Goal: Task Accomplishment & Management: Manage account settings

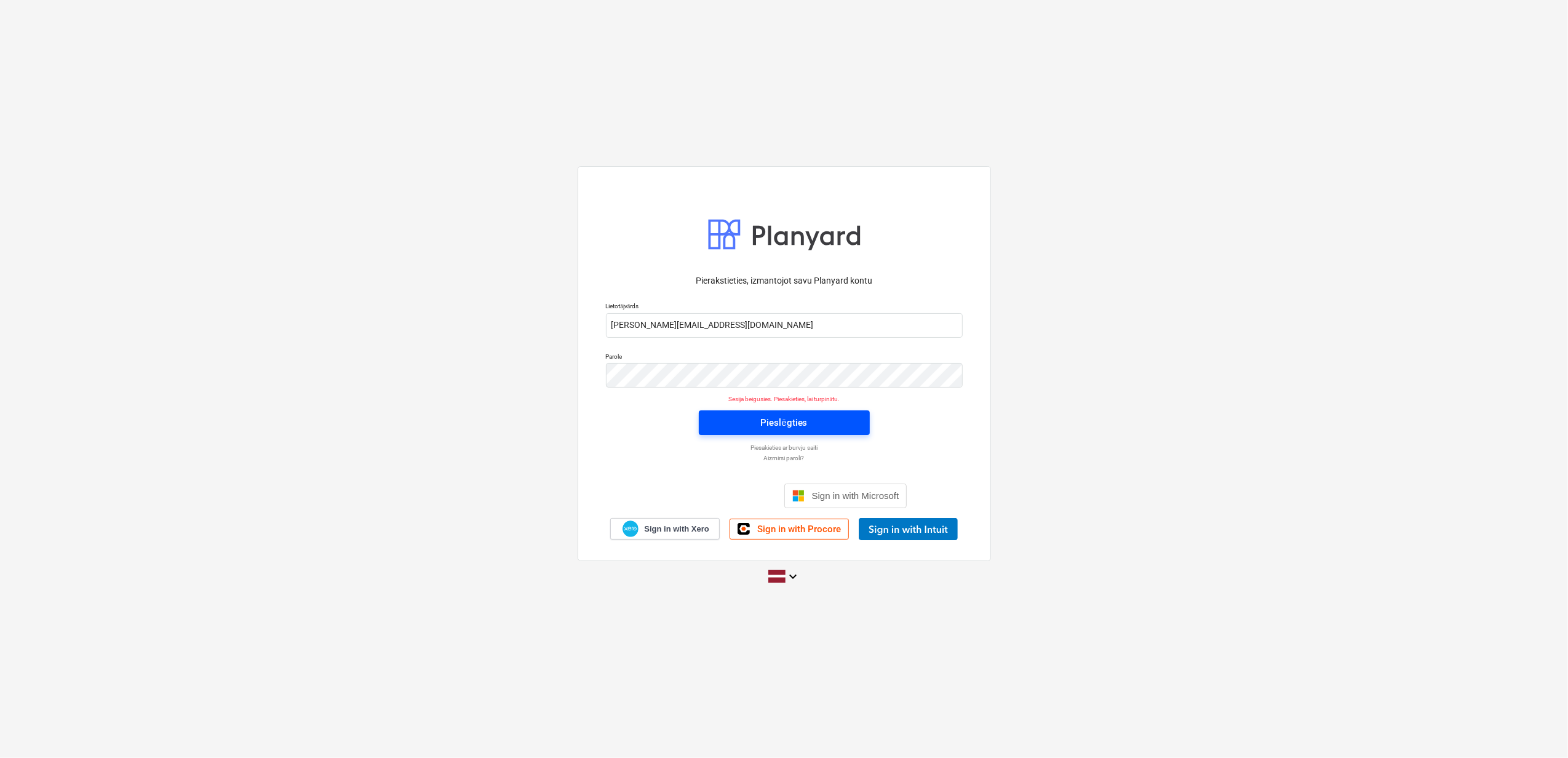
click at [773, 421] on div "Pieslēgties" at bounding box center [783, 422] width 47 height 16
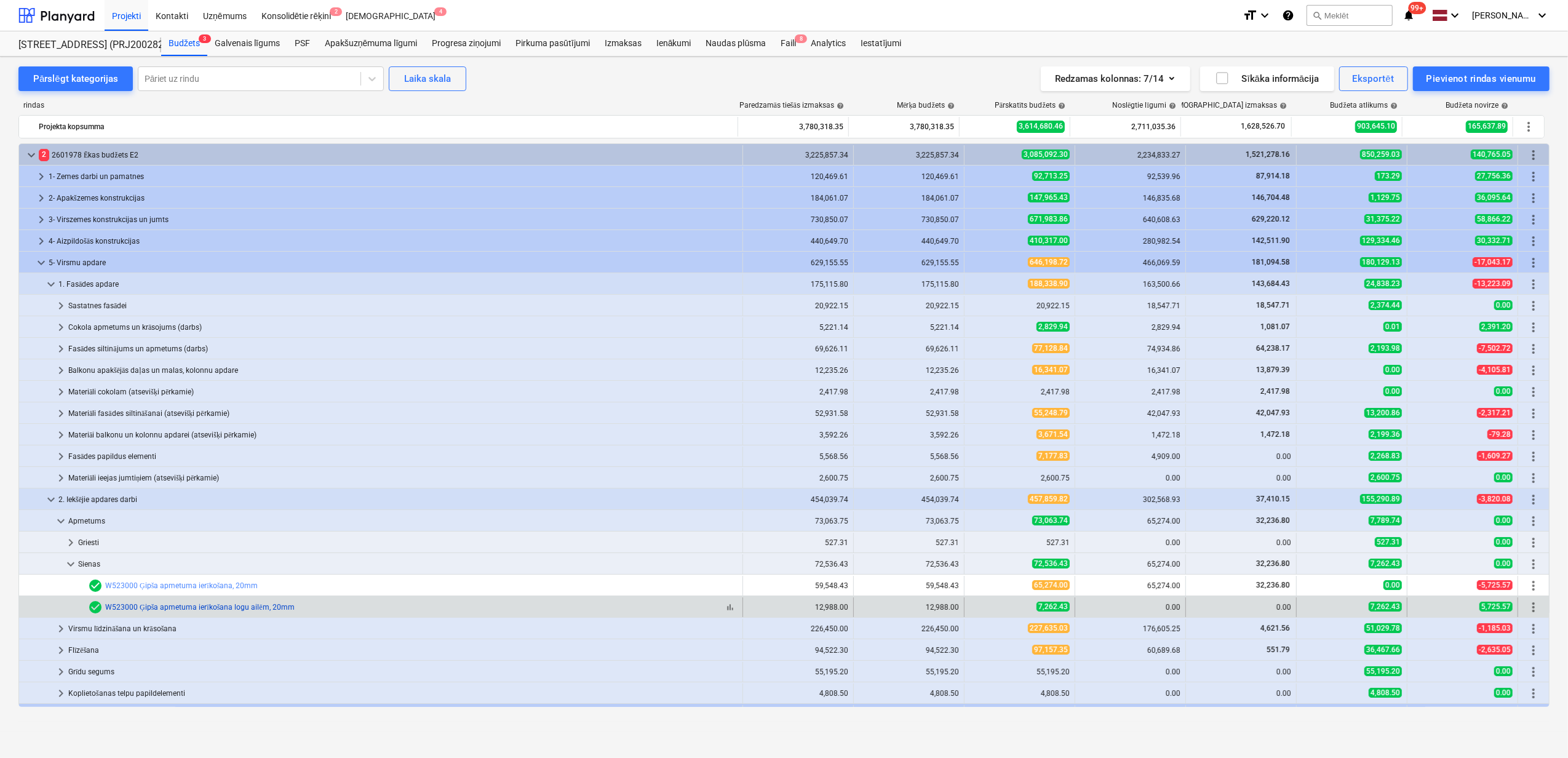
click at [177, 606] on link "W523000 Ģipša apmetuma ierīkošana logu ailēm, 20mm" at bounding box center [199, 607] width 189 height 8
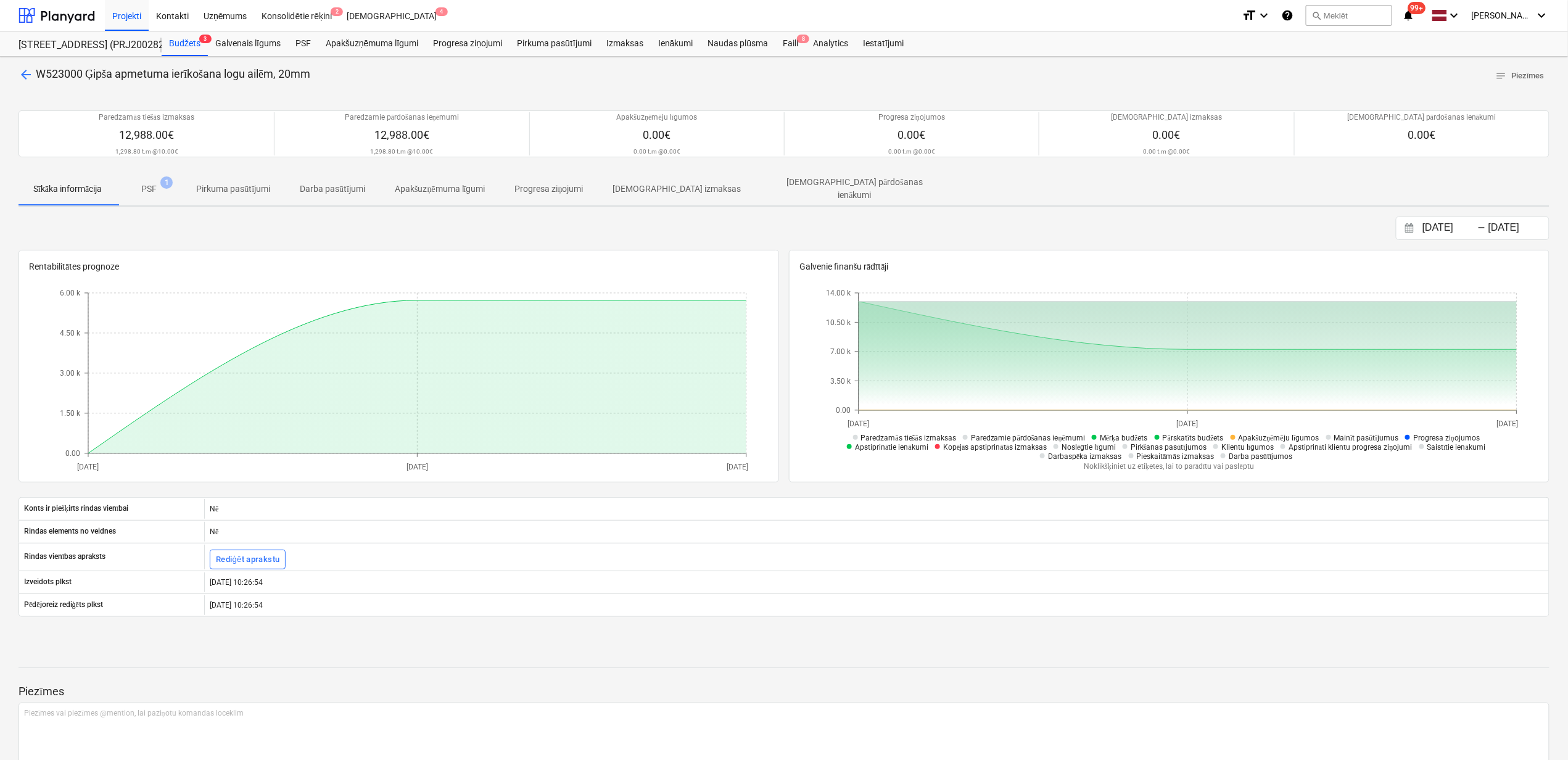
click at [148, 188] on p "PSF" at bounding box center [149, 188] width 15 height 13
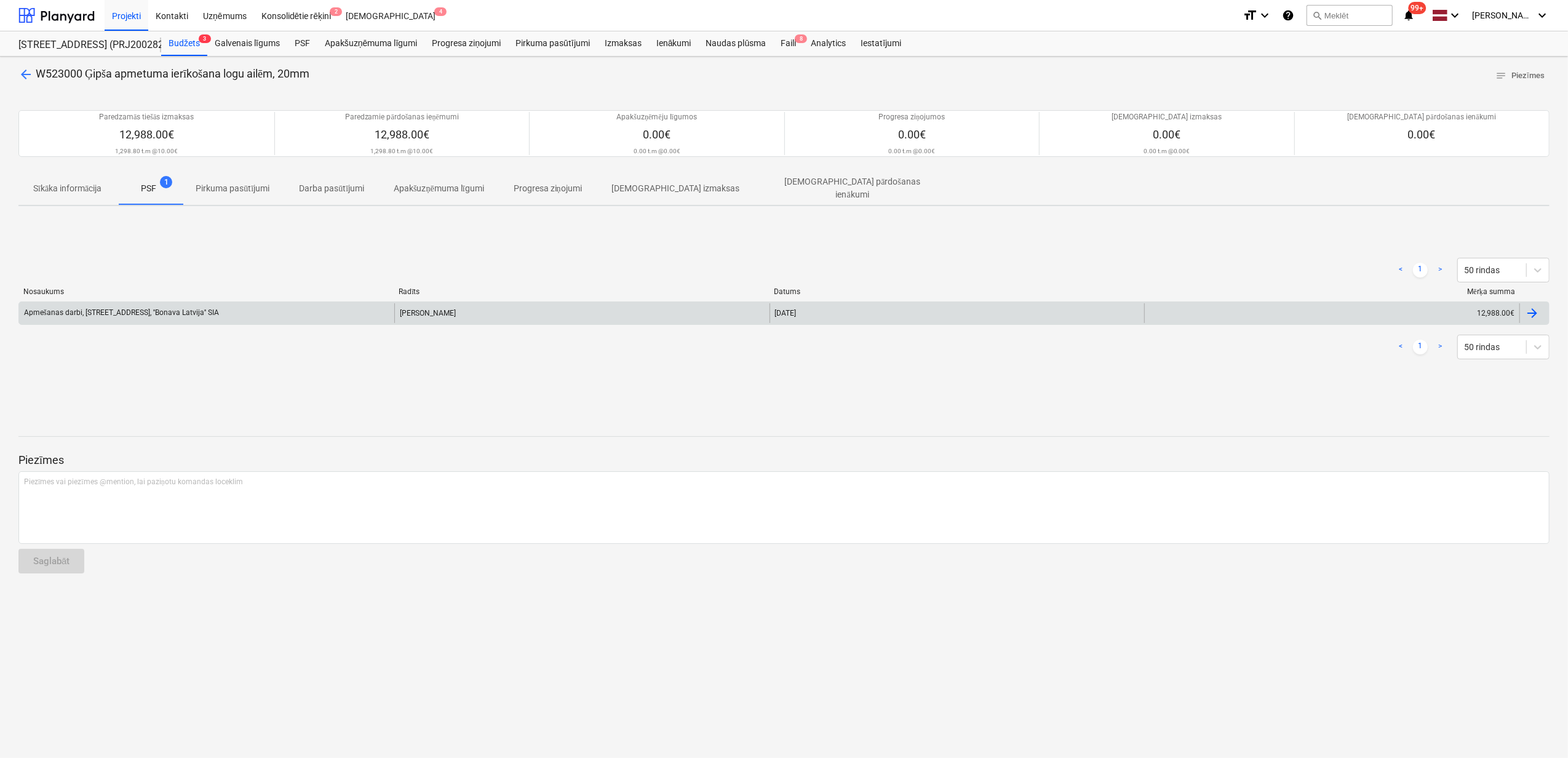
click at [141, 303] on div "Apmešanas darbi, [STREET_ADDRESS], ''Bonava Latvija'' SIA" at bounding box center [206, 313] width 375 height 20
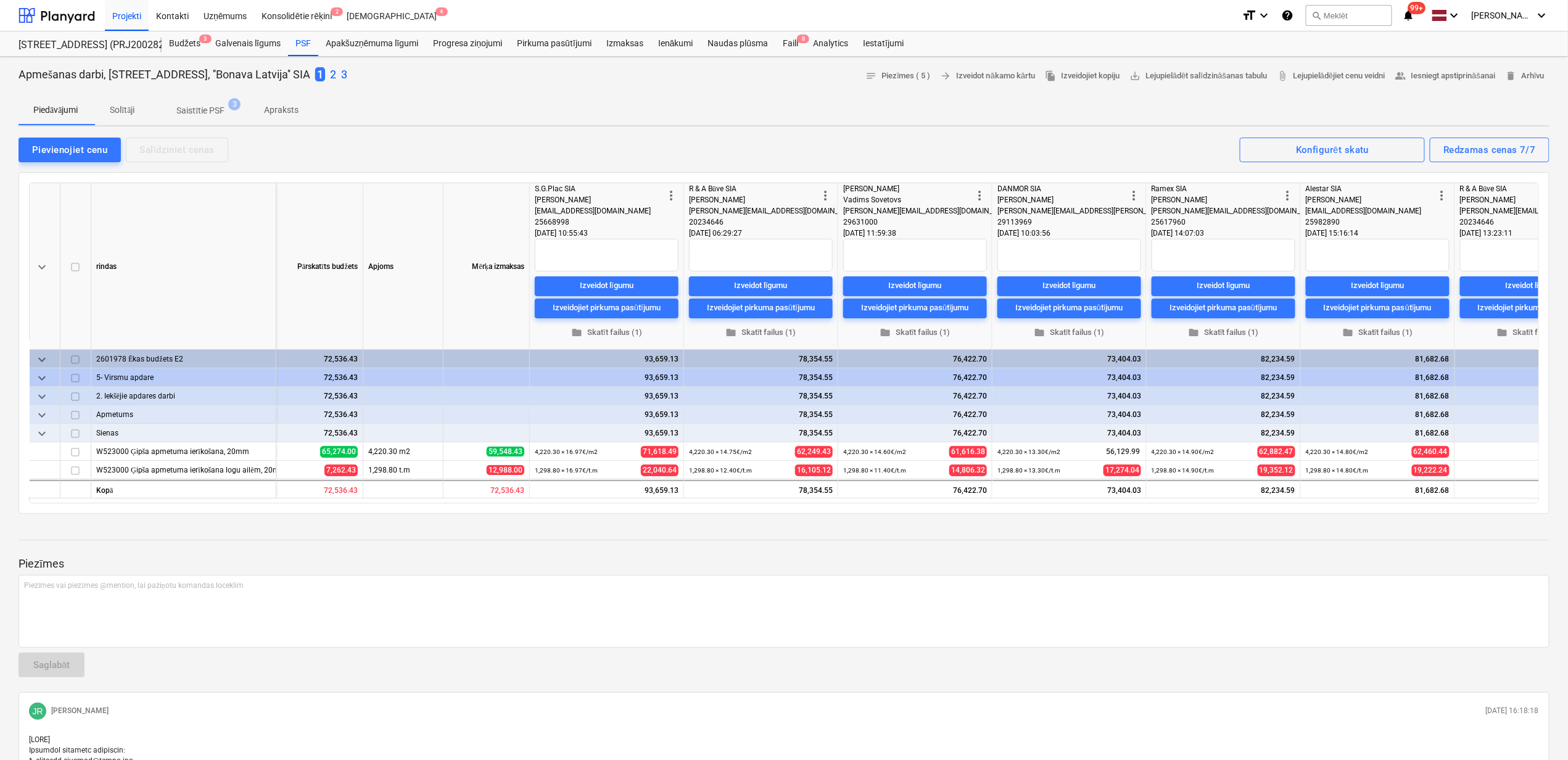
scroll to position [0, 138]
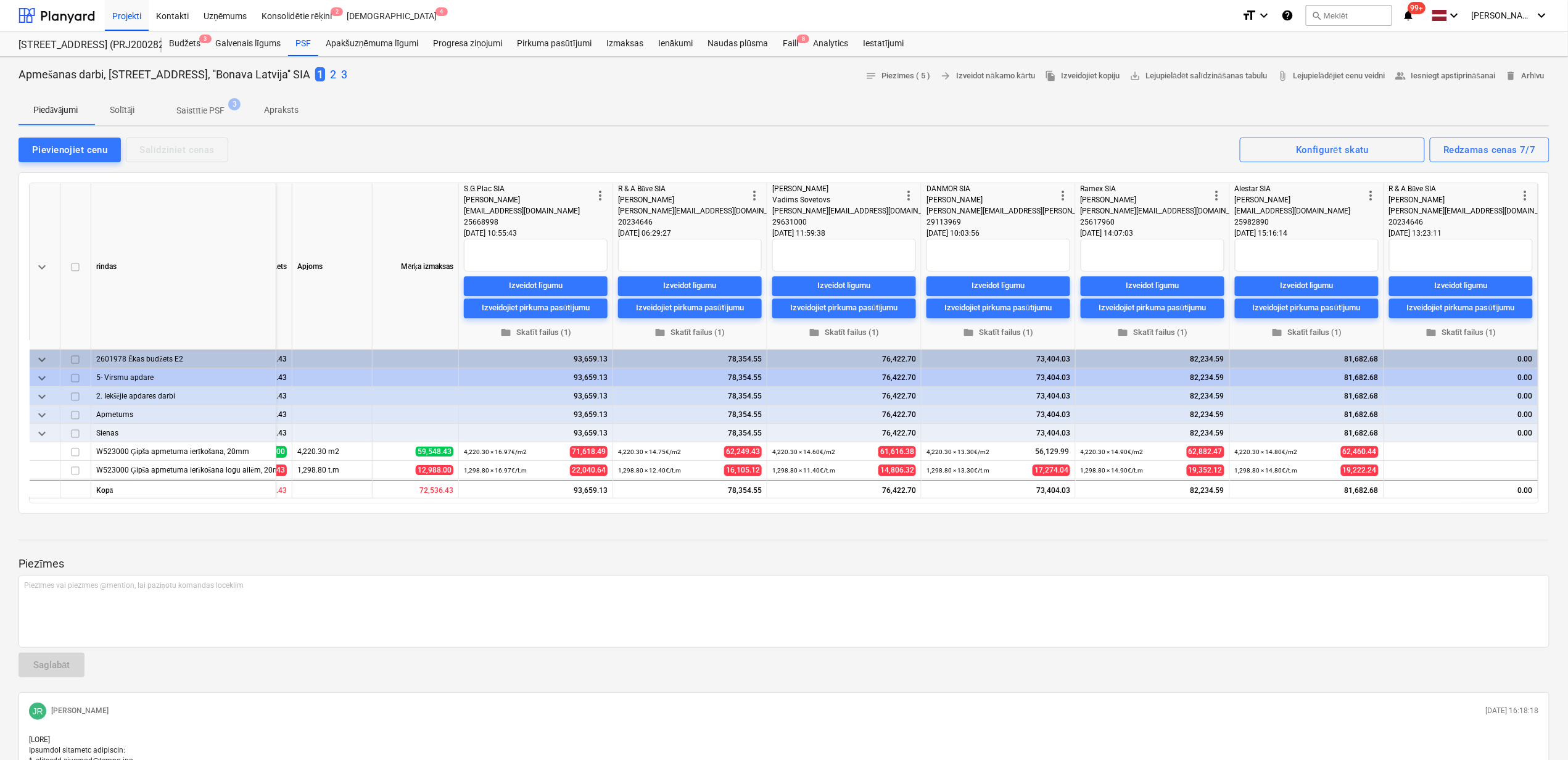
click at [341, 75] on p "3" at bounding box center [344, 74] width 6 height 15
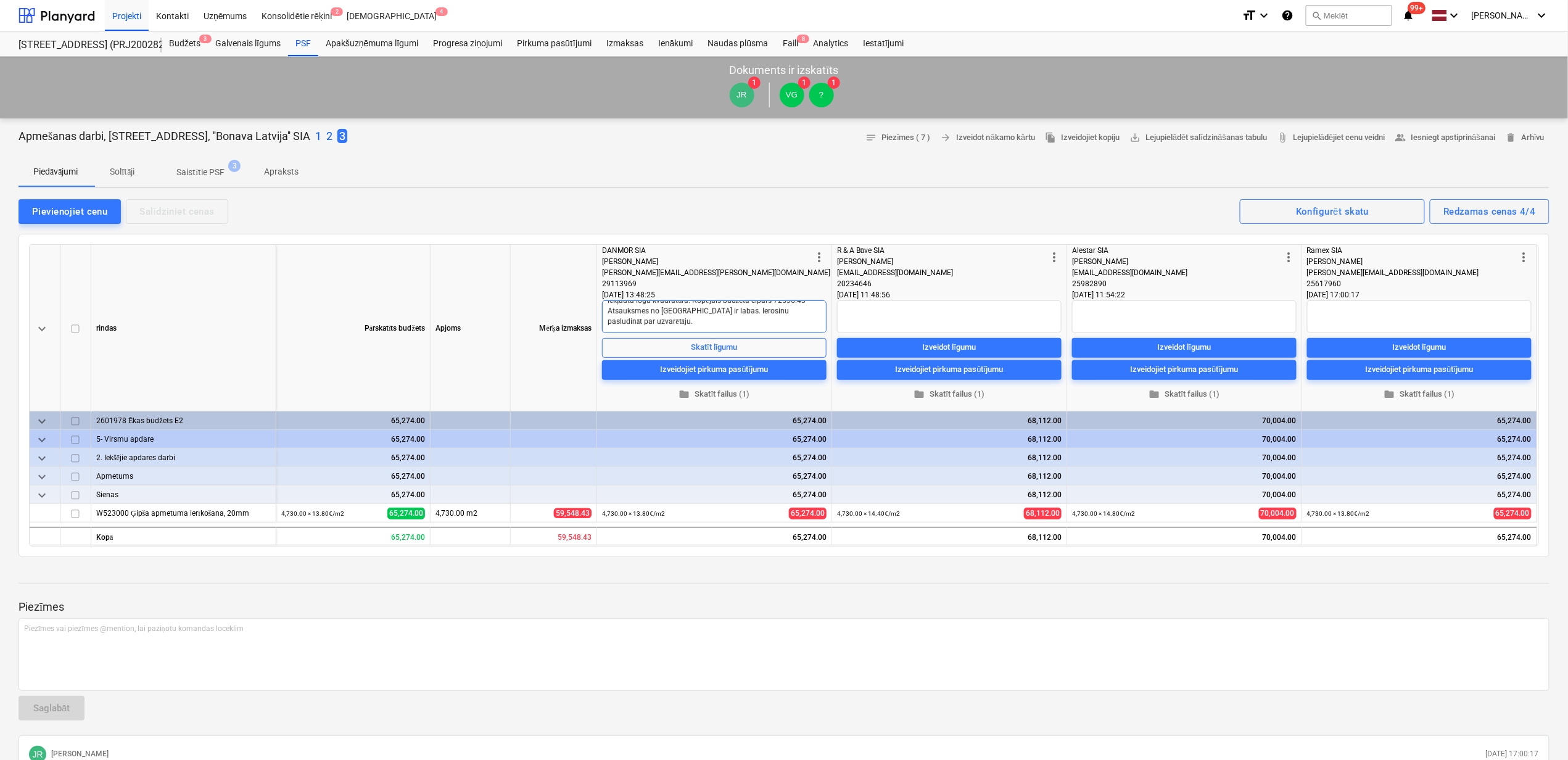
scroll to position [82, 0]
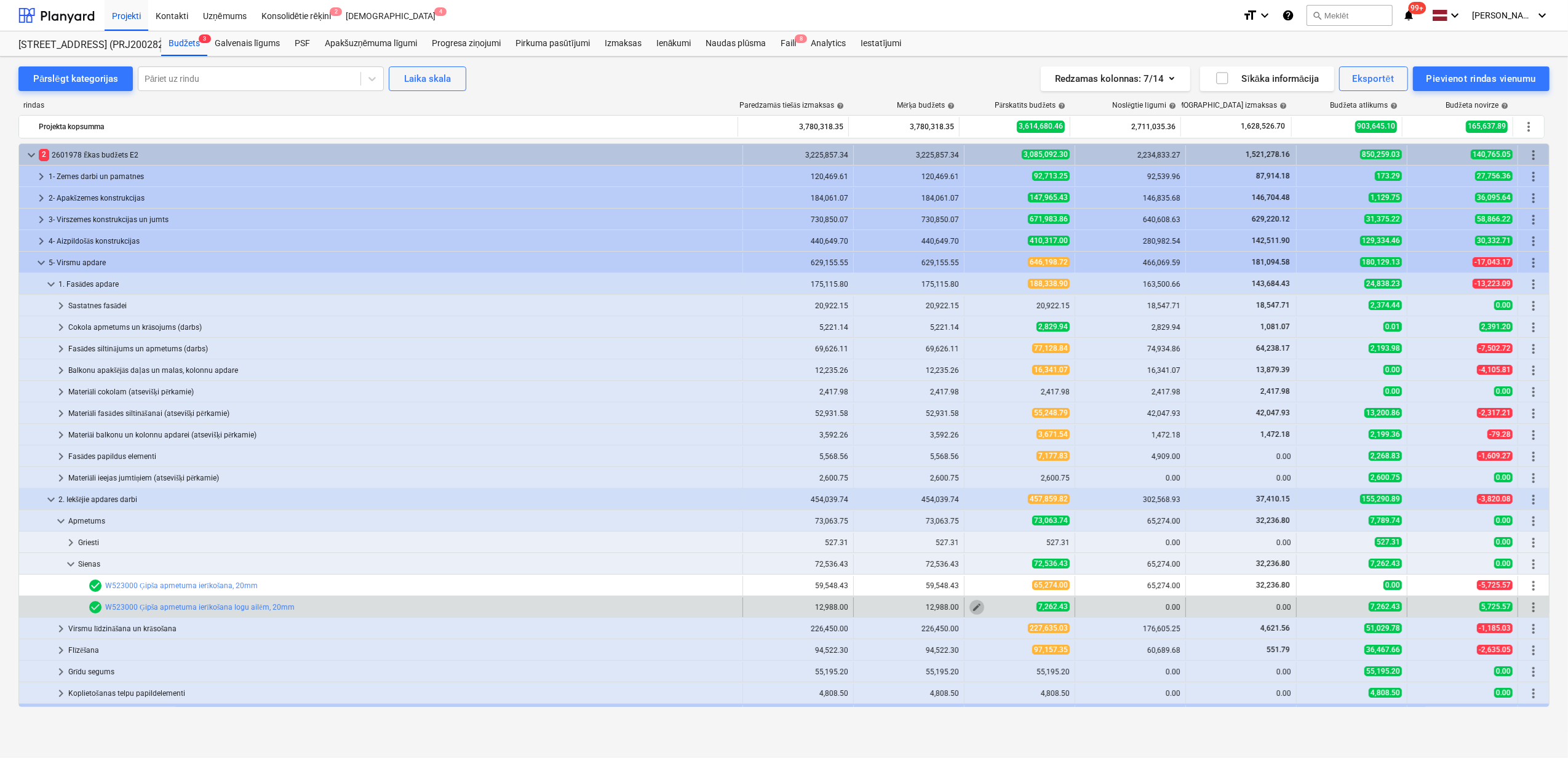
click at [974, 608] on span "edit" at bounding box center [977, 607] width 10 height 10
type textarea "x"
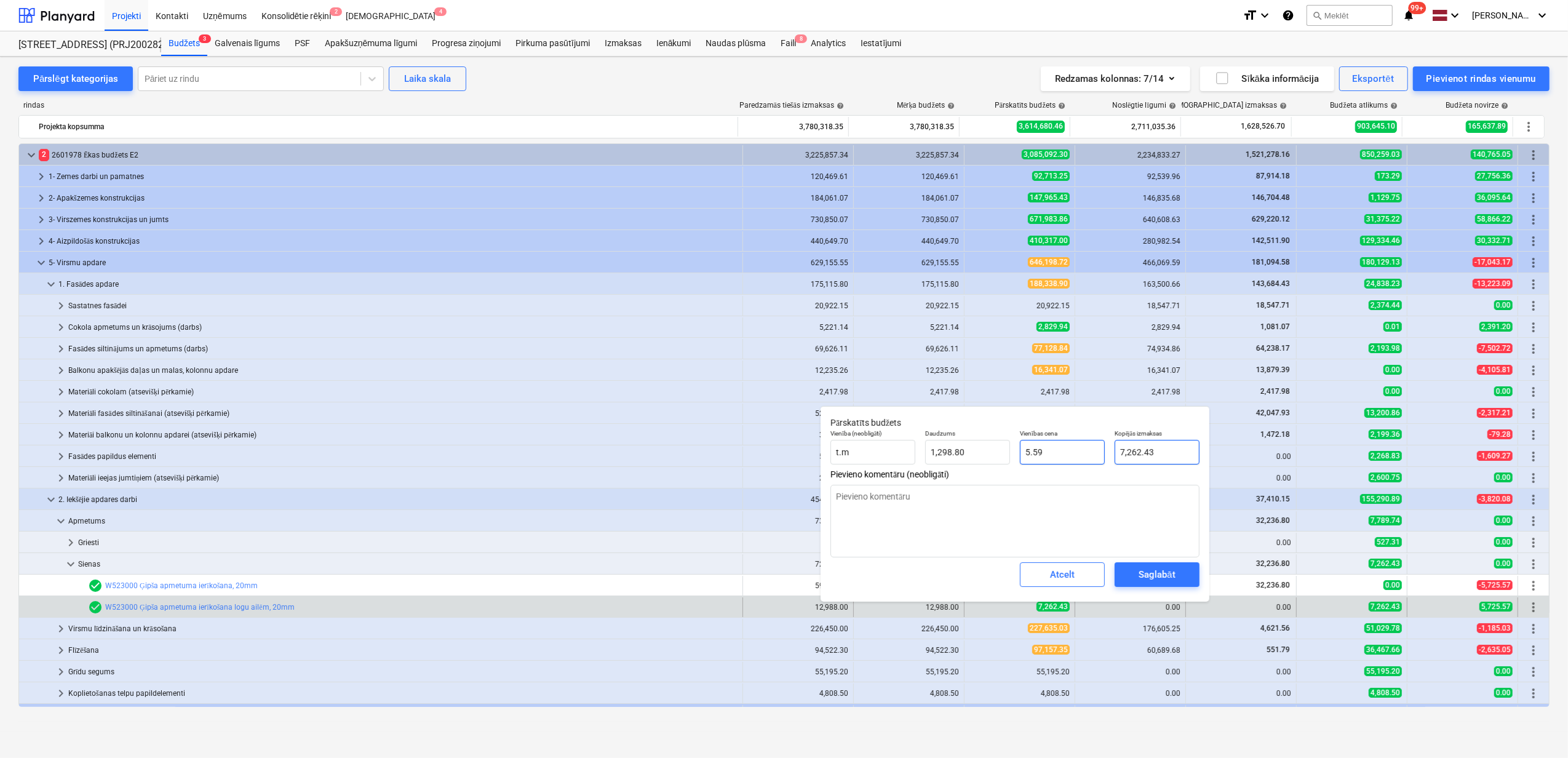
type input "7262.43"
click at [1049, 452] on div "Vienība (neobligāti) [PERSON_NAME] 1,298.80 Vienības cena 5.59 Kopējās izmaksas…" at bounding box center [1015, 447] width 379 height 45
type textarea "x"
type input "0"
type input "0.00"
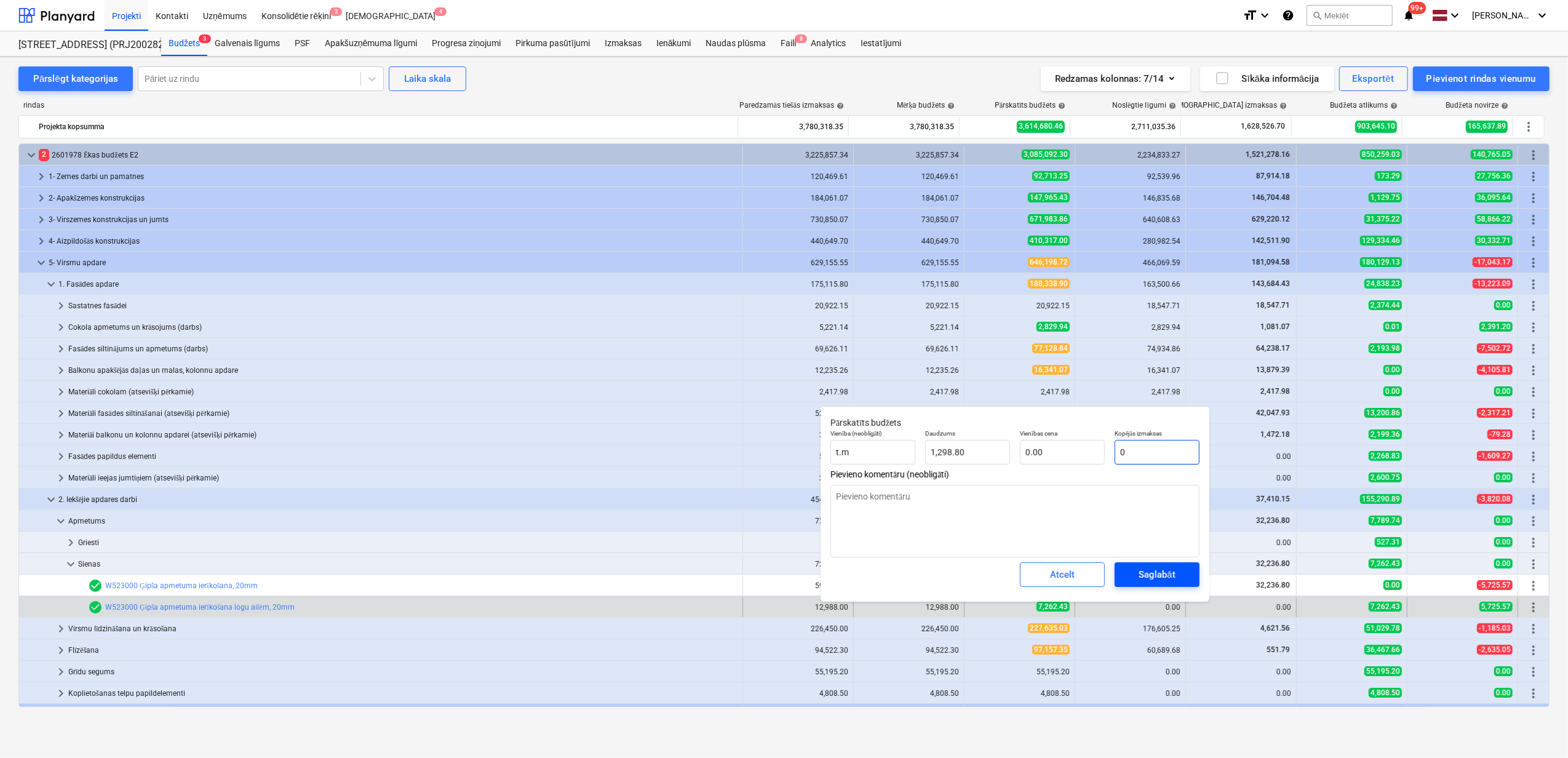
type input "0"
type textarea "x"
type input "0.00"
click at [1142, 568] on div "Saglabāt" at bounding box center [1156, 574] width 36 height 16
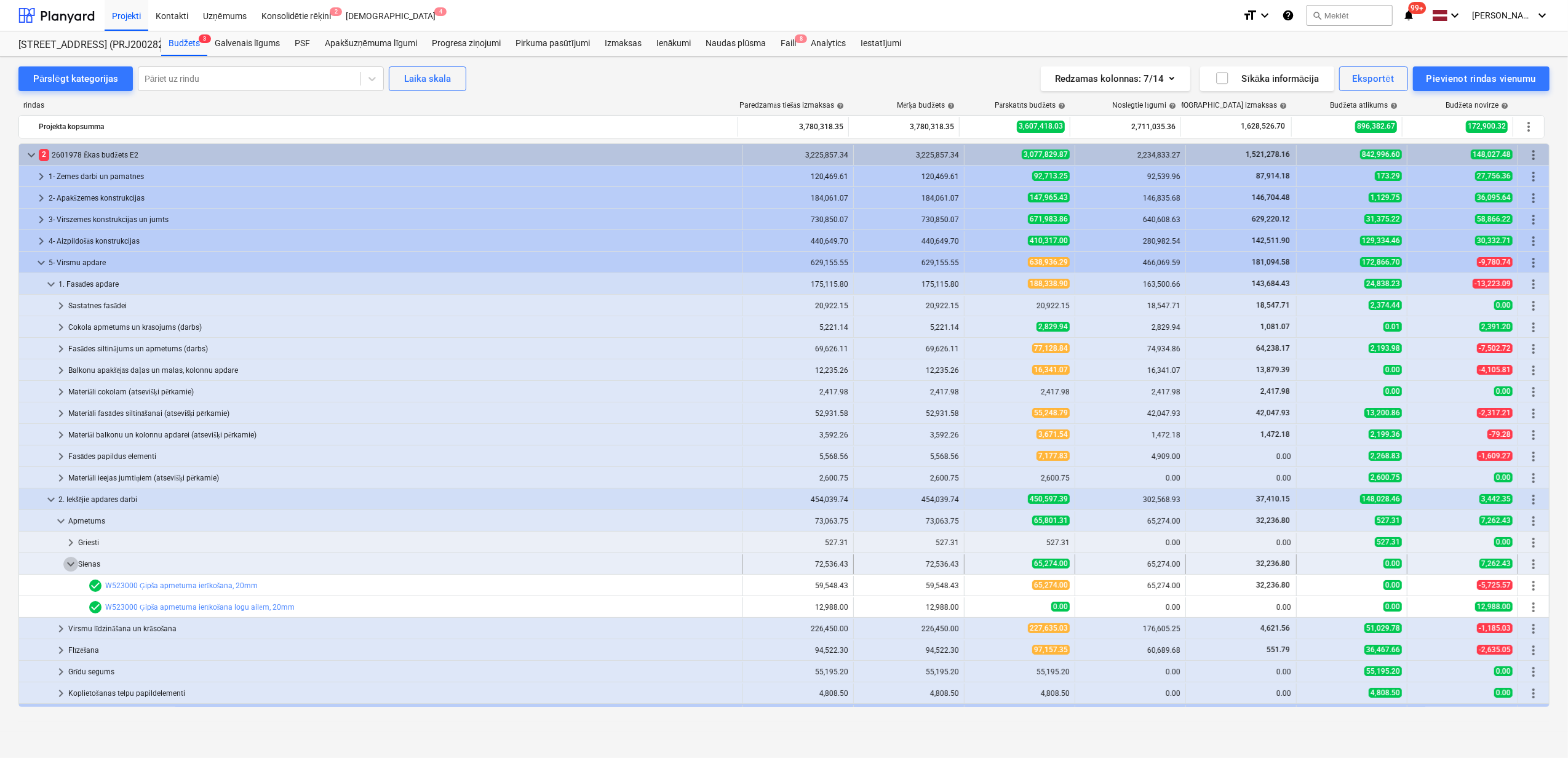
click at [67, 564] on span "keyboard_arrow_down" at bounding box center [71, 564] width 15 height 15
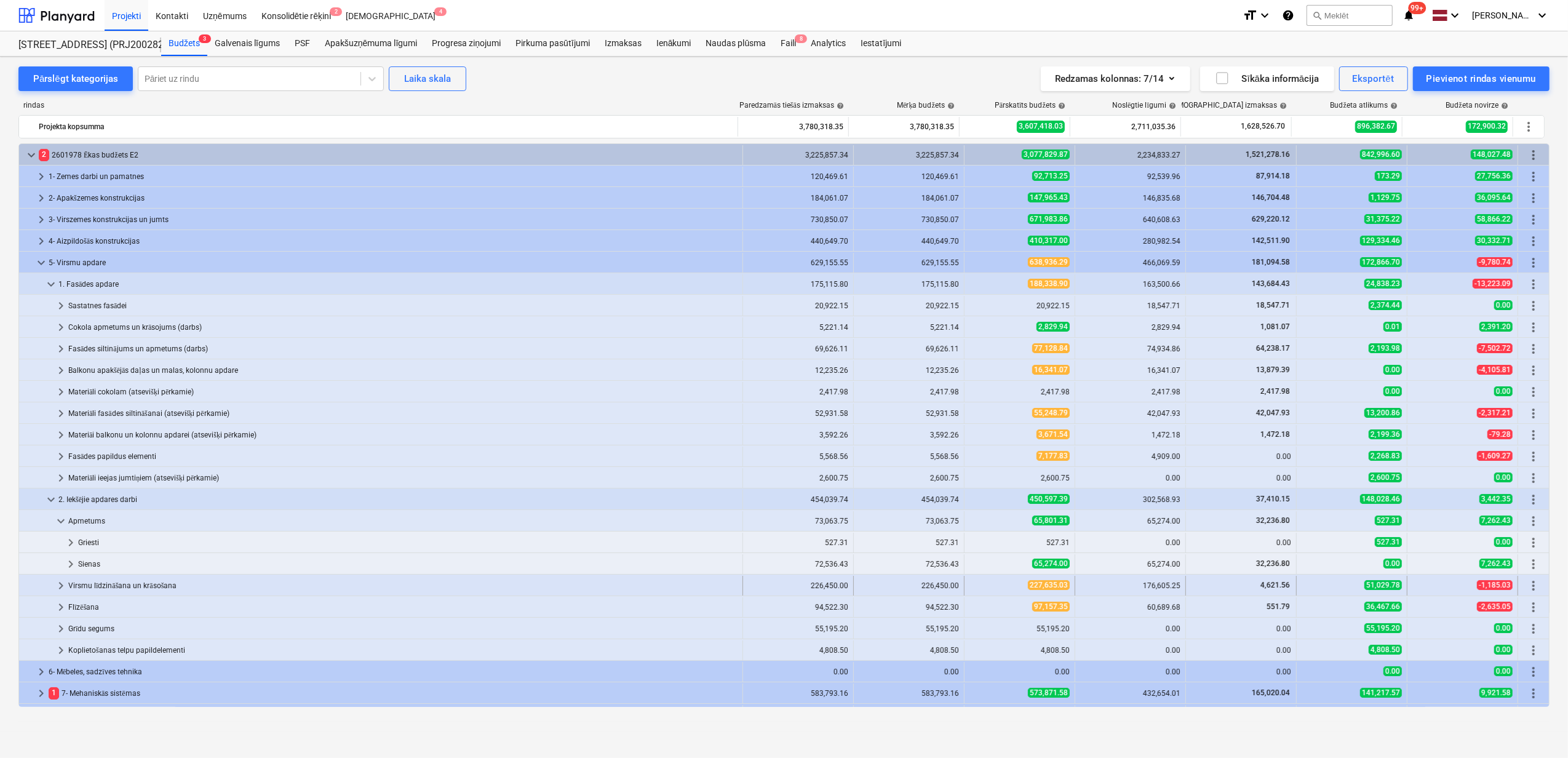
click at [60, 586] on span "keyboard_arrow_right" at bounding box center [61, 585] width 15 height 15
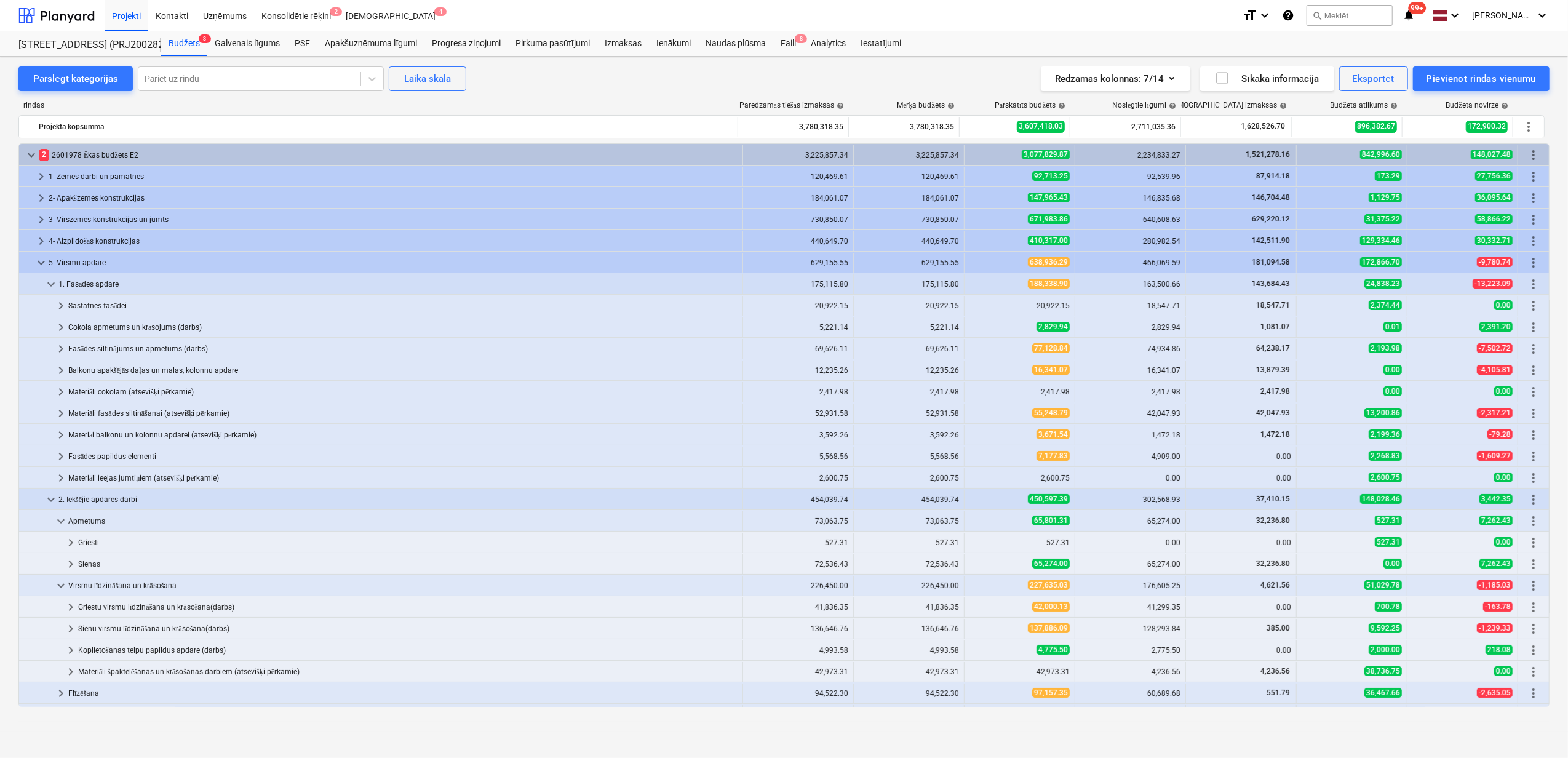
scroll to position [82, 0]
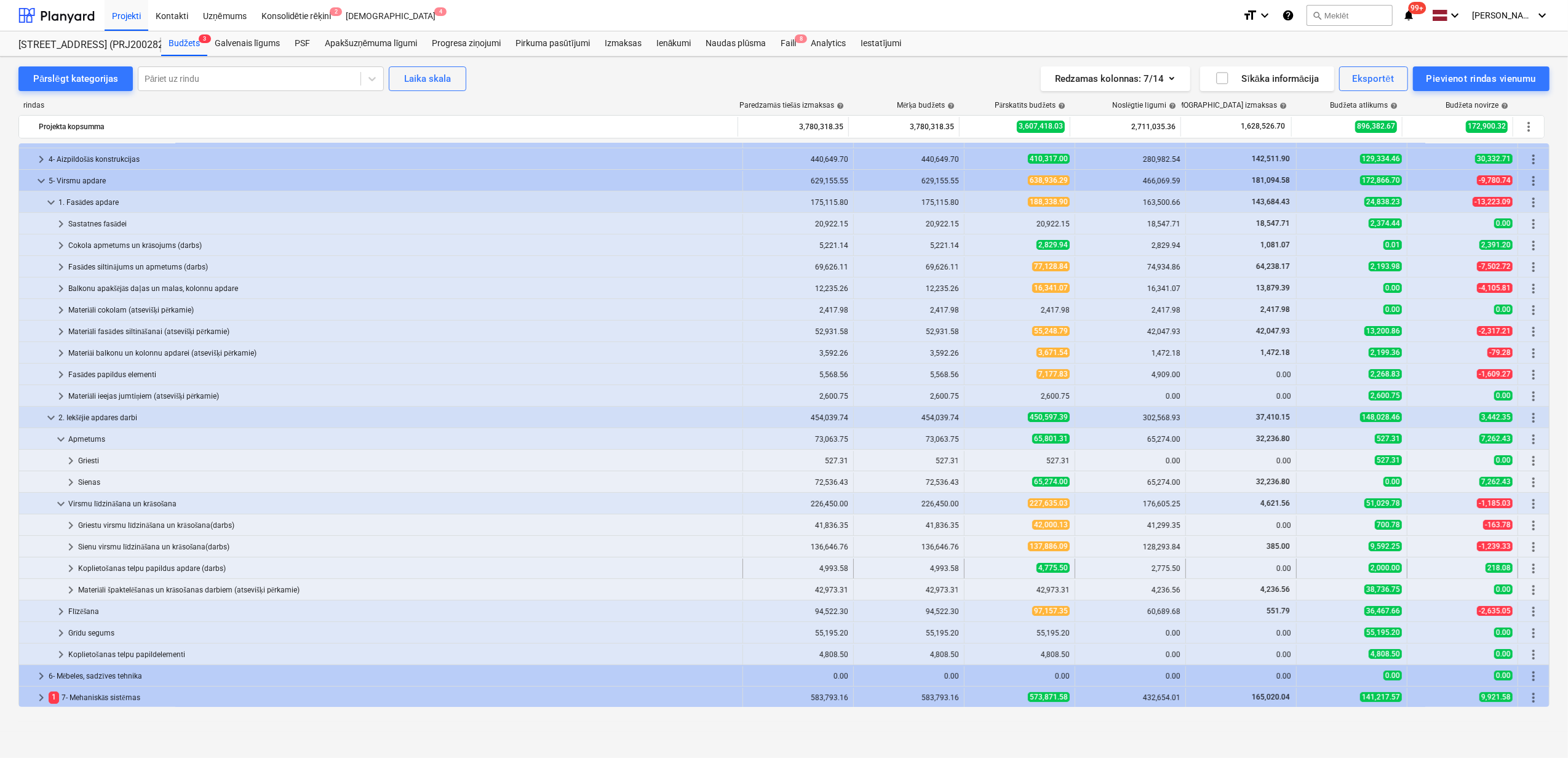
click at [79, 567] on div "Koplietošanas telpu papildus apdare (darbs)" at bounding box center [408, 568] width 660 height 20
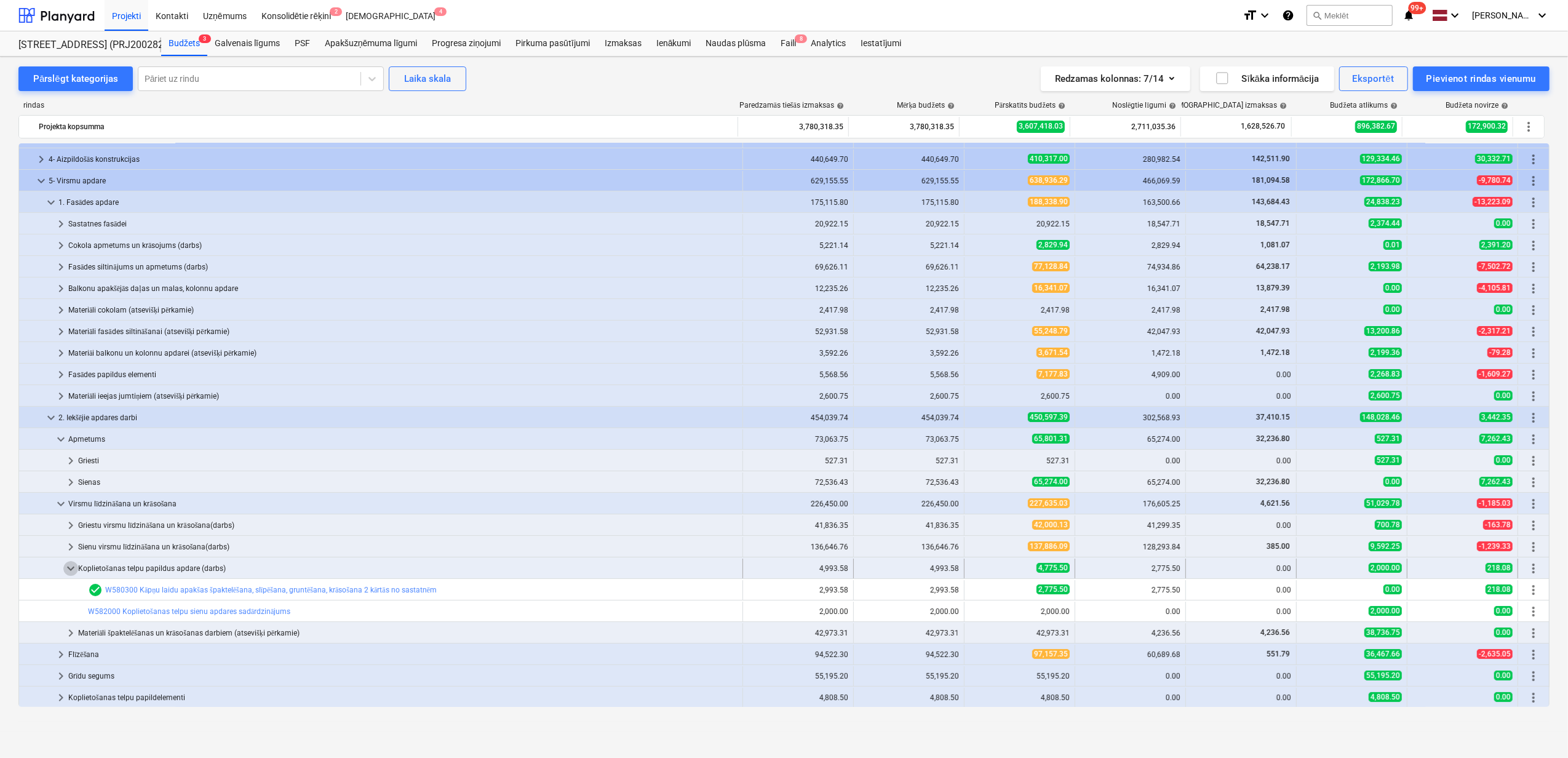
click at [64, 566] on span "keyboard_arrow_down" at bounding box center [71, 568] width 15 height 15
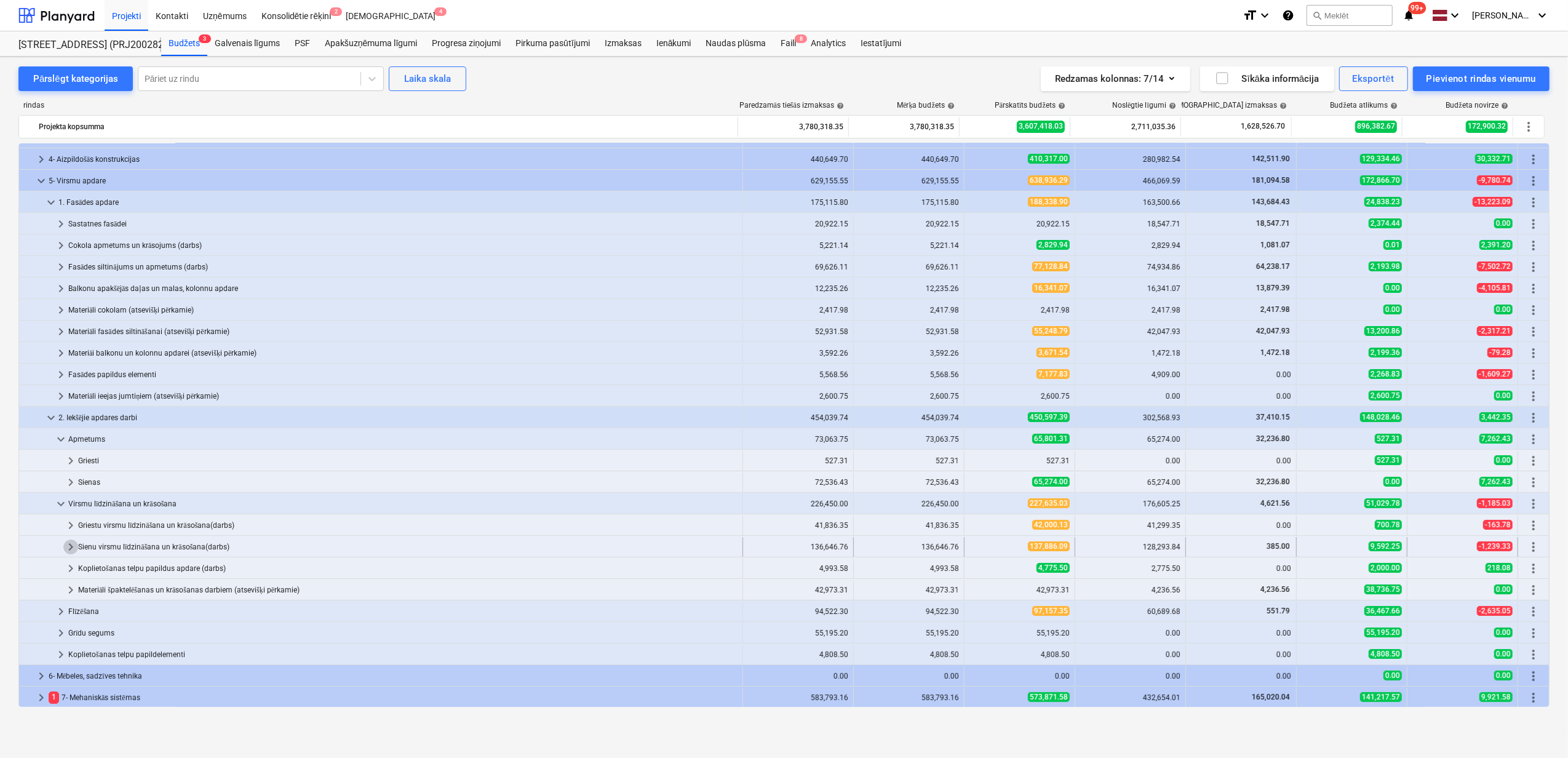
click at [67, 548] on span "keyboard_arrow_right" at bounding box center [71, 546] width 15 height 15
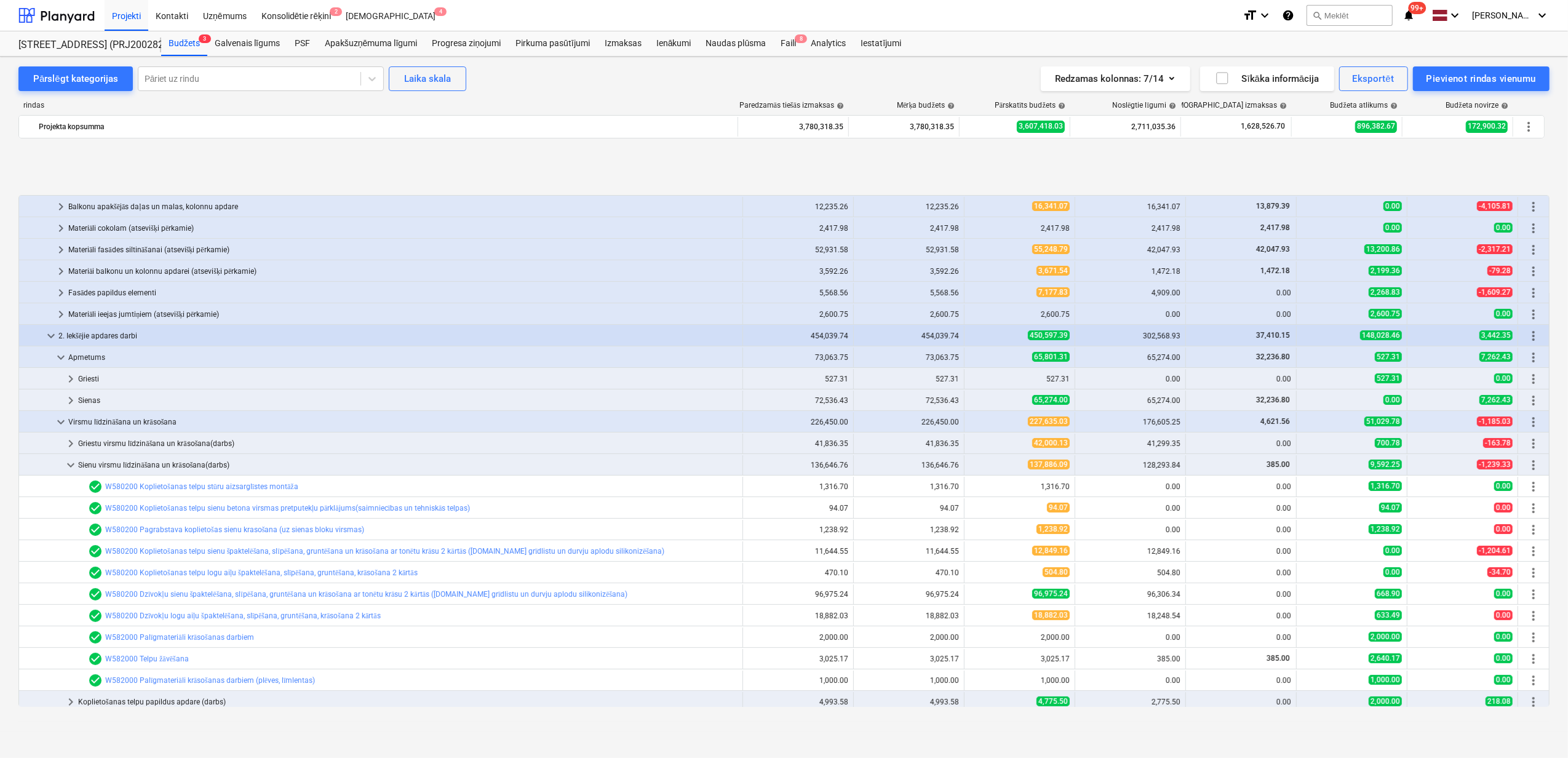
scroll to position [246, 0]
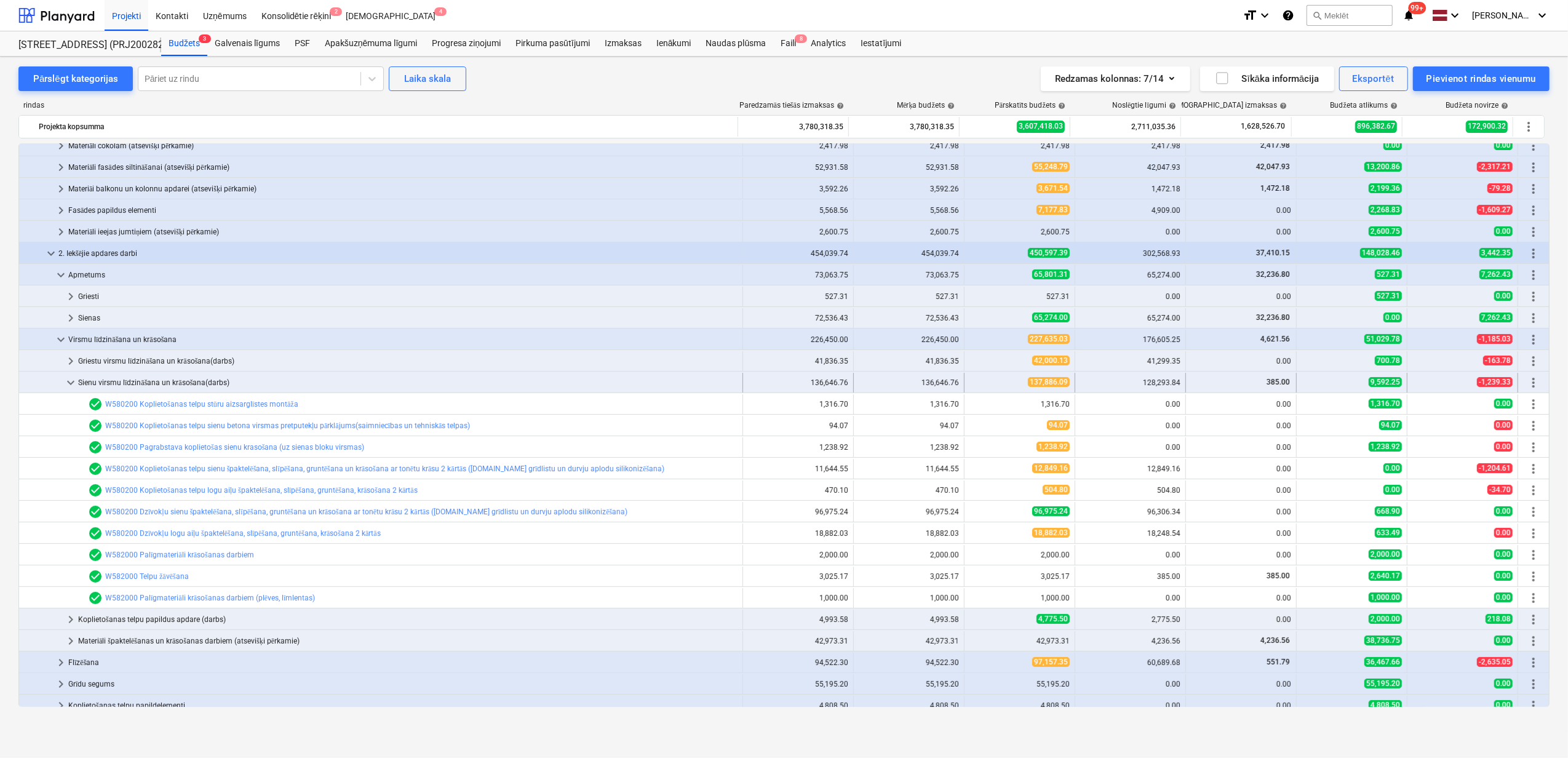
click at [72, 385] on span "keyboard_arrow_down" at bounding box center [71, 382] width 15 height 15
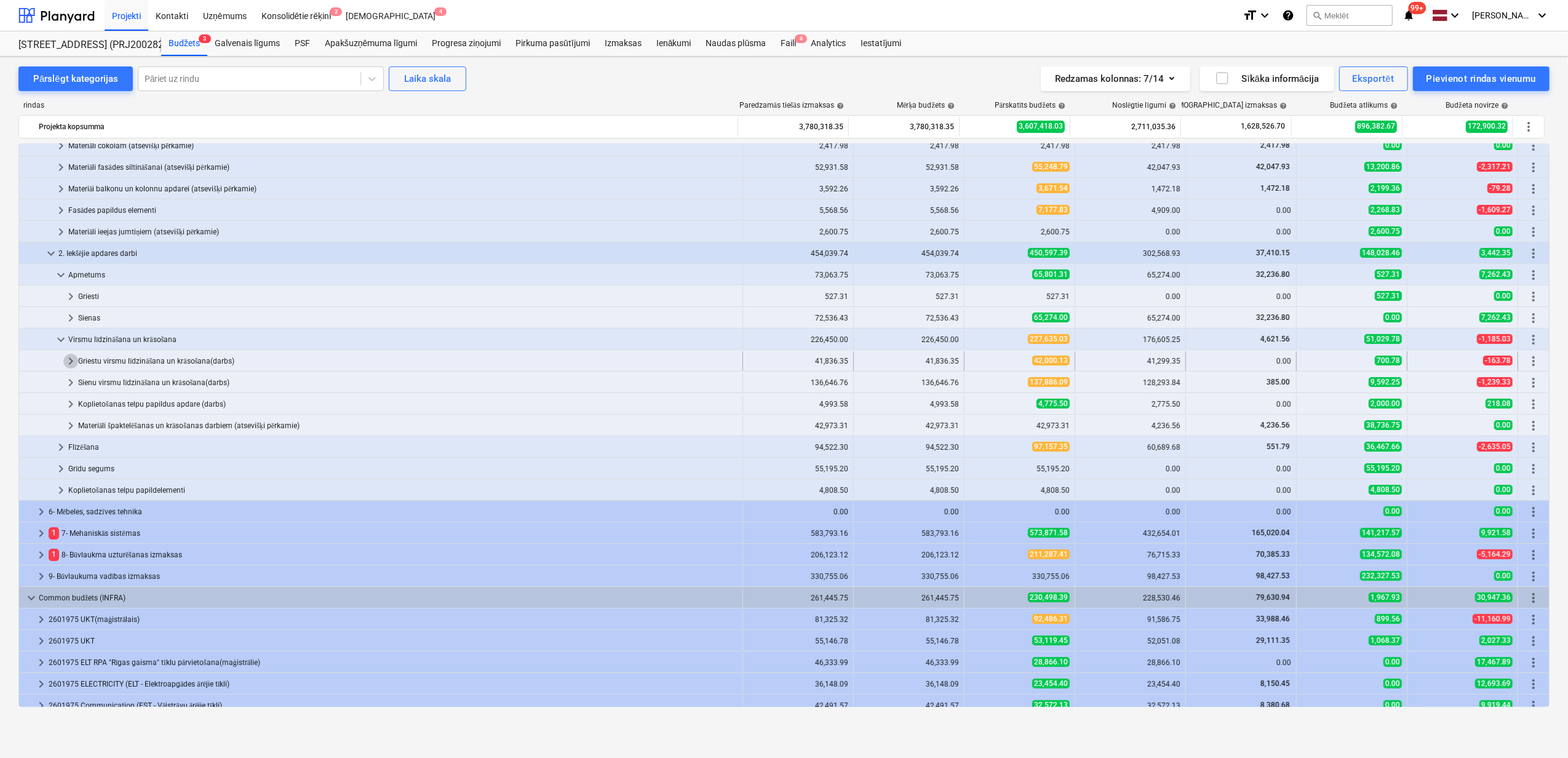
click at [70, 360] on span "keyboard_arrow_right" at bounding box center [71, 361] width 15 height 15
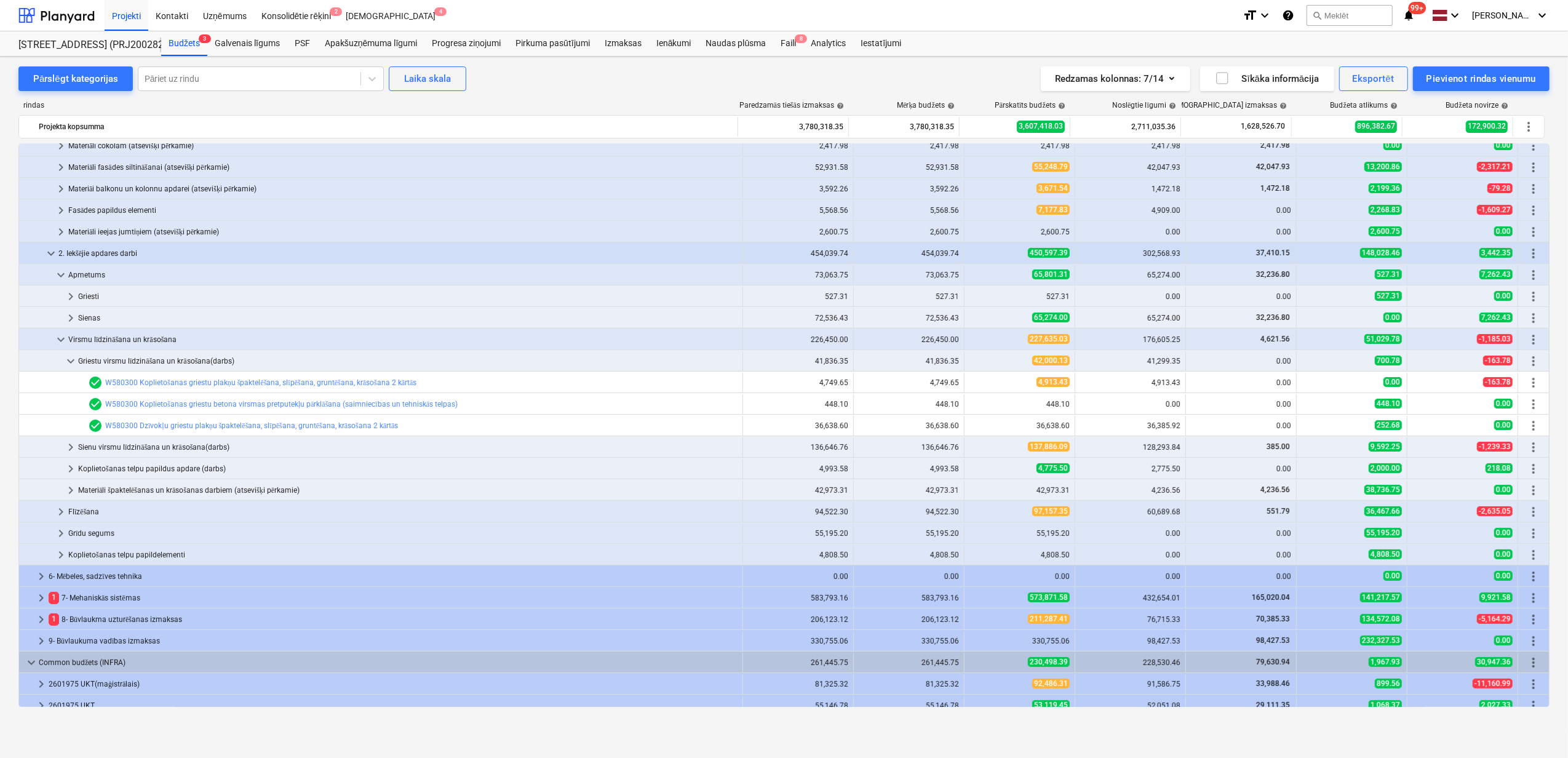
click at [70, 360] on span "keyboard_arrow_down" at bounding box center [71, 361] width 15 height 15
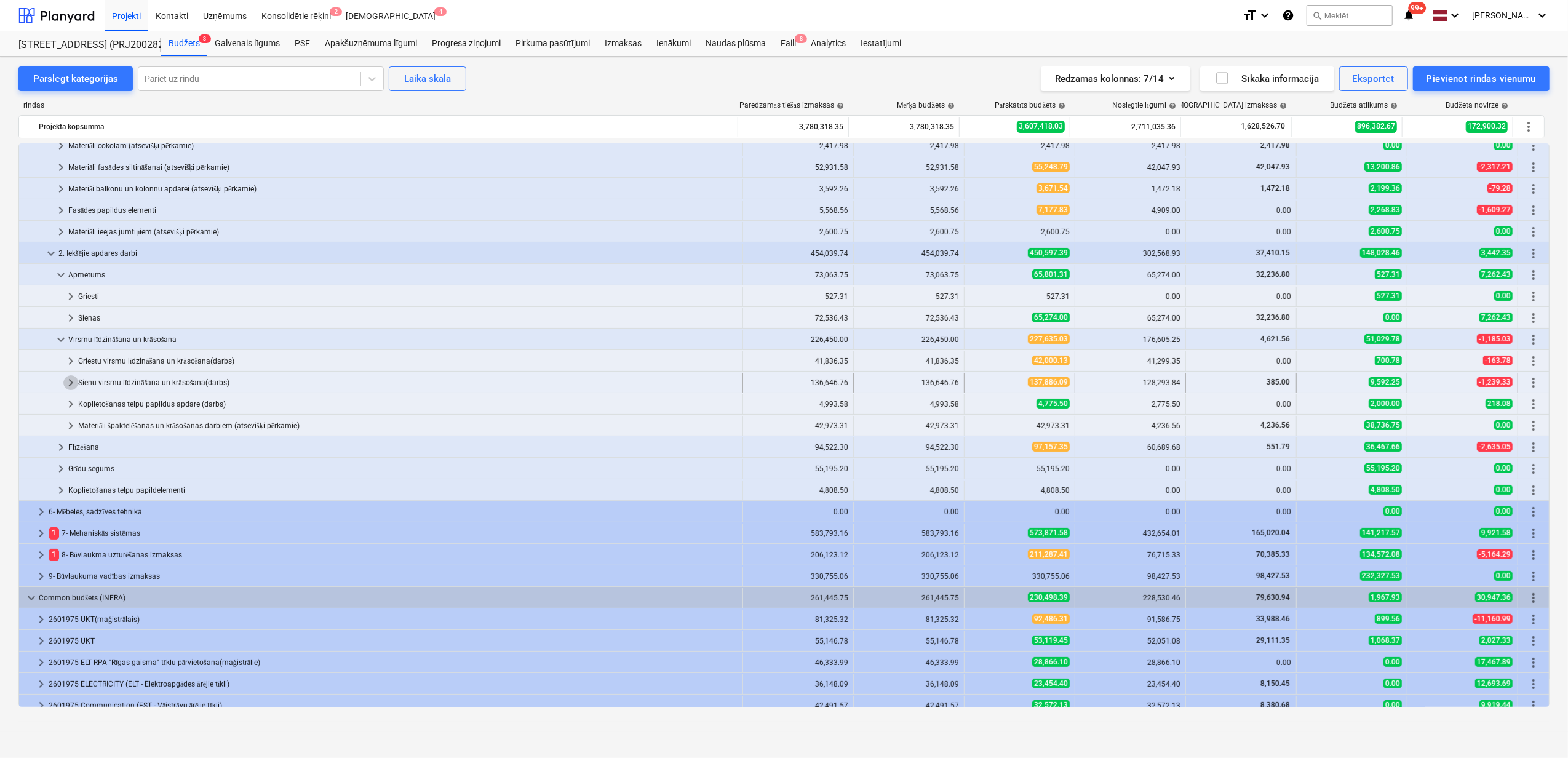
click at [70, 381] on span "keyboard_arrow_right" at bounding box center [71, 382] width 15 height 15
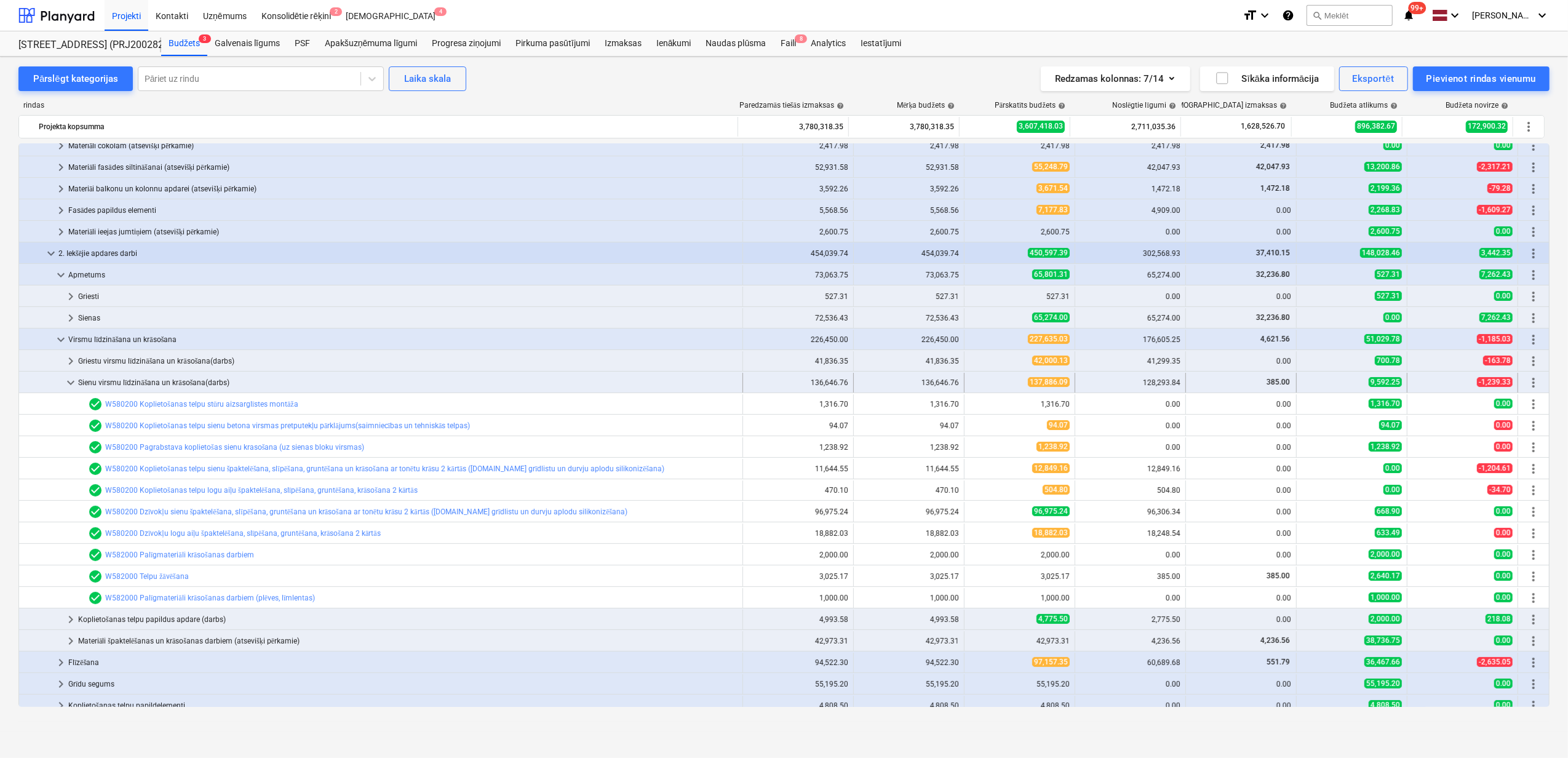
click at [68, 387] on span "keyboard_arrow_down" at bounding box center [71, 382] width 15 height 15
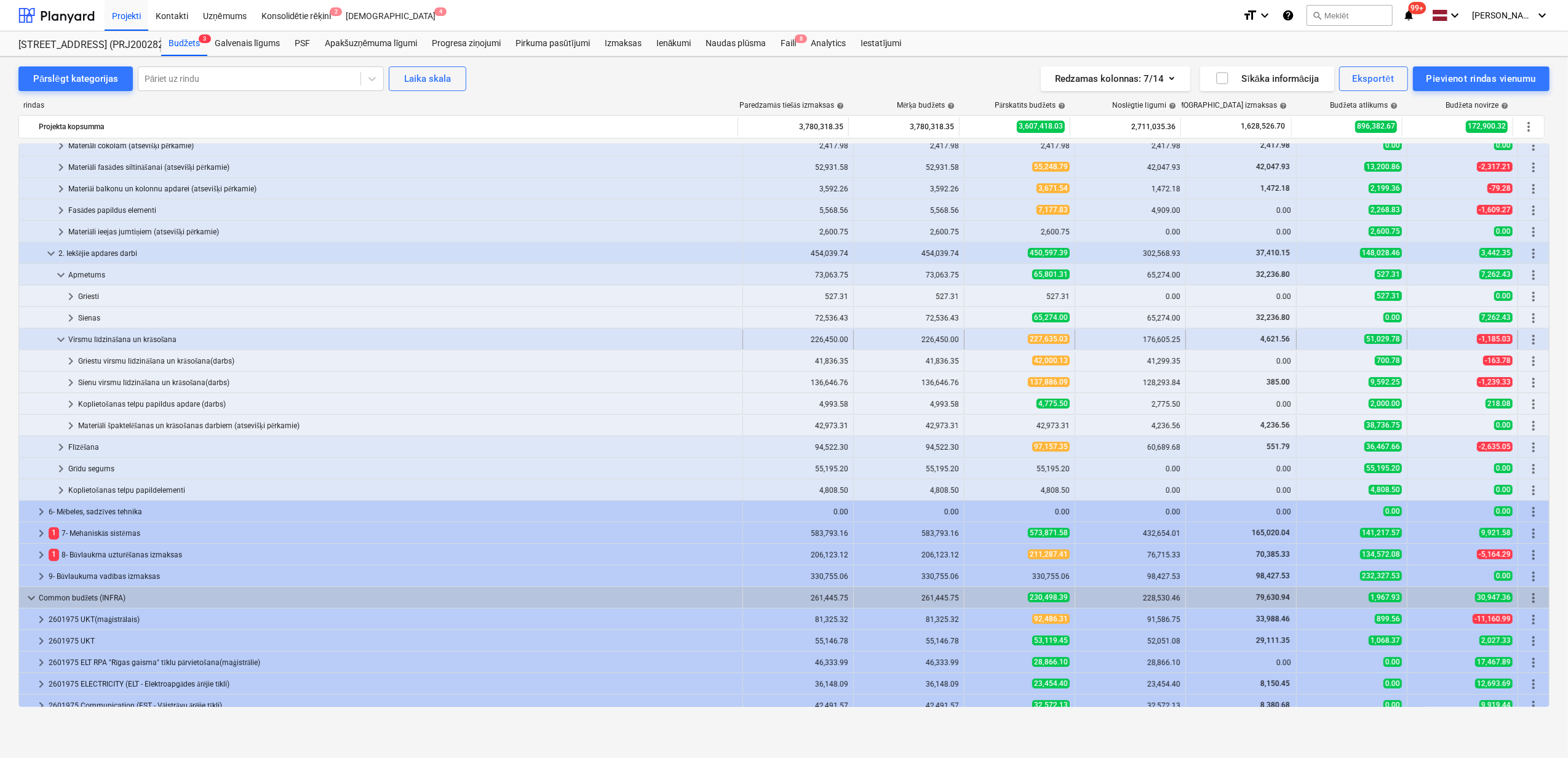
click at [58, 335] on span "keyboard_arrow_down" at bounding box center [61, 339] width 15 height 15
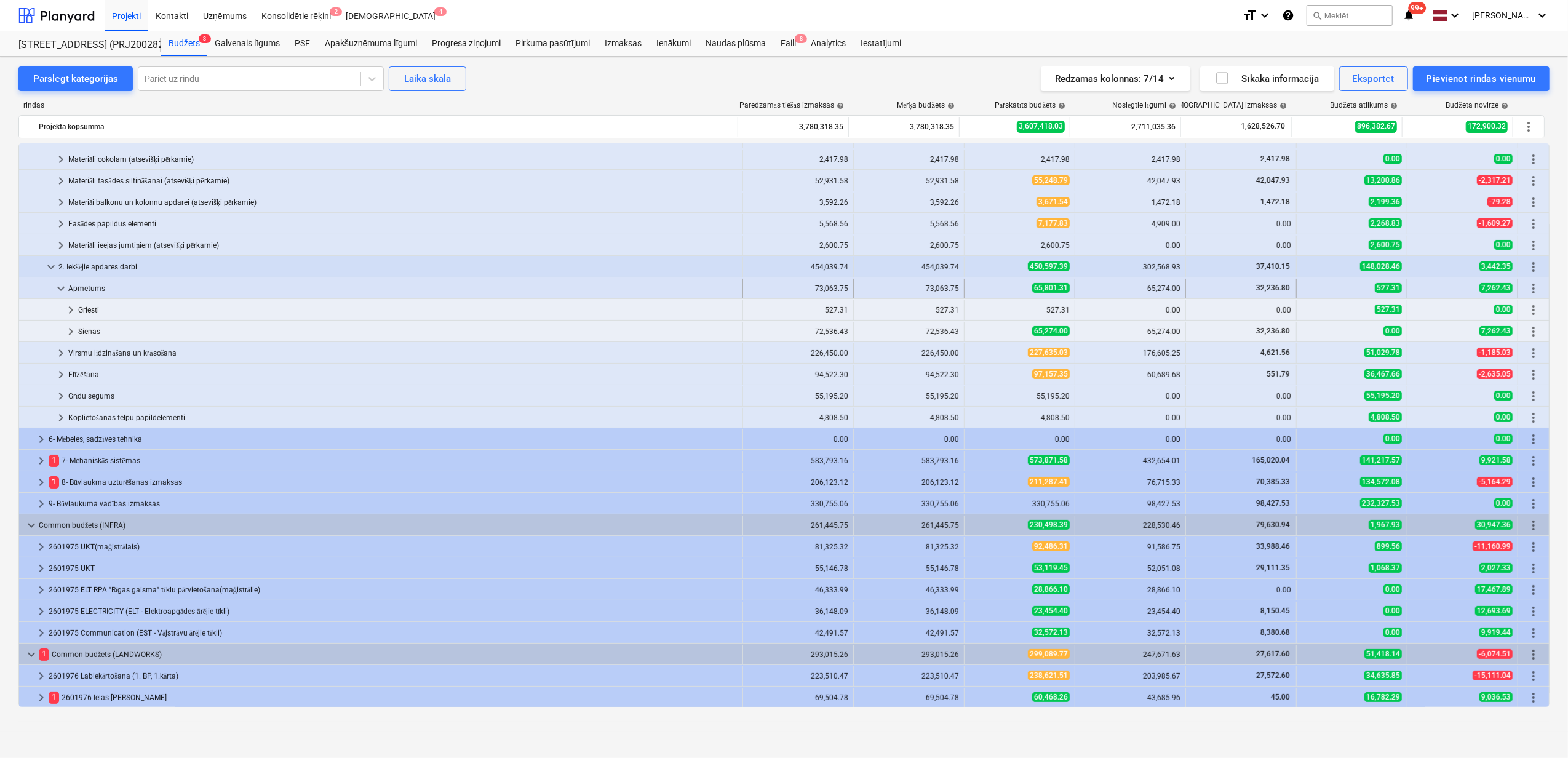
click at [61, 287] on span "keyboard_arrow_down" at bounding box center [61, 288] width 15 height 15
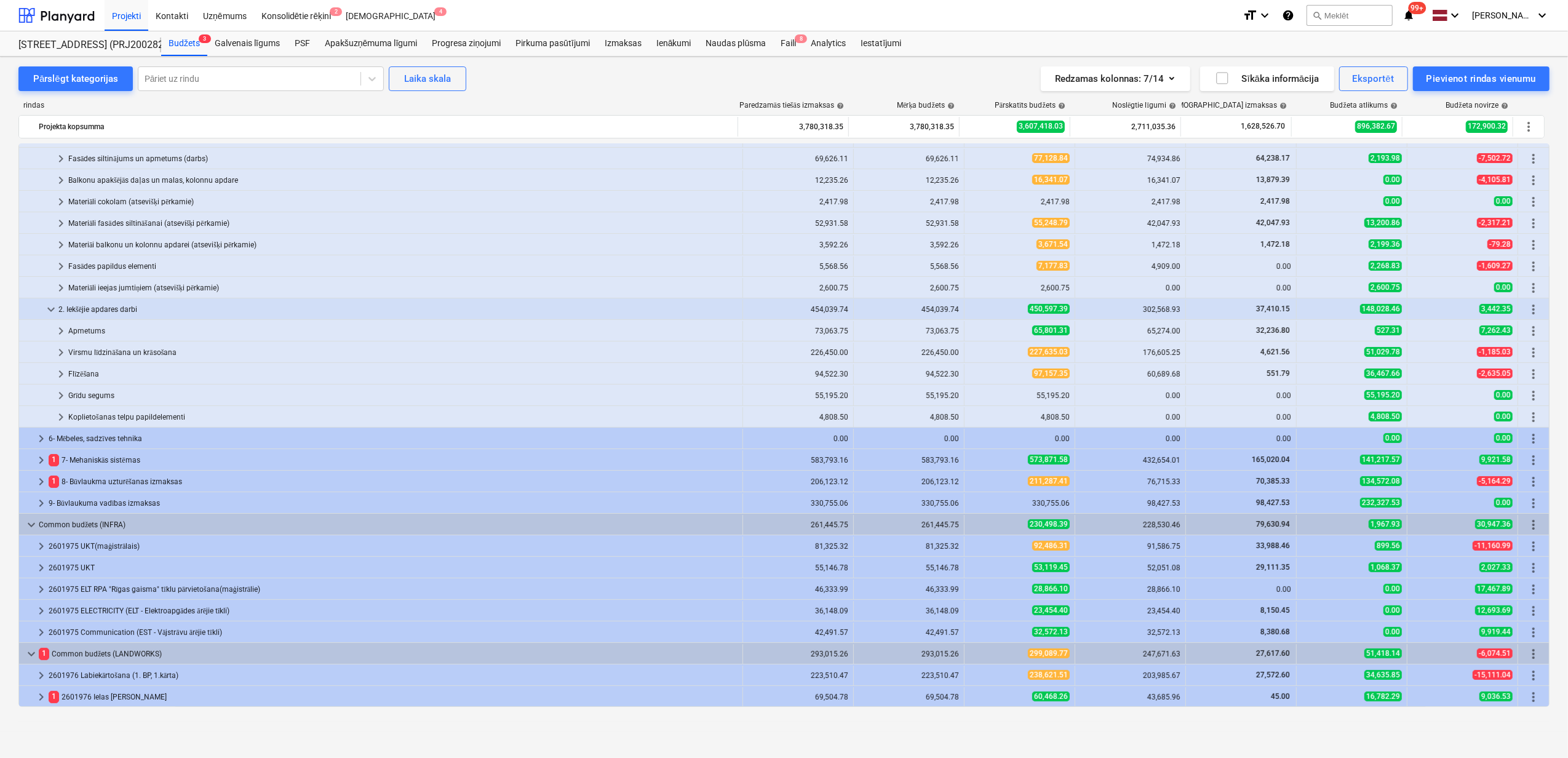
scroll to position [190, 0]
click at [48, 309] on span "keyboard_arrow_down" at bounding box center [51, 309] width 15 height 15
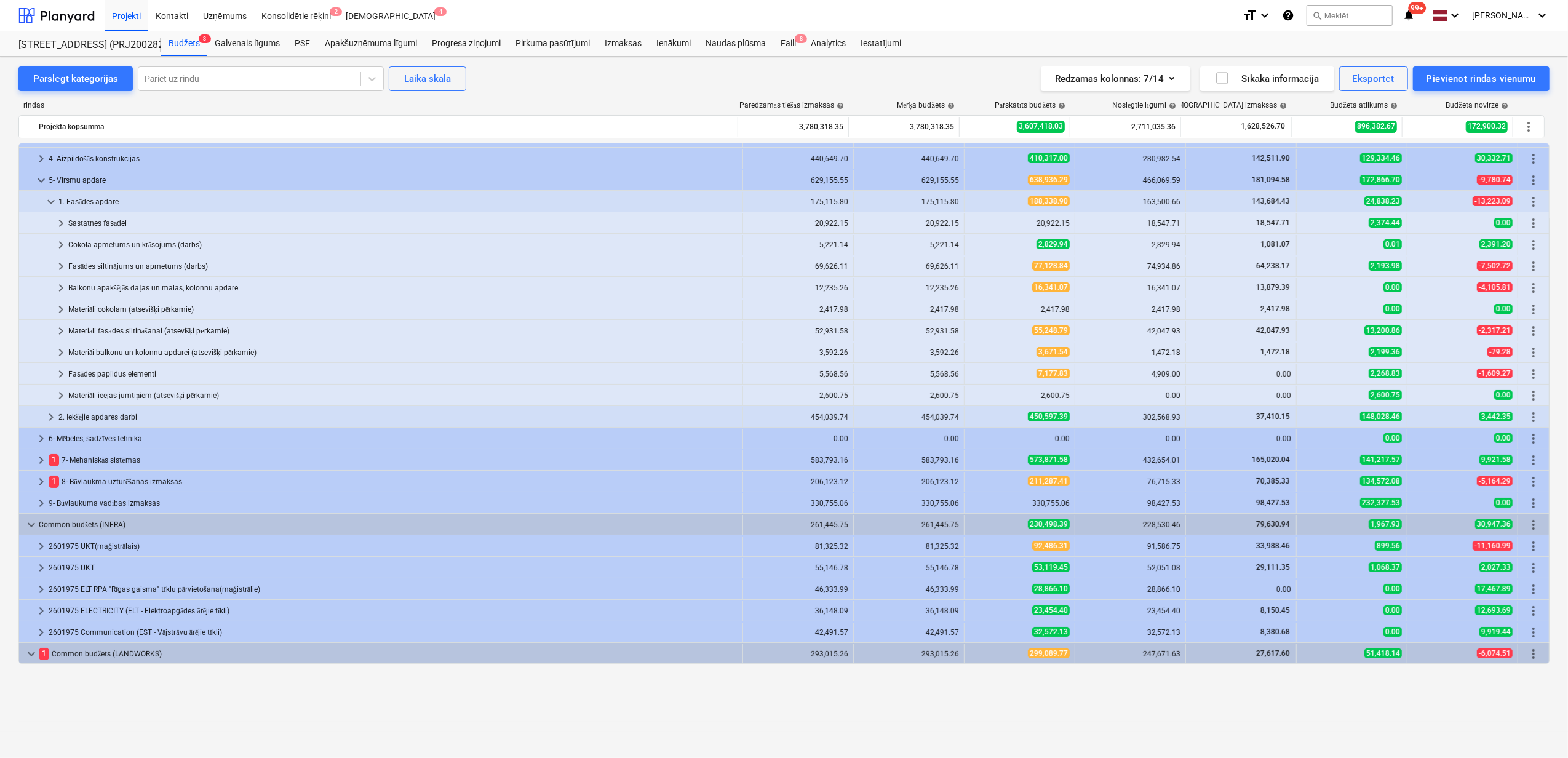
scroll to position [0, 0]
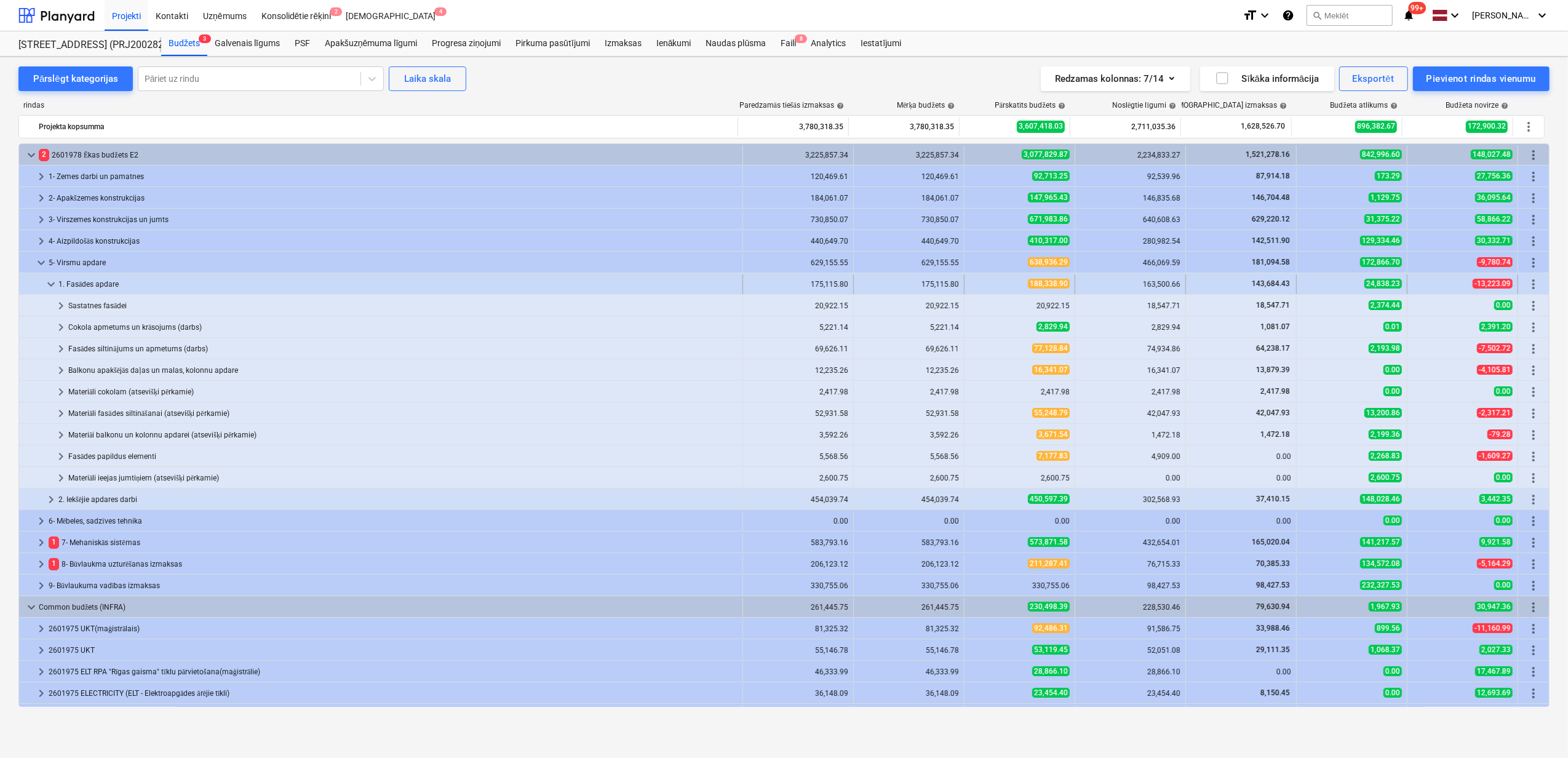
click at [44, 285] on span "keyboard_arrow_down" at bounding box center [51, 284] width 15 height 15
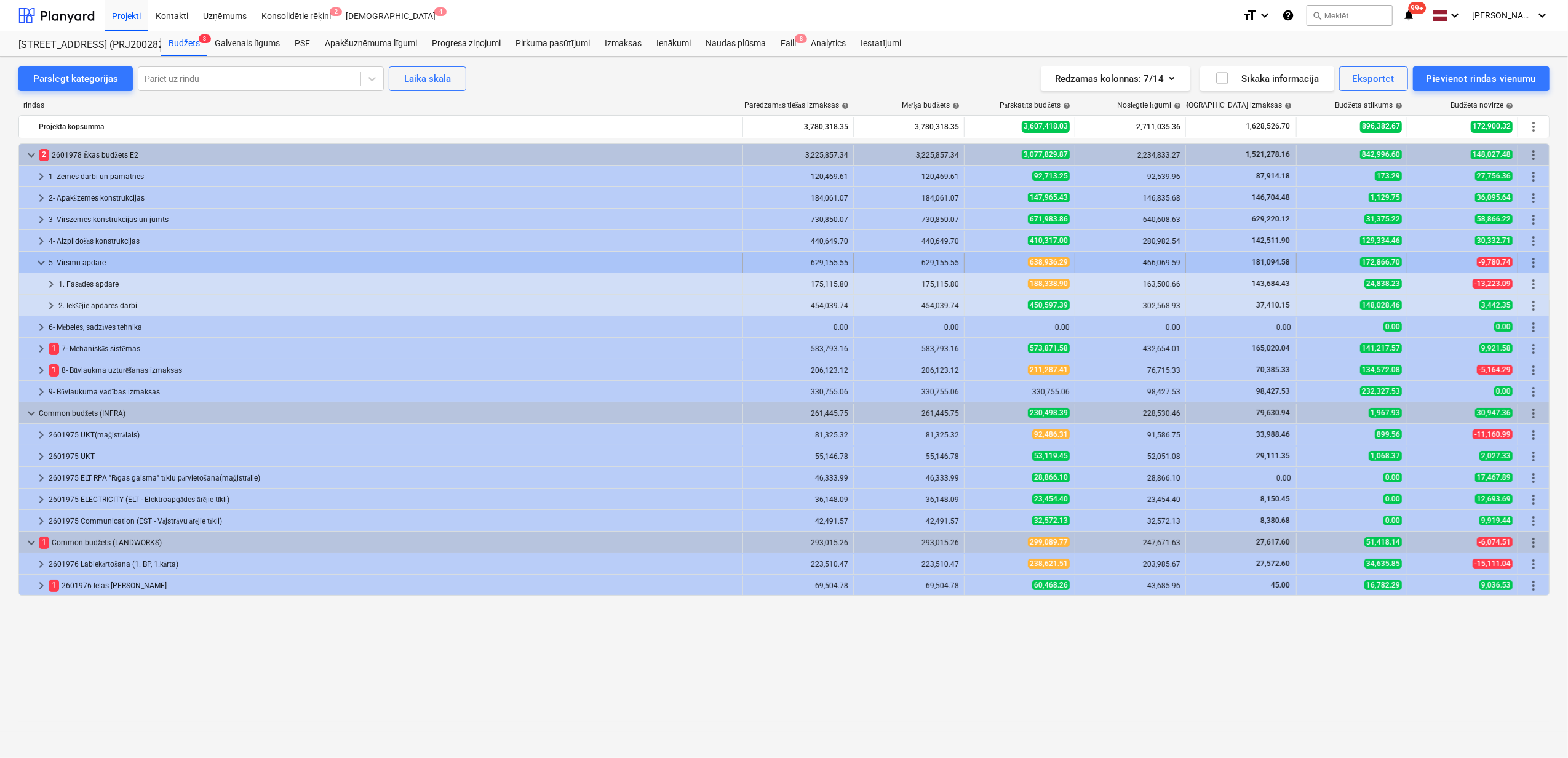
click at [36, 264] on span "keyboard_arrow_down" at bounding box center [41, 262] width 15 height 15
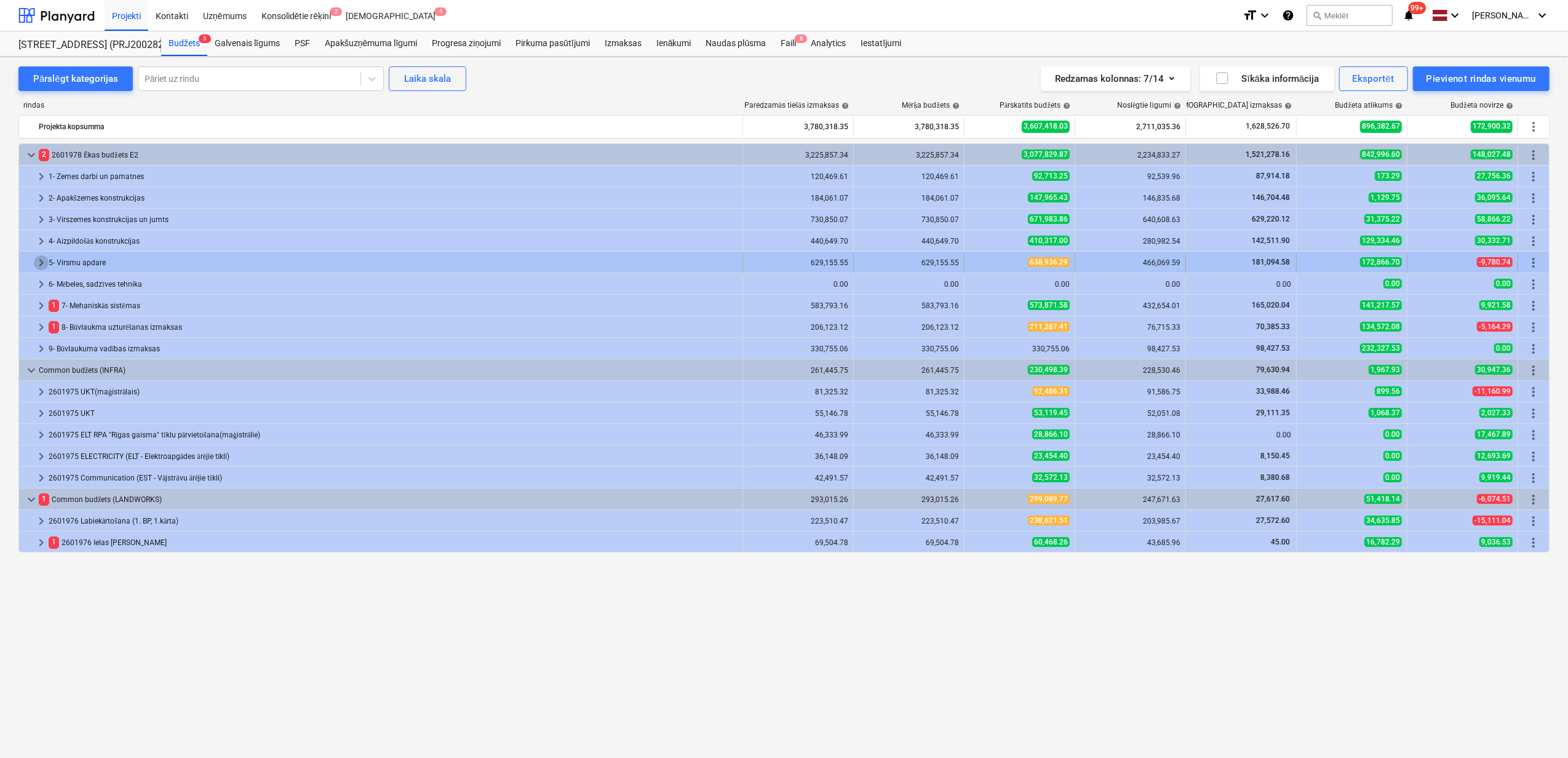
click at [41, 265] on span "keyboard_arrow_right" at bounding box center [41, 262] width 15 height 15
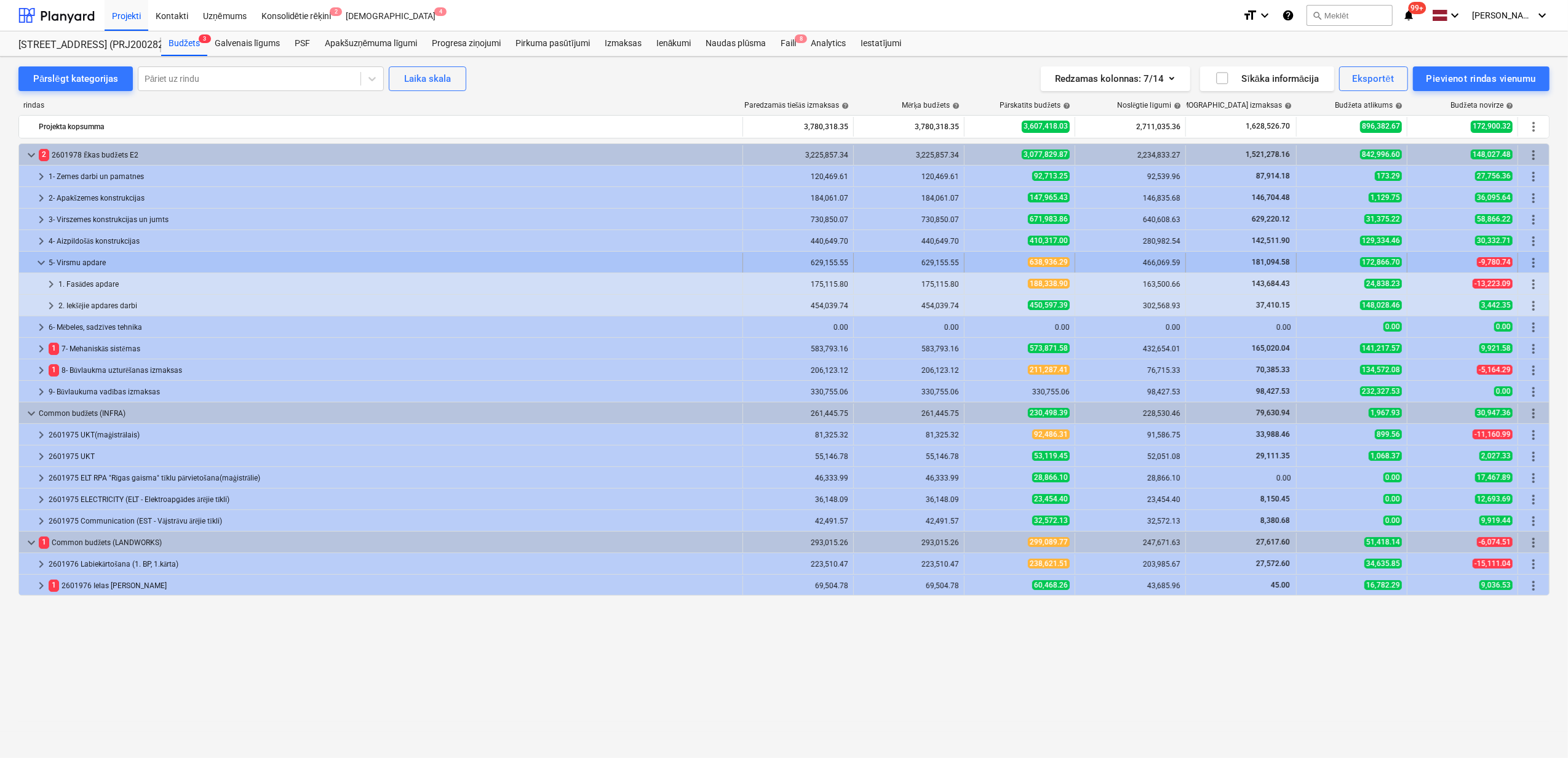
click at [42, 266] on span "keyboard_arrow_down" at bounding box center [41, 262] width 15 height 15
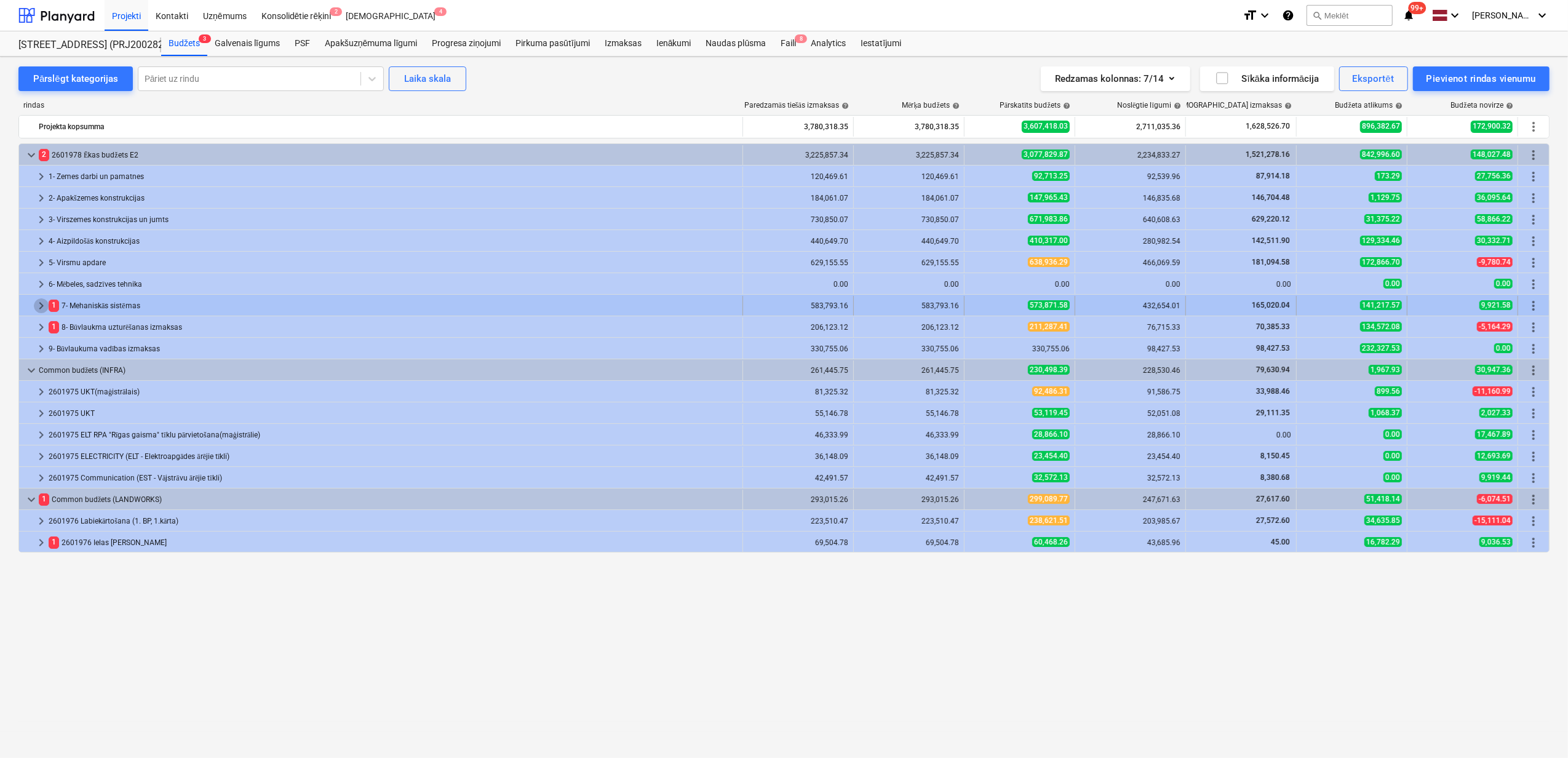
click at [37, 299] on span "keyboard_arrow_right" at bounding box center [41, 305] width 15 height 15
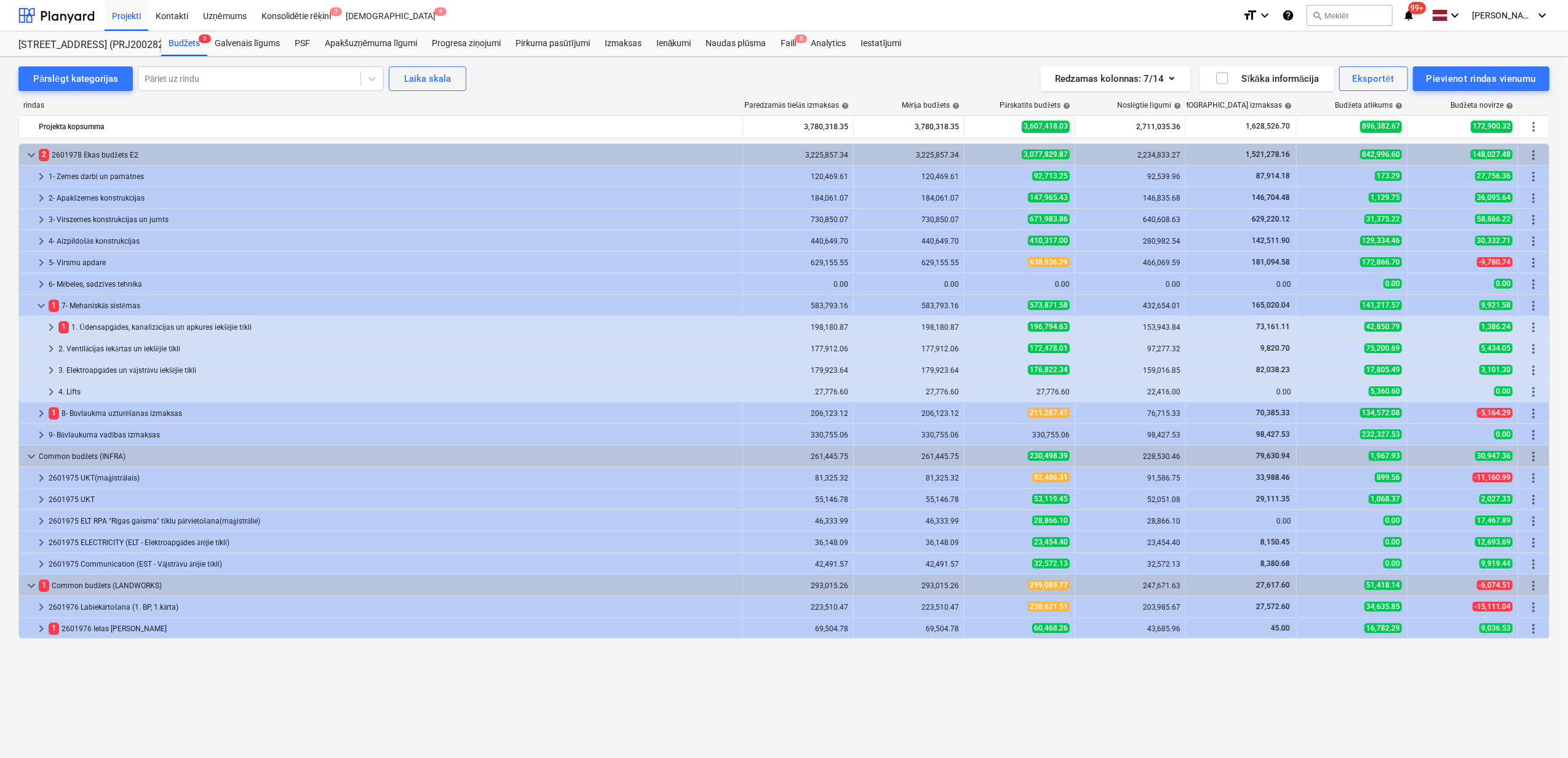
click at [37, 298] on div "keyboard_arrow_down" at bounding box center [41, 306] width 15 height 20
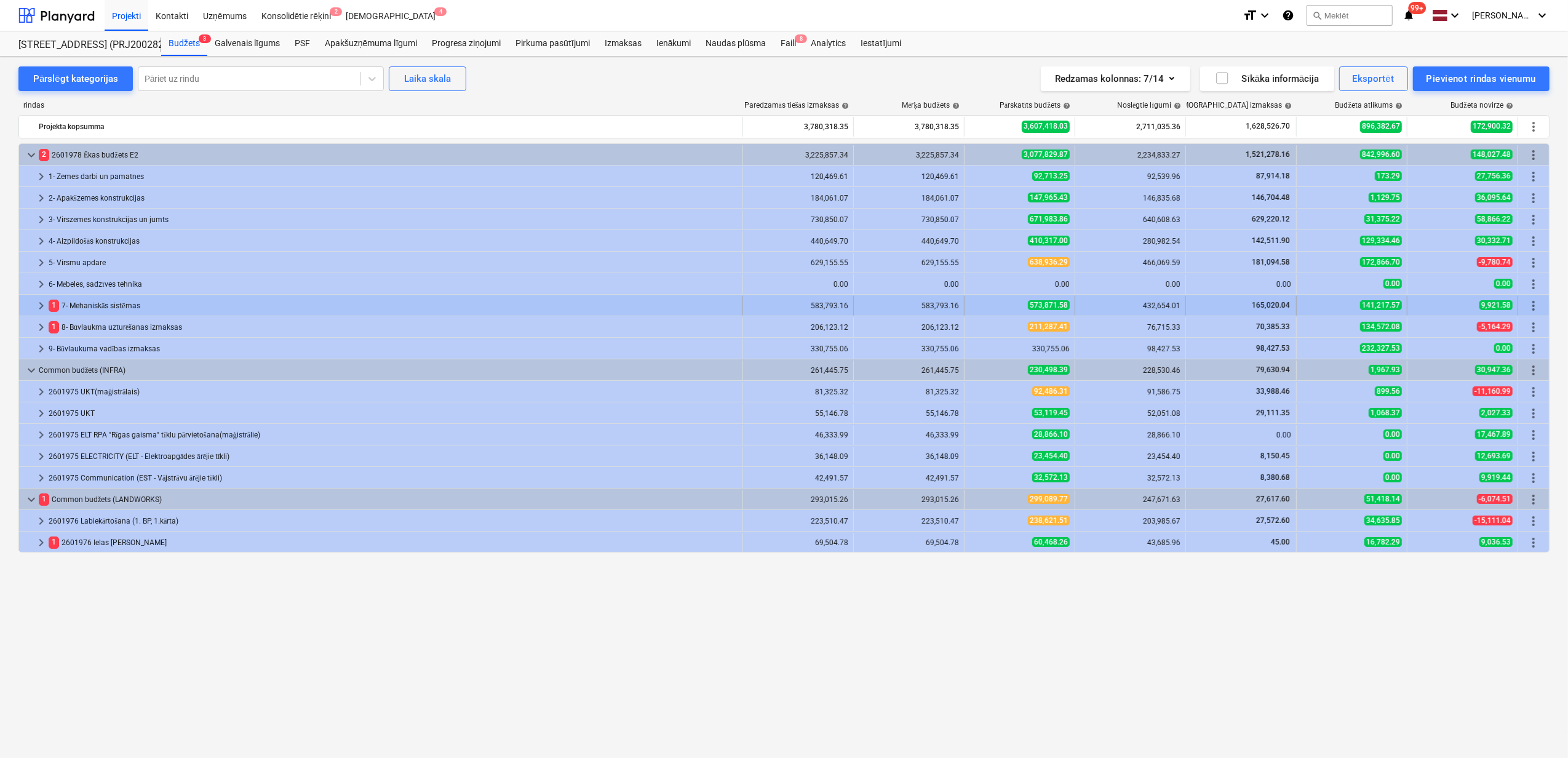
click at [38, 302] on span "keyboard_arrow_right" at bounding box center [41, 305] width 15 height 15
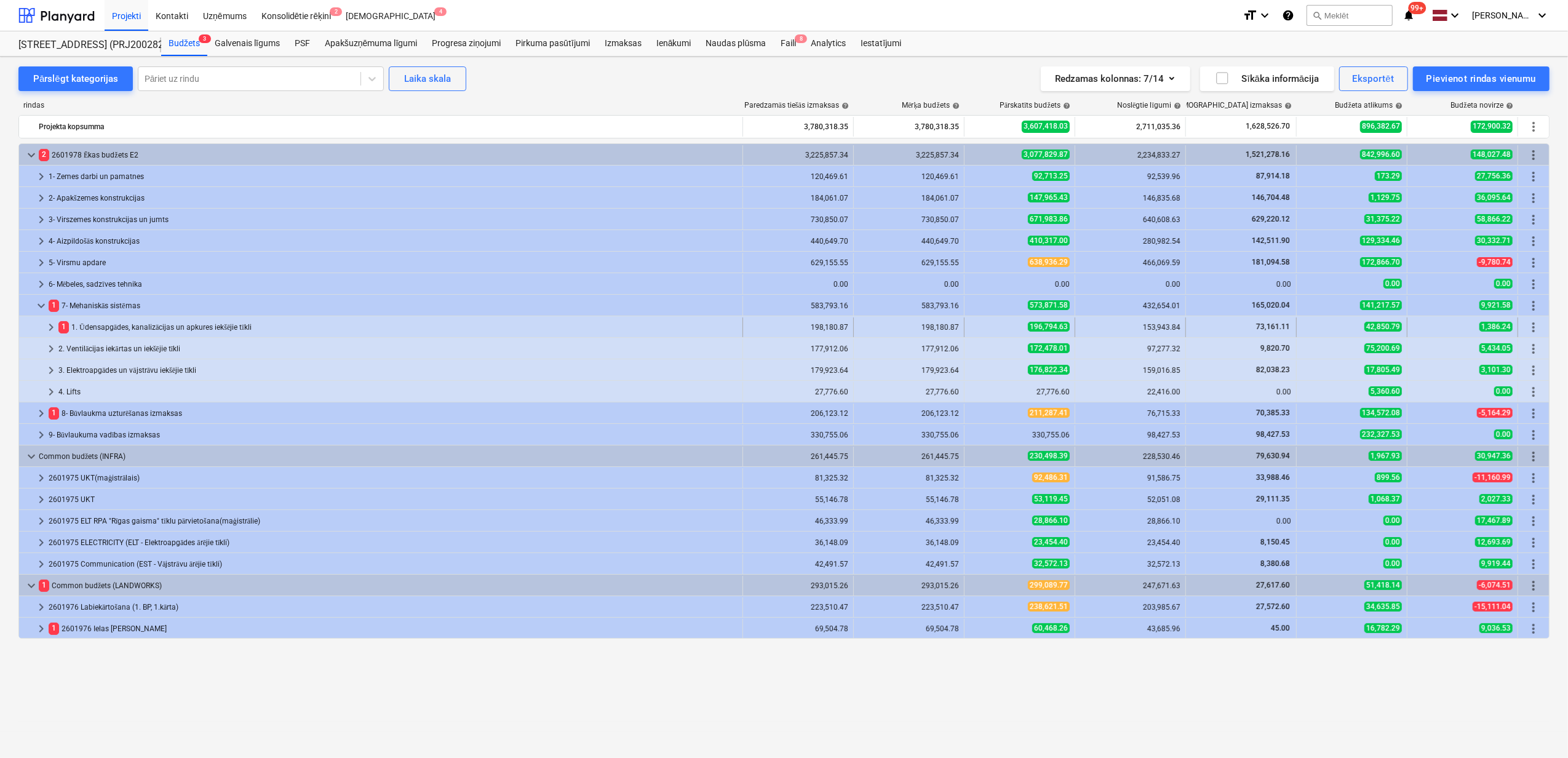
click at [35, 330] on div at bounding box center [34, 328] width 20 height 20
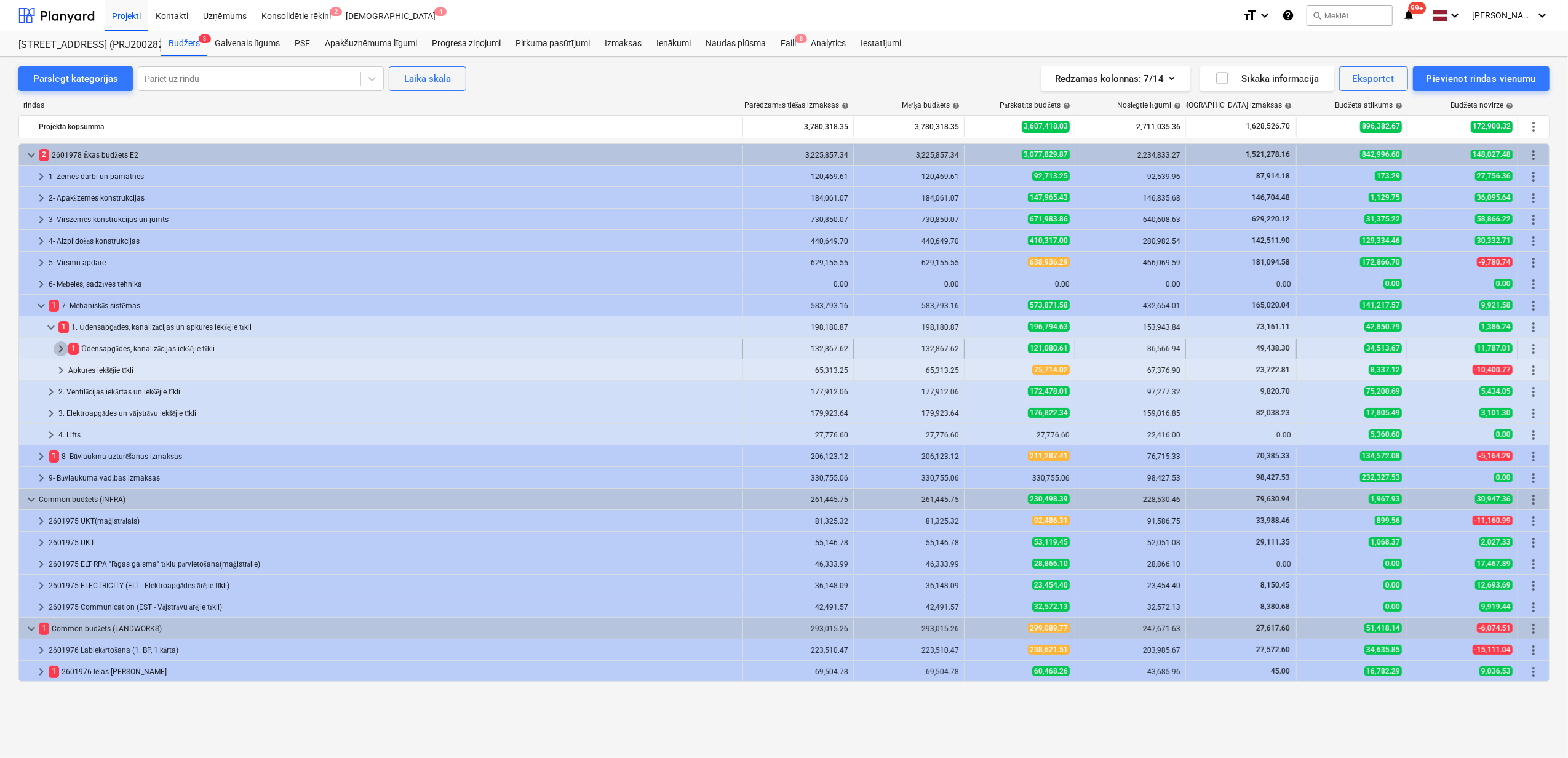
click at [54, 350] on span "keyboard_arrow_right" at bounding box center [61, 348] width 15 height 15
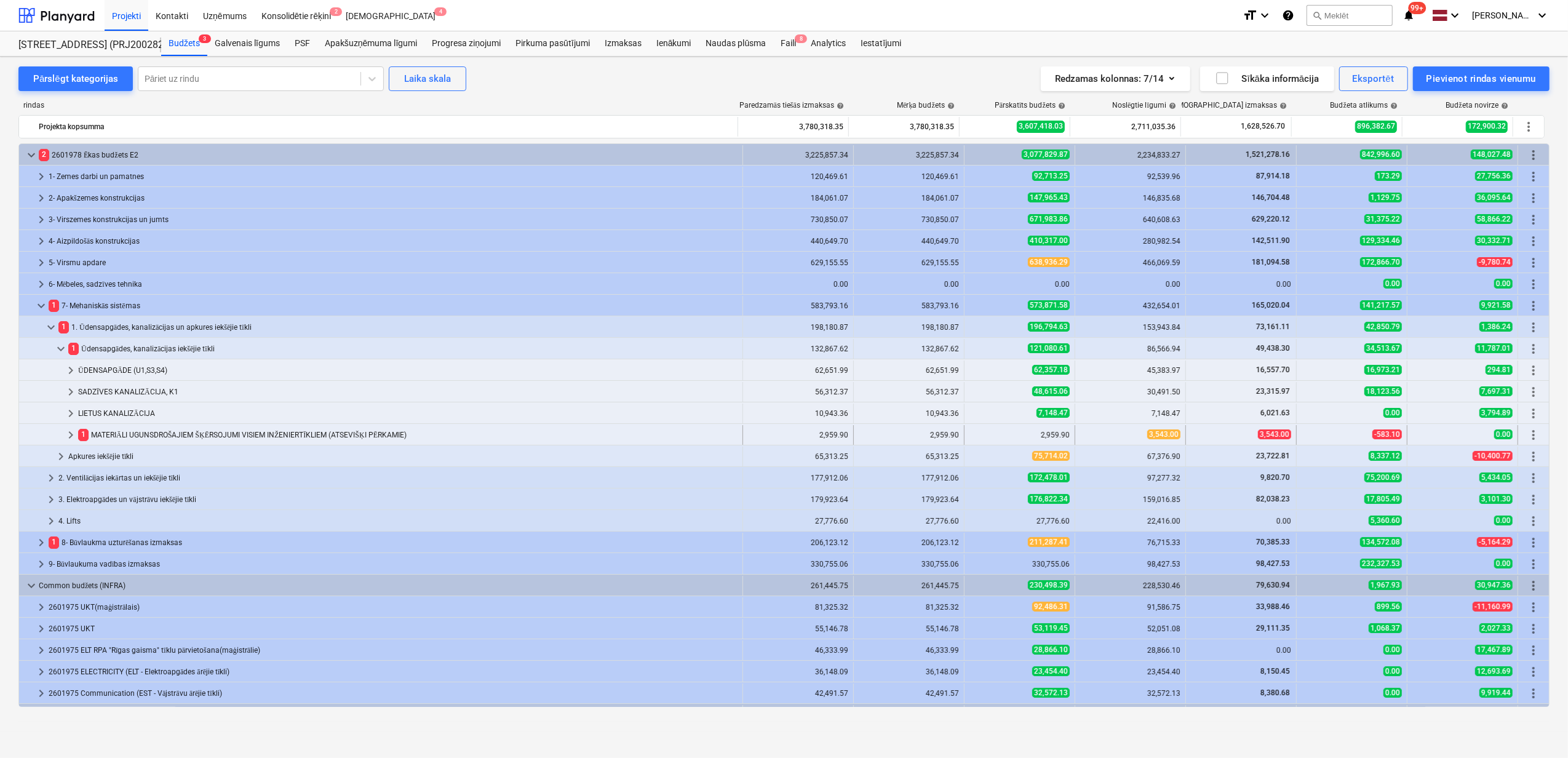
click at [68, 434] on span "keyboard_arrow_right" at bounding box center [71, 434] width 15 height 15
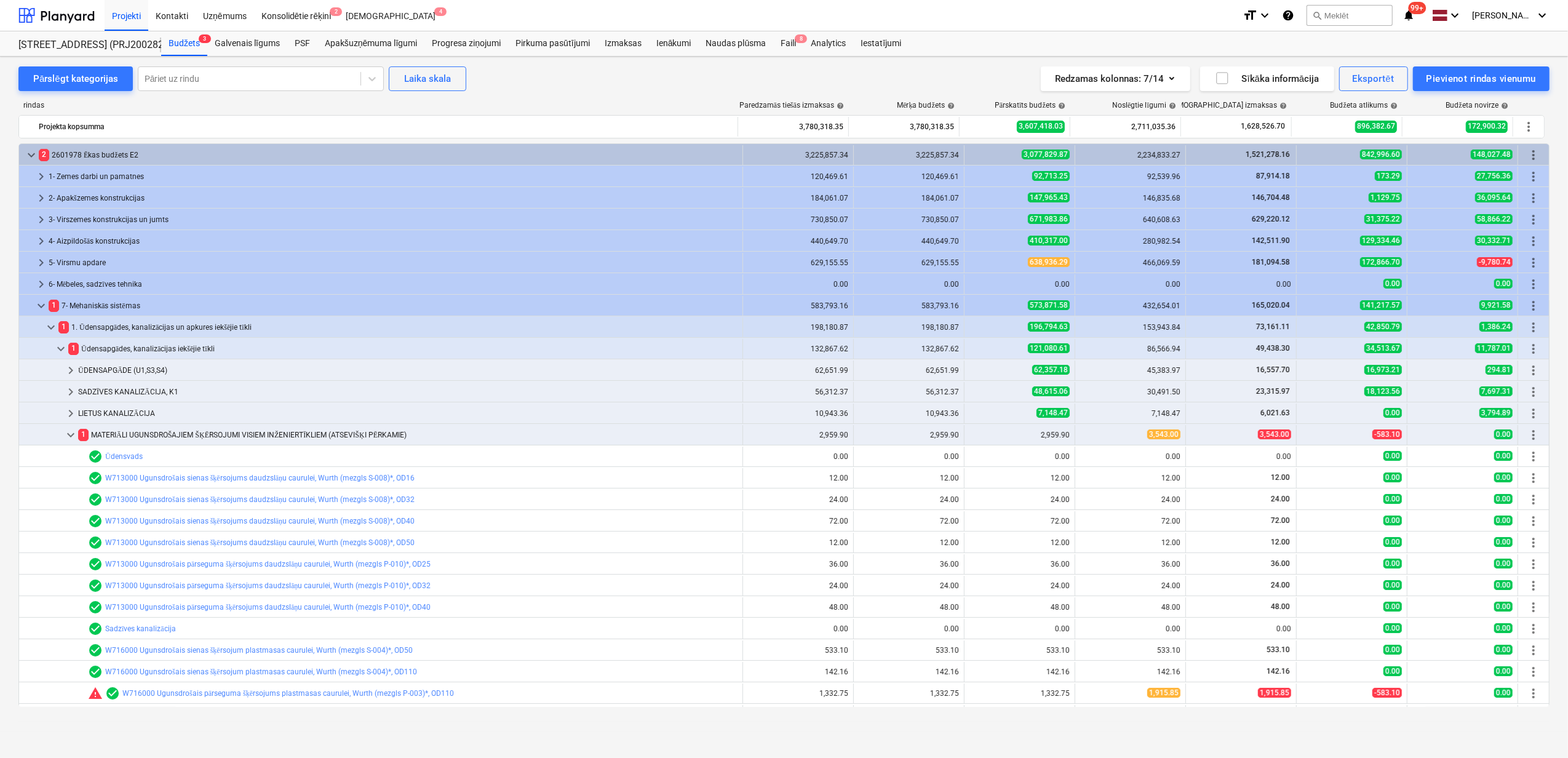
scroll to position [163, 0]
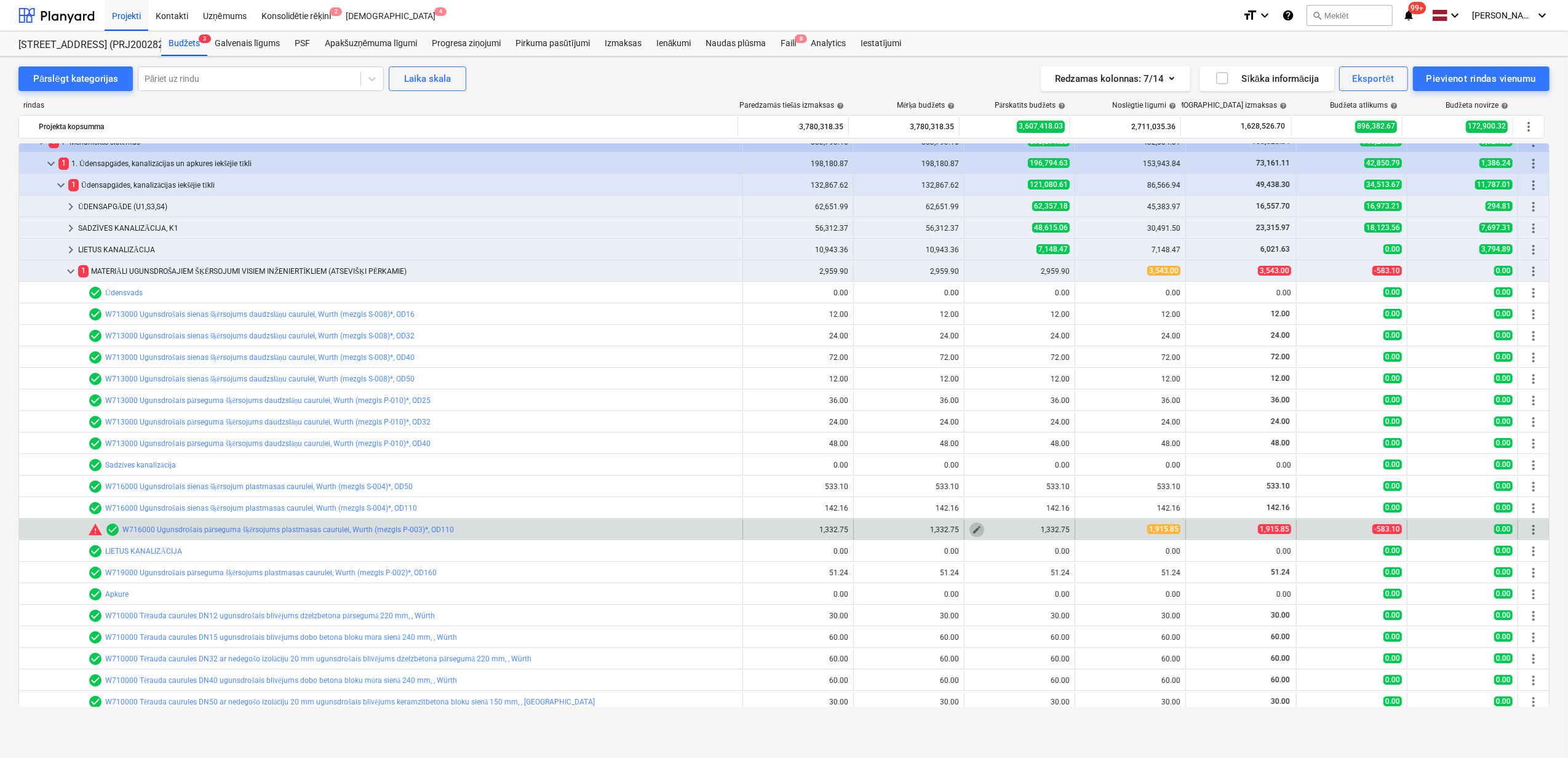
click at [972, 530] on span "edit" at bounding box center [977, 529] width 10 height 10
type textarea "x"
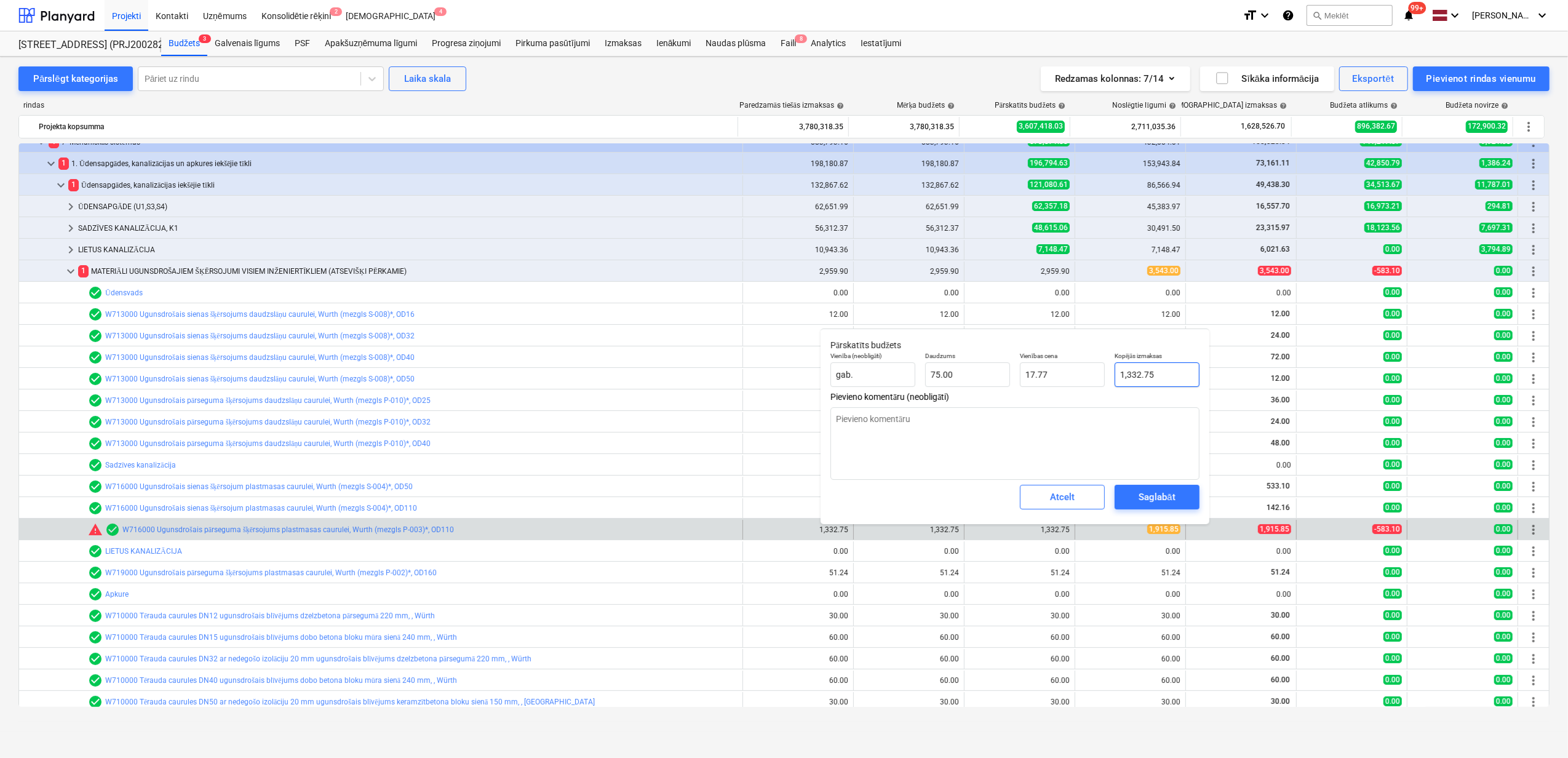
type input "1332.75"
drag, startPoint x: 1170, startPoint y: 374, endPoint x: 1154, endPoint y: 390, distance: 22.6
click at [1088, 364] on div "Vienība (neobligāti) gab. Daudzums 75.00 Vienības cena 17.77 Kopējās izmaksas 1…" at bounding box center [1015, 369] width 379 height 45
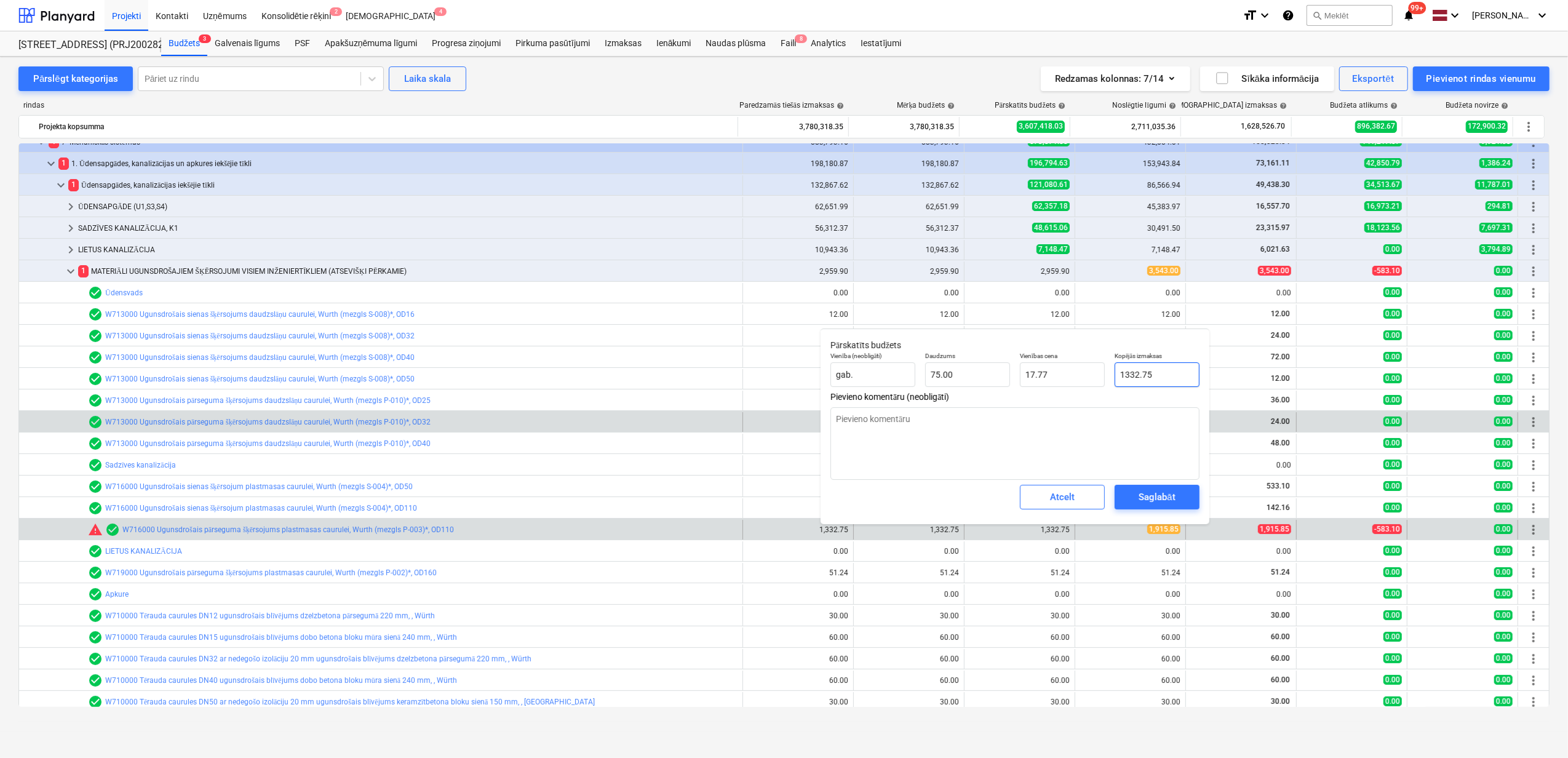
type textarea "x"
type input "1"
type input "0.01"
type textarea "x"
type input "19"
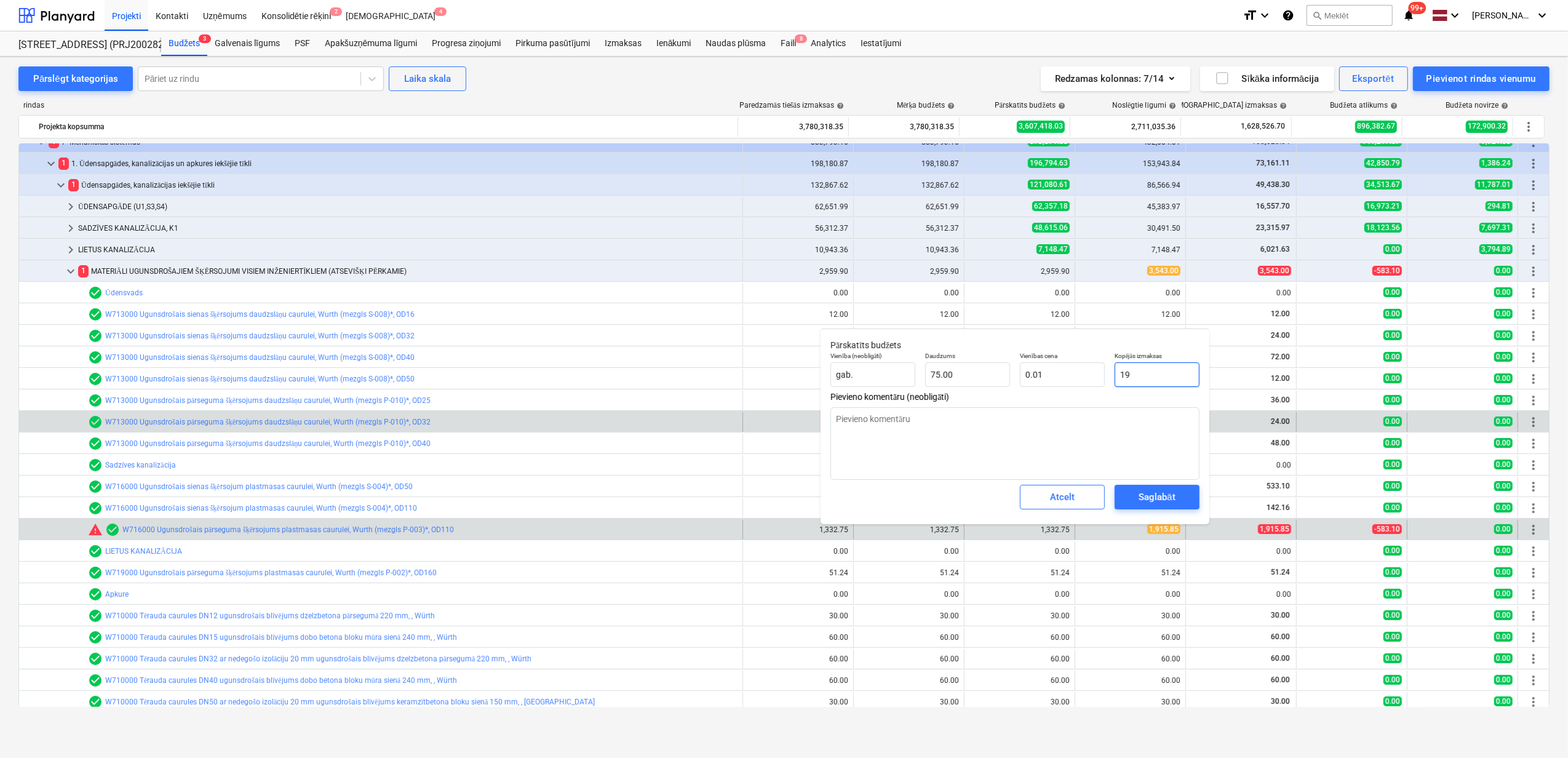
type input "0.25"
type textarea "x"
type input "191"
type input "2.55"
type textarea "x"
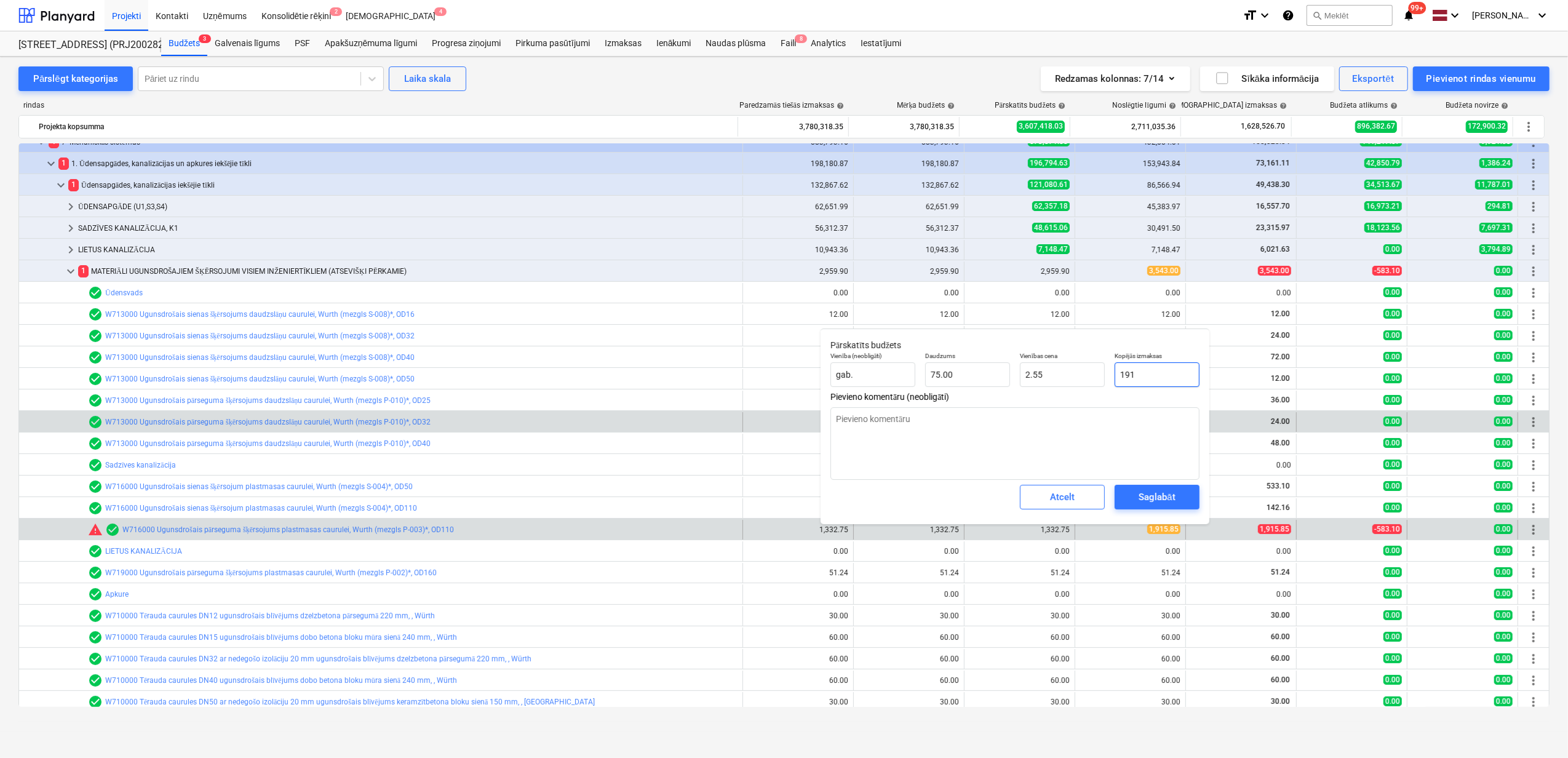
type input "1915"
type input "25.53"
type textarea "x"
type input "1915."
type textarea "x"
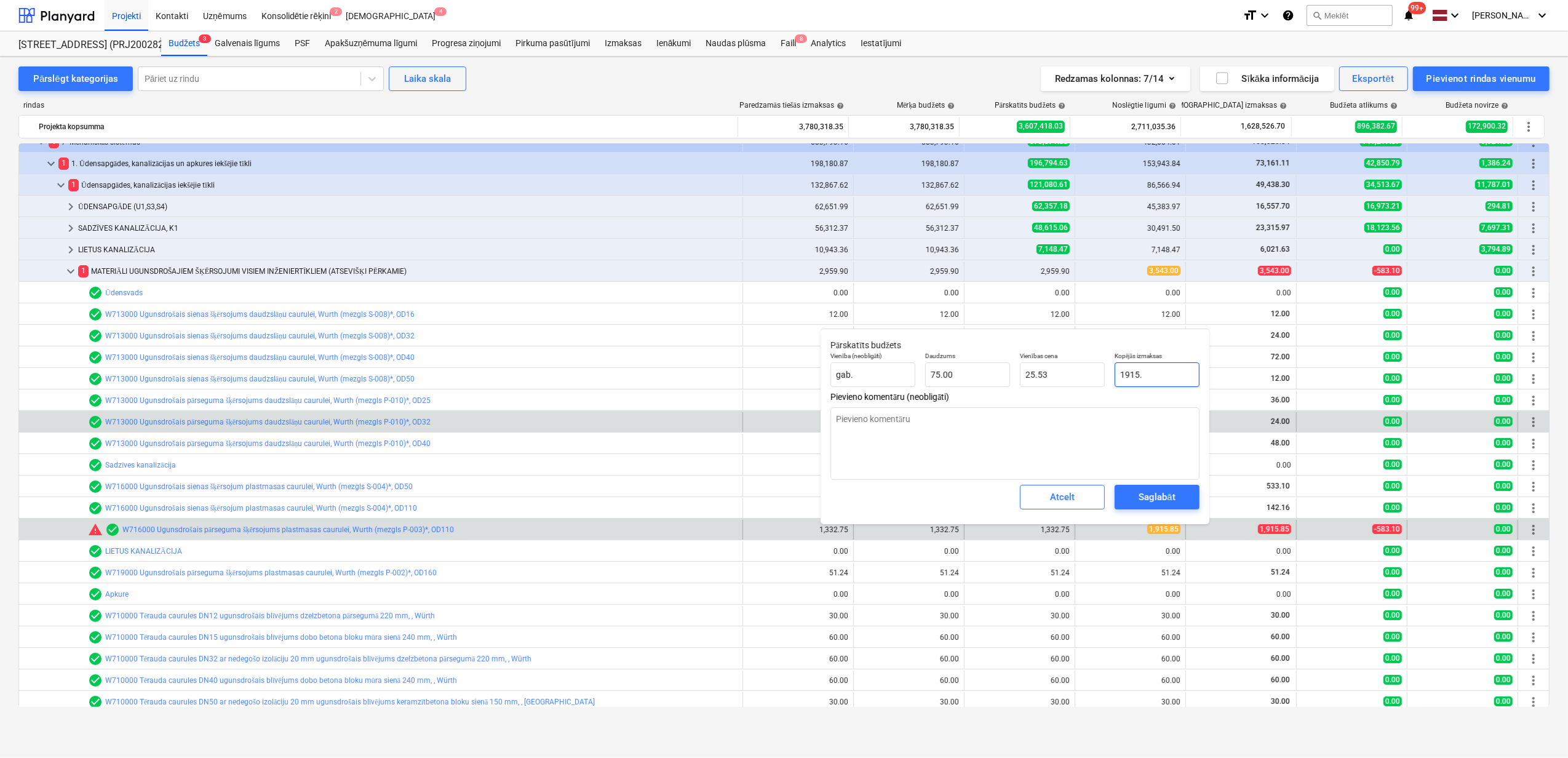
type input "1915.8"
type input "25.54"
type textarea "x"
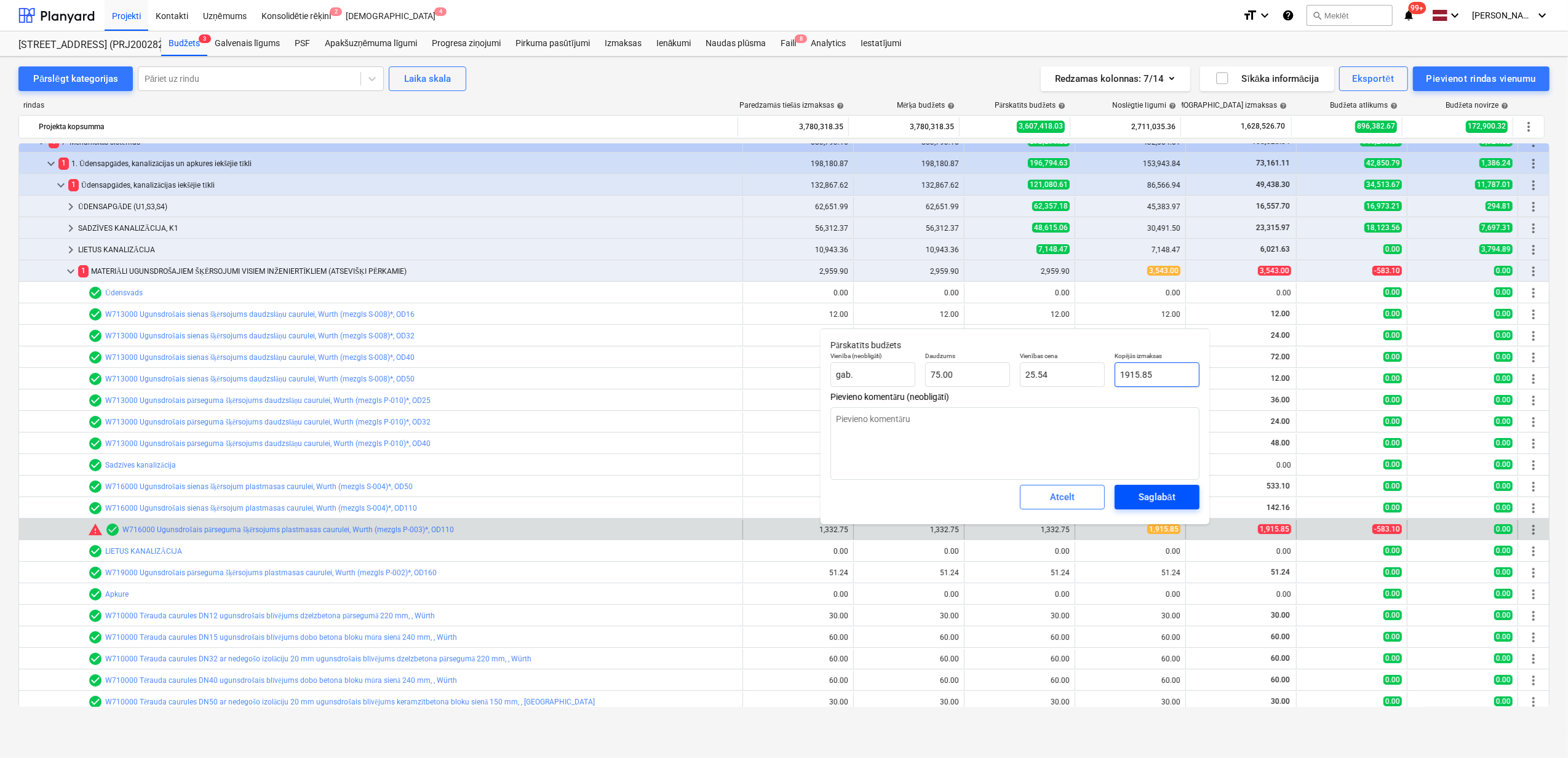
type input "1915.85"
type textarea "x"
type input "1,915.85"
click at [1145, 497] on div "Saglabāt" at bounding box center [1156, 496] width 36 height 16
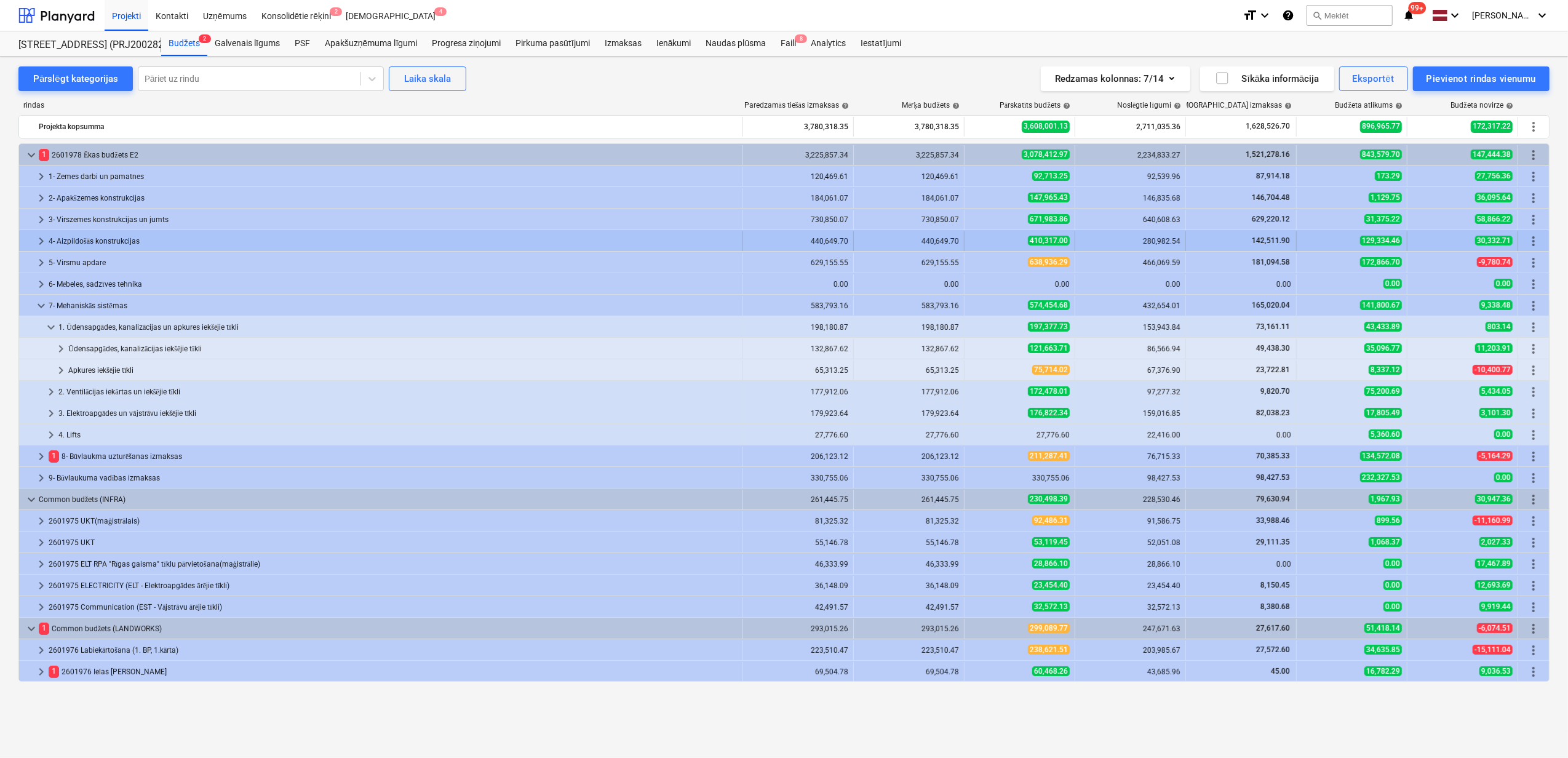
scroll to position [0, 0]
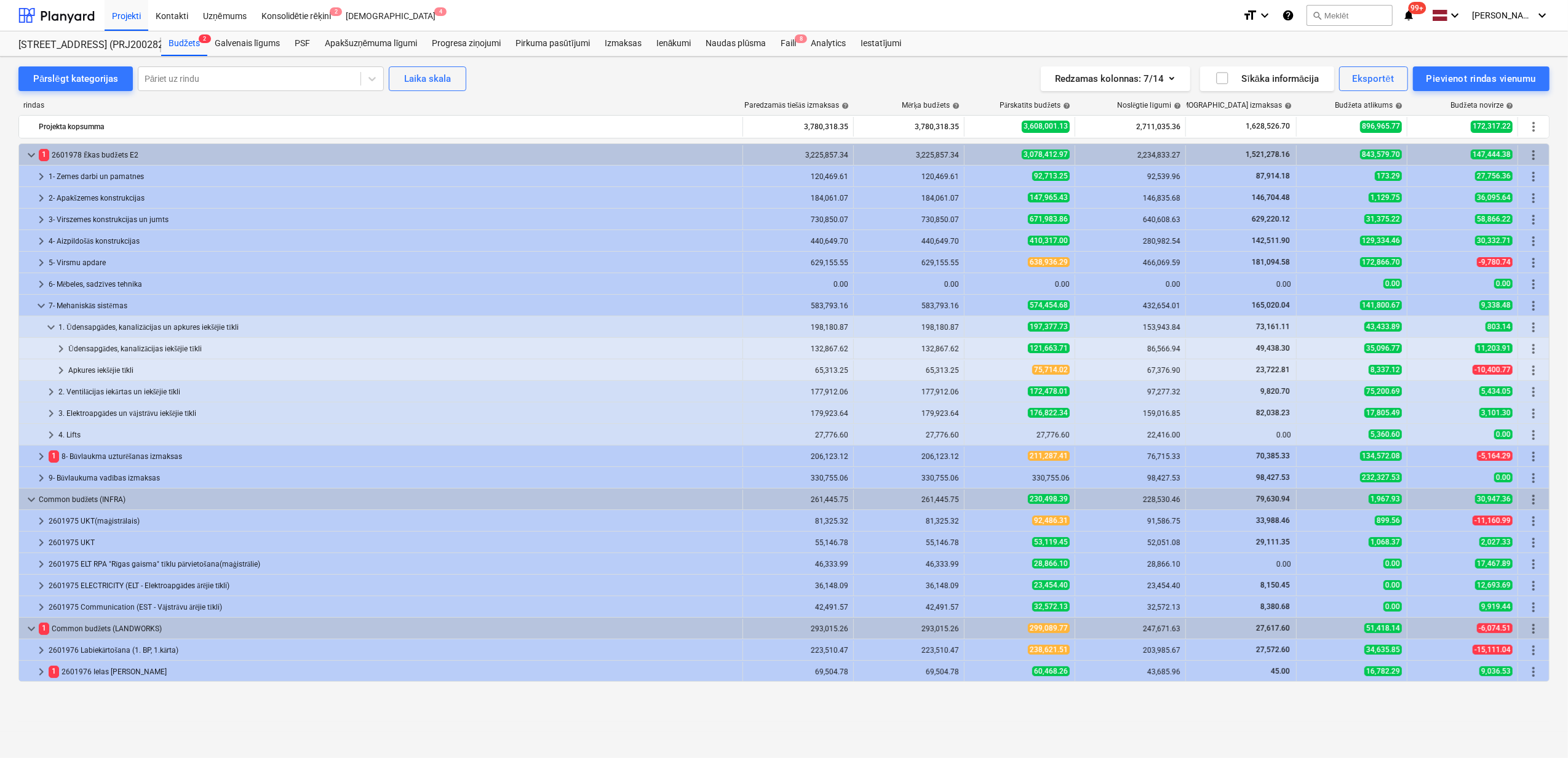
click at [33, 310] on div at bounding box center [28, 306] width 10 height 20
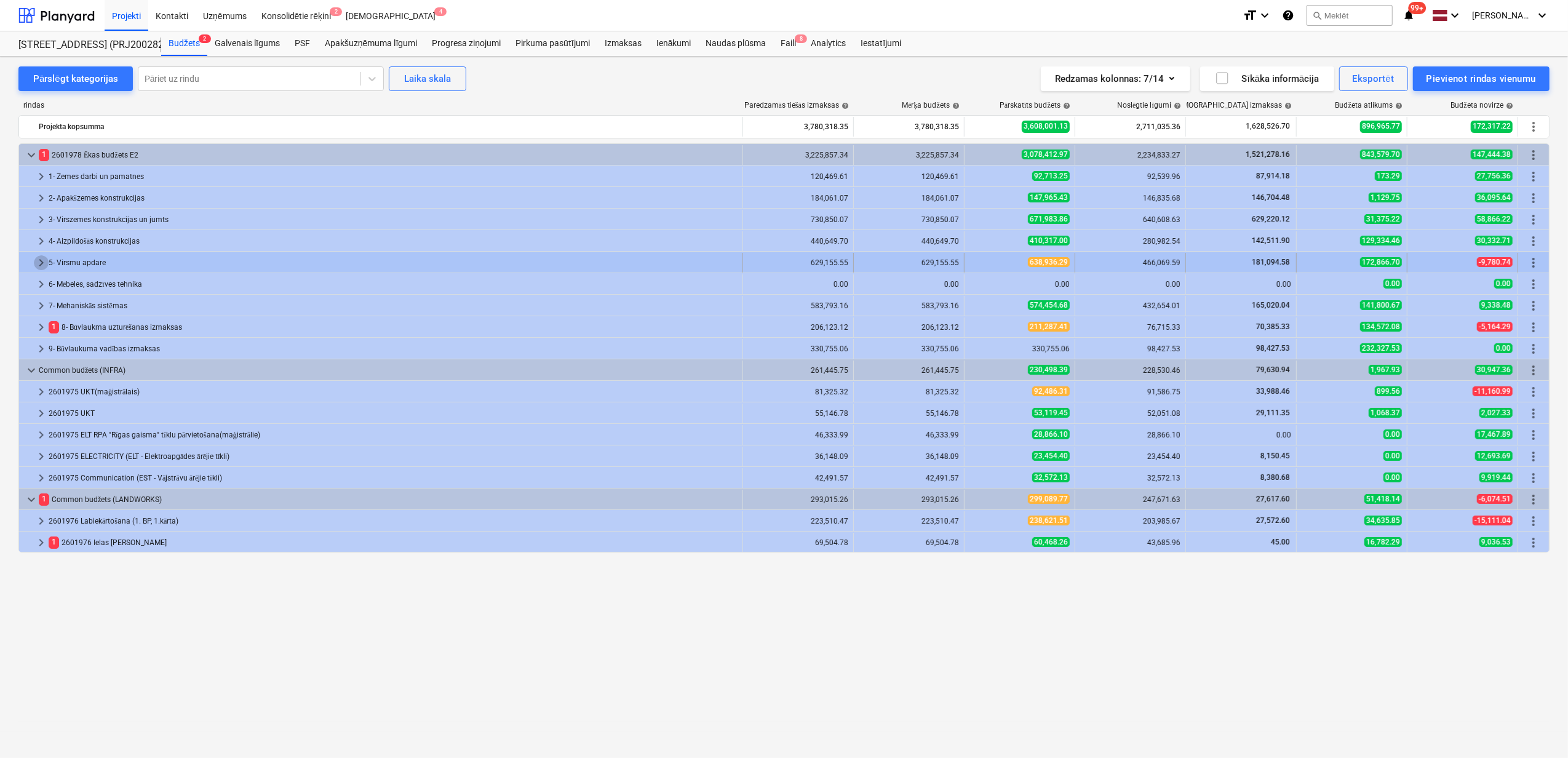
click at [43, 262] on span "keyboard_arrow_right" at bounding box center [41, 262] width 15 height 15
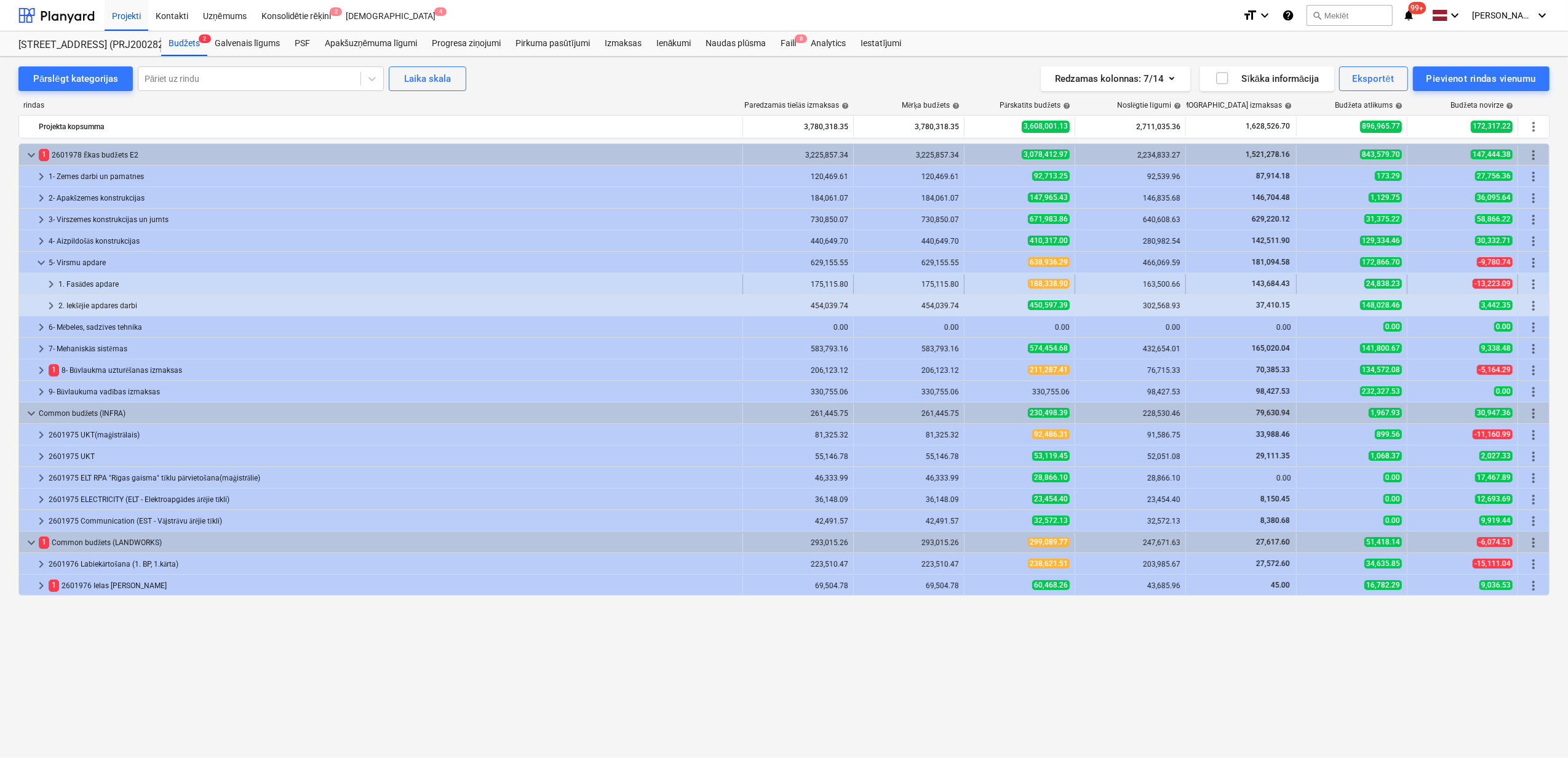
click at [50, 283] on span "keyboard_arrow_right" at bounding box center [51, 284] width 15 height 15
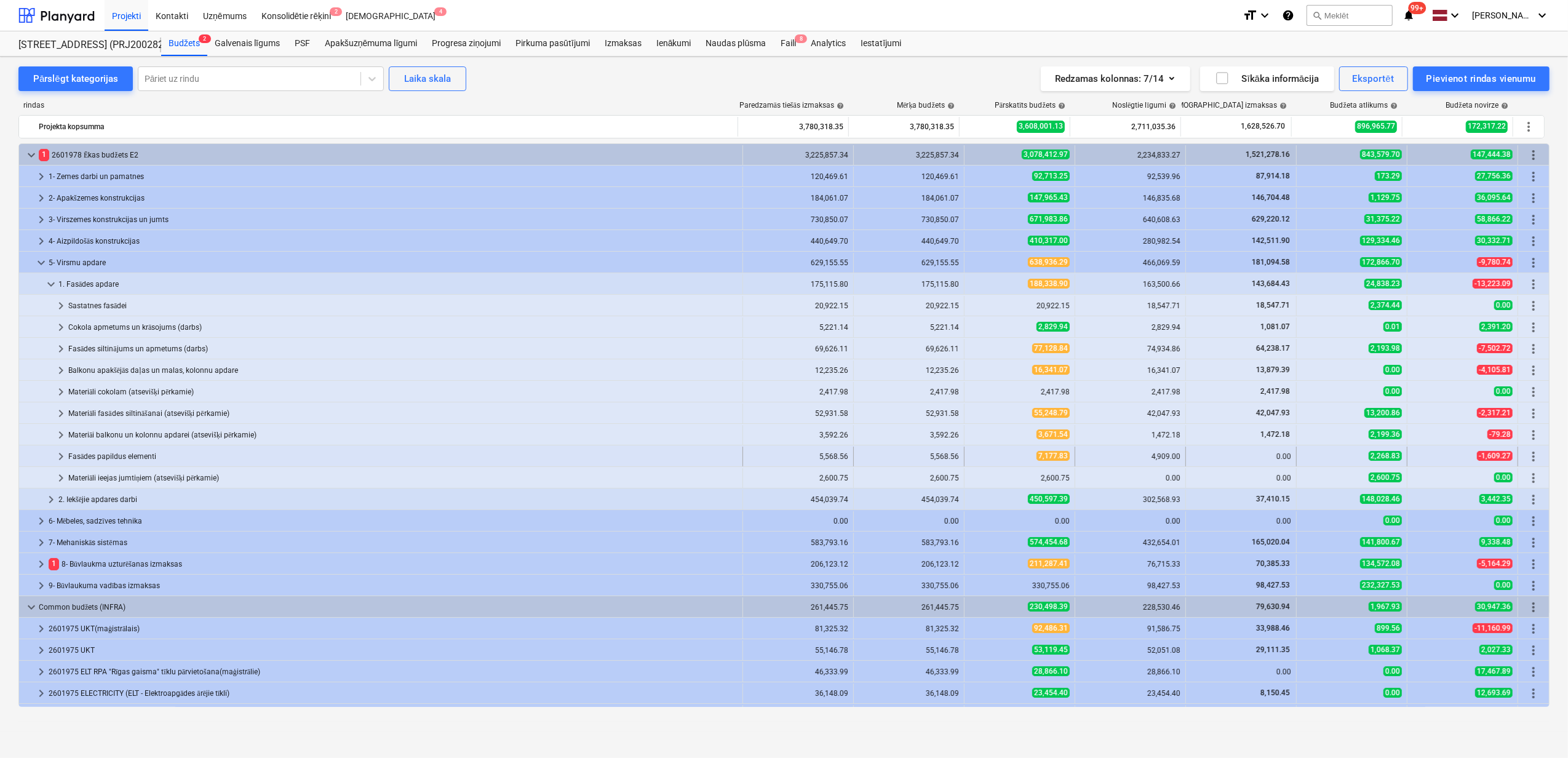
click at [55, 456] on span "keyboard_arrow_right" at bounding box center [61, 456] width 15 height 15
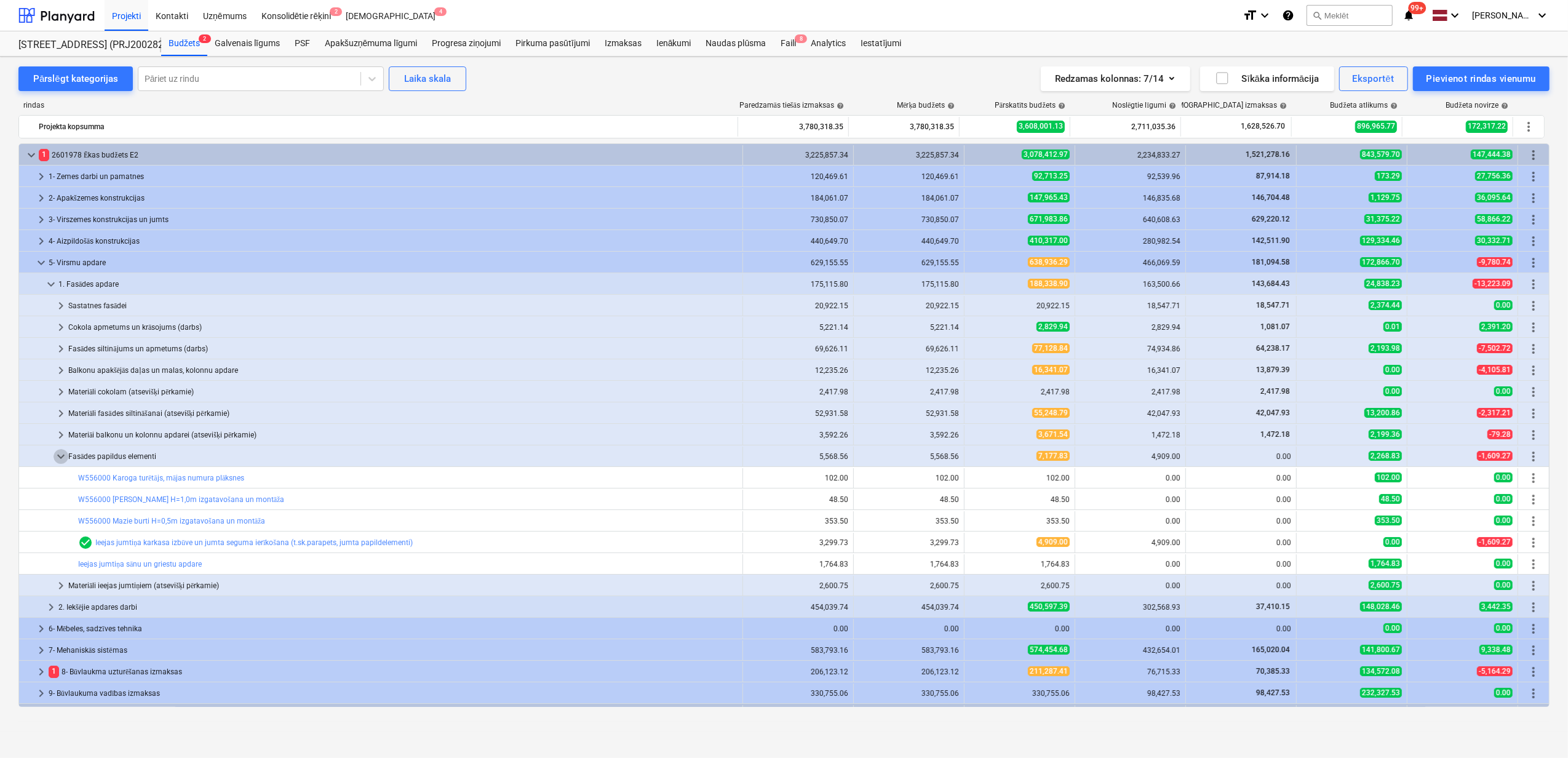
click at [55, 456] on span "keyboard_arrow_down" at bounding box center [61, 456] width 15 height 15
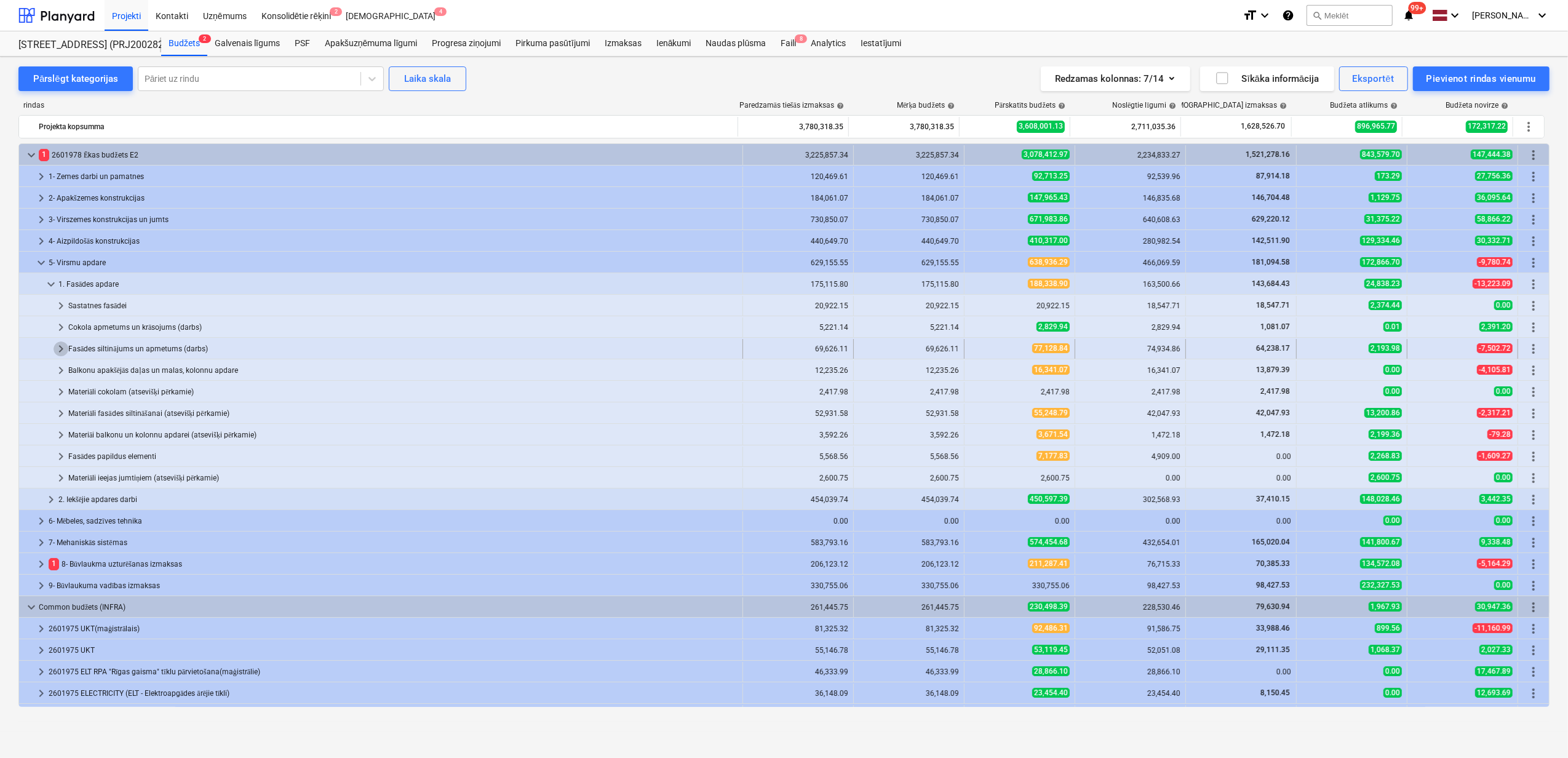
click at [58, 351] on span "keyboard_arrow_right" at bounding box center [61, 348] width 15 height 15
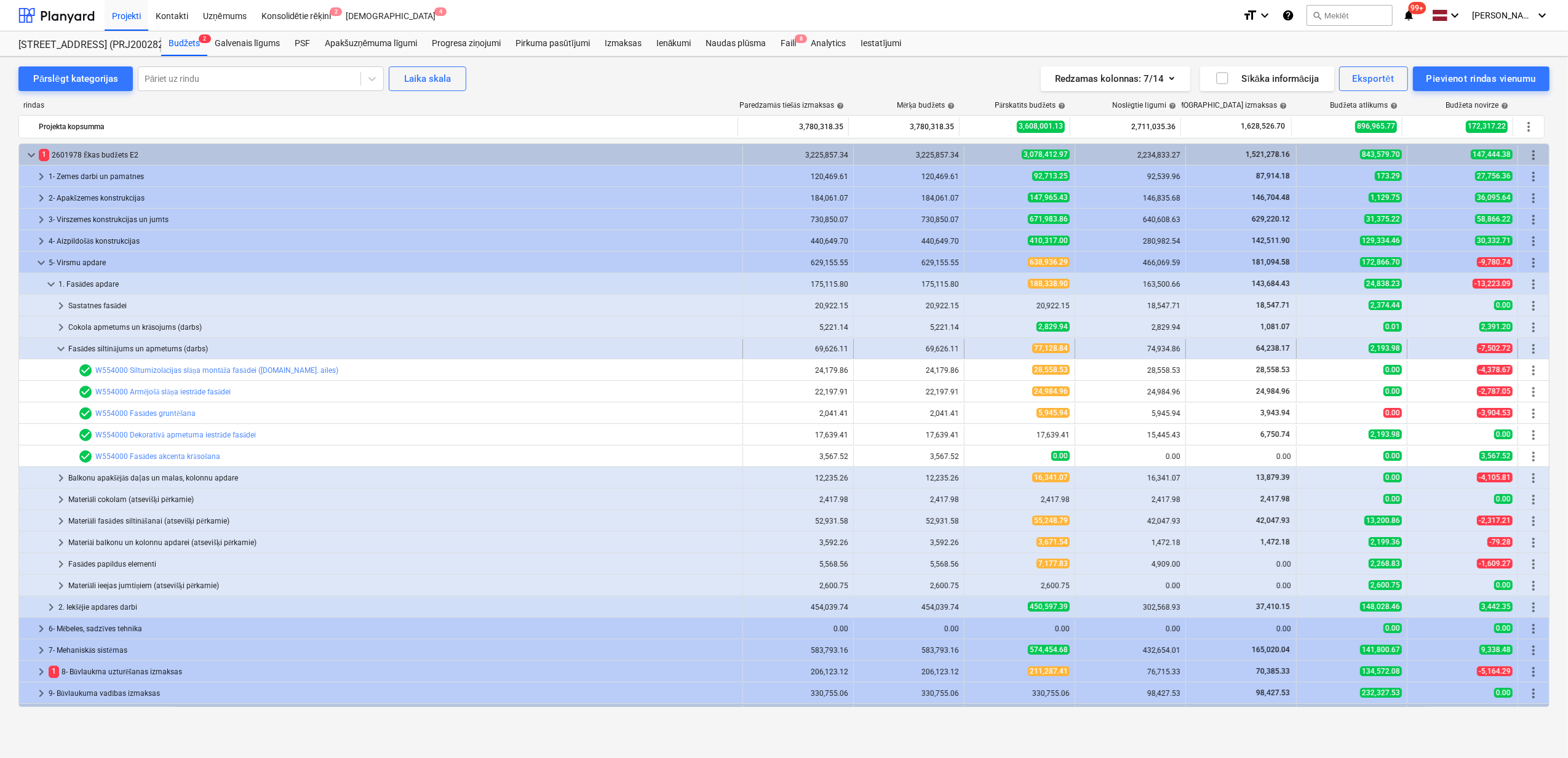
click at [62, 348] on span "keyboard_arrow_down" at bounding box center [61, 348] width 15 height 15
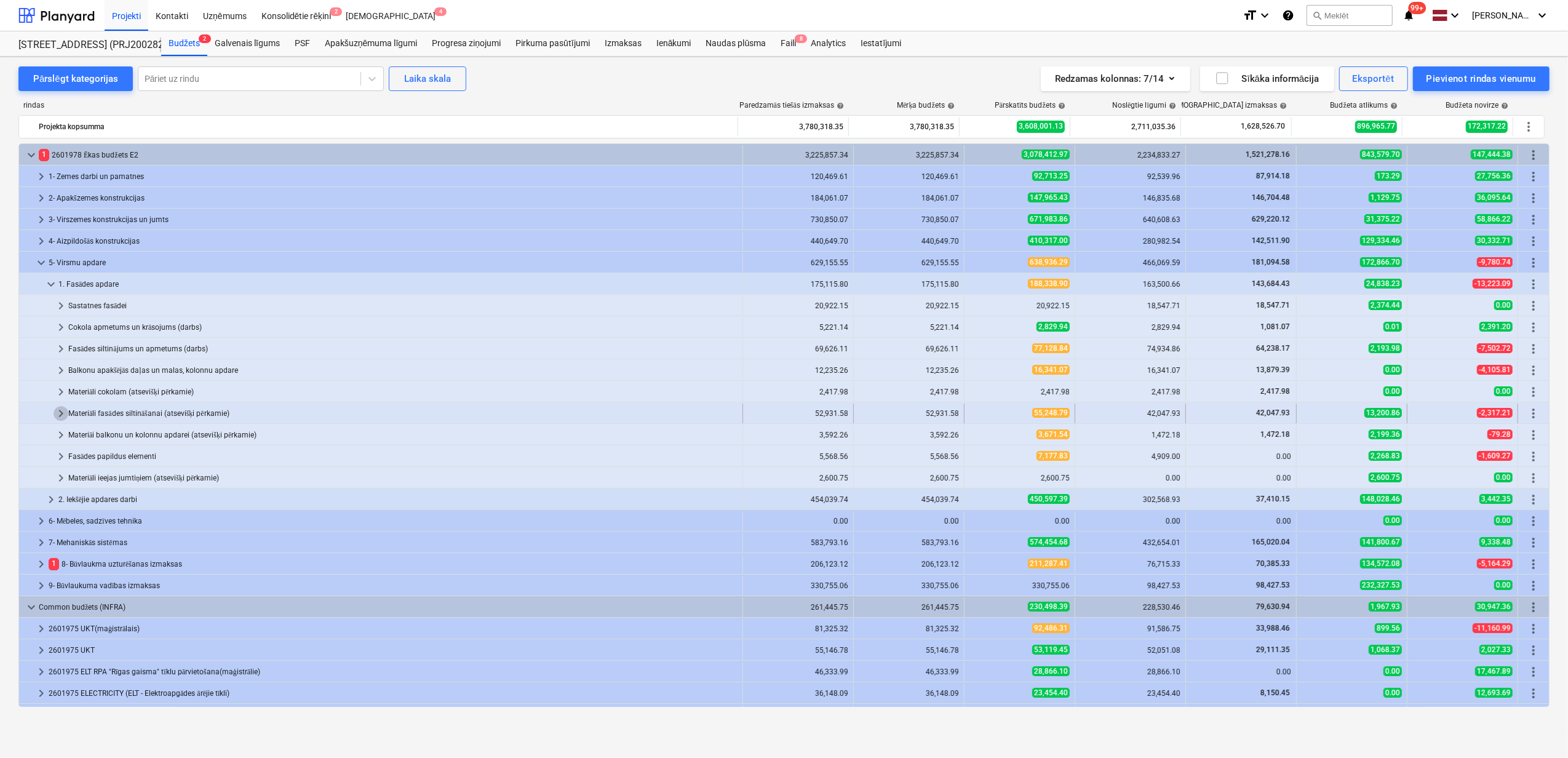
click at [59, 414] on span "keyboard_arrow_right" at bounding box center [61, 413] width 15 height 15
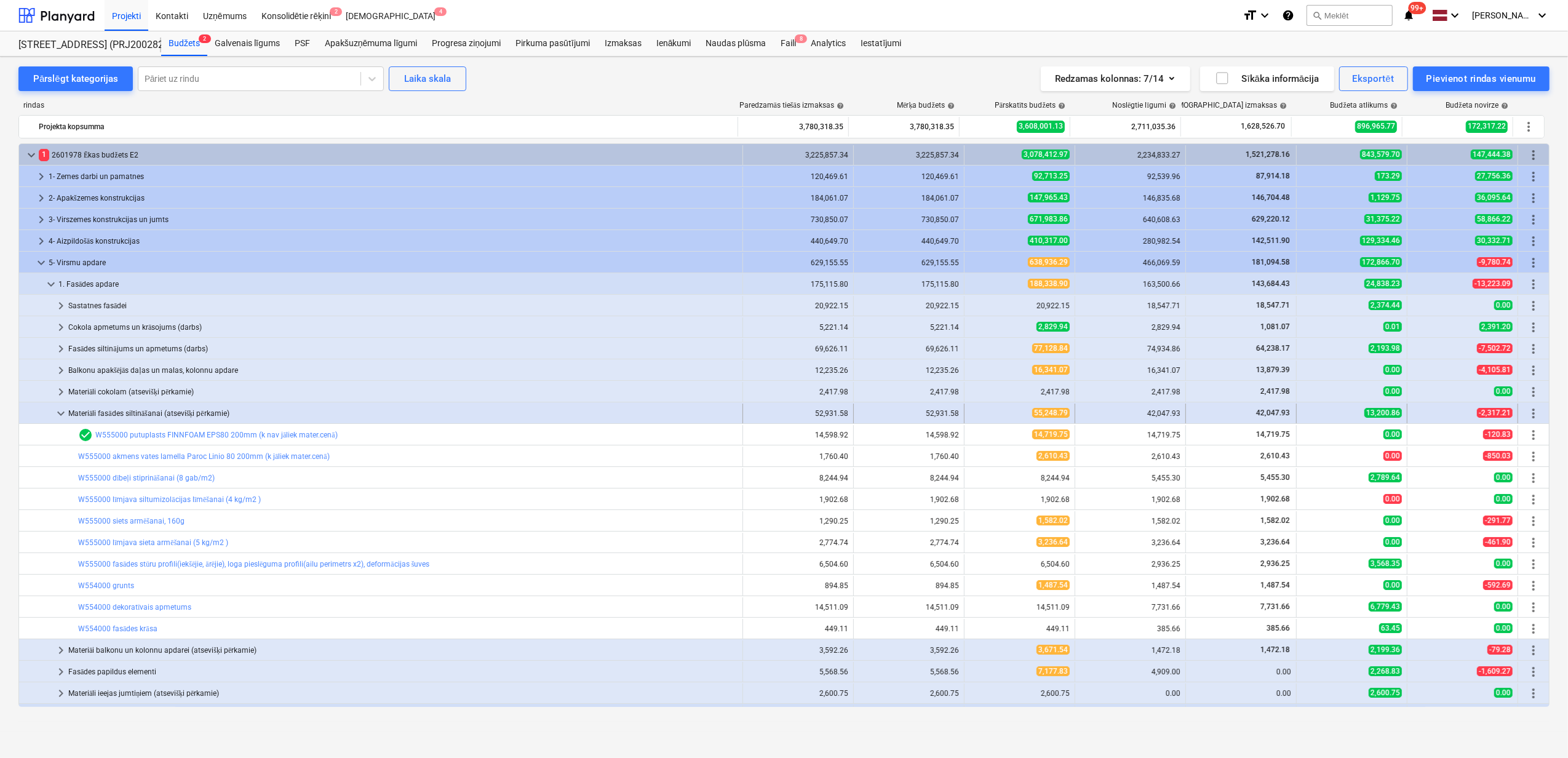
click at [54, 417] on span "keyboard_arrow_down" at bounding box center [61, 413] width 15 height 15
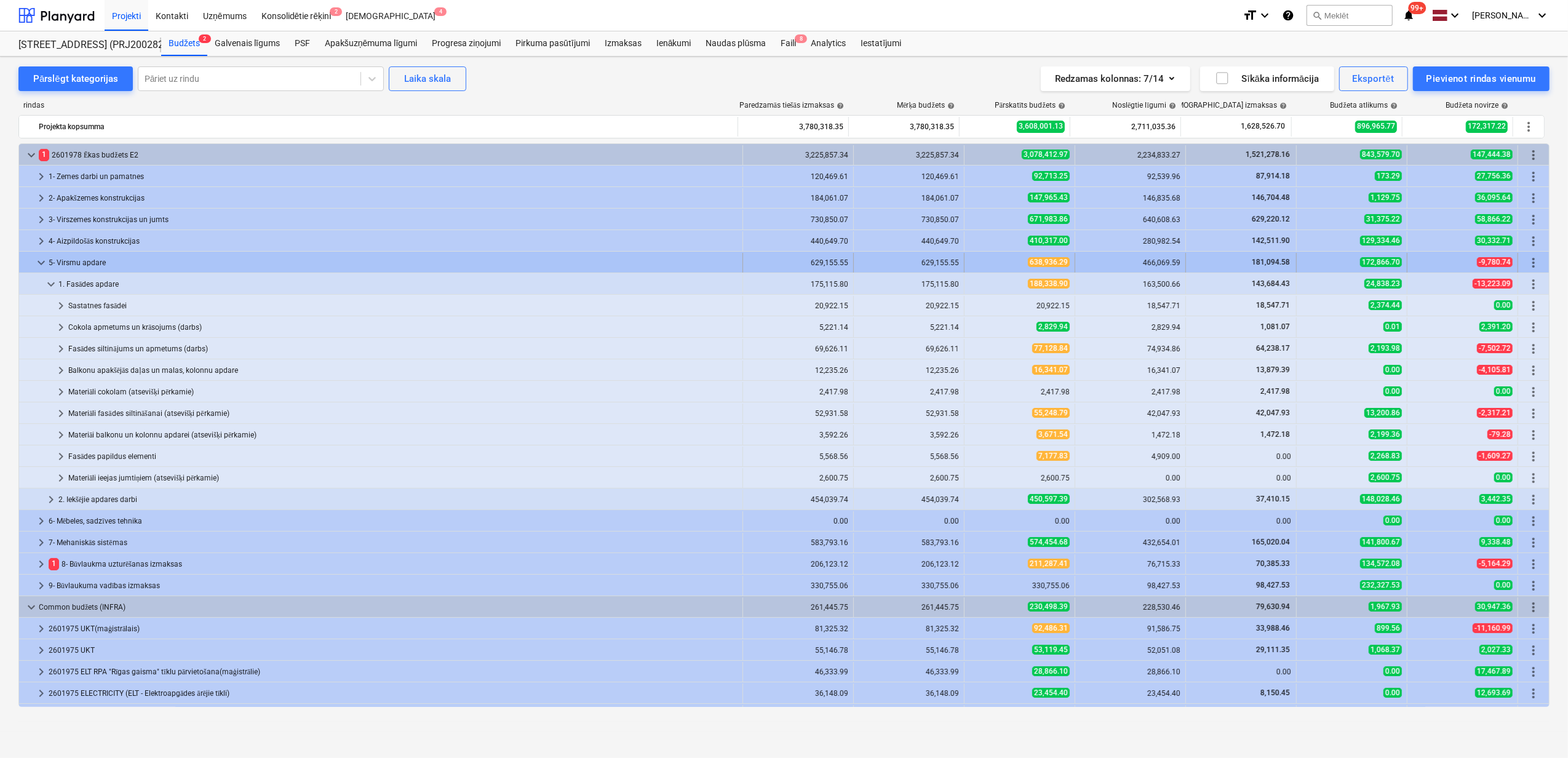
click at [28, 256] on div at bounding box center [28, 263] width 10 height 20
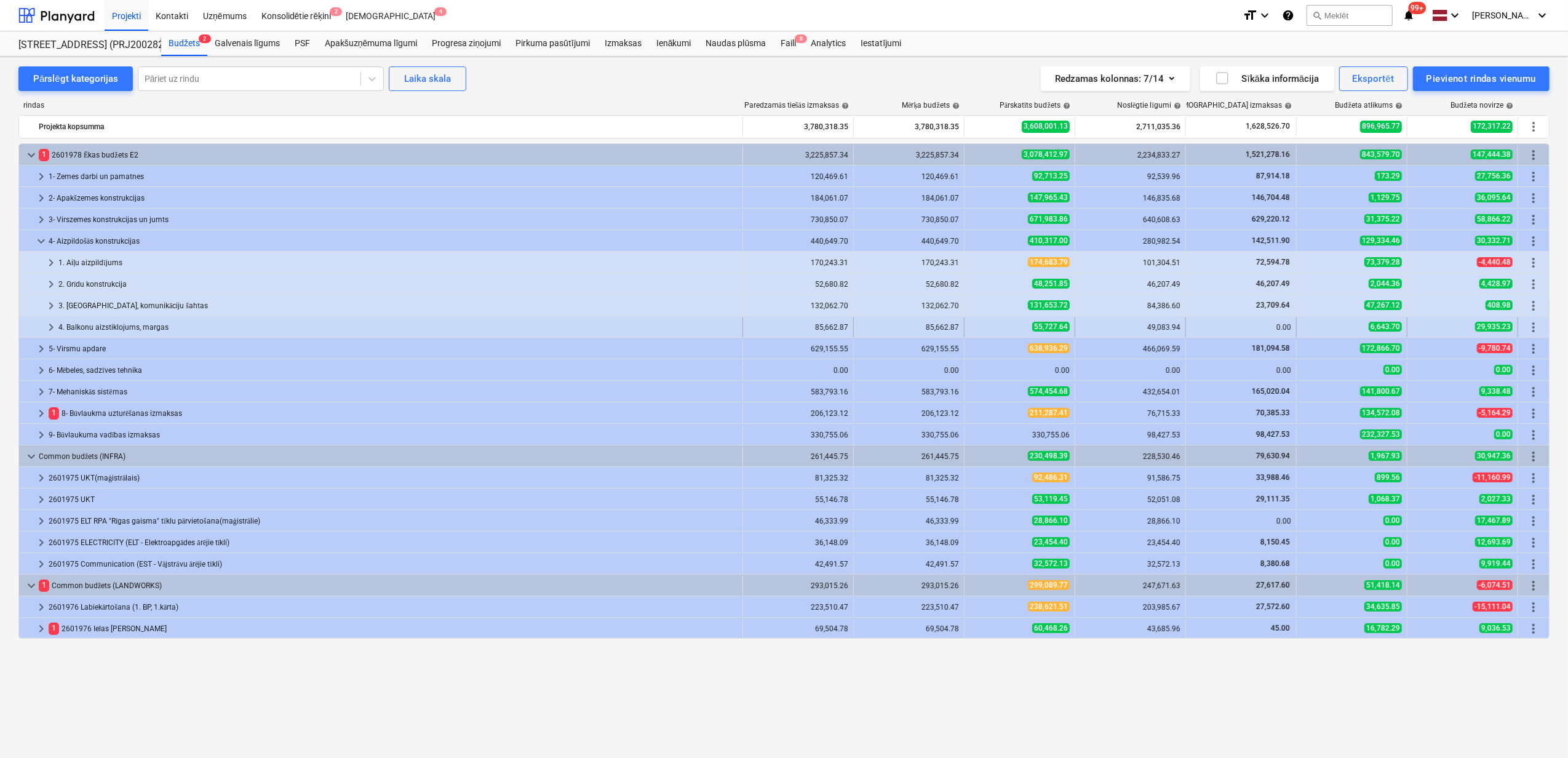
click at [52, 328] on span "keyboard_arrow_right" at bounding box center [51, 327] width 15 height 15
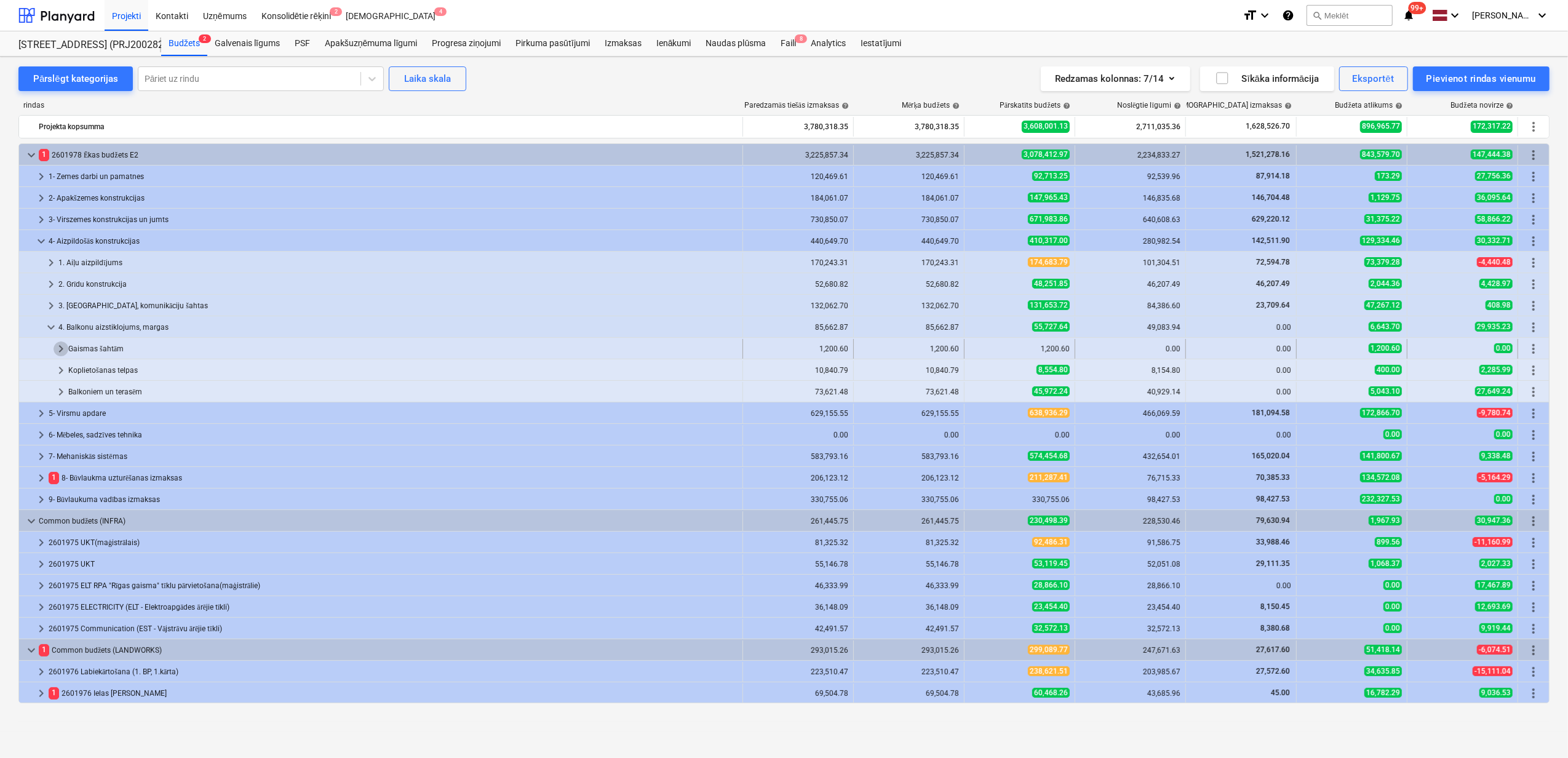
click at [55, 350] on span "keyboard_arrow_right" at bounding box center [61, 348] width 15 height 15
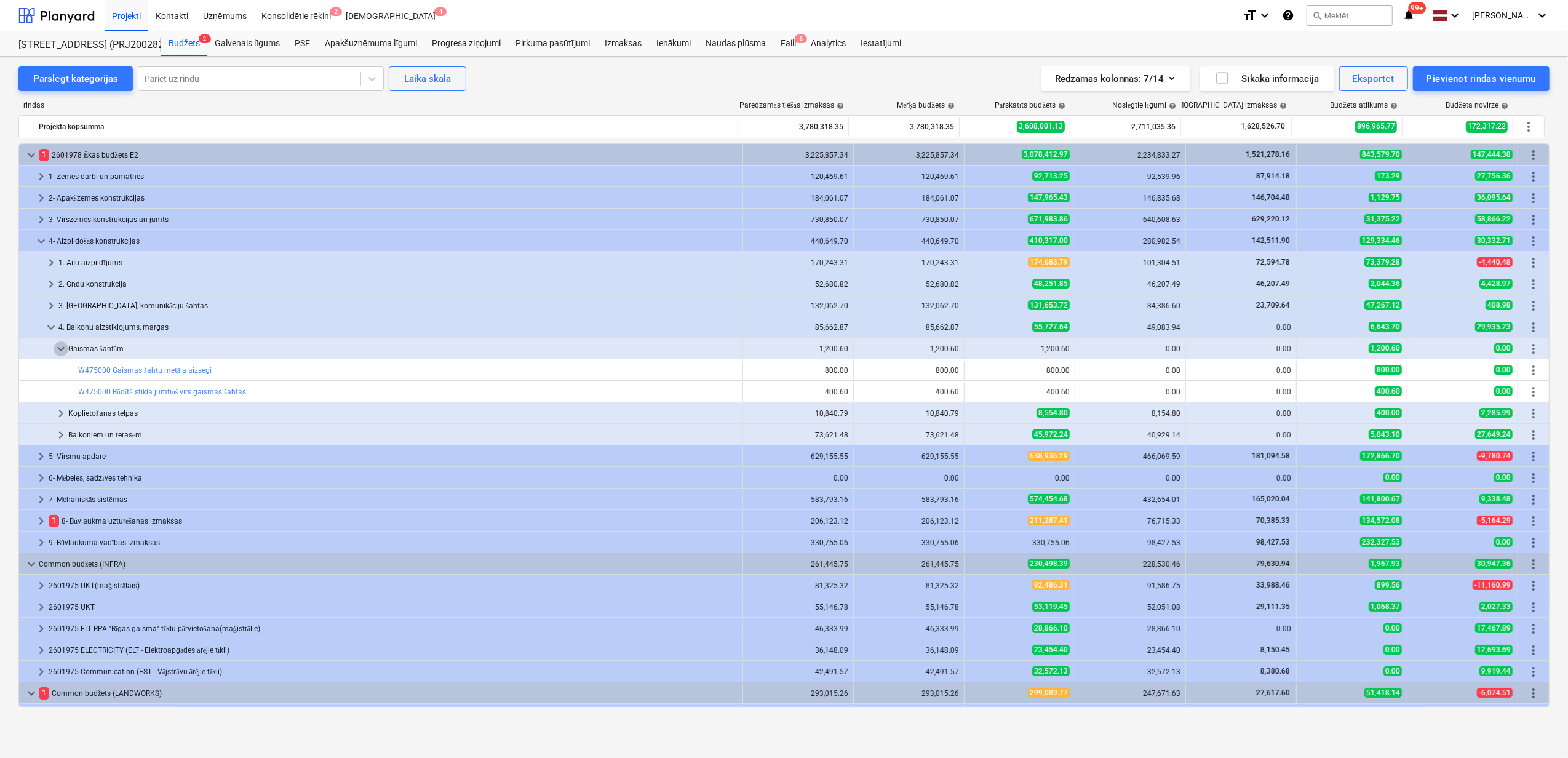
click at [55, 350] on span "keyboard_arrow_down" at bounding box center [61, 348] width 15 height 15
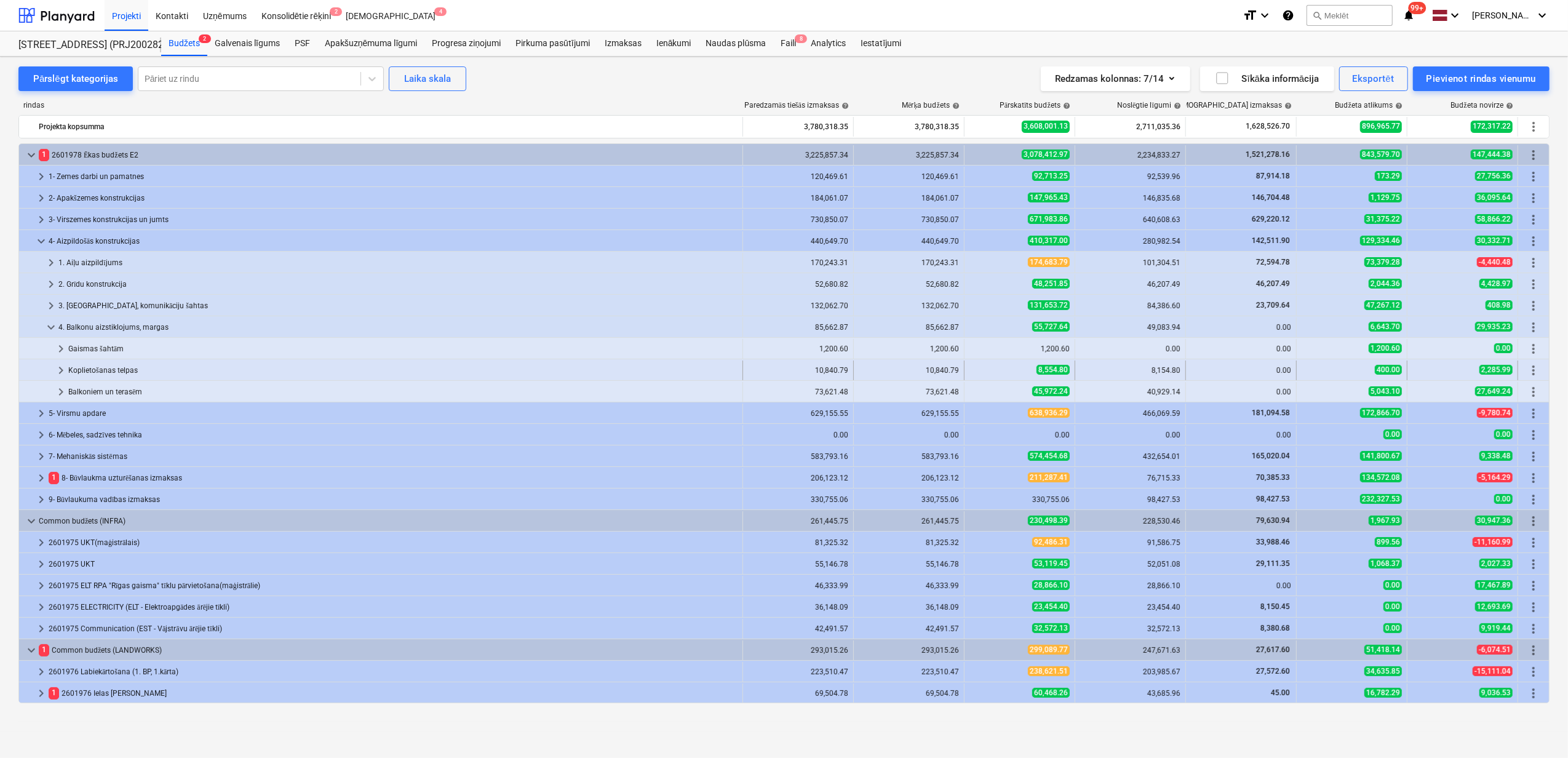
click at [62, 365] on span "keyboard_arrow_right" at bounding box center [61, 370] width 15 height 15
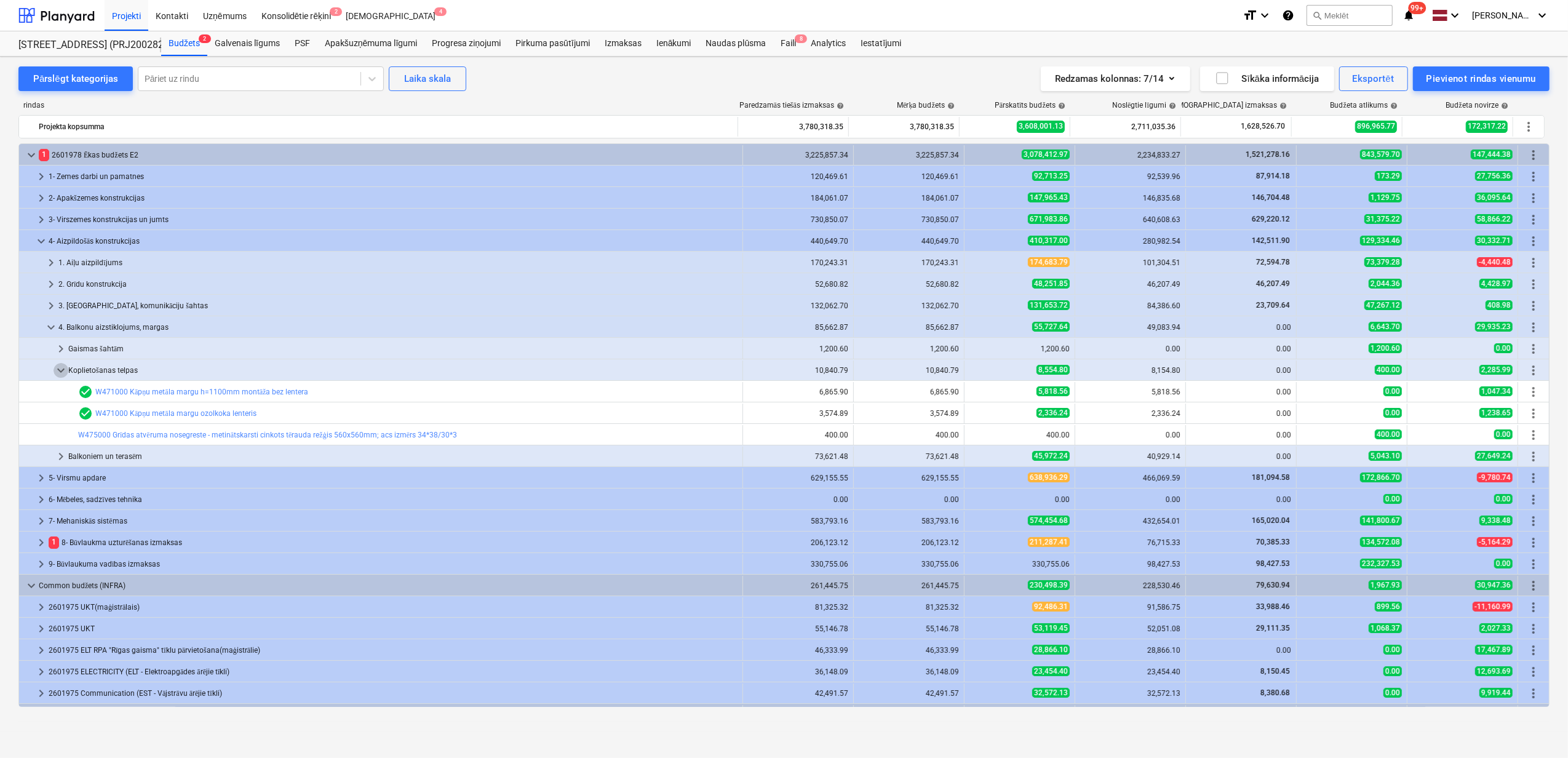
click at [62, 365] on span "keyboard_arrow_down" at bounding box center [61, 370] width 15 height 15
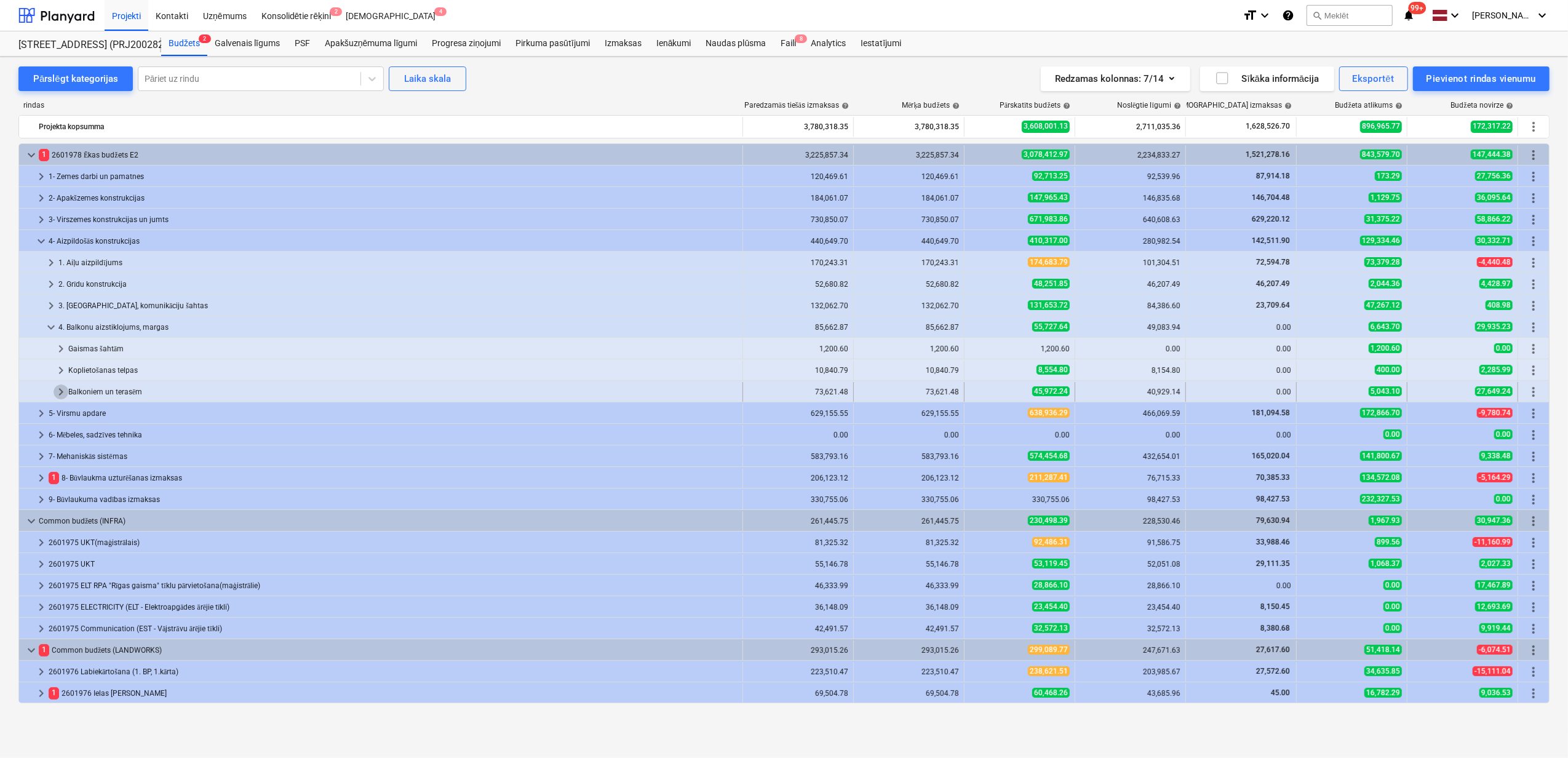
click at [60, 387] on span "keyboard_arrow_right" at bounding box center [61, 391] width 15 height 15
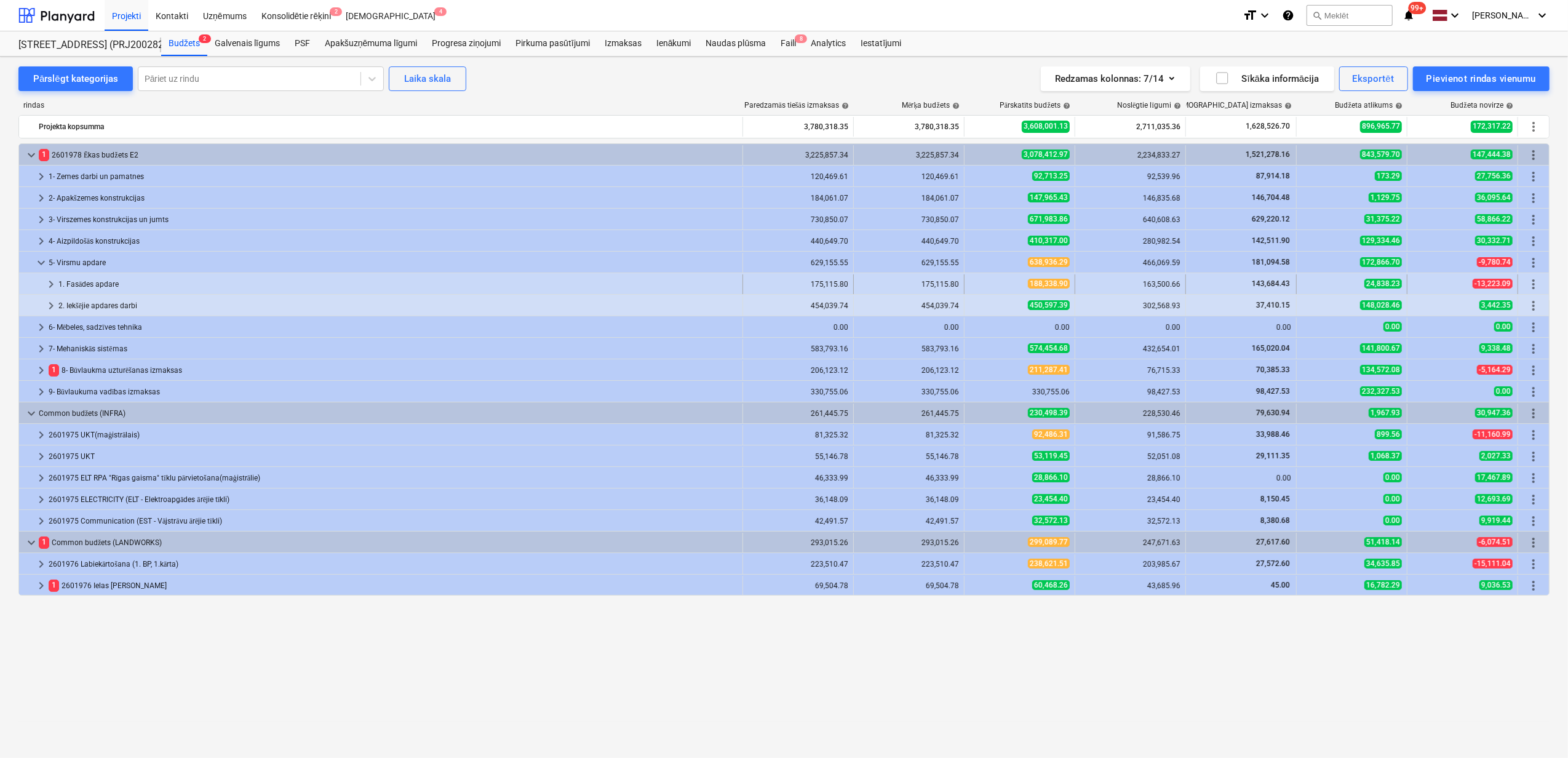
click at [45, 285] on span "keyboard_arrow_right" at bounding box center [51, 284] width 15 height 15
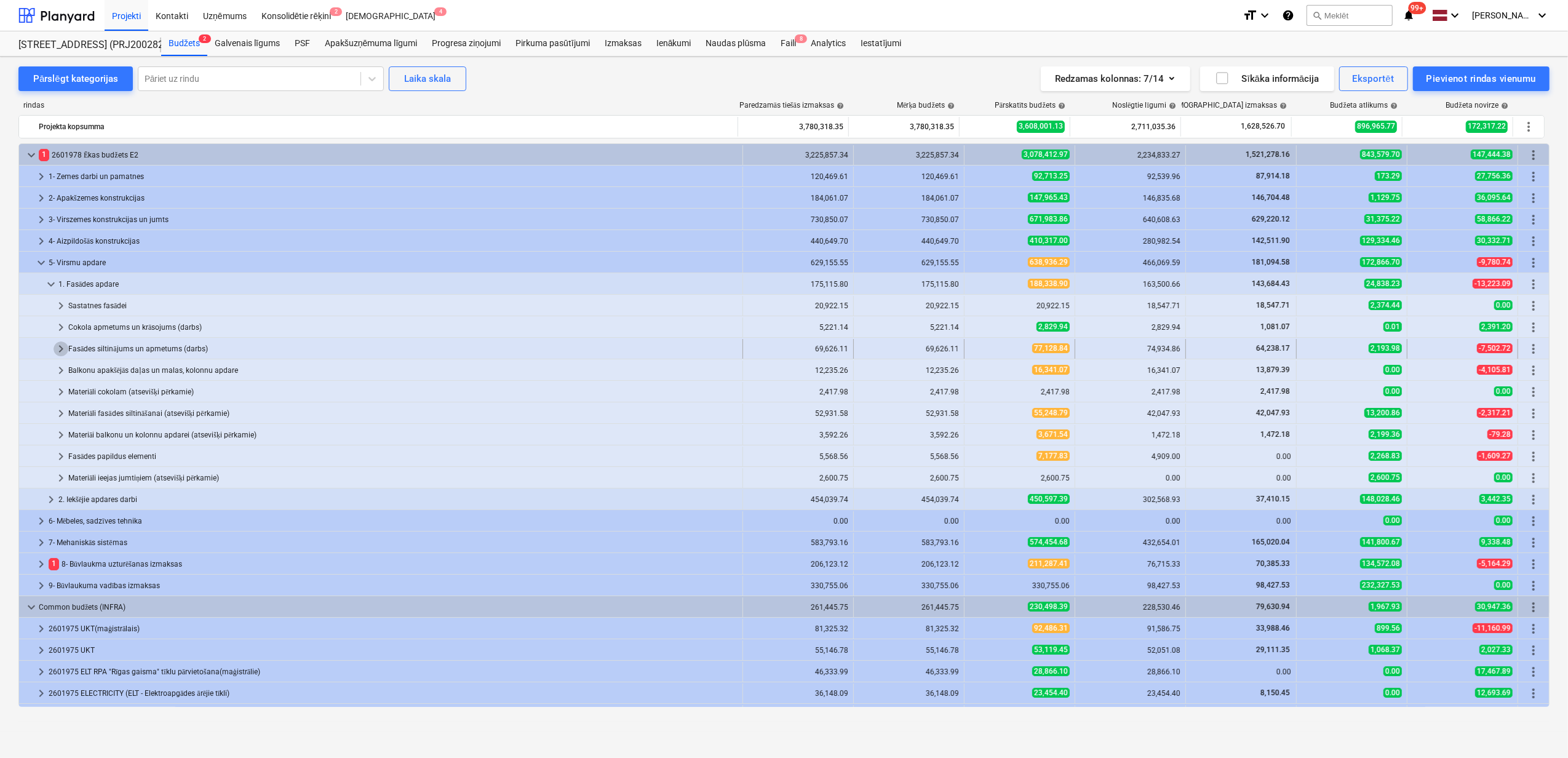
click at [60, 351] on span "keyboard_arrow_right" at bounding box center [61, 348] width 15 height 15
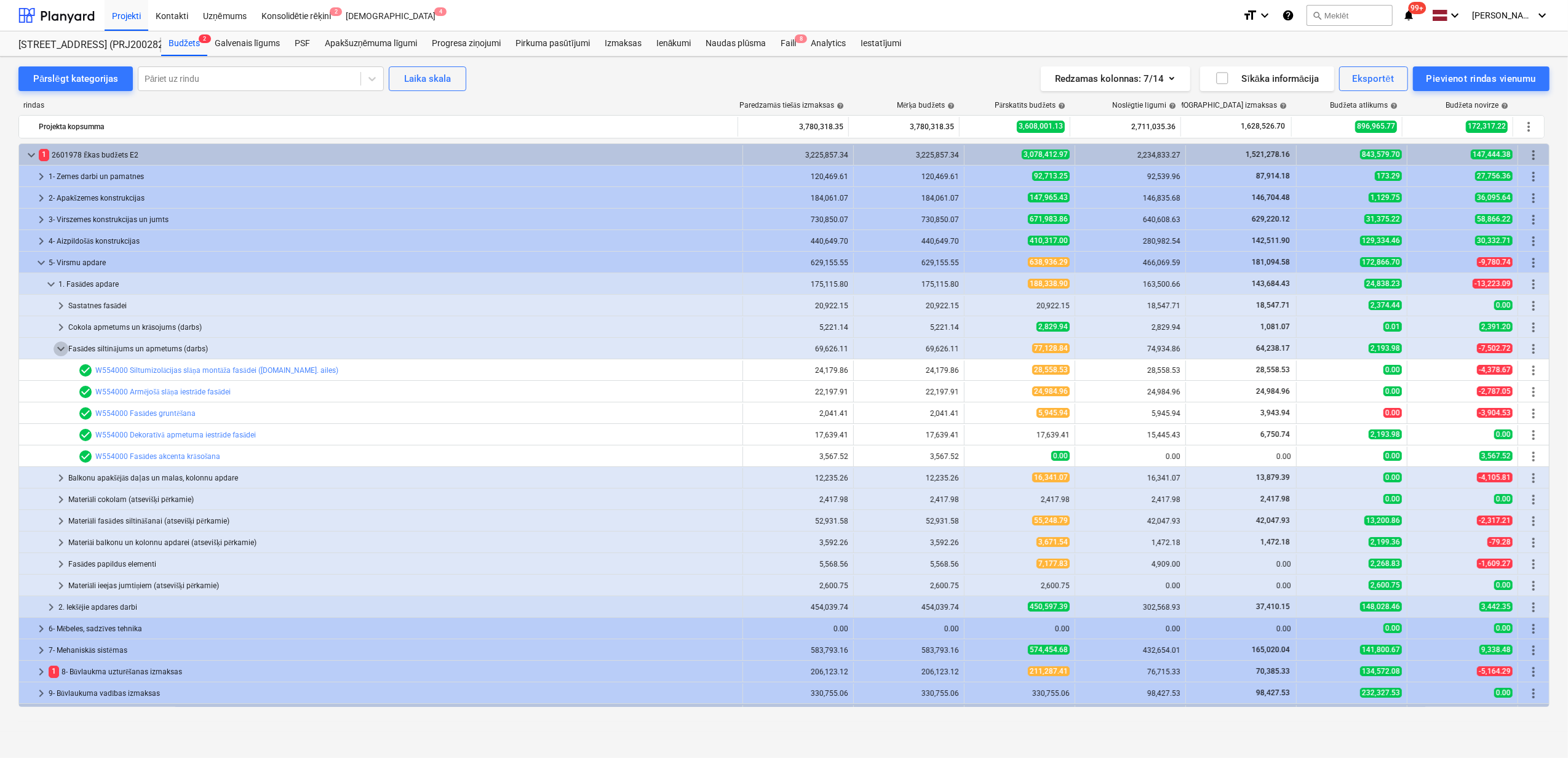
click at [60, 351] on span "keyboard_arrow_down" at bounding box center [61, 348] width 15 height 15
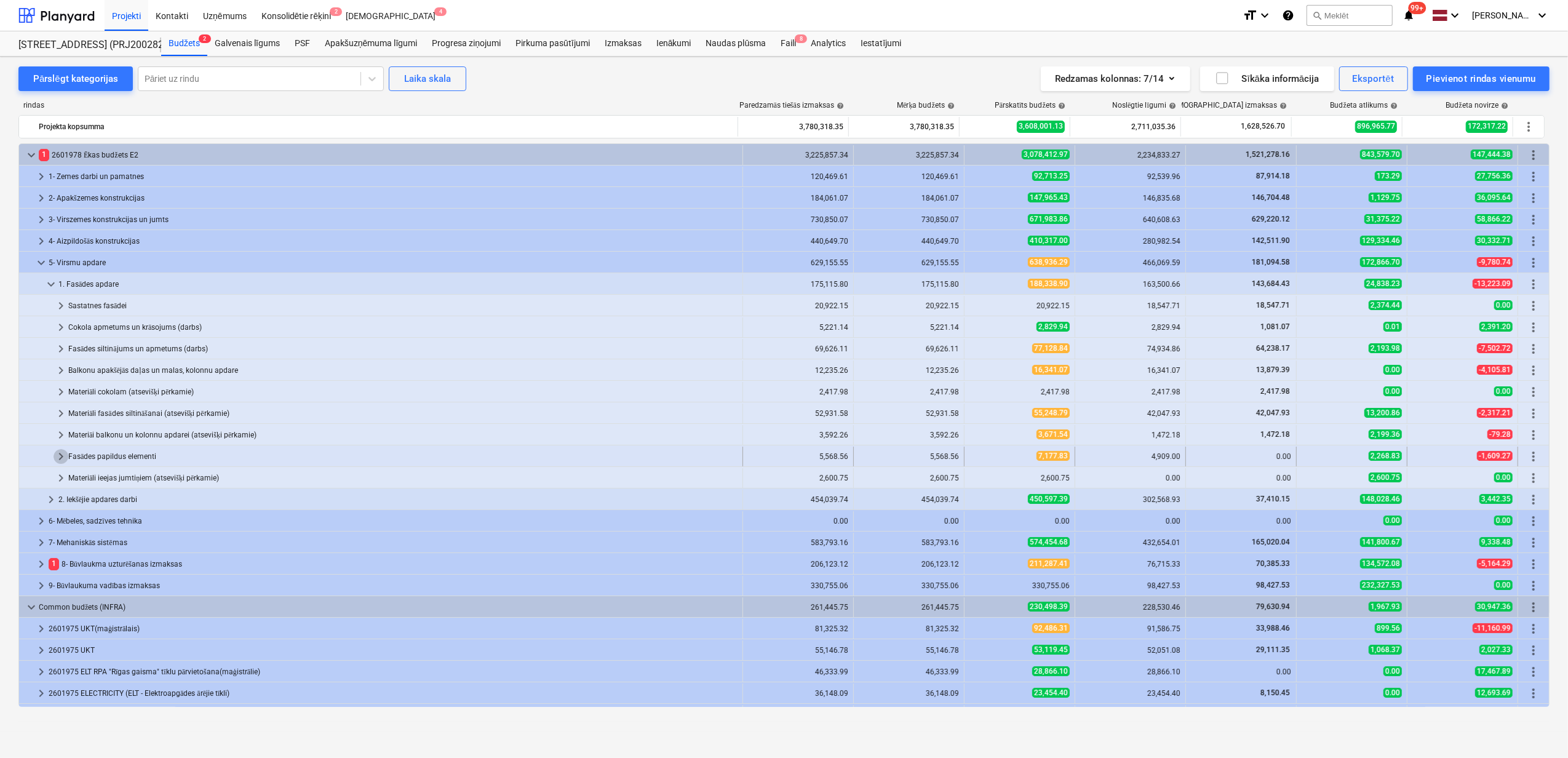
click at [62, 458] on span "keyboard_arrow_right" at bounding box center [61, 456] width 15 height 15
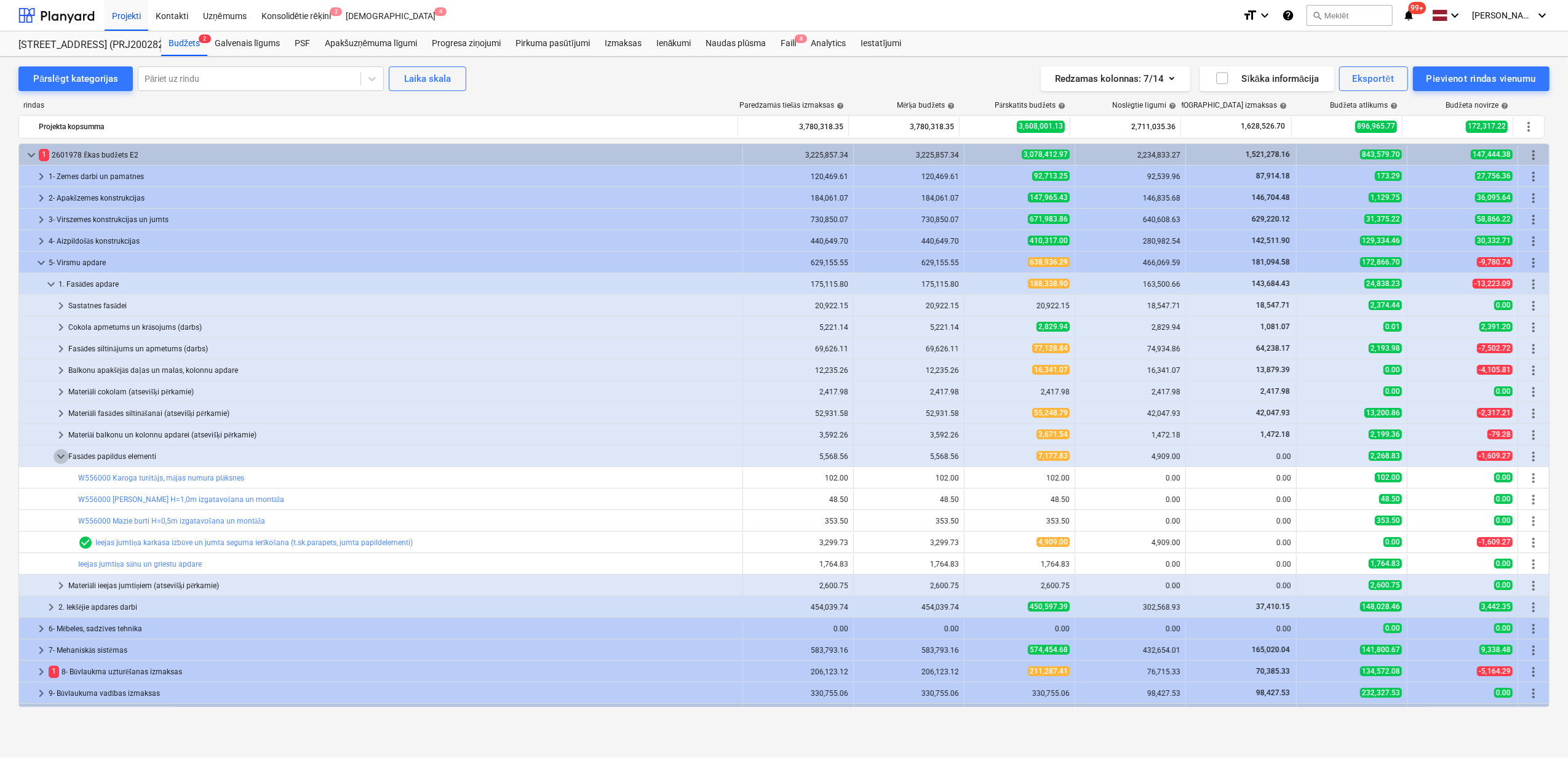
click at [62, 458] on span "keyboard_arrow_down" at bounding box center [61, 456] width 15 height 15
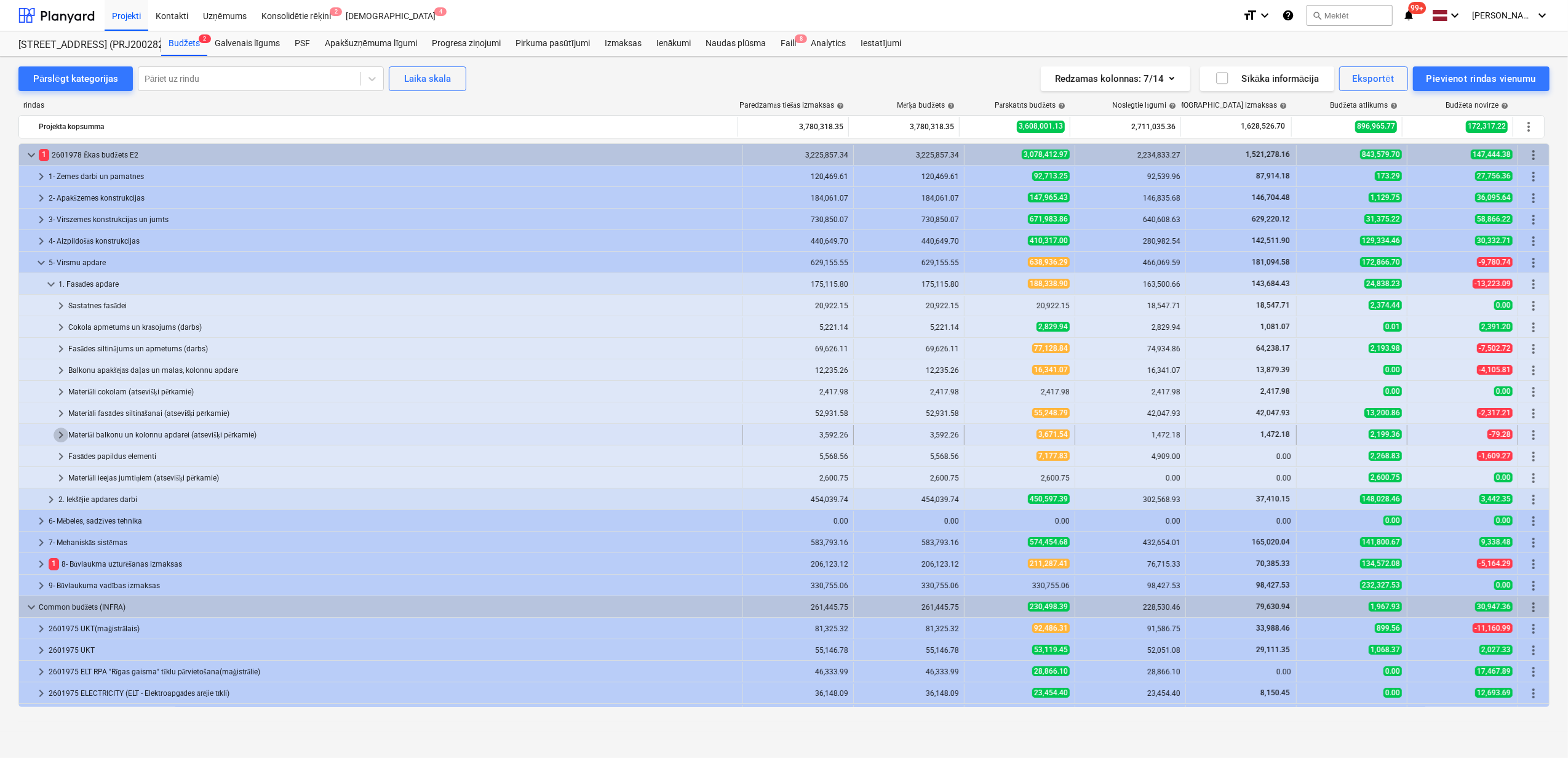
click at [58, 436] on span "keyboard_arrow_right" at bounding box center [61, 434] width 15 height 15
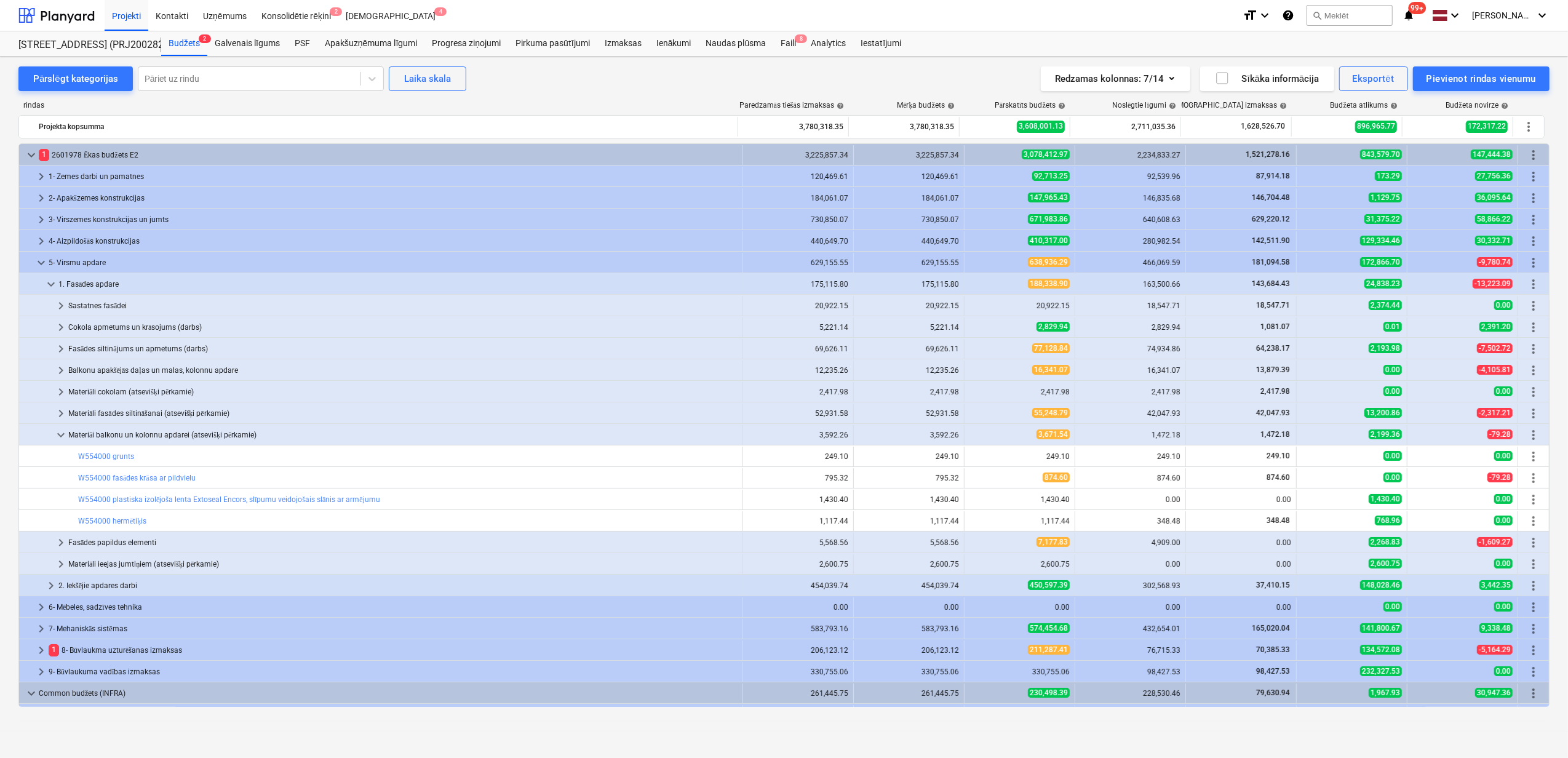
click at [58, 436] on span "keyboard_arrow_down" at bounding box center [61, 434] width 15 height 15
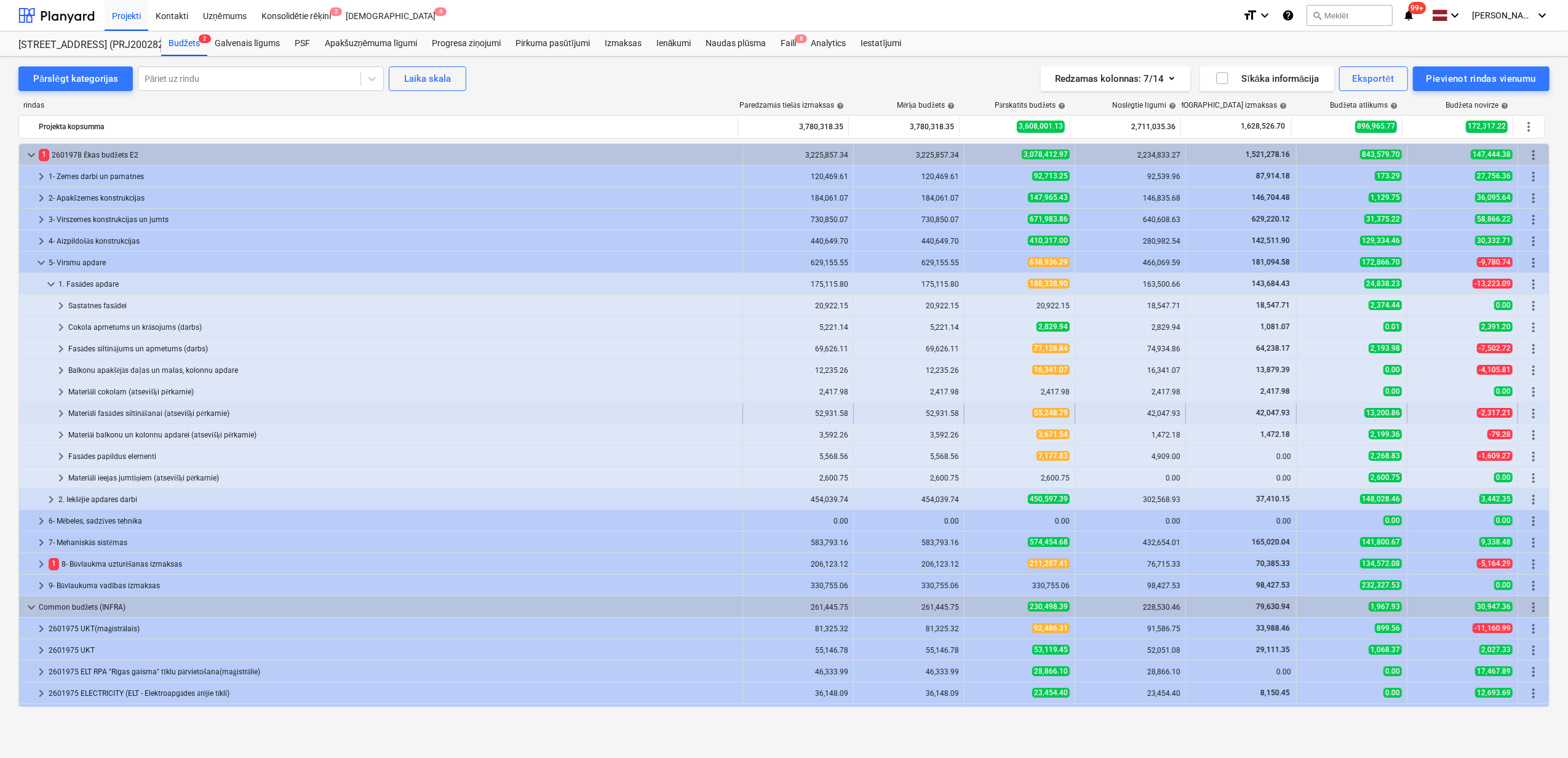
click at [59, 419] on span "keyboard_arrow_right" at bounding box center [61, 413] width 15 height 15
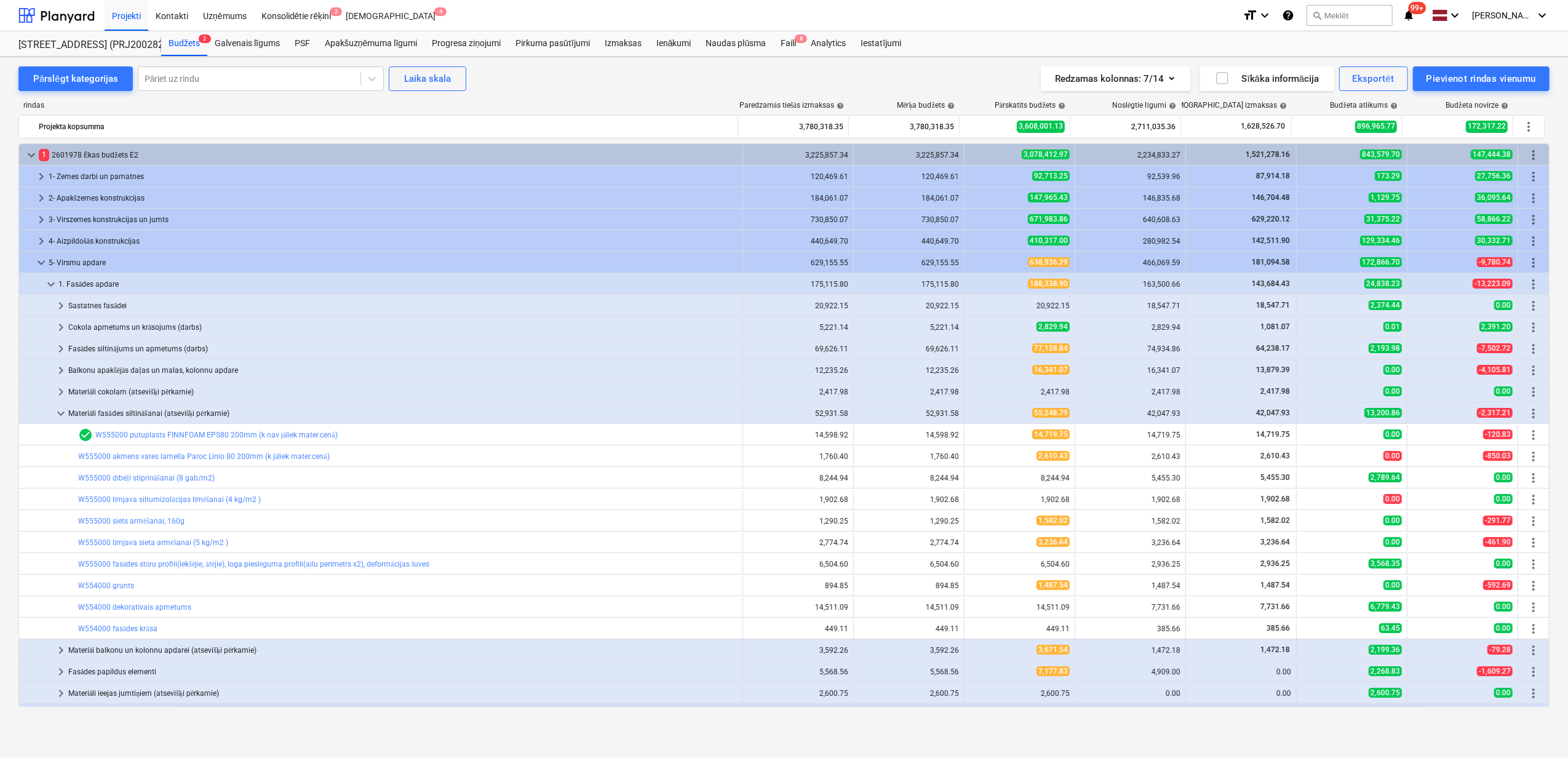
click at [59, 419] on span "keyboard_arrow_down" at bounding box center [61, 413] width 15 height 15
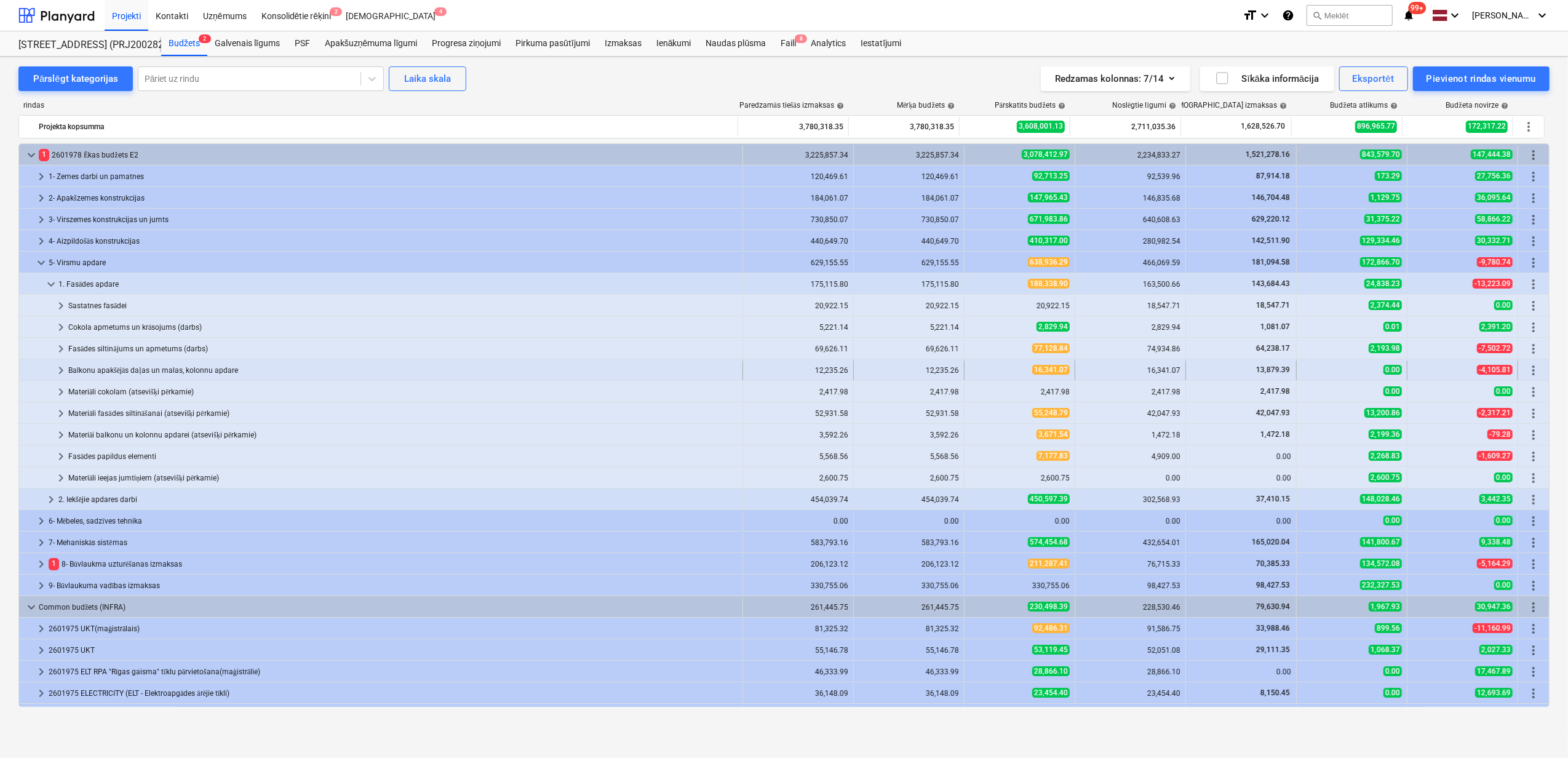
click at [60, 371] on span "keyboard_arrow_right" at bounding box center [61, 370] width 15 height 15
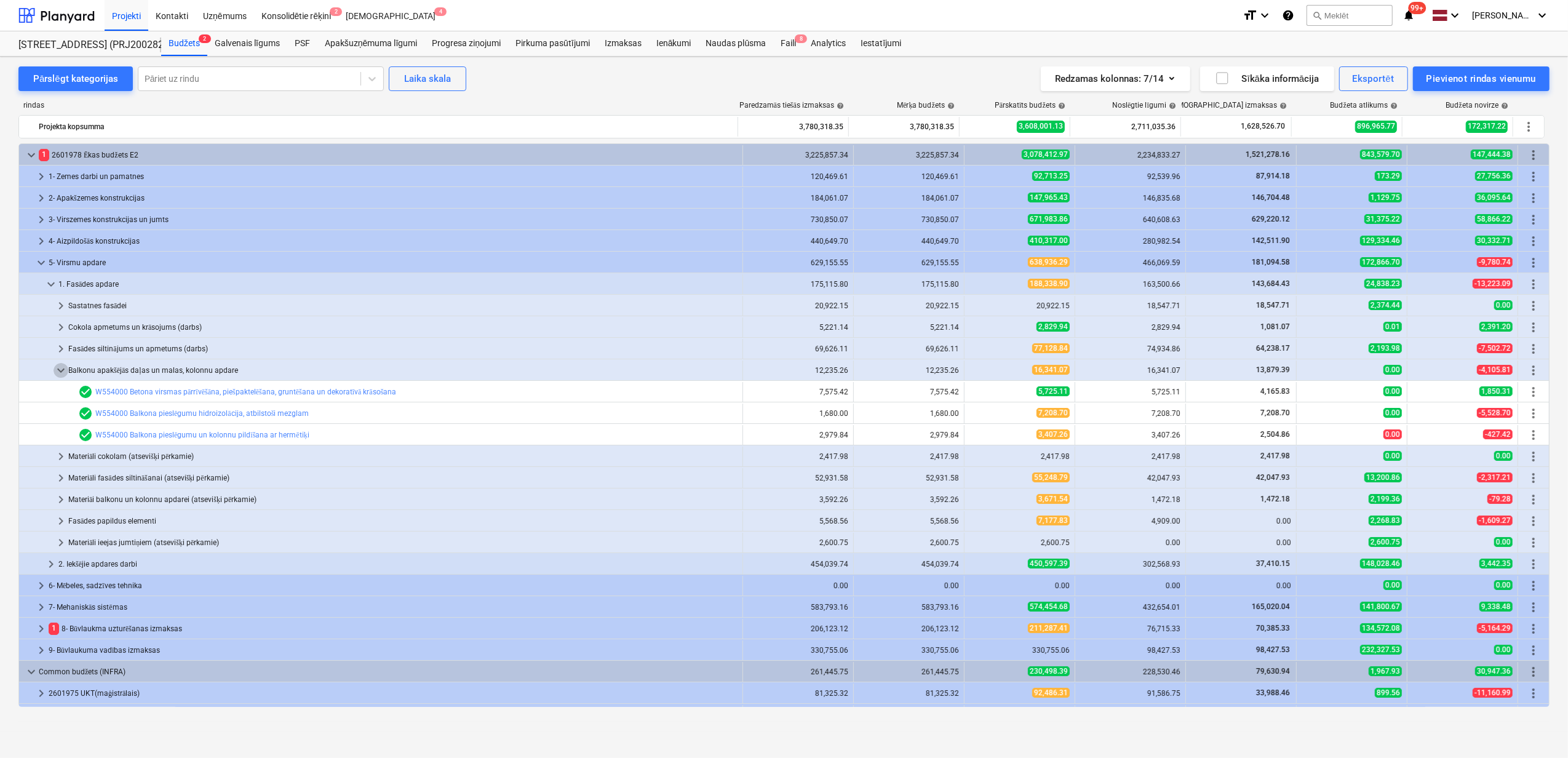
click at [60, 371] on span "keyboard_arrow_down" at bounding box center [61, 370] width 15 height 15
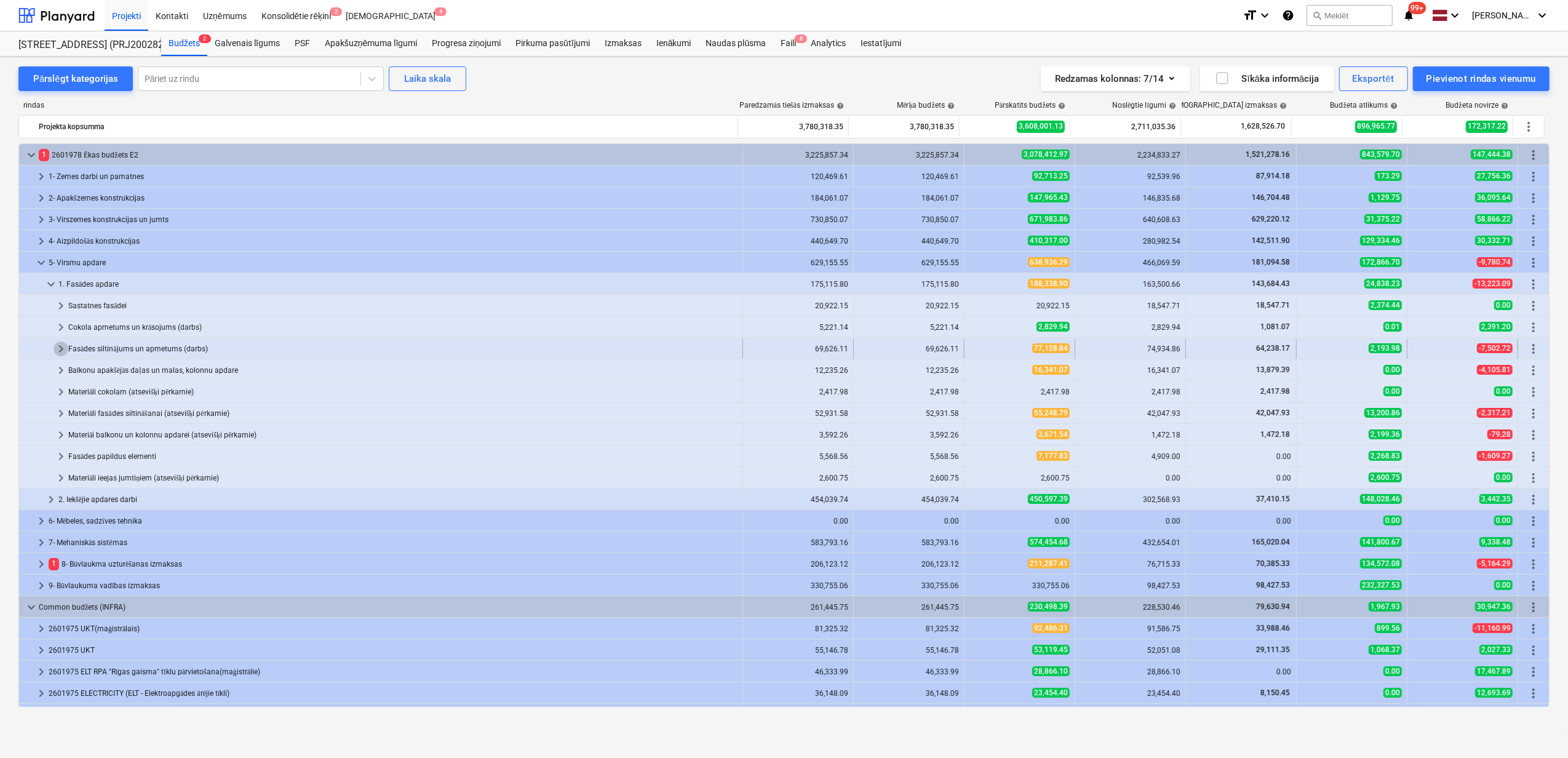
click at [64, 352] on span "keyboard_arrow_right" at bounding box center [61, 348] width 15 height 15
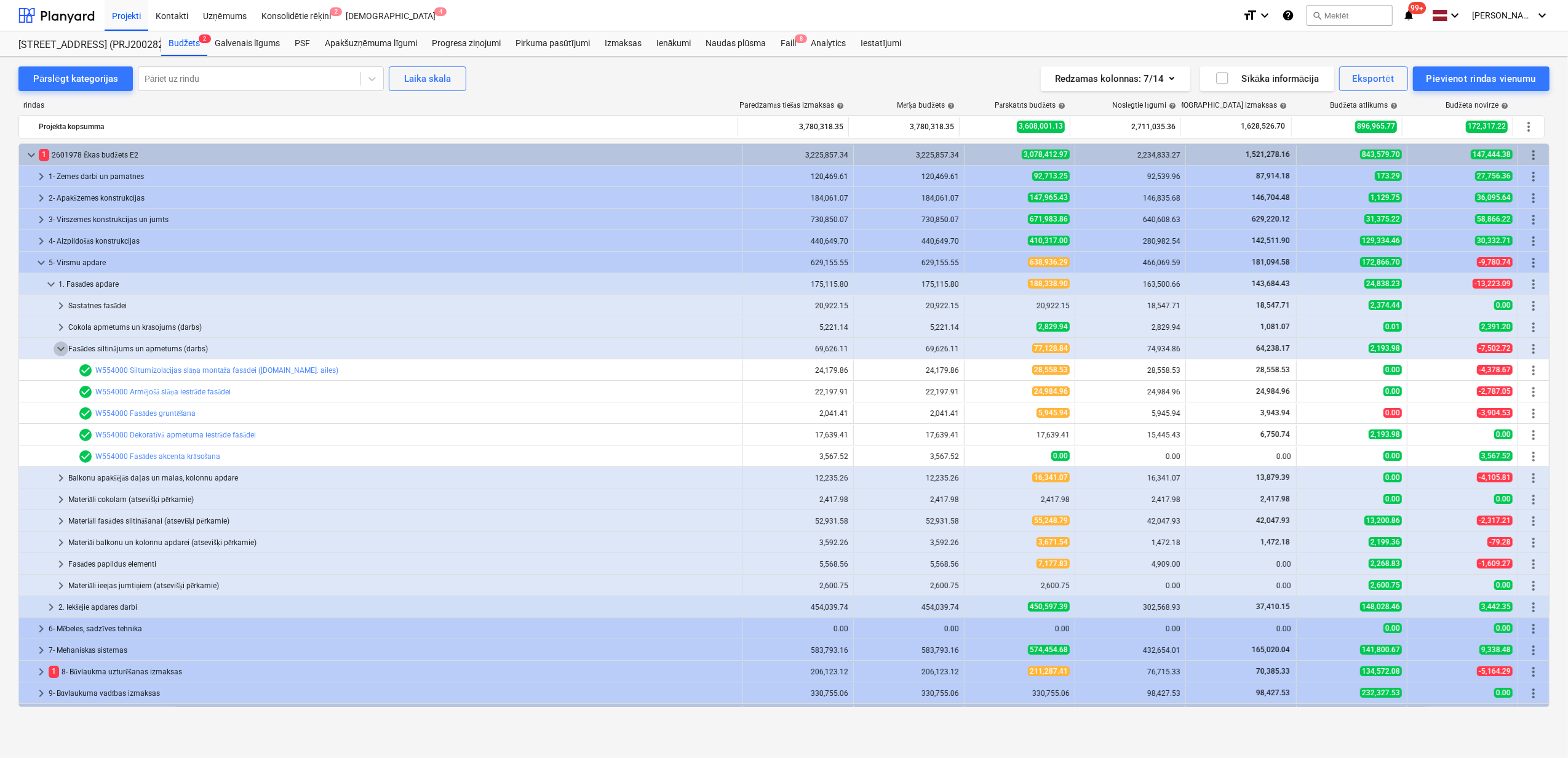
click at [64, 352] on span "keyboard_arrow_down" at bounding box center [61, 348] width 15 height 15
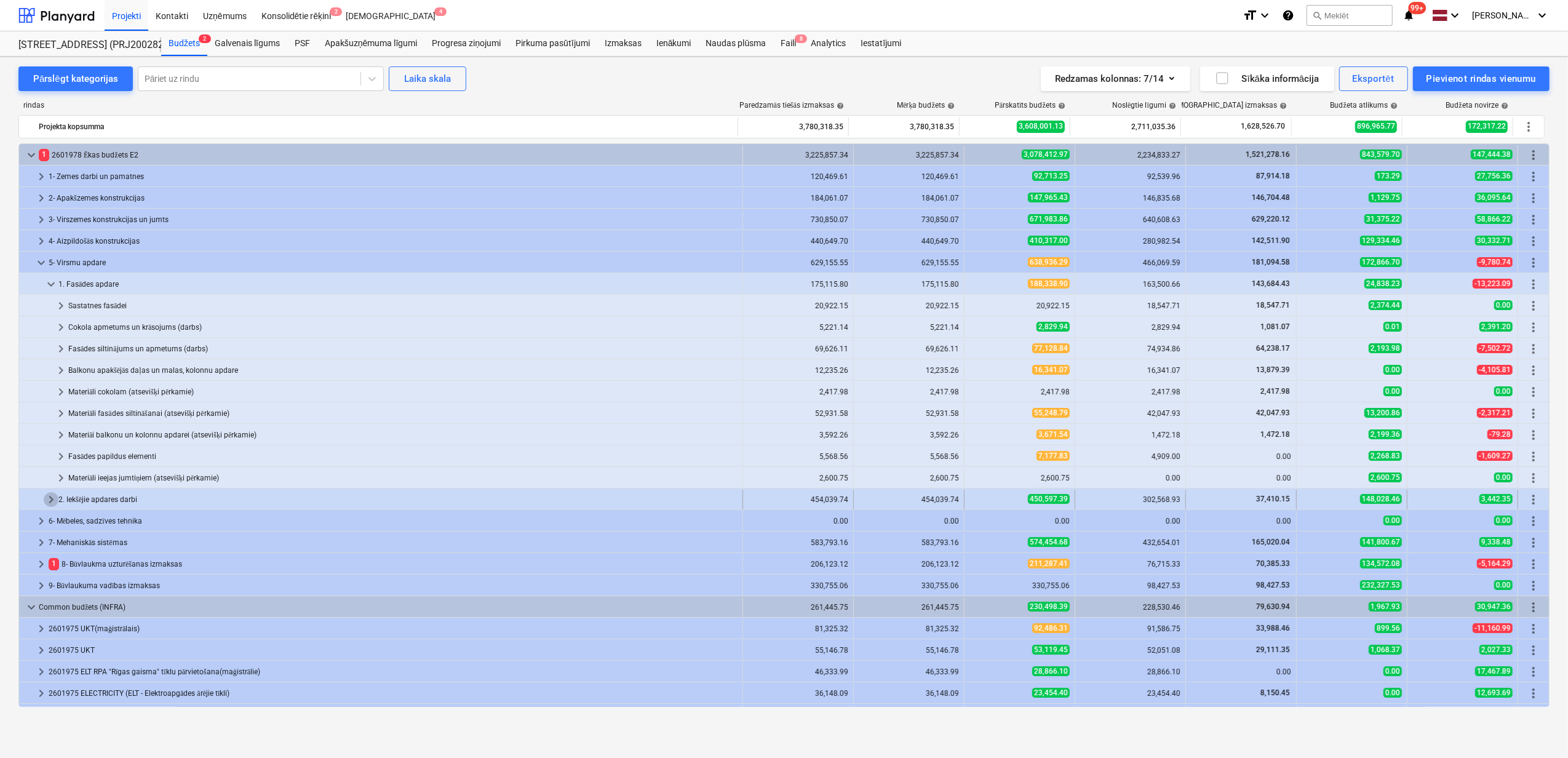
click at [48, 502] on span "keyboard_arrow_right" at bounding box center [51, 499] width 15 height 15
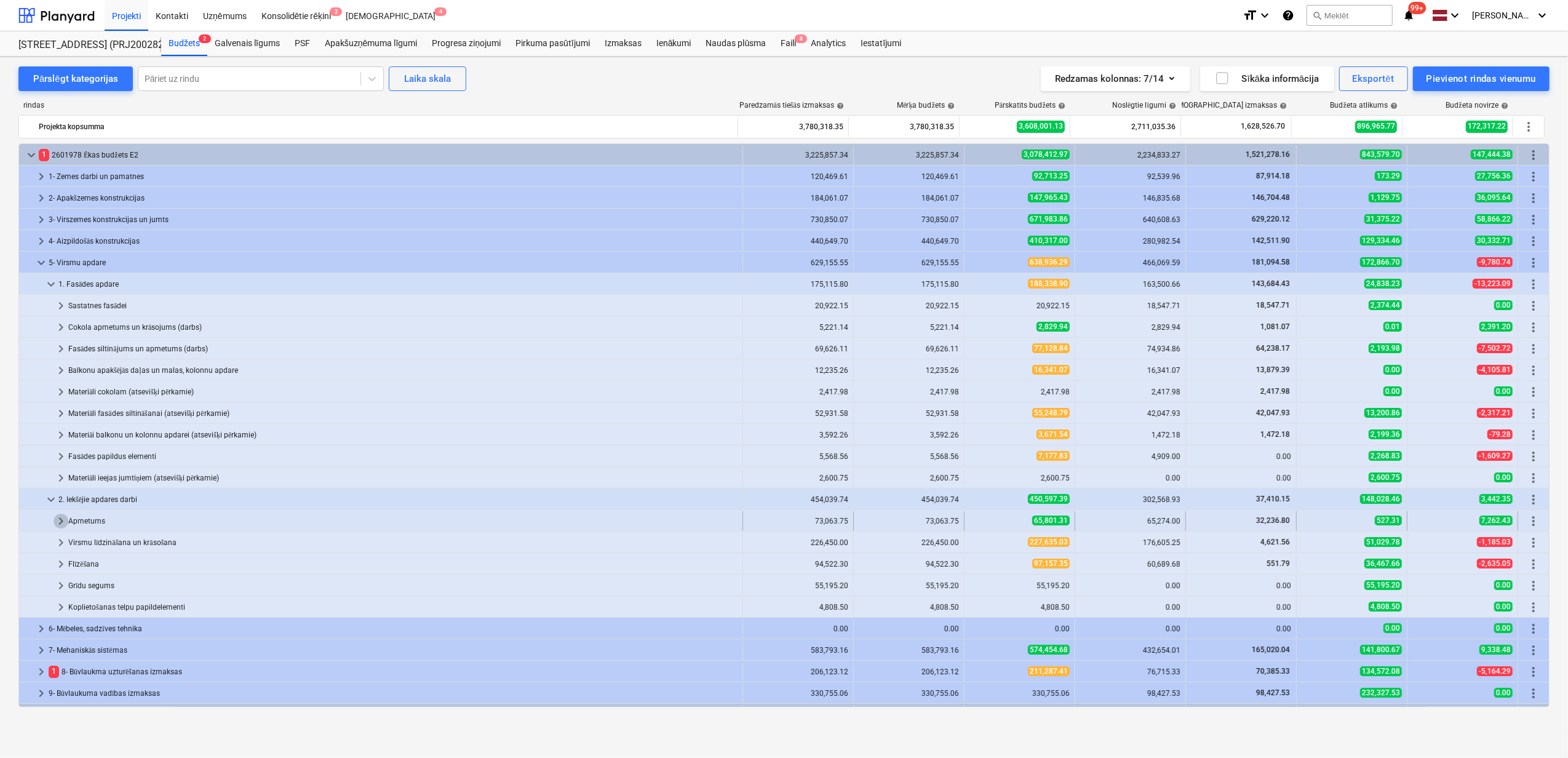
click at [55, 522] on span "keyboard_arrow_right" at bounding box center [61, 521] width 15 height 15
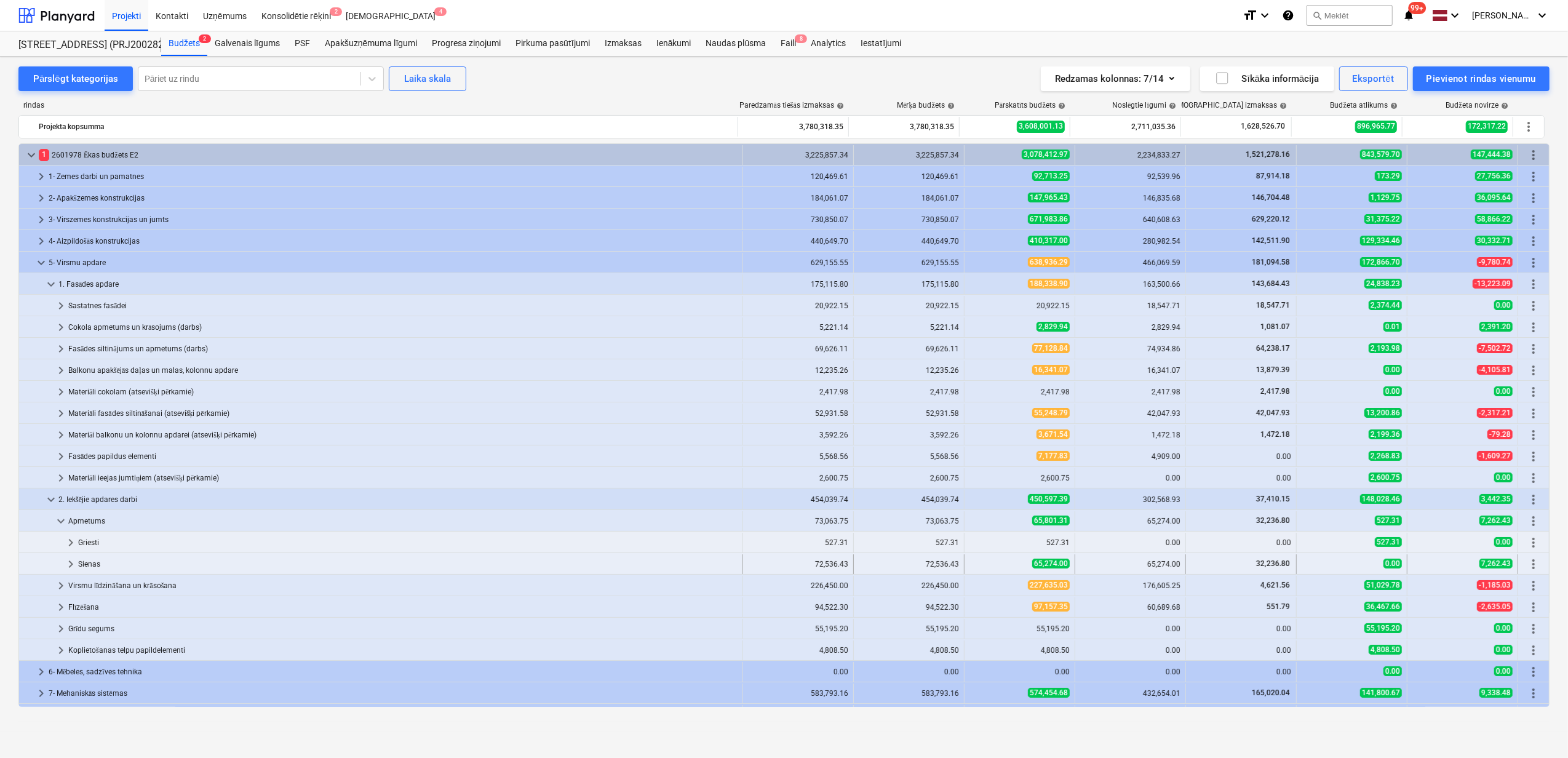
click at [67, 565] on span "keyboard_arrow_right" at bounding box center [71, 564] width 15 height 15
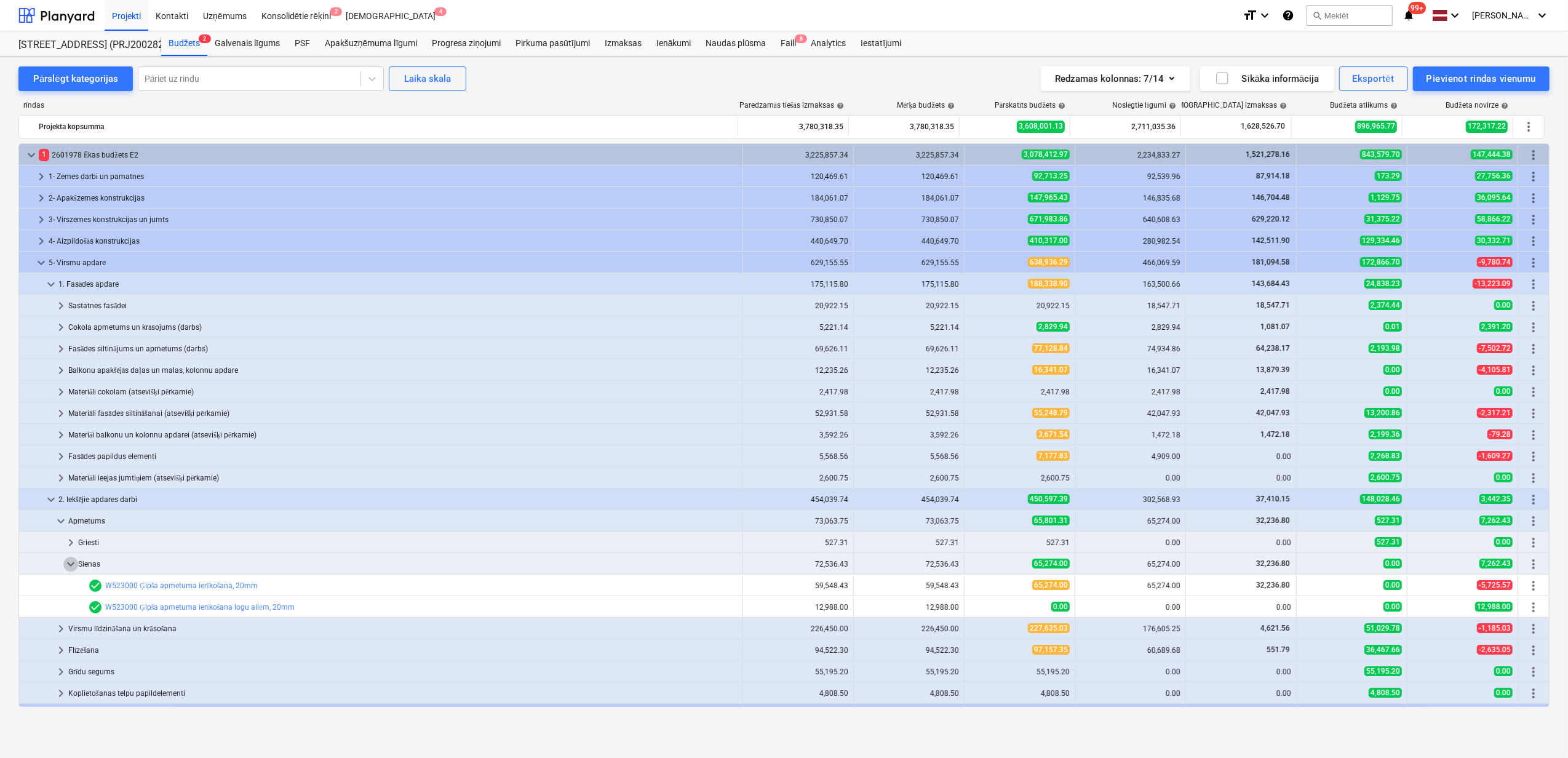
click at [67, 564] on span "keyboard_arrow_down" at bounding box center [71, 564] width 15 height 15
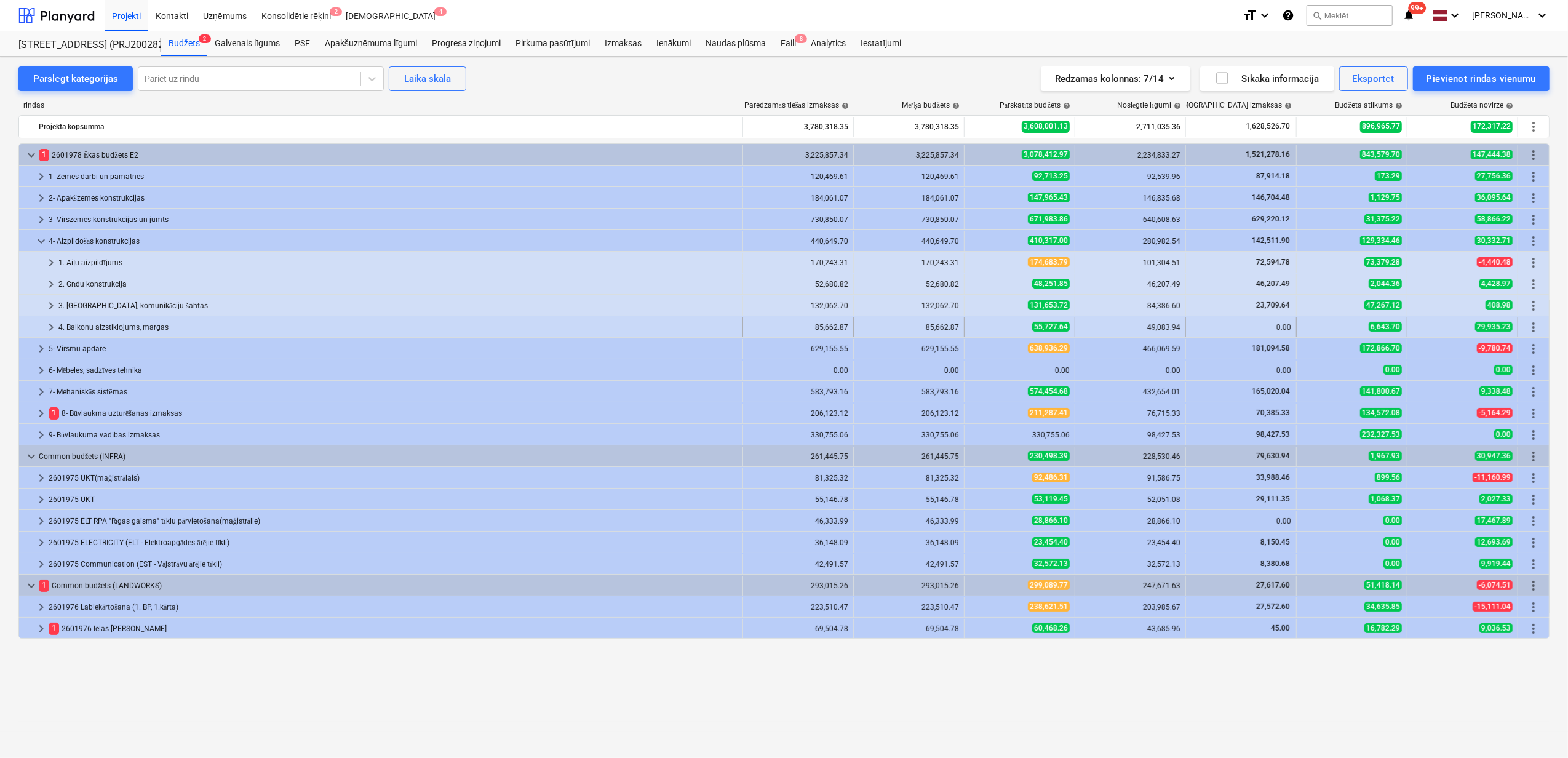
click at [51, 328] on span "keyboard_arrow_right" at bounding box center [51, 327] width 15 height 15
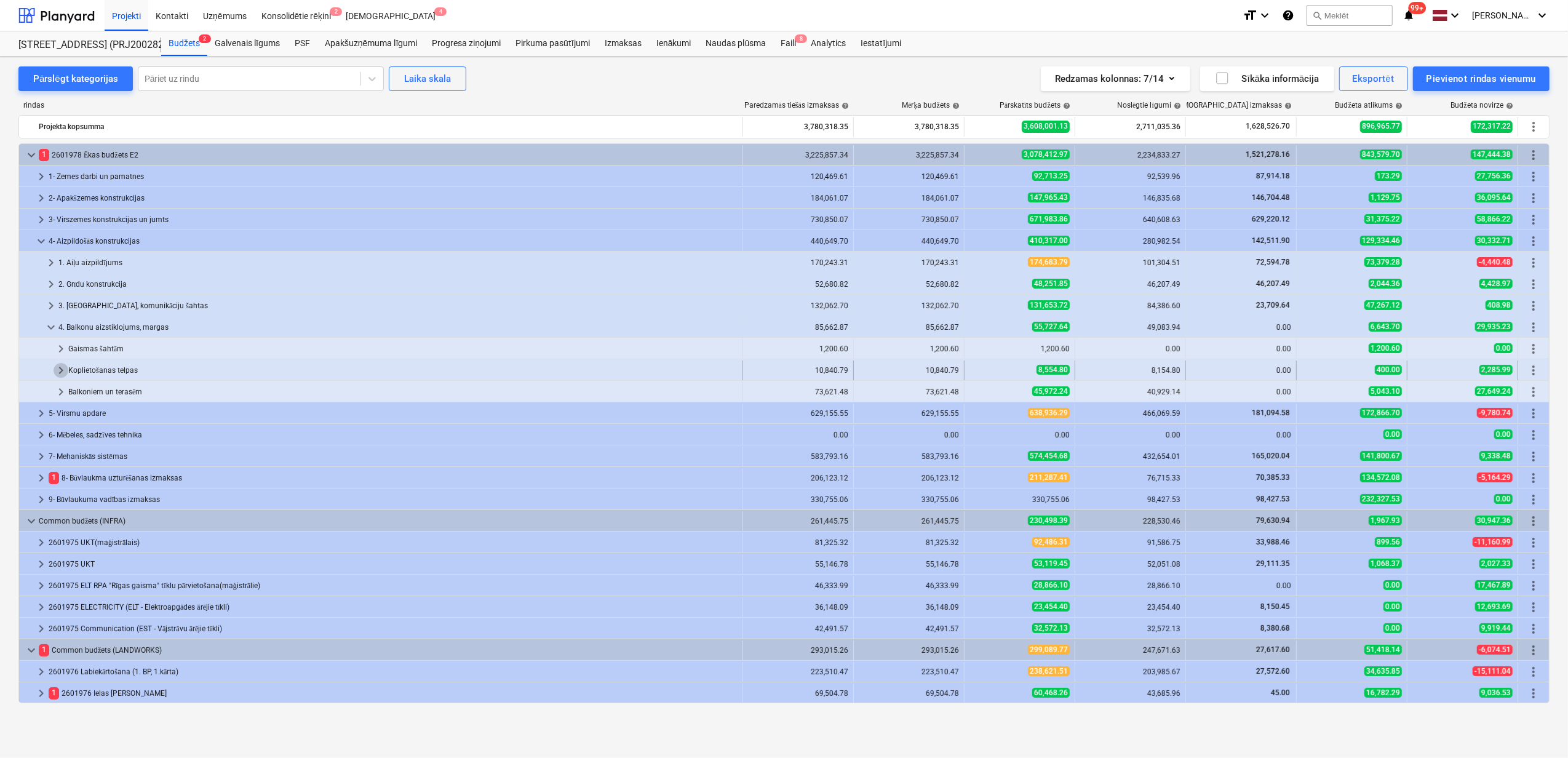
click at [59, 370] on span "keyboard_arrow_right" at bounding box center [61, 370] width 15 height 15
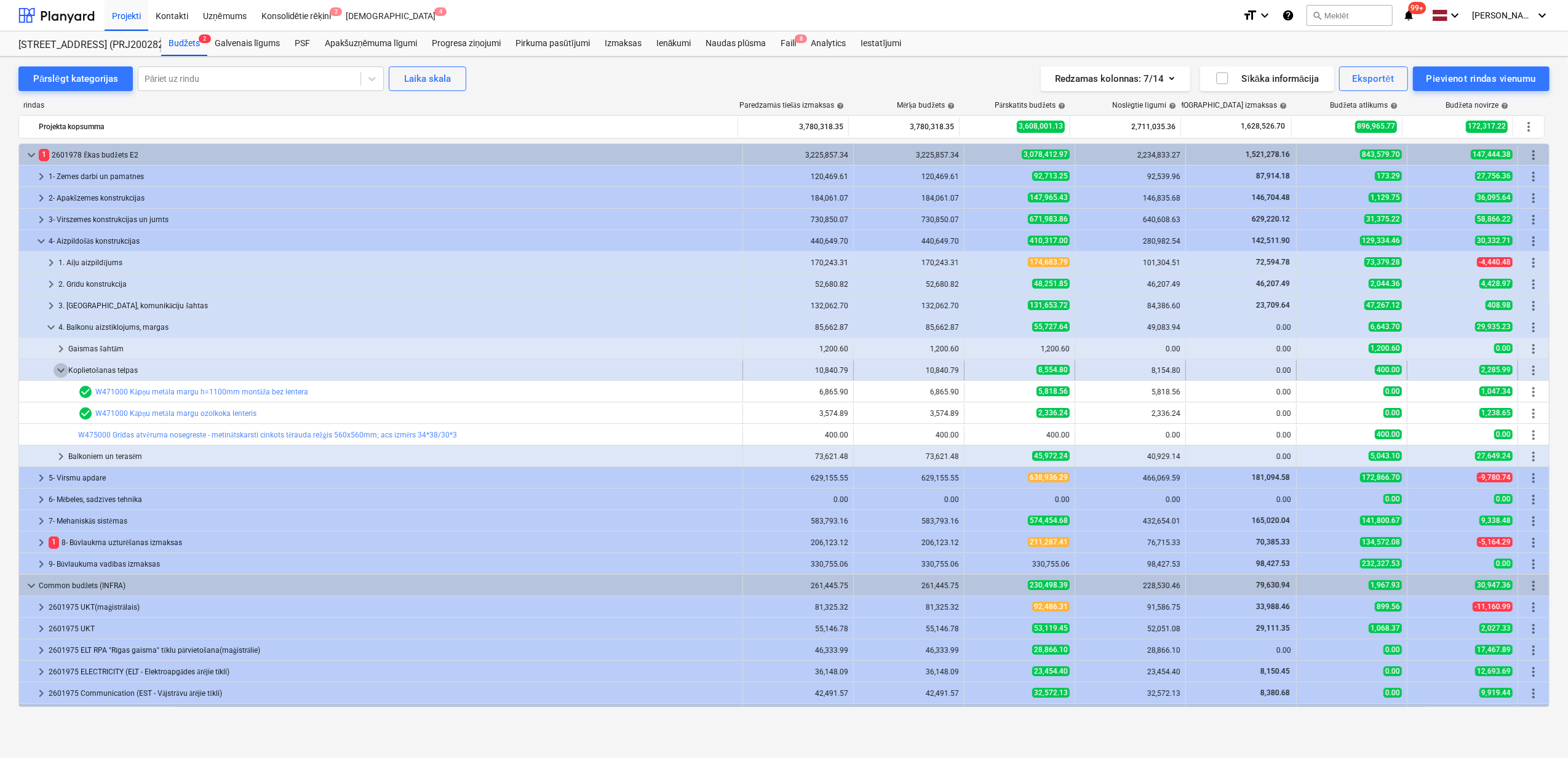
click at [63, 367] on span "keyboard_arrow_down" at bounding box center [61, 370] width 15 height 15
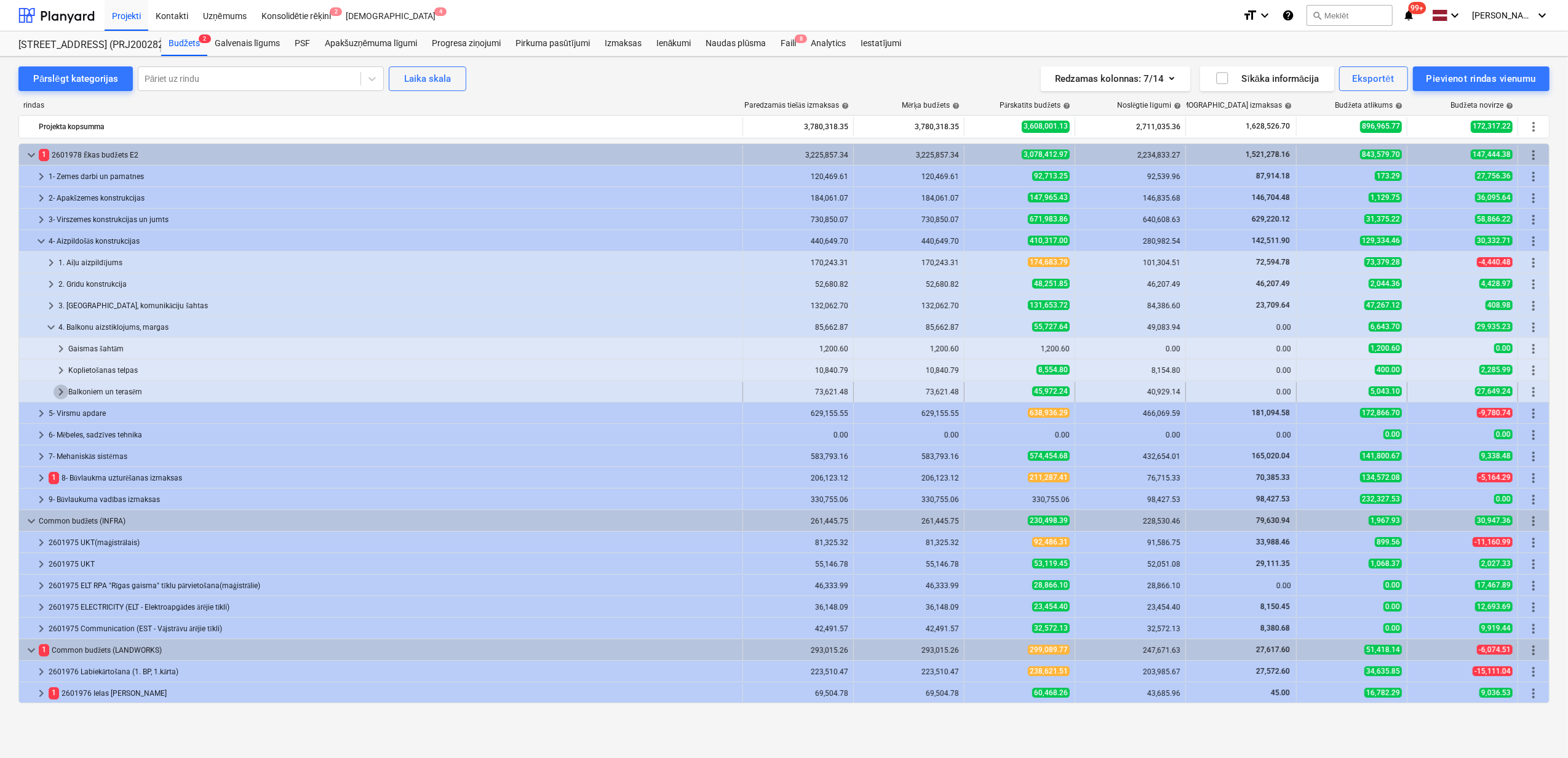
click at [60, 391] on span "keyboard_arrow_right" at bounding box center [61, 391] width 15 height 15
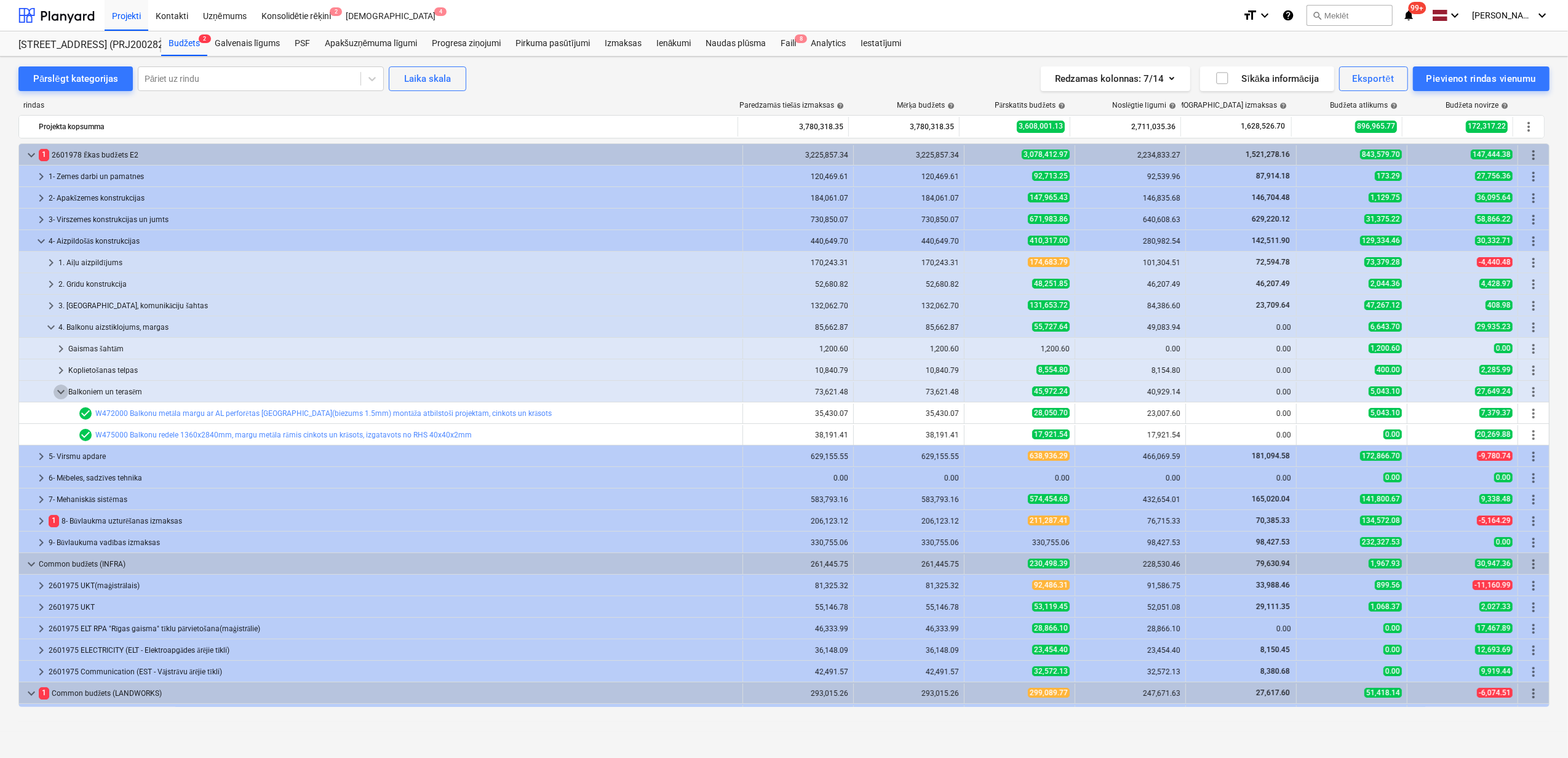
click at [60, 391] on span "keyboard_arrow_down" at bounding box center [61, 391] width 15 height 15
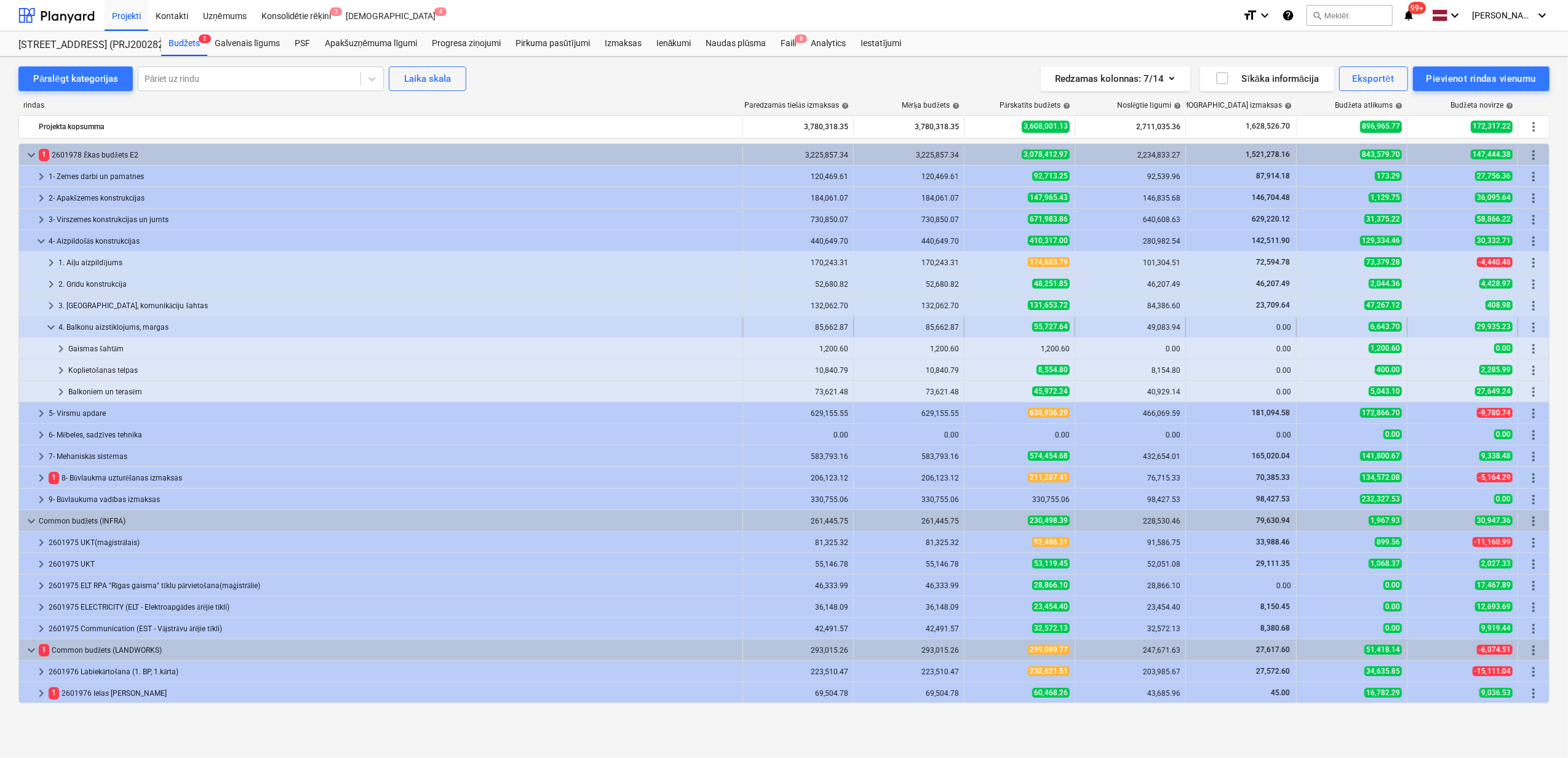
click at [52, 331] on span "keyboard_arrow_down" at bounding box center [51, 327] width 15 height 15
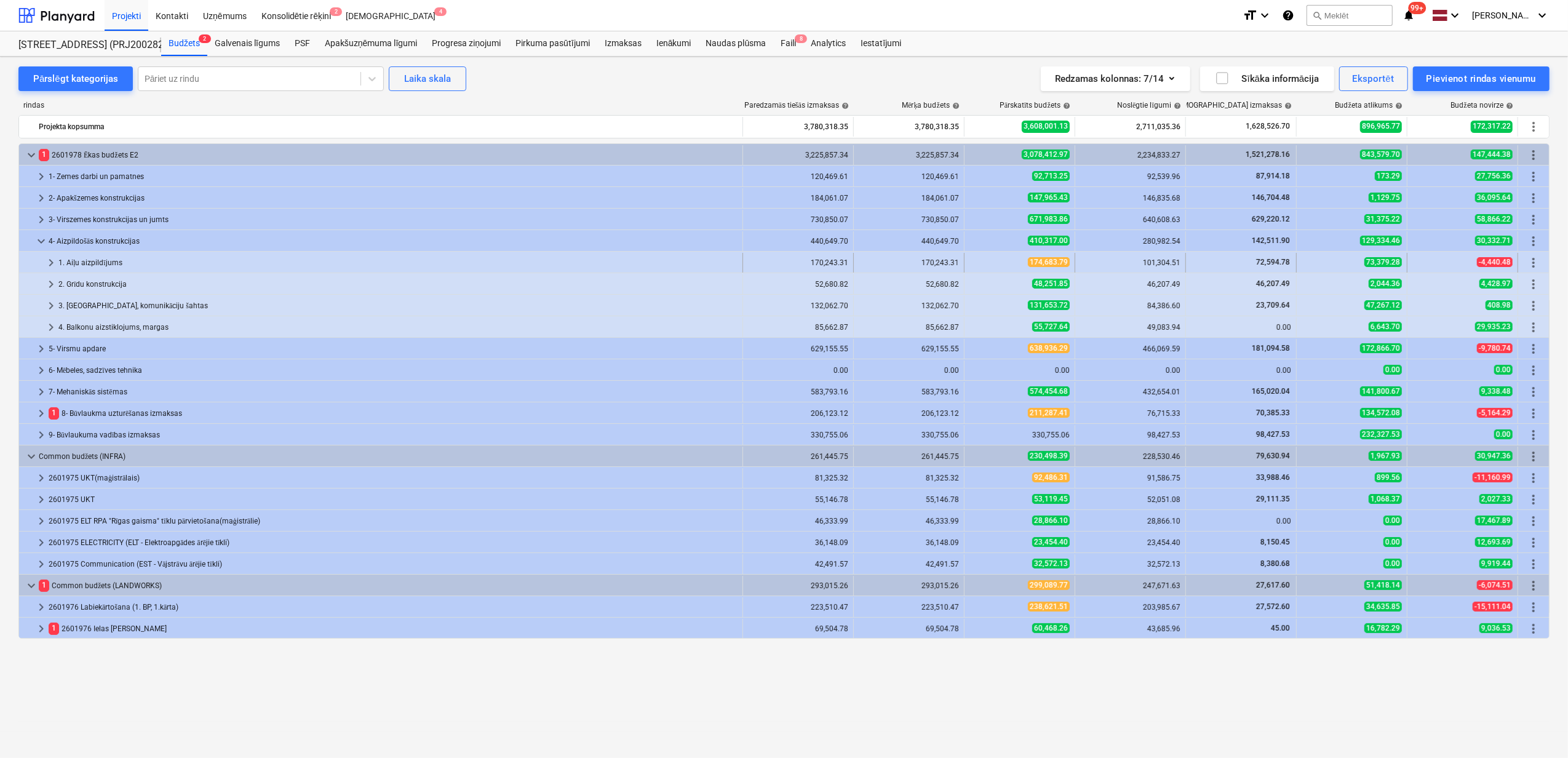
click at [43, 253] on div at bounding box center [34, 263] width 20 height 20
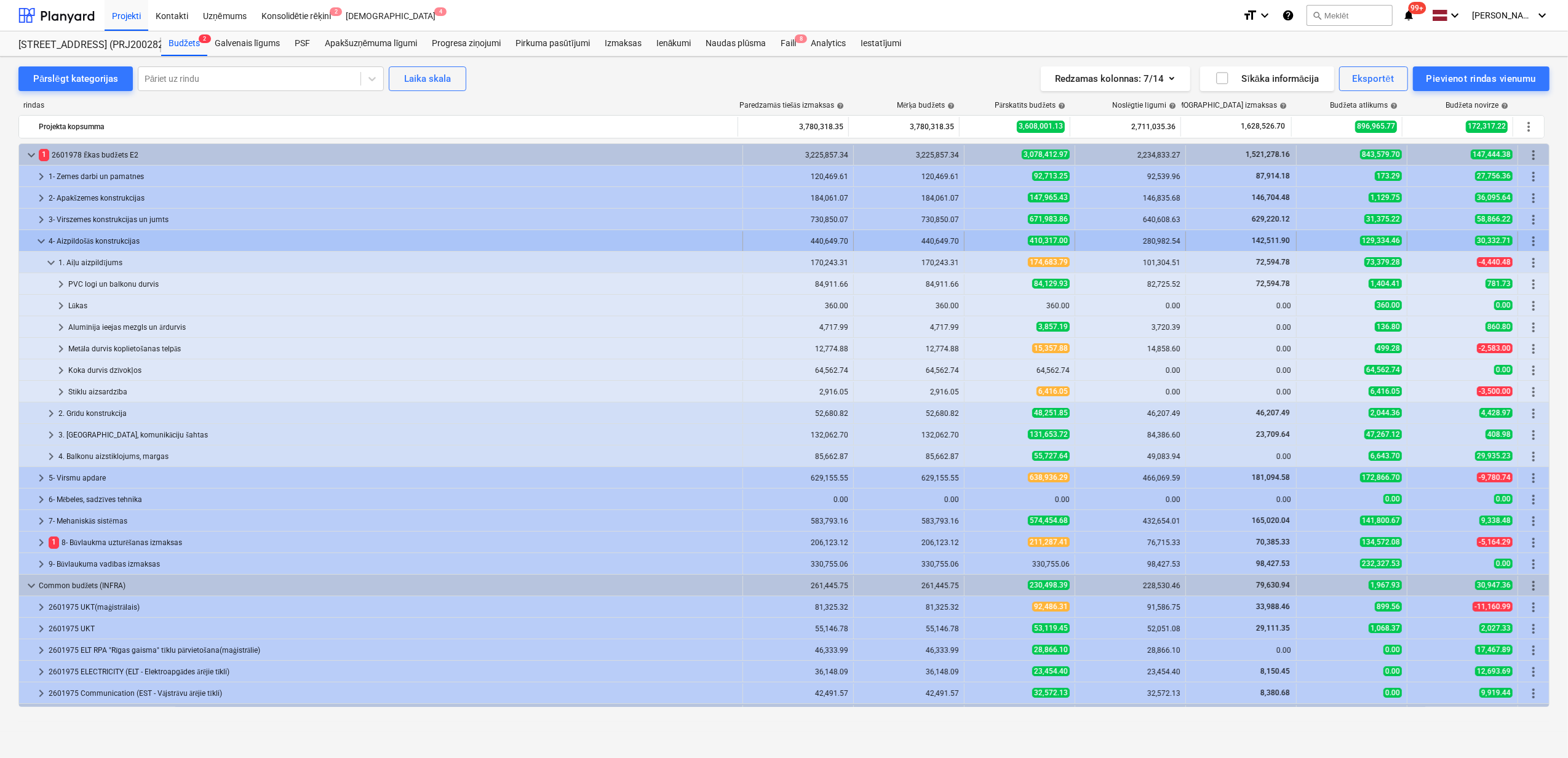
click at [44, 242] on span "keyboard_arrow_down" at bounding box center [41, 241] width 15 height 15
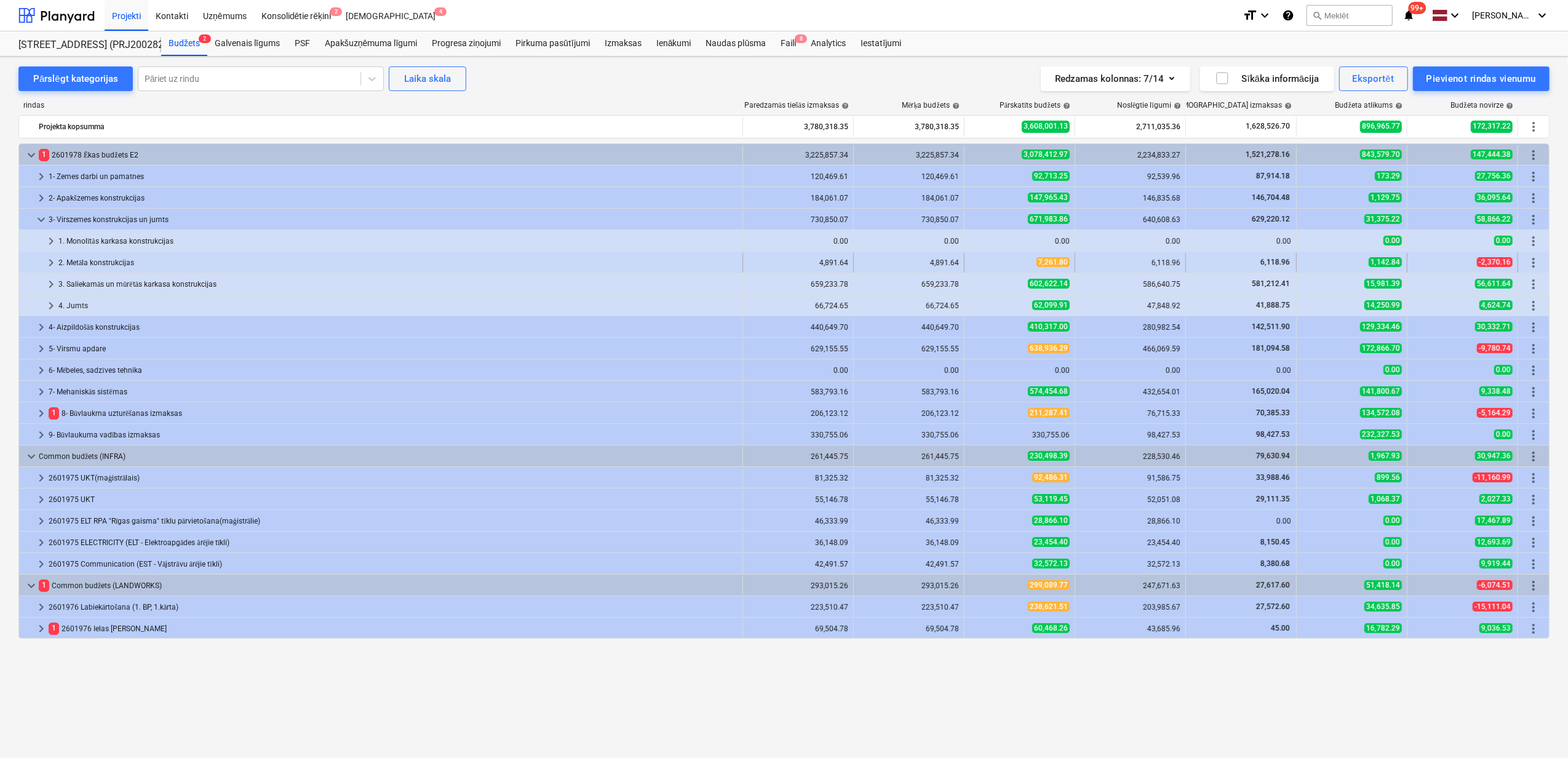
click at [52, 264] on span "keyboard_arrow_right" at bounding box center [51, 262] width 15 height 15
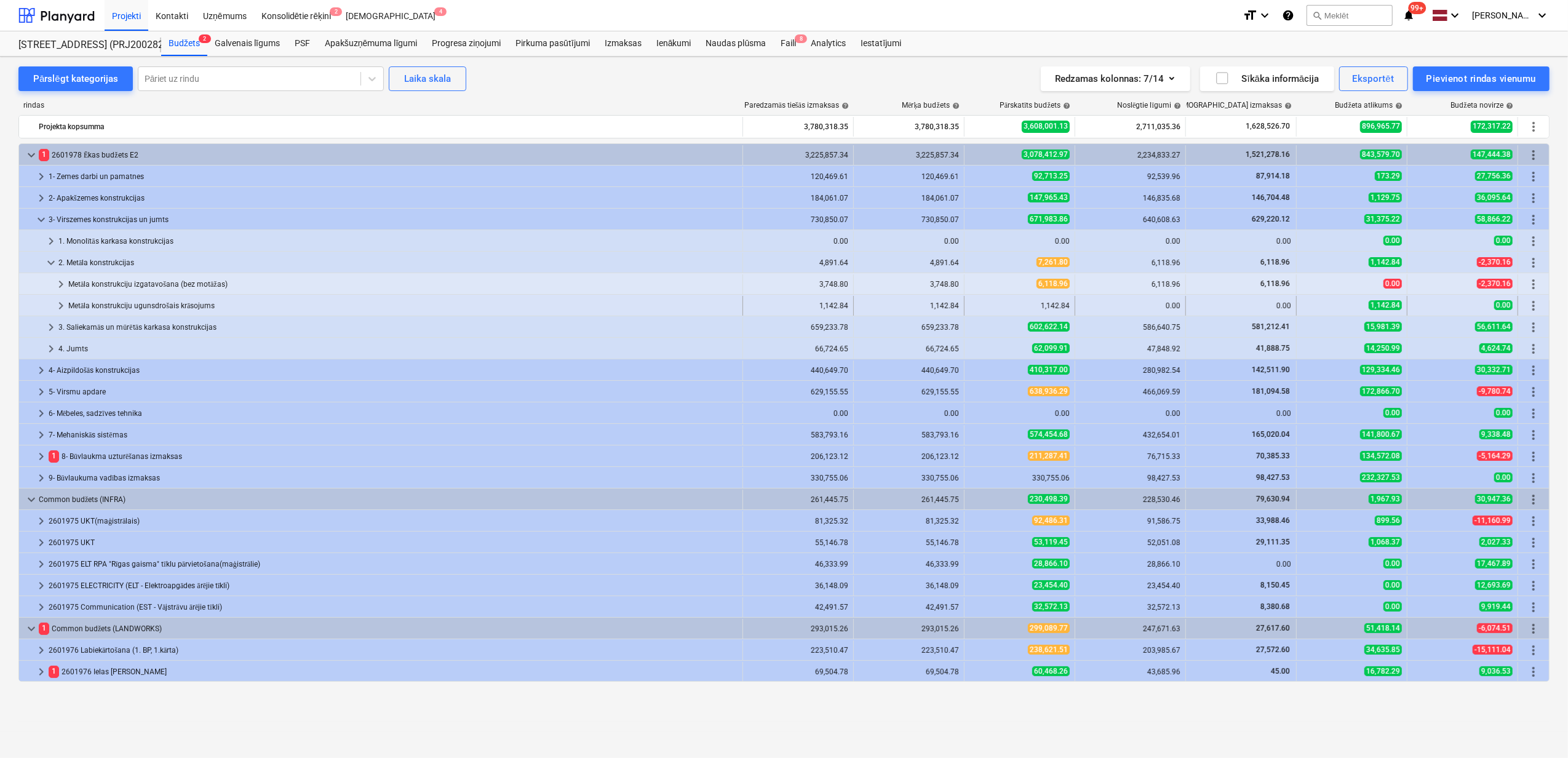
click at [54, 302] on span "keyboard_arrow_right" at bounding box center [61, 305] width 15 height 15
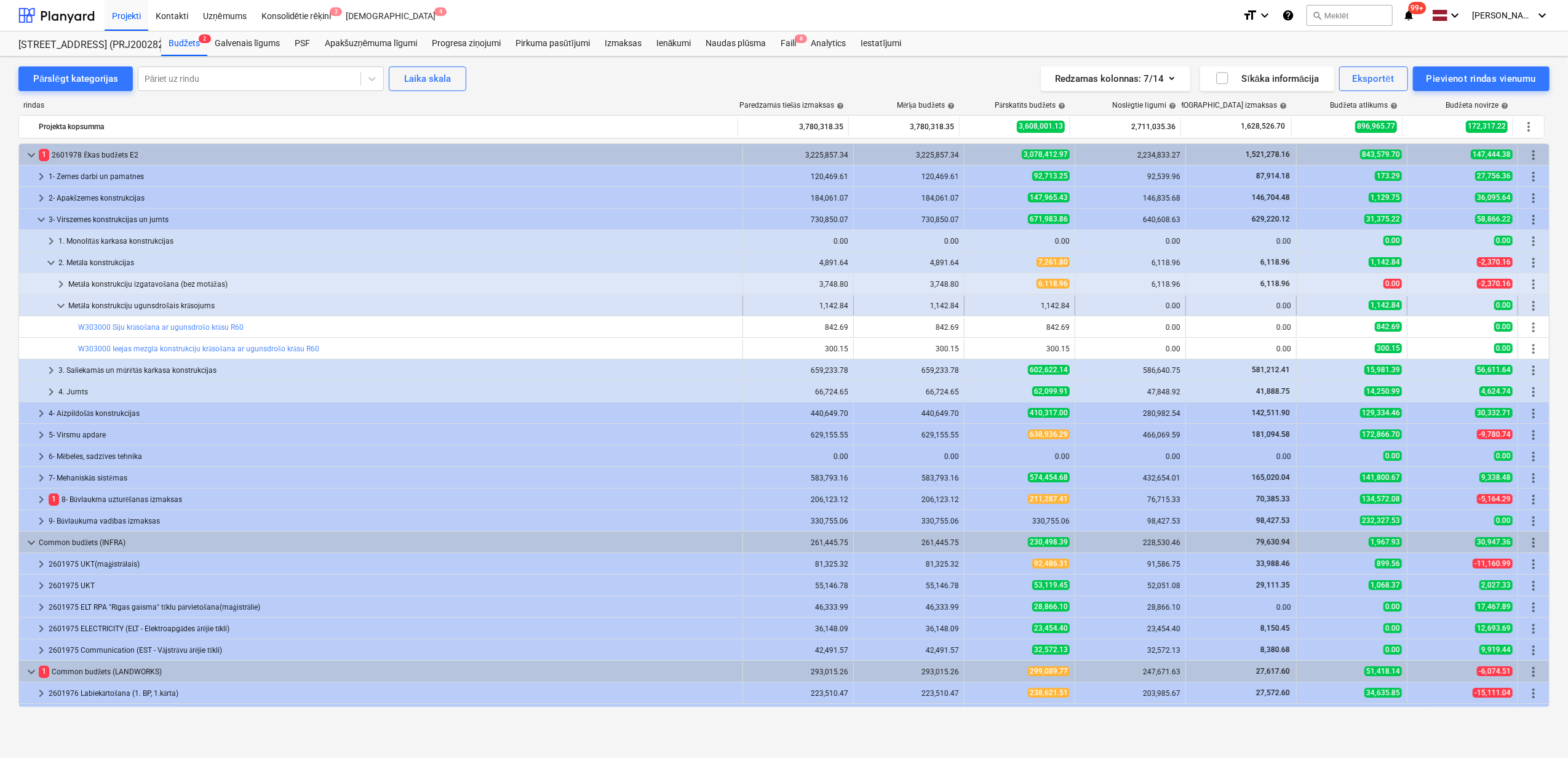
click at [61, 304] on span "keyboard_arrow_down" at bounding box center [61, 305] width 15 height 15
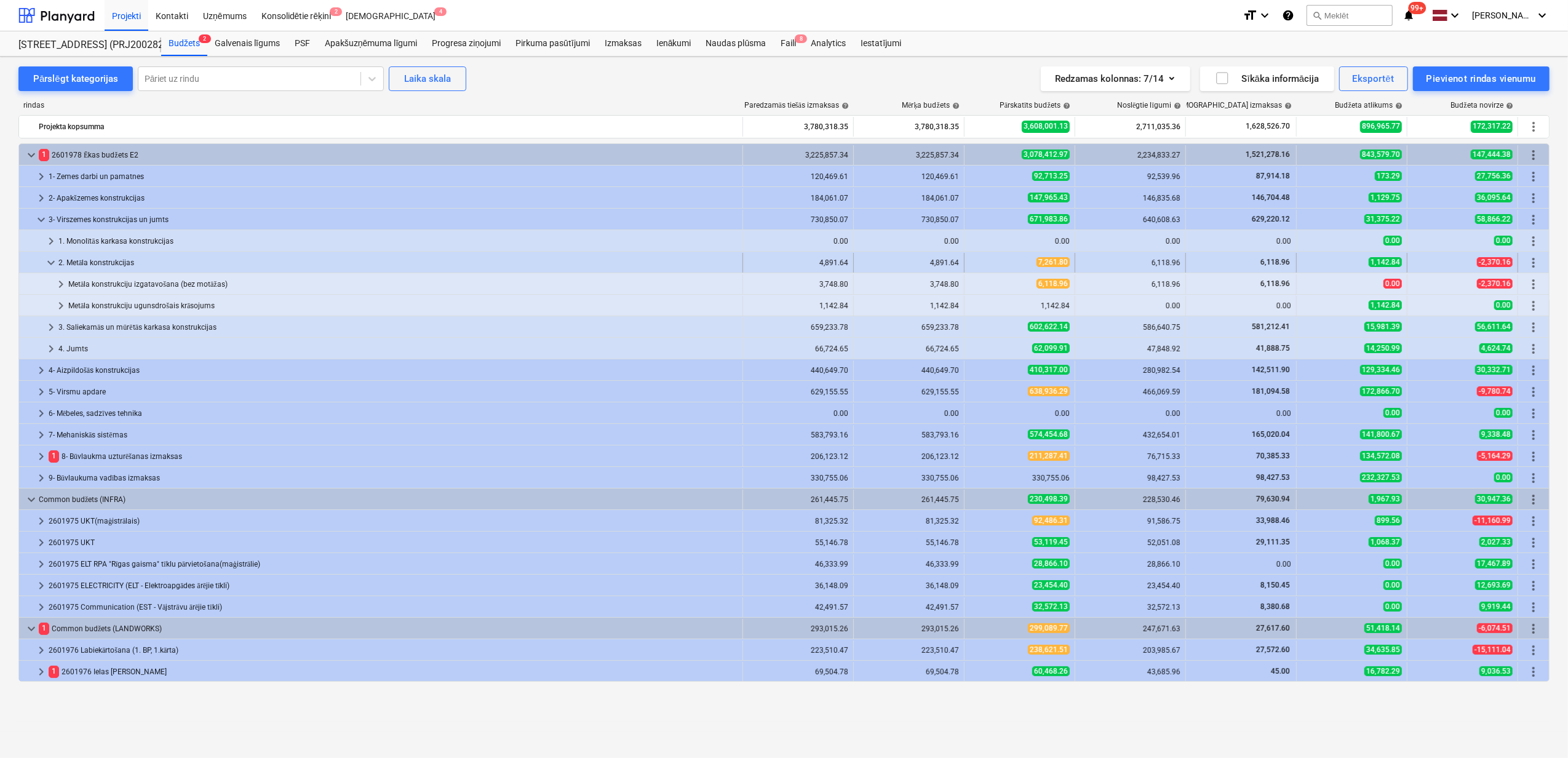
click at [49, 262] on span "keyboard_arrow_down" at bounding box center [51, 262] width 15 height 15
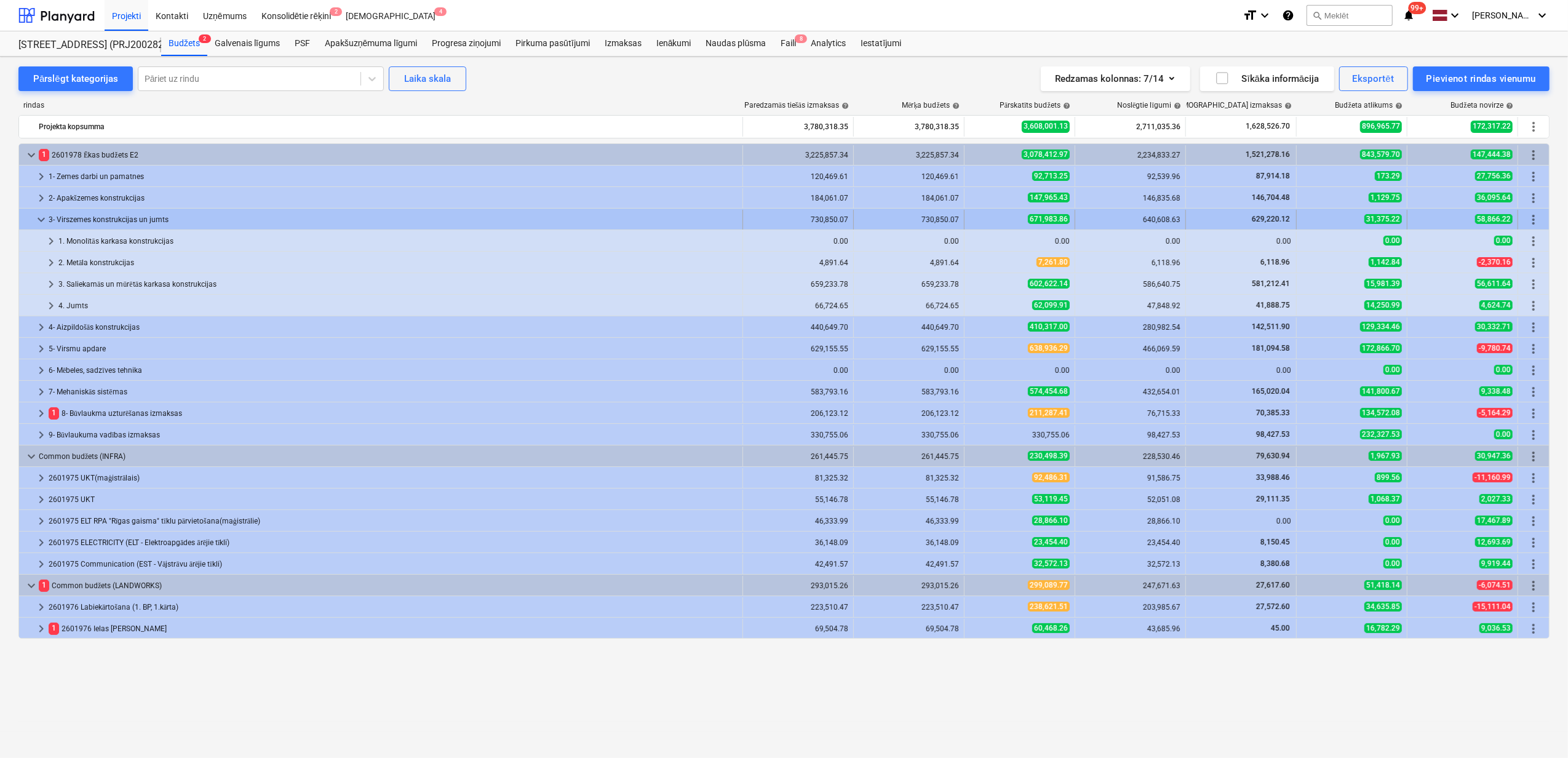
click at [38, 222] on span "keyboard_arrow_down" at bounding box center [41, 219] width 15 height 15
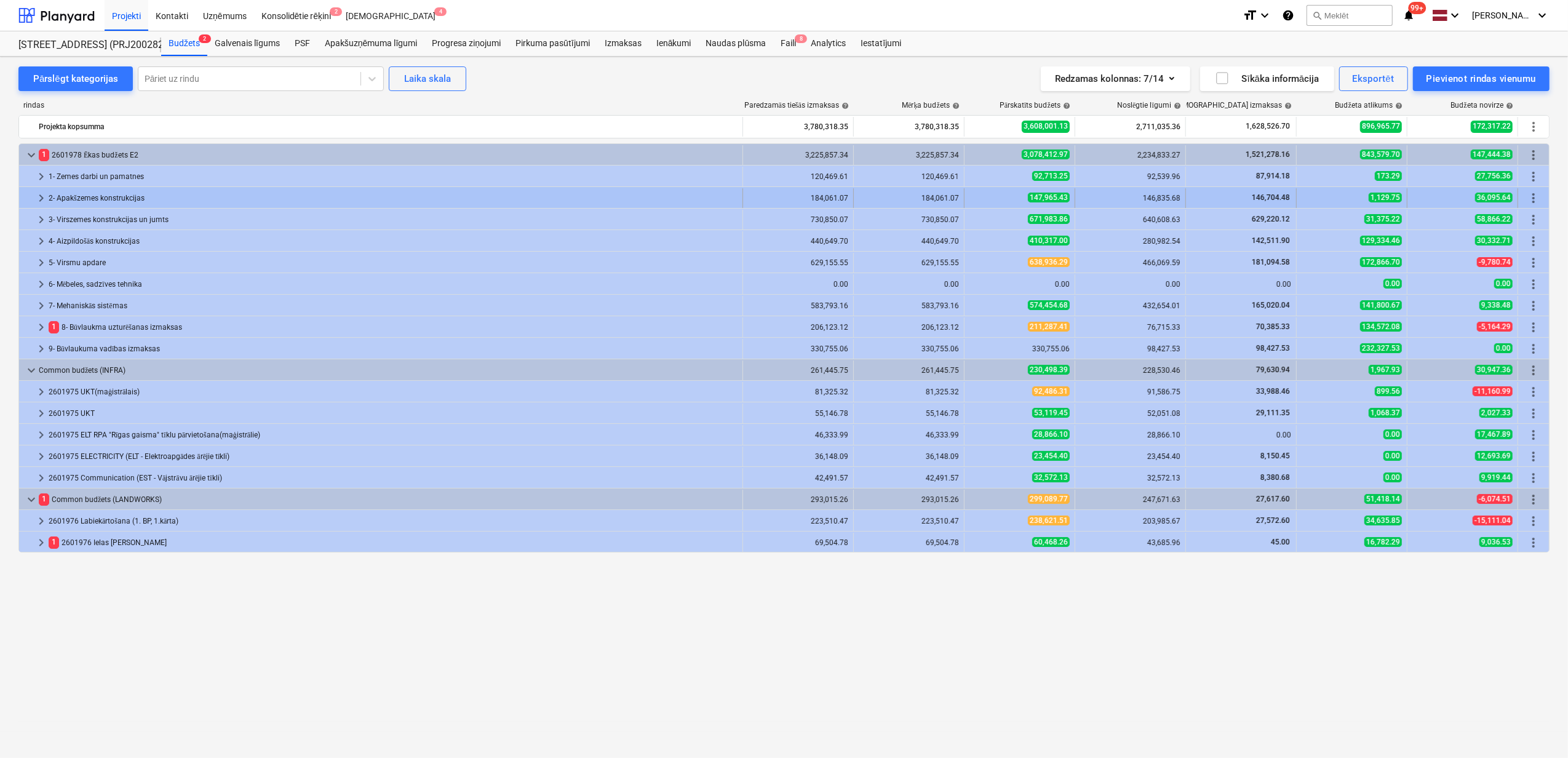
click at [35, 200] on span "keyboard_arrow_right" at bounding box center [41, 198] width 15 height 15
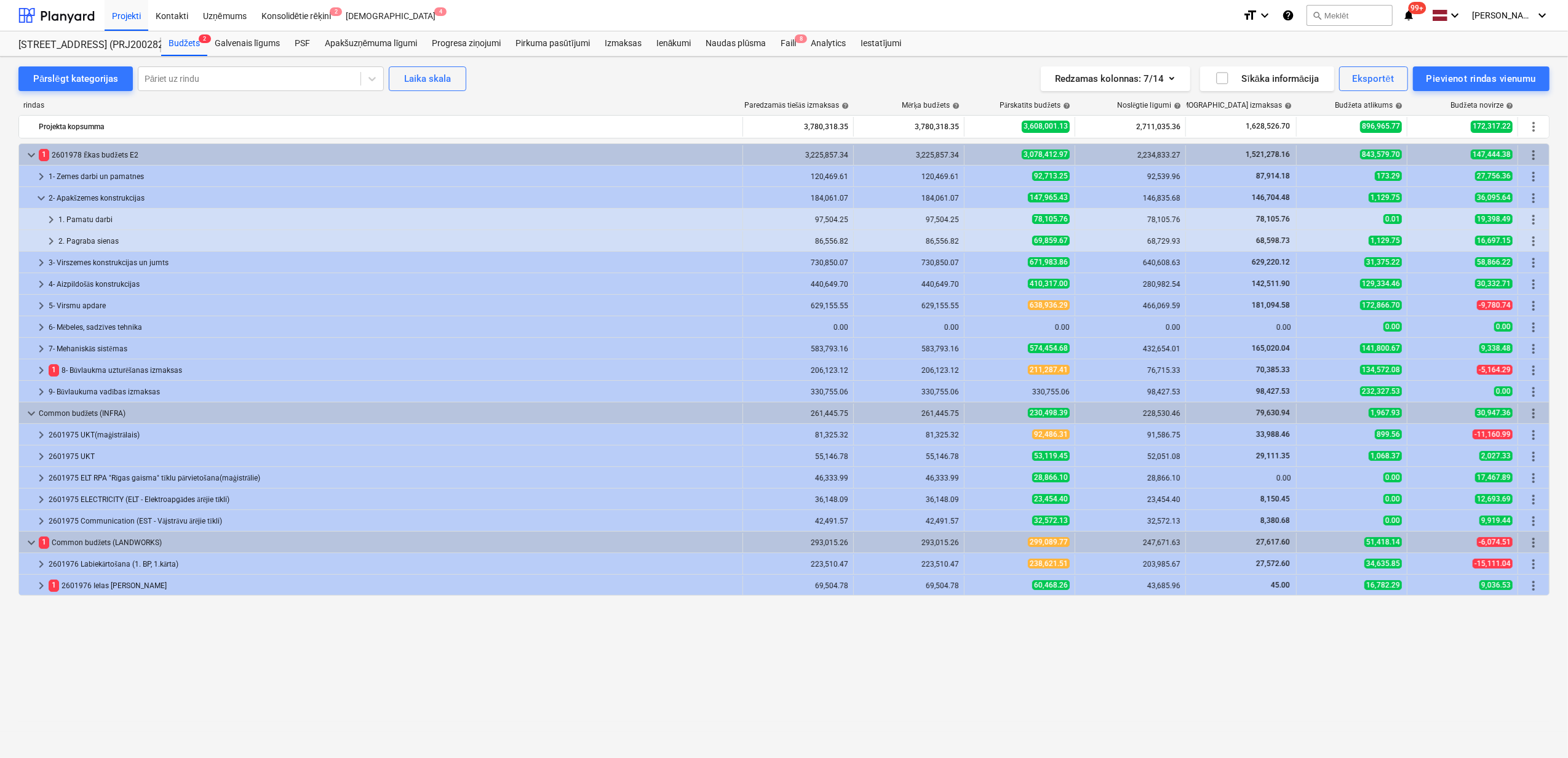
click at [35, 200] on span "keyboard_arrow_down" at bounding box center [41, 198] width 15 height 15
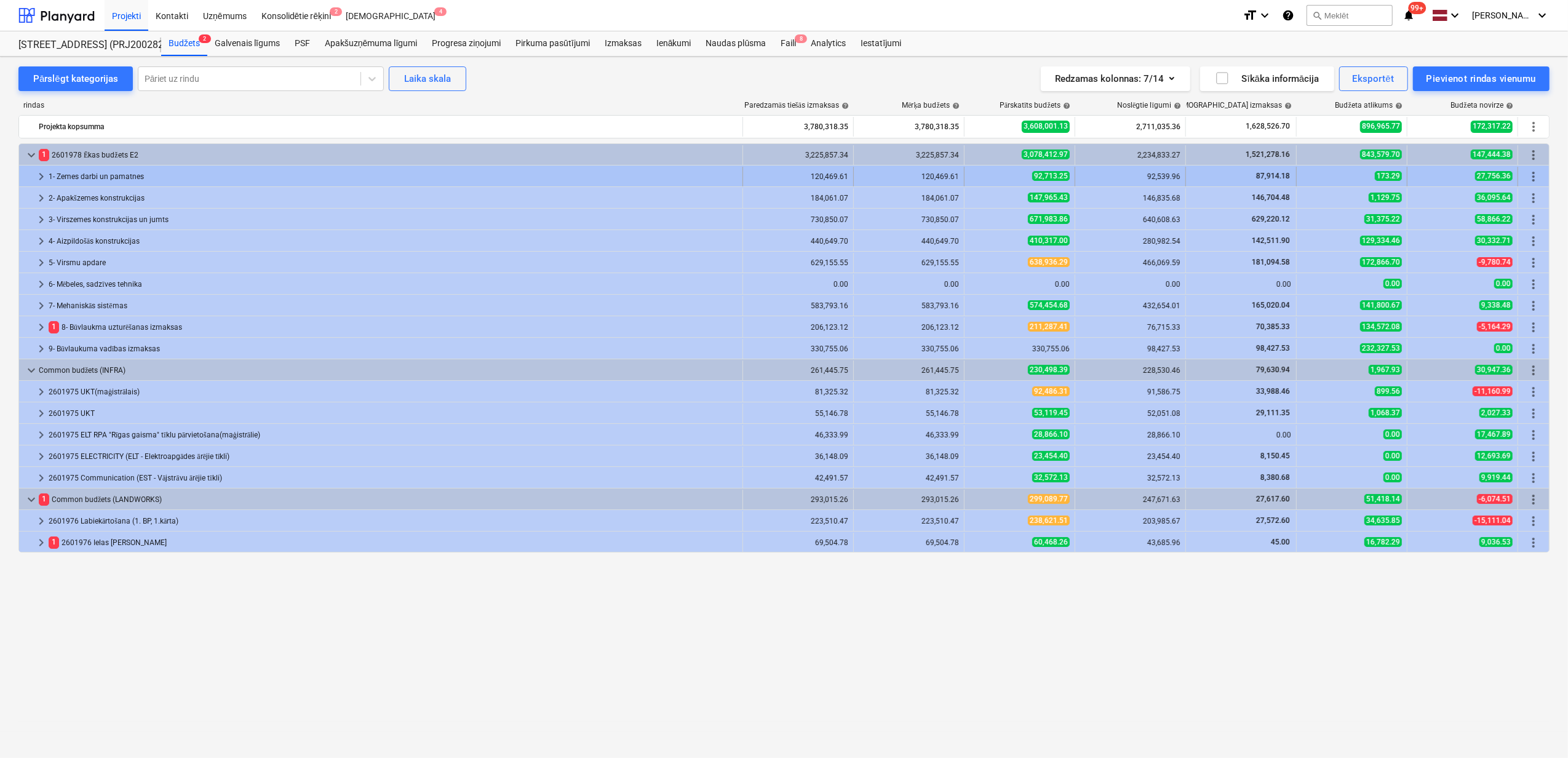
click at [41, 173] on span "keyboard_arrow_right" at bounding box center [41, 176] width 15 height 15
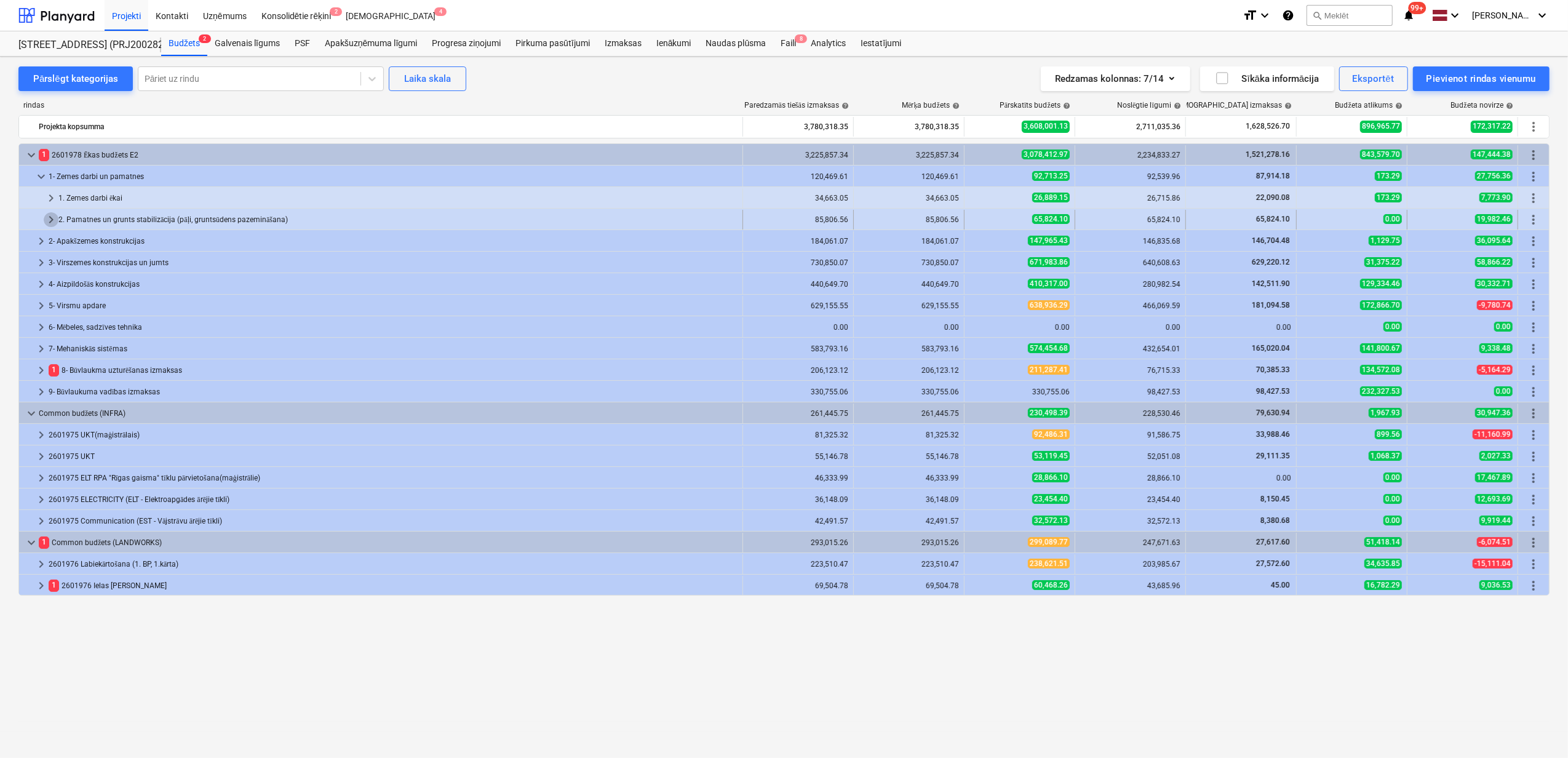
click at [55, 218] on span "keyboard_arrow_right" at bounding box center [51, 219] width 15 height 15
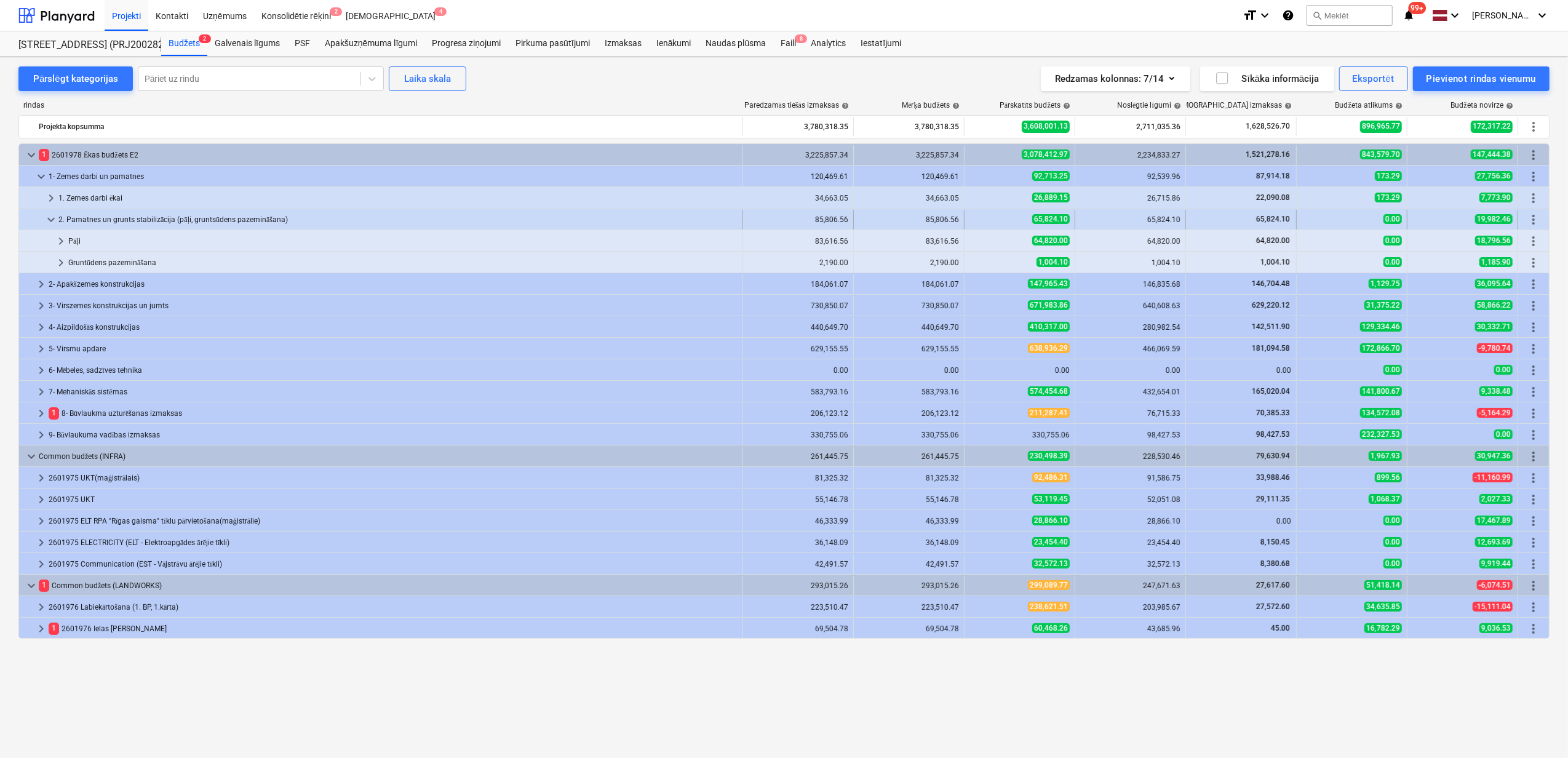
click at [53, 217] on span "keyboard_arrow_down" at bounding box center [51, 219] width 15 height 15
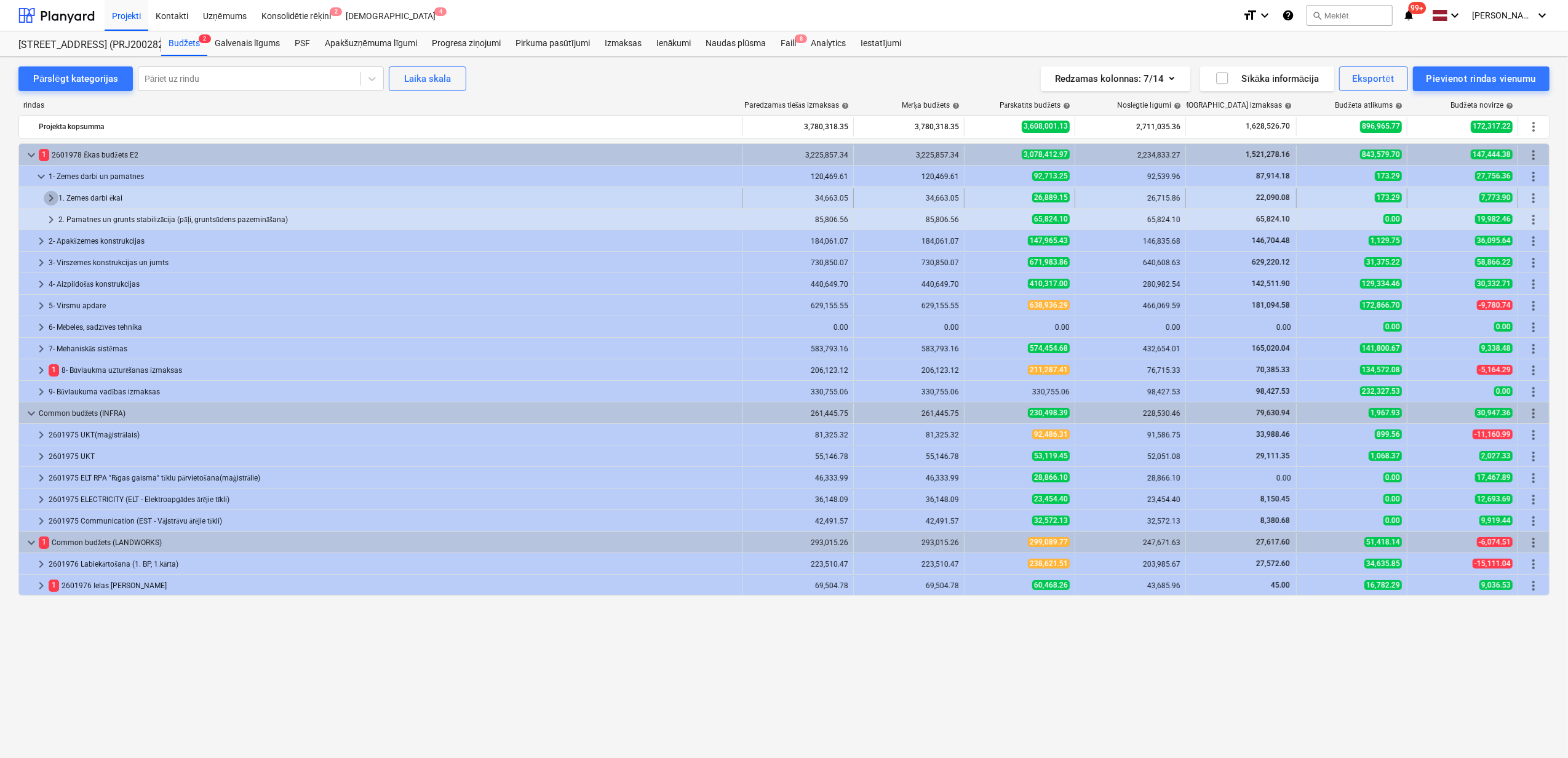
click at [51, 203] on span "keyboard_arrow_right" at bounding box center [51, 198] width 15 height 15
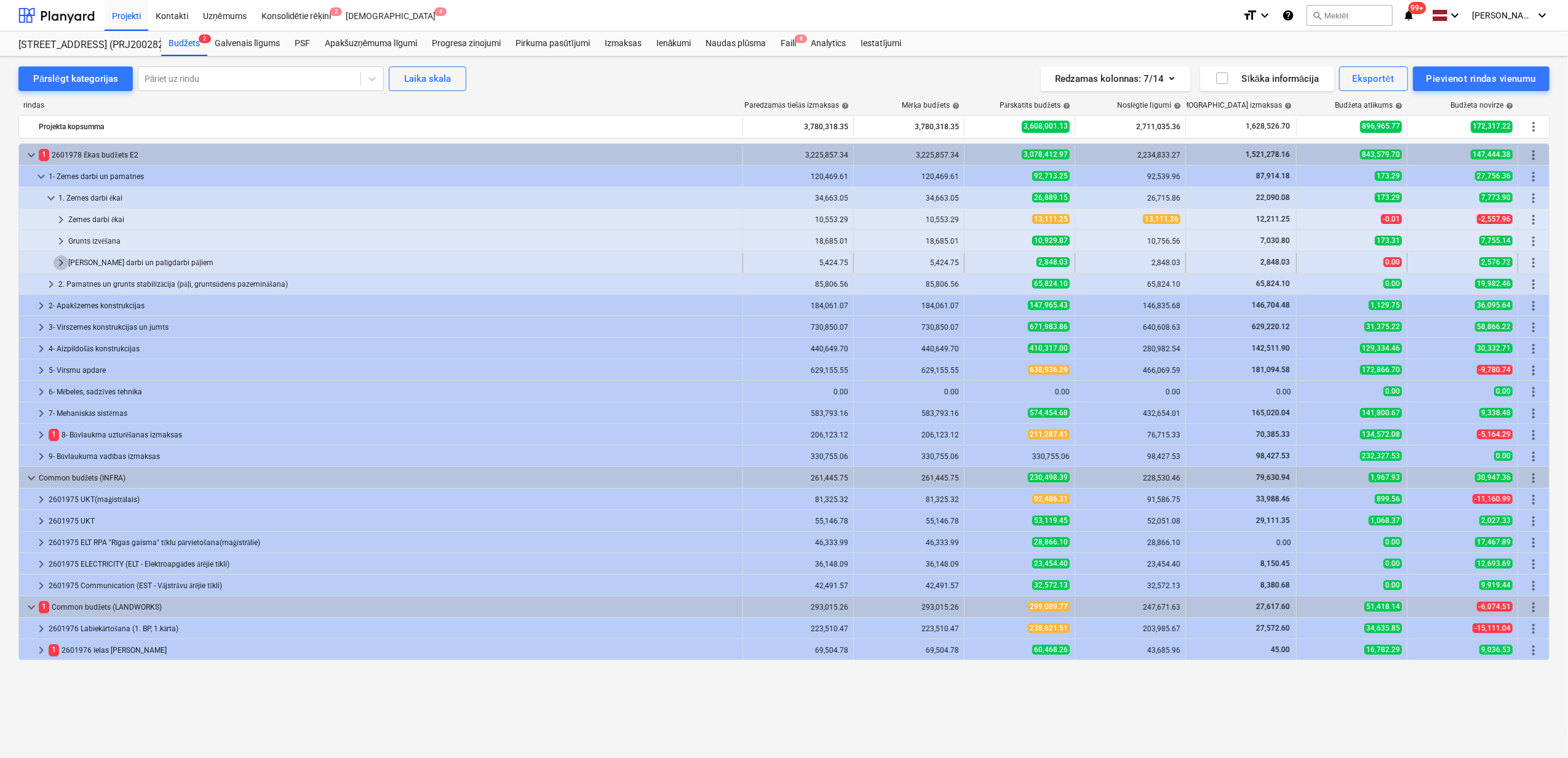
click at [58, 264] on span "keyboard_arrow_right" at bounding box center [61, 262] width 15 height 15
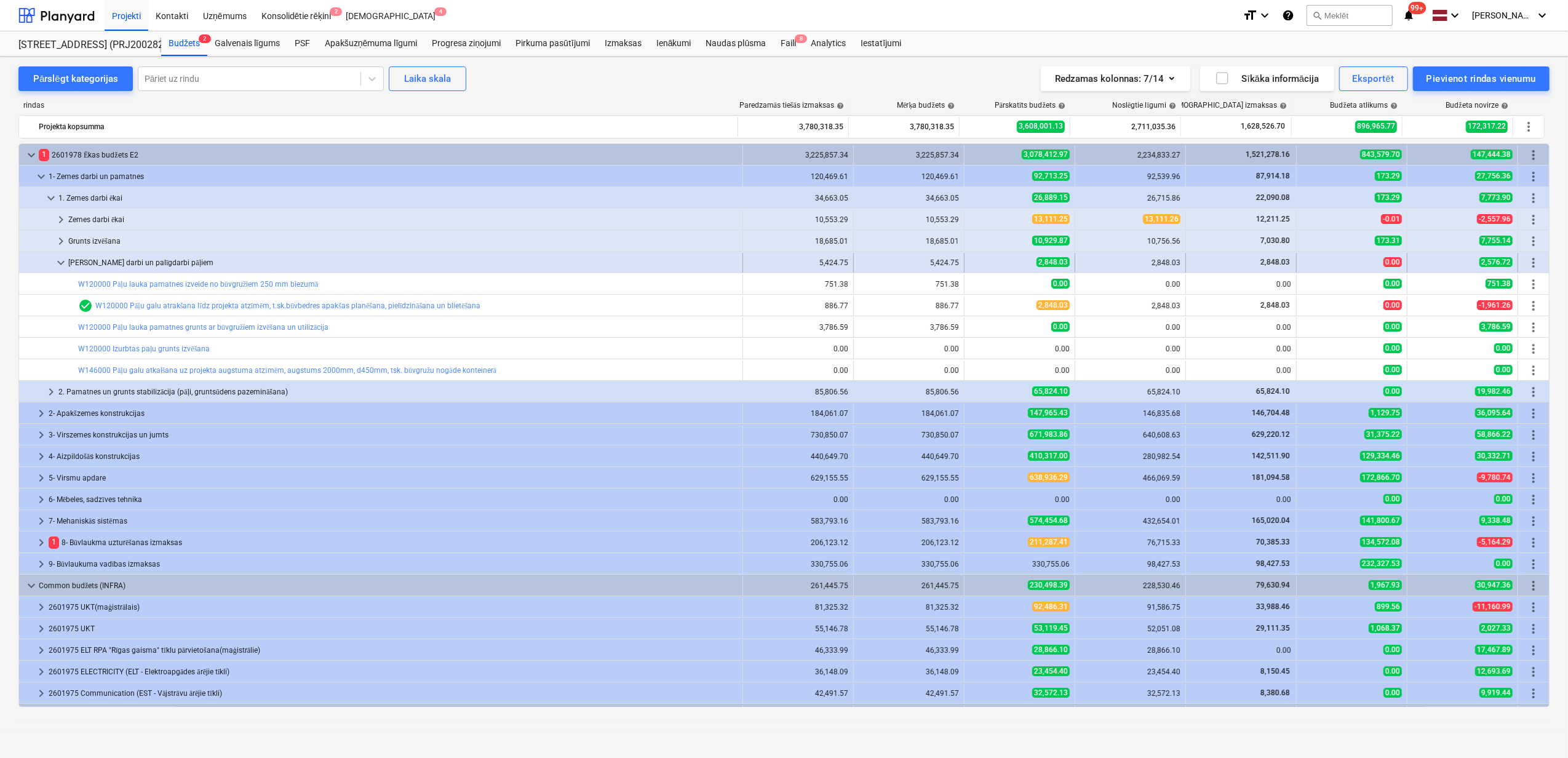
click at [58, 266] on span "keyboard_arrow_down" at bounding box center [61, 262] width 15 height 15
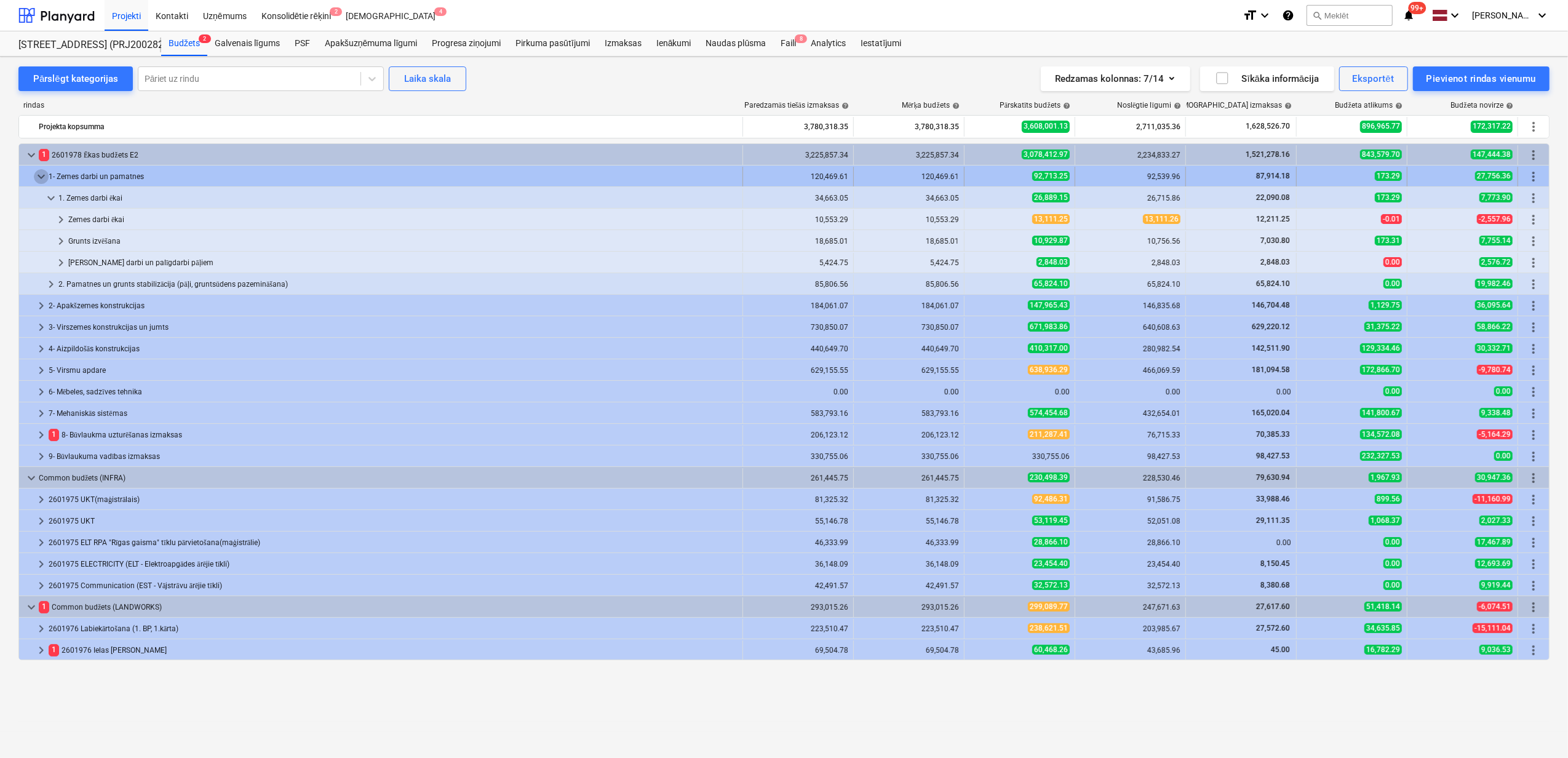
click at [40, 180] on span "keyboard_arrow_down" at bounding box center [41, 176] width 15 height 15
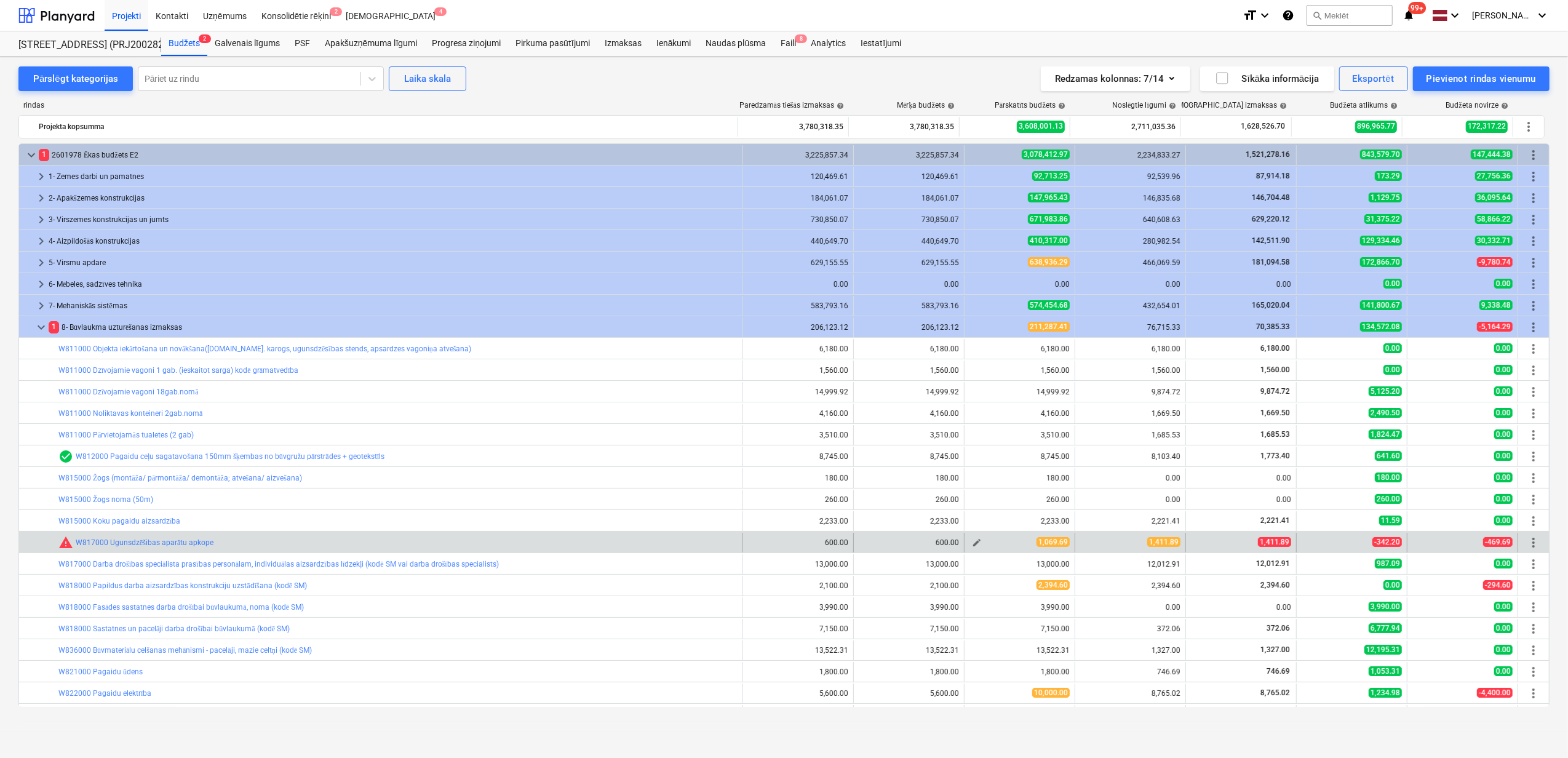
click at [973, 542] on span "edit" at bounding box center [977, 542] width 10 height 10
type textarea "x"
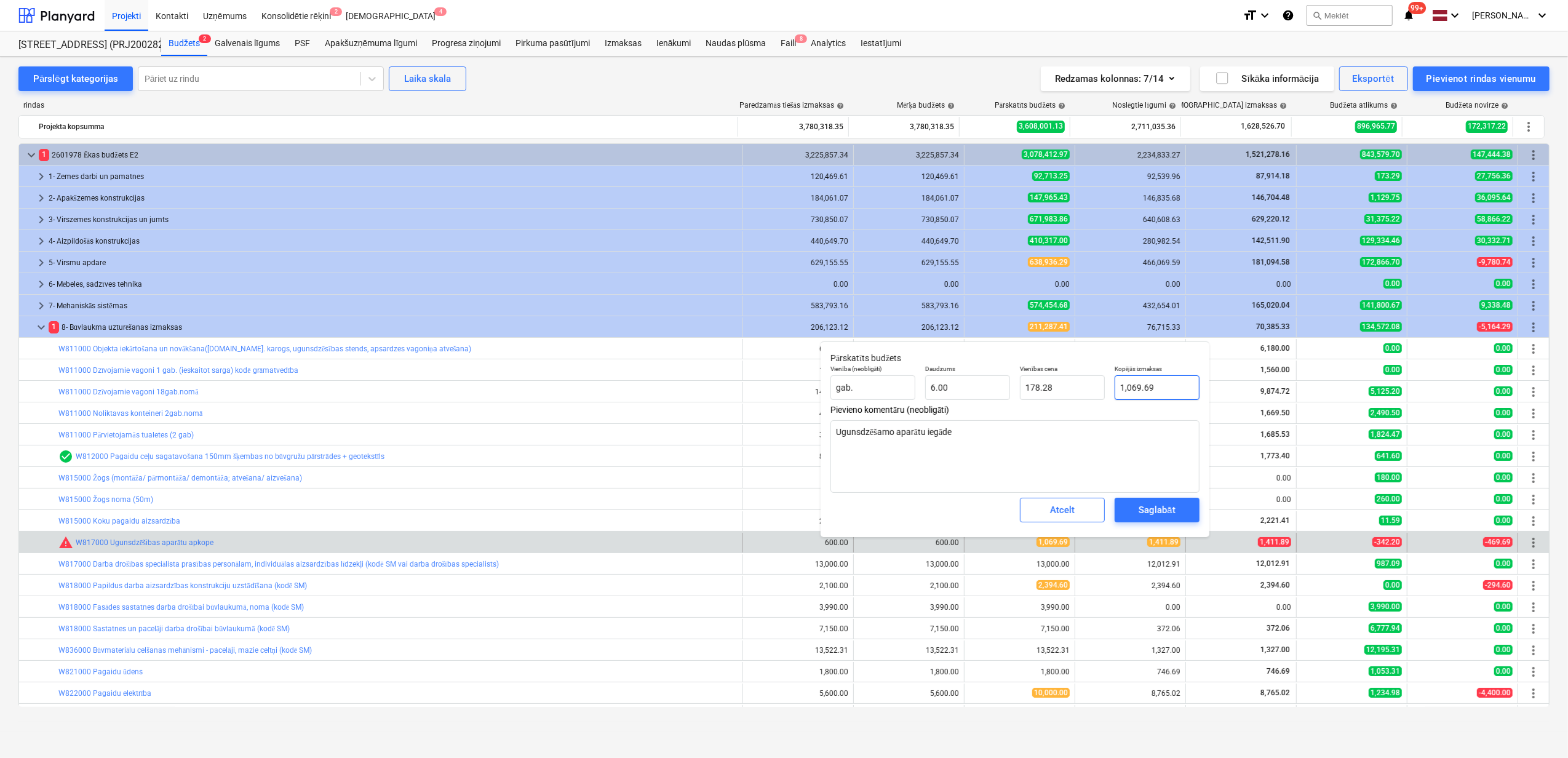
type input "1069.69"
drag, startPoint x: 1141, startPoint y: 390, endPoint x: 1095, endPoint y: 387, distance: 46.1
click at [1095, 387] on div "Vienība (neobligāti) gab. Daudzums 6.00 Vienības cena 178.28 Kopējās izmaksas 1…" at bounding box center [1015, 382] width 379 height 45
type textarea "x"
type input "1"
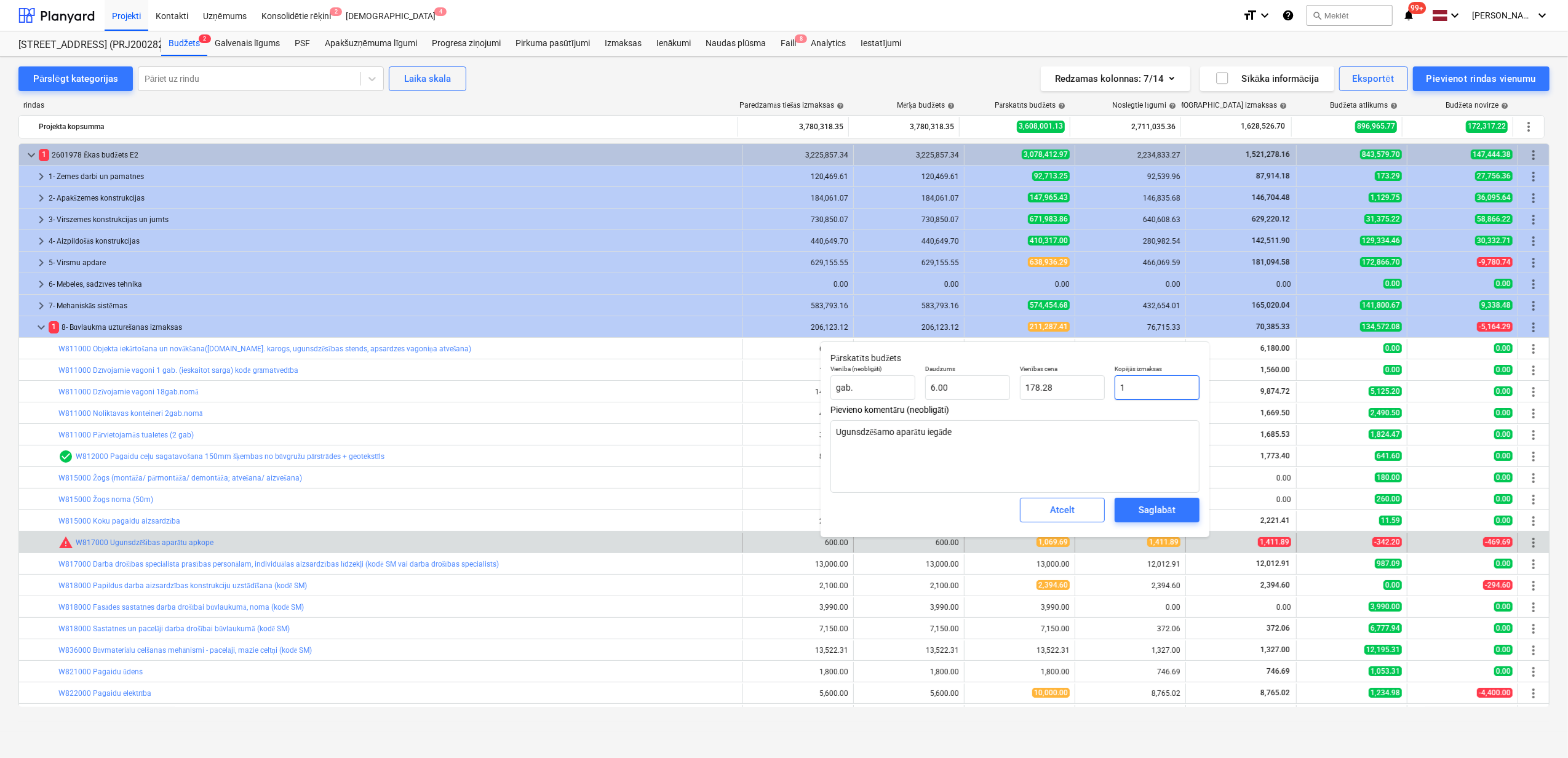
type input "0.17"
type textarea "x"
type input "14"
type input "2.33"
type textarea "x"
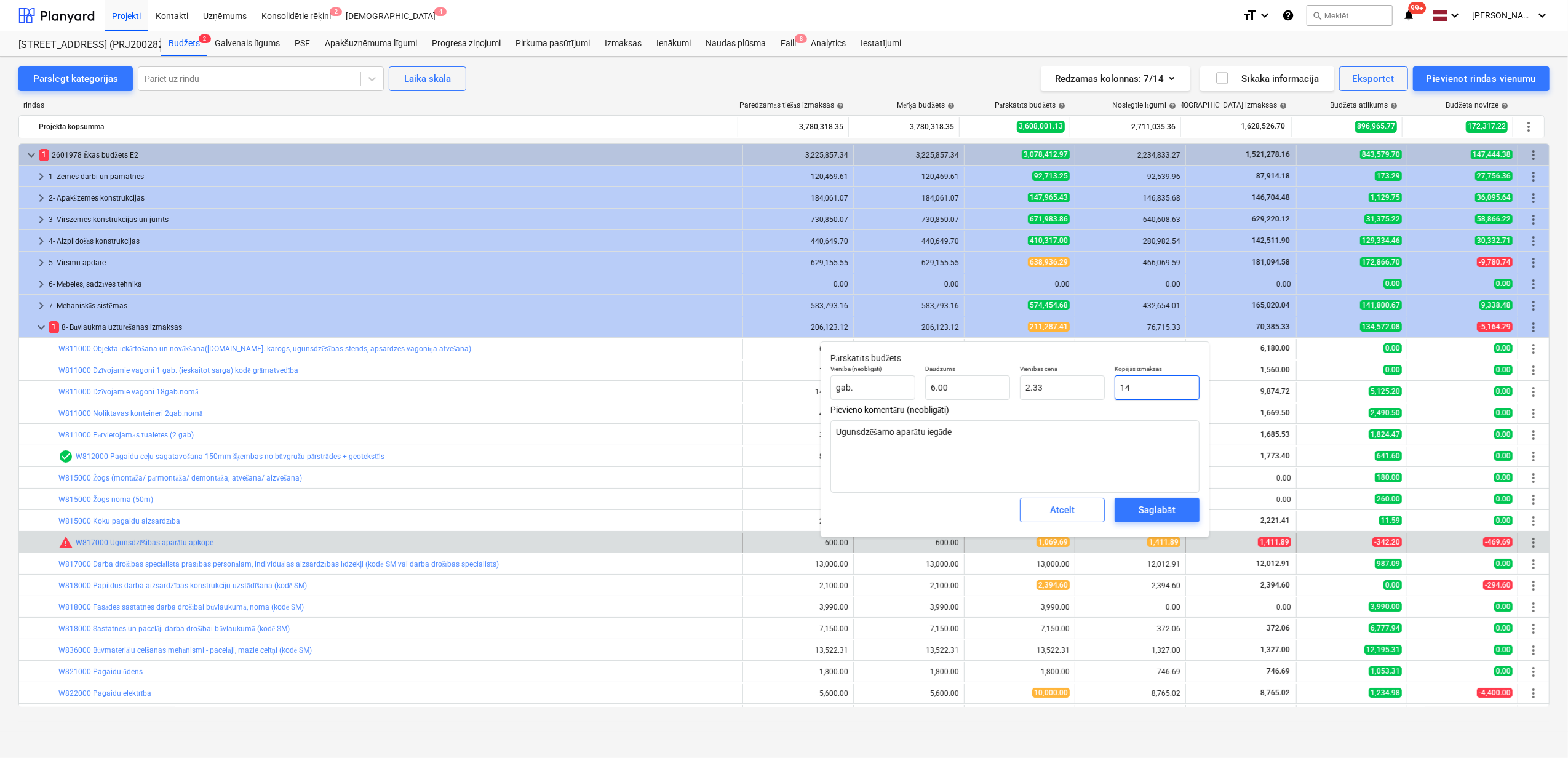
type input "141"
type input "23.50"
type textarea "x"
type input "1411"
type input "235.17"
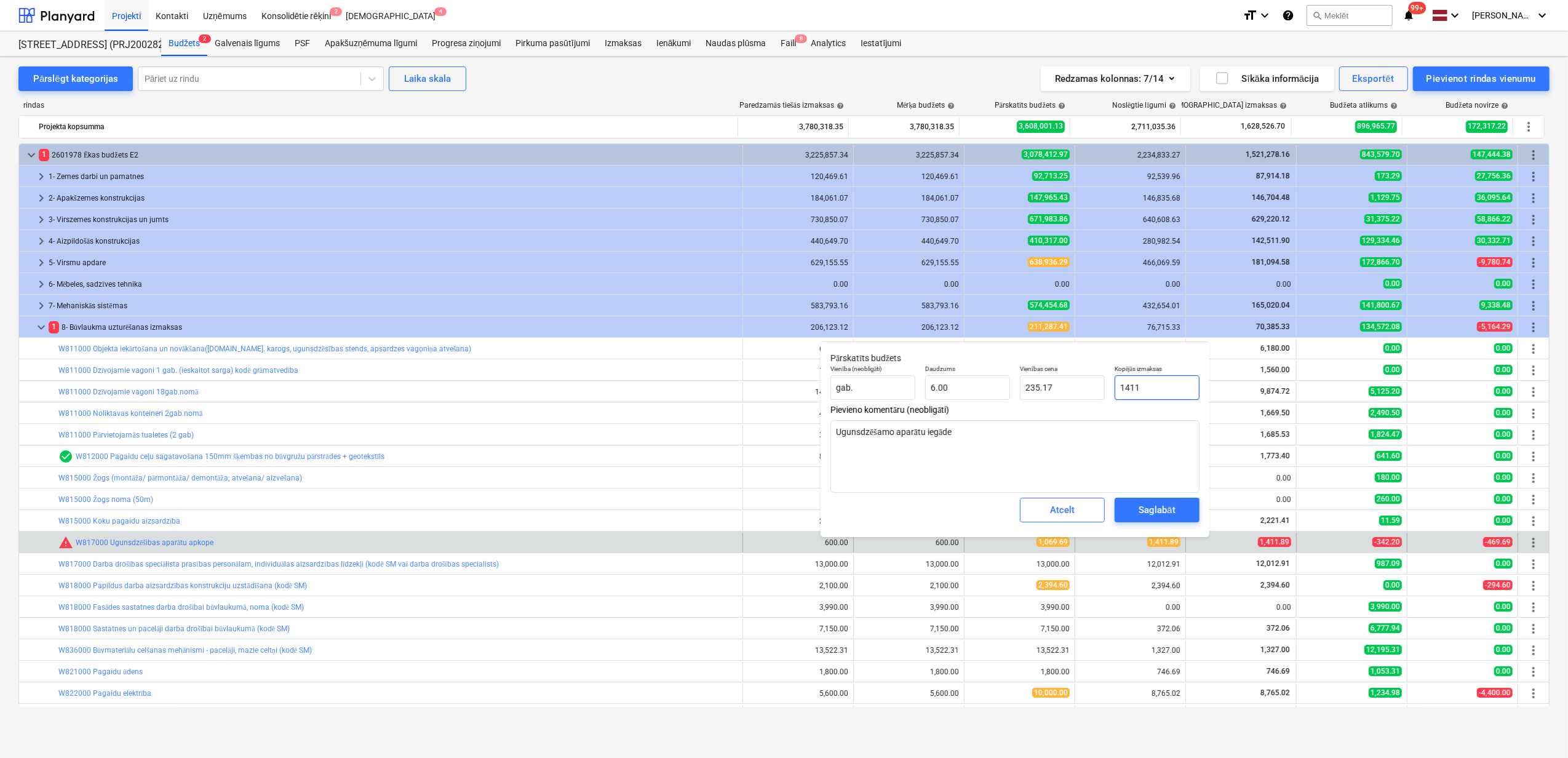
type textarea "x"
type input "1411."
type textarea "x"
type input "1411.8"
type input "235.30"
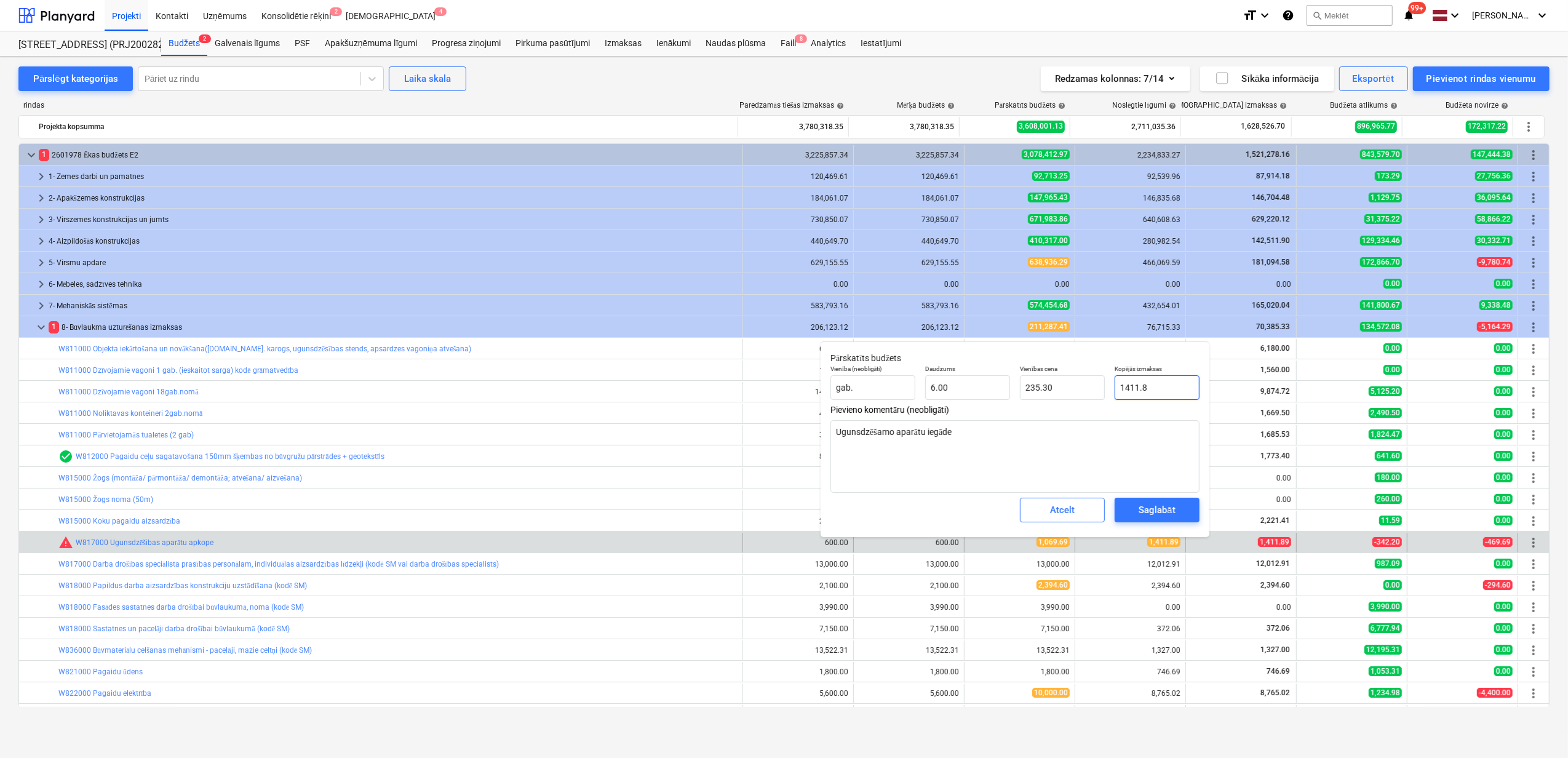
type textarea "x"
type input "1411.89"
type input "235.32"
type textarea "x"
type input "1411.8"
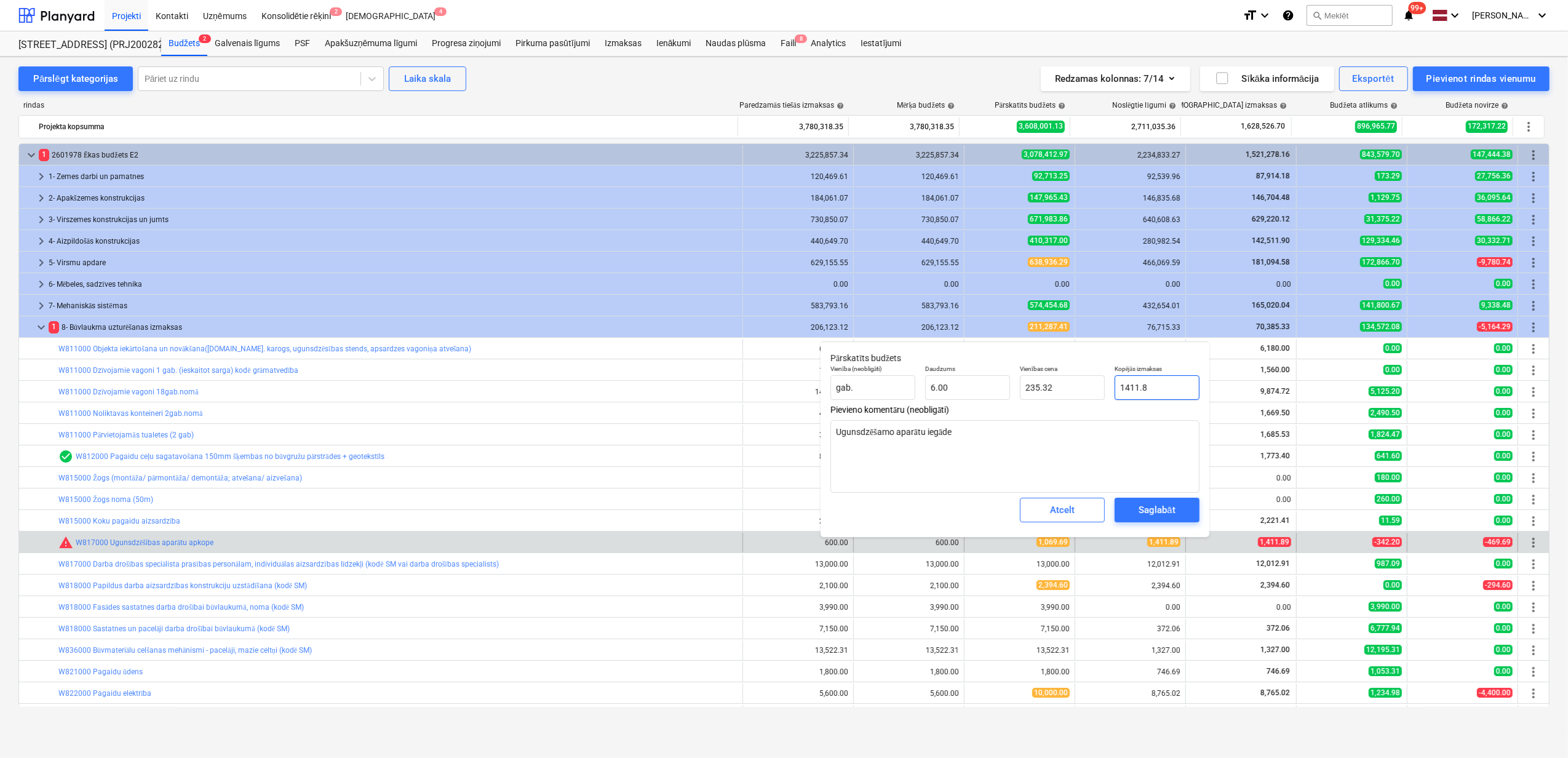
type input "235.30"
type textarea "x"
type input "1411."
type input "235.17"
type textarea "x"
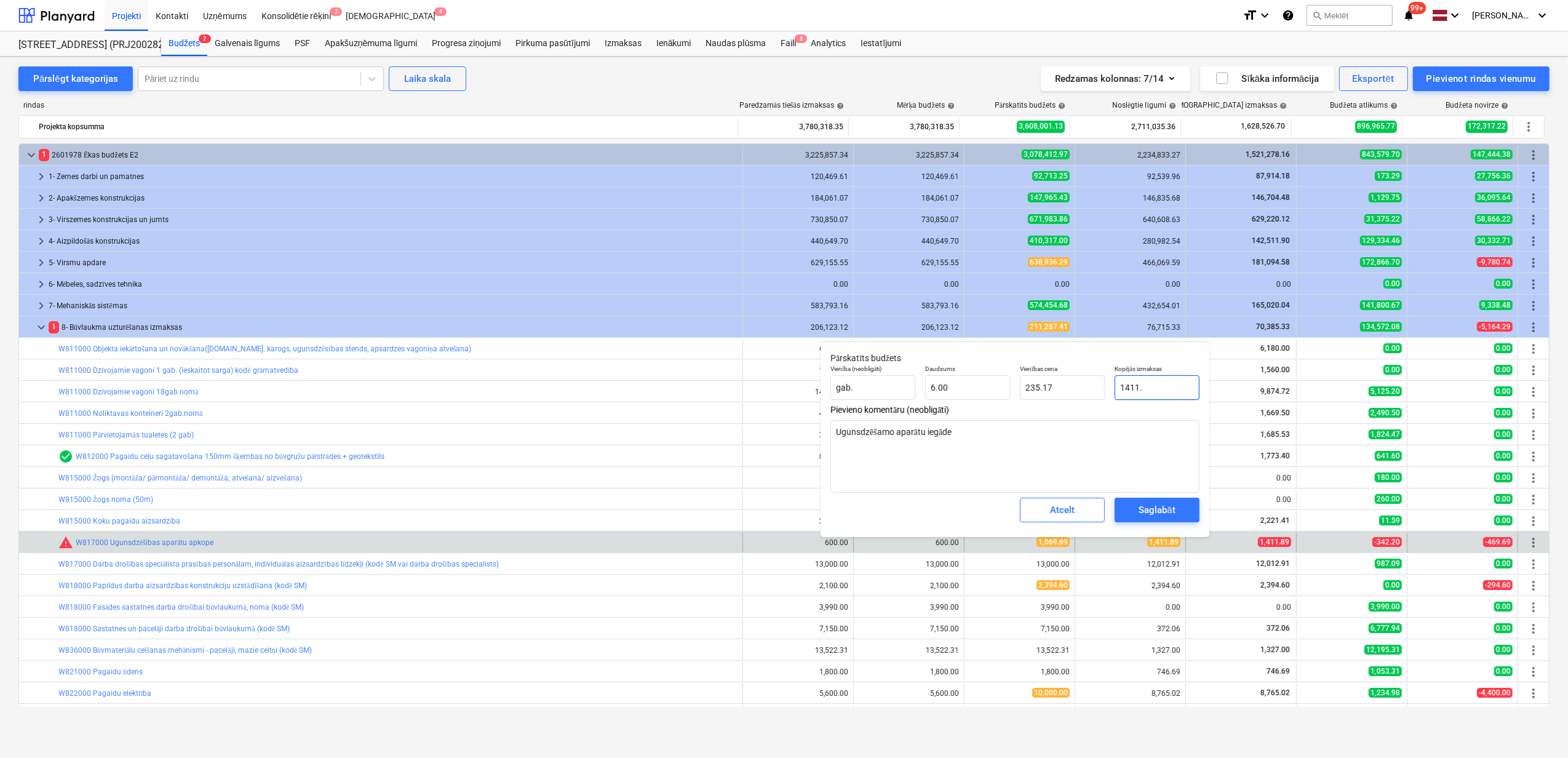
type input "1411.6"
type input "235.27"
type textarea "x"
type input "1411.69"
type input "235.28"
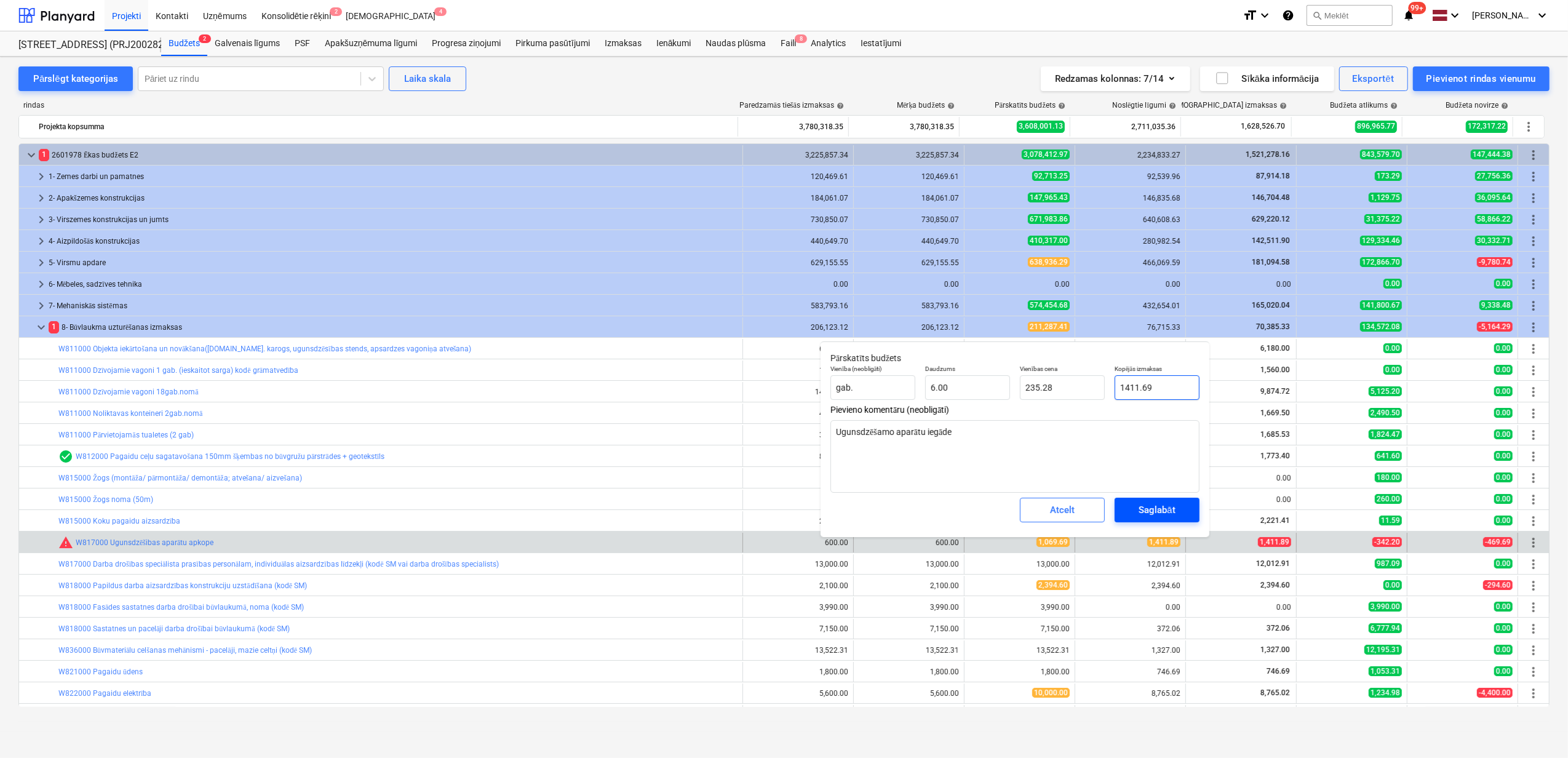
type input "1411.69"
type textarea "x"
type input "1,411.69"
click at [1180, 516] on span "Saglabāt" at bounding box center [1157, 509] width 55 height 16
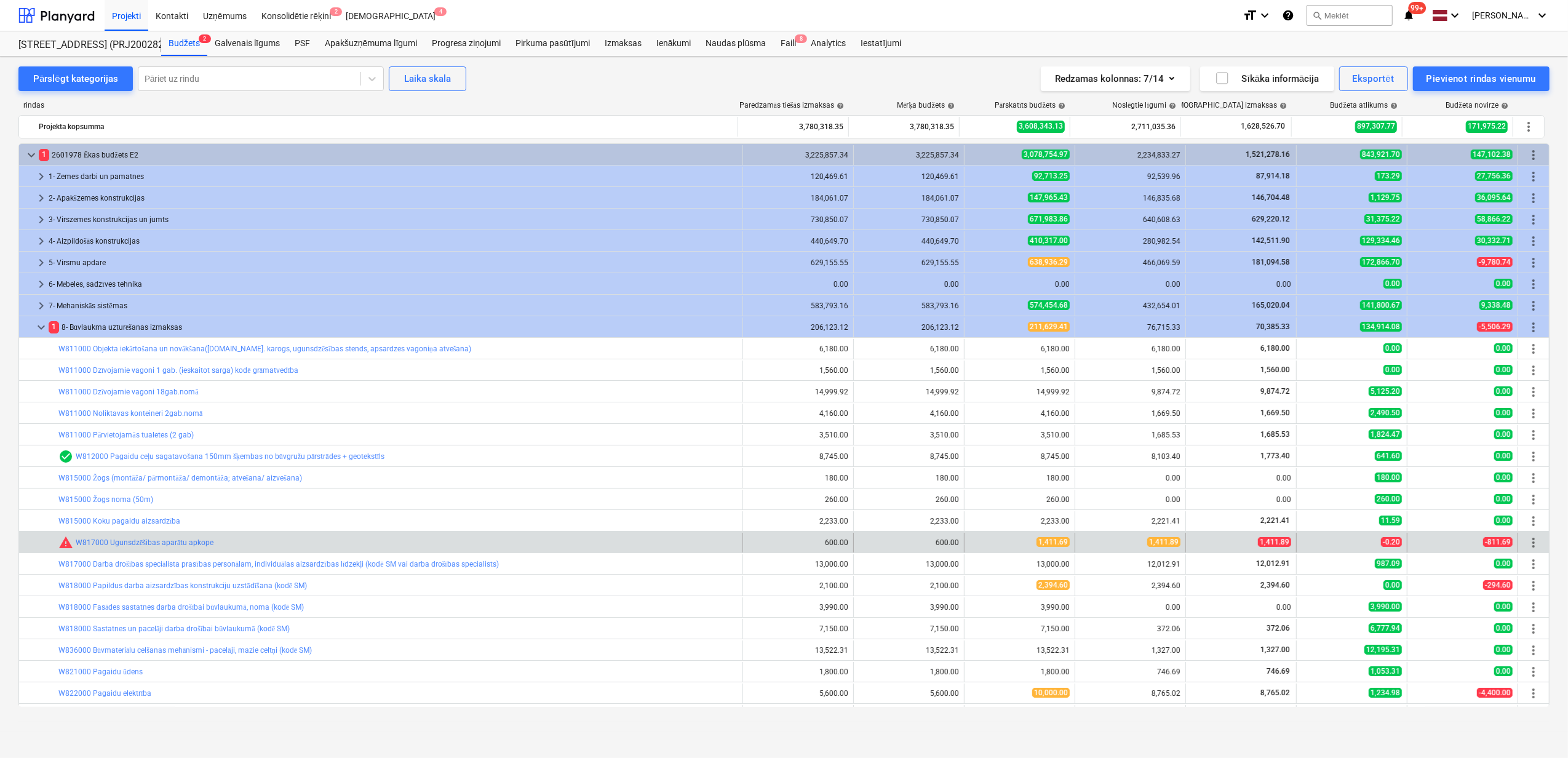
click at [964, 542] on div "edit 1,411.69" at bounding box center [1020, 542] width 110 height 20
click at [972, 544] on span "edit" at bounding box center [977, 542] width 10 height 10
type textarea "x"
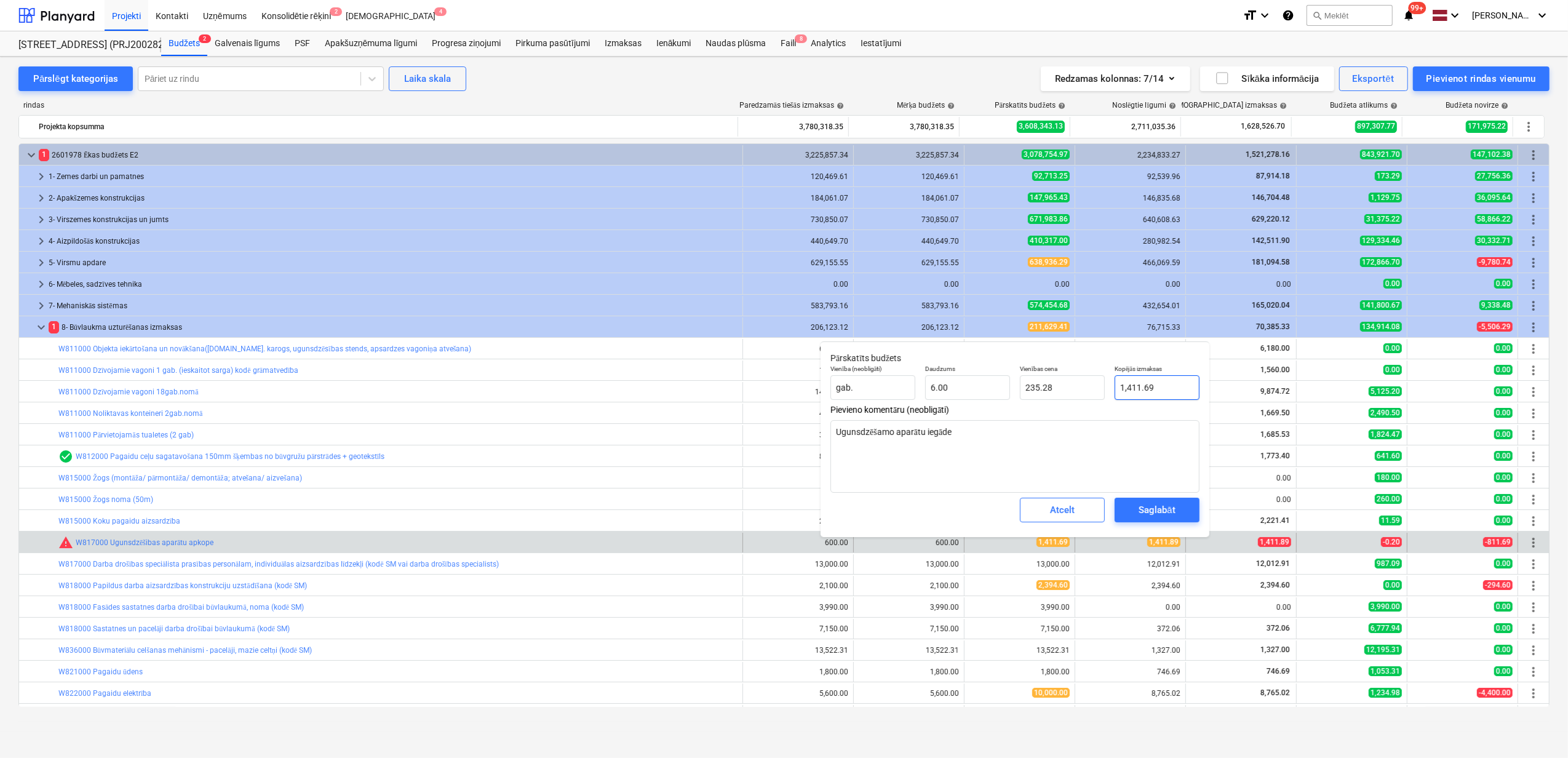
type input "1411.69"
click at [1147, 387] on input "1411.69" at bounding box center [1157, 387] width 85 height 25
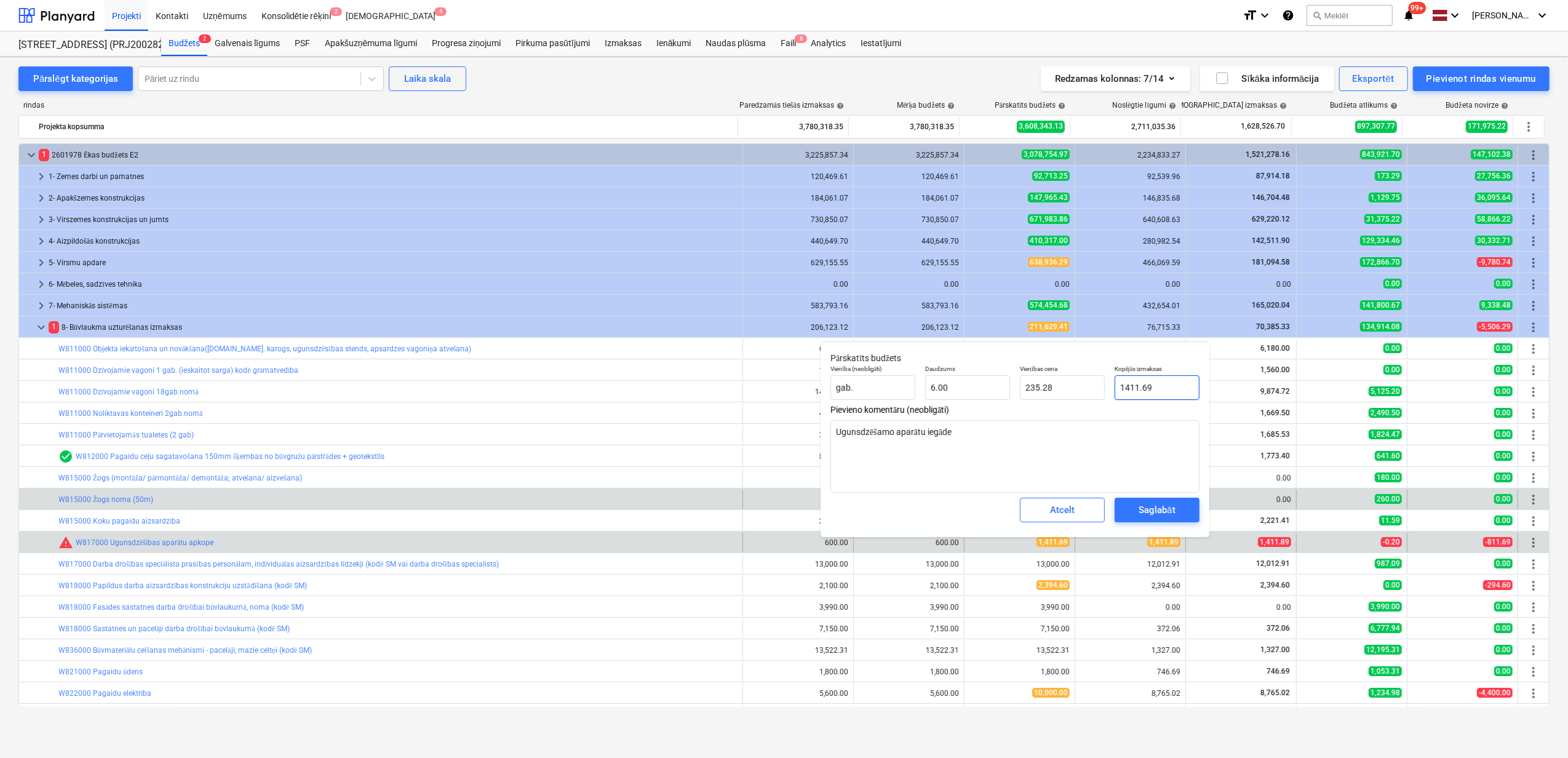
type textarea "x"
type input "1411.9"
type input "235.32"
type textarea "x"
type input "1411.89"
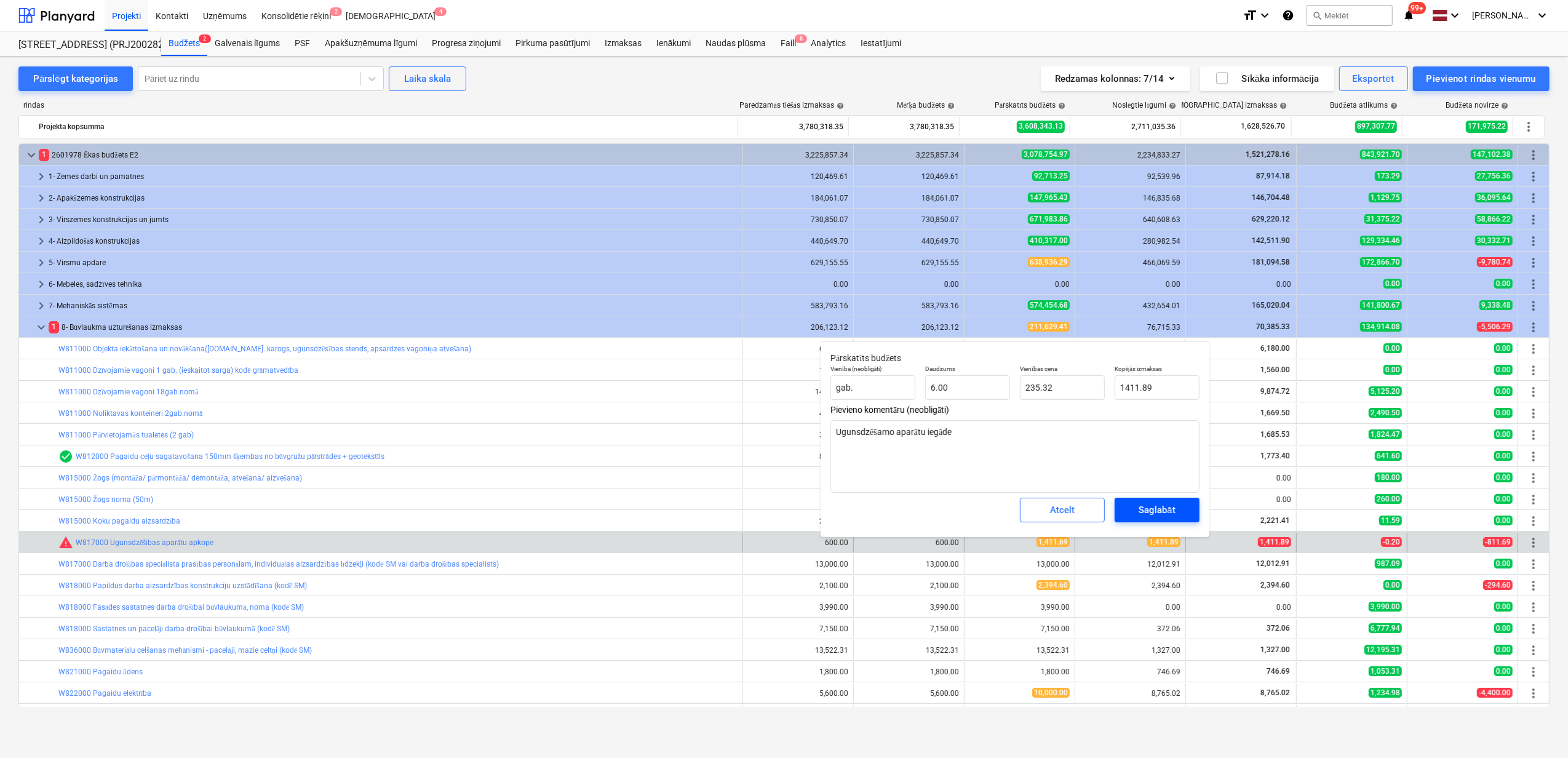
type textarea "x"
type input "1,411.89"
click at [1144, 509] on div "Saglabāt" at bounding box center [1156, 509] width 36 height 16
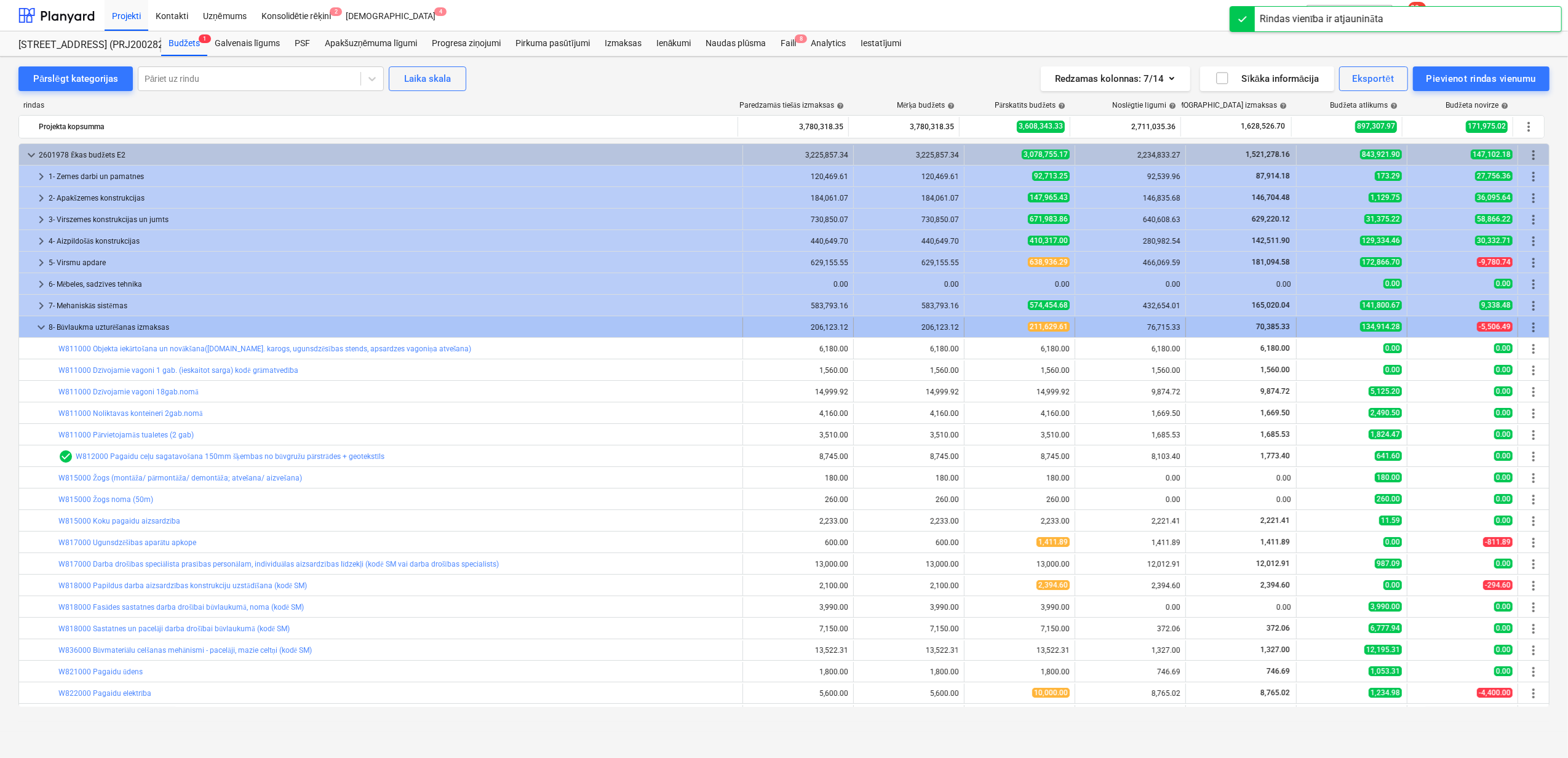
click at [41, 331] on span "keyboard_arrow_down" at bounding box center [41, 327] width 15 height 15
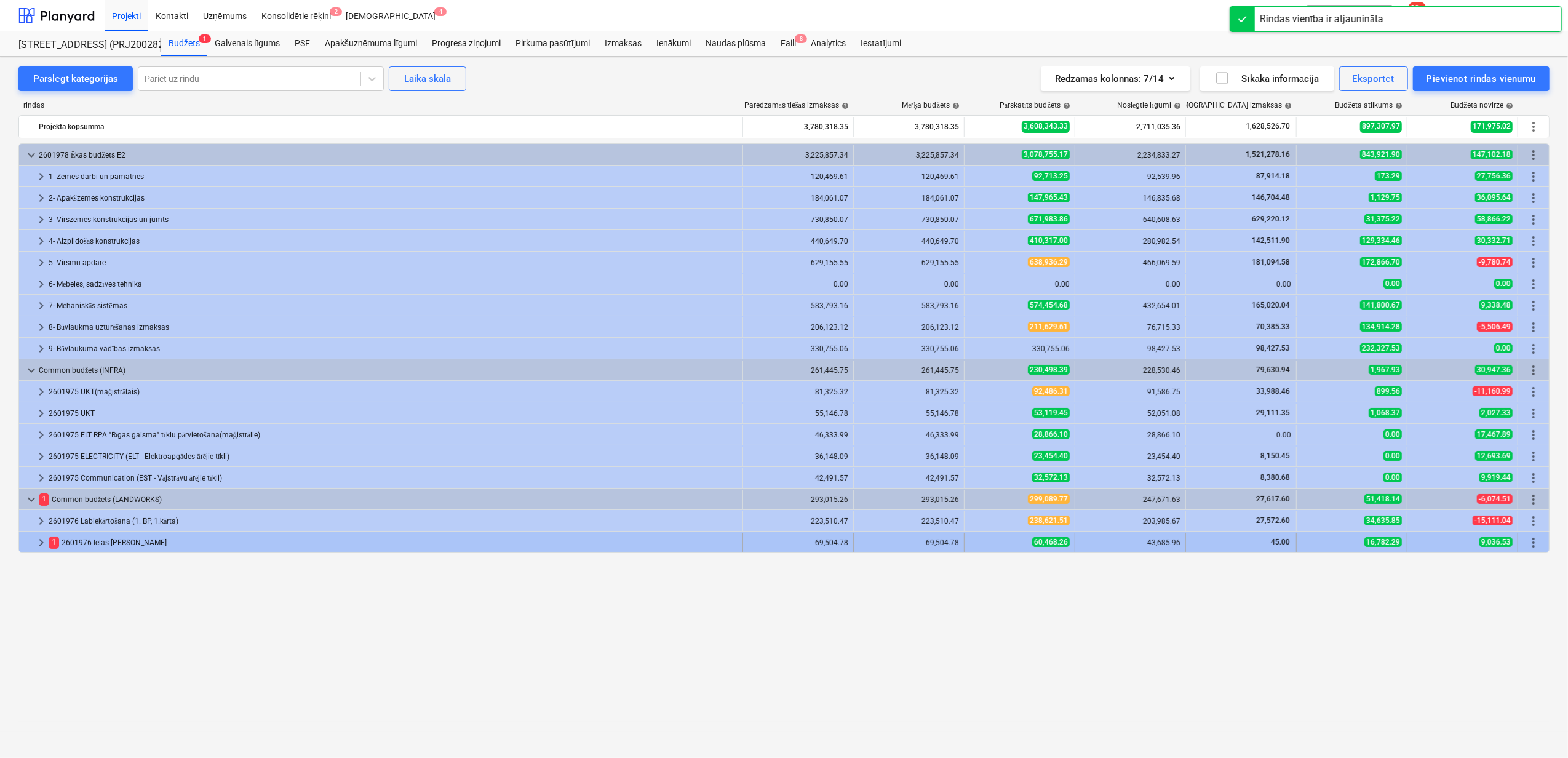
click at [40, 546] on span "keyboard_arrow_right" at bounding box center [41, 542] width 15 height 15
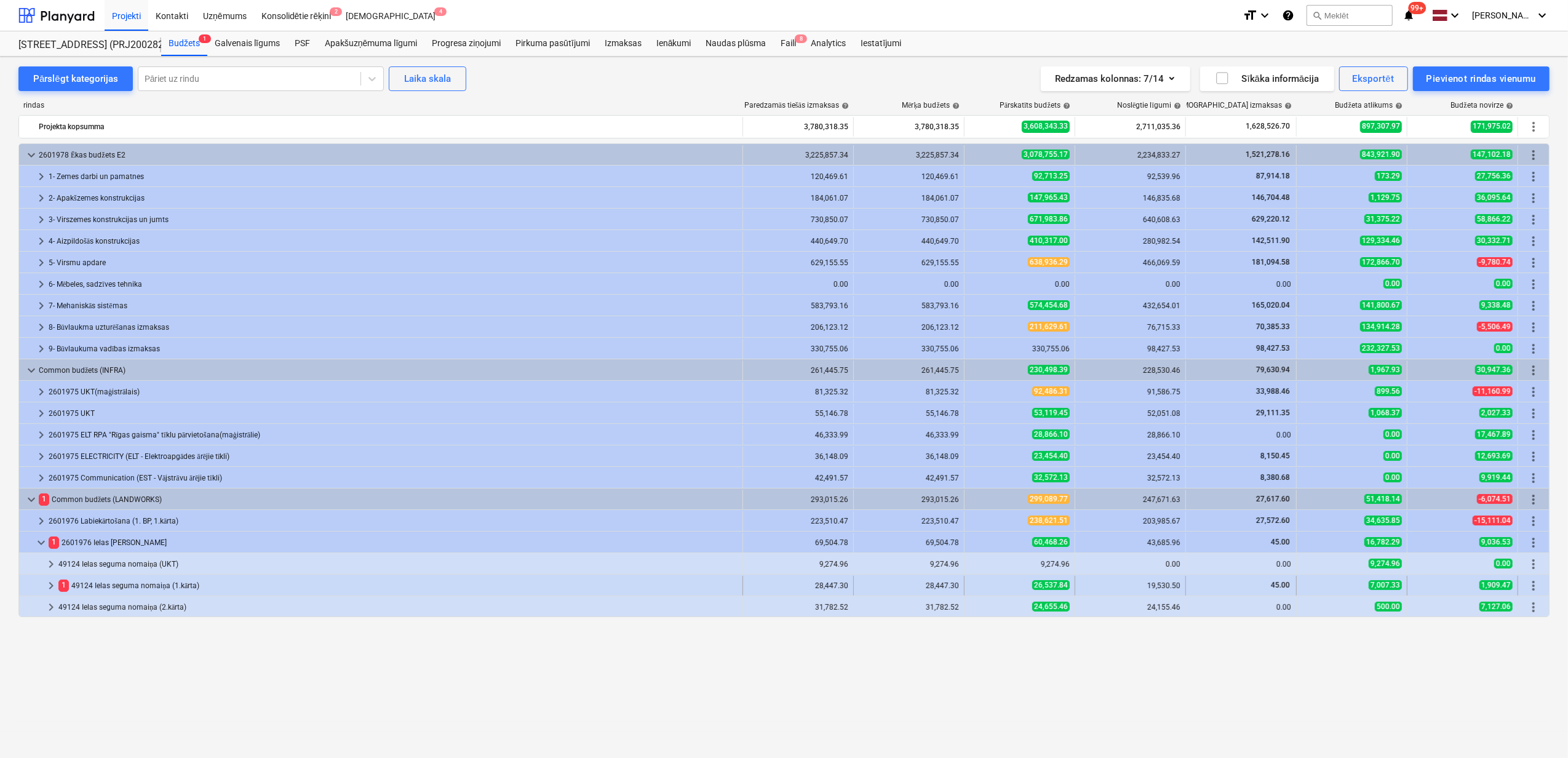
click at [55, 584] on span "keyboard_arrow_right" at bounding box center [51, 585] width 15 height 15
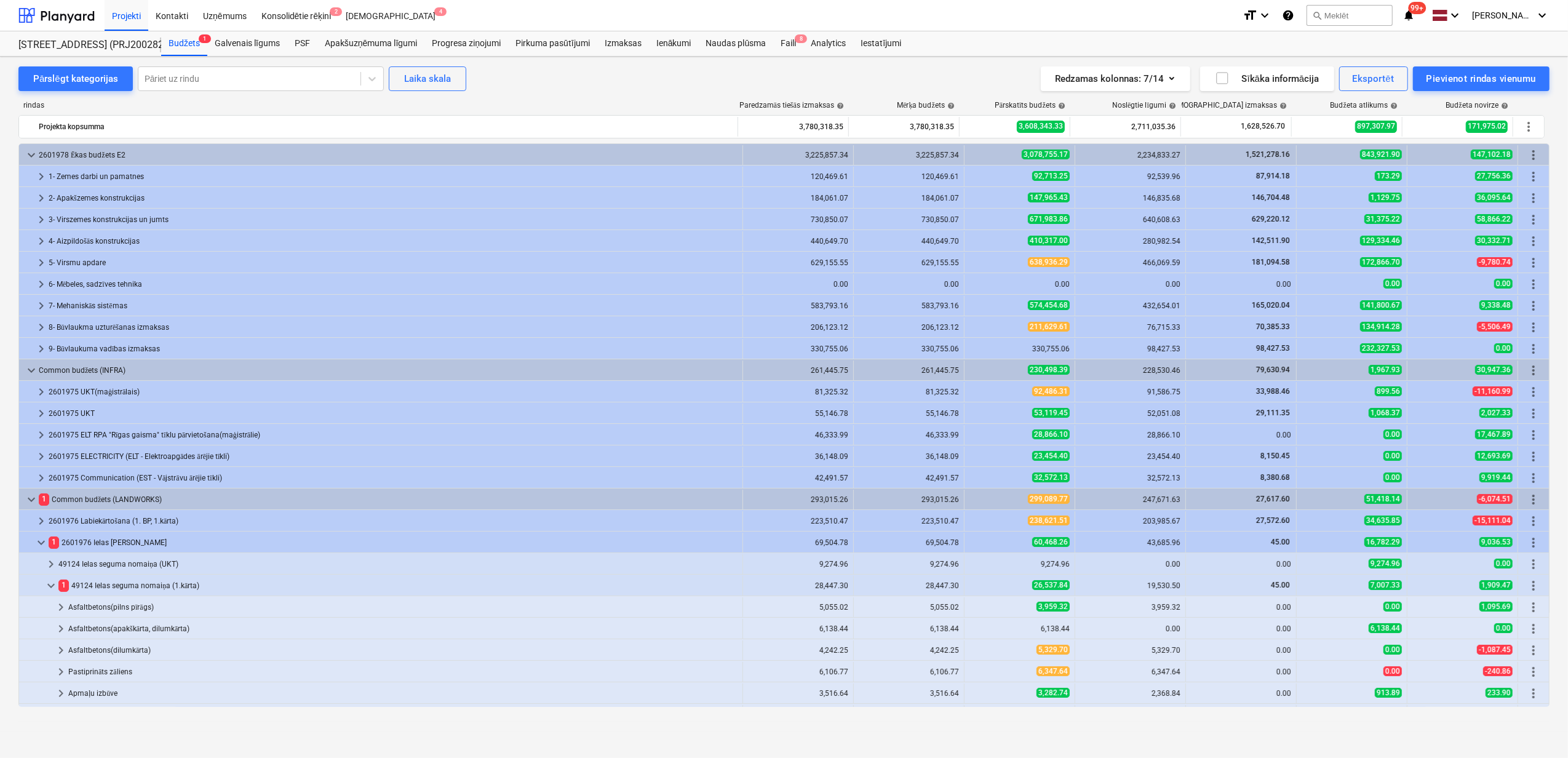
scroll to position [39, 0]
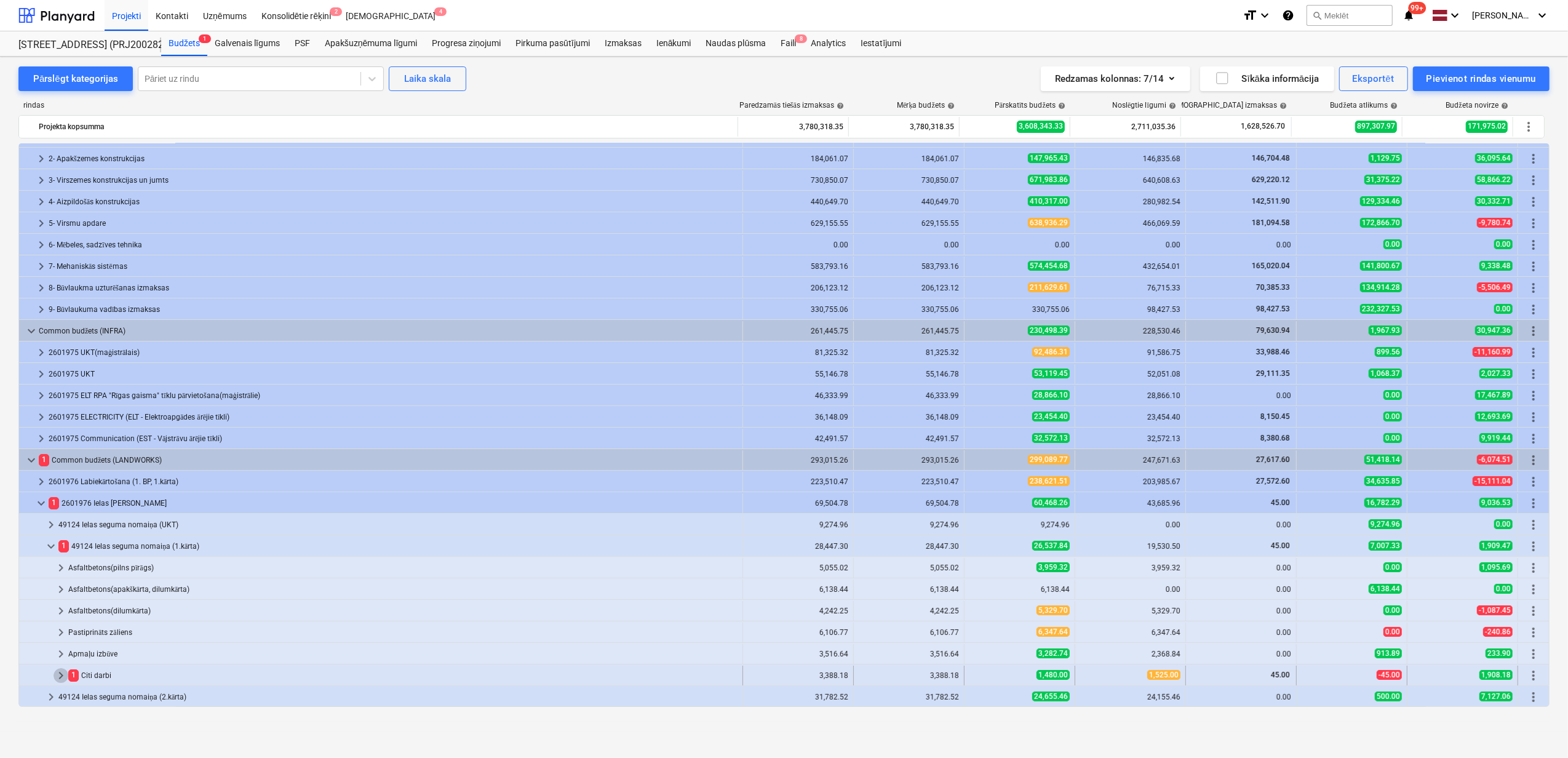
click at [60, 675] on span "keyboard_arrow_right" at bounding box center [61, 675] width 15 height 15
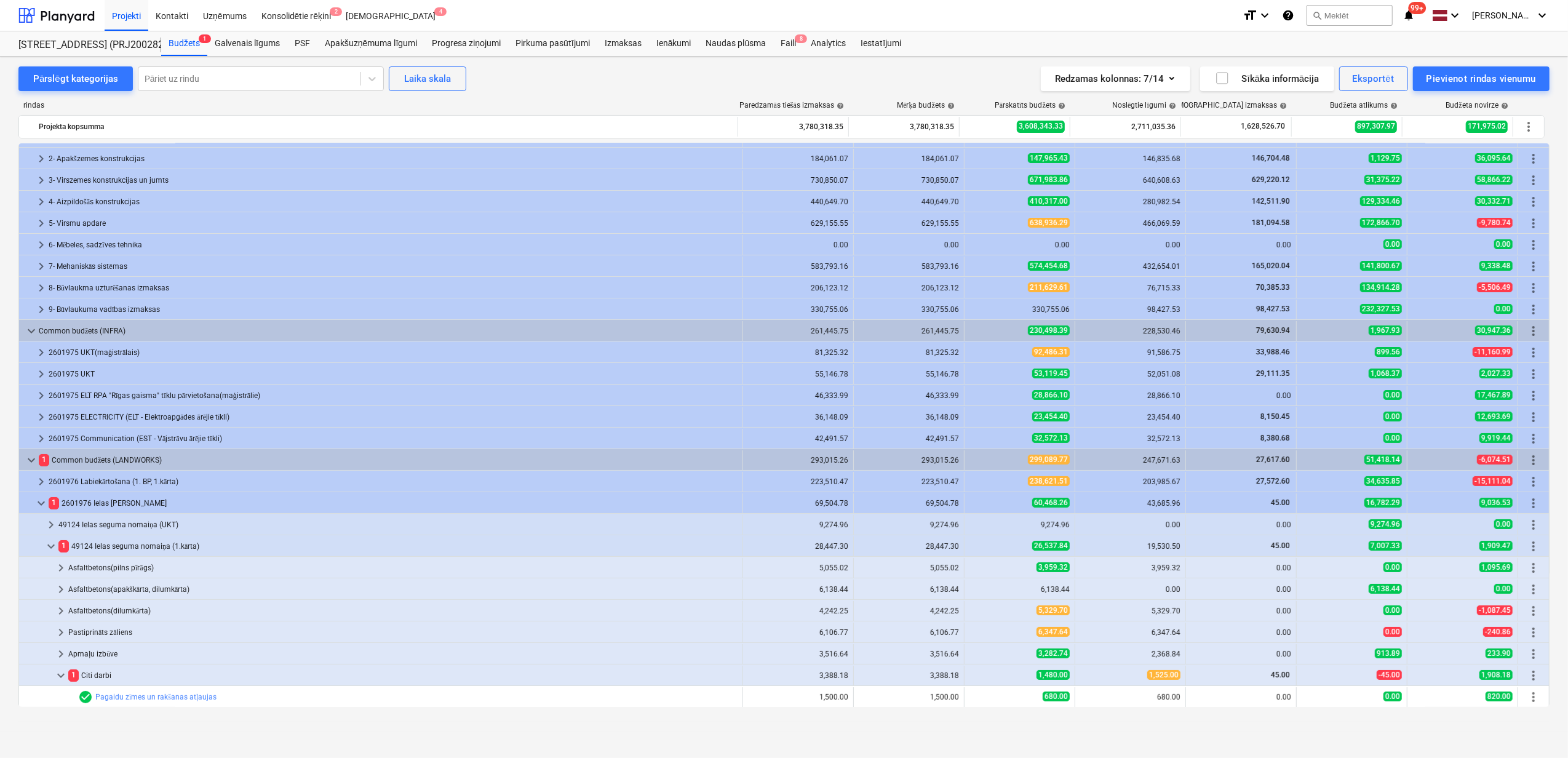
scroll to position [82, 0]
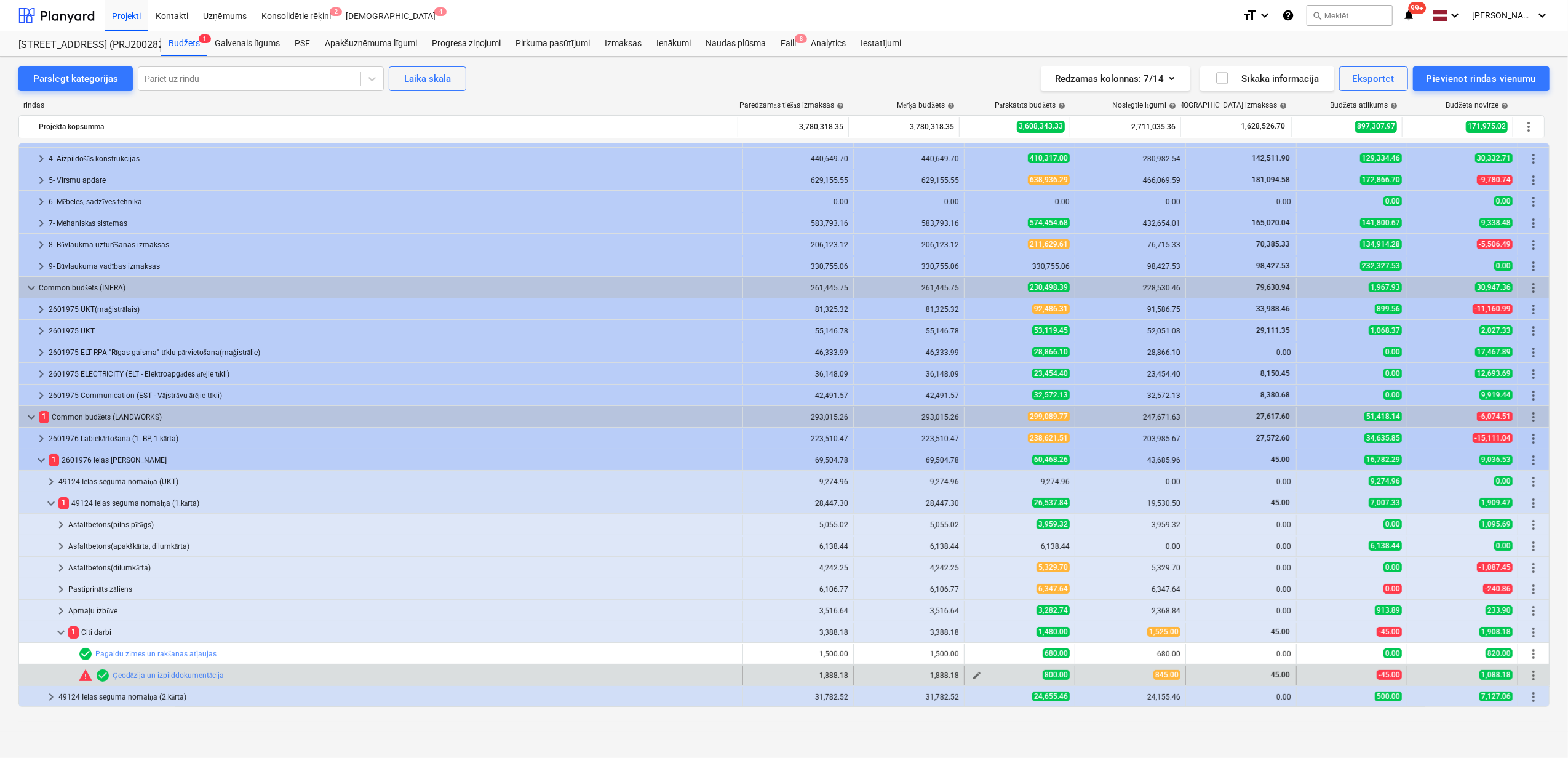
click at [972, 677] on span "edit" at bounding box center [977, 675] width 10 height 10
type textarea "x"
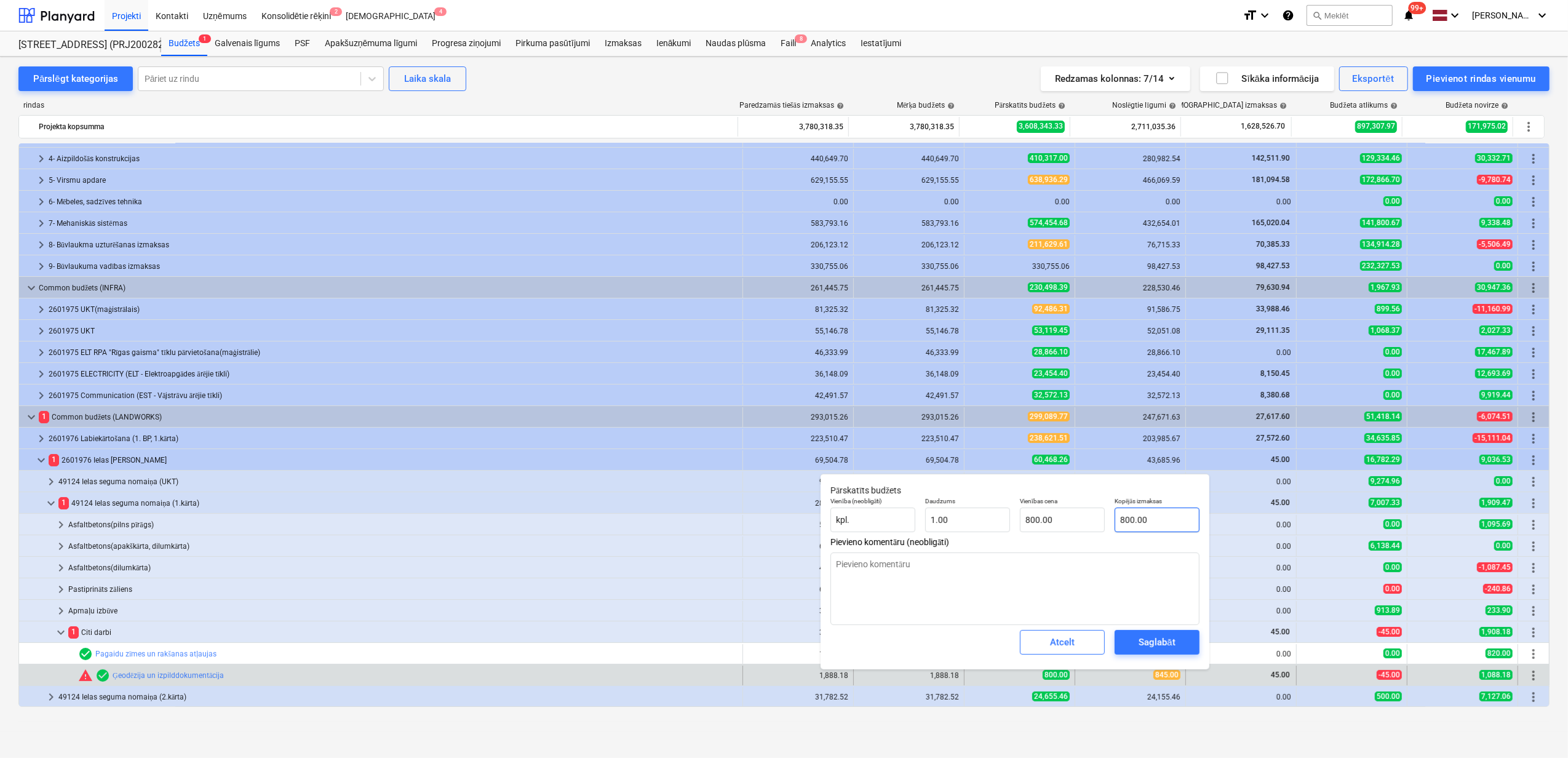
type input "800"
click at [1150, 519] on input "800" at bounding box center [1157, 519] width 85 height 25
drag, startPoint x: 1142, startPoint y: 525, endPoint x: 1160, endPoint y: 555, distance: 35.0
click at [1083, 519] on div "Vienība (neobligāti) kpl. Daudzums 1.00 Vienības cena 800.00 Kopējās izmaksas 8…" at bounding box center [1015, 514] width 379 height 45
type textarea "x"
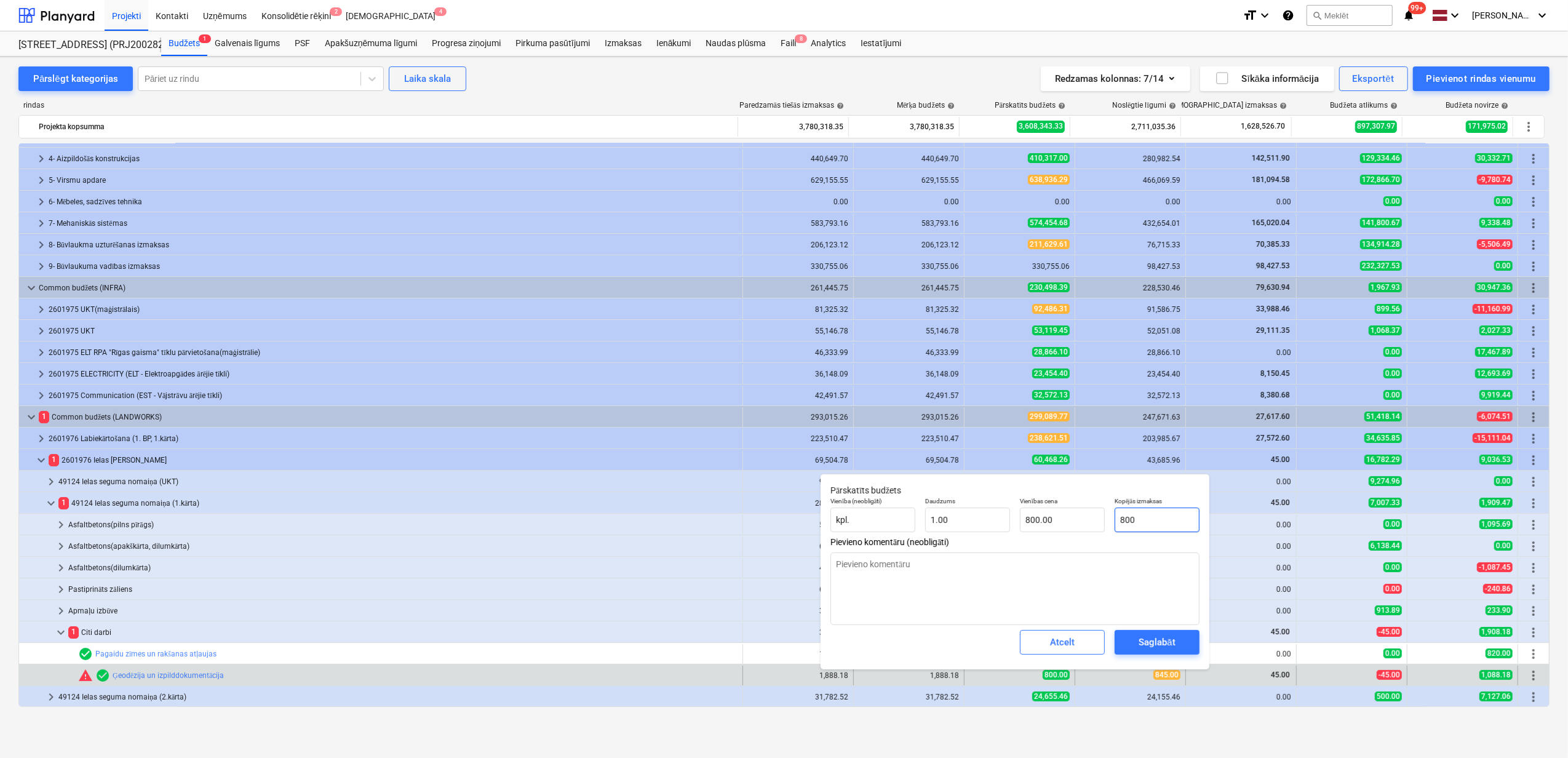
type input "8"
type input "8.00"
type textarea "x"
type input "84"
type input "84.00"
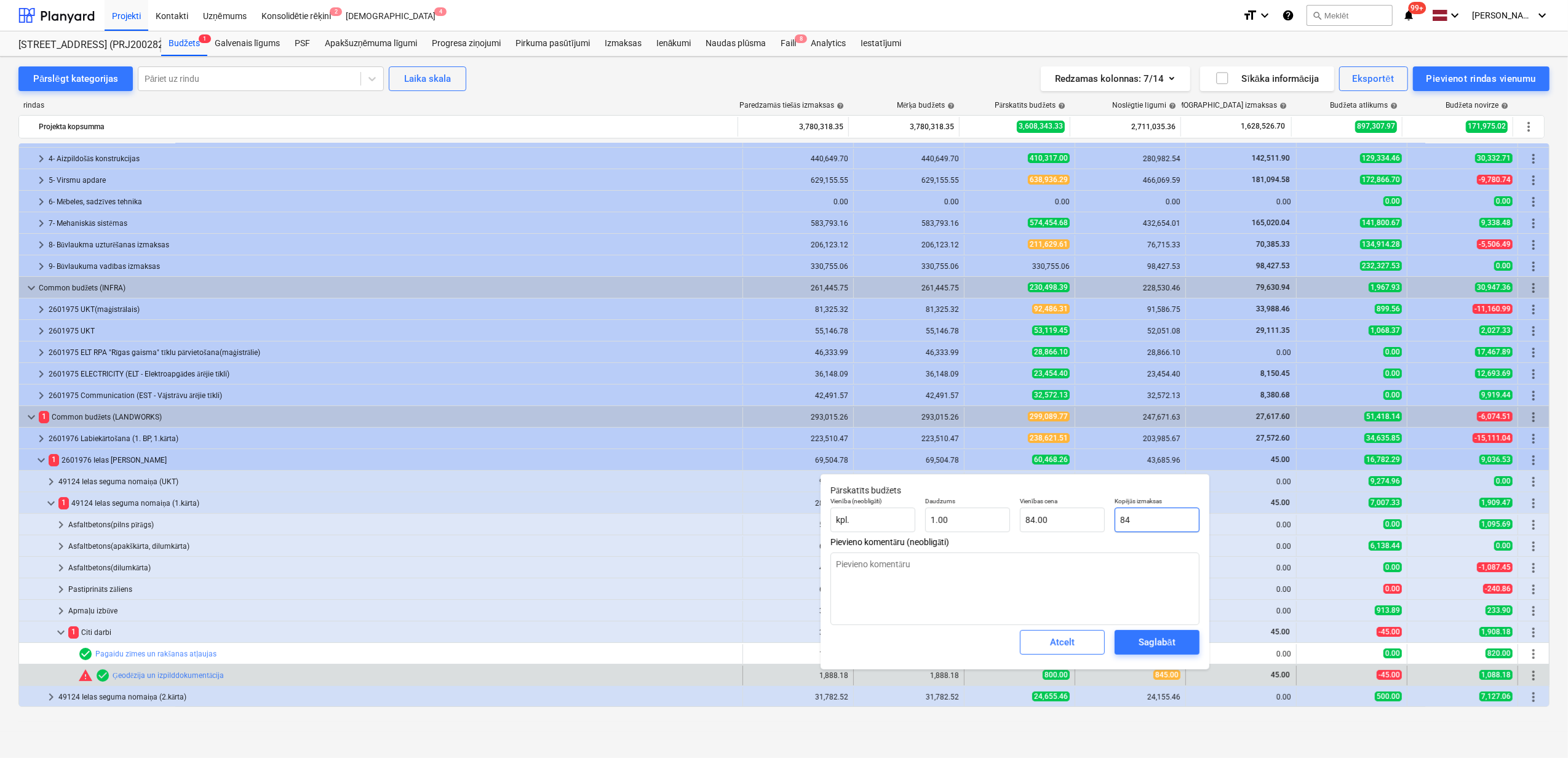
type textarea "x"
type input "845"
type input "845.00"
type input "845"
type textarea "x"
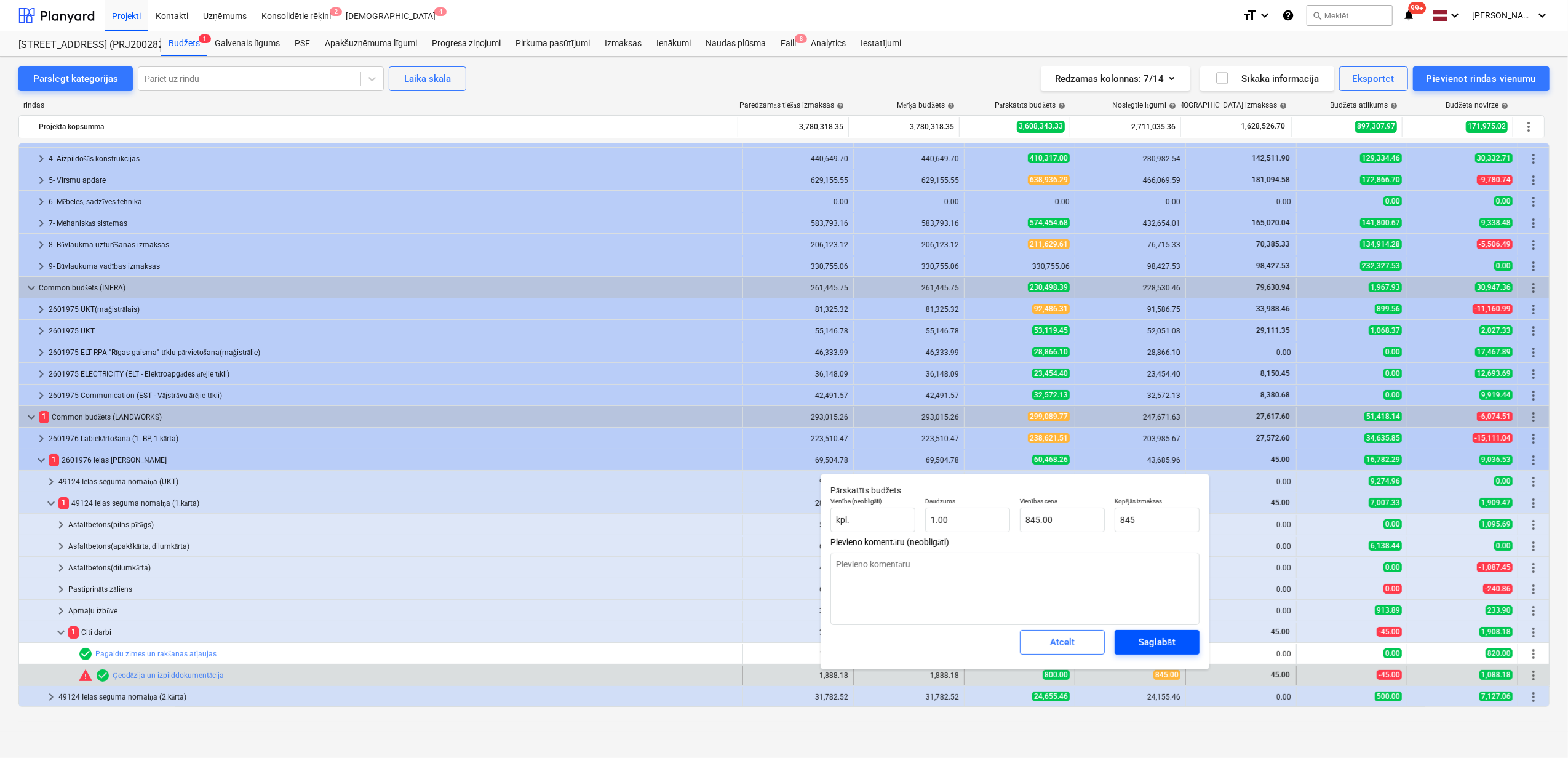
type input "845.00"
click at [1162, 642] on div "Saglabāt" at bounding box center [1156, 642] width 36 height 16
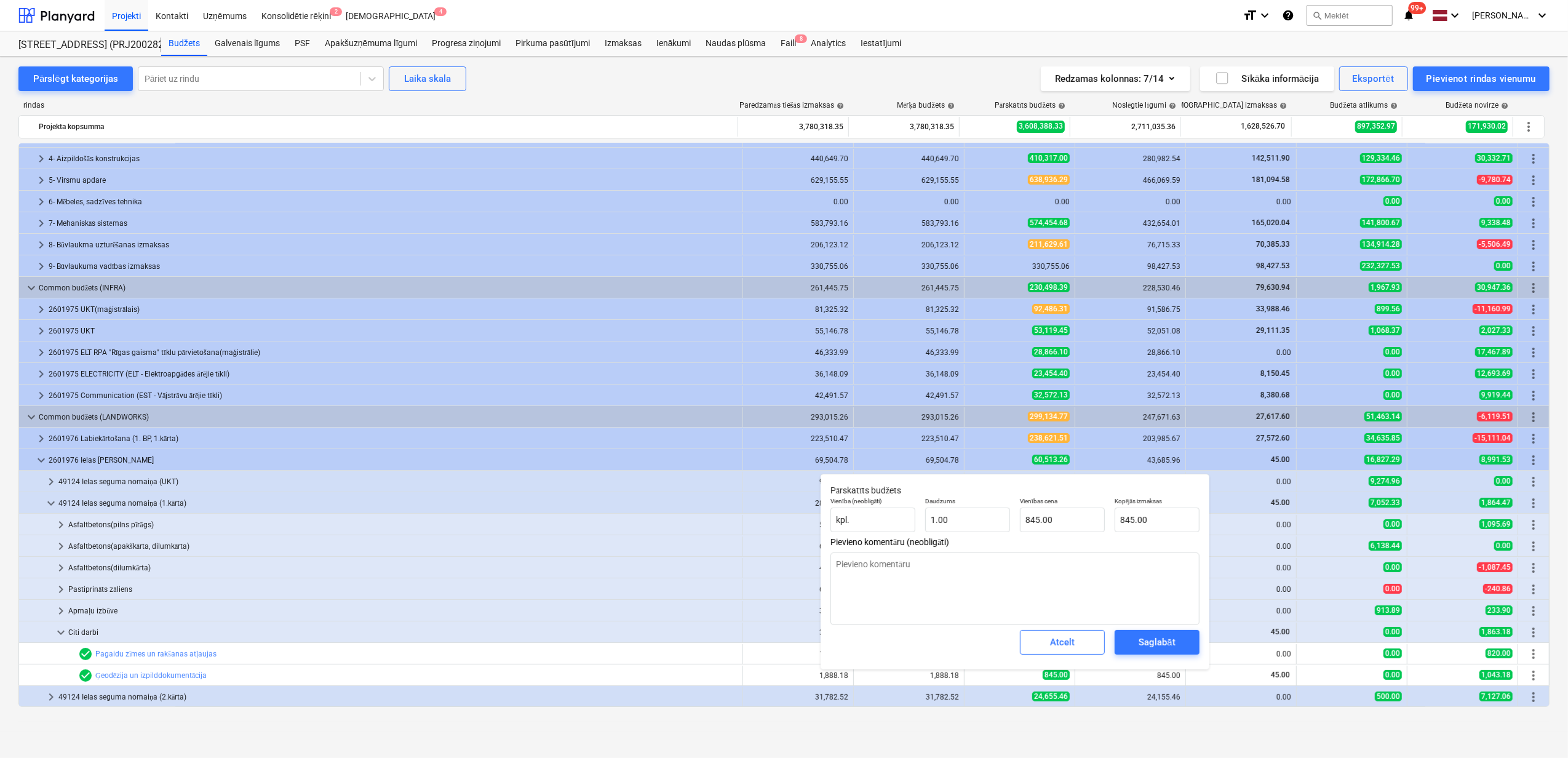
type textarea "x"
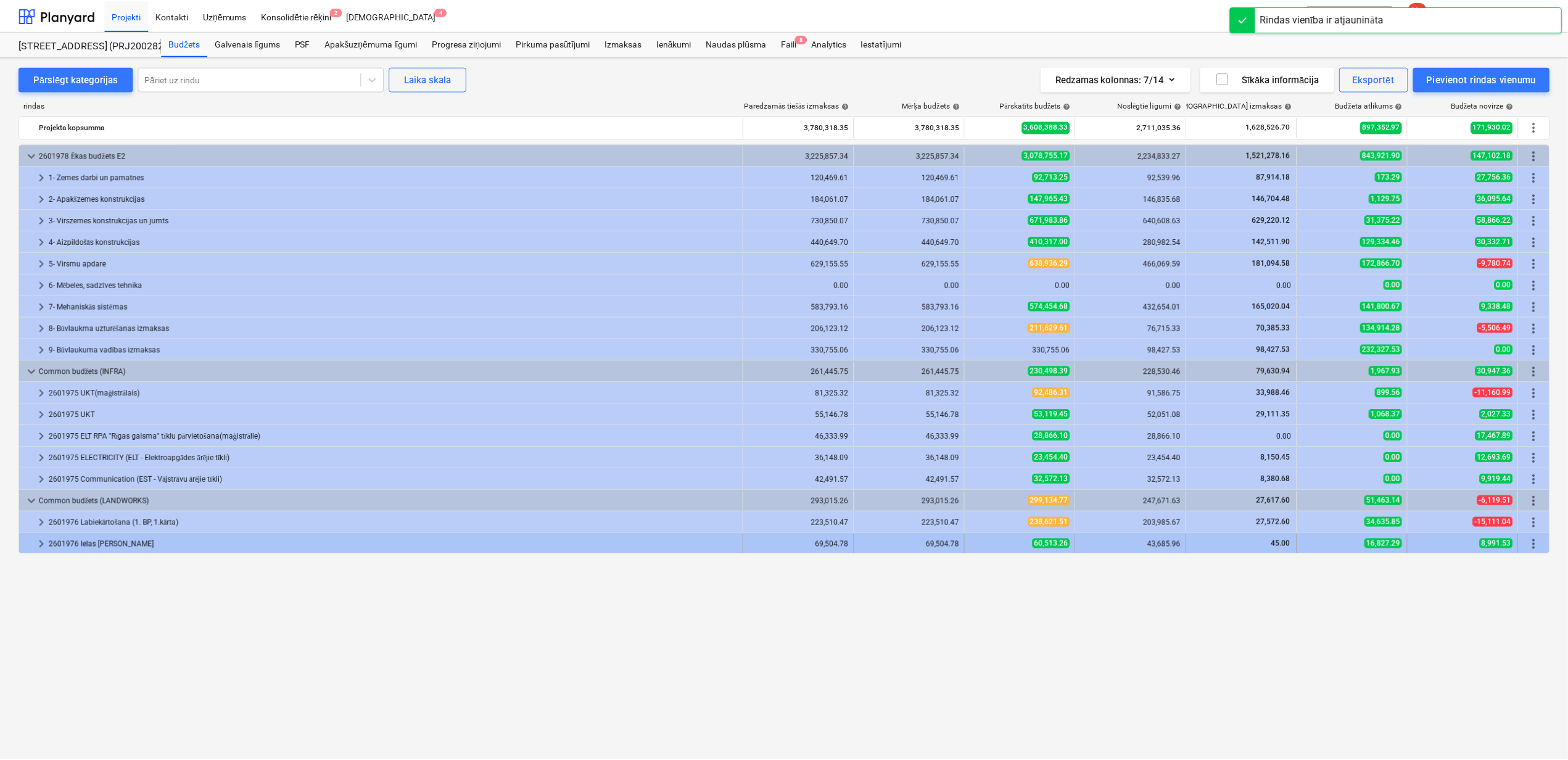
scroll to position [0, 0]
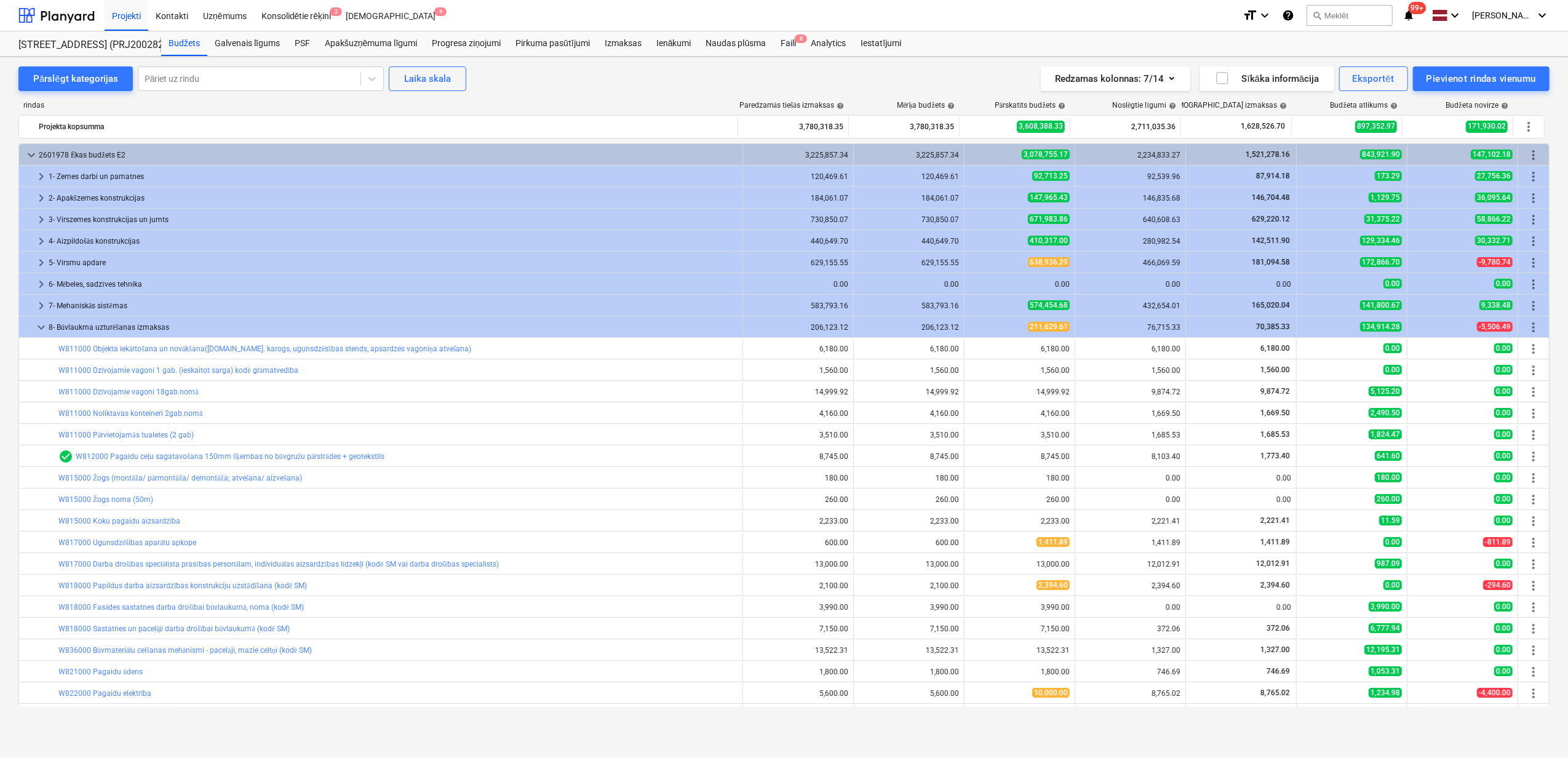
click at [42, 331] on span "keyboard_arrow_down" at bounding box center [41, 327] width 15 height 15
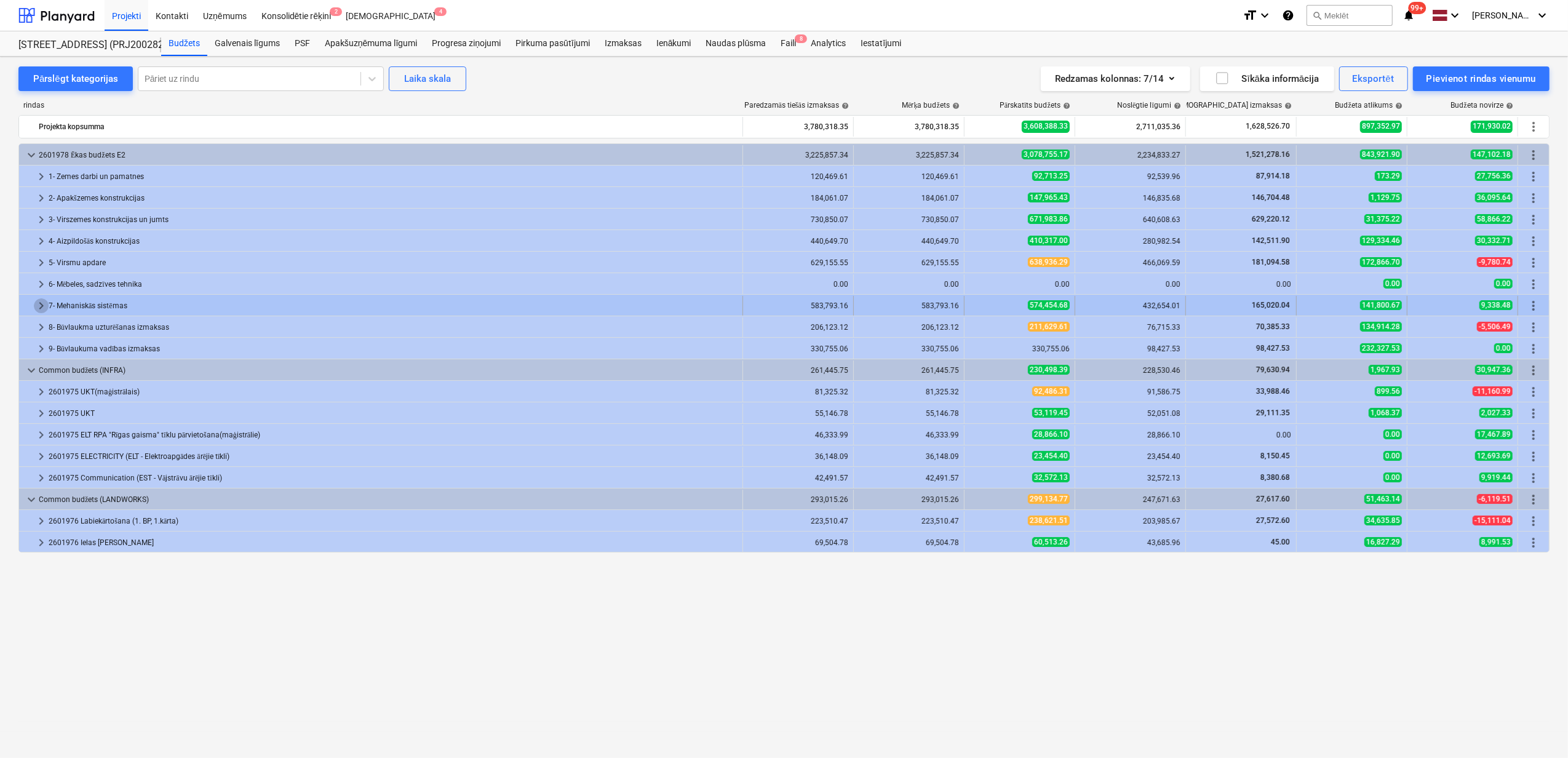
click at [39, 304] on span "keyboard_arrow_right" at bounding box center [41, 305] width 15 height 15
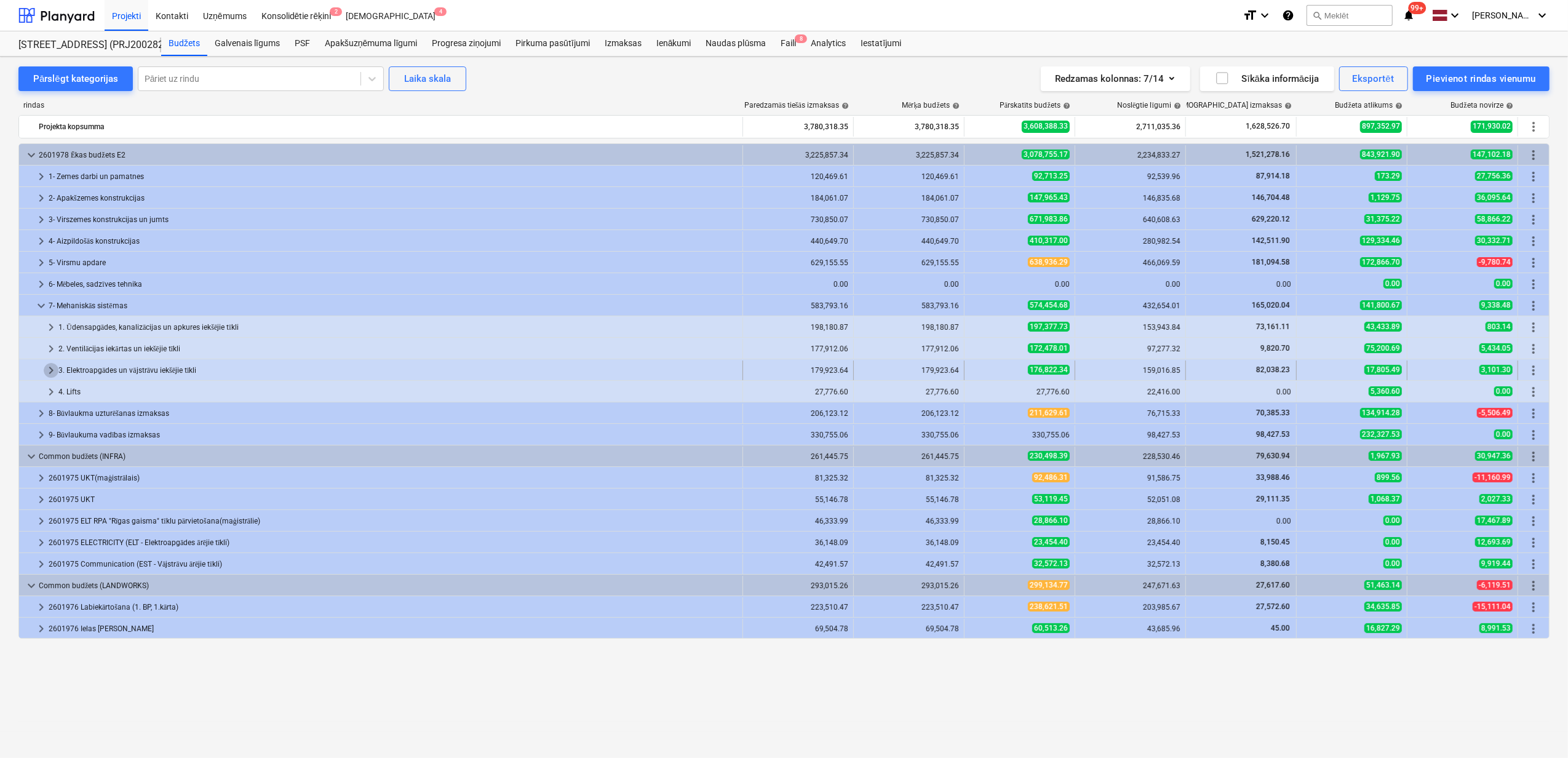
click at [51, 370] on span "keyboard_arrow_right" at bounding box center [51, 370] width 15 height 15
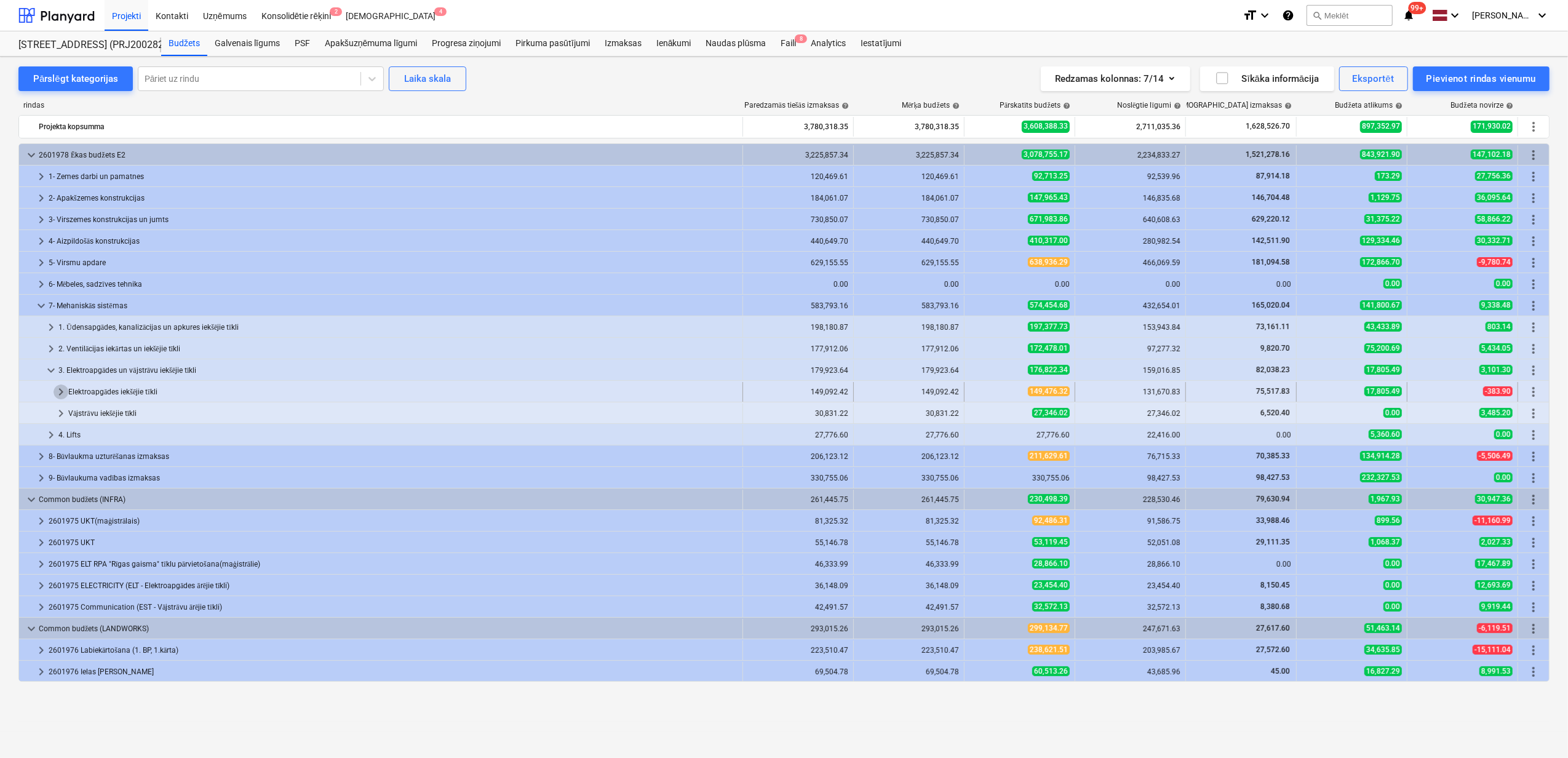
click at [60, 392] on span "keyboard_arrow_right" at bounding box center [61, 391] width 15 height 15
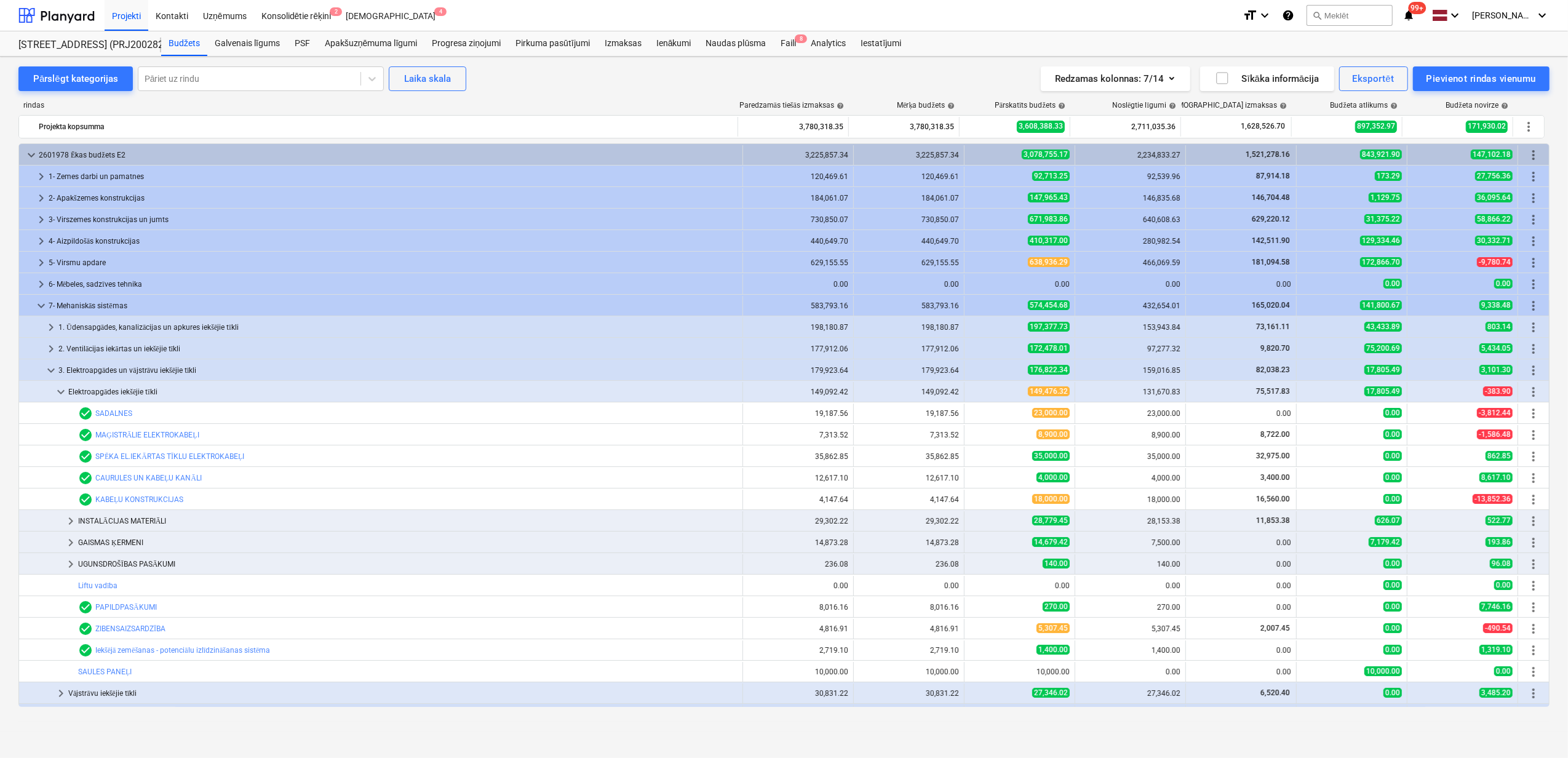
click at [60, 392] on span "keyboard_arrow_down" at bounding box center [61, 391] width 15 height 15
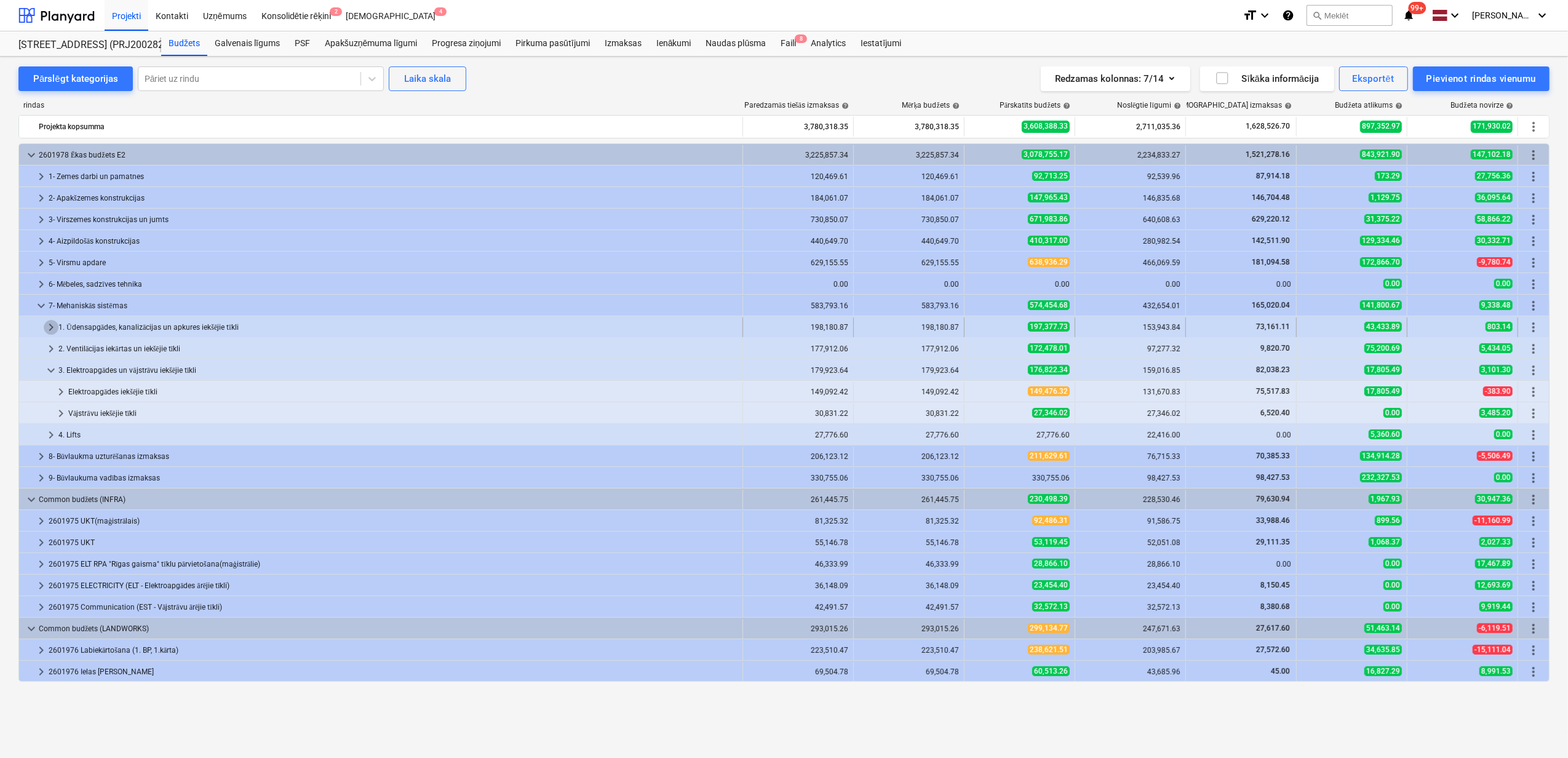
click at [53, 328] on span "keyboard_arrow_right" at bounding box center [51, 327] width 15 height 15
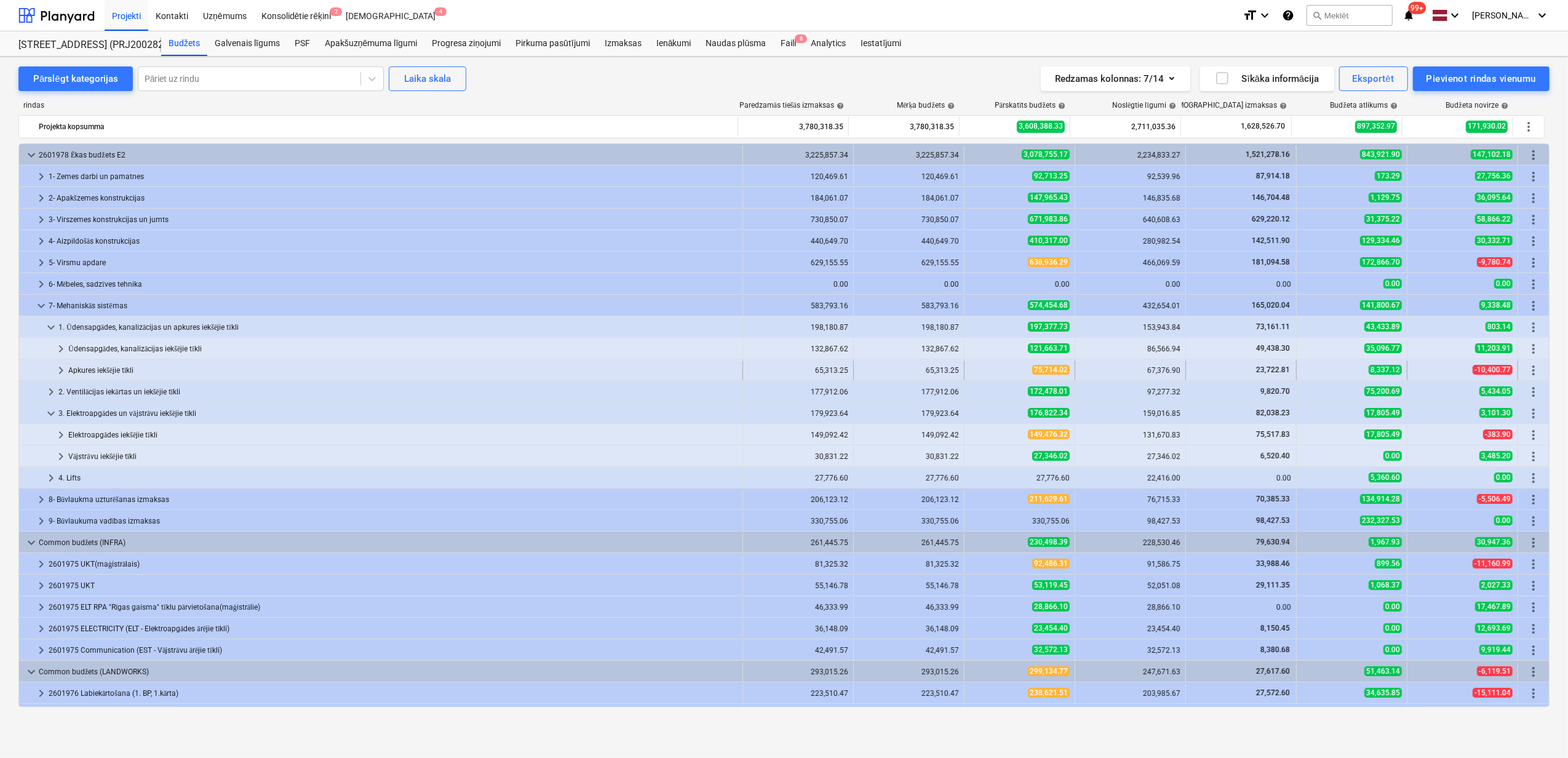
click at [61, 375] on span "keyboard_arrow_right" at bounding box center [61, 370] width 15 height 15
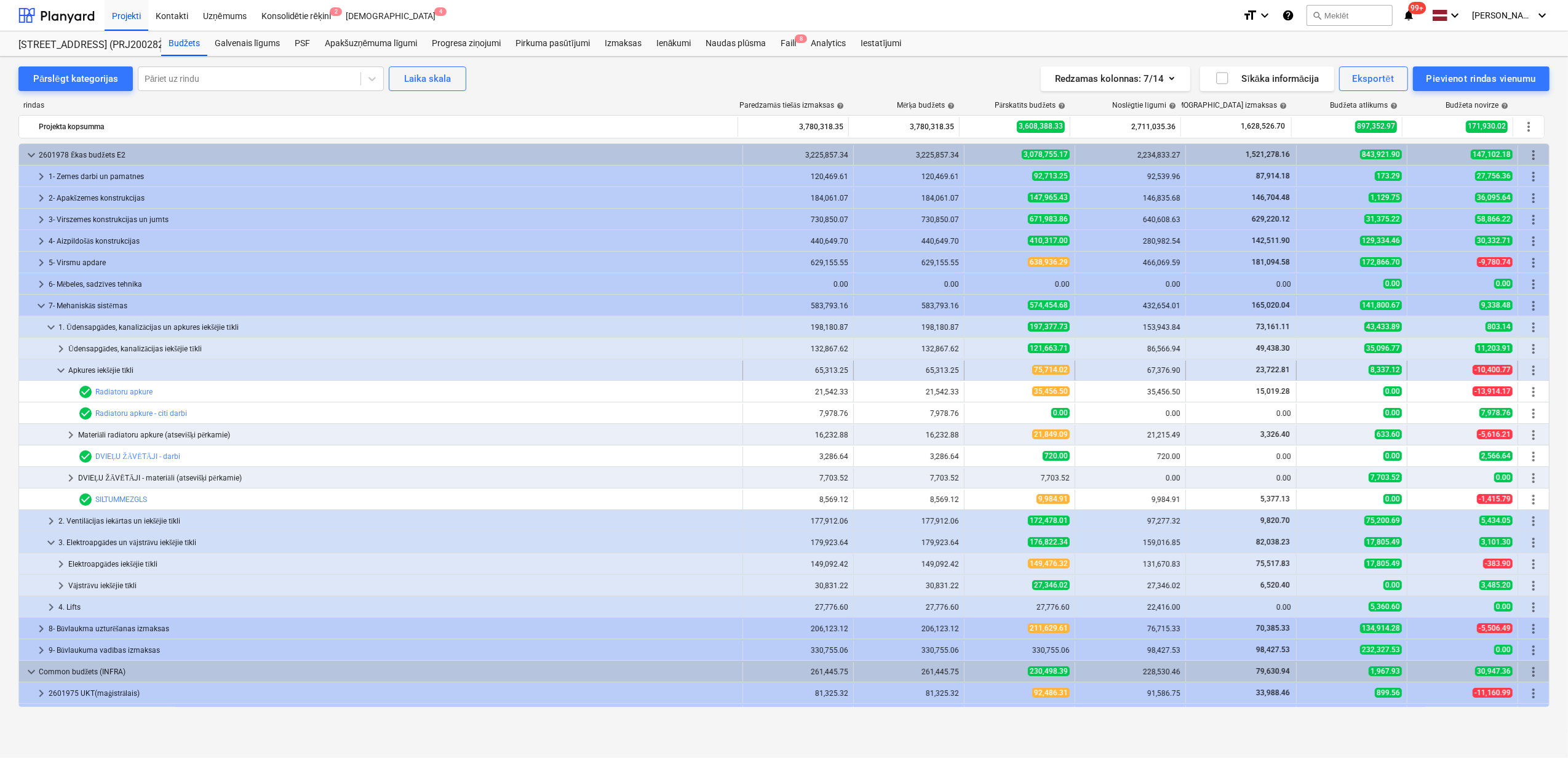
click at [60, 372] on span "keyboard_arrow_down" at bounding box center [61, 370] width 15 height 15
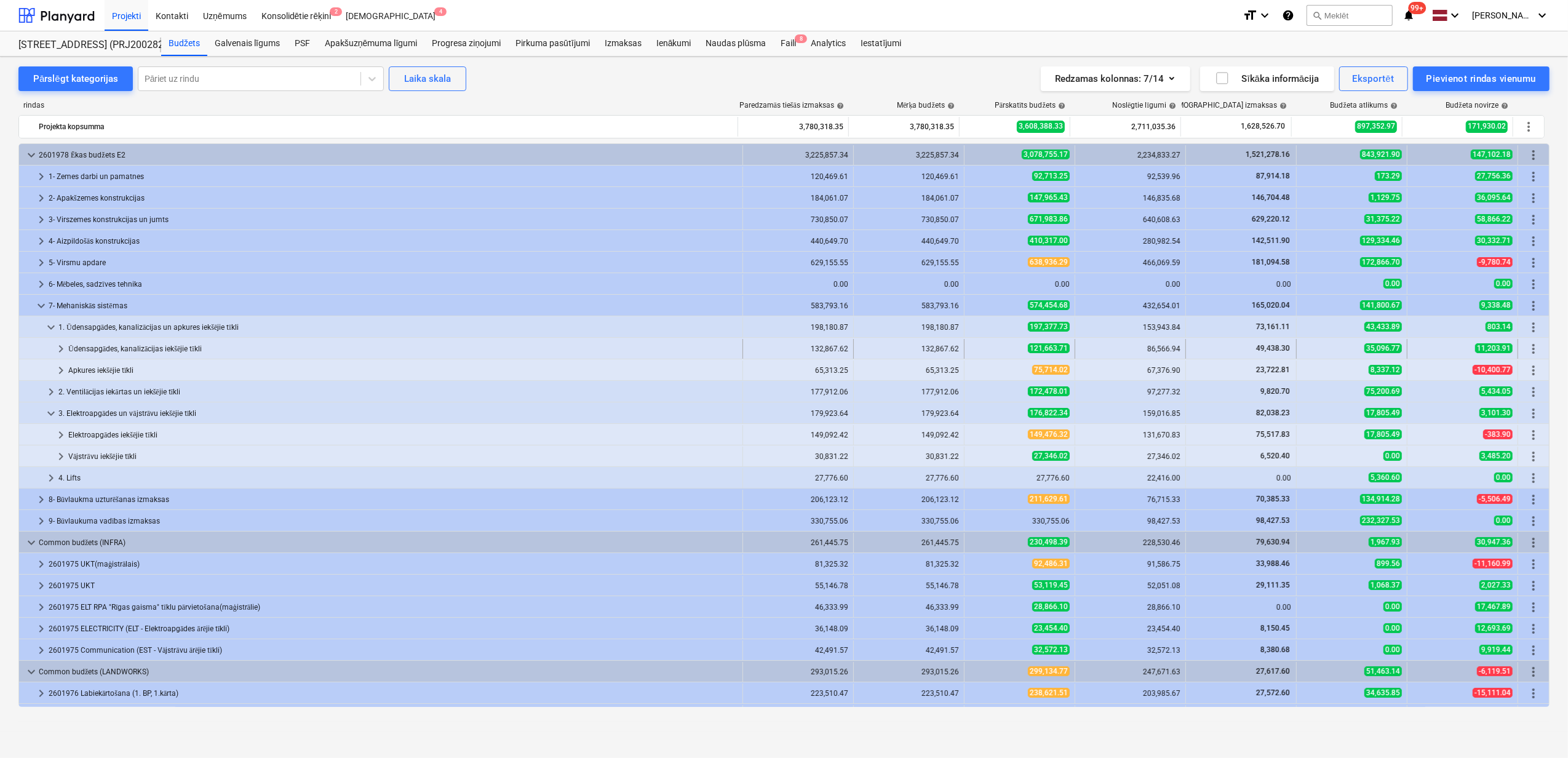
click at [58, 351] on span "keyboard_arrow_right" at bounding box center [61, 348] width 15 height 15
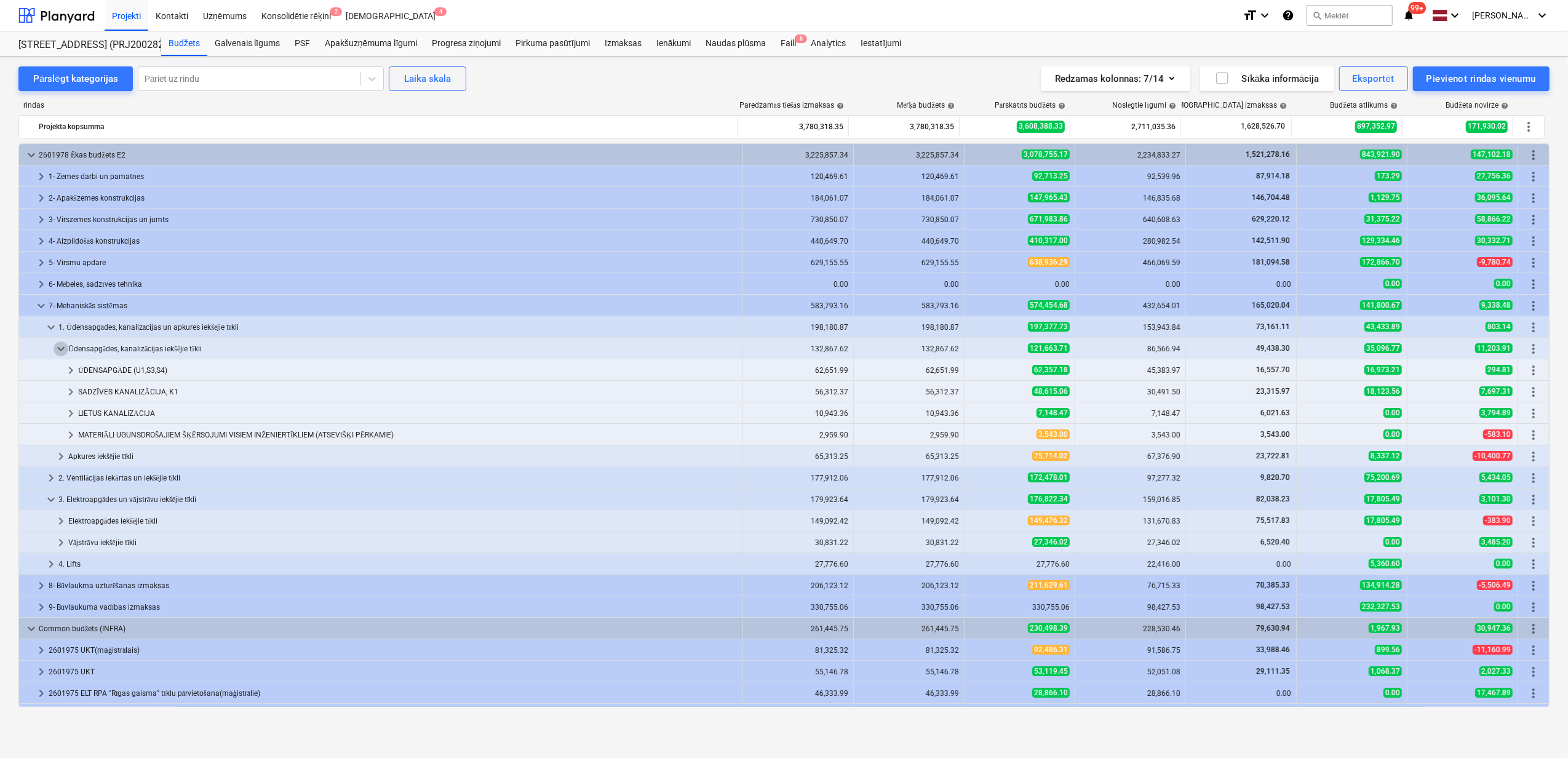
click at [58, 351] on span "keyboard_arrow_down" at bounding box center [61, 348] width 15 height 15
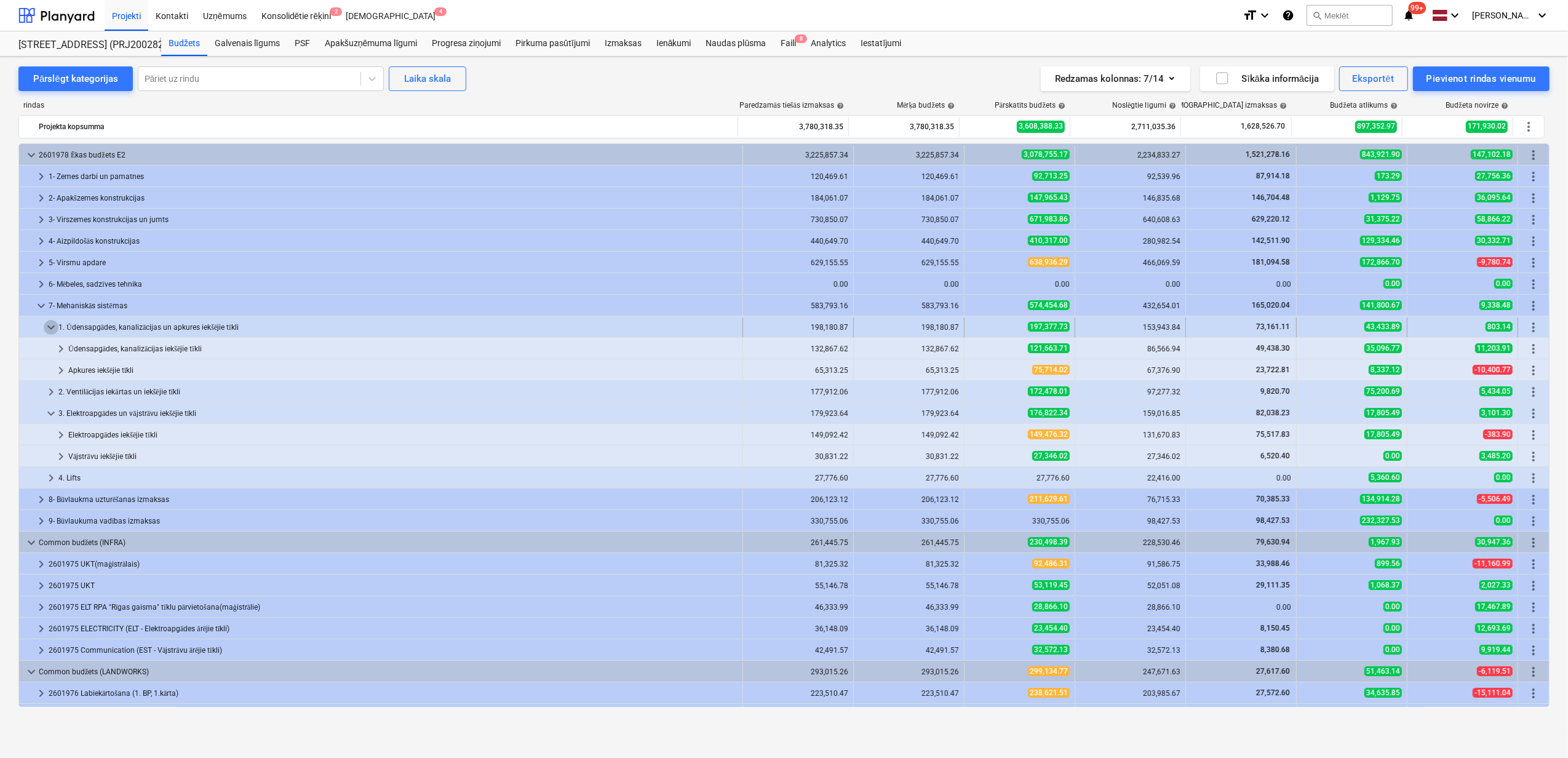
click at [51, 328] on span "keyboard_arrow_down" at bounding box center [51, 327] width 15 height 15
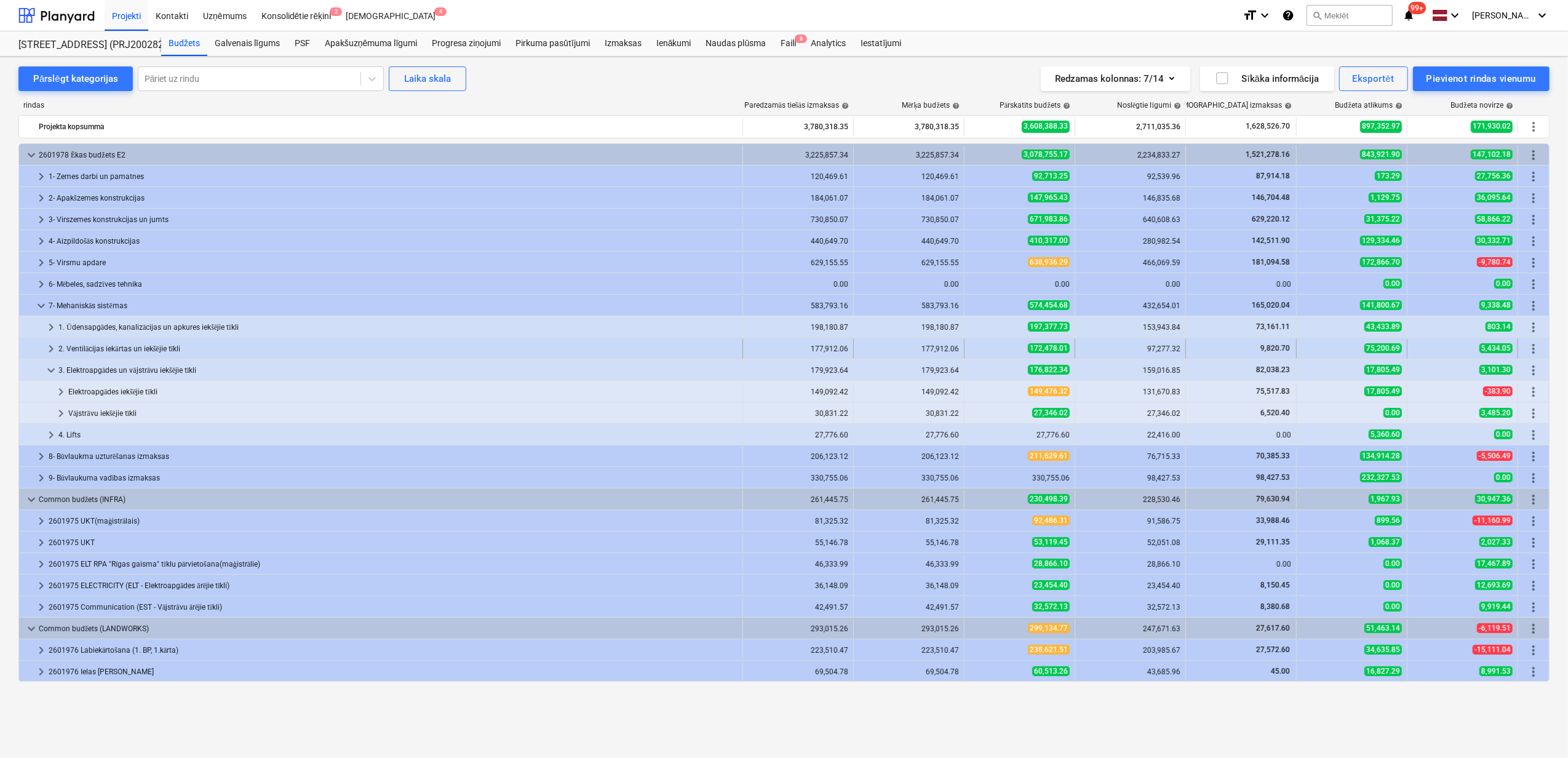
click at [48, 351] on span "keyboard_arrow_right" at bounding box center [51, 348] width 15 height 15
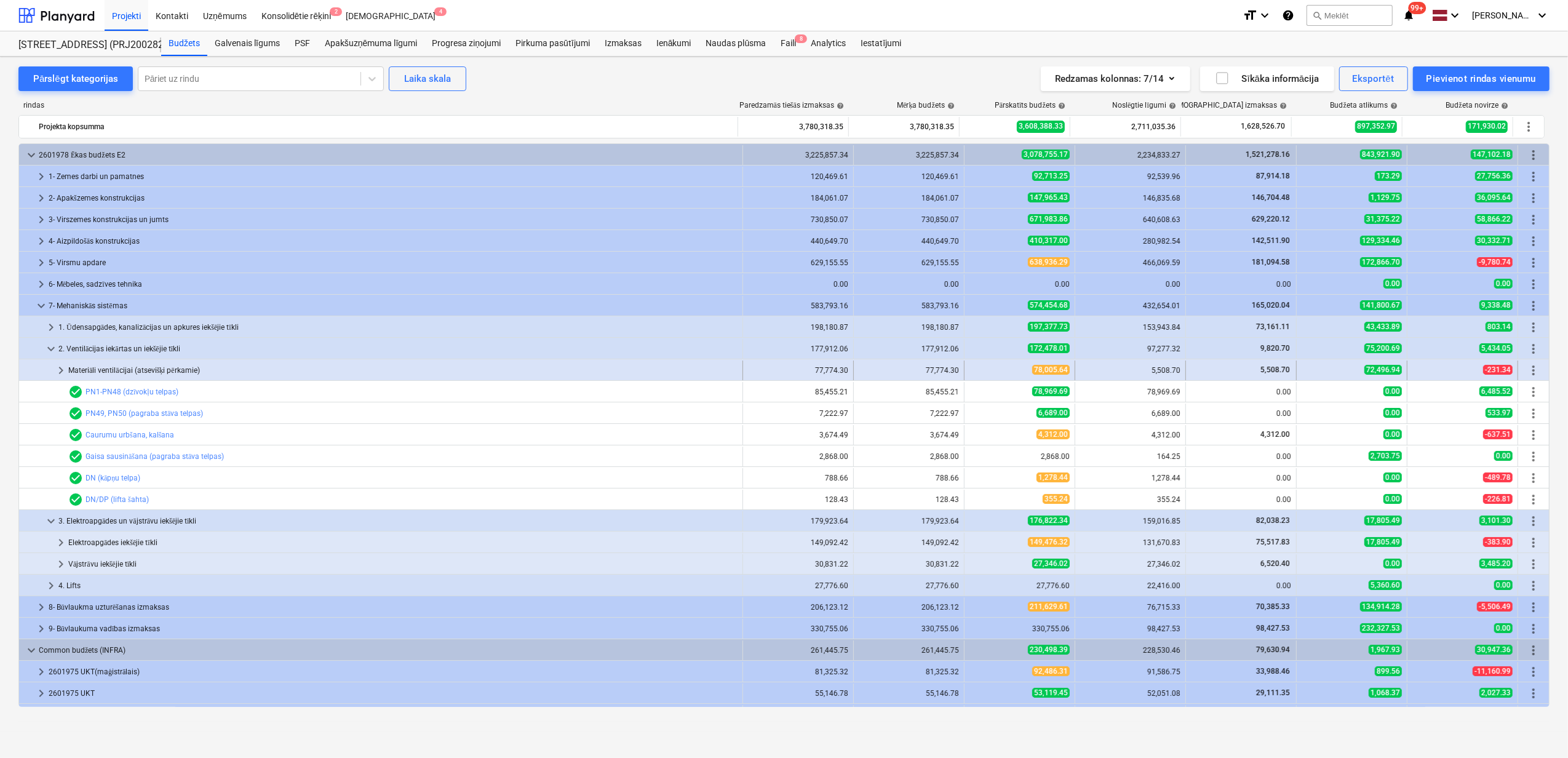
click at [58, 371] on span "keyboard_arrow_right" at bounding box center [61, 370] width 15 height 15
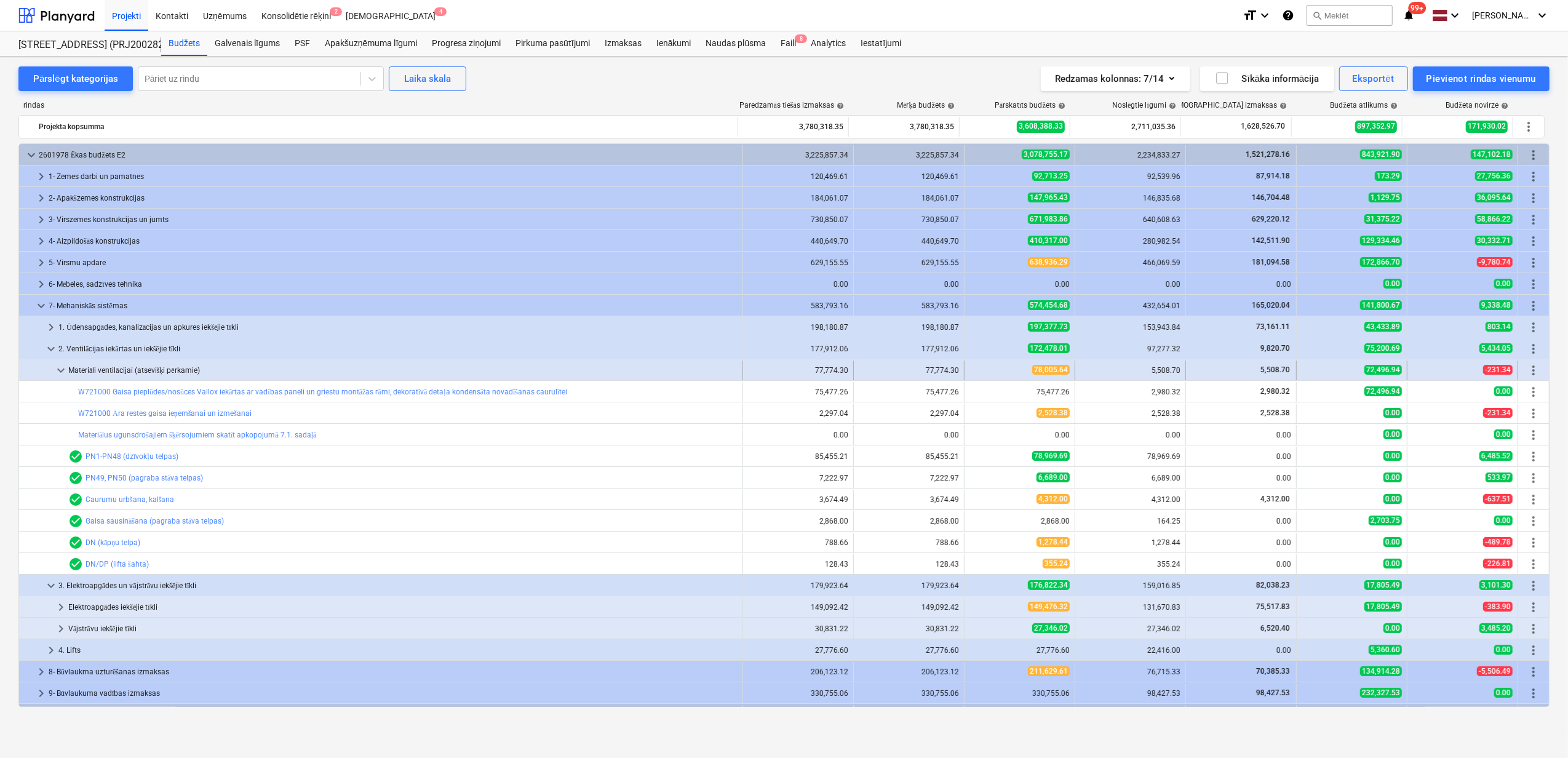
click at [52, 372] on div at bounding box center [38, 371] width 29 height 20
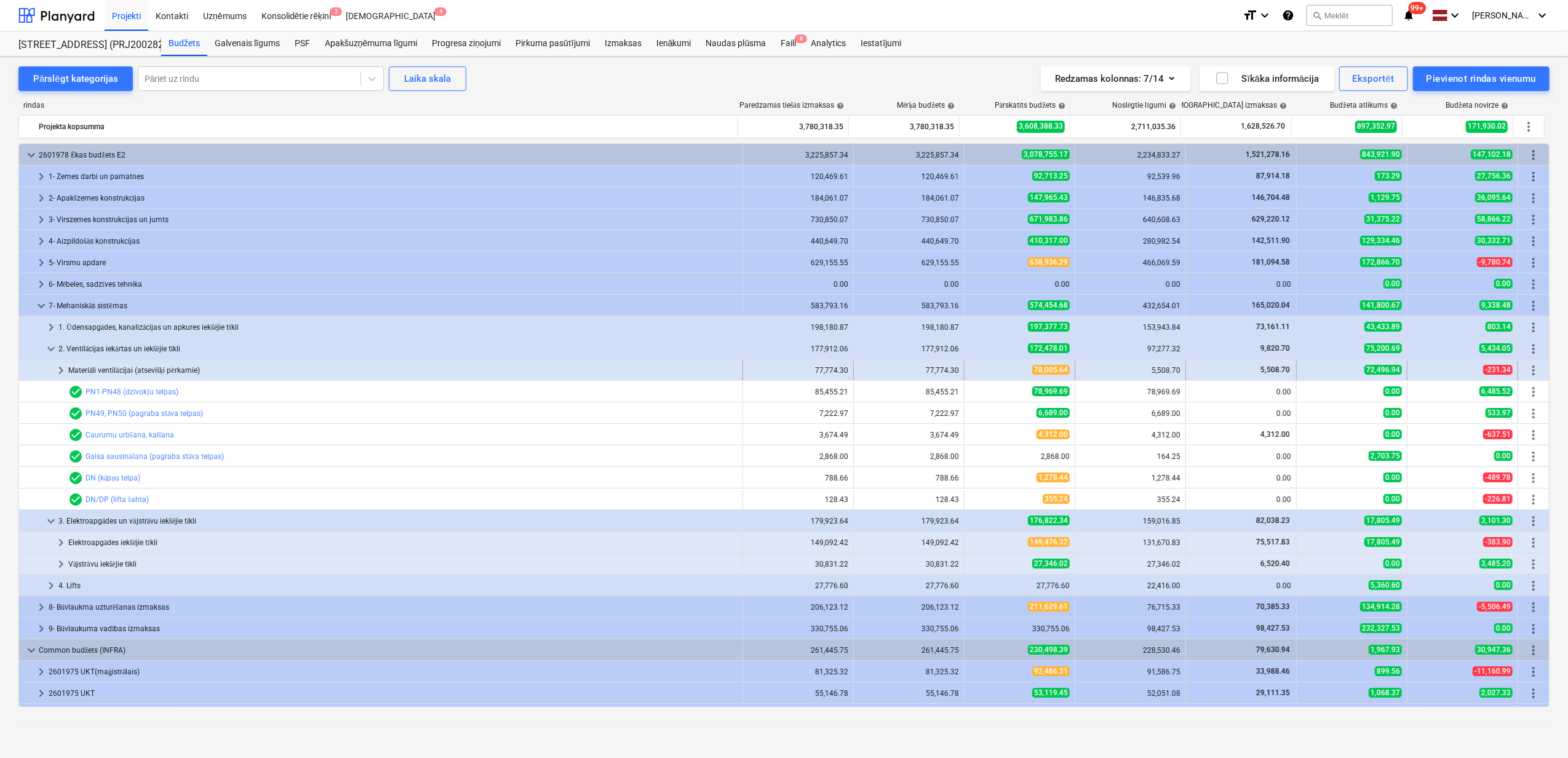
click at [58, 367] on span "keyboard_arrow_right" at bounding box center [61, 370] width 15 height 15
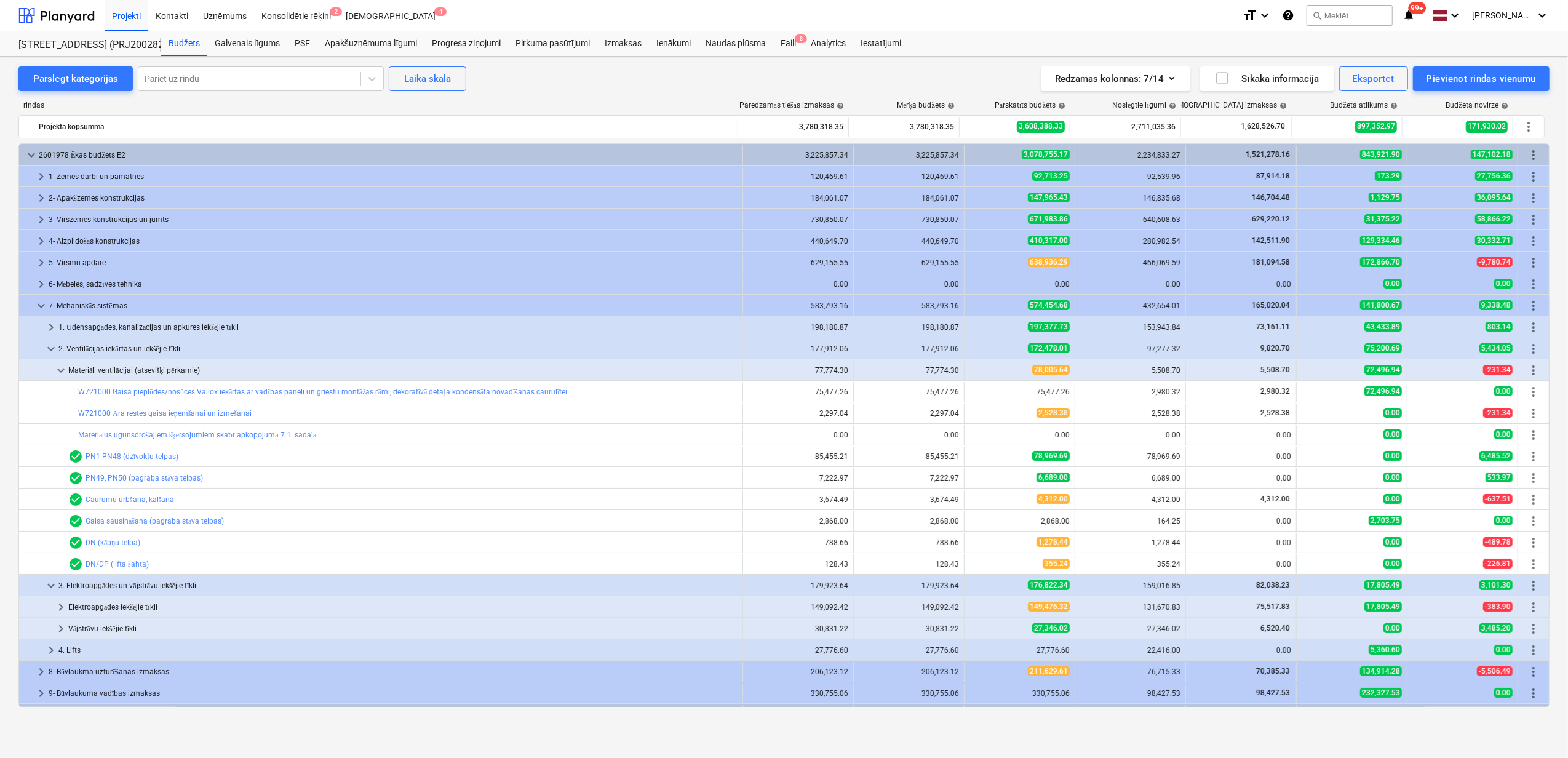
click at [58, 367] on span "keyboard_arrow_down" at bounding box center [61, 370] width 15 height 15
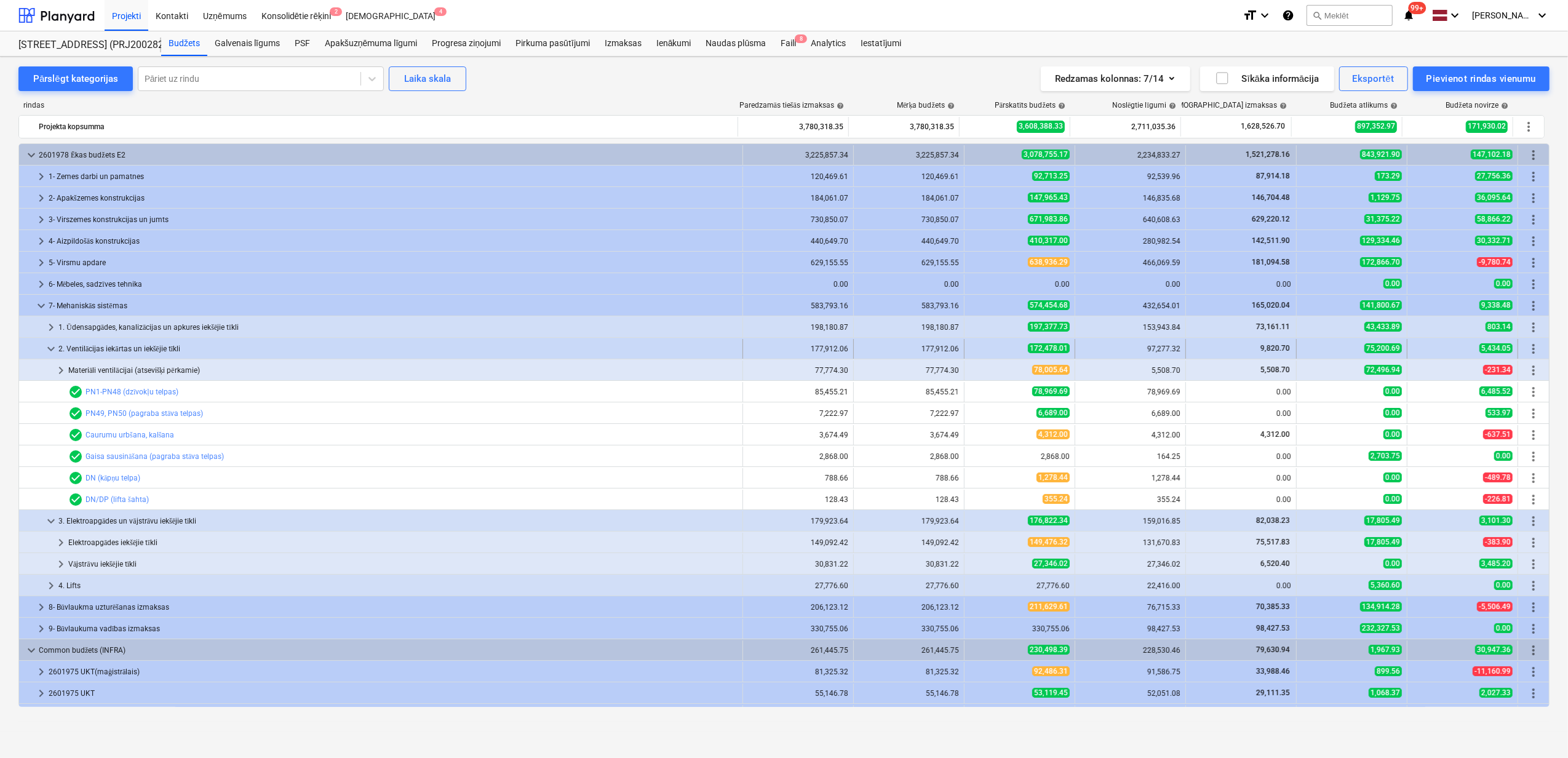
click at [50, 349] on span "keyboard_arrow_down" at bounding box center [51, 348] width 15 height 15
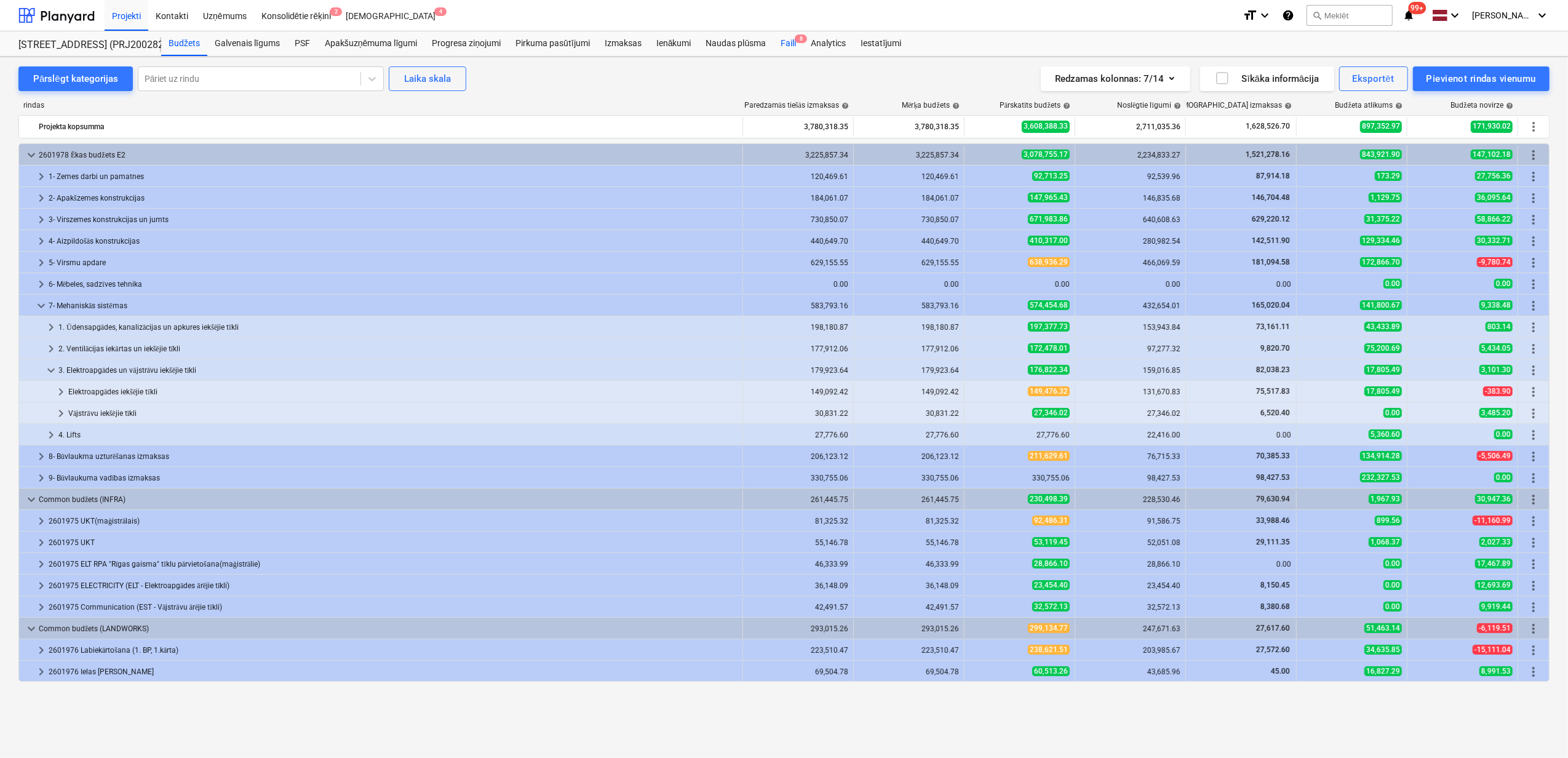
click at [786, 48] on div "Faili 8" at bounding box center [788, 44] width 30 height 25
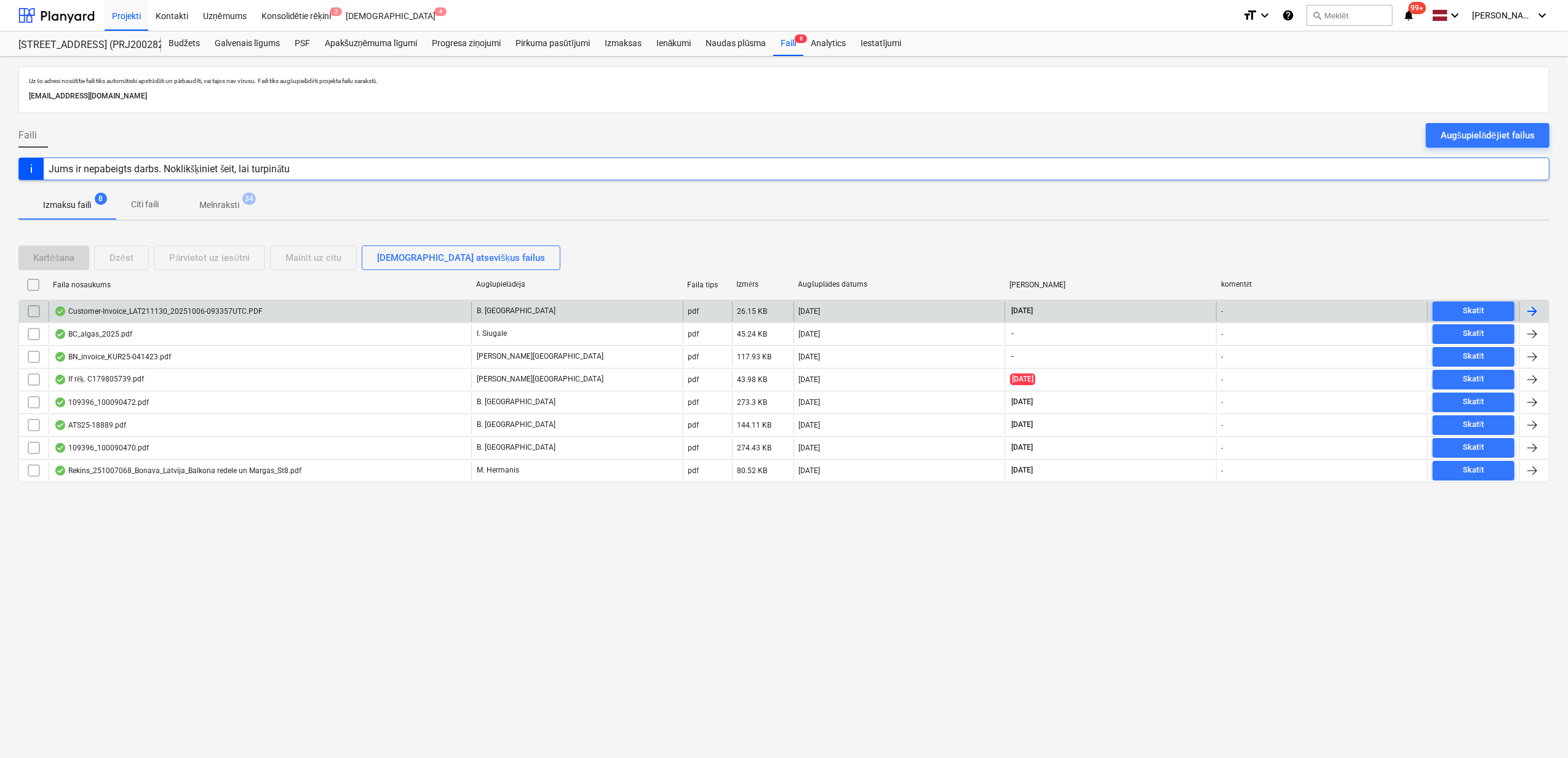
click at [202, 308] on div "Customer-Invoice_LAT211130_20251006-093357UTC.PDF" at bounding box center [159, 311] width 209 height 10
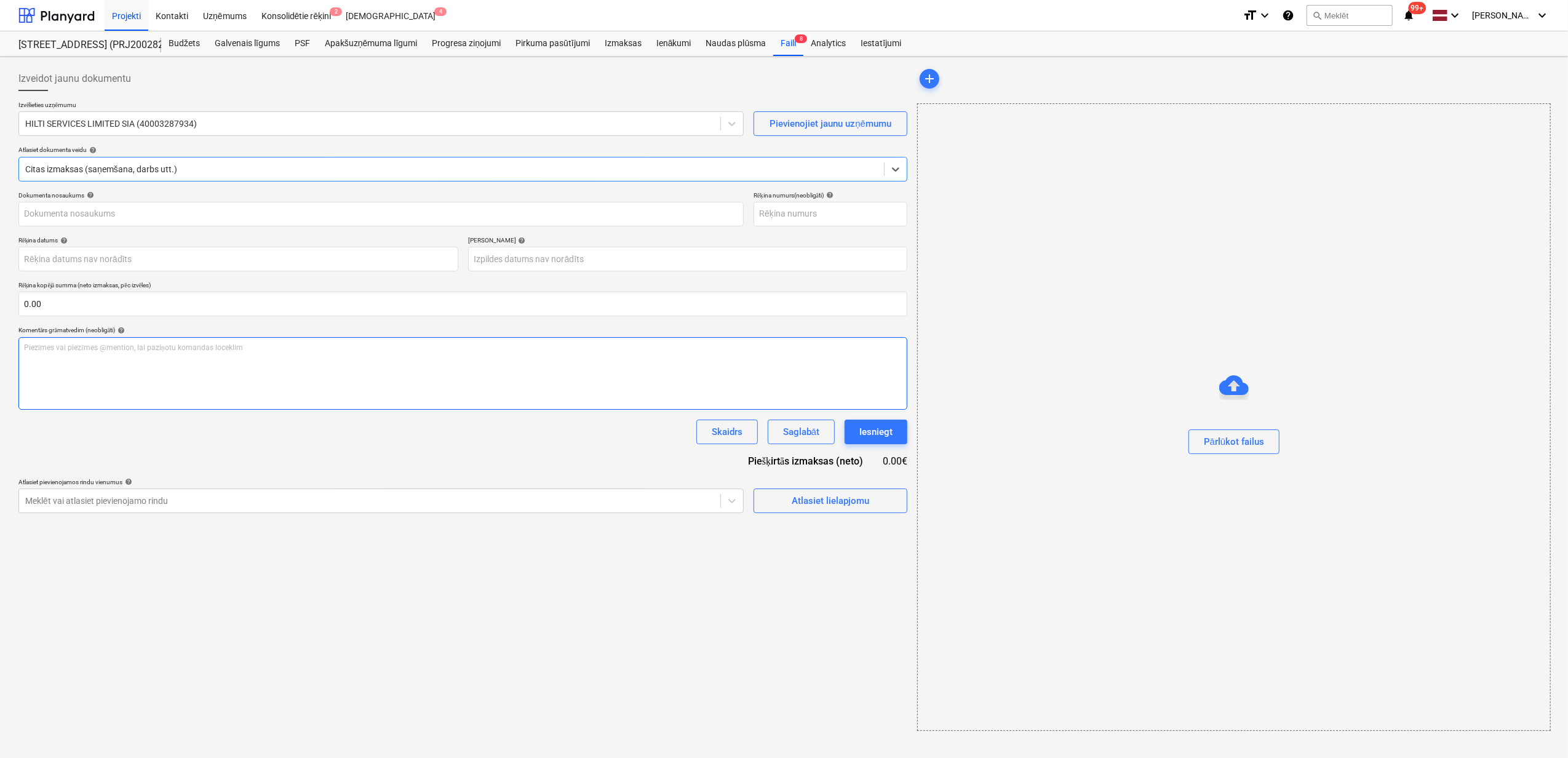
type input "LAT211130"
type input "06 Oct 2025"
type input "05 Dec 2025"
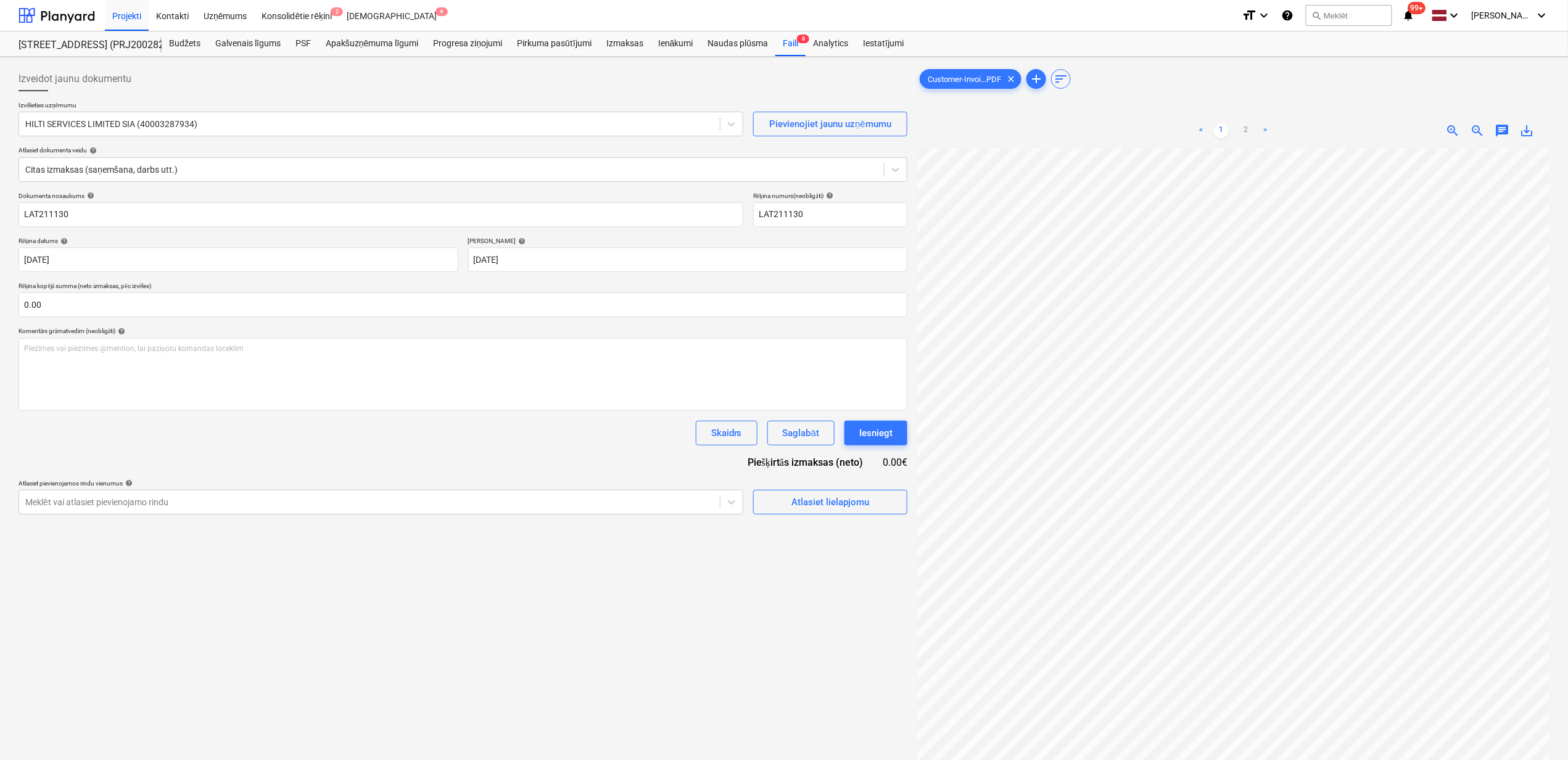
scroll to position [48, 0]
click at [1540, 132] on div "save_alt" at bounding box center [1527, 130] width 25 height 15
click at [1529, 132] on span "save_alt" at bounding box center [1527, 130] width 15 height 15
drag, startPoint x: 124, startPoint y: 208, endPoint x: 120, endPoint y: 213, distance: 6.4
click at [124, 208] on input "LAT211130" at bounding box center [381, 215] width 725 height 25
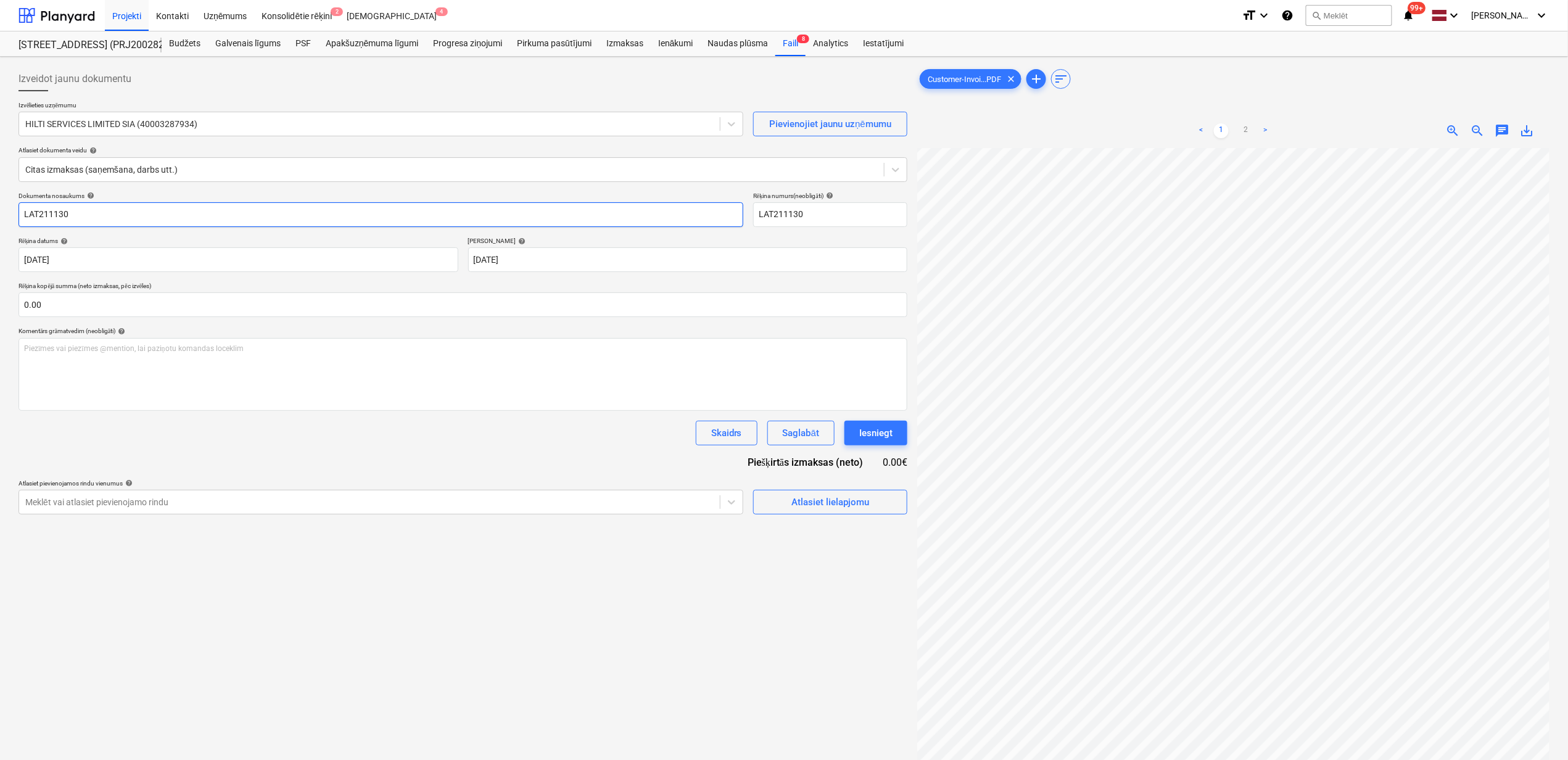
click at [0, 213] on html "Projekti Kontakti Uzņēmums Konsolidētie rēķini 2 Iesūtne 4 format_size keyboard…" at bounding box center [784, 380] width 1568 height 760
paste input "Customer-Invoice_LAT211130_20251006-093357UTC"
type input "Customer-Invoice_LAT211130_20251006-093357UTC.pdf"
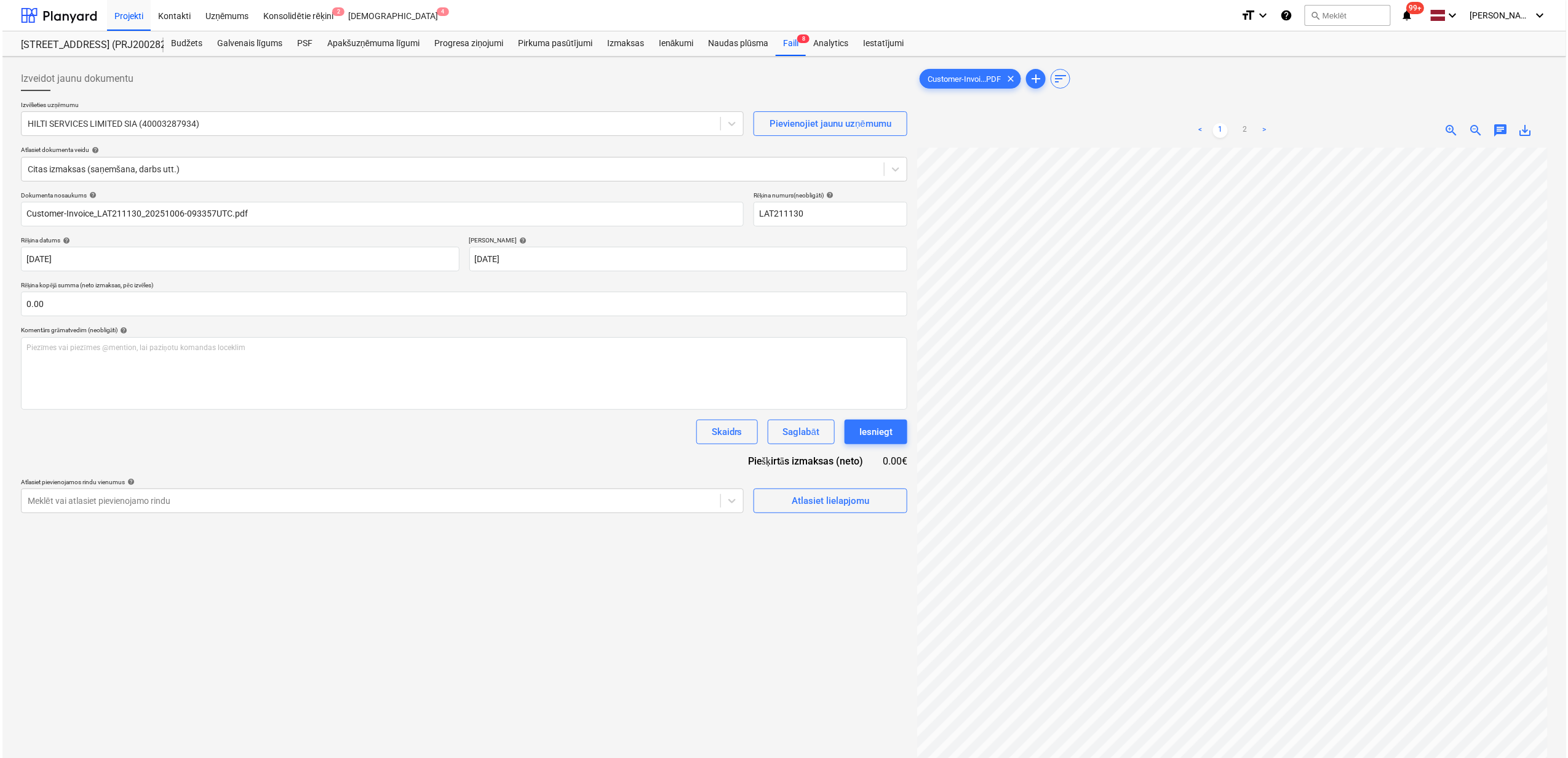
scroll to position [122, 108]
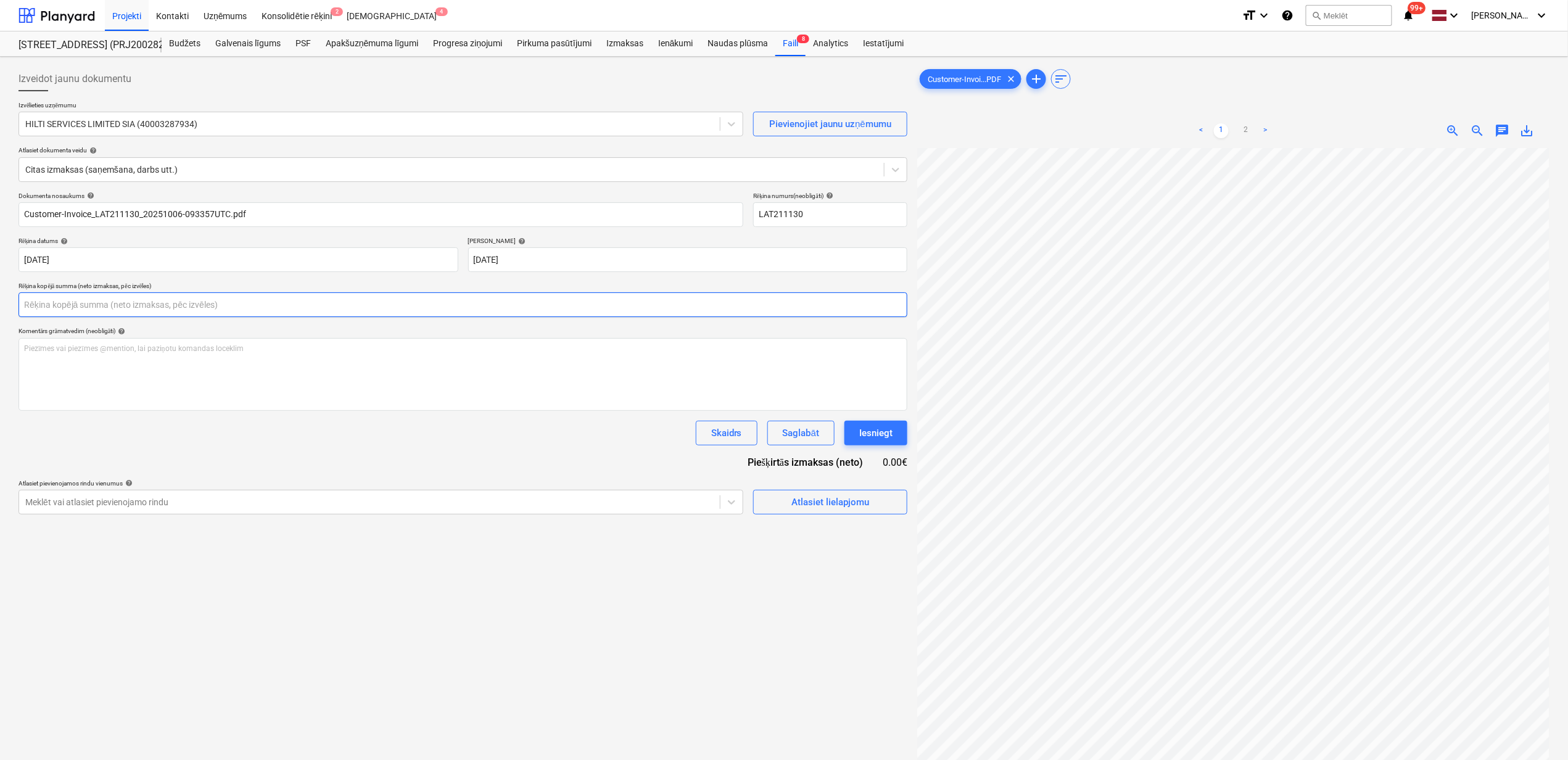
click at [131, 307] on input "text" at bounding box center [462, 305] width 889 height 25
type input "71.12"
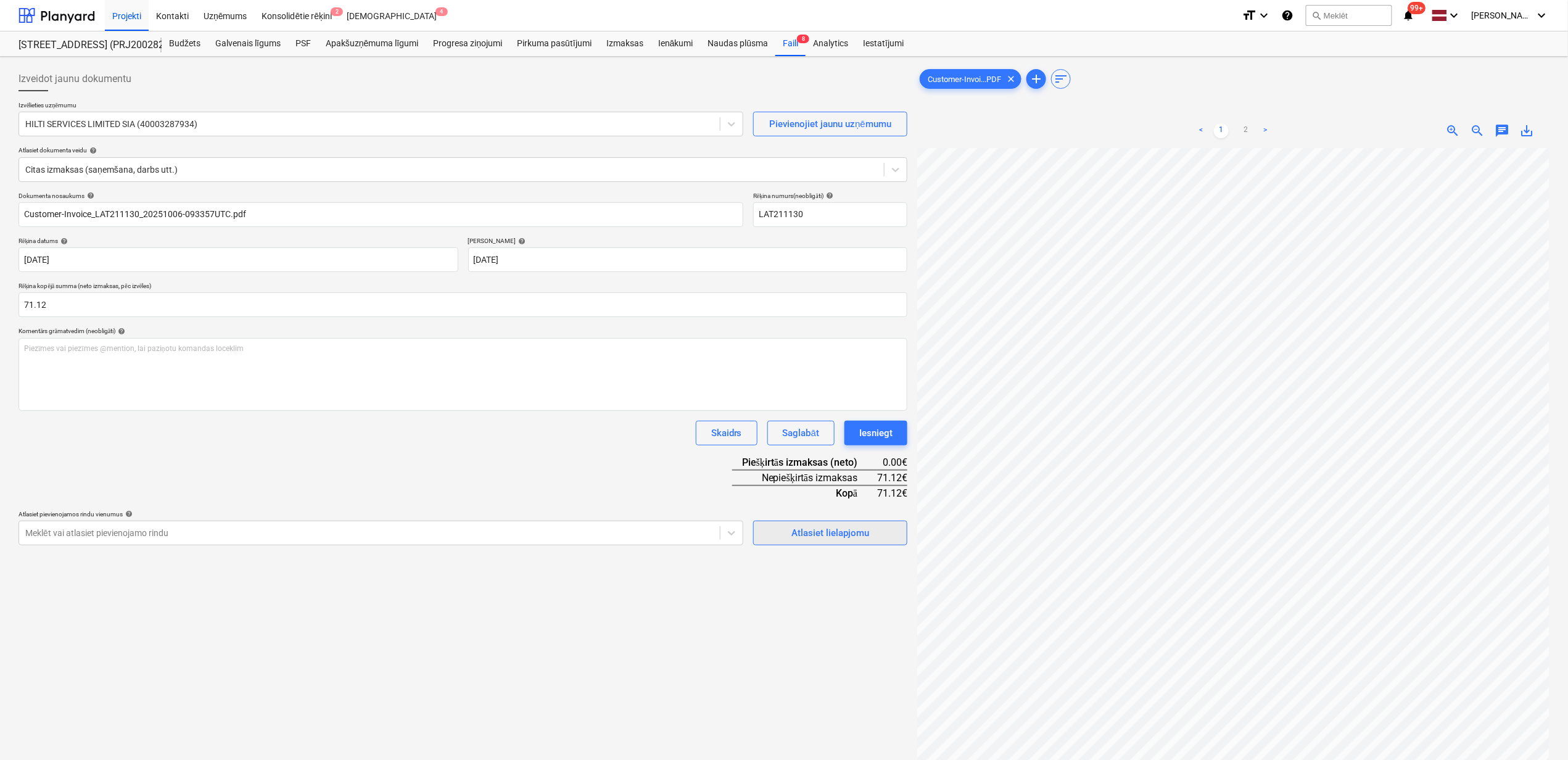
click at [825, 526] on div "Atlasiet lielapjomu" at bounding box center [830, 532] width 78 height 16
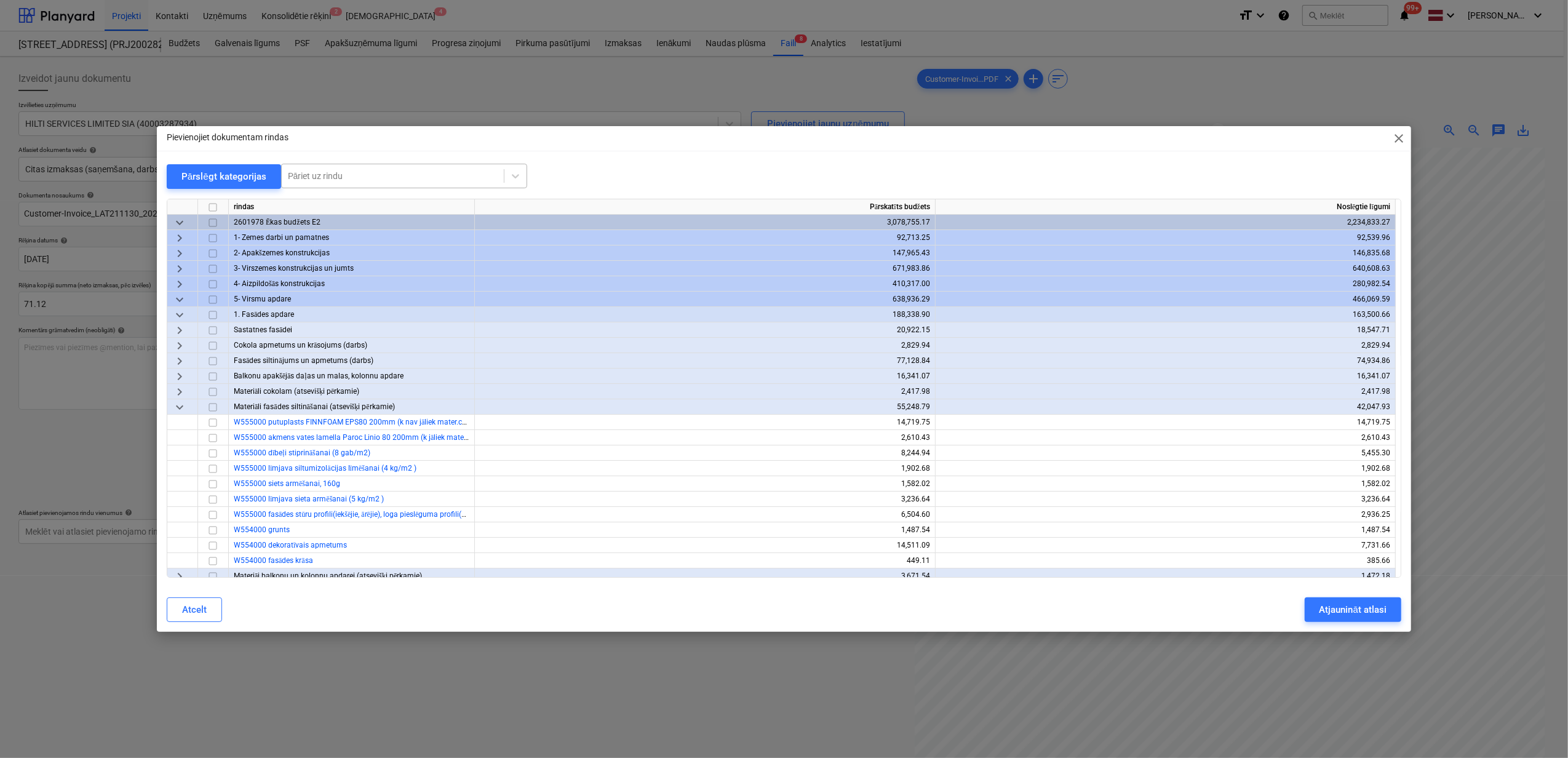
click at [351, 173] on div at bounding box center [392, 176] width 209 height 12
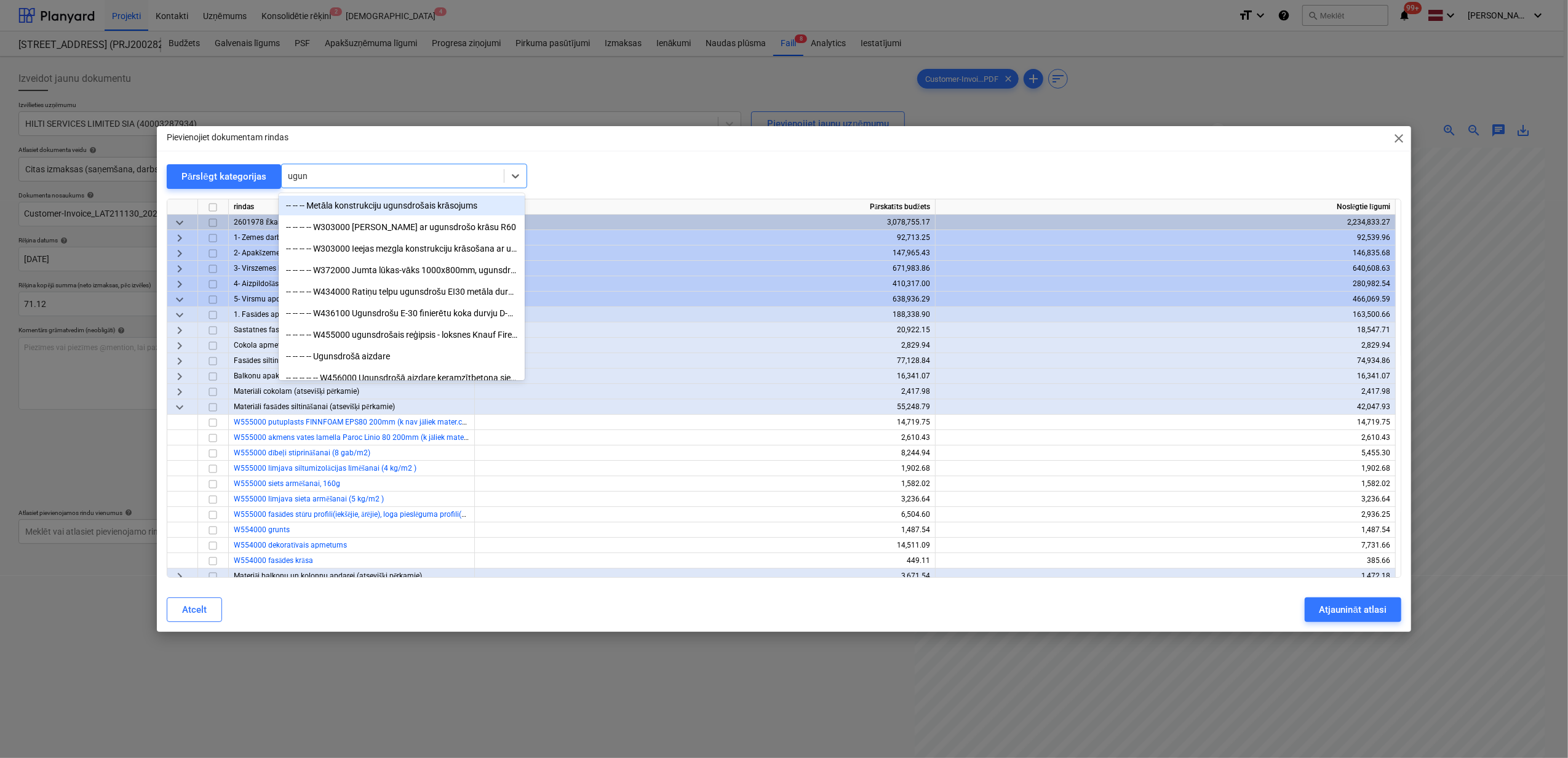
type input "uguns"
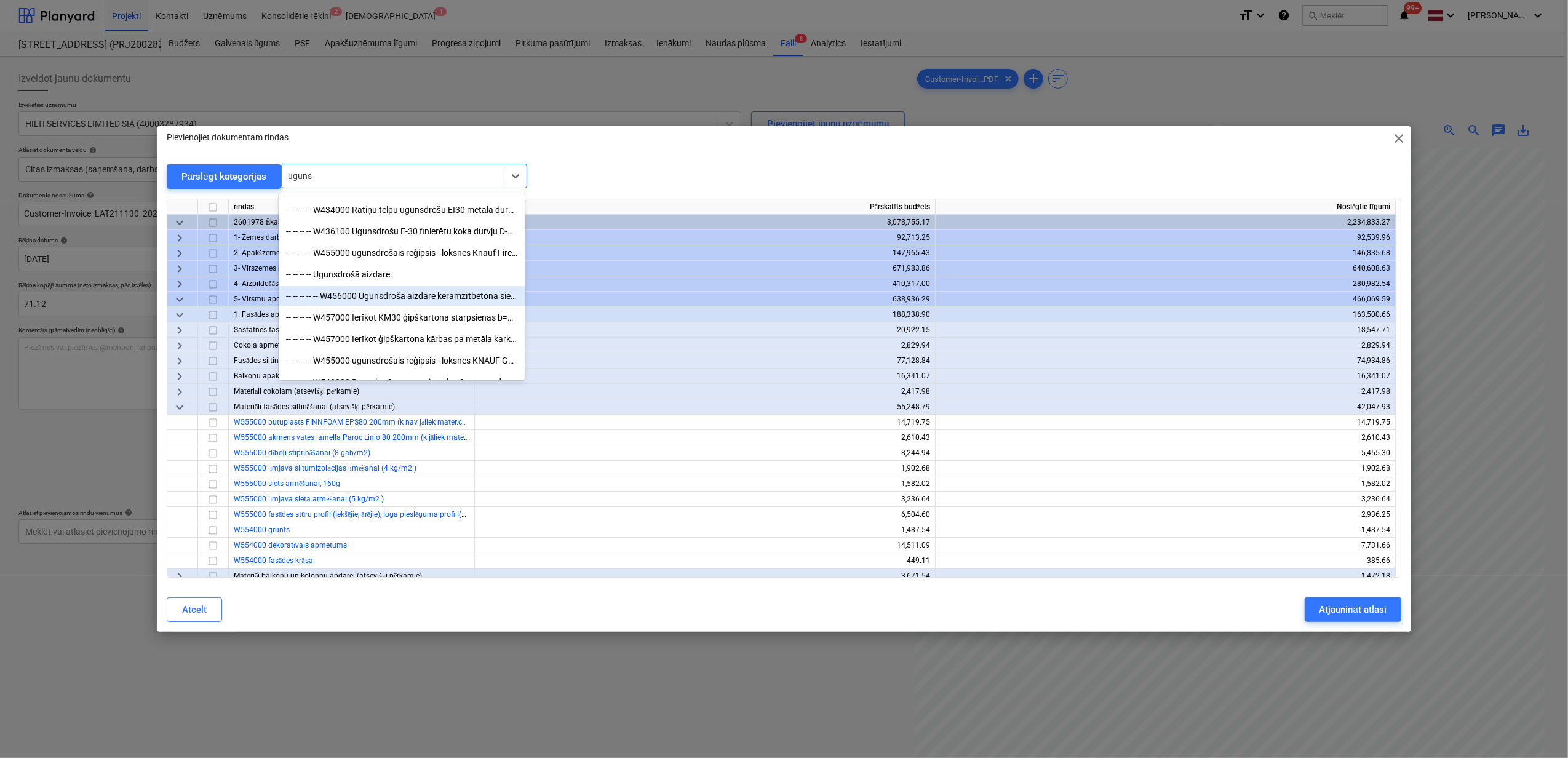
click at [400, 295] on div "-- -- -- -- -- W456000 Ugunsdrošā aizdare keramzītbetona sienu augšā pie pārseg…" at bounding box center [401, 296] width 246 height 20
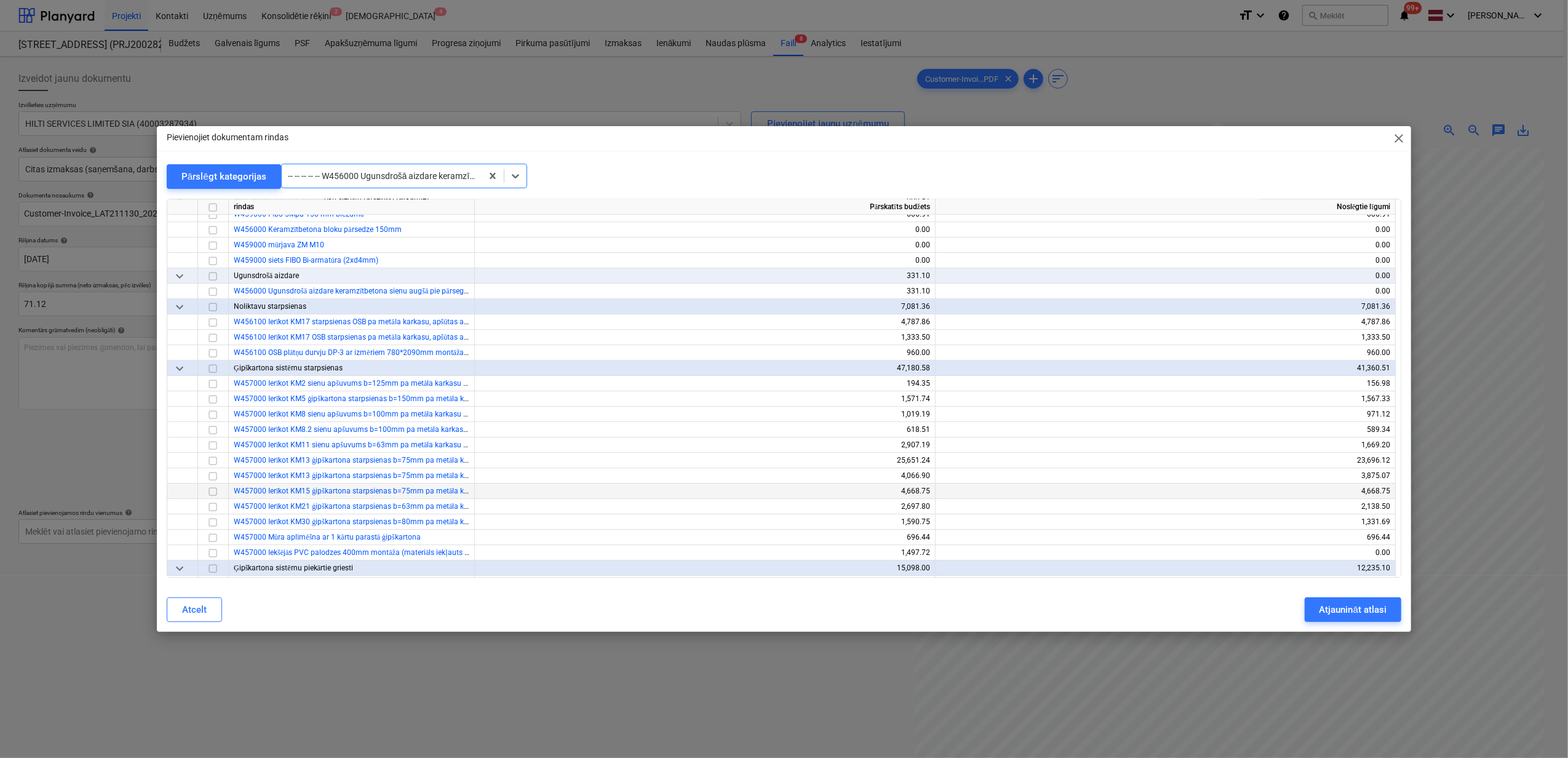
scroll to position [4060, 0]
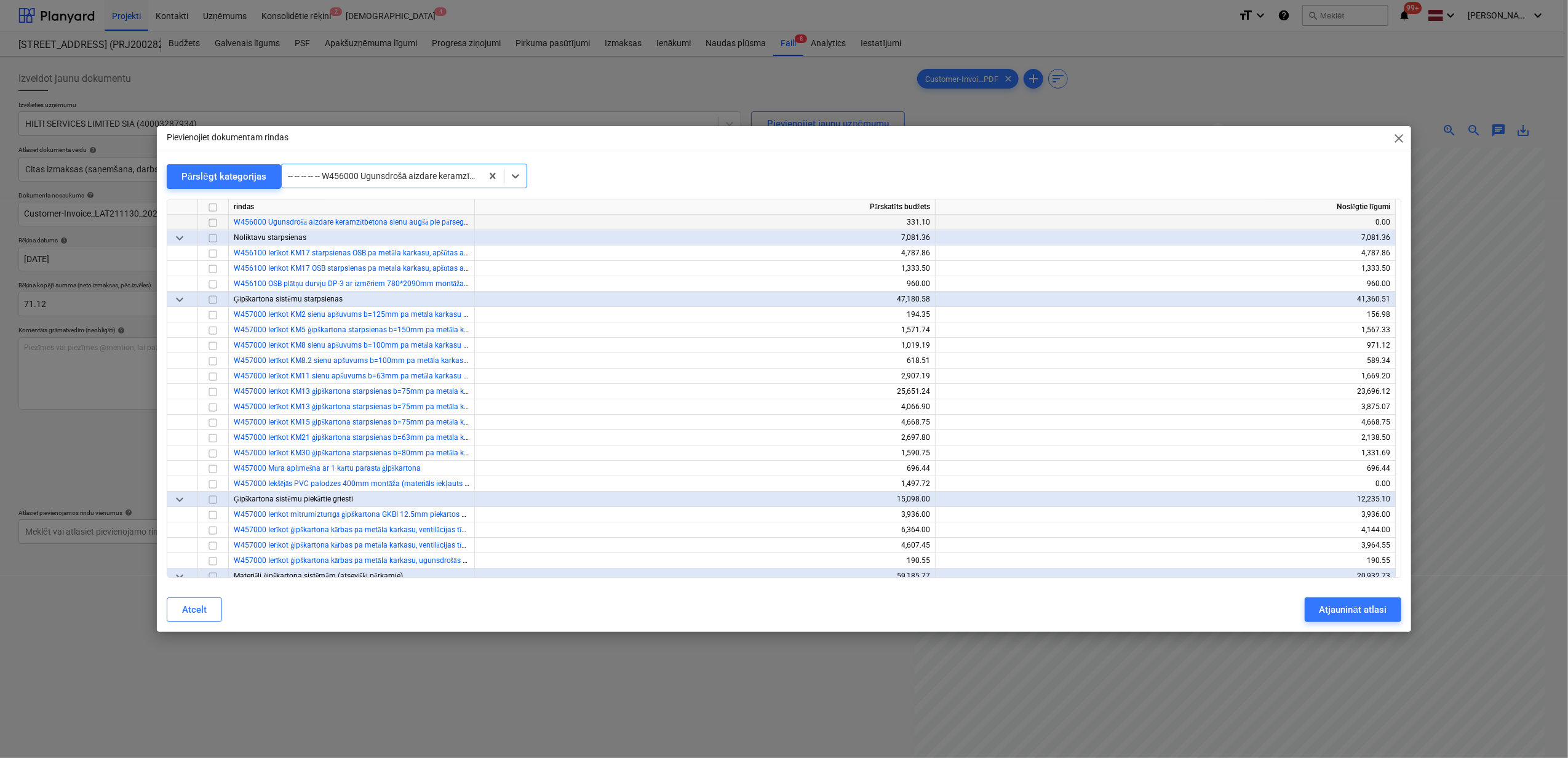
click at [212, 225] on input "checkbox" at bounding box center [212, 222] width 15 height 15
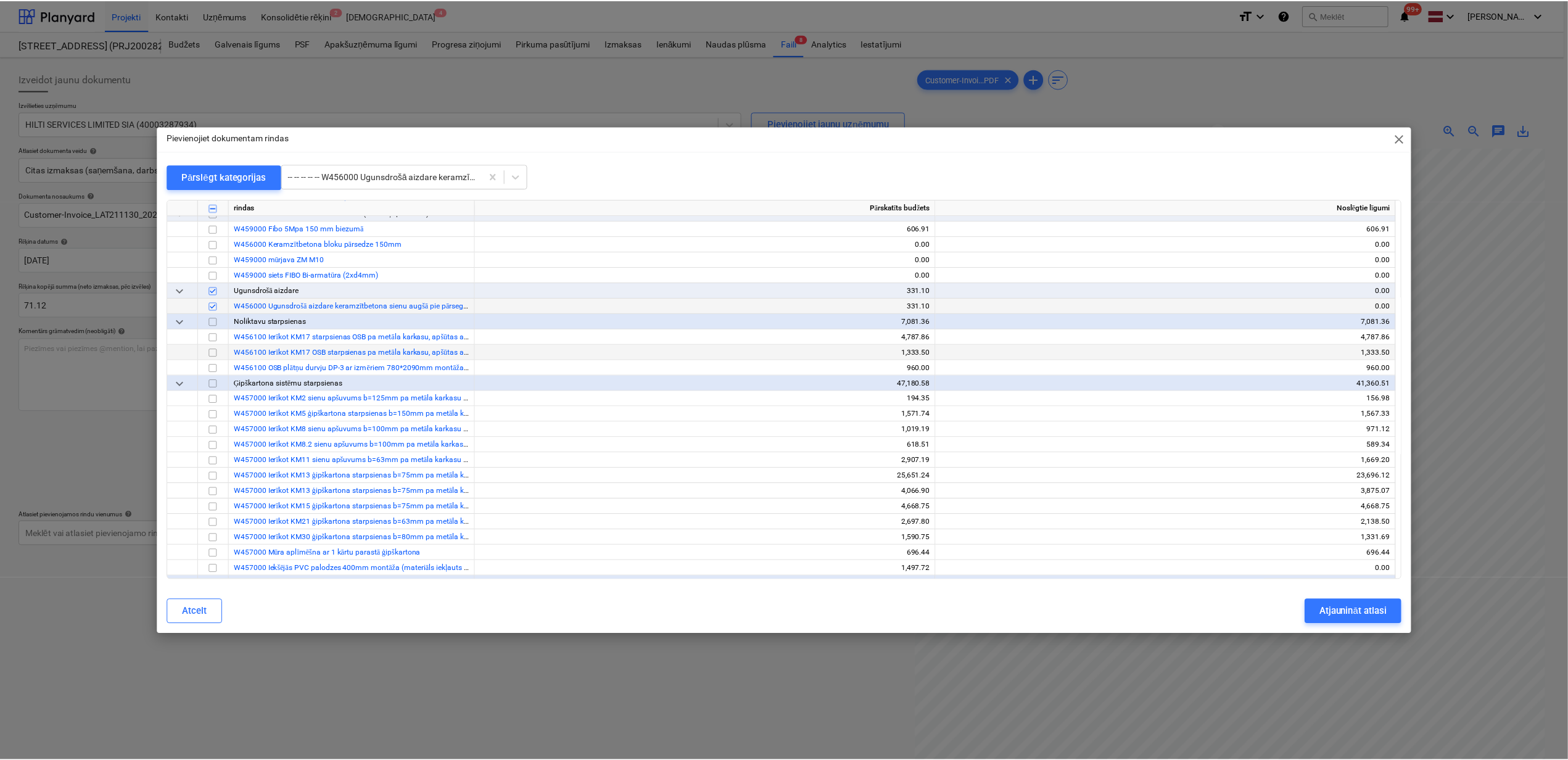
scroll to position [3906, 0]
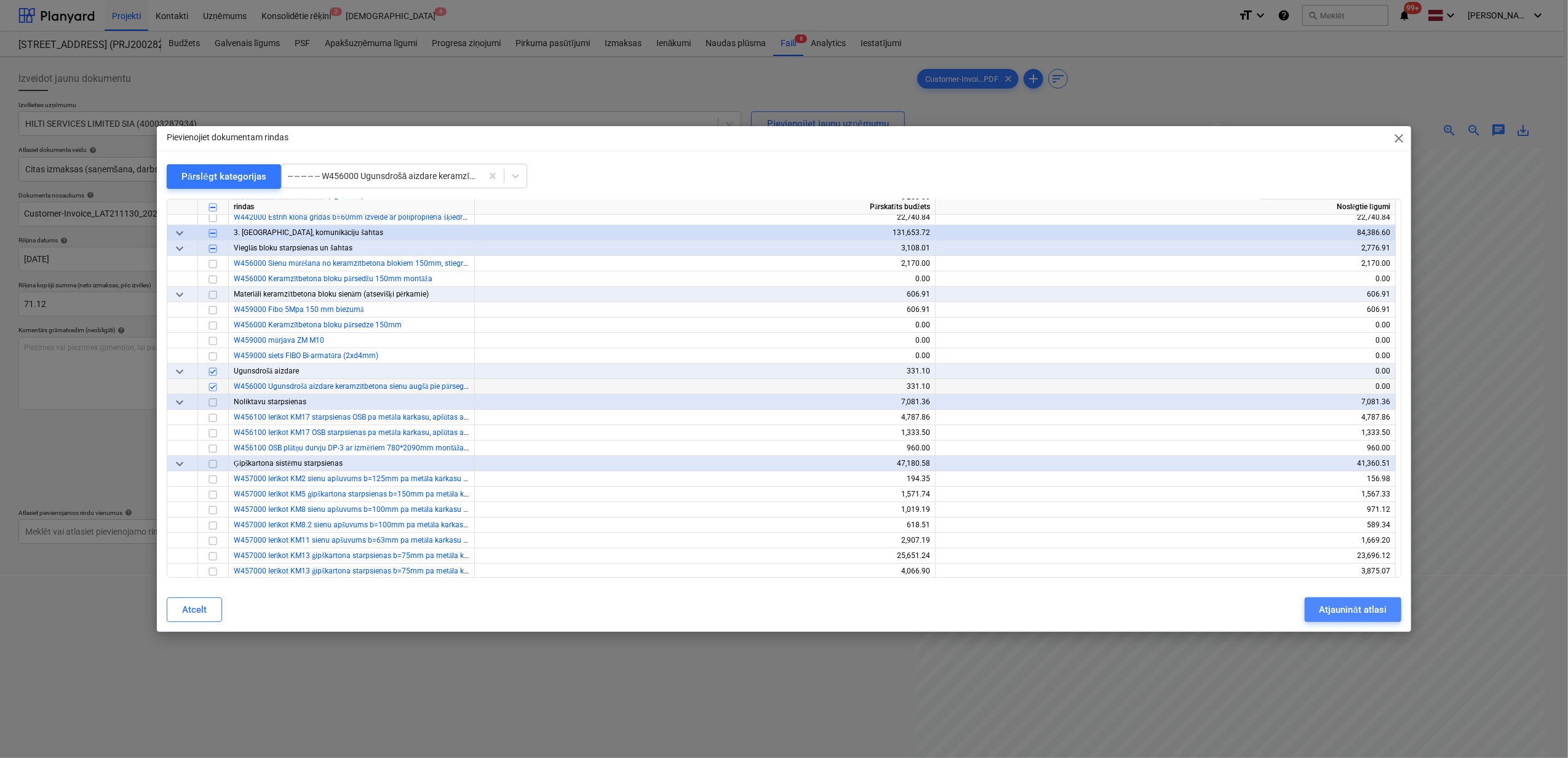
click at [1341, 610] on div "Atjaunināt atlasi" at bounding box center [1352, 609] width 67 height 16
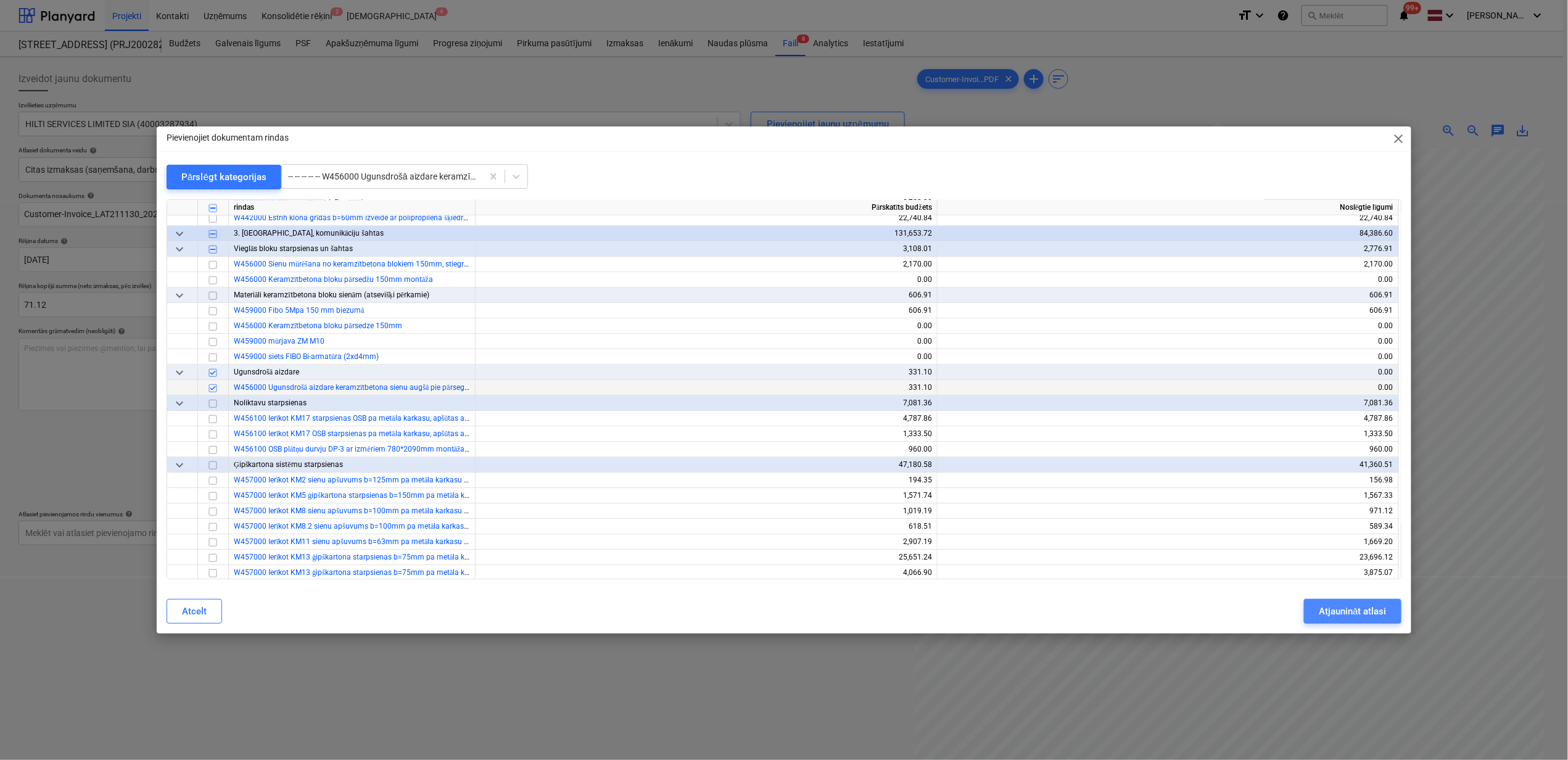
scroll to position [122, 107]
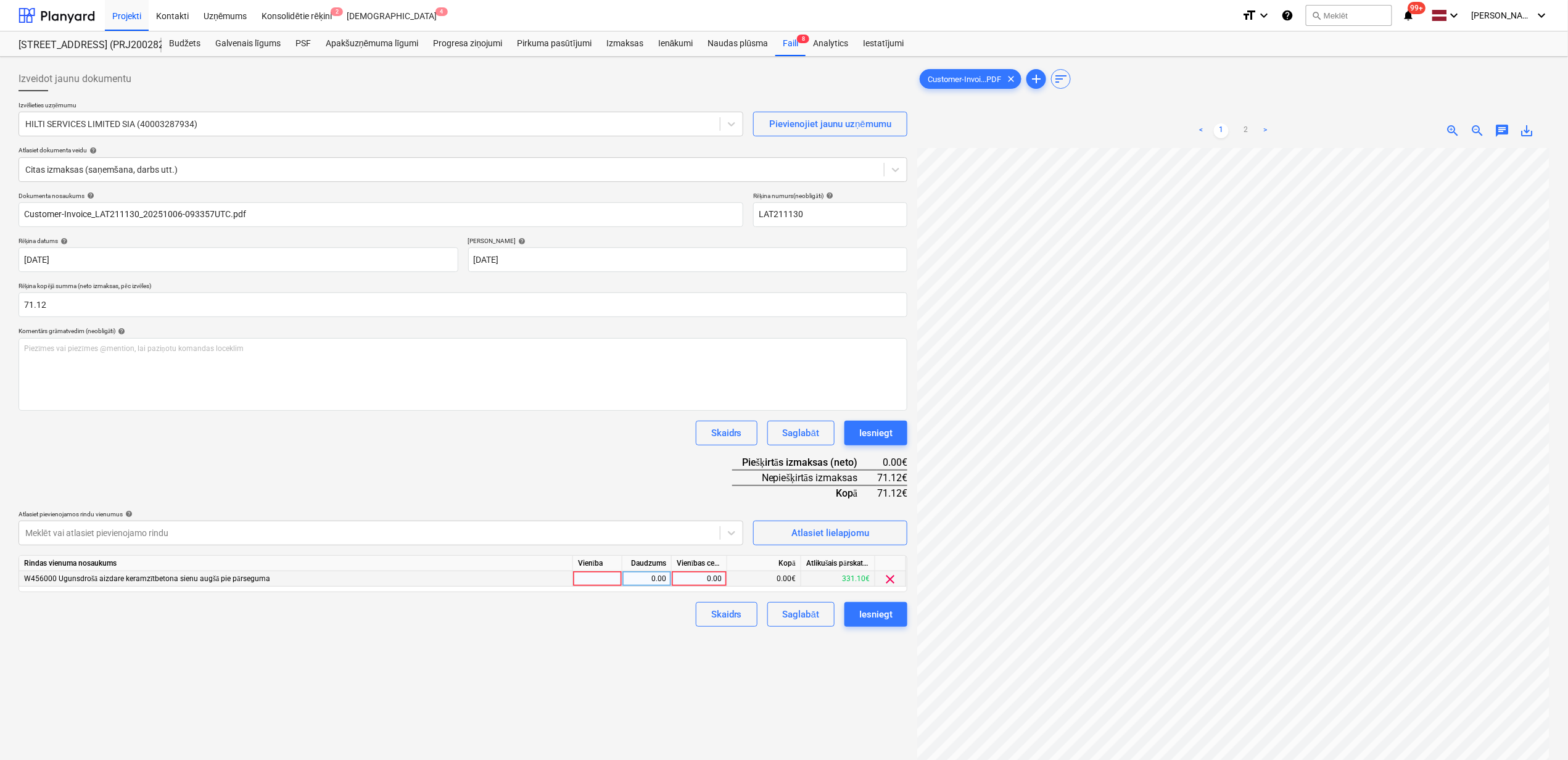
click at [704, 578] on div "0.00" at bounding box center [699, 578] width 45 height 15
type input "71.12"
drag, startPoint x: 815, startPoint y: 716, endPoint x: 799, endPoint y: 721, distance: 16.8
click at [811, 716] on div "Izveidot jaunu dokumentu Izvēlieties uzņēmumu HILTI SERVICES LIMITED SIA (40003…" at bounding box center [463, 470] width 899 height 817
click at [886, 611] on div "Iesniegt" at bounding box center [876, 614] width 33 height 16
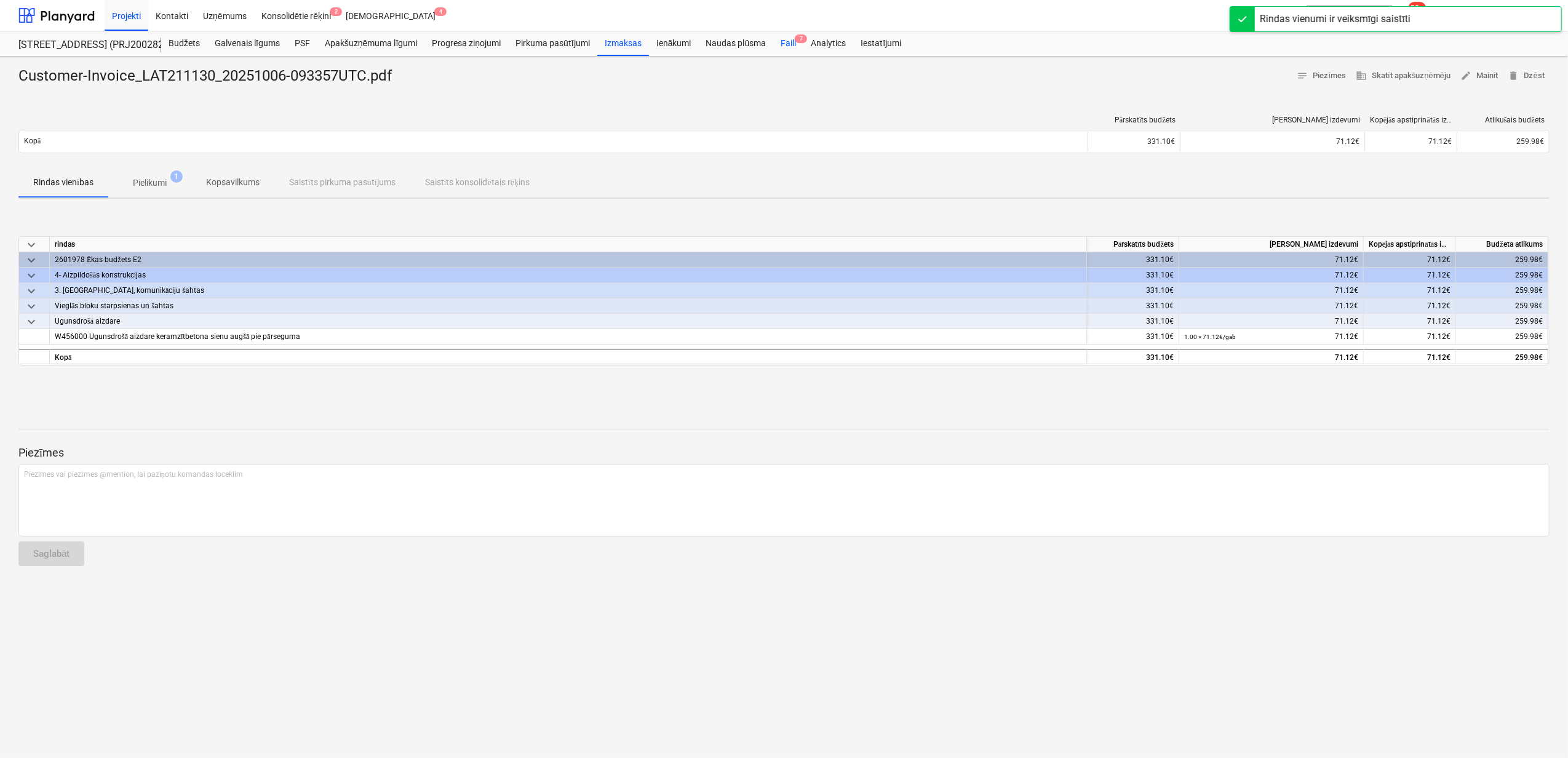
click at [793, 41] on div "Faili 7" at bounding box center [788, 44] width 30 height 25
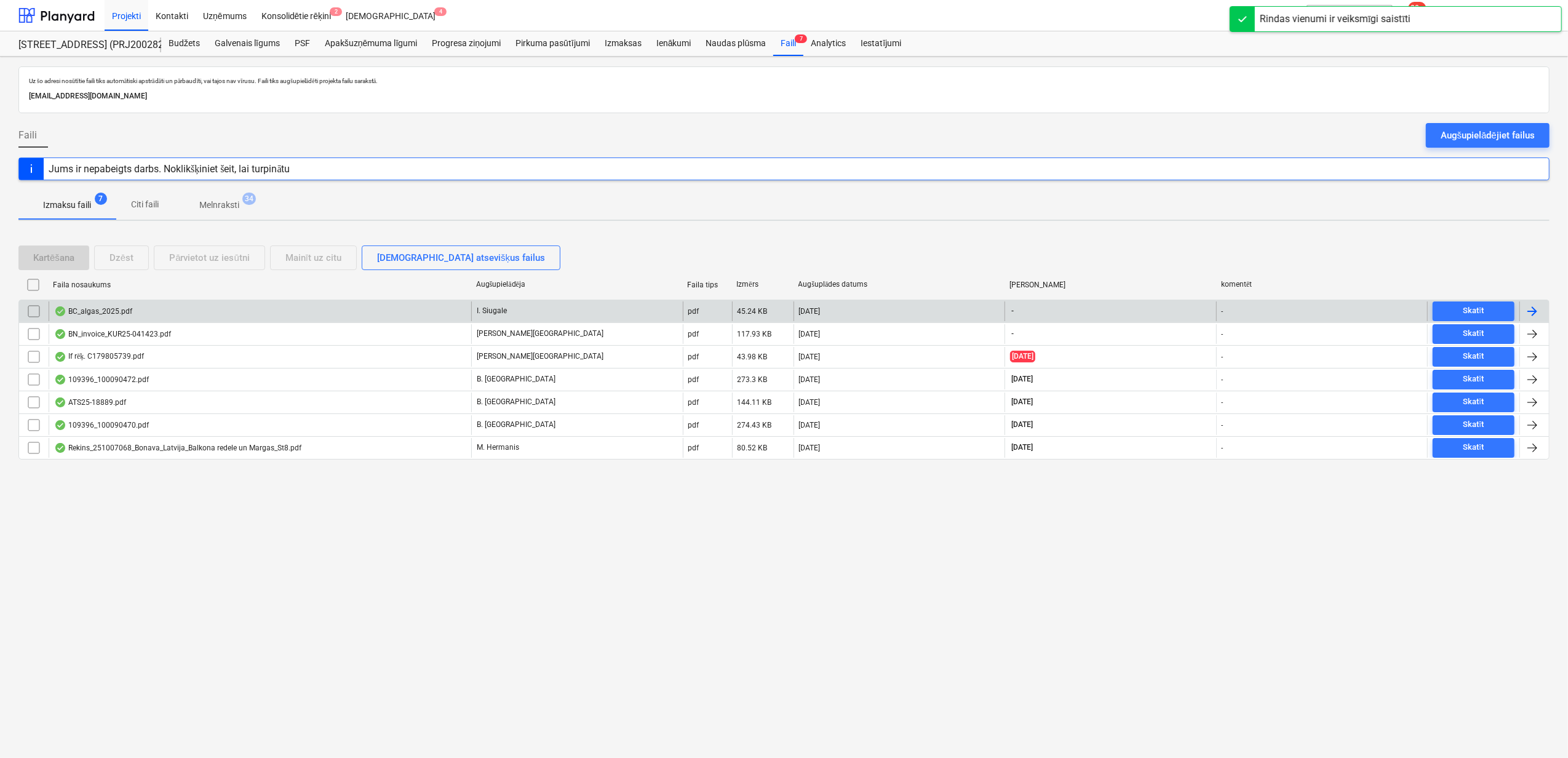
click at [347, 311] on div "BC_algas_2025.pdf" at bounding box center [259, 311] width 423 height 20
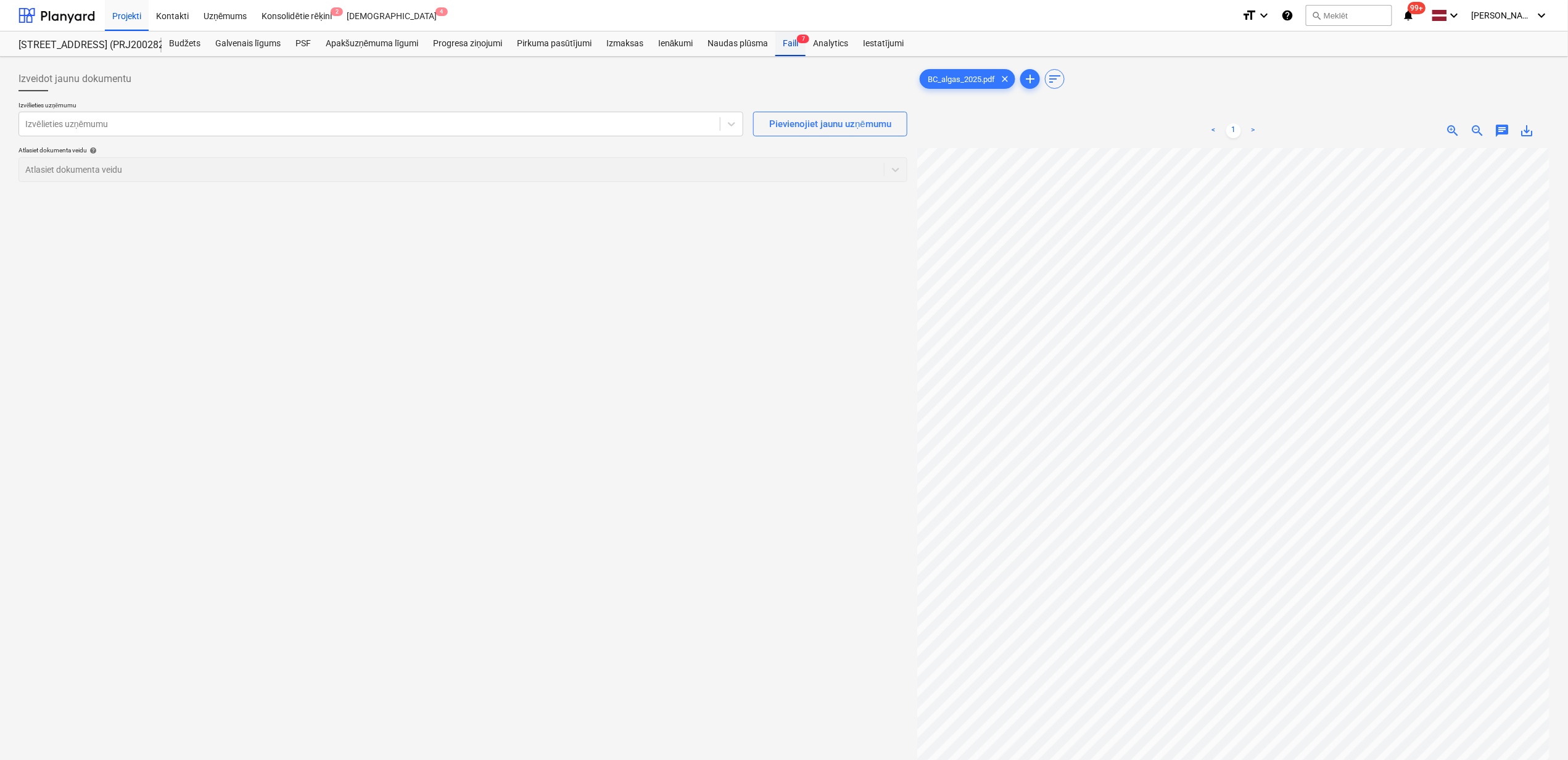
click at [795, 45] on div "Faili 7" at bounding box center [790, 44] width 30 height 25
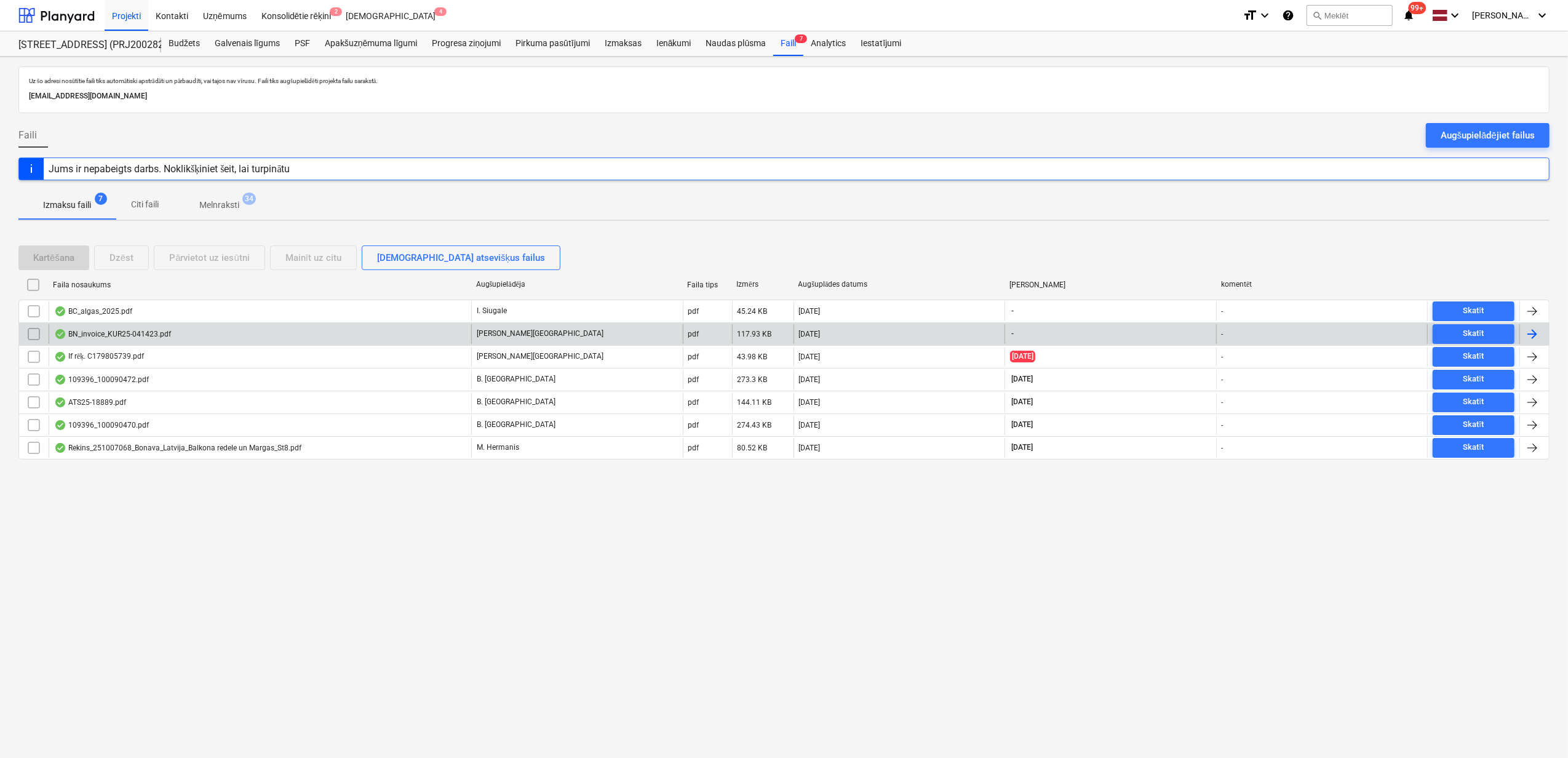
click at [303, 332] on div "BN_invoice_KUR25-041423.pdf" at bounding box center [259, 335] width 423 height 20
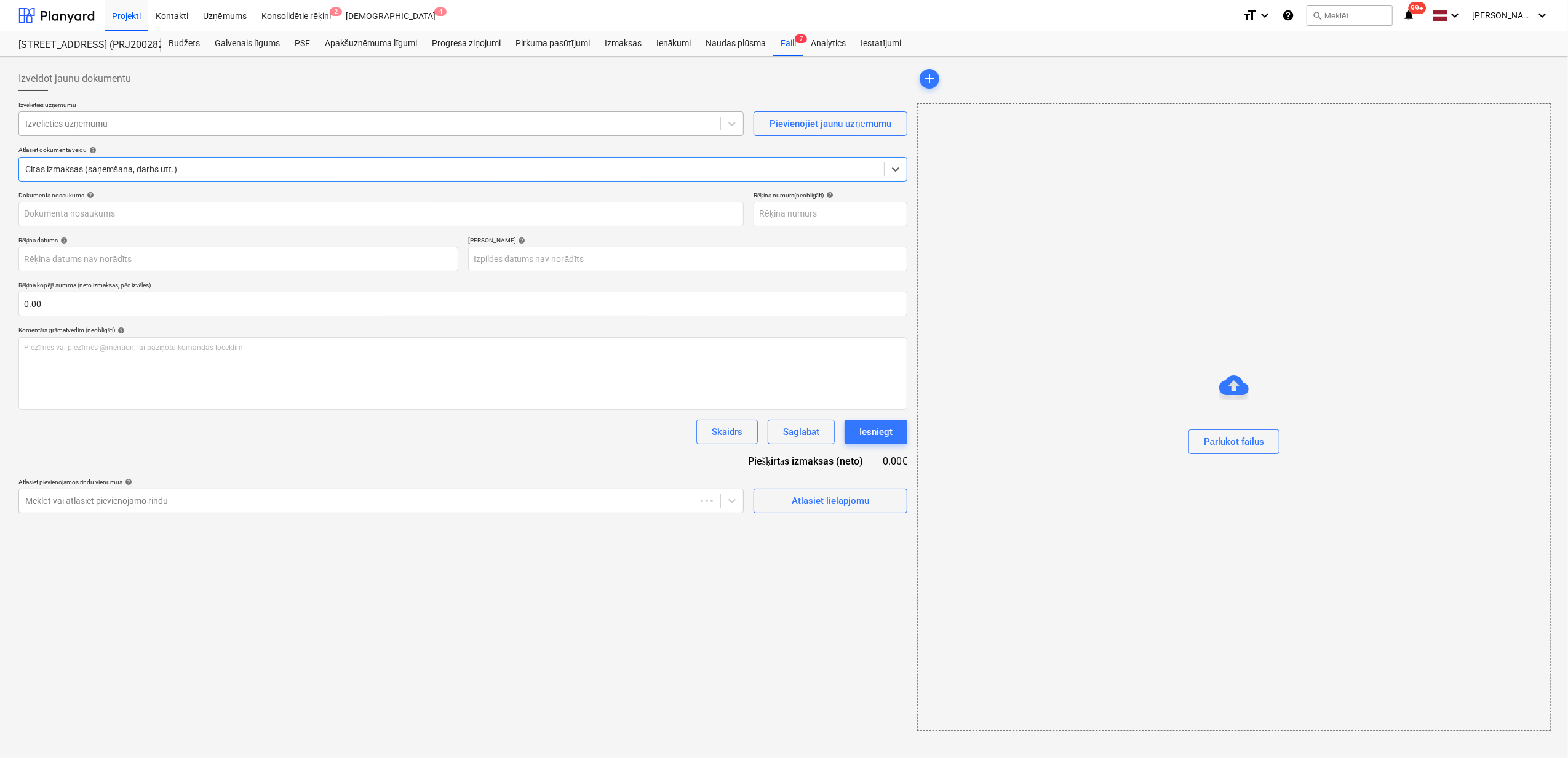
type input "KUR25-041423"
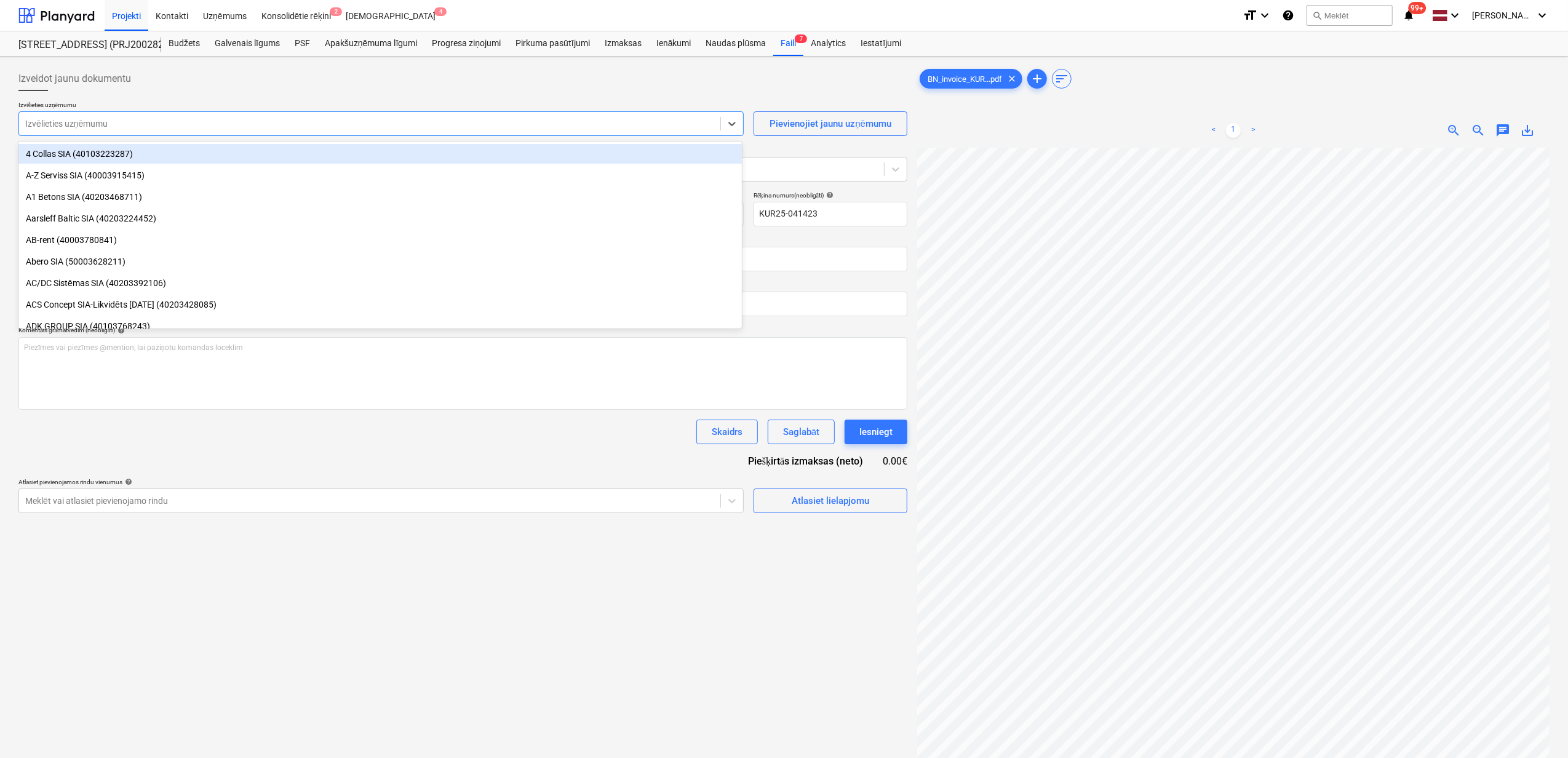
click at [212, 129] on div at bounding box center [370, 124] width 689 height 12
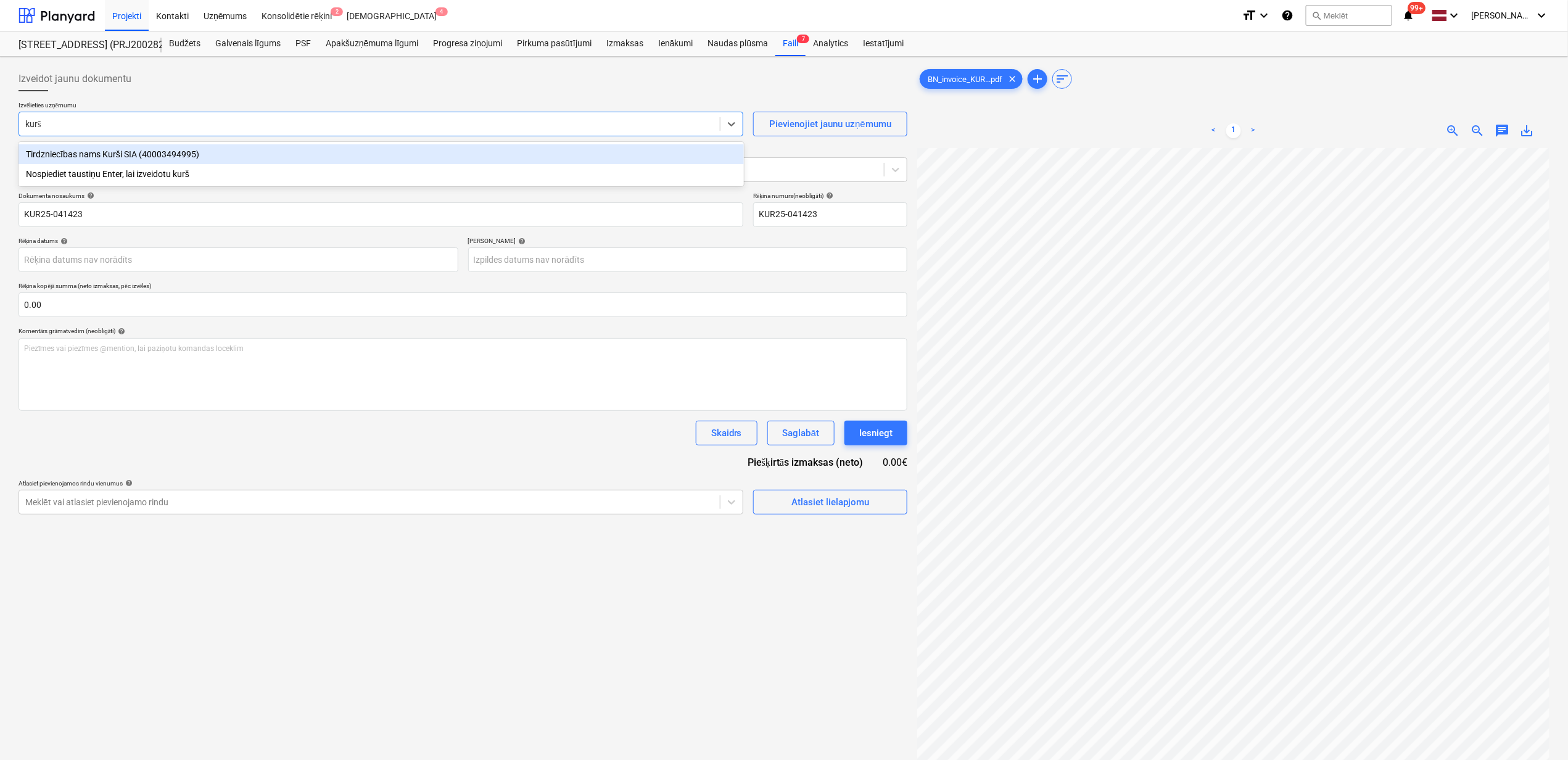
type input "kurši"
click at [183, 153] on div "Tirdzniecības nams Kurši SIA (40003494995)" at bounding box center [381, 155] width 726 height 20
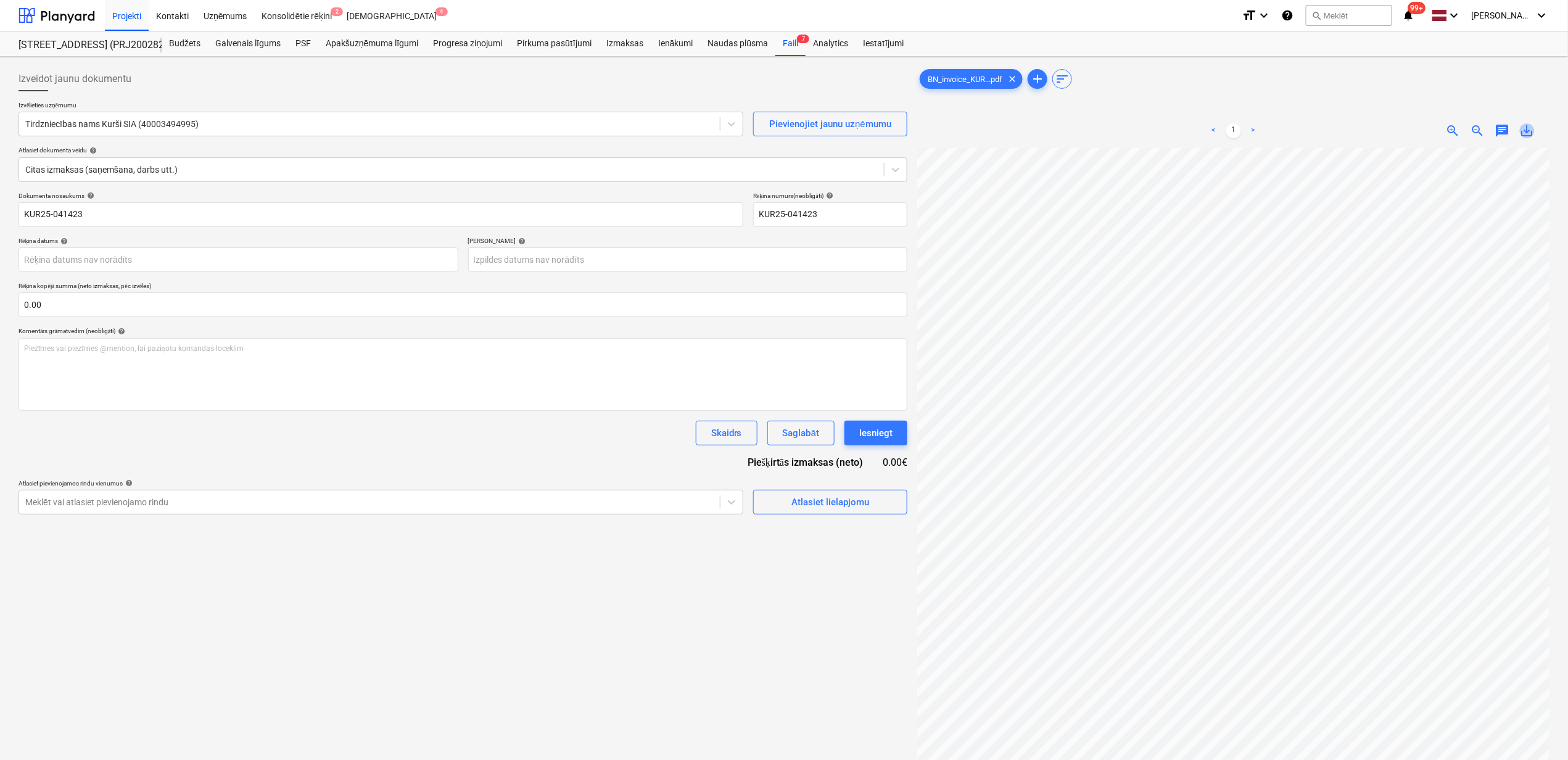
click at [1530, 132] on span "save_alt" at bounding box center [1527, 130] width 15 height 15
drag, startPoint x: 104, startPoint y: 212, endPoint x: -19, endPoint y: 195, distance: 124.2
click at [0, 195] on html "Projekti Kontakti Uzņēmums Konsolidētie rēķini 2 Iesūtne 4 format_size keyboard…" at bounding box center [784, 380] width 1568 height 760
paste input "BN_invoice_"
type input "BN_invoice_KUR25-041423.pdf"
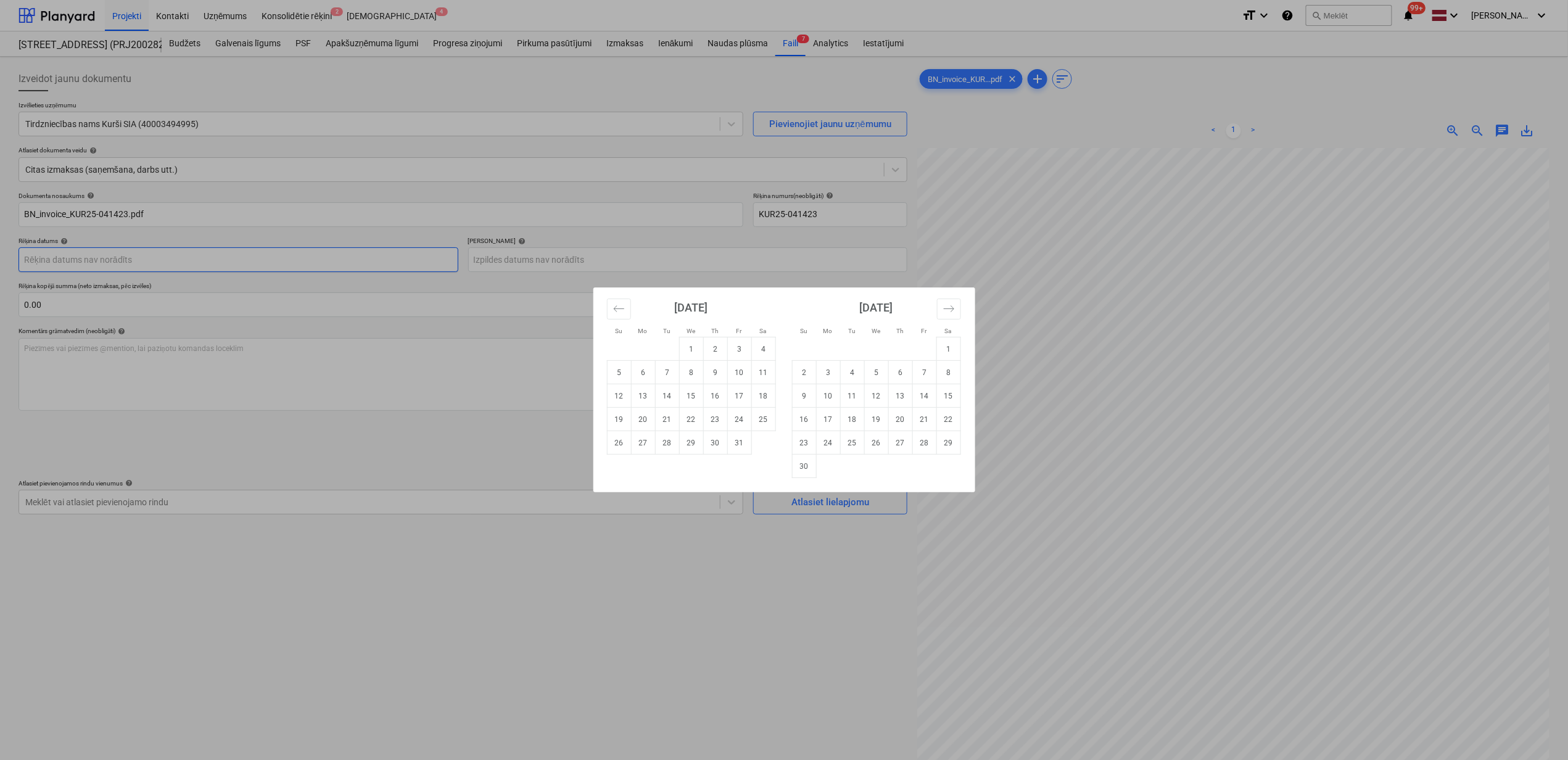
click at [332, 255] on body "Projekti Kontakti Uzņēmums Konsolidētie rēķini 2 Iesūtne 4 format_size keyboard…" at bounding box center [784, 380] width 1568 height 760
click at [741, 346] on td "3" at bounding box center [739, 349] width 24 height 23
type input "03 Oct 2025"
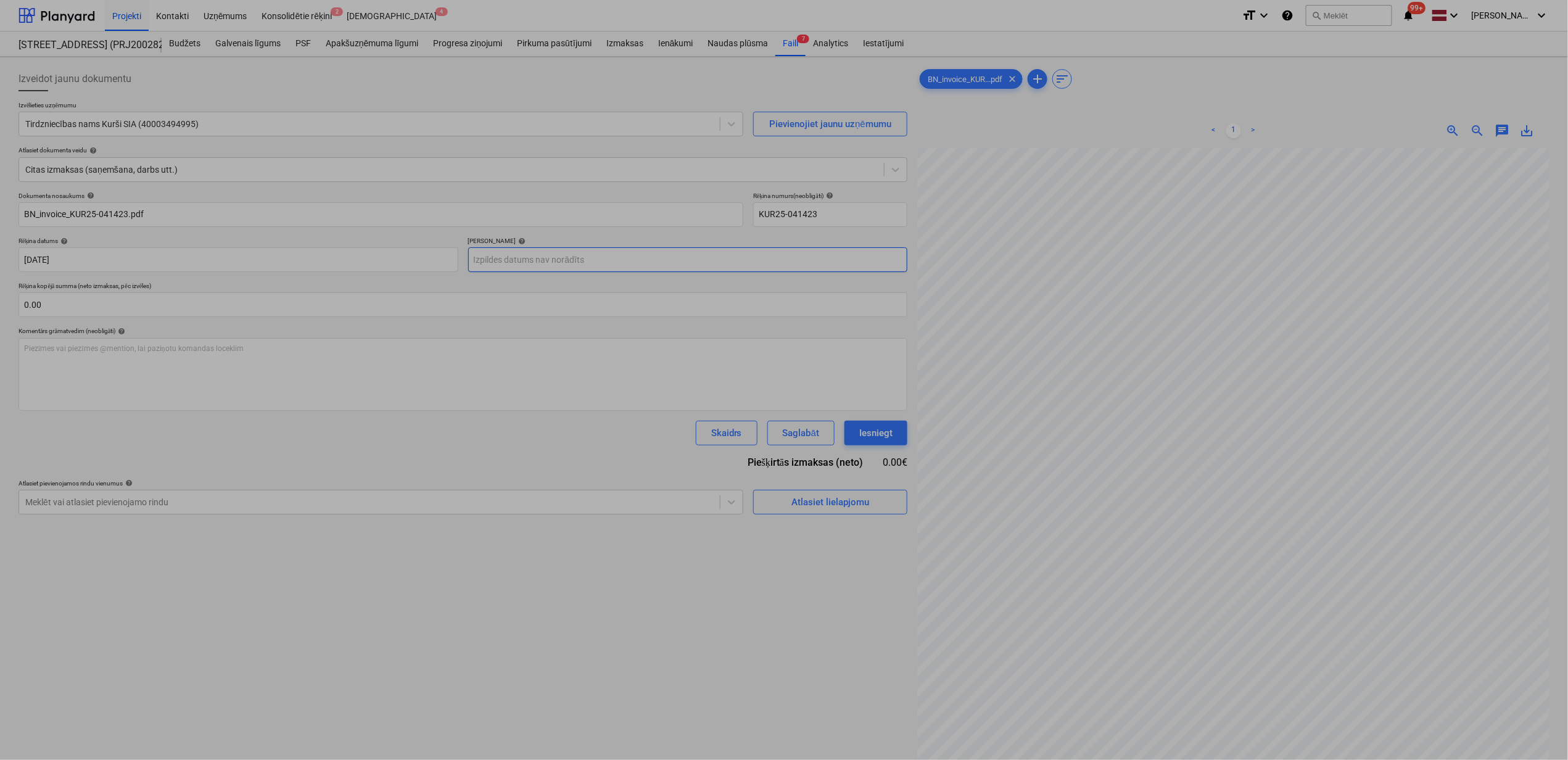
click at [573, 266] on body "Projekti Kontakti Uzņēmums Konsolidētie rēķini 2 Iesūtne 4 format_size keyboard…" at bounding box center [784, 380] width 1568 height 760
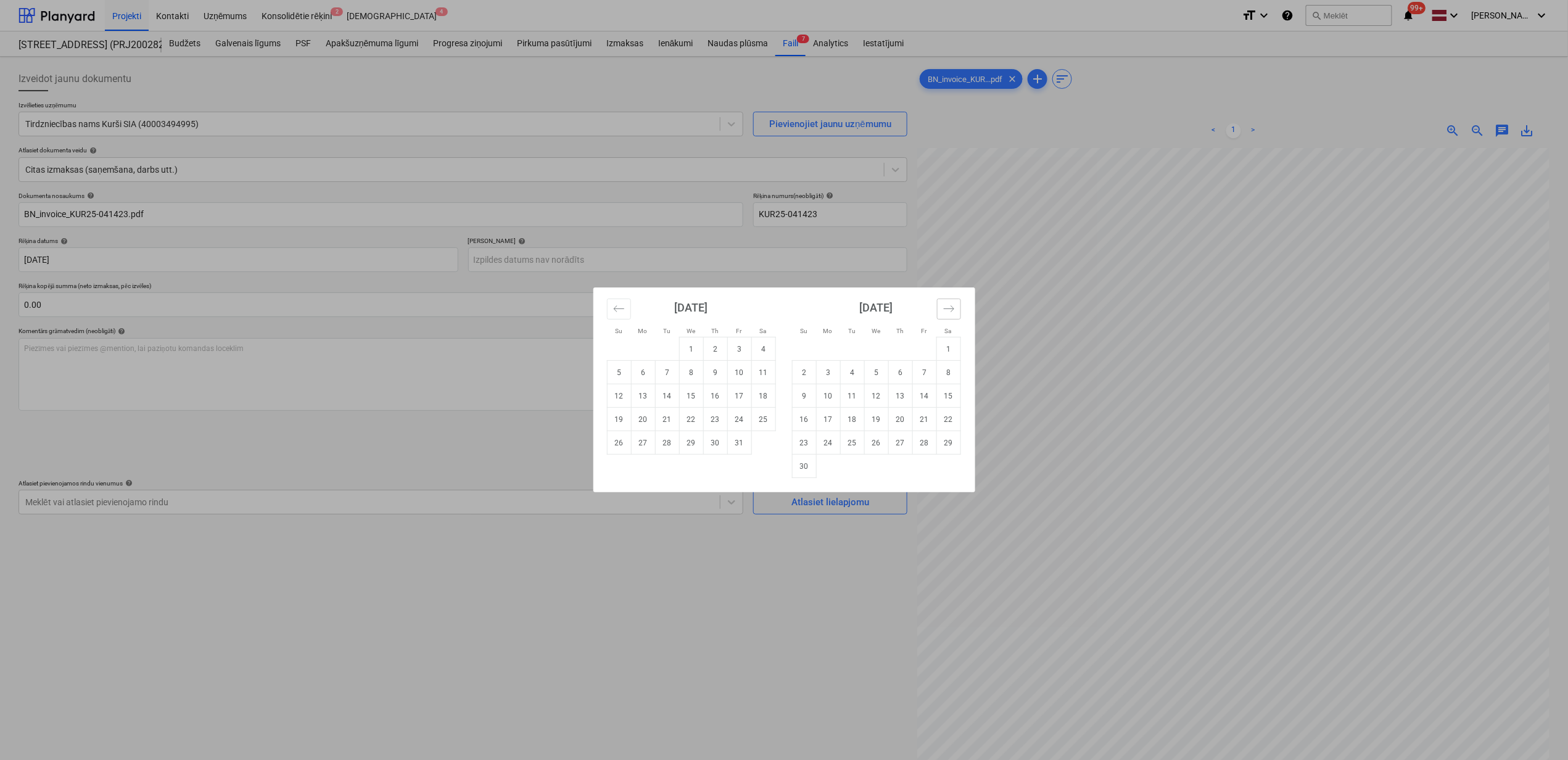
click at [946, 310] on icon "Move forward to switch to the next month." at bounding box center [949, 308] width 12 height 12
click at [944, 442] on td "31" at bounding box center [948, 442] width 24 height 23
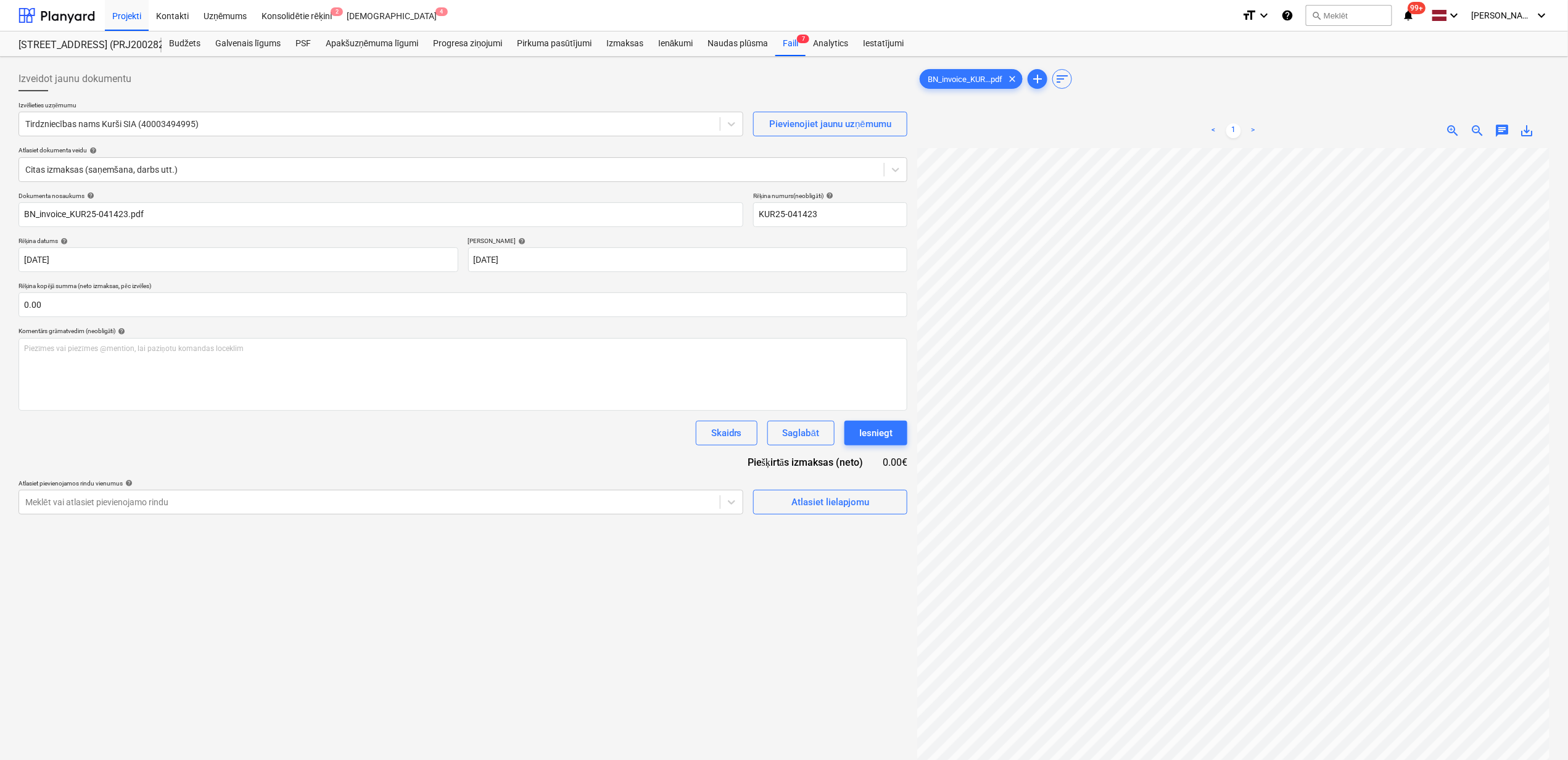
type input "31 Jan 2026"
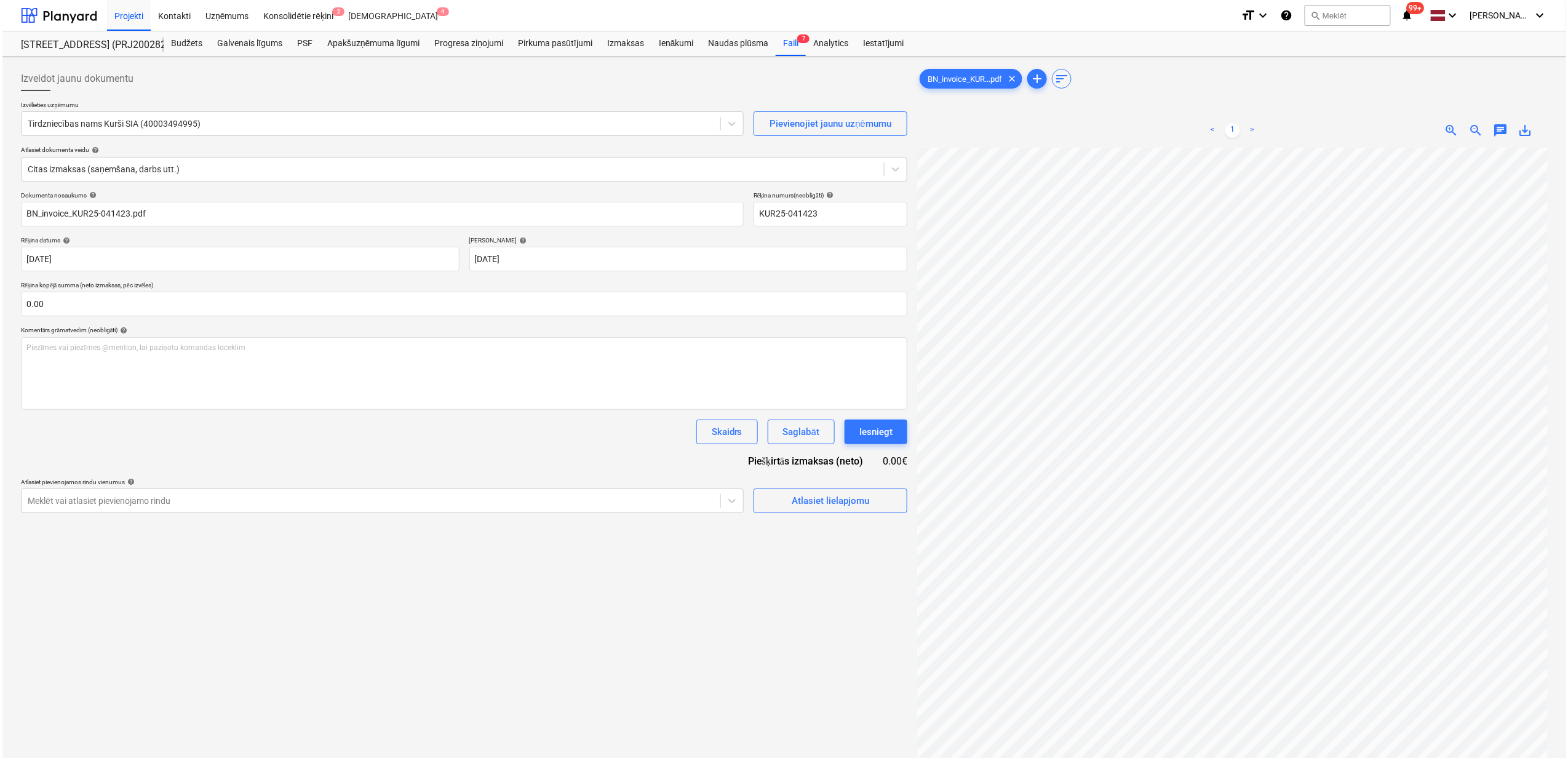
scroll to position [287, 150]
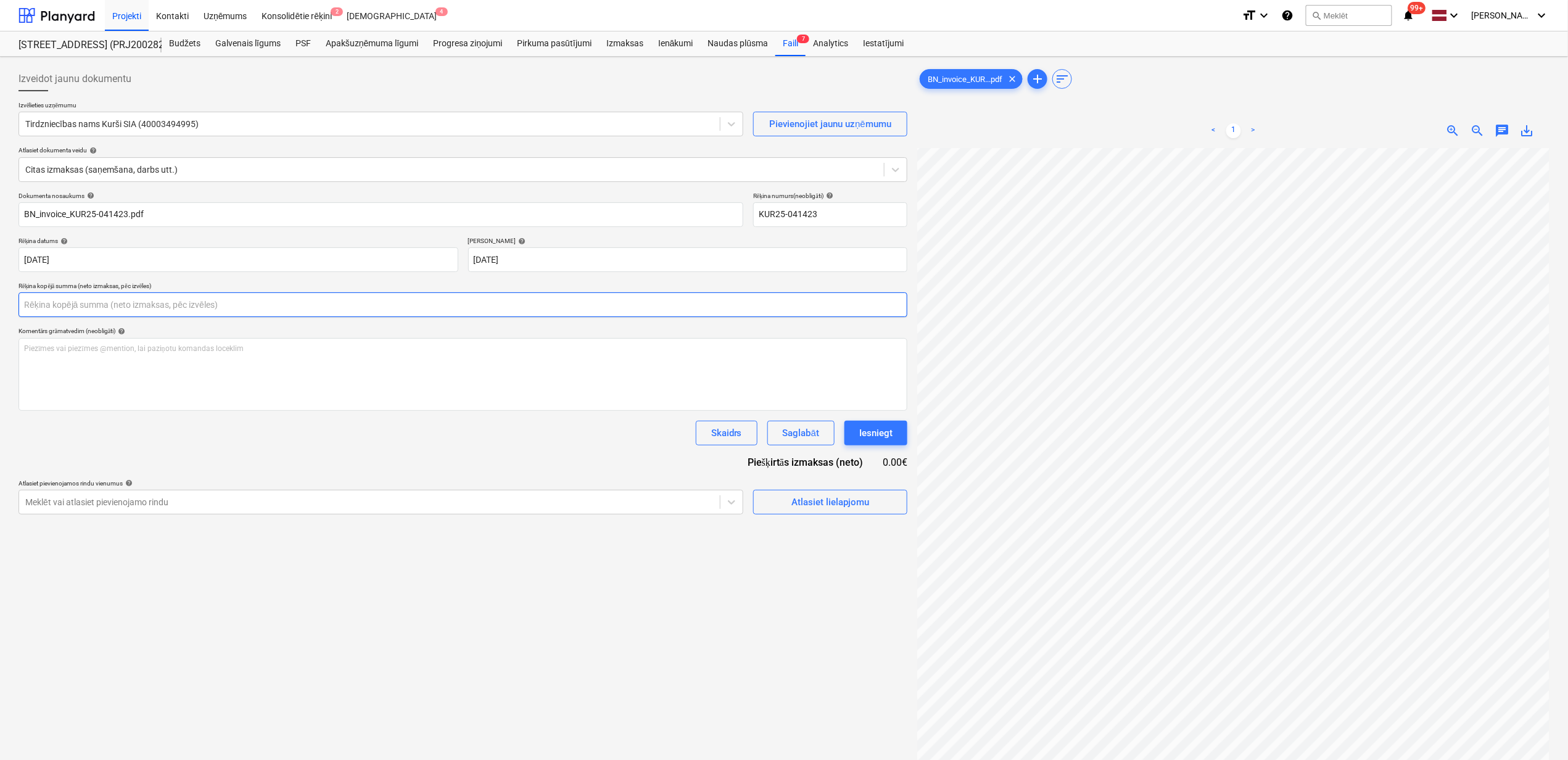
click at [119, 313] on input "text" at bounding box center [462, 305] width 889 height 25
type input "89.90"
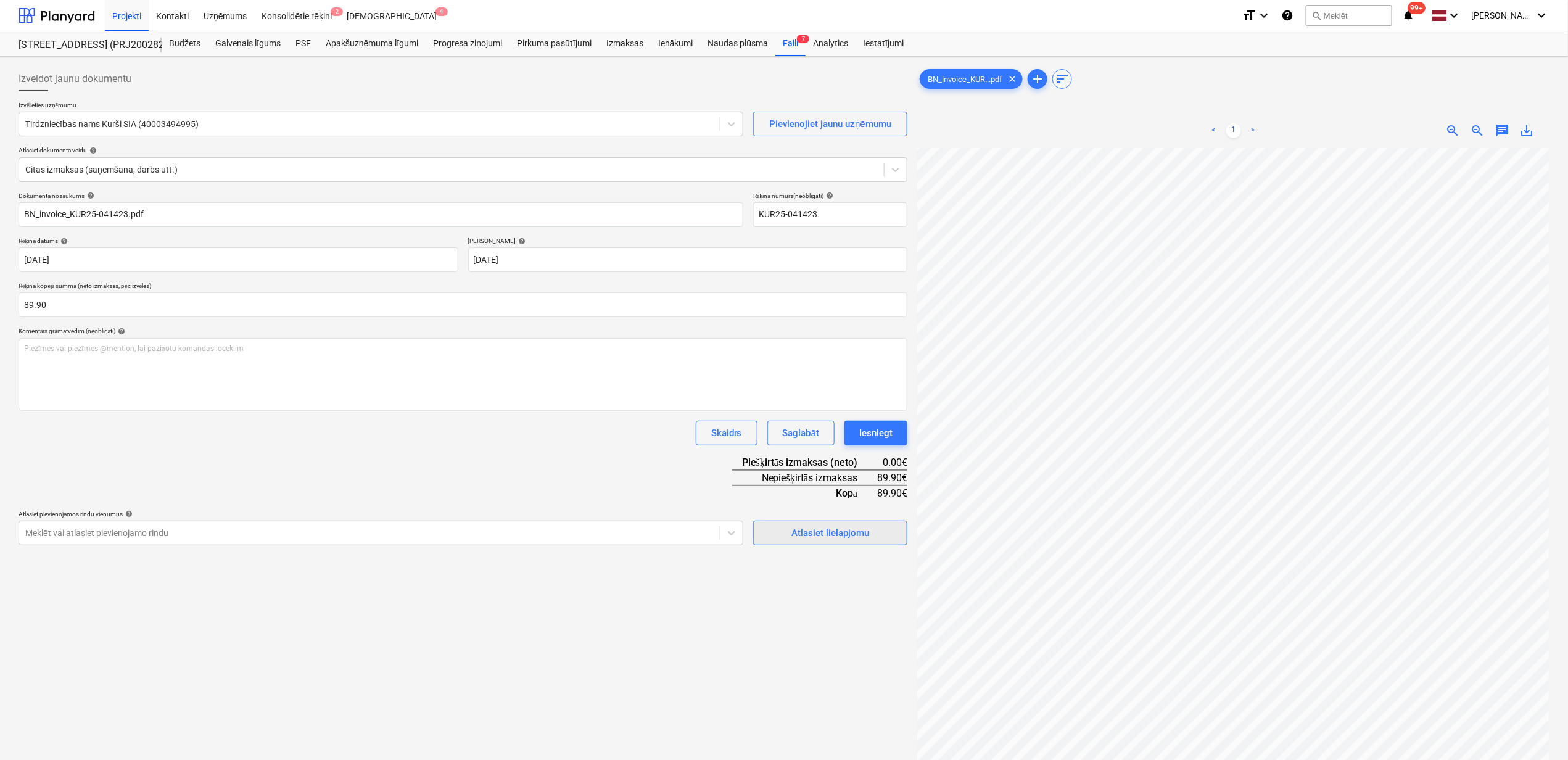
click at [828, 525] on div "Atlasiet lielapjomu" at bounding box center [830, 532] width 78 height 16
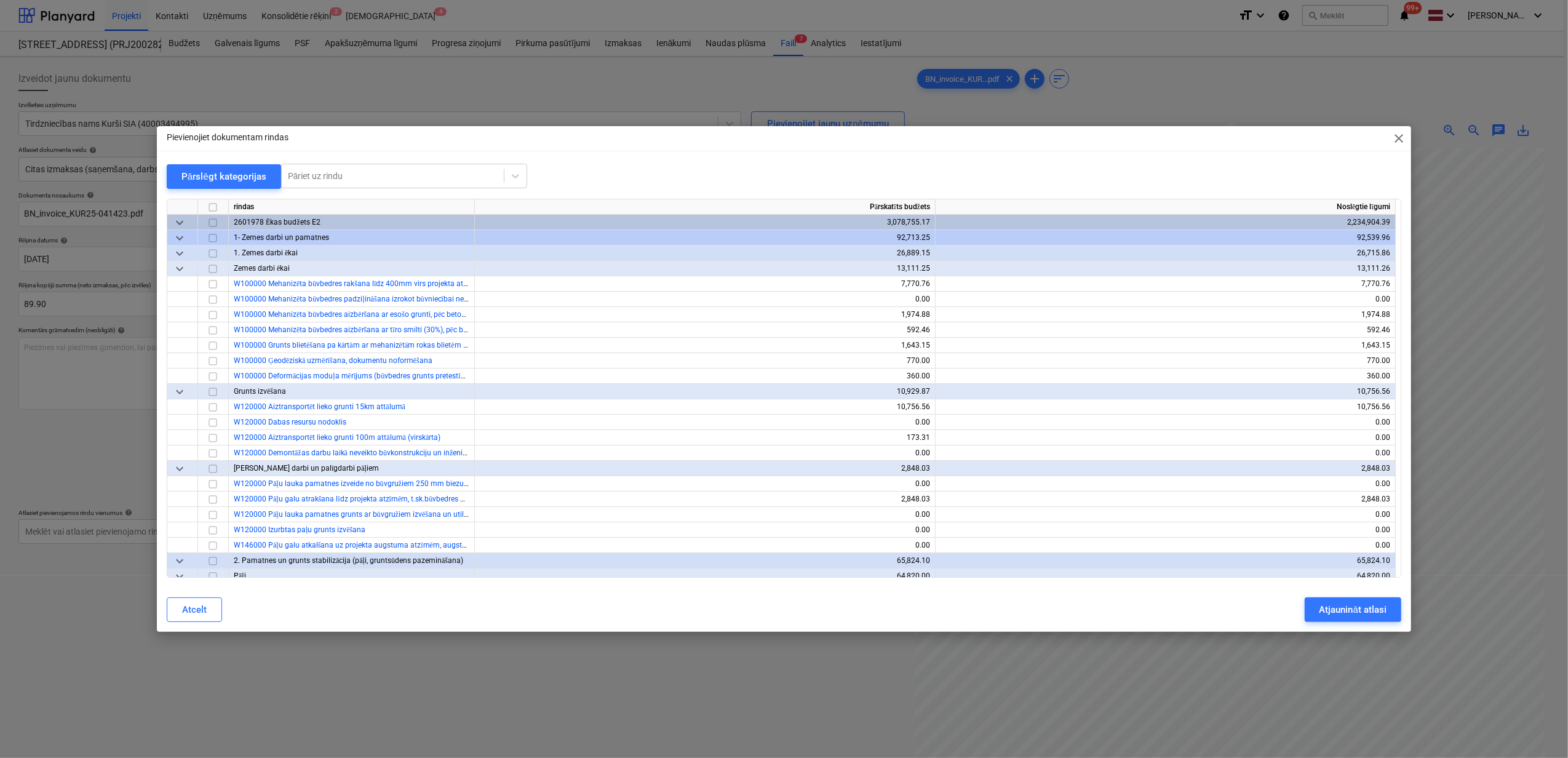
click at [180, 237] on span "keyboard_arrow_down" at bounding box center [180, 238] width 15 height 15
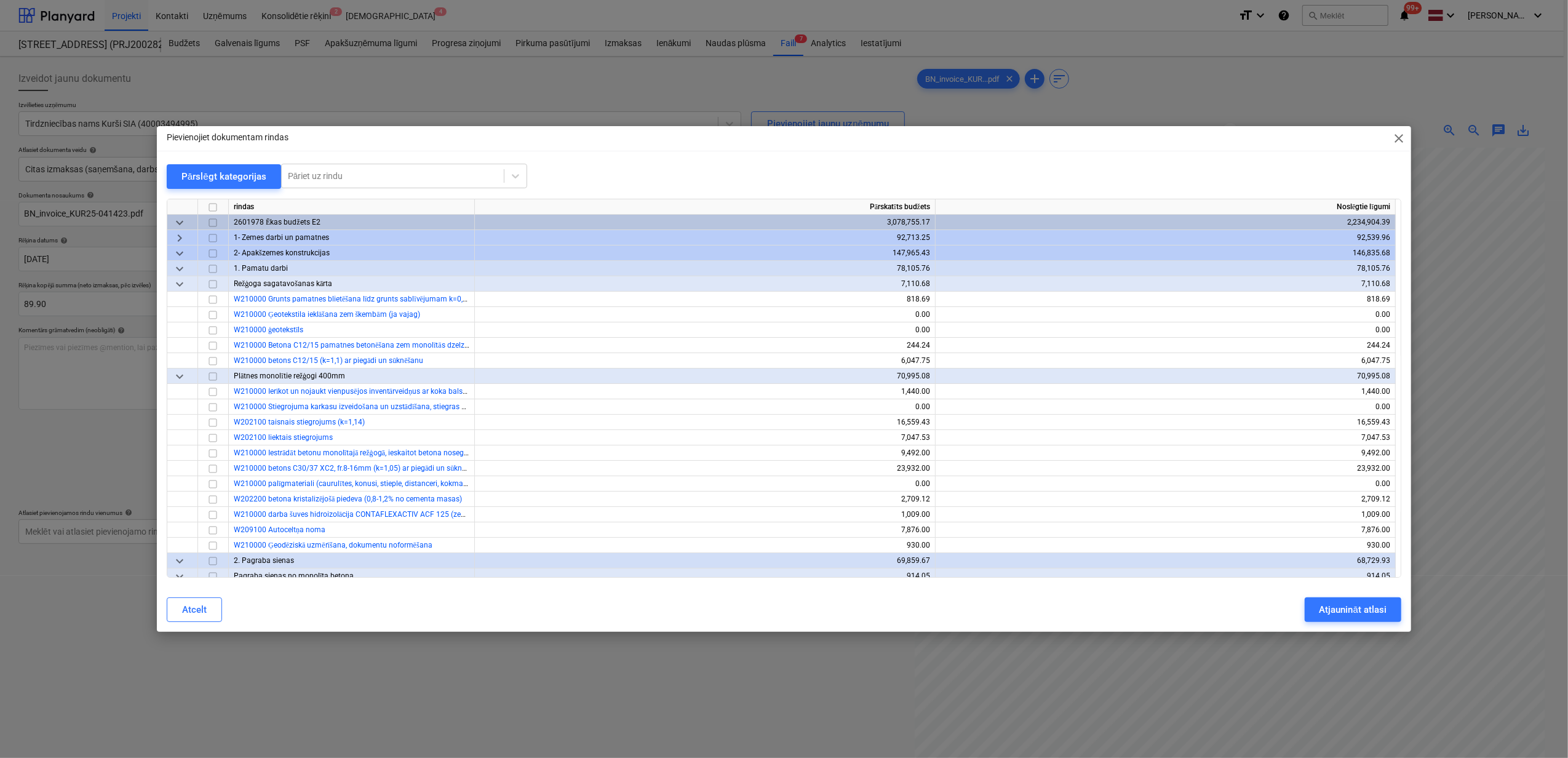
click at [180, 249] on span "keyboard_arrow_down" at bounding box center [180, 253] width 15 height 15
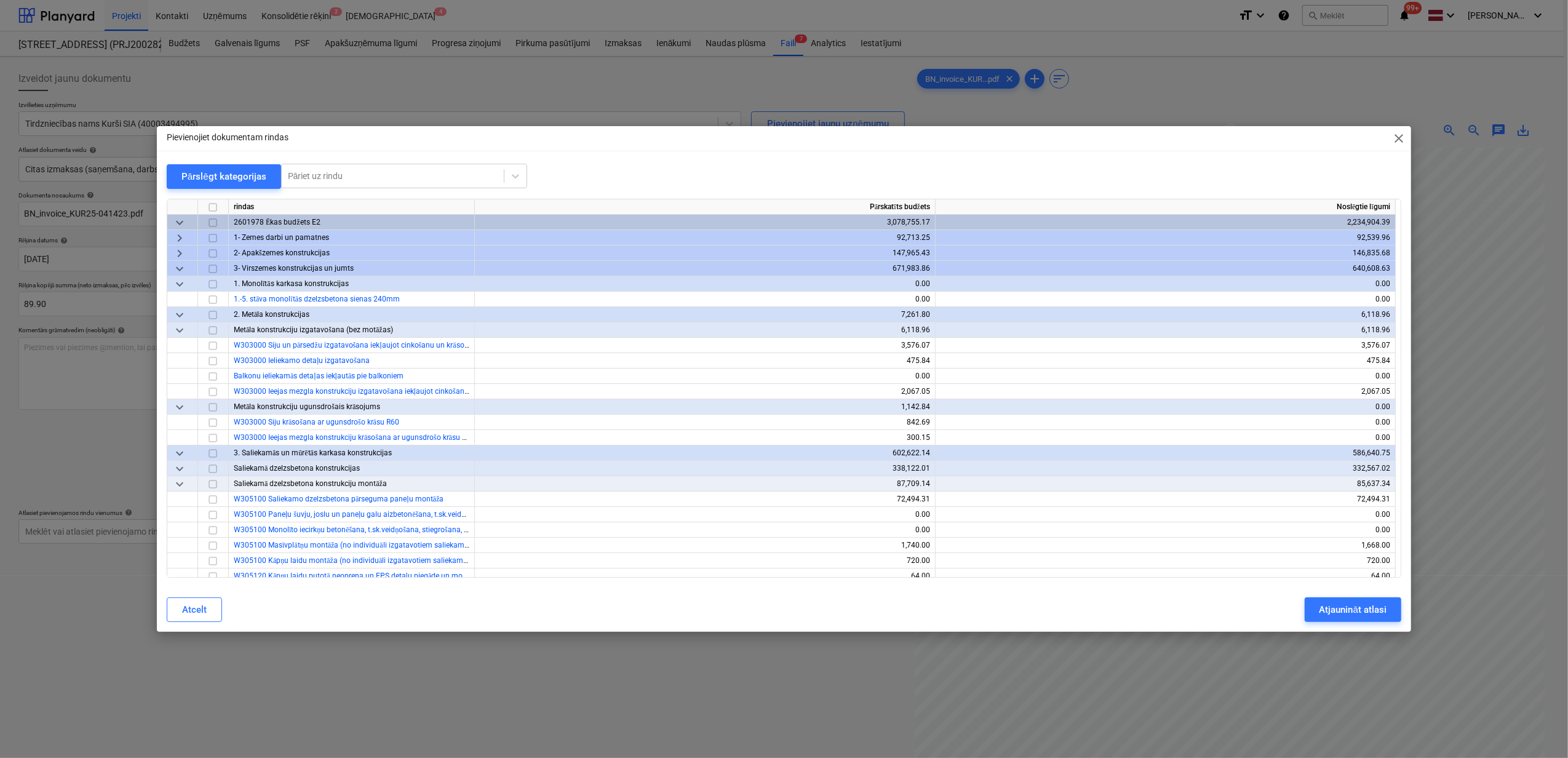
click at [179, 283] on span "keyboard_arrow_down" at bounding box center [180, 284] width 15 height 15
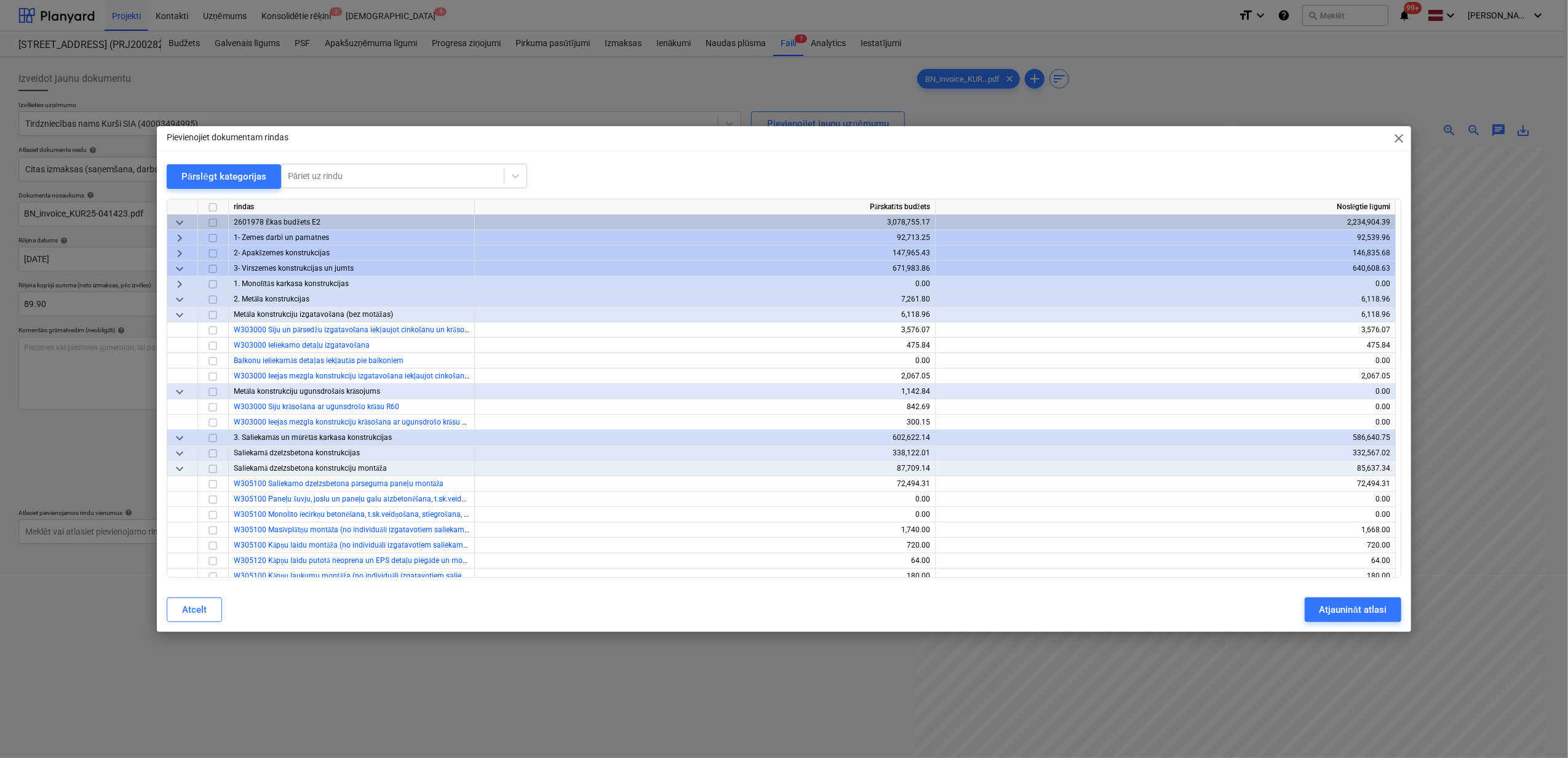
click at [180, 311] on span "keyboard_arrow_down" at bounding box center [180, 315] width 15 height 15
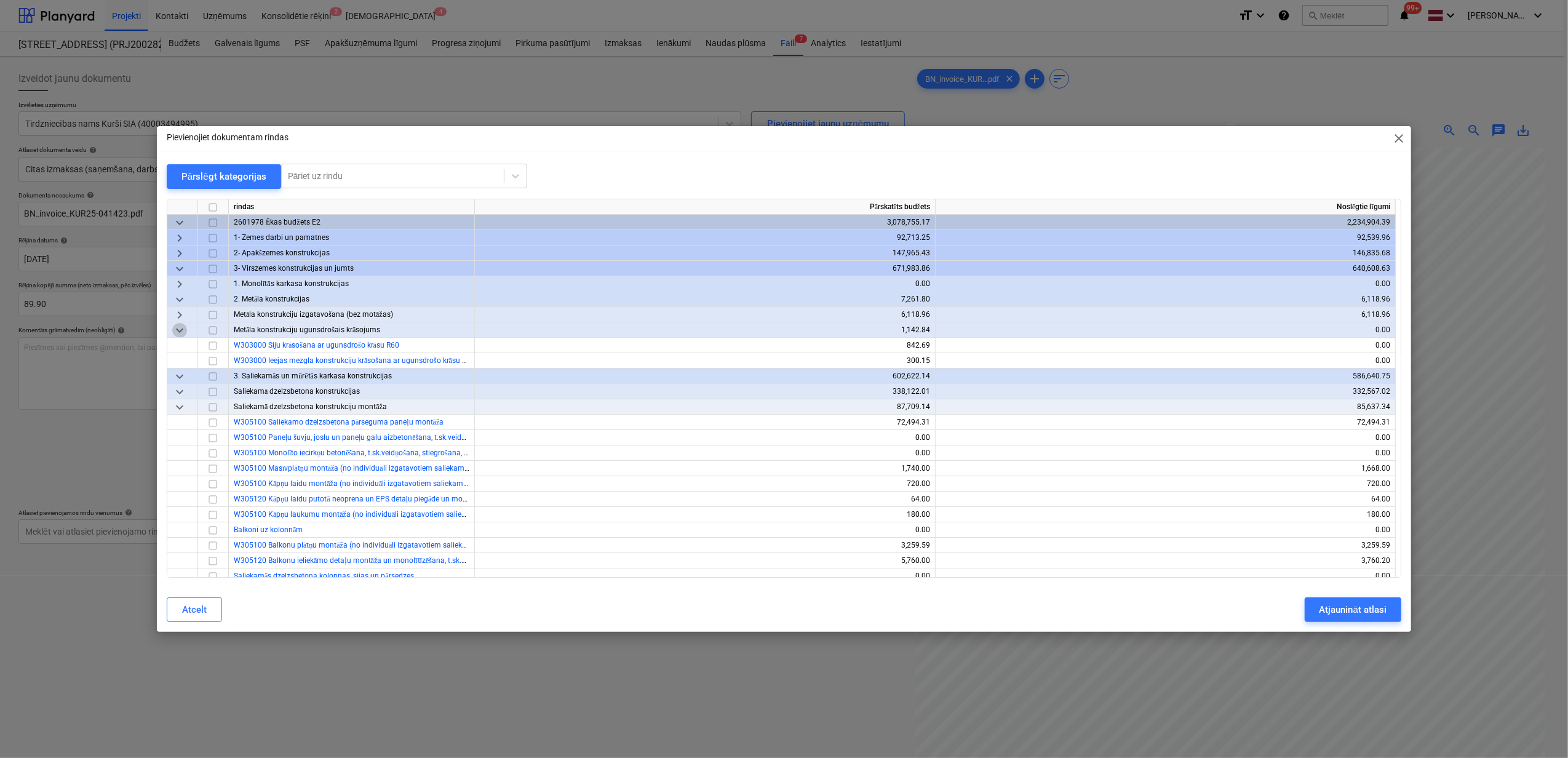
click at [180, 328] on span "keyboard_arrow_down" at bounding box center [180, 330] width 15 height 15
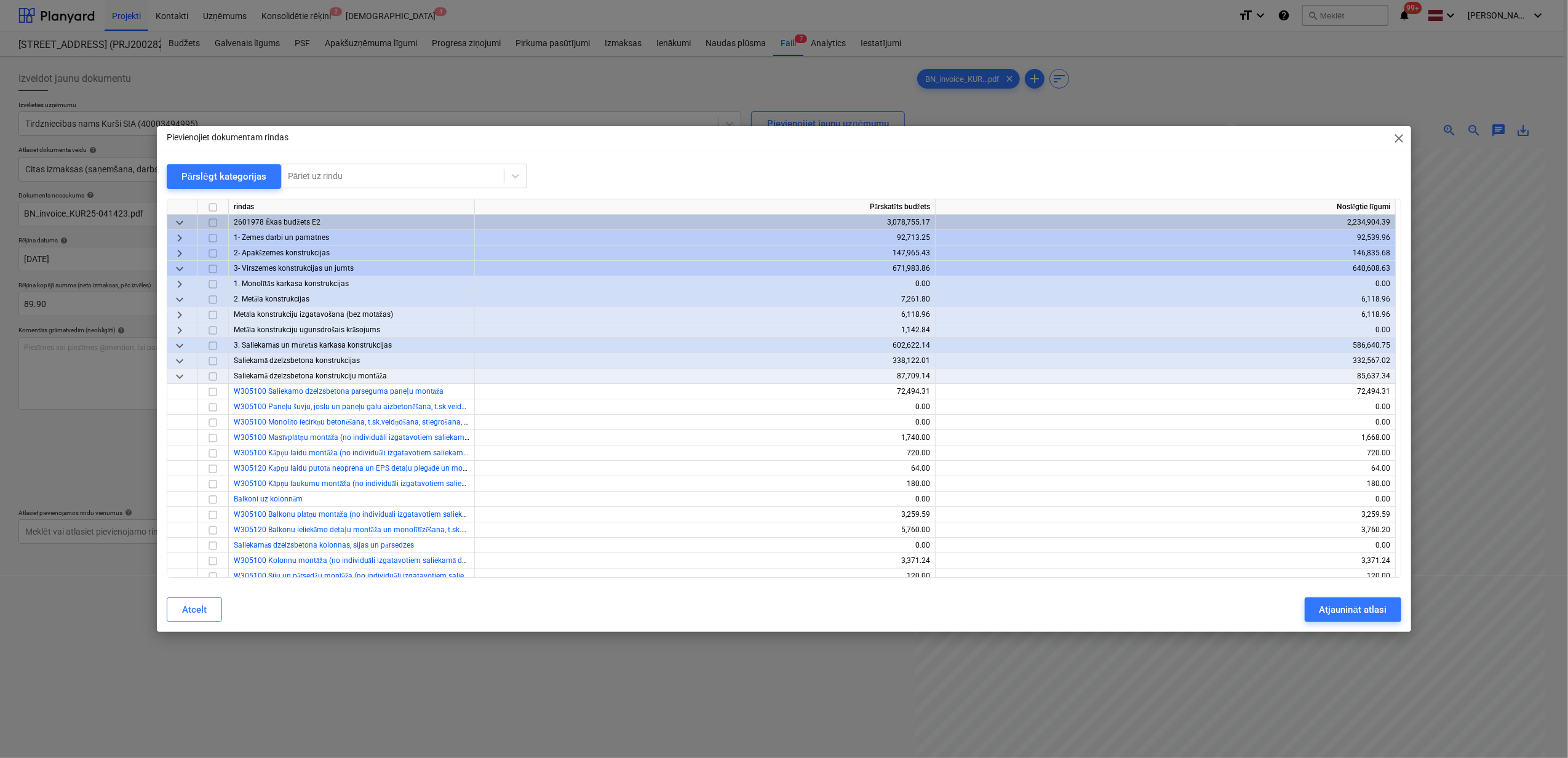
click at [183, 294] on span "keyboard_arrow_down" at bounding box center [180, 299] width 15 height 15
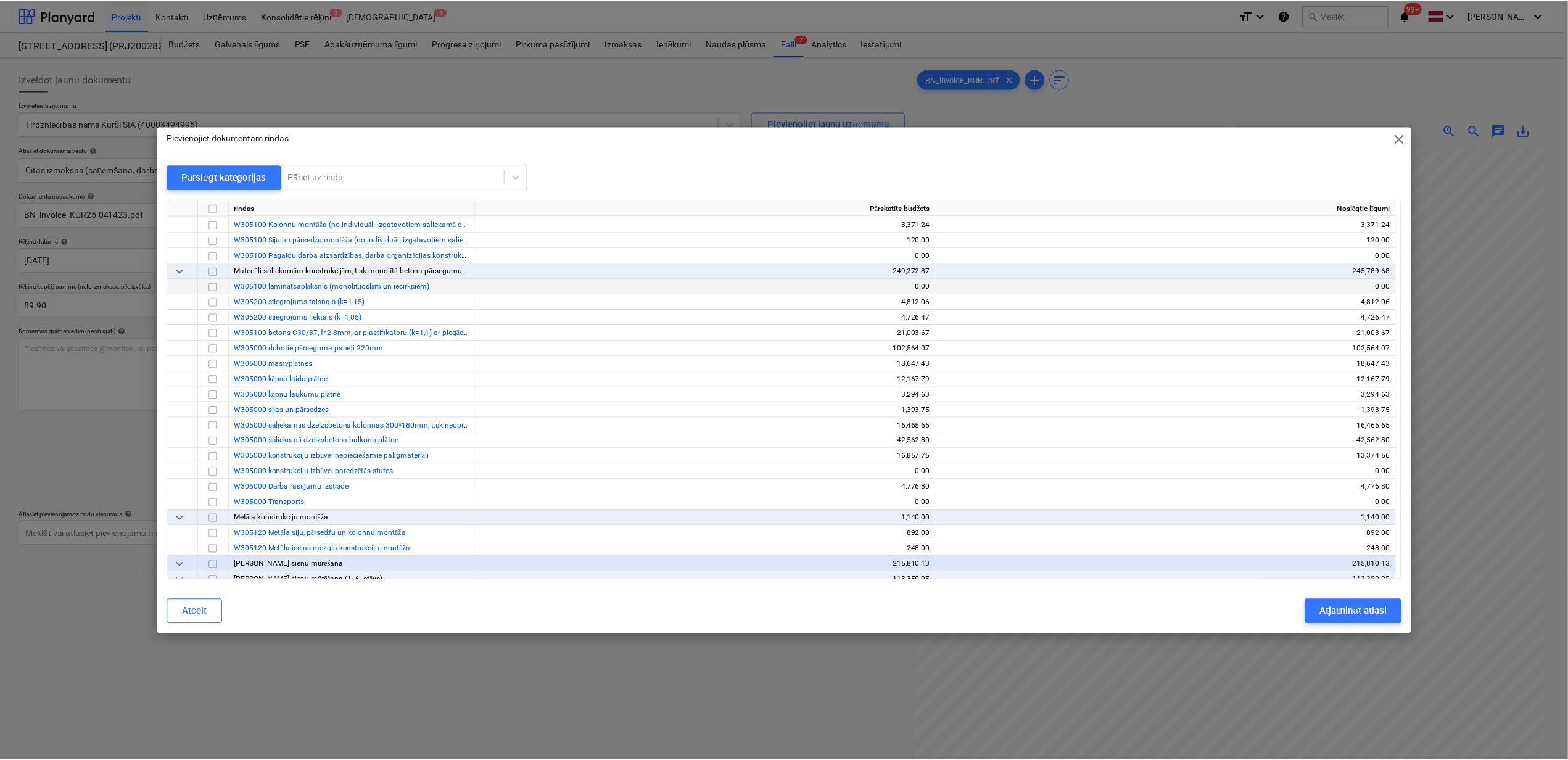
scroll to position [328, 0]
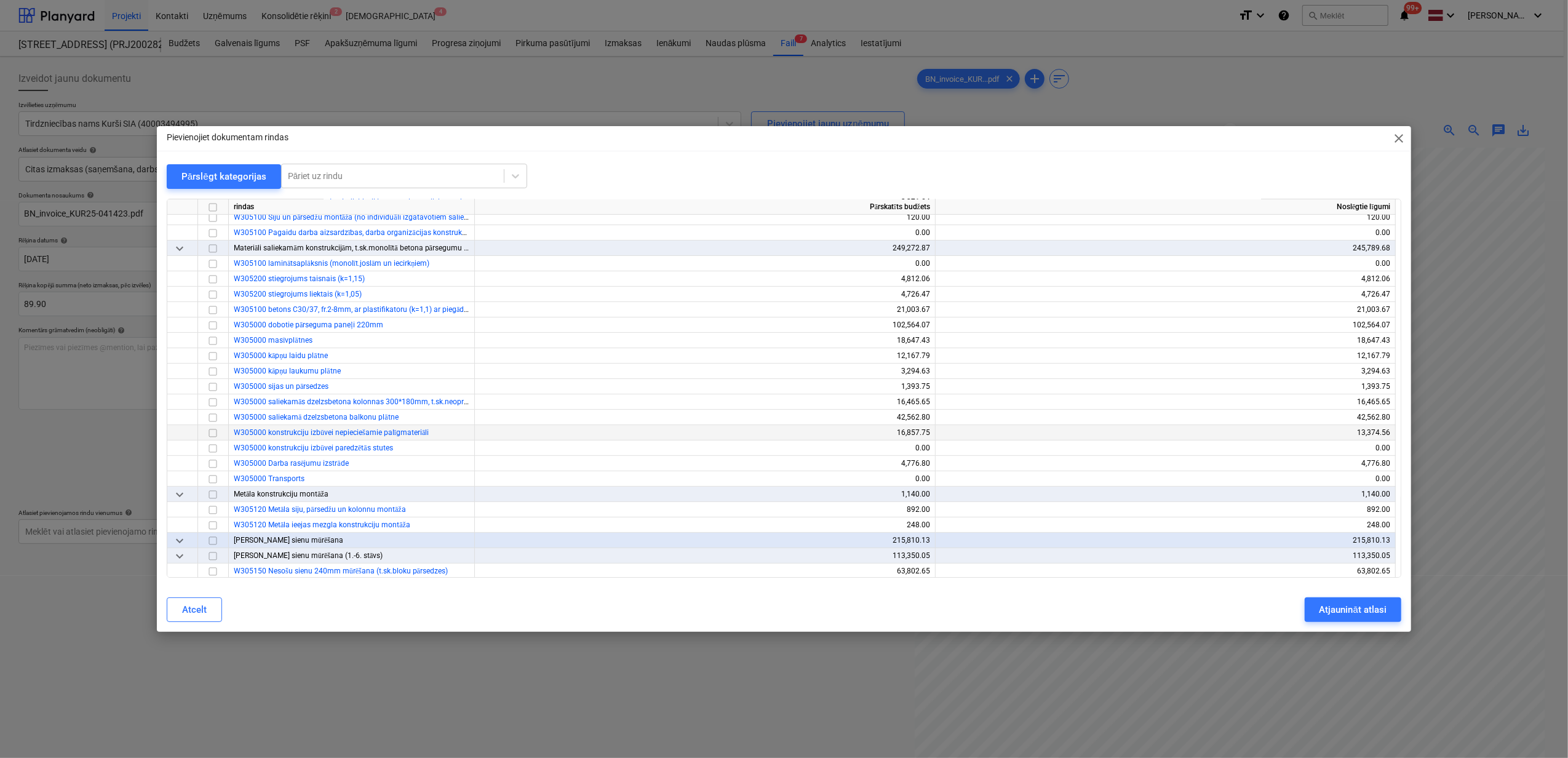
click at [216, 432] on input "checkbox" at bounding box center [212, 433] width 15 height 15
click at [1349, 604] on div "Atjaunināt atlasi" at bounding box center [1352, 609] width 67 height 16
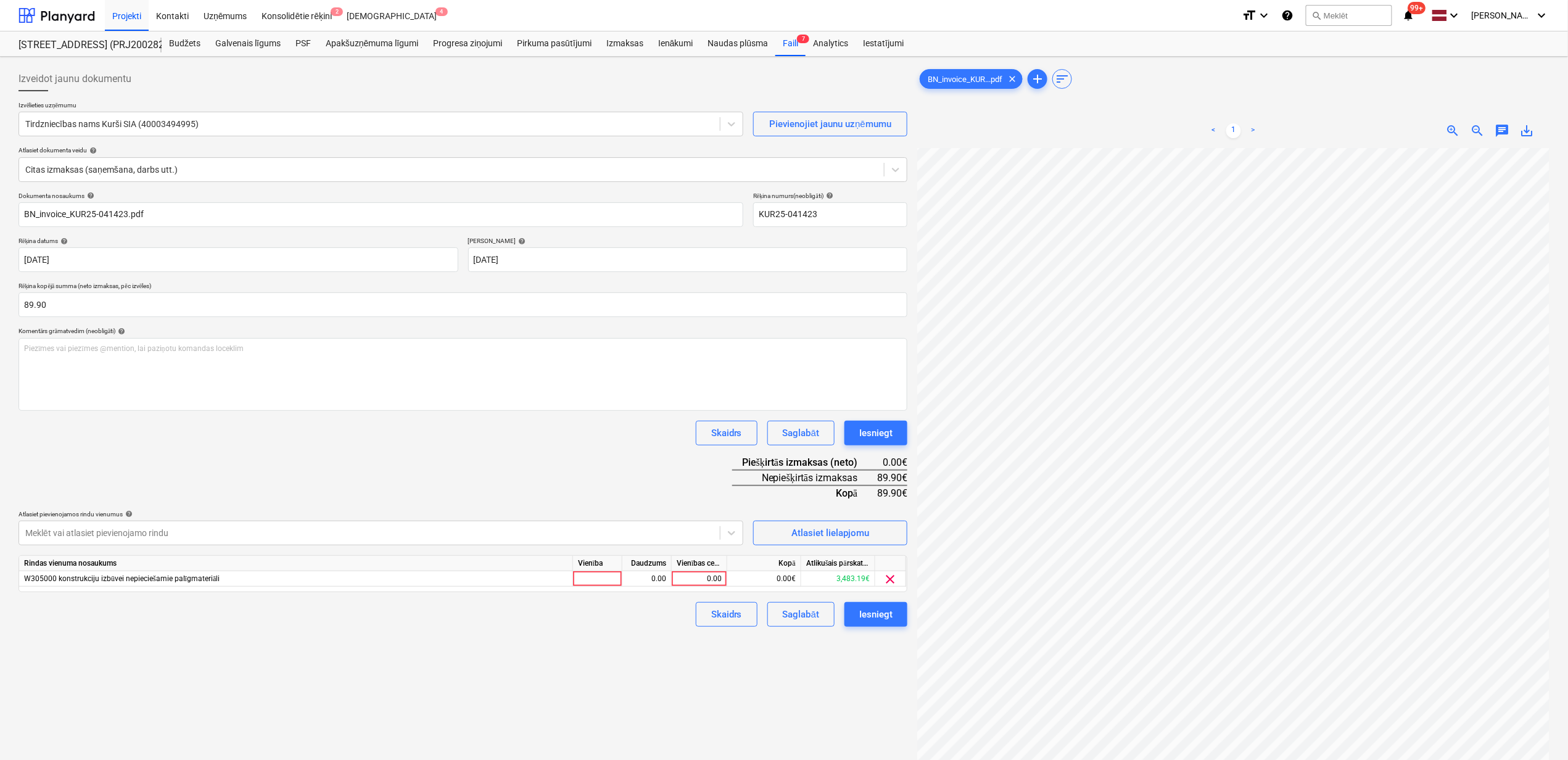
scroll to position [288, 148]
click at [692, 572] on div "0.00" at bounding box center [699, 578] width 45 height 15
type input "89.90"
click at [879, 610] on div "Iesniegt" at bounding box center [876, 614] width 33 height 16
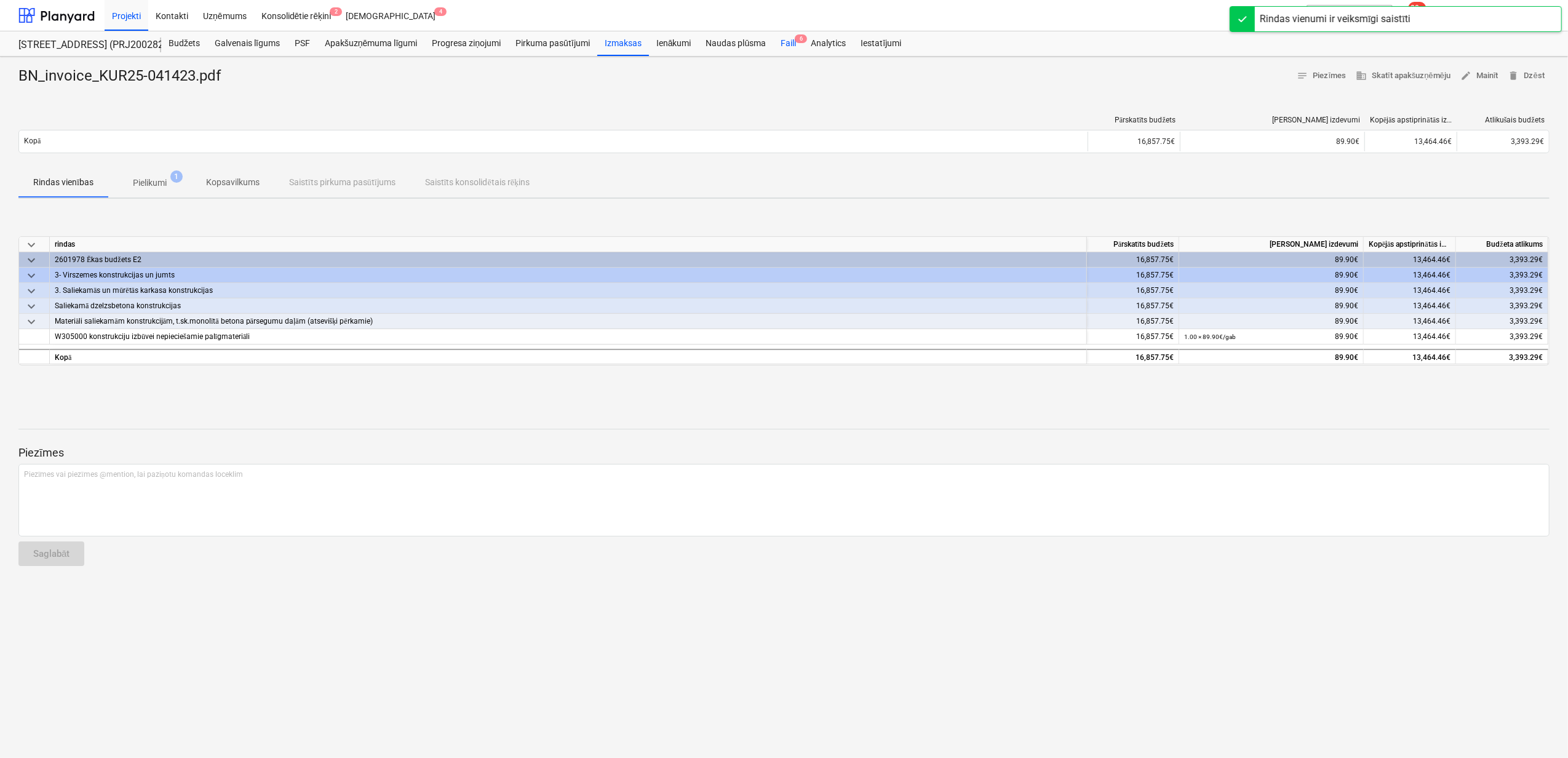
click at [781, 42] on div "Faili 6" at bounding box center [788, 44] width 30 height 25
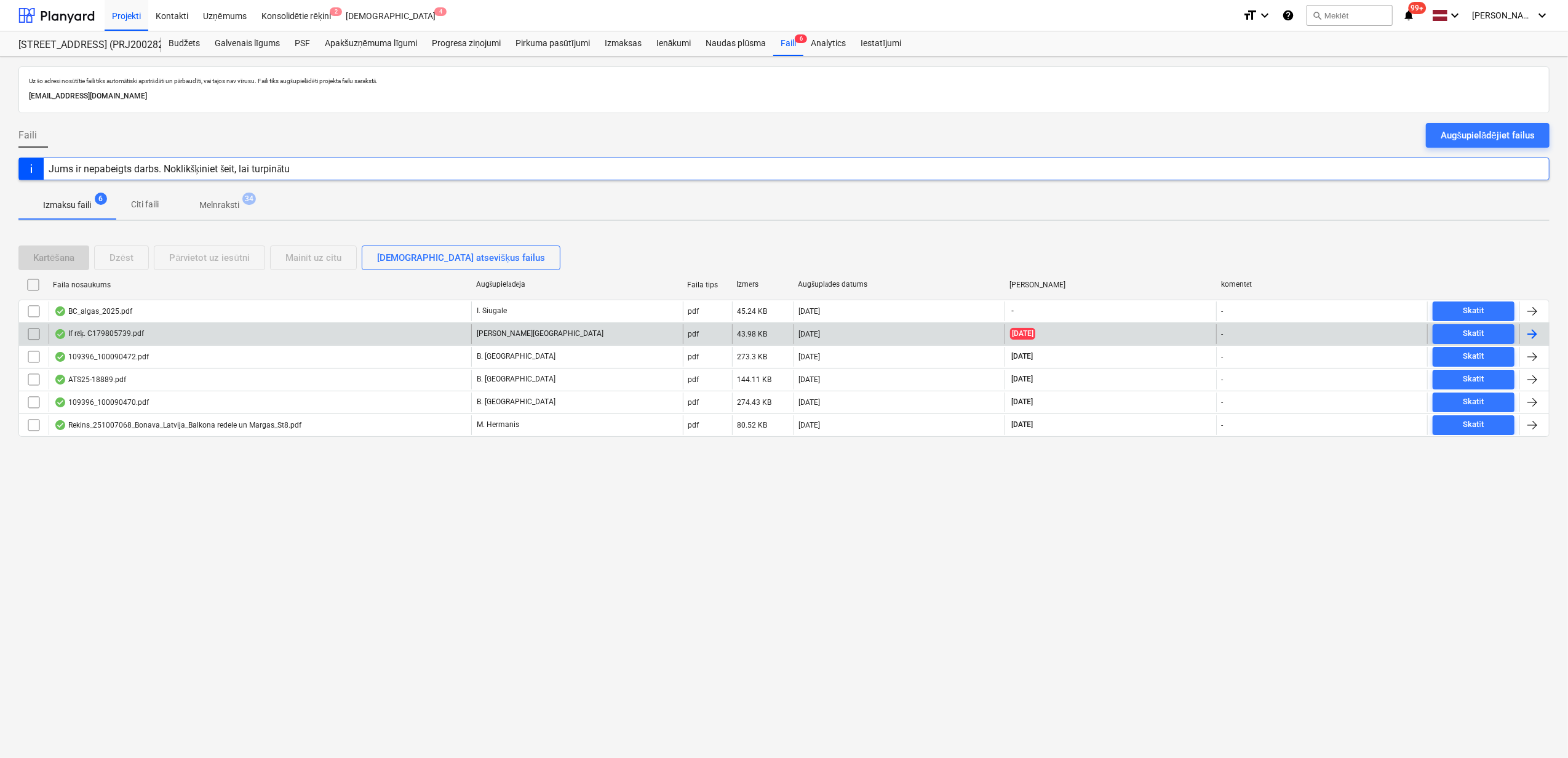
click at [557, 336] on div "[PERSON_NAME][GEOGRAPHIC_DATA]" at bounding box center [577, 335] width 212 height 20
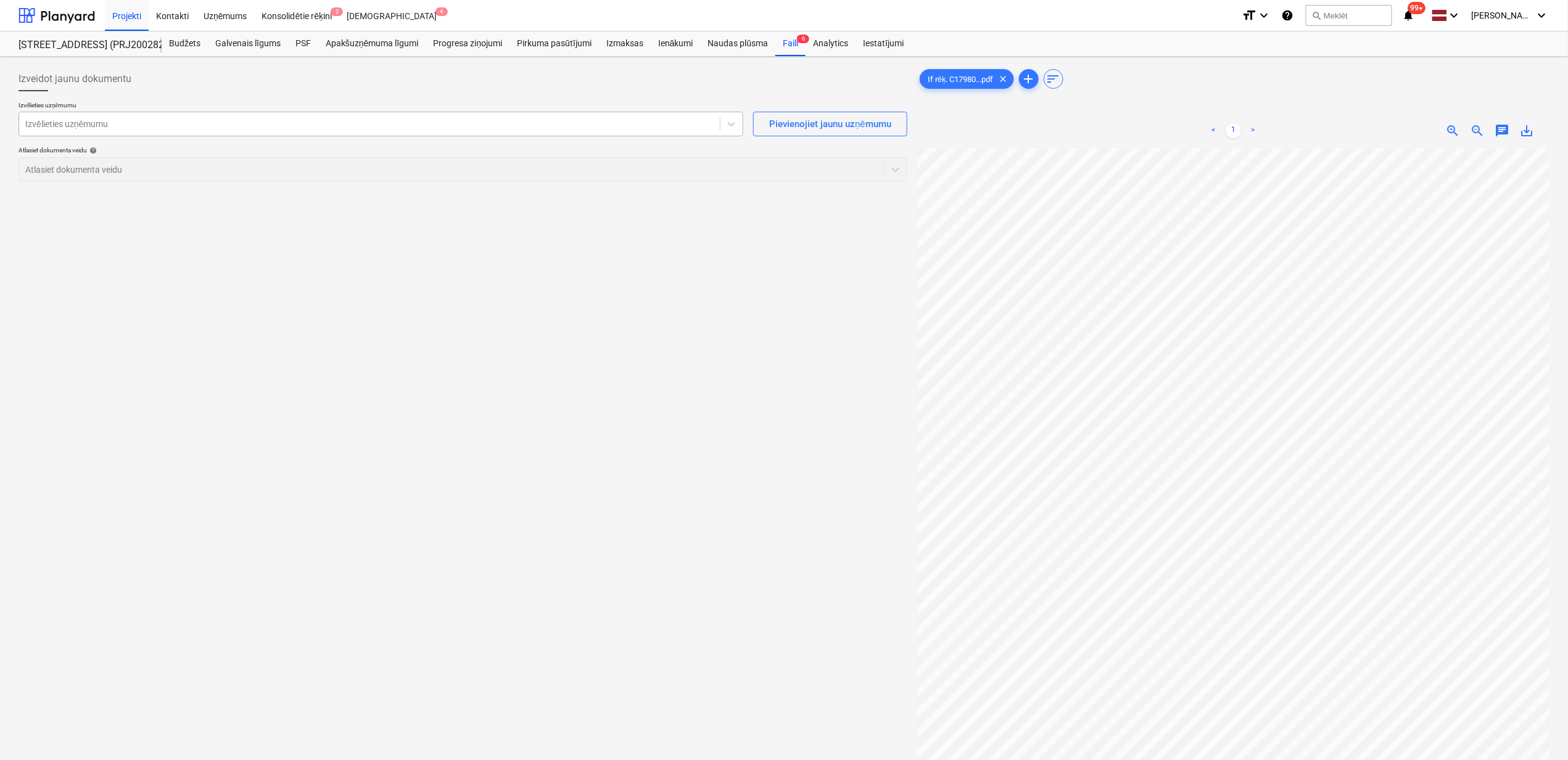
click at [163, 126] on div at bounding box center [369, 124] width 689 height 12
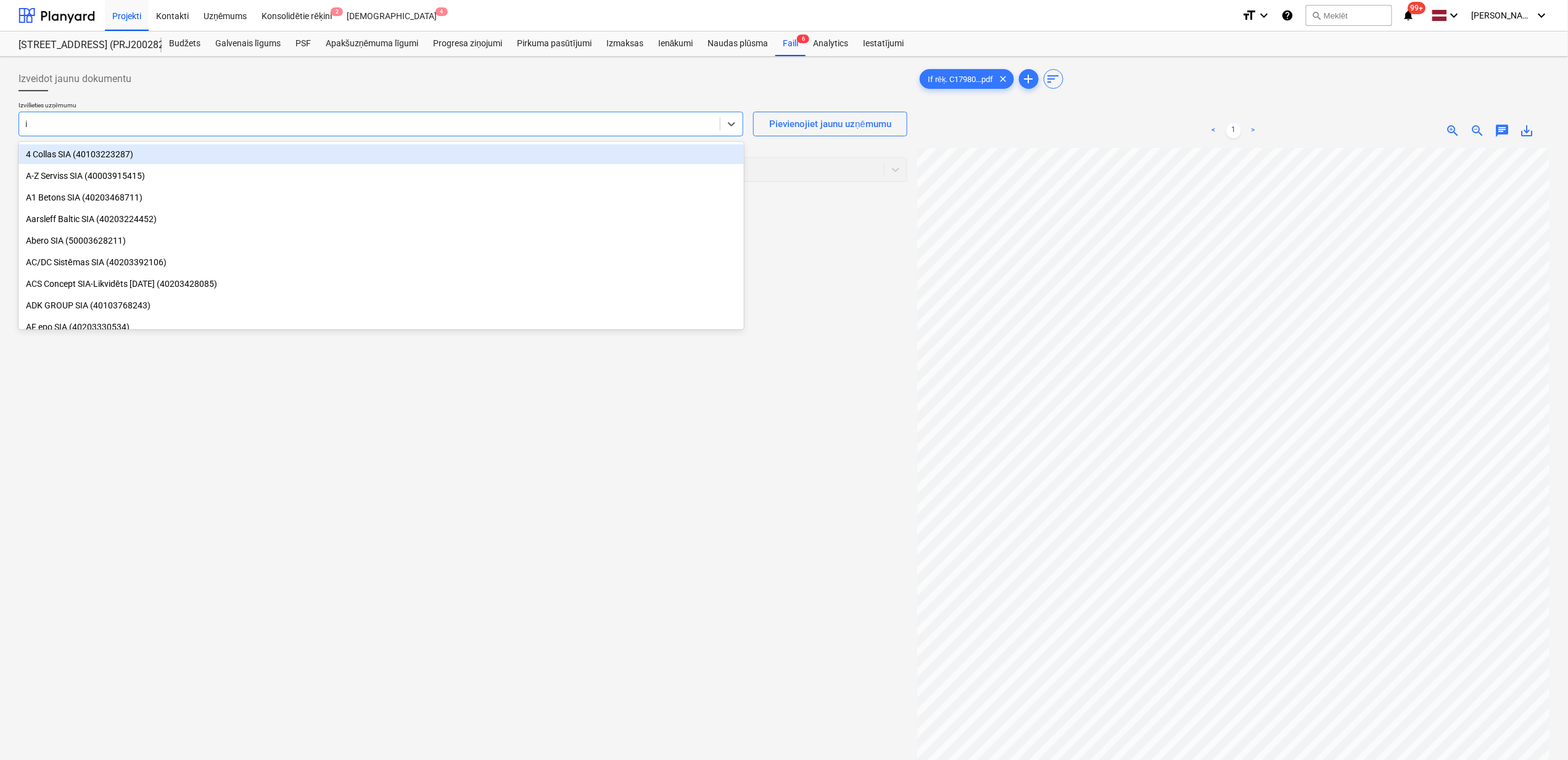
type input "if"
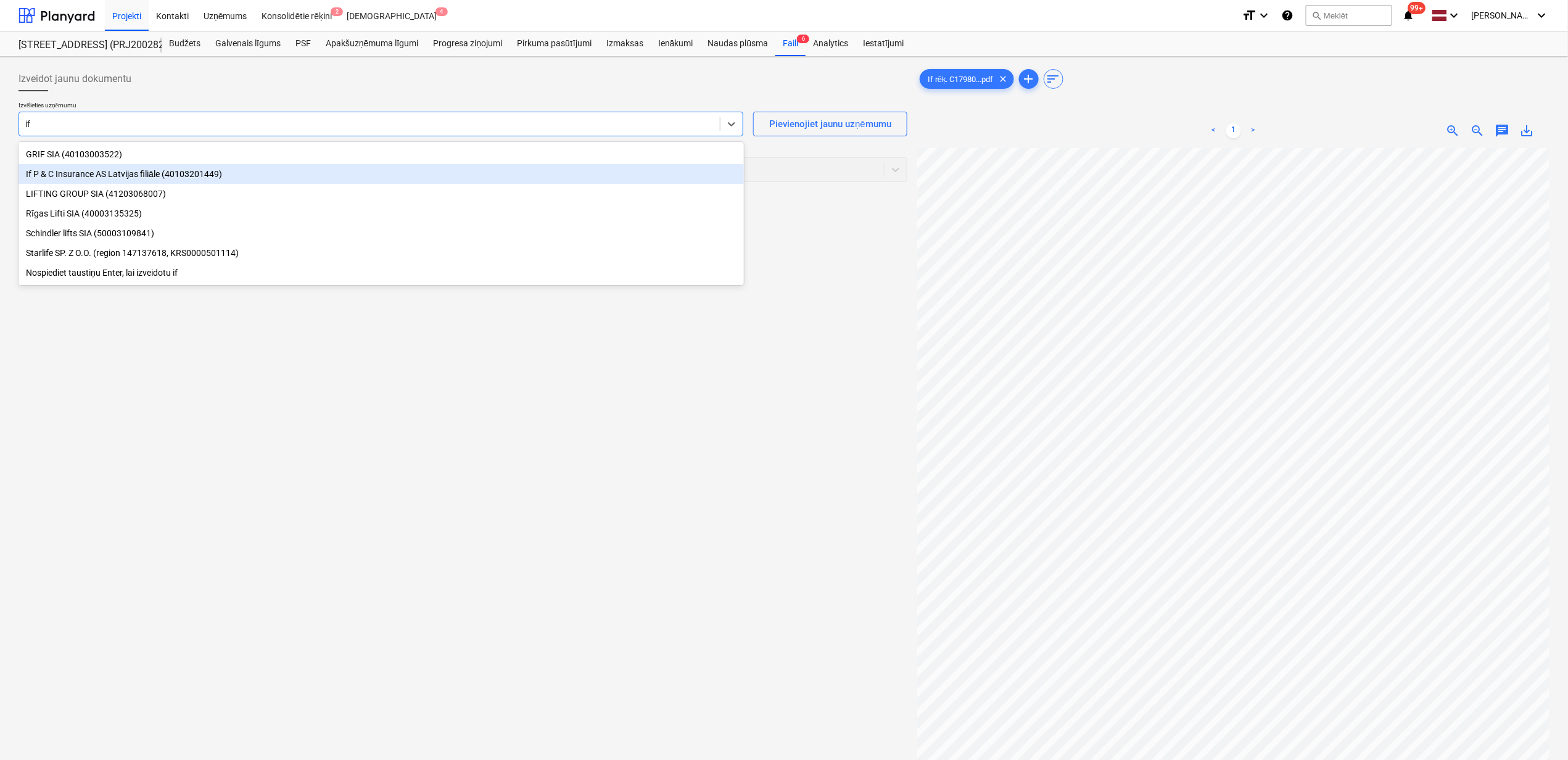
click at [86, 176] on div "If P & C Insurance AS Latvijas filiāle (40103201449)" at bounding box center [381, 174] width 726 height 20
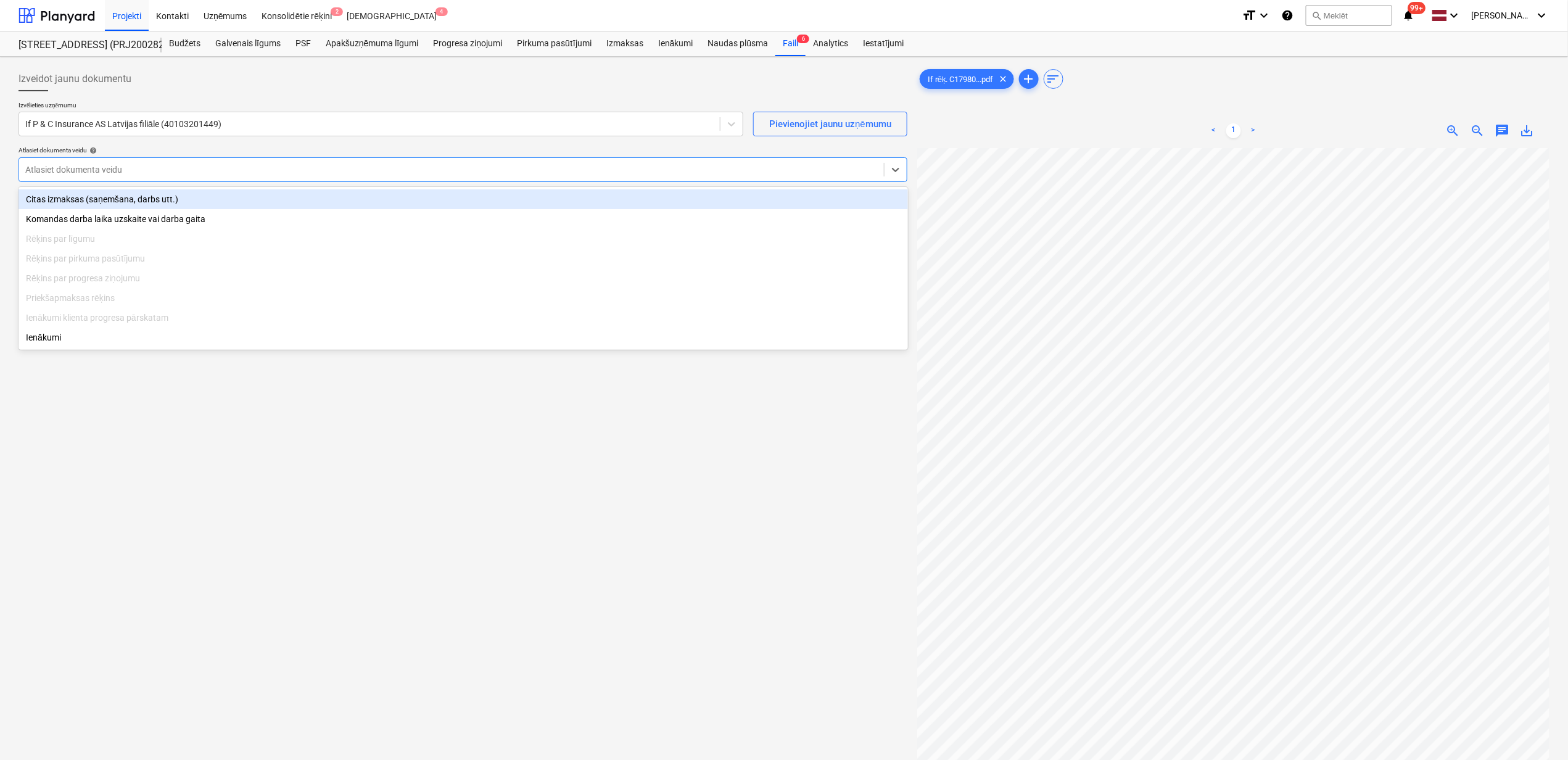
click at [184, 172] on div at bounding box center [452, 169] width 852 height 12
click at [122, 203] on div "Citas izmaksas (saņemšana, darbs utt.)" at bounding box center [463, 199] width 889 height 20
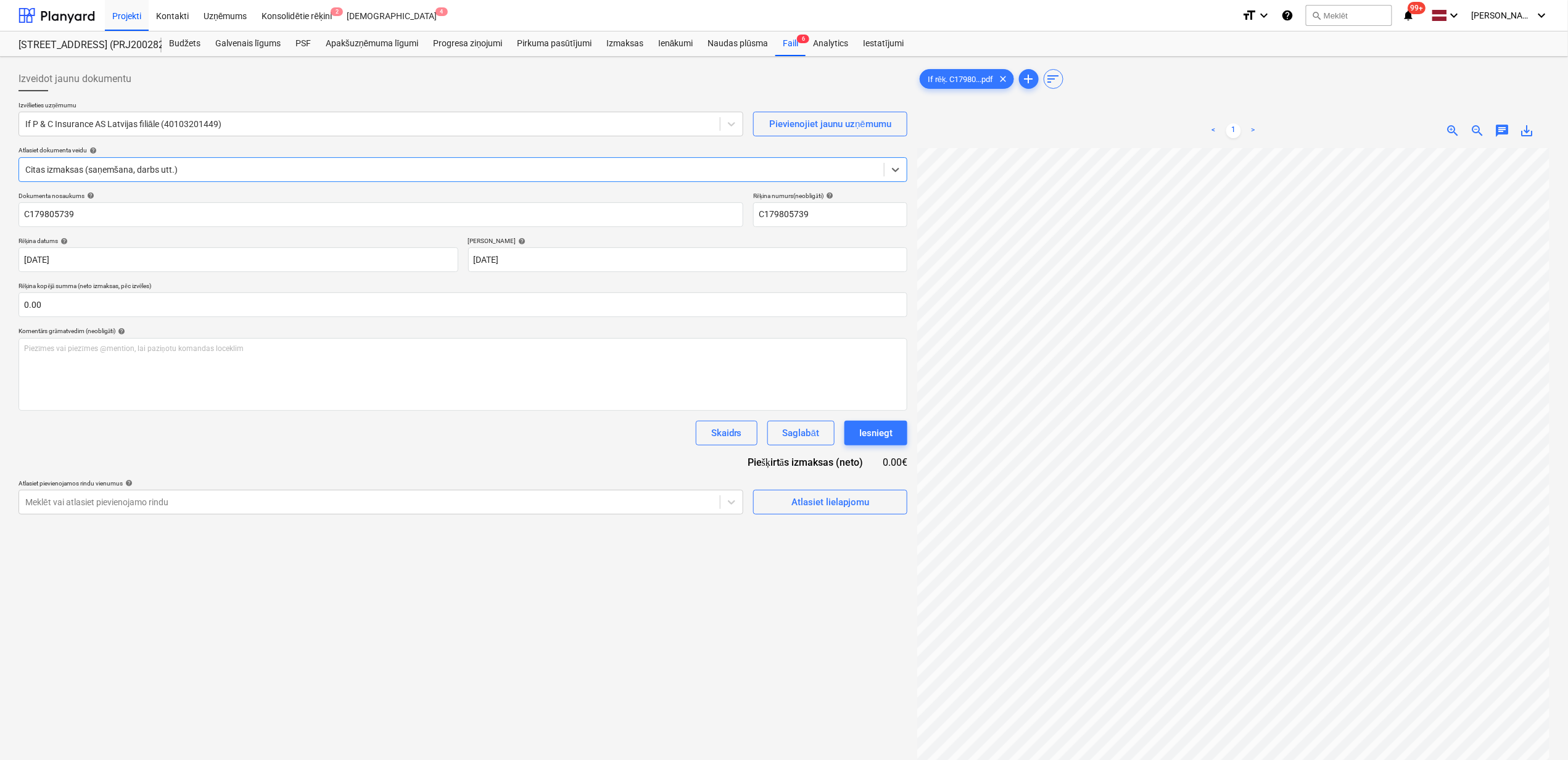
click at [1530, 127] on span "save_alt" at bounding box center [1527, 130] width 15 height 15
click at [107, 222] on input "C179805739" at bounding box center [381, 215] width 725 height 25
drag, startPoint x: 108, startPoint y: 221, endPoint x: -12, endPoint y: 222, distance: 120.0
click at [0, 222] on html "Projekti Kontakti Uzņēmums Konsolidētie rēķini 2 Iesūtne 4 format_size keyboard…" at bounding box center [784, 380] width 1568 height 760
paste input "If rēķ."
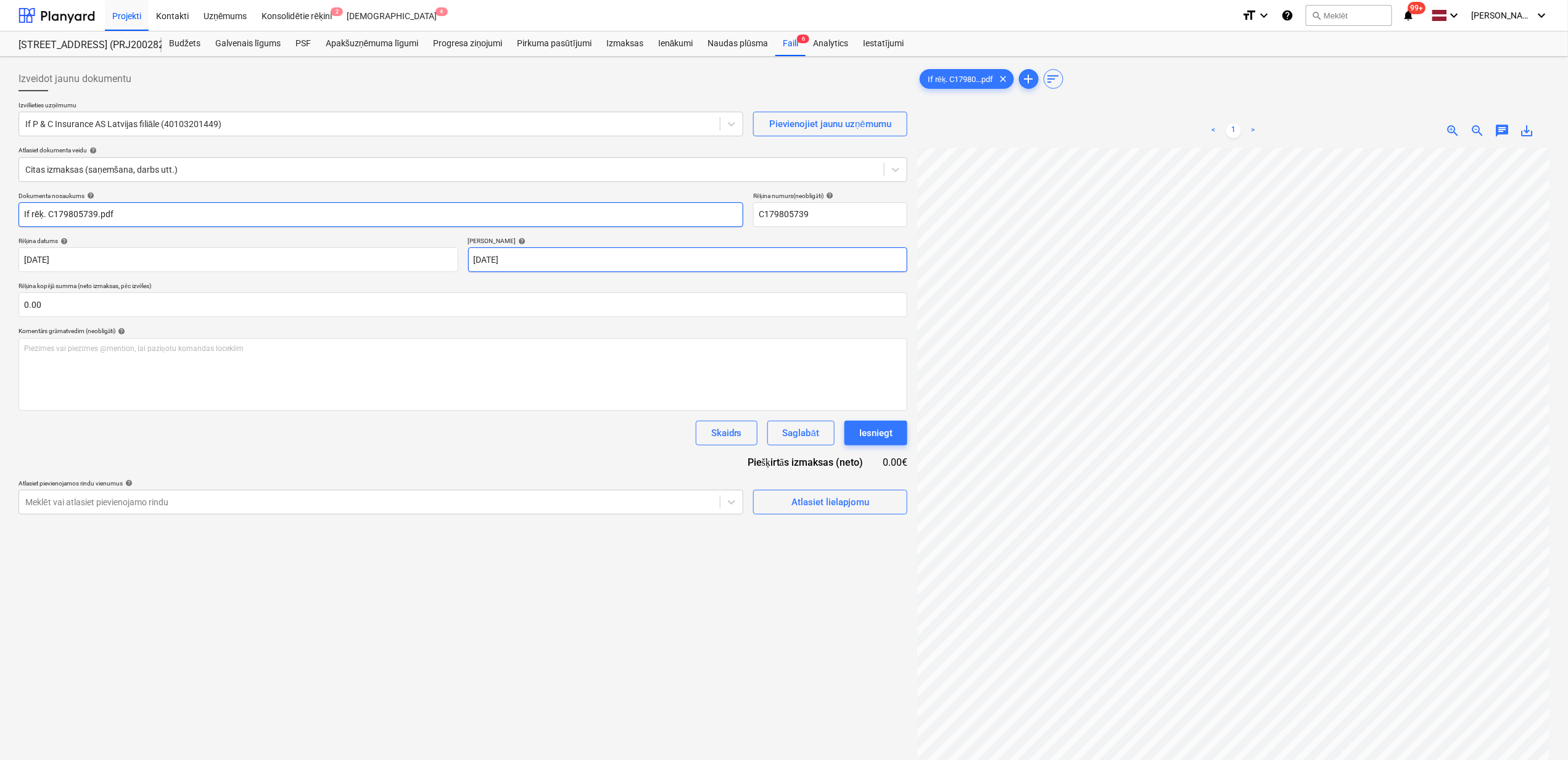
type input "If rēķ. C179805739.pdf"
click at [560, 260] on body "Projekti Kontakti Uzņēmums Konsolidētie rēķini 2 Iesūtne 4 format_size keyboard…" at bounding box center [784, 380] width 1568 height 760
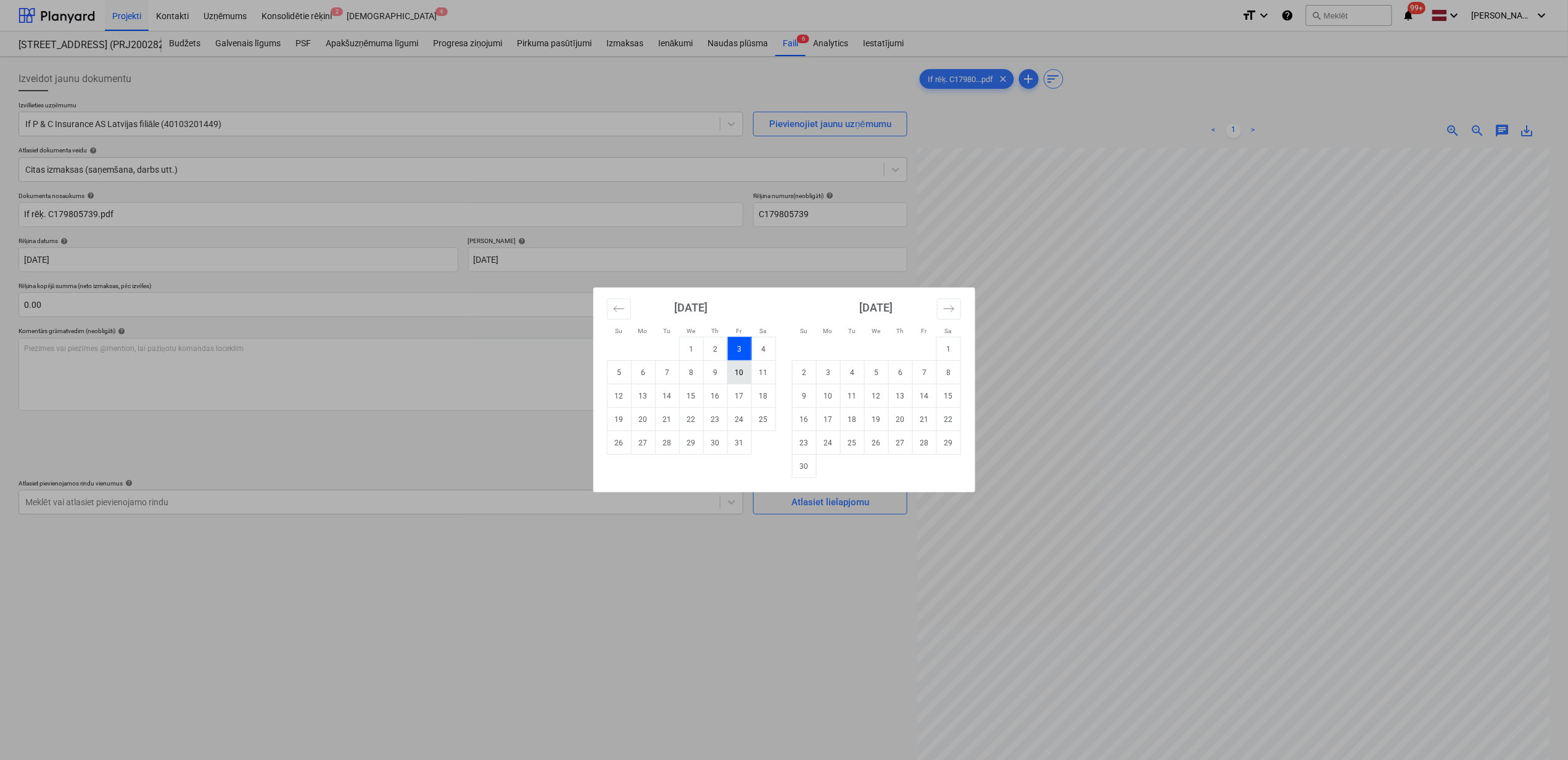
click at [742, 375] on td "10" at bounding box center [739, 372] width 24 height 23
type input "10 Oct 2025"
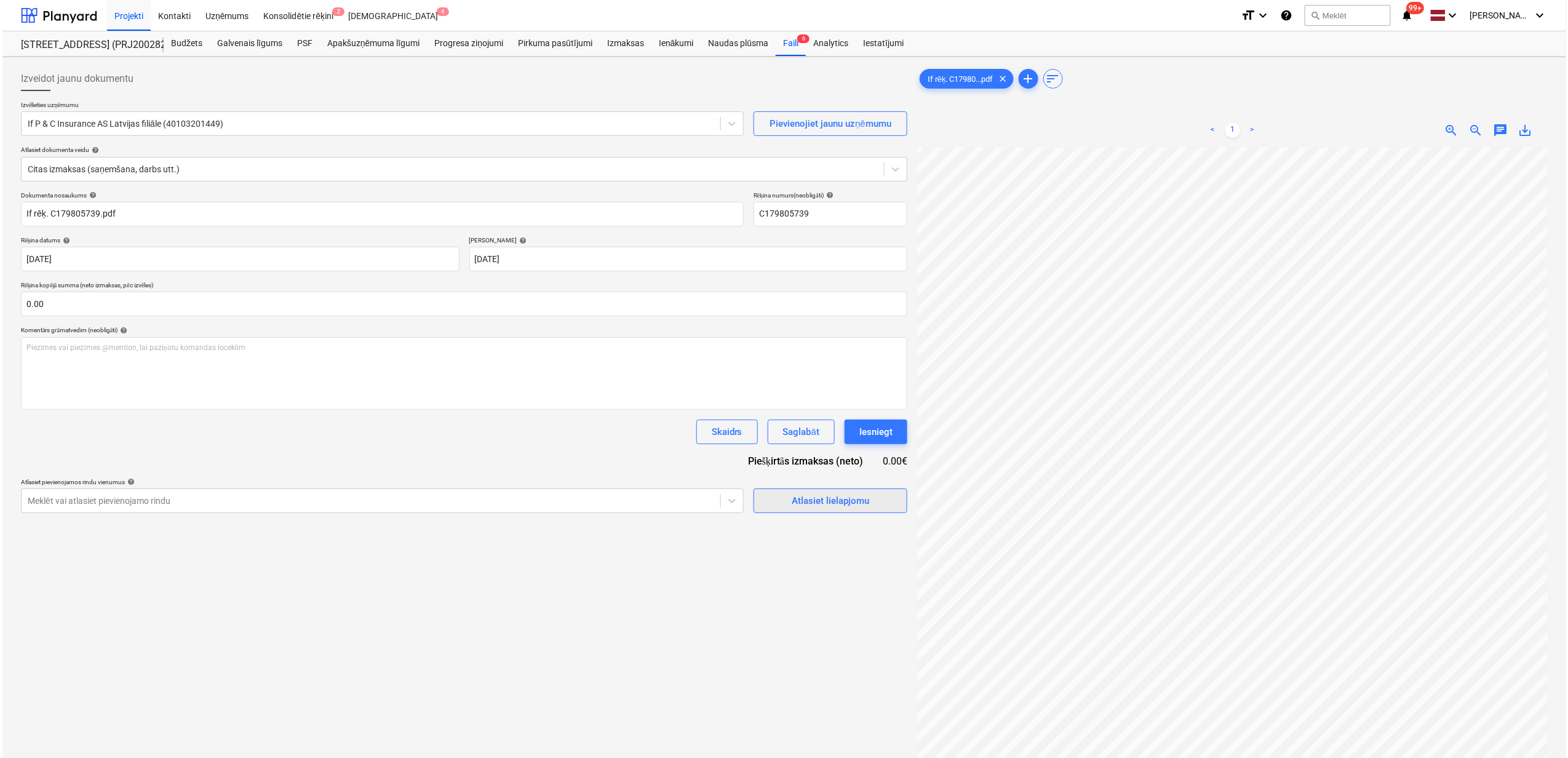
scroll to position [6, 108]
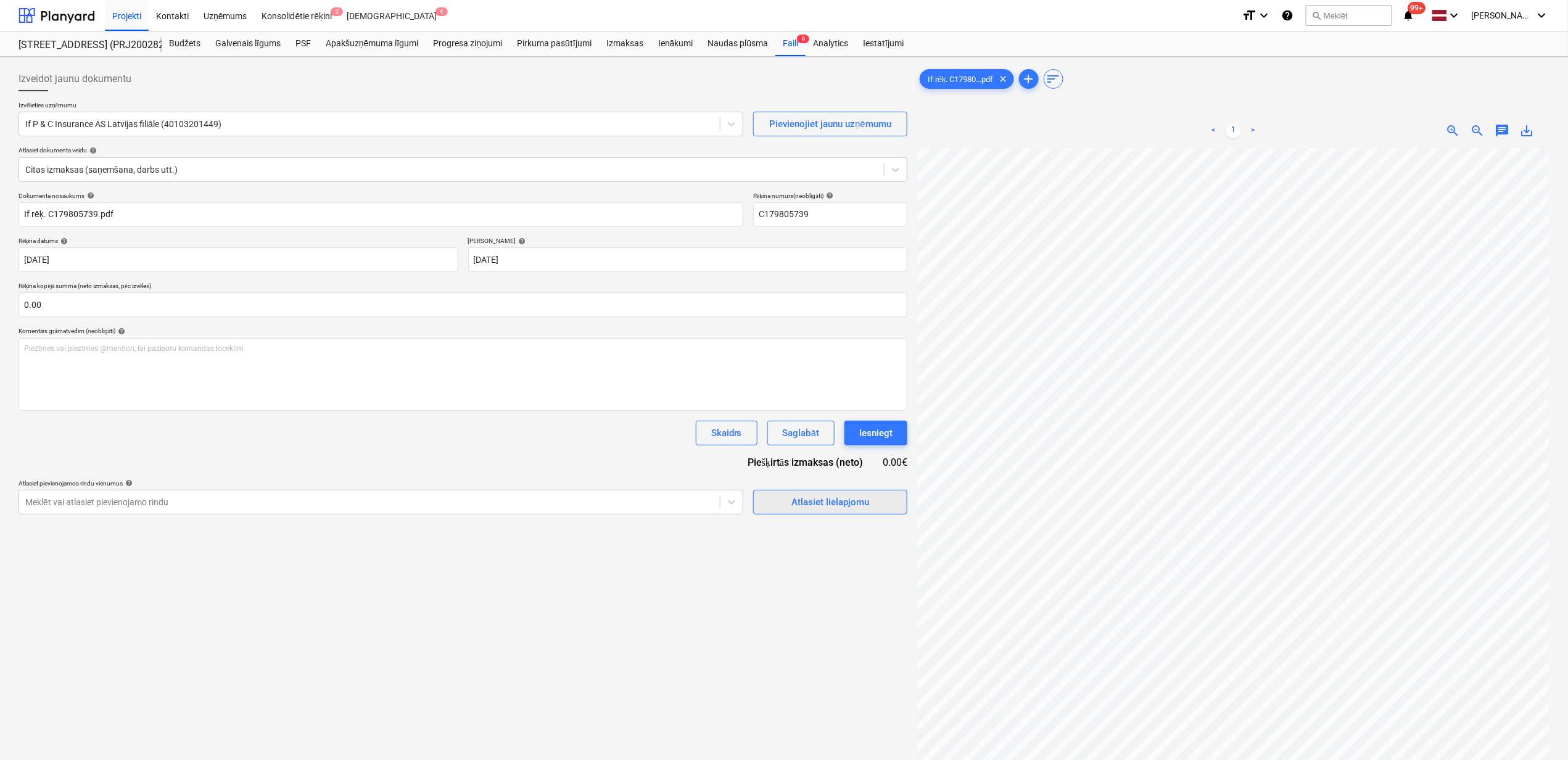
click at [902, 505] on div "Izveidot jaunu dokumentu Izvēlieties uzņēmumu If P & C Insurance AS Latvijas fi…" at bounding box center [784, 470] width 1541 height 817
click at [389, 310] on input "text" at bounding box center [462, 305] width 889 height 25
type input "35.00"
click at [802, 538] on div "Atlasiet lielapjomu" at bounding box center [830, 532] width 78 height 16
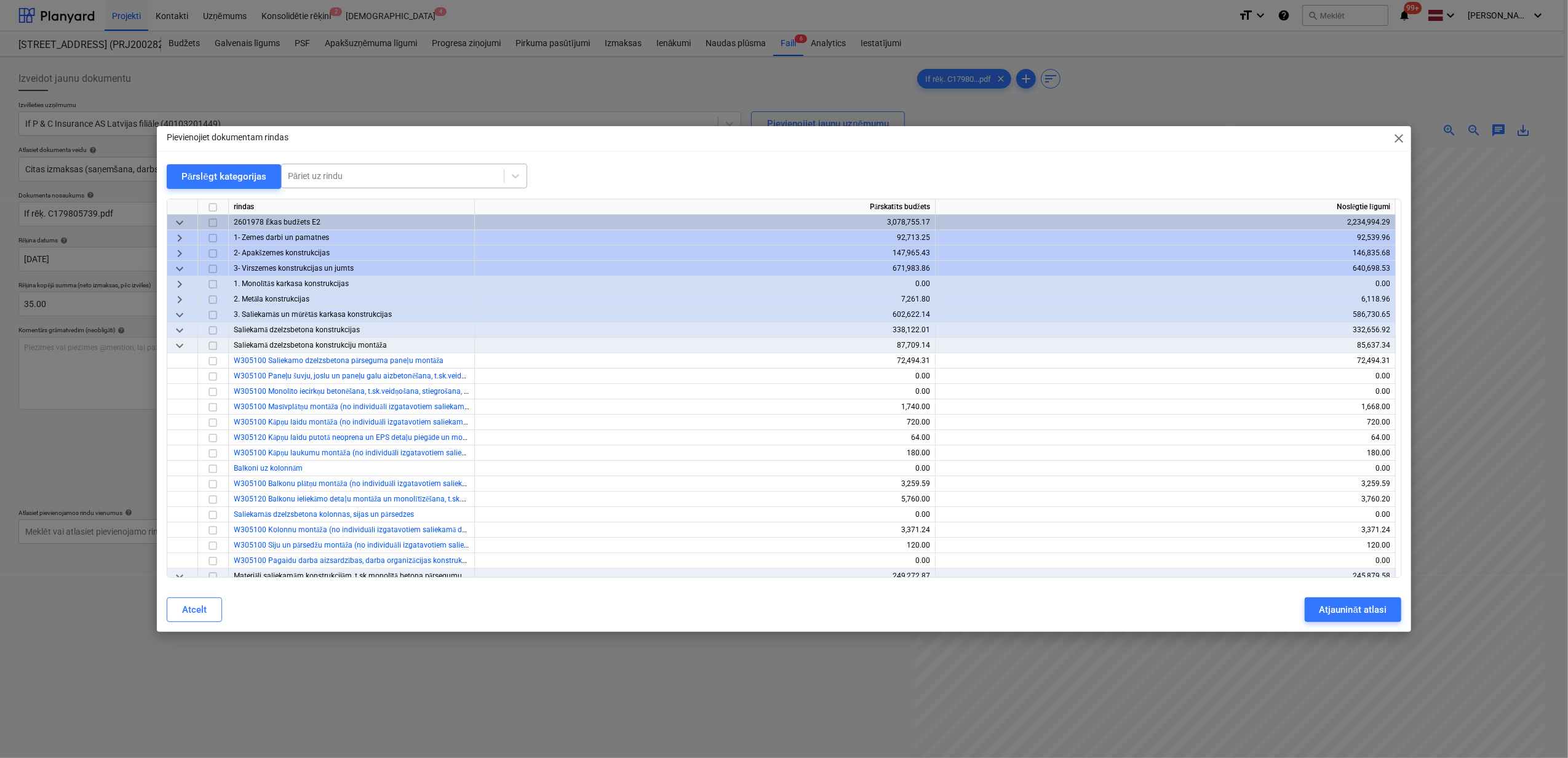
drag, startPoint x: 340, startPoint y: 180, endPoint x: 334, endPoint y: 180, distance: 6.0
click at [340, 180] on div at bounding box center [392, 176] width 209 height 12
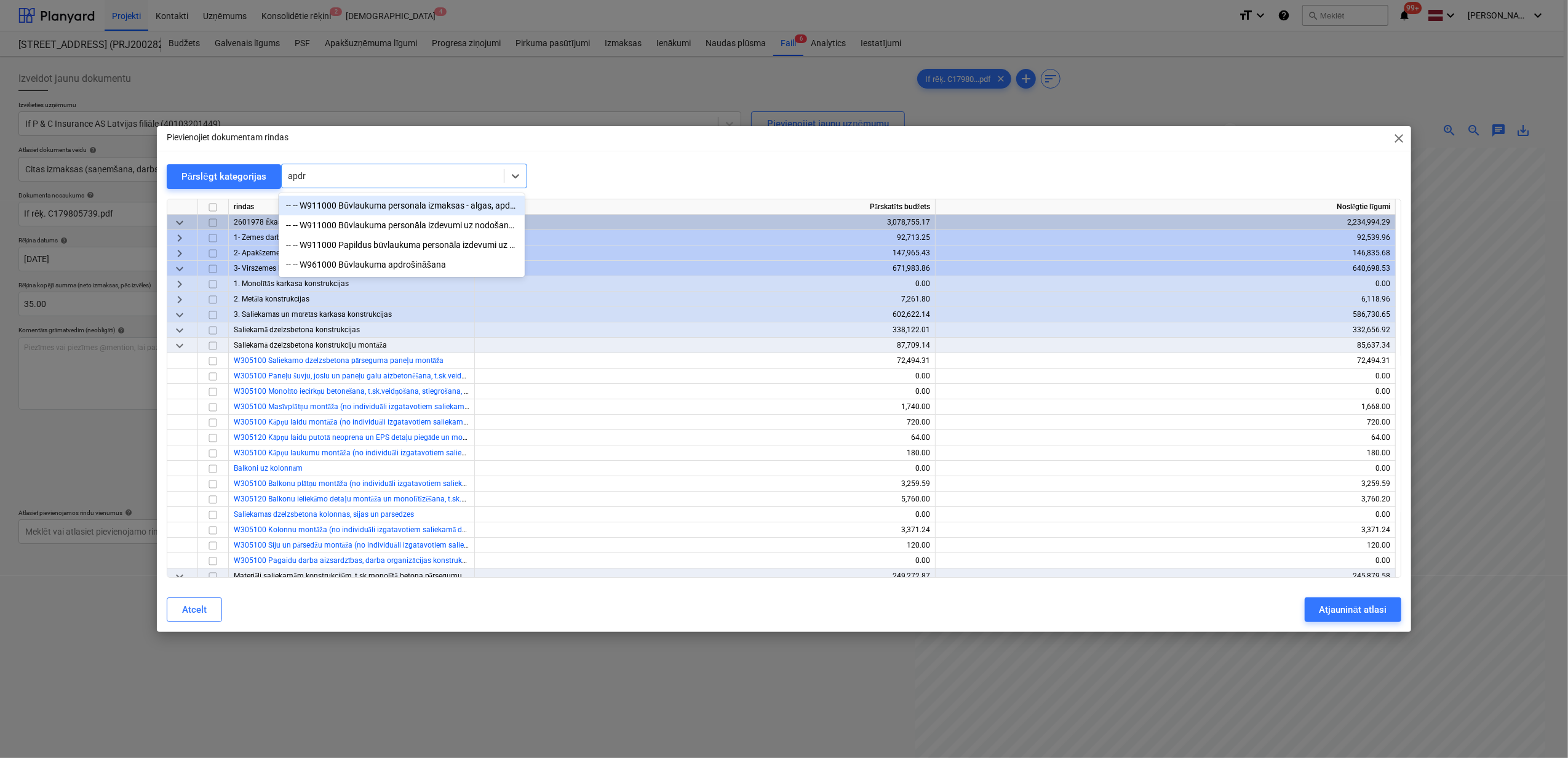
type input "apdro"
click at [438, 205] on div "-- -- W911000 Būvlaukuma personala izmaksas - algas, apdrošināšana, transports,…" at bounding box center [401, 206] width 246 height 20
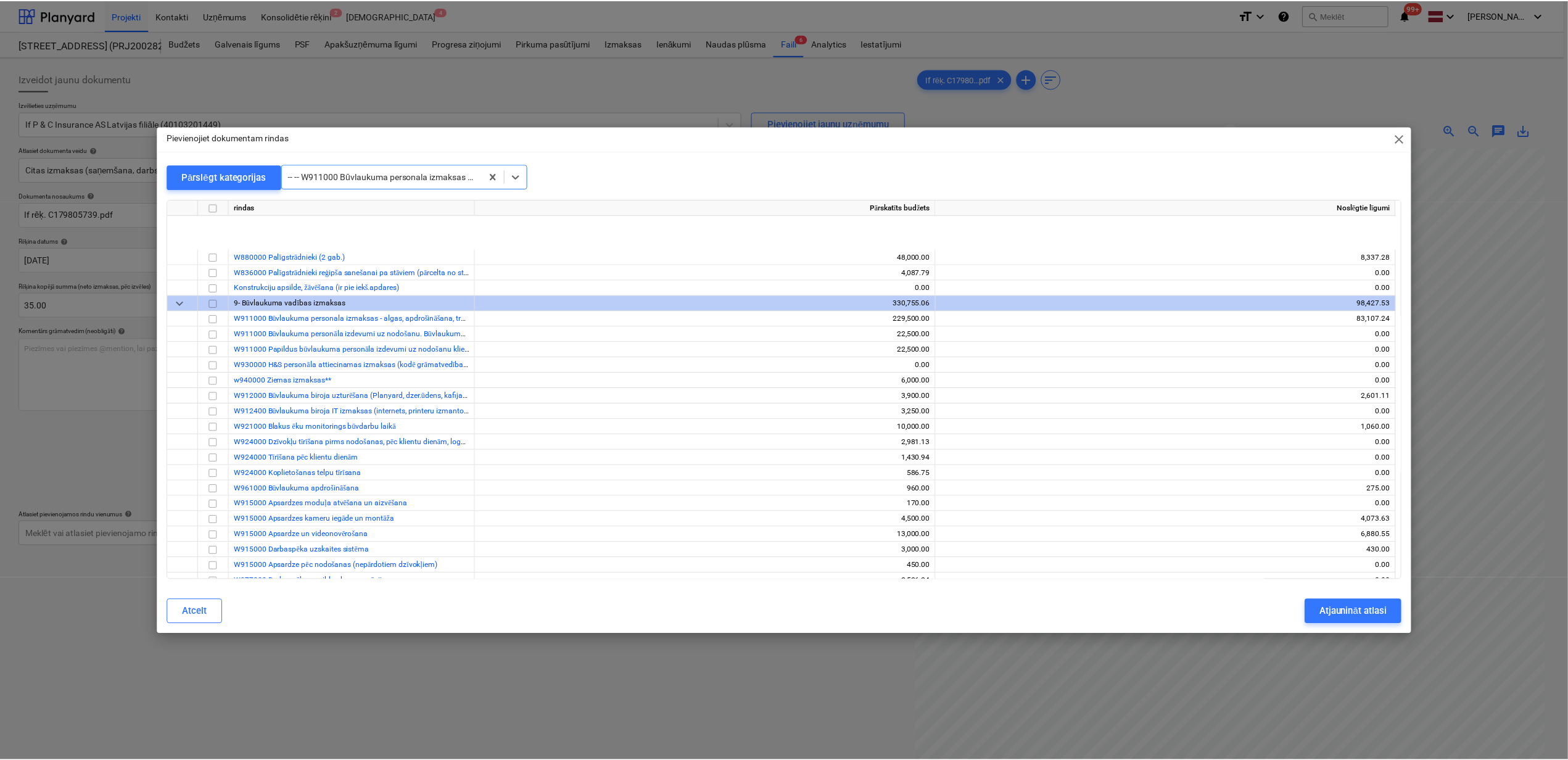
scroll to position [10192, 0]
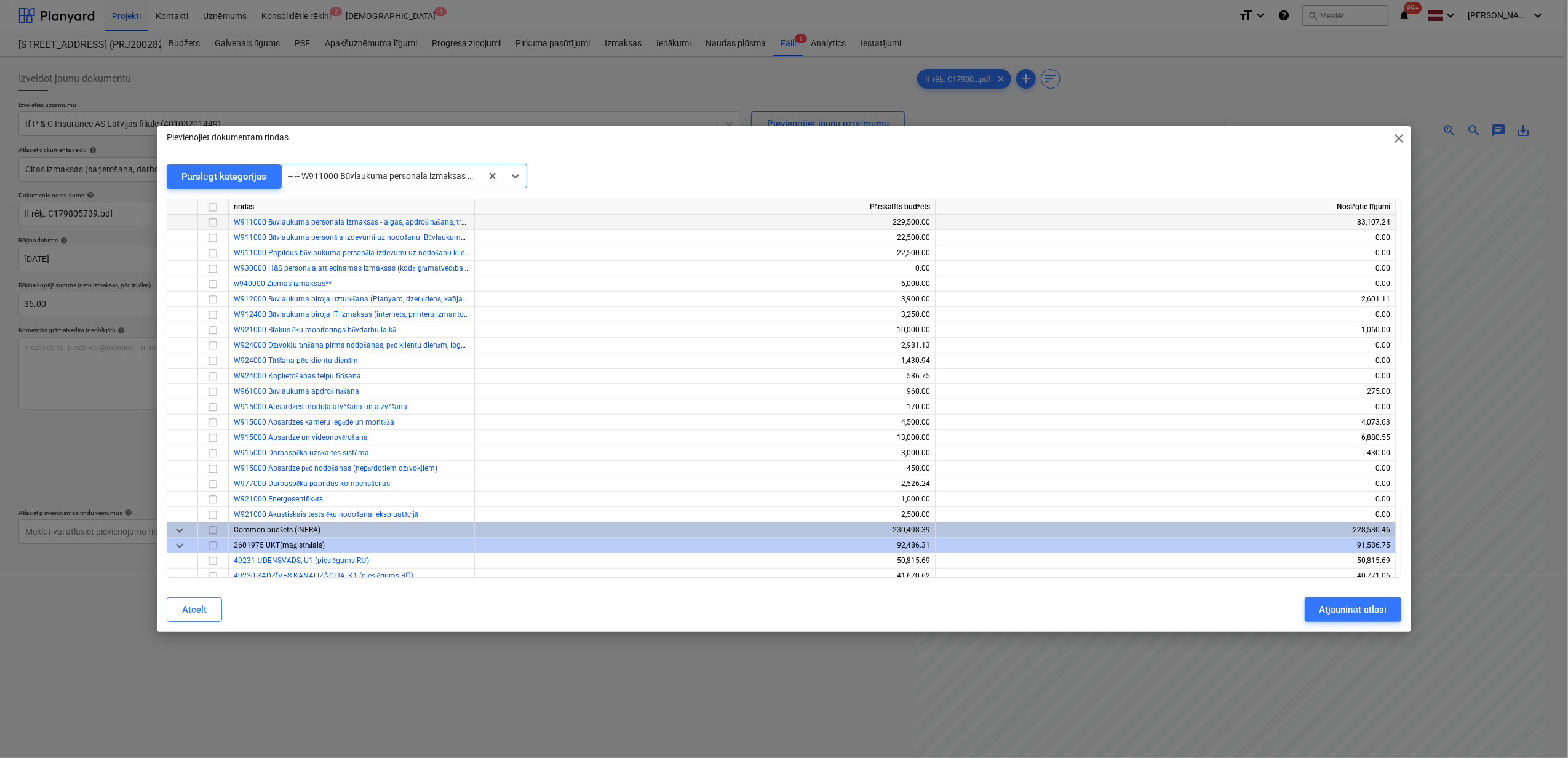
click at [212, 219] on input "checkbox" at bounding box center [212, 222] width 15 height 15
click at [1353, 609] on div "Atjaunināt atlasi" at bounding box center [1352, 609] width 67 height 16
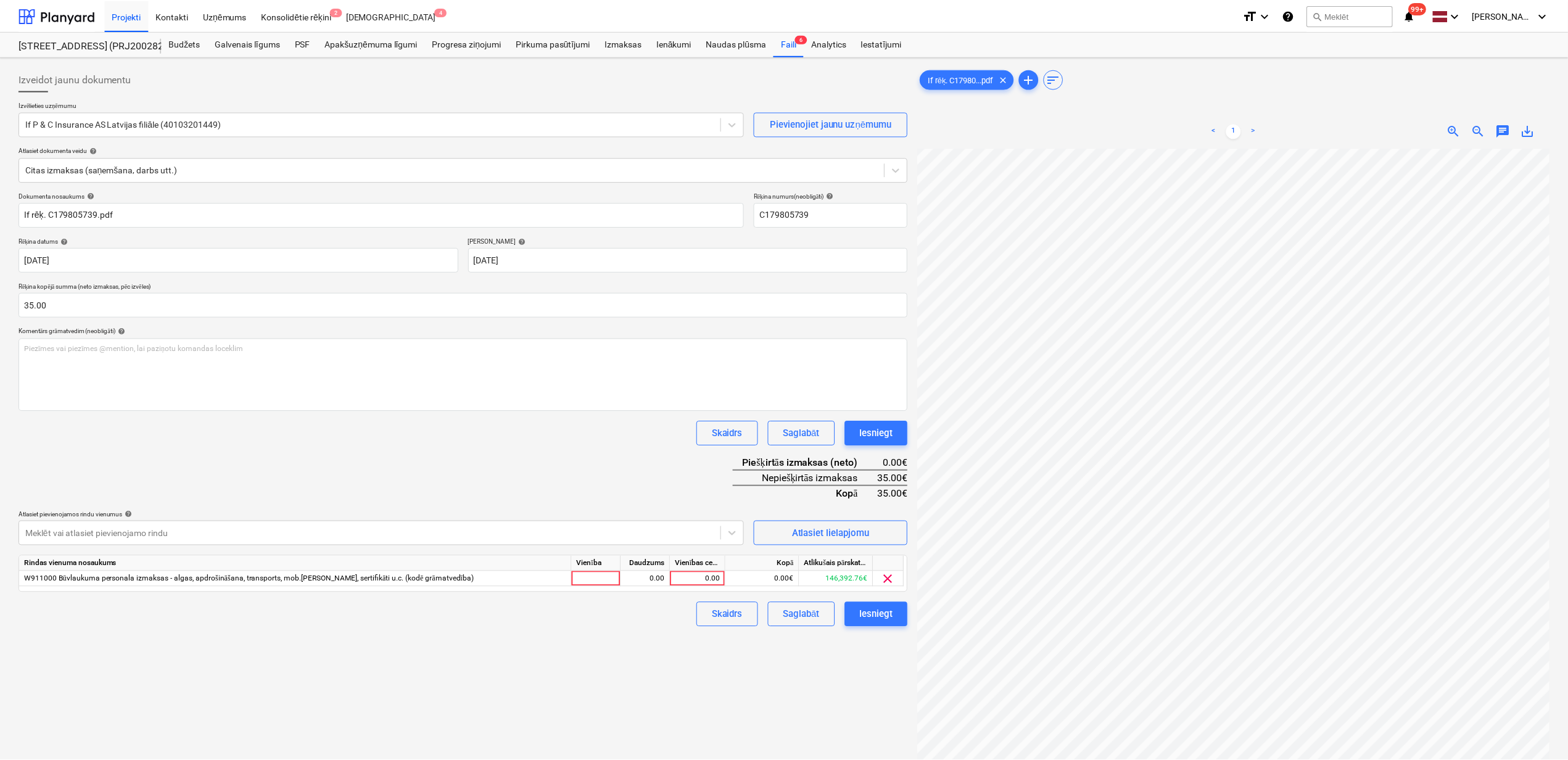
scroll to position [6, 107]
click at [709, 578] on div "0.00" at bounding box center [699, 578] width 45 height 15
type input "35"
click at [640, 625] on div "Skaidrs Saglabāt Iesniegt" at bounding box center [462, 615] width 889 height 25
click at [881, 617] on div "Iesniegt" at bounding box center [876, 614] width 33 height 16
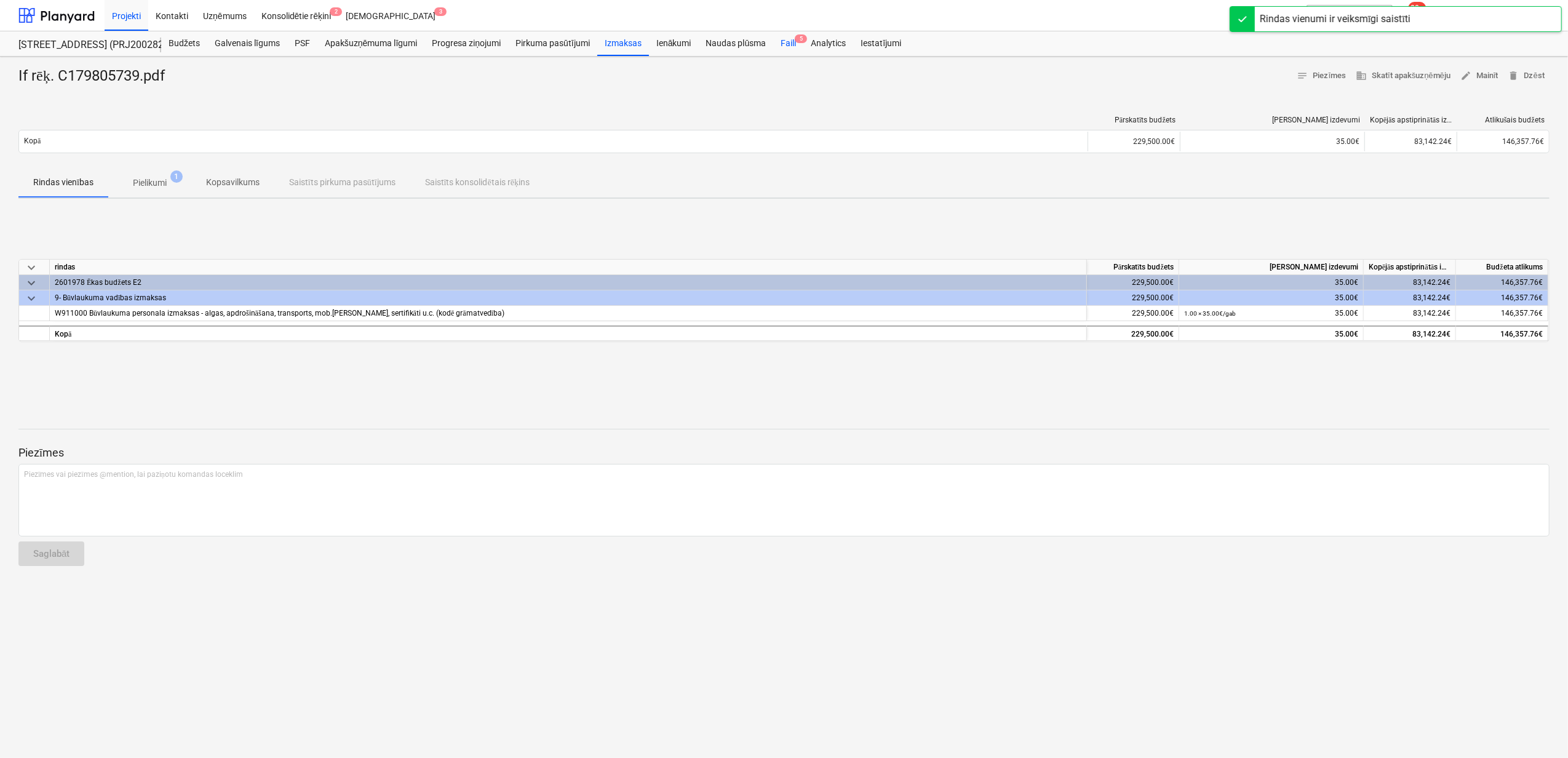
drag, startPoint x: 792, startPoint y: 42, endPoint x: 788, endPoint y: 48, distance: 7.2
click at [791, 42] on div "Faili 5" at bounding box center [788, 44] width 30 height 25
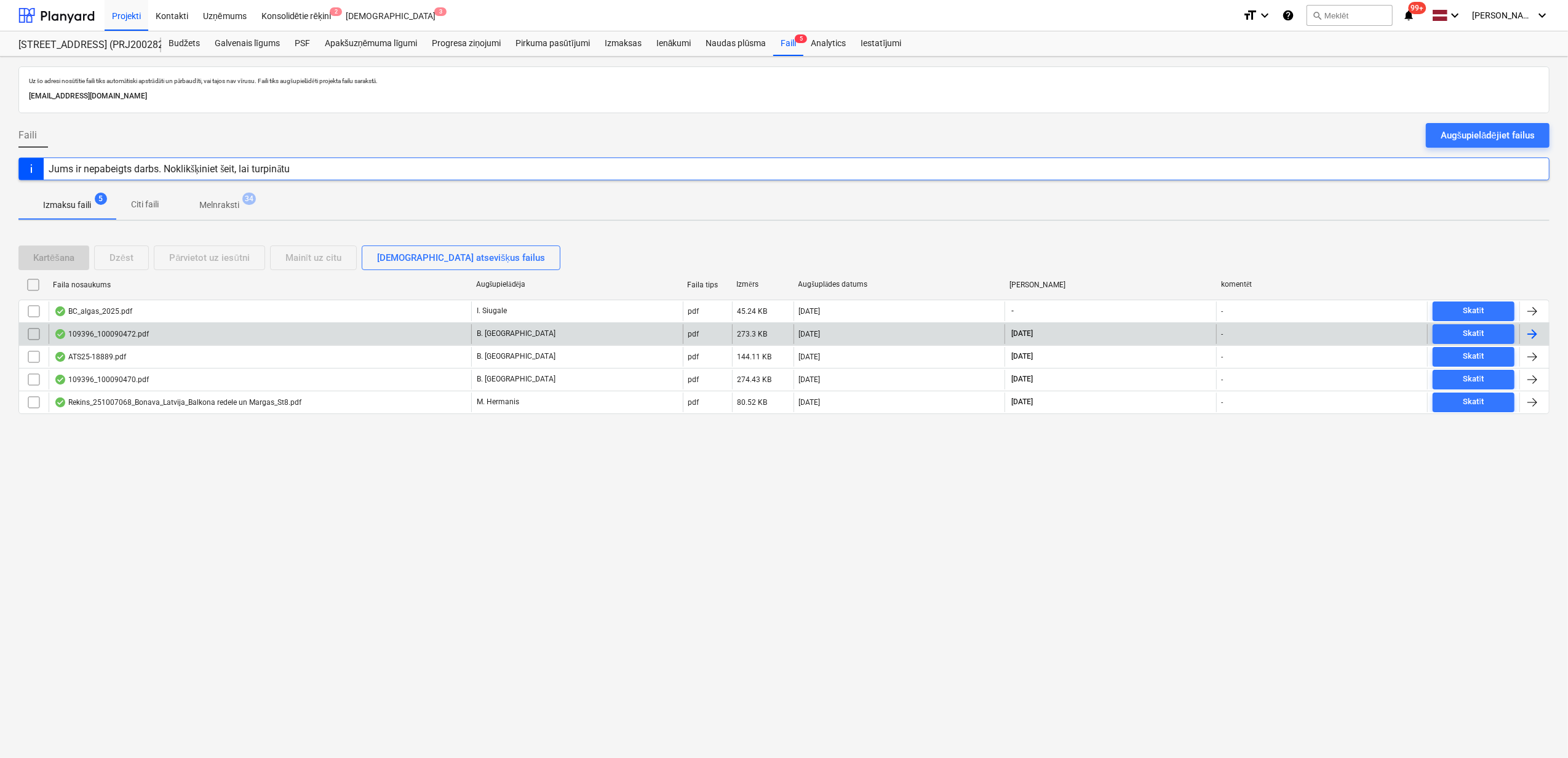
click at [294, 342] on div "109396_100090472.pdf" at bounding box center [259, 335] width 423 height 20
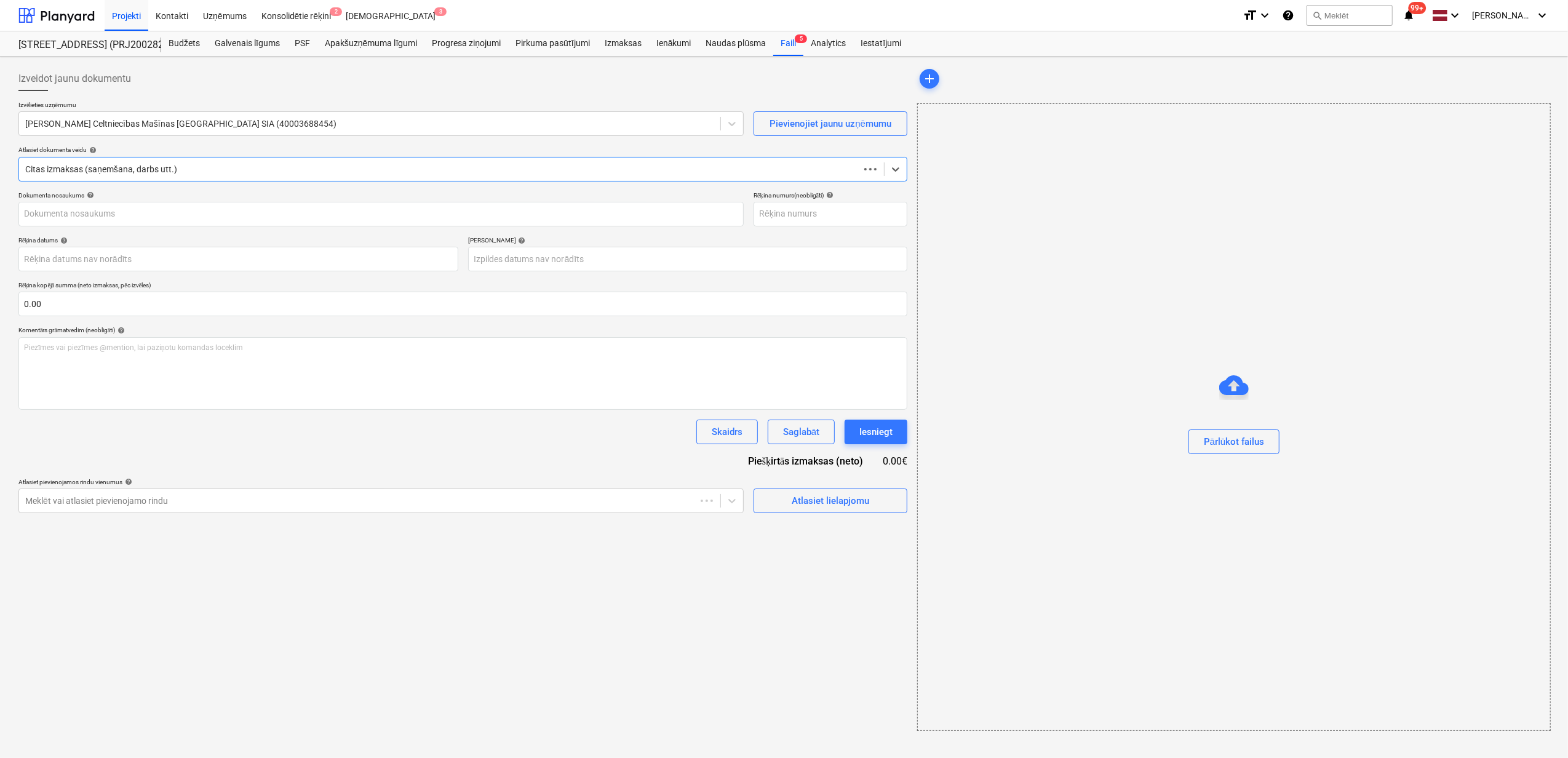
type input "109396_100090472.pdf"
type input "[DATE]"
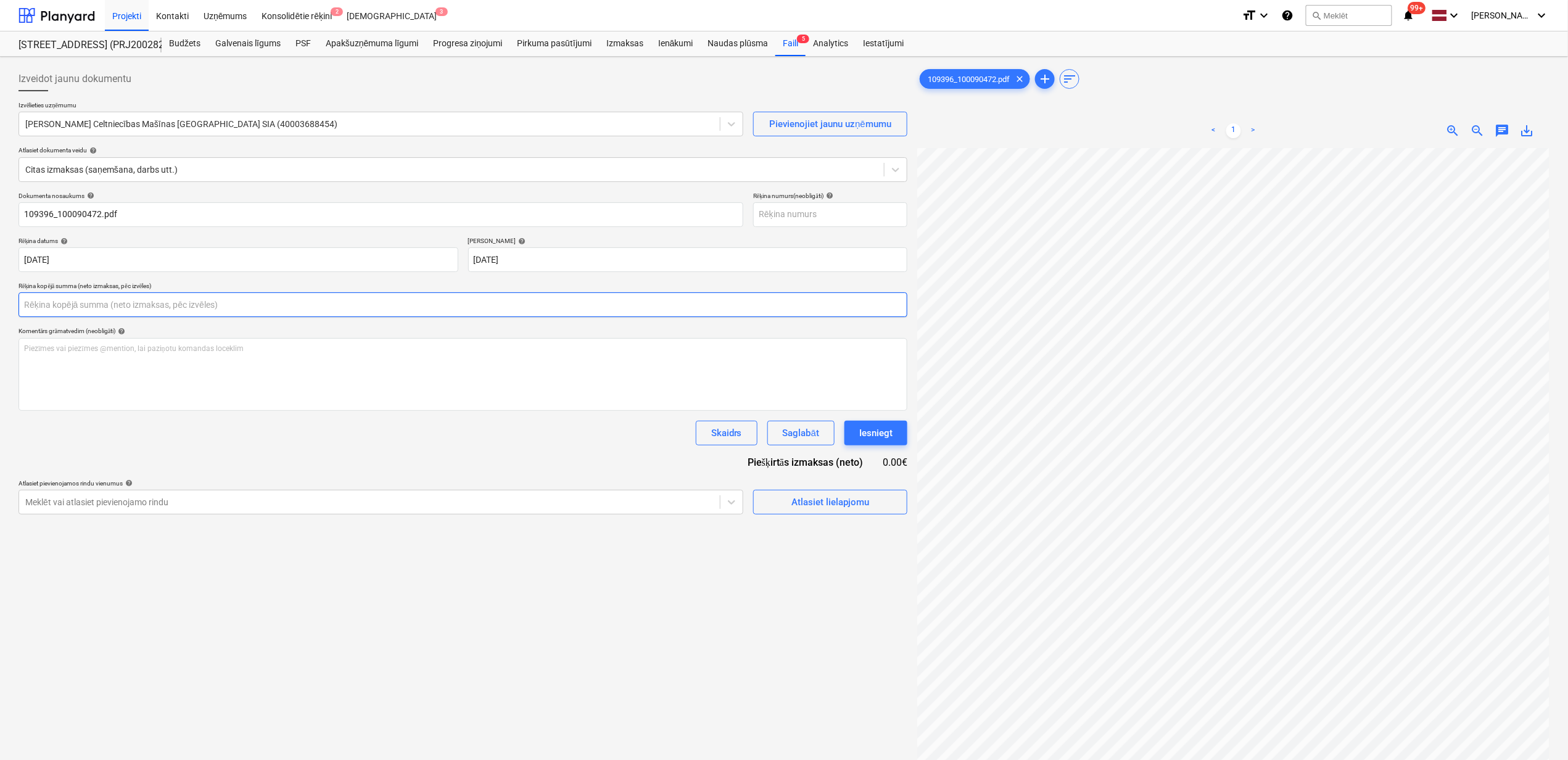
click at [188, 311] on input "text" at bounding box center [462, 305] width 889 height 25
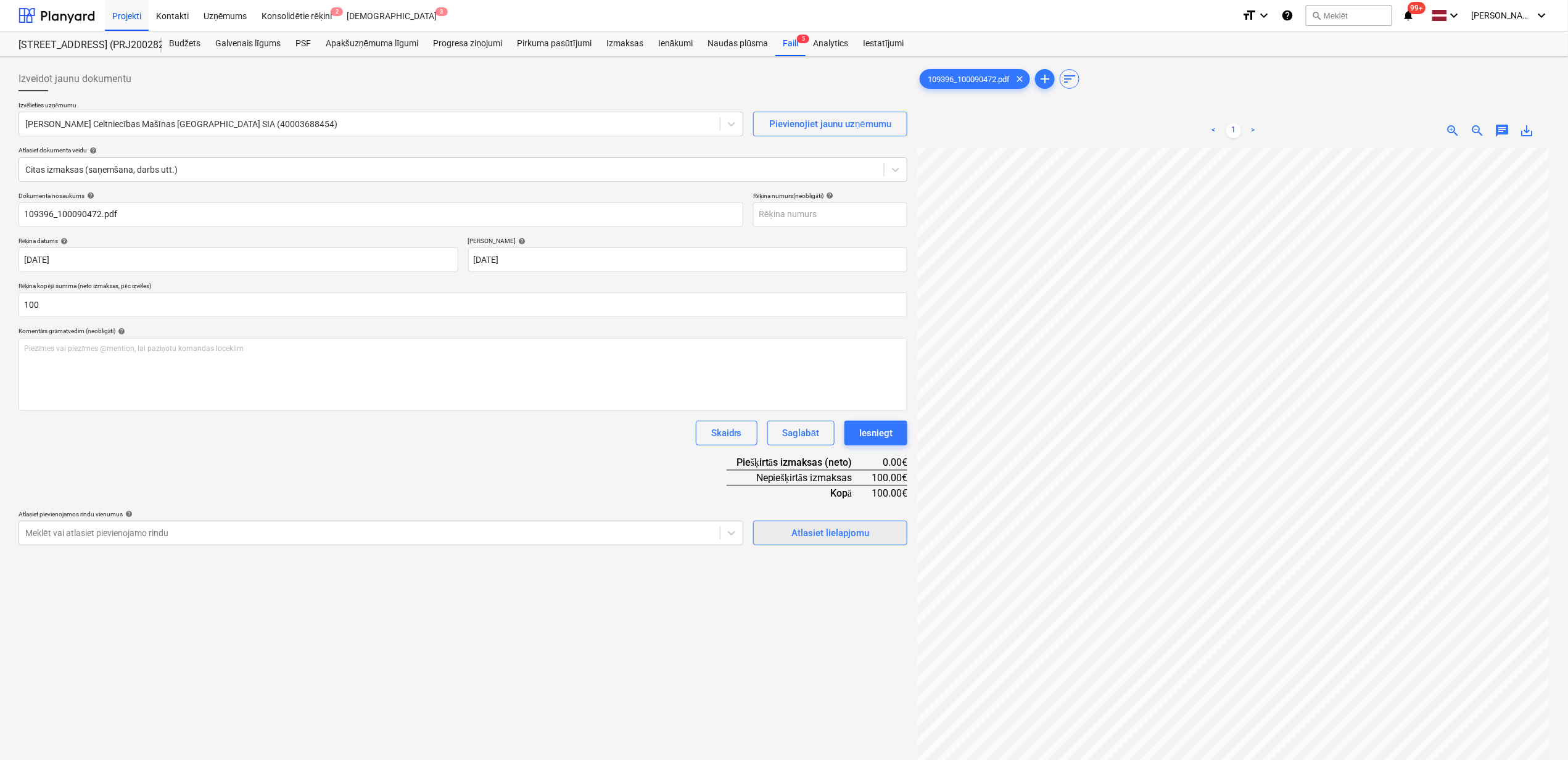
type input "100.00"
click at [822, 538] on div "Atlasiet lielapjomu" at bounding box center [830, 532] width 78 height 16
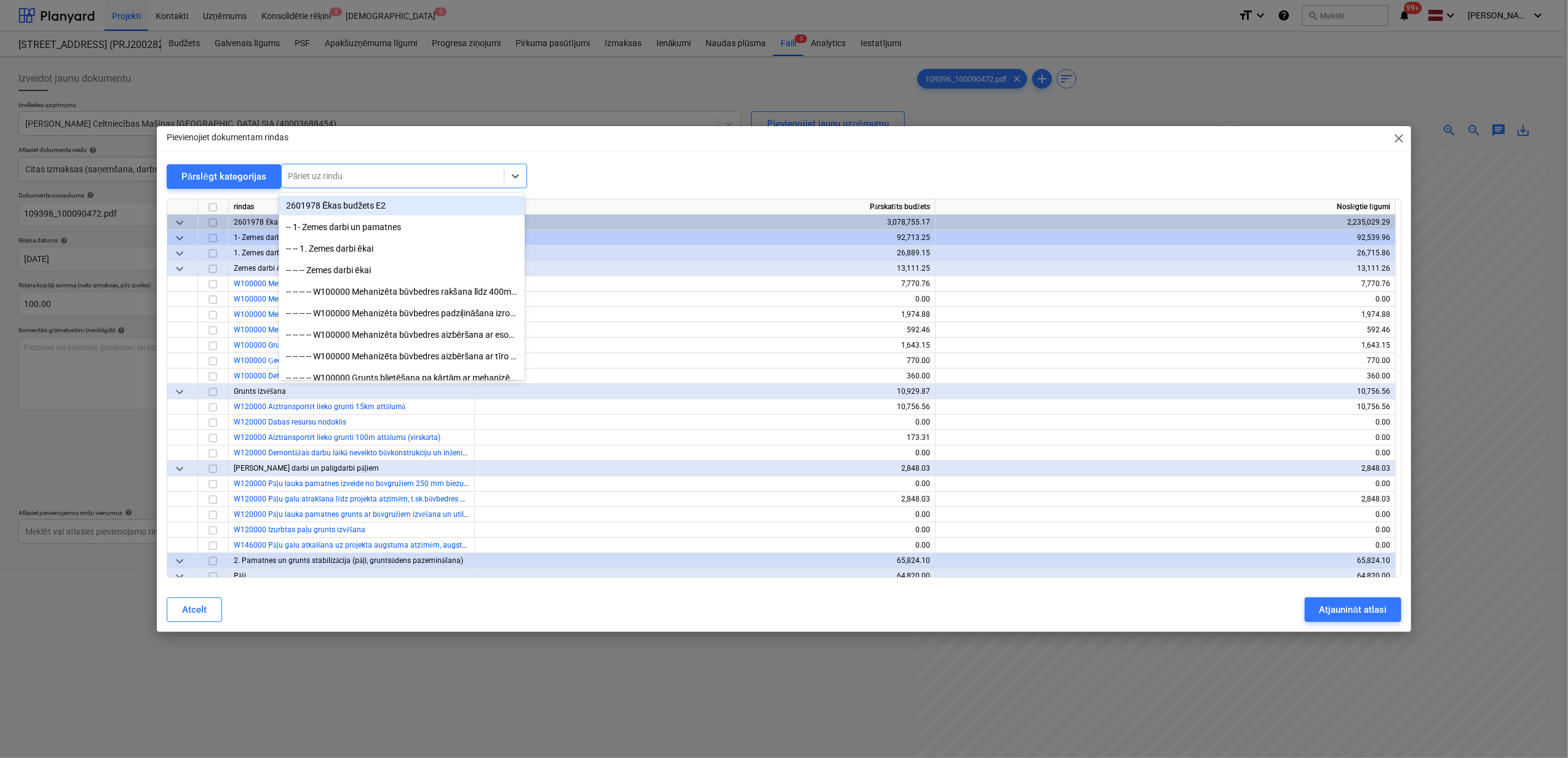
click at [436, 180] on div at bounding box center [392, 176] width 209 height 12
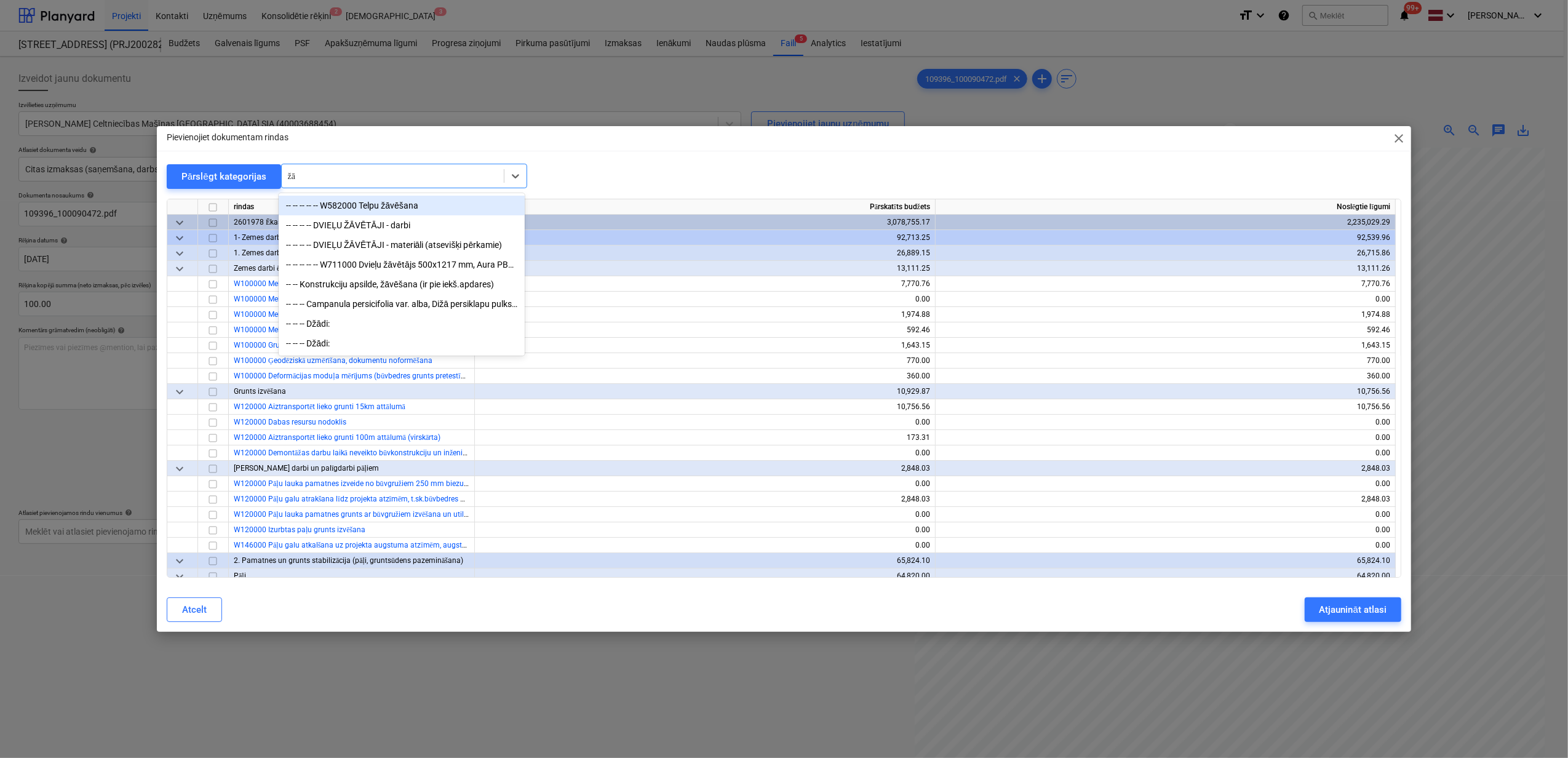
type input "žāv"
click at [427, 203] on div "-- -- -- -- -- W582000 Telpu žāvēšana" at bounding box center [401, 206] width 246 height 20
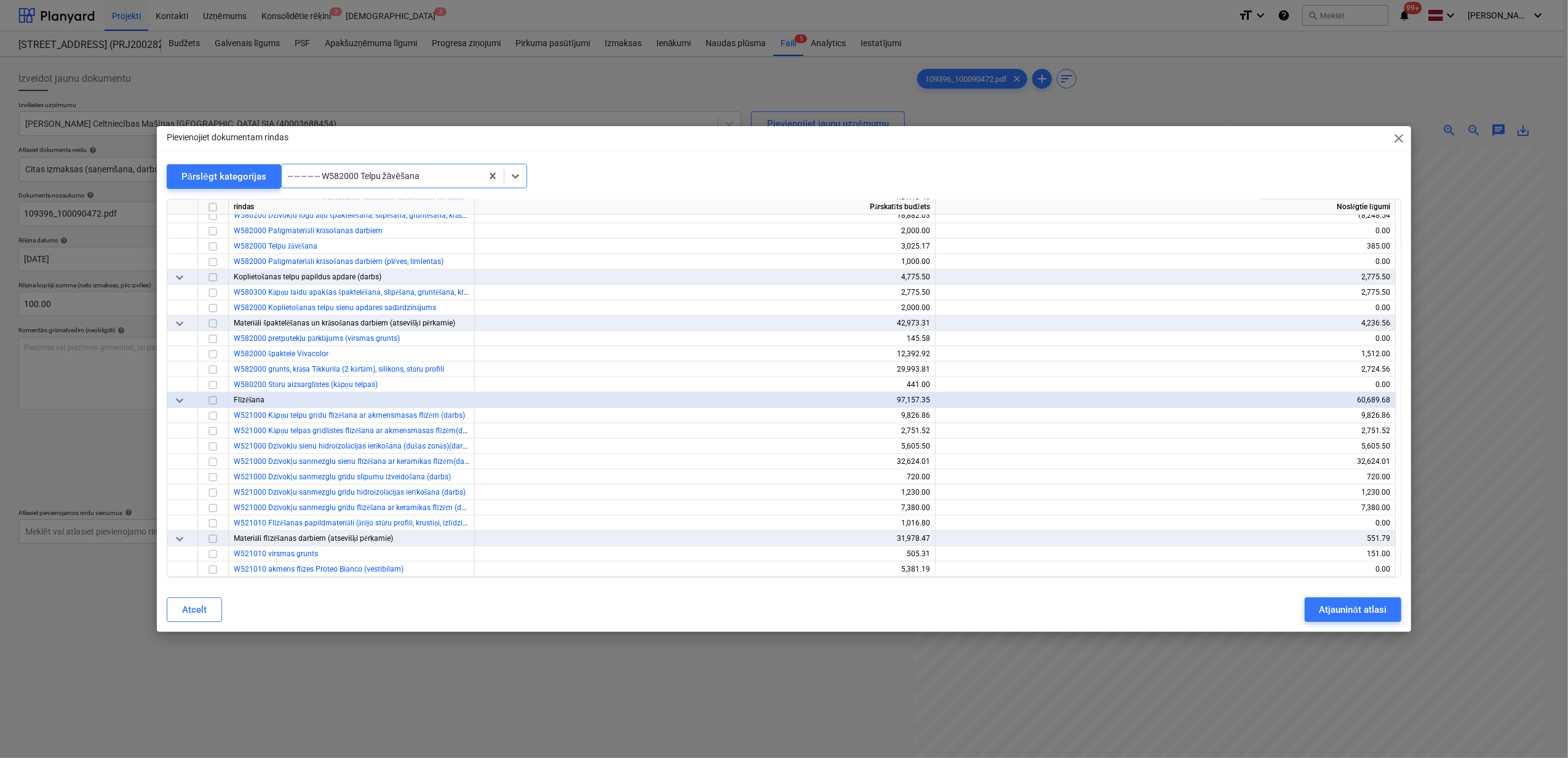
scroll to position [5921, 0]
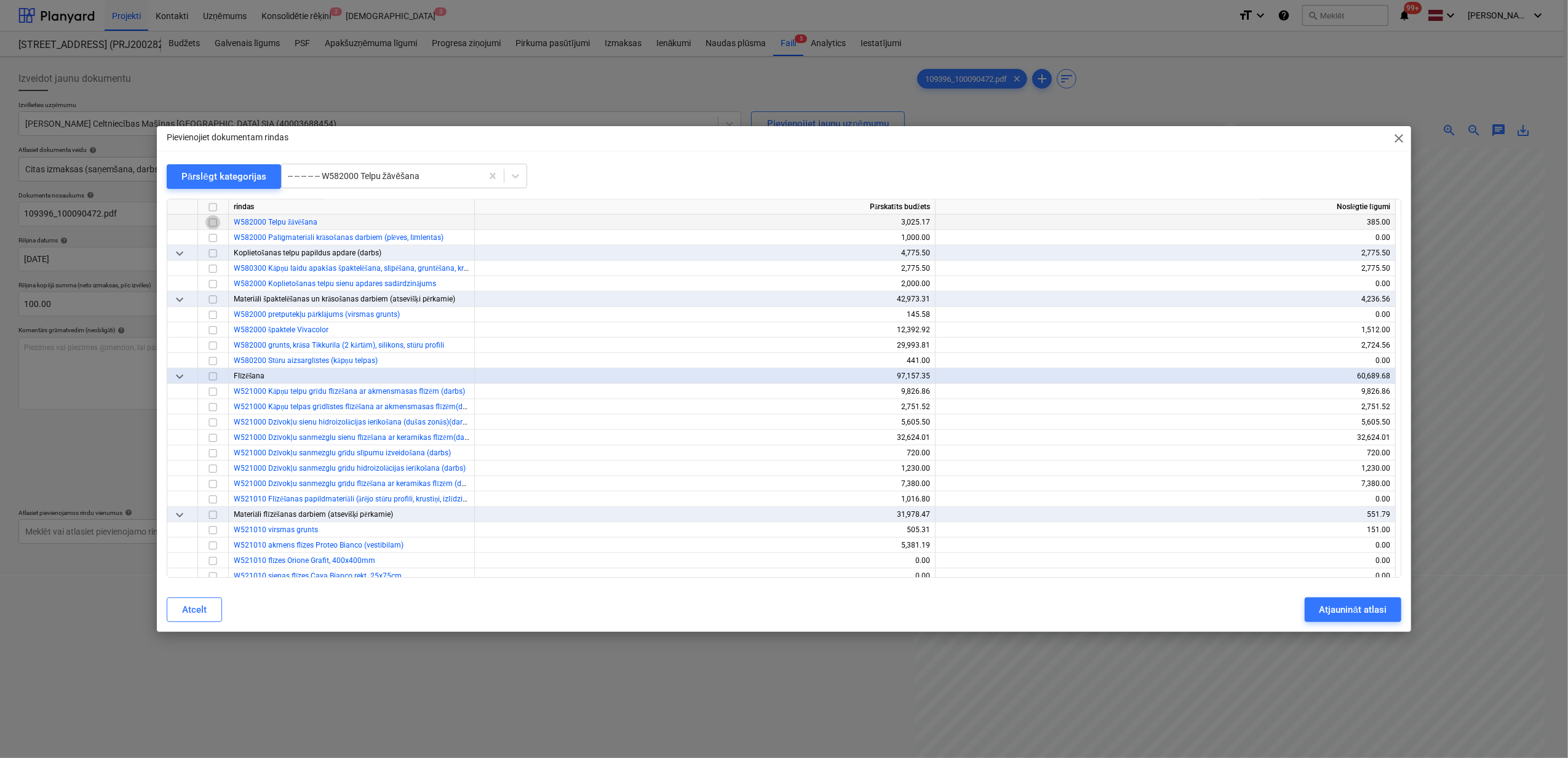
click at [212, 222] on input "checkbox" at bounding box center [212, 222] width 15 height 15
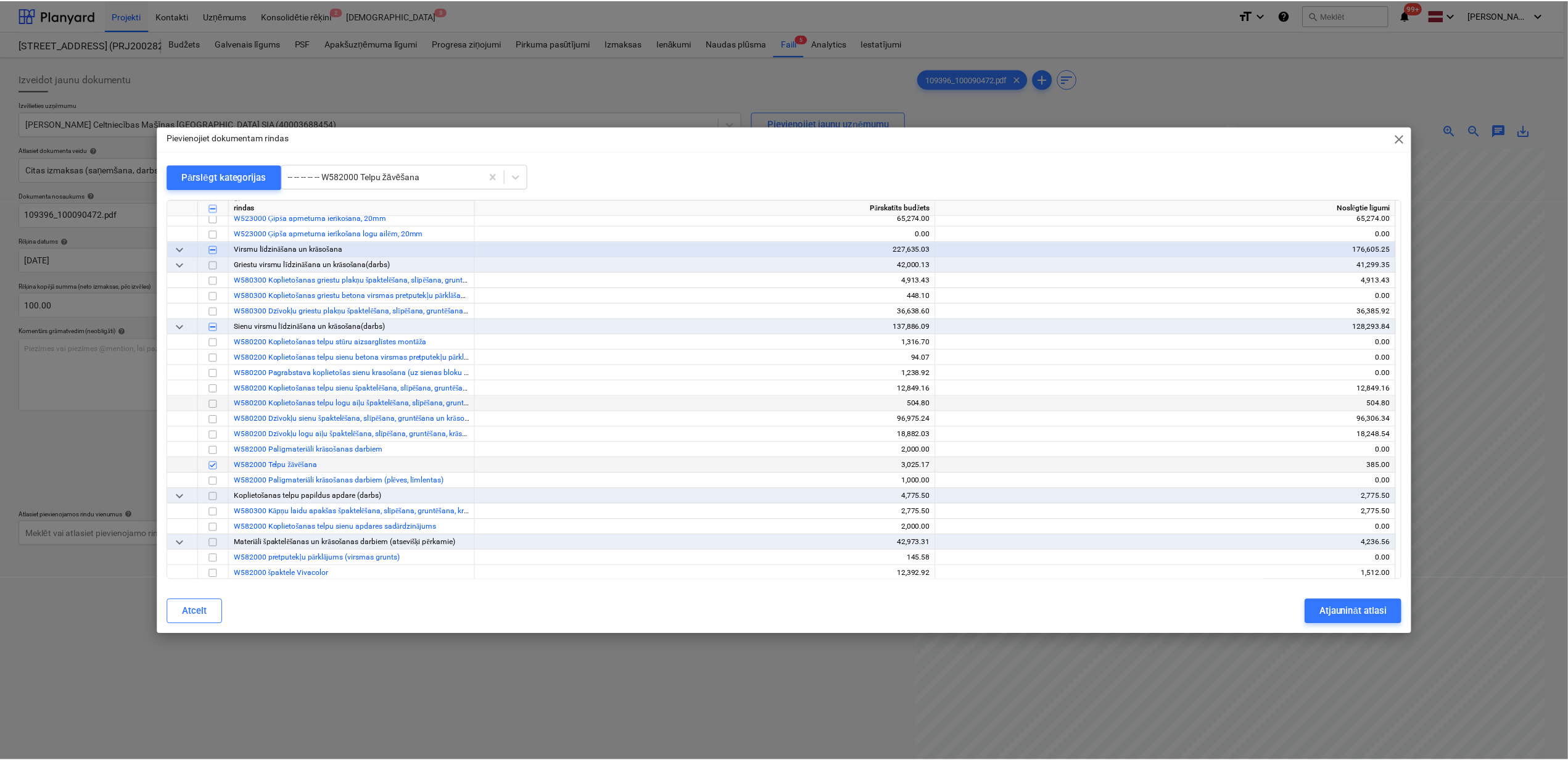
scroll to position [5772, 0]
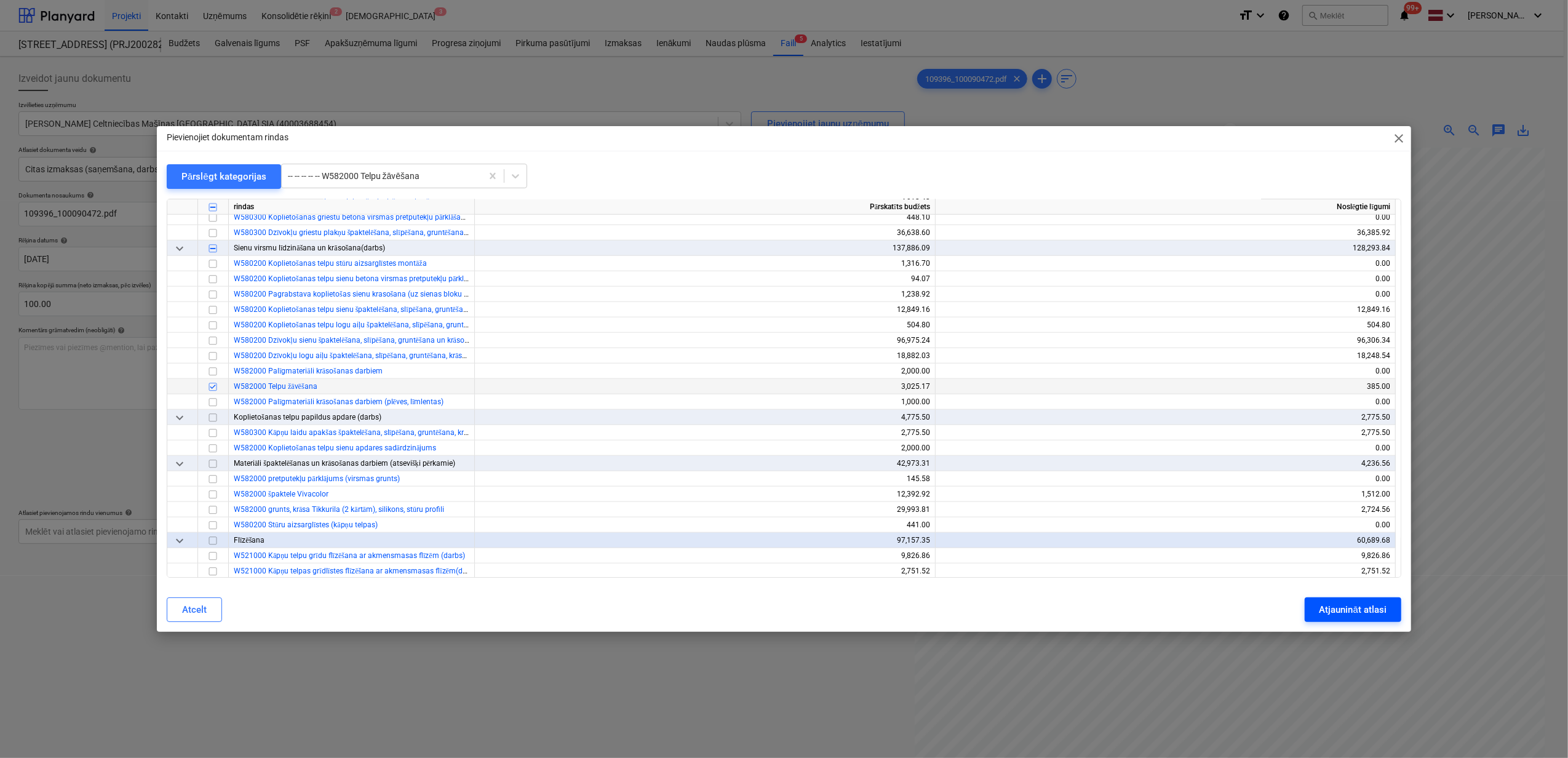
click at [1357, 610] on div "Atjaunināt atlasi" at bounding box center [1352, 609] width 67 height 16
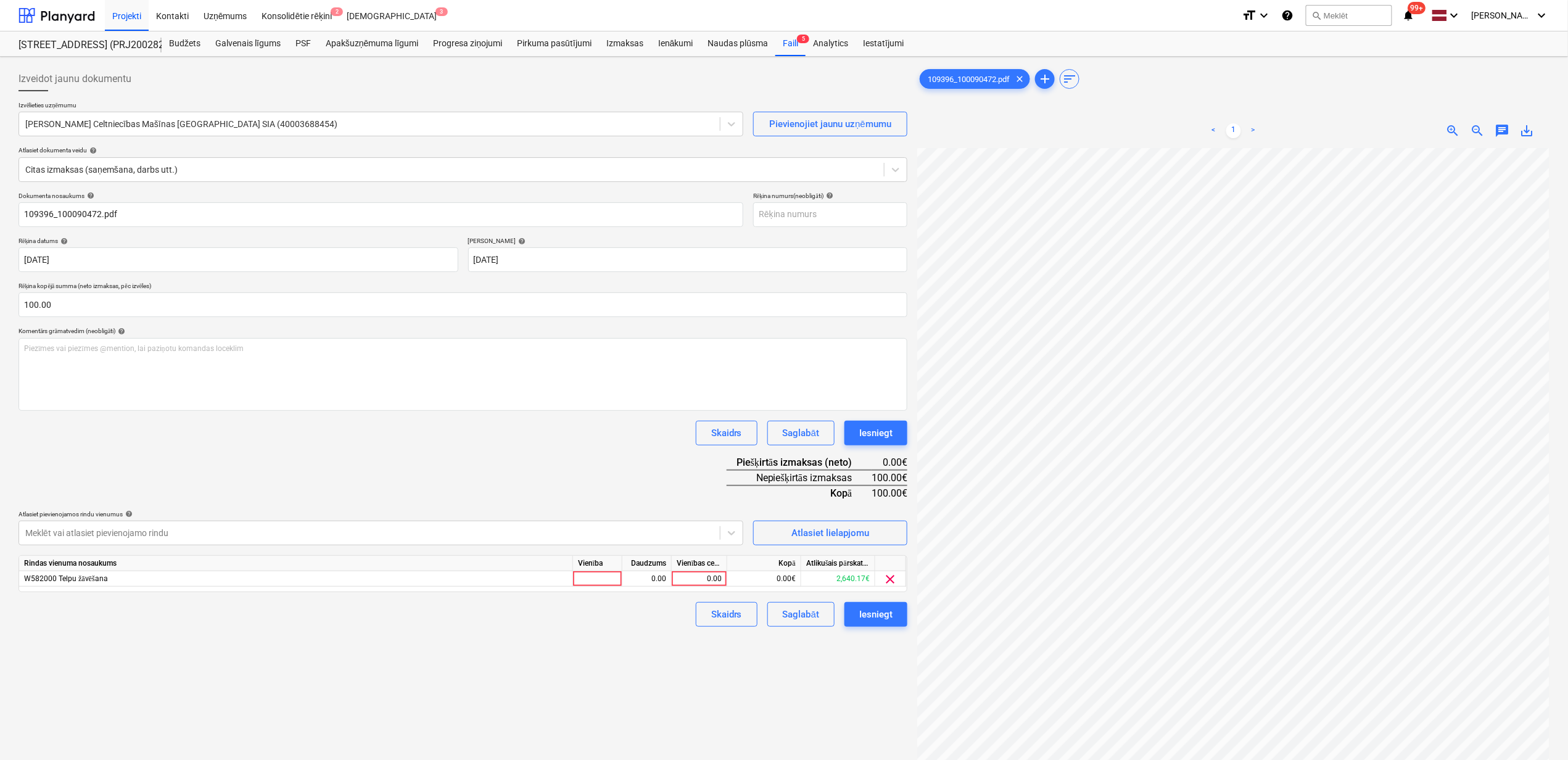
scroll to position [322, 107]
click at [689, 577] on div "0.00" at bounding box center [699, 578] width 45 height 15
type input "100"
click at [680, 674] on div "Izveidot jaunu dokumentu Izvēlieties uzņēmumu Kurt Koenig Celtniecības Mašīnas …" at bounding box center [463, 470] width 899 height 817
click at [884, 615] on div "Iesniegt" at bounding box center [876, 614] width 33 height 16
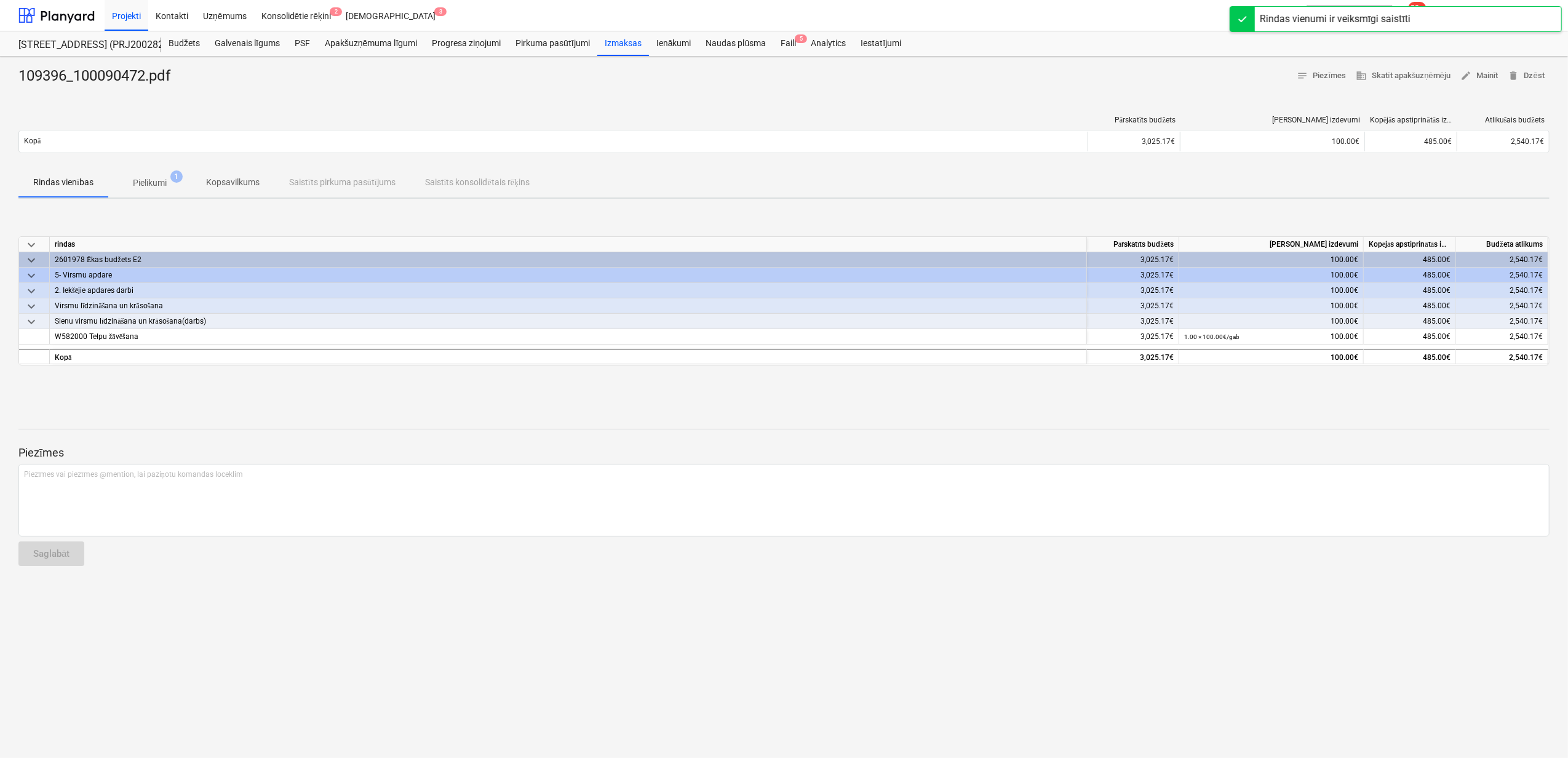
click at [790, 38] on div "Faili 5" at bounding box center [788, 44] width 30 height 25
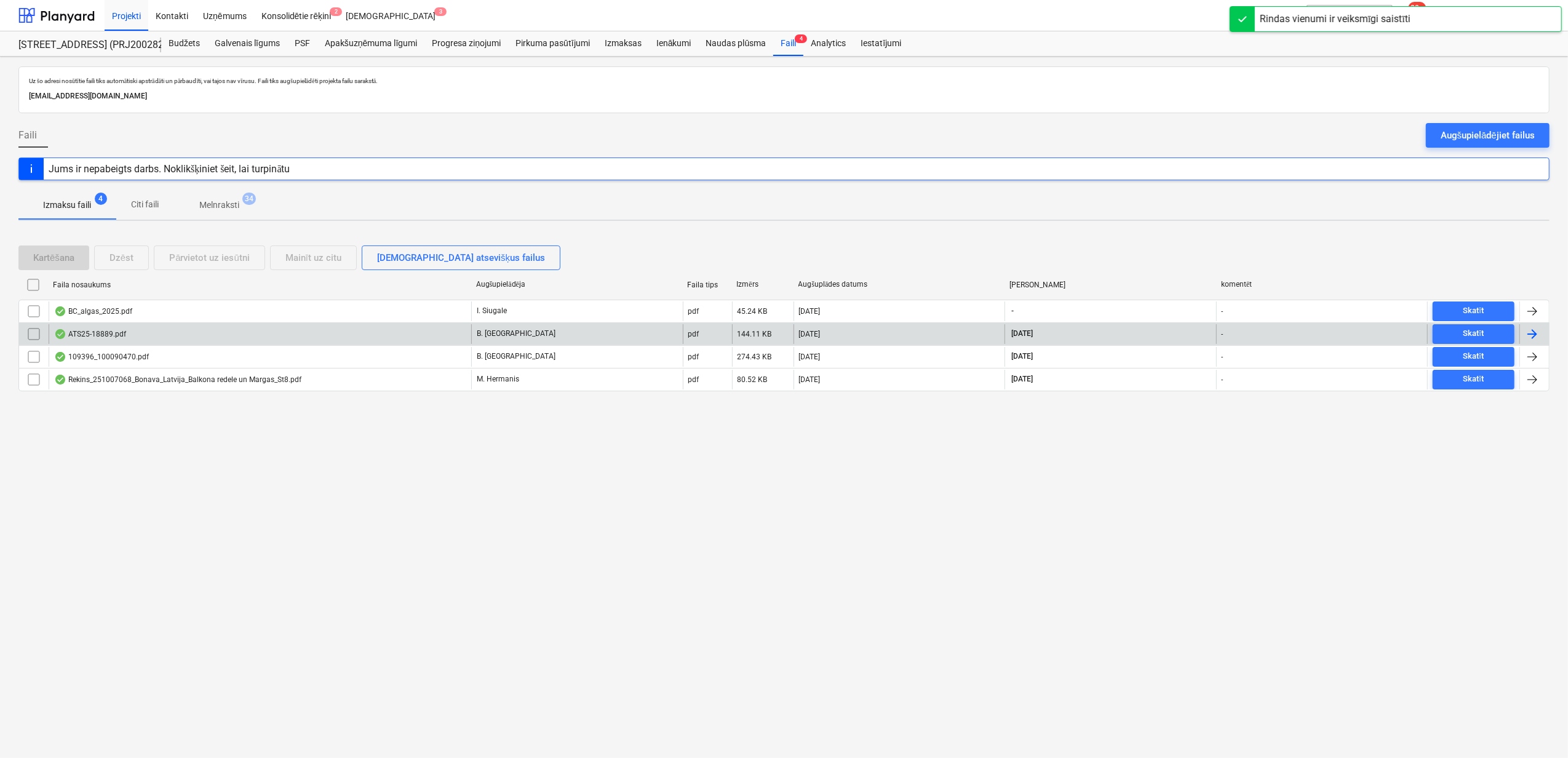
click at [187, 341] on div "ATS25-18889.pdf" at bounding box center [259, 335] width 423 height 20
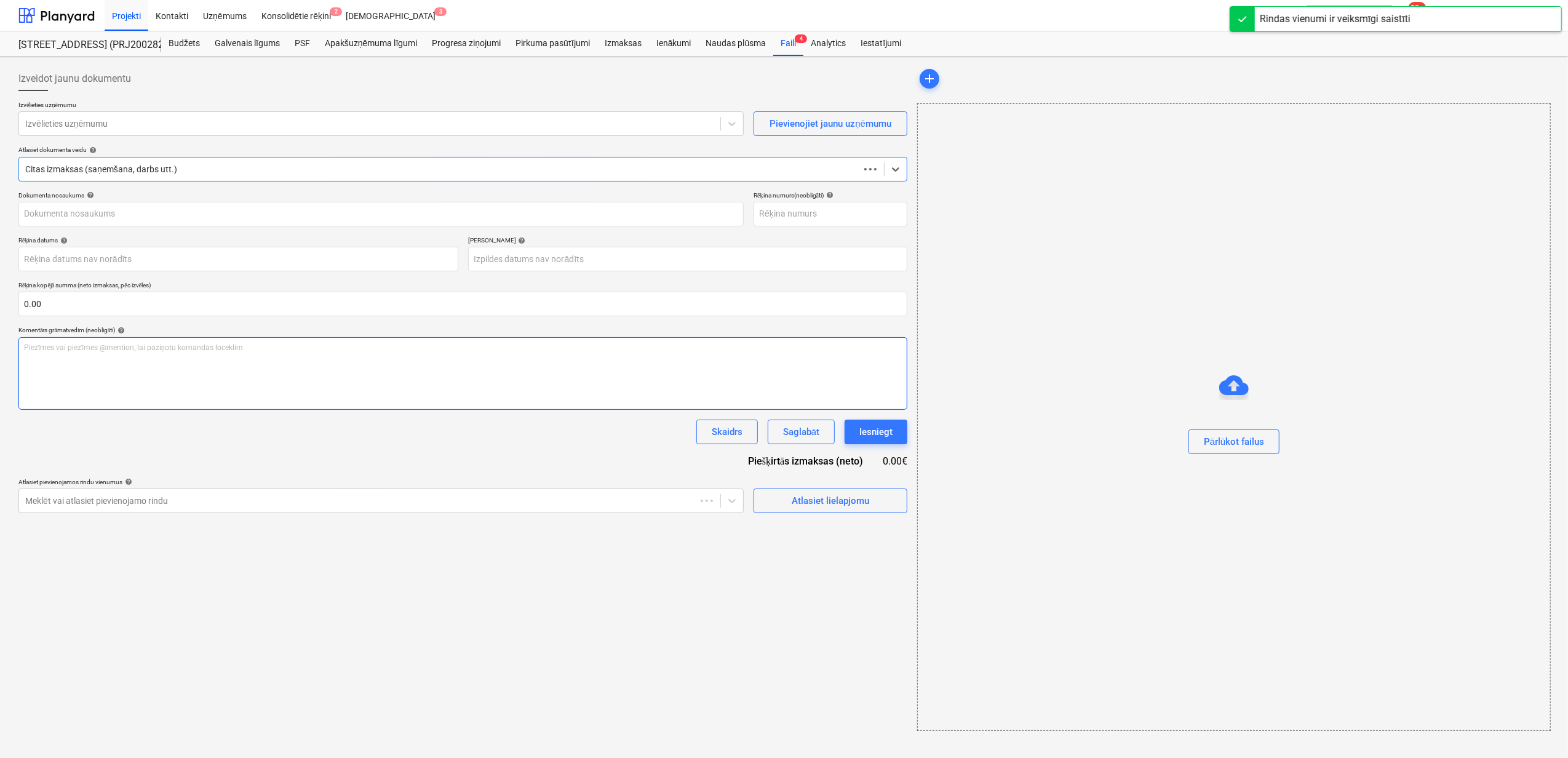
type input "ATS25-18889"
type input "[DATE]"
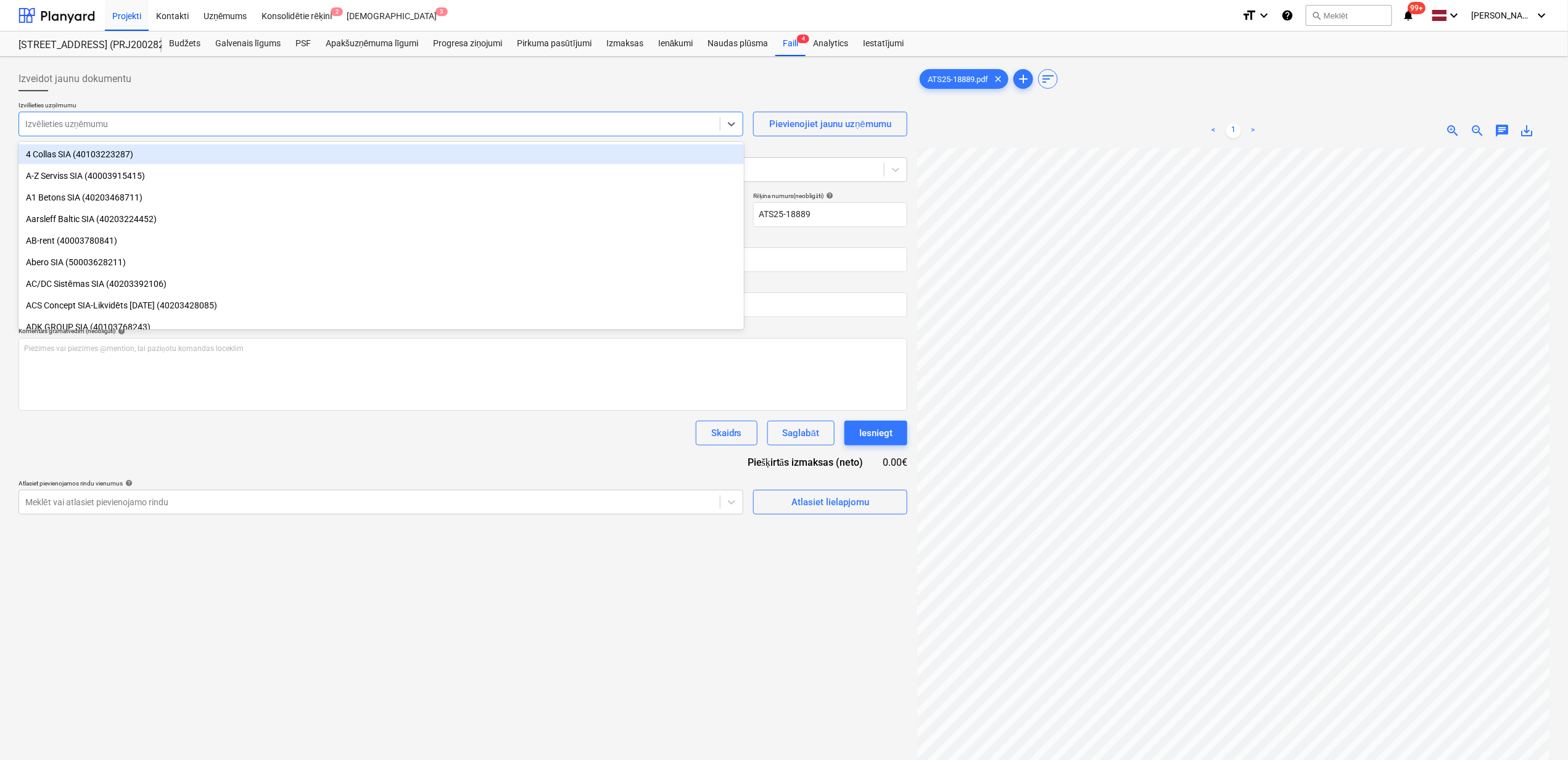
click at [211, 122] on div at bounding box center [369, 124] width 689 height 12
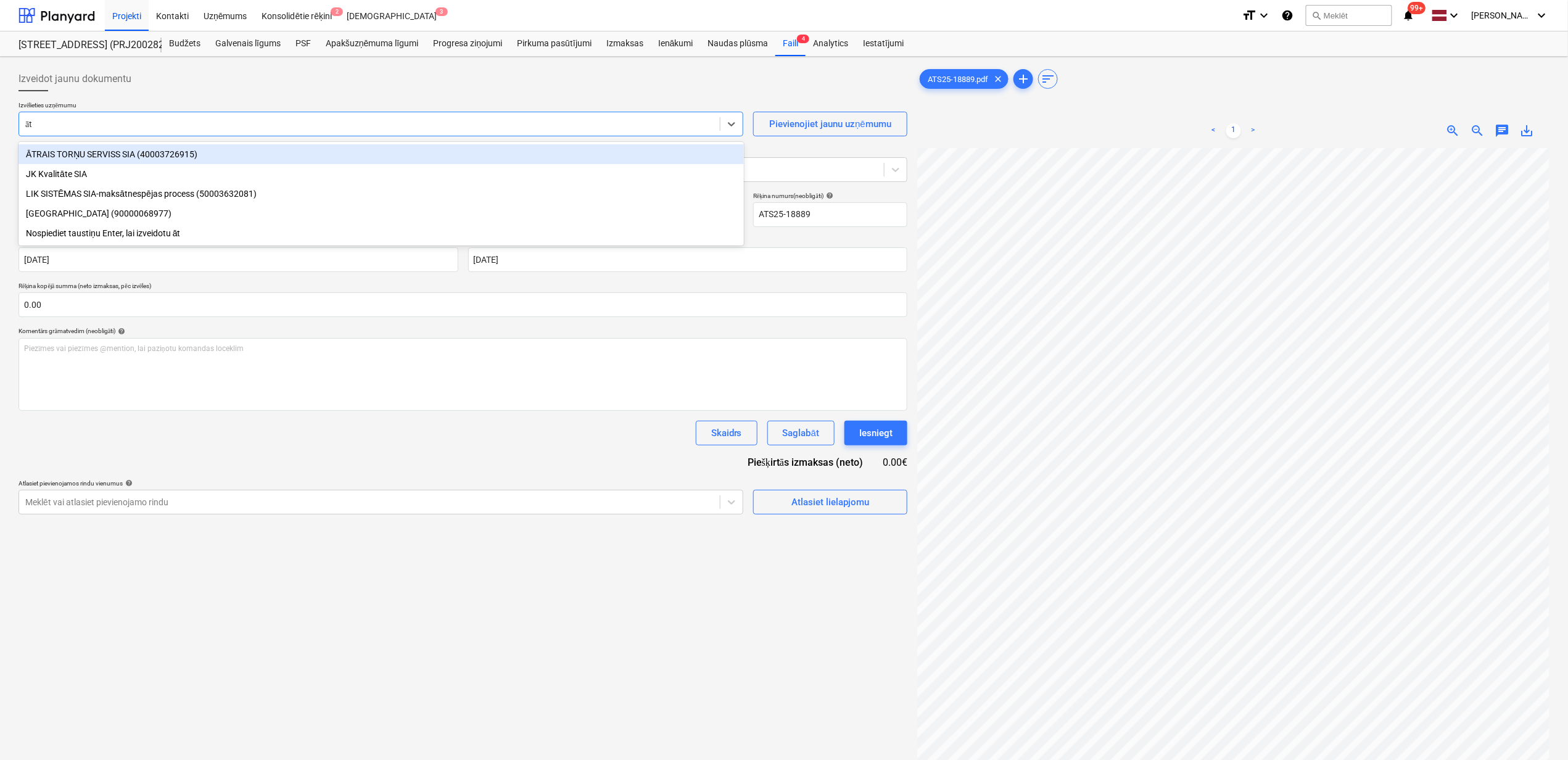
type input "ātr"
click at [132, 157] on div "ĀTRAIS TORŅU SERVISS SIA (40003726915)" at bounding box center [381, 155] width 726 height 20
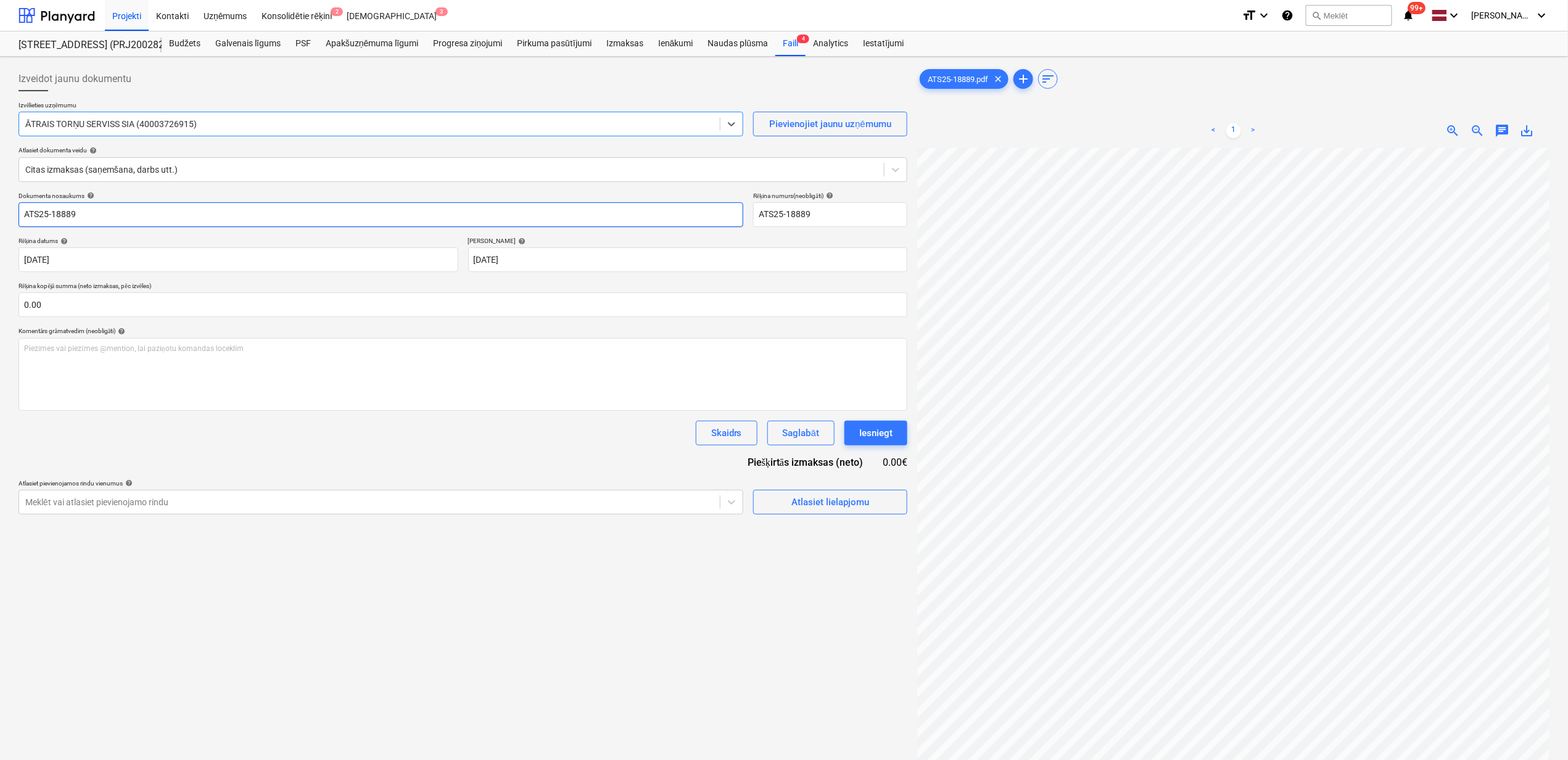
drag, startPoint x: 249, startPoint y: 221, endPoint x: 235, endPoint y: 221, distance: 14.0
click at [248, 221] on input "ATS25-18889" at bounding box center [381, 215] width 725 height 25
type input "ATS25-18889.pdf"
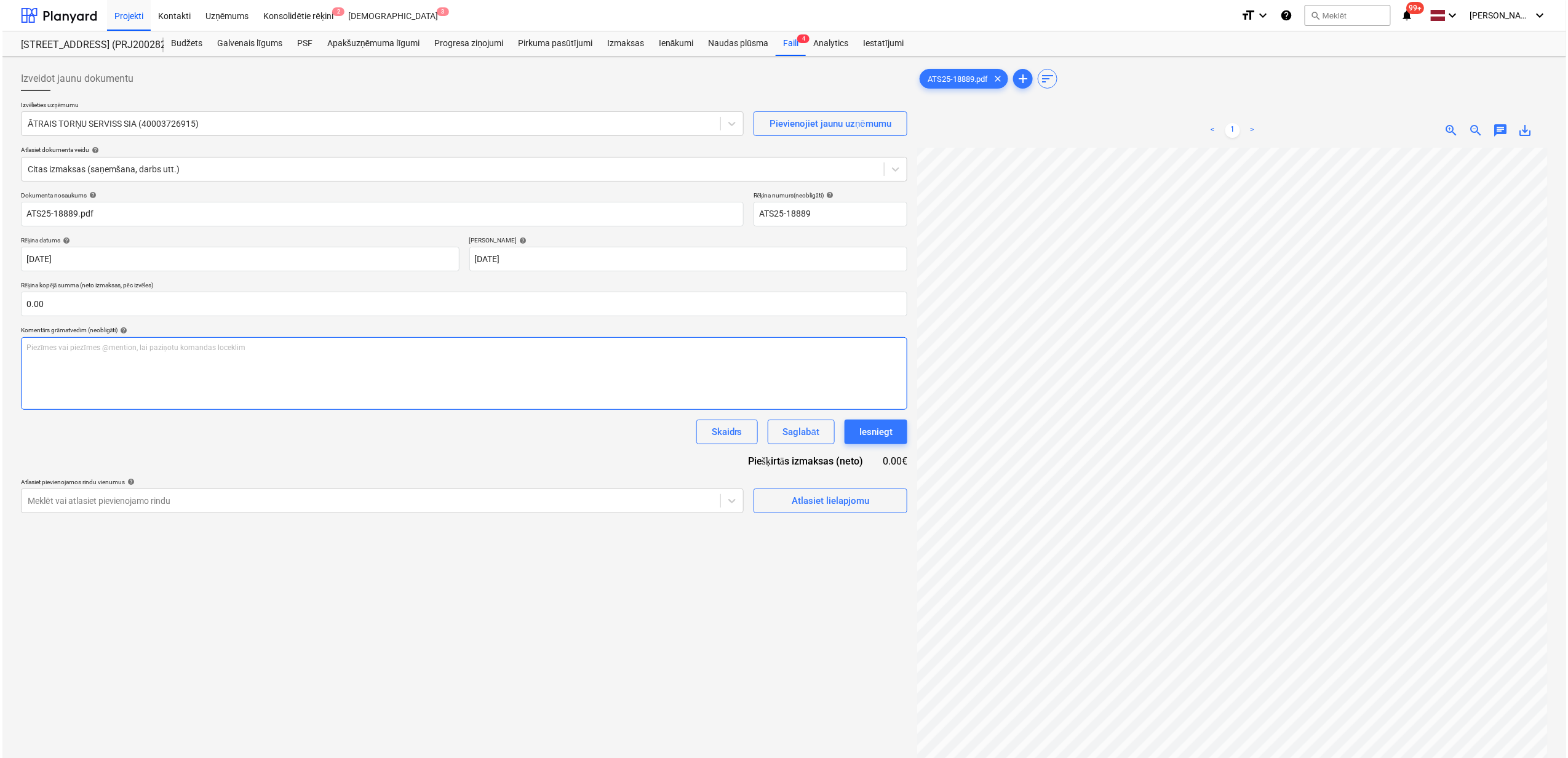
scroll to position [208, 100]
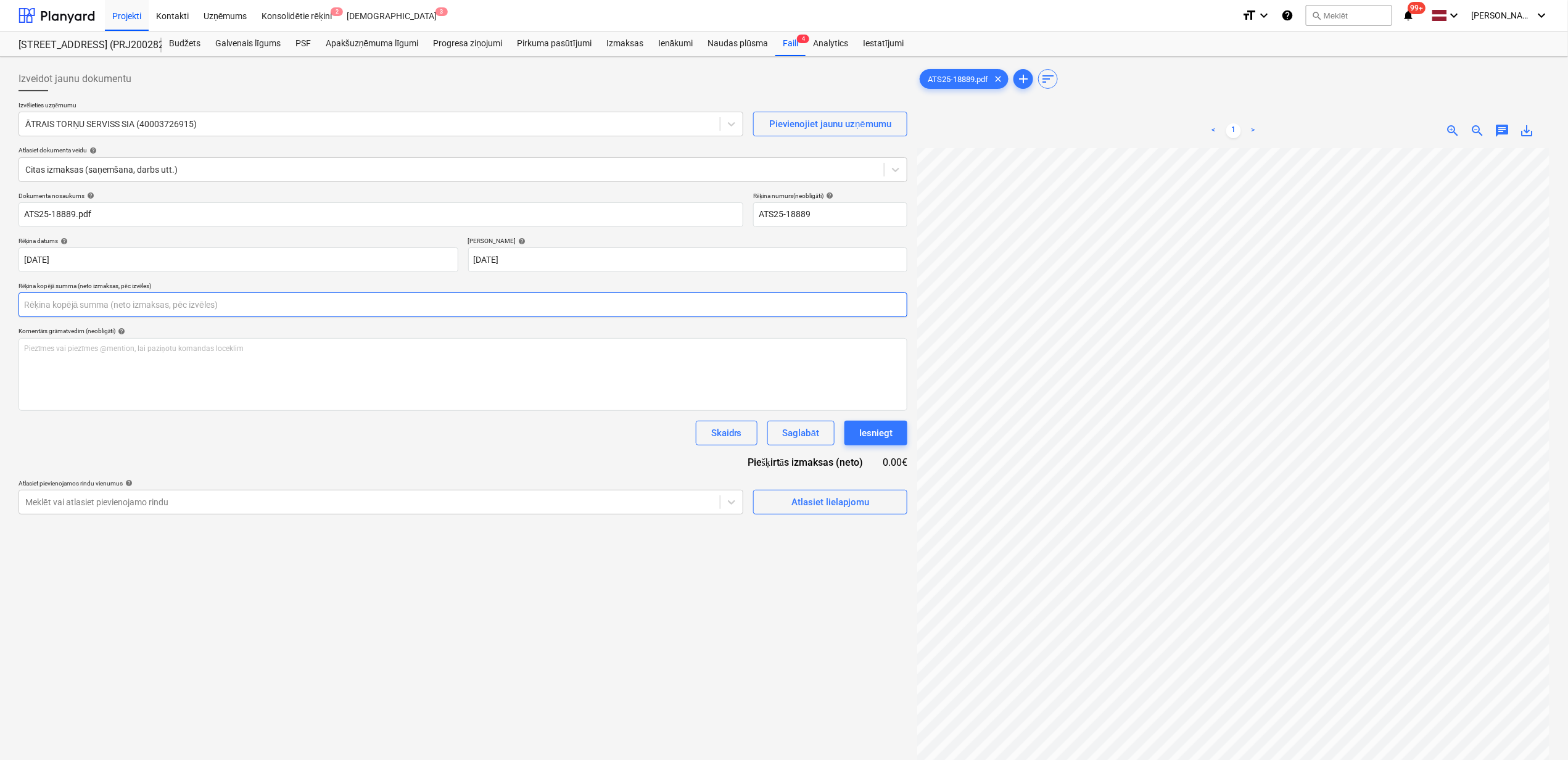
drag, startPoint x: 186, startPoint y: 304, endPoint x: 591, endPoint y: 348, distance: 407.4
click at [186, 303] on input "text" at bounding box center [462, 305] width 889 height 25
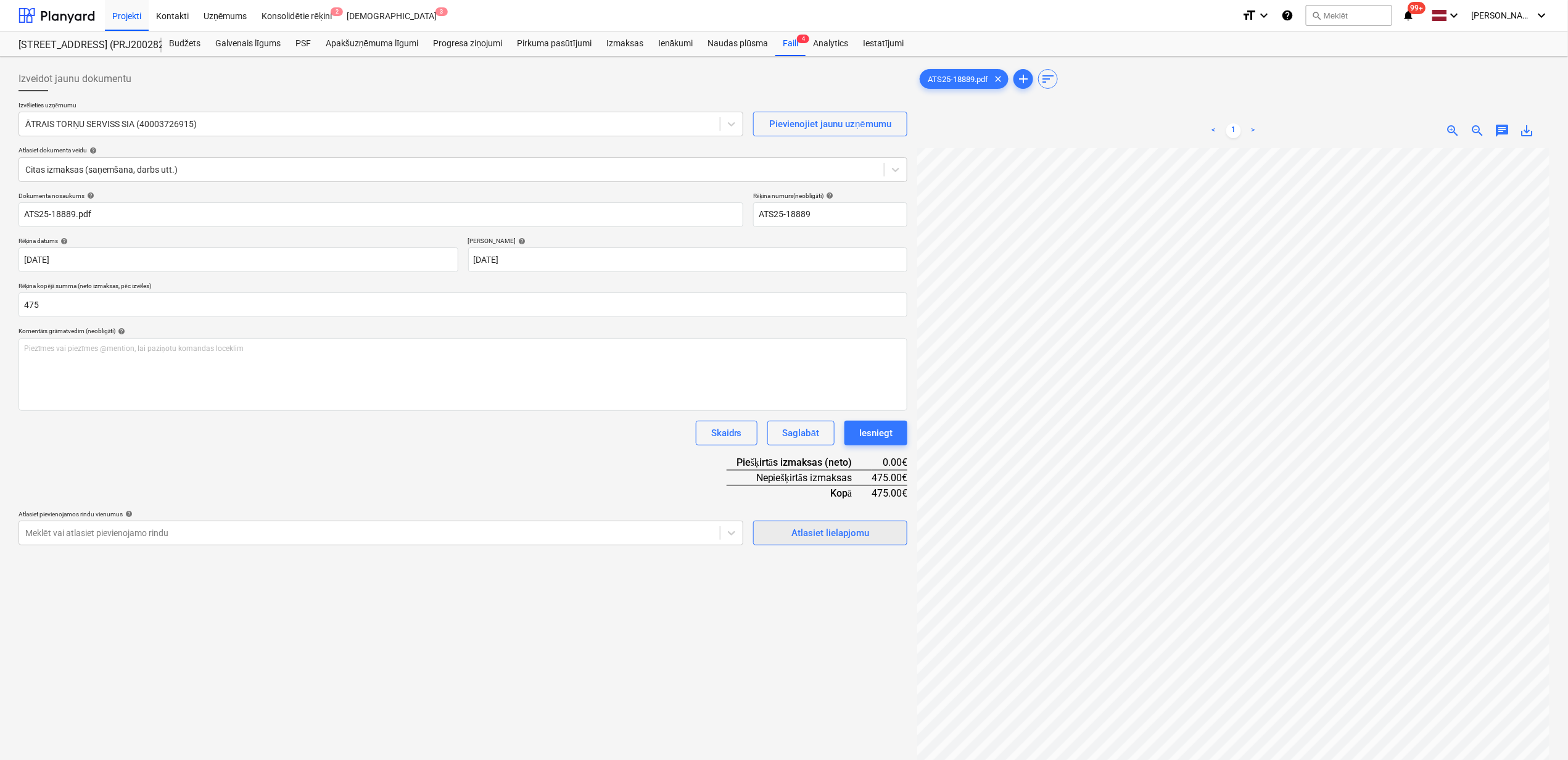
type input "475.00"
click at [816, 536] on div "Atlasiet lielapjomu" at bounding box center [830, 532] width 78 height 16
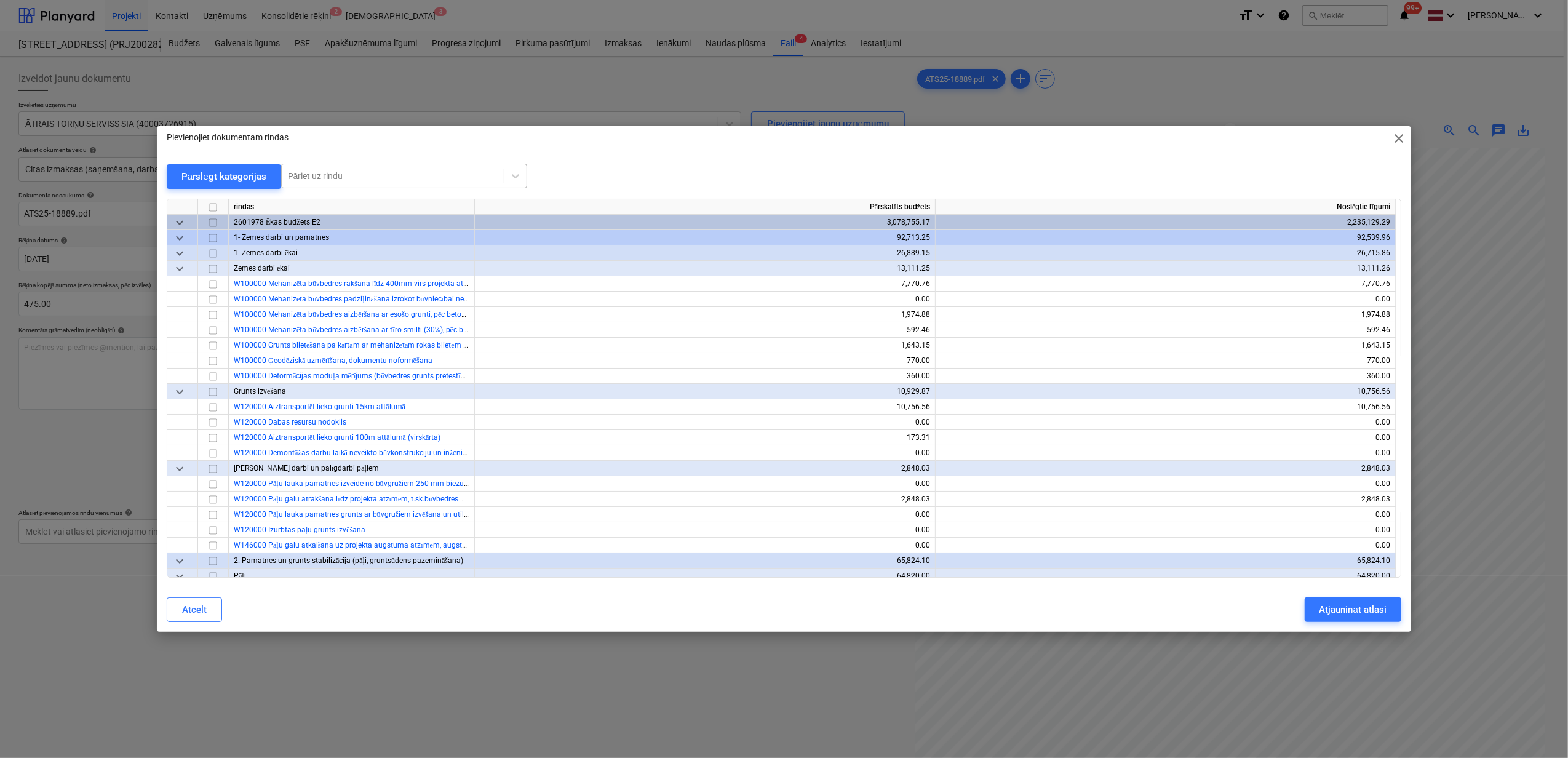
click at [367, 183] on div "Pāriet uz rindu" at bounding box center [392, 176] width 222 height 17
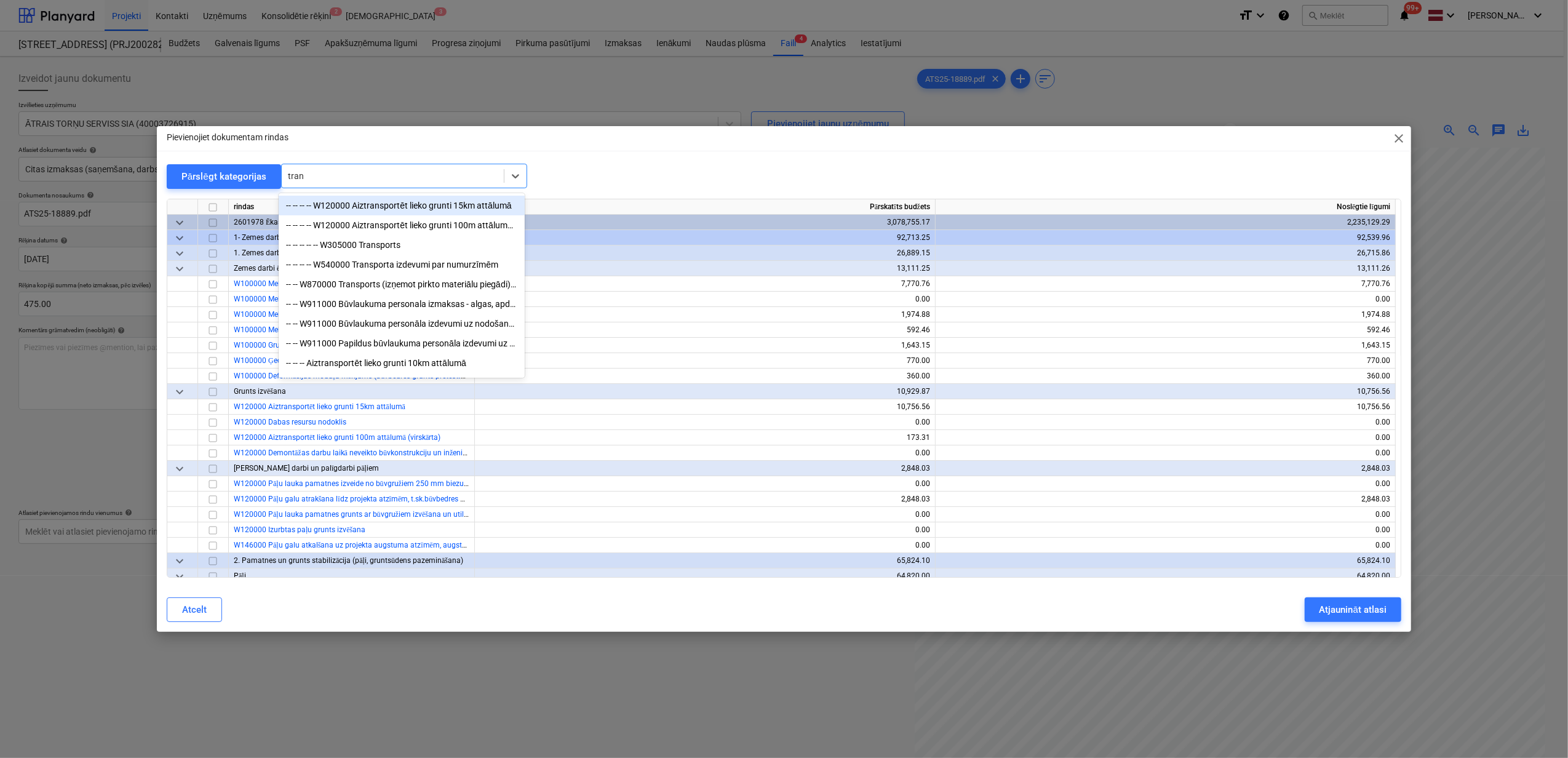
type input "trans"
click at [348, 288] on div "-- -- W870000 Transports (izņemot pirkto materiālu piegādi), citu iekārtu noma …" at bounding box center [401, 285] width 246 height 20
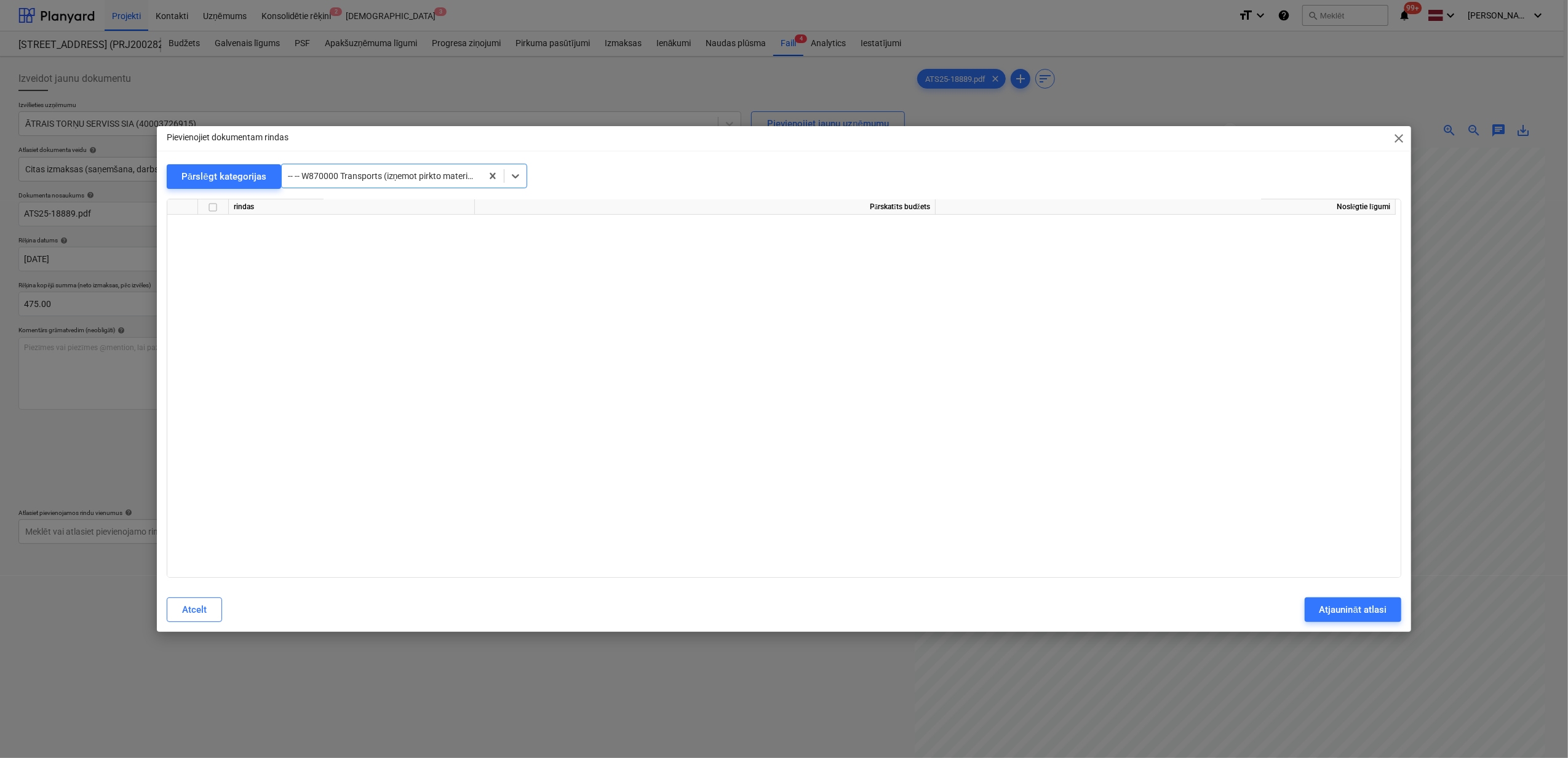
scroll to position [10043, 0]
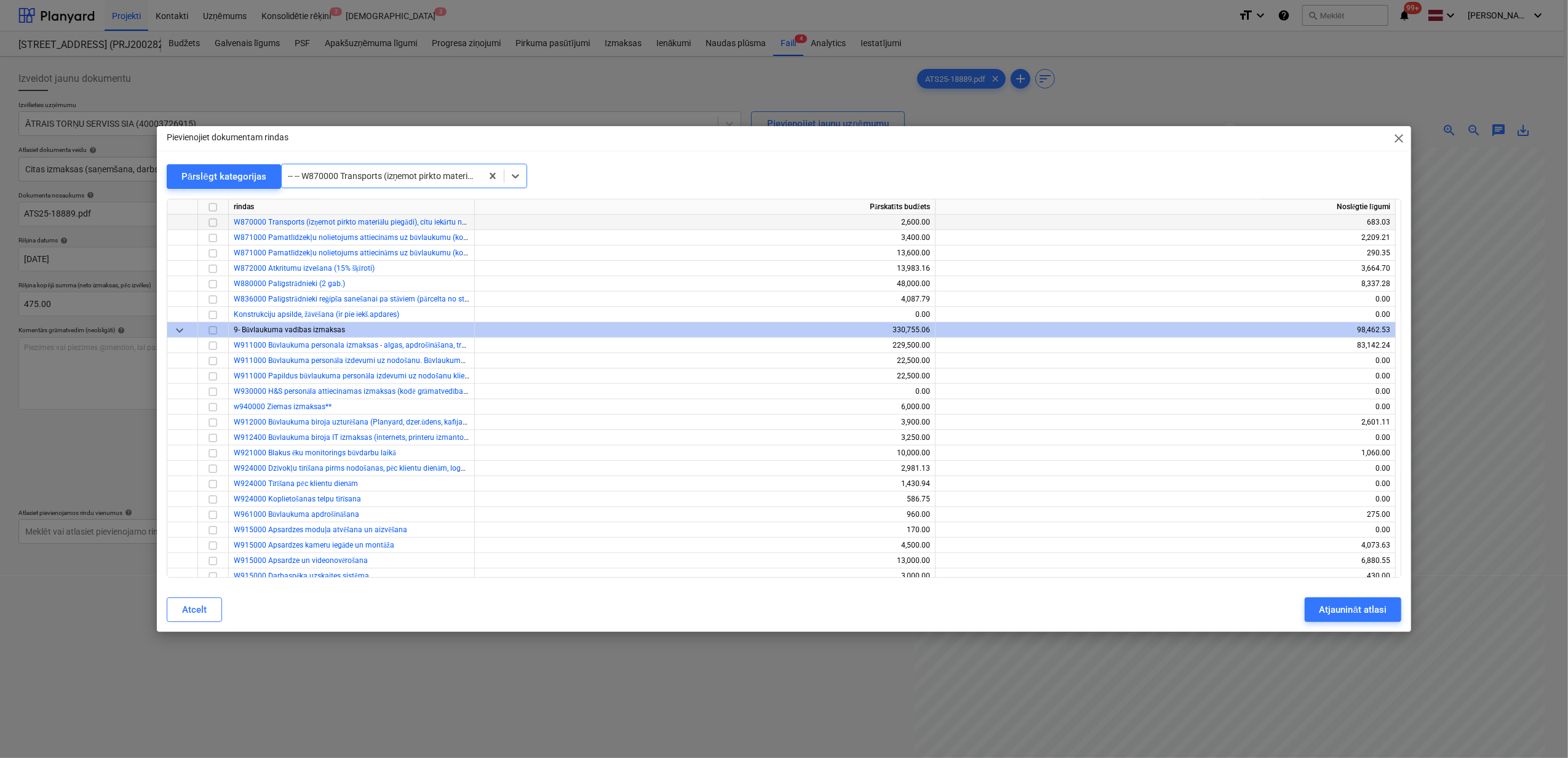
click at [214, 222] on input "checkbox" at bounding box center [212, 222] width 15 height 15
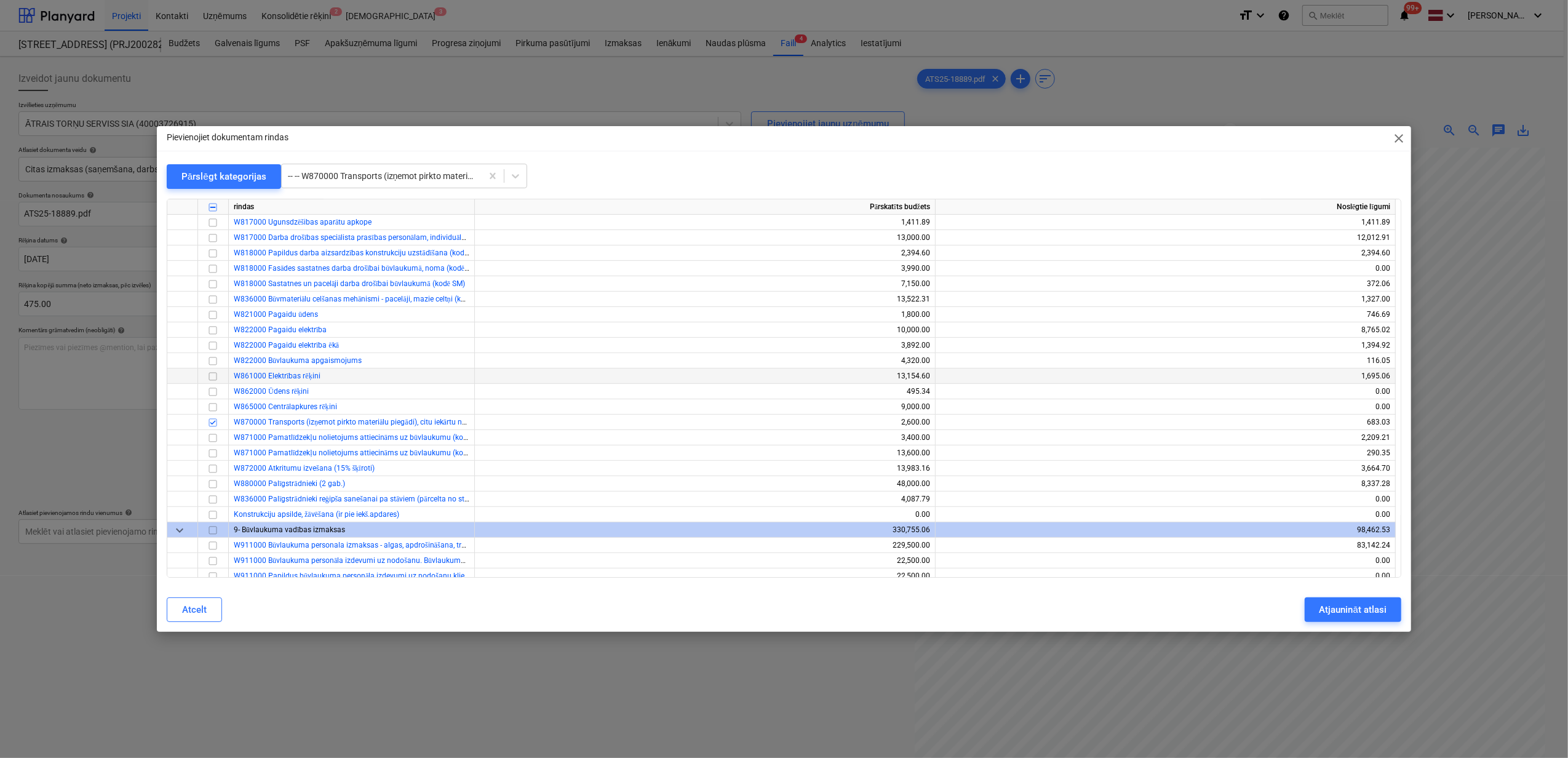
scroll to position [9879, 0]
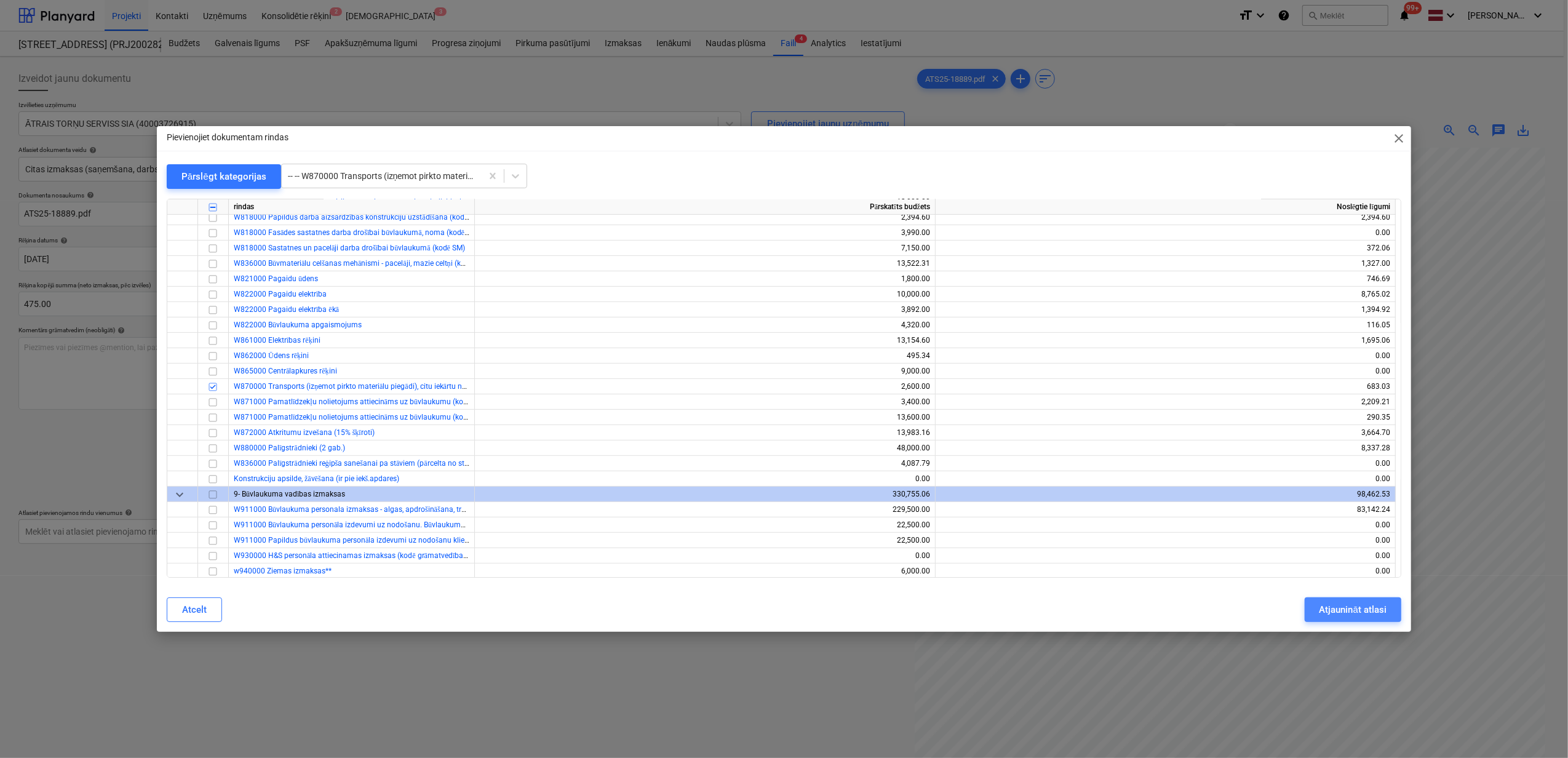
click at [1344, 609] on div "Atjaunināt atlasi" at bounding box center [1352, 609] width 67 height 16
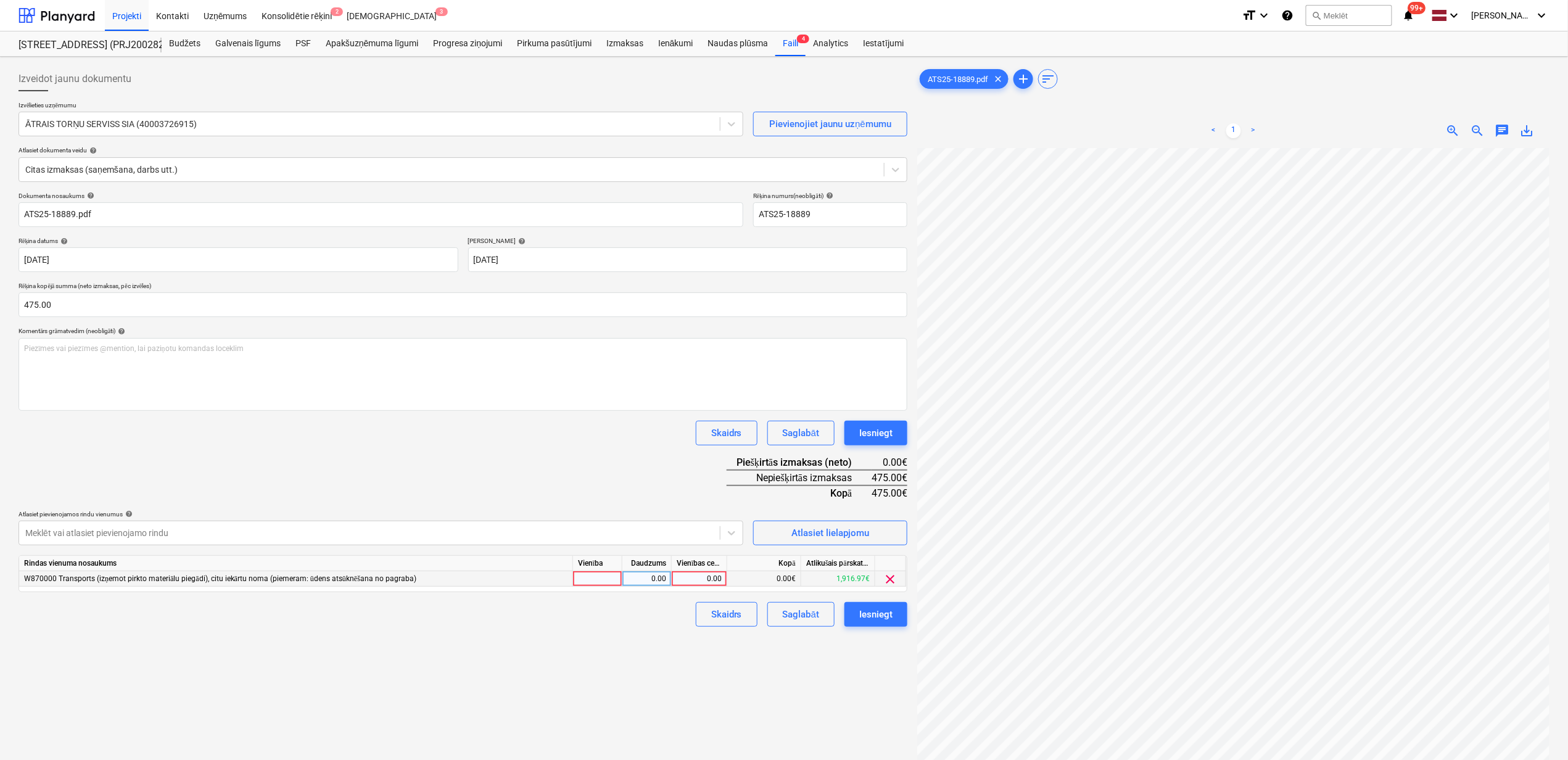
click at [702, 576] on div "0.00" at bounding box center [699, 578] width 45 height 15
type input "4"
click at [832, 527] on div "Atlasiet lielapjomu" at bounding box center [830, 532] width 78 height 16
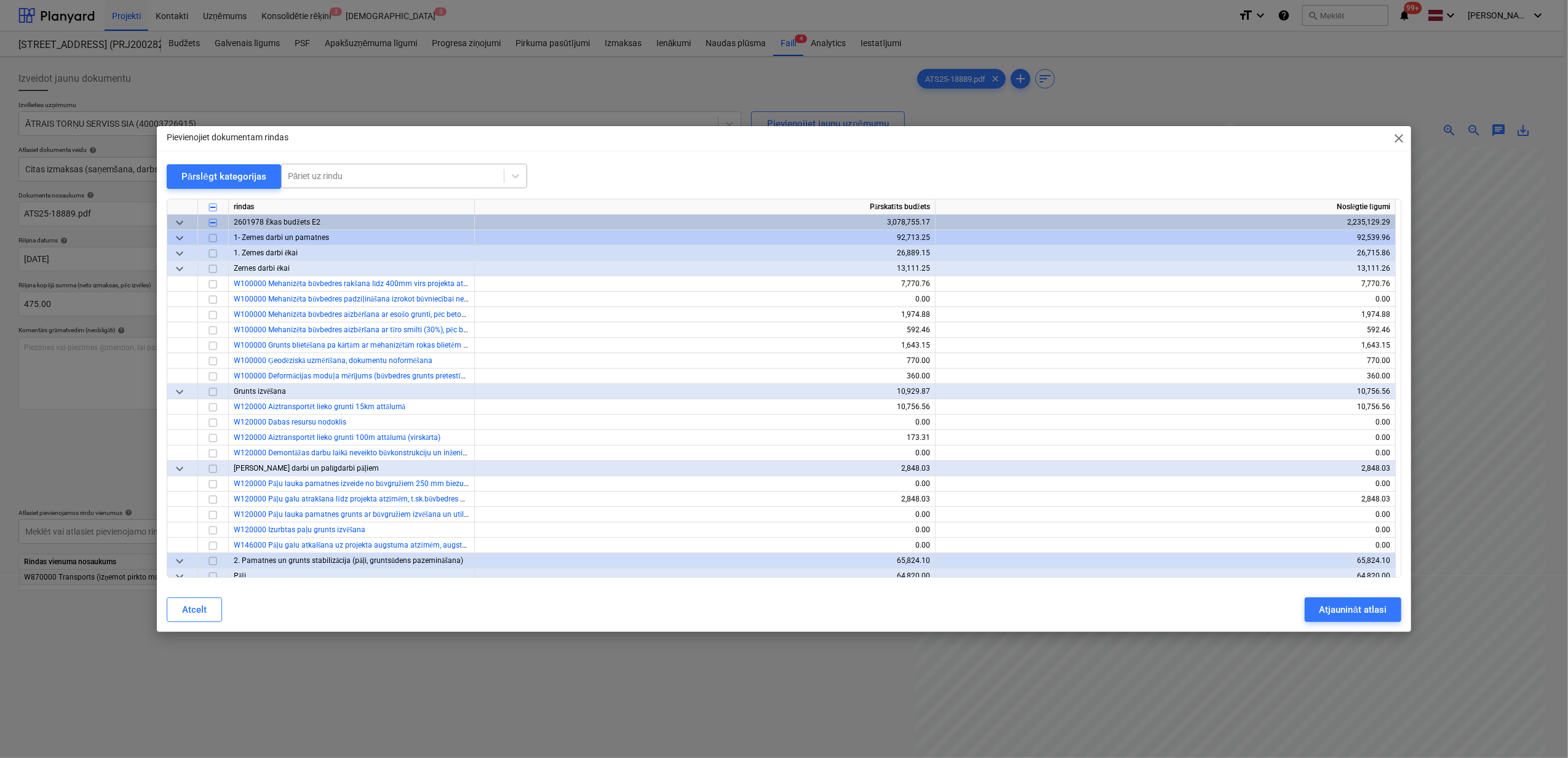
click at [355, 180] on div at bounding box center [392, 176] width 209 height 12
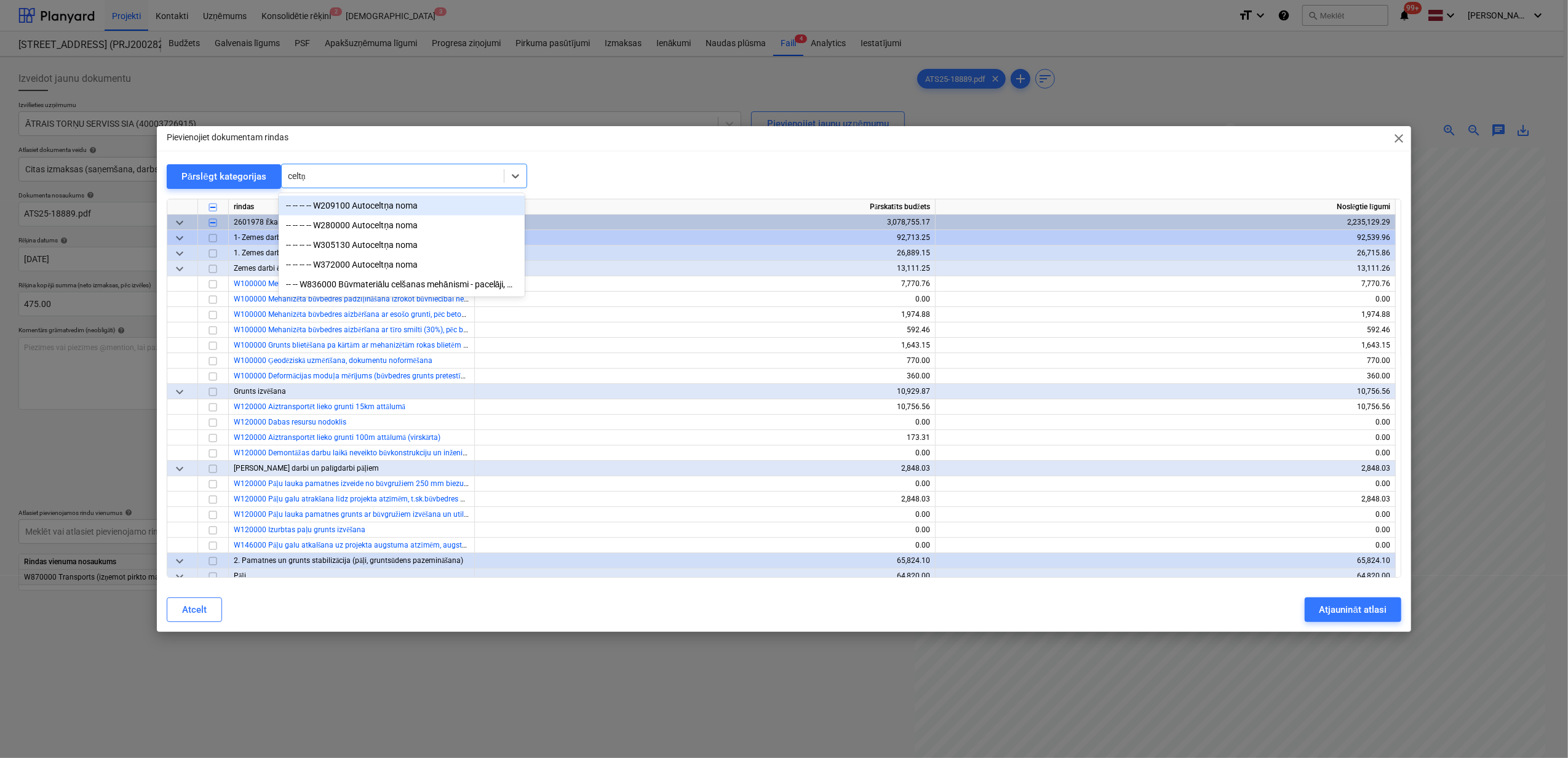
type input "celtņi"
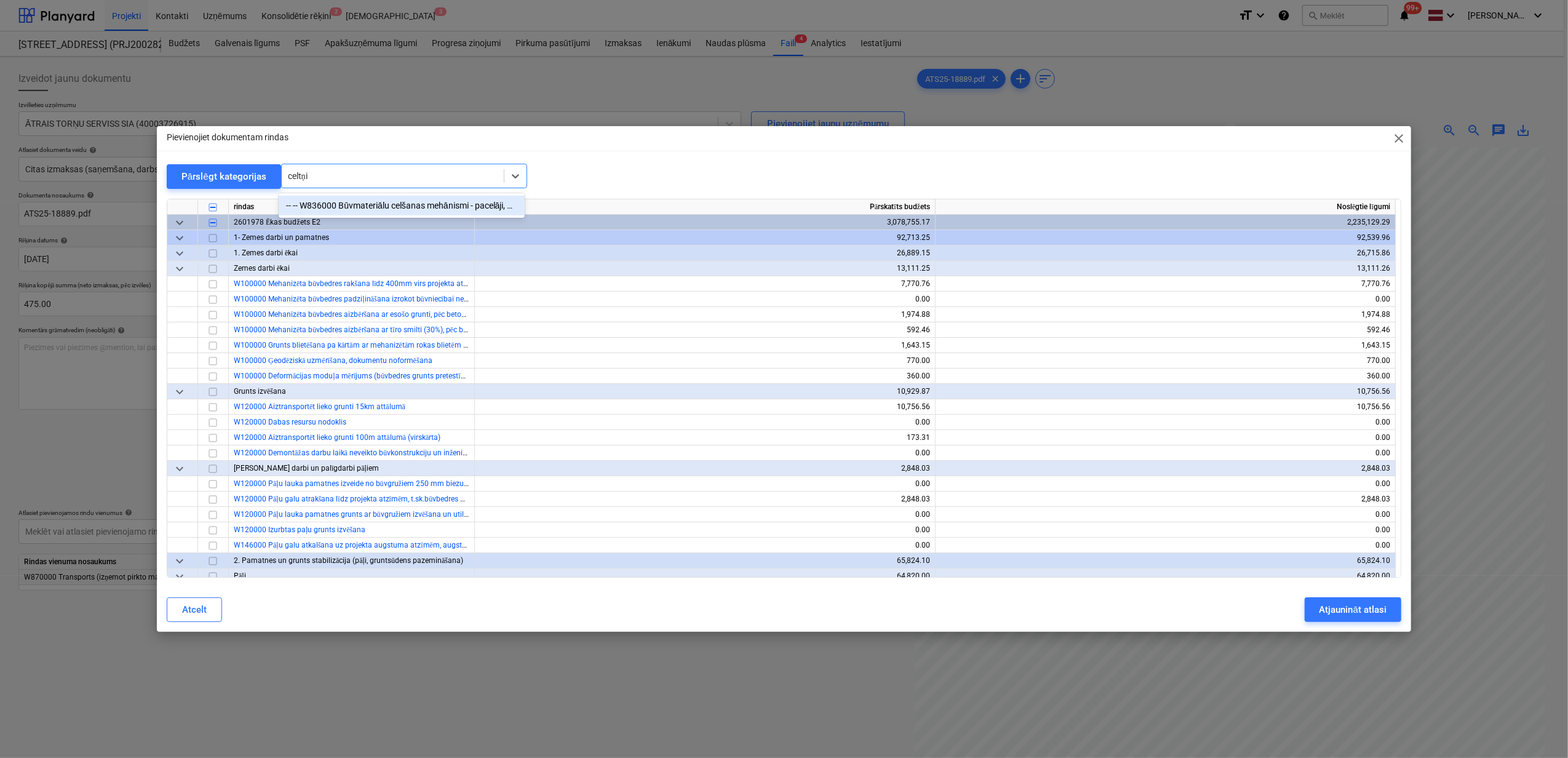
click at [382, 205] on div "-- -- W836000 Būvmateriālu celšanas mehānismi - pacelāji, mazie celtņi (kodē SM)" at bounding box center [401, 206] width 246 height 20
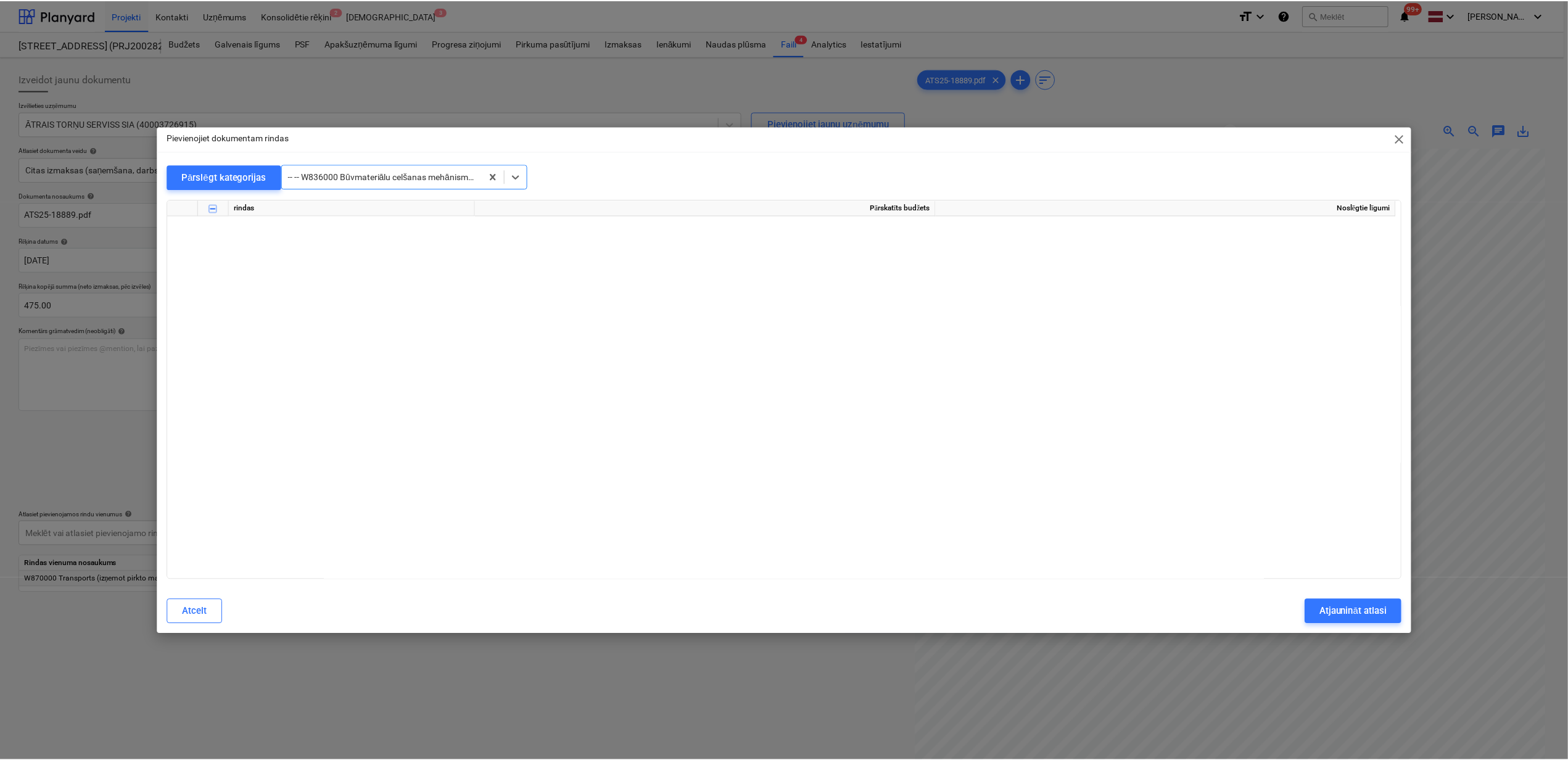
scroll to position [9945, 0]
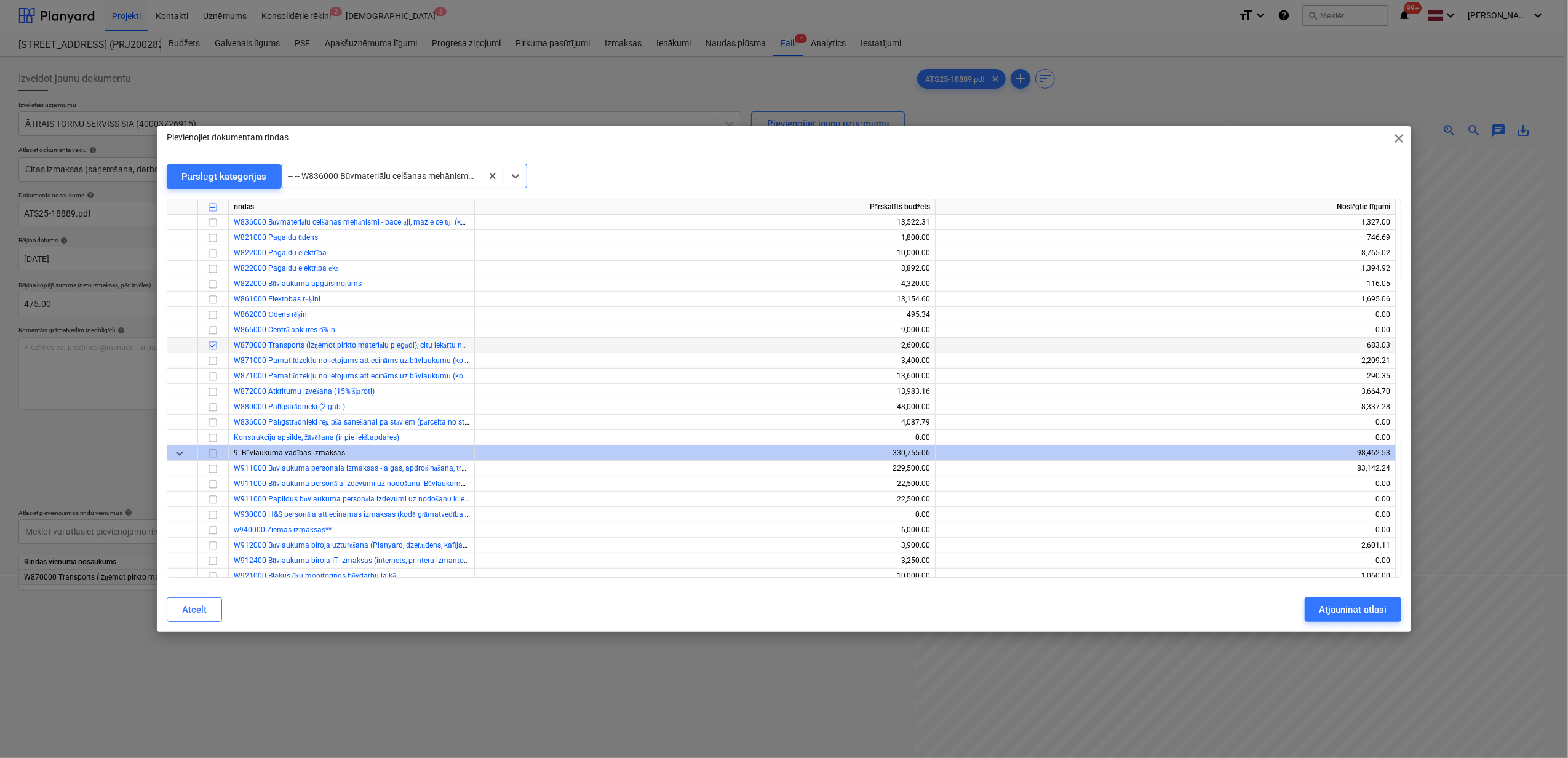
click at [209, 348] on input "checkbox" at bounding box center [212, 345] width 15 height 15
click at [214, 222] on input "checkbox" at bounding box center [212, 222] width 15 height 15
click at [1341, 607] on div "Atjaunināt atlasi" at bounding box center [1352, 609] width 67 height 16
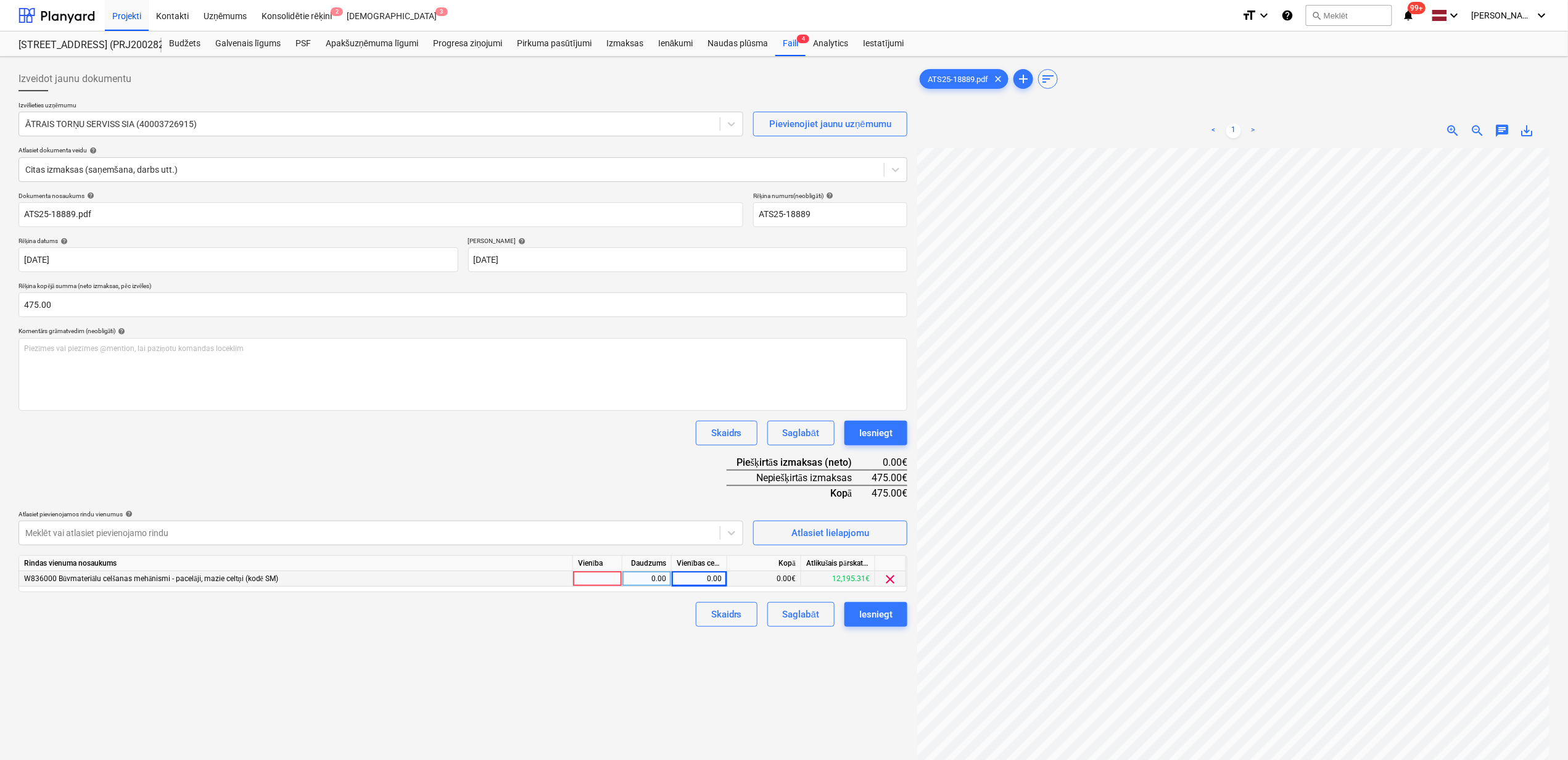
click at [705, 576] on div "0.00" at bounding box center [699, 578] width 45 height 15
type input "475"
click at [730, 701] on div "Izveidot jaunu dokumentu Izvēlieties uzņēmumu ĀTRAIS TORŅU SERVISS SIA (4000372…" at bounding box center [463, 470] width 899 height 817
click at [886, 607] on div "Iesniegt" at bounding box center [876, 614] width 33 height 16
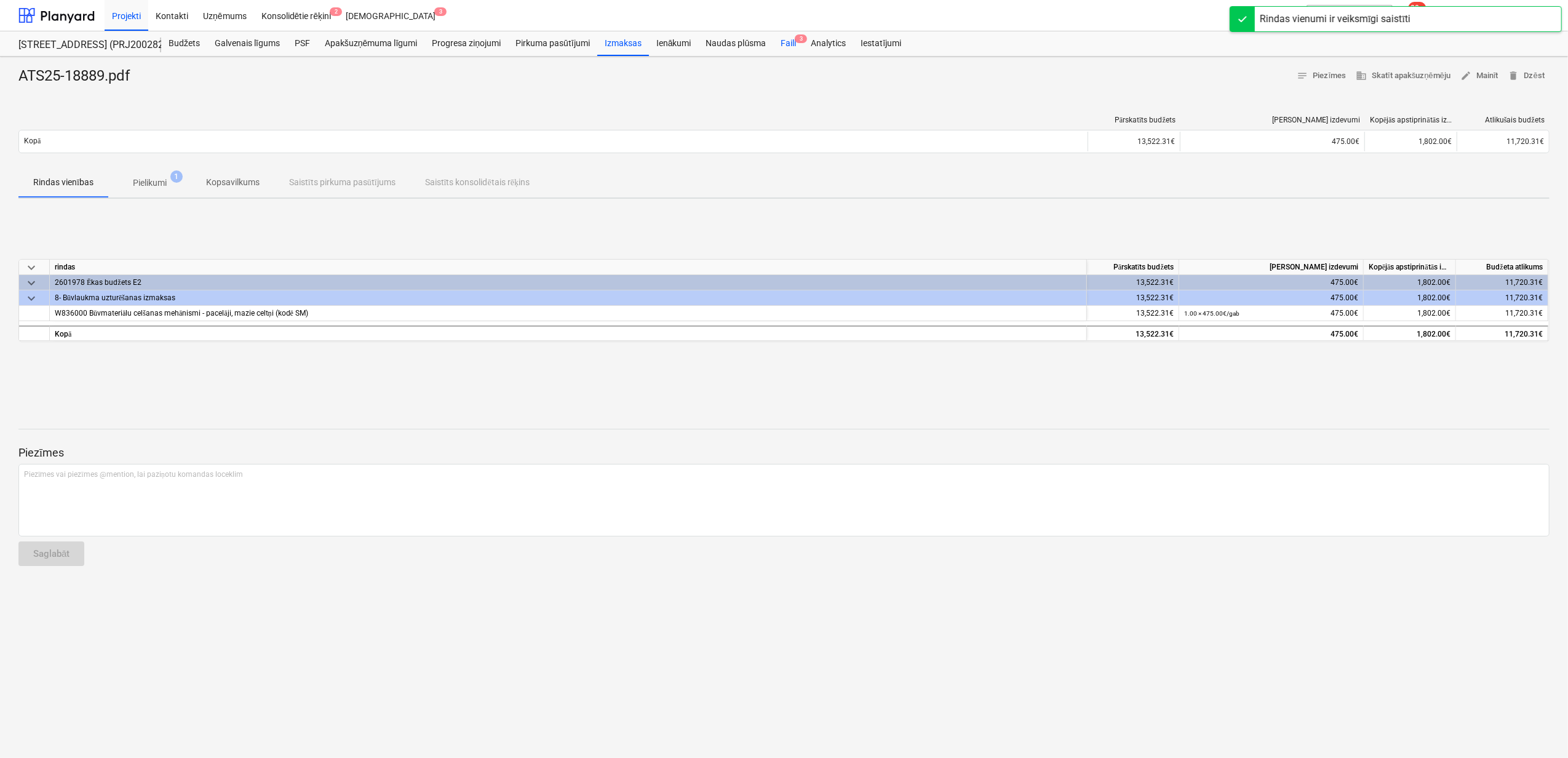
click at [786, 42] on div "Faili 3" at bounding box center [788, 44] width 30 height 25
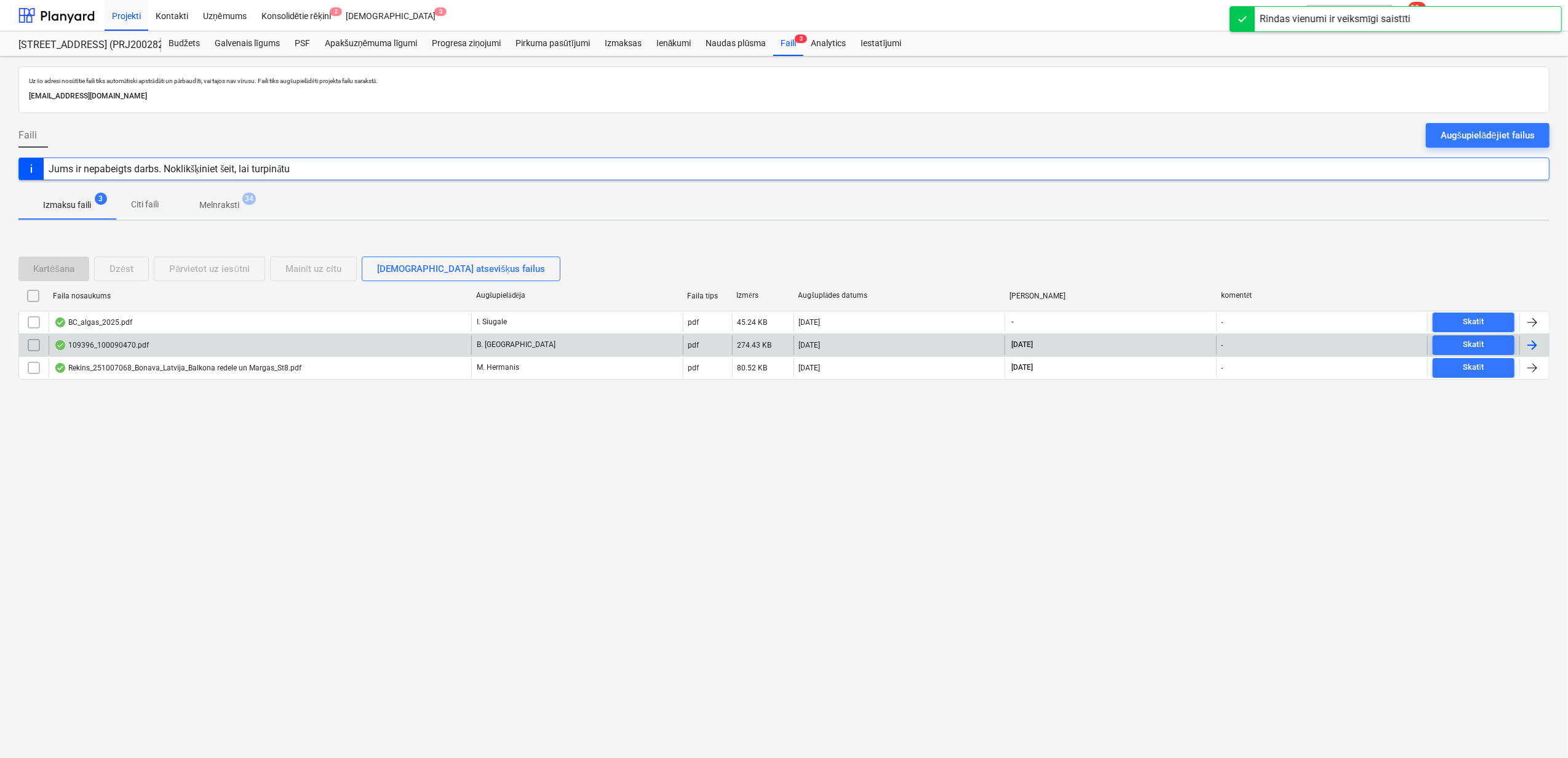
click at [338, 343] on div "109396_100090470.pdf" at bounding box center [259, 345] width 423 height 20
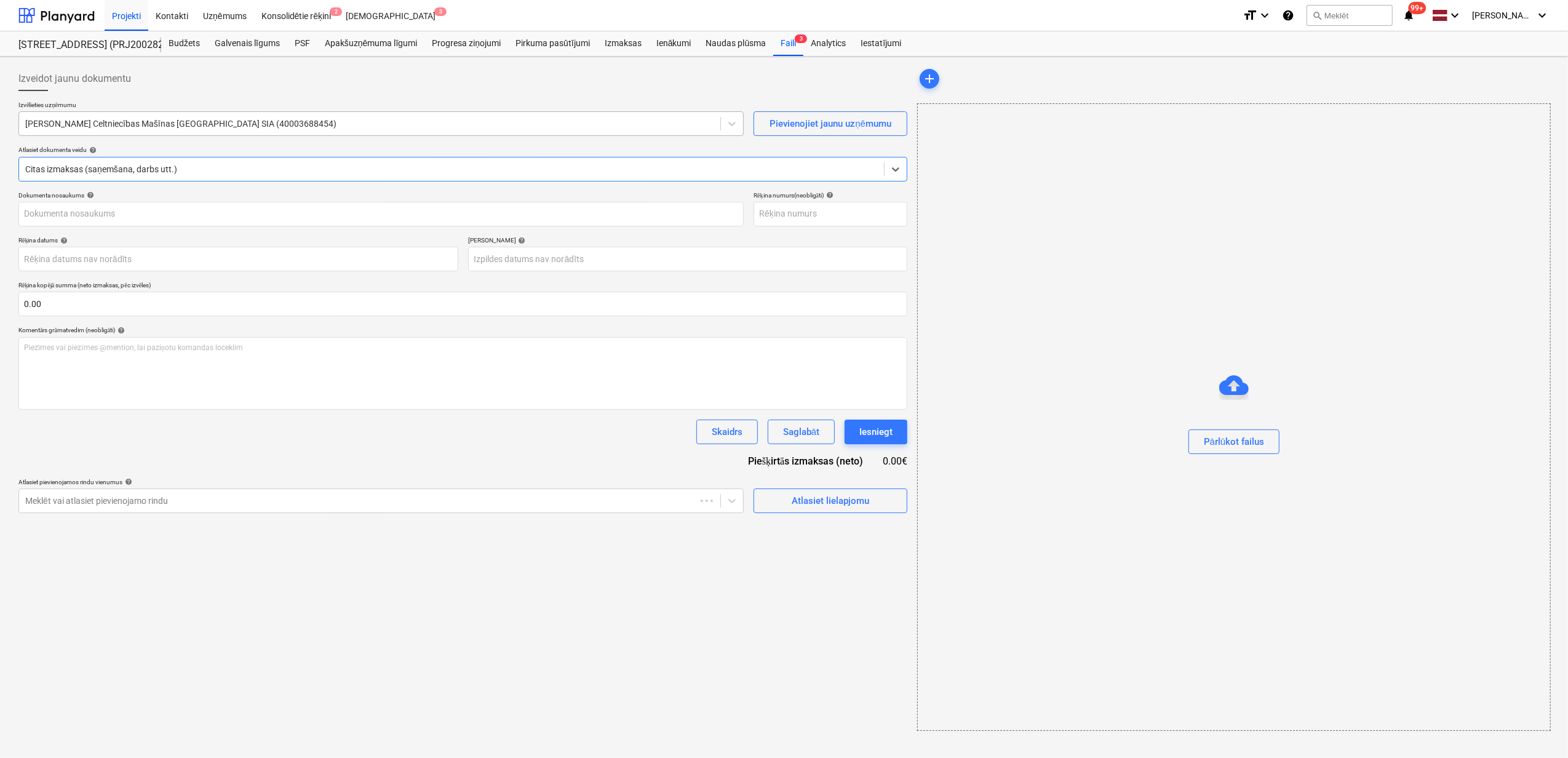
type input "100090470"
type input "[DATE]"
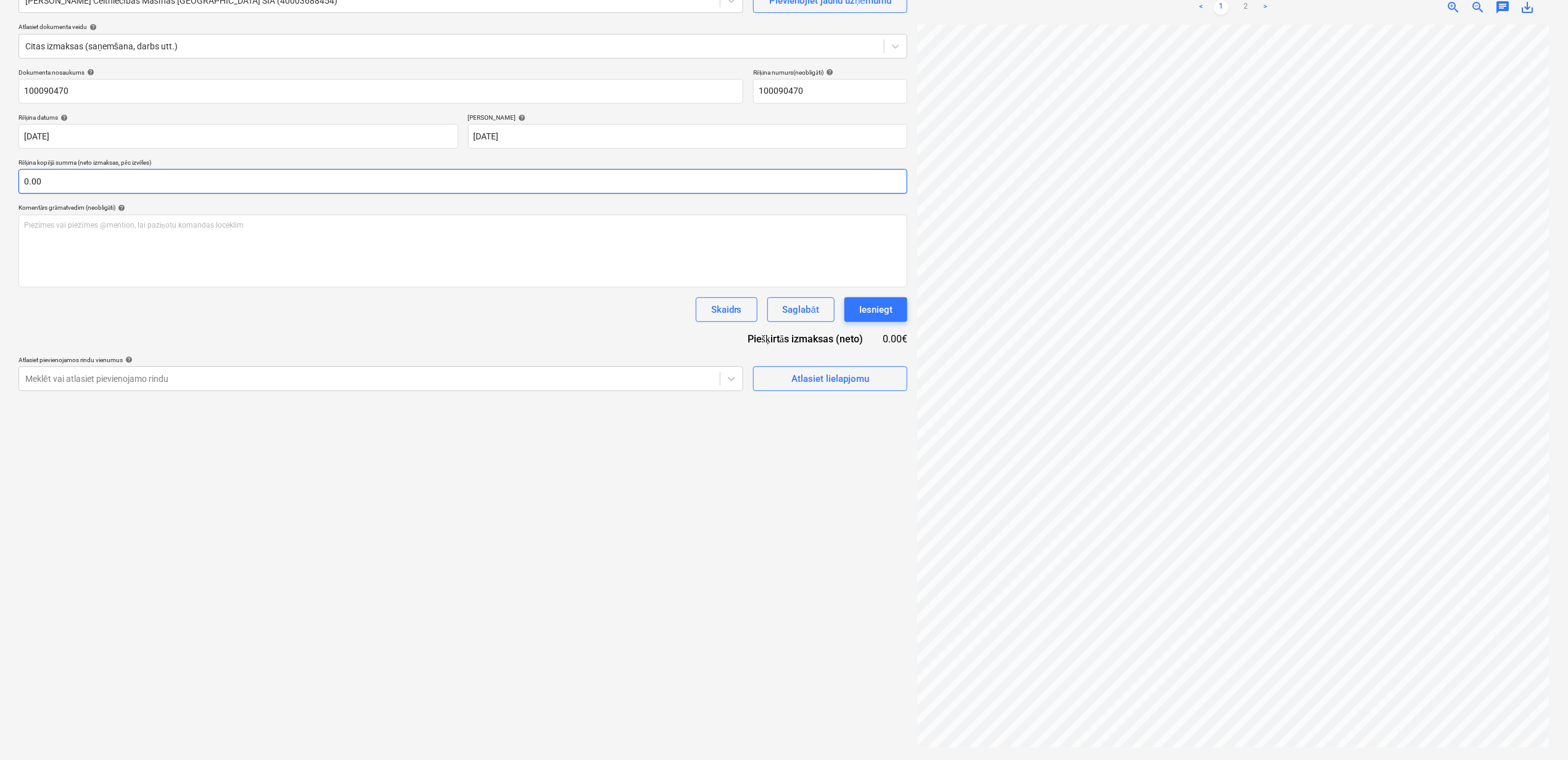
scroll to position [322, 108]
click at [1247, 5] on link "2" at bounding box center [1246, 7] width 15 height 15
click at [1456, 636] on html "Projekti Kontakti Uzņēmums Konsolidētie rēķini 2 Iesūtne 3 format_size keyboard…" at bounding box center [784, 257] width 1568 height 760
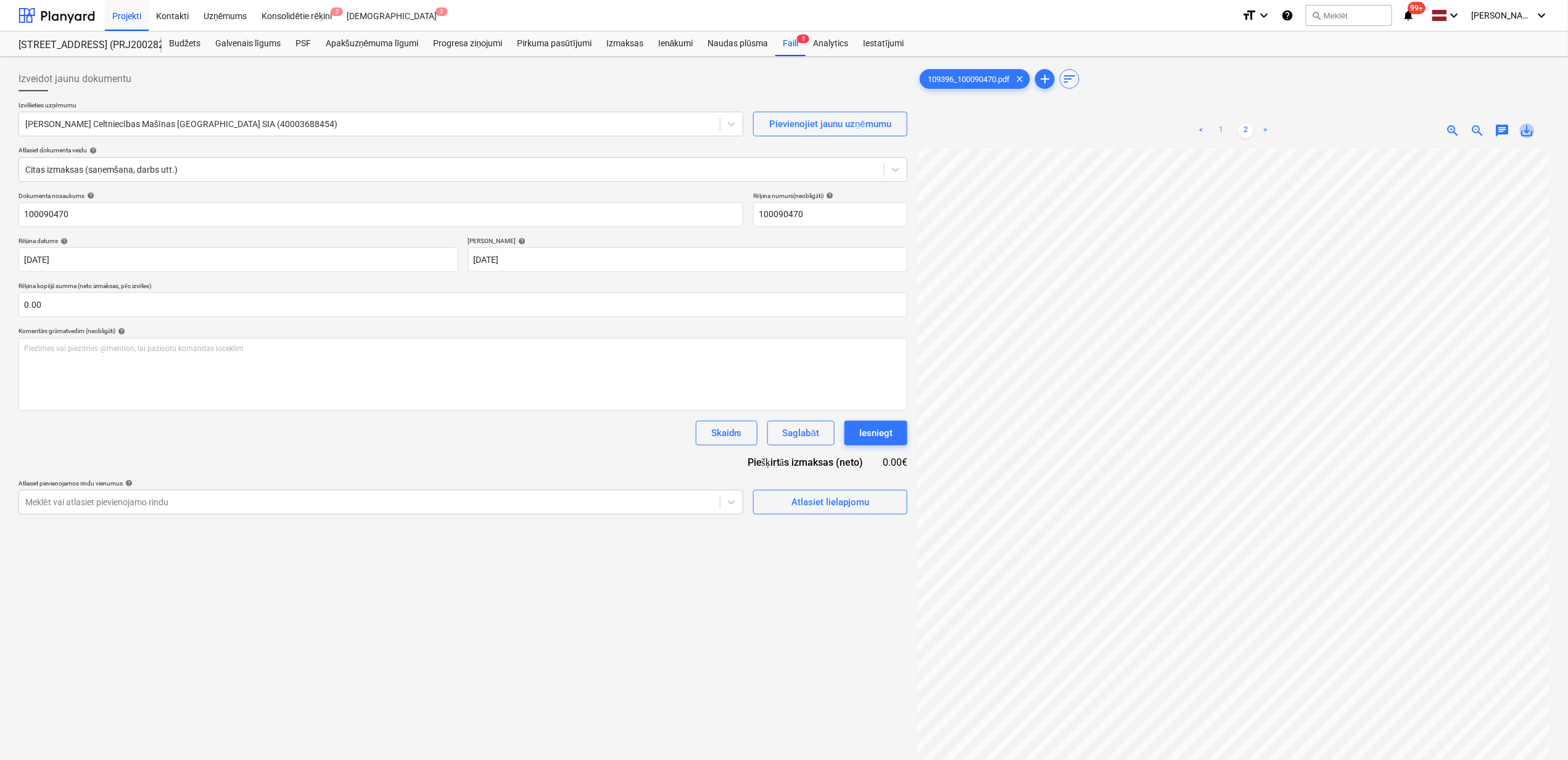
click at [1530, 126] on span "save_alt" at bounding box center [1527, 130] width 15 height 15
click at [107, 222] on input "100090470" at bounding box center [381, 215] width 725 height 25
drag, startPoint x: 102, startPoint y: 218, endPoint x: -32, endPoint y: 228, distance: 134.4
click at [0, 228] on html "Projekti Kontakti Uzņēmums Konsolidētie rēķini 2 Iesūtne 3 format_size keyboard…" at bounding box center [784, 380] width 1568 height 760
paste input "109396_"
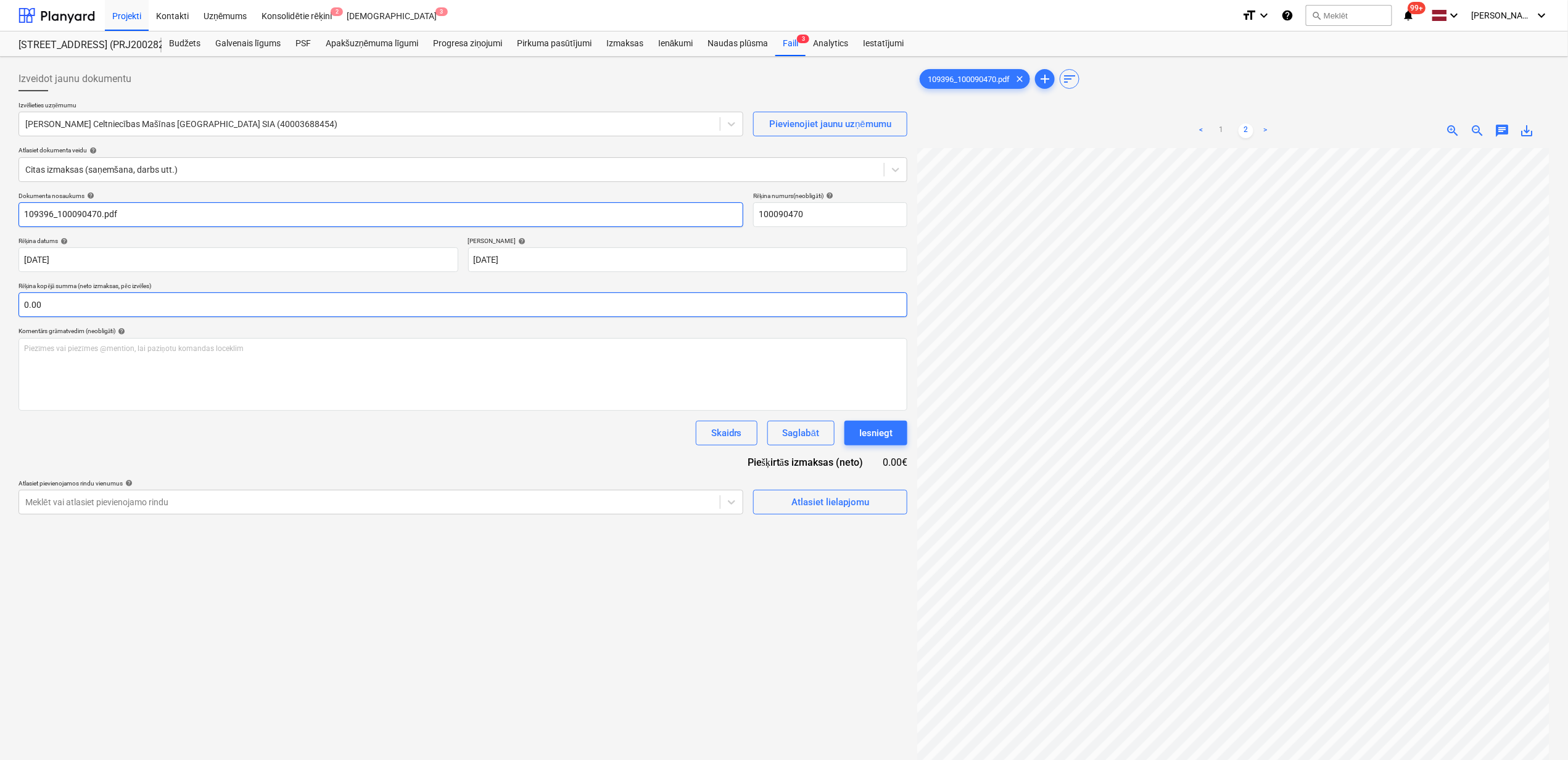
type input "109396_100090470.pdf"
click at [119, 304] on input "text" at bounding box center [462, 305] width 889 height 25
type input "750.00"
click at [1218, 129] on link "1" at bounding box center [1221, 130] width 15 height 15
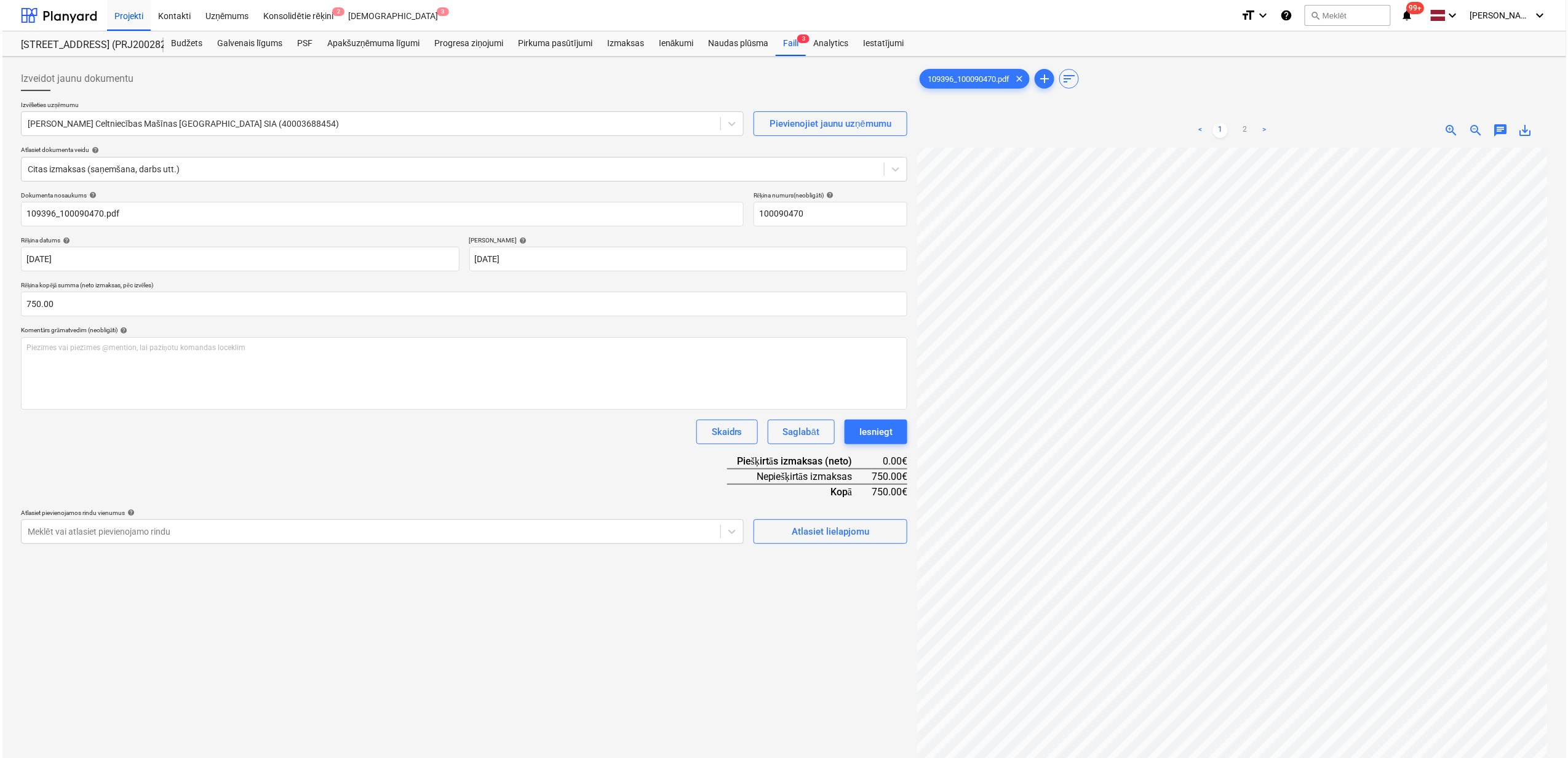
scroll to position [23, 106]
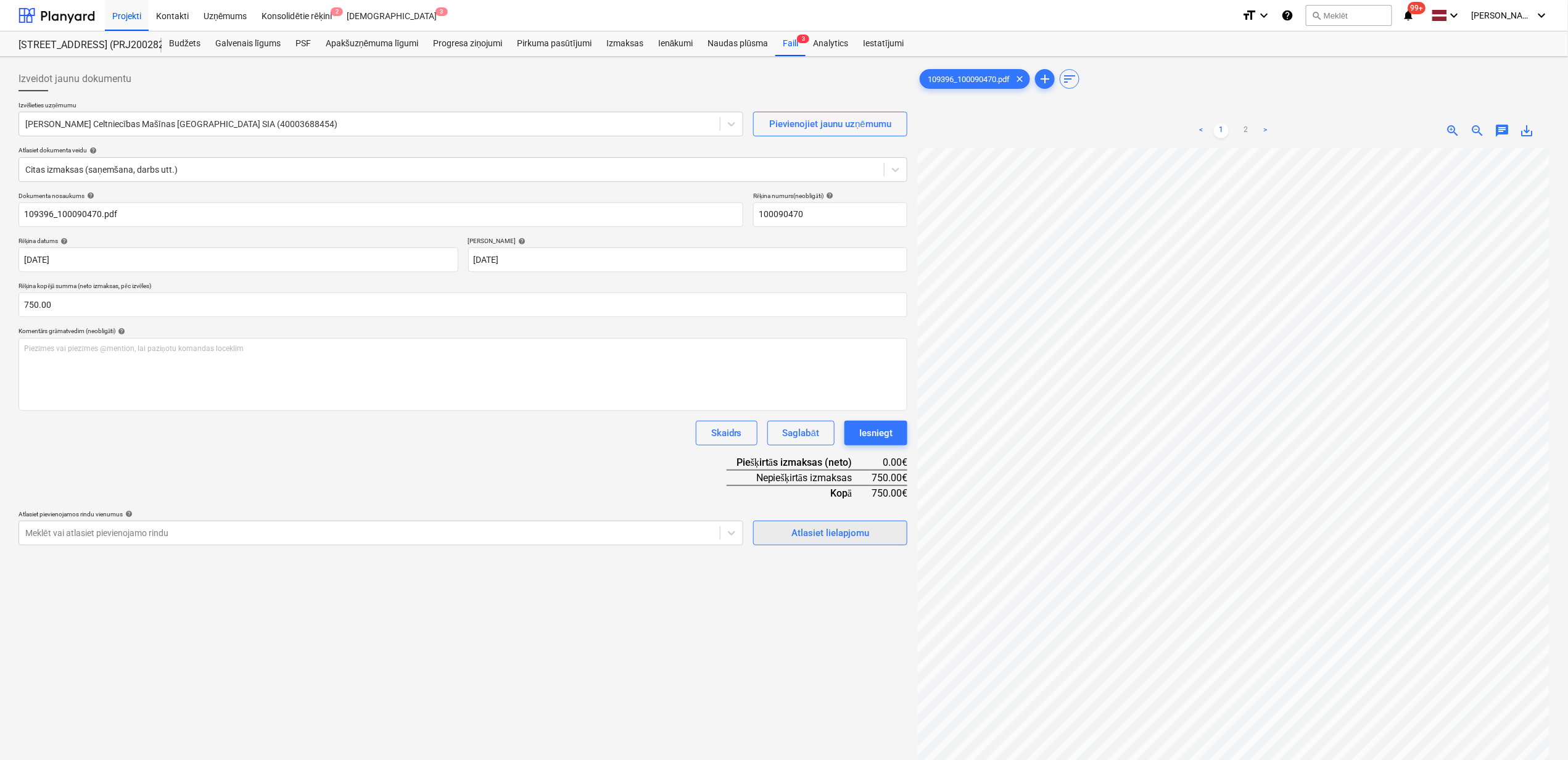
click at [815, 532] on div "Atlasiet lielapjomu" at bounding box center [830, 532] width 78 height 16
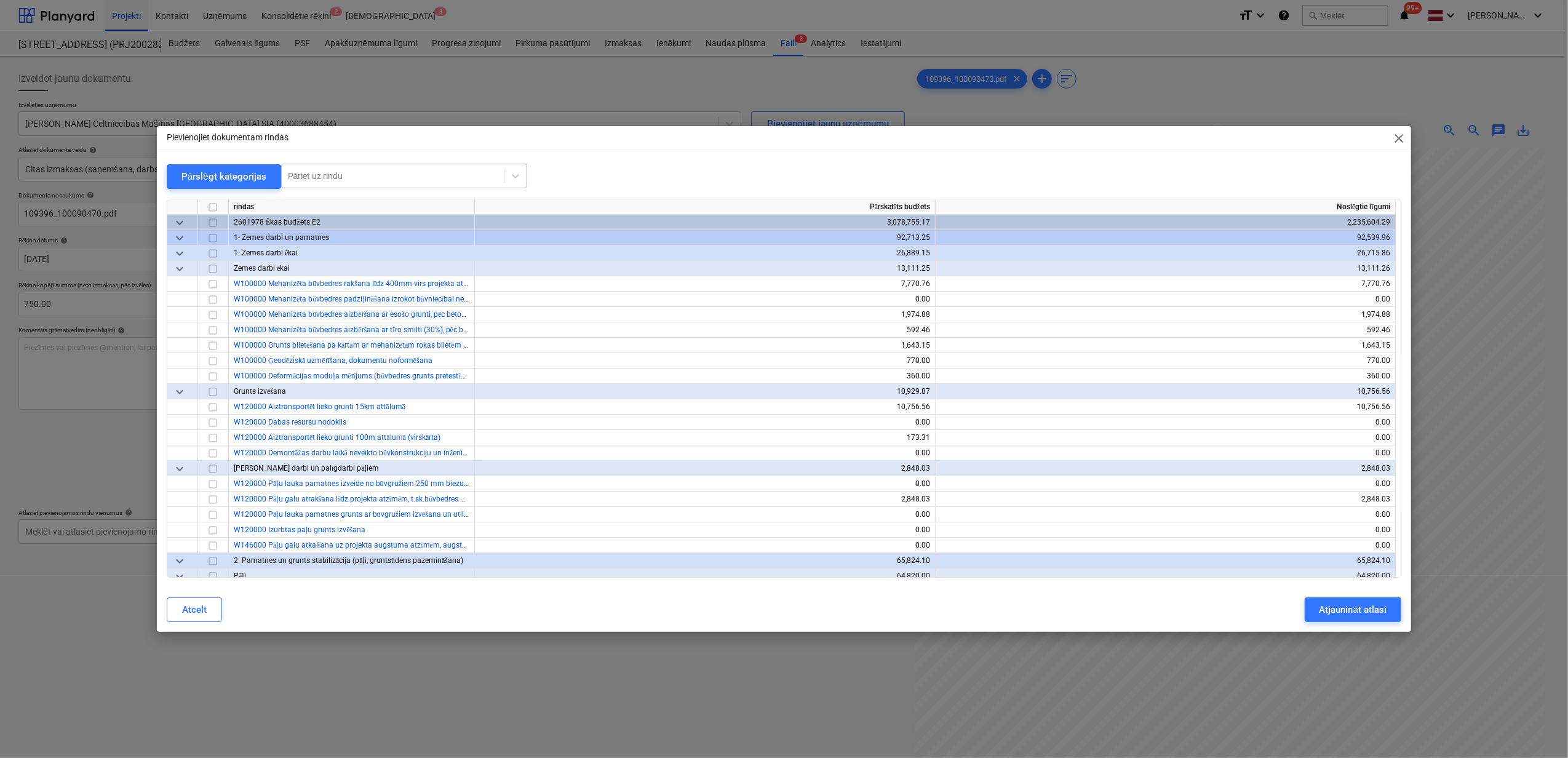
click at [328, 175] on div at bounding box center [392, 176] width 209 height 12
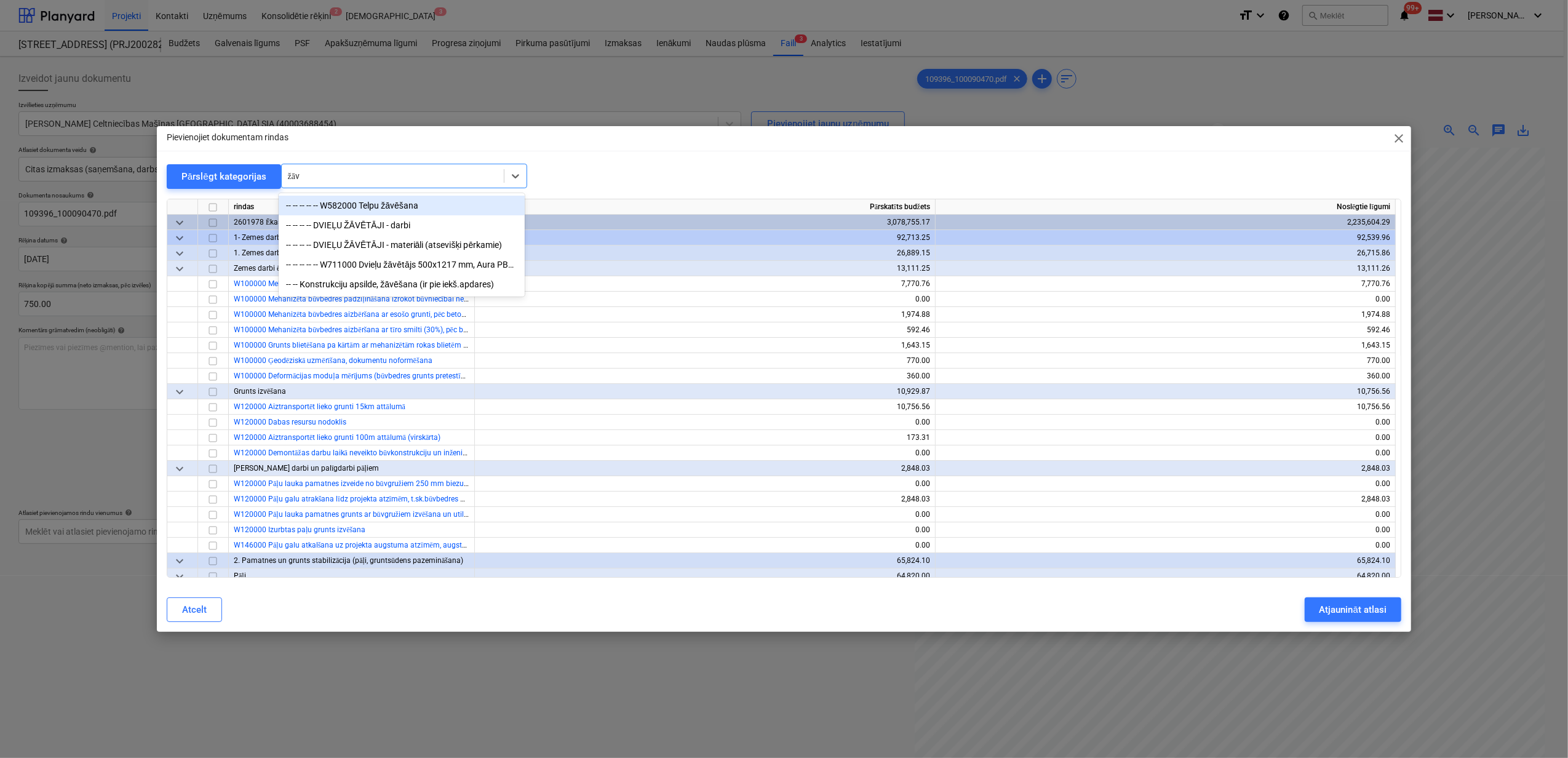
type input "žāvē"
click at [362, 203] on div "-- -- -- -- -- W582000 Telpu žāvēšana" at bounding box center [401, 206] width 246 height 20
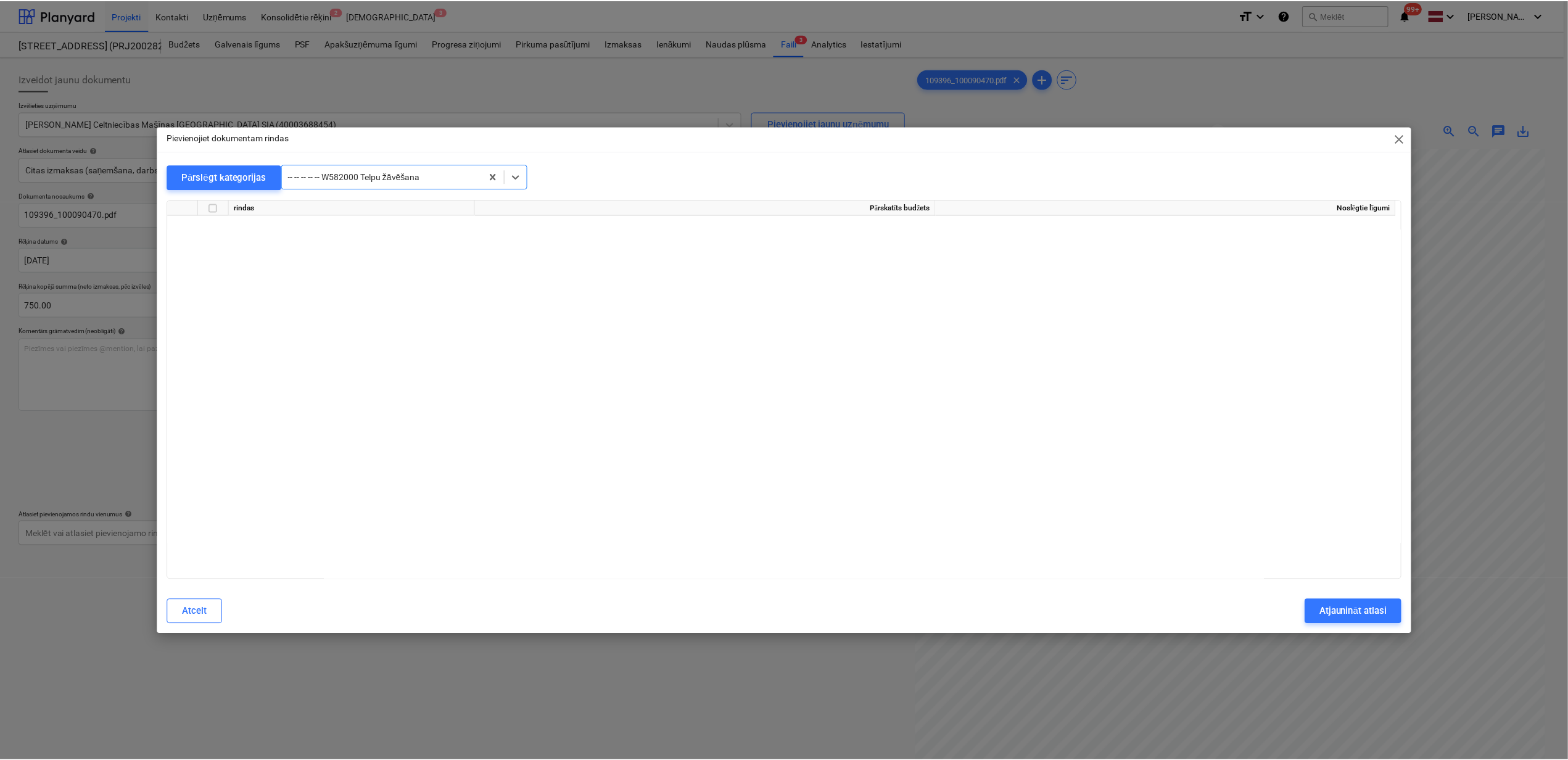
scroll to position [5936, 0]
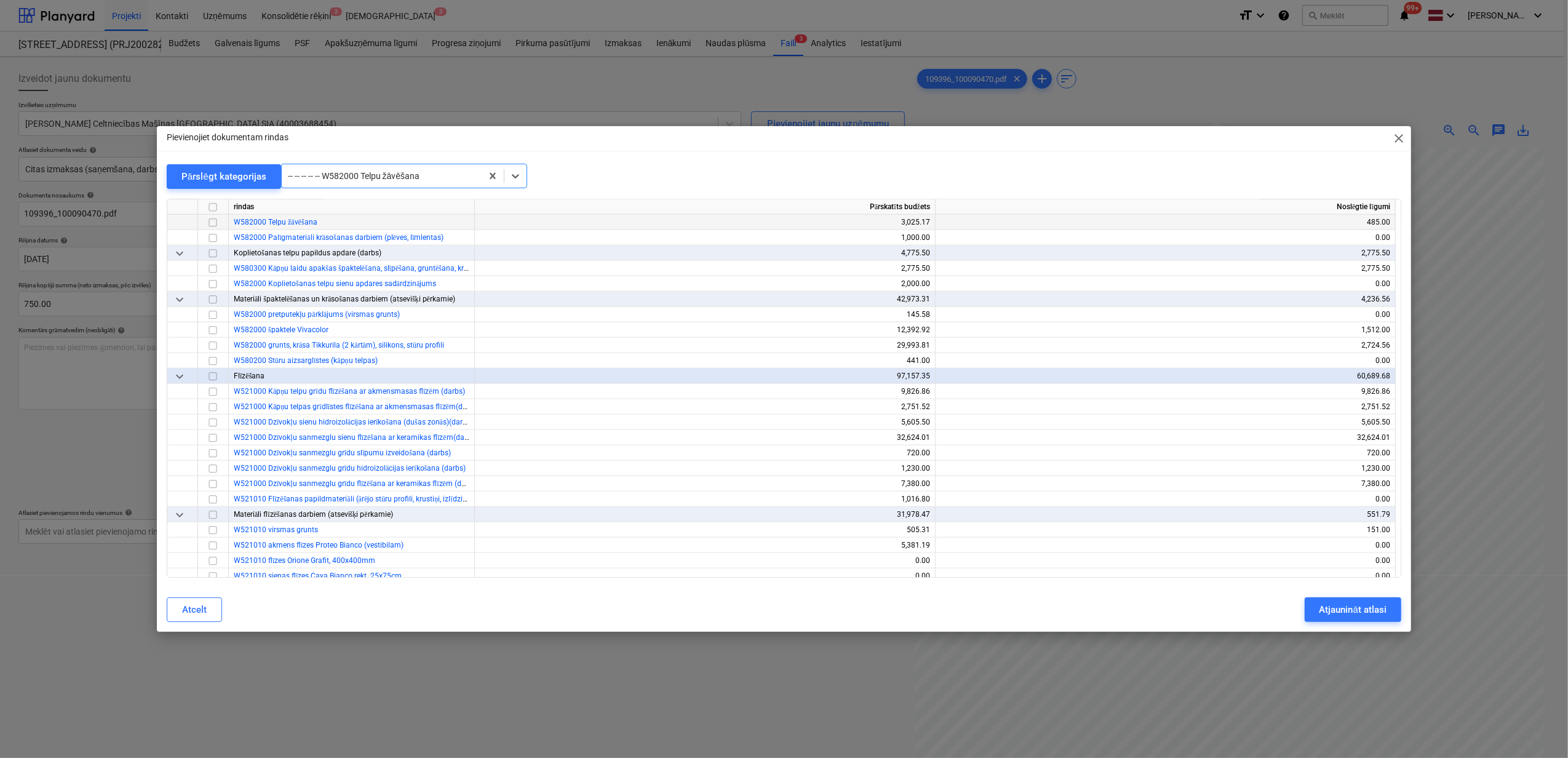
click at [212, 227] on input "checkbox" at bounding box center [212, 222] width 15 height 15
click at [1361, 609] on div "Atjaunināt atlasi" at bounding box center [1352, 609] width 67 height 16
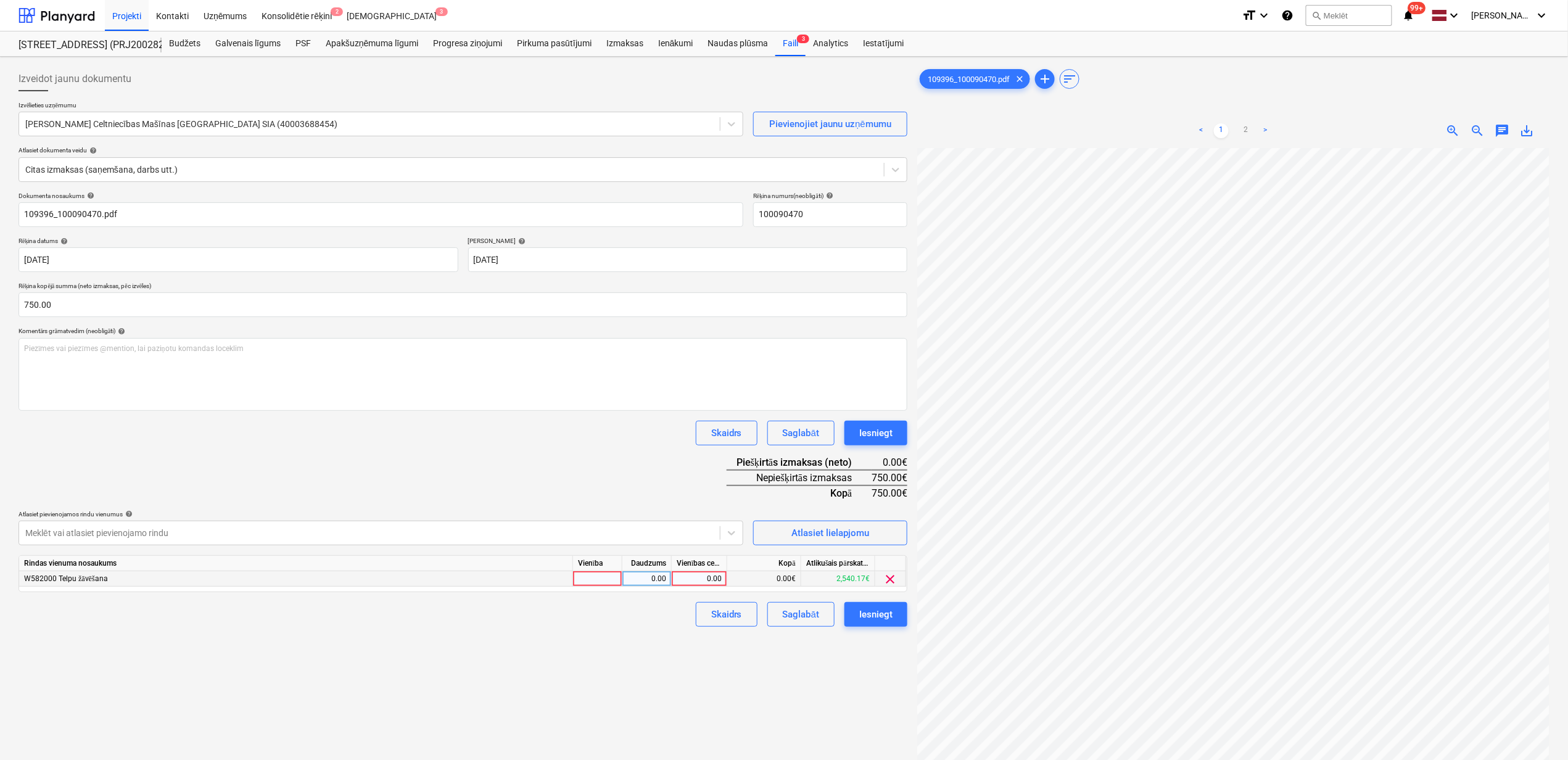
click at [691, 576] on div "0.00" at bounding box center [699, 578] width 45 height 15
type input "750"
click at [562, 724] on div "Izveidot jaunu dokumentu Izvēlieties uzņēmumu Kurt Koenig Celtniecības Mašīnas …" at bounding box center [463, 470] width 899 height 817
click at [872, 612] on div "Iesniegt" at bounding box center [876, 614] width 33 height 16
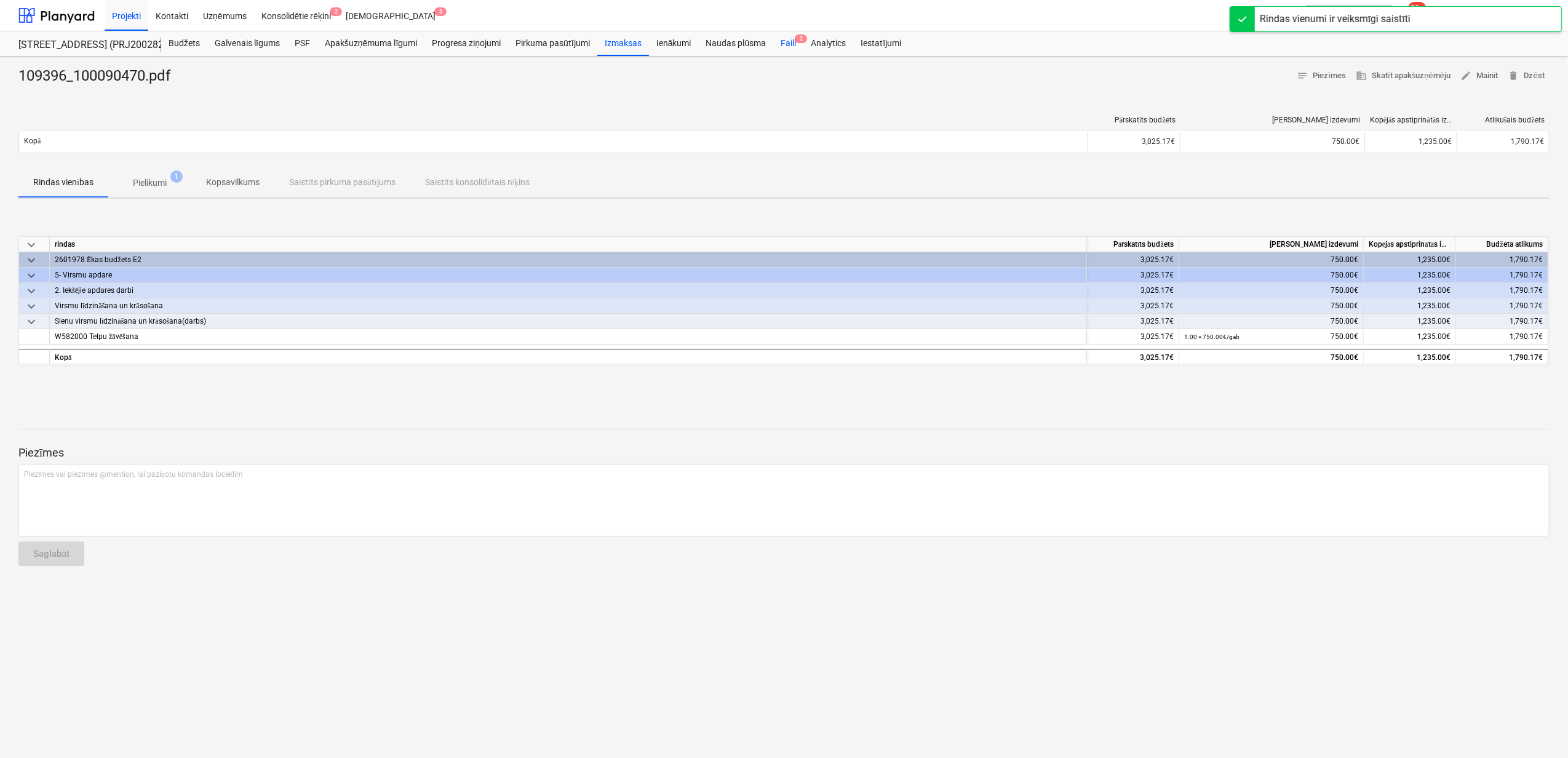
drag, startPoint x: 786, startPoint y: 41, endPoint x: 796, endPoint y: 41, distance: 10.0
click at [786, 41] on div "Faili 2" at bounding box center [788, 44] width 30 height 25
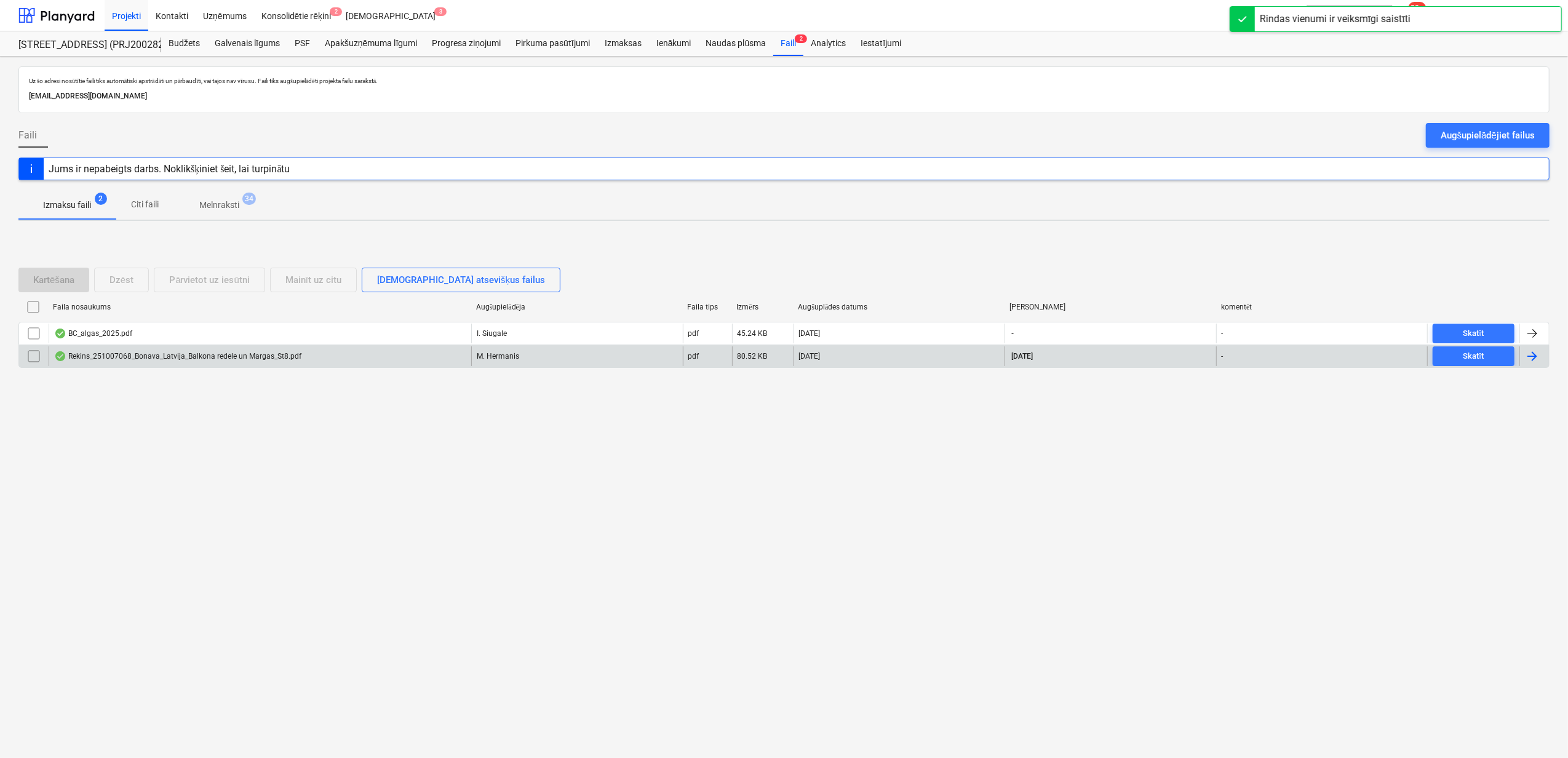
click at [173, 358] on div "Rekins_251007068_Bonava_Latvija_Balkona redele un Margas_St8.pdf" at bounding box center [178, 356] width 247 height 10
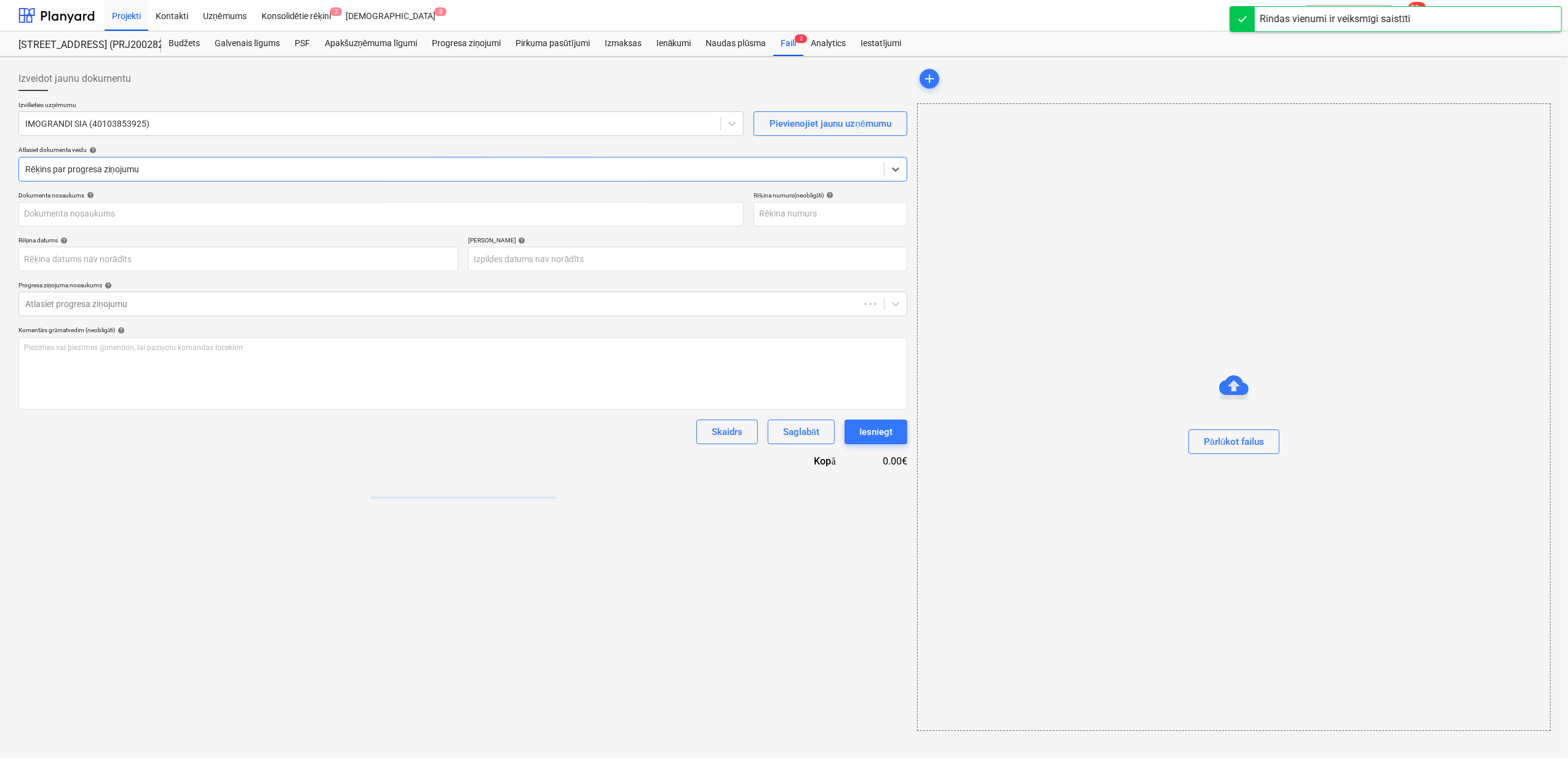
type input "251007068"
type input "[DATE]"
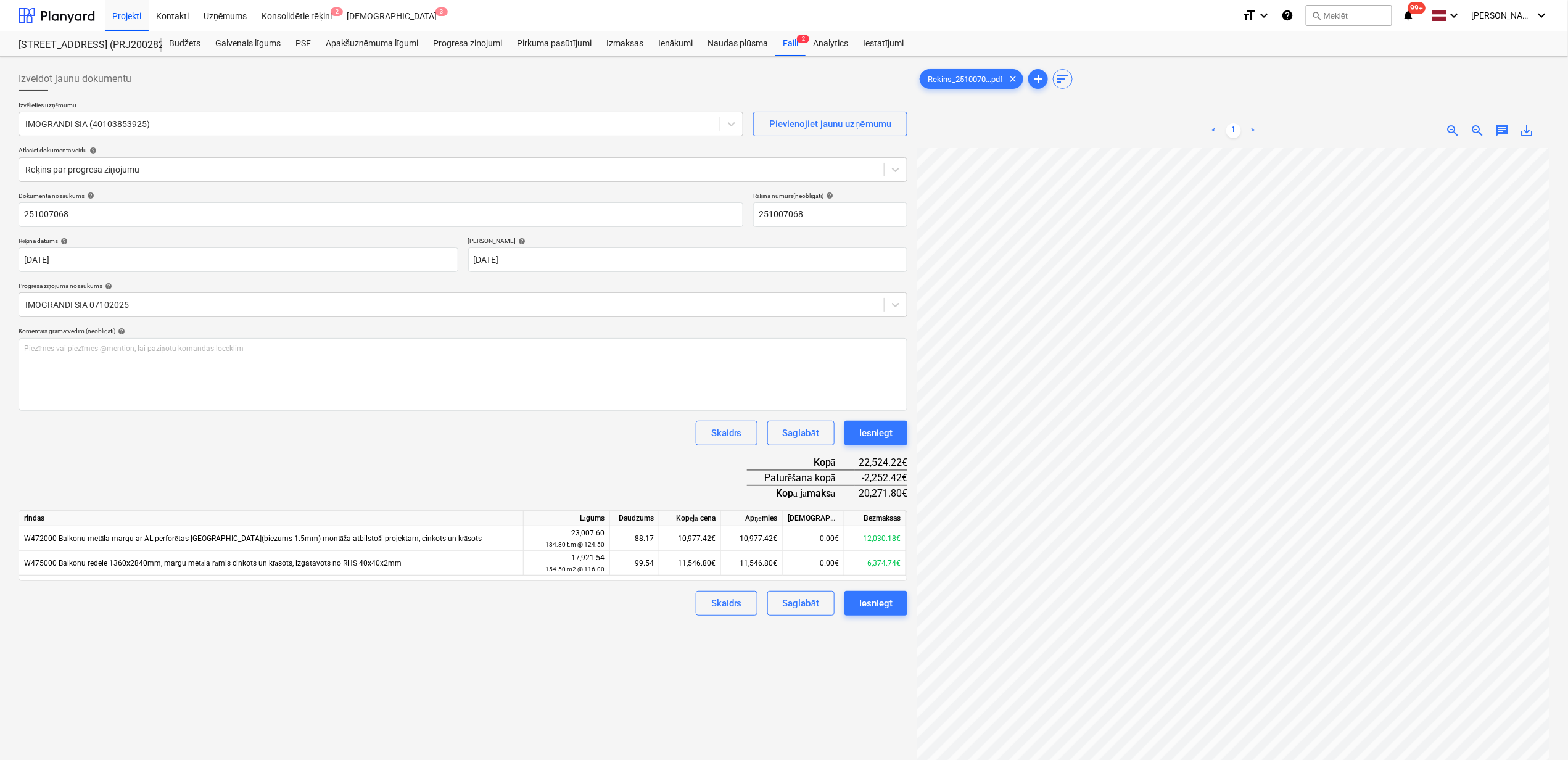
scroll to position [18, 108]
click at [876, 605] on div "Iesniegt" at bounding box center [876, 603] width 33 height 16
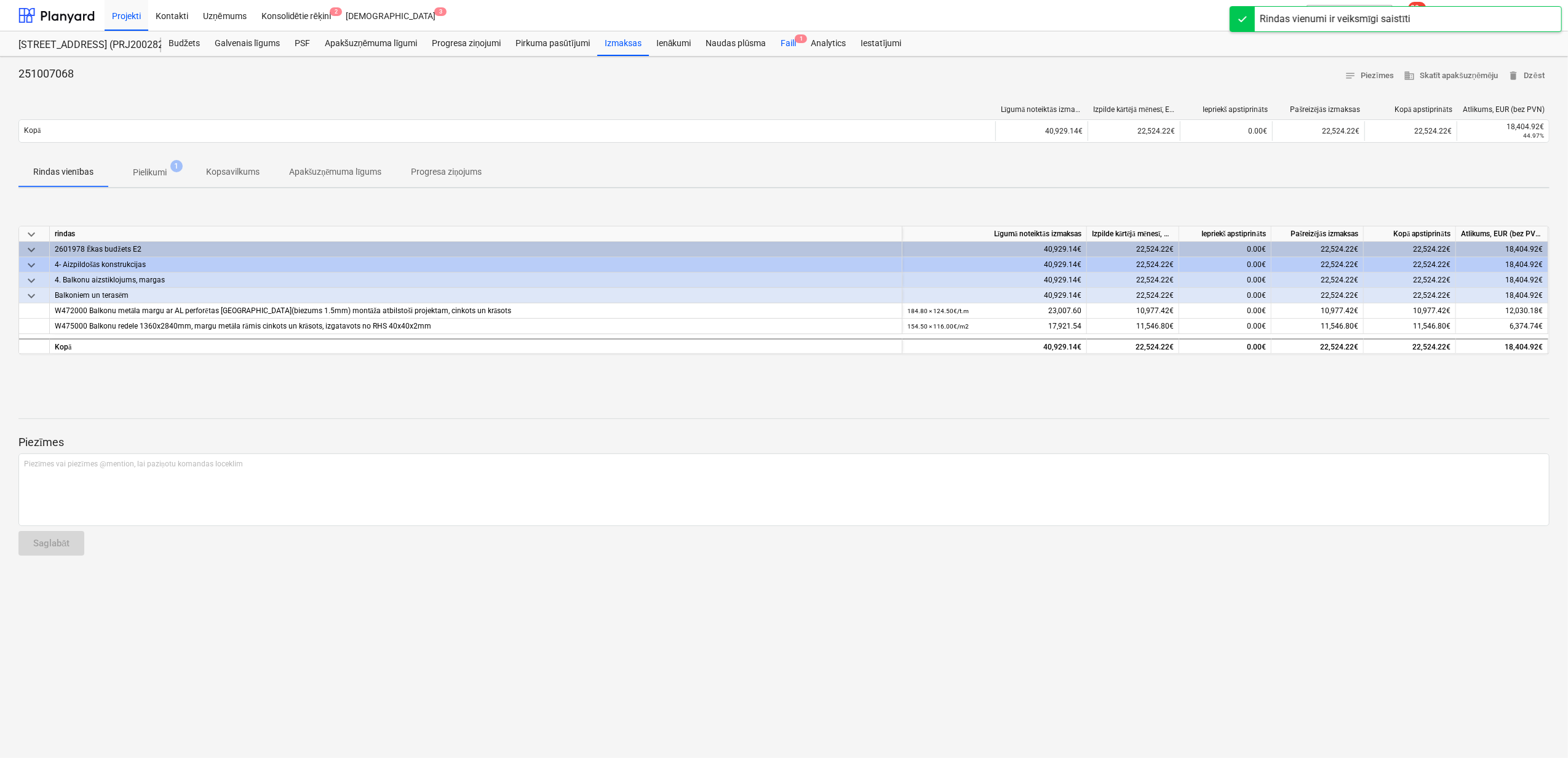
click at [789, 42] on div "Faili 1" at bounding box center [788, 44] width 30 height 25
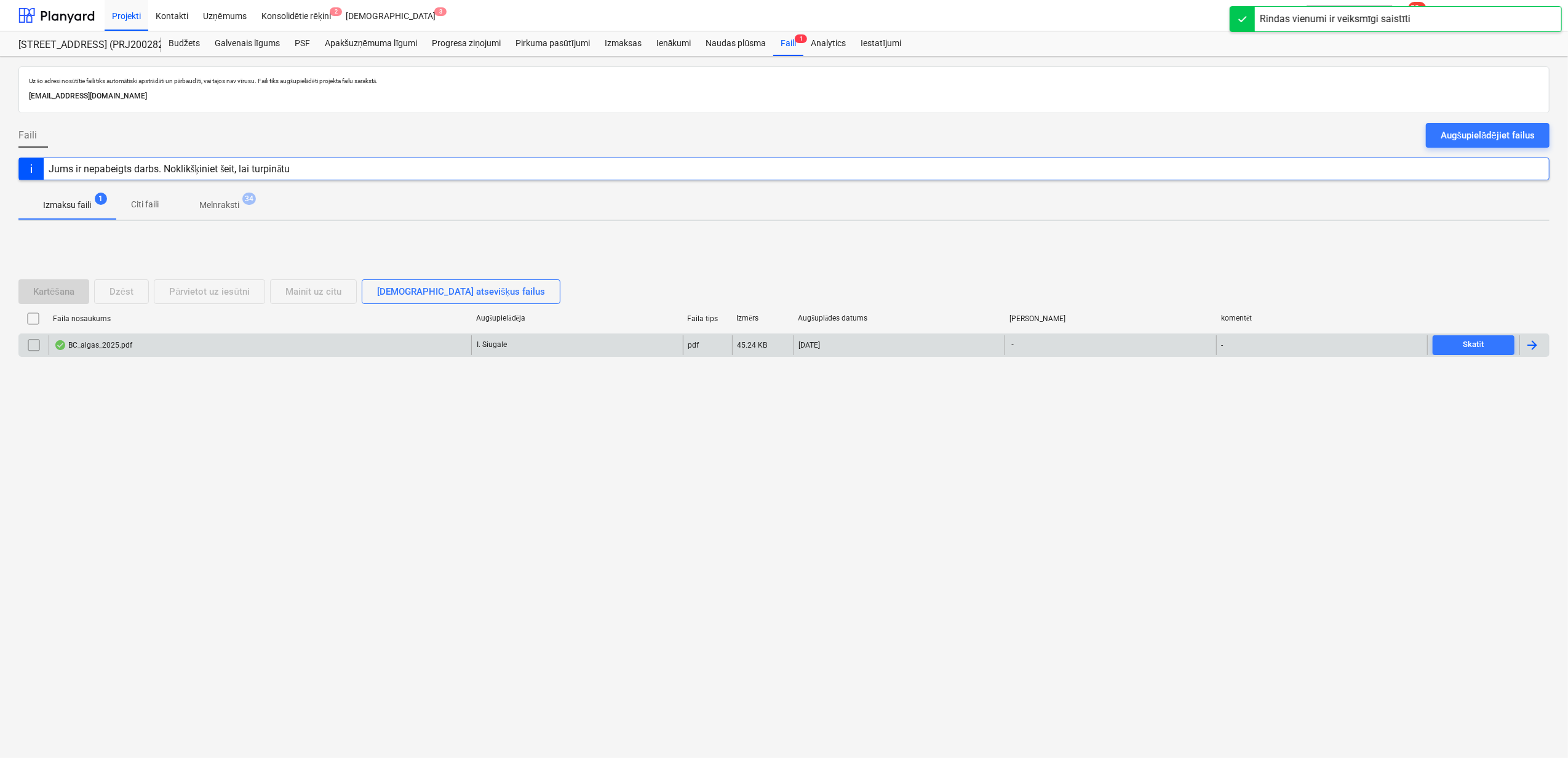
click at [349, 351] on div "BC_algas_2025.pdf" at bounding box center [259, 345] width 423 height 20
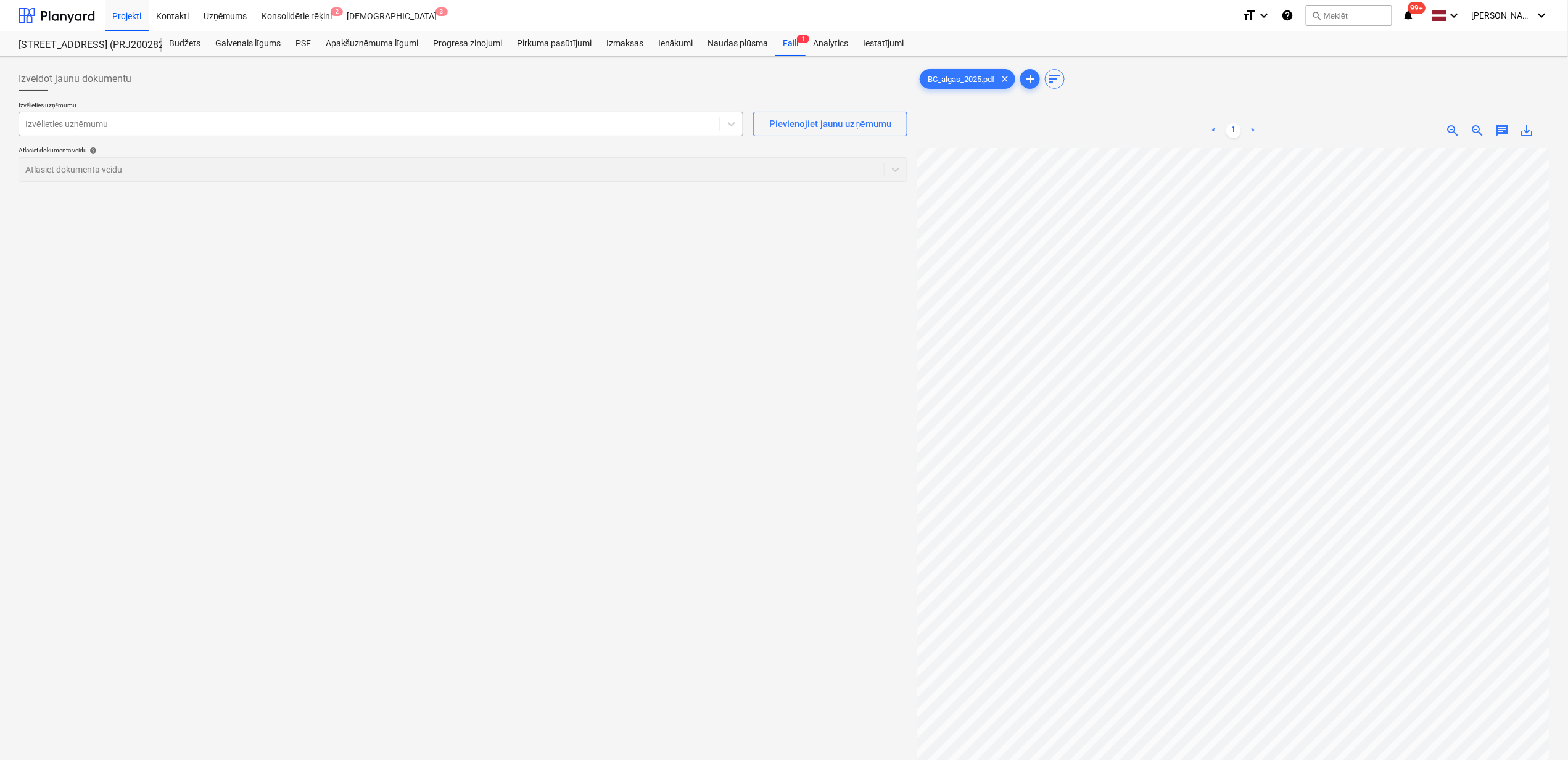
click at [251, 118] on div at bounding box center [369, 124] width 689 height 12
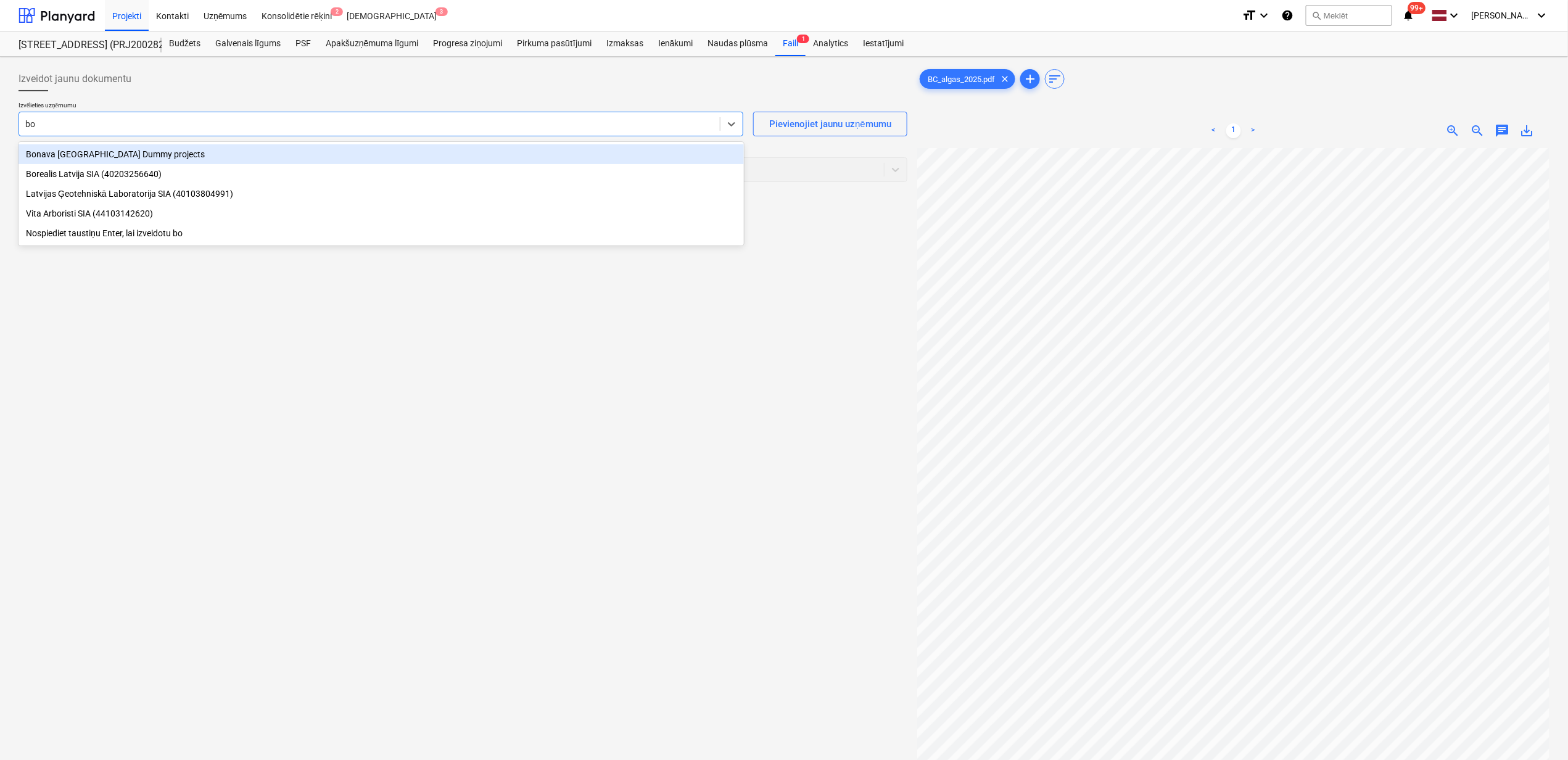
type input "b"
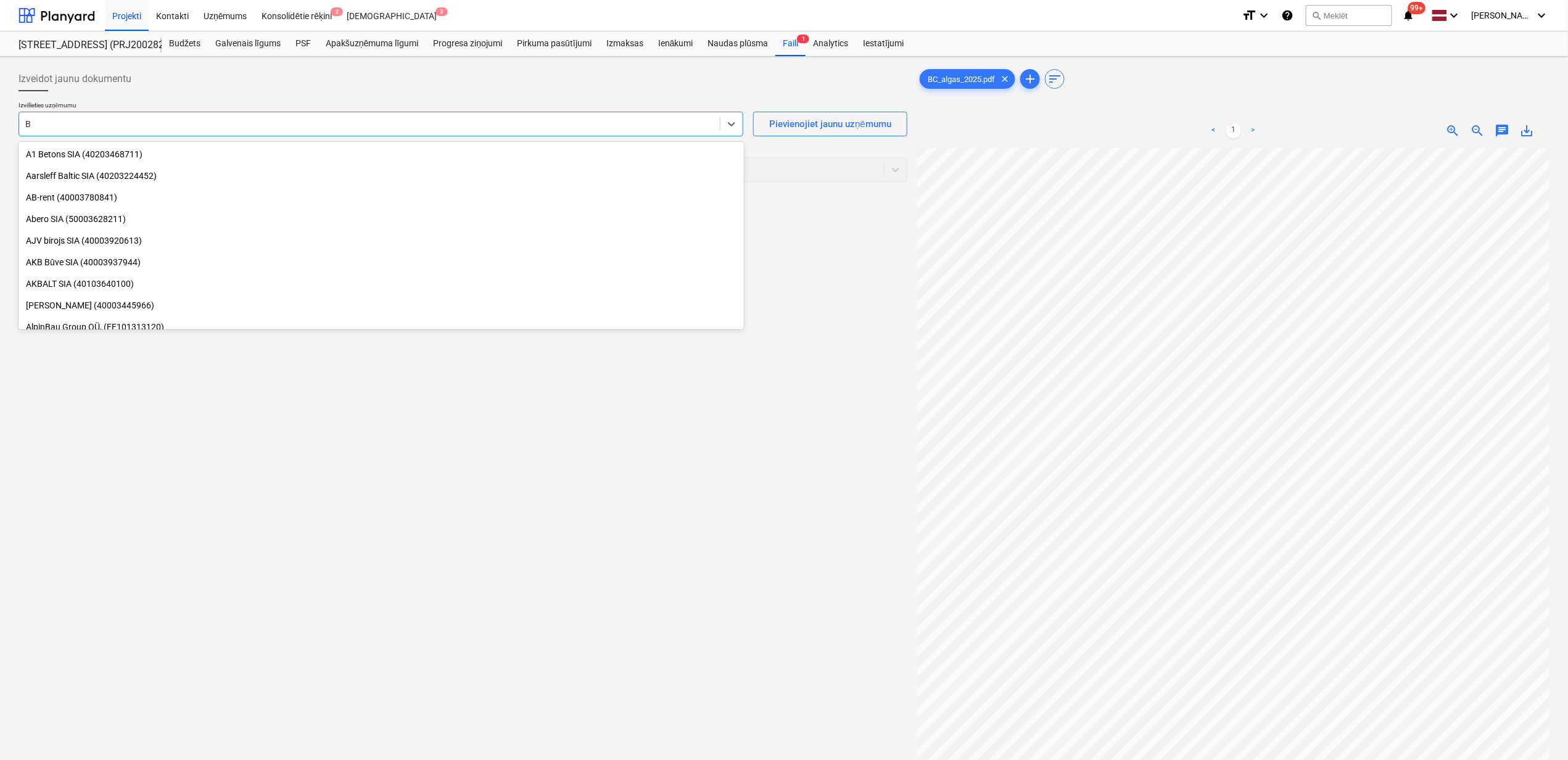
type input "Bo"
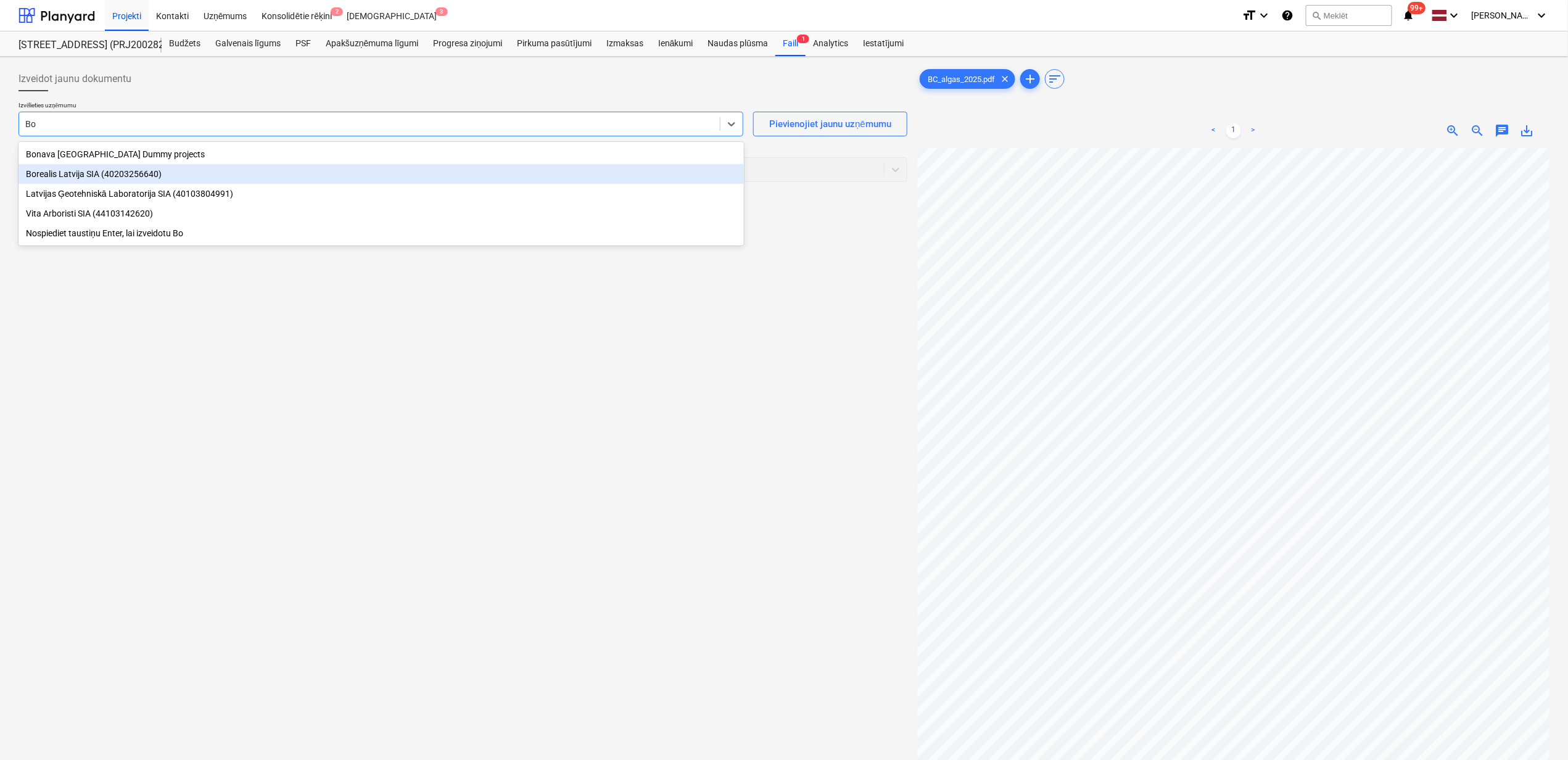
click at [73, 172] on div "Borealis Latvija SIA (40203256640)" at bounding box center [381, 174] width 726 height 20
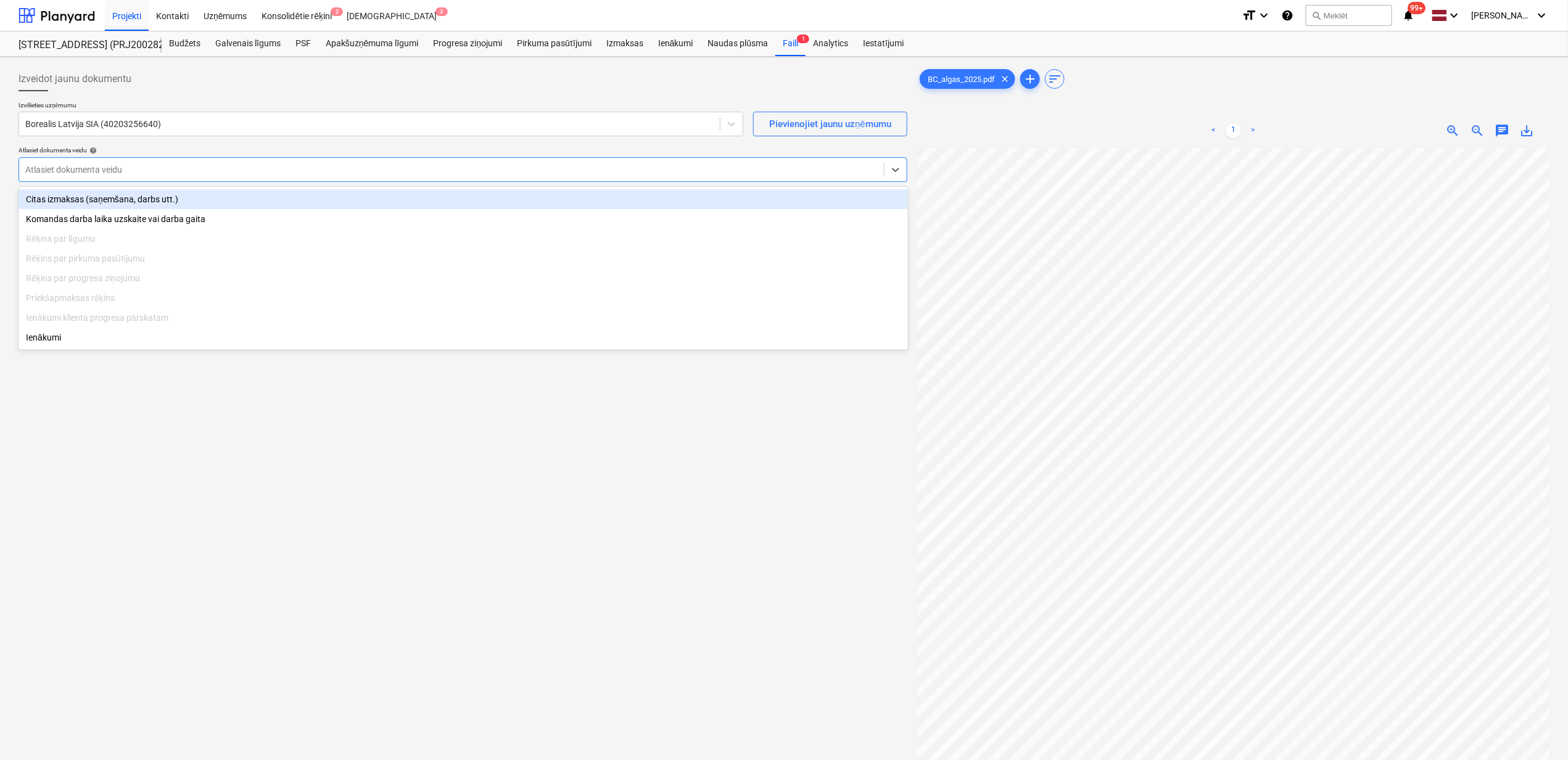
click at [347, 176] on div "Atlasiet dokumenta veidu" at bounding box center [452, 169] width 865 height 17
click at [225, 198] on div "Citas izmaksas (saņemšana, darbs utt.)" at bounding box center [463, 199] width 889 height 20
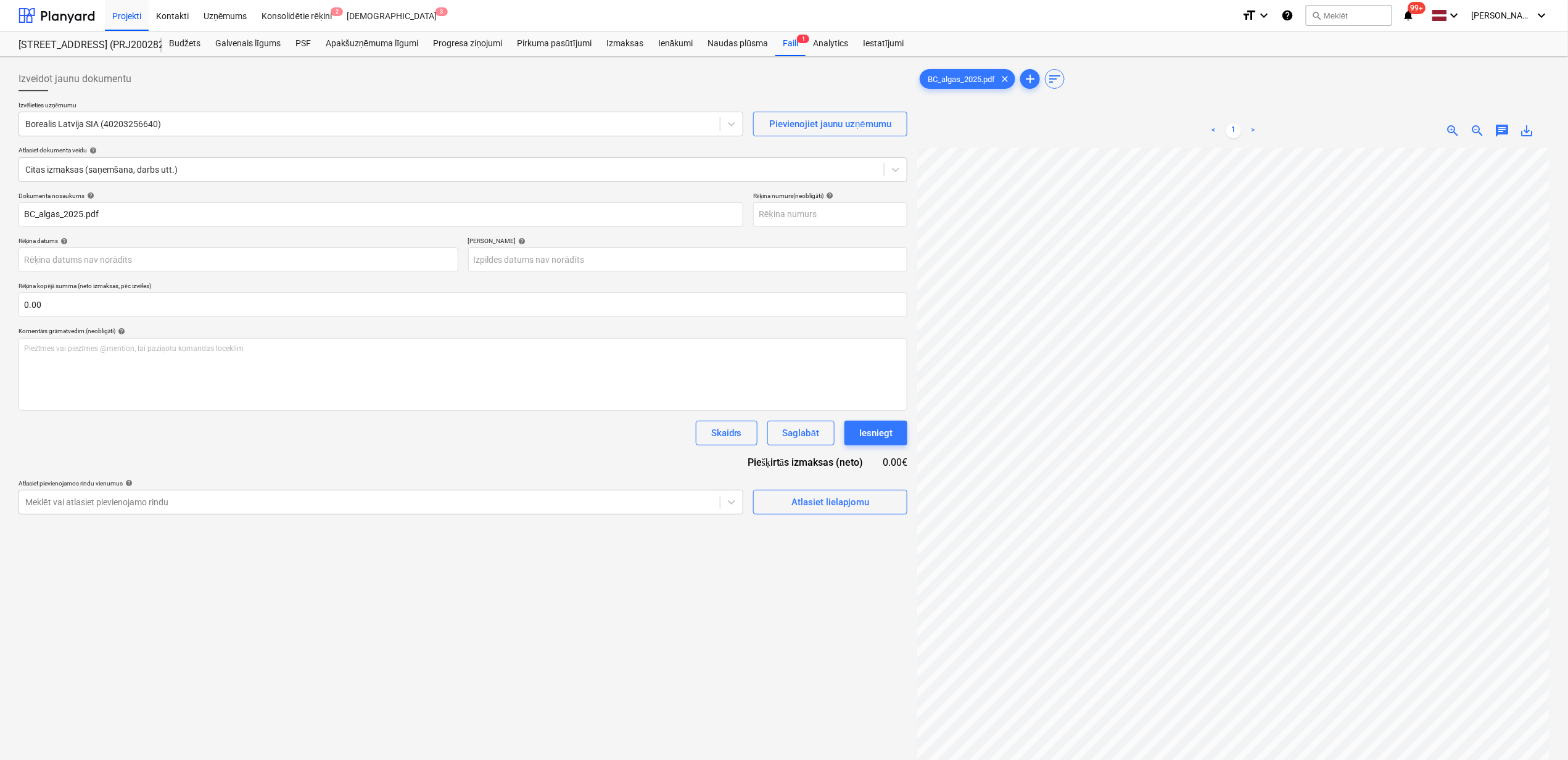
scroll to position [18, 147]
click at [1568, 325] on html "Projekti Kontakti Uzņēmums Konsolidētie rēķini 2 Iesūtne 3 format_size keyboard…" at bounding box center [784, 380] width 1568 height 760
click at [148, 314] on input "text" at bounding box center [462, 305] width 889 height 25
type input "7,564.59"
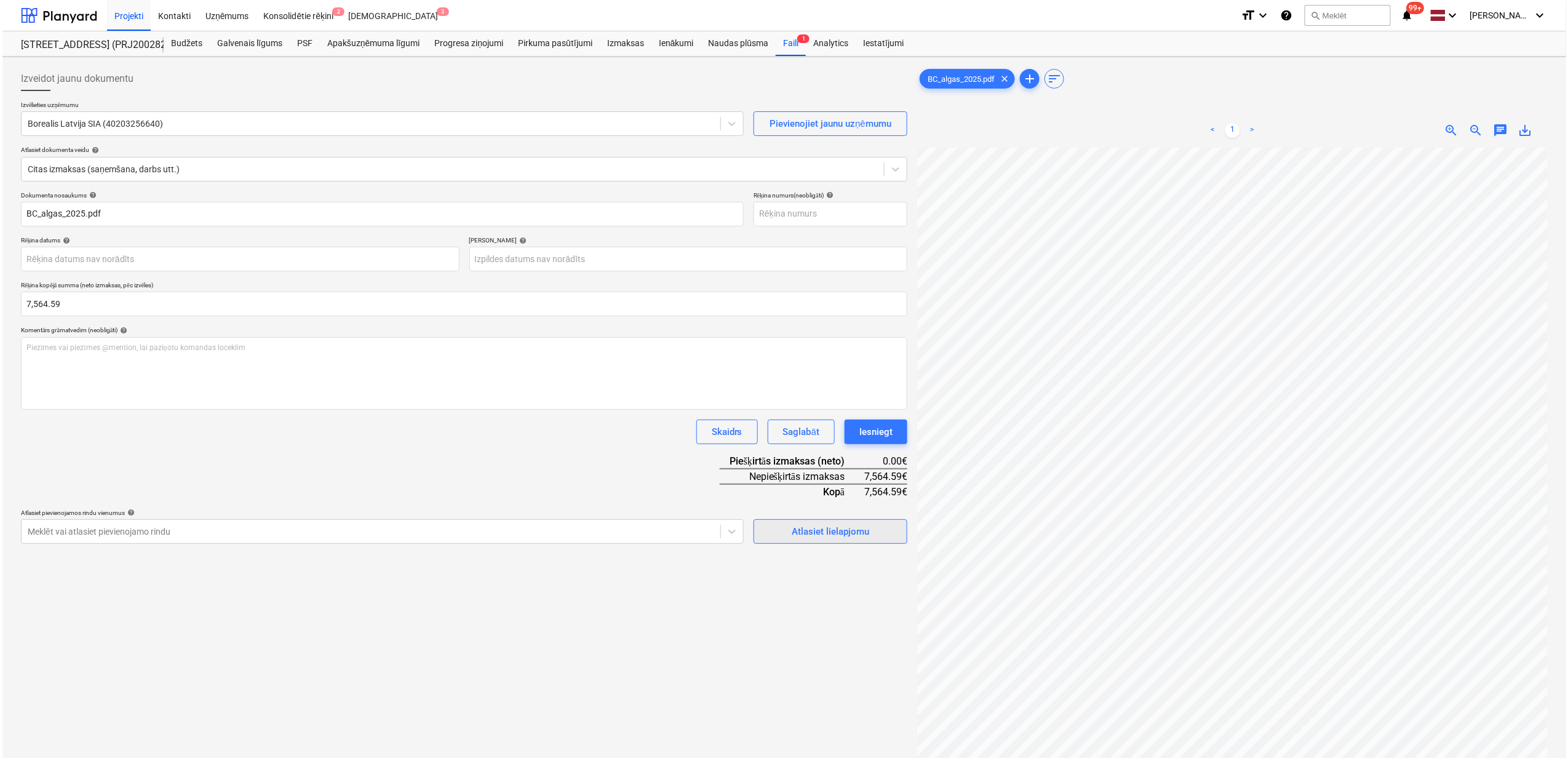
scroll to position [0, 411]
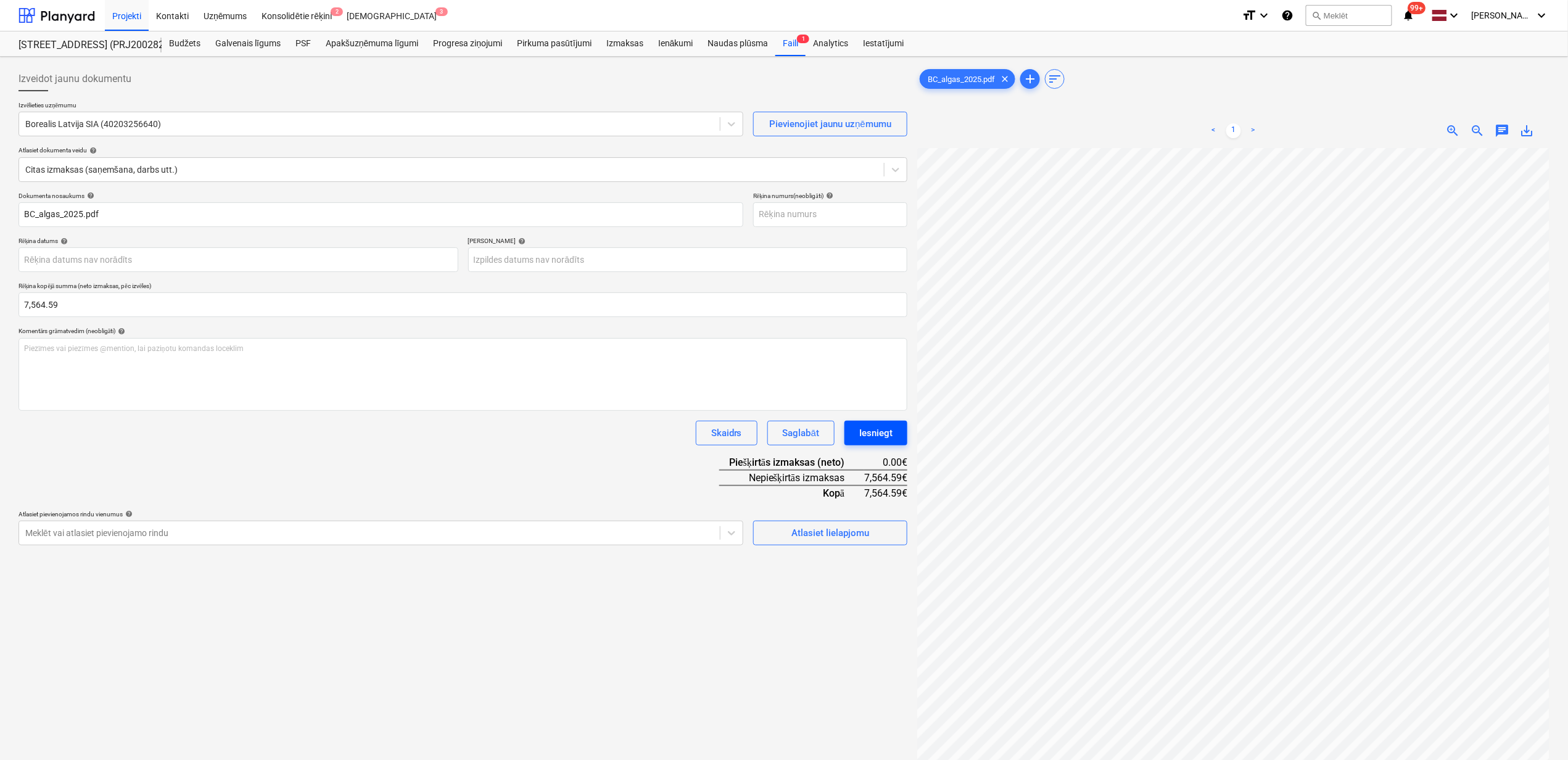
click at [902, 440] on div "Izveidot jaunu dokumentu Izvēlieties uzņēmumu Borealis Latvija SIA (40203256640…" at bounding box center [784, 470] width 1541 height 817
click at [834, 528] on div "Atlasiet lielapjomu" at bounding box center [830, 532] width 78 height 16
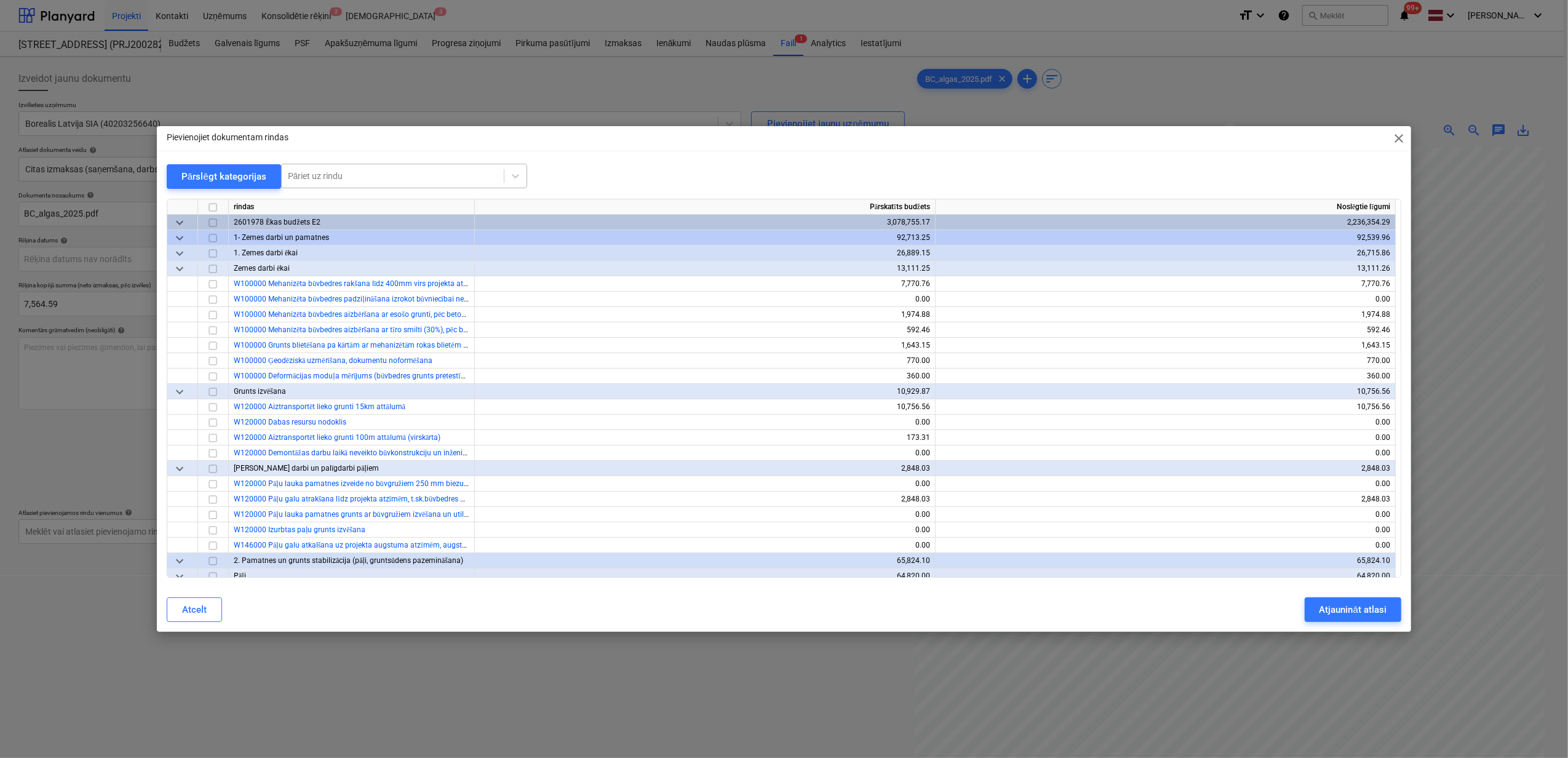
click at [361, 170] on div at bounding box center [392, 176] width 209 height 12
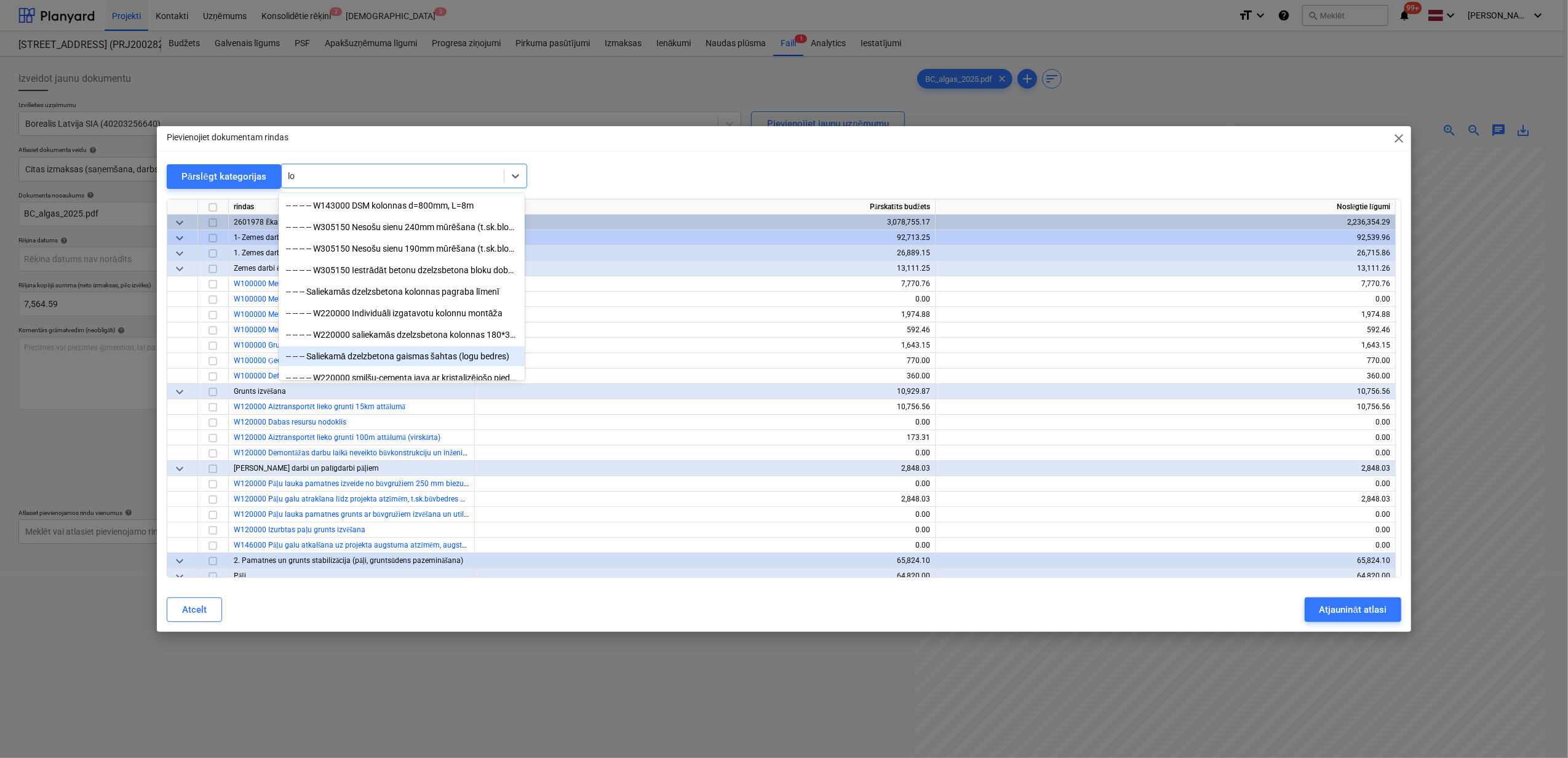
type input "l"
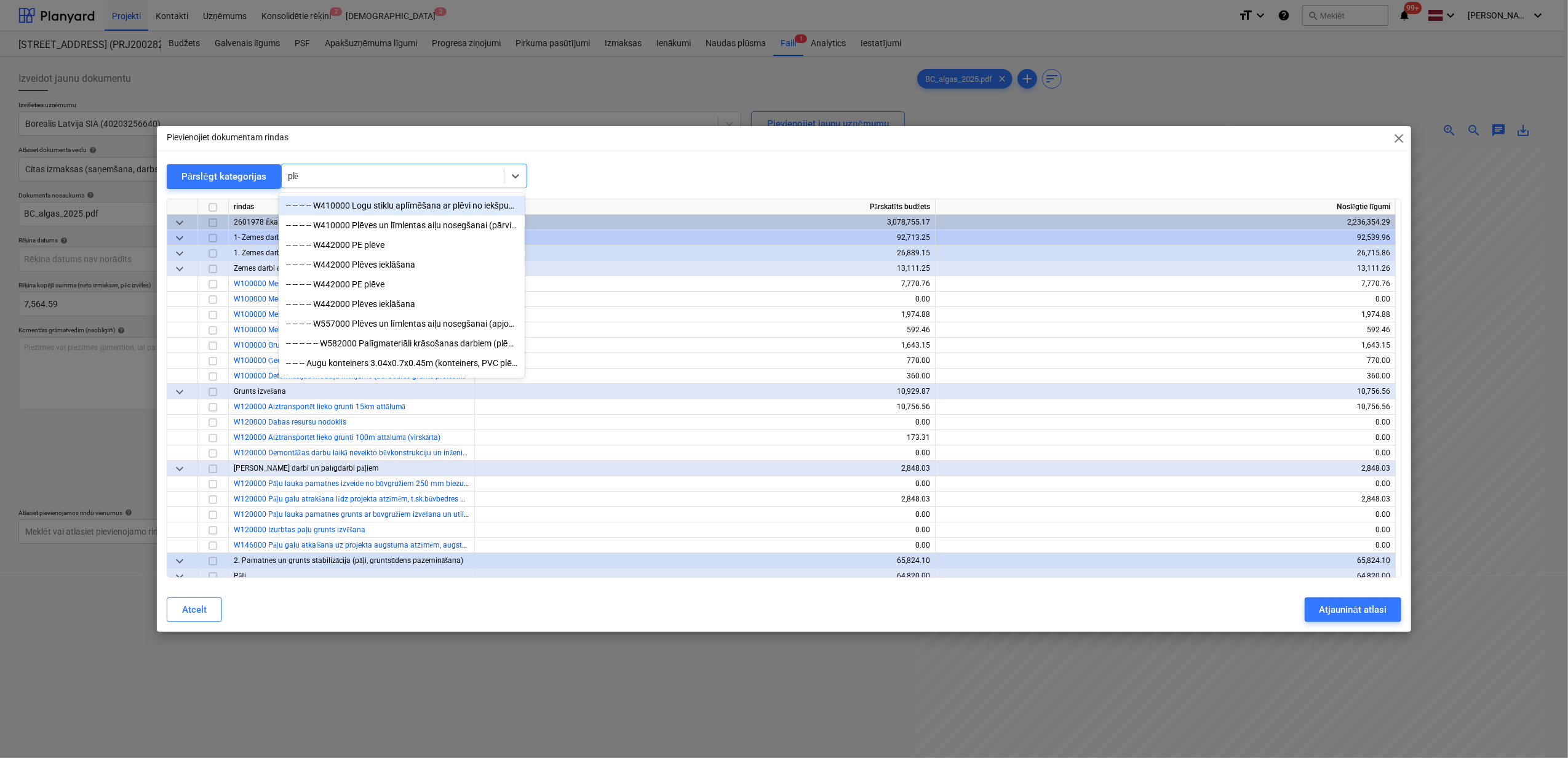
type input "plēv"
click at [397, 204] on div "-- -- -- -- W410000 Logu stiklu aplīmēšana ar plēvi no iekšpuses un durvīm AL u…" at bounding box center [401, 206] width 246 height 20
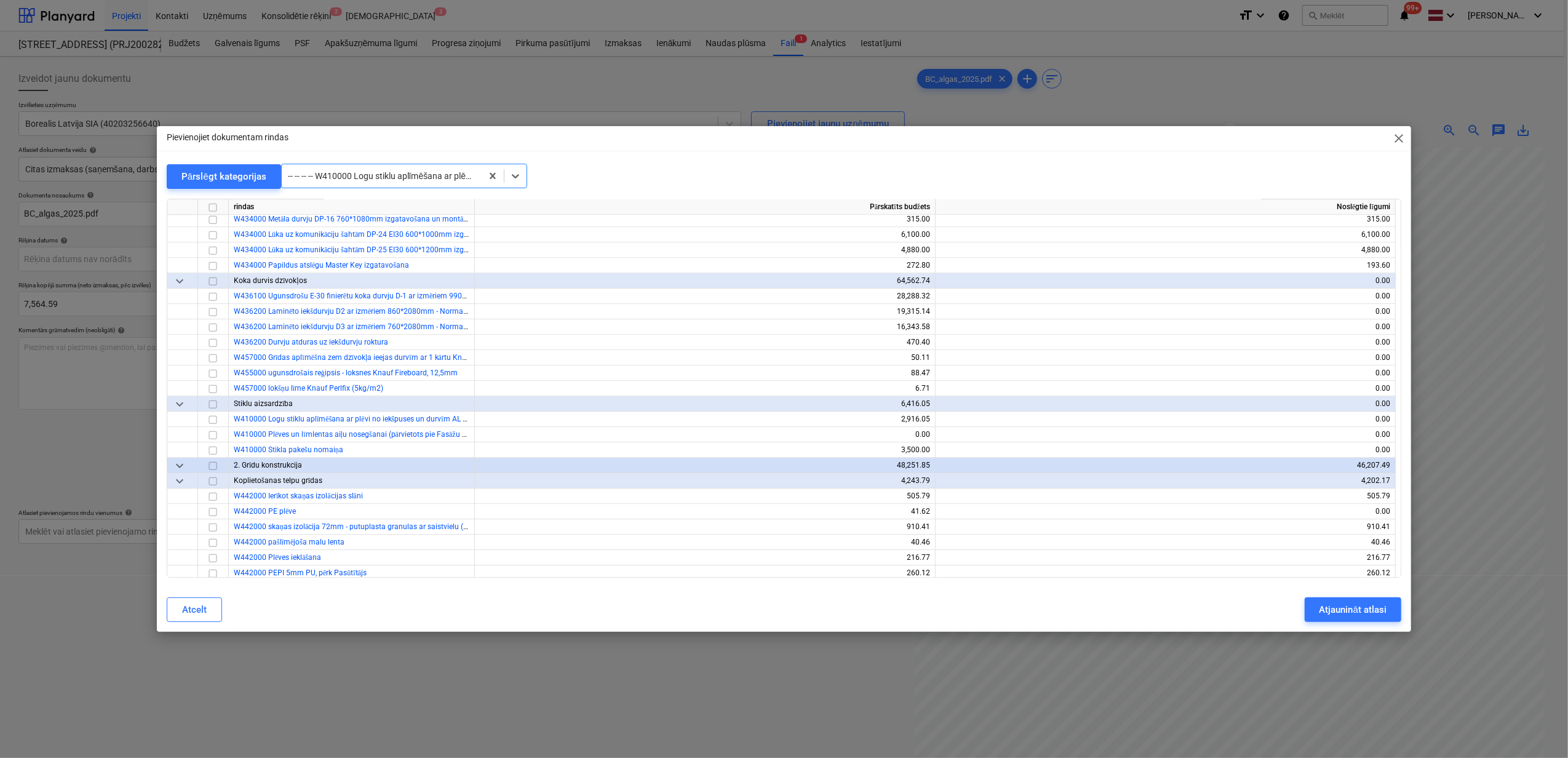
scroll to position [3584, 0]
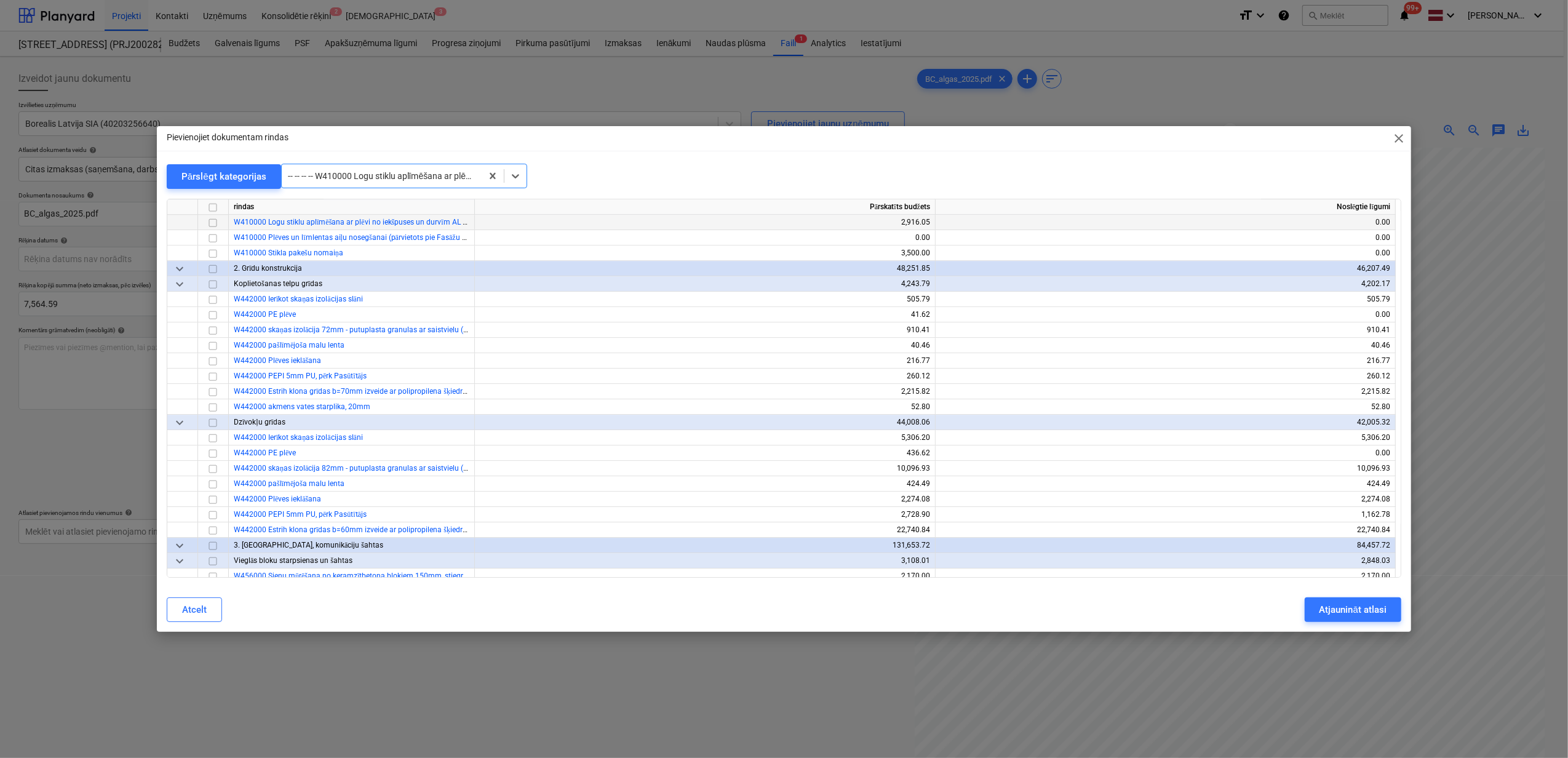
click at [212, 222] on input "checkbox" at bounding box center [212, 222] width 15 height 15
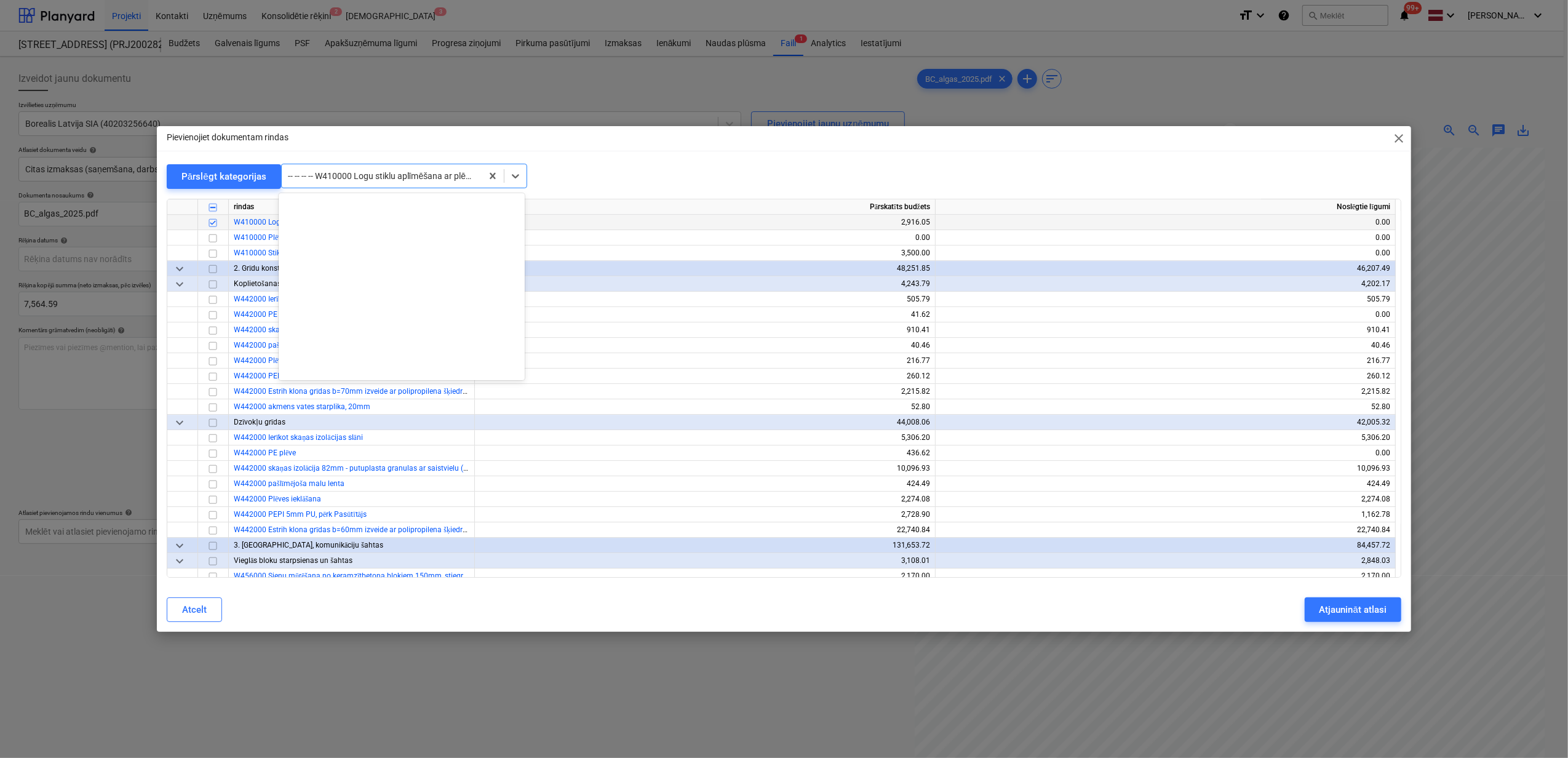
click at [365, 176] on div at bounding box center [381, 176] width 188 height 12
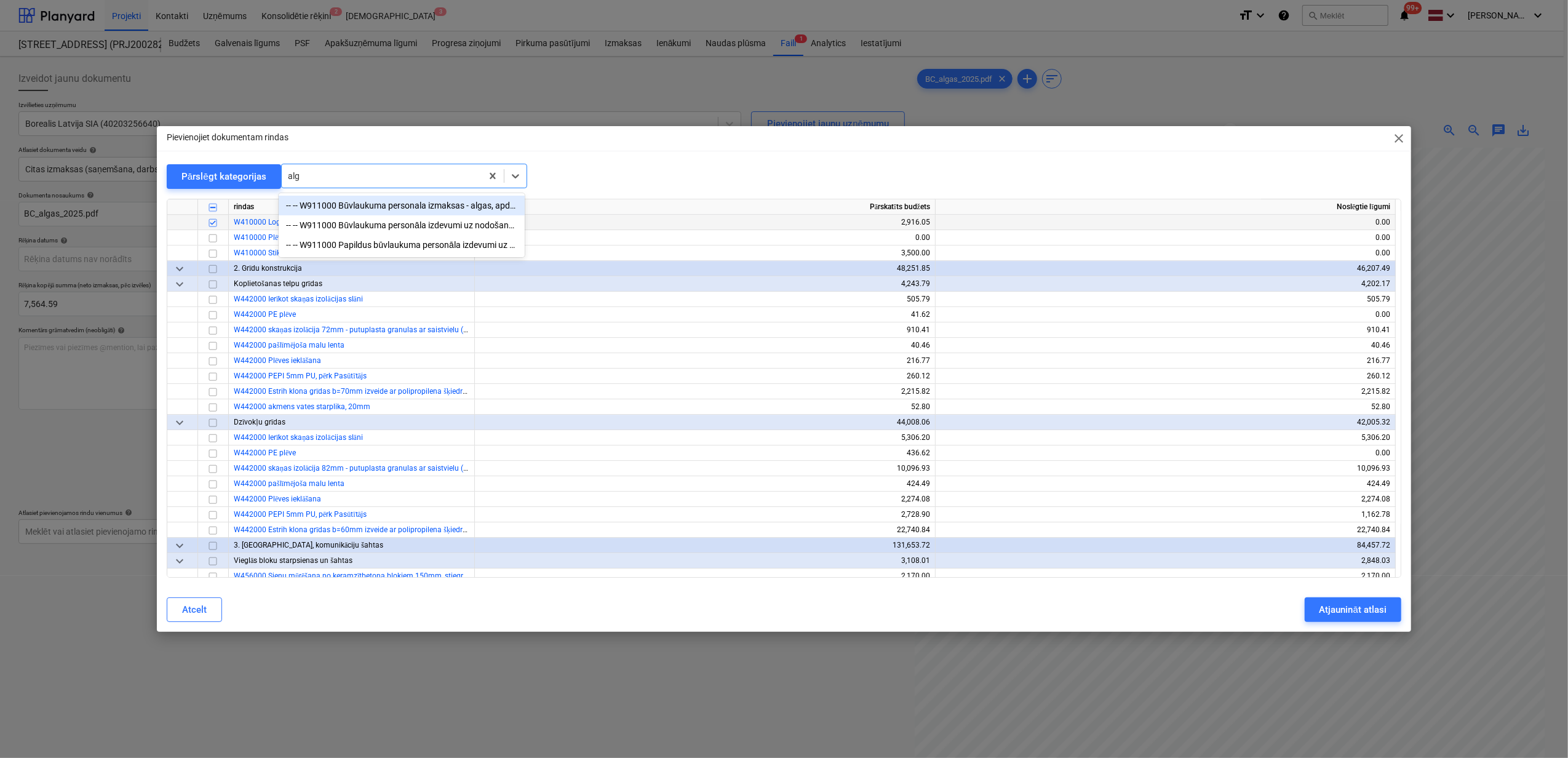
type input "alga"
click at [422, 206] on div "-- -- W911000 Būvlaukuma personala izmaksas - algas, apdrošināšana, transports,…" at bounding box center [401, 206] width 246 height 20
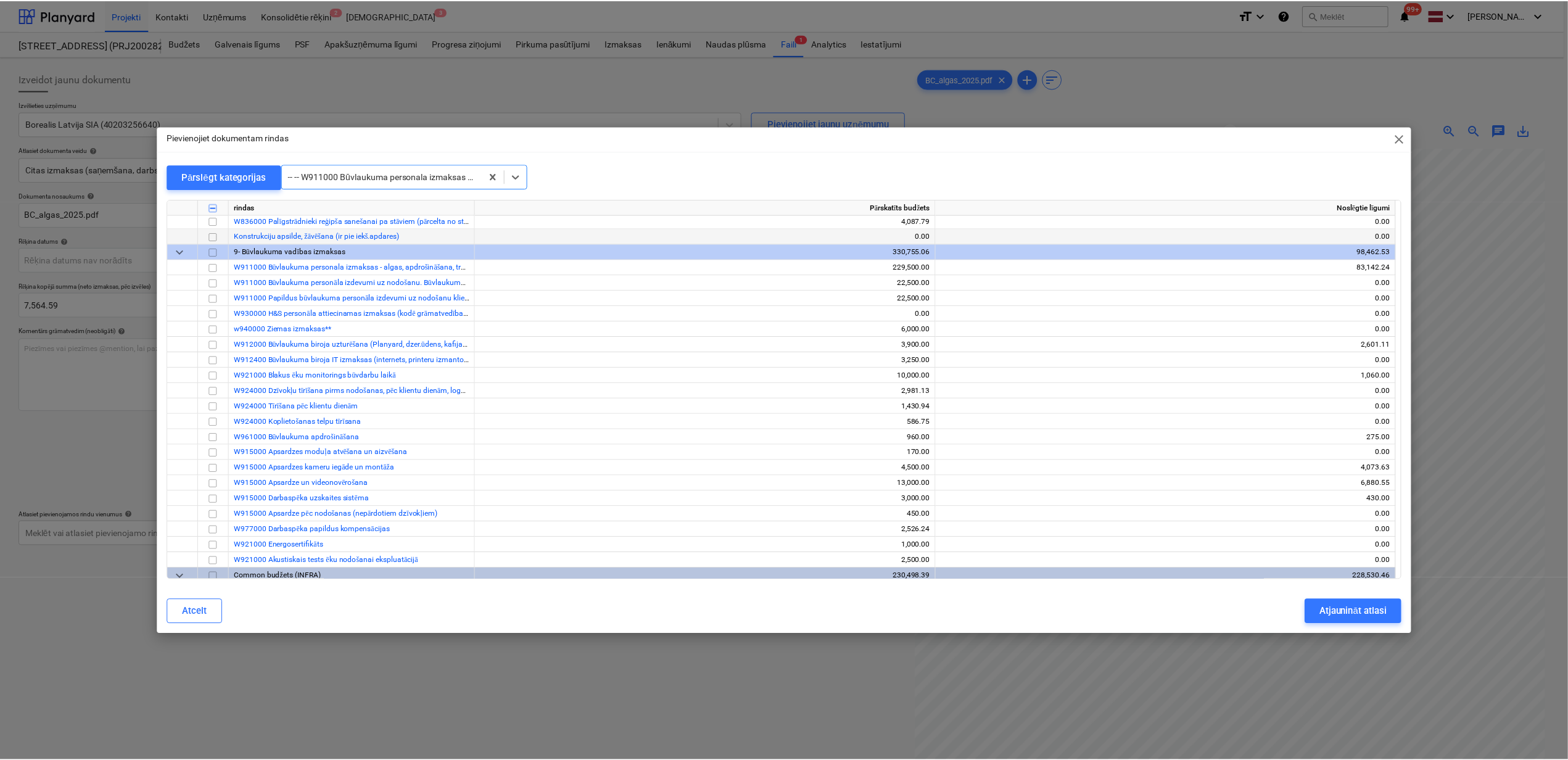
scroll to position [10110, 0]
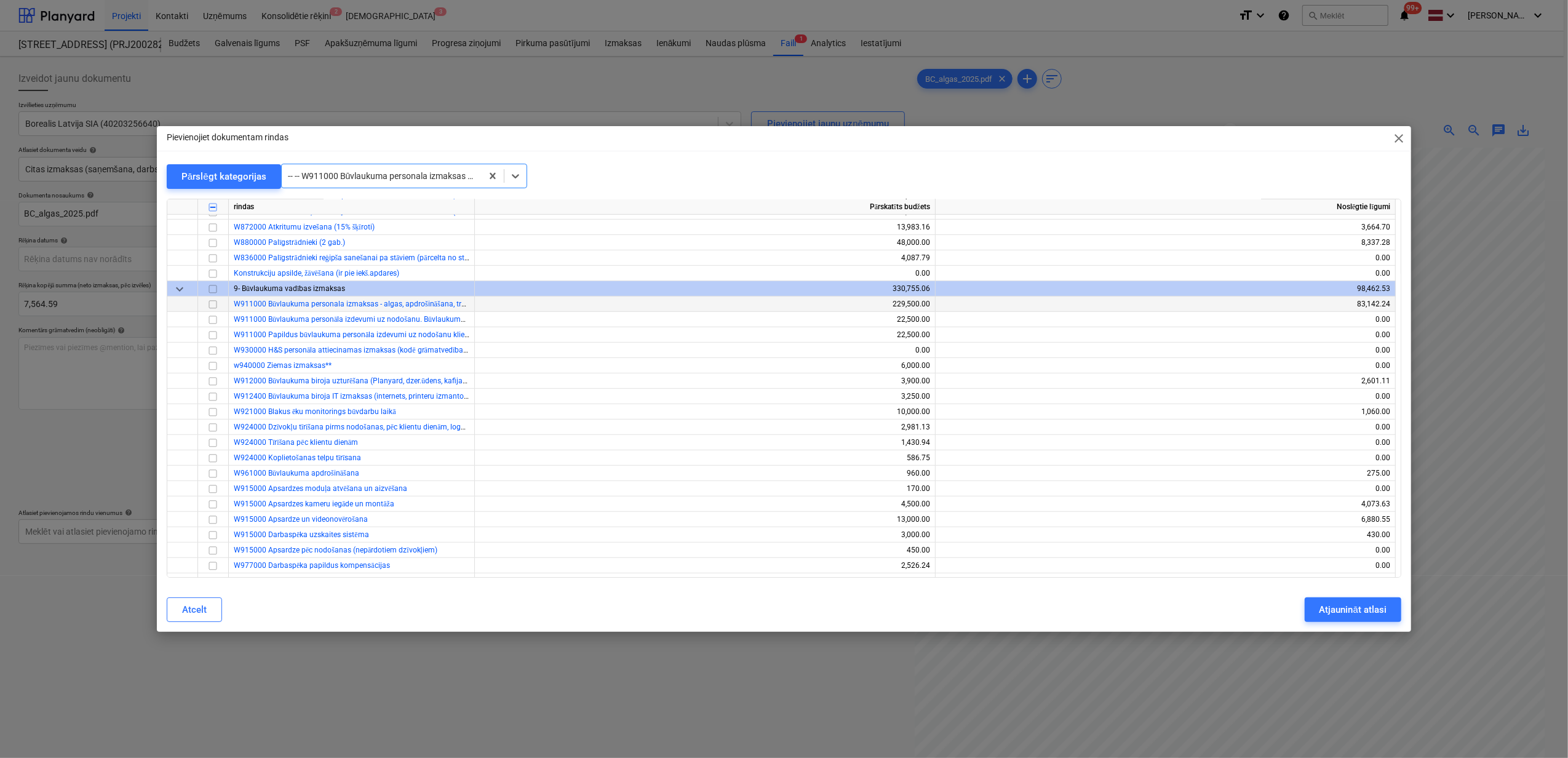
click at [215, 306] on input "checkbox" at bounding box center [212, 304] width 15 height 15
click at [1335, 611] on div "Atjaunināt atlasi" at bounding box center [1352, 609] width 67 height 16
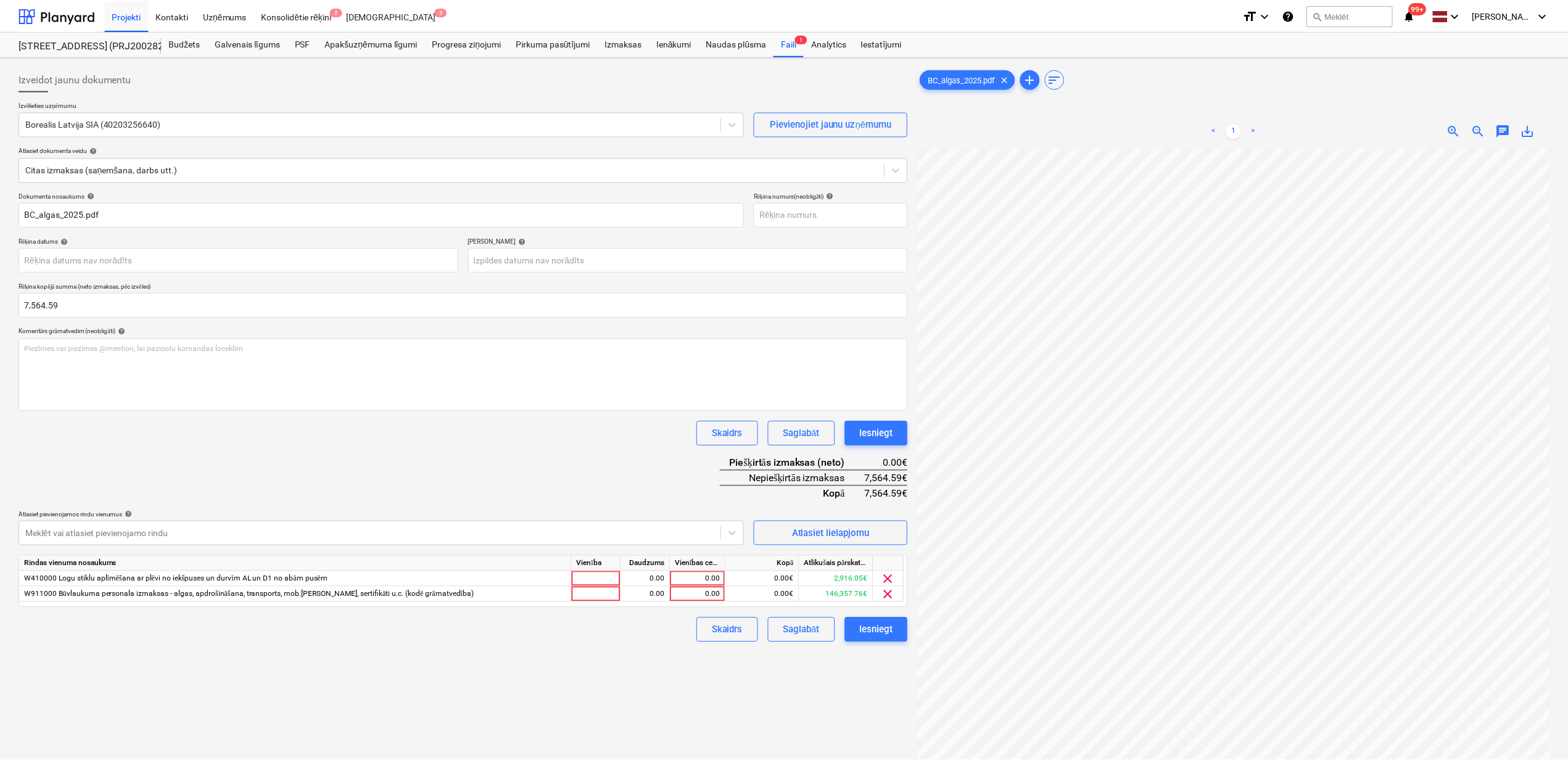
scroll to position [0, 411]
click at [692, 576] on div "0.00" at bounding box center [699, 578] width 45 height 15
type input "2916.05"
click at [682, 592] on div "0.00" at bounding box center [699, 595] width 45 height 15
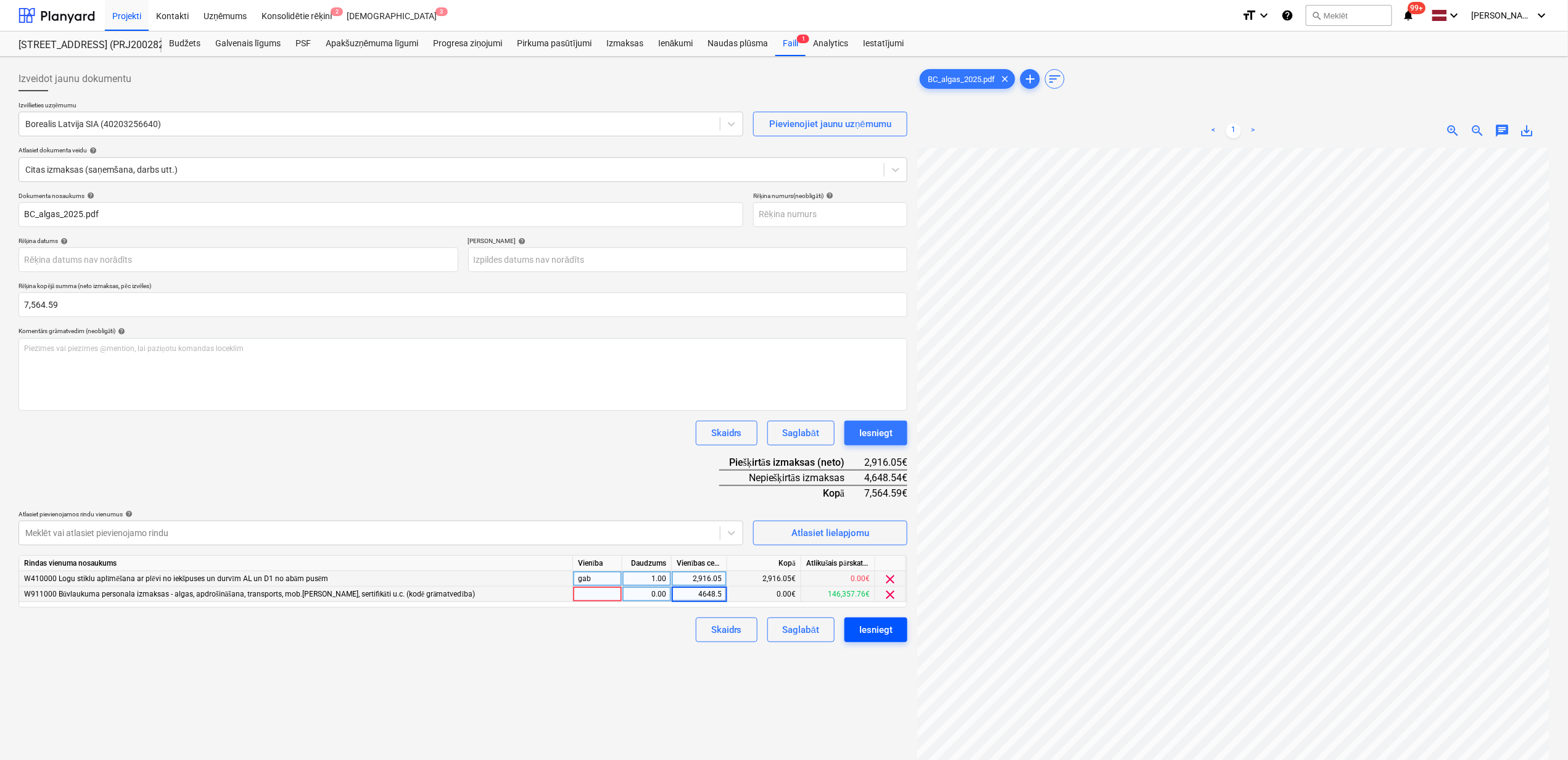
type input "4648.54"
click at [492, 647] on div "Izveidot jaunu dokumentu Izvēlieties uzņēmumu Borealis Latvija SIA (40203256640…" at bounding box center [463, 470] width 899 height 817
click at [621, 692] on div "Izveidot jaunu dokumentu Izvēlieties uzņēmumu Borealis Latvija SIA (40203256640…" at bounding box center [463, 470] width 899 height 817
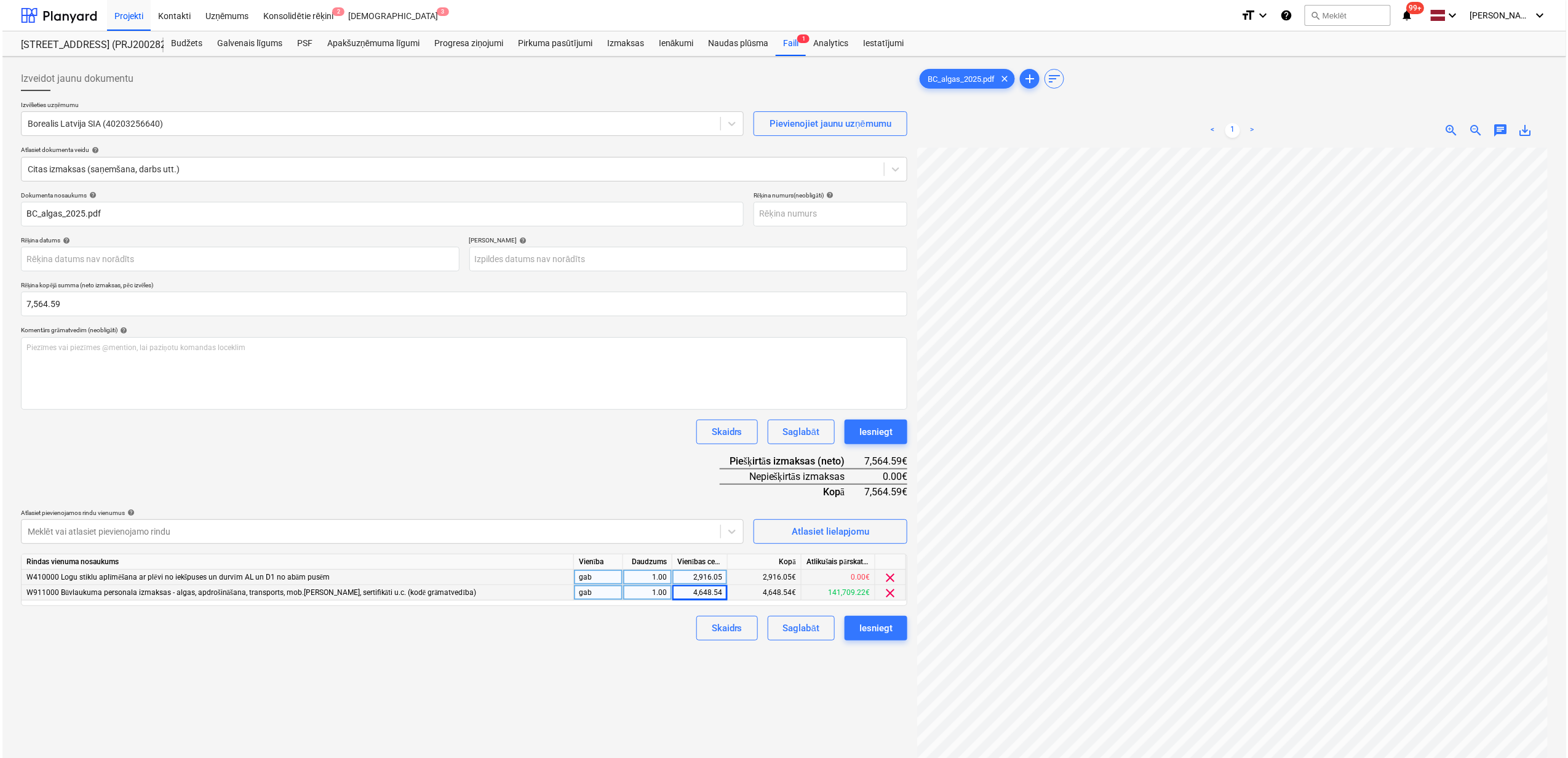
scroll to position [0, 32]
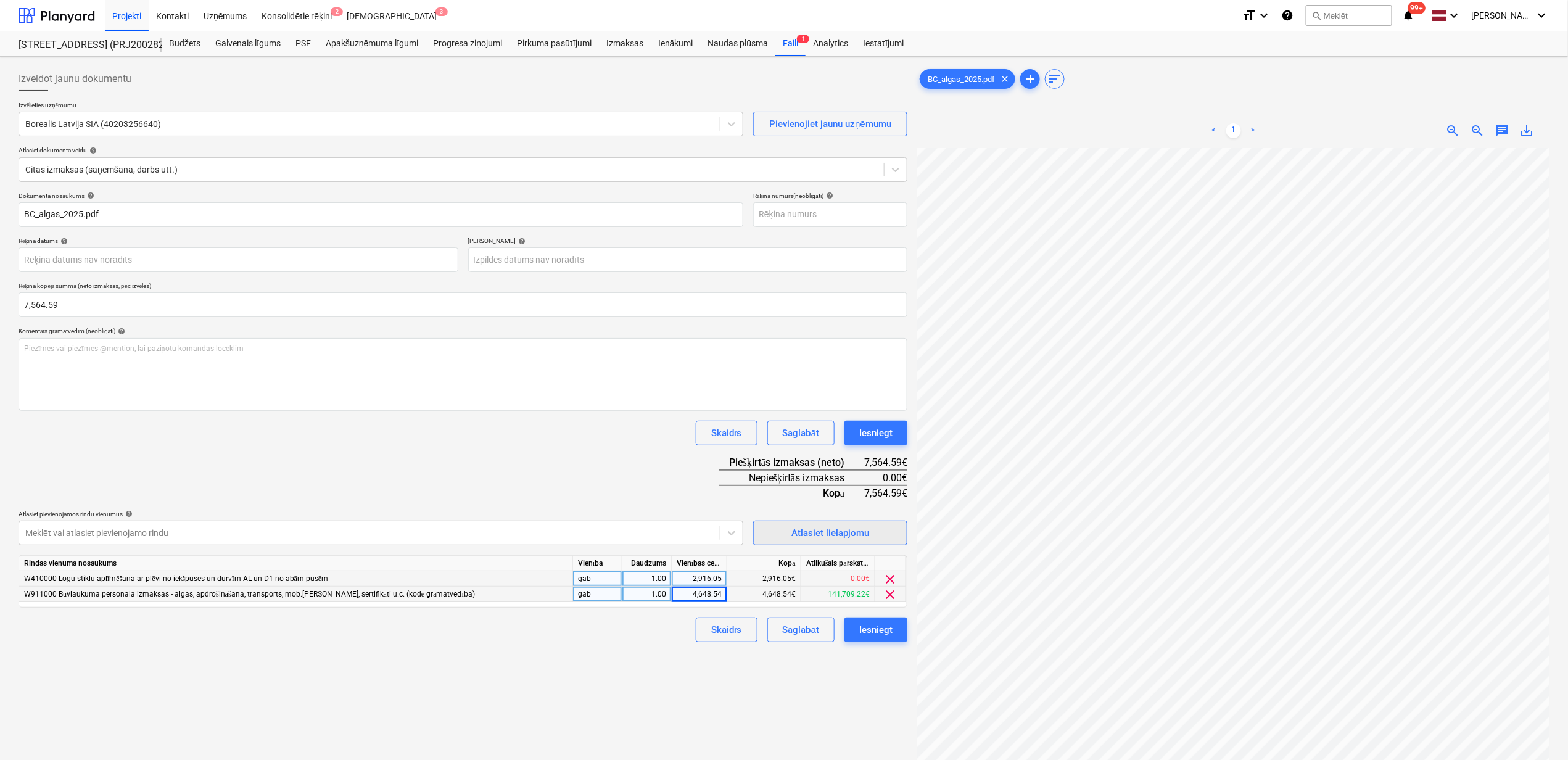
click at [832, 525] on div "Atlasiet lielapjomu" at bounding box center [830, 532] width 78 height 16
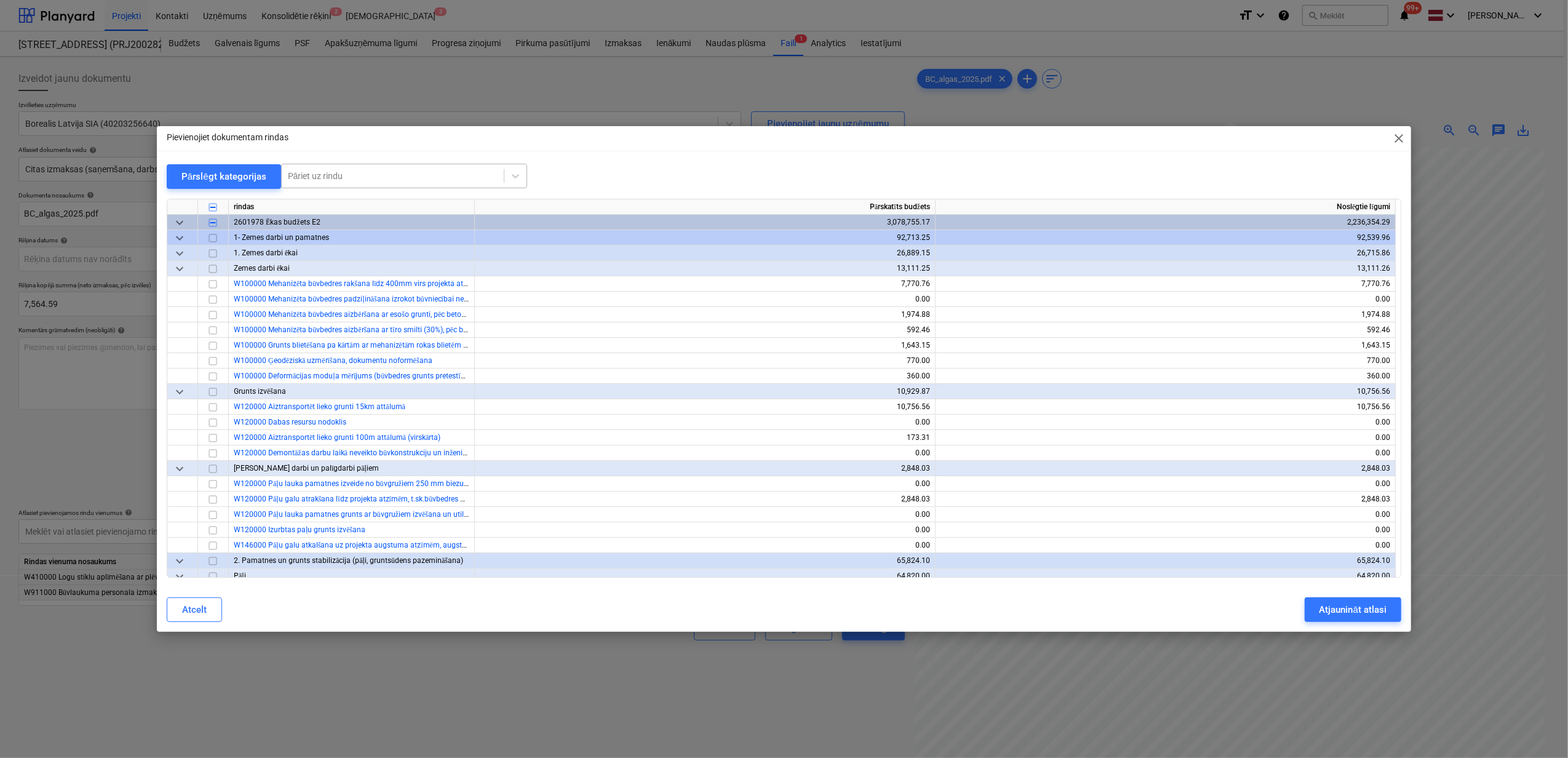
click at [328, 175] on div at bounding box center [392, 176] width 209 height 12
type input "88000"
click at [379, 206] on div "-- -- W880000 Palīgstrādnieki (2 gab.)" at bounding box center [401, 206] width 246 height 20
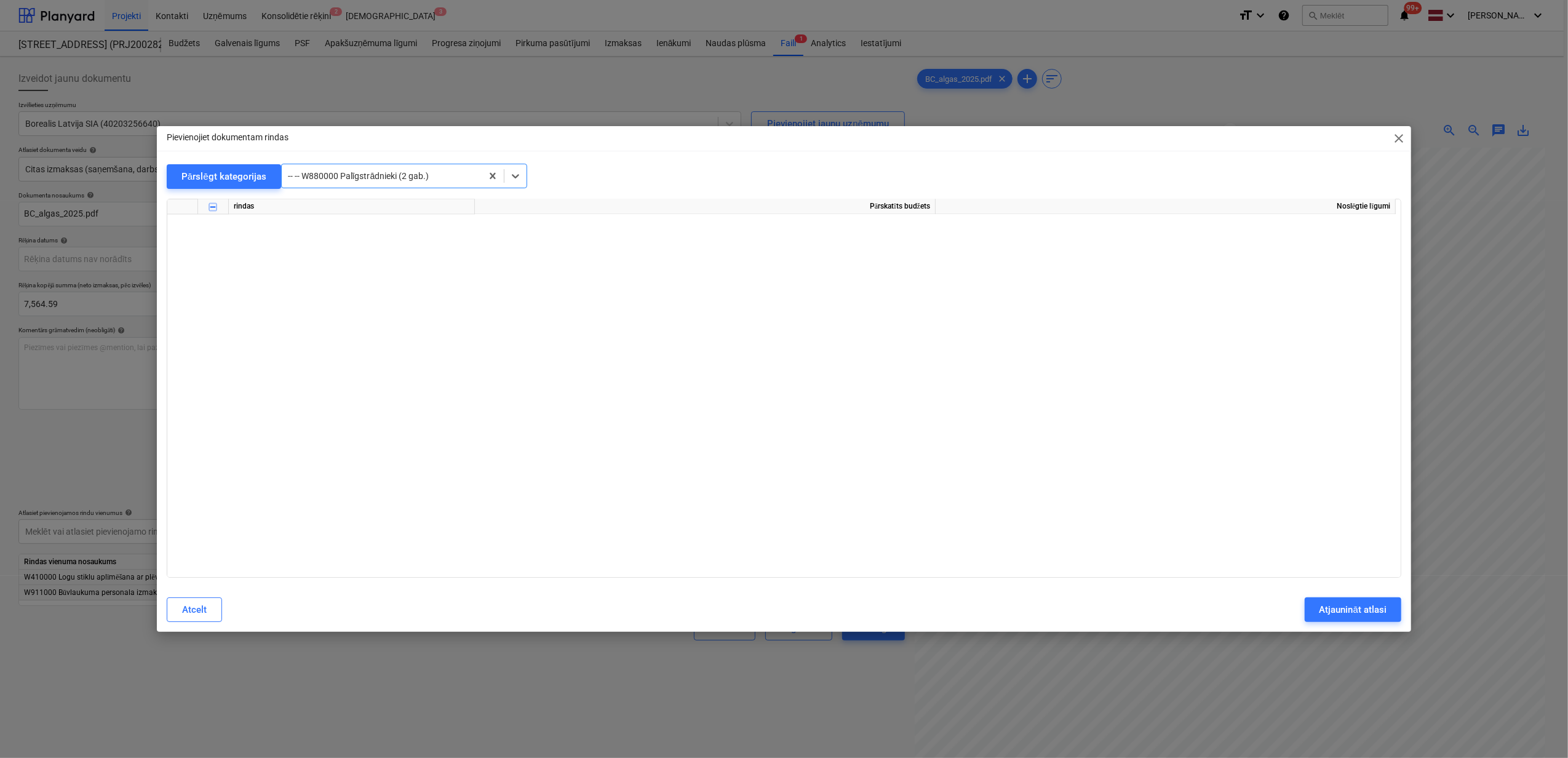
scroll to position [10104, 0]
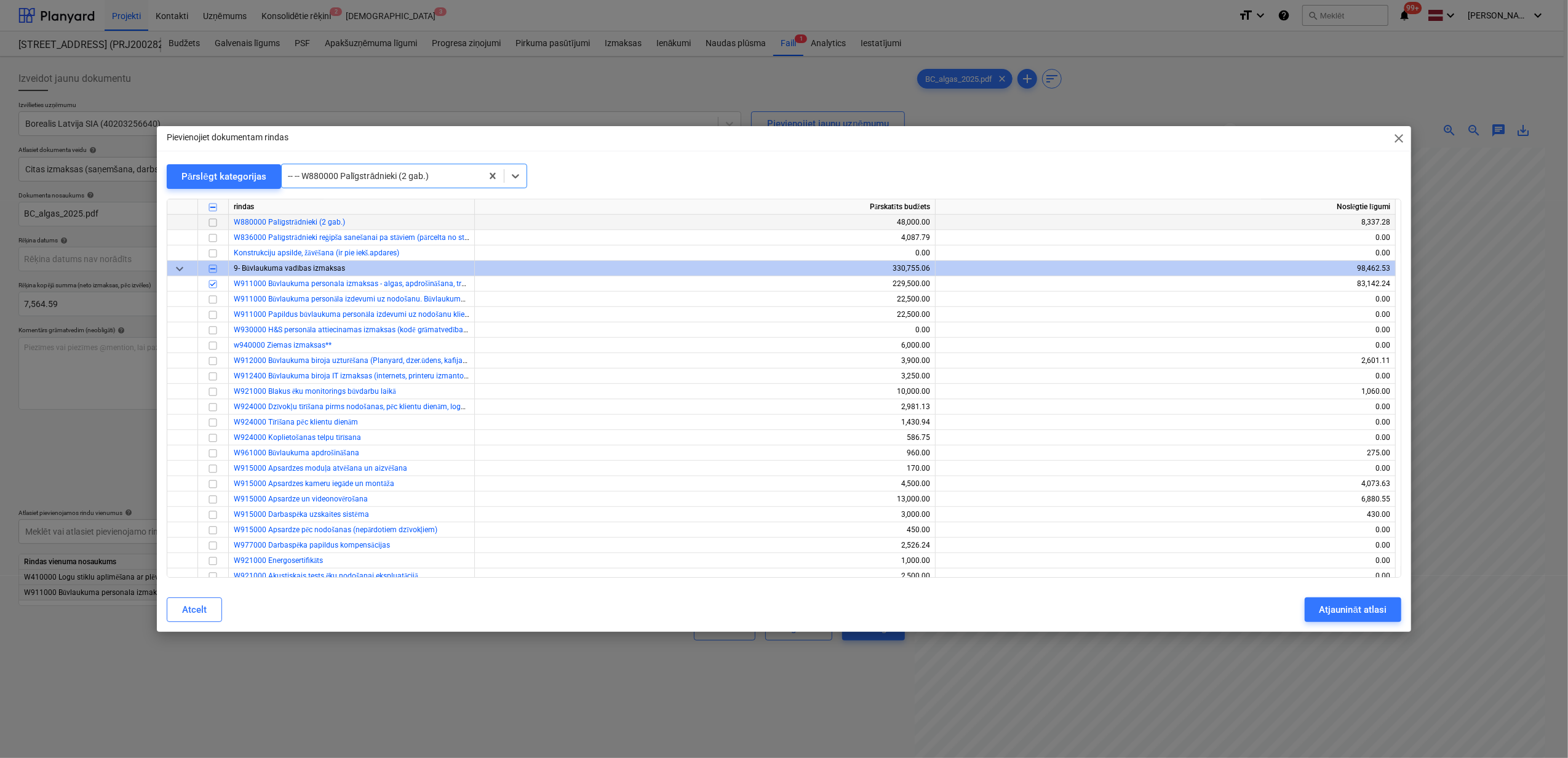
click at [212, 222] on input "checkbox" at bounding box center [212, 222] width 15 height 15
click at [1344, 613] on div "Atjaunināt atlasi" at bounding box center [1352, 609] width 67 height 16
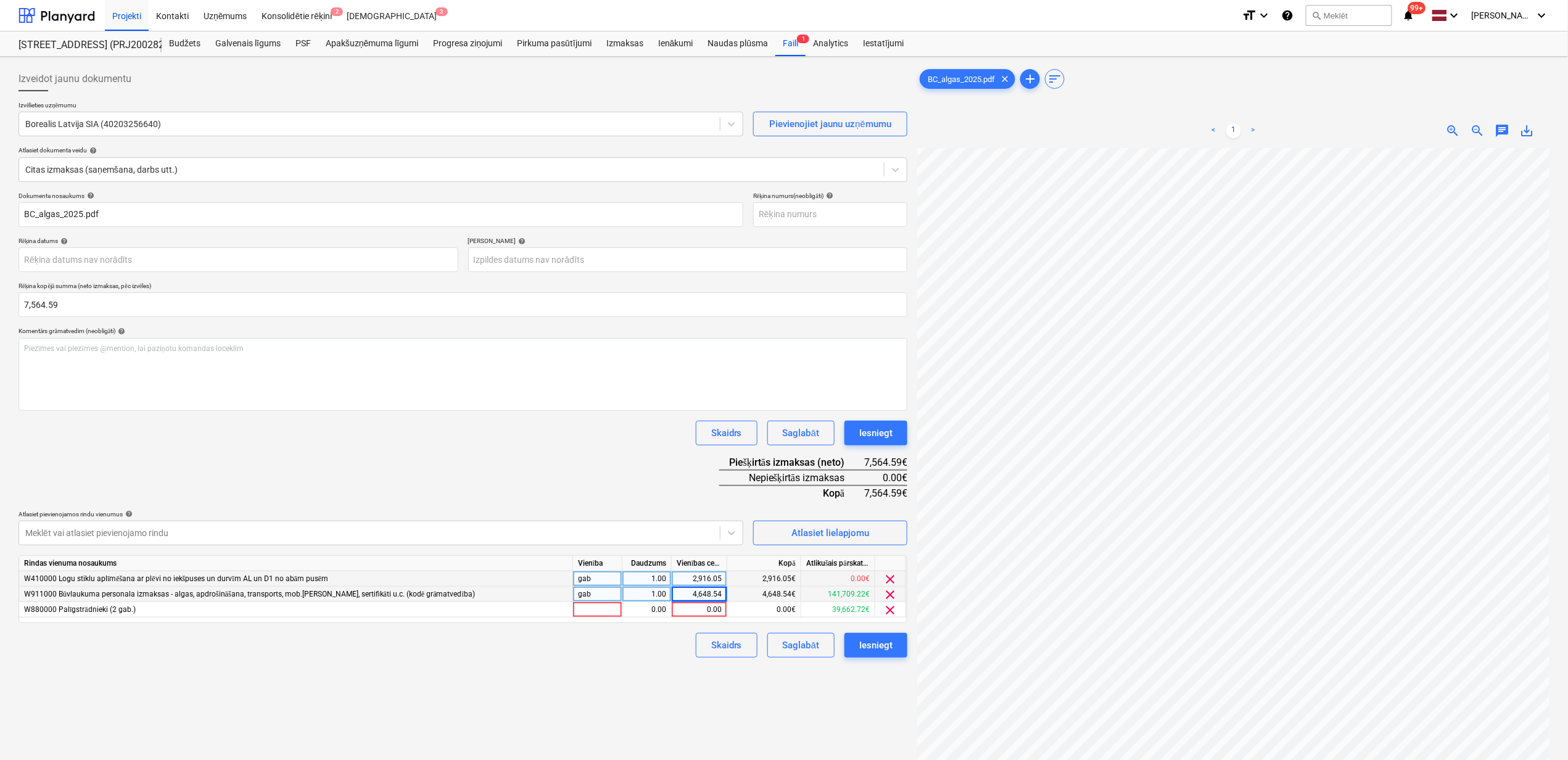
click at [891, 596] on span "clear" at bounding box center [890, 594] width 15 height 15
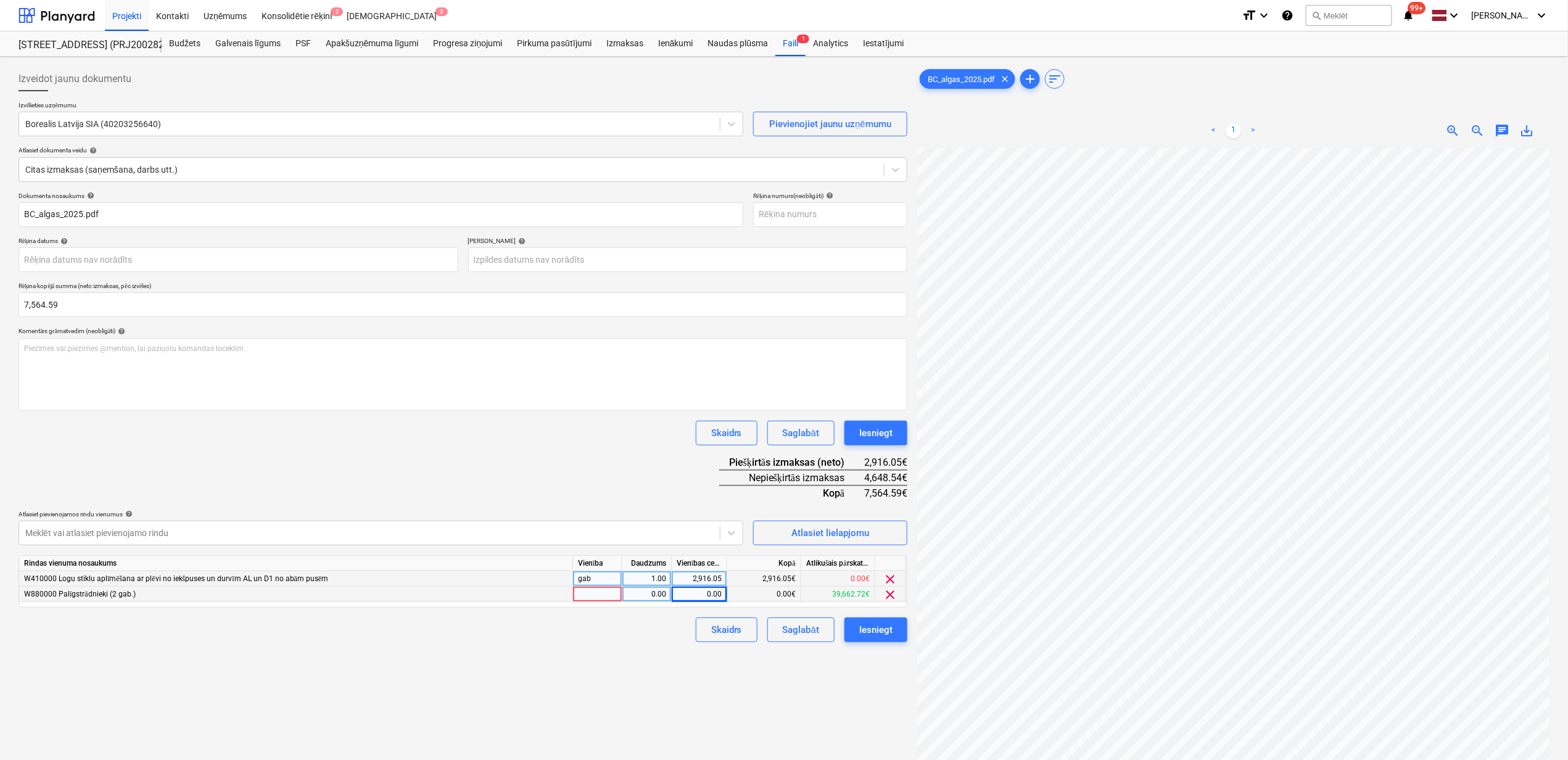
click at [695, 593] on div "0.00" at bounding box center [699, 595] width 45 height 15
type input "4648.54"
click at [566, 672] on div "Izveidot jaunu dokumentu Izvēlieties uzņēmumu Borealis Latvija SIA (40203256640…" at bounding box center [463, 470] width 899 height 817
click at [822, 529] on div "Atlasiet lielapjomu" at bounding box center [830, 532] width 78 height 16
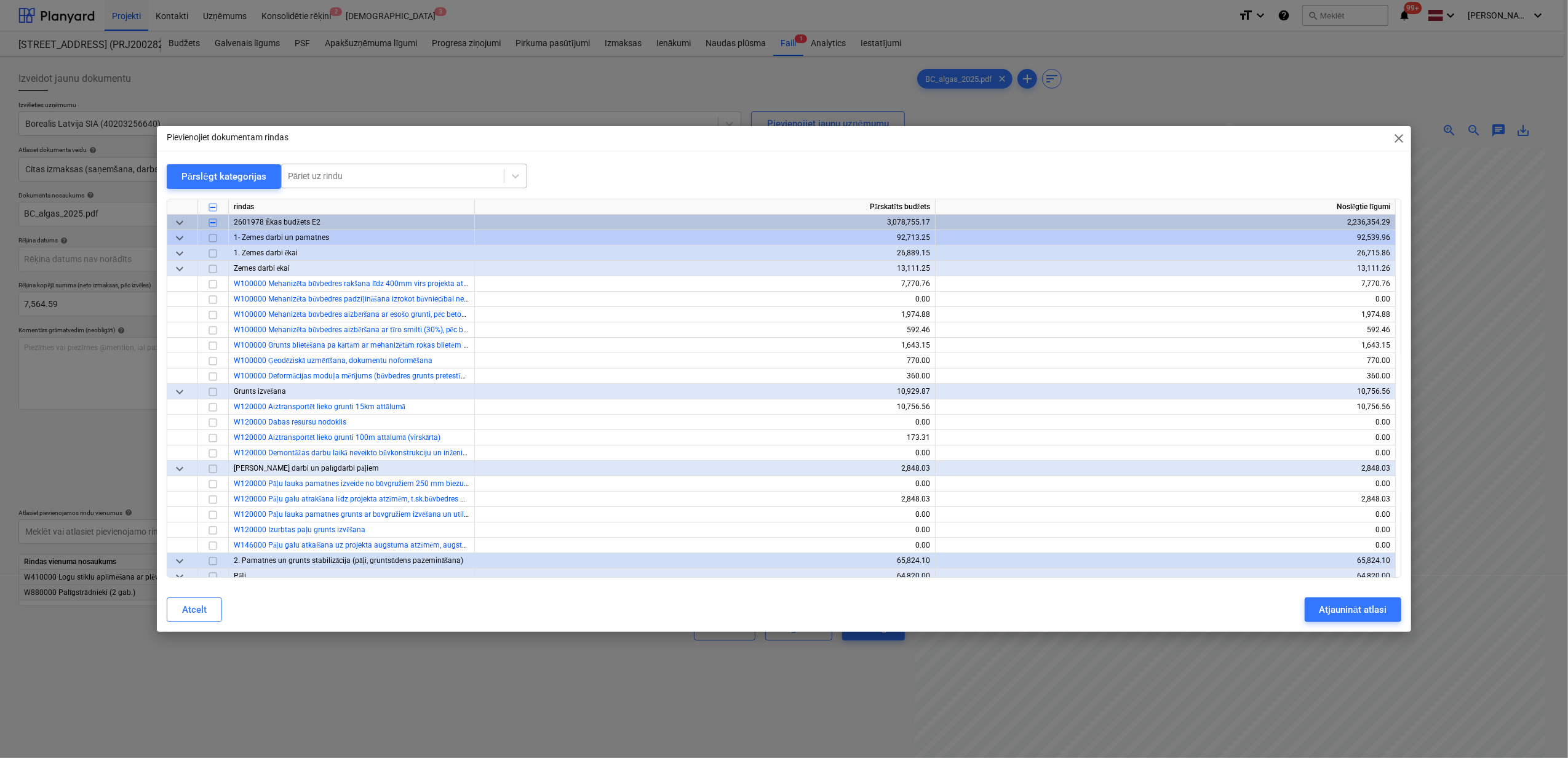
click at [309, 167] on div "Pāriet uz rindu" at bounding box center [392, 176] width 222 height 17
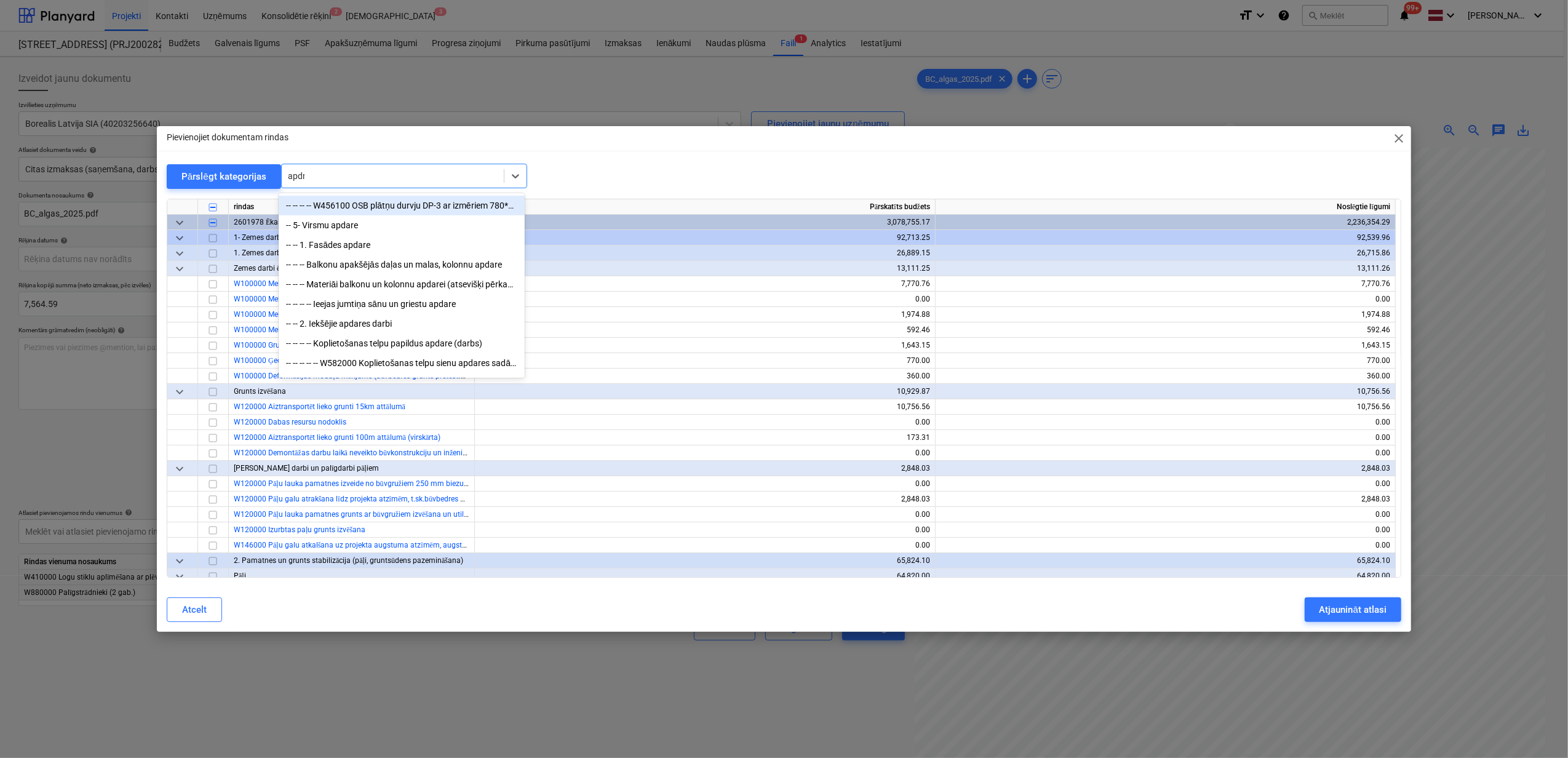
type input "apdro"
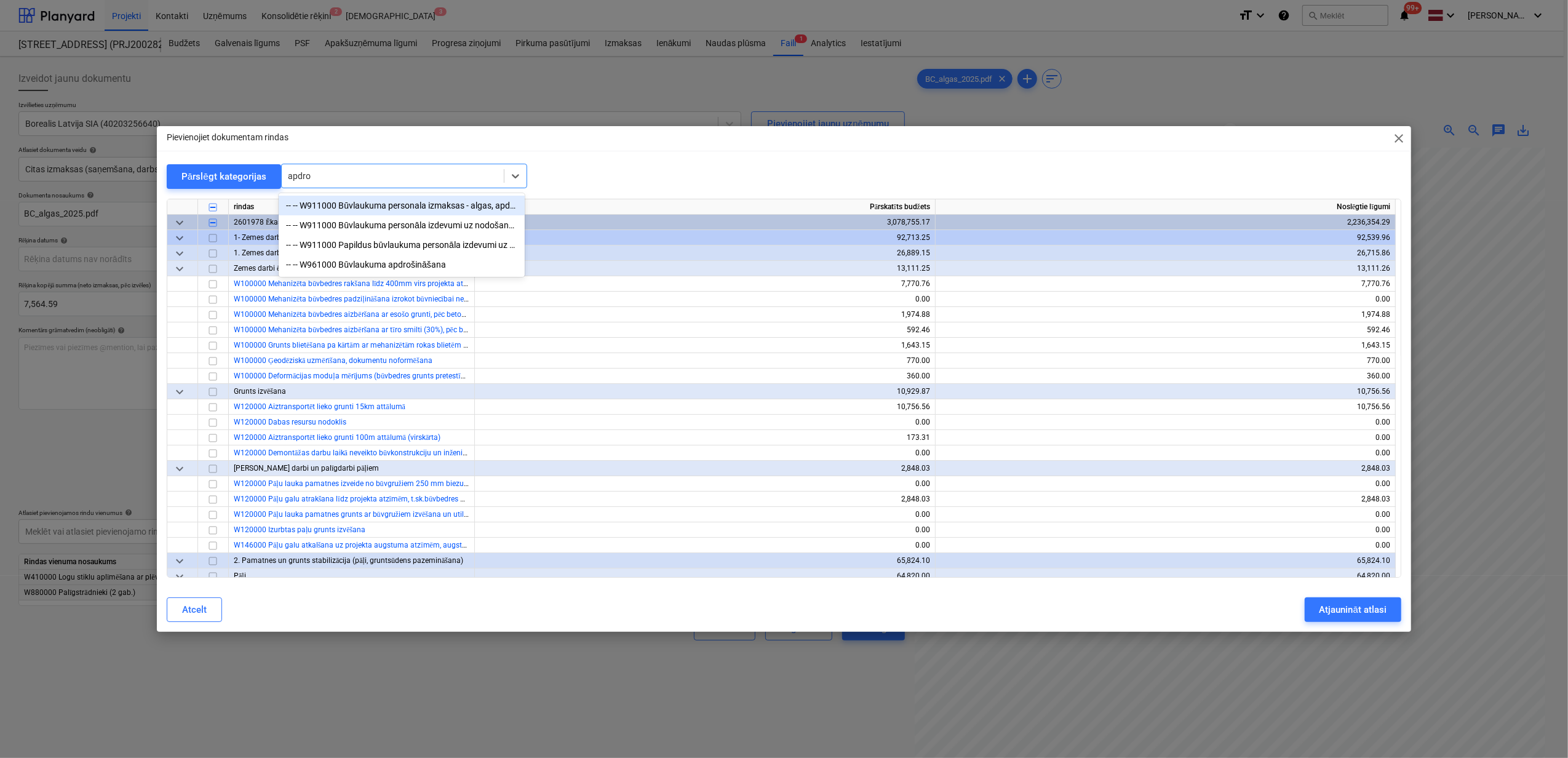
click at [399, 204] on div "-- -- W911000 Būvlaukuma personala izmaksas - algas, apdrošināšana, transports,…" at bounding box center [401, 206] width 246 height 20
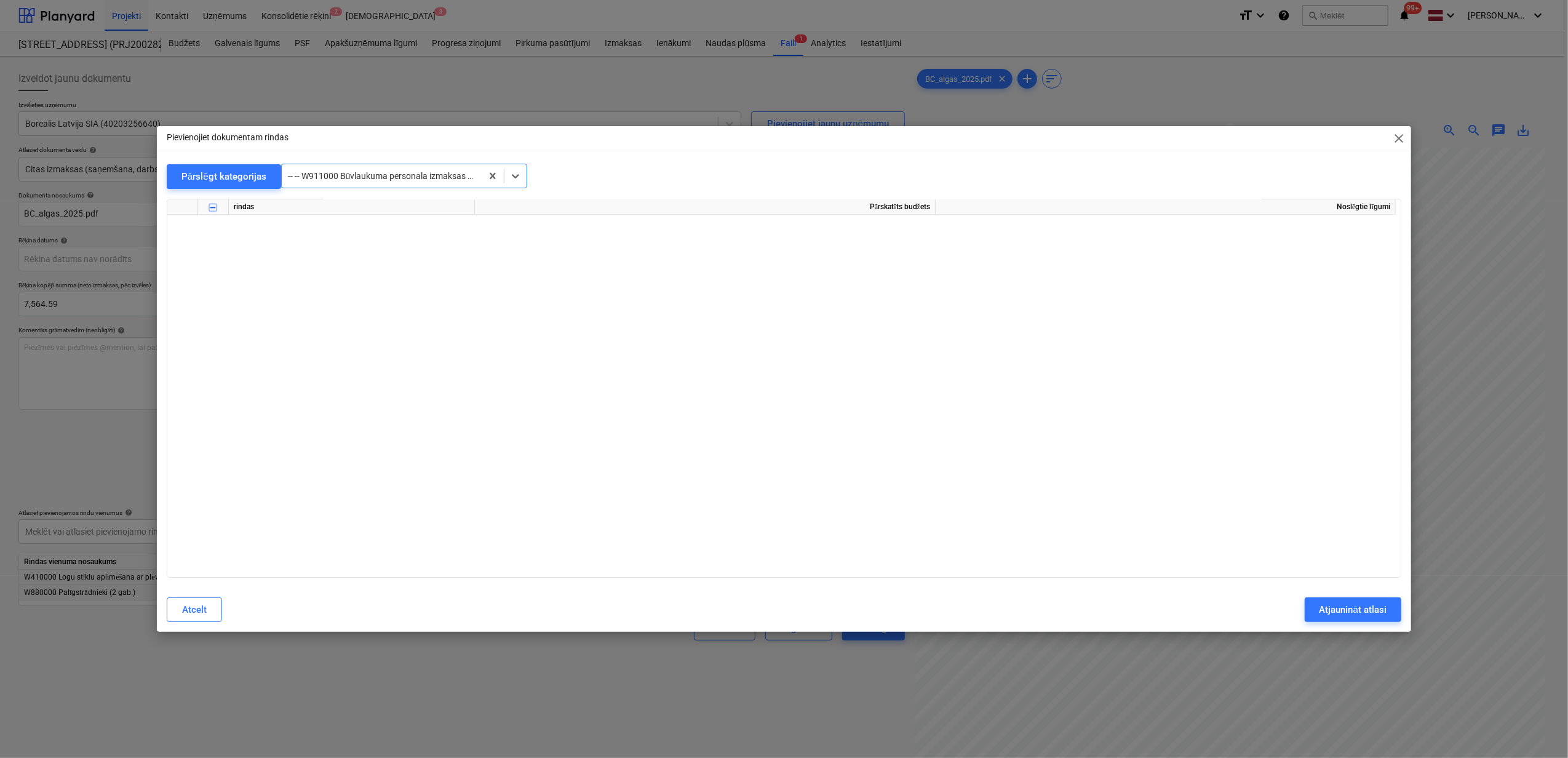
scroll to position [10165, 0]
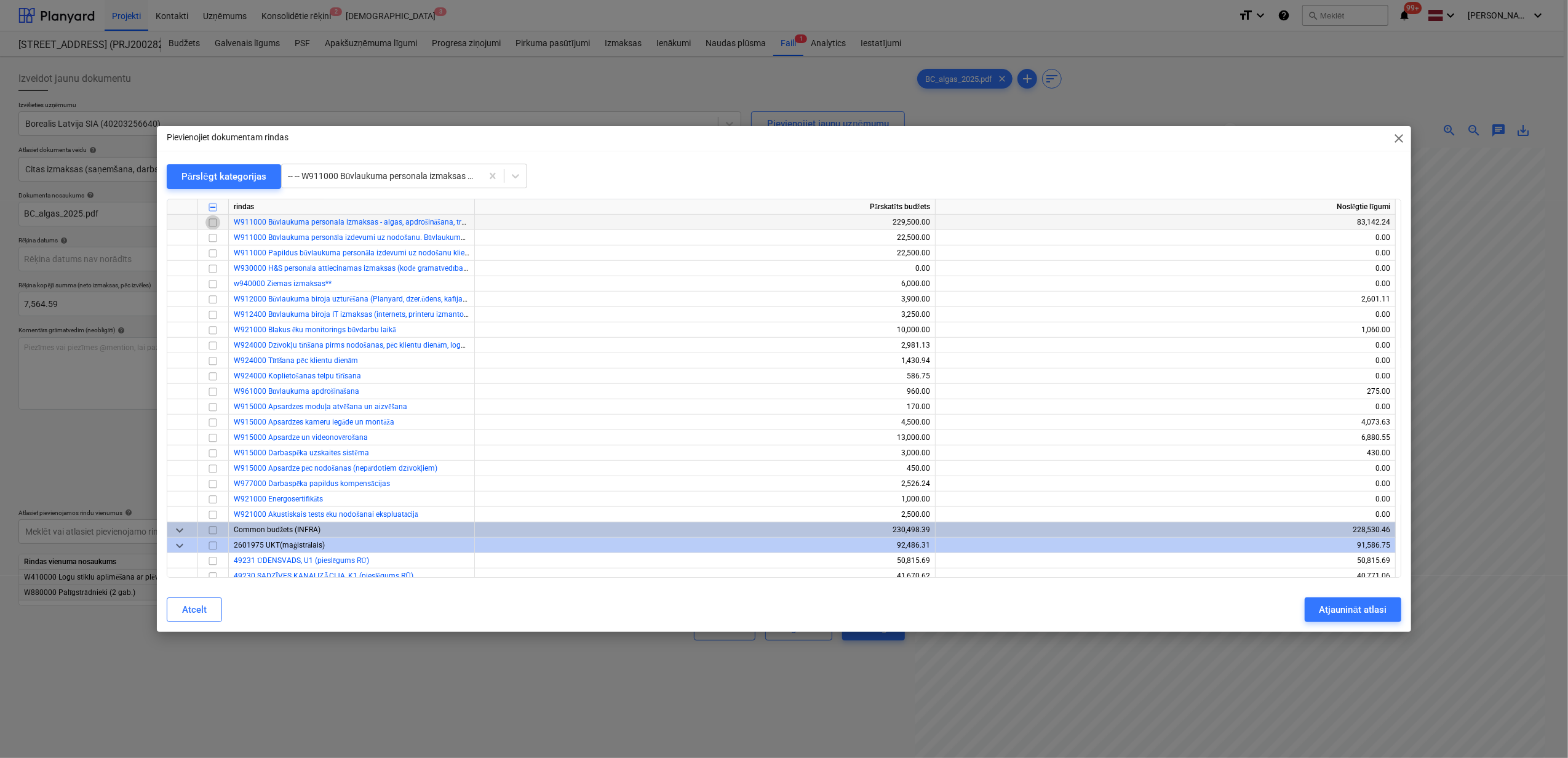
drag, startPoint x: 210, startPoint y: 224, endPoint x: 237, endPoint y: 227, distance: 27.2
click at [210, 224] on input "checkbox" at bounding box center [212, 222] width 15 height 15
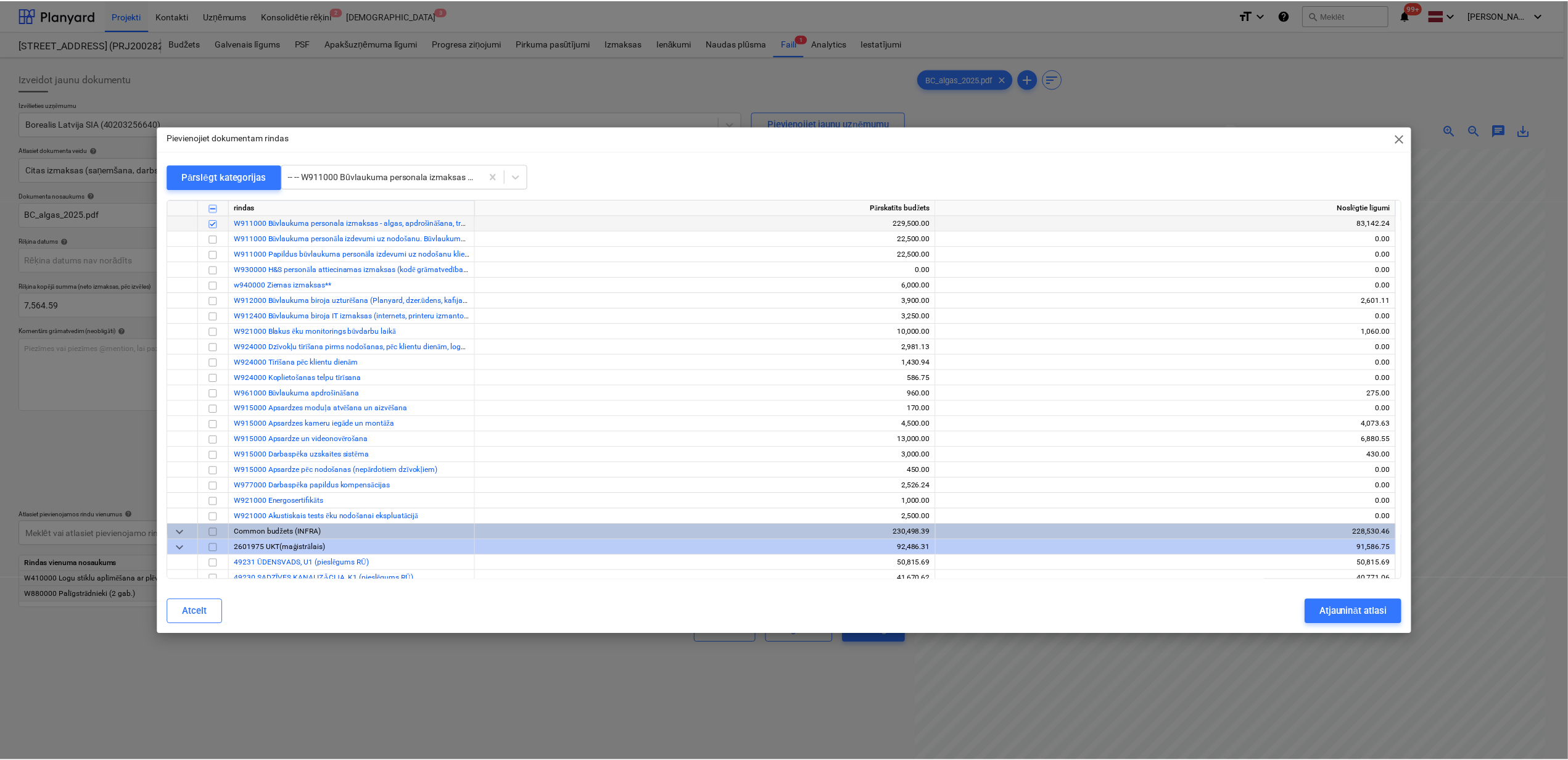
scroll to position [10110, 0]
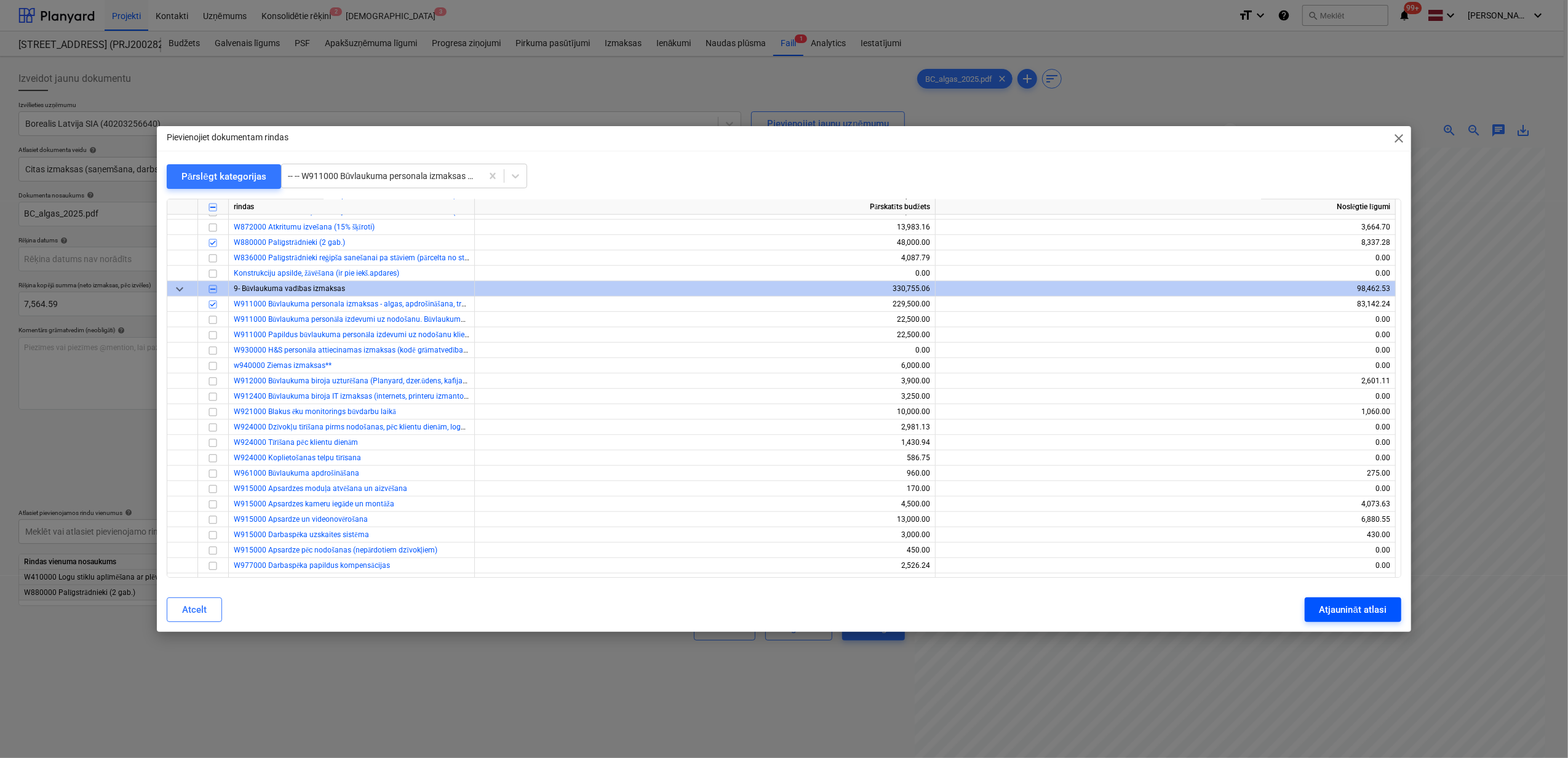
click at [1352, 604] on div "Atjaunināt atlasi" at bounding box center [1352, 609] width 67 height 16
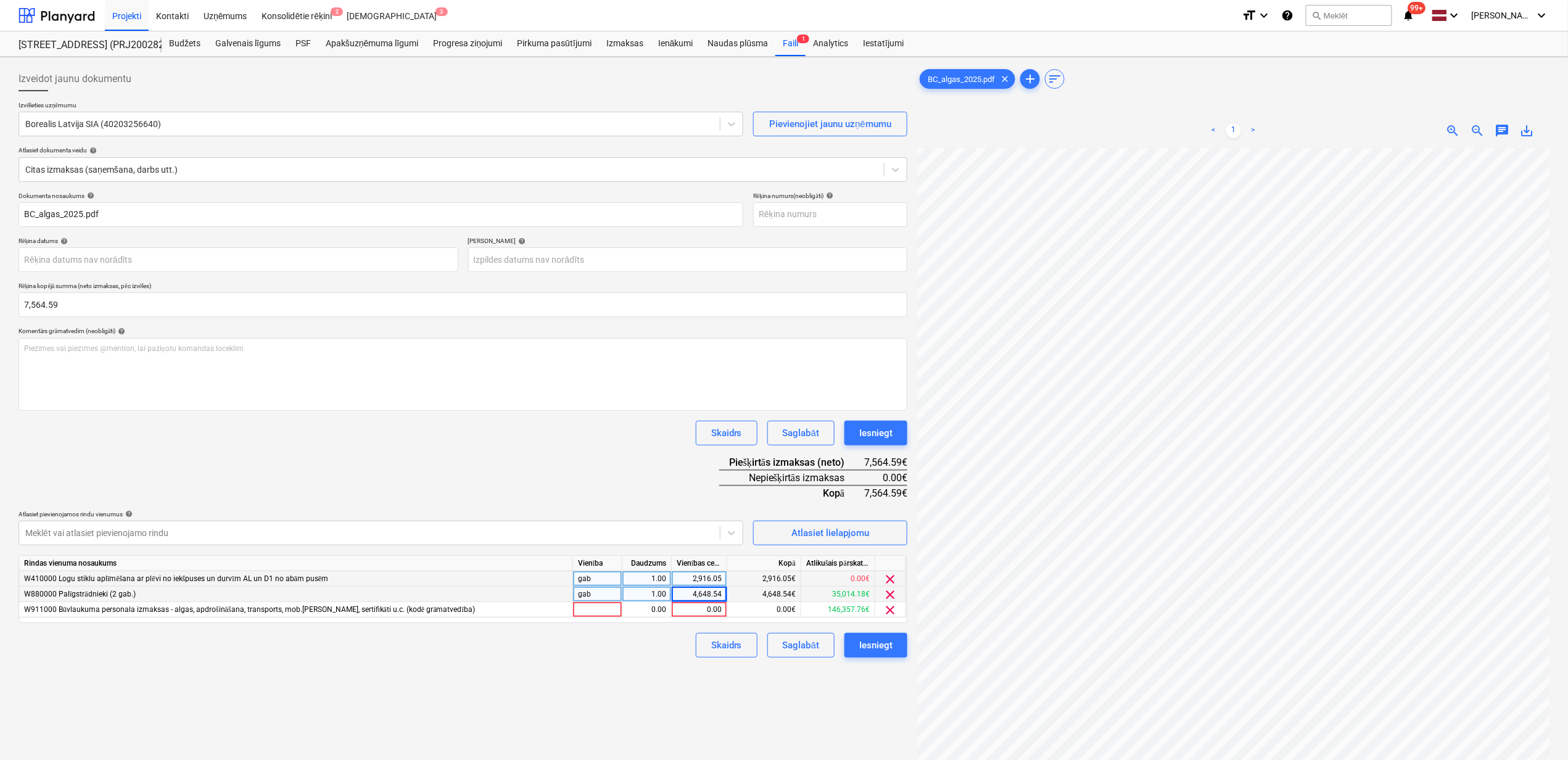
click at [696, 593] on div "4,648.54" at bounding box center [699, 595] width 45 height 15
click at [576, 708] on div "Izveidot jaunu dokumentu Izvēlieties uzņēmumu Borealis Latvija SIA (40203256640…" at bounding box center [463, 470] width 899 height 817
click at [707, 610] on div "0.00" at bounding box center [699, 610] width 45 height 15
click at [887, 608] on span "clear" at bounding box center [890, 609] width 15 height 15
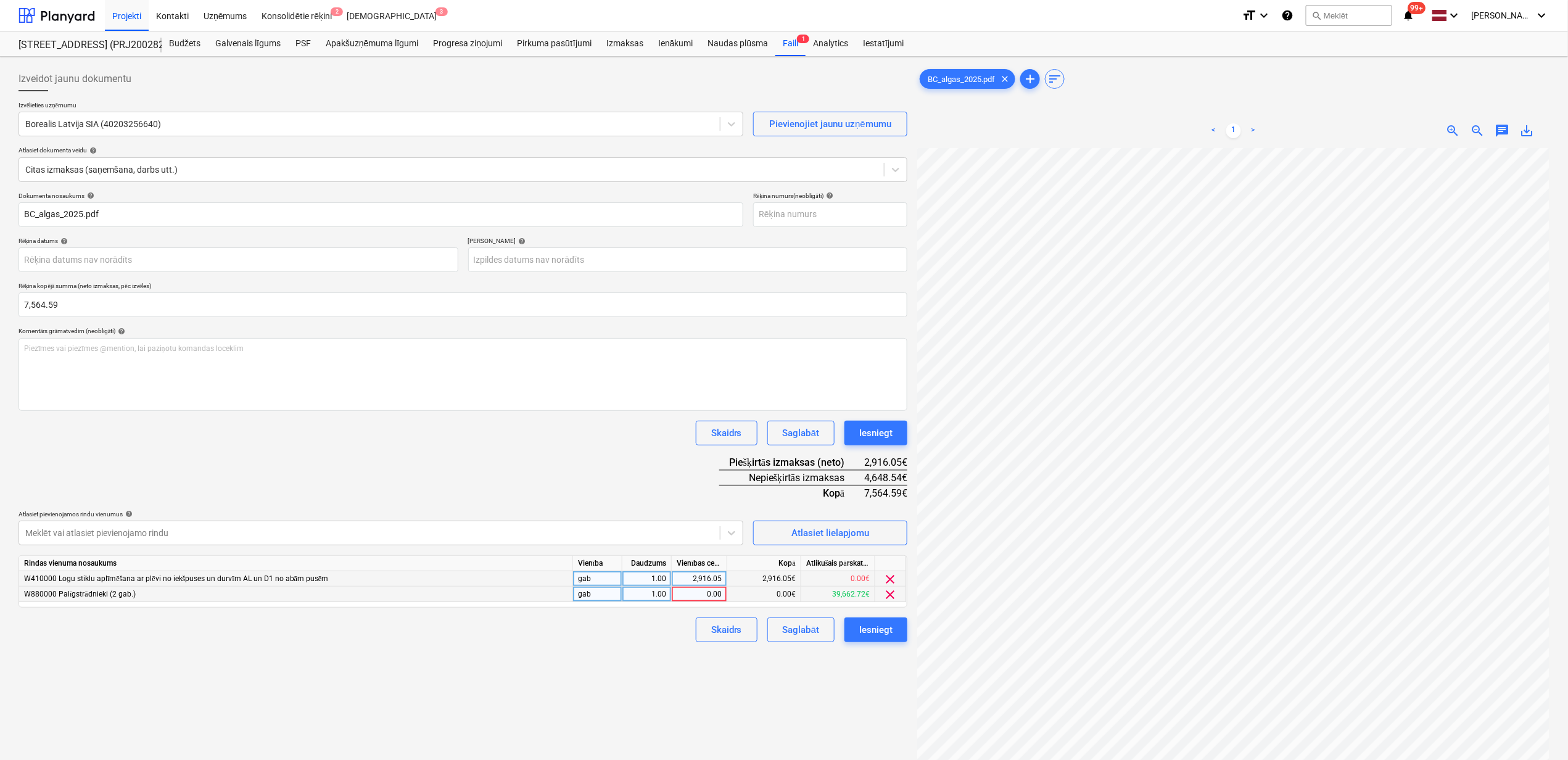
click at [704, 598] on div "0.00" at bounding box center [699, 595] width 45 height 15
type input "4648.54"
drag, startPoint x: 704, startPoint y: 698, endPoint x: 713, endPoint y: 706, distance: 12.0
click at [705, 698] on div "Izveidot jaunu dokumentu Izvēlieties uzņēmumu Borealis Latvija SIA (40203256640…" at bounding box center [463, 470] width 899 height 817
click at [877, 627] on div "Iesniegt" at bounding box center [876, 629] width 33 height 16
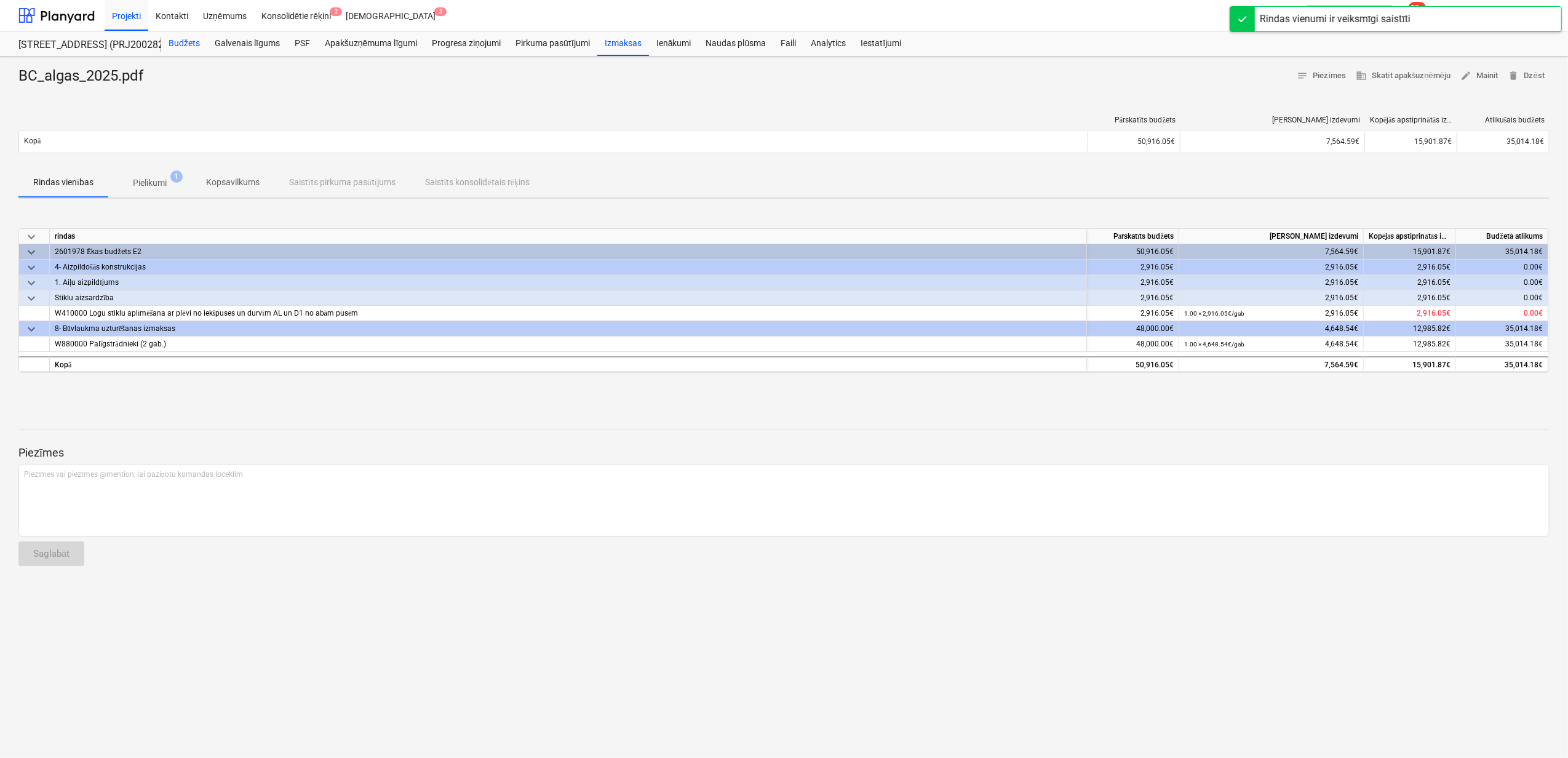
click at [176, 37] on div "Budžets" at bounding box center [184, 44] width 46 height 25
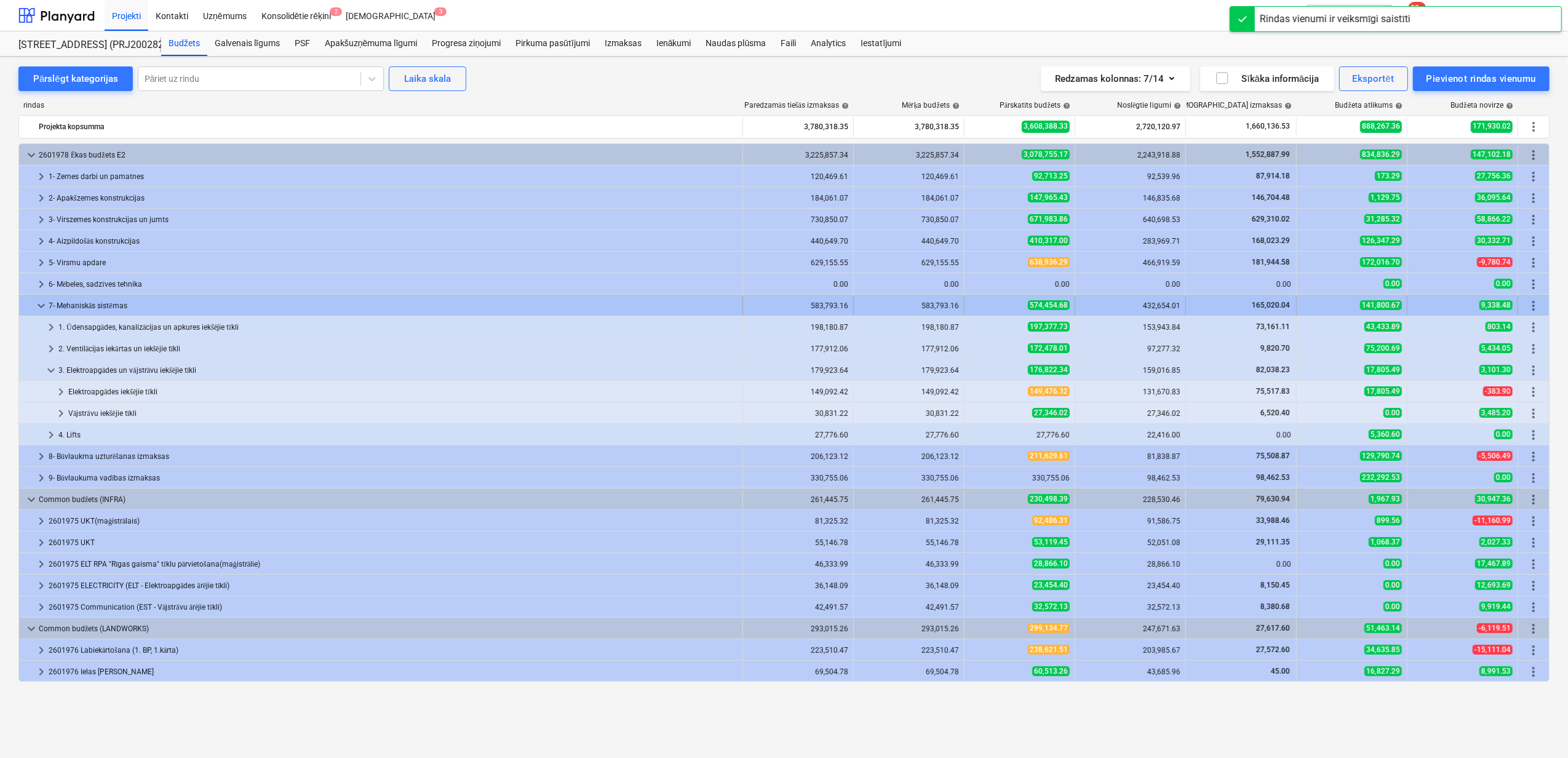
click at [32, 306] on div at bounding box center [28, 306] width 10 height 20
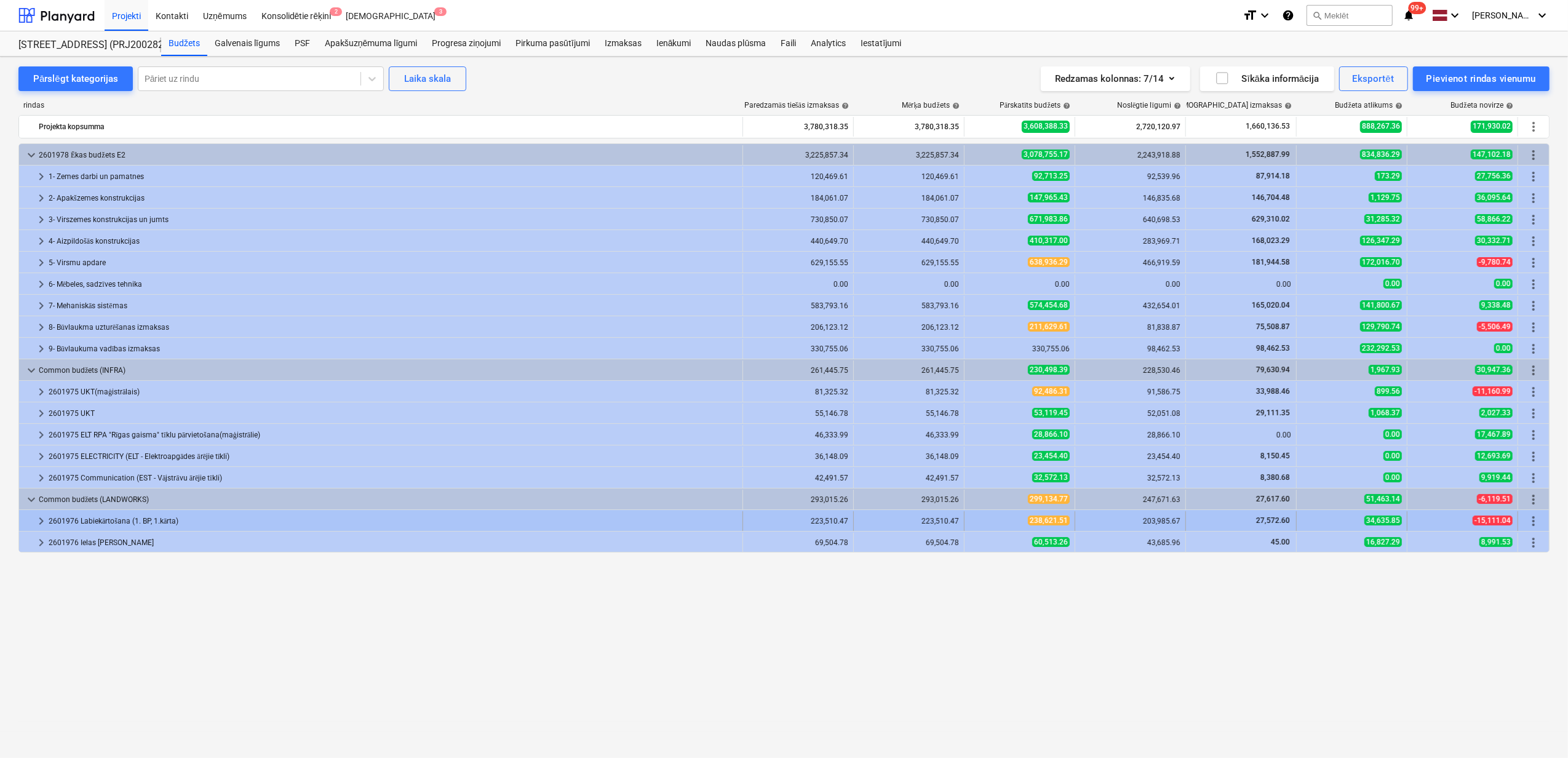
click at [37, 518] on span "keyboard_arrow_right" at bounding box center [41, 521] width 15 height 15
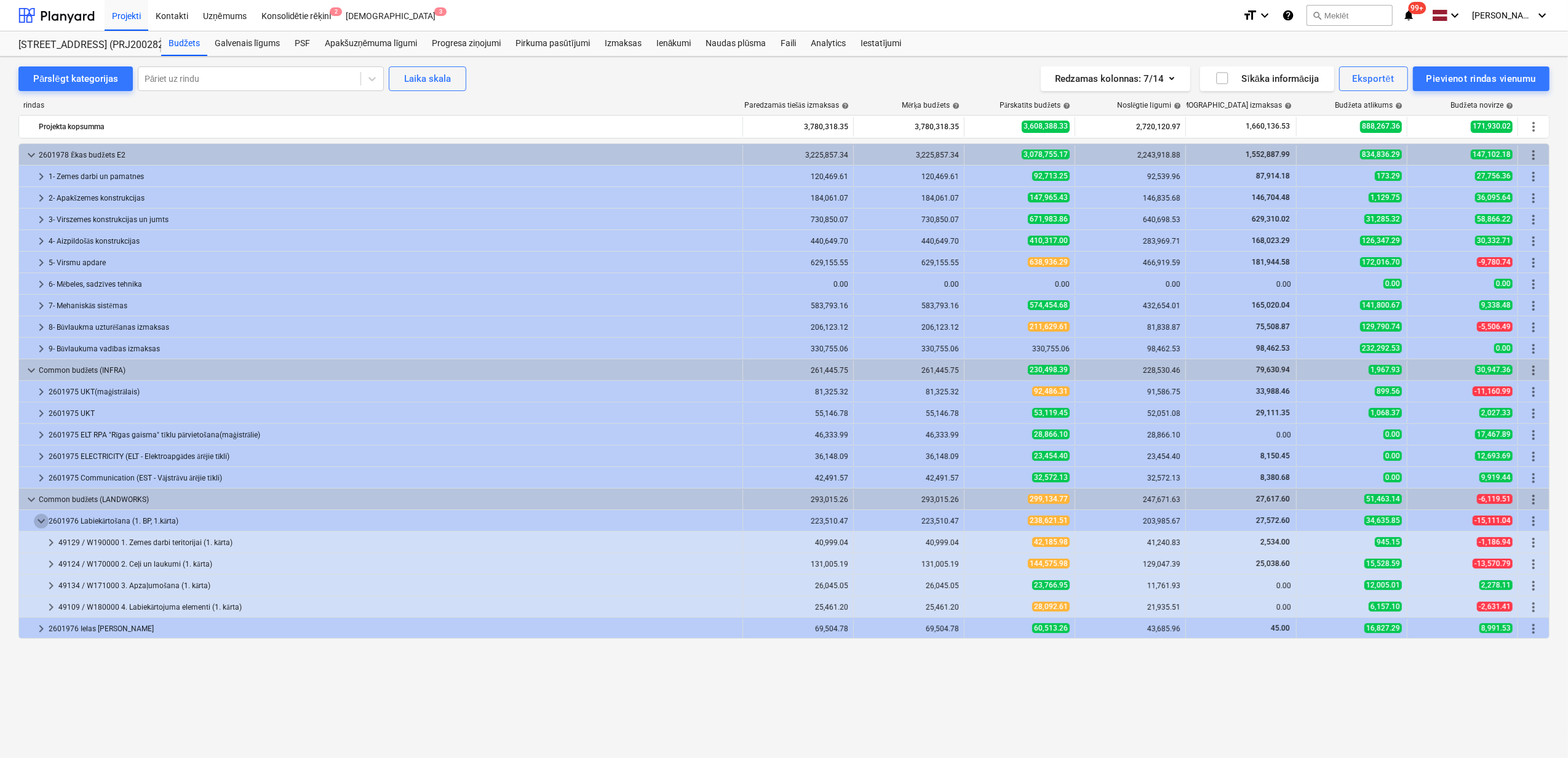
click at [37, 518] on span "keyboard_arrow_down" at bounding box center [41, 521] width 15 height 15
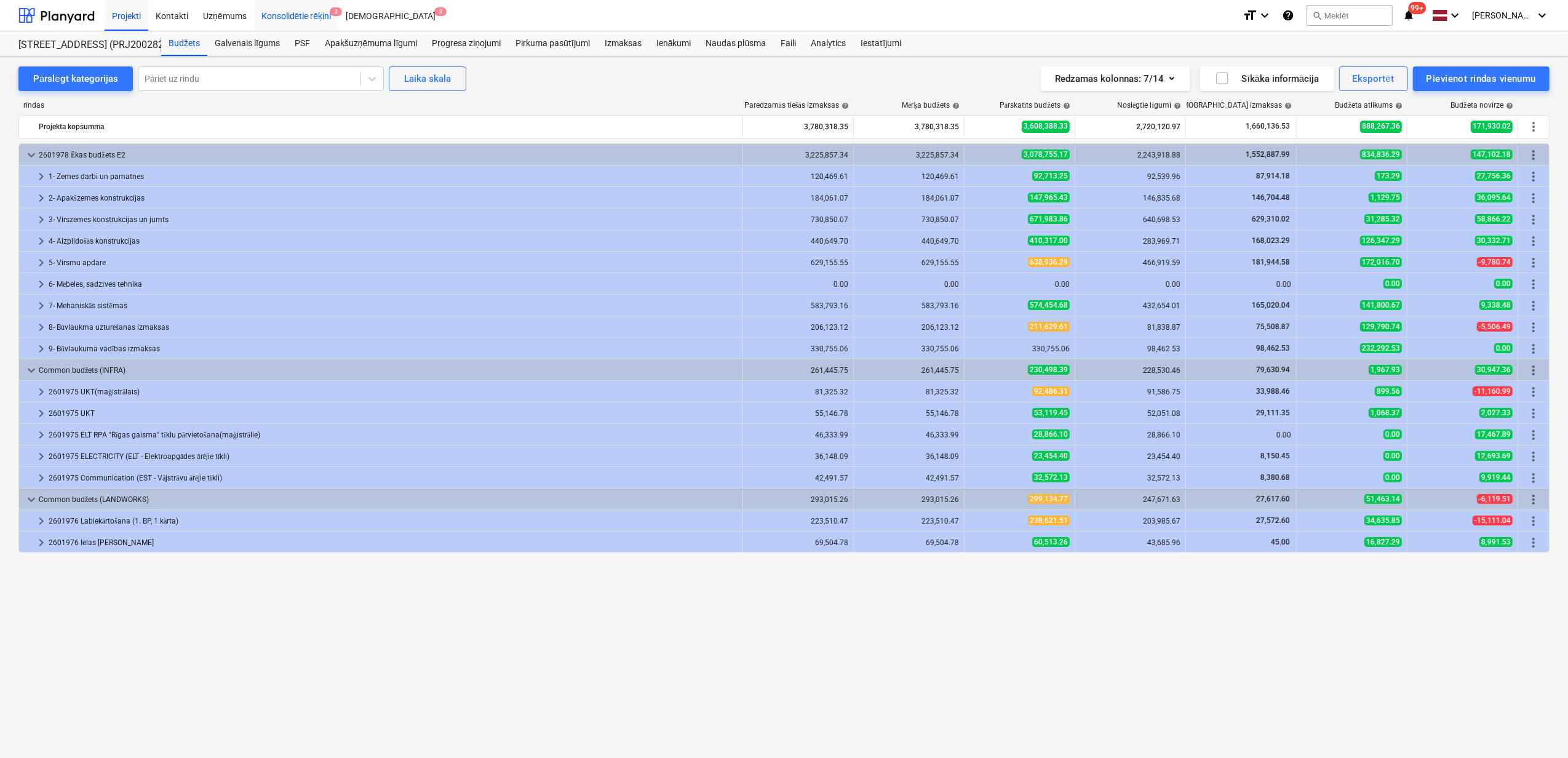
click at [293, 18] on div "Konsolidētie rēķini 2" at bounding box center [296, 15] width 85 height 31
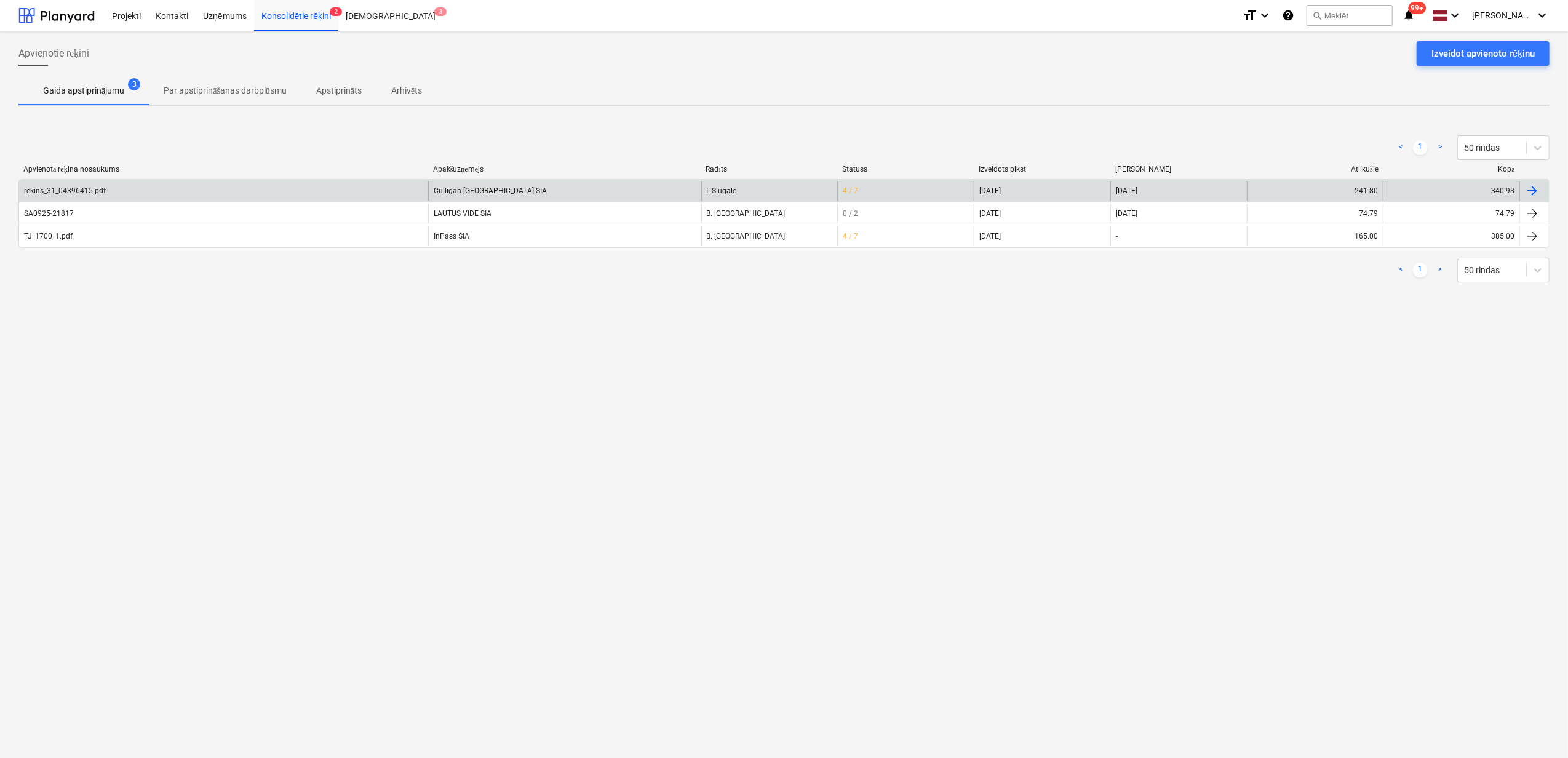
click at [193, 192] on div "rekins_31_04396415.pdf" at bounding box center [223, 191] width 409 height 20
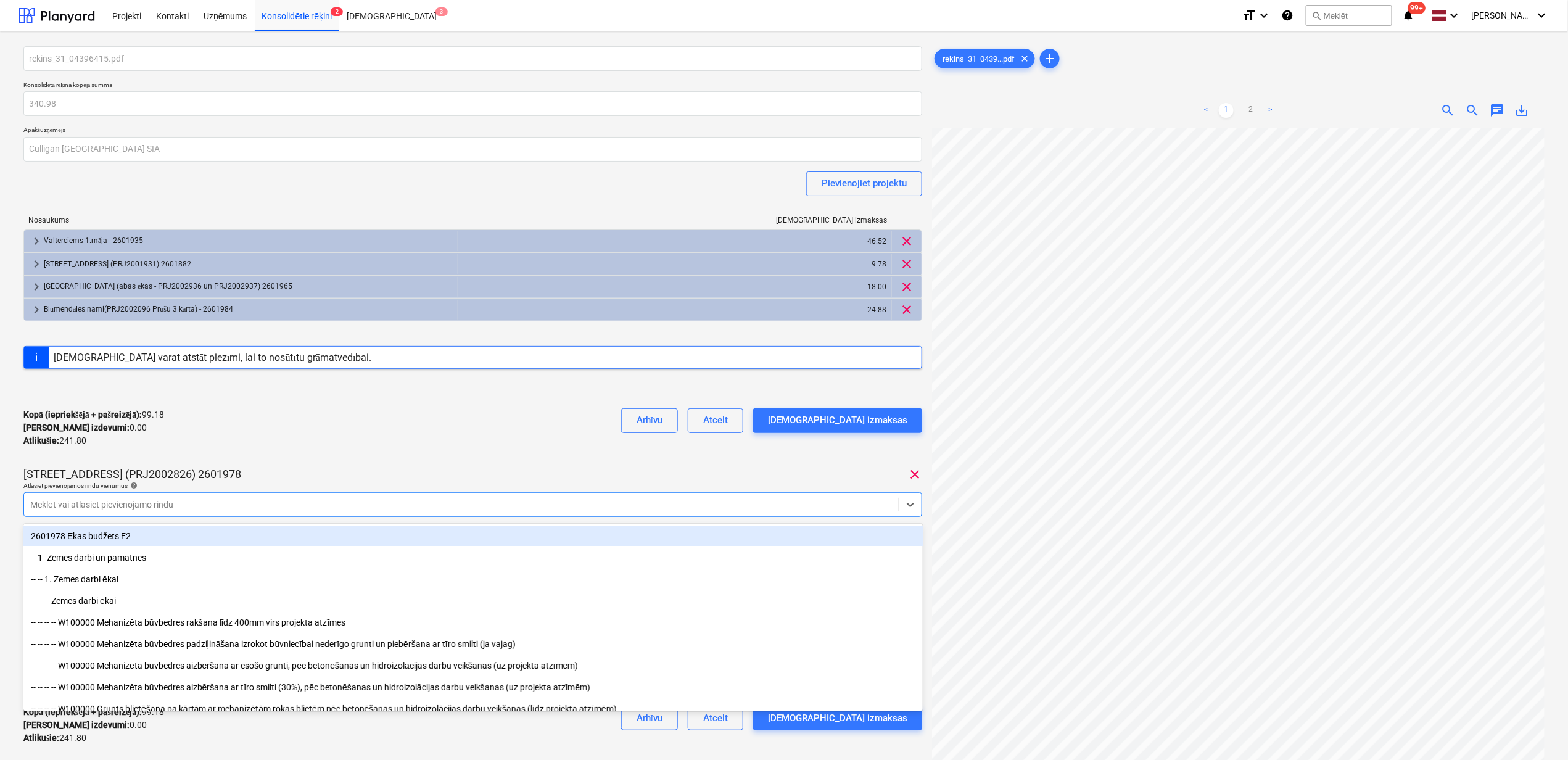
click at [321, 508] on div at bounding box center [461, 505] width 862 height 12
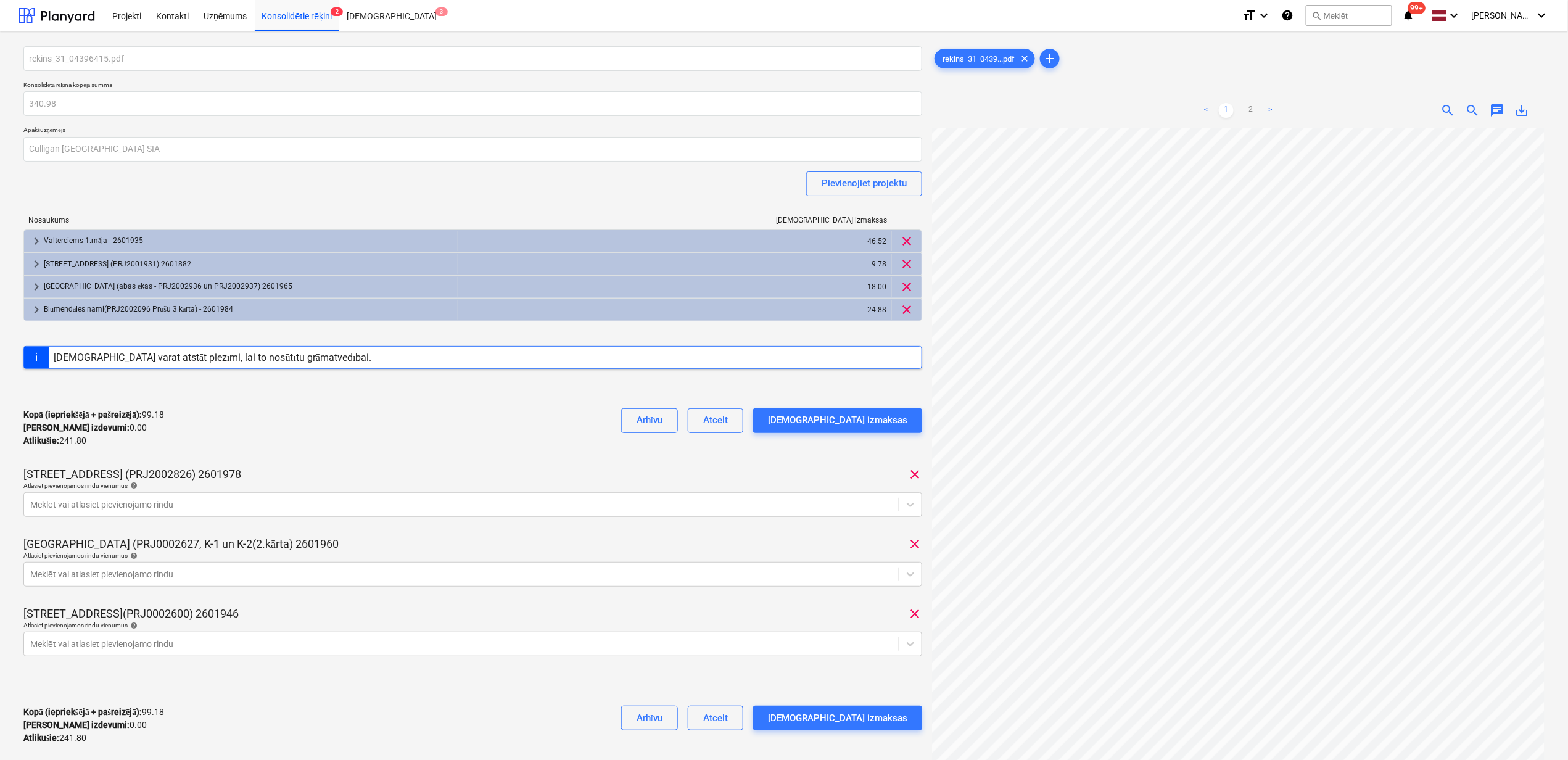
scroll to position [313, 128]
click at [231, 502] on div at bounding box center [461, 505] width 862 height 12
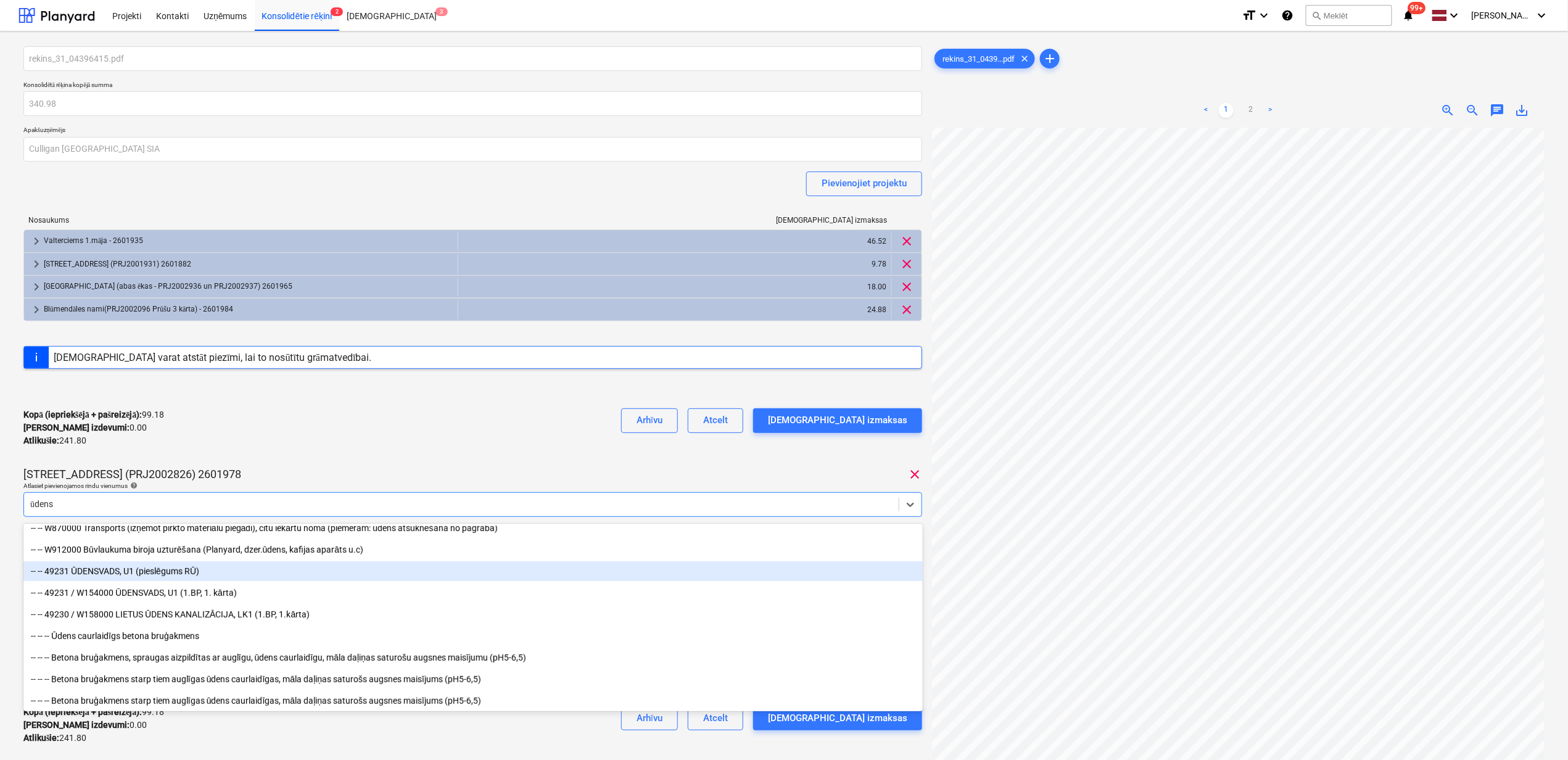
scroll to position [419, 0]
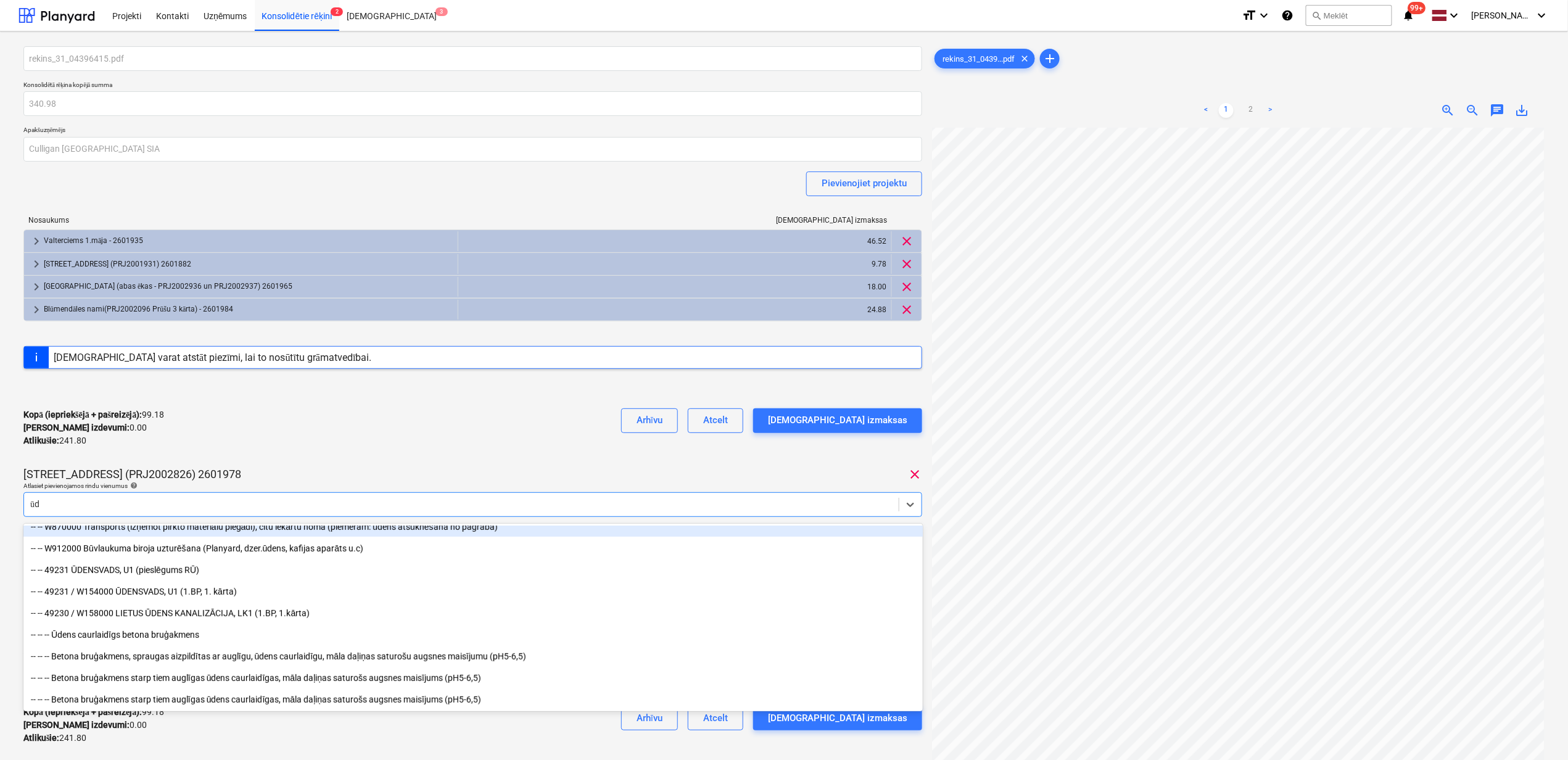
type input "ū"
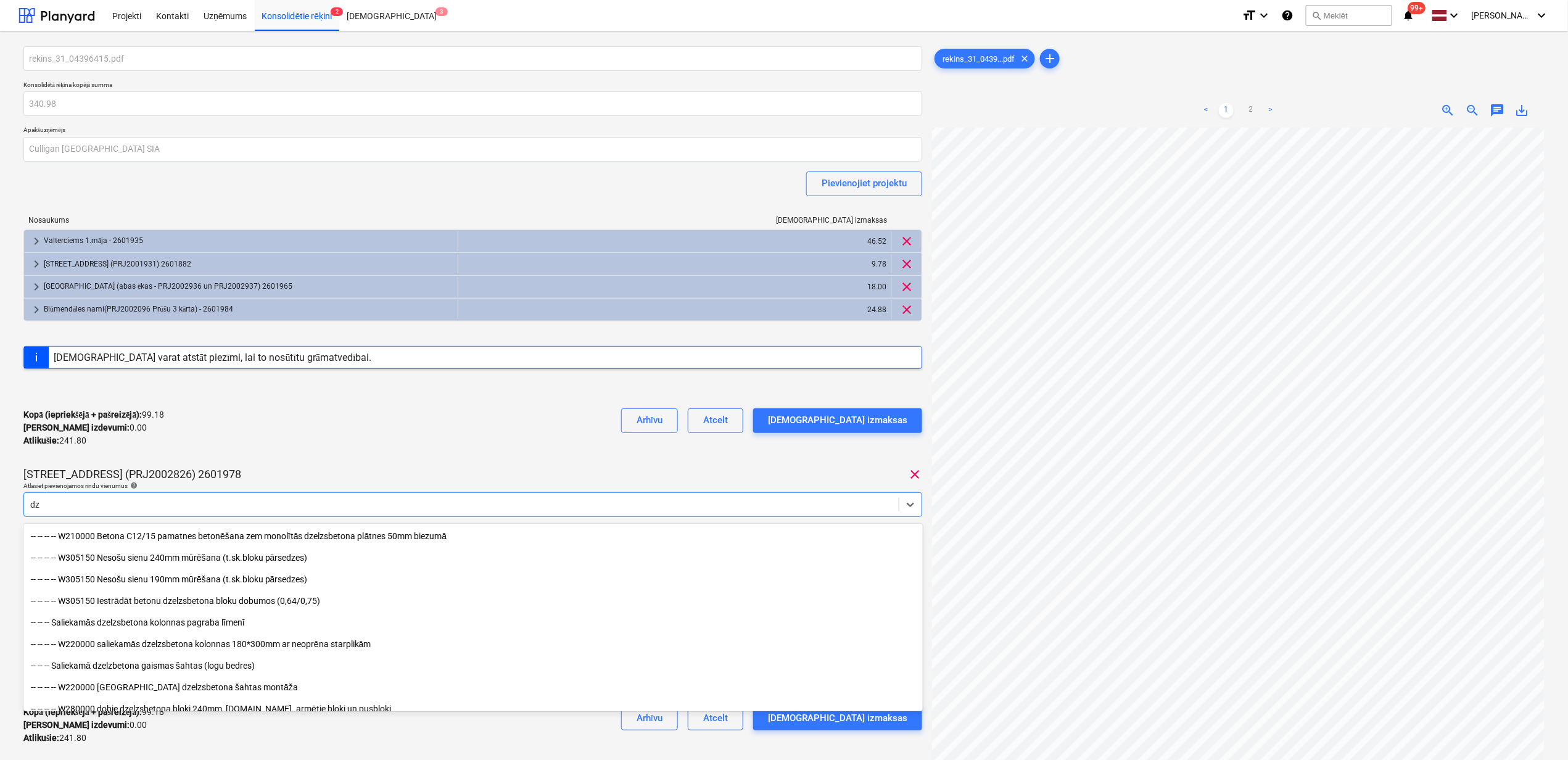
type input "d"
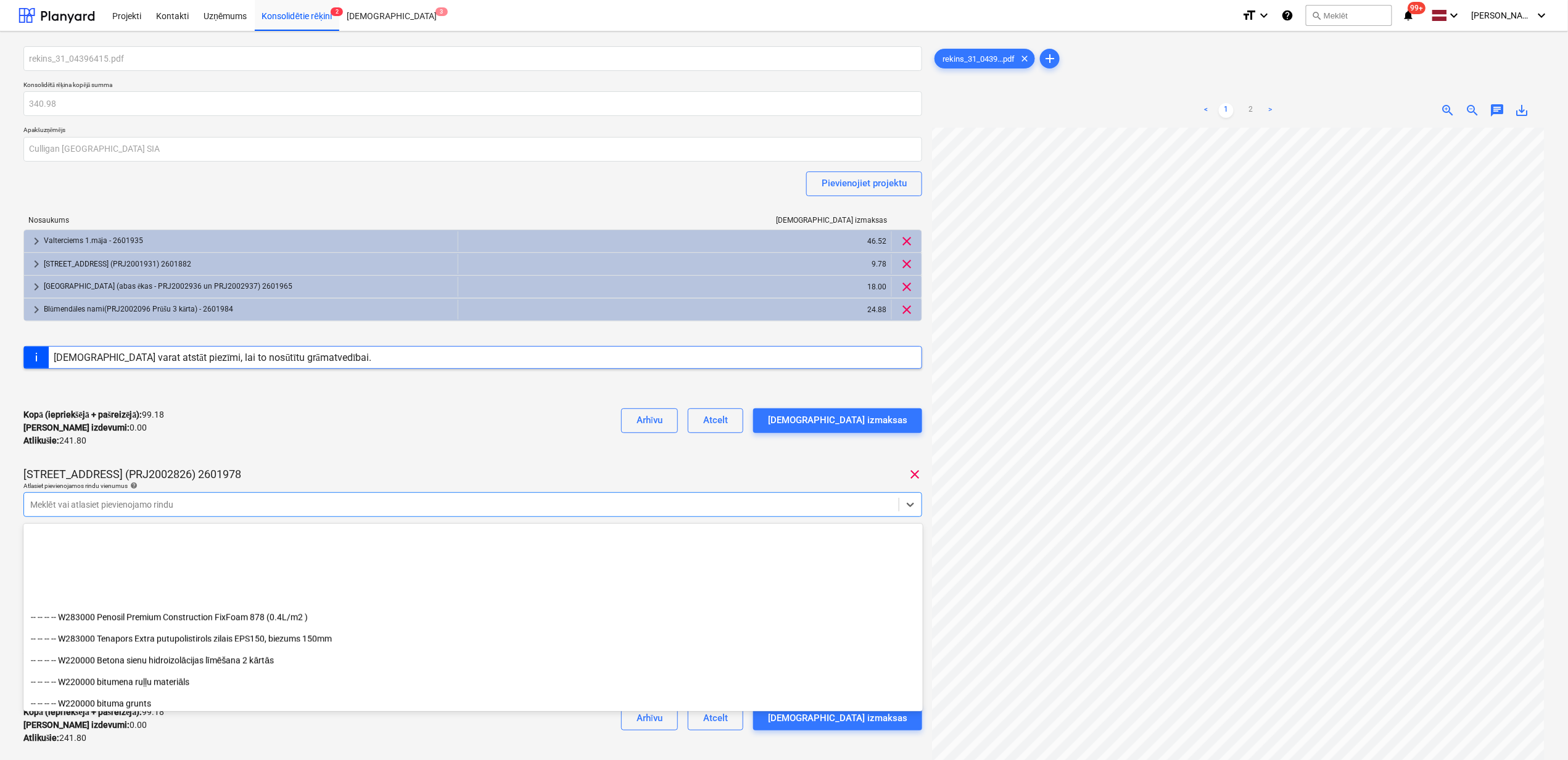
scroll to position [1562, 0]
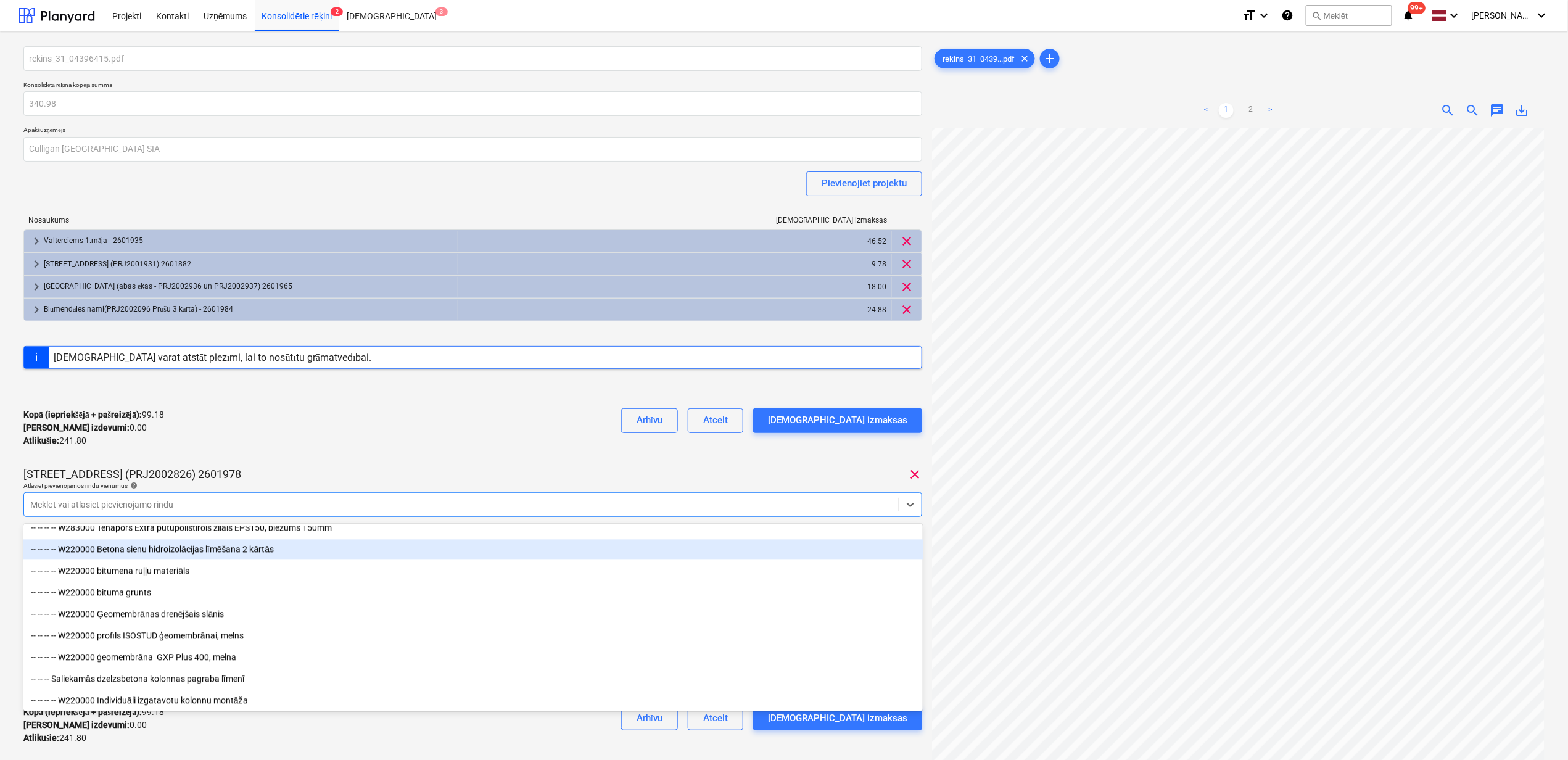
click at [359, 432] on div "Kopā (iepriekšējā + pašreizējā) : 99.18 Kārtējie izdevumi : 0.00 Atlikušie : 24…" at bounding box center [472, 428] width 899 height 58
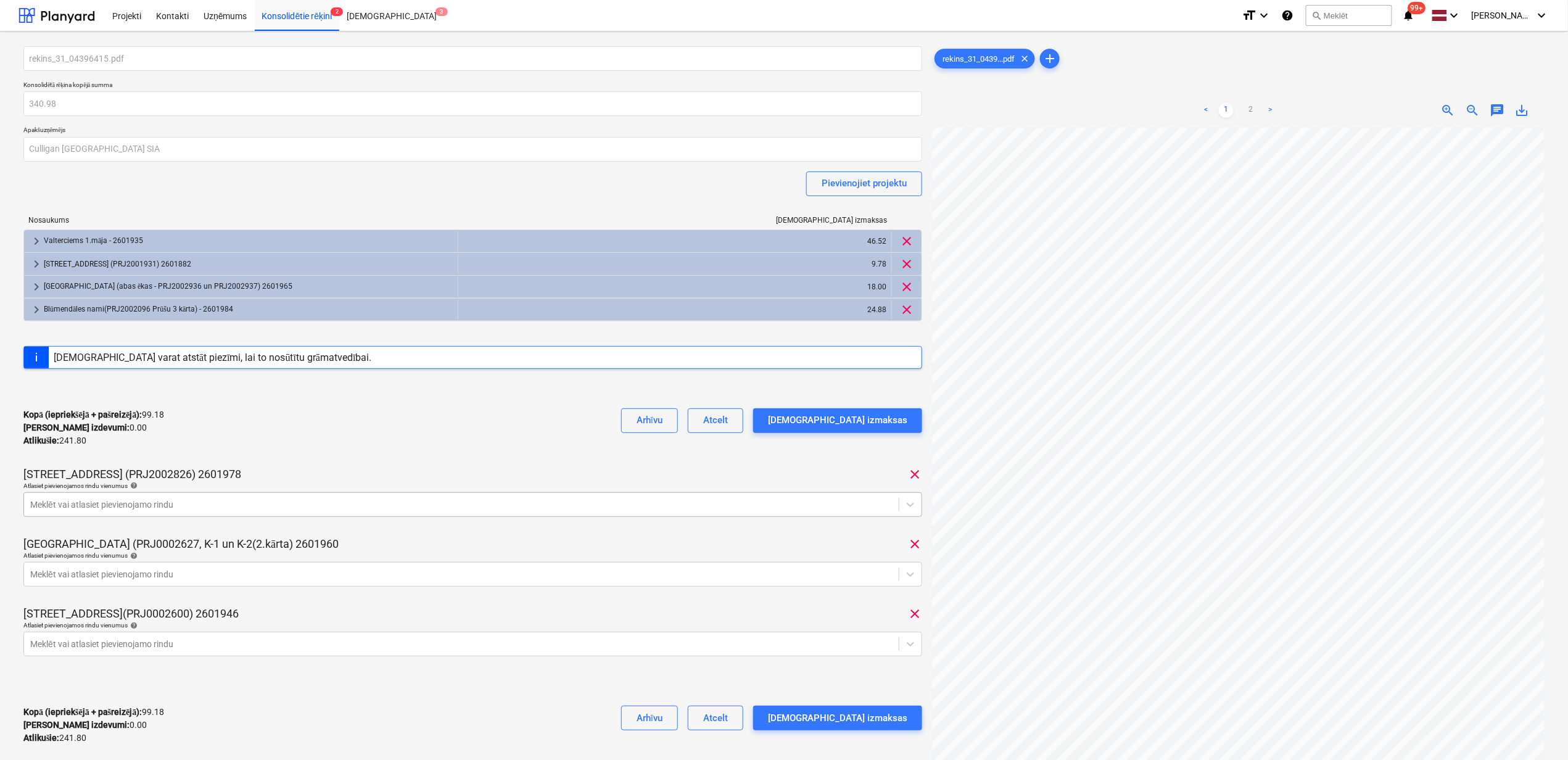
click at [333, 511] on div at bounding box center [461, 505] width 862 height 12
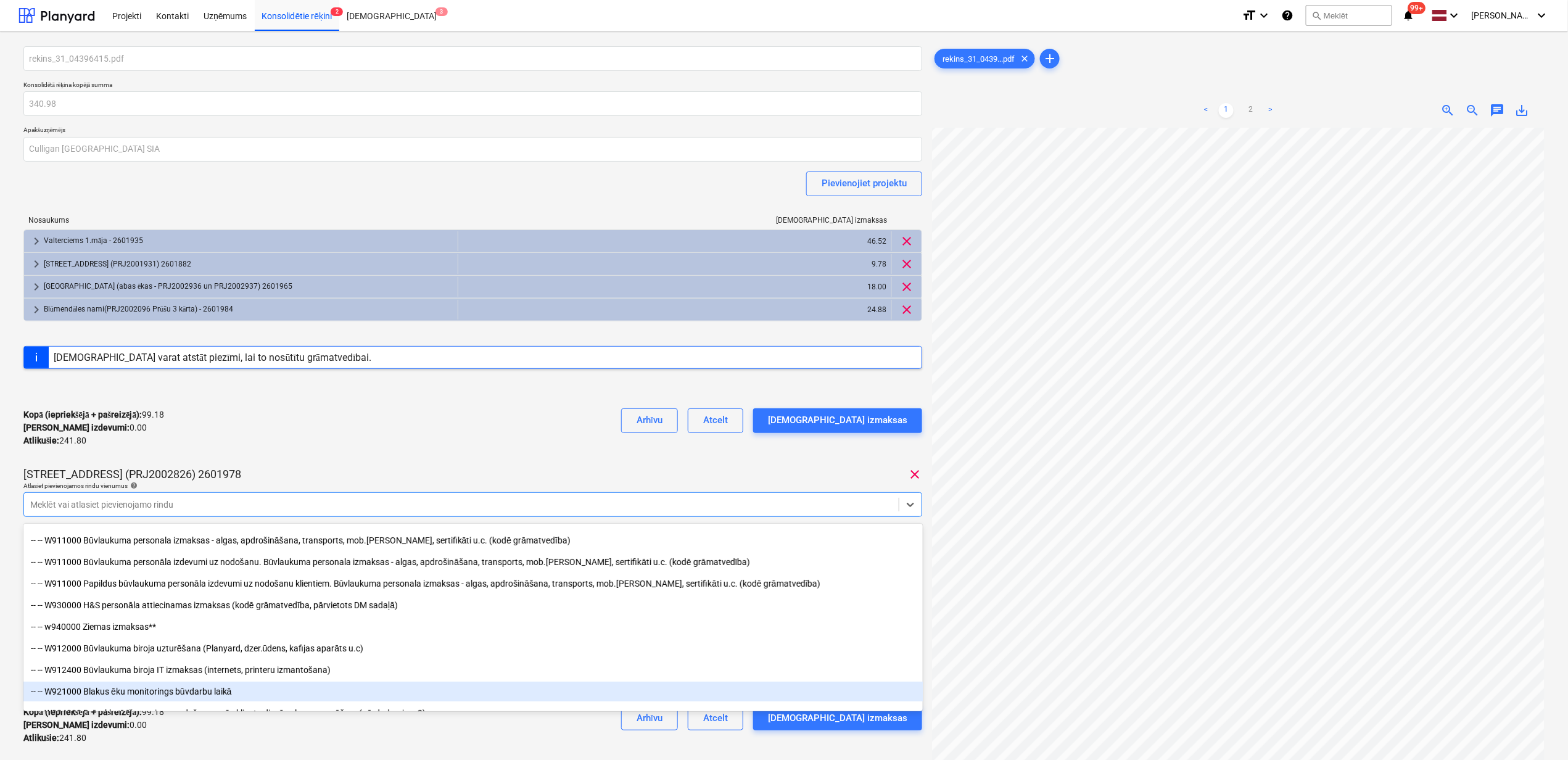
scroll to position [14227, 0]
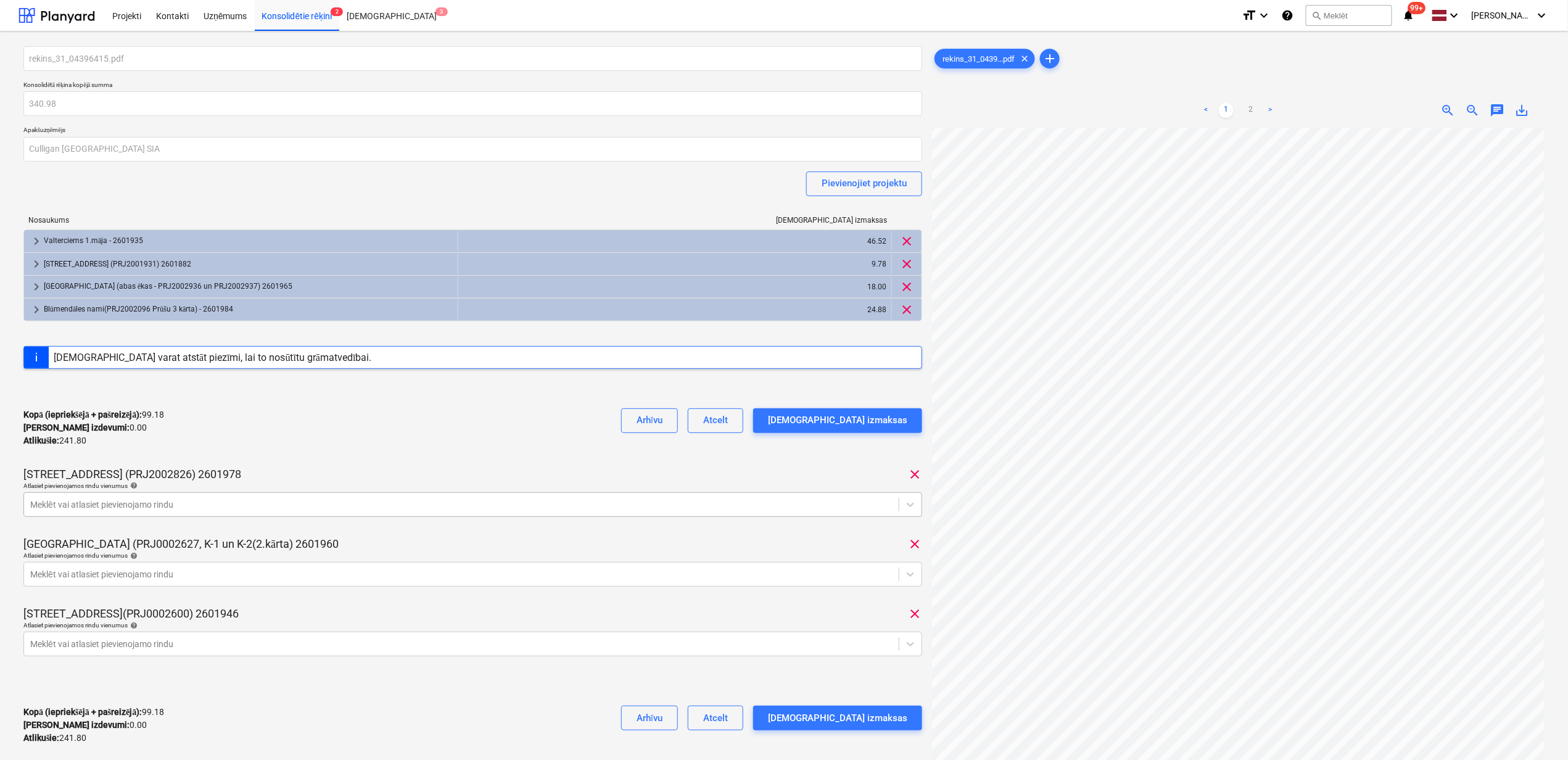
click at [560, 505] on div at bounding box center [461, 505] width 862 height 12
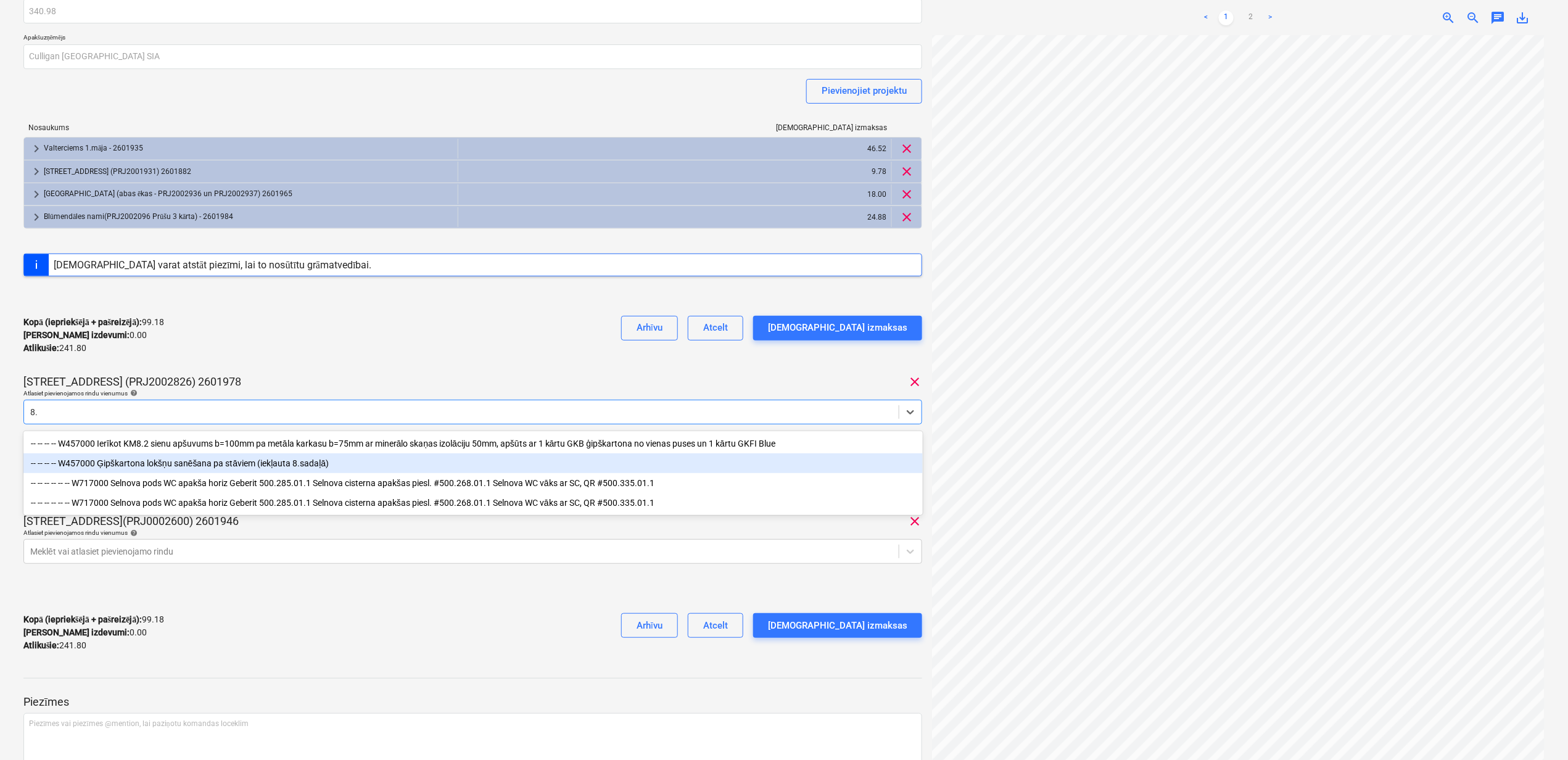
scroll to position [11, 0]
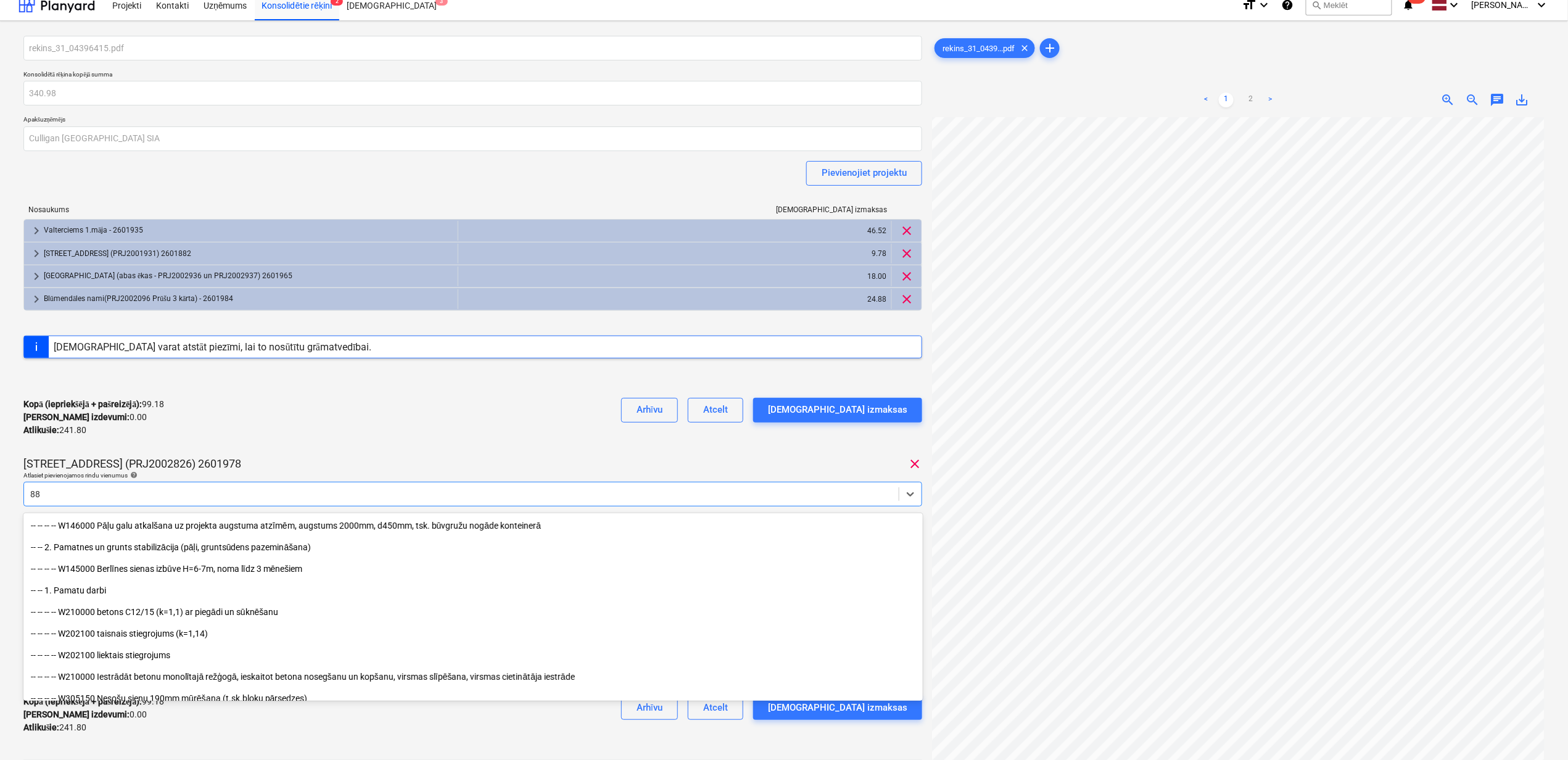
type input "8"
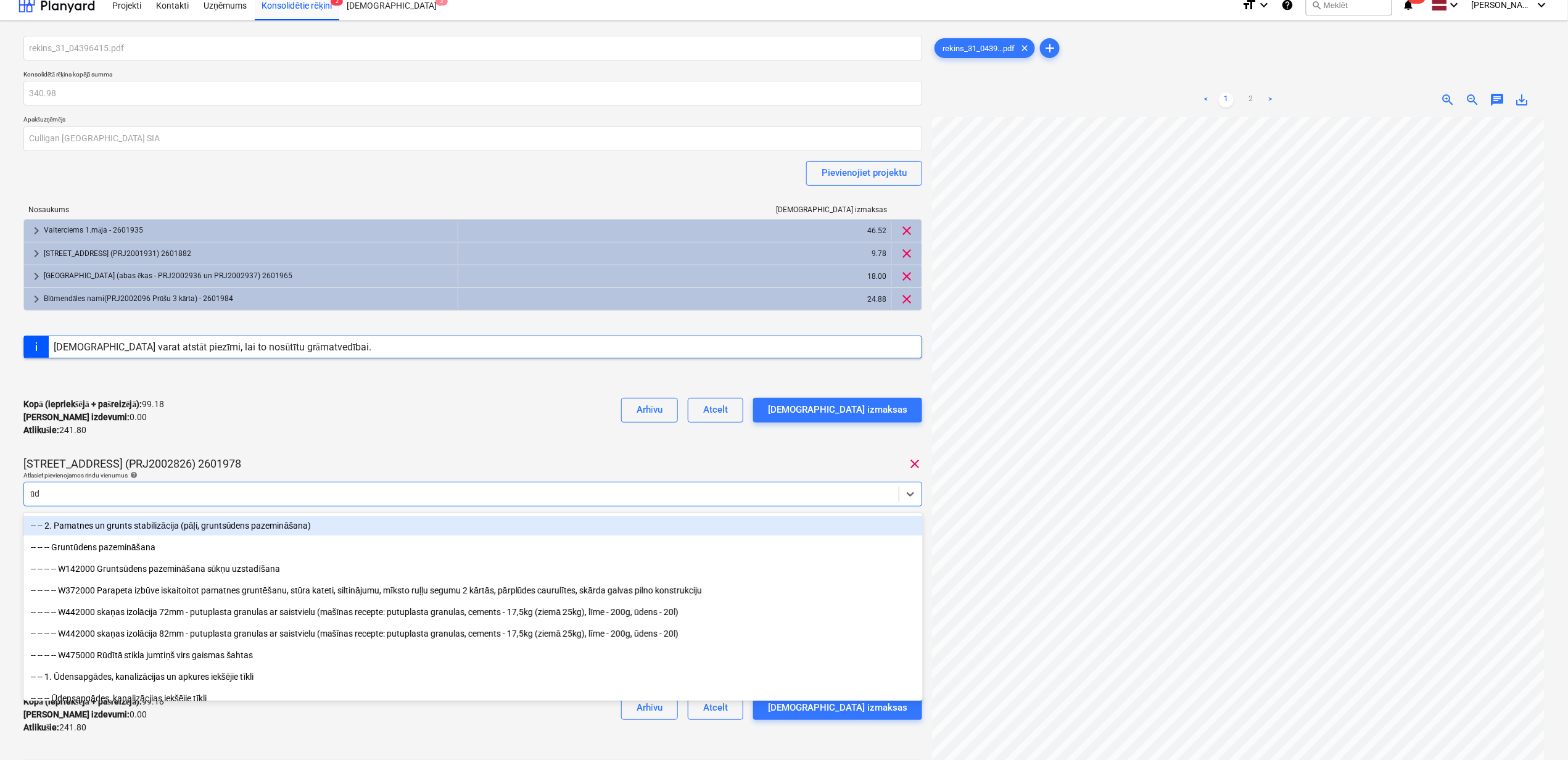
type input "ū"
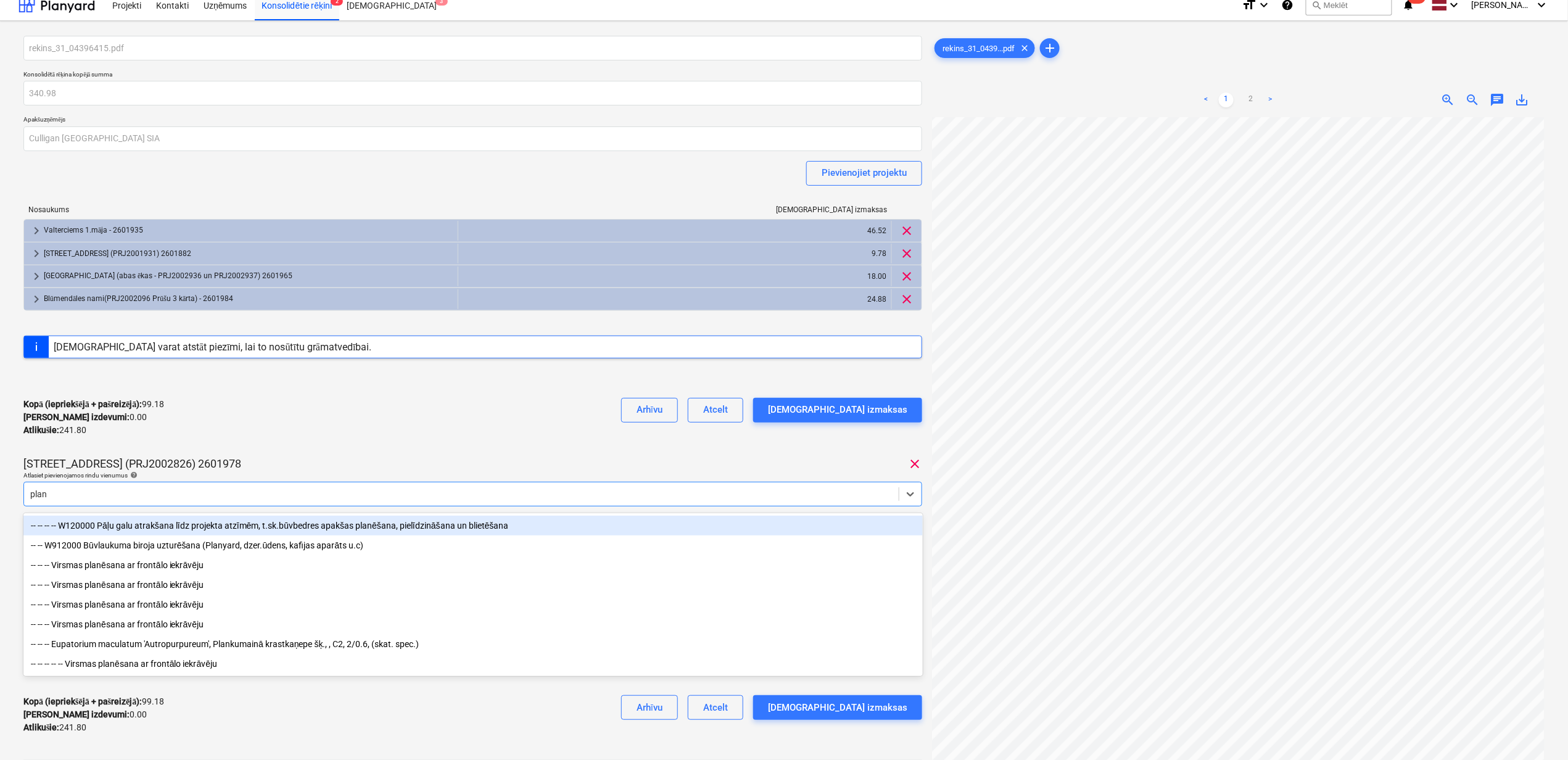
type input "plany"
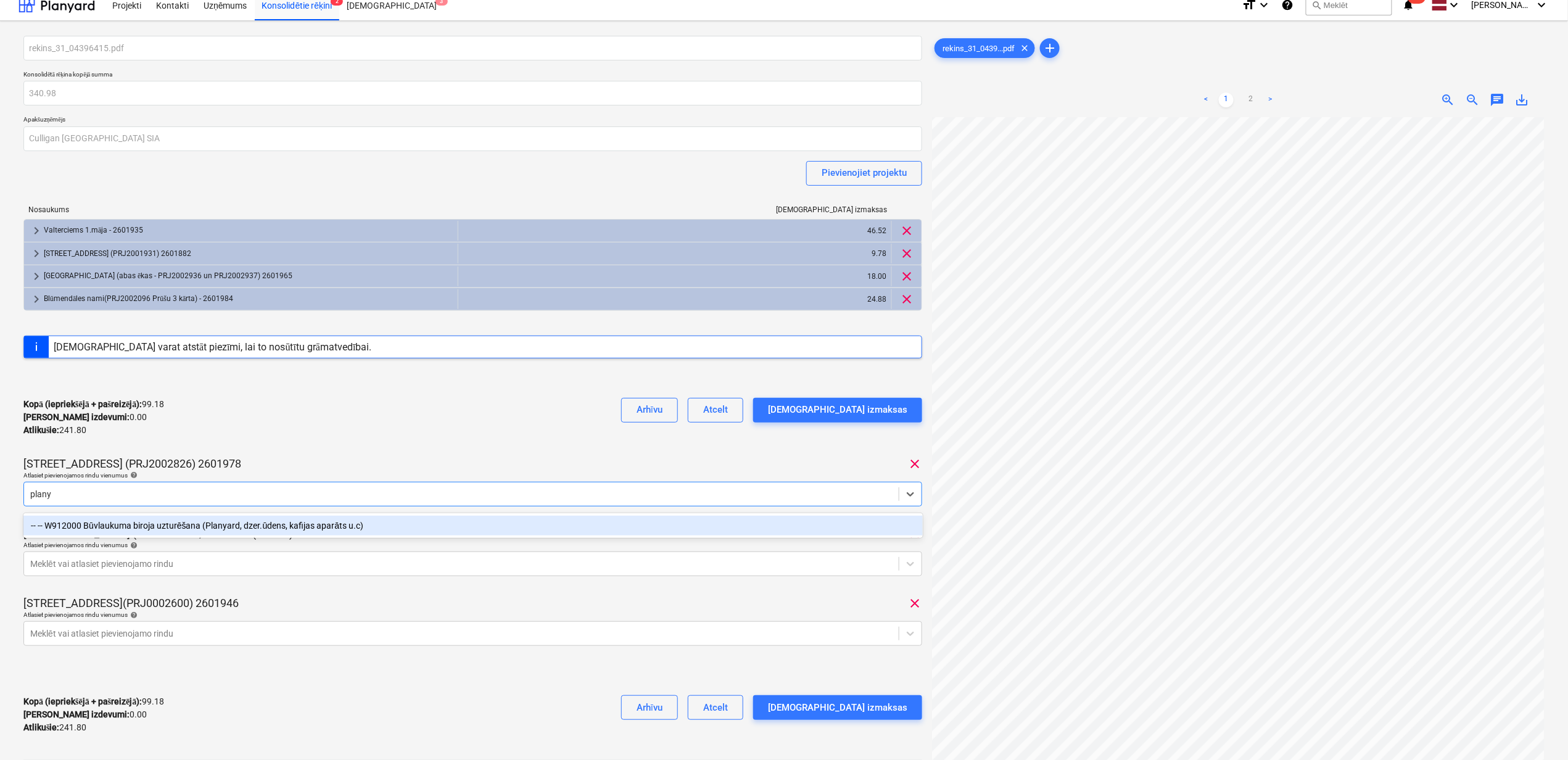
click at [285, 529] on div "-- -- W912000 Būvlaukuma biroja uzturēšana (Planyard, dzer.ūdens, kafijas aparā…" at bounding box center [472, 525] width 899 height 20
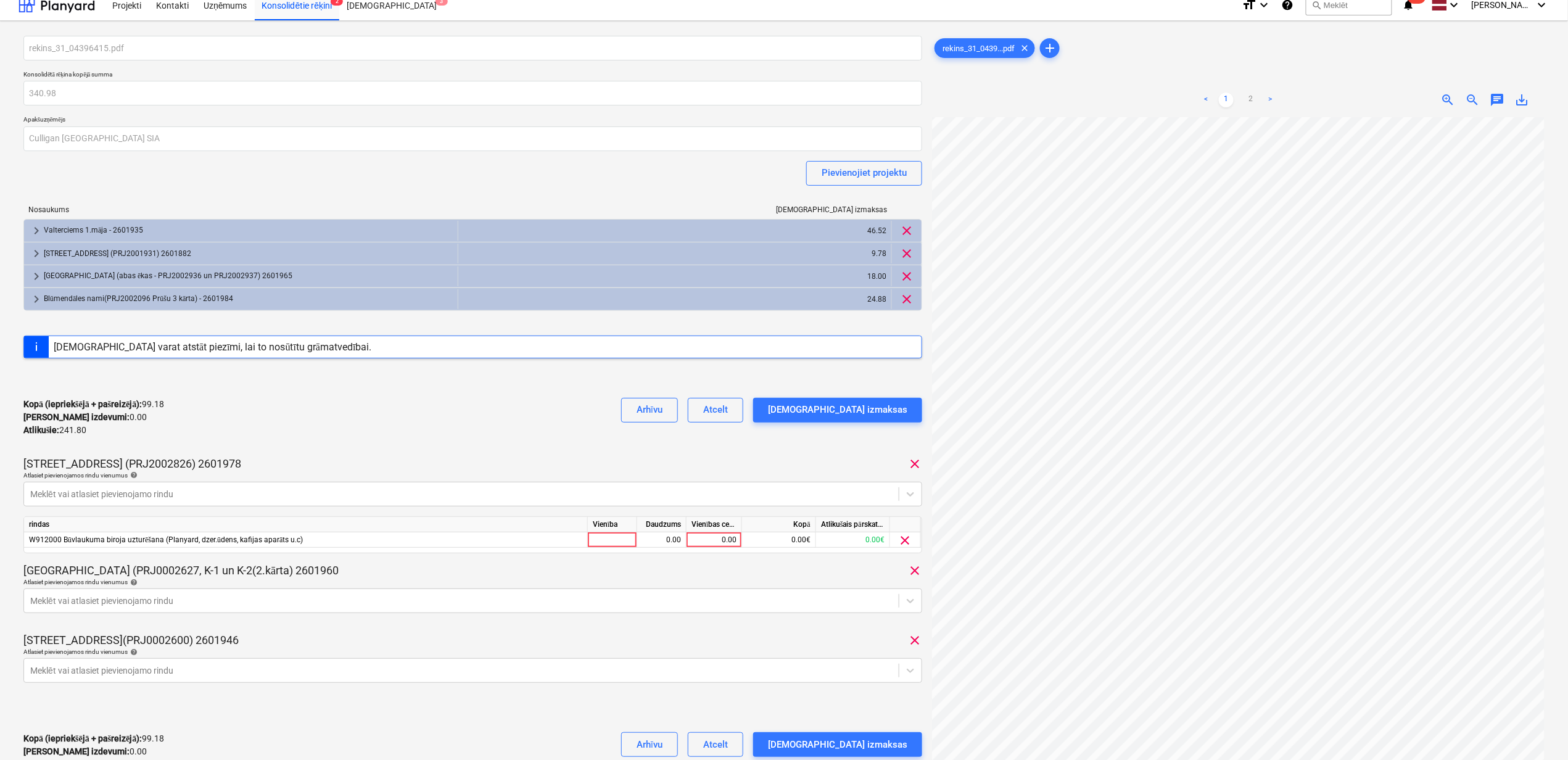
click at [365, 452] on div "rekins_31_04396415.pdf Konsolidētā rēķina kopējā summa 340.98 Apakšuzņēmējs Cul…" at bounding box center [472, 408] width 899 height 745
click at [713, 543] on div "0.00" at bounding box center [714, 540] width 45 height 15
click at [721, 542] on div "0.00" at bounding box center [714, 540] width 45 height 15
type input "36"
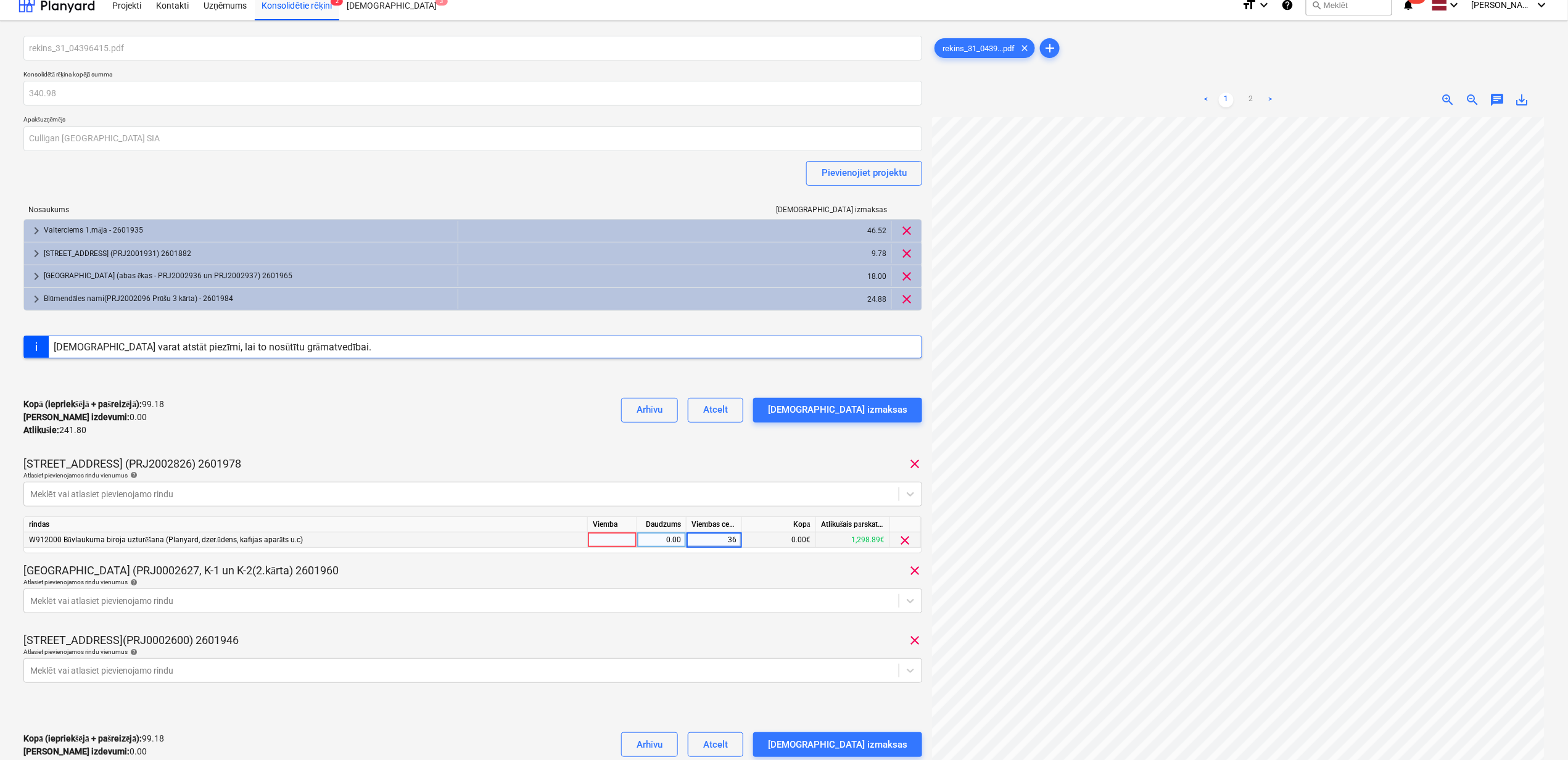
click at [478, 419] on div "Kopā (iepriekšējā + pašreizējā) : 99.18 Kārtējie izdevumi : 0.00 Atlikušie : 24…" at bounding box center [472, 417] width 899 height 58
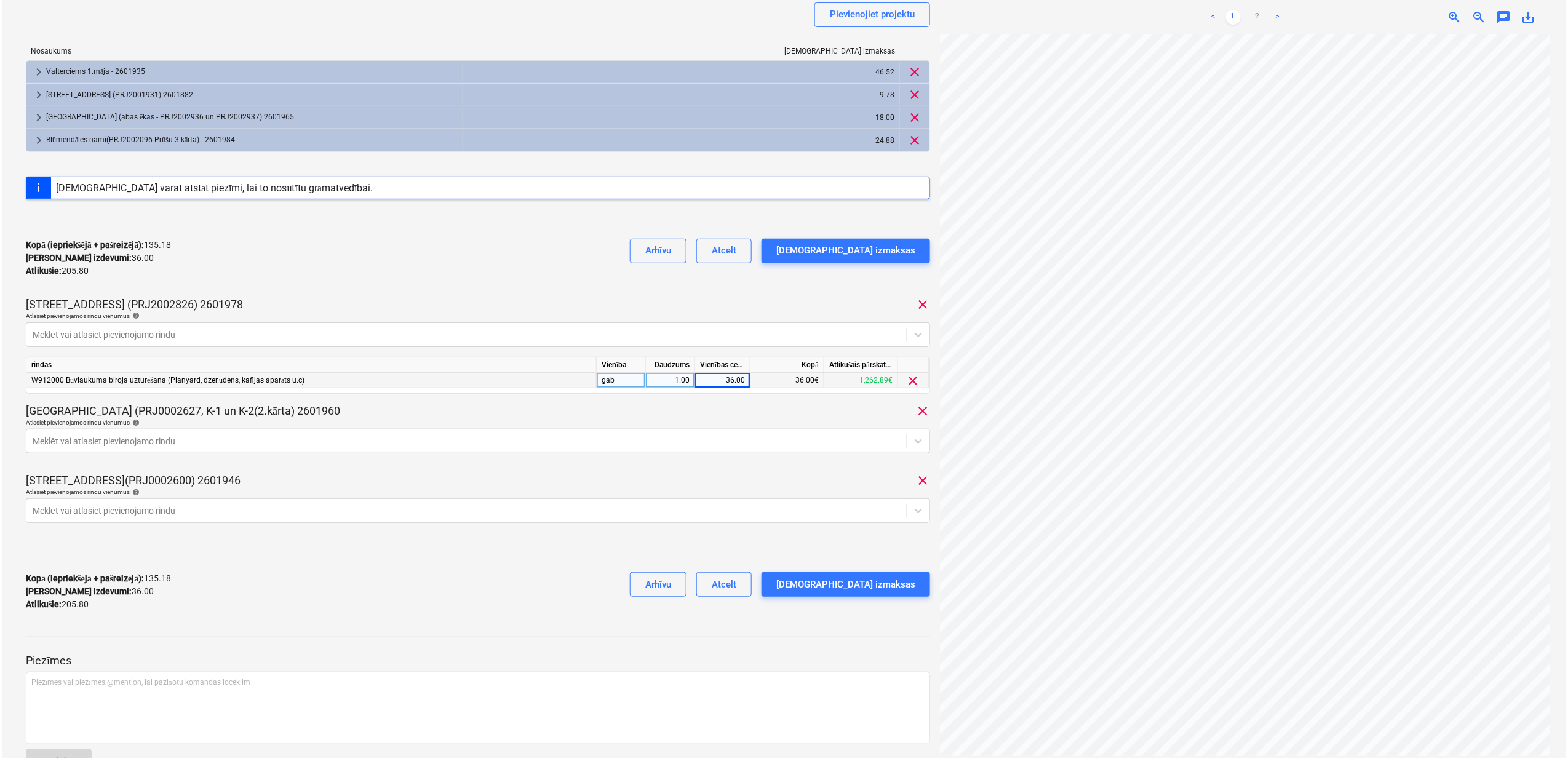
scroll to position [175, 0]
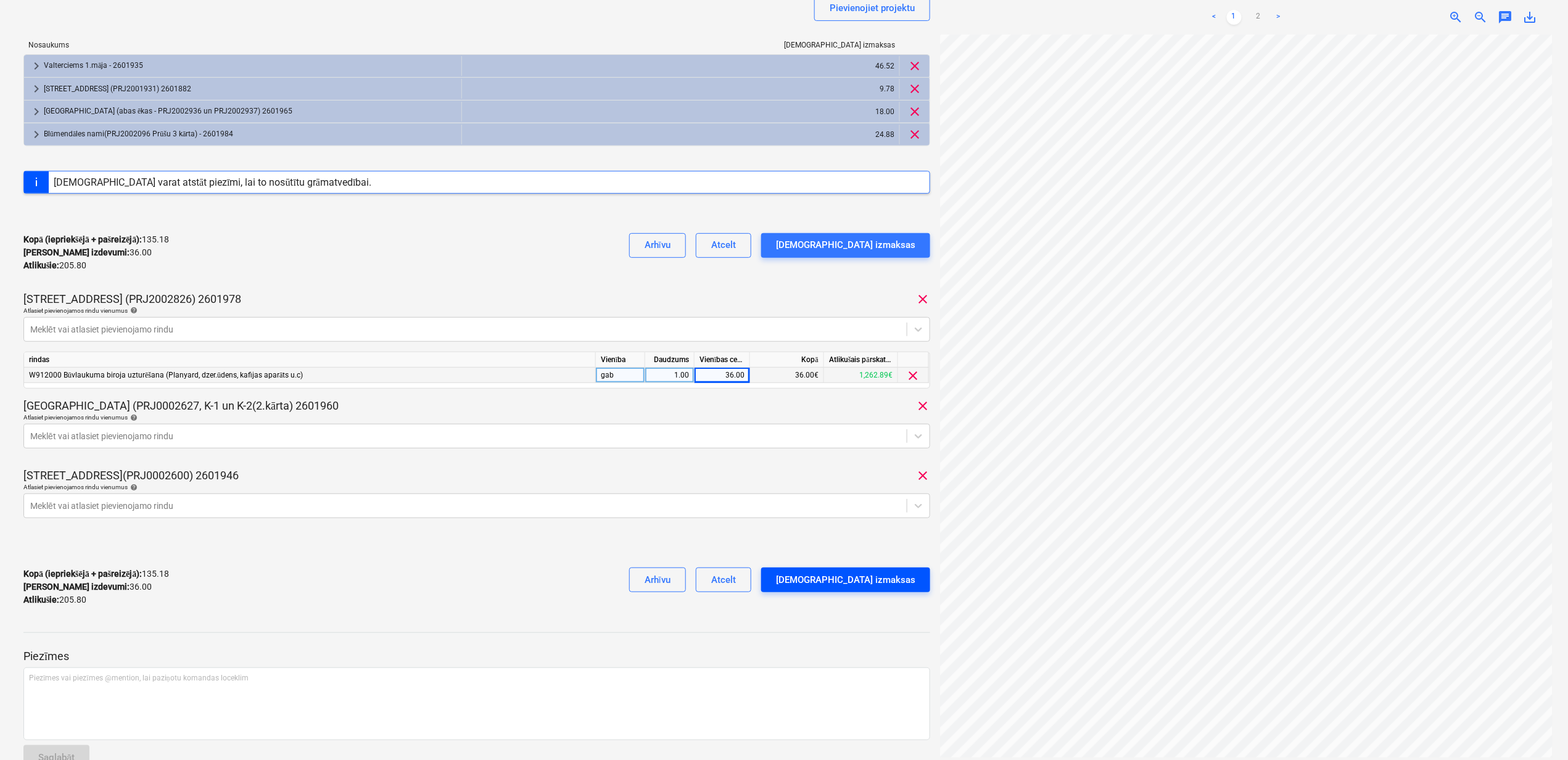
click at [879, 582] on div "Apstipriniet izmaksas" at bounding box center [846, 579] width 139 height 16
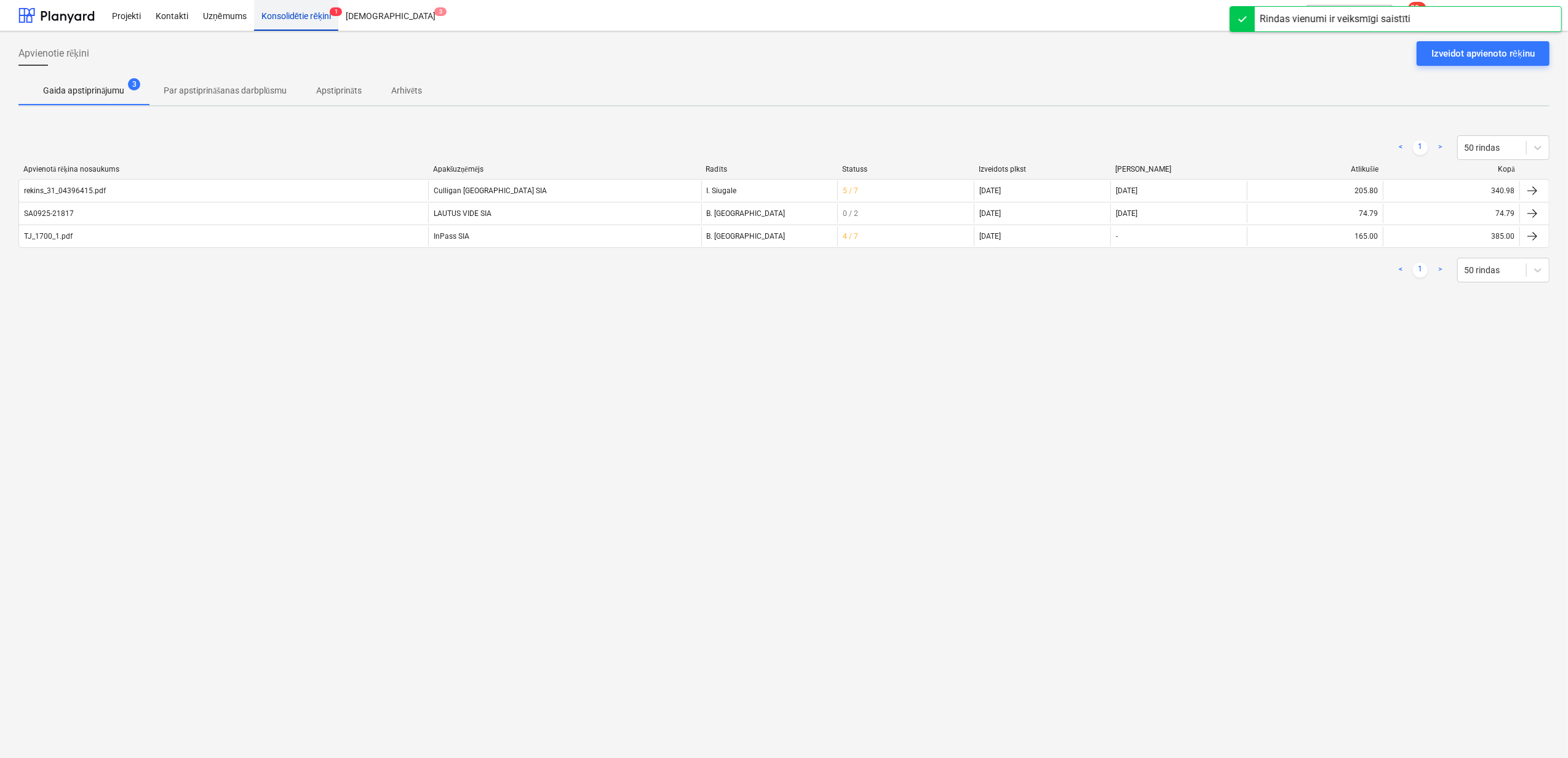
click at [291, 15] on div "Konsolidētie rēķini 1" at bounding box center [296, 15] width 85 height 31
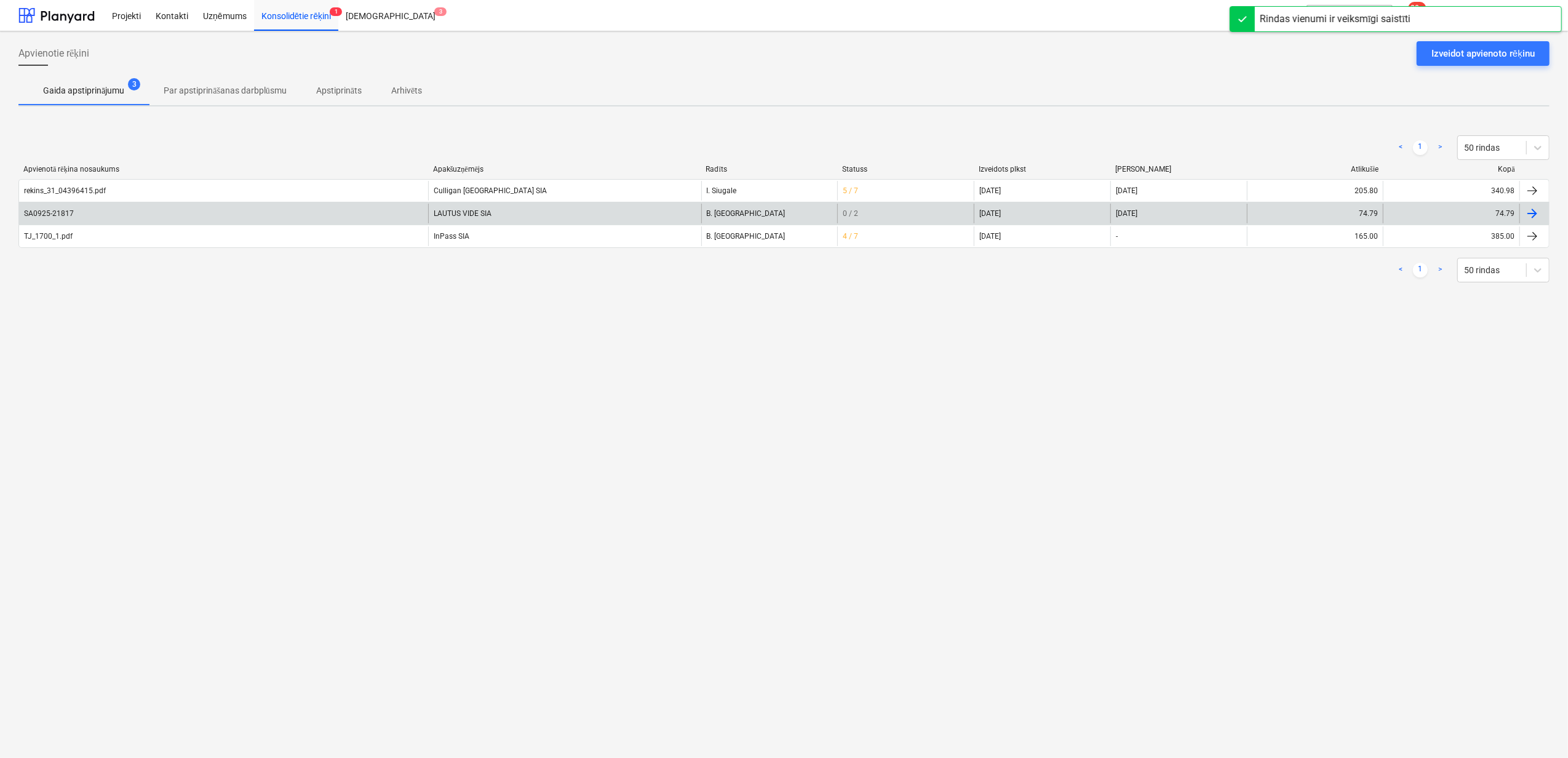
click at [283, 216] on div "SA0925-21817" at bounding box center [223, 213] width 409 height 20
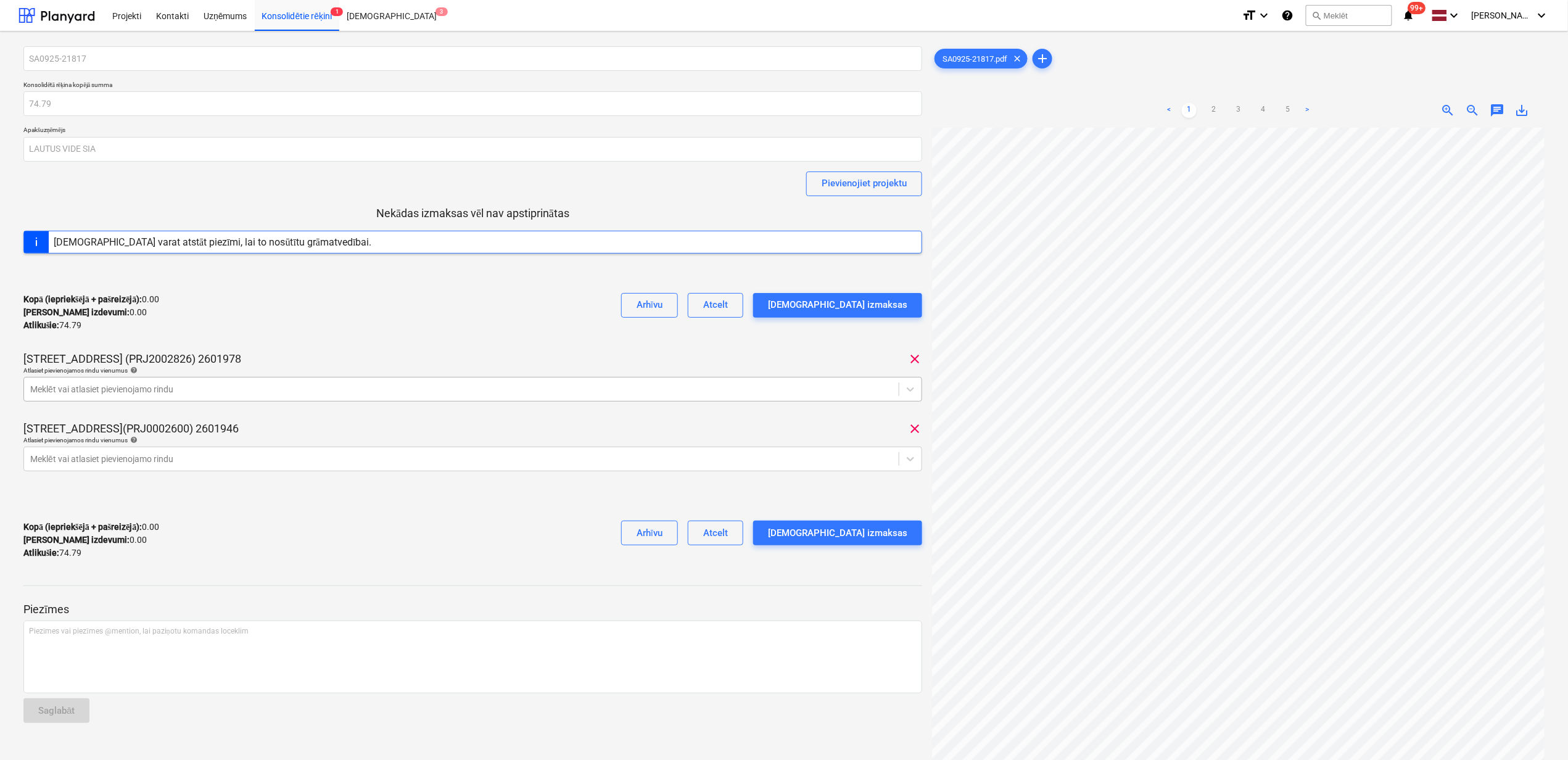
click at [422, 396] on div "Meklēt vai atlasiet pievienojamo rindu" at bounding box center [461, 389] width 875 height 17
click at [239, 392] on div at bounding box center [461, 389] width 862 height 12
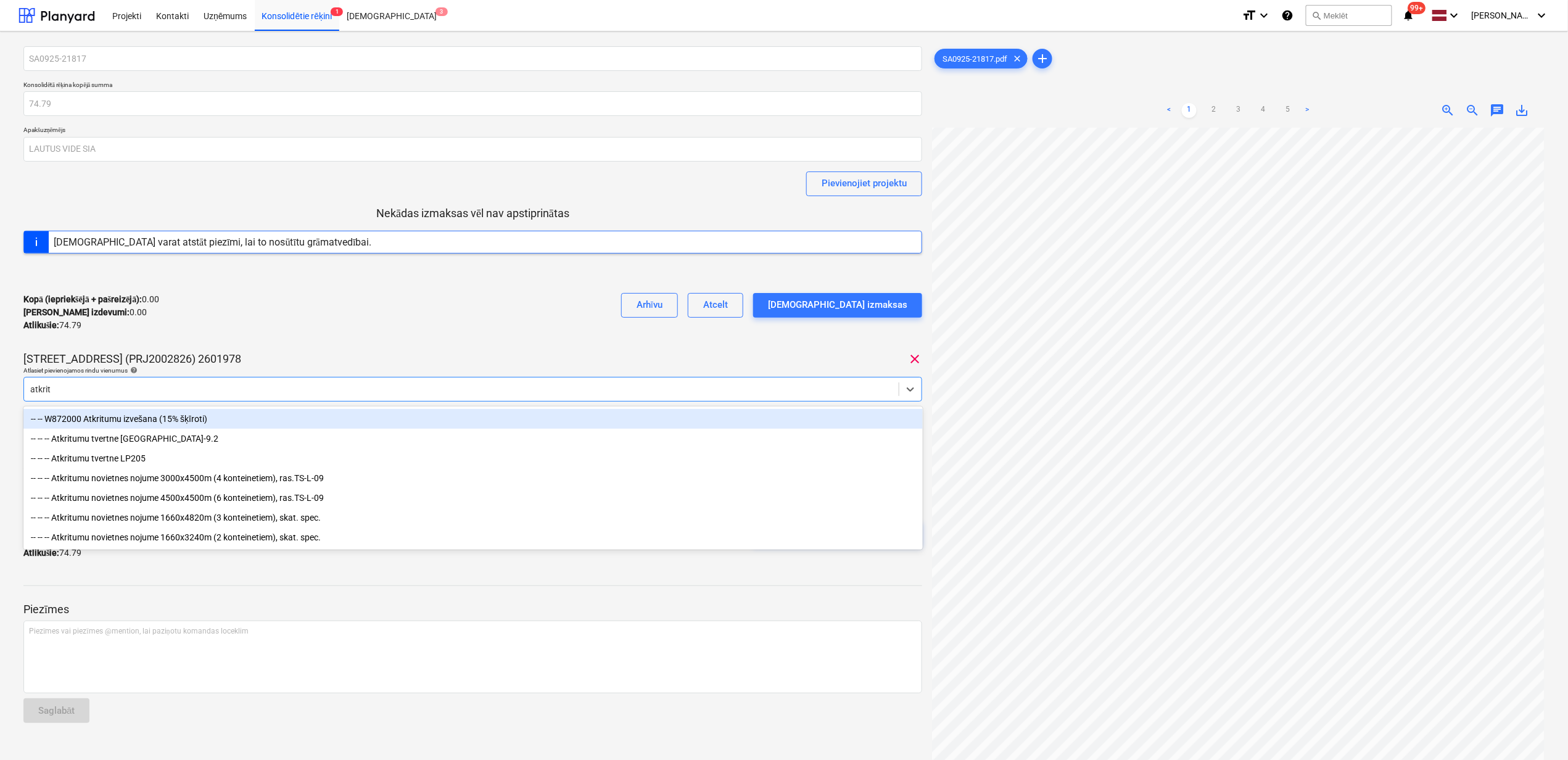
type input "atkritu"
click at [110, 418] on div "-- -- W872000 Atkritumu izvešana (15% šķīroti)" at bounding box center [472, 419] width 899 height 20
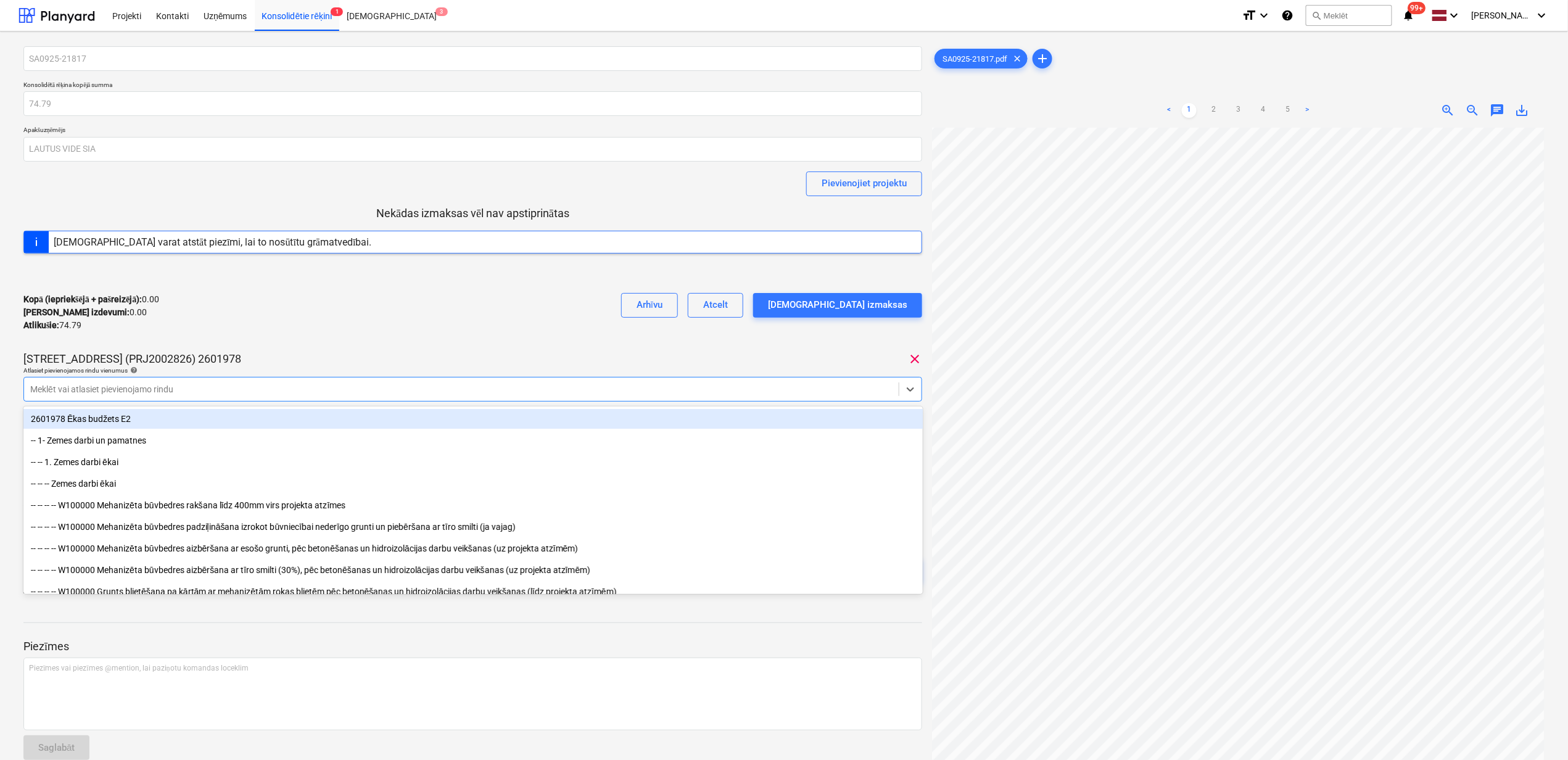
click at [282, 356] on div "Stendes iela 8, E2 (PRJ2002826) 2601978 clear" at bounding box center [472, 358] width 899 height 15
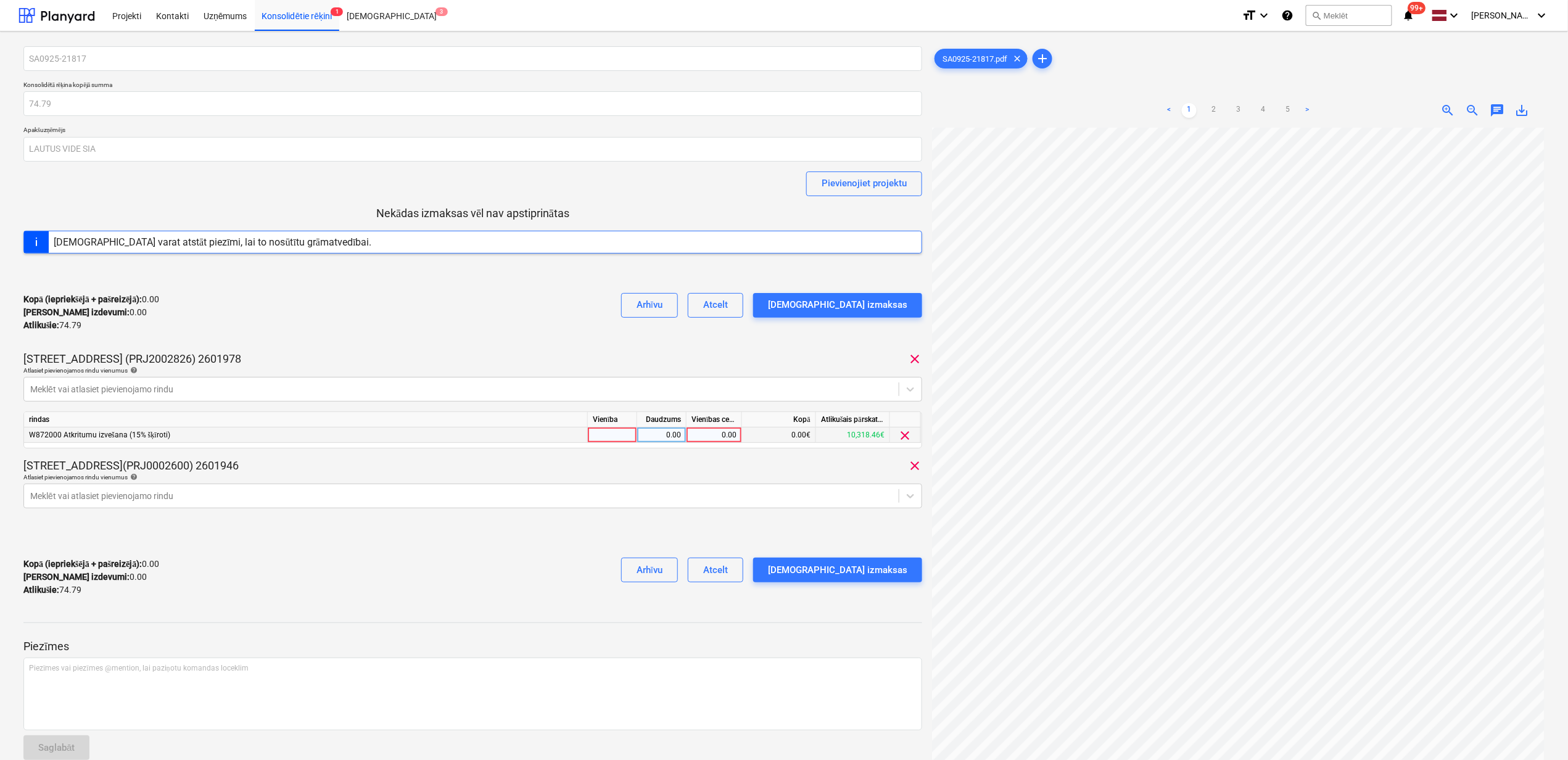
click at [694, 435] on div "0.00" at bounding box center [714, 435] width 45 height 15
type input "74.79"
click at [767, 472] on div "Vienības gatve 24, E1 ēka(PRJ0002600) 2601946 clear" at bounding box center [472, 465] width 899 height 15
click at [842, 568] on div "Apstipriniet izmaksas" at bounding box center [837, 569] width 139 height 16
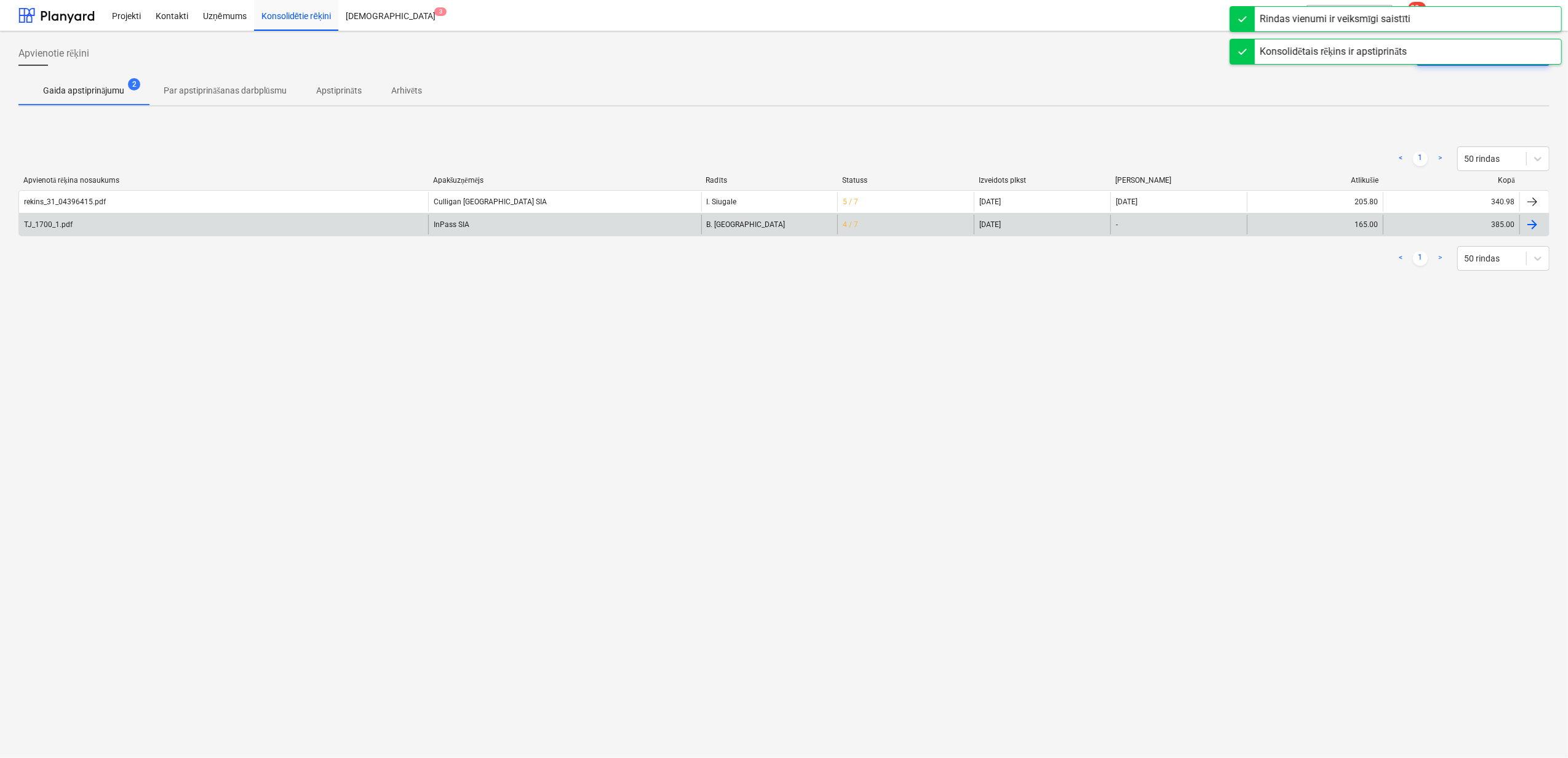
click at [251, 229] on div "TJ_1700_1.pdf" at bounding box center [223, 225] width 409 height 20
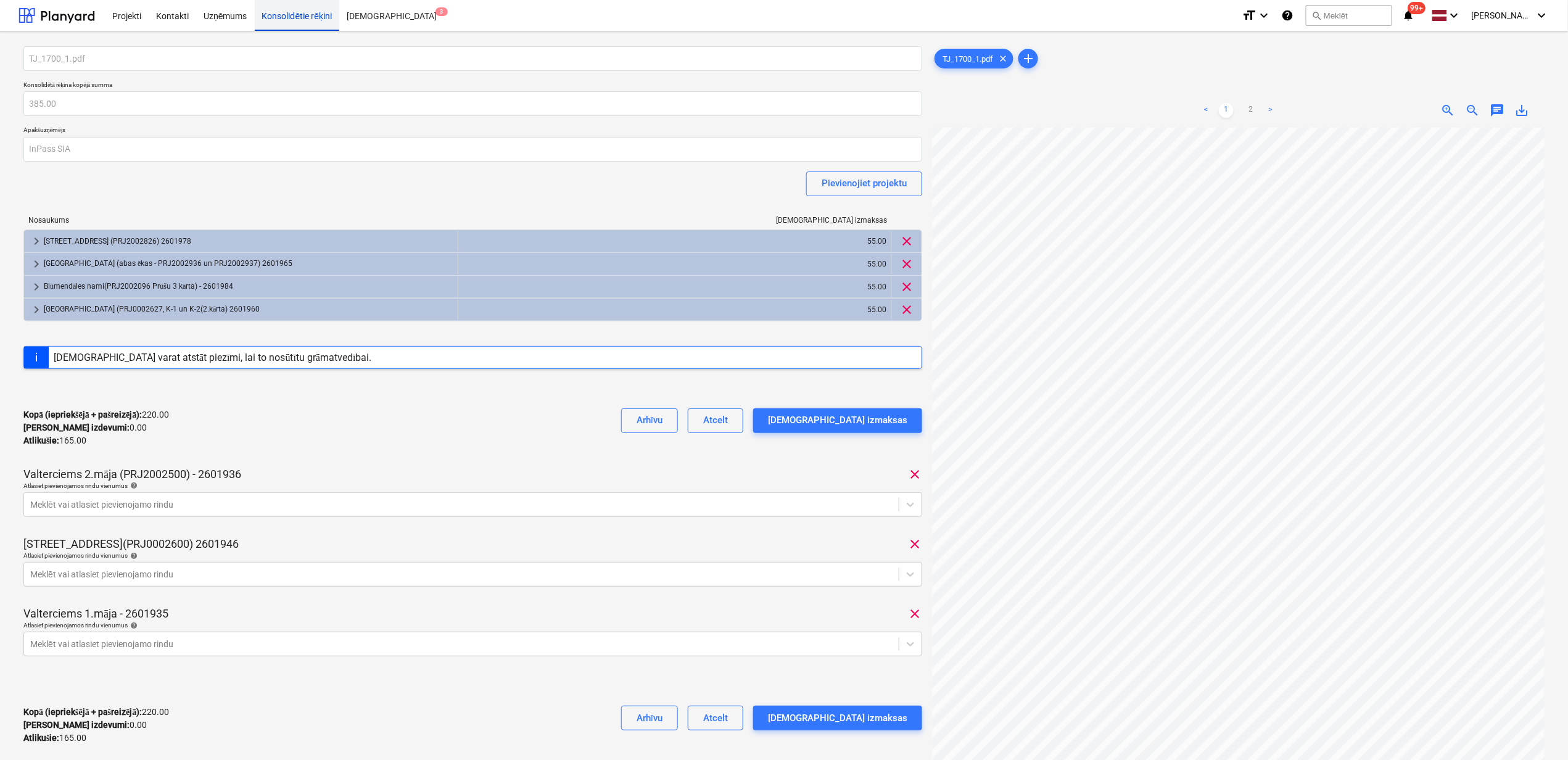
click at [280, 17] on div "Konsolidētie rēķini" at bounding box center [297, 15] width 85 height 32
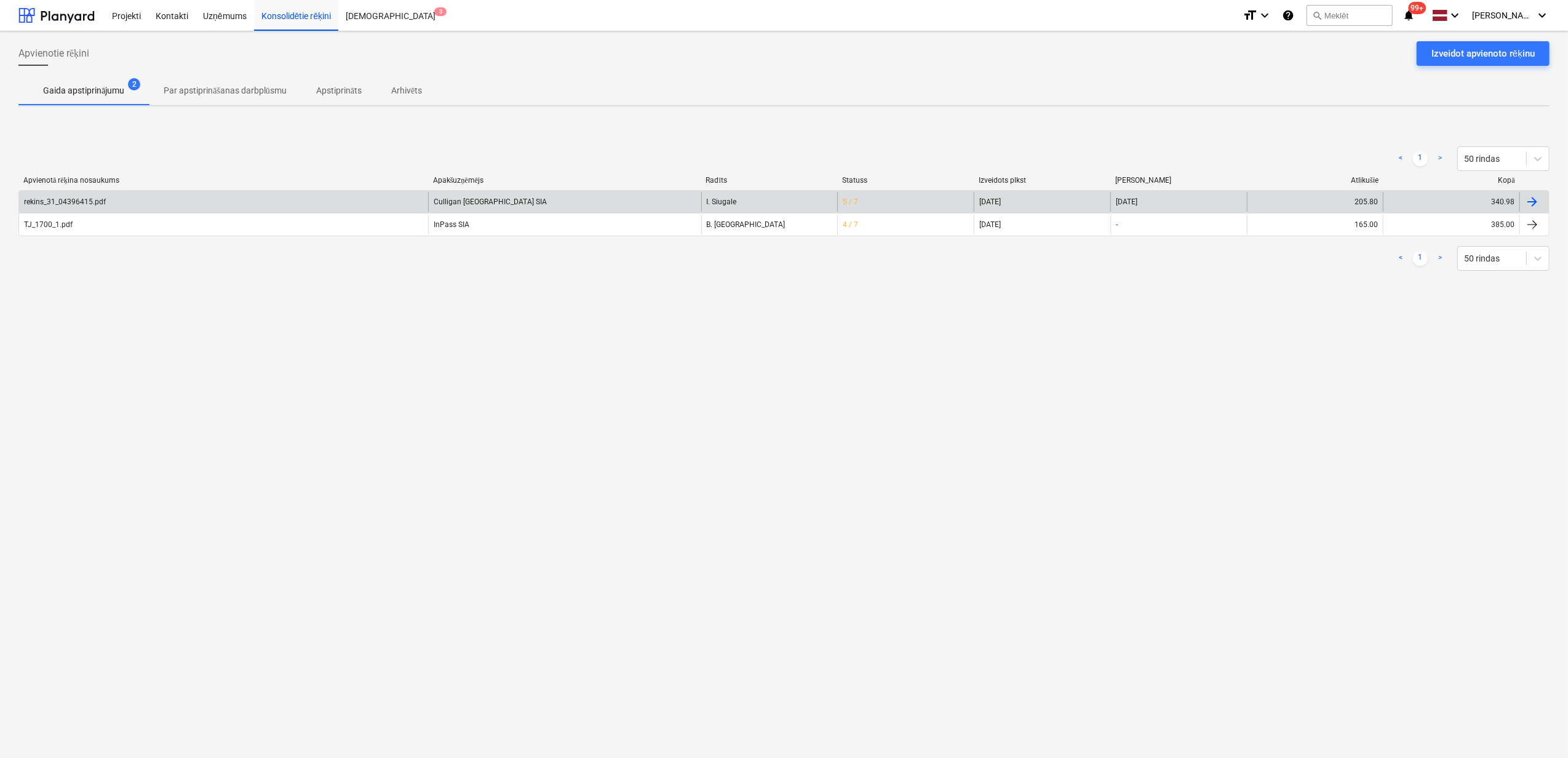
click at [274, 199] on div "rekins_31_04396415.pdf" at bounding box center [223, 202] width 409 height 20
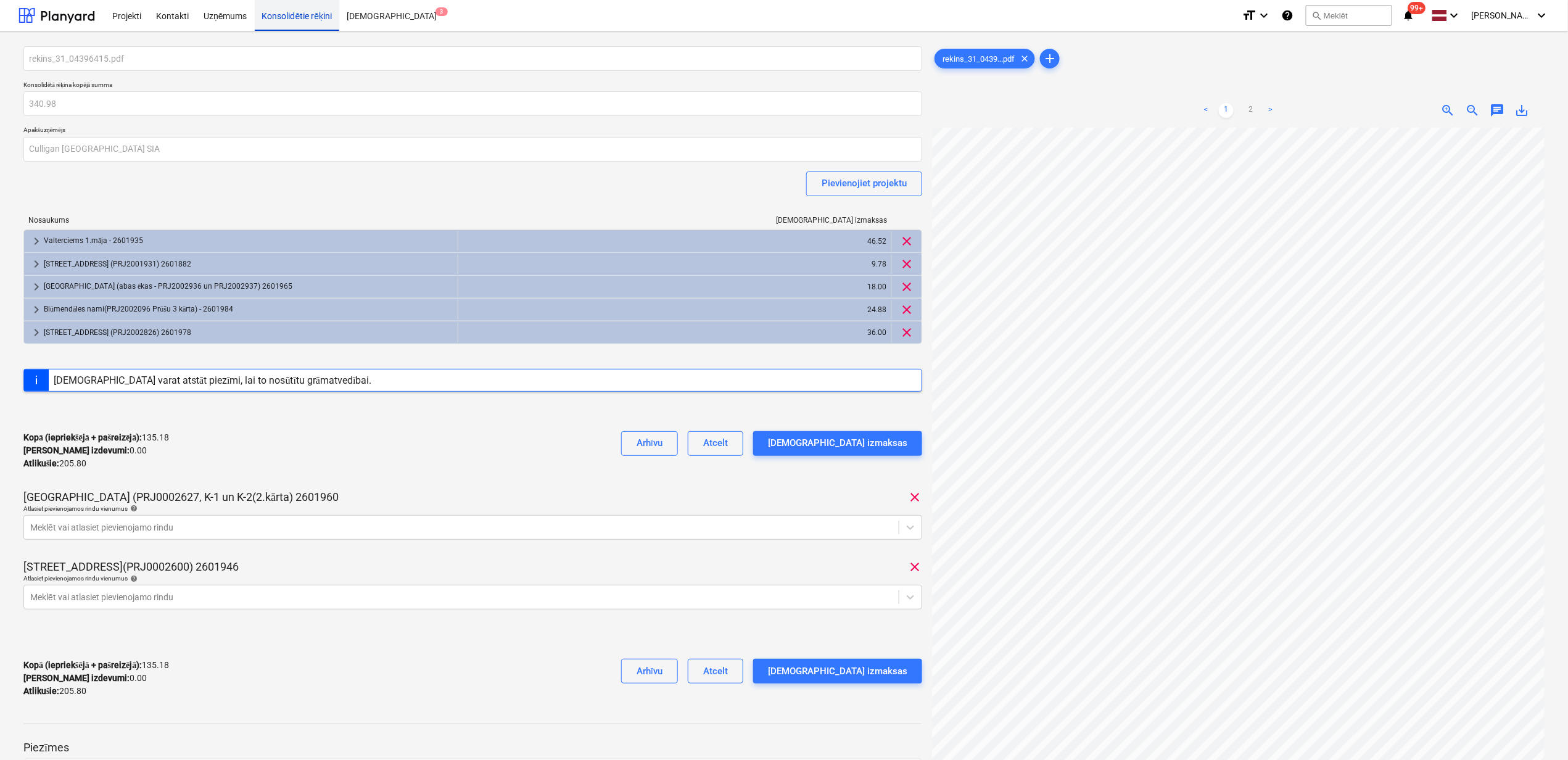
click at [309, 22] on div "Konsolidētie rēķini" at bounding box center [297, 15] width 85 height 32
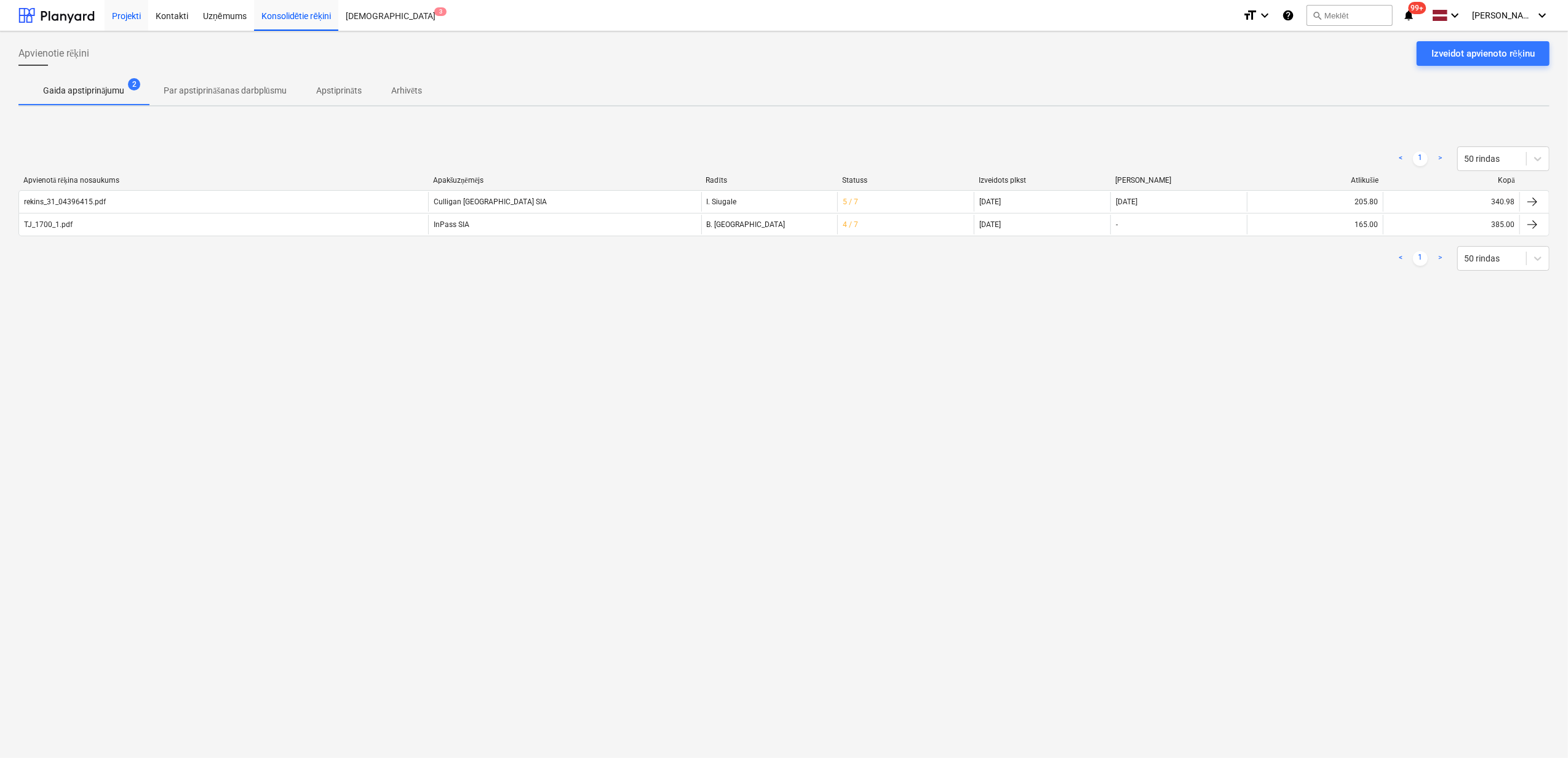
click at [117, 18] on div "Projekti" at bounding box center [126, 15] width 44 height 31
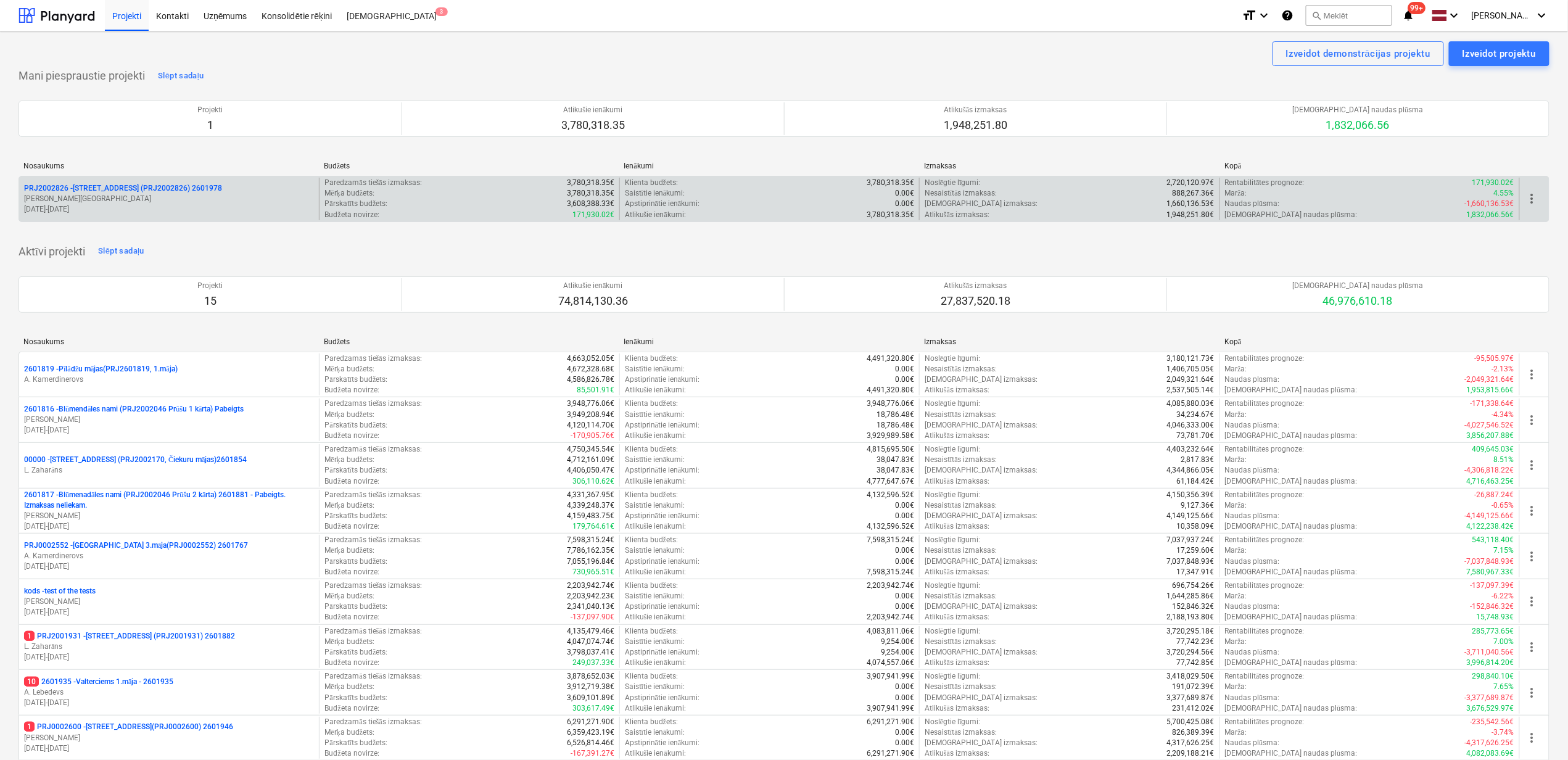
click at [92, 193] on p "PRJ2002826 - Stendes iela 8, E2 (PRJ2002826) 2601978" at bounding box center [122, 188] width 198 height 11
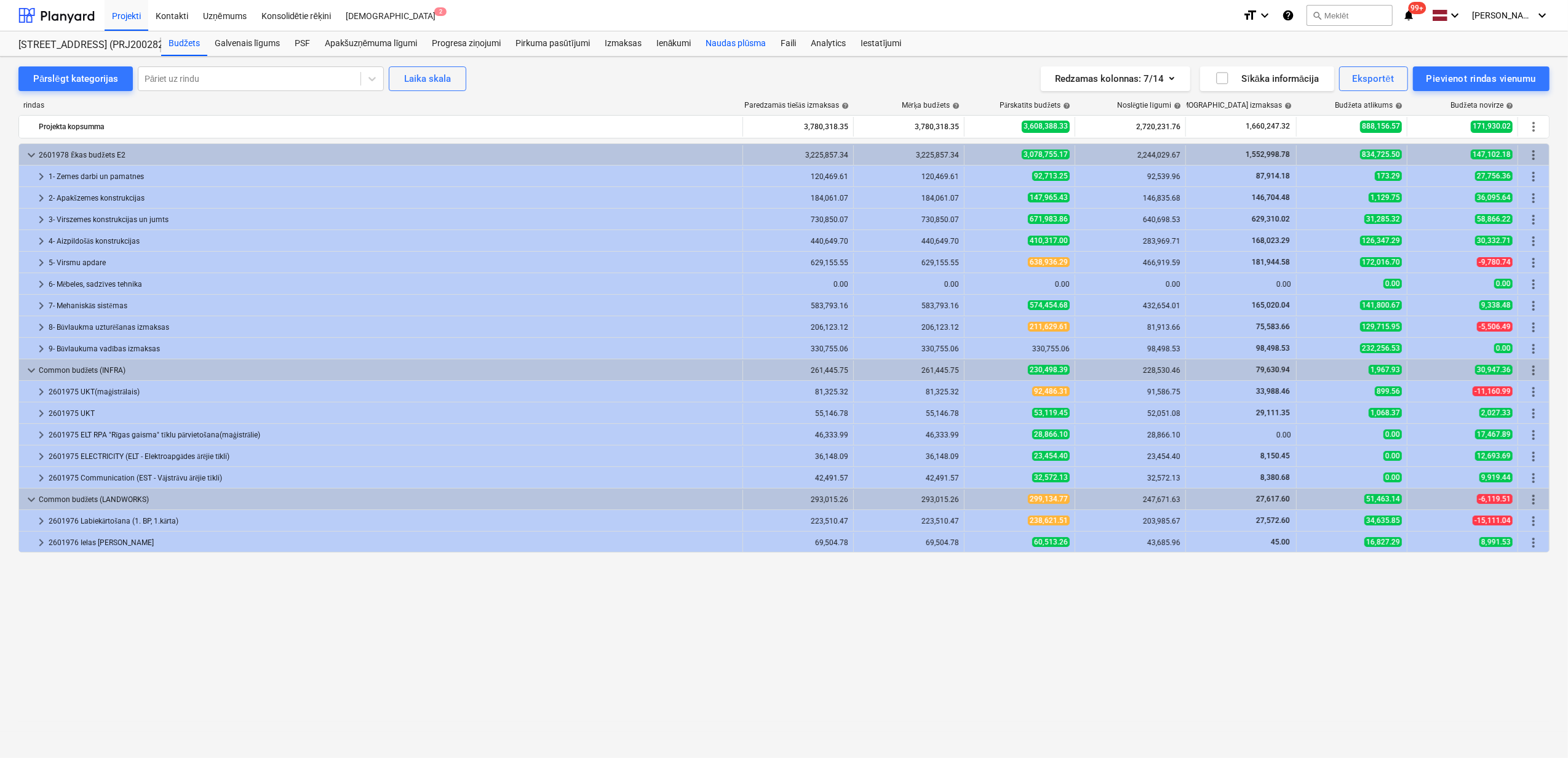
click at [733, 40] on div "Naudas plūsma" at bounding box center [736, 44] width 75 height 25
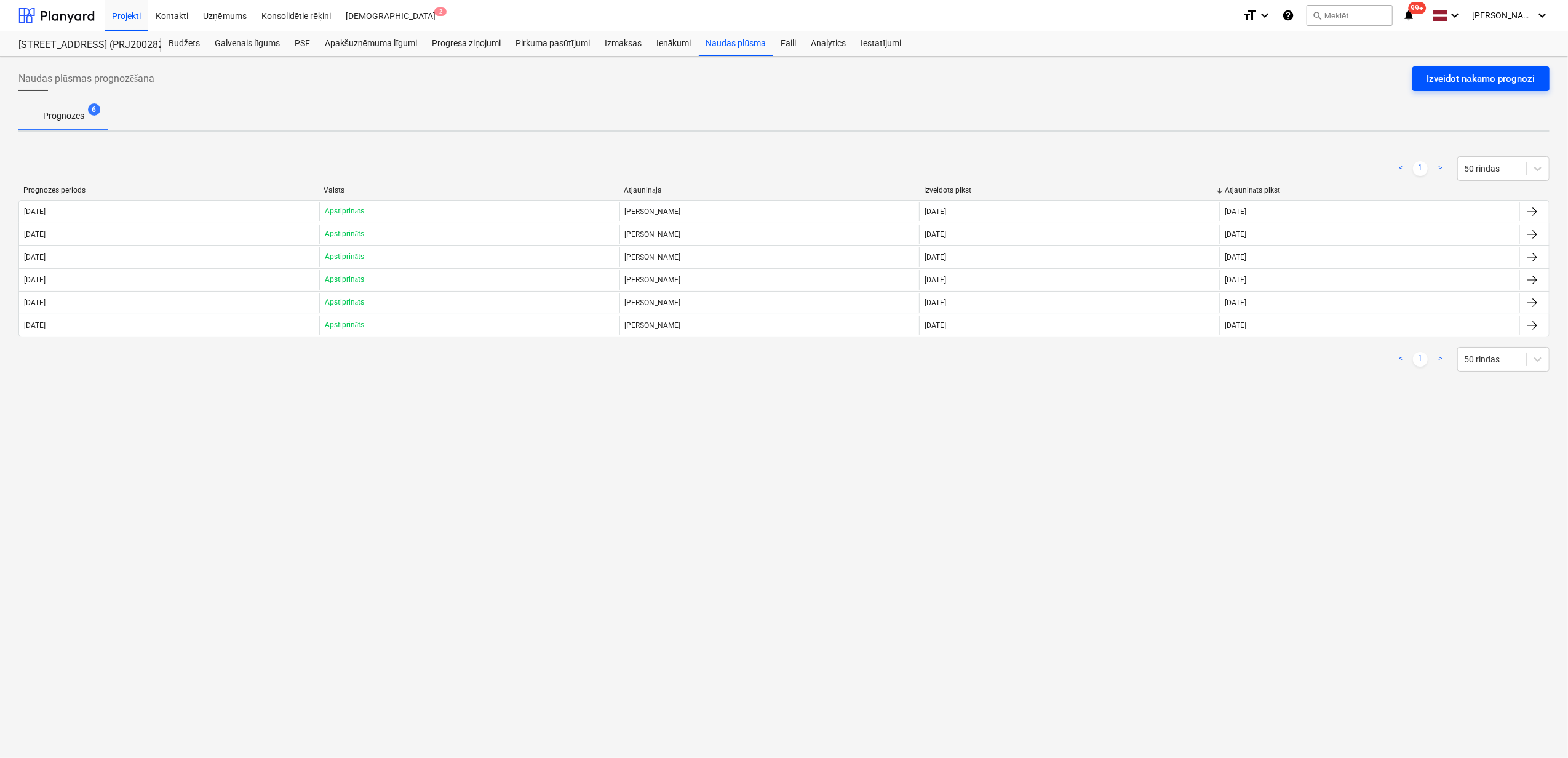
click at [1469, 79] on div "Izveidot nākamo prognozi" at bounding box center [1481, 78] width 107 height 16
click at [1467, 76] on div "Izveidot nākamo prognozi" at bounding box center [1481, 78] width 107 height 16
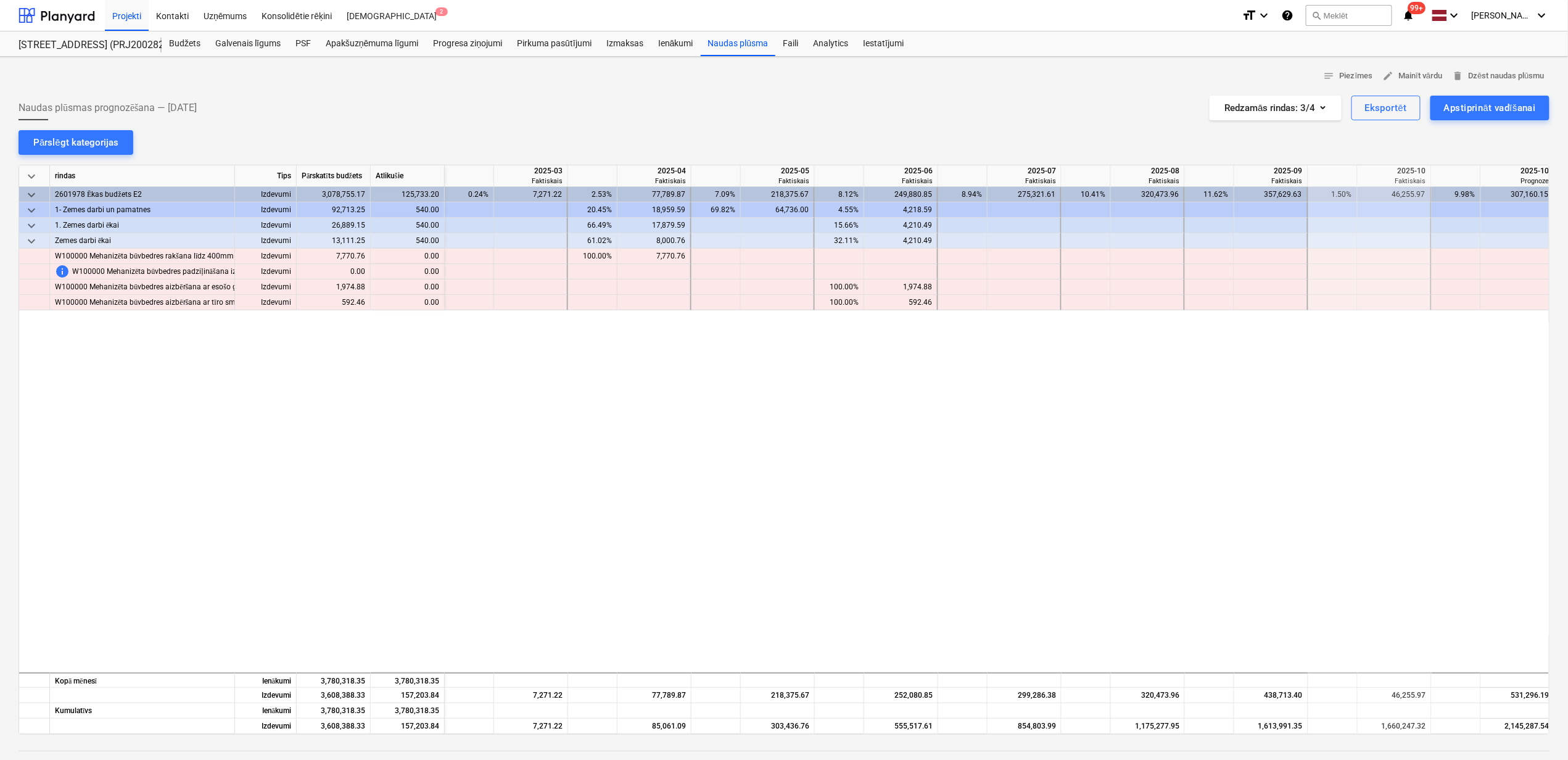
scroll to position [0, 751]
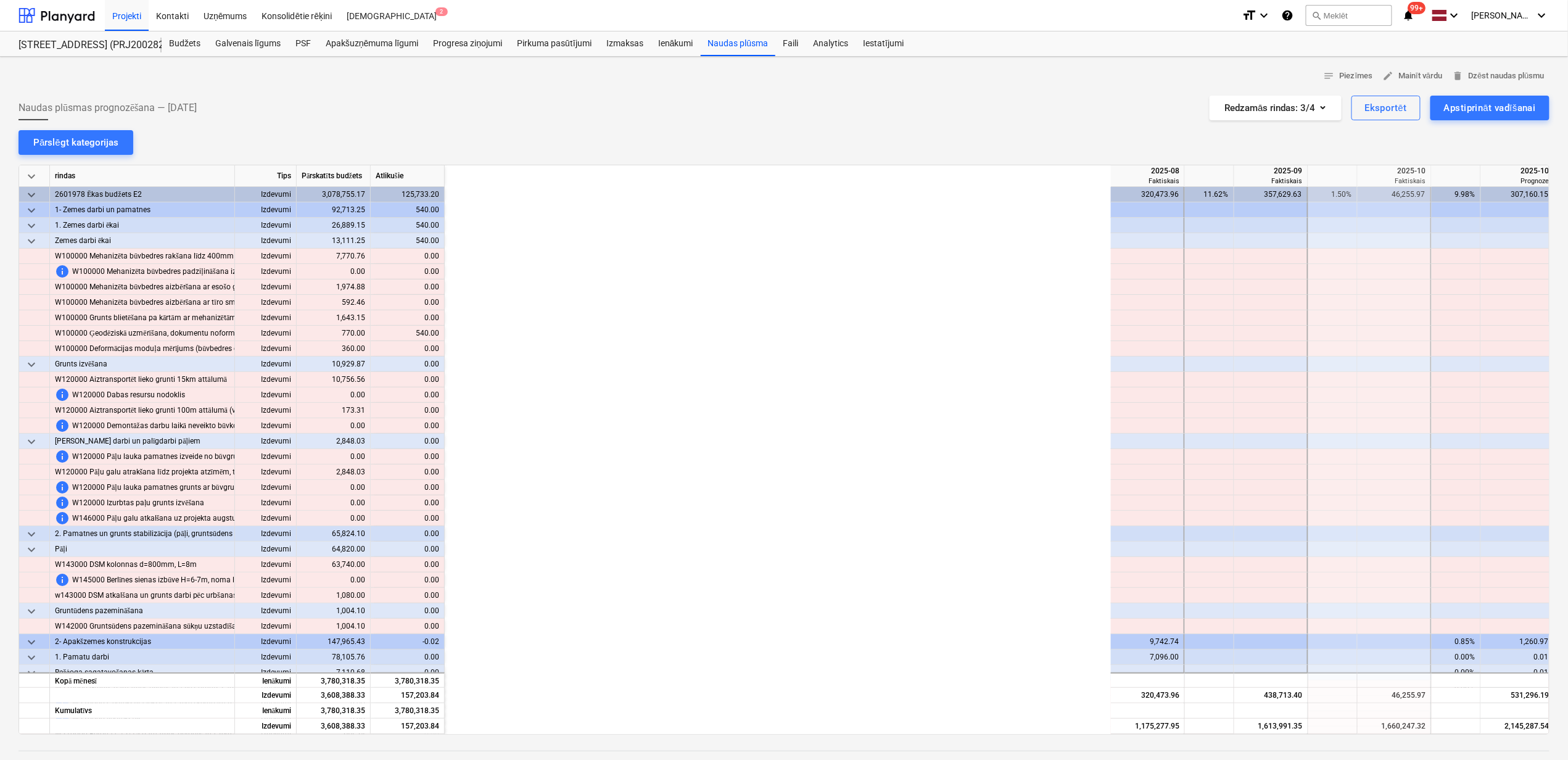
scroll to position [0, 751]
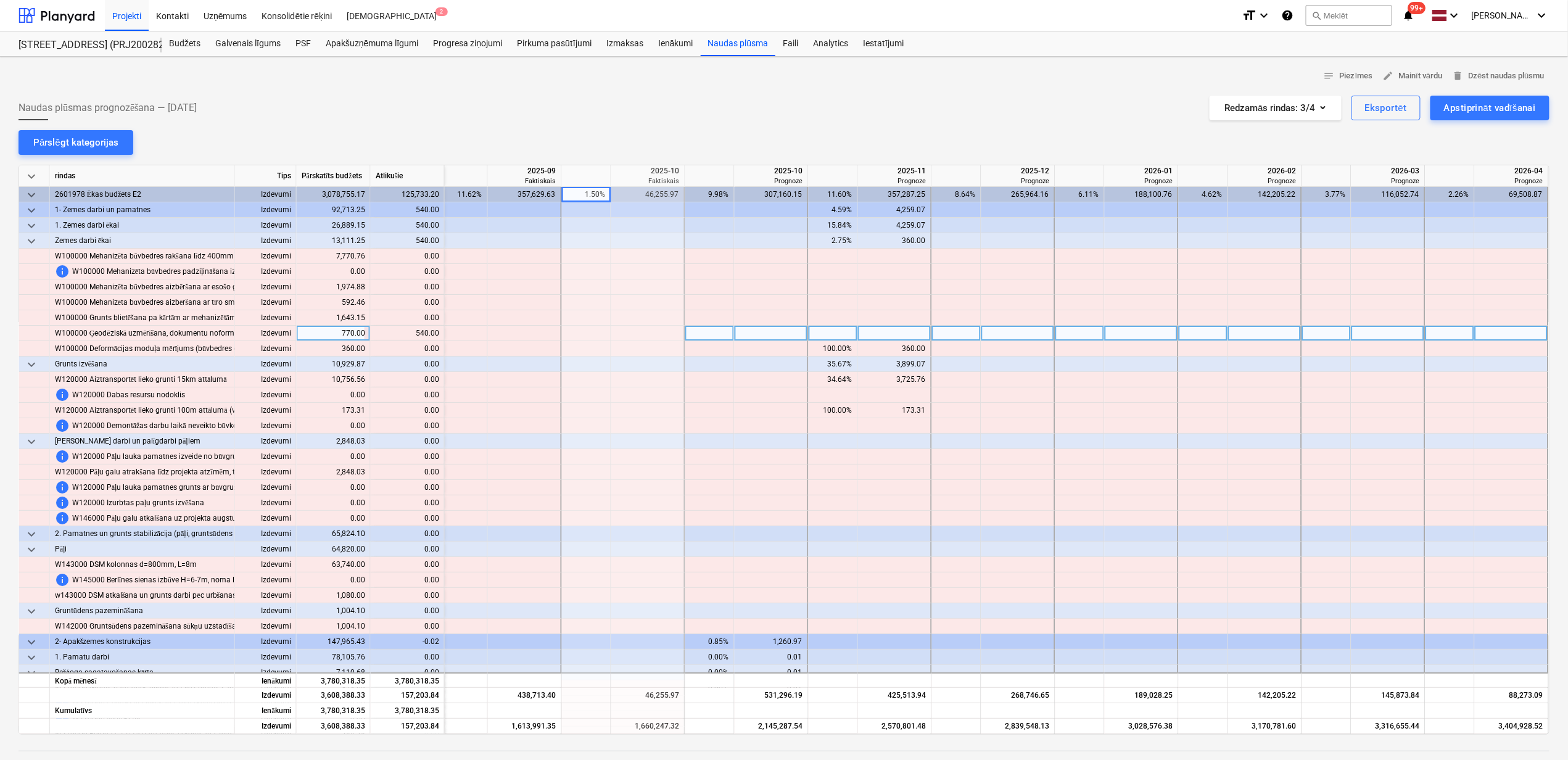
click at [410, 332] on div "content_copy 540.00" at bounding box center [407, 333] width 64 height 15
drag, startPoint x: 405, startPoint y: 336, endPoint x: 438, endPoint y: 341, distance: 33.4
click at [438, 341] on div "content_copy 540.00" at bounding box center [407, 333] width 64 height 15
click at [903, 335] on div at bounding box center [895, 333] width 74 height 15
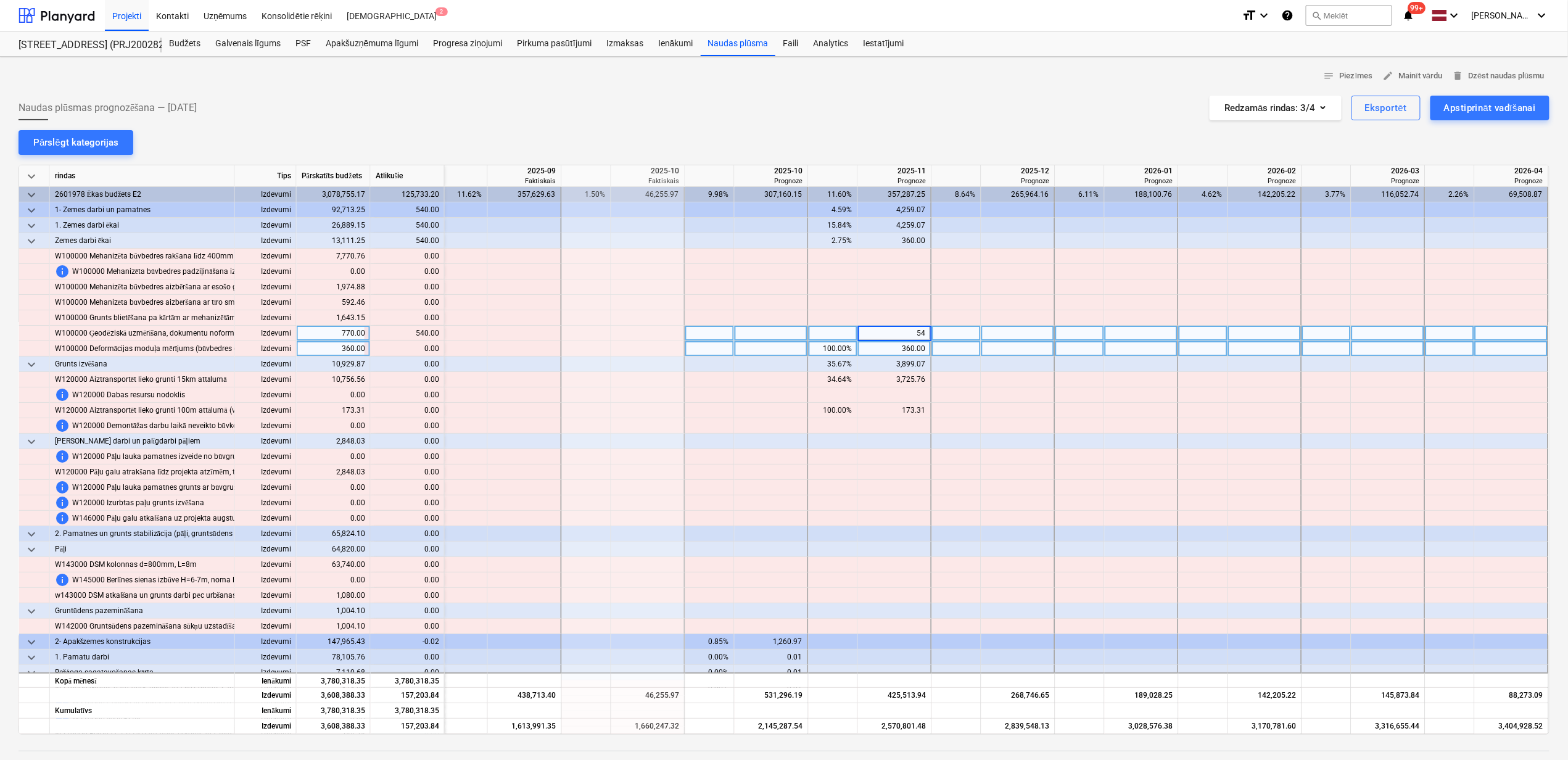
type input "540"
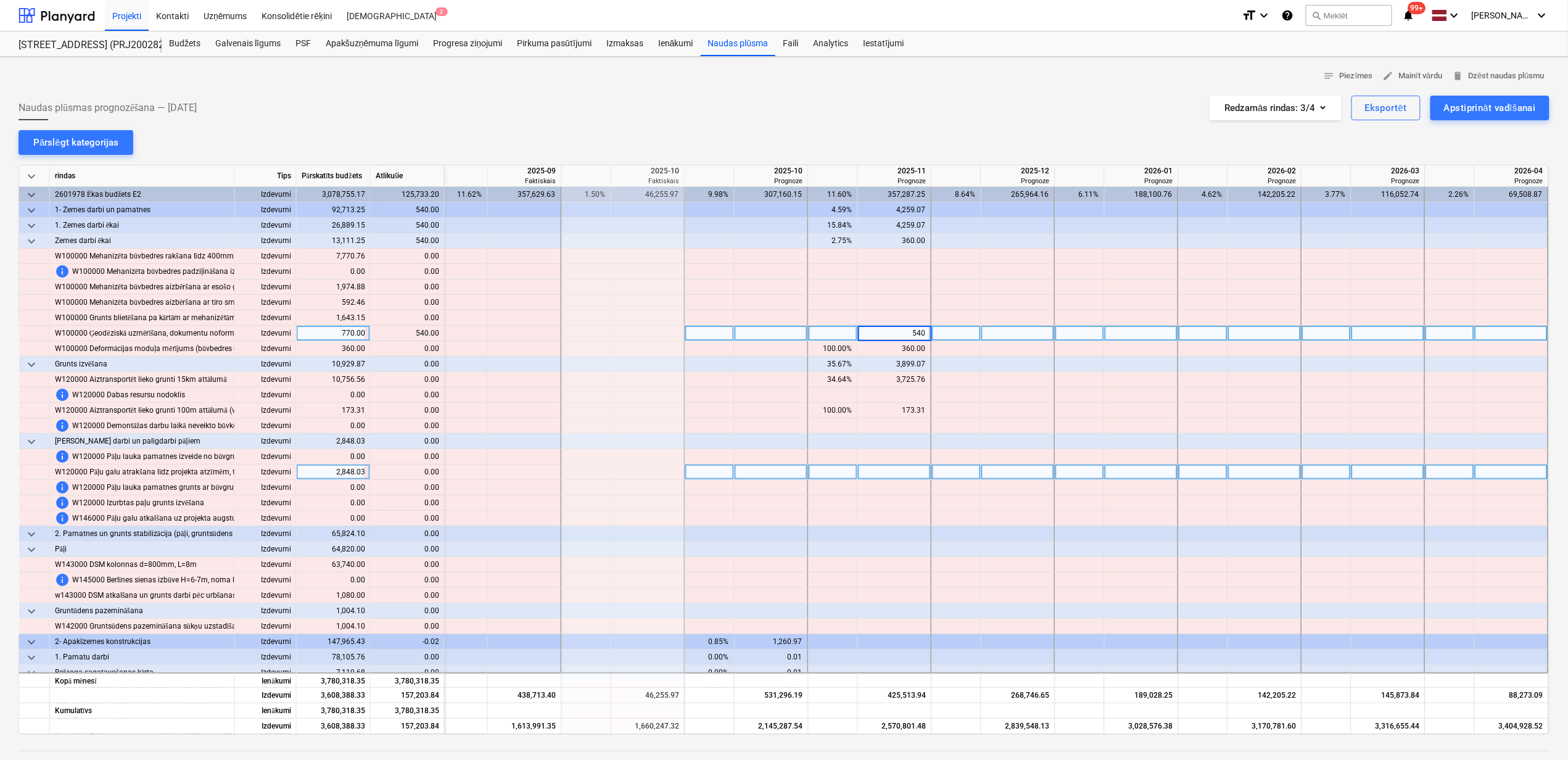
click at [942, 467] on div at bounding box center [957, 472] width 49 height 15
click at [33, 242] on span "keyboard_arrow_down" at bounding box center [31, 241] width 15 height 15
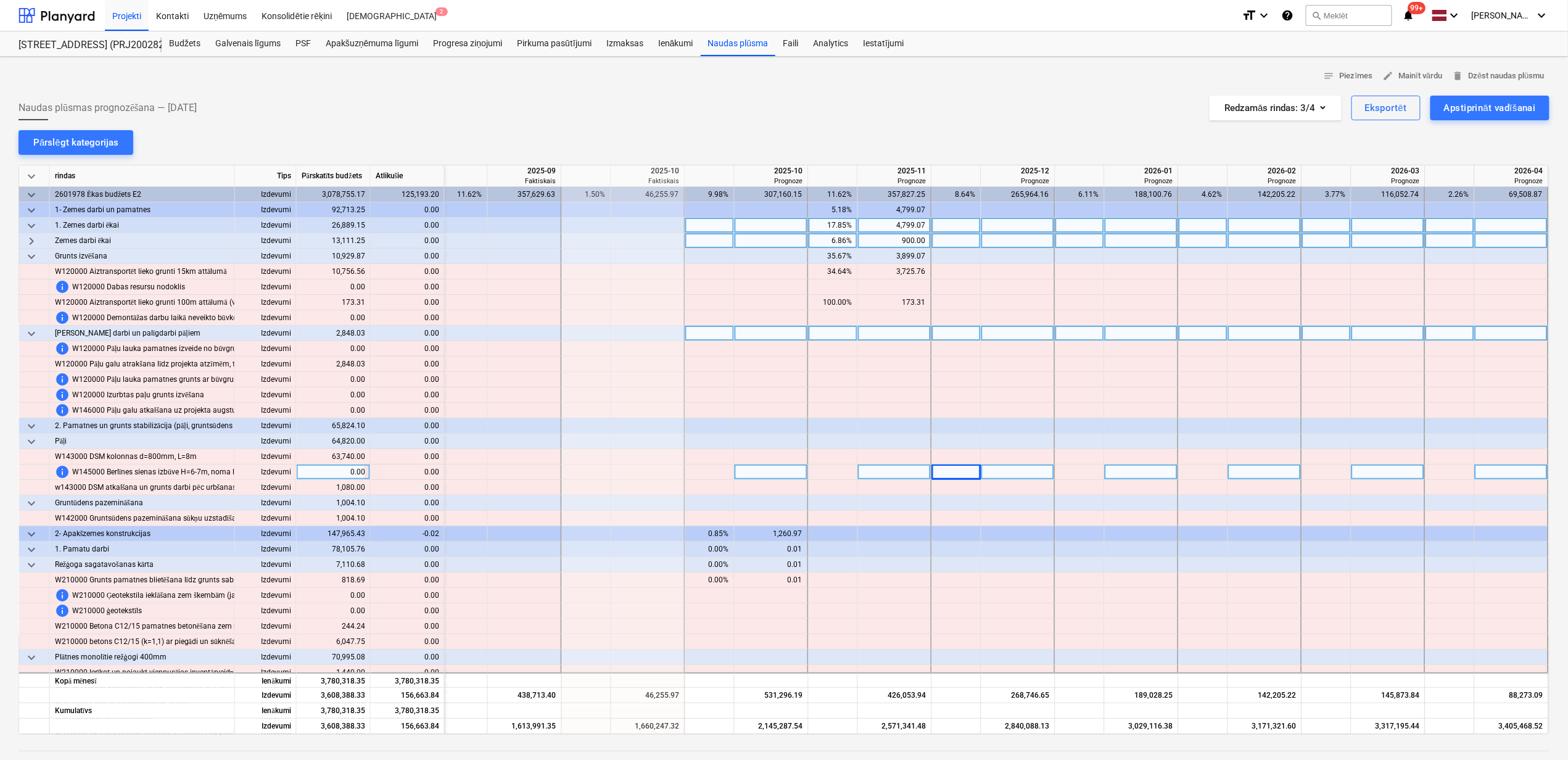
click at [30, 231] on span "keyboard_arrow_down" at bounding box center [31, 225] width 15 height 15
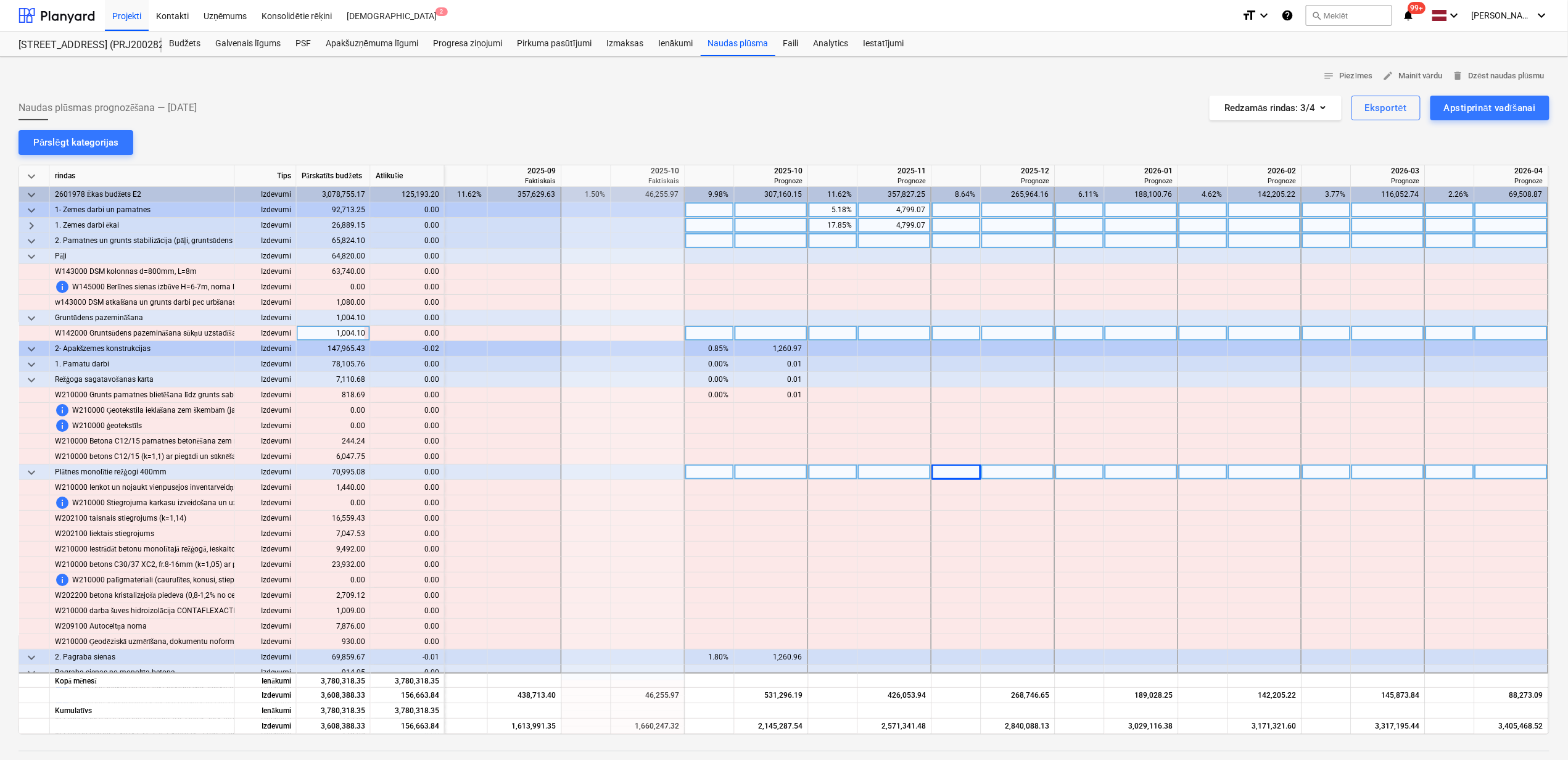
click at [26, 208] on span "keyboard_arrow_down" at bounding box center [31, 210] width 15 height 15
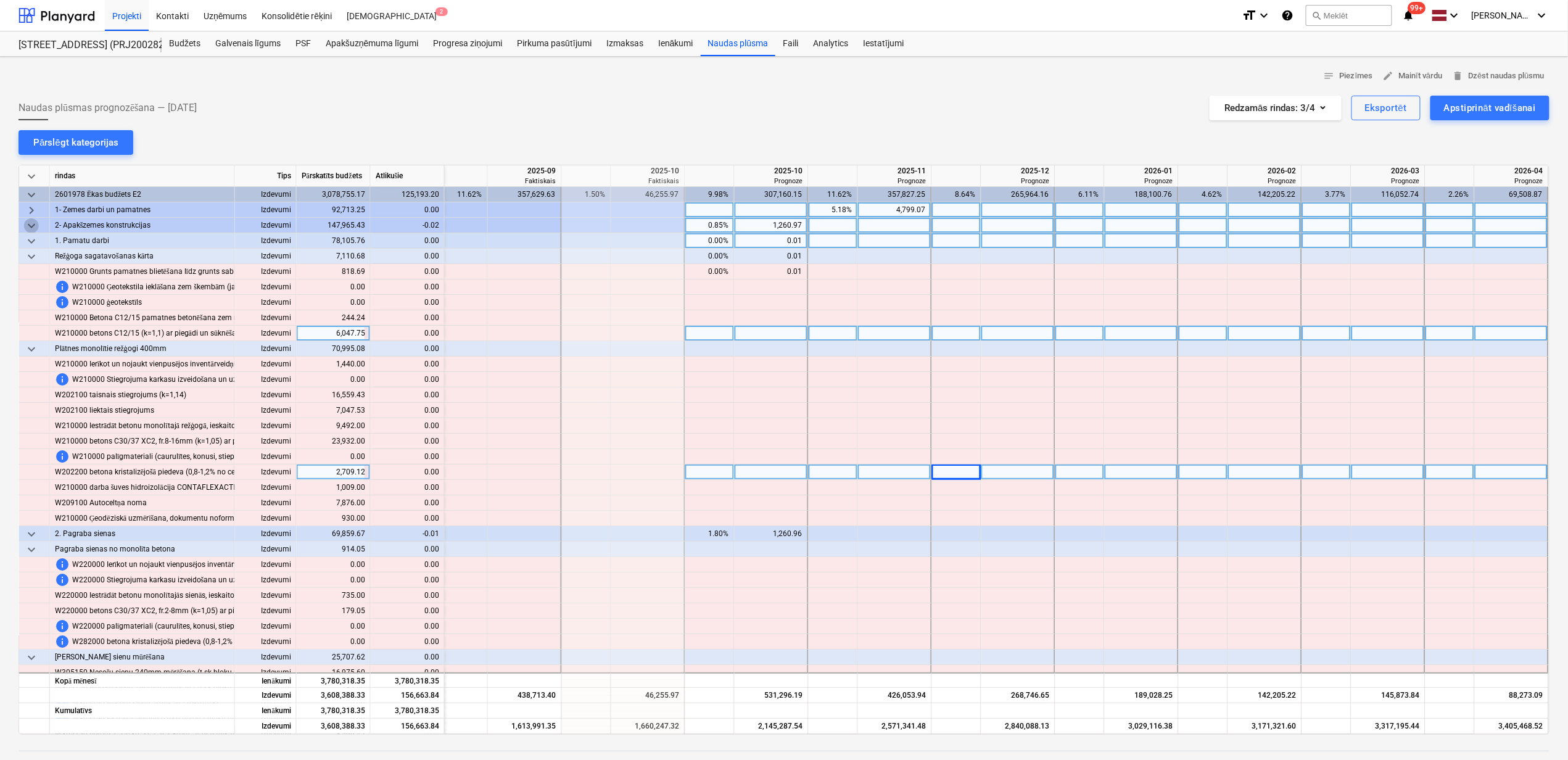
click at [28, 225] on span "keyboard_arrow_down" at bounding box center [31, 225] width 15 height 15
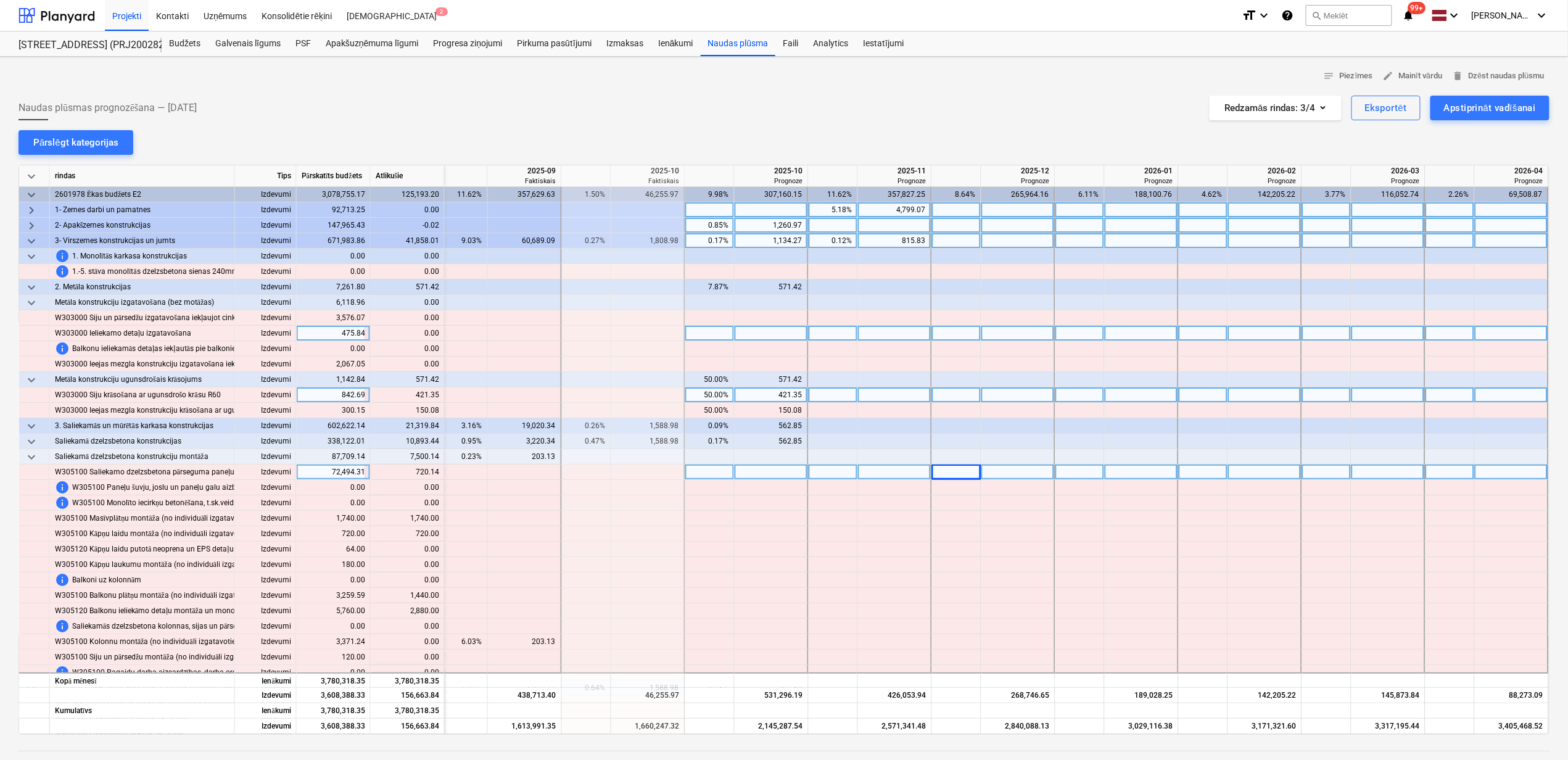
click at [826, 395] on div at bounding box center [833, 395] width 49 height 15
type input "50"
click at [867, 467] on div at bounding box center [895, 472] width 74 height 15
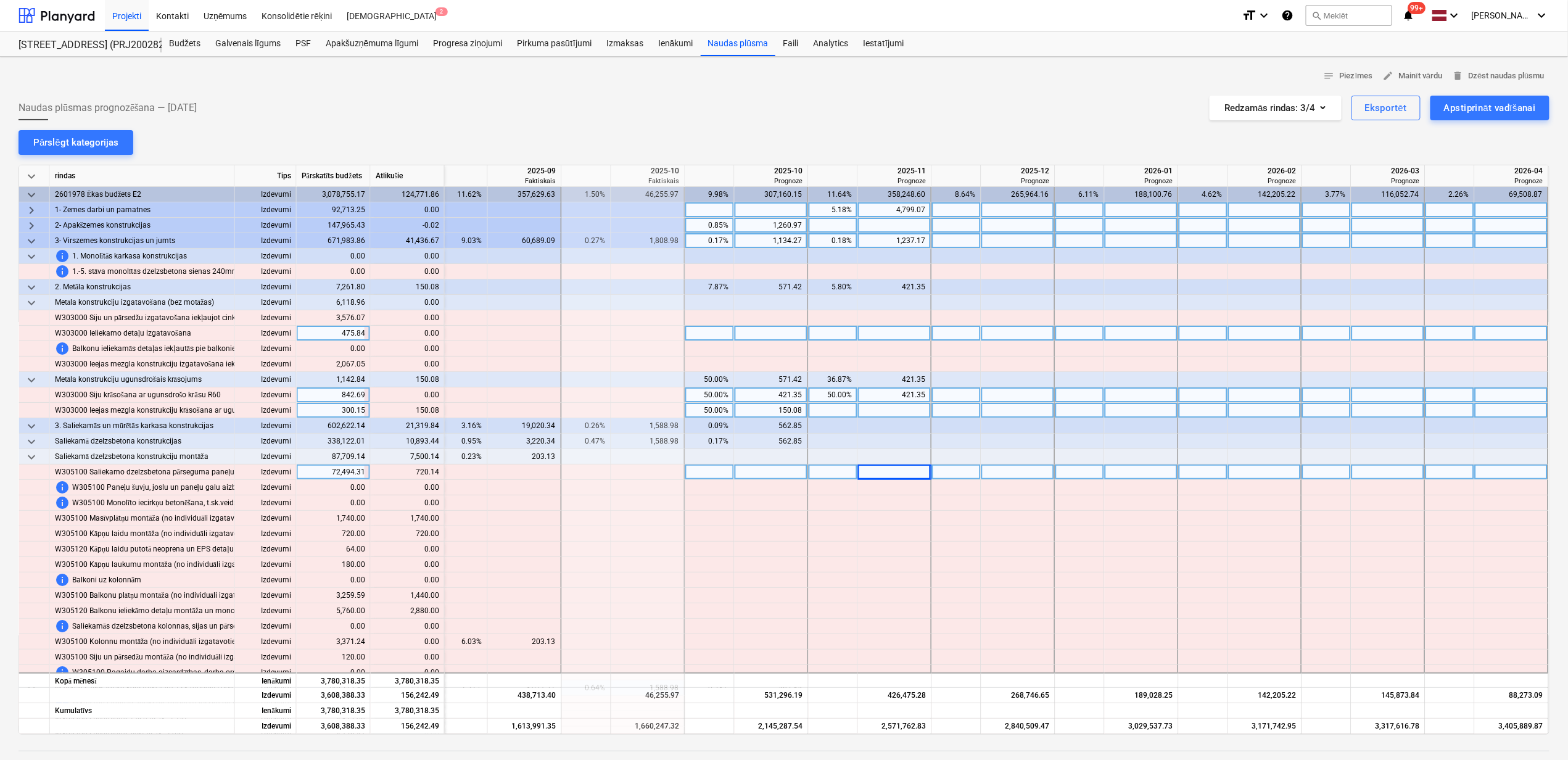
click at [829, 403] on div at bounding box center [833, 411] width 49 height 15
click at [916, 407] on div at bounding box center [895, 411] width 74 height 15
type input "50"
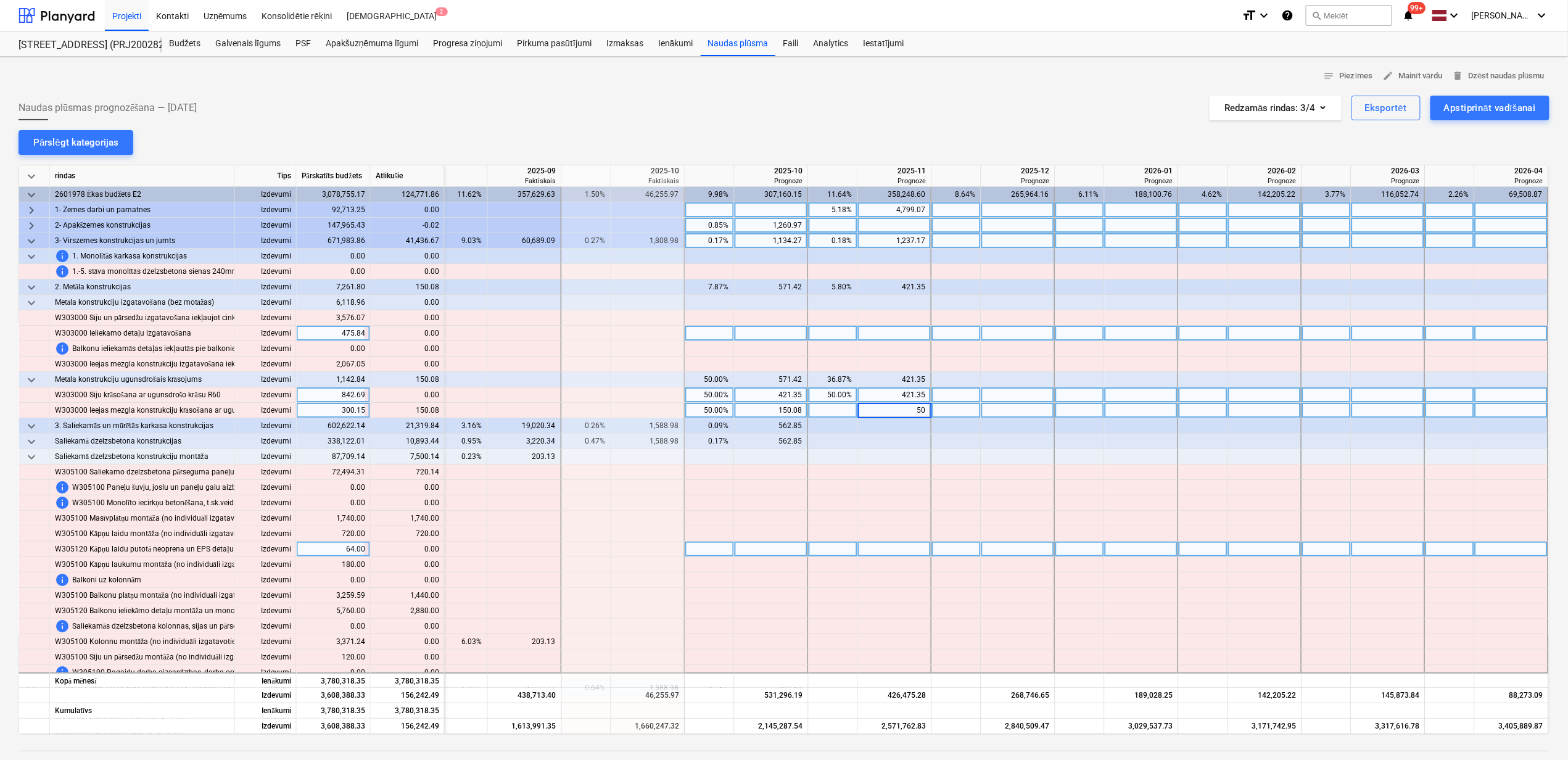
click at [919, 543] on div at bounding box center [895, 549] width 74 height 15
click at [824, 412] on div "16.66%" at bounding box center [833, 411] width 39 height 15
type input "50"
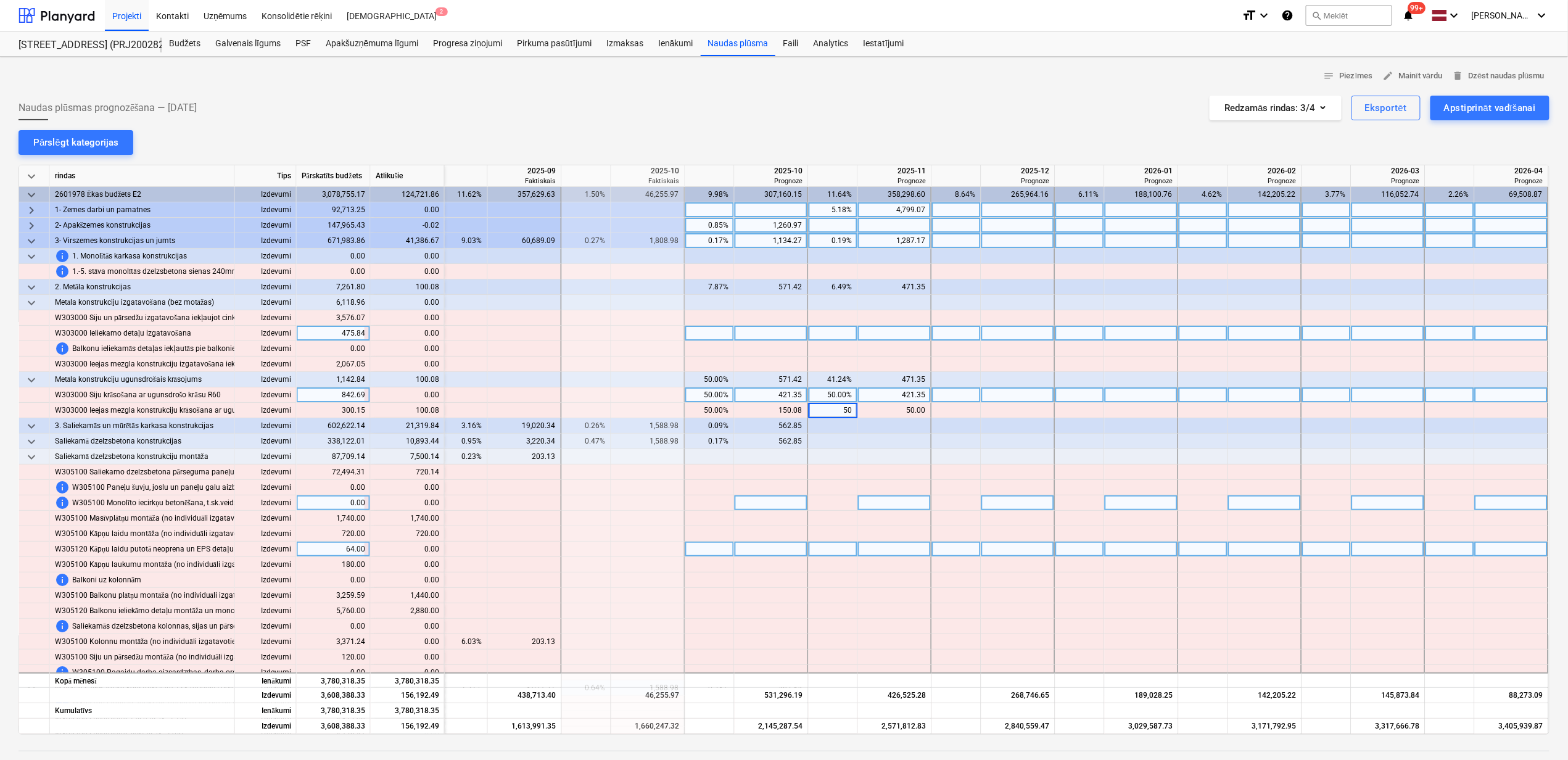
click at [842, 503] on div at bounding box center [833, 503] width 49 height 15
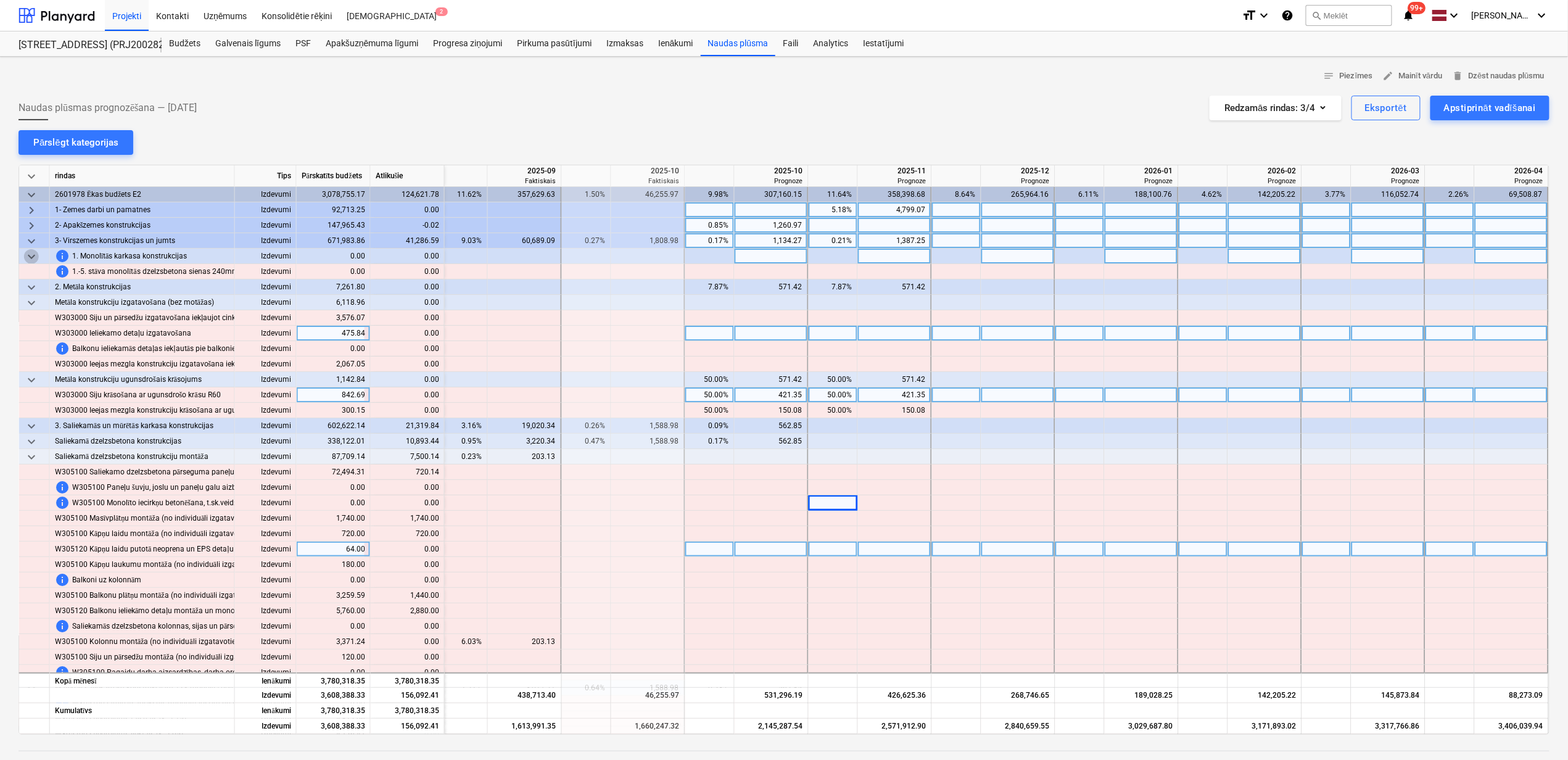
click at [29, 257] on span "keyboard_arrow_down" at bounding box center [31, 256] width 15 height 15
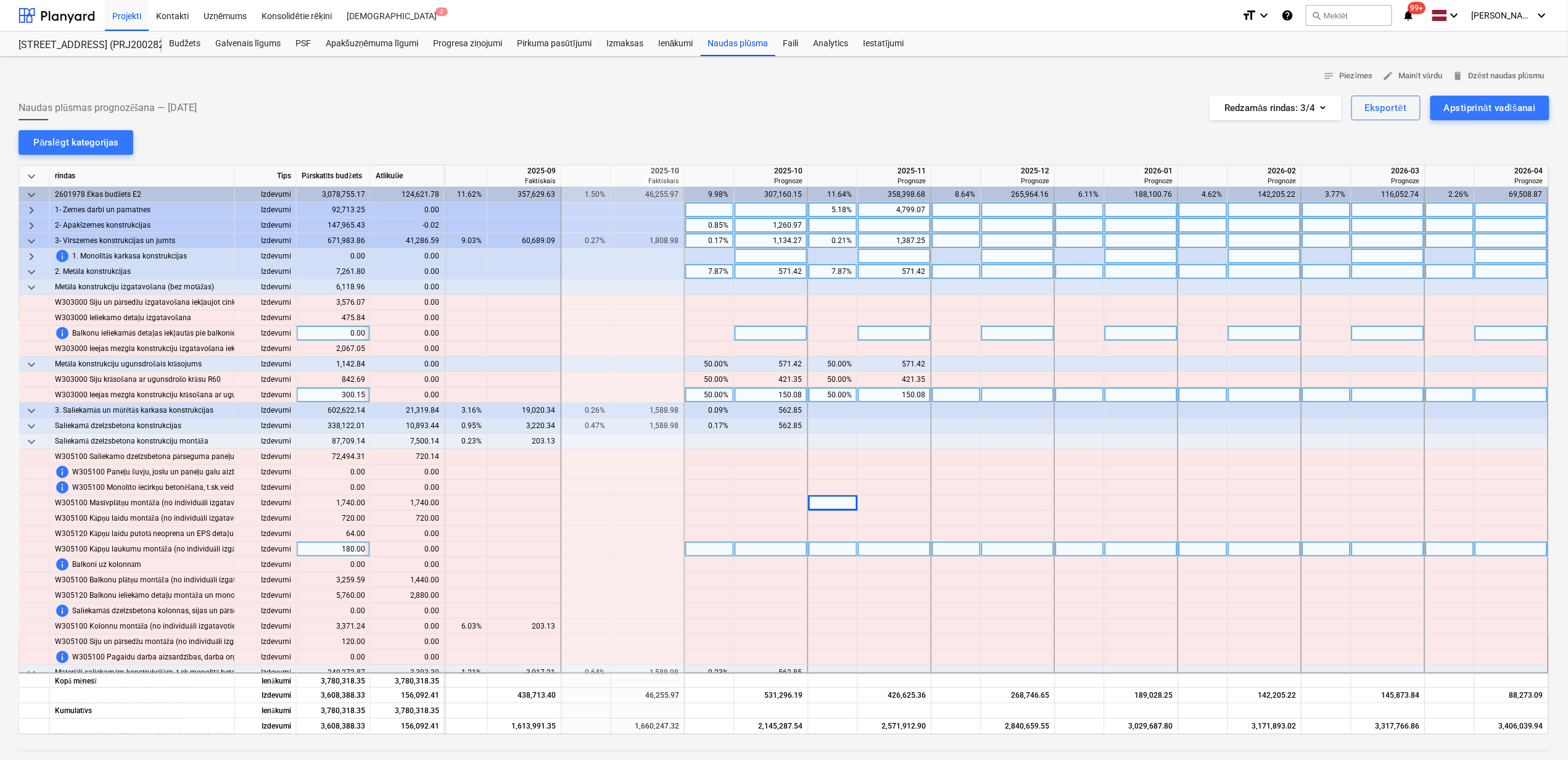
click at [28, 269] on span "keyboard_arrow_down" at bounding box center [31, 272] width 15 height 15
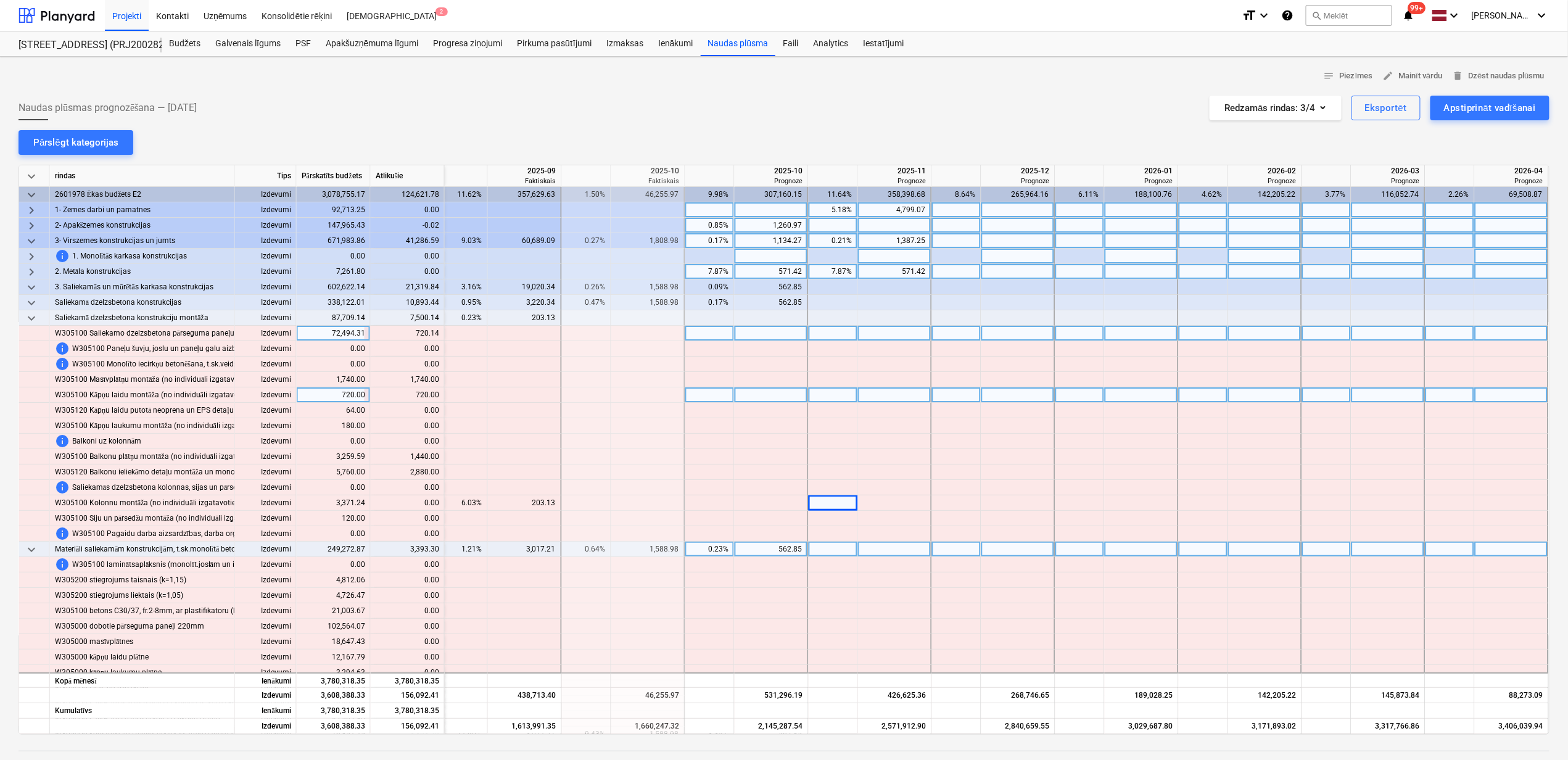
click at [767, 334] on div at bounding box center [772, 333] width 74 height 15
type input "720.14"
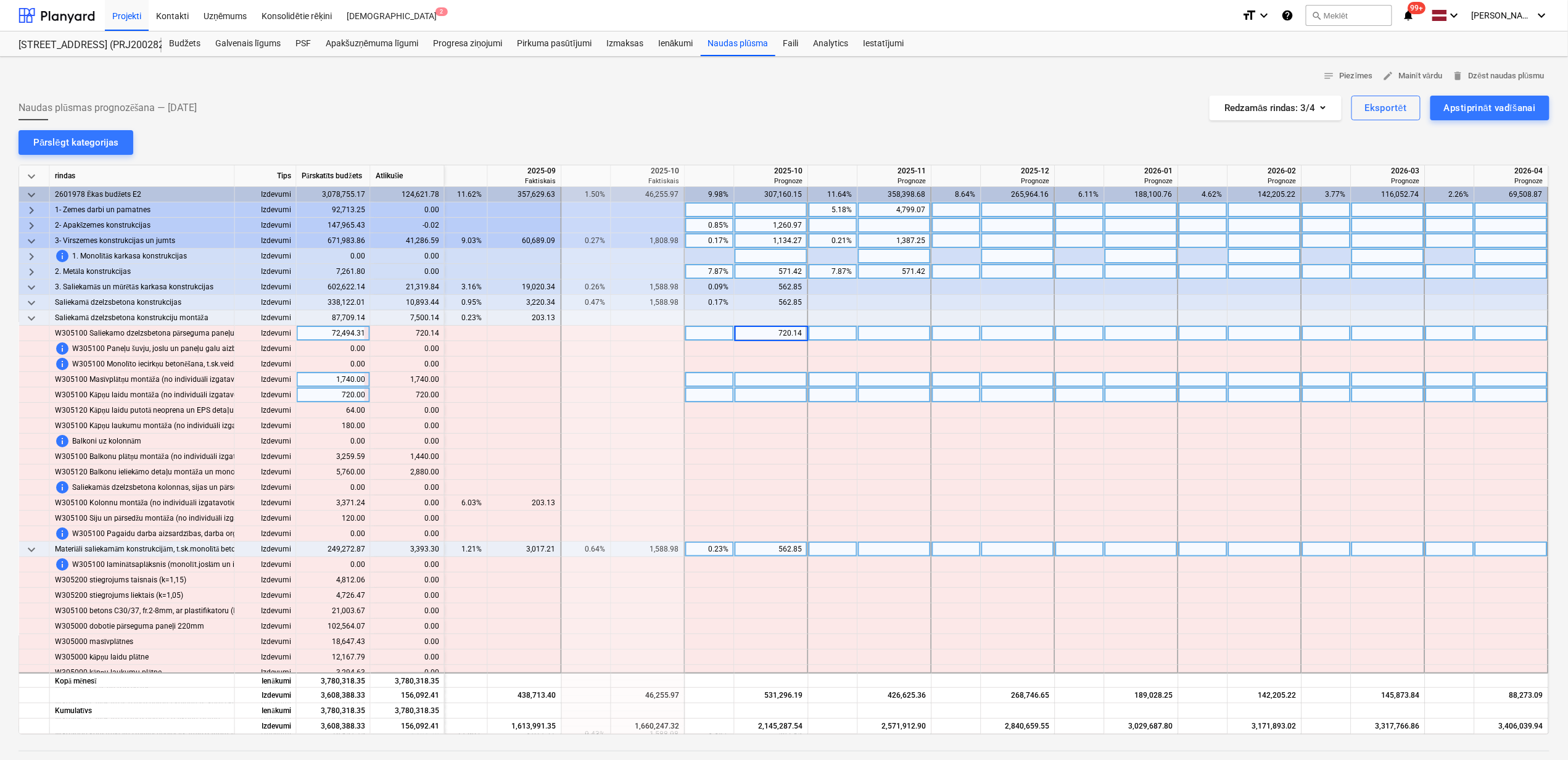
click at [756, 378] on div at bounding box center [772, 379] width 74 height 15
click at [752, 378] on div at bounding box center [772, 379] width 74 height 15
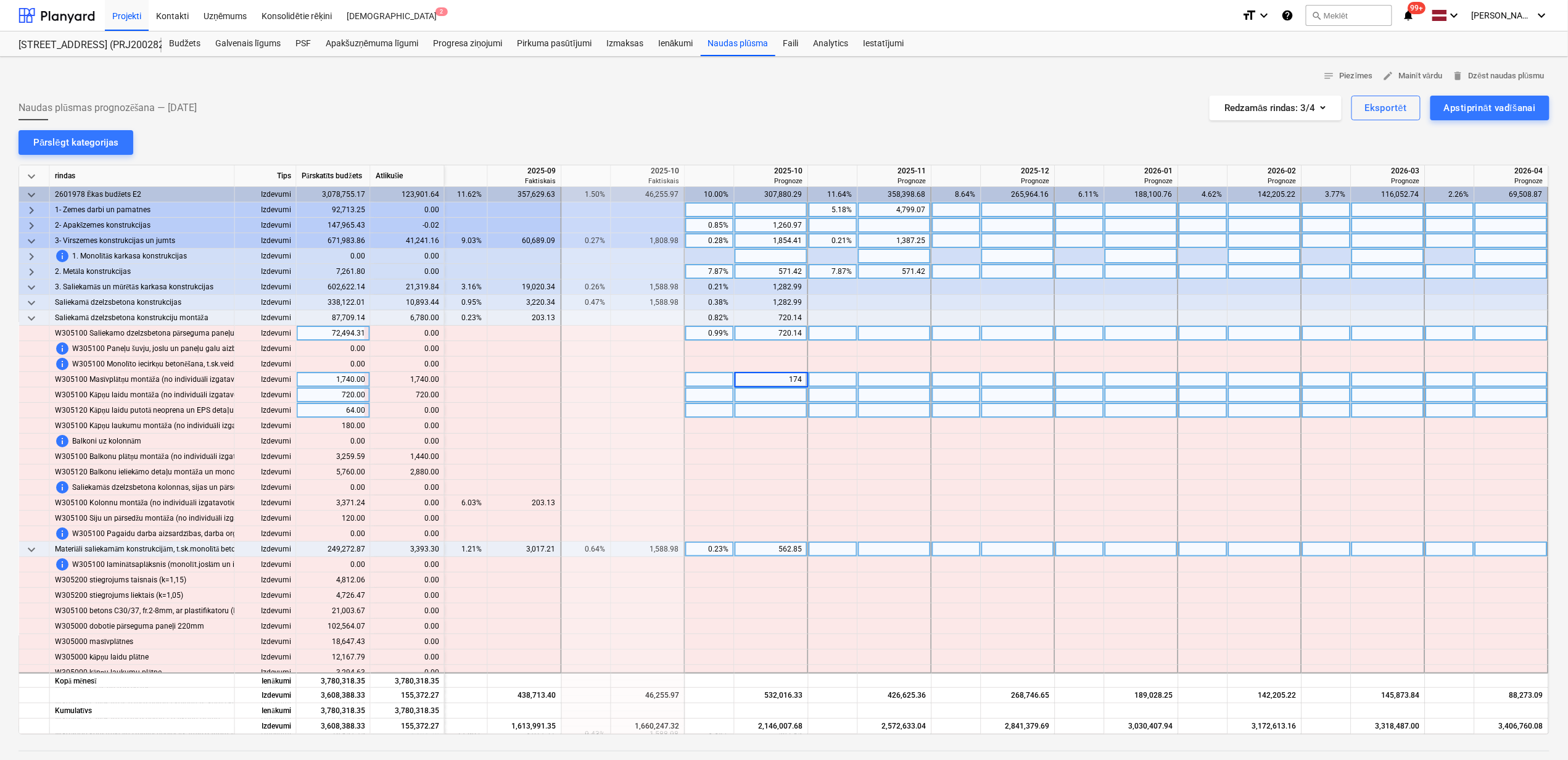
type input "1740"
click at [750, 398] on div at bounding box center [772, 395] width 74 height 15
click at [779, 396] on div at bounding box center [772, 395] width 74 height 15
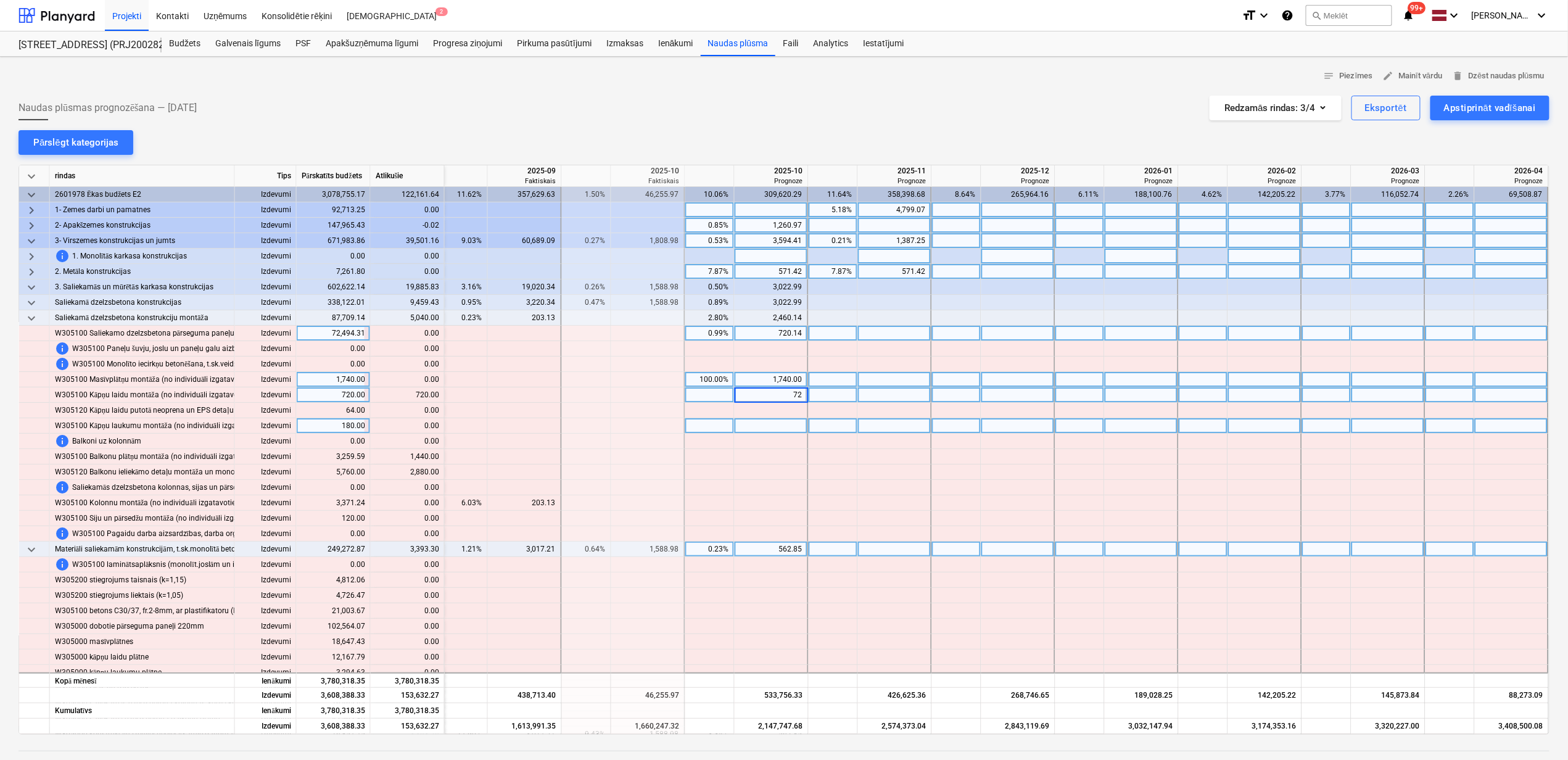
type input "720"
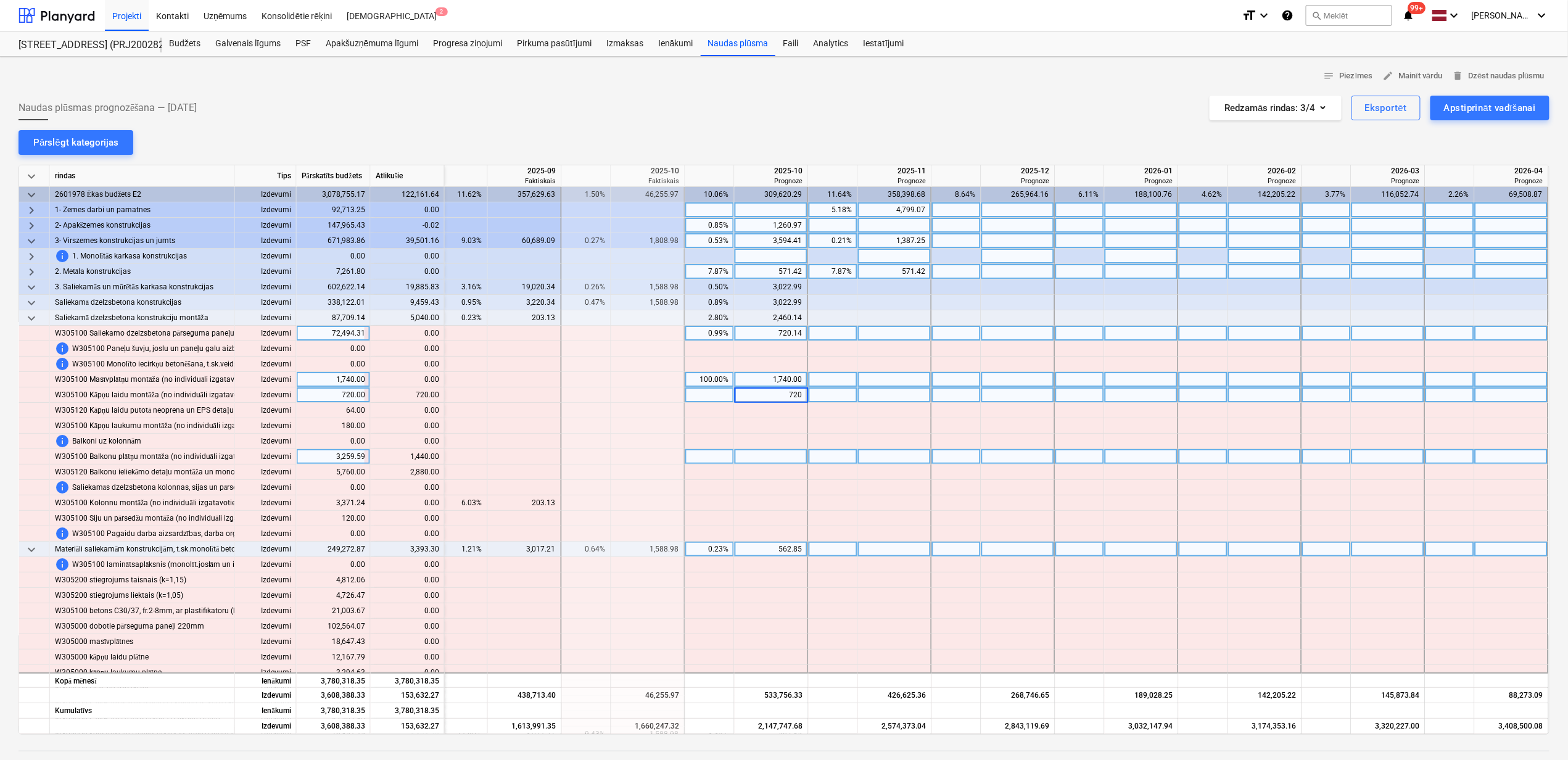
click at [777, 457] on div at bounding box center [772, 457] width 74 height 15
click at [780, 456] on div at bounding box center [772, 457] width 74 height 15
type input "1440"
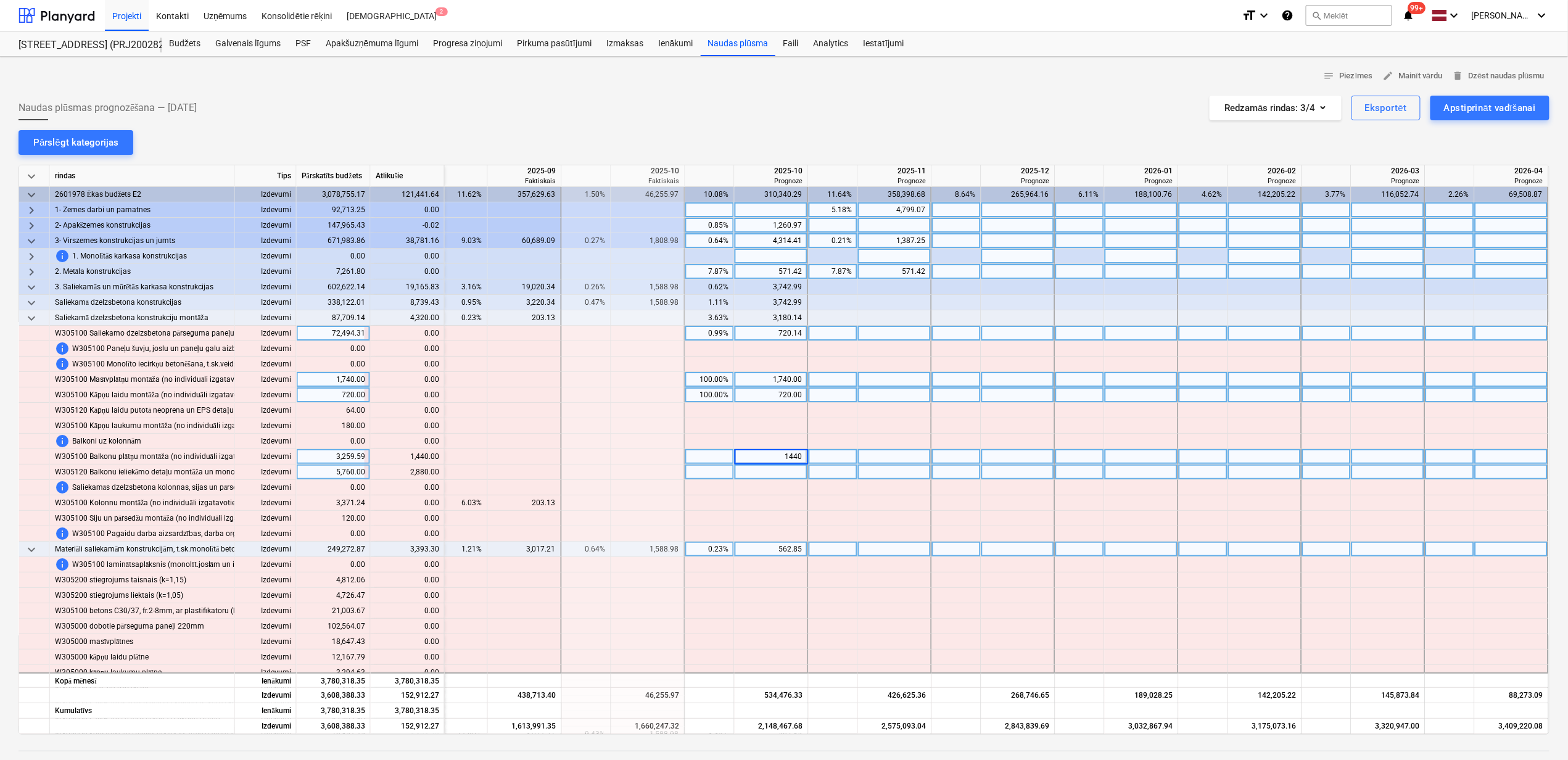
click at [779, 472] on div at bounding box center [772, 472] width 74 height 15
click at [783, 472] on div at bounding box center [772, 472] width 74 height 15
type input "2880"
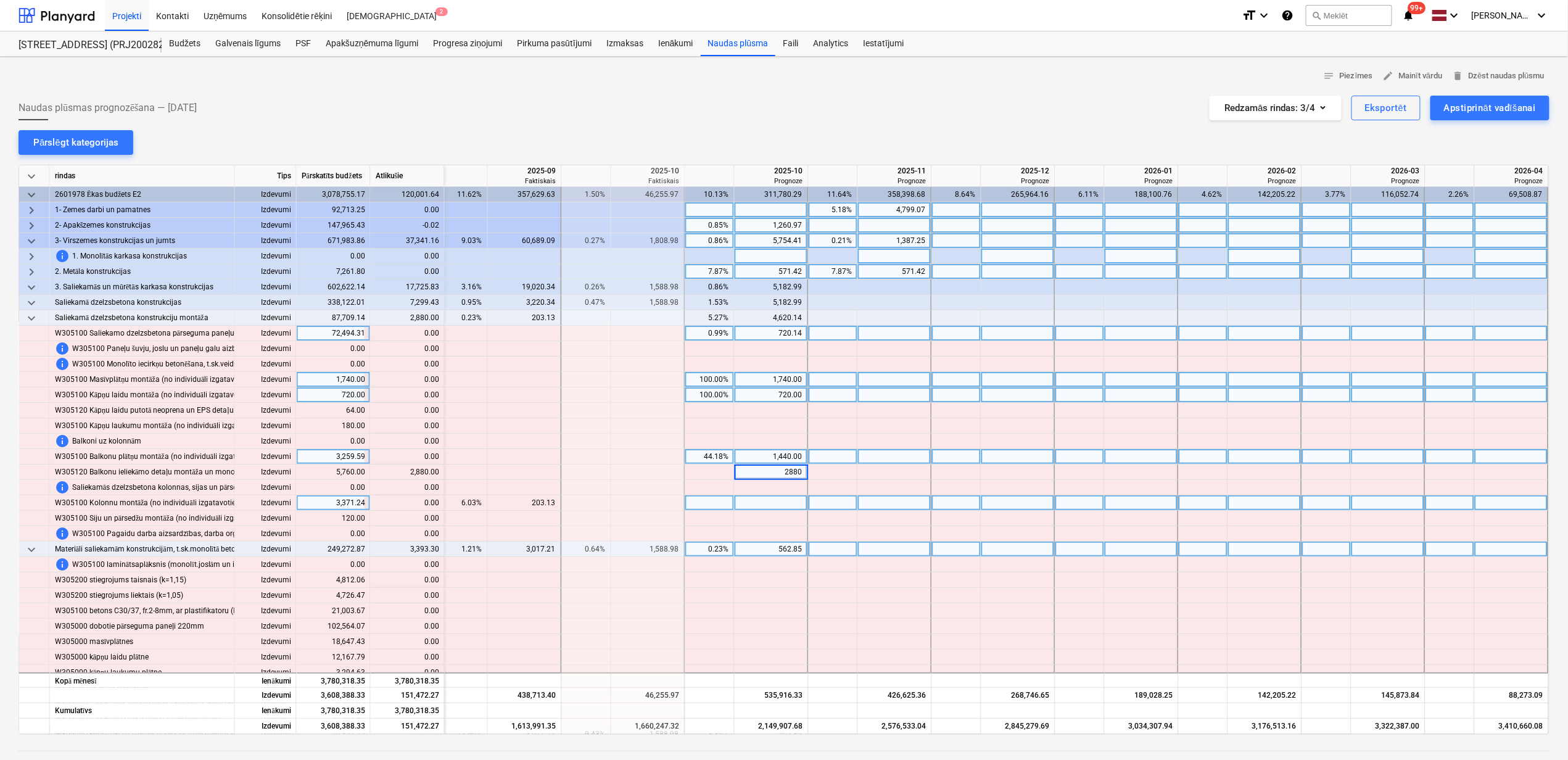
click at [770, 508] on div at bounding box center [772, 503] width 74 height 15
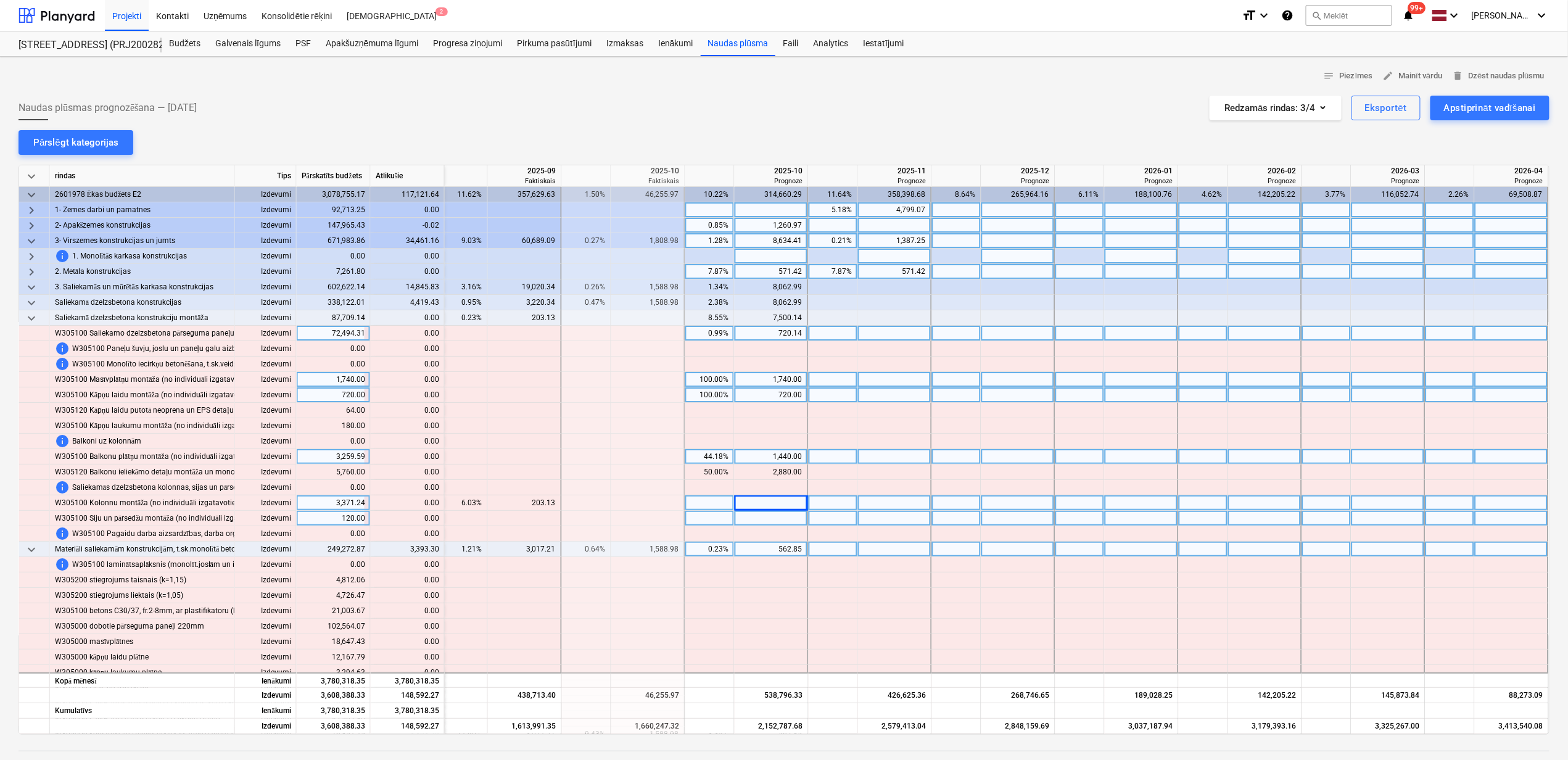
click at [735, 519] on div at bounding box center [772, 518] width 74 height 15
click at [32, 315] on span "keyboard_arrow_down" at bounding box center [31, 318] width 15 height 15
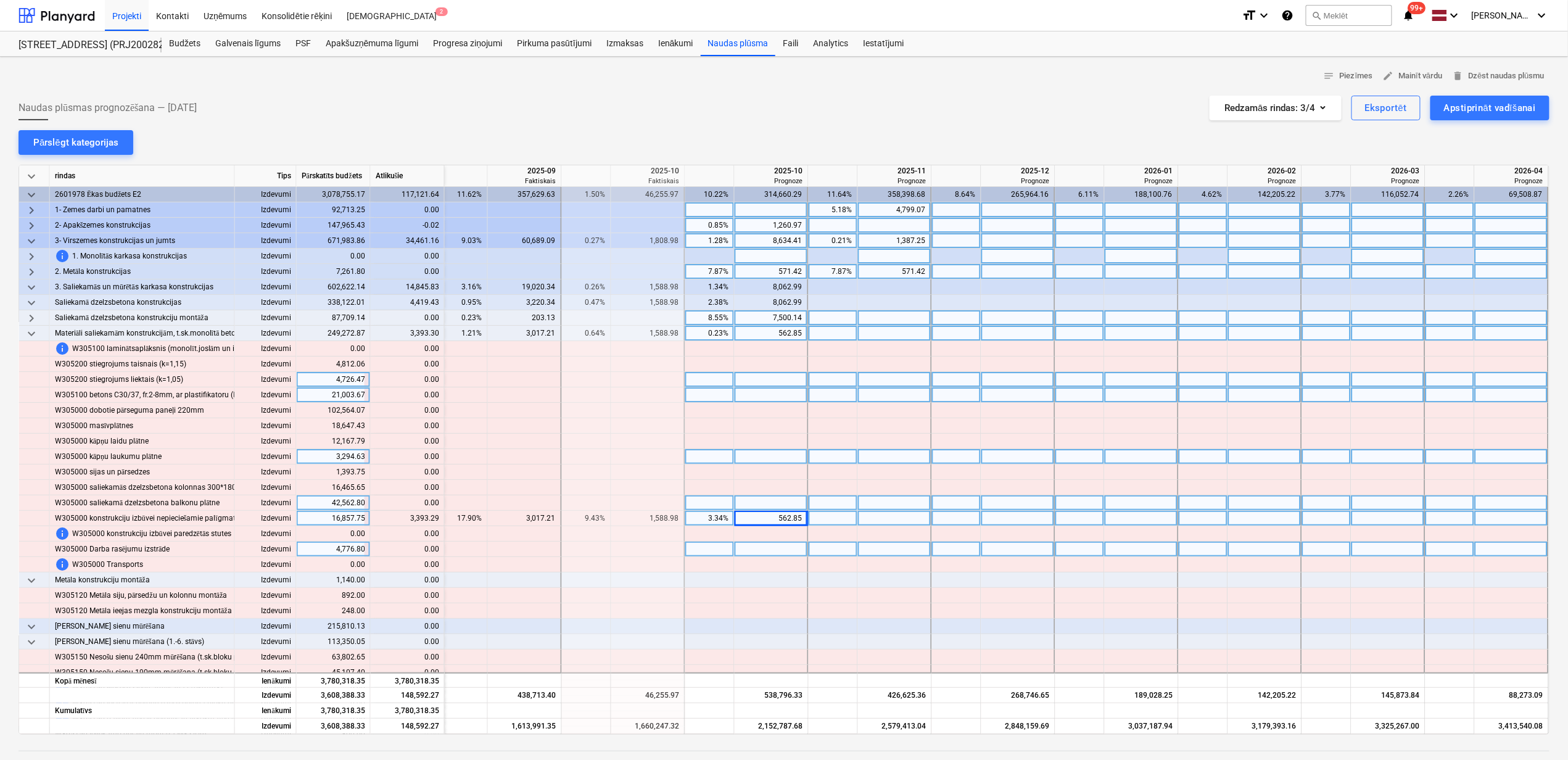
click at [910, 518] on div at bounding box center [895, 518] width 74 height 15
type input "6"
type input "1500"
type input "1893.29"
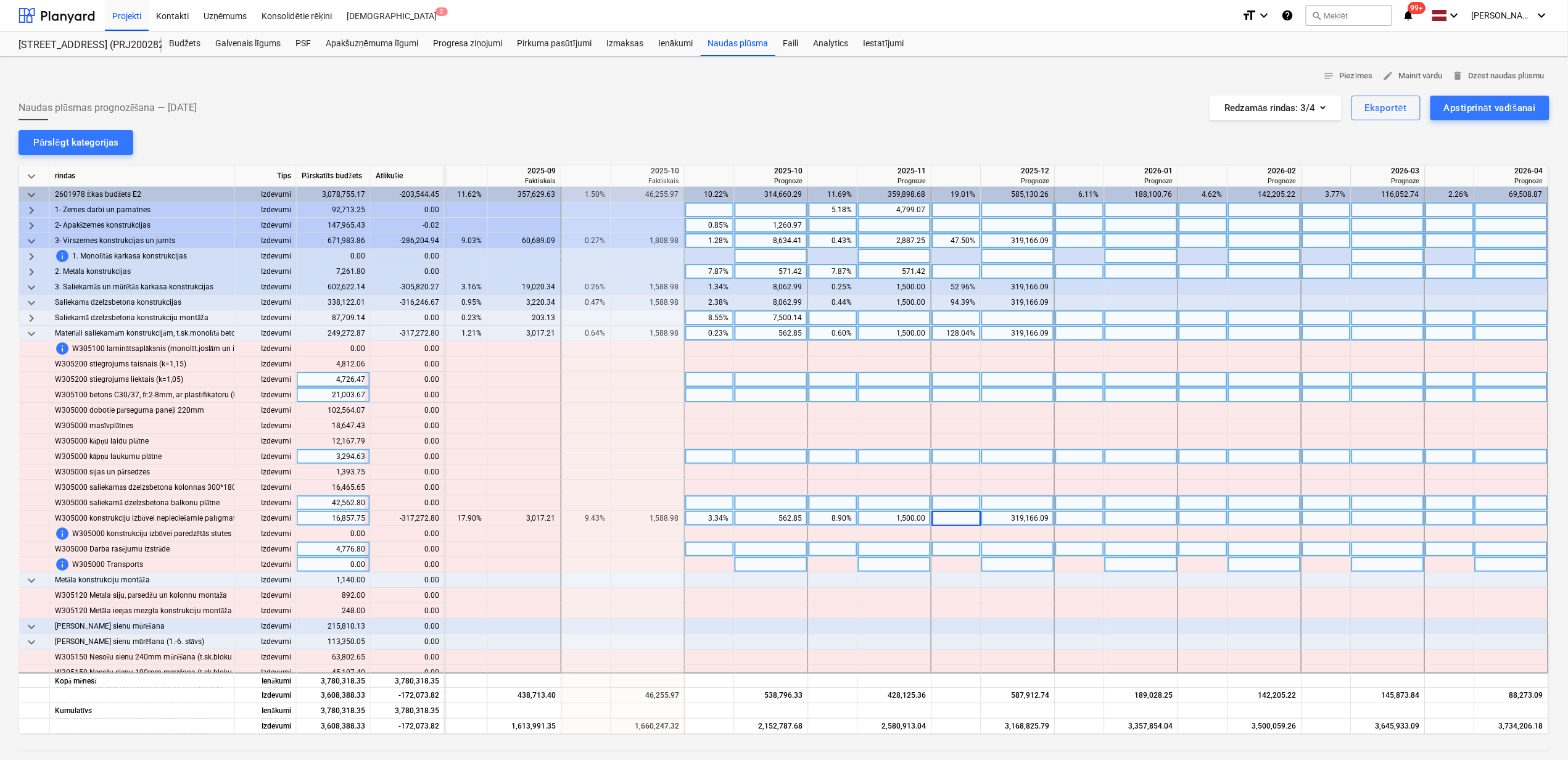
click at [995, 562] on div at bounding box center [1019, 565] width 74 height 15
click at [1007, 517] on div "319,166.09" at bounding box center [1018, 518] width 63 height 15
click at [956, 518] on div "1,893.29%" at bounding box center [956, 518] width 39 height 15
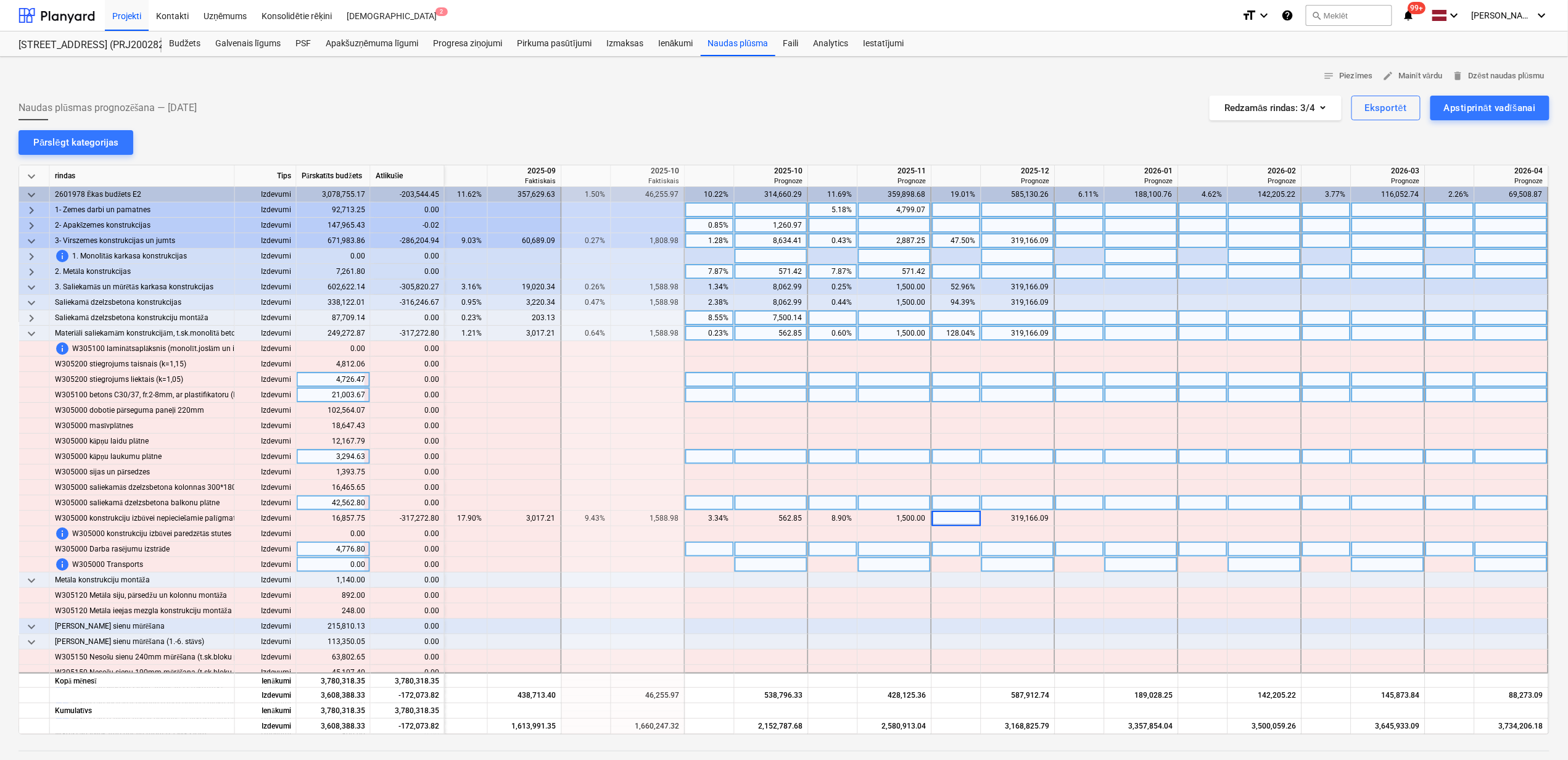
click at [982, 552] on div at bounding box center [1019, 549] width 74 height 15
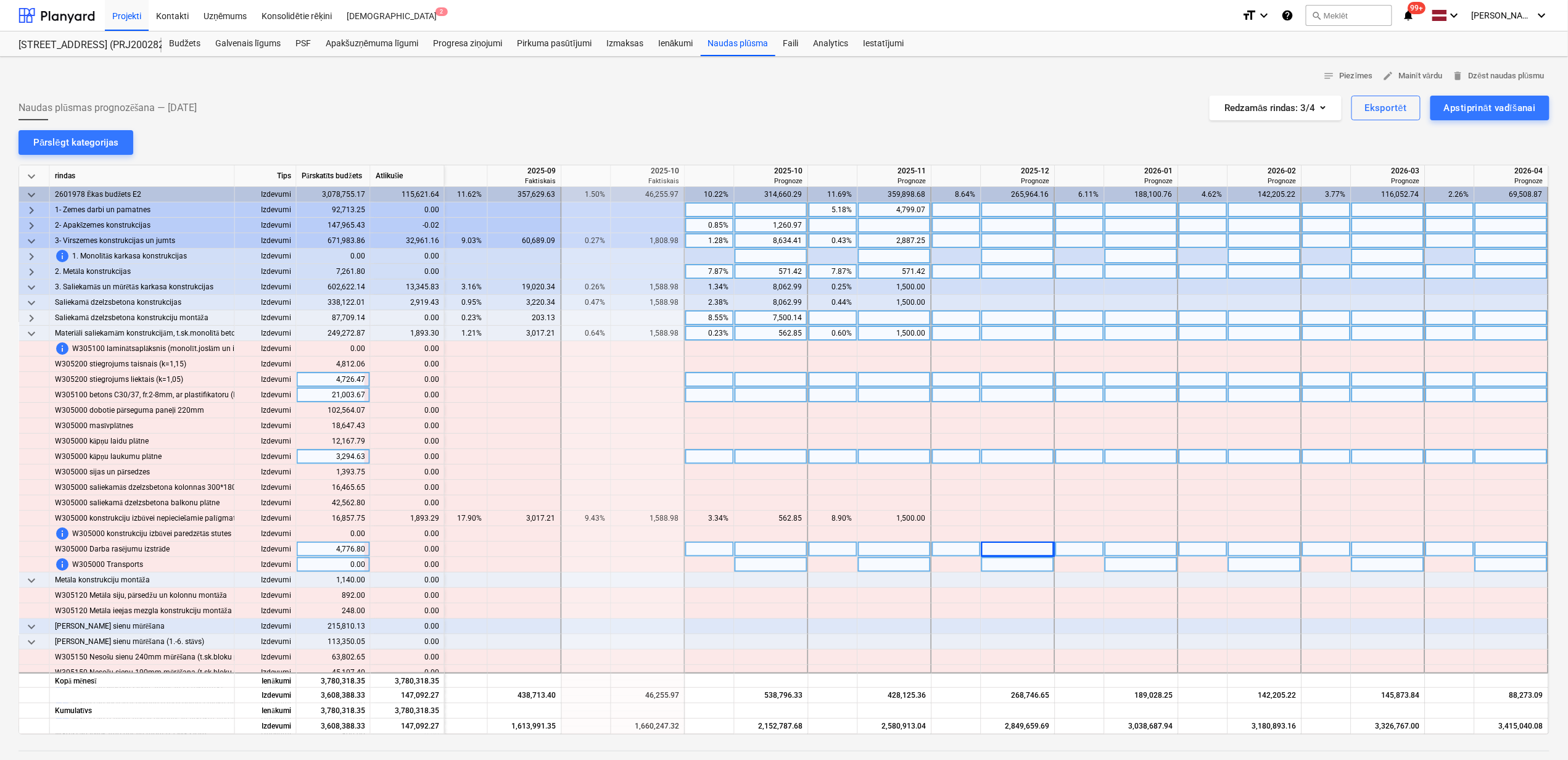
click at [1005, 516] on div at bounding box center [1019, 518] width 74 height 15
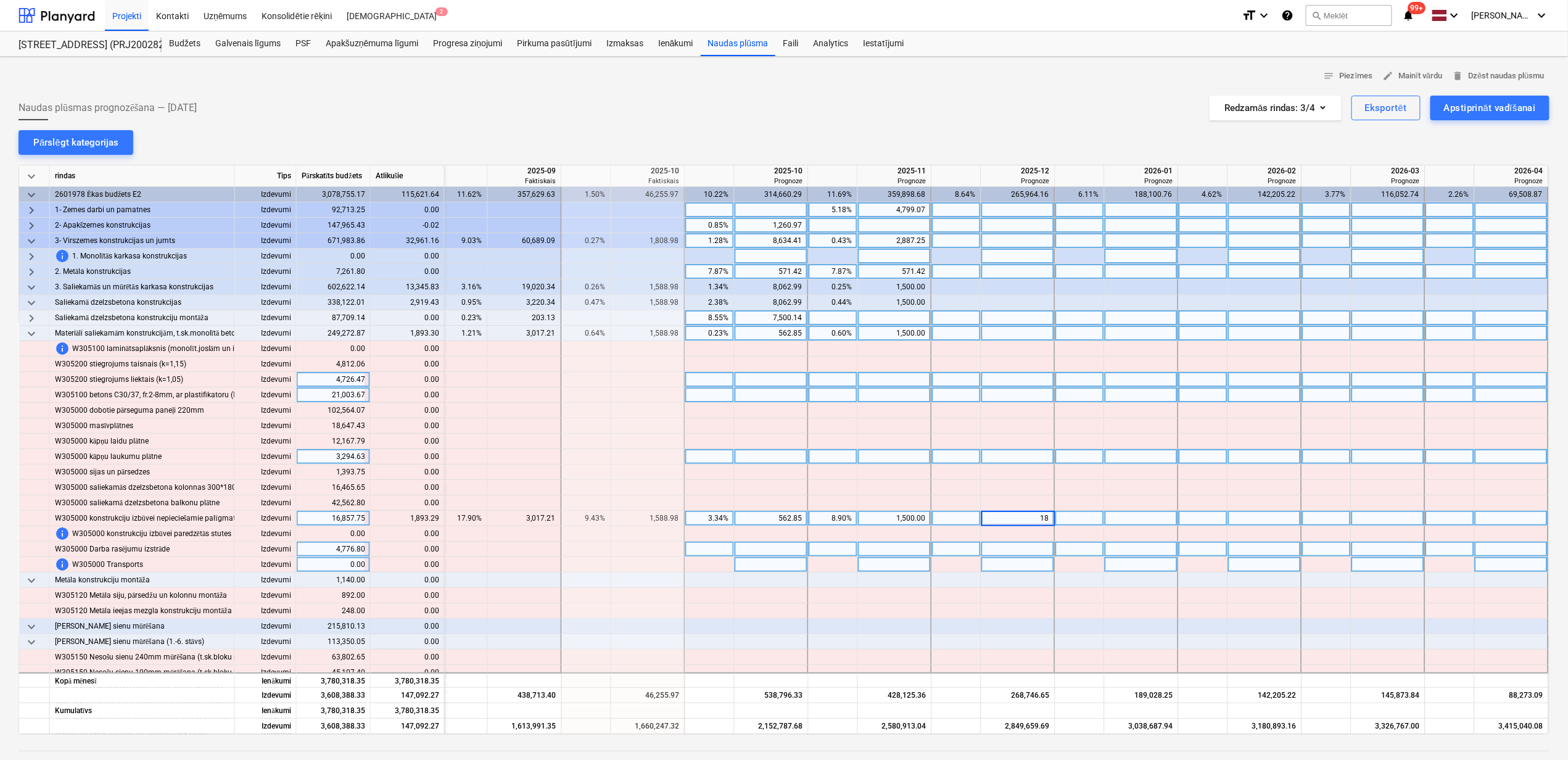
type input "189"
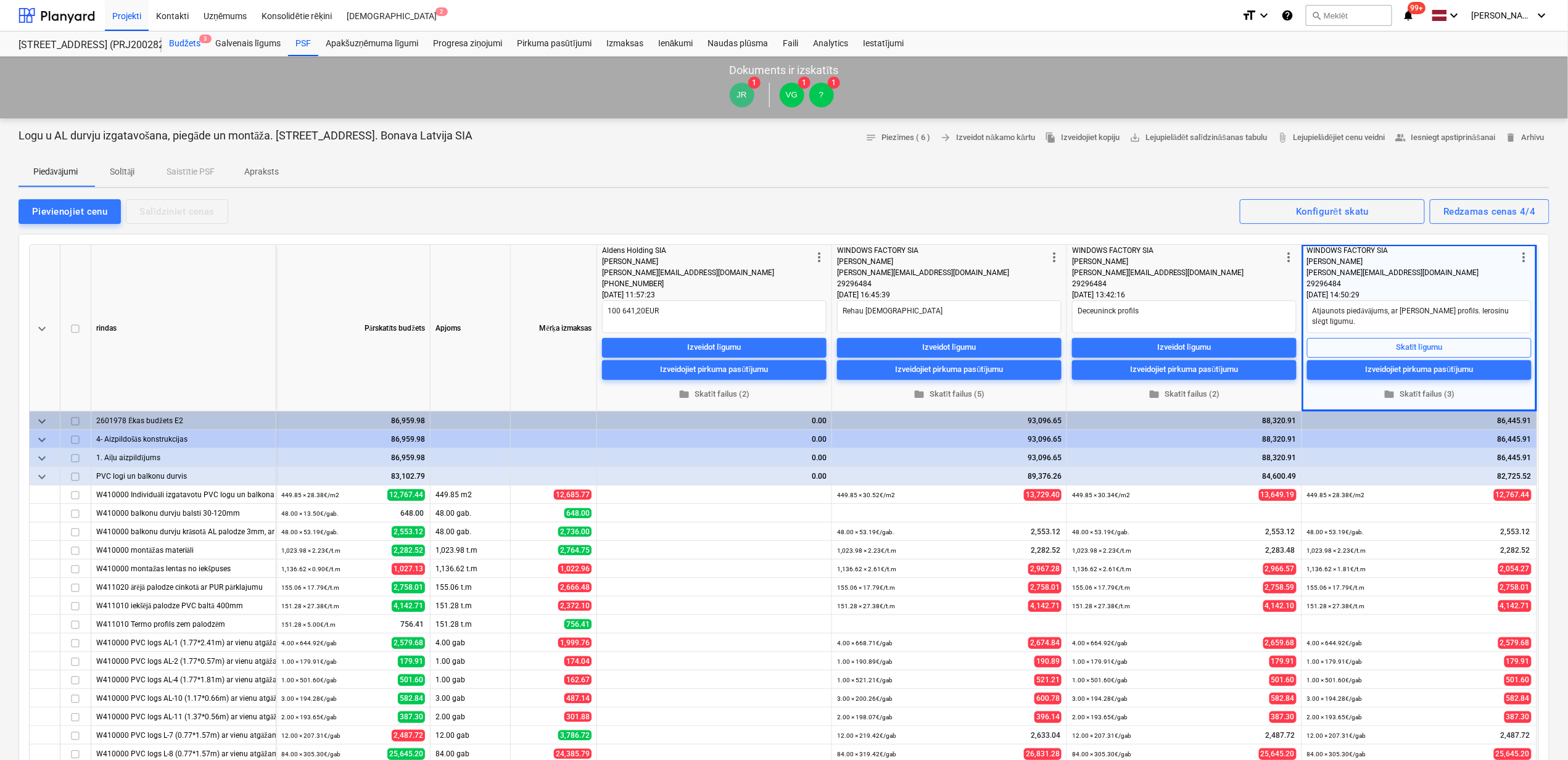
click at [180, 45] on div "Budžets 3" at bounding box center [185, 44] width 46 height 25
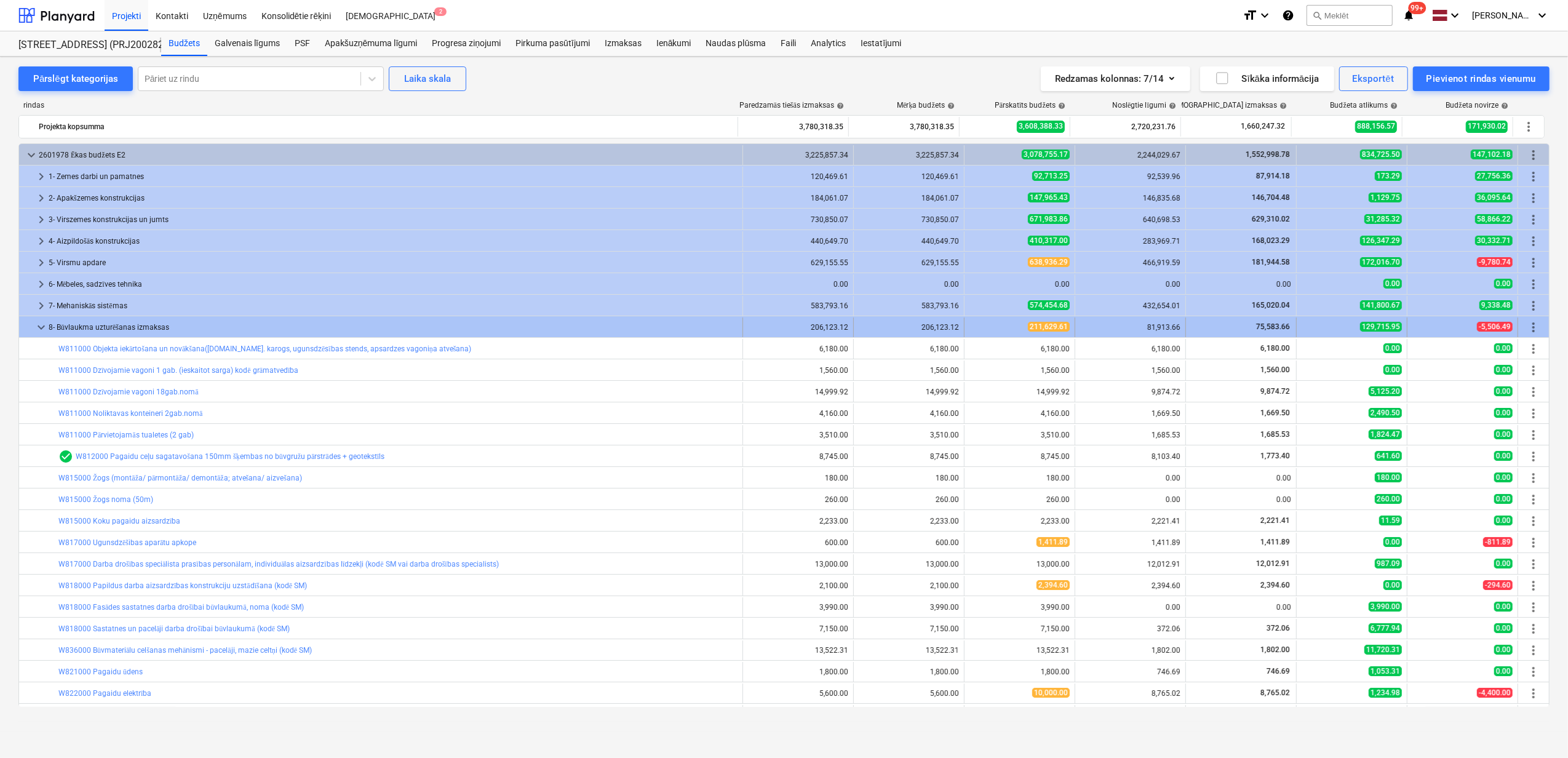
scroll to position [82, 0]
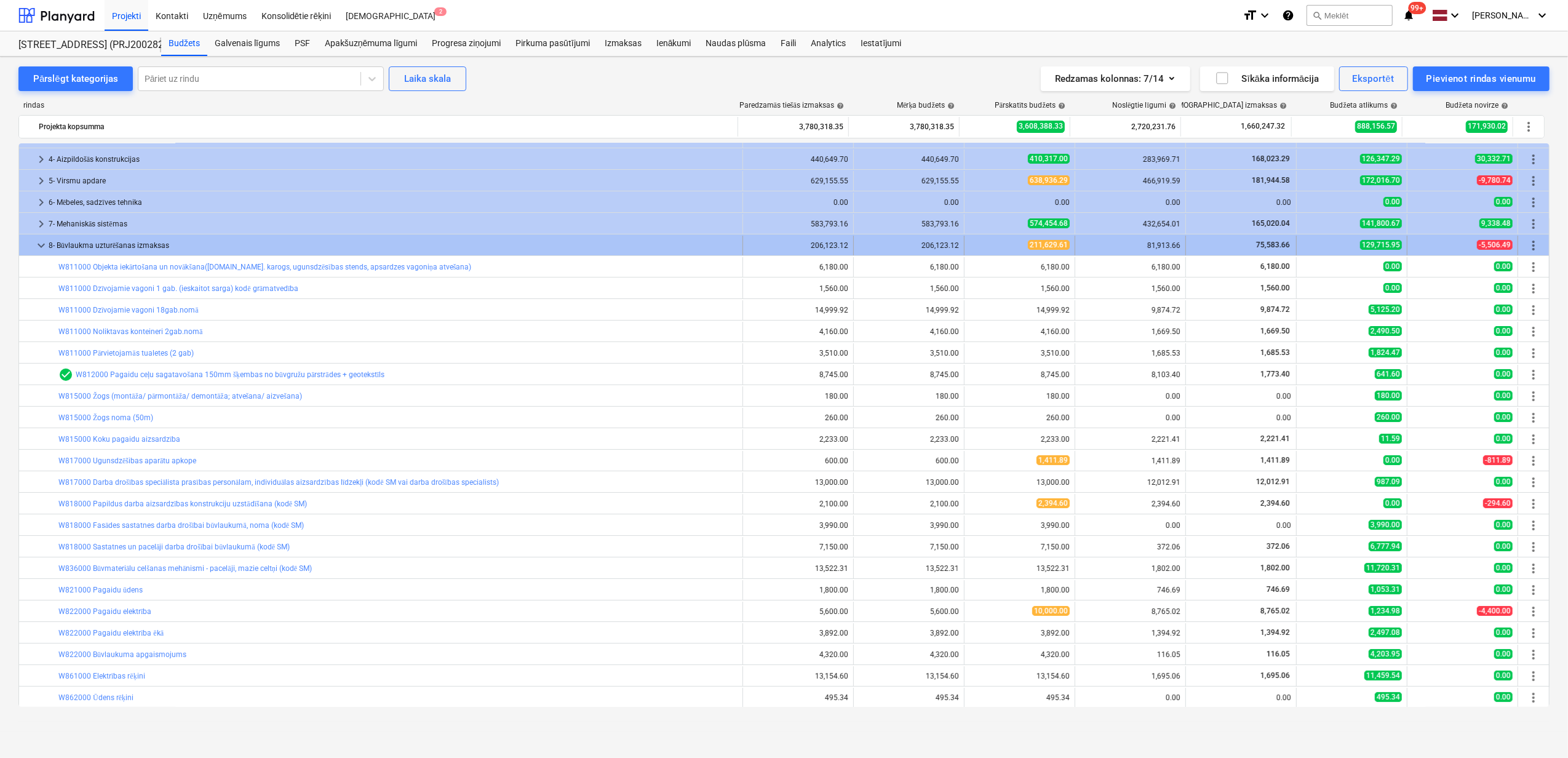
click at [45, 244] on span "keyboard_arrow_down" at bounding box center [41, 245] width 15 height 15
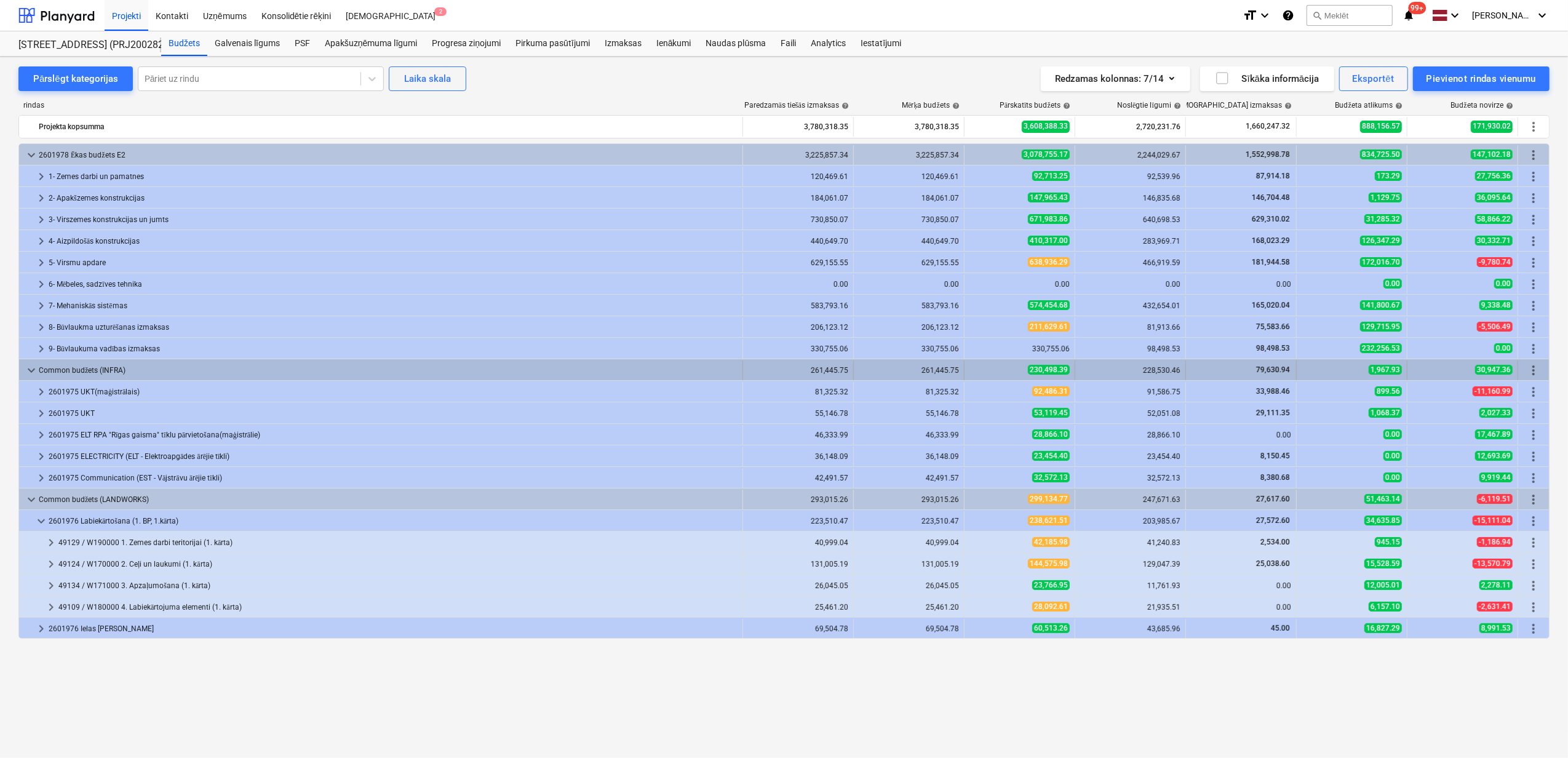
scroll to position [0, 0]
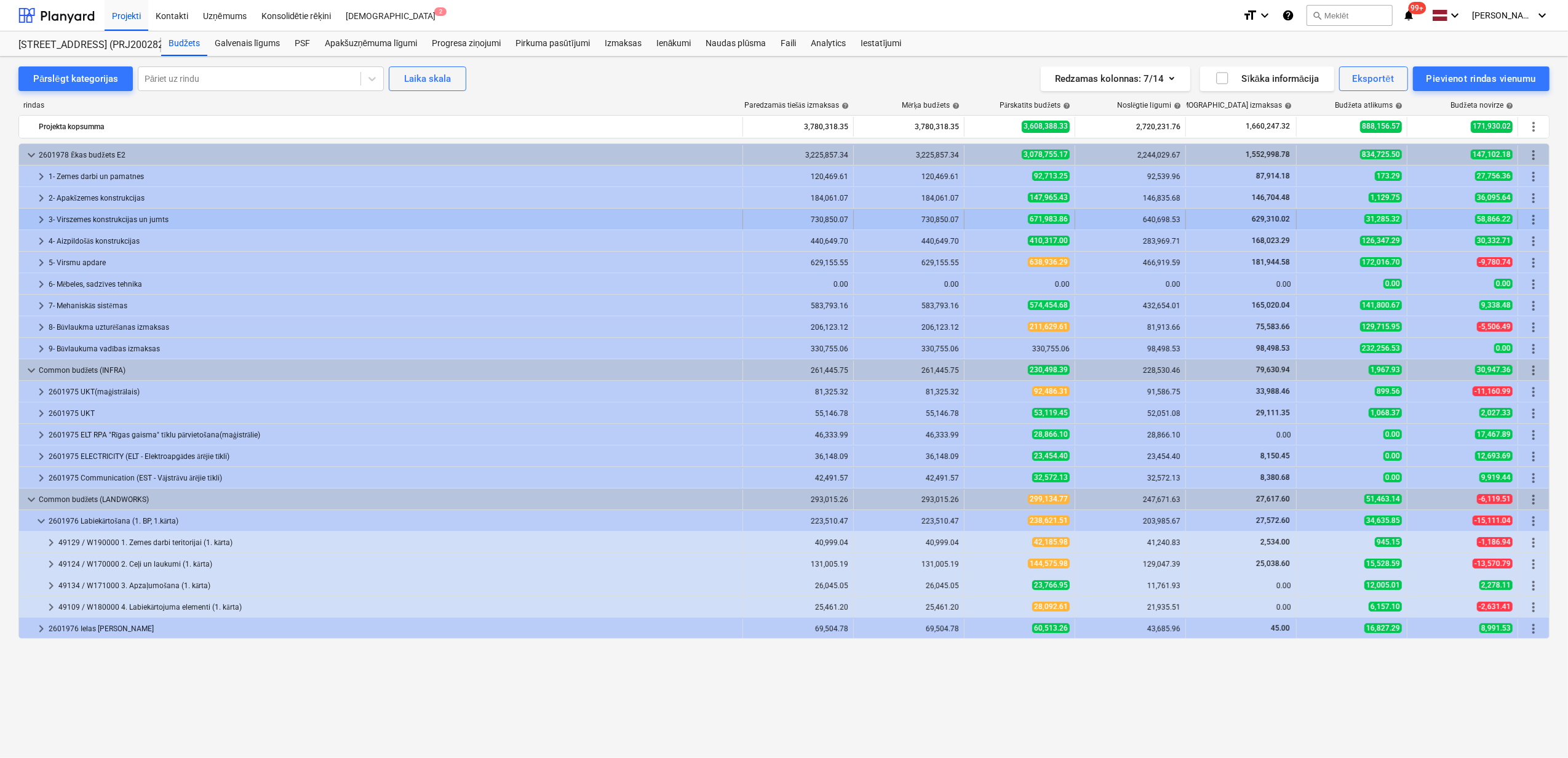
click at [41, 219] on span "keyboard_arrow_right" at bounding box center [41, 219] width 15 height 15
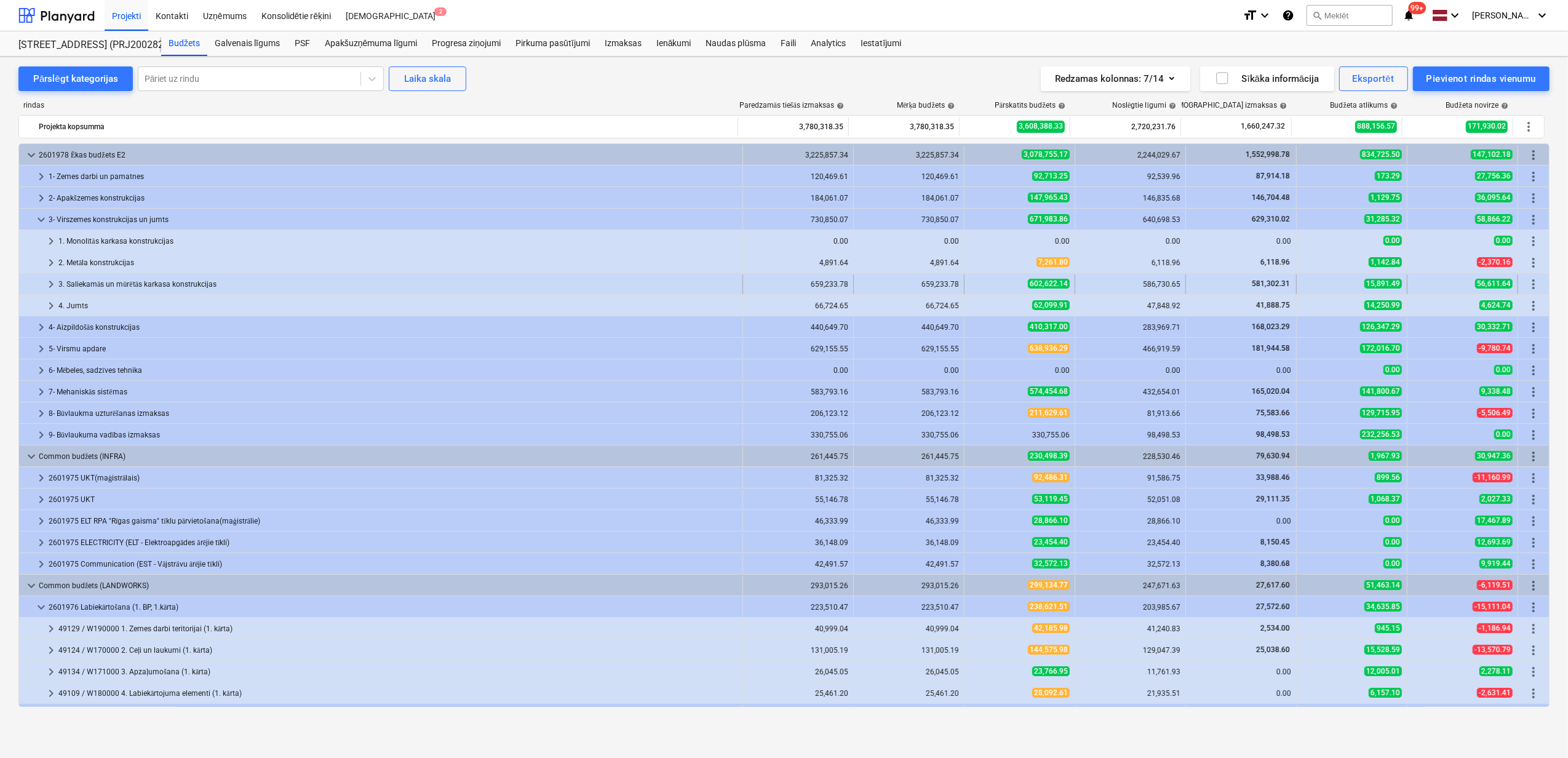
click at [45, 288] on span "keyboard_arrow_right" at bounding box center [51, 284] width 15 height 15
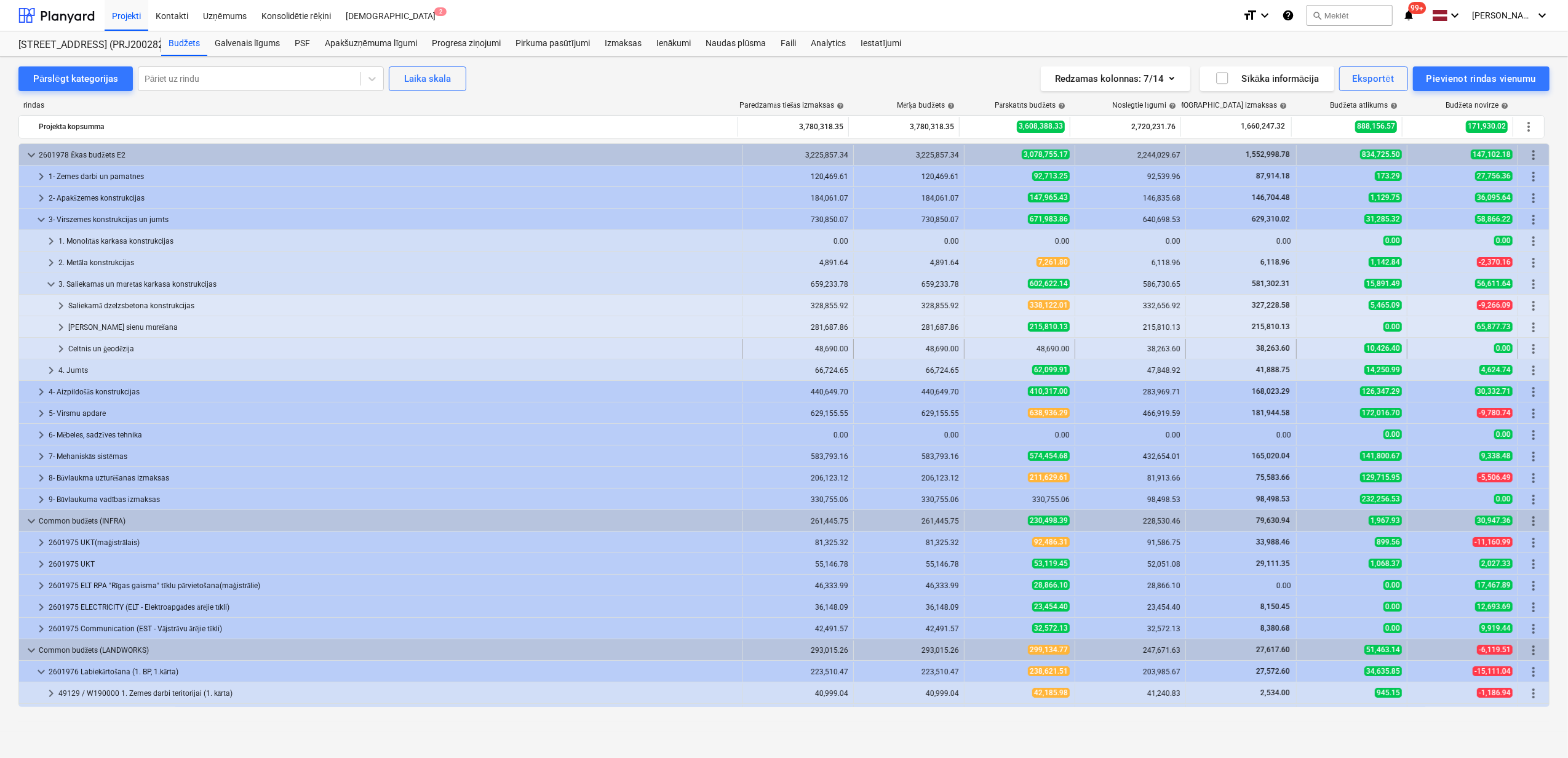
click at [55, 343] on span "keyboard_arrow_right" at bounding box center [61, 348] width 15 height 15
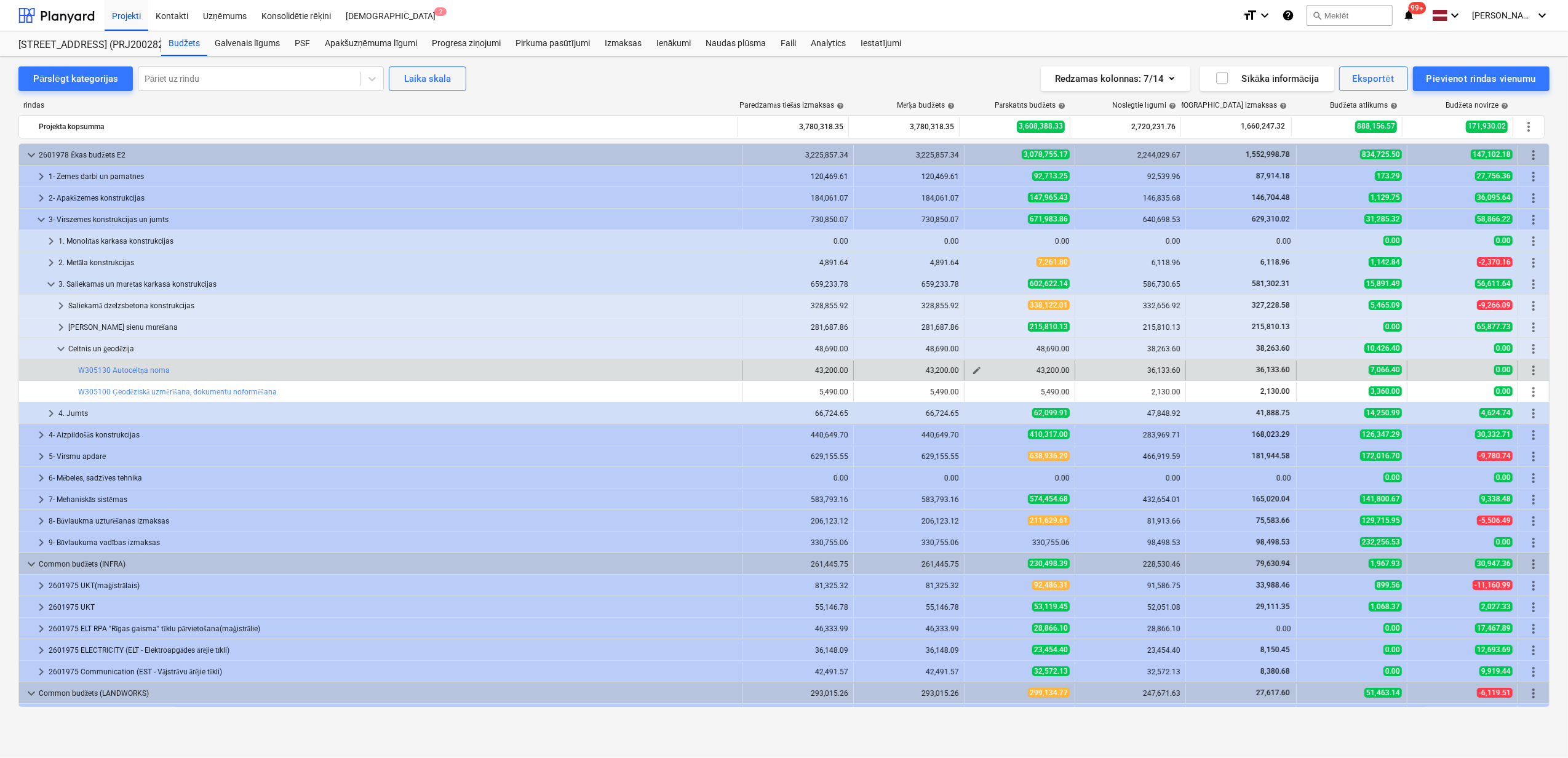
click at [973, 370] on span "edit" at bounding box center [977, 370] width 10 height 10
type textarea "x"
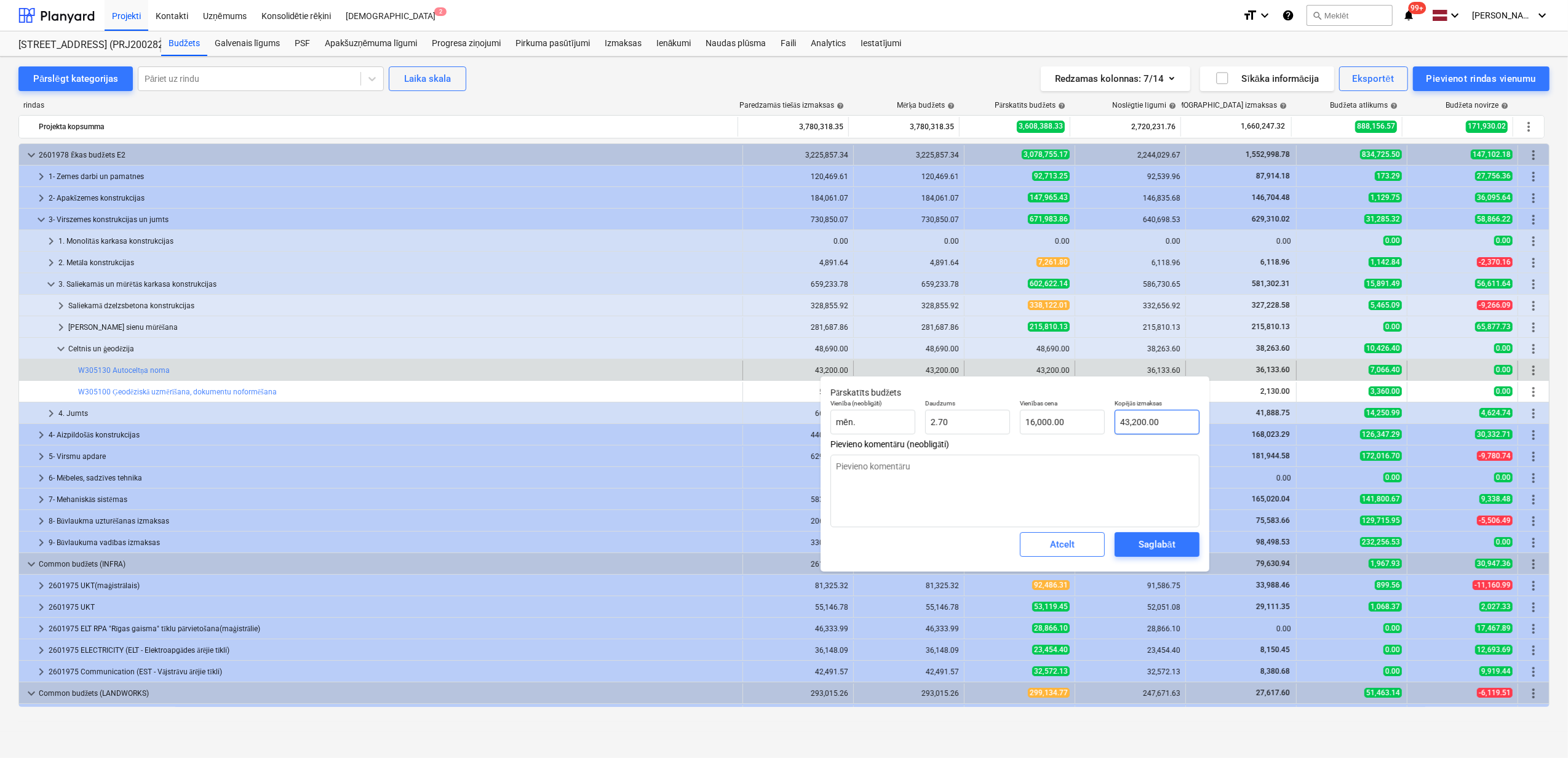
type input "43200"
drag, startPoint x: 1180, startPoint y: 420, endPoint x: 1361, endPoint y: 523, distance: 208.3
click at [1090, 420] on div "Vienība (neobligāti) mēn. Daudzums 2.70 Vienības cena 16,000.00 Kopējās izmaksa…" at bounding box center [1015, 417] width 379 height 45
type textarea "x"
type input "3"
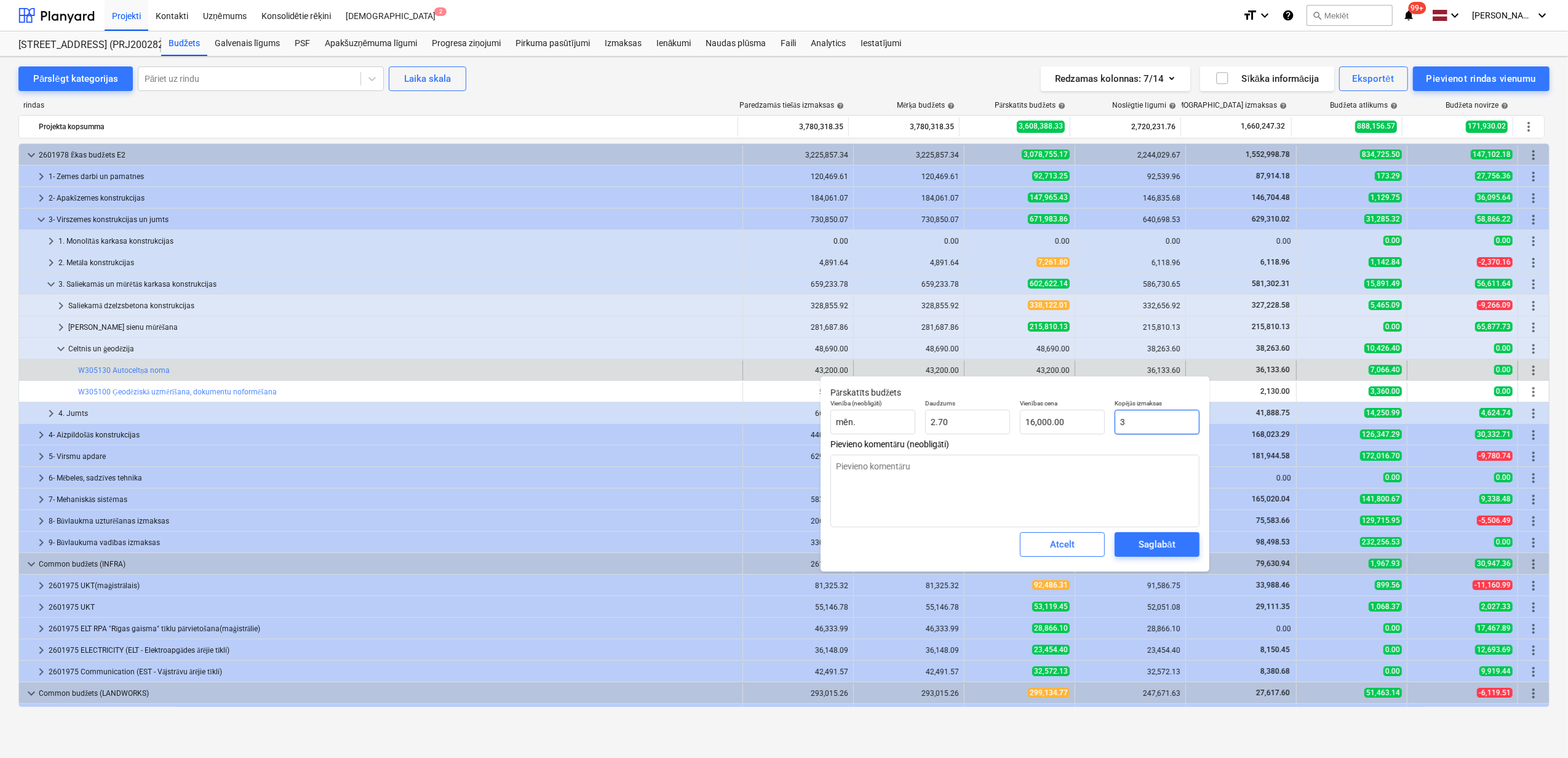
type input "1.11"
type textarea "x"
type input "36"
type input "13.33"
type textarea "x"
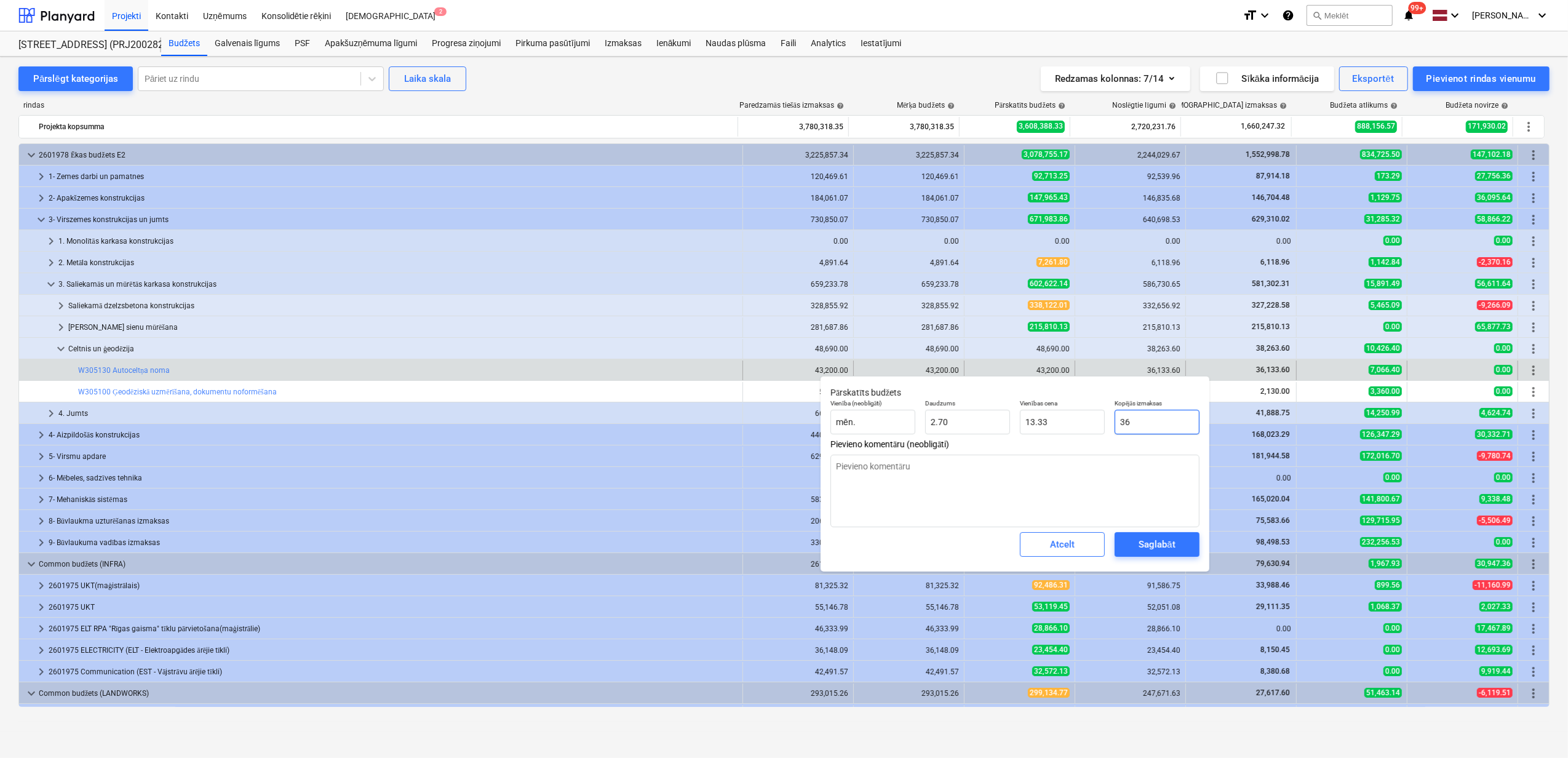
type input "361"
type input "133.70"
type textarea "x"
type input "3613"
type input "1,338.15"
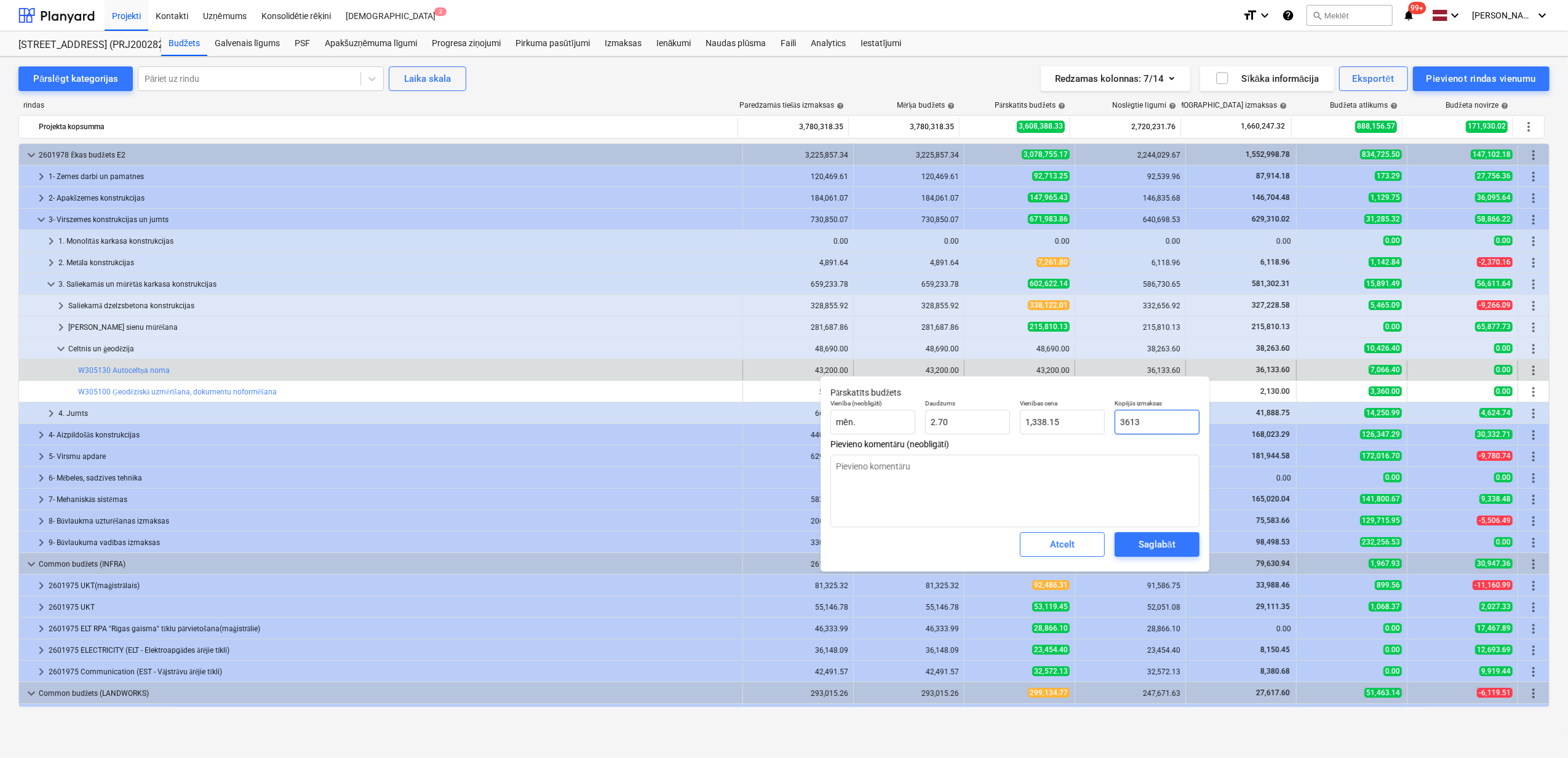
type textarea "x"
type input "36133"
type input "13,382.59"
type textarea "x"
type input "36133."
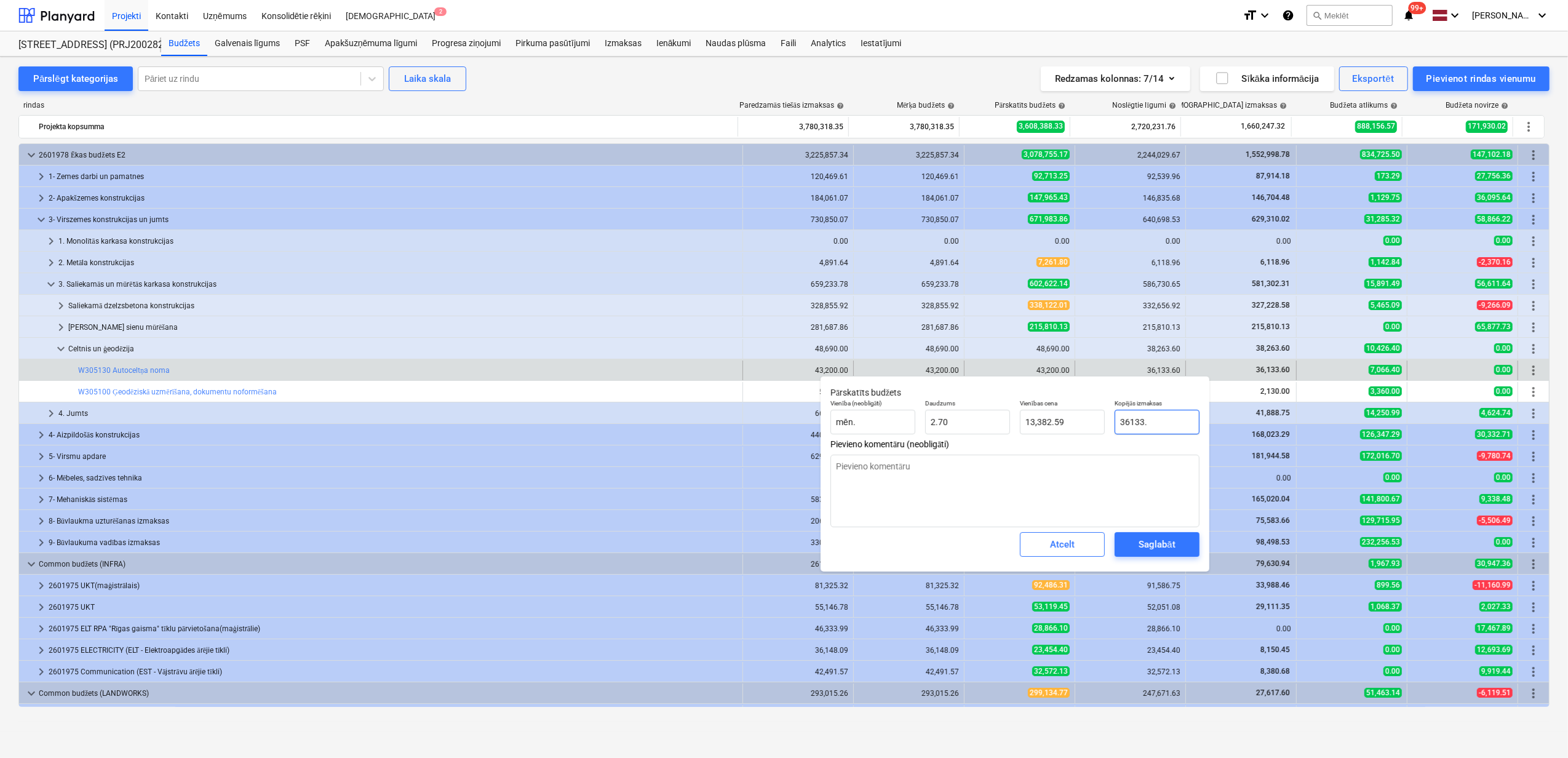
type textarea "x"
type input "36133.6"
type input "13,382.81"
type input "36133.6"
type textarea "x"
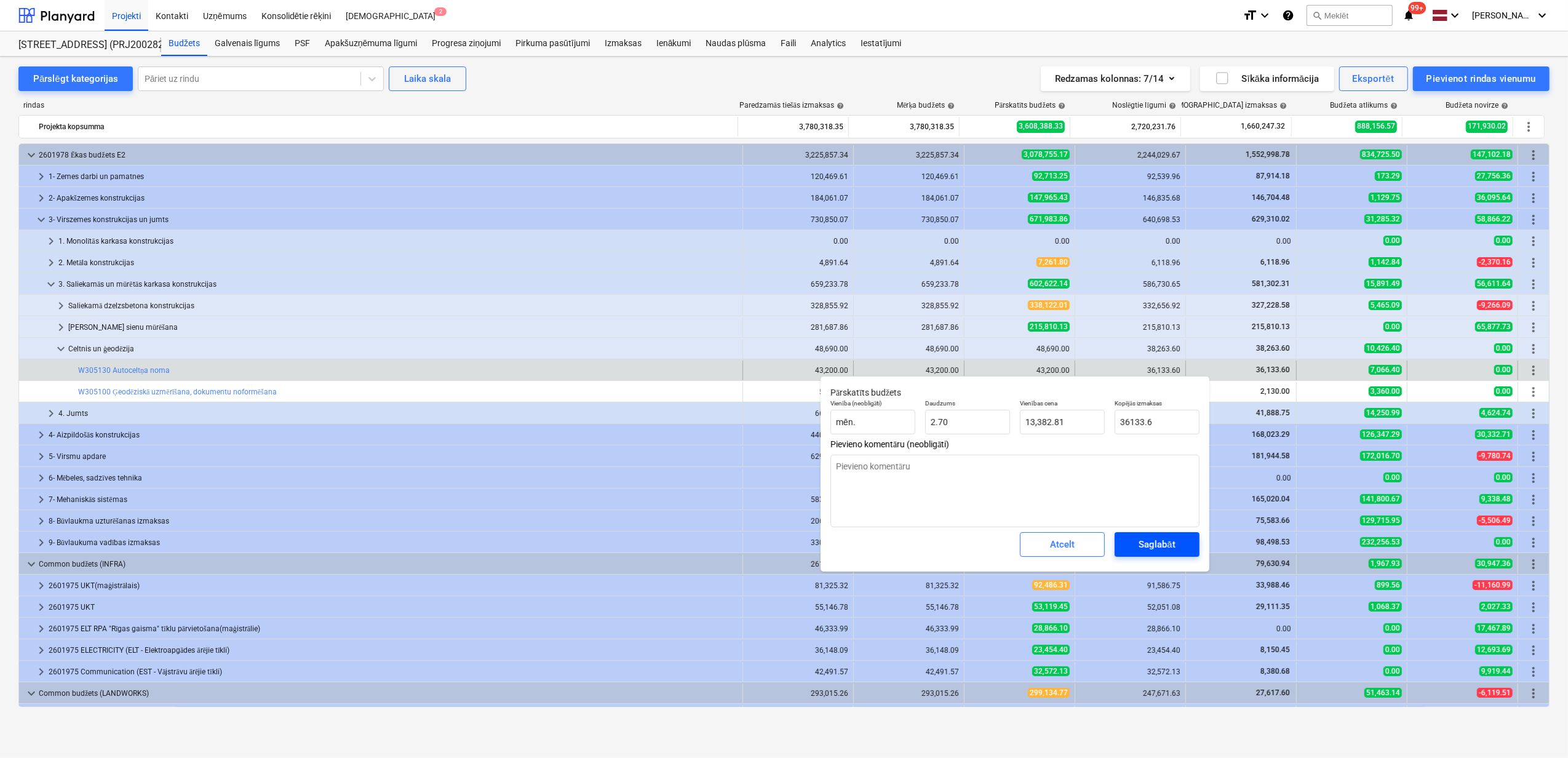
type input "36,133.60"
click at [1174, 539] on div "Saglabāt" at bounding box center [1156, 544] width 36 height 16
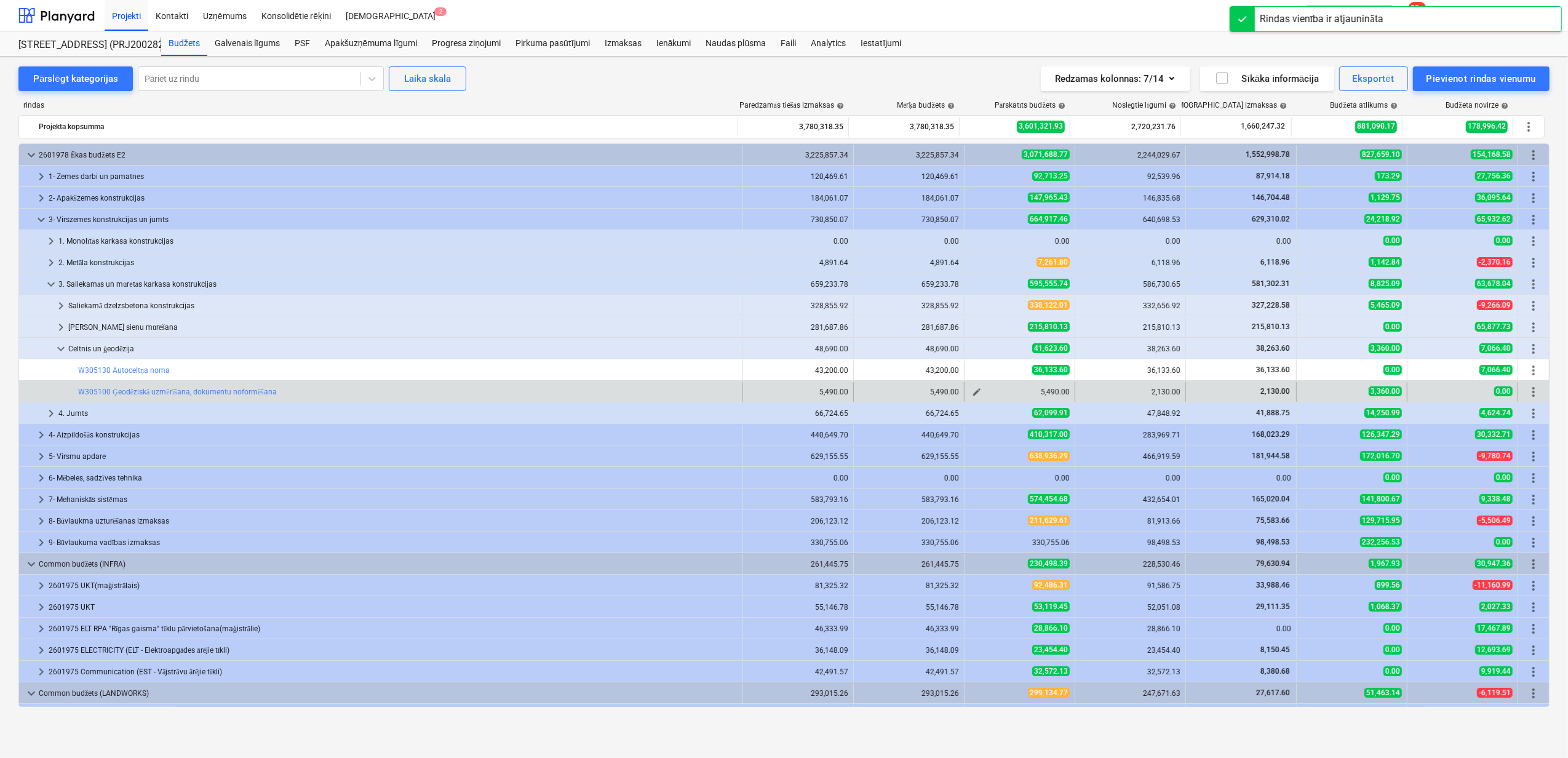
click at [972, 393] on span "edit" at bounding box center [977, 391] width 10 height 10
type textarea "x"
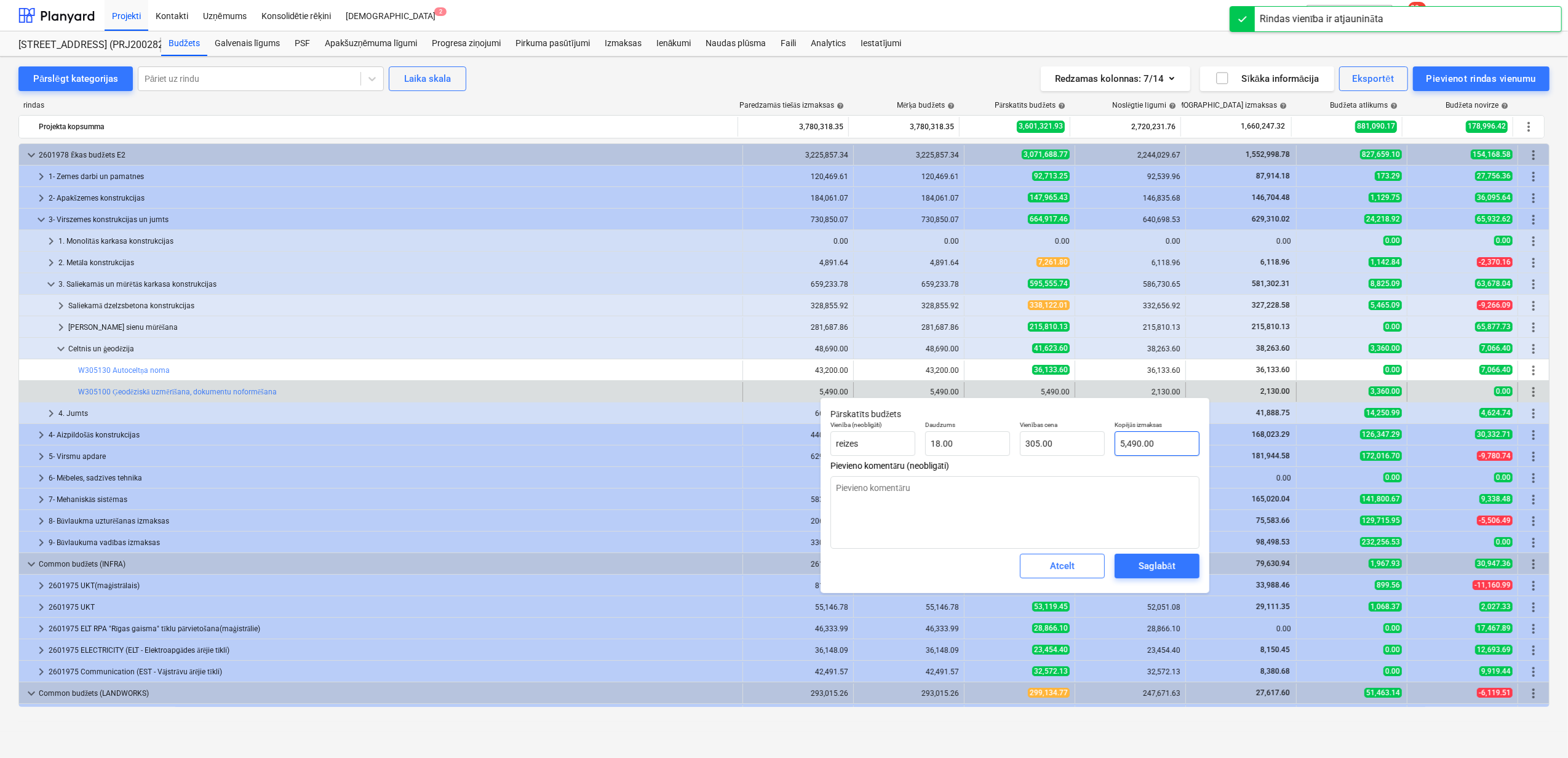
type input "5490"
drag, startPoint x: 1162, startPoint y: 446, endPoint x: 1079, endPoint y: 453, distance: 83.3
click at [1069, 439] on div "Vienība (neobligāti) reizes Daudzums 18.00 Vienības cena 305.00 Kopējās izmaksa…" at bounding box center [1015, 438] width 379 height 45
type textarea "x"
type input "2"
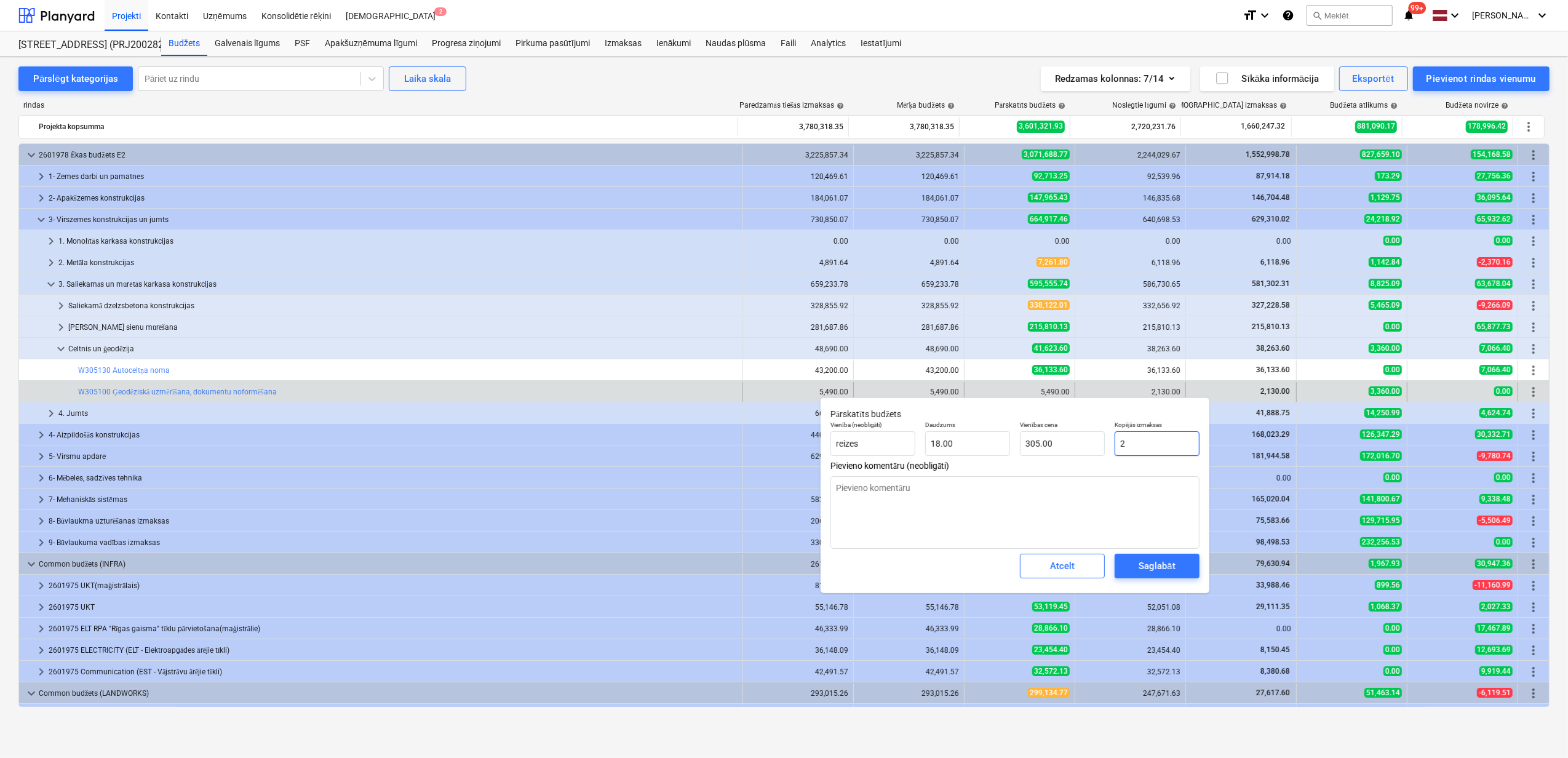
type input "0.11"
type textarea "x"
type input "21"
type input "1.17"
type textarea "x"
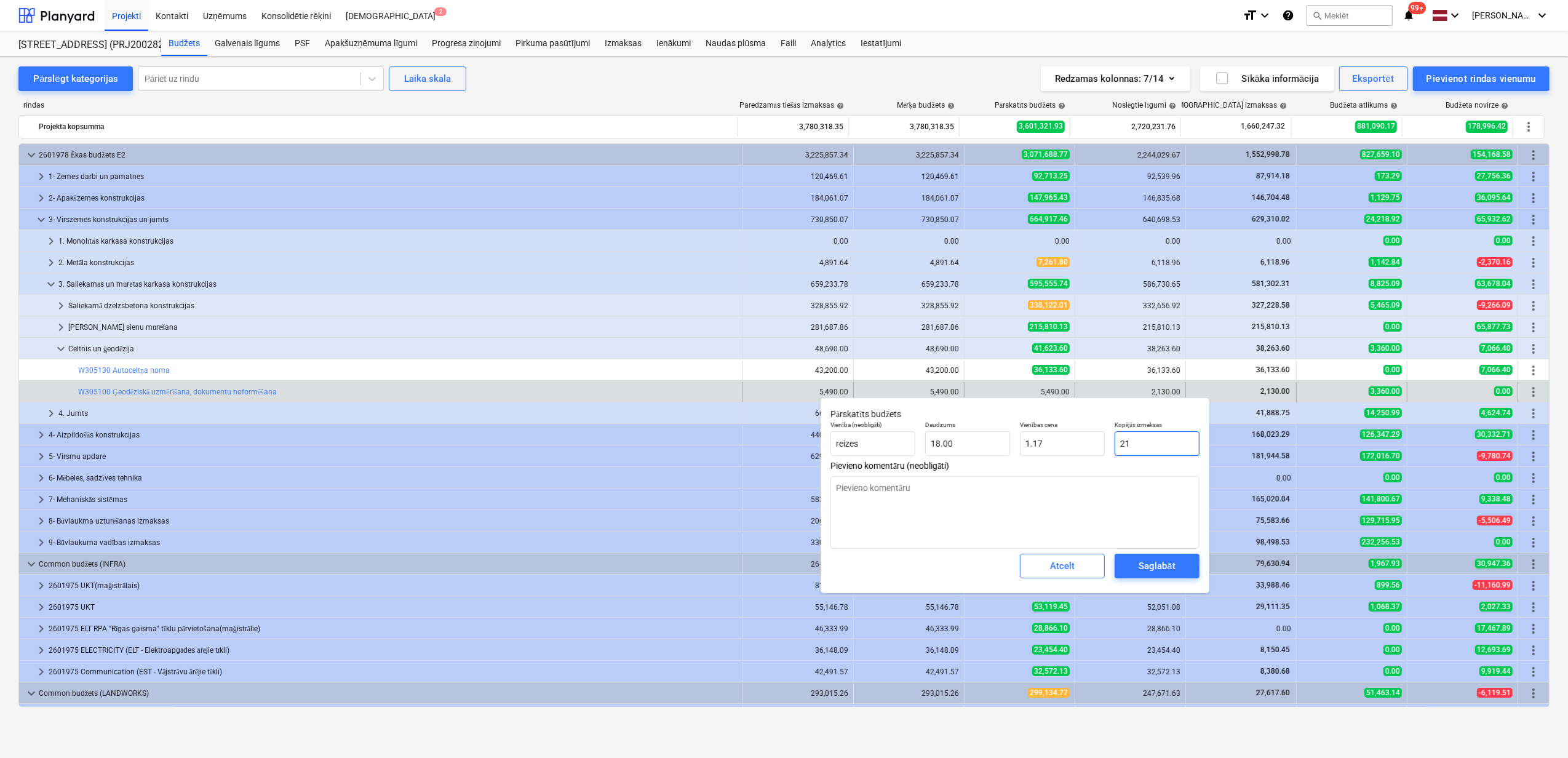
type input "213"
type input "11.83"
type textarea "x"
type input "2130"
type input "118.33"
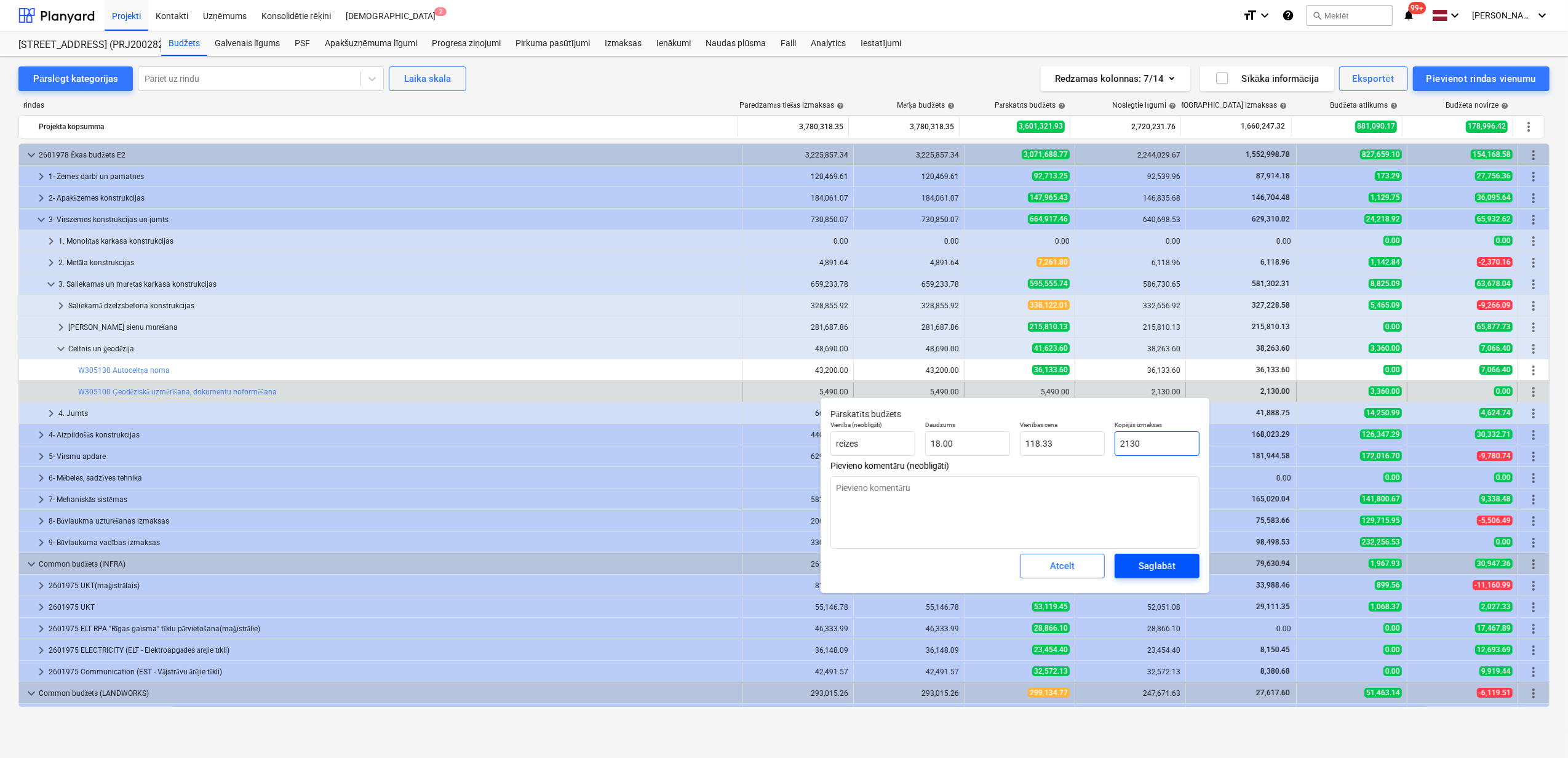
type input "2130"
type textarea "x"
type input "2,130.00"
click at [1150, 574] on div "Saglabāt" at bounding box center [1156, 565] width 36 height 16
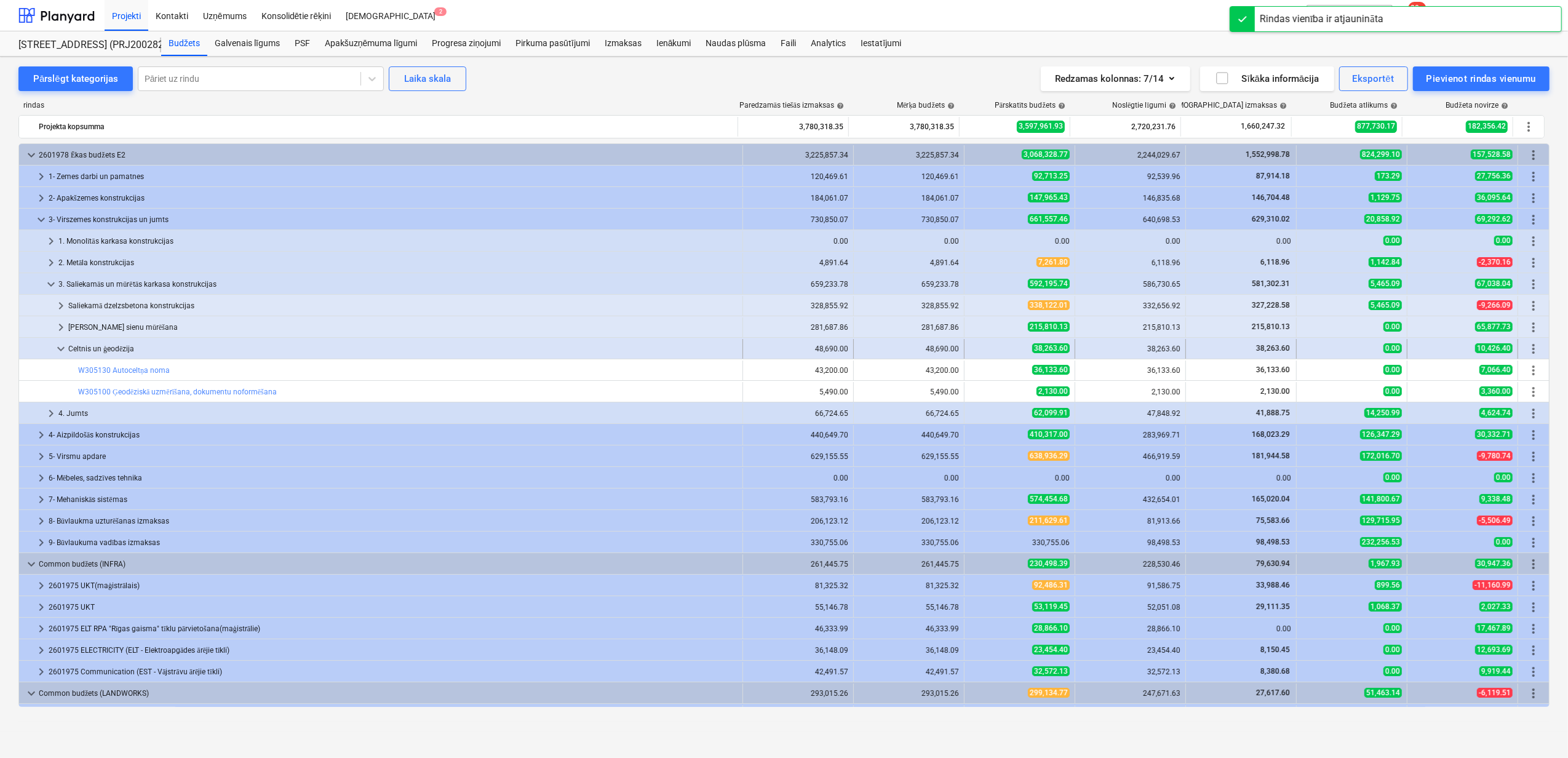
click at [63, 347] on span "keyboard_arrow_down" at bounding box center [61, 348] width 15 height 15
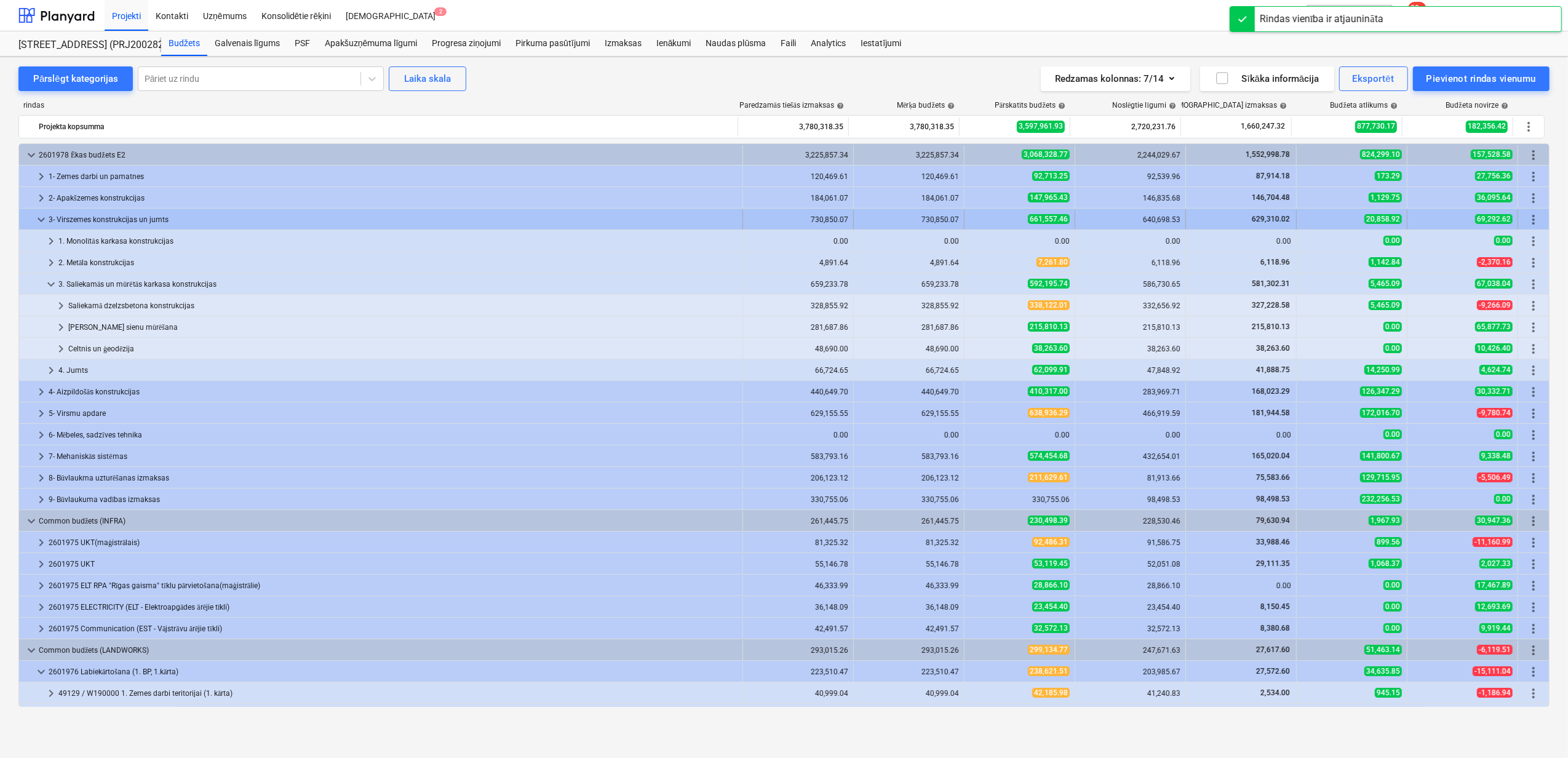
click at [44, 219] on span "keyboard_arrow_down" at bounding box center [41, 219] width 15 height 15
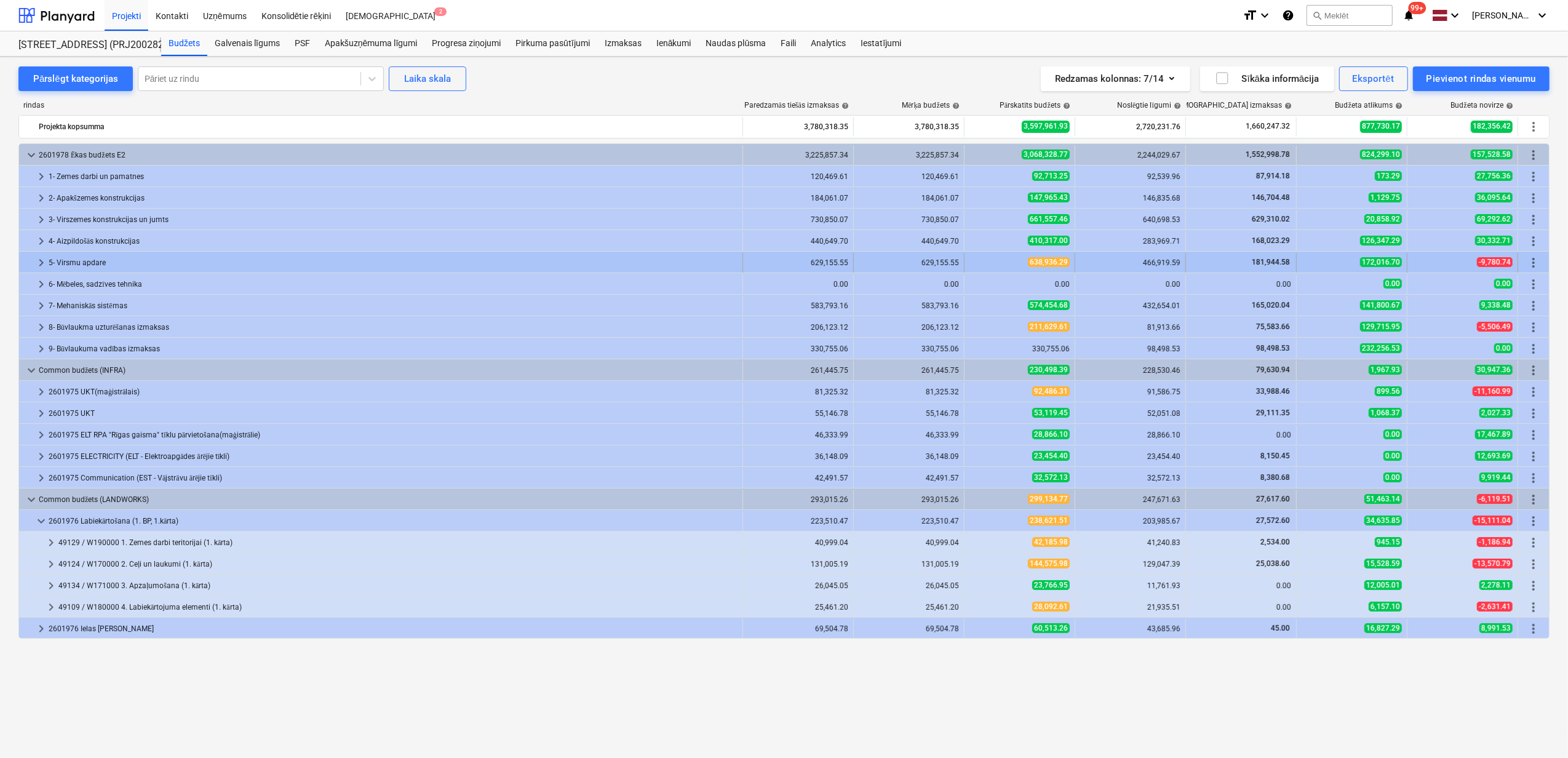
click at [40, 261] on span "keyboard_arrow_right" at bounding box center [41, 262] width 15 height 15
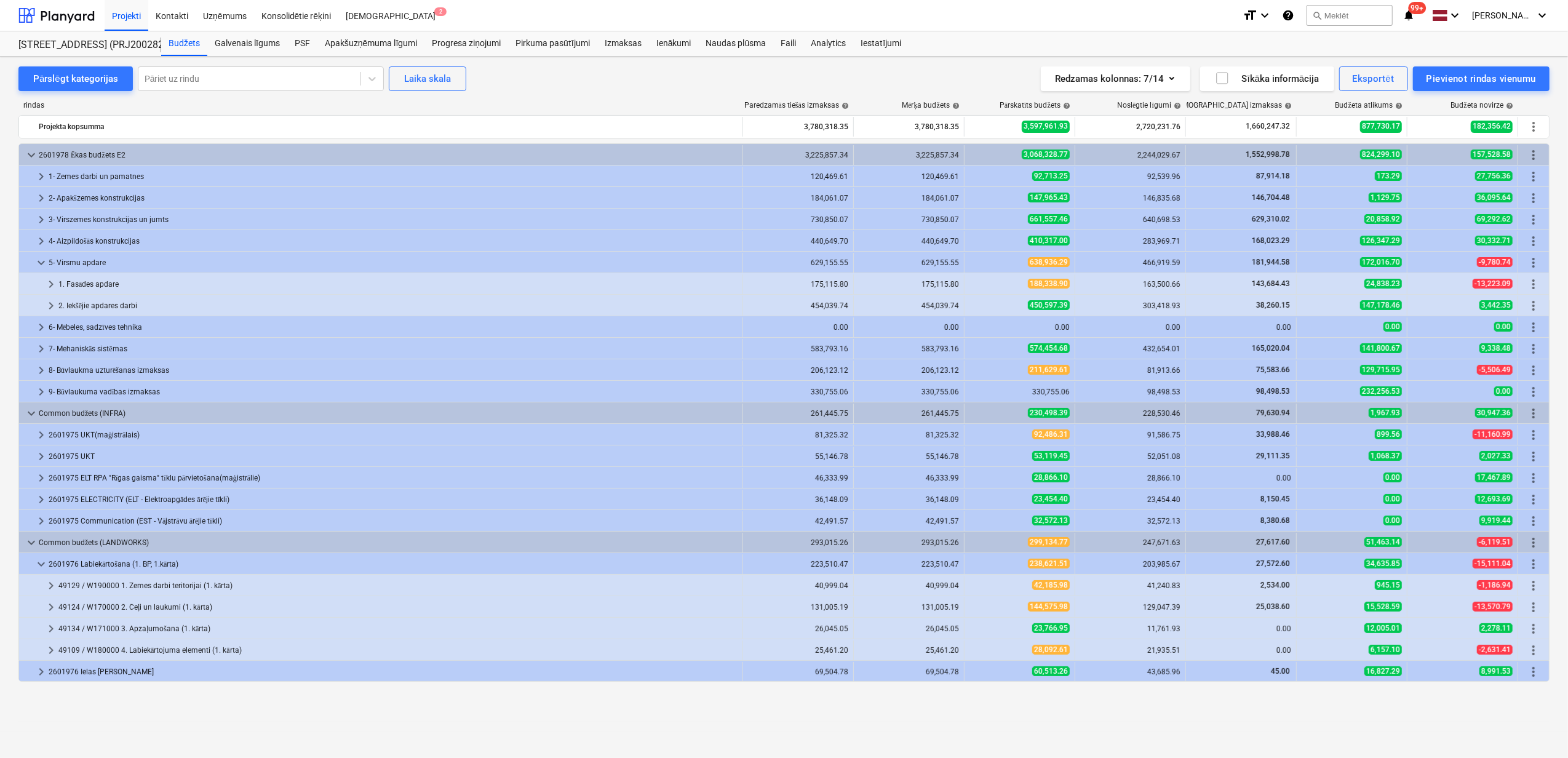
click at [40, 261] on span "keyboard_arrow_down" at bounding box center [41, 262] width 15 height 15
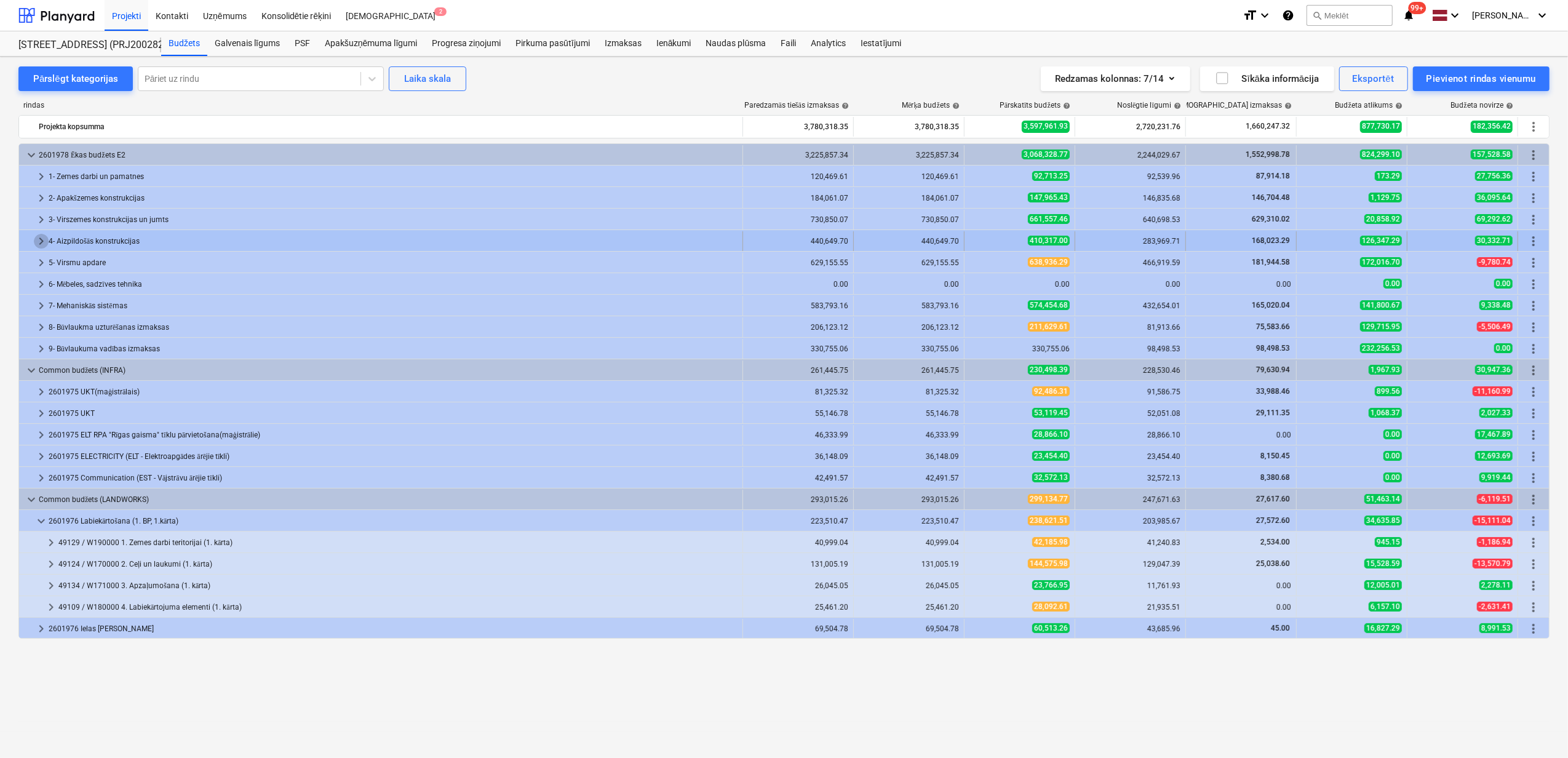
click at [39, 247] on span "keyboard_arrow_right" at bounding box center [41, 241] width 15 height 15
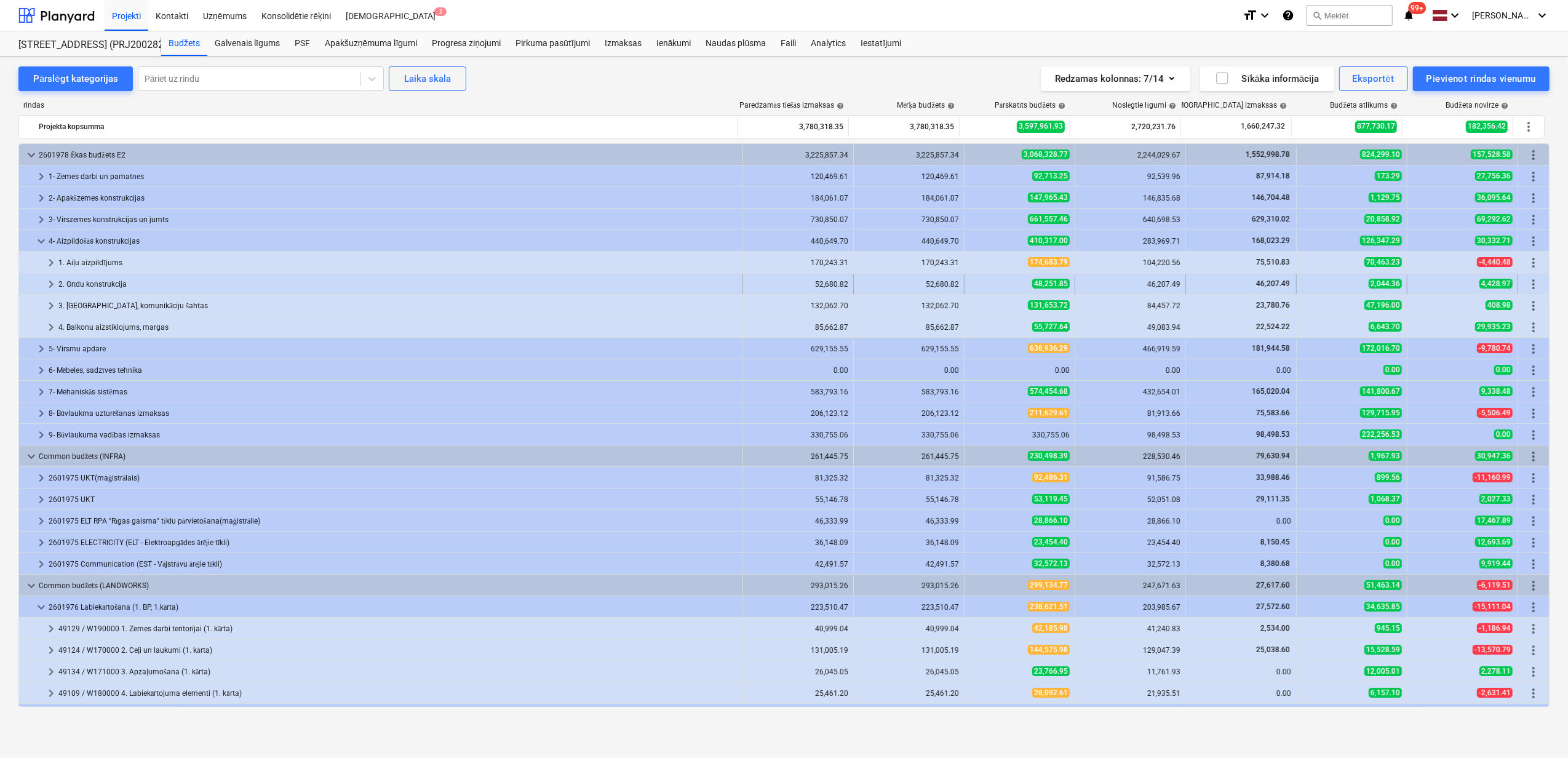
click at [43, 288] on div at bounding box center [34, 285] width 20 height 20
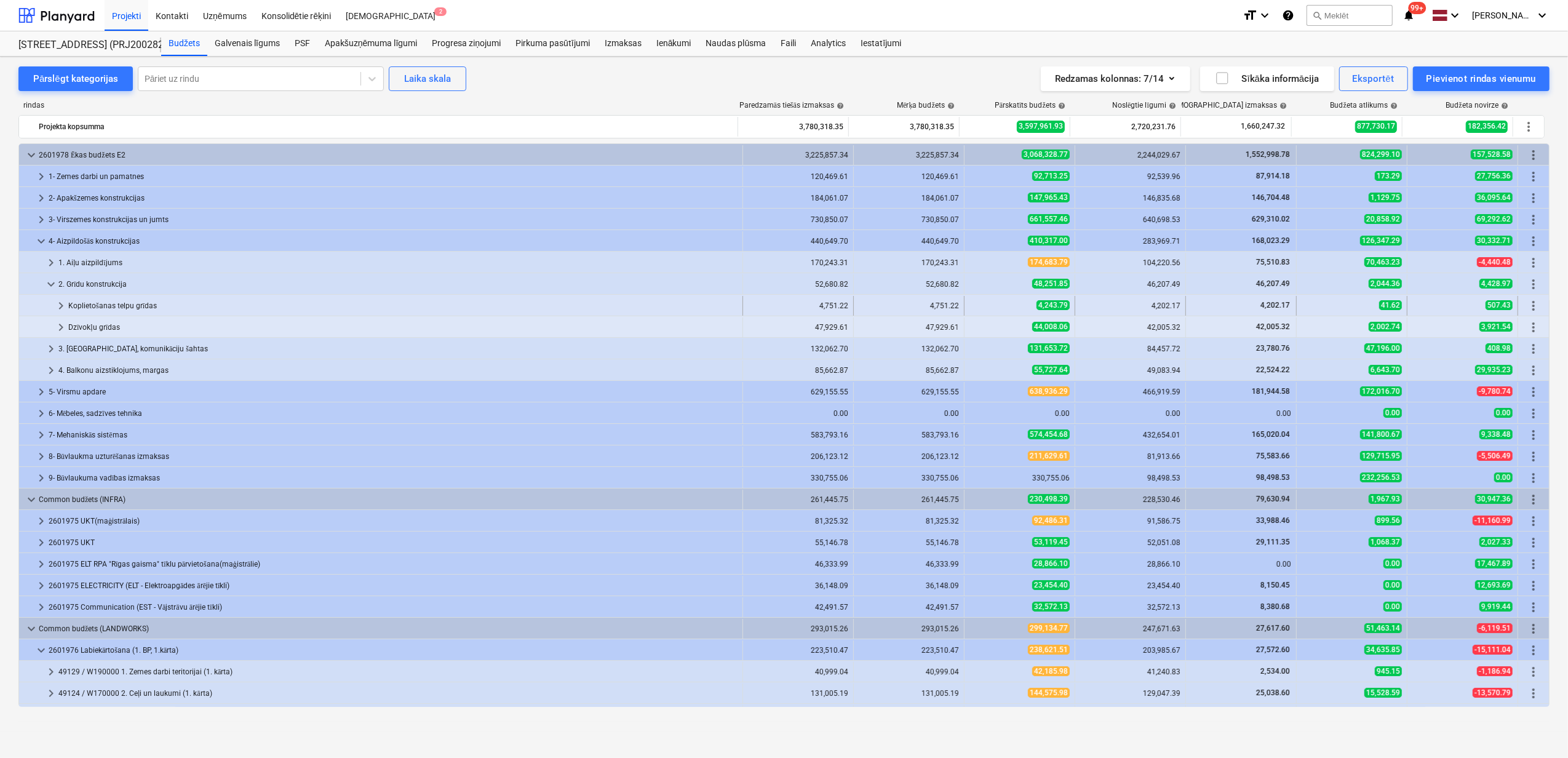
click at [49, 306] on div at bounding box center [38, 306] width 29 height 20
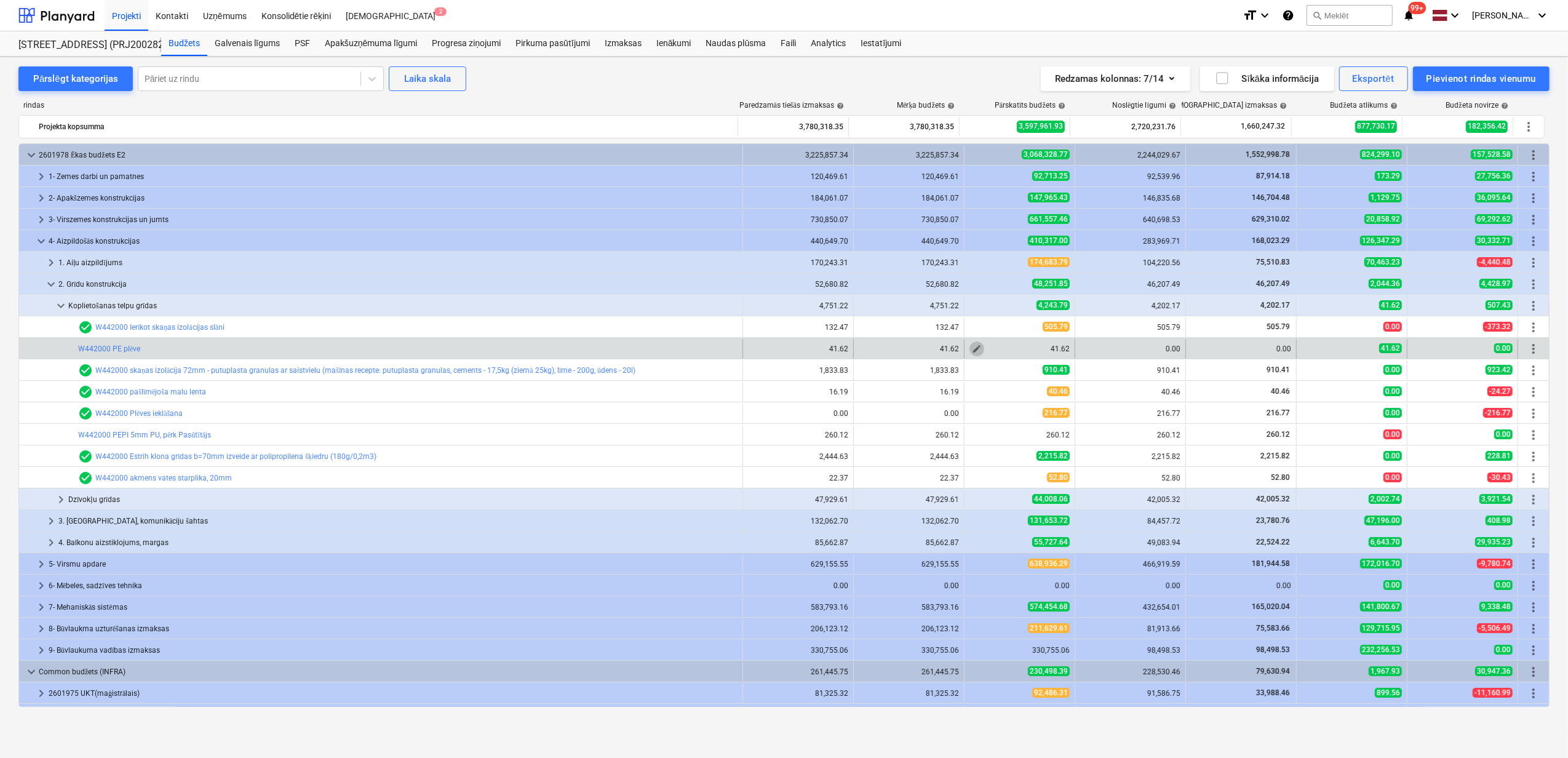
click at [970, 356] on button "edit" at bounding box center [977, 348] width 15 height 15
type textarea "x"
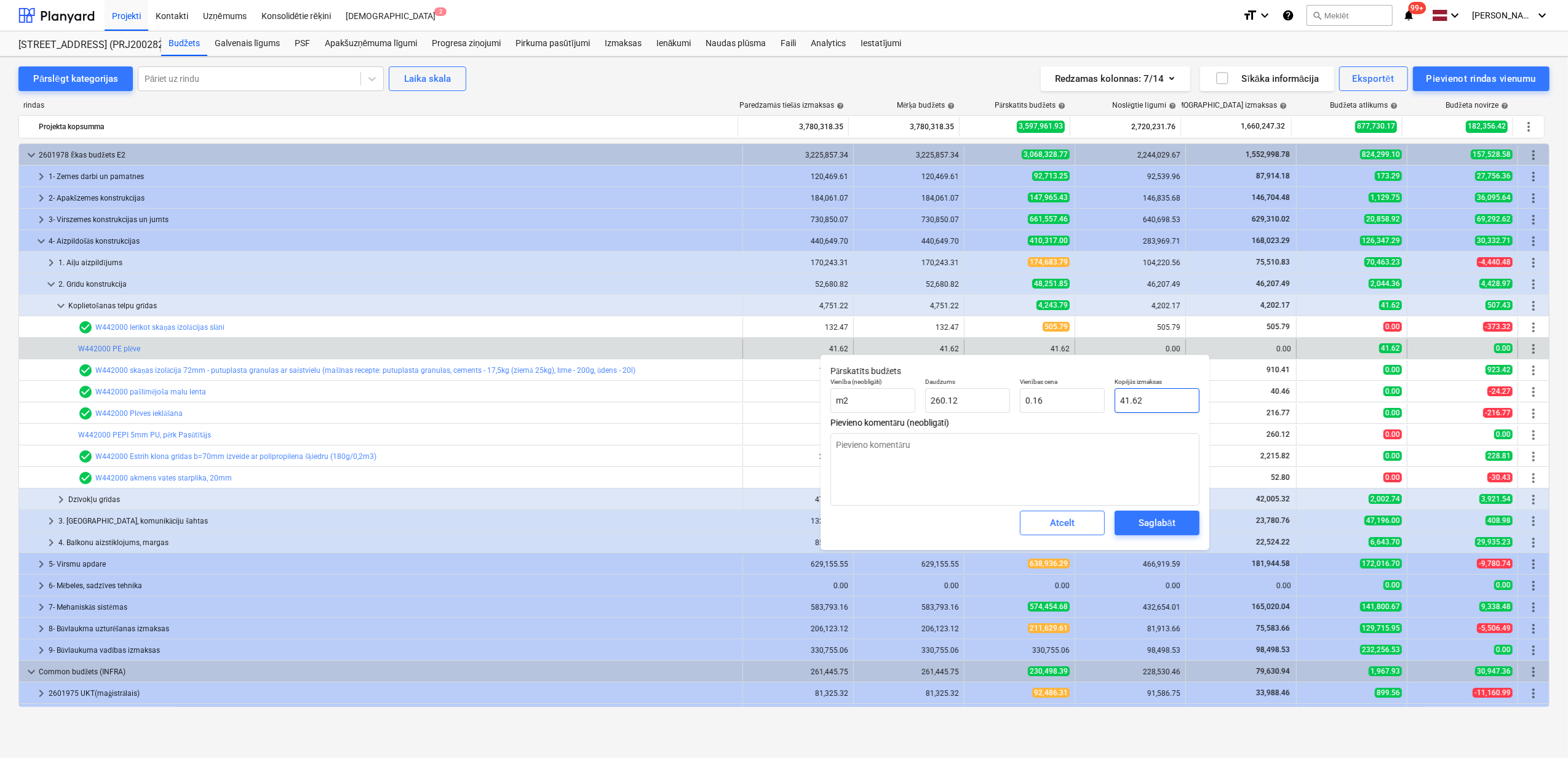
type input "41.6189"
drag, startPoint x: 1174, startPoint y: 406, endPoint x: 1082, endPoint y: 407, distance: 92.0
click at [1082, 407] on div "Vienība (neobligāti) m2 Daudzums 260.12 Vienības cena 0.16 Kopējās izmaksas 41.…" at bounding box center [1015, 395] width 379 height 45
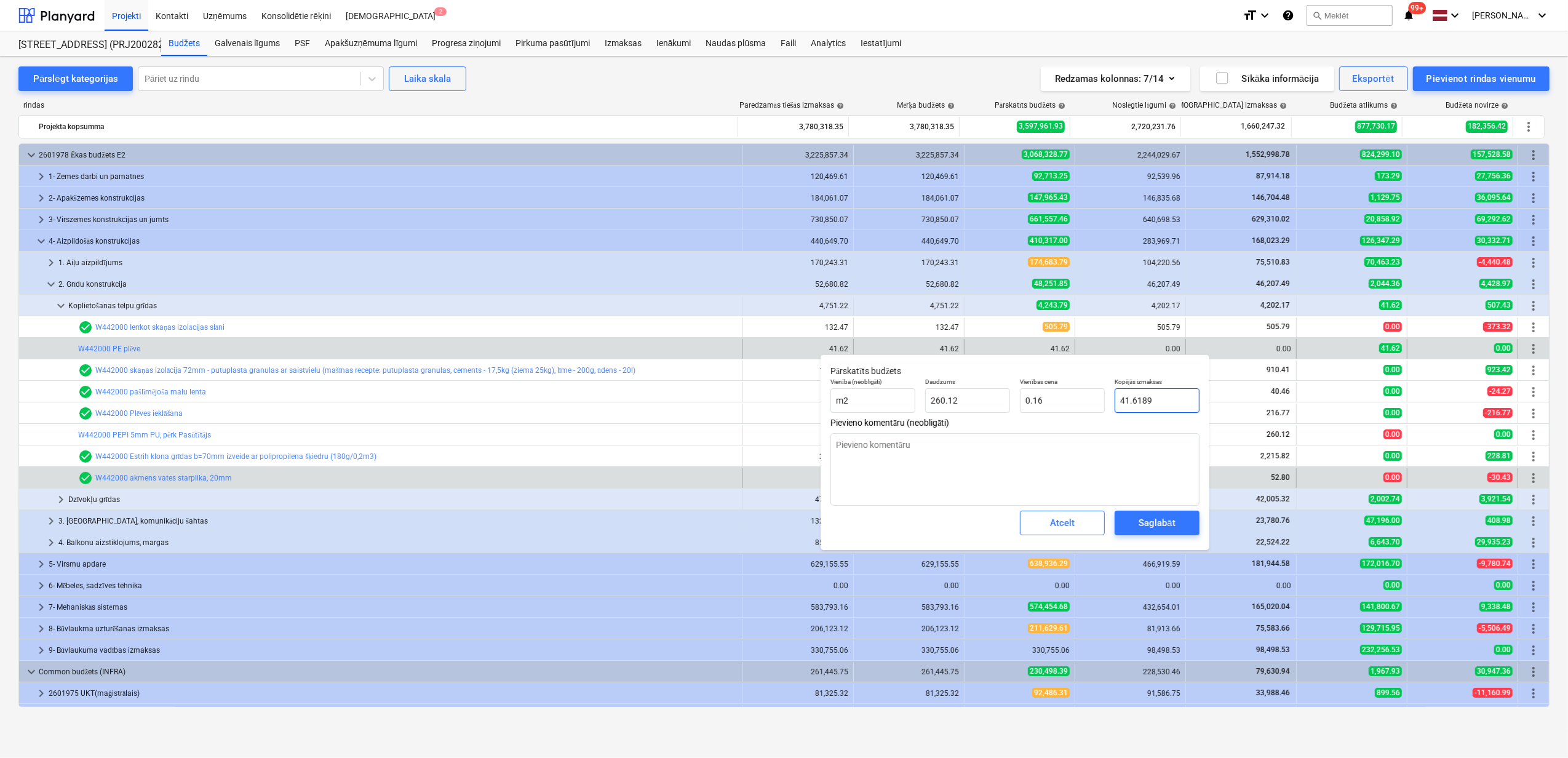
type textarea "x"
type input "0"
type input "0.00"
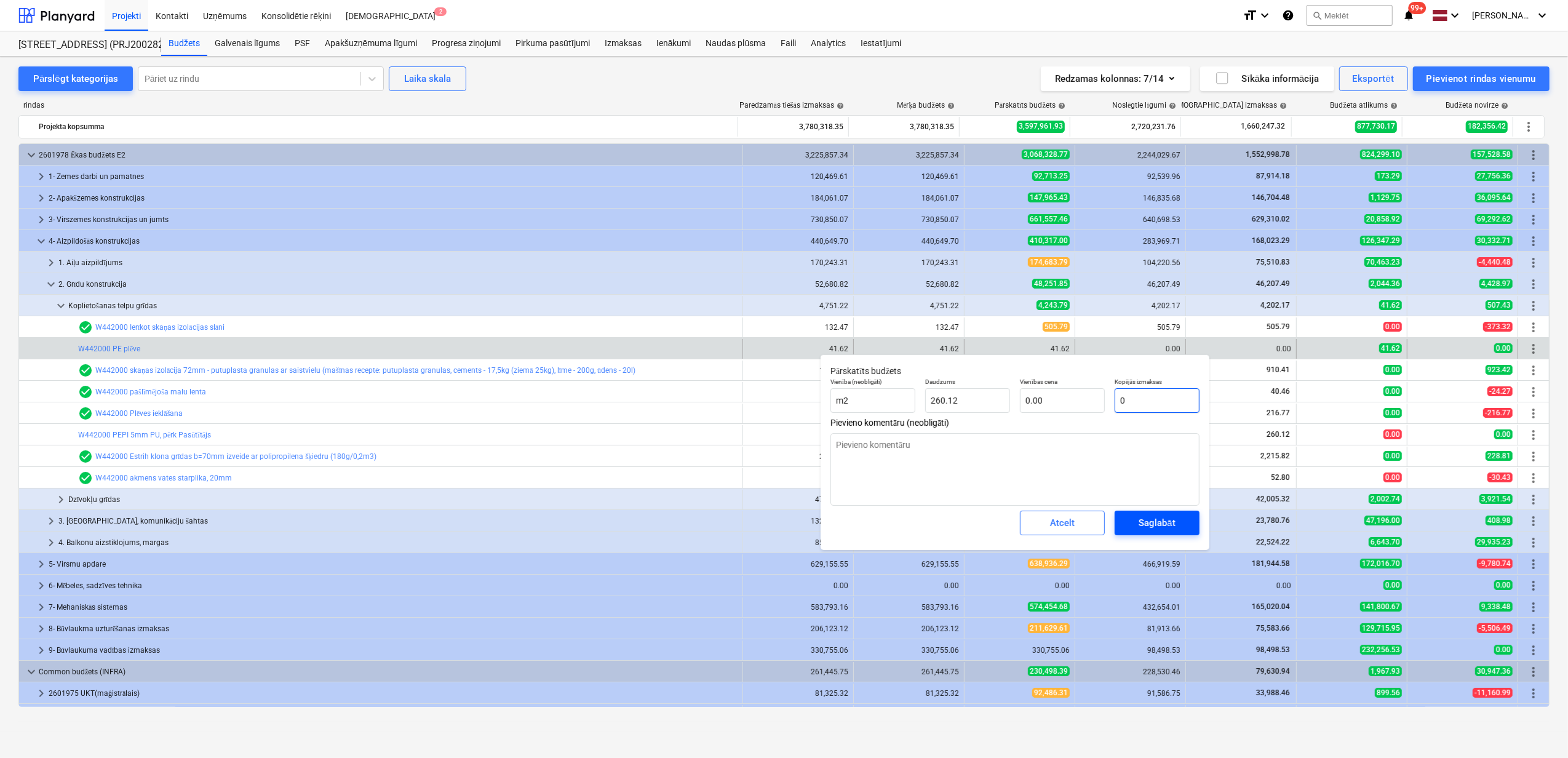
type input "0"
type textarea "x"
type input "0.00"
click at [1149, 520] on div "Saglabāt" at bounding box center [1156, 522] width 36 height 16
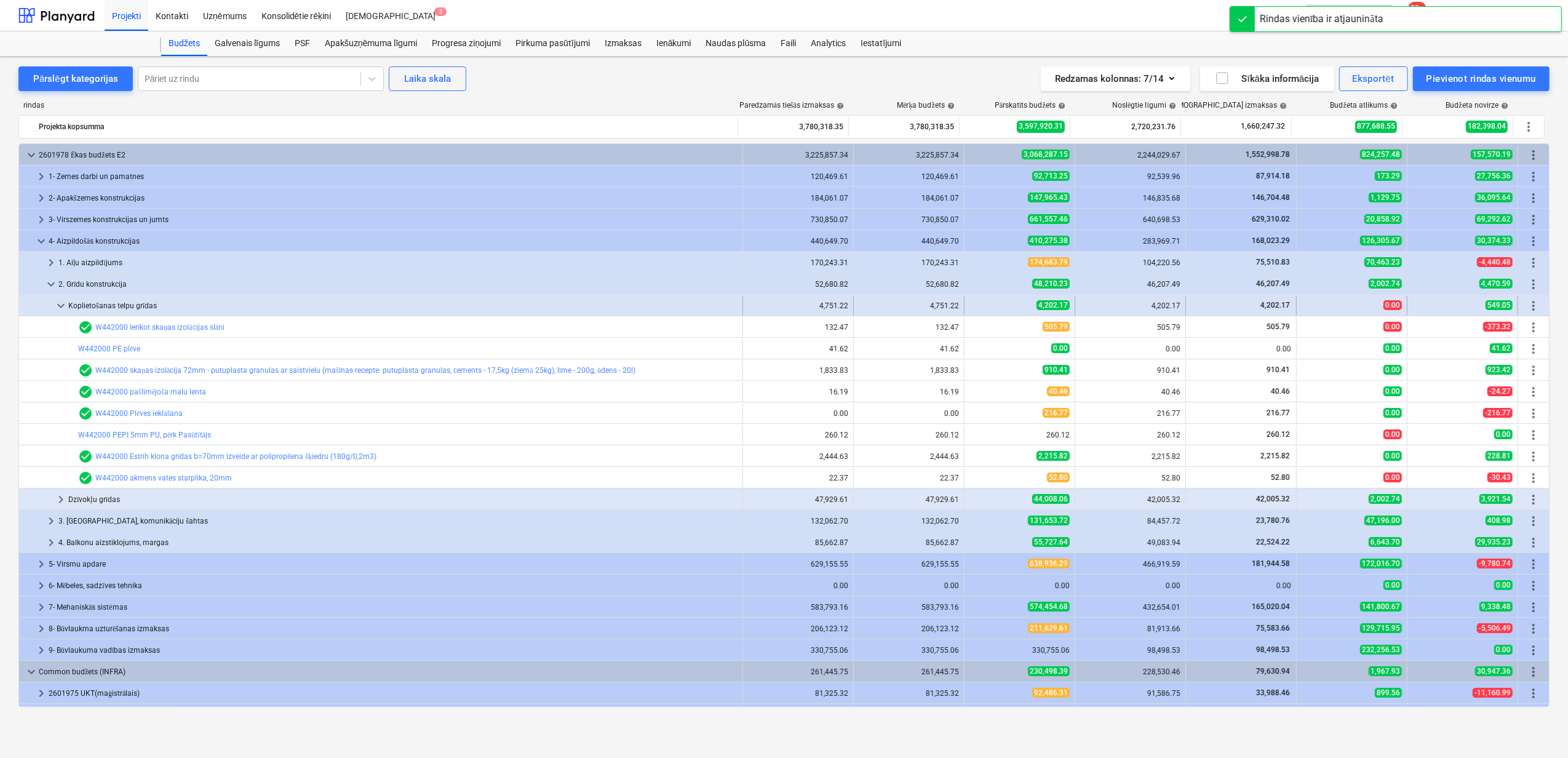
click at [64, 303] on span "keyboard_arrow_down" at bounding box center [61, 305] width 15 height 15
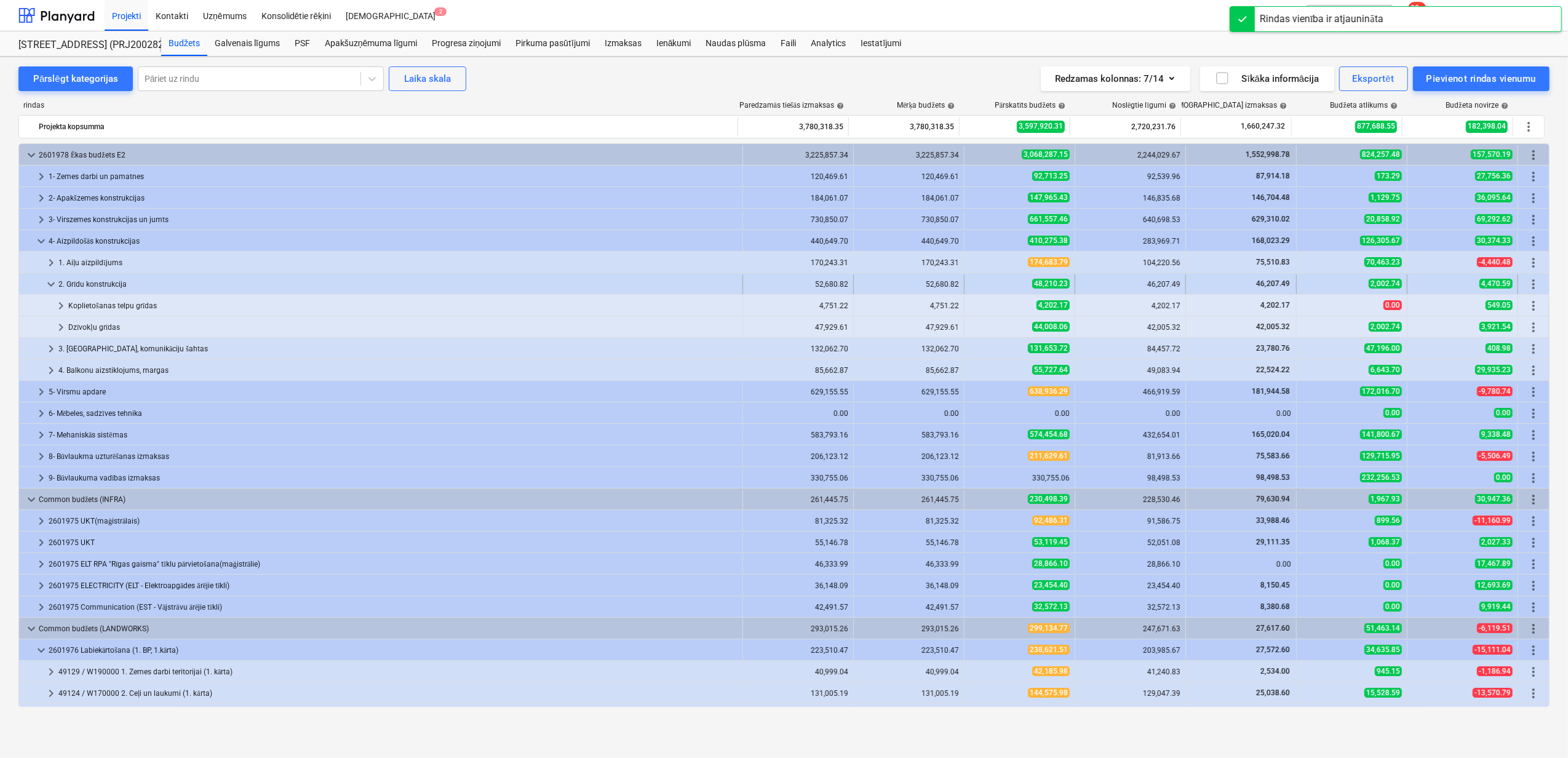
click at [51, 285] on span "keyboard_arrow_down" at bounding box center [51, 284] width 15 height 15
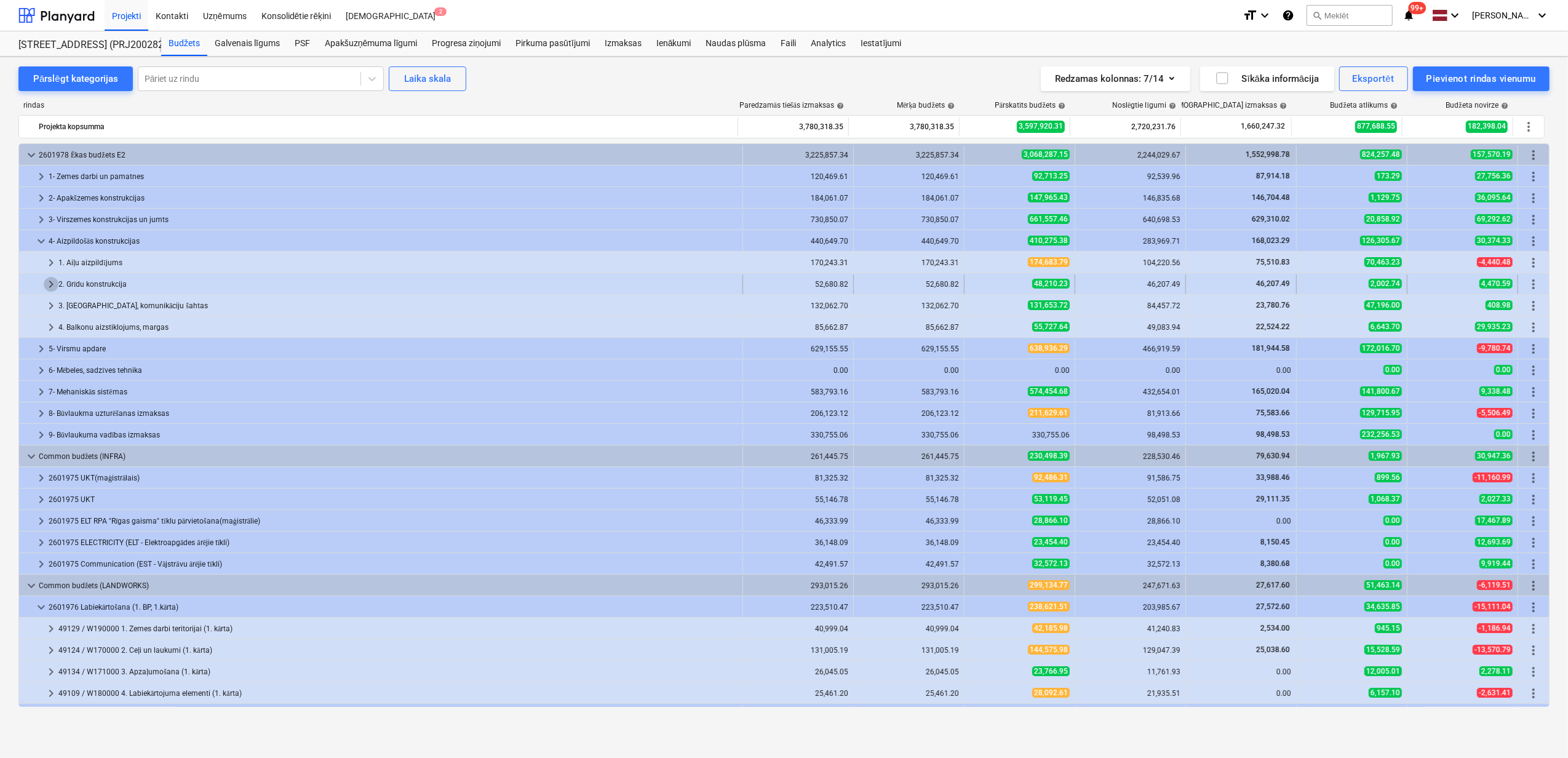
click at [51, 284] on span "keyboard_arrow_right" at bounding box center [51, 284] width 15 height 15
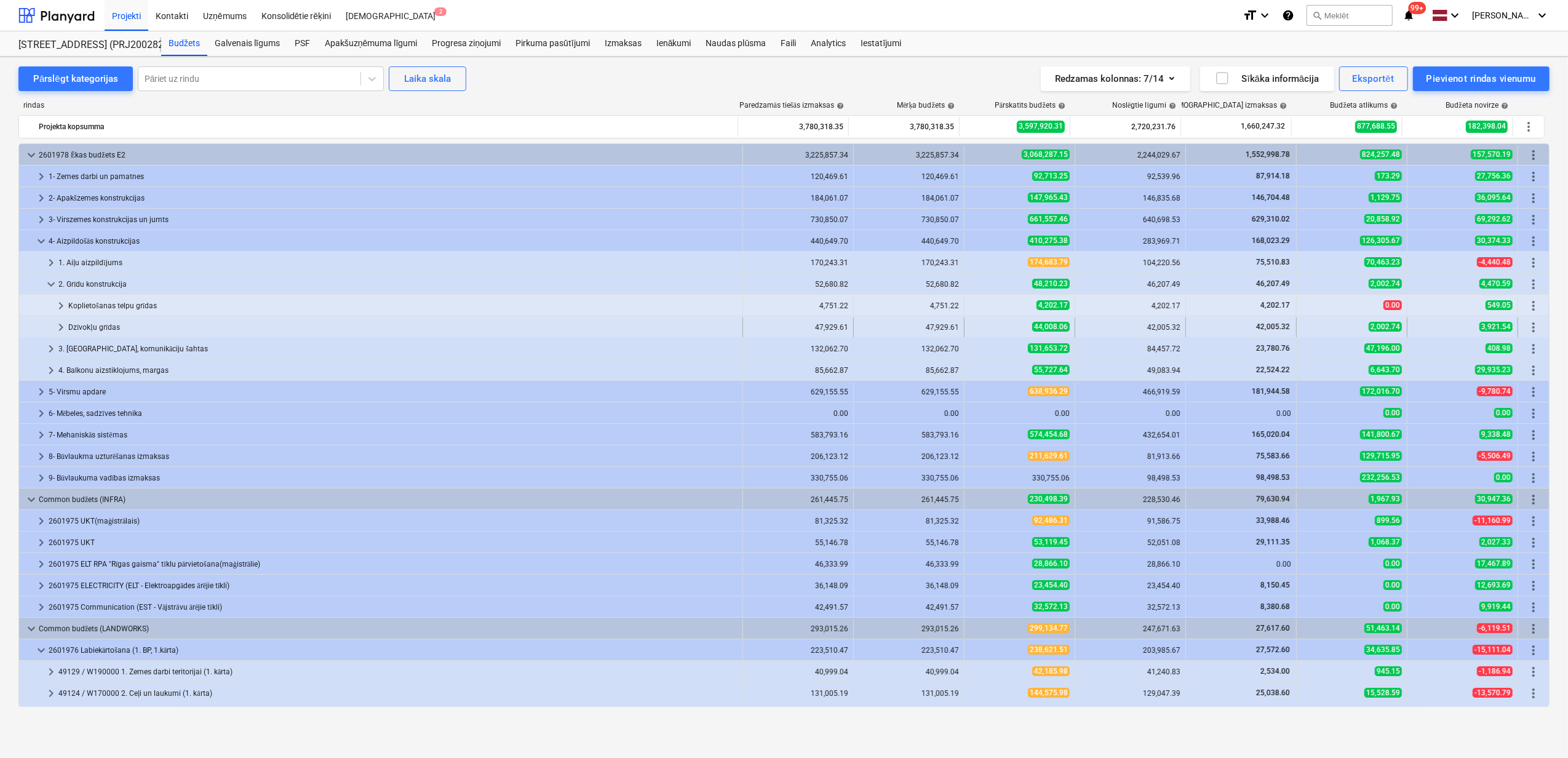
click at [51, 332] on div at bounding box center [38, 328] width 29 height 20
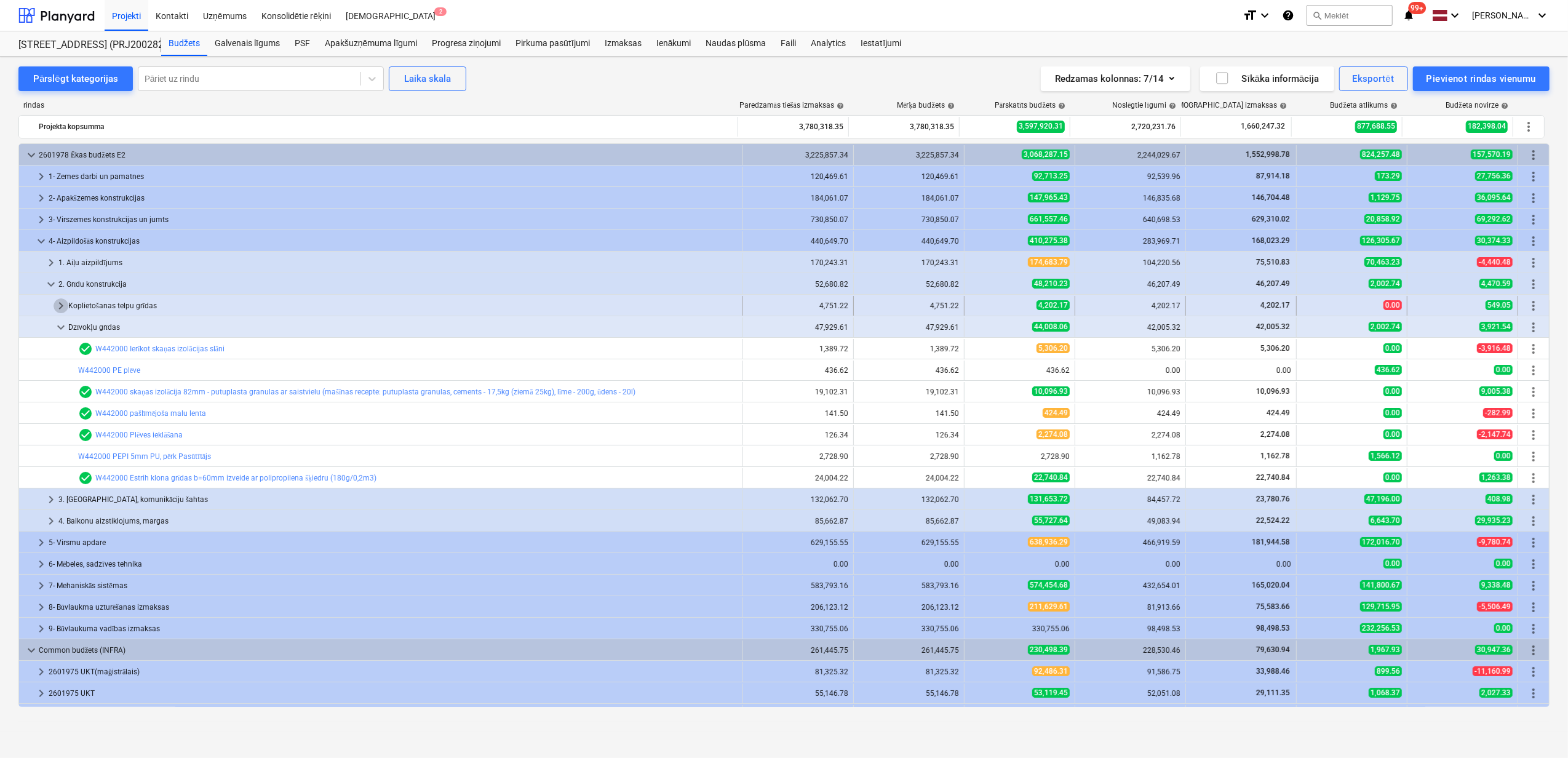
click at [58, 306] on span "keyboard_arrow_right" at bounding box center [61, 305] width 15 height 15
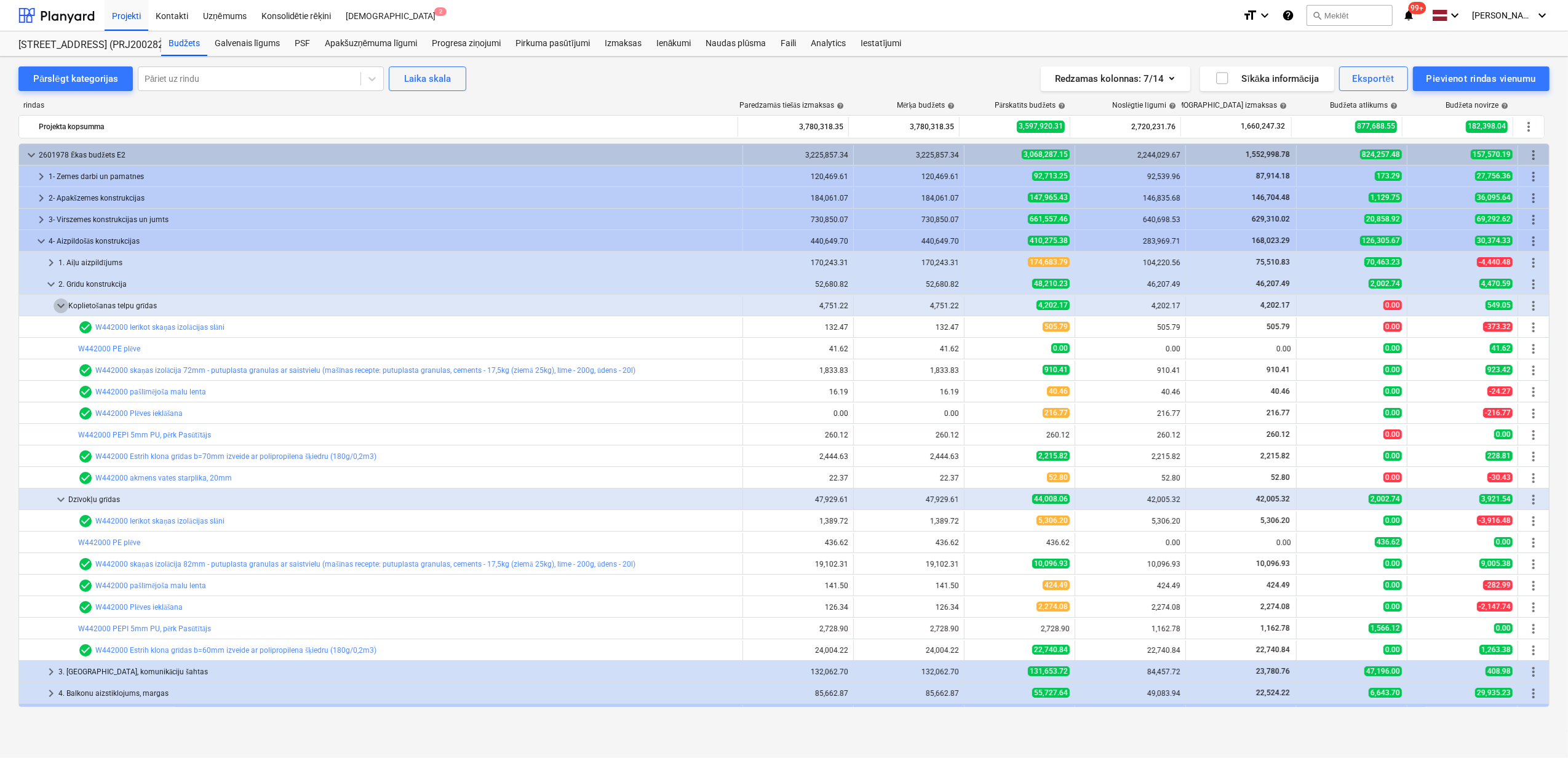
click at [58, 306] on span "keyboard_arrow_down" at bounding box center [61, 305] width 15 height 15
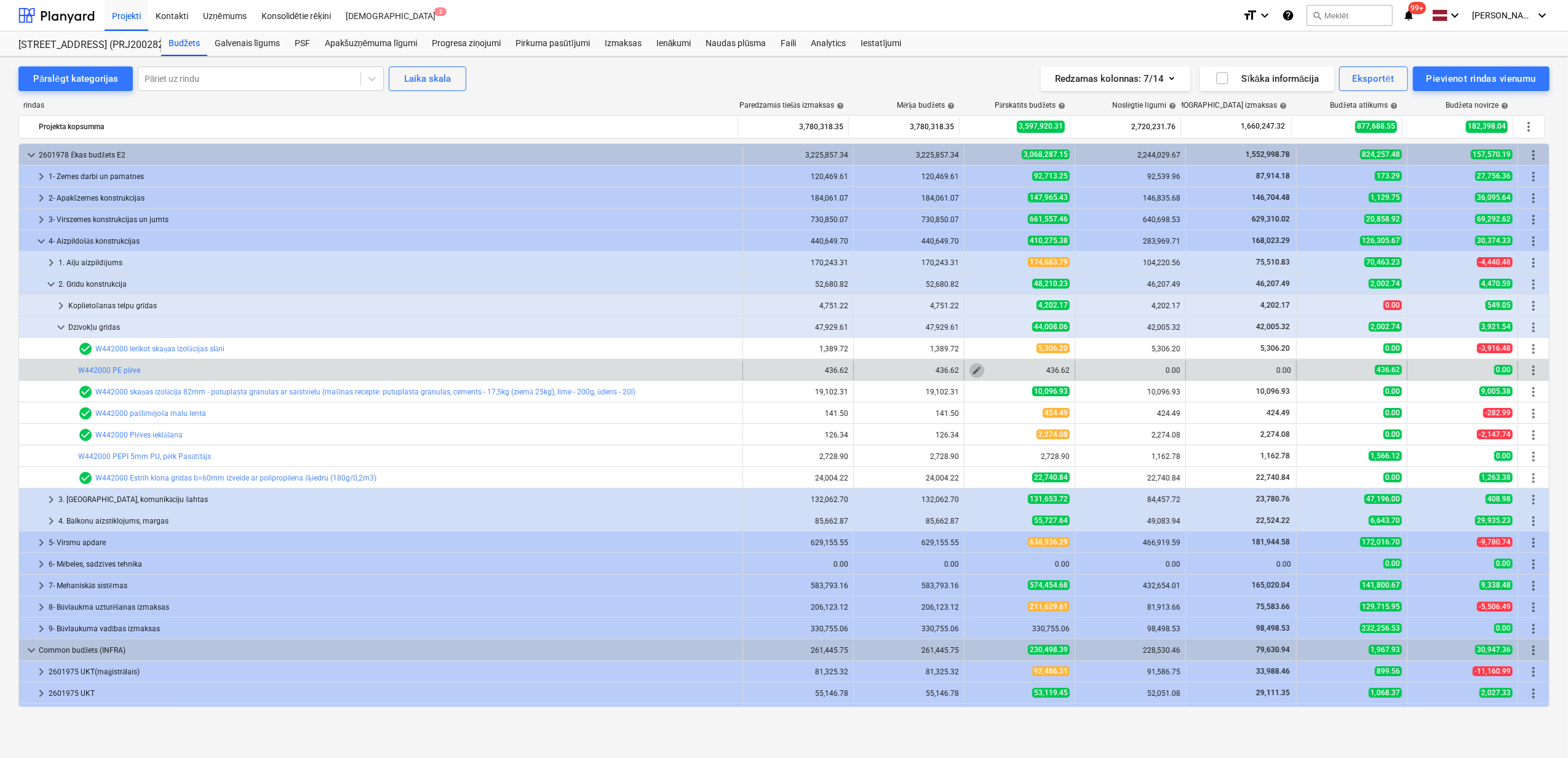
click at [972, 371] on span "edit" at bounding box center [977, 370] width 10 height 10
type textarea "x"
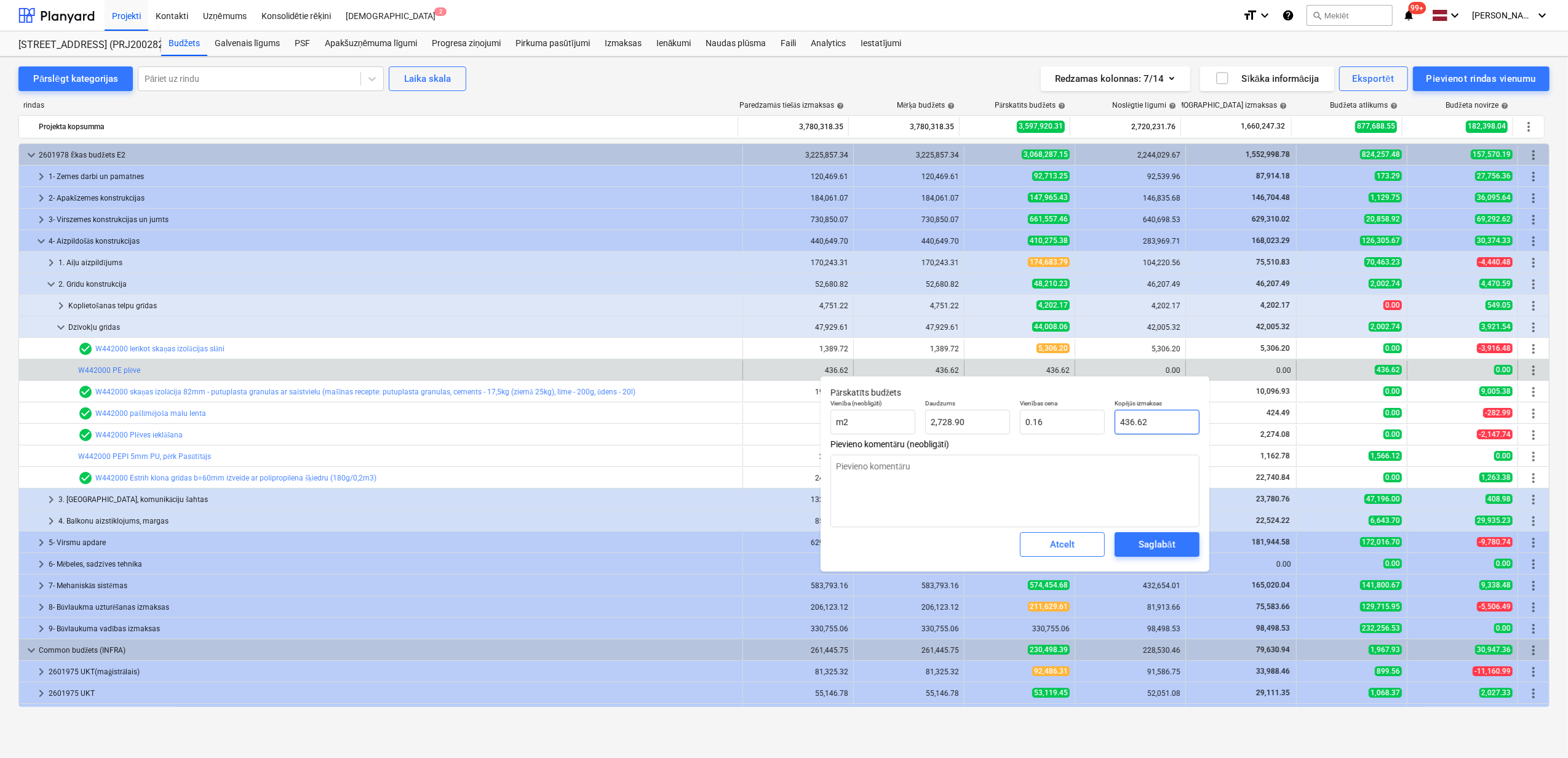
type input "436.6241"
drag, startPoint x: 1159, startPoint y: 424, endPoint x: 1107, endPoint y: 431, distance: 52.5
click at [1108, 431] on div "Vienība (neobligāti) m2 Daudzums 2,728.90 Vienības cena 0.16 Kopējās izmaksas 4…" at bounding box center [1015, 417] width 379 height 45
type textarea "x"
type input "0.00"
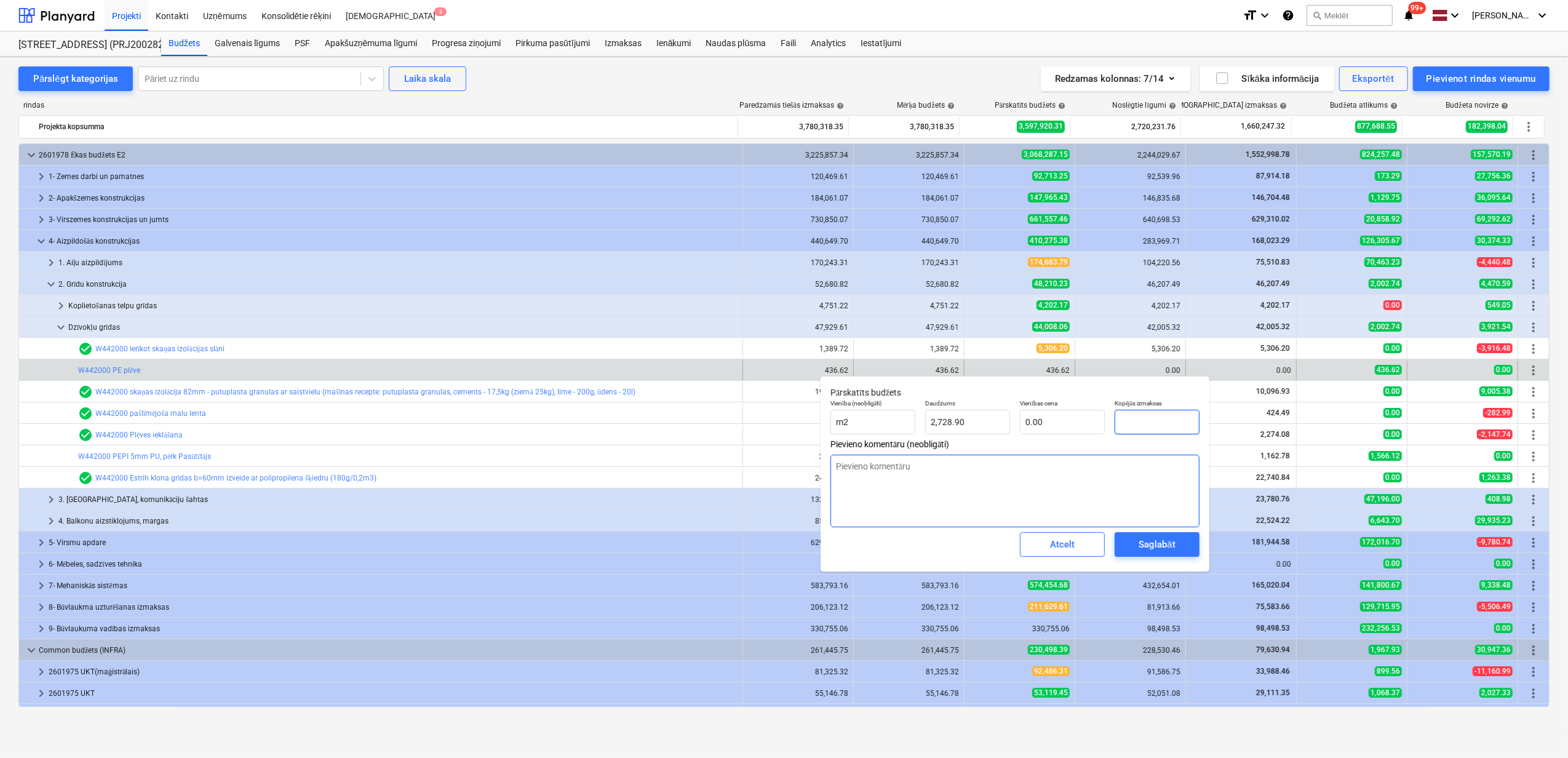
type textarea "x"
type input "0"
type textarea "x"
type input "0.00"
click at [1145, 546] on div "Saglabāt" at bounding box center [1156, 544] width 36 height 16
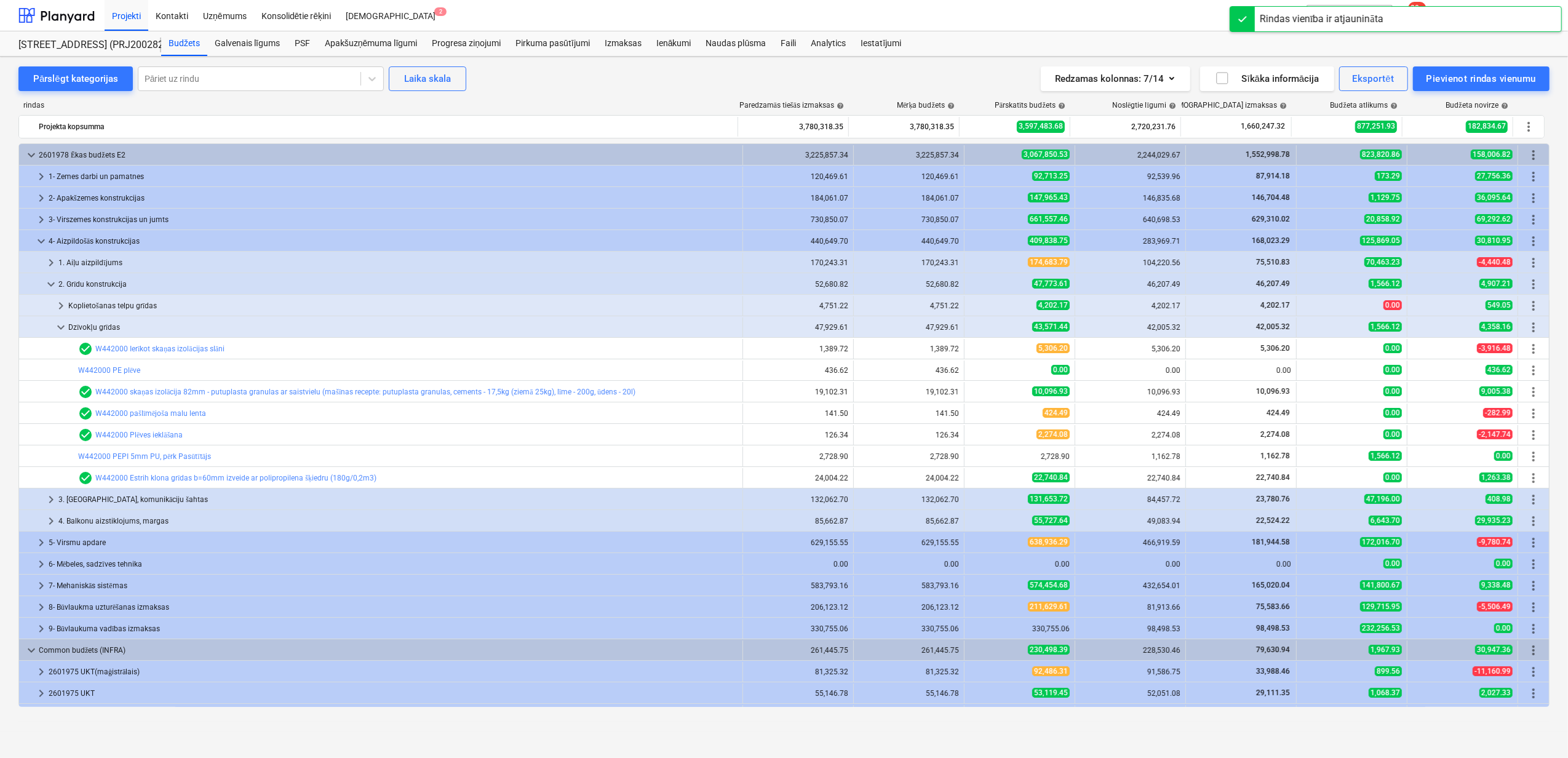
click at [47, 290] on span "keyboard_arrow_down" at bounding box center [51, 284] width 15 height 15
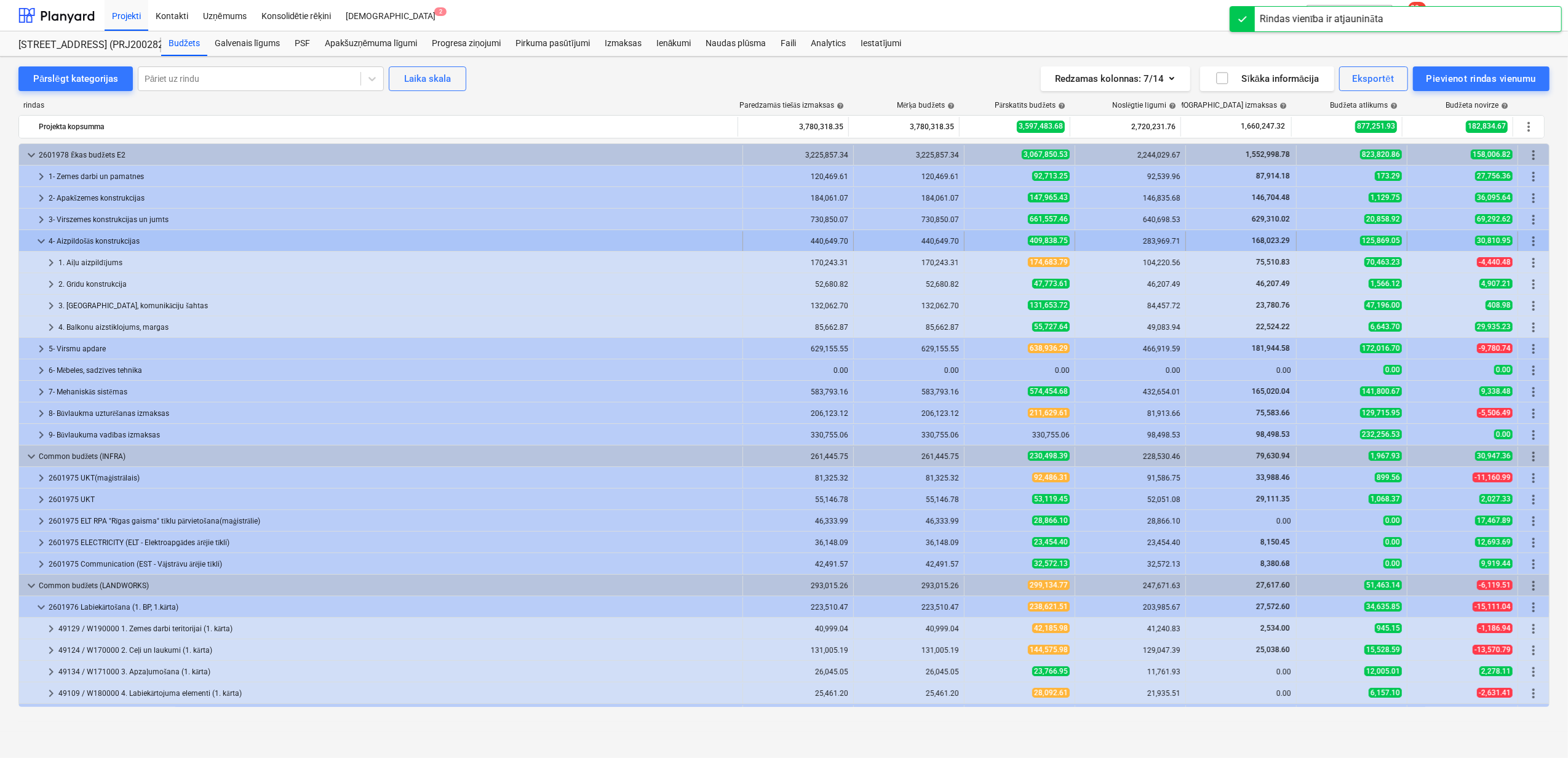
click at [40, 244] on span "keyboard_arrow_down" at bounding box center [41, 241] width 15 height 15
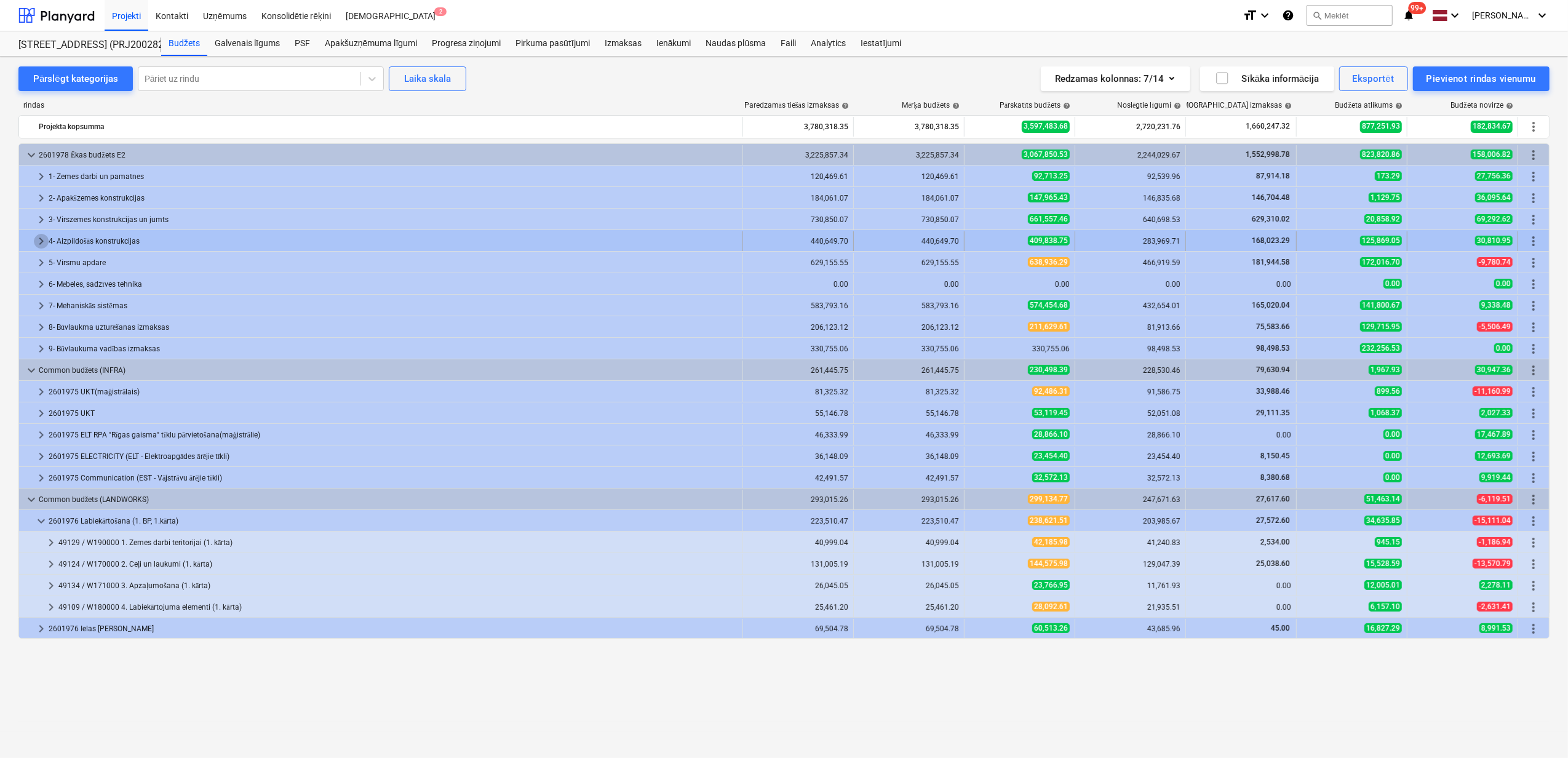
click at [43, 246] on span "keyboard_arrow_right" at bounding box center [41, 241] width 15 height 15
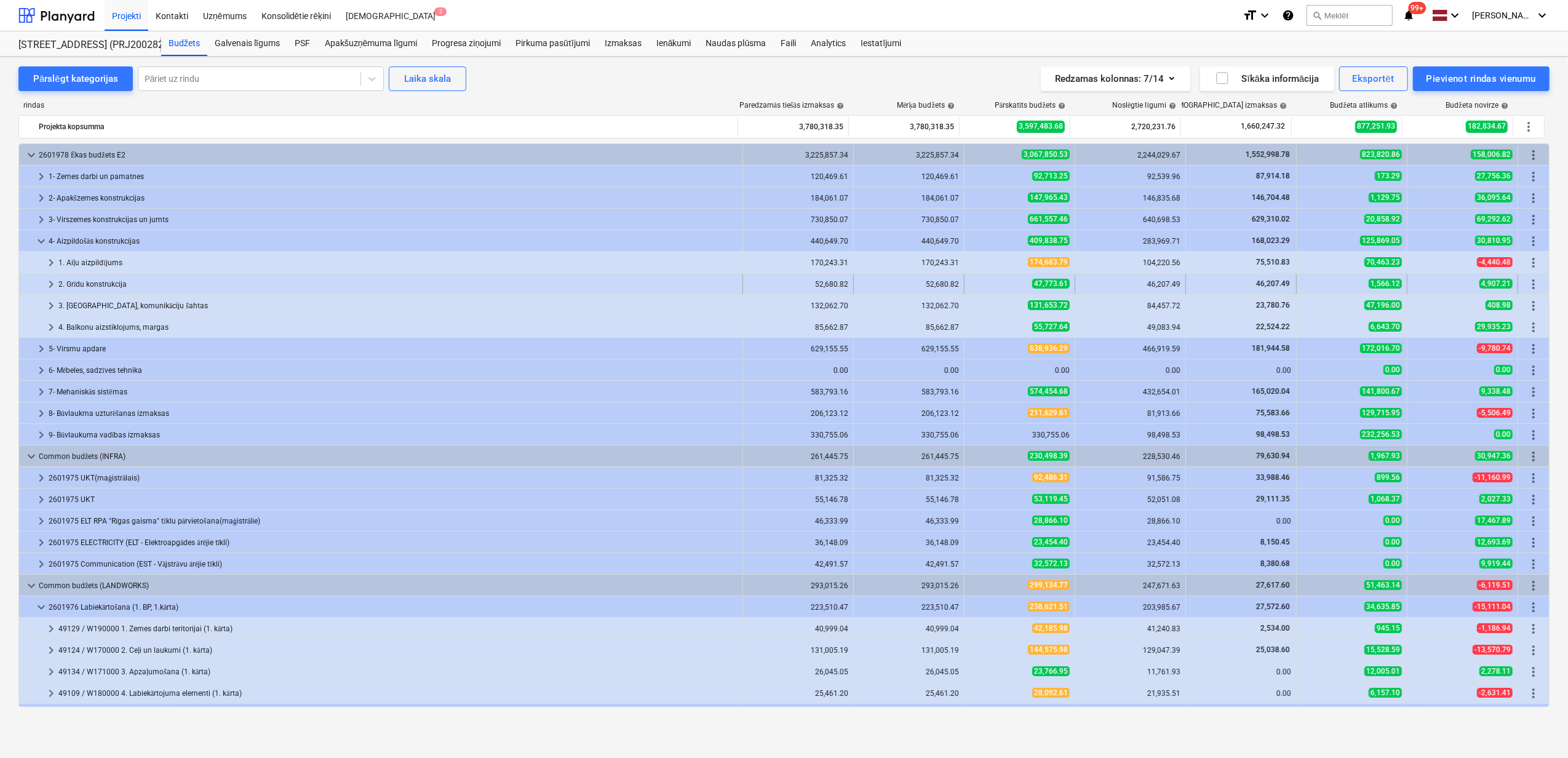
click at [52, 278] on span "keyboard_arrow_right" at bounding box center [51, 284] width 15 height 15
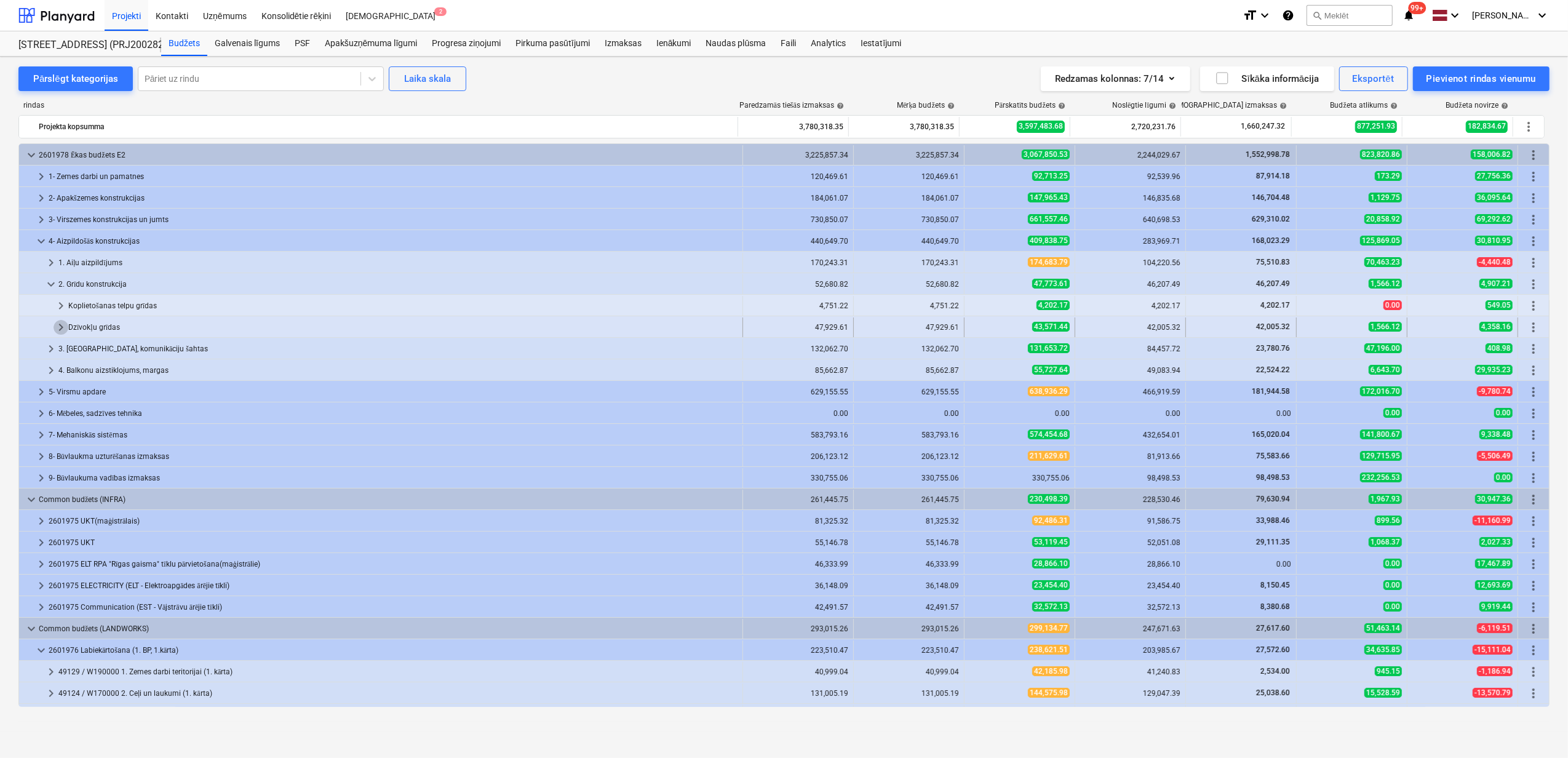
click at [63, 330] on span "keyboard_arrow_right" at bounding box center [61, 327] width 15 height 15
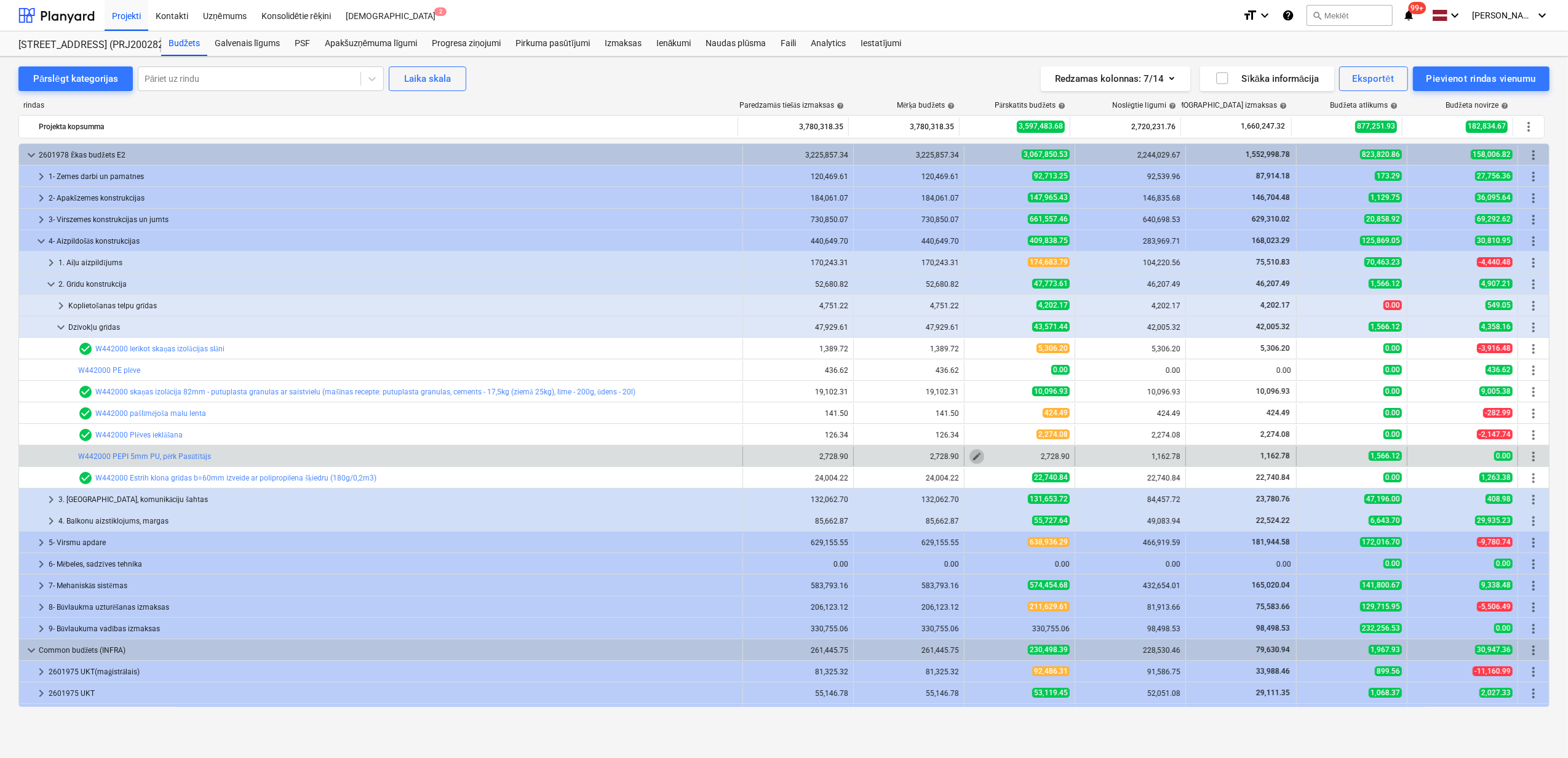
click at [973, 455] on span "edit" at bounding box center [977, 456] width 10 height 10
type textarea "x"
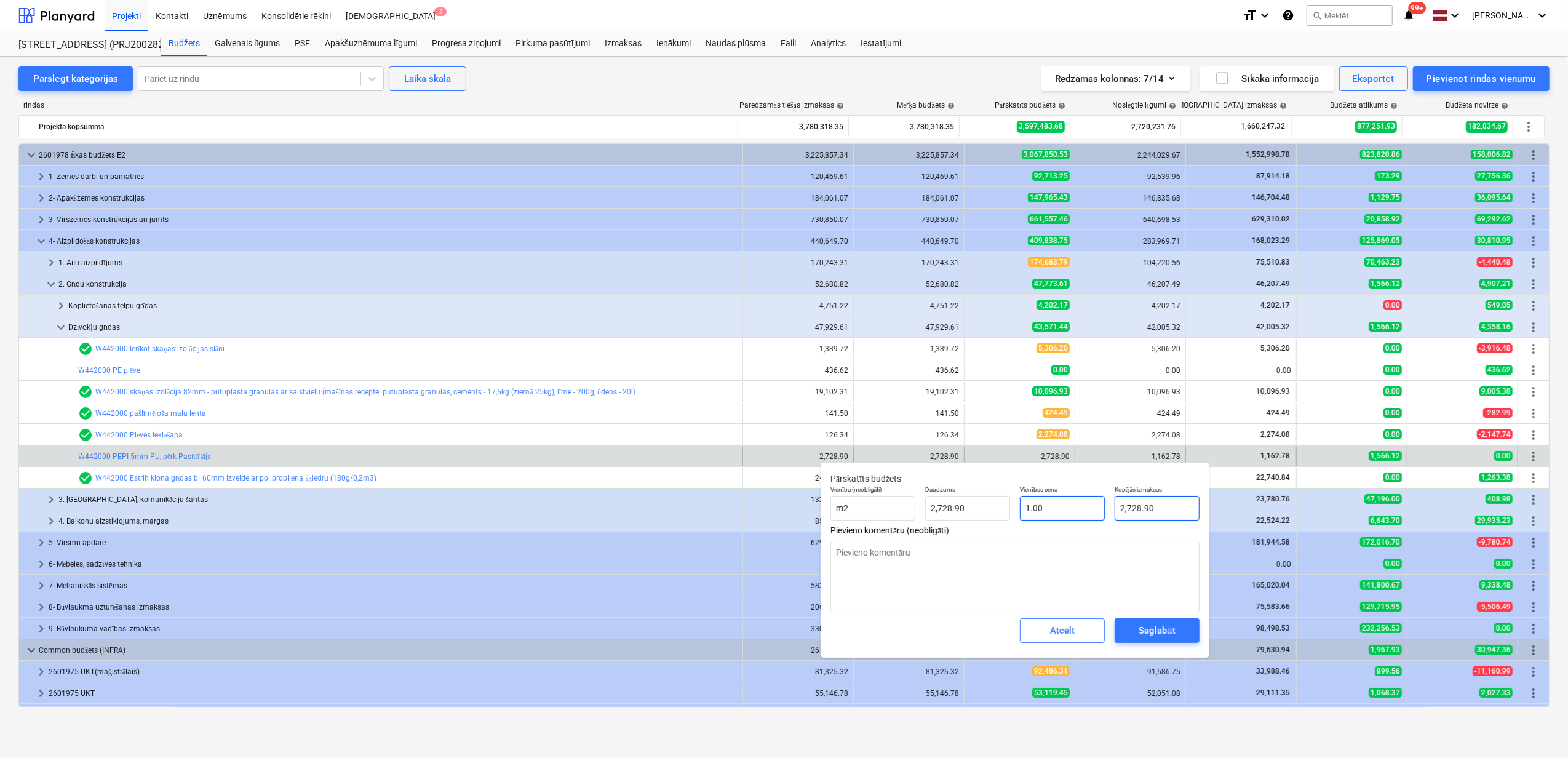
type input "2728.9008"
drag, startPoint x: 1101, startPoint y: 513, endPoint x: 1070, endPoint y: 513, distance: 31.0
click at [1070, 513] on div "Vienība (neobligāti) m2 Daudzums 2,728.90 Vienības cena 1.00 Kopējās izmaksas 2…" at bounding box center [1015, 503] width 379 height 45
type textarea "x"
type input "1"
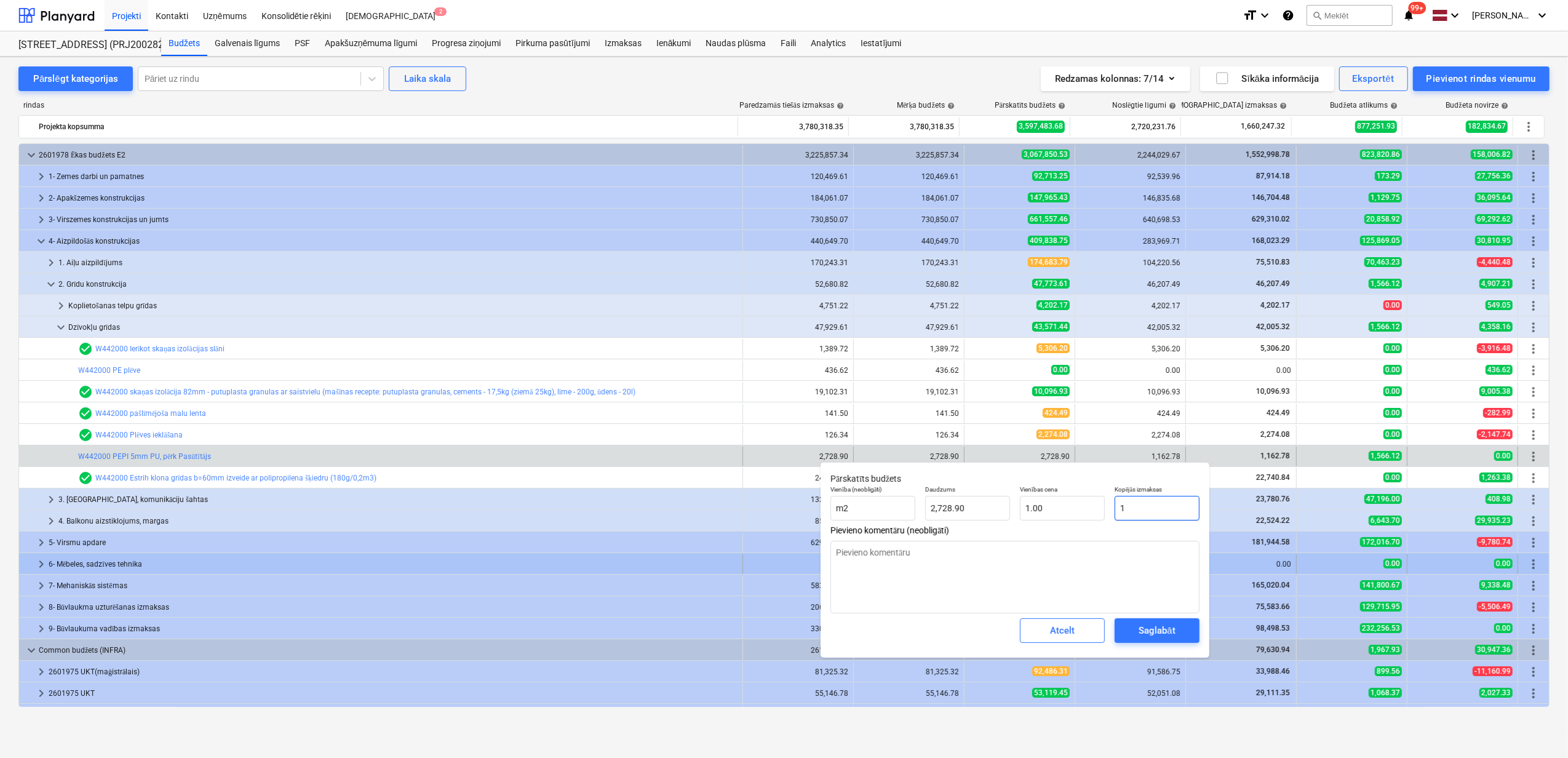
type input "0.00"
type textarea "x"
type input "11"
type textarea "x"
type input "116"
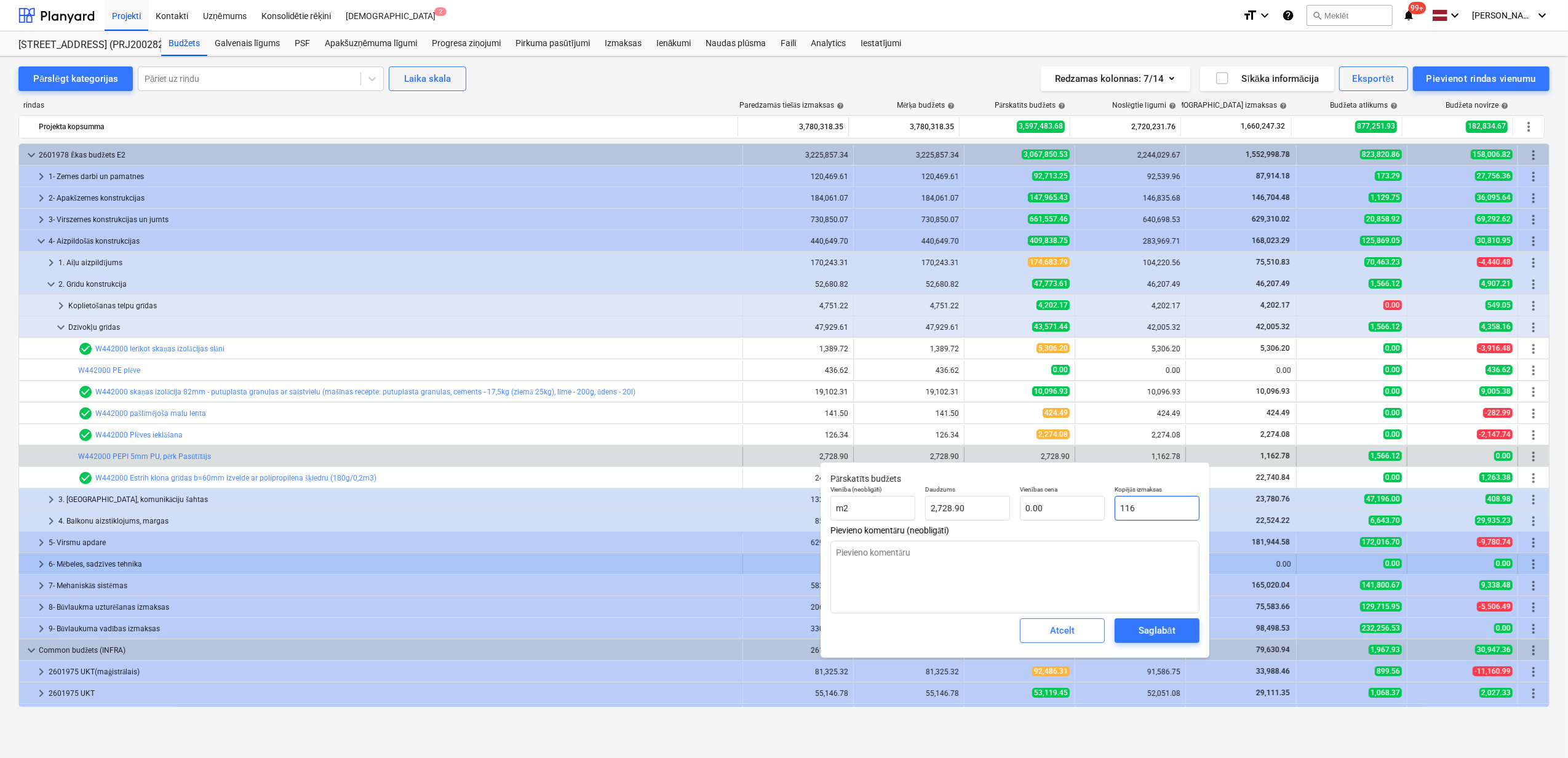
type input "0.04"
type textarea "x"
type input "1163"
type input "0.43"
type textarea "x"
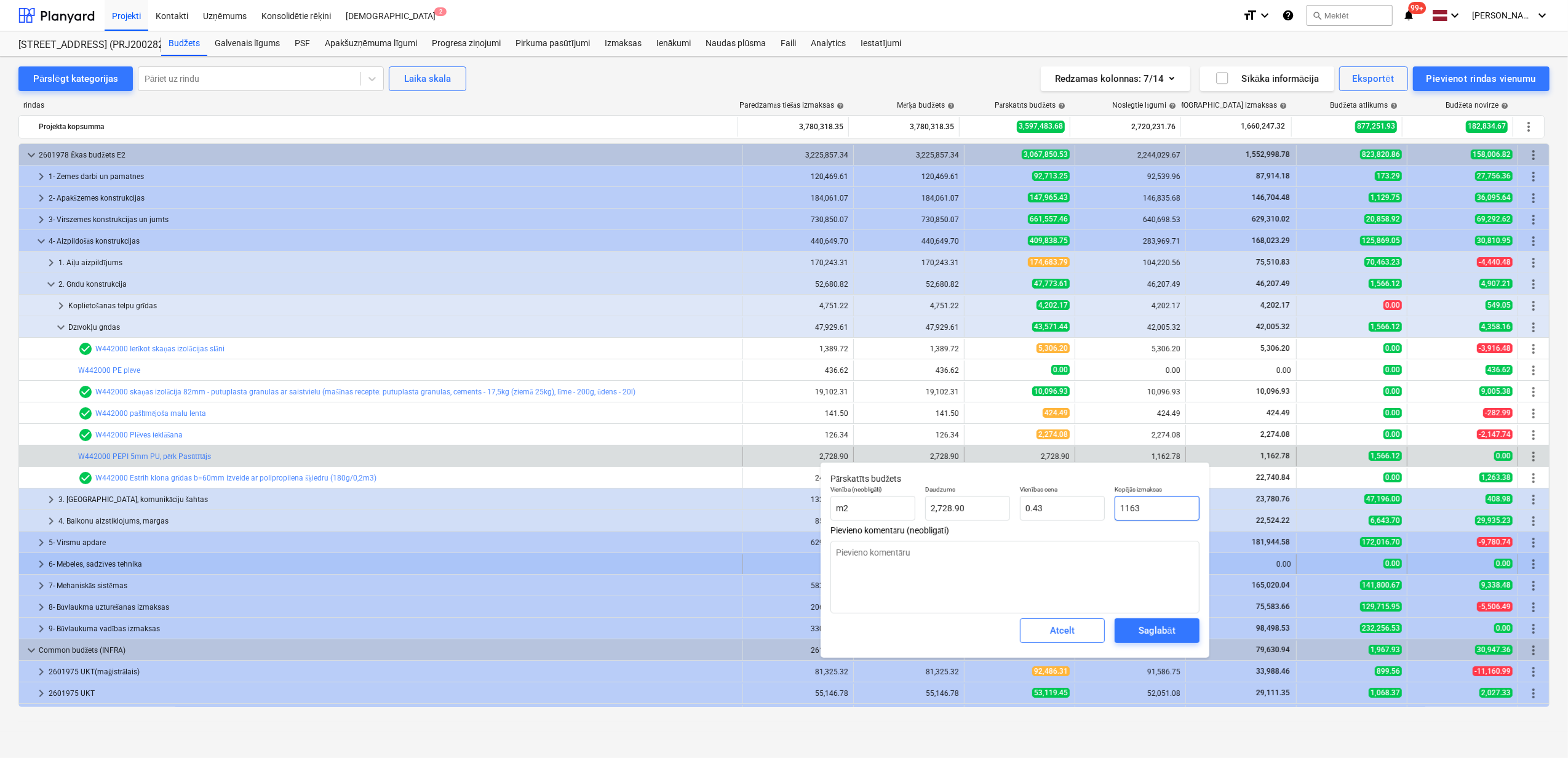
type input "1163."
type textarea "x"
type input "1163.7"
type textarea "x"
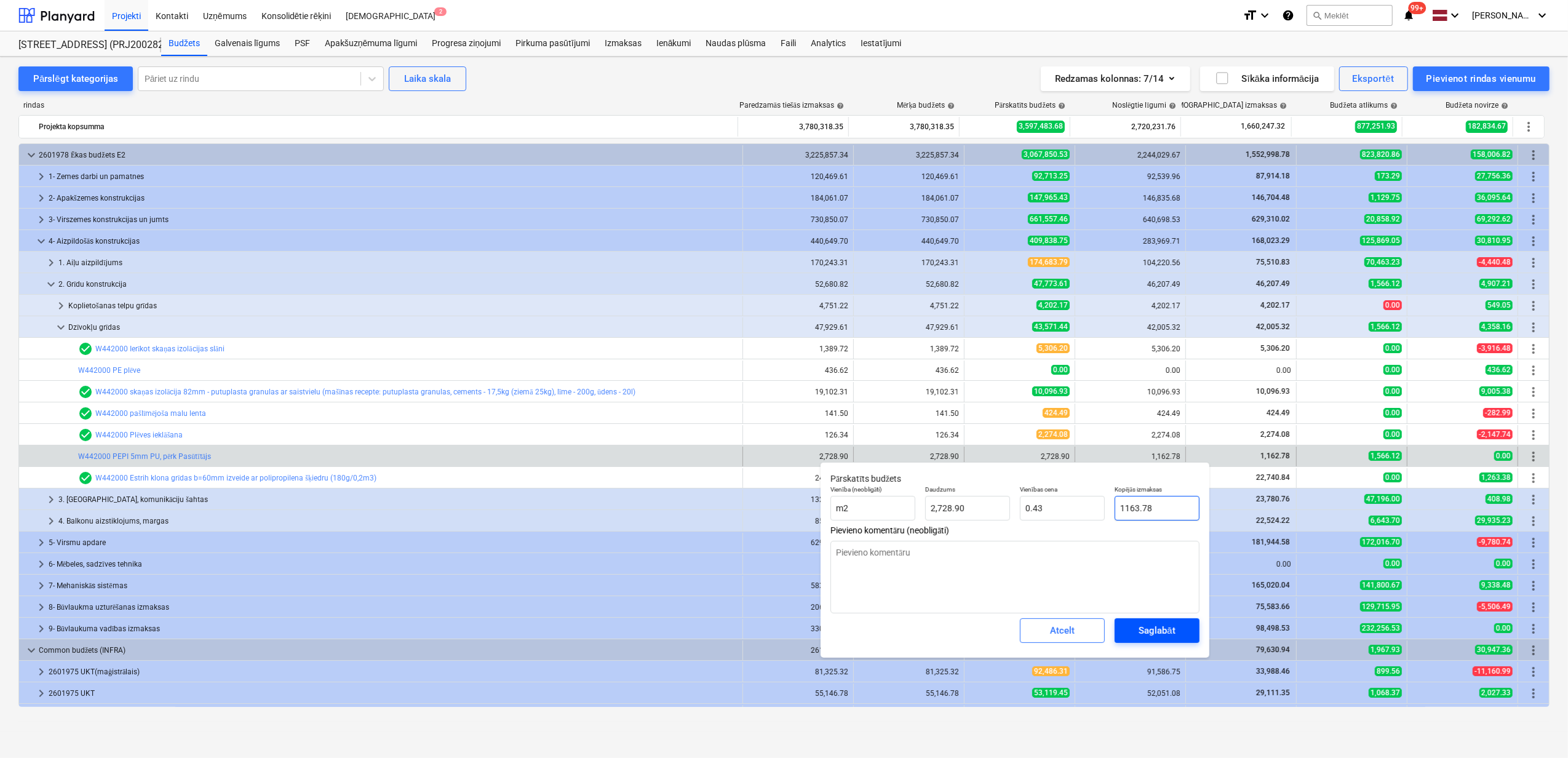
type input "1163.78"
type textarea "x"
type input "1,163.78"
click at [1161, 632] on div "Saglabāt" at bounding box center [1156, 630] width 36 height 16
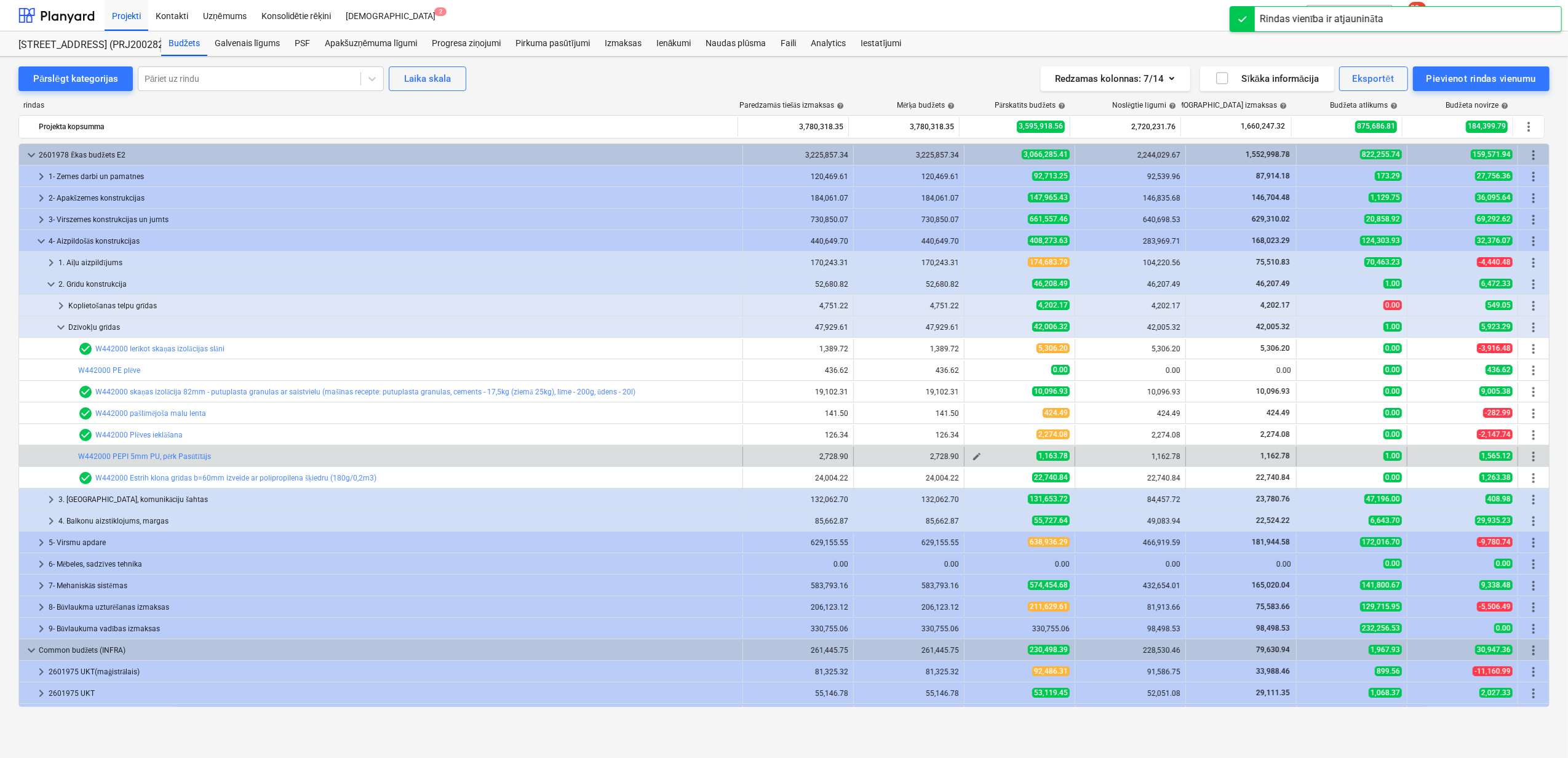
click at [1023, 451] on div "edit 1,163.78" at bounding box center [1020, 456] width 100 height 20
click at [974, 458] on span "edit" at bounding box center [977, 456] width 10 height 10
type textarea "x"
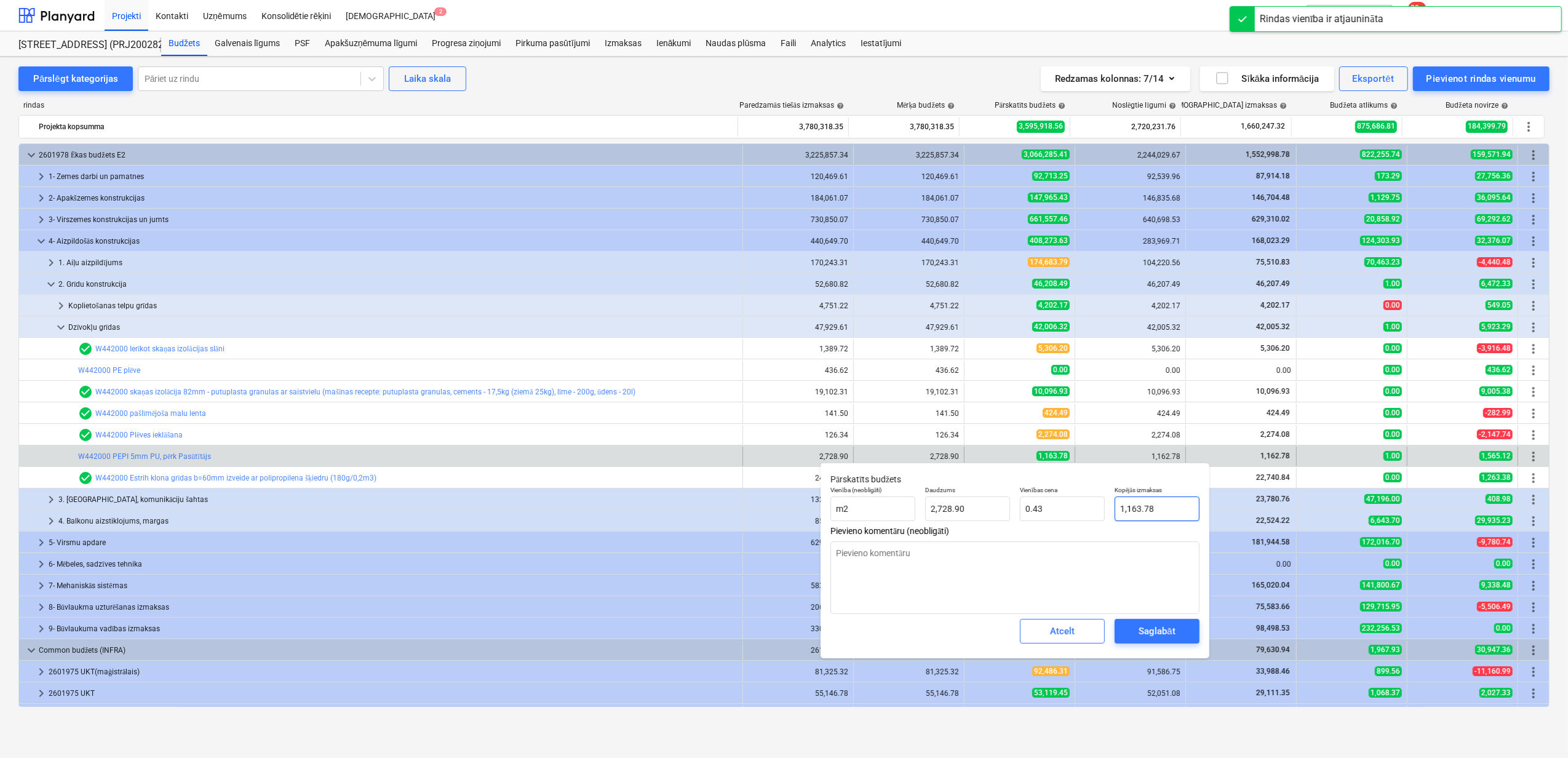
type input "1163.78"
click at [1141, 509] on input "1163.78" at bounding box center [1157, 509] width 85 height 25
click at [1141, 508] on input "1163.78" at bounding box center [1157, 509] width 85 height 25
click at [1135, 507] on input "1163.78" at bounding box center [1157, 509] width 85 height 25
type textarea "x"
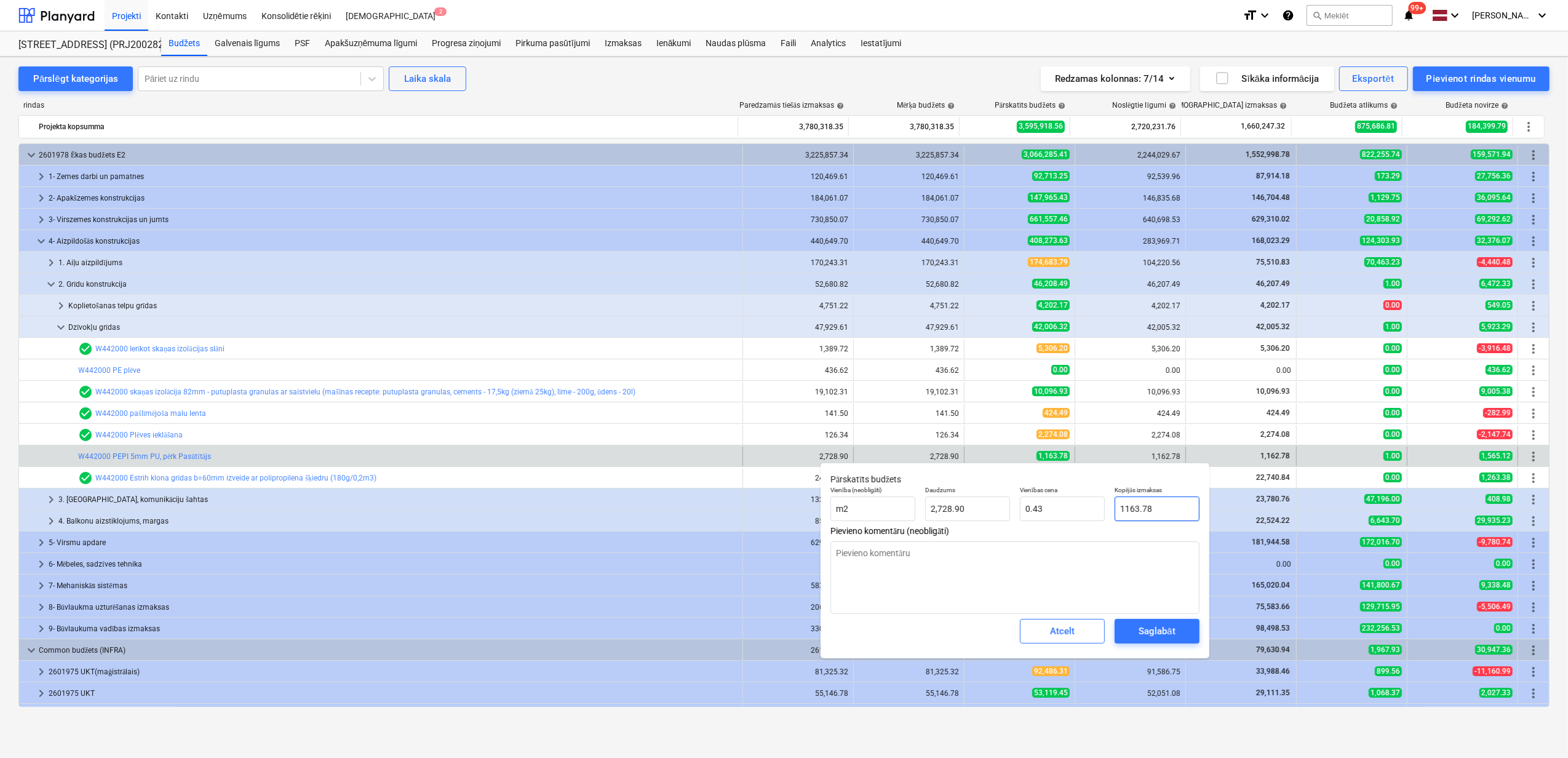
type input "116.78"
type input "0.04"
type textarea "x"
type input "1162.78"
type input "0.43"
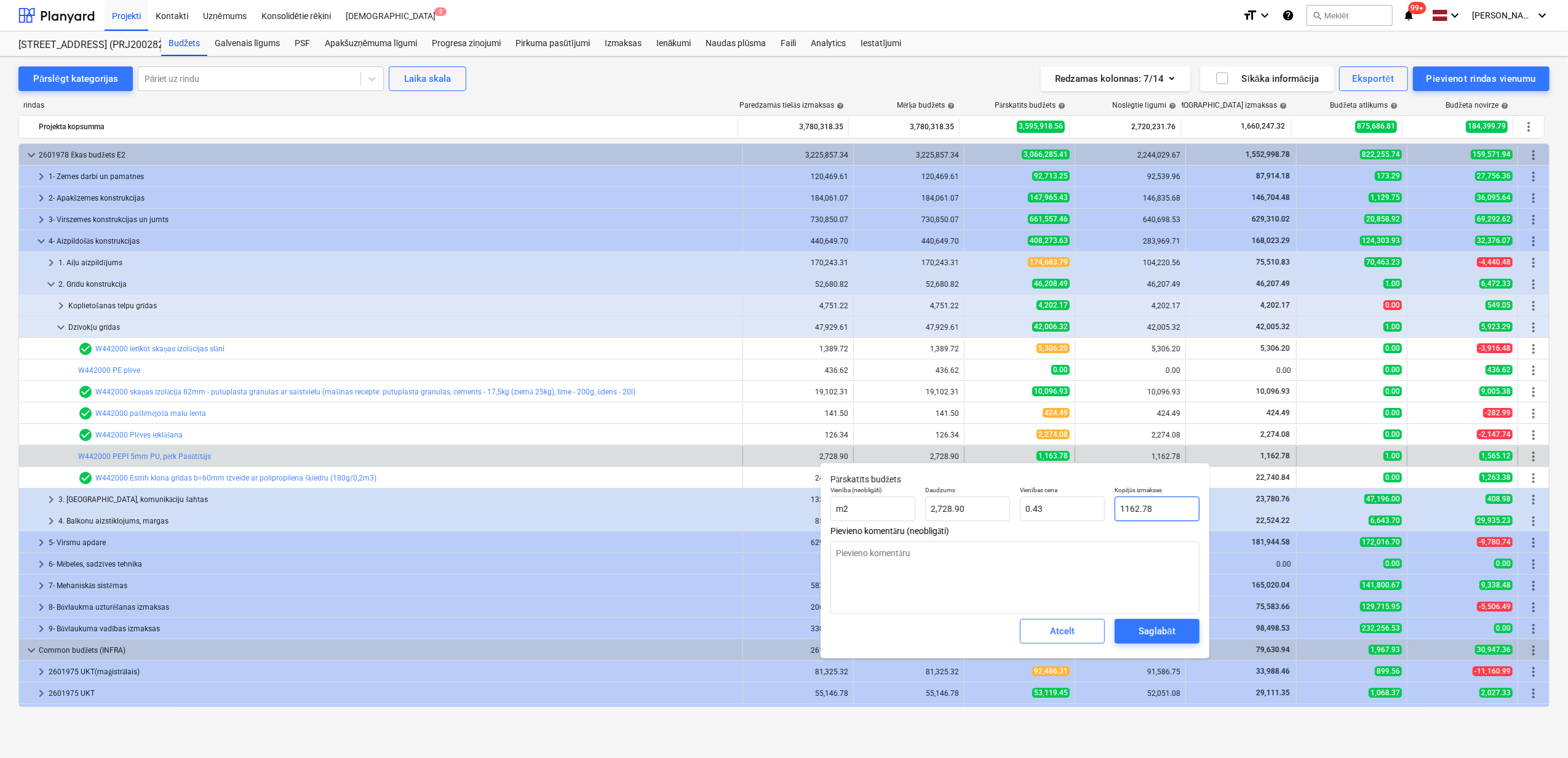
type input "1162.78"
type textarea "x"
type input "1,162.78"
drag, startPoint x: 955, startPoint y: 630, endPoint x: 1033, endPoint y: 628, distance: 78.0
click at [955, 631] on div "Atcelt Saglabāt" at bounding box center [1015, 631] width 379 height 44
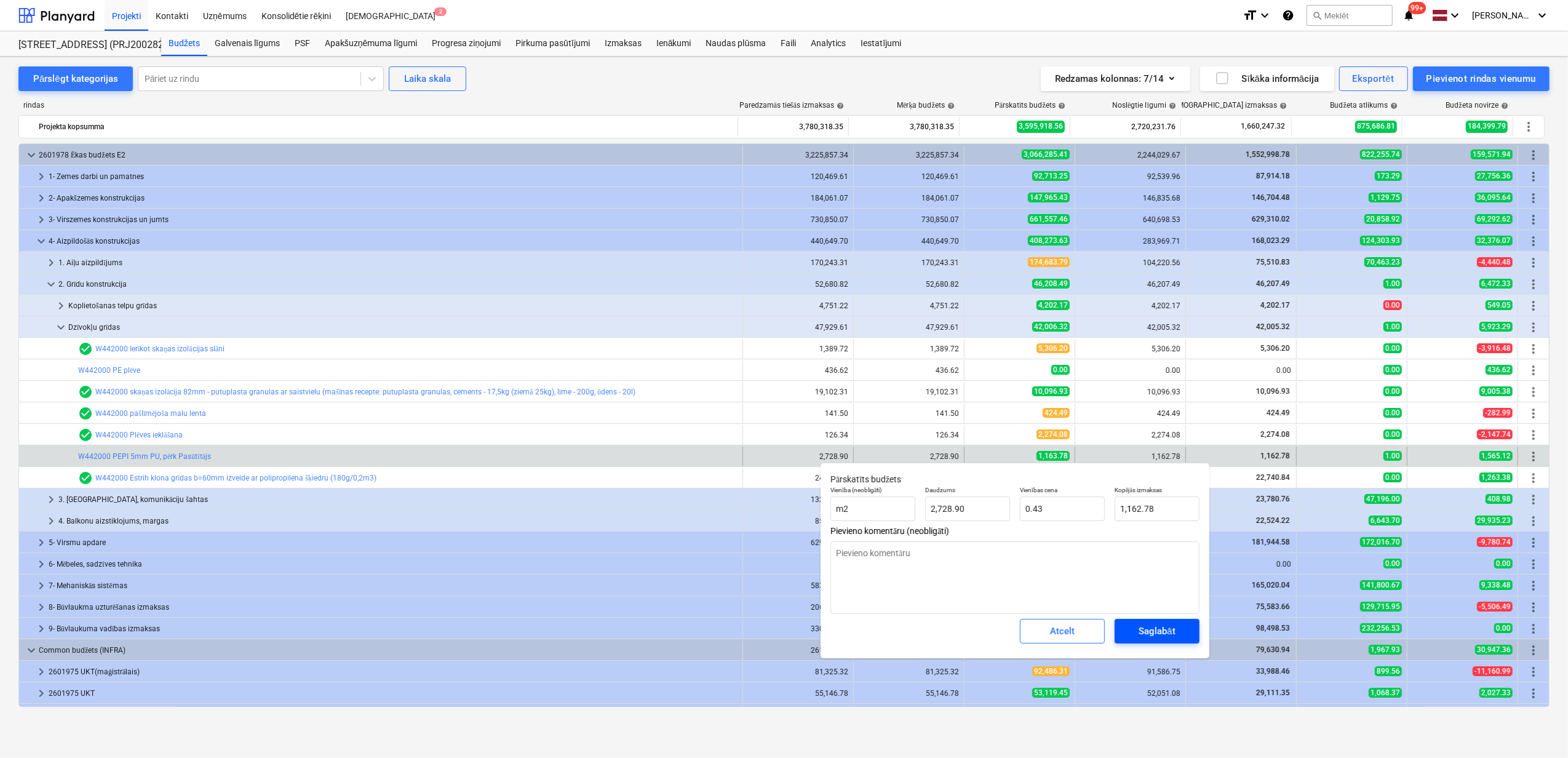
click at [1145, 638] on div "Saglabāt" at bounding box center [1156, 631] width 36 height 16
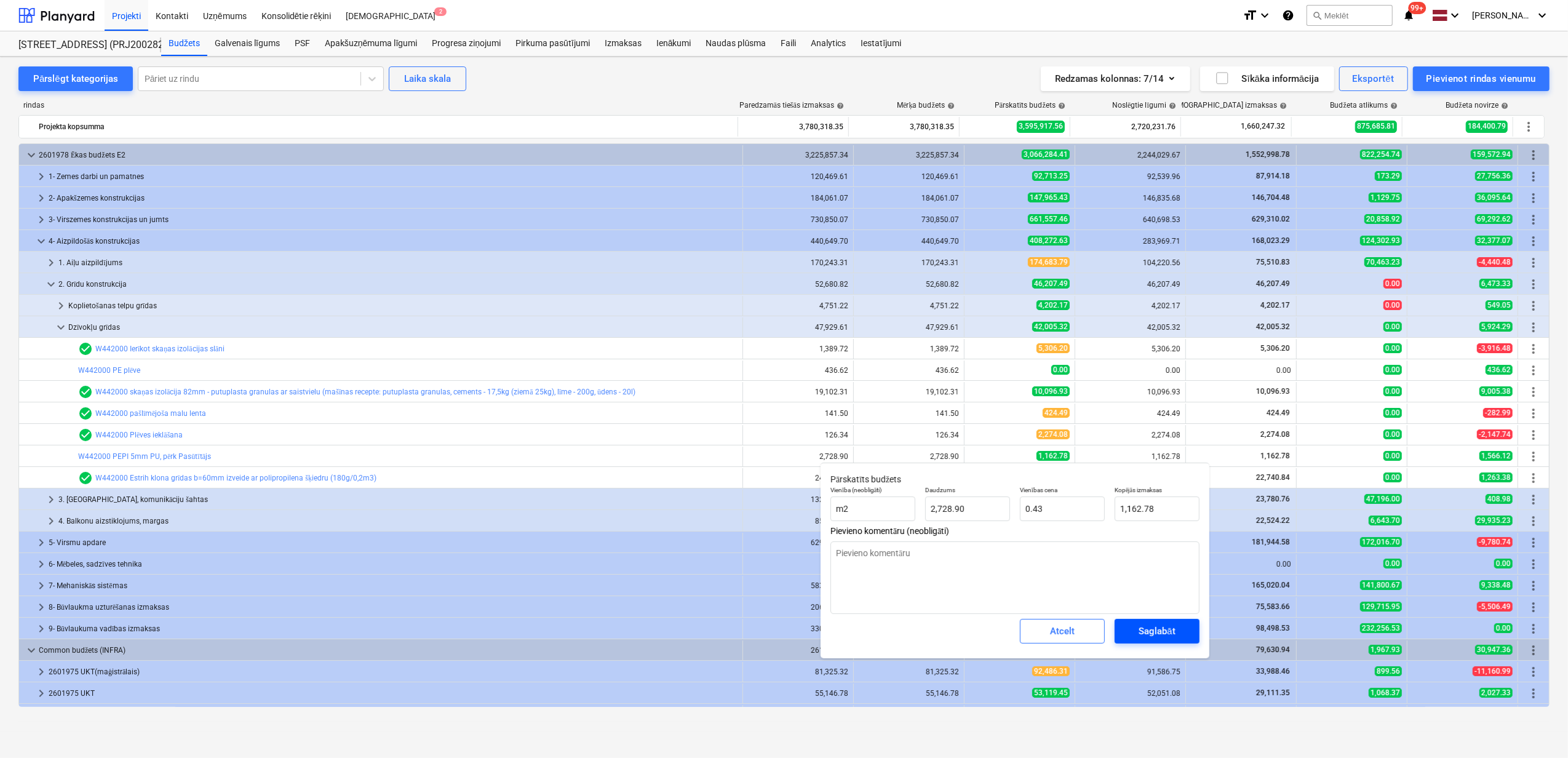
type textarea "x"
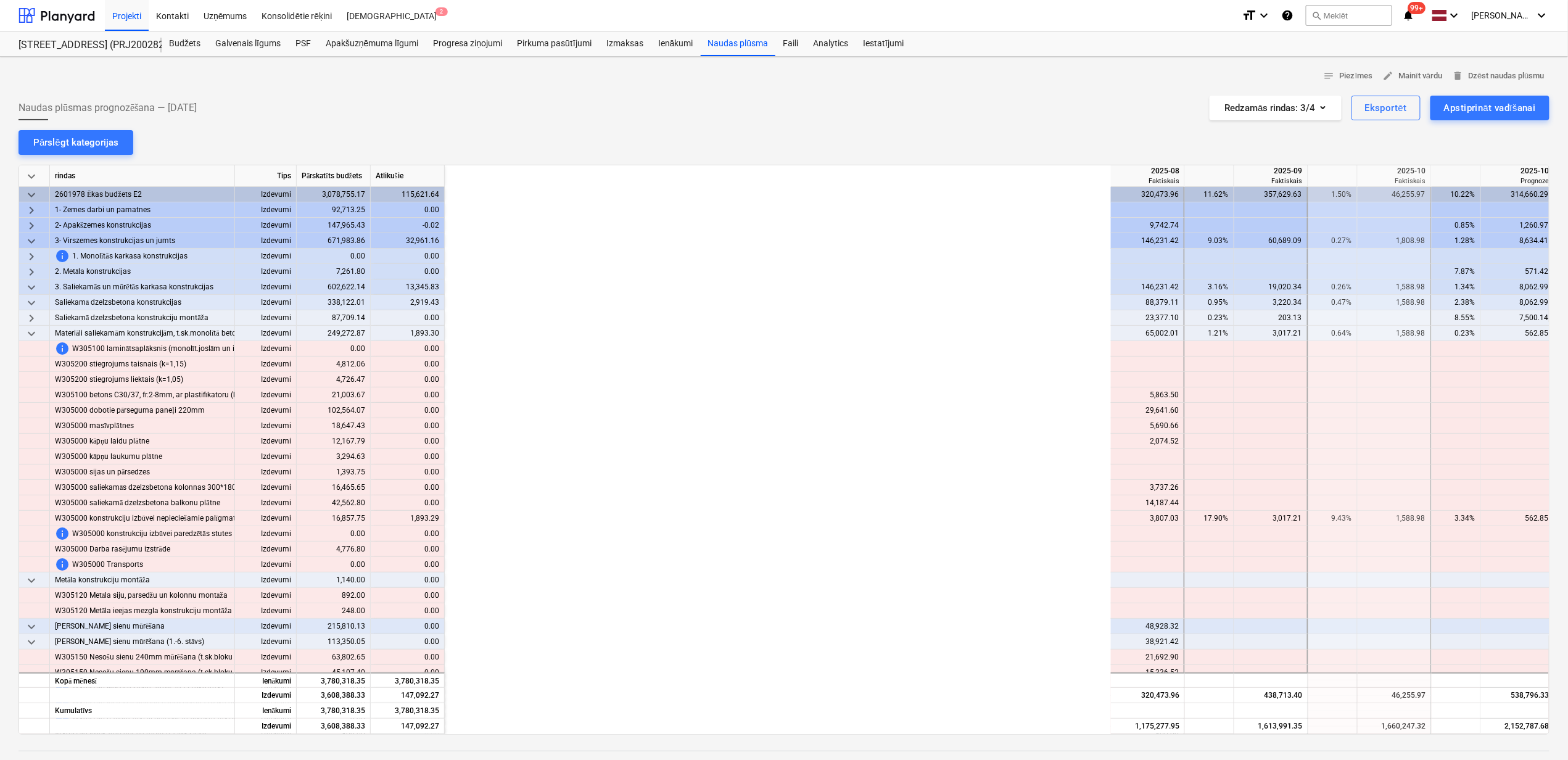
scroll to position [0, 751]
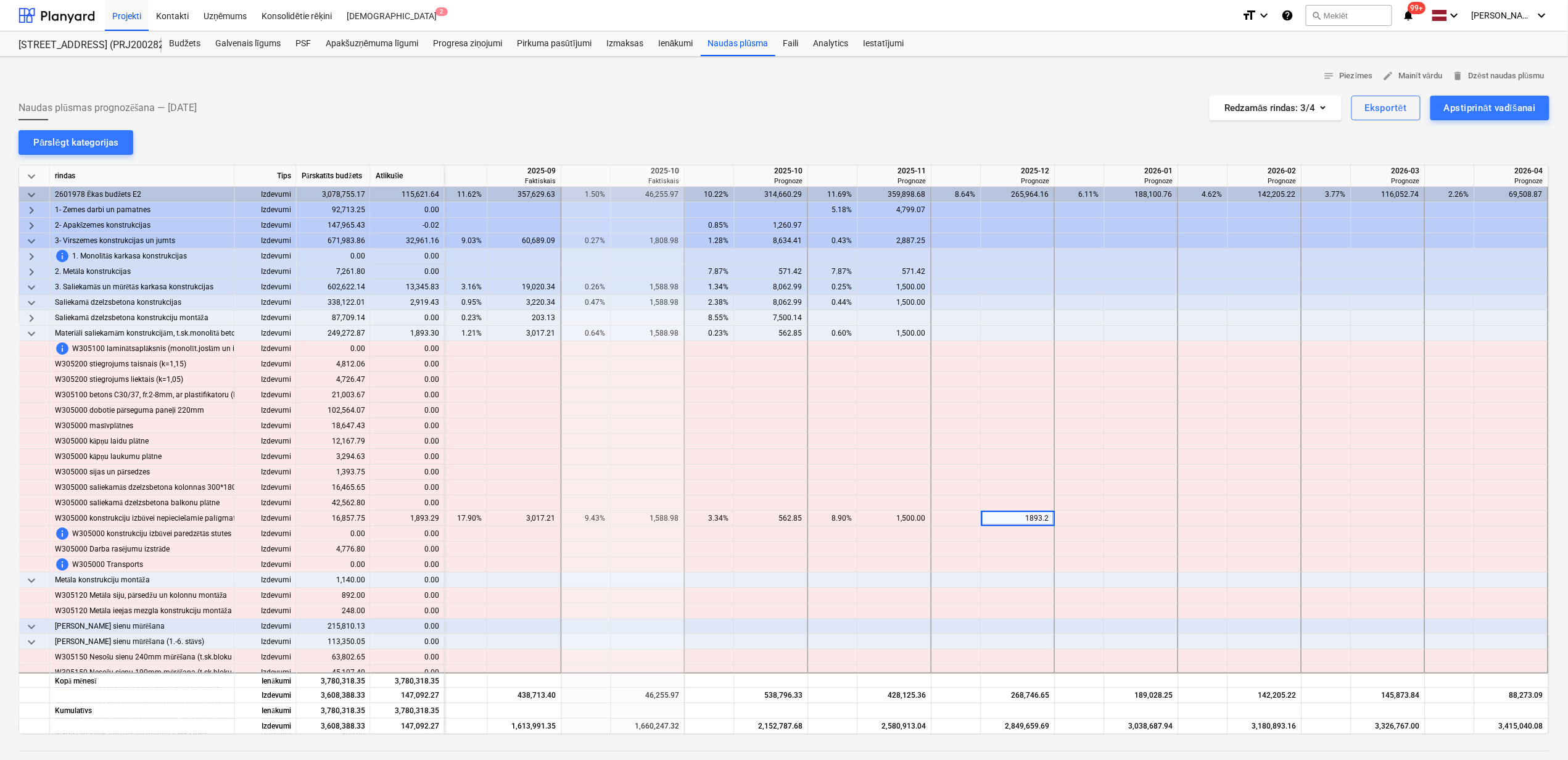
type input "1893.29"
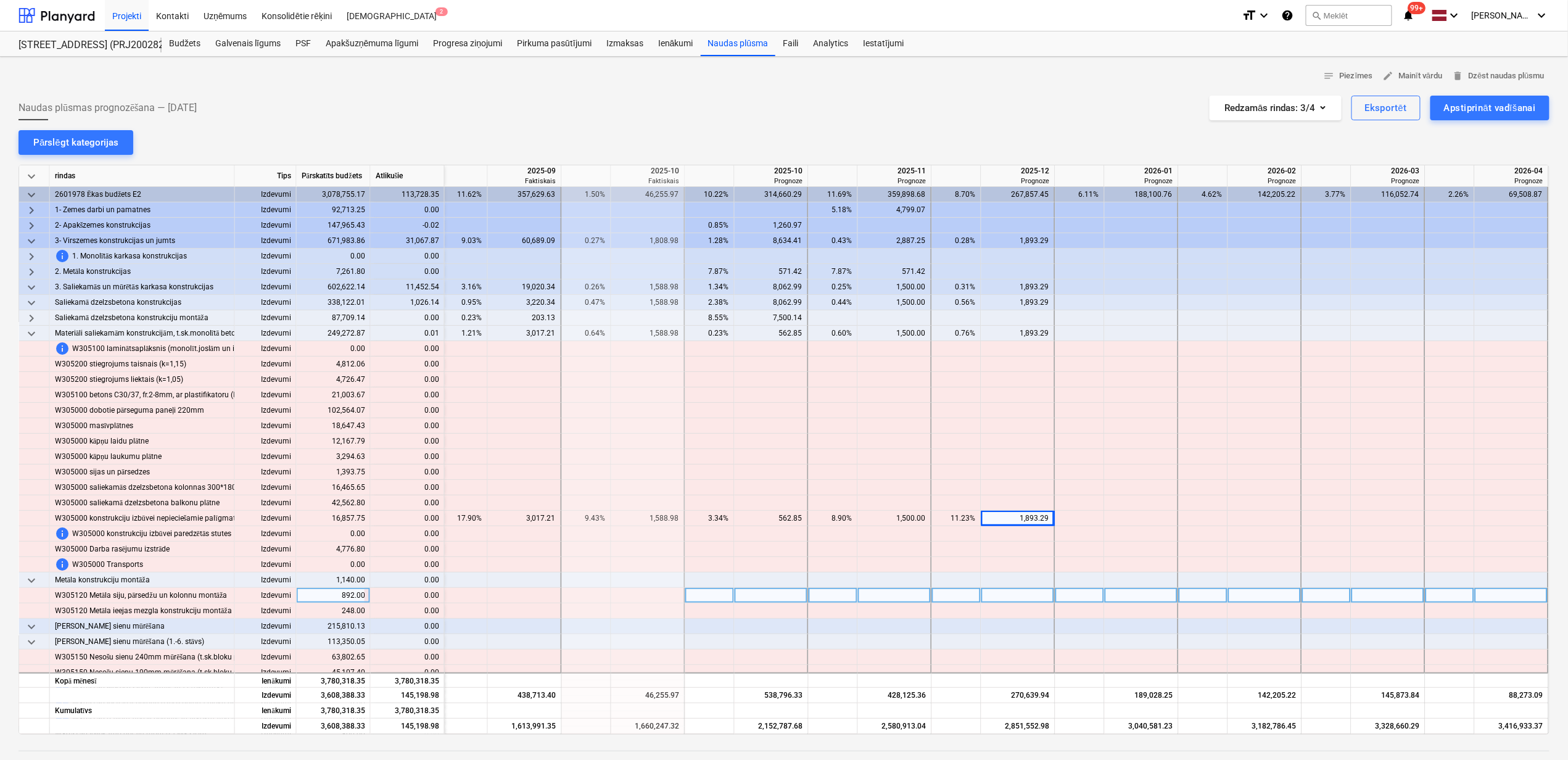
click at [1012, 595] on div at bounding box center [1019, 595] width 74 height 15
click at [29, 329] on span "keyboard_arrow_down" at bounding box center [31, 333] width 15 height 15
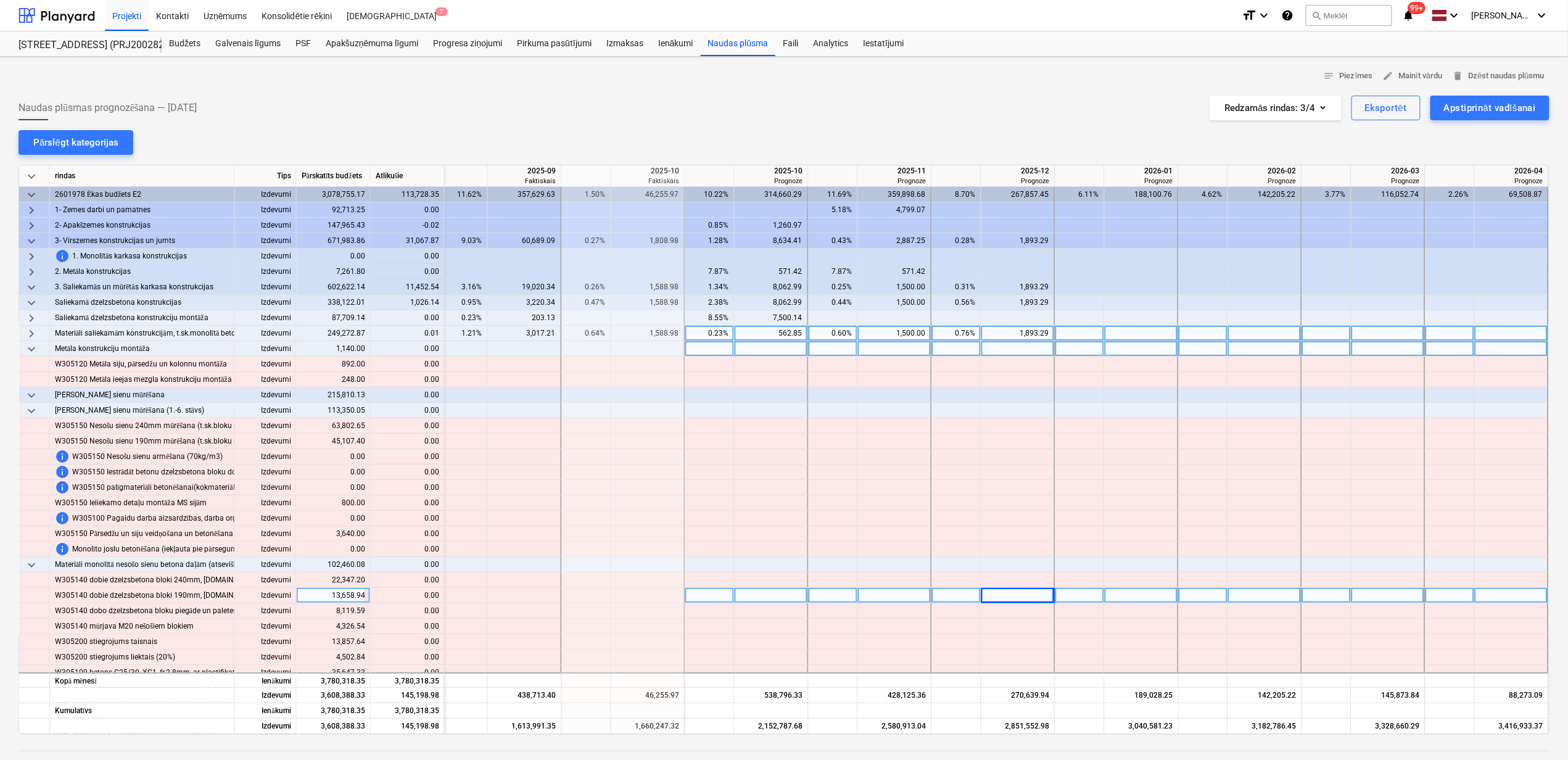
click at [36, 349] on span "keyboard_arrow_down" at bounding box center [31, 348] width 15 height 15
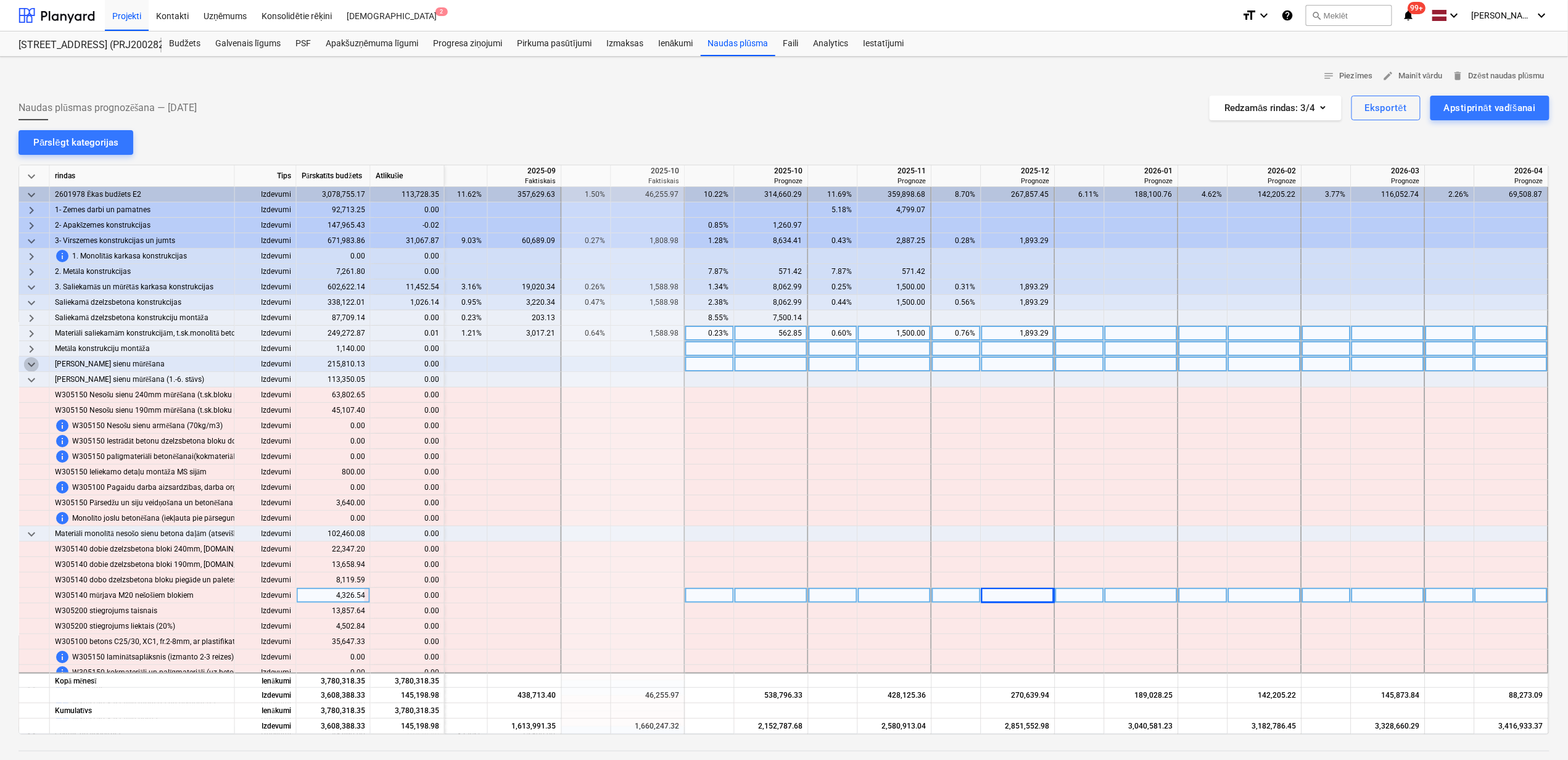
click at [32, 365] on span "keyboard_arrow_down" at bounding box center [31, 364] width 15 height 15
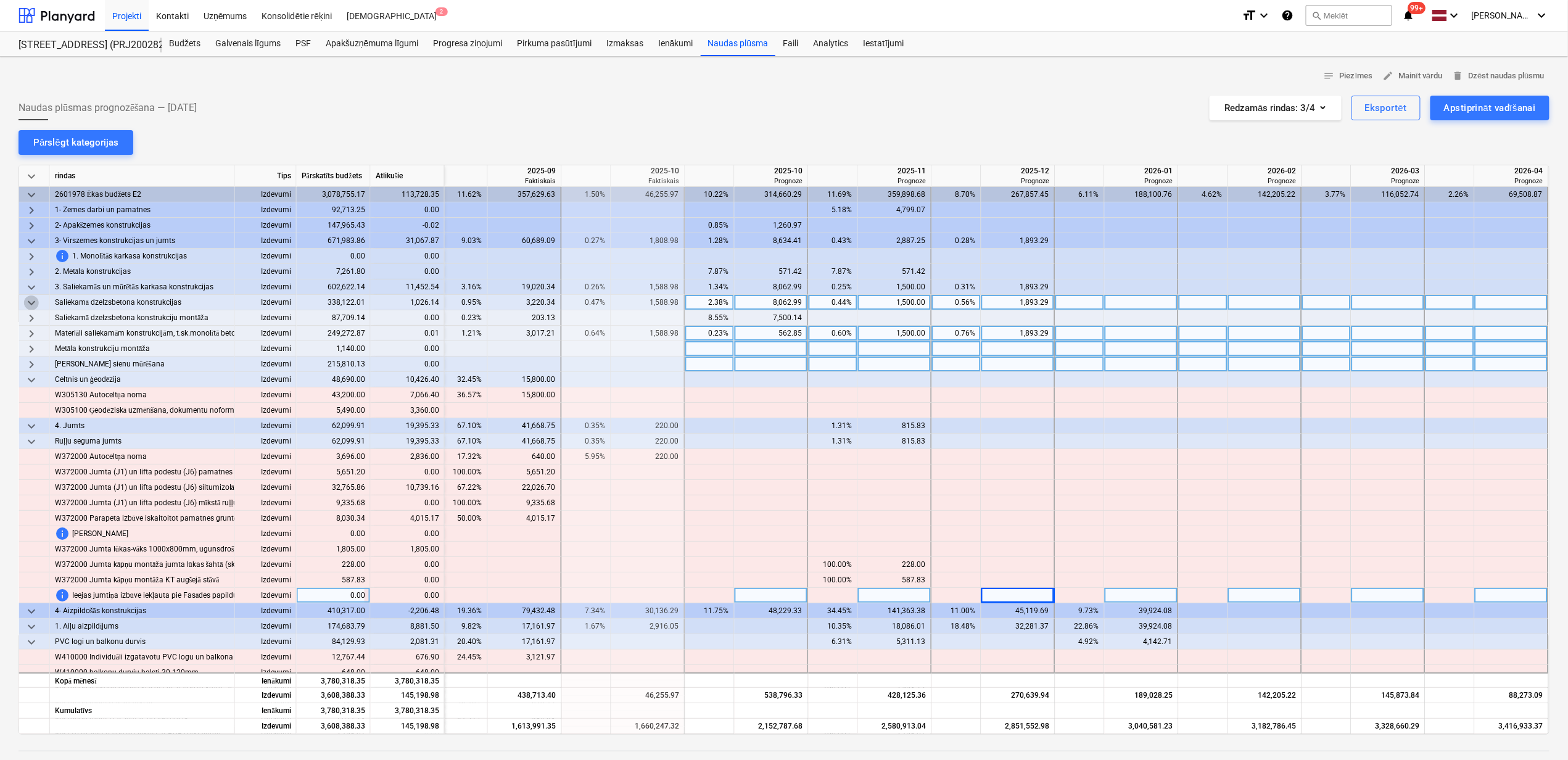
click at [32, 300] on span "keyboard_arrow_down" at bounding box center [31, 302] width 15 height 15
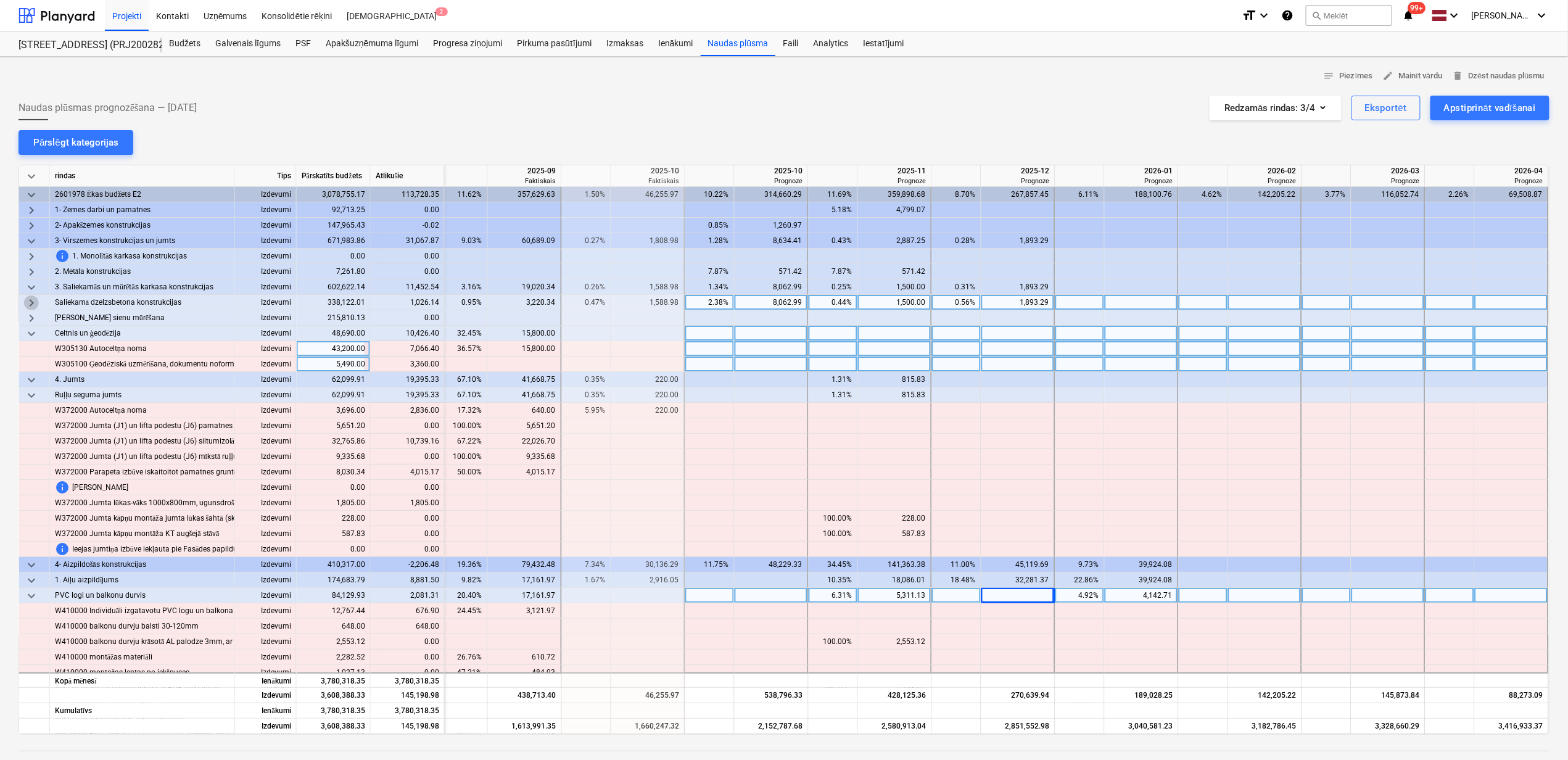
click at [32, 300] on span "keyboard_arrow_right" at bounding box center [31, 302] width 15 height 15
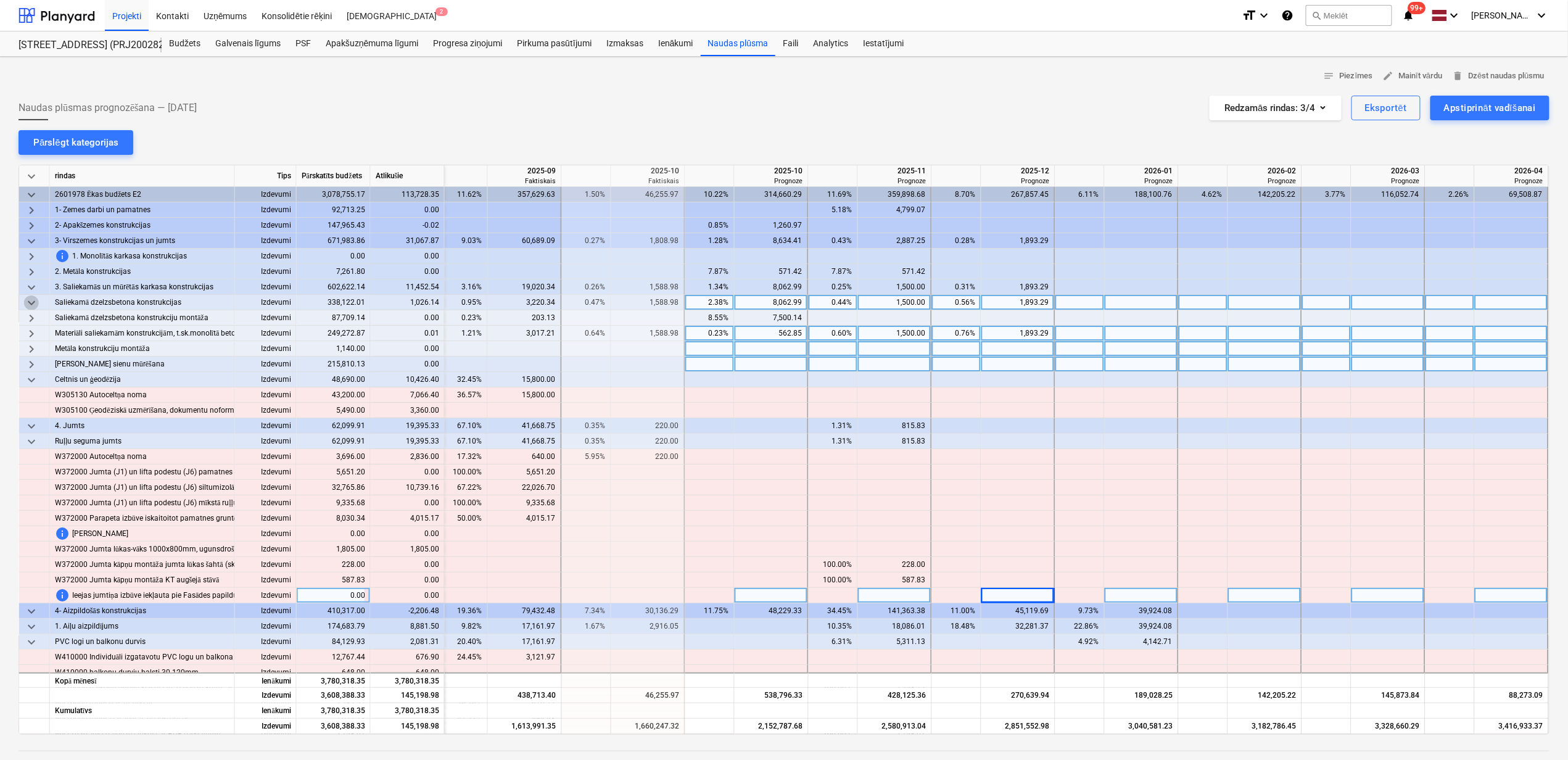
click at [32, 303] on span "keyboard_arrow_down" at bounding box center [31, 302] width 15 height 15
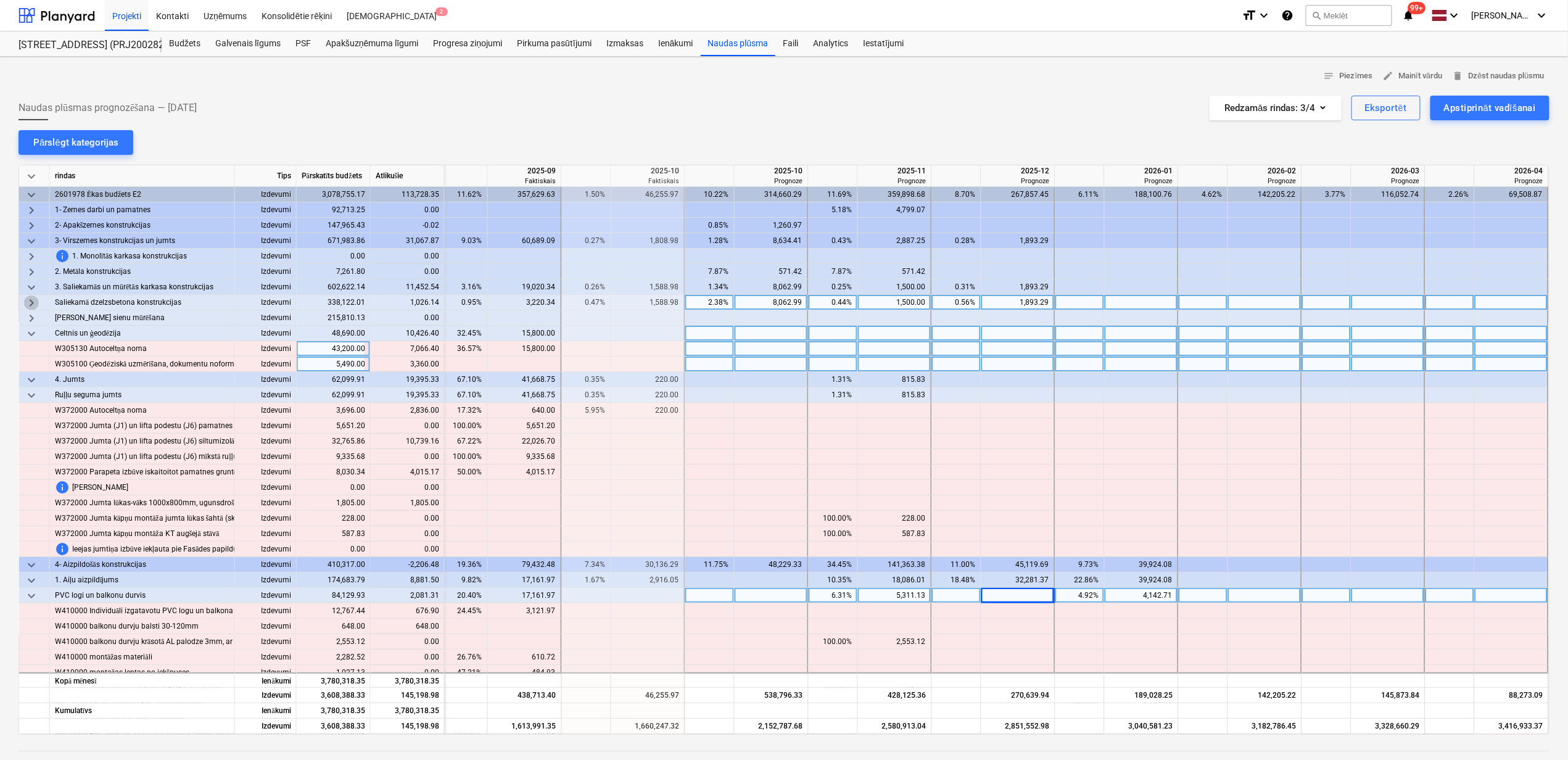
click at [32, 303] on span "keyboard_arrow_right" at bounding box center [31, 302] width 15 height 15
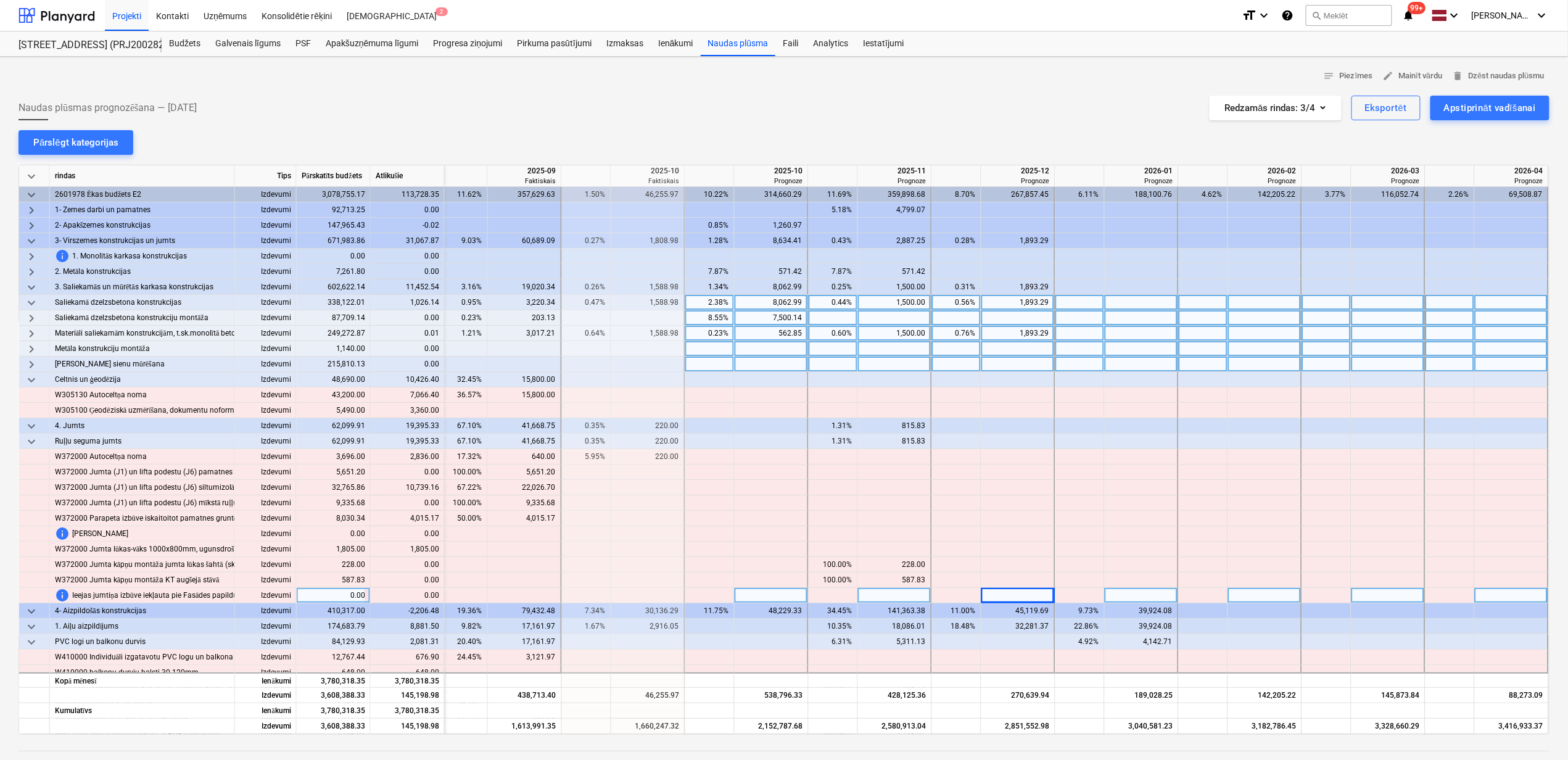
click at [32, 319] on span "keyboard_arrow_right" at bounding box center [31, 318] width 15 height 15
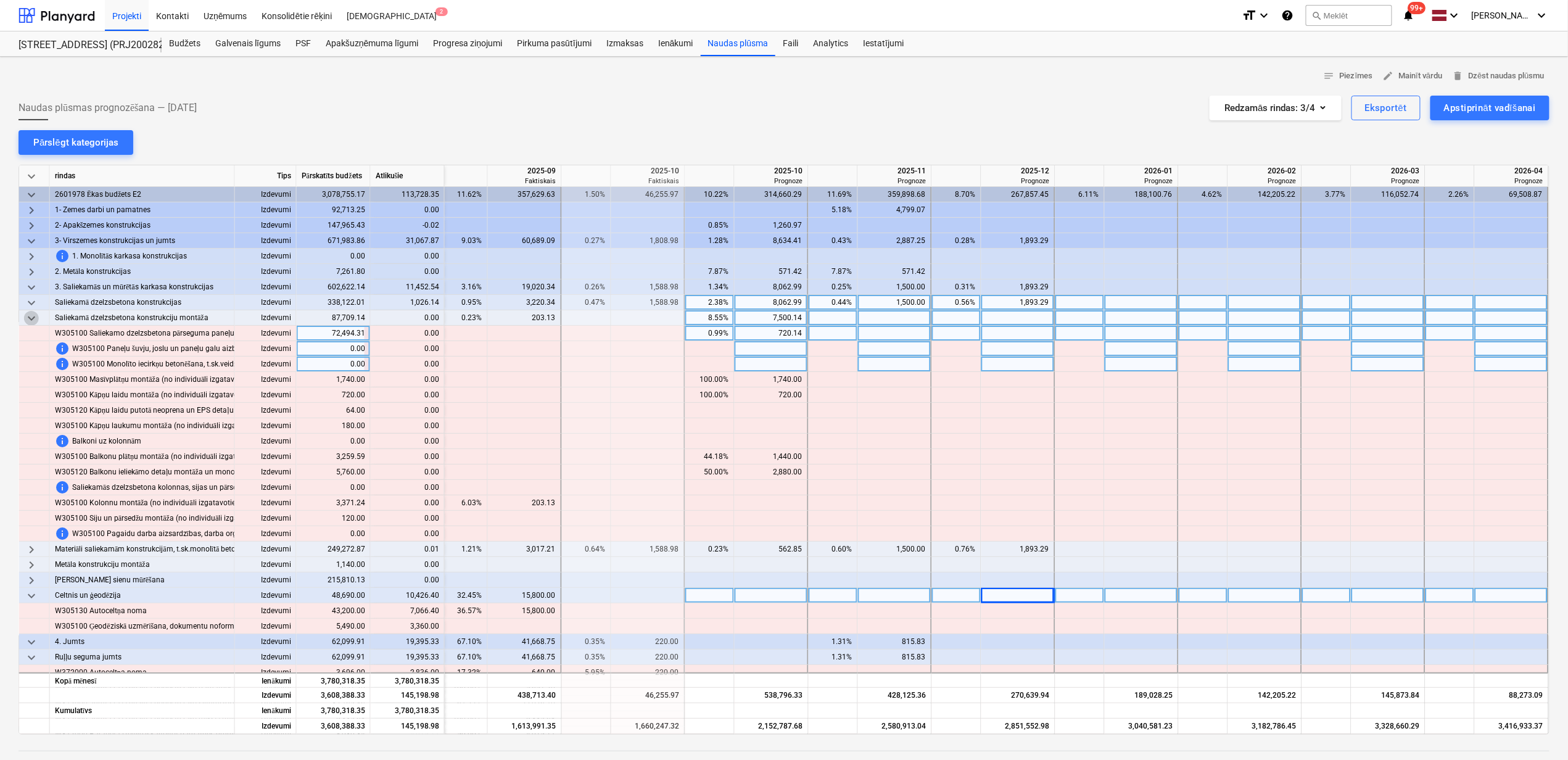
click at [32, 319] on span "keyboard_arrow_down" at bounding box center [31, 318] width 15 height 15
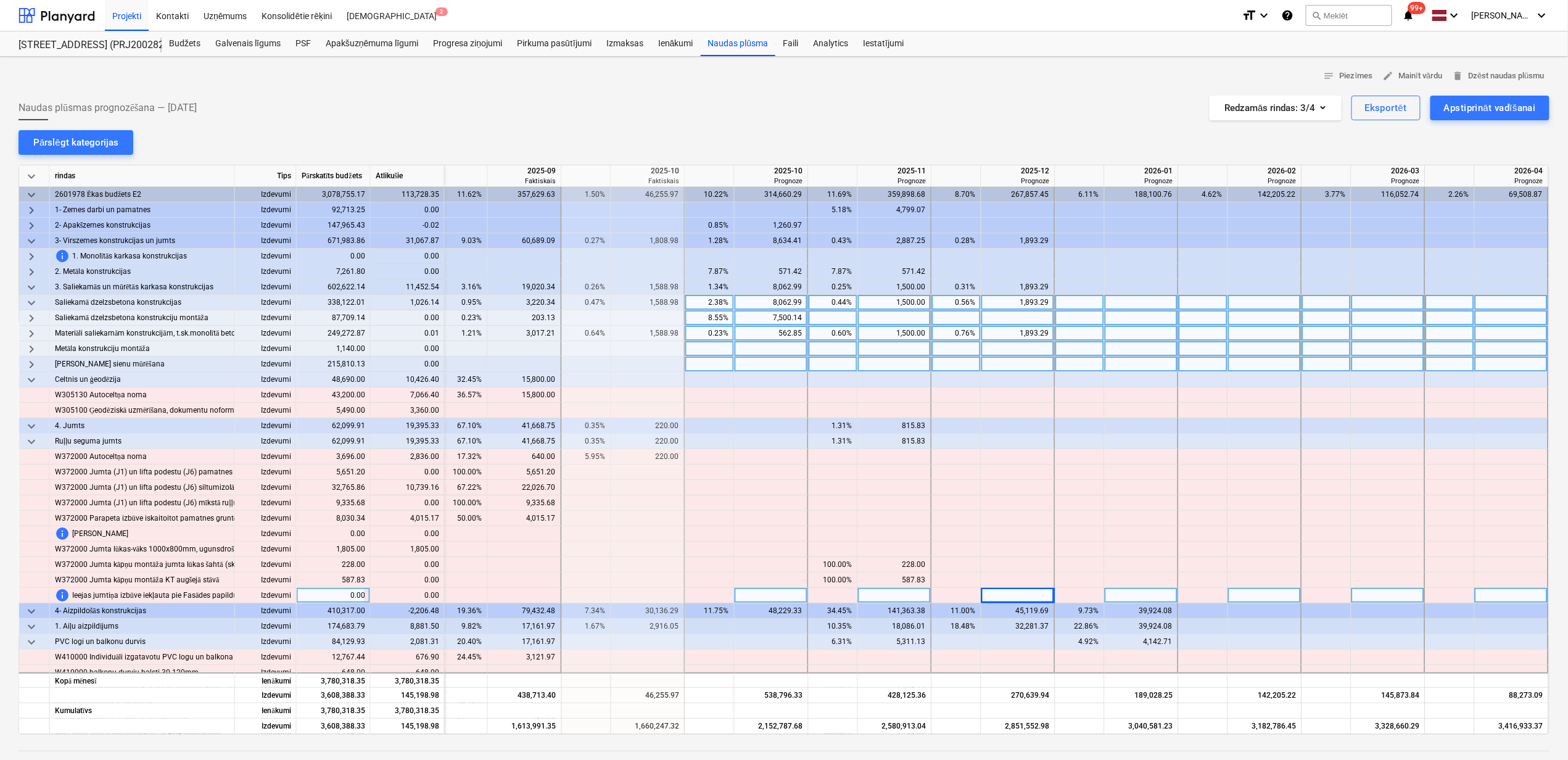
click at [35, 331] on span "keyboard_arrow_right" at bounding box center [31, 333] width 15 height 15
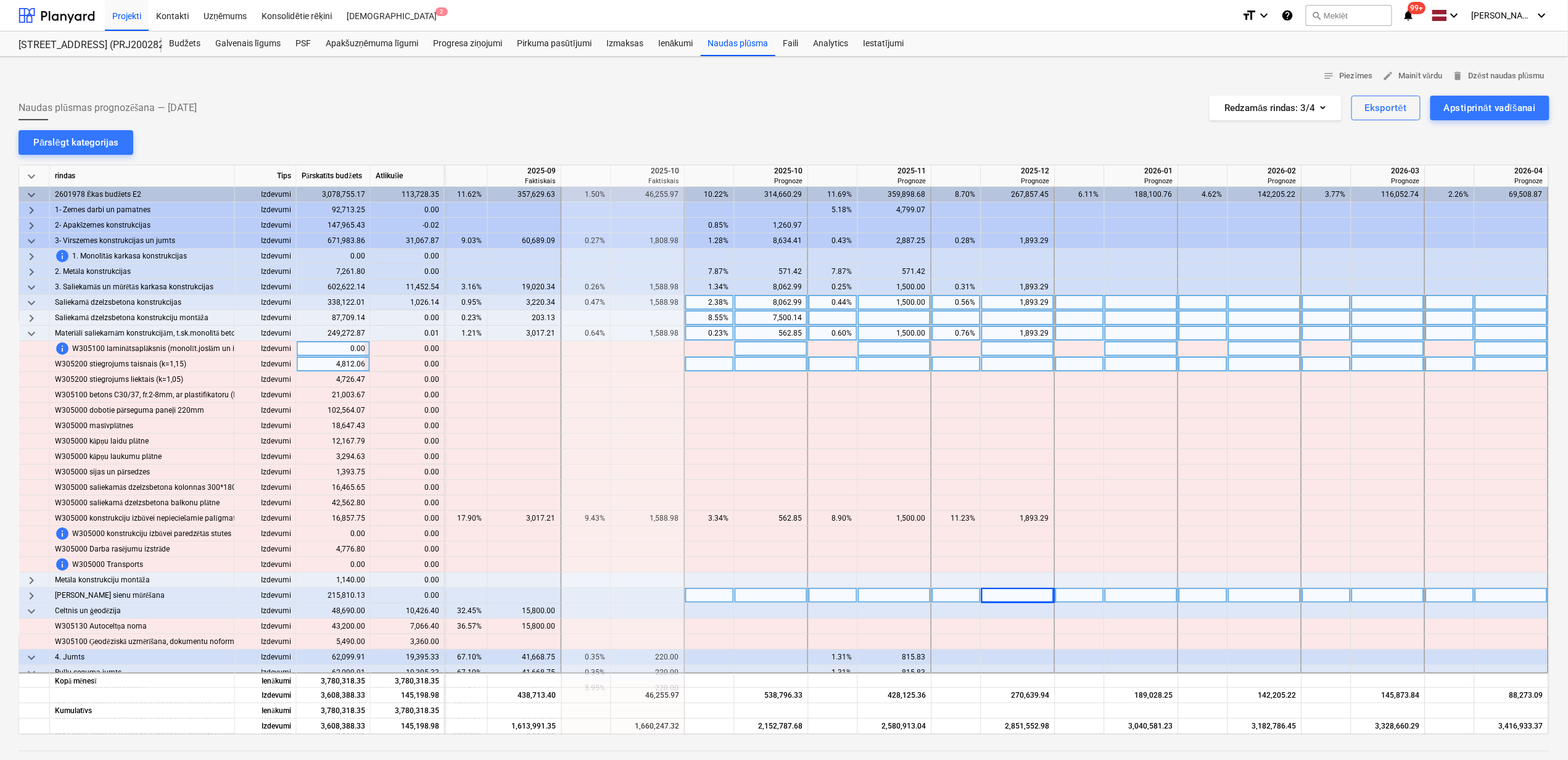
click at [35, 331] on span "keyboard_arrow_down" at bounding box center [31, 333] width 15 height 15
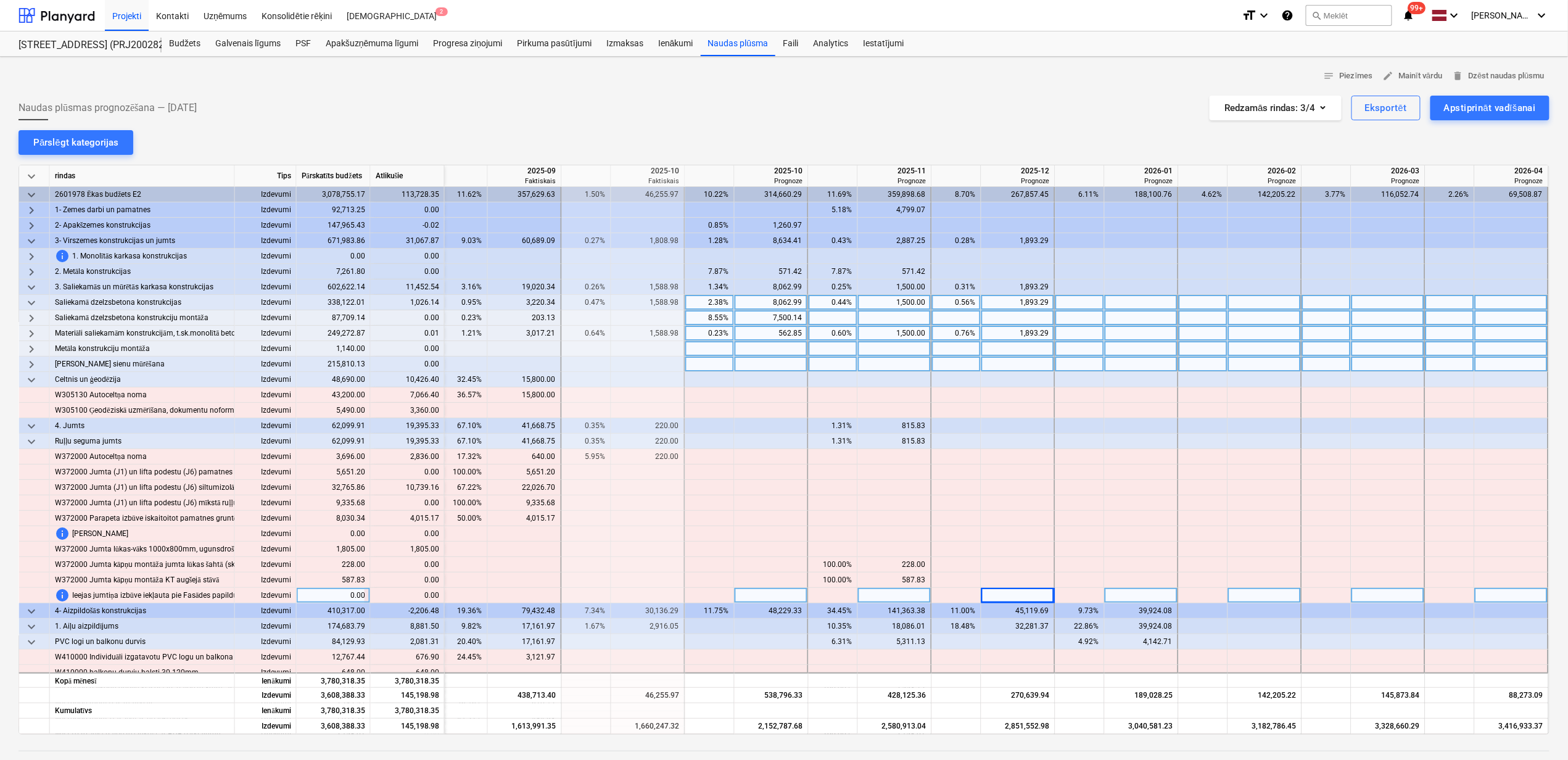
click at [31, 344] on span "keyboard_arrow_right" at bounding box center [31, 348] width 15 height 15
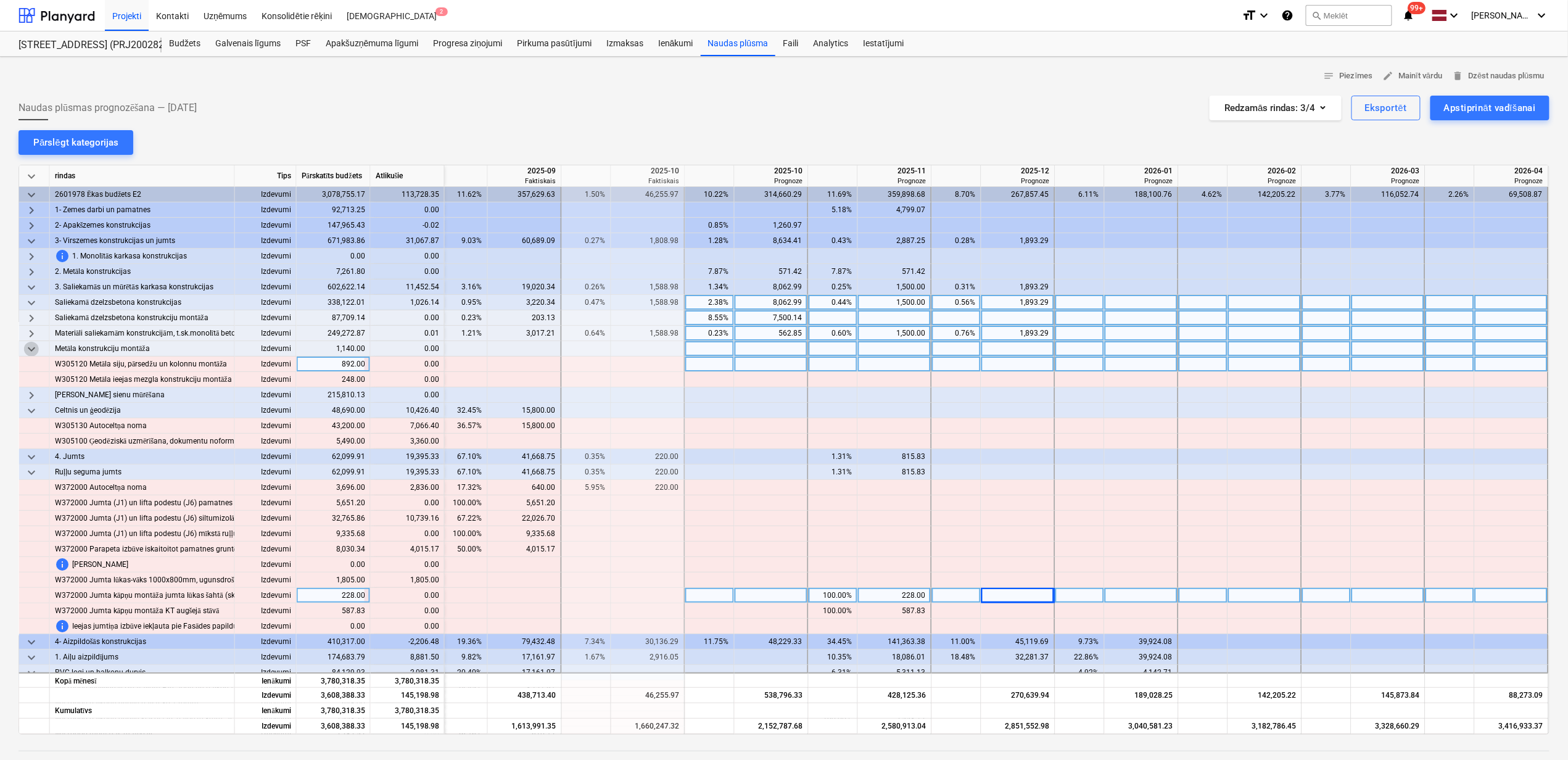
click at [31, 344] on span "keyboard_arrow_down" at bounding box center [31, 348] width 15 height 15
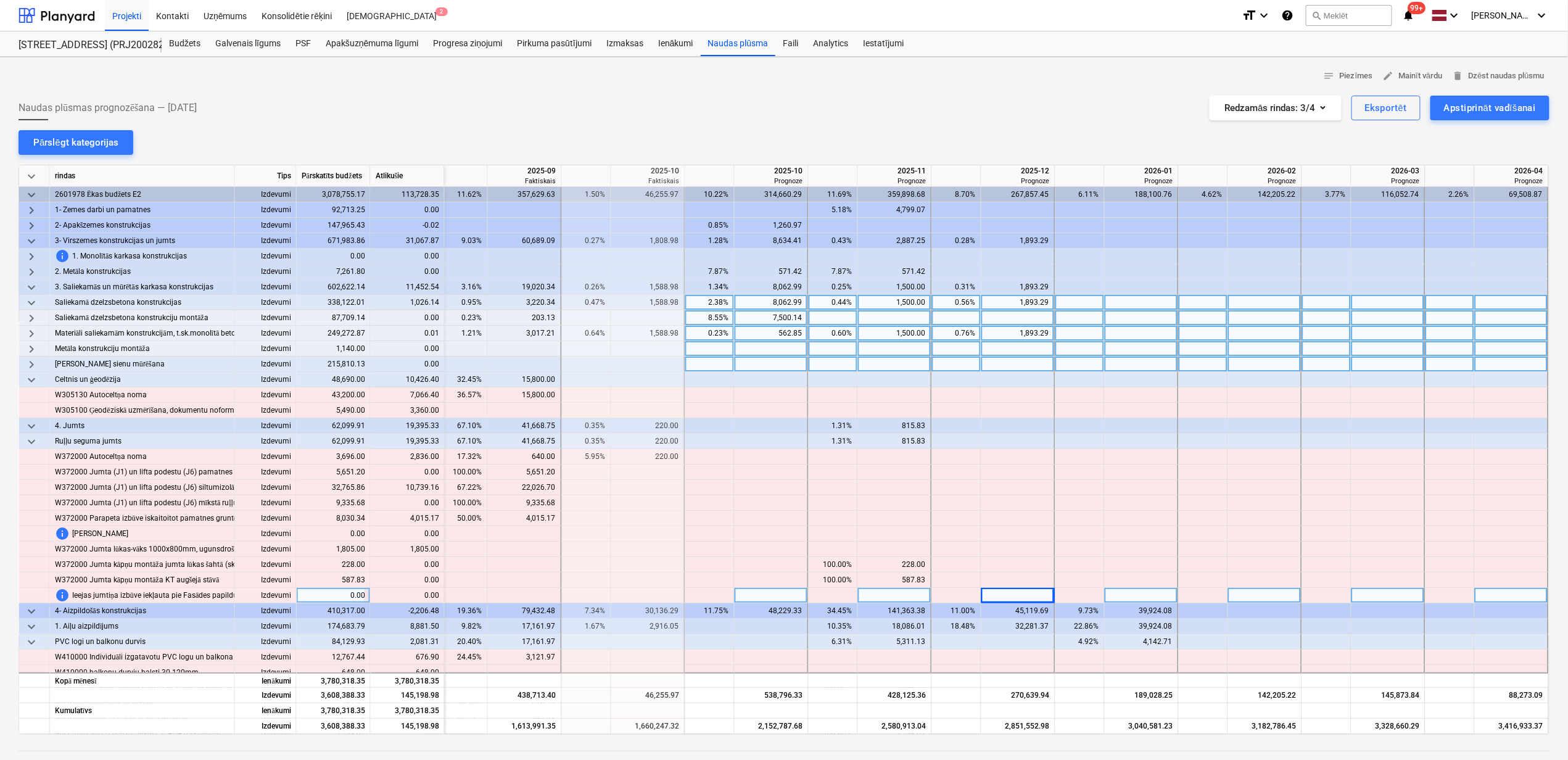
click at [419, 300] on div "1,026.14" at bounding box center [408, 302] width 74 height 15
click at [504, 358] on div "keyboard_arrow_down rindas Tips Pārskatīts budžets Atlikušie 2025-08 Faktiskais…" at bounding box center [784, 449] width 1531 height 570
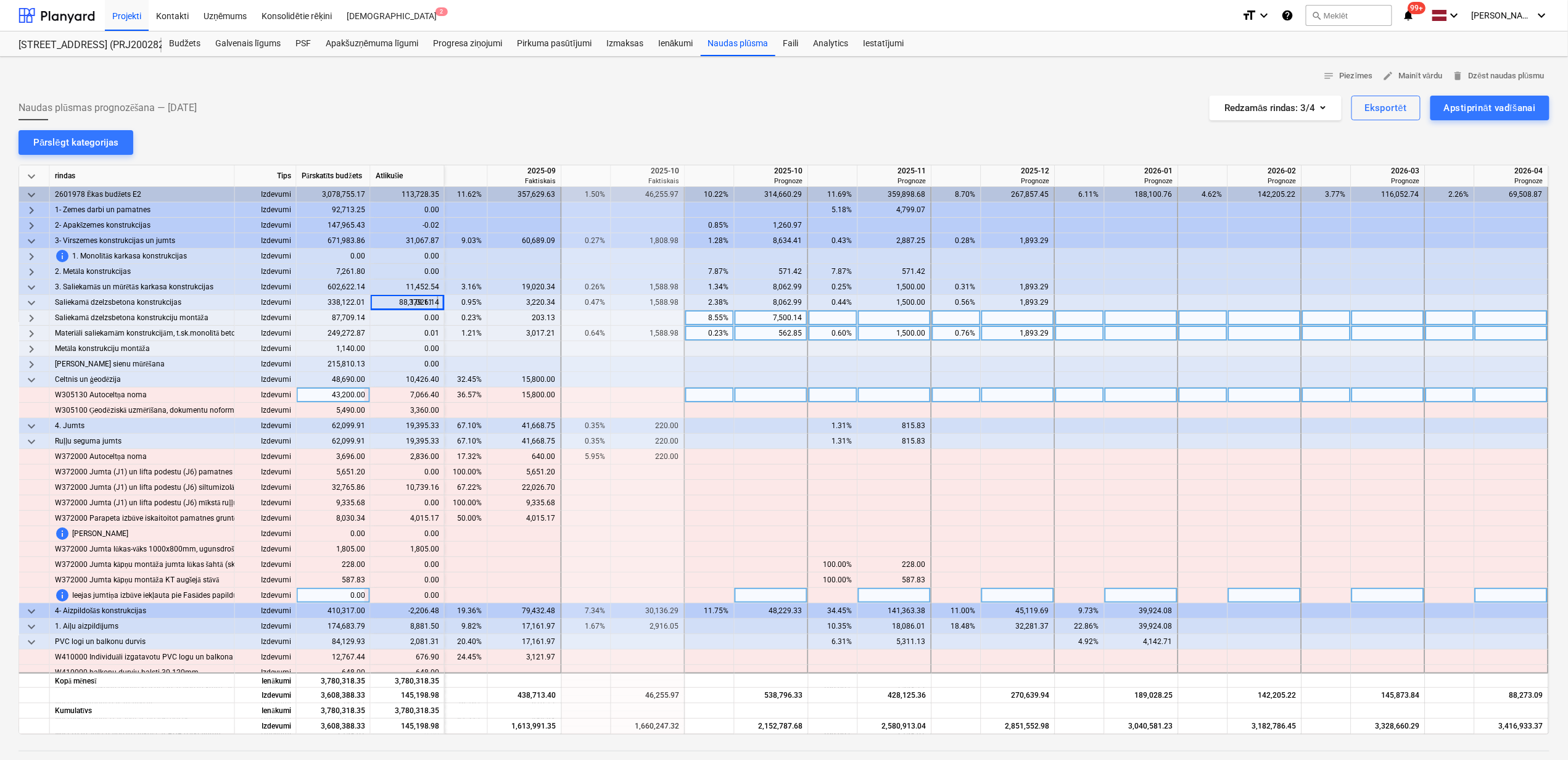
click at [637, 394] on div at bounding box center [649, 395] width 74 height 15
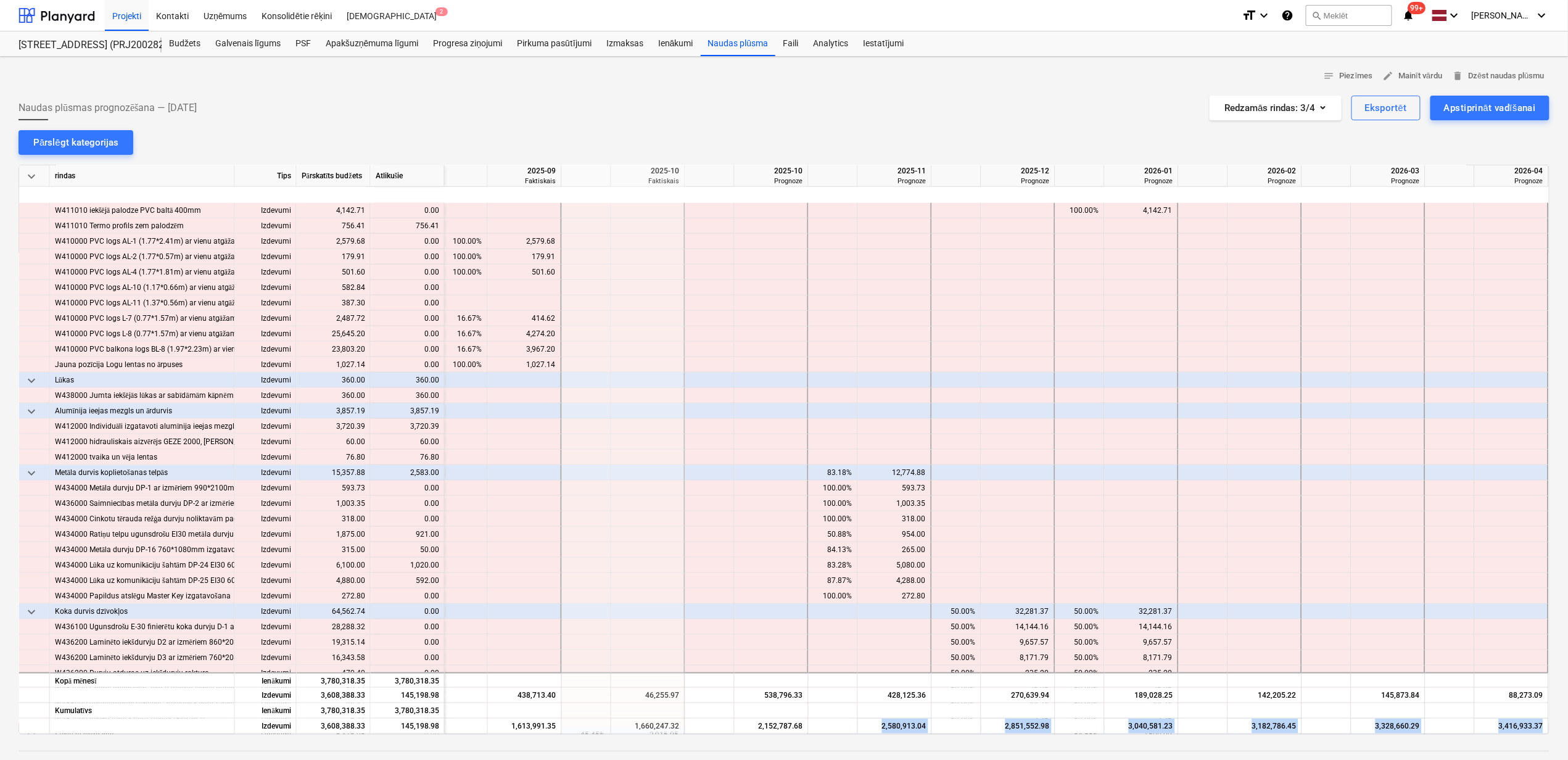
drag, startPoint x: 817, startPoint y: 729, endPoint x: 793, endPoint y: 735, distance: 24.7
click at [793, 735] on div "notes Piezīmes edit Mainīt vārdu delete Dzēst naudas plūsmu Naudas plūsmas prog…" at bounding box center [784, 482] width 1568 height 852
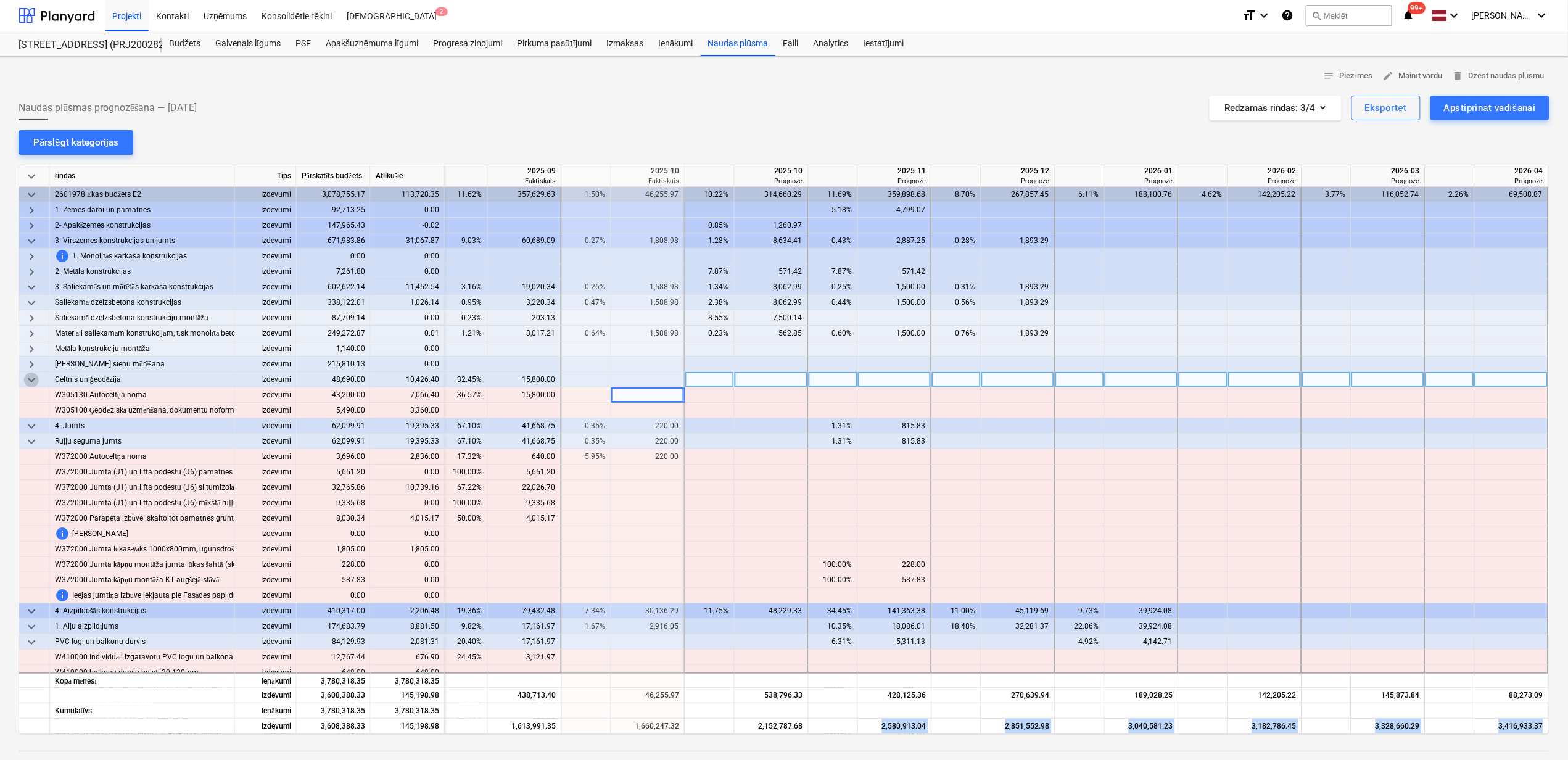
click at [30, 381] on span "keyboard_arrow_down" at bounding box center [31, 379] width 15 height 15
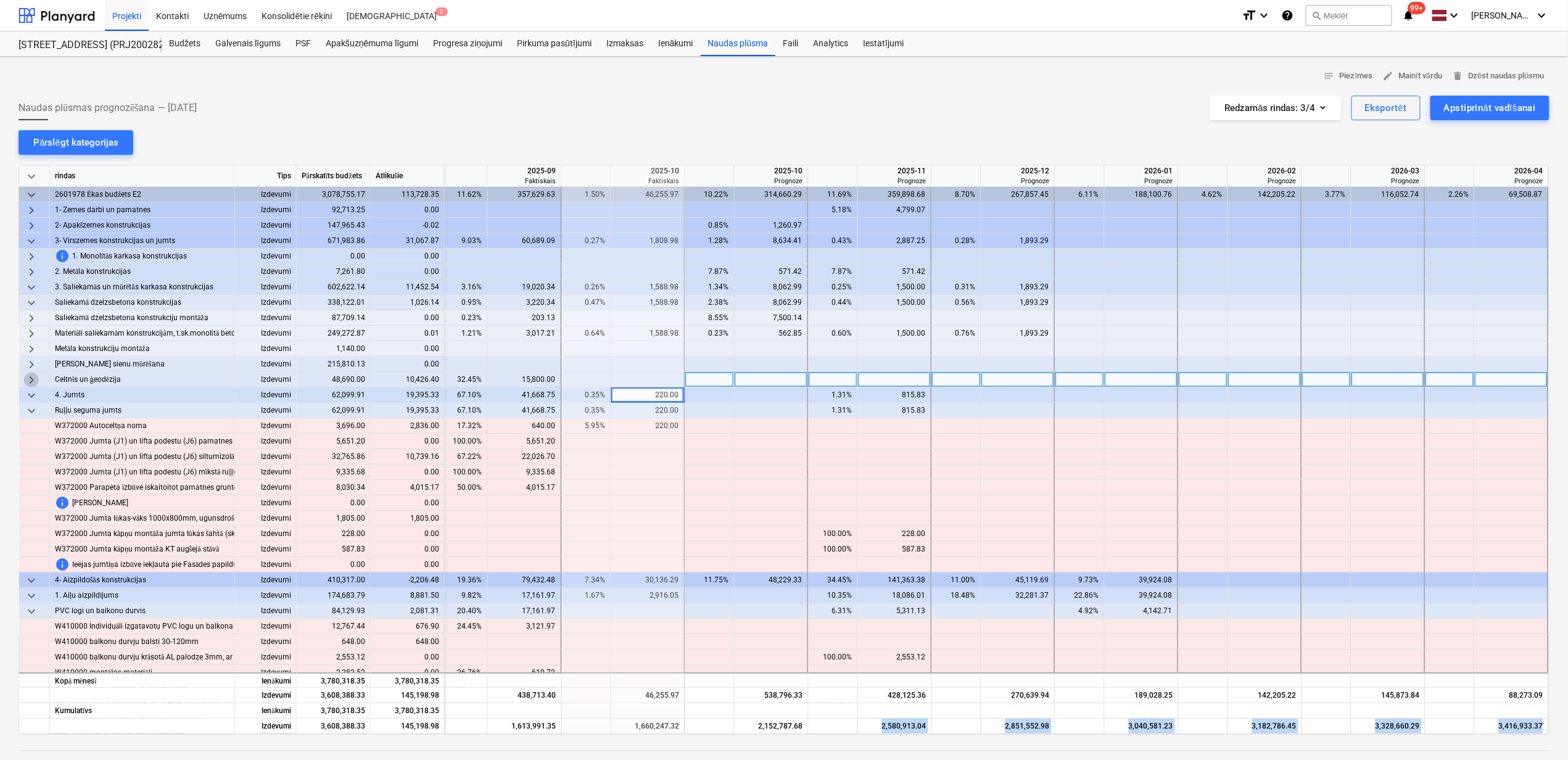
click at [30, 381] on span "keyboard_arrow_right" at bounding box center [31, 379] width 15 height 15
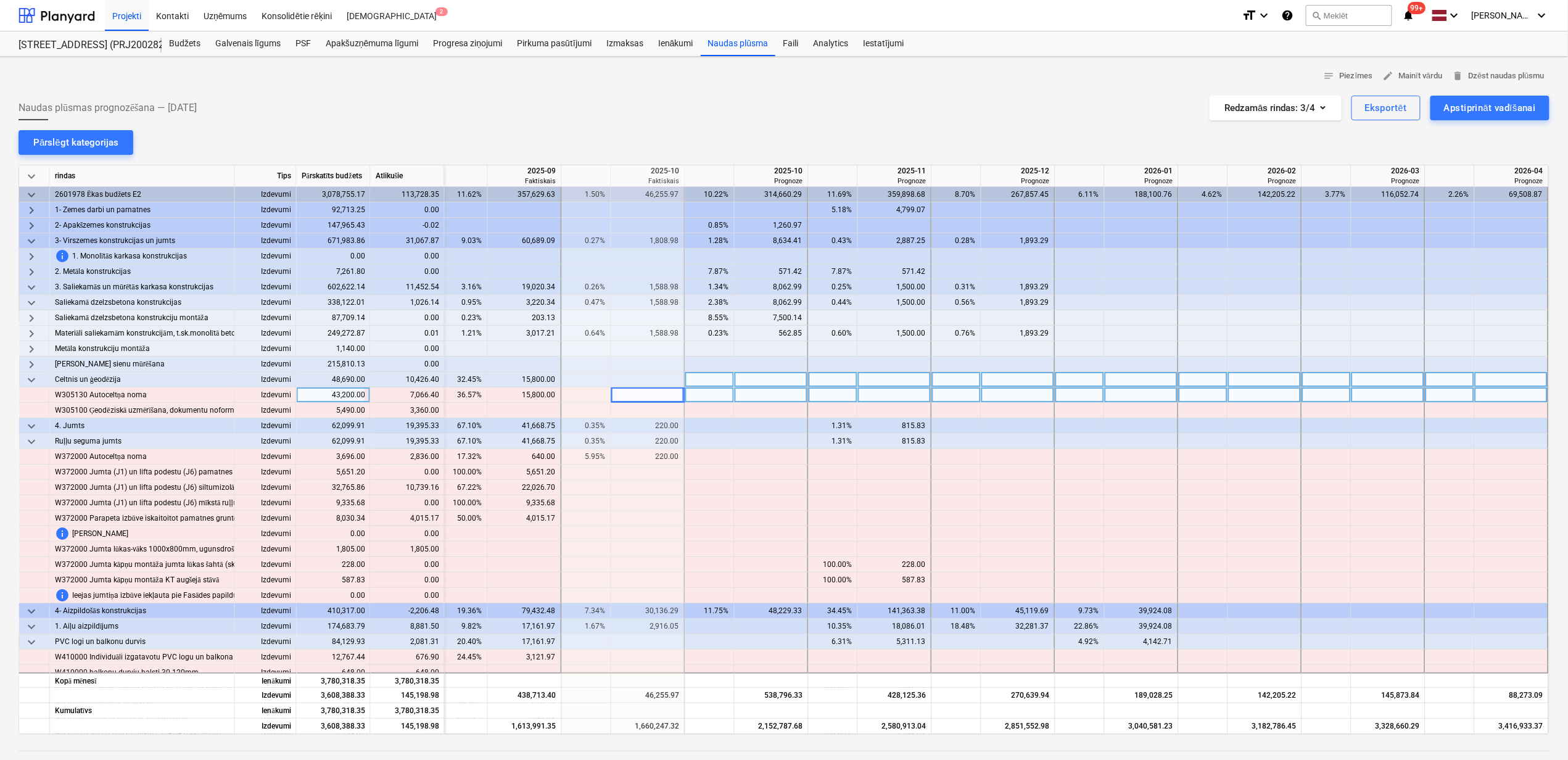
click at [767, 395] on div at bounding box center [772, 395] width 74 height 15
type input "1000"
click at [892, 395] on div at bounding box center [895, 395] width 74 height 15
click at [913, 391] on div at bounding box center [895, 395] width 74 height 15
type input "6066.4"
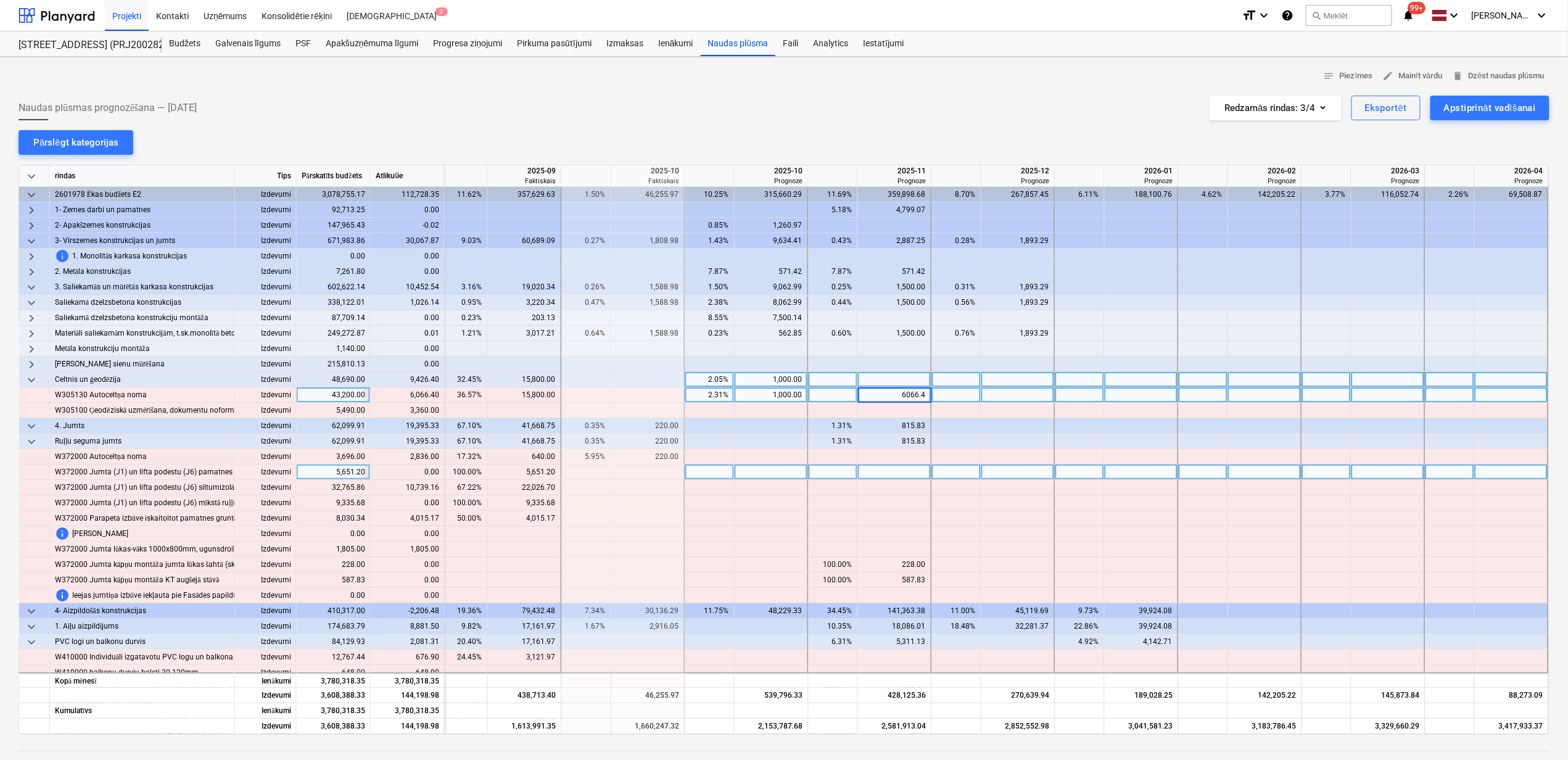
click at [793, 466] on div at bounding box center [772, 472] width 74 height 15
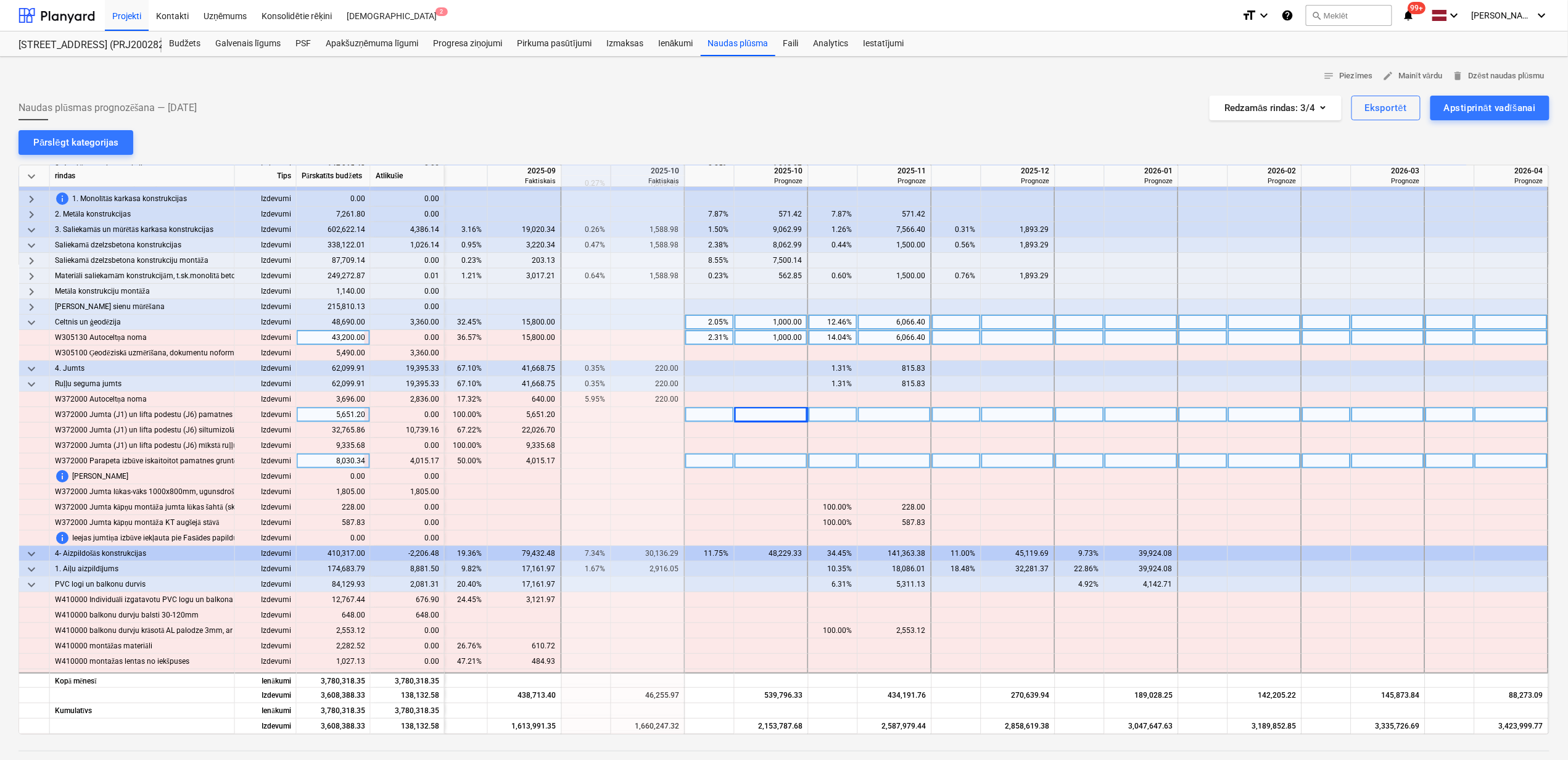
scroll to position [82, 751]
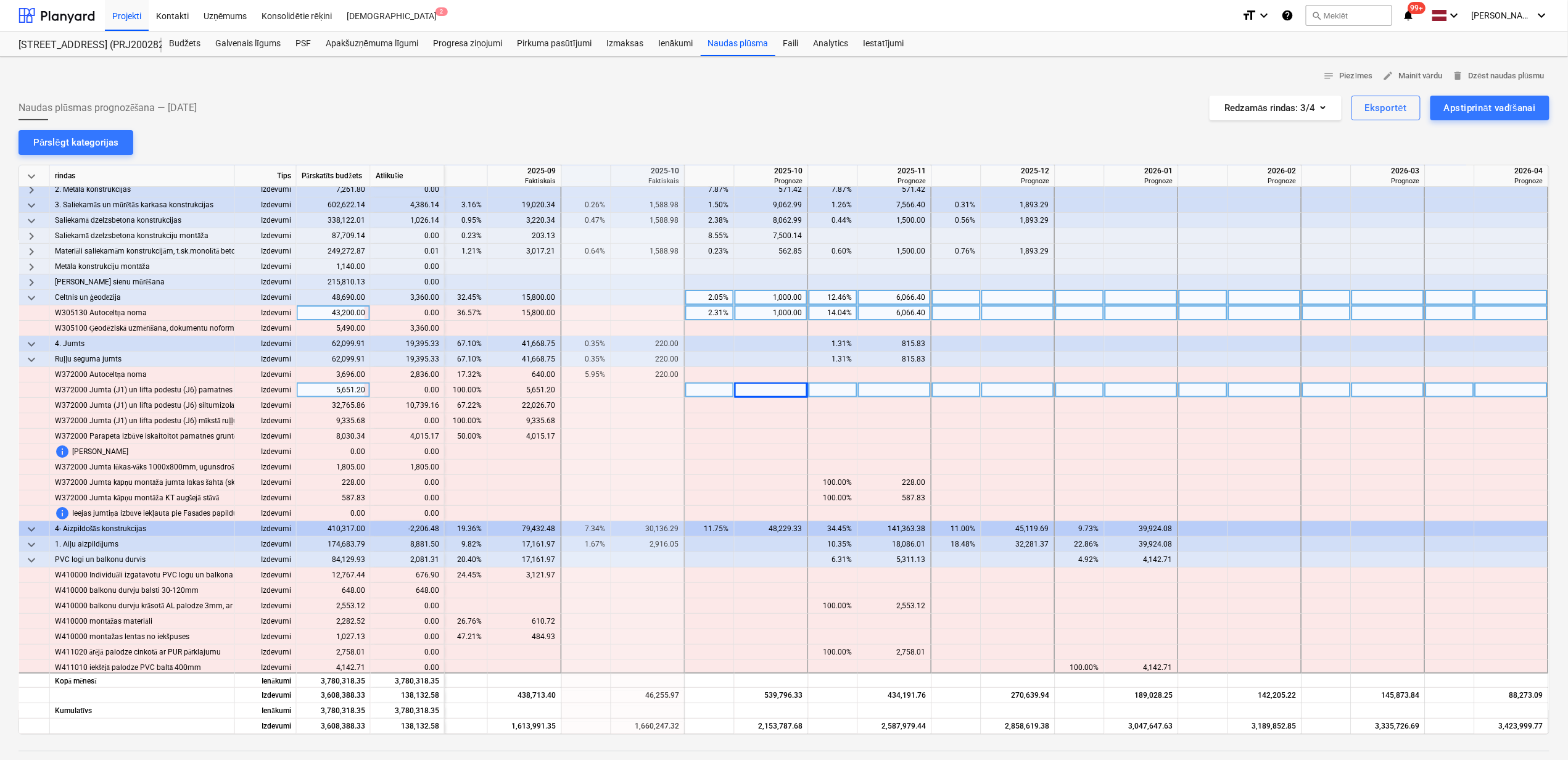
click at [714, 318] on div "2.31%" at bounding box center [709, 313] width 39 height 15
click at [825, 315] on div "14.04%" at bounding box center [833, 313] width 39 height 15
click at [818, 312] on div "14.04%" at bounding box center [833, 313] width 39 height 15
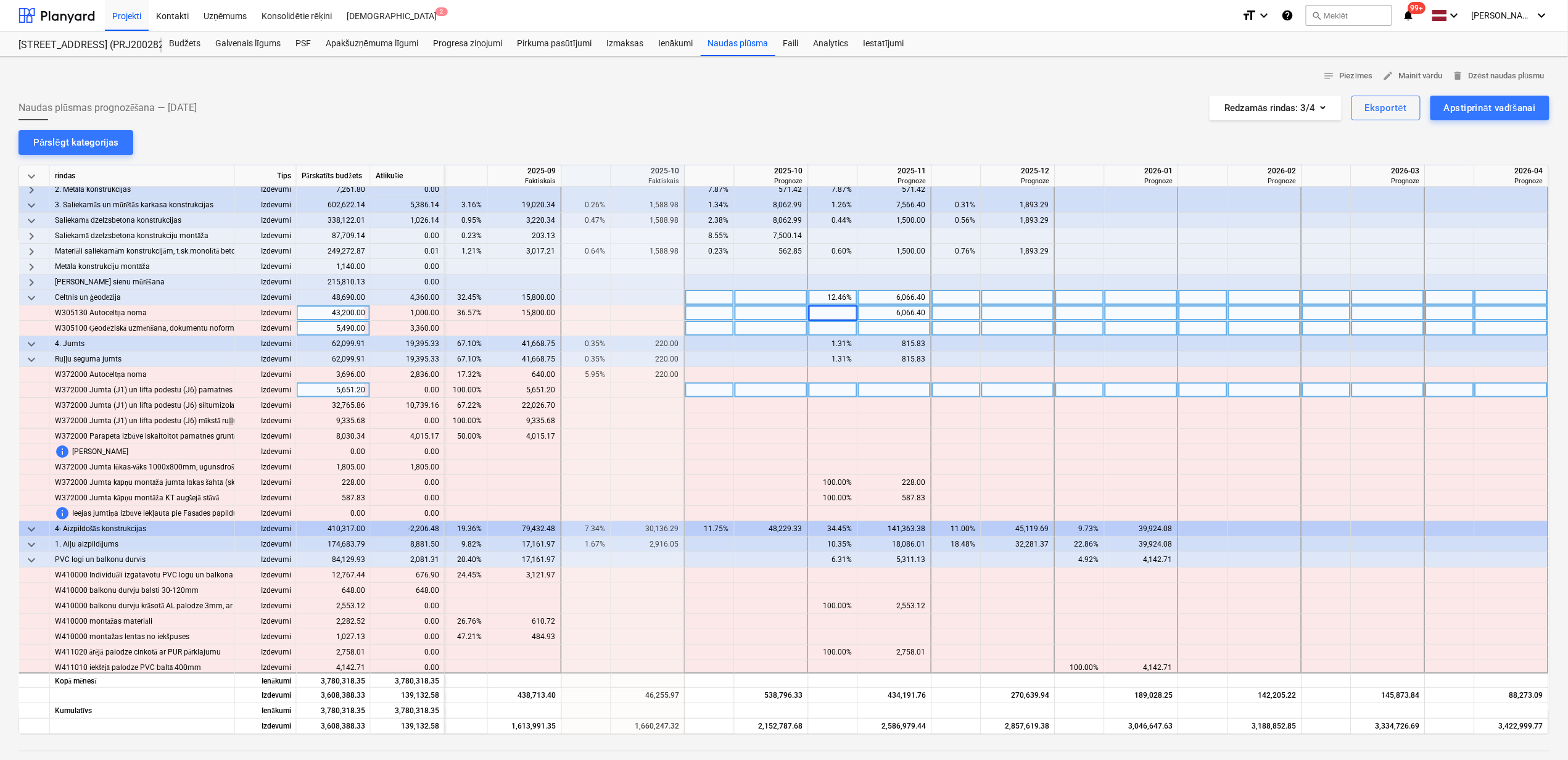
click at [967, 333] on div at bounding box center [957, 328] width 49 height 15
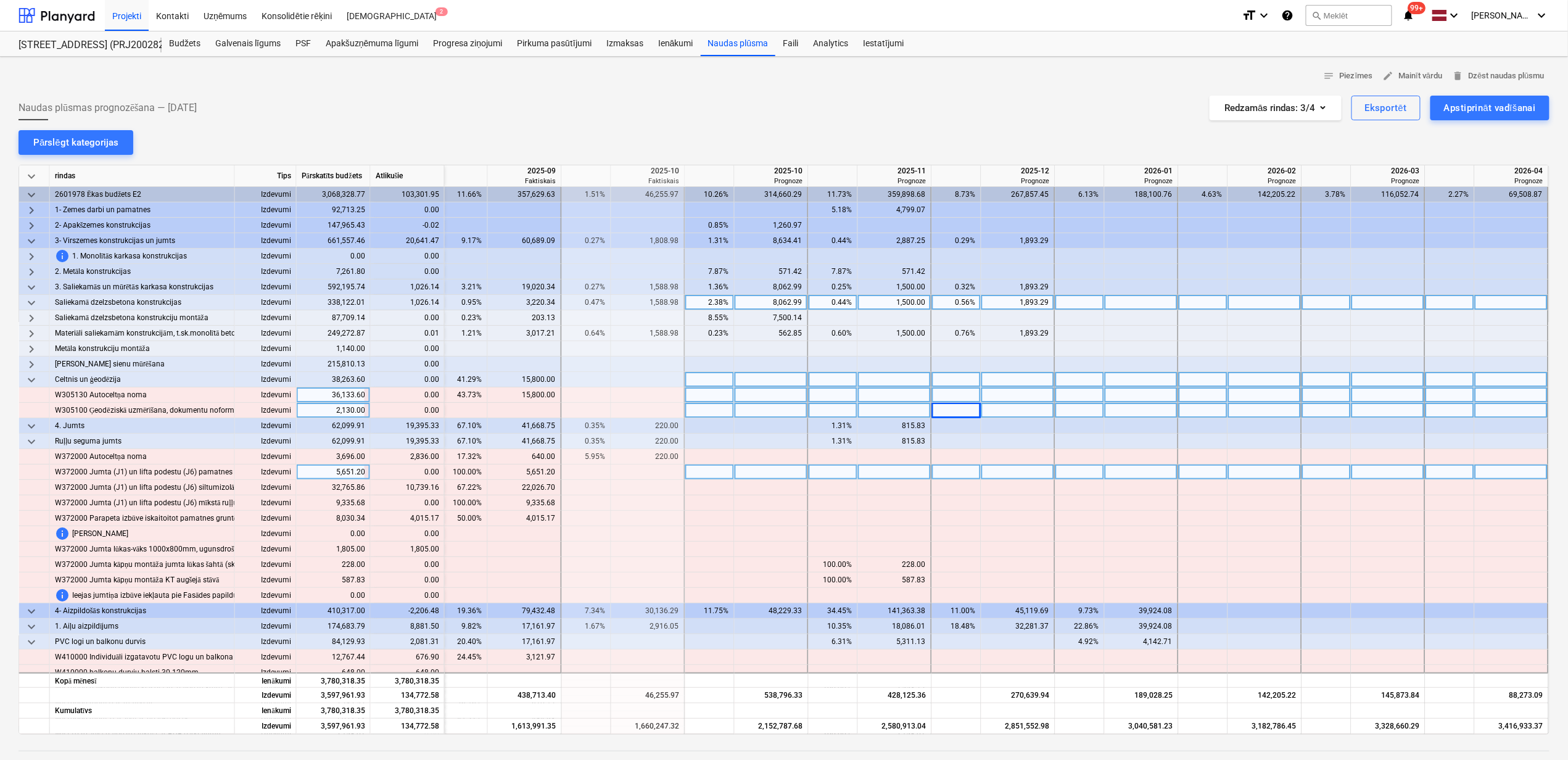
click at [33, 300] on span "keyboard_arrow_down" at bounding box center [31, 302] width 15 height 15
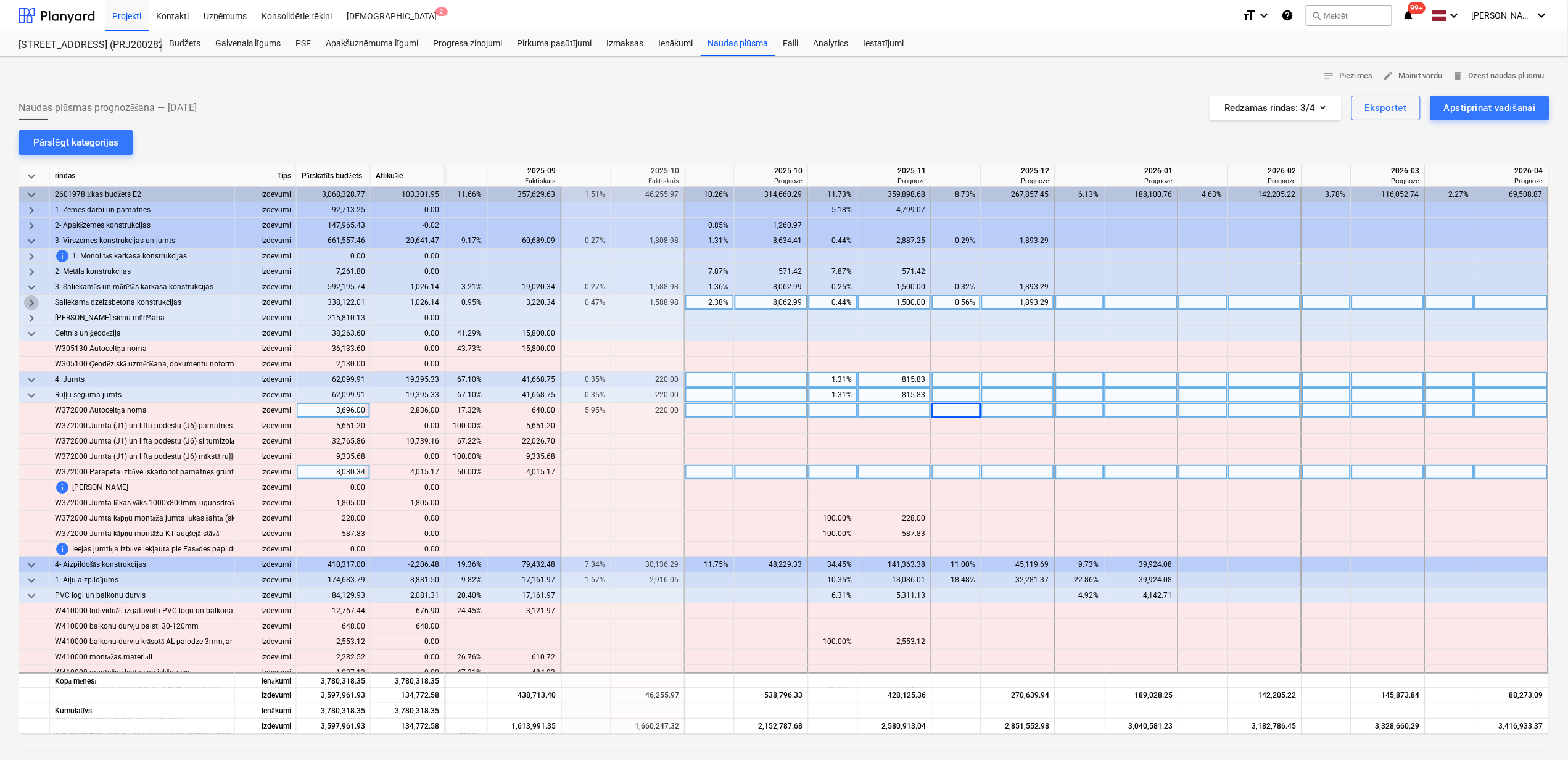
click at [30, 301] on span "keyboard_arrow_right" at bounding box center [31, 302] width 15 height 15
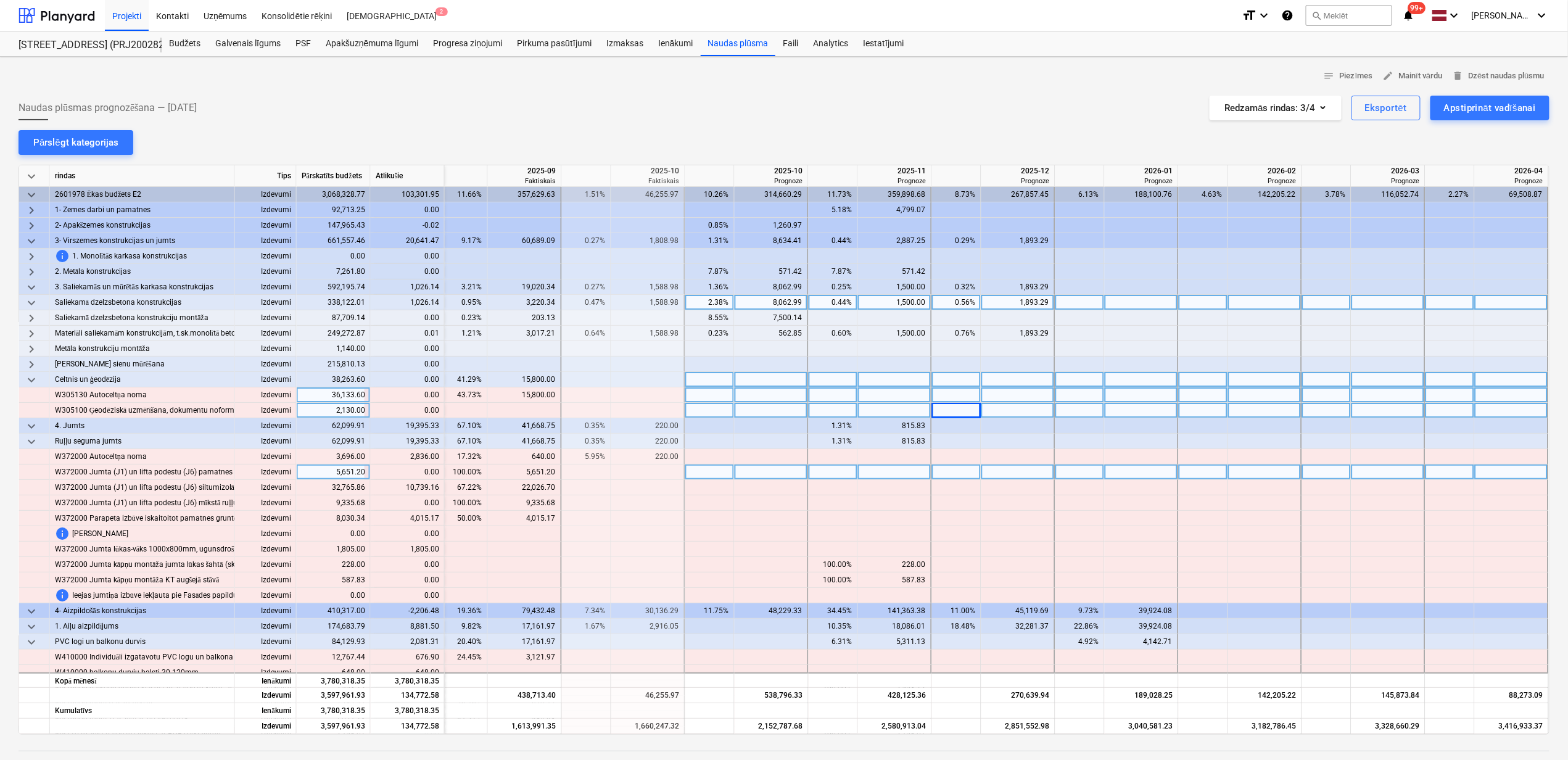
click at [30, 298] on span "keyboard_arrow_down" at bounding box center [31, 302] width 15 height 15
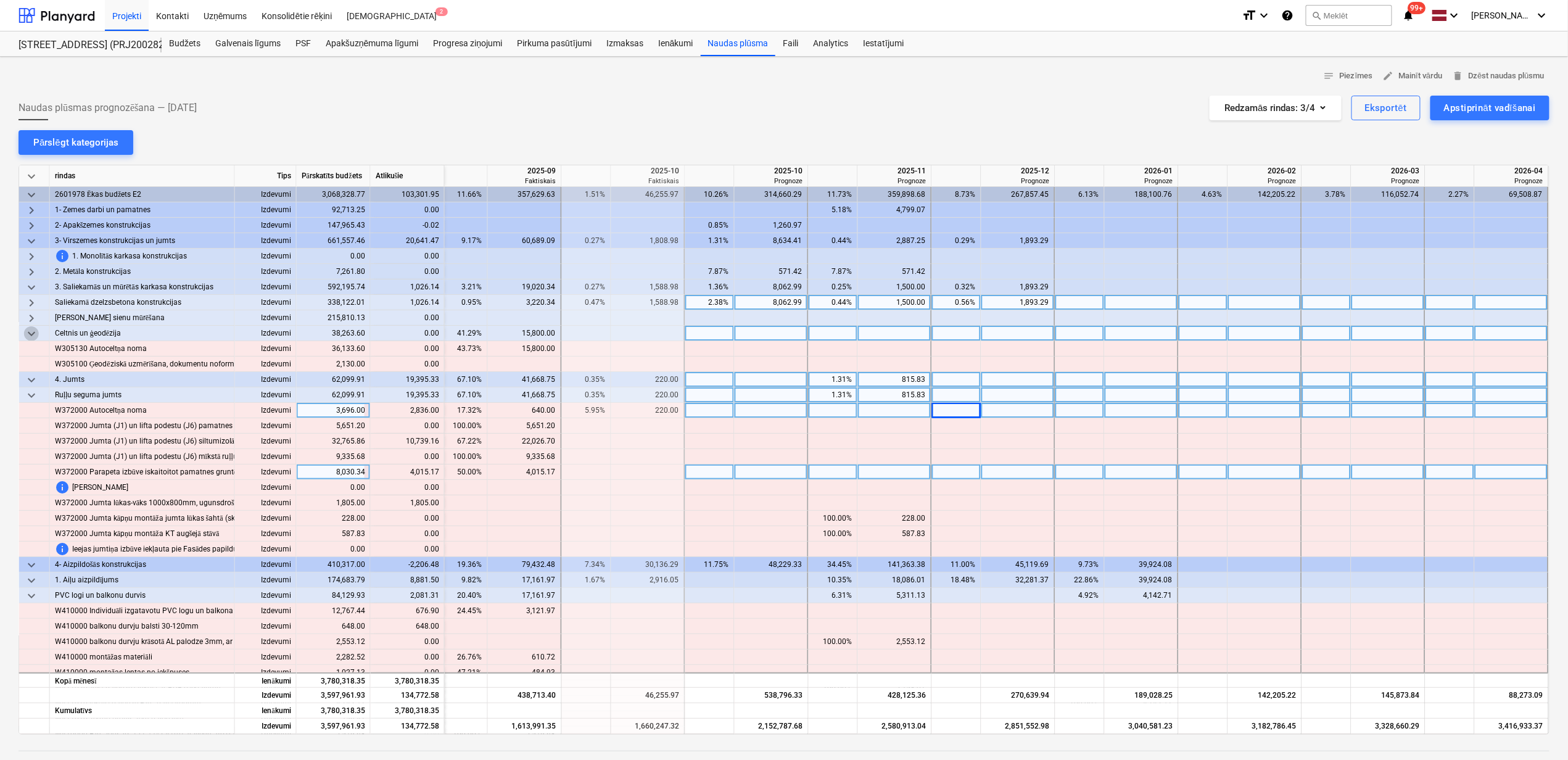
click at [35, 334] on span "keyboard_arrow_down" at bounding box center [31, 333] width 15 height 15
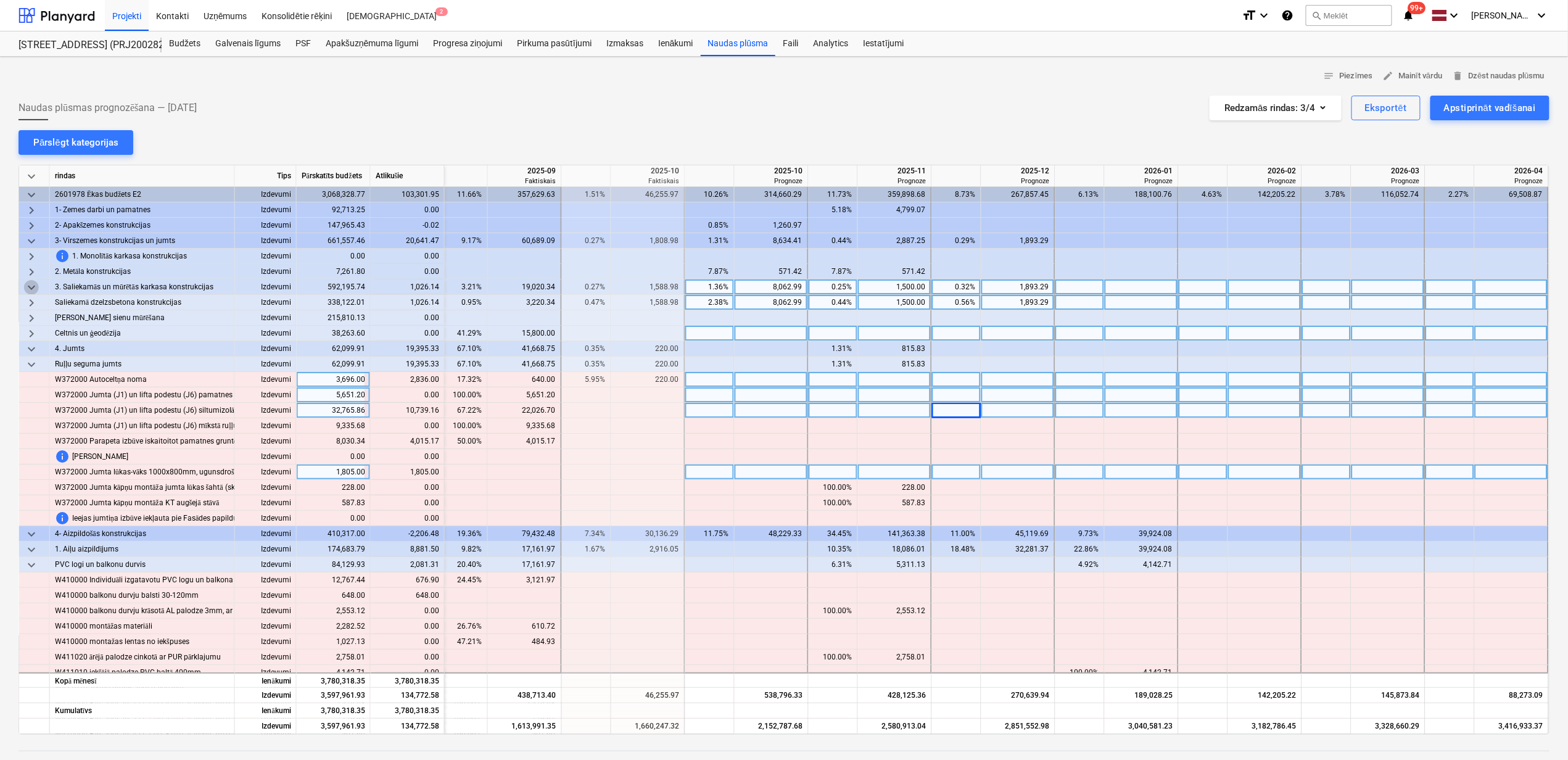
click at [28, 285] on span "keyboard_arrow_down" at bounding box center [31, 287] width 15 height 15
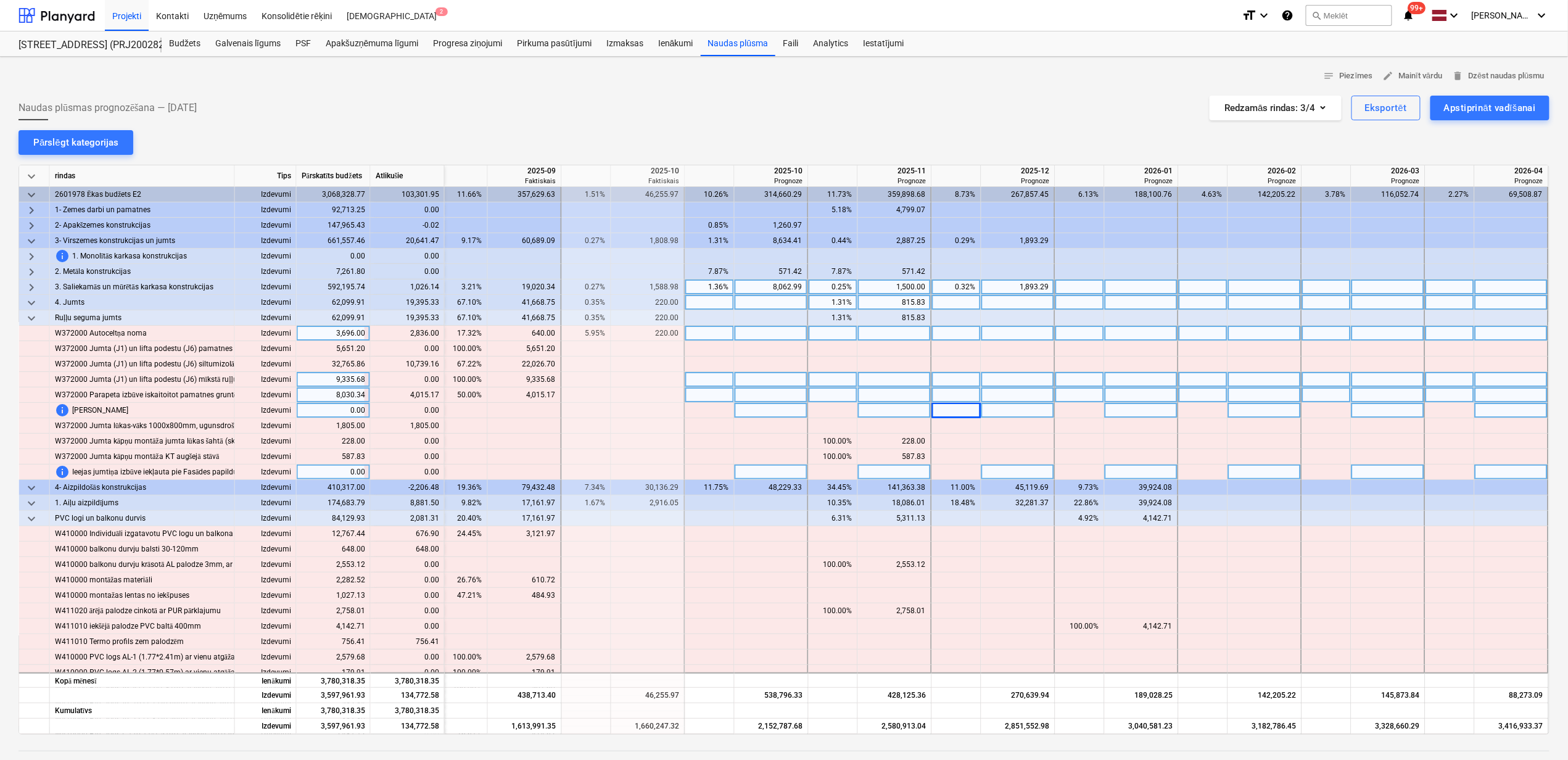
click at [30, 285] on span "keyboard_arrow_right" at bounding box center [31, 287] width 15 height 15
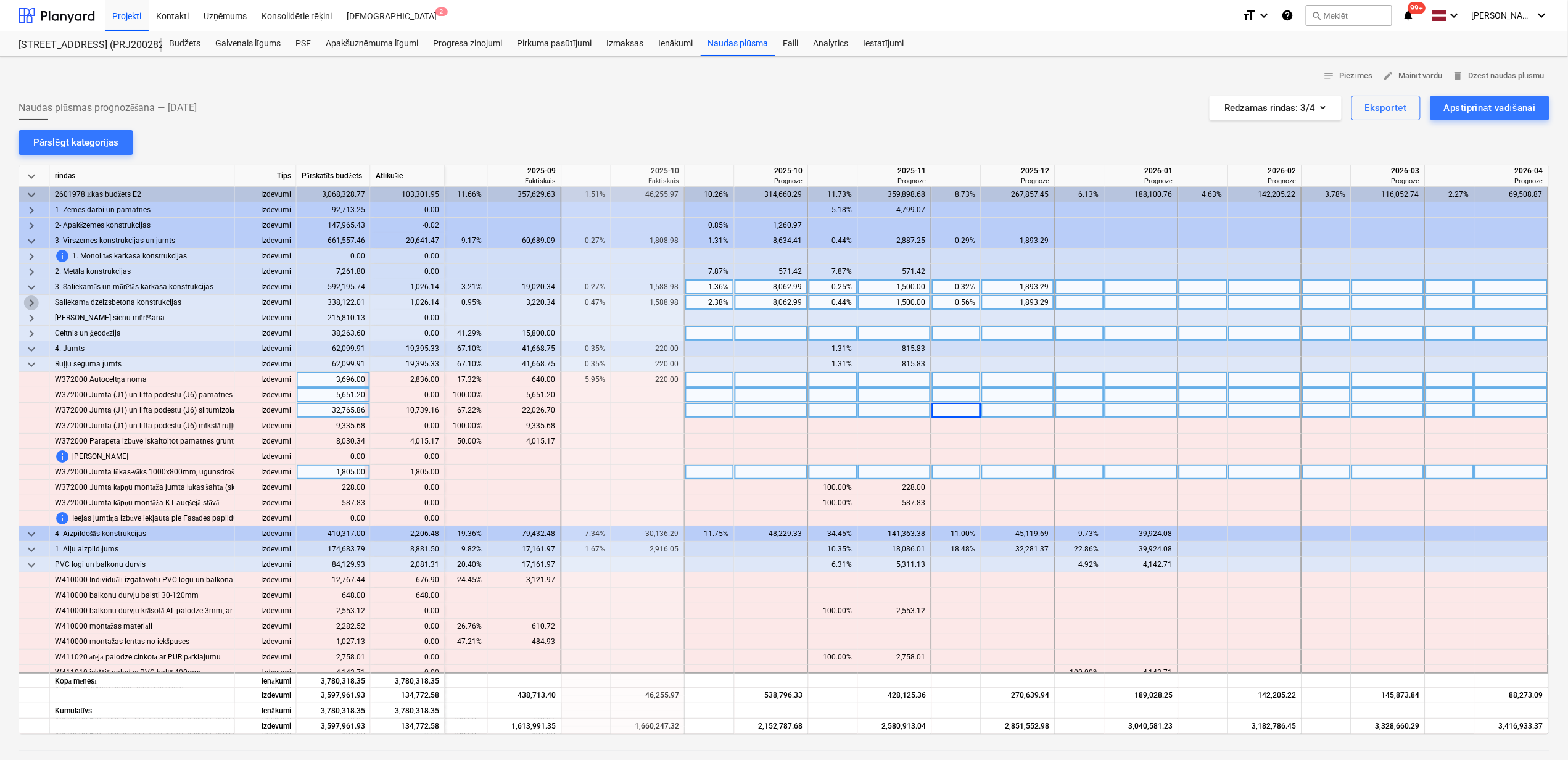
click at [32, 303] on span "keyboard_arrow_right" at bounding box center [31, 302] width 15 height 15
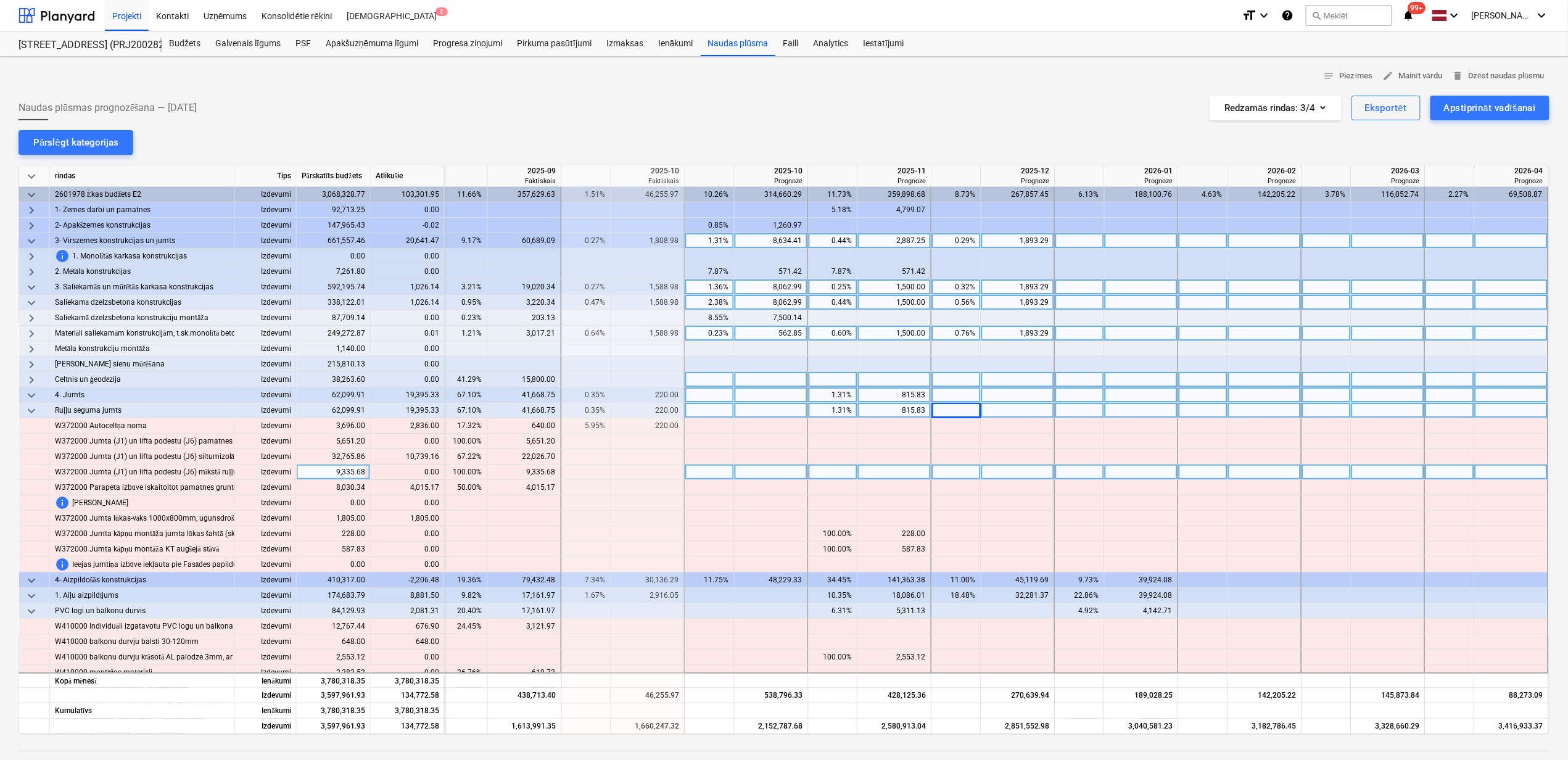
click at [30, 240] on span "keyboard_arrow_down" at bounding box center [31, 241] width 15 height 15
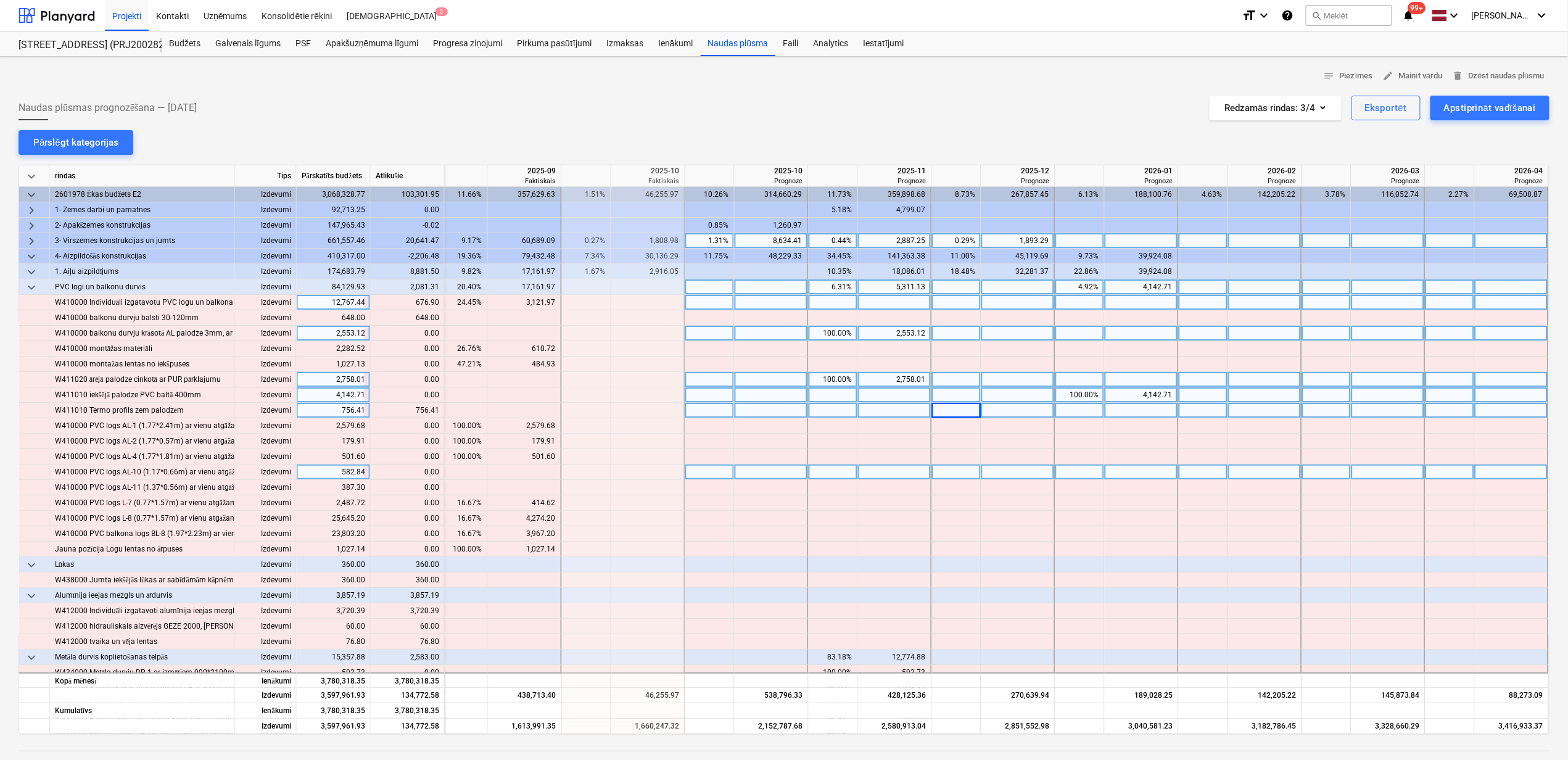
click at [771, 297] on div at bounding box center [772, 302] width 74 height 15
type input "676.9"
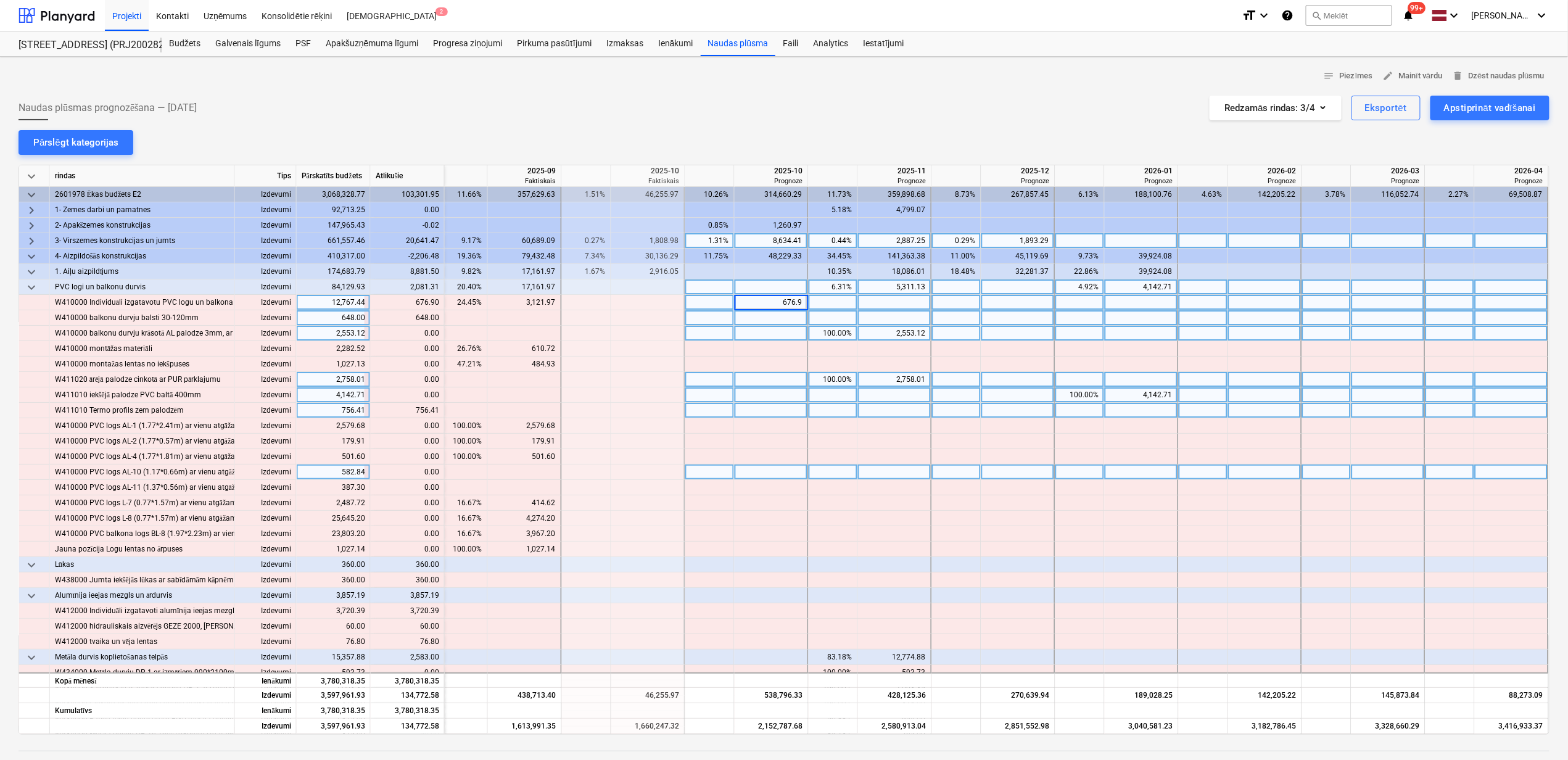
click at [769, 322] on div at bounding box center [772, 318] width 74 height 15
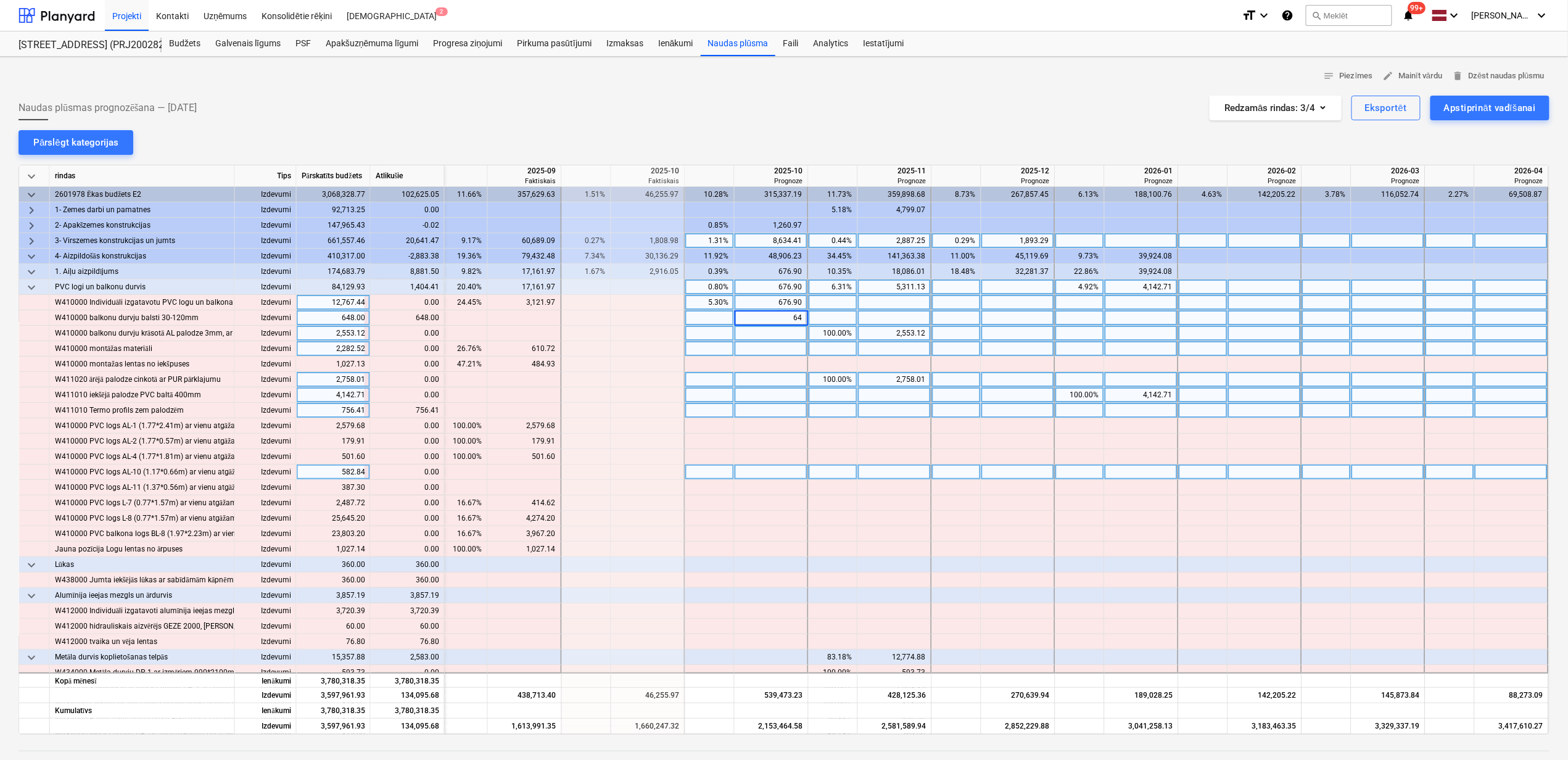
type input "648"
click at [779, 412] on div at bounding box center [772, 411] width 74 height 15
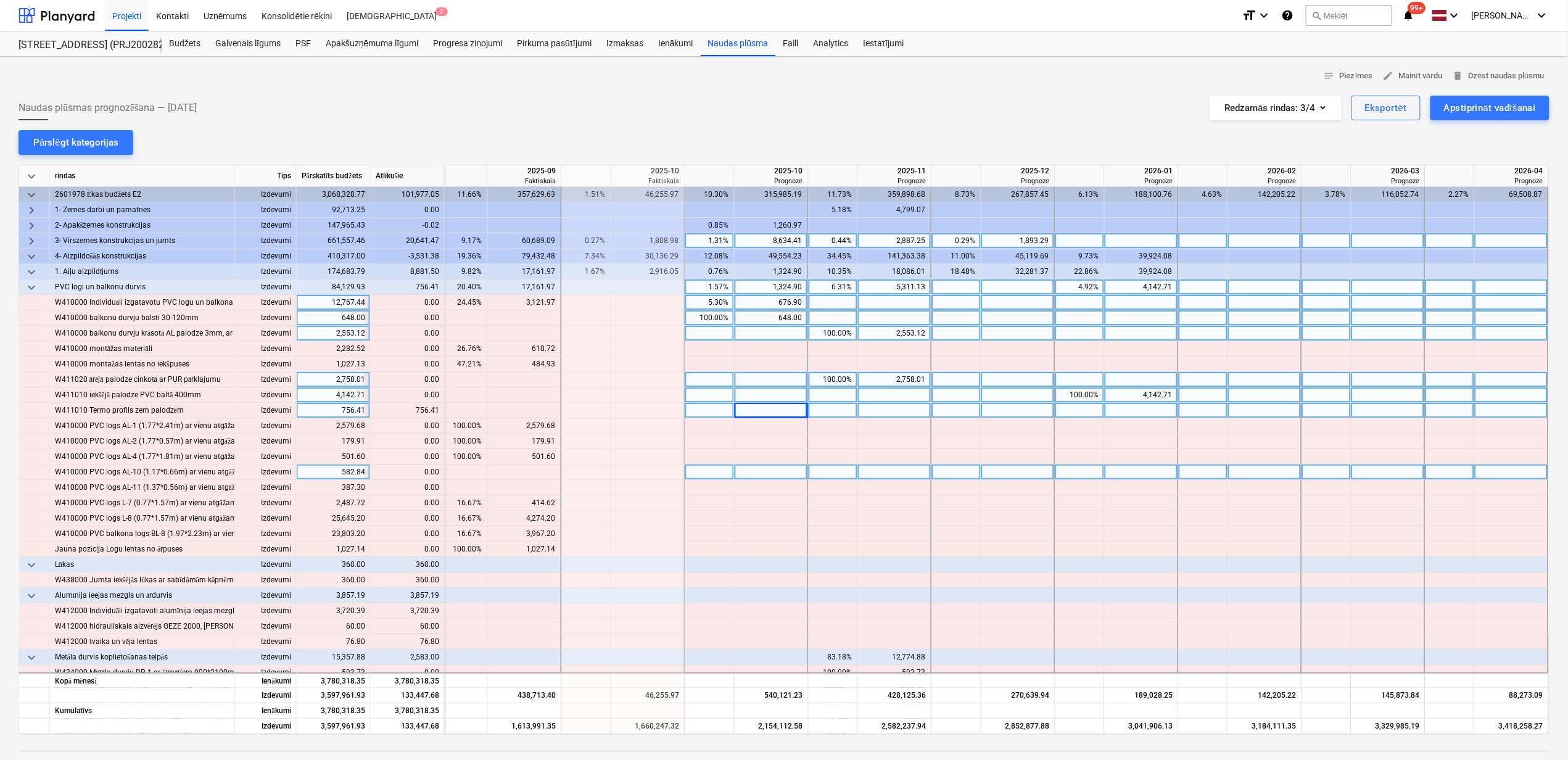
click at [779, 412] on div at bounding box center [772, 411] width 74 height 15
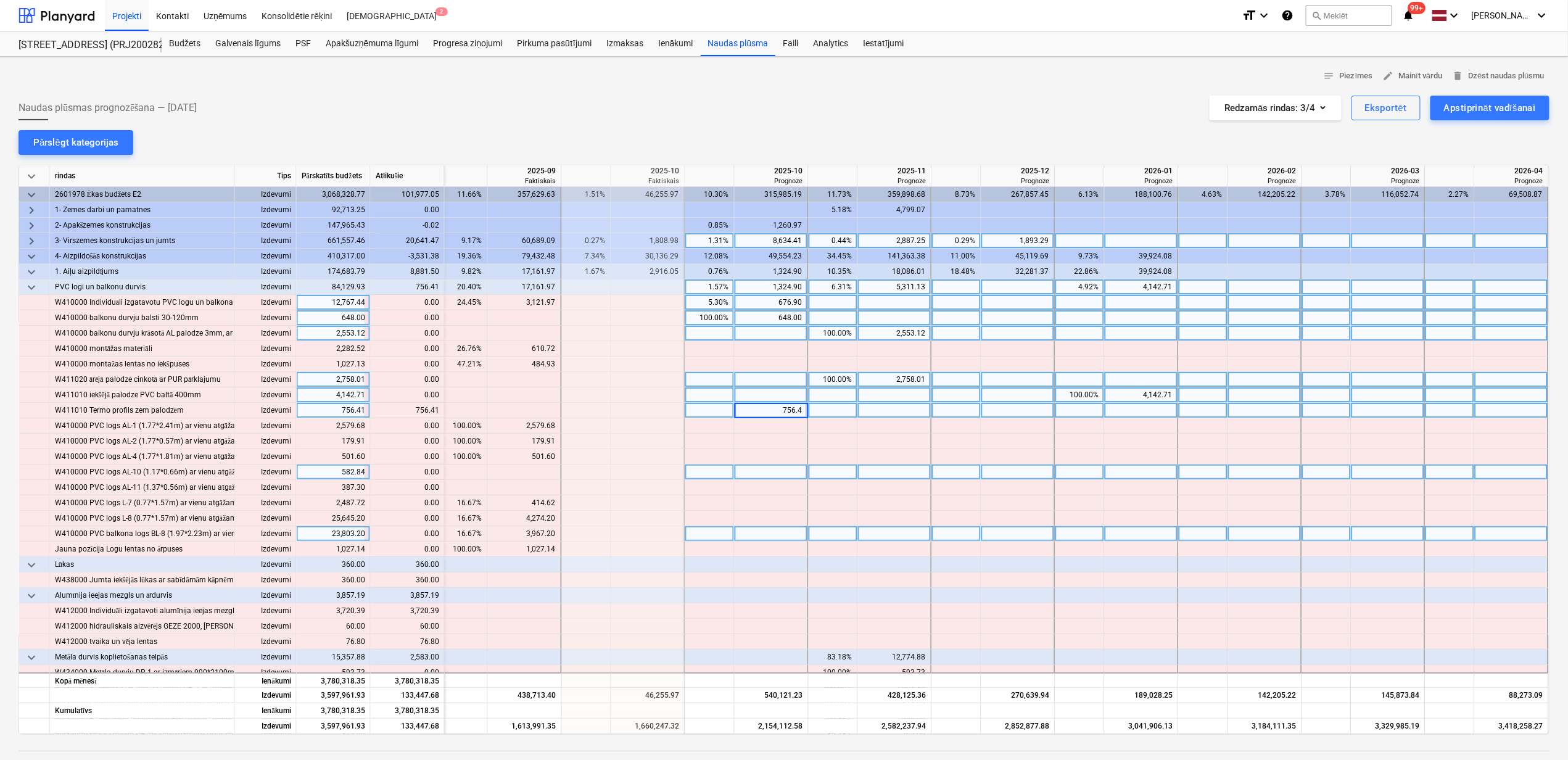
type input "756.41"
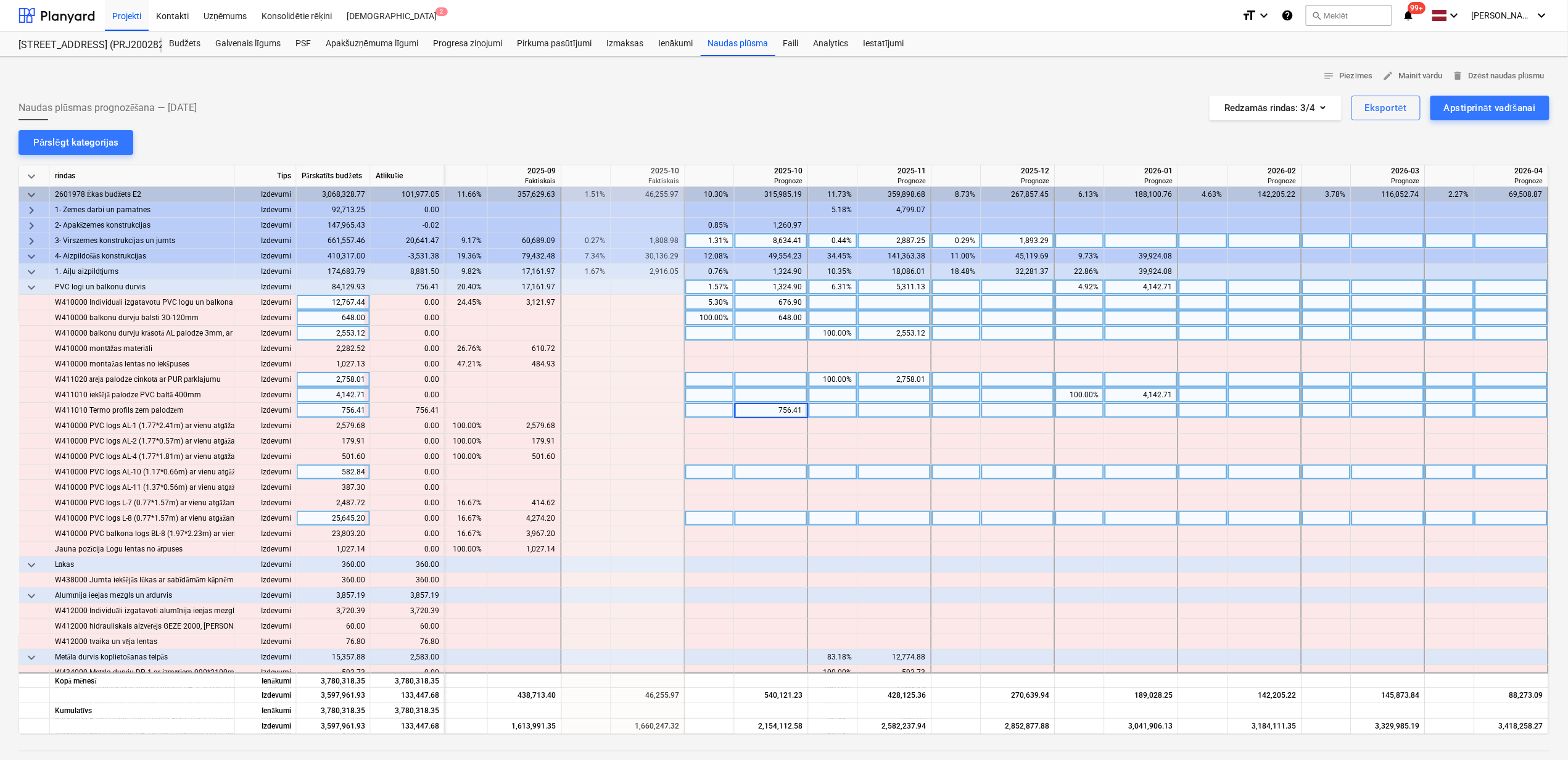
click at [785, 518] on div at bounding box center [772, 518] width 74 height 15
click at [31, 269] on span "keyboard_arrow_down" at bounding box center [31, 272] width 15 height 15
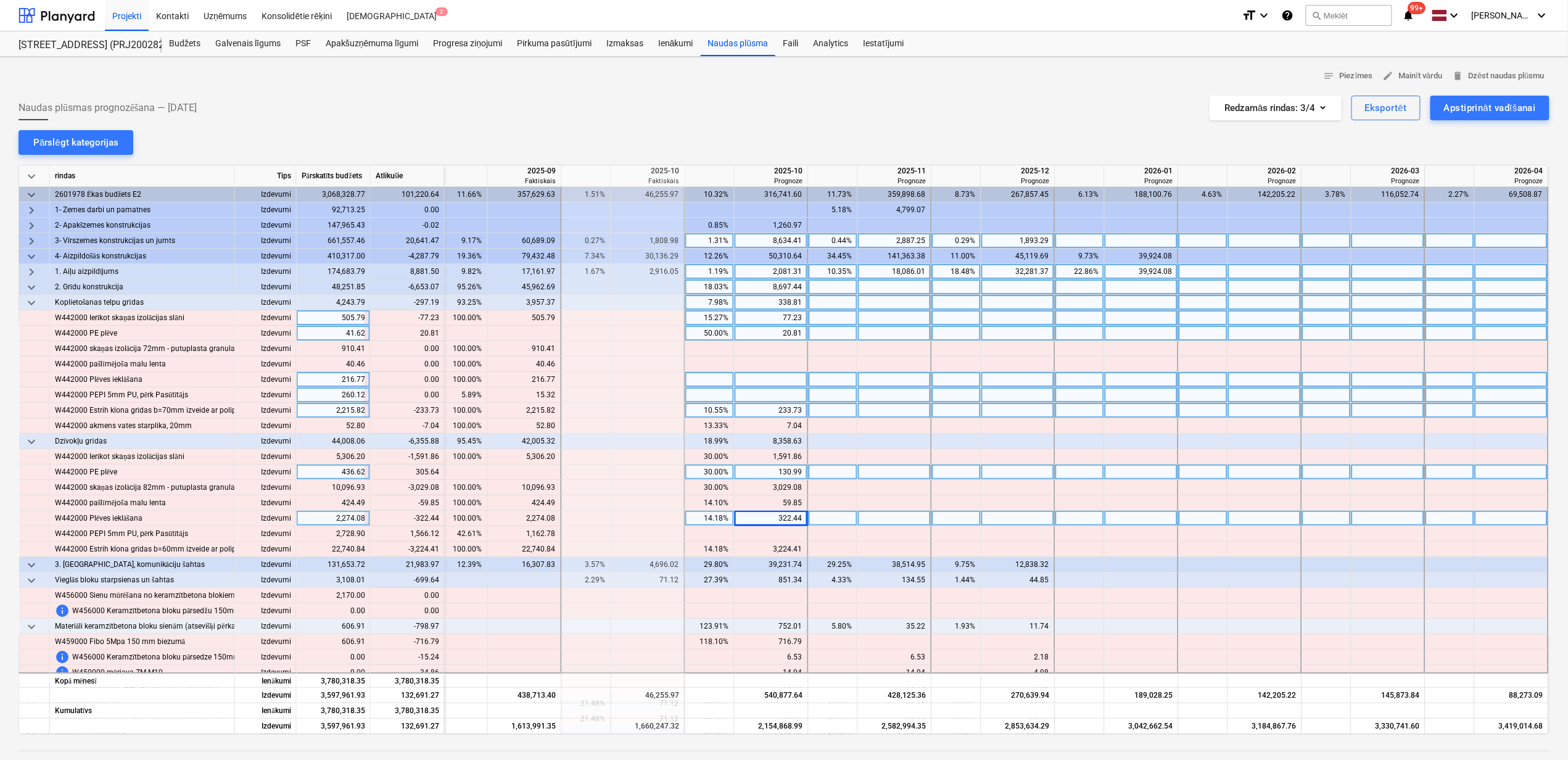
click at [31, 269] on span "keyboard_arrow_right" at bounding box center [31, 272] width 15 height 15
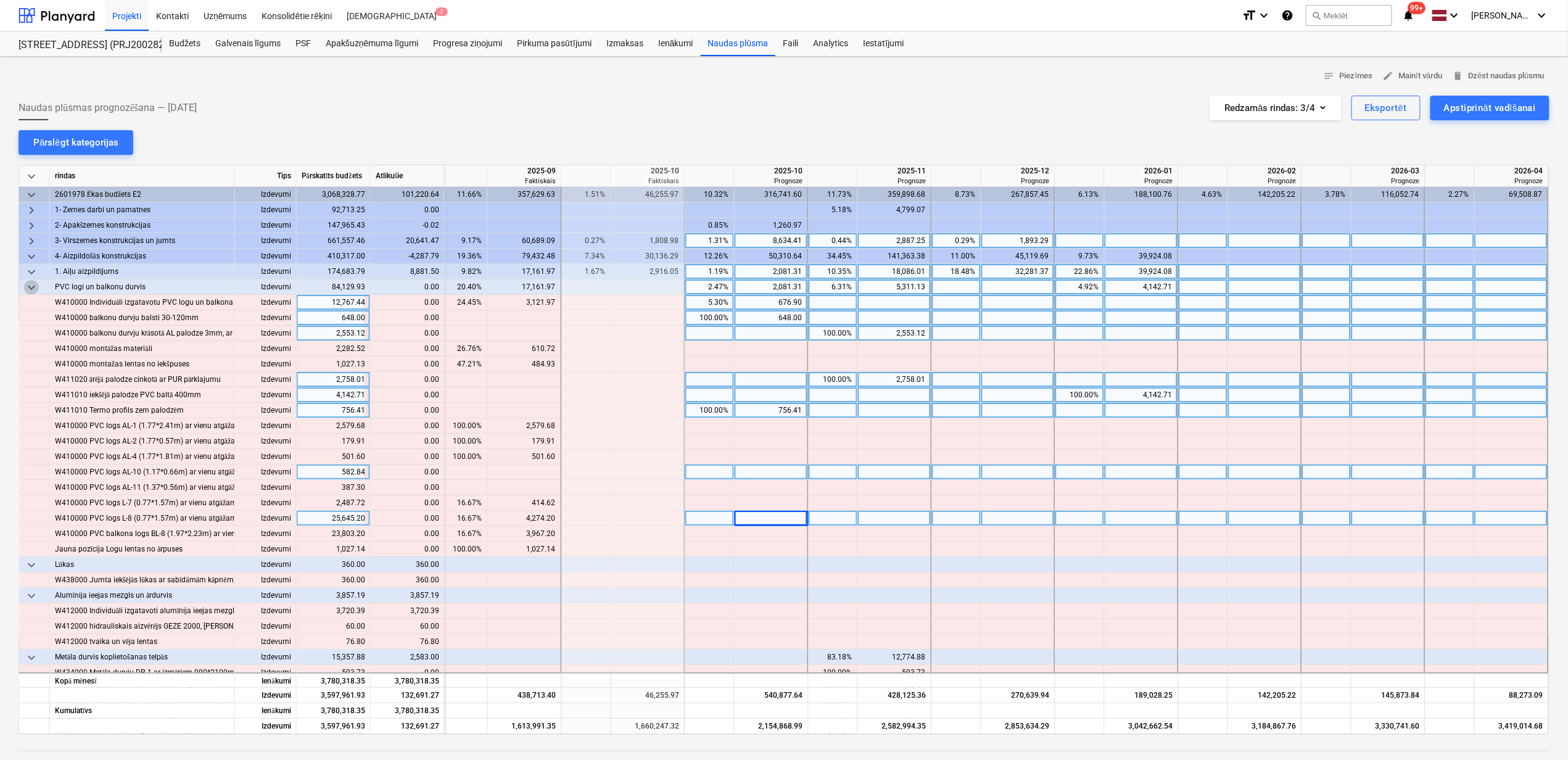
click at [32, 288] on span "keyboard_arrow_down" at bounding box center [31, 287] width 15 height 15
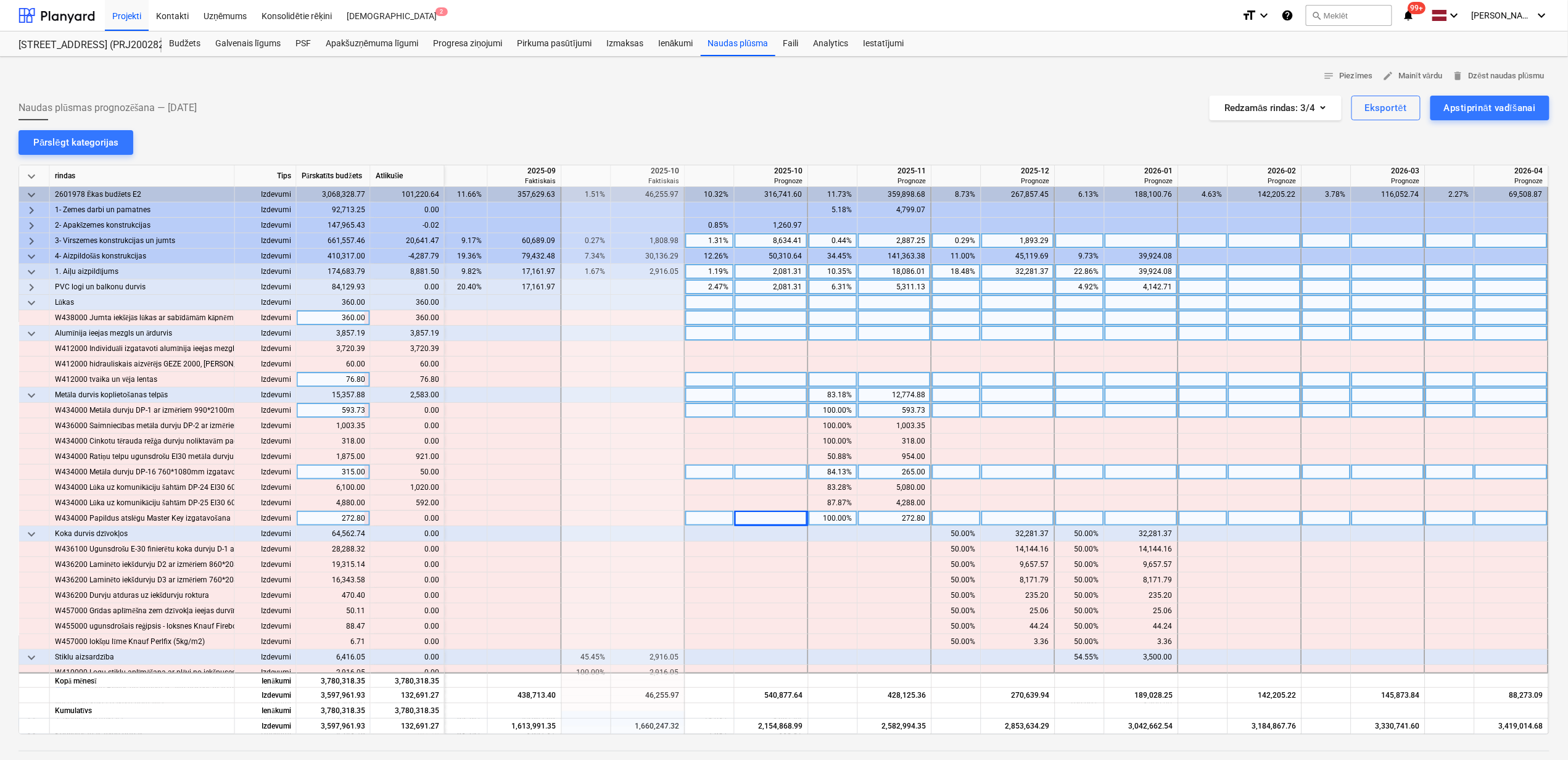
click at [913, 319] on div at bounding box center [895, 318] width 74 height 15
type input "360"
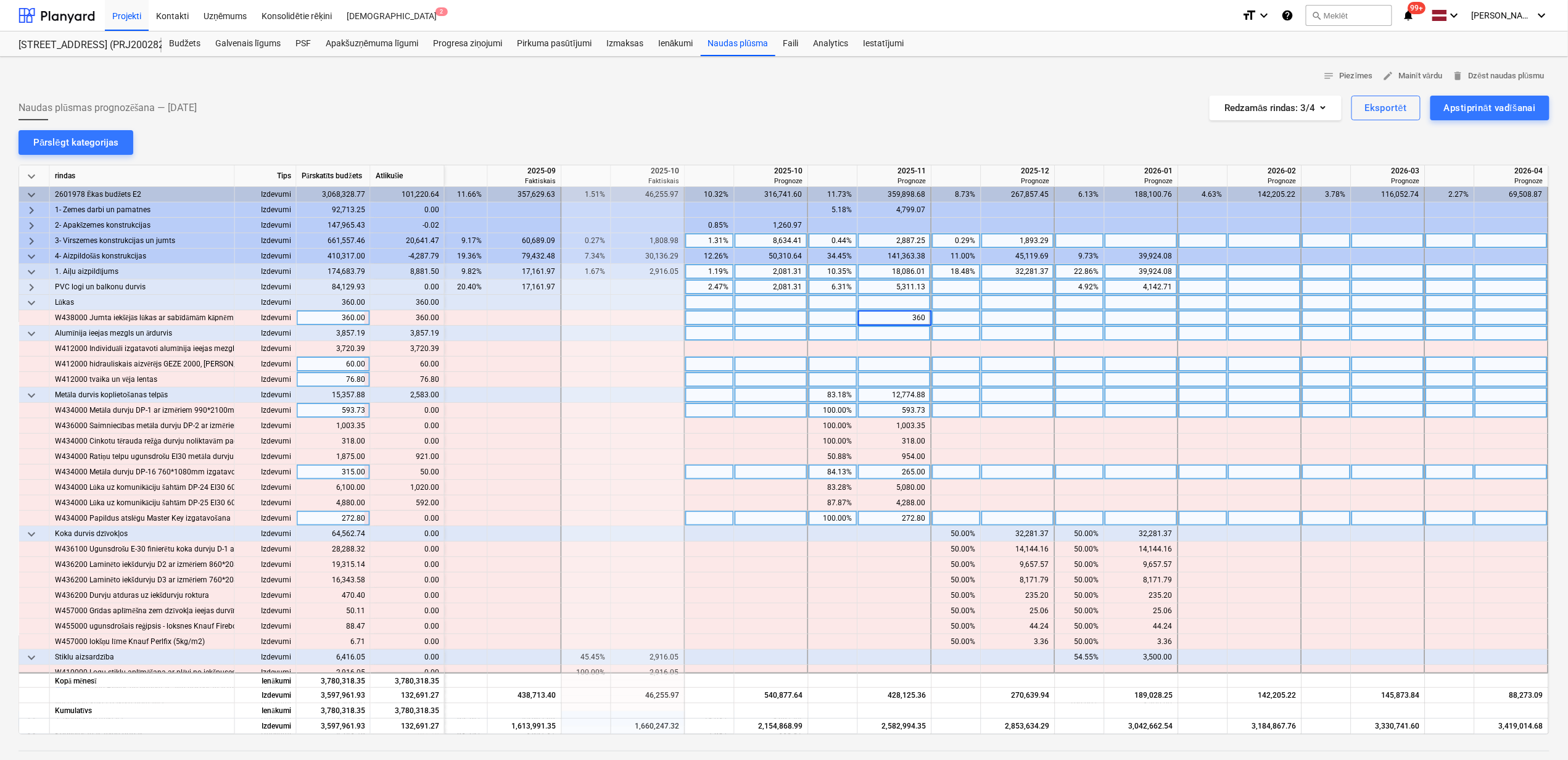
click at [882, 368] on div at bounding box center [895, 364] width 74 height 15
click at [37, 301] on span "keyboard_arrow_down" at bounding box center [31, 302] width 15 height 15
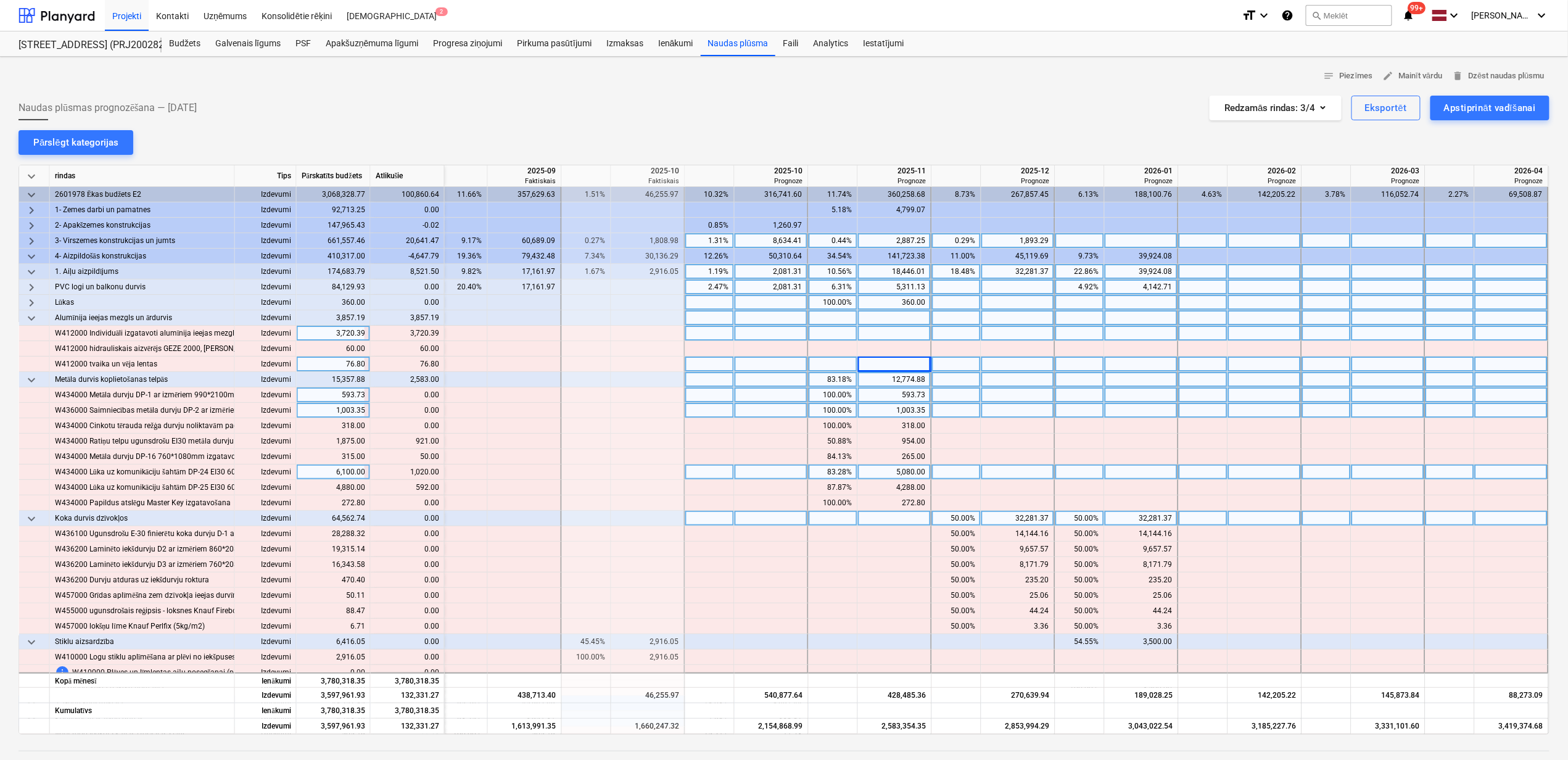
click at [786, 332] on div at bounding box center [772, 333] width 74 height 15
click at [889, 335] on div at bounding box center [895, 333] width 74 height 15
type input "3720.39"
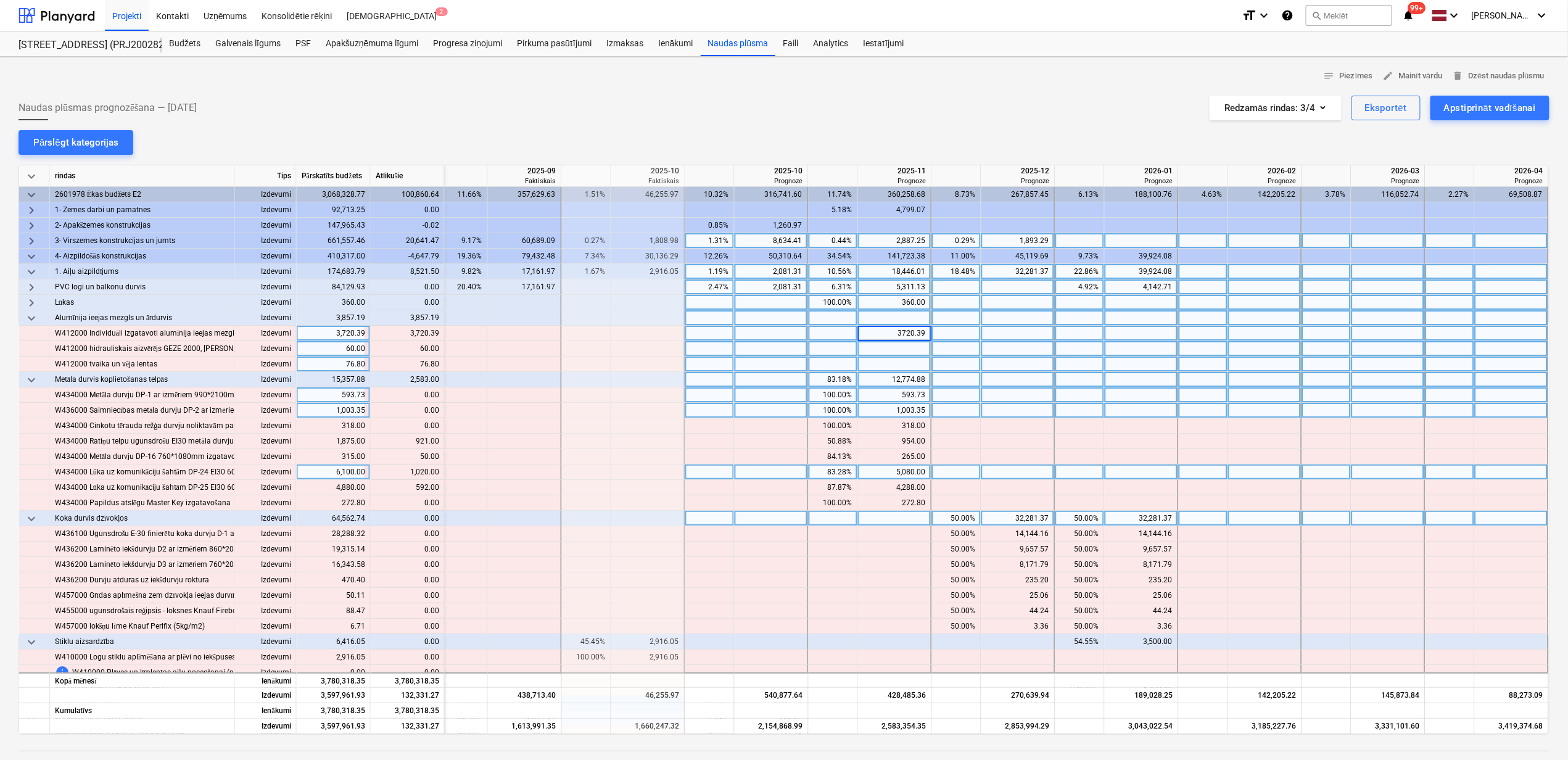
click at [869, 354] on div at bounding box center [895, 348] width 74 height 15
click at [869, 348] on div at bounding box center [895, 348] width 74 height 15
type input "60"
click at [879, 363] on div at bounding box center [895, 364] width 74 height 15
click at [884, 348] on div at bounding box center [895, 348] width 74 height 15
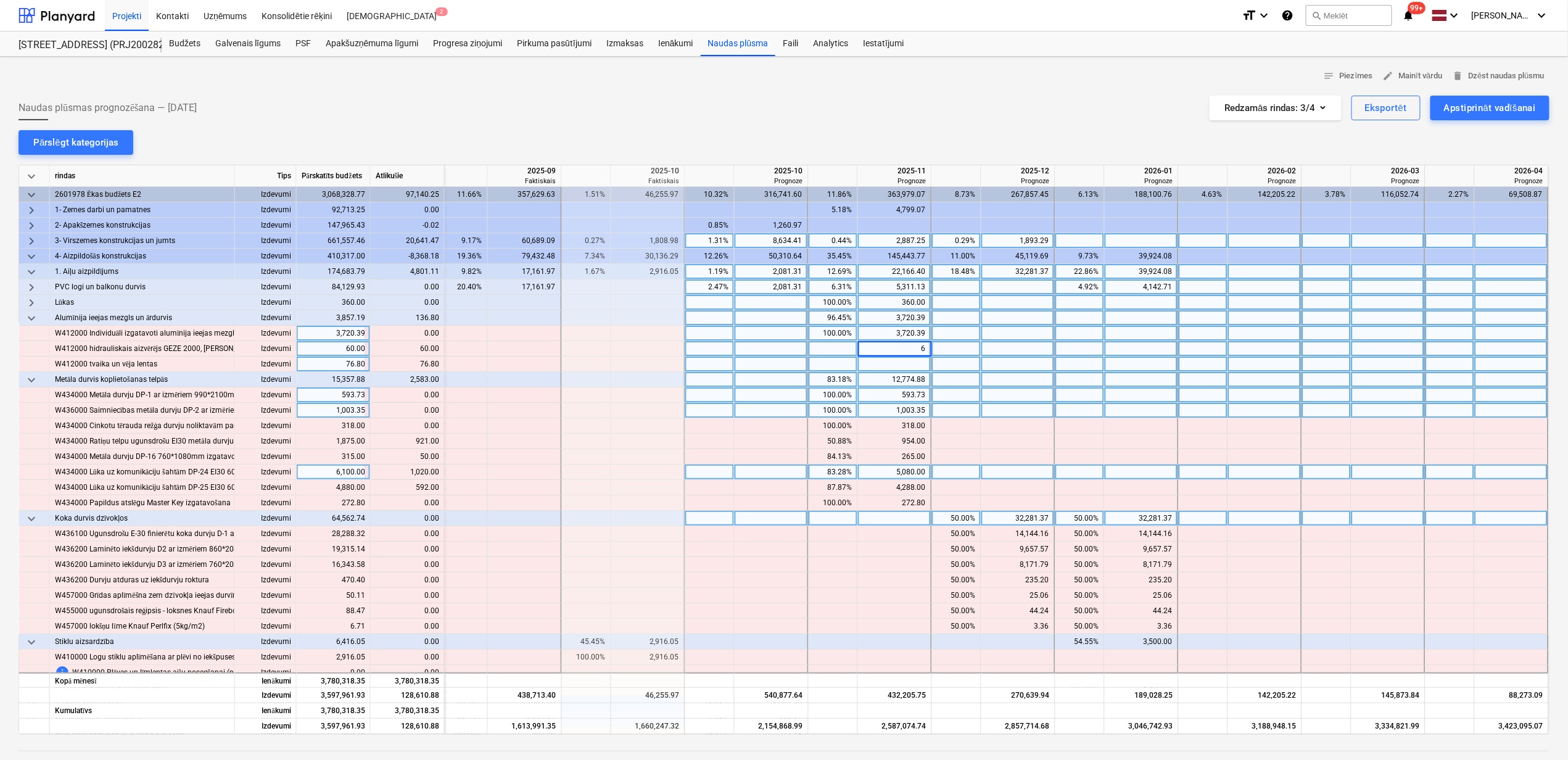
type input "60"
click at [901, 362] on div at bounding box center [895, 364] width 74 height 15
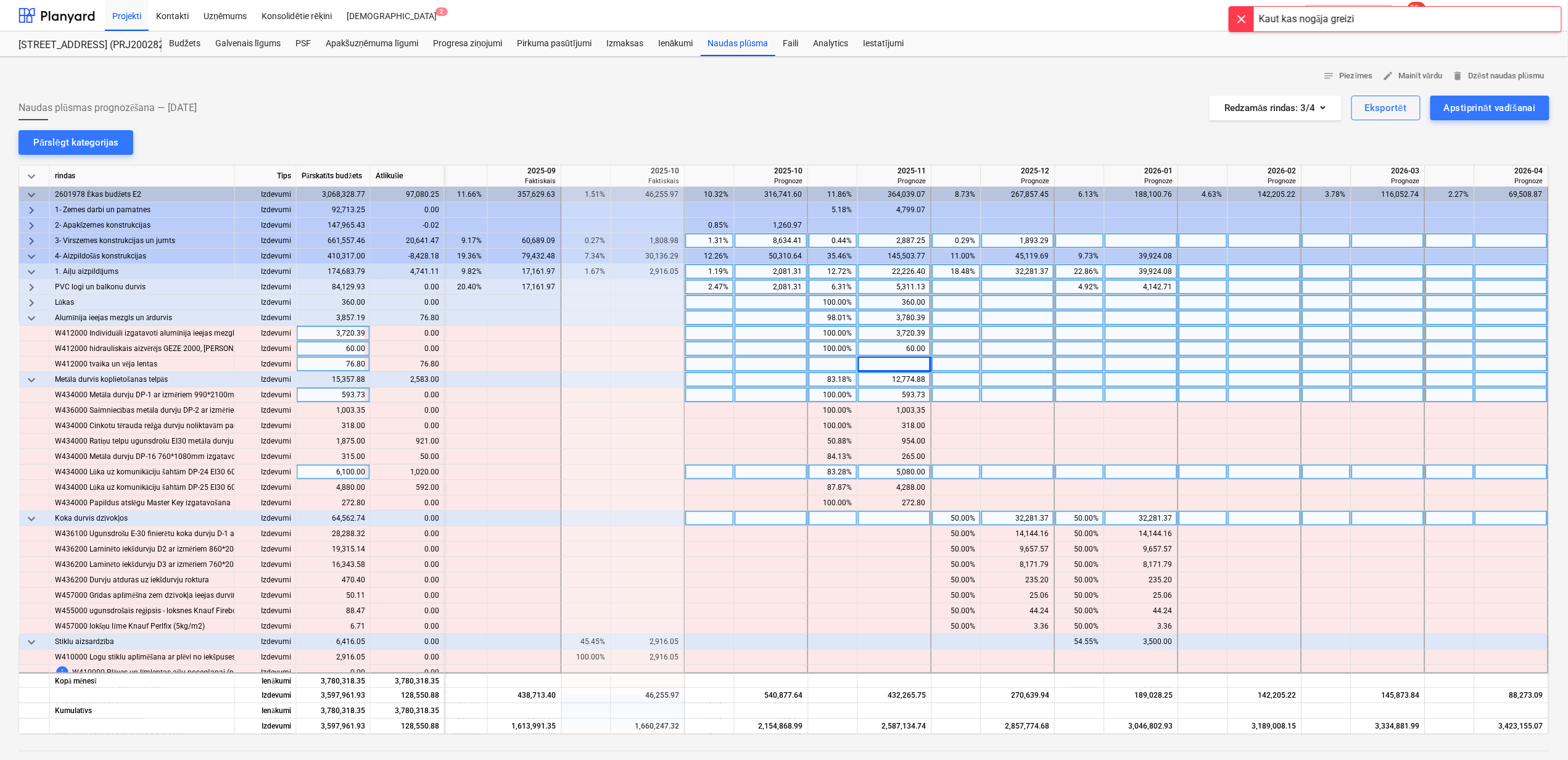
click at [886, 363] on div at bounding box center [895, 364] width 74 height 15
type input "76.8"
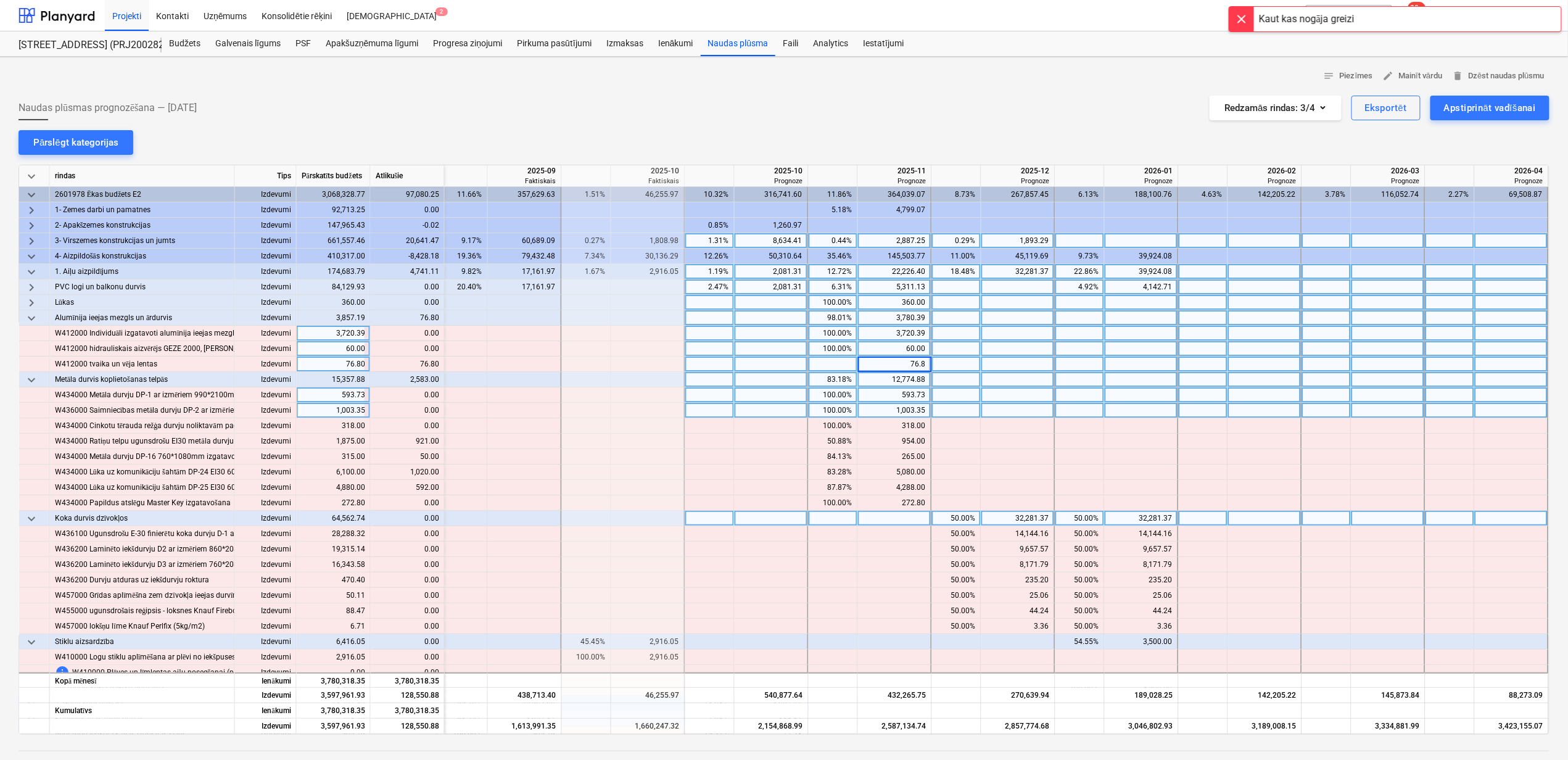
click at [1281, 418] on div at bounding box center [1265, 411] width 74 height 15
click at [37, 322] on span "keyboard_arrow_down" at bounding box center [31, 318] width 15 height 15
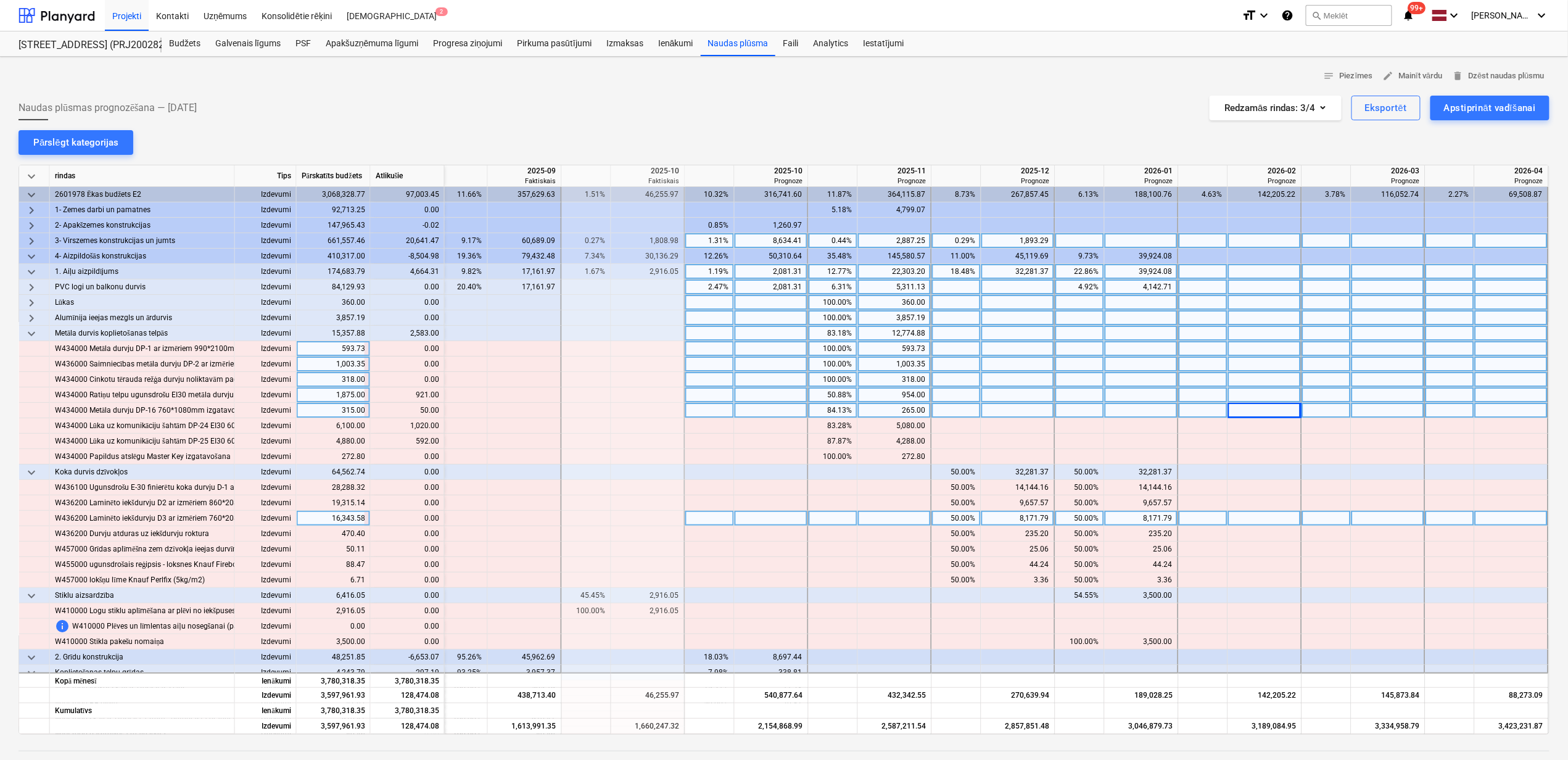
click at [842, 395] on div "50.88%" at bounding box center [833, 395] width 39 height 15
click at [958, 396] on div at bounding box center [957, 395] width 49 height 15
type input "100"
click at [1002, 410] on div at bounding box center [1019, 411] width 74 height 15
click at [822, 415] on div "84.13%" at bounding box center [833, 411] width 39 height 15
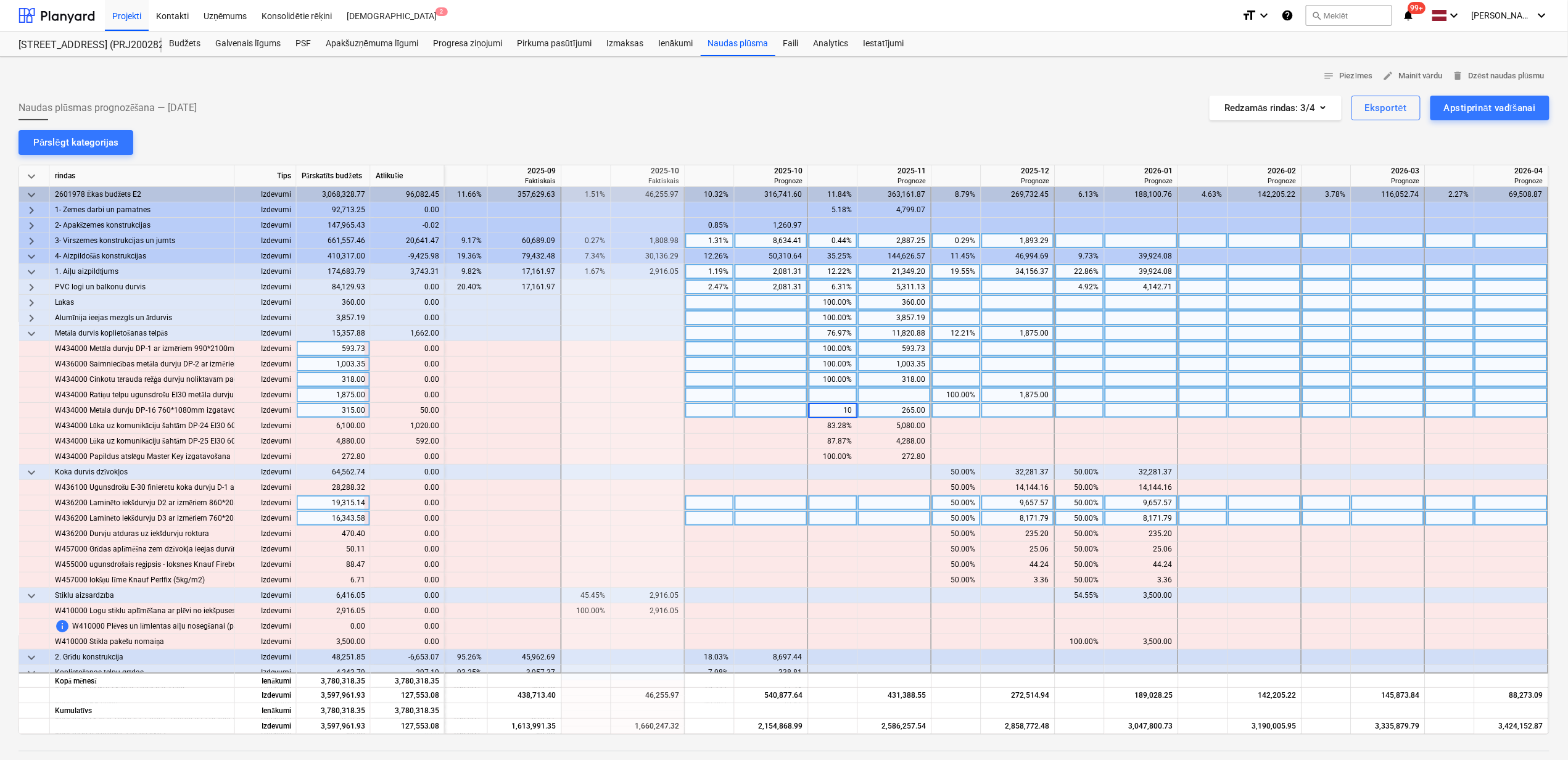
type input "100"
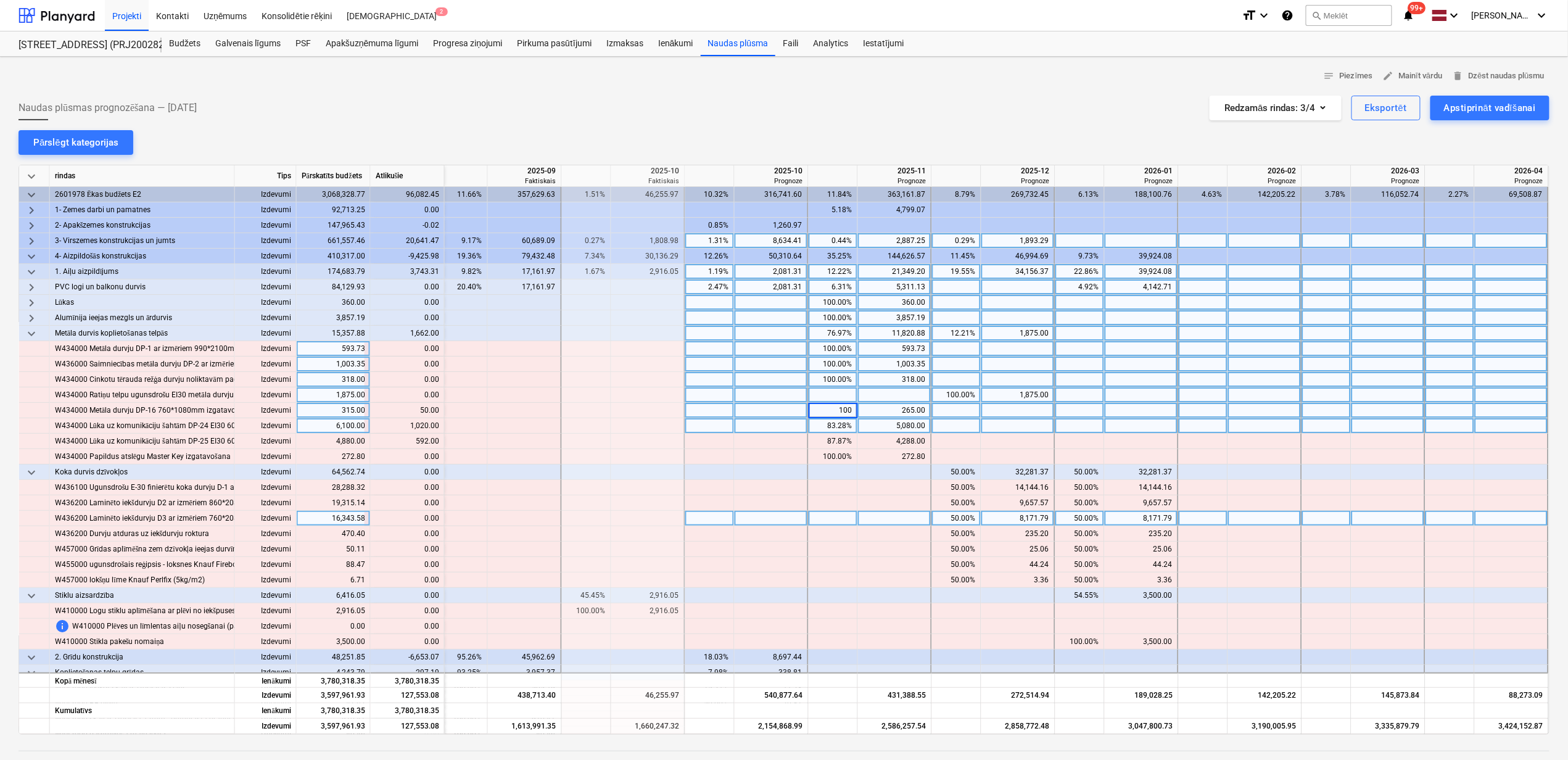
click at [825, 427] on div "83.28%" at bounding box center [833, 426] width 39 height 15
click at [832, 430] on div "83.28%" at bounding box center [833, 426] width 39 height 15
click at [832, 444] on div "87.87%" at bounding box center [833, 442] width 39 height 15
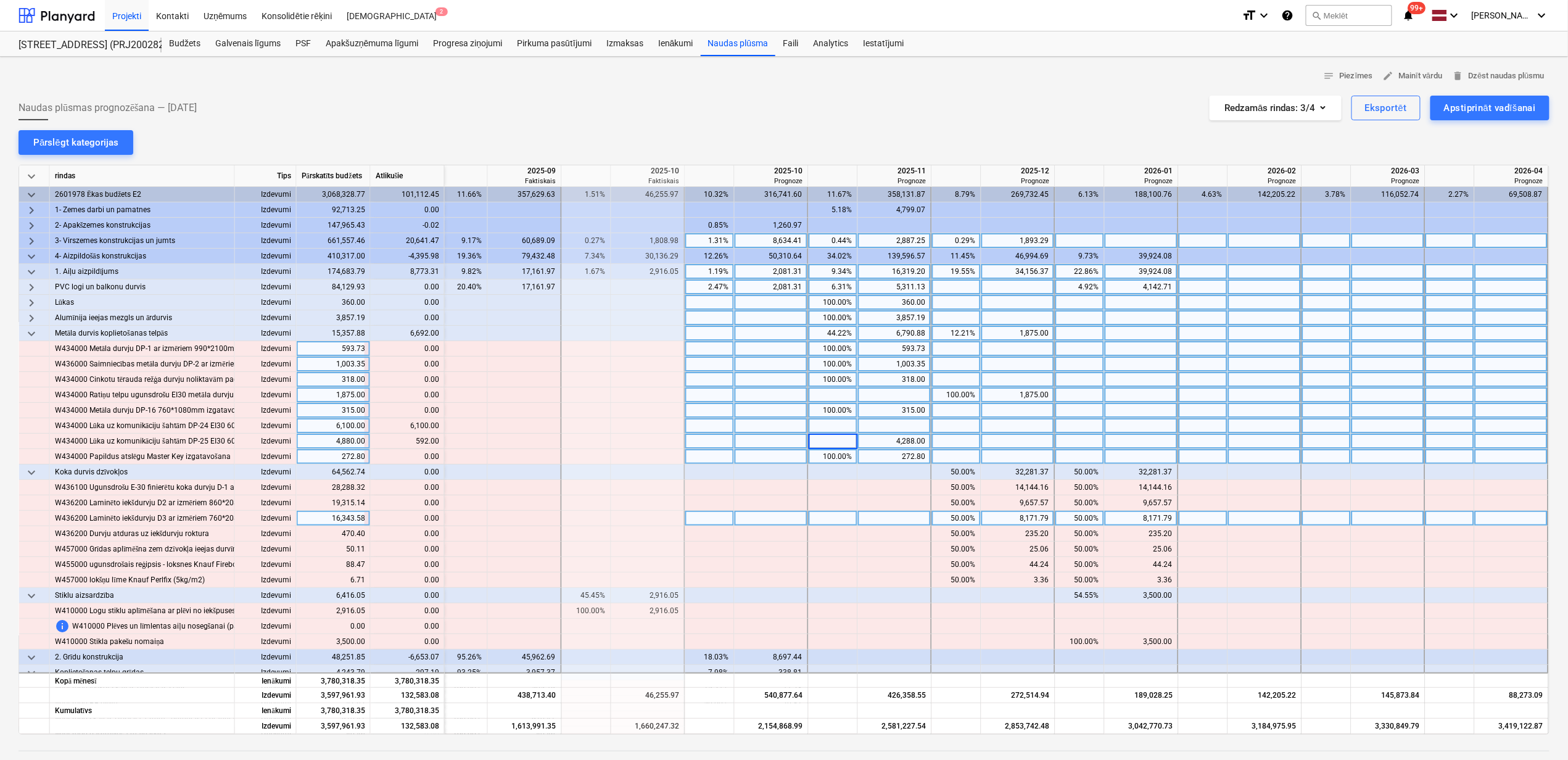
click at [836, 455] on div "100.00%" at bounding box center [833, 457] width 39 height 15
click at [828, 440] on div "87.87%" at bounding box center [833, 442] width 39 height 15
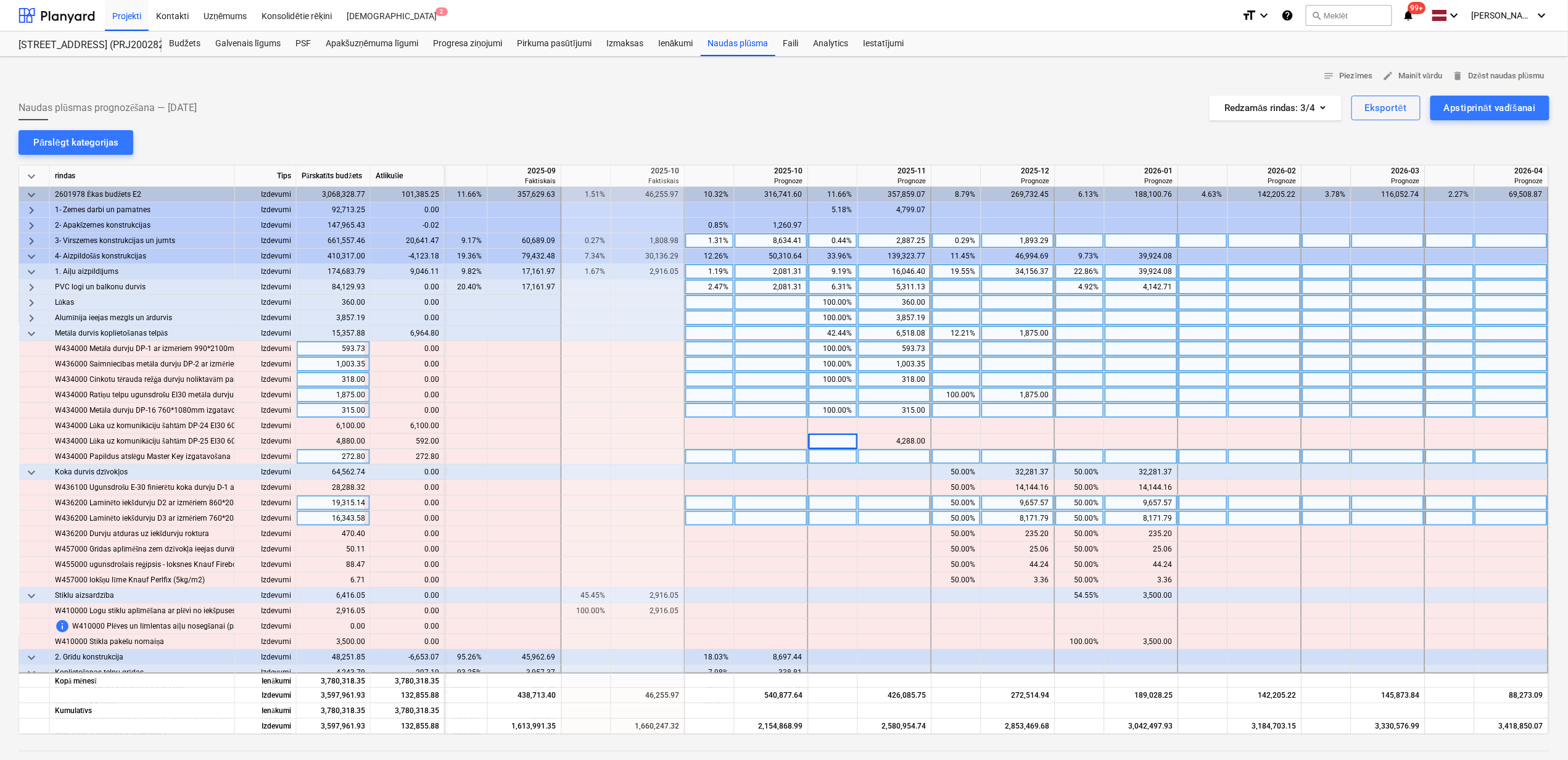
drag, startPoint x: 956, startPoint y: 425, endPoint x: 1419, endPoint y: 508, distance: 470.4
click at [957, 425] on div at bounding box center [957, 426] width 49 height 15
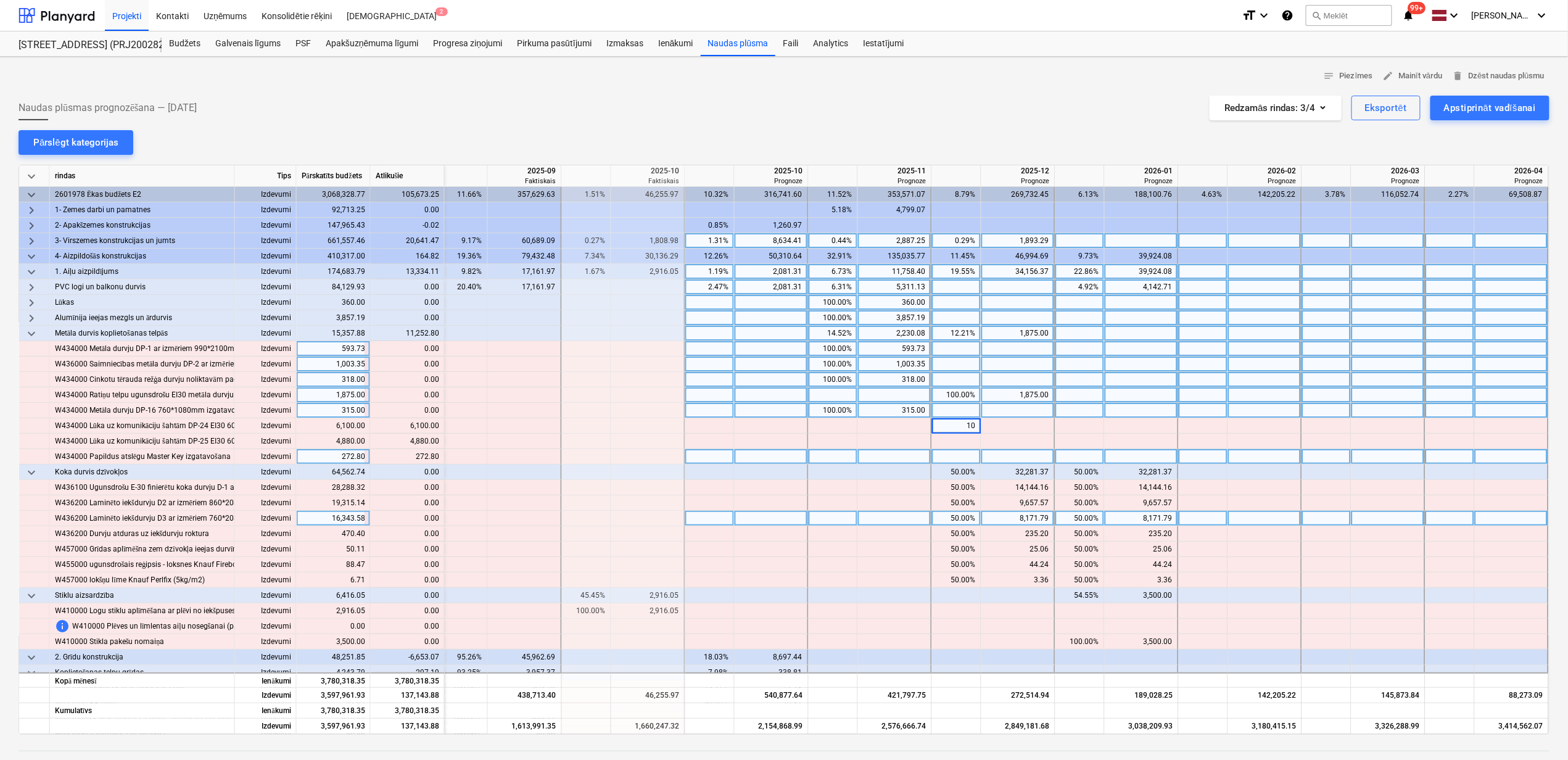
type input "100"
click at [32, 336] on span "keyboard_arrow_down" at bounding box center [31, 333] width 15 height 15
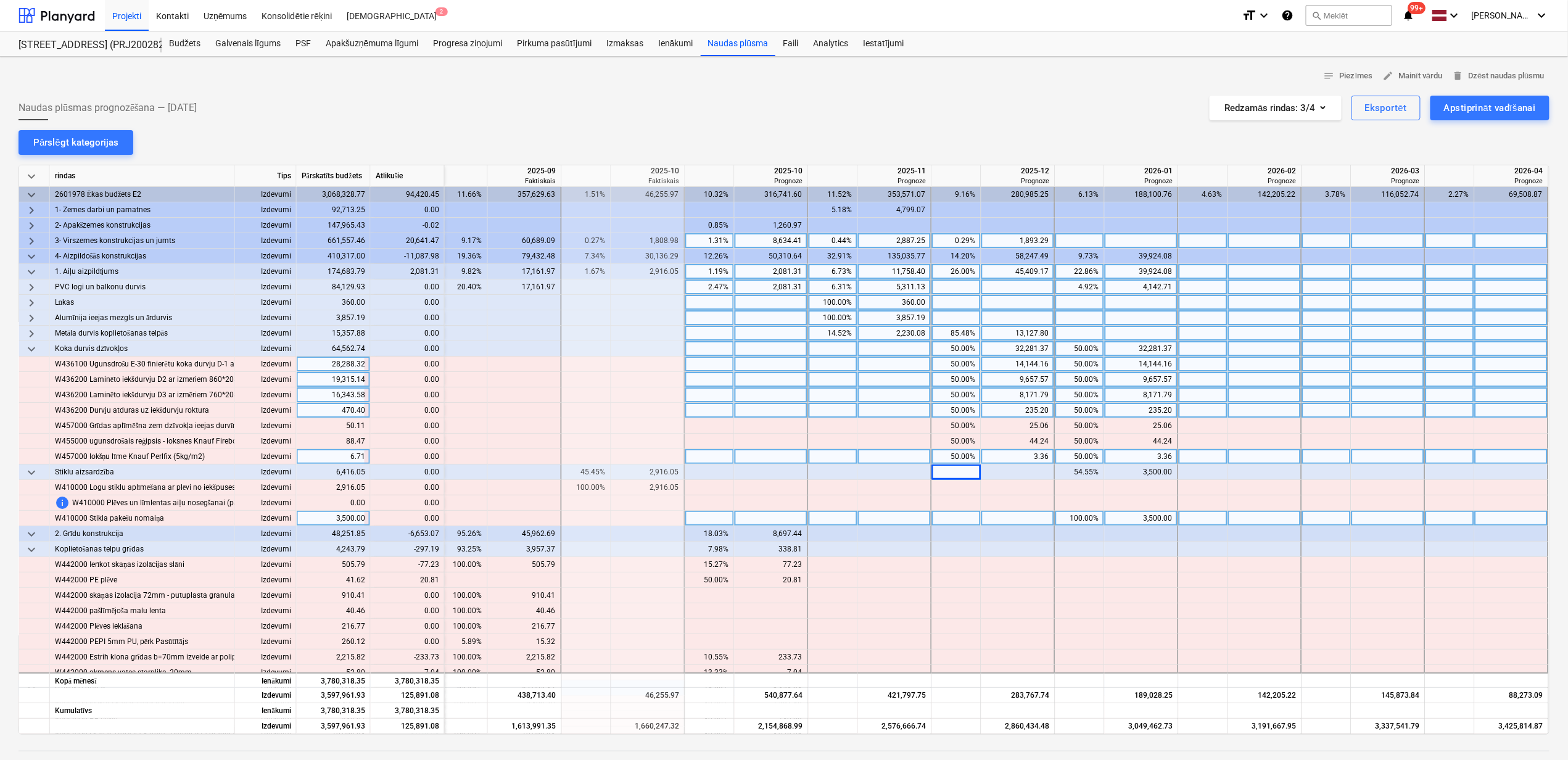
click at [26, 240] on span "keyboard_arrow_right" at bounding box center [31, 241] width 15 height 15
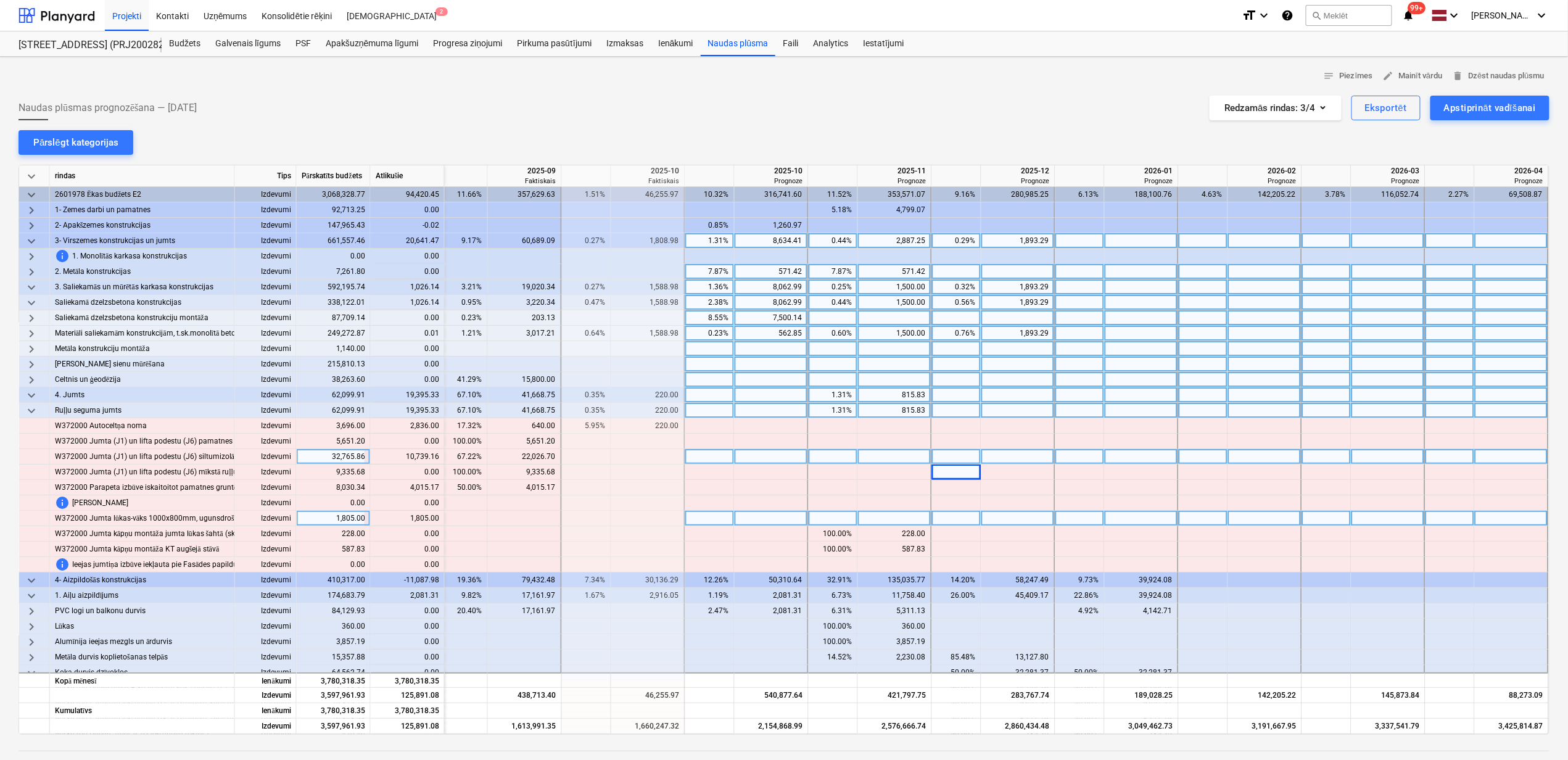
click at [29, 247] on span "keyboard_arrow_down" at bounding box center [31, 241] width 15 height 15
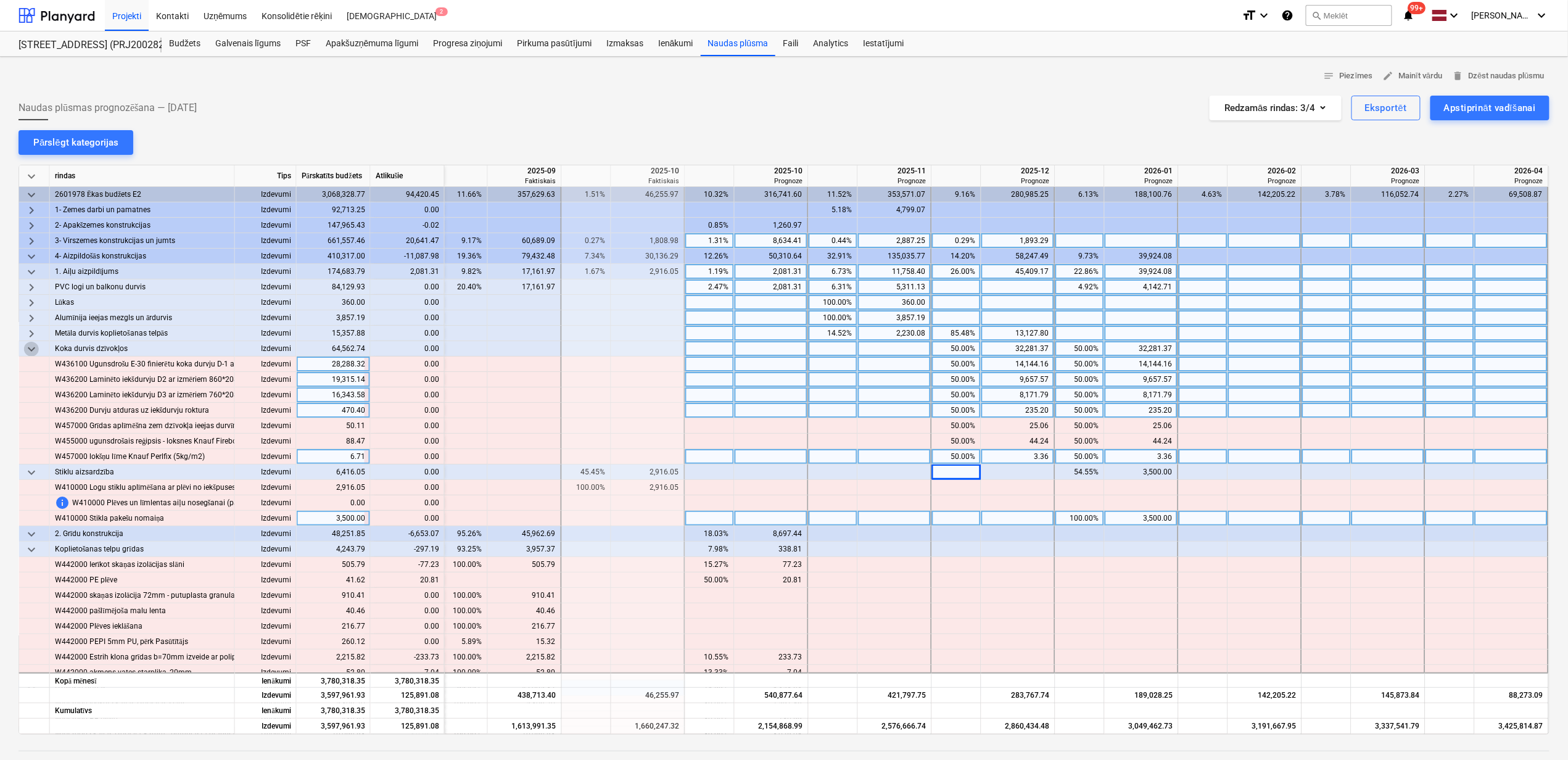
click at [35, 348] on span "keyboard_arrow_down" at bounding box center [31, 348] width 15 height 15
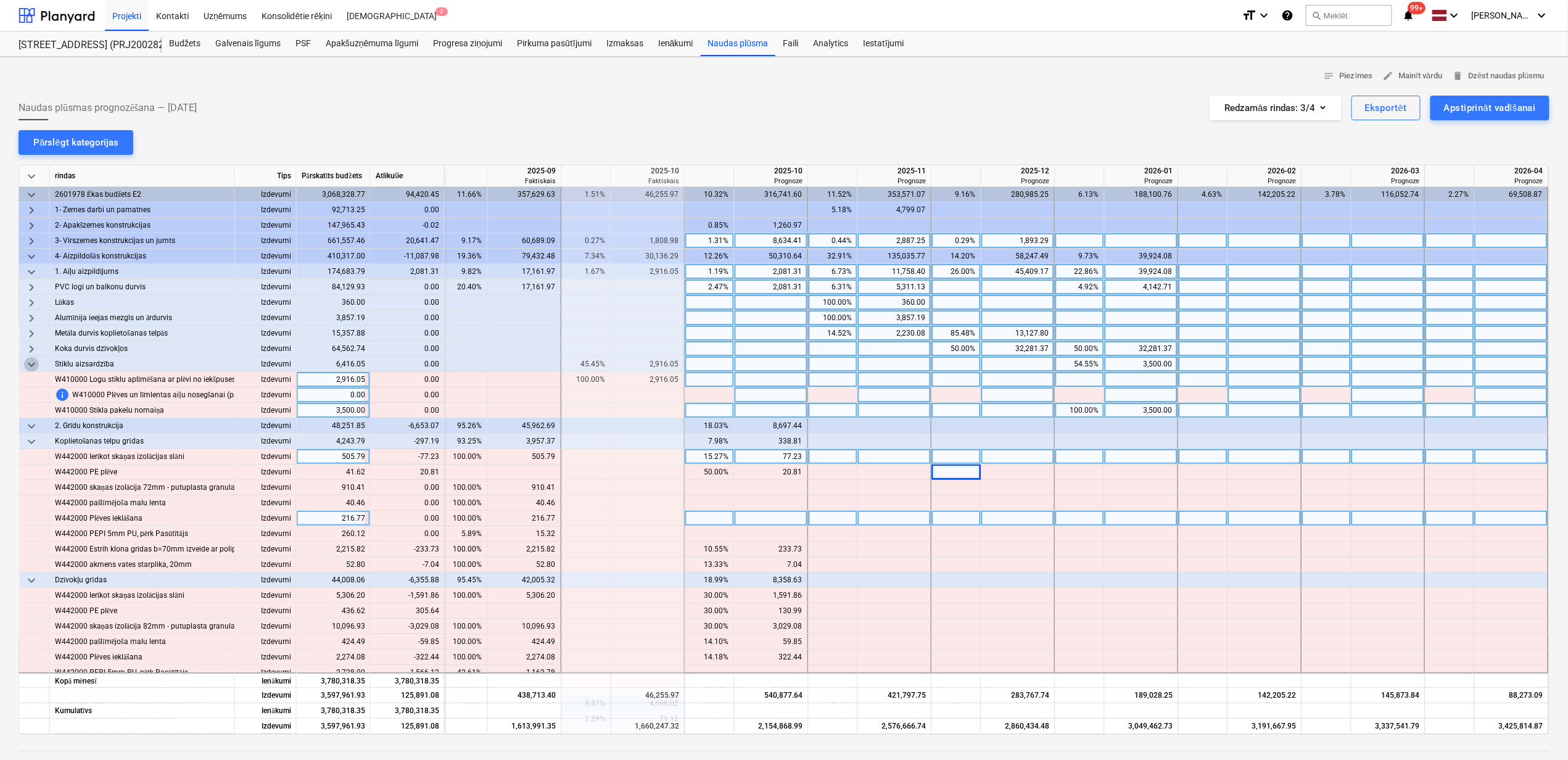
click at [32, 363] on span "keyboard_arrow_down" at bounding box center [31, 364] width 15 height 15
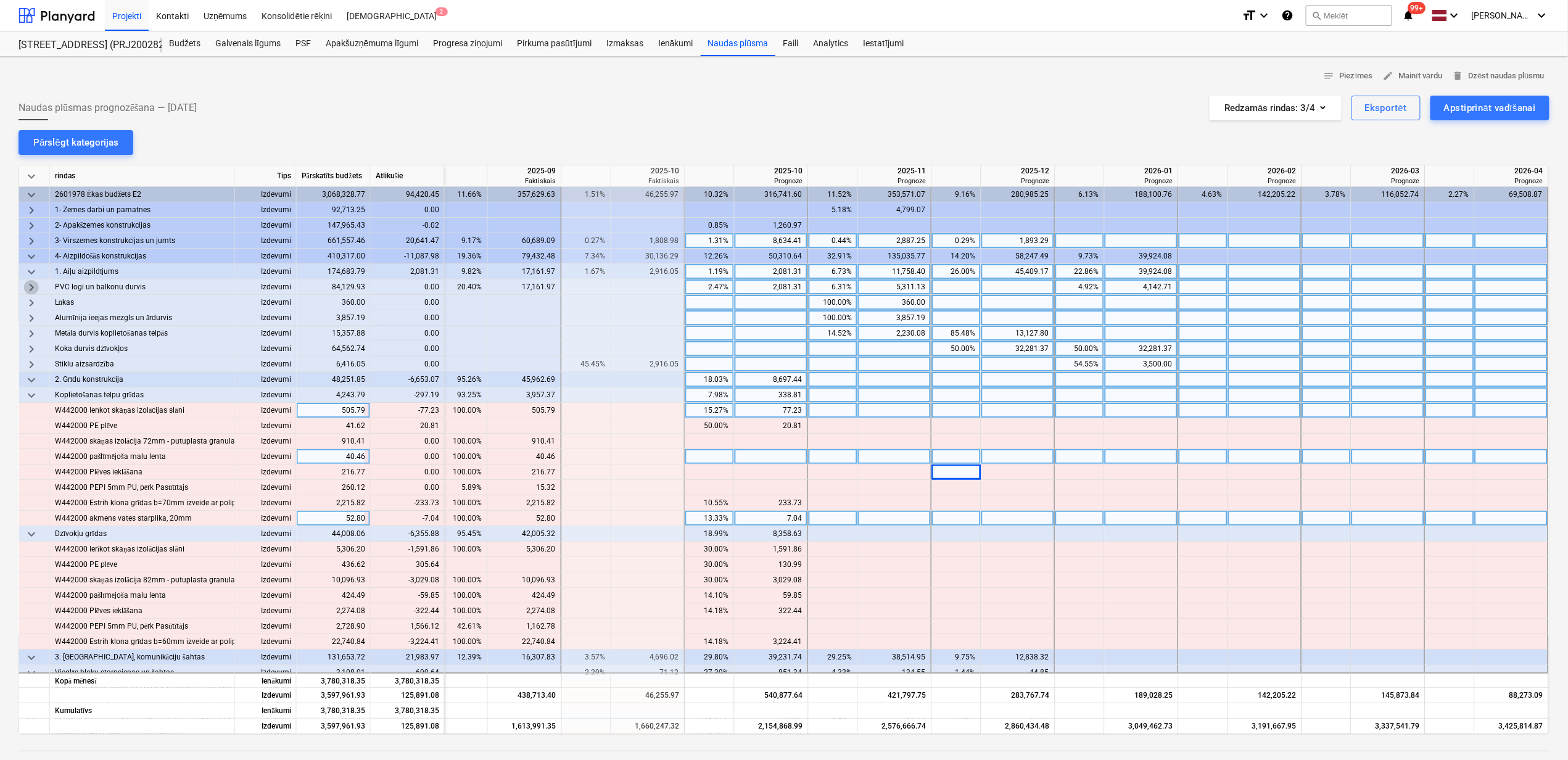
click at [32, 285] on span "keyboard_arrow_right" at bounding box center [31, 287] width 15 height 15
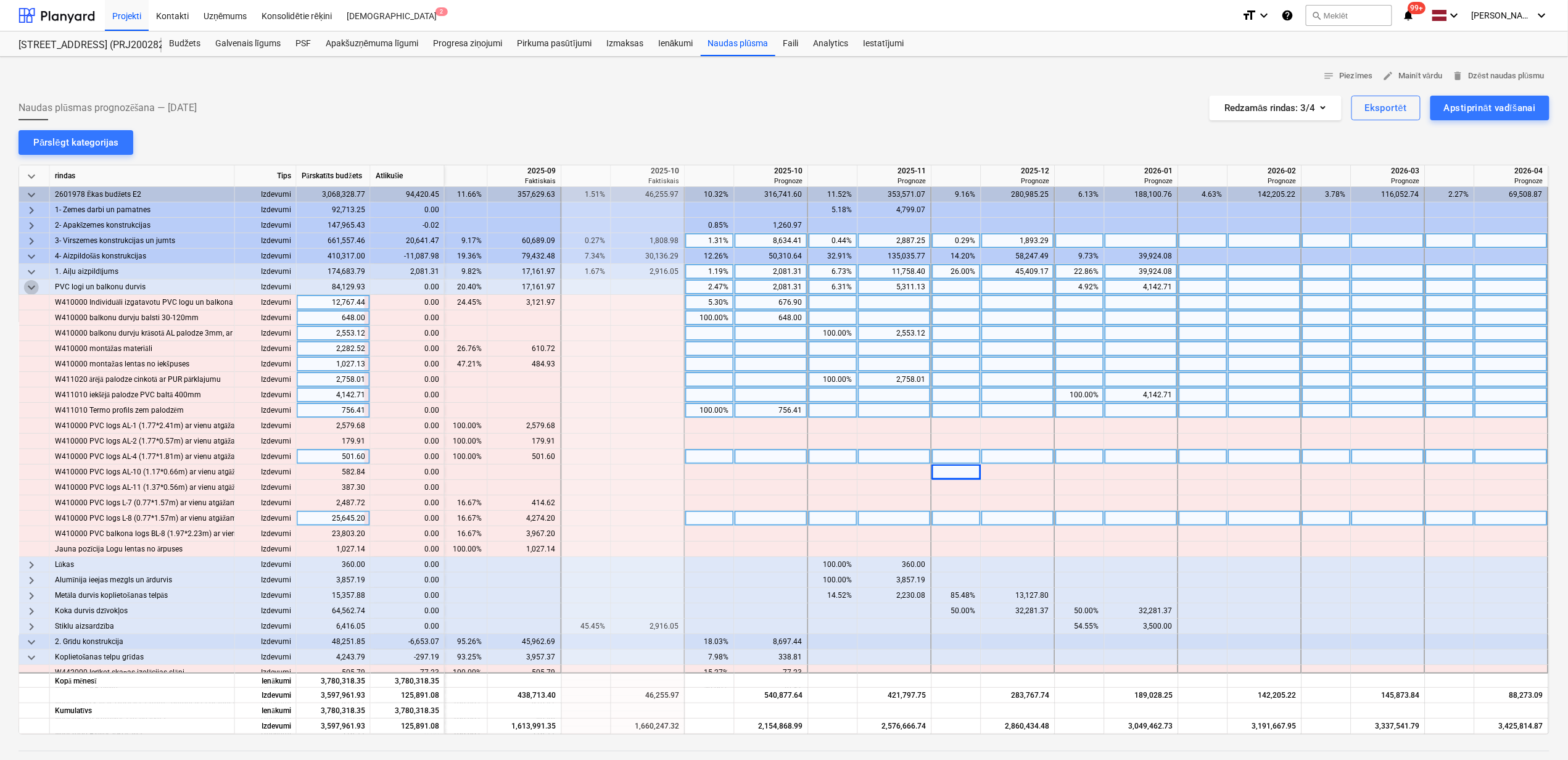
click at [29, 284] on span "keyboard_arrow_down" at bounding box center [31, 287] width 15 height 15
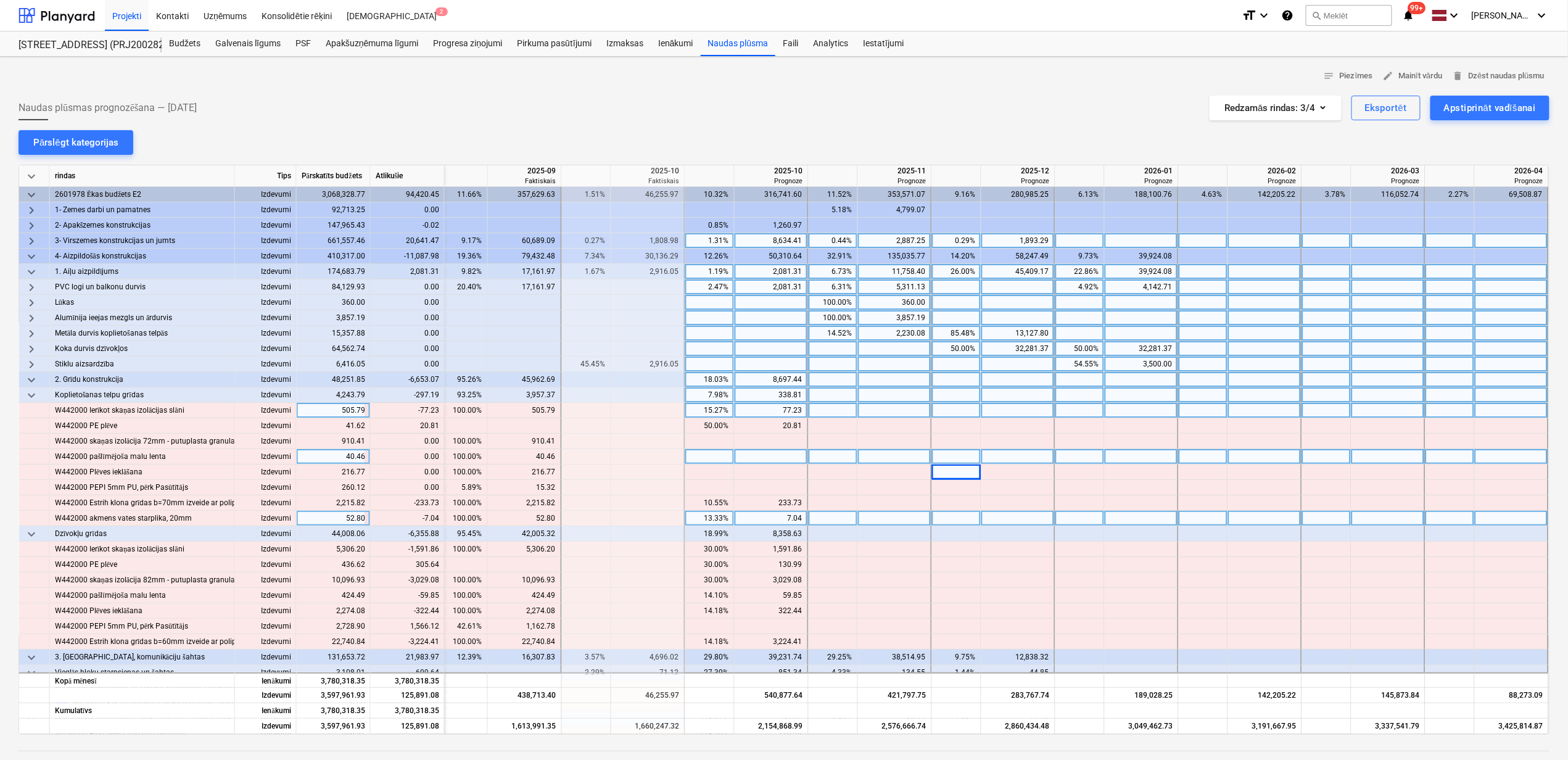
click at [32, 274] on span "keyboard_arrow_down" at bounding box center [31, 272] width 15 height 15
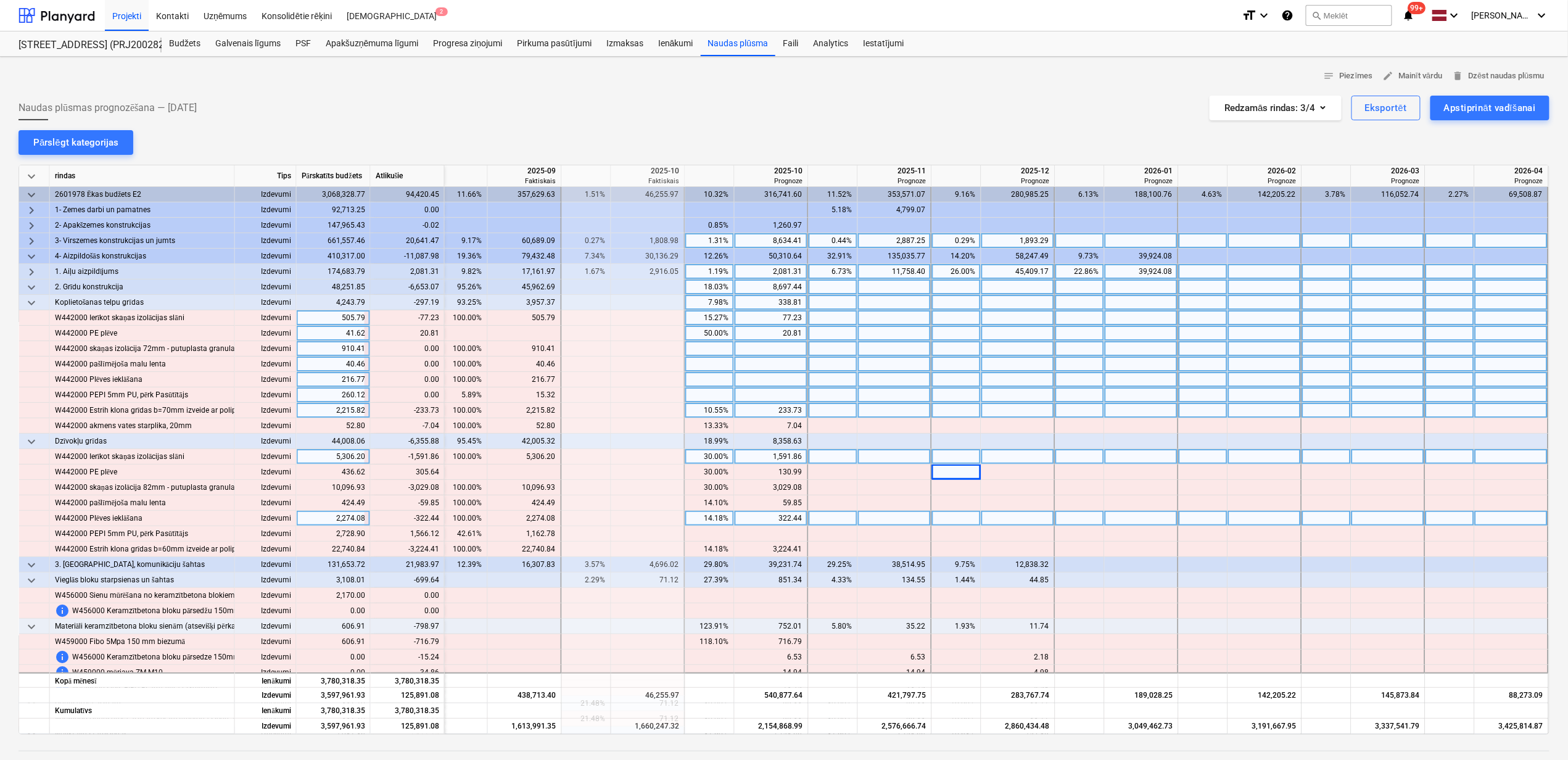
click at [32, 274] on span "keyboard_arrow_right" at bounding box center [31, 272] width 15 height 15
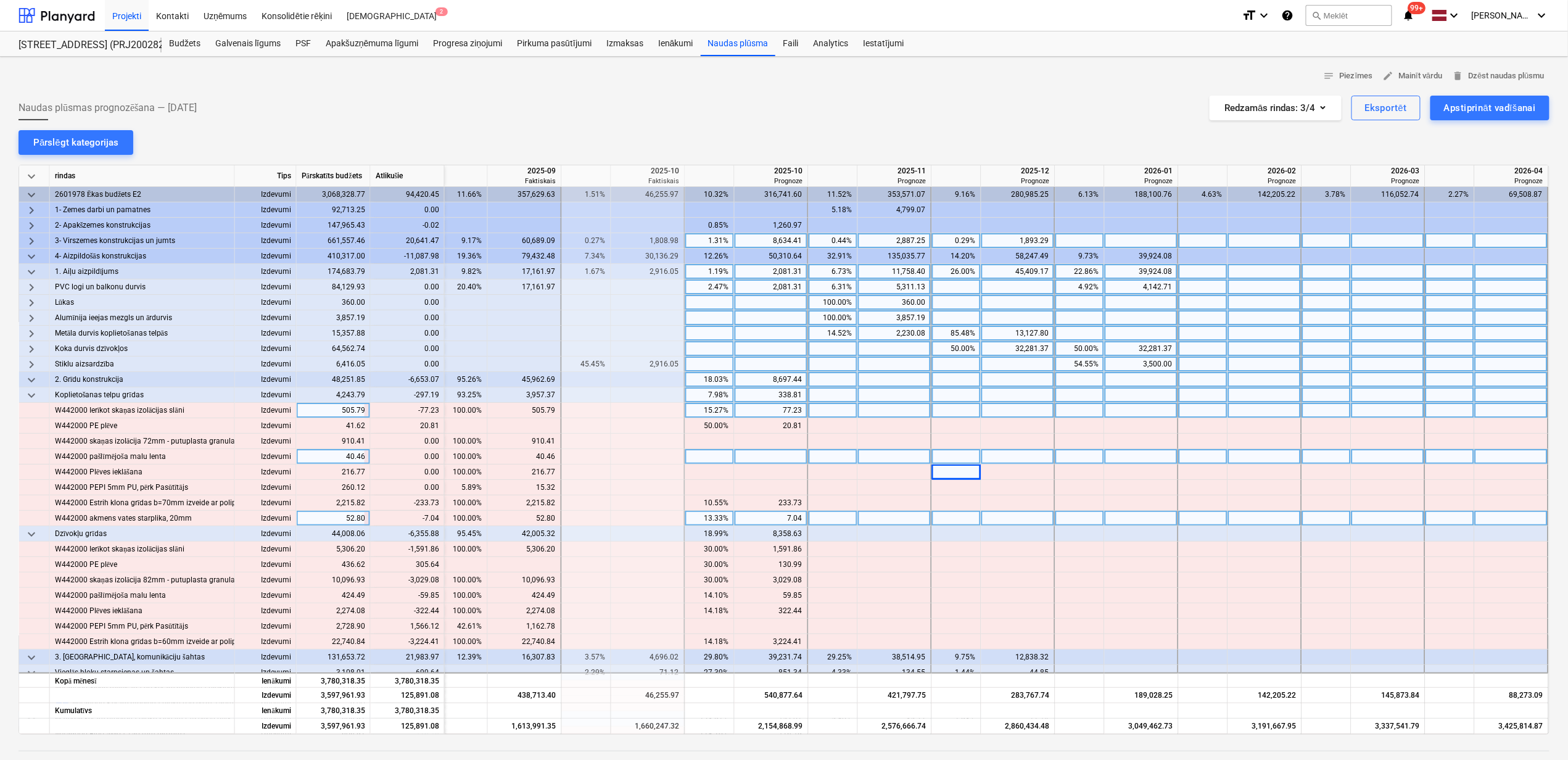
click at [32, 274] on span "keyboard_arrow_down" at bounding box center [31, 272] width 15 height 15
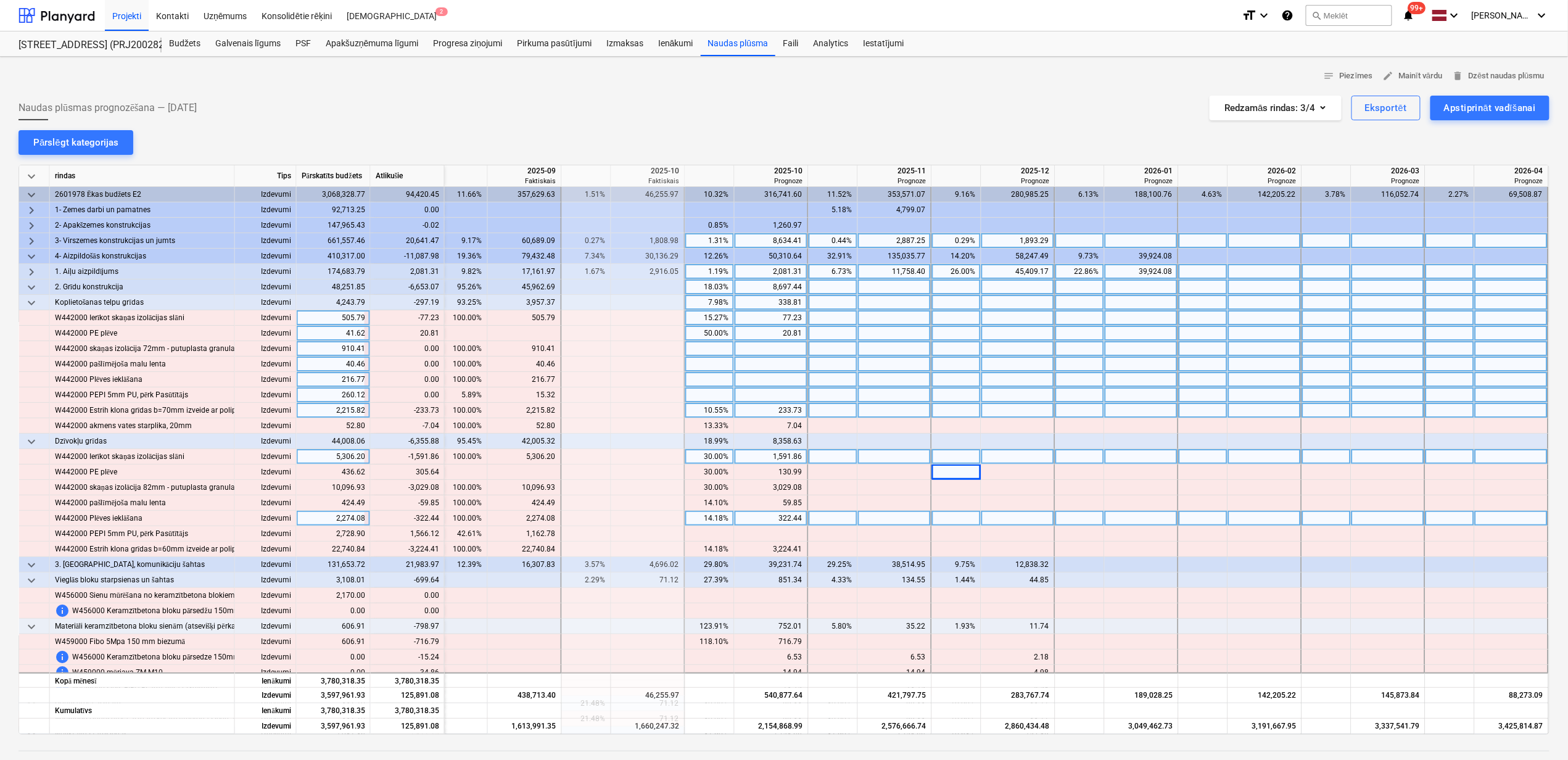
click at [707, 318] on div "15.27%" at bounding box center [709, 318] width 39 height 15
click at [703, 338] on div "50.00%" at bounding box center [709, 333] width 39 height 15
click at [699, 408] on div "10.55%" at bounding box center [709, 411] width 39 height 15
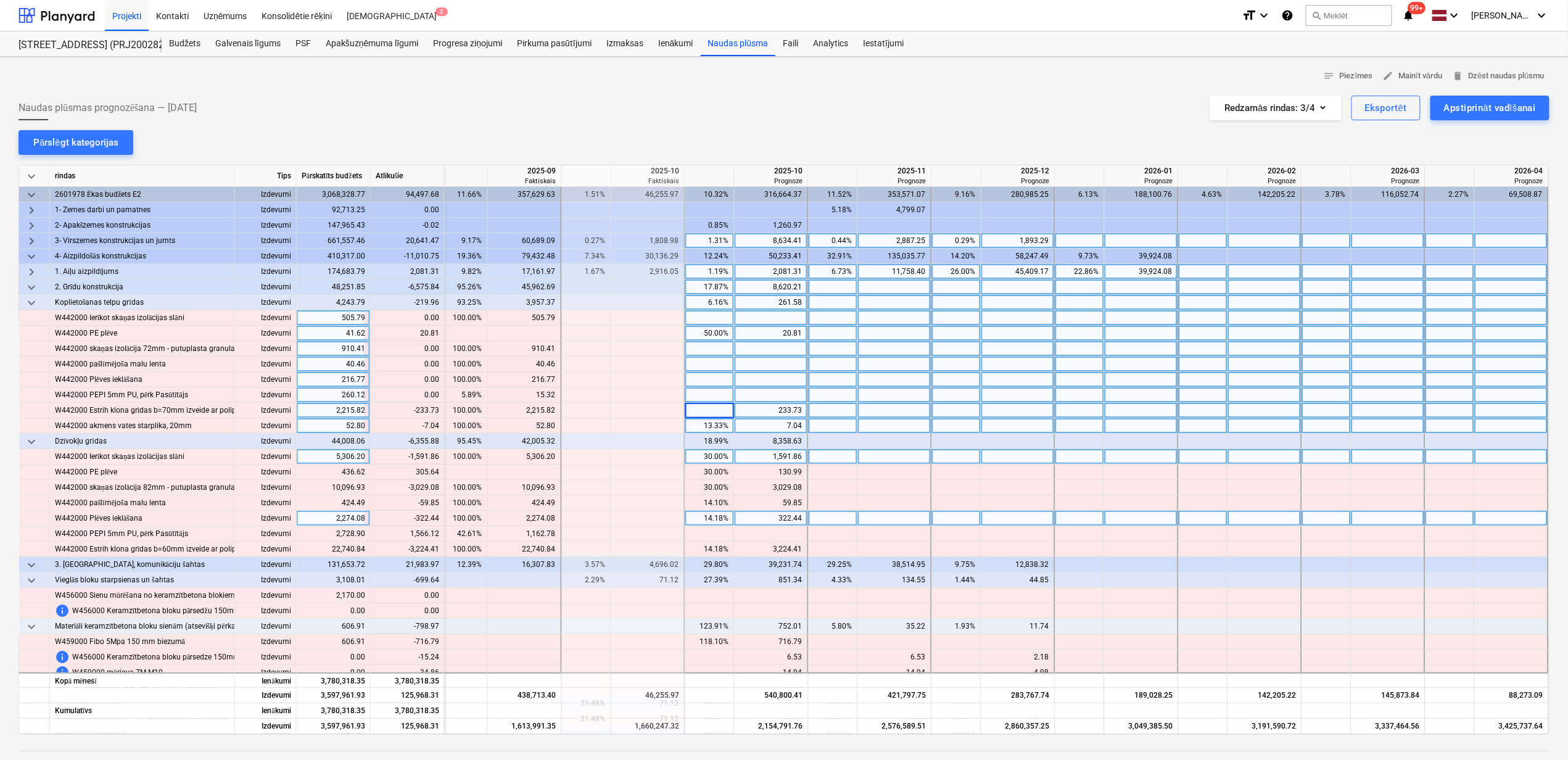
click at [695, 425] on div "13.33%" at bounding box center [709, 426] width 39 height 15
click at [699, 336] on div "50.00%" at bounding box center [709, 333] width 39 height 15
click at [692, 335] on div "50.00%" at bounding box center [709, 333] width 39 height 15
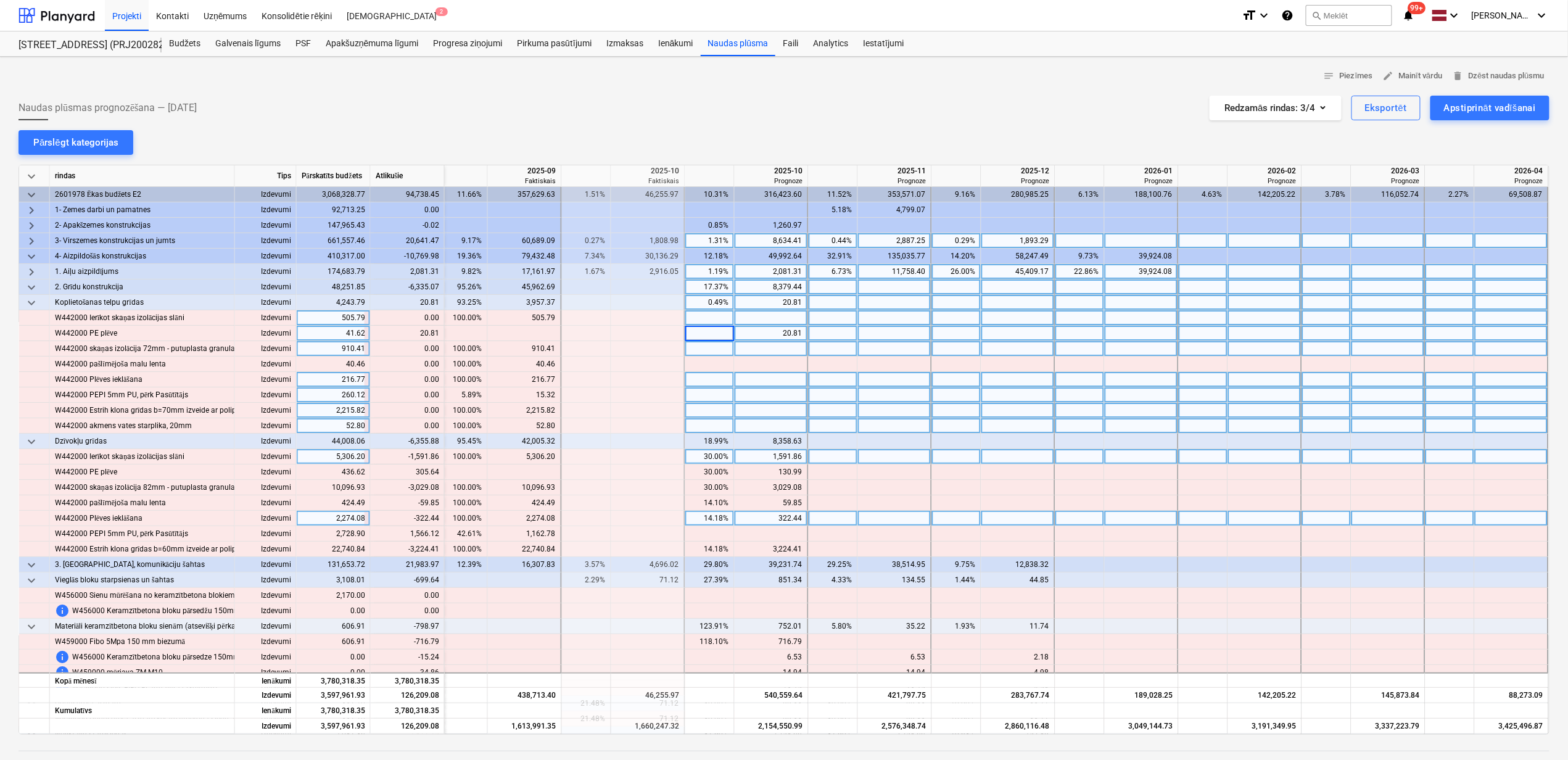
click at [721, 378] on div at bounding box center [710, 379] width 49 height 15
click at [790, 332] on div at bounding box center [772, 333] width 74 height 15
click at [735, 413] on div at bounding box center [772, 411] width 74 height 15
click at [21, 303] on div "keyboard_arrow_down" at bounding box center [35, 302] width 31 height 15
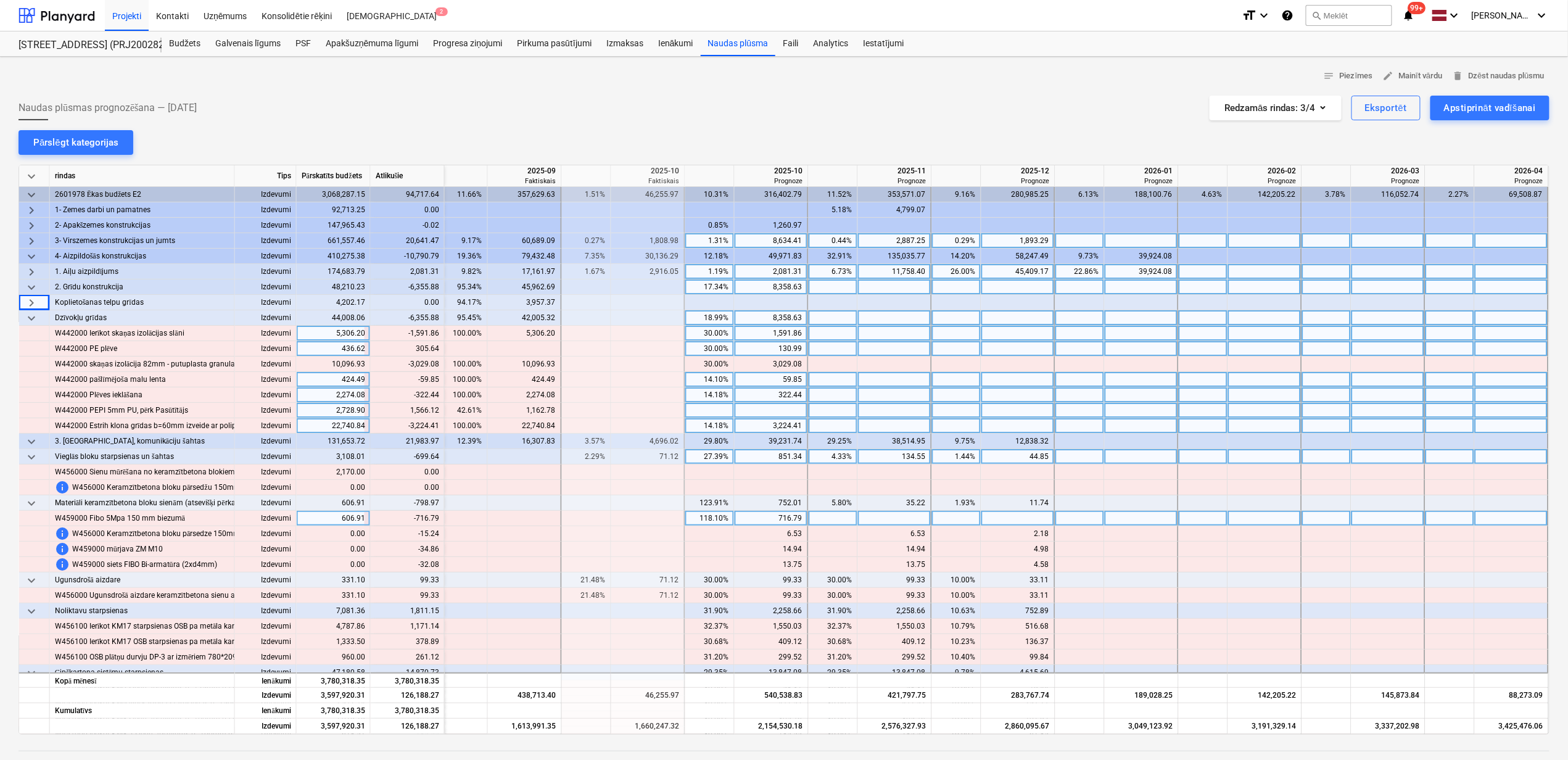
click at [707, 328] on div "30.00%" at bounding box center [709, 333] width 39 height 15
click at [706, 349] on div "30.00%" at bounding box center [709, 348] width 39 height 15
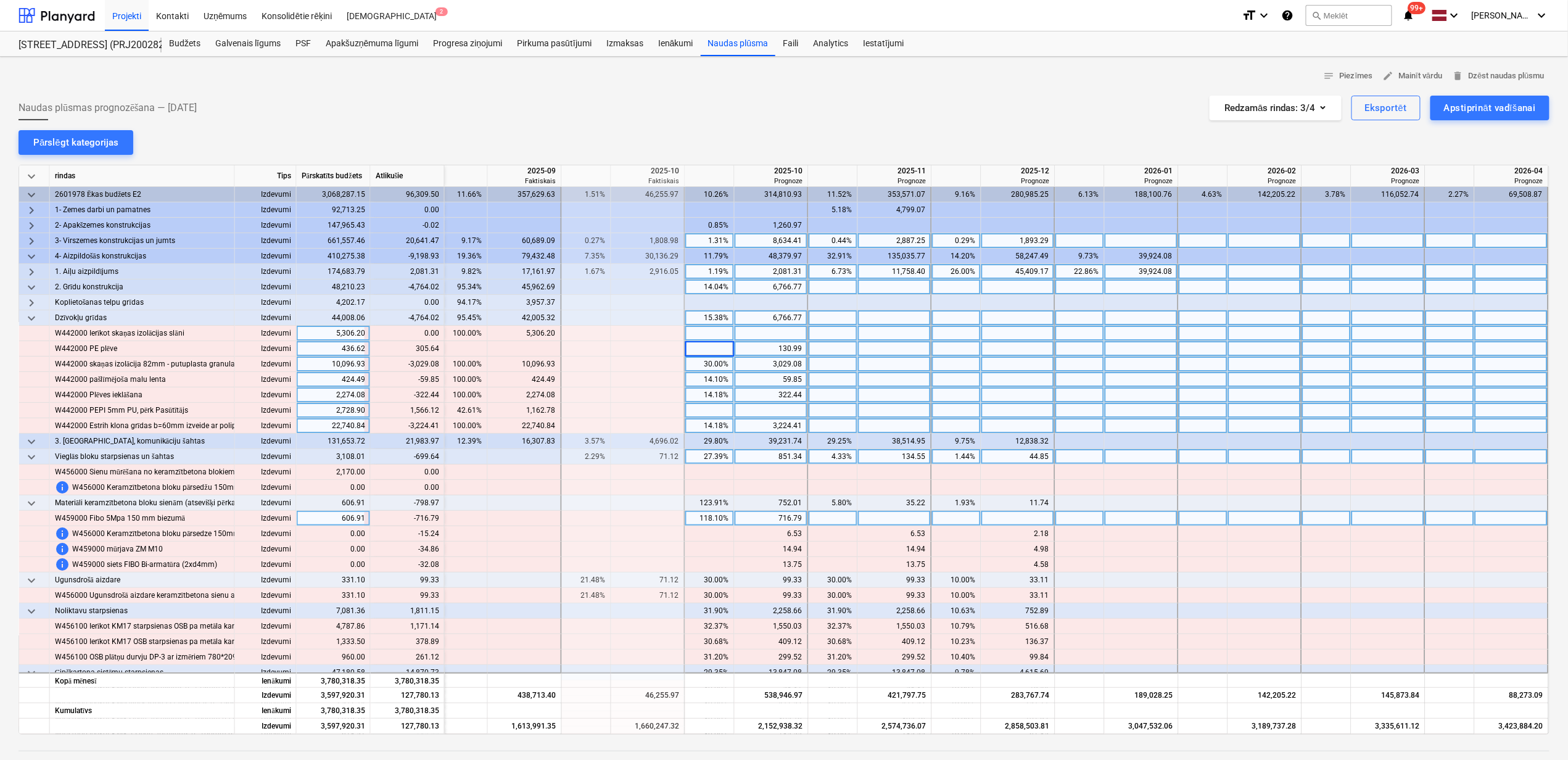
click at [702, 364] on div "30.00%" at bounding box center [709, 364] width 39 height 15
click at [699, 378] on div "14.10%" at bounding box center [709, 379] width 39 height 15
click at [699, 396] on div "14.18%" at bounding box center [709, 395] width 39 height 15
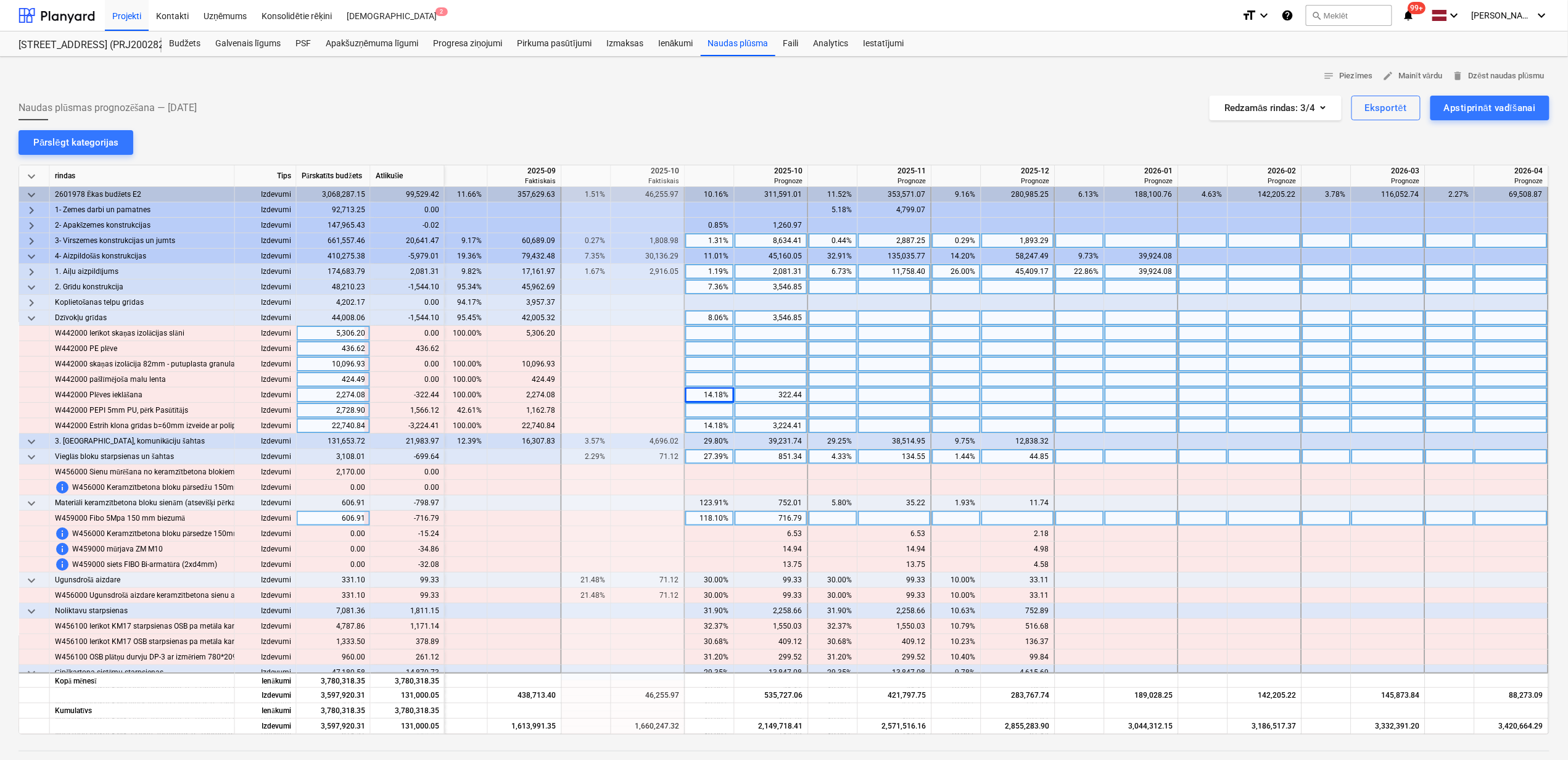
click at [699, 396] on div "14.18%" at bounding box center [709, 395] width 39 height 15
click at [714, 427] on div "14.18%" at bounding box center [709, 426] width 39 height 15
click at [709, 422] on div "14.18%" at bounding box center [709, 426] width 39 height 15
click at [738, 365] on div at bounding box center [772, 364] width 74 height 15
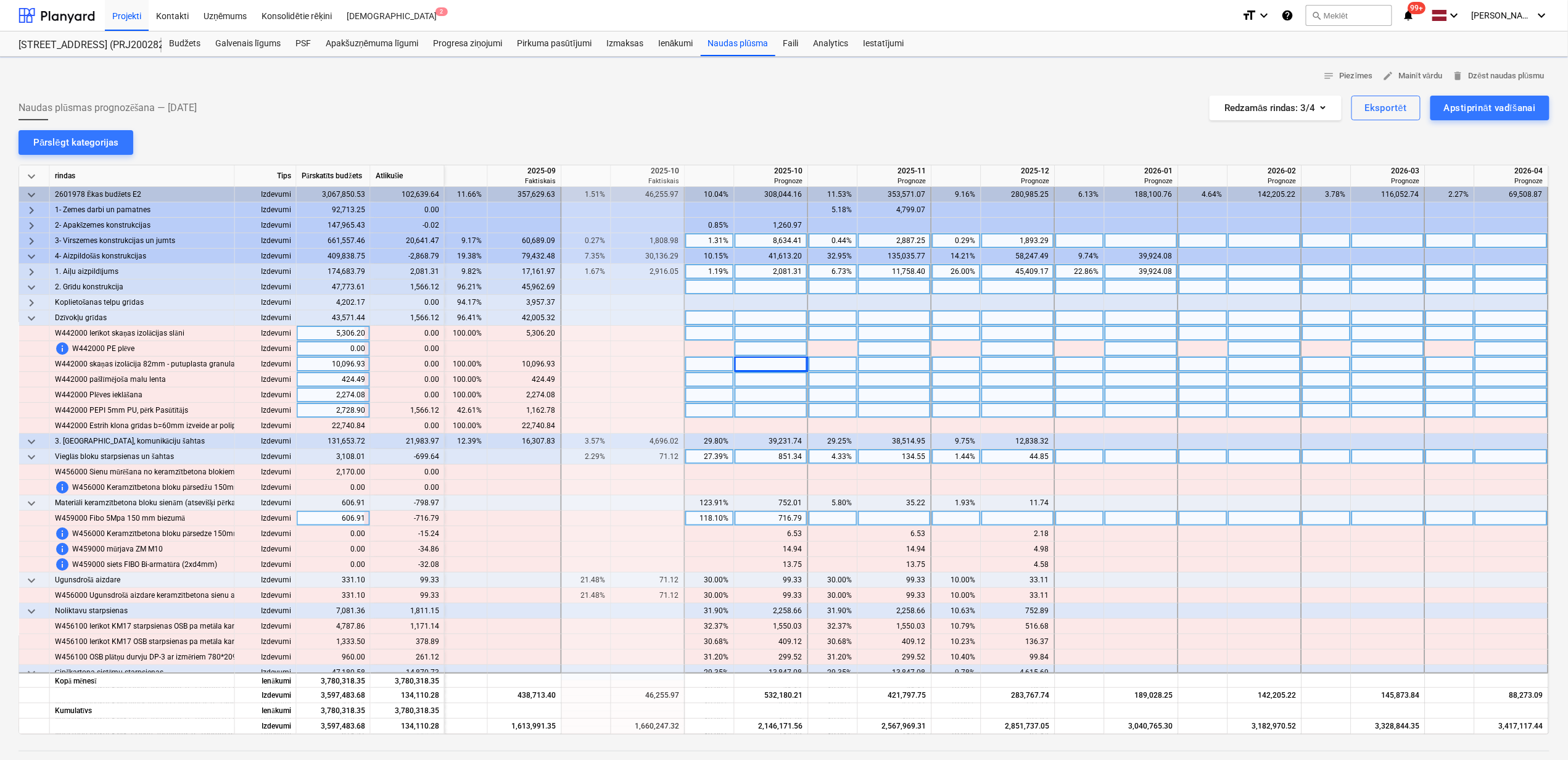
click at [28, 318] on span "keyboard_arrow_down" at bounding box center [31, 318] width 15 height 15
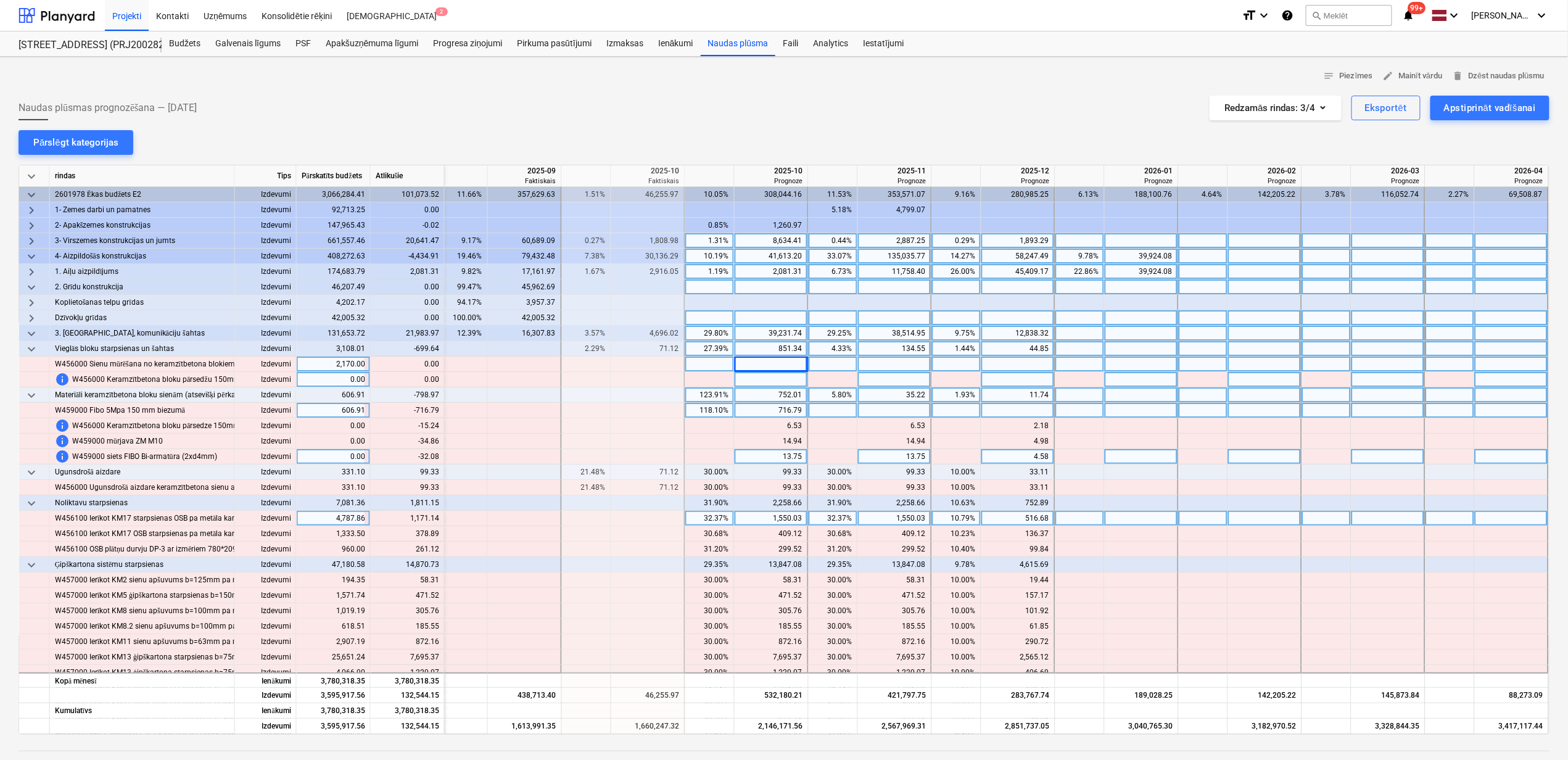
click at [31, 252] on span "keyboard_arrow_down" at bounding box center [31, 256] width 15 height 15
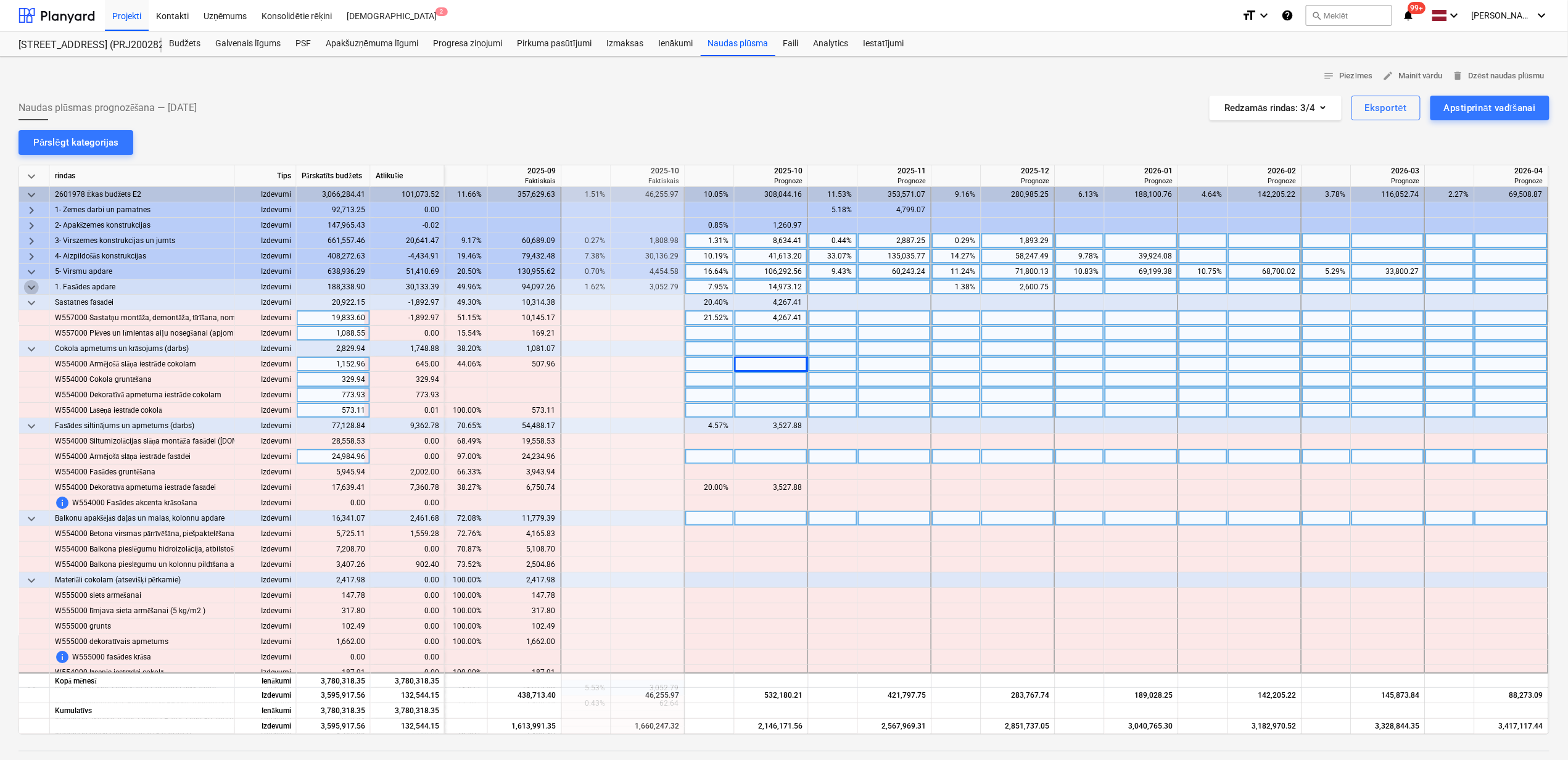
click at [28, 287] on span "keyboard_arrow_down" at bounding box center [31, 287] width 15 height 15
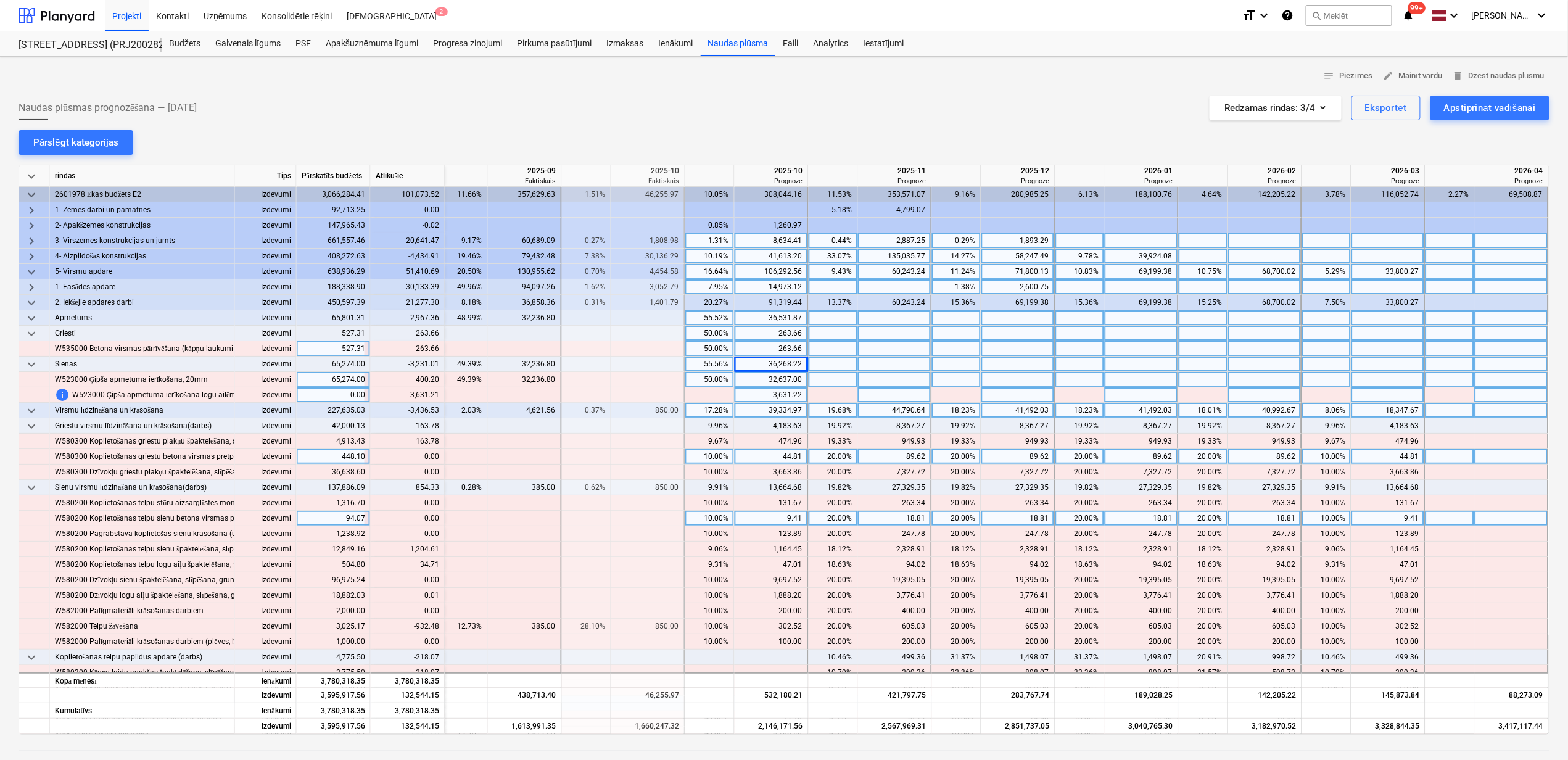
click at [28, 287] on span "keyboard_arrow_right" at bounding box center [31, 287] width 15 height 15
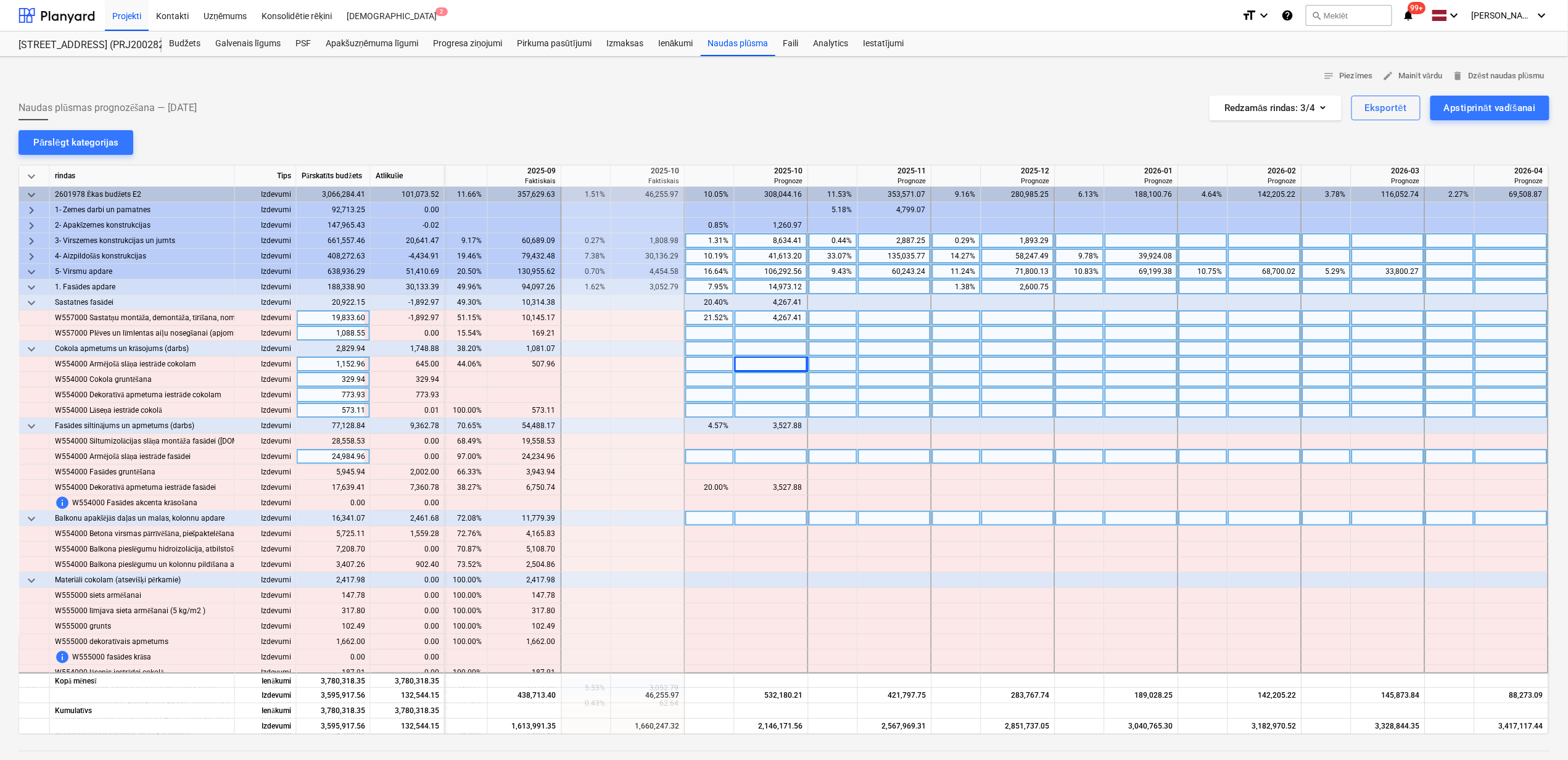
click at [701, 319] on div "21.52%" at bounding box center [709, 318] width 39 height 15
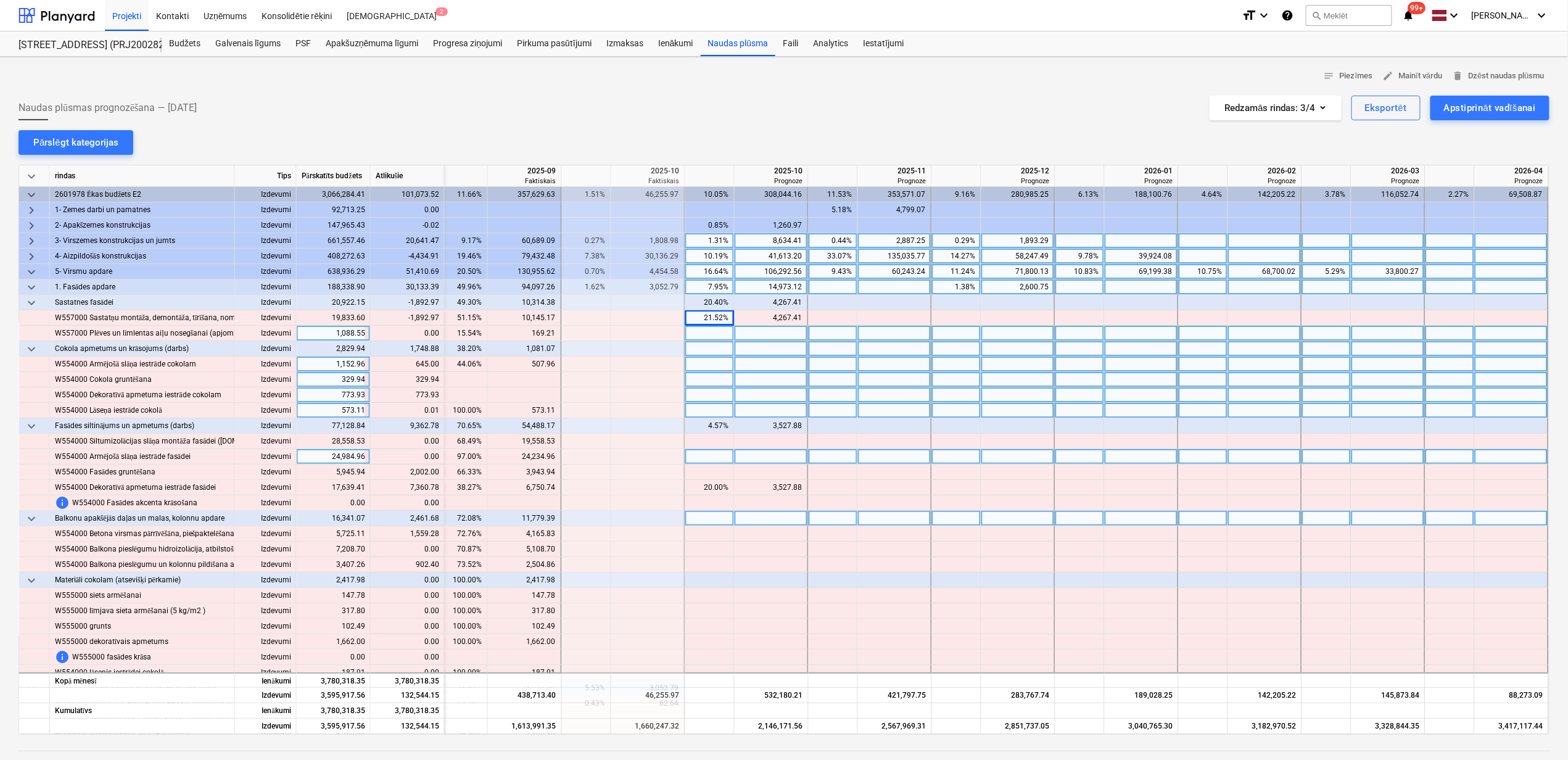
click at [758, 385] on div at bounding box center [772, 379] width 74 height 15
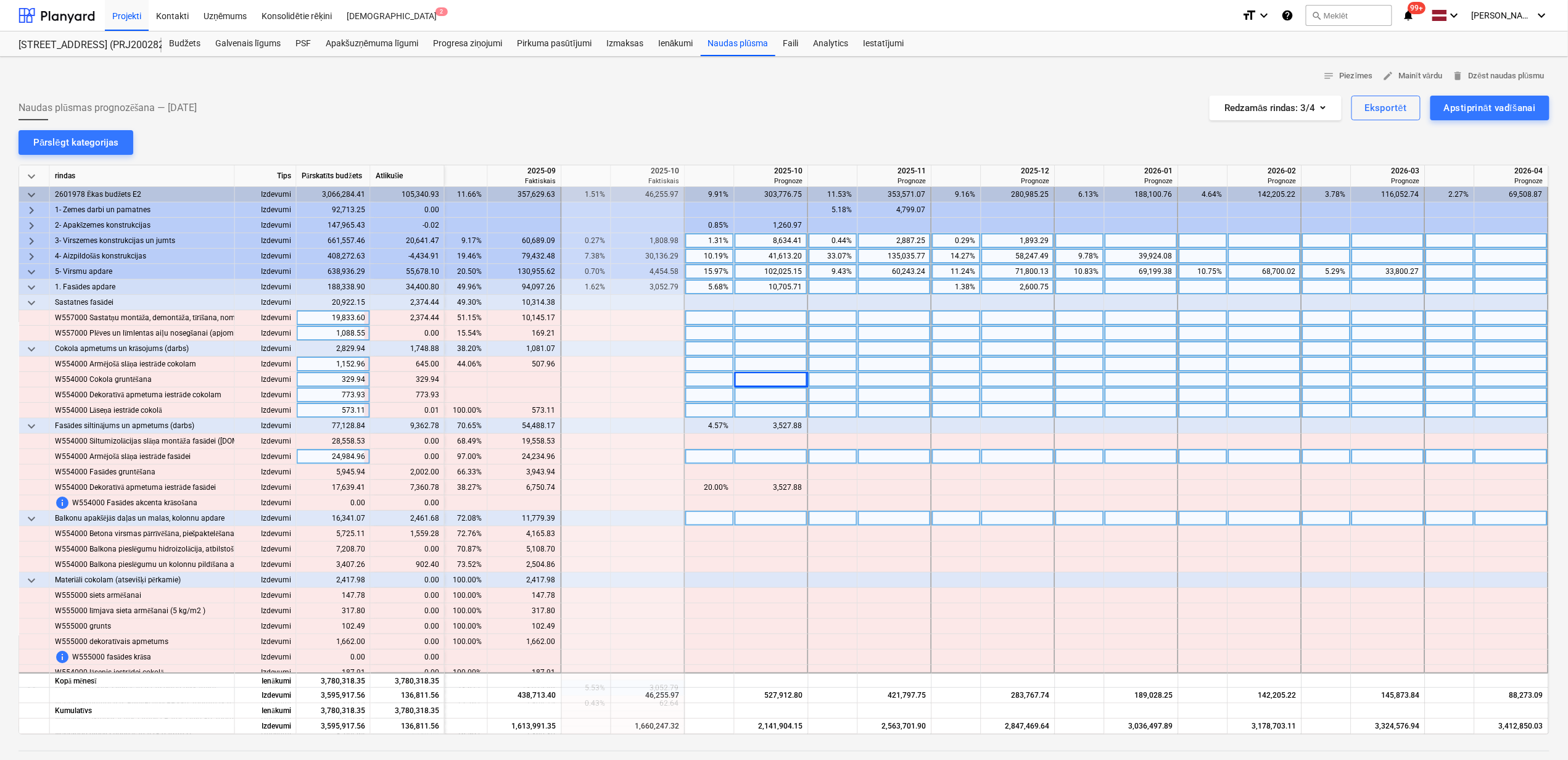
click at [773, 322] on div at bounding box center [772, 318] width 74 height 15
type input "2374.44"
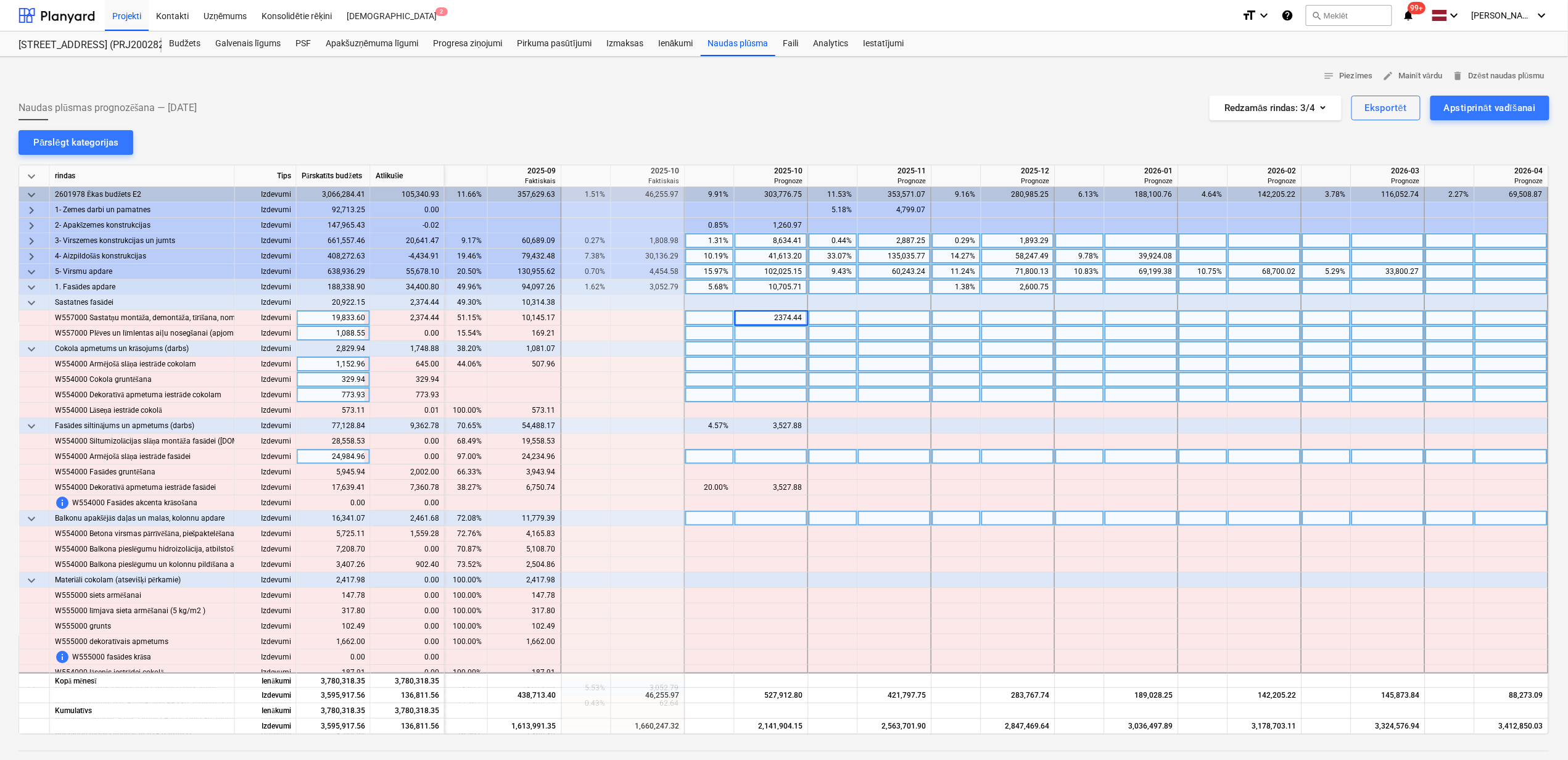
click at [679, 386] on div at bounding box center [649, 379] width 74 height 15
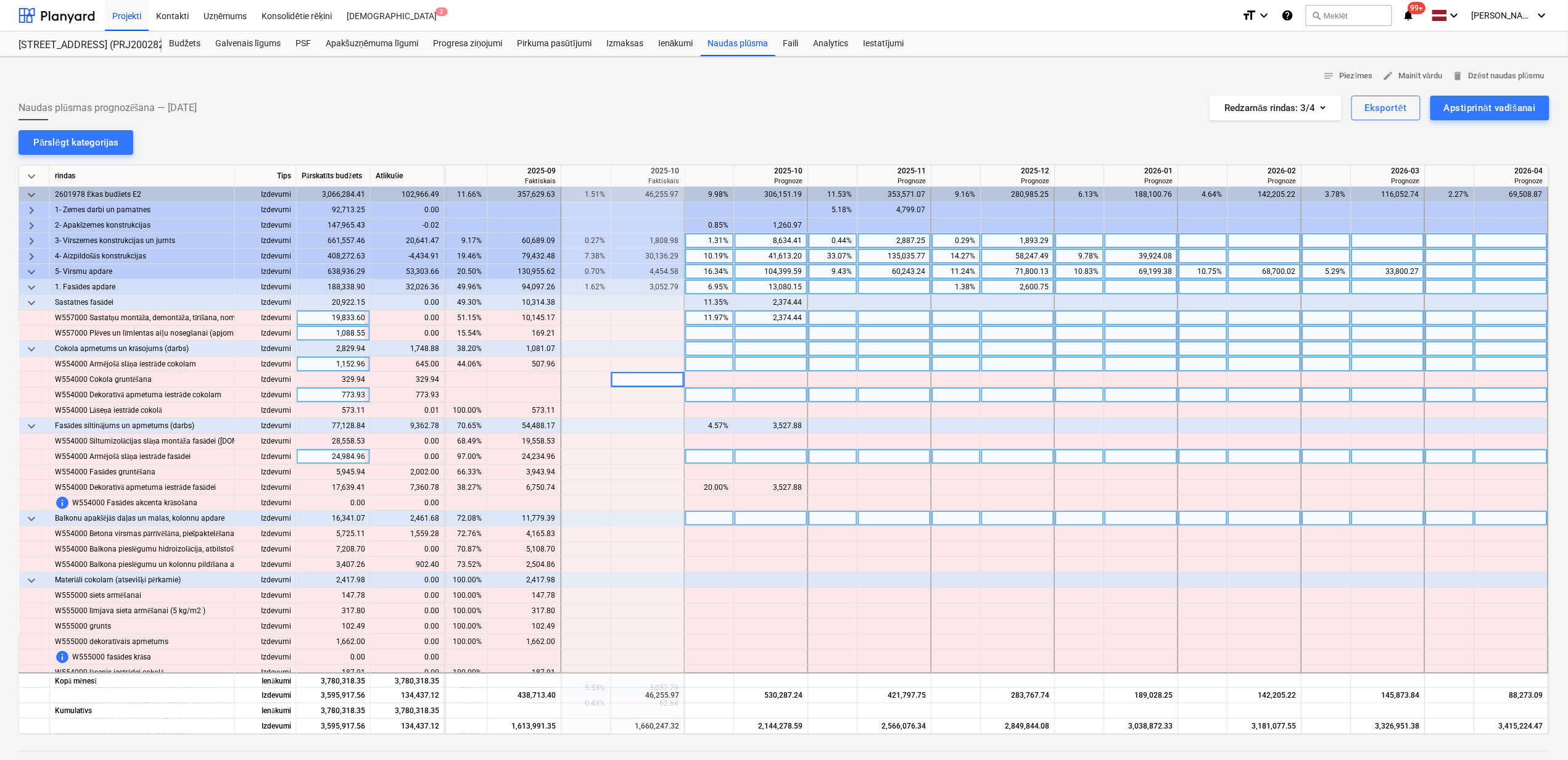
click at [789, 359] on div at bounding box center [772, 364] width 74 height 15
type input "645"
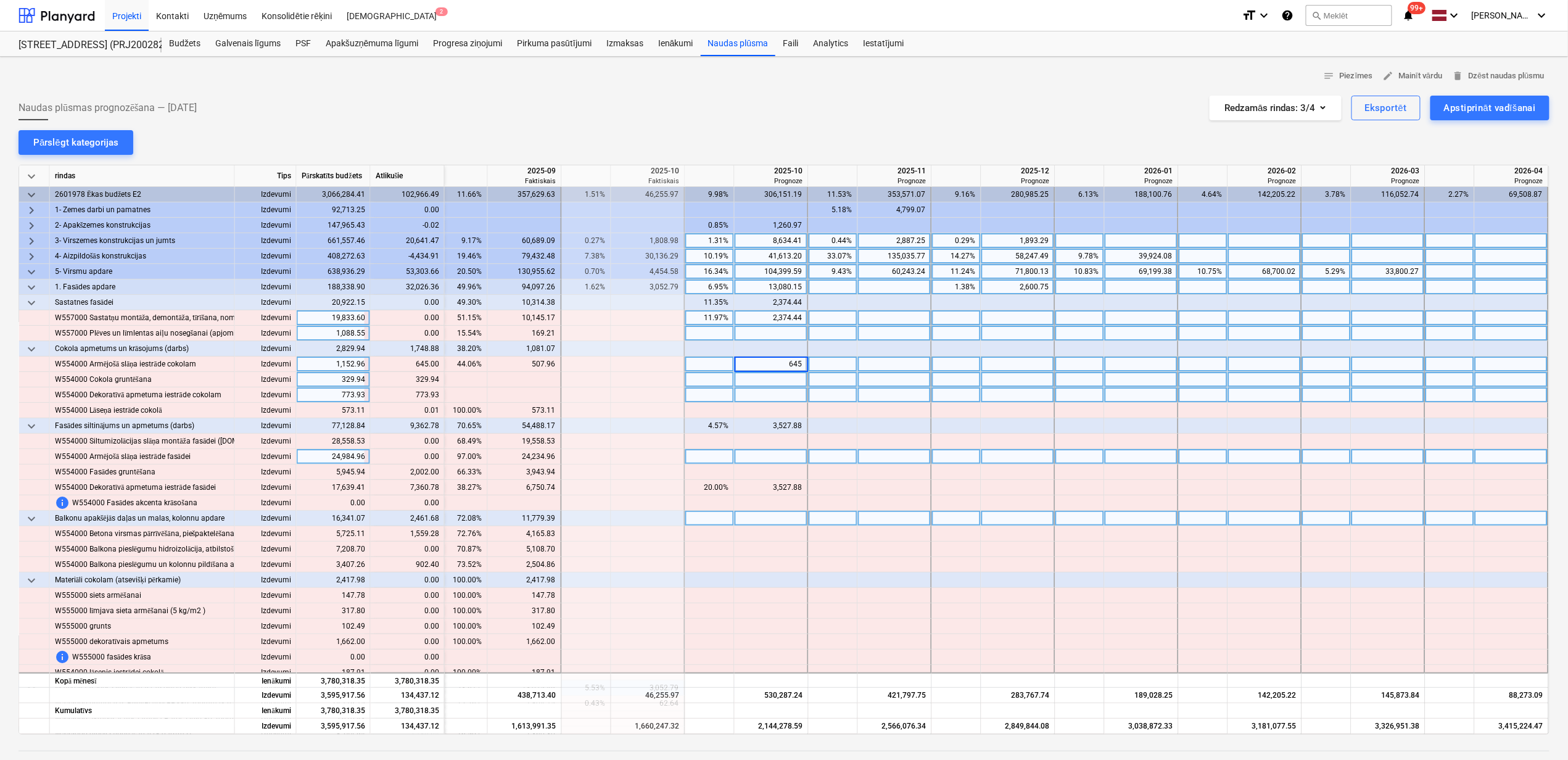
click at [779, 383] on div at bounding box center [772, 379] width 74 height 15
click at [785, 380] on div at bounding box center [772, 379] width 74 height 15
type input "329.94"
click at [783, 400] on div at bounding box center [772, 395] width 74 height 15
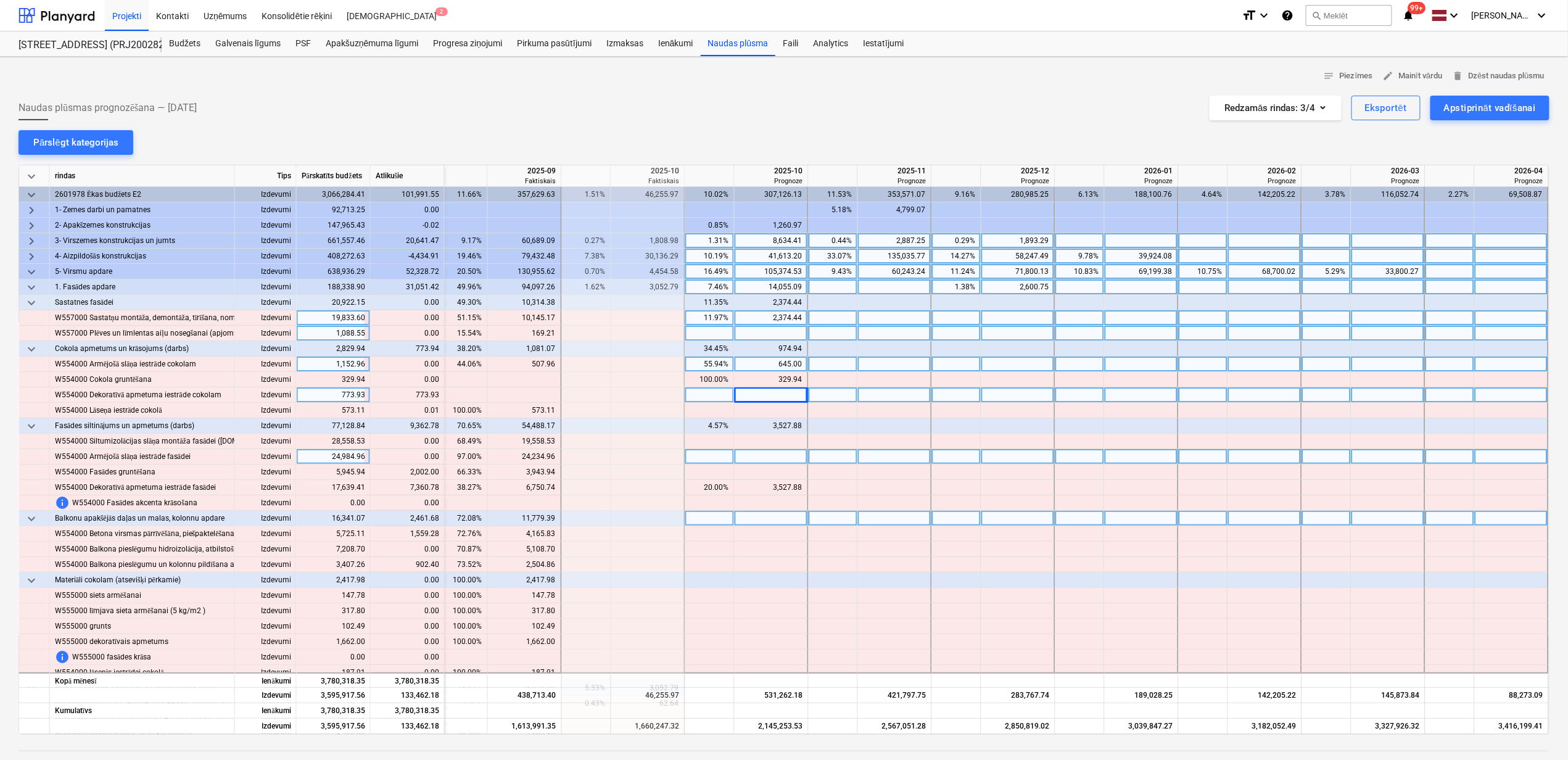
click at [783, 395] on div at bounding box center [772, 395] width 74 height 15
type input "773.93"
click at [779, 408] on div at bounding box center [772, 411] width 74 height 15
click at [780, 415] on div at bounding box center [772, 411] width 74 height 15
drag, startPoint x: 838, startPoint y: 729, endPoint x: 1003, endPoint y: 730, distance: 165.0
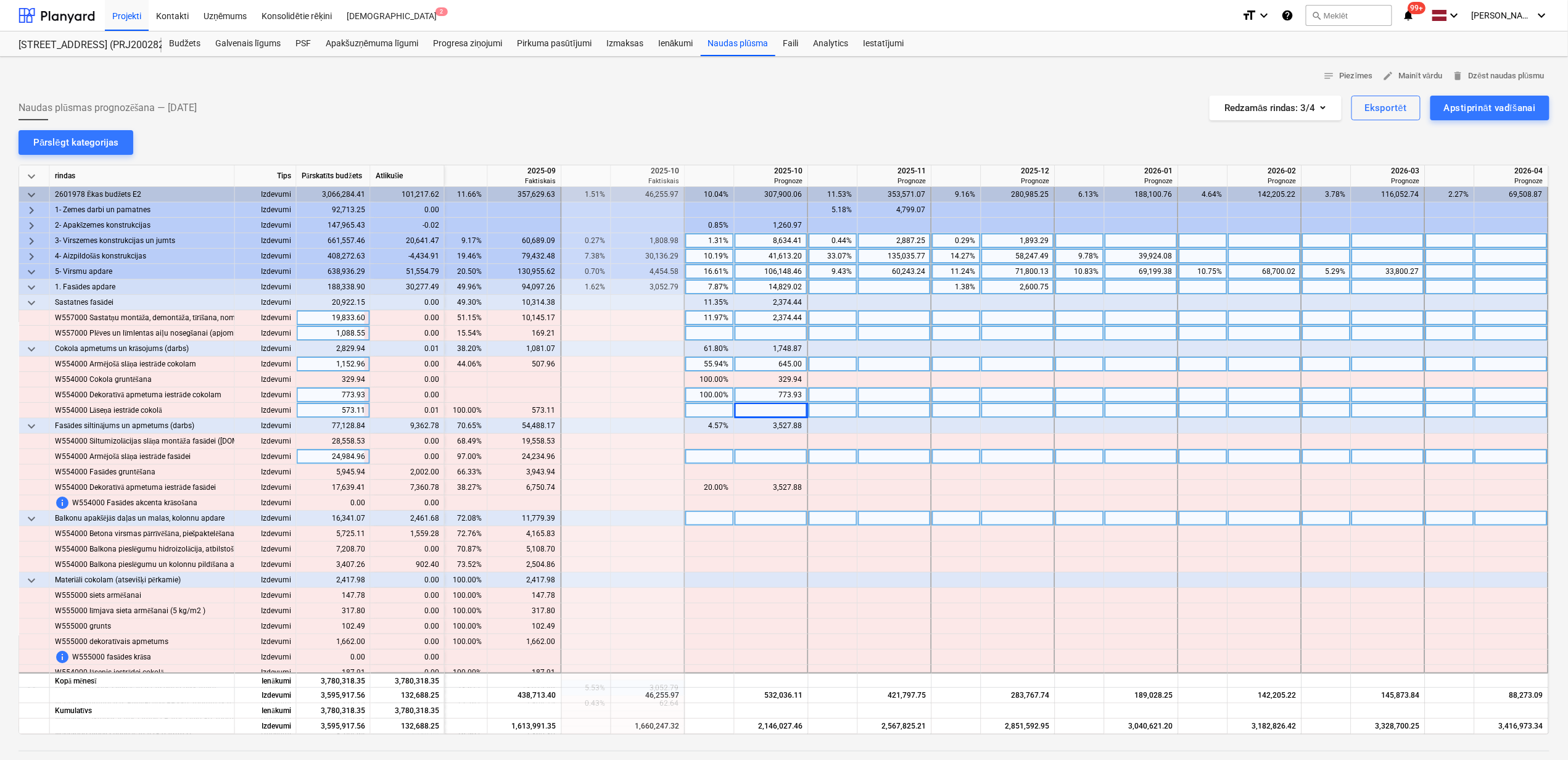
click at [1003, 730] on div "keyboard_arrow_down rindas Tips Pārskatīts budžets Atlikušie 2025-08 Faktiskais…" at bounding box center [784, 449] width 1531 height 570
click at [35, 298] on span "keyboard_arrow_down" at bounding box center [31, 302] width 15 height 15
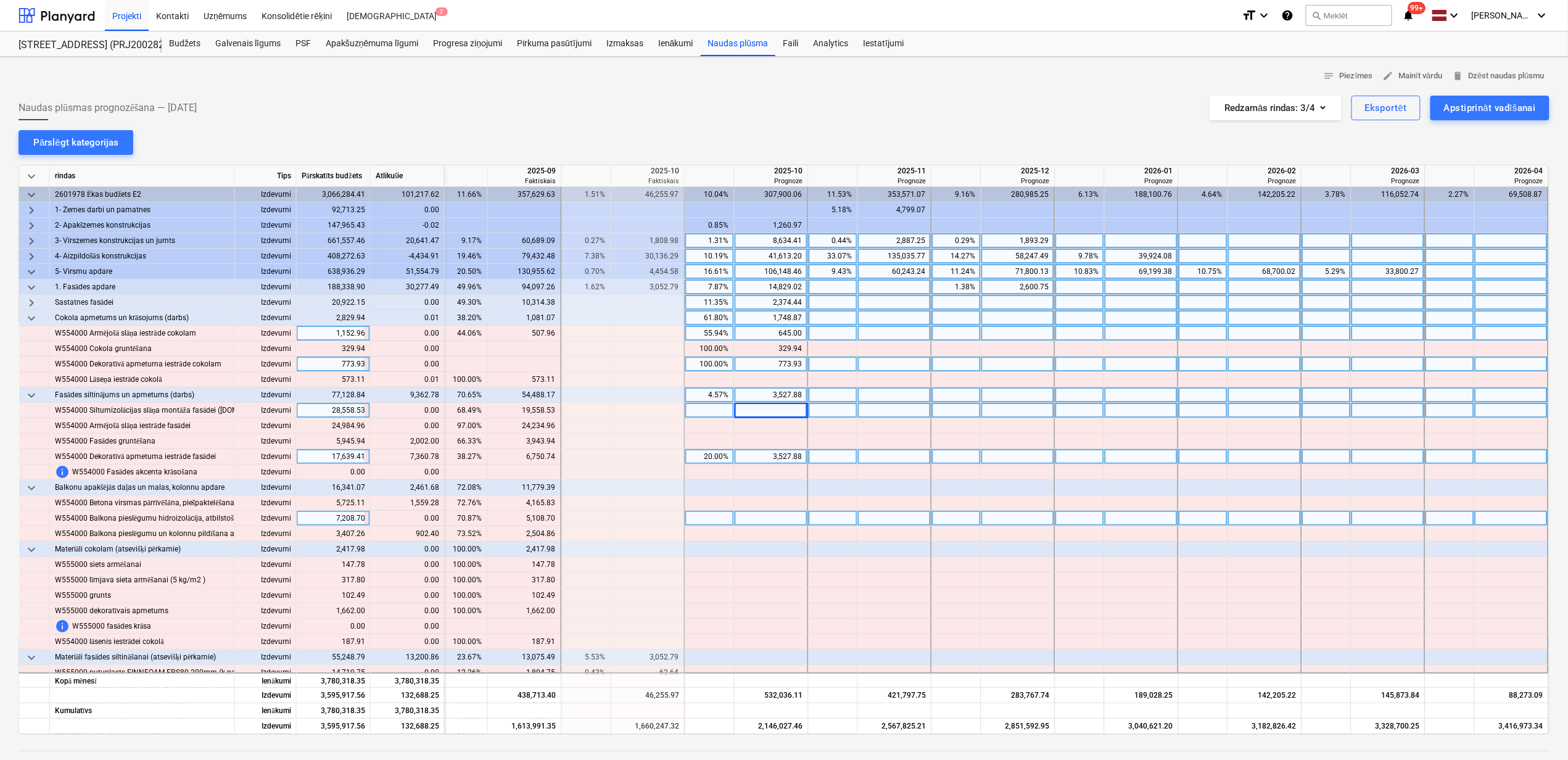
click at [31, 316] on span "keyboard_arrow_down" at bounding box center [31, 318] width 15 height 15
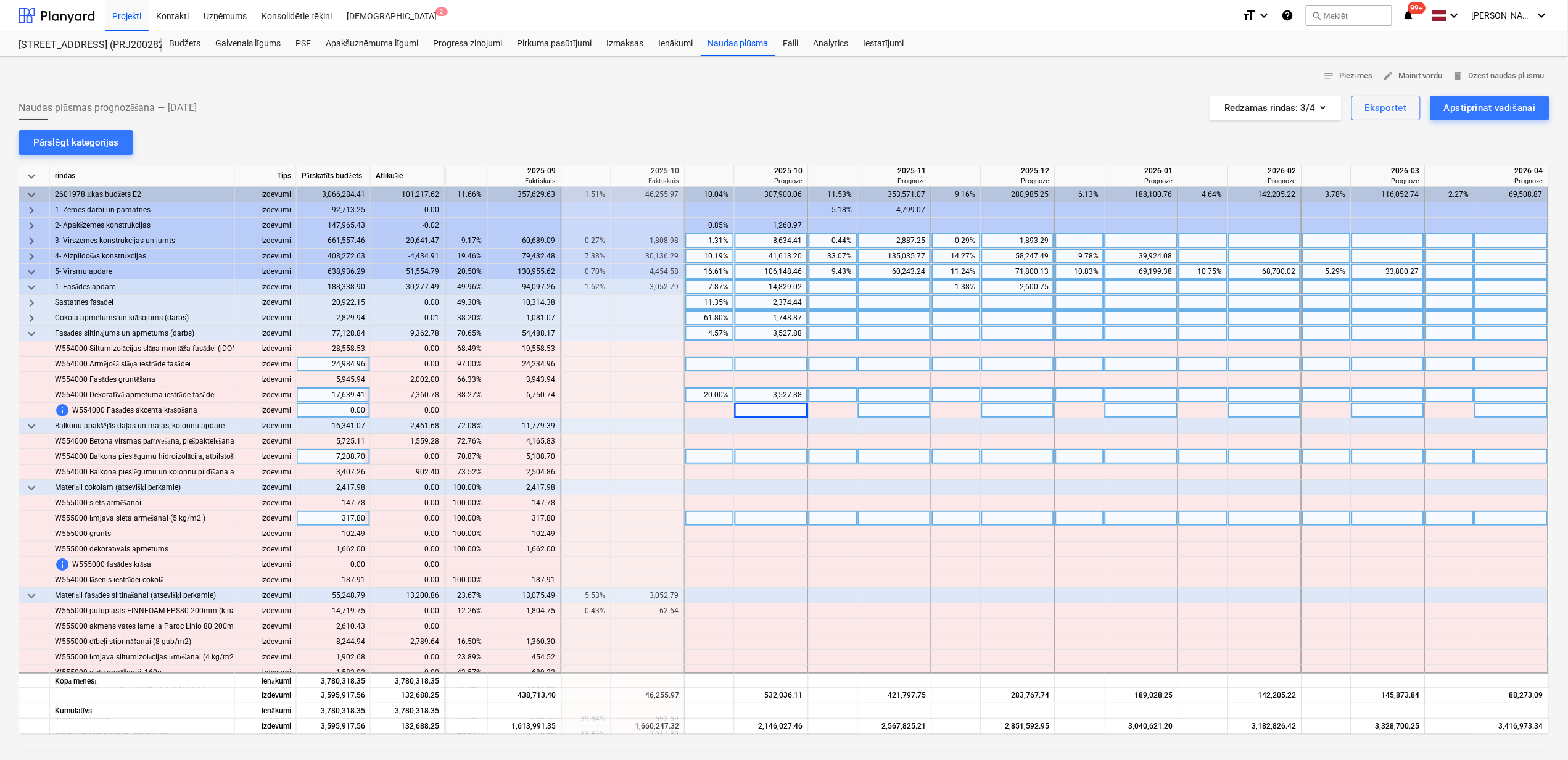
click at [27, 255] on span "keyboard_arrow_right" at bounding box center [31, 256] width 15 height 15
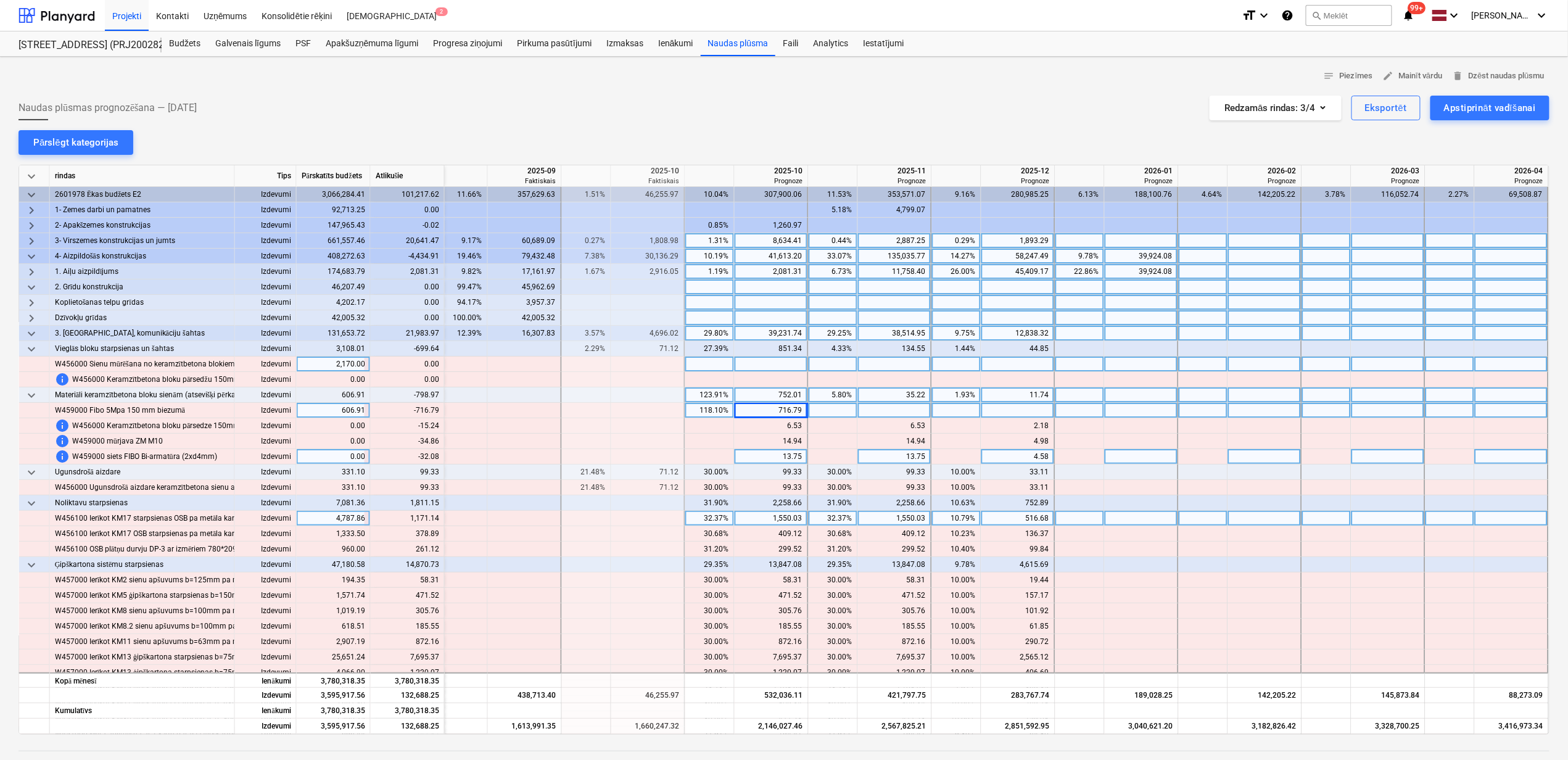
click at [31, 272] on span "keyboard_arrow_right" at bounding box center [31, 272] width 15 height 15
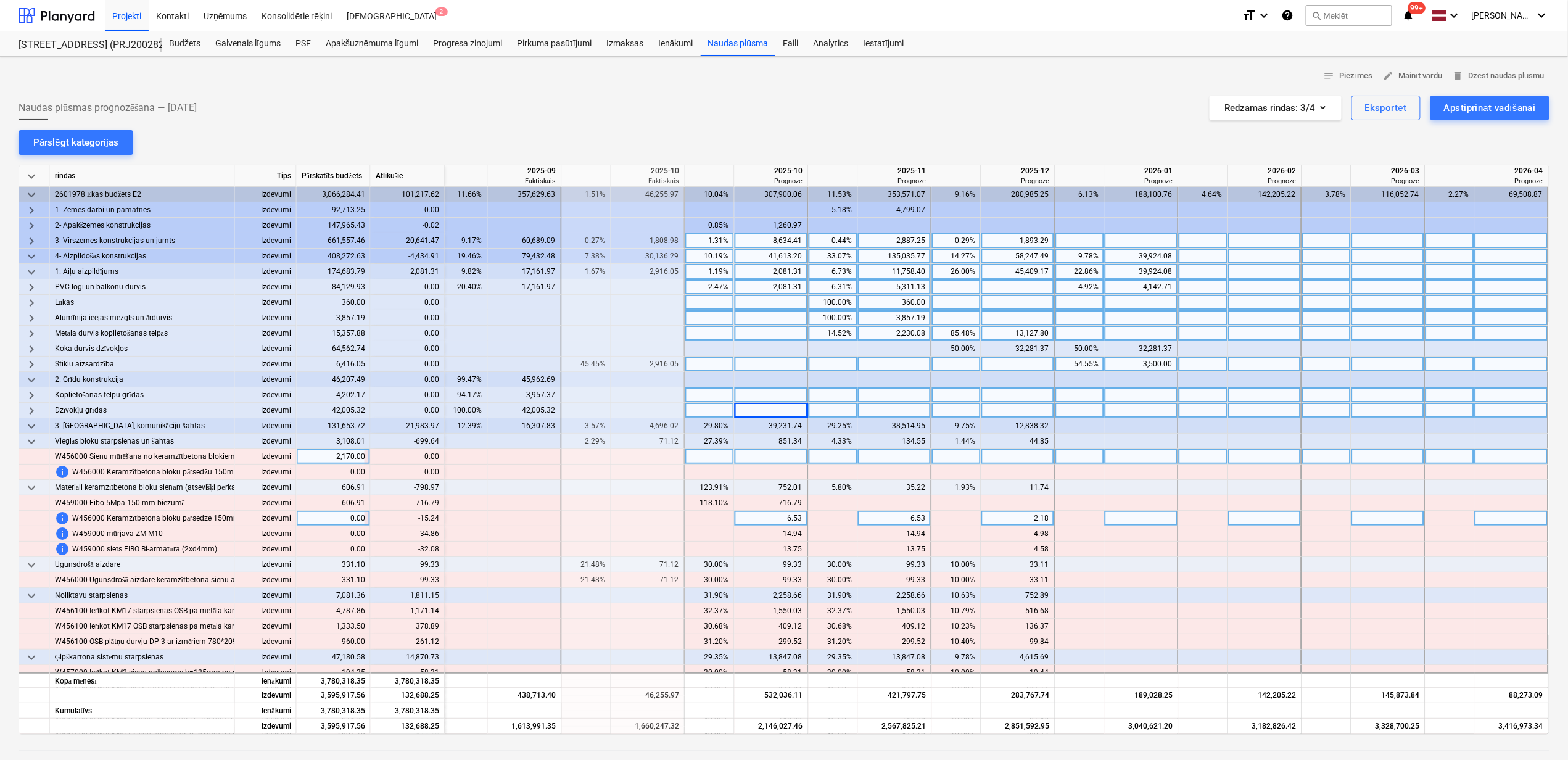
click at [31, 272] on span "keyboard_arrow_down" at bounding box center [31, 272] width 15 height 15
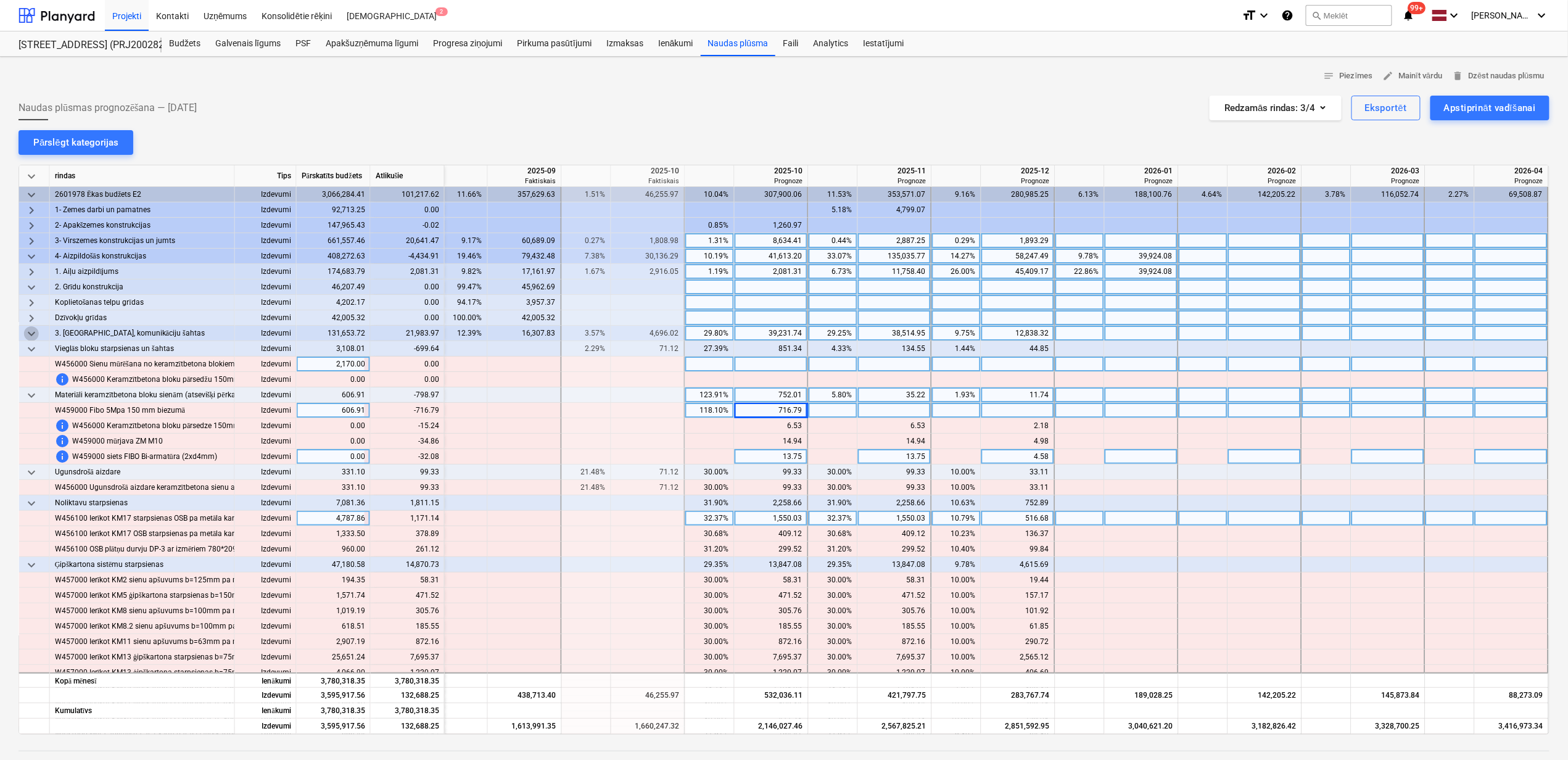
click at [27, 333] on span "keyboard_arrow_down" at bounding box center [31, 333] width 15 height 15
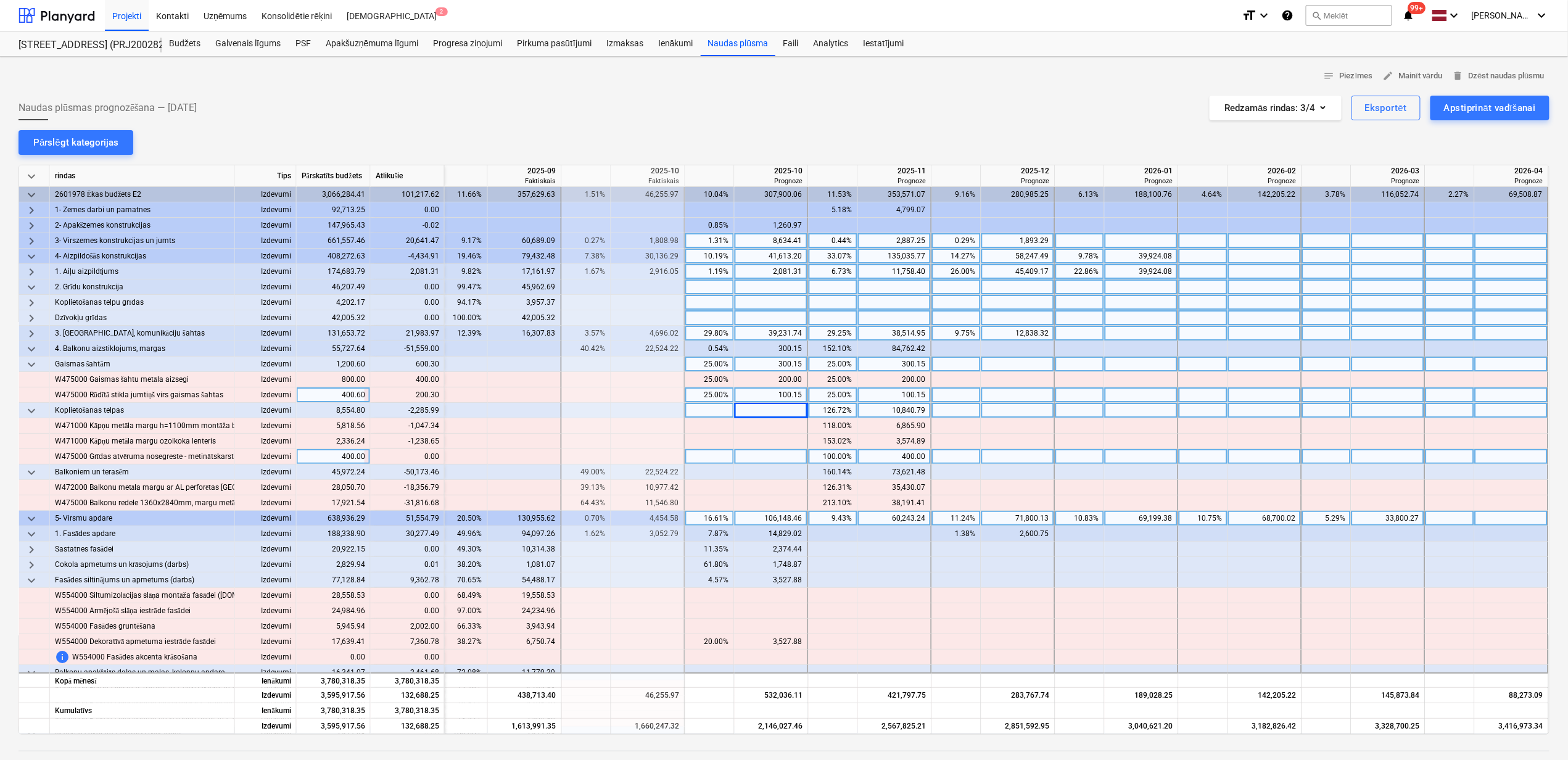
click at [27, 333] on span "keyboard_arrow_right" at bounding box center [31, 333] width 15 height 15
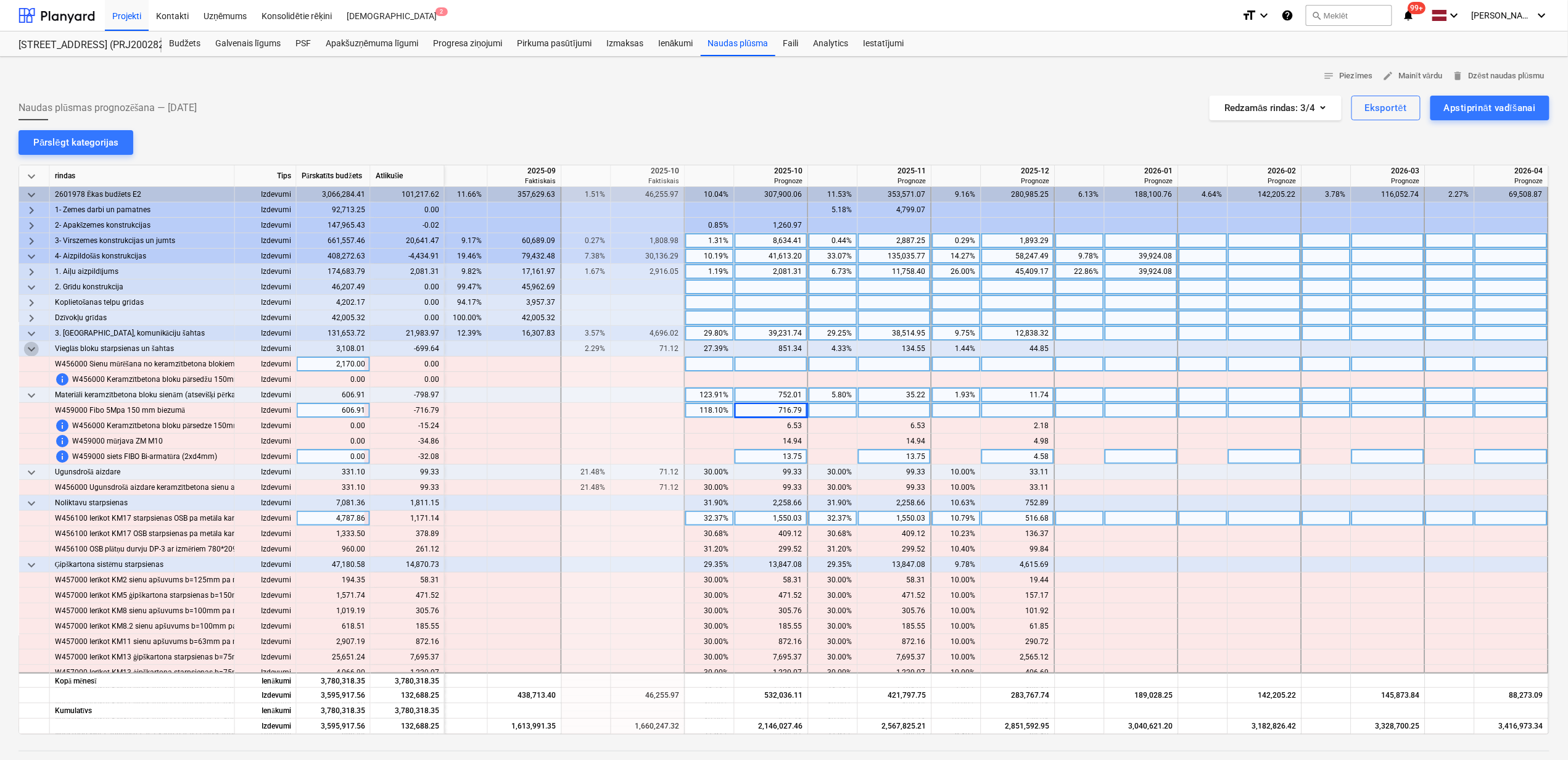
click at [35, 350] on span "keyboard_arrow_down" at bounding box center [31, 348] width 15 height 15
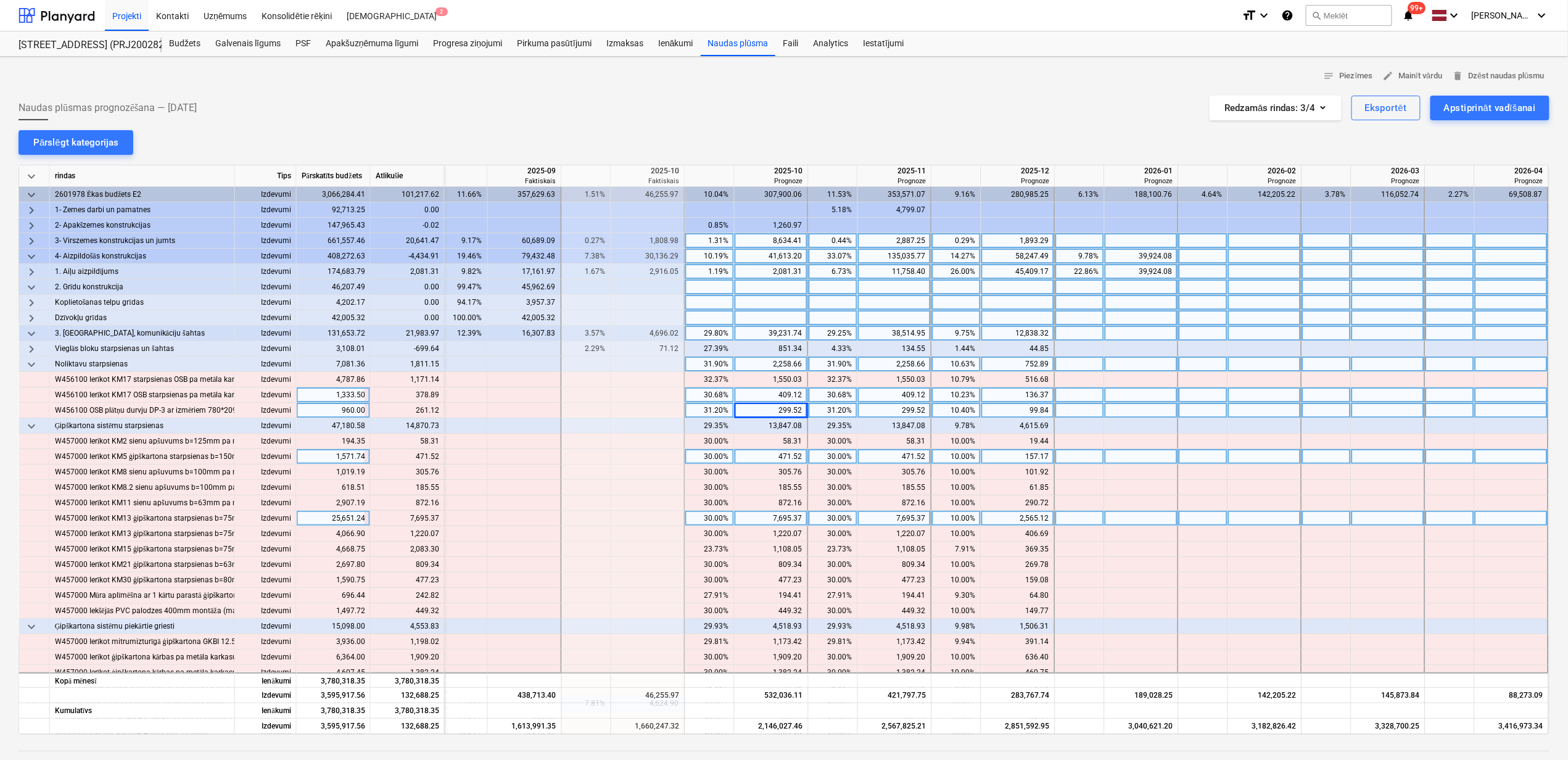
click at [33, 348] on span "keyboard_arrow_right" at bounding box center [31, 348] width 15 height 15
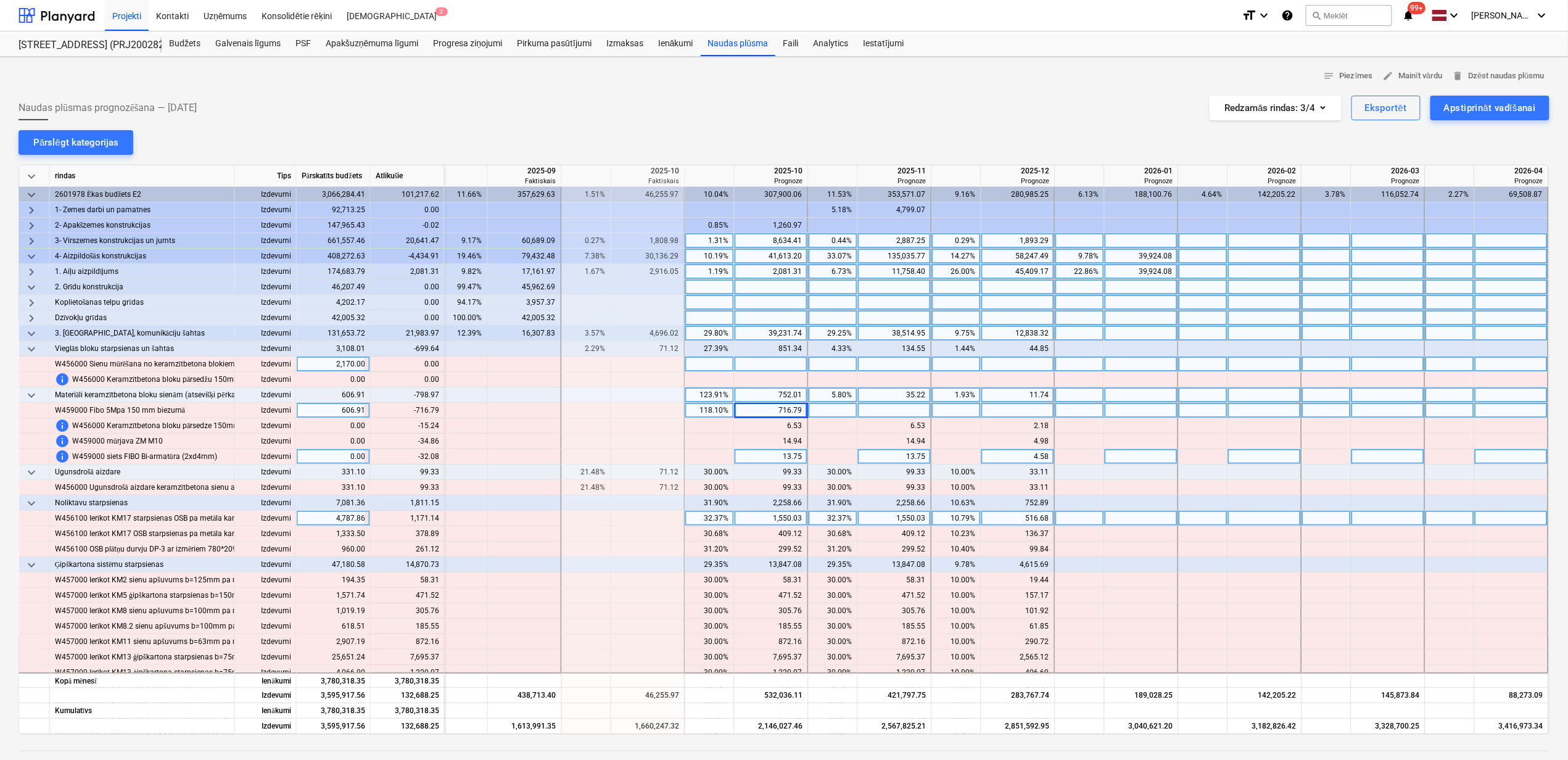
click at [699, 412] on div "118.10%" at bounding box center [709, 411] width 39 height 15
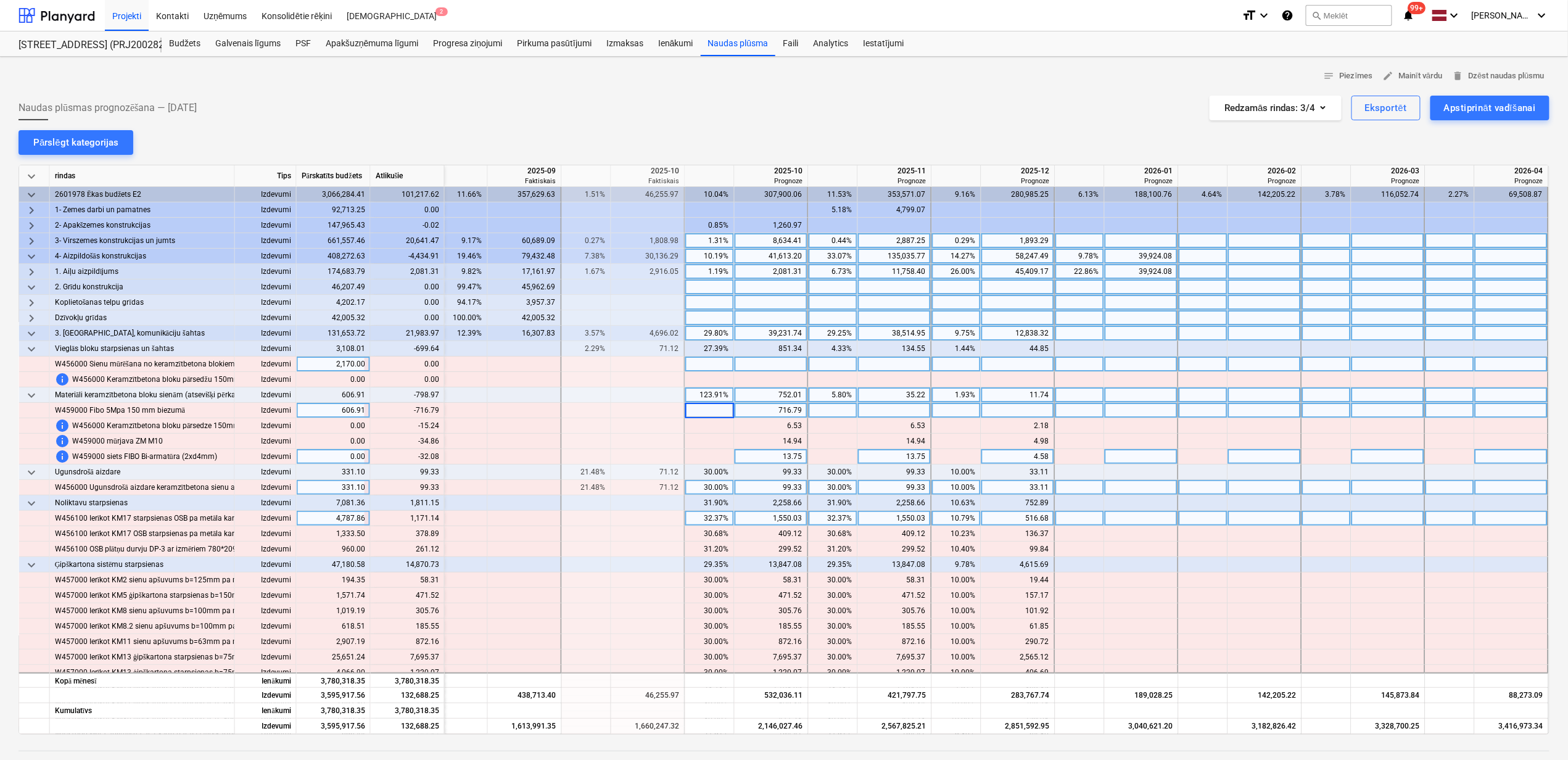
click at [735, 493] on div "99.33" at bounding box center [772, 488] width 74 height 15
click at [770, 430] on div "6.53" at bounding box center [771, 426] width 63 height 15
click at [887, 428] on div "6.53" at bounding box center [895, 426] width 63 height 15
click at [990, 425] on div "2.18" at bounding box center [1018, 426] width 63 height 15
click at [893, 422] on div "6.53" at bounding box center [895, 426] width 63 height 15
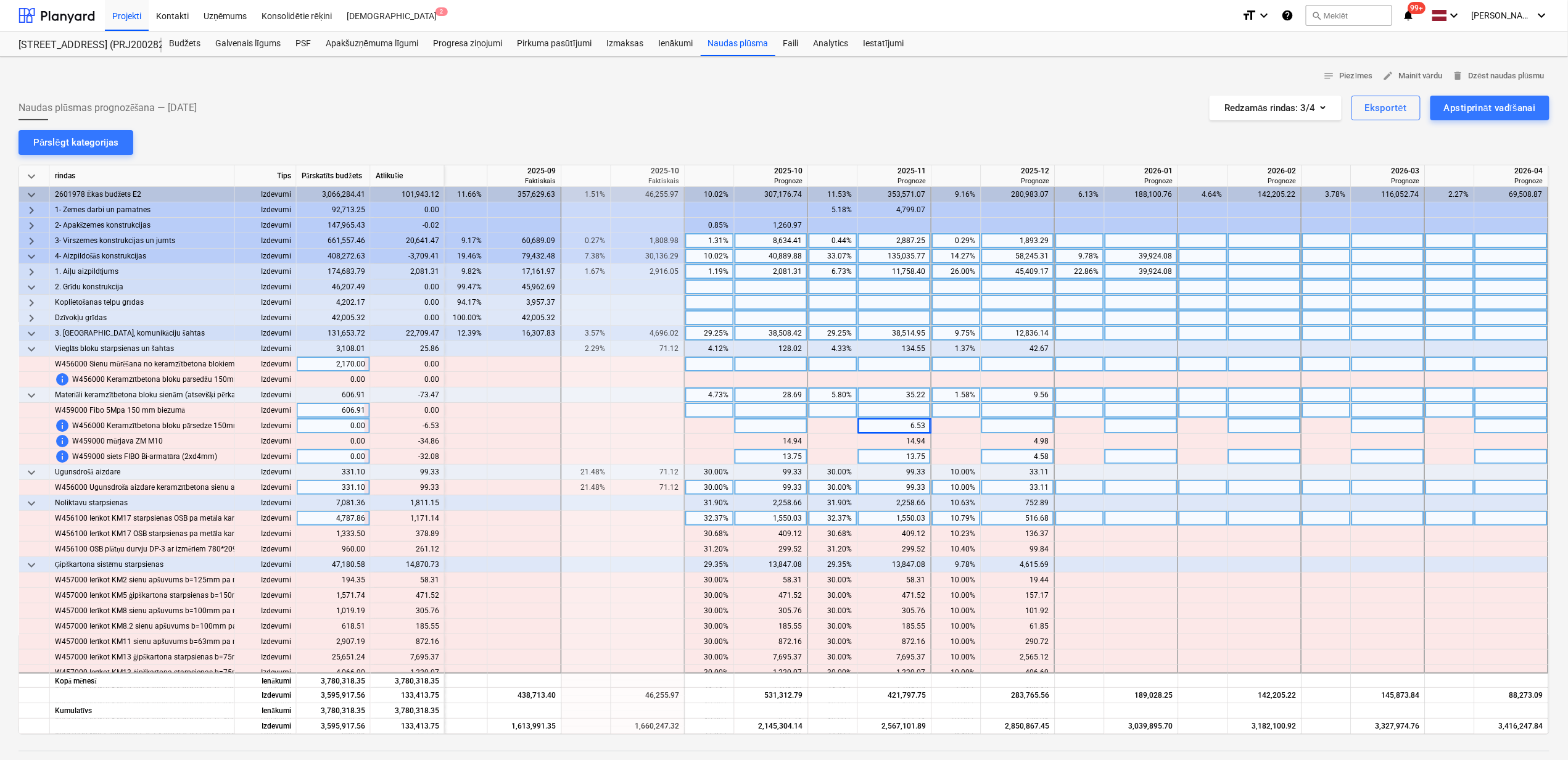
click at [672, 465] on div at bounding box center [649, 457] width 74 height 15
drag, startPoint x: 681, startPoint y: 43, endPoint x: 675, endPoint y: 45, distance: 6.3
click at [681, 43] on div "Ienākumi" at bounding box center [676, 44] width 50 height 25
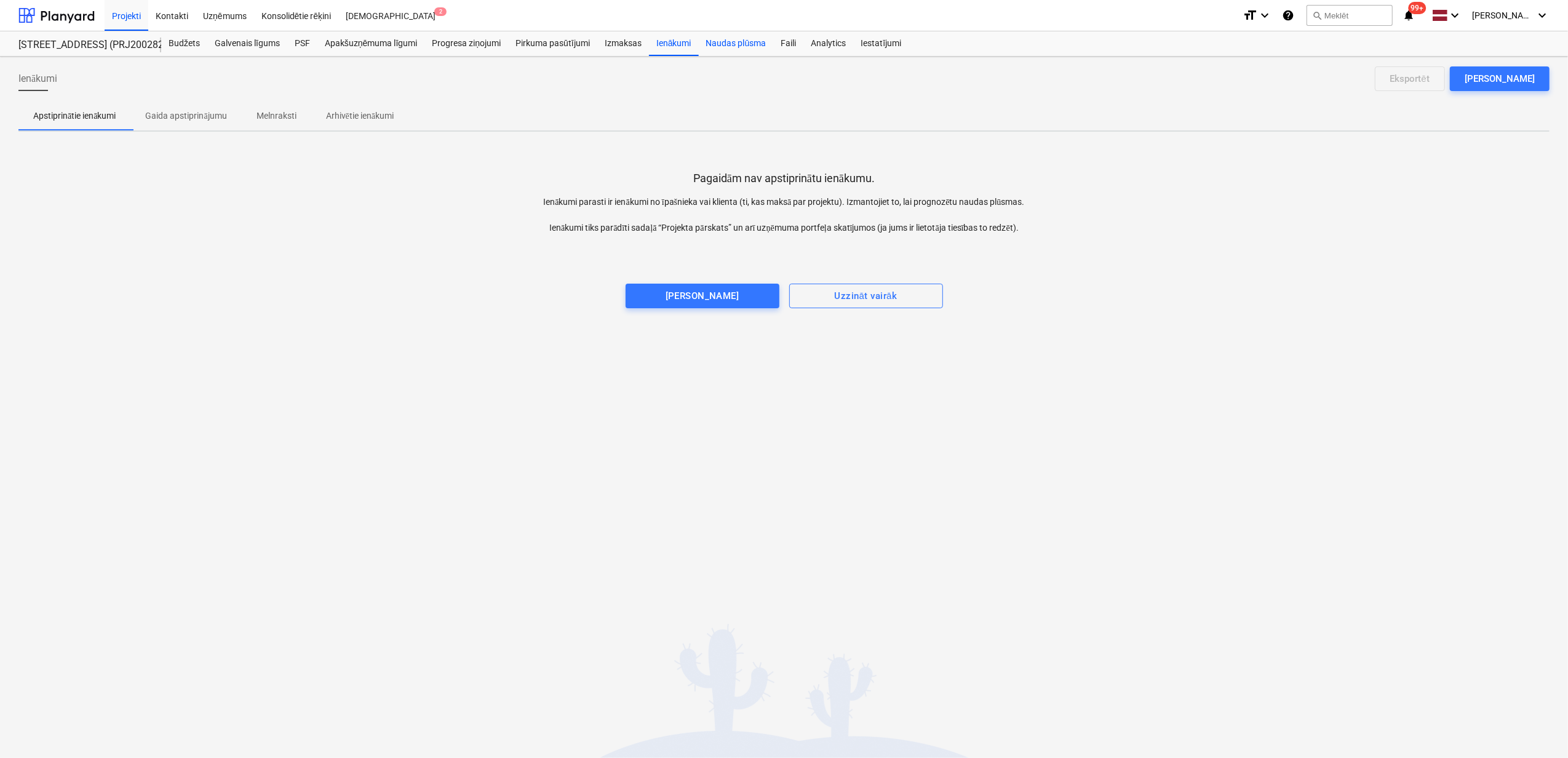
click at [730, 47] on div "Naudas plūsma" at bounding box center [736, 44] width 75 height 25
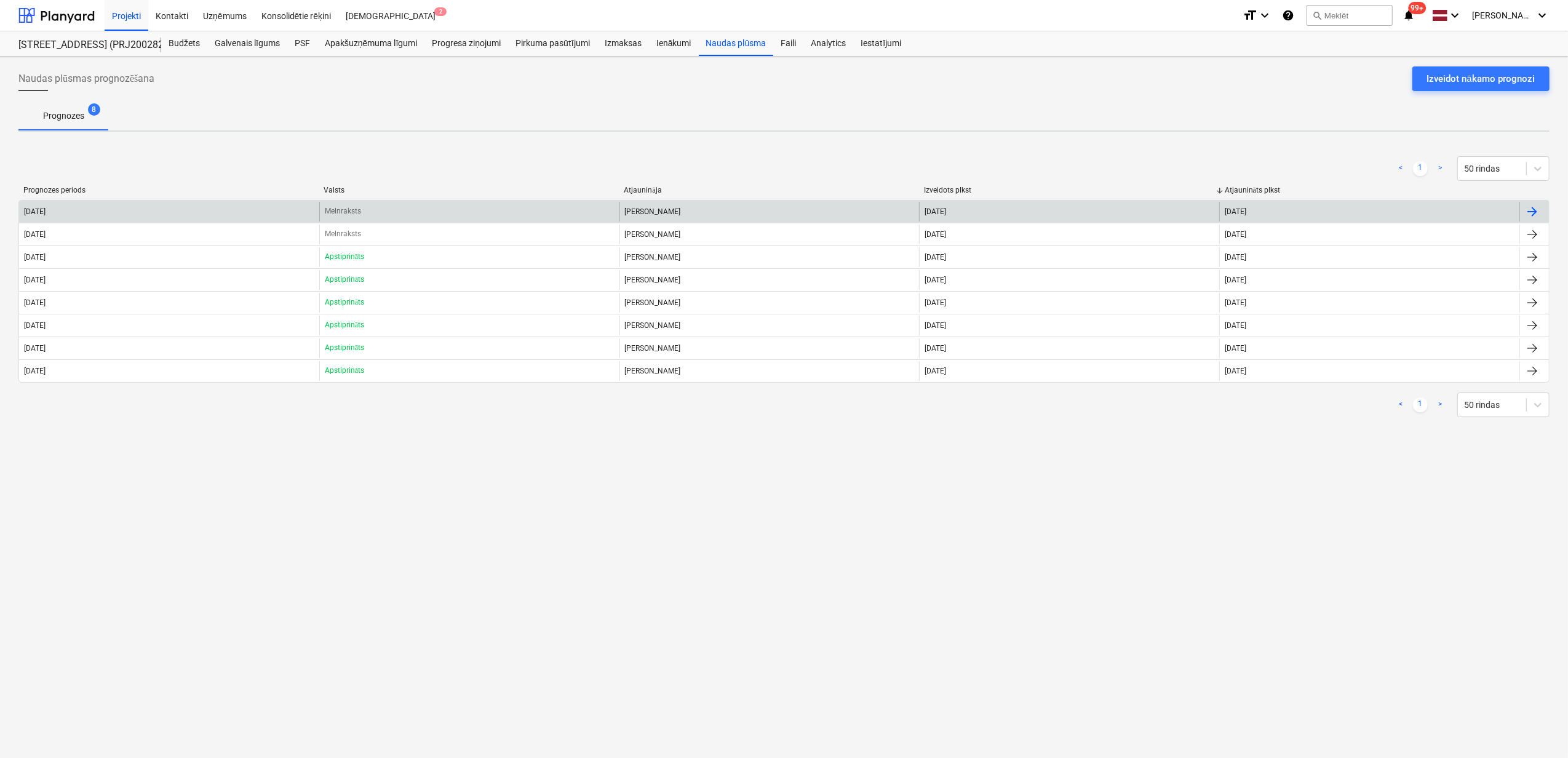
click at [712, 207] on div "Jānis Ruskuls" at bounding box center [769, 212] width 300 height 20
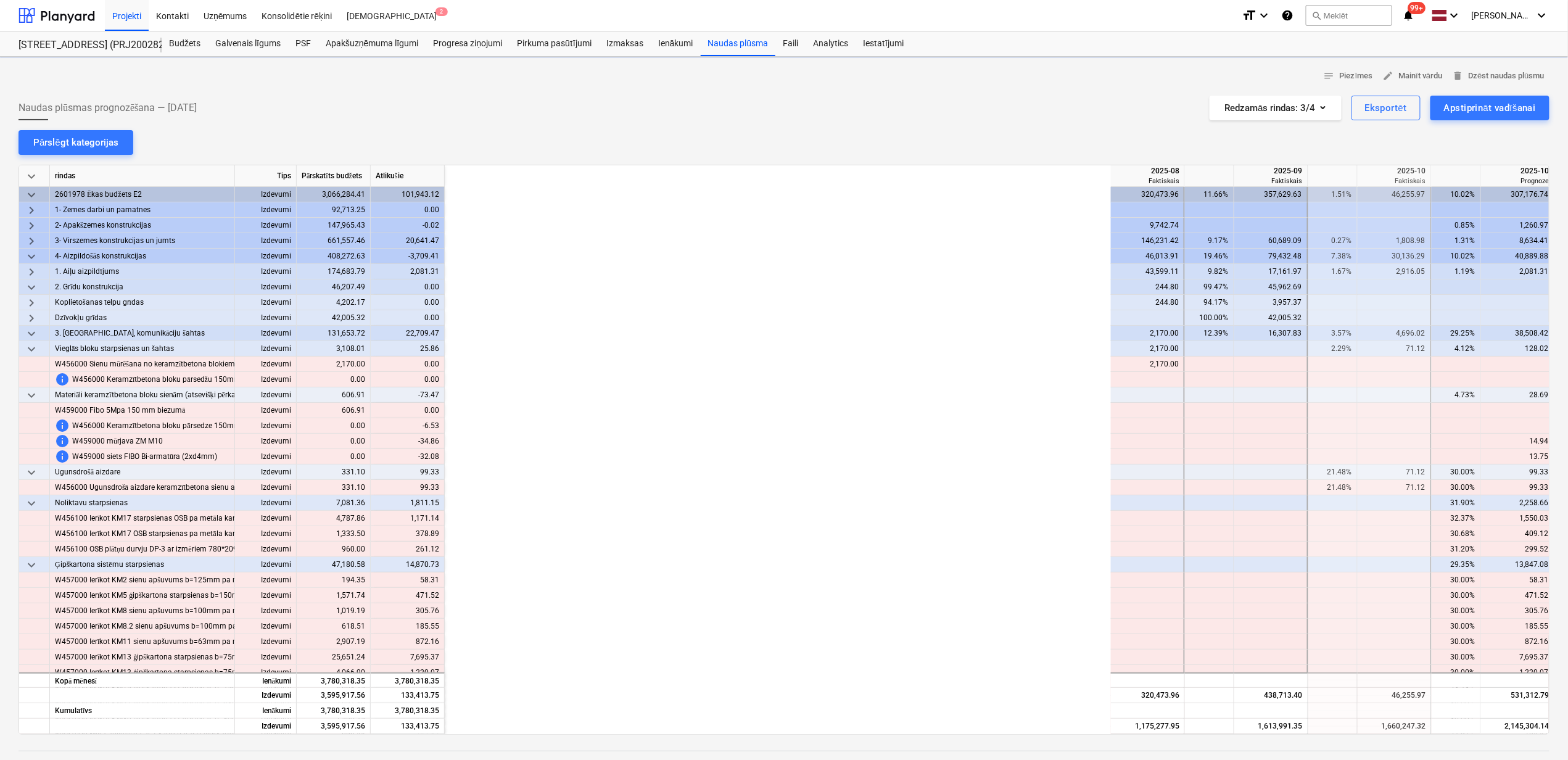
scroll to position [0, 751]
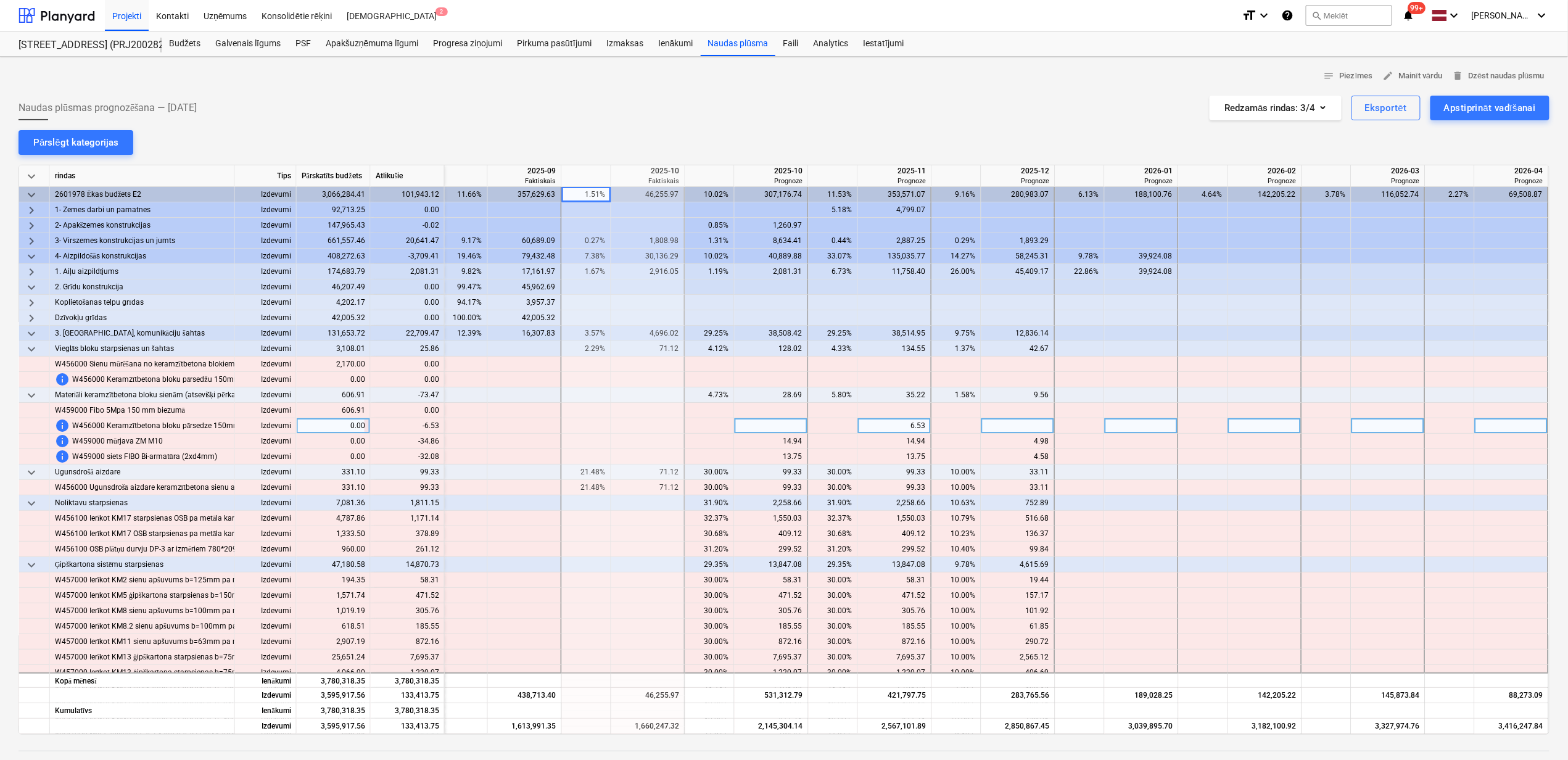
click at [904, 429] on div "6.53" at bounding box center [895, 426] width 63 height 15
click at [773, 445] on div "14.94" at bounding box center [771, 442] width 63 height 15
click at [773, 442] on div "14.94" at bounding box center [771, 442] width 63 height 15
click at [876, 438] on div "14.94" at bounding box center [895, 442] width 63 height 15
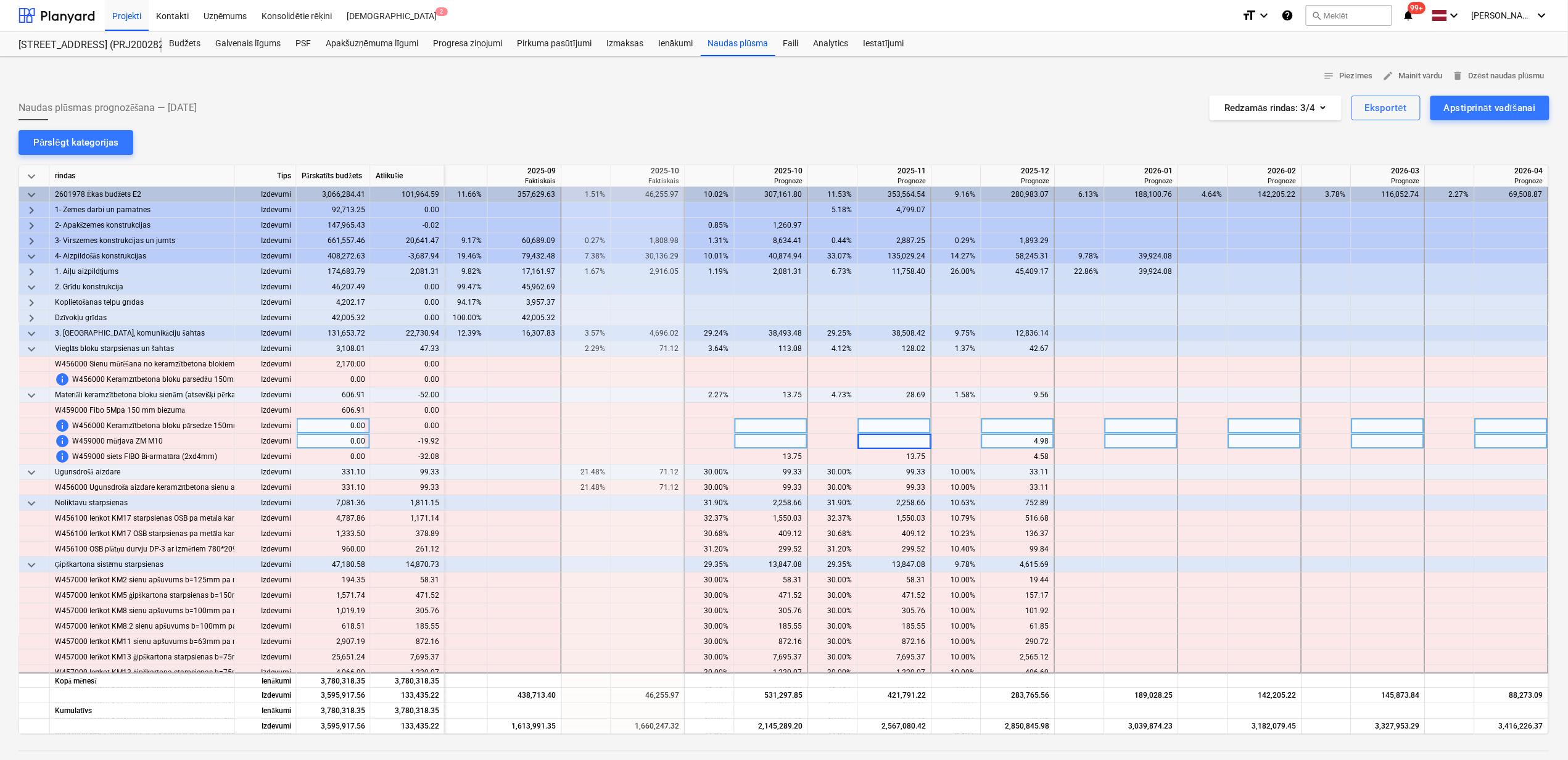
click at [993, 437] on div "4.98" at bounding box center [1018, 442] width 63 height 15
click at [989, 438] on div "4.98" at bounding box center [1018, 442] width 63 height 15
click at [772, 462] on div "13.75" at bounding box center [771, 457] width 63 height 15
click at [892, 458] on div "13.75" at bounding box center [895, 457] width 63 height 15
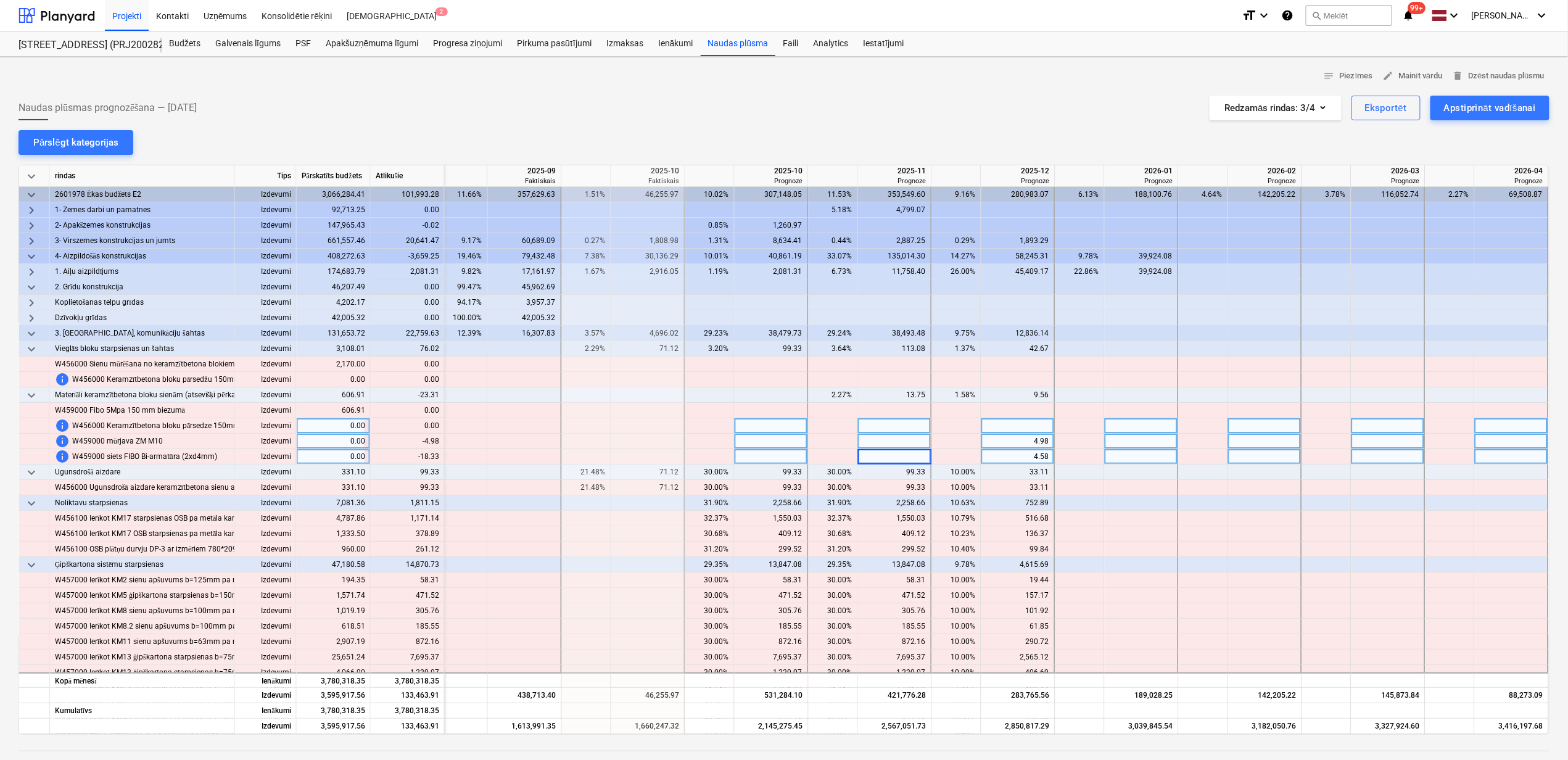
click at [991, 455] on div "4.58" at bounding box center [1018, 457] width 63 height 15
click at [991, 456] on div "4.58" at bounding box center [1018, 457] width 63 height 15
click at [1029, 443] on div "4.98" at bounding box center [1018, 442] width 63 height 15
click at [1018, 459] on div at bounding box center [1019, 457] width 74 height 15
click at [1018, 442] on div "4.98" at bounding box center [1018, 442] width 63 height 15
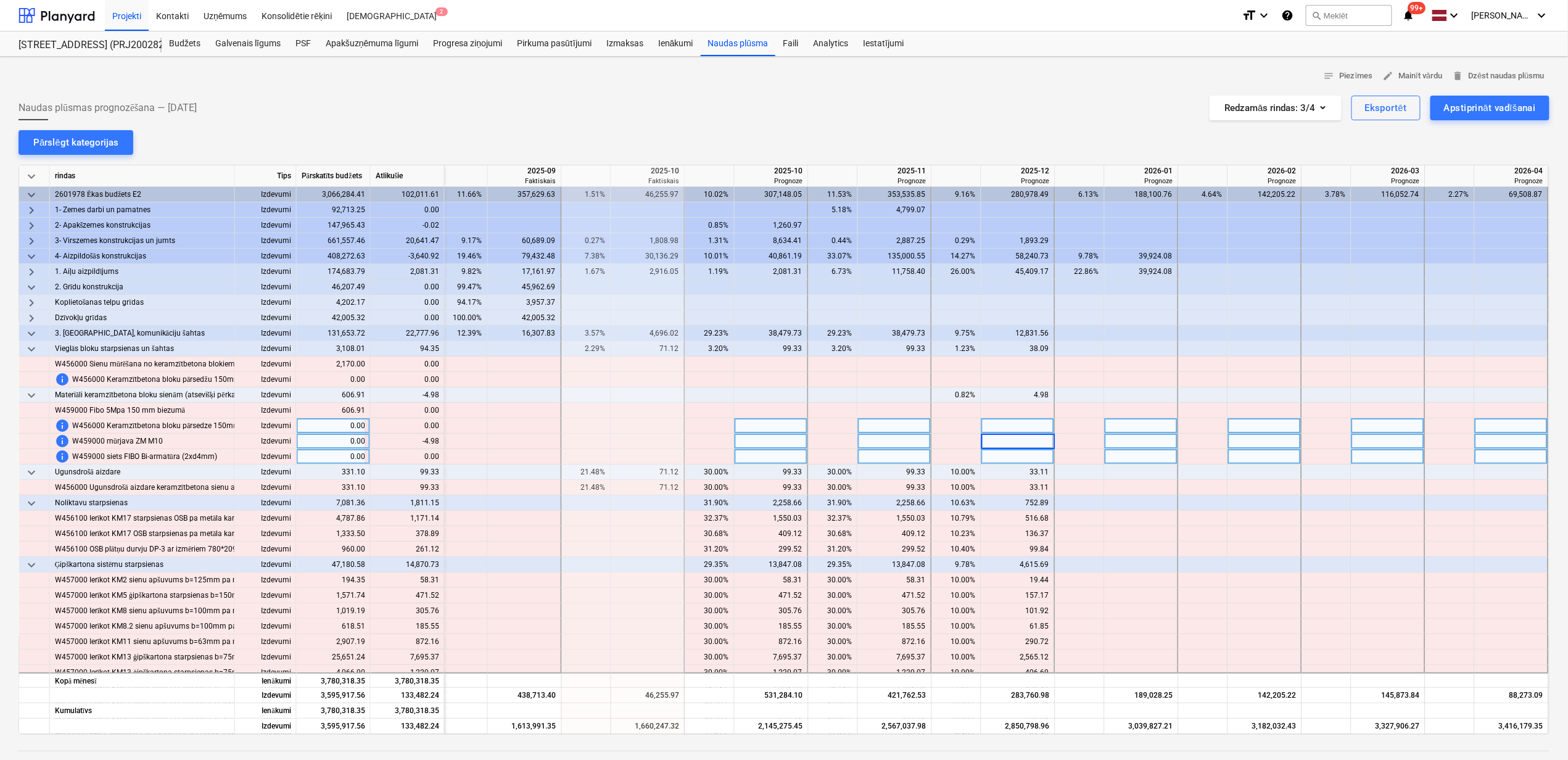
click at [1013, 454] on div at bounding box center [1019, 457] width 74 height 15
click at [32, 395] on span "keyboard_arrow_down" at bounding box center [31, 395] width 15 height 15
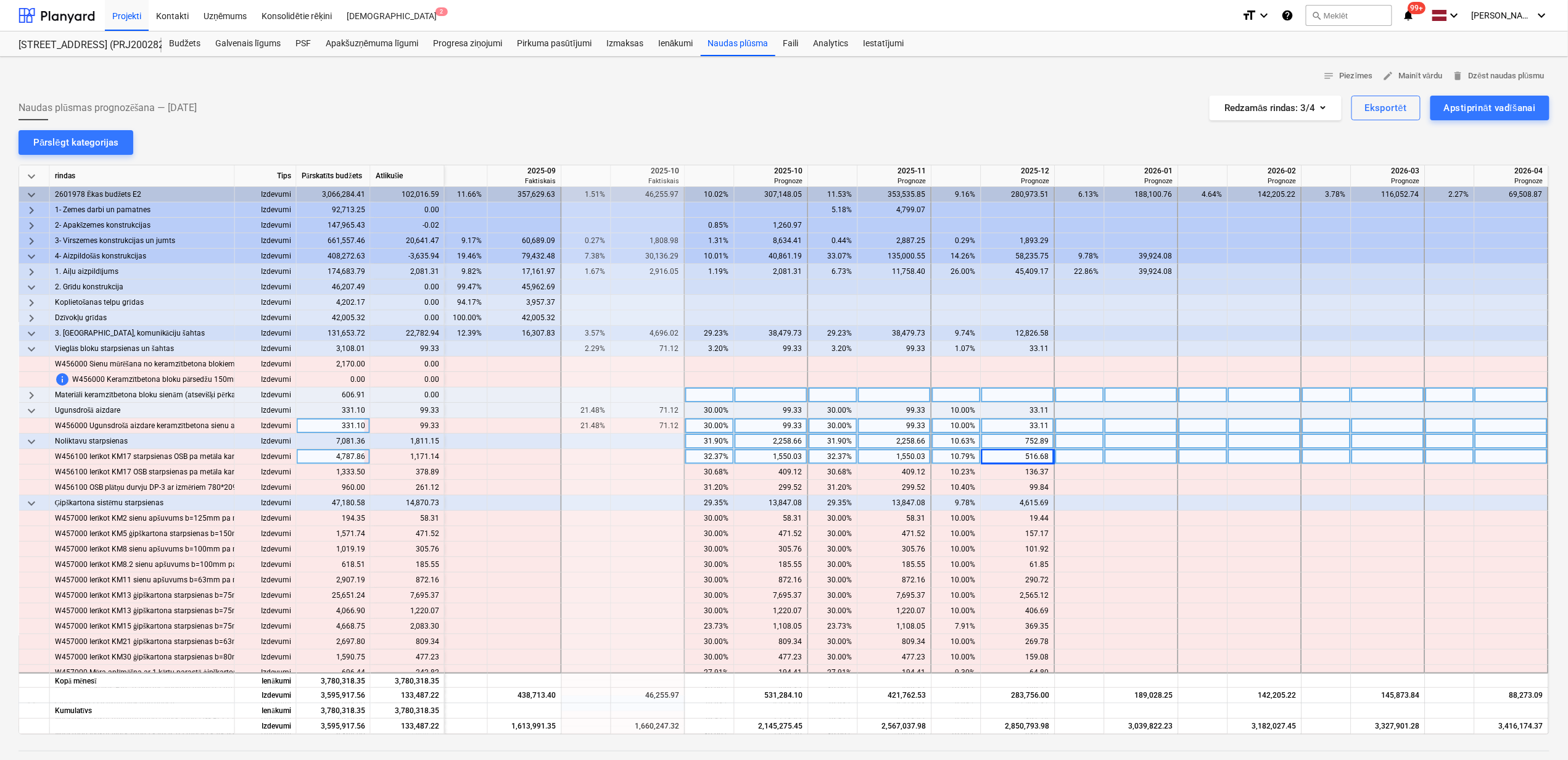
click at [941, 428] on div "10.00%" at bounding box center [956, 426] width 39 height 15
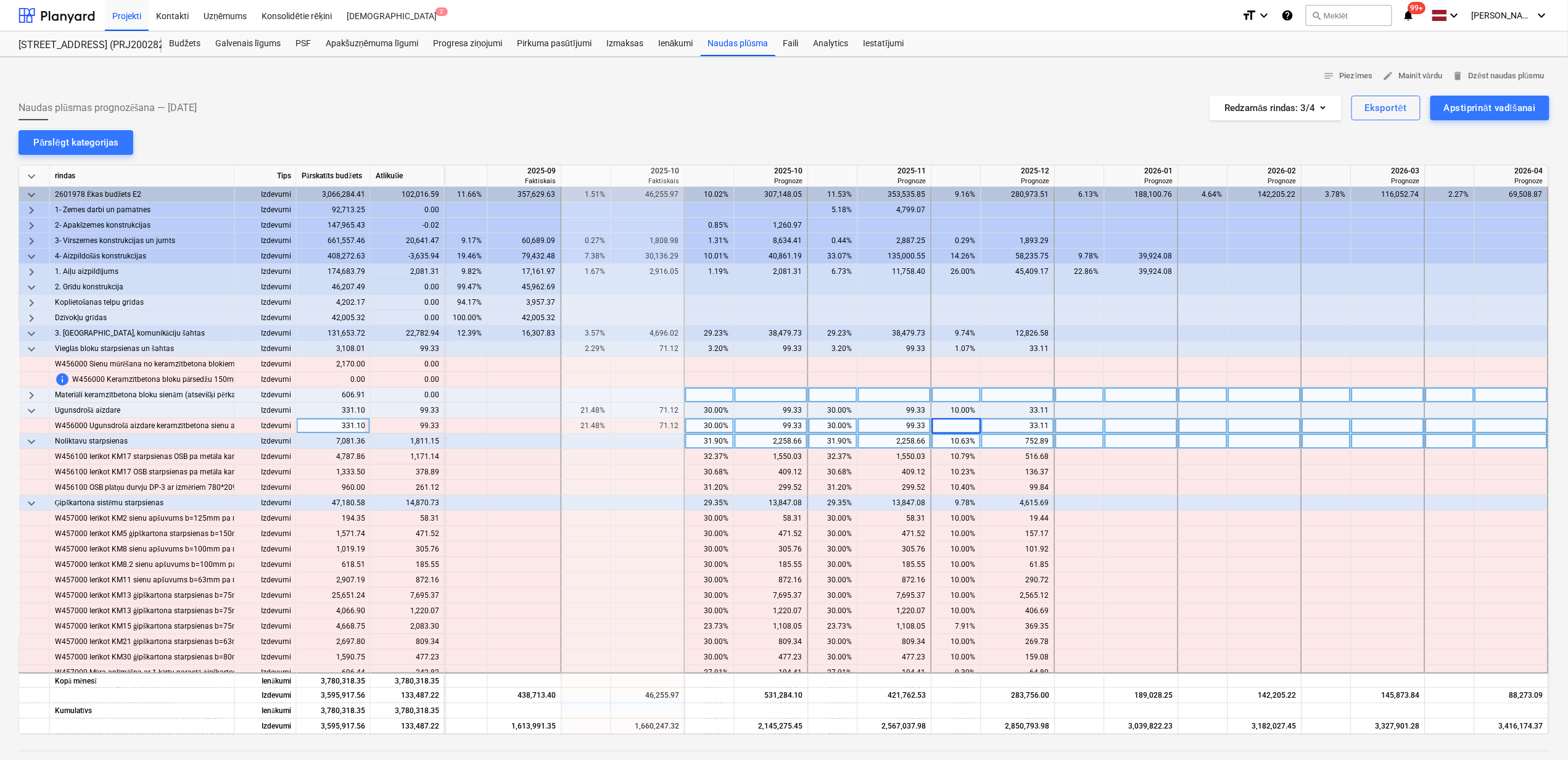
click at [1151, 433] on div at bounding box center [1142, 426] width 74 height 15
click at [829, 425] on div "30.00%" at bounding box center [833, 426] width 39 height 15
click at [696, 428] on div "30.00%" at bounding box center [709, 426] width 39 height 15
type input "1"
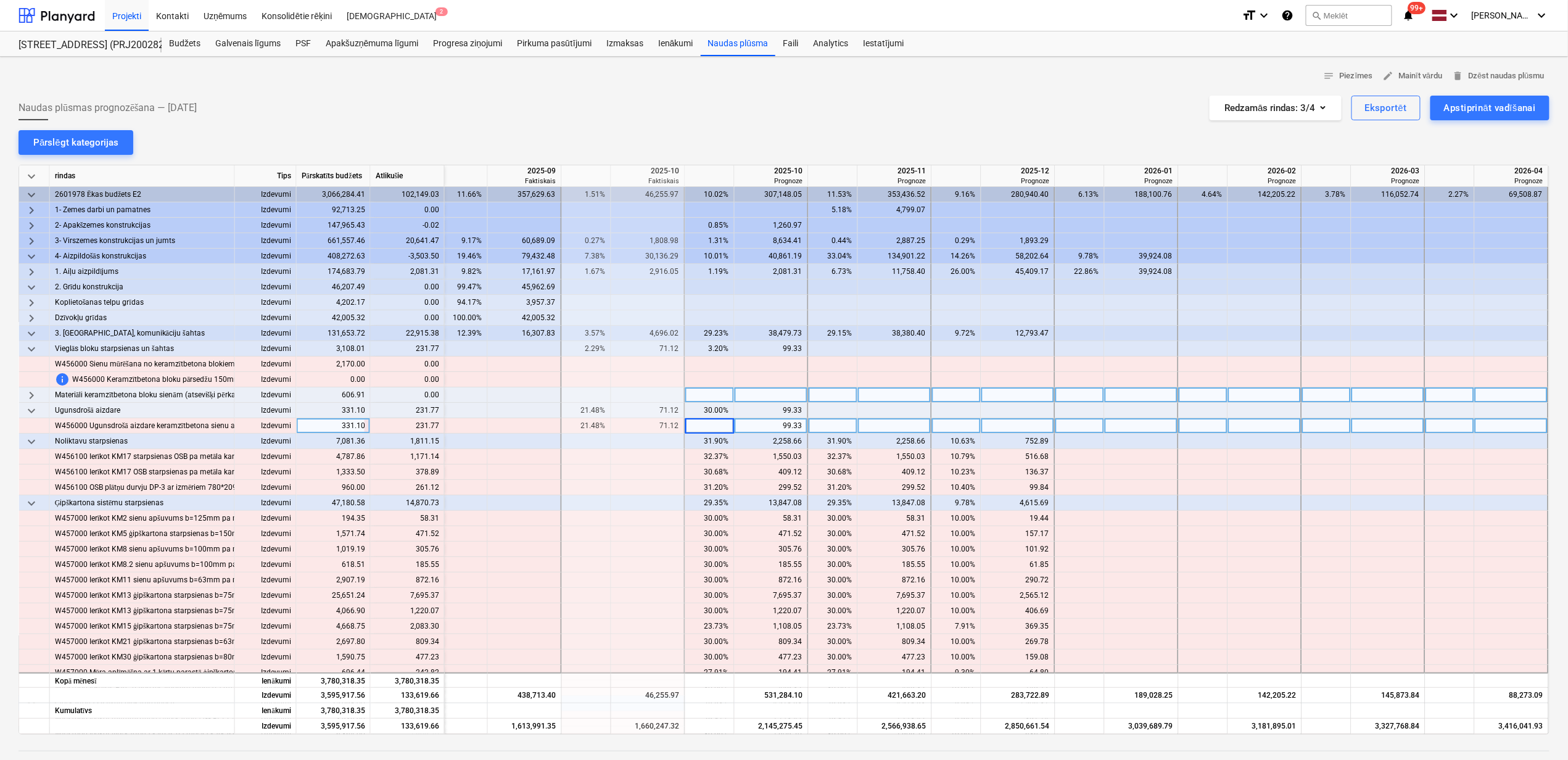
click at [949, 430] on div at bounding box center [957, 426] width 49 height 15
click at [763, 425] on div at bounding box center [772, 426] width 74 height 15
type input "259.98"
click at [914, 382] on div at bounding box center [895, 379] width 74 height 15
click at [705, 425] on div "78.52%" at bounding box center [709, 426] width 39 height 15
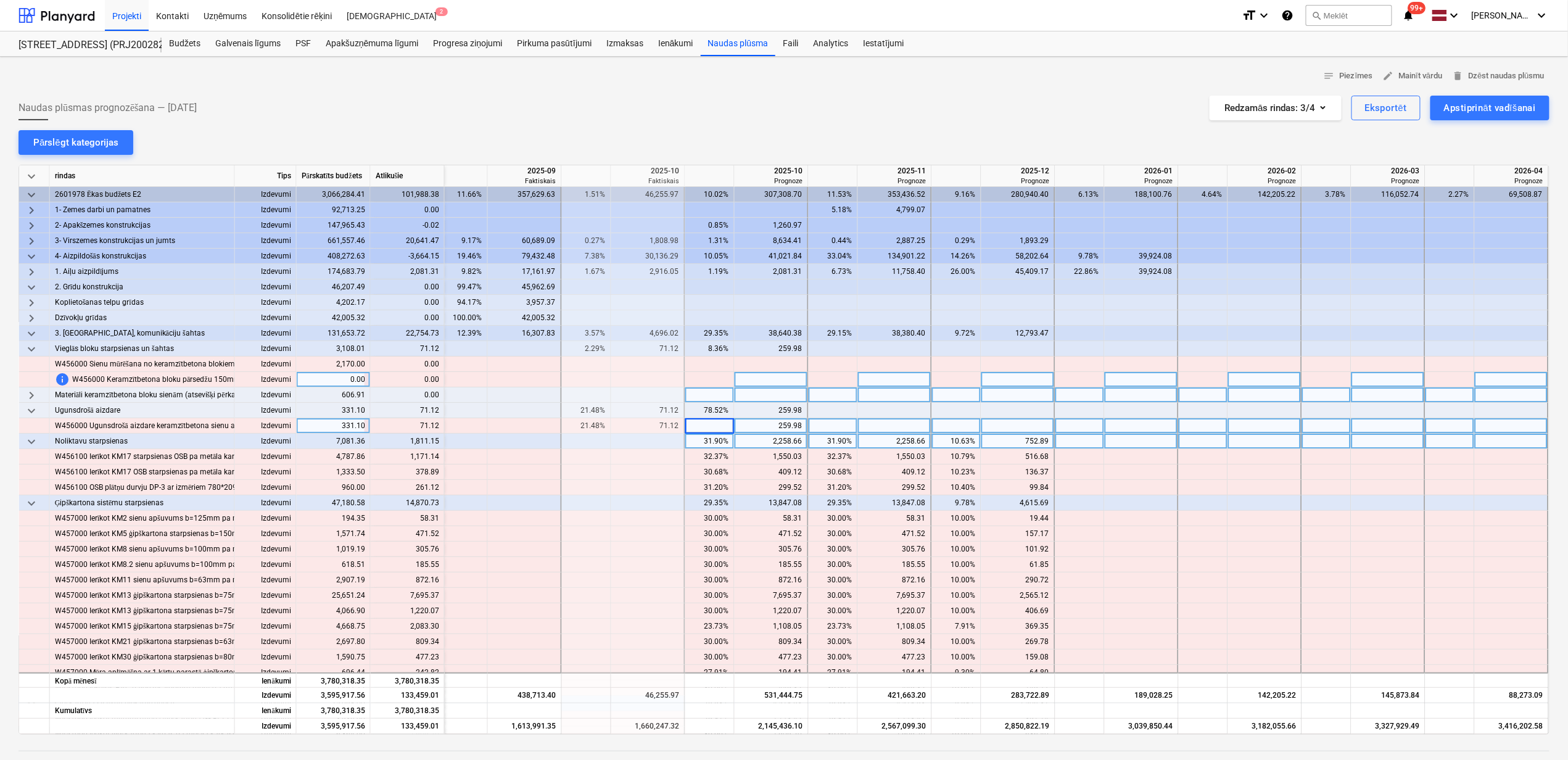
click at [864, 445] on div "2,258.66" at bounding box center [895, 442] width 63 height 15
click at [765, 422] on div at bounding box center [772, 426] width 74 height 15
type input "2"
click at [735, 422] on input at bounding box center [771, 425] width 73 height 15
click at [719, 422] on div at bounding box center [710, 426] width 49 height 15
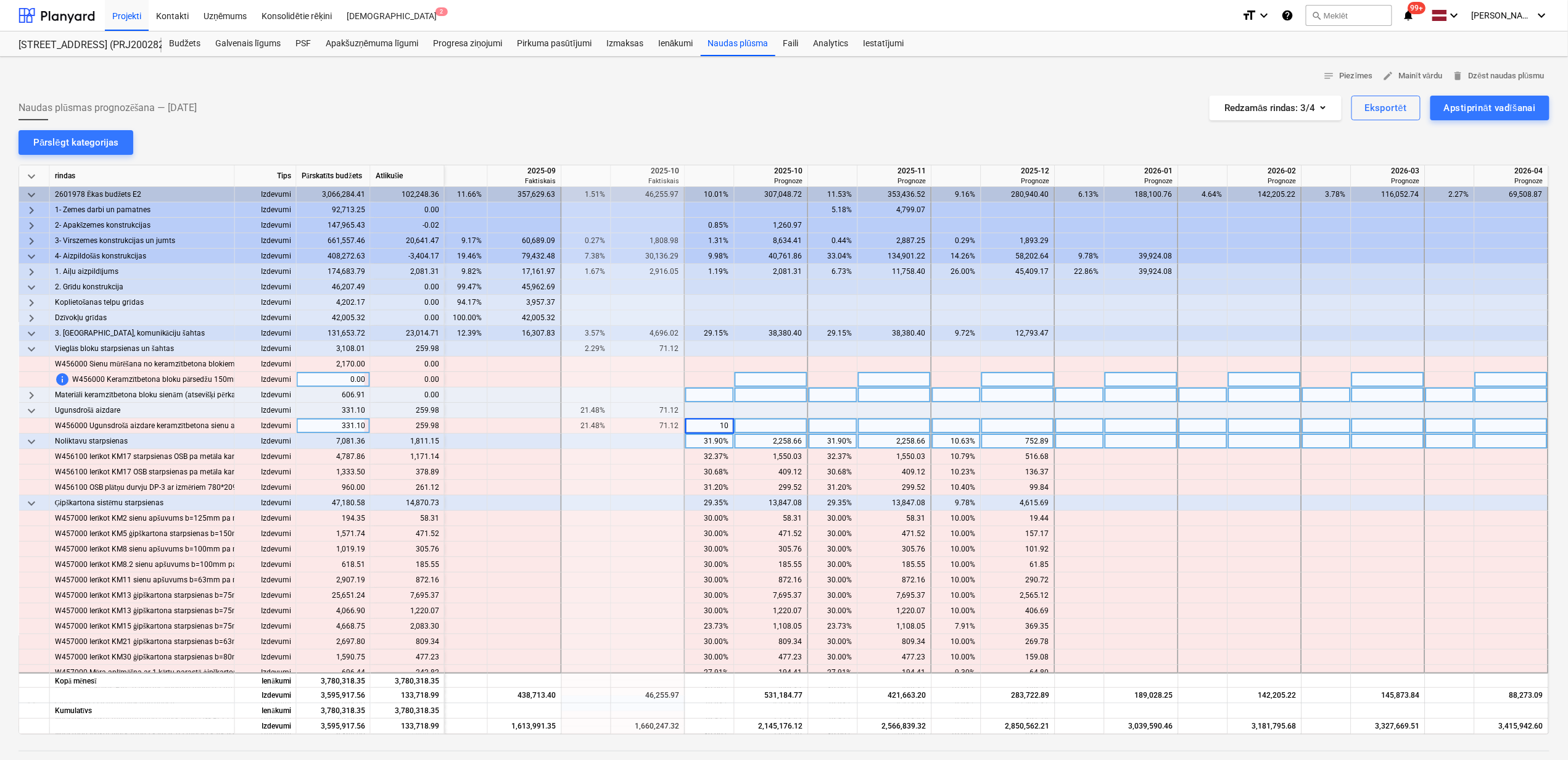
type input "100"
click at [832, 458] on div "32.37%" at bounding box center [833, 457] width 39 height 15
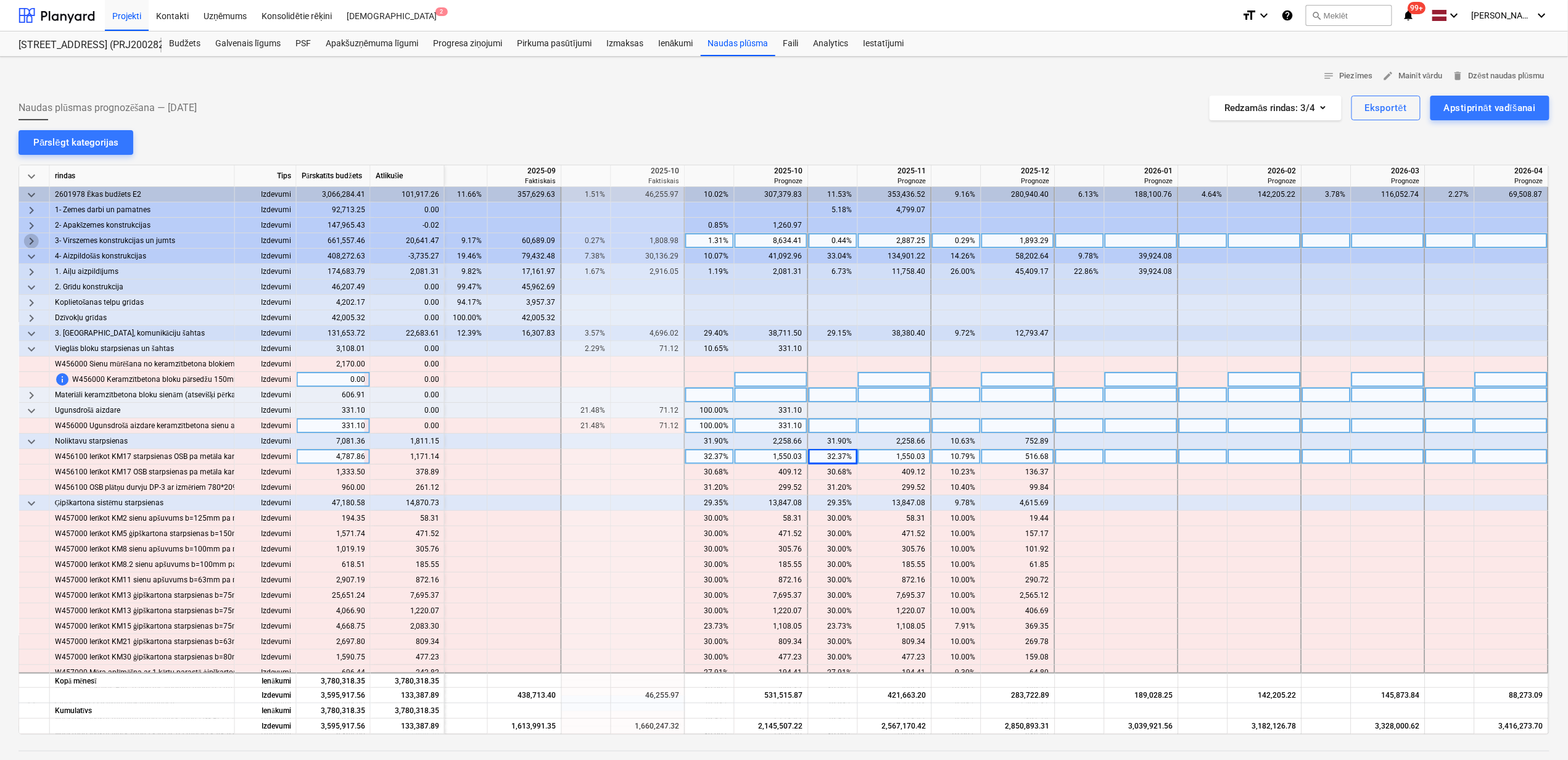
click at [30, 242] on span "keyboard_arrow_right" at bounding box center [31, 241] width 15 height 15
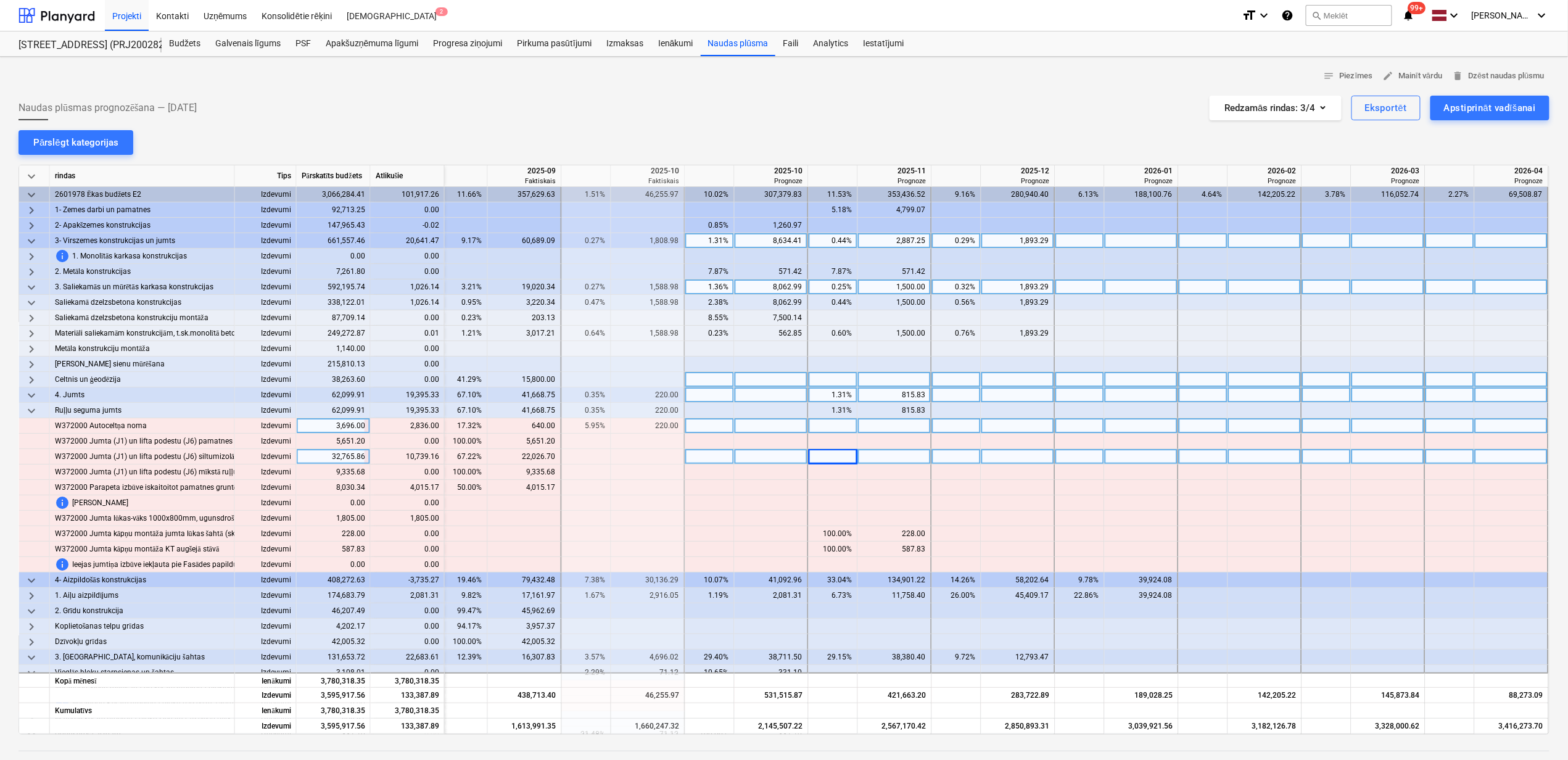
click at [598, 284] on div "0.27%" at bounding box center [586, 287] width 39 height 15
click at [35, 335] on span "keyboard_arrow_right" at bounding box center [31, 333] width 15 height 15
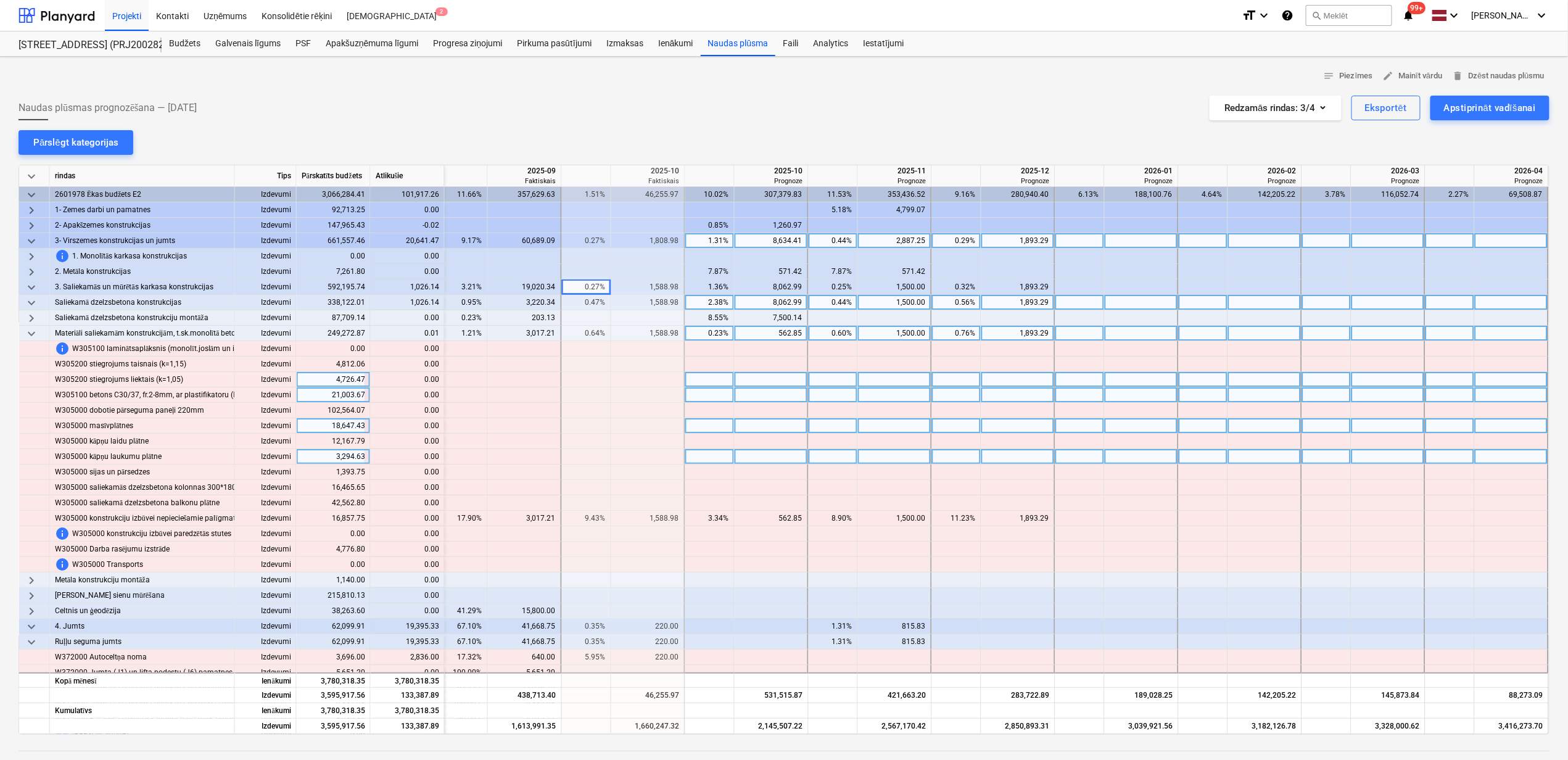
click at [35, 306] on span "keyboard_arrow_down" at bounding box center [31, 302] width 15 height 15
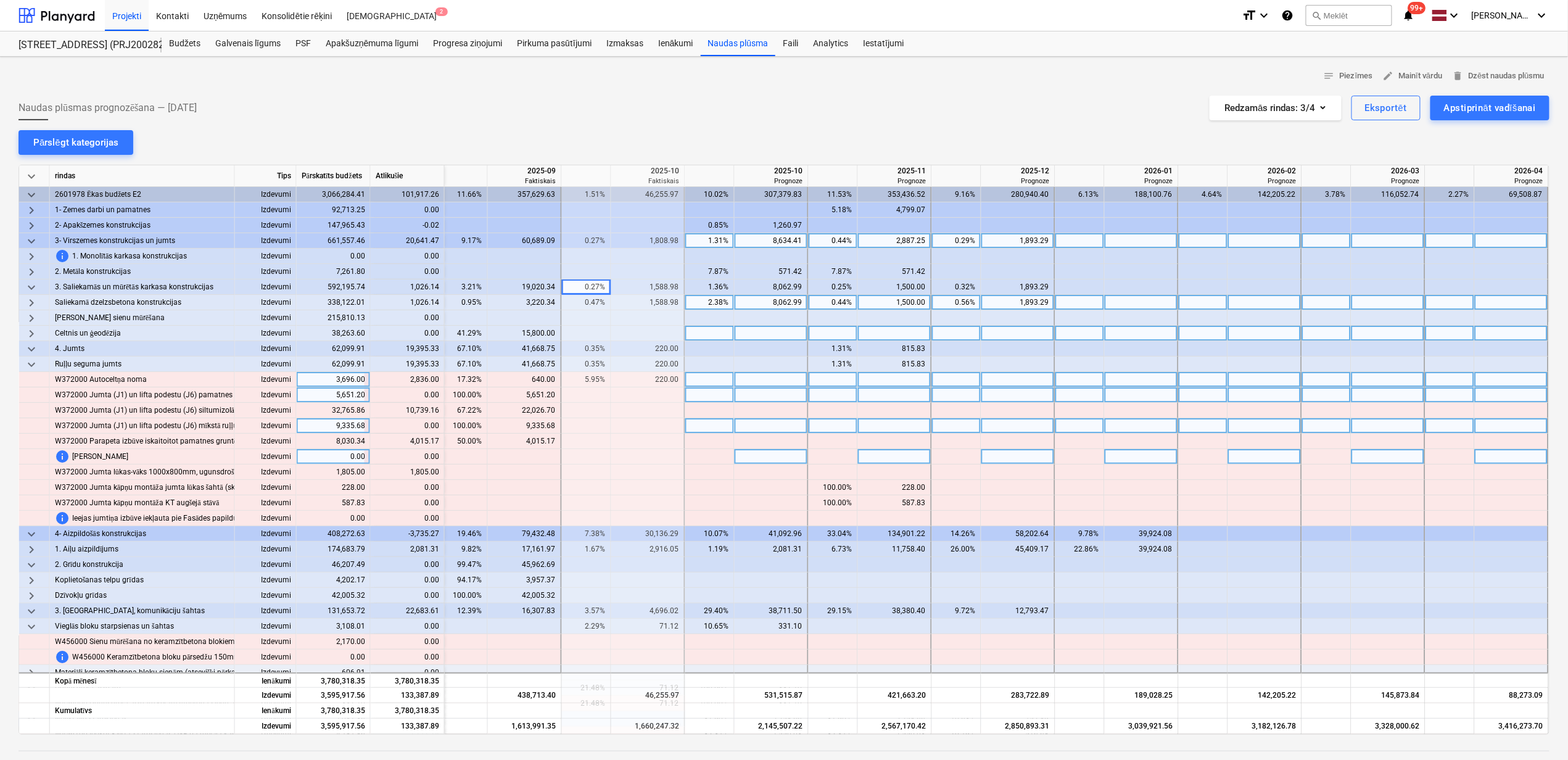
click at [32, 239] on span "keyboard_arrow_down" at bounding box center [31, 241] width 15 height 15
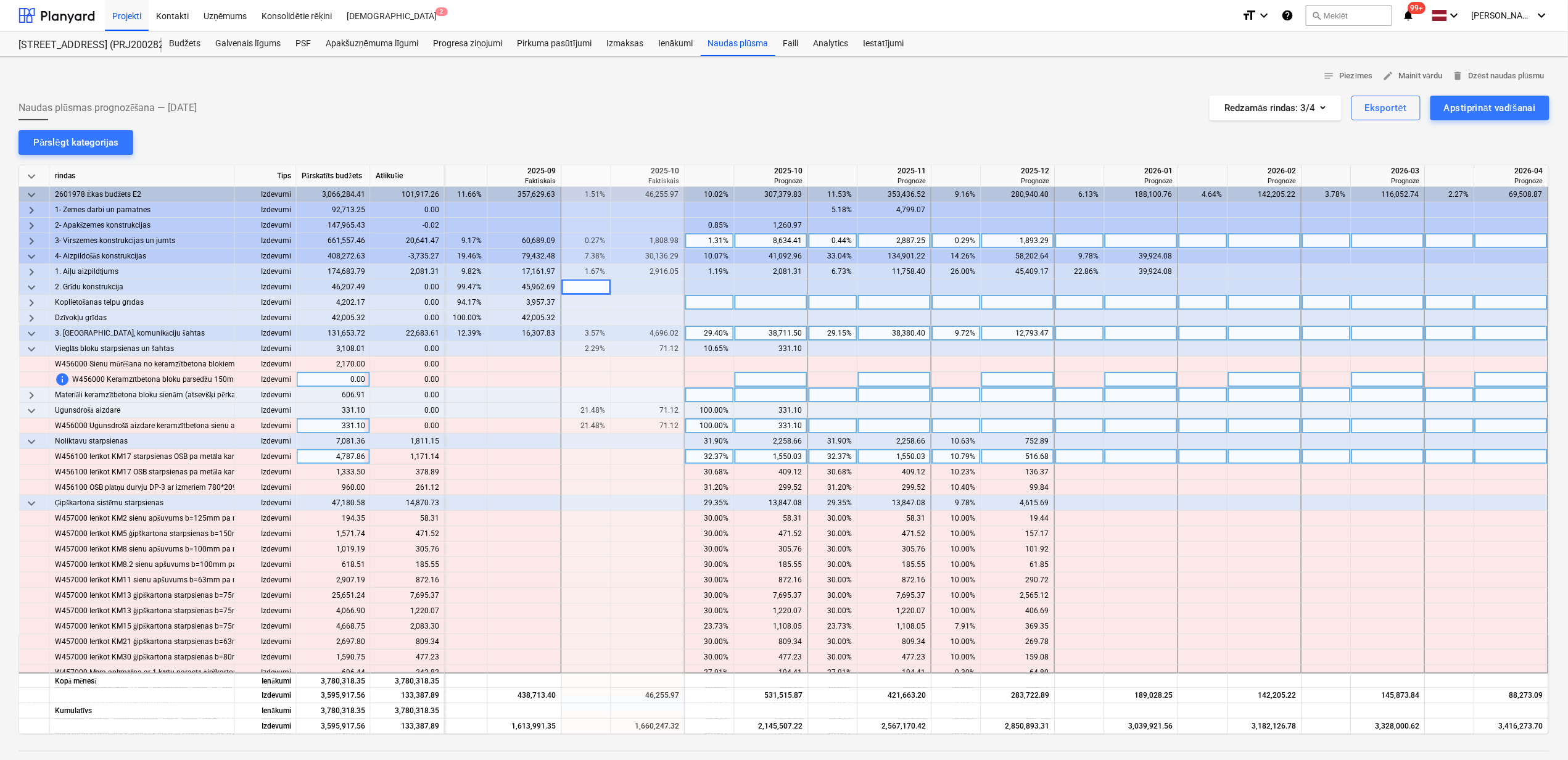
click at [31, 240] on span "keyboard_arrow_right" at bounding box center [31, 241] width 15 height 15
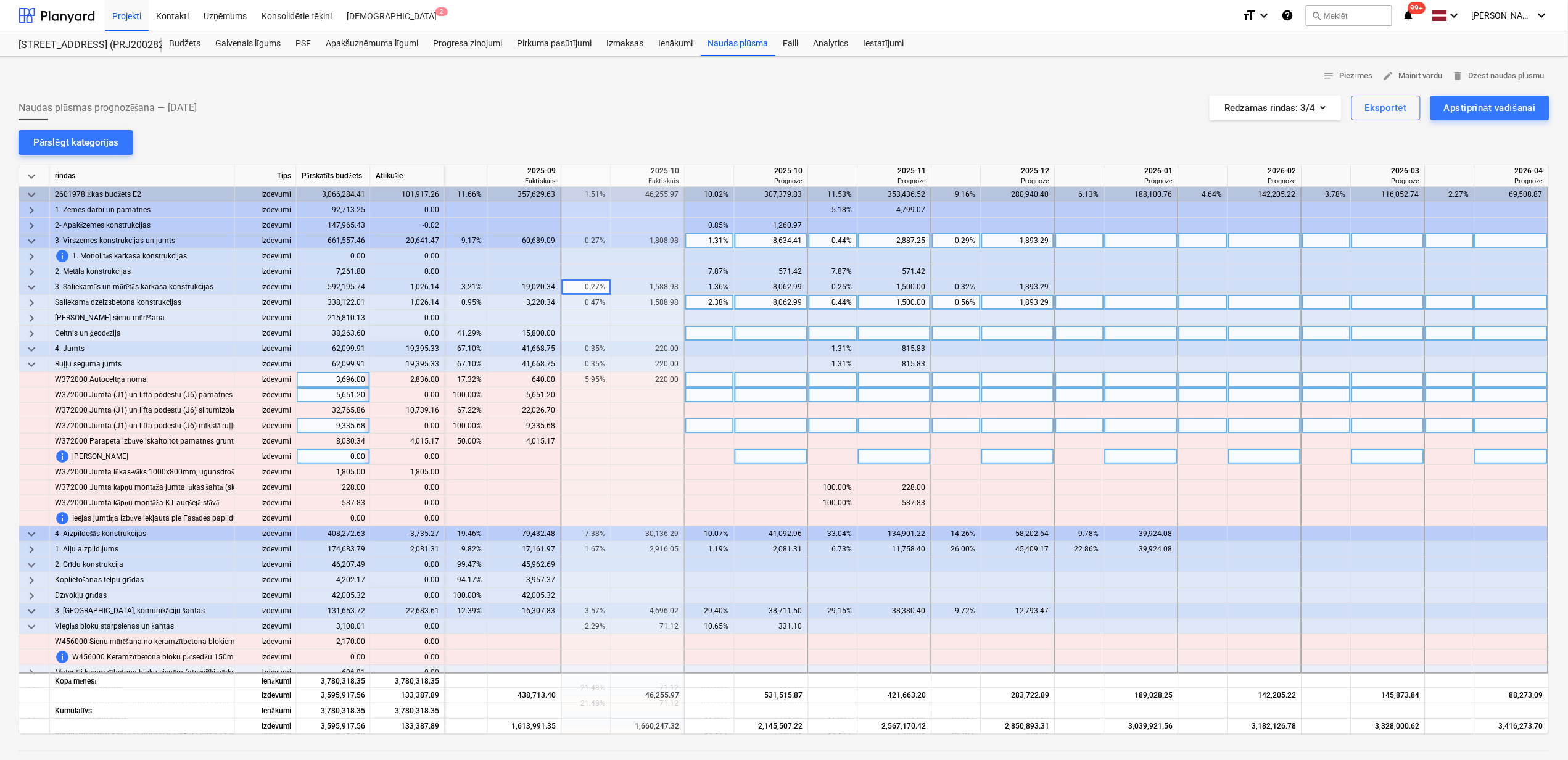
click at [882, 382] on div at bounding box center [895, 379] width 74 height 15
type input "2836"
click at [761, 400] on div at bounding box center [772, 395] width 74 height 15
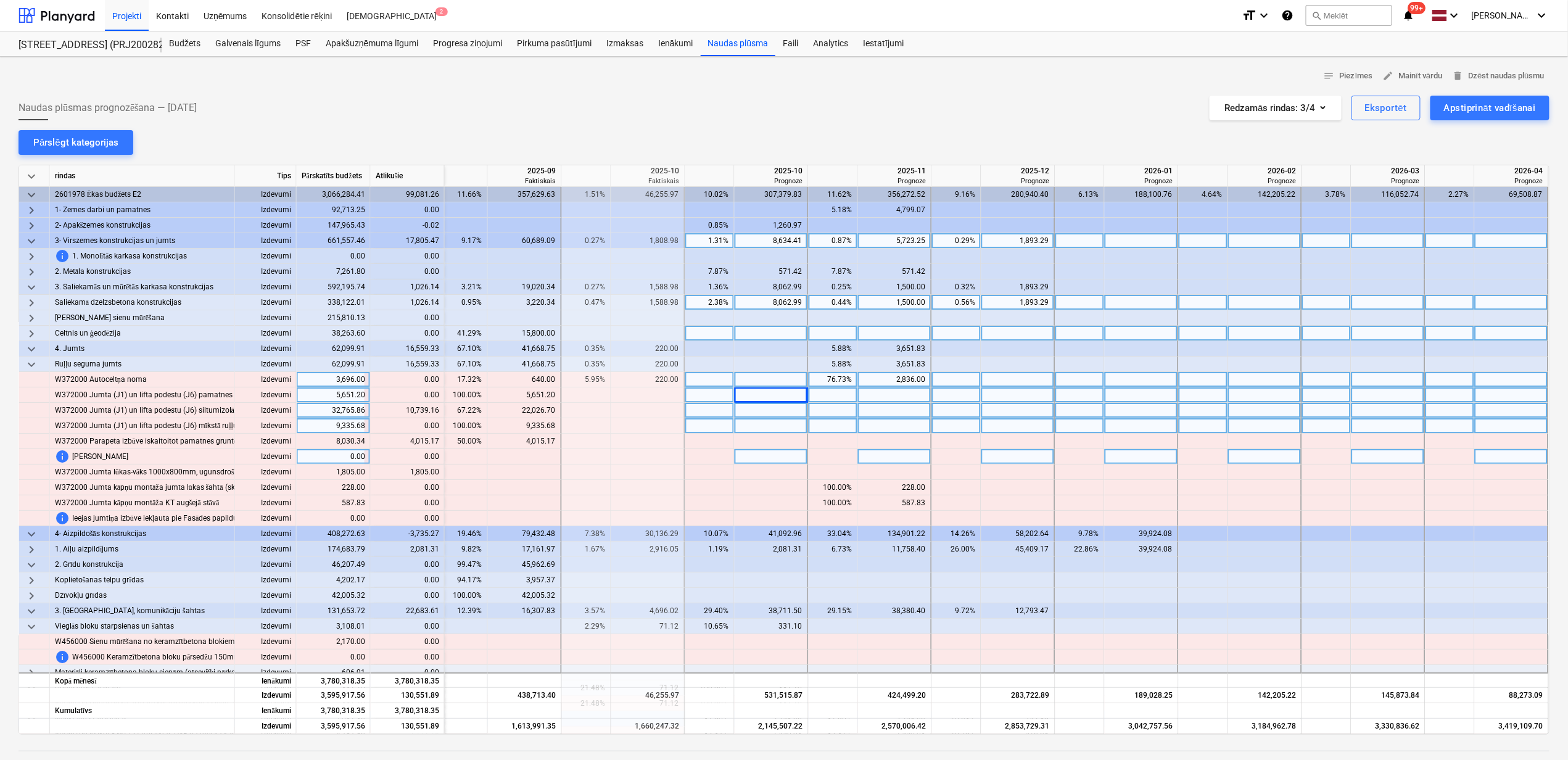
click at [786, 412] on div at bounding box center [772, 411] width 74 height 15
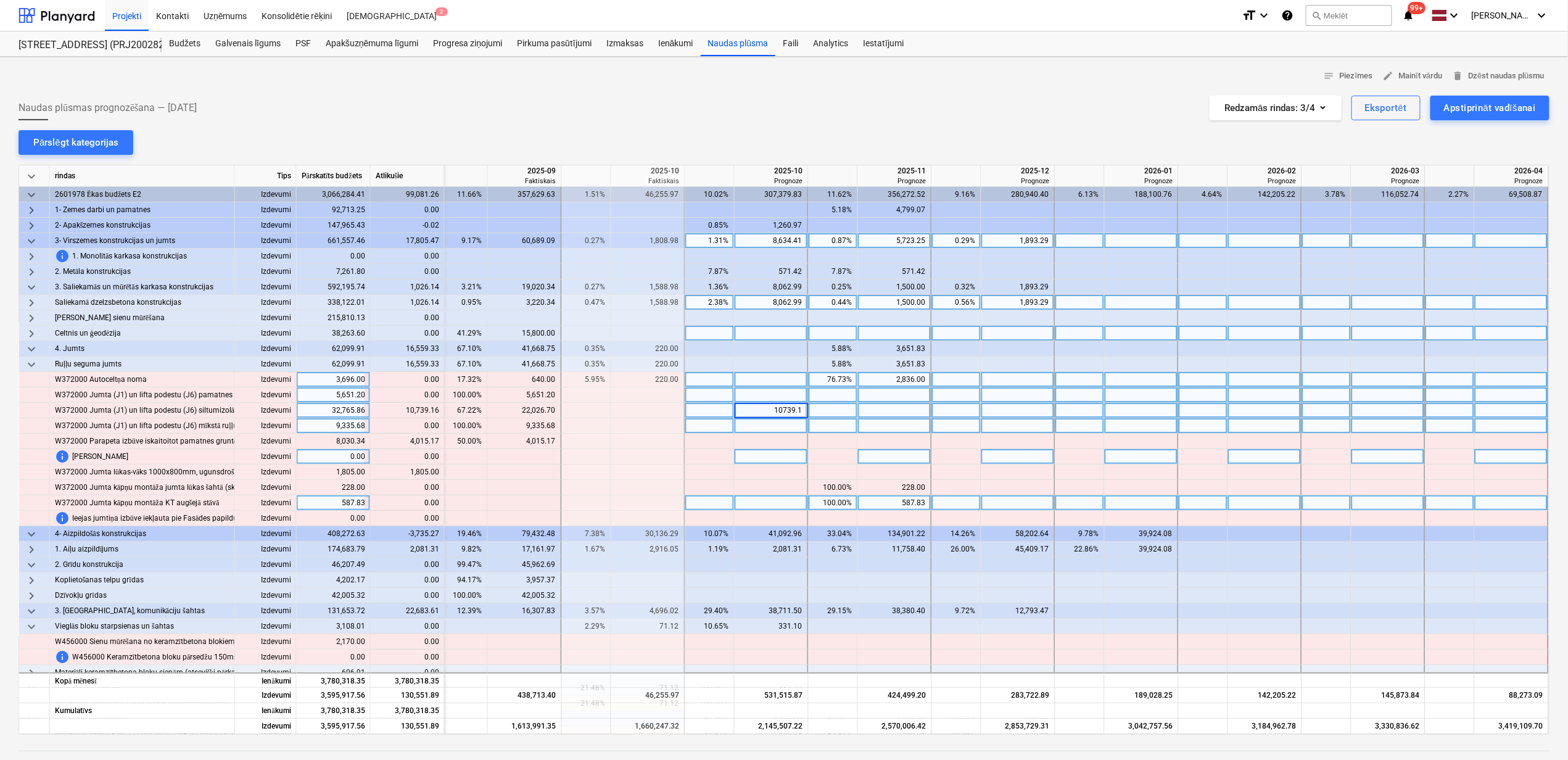
type input "10739.16"
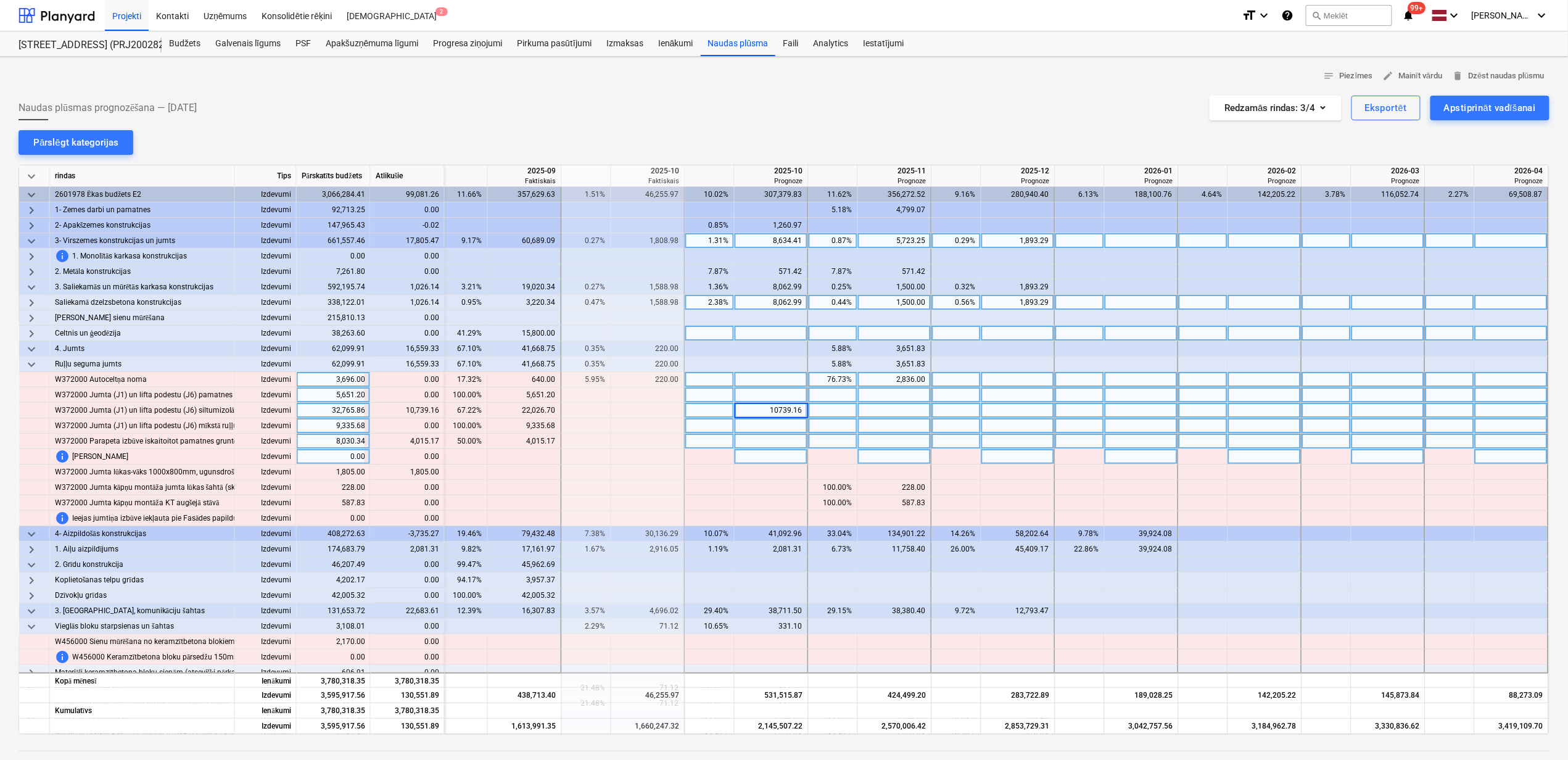
click at [756, 442] on div at bounding box center [772, 442] width 74 height 15
click at [779, 438] on div at bounding box center [772, 442] width 74 height 15
type input "4015.17"
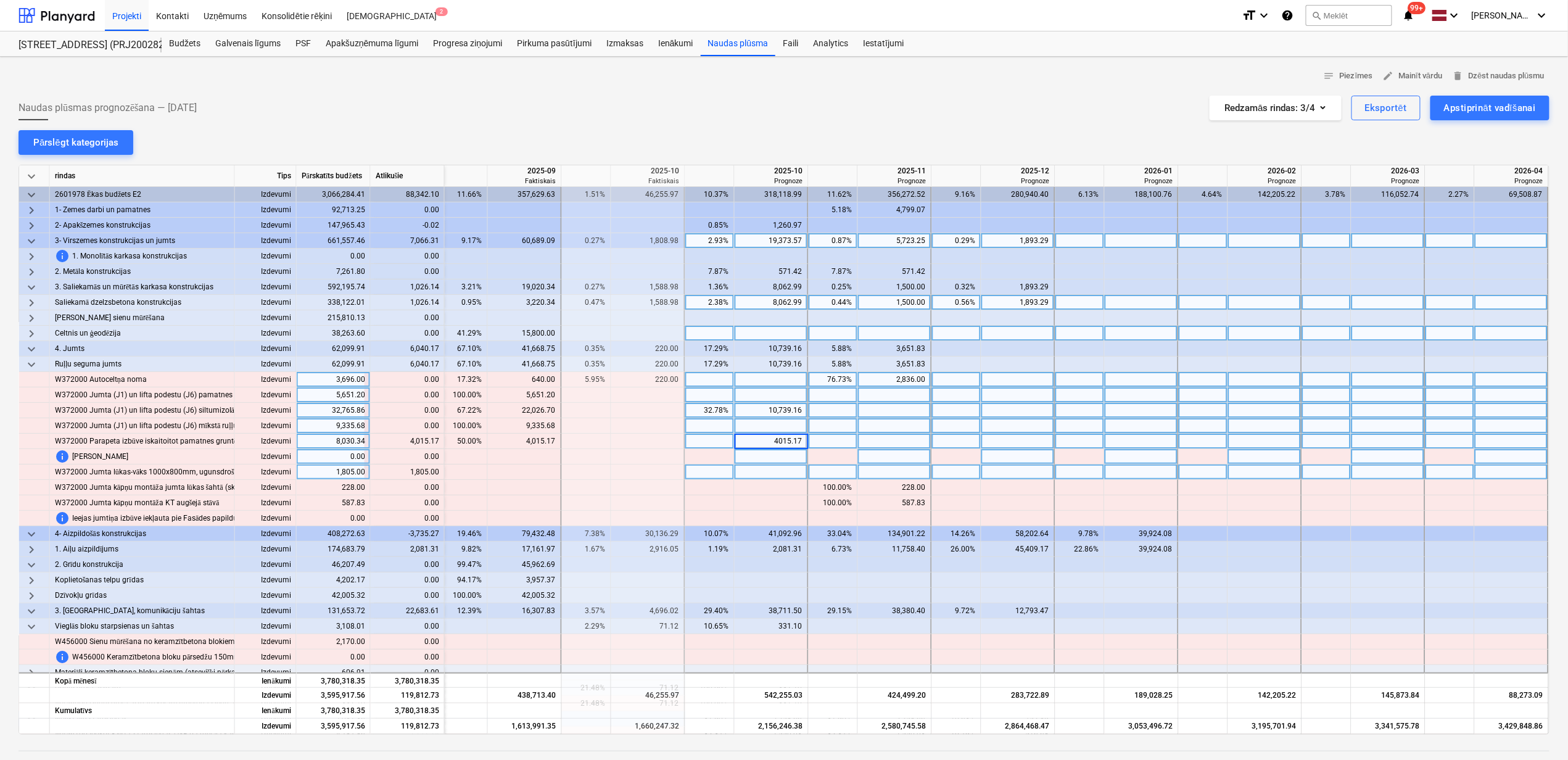
click at [773, 476] on div at bounding box center [772, 472] width 74 height 15
click at [776, 475] on div at bounding box center [772, 472] width 74 height 15
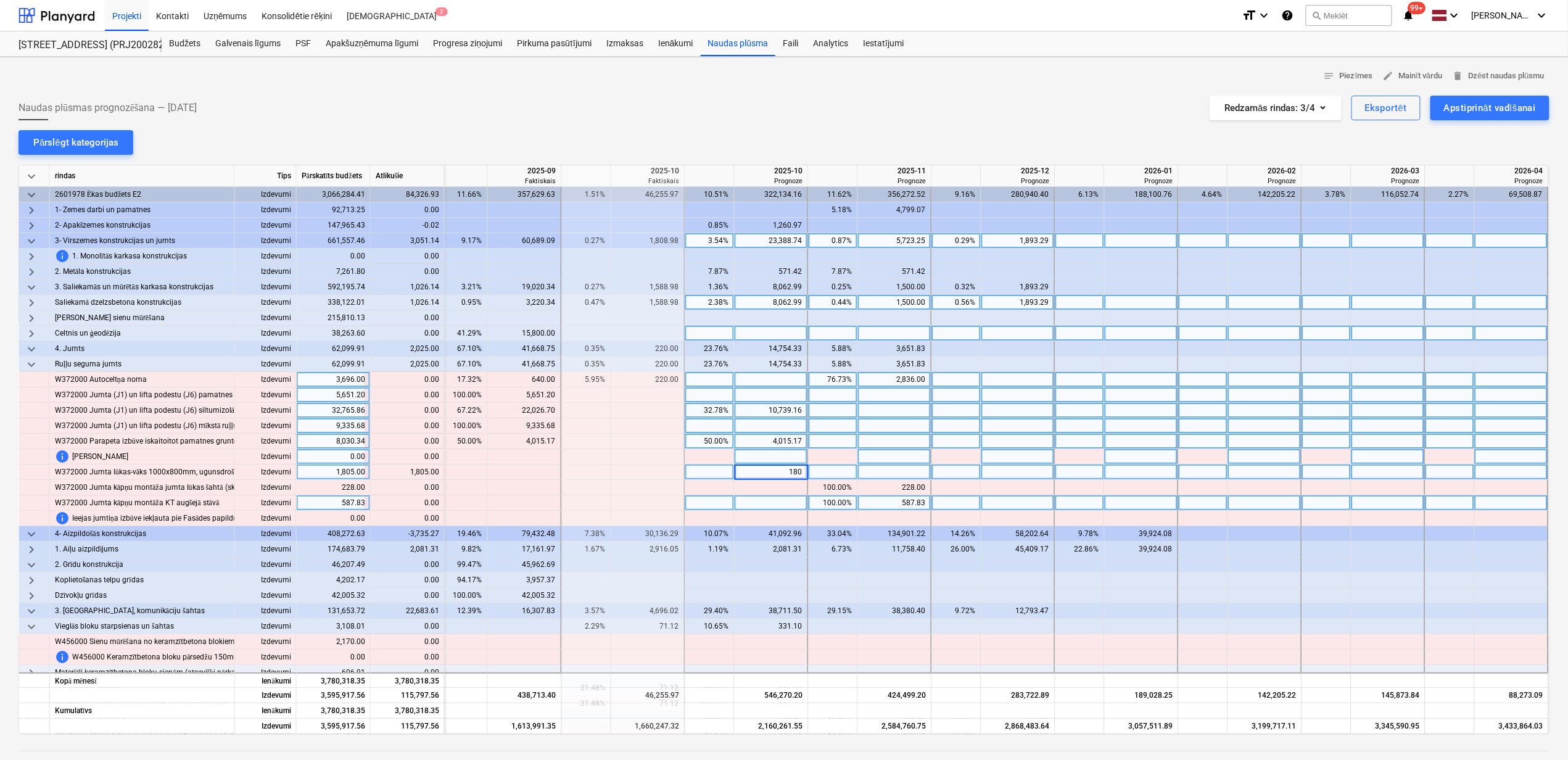
type input "1805"
click at [590, 499] on div at bounding box center [586, 503] width 49 height 15
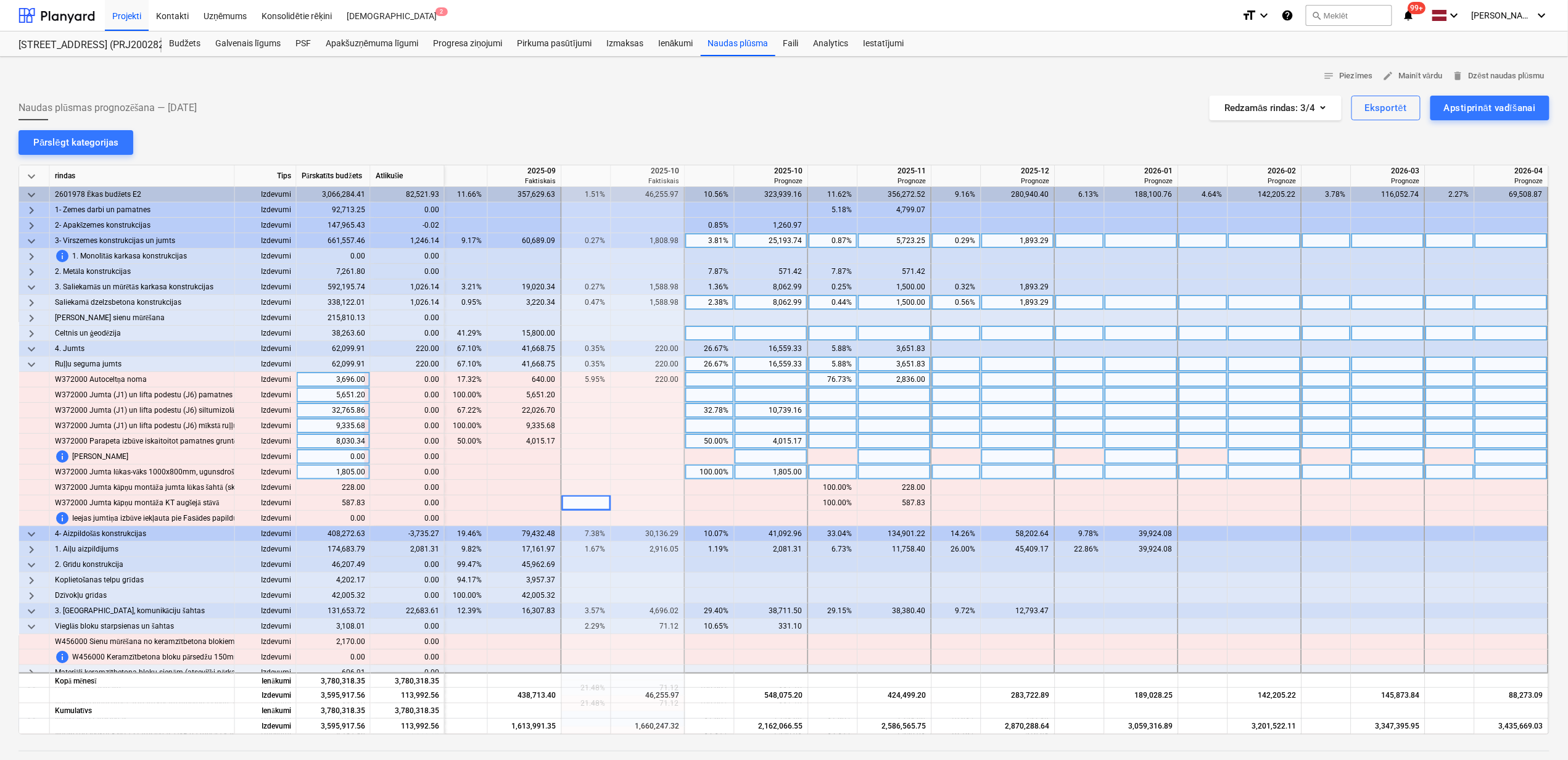
drag, startPoint x: 37, startPoint y: 361, endPoint x: 38, endPoint y: 368, distance: 7.1
click at [38, 368] on span "keyboard_arrow_down" at bounding box center [31, 364] width 15 height 15
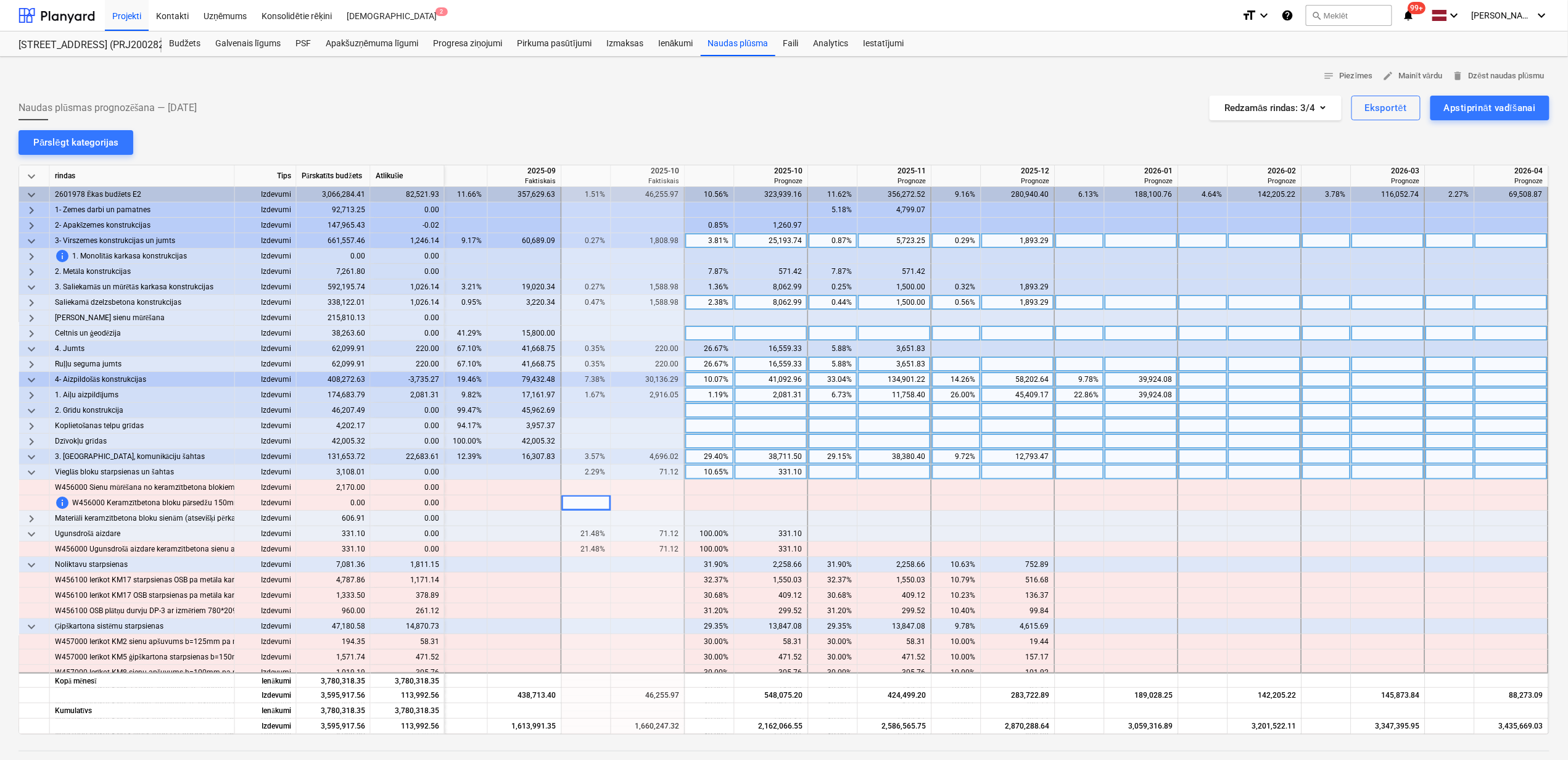
click at [30, 243] on span "keyboard_arrow_down" at bounding box center [31, 241] width 15 height 15
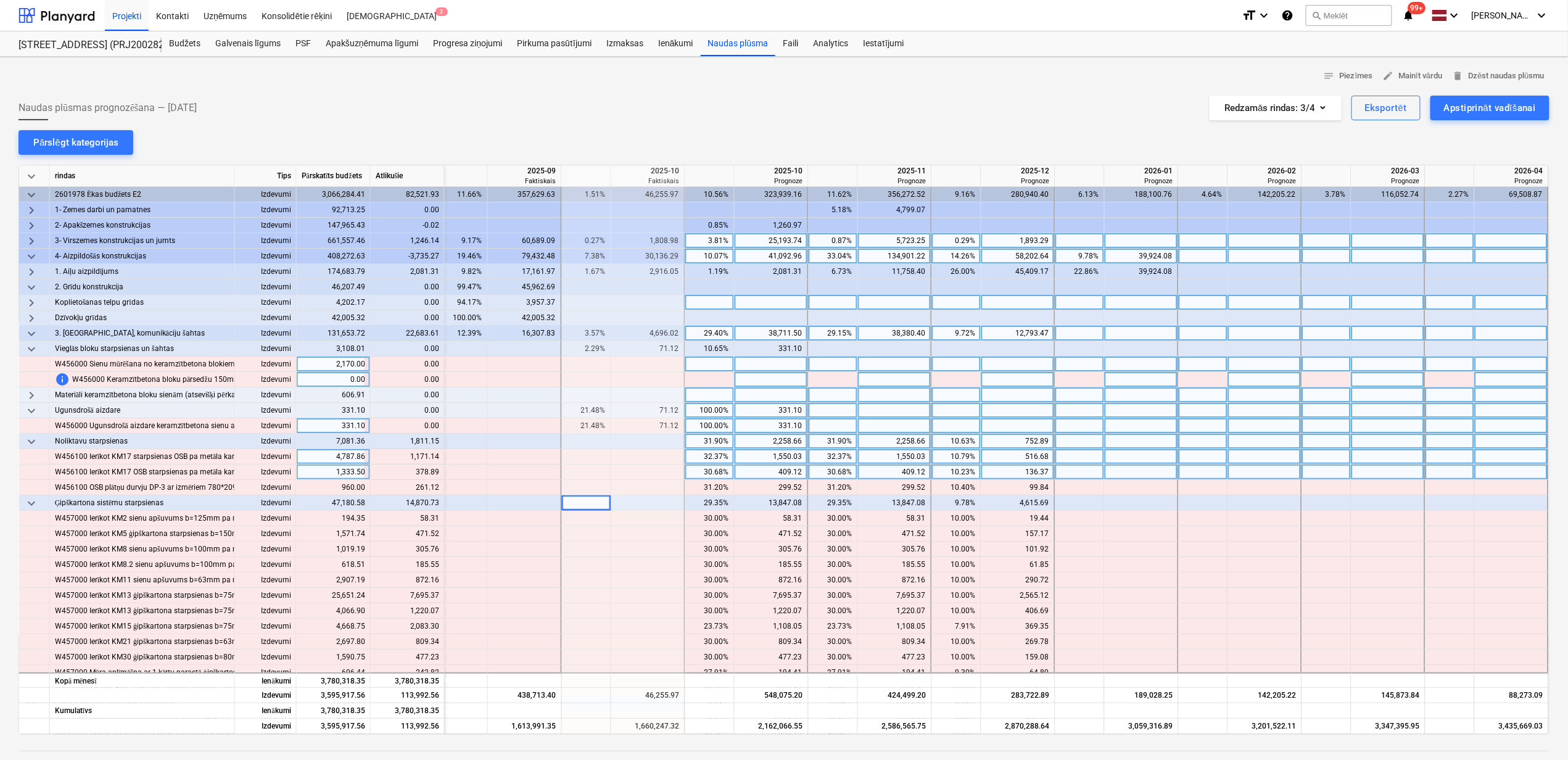
click at [36, 249] on span "keyboard_arrow_down" at bounding box center [31, 256] width 15 height 15
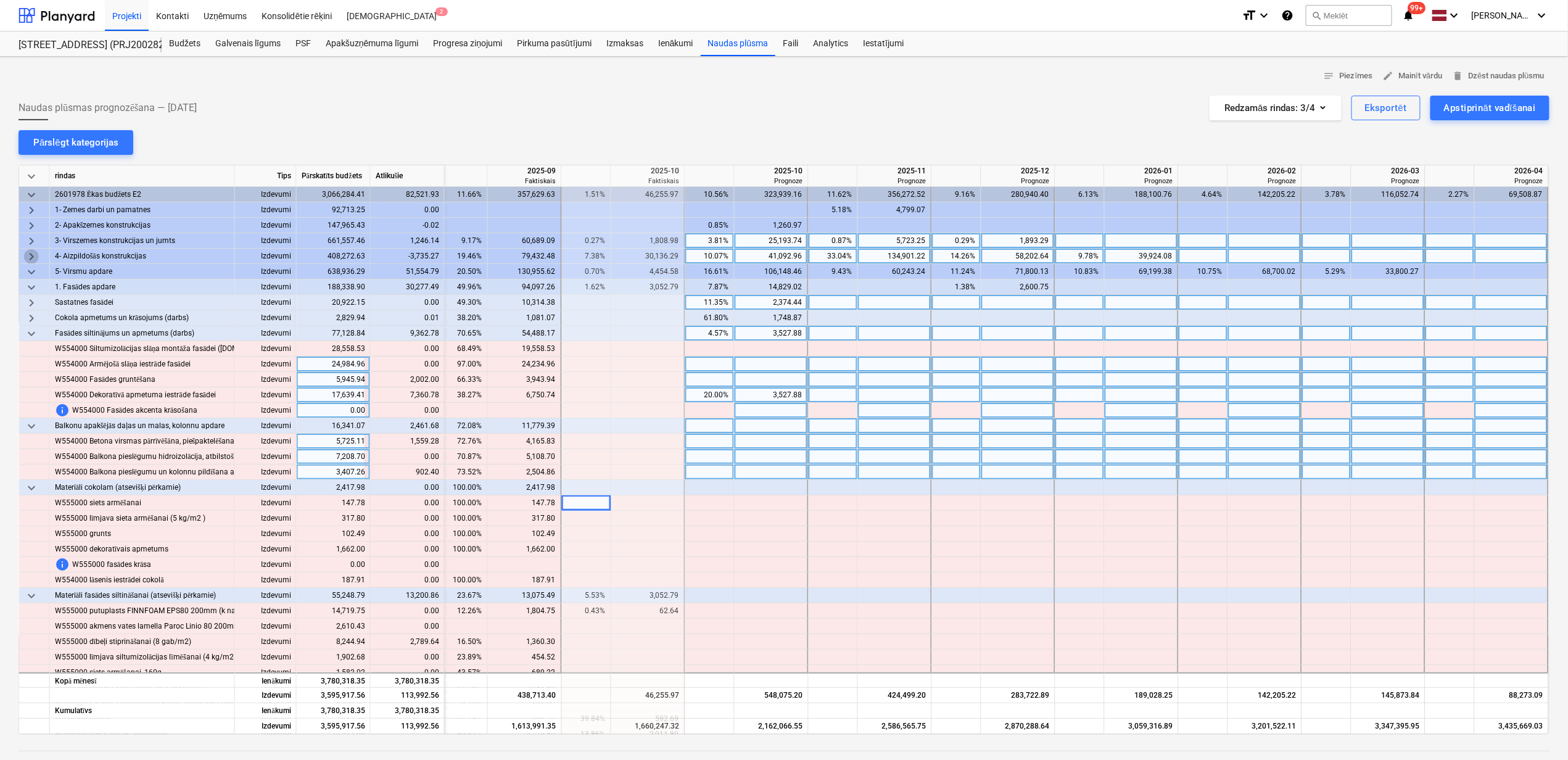
click at [36, 249] on span "keyboard_arrow_right" at bounding box center [31, 256] width 15 height 15
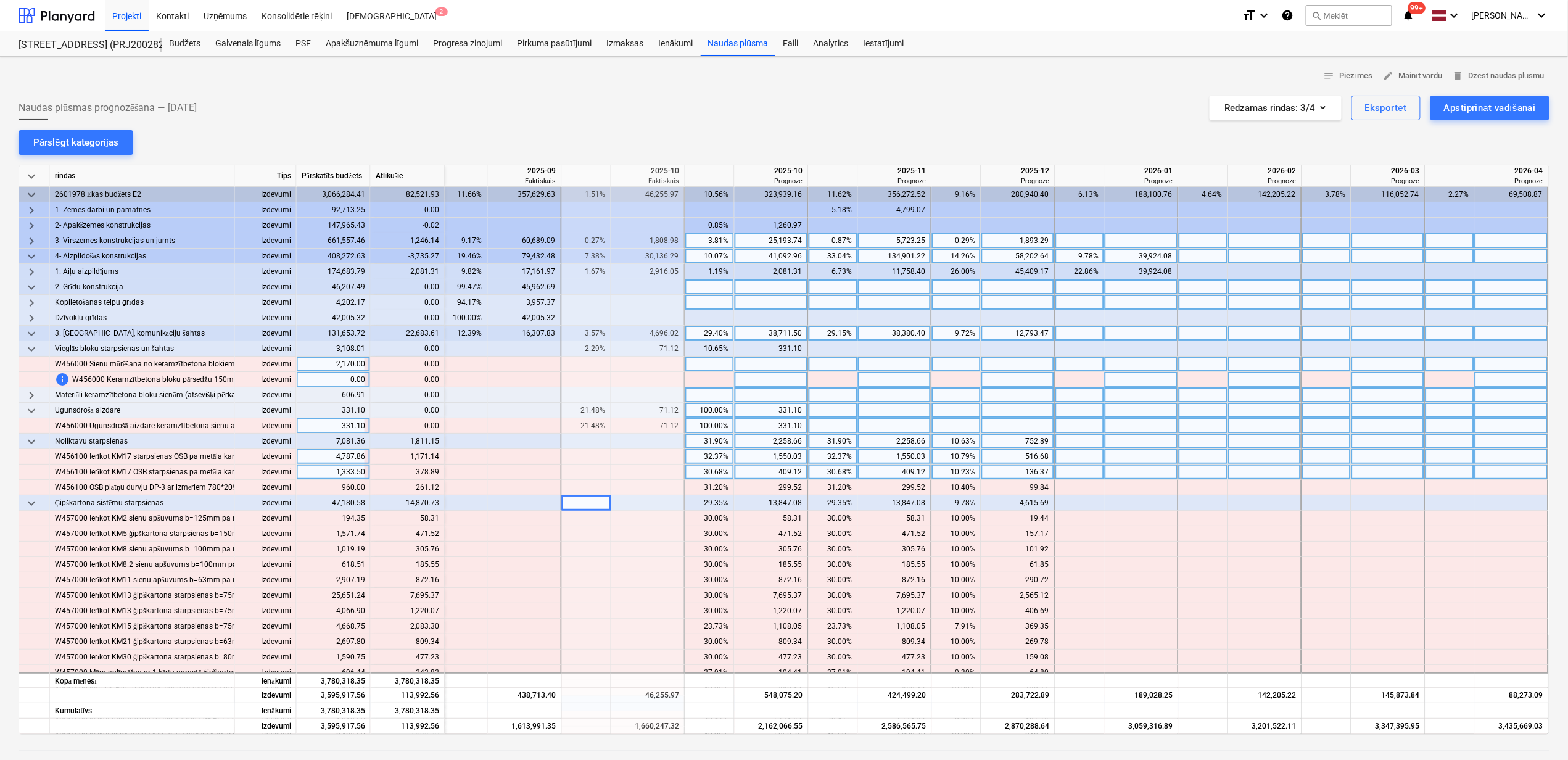
click at [35, 285] on span "keyboard_arrow_down" at bounding box center [31, 287] width 15 height 15
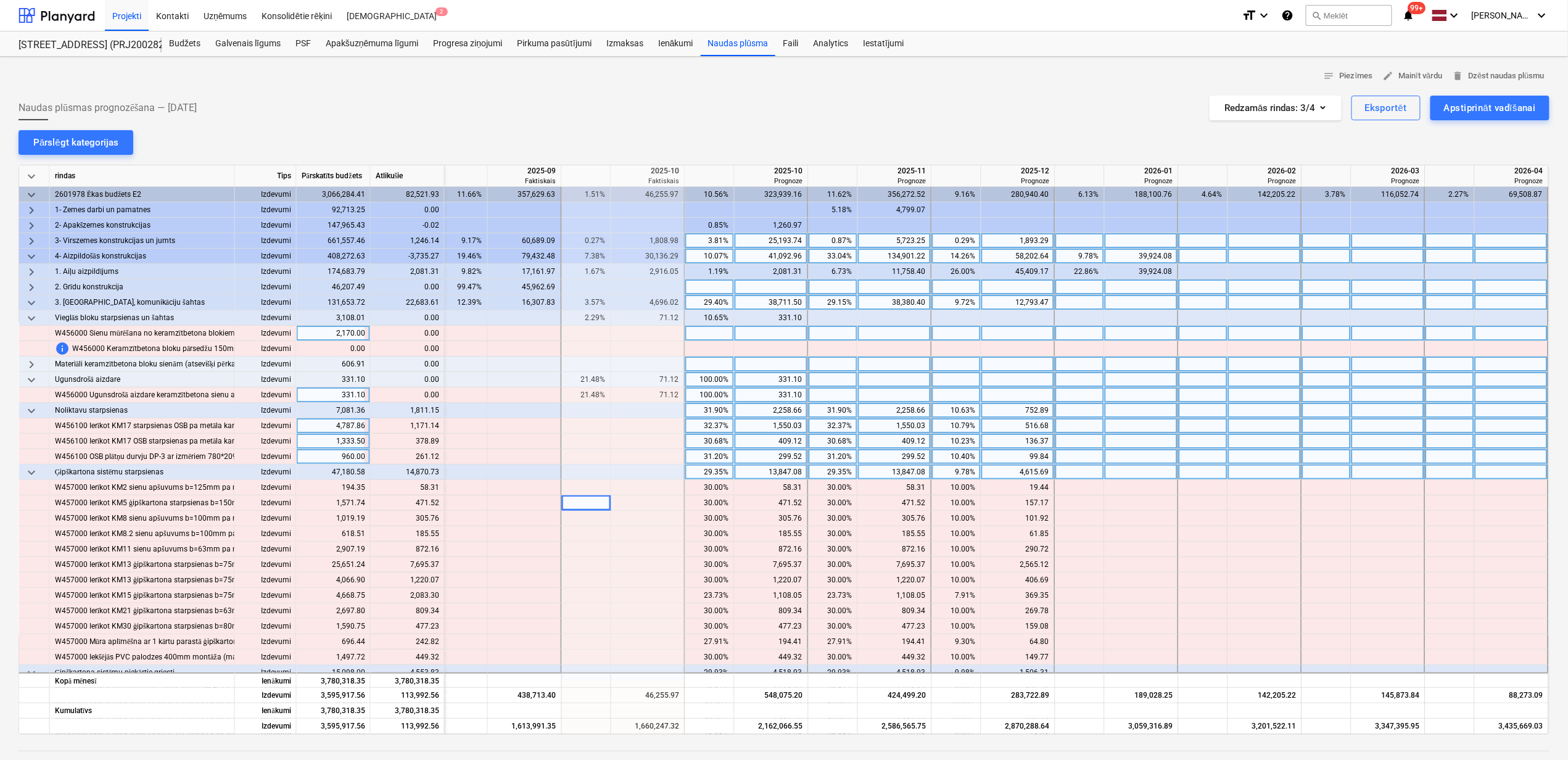
click at [35, 299] on span "keyboard_arrow_down" at bounding box center [31, 302] width 15 height 15
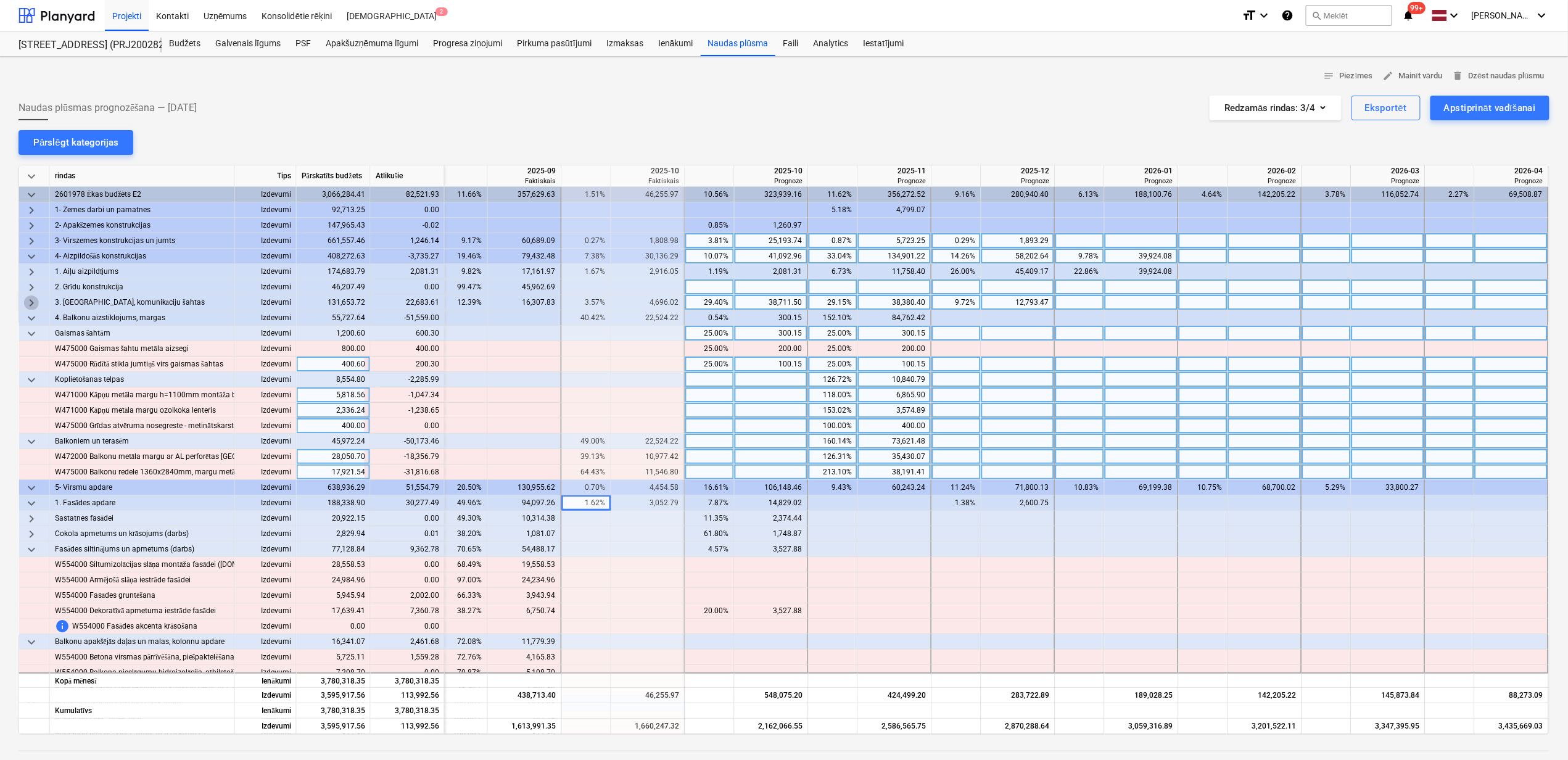
click at [29, 304] on span "keyboard_arrow_right" at bounding box center [31, 302] width 15 height 15
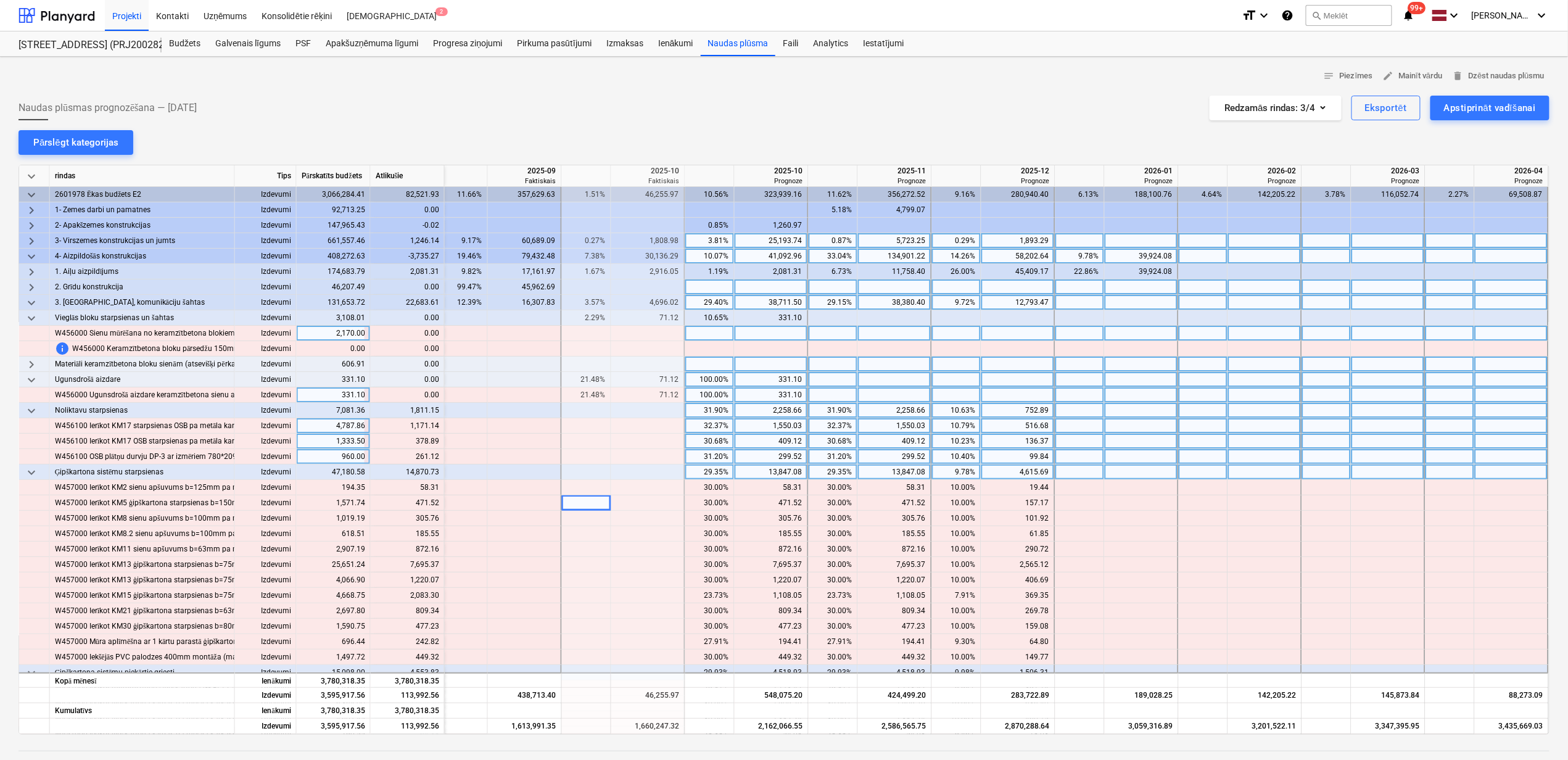
click at [27, 299] on span "keyboard_arrow_down" at bounding box center [31, 302] width 15 height 15
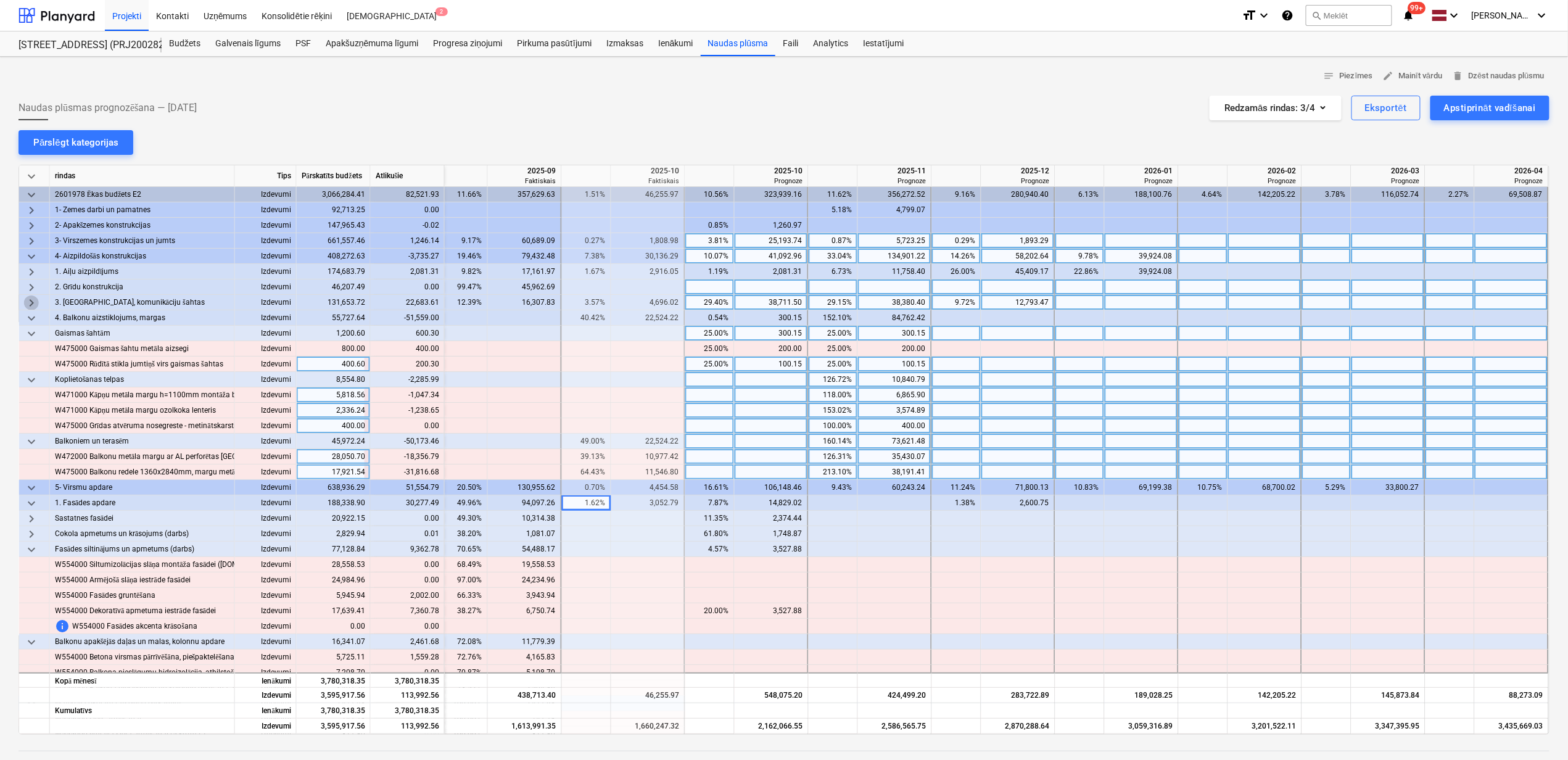
click at [35, 299] on span "keyboard_arrow_right" at bounding box center [31, 302] width 15 height 15
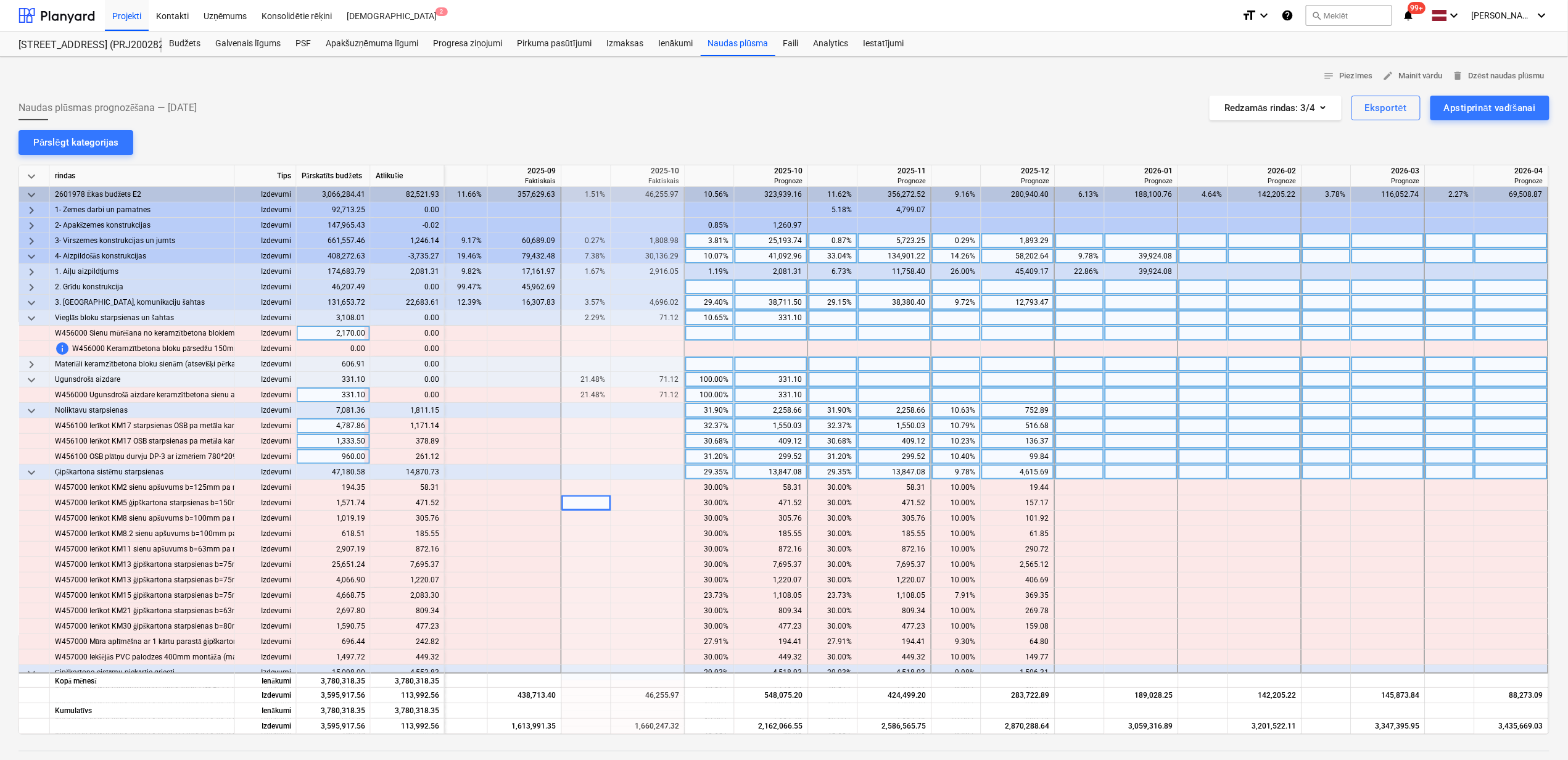
click at [25, 321] on span "keyboard_arrow_down" at bounding box center [31, 318] width 15 height 15
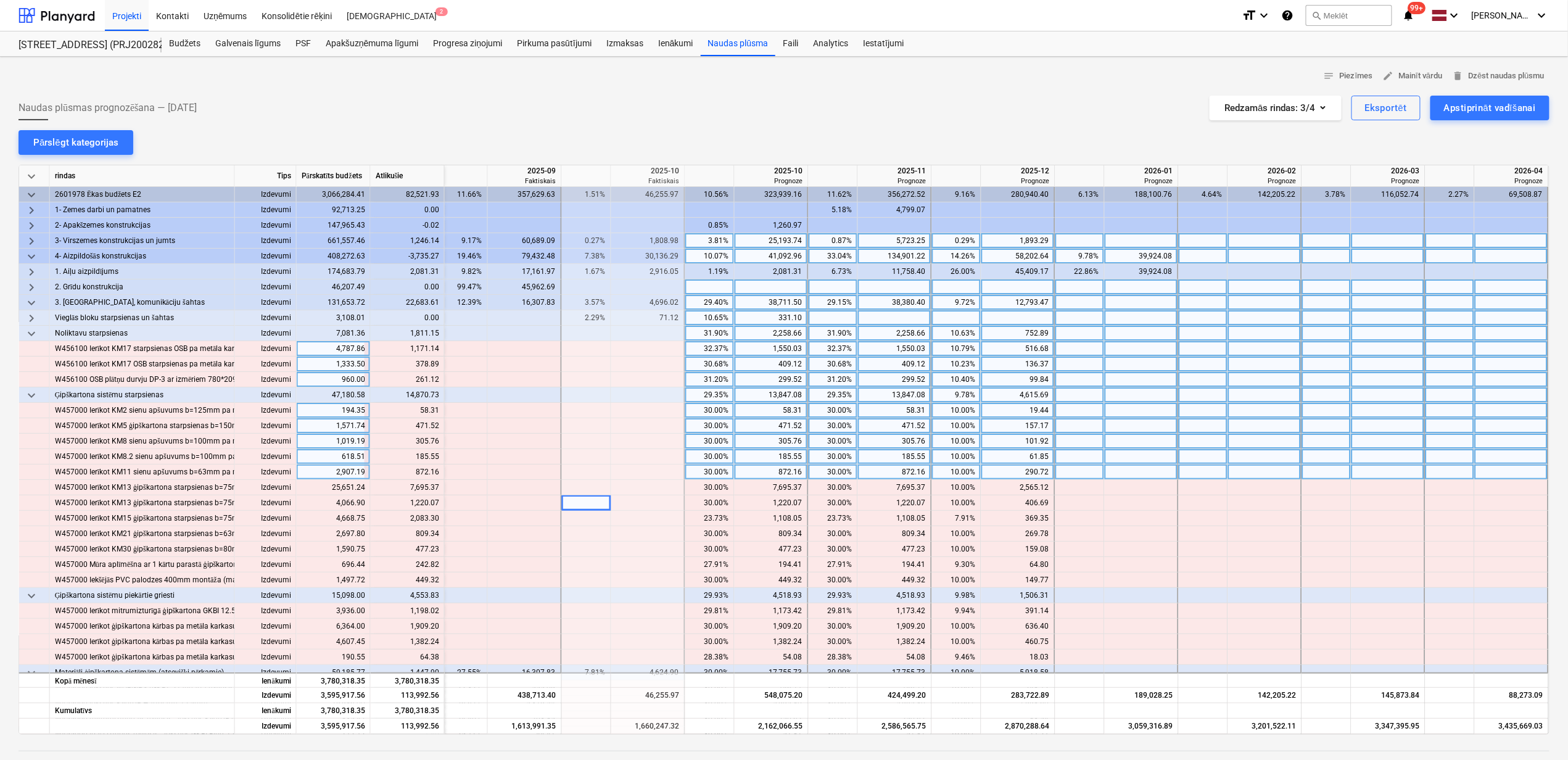
click at [718, 353] on div "32.37%" at bounding box center [709, 348] width 39 height 15
type input "100"
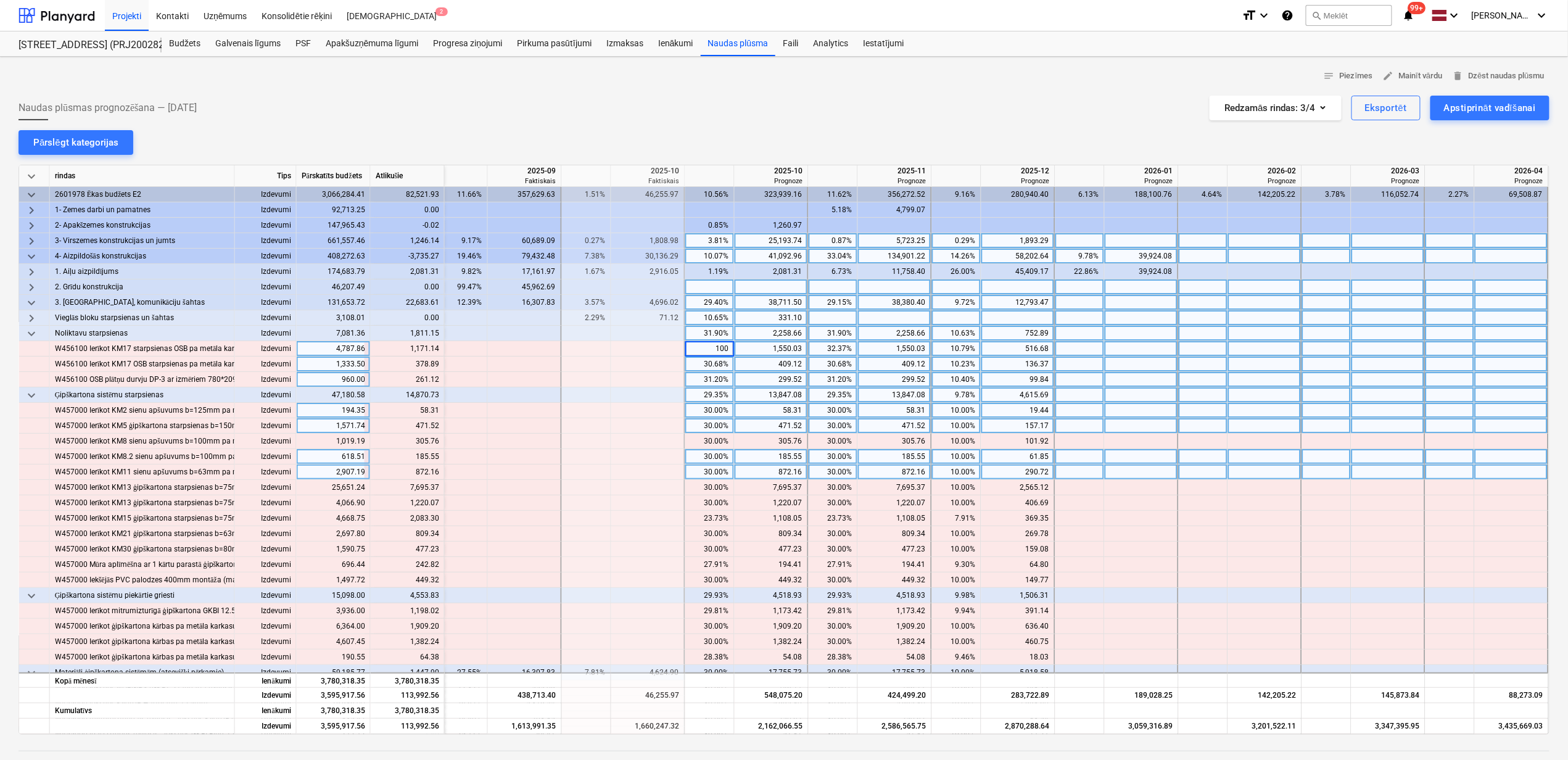
click at [837, 356] on div "32.37%" at bounding box center [833, 348] width 39 height 15
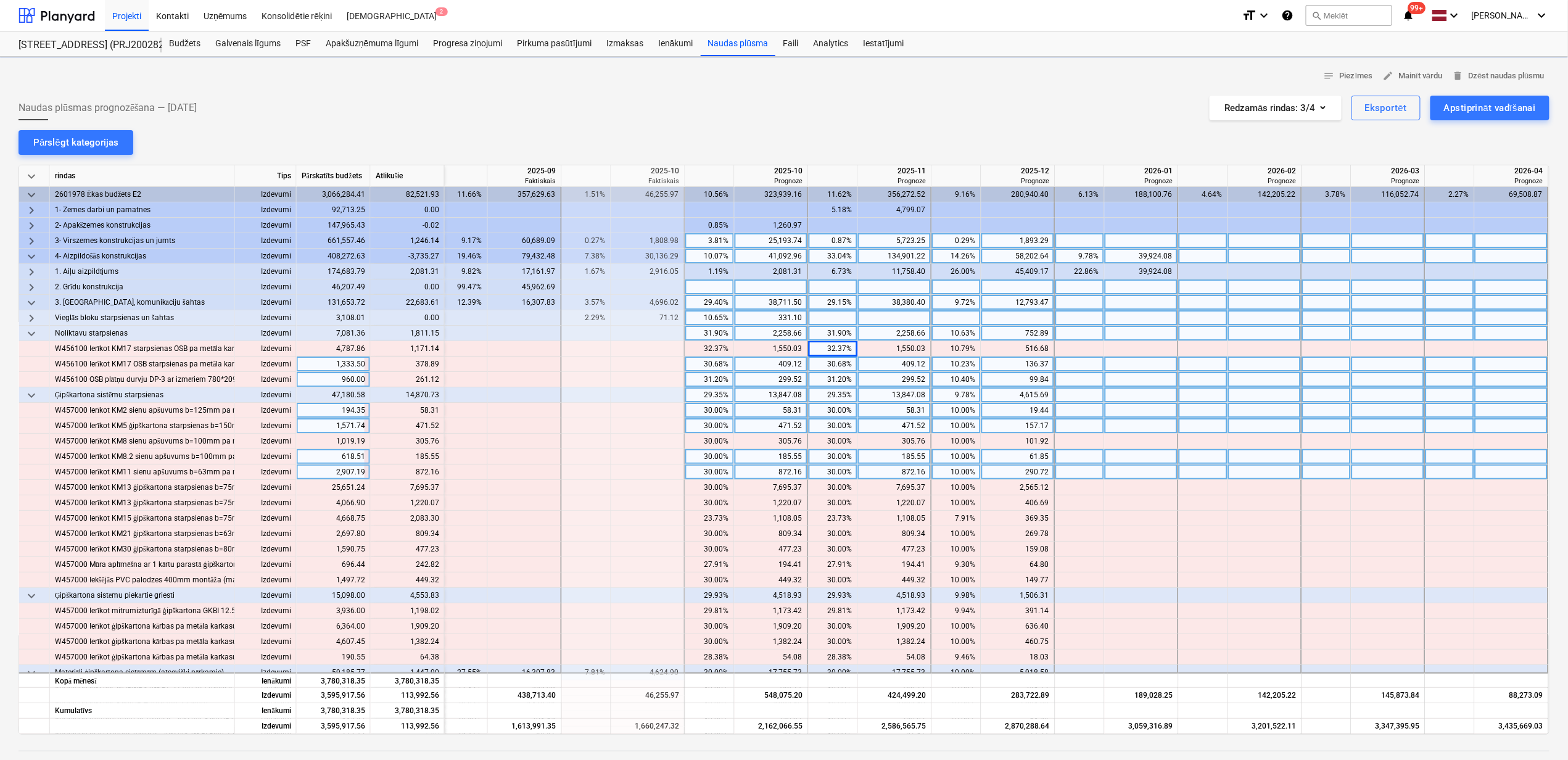
click at [837, 359] on div "keyboard_arrow_down rindas Tips Pārskatīts budžets Atlikušie 2025-08 Faktiskais…" at bounding box center [784, 449] width 1531 height 570
drag, startPoint x: 836, startPoint y: 360, endPoint x: 842, endPoint y: 373, distance: 14.3
click at [842, 373] on div "31.20%" at bounding box center [833, 379] width 39 height 15
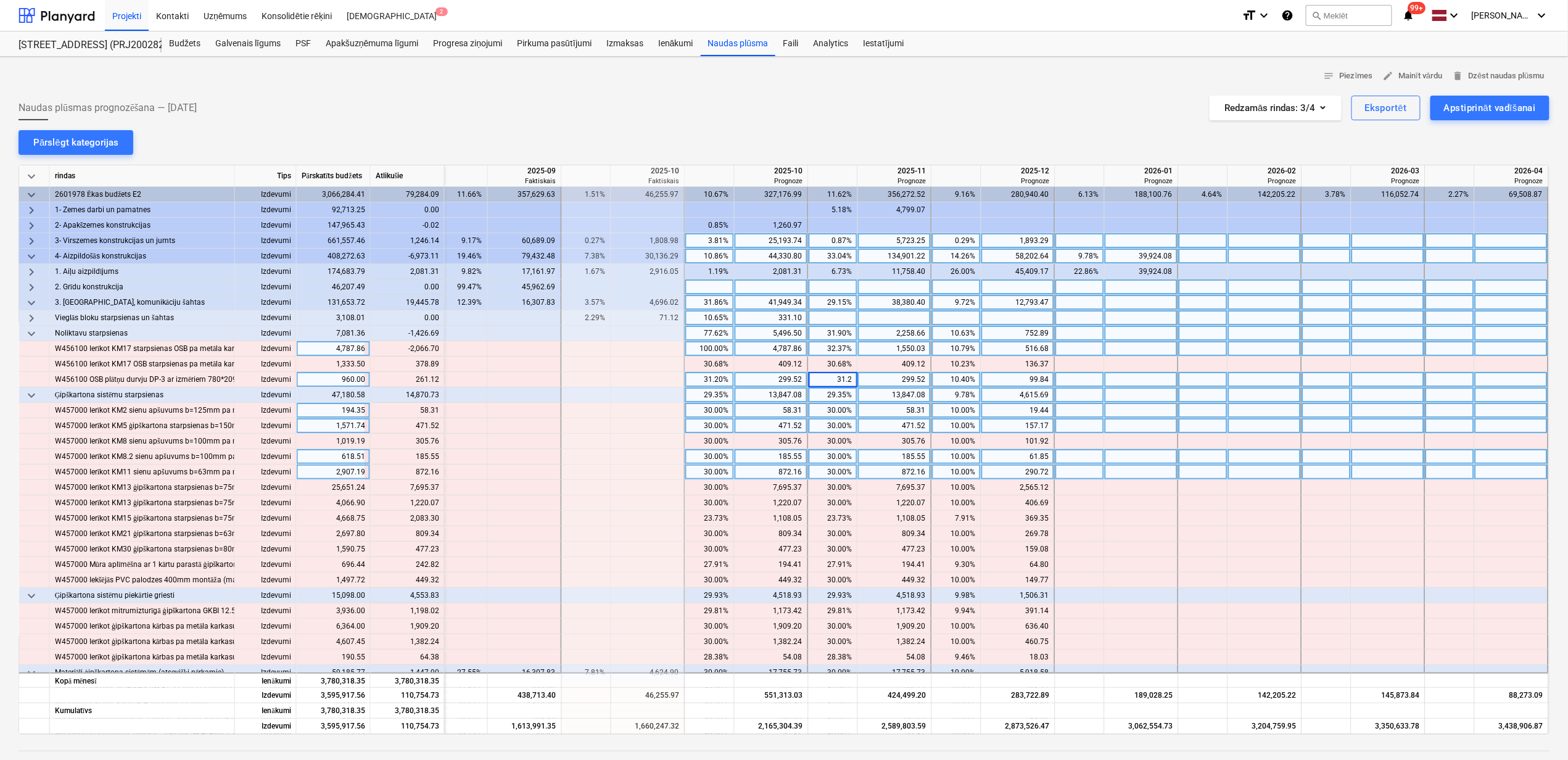
click at [820, 343] on div "32.37%" at bounding box center [833, 348] width 39 height 15
click at [899, 348] on div "1,550.03" at bounding box center [895, 348] width 63 height 15
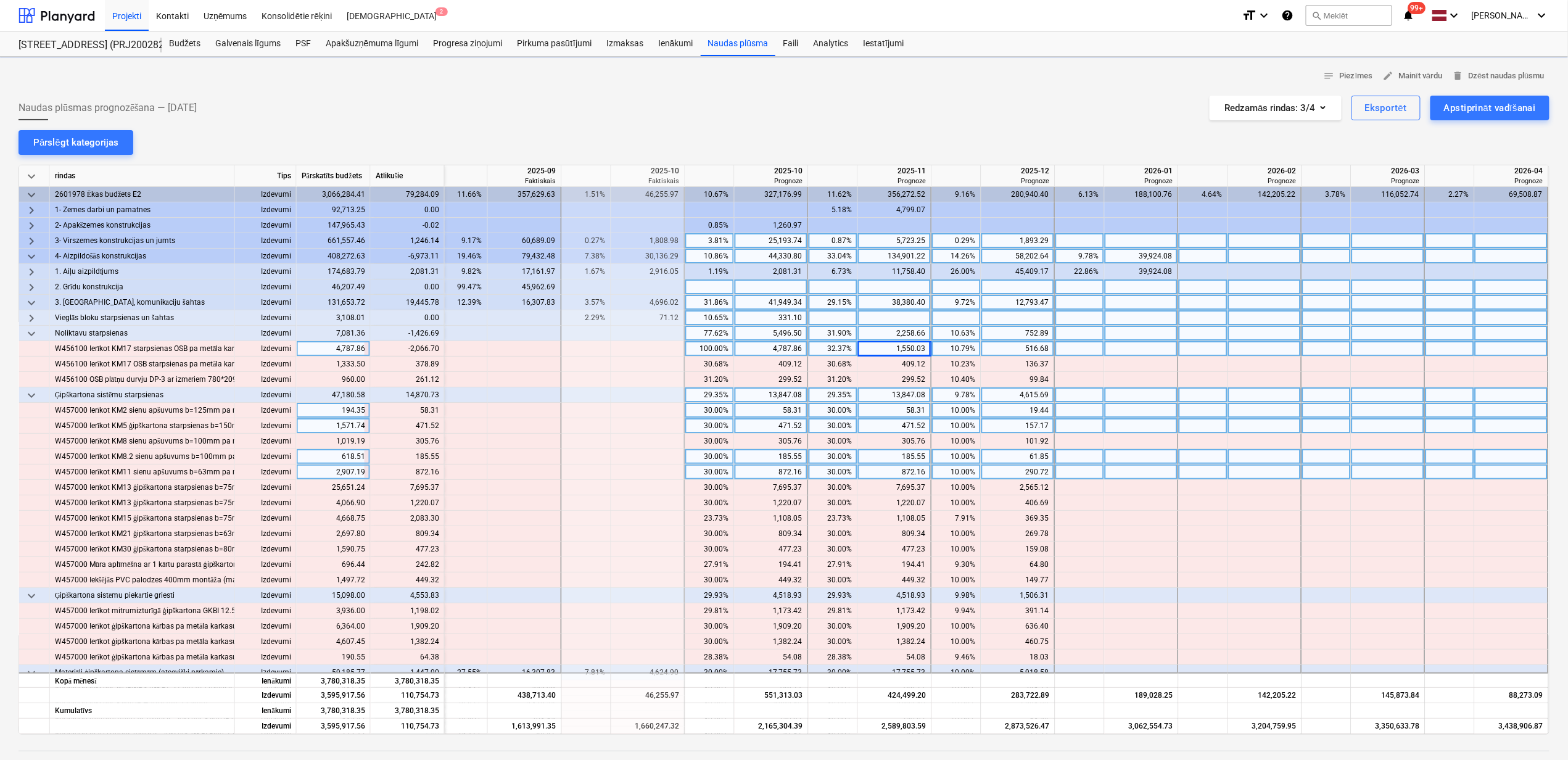
click at [899, 350] on div "1,550.03" at bounding box center [895, 348] width 63 height 15
click at [972, 353] on div "10.79%" at bounding box center [957, 348] width 49 height 15
click at [826, 391] on div "29.35%" at bounding box center [833, 395] width 39 height 15
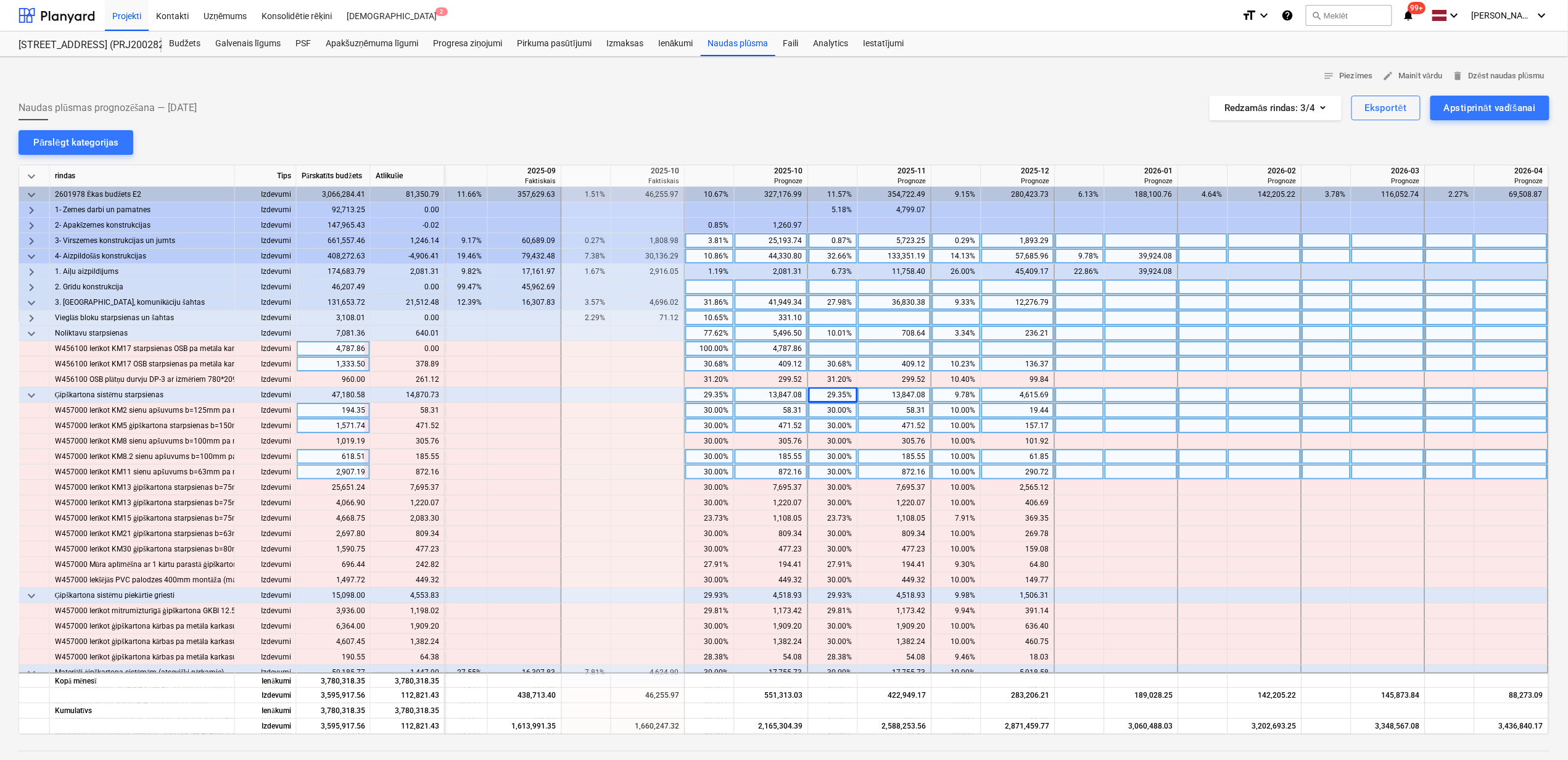
click at [829, 365] on div "30.68%" at bounding box center [833, 364] width 39 height 15
type input "100"
click at [703, 368] on div "30.68%" at bounding box center [709, 364] width 39 height 15
click at [702, 366] on div "30.68%" at bounding box center [709, 364] width 39 height 15
type input "0"
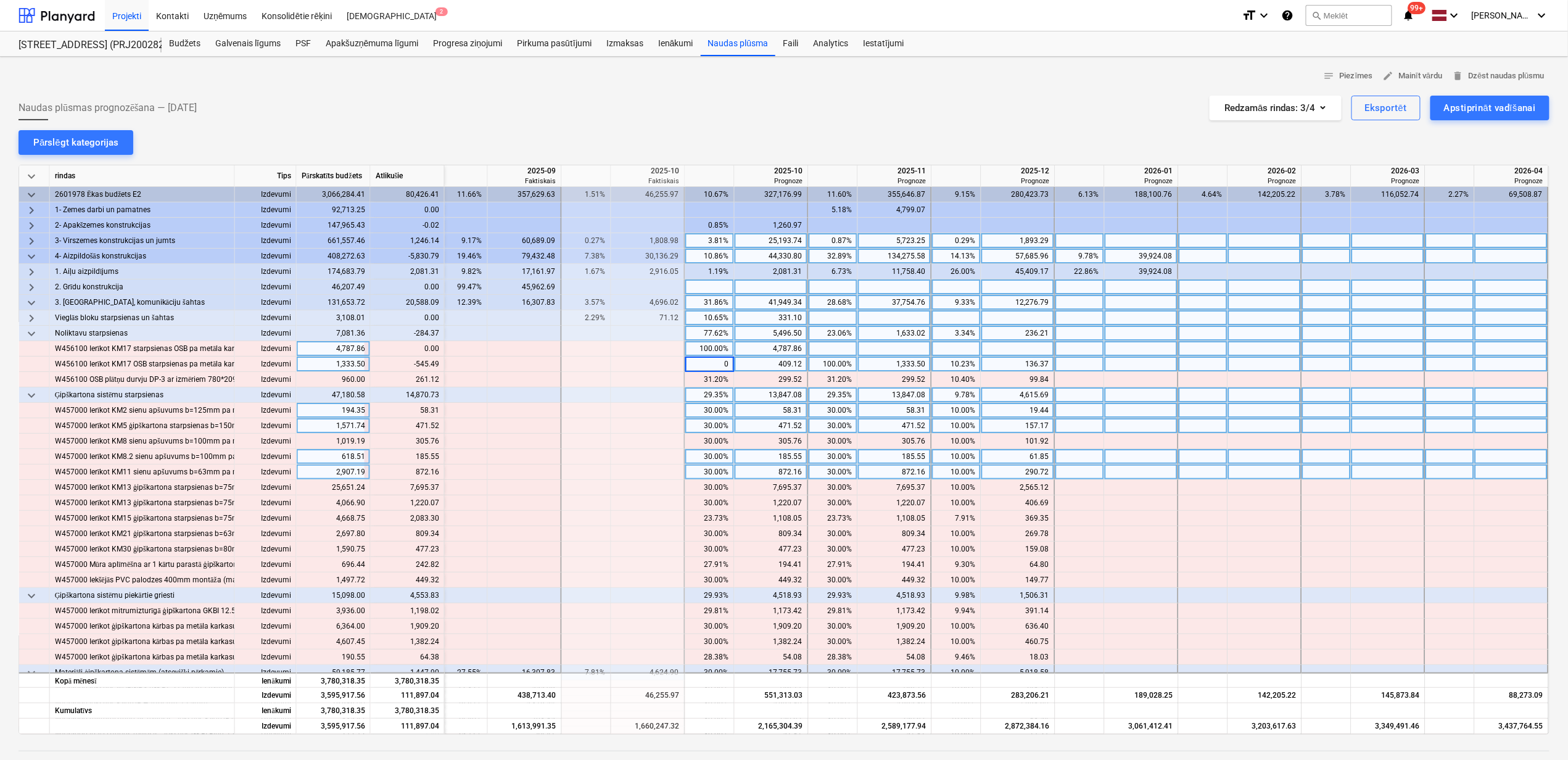
click at [966, 365] on div "10.23%" at bounding box center [956, 364] width 39 height 15
click at [958, 364] on div "10.23%" at bounding box center [956, 364] width 39 height 15
click at [713, 382] on div "31.20%" at bounding box center [709, 379] width 39 height 15
click at [839, 375] on div "31.20%" at bounding box center [833, 379] width 39 height 15
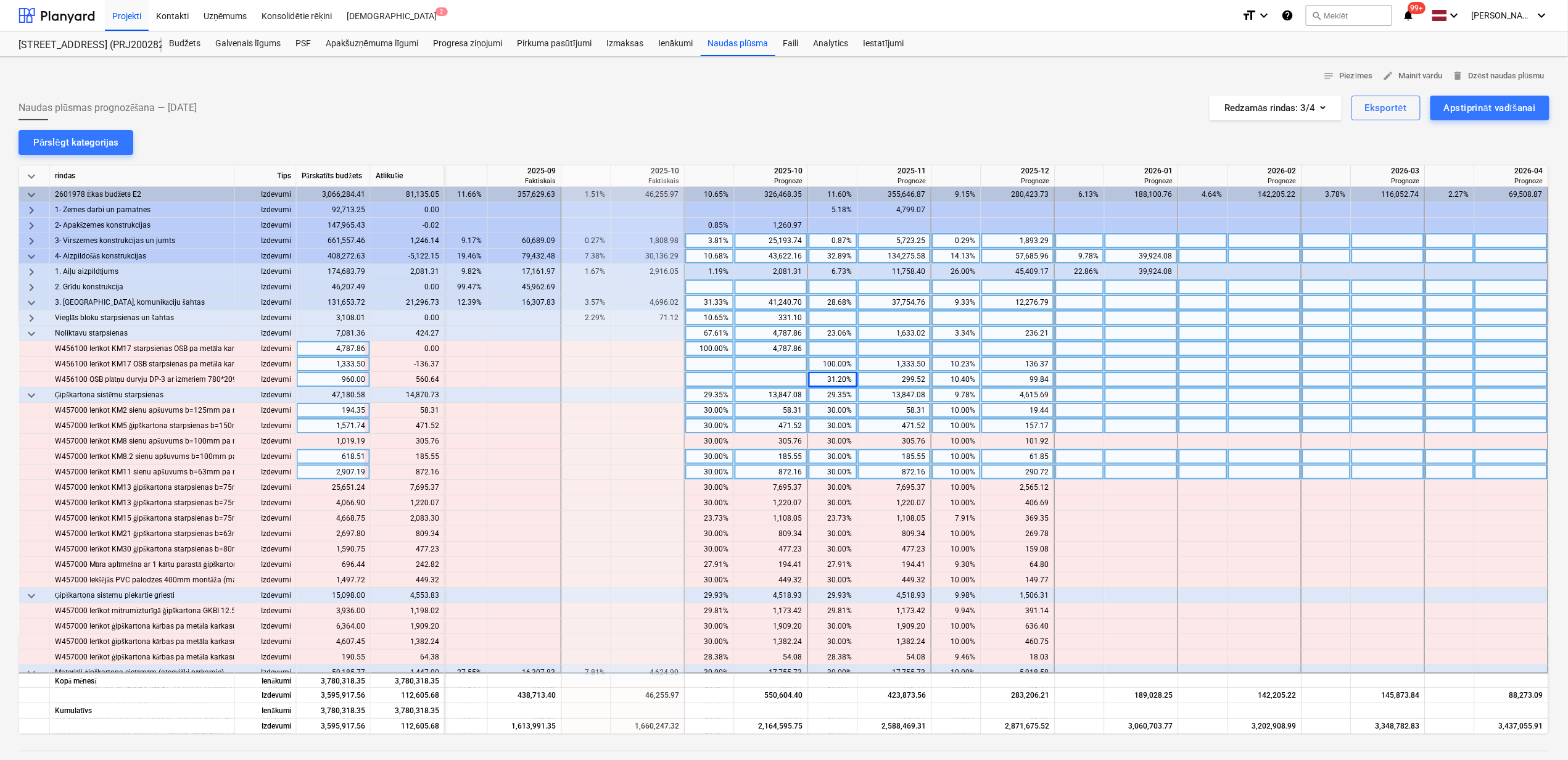
click at [838, 378] on div "31.20%" at bounding box center [833, 379] width 39 height 15
type input "100"
click at [959, 380] on div "10.40%" at bounding box center [956, 379] width 39 height 15
click at [954, 374] on div "10.40%" at bounding box center [956, 379] width 39 height 15
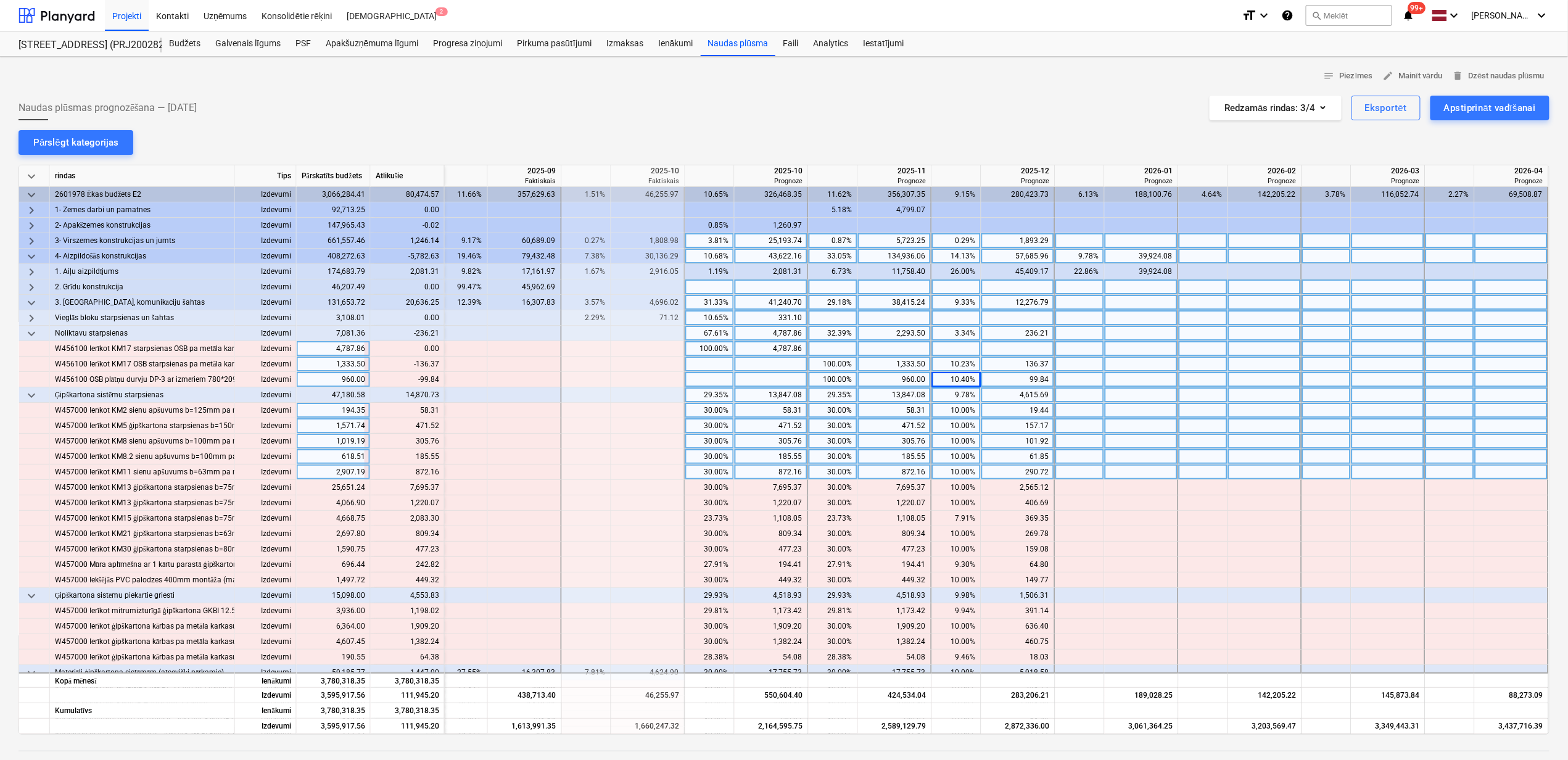
click at [891, 447] on div "305.76" at bounding box center [895, 442] width 63 height 15
click at [957, 365] on div "10.23%" at bounding box center [956, 364] width 39 height 15
click at [955, 447] on div "10.00%" at bounding box center [956, 442] width 39 height 15
click at [948, 384] on div "10.40%" at bounding box center [956, 379] width 39 height 15
click at [956, 442] on div "10.00%" at bounding box center [956, 442] width 39 height 15
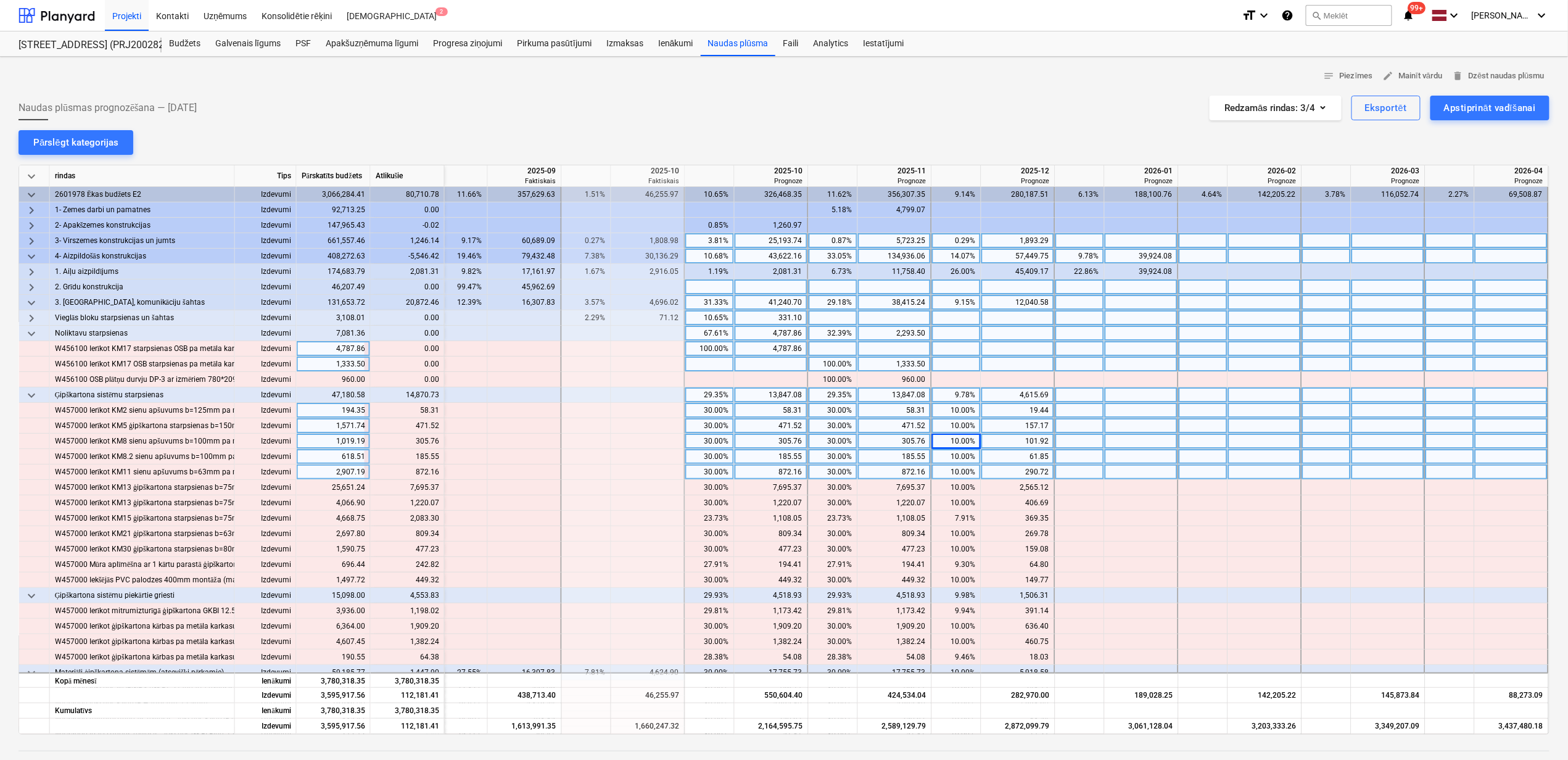
click at [956, 412] on div "10.00%" at bounding box center [956, 411] width 39 height 15
click at [28, 328] on span "keyboard_arrow_down" at bounding box center [31, 333] width 15 height 15
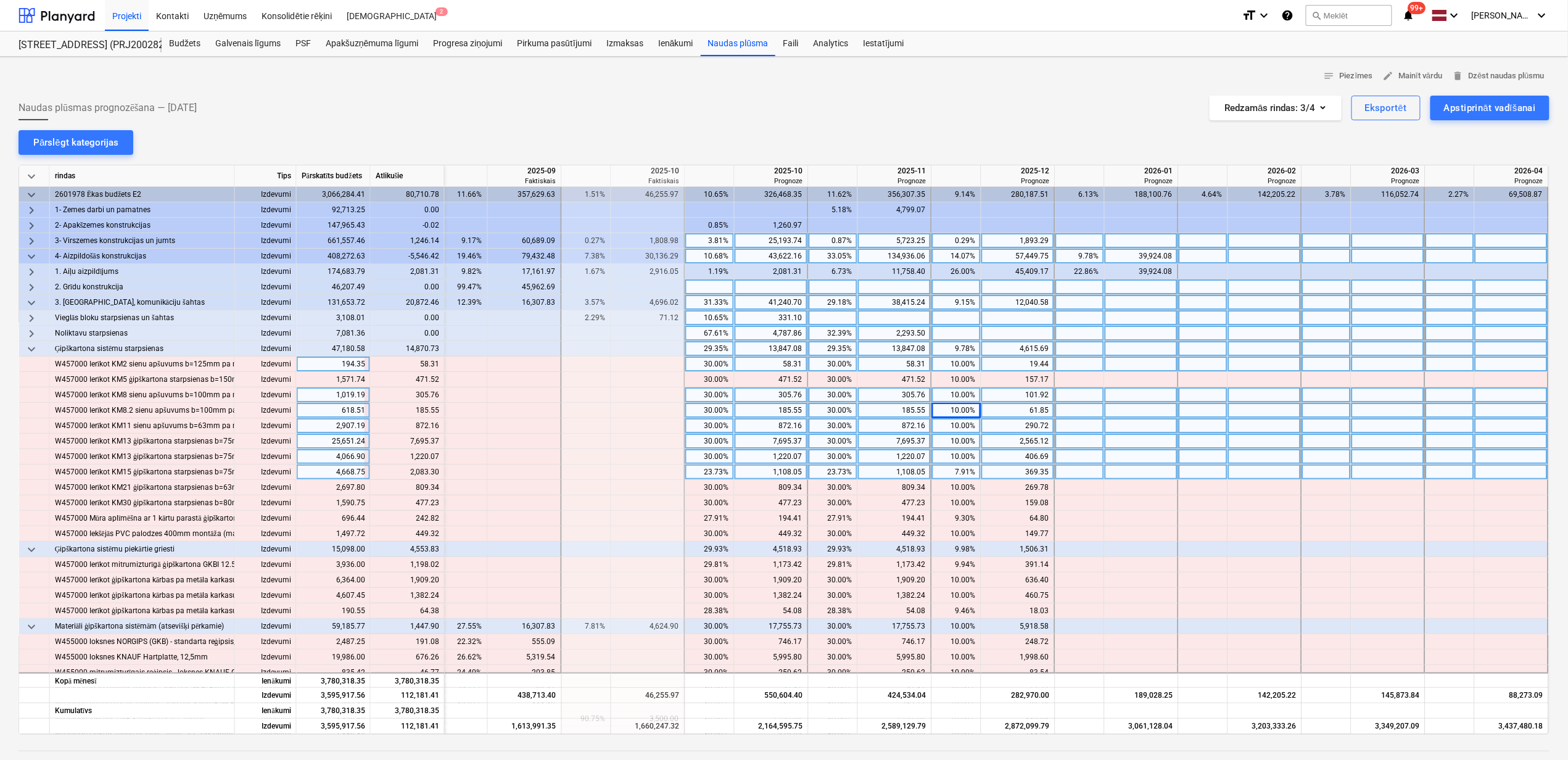
click at [941, 368] on div "10.00%" at bounding box center [956, 364] width 39 height 15
type input "40"
click at [706, 351] on div "29.35%" at bounding box center [709, 348] width 39 height 15
type input "30"
click at [817, 352] on div "29.35%" at bounding box center [833, 348] width 39 height 15
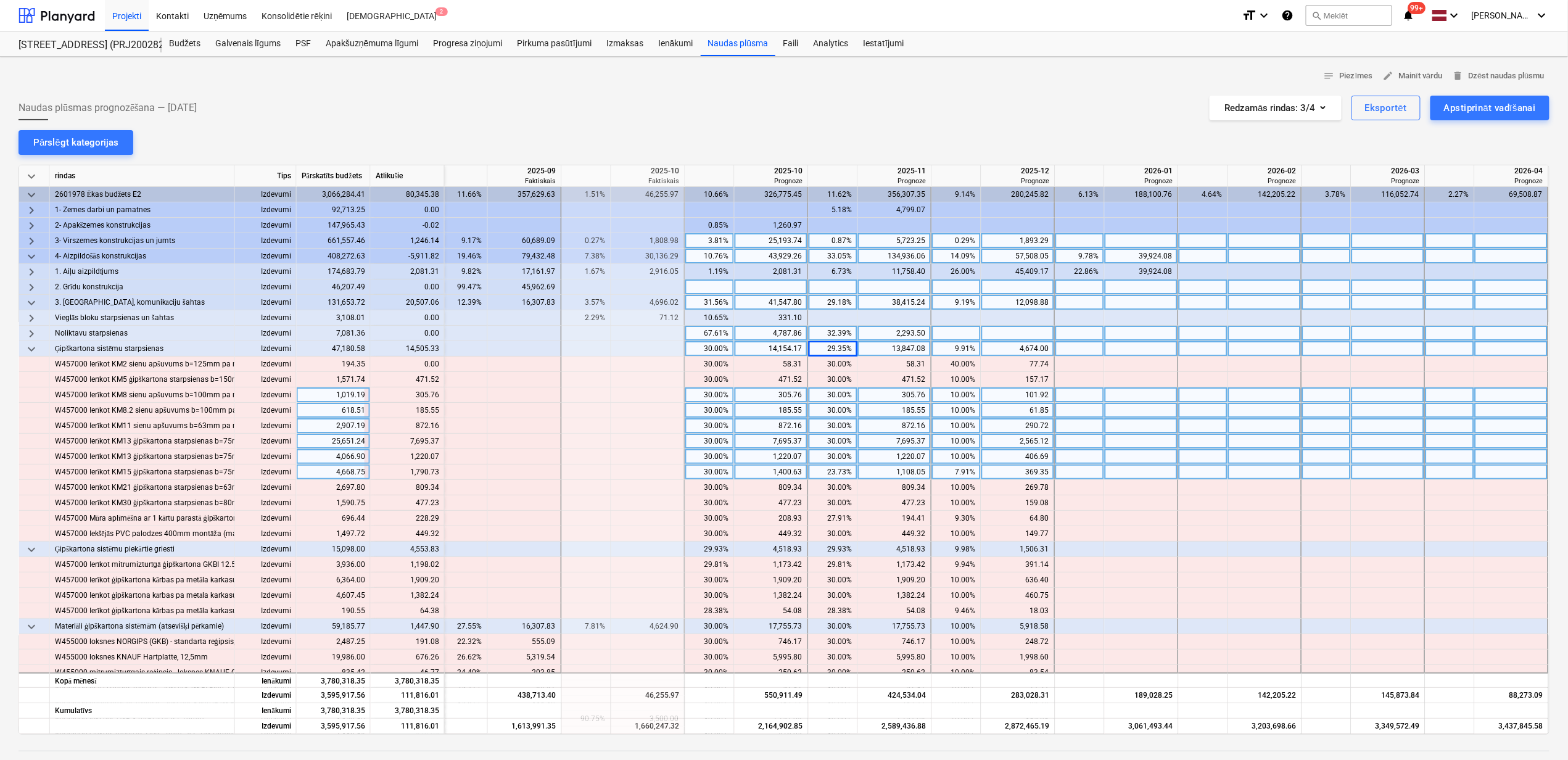
click at [830, 348] on div "29.35%" at bounding box center [833, 348] width 39 height 15
type input "30"
click at [967, 354] on div "9.91%" at bounding box center [956, 348] width 39 height 15
click at [963, 347] on div "9.91%" at bounding box center [956, 348] width 39 height 15
type input "40"
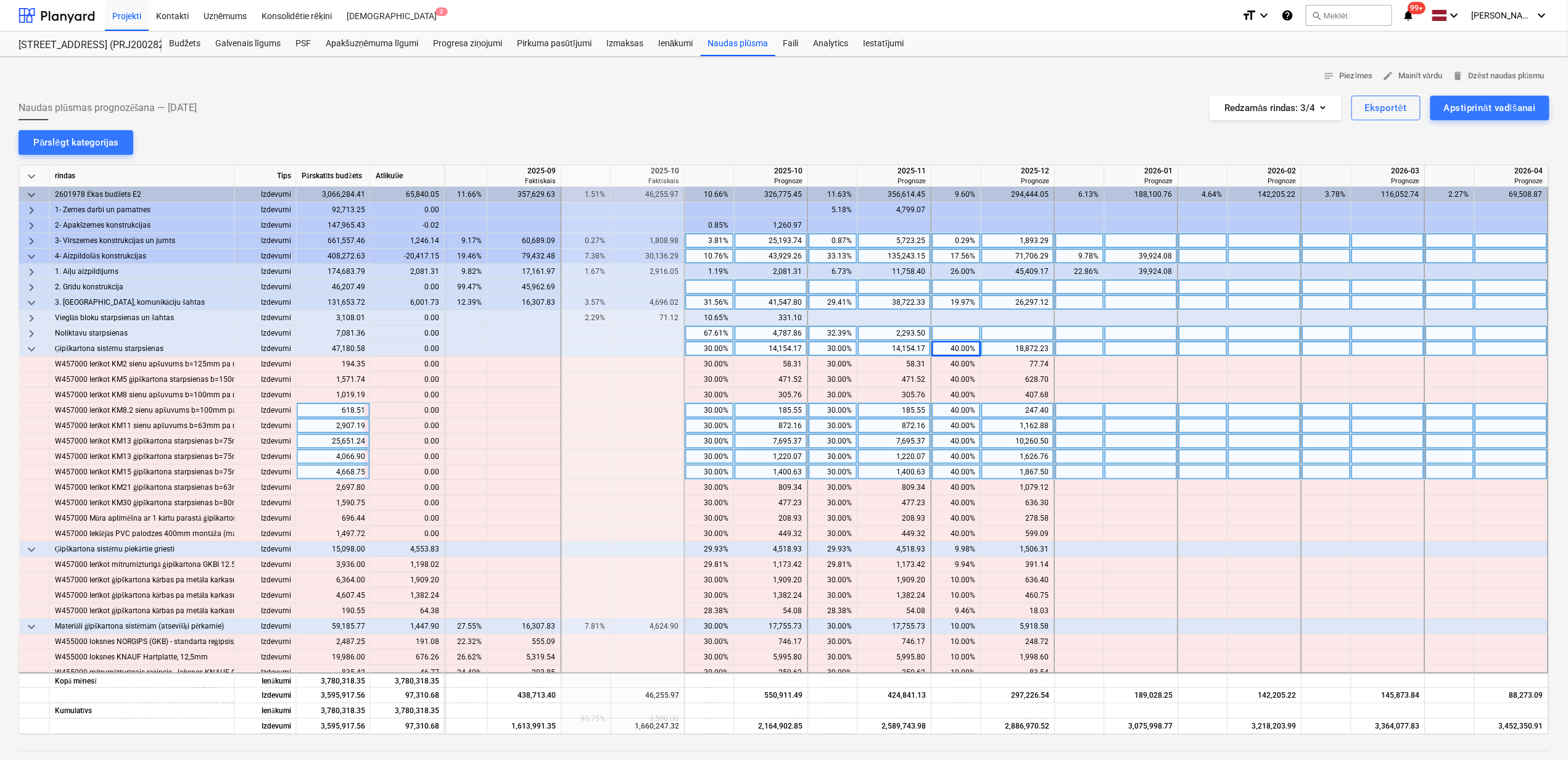
click at [30, 351] on span "keyboard_arrow_down" at bounding box center [31, 348] width 15 height 15
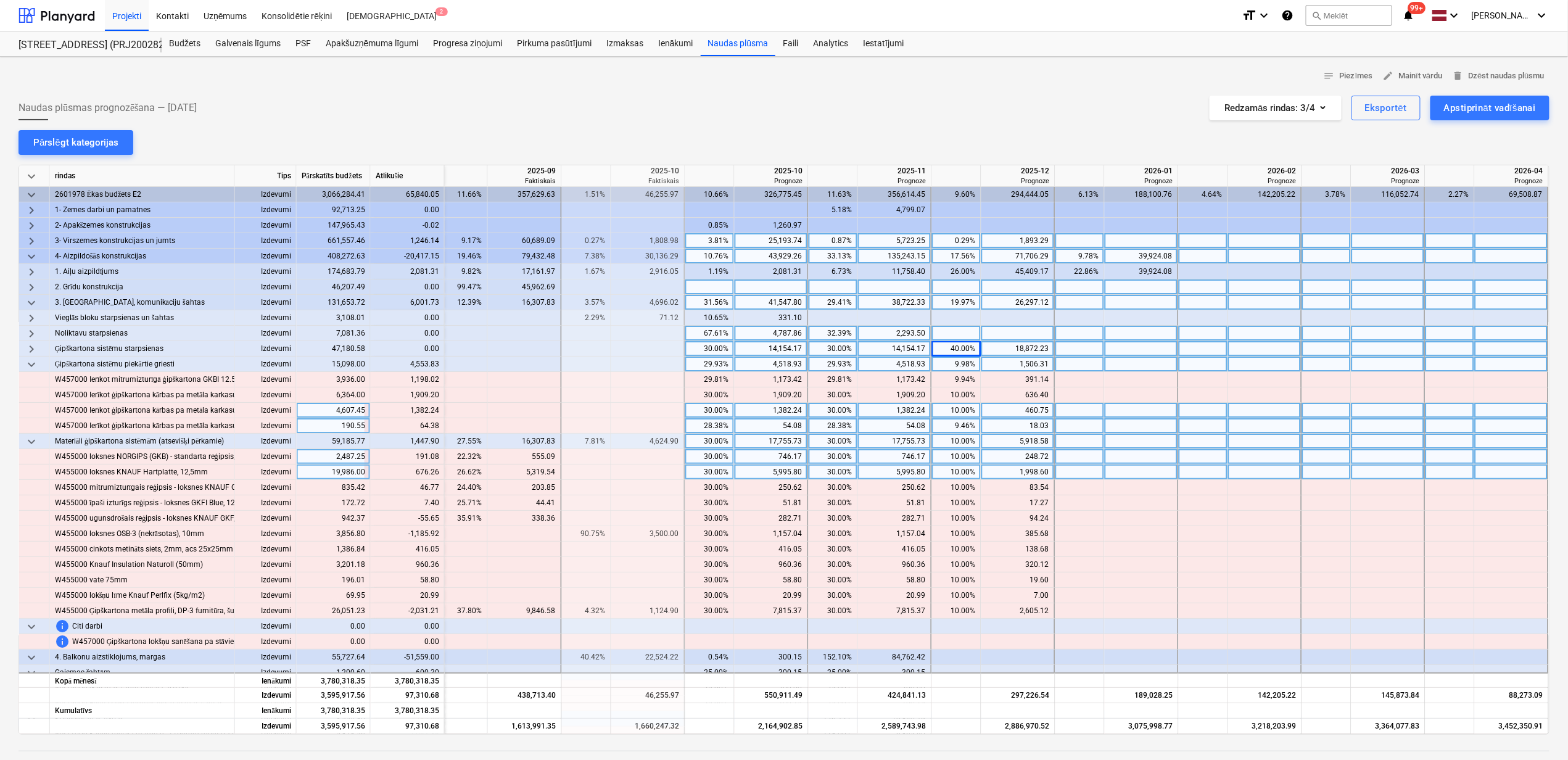
click at [711, 371] on div "29.93%" at bounding box center [709, 364] width 39 height 15
type input "20"
click at [809, 365] on div "29.93%" at bounding box center [833, 364] width 49 height 15
click at [829, 365] on div "29.93%" at bounding box center [833, 364] width 39 height 15
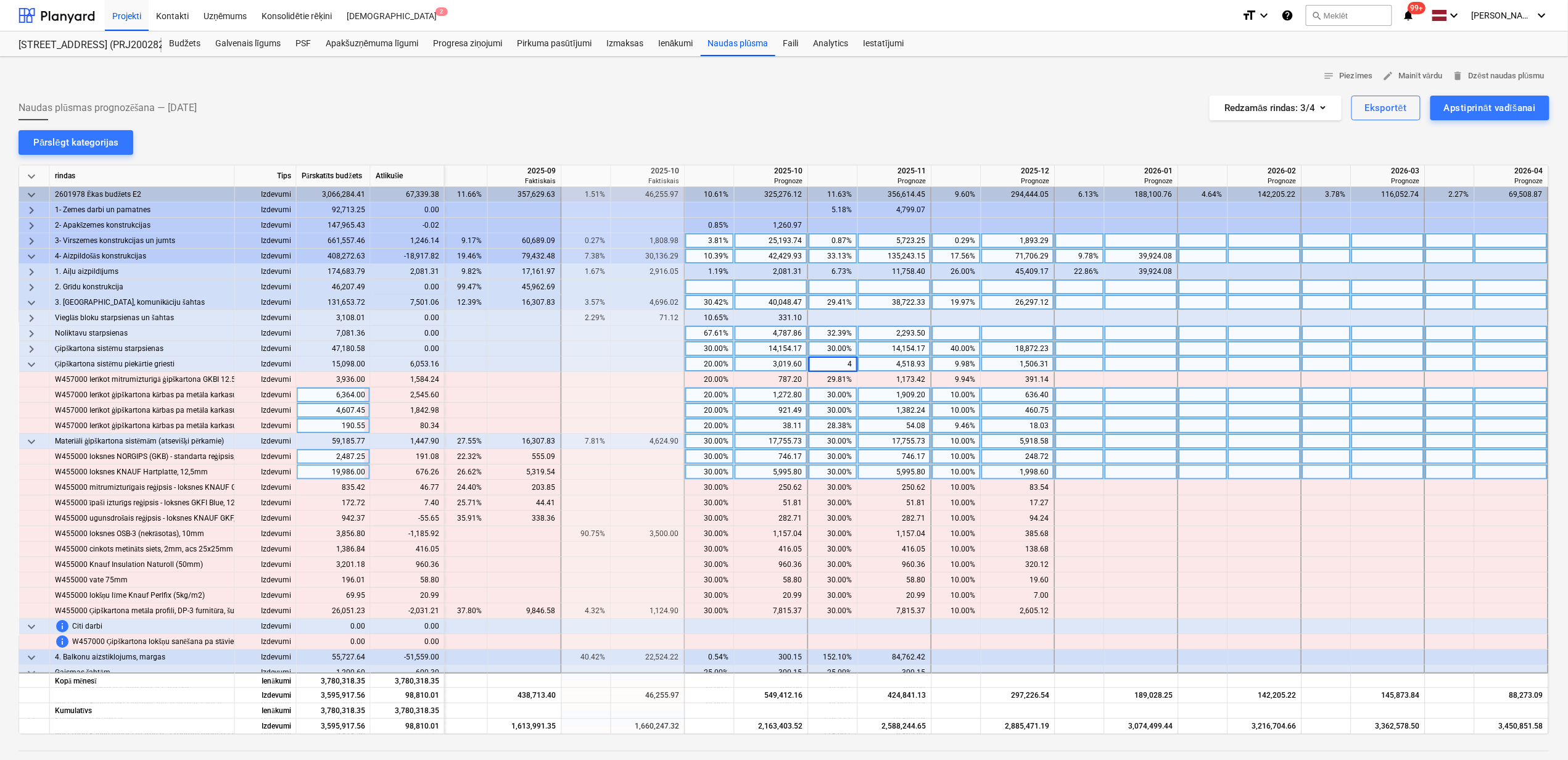
type input "40"
click at [971, 359] on div "9.98%" at bounding box center [956, 364] width 39 height 15
type input "40"
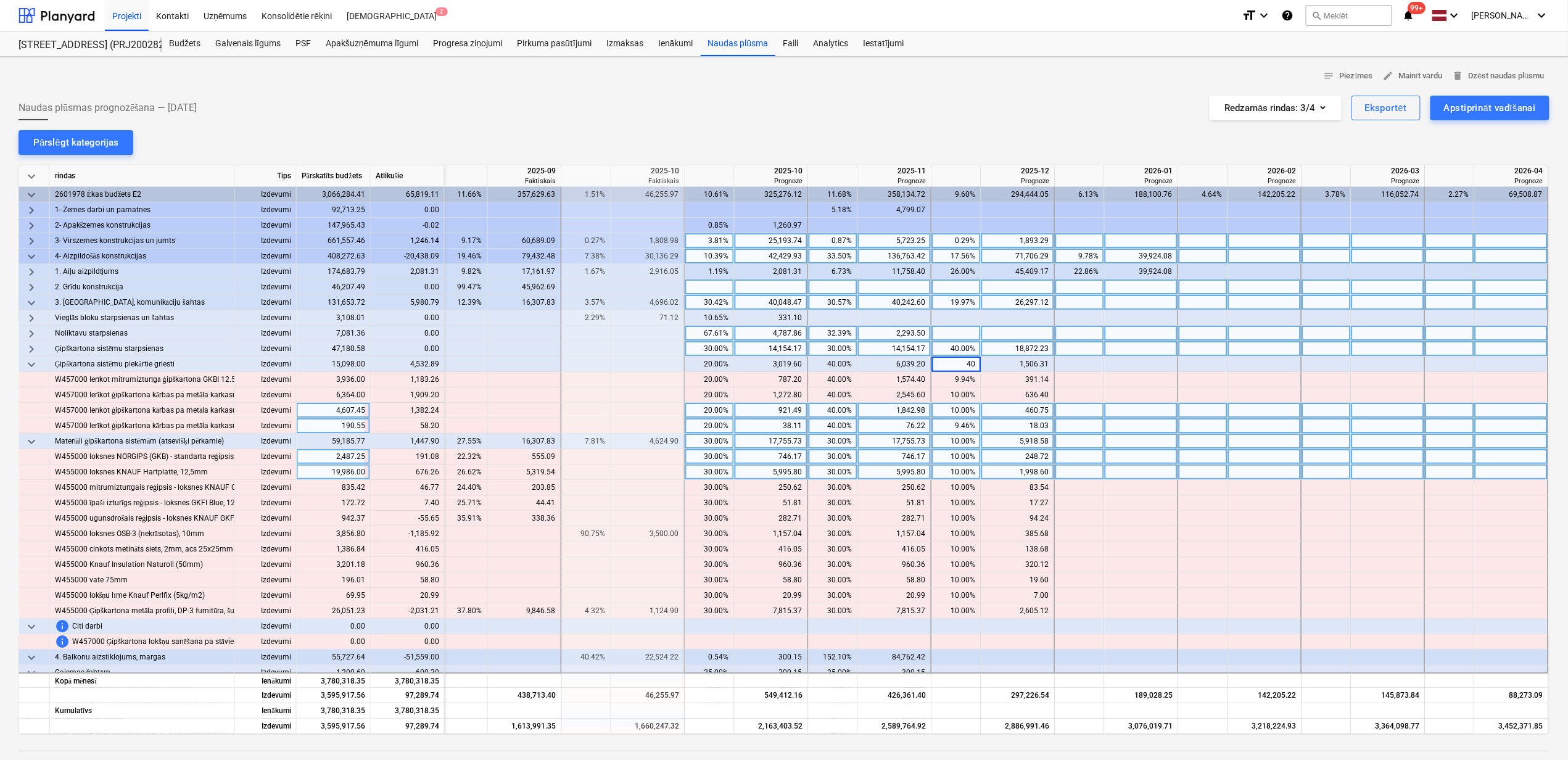
click at [1022, 403] on div "636.40" at bounding box center [1018, 395] width 63 height 15
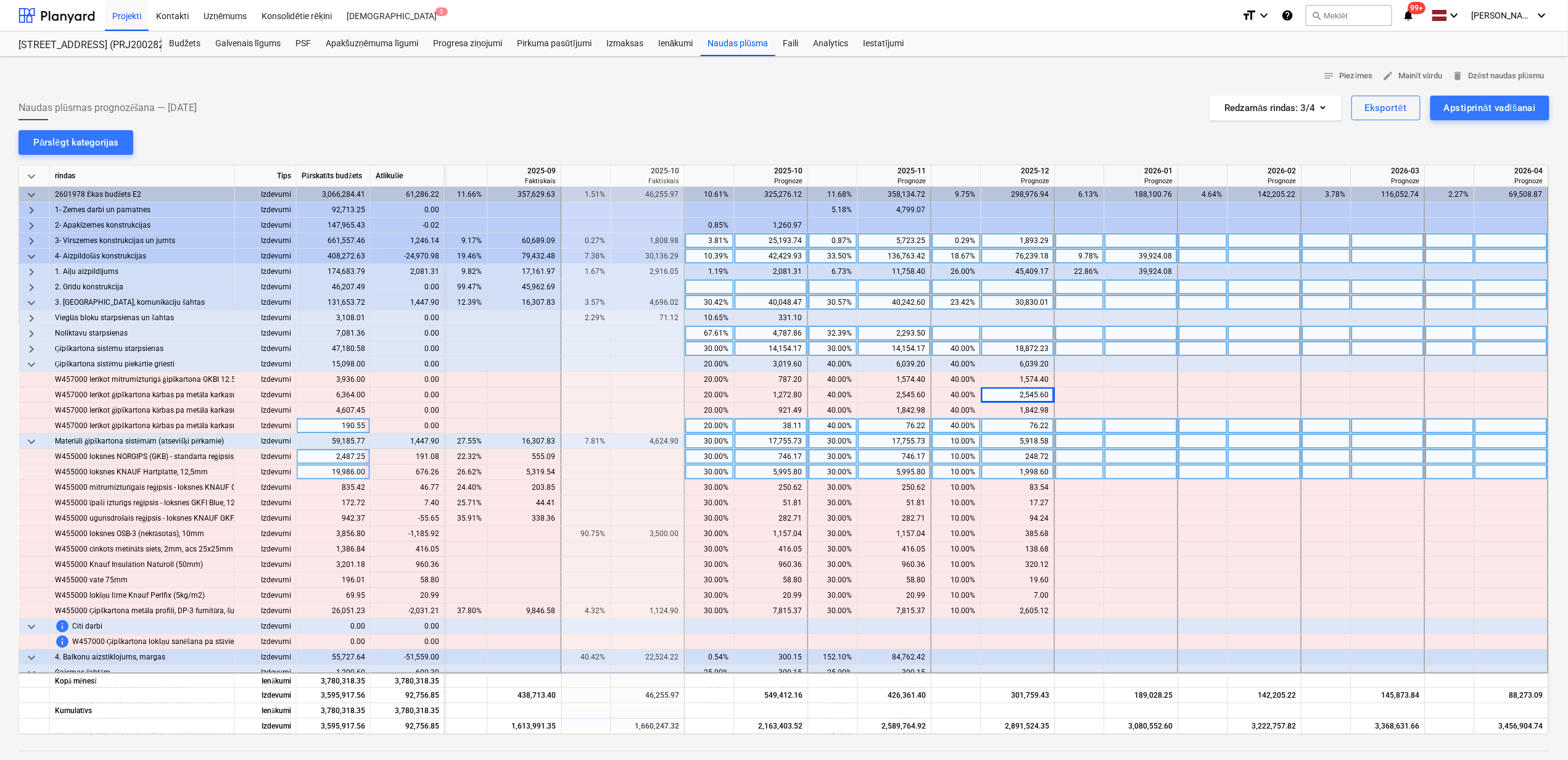
click at [31, 363] on span "keyboard_arrow_down" at bounding box center [31, 364] width 15 height 15
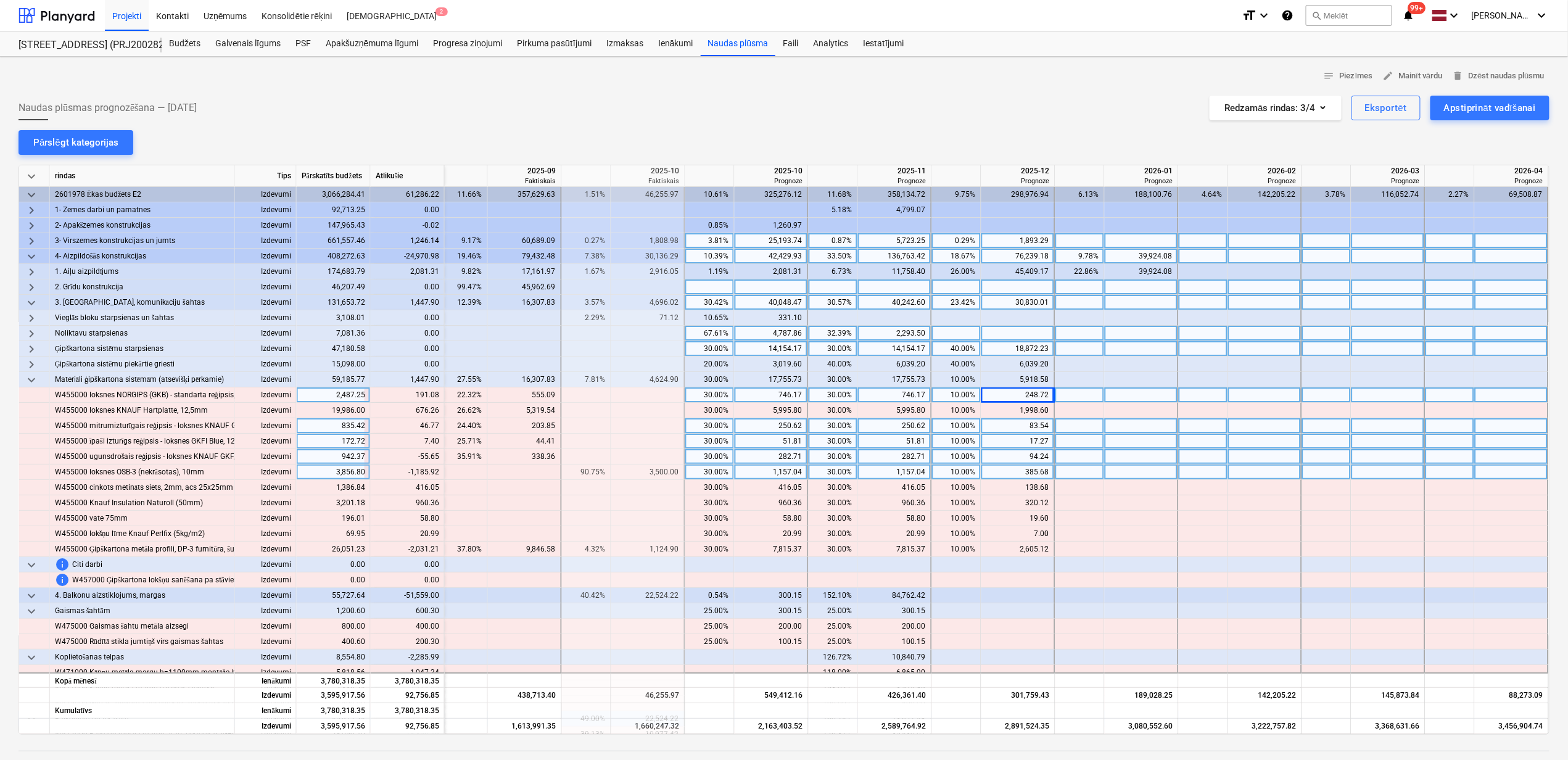
click at [948, 400] on div "10.00%" at bounding box center [956, 395] width 39 height 15
click at [960, 378] on div "10.00%" at bounding box center [956, 379] width 39 height 15
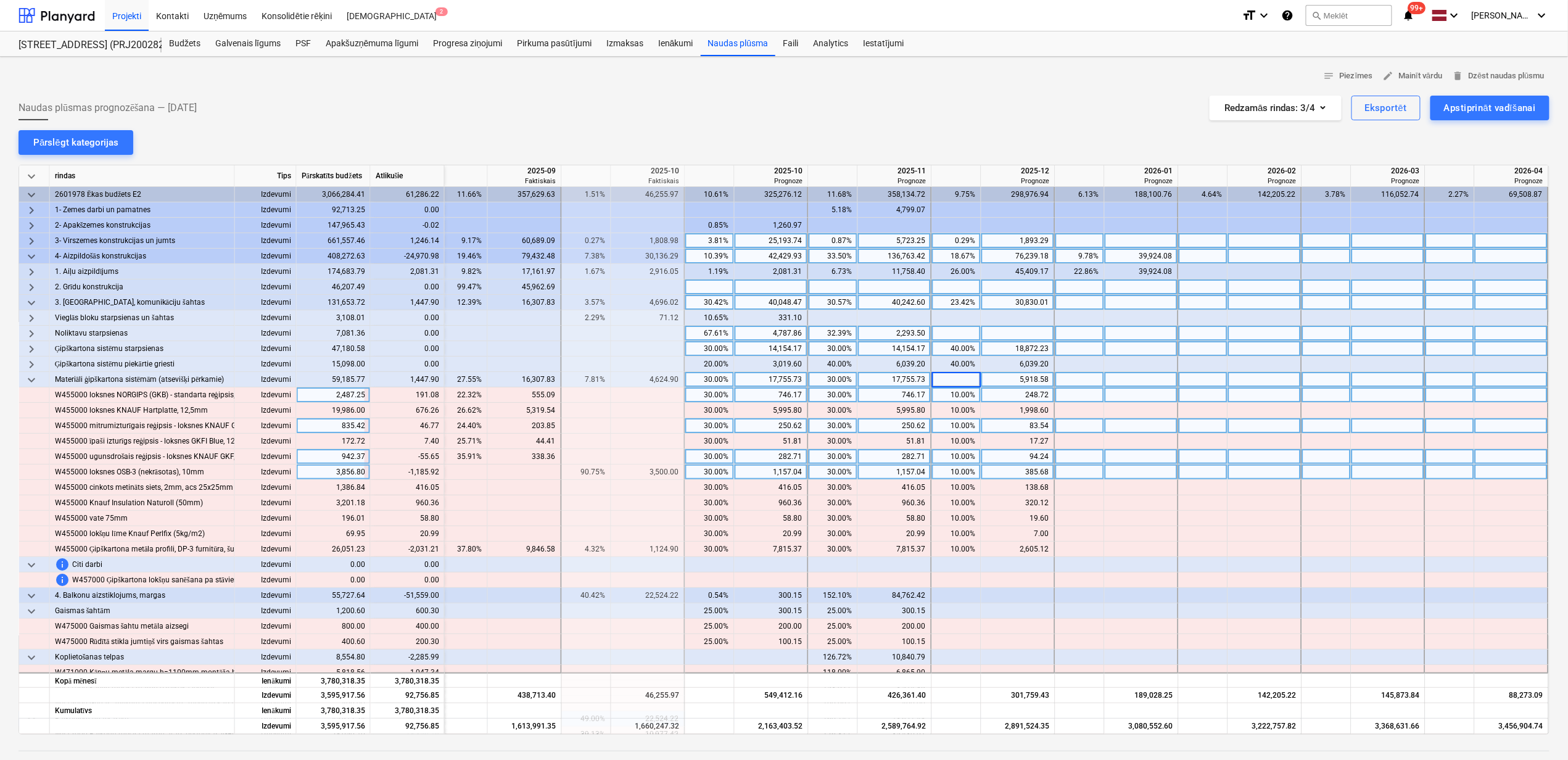
click at [1114, 458] on div at bounding box center [1142, 457] width 74 height 15
click at [957, 398] on div at bounding box center [957, 395] width 49 height 15
click at [1019, 393] on div at bounding box center [1019, 395] width 74 height 15
type input "439.81"
type input "2674.86"
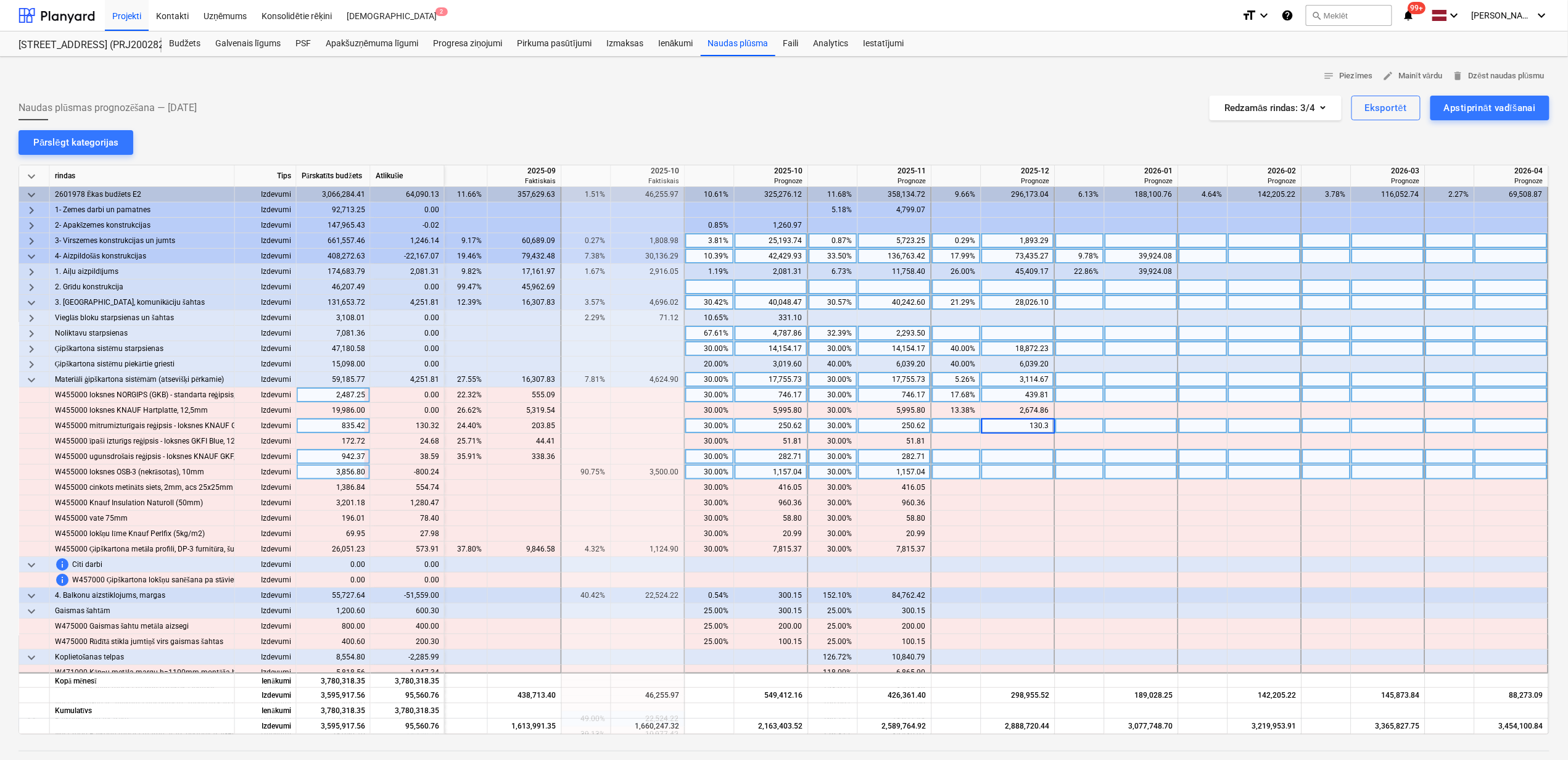
type input "130.32"
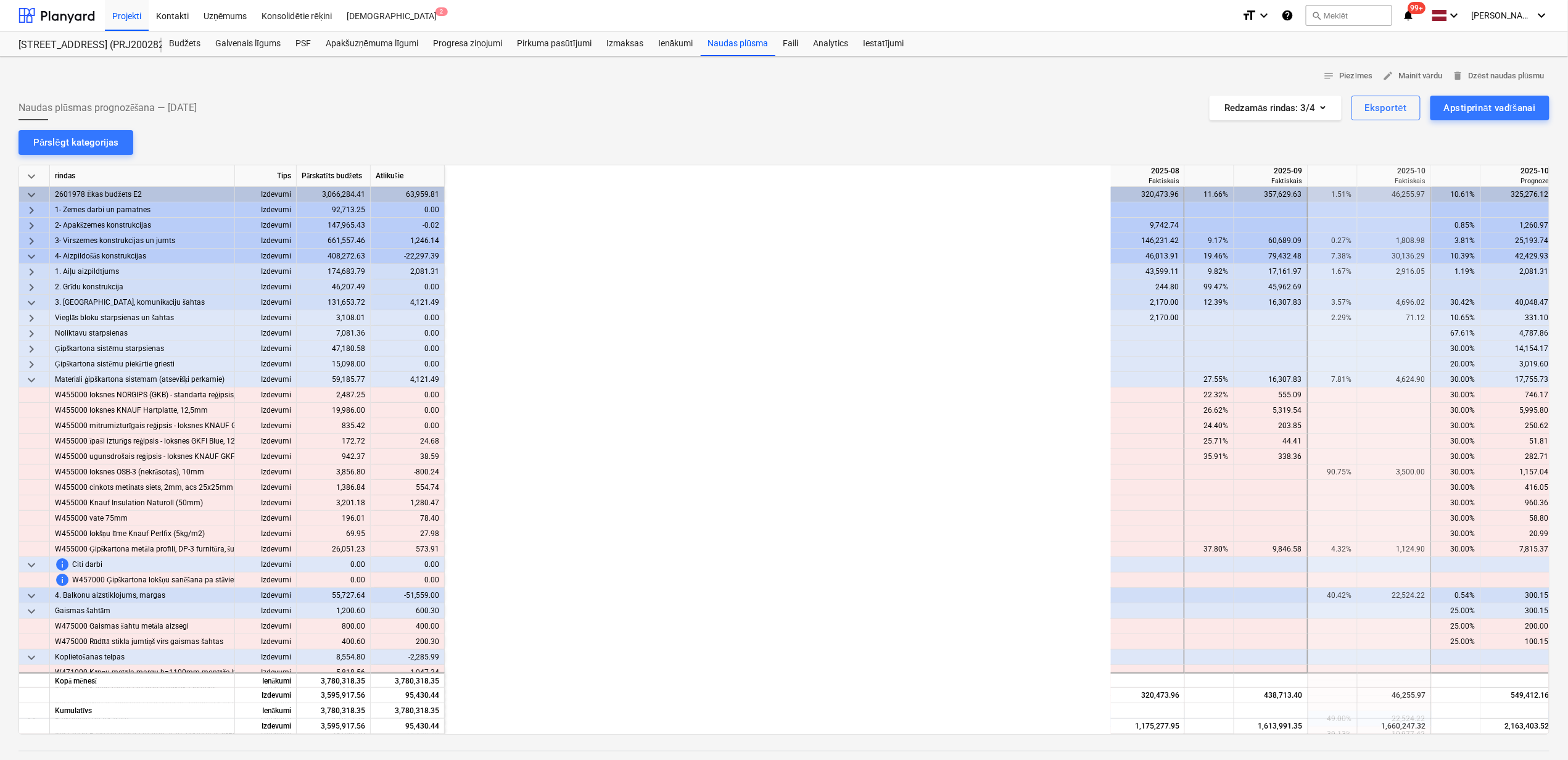
scroll to position [0, 751]
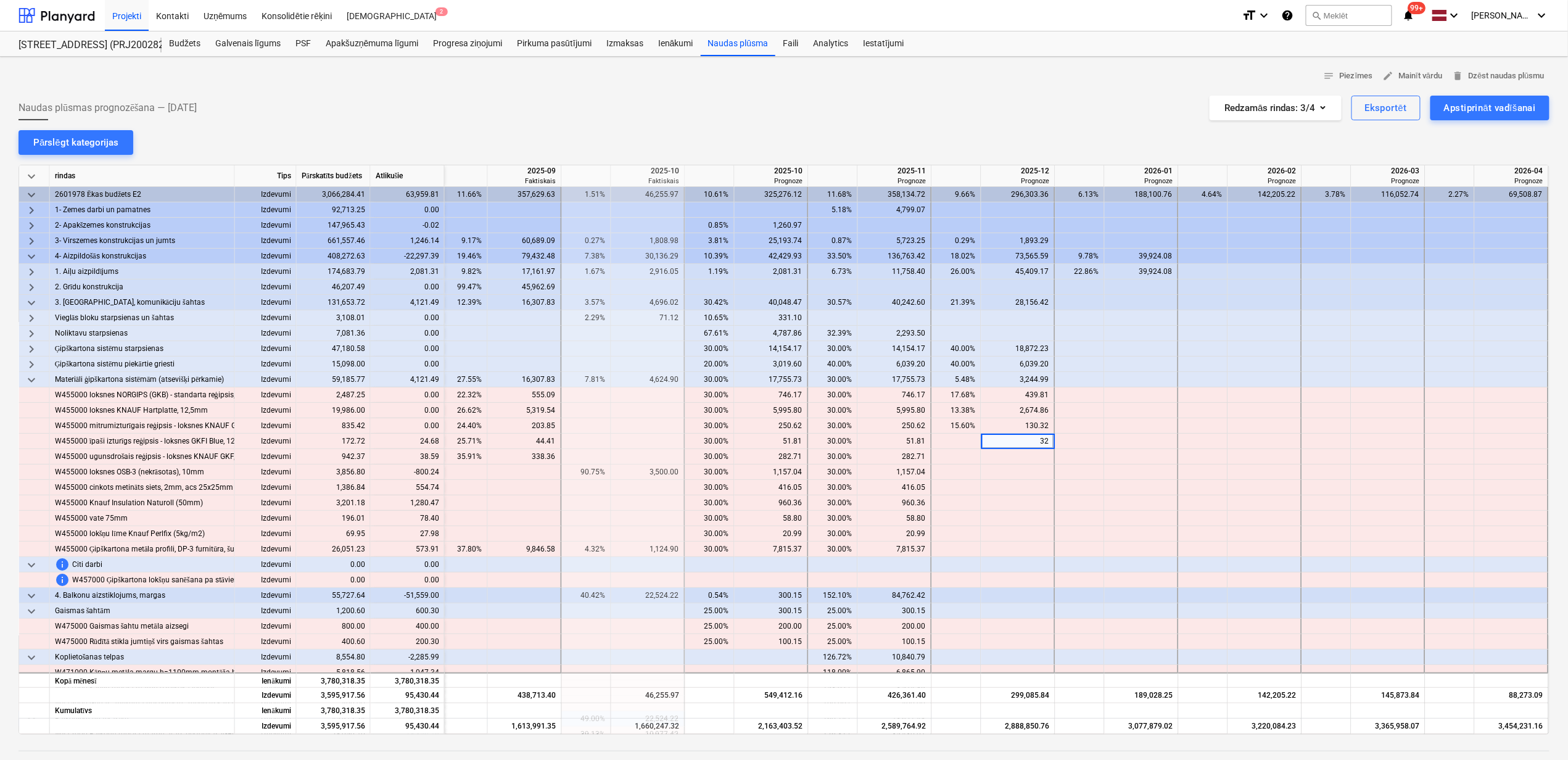
type input "3"
type input "24.68"
type input "38.59"
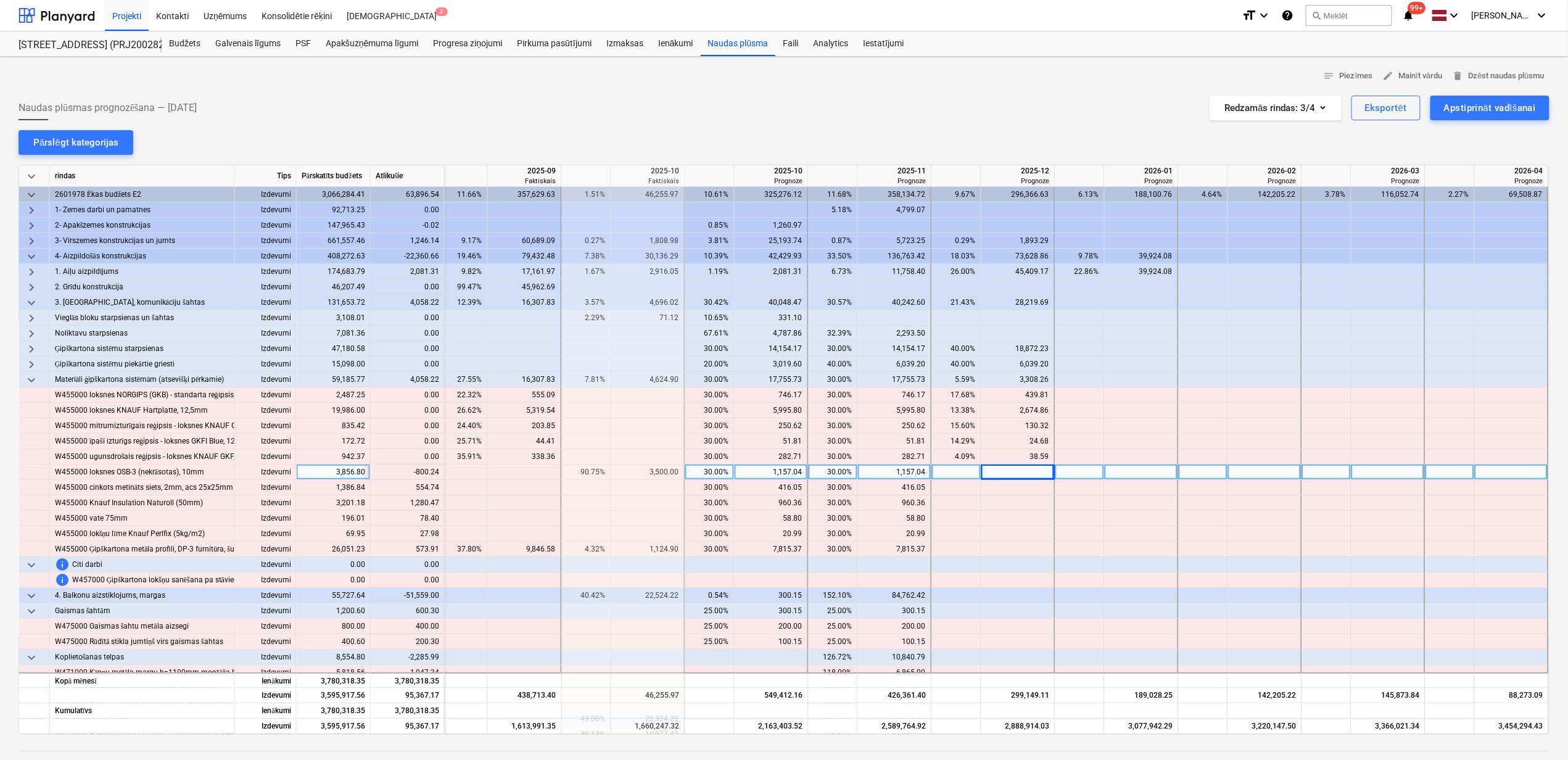
click at [832, 470] on div "30.00%" at bounding box center [833, 472] width 39 height 15
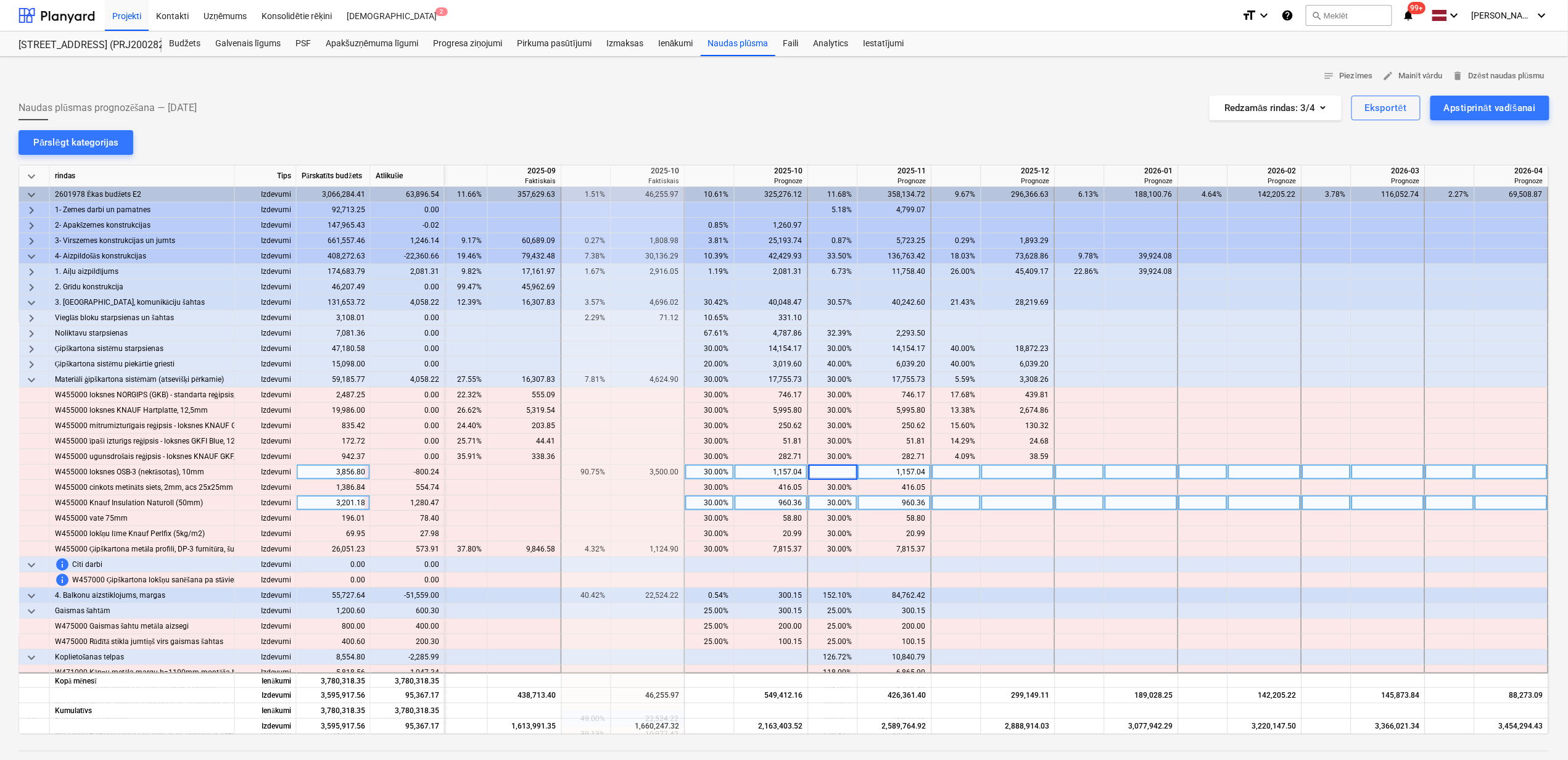
click at [886, 499] on div "960.36" at bounding box center [895, 503] width 63 height 15
click at [882, 472] on div at bounding box center [895, 472] width 74 height 15
type input "356.8"
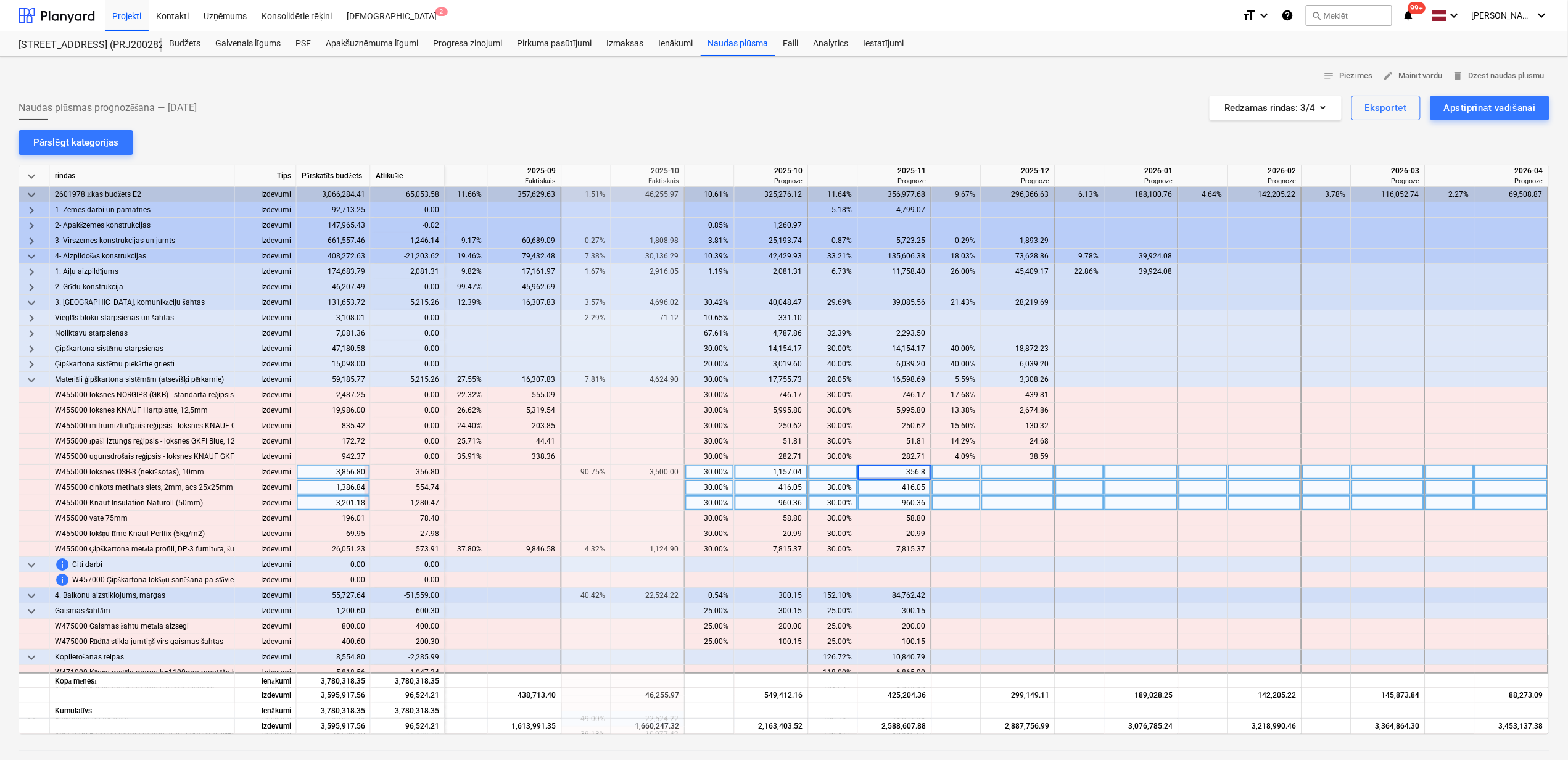
click at [1002, 486] on div at bounding box center [1019, 488] width 74 height 15
click at [1007, 487] on div at bounding box center [1019, 488] width 74 height 15
click at [1037, 492] on div at bounding box center [1019, 488] width 74 height 15
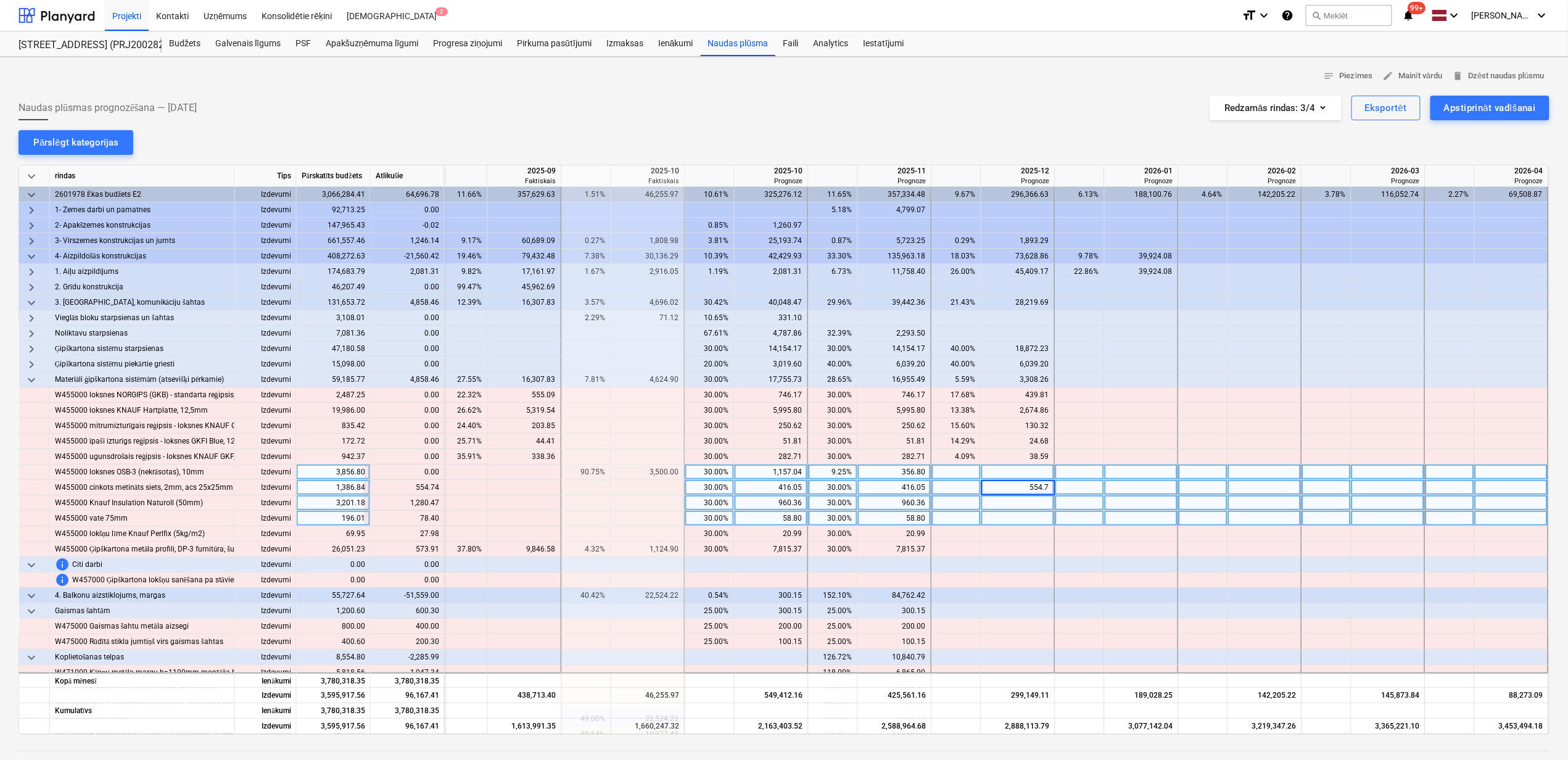
type input "554.74"
type input "1280.47"
type input "78.4"
type input "27.98"
type input "573.91"
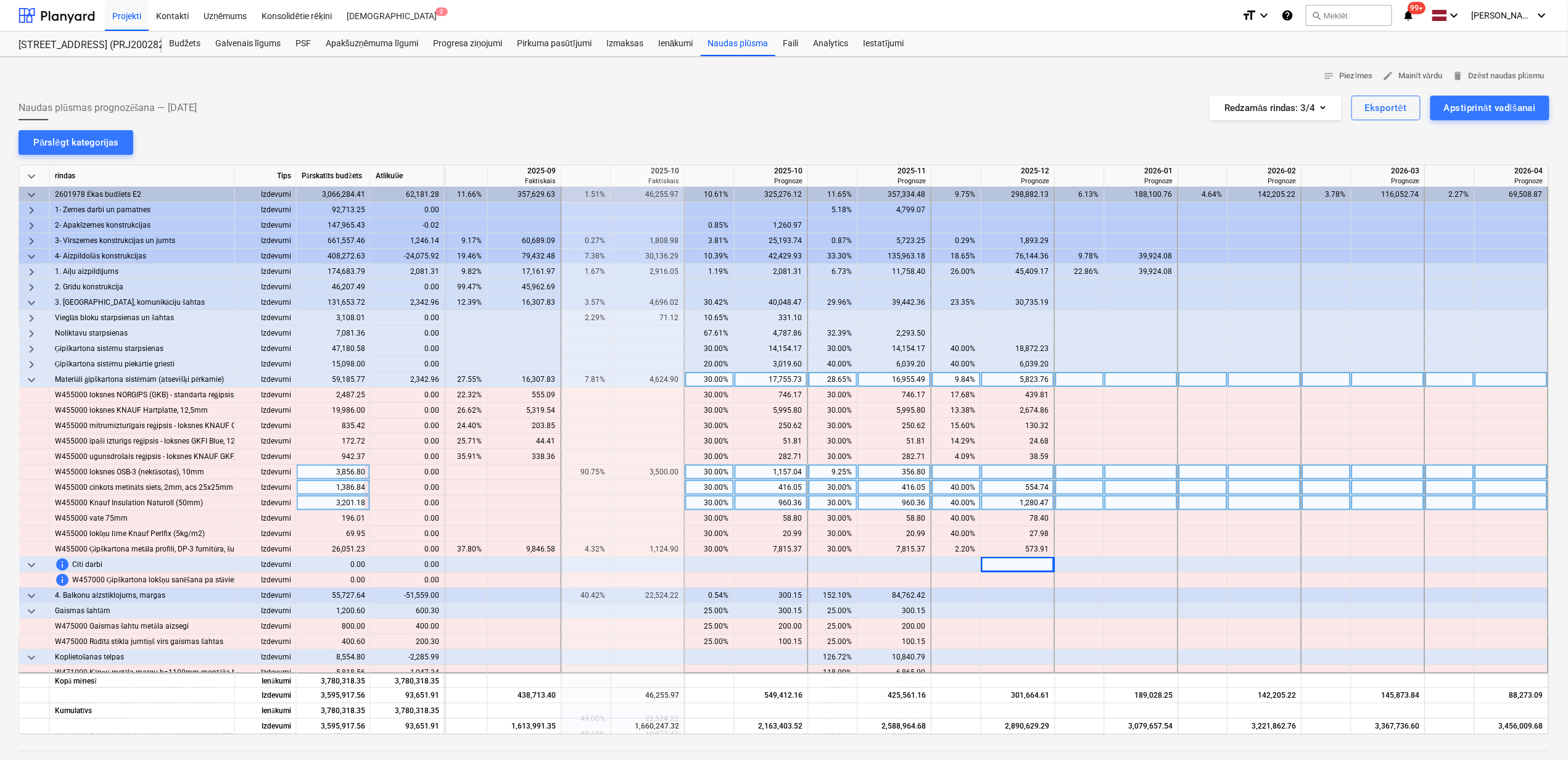
click at [32, 380] on span "keyboard_arrow_down" at bounding box center [31, 379] width 15 height 15
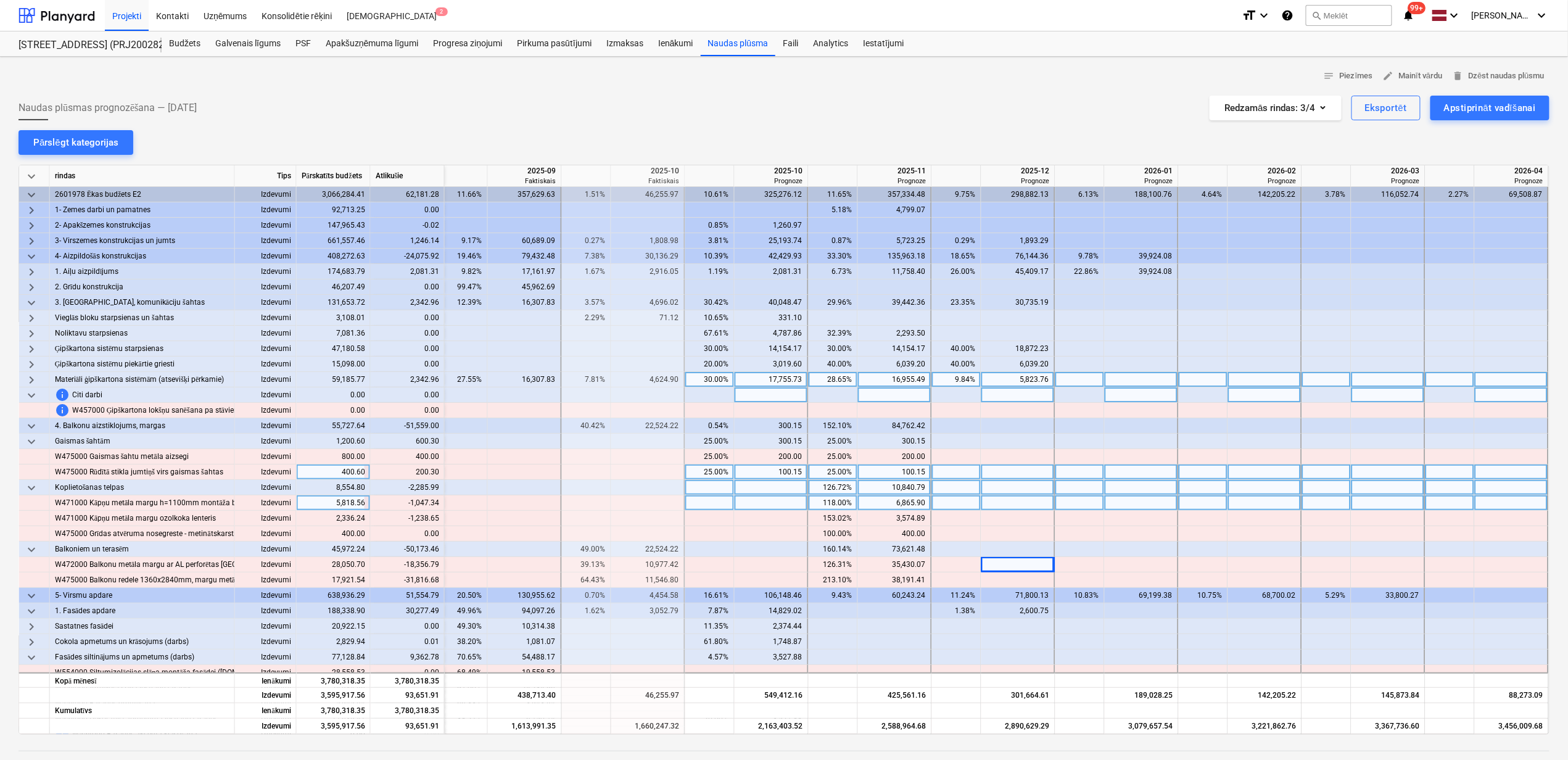
click at [35, 394] on span "keyboard_arrow_down" at bounding box center [31, 395] width 15 height 15
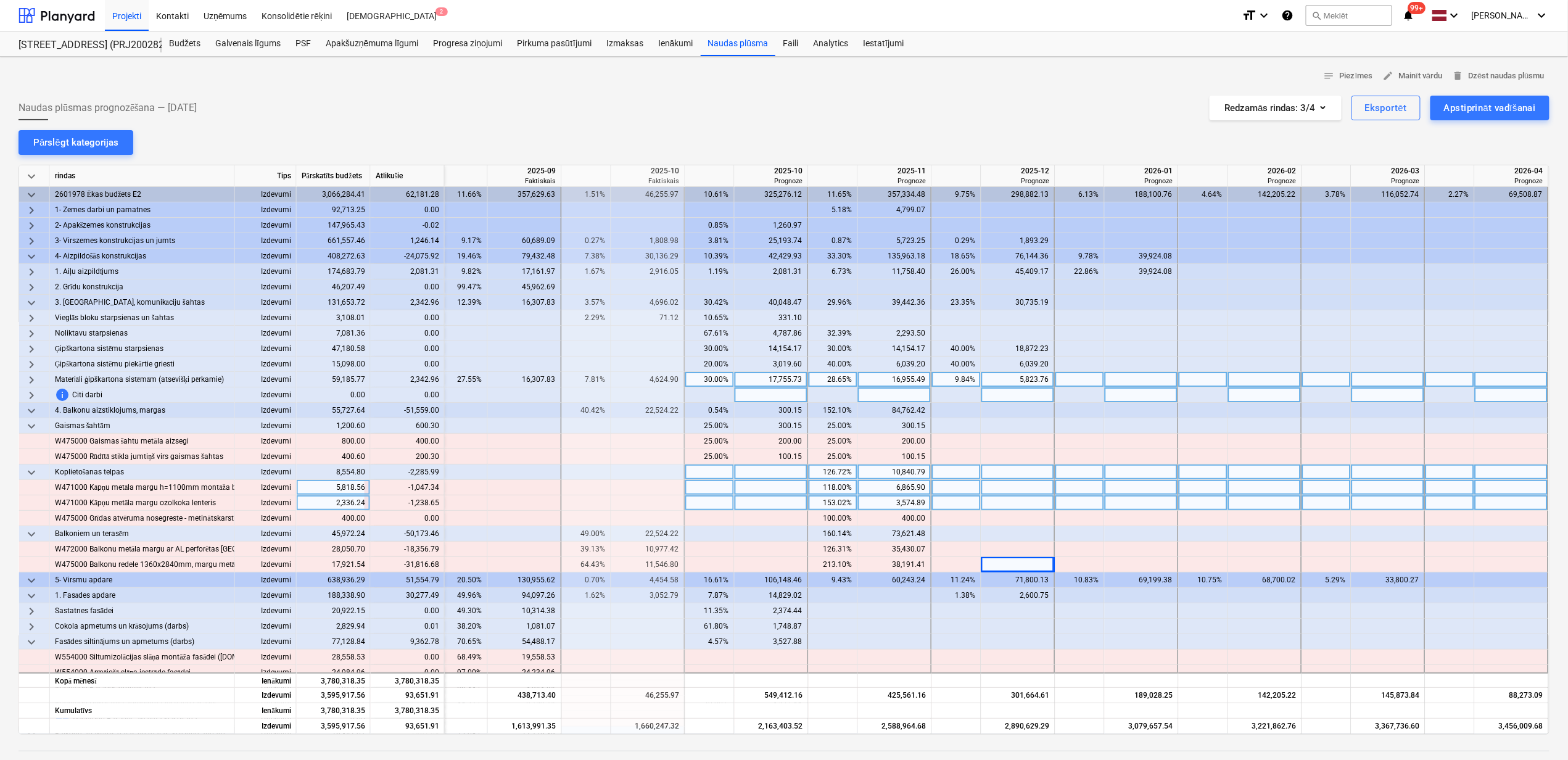
click at [25, 380] on span "keyboard_arrow_right" at bounding box center [31, 379] width 15 height 15
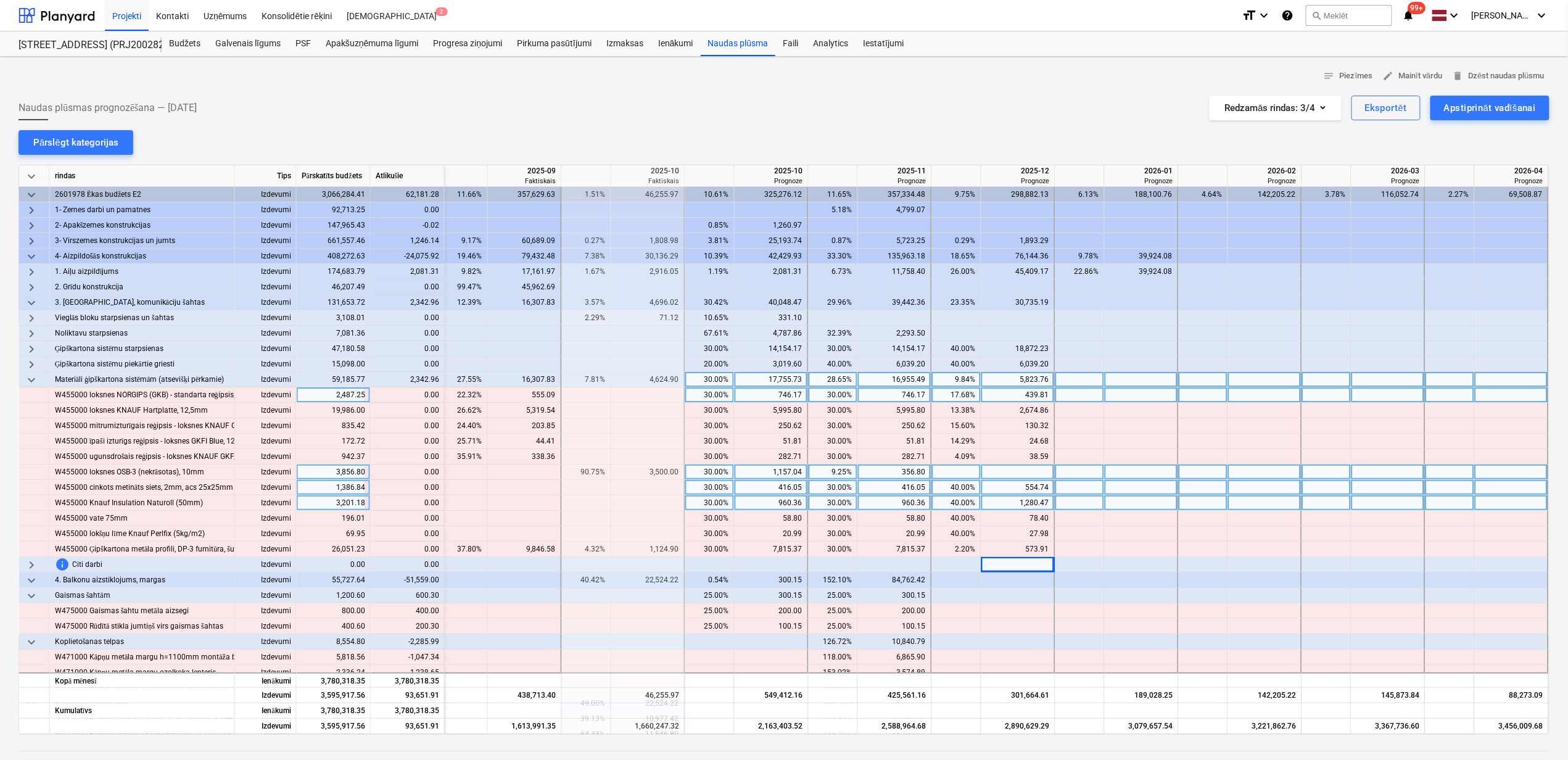
click at [35, 378] on span "keyboard_arrow_down" at bounding box center [31, 379] width 15 height 15
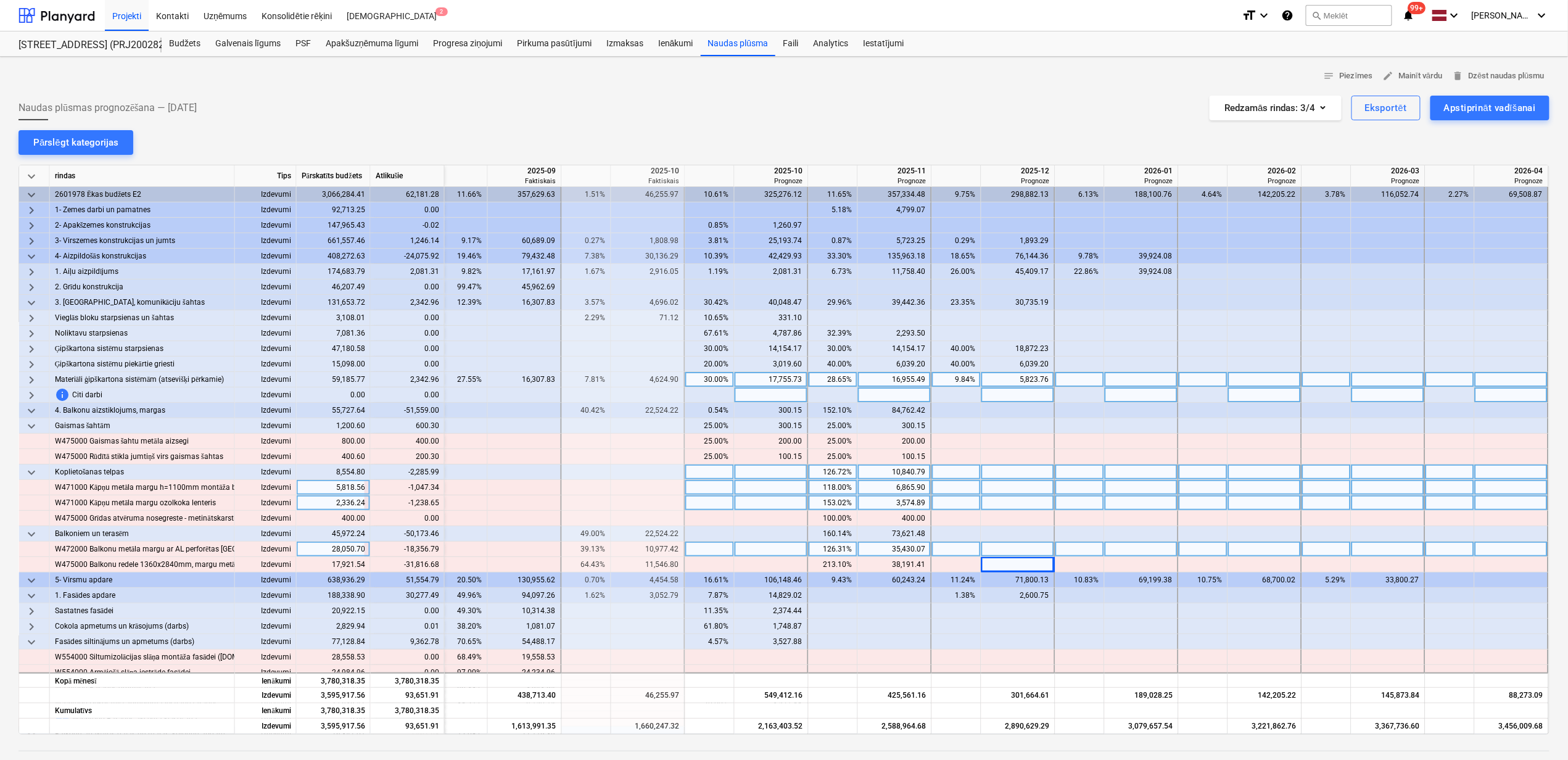
click at [826, 551] on div "126.31%" at bounding box center [833, 549] width 39 height 15
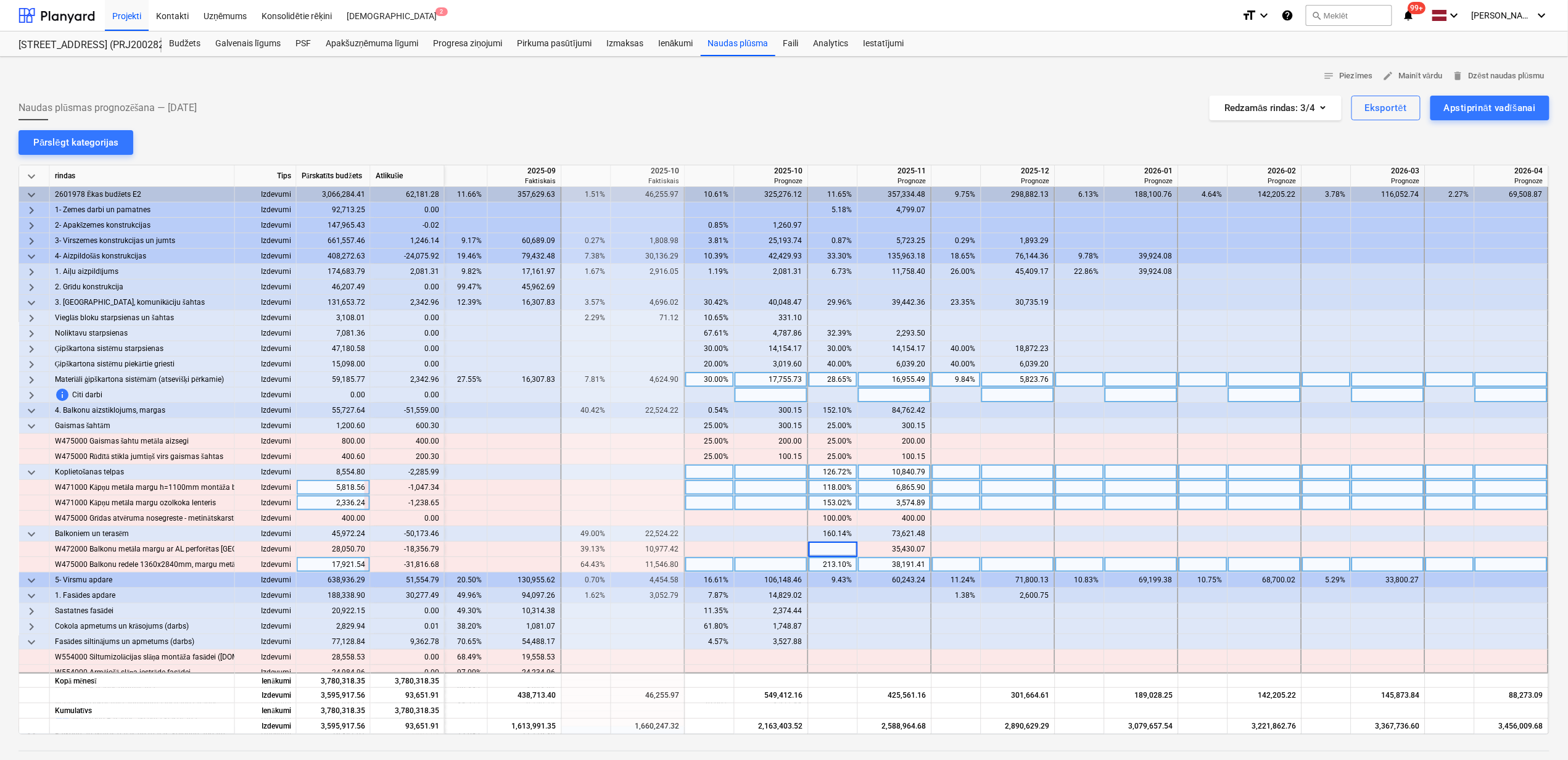
click at [842, 565] on div "213.10%" at bounding box center [833, 565] width 39 height 15
click at [842, 565] on div "213.10%" at bounding box center [833, 565] width 39 height 15
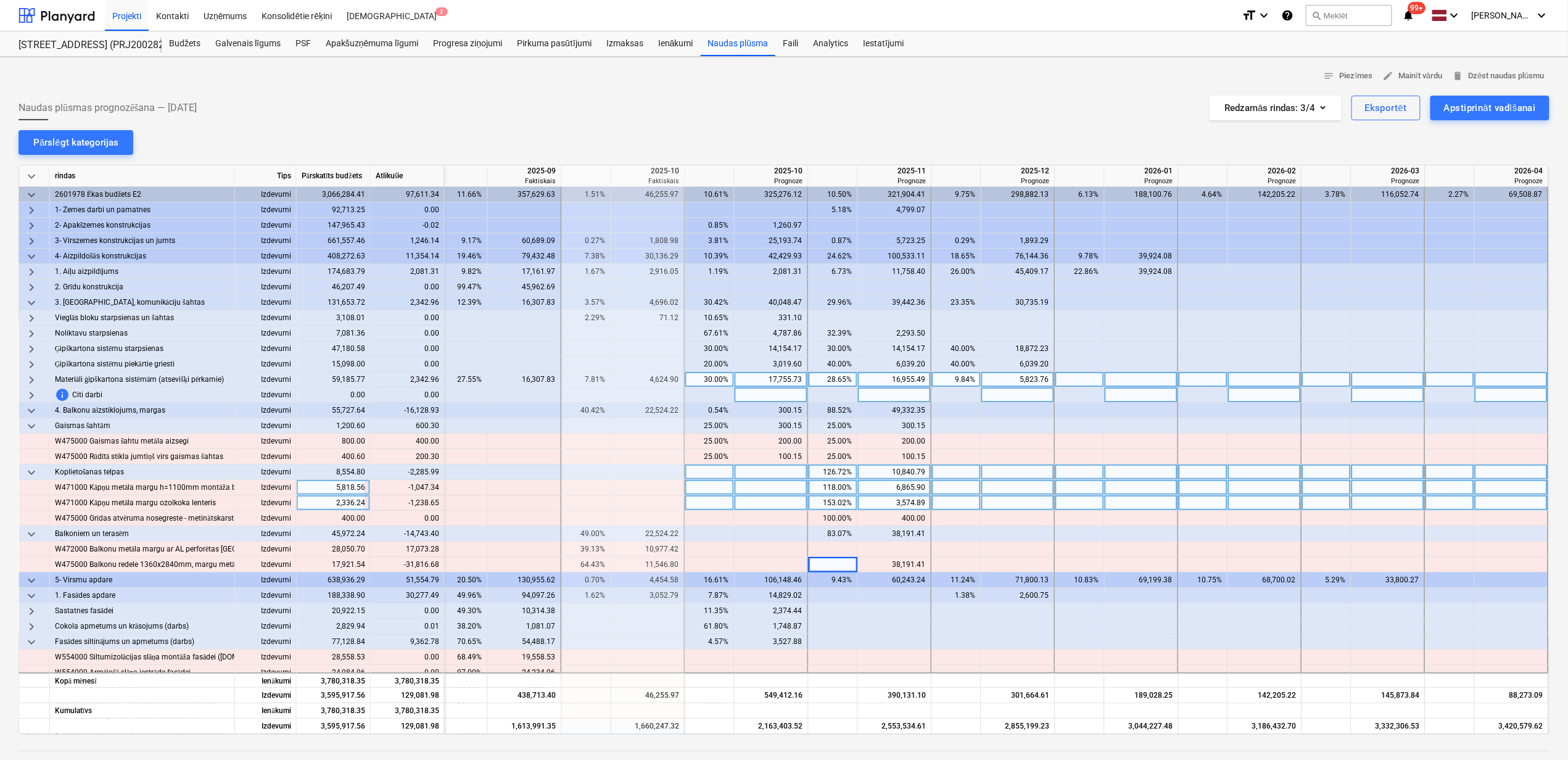
click at [958, 480] on div at bounding box center [957, 472] width 49 height 15
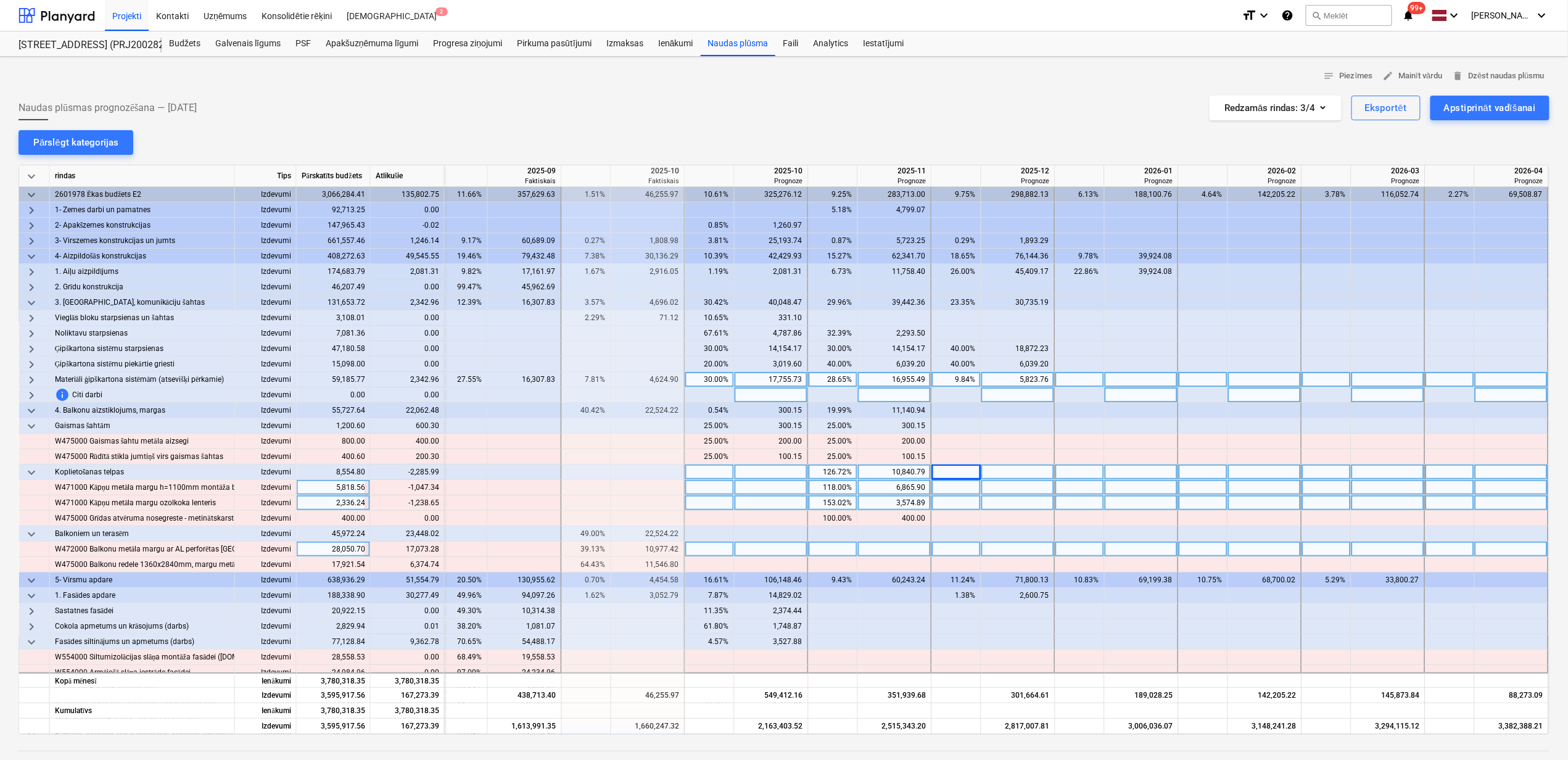
click at [874, 548] on div at bounding box center [895, 549] width 74 height 15
click at [759, 552] on div at bounding box center [772, 549] width 74 height 15
type input "17073.28"
type input "6374.74"
click at [31, 533] on span "keyboard_arrow_down" at bounding box center [31, 534] width 15 height 15
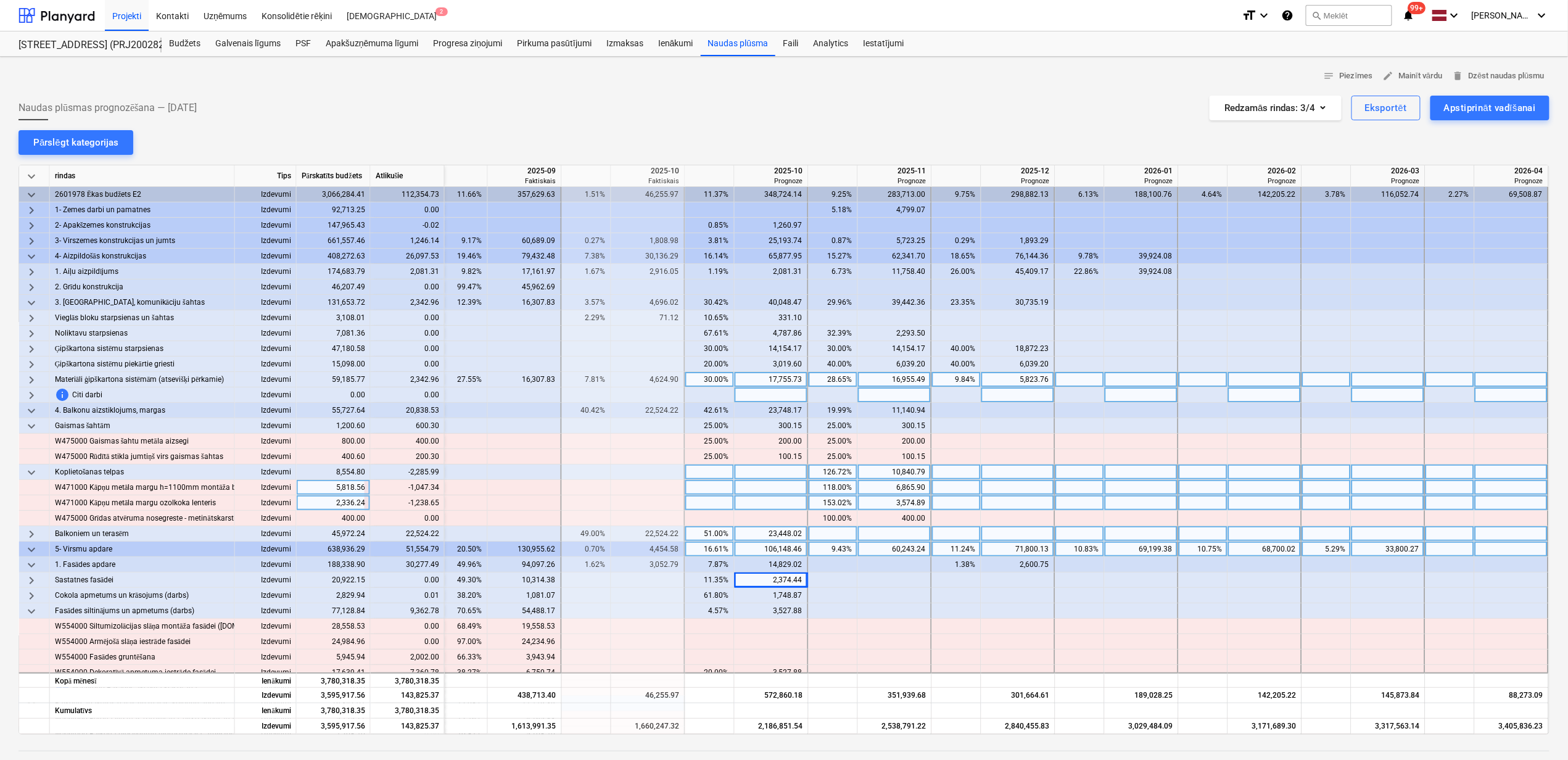
click at [31, 533] on span "keyboard_arrow_right" at bounding box center [31, 534] width 15 height 15
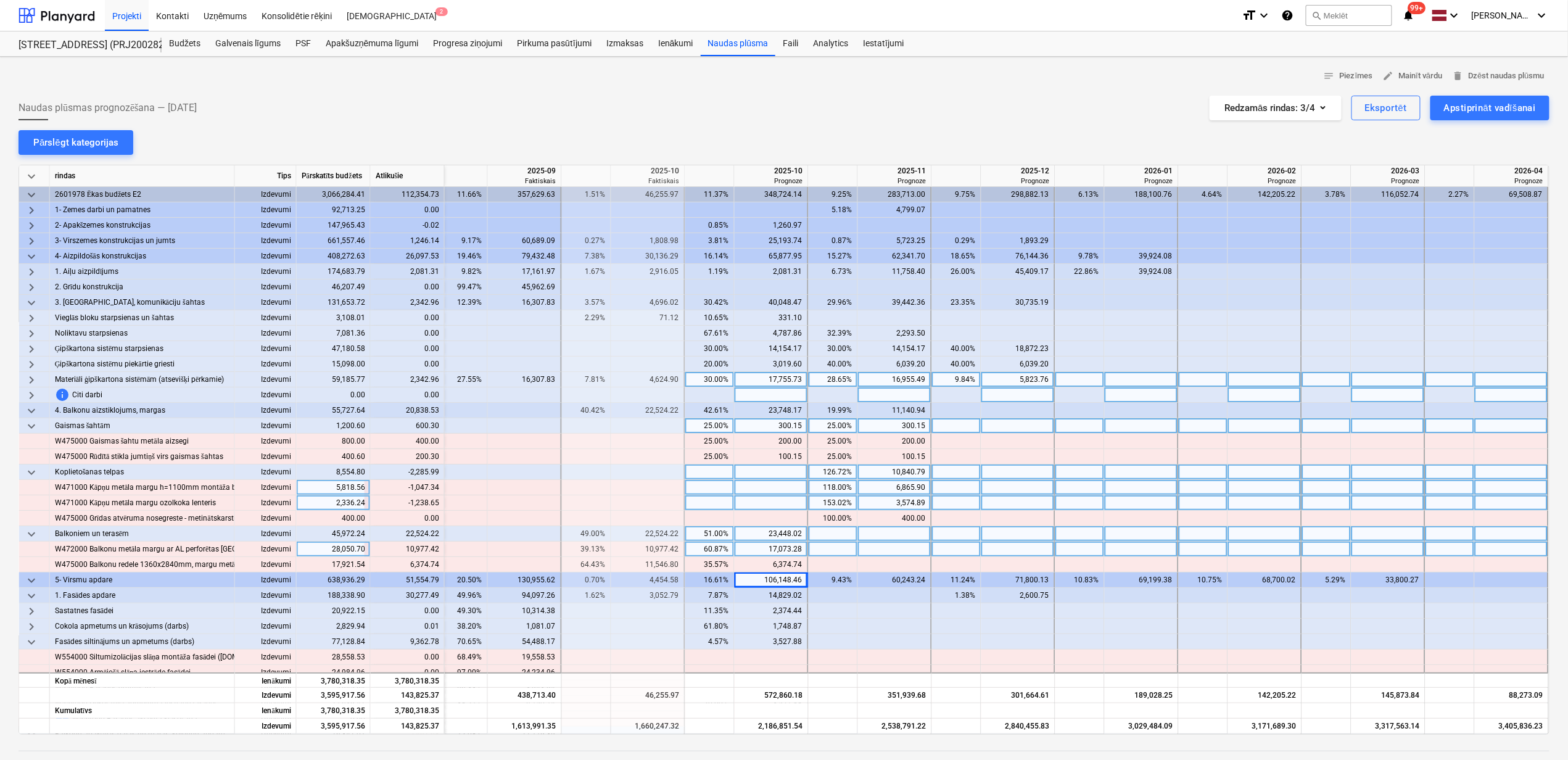
click at [26, 422] on span "keyboard_arrow_down" at bounding box center [31, 425] width 15 height 15
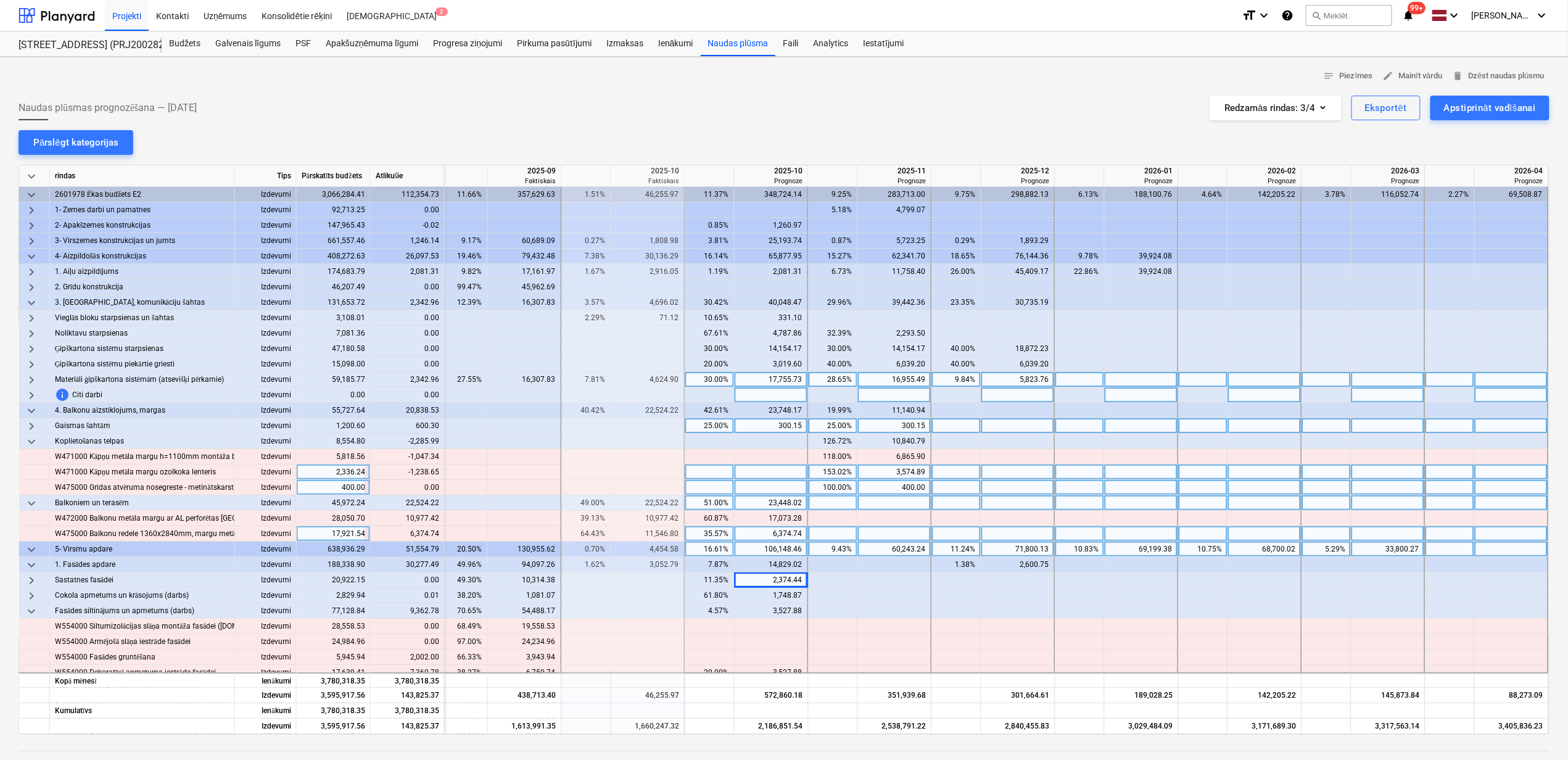
click at [26, 422] on span "keyboard_arrow_right" at bounding box center [31, 425] width 15 height 15
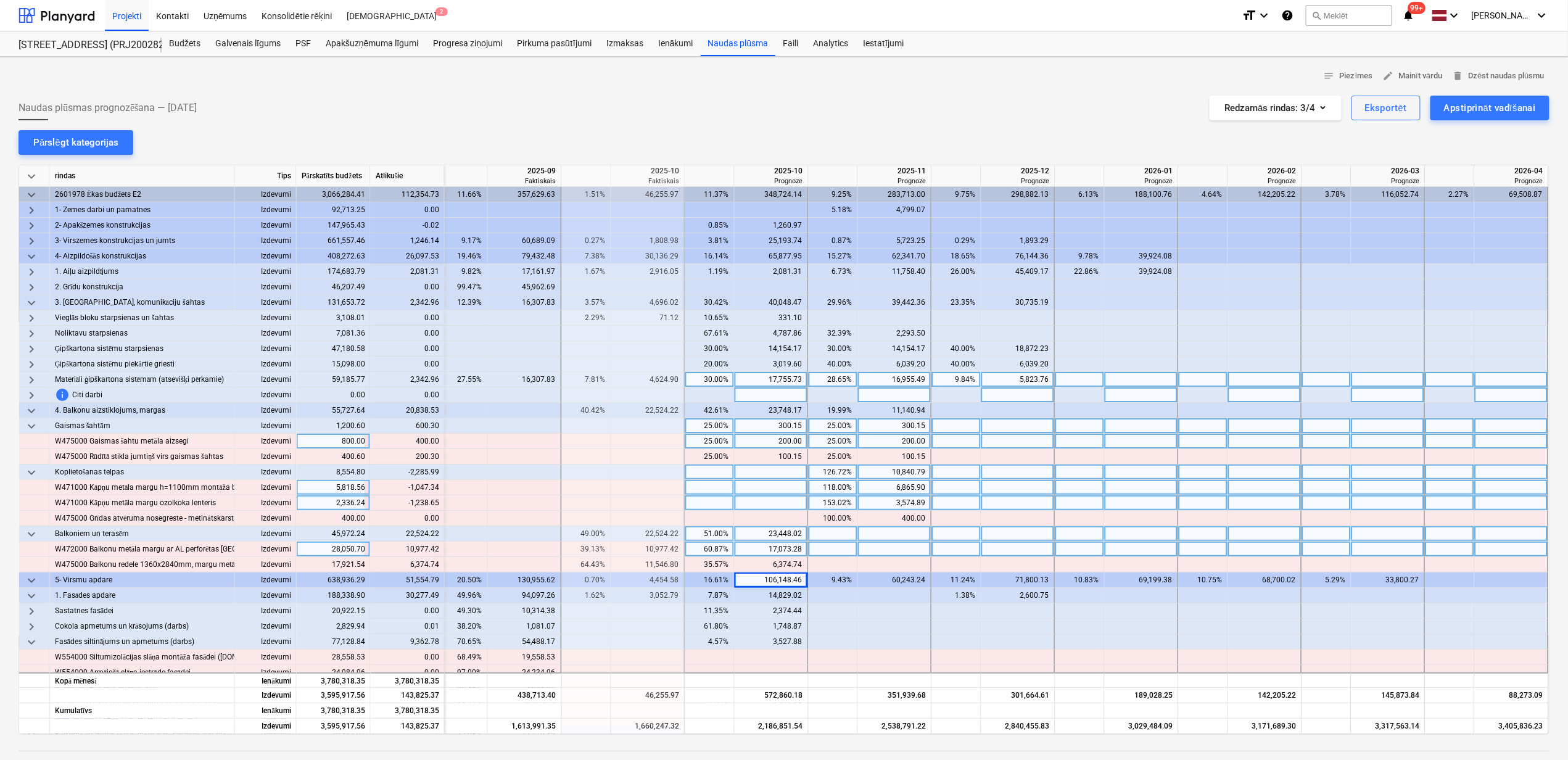
click at [699, 440] on div "25.00%" at bounding box center [709, 442] width 39 height 15
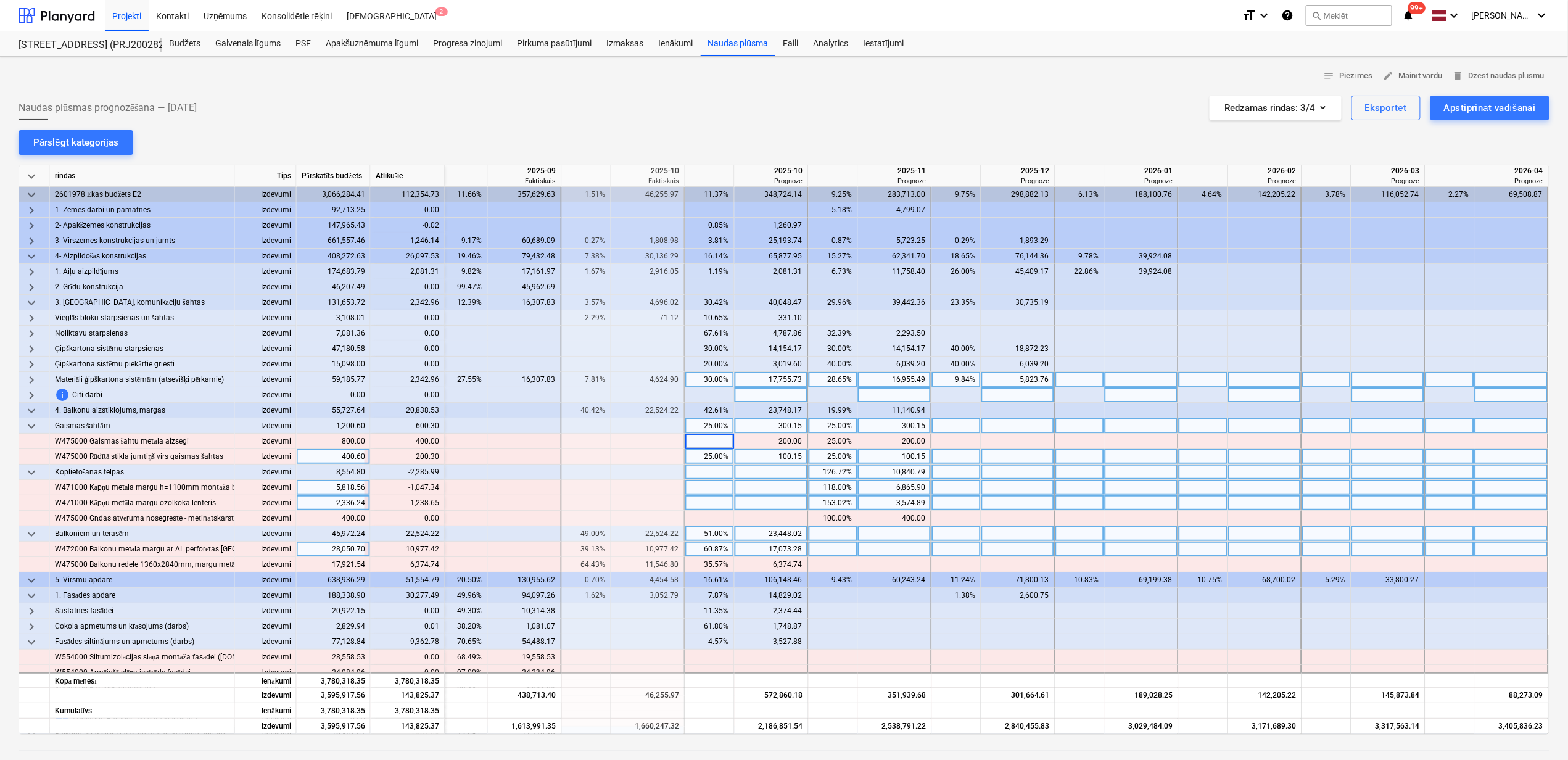
click at [712, 455] on div "25.00%" at bounding box center [709, 457] width 39 height 15
click at [714, 453] on div "25.00%" at bounding box center [709, 457] width 39 height 15
click at [865, 460] on div "100.15" at bounding box center [895, 457] width 63 height 15
click at [829, 425] on div "25.00%" at bounding box center [833, 426] width 39 height 15
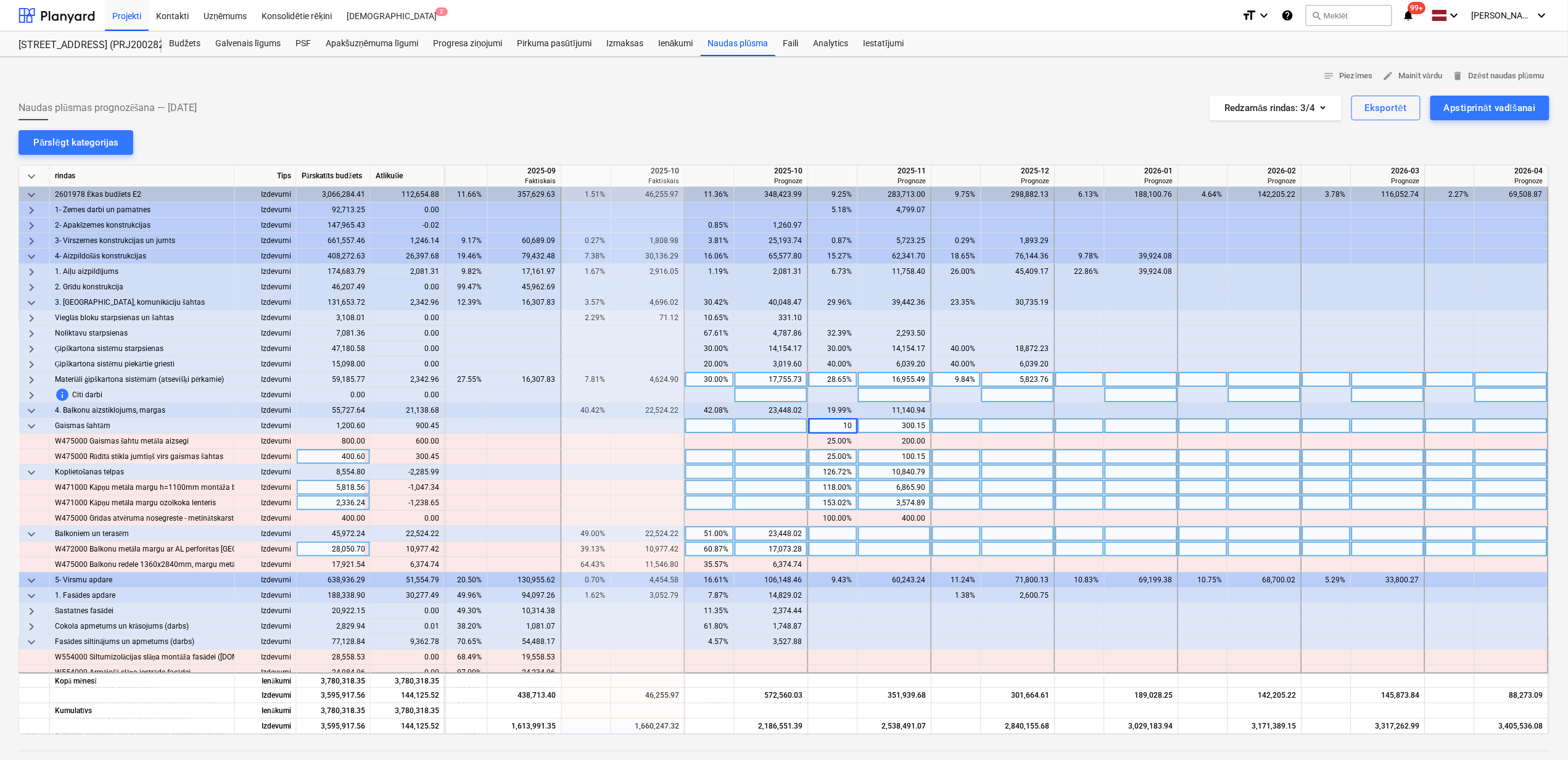
type input "100"
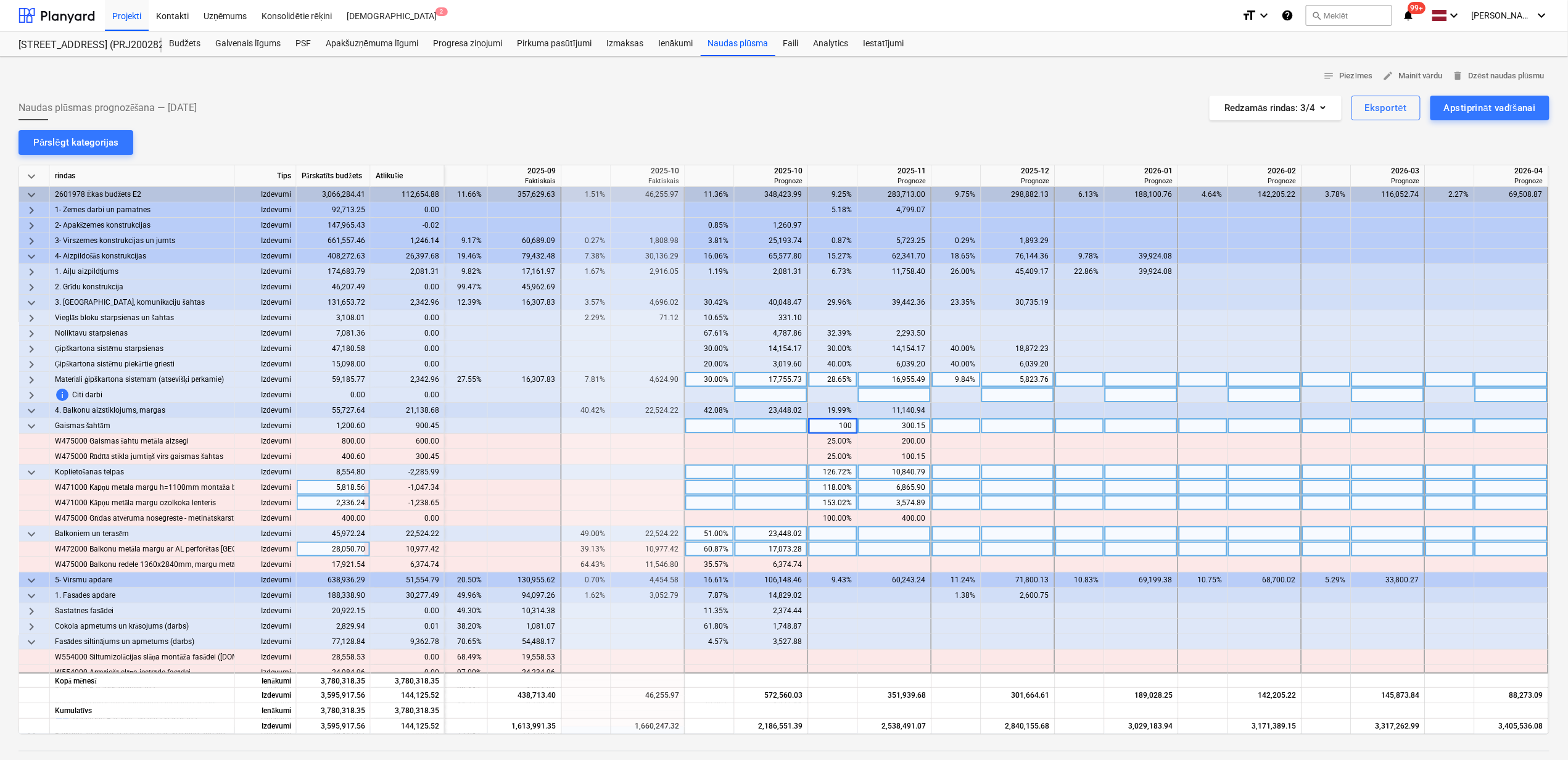
click at [877, 496] on div "3,574.89" at bounding box center [895, 503] width 63 height 15
click at [828, 478] on div "126.72%" at bounding box center [833, 472] width 39 height 15
type input "100"
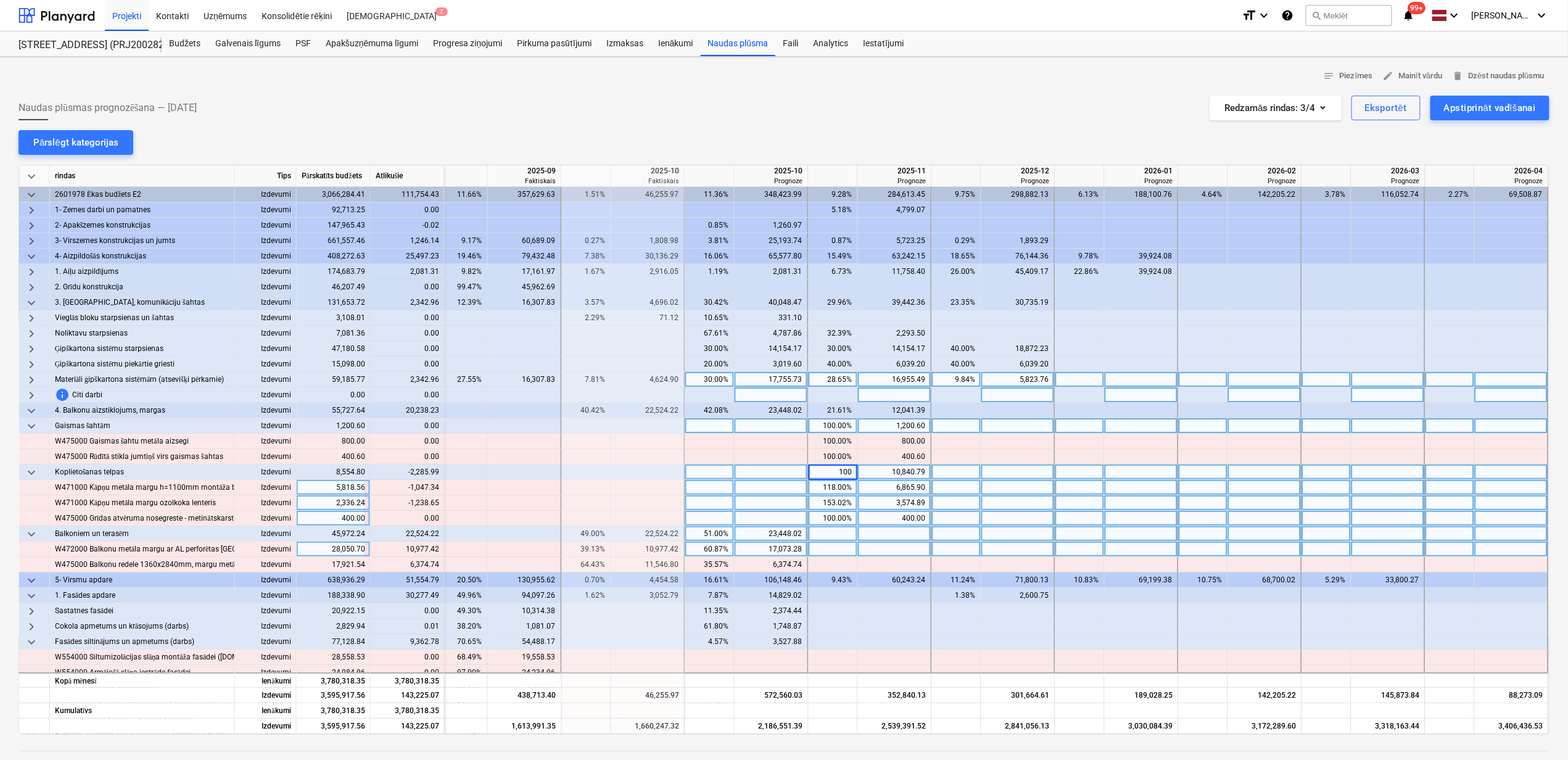
click at [863, 517] on div "400.00" at bounding box center [895, 518] width 63 height 15
click at [42, 425] on div "keyboard_arrow_down" at bounding box center [35, 426] width 31 height 15
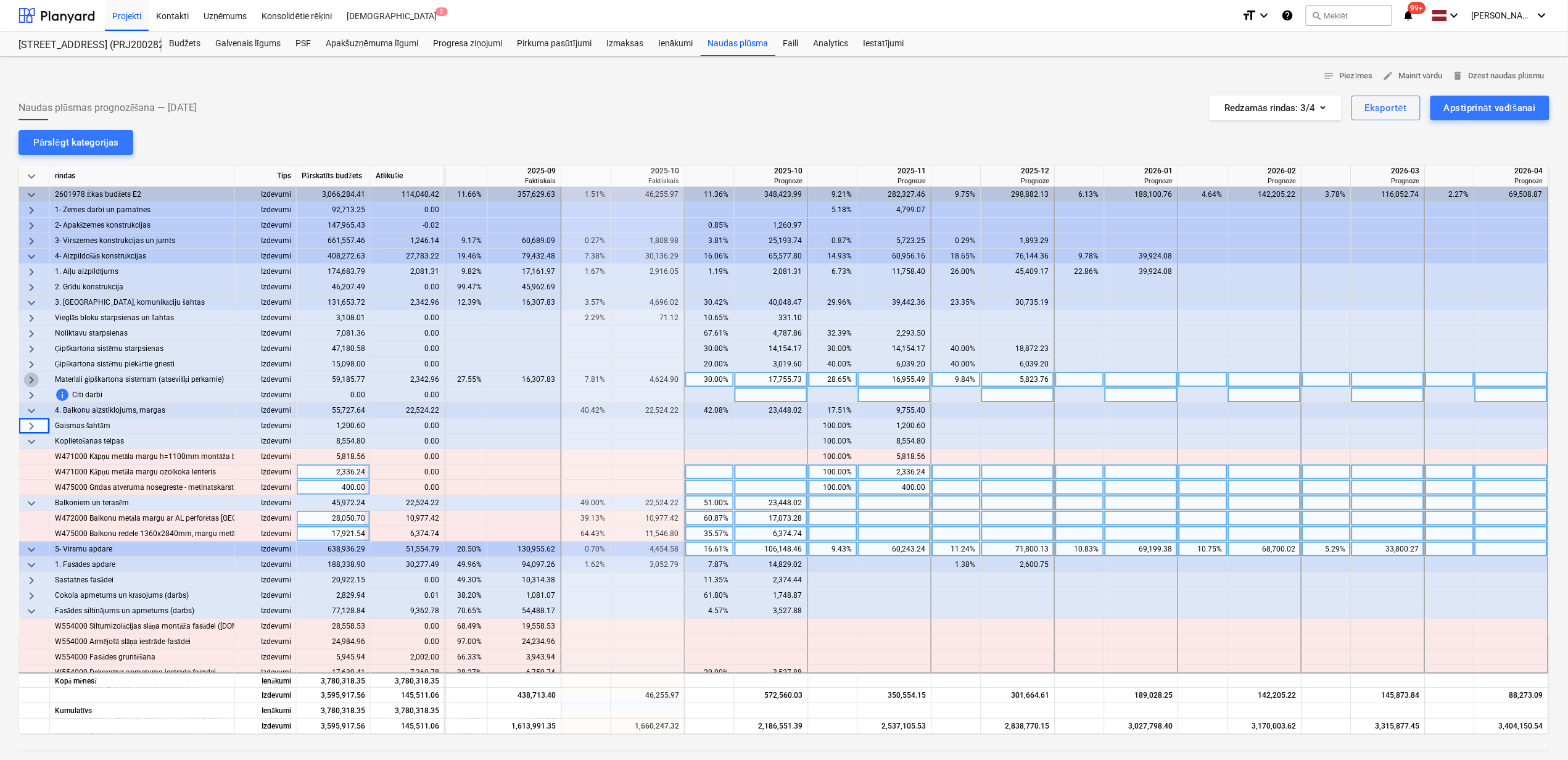
click at [32, 378] on span "keyboard_arrow_right" at bounding box center [31, 379] width 15 height 15
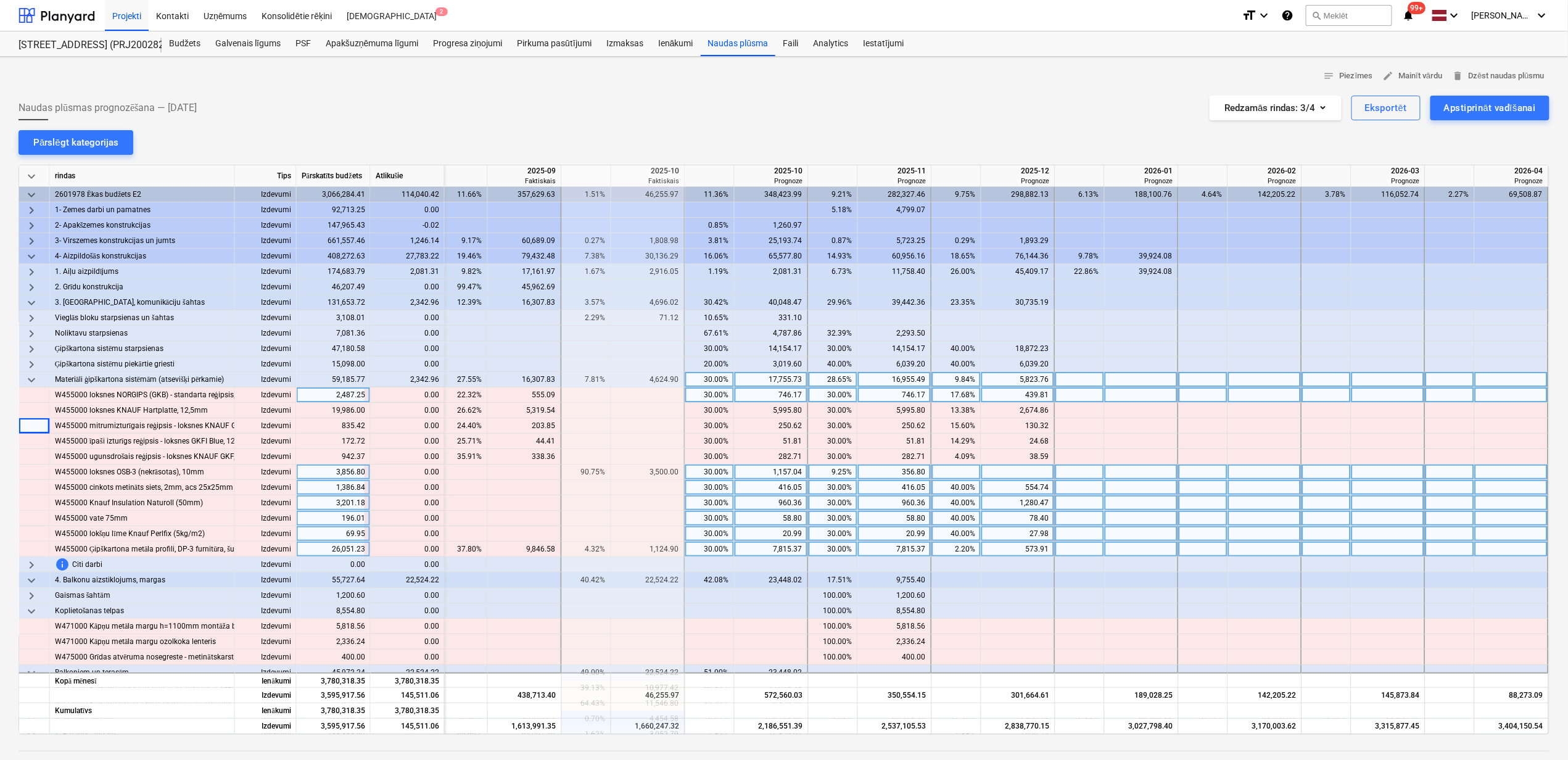
click at [32, 378] on span "keyboard_arrow_down" at bounding box center [31, 379] width 15 height 15
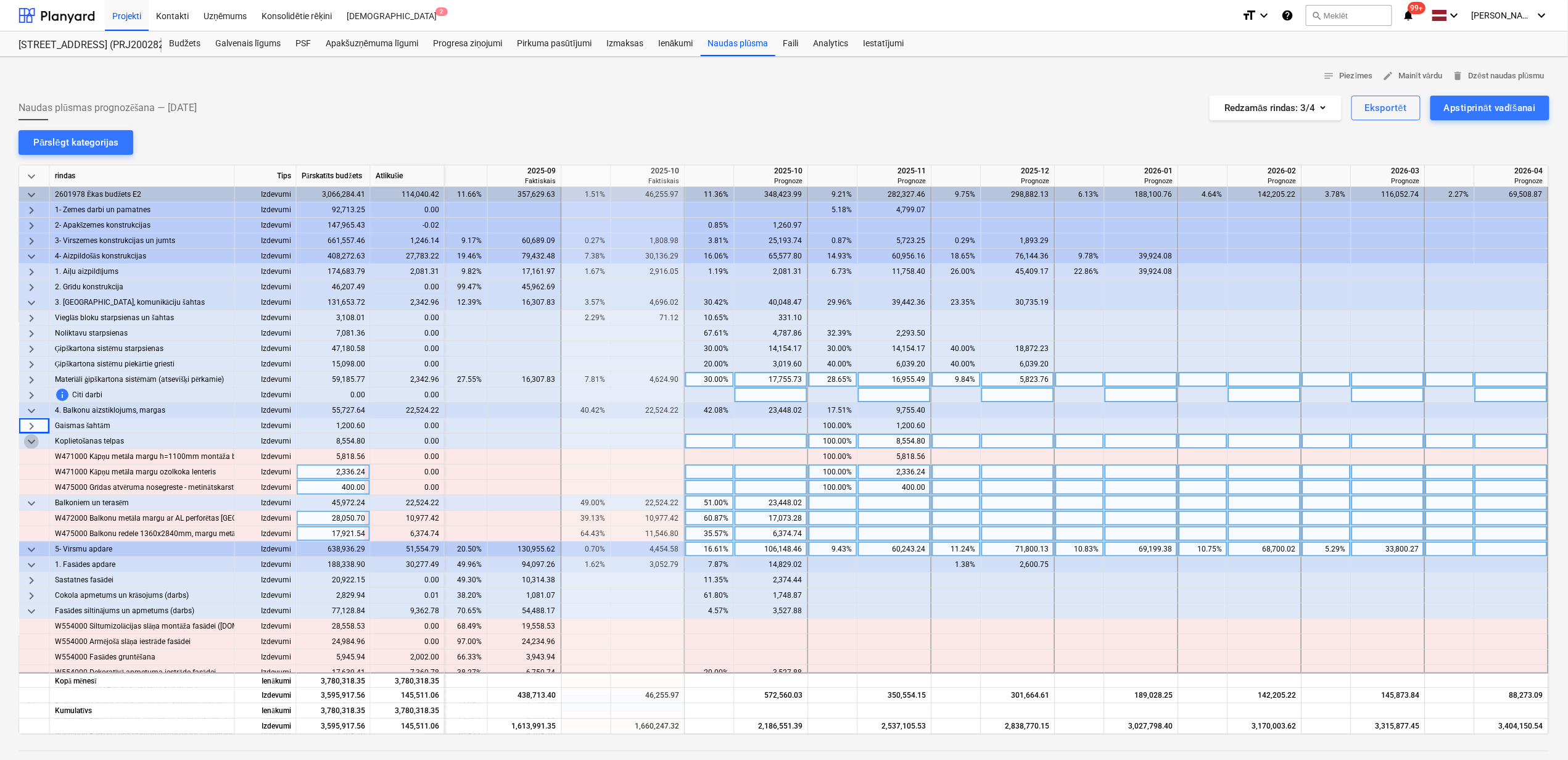
click at [31, 442] on span "keyboard_arrow_down" at bounding box center [31, 441] width 15 height 15
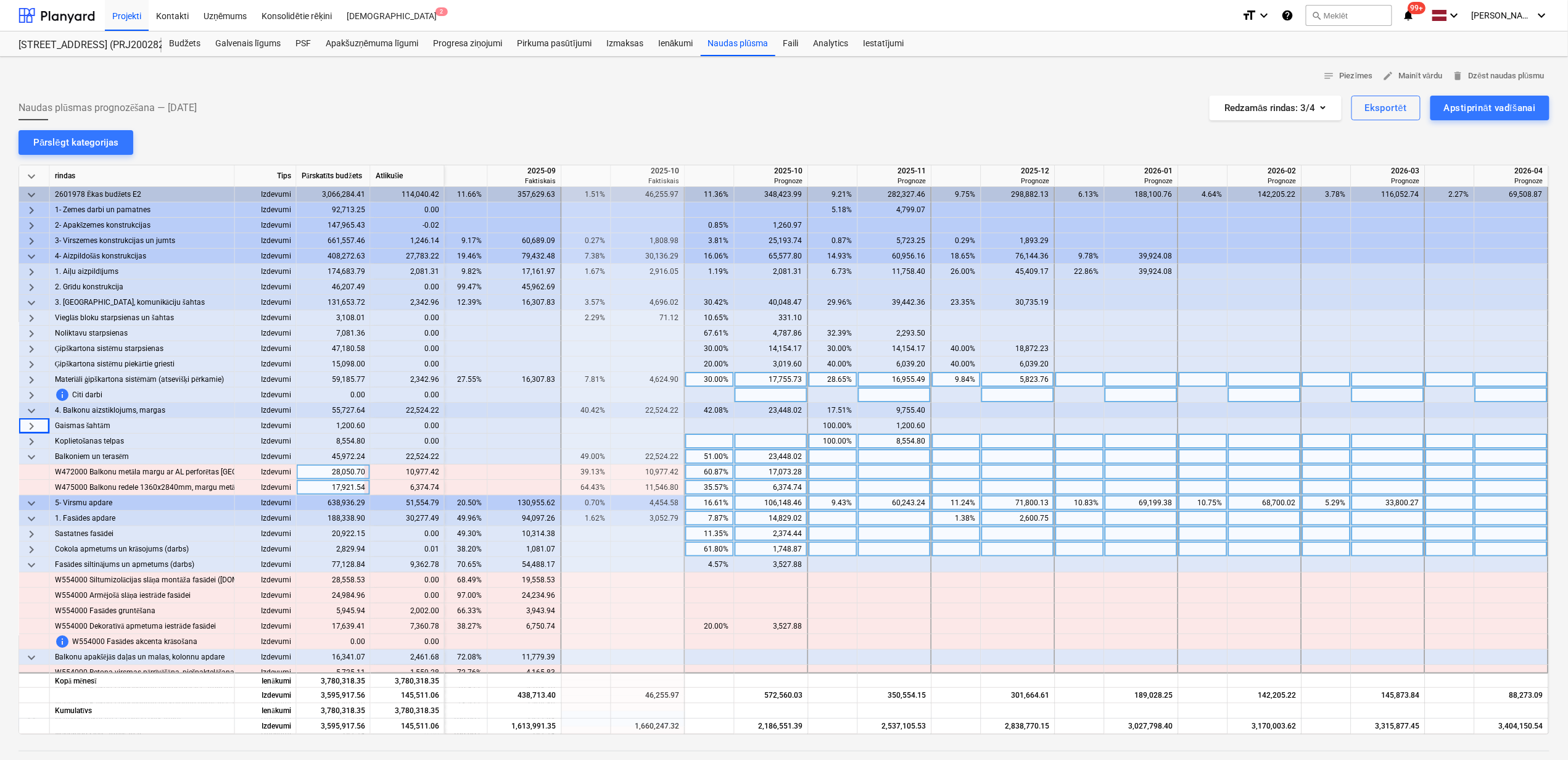
click at [718, 462] on div "51.00%" at bounding box center [709, 457] width 39 height 15
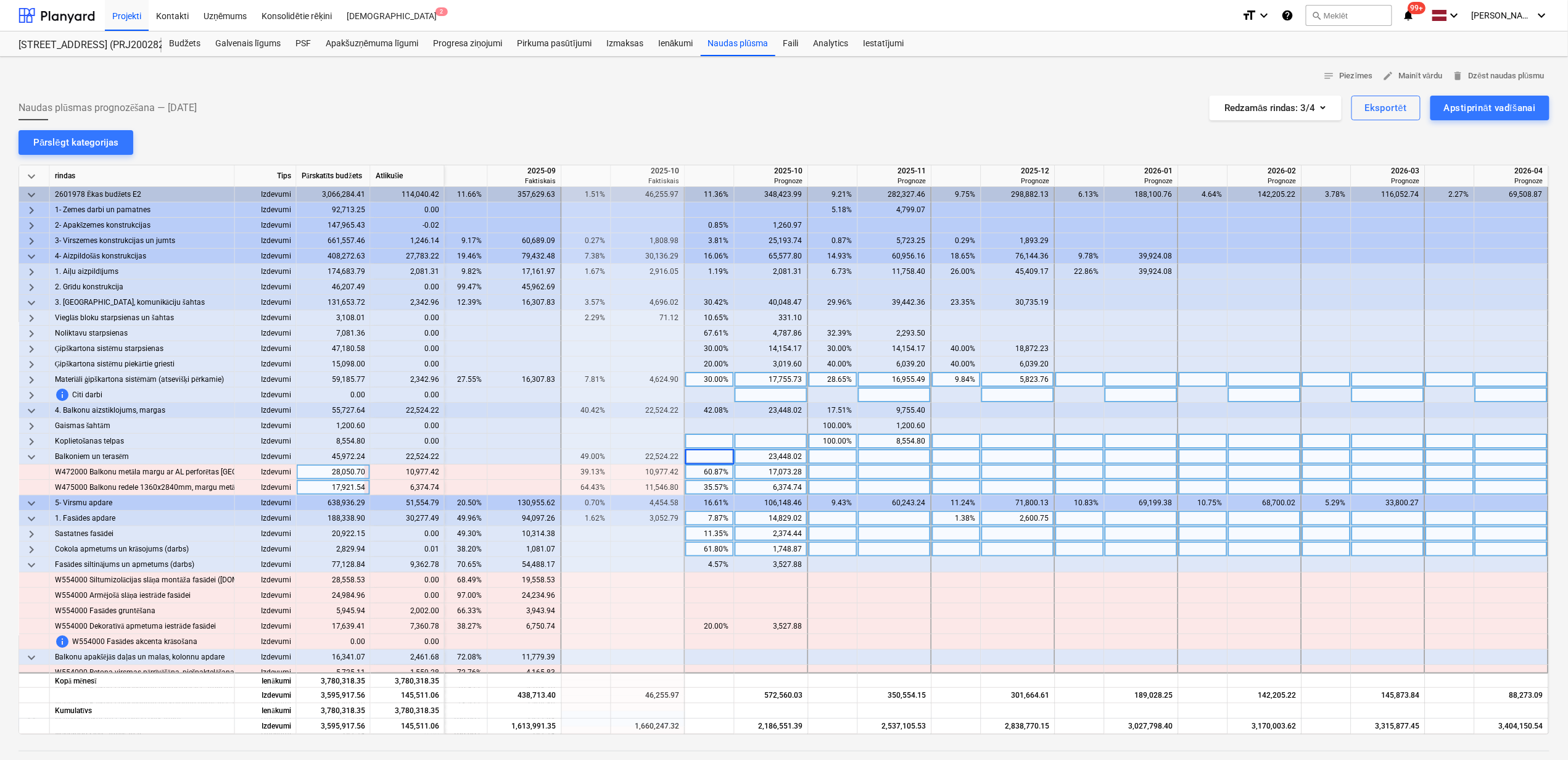
click at [891, 519] on div at bounding box center [895, 518] width 74 height 15
click at [765, 474] on div at bounding box center [772, 472] width 74 height 15
type input "17073.28"
click at [779, 480] on div "keyboard_arrow_down rindas Tips Pārskatīts budžets Atlikušie 2025-08 Faktiskais…" at bounding box center [784, 449] width 1531 height 570
click at [766, 486] on div at bounding box center [772, 488] width 74 height 15
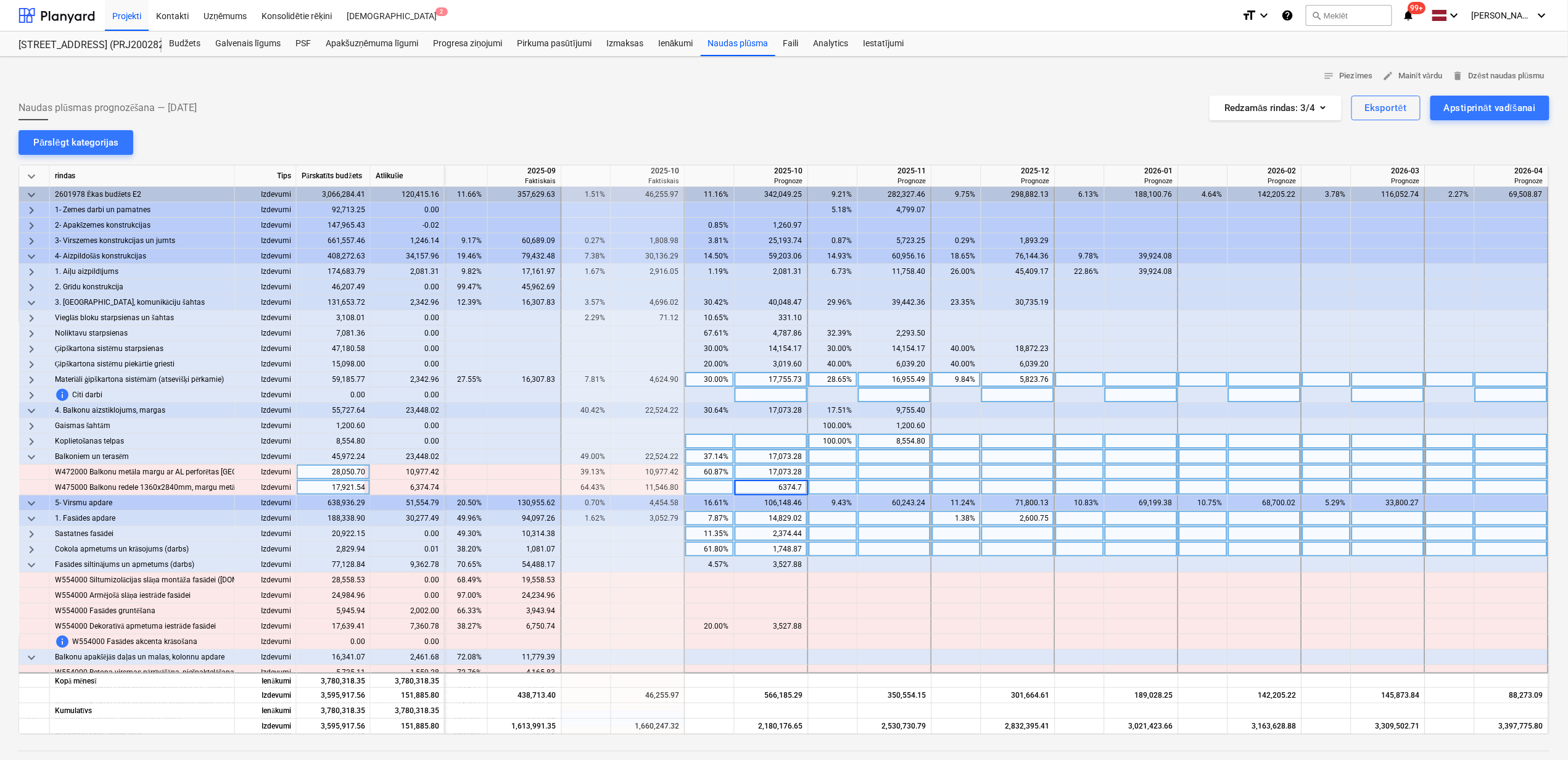
type input "6374.74"
click at [569, 541] on div at bounding box center [586, 534] width 49 height 15
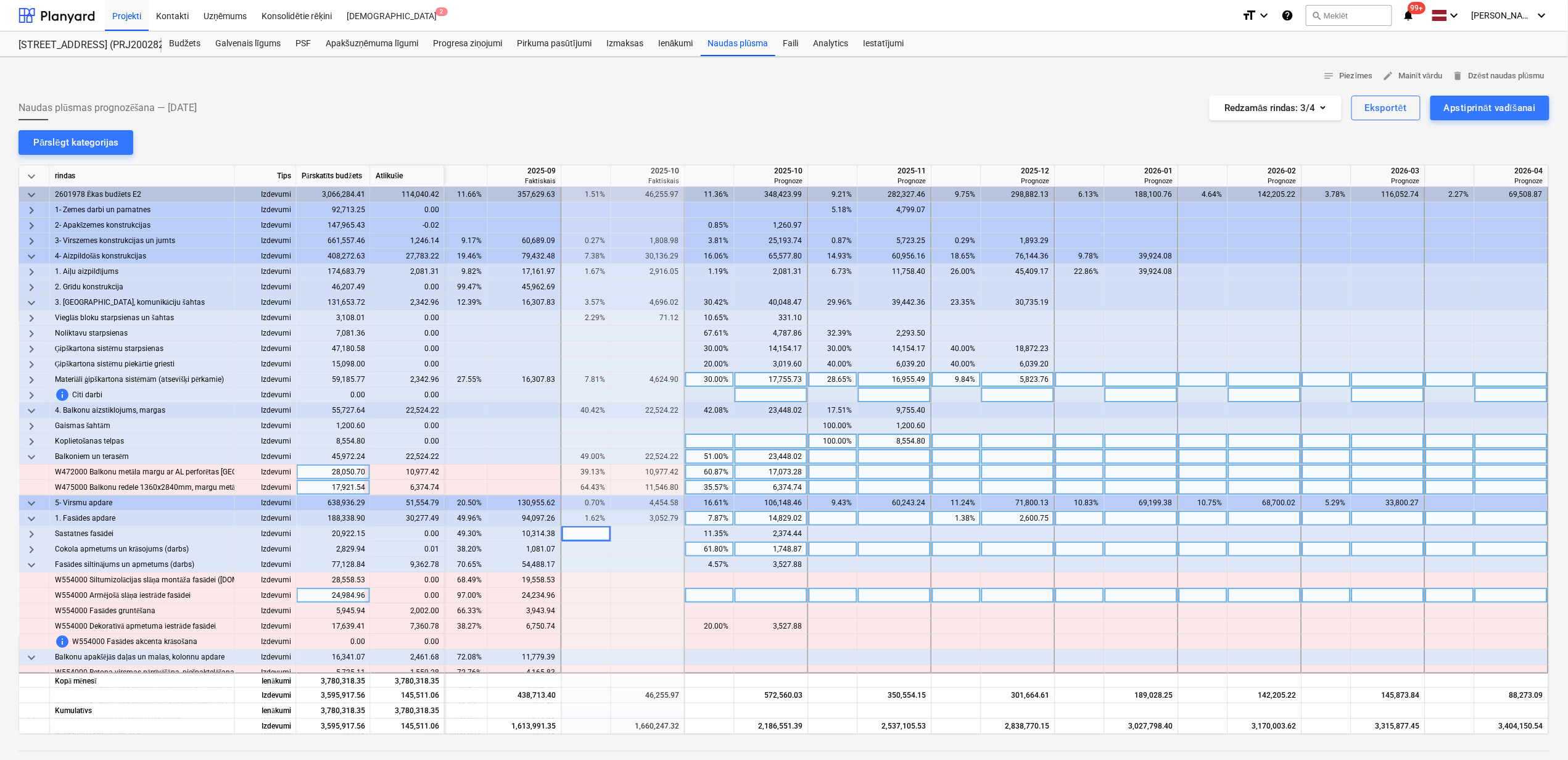
click at [630, 592] on div at bounding box center [649, 595] width 74 height 15
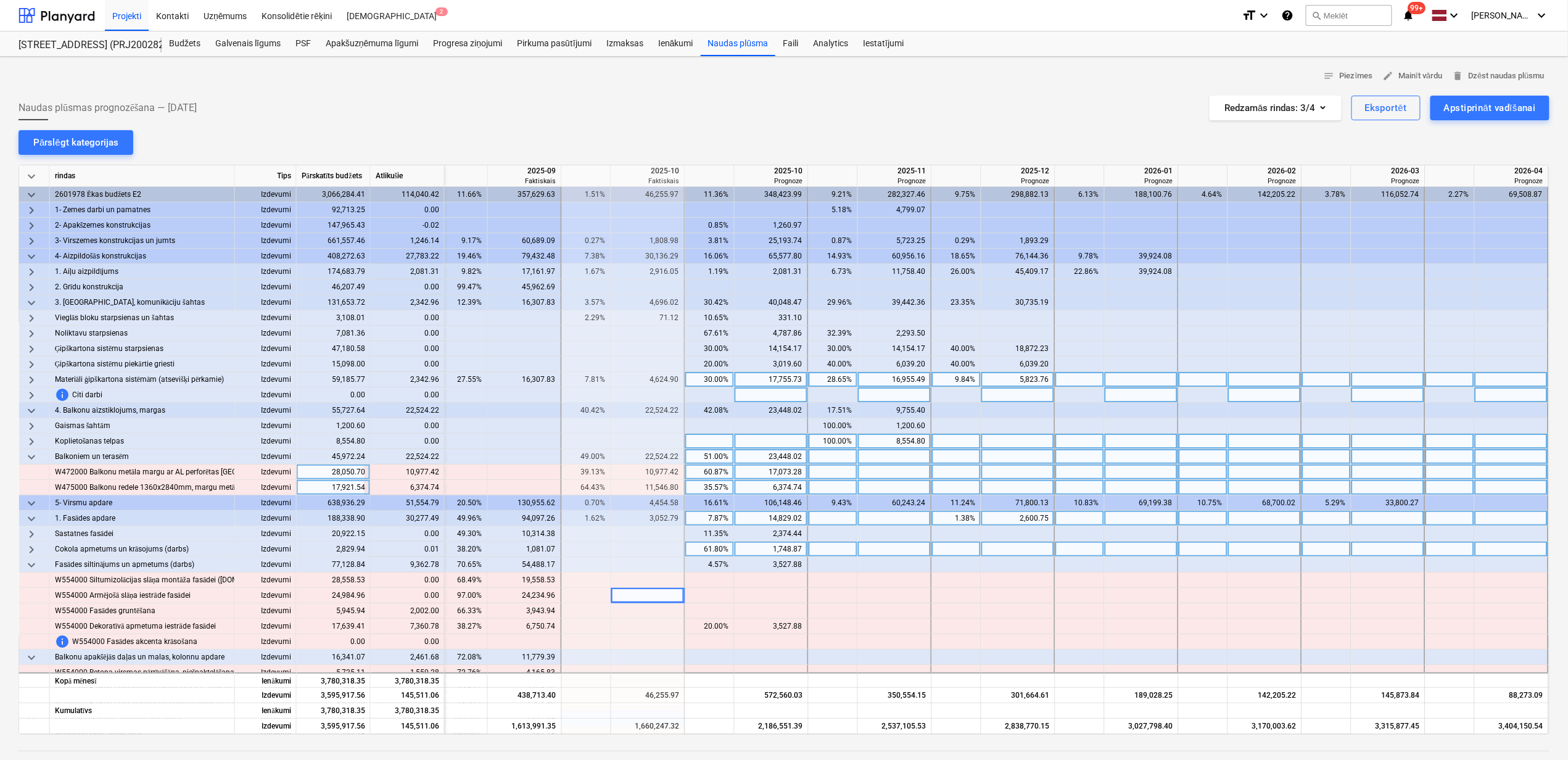
click at [31, 455] on span "keyboard_arrow_down" at bounding box center [31, 457] width 15 height 15
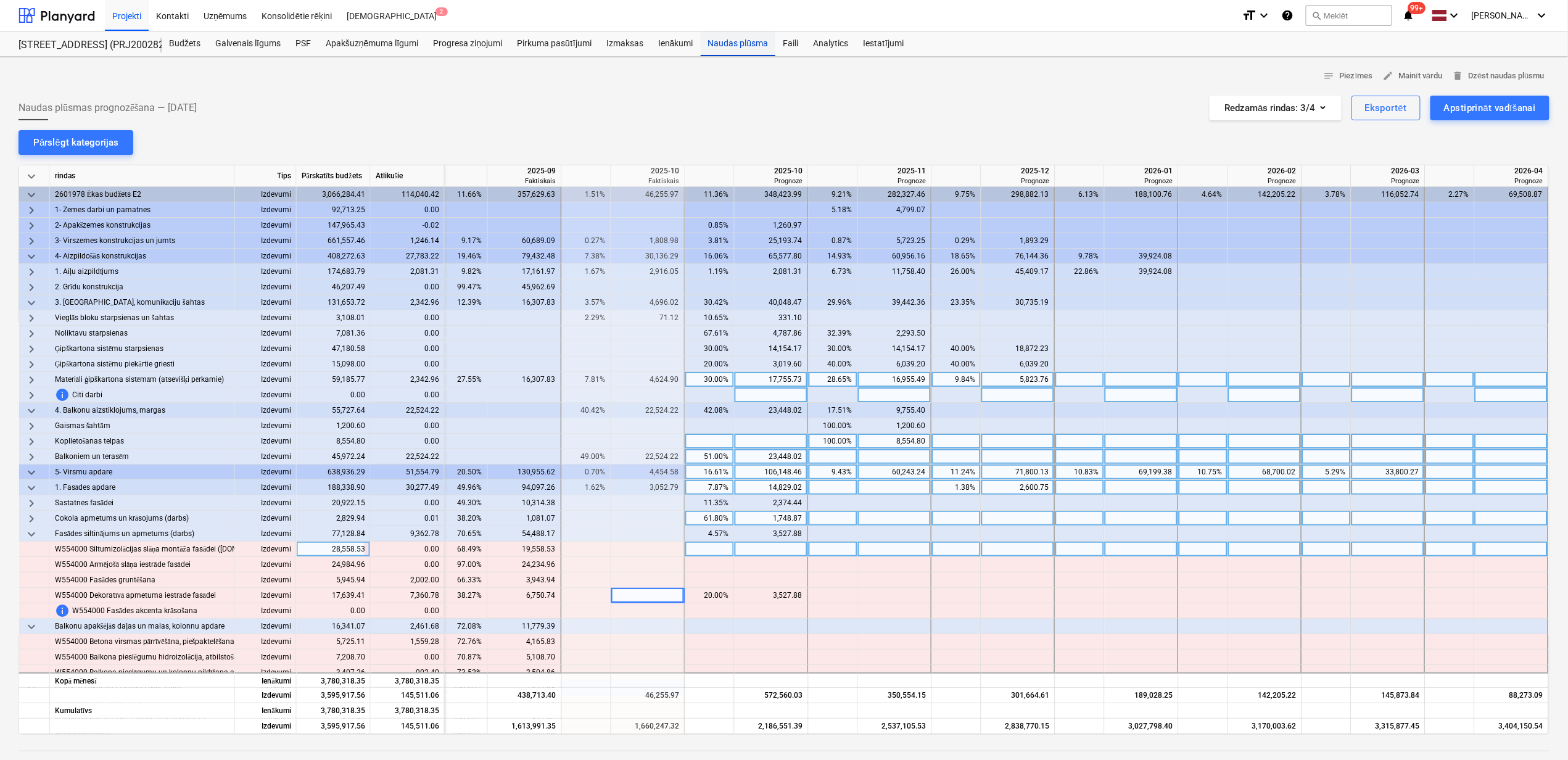
click at [733, 32] on div "Naudas plūsma" at bounding box center [739, 44] width 75 height 25
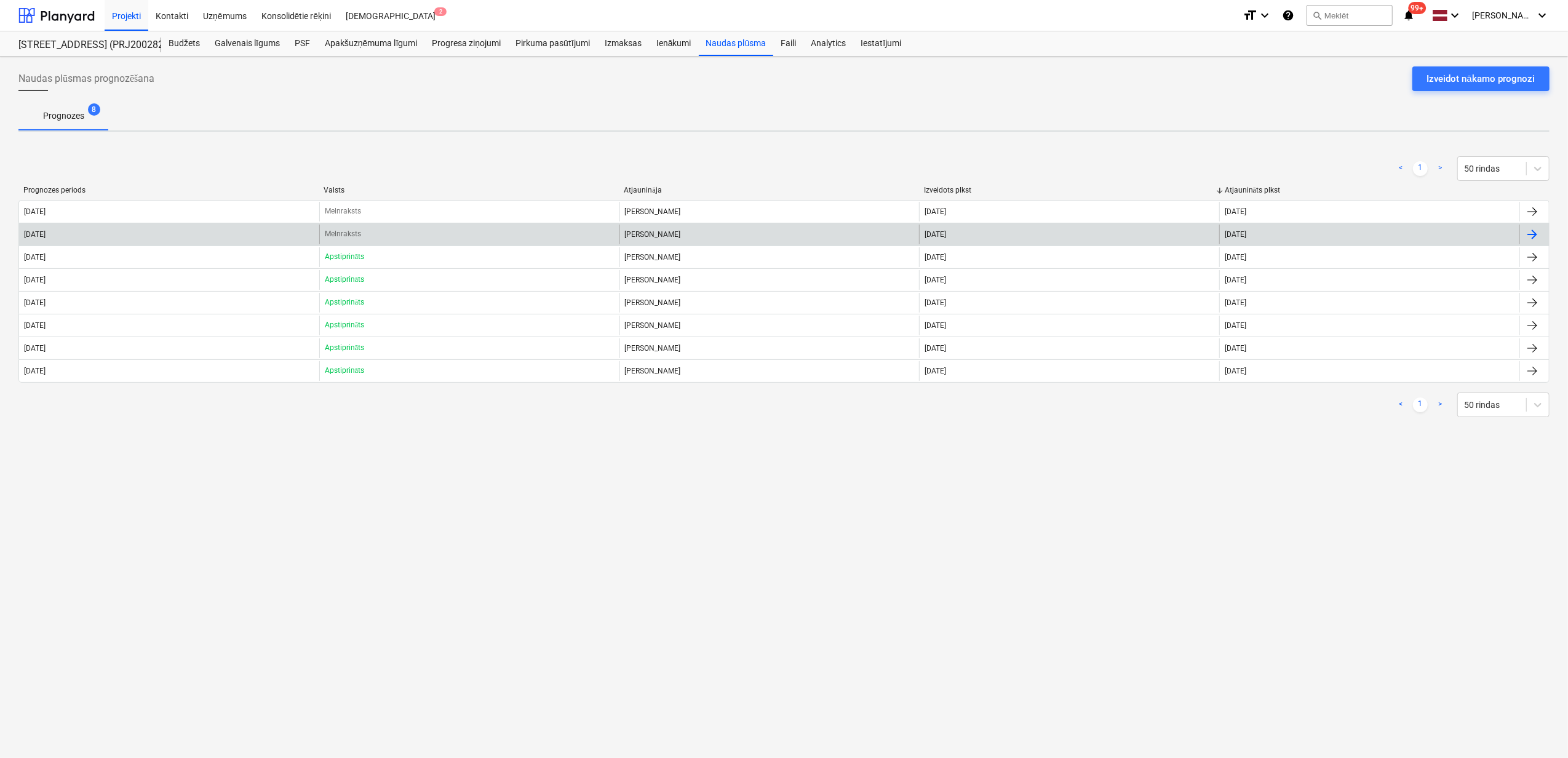
click at [1529, 232] on div at bounding box center [1532, 234] width 15 height 15
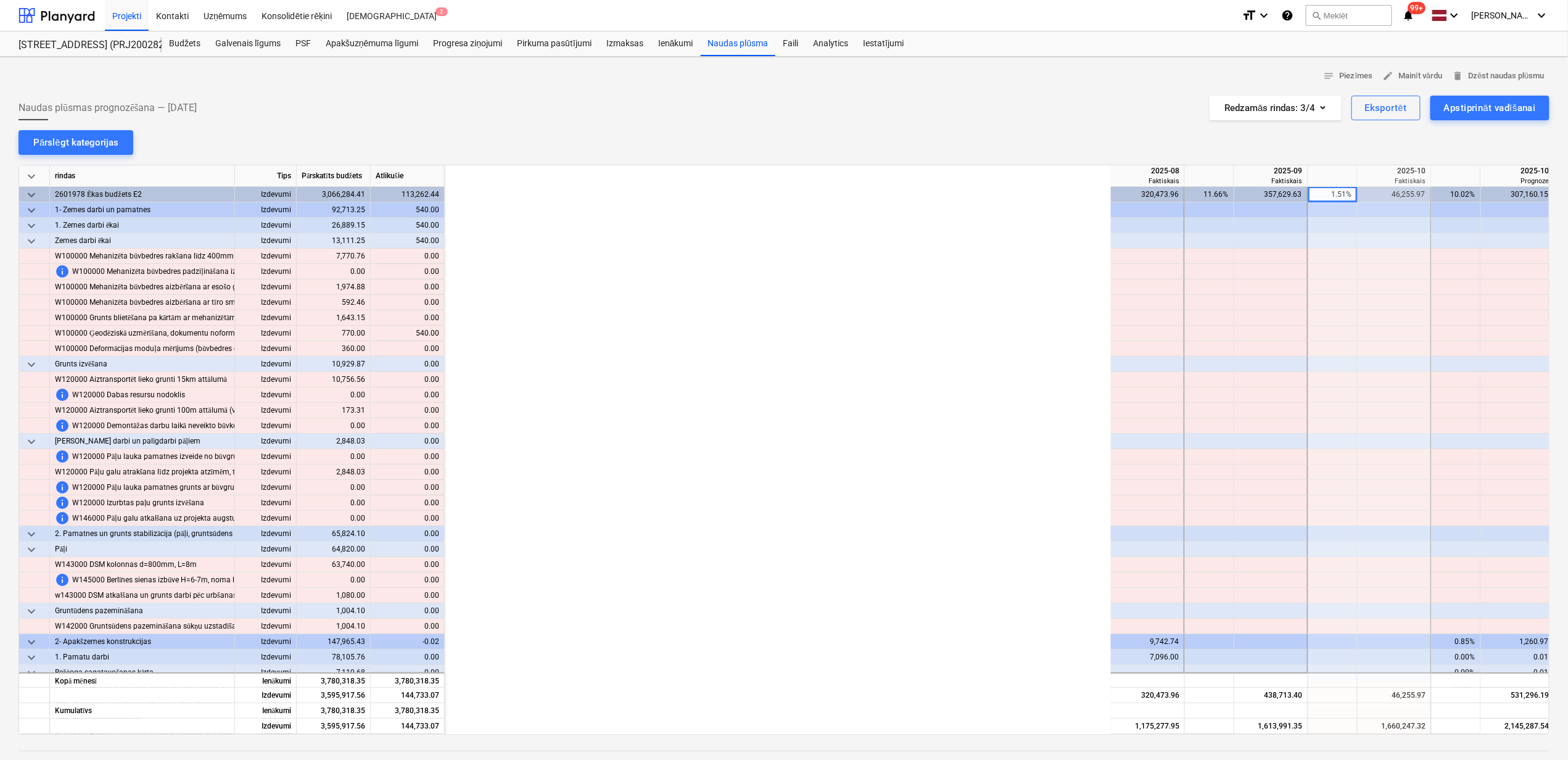
scroll to position [0, 751]
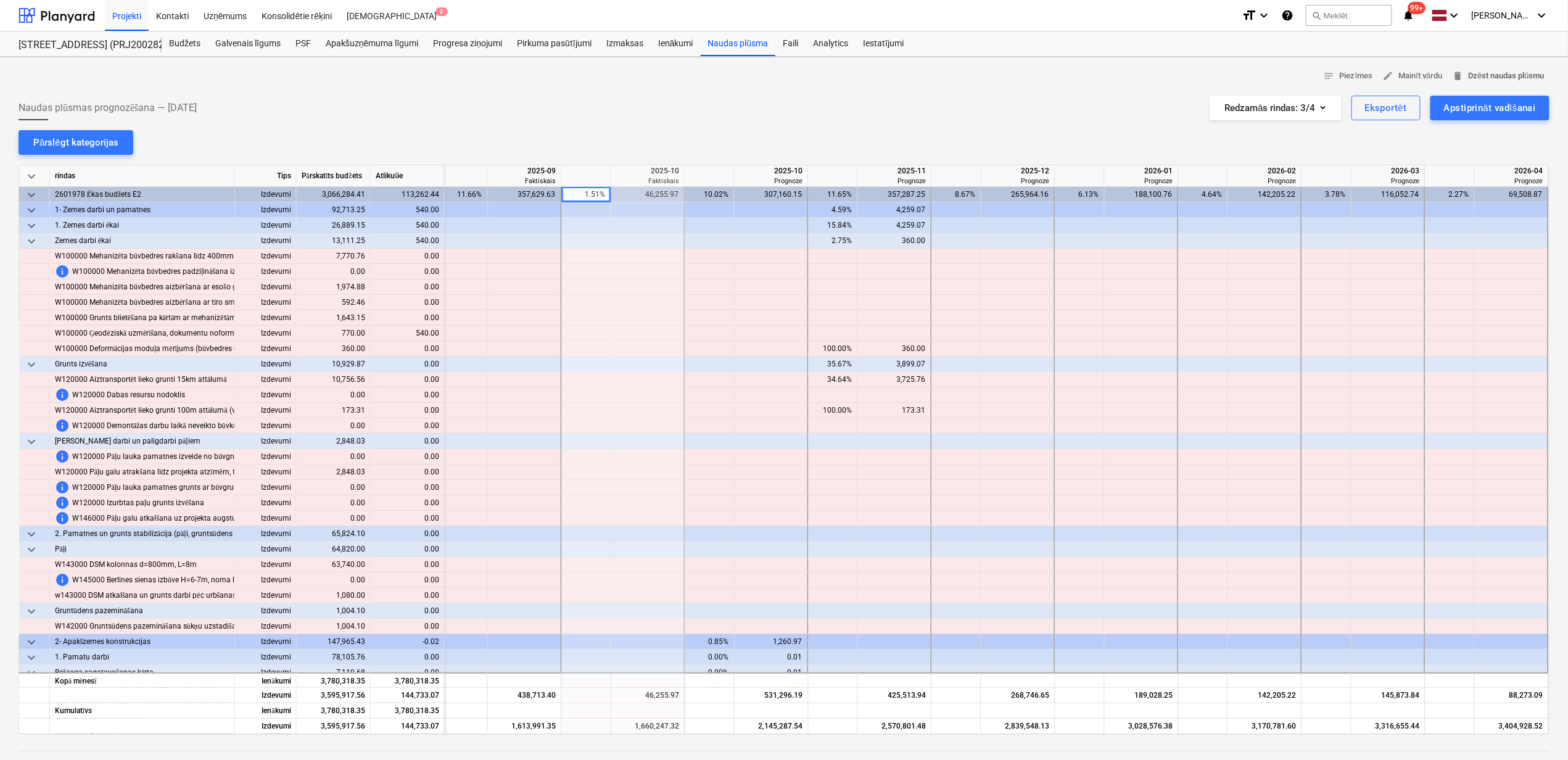
click at [1493, 75] on span "delete Dzēst naudas plūsmu" at bounding box center [1498, 76] width 92 height 14
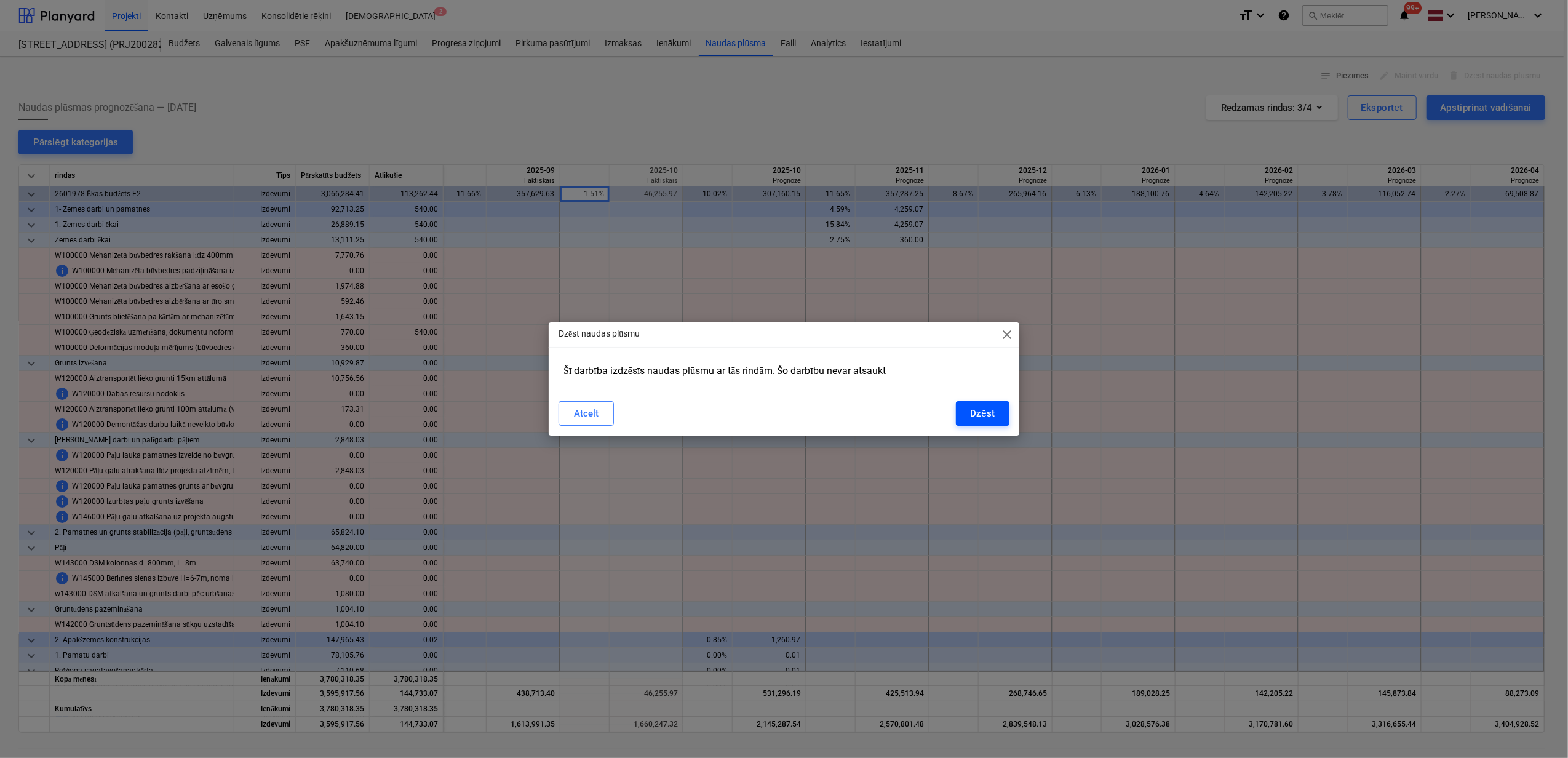
click at [980, 410] on div "Dzēst" at bounding box center [982, 413] width 24 height 16
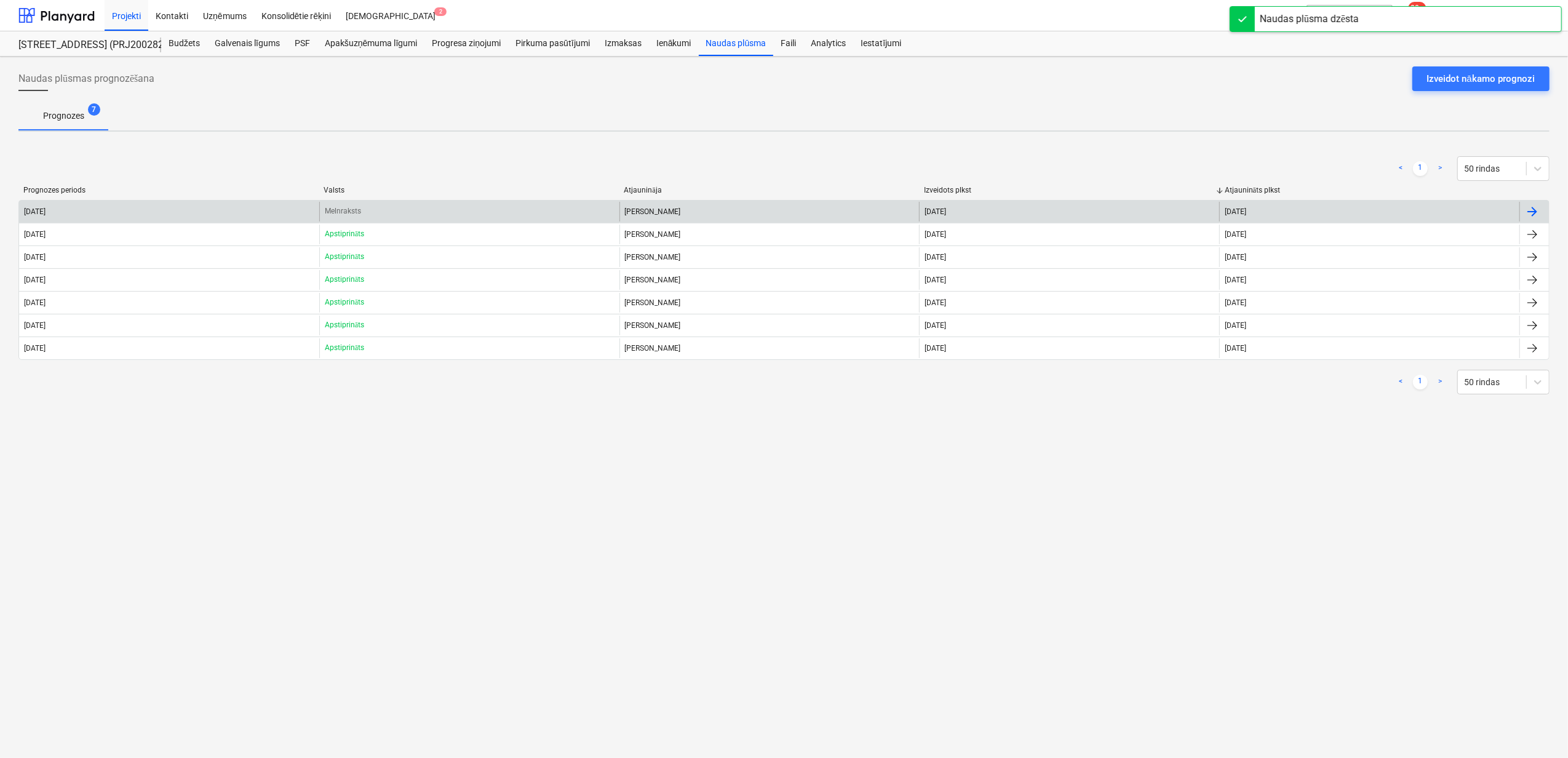
click at [450, 210] on div "Melnraksts" at bounding box center [469, 212] width 300 height 20
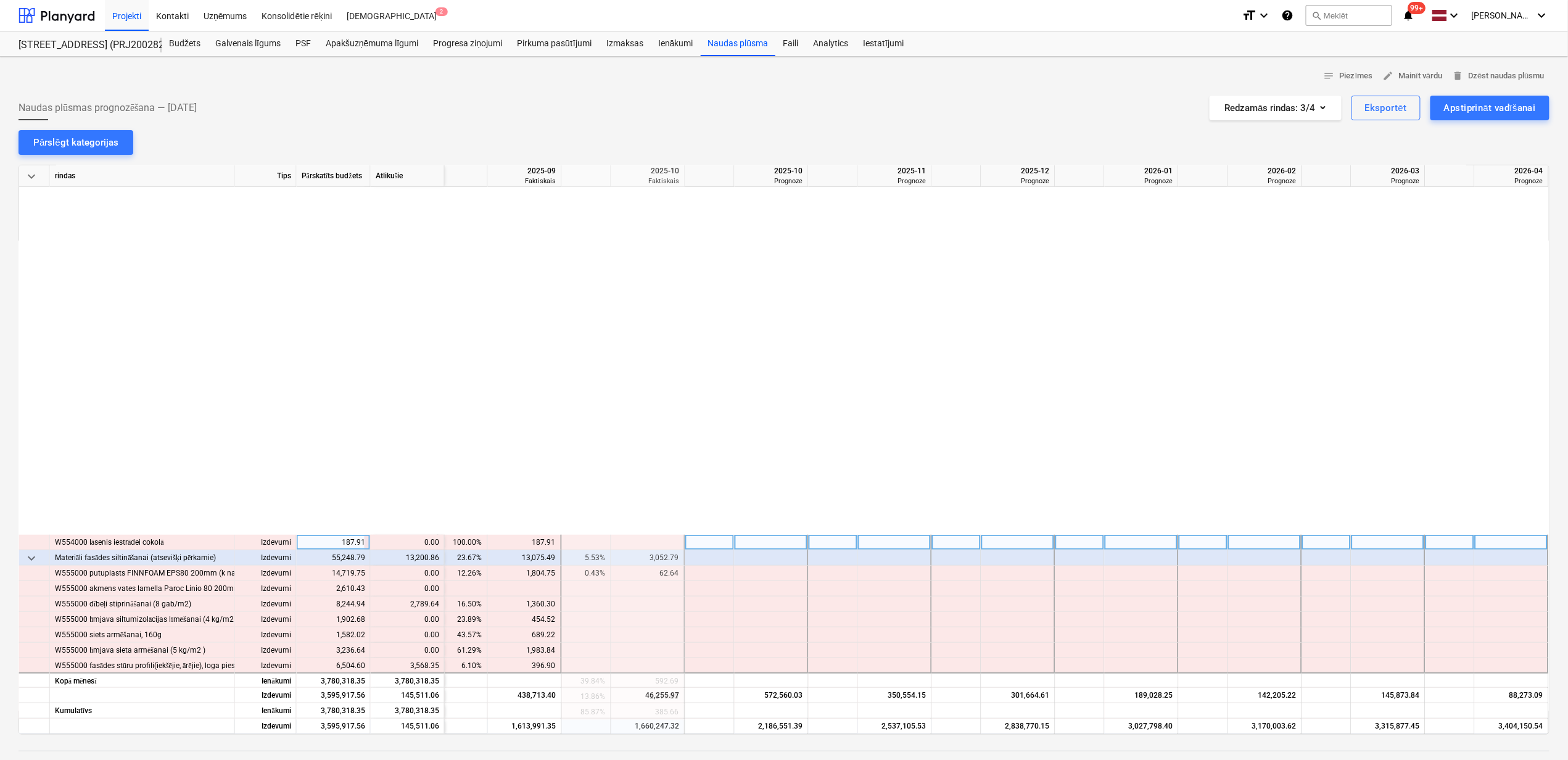
scroll to position [0, 751]
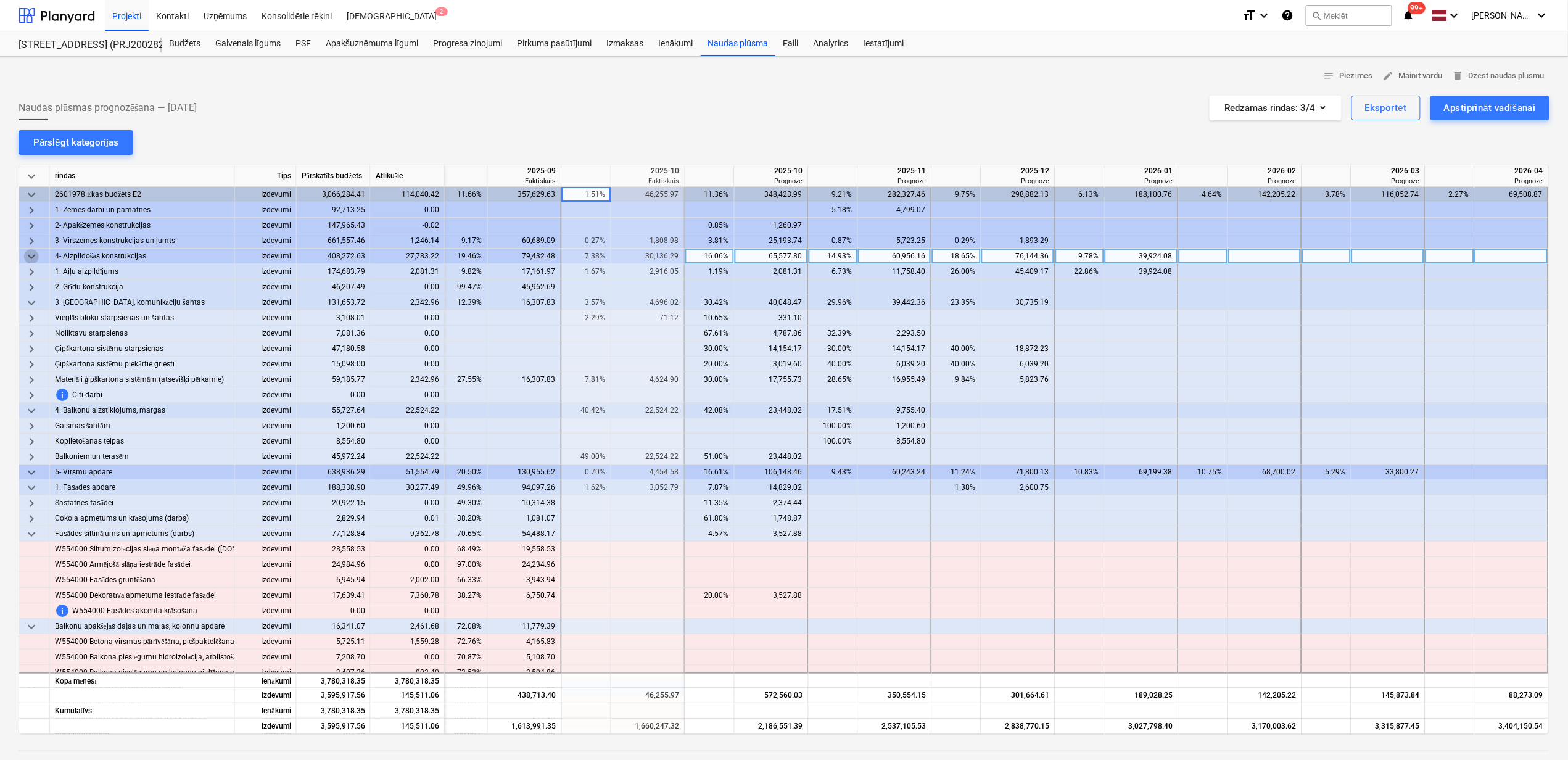
click at [36, 257] on span "keyboard_arrow_down" at bounding box center [31, 256] width 15 height 15
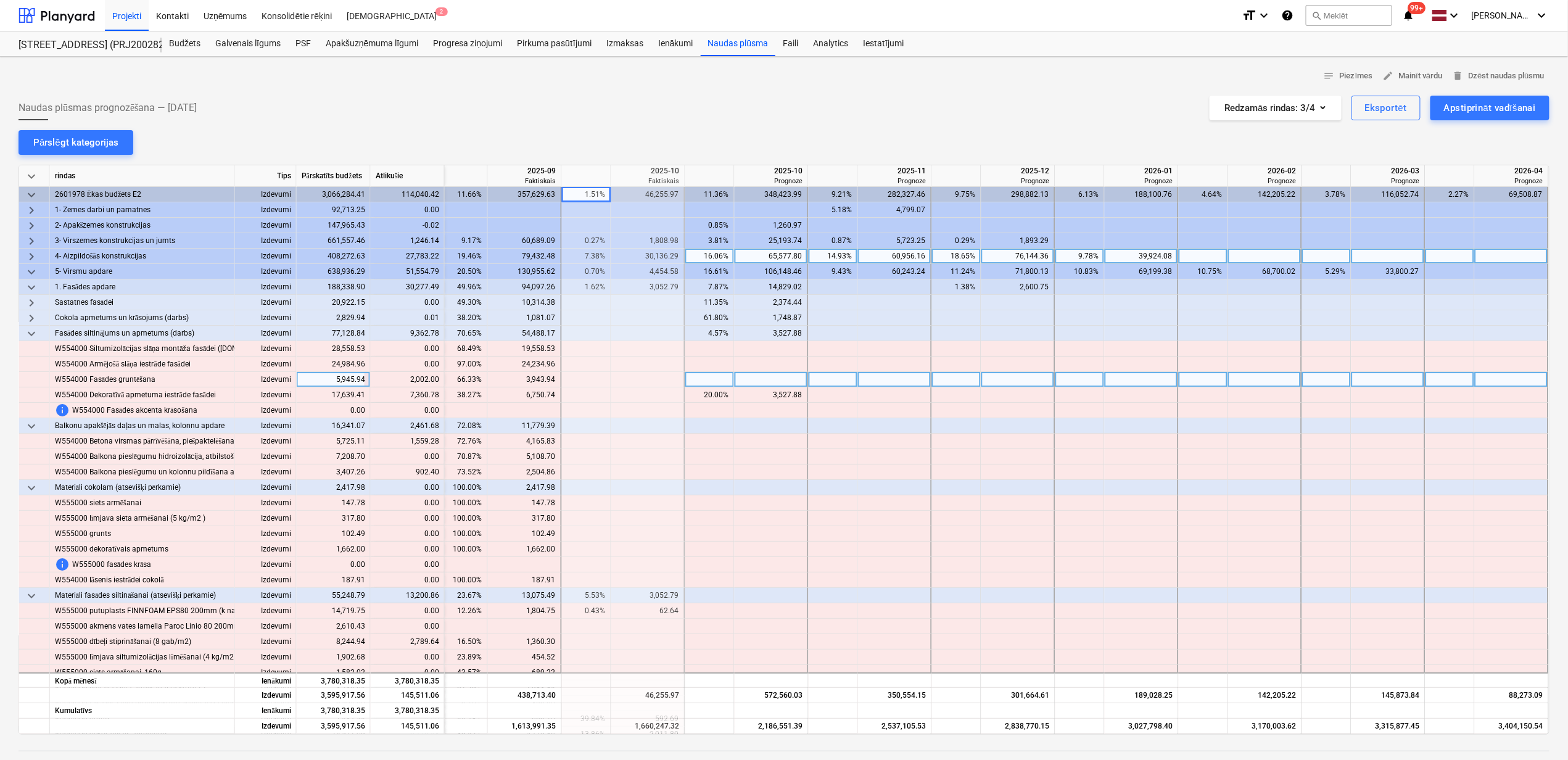
click at [787, 383] on div at bounding box center [772, 379] width 74 height 15
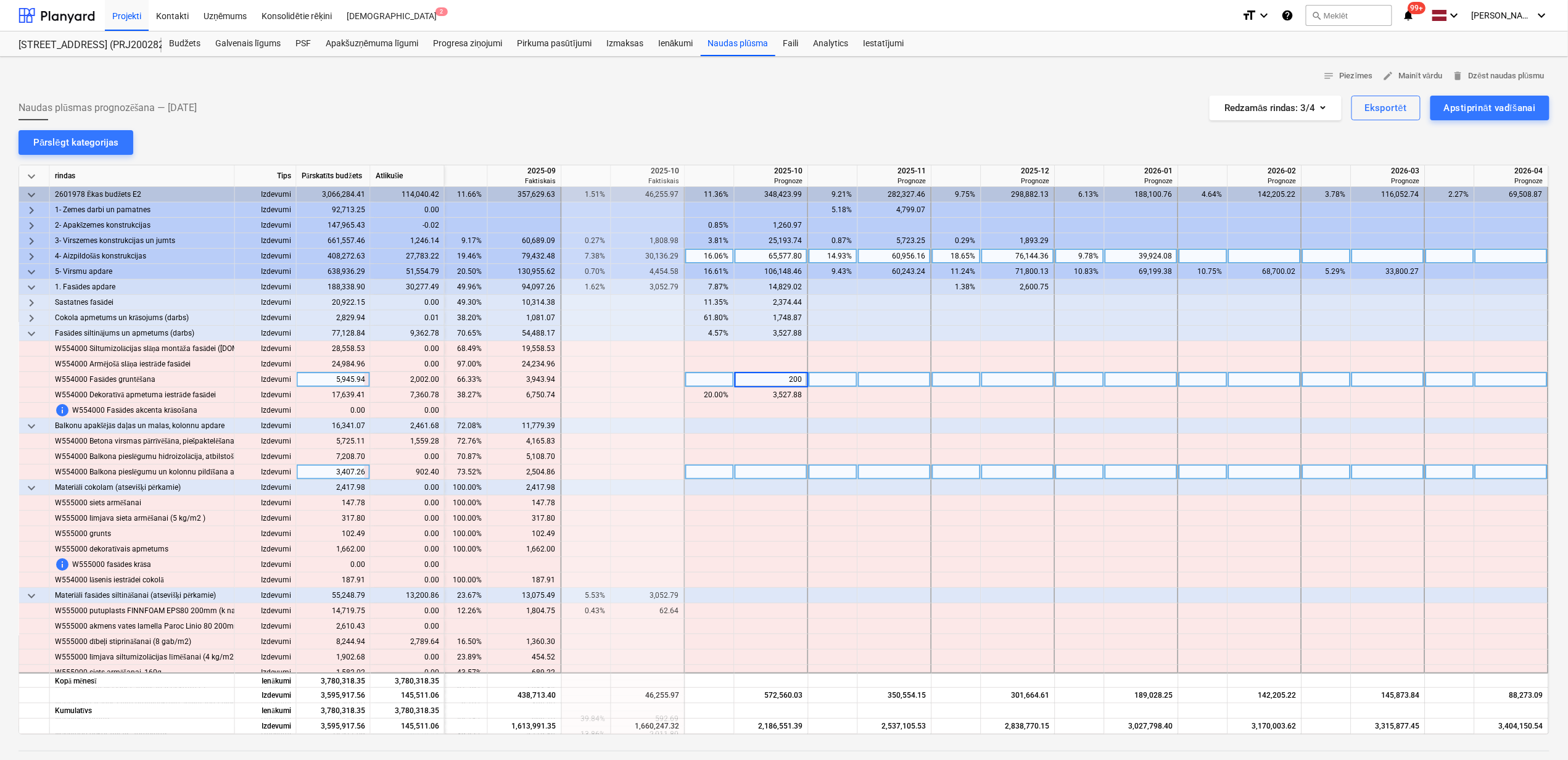
type input "2002"
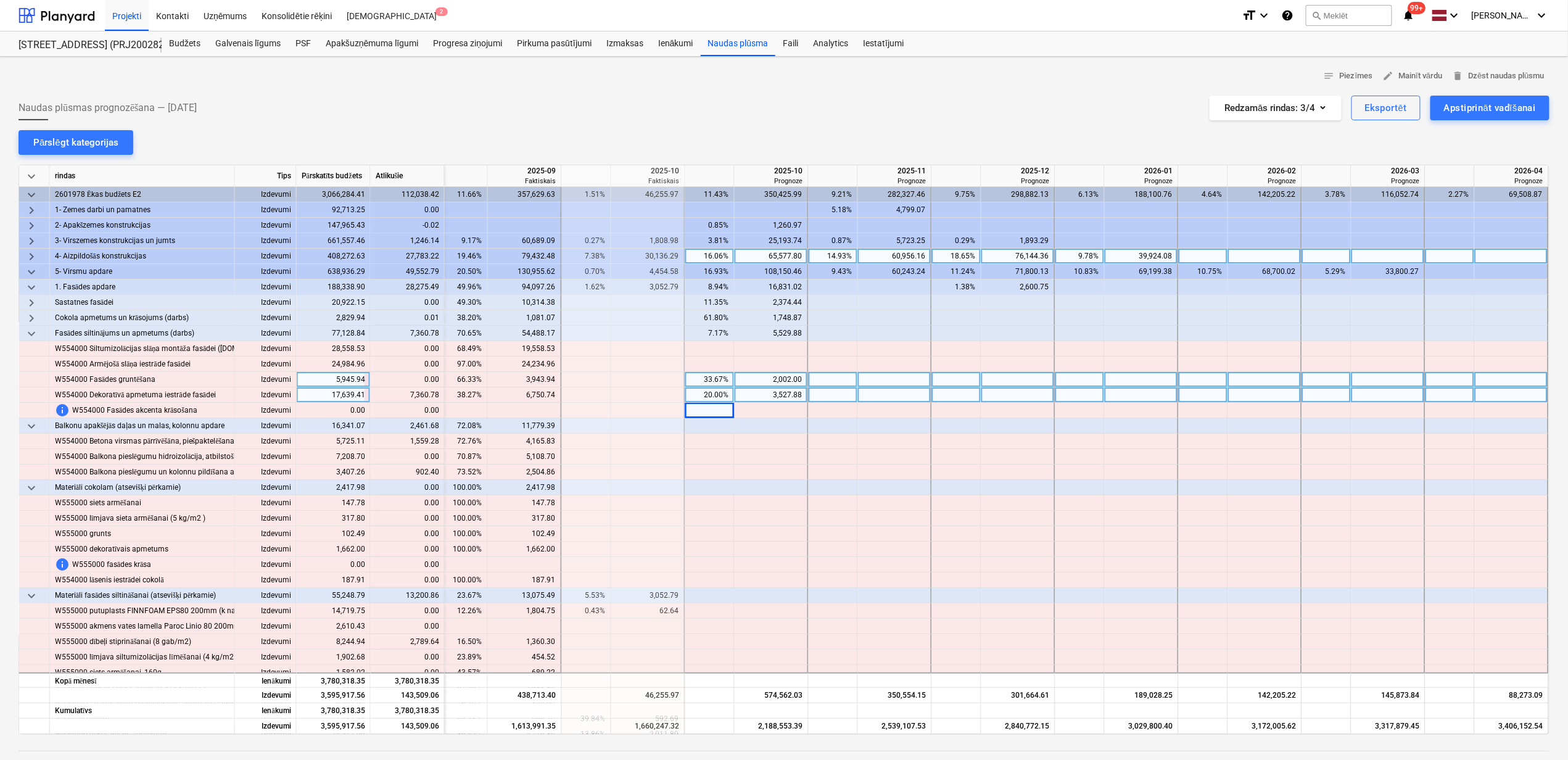
click at [690, 398] on div "20.00%" at bounding box center [709, 395] width 39 height 15
click at [786, 394] on div at bounding box center [772, 395] width 74 height 15
type input "10888.66"
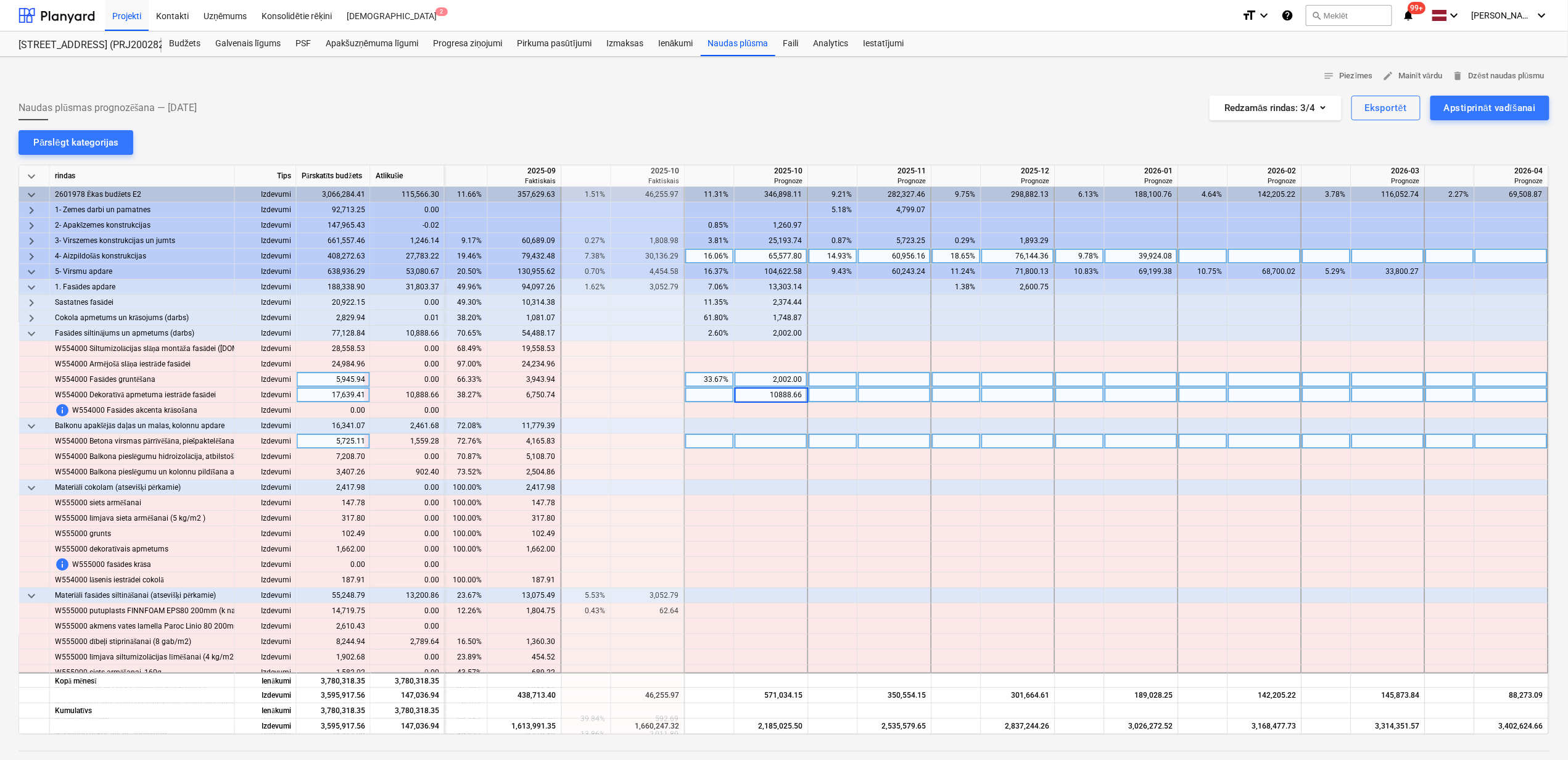
click at [801, 445] on div at bounding box center [772, 442] width 74 height 15
click at [35, 333] on span "keyboard_arrow_down" at bounding box center [31, 333] width 15 height 15
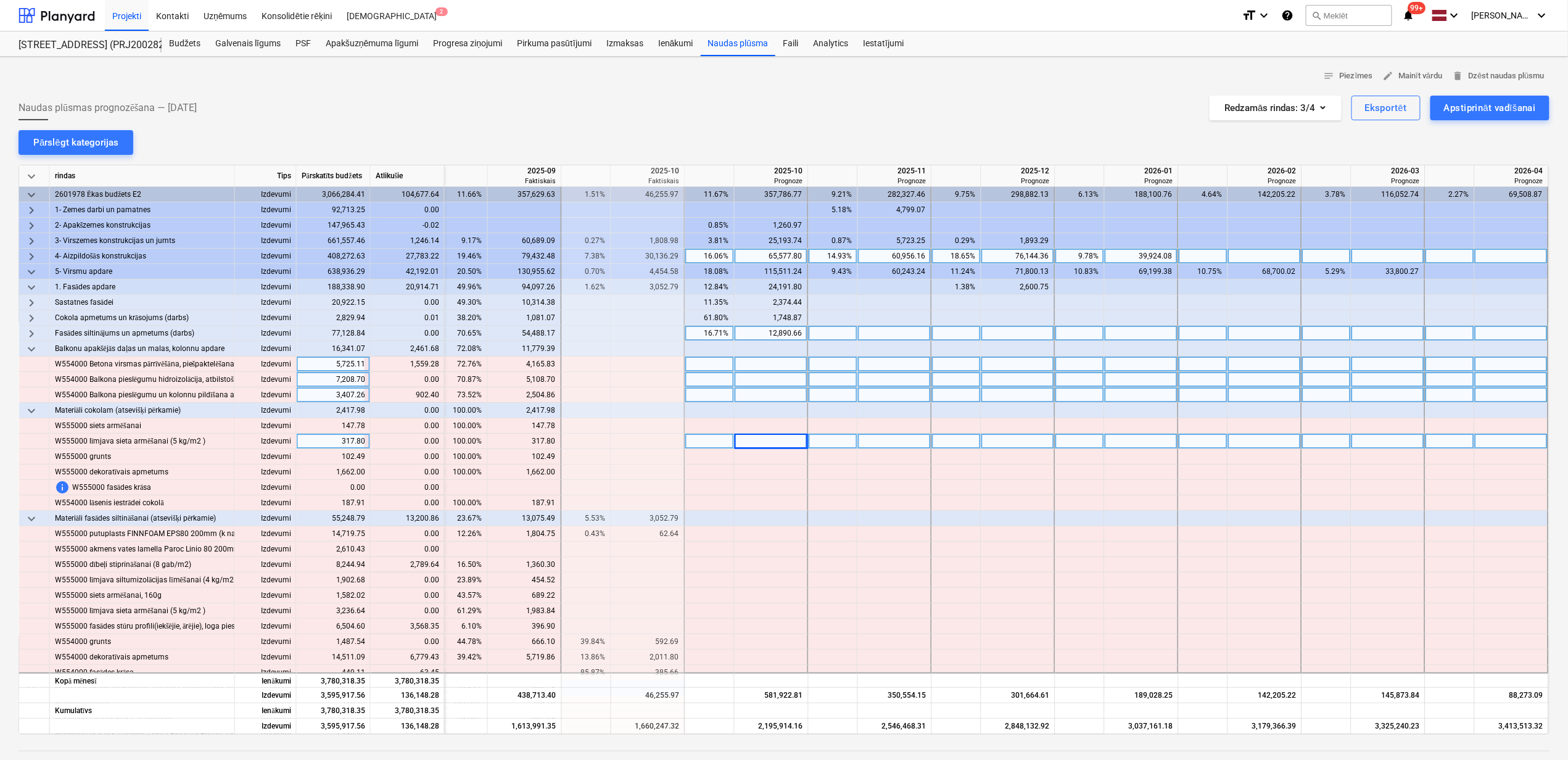
click at [758, 365] on div at bounding box center [772, 364] width 74 height 15
type input "1559.28"
type input "902.4"
click at [27, 349] on span "keyboard_arrow_down" at bounding box center [31, 348] width 15 height 15
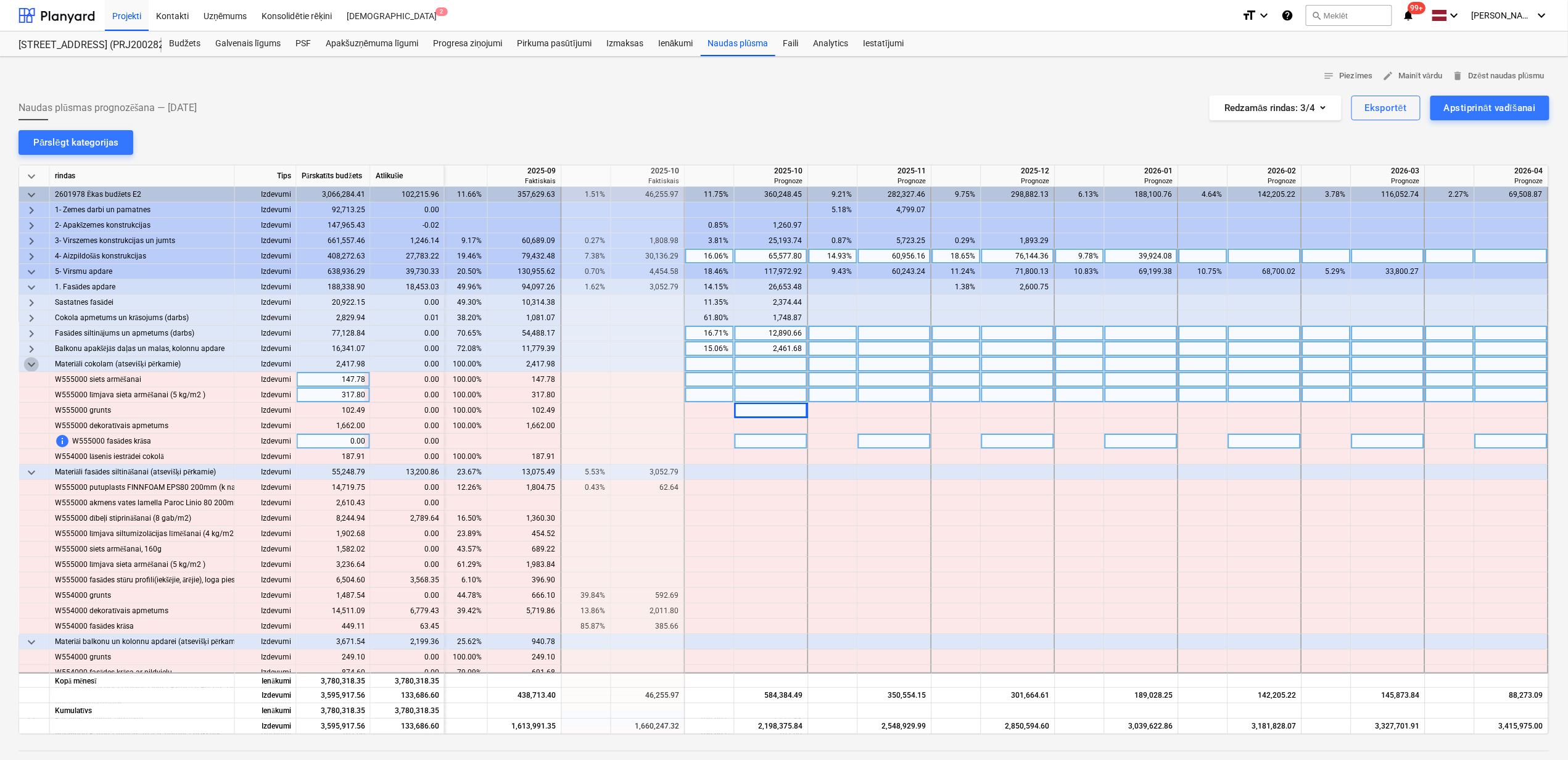
click at [29, 362] on span "keyboard_arrow_down" at bounding box center [31, 364] width 15 height 15
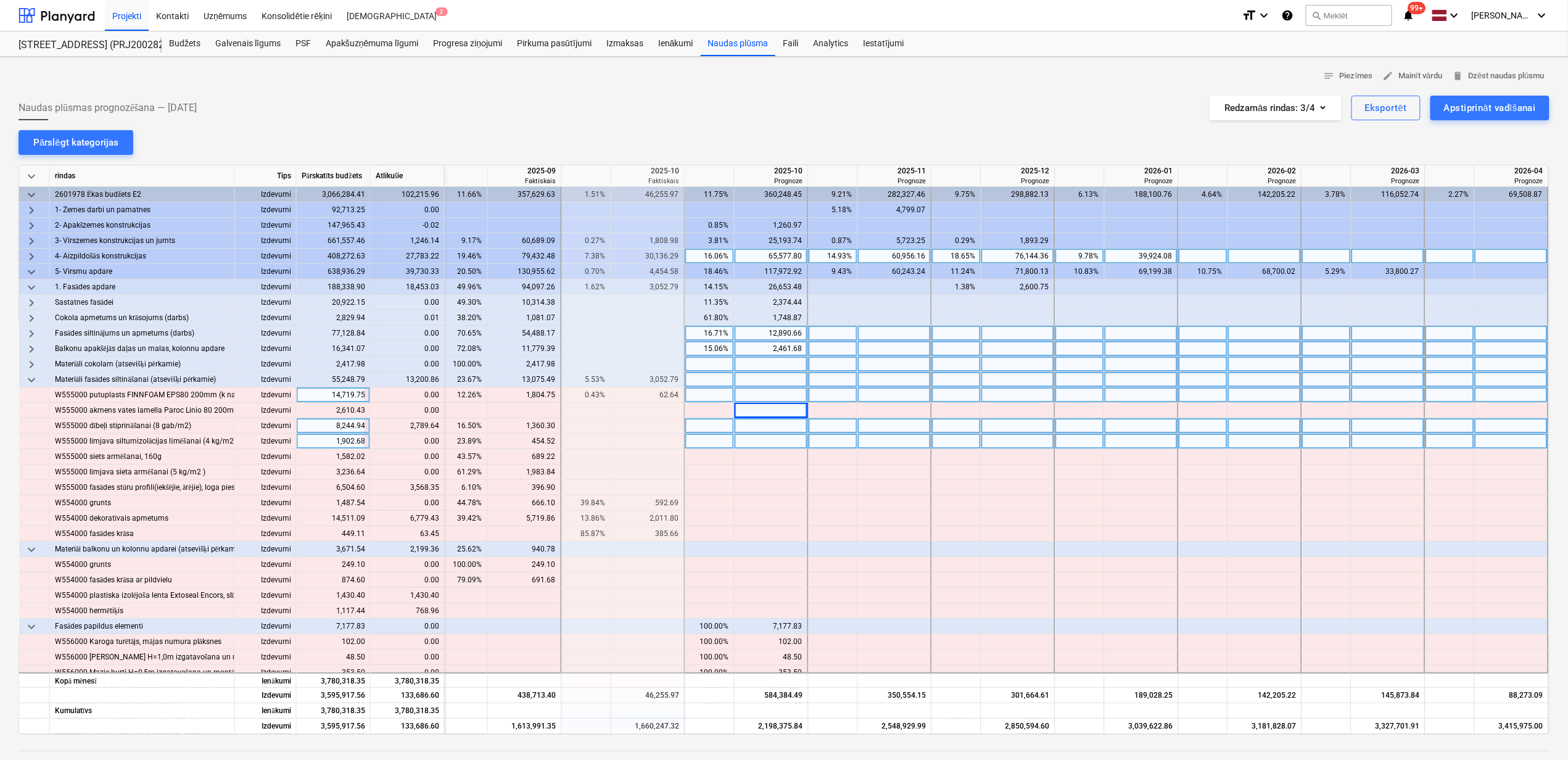
click at [763, 425] on div at bounding box center [772, 426] width 74 height 15
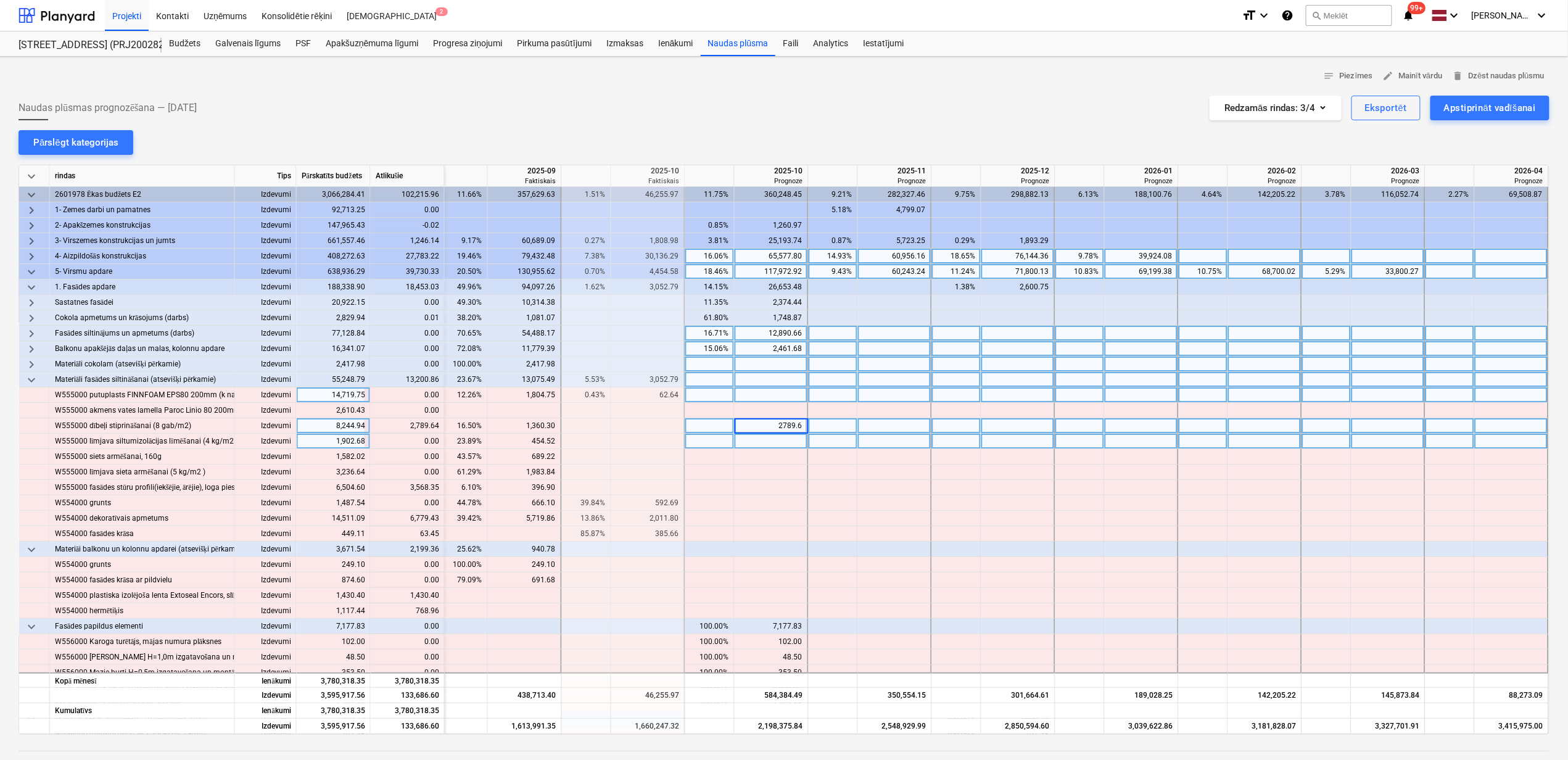
type input "2789.64"
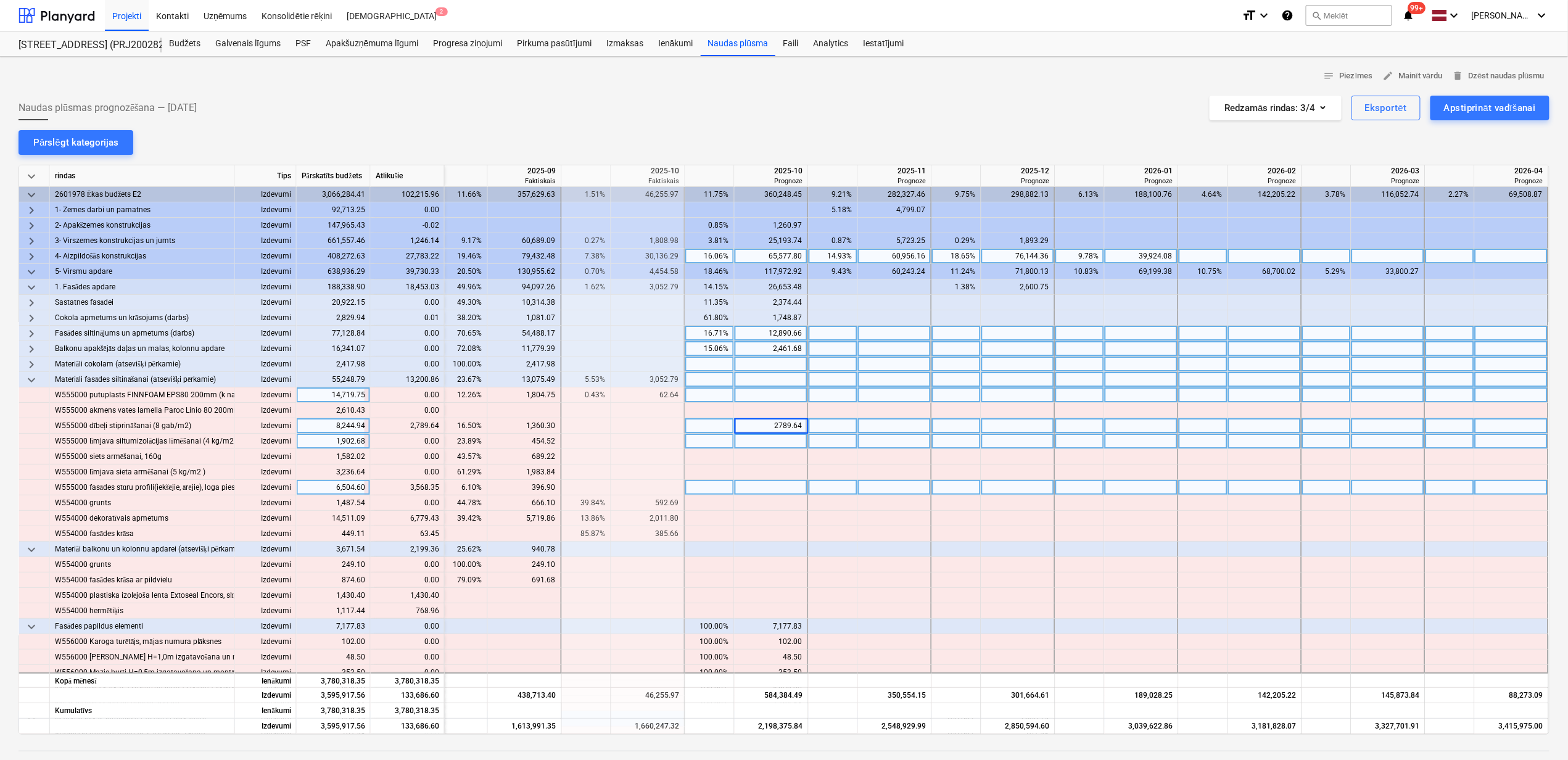
click at [743, 485] on div at bounding box center [772, 488] width 74 height 15
click at [754, 493] on input at bounding box center [771, 487] width 73 height 15
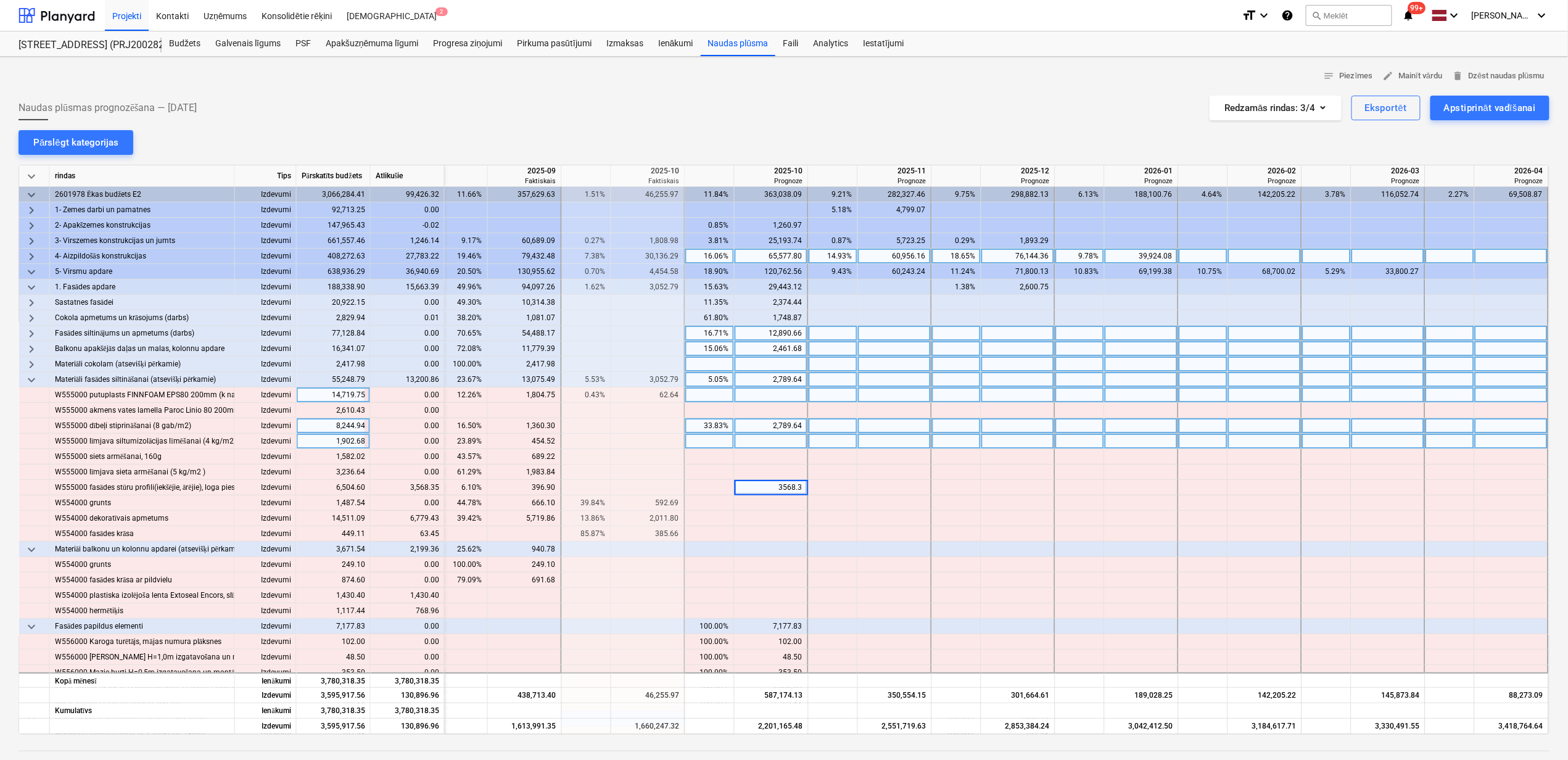
type input "3568.35"
type input "6779.43"
type input "63.45"
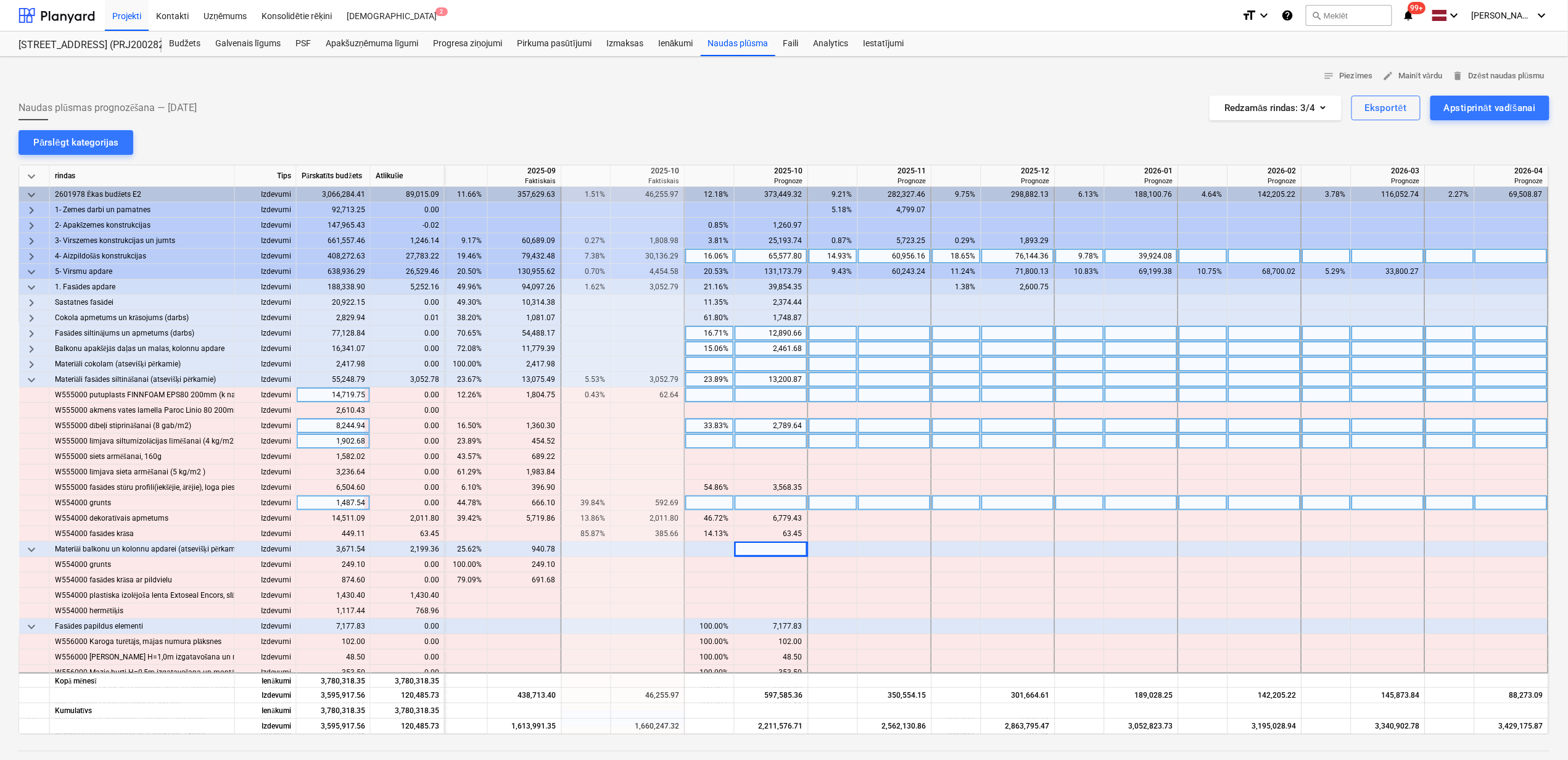
click at [907, 507] on div at bounding box center [895, 503] width 74 height 15
click at [30, 375] on span "keyboard_arrow_down" at bounding box center [31, 379] width 15 height 15
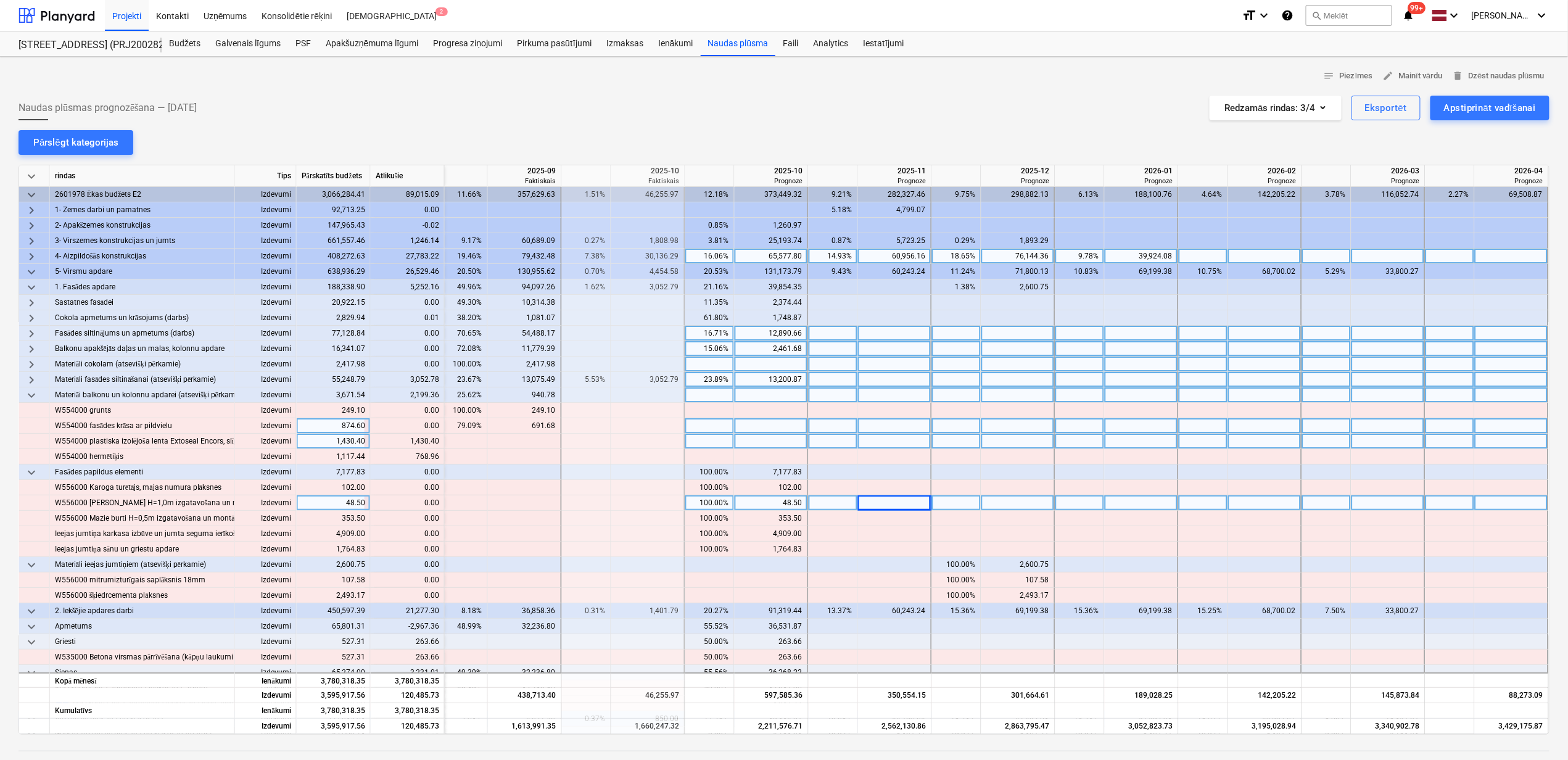
click at [761, 442] on div at bounding box center [772, 442] width 74 height 15
type input "1430.4"
type input "768.96"
click at [32, 394] on span "keyboard_arrow_down" at bounding box center [31, 395] width 15 height 15
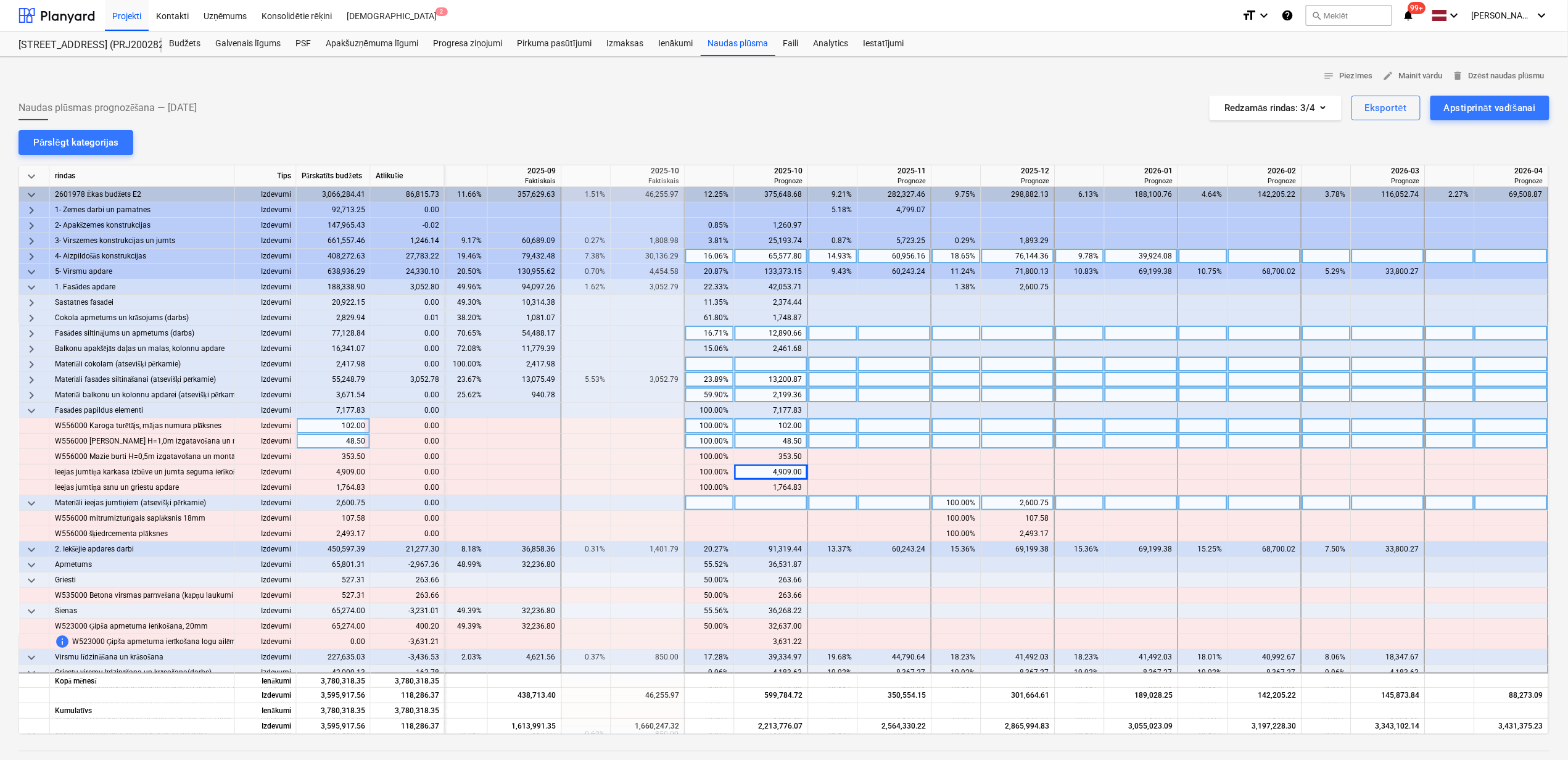
click at [27, 378] on span "keyboard_arrow_right" at bounding box center [31, 379] width 15 height 15
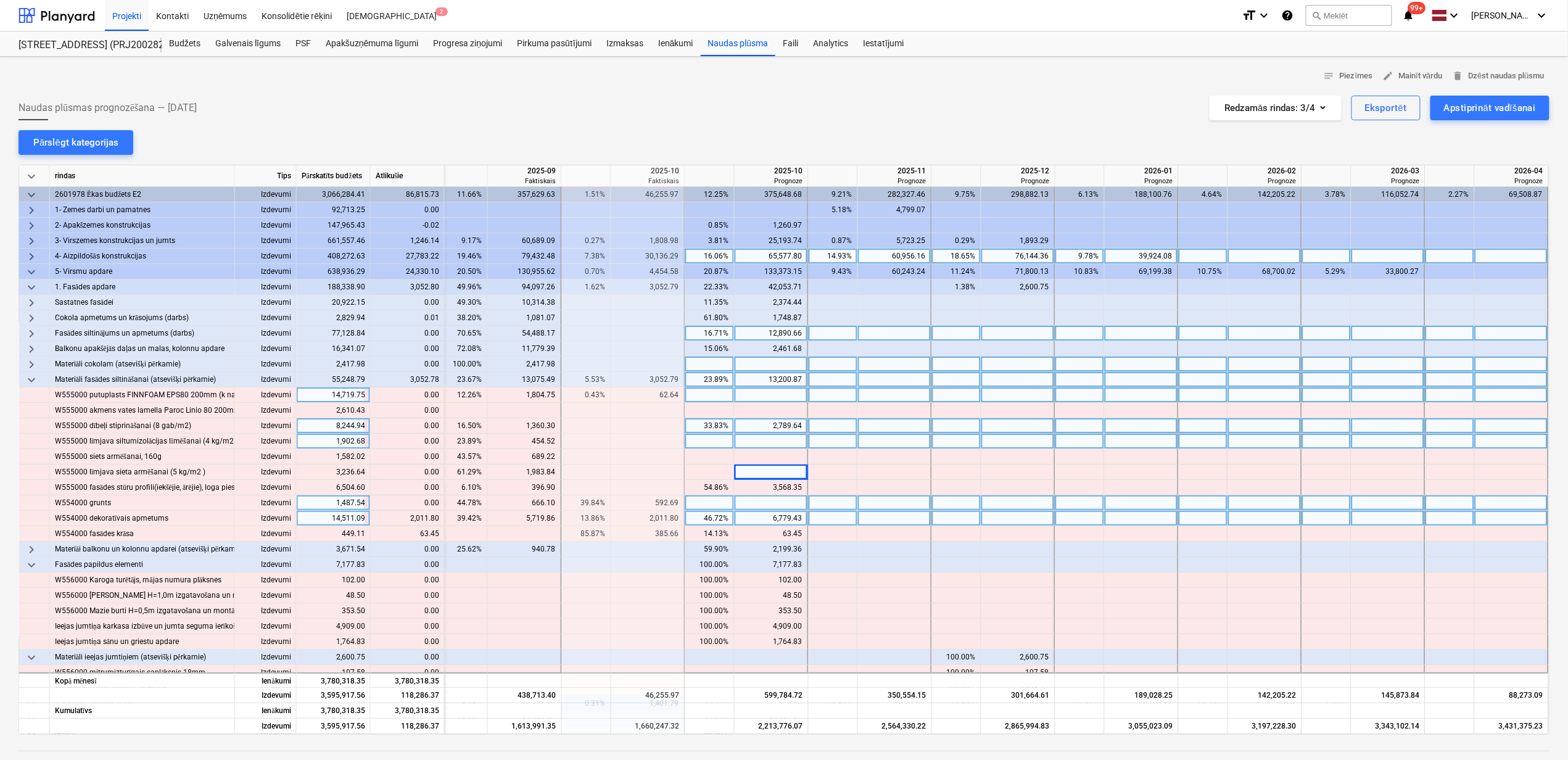
click at [696, 516] on div "46.72%" at bounding box center [709, 518] width 39 height 15
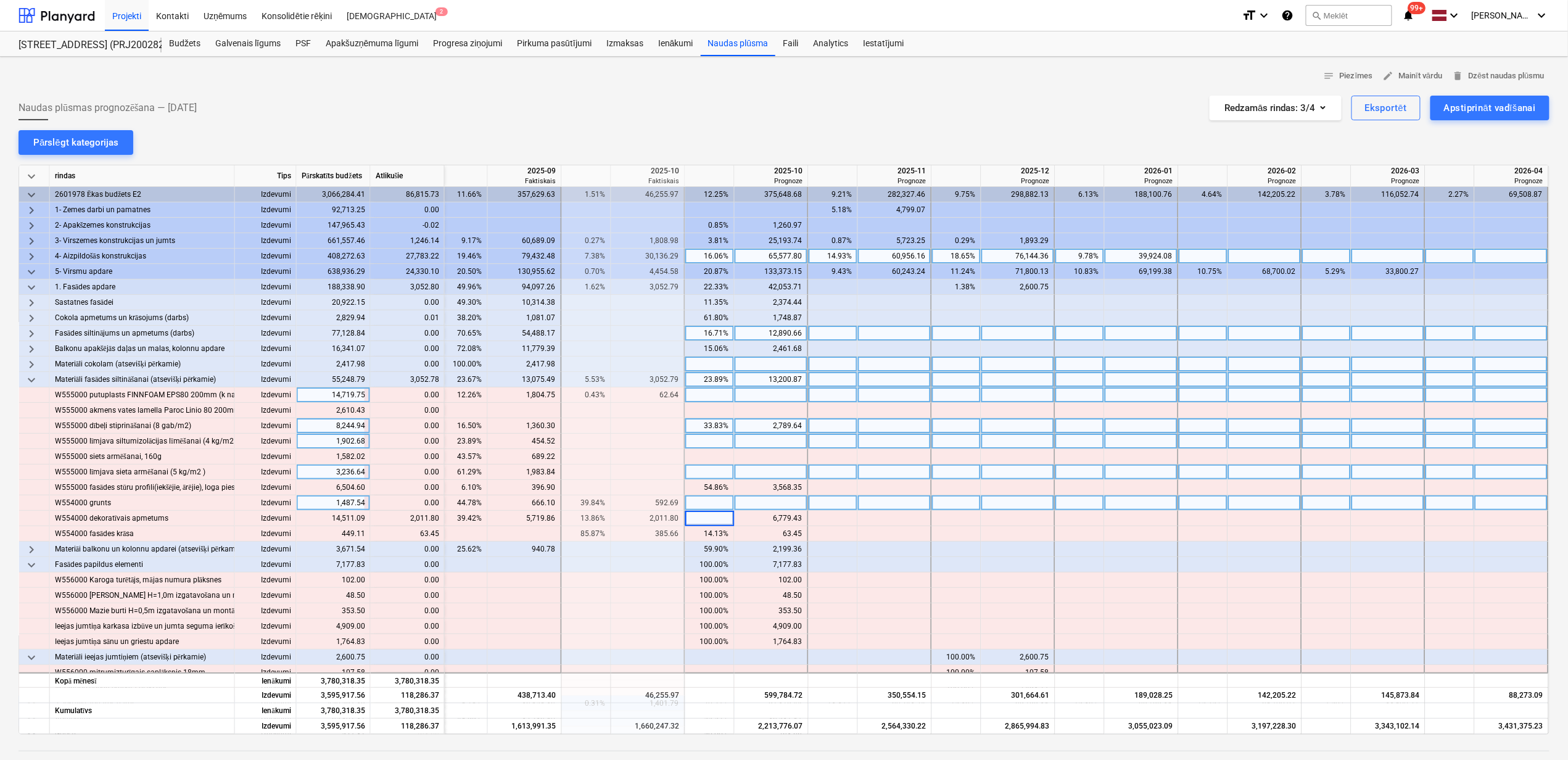
click at [711, 479] on div at bounding box center [710, 472] width 49 height 15
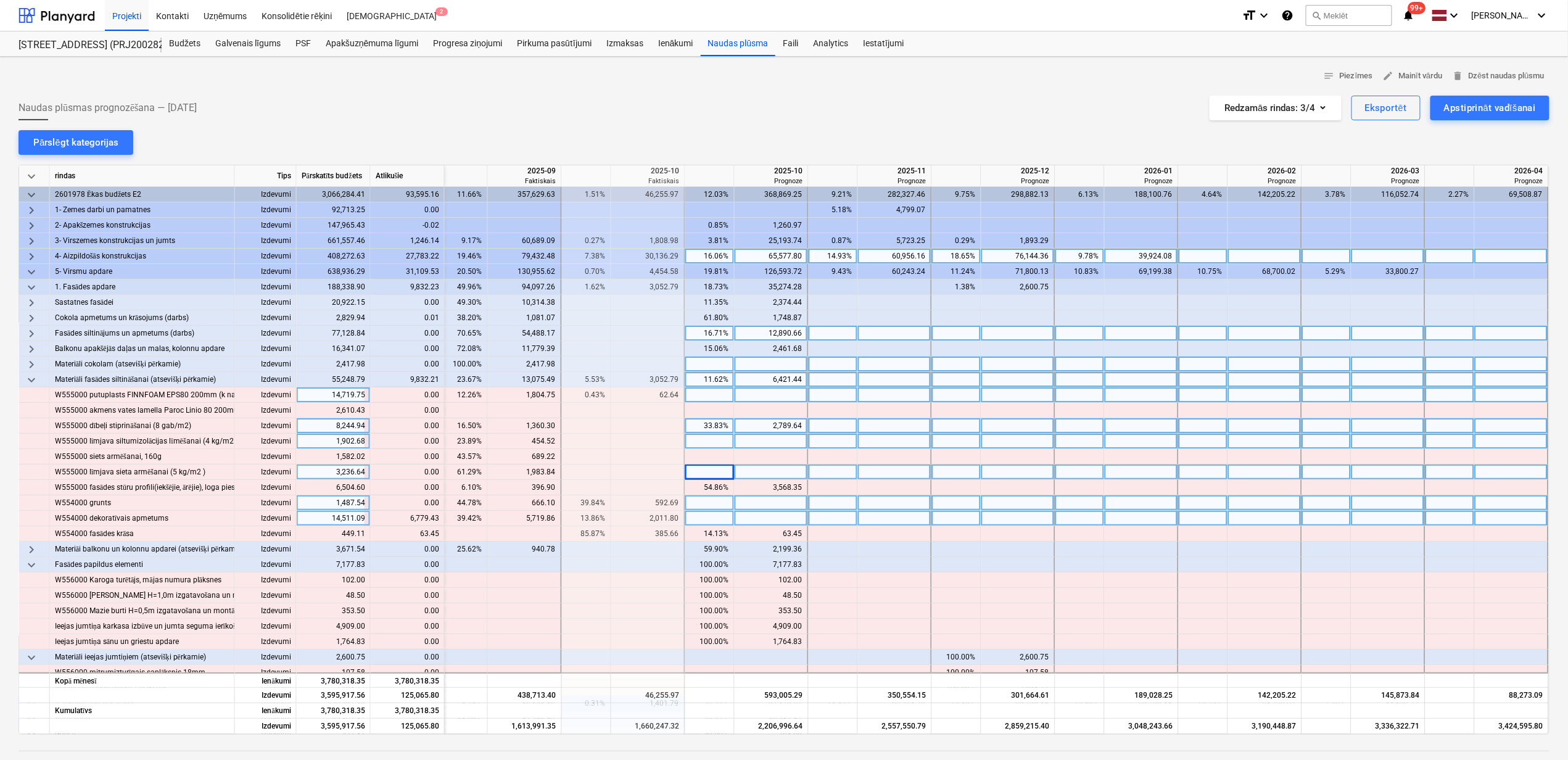
click at [758, 522] on div at bounding box center [772, 518] width 74 height 15
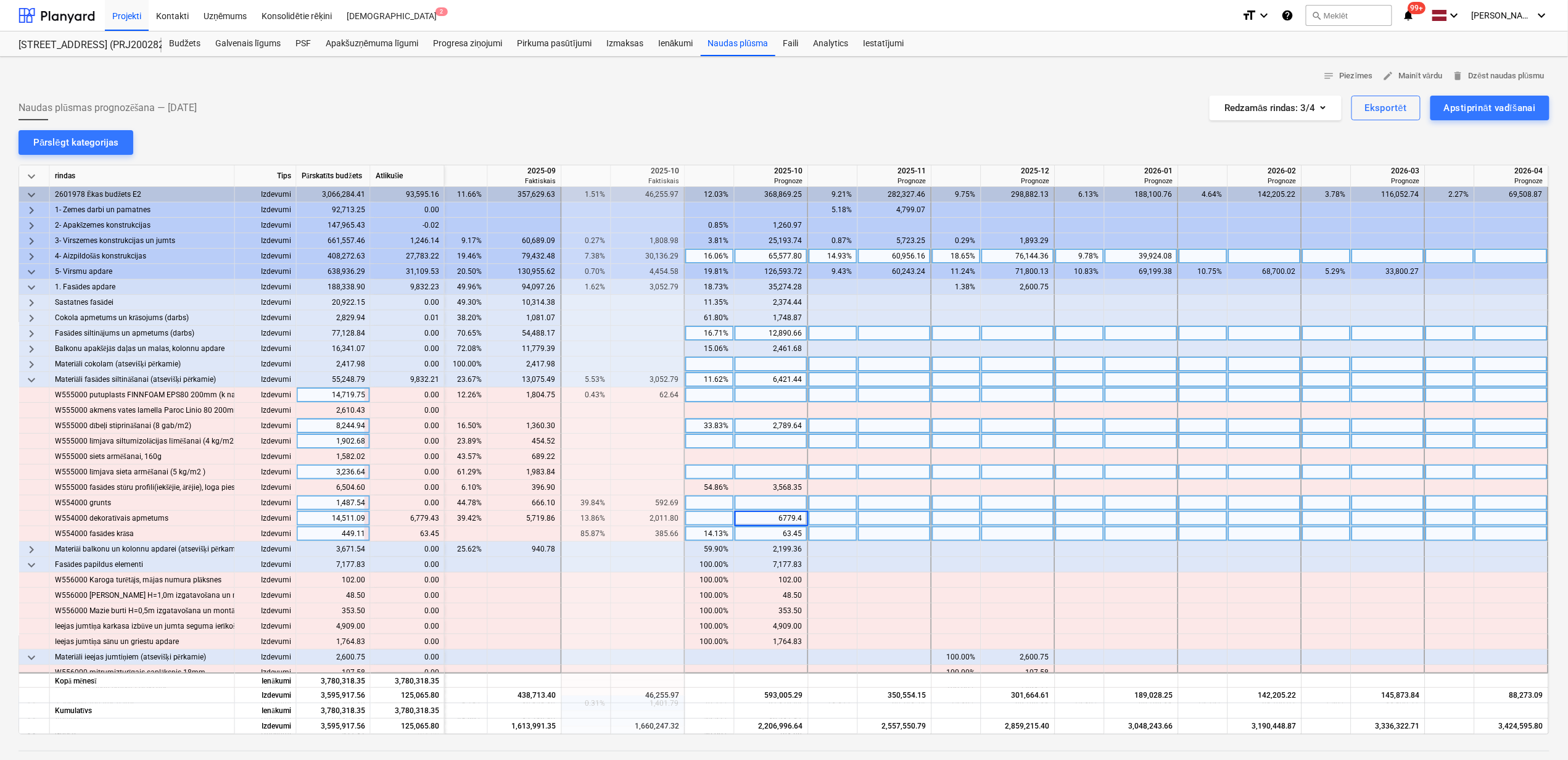
type input "6779.43"
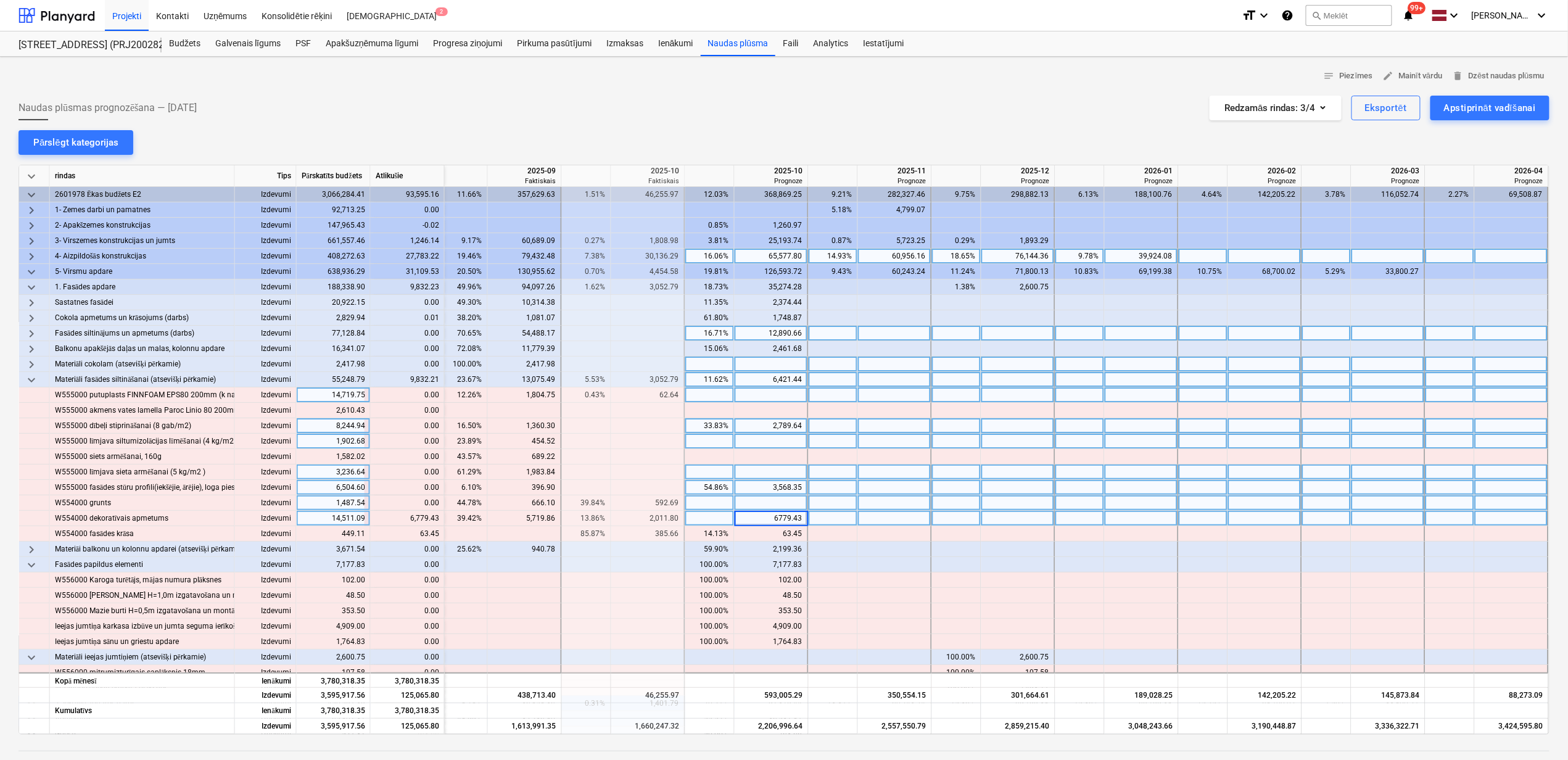
click at [739, 492] on div "3,568.35" at bounding box center [771, 488] width 63 height 15
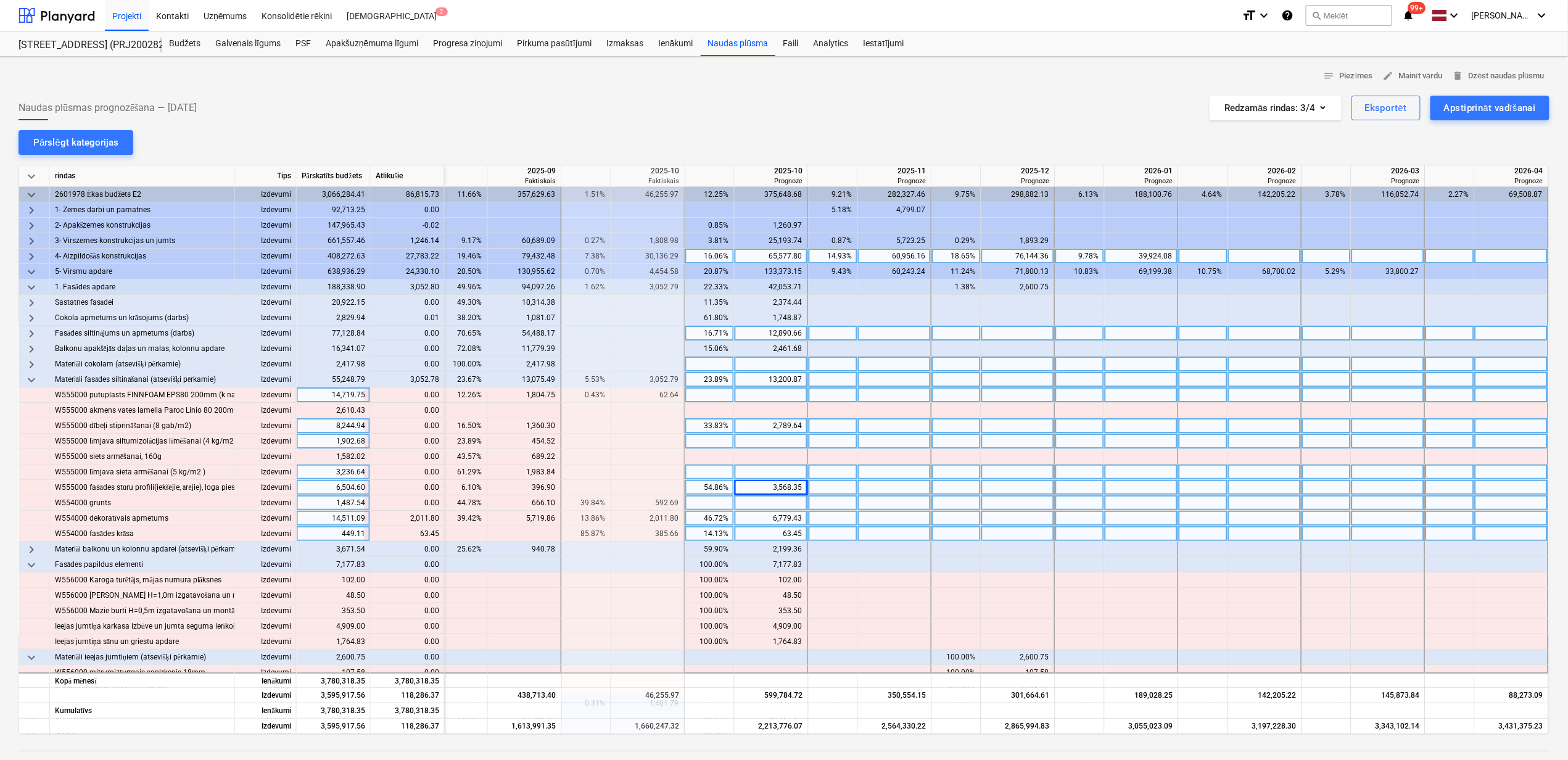
click at [706, 534] on div "14.13%" at bounding box center [709, 534] width 39 height 15
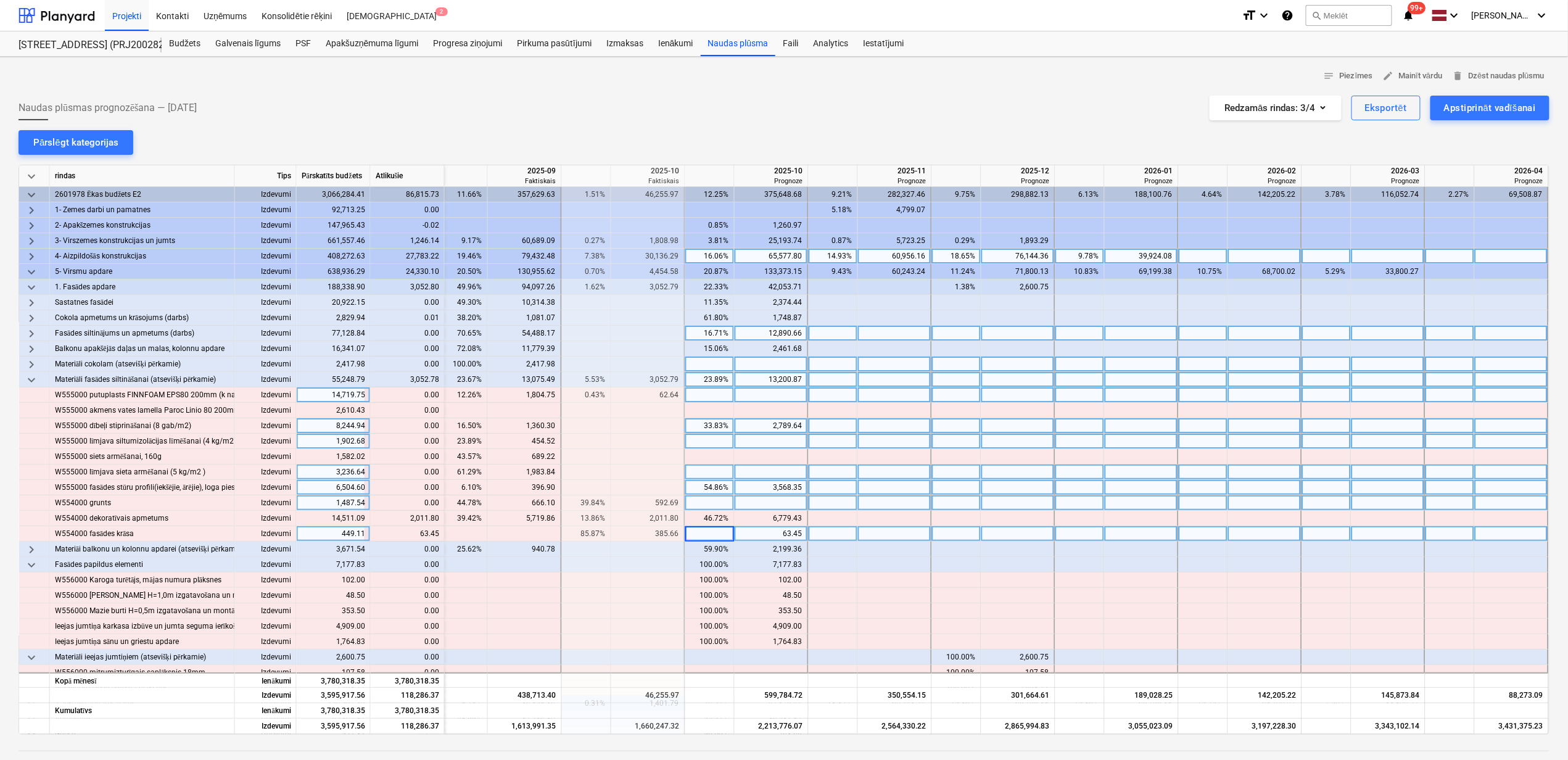
click at [926, 540] on div at bounding box center [895, 534] width 74 height 15
click at [750, 533] on div at bounding box center [772, 534] width 74 height 15
type input "63.45"
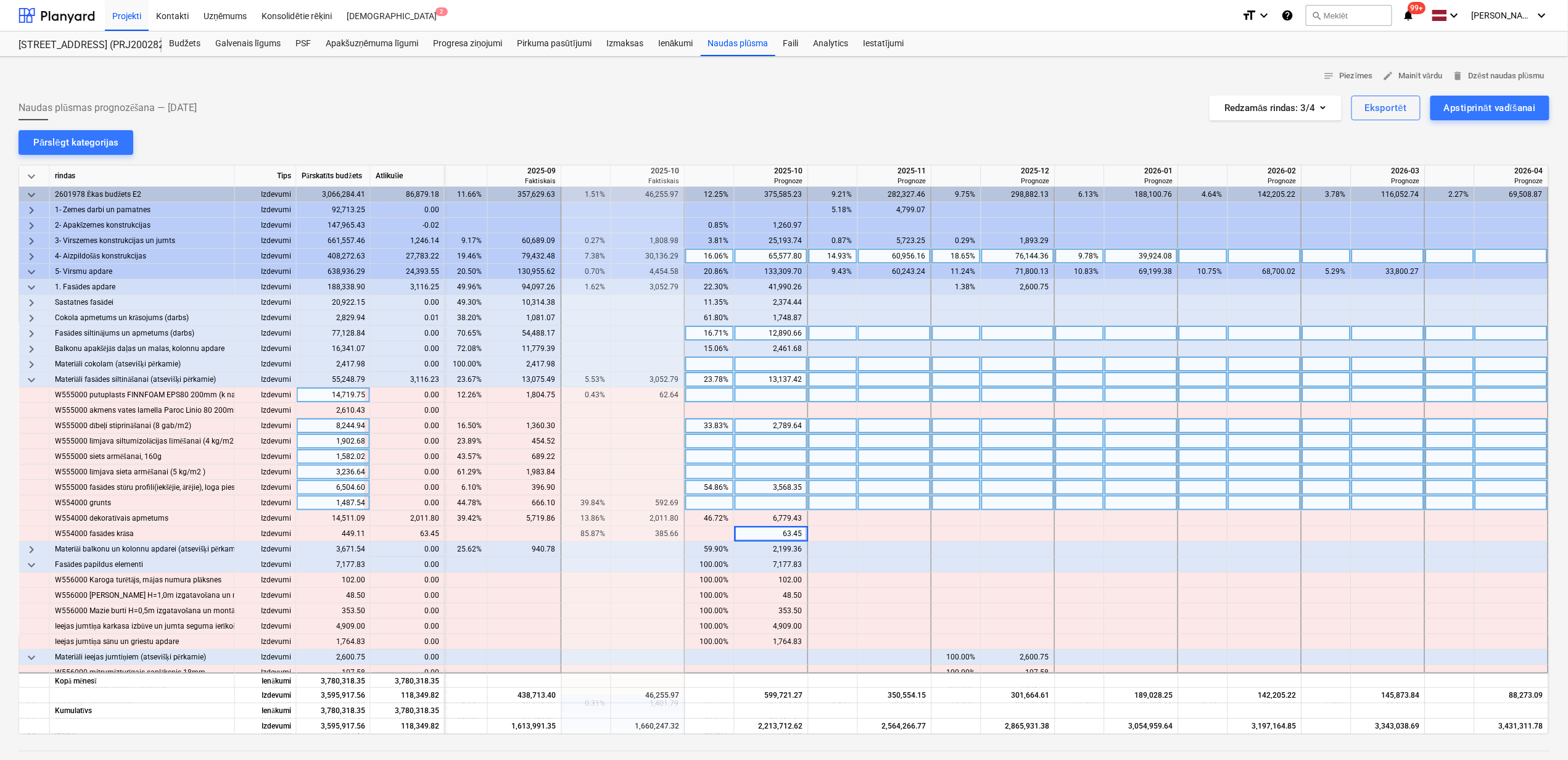
click at [873, 462] on div at bounding box center [895, 457] width 74 height 15
click at [28, 378] on span "keyboard_arrow_down" at bounding box center [31, 379] width 15 height 15
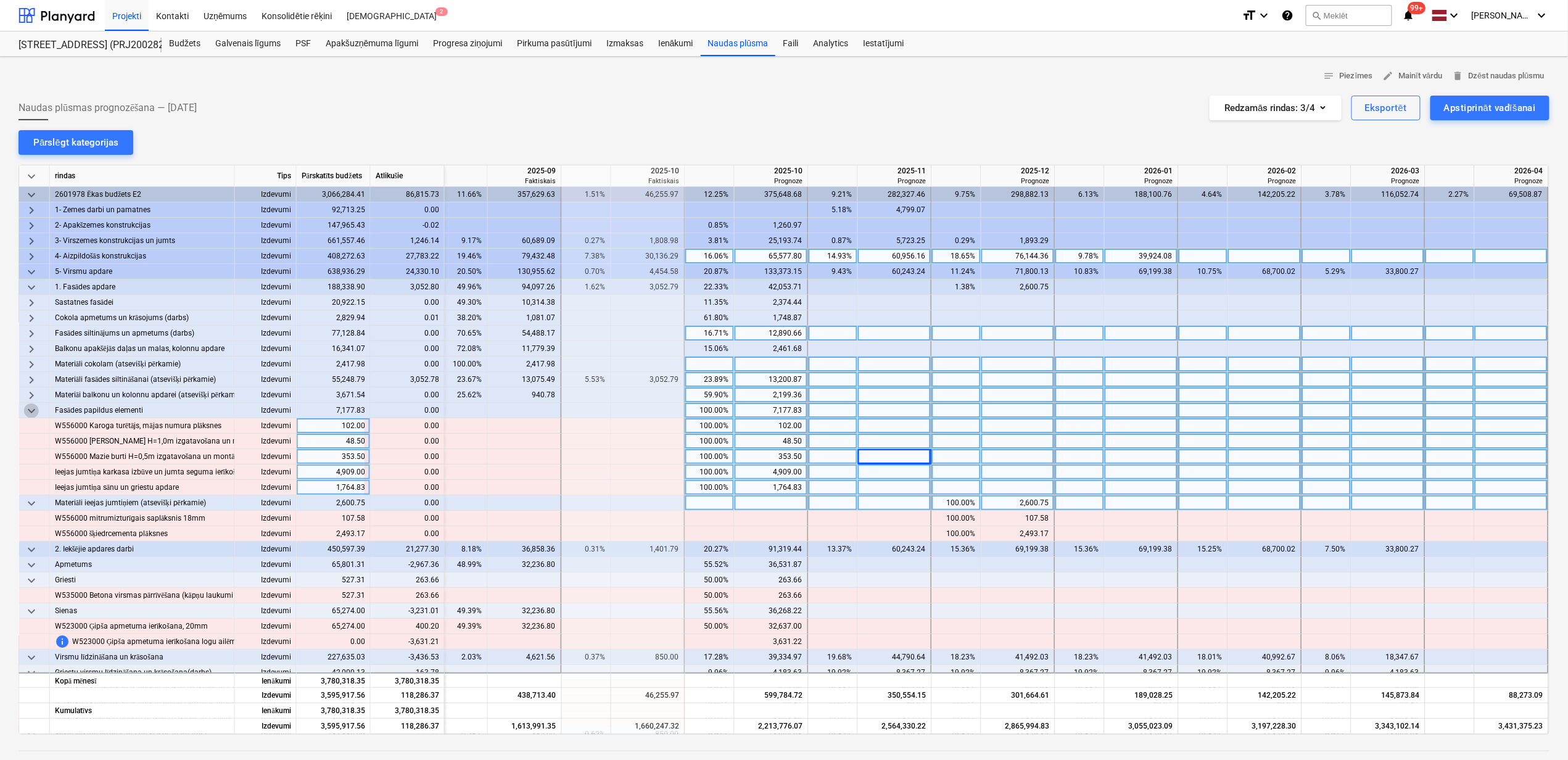
click at [30, 407] on span "keyboard_arrow_down" at bounding box center [31, 410] width 15 height 15
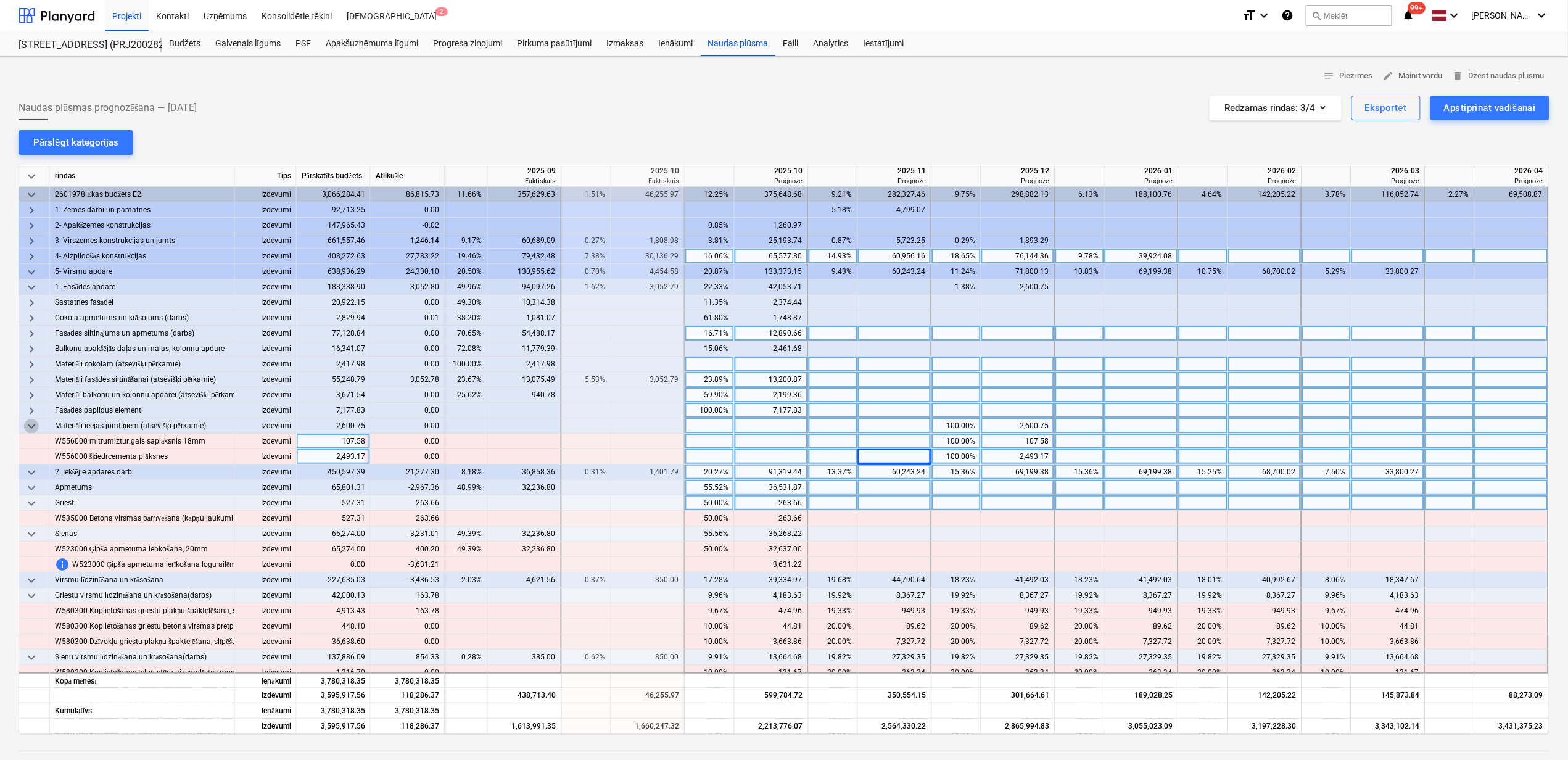
click at [30, 422] on span "keyboard_arrow_down" at bounding box center [31, 425] width 15 height 15
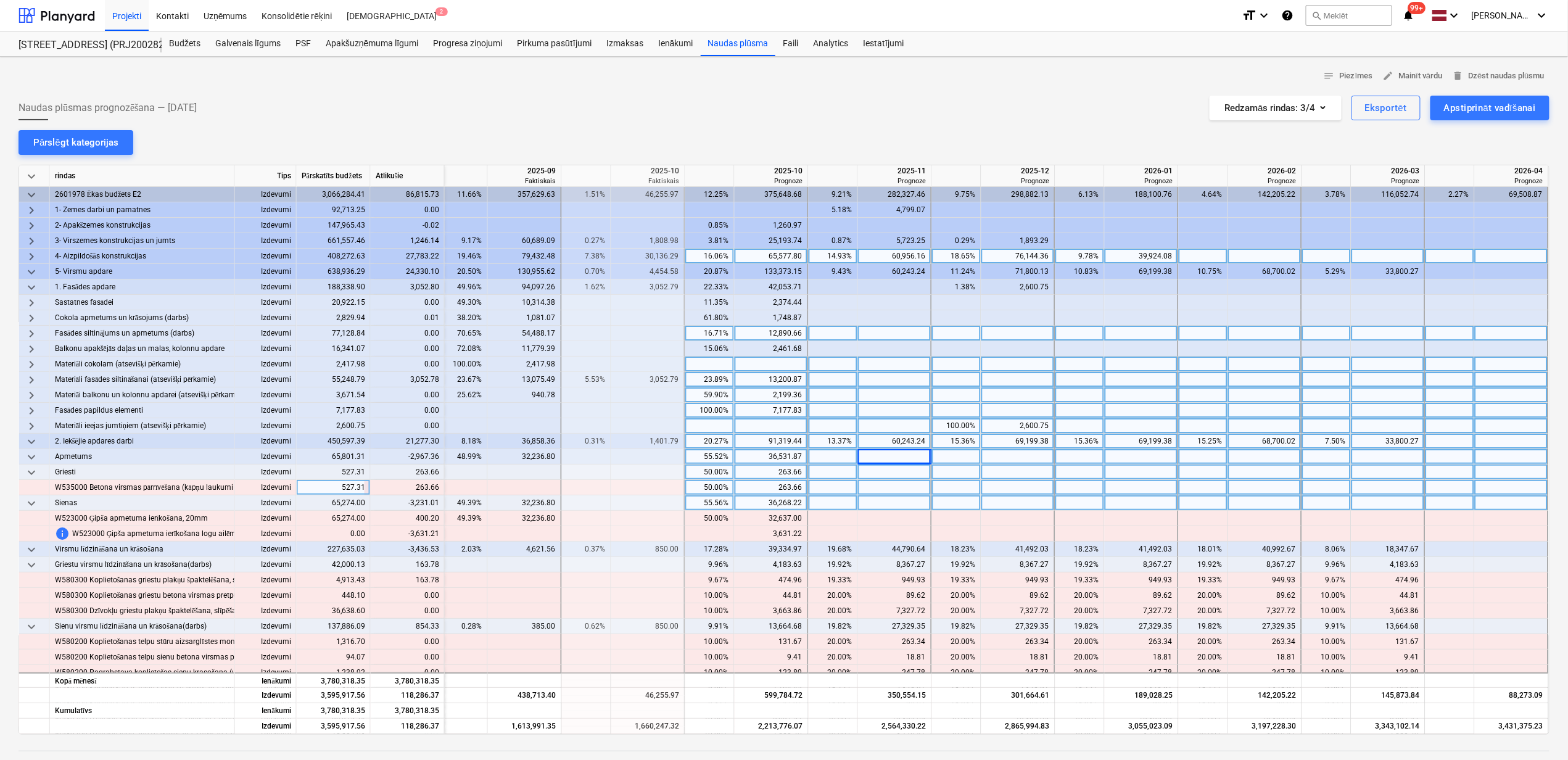
click at [32, 381] on span "keyboard_arrow_right" at bounding box center [31, 379] width 15 height 15
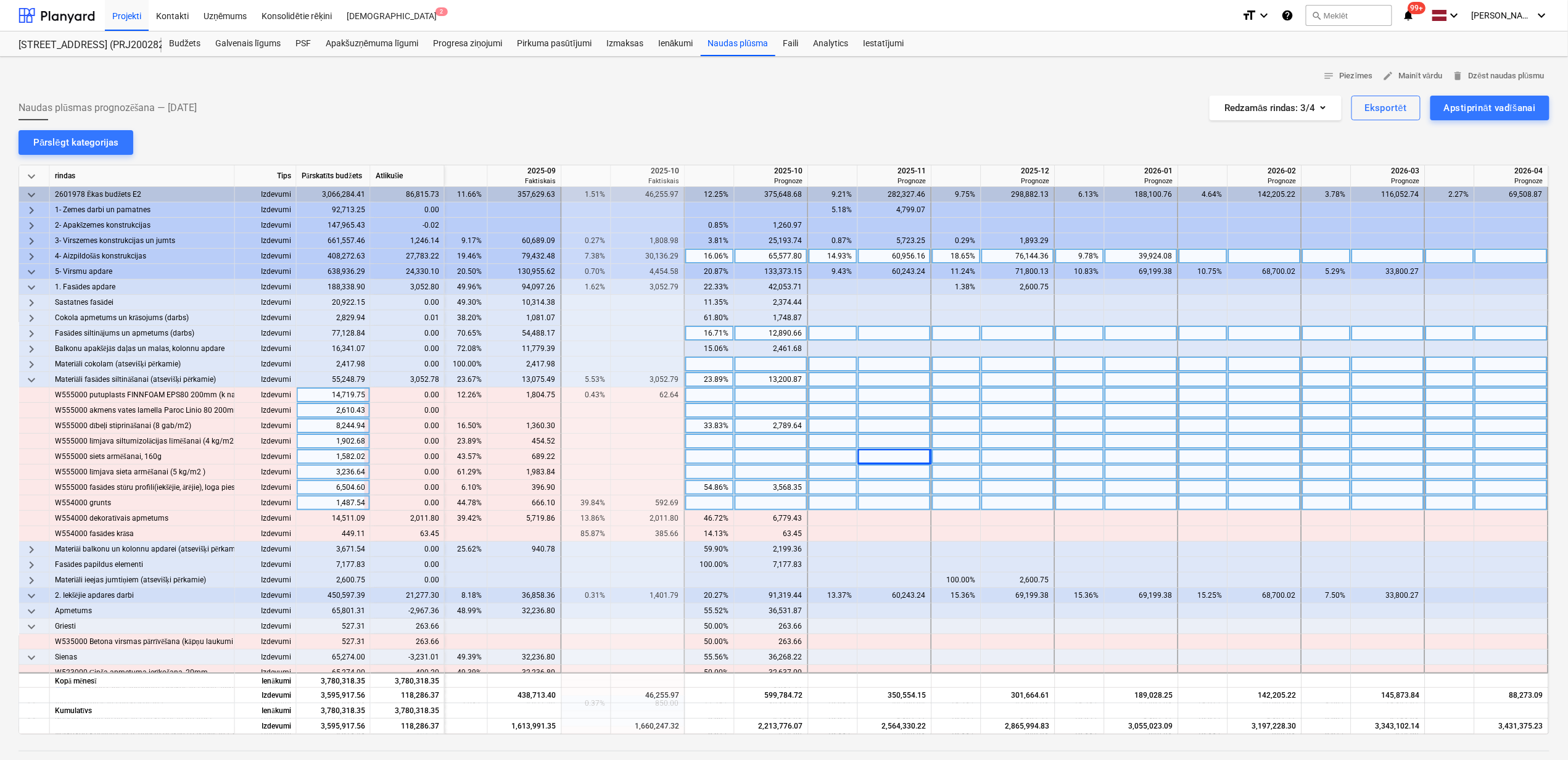
click at [32, 381] on span "keyboard_arrow_down" at bounding box center [31, 379] width 15 height 15
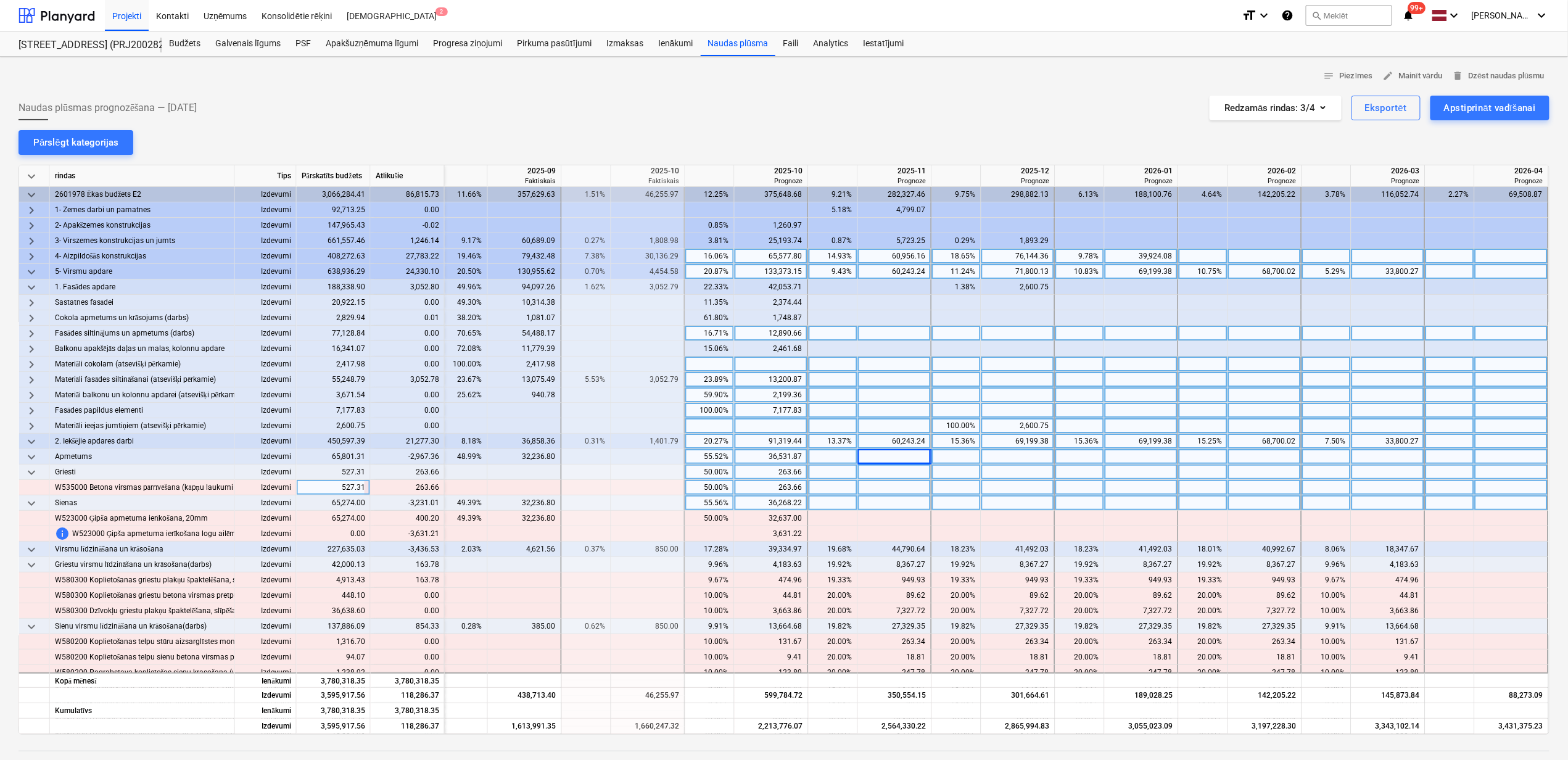
click at [29, 268] on span "keyboard_arrow_down" at bounding box center [31, 272] width 15 height 15
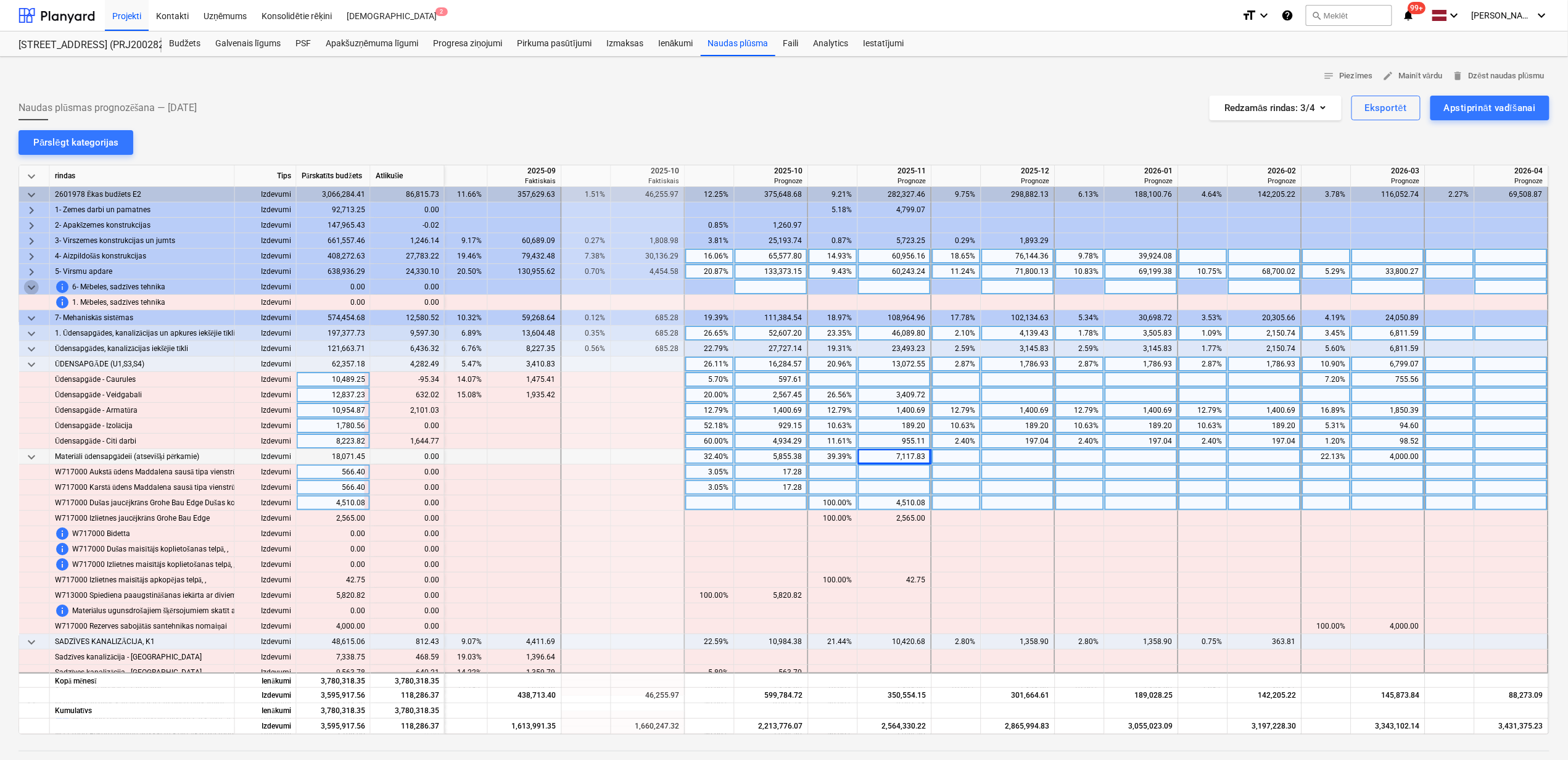
click at [31, 282] on span "keyboard_arrow_down" at bounding box center [31, 287] width 15 height 15
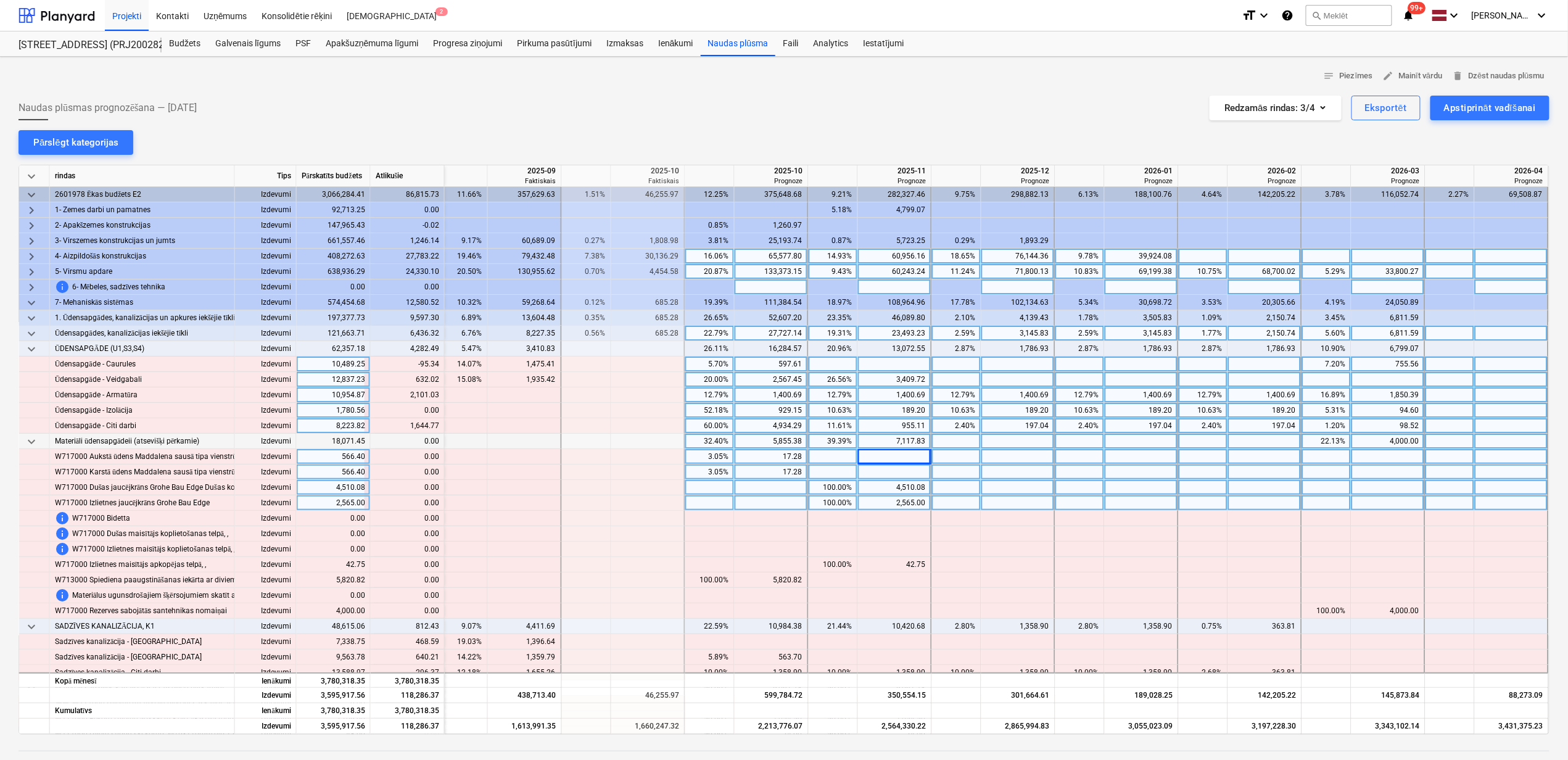
click at [716, 362] on div "5.70%" at bounding box center [709, 364] width 39 height 15
click at [876, 453] on div at bounding box center [895, 457] width 74 height 15
click at [759, 368] on div at bounding box center [772, 364] width 74 height 15
type input "502.27"
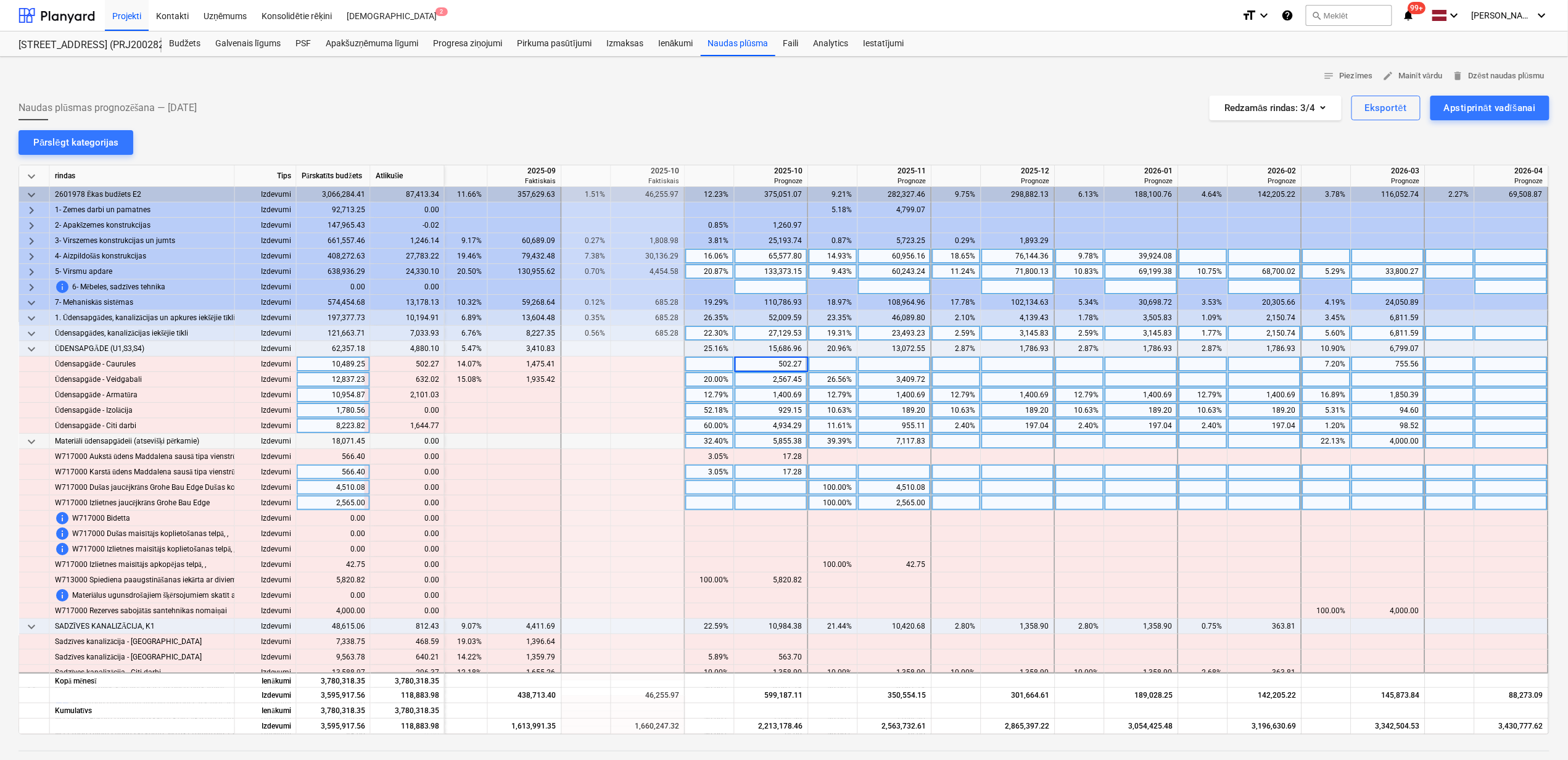
click at [765, 428] on div "4,934.29" at bounding box center [771, 426] width 63 height 15
click at [707, 382] on div "20.00%" at bounding box center [709, 379] width 39 height 15
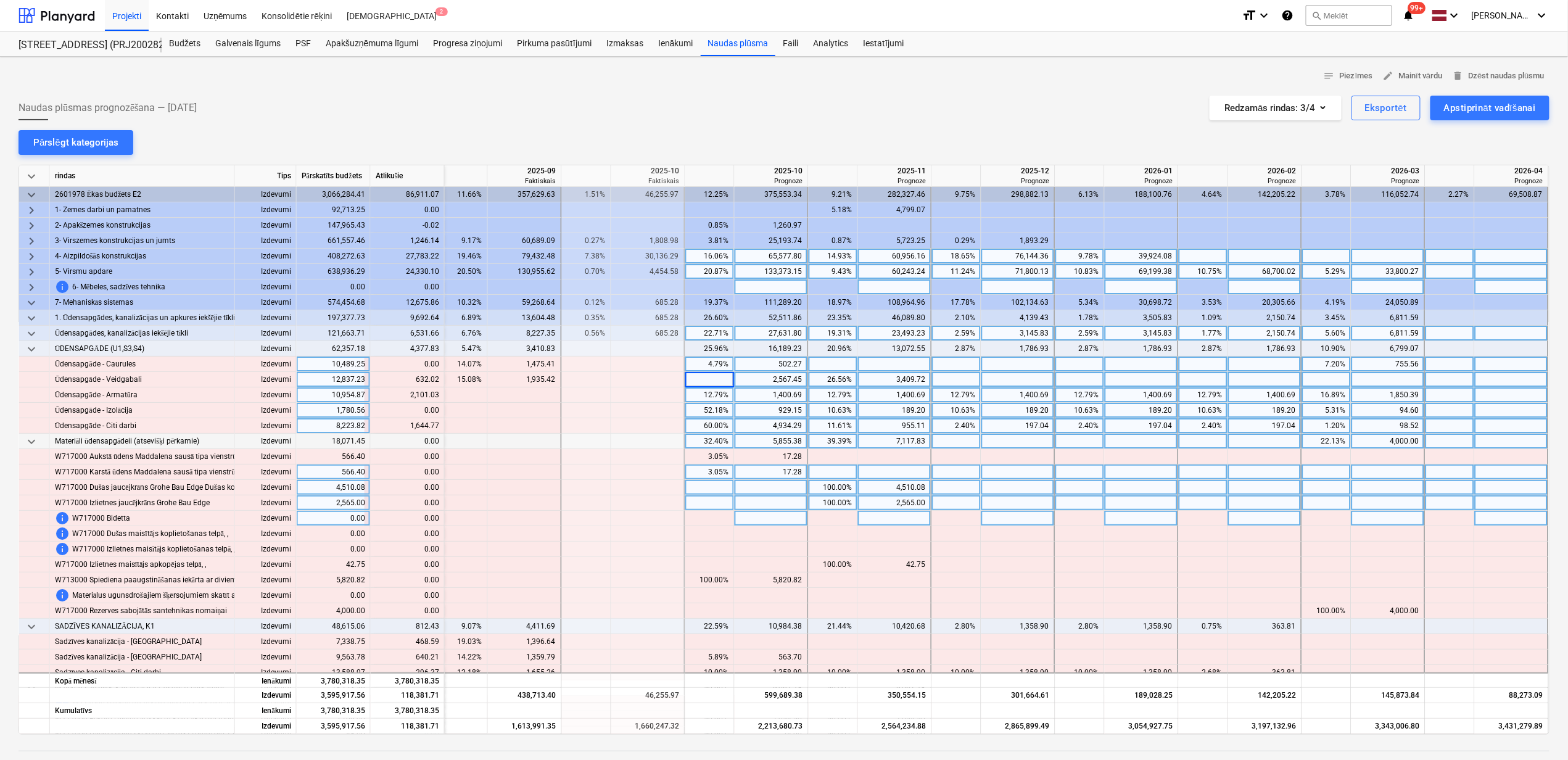
click at [736, 525] on div at bounding box center [772, 518] width 74 height 15
click at [750, 375] on div at bounding box center [772, 379] width 74 height 15
type input "3199.47"
click at [795, 398] on div "1,400.69" at bounding box center [771, 395] width 63 height 15
click at [714, 396] on div "12.79%" at bounding box center [709, 395] width 39 height 15
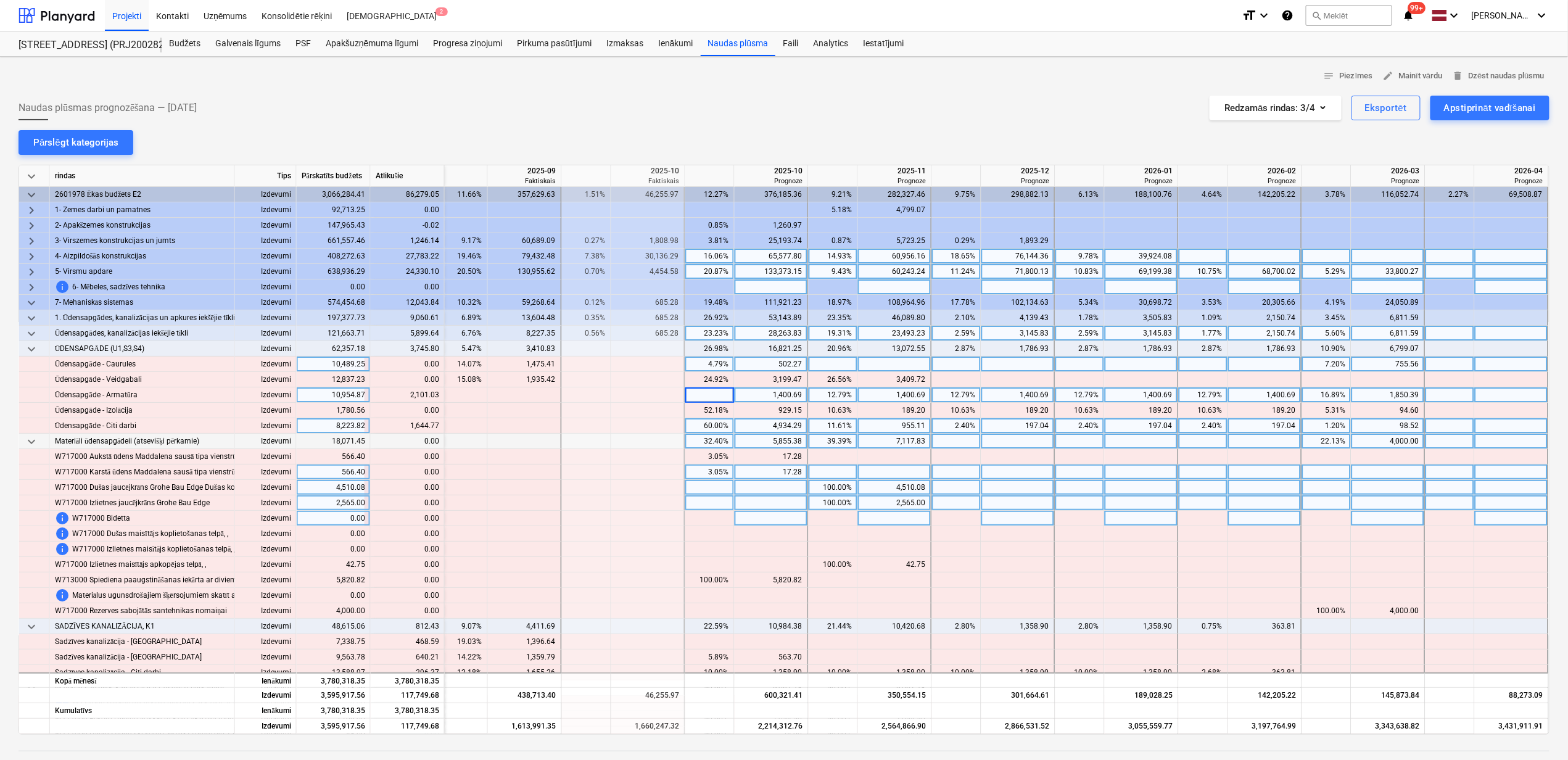
click at [711, 425] on div "60.00%" at bounding box center [709, 426] width 39 height 15
click at [705, 432] on div "60.00%" at bounding box center [709, 426] width 39 height 15
click at [761, 512] on div at bounding box center [772, 518] width 74 height 15
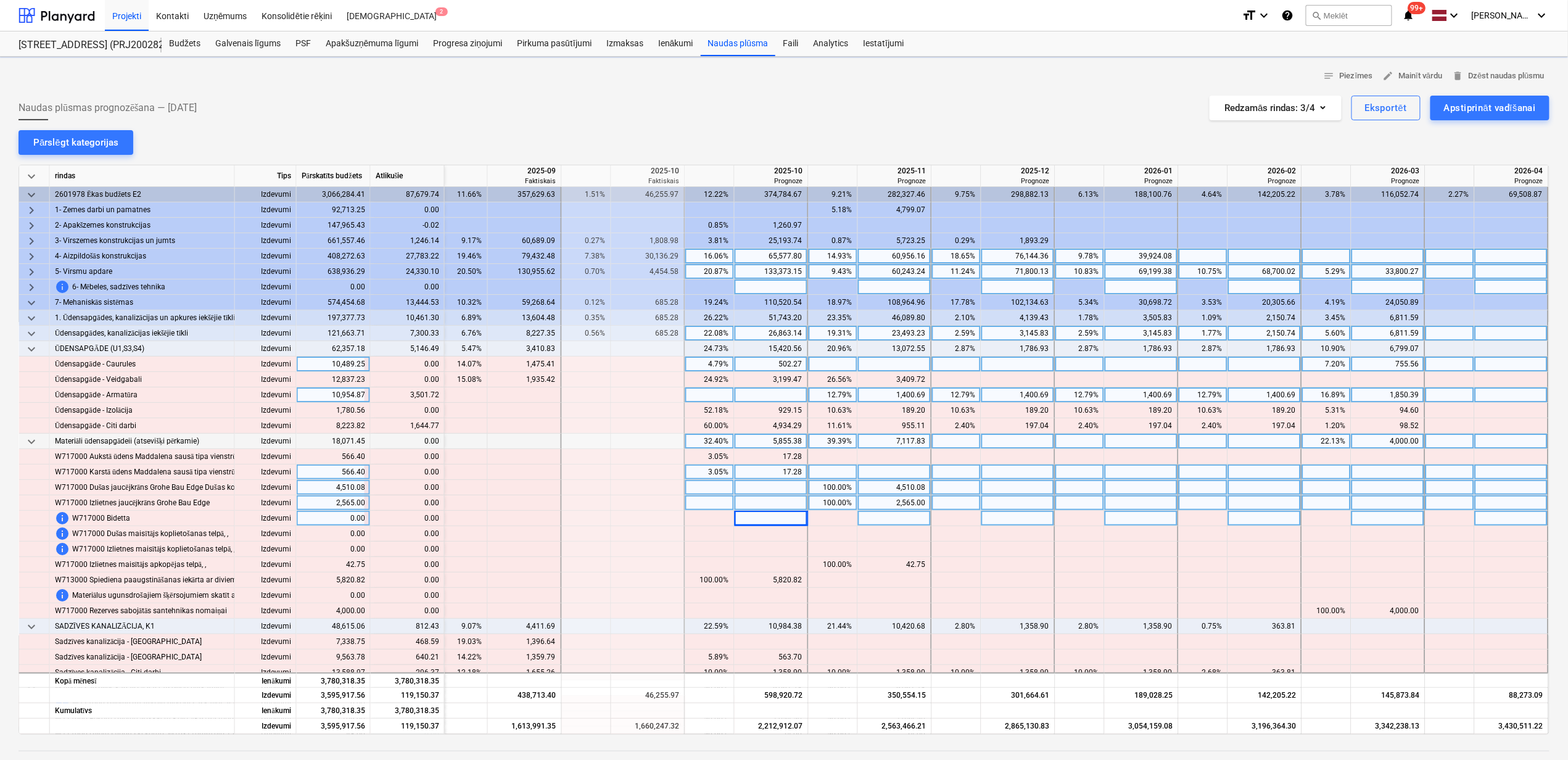
click at [744, 394] on div at bounding box center [772, 395] width 74 height 15
type input "3501.72"
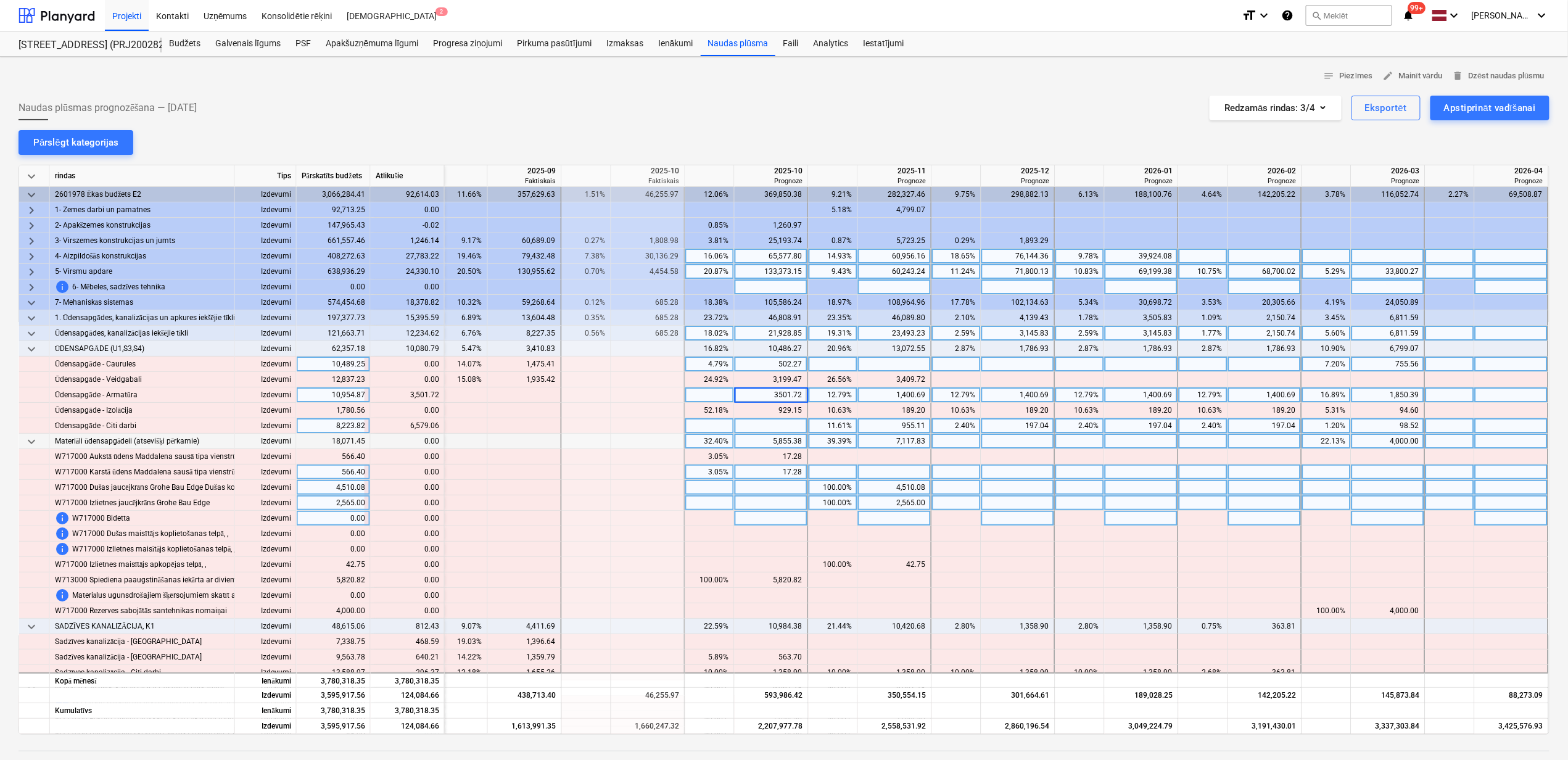
click at [779, 425] on div at bounding box center [772, 426] width 74 height 15
click at [752, 427] on div at bounding box center [772, 426] width 74 height 15
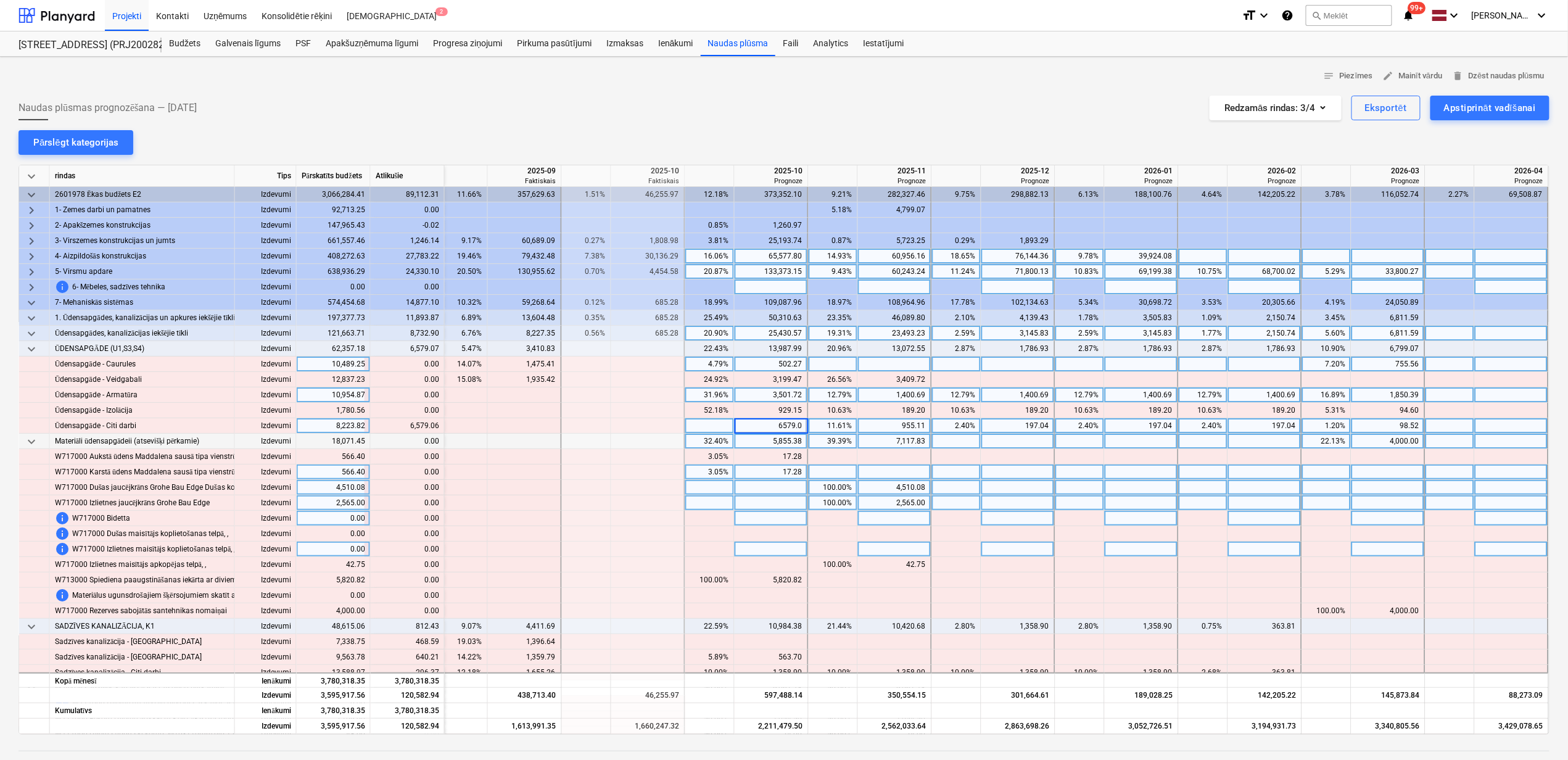
type input "6579.06"
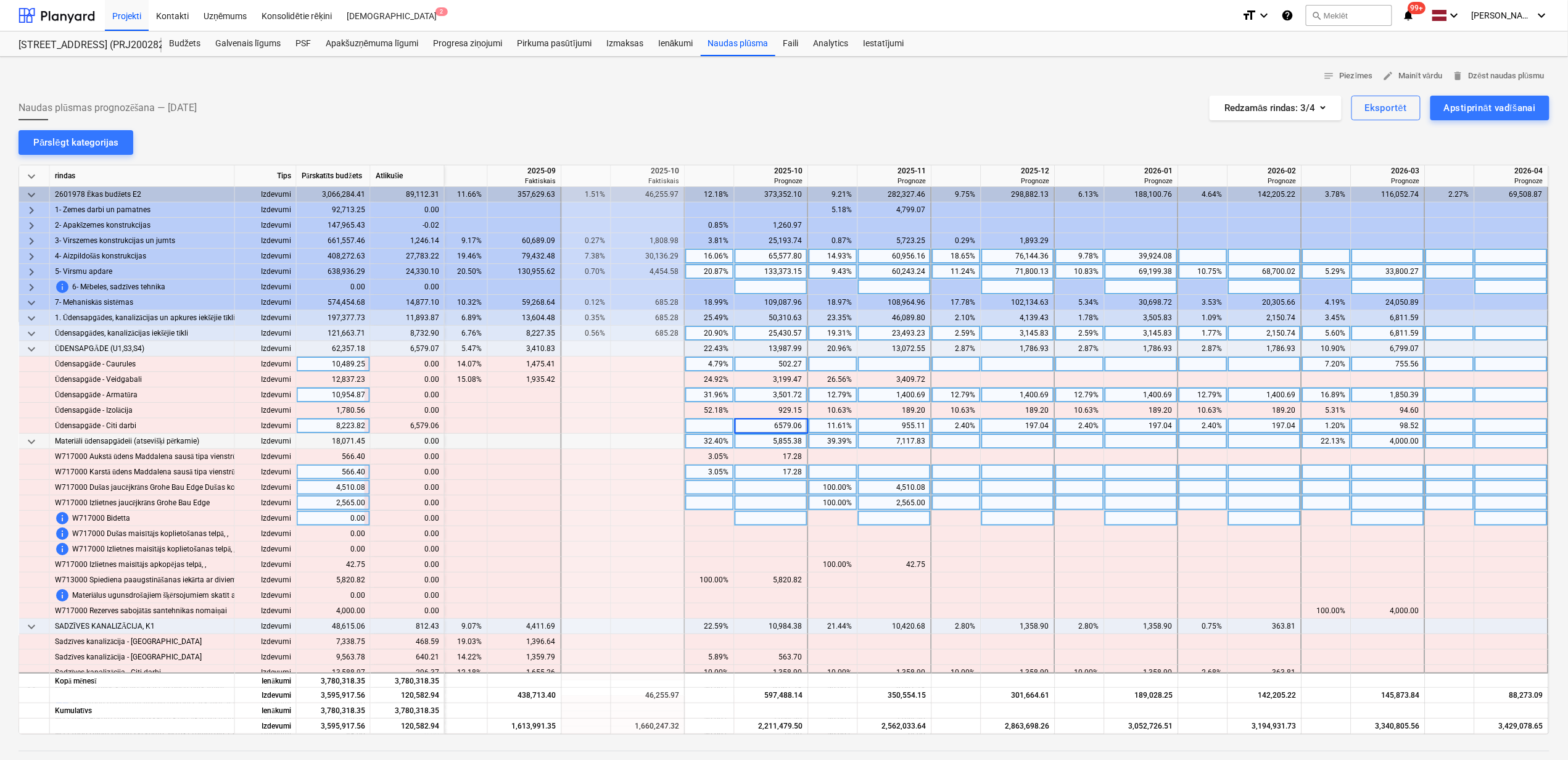
click at [716, 487] on div at bounding box center [710, 488] width 49 height 15
click at [28, 351] on span "keyboard_arrow_down" at bounding box center [31, 348] width 15 height 15
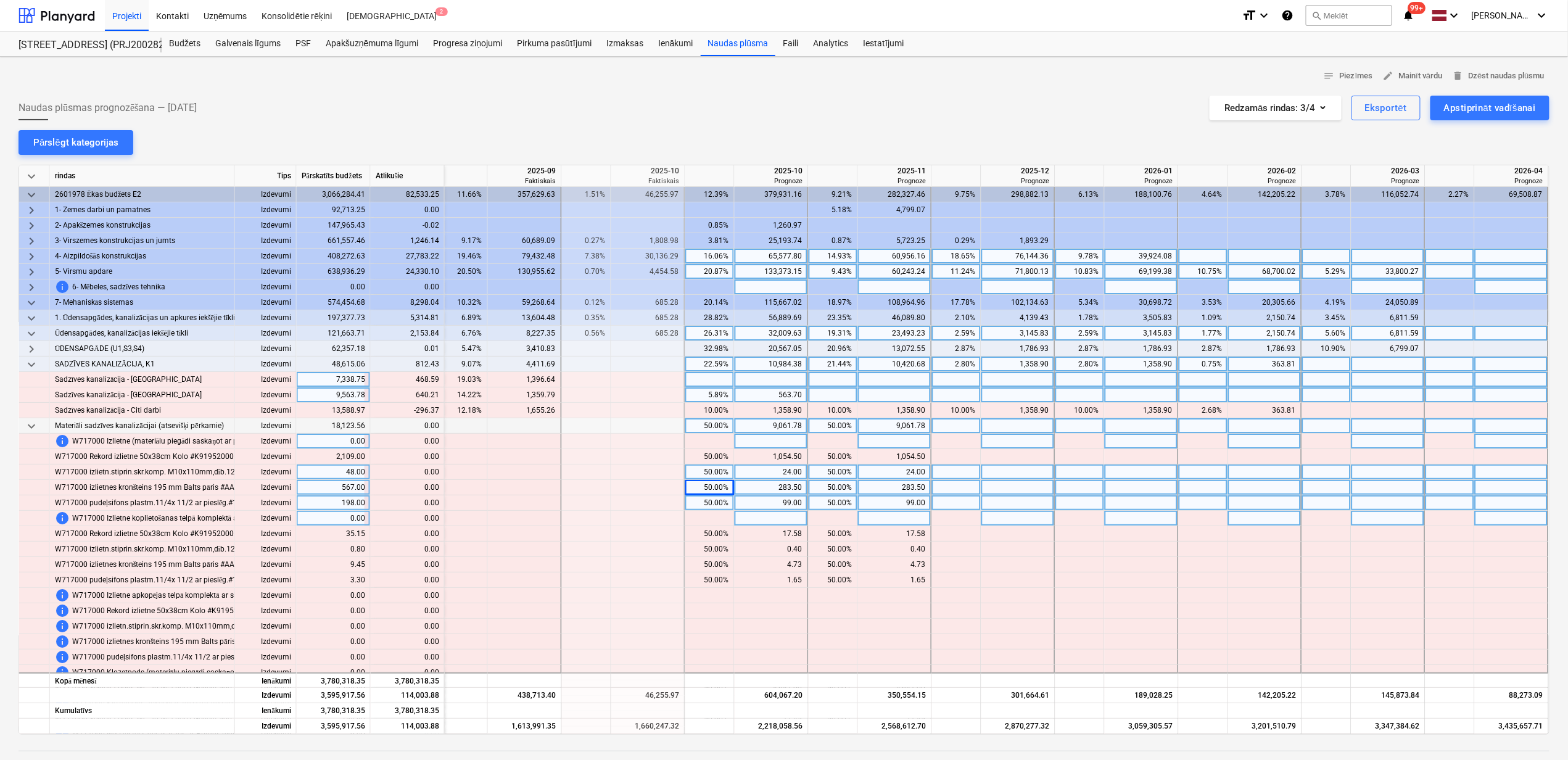
click at [758, 378] on div at bounding box center [772, 379] width 74 height 15
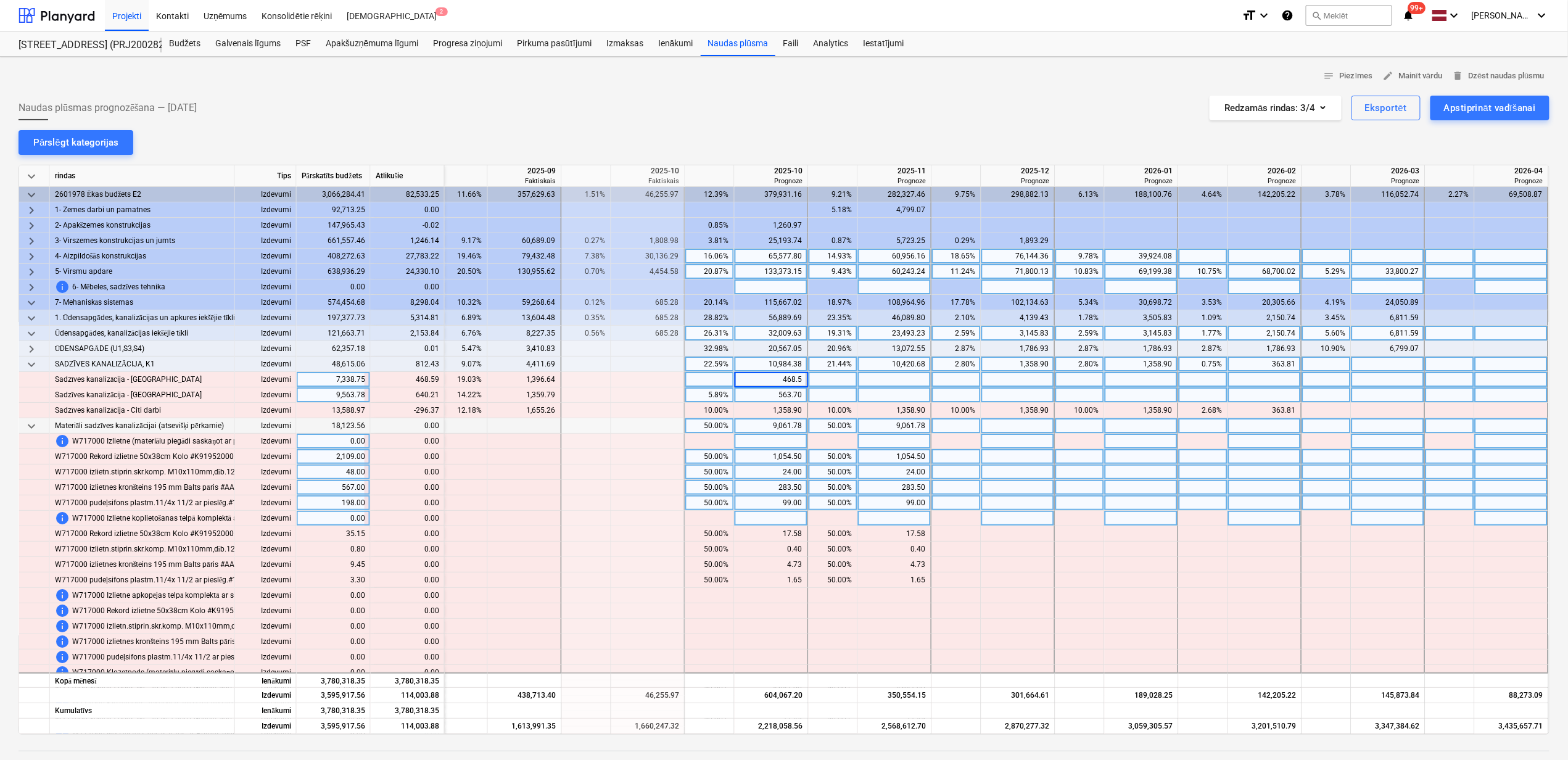
type input "468.59"
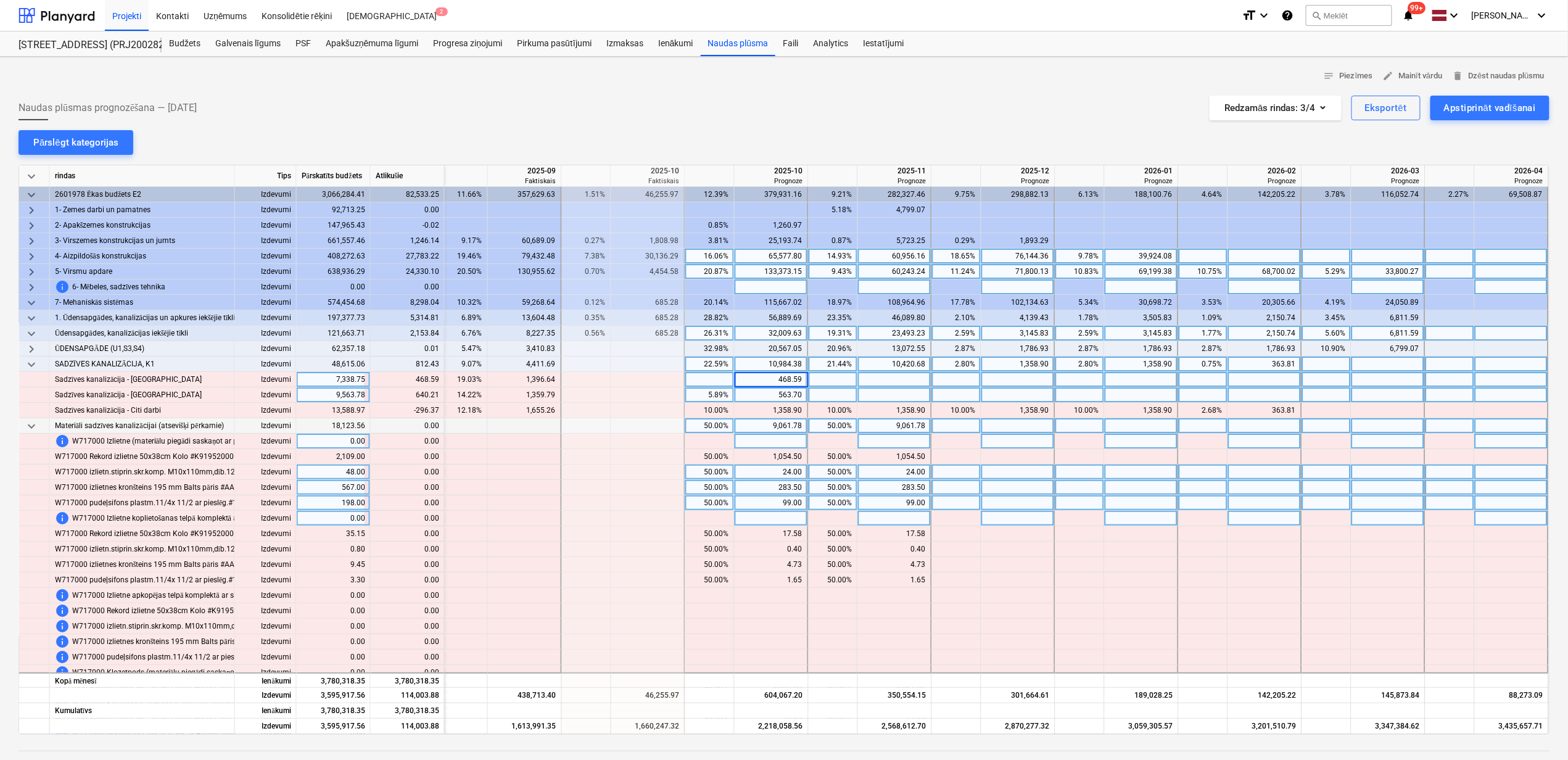
click at [691, 394] on div "5.89%" at bounding box center [709, 395] width 39 height 15
click at [699, 398] on div "5.89%" at bounding box center [709, 395] width 39 height 15
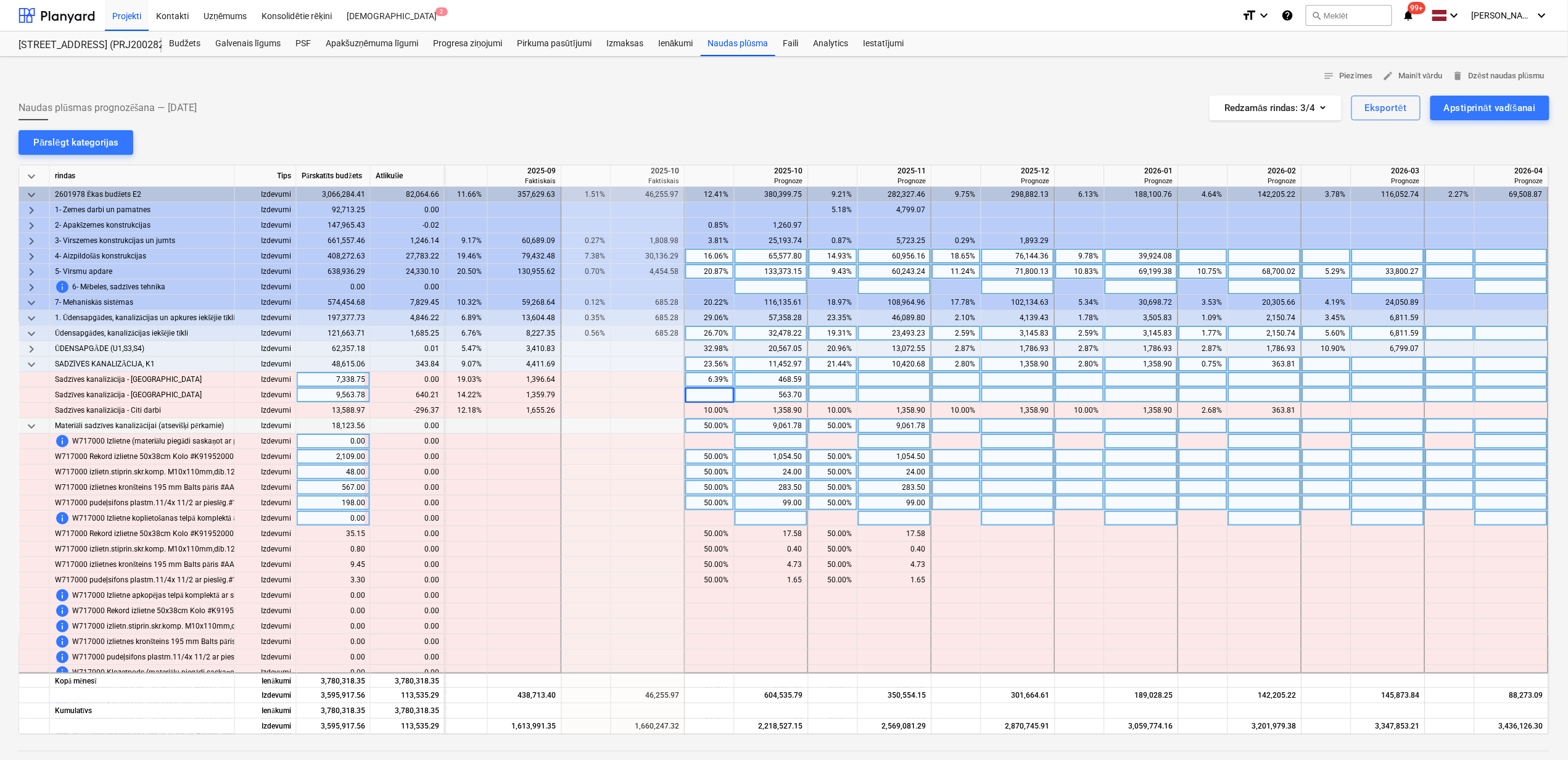
click at [736, 455] on div "1,054.50" at bounding box center [772, 457] width 74 height 15
click at [756, 395] on div at bounding box center [772, 395] width 74 height 15
type input "1203.91"
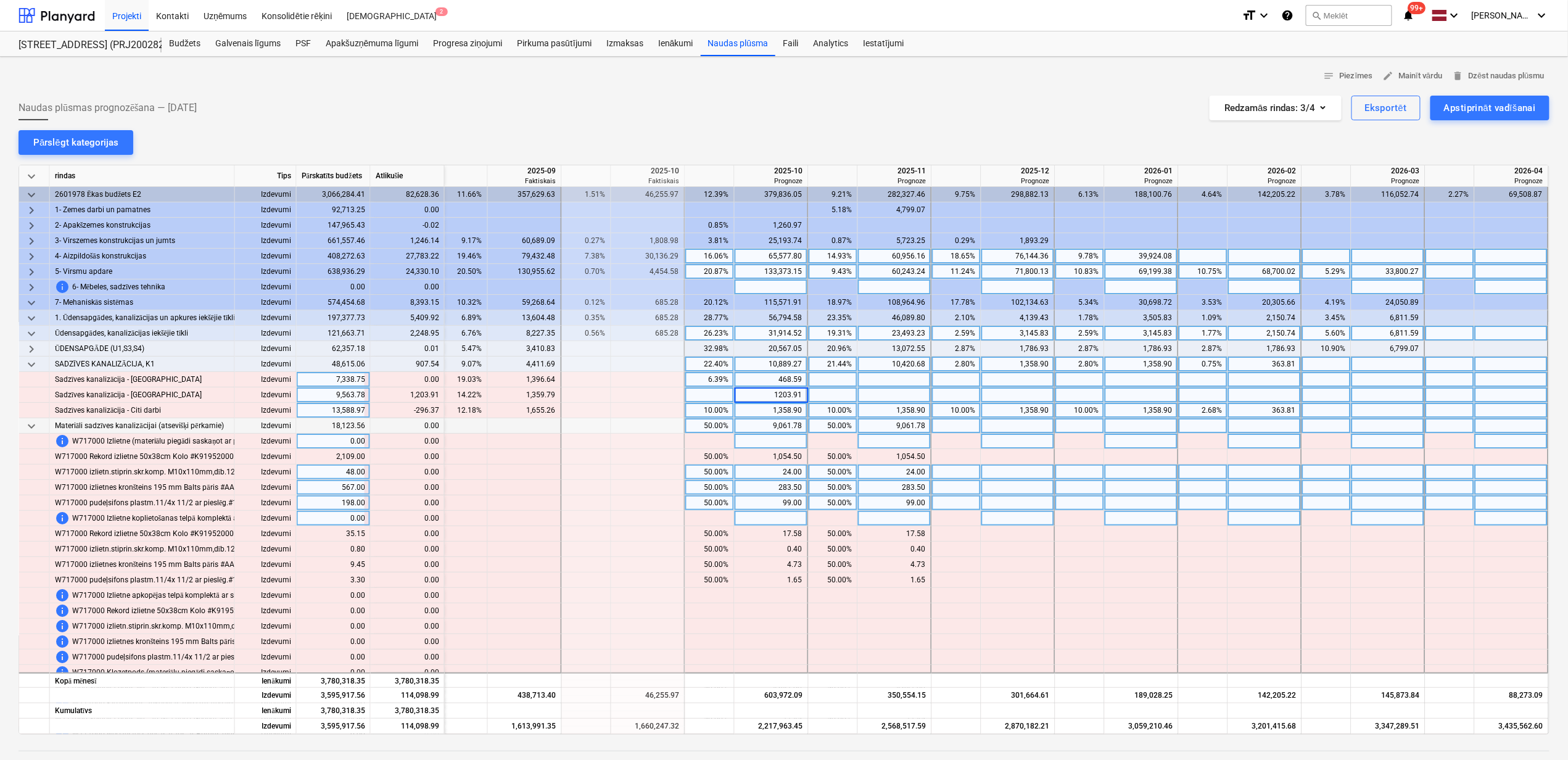
click at [1186, 415] on div "2.68%" at bounding box center [1203, 411] width 39 height 15
click at [1198, 407] on div "2.68%" at bounding box center [1203, 411] width 39 height 15
click at [1196, 522] on div at bounding box center [1203, 518] width 49 height 15
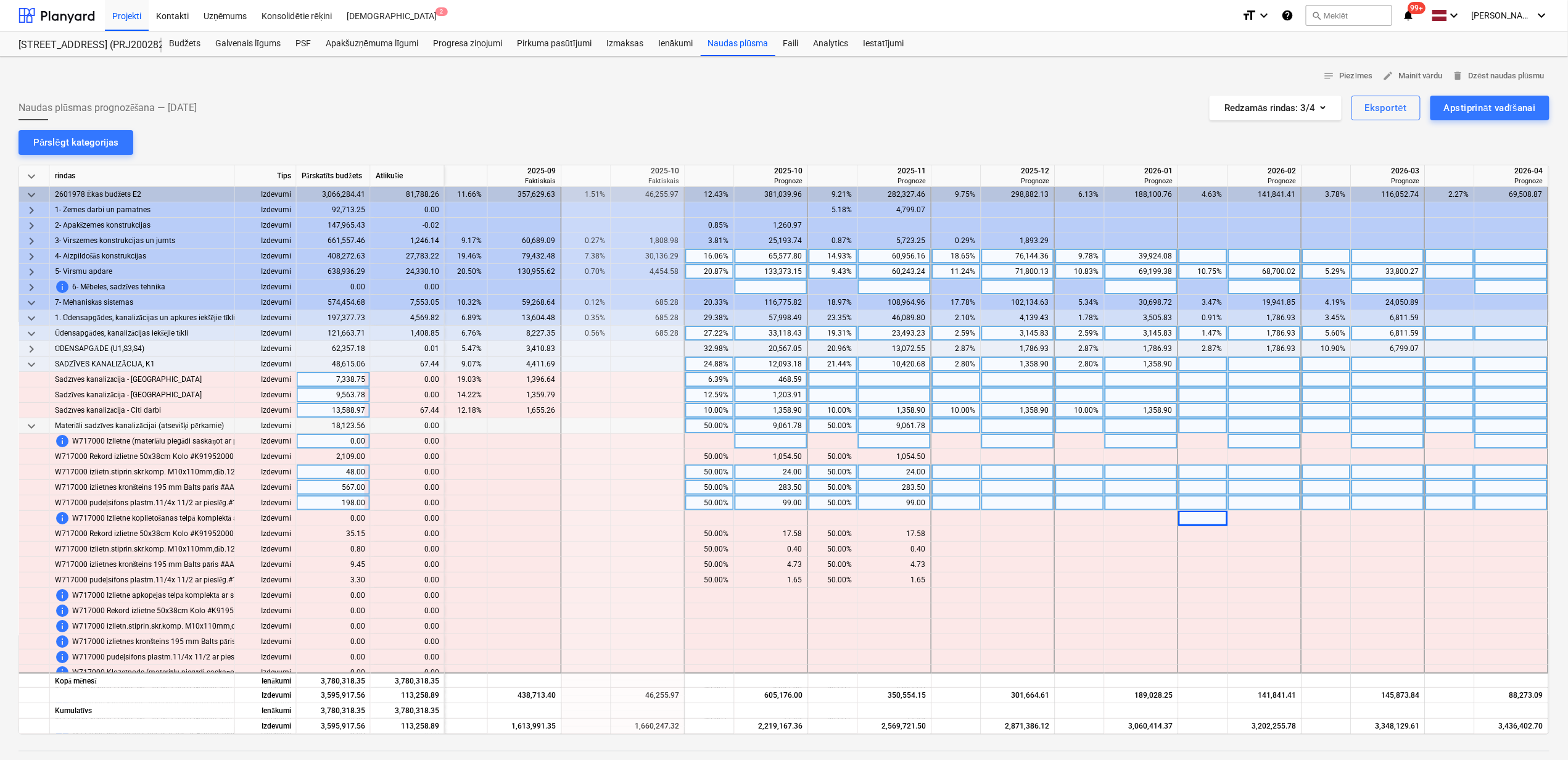
click at [1089, 407] on div "10.00%" at bounding box center [1079, 411] width 39 height 15
click at [1123, 400] on div at bounding box center [1142, 395] width 74 height 15
click at [1124, 413] on div at bounding box center [1142, 411] width 74 height 15
type input "1426.34"
drag, startPoint x: 552, startPoint y: 482, endPoint x: 537, endPoint y: 511, distance: 32.6
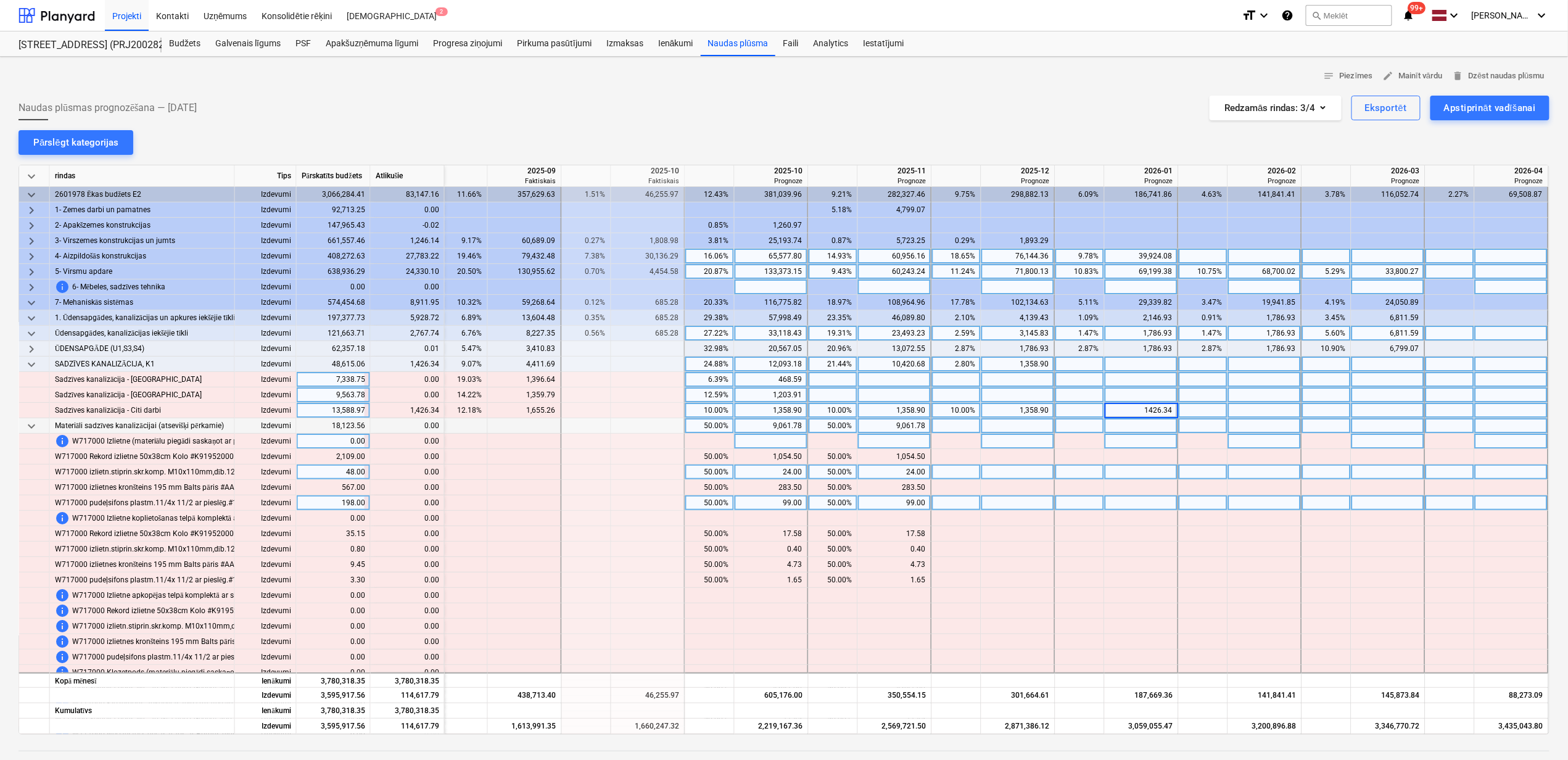
click at [552, 481] on div at bounding box center [525, 488] width 74 height 15
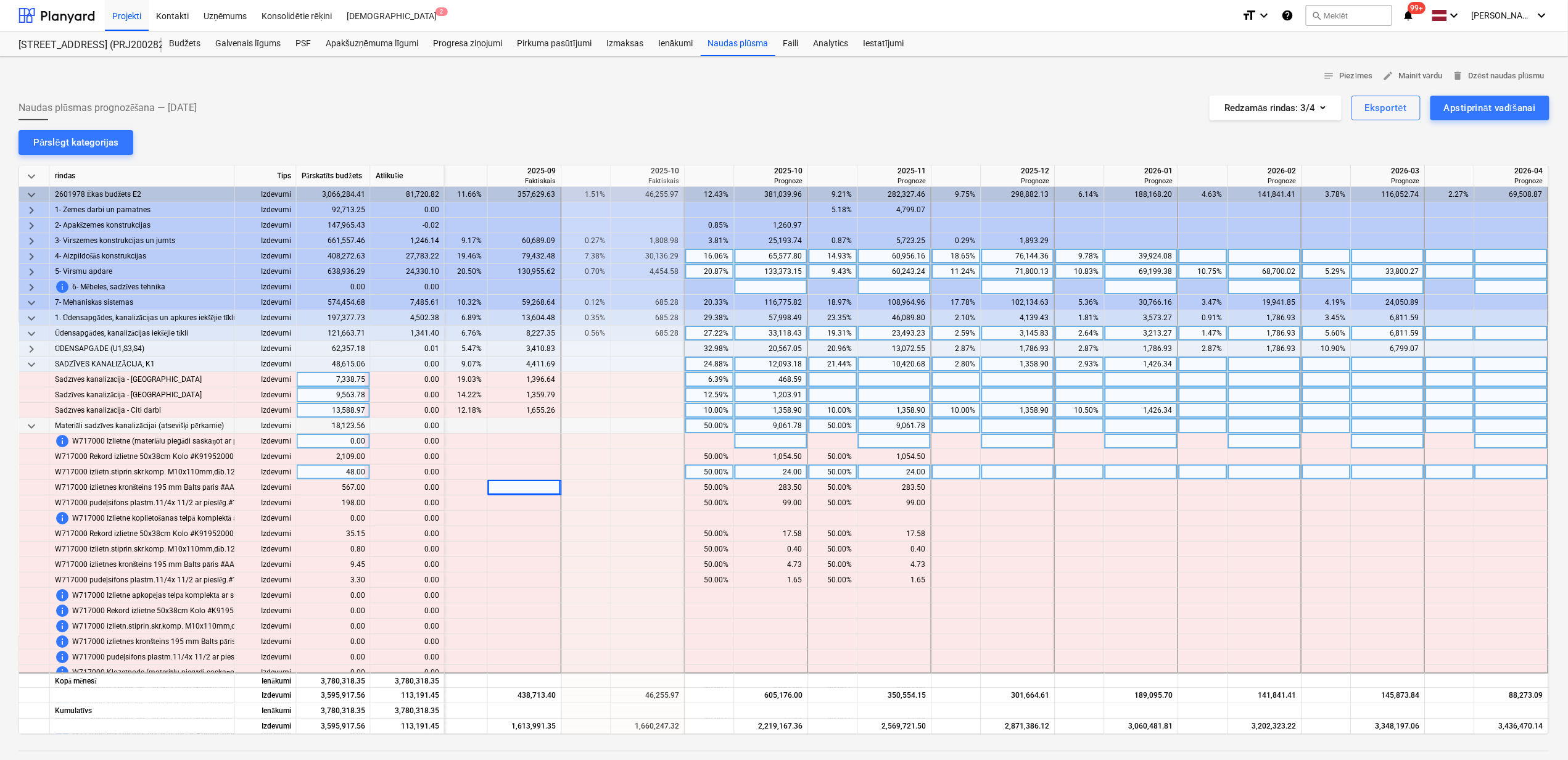
click at [30, 361] on span "keyboard_arrow_down" at bounding box center [31, 364] width 15 height 15
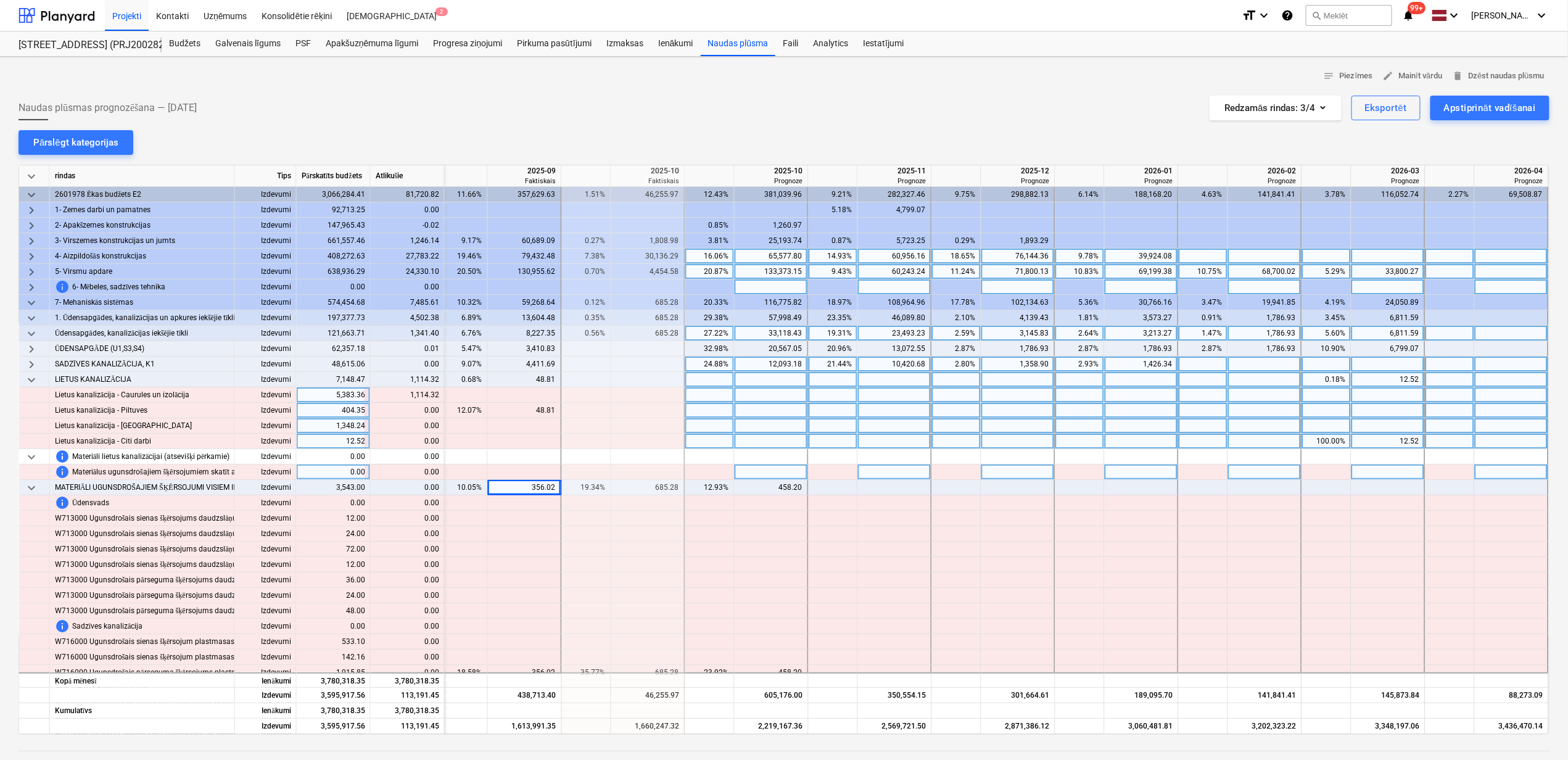
click at [773, 396] on div at bounding box center [772, 395] width 74 height 15
type input "1114.32"
click at [735, 420] on div at bounding box center [772, 426] width 74 height 15
click at [35, 378] on span "keyboard_arrow_down" at bounding box center [31, 379] width 15 height 15
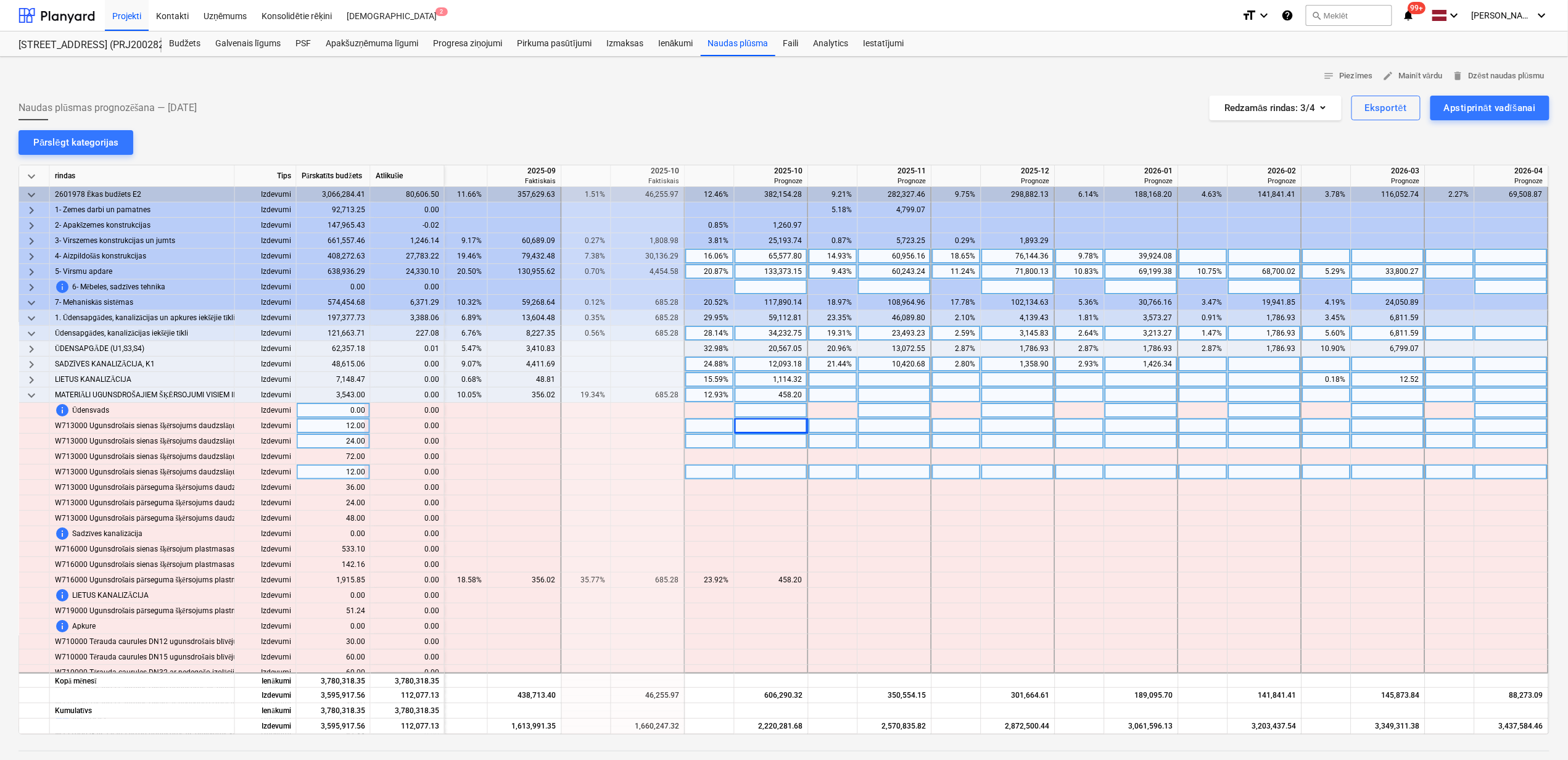
click at [35, 394] on span "keyboard_arrow_down" at bounding box center [31, 395] width 15 height 15
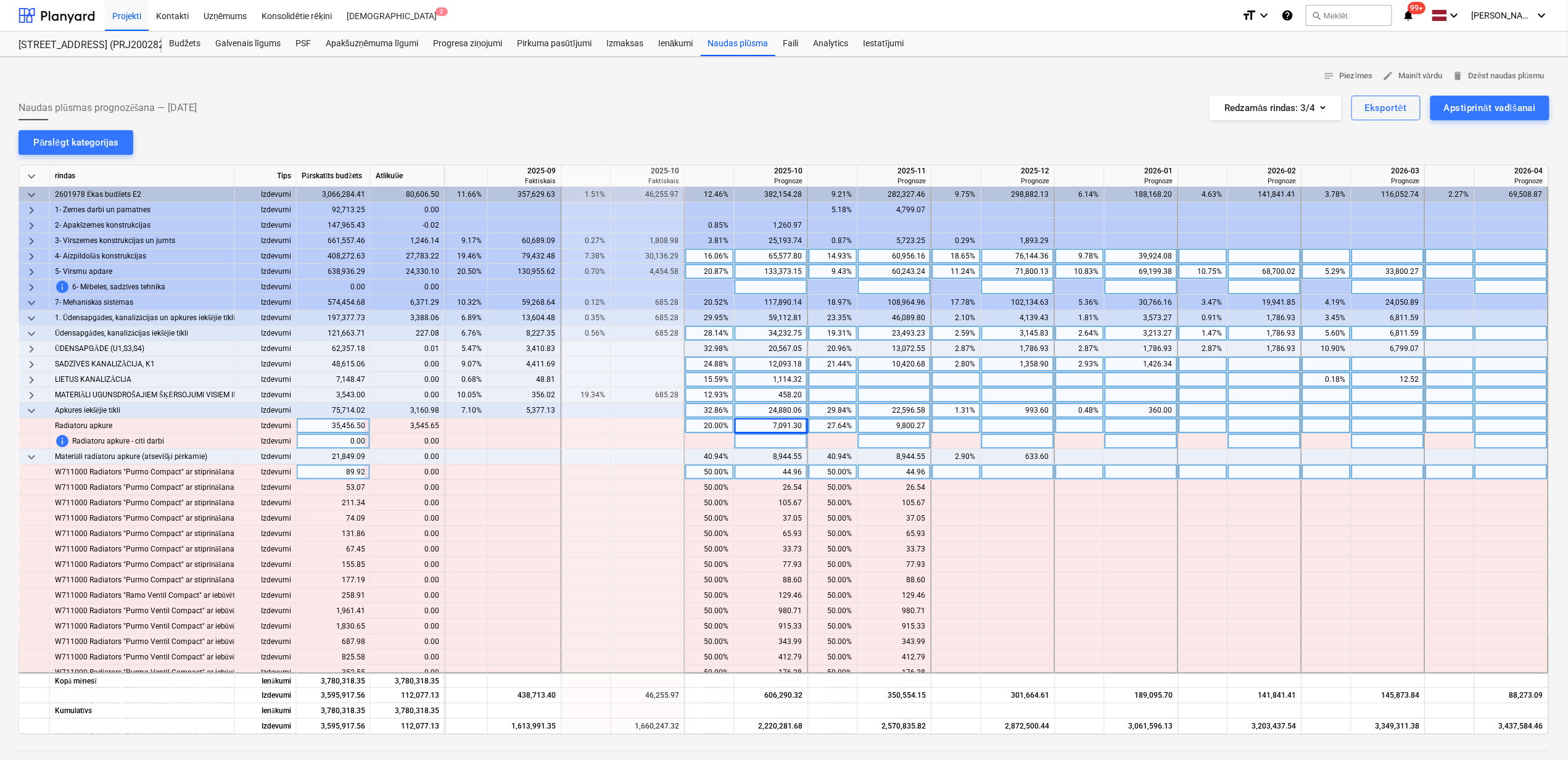
click at [26, 332] on span "keyboard_arrow_down" at bounding box center [31, 333] width 15 height 15
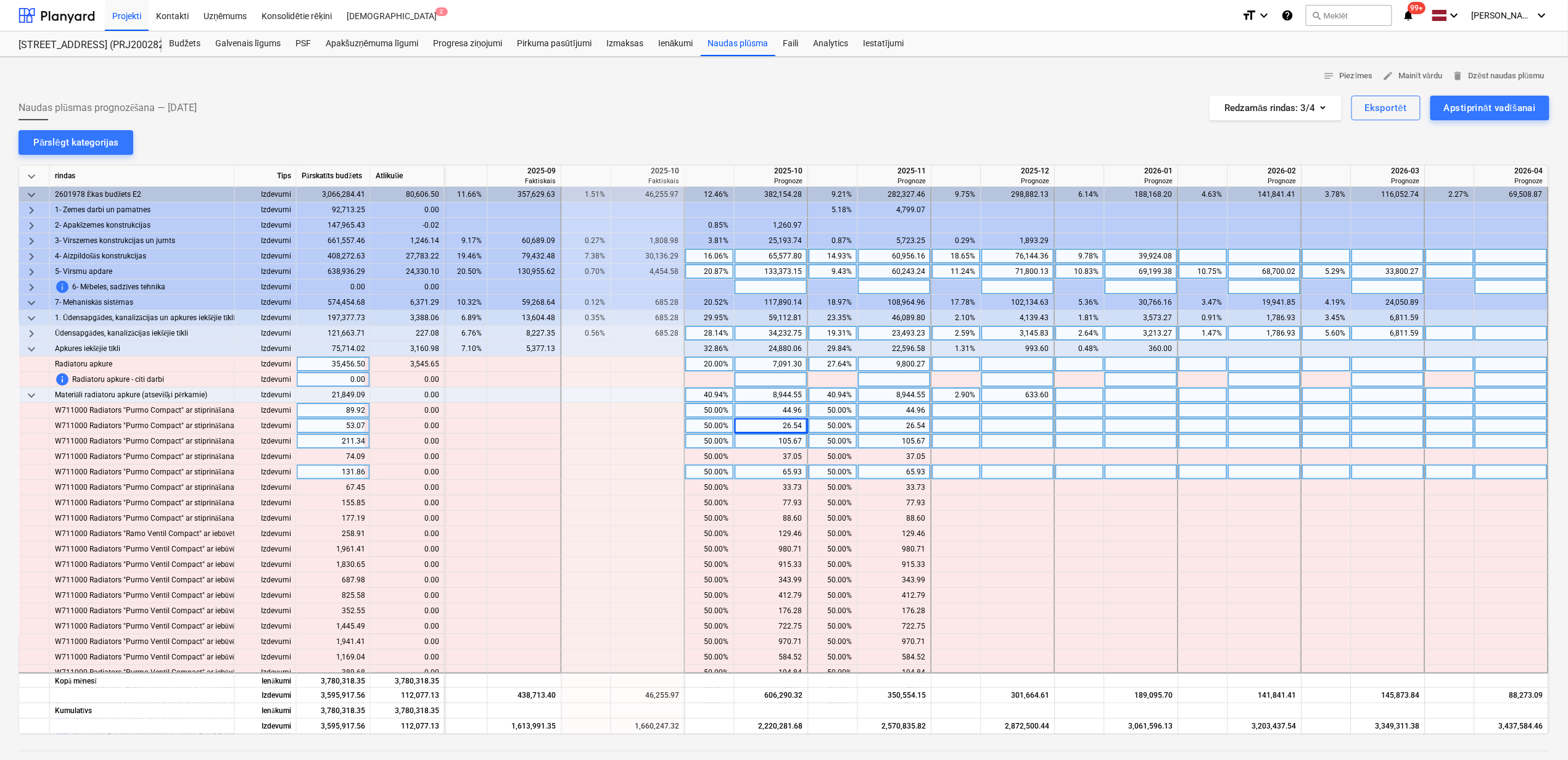
click at [31, 332] on span "keyboard_arrow_right" at bounding box center [31, 333] width 15 height 15
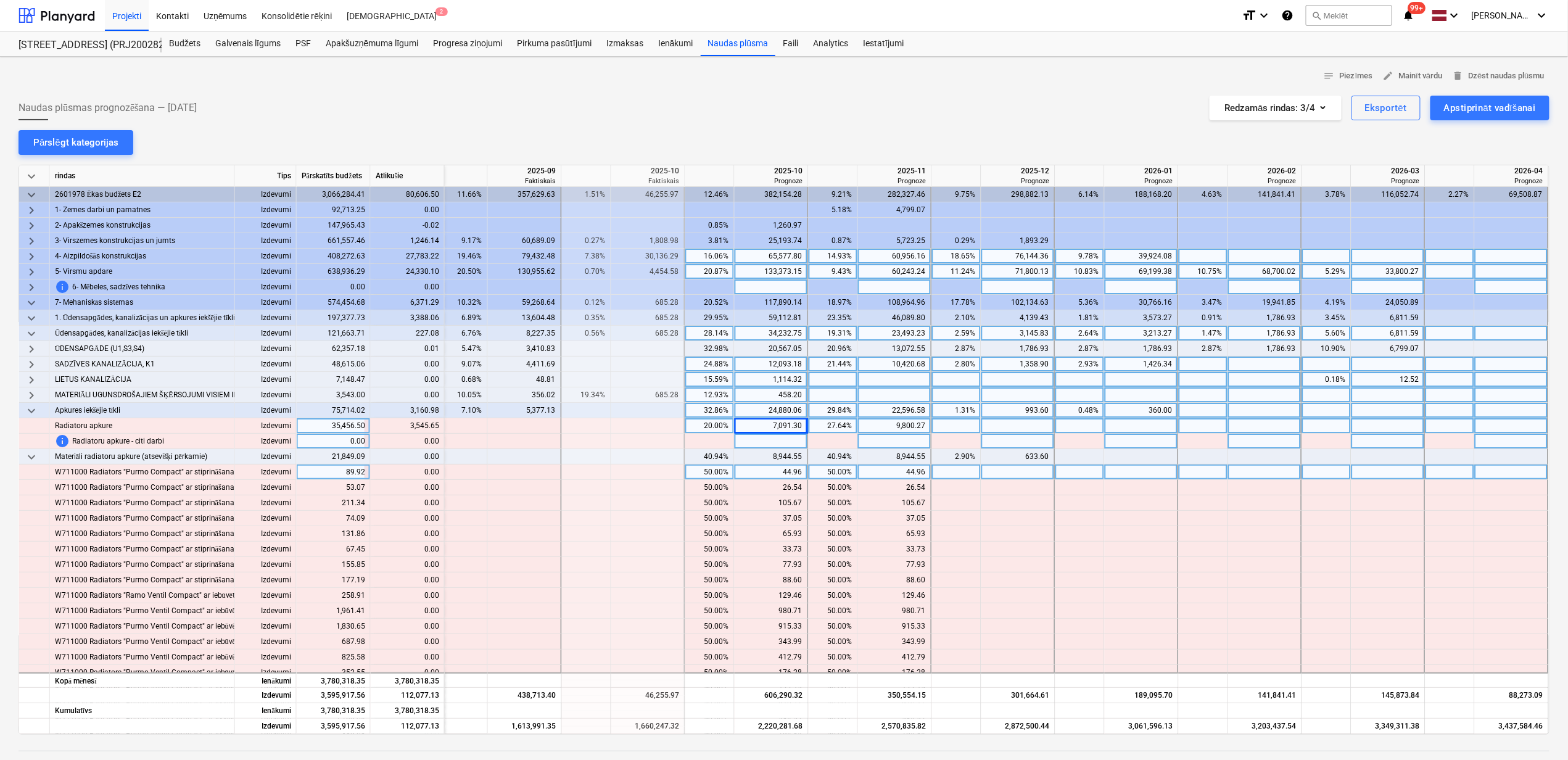
click at [31, 331] on span "keyboard_arrow_down" at bounding box center [31, 333] width 15 height 15
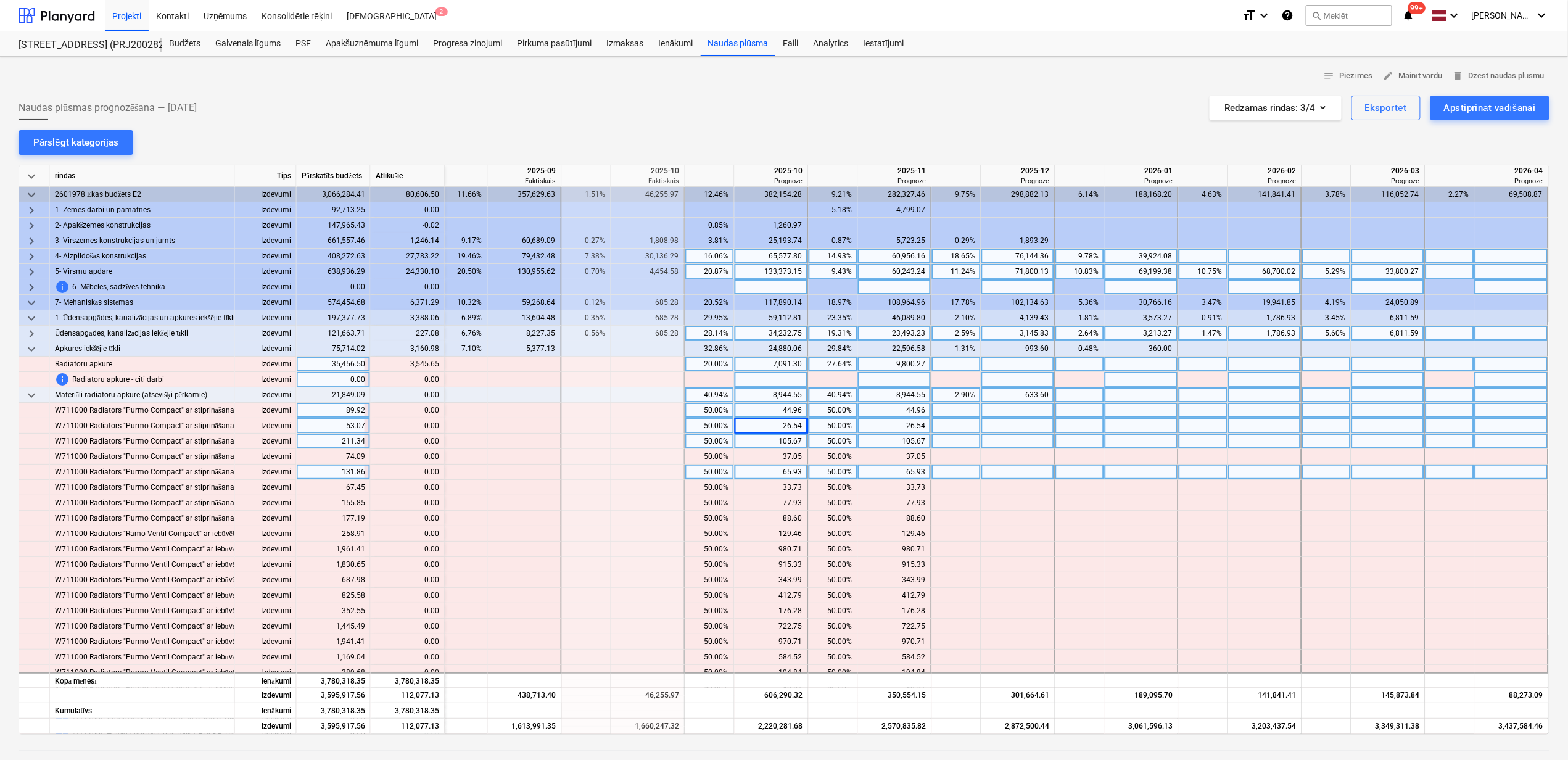
click at [718, 362] on div "20.00%" at bounding box center [709, 364] width 39 height 15
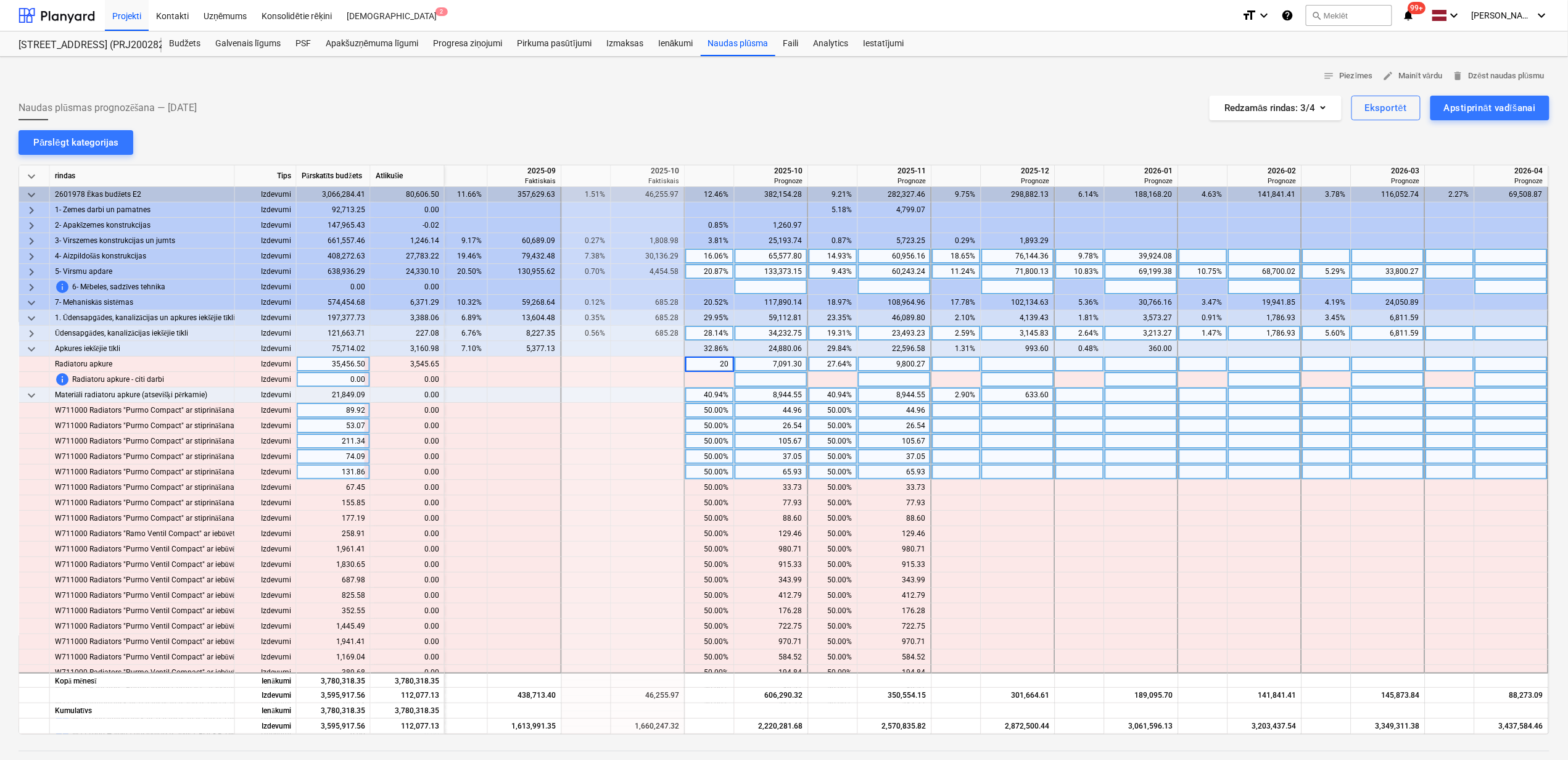
click at [1009, 462] on div at bounding box center [1019, 457] width 74 height 15
click at [825, 395] on div "40.94%" at bounding box center [833, 395] width 39 height 15
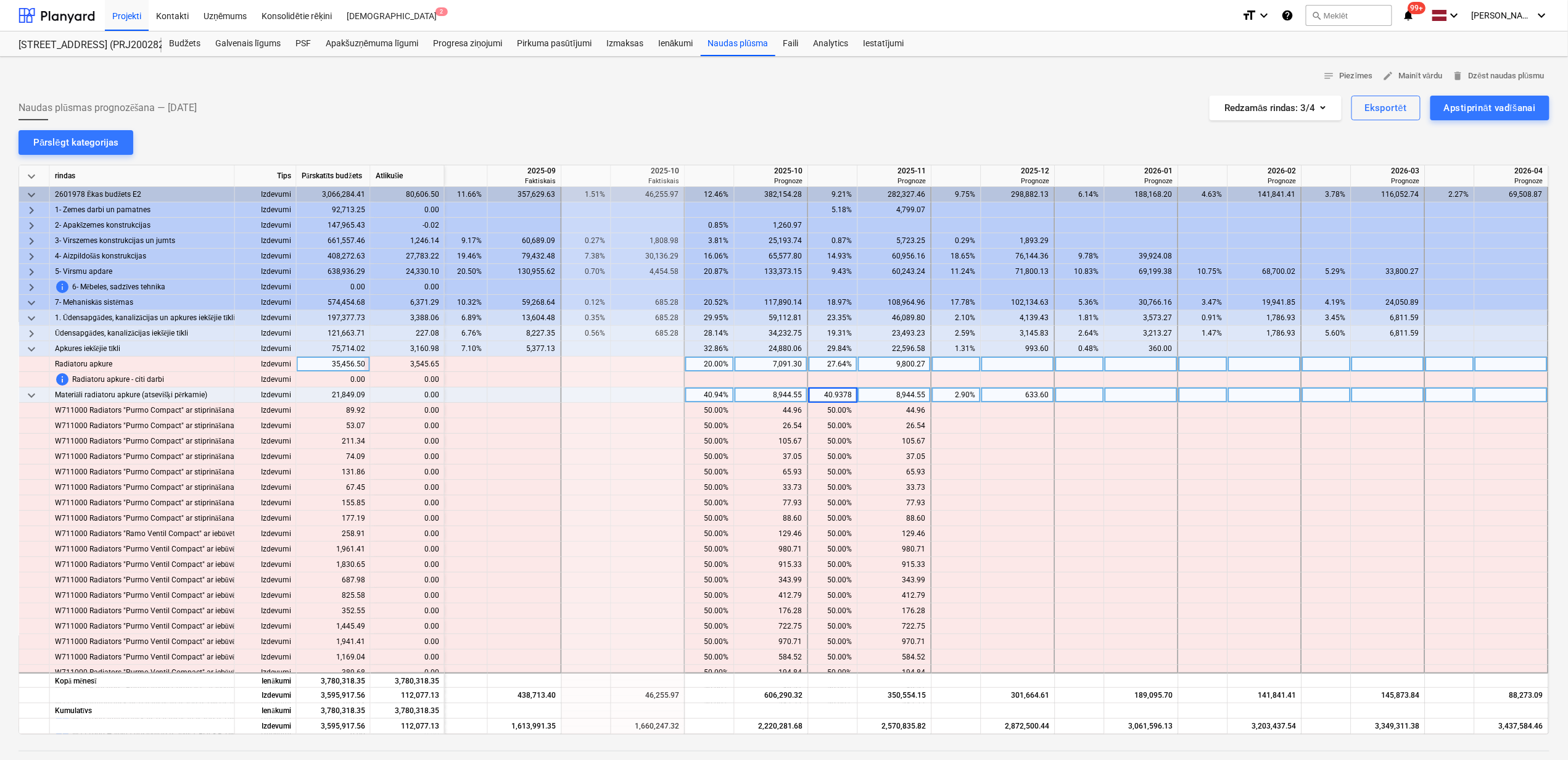
click at [699, 362] on div "20.00%" at bounding box center [709, 364] width 39 height 15
click at [943, 365] on div at bounding box center [957, 364] width 49 height 15
type input "3545.65"
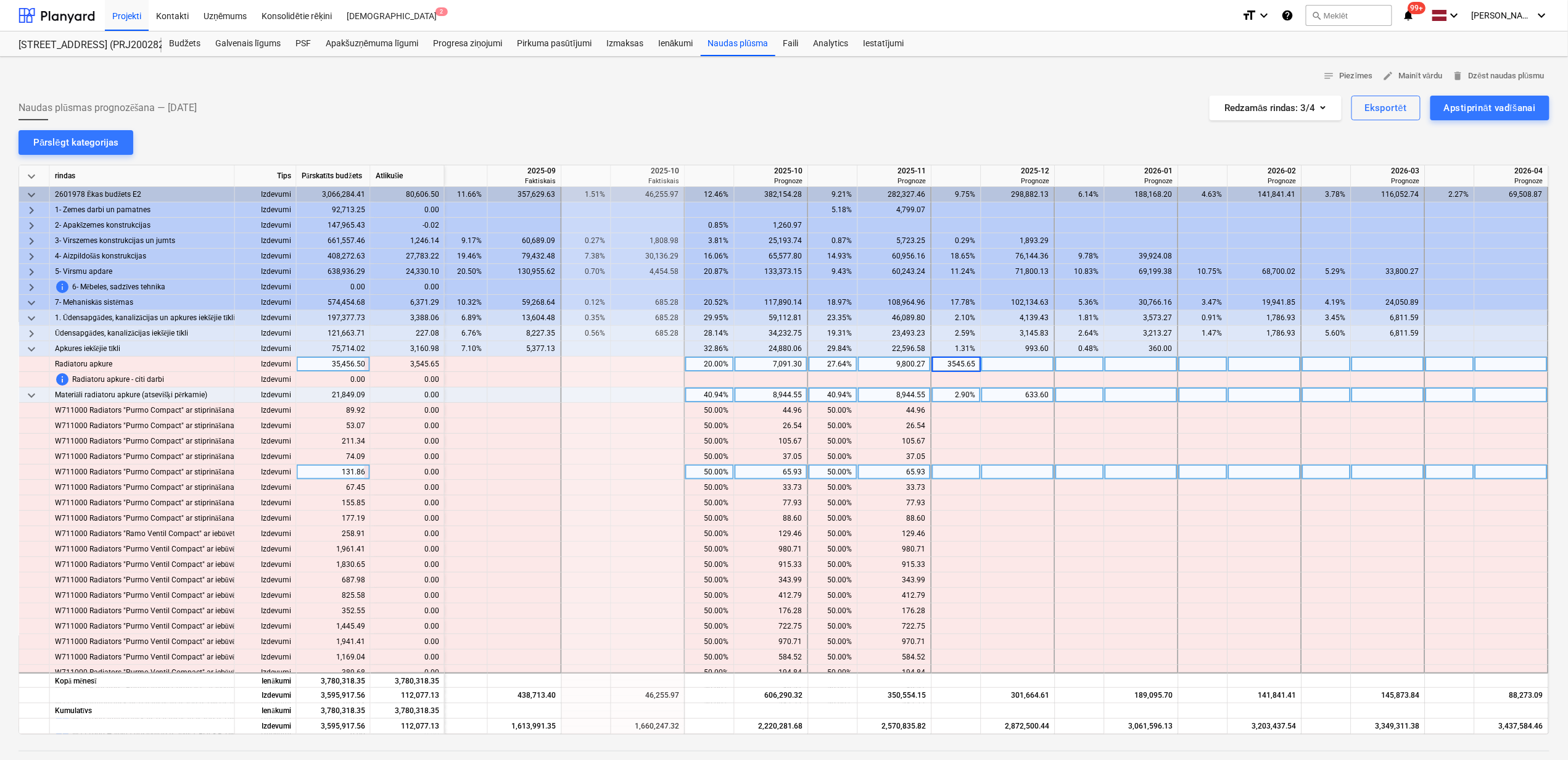
click at [1063, 472] on div at bounding box center [1080, 472] width 49 height 15
click at [953, 362] on div "3,545.65%" at bounding box center [956, 364] width 39 height 15
click at [973, 469] on div at bounding box center [957, 472] width 49 height 15
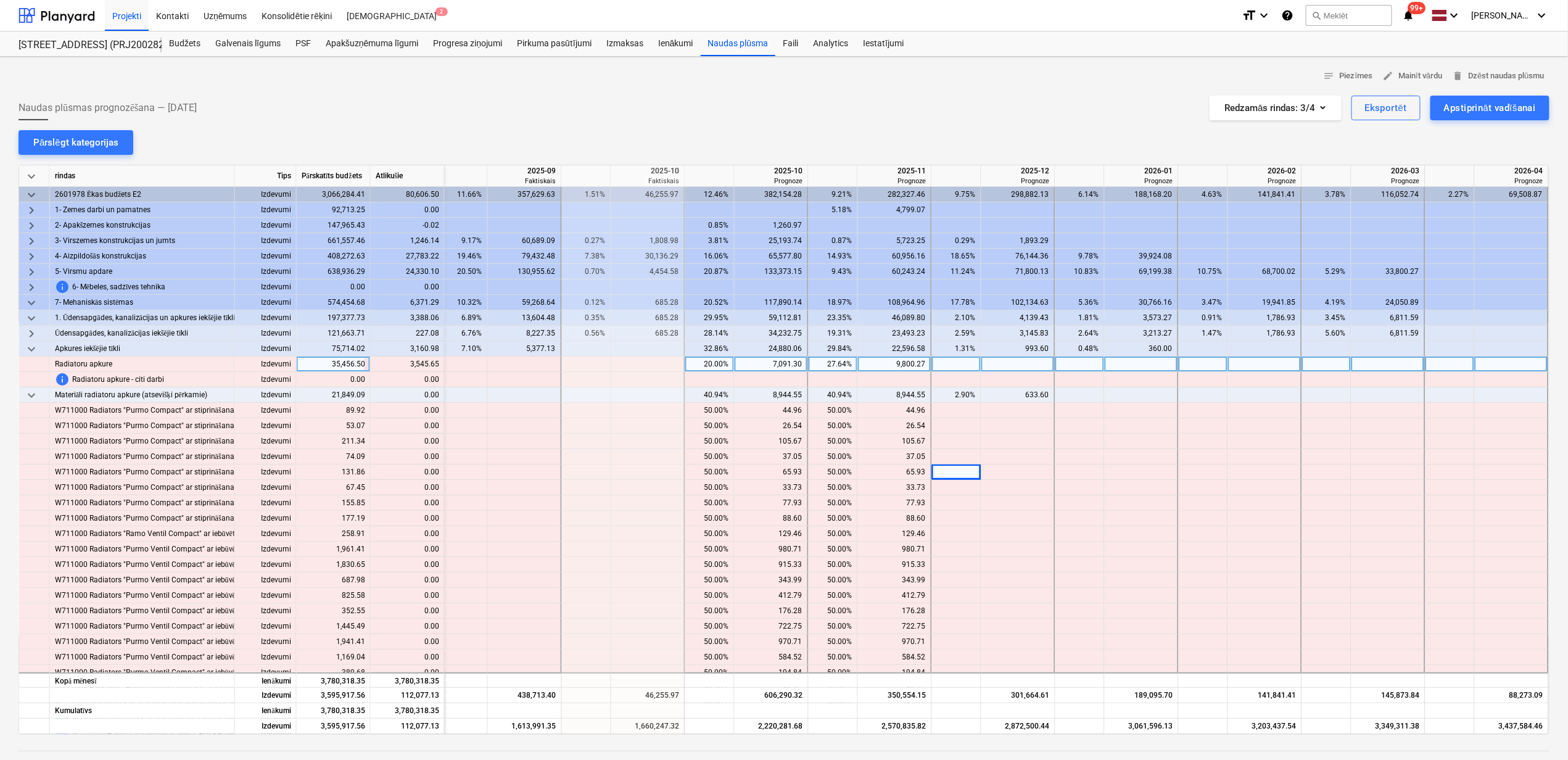
click at [993, 366] on div at bounding box center [1019, 364] width 74 height 15
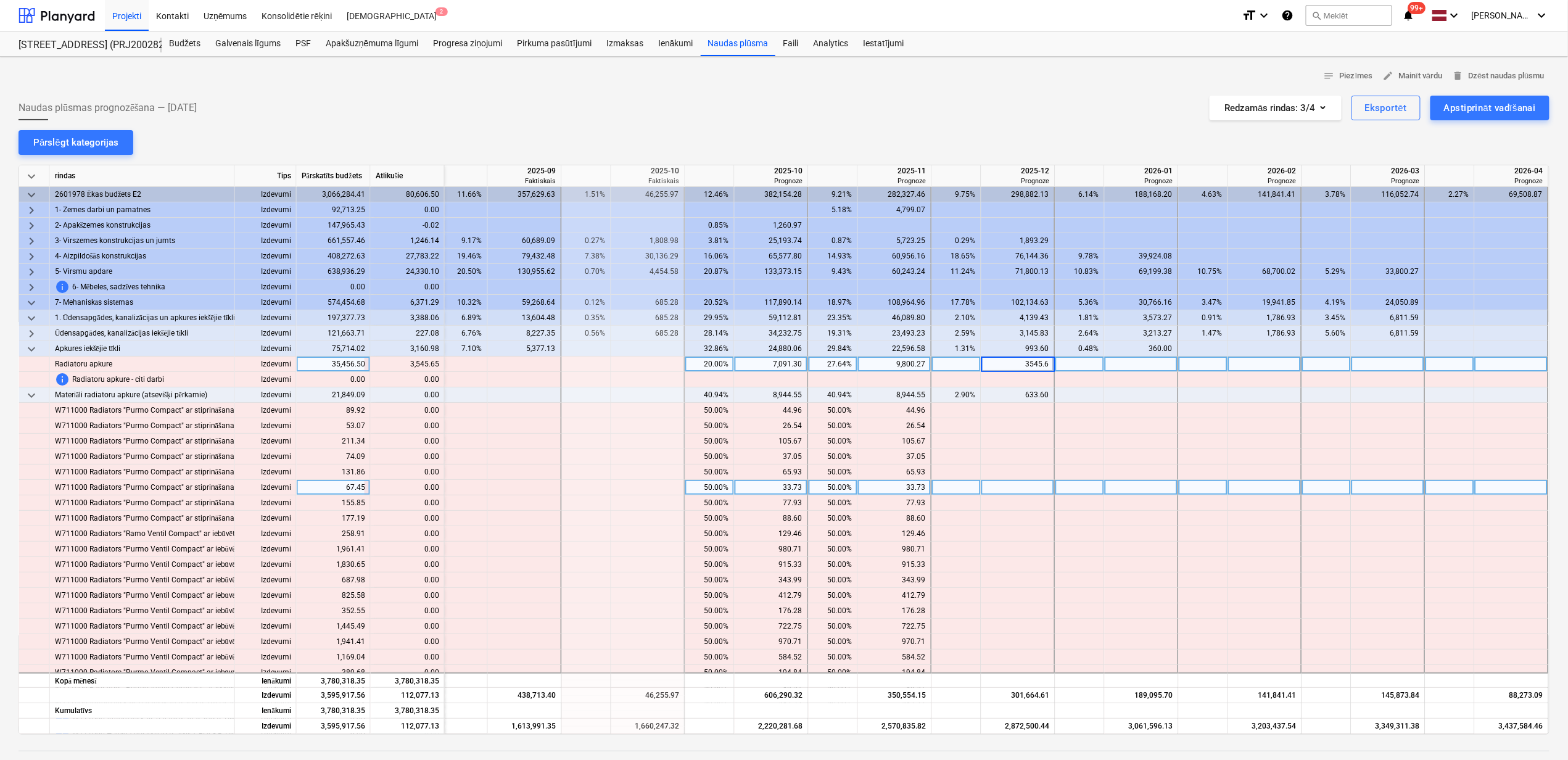
type input "3545.65"
click at [1093, 485] on div at bounding box center [1080, 488] width 49 height 15
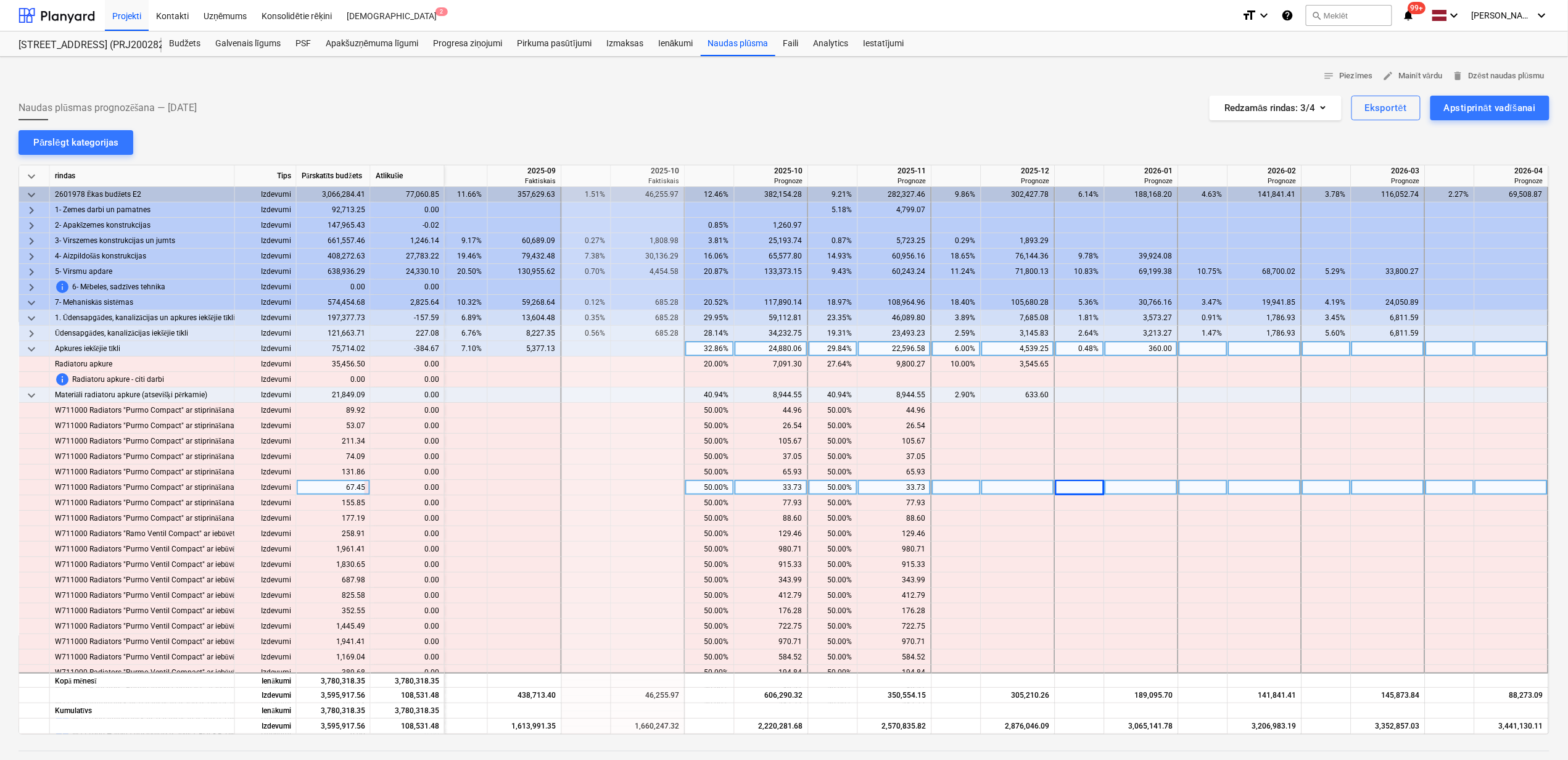
click at [38, 349] on div "keyboard_arrow_down" at bounding box center [35, 348] width 31 height 15
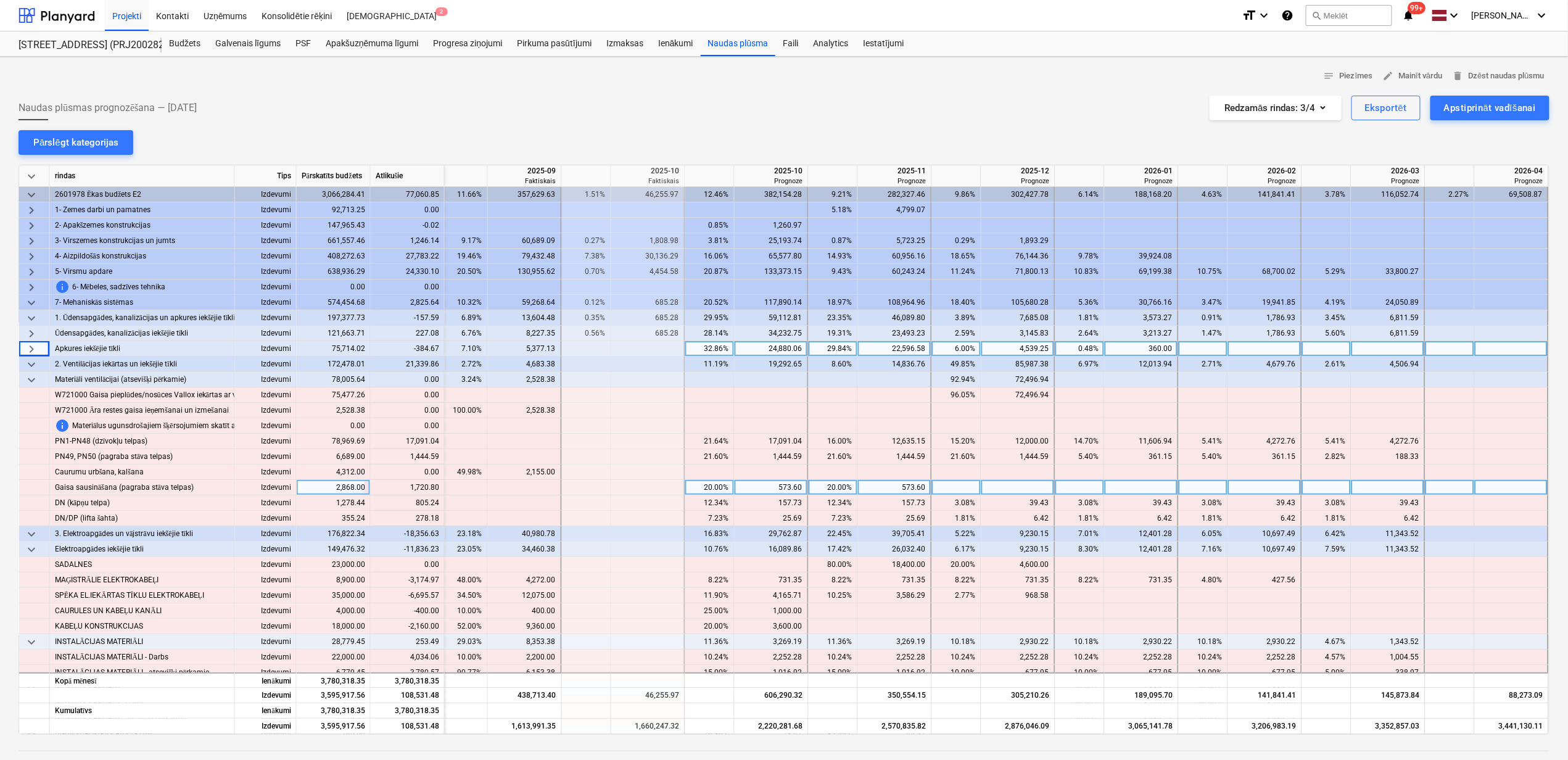
click at [32, 345] on span "keyboard_arrow_right" at bounding box center [31, 348] width 15 height 15
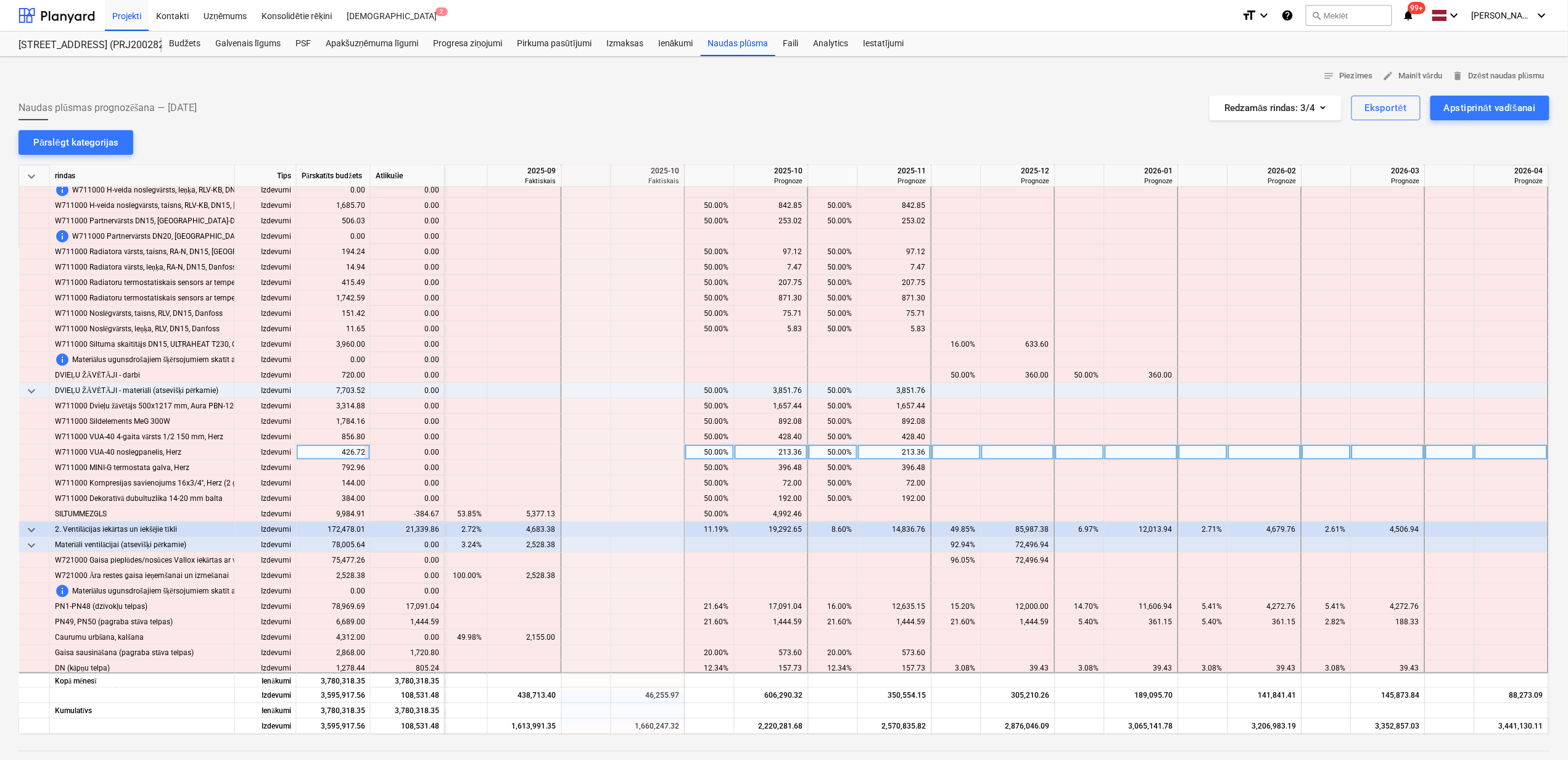
scroll to position [575, 751]
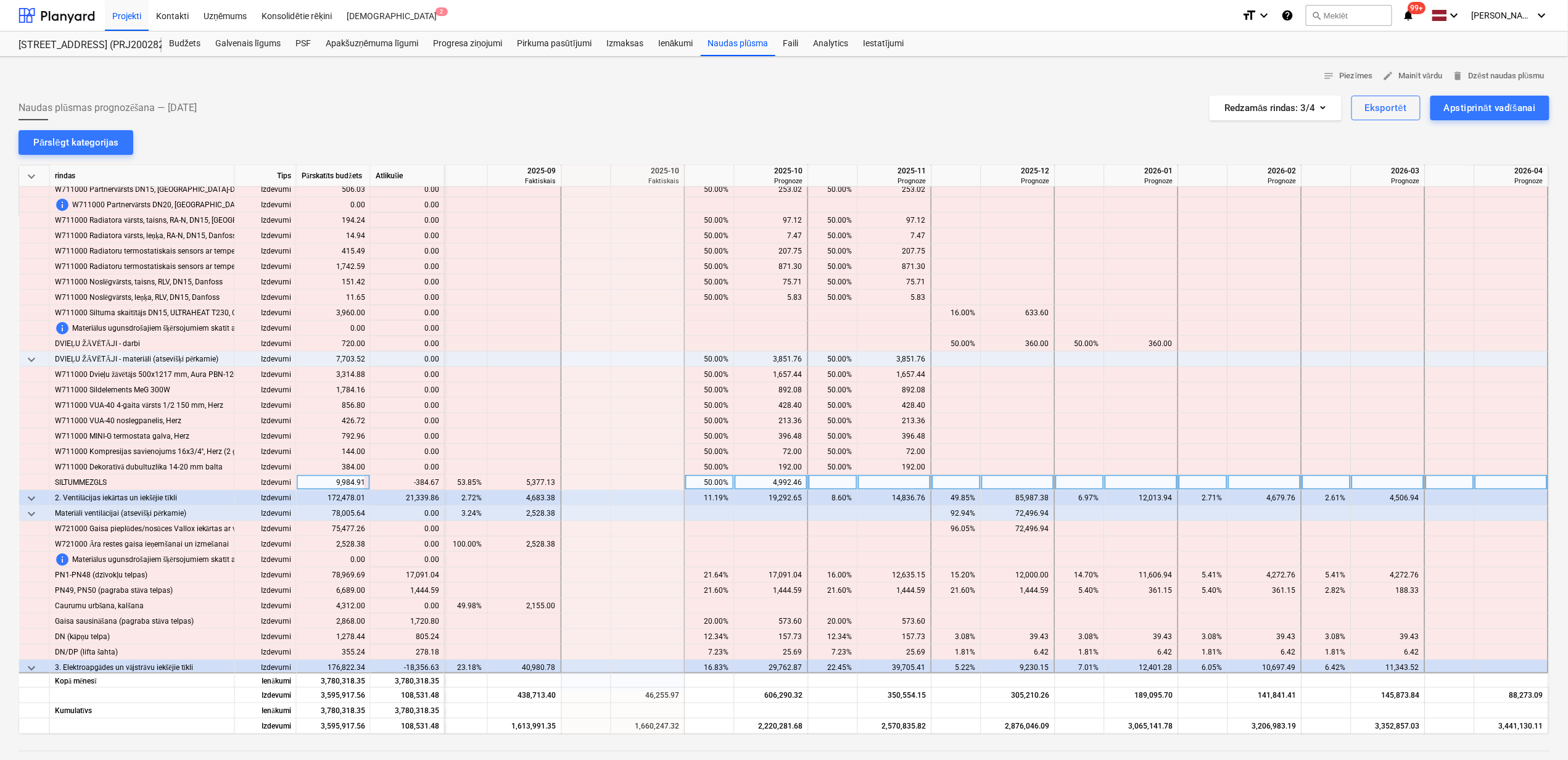
click at [709, 484] on div "50.00%" at bounding box center [709, 482] width 39 height 15
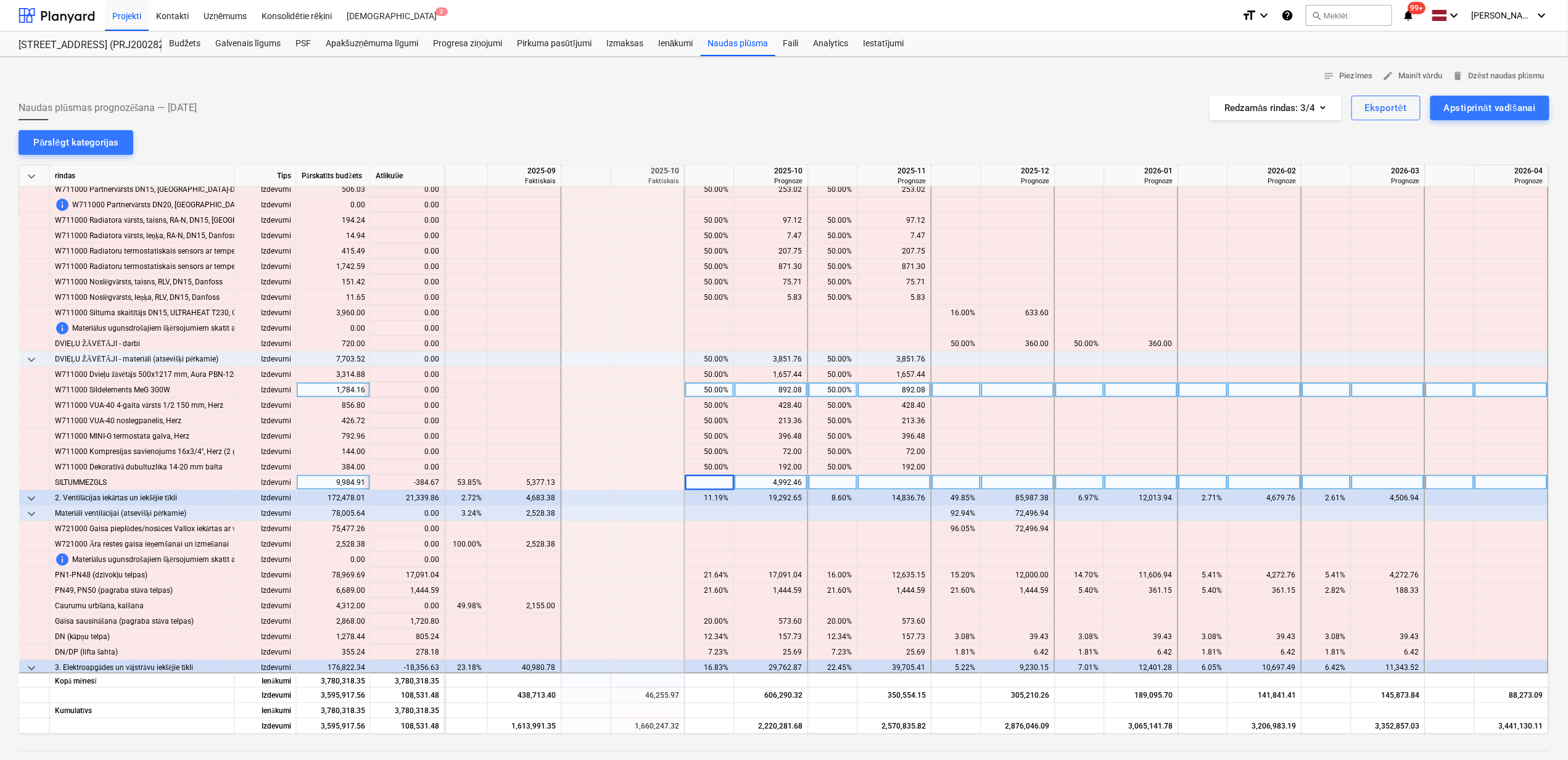
click at [879, 395] on div "892.08" at bounding box center [895, 390] width 63 height 15
click at [746, 482] on div at bounding box center [772, 482] width 74 height 15
type input "4607.78"
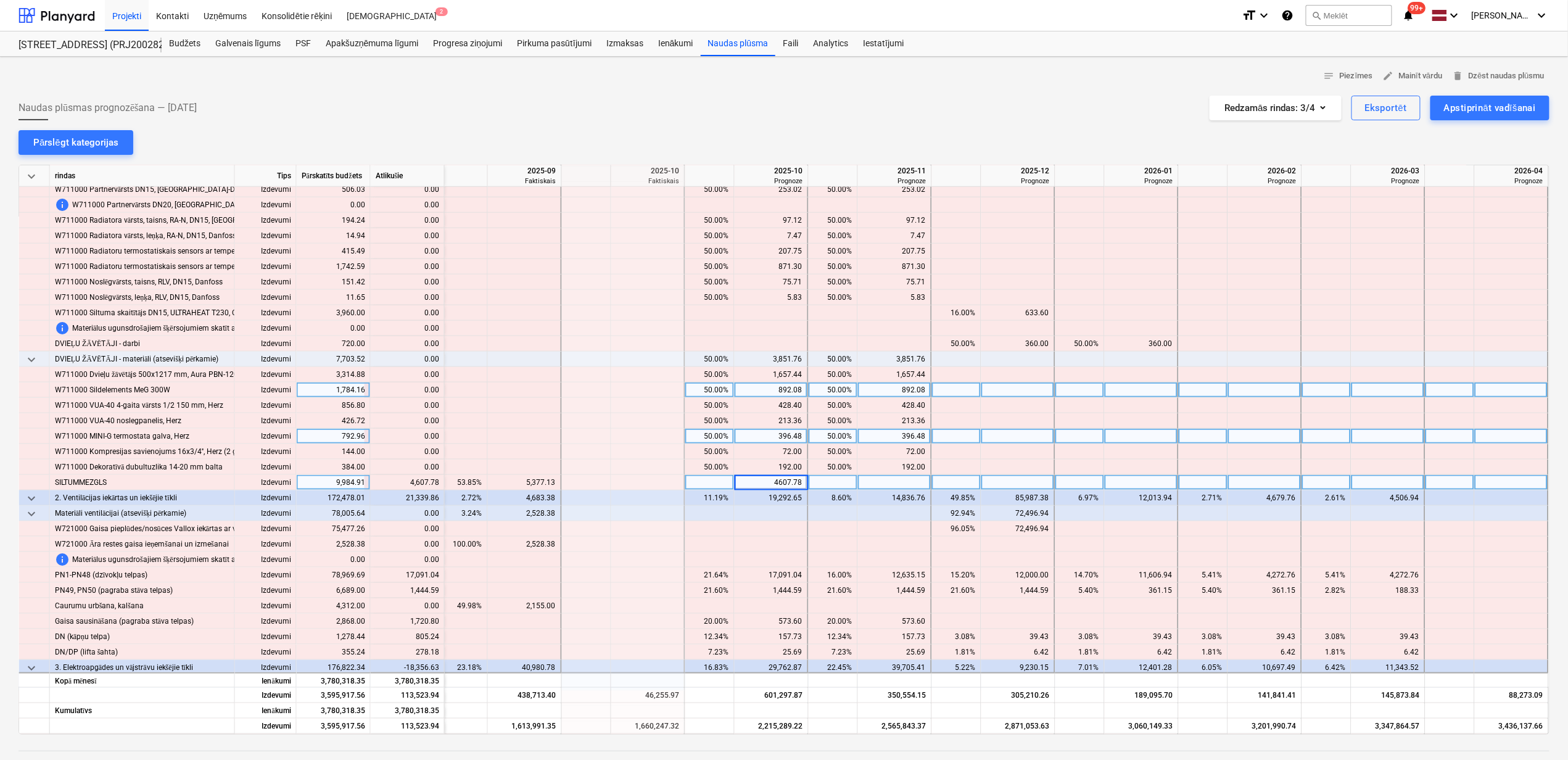
click at [1056, 437] on div at bounding box center [1080, 436] width 49 height 15
click at [39, 358] on div "keyboard_arrow_down" at bounding box center [35, 359] width 31 height 15
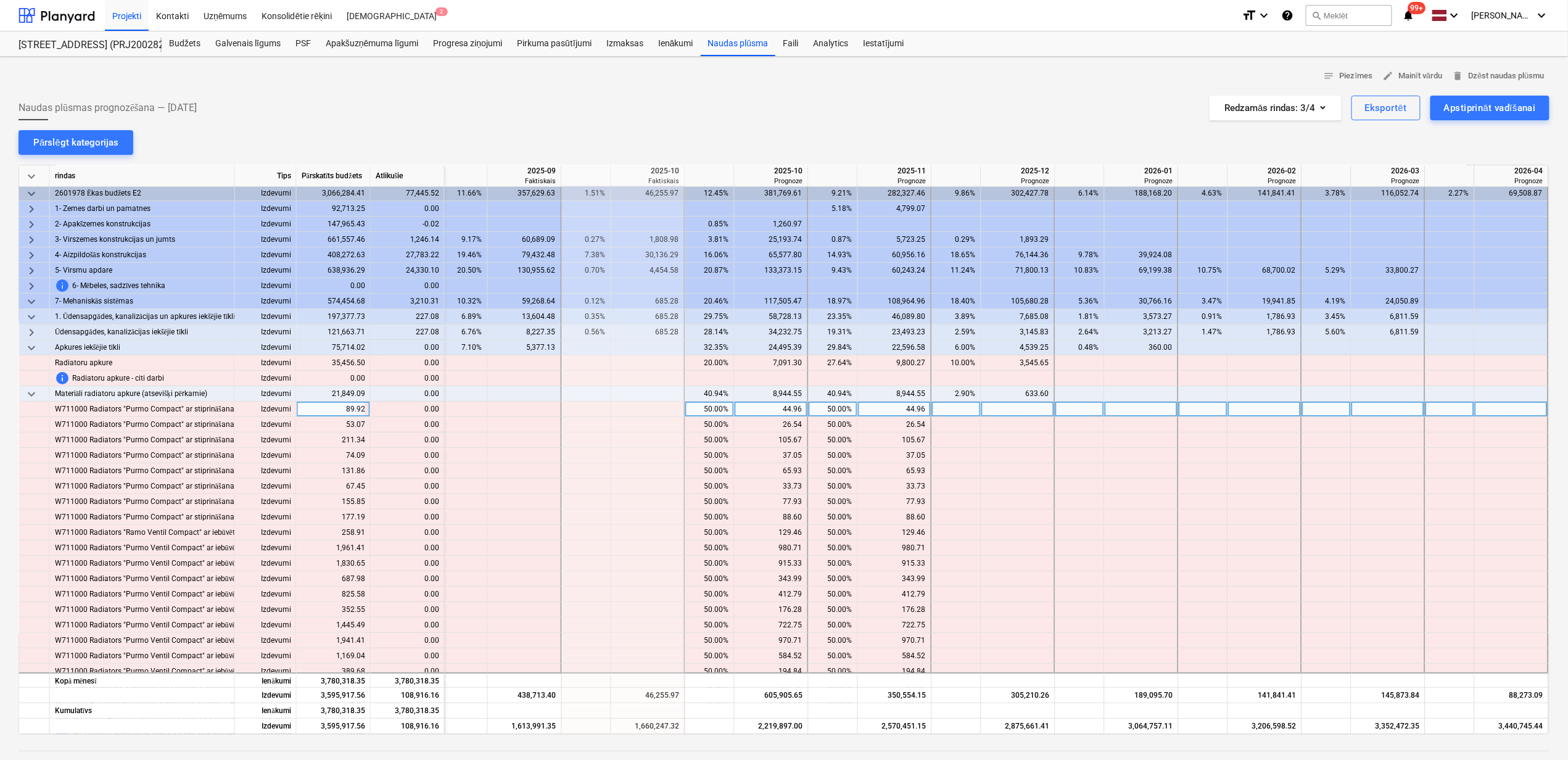
scroll to position [0, 751]
click at [32, 392] on span "keyboard_arrow_down" at bounding box center [31, 395] width 15 height 15
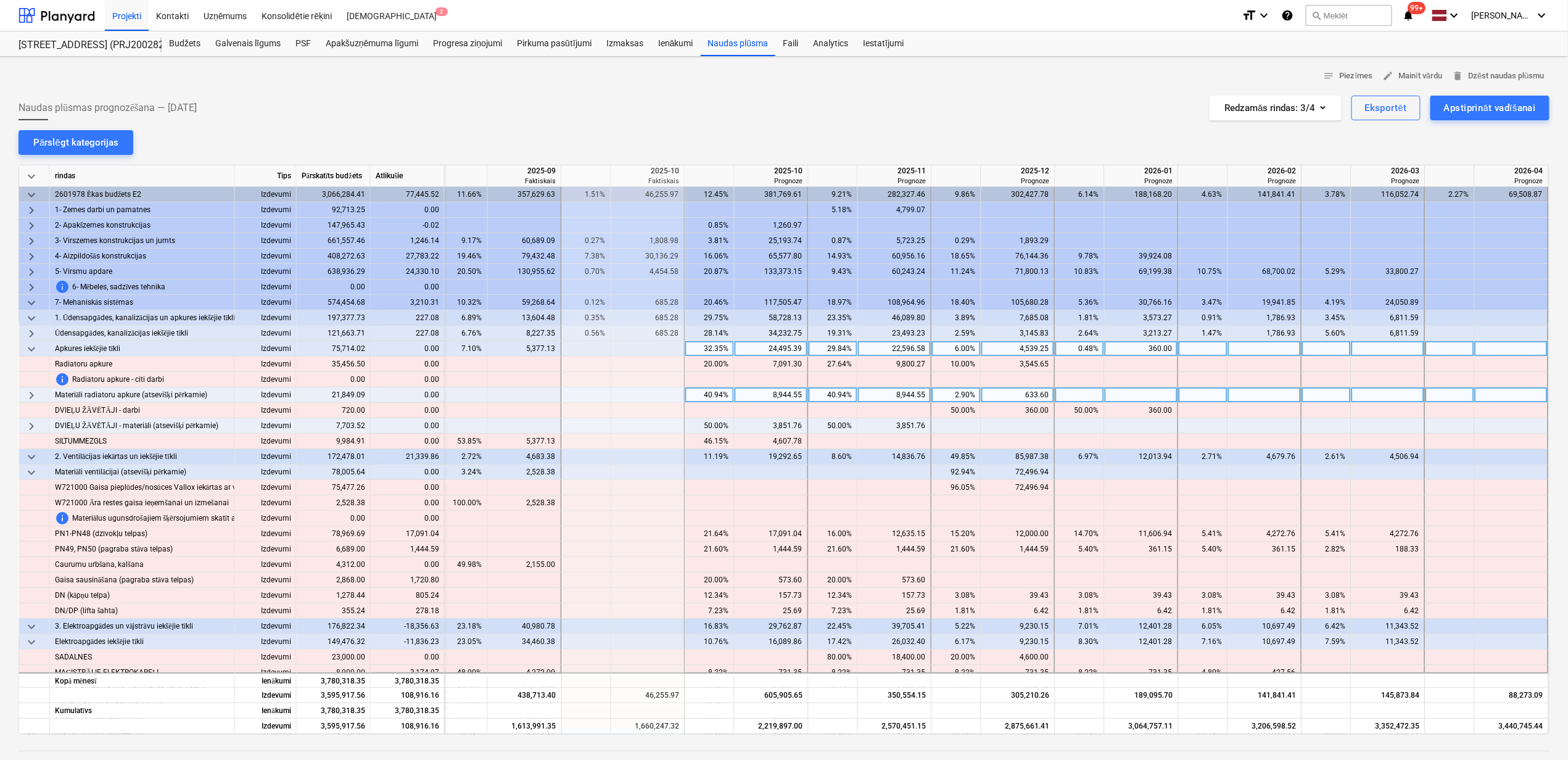
click at [35, 349] on span "keyboard_arrow_down" at bounding box center [31, 348] width 15 height 15
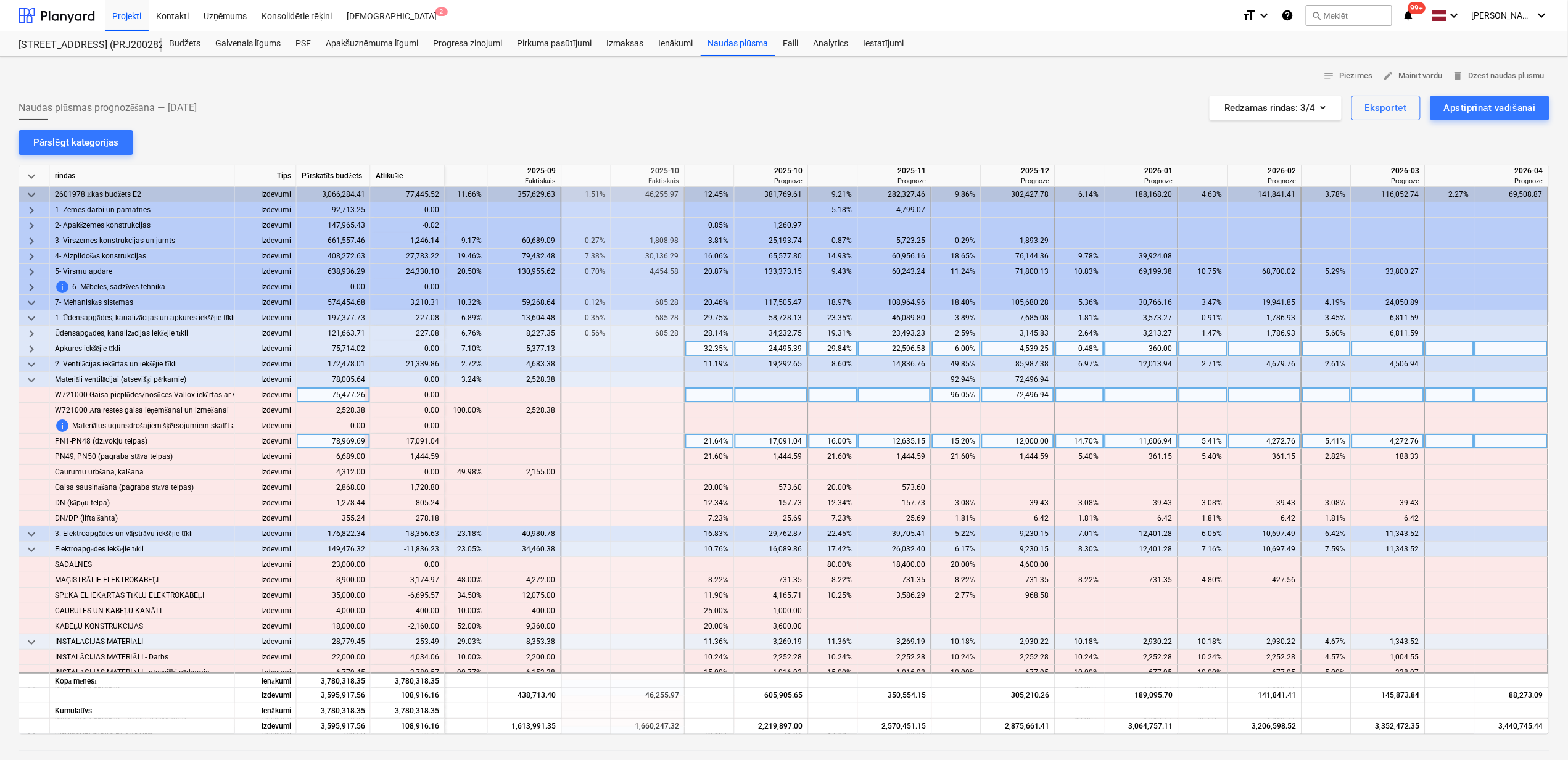
click at [714, 442] on div "21.64%" at bounding box center [709, 442] width 39 height 15
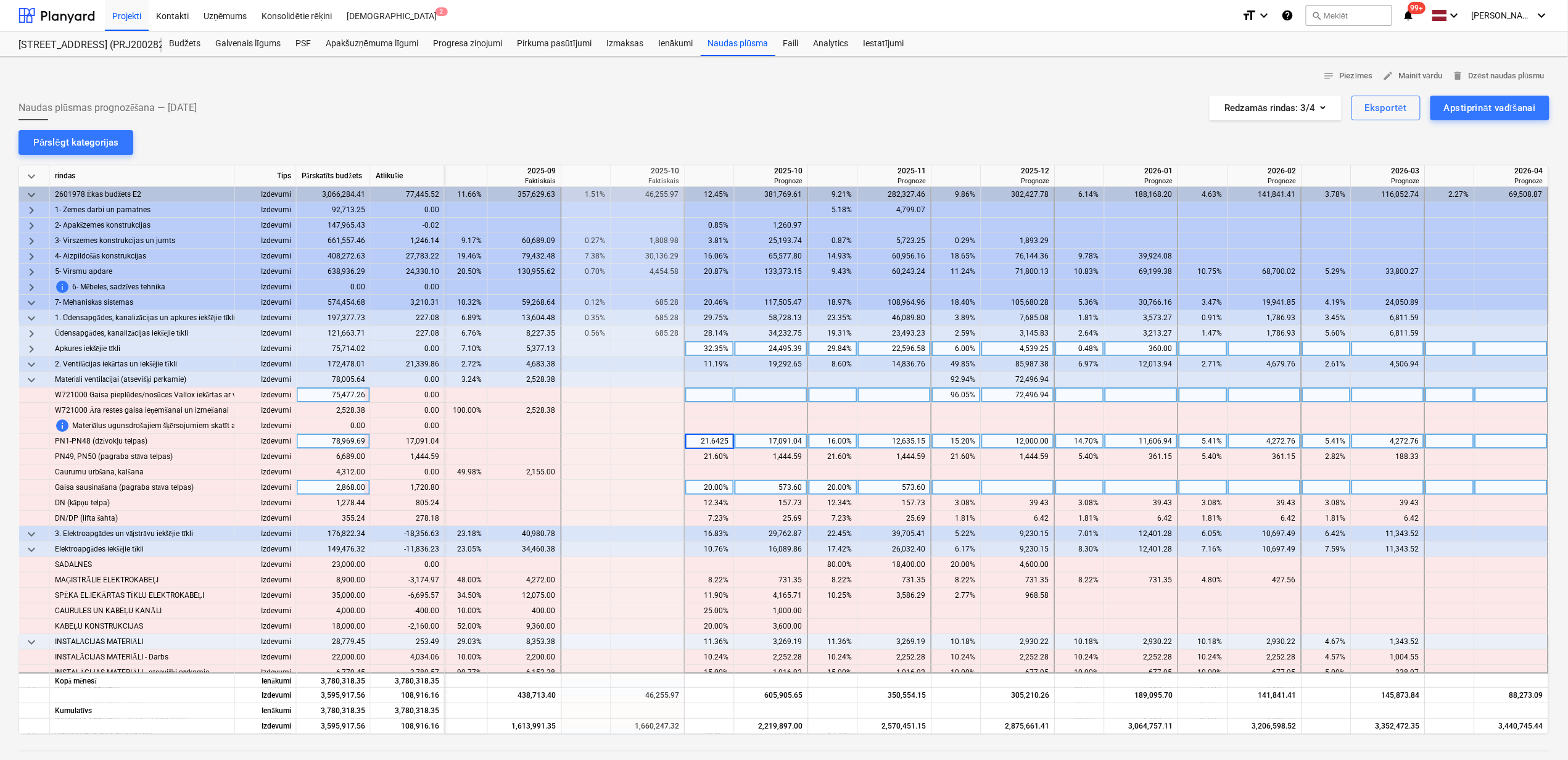
click at [923, 481] on div "573.60" at bounding box center [895, 488] width 74 height 15
click at [822, 444] on div "16.00%" at bounding box center [833, 442] width 39 height 15
type input "20"
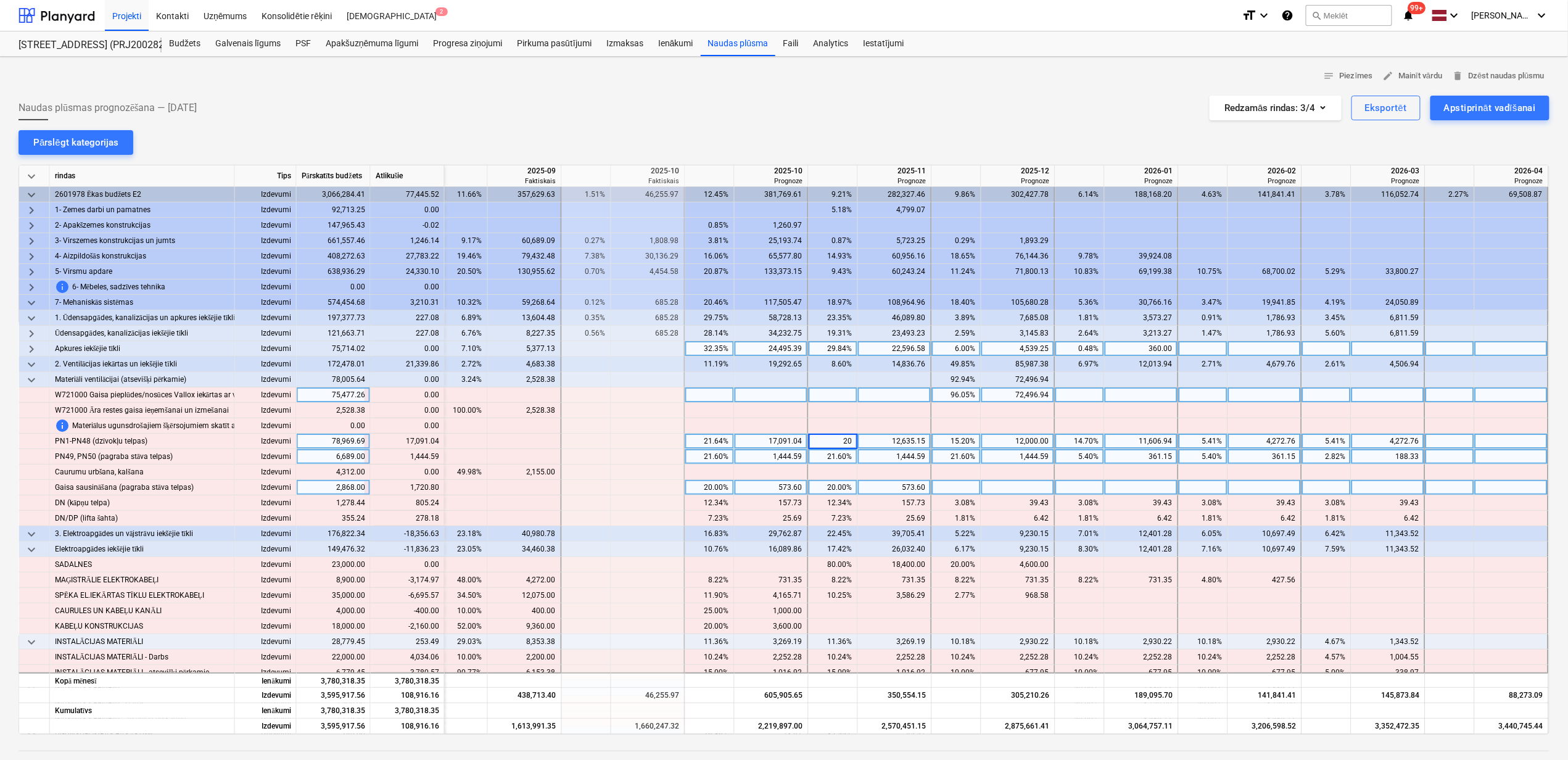
click at [711, 459] on div "21.60%" at bounding box center [709, 457] width 39 height 15
click at [709, 459] on div "21.60%" at bounding box center [709, 457] width 39 height 15
click at [820, 453] on div "21.60%" at bounding box center [833, 457] width 39 height 15
click at [829, 459] on div "21.60%" at bounding box center [833, 457] width 39 height 15
click at [829, 457] on div "21.60%" at bounding box center [833, 457] width 39 height 15
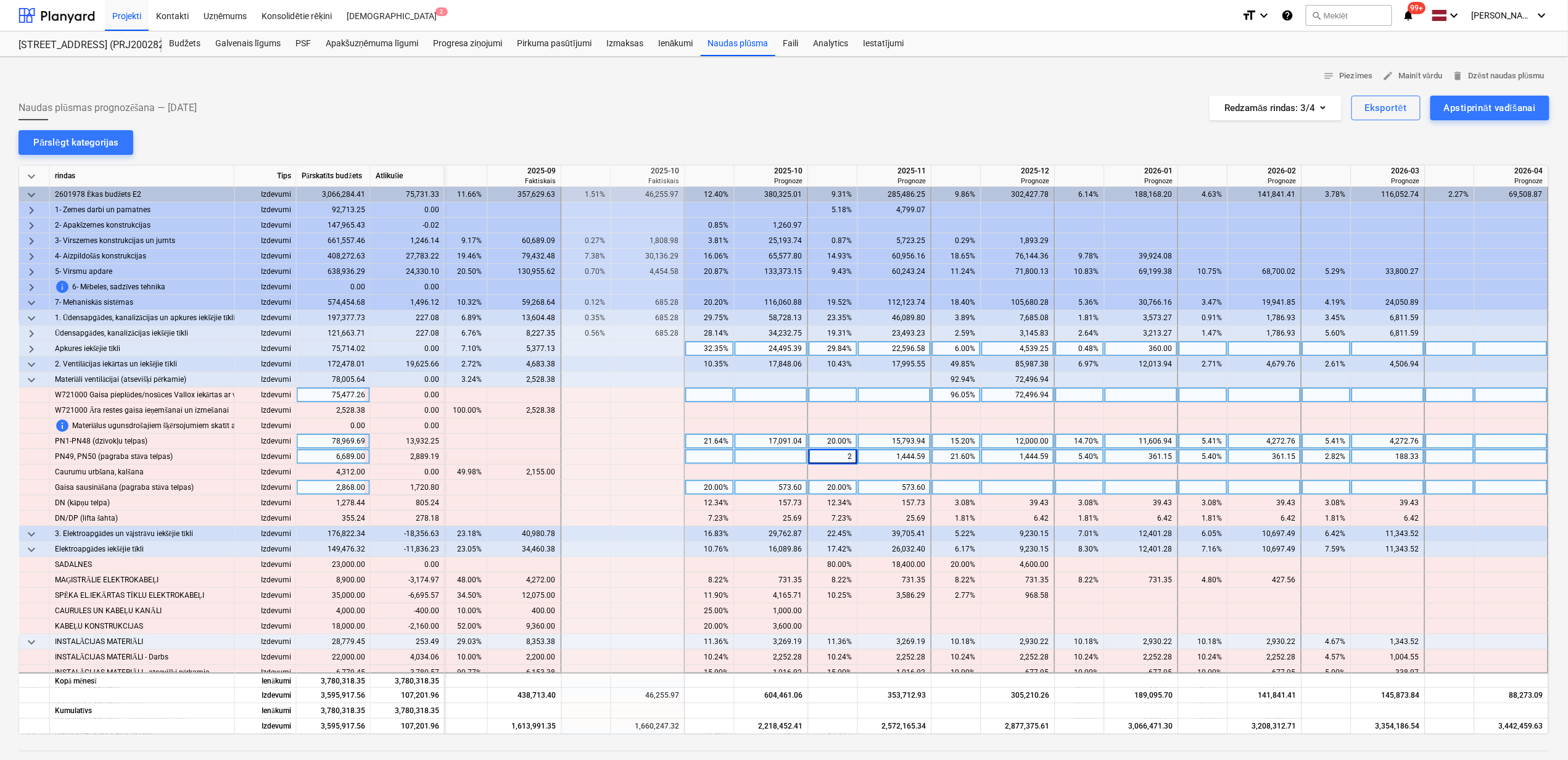
type input "20"
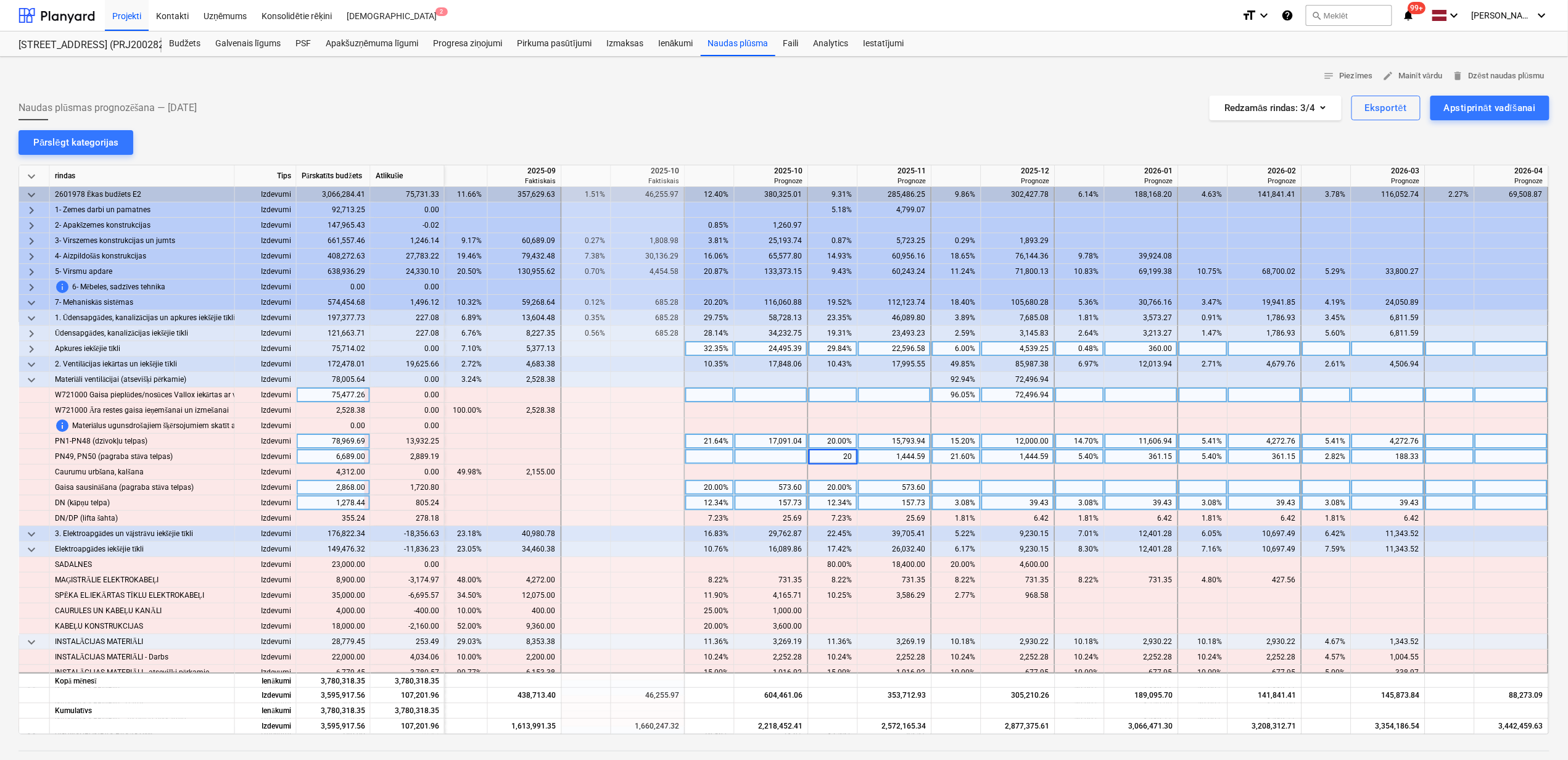
click at [1007, 502] on div "39.43" at bounding box center [1018, 503] width 63 height 15
click at [1331, 456] on div "2.82%" at bounding box center [1326, 457] width 39 height 15
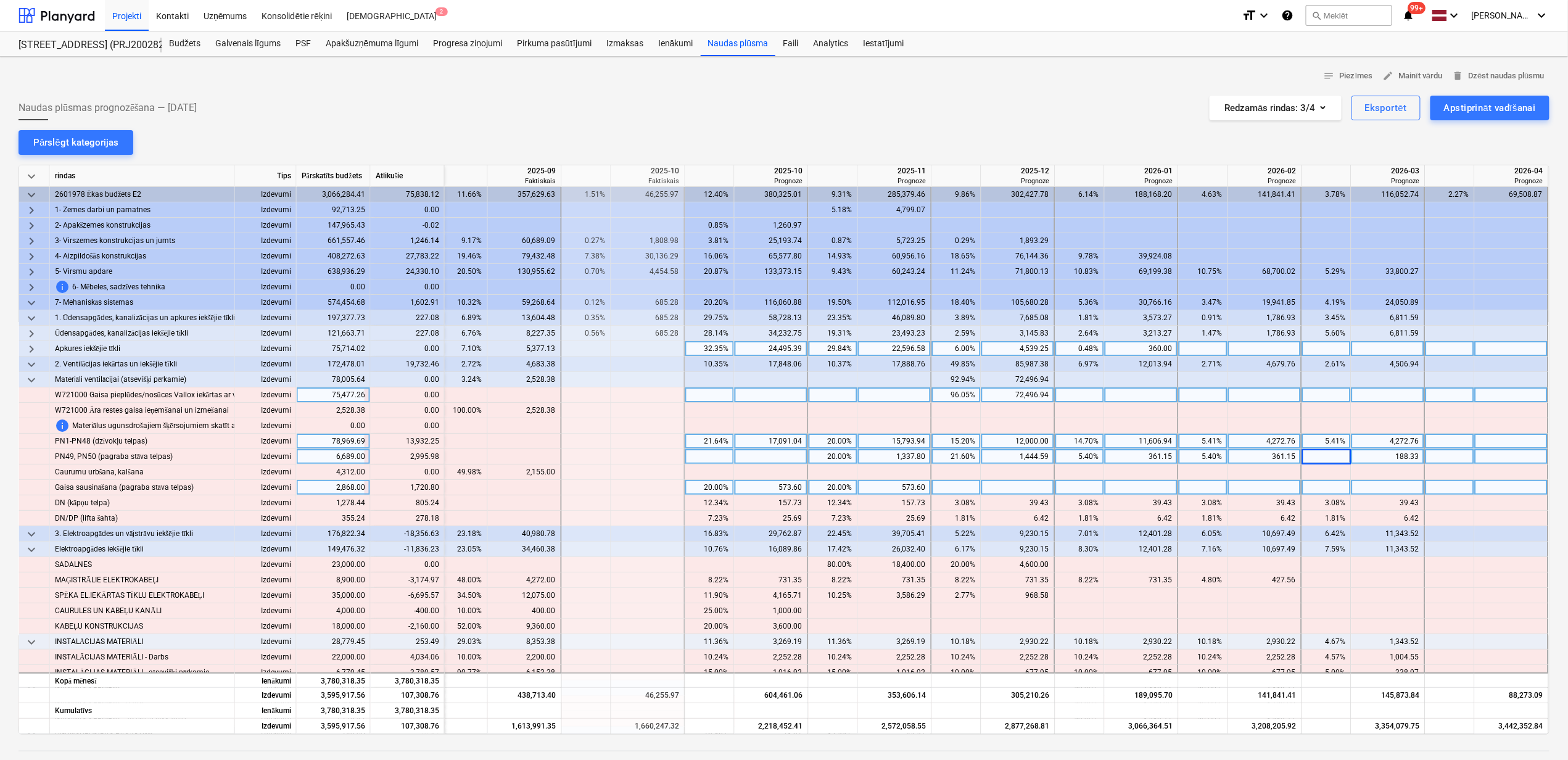
click at [1195, 458] on div "5.40%" at bounding box center [1203, 457] width 39 height 15
click at [1197, 455] on div "5.40%" at bounding box center [1203, 457] width 39 height 15
click at [1088, 452] on div "5.40%" at bounding box center [1079, 457] width 39 height 15
click at [1086, 459] on div "5.40%" at bounding box center [1079, 457] width 39 height 15
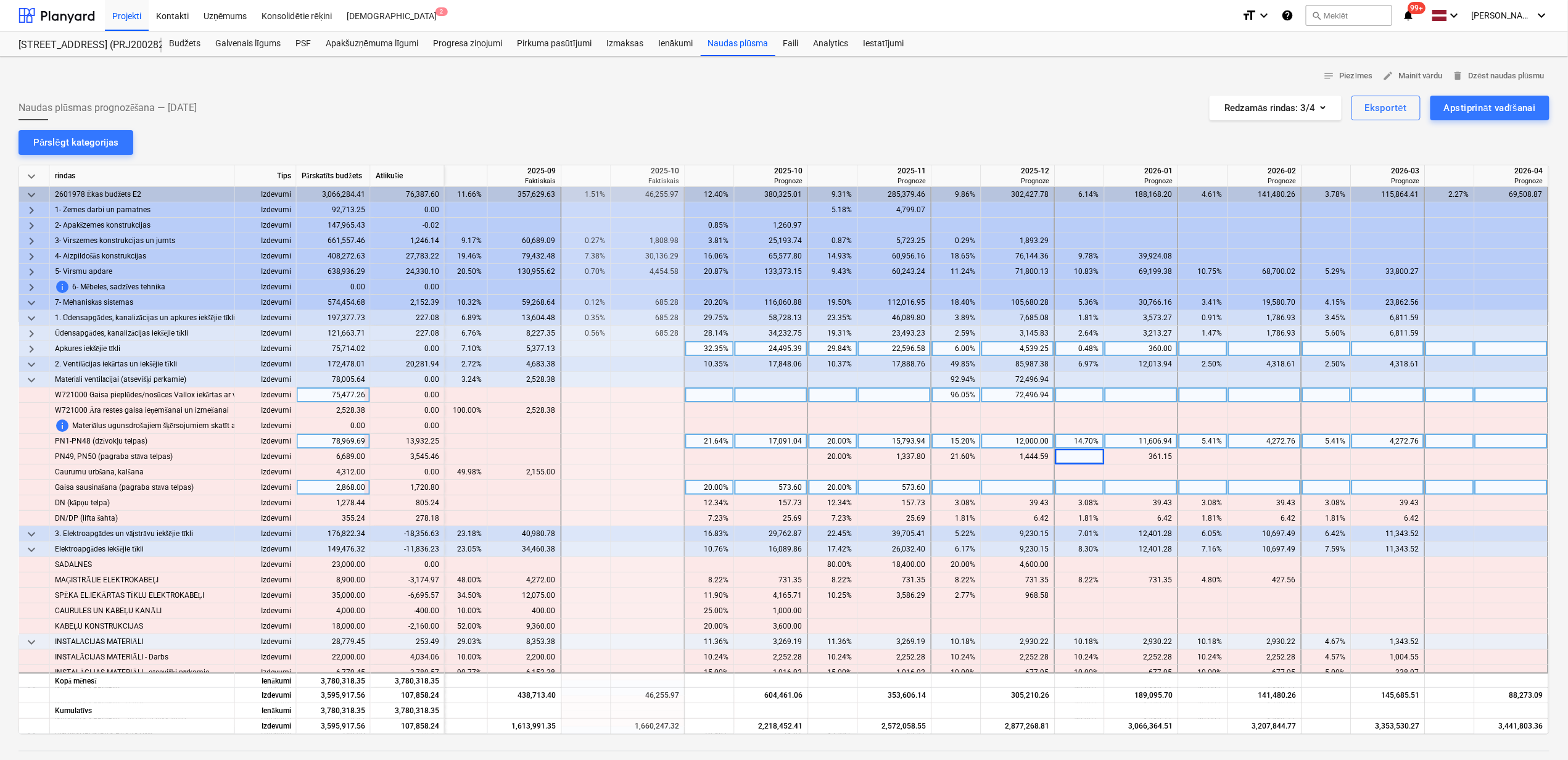
click at [1091, 482] on div at bounding box center [1080, 488] width 49 height 15
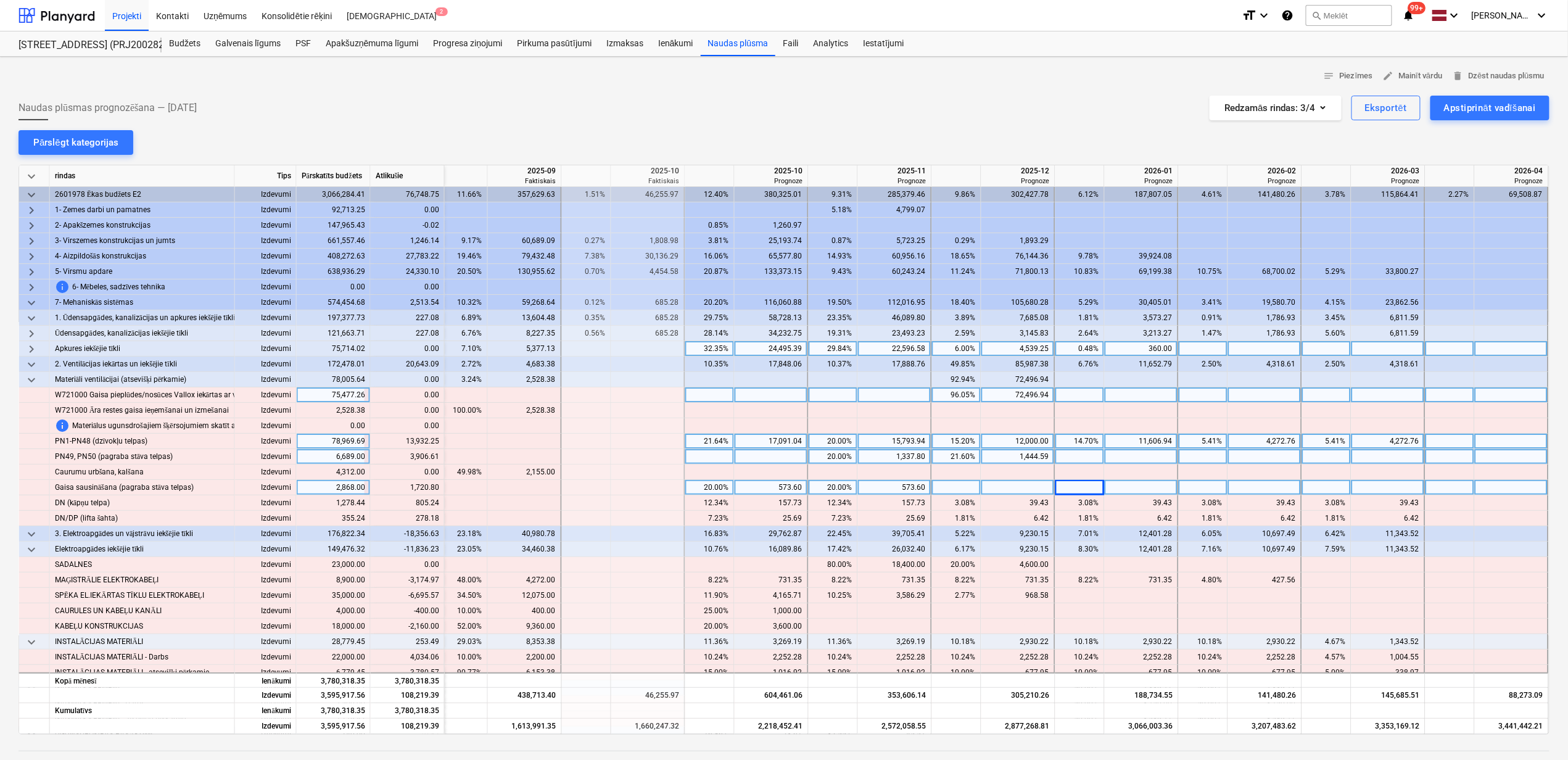
click at [955, 462] on div "21.60%" at bounding box center [956, 457] width 39 height 15
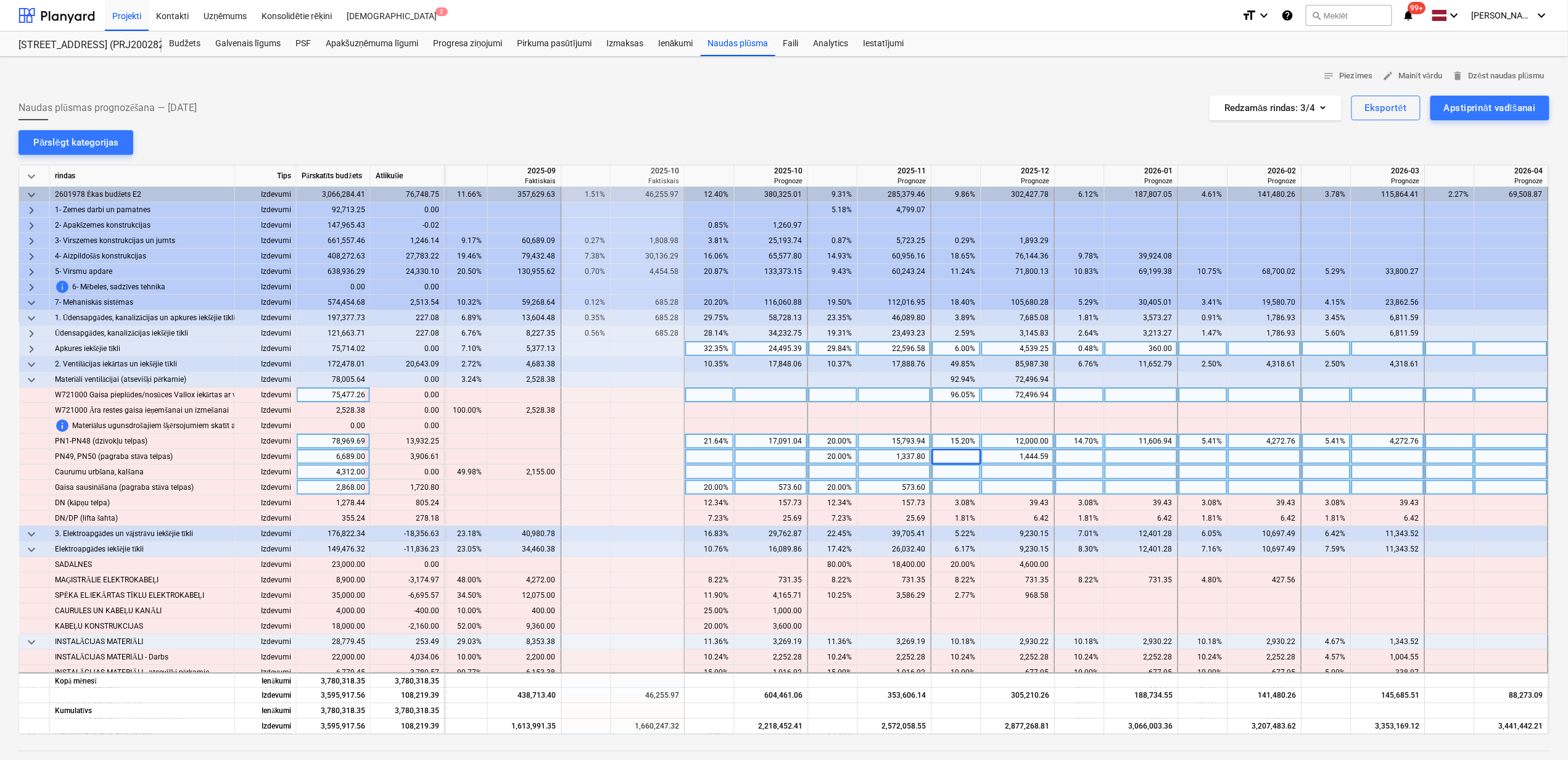
click at [1236, 478] on div at bounding box center [1265, 472] width 74 height 15
click at [956, 460] on div at bounding box center [957, 457] width 49 height 15
type input "80"
click at [1123, 462] on div at bounding box center [1142, 457] width 74 height 15
click at [954, 437] on div "15.20%" at bounding box center [956, 442] width 39 height 15
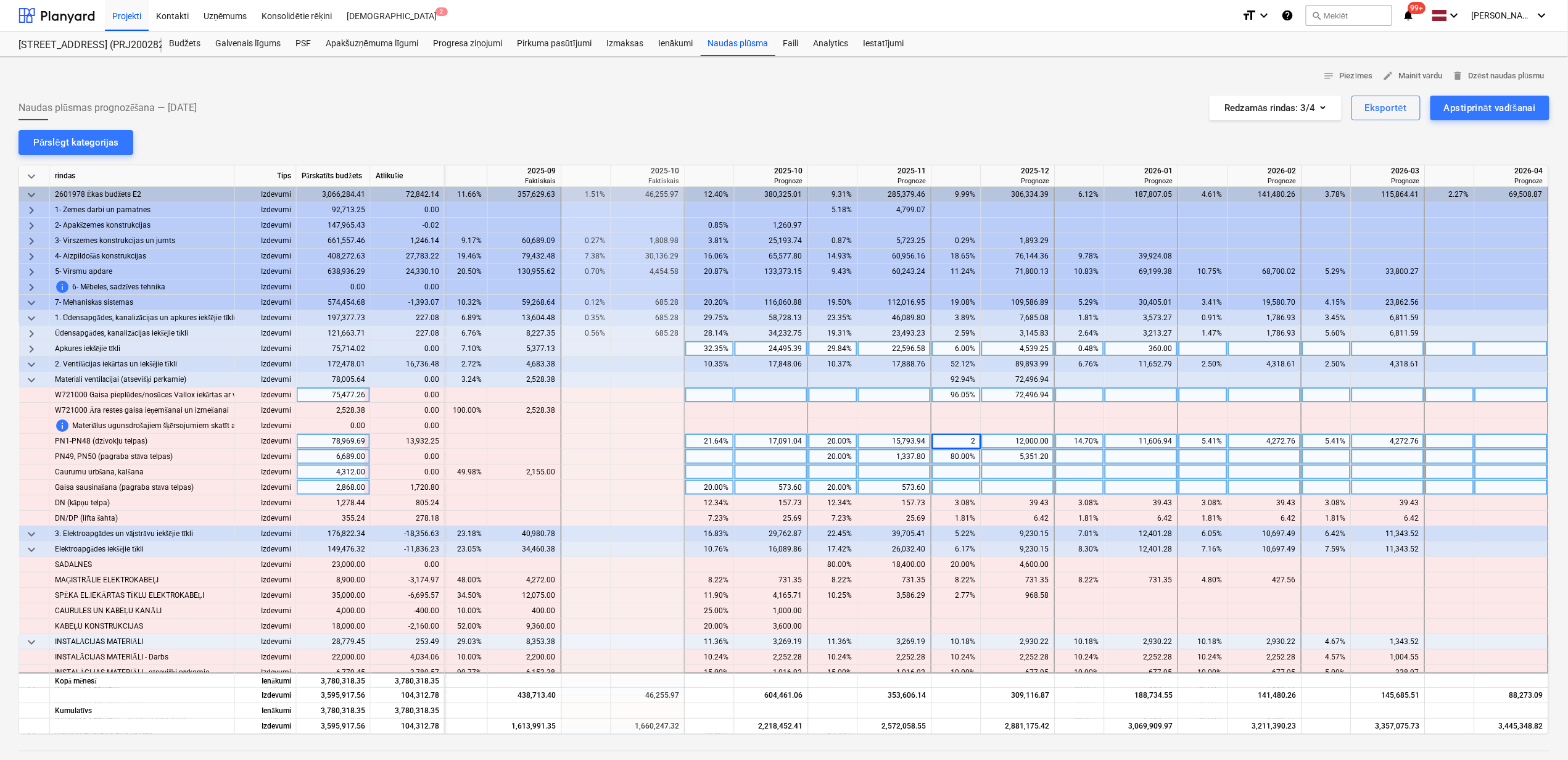
type input "20"
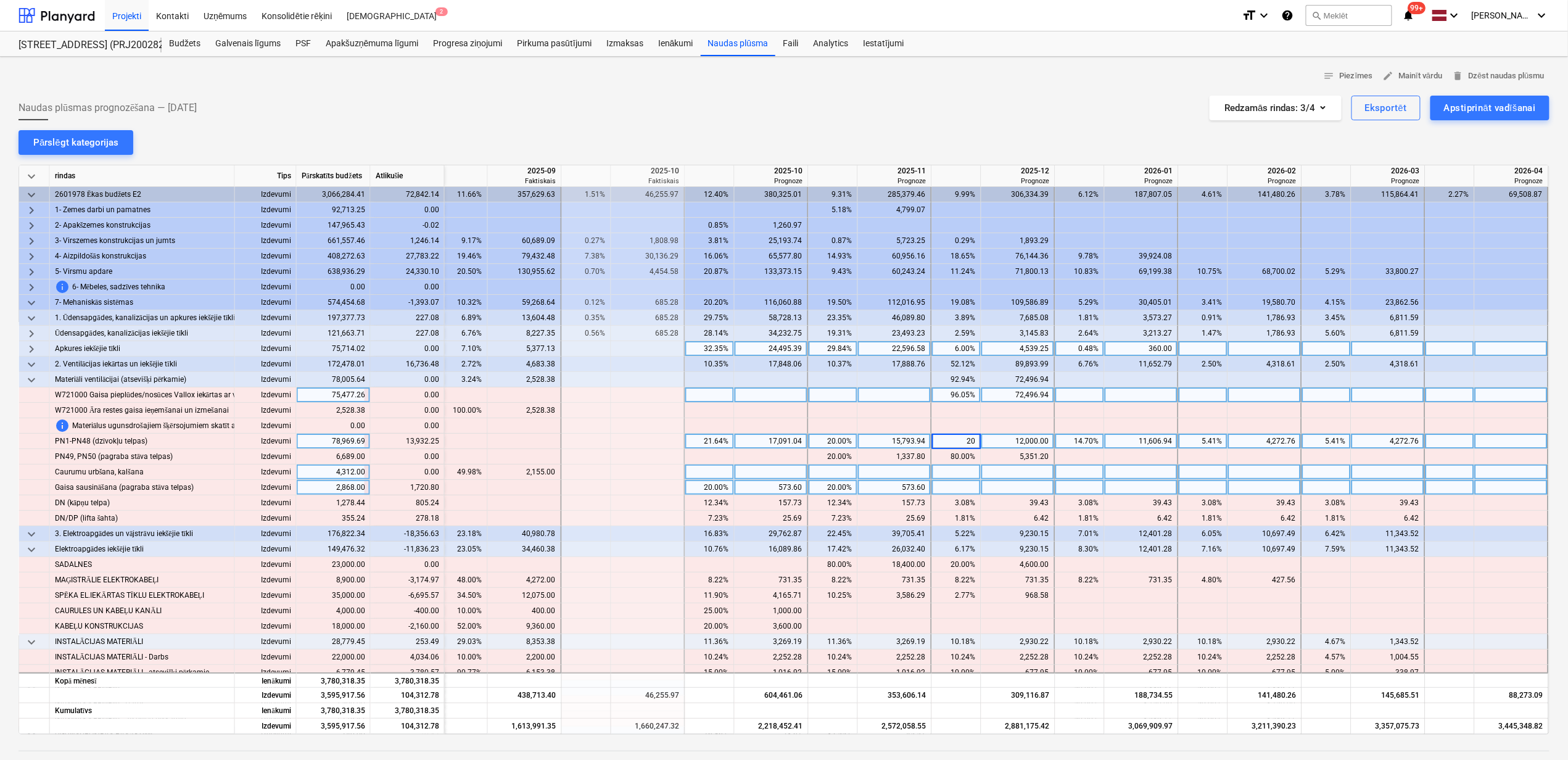
click at [1076, 447] on div "14.70%" at bounding box center [1079, 442] width 39 height 15
click at [708, 440] on div "21.64%" at bounding box center [709, 442] width 39 height 15
type input "30"
click at [816, 433] on div at bounding box center [833, 426] width 49 height 15
click at [829, 442] on div "20.00%" at bounding box center [833, 442] width 39 height 15
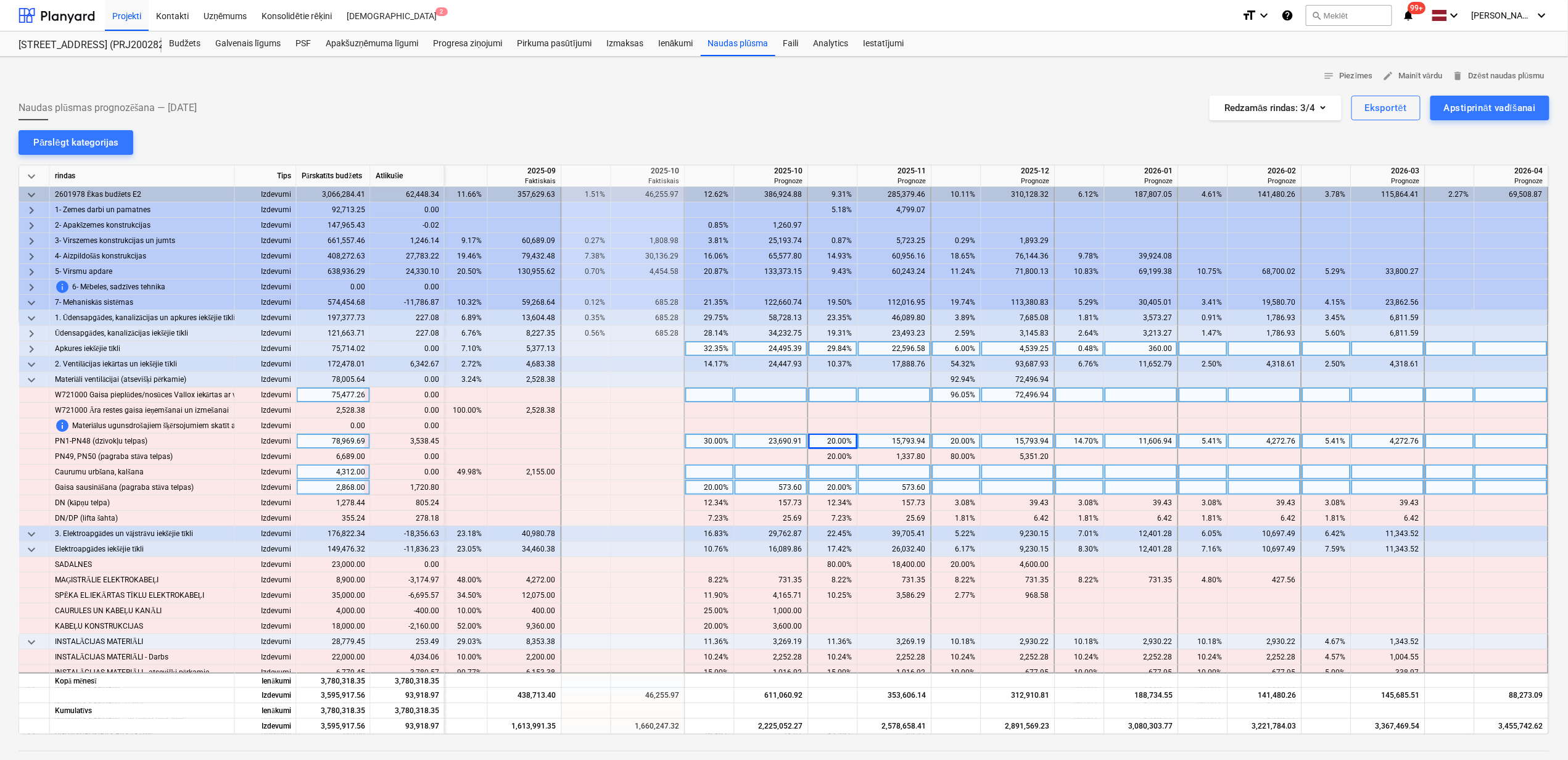
click at [827, 440] on div "20.00%" at bounding box center [833, 442] width 39 height 15
type input "30"
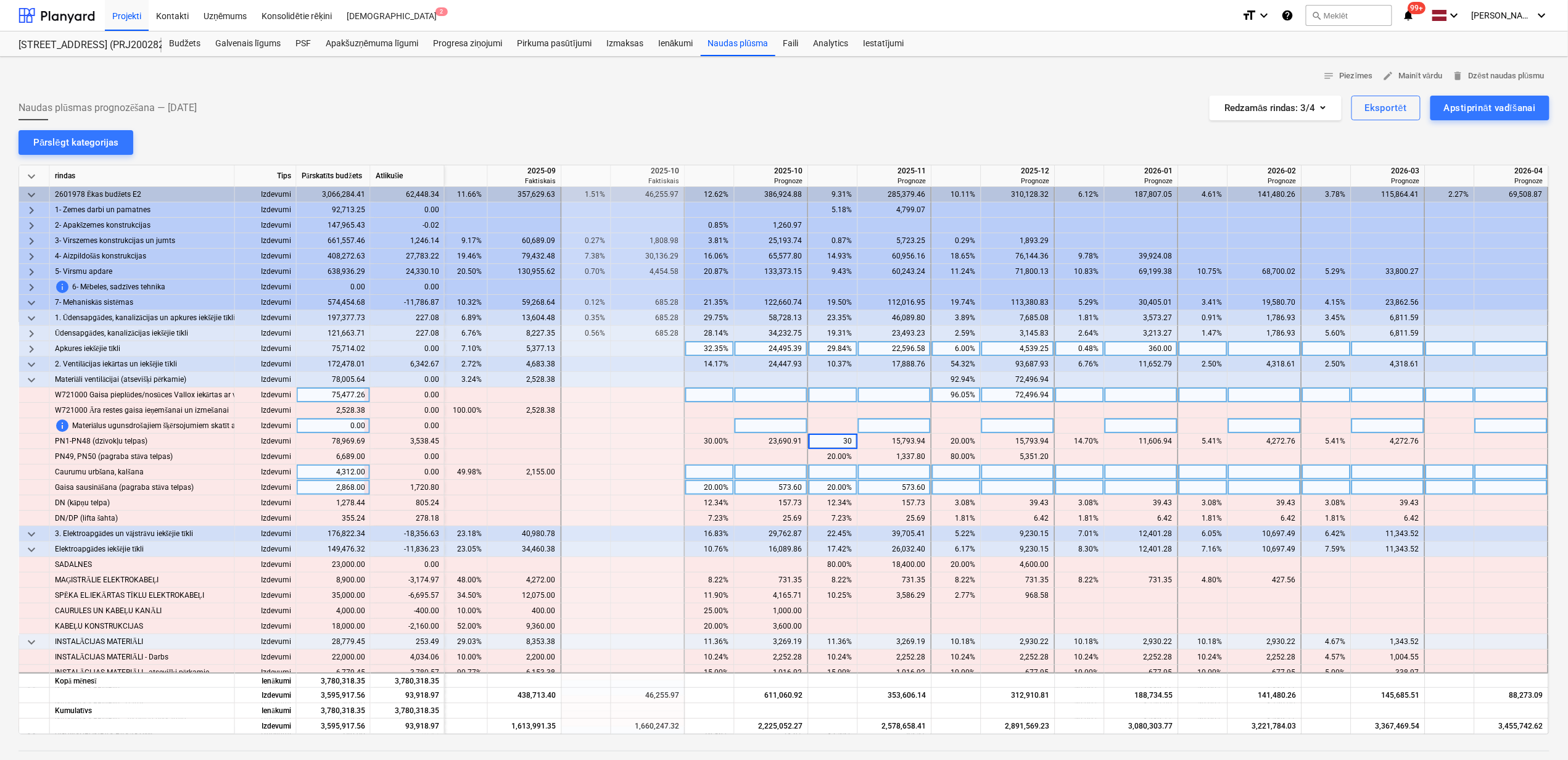
click at [945, 433] on div at bounding box center [957, 426] width 49 height 15
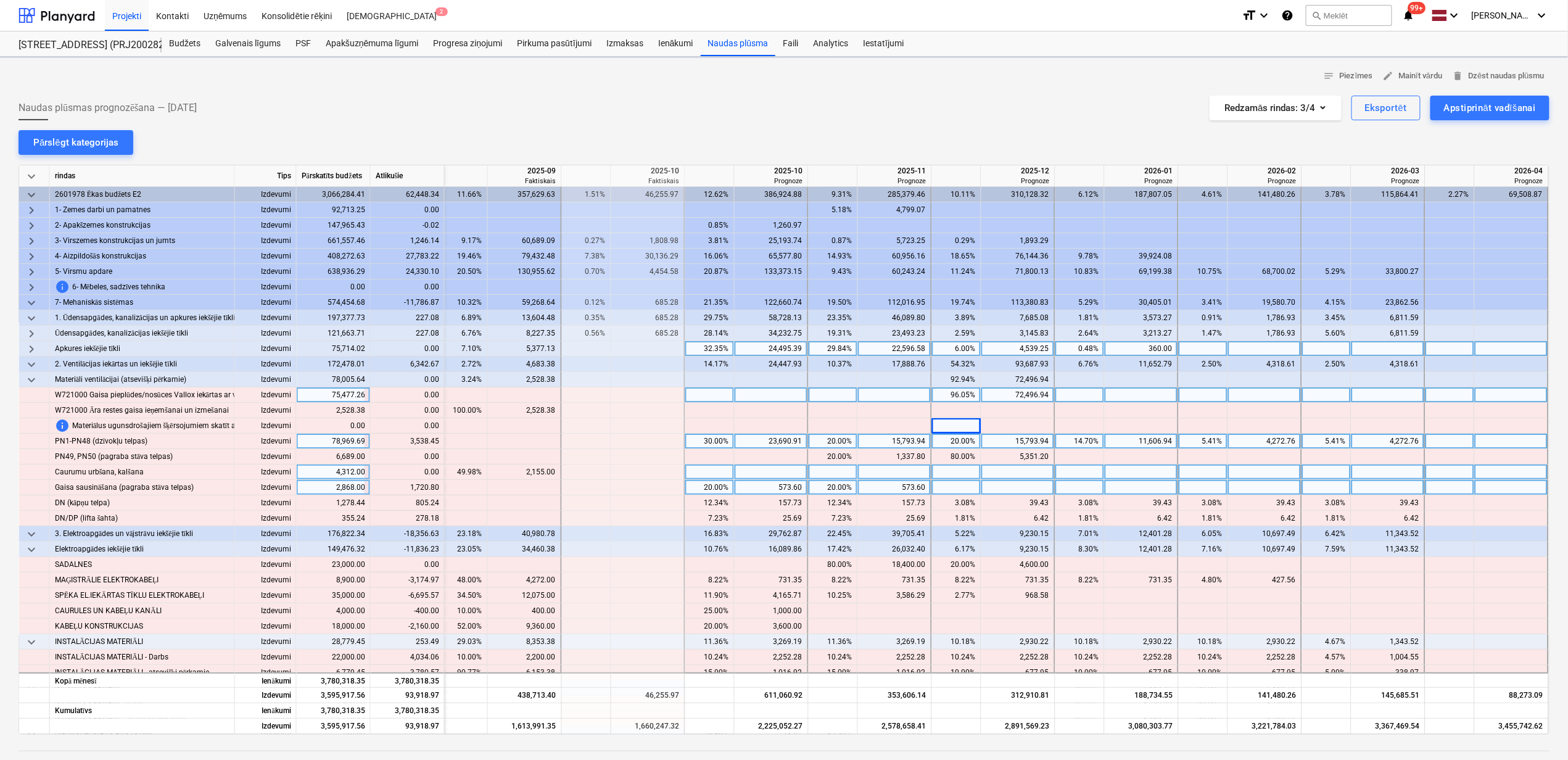
click at [951, 437] on div "20.00%" at bounding box center [956, 442] width 39 height 15
click at [1072, 447] on div "14.70%" at bounding box center [1079, 442] width 39 height 15
type input "2"
type input "15"
click at [1331, 435] on div "5.41%" at bounding box center [1326, 442] width 39 height 15
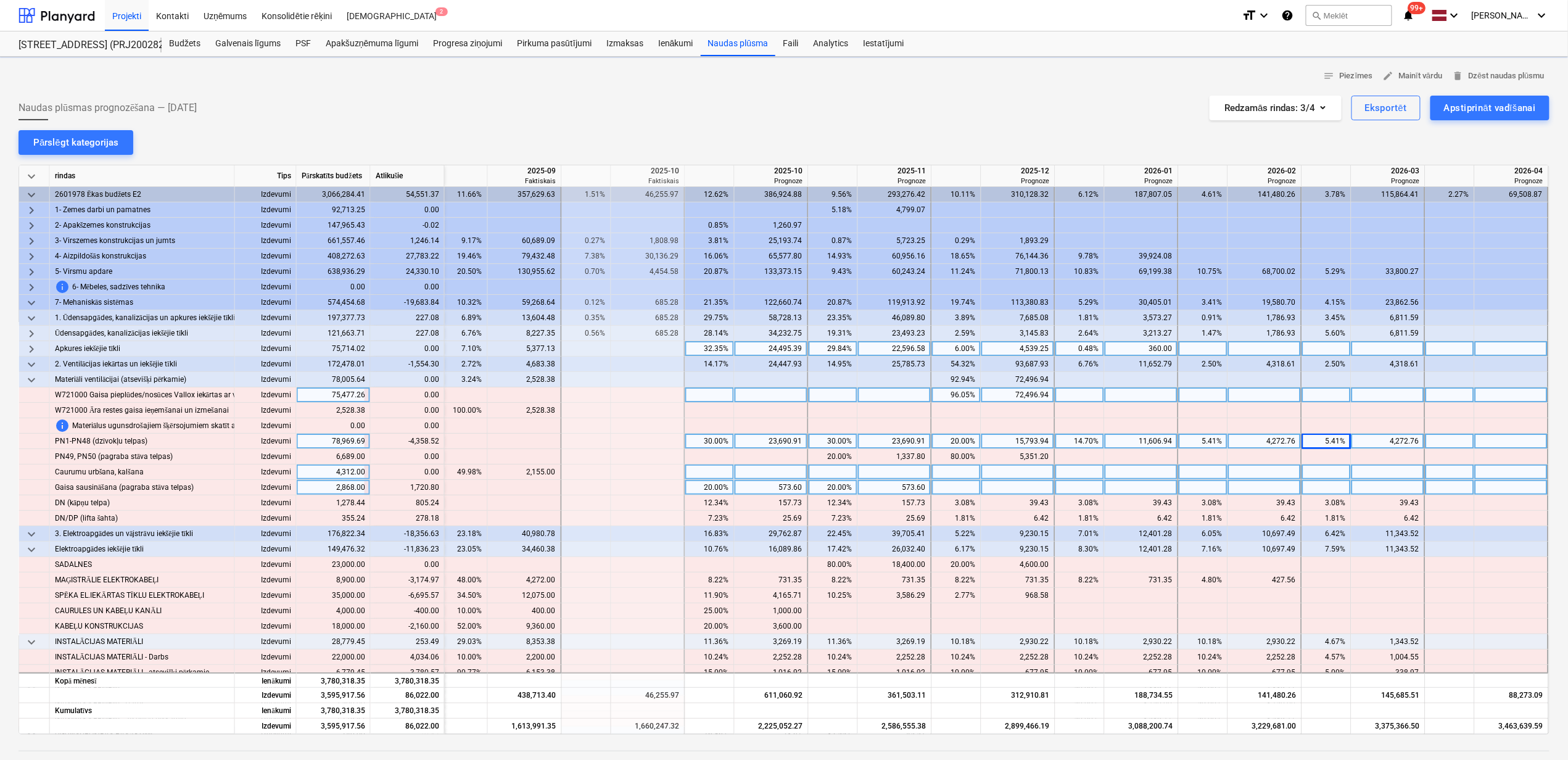
click at [1326, 447] on div "5.41%" at bounding box center [1326, 442] width 39 height 15
click at [1252, 469] on div at bounding box center [1265, 472] width 74 height 15
click at [1203, 444] on div "5.41%" at bounding box center [1203, 442] width 39 height 15
type input "5"
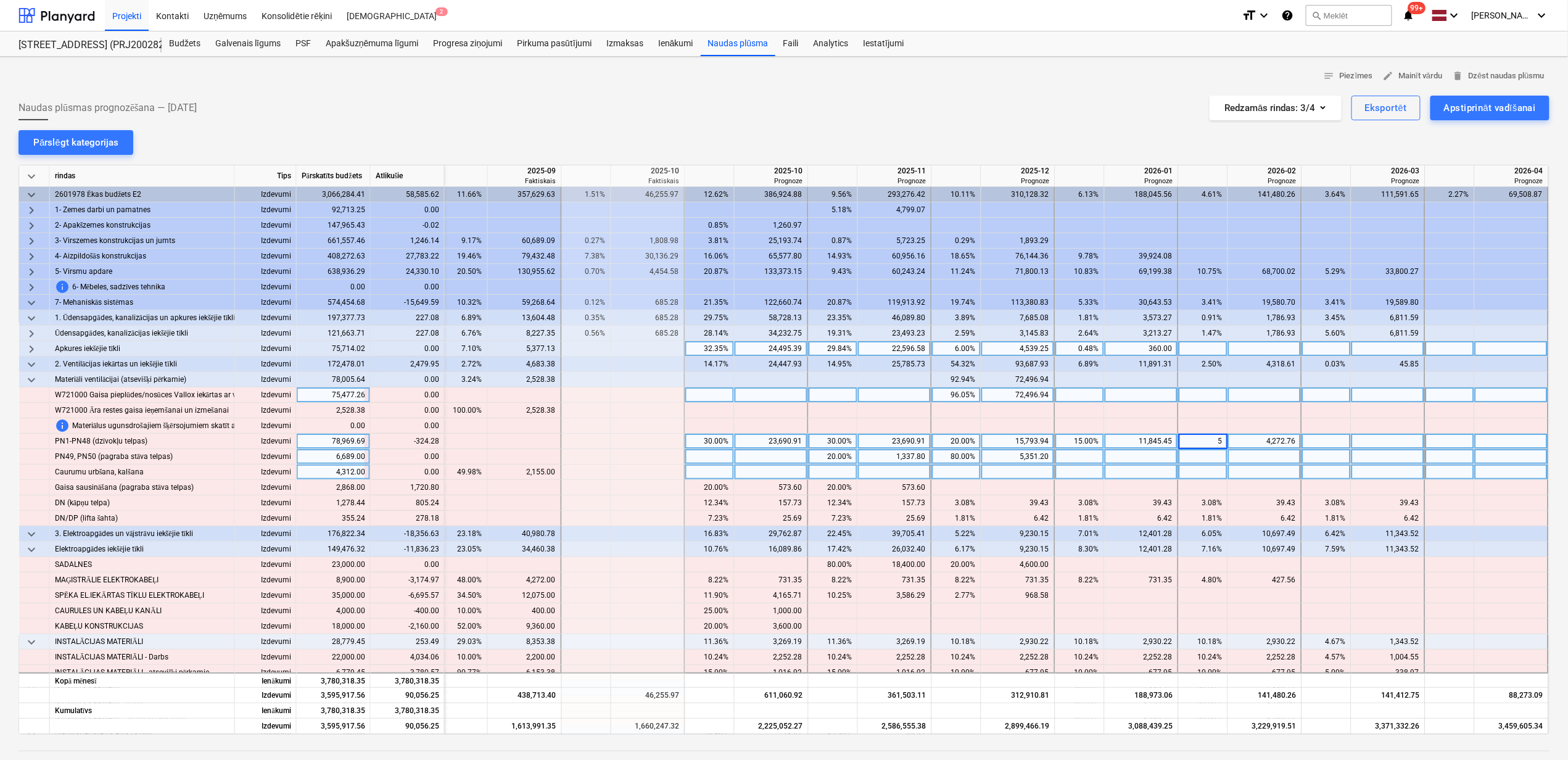
click at [1323, 450] on div at bounding box center [1327, 457] width 49 height 15
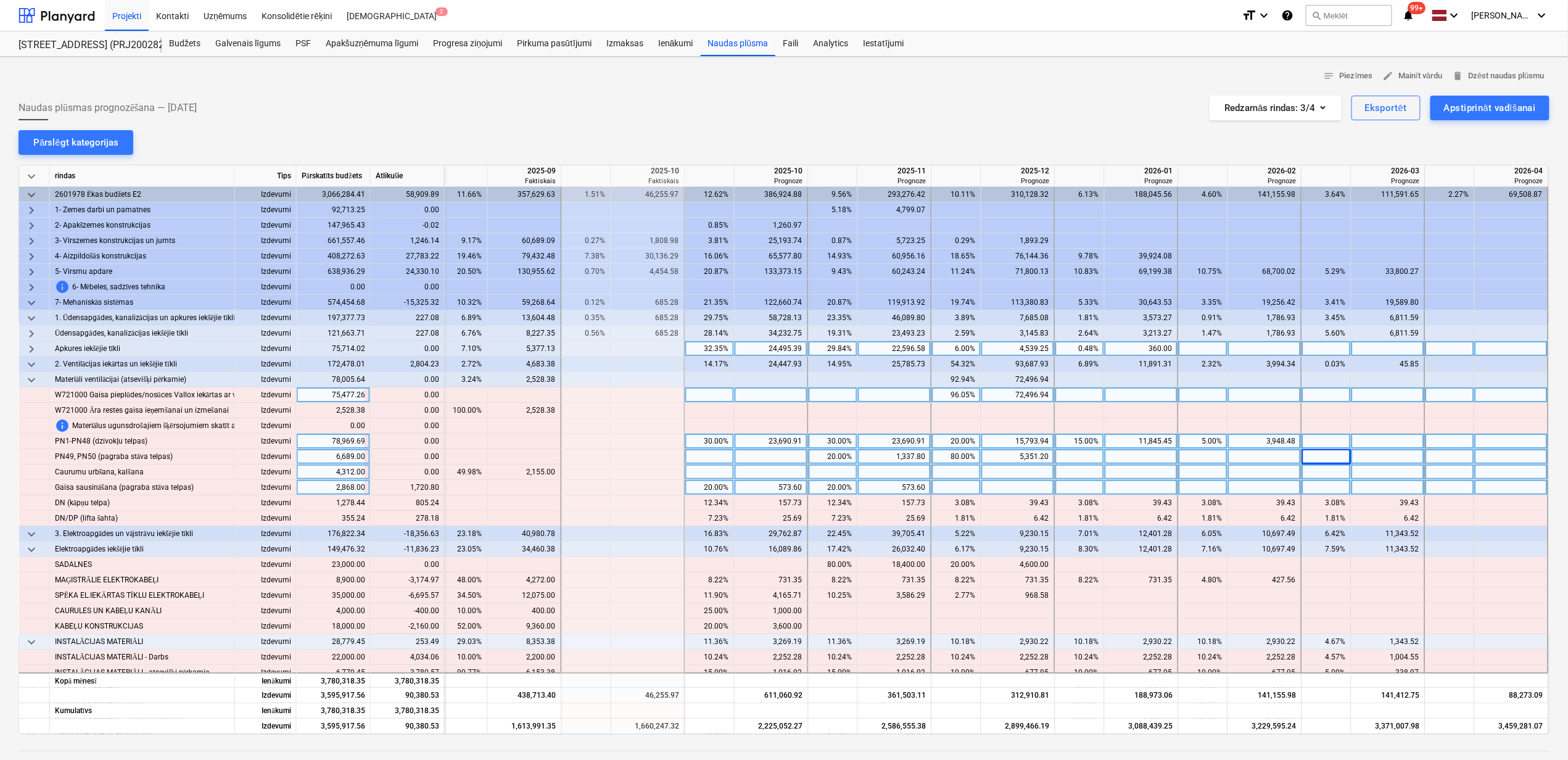
click at [692, 491] on div "20.00%" at bounding box center [709, 488] width 39 height 15
click at [836, 486] on div "20.00%" at bounding box center [833, 488] width 39 height 15
click at [830, 487] on div "20.00%" at bounding box center [833, 488] width 39 height 15
click at [951, 486] on div at bounding box center [957, 488] width 49 height 15
click at [951, 489] on div at bounding box center [957, 488] width 49 height 15
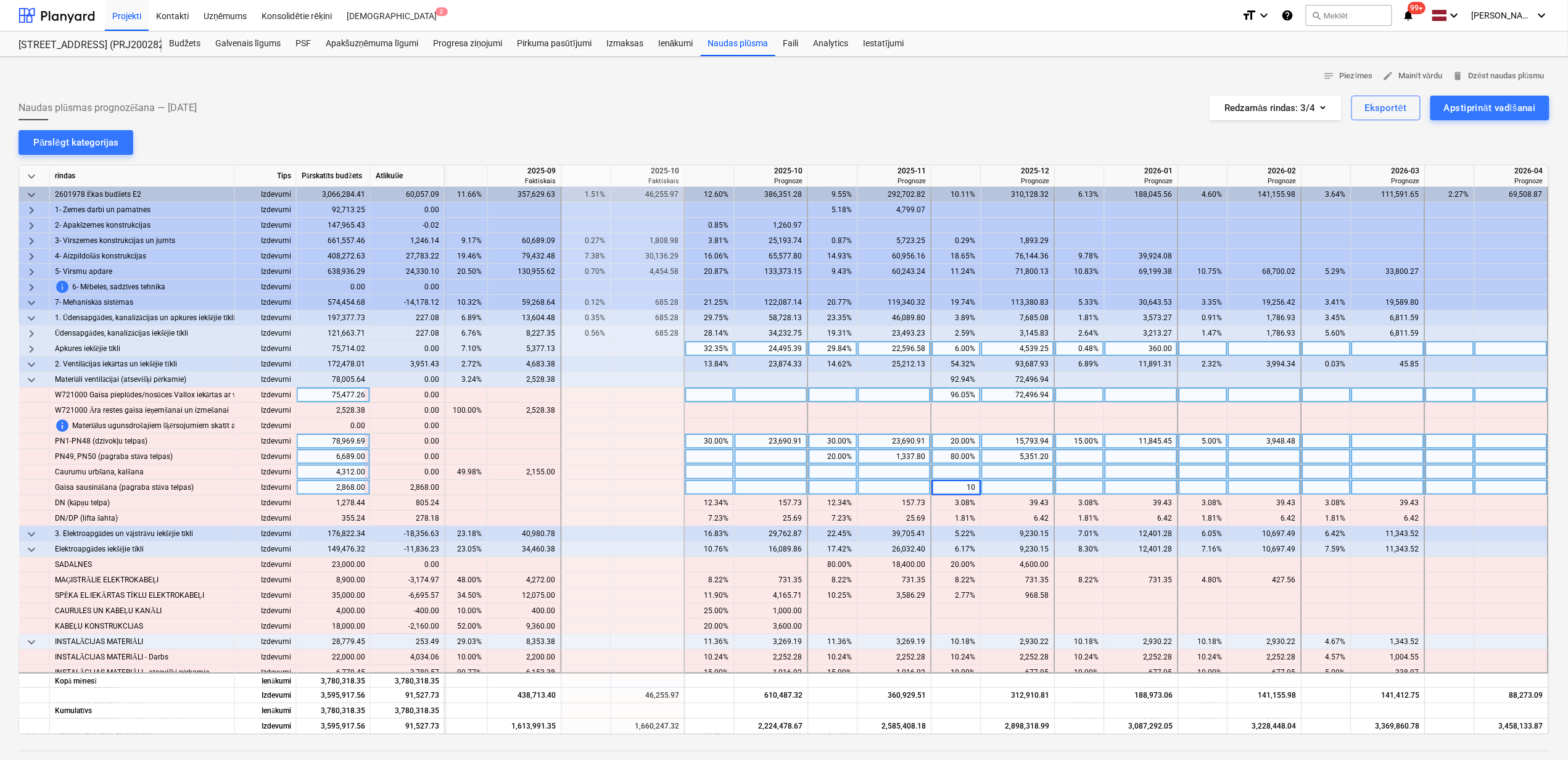
type input "100"
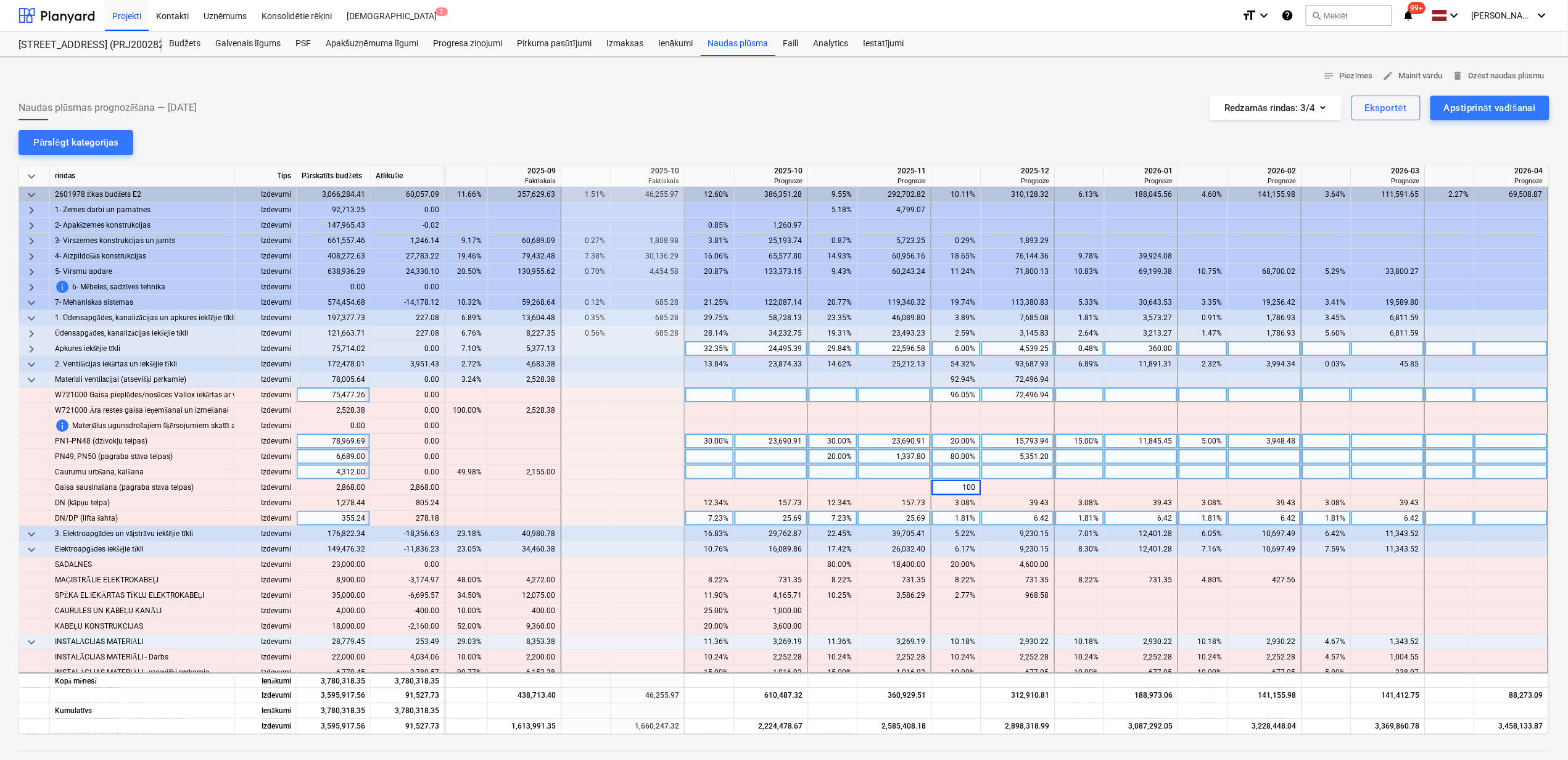
click at [820, 515] on div "7.23%" at bounding box center [833, 518] width 39 height 15
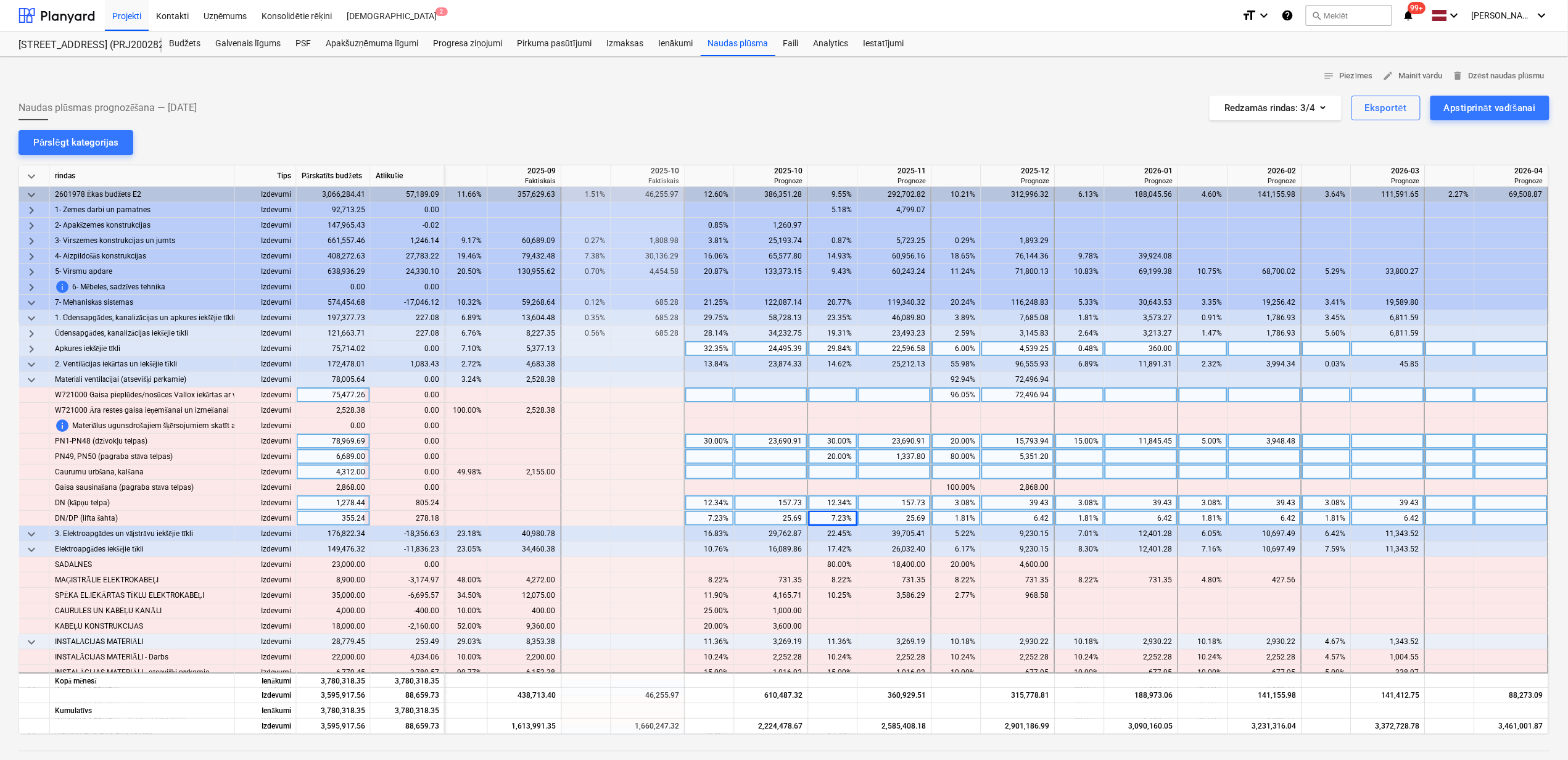
click at [709, 508] on div "12.34%" at bounding box center [709, 503] width 39 height 15
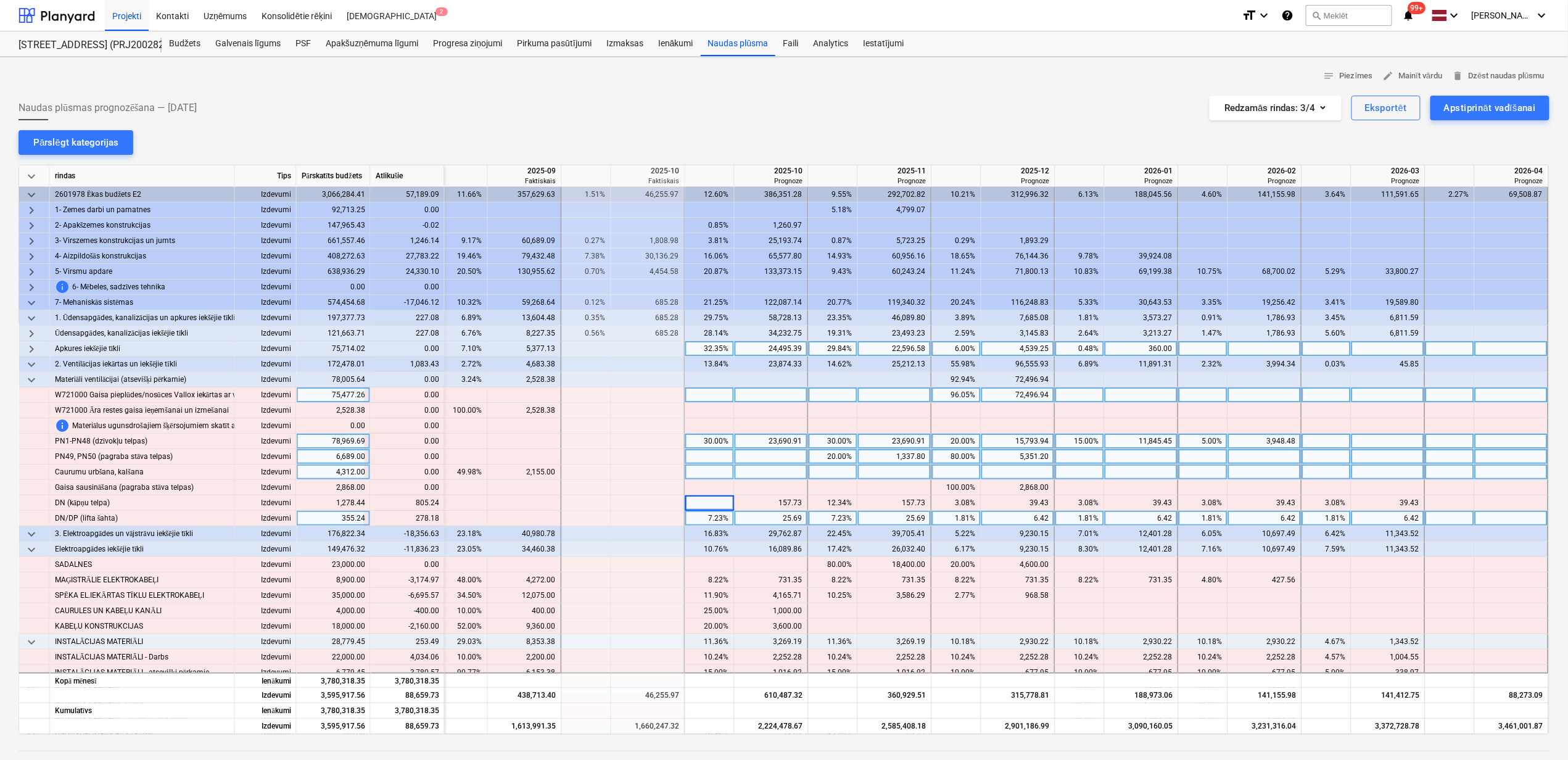
click at [717, 515] on div "7.23%" at bounding box center [709, 518] width 39 height 15
click at [718, 517] on div "7.23%" at bounding box center [709, 518] width 39 height 15
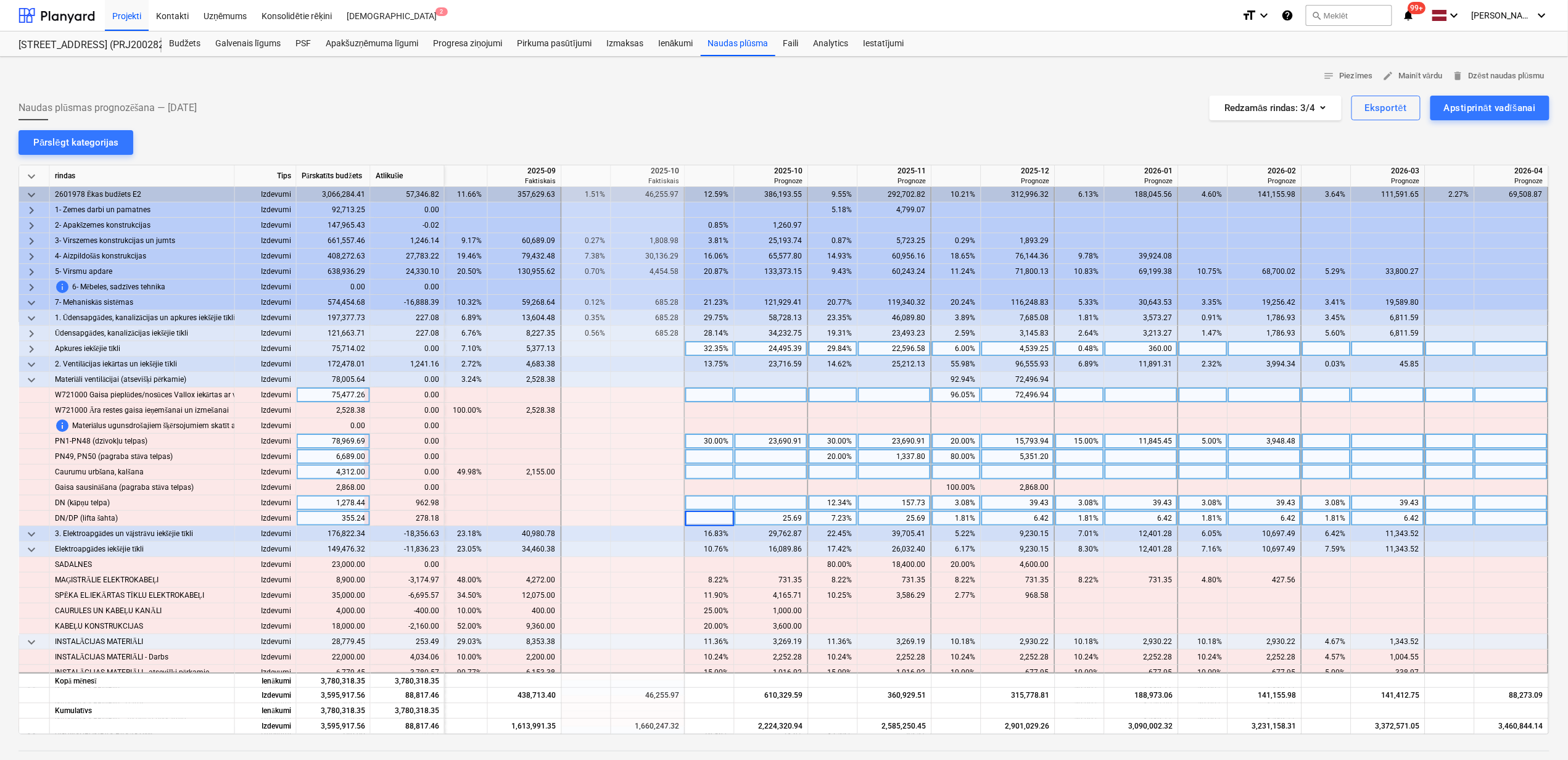
click at [835, 505] on div "12.34%" at bounding box center [833, 503] width 39 height 15
click at [838, 502] on div "12.34%" at bounding box center [833, 503] width 39 height 15
click at [839, 516] on div "7.23%" at bounding box center [833, 518] width 39 height 15
click at [840, 518] on div "7.23%" at bounding box center [833, 518] width 39 height 15
click at [949, 505] on div "3.08%" at bounding box center [956, 503] width 39 height 15
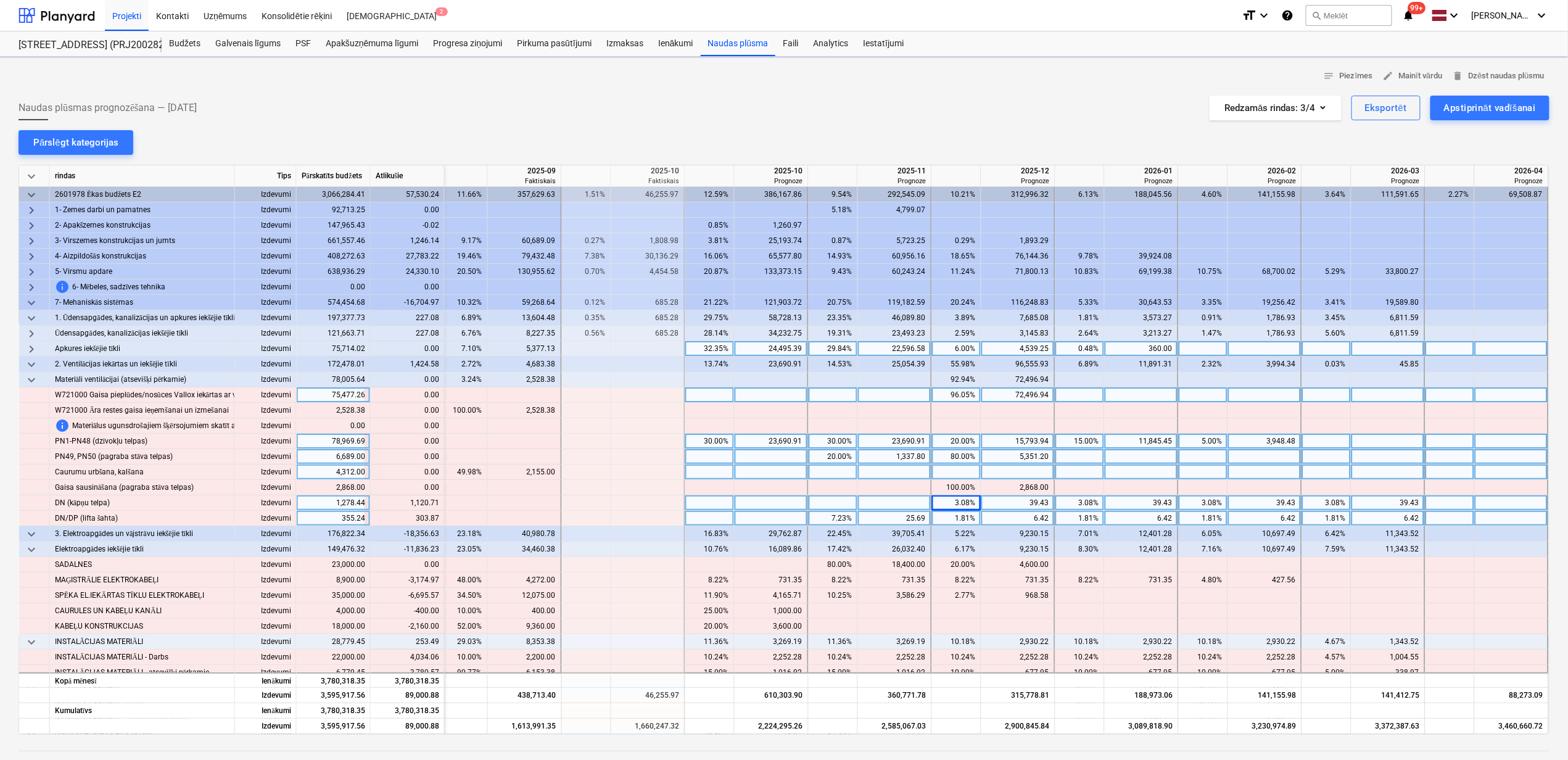
drag, startPoint x: 949, startPoint y: 505, endPoint x: 957, endPoint y: 504, distance: 8.1
click at [957, 504] on div "3.08%" at bounding box center [956, 503] width 39 height 15
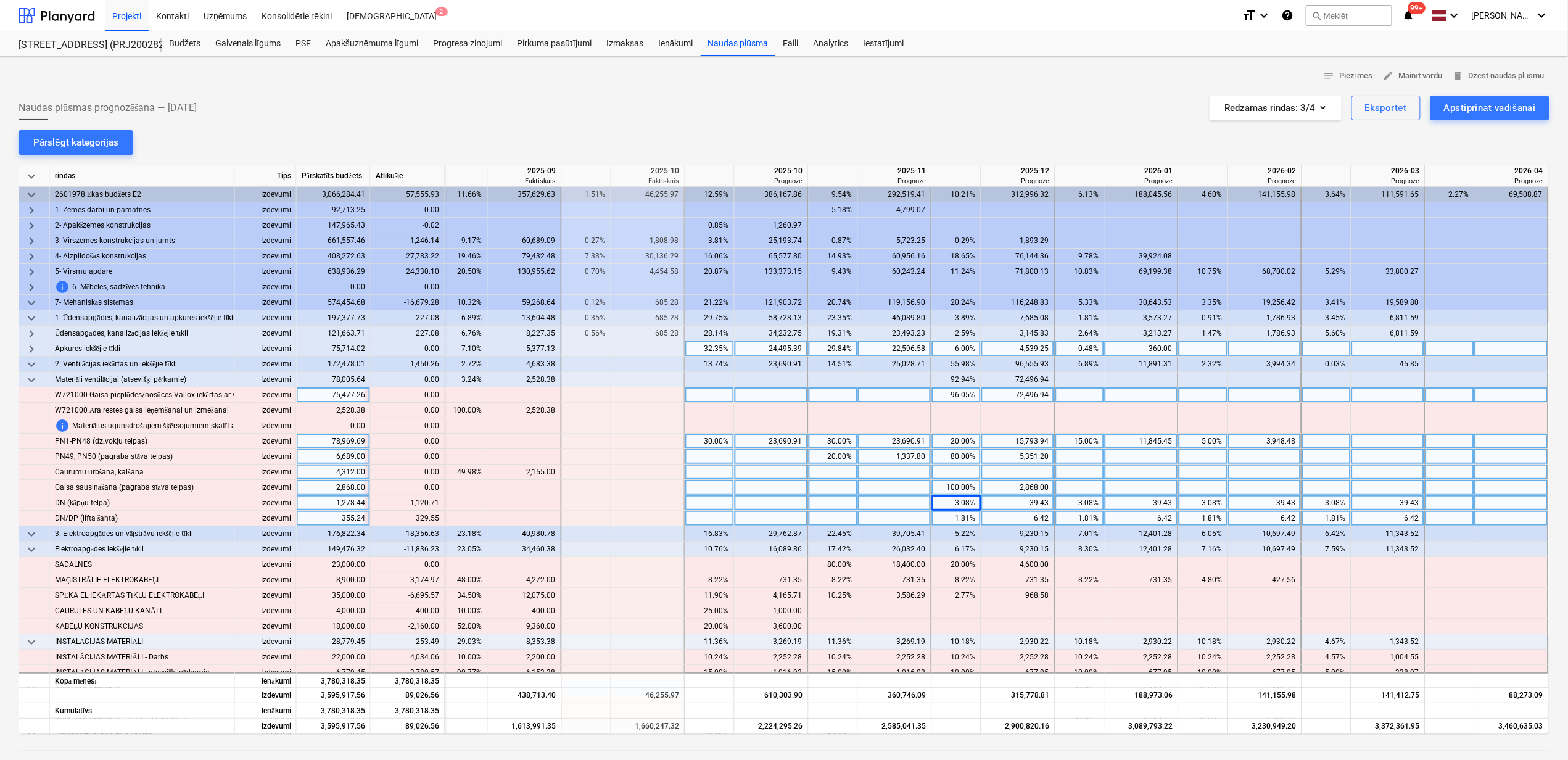
click at [986, 490] on div "2,868.00" at bounding box center [1018, 488] width 63 height 15
click at [940, 499] on div "3.08%" at bounding box center [956, 503] width 39 height 15
type input "100"
click at [942, 524] on div "1.81%" at bounding box center [956, 518] width 39 height 15
click at [951, 518] on div "1.81%" at bounding box center [956, 518] width 39 height 15
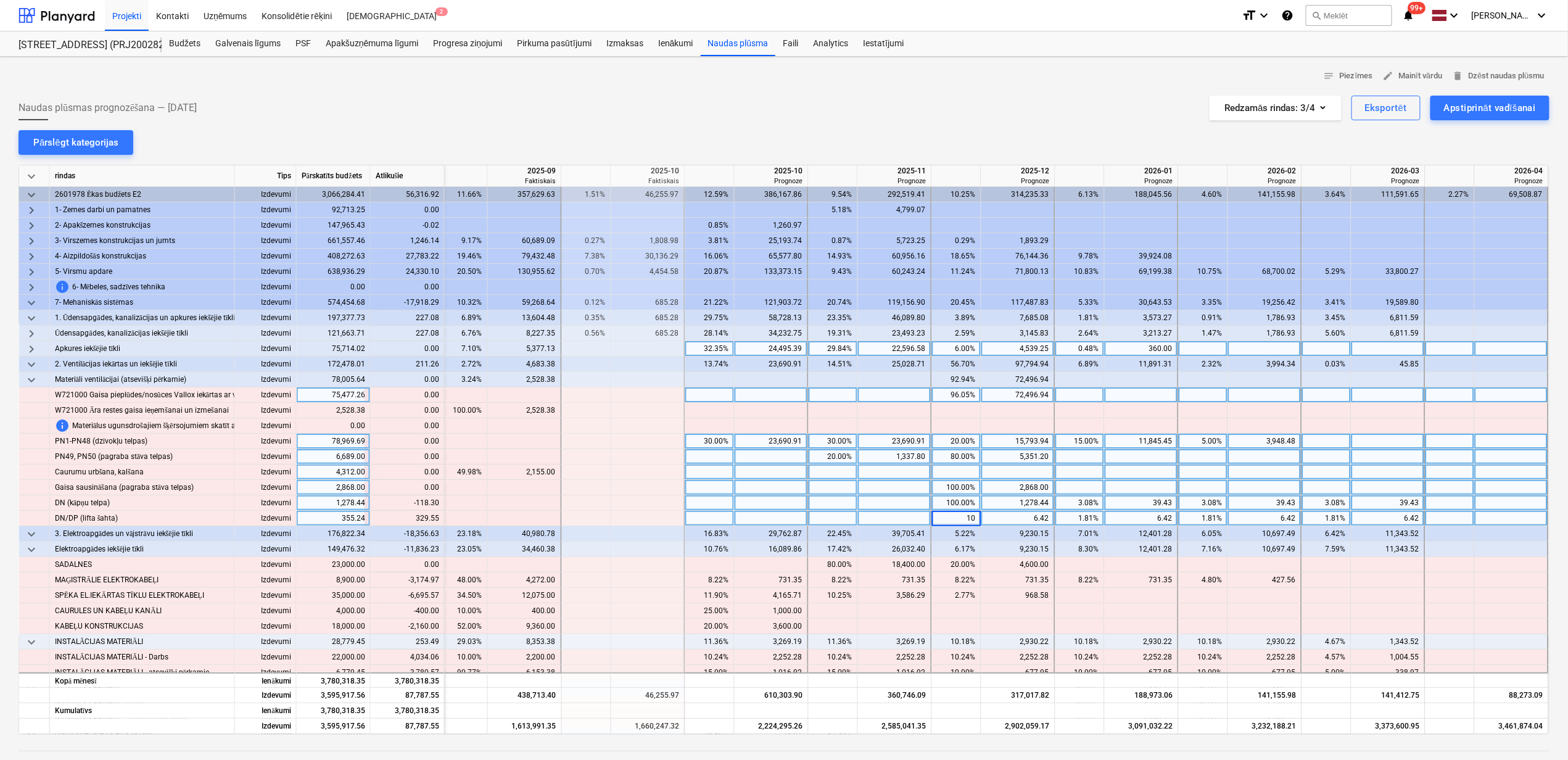
type input "100"
click at [1082, 504] on div "3.08%" at bounding box center [1079, 503] width 39 height 15
click at [1076, 515] on div "1.81%" at bounding box center [1079, 518] width 39 height 15
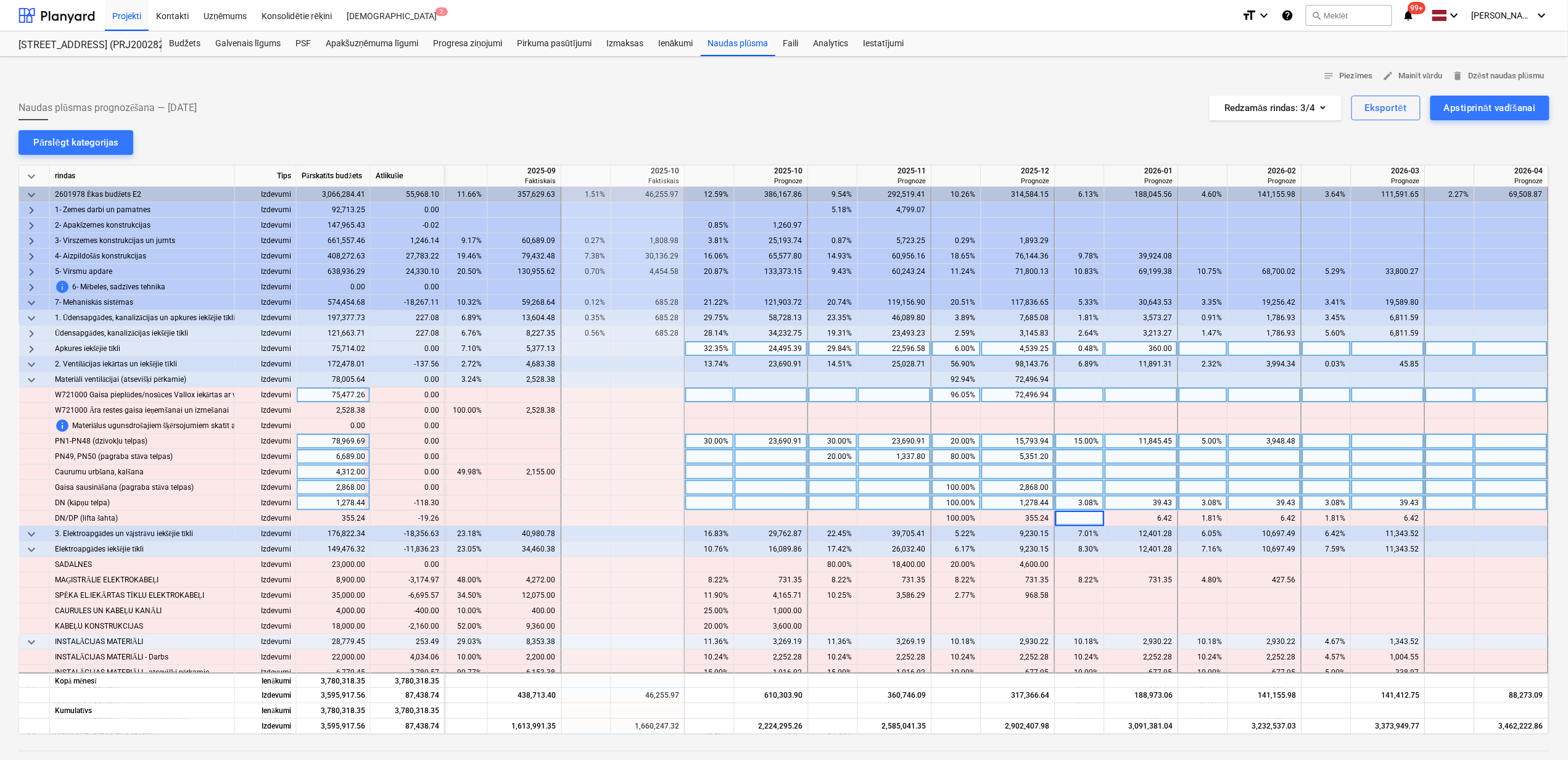
click at [1087, 503] on div "3.08%" at bounding box center [1079, 503] width 39 height 15
click at [1094, 503] on div "3.08%" at bounding box center [1079, 503] width 39 height 15
click at [1216, 503] on div "3.08%" at bounding box center [1203, 503] width 39 height 15
click at [1217, 503] on input "3.0845" at bounding box center [1203, 502] width 48 height 15
click at [1217, 505] on input "3.0845" at bounding box center [1203, 502] width 48 height 15
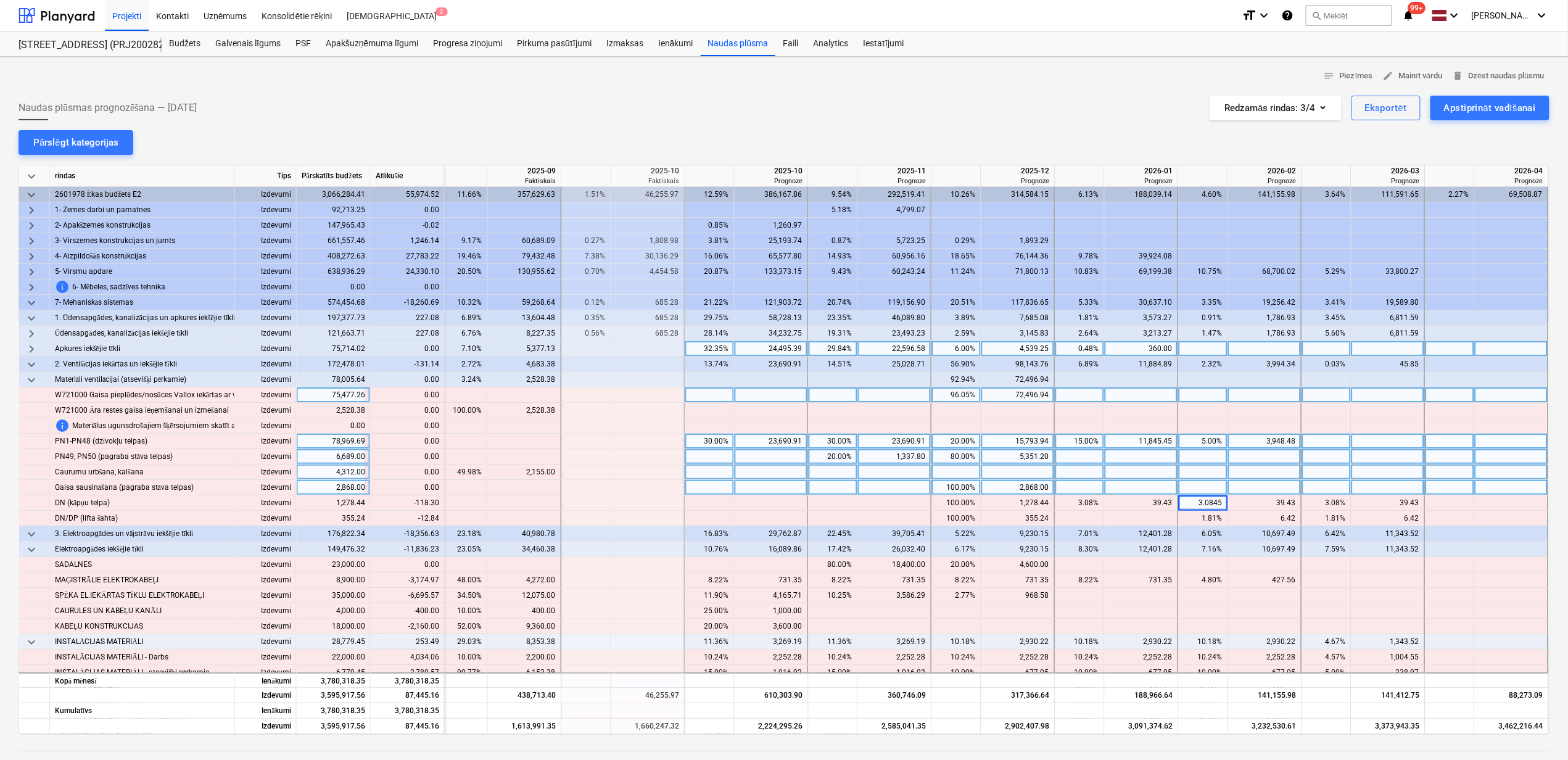
drag, startPoint x: 1219, startPoint y: 501, endPoint x: 1173, endPoint y: 494, distance: 46.5
click at [1175, 494] on div "keyboard_arrow_down rindas Tips Pārskatīts budžets Atlikušie 2025-08 Faktiskais…" at bounding box center [784, 449] width 1531 height 570
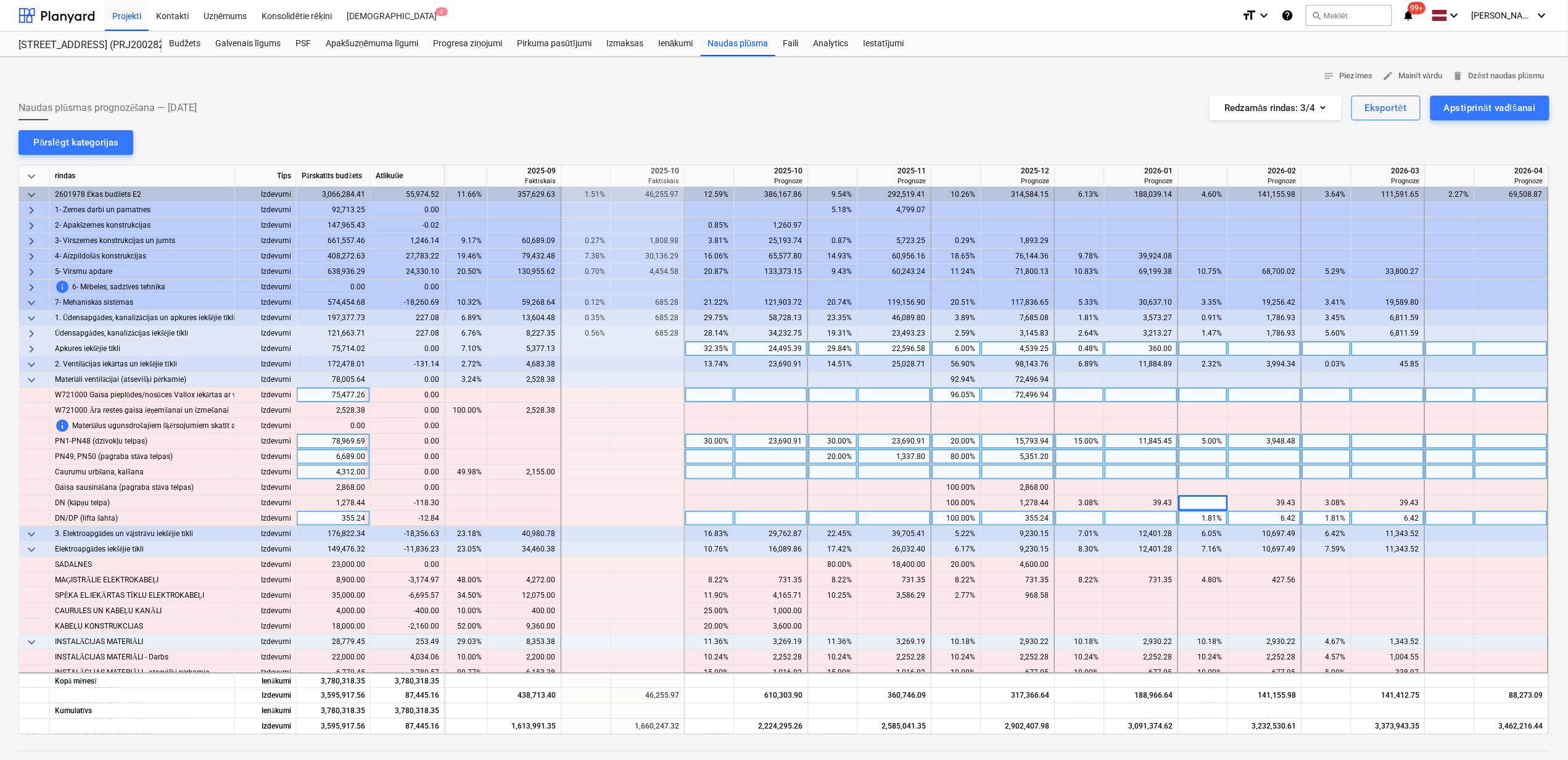
click at [1193, 522] on div "1.81%" at bounding box center [1203, 518] width 39 height 15
drag, startPoint x: 1199, startPoint y: 519, endPoint x: 1213, endPoint y: 517, distance: 14.1
click at [1213, 517] on div "1.81%" at bounding box center [1203, 518] width 39 height 15
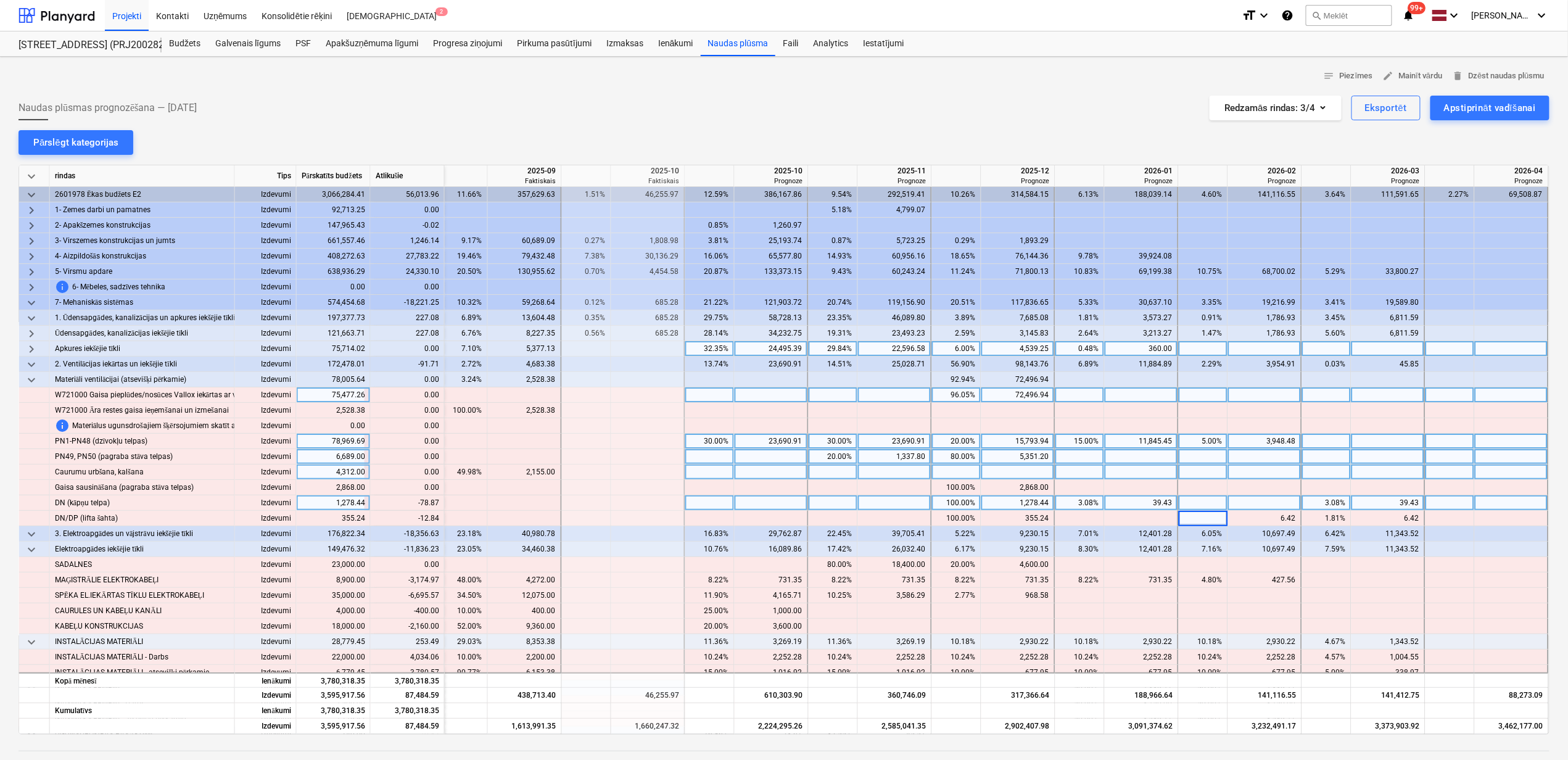
click at [1094, 503] on div "3.08%" at bounding box center [1079, 503] width 39 height 15
click at [1092, 503] on div "3.08%" at bounding box center [1079, 503] width 39 height 15
click at [1323, 499] on div "3.08%" at bounding box center [1326, 503] width 39 height 15
click at [1330, 499] on input "3.0845" at bounding box center [1326, 502] width 48 height 15
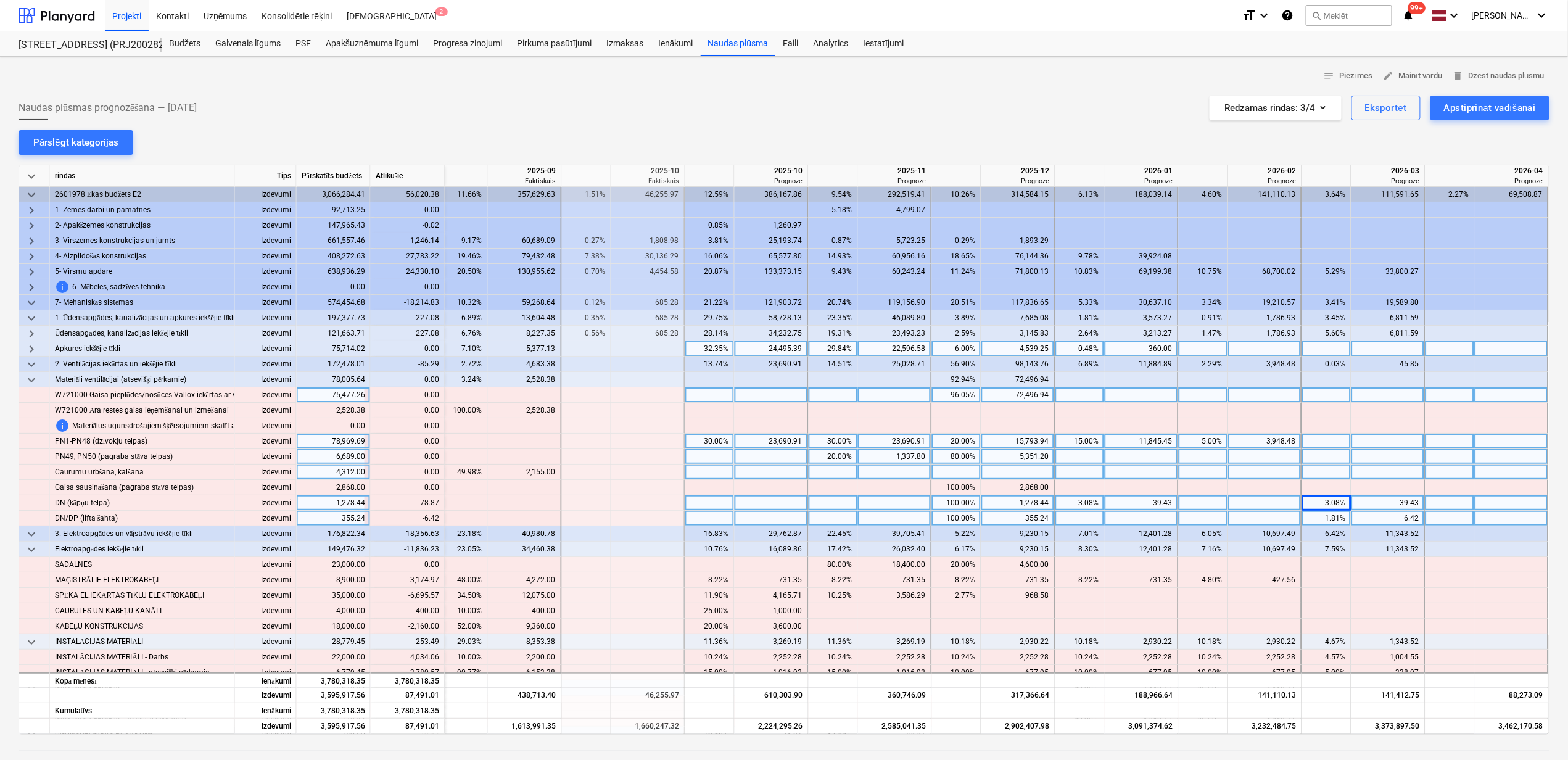
click at [1323, 518] on div "1.81%" at bounding box center [1326, 518] width 39 height 15
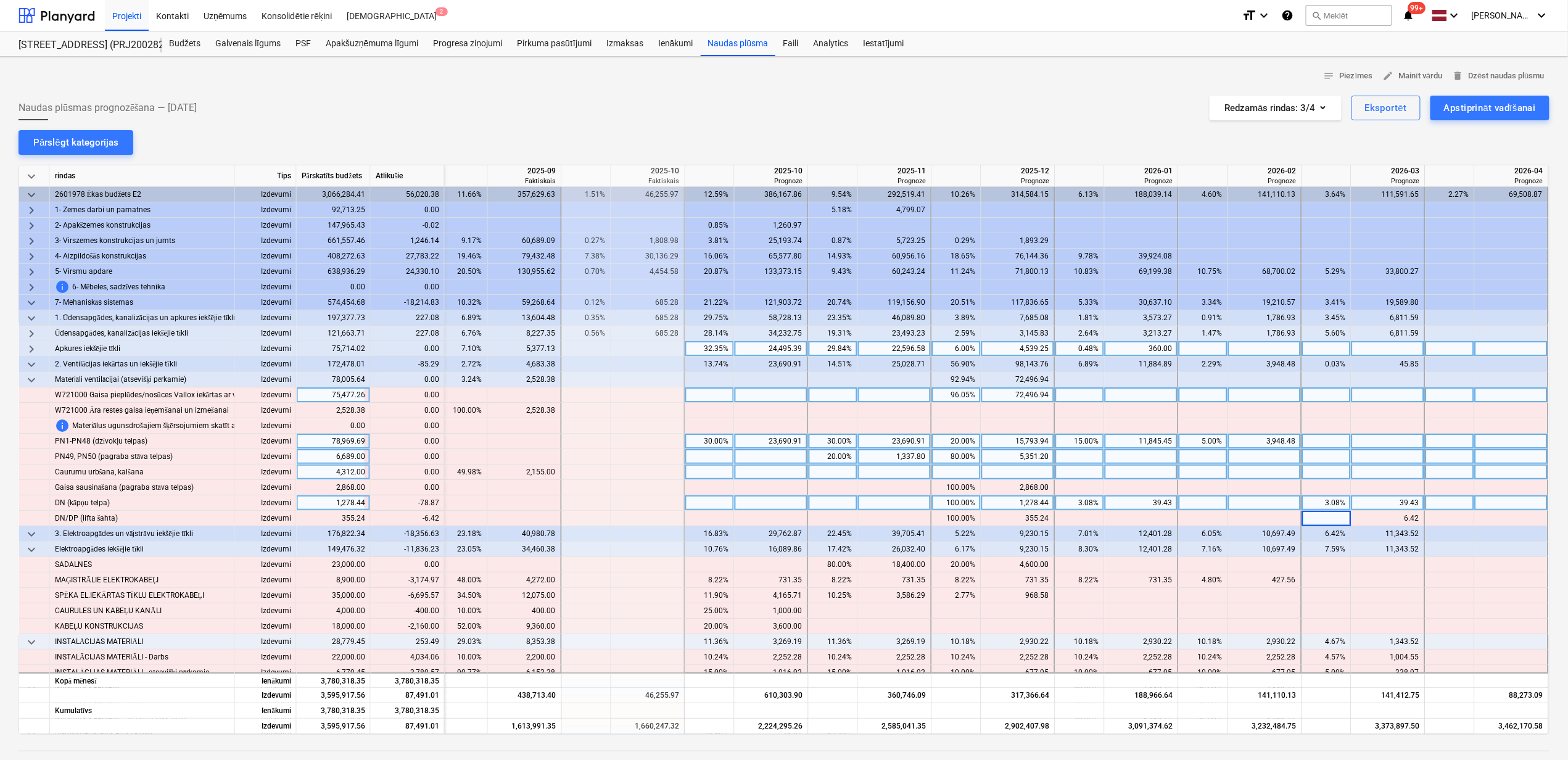
click at [1321, 504] on div "3.08%" at bounding box center [1326, 503] width 39 height 15
click at [1321, 503] on div "3.08%" at bounding box center [1326, 503] width 39 height 15
click at [1089, 507] on div "3.08%" at bounding box center [1079, 503] width 39 height 15
click at [1089, 505] on div "3.08%" at bounding box center [1079, 503] width 39 height 15
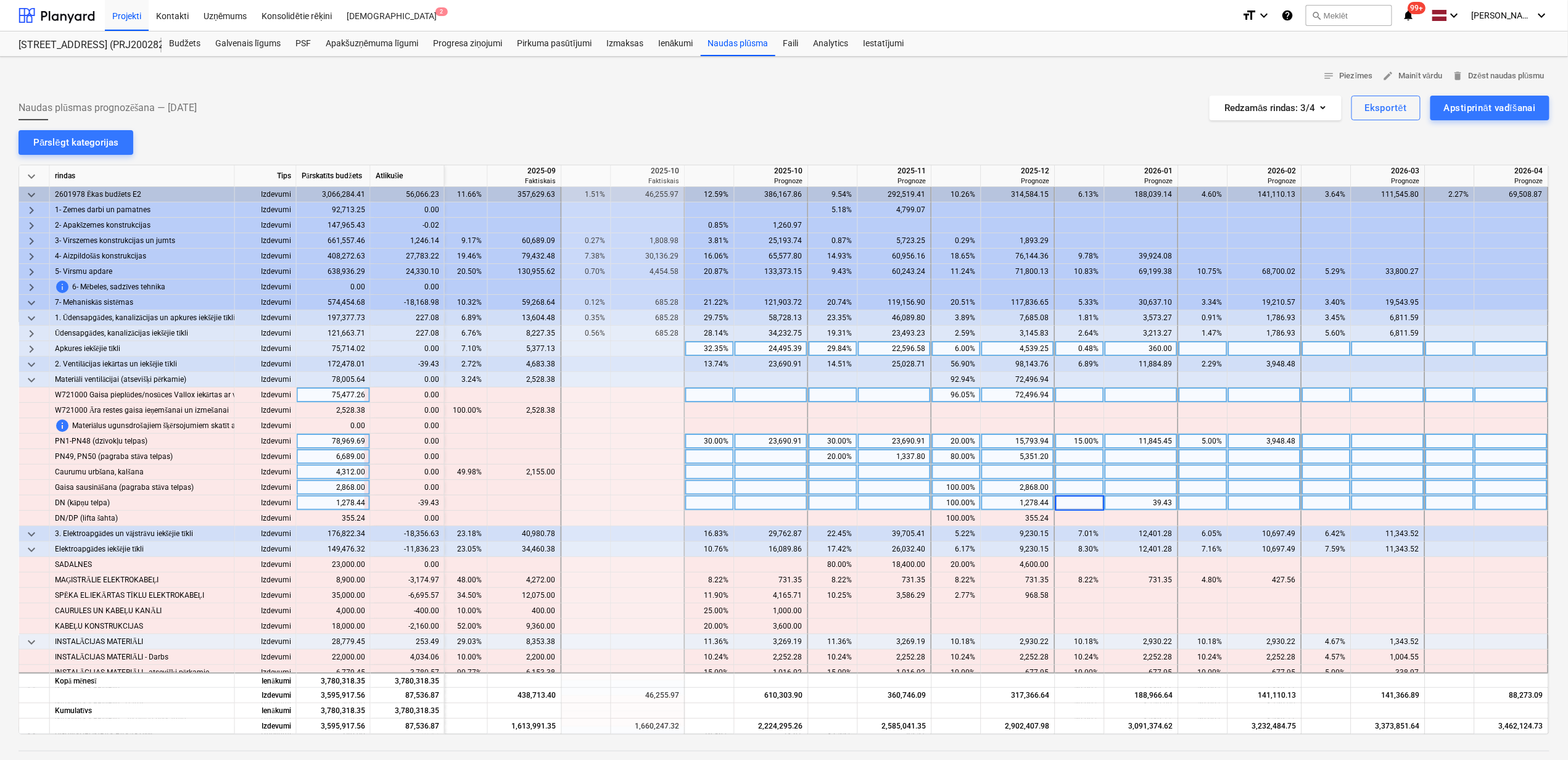
click at [1203, 489] on div at bounding box center [1203, 488] width 49 height 15
click at [35, 382] on span "keyboard_arrow_down" at bounding box center [31, 379] width 15 height 15
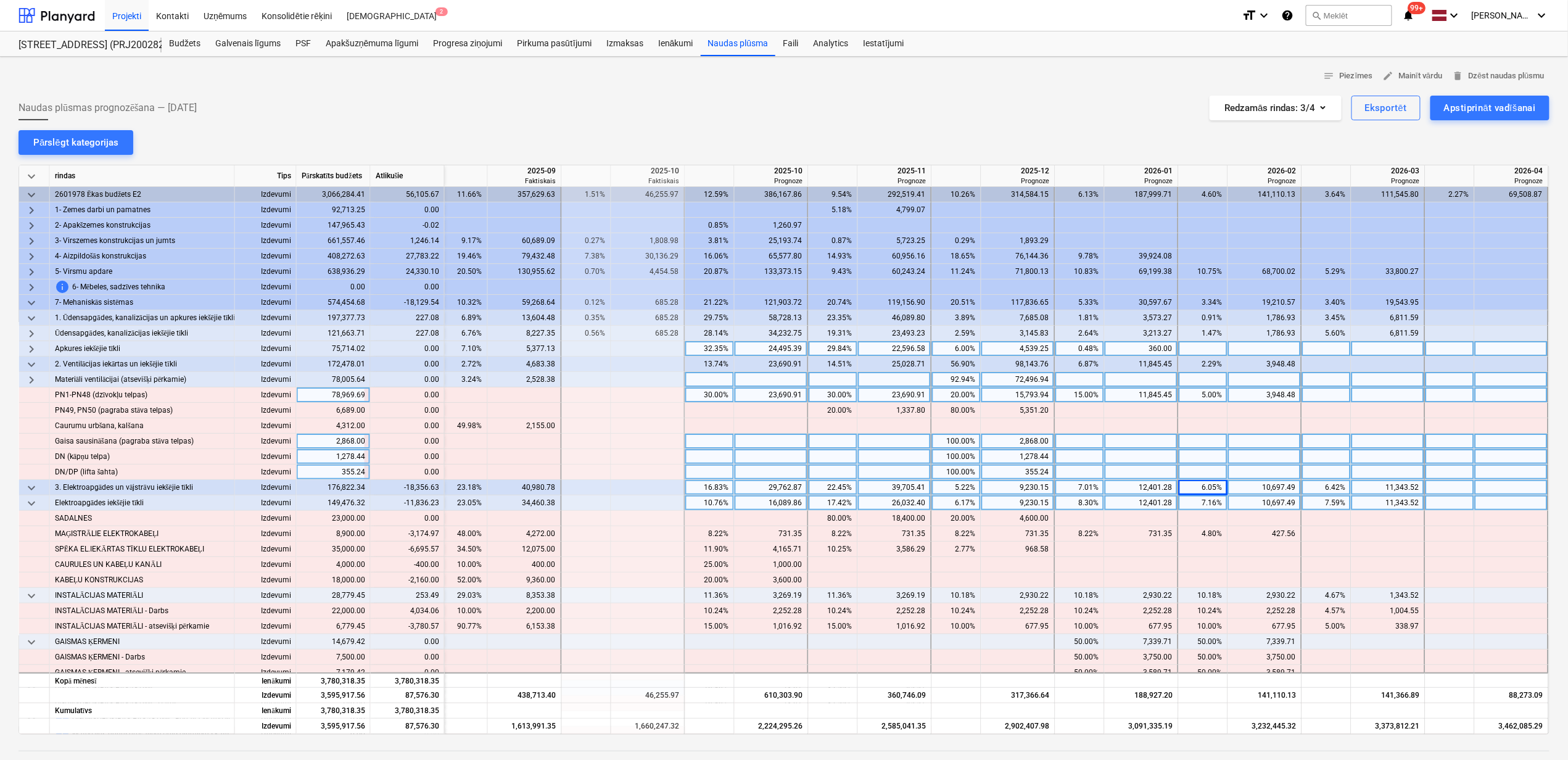
click at [35, 382] on span "keyboard_arrow_right" at bounding box center [31, 379] width 15 height 15
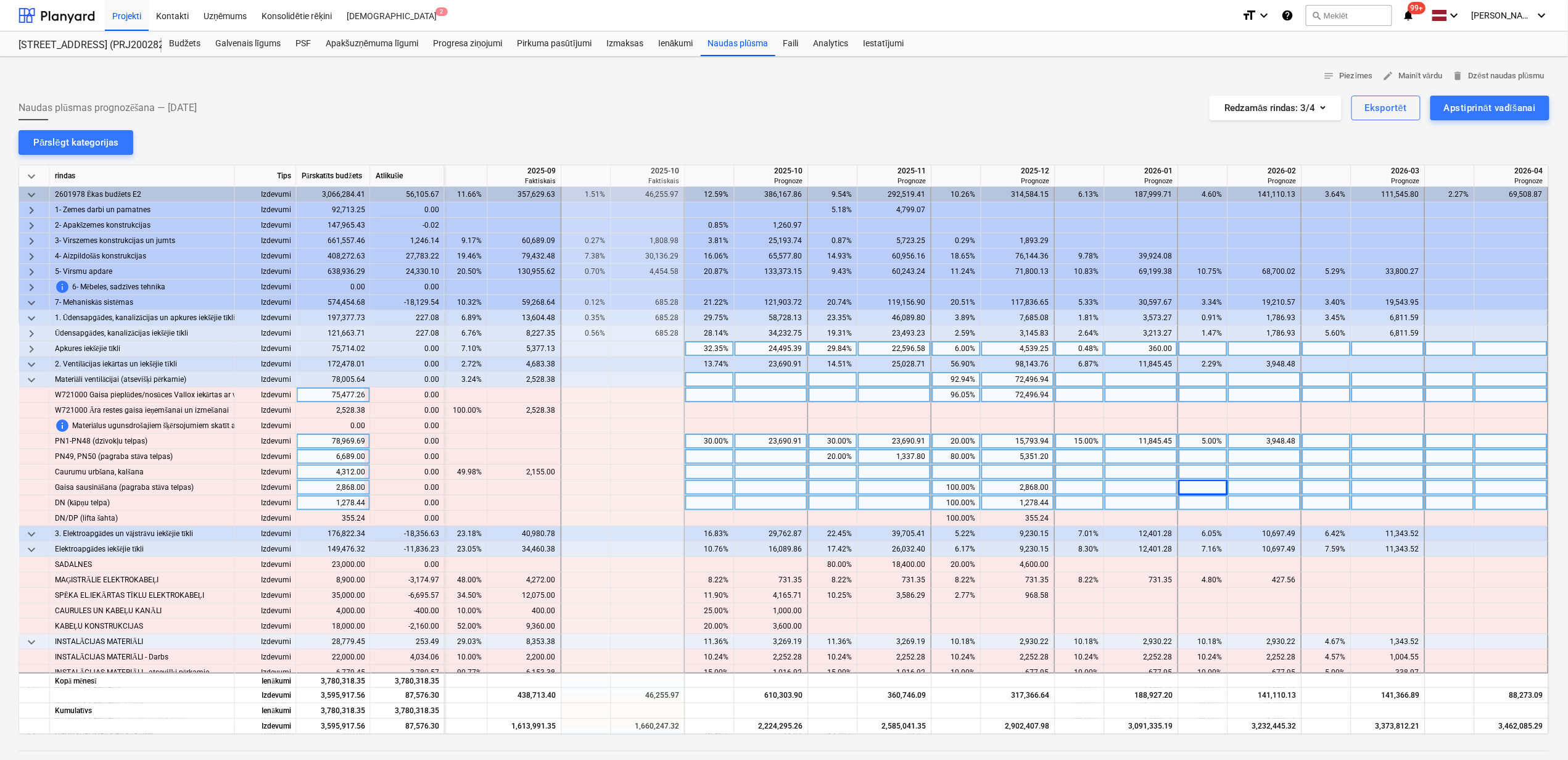
click at [33, 380] on span "keyboard_arrow_down" at bounding box center [31, 379] width 15 height 15
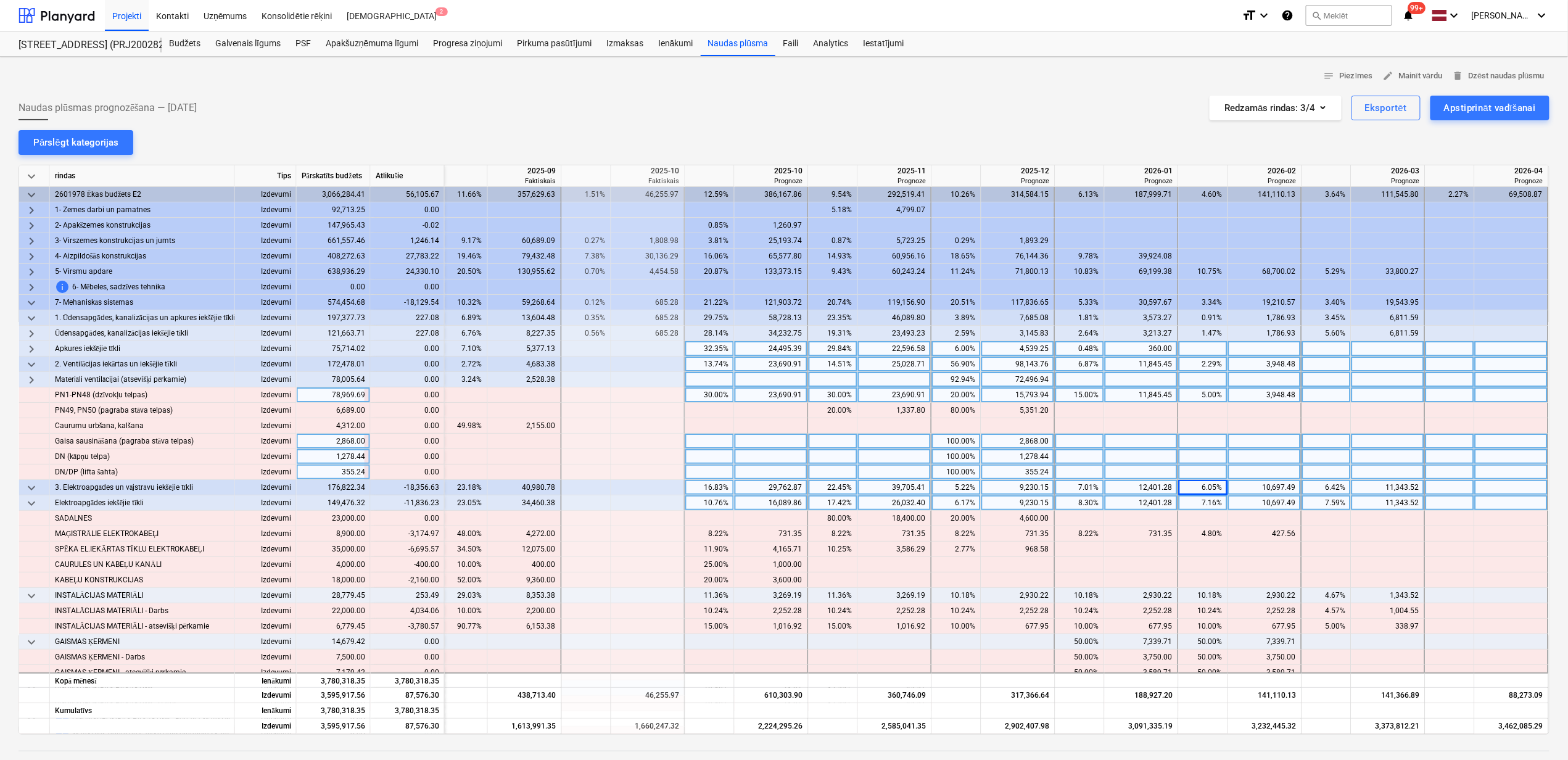
click at [32, 364] on span "keyboard_arrow_down" at bounding box center [31, 364] width 15 height 15
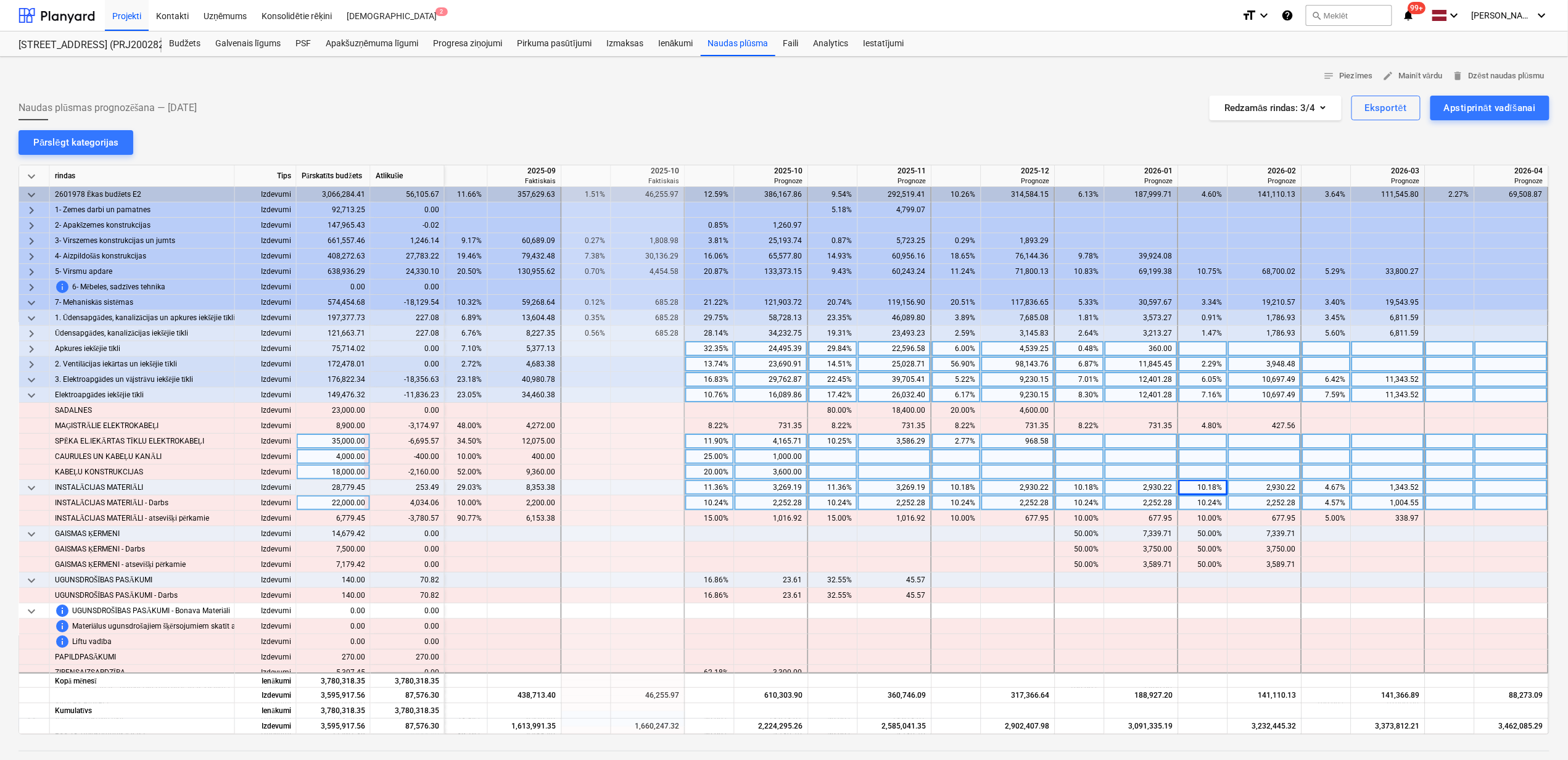
click at [943, 444] on div "2.77%" at bounding box center [956, 442] width 39 height 15
click at [820, 437] on div "10.25%" at bounding box center [833, 442] width 39 height 15
click at [829, 445] on div "10.25%" at bounding box center [833, 442] width 39 height 15
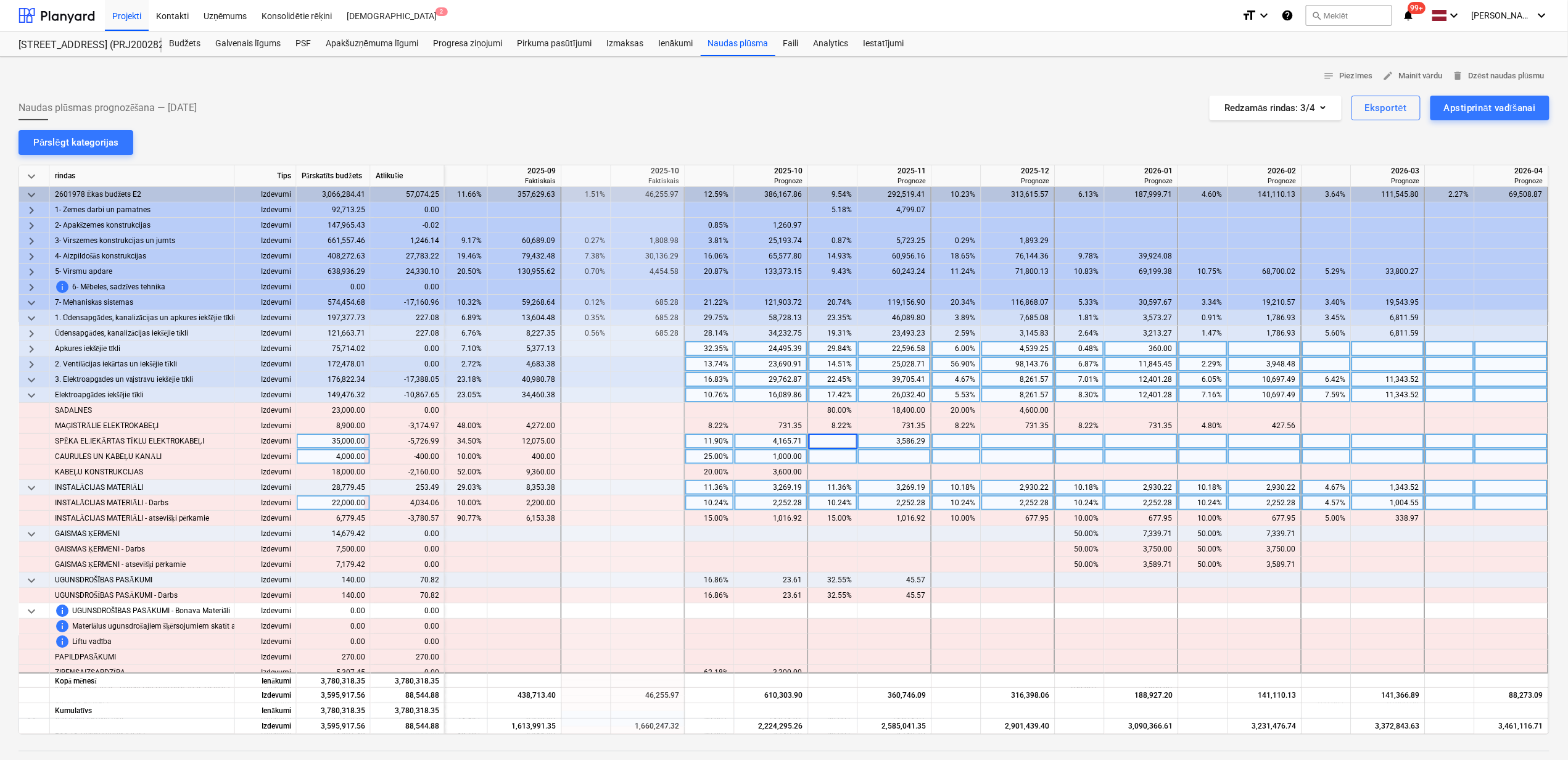
click at [735, 456] on div "1,000.00" at bounding box center [772, 457] width 74 height 15
click at [707, 447] on div "11.90%" at bounding box center [709, 442] width 39 height 15
drag, startPoint x: 749, startPoint y: 497, endPoint x: 763, endPoint y: 485, distance: 18.4
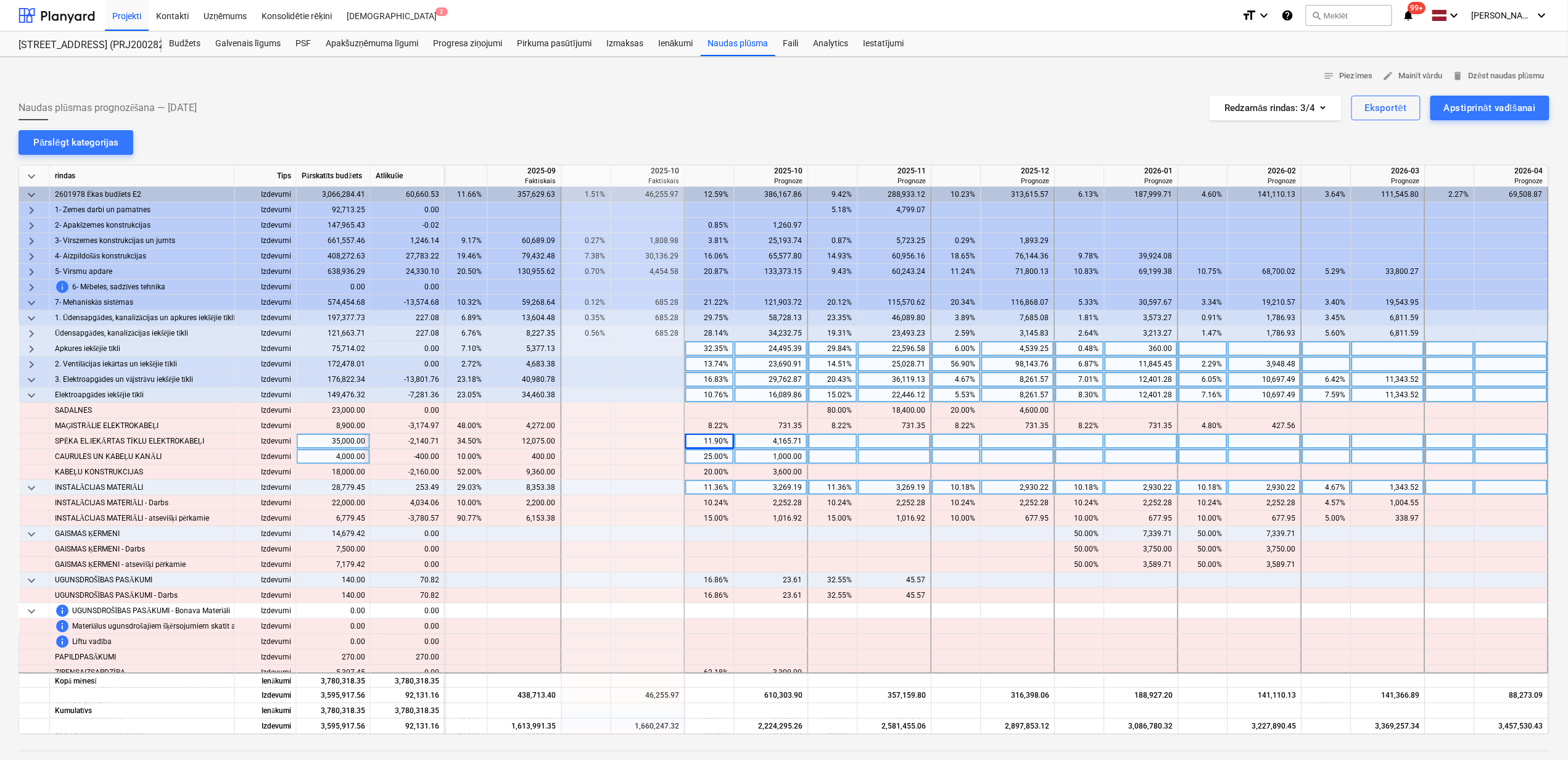
click at [750, 497] on div "2,252.28" at bounding box center [771, 503] width 63 height 15
click at [773, 438] on div "4,165.71" at bounding box center [771, 442] width 63 height 15
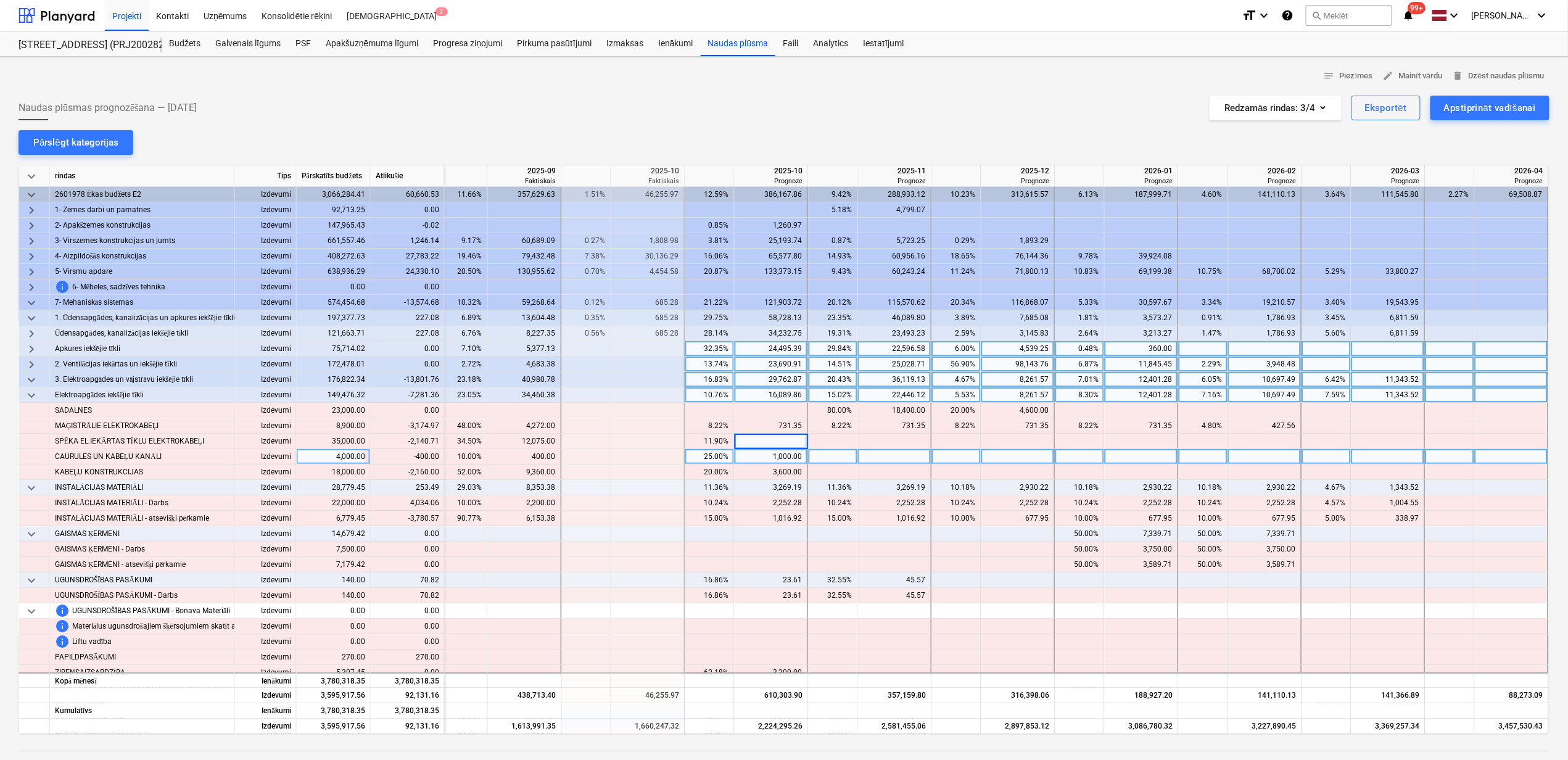
click at [714, 457] on div "25.00%" at bounding box center [709, 457] width 39 height 15
click at [766, 456] on div "1,000.00" at bounding box center [771, 457] width 63 height 15
type input "600"
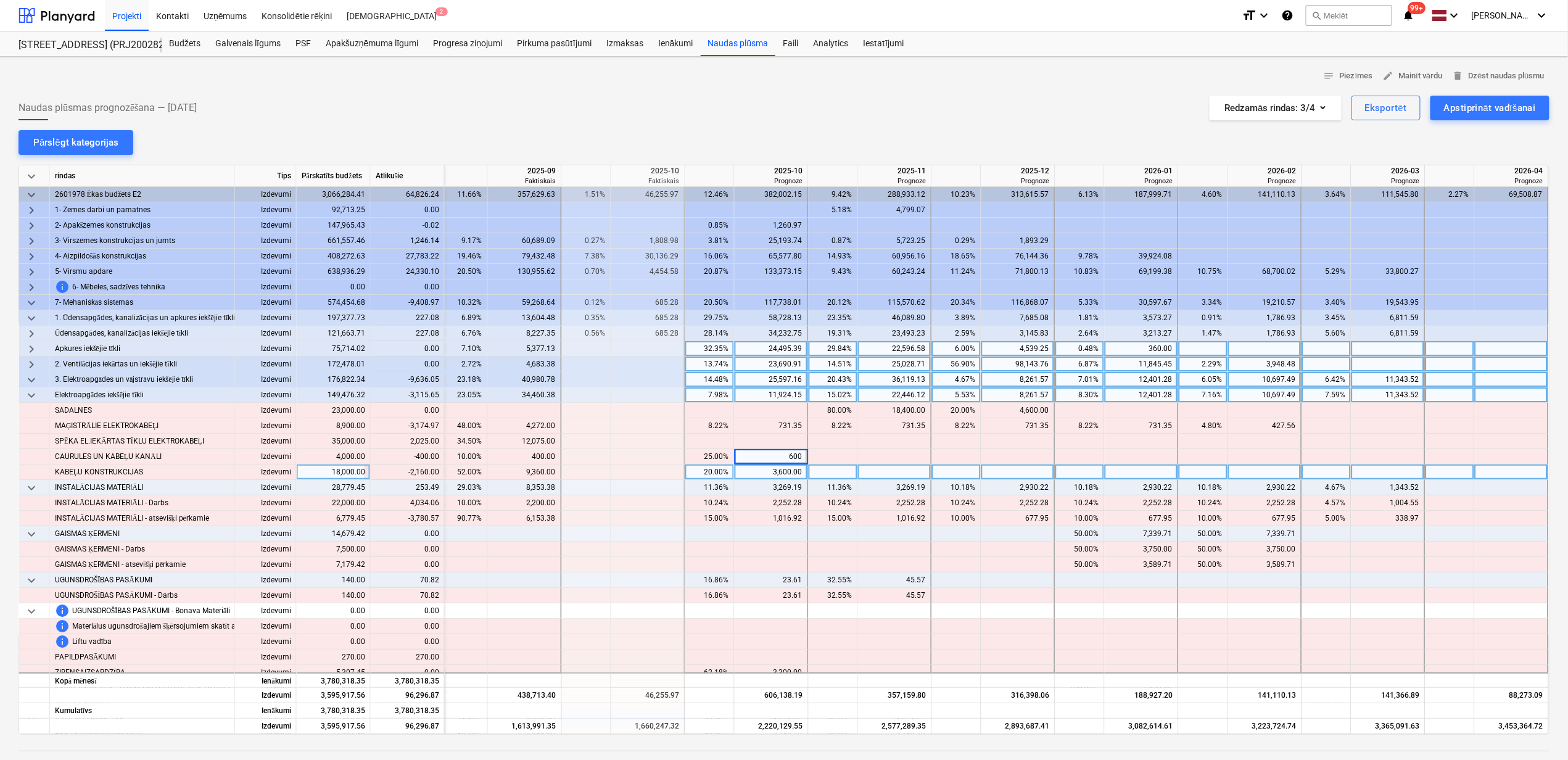
click at [712, 469] on div "20.00%" at bounding box center [709, 472] width 39 height 15
click at [713, 474] on div "20.00%" at bounding box center [709, 472] width 39 height 15
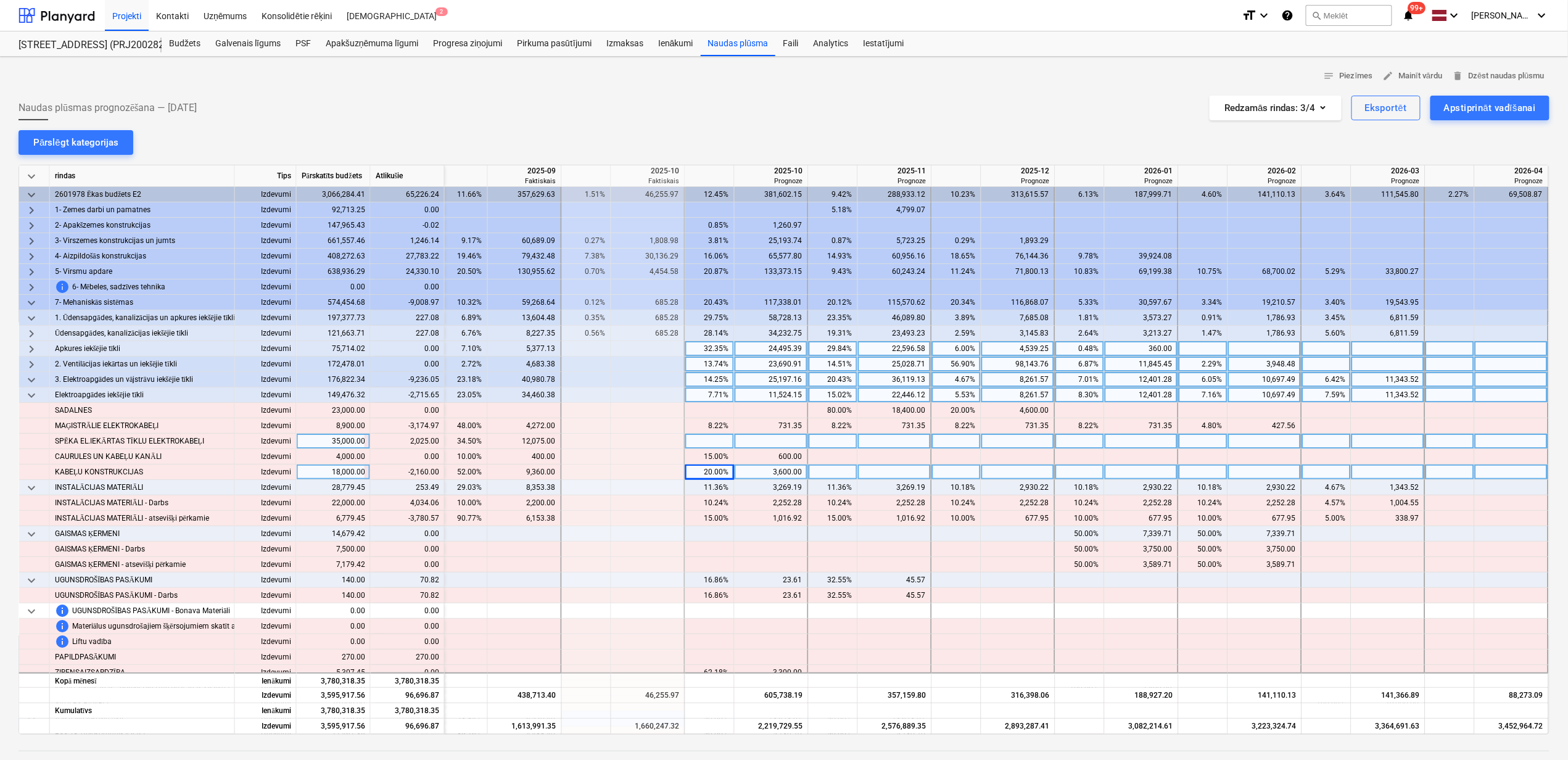
click at [778, 443] on div at bounding box center [772, 442] width 74 height 15
click at [761, 474] on div at bounding box center [772, 472] width 74 height 15
type input "1440"
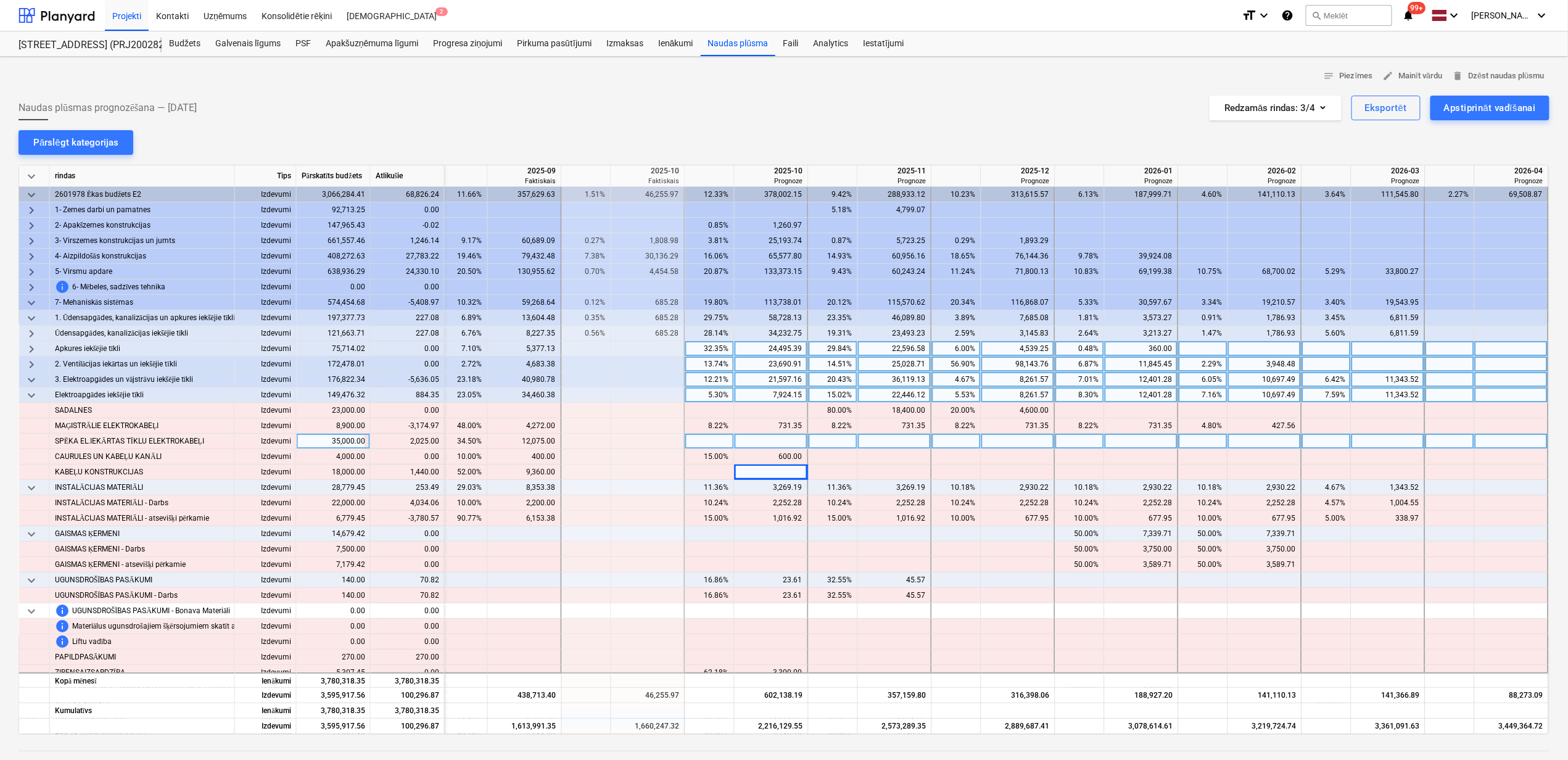
click at [771, 439] on div at bounding box center [772, 442] width 74 height 15
click at [773, 445] on div at bounding box center [772, 442] width 74 height 15
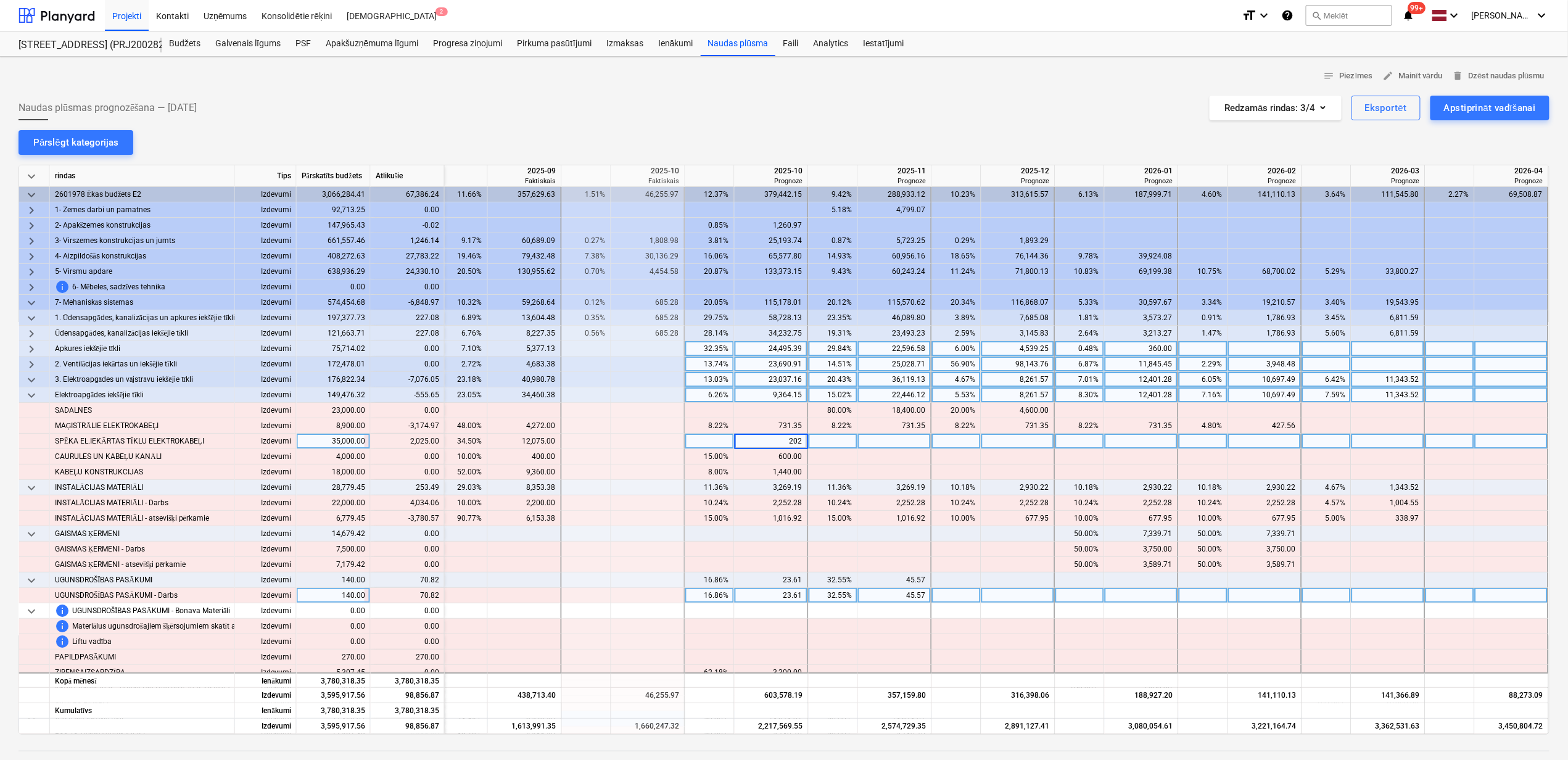
type input "2025"
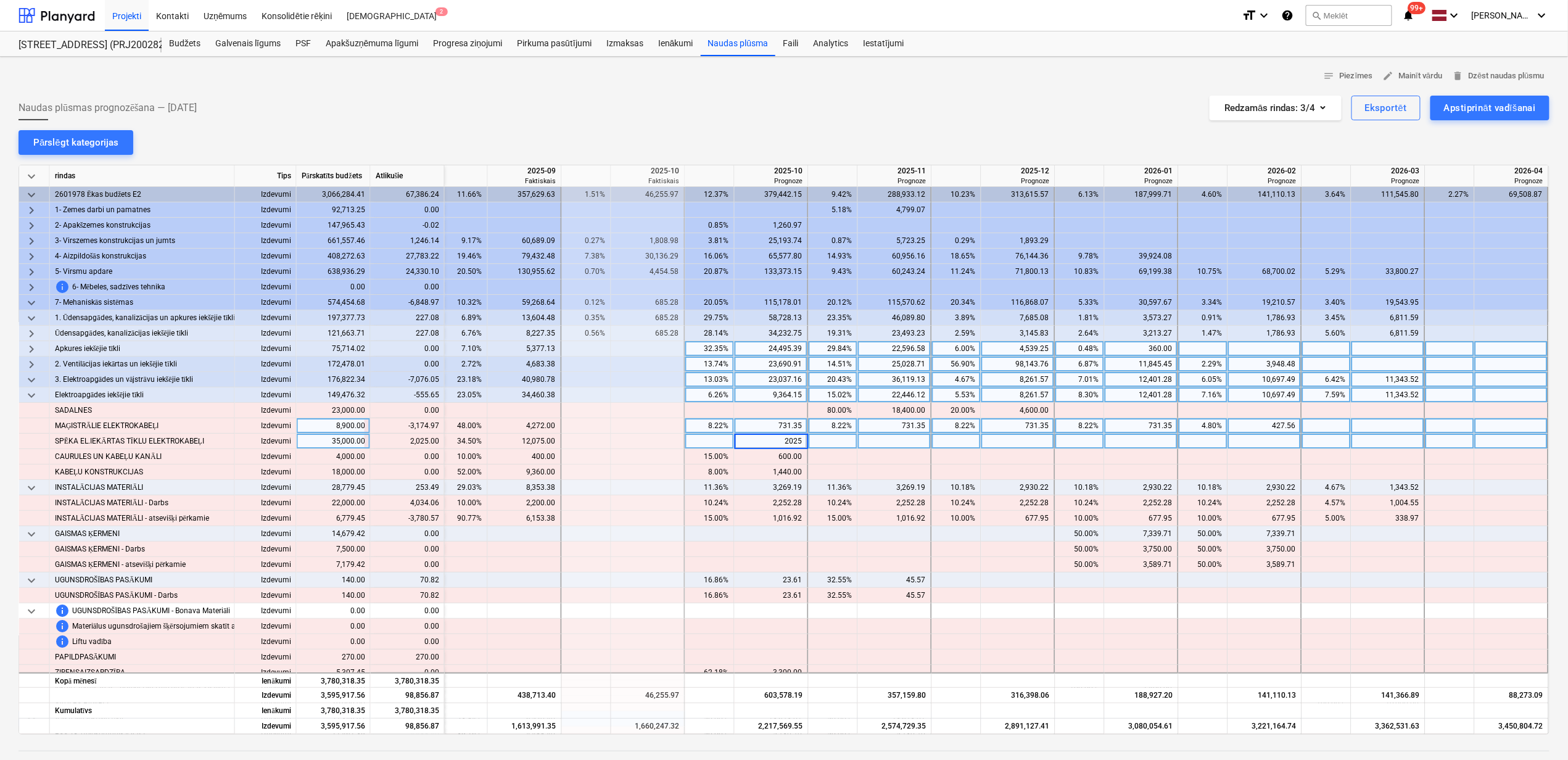
click at [1194, 421] on div "4.80%" at bounding box center [1203, 426] width 39 height 15
click at [1196, 428] on div "4.80%" at bounding box center [1203, 426] width 39 height 15
click at [1082, 432] on div "8.22%" at bounding box center [1079, 426] width 39 height 15
click at [1079, 427] on div "8.22%" at bounding box center [1079, 426] width 39 height 15
click at [963, 432] on div "8.22%" at bounding box center [956, 426] width 39 height 15
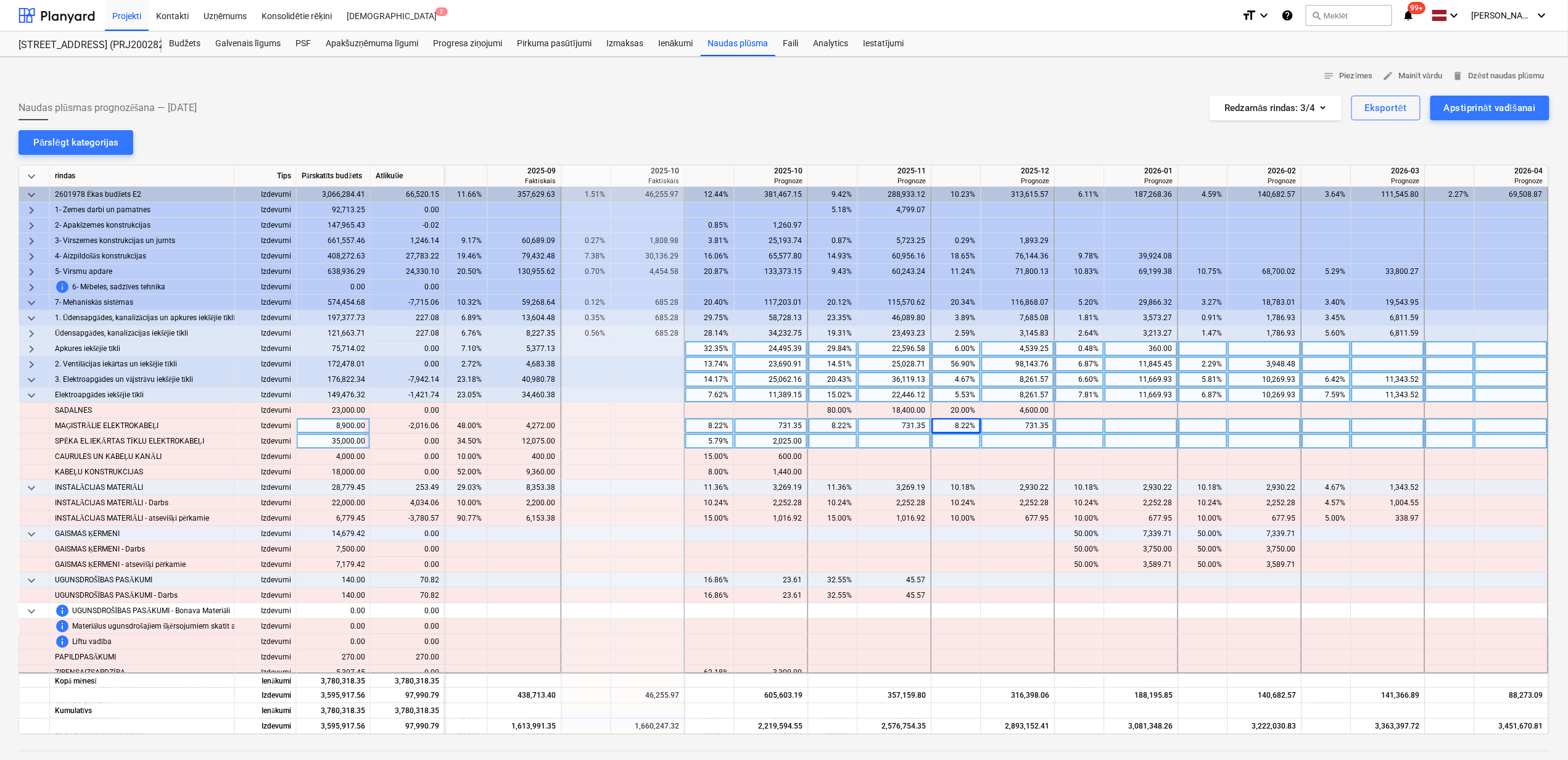
click at [961, 430] on div "8.22%" at bounding box center [956, 426] width 39 height 15
click at [834, 429] on div "8.22%" at bounding box center [833, 426] width 39 height 15
click at [703, 423] on div "8.22%" at bounding box center [709, 426] width 39 height 15
click at [702, 425] on div "8.22%" at bounding box center [709, 426] width 39 height 15
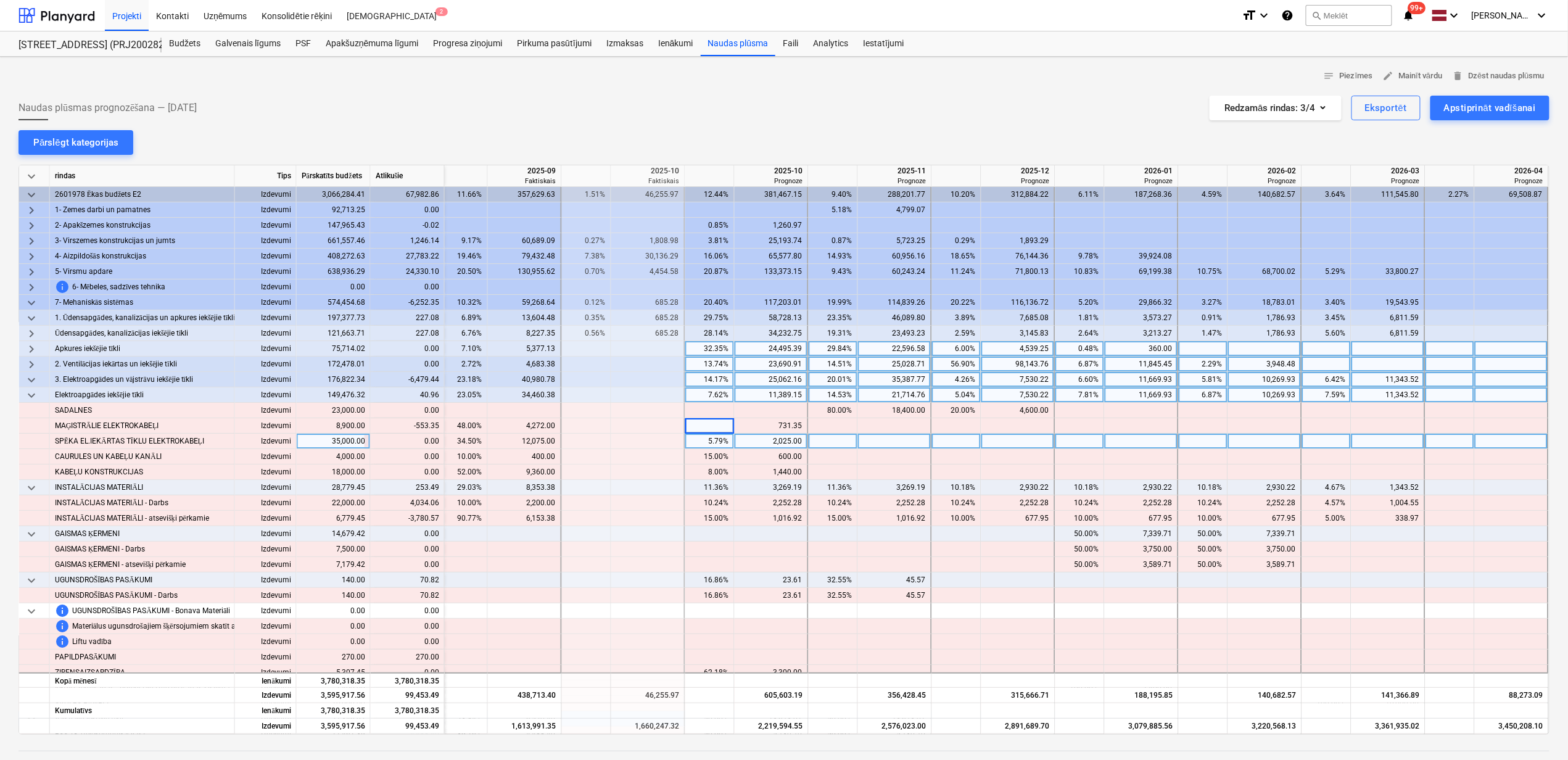
click at [767, 435] on div "2,025.00" at bounding box center [771, 442] width 63 height 15
click at [770, 425] on div at bounding box center [772, 426] width 74 height 15
type input "178"
click at [852, 437] on div at bounding box center [833, 442] width 49 height 15
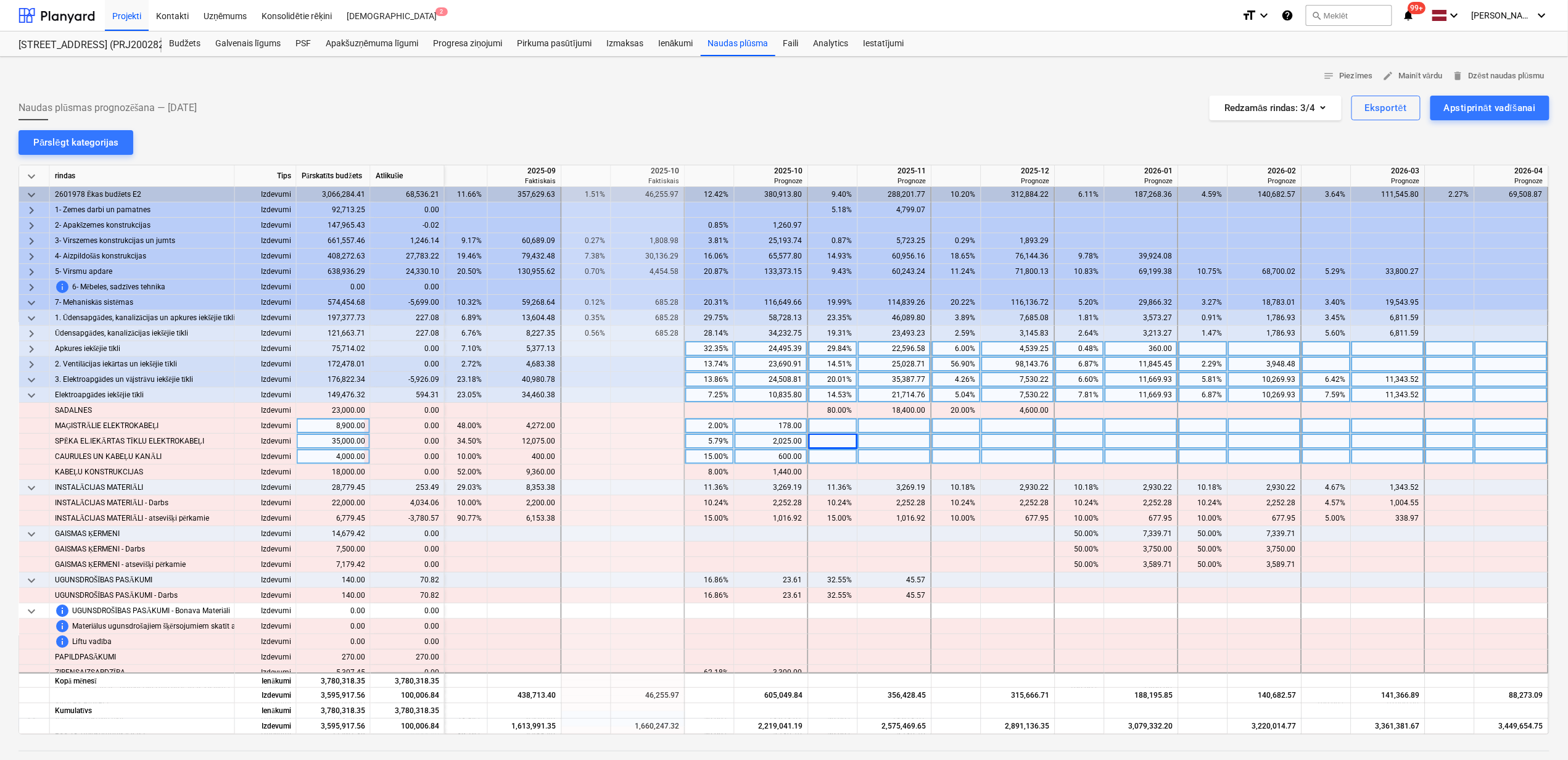
click at [879, 452] on div at bounding box center [895, 457] width 74 height 15
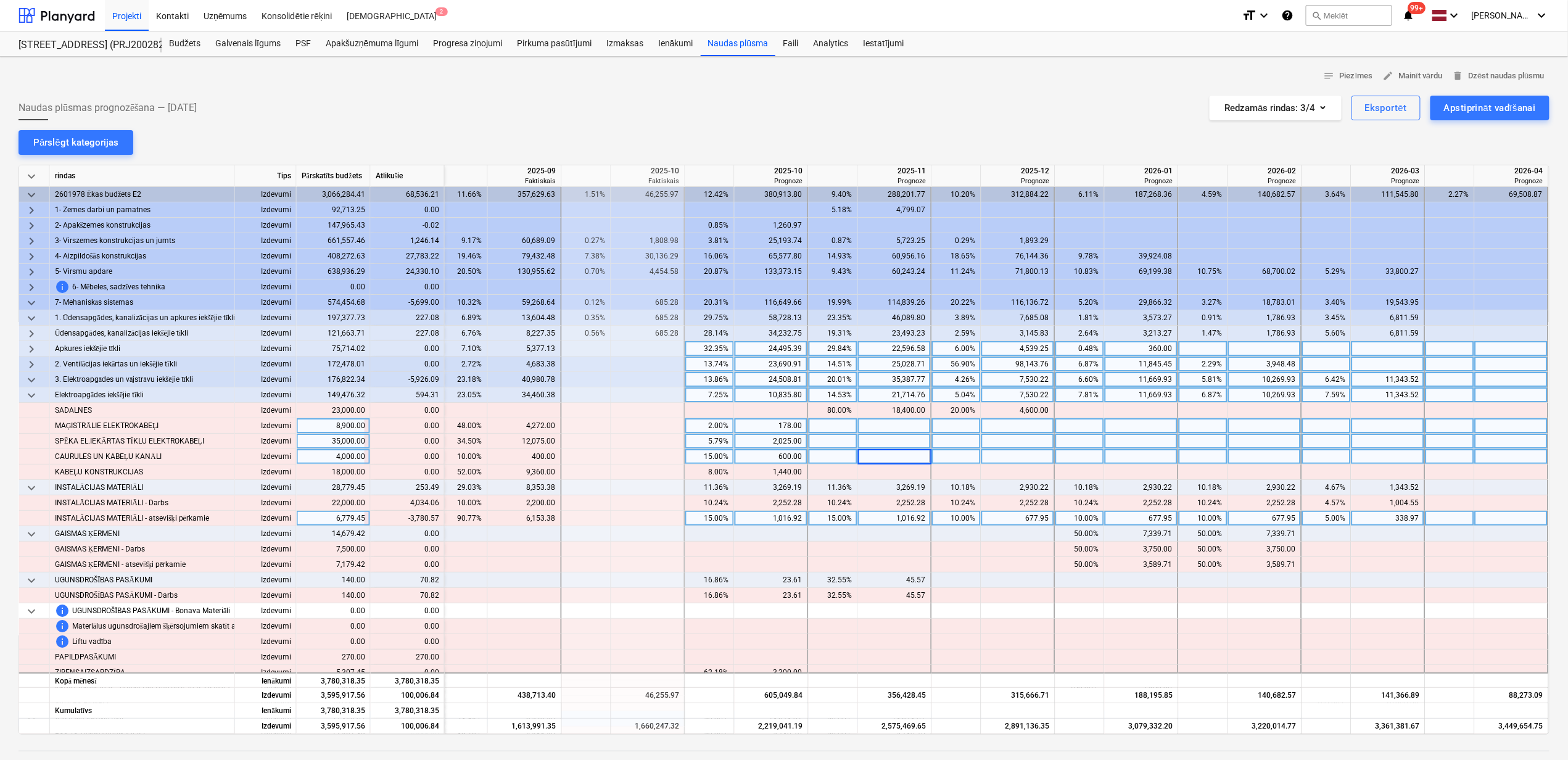
click at [1316, 522] on div "5.00%" at bounding box center [1326, 518] width 39 height 15
click at [1200, 524] on div "10.00%" at bounding box center [1203, 518] width 39 height 15
click at [1194, 519] on div "10.00%" at bounding box center [1203, 518] width 39 height 15
click at [1056, 522] on div "10.00%" at bounding box center [1080, 518] width 49 height 15
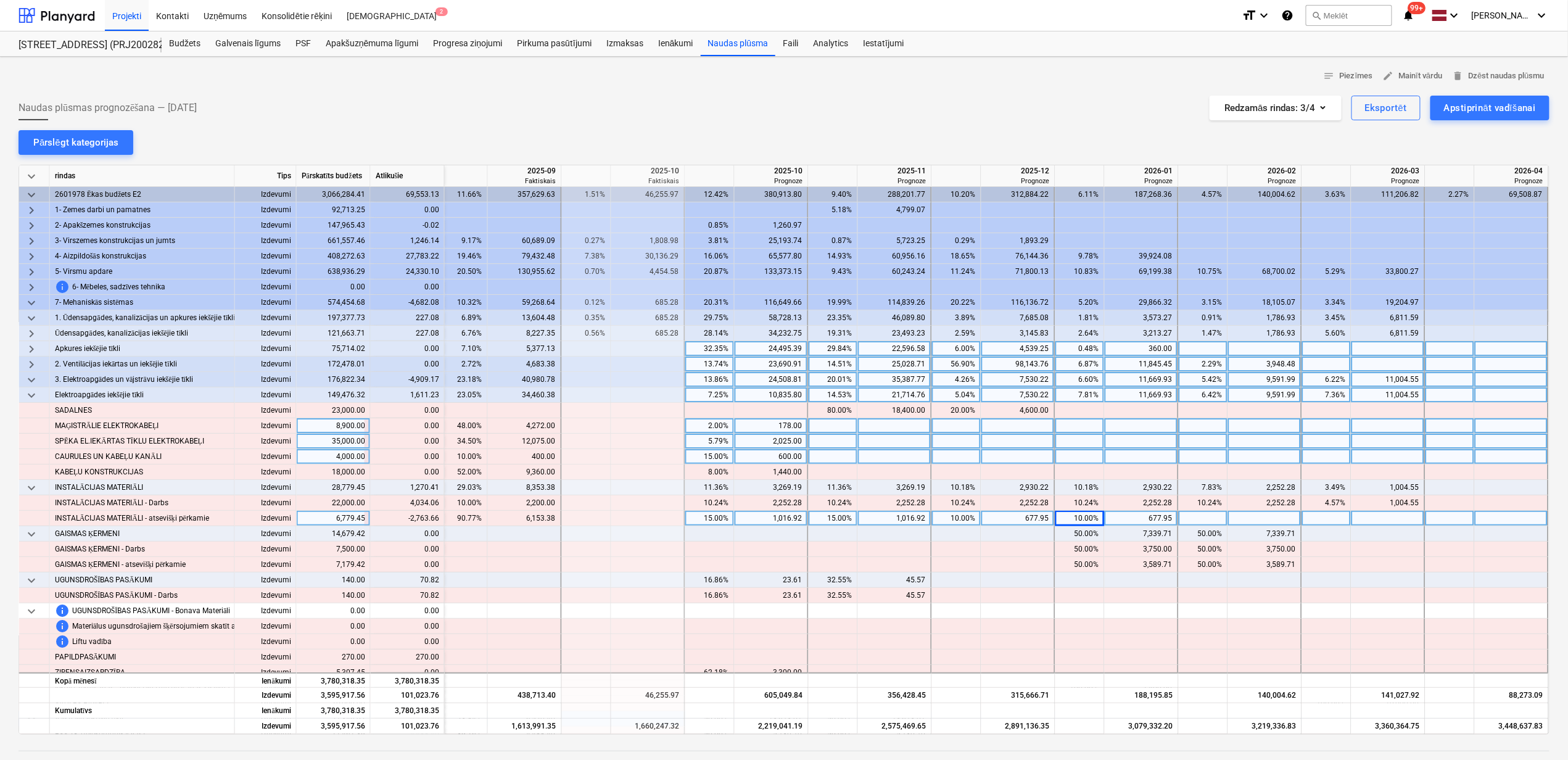
click at [1056, 521] on div "10.00%" at bounding box center [1080, 518] width 49 height 15
click at [946, 518] on div "10.00%" at bounding box center [956, 518] width 39 height 15
click at [832, 523] on div "15.00%" at bounding box center [833, 518] width 39 height 15
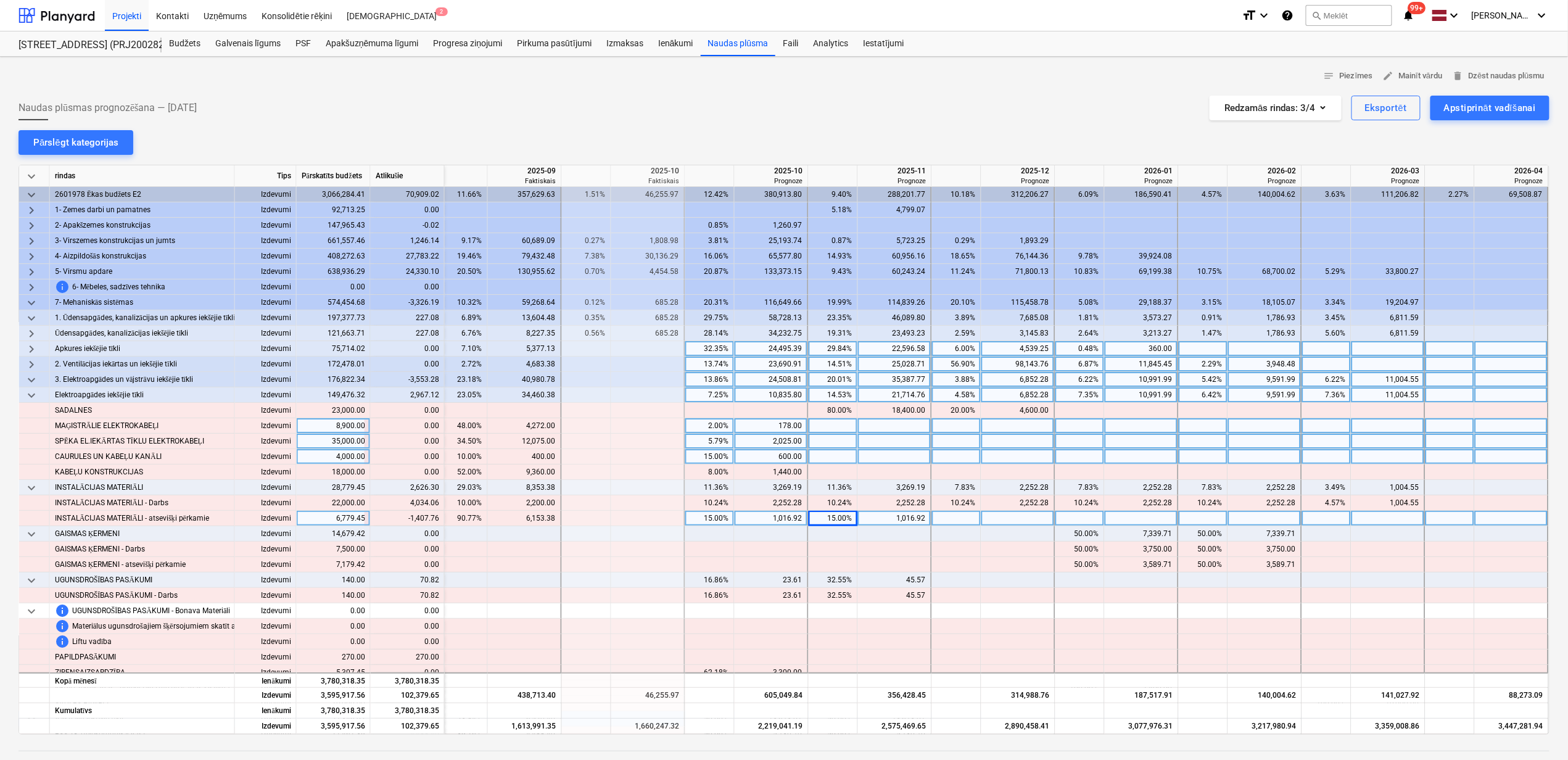
click at [834, 518] on div "15.00%" at bounding box center [833, 518] width 39 height 15
click at [716, 517] on div "15.00%" at bounding box center [709, 518] width 39 height 15
click at [712, 522] on div "15.00%" at bounding box center [709, 518] width 39 height 15
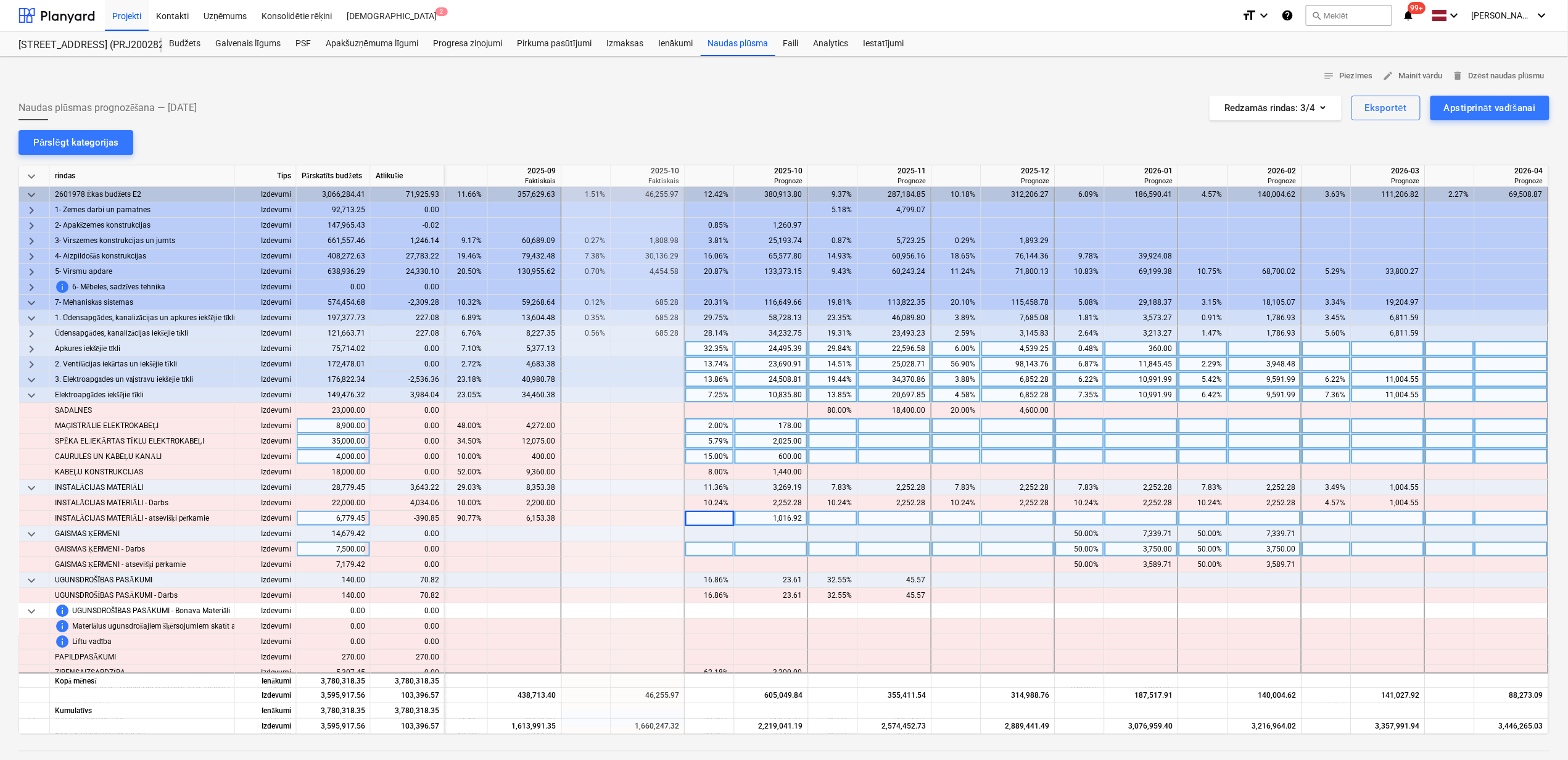
click at [795, 543] on div "keyboard_arrow_down rindas Tips Pārskatīts budžets Atlikušie 2025-08 Faktiskais…" at bounding box center [784, 449] width 1531 height 570
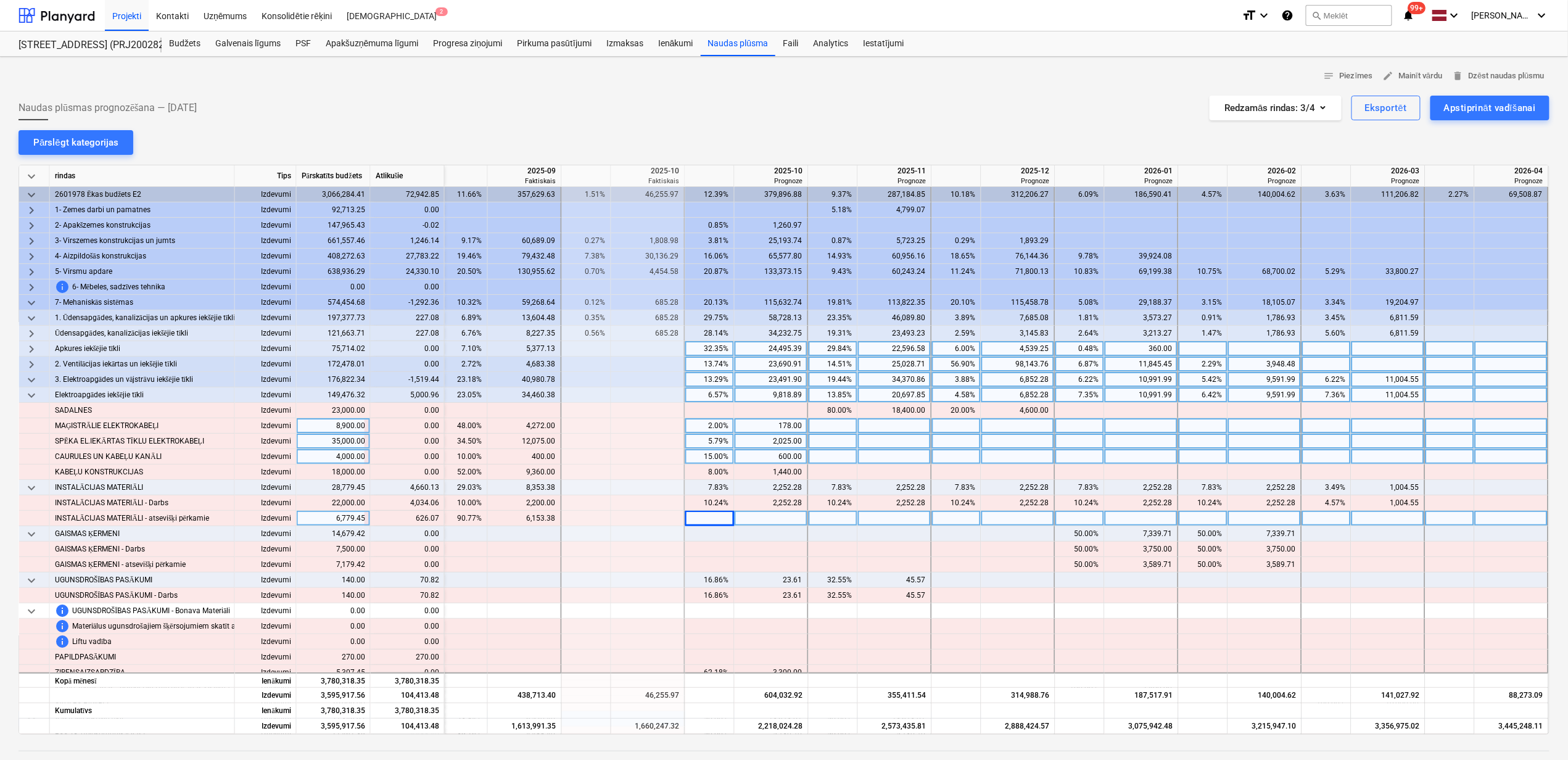
click at [773, 518] on div at bounding box center [772, 518] width 74 height 15
type input "626.07"
click at [860, 541] on div at bounding box center [895, 534] width 74 height 15
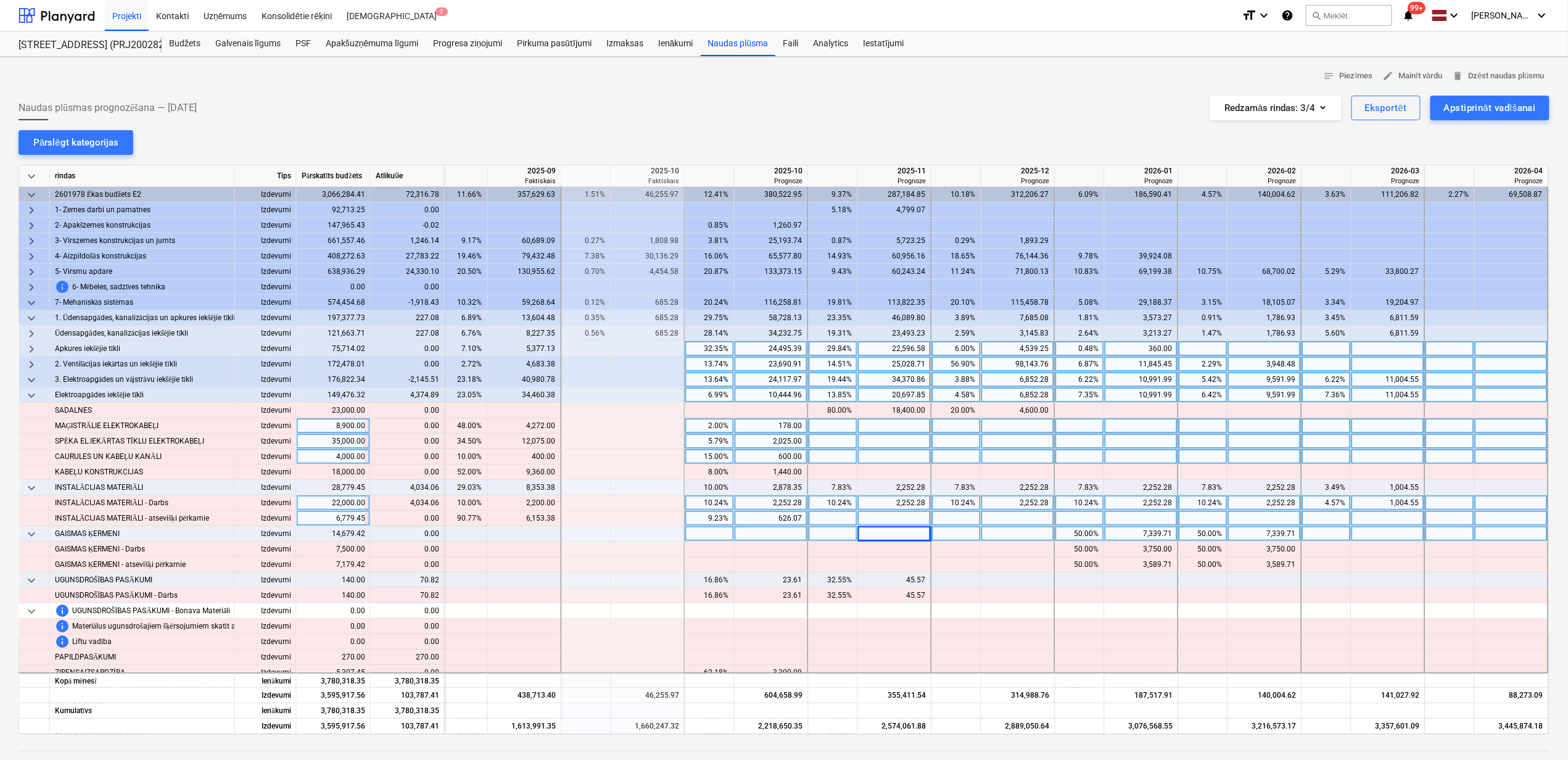
click at [1311, 499] on div "4.57%" at bounding box center [1326, 503] width 39 height 15
click at [1205, 506] on div "10.24%" at bounding box center [1203, 503] width 39 height 15
click at [1204, 502] on div "10.24%" at bounding box center [1203, 503] width 39 height 15
click at [1086, 523] on div at bounding box center [1080, 518] width 49 height 15
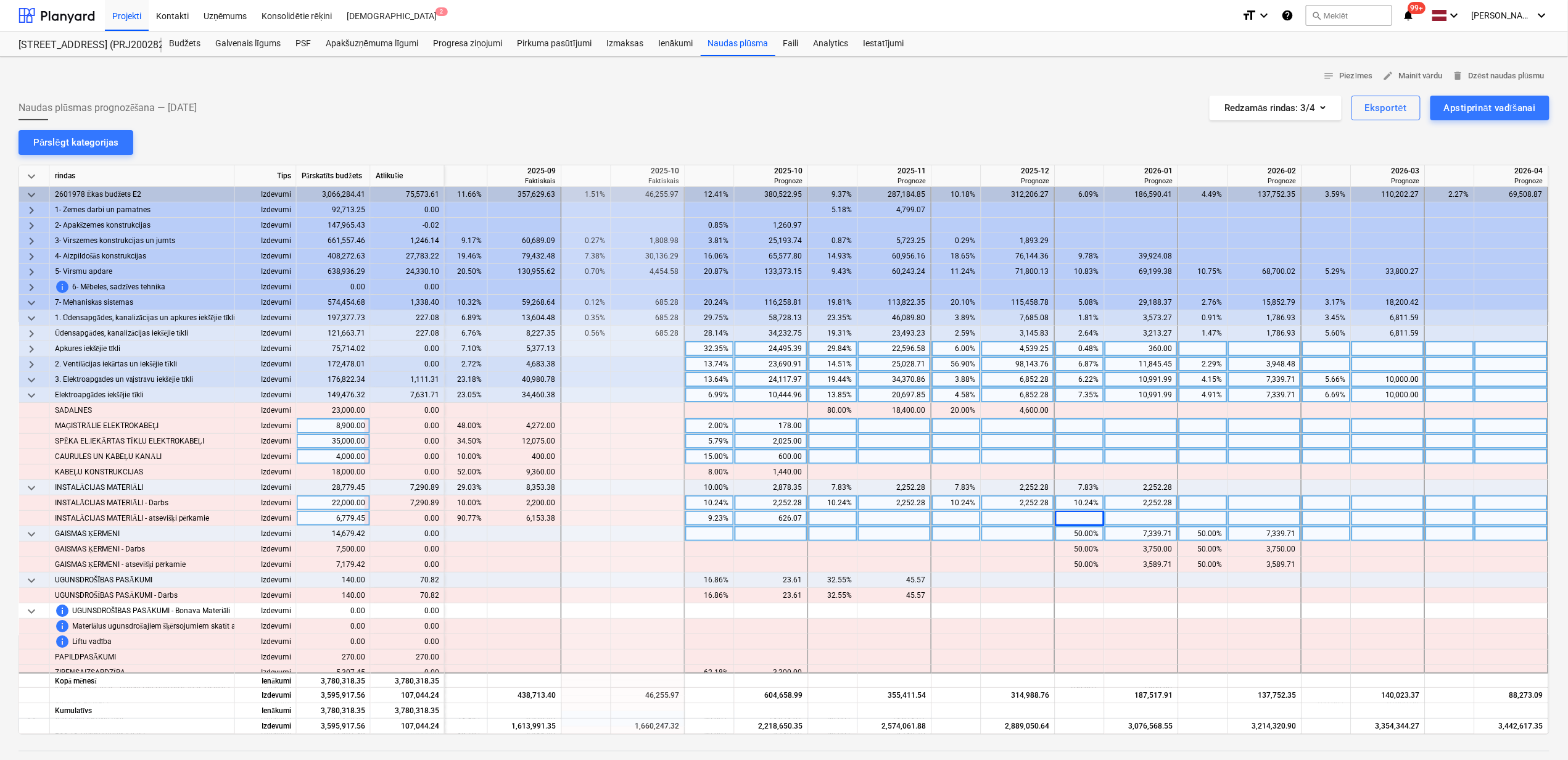
click at [709, 508] on div "10.24%" at bounding box center [709, 503] width 39 height 15
type input "20"
click at [837, 507] on div "10.24%" at bounding box center [833, 503] width 39 height 15
type input "20"
click at [948, 505] on div "10.24%" at bounding box center [956, 503] width 39 height 15
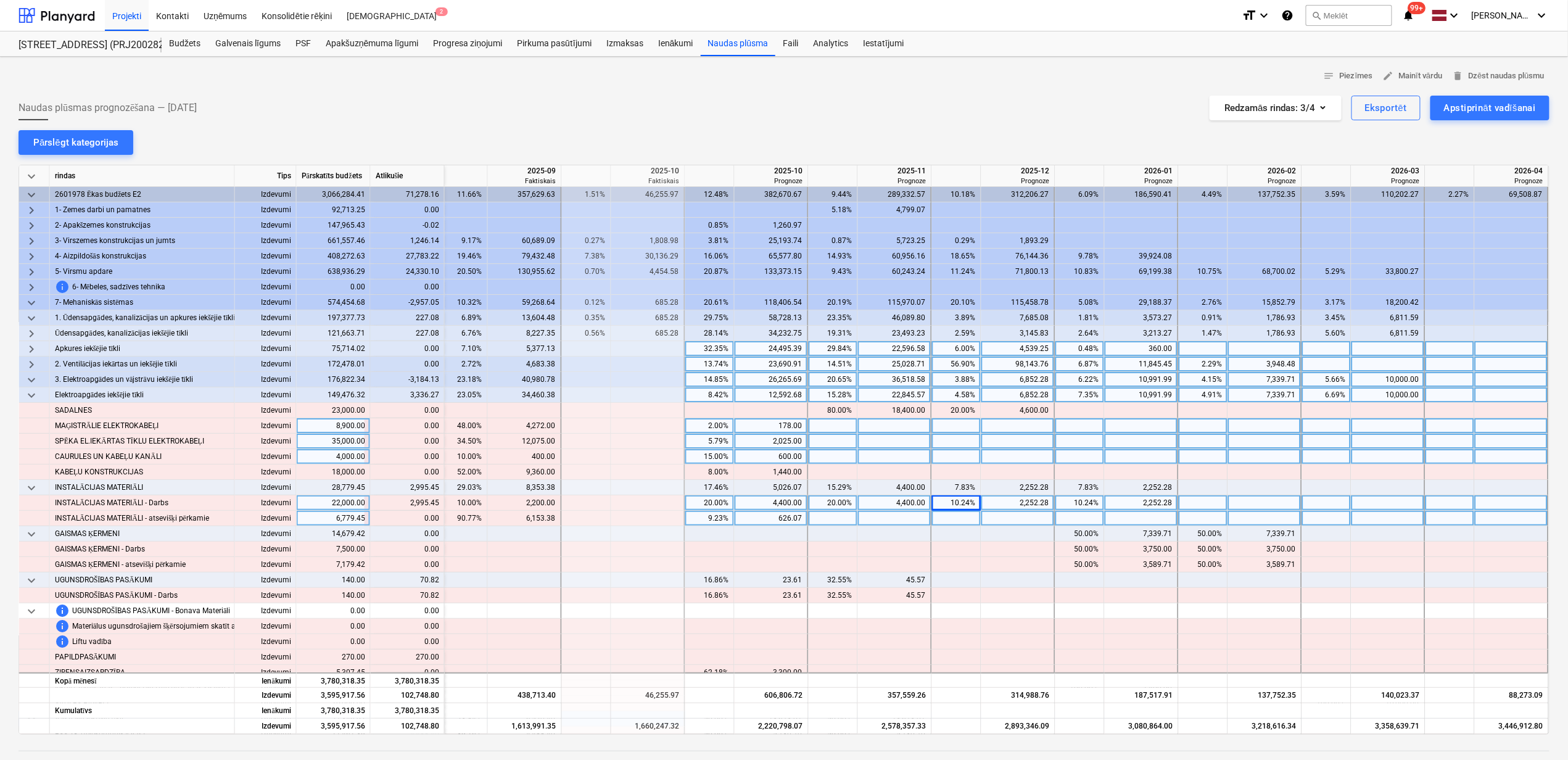
click at [946, 503] on div "10.24%" at bounding box center [956, 503] width 39 height 15
type input "20"
click at [1030, 518] on div at bounding box center [1019, 518] width 74 height 15
click at [1106, 501] on div "2,252.28" at bounding box center [1142, 503] width 74 height 15
type input "847.72"
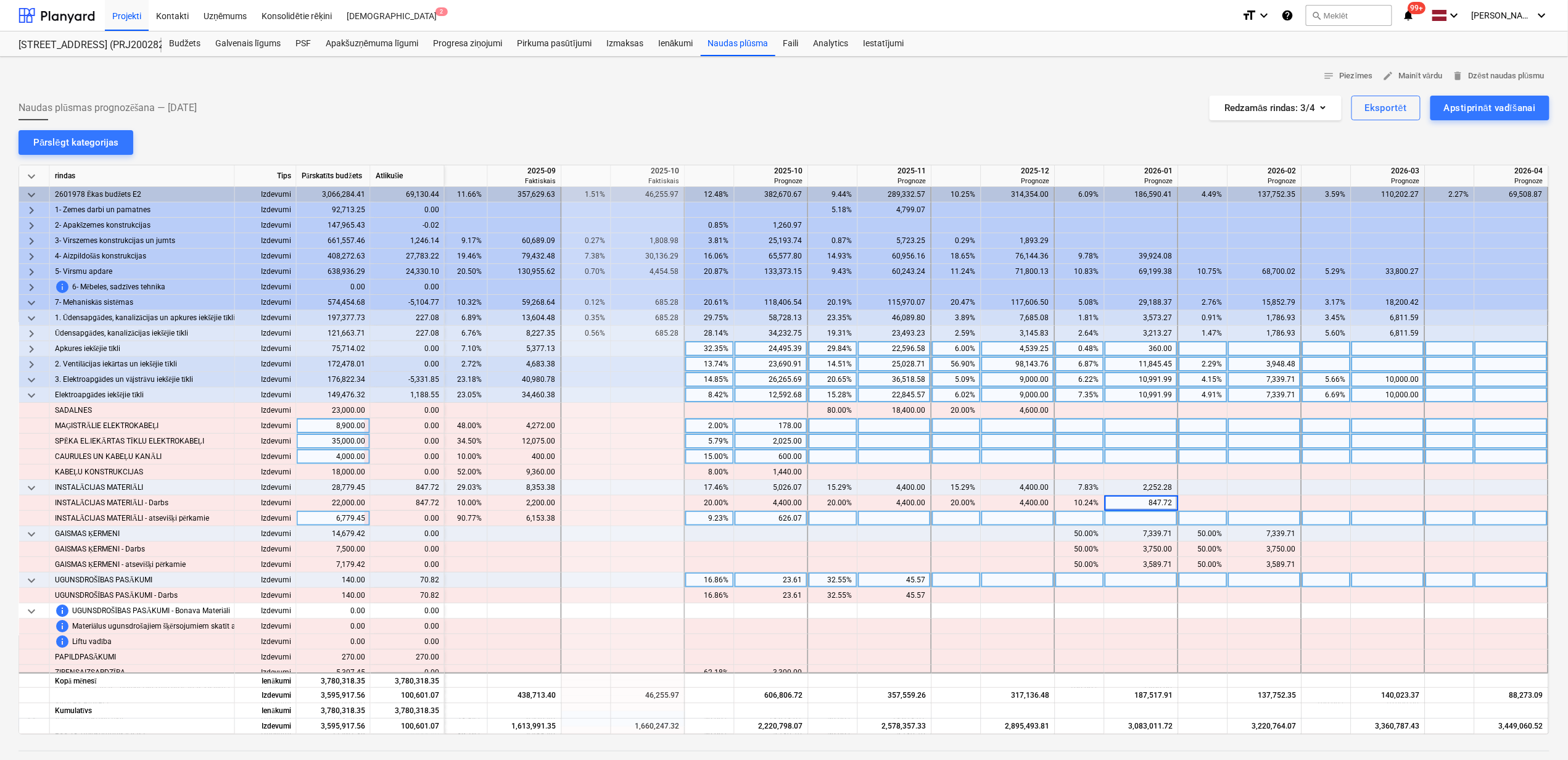
click at [562, 573] on div at bounding box center [586, 580] width 49 height 15
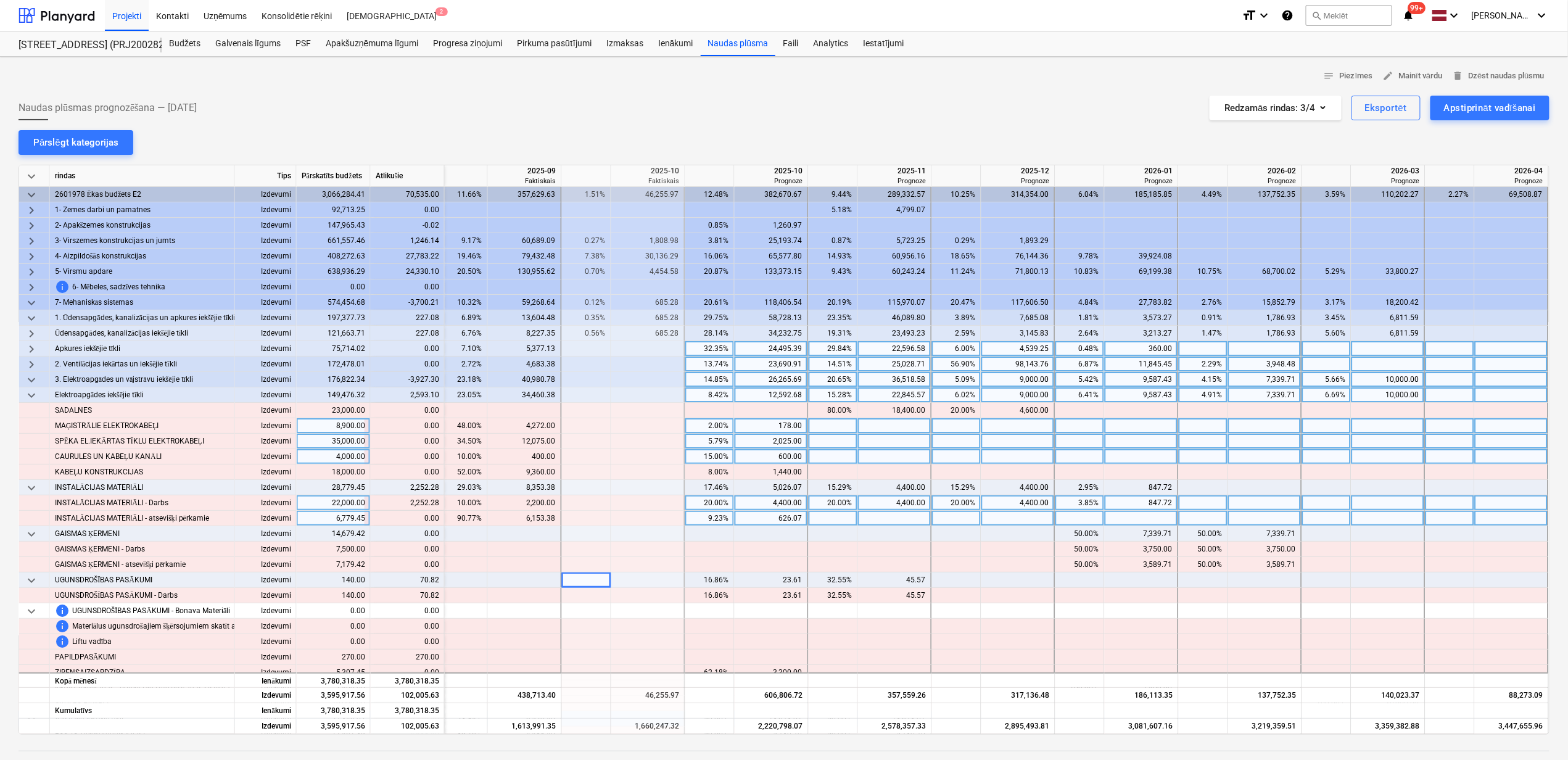
click at [1081, 505] on div "3.85%" at bounding box center [1079, 503] width 39 height 15
click at [1244, 499] on div at bounding box center [1265, 503] width 74 height 15
click at [1147, 503] on div at bounding box center [1142, 503] width 74 height 15
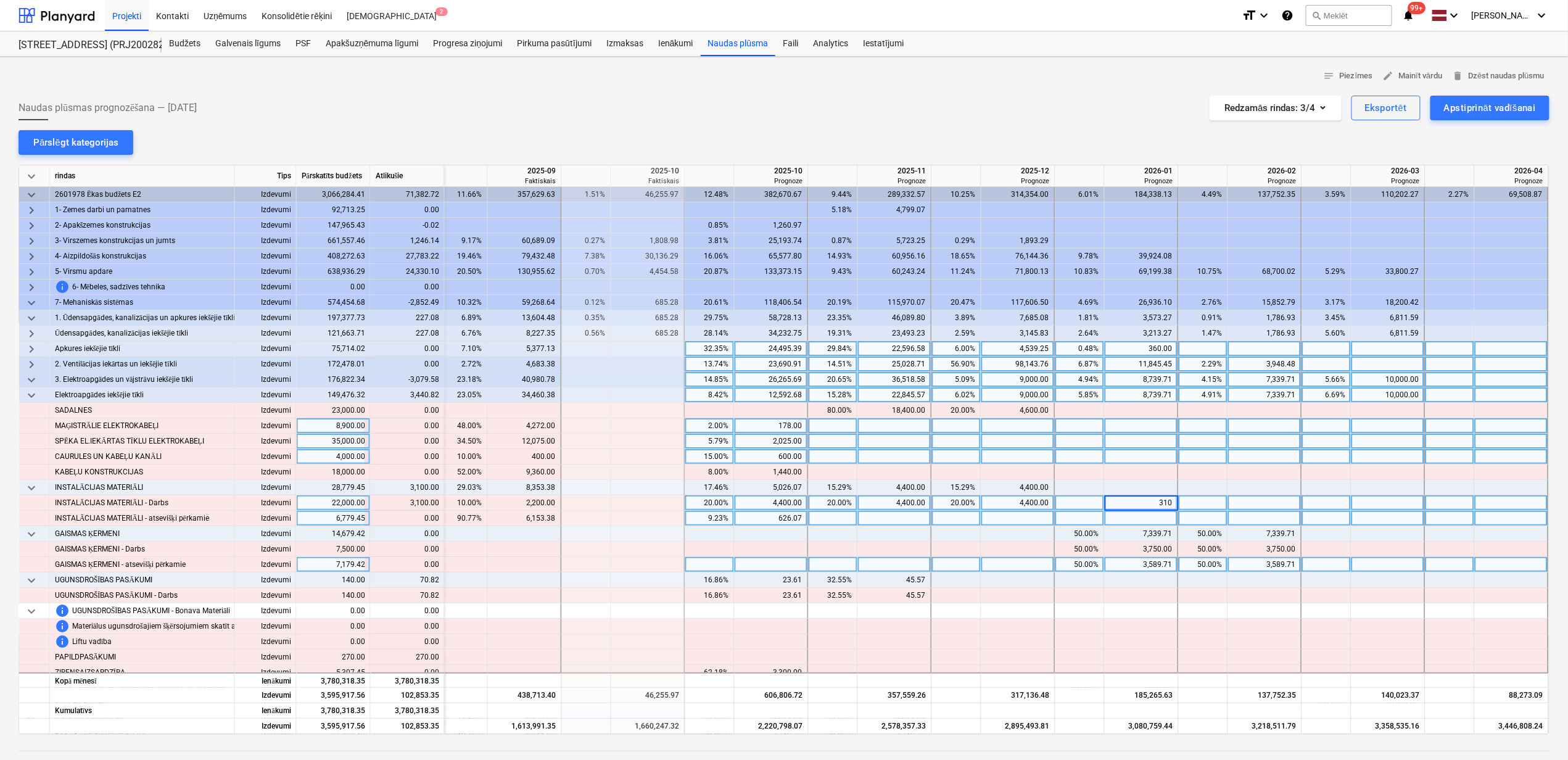
type input "3100"
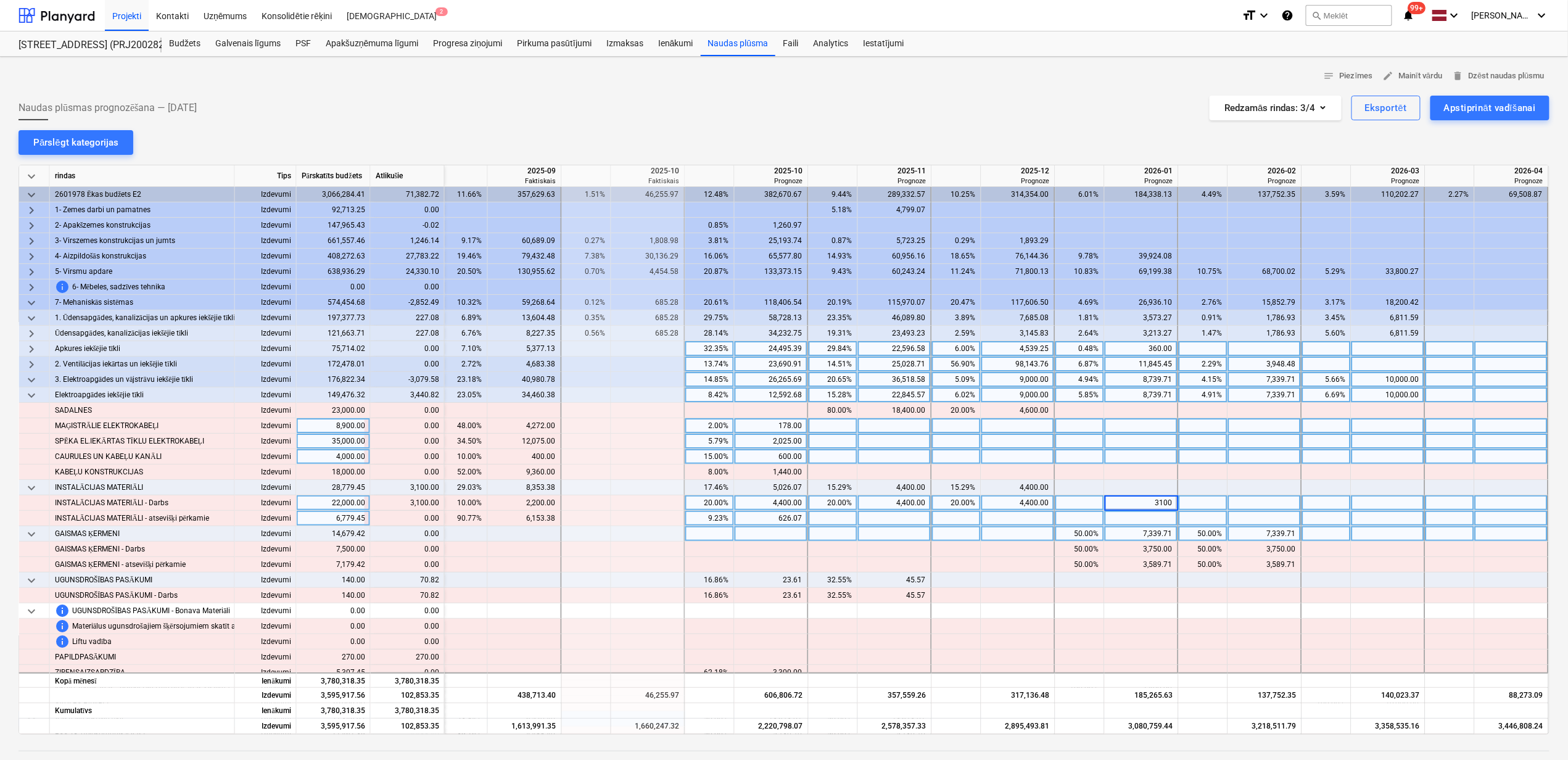
click at [539, 540] on div at bounding box center [525, 534] width 74 height 15
click at [27, 395] on span "keyboard_arrow_down" at bounding box center [31, 395] width 15 height 15
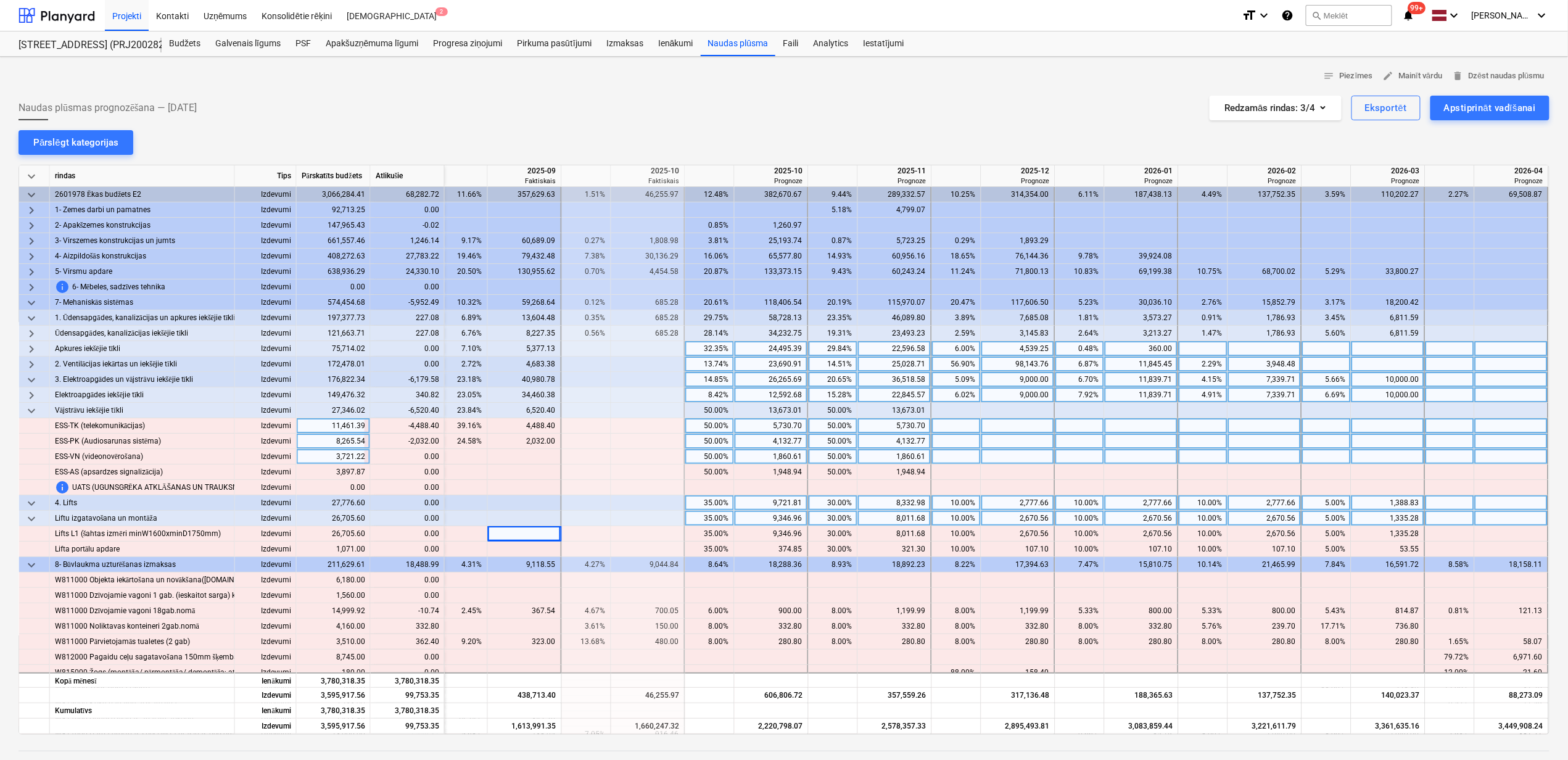
click at [27, 395] on span "keyboard_arrow_right" at bounding box center [31, 395] width 15 height 15
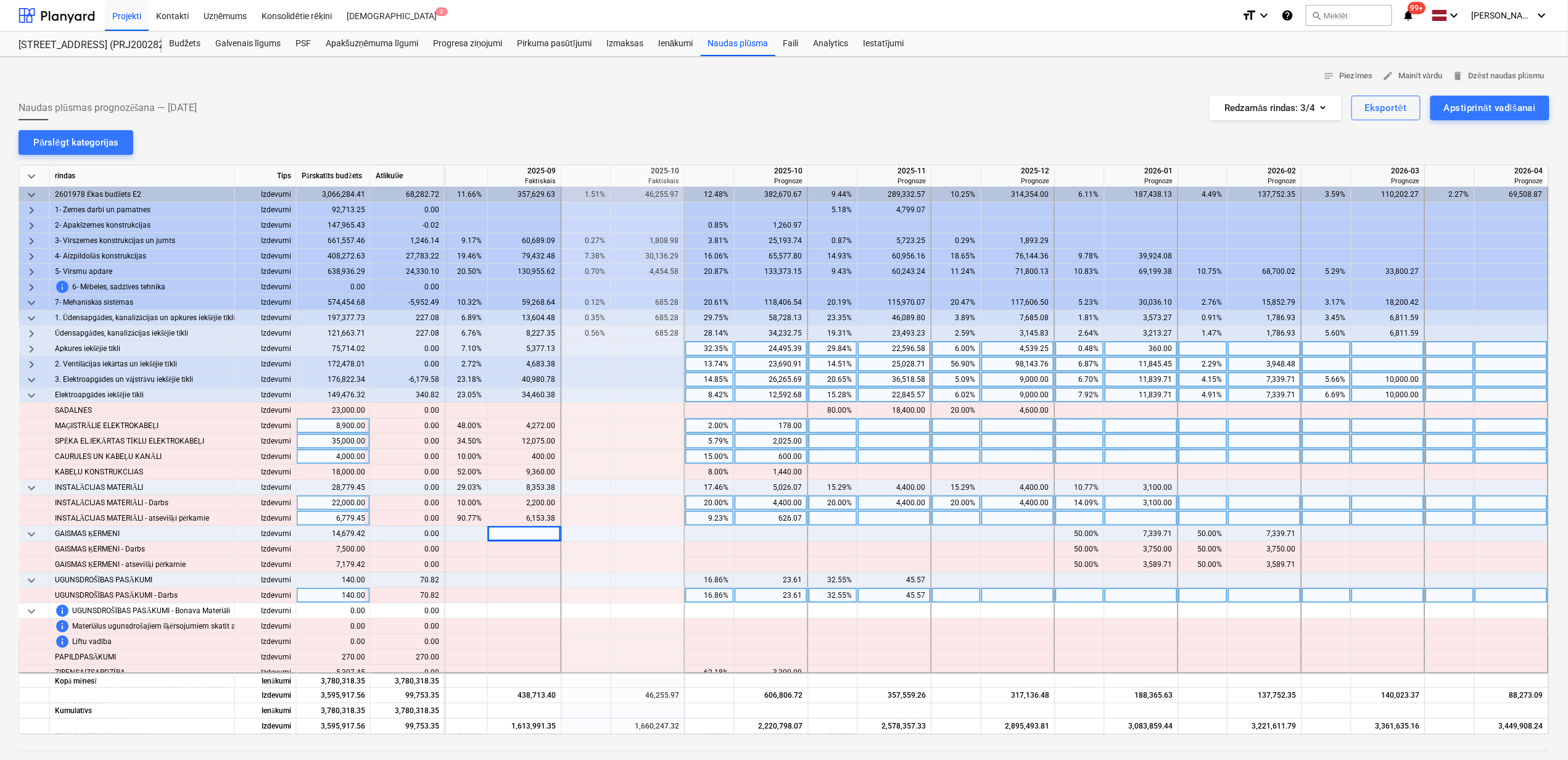
click at [832, 596] on div "32.55%" at bounding box center [833, 595] width 39 height 15
click at [721, 597] on div "16.86%" at bounding box center [709, 595] width 39 height 15
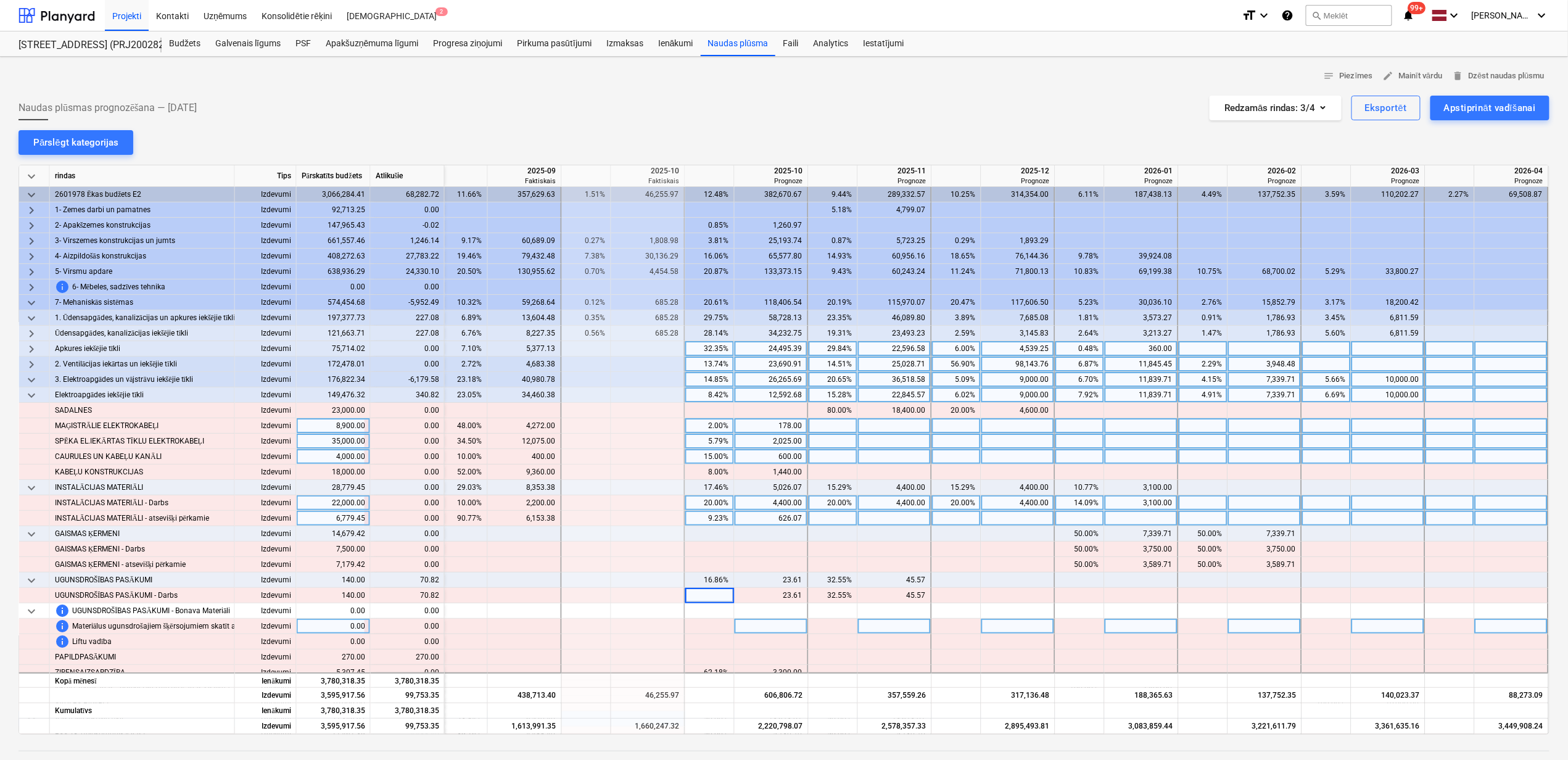
click at [756, 627] on div at bounding box center [772, 626] width 74 height 15
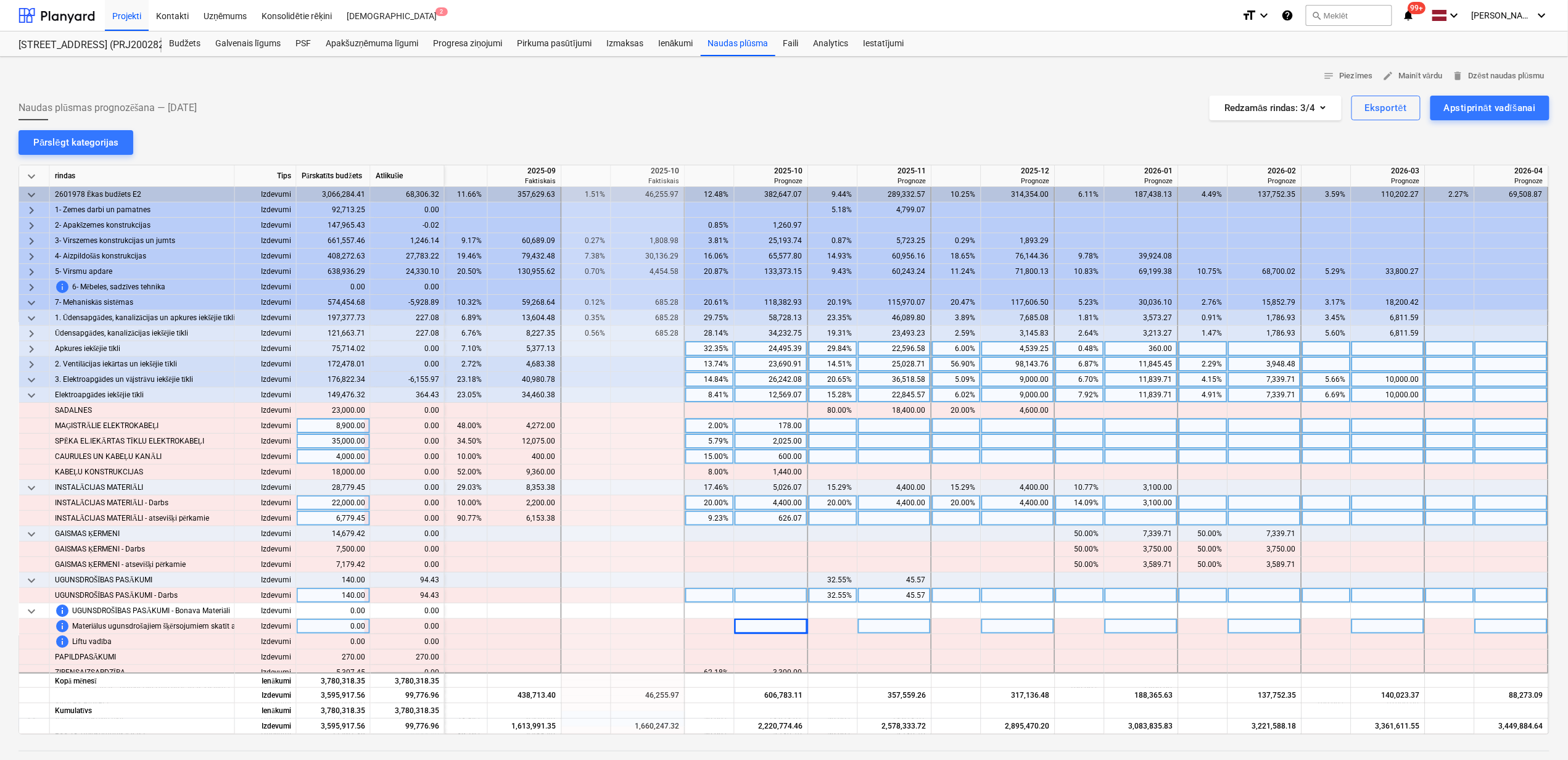
click at [753, 595] on div at bounding box center [772, 595] width 74 height 15
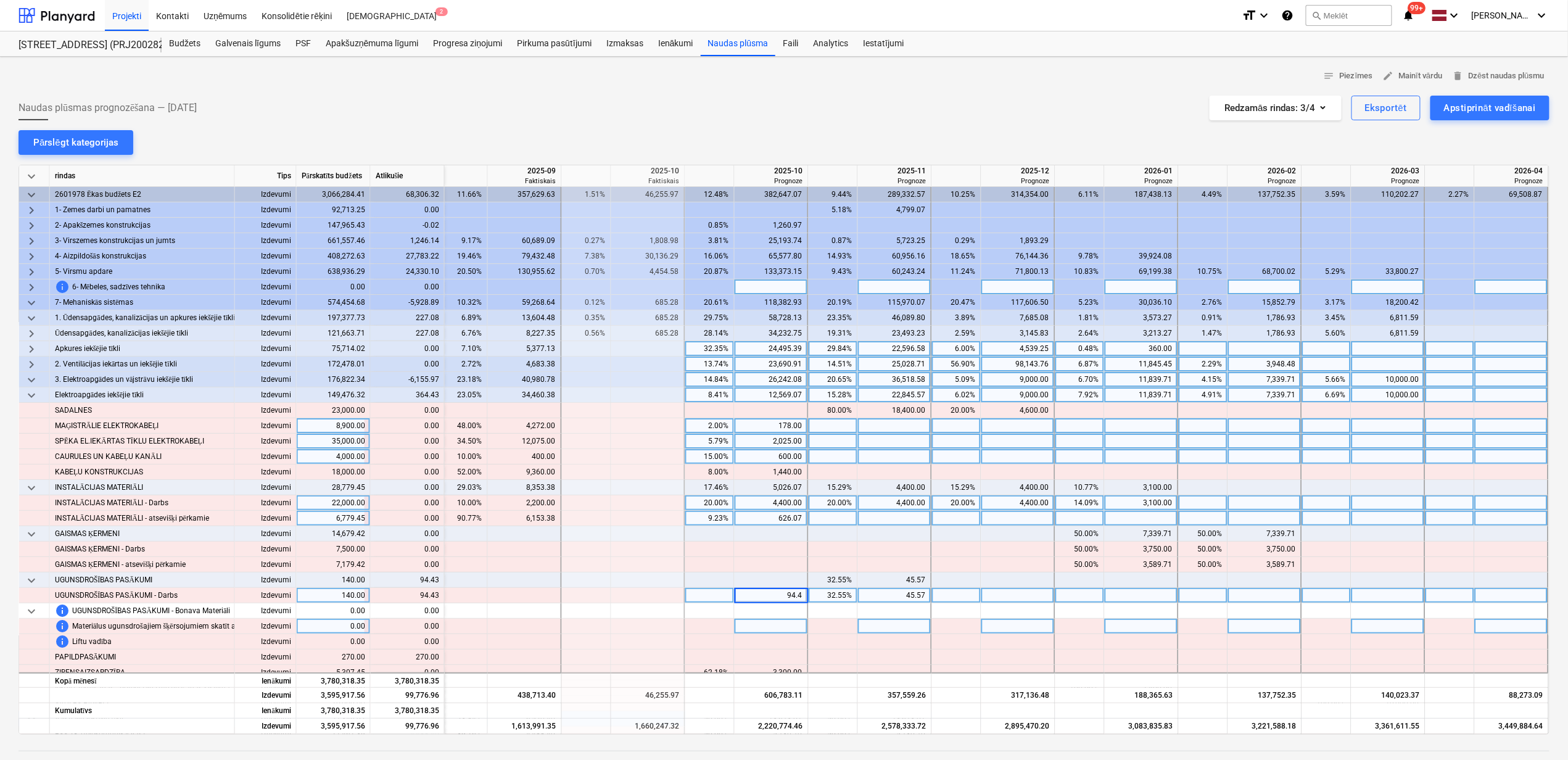
type input "94.43"
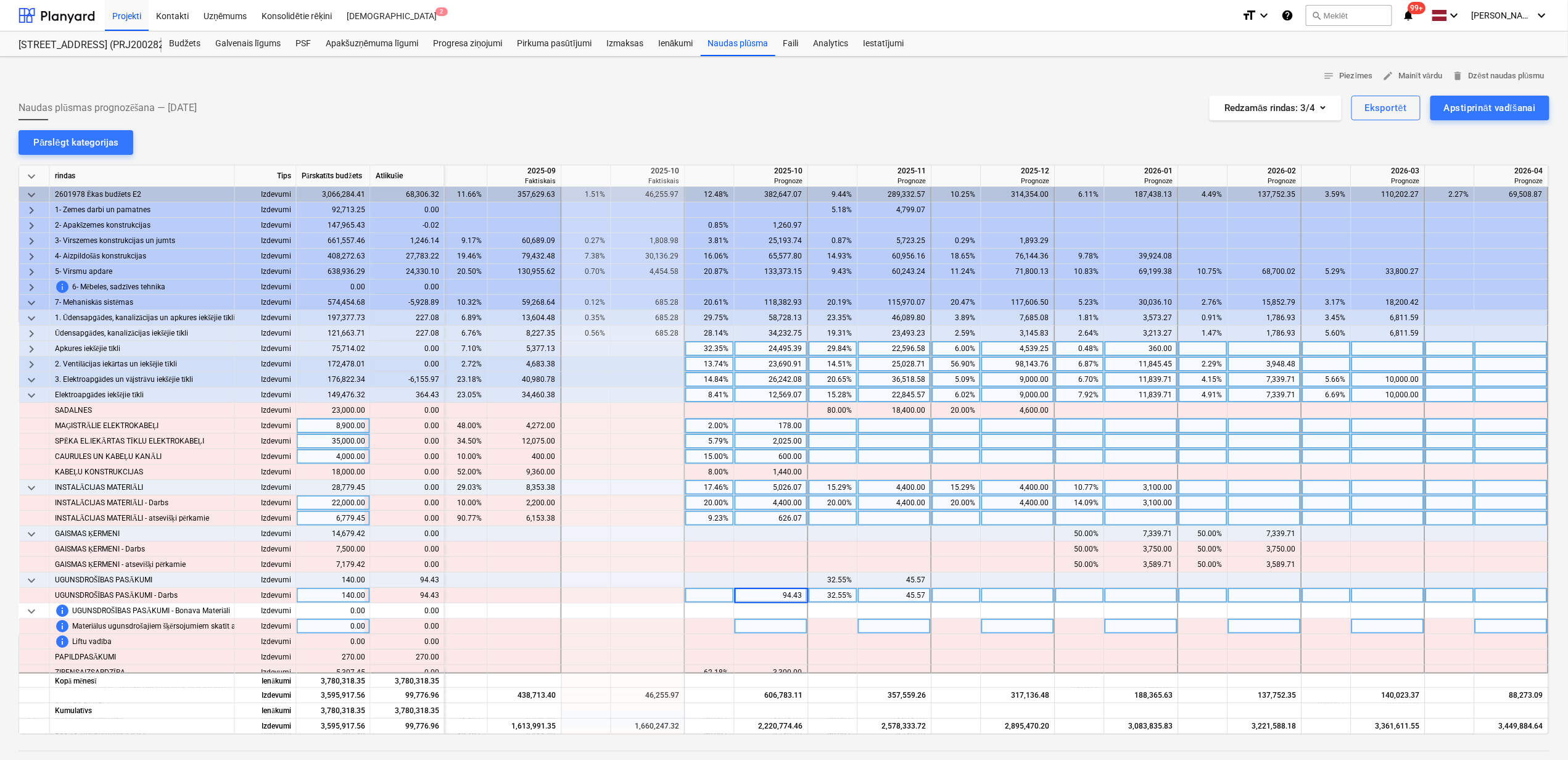
click at [1131, 493] on div "3,100.00" at bounding box center [1141, 488] width 63 height 15
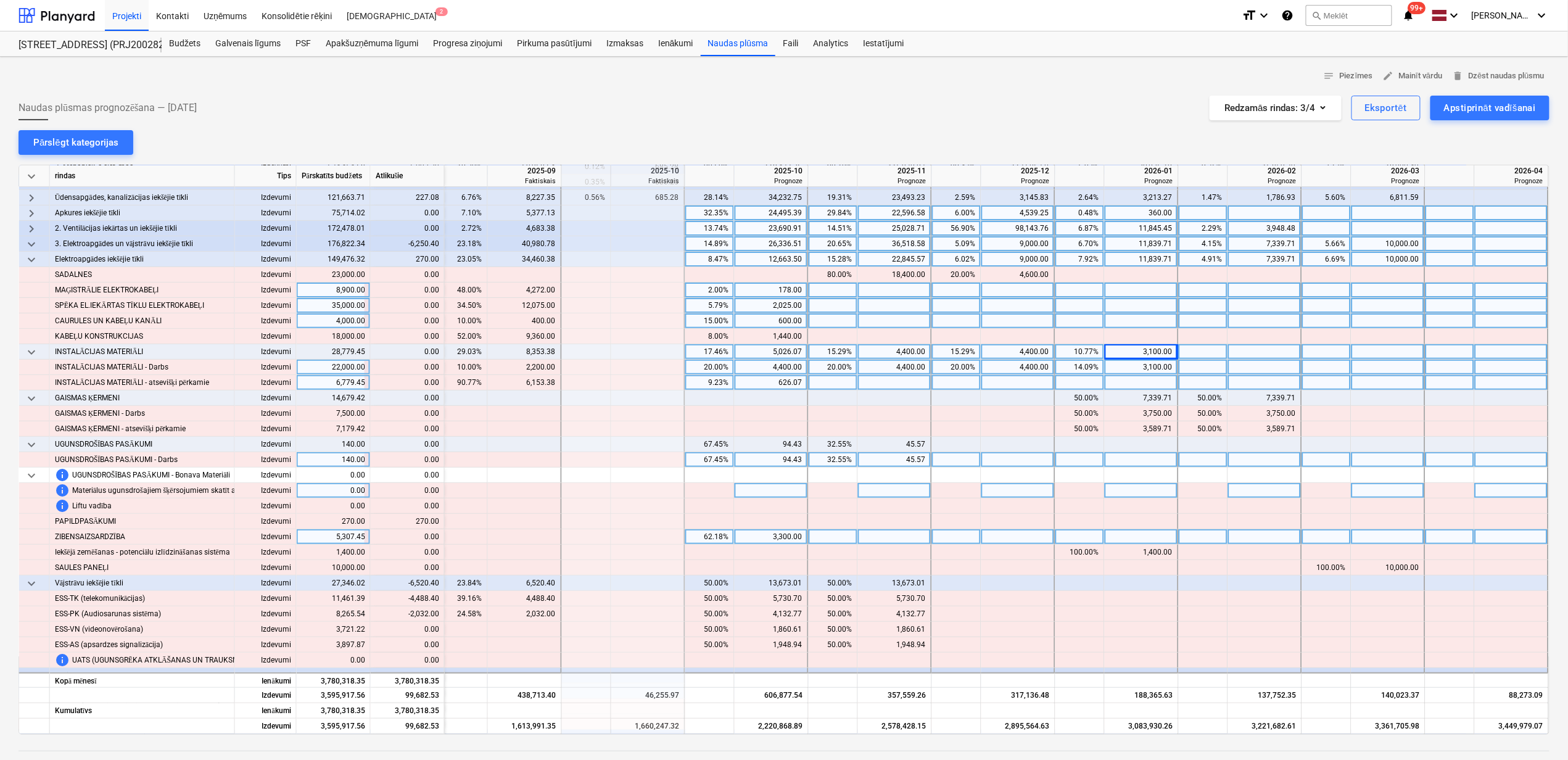
scroll to position [164, 751]
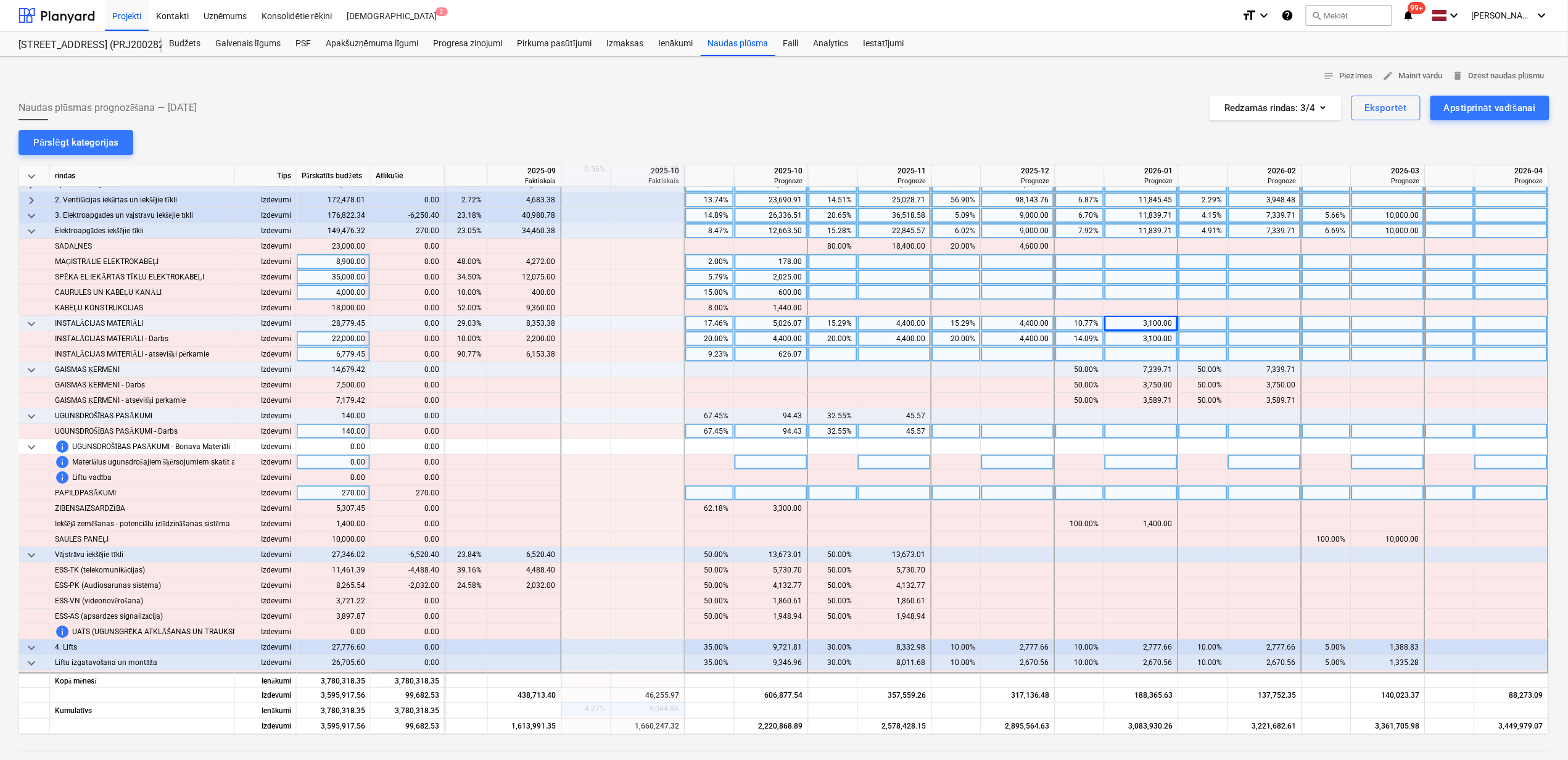
click at [1017, 496] on div at bounding box center [1019, 493] width 74 height 15
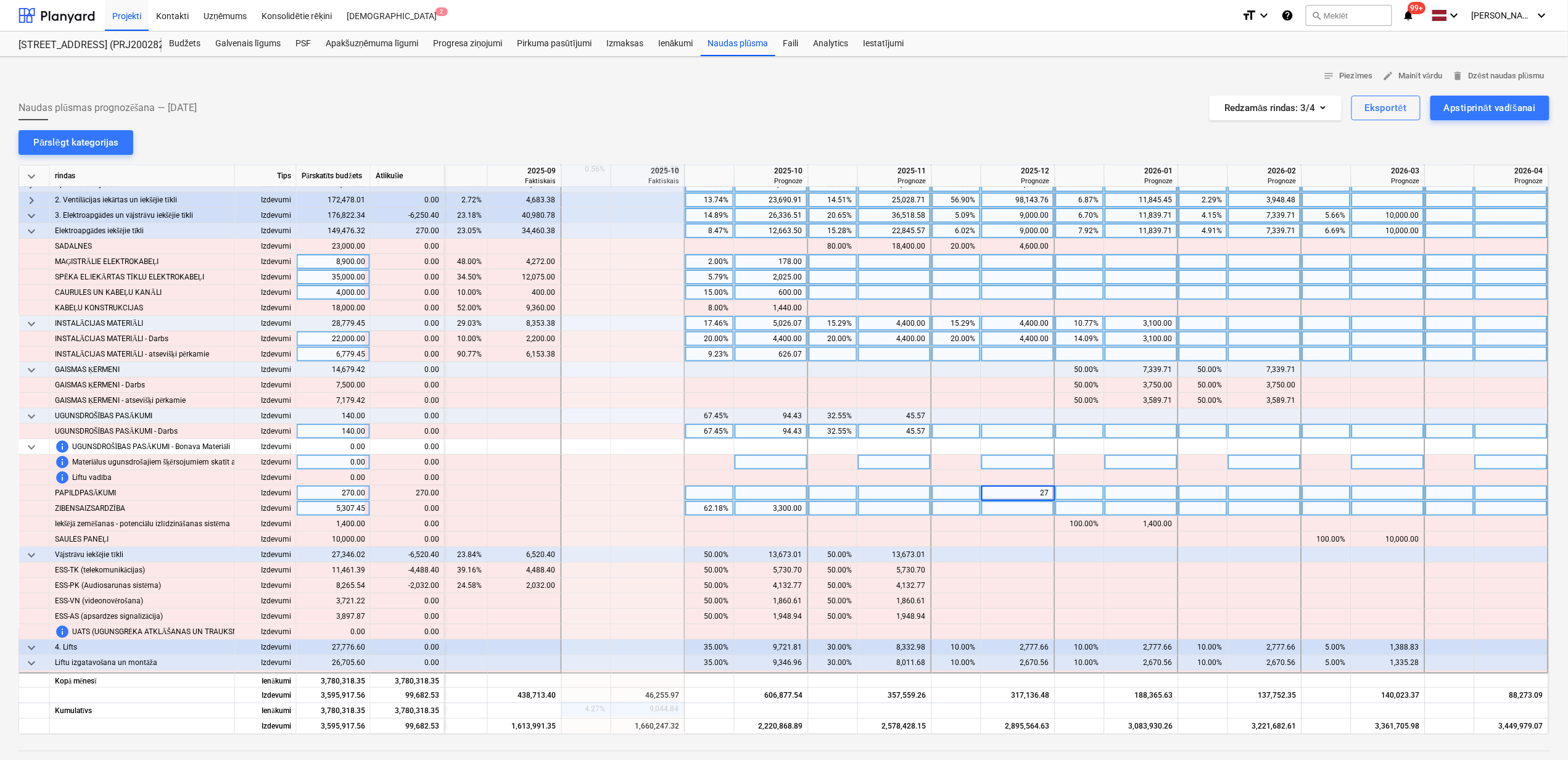
type input "270"
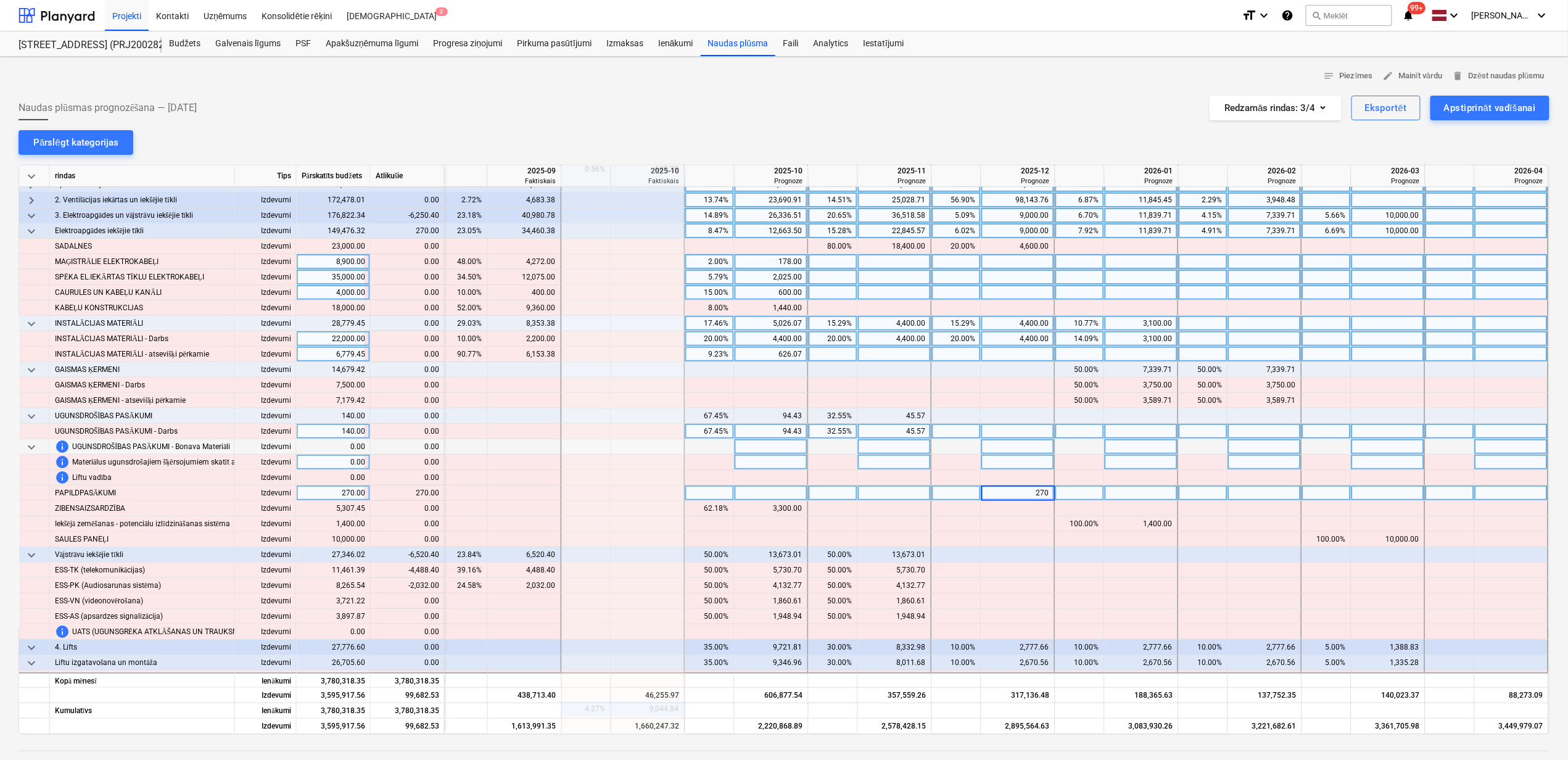
click at [796, 444] on div at bounding box center [772, 447] width 74 height 15
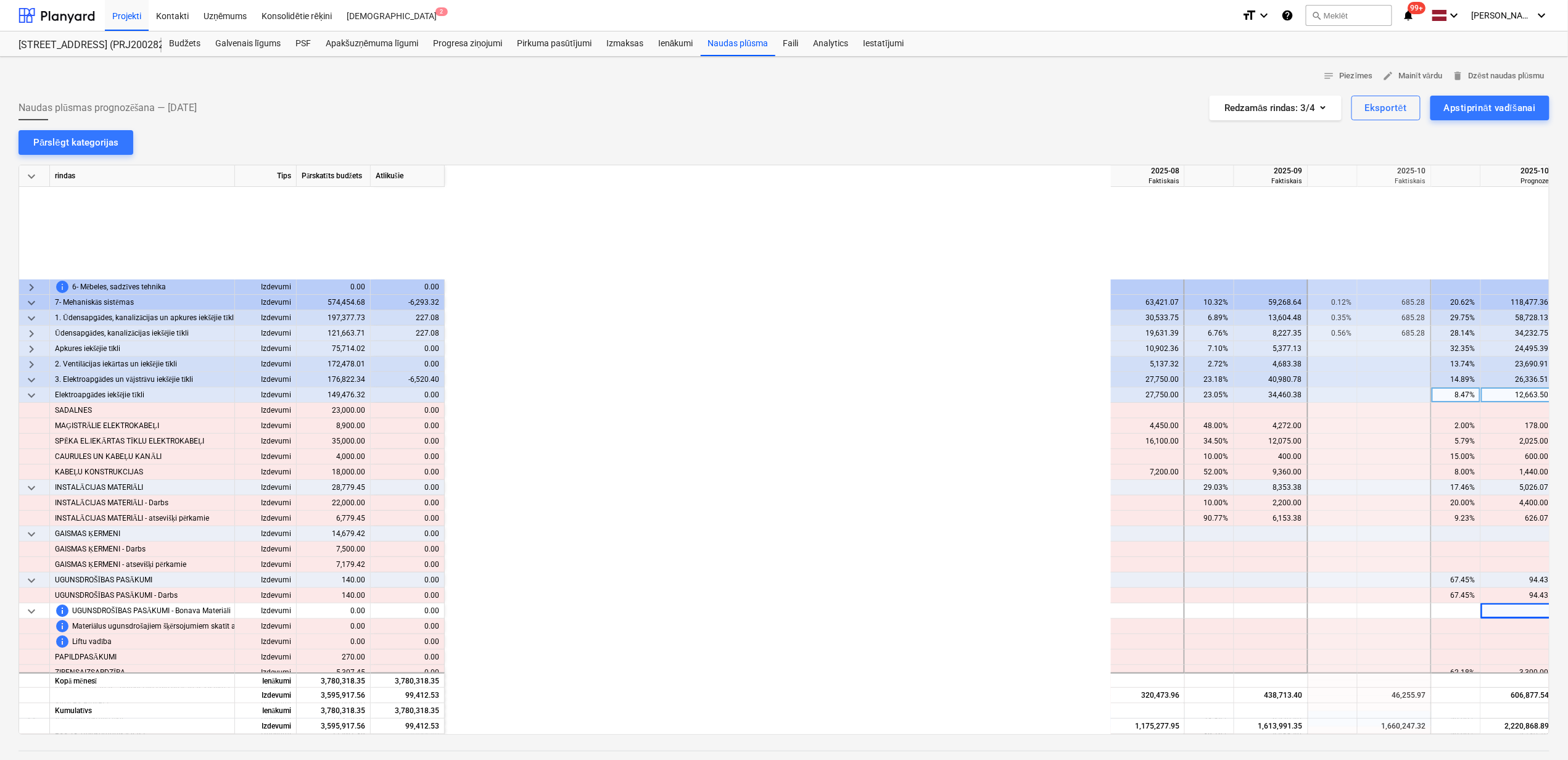
scroll to position [164, 751]
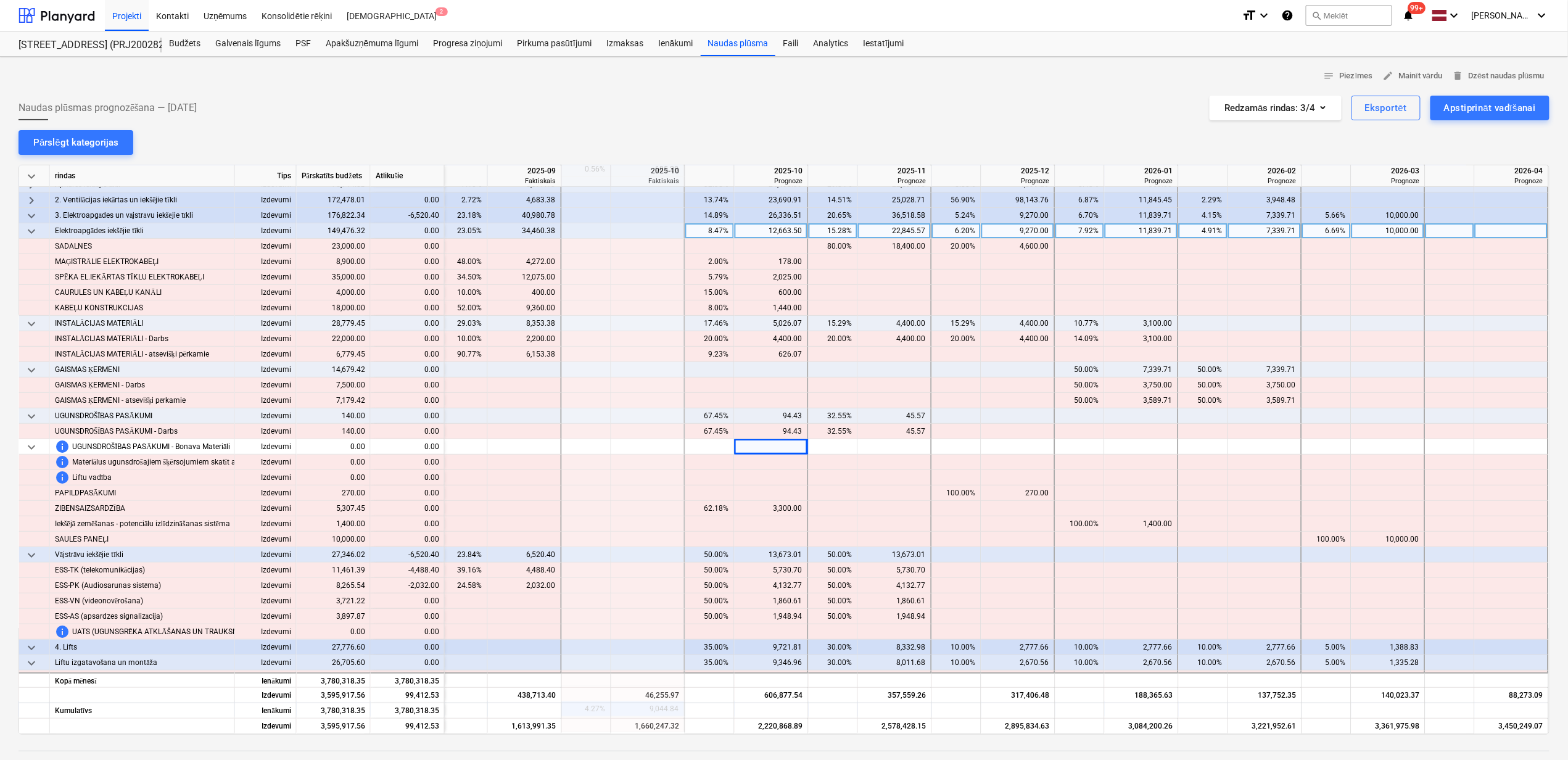
click at [35, 230] on span "keyboard_arrow_down" at bounding box center [31, 231] width 15 height 15
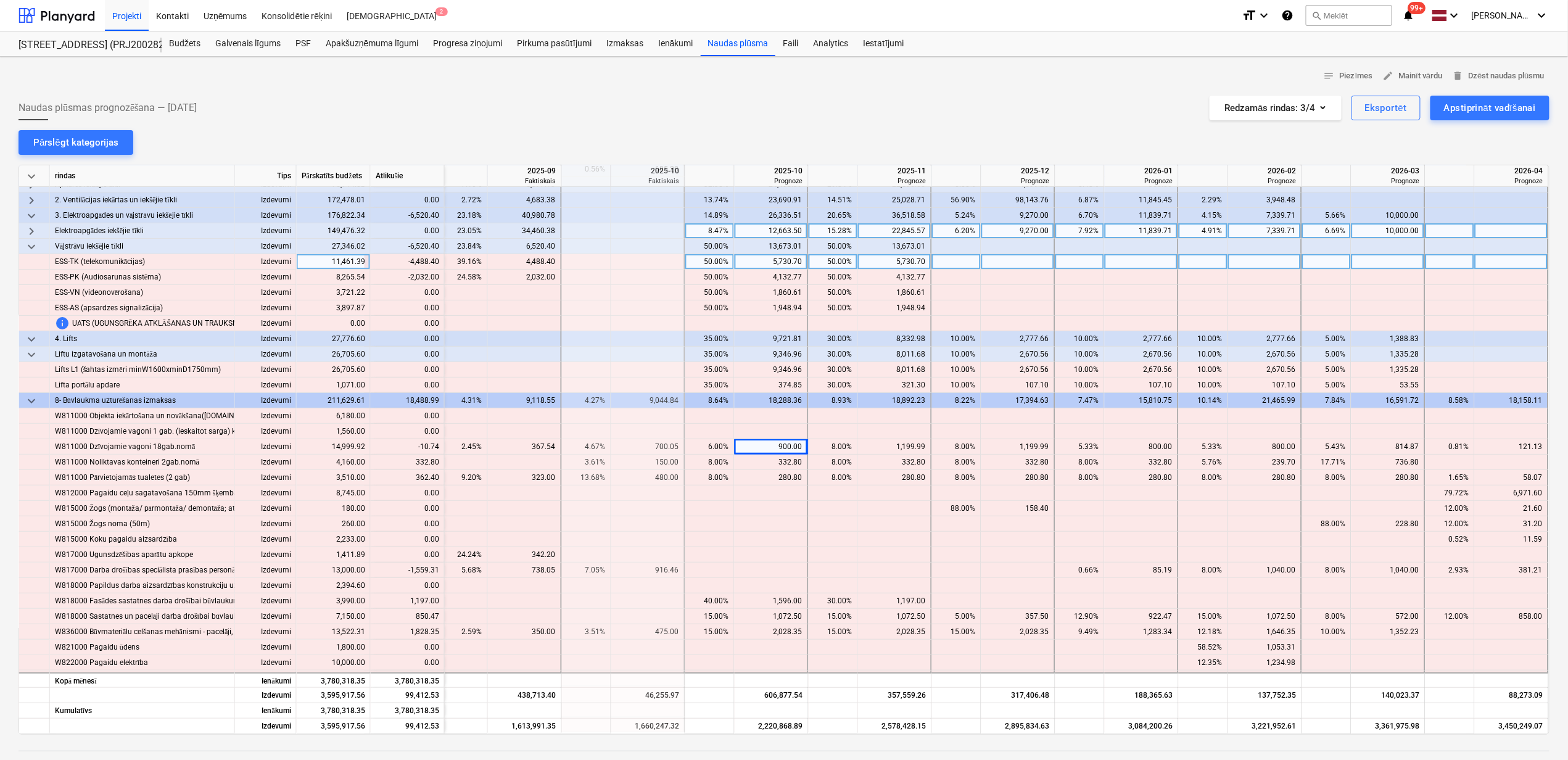
click at [839, 264] on div "50.00%" at bounding box center [833, 262] width 39 height 15
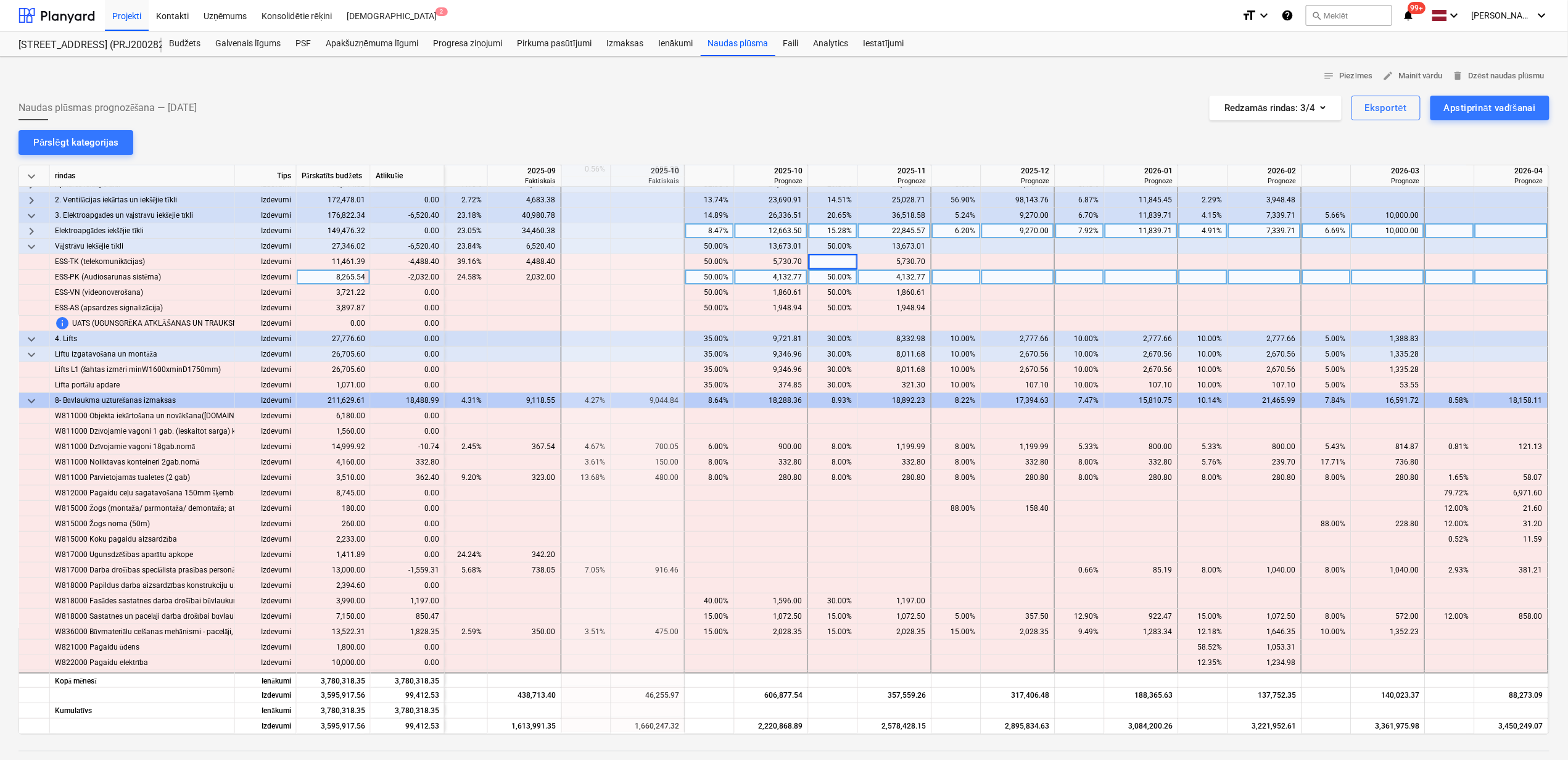
click at [832, 285] on div "50.00%" at bounding box center [833, 277] width 39 height 15
click at [832, 272] on div "50.00%" at bounding box center [833, 277] width 39 height 15
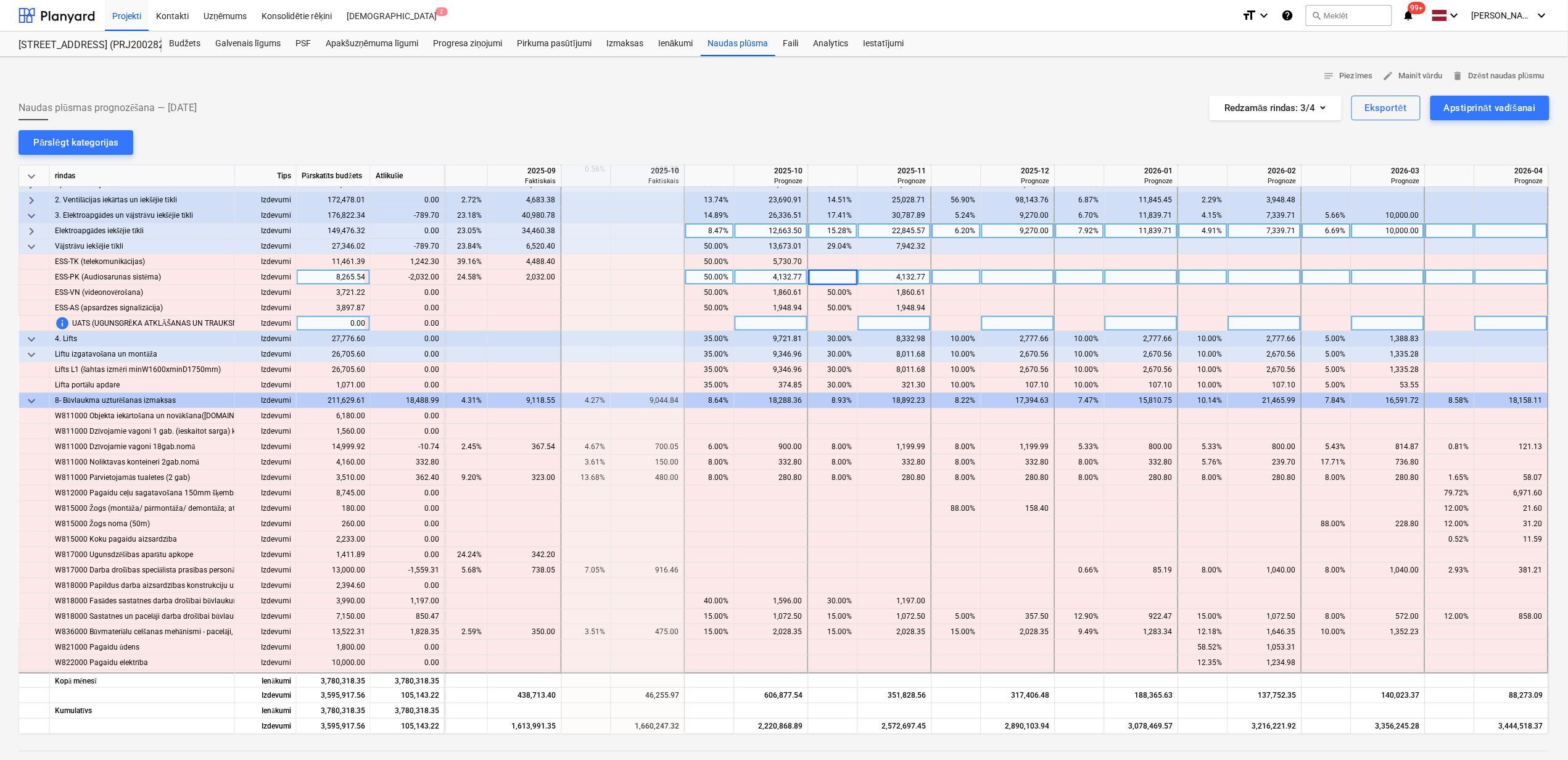
click at [898, 321] on div at bounding box center [895, 324] width 74 height 15
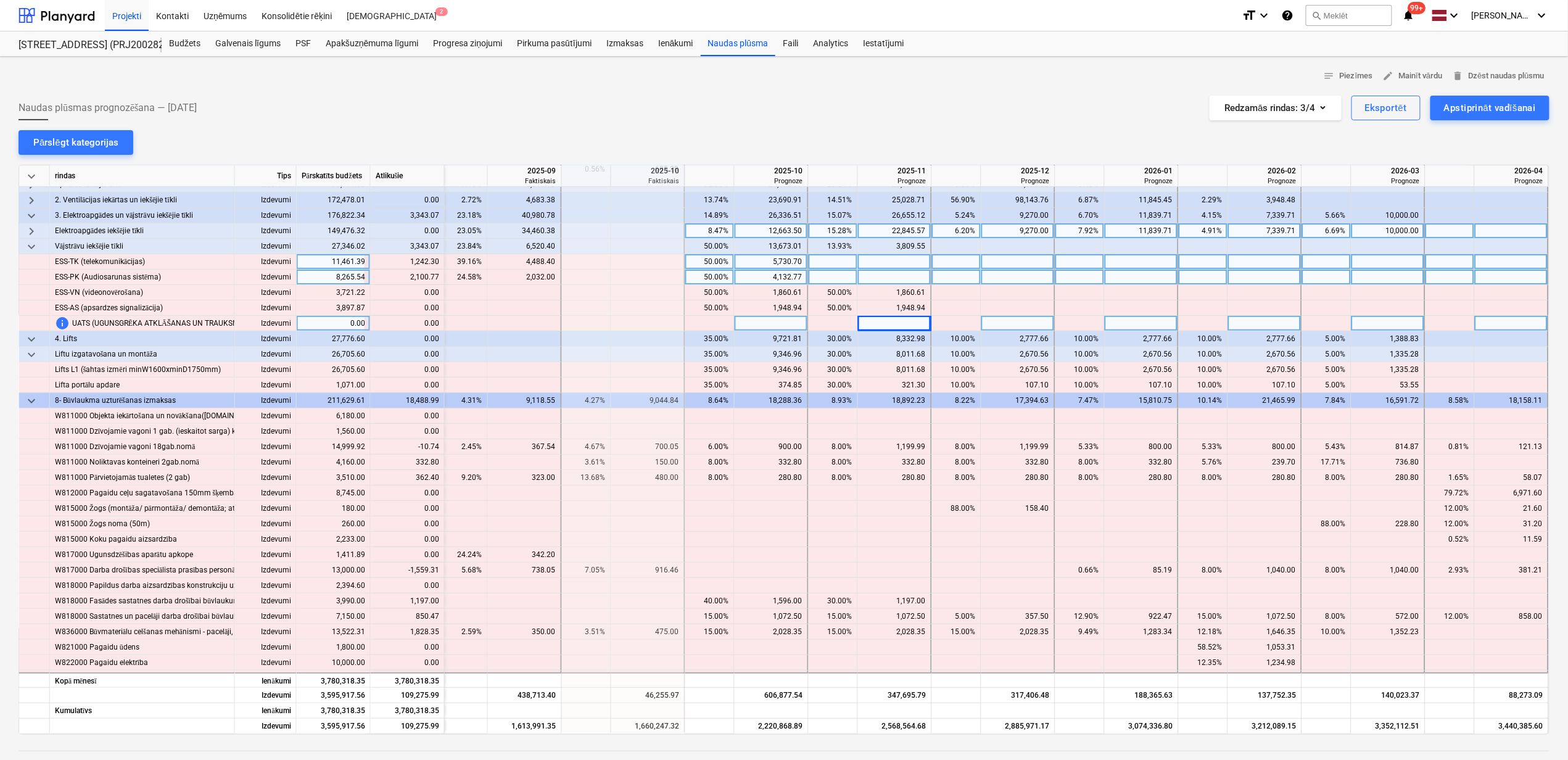
click at [862, 262] on div at bounding box center [895, 262] width 74 height 15
type input "1242.3"
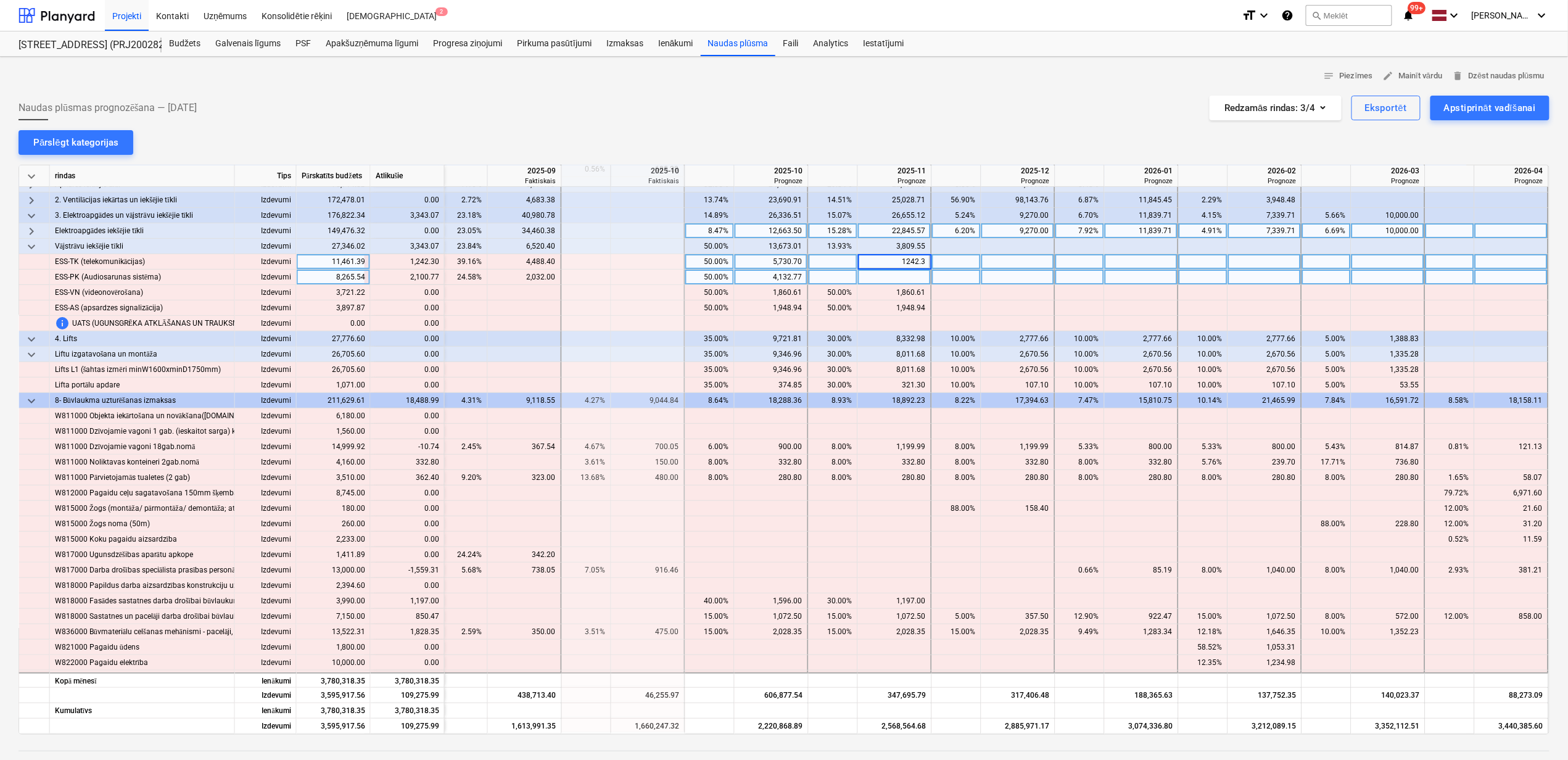
click at [879, 278] on div at bounding box center [895, 277] width 74 height 15
click at [891, 277] on div at bounding box center [895, 277] width 74 height 15
type input "2100.77"
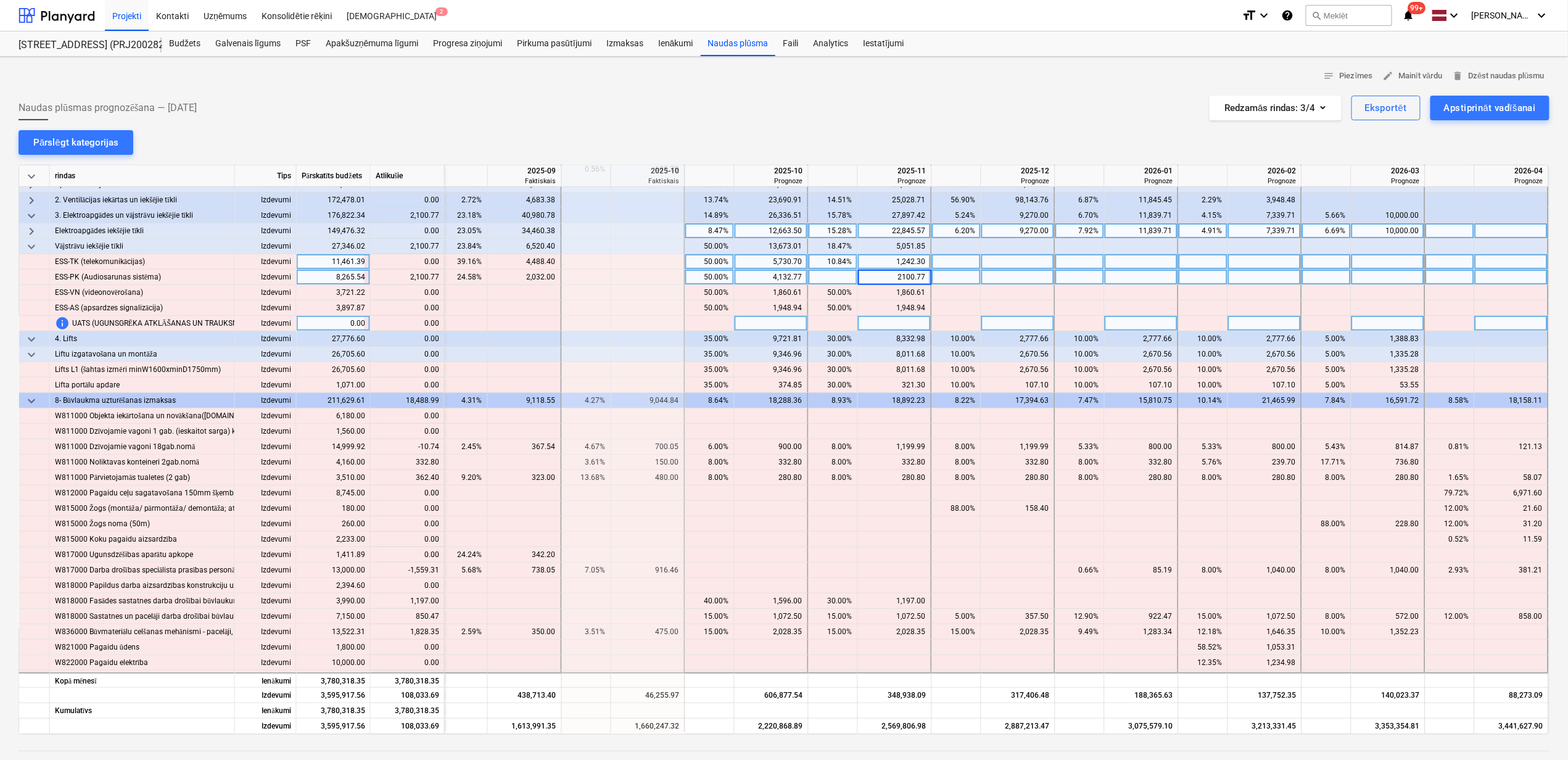
click at [800, 319] on div at bounding box center [772, 324] width 74 height 15
click at [28, 245] on span "keyboard_arrow_down" at bounding box center [31, 246] width 15 height 15
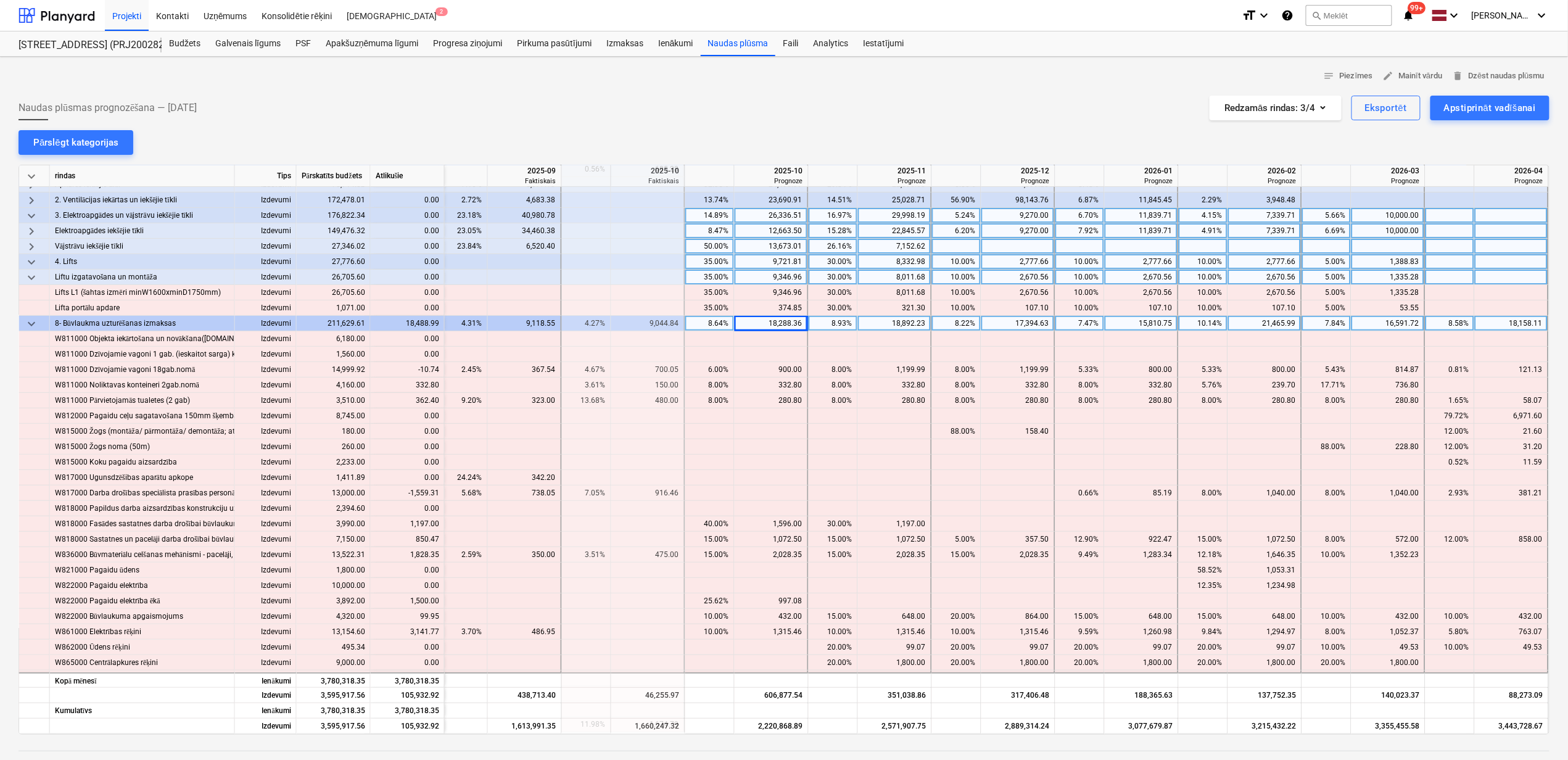
click at [27, 212] on span "keyboard_arrow_down" at bounding box center [31, 215] width 15 height 15
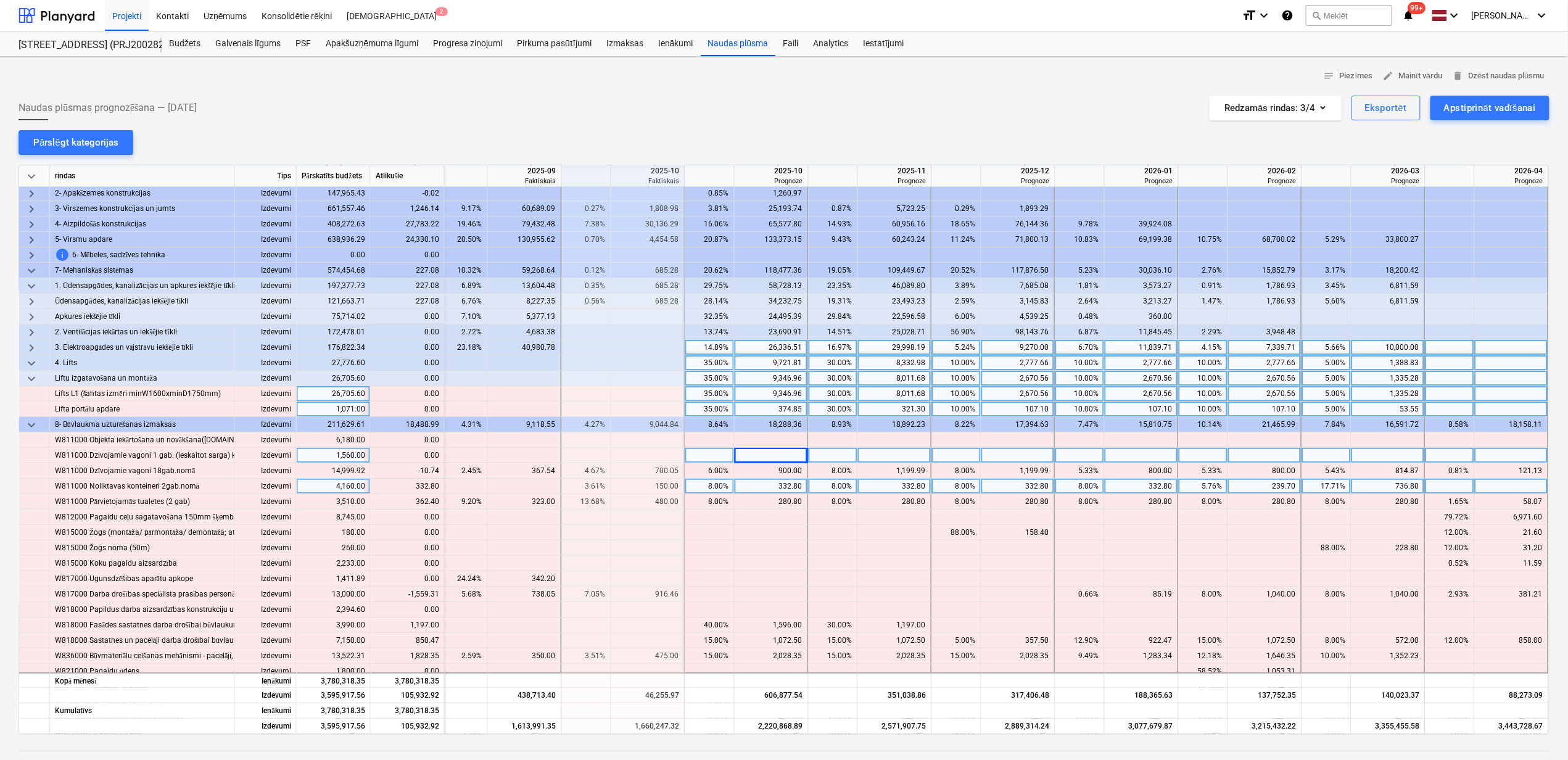
scroll to position [0, 751]
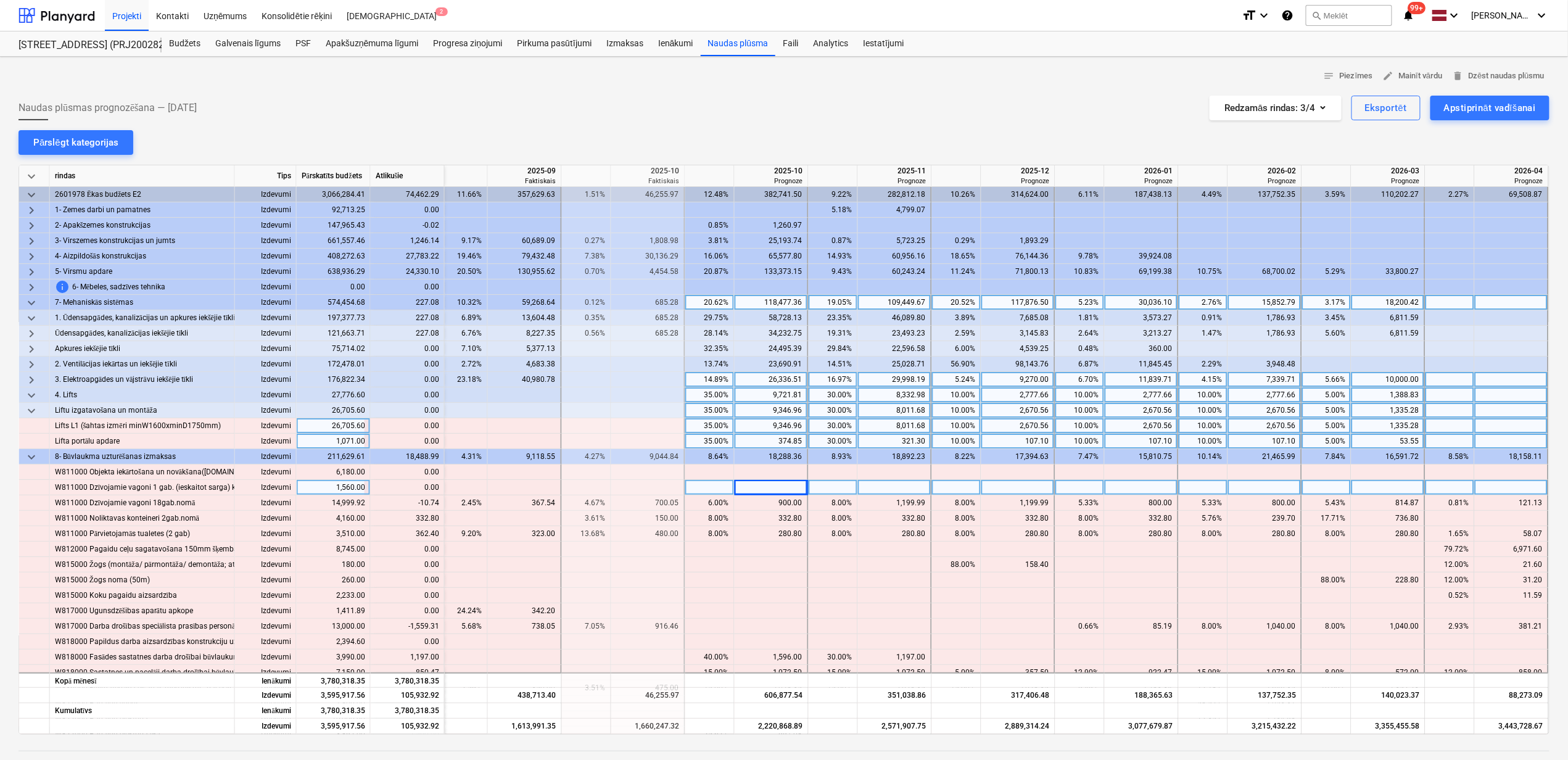
click at [29, 301] on span "keyboard_arrow_down" at bounding box center [31, 302] width 15 height 15
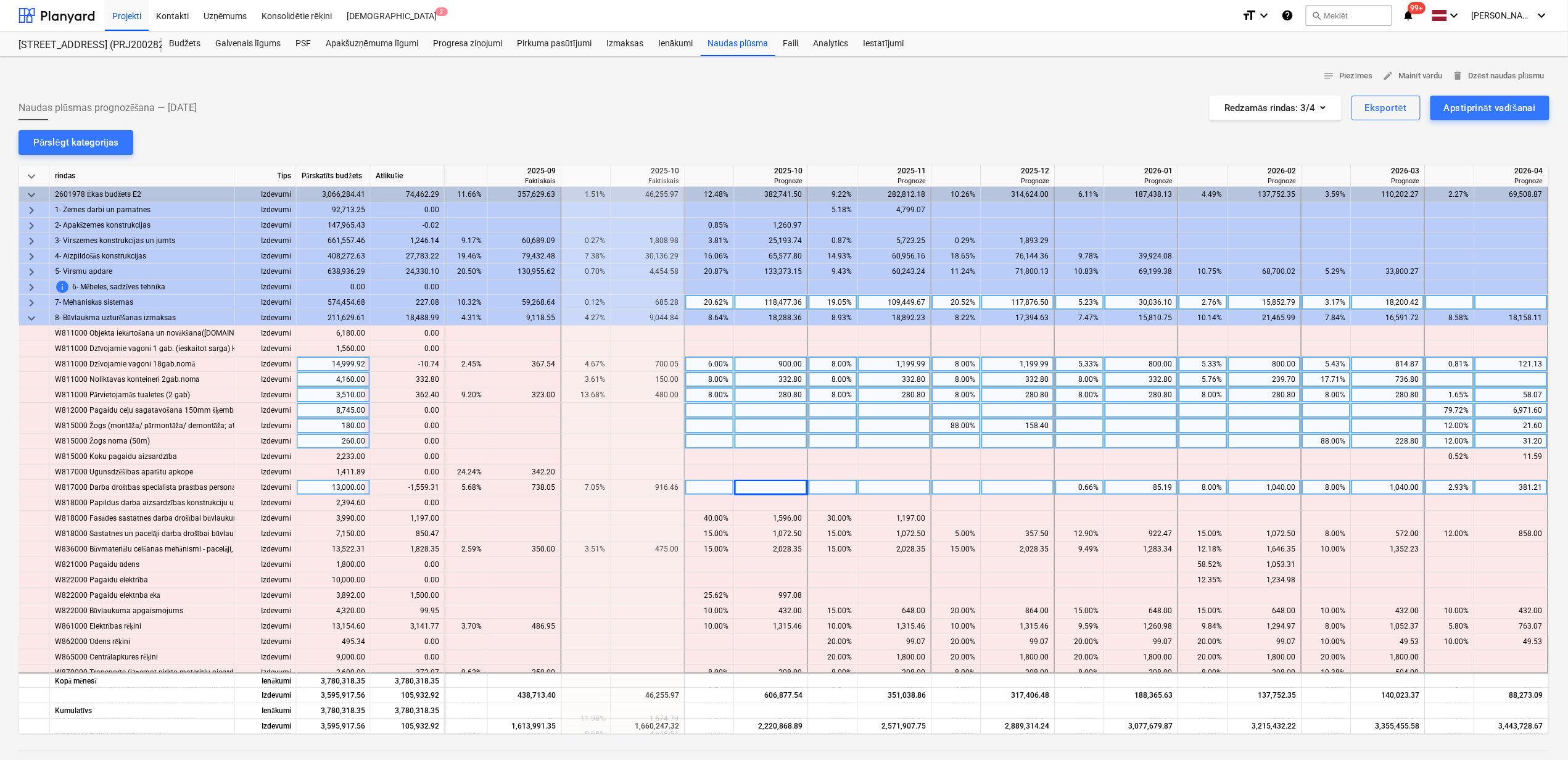
click at [766, 368] on div "900.00" at bounding box center [771, 364] width 63 height 15
type input "910.7"
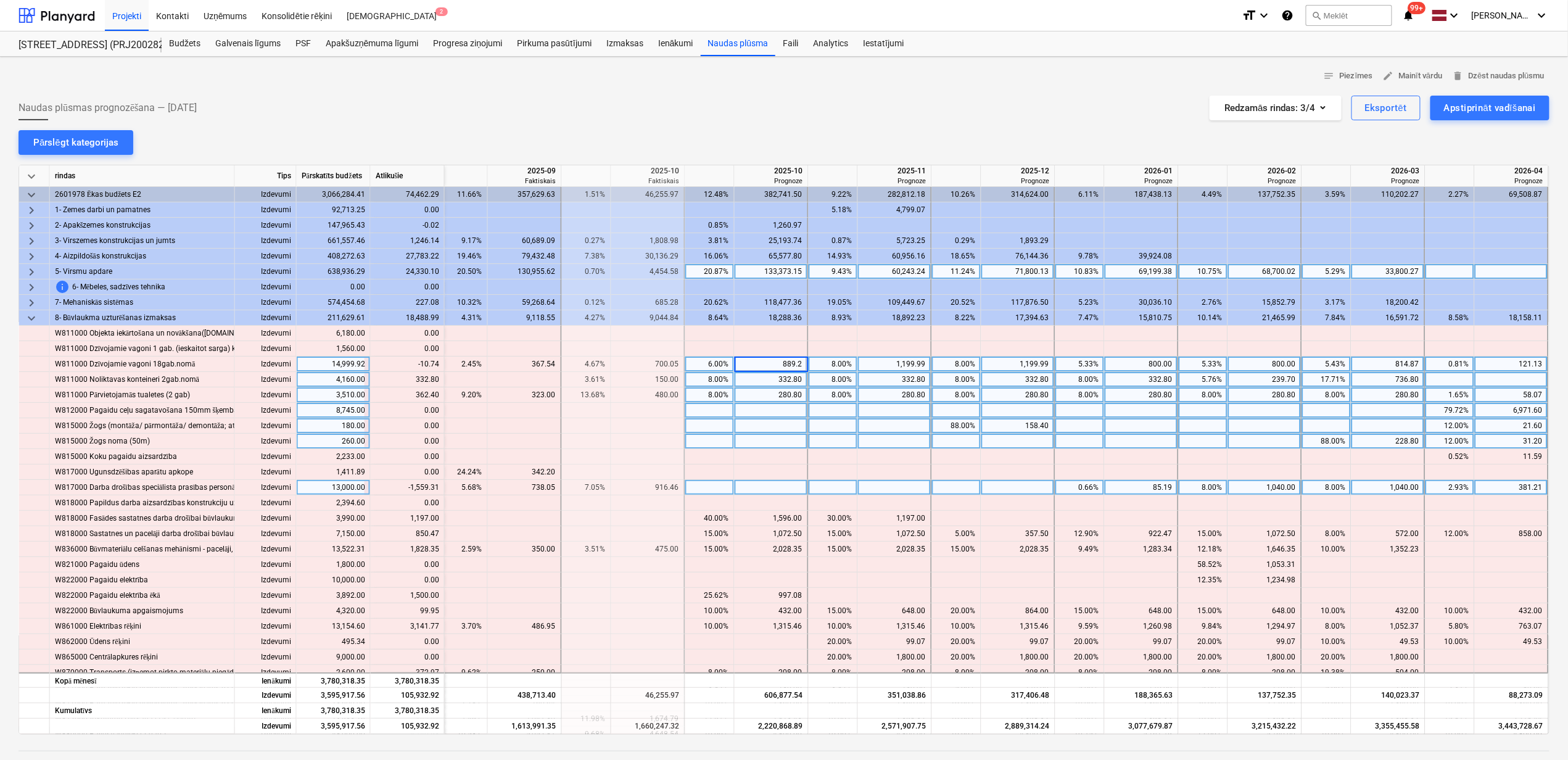
type input "889.26"
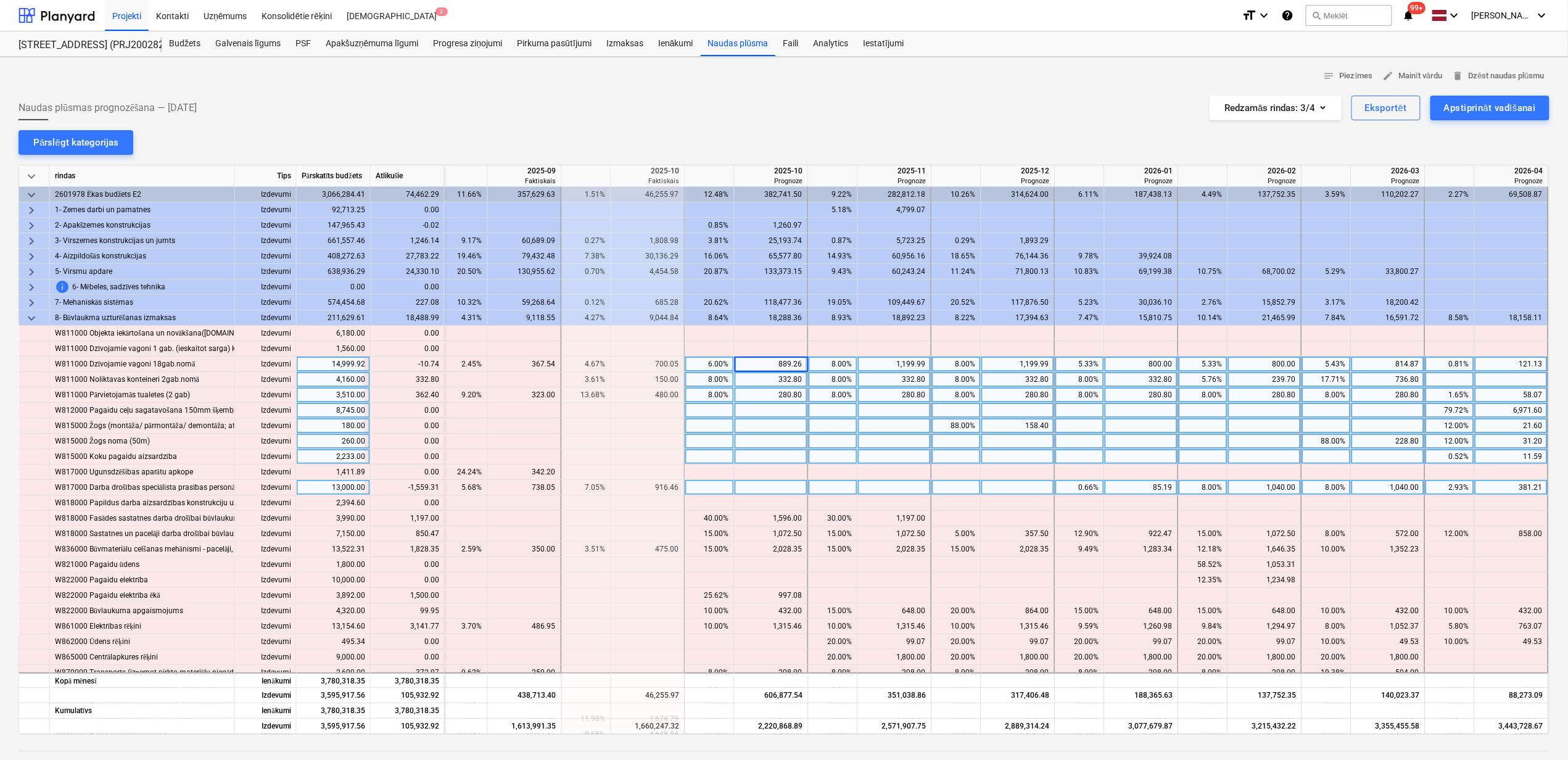
click at [816, 459] on div at bounding box center [833, 457] width 49 height 15
click at [1461, 381] on div at bounding box center [1450, 379] width 49 height 15
type input "8"
click at [778, 455] on div at bounding box center [772, 457] width 74 height 15
click at [708, 394] on div "8.00%" at bounding box center [709, 395] width 39 height 15
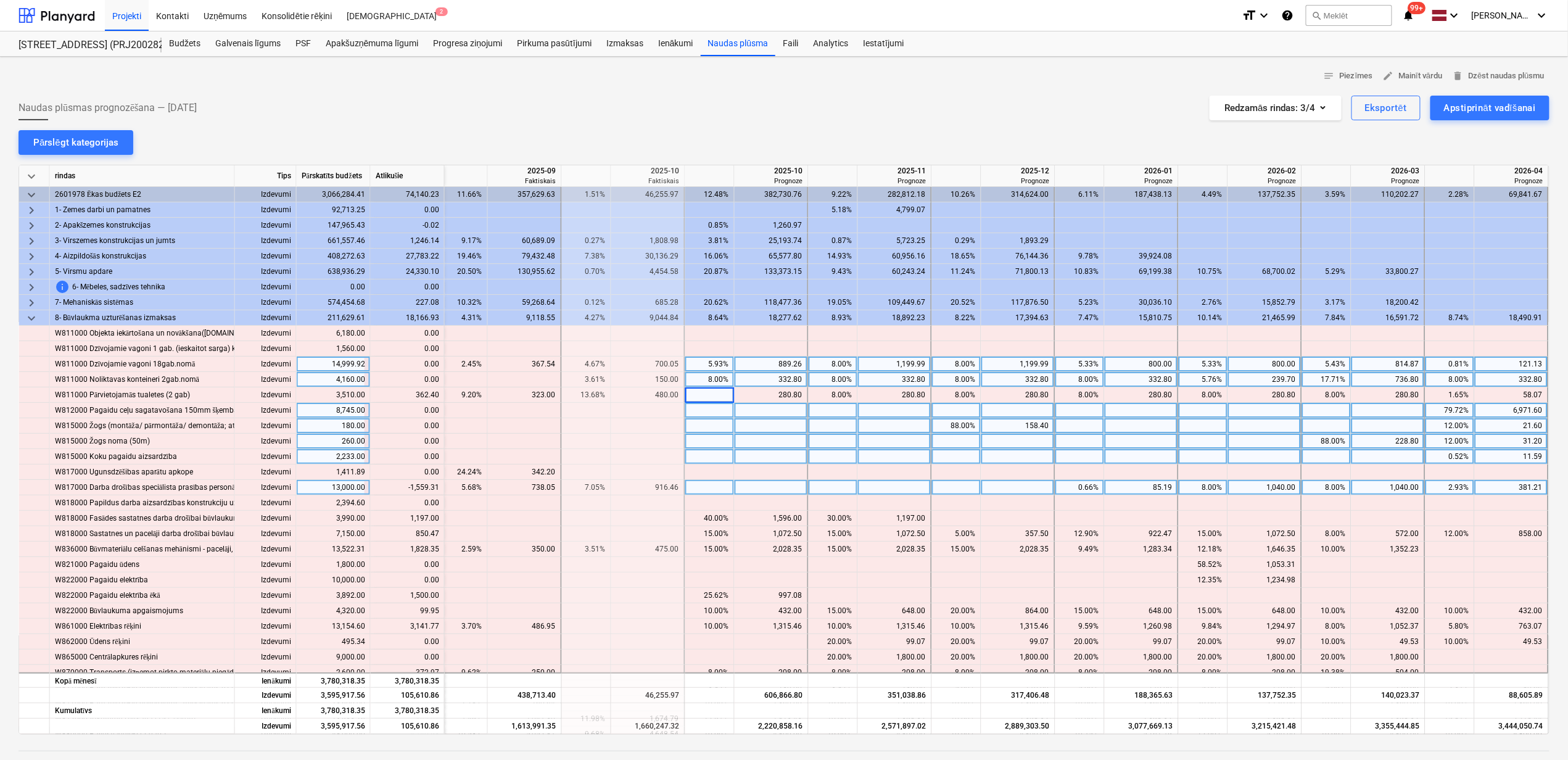
click at [776, 435] on div at bounding box center [772, 442] width 74 height 15
click at [743, 395] on div at bounding box center [772, 395] width 74 height 15
type input "362.4"
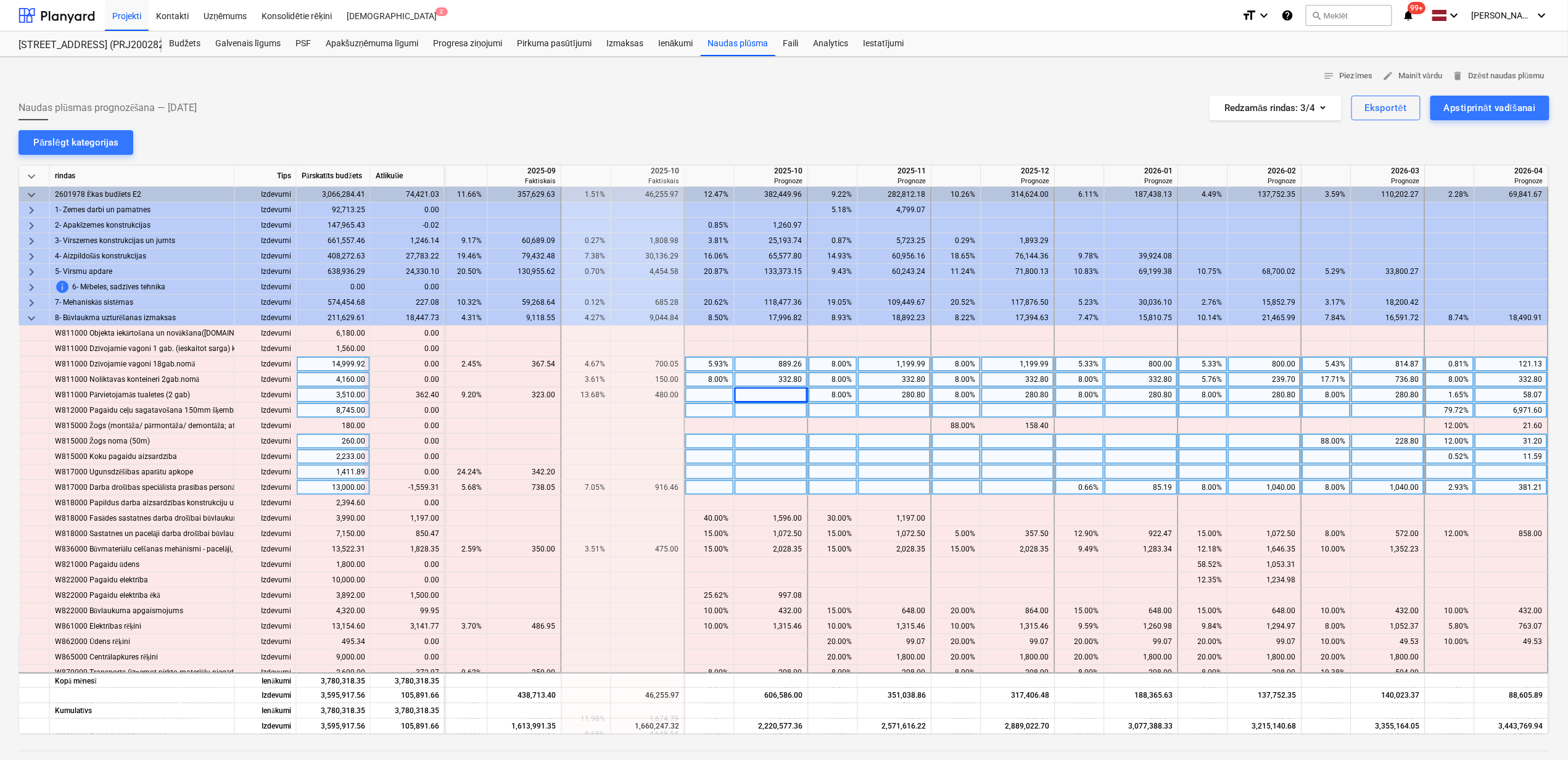
click at [849, 466] on div at bounding box center [833, 472] width 49 height 15
click at [746, 391] on div "362.40" at bounding box center [771, 395] width 63 height 15
click at [706, 395] on div "10.32%" at bounding box center [709, 395] width 39 height 15
click at [829, 459] on div at bounding box center [833, 457] width 49 height 15
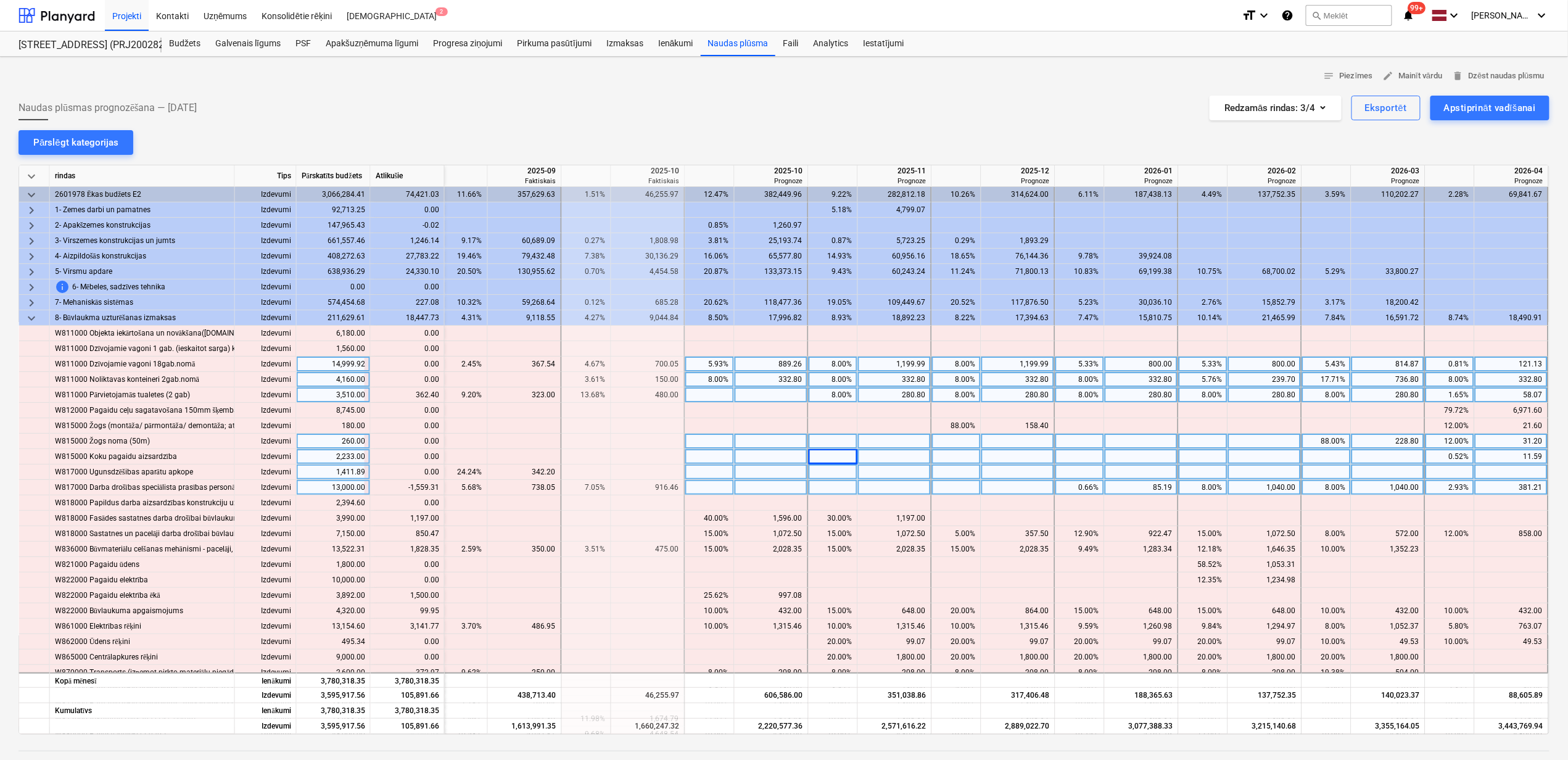
click at [755, 393] on div at bounding box center [772, 395] width 74 height 15
type input "362.4"
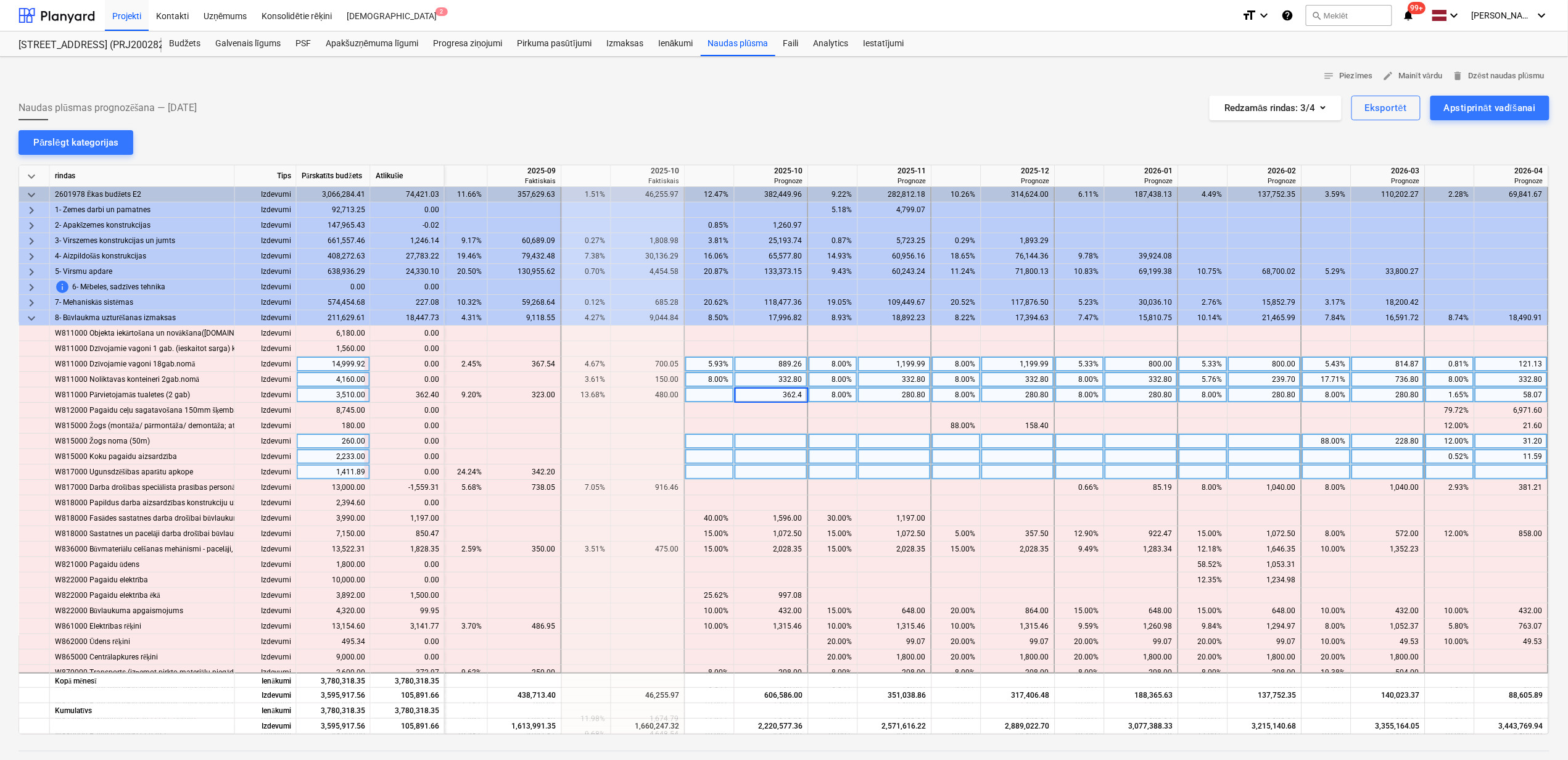
click at [739, 460] on div at bounding box center [772, 457] width 74 height 15
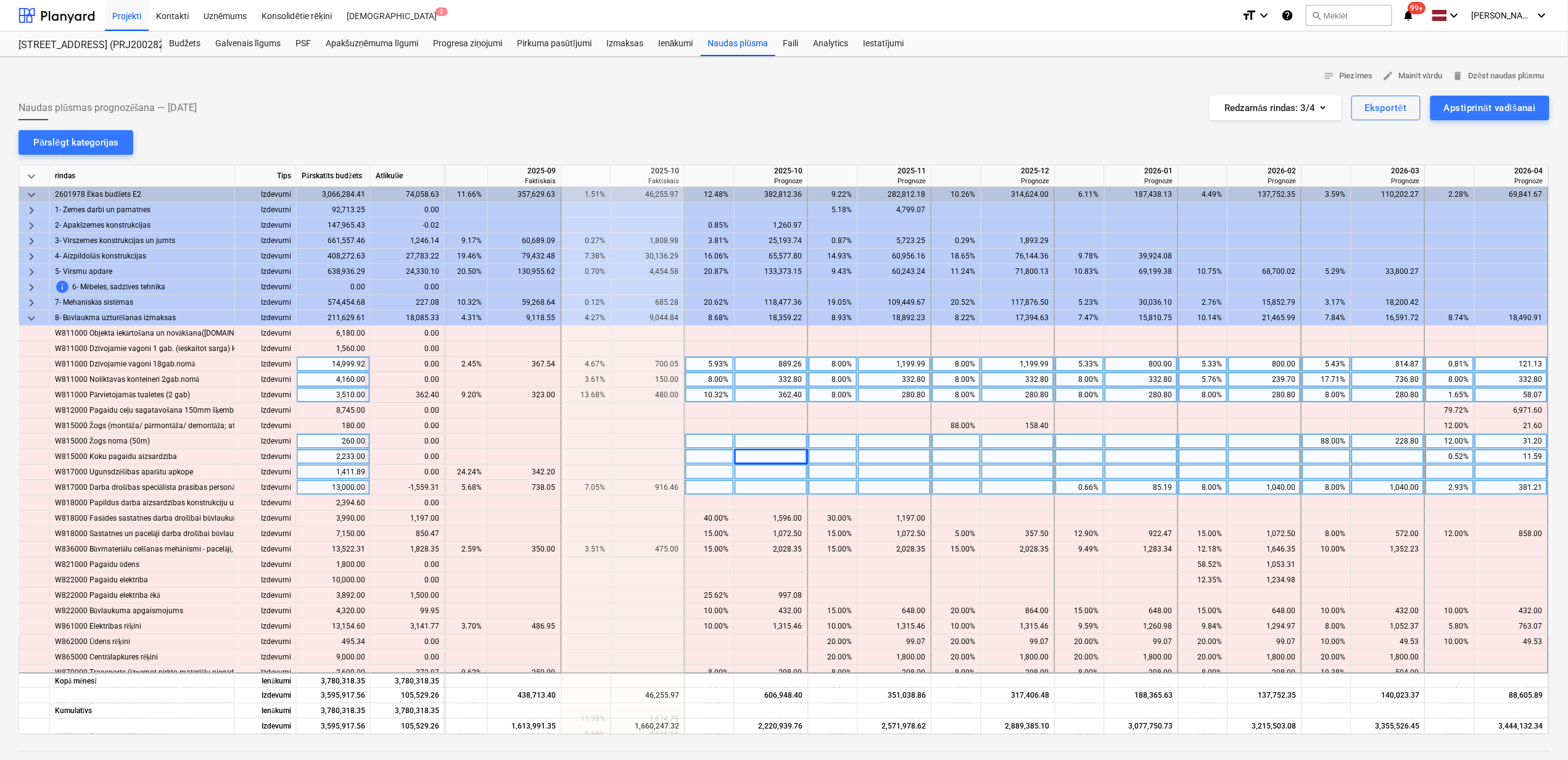
click at [1310, 482] on div "8.00%" at bounding box center [1326, 488] width 39 height 15
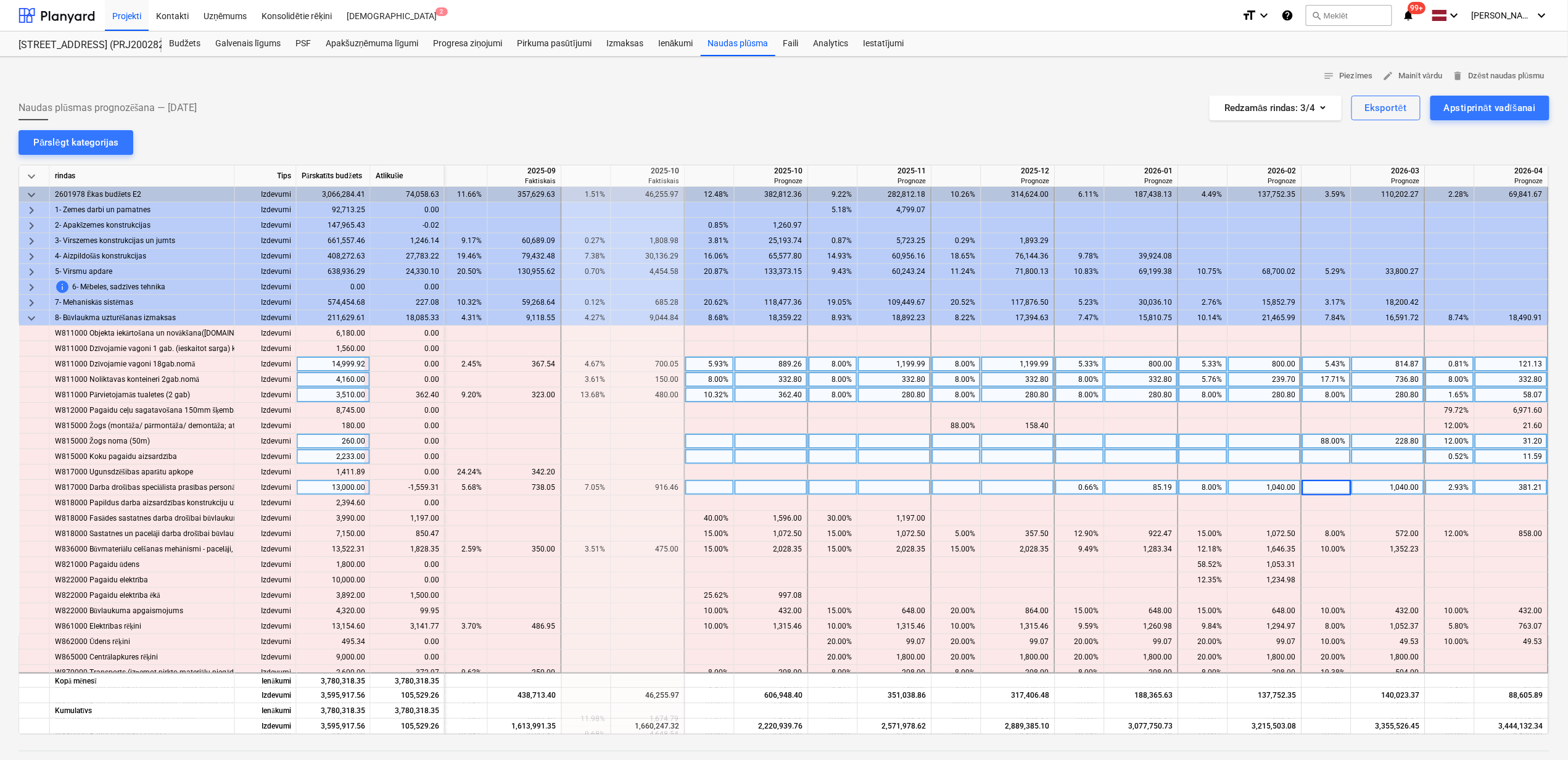
click at [1203, 489] on div "8.00%" at bounding box center [1203, 488] width 39 height 15
click at [1202, 489] on div "8.00%" at bounding box center [1203, 488] width 39 height 15
click at [1003, 488] on div at bounding box center [1019, 488] width 74 height 15
click at [1005, 491] on div at bounding box center [1019, 488] width 74 height 15
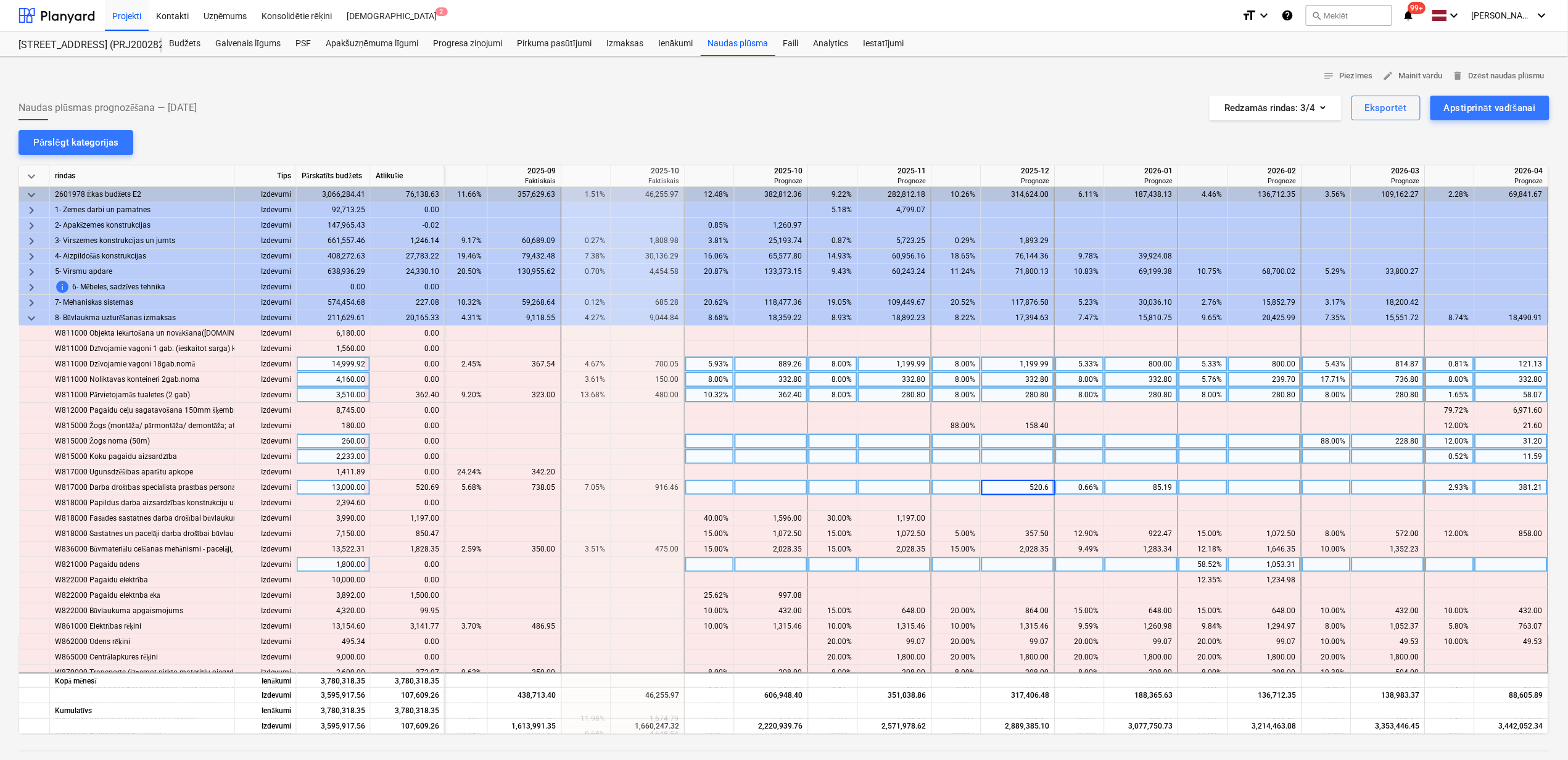
type input "520.69"
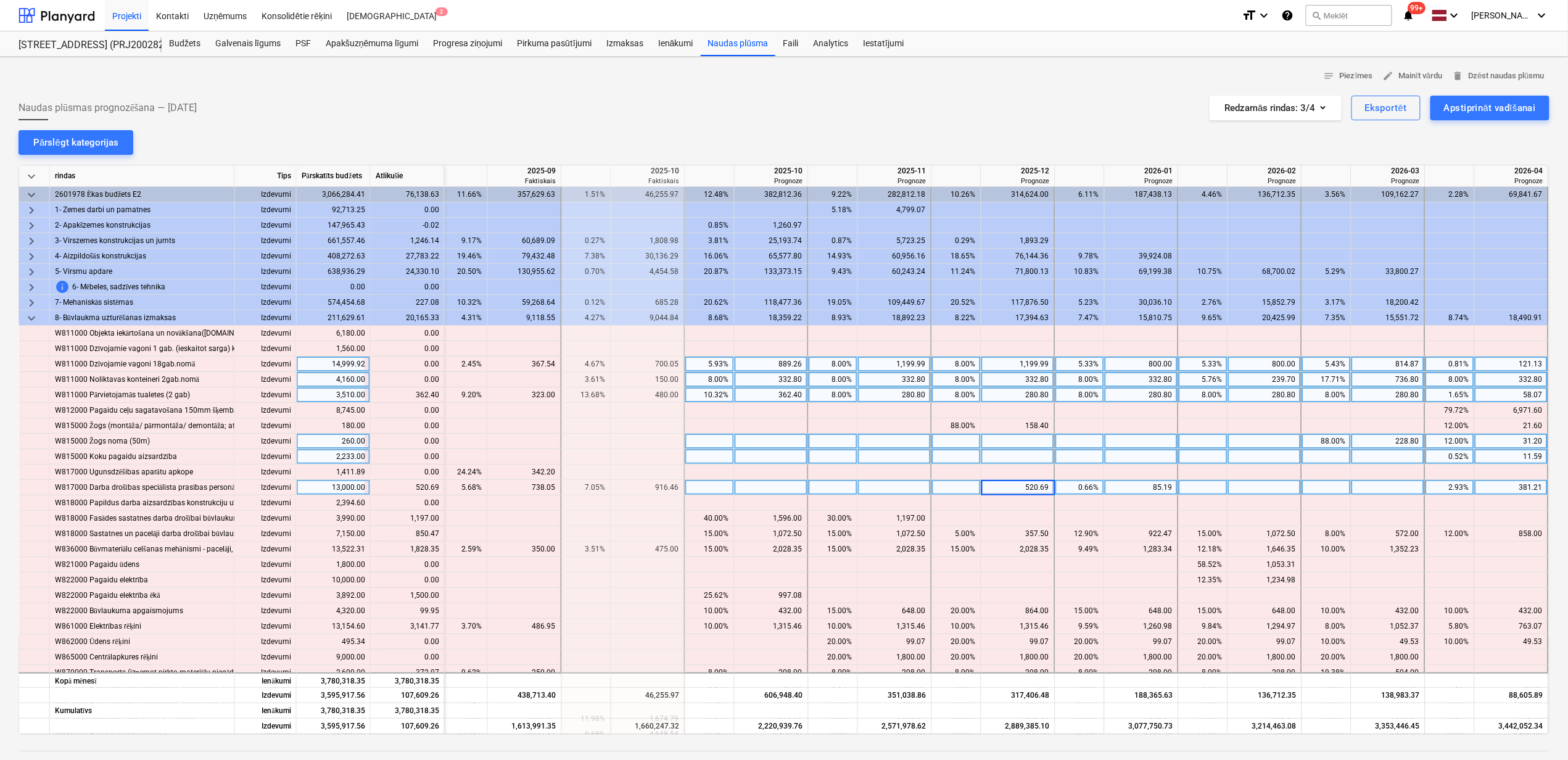
click at [1012, 452] on div at bounding box center [1019, 457] width 74 height 15
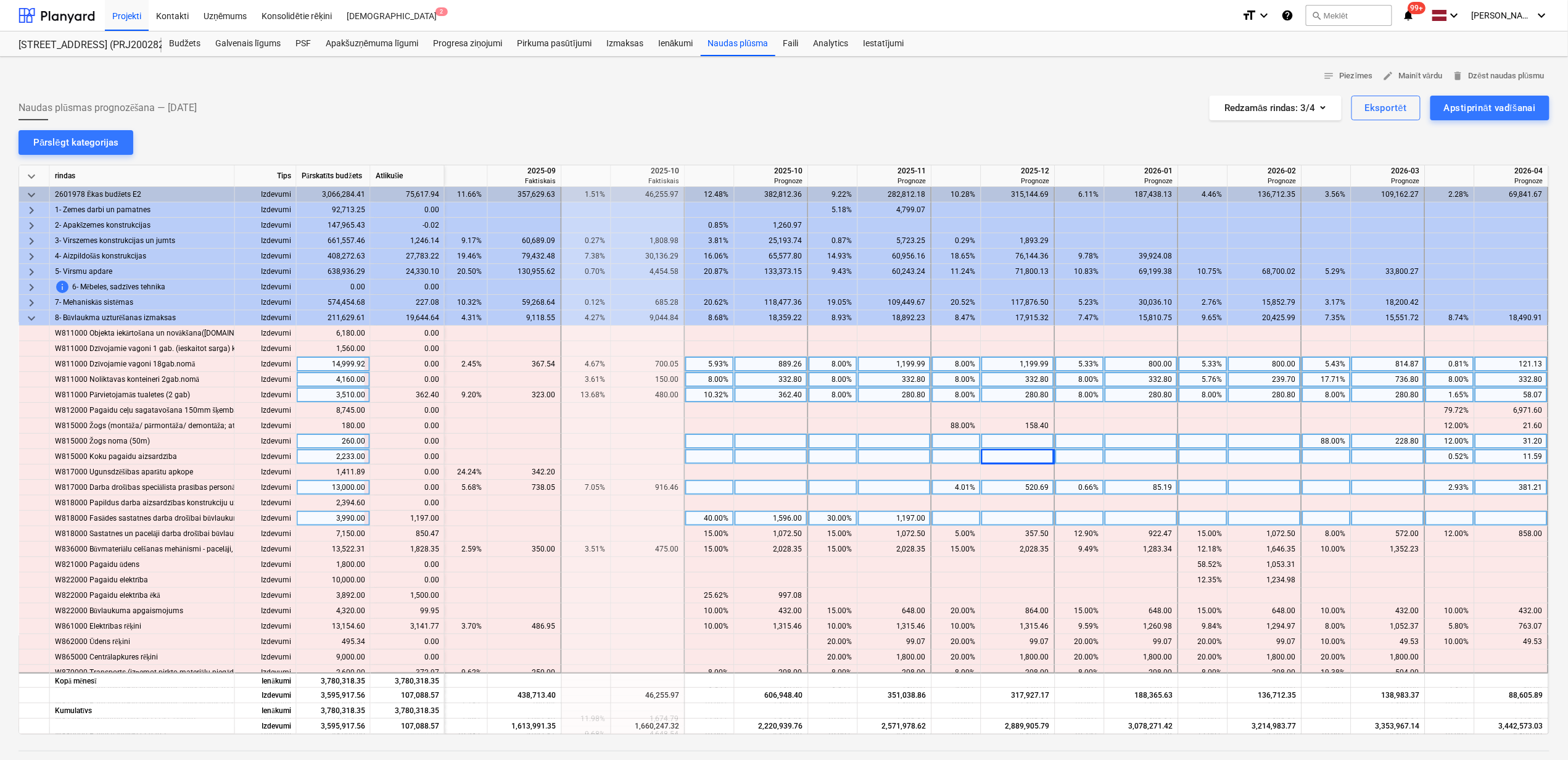
click at [940, 515] on div at bounding box center [957, 518] width 49 height 15
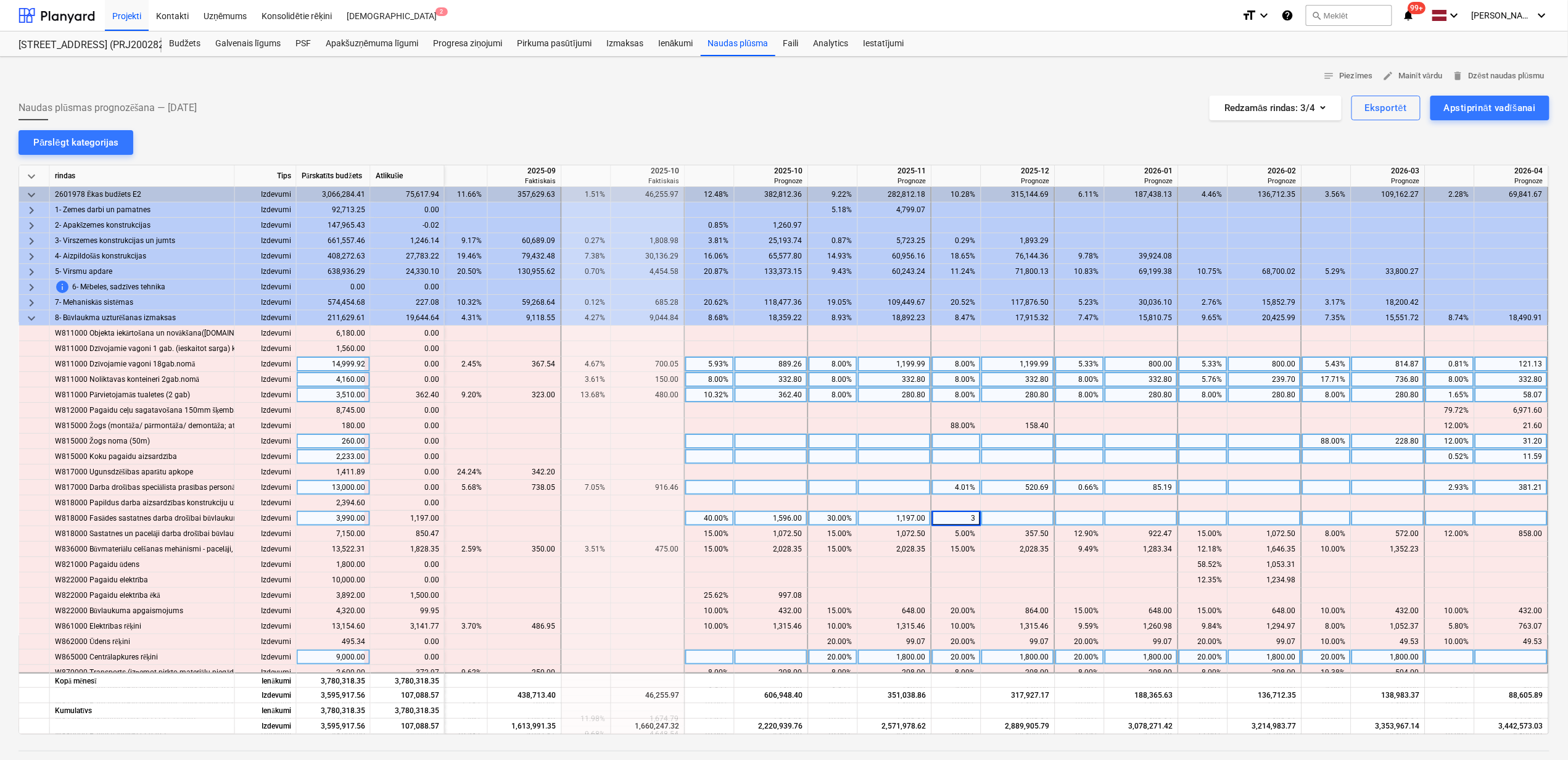
type input "30"
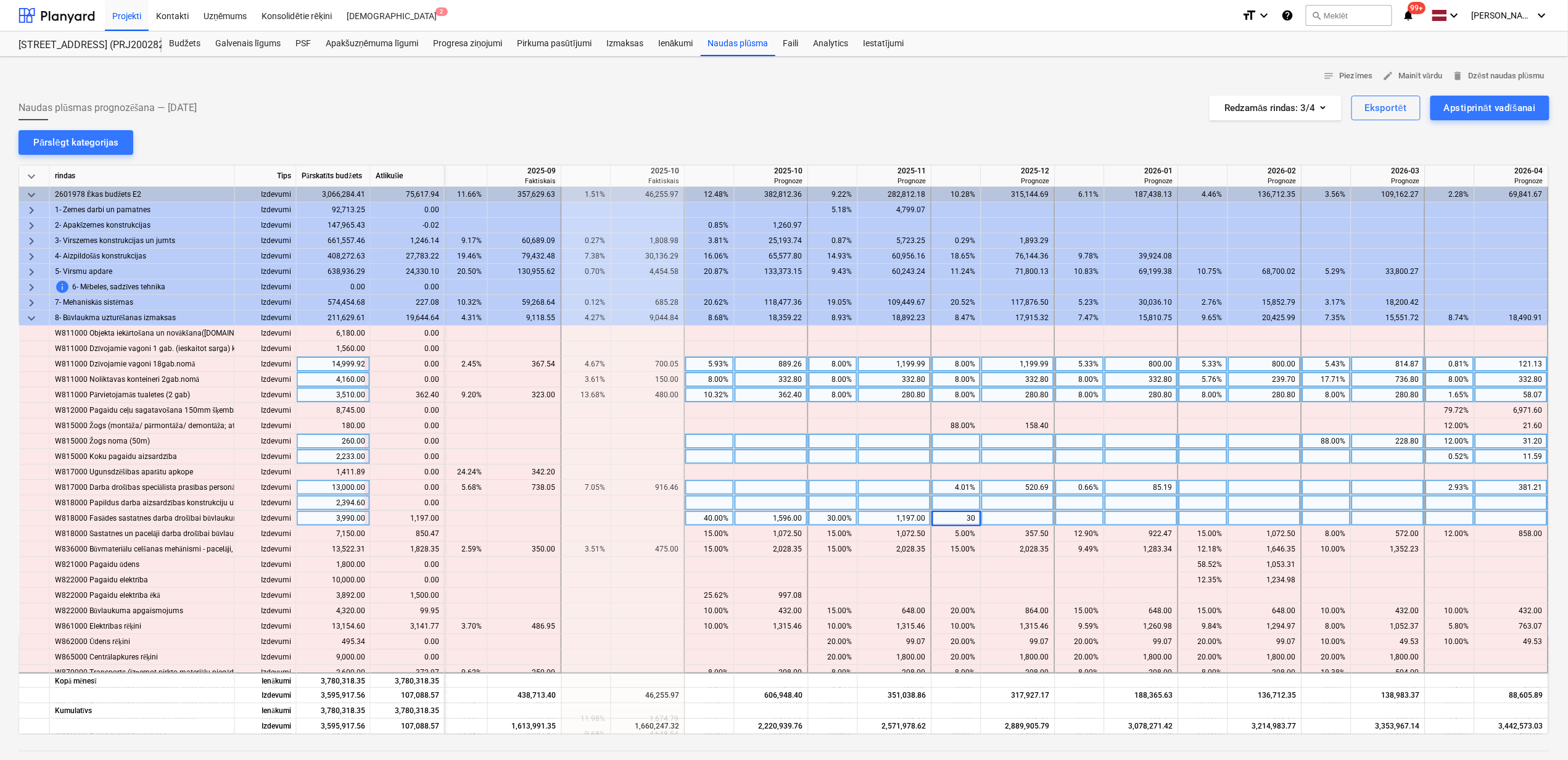
click at [1256, 505] on div at bounding box center [1265, 503] width 74 height 15
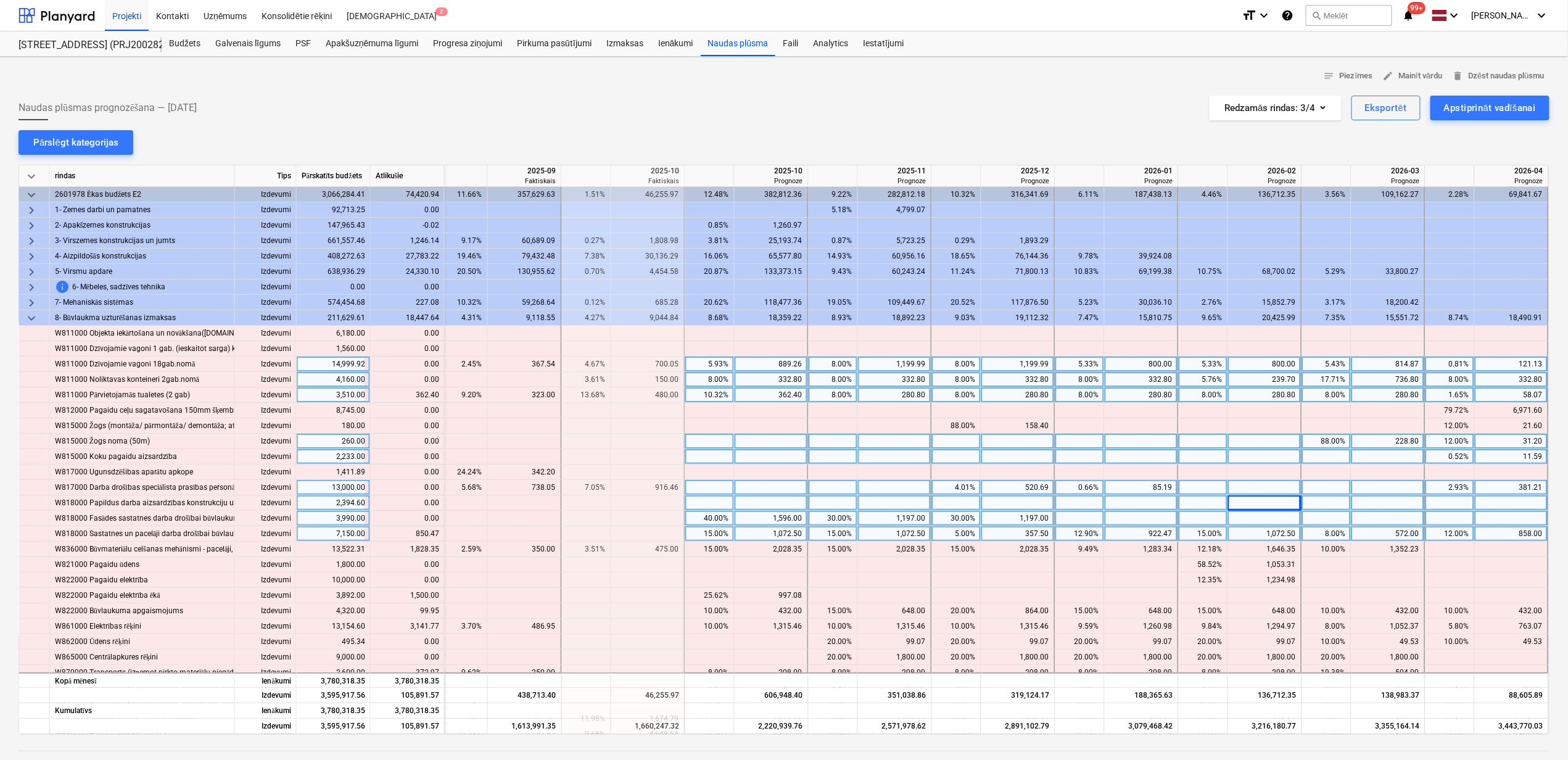
click at [1318, 536] on div "8.00%" at bounding box center [1326, 534] width 39 height 15
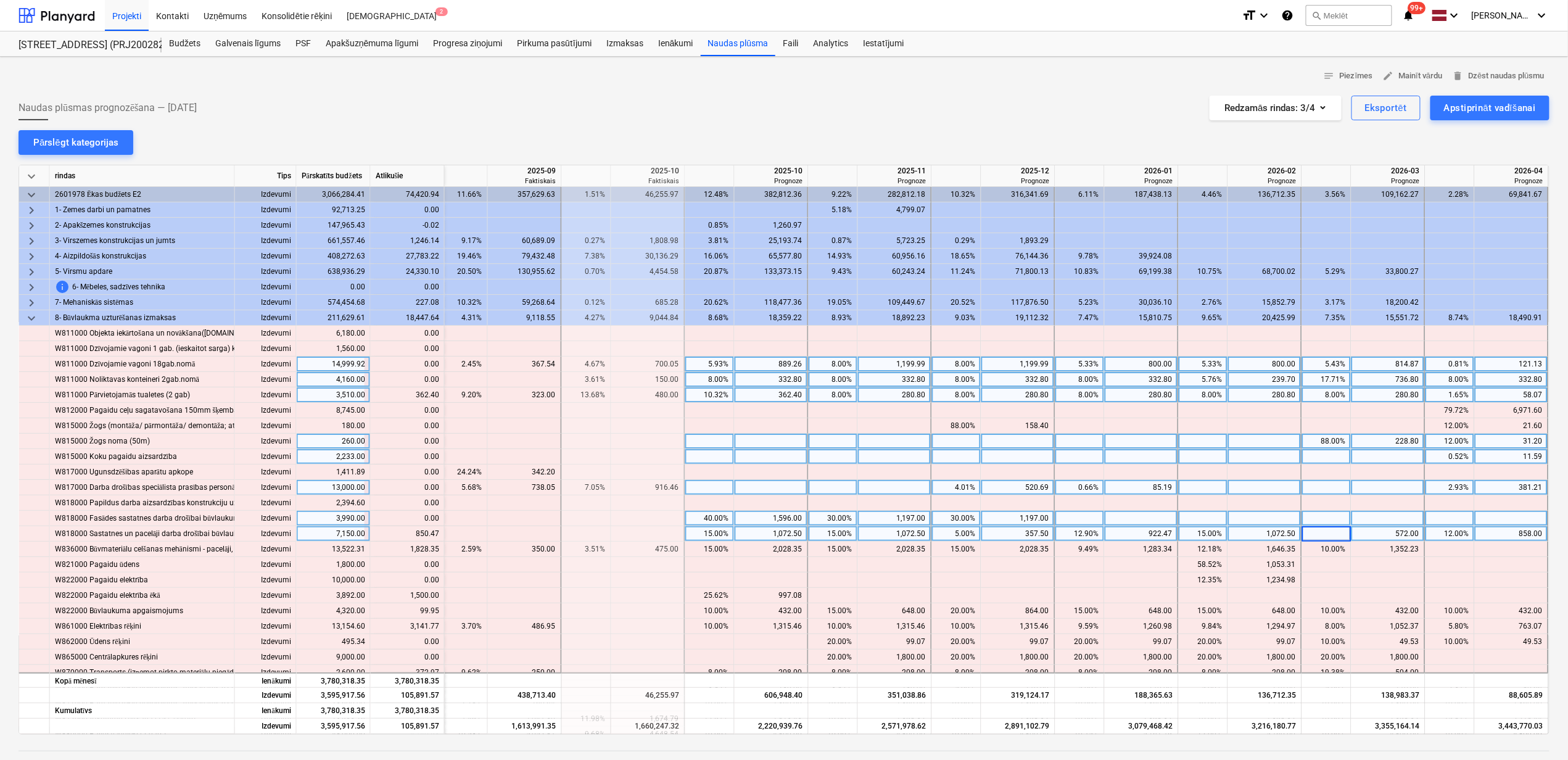
click at [1377, 512] on div "keyboard_arrow_down rindas Tips Pārskatīts budžets Atlikušie 2025-08 Faktiskais…" at bounding box center [784, 449] width 1531 height 570
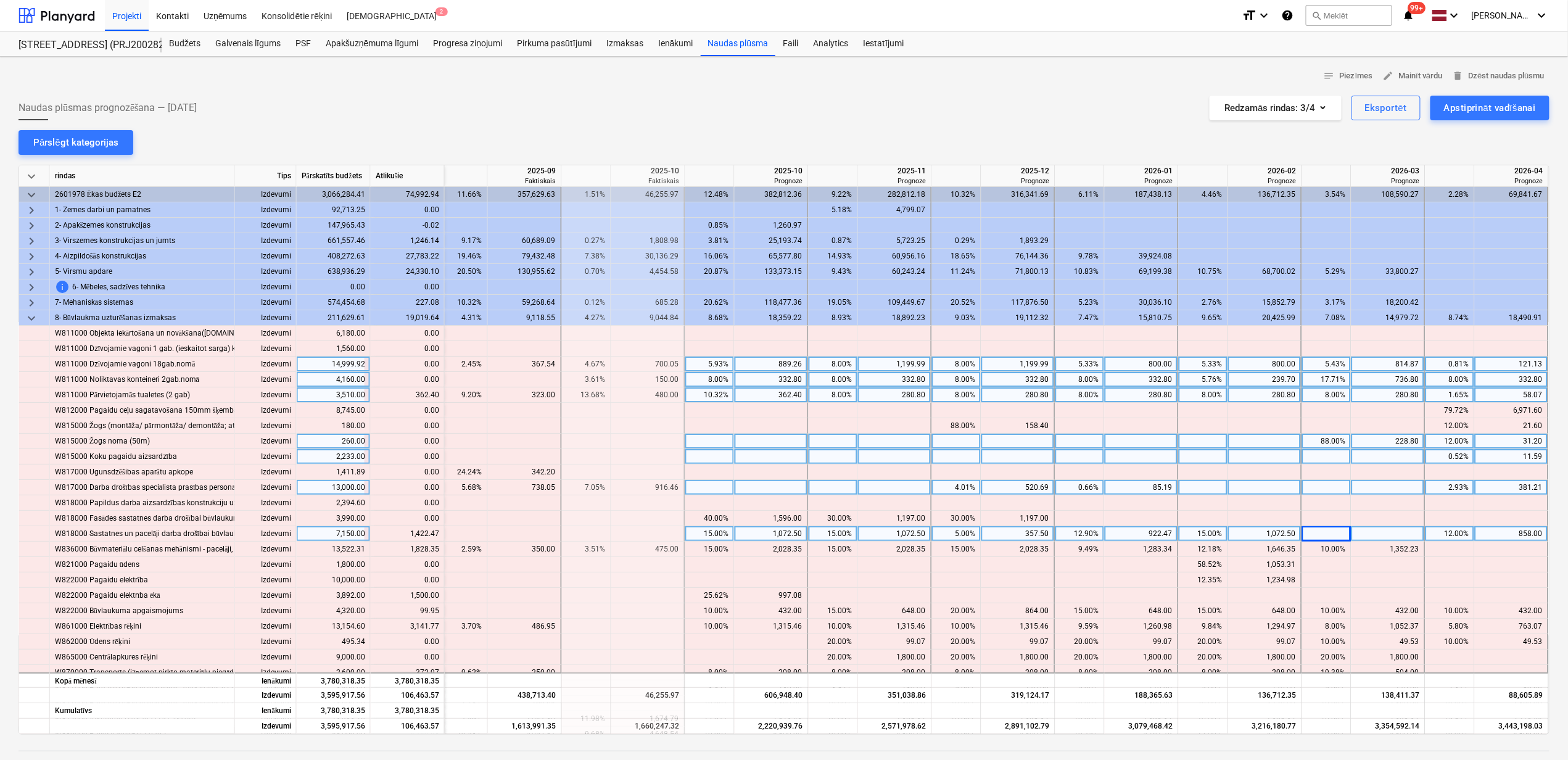
click at [1359, 537] on div at bounding box center [1389, 534] width 74 height 15
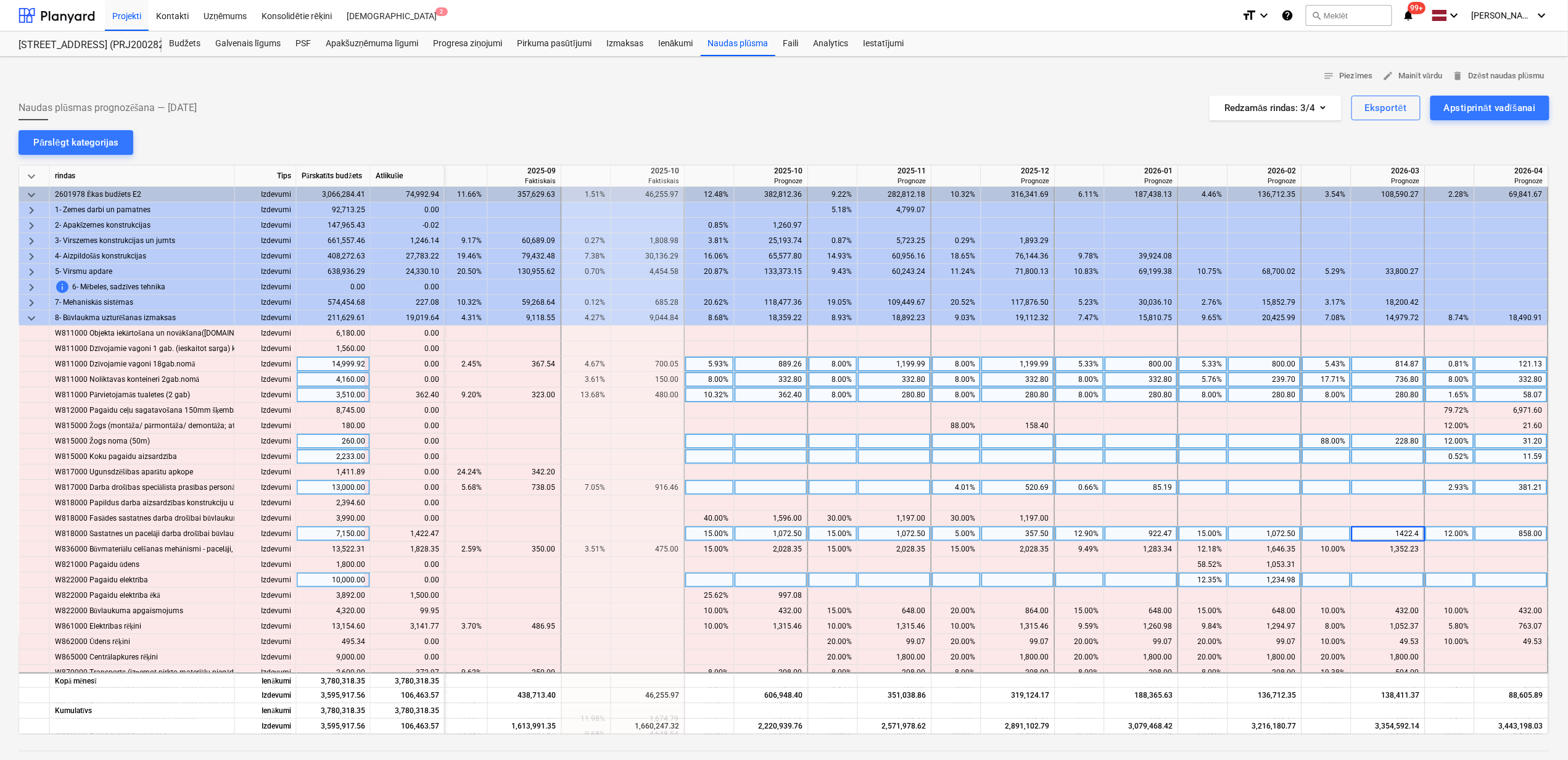
type input "1422.47"
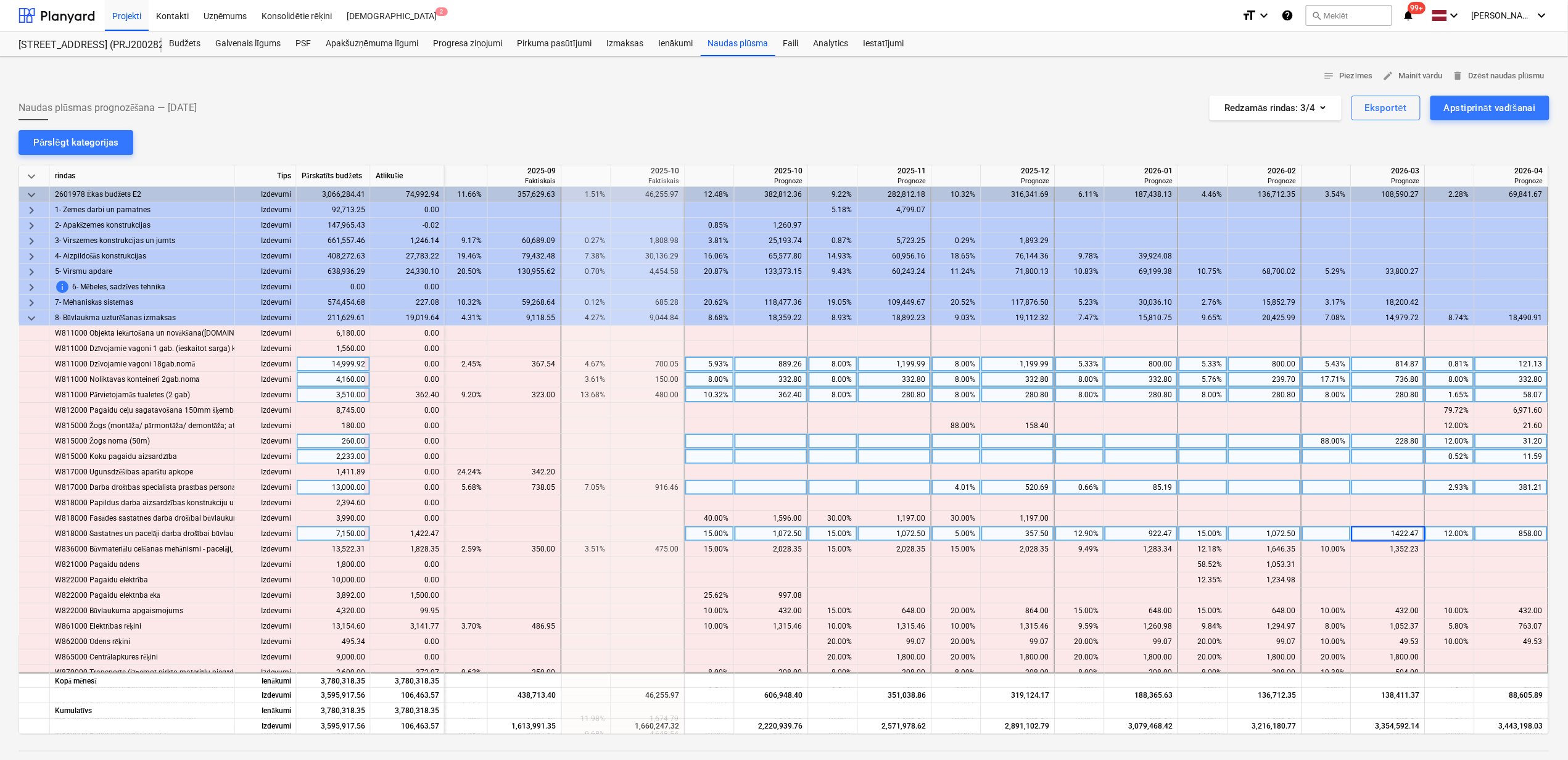
click at [1403, 482] on div at bounding box center [1389, 488] width 74 height 15
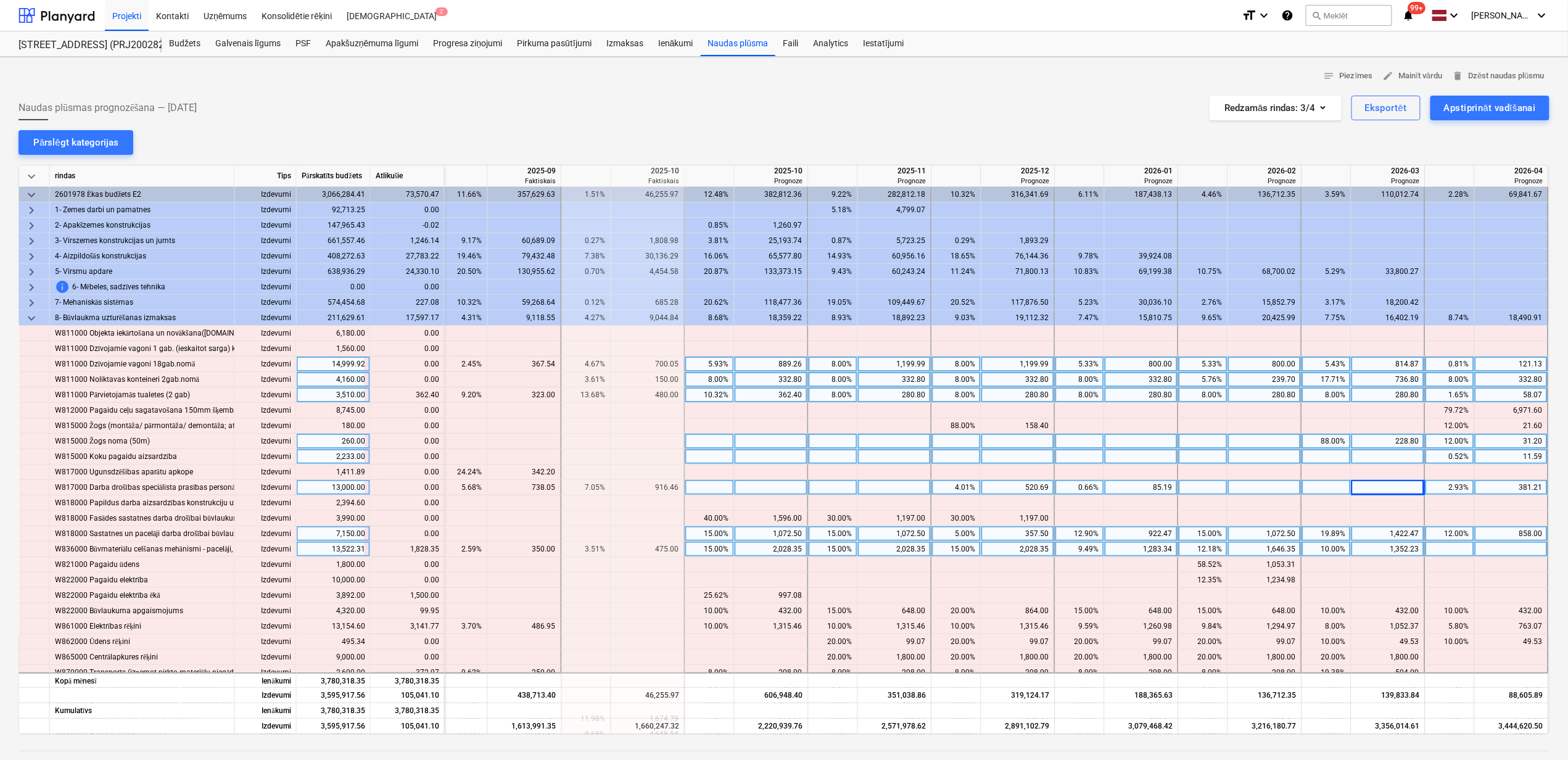
click at [1493, 555] on div at bounding box center [1512, 549] width 74 height 15
type input "1828.35"
click at [1013, 458] on div at bounding box center [1019, 457] width 74 height 15
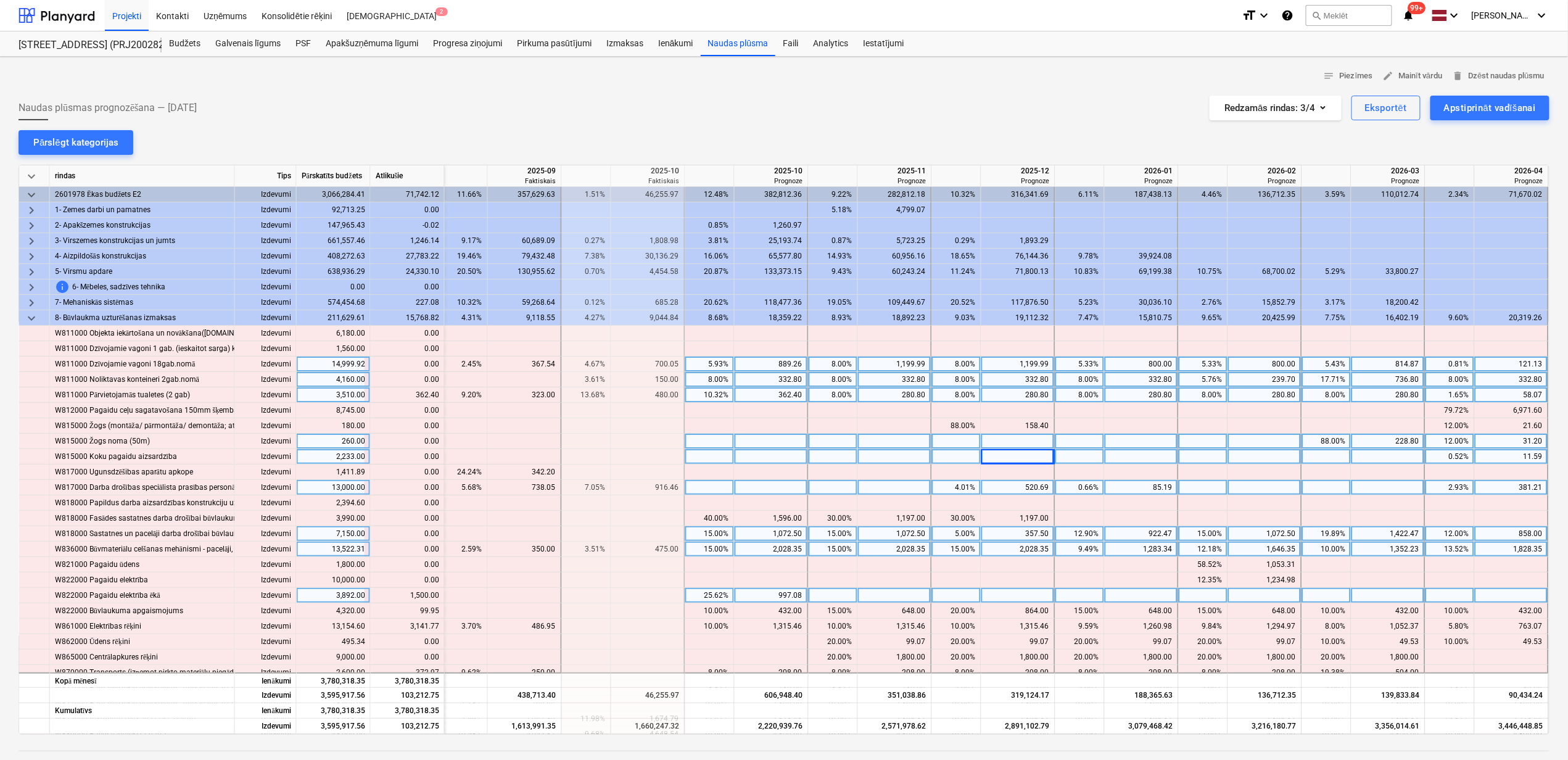
click at [872, 595] on div at bounding box center [895, 595] width 74 height 15
type input "1500"
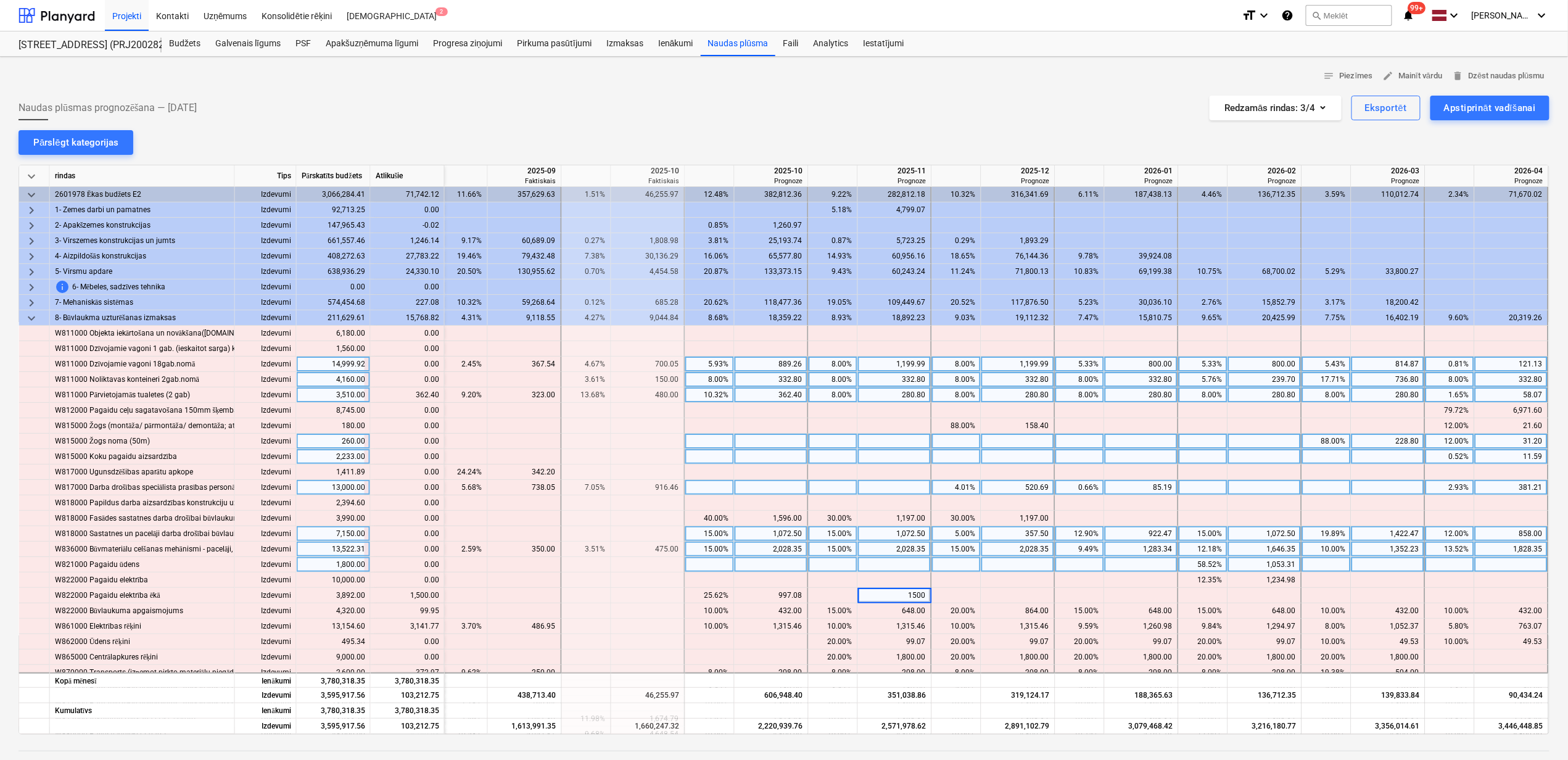
click at [827, 558] on div at bounding box center [833, 565] width 49 height 15
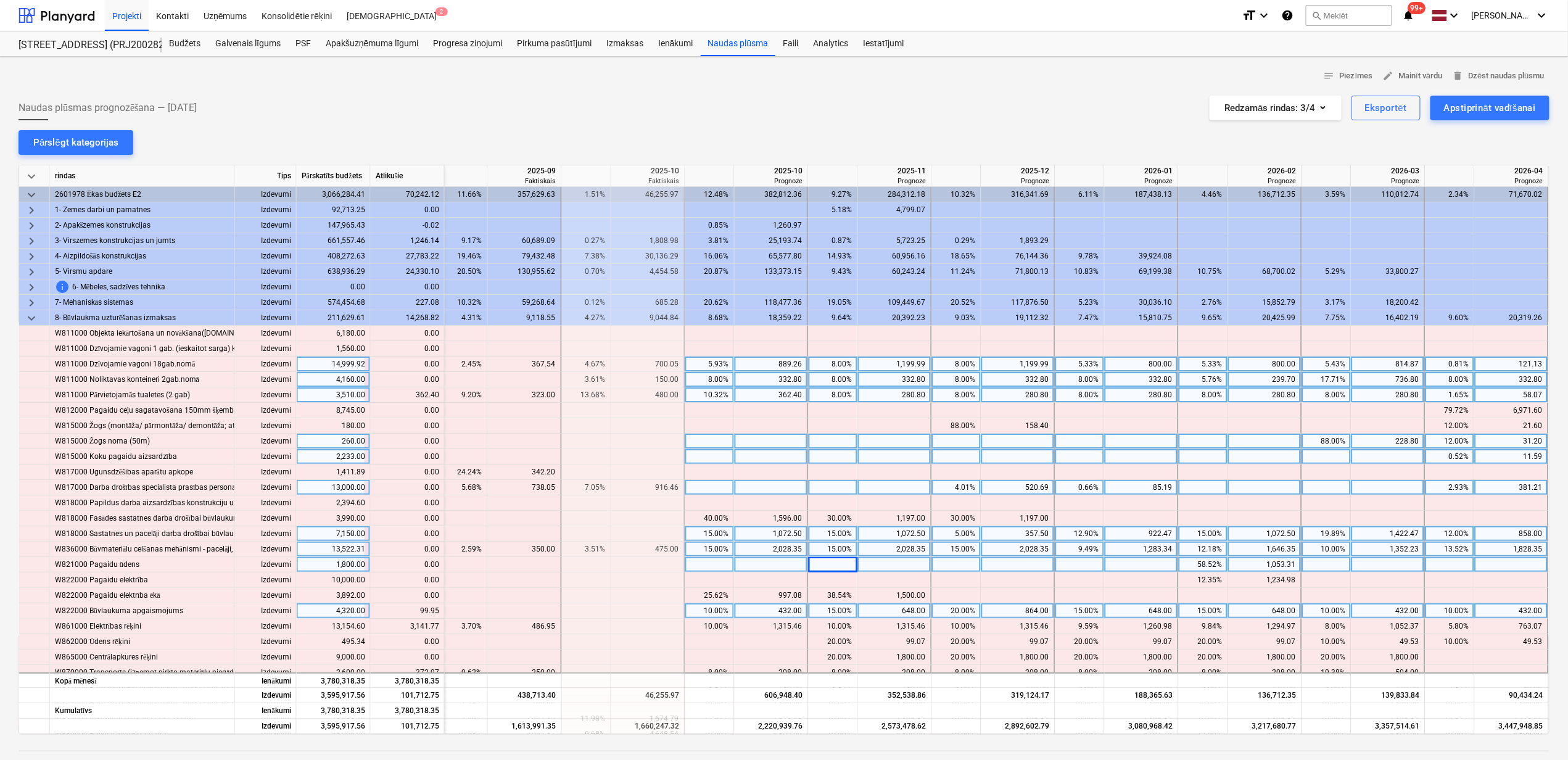
click at [1508, 615] on div "432.00" at bounding box center [1512, 611] width 63 height 15
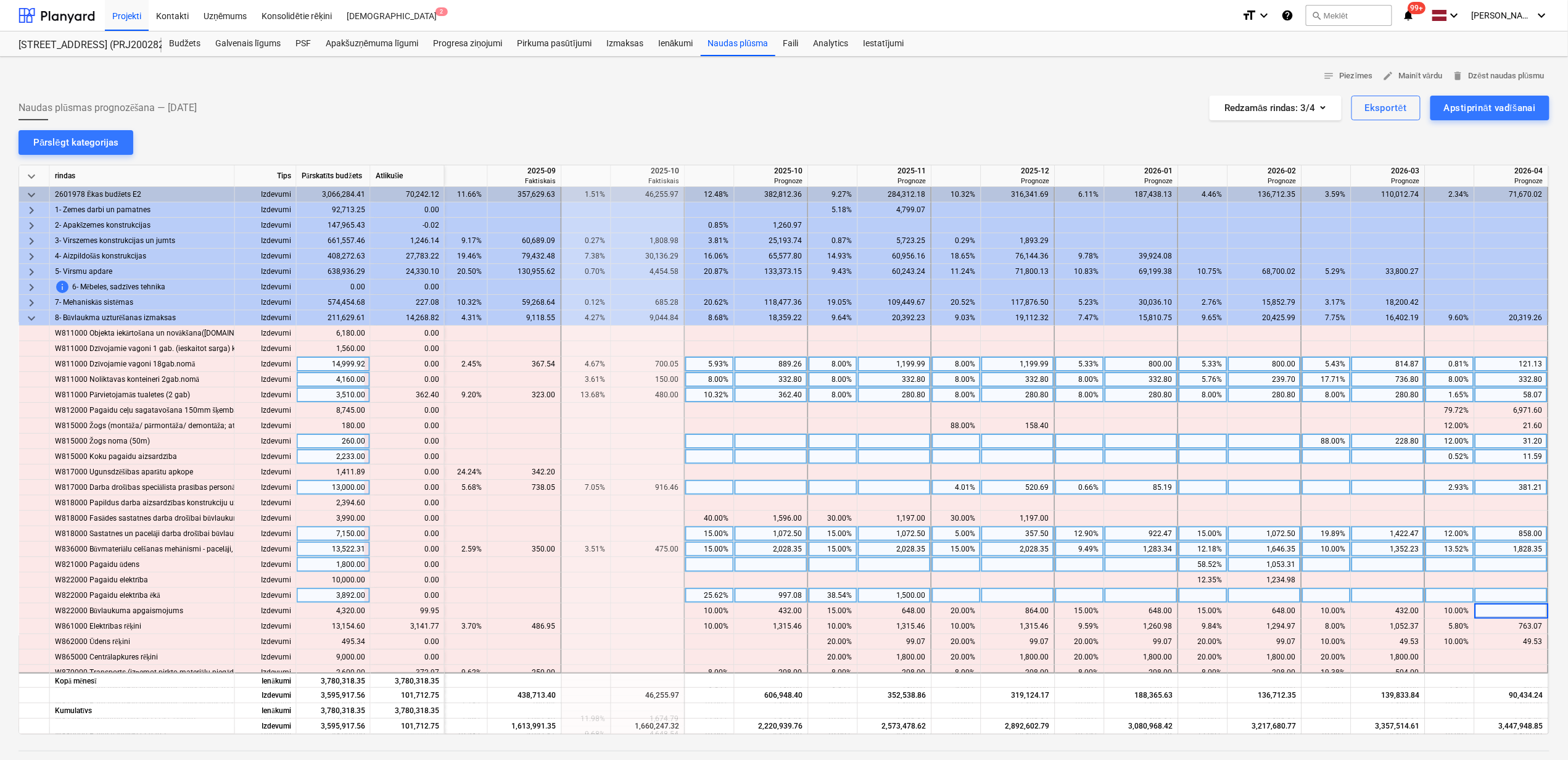
click at [1499, 591] on div at bounding box center [1512, 595] width 74 height 15
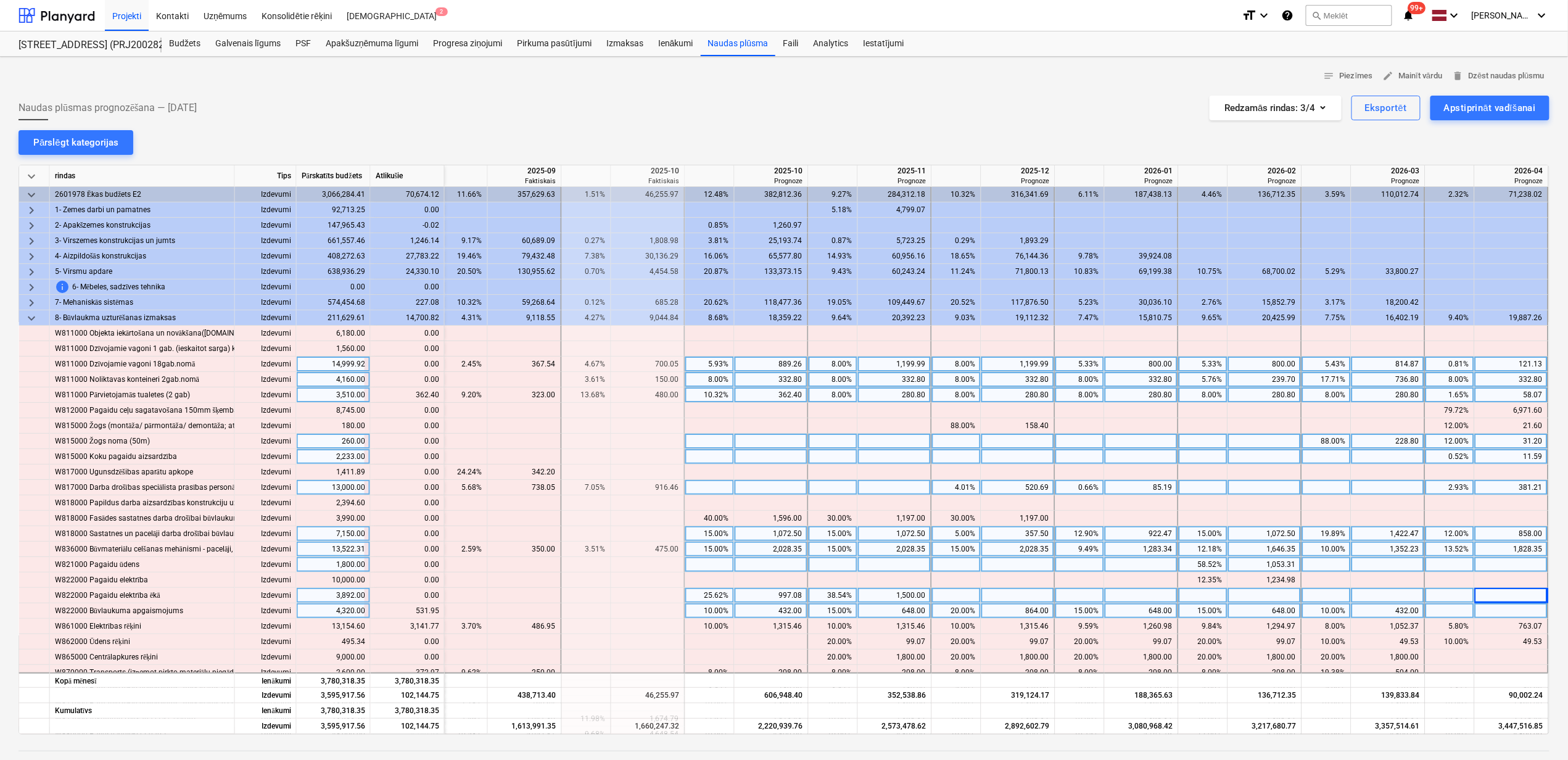
click at [1509, 615] on div at bounding box center [1512, 611] width 74 height 15
type input "531.95"
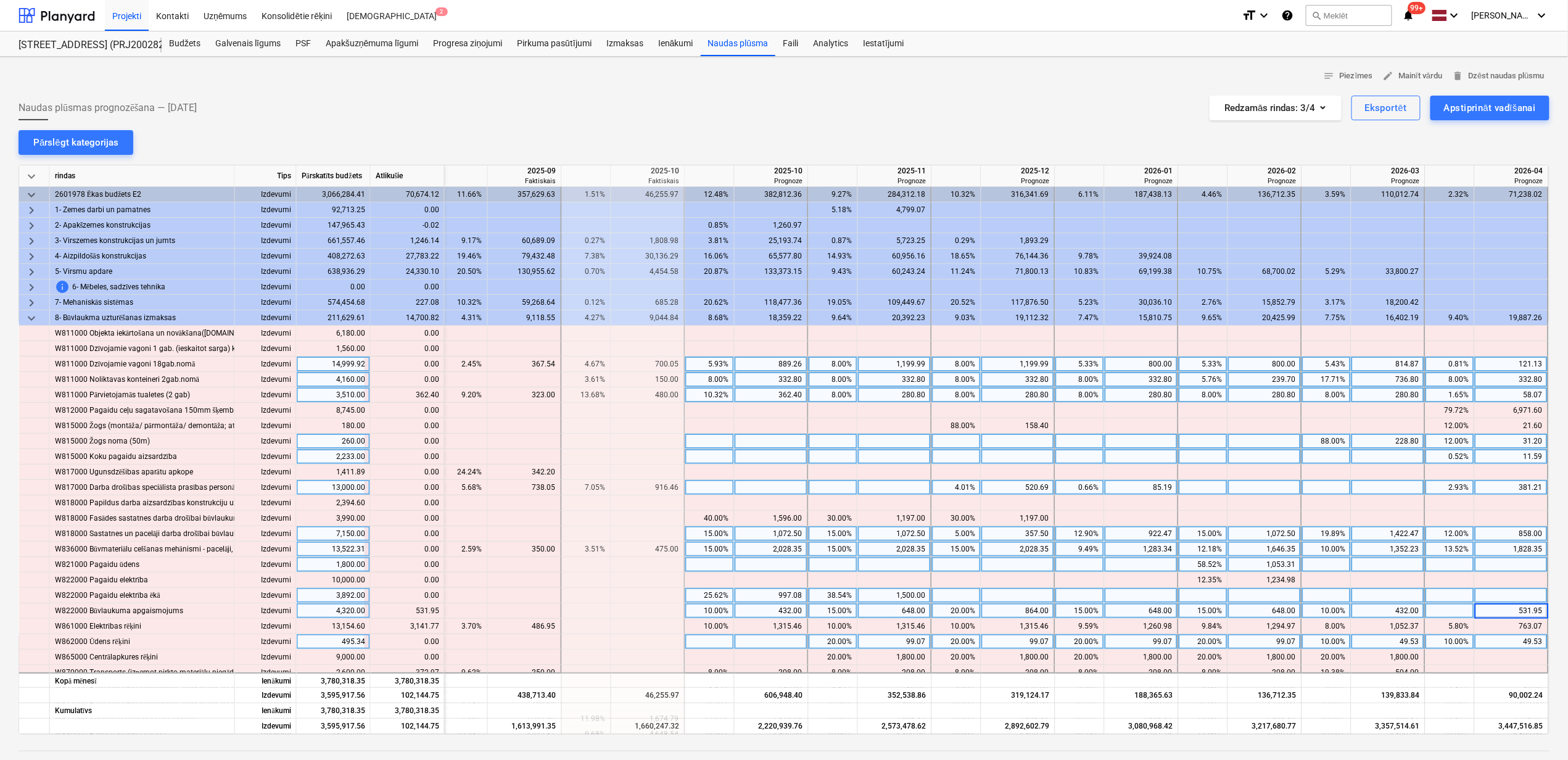
click at [1330, 642] on div "10.00%" at bounding box center [1326, 642] width 39 height 15
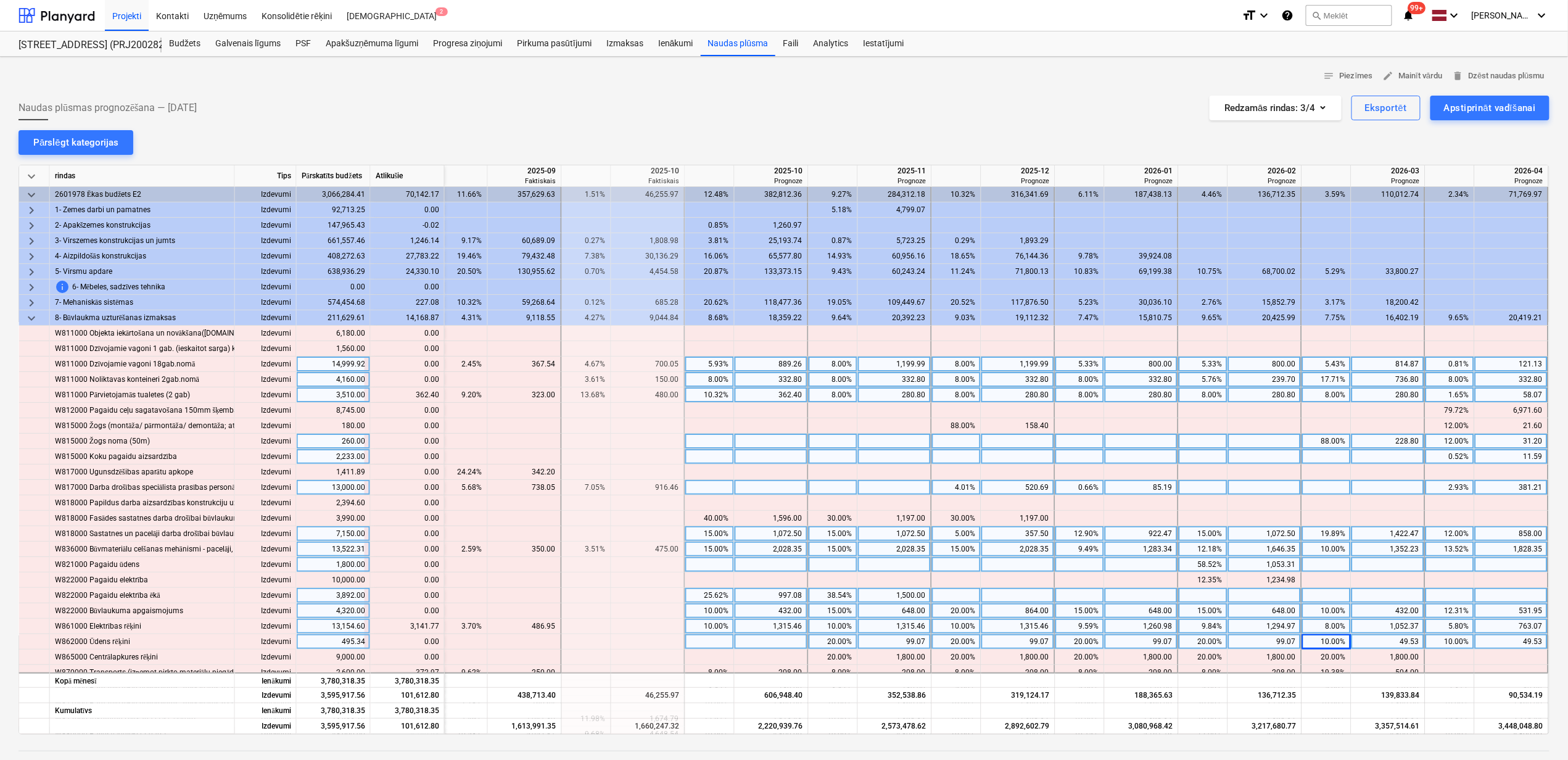
click at [1451, 624] on div "5.80%" at bounding box center [1450, 626] width 39 height 15
click at [1514, 570] on div at bounding box center [1512, 565] width 74 height 15
click at [1516, 627] on div at bounding box center [1512, 626] width 74 height 15
type input "3904.84"
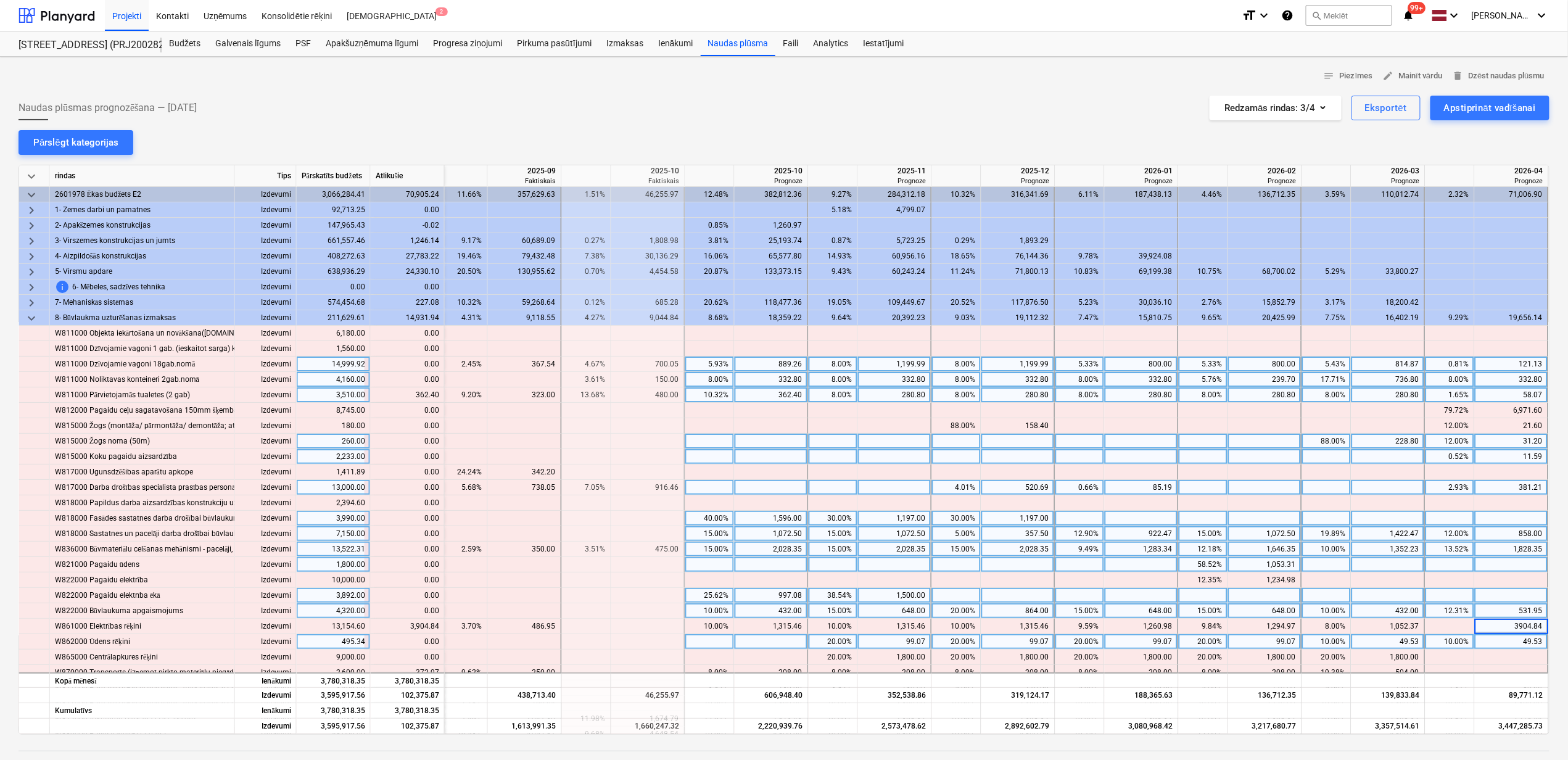
click at [606, 515] on div at bounding box center [586, 518] width 49 height 15
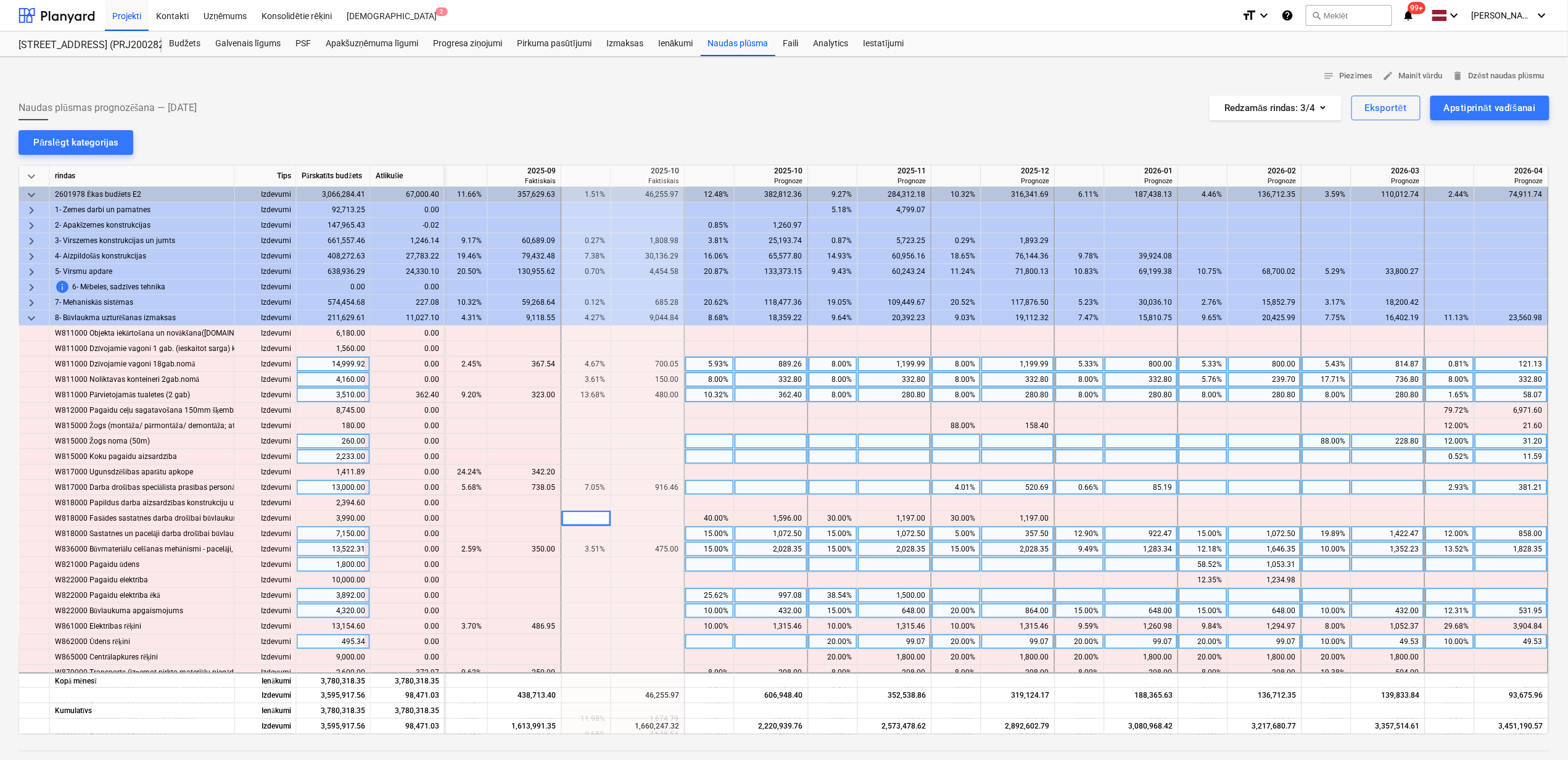
click at [826, 398] on div "8.00%" at bounding box center [833, 395] width 39 height 15
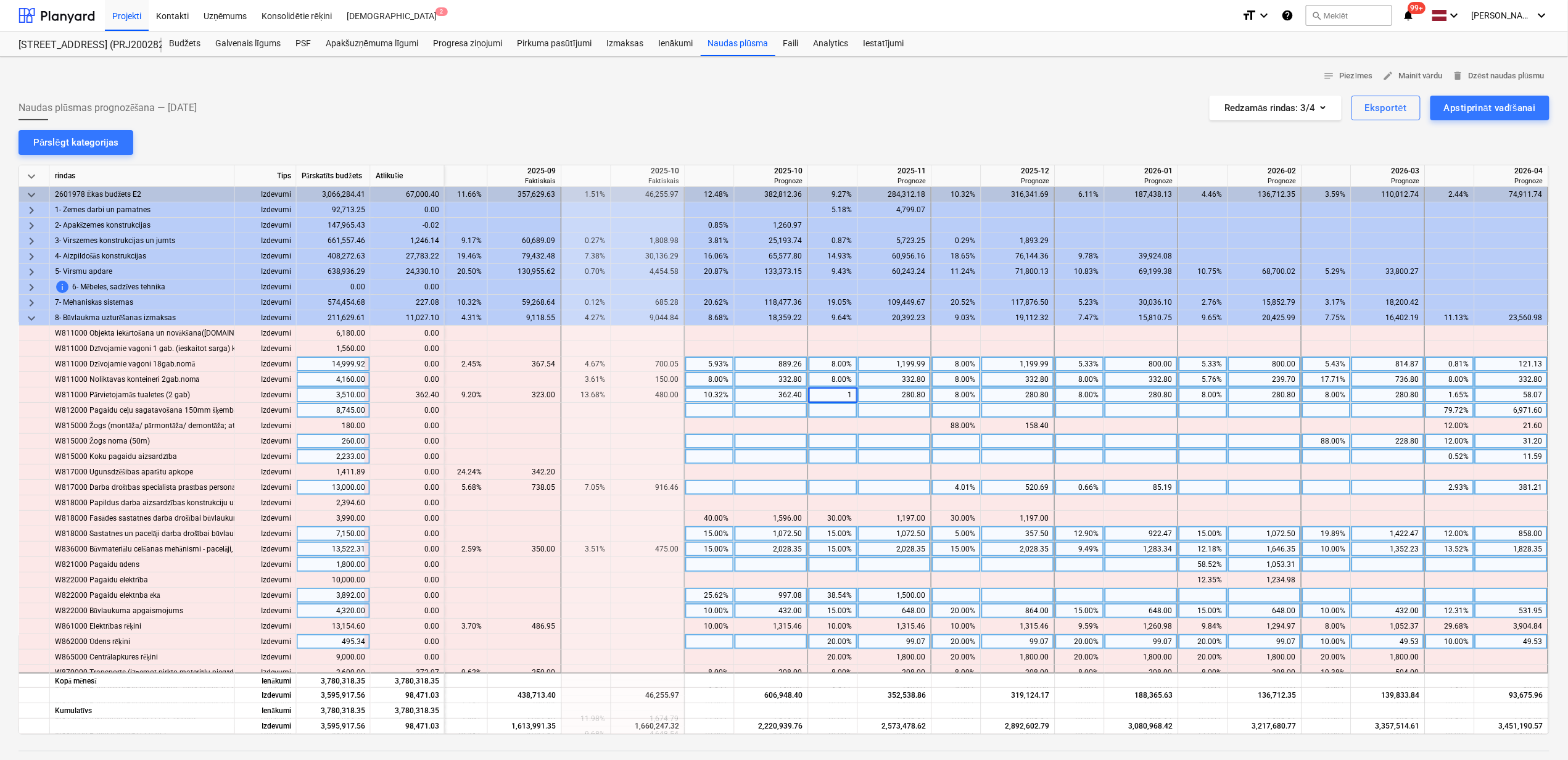
type input "18"
click at [815, 391] on div "18.00%" at bounding box center [833, 395] width 39 height 15
click at [871, 396] on div at bounding box center [895, 395] width 74 height 15
type input "643.2"
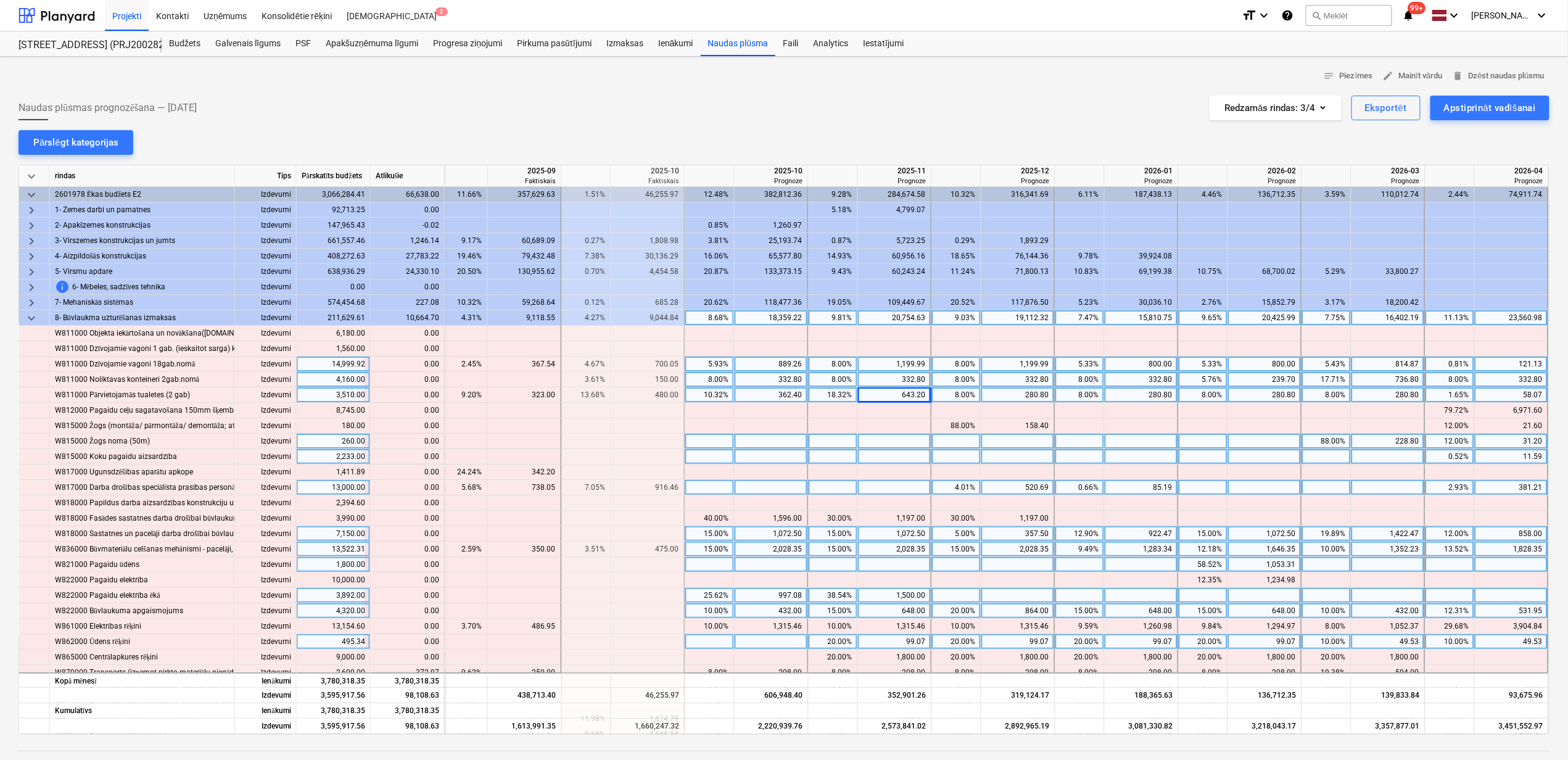
click at [26, 318] on span "keyboard_arrow_down" at bounding box center [31, 318] width 15 height 15
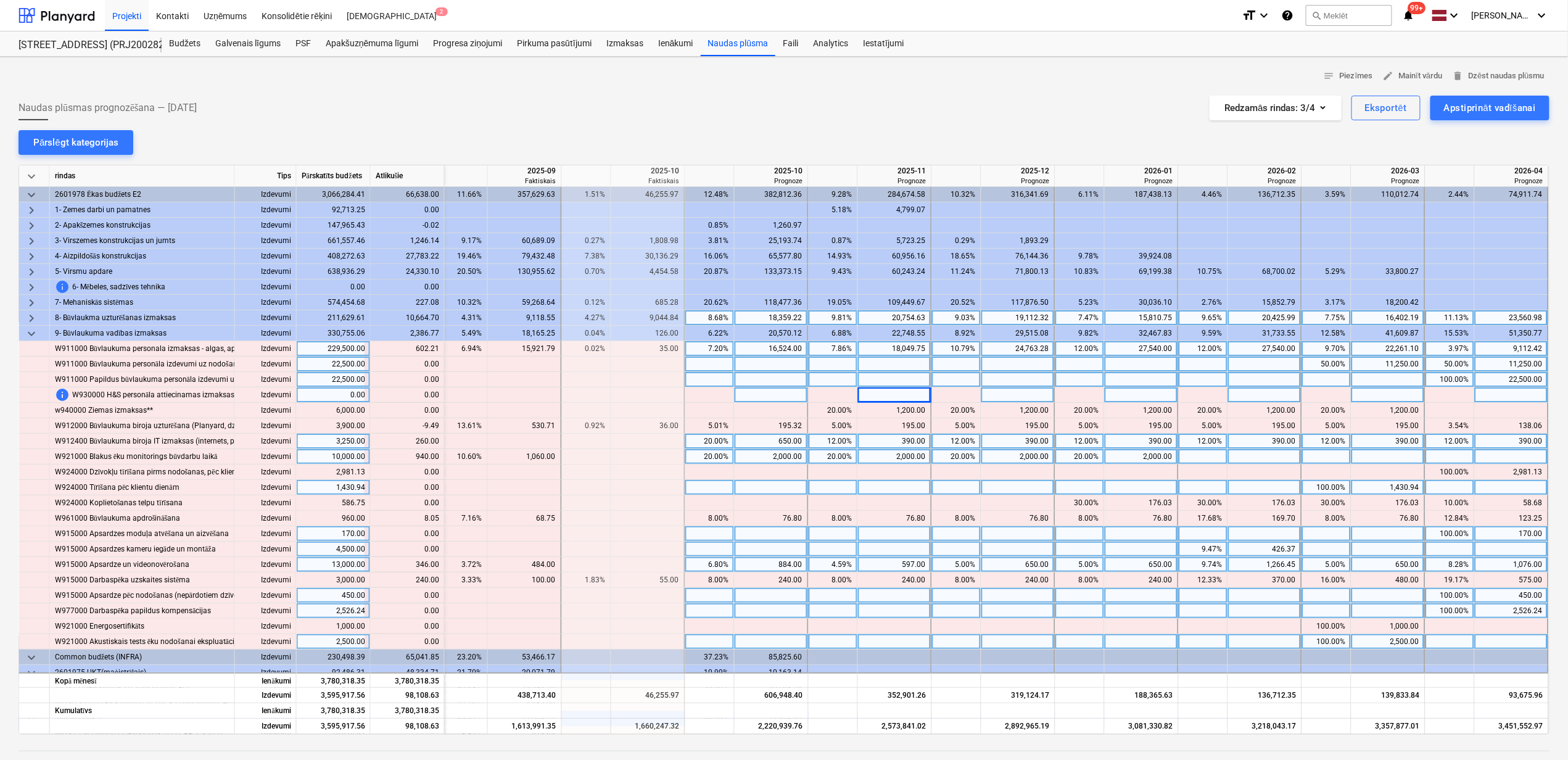
click at [711, 350] on div "7.20%" at bounding box center [709, 348] width 39 height 15
click at [896, 384] on div at bounding box center [895, 379] width 74 height 15
click at [746, 348] on div at bounding box center [772, 348] width 74 height 15
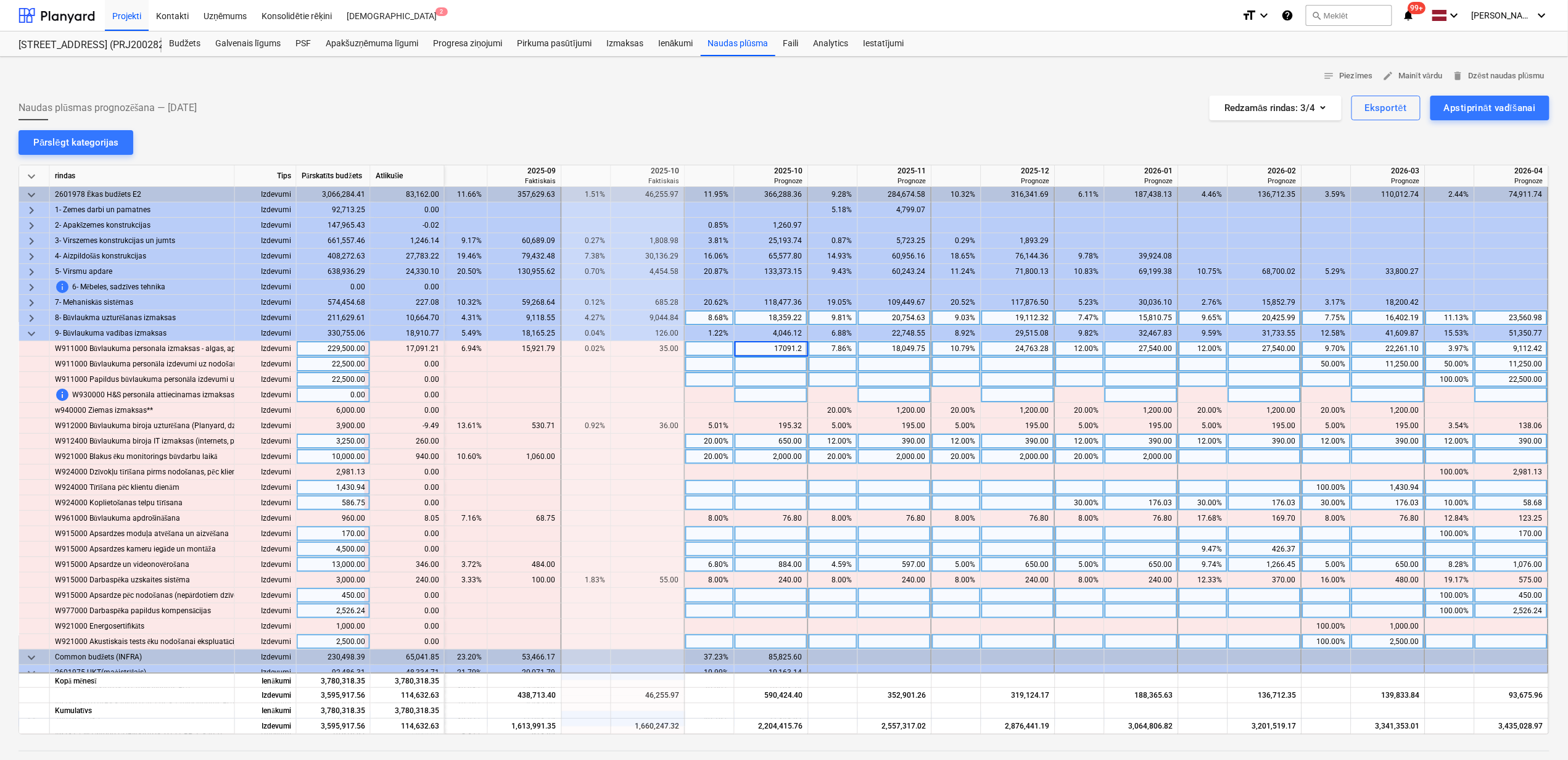
type input "17091.21"
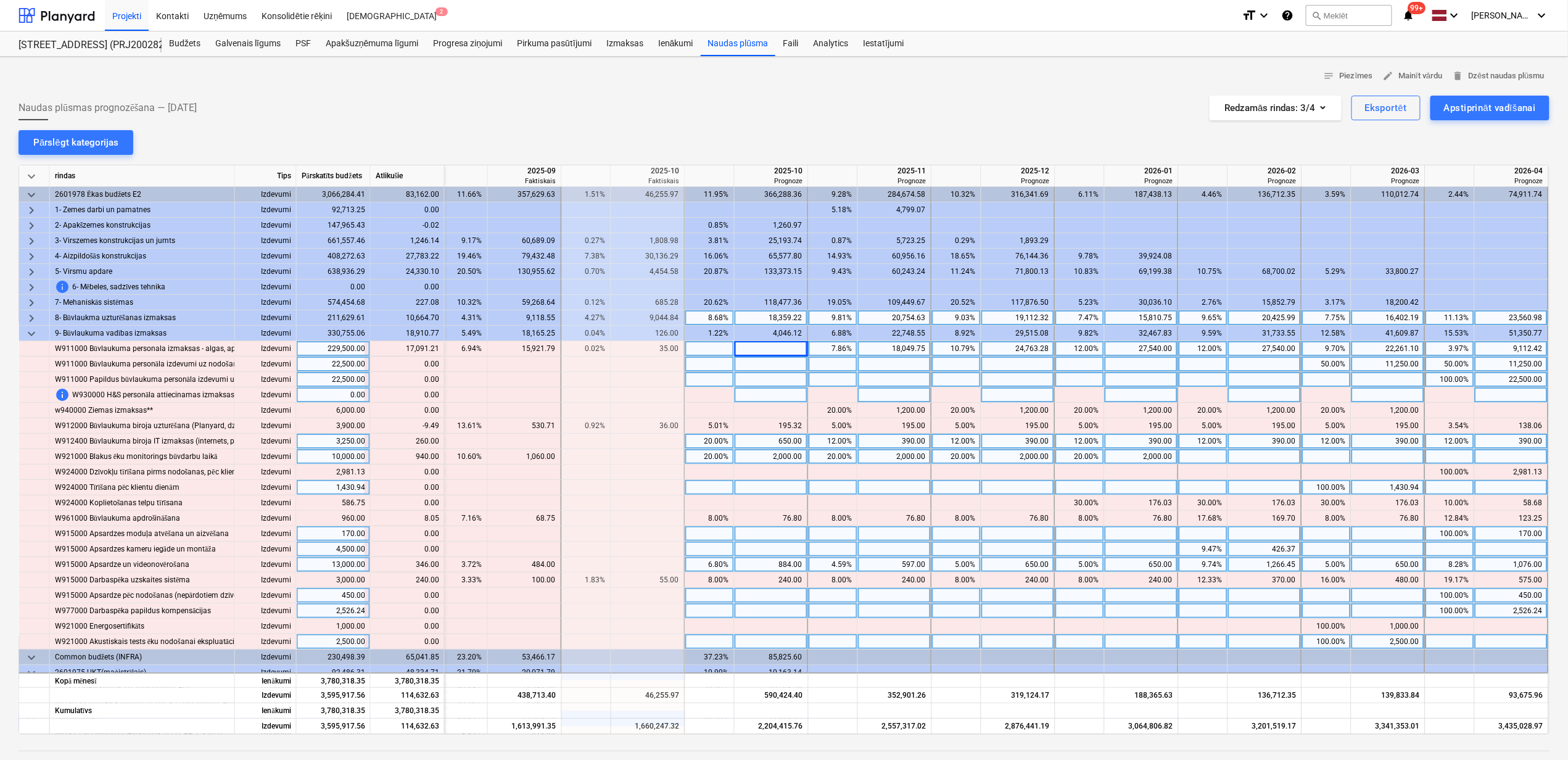
click at [1063, 391] on div at bounding box center [1080, 395] width 49 height 15
click at [751, 347] on div "17,091.21" at bounding box center [771, 348] width 63 height 15
click at [752, 344] on div at bounding box center [772, 348] width 74 height 15
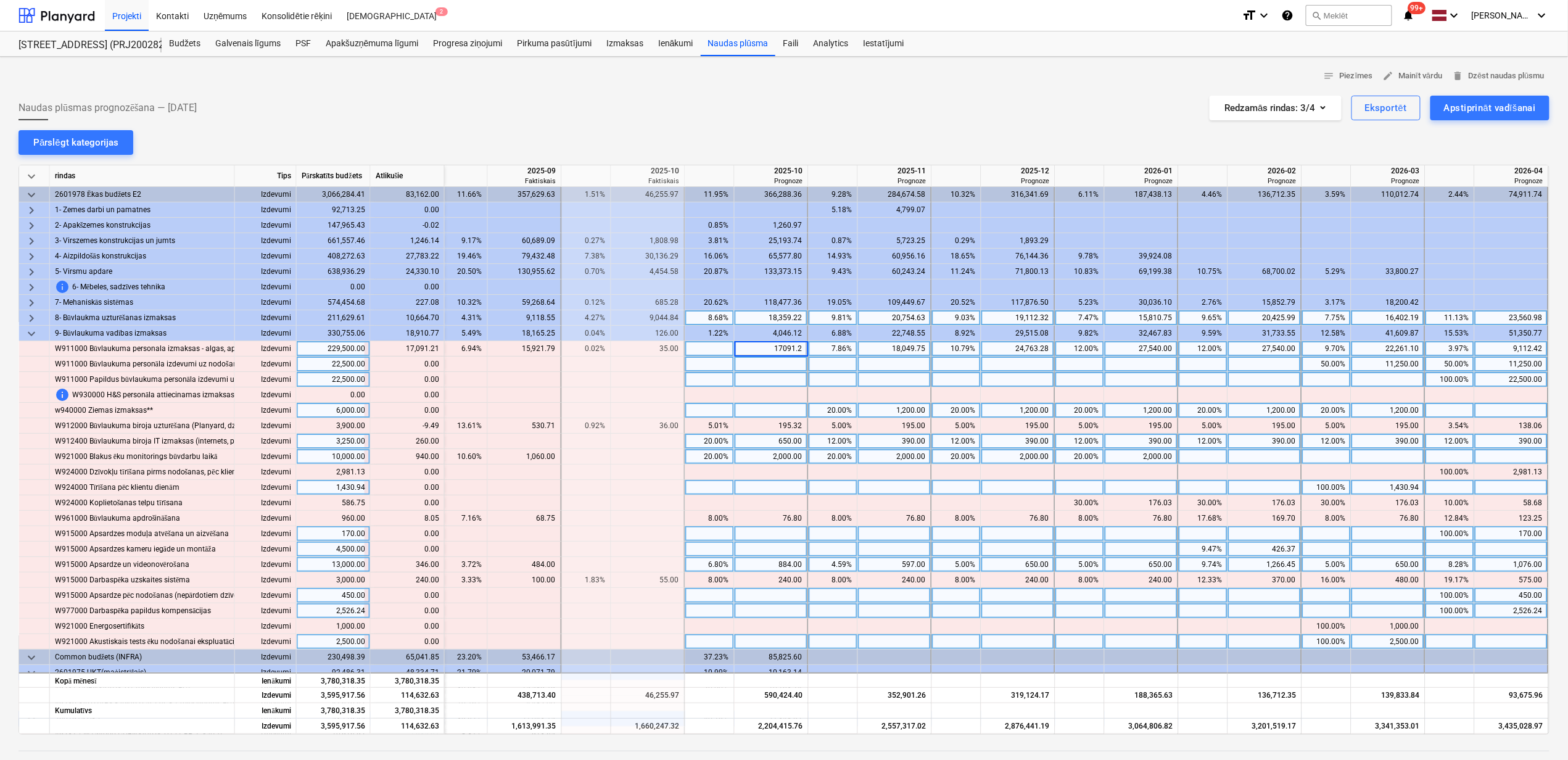
type input "17091.21"
click at [852, 382] on div at bounding box center [833, 379] width 49 height 15
click at [889, 343] on div "18,049.75" at bounding box center [895, 348] width 63 height 15
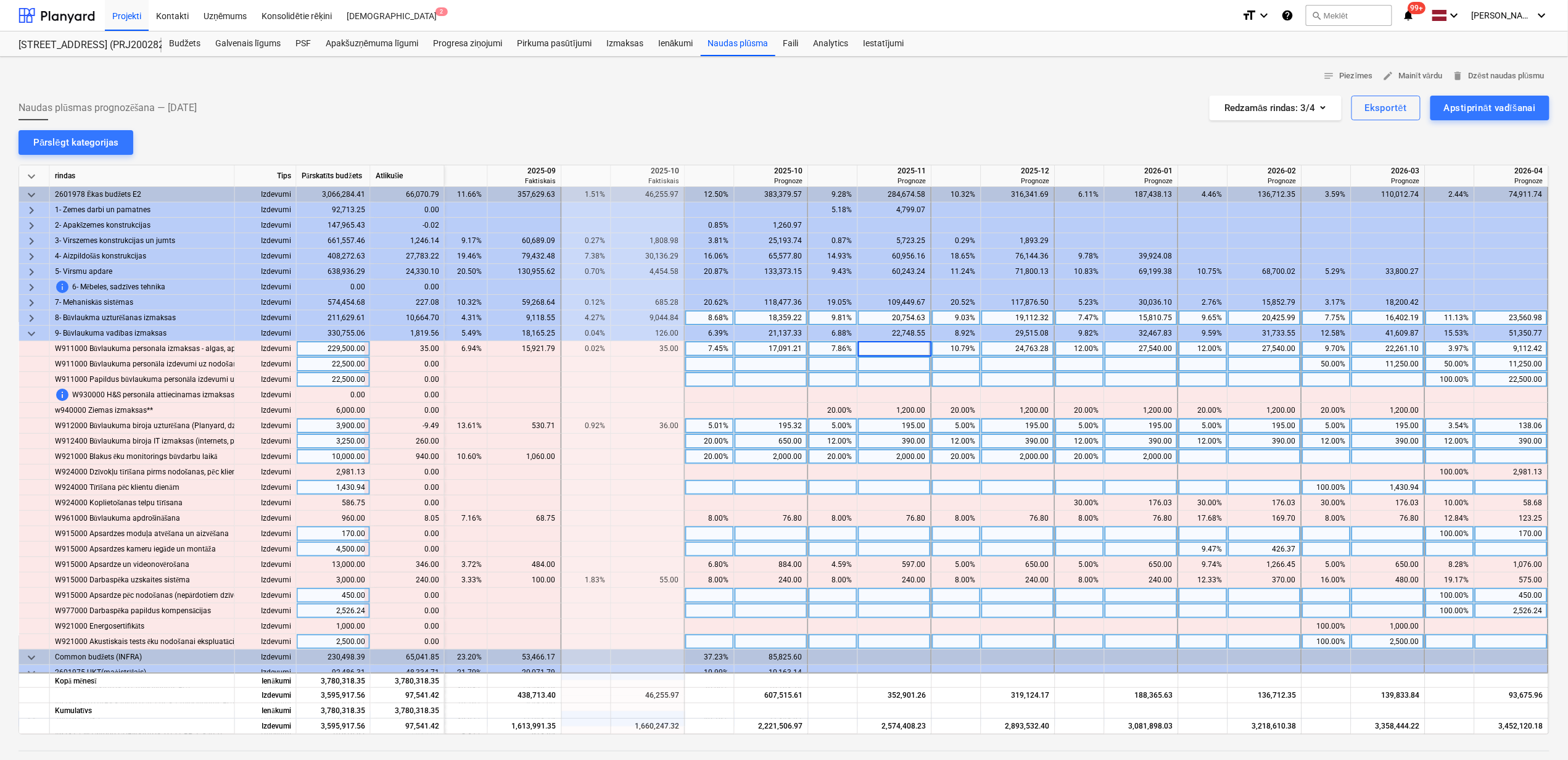
click at [951, 428] on div "5.00%" at bounding box center [956, 426] width 39 height 15
click at [869, 353] on div at bounding box center [895, 348] width 74 height 15
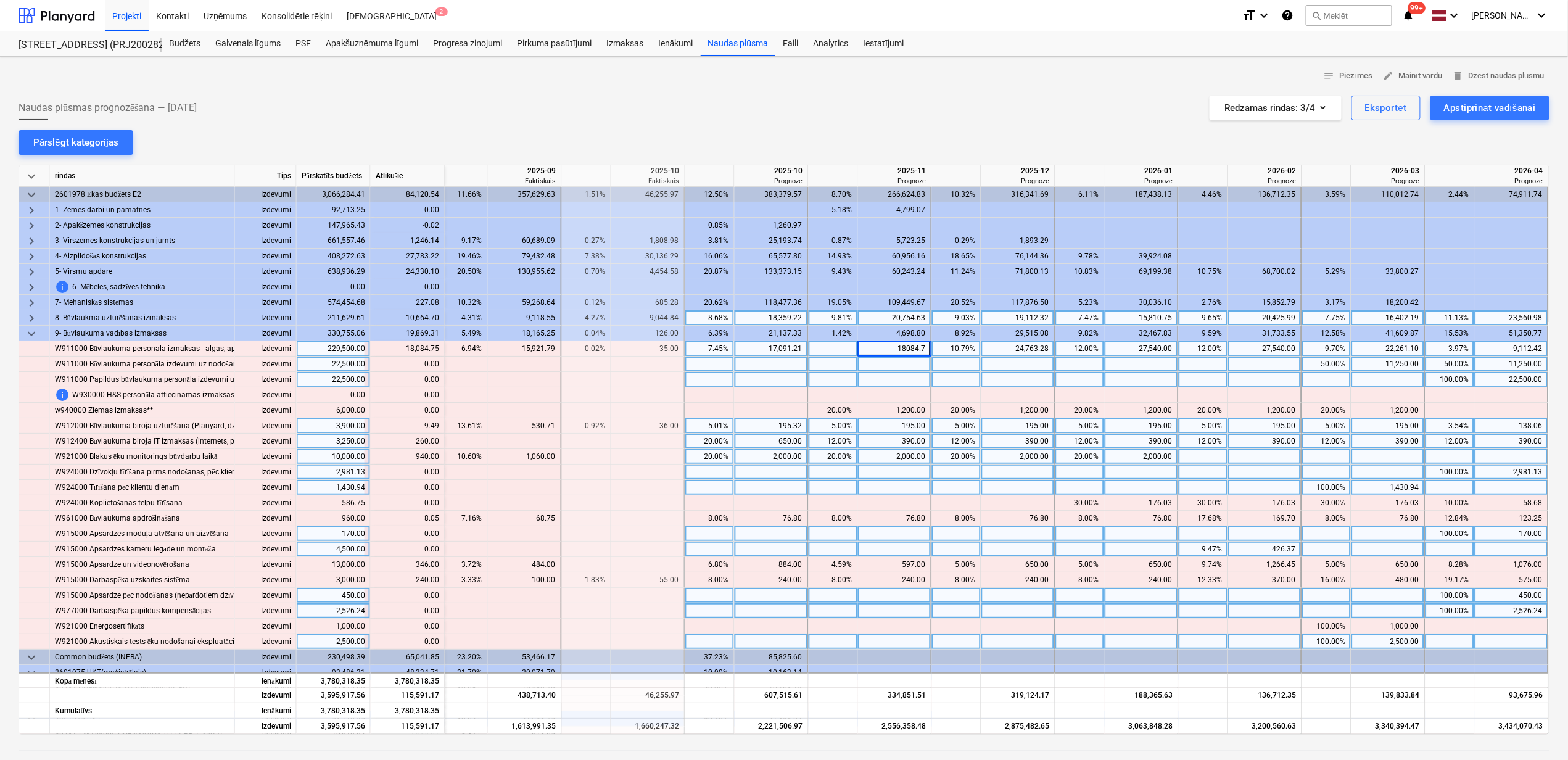
type input "18084.75"
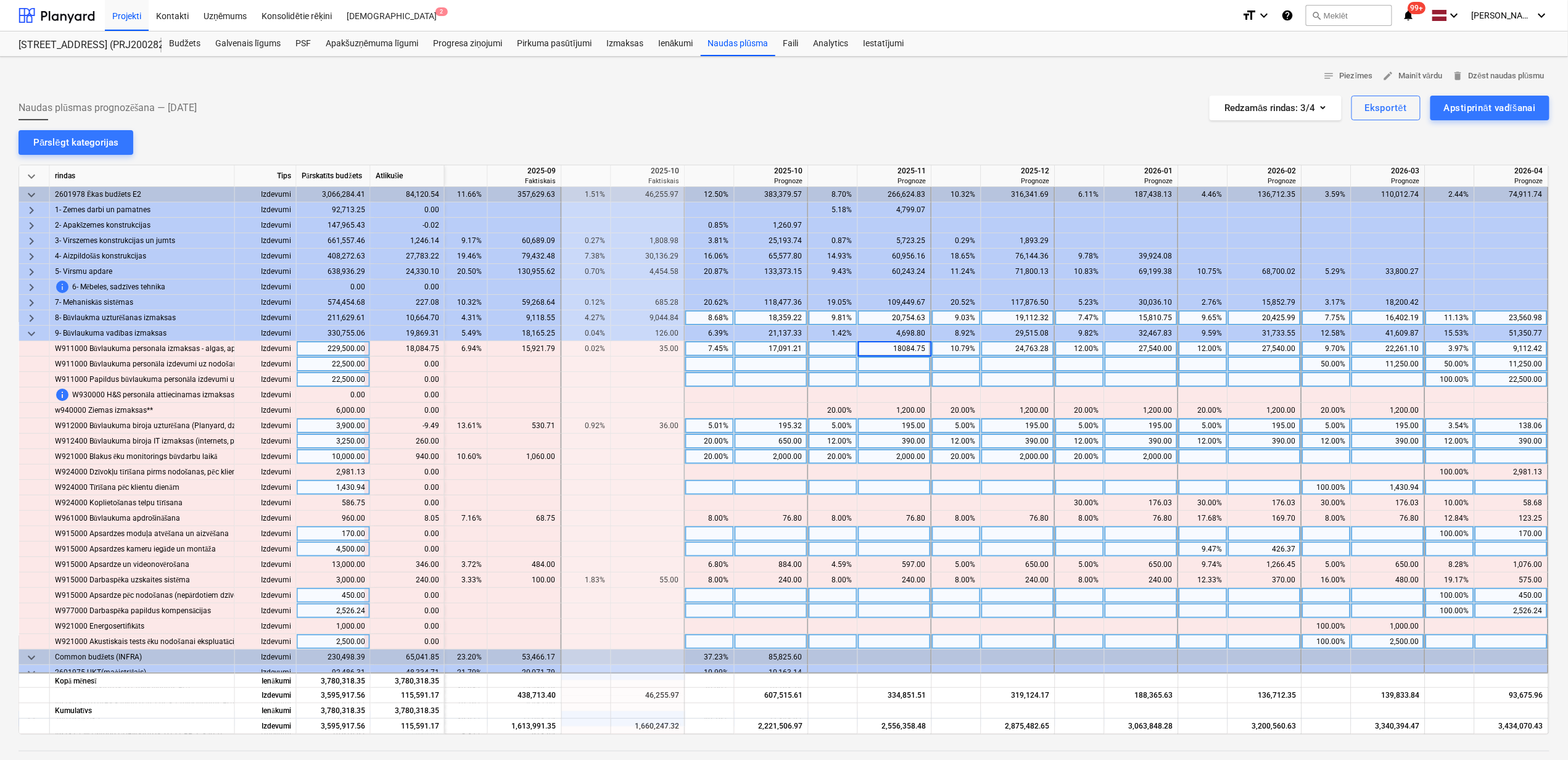
click at [1179, 382] on div at bounding box center [1203, 379] width 49 height 15
click at [727, 429] on div "5.01%" at bounding box center [710, 426] width 49 height 15
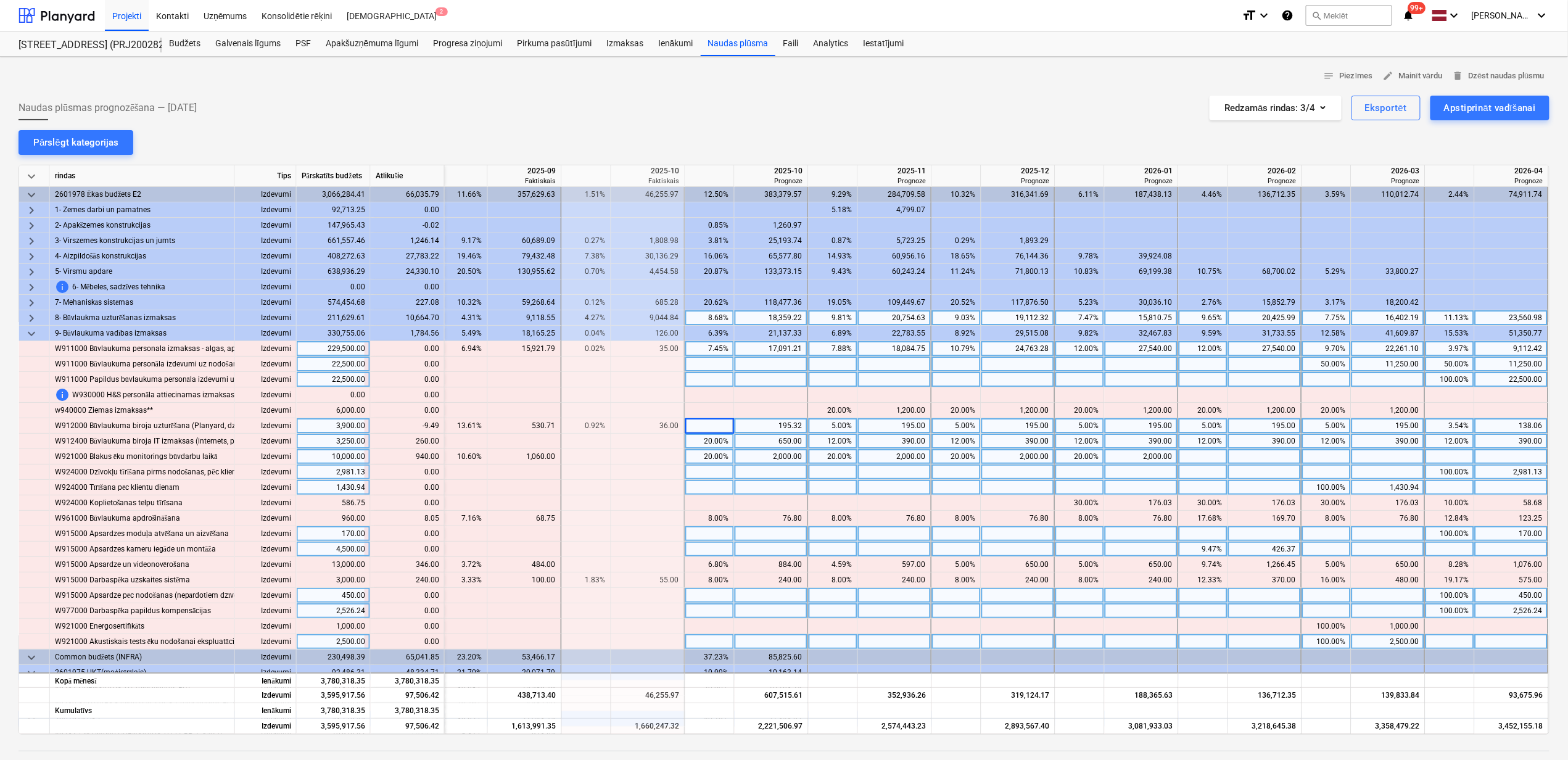
click at [796, 480] on div at bounding box center [772, 472] width 74 height 15
click at [746, 428] on div at bounding box center [772, 426] width 74 height 15
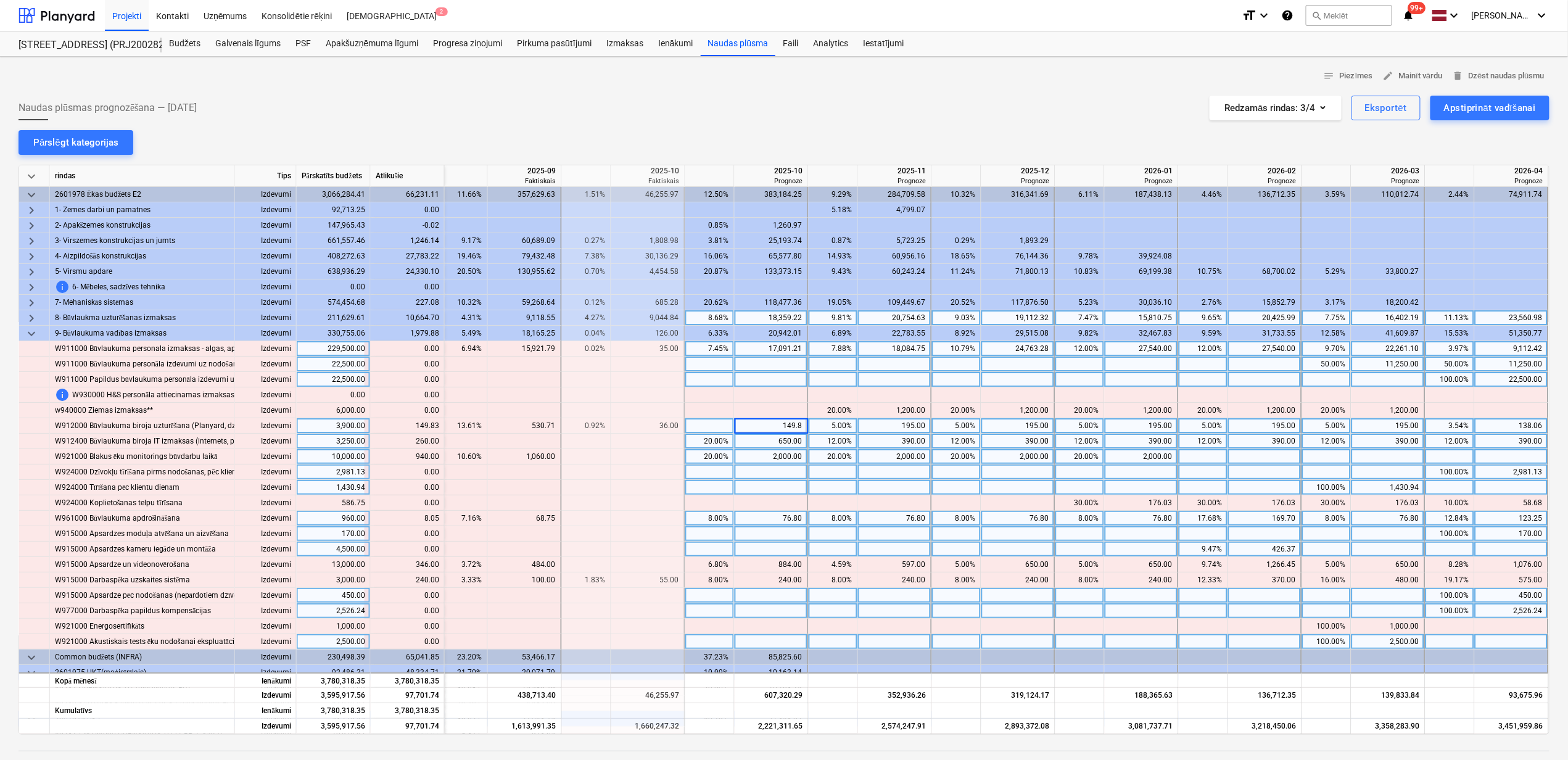
type input "149.83"
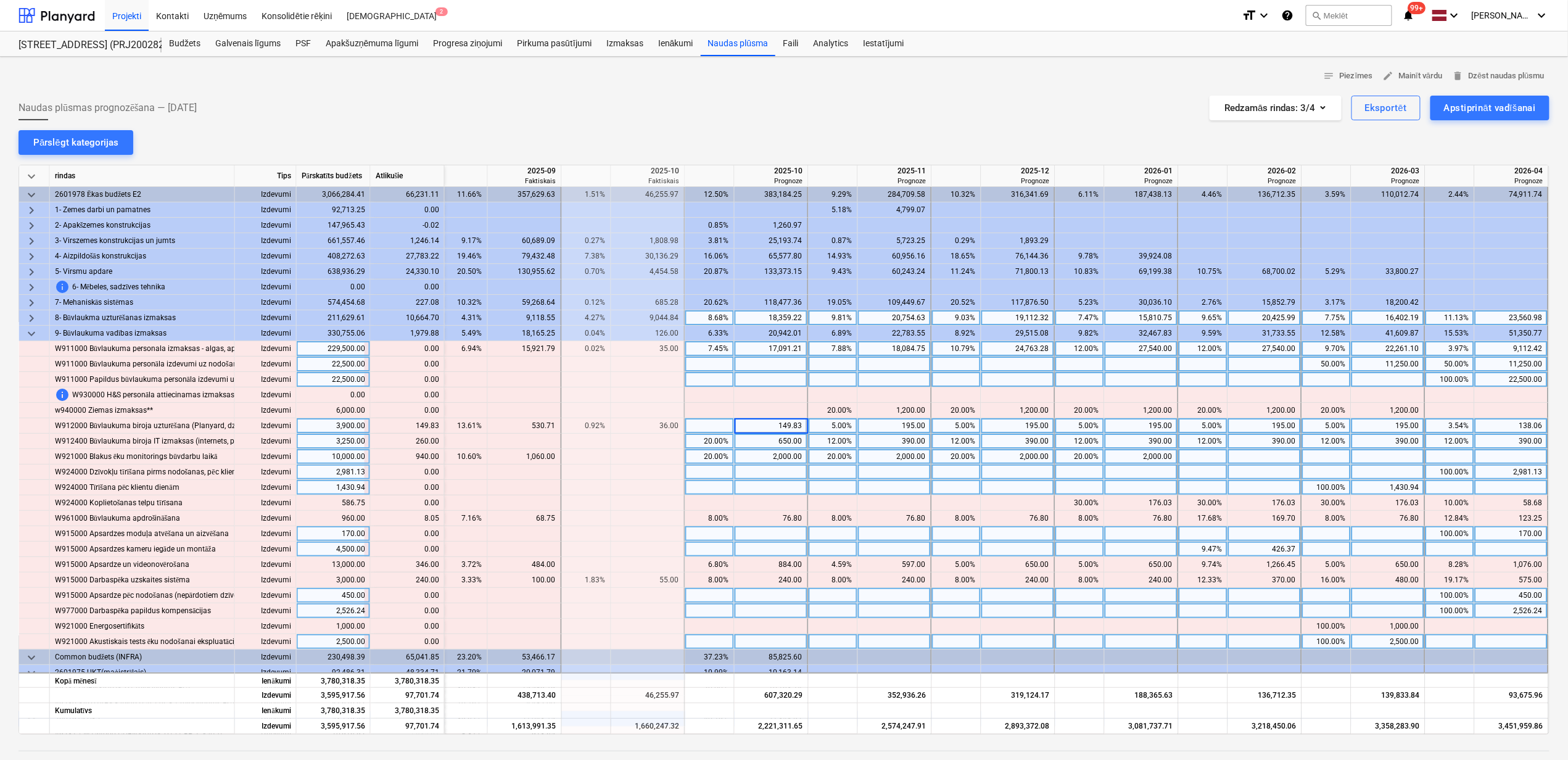
click at [1356, 481] on div "1,430.94" at bounding box center [1388, 488] width 63 height 15
click at [754, 429] on div "149.83" at bounding box center [771, 426] width 63 height 15
click at [835, 430] on div "5.00%" at bounding box center [833, 426] width 39 height 15
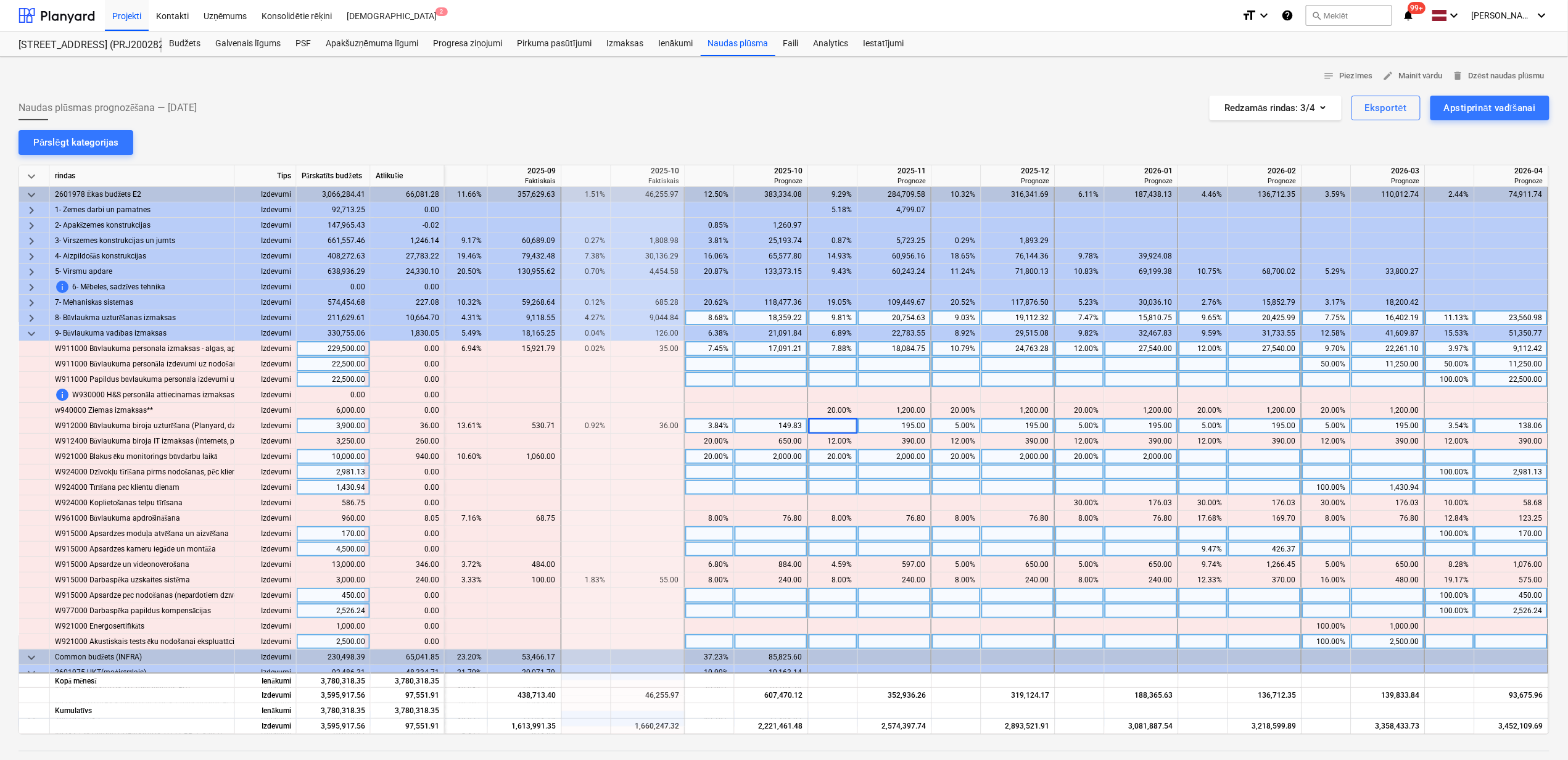
click at [922, 465] on div at bounding box center [895, 472] width 74 height 15
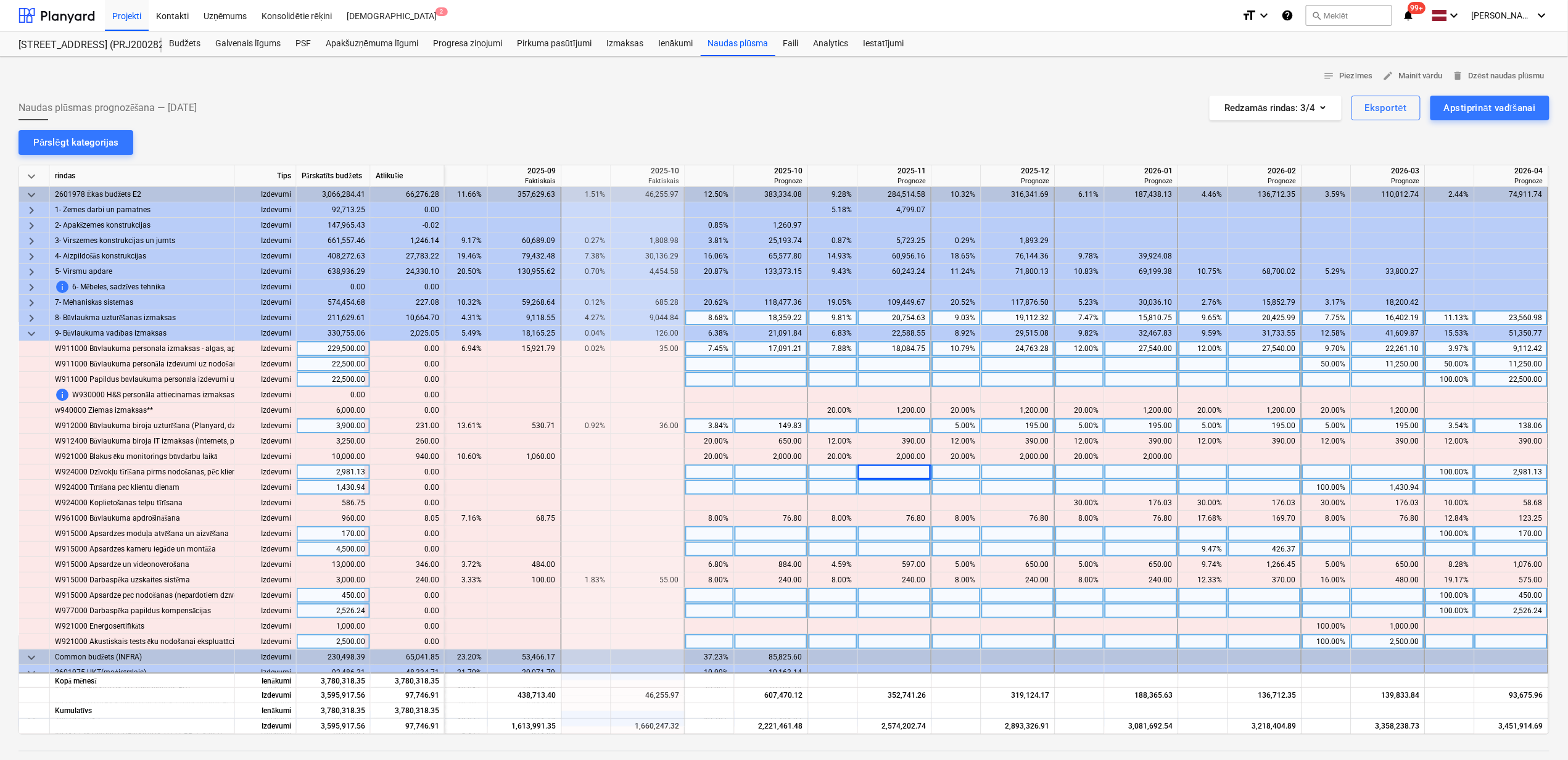
click at [901, 425] on div at bounding box center [895, 426] width 74 height 15
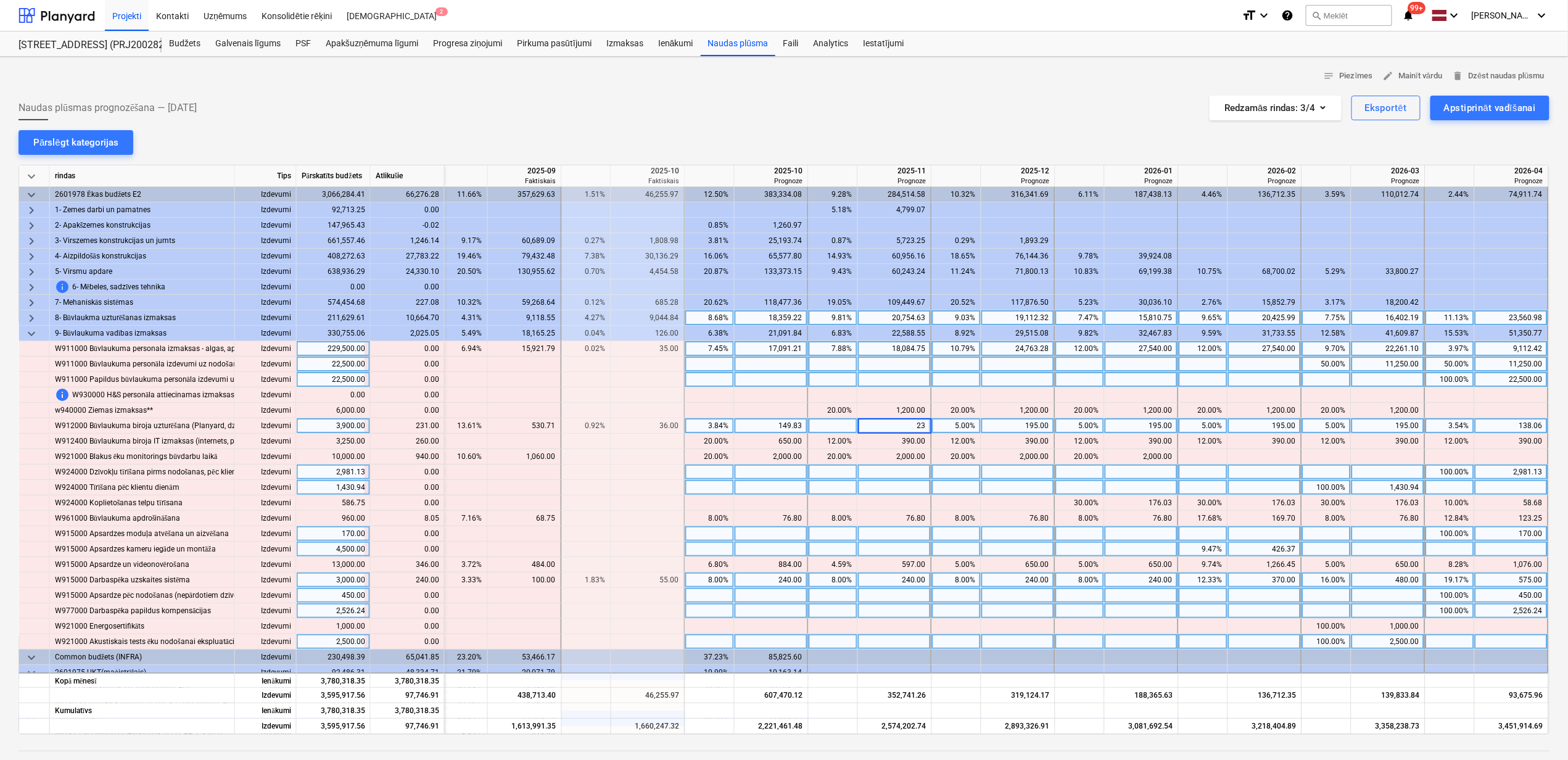
type input "231"
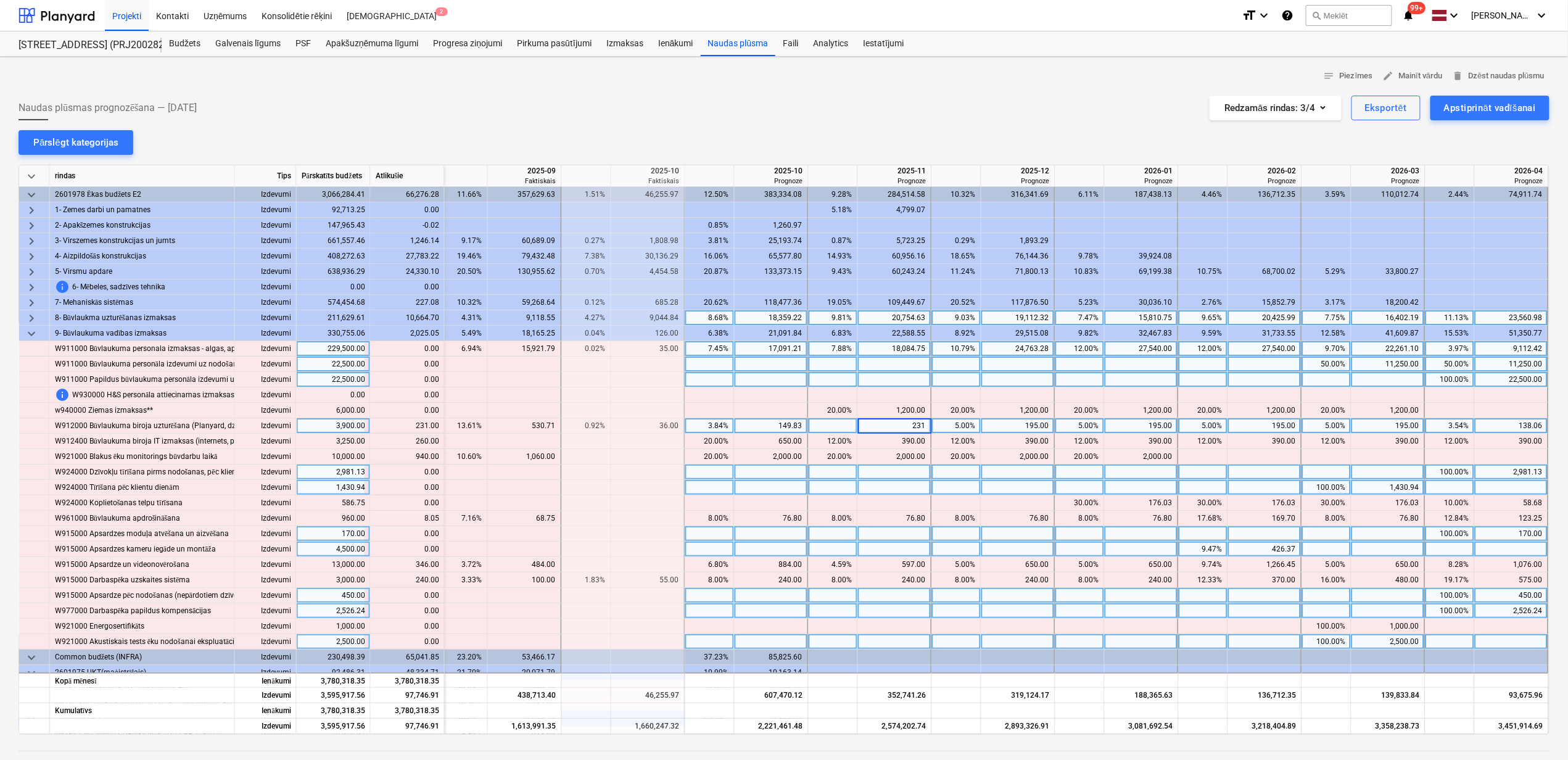
click at [1027, 480] on div at bounding box center [1019, 472] width 74 height 15
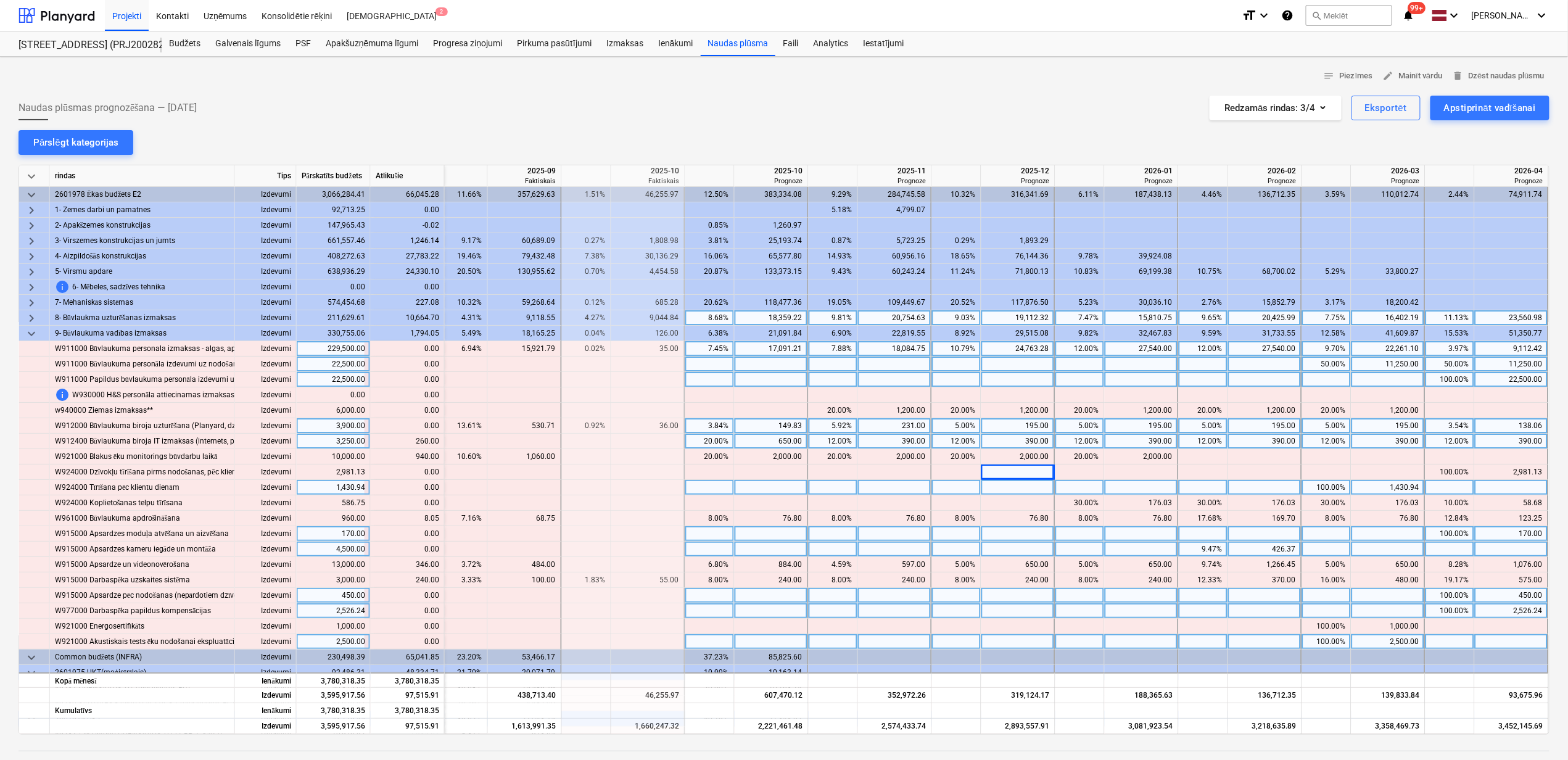
click at [839, 443] on div "12.00%" at bounding box center [833, 442] width 39 height 15
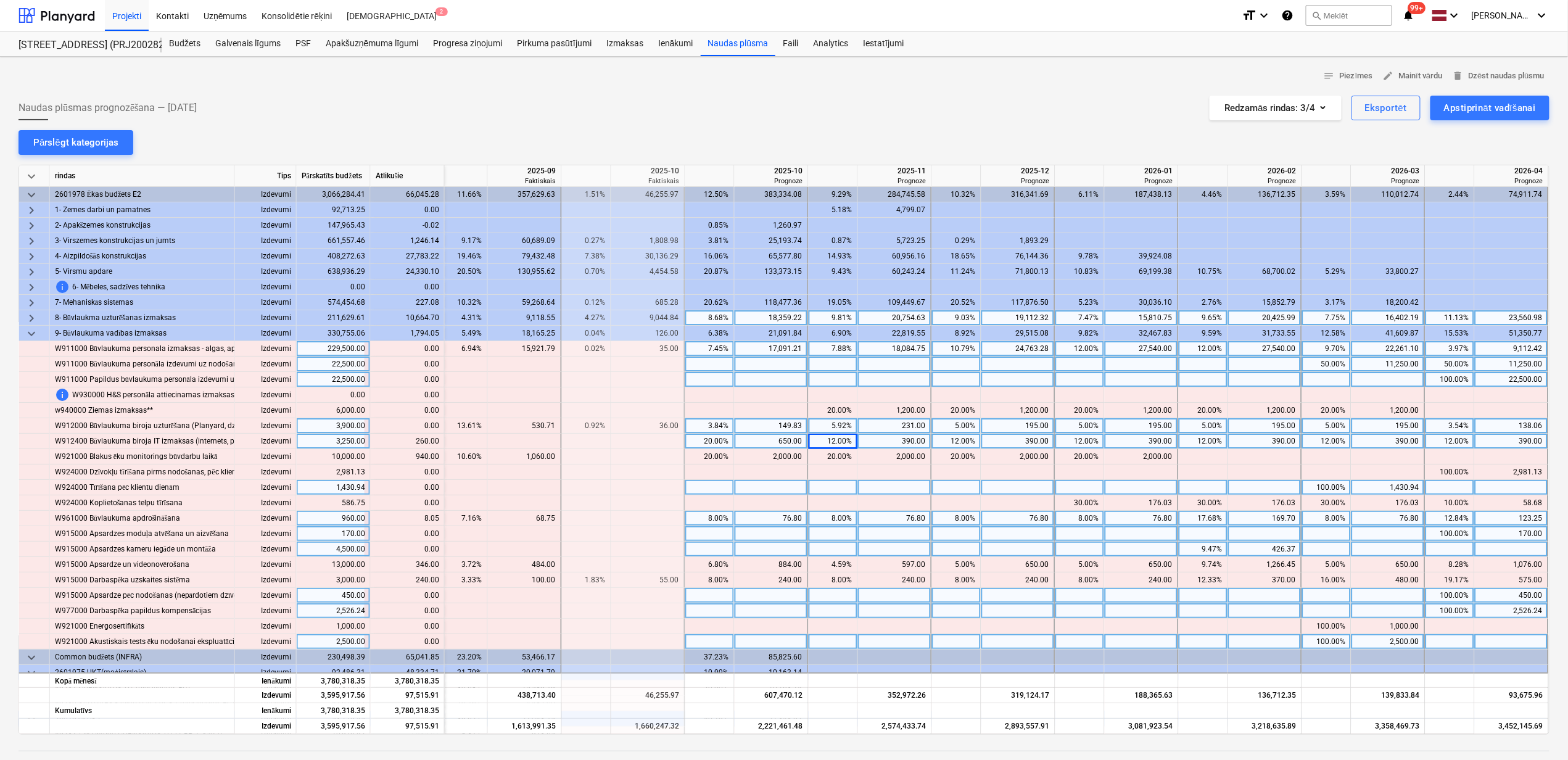
click at [1044, 523] on div "76.80" at bounding box center [1018, 518] width 63 height 15
click at [895, 437] on div at bounding box center [895, 442] width 74 height 15
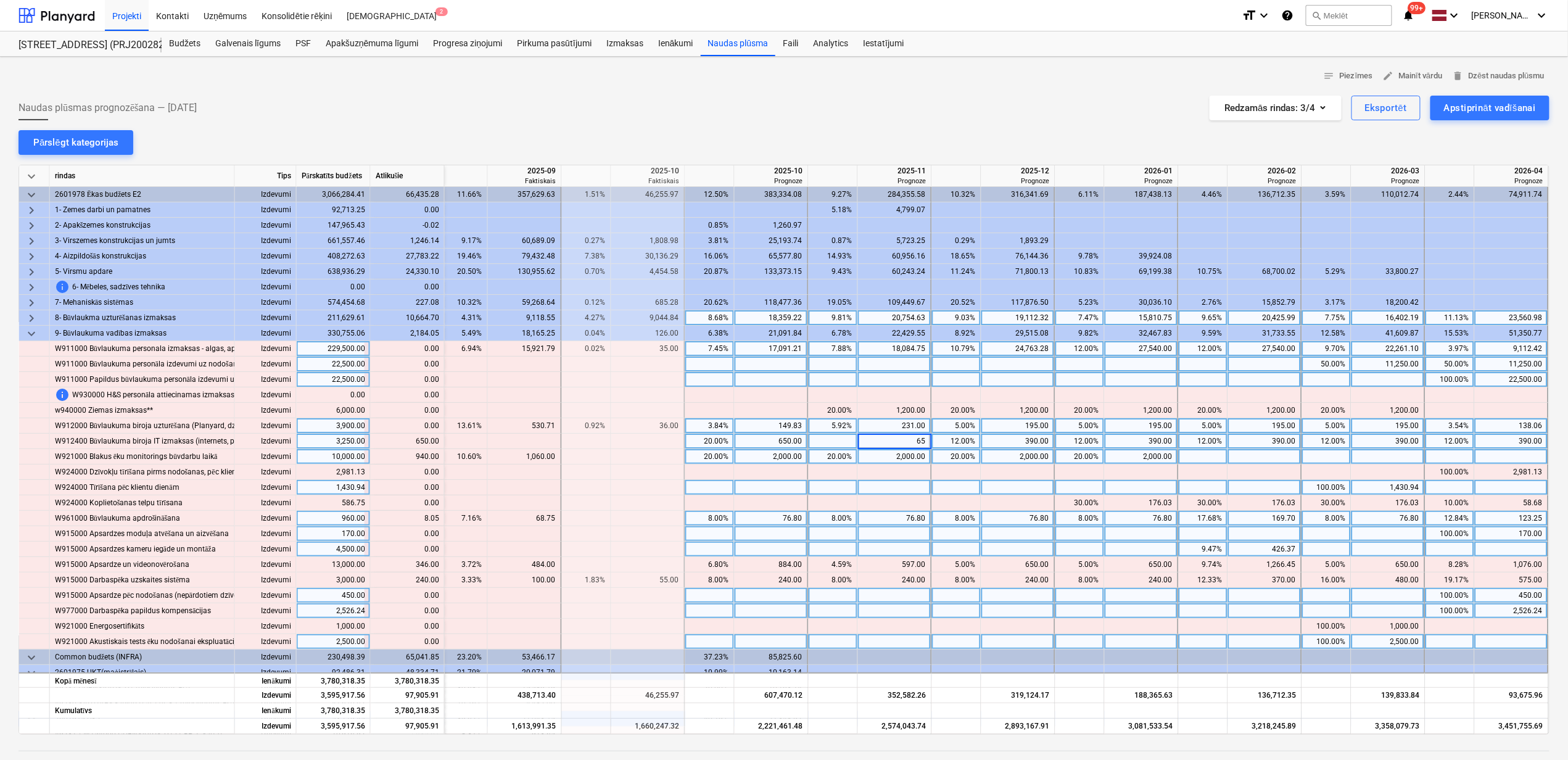
type input "650"
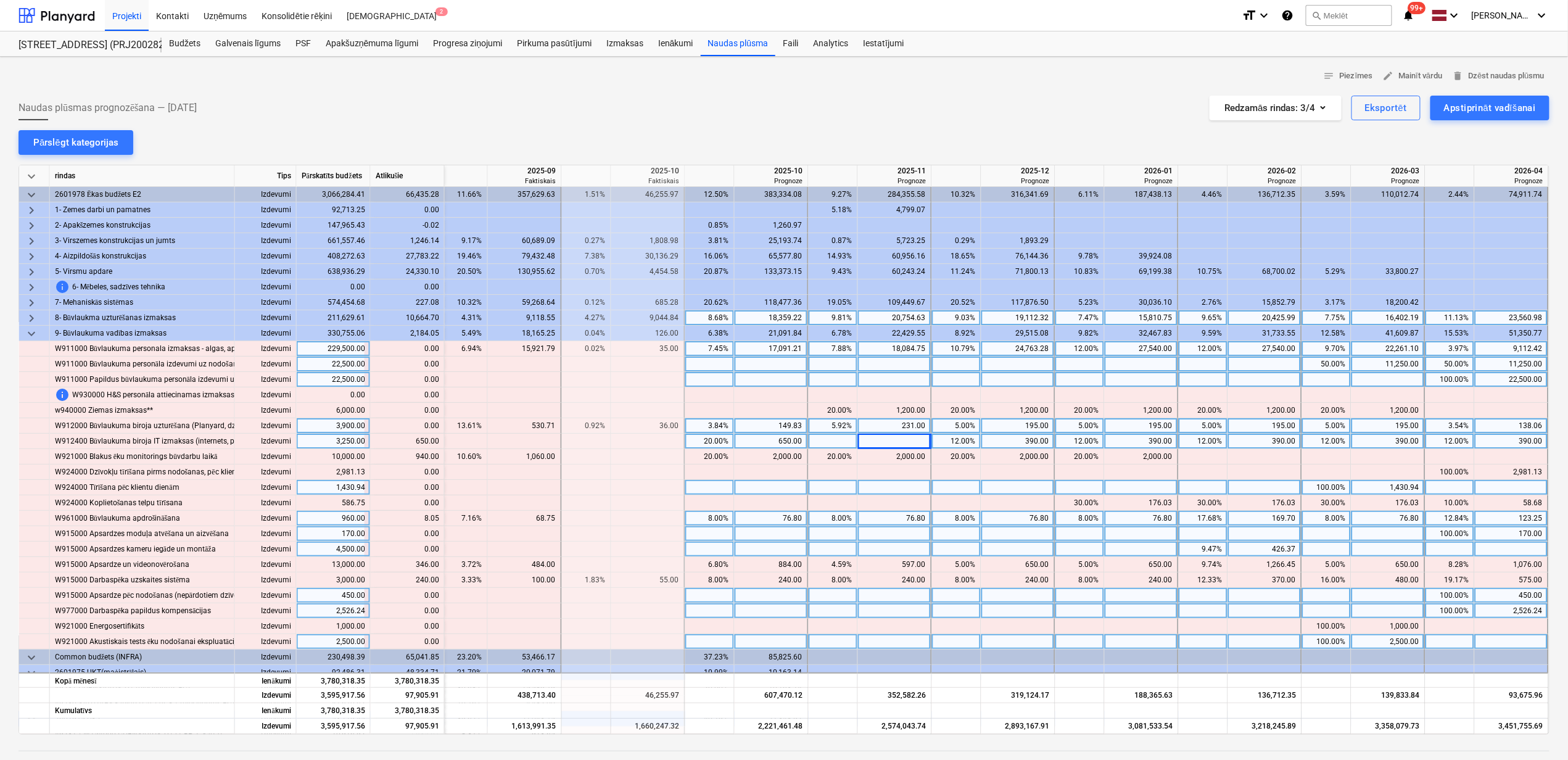
click at [892, 482] on div at bounding box center [895, 488] width 74 height 15
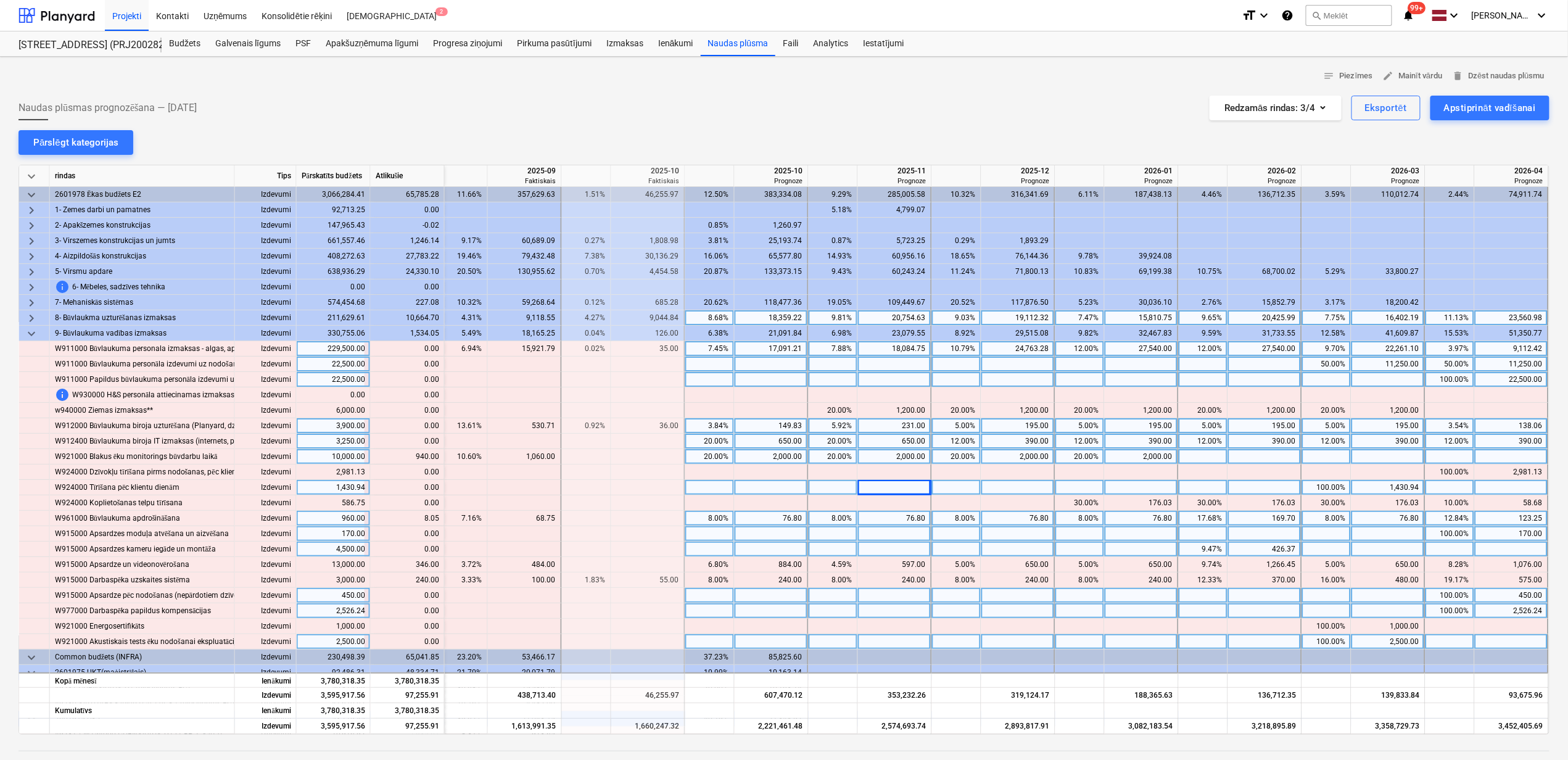
click at [838, 462] on div "20.00%" at bounding box center [833, 457] width 39 height 15
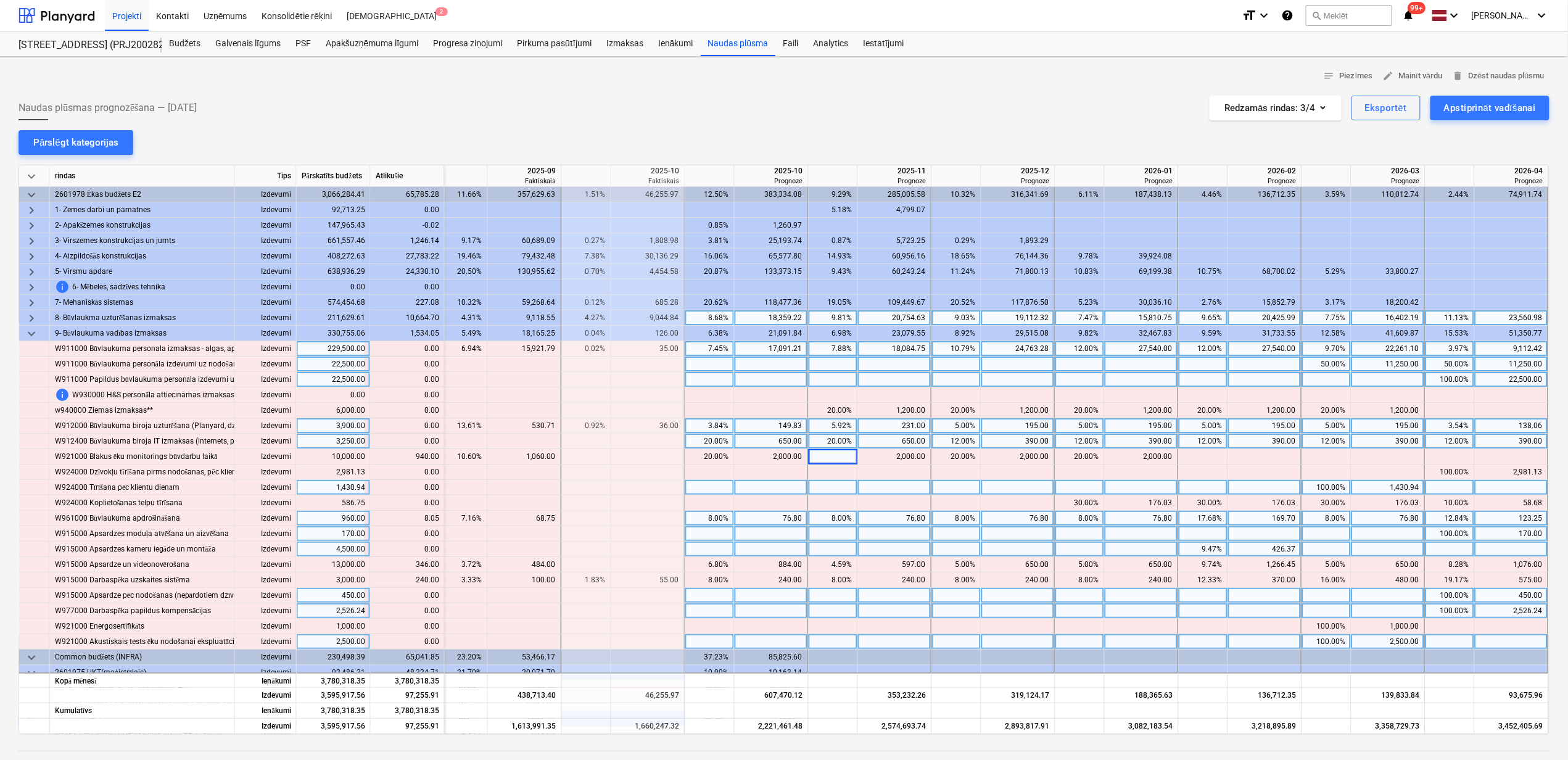
click at [960, 482] on div at bounding box center [957, 488] width 49 height 15
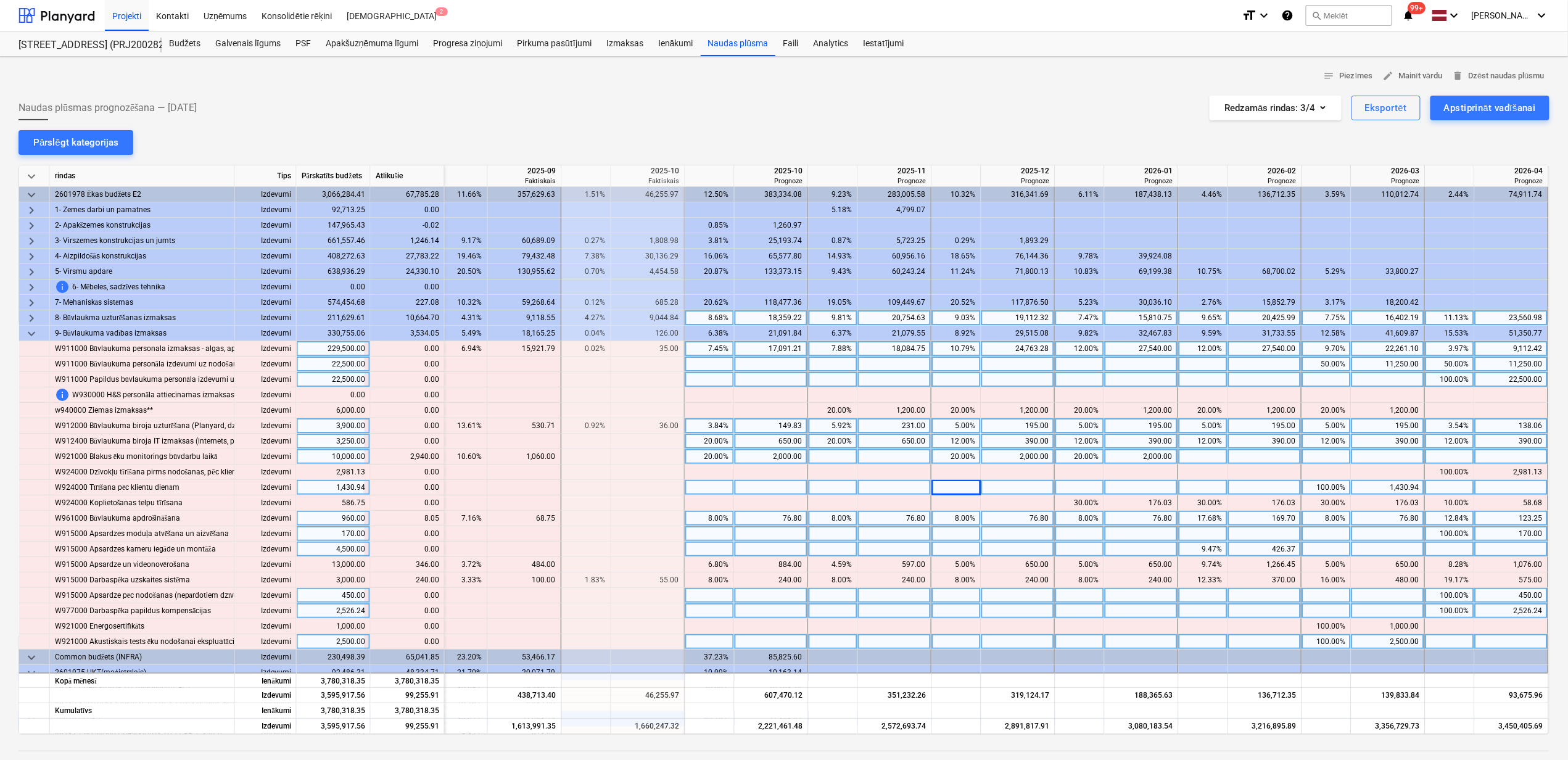
click at [899, 457] on div at bounding box center [895, 457] width 74 height 15
type input "2940"
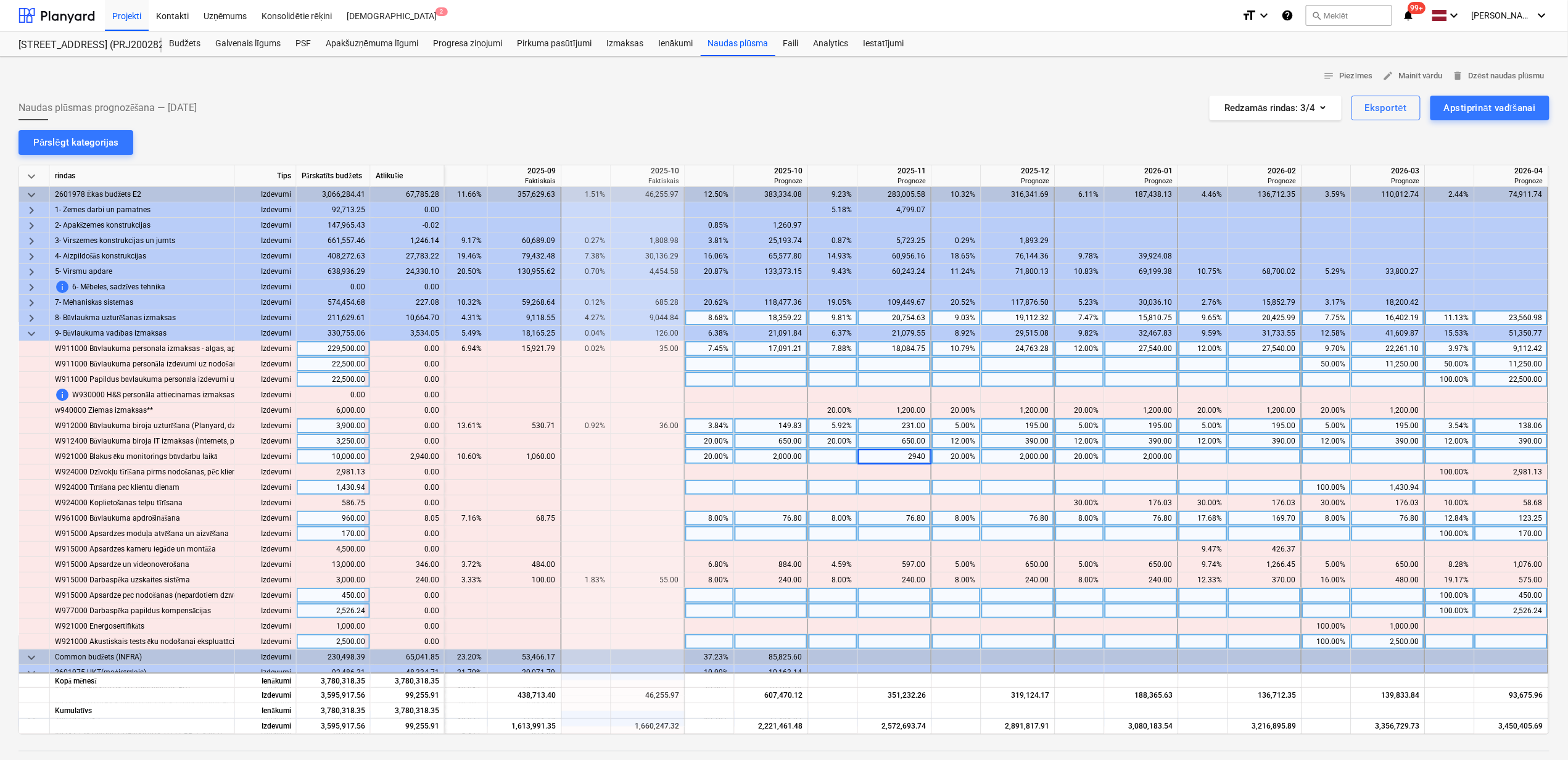
click at [895, 492] on div at bounding box center [895, 488] width 74 height 15
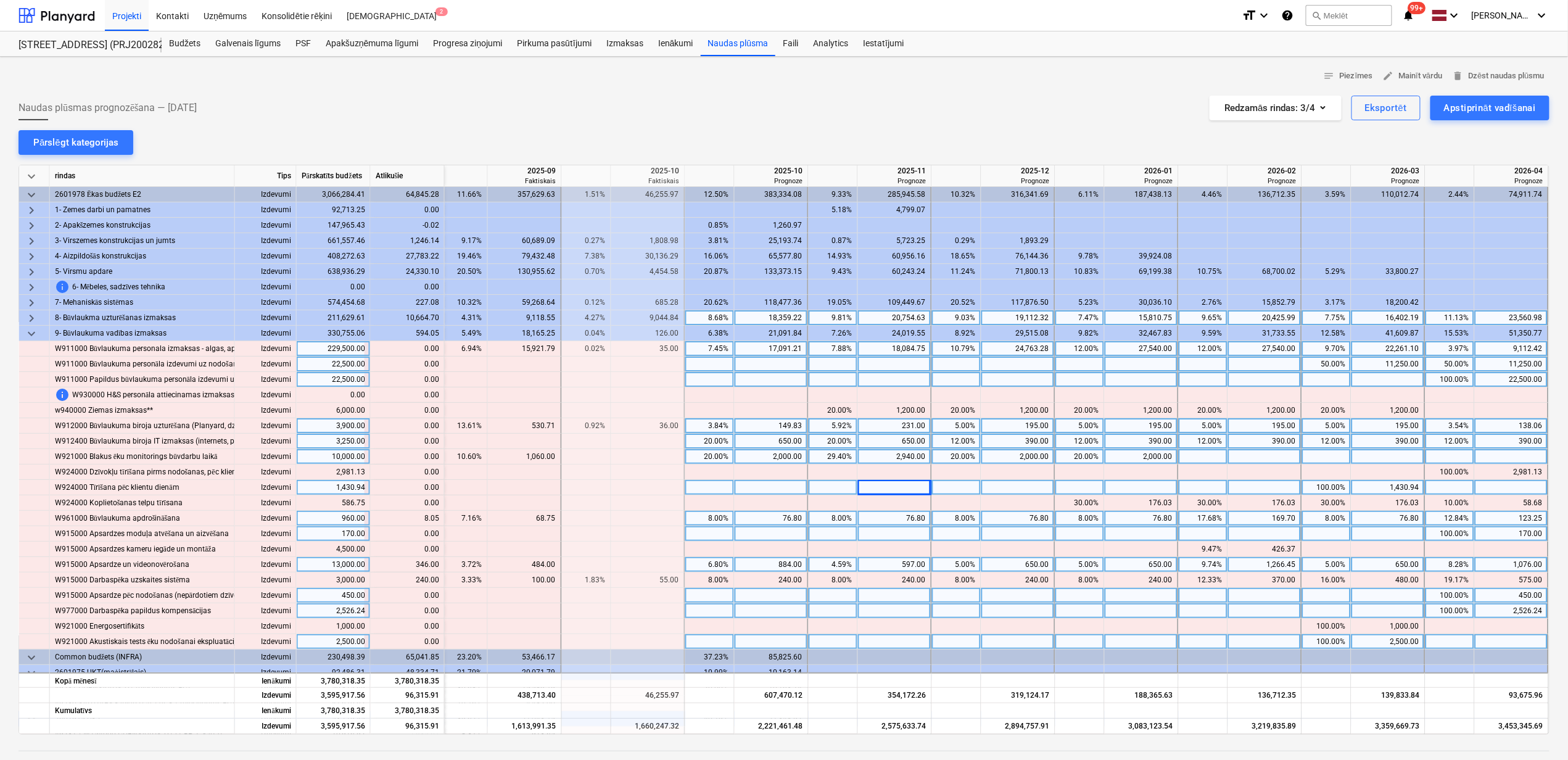
click at [892, 561] on div "597.00" at bounding box center [895, 565] width 63 height 15
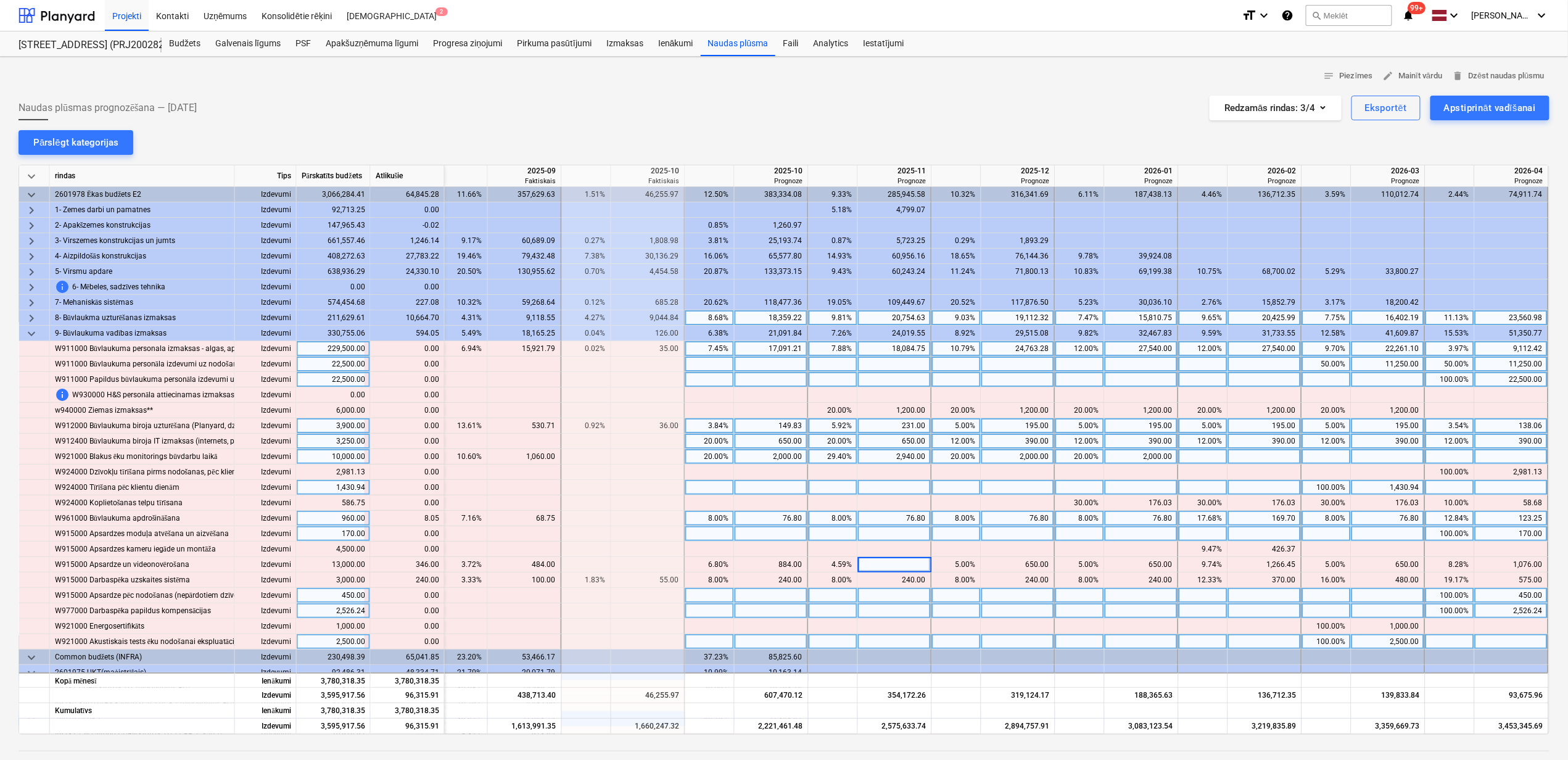
click at [907, 533] on div at bounding box center [895, 534] width 74 height 15
click at [884, 566] on div at bounding box center [895, 565] width 74 height 15
type input "943"
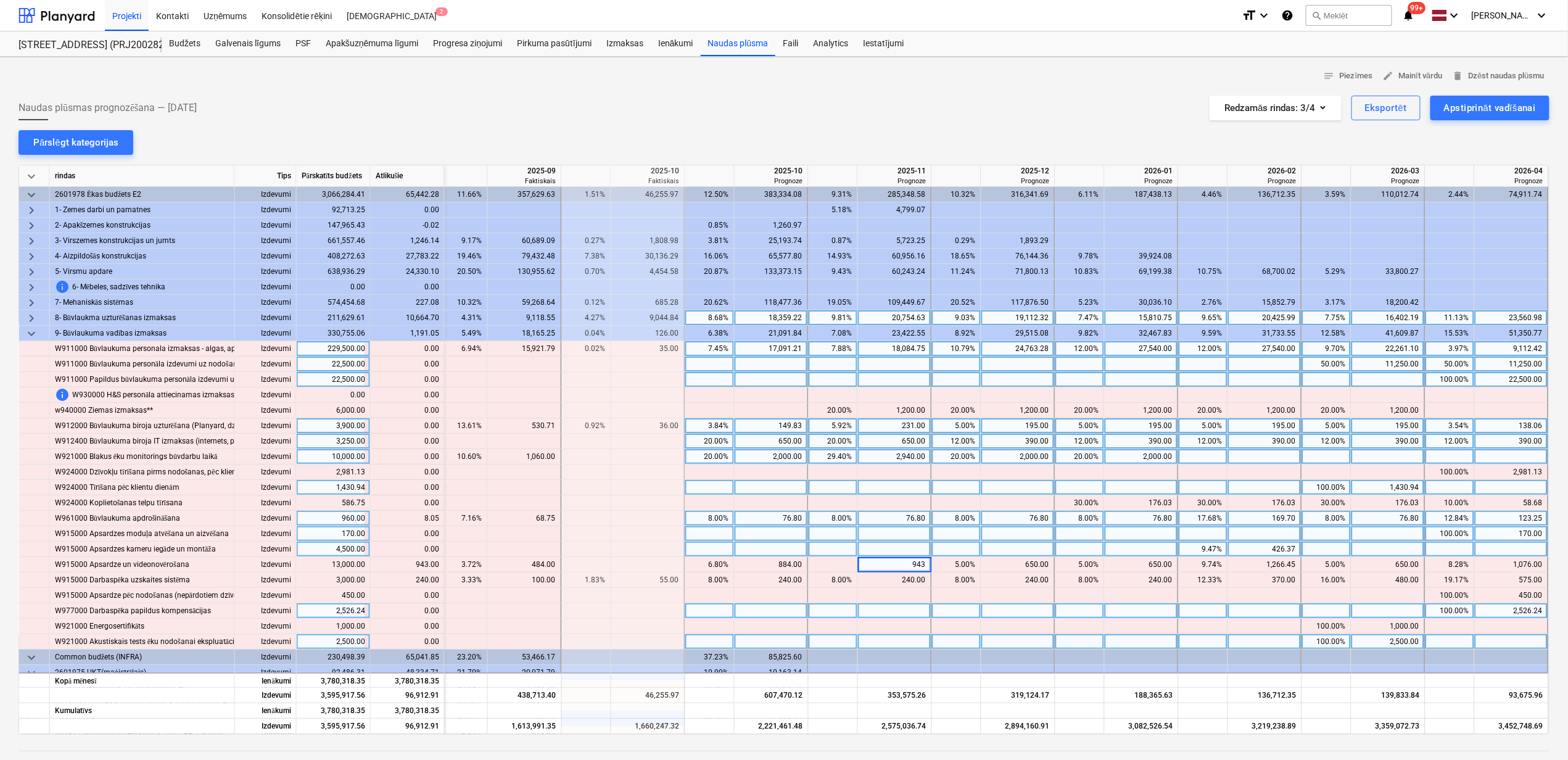
click at [1057, 545] on div at bounding box center [1080, 549] width 49 height 15
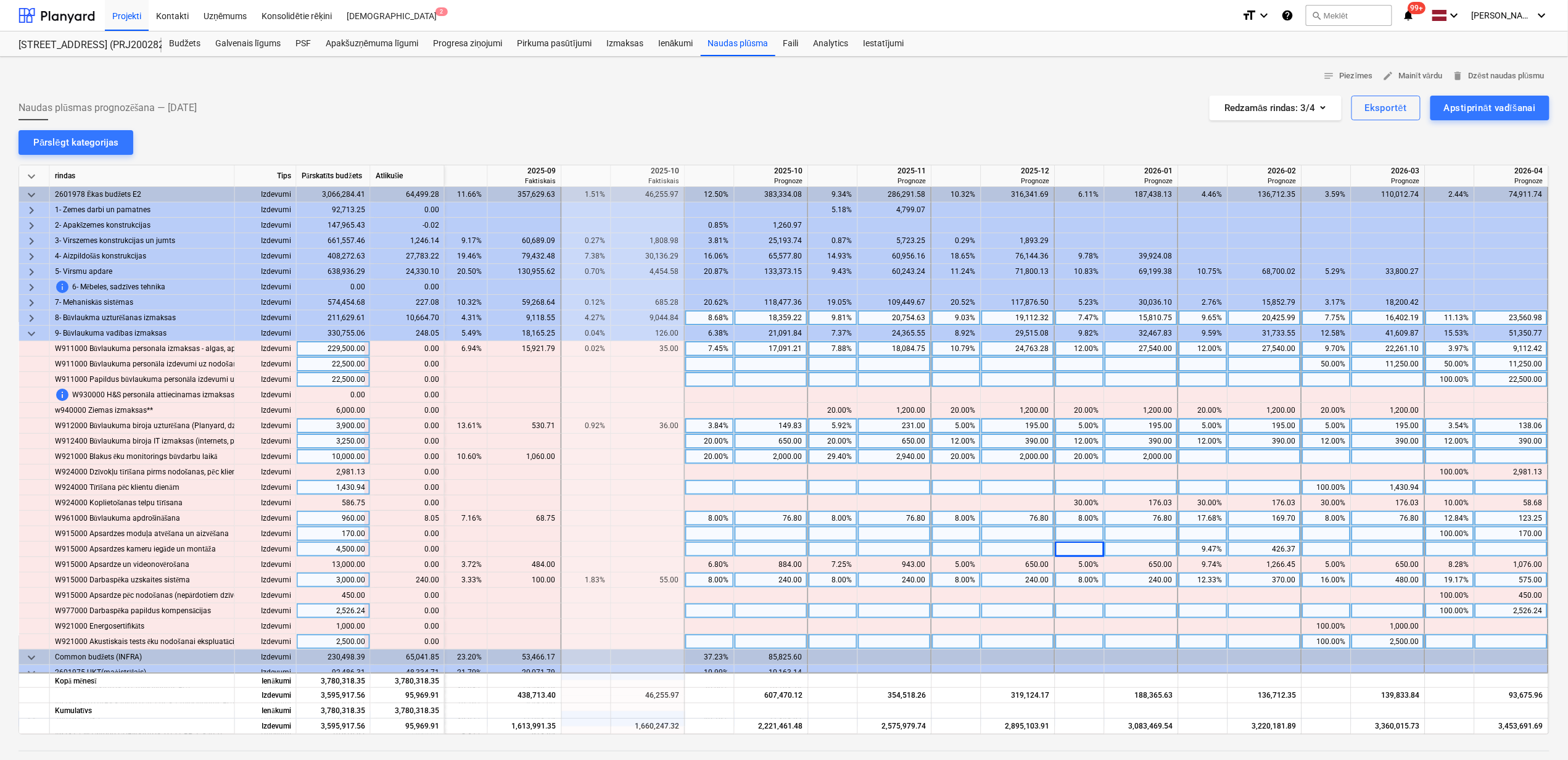
click at [893, 585] on div "240.00" at bounding box center [895, 580] width 63 height 15
click at [825, 586] on div "8.00%" at bounding box center [833, 580] width 39 height 15
type input "16"
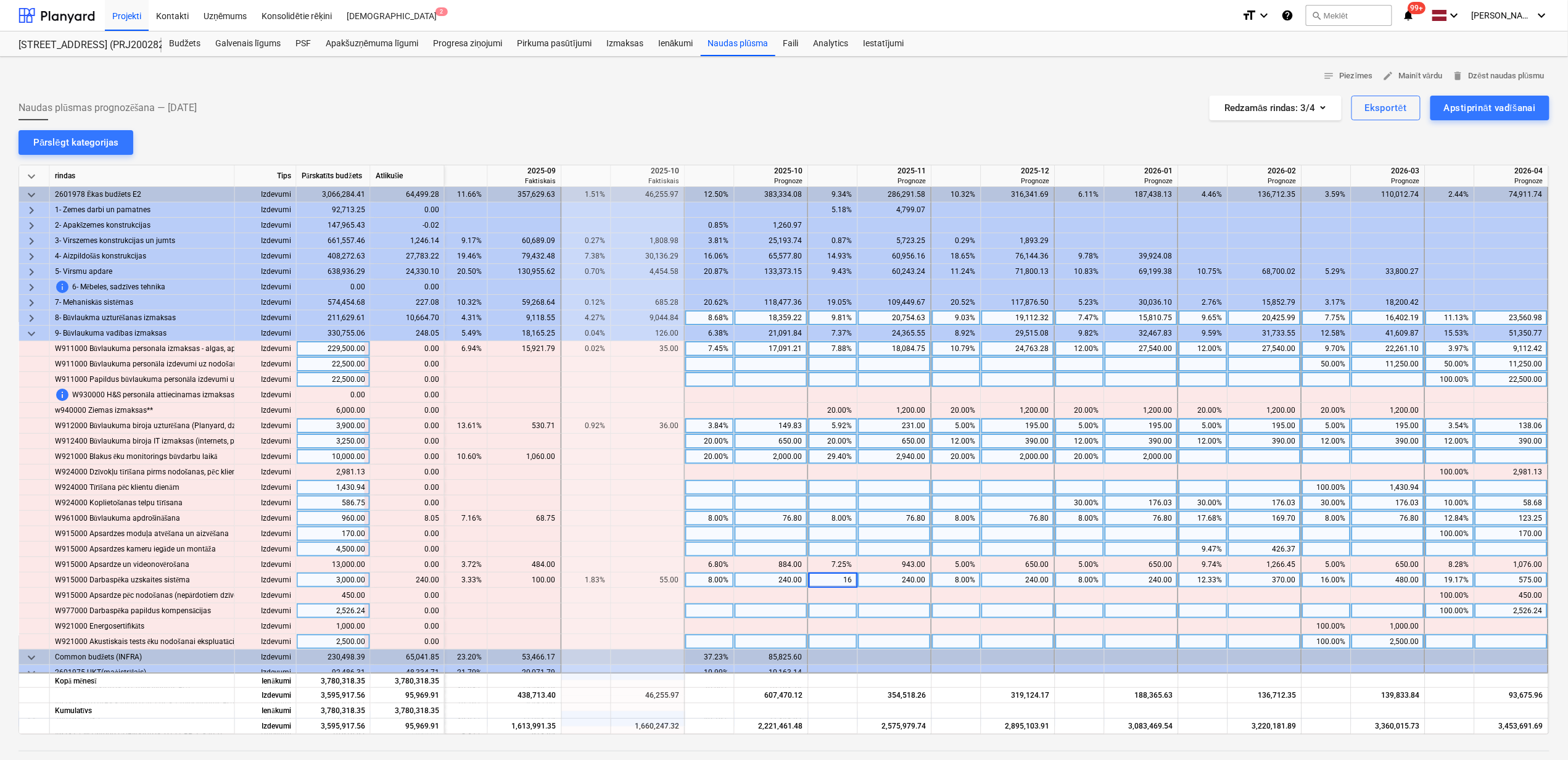
click at [1378, 499] on div "176.03" at bounding box center [1388, 503] width 63 height 15
click at [832, 516] on div "8.00%" at bounding box center [833, 518] width 39 height 15
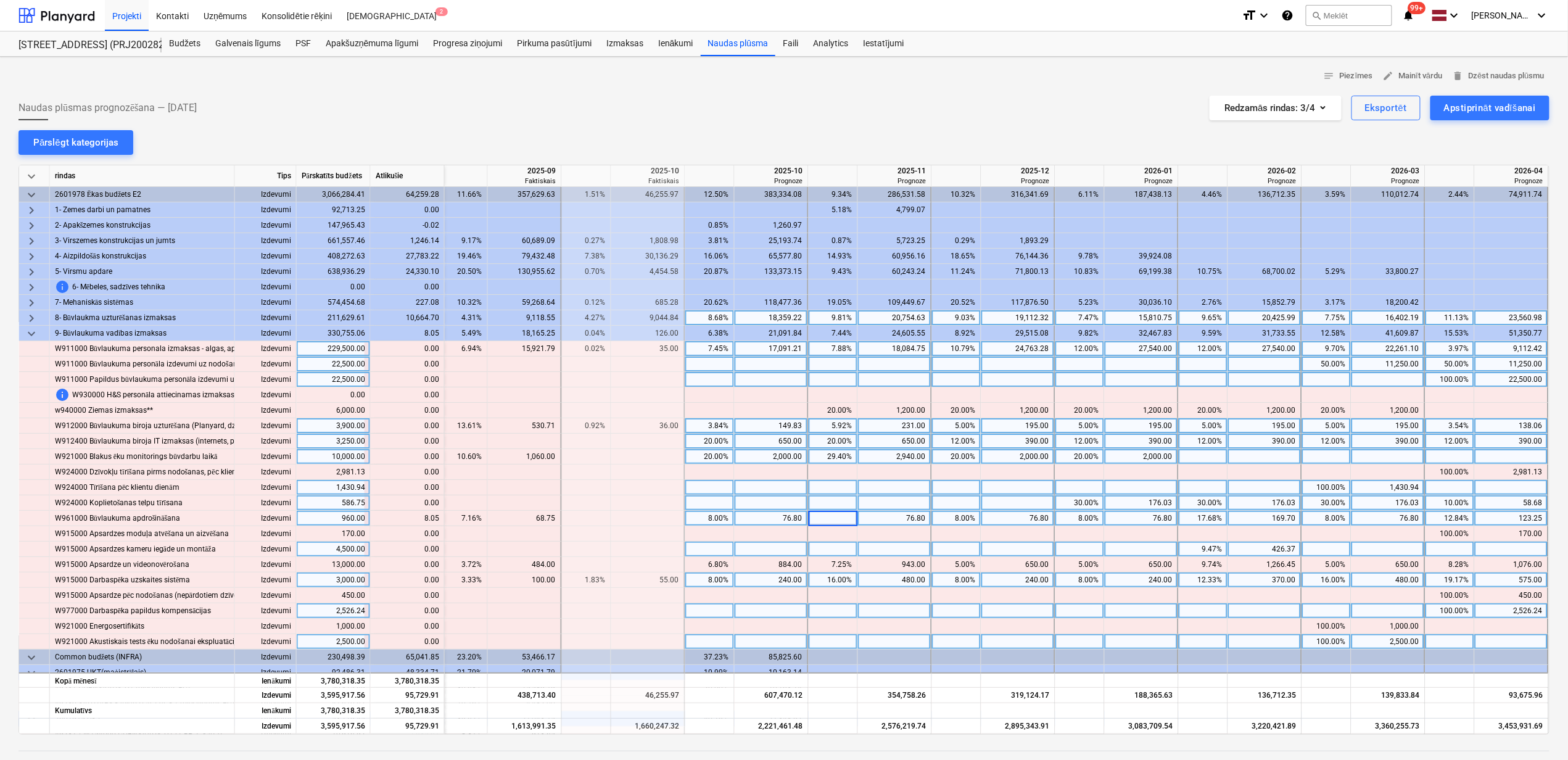
click at [889, 522] on div "76.80" at bounding box center [895, 518] width 63 height 15
click at [881, 521] on div at bounding box center [895, 518] width 74 height 15
type input "84.85"
click at [1023, 556] on div at bounding box center [1019, 549] width 74 height 15
click at [32, 335] on span "keyboard_arrow_down" at bounding box center [31, 333] width 15 height 15
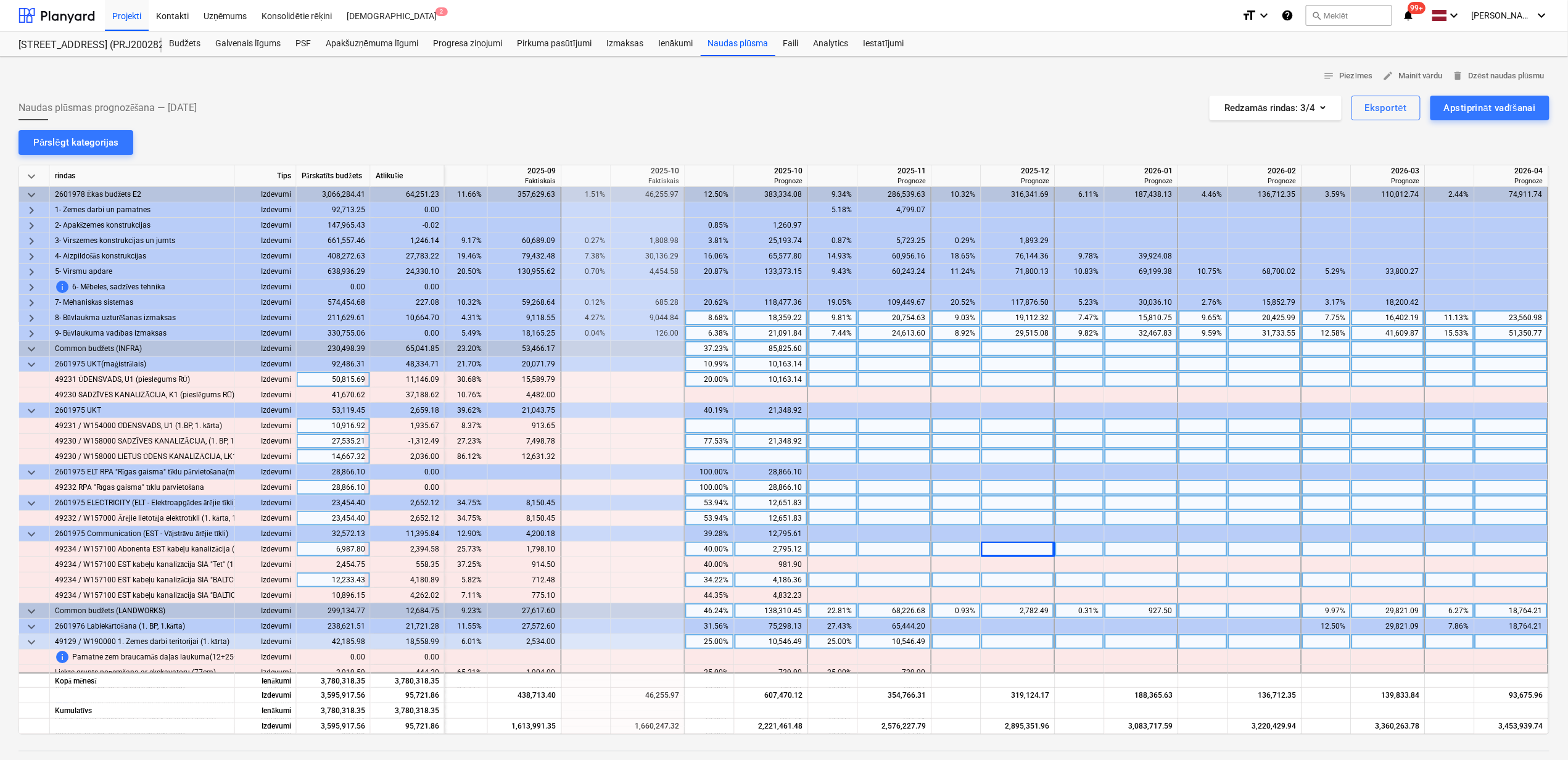
click at [28, 322] on span "keyboard_arrow_right" at bounding box center [31, 318] width 15 height 15
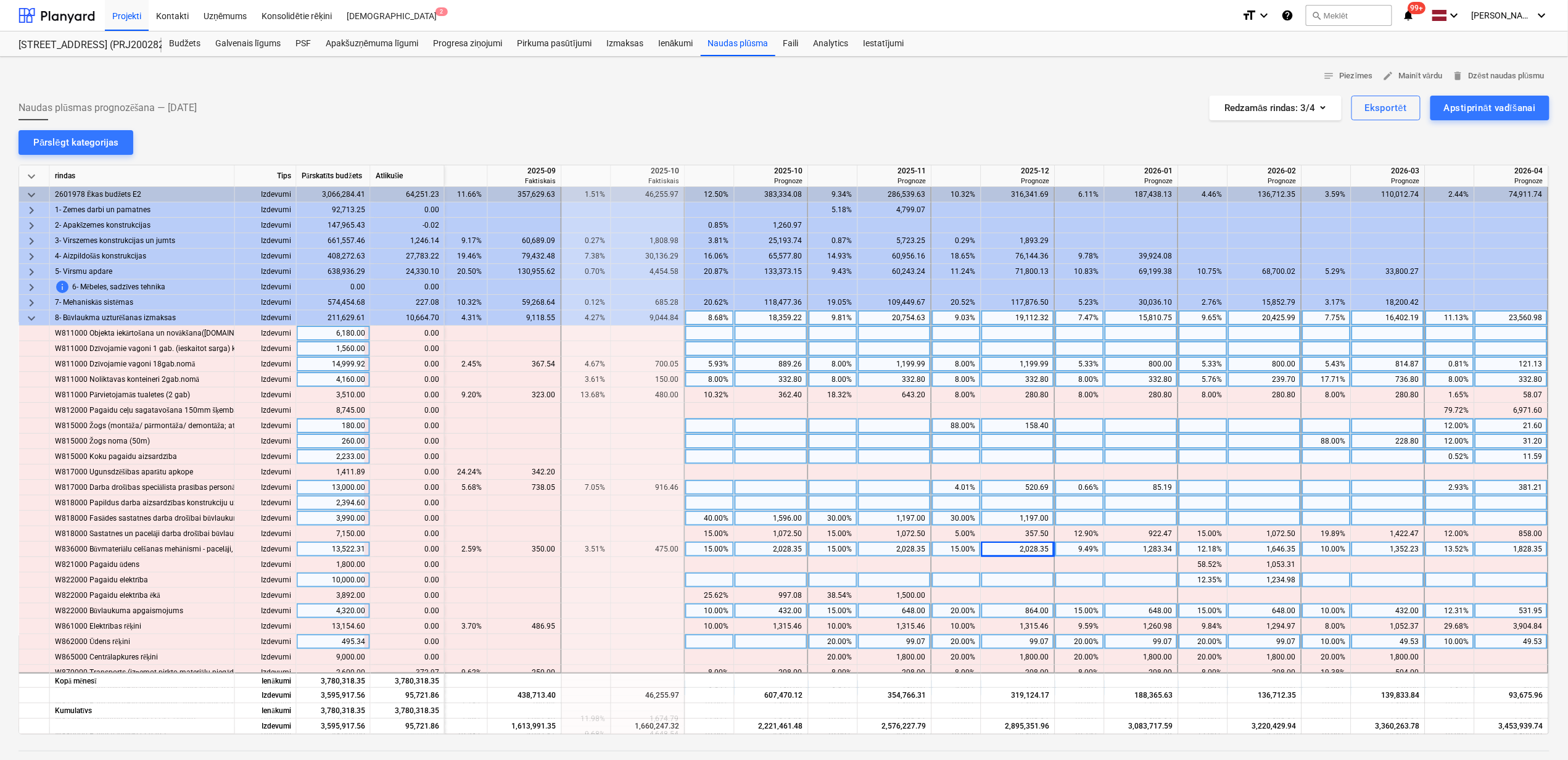
scroll to position [328, 751]
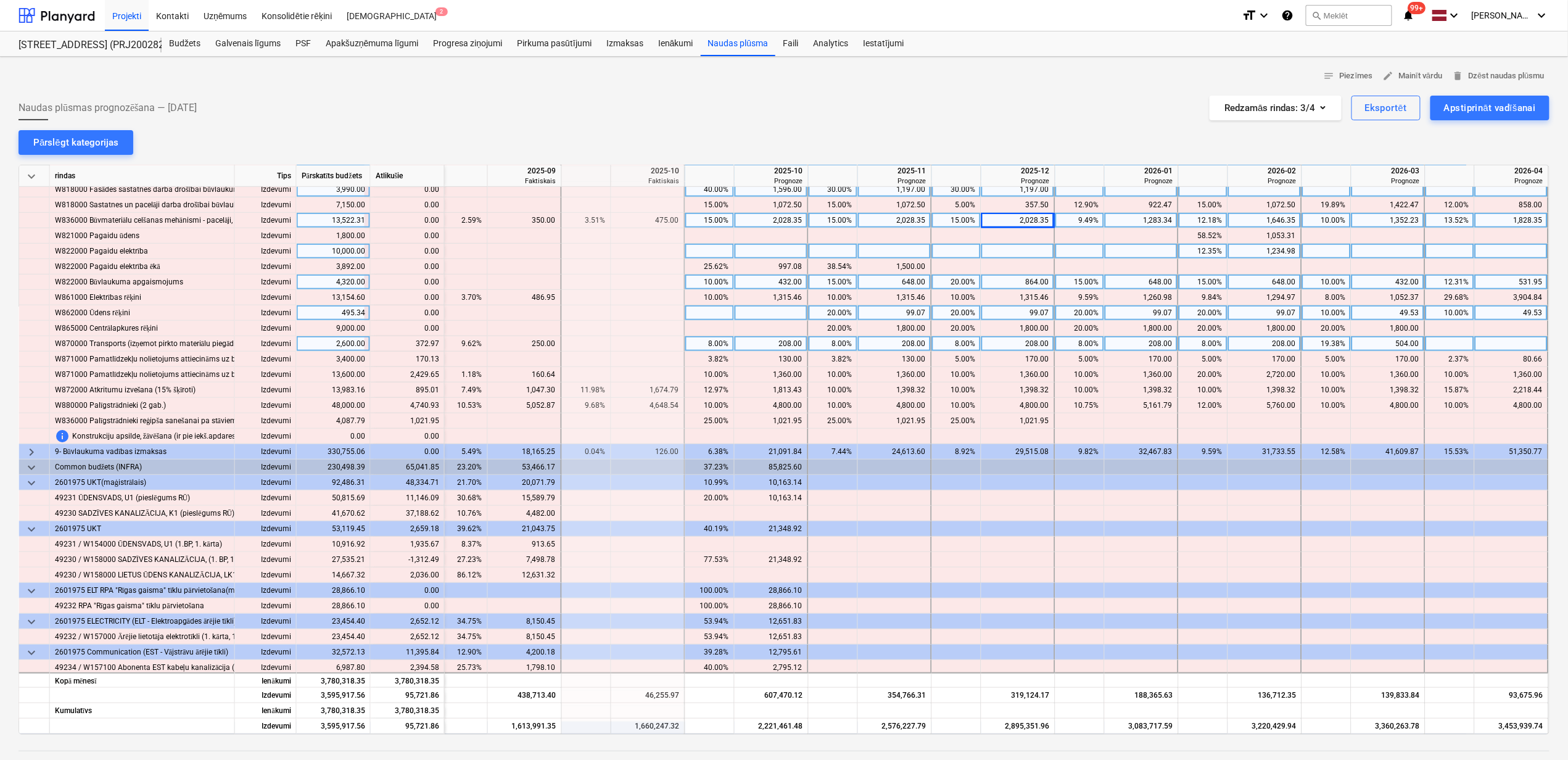
click at [844, 342] on div "8.00%" at bounding box center [833, 344] width 39 height 15
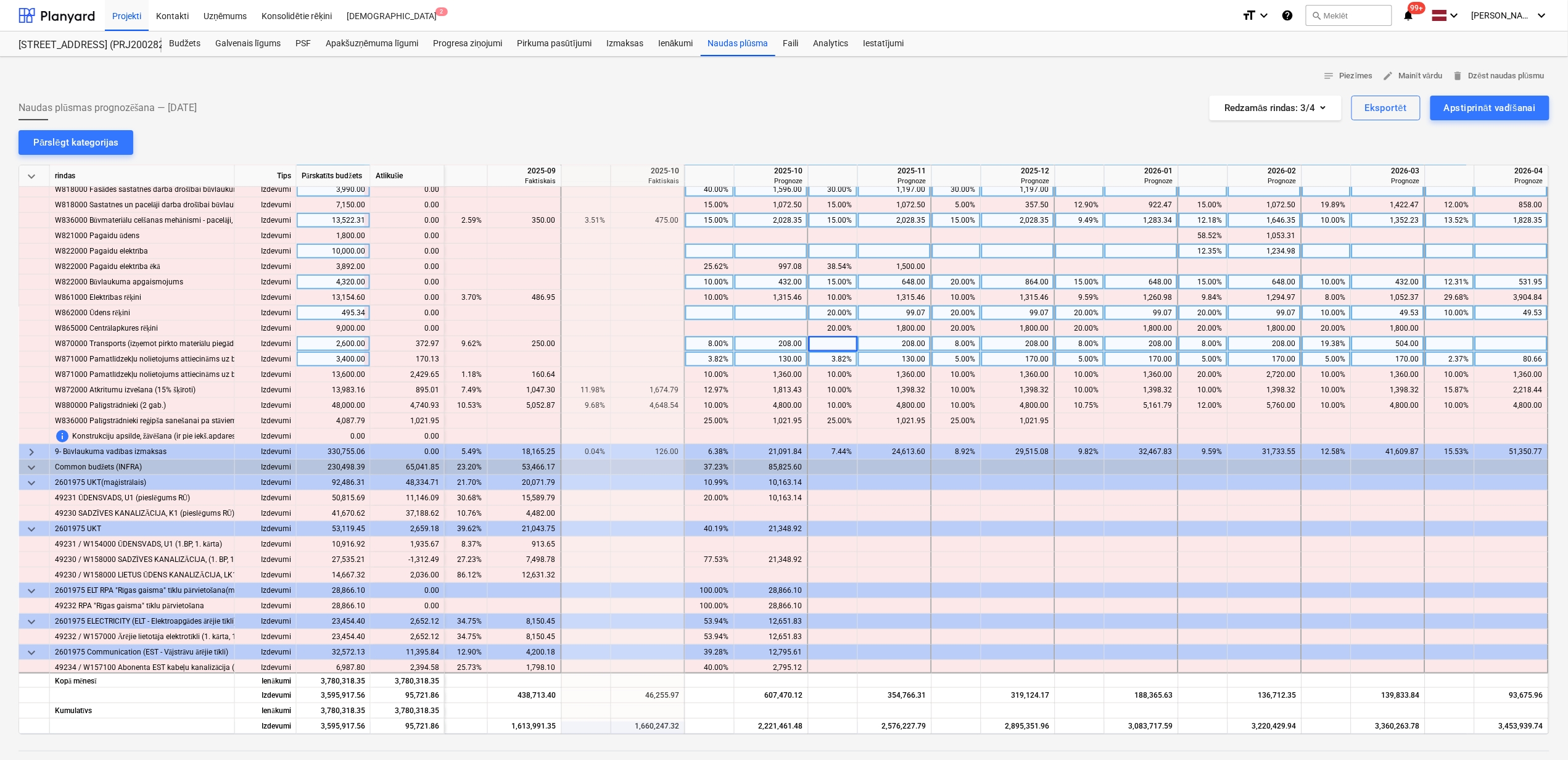
click at [877, 358] on div "130.00" at bounding box center [895, 359] width 63 height 15
click at [892, 347] on div at bounding box center [895, 344] width 74 height 15
type input "580.97"
click at [886, 356] on div "130.00" at bounding box center [895, 359] width 63 height 15
click at [892, 358] on div "130.00" at bounding box center [895, 359] width 63 height 15
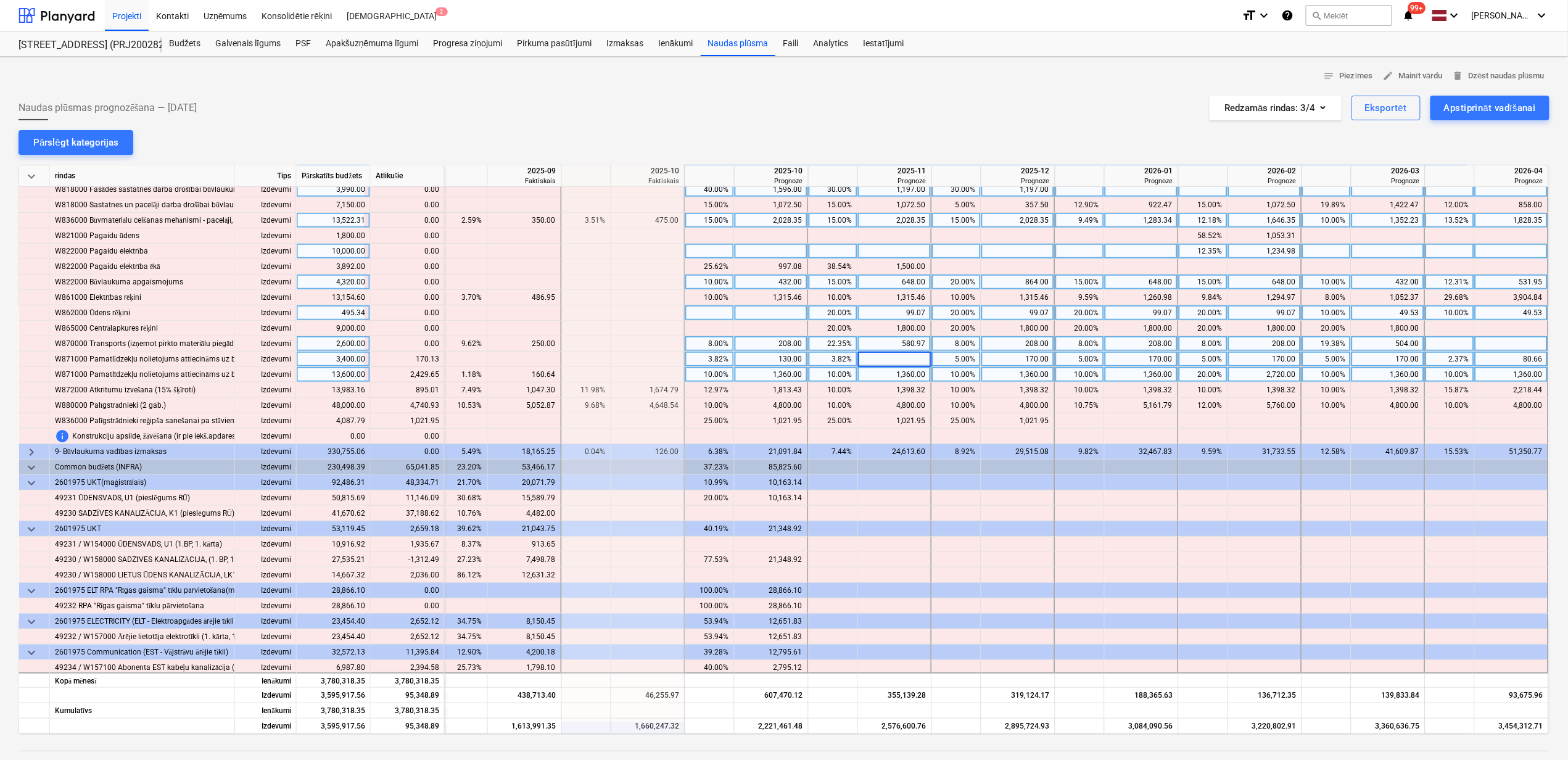
click at [892, 380] on div "1,360.00" at bounding box center [895, 375] width 63 height 15
click at [896, 360] on div at bounding box center [895, 359] width 74 height 15
type input "300.13"
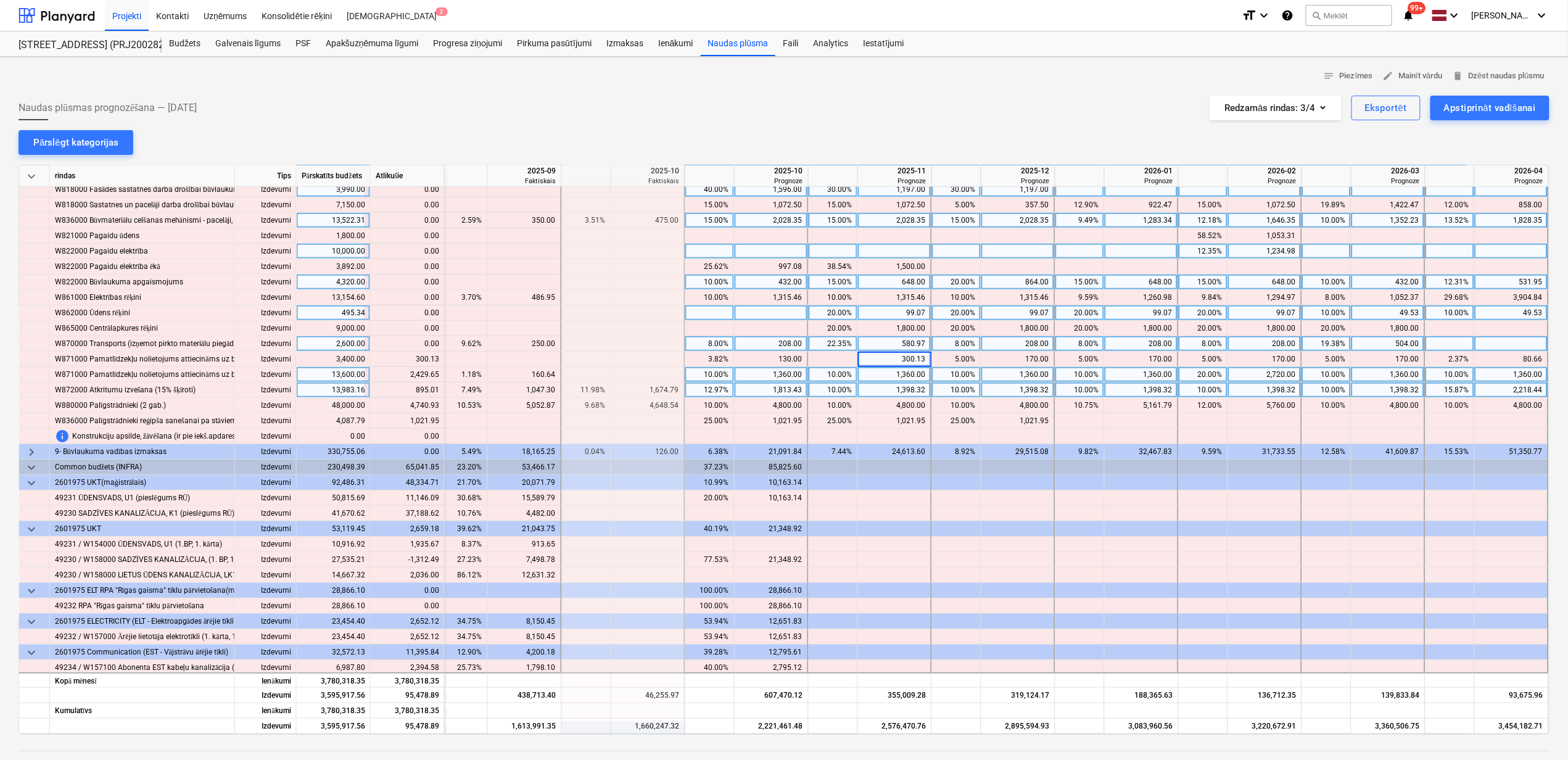
click at [1081, 393] on div "10.00%" at bounding box center [1079, 390] width 39 height 15
click at [829, 372] on div "10.00%" at bounding box center [833, 375] width 39 height 15
type input "20"
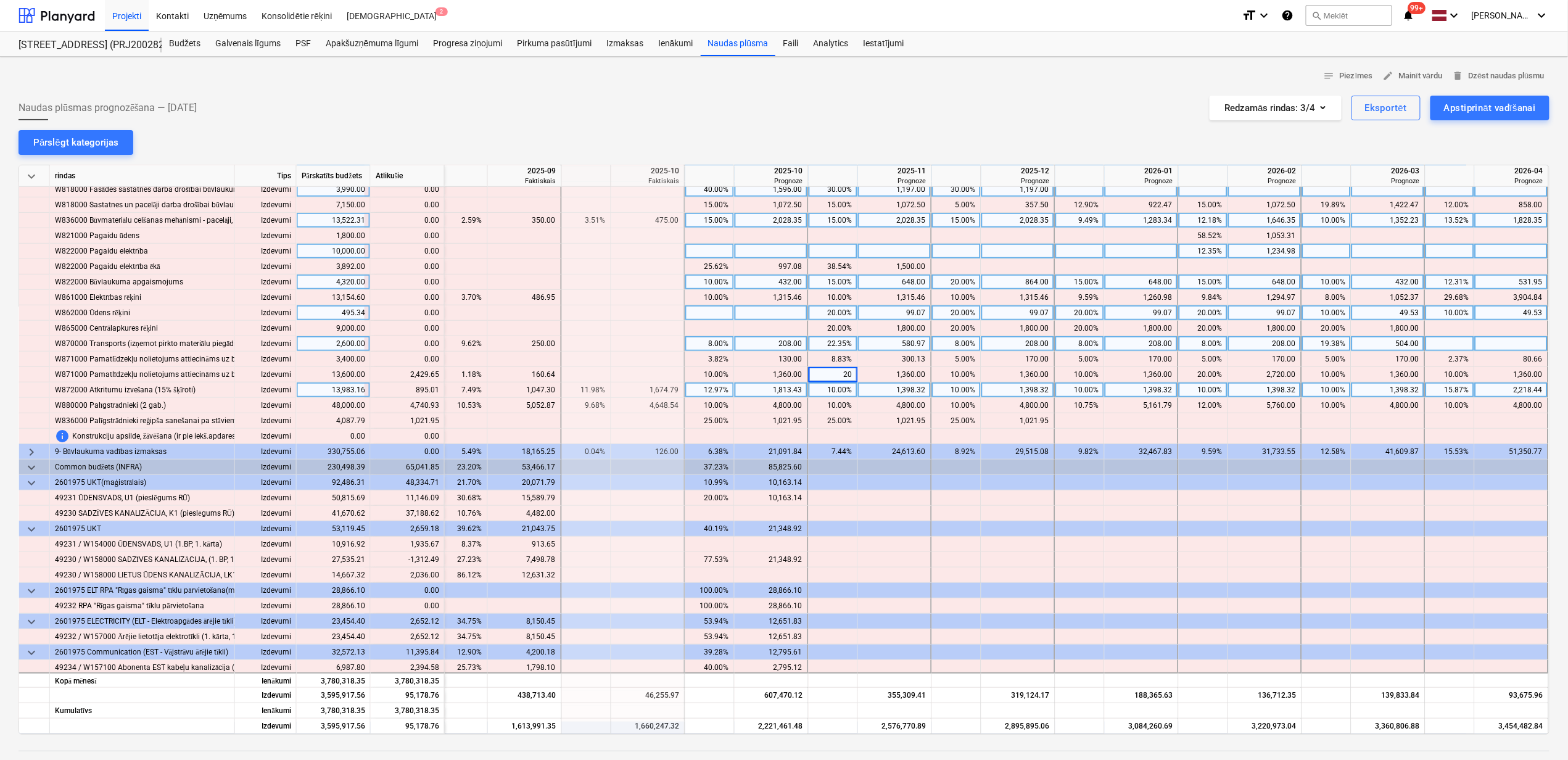
click at [892, 392] on div "1,398.32" at bounding box center [895, 390] width 63 height 15
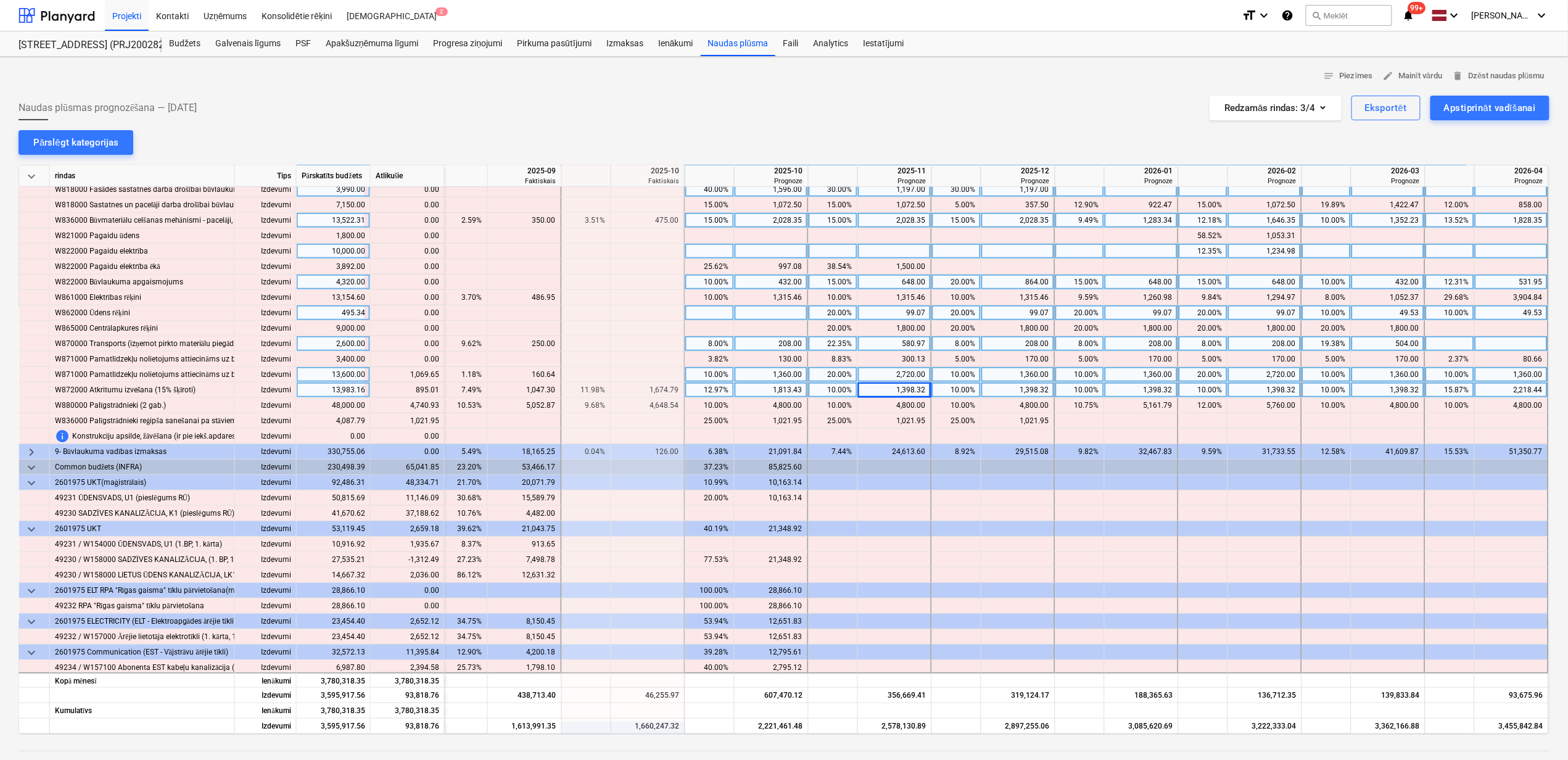
click at [696, 378] on div "10.00%" at bounding box center [709, 375] width 39 height 15
type input "15"
click at [822, 373] on div "20.00%" at bounding box center [833, 375] width 39 height 15
click at [945, 378] on div "10.00%" at bounding box center [956, 375] width 39 height 15
type input "15"
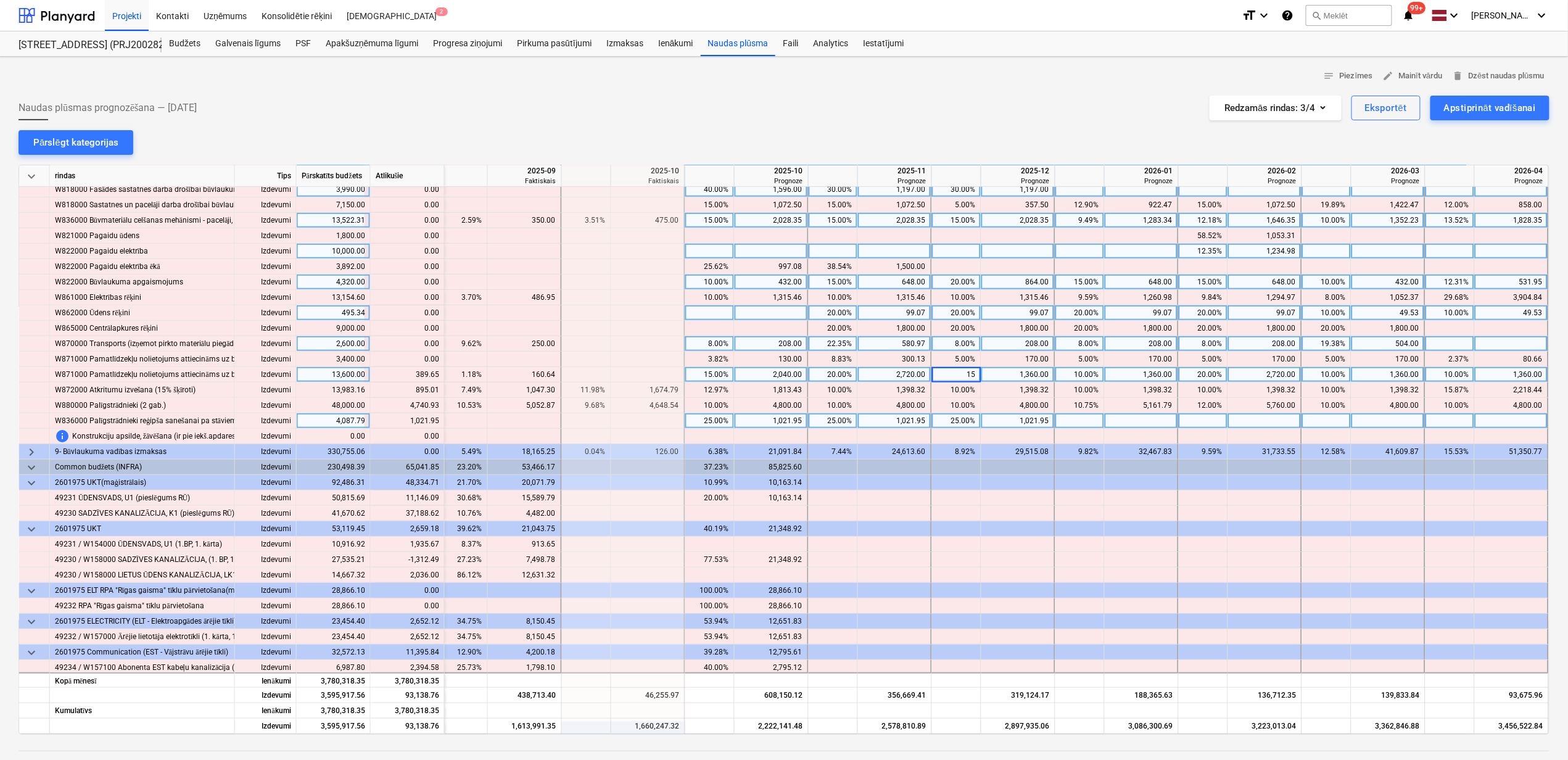
click at [989, 421] on div "1,021.95" at bounding box center [1018, 421] width 63 height 15
click at [838, 378] on div "20.00%" at bounding box center [833, 375] width 39 height 15
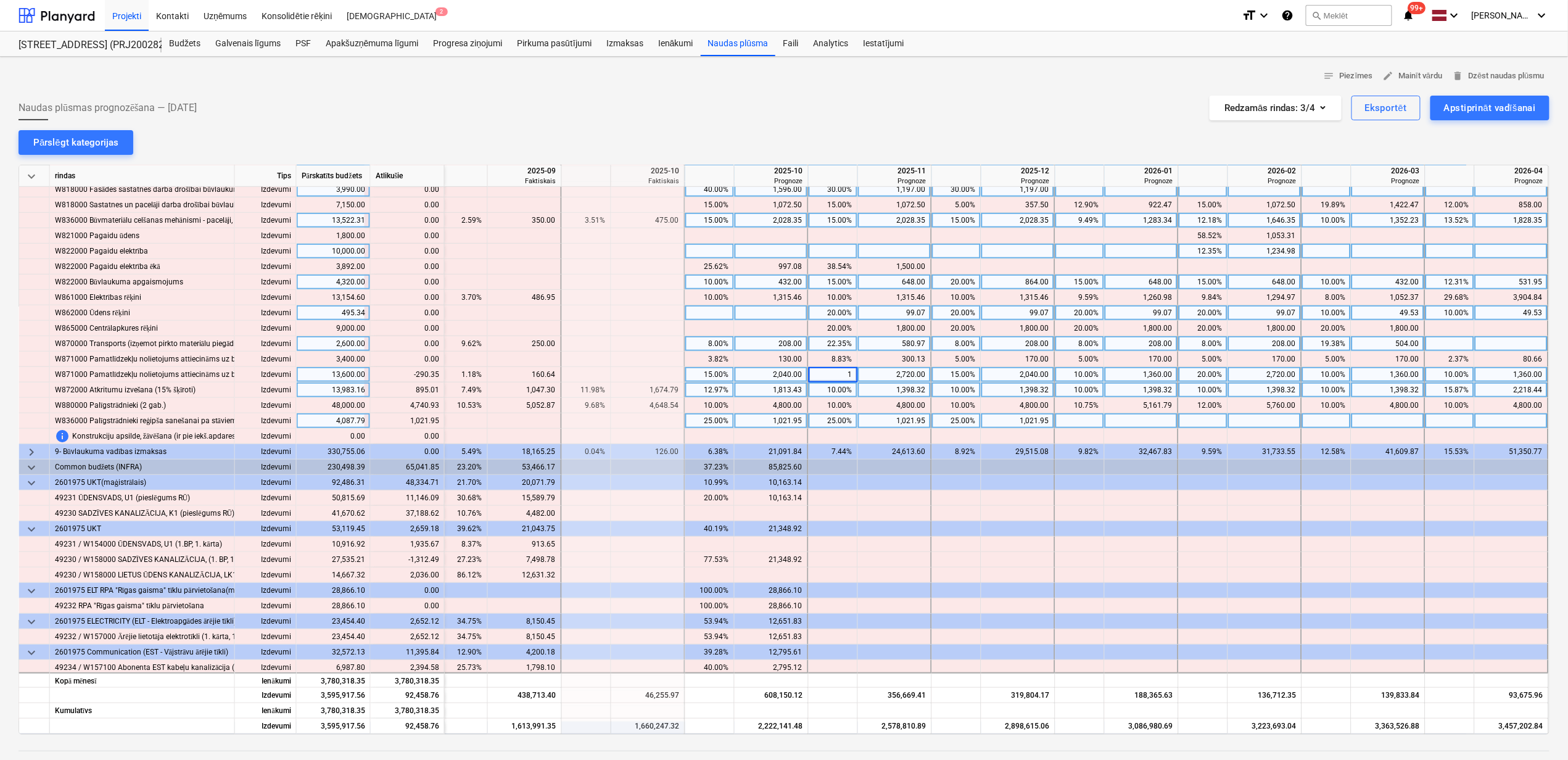
type input "15"
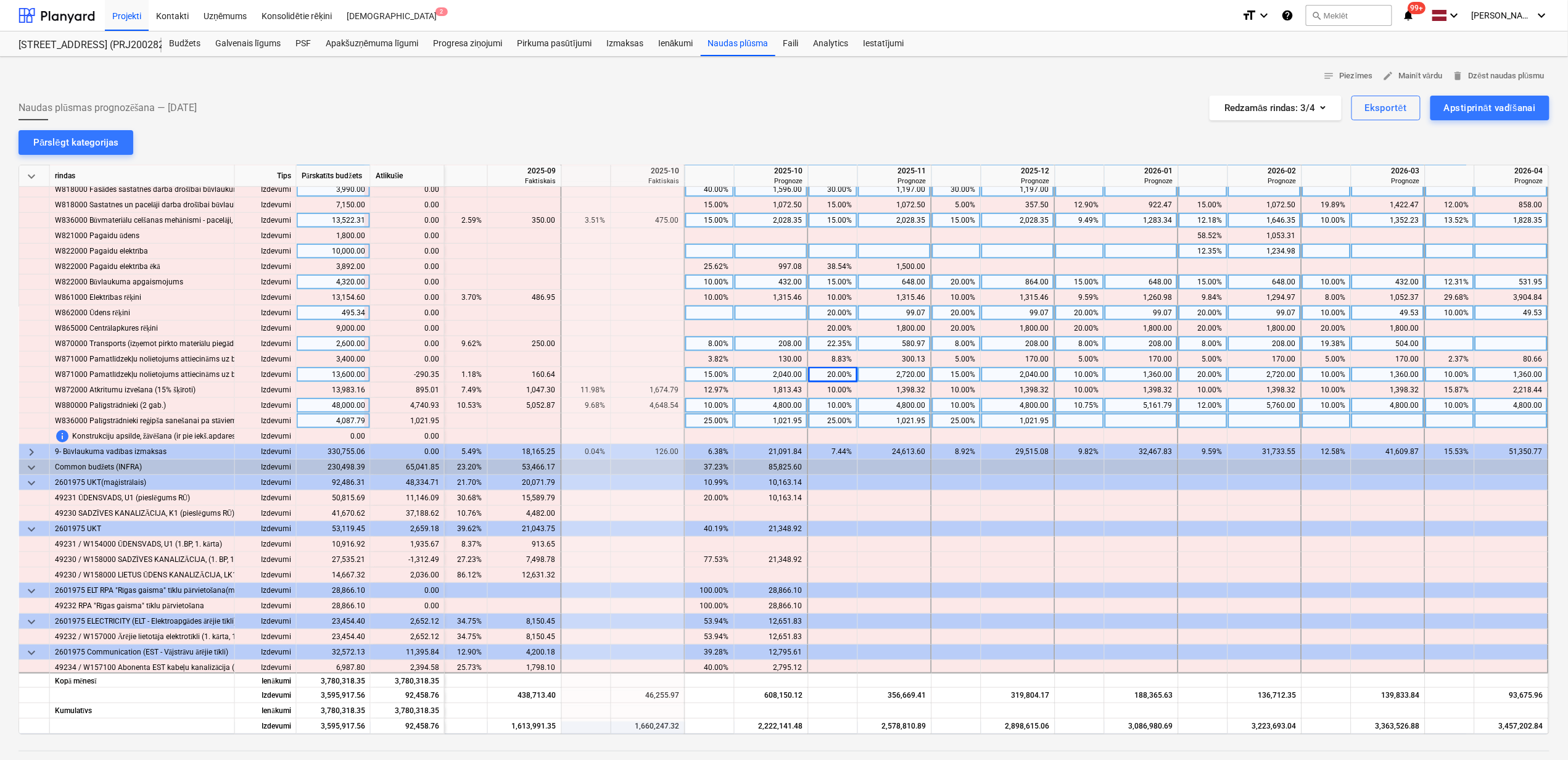
click at [985, 400] on div "keyboard_arrow_down rindas Tips Pārskatīts budžets Atlikušie 2025-08 Faktiskais…" at bounding box center [784, 449] width 1531 height 570
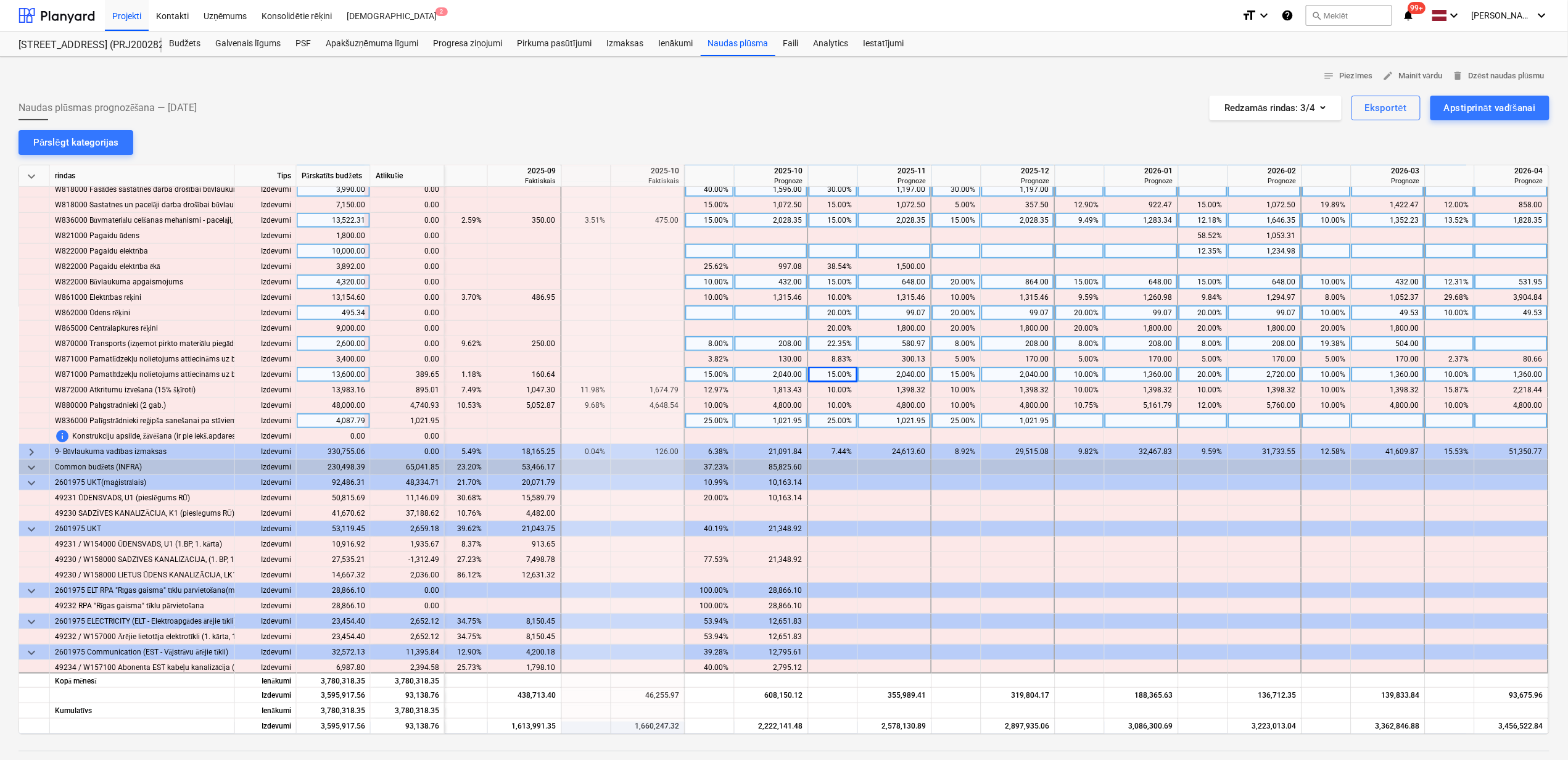
click at [1085, 375] on div "10.00%" at bounding box center [1079, 375] width 39 height 15
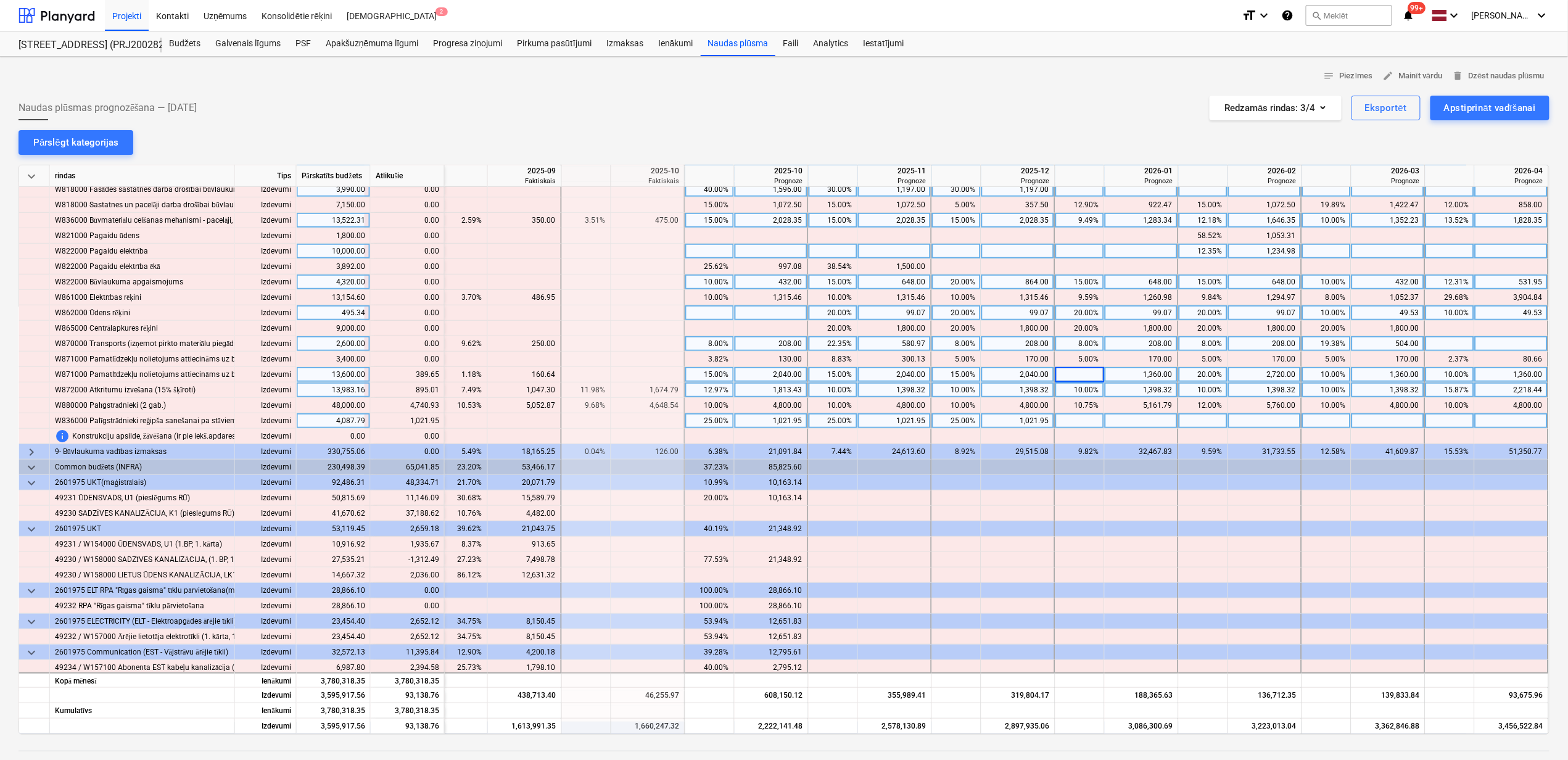
click at [1184, 391] on div "10.00%" at bounding box center [1203, 390] width 39 height 15
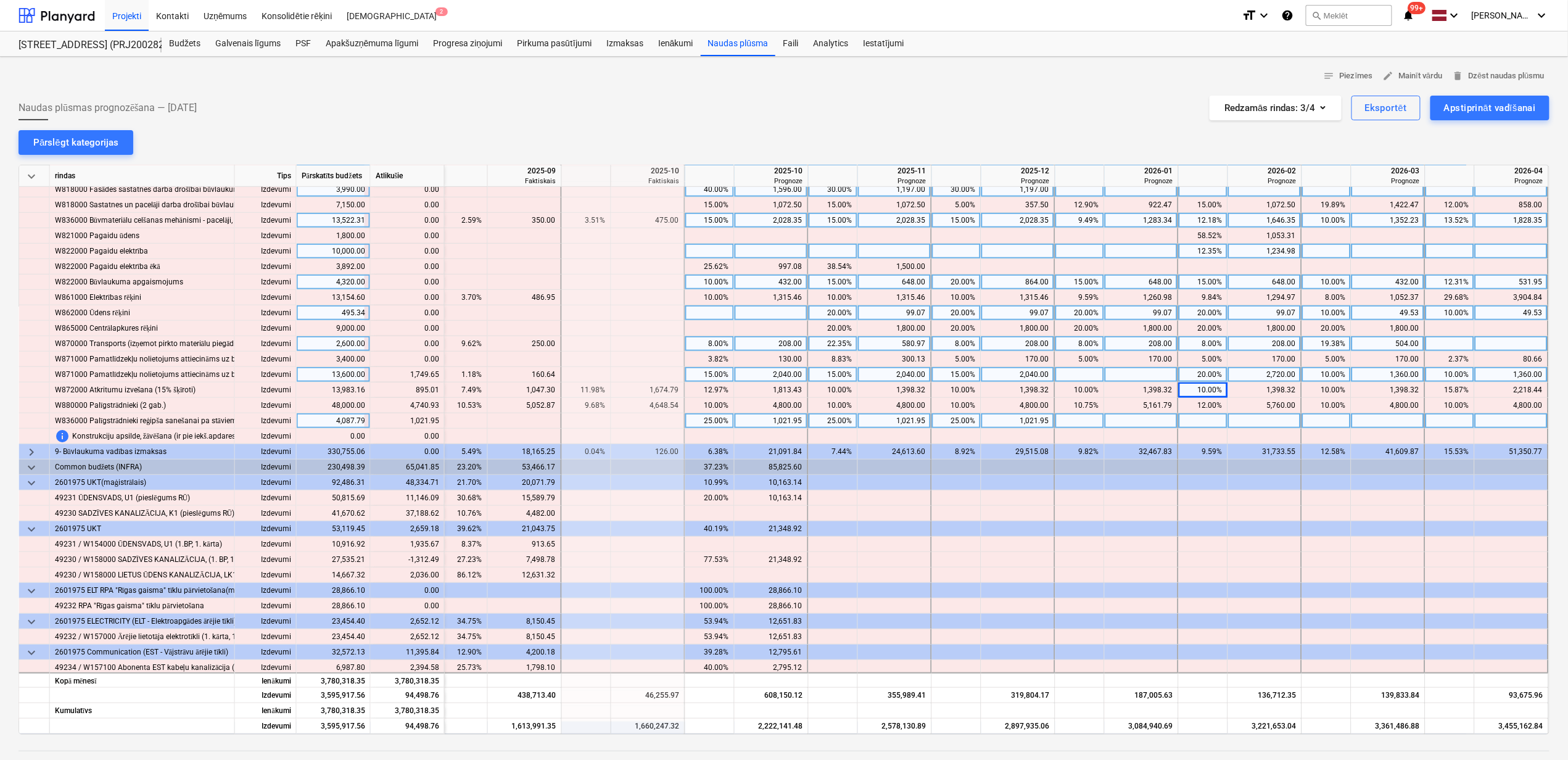
click at [1133, 373] on div at bounding box center [1142, 375] width 74 height 15
type input "1749.65"
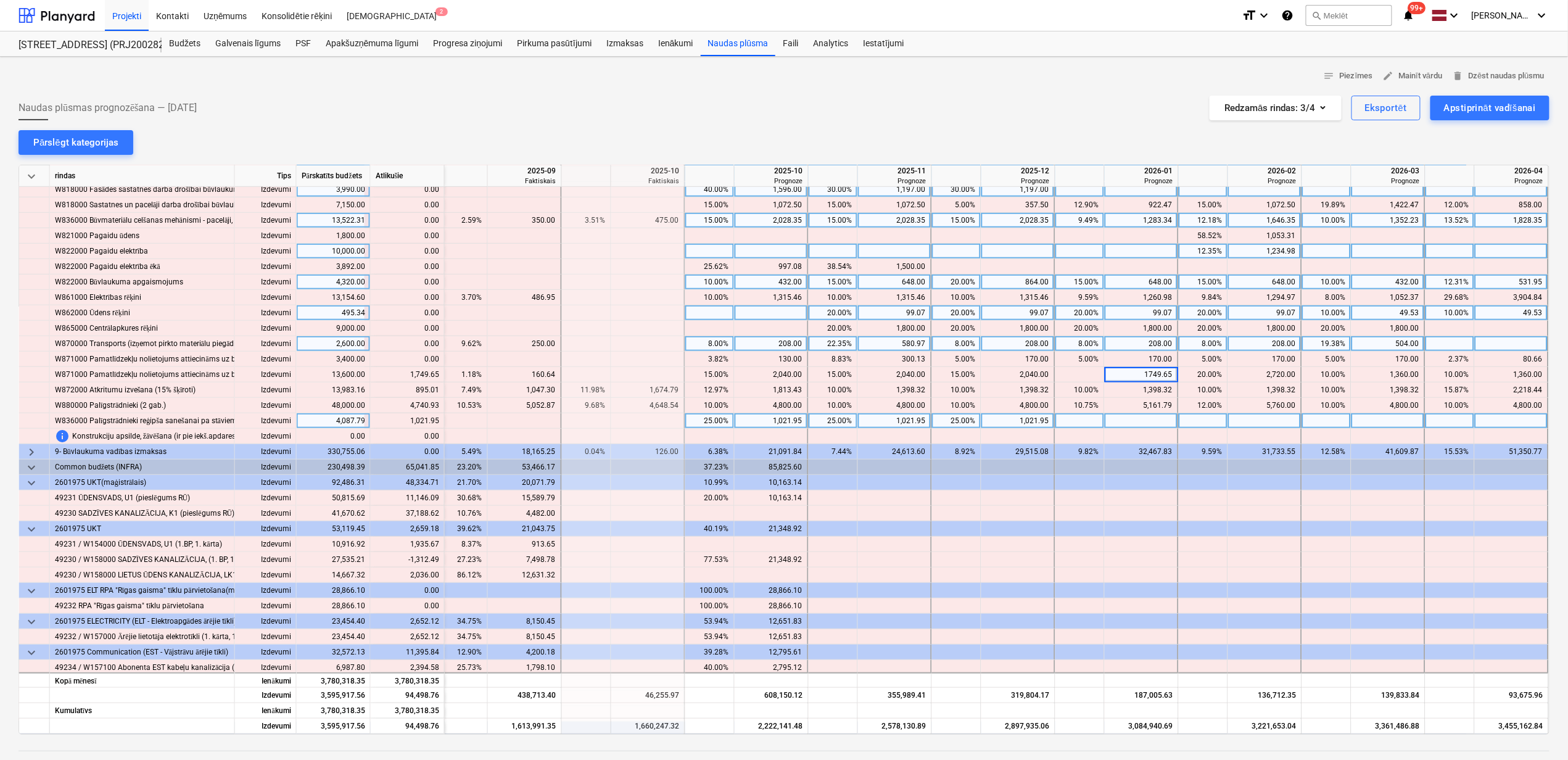
click at [932, 415] on div "25.00%" at bounding box center [957, 421] width 49 height 15
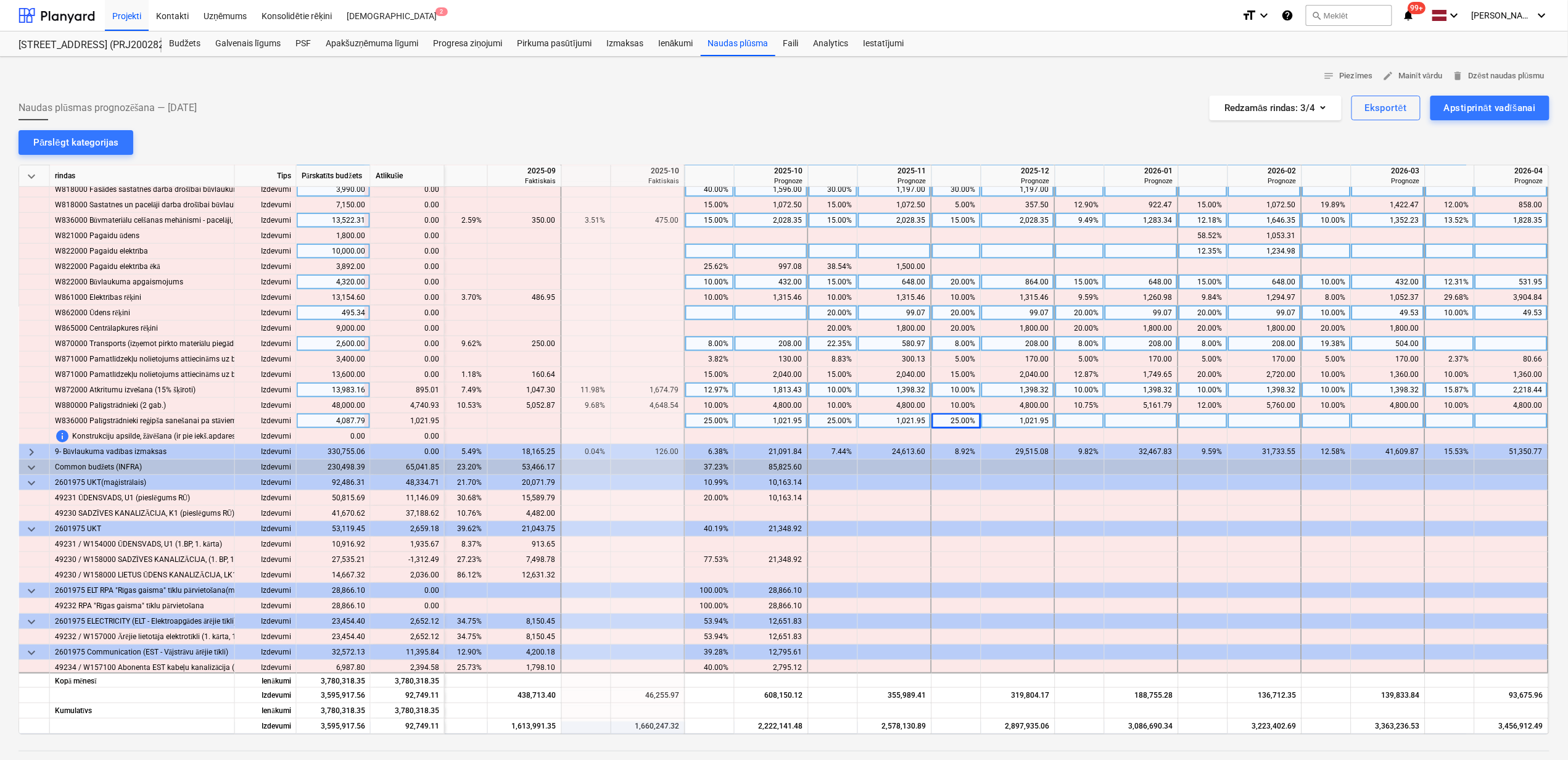
click at [939, 388] on div "10.00%" at bounding box center [956, 390] width 39 height 15
click at [1113, 415] on div at bounding box center [1142, 421] width 74 height 15
click at [1001, 388] on div at bounding box center [1019, 390] width 74 height 15
type input "2293.32"
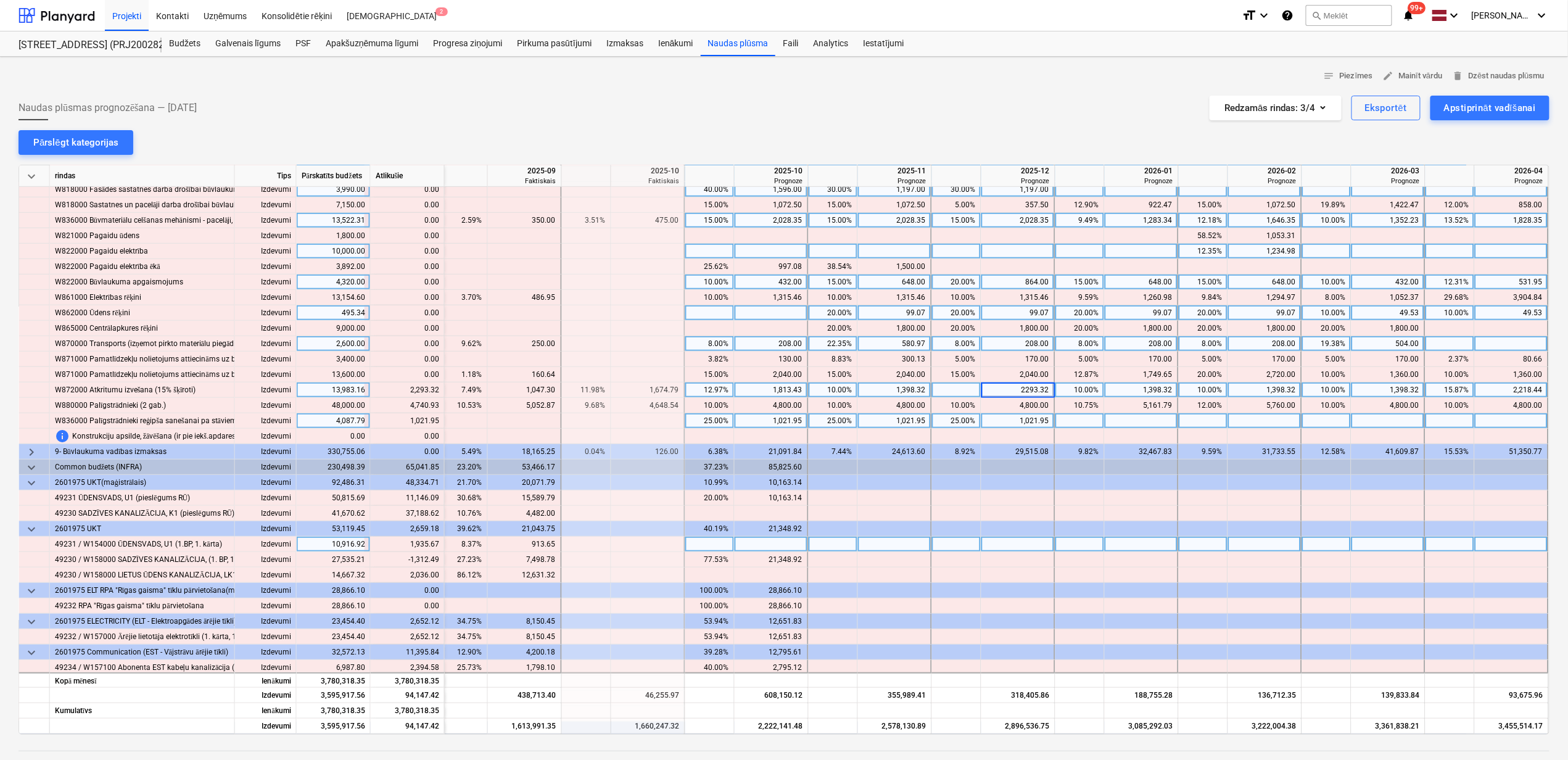
click at [1116, 538] on div at bounding box center [1142, 545] width 74 height 15
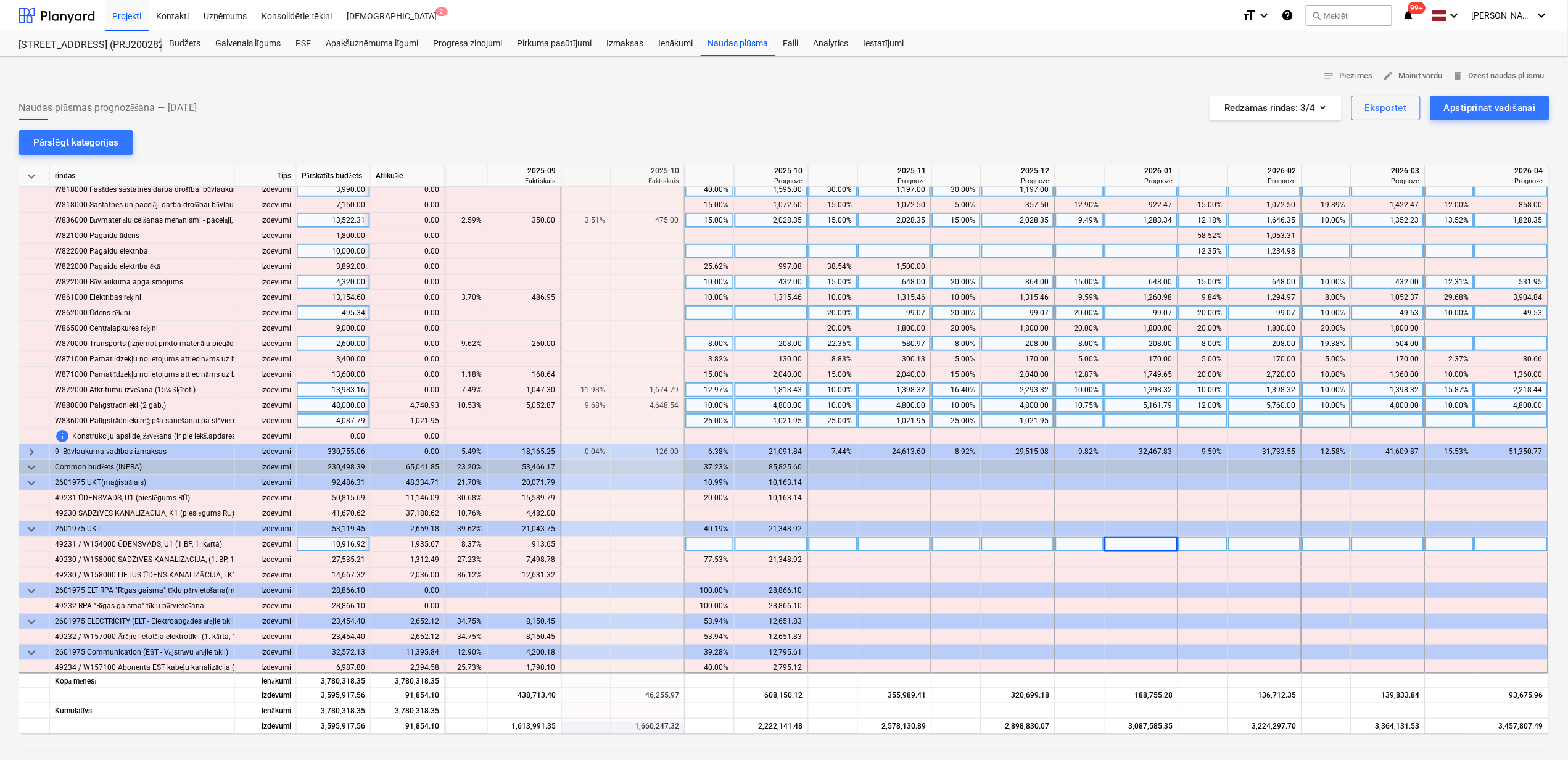
click at [709, 403] on div "10.00%" at bounding box center [709, 405] width 39 height 15
click at [834, 410] on div "10.00%" at bounding box center [833, 405] width 39 height 15
type input "15"
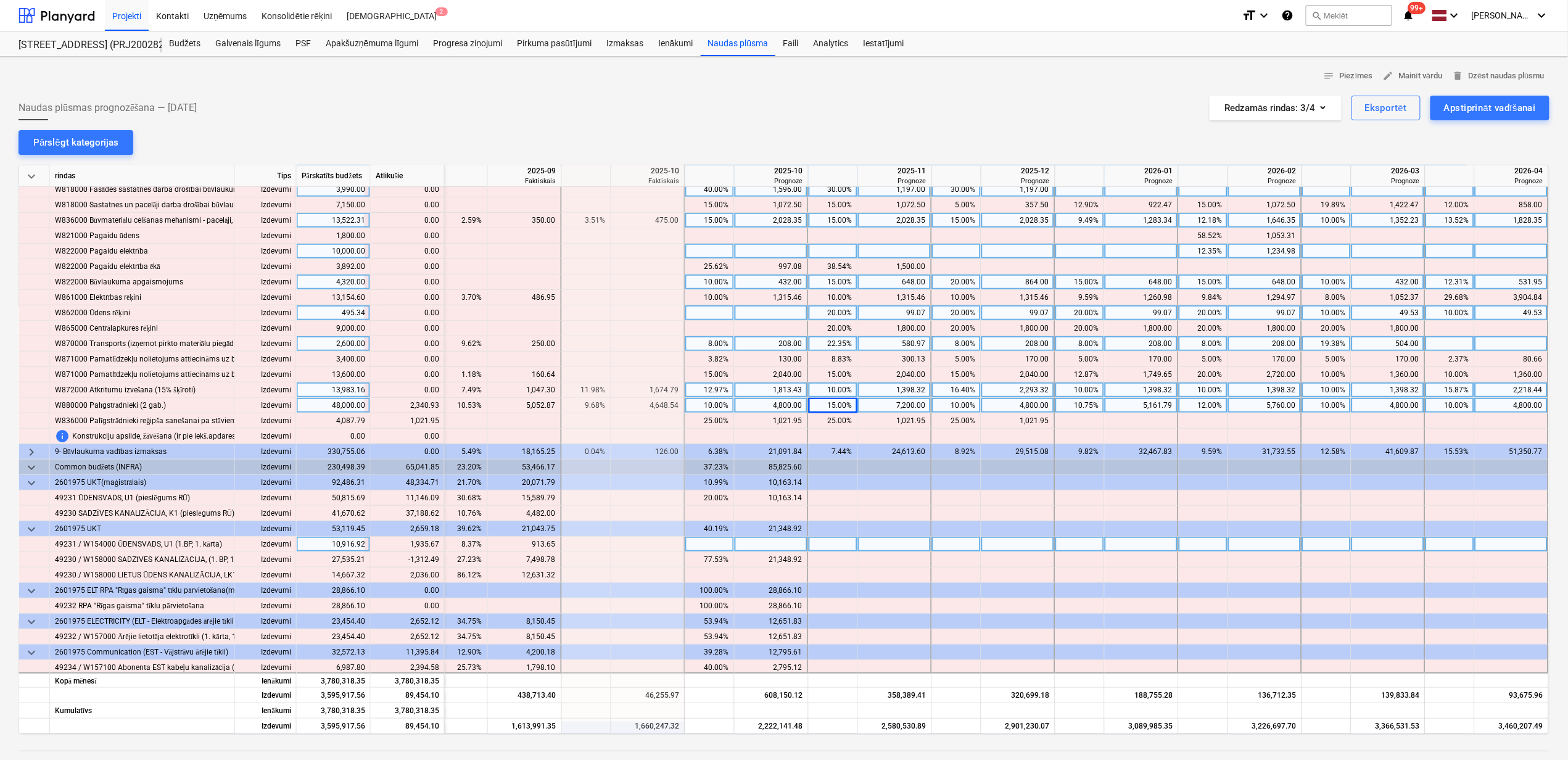
click at [956, 408] on div "10.00%" at bounding box center [956, 405] width 39 height 15
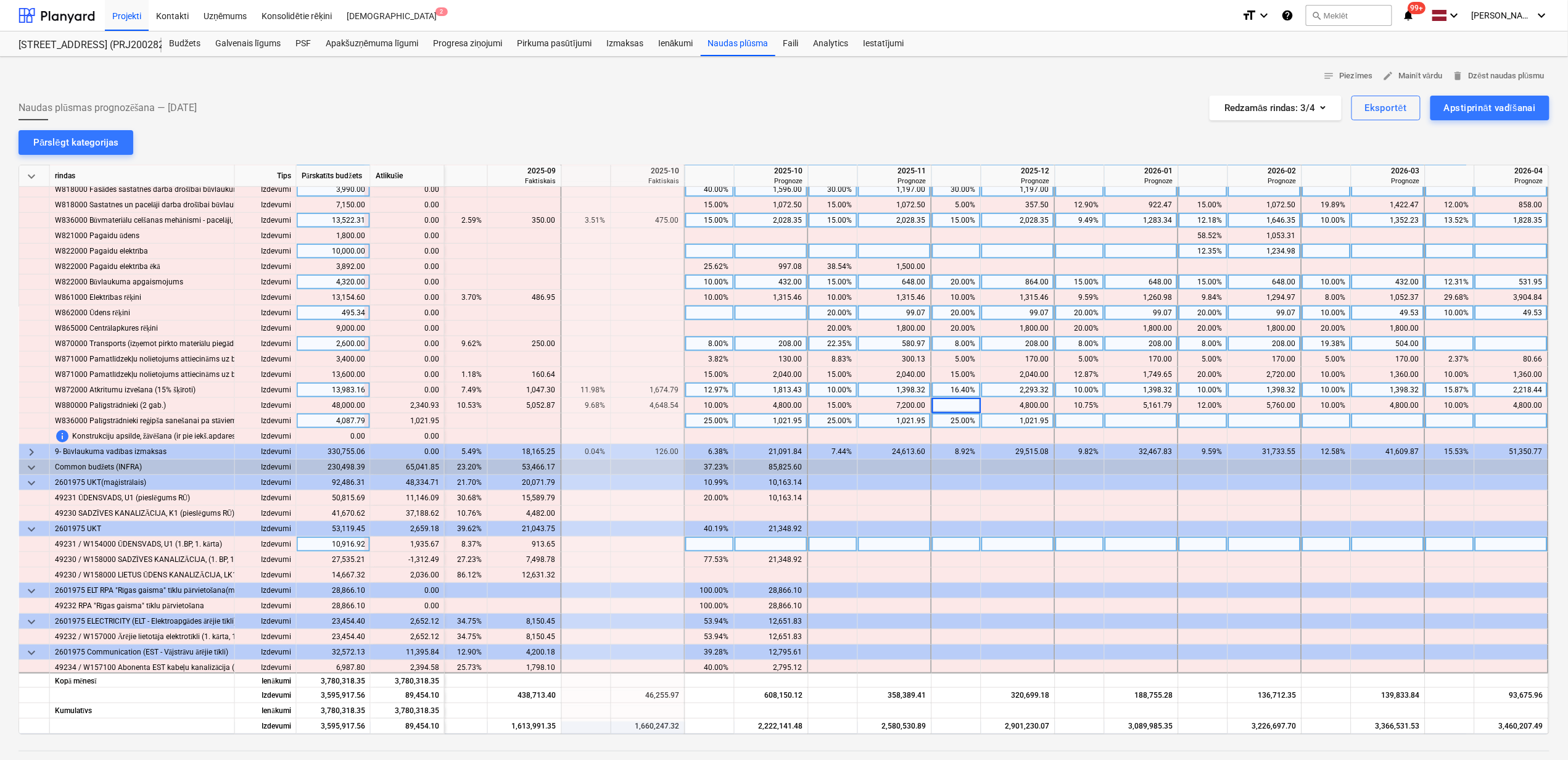
click at [1183, 422] on div at bounding box center [1203, 421] width 49 height 15
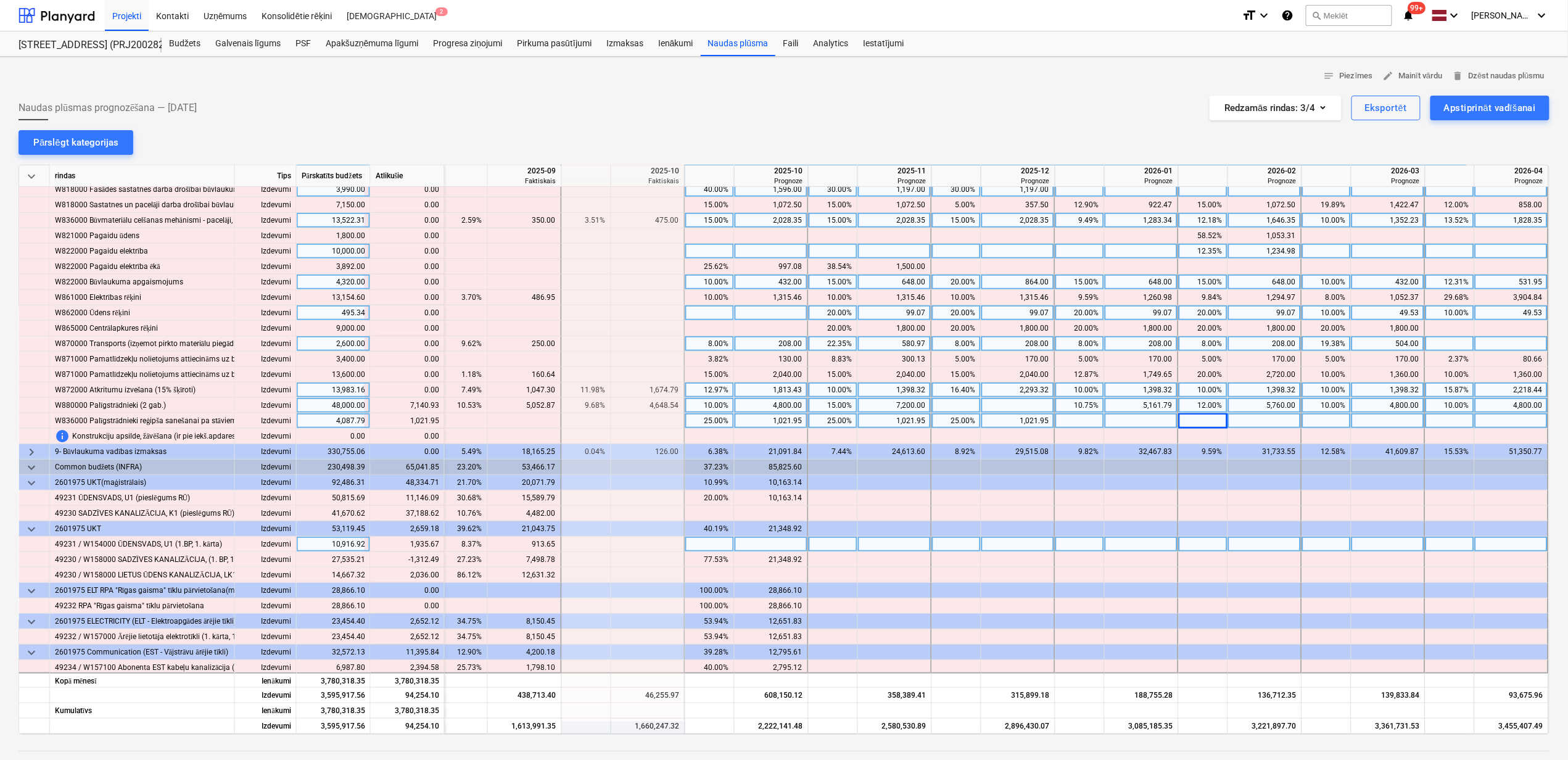
click at [995, 401] on div at bounding box center [1019, 405] width 74 height 15
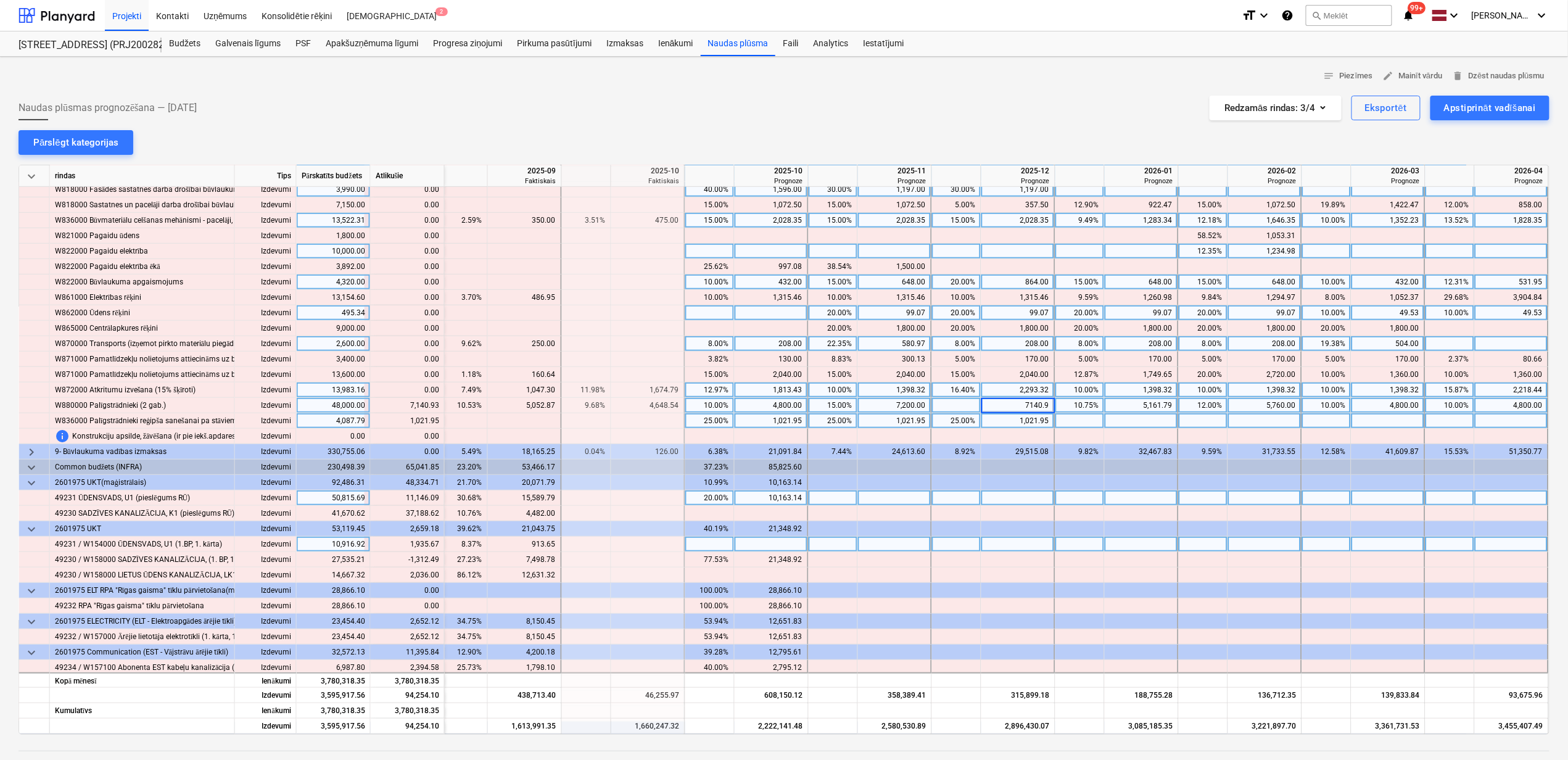
type input "7140.93"
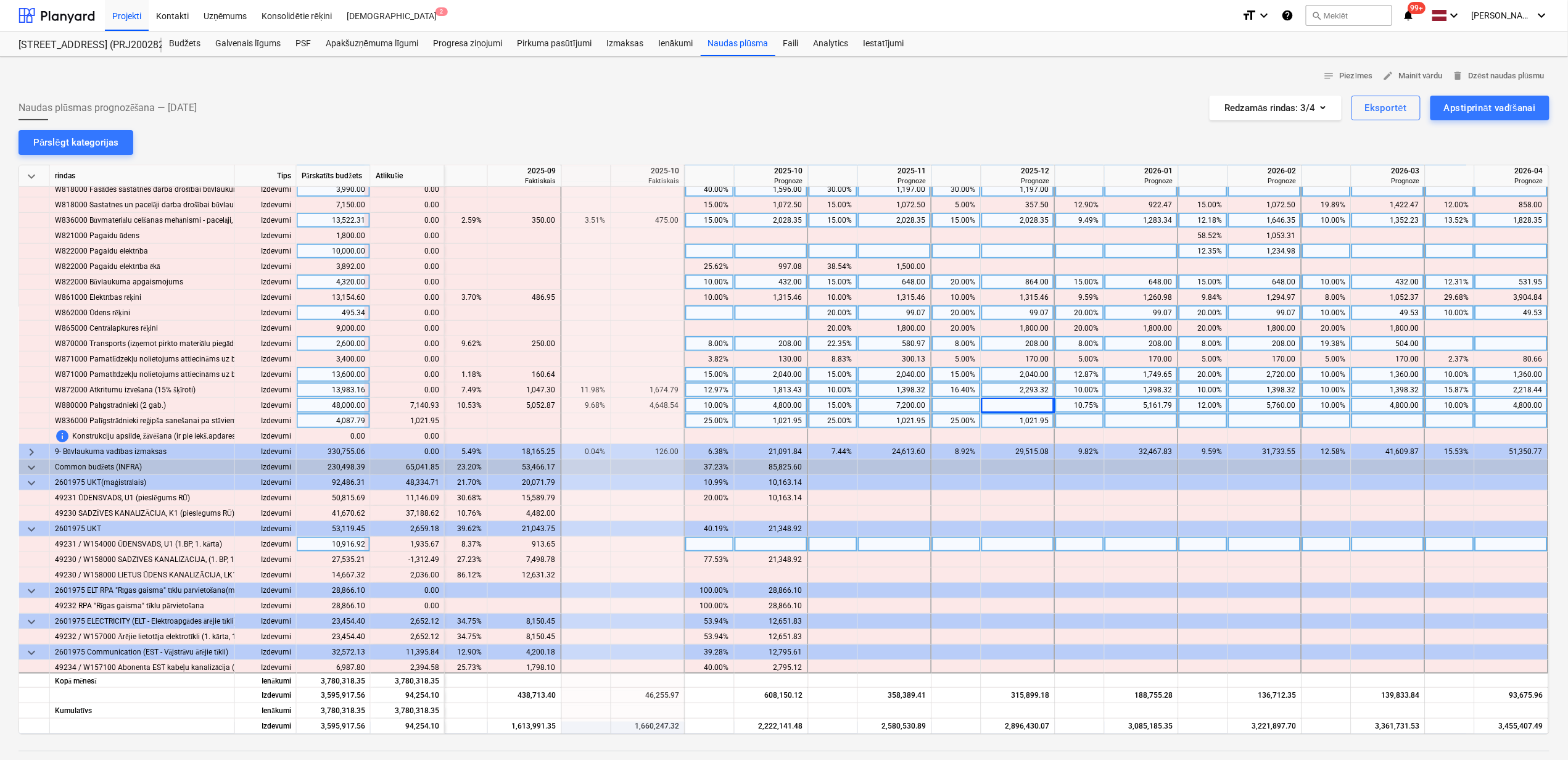
click at [1073, 380] on div "12.87%" at bounding box center [1079, 375] width 39 height 15
click at [844, 417] on div "25.00%" at bounding box center [833, 421] width 39 height 15
click at [904, 411] on div "7,200.00" at bounding box center [895, 405] width 63 height 15
click at [885, 422] on div at bounding box center [895, 421] width 74 height 15
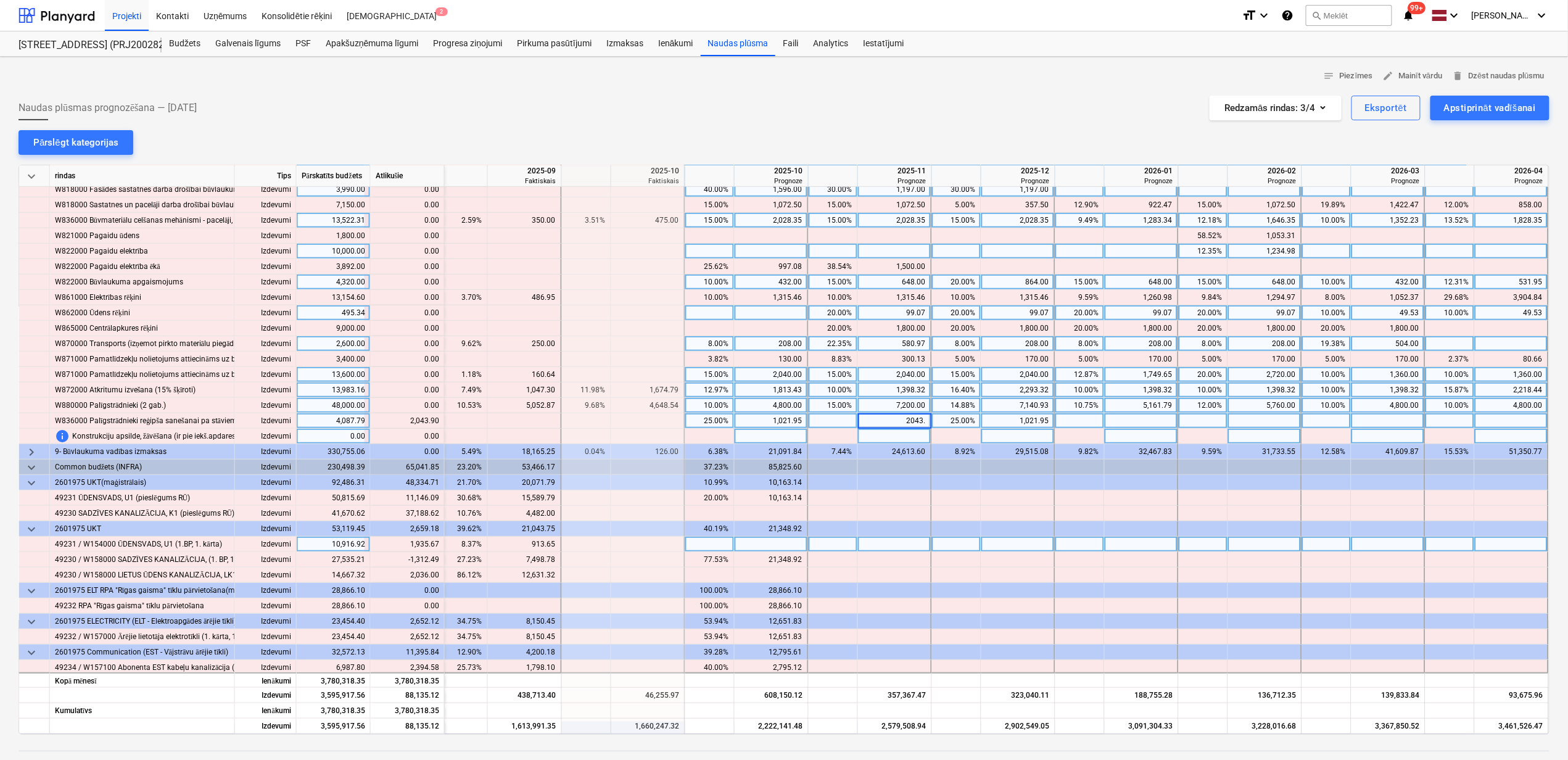
type input "2043.9"
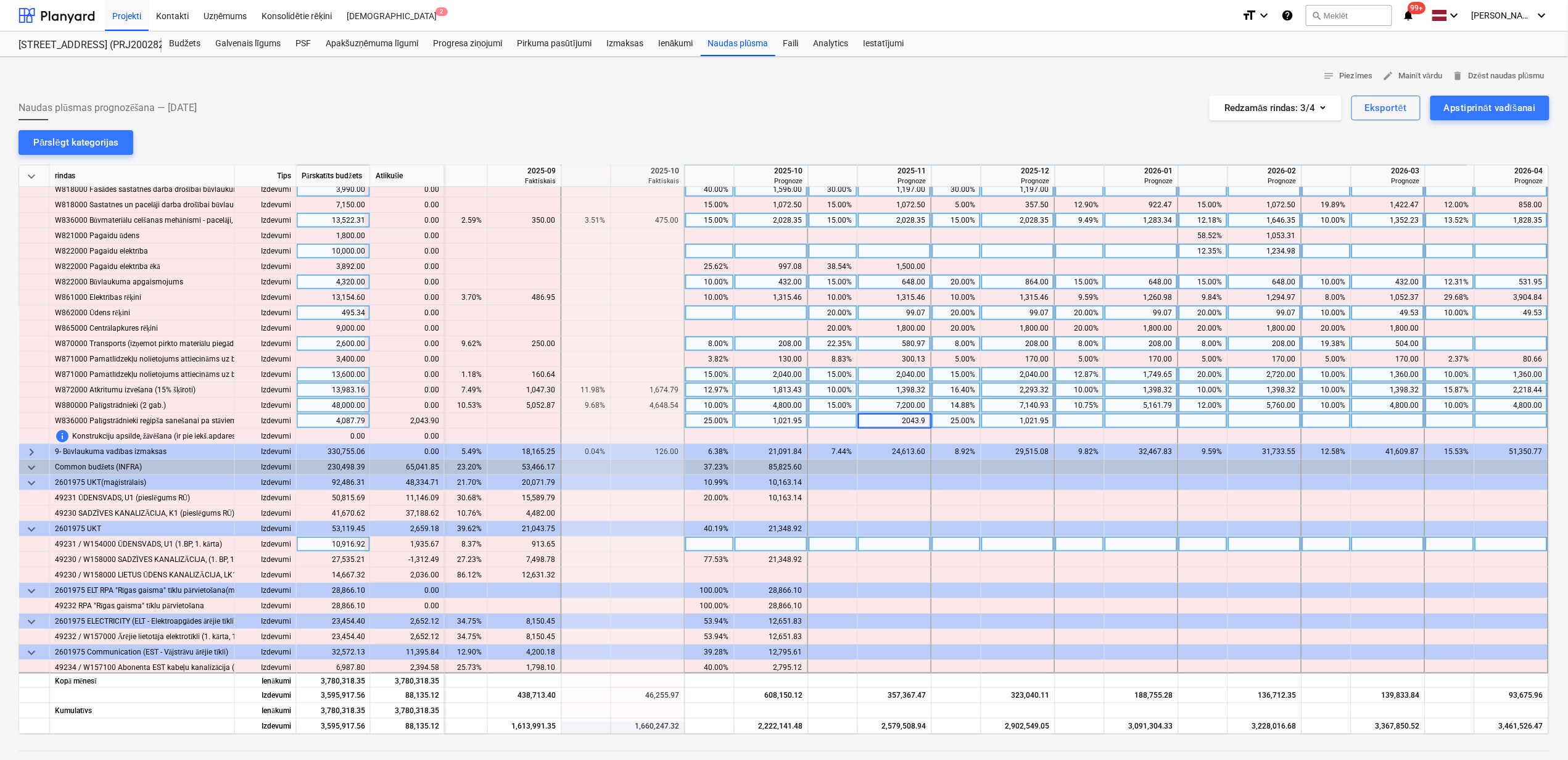
click at [1017, 388] on div "2,293.32" at bounding box center [1018, 390] width 63 height 15
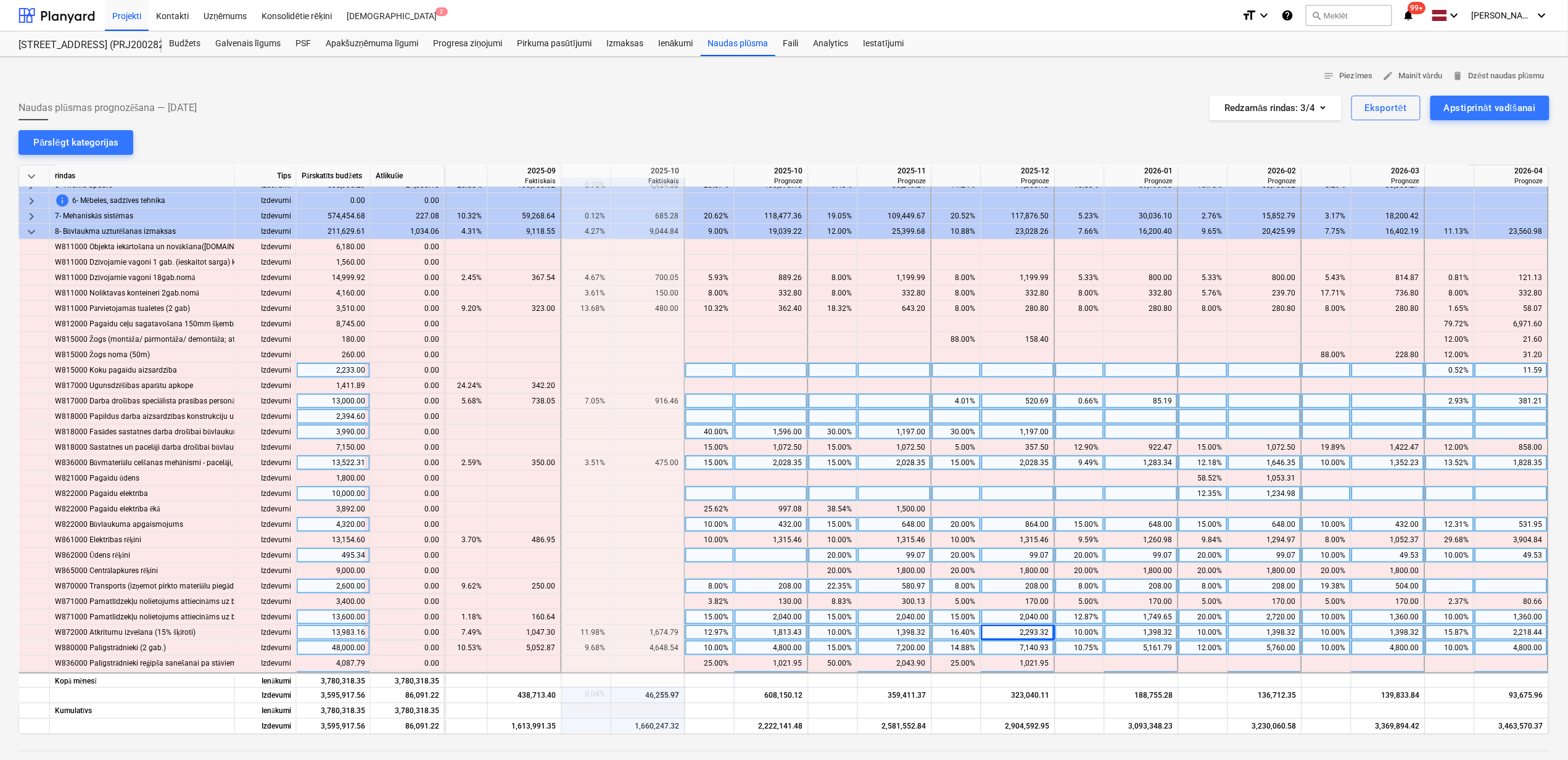
scroll to position [0, 751]
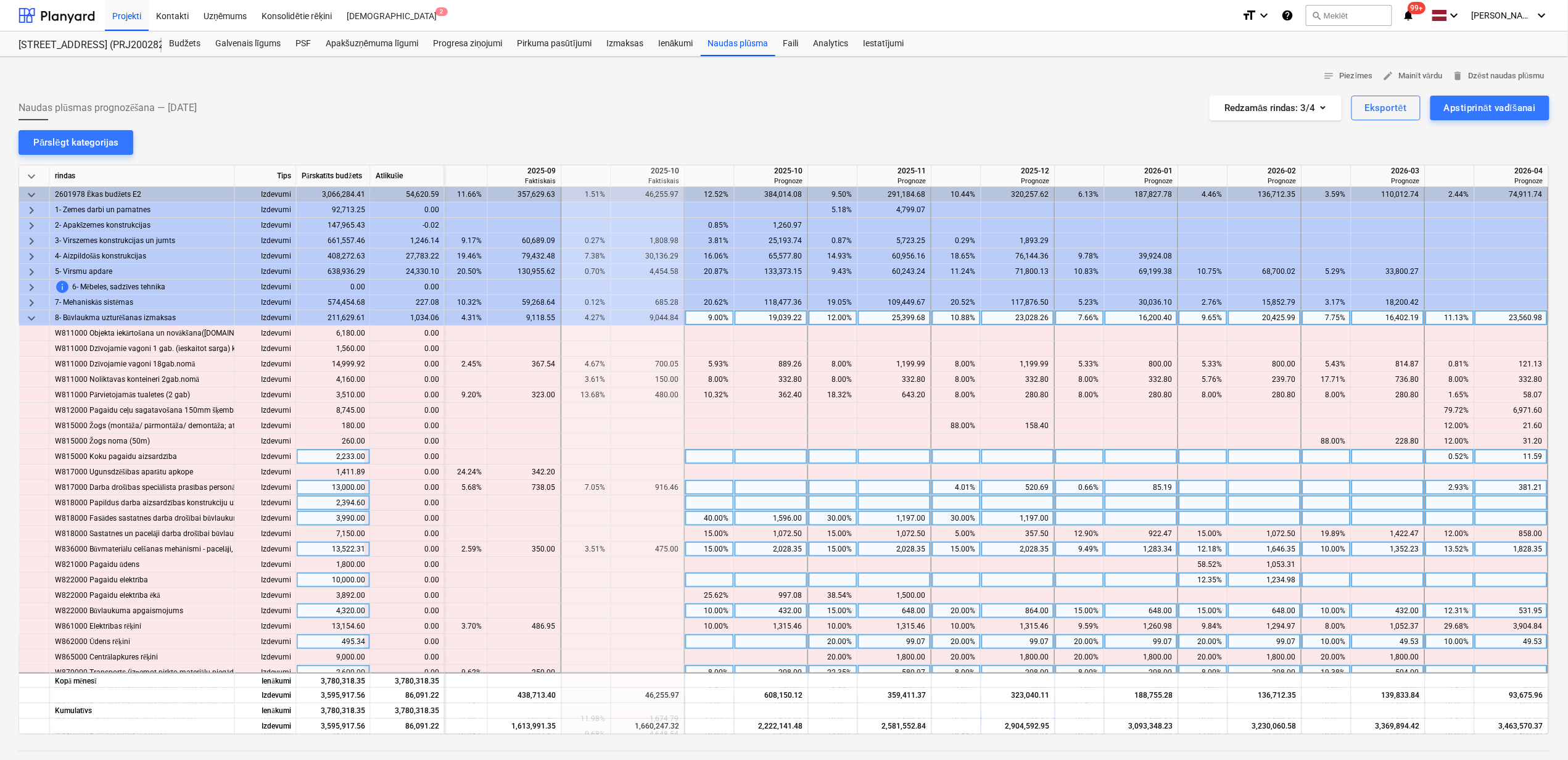
click at [26, 319] on span "keyboard_arrow_down" at bounding box center [31, 318] width 15 height 15
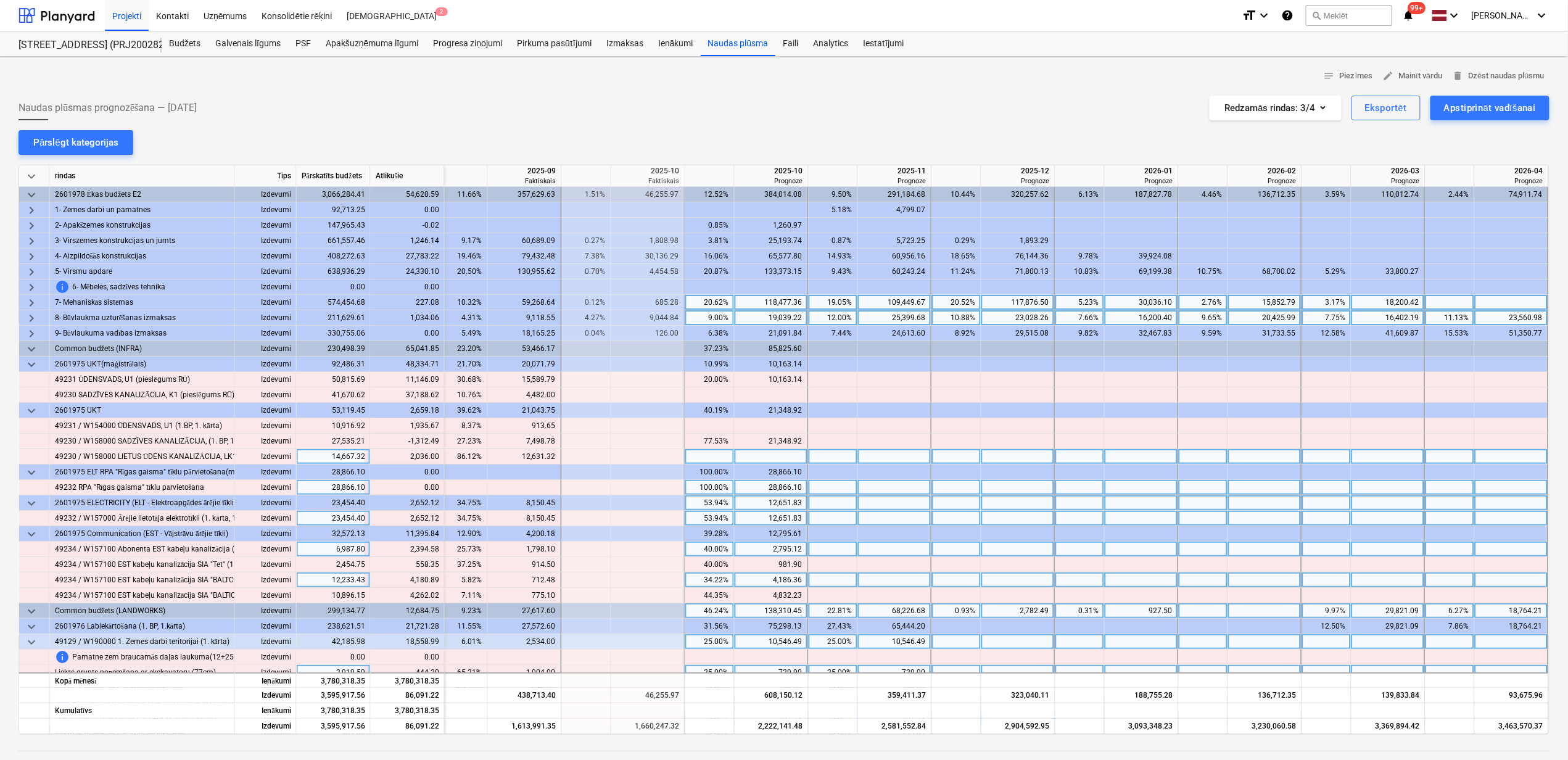
click at [28, 301] on span "keyboard_arrow_right" at bounding box center [31, 302] width 15 height 15
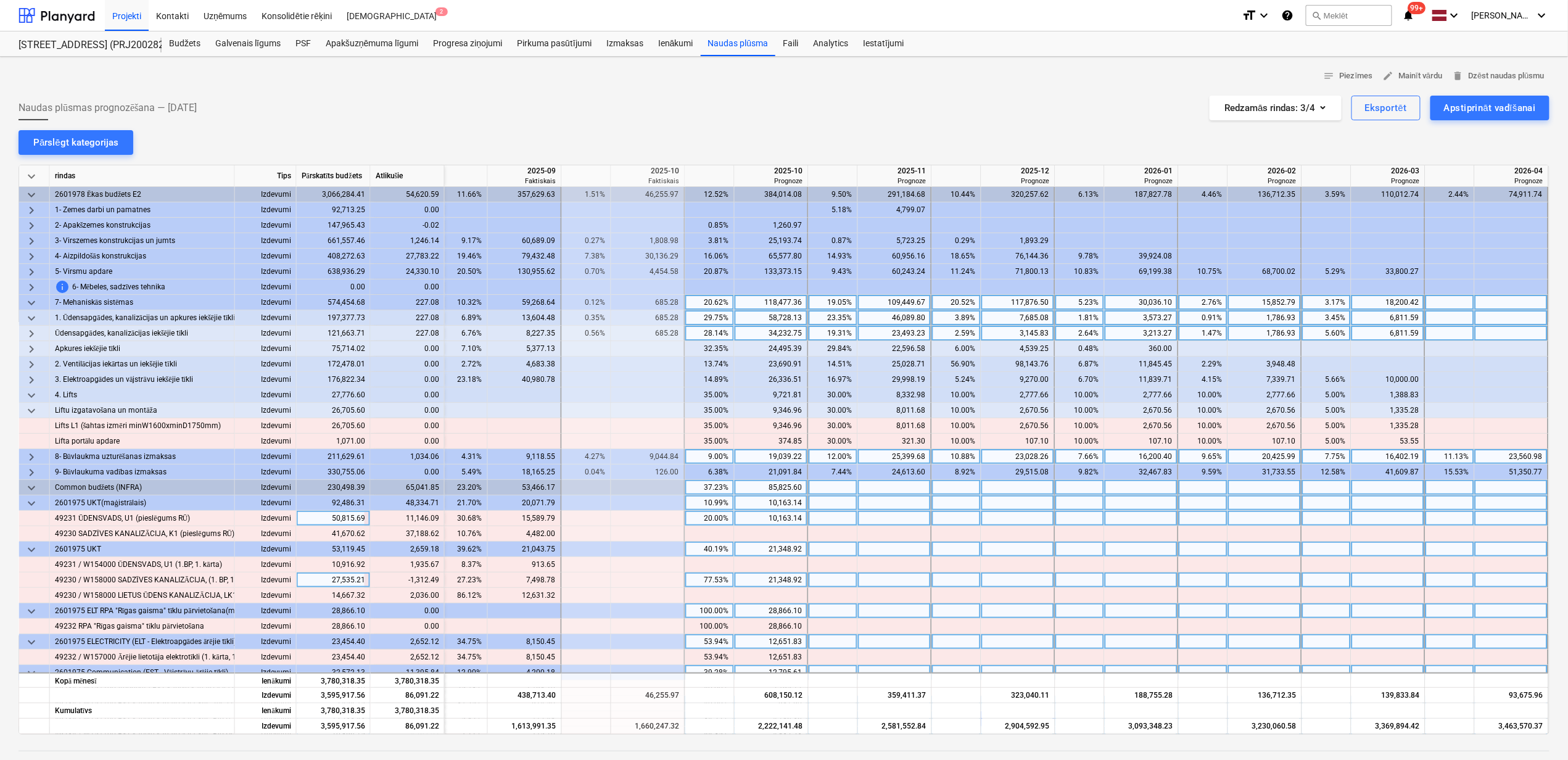
click at [32, 334] on span "keyboard_arrow_right" at bounding box center [31, 333] width 15 height 15
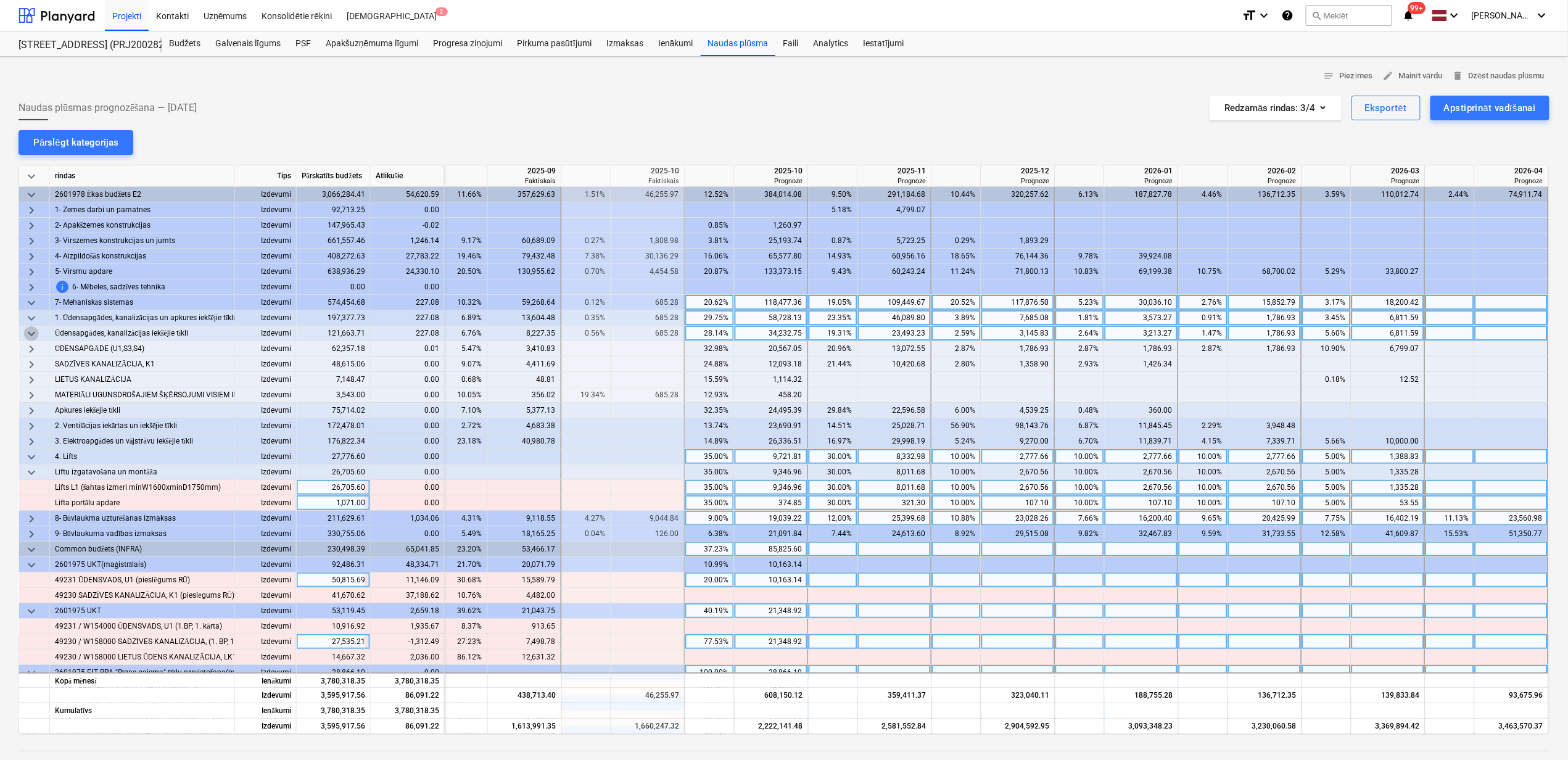
click at [31, 334] on span "keyboard_arrow_down" at bounding box center [31, 333] width 15 height 15
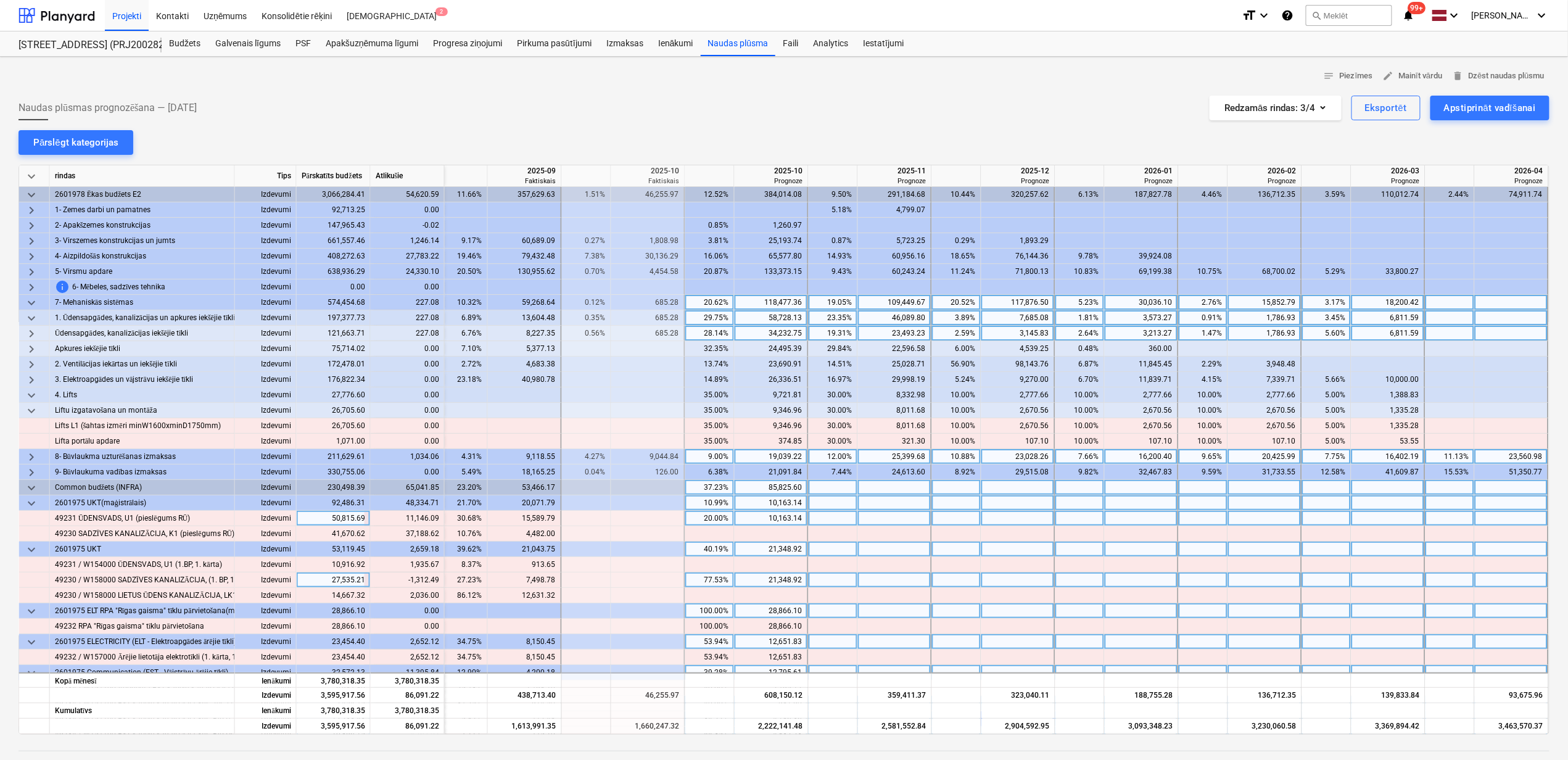
click at [31, 334] on span "keyboard_arrow_right" at bounding box center [31, 333] width 15 height 15
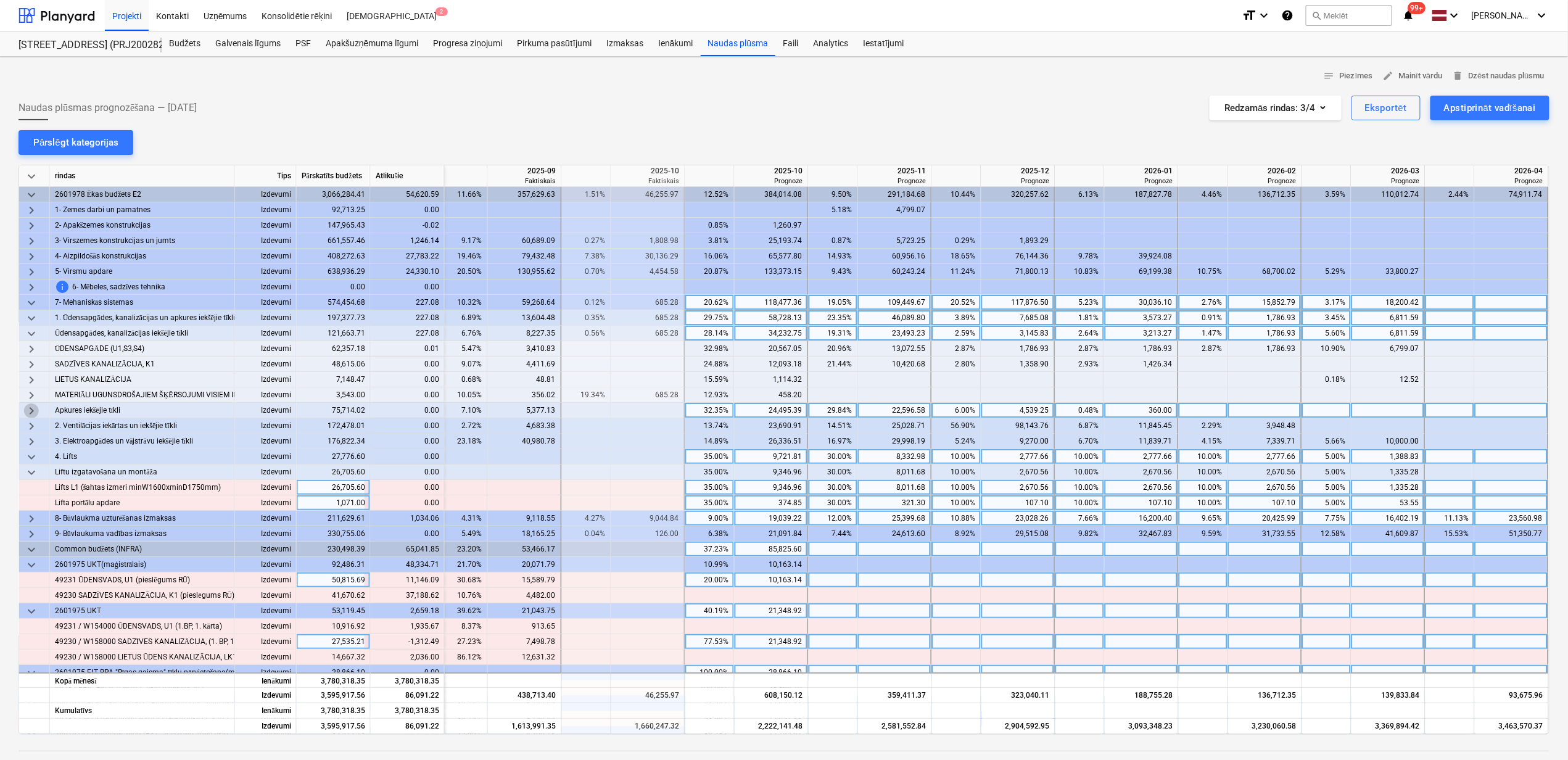
click at [29, 407] on span "keyboard_arrow_right" at bounding box center [31, 410] width 15 height 15
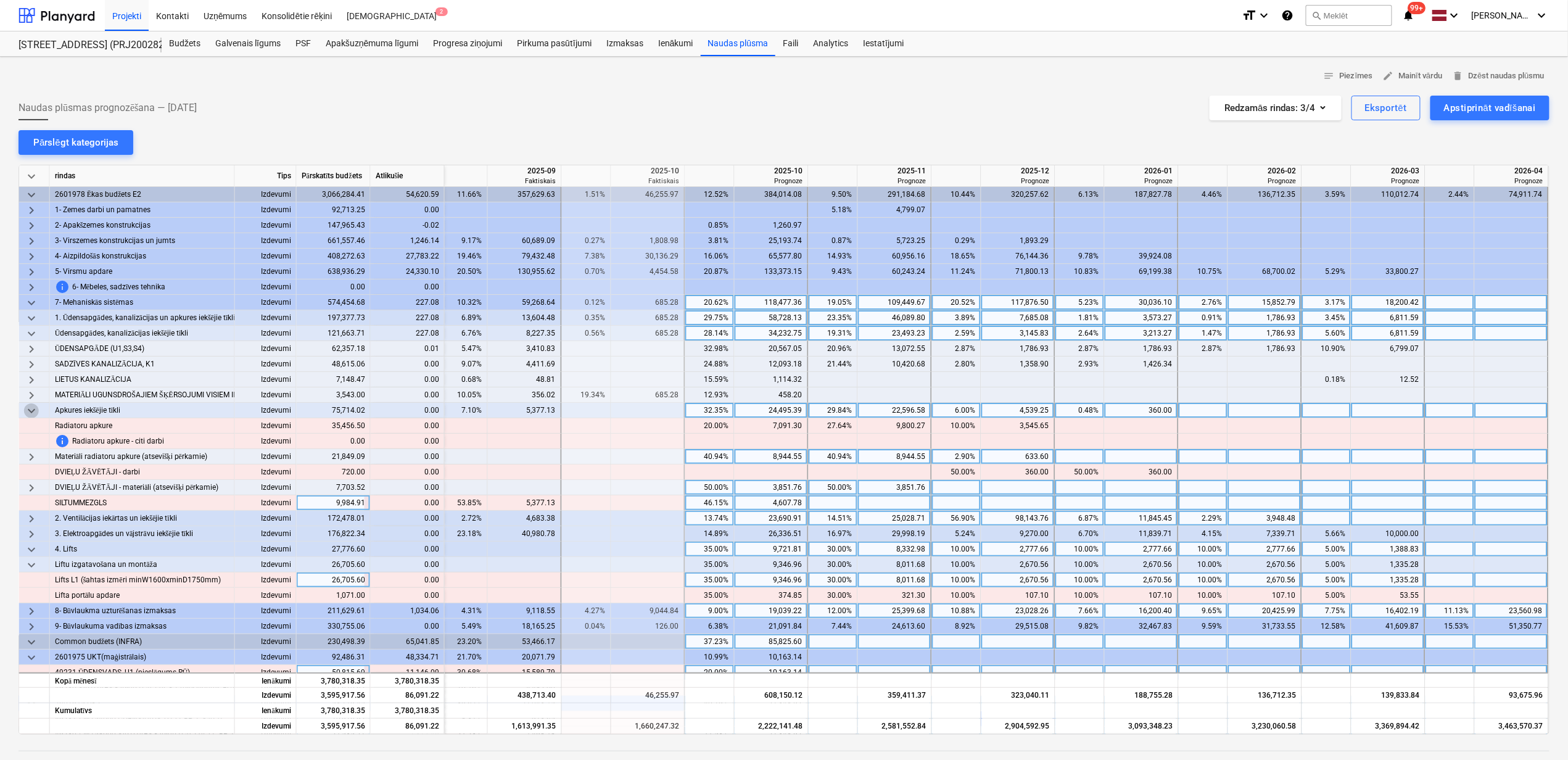
click at [29, 407] on span "keyboard_arrow_down" at bounding box center [31, 410] width 15 height 15
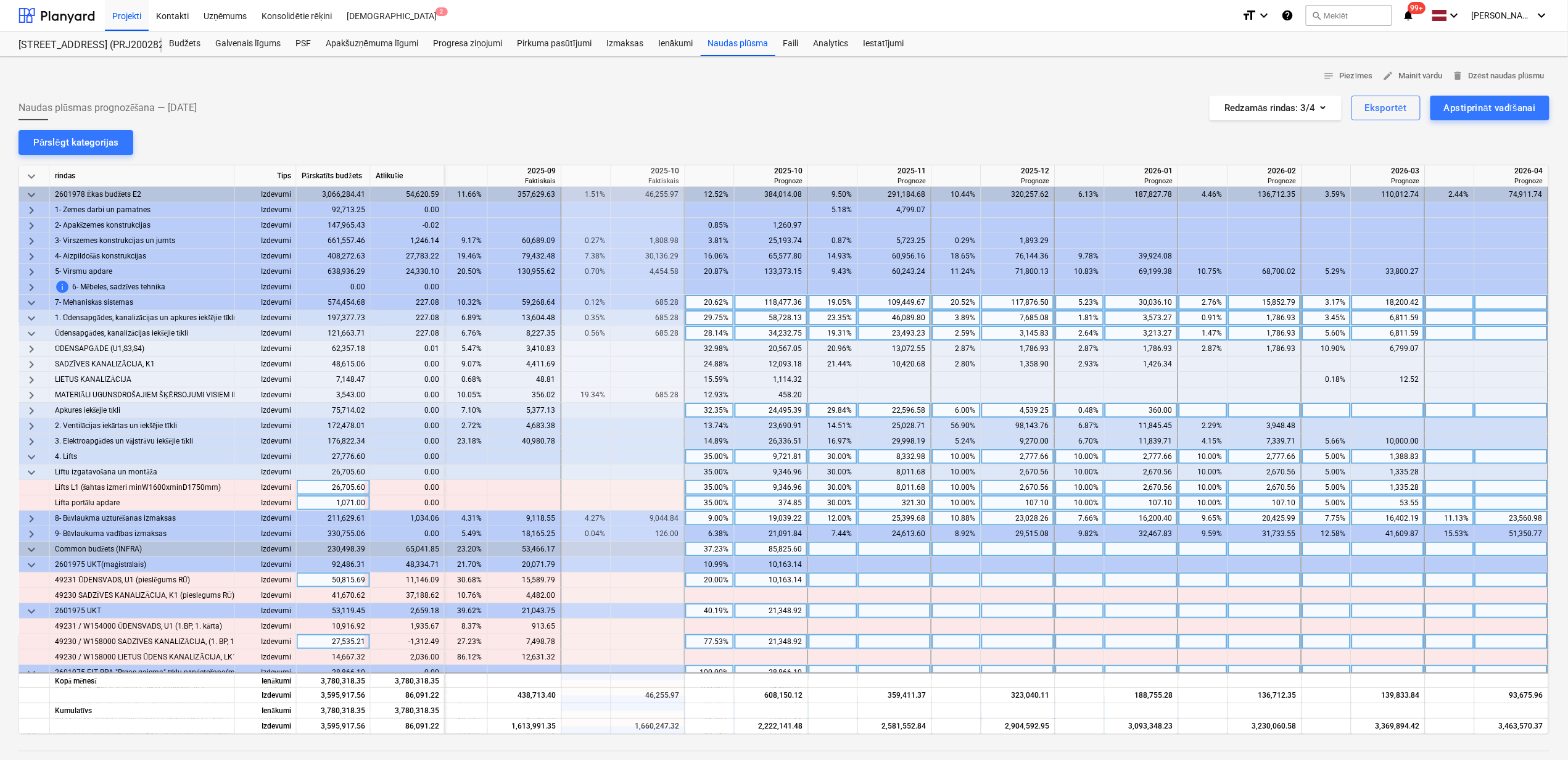
click at [27, 301] on span "keyboard_arrow_down" at bounding box center [31, 302] width 15 height 15
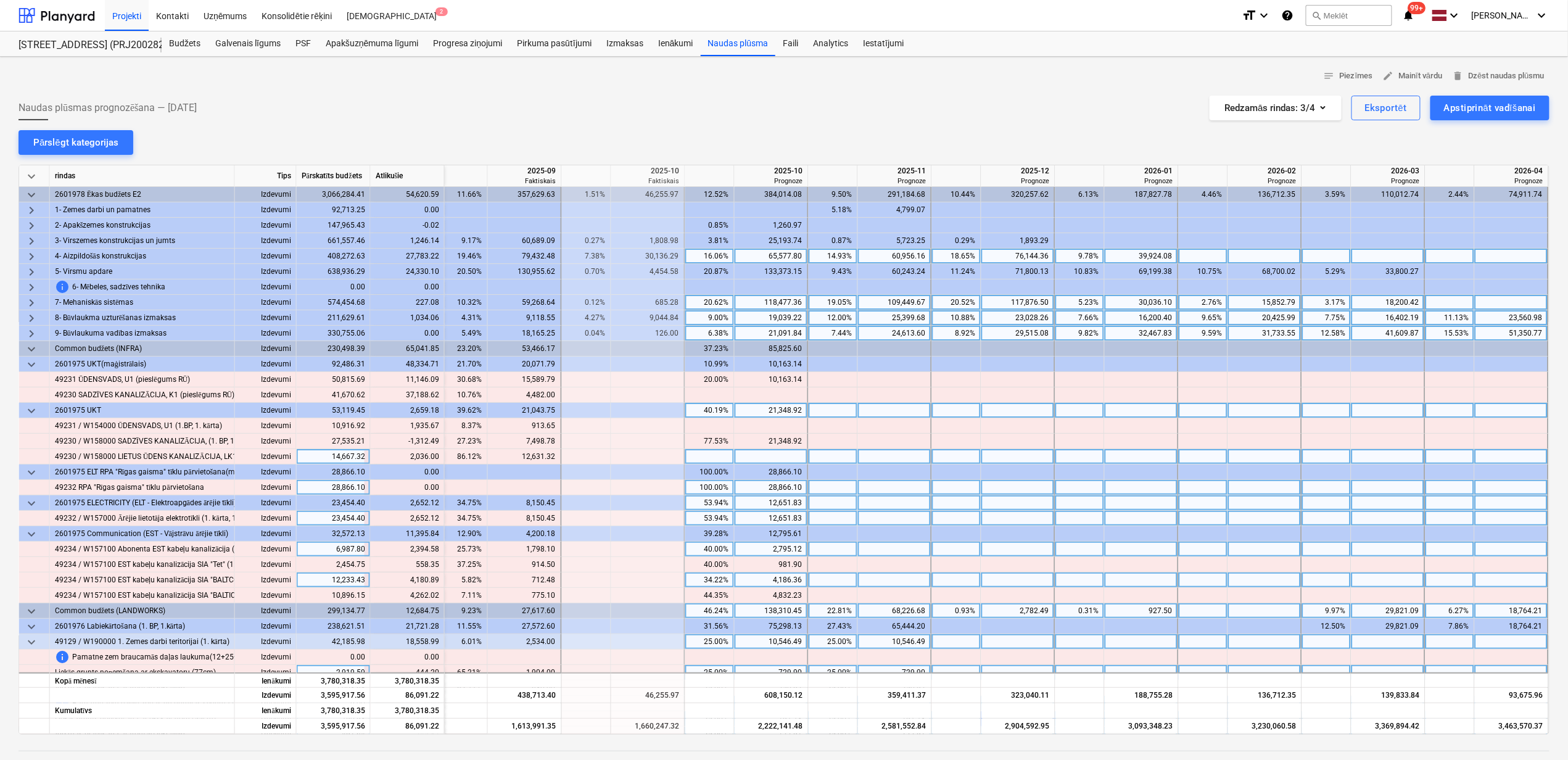
click at [35, 255] on span "keyboard_arrow_right" at bounding box center [31, 256] width 15 height 15
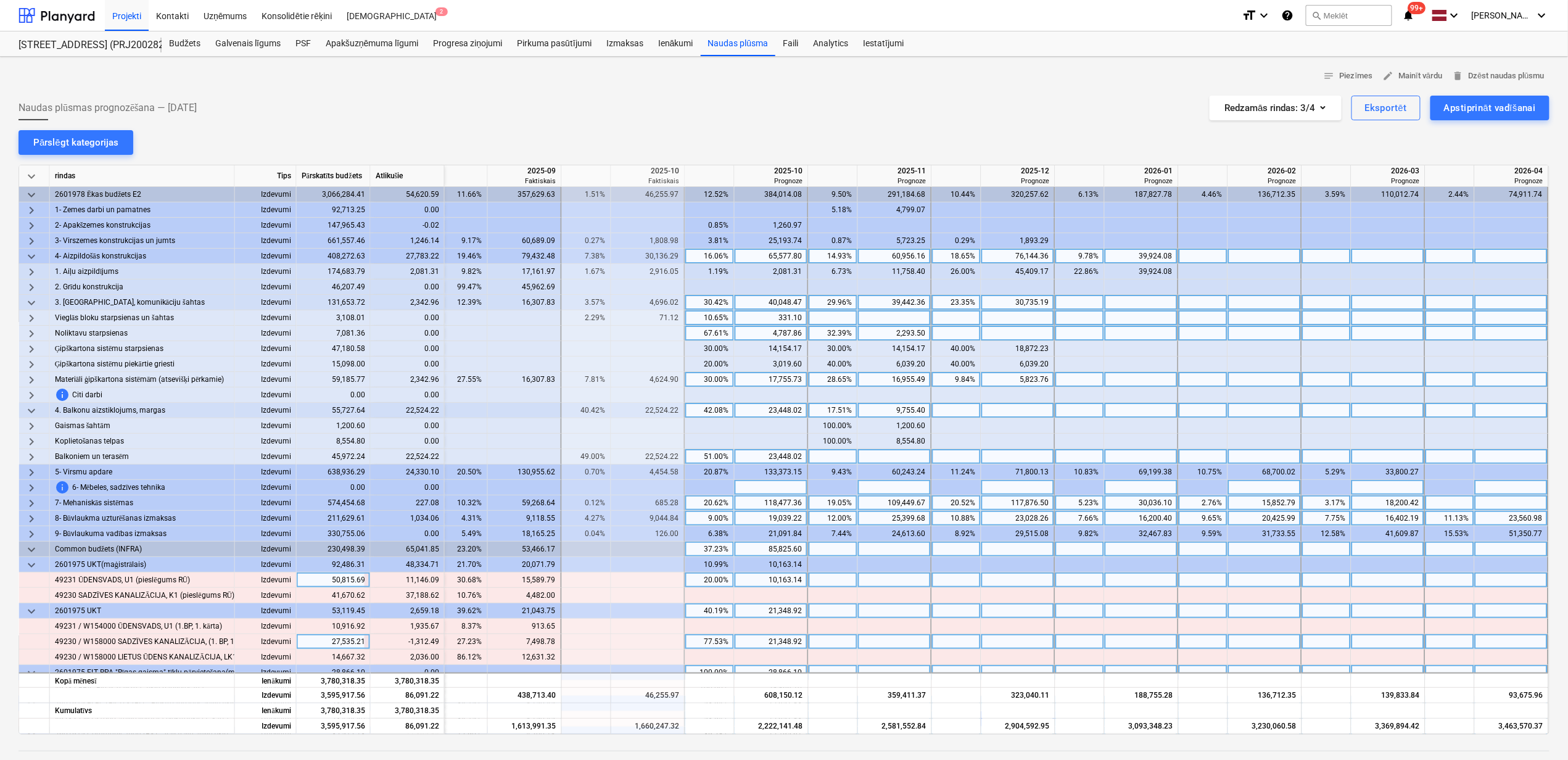
click at [30, 378] on span "keyboard_arrow_right" at bounding box center [31, 379] width 15 height 15
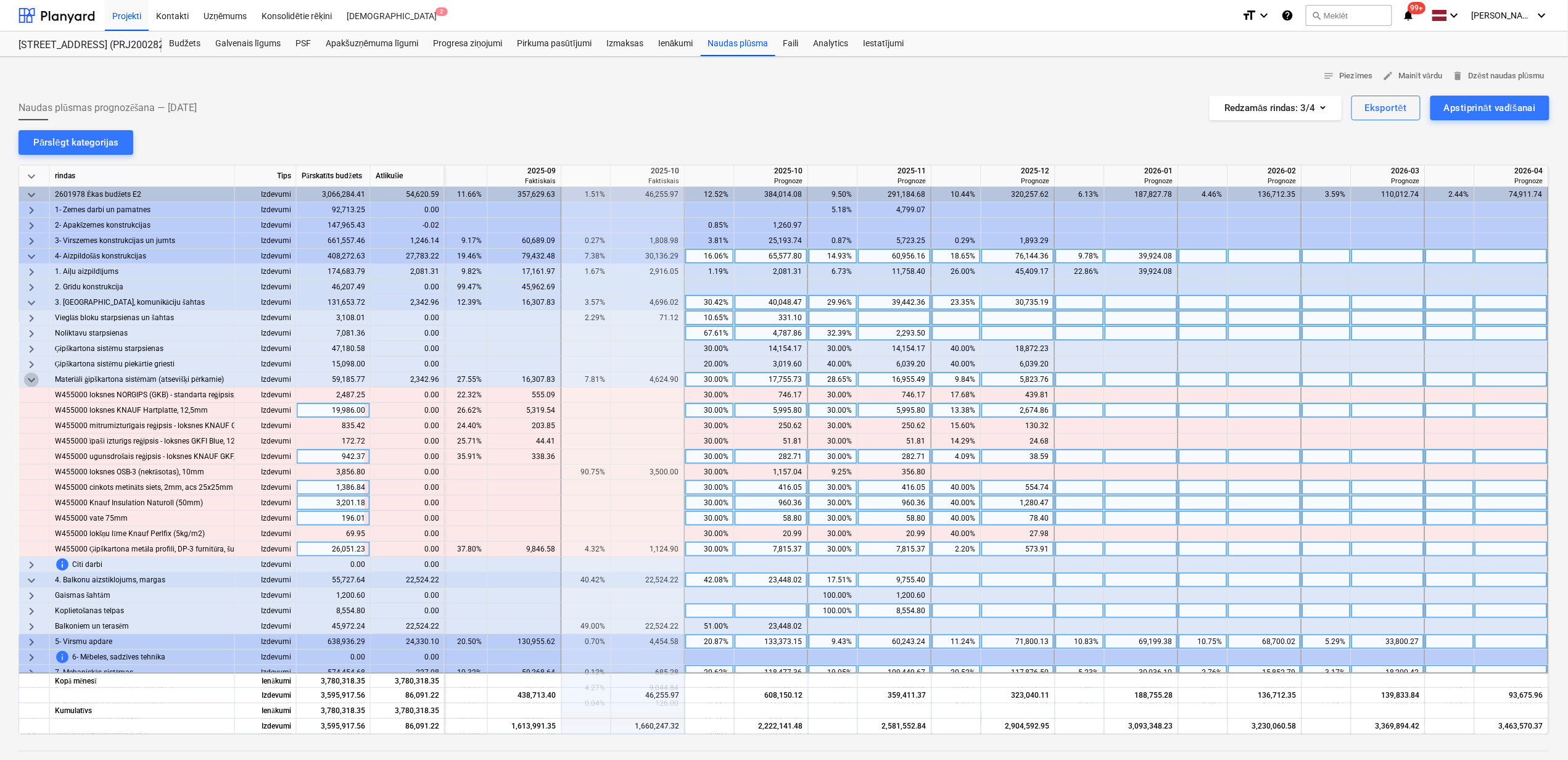
click at [30, 378] on span "keyboard_arrow_down" at bounding box center [31, 379] width 15 height 15
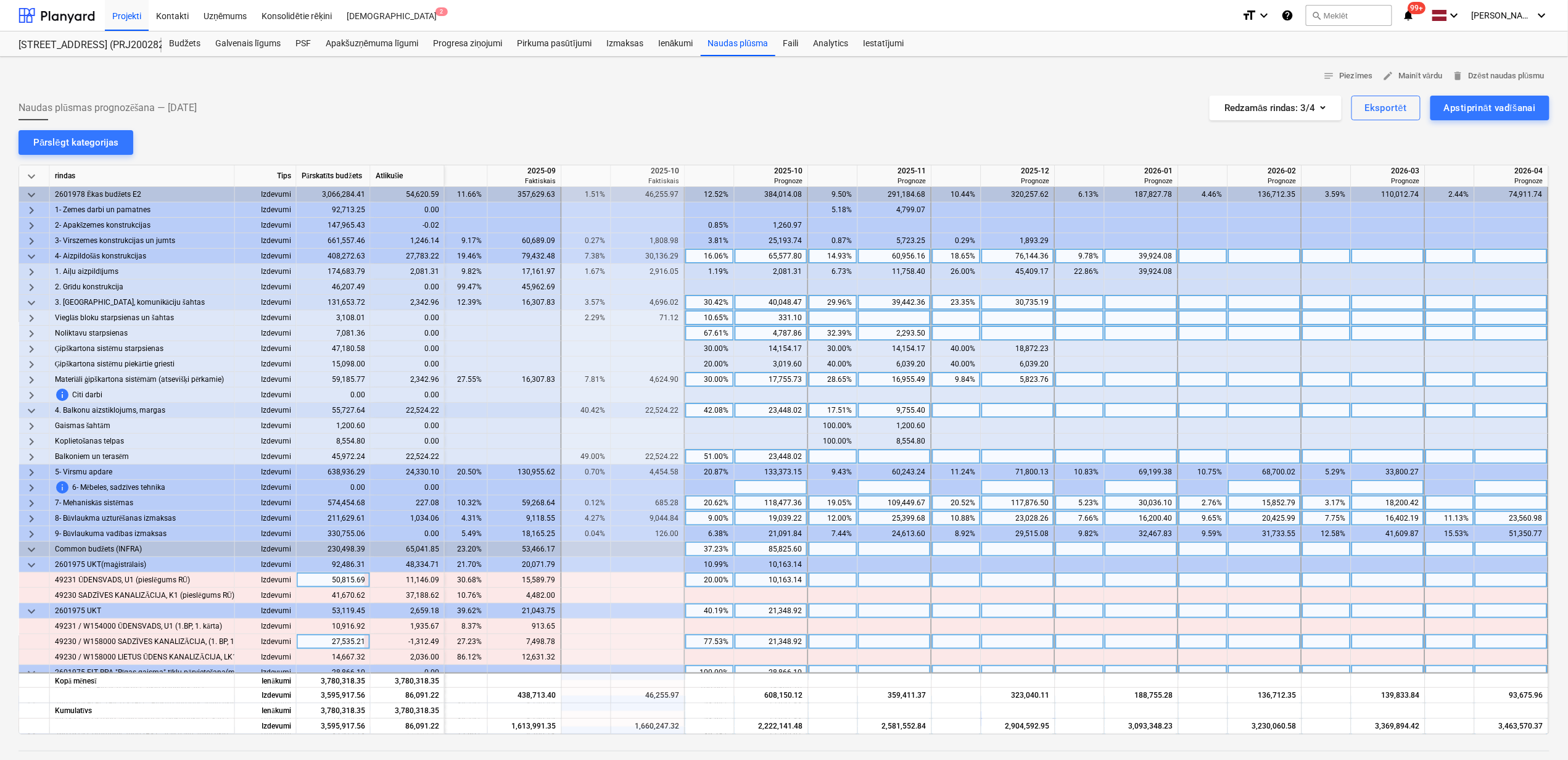
click at [26, 255] on span "keyboard_arrow_down" at bounding box center [31, 256] width 15 height 15
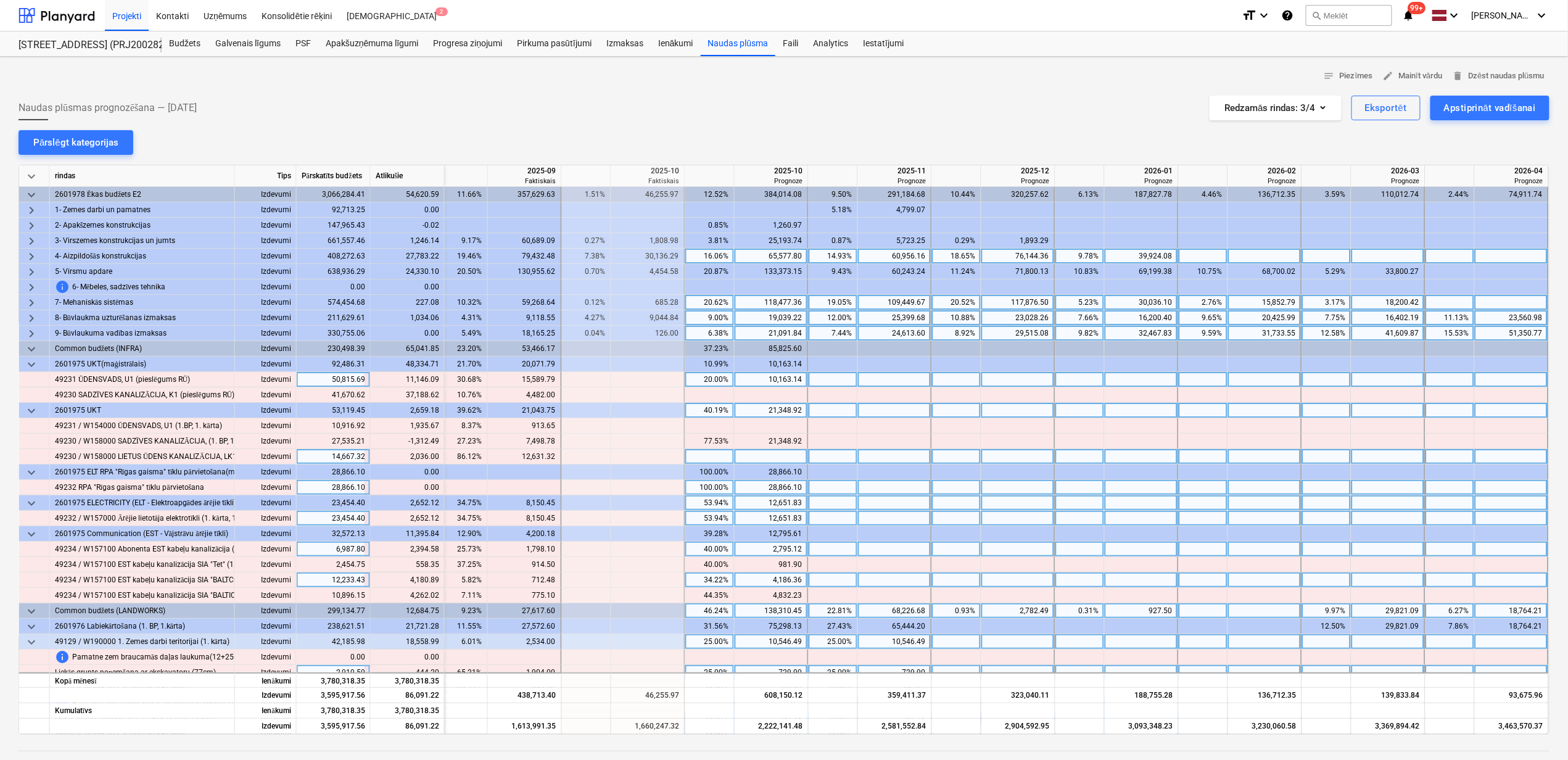
click at [889, 382] on div at bounding box center [895, 379] width 74 height 15
click at [707, 382] on div "20.00%" at bounding box center [709, 379] width 39 height 15
click at [846, 388] on div at bounding box center [833, 379] width 49 height 15
click at [742, 376] on div at bounding box center [772, 379] width 74 height 15
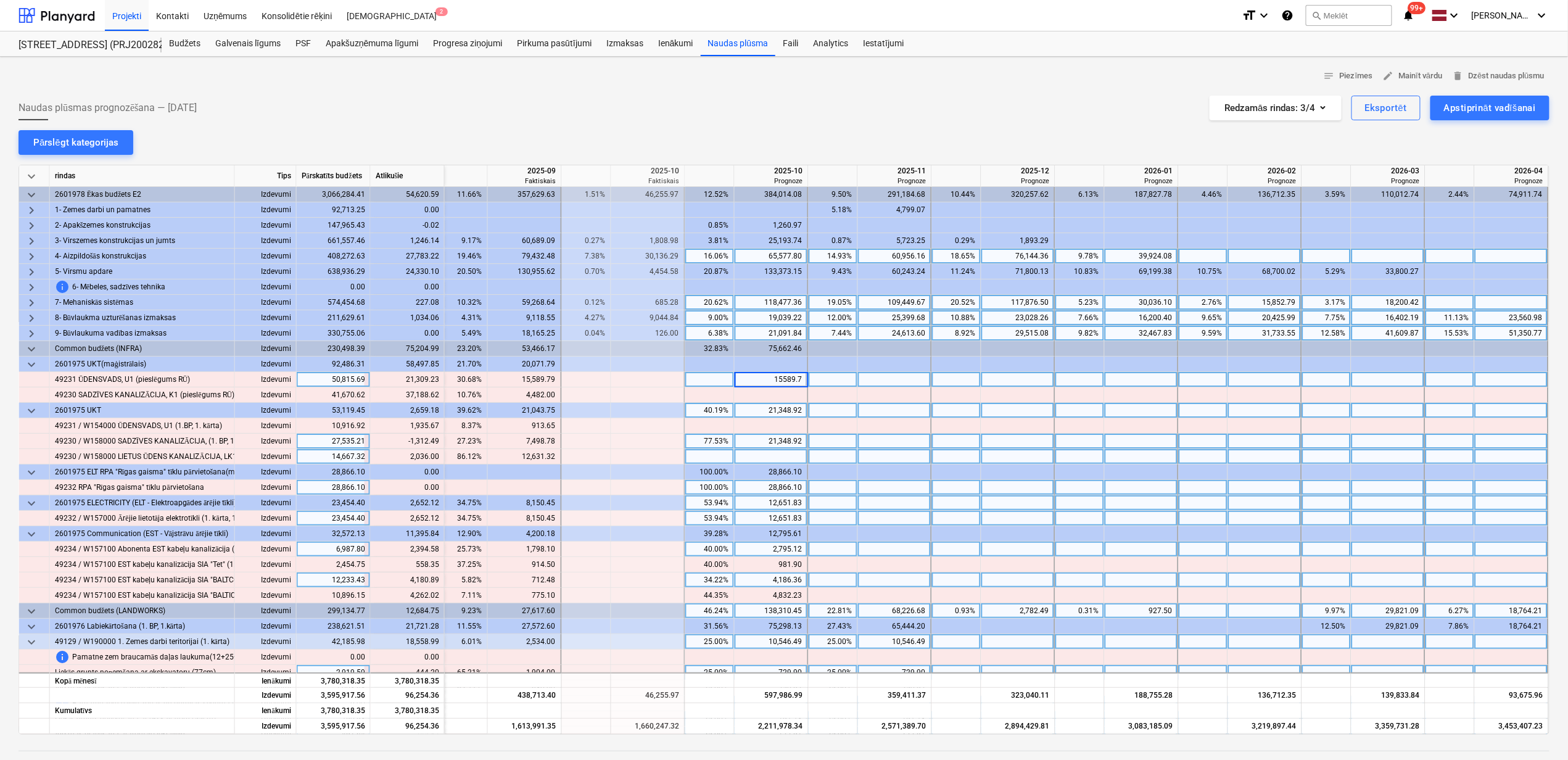
type input "15589.79"
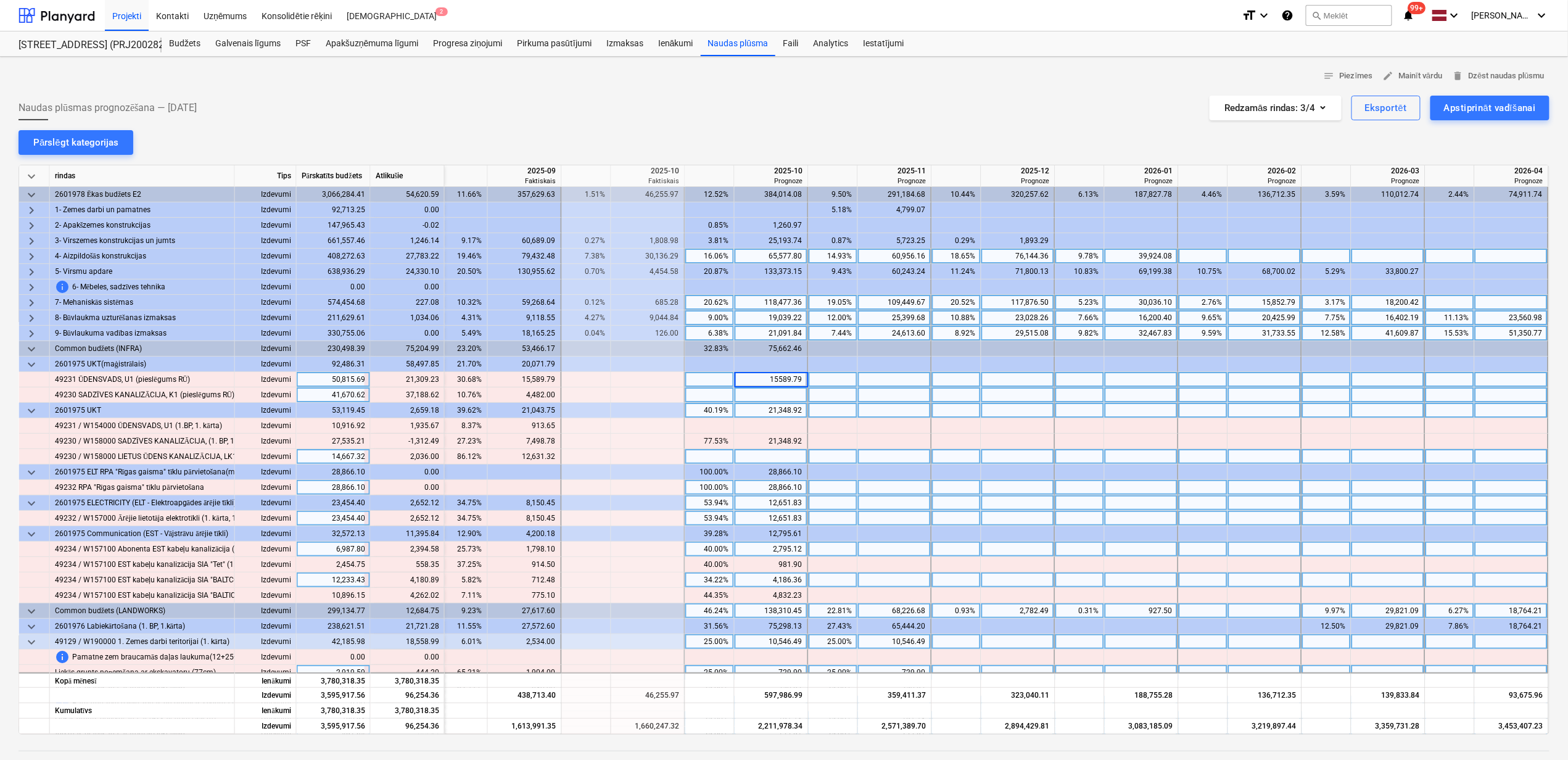
click at [786, 398] on div at bounding box center [772, 395] width 74 height 15
click at [773, 396] on div at bounding box center [772, 395] width 74 height 15
click at [706, 398] on div at bounding box center [710, 395] width 49 height 15
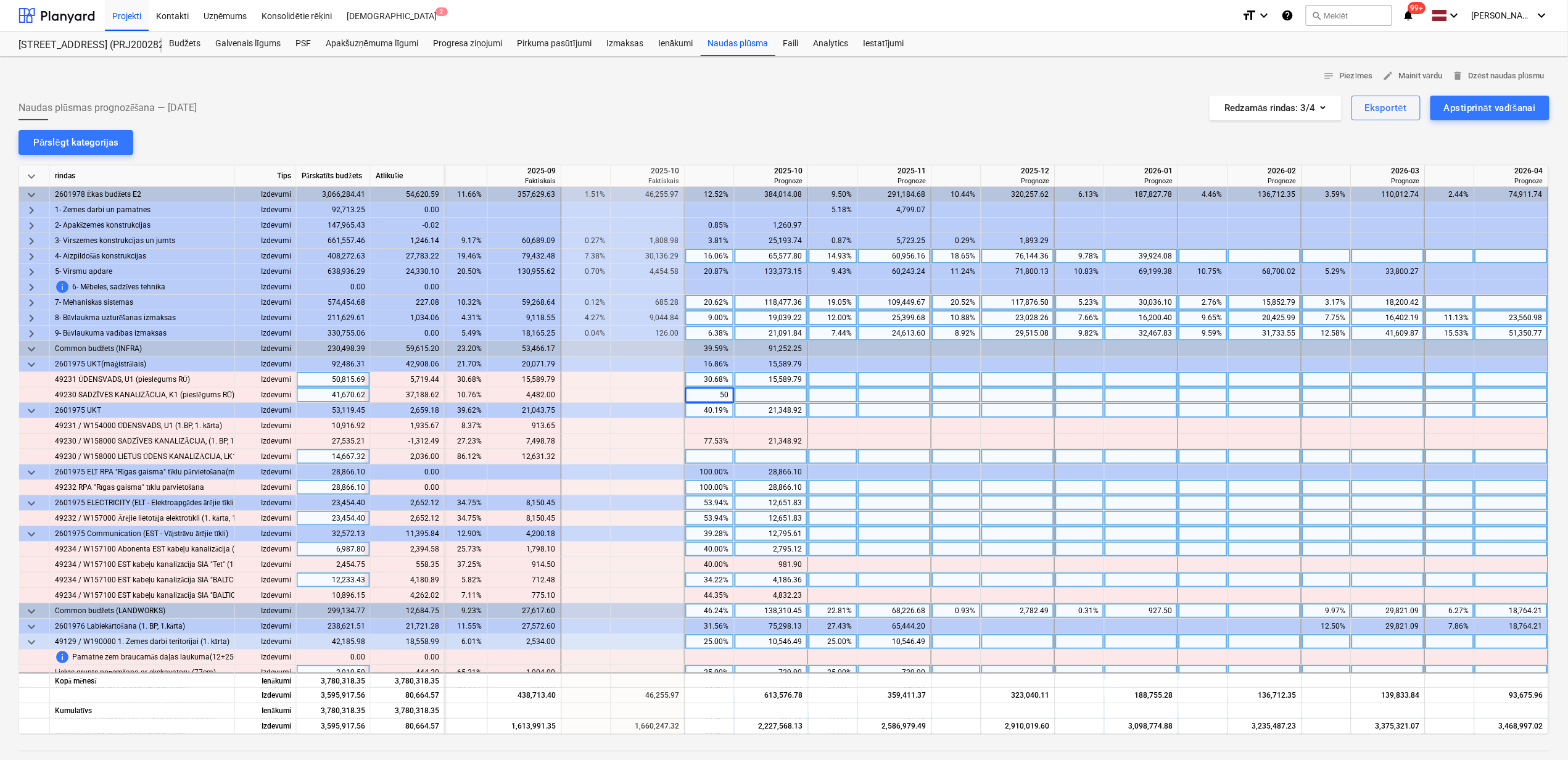
type input "5"
type input "50"
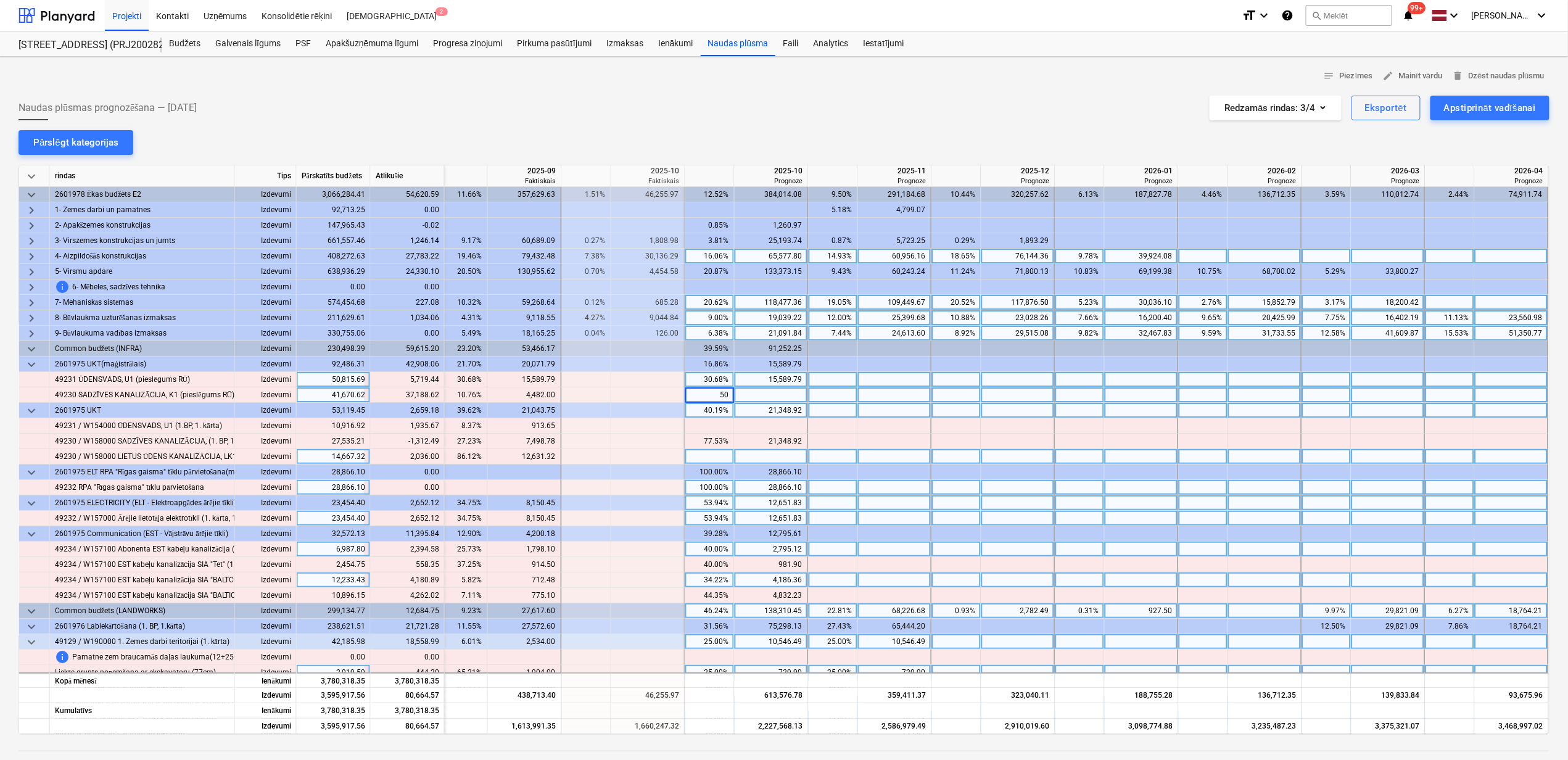
click at [926, 403] on div at bounding box center [895, 395] width 74 height 15
click at [909, 393] on div at bounding box center [895, 395] width 74 height 15
type input "16353.31"
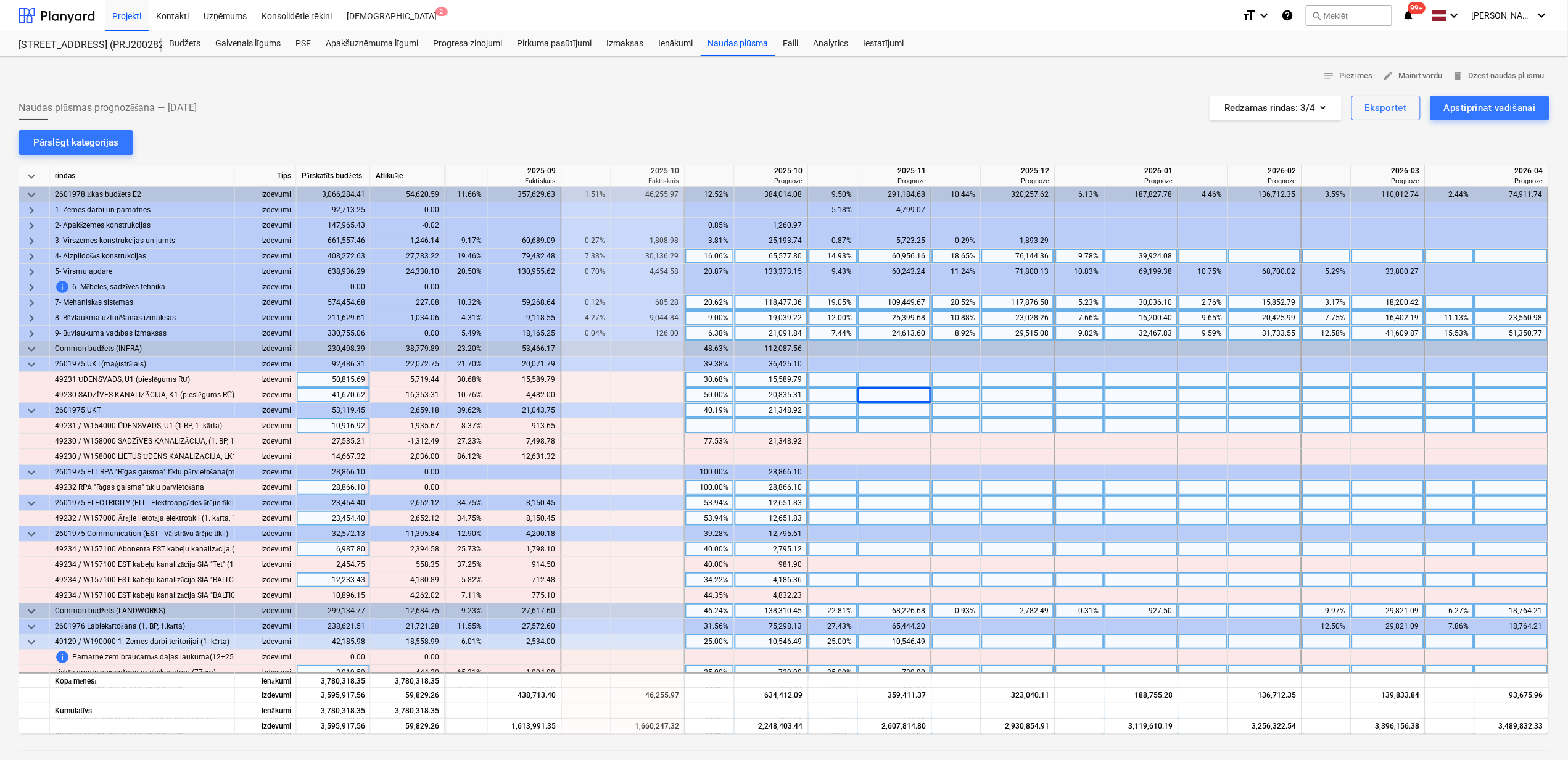
click at [871, 430] on div at bounding box center [895, 426] width 74 height 15
click at [783, 427] on div at bounding box center [772, 426] width 74 height 15
type input "9"
type input "1935.67"
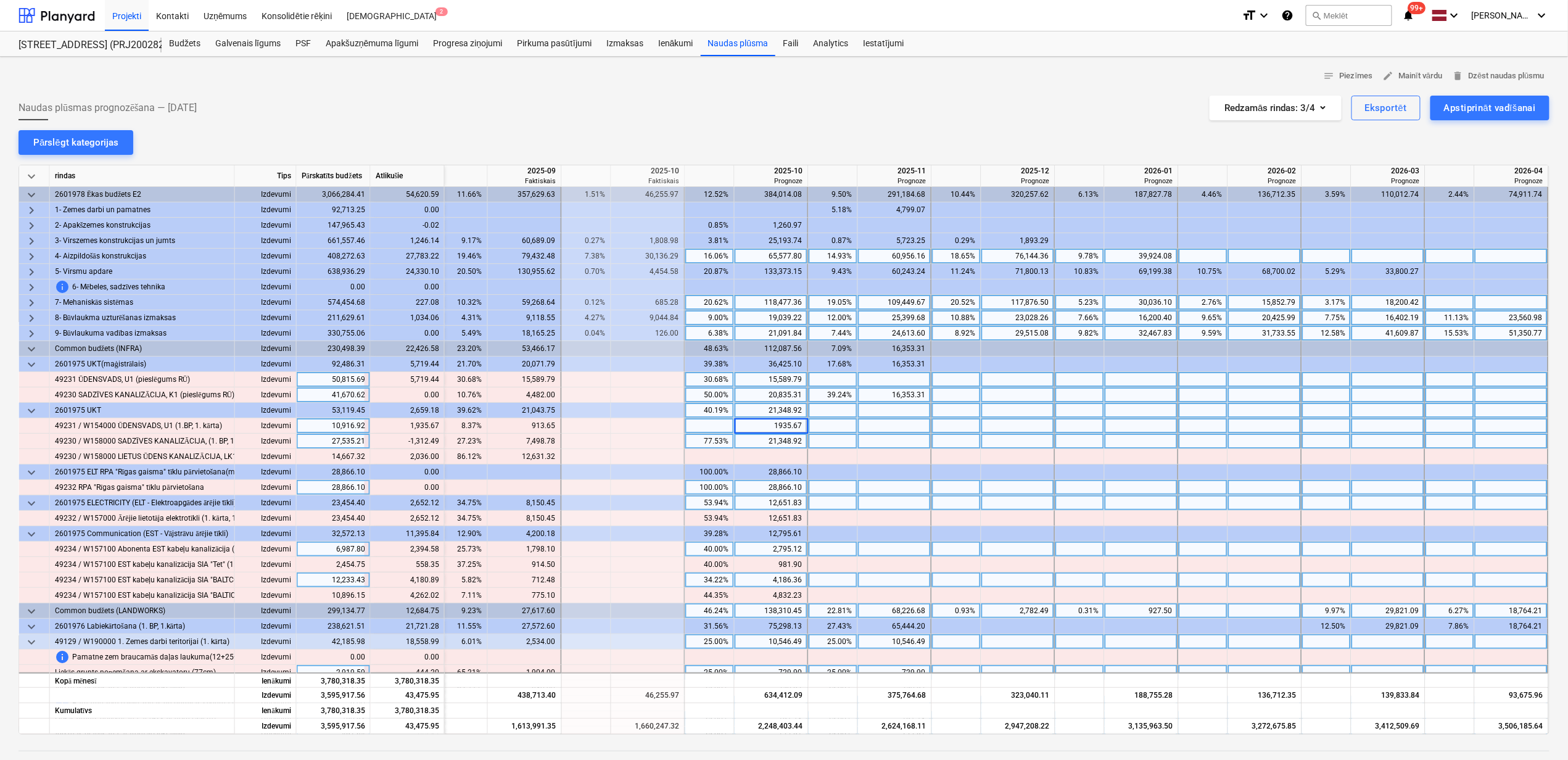
click at [724, 448] on div "77.53%" at bounding box center [709, 442] width 39 height 15
click at [711, 445] on div "77.53%" at bounding box center [709, 442] width 39 height 15
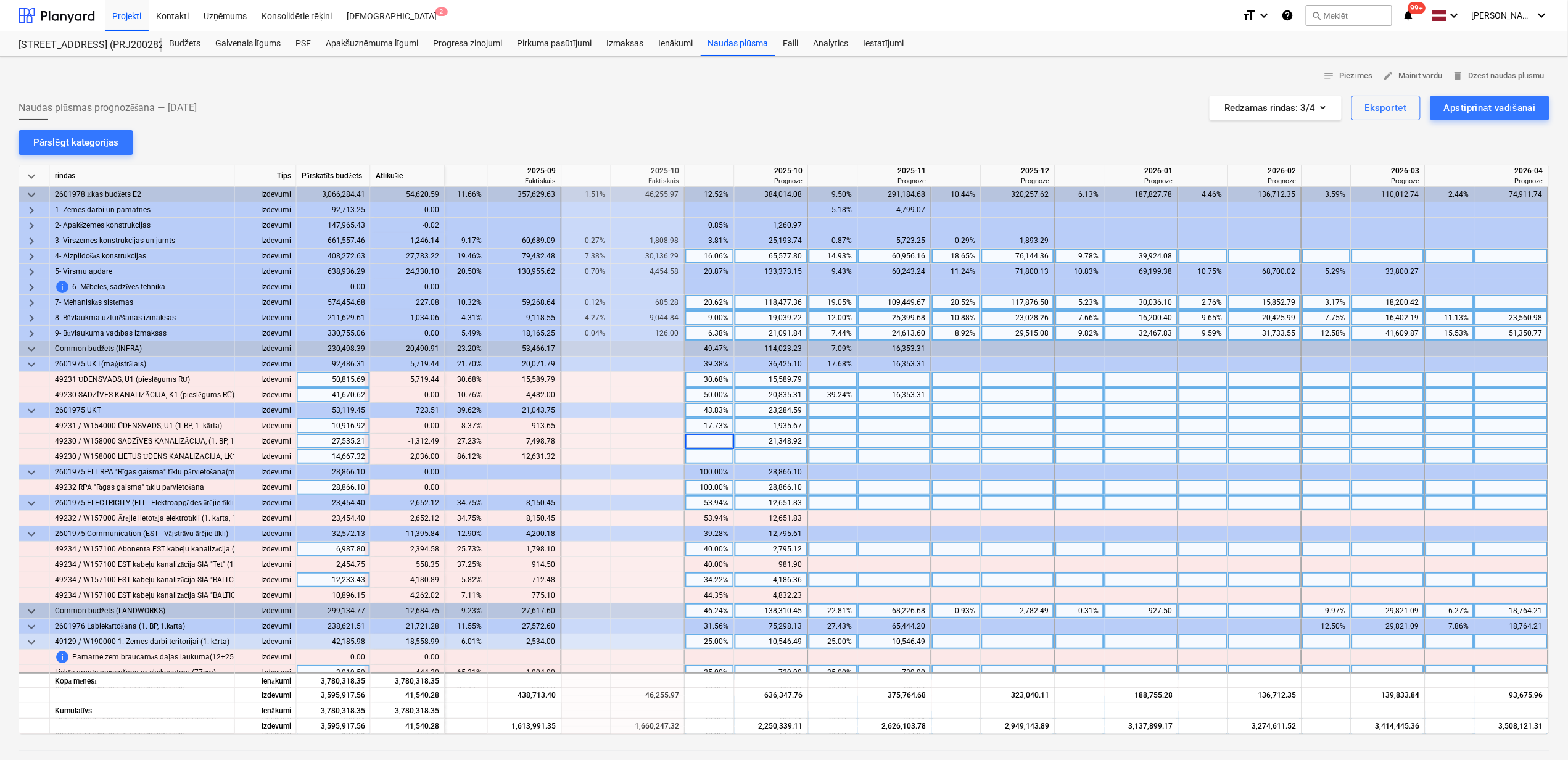
click at [871, 455] on div at bounding box center [895, 457] width 74 height 15
click at [711, 445] on div "77.53%" at bounding box center [709, 442] width 39 height 15
click at [814, 425] on div at bounding box center [833, 426] width 49 height 15
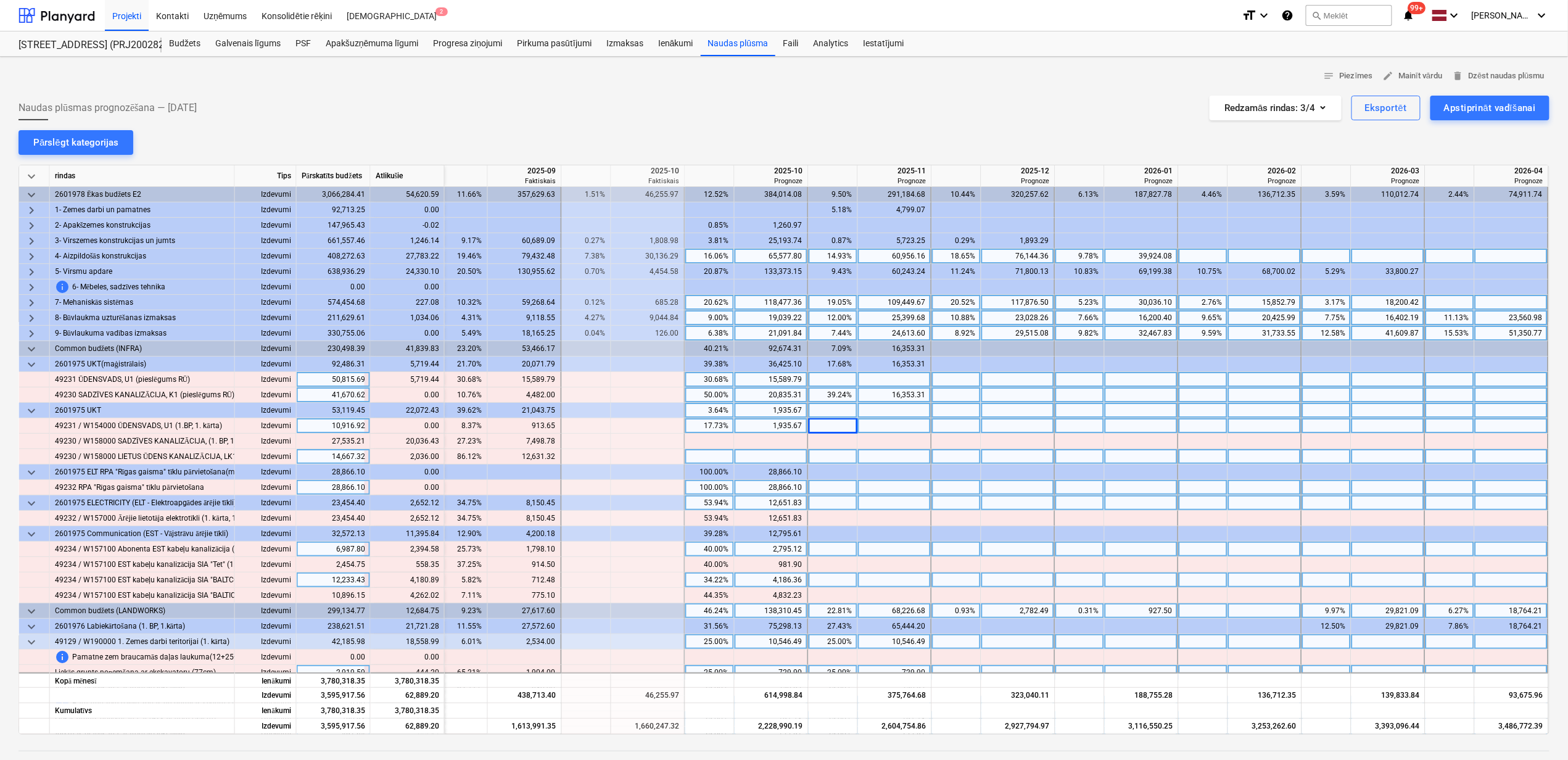
click at [773, 440] on div at bounding box center [772, 442] width 74 height 15
type input "20036.43"
click at [1005, 465] on div at bounding box center [1019, 457] width 74 height 15
click at [765, 455] on div at bounding box center [772, 457] width 74 height 15
type input "2036"
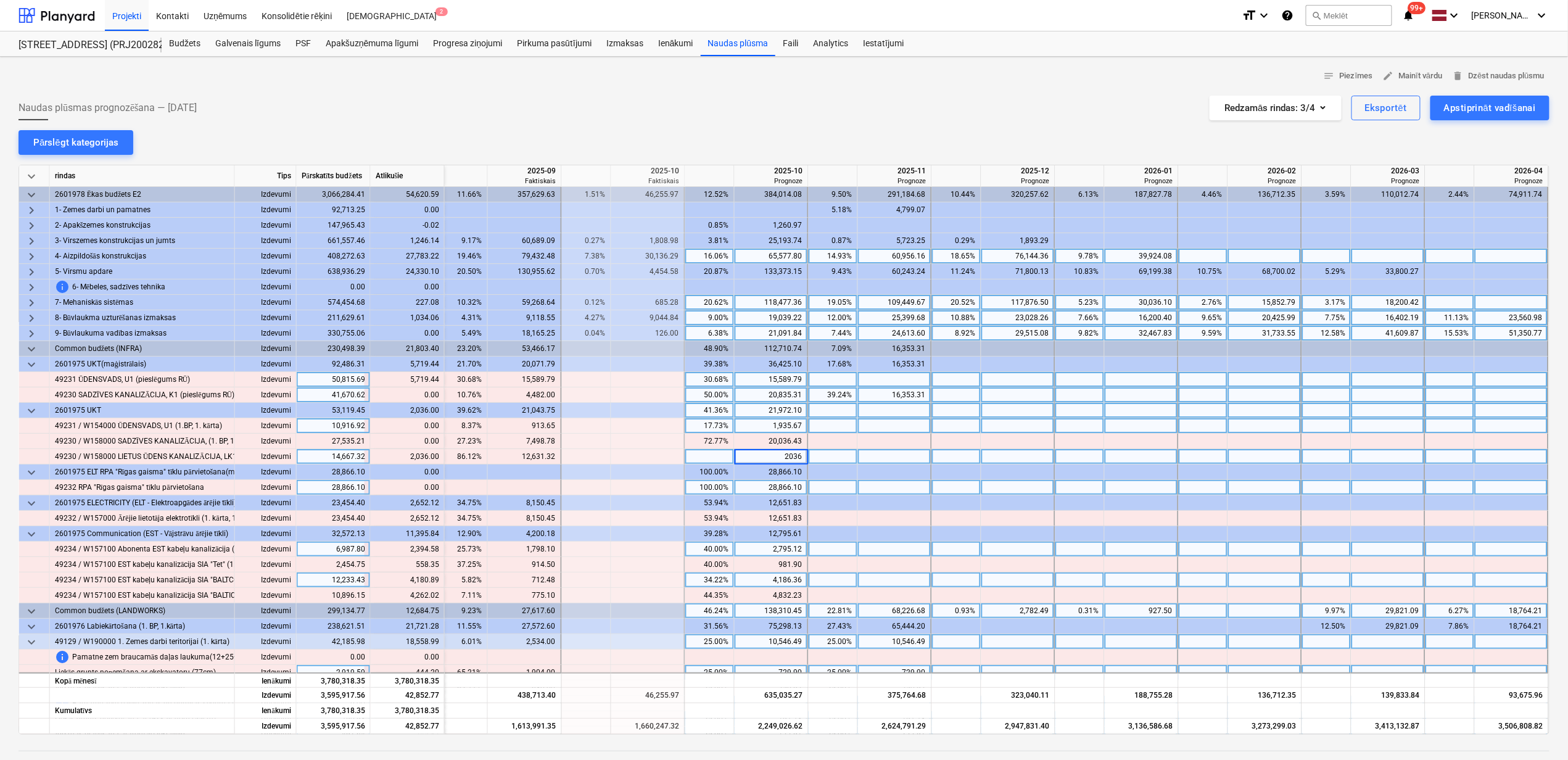
click at [848, 450] on div at bounding box center [833, 457] width 49 height 15
click at [876, 382] on div at bounding box center [895, 379] width 74 height 15
type input "5719.44"
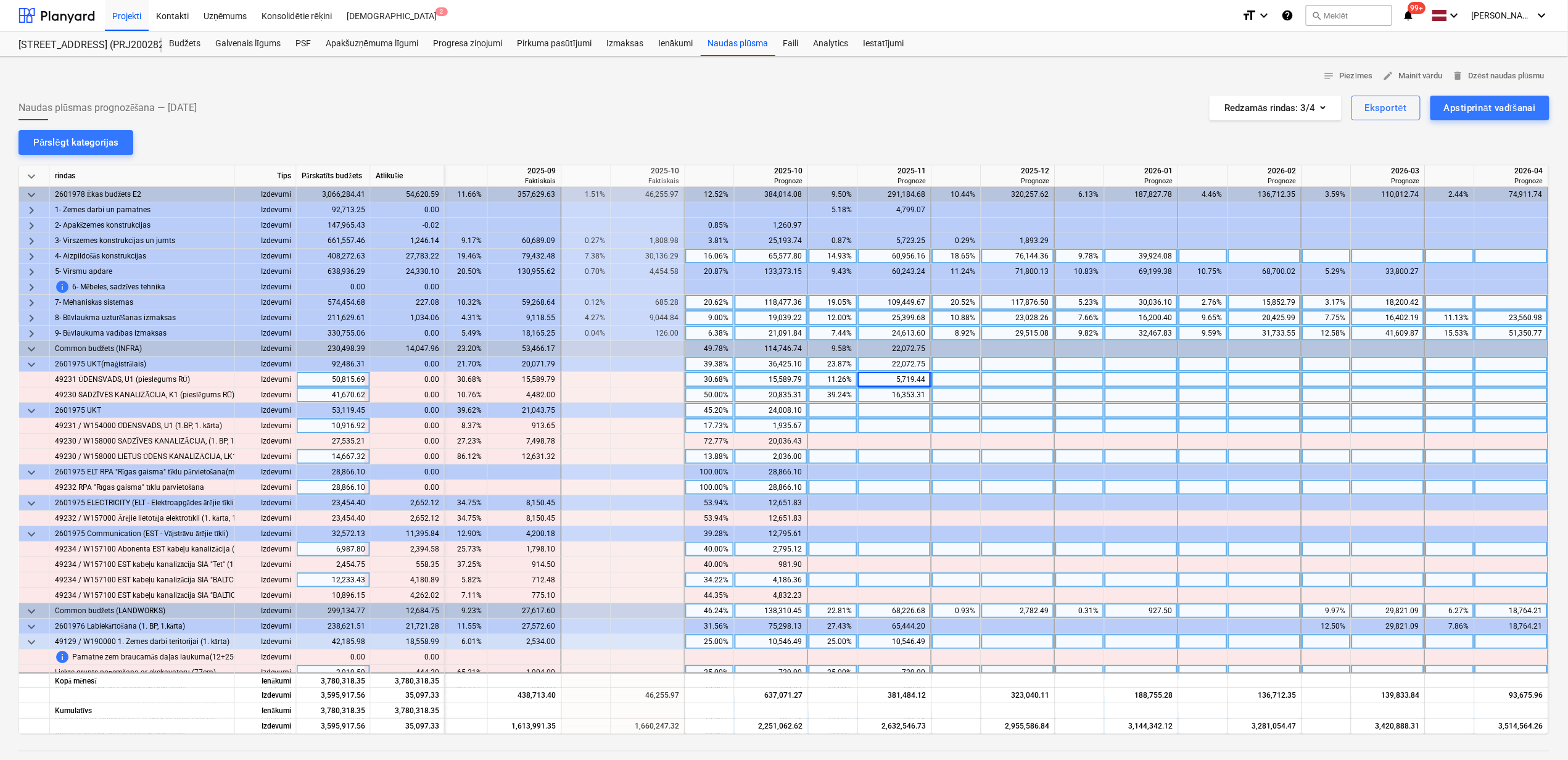
click at [36, 368] on span "keyboard_arrow_down" at bounding box center [31, 364] width 15 height 15
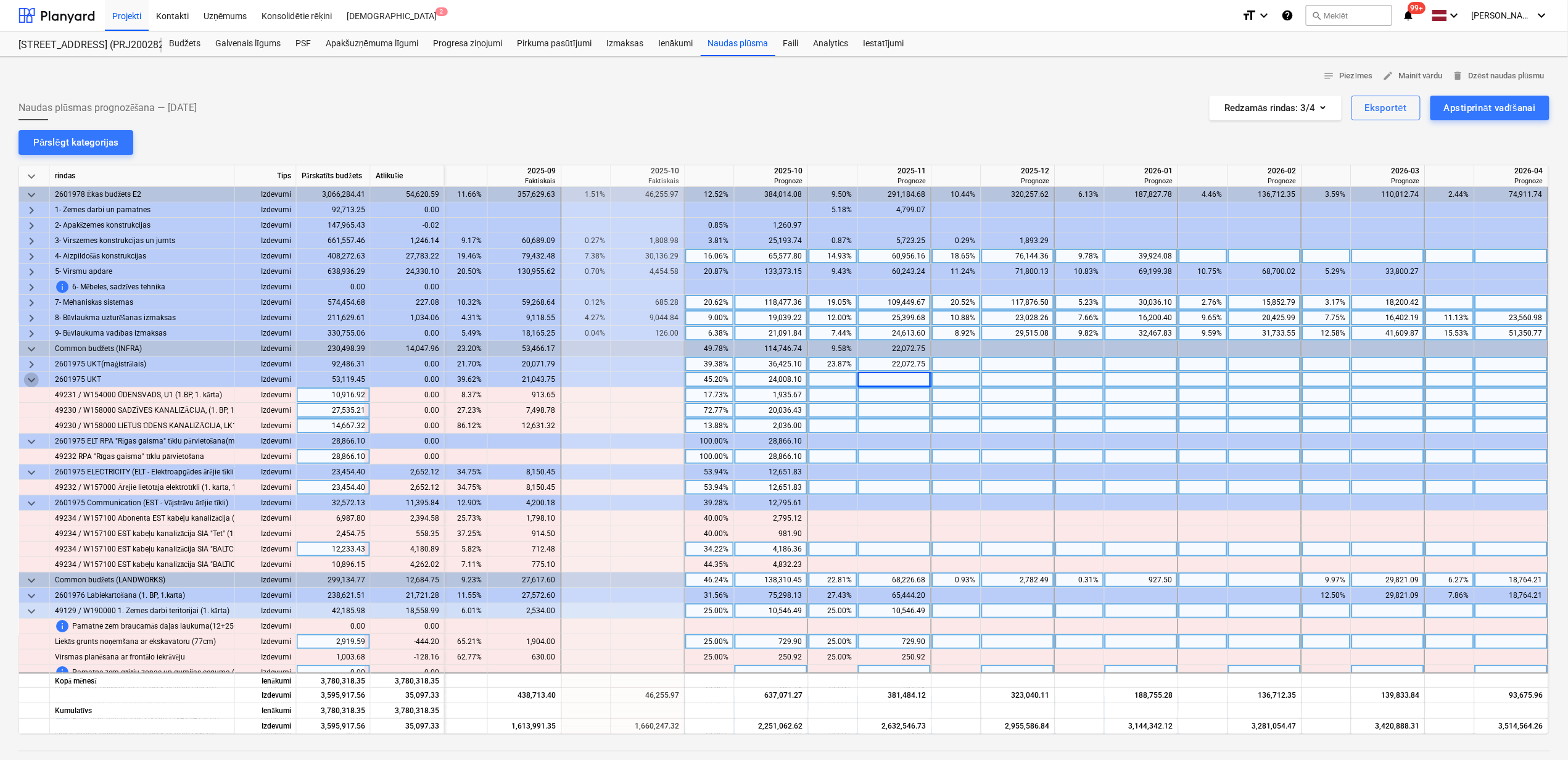
click at [35, 375] on span "keyboard_arrow_down" at bounding box center [31, 379] width 15 height 15
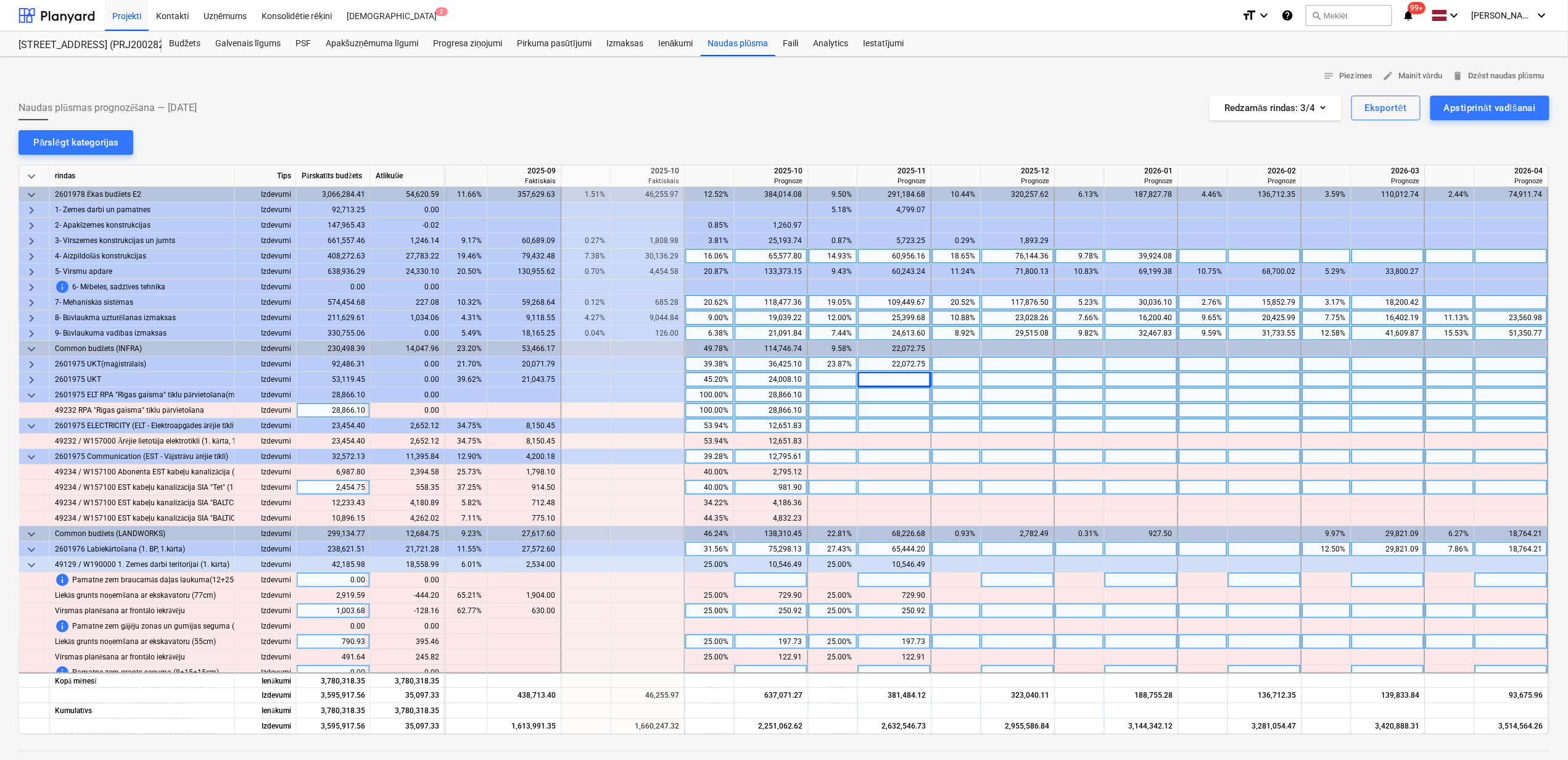
click at [26, 398] on span "keyboard_arrow_down" at bounding box center [31, 395] width 15 height 15
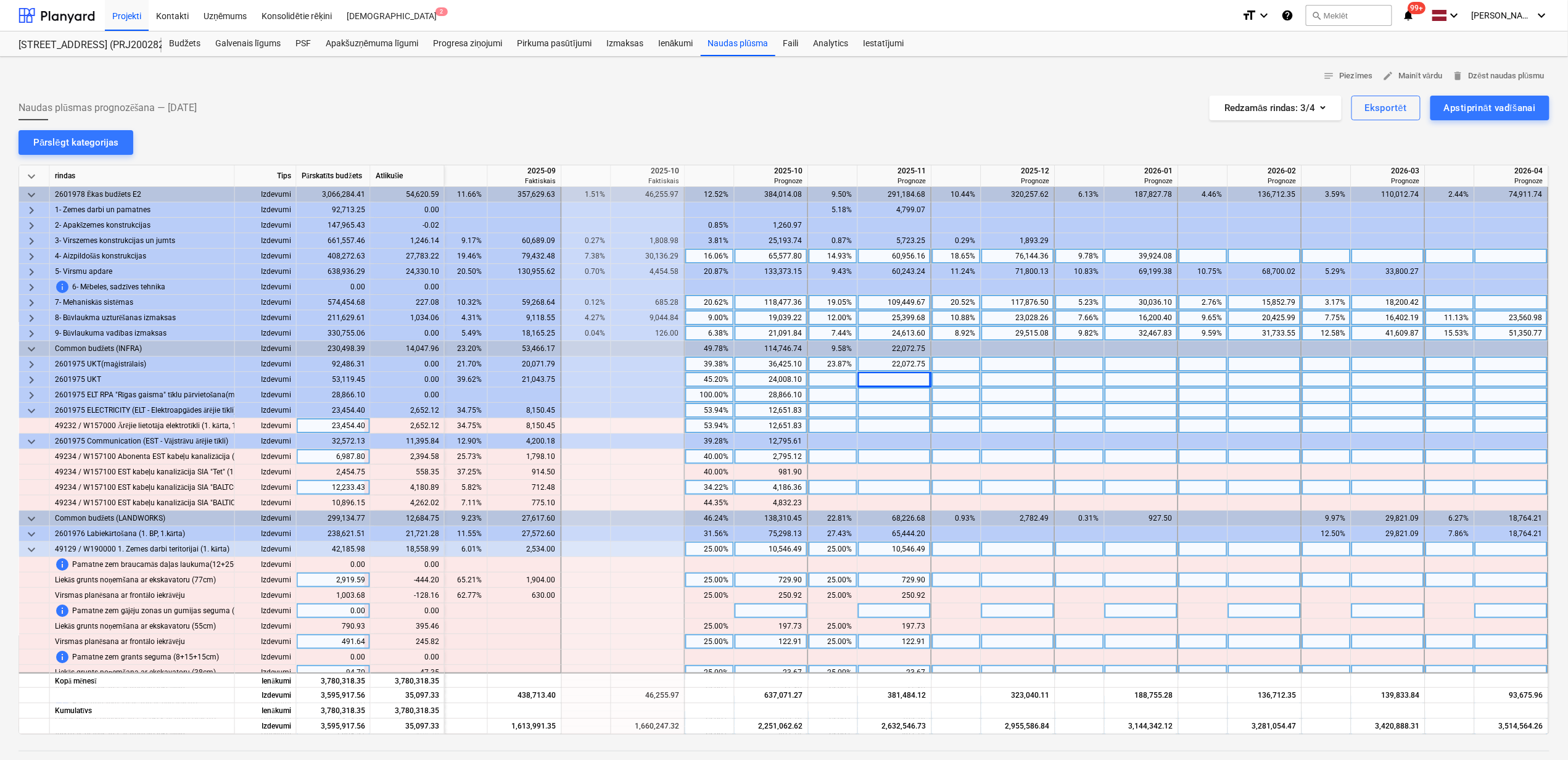
click at [713, 431] on div "53.94%" at bounding box center [709, 426] width 39 height 15
click at [848, 456] on div at bounding box center [833, 457] width 49 height 15
click at [752, 425] on div at bounding box center [772, 426] width 74 height 15
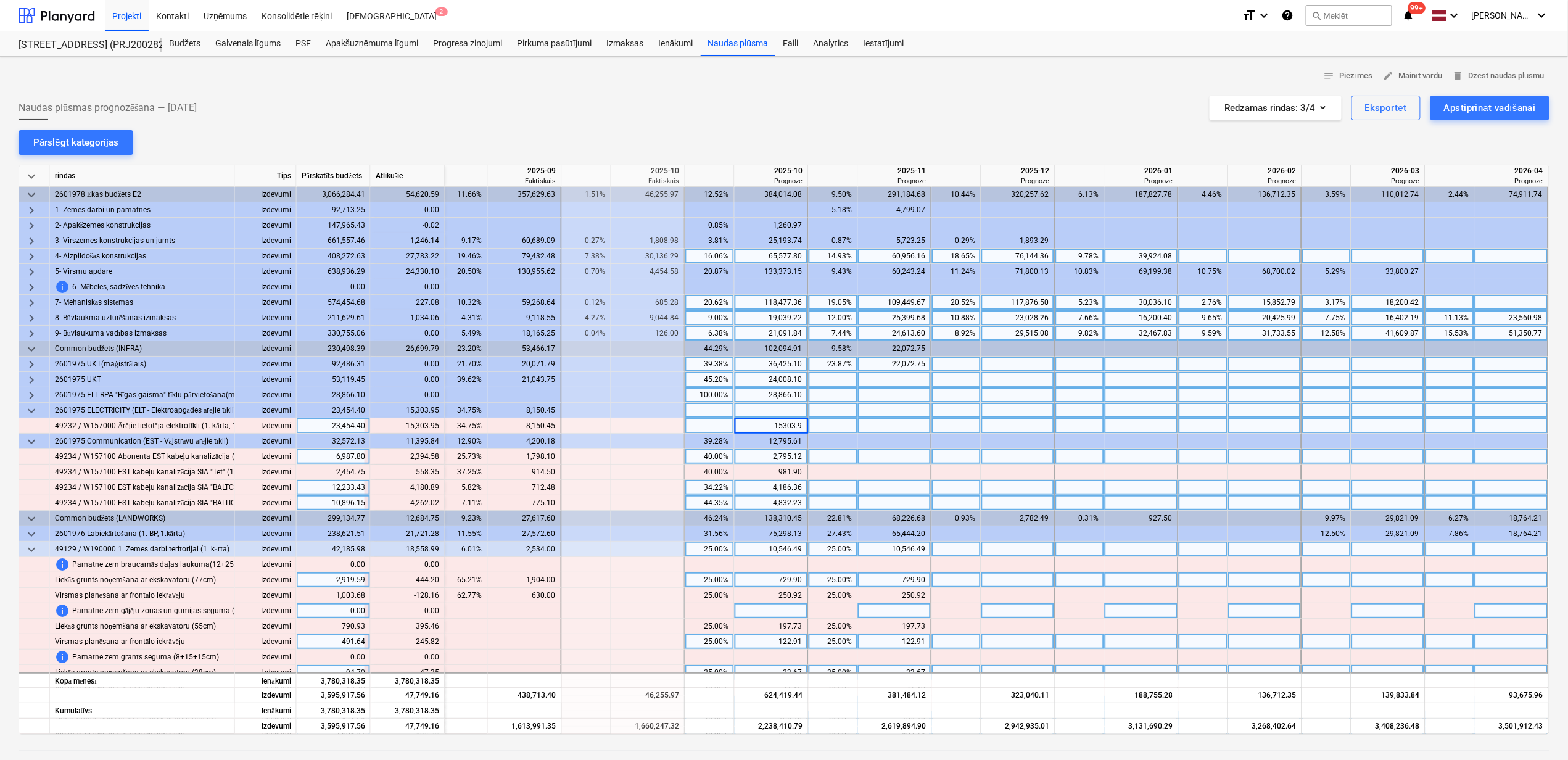
type input "15303.95"
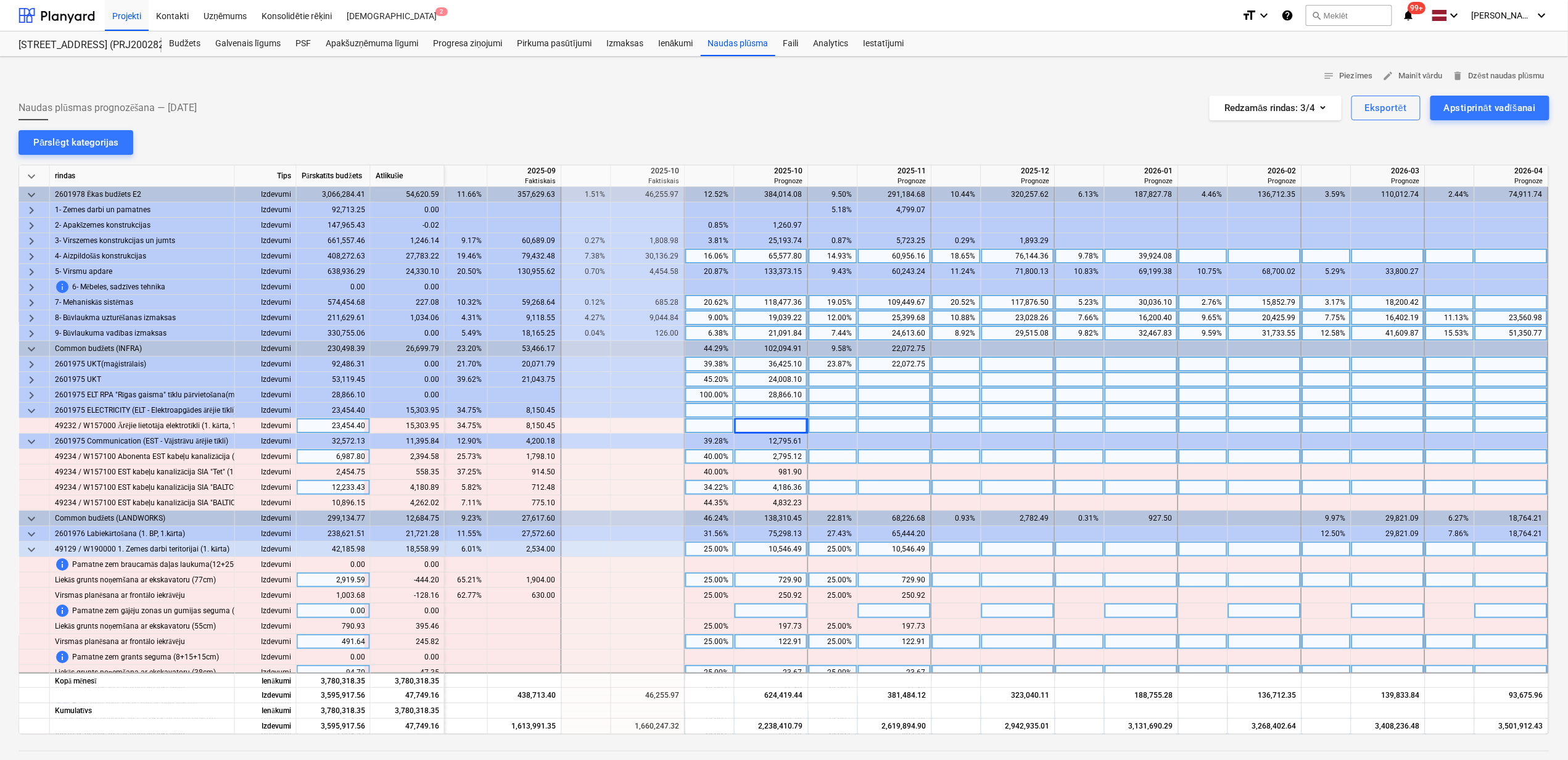
click at [1106, 486] on div at bounding box center [1142, 488] width 74 height 15
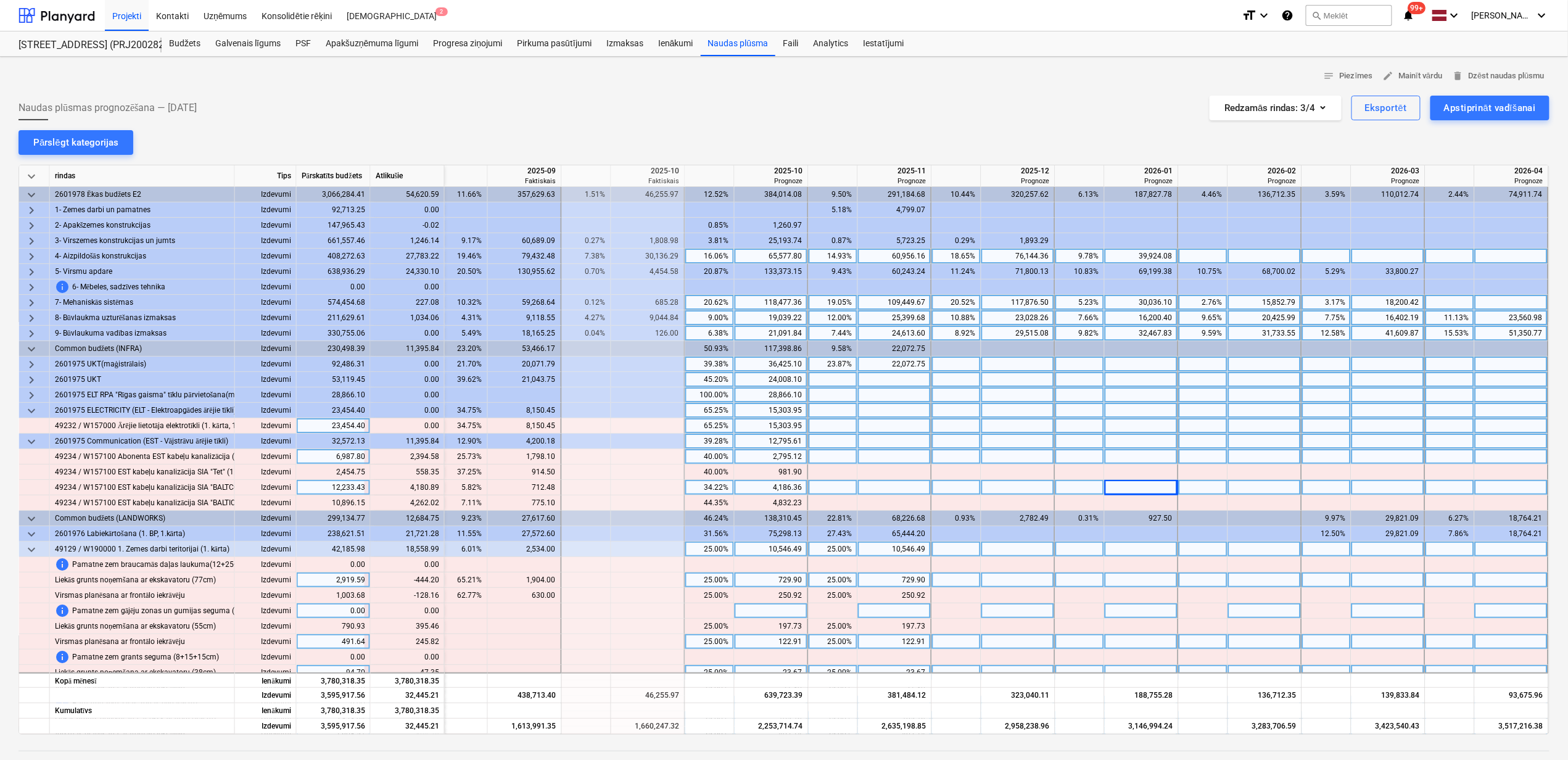
click at [701, 444] on div "39.28%" at bounding box center [709, 442] width 39 height 15
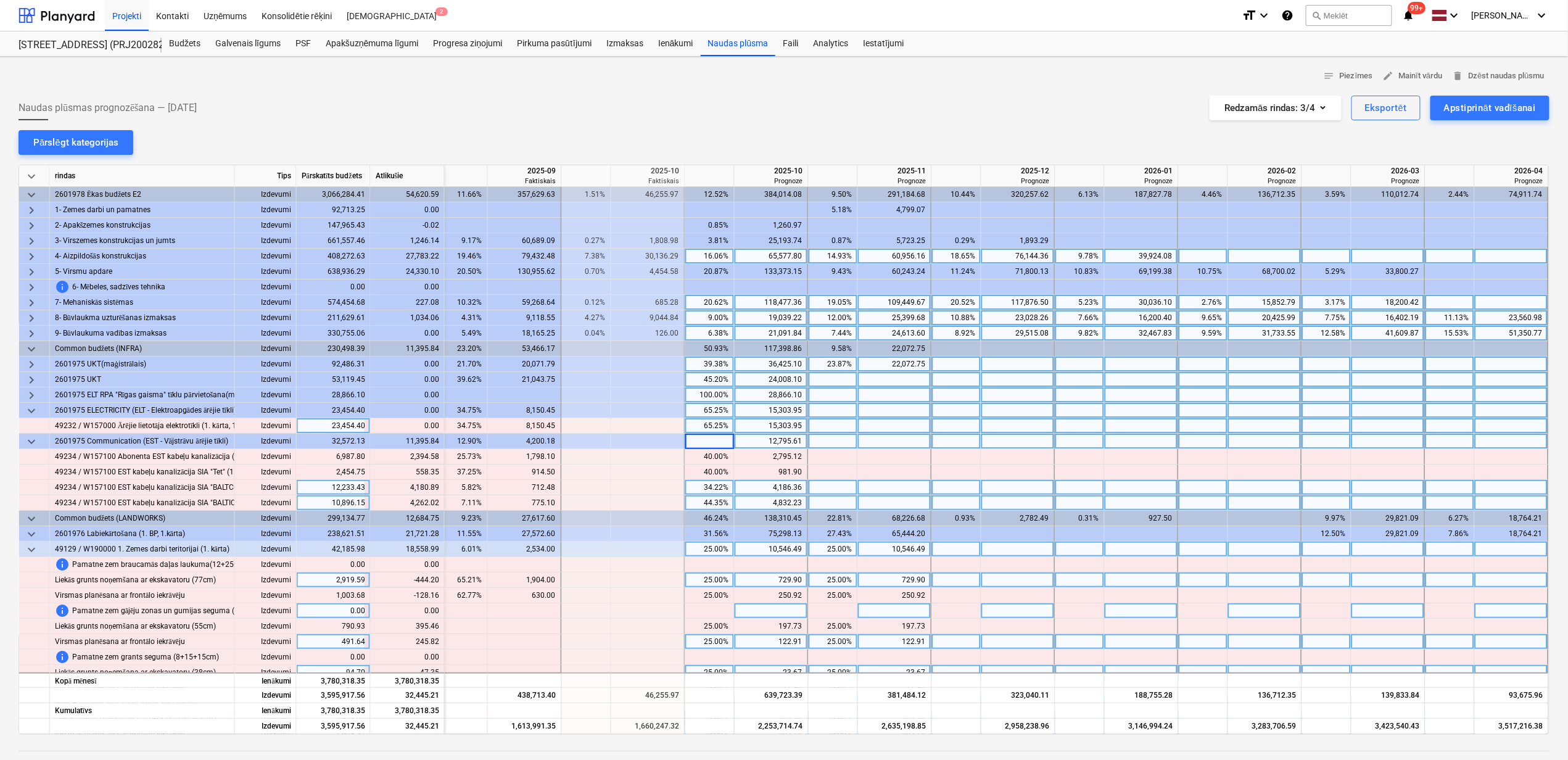
click at [761, 505] on div "4,832.23" at bounding box center [771, 503] width 63 height 15
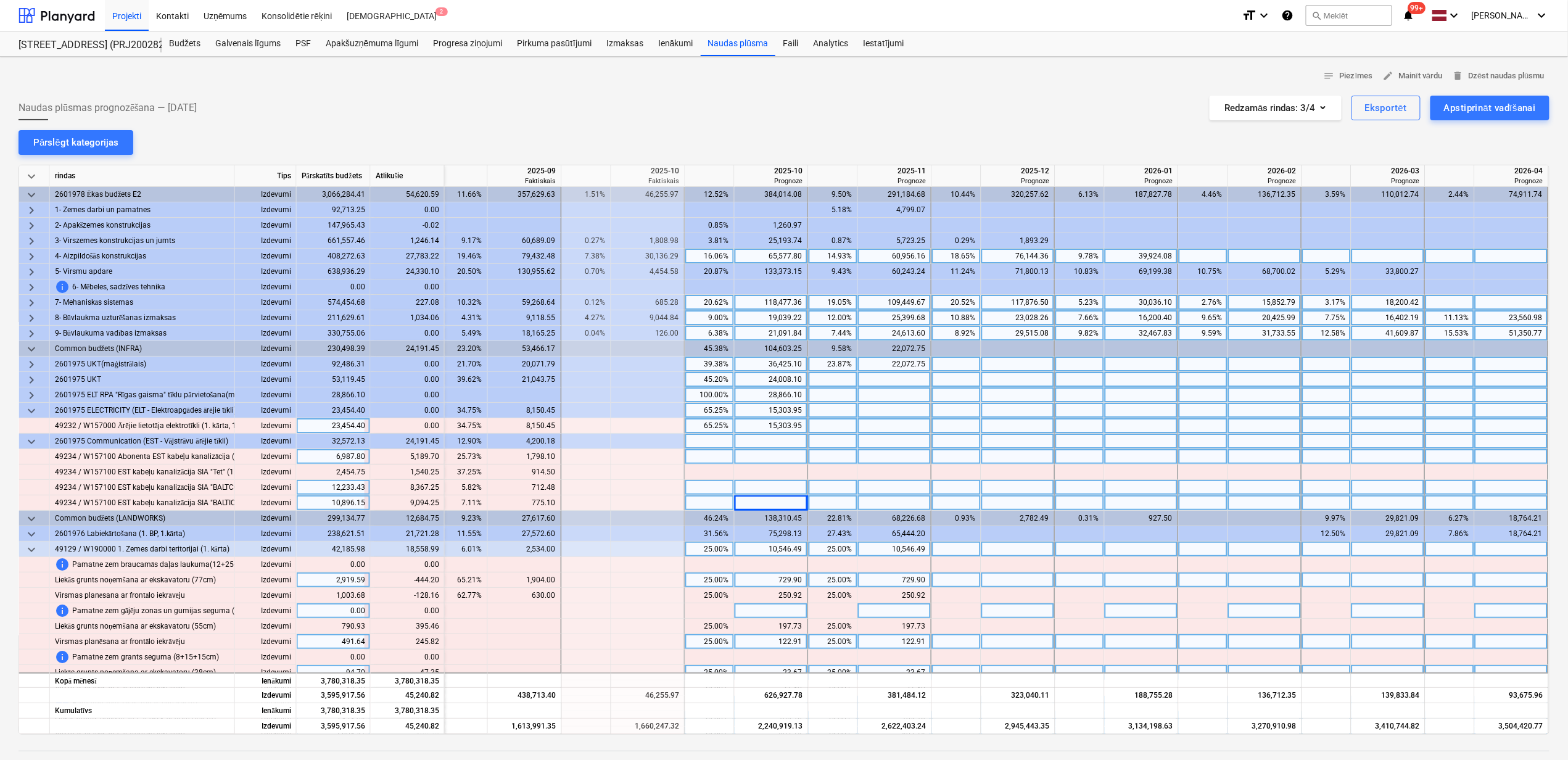
click at [749, 456] on div at bounding box center [772, 457] width 74 height 15
type input "5189.7"
type input "1540.25"
type input "8367.25"
type input "9094.25"
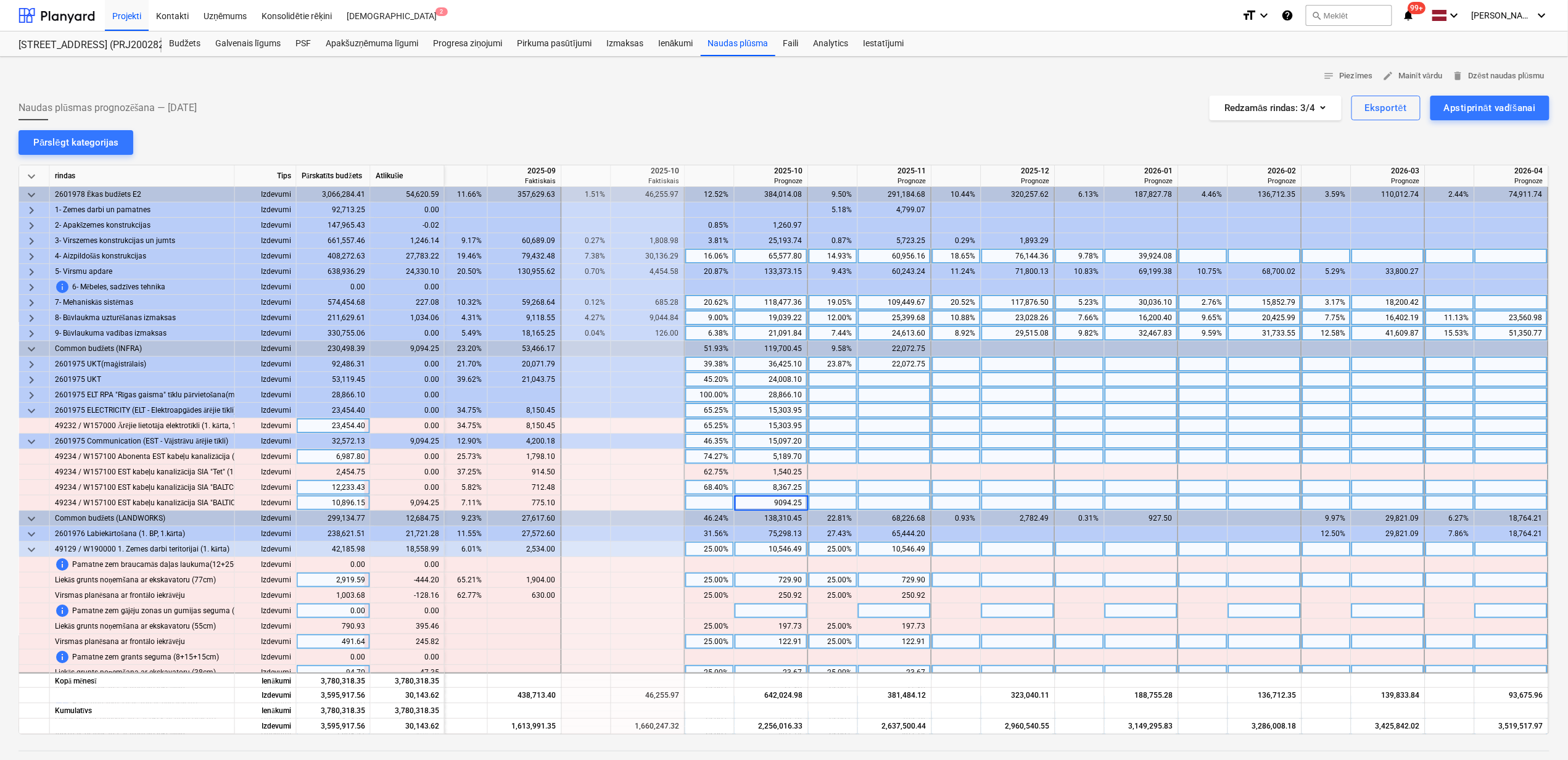
click at [1236, 481] on div at bounding box center [1265, 488] width 74 height 15
click at [29, 412] on span "keyboard_arrow_down" at bounding box center [31, 410] width 15 height 15
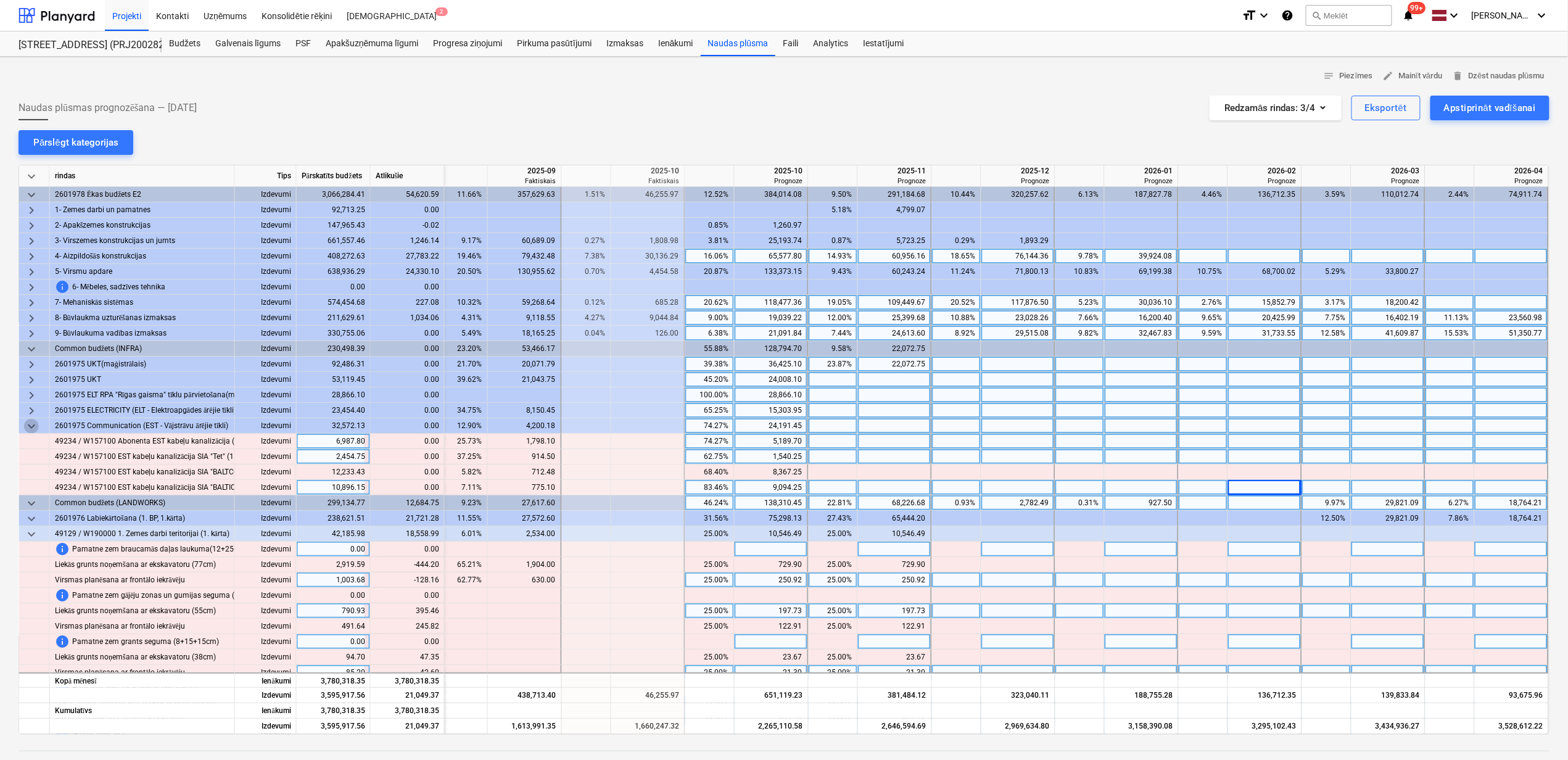
click at [32, 425] on span "keyboard_arrow_down" at bounding box center [31, 425] width 15 height 15
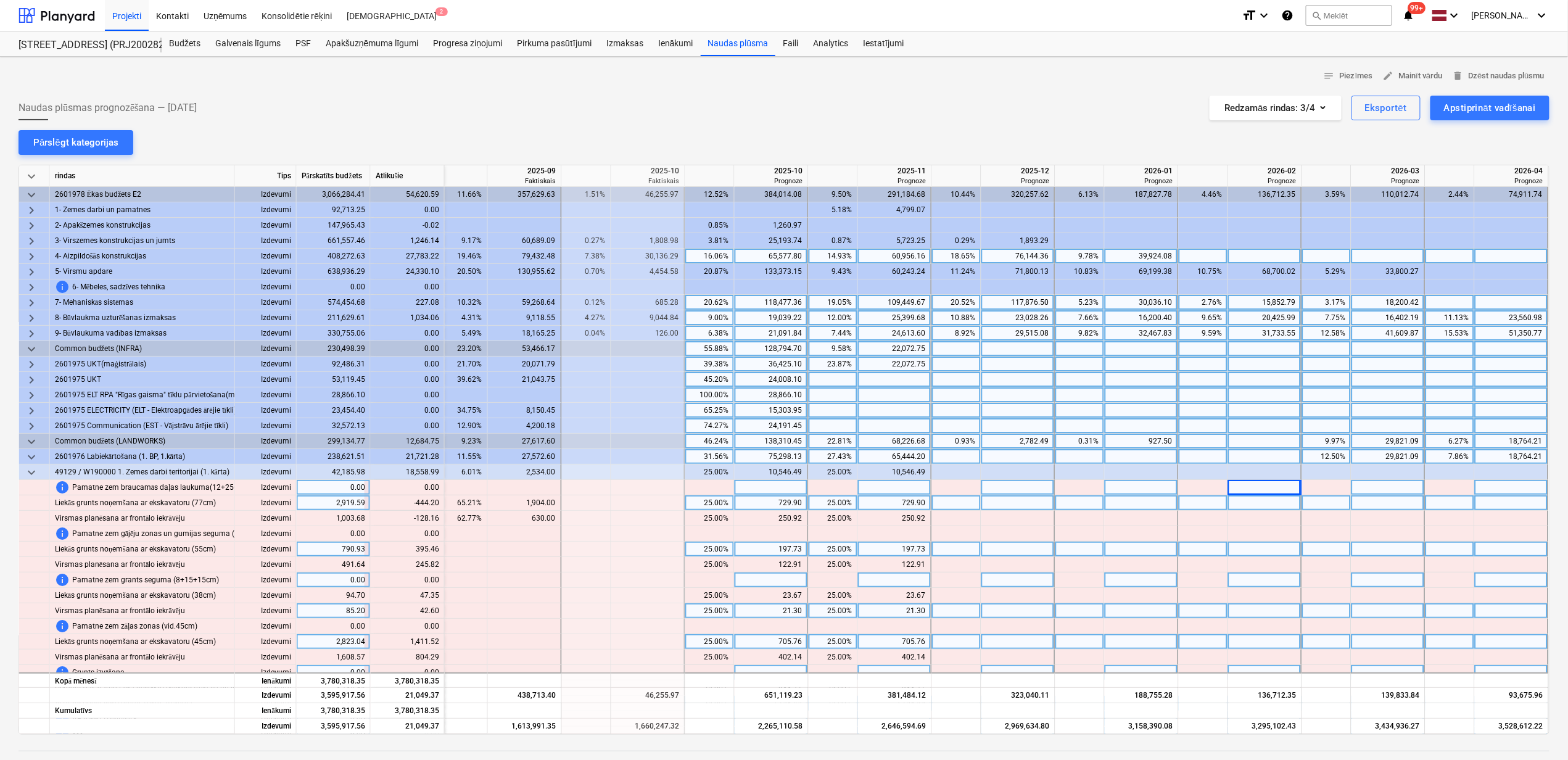
click at [36, 347] on span "keyboard_arrow_down" at bounding box center [31, 348] width 15 height 15
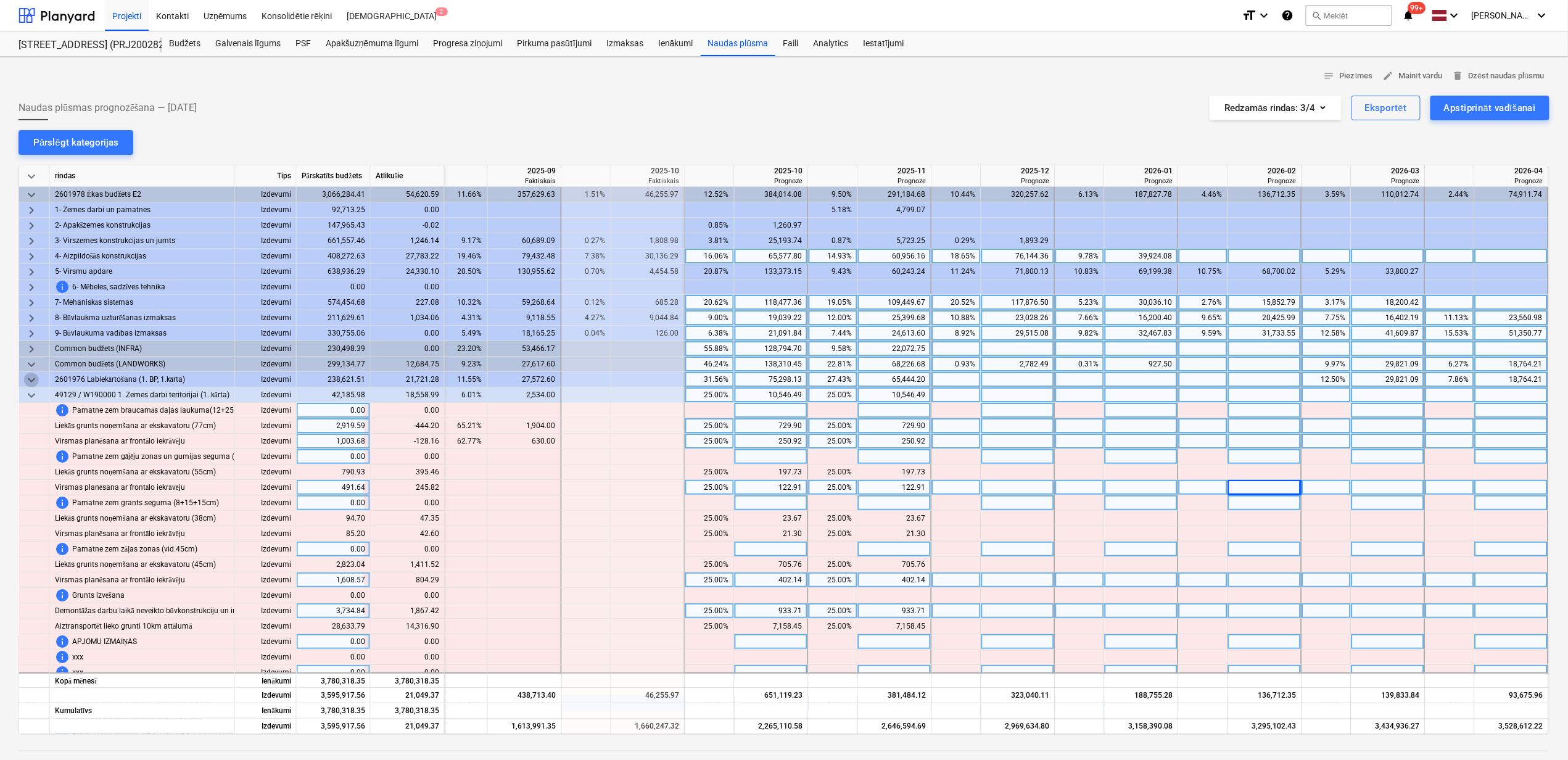
click at [32, 378] on span "keyboard_arrow_down" at bounding box center [31, 379] width 15 height 15
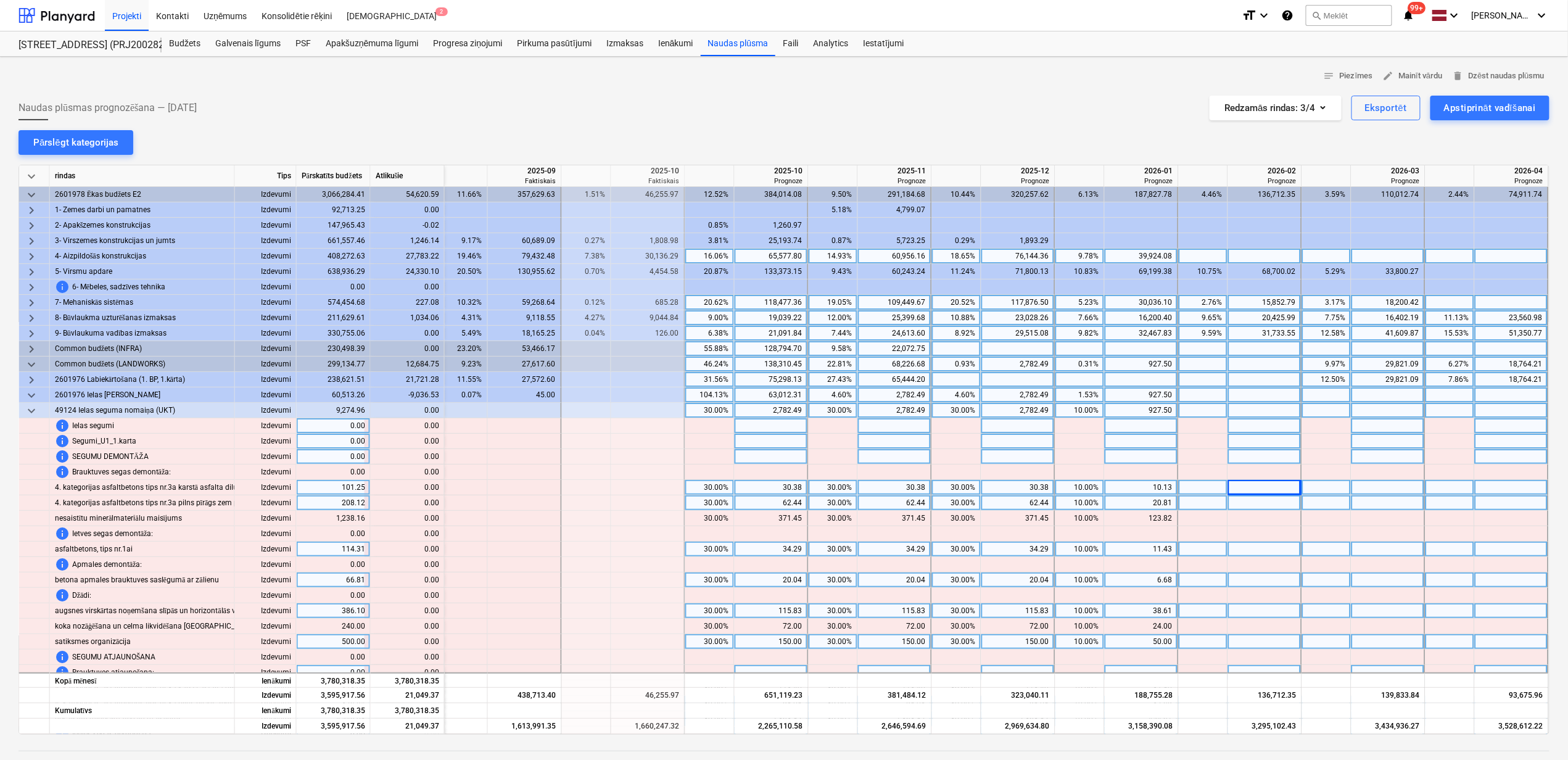
click at [32, 378] on span "keyboard_arrow_right" at bounding box center [31, 379] width 15 height 15
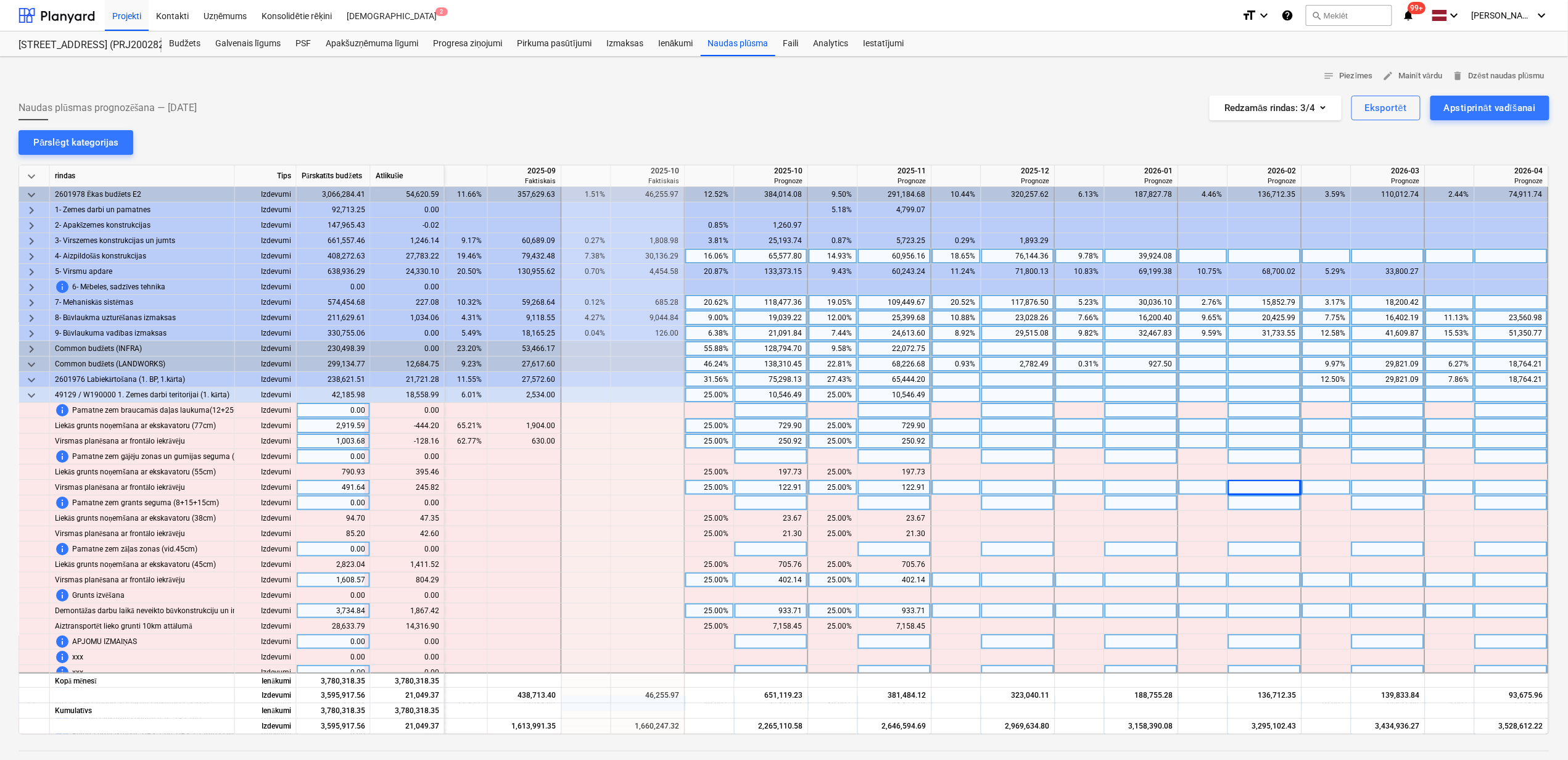
click at [832, 430] on div "25.00%" at bounding box center [833, 426] width 39 height 15
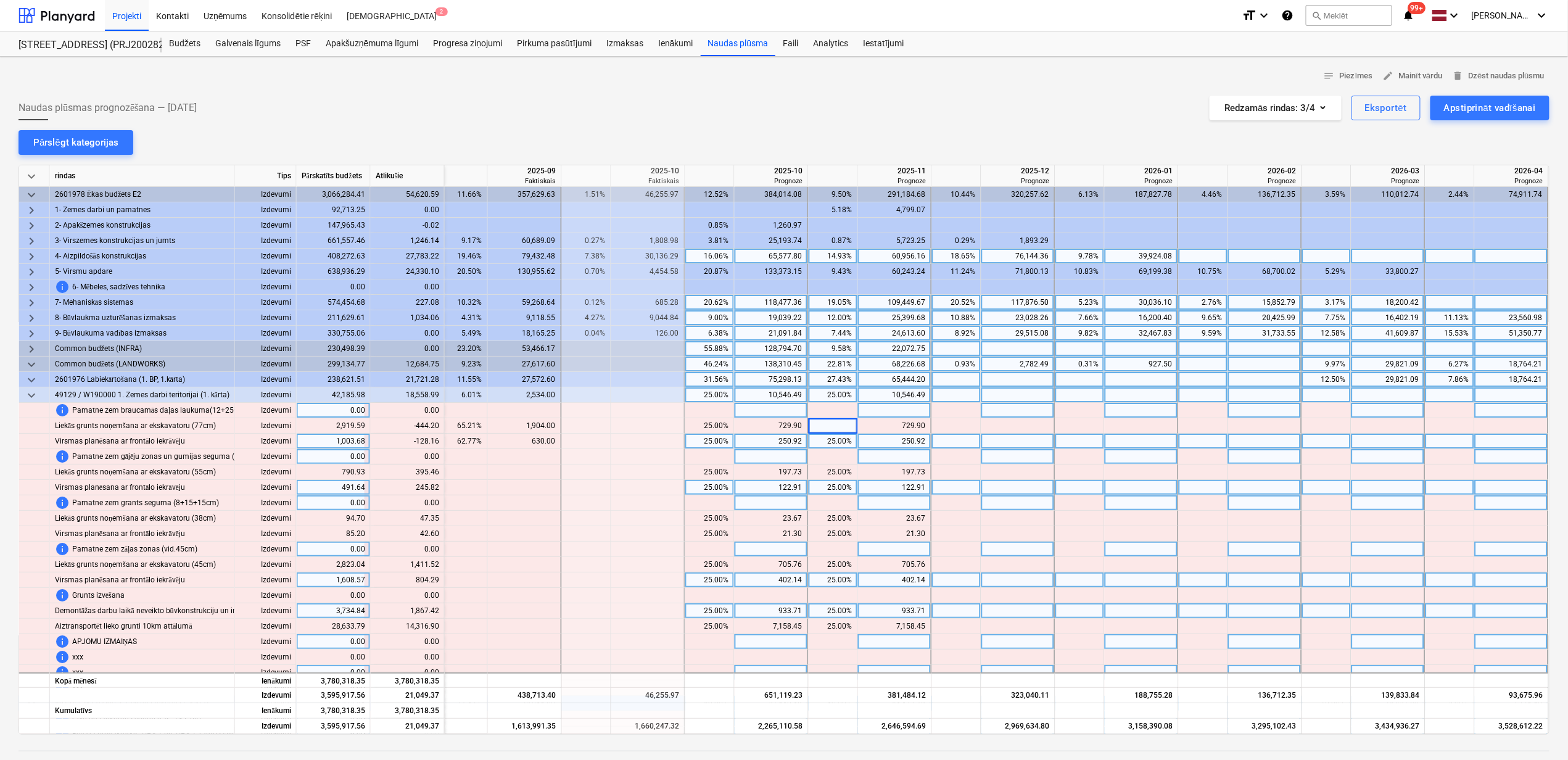
click at [826, 442] on div "25.00%" at bounding box center [833, 442] width 39 height 15
click at [826, 444] on div "25.00%" at bounding box center [833, 442] width 39 height 15
click at [711, 425] on div "25.00%" at bounding box center [709, 426] width 39 height 15
click at [702, 438] on div "25.00%" at bounding box center [709, 442] width 39 height 15
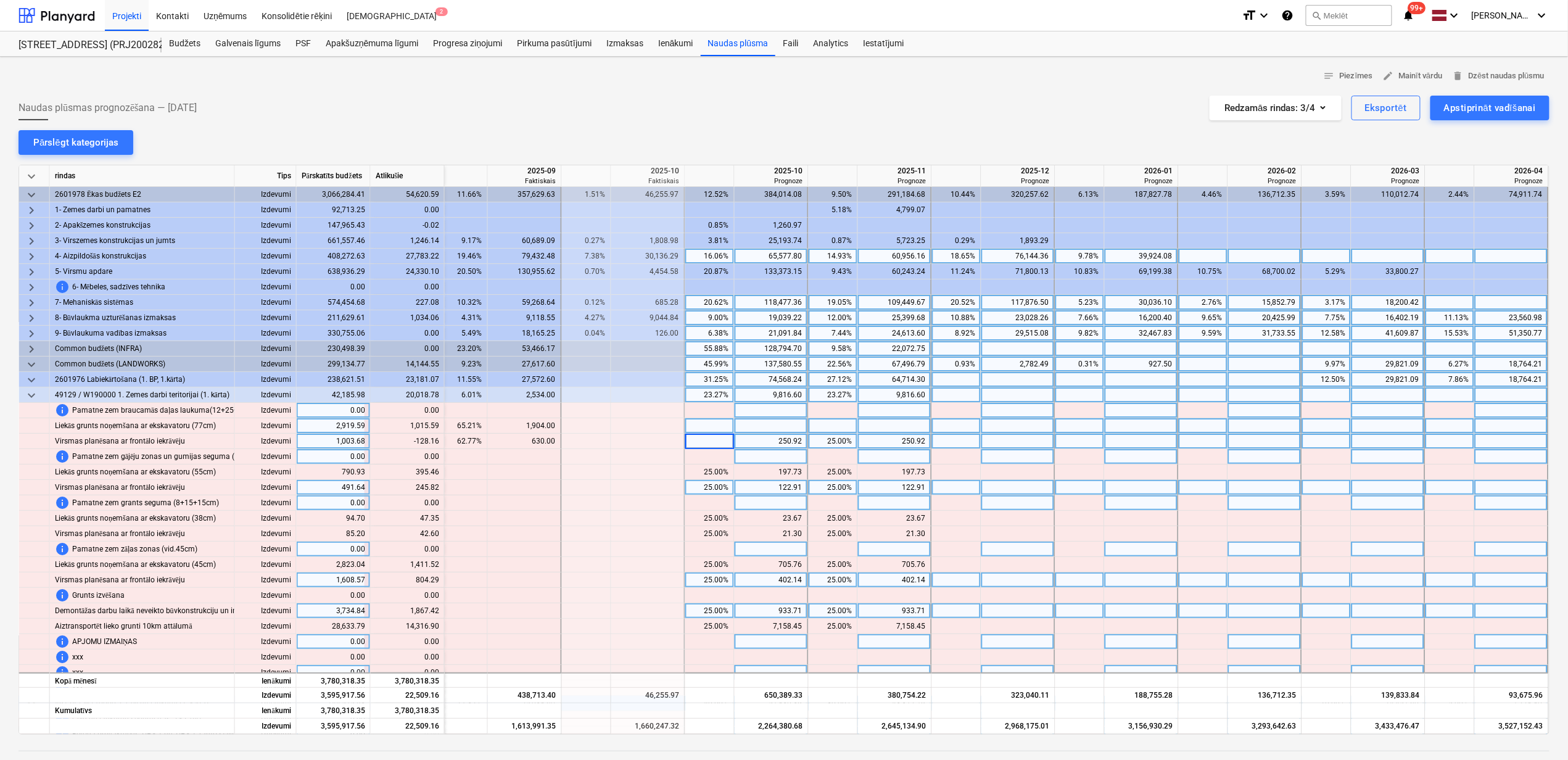
click at [705, 425] on div at bounding box center [710, 426] width 49 height 15
click at [792, 425] on div at bounding box center [772, 426] width 74 height 15
type input "1015.59"
type input "122.76"
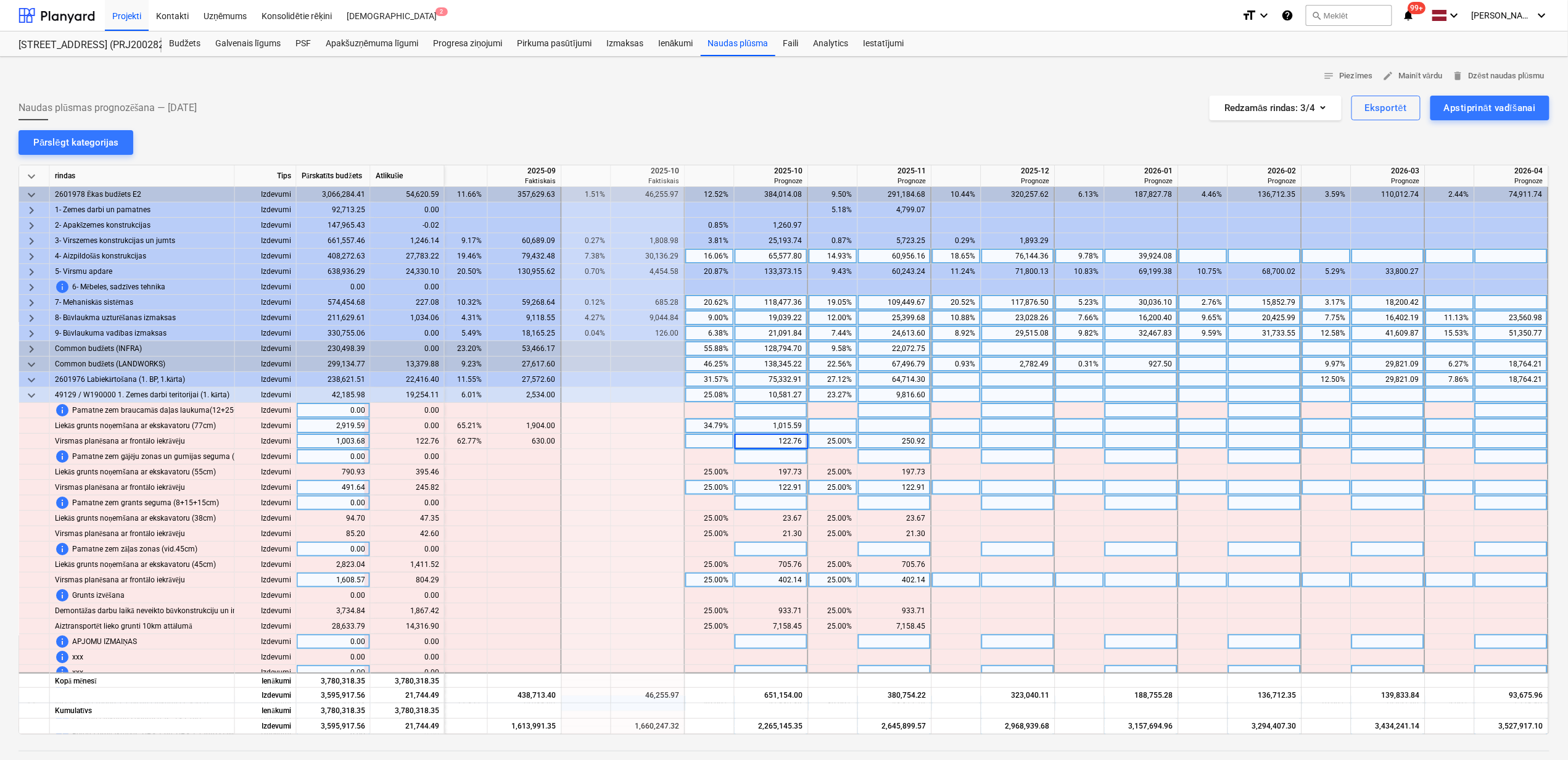
click at [824, 481] on div "25.00%" at bounding box center [833, 488] width 39 height 15
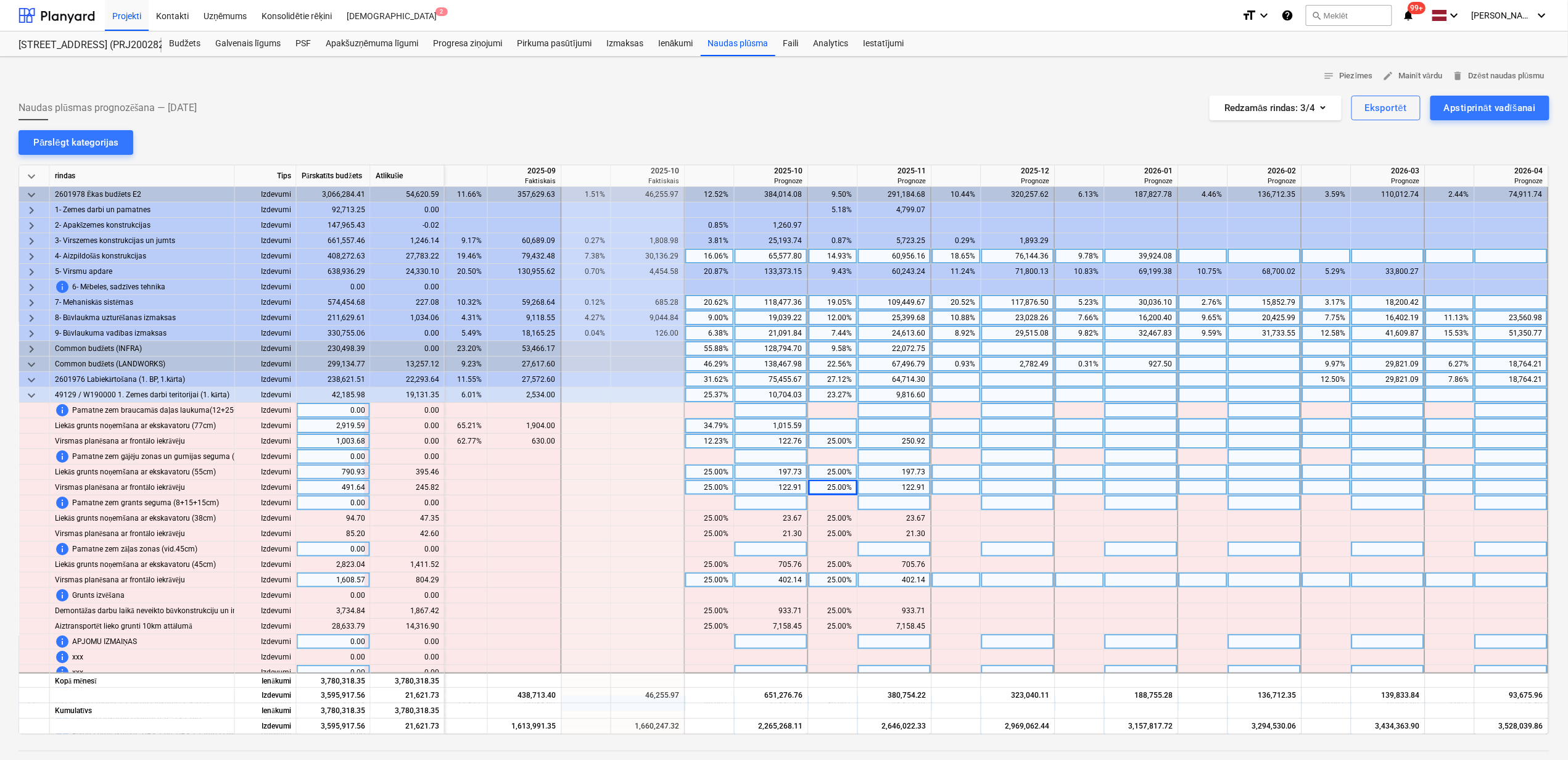
click at [714, 476] on div "25.00%" at bounding box center [709, 472] width 39 height 15
type input "100"
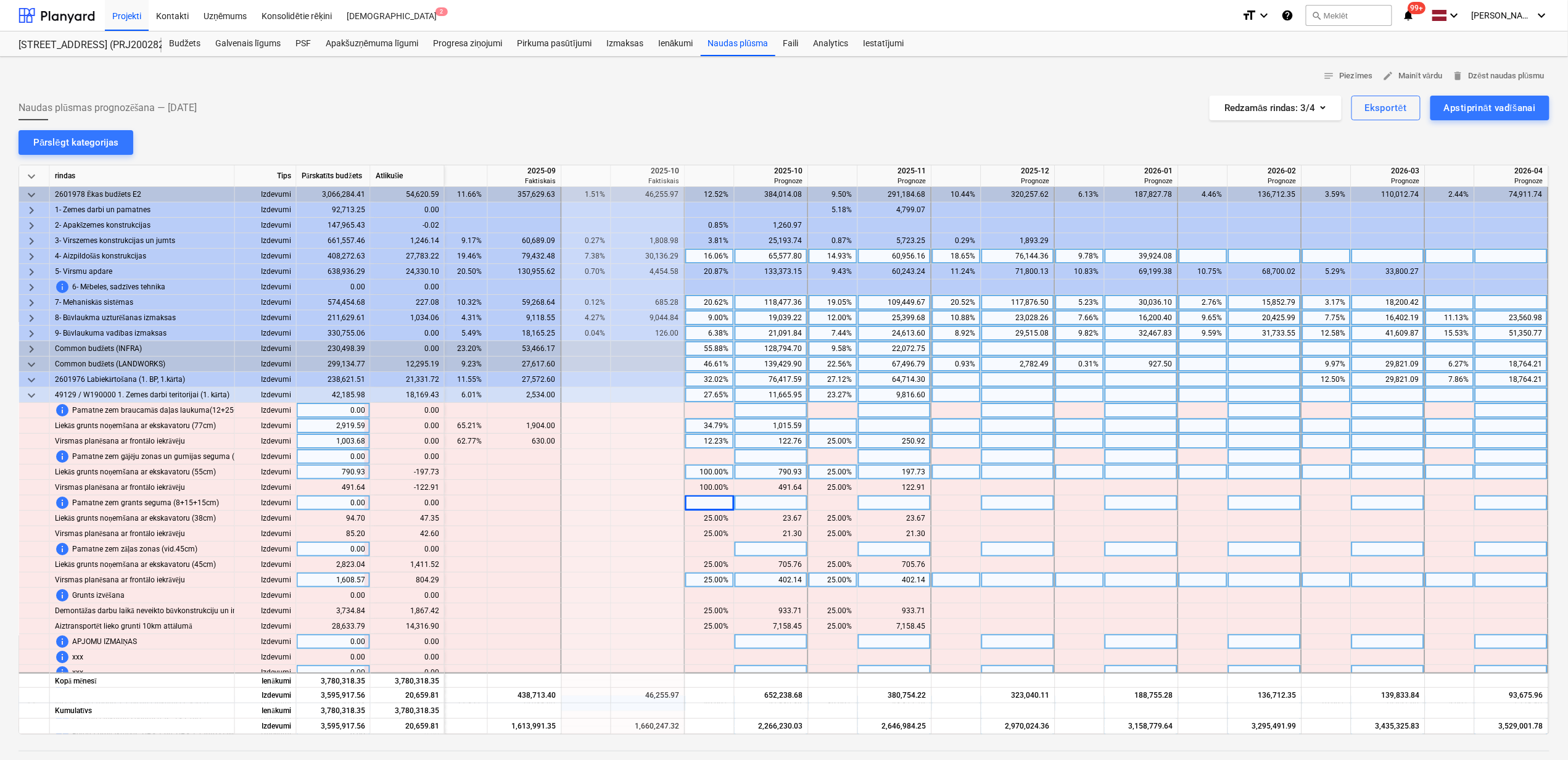
click at [832, 475] on div "25.00%" at bounding box center [833, 472] width 39 height 15
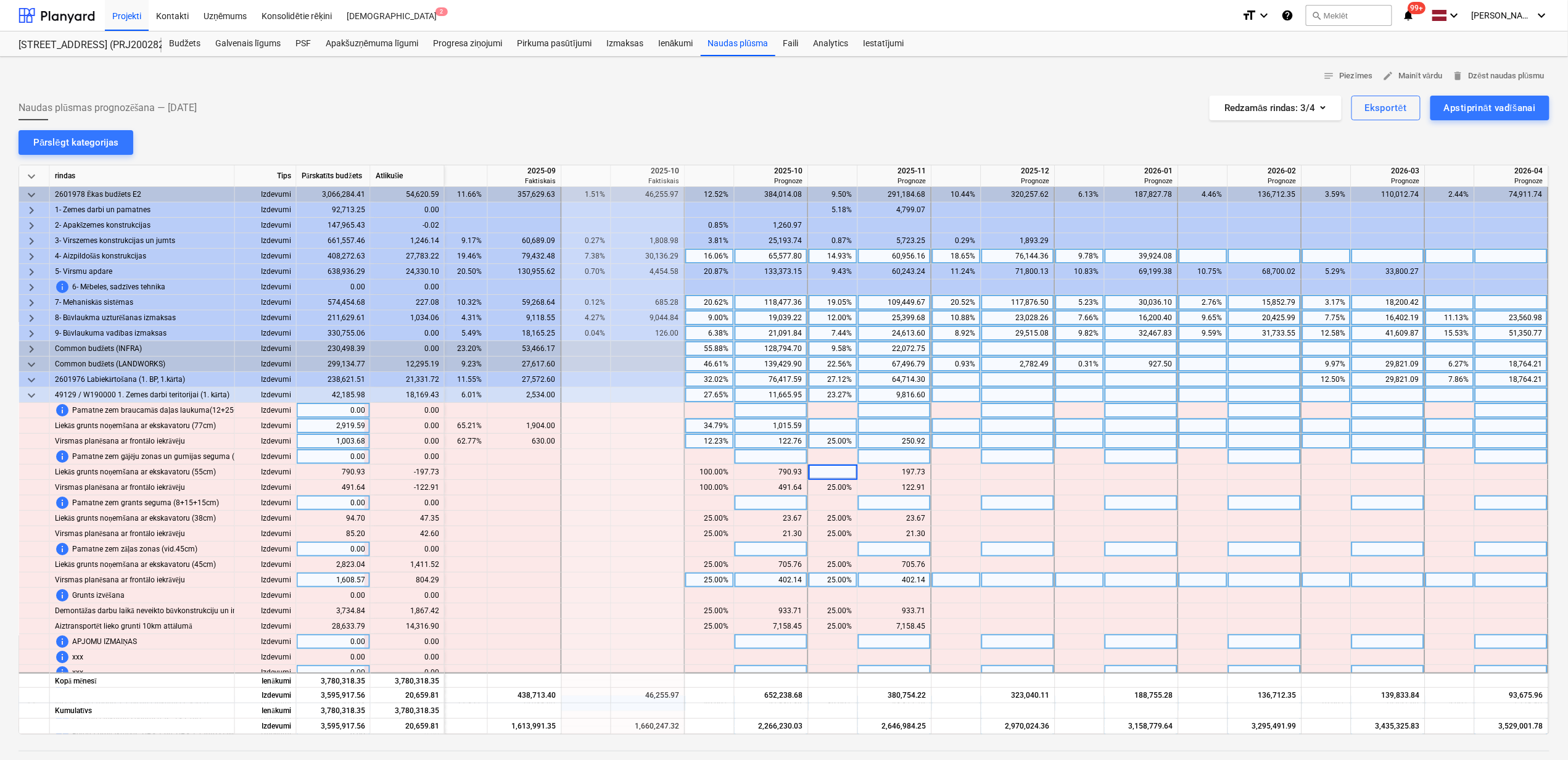
click at [835, 501] on div at bounding box center [833, 503] width 49 height 15
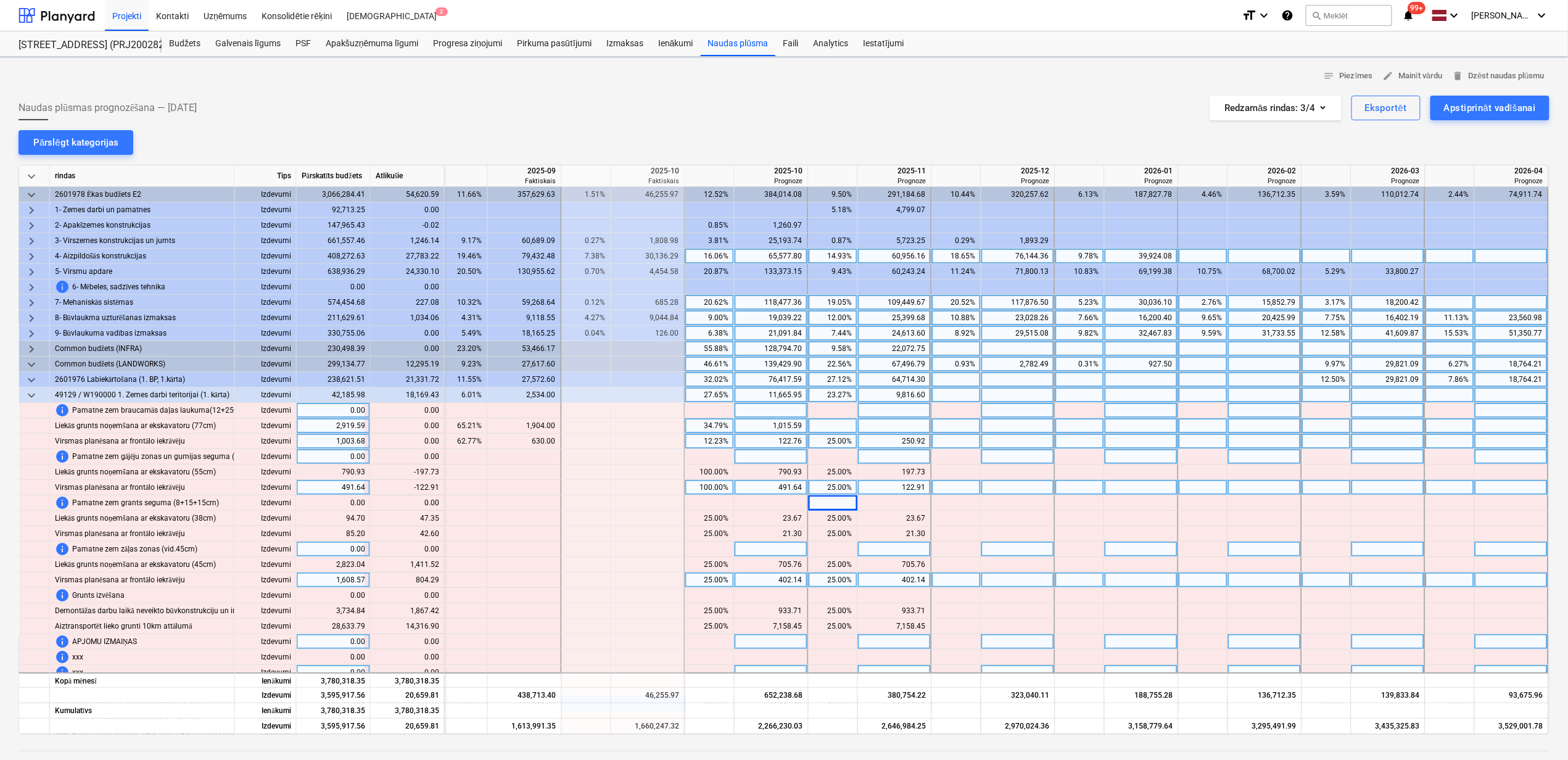
click at [832, 492] on div "25.00%" at bounding box center [833, 488] width 39 height 15
click at [834, 494] on div "25.00%" at bounding box center [833, 488] width 39 height 15
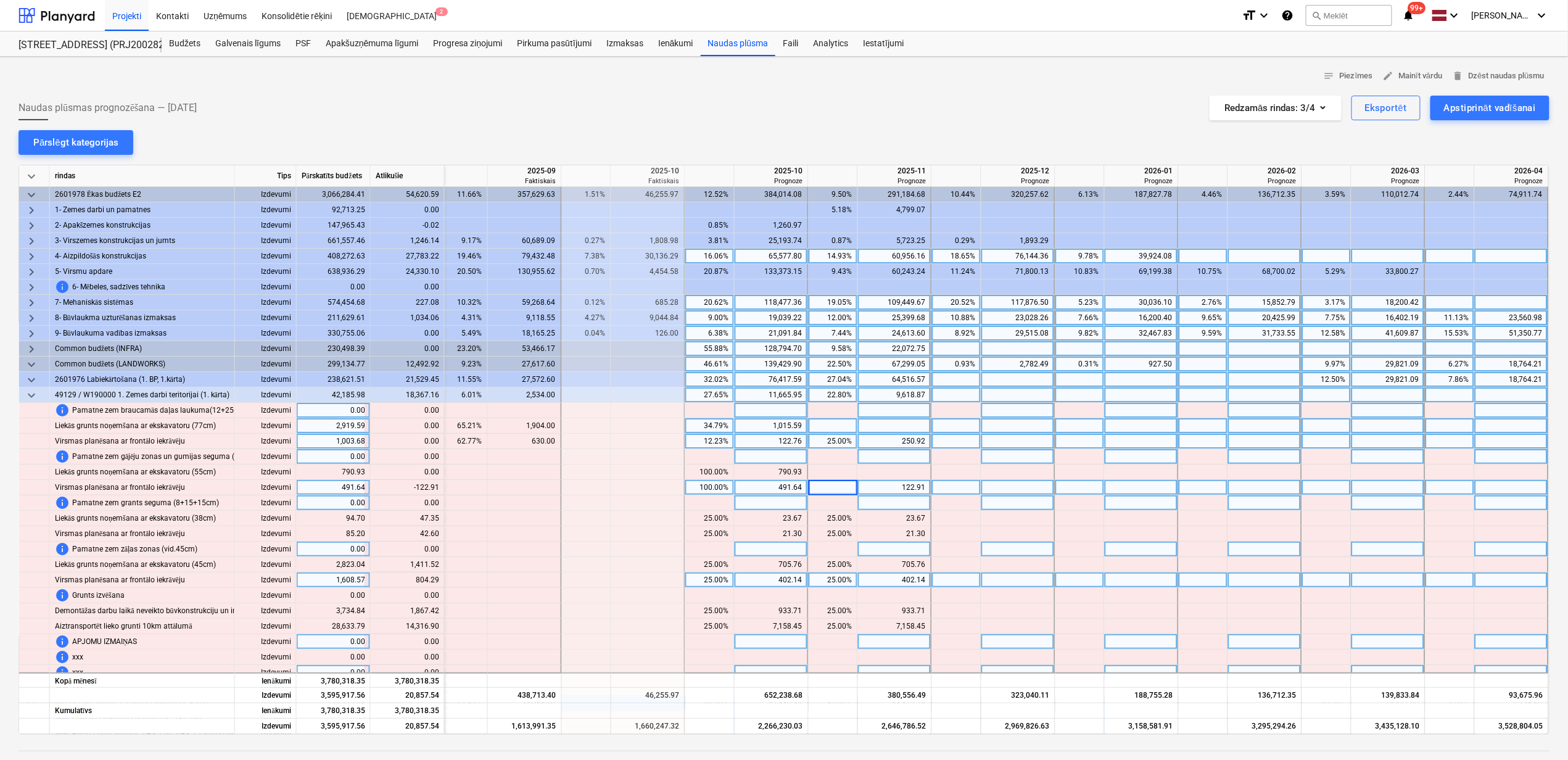
click at [822, 511] on div at bounding box center [833, 503] width 49 height 15
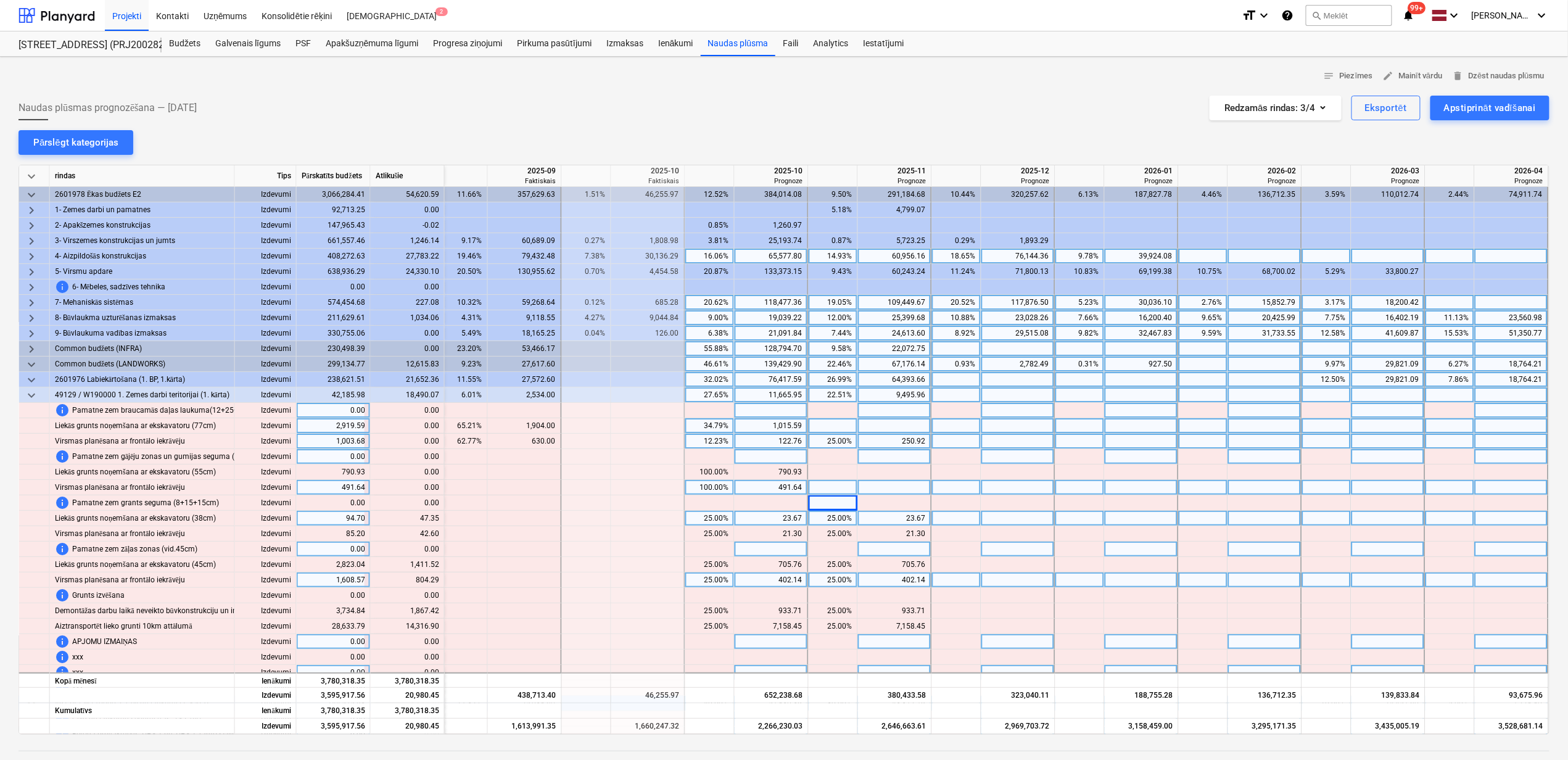
click at [714, 518] on div "25.00%" at bounding box center [709, 518] width 39 height 15
type input "100"
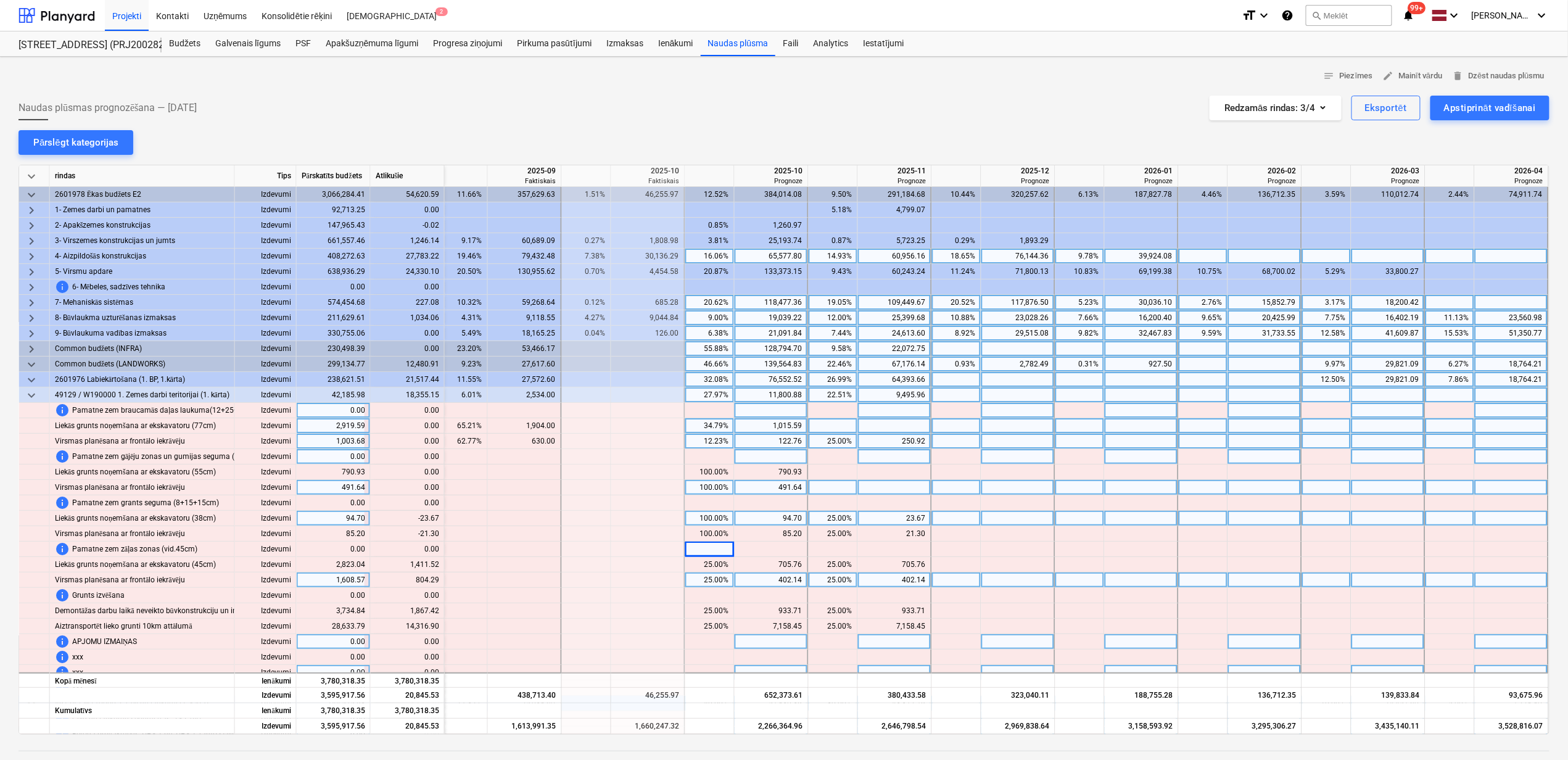
click at [836, 523] on div "25.00%" at bounding box center [833, 518] width 39 height 15
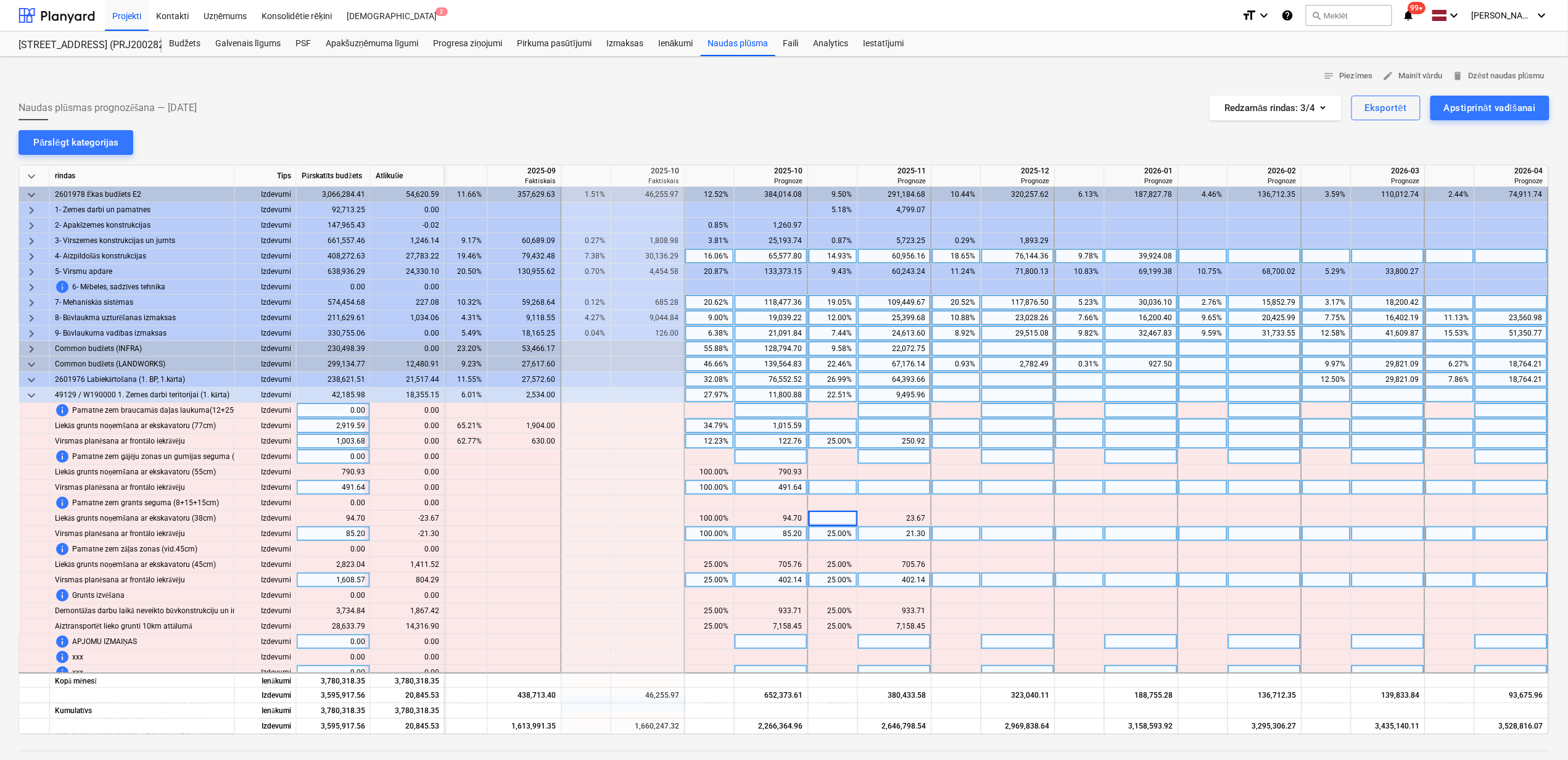
click at [832, 536] on div "25.00%" at bounding box center [833, 534] width 39 height 15
click at [795, 578] on div "402.14" at bounding box center [771, 580] width 63 height 15
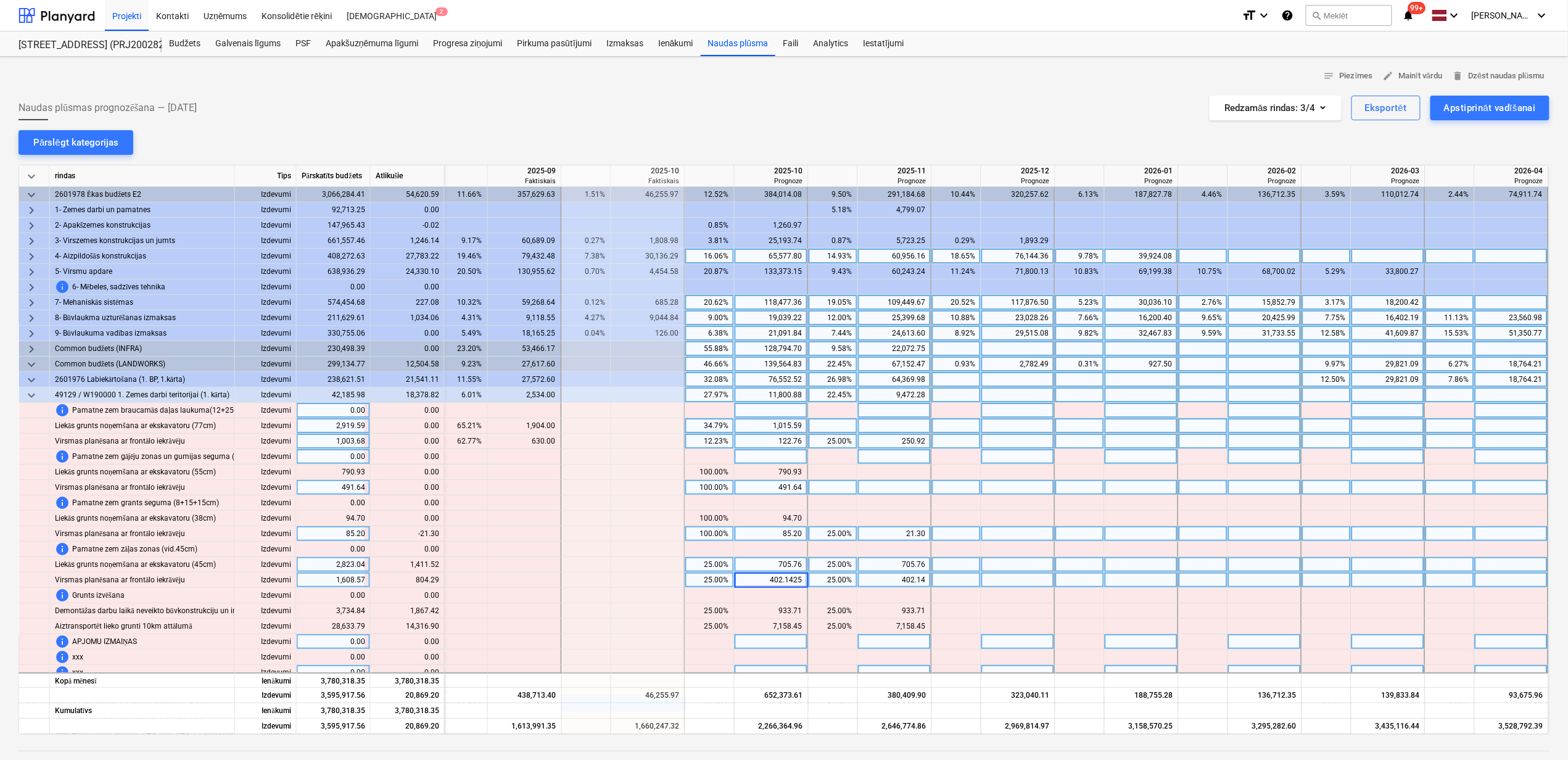
click at [819, 566] on div "25.00%" at bounding box center [833, 565] width 39 height 15
type input "75"
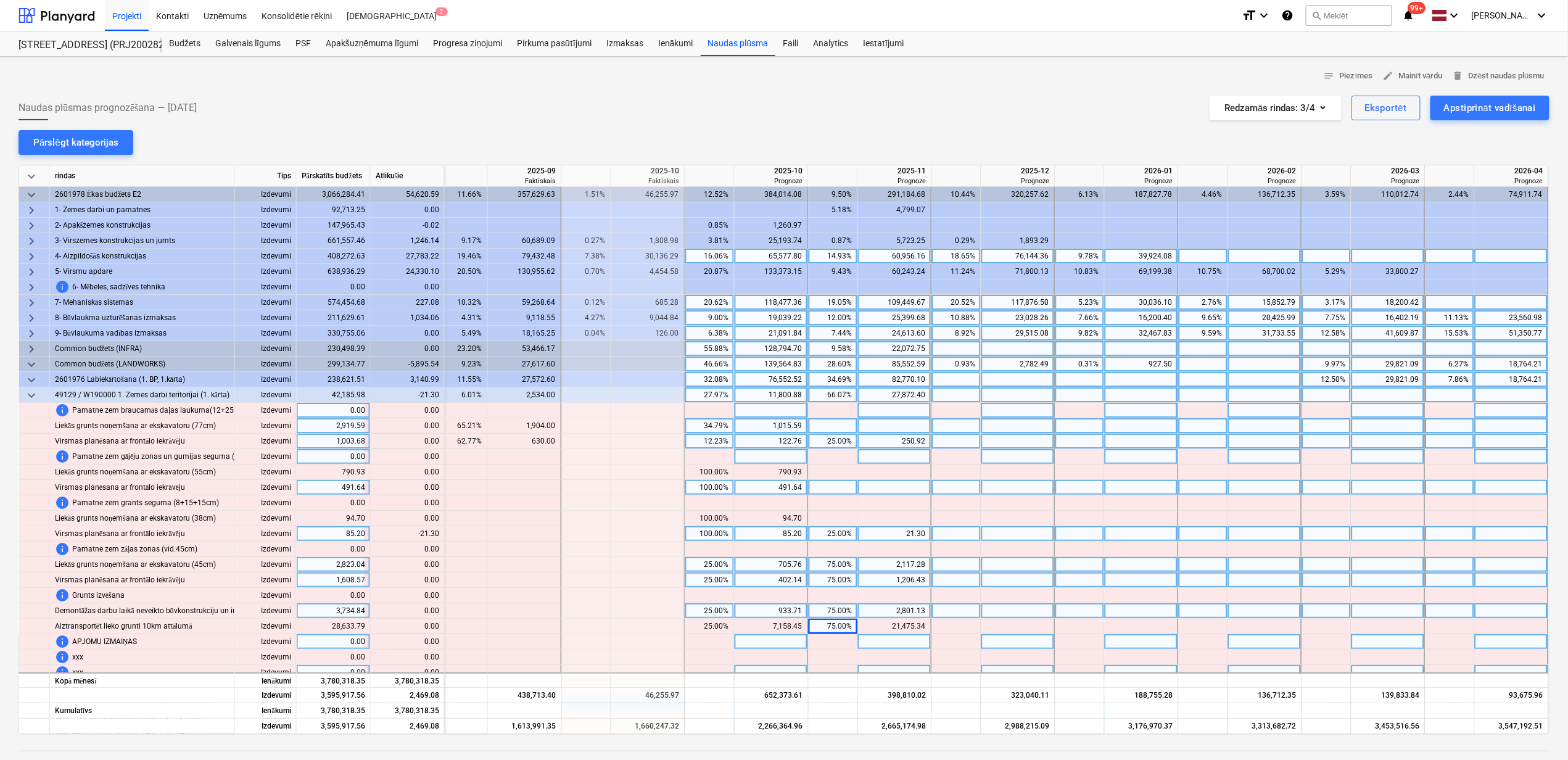
click at [622, 533] on div at bounding box center [649, 534] width 74 height 15
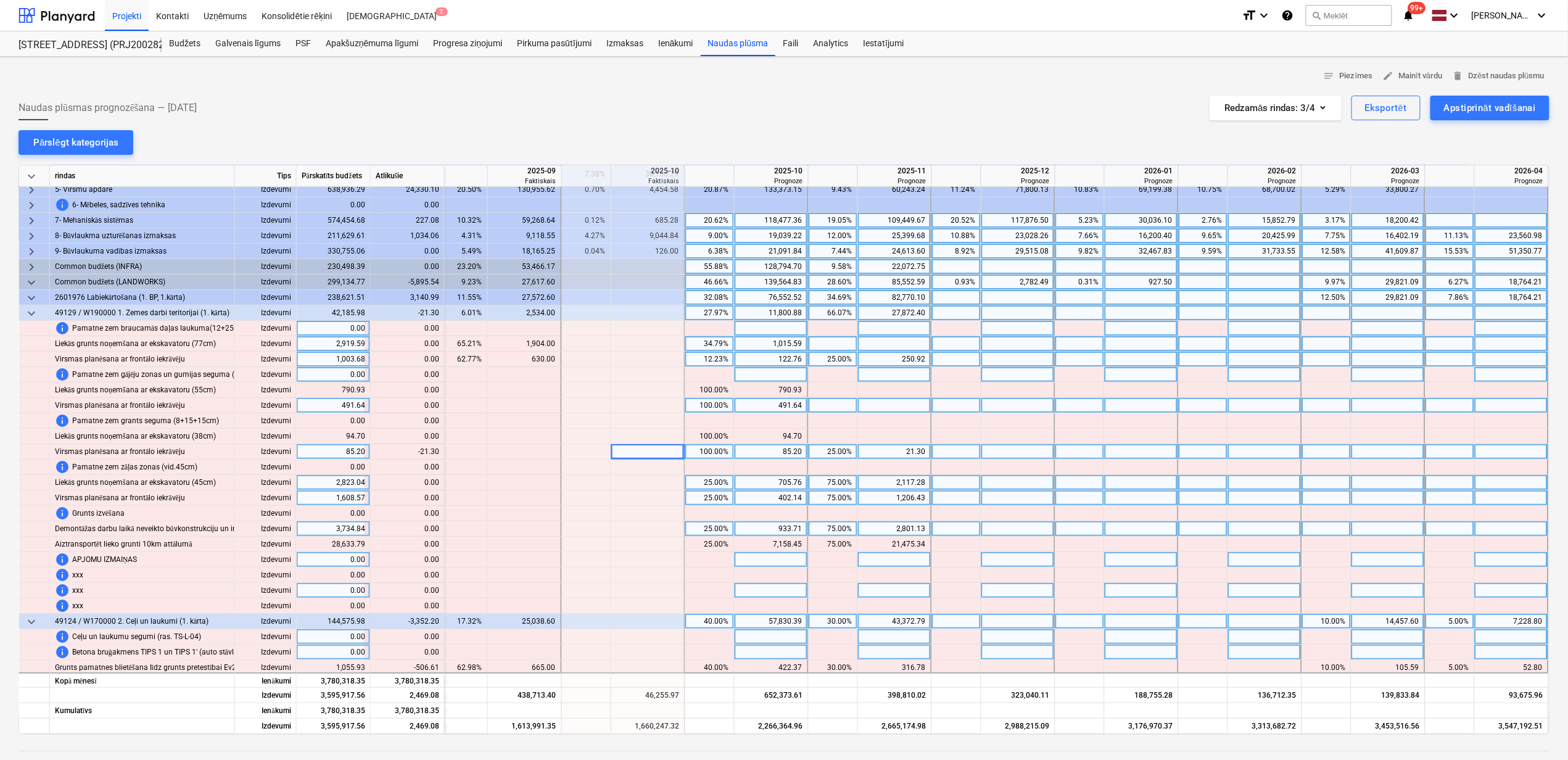
click at [825, 458] on div "25.00%" at bounding box center [833, 452] width 39 height 15
click at [1003, 348] on div at bounding box center [1019, 344] width 74 height 15
click at [38, 312] on span "keyboard_arrow_down" at bounding box center [31, 313] width 15 height 15
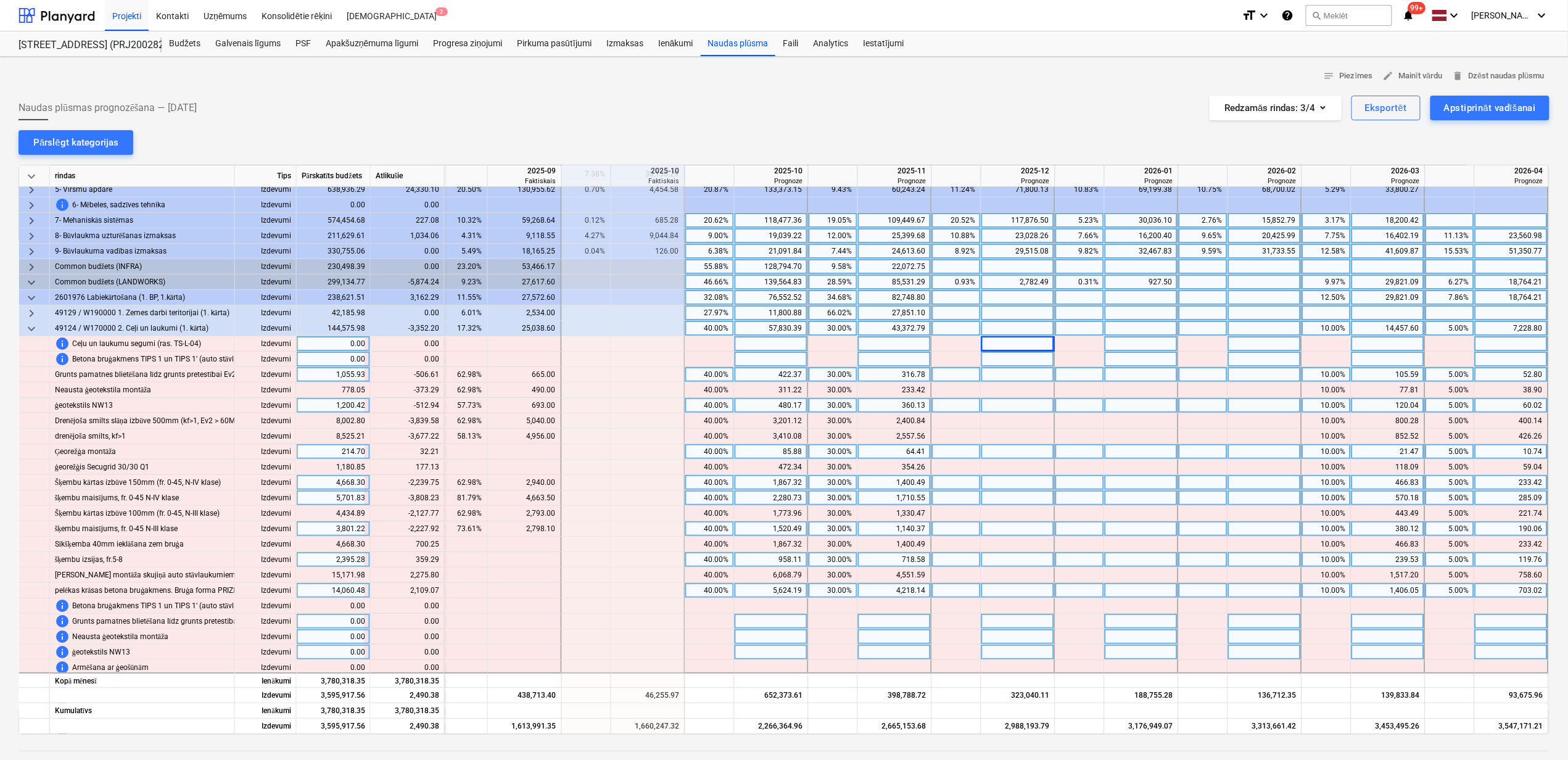
click at [818, 376] on div "30.00%" at bounding box center [833, 375] width 39 height 15
click at [829, 327] on div "30.00%" at bounding box center [833, 328] width 39 height 15
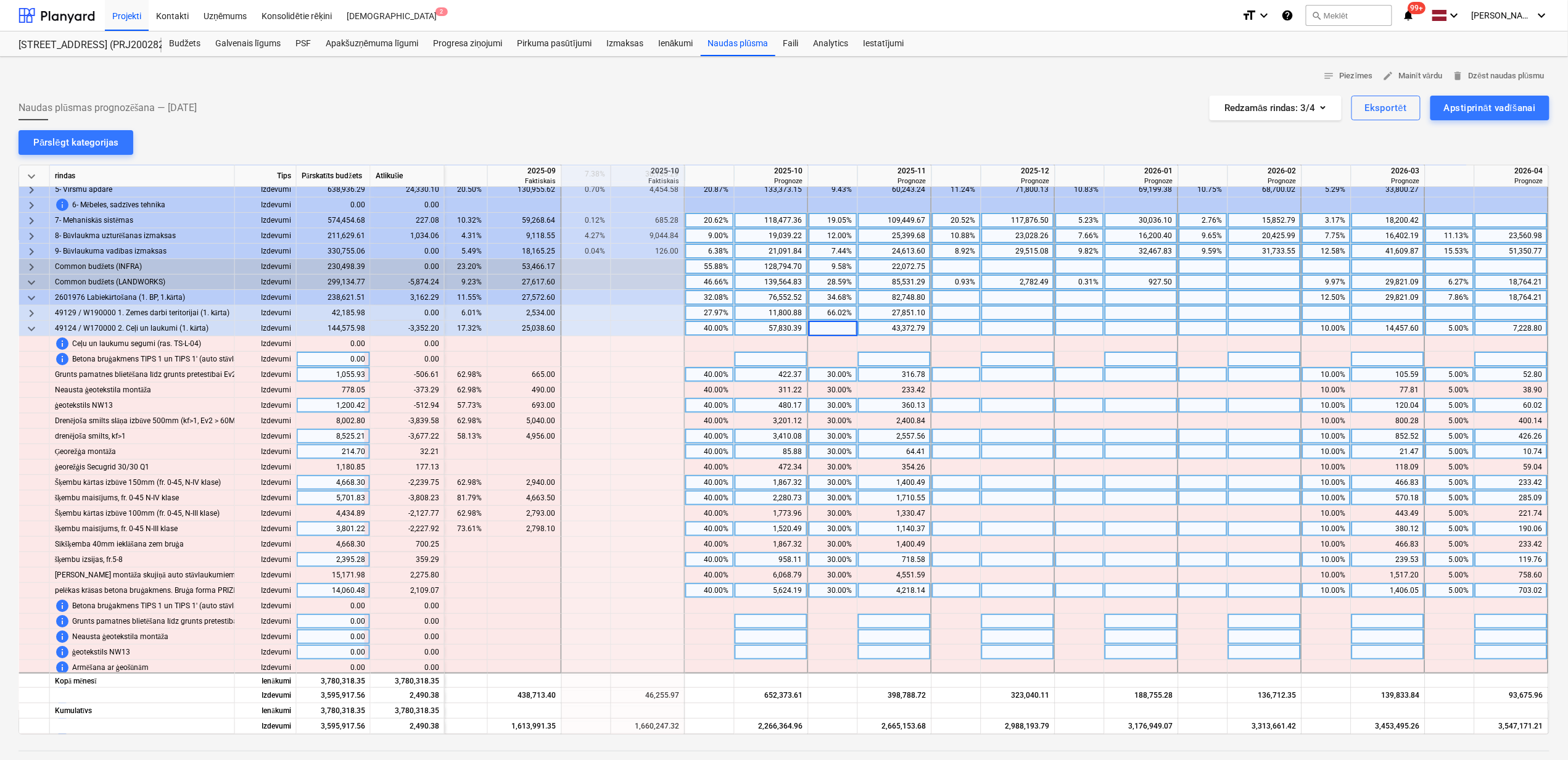
click at [1008, 443] on div at bounding box center [1019, 436] width 74 height 15
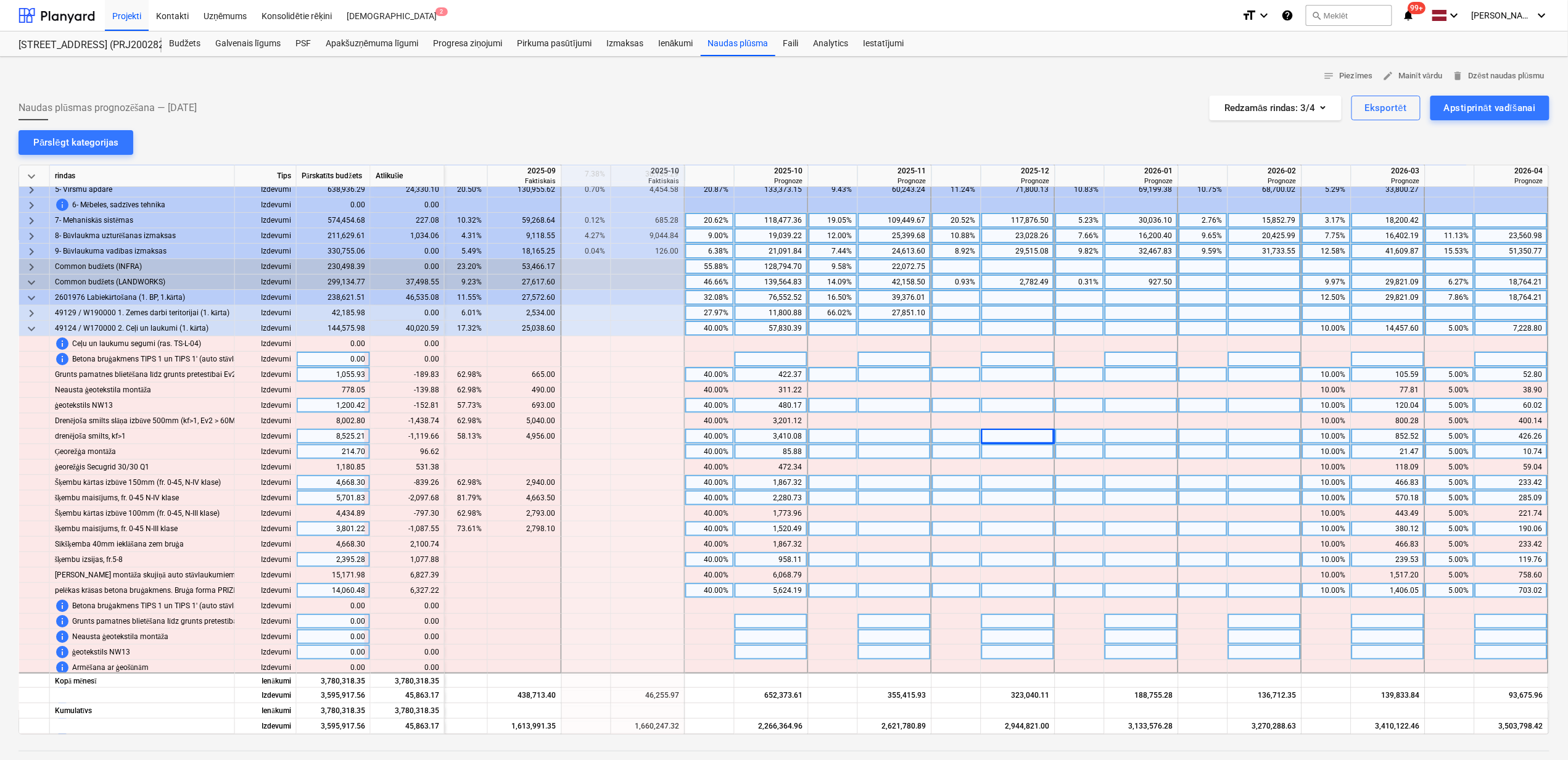
click at [707, 327] on div "40.00%" at bounding box center [709, 328] width 39 height 15
click at [1313, 333] on div "10.00%" at bounding box center [1326, 328] width 39 height 15
click at [1433, 331] on div "5.00%" at bounding box center [1450, 328] width 39 height 15
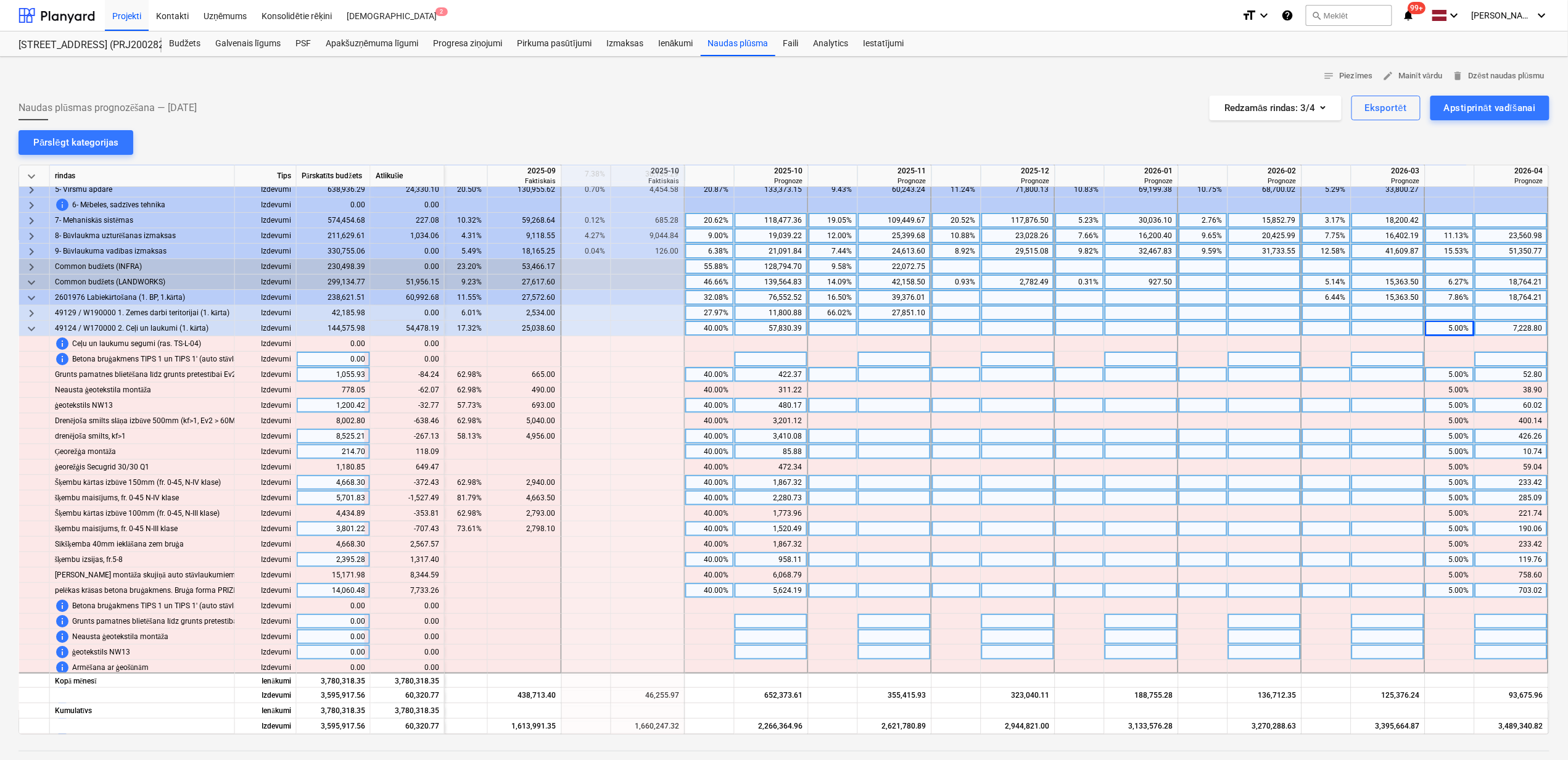
click at [1433, 327] on div "5.00%" at bounding box center [1450, 328] width 39 height 15
click at [1190, 455] on div at bounding box center [1203, 452] width 49 height 15
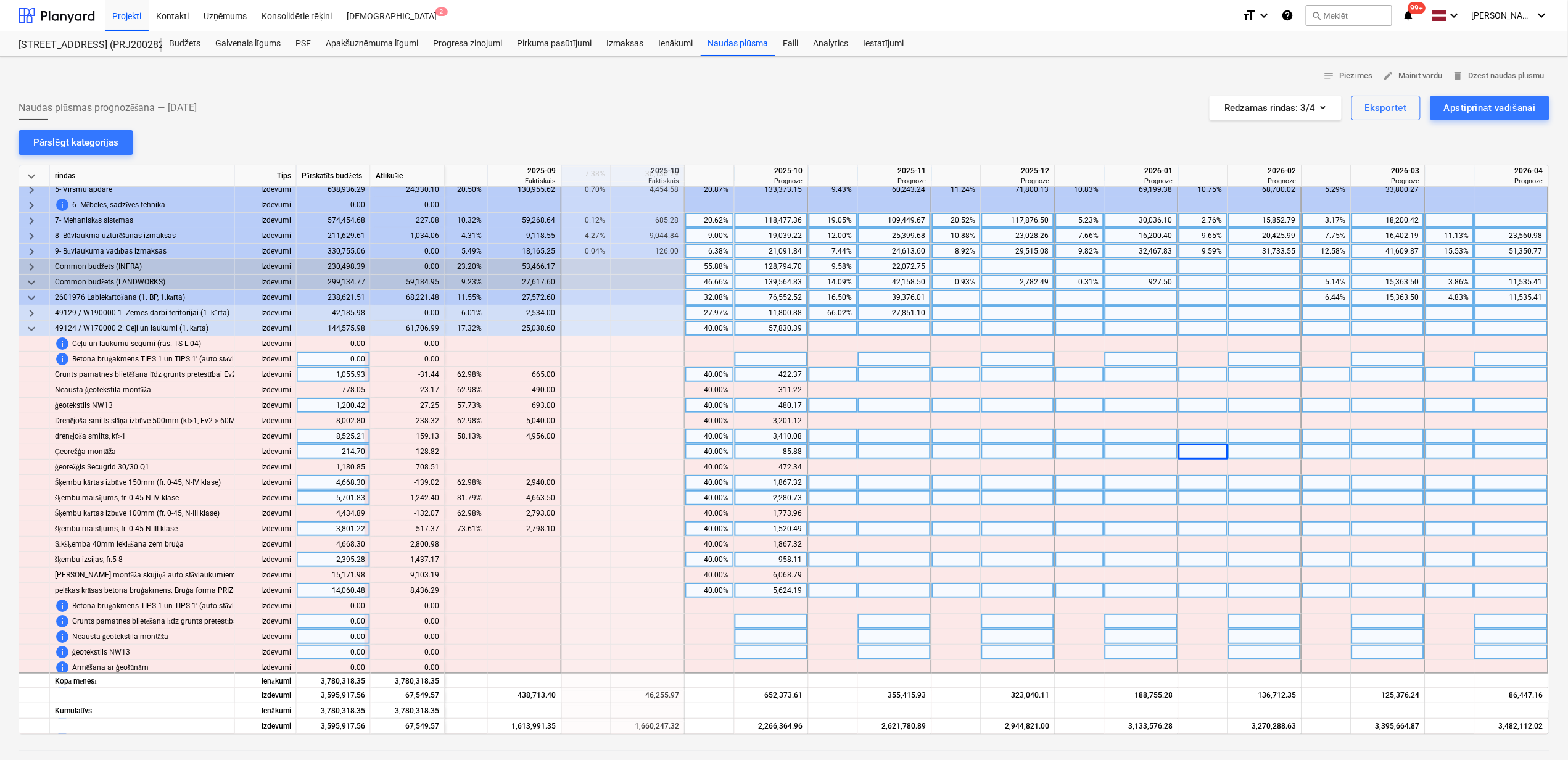
click at [704, 329] on div "40.00%" at bounding box center [709, 328] width 39 height 15
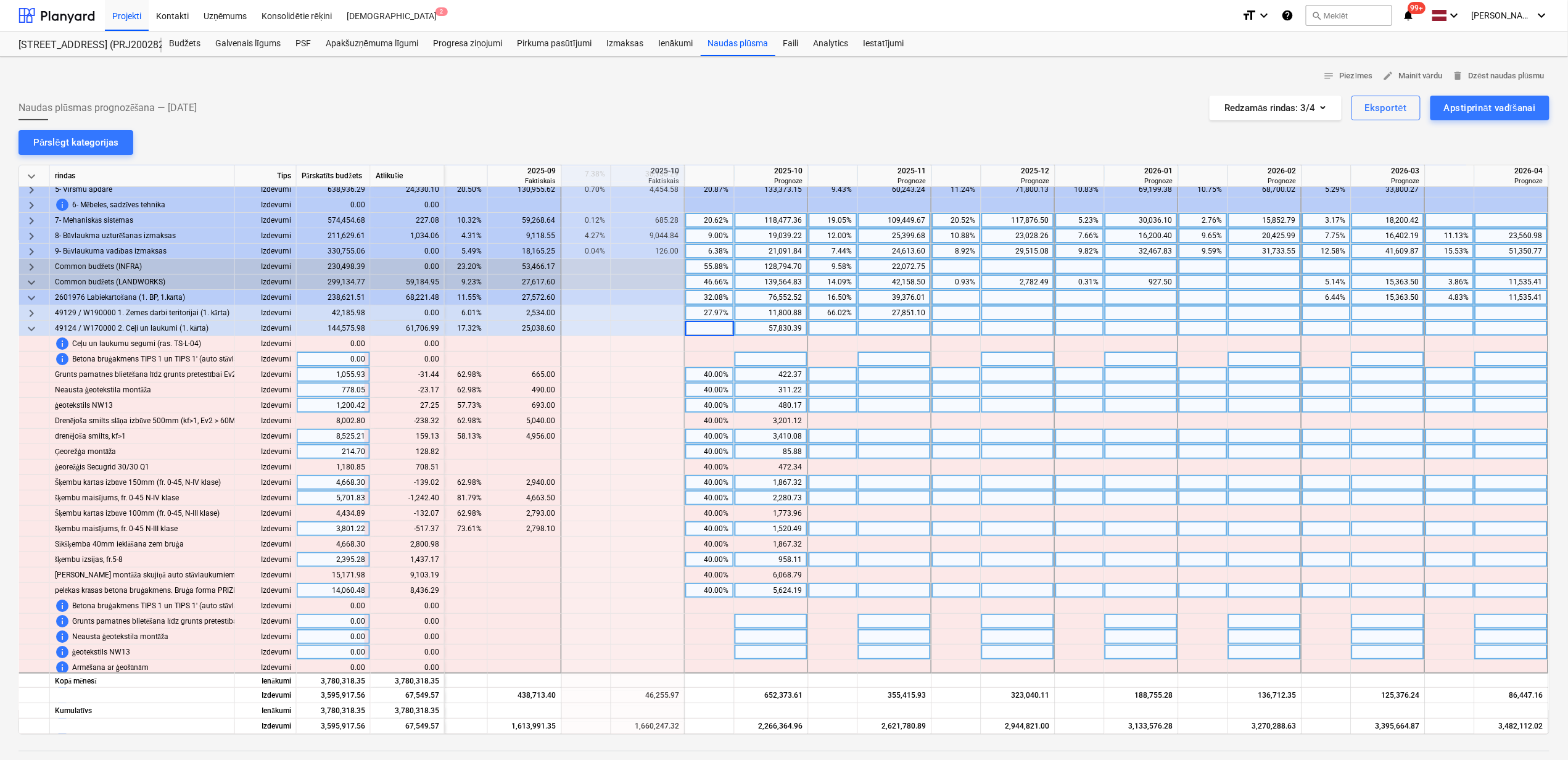
click at [719, 384] on div "40.00%" at bounding box center [709, 390] width 39 height 15
click at [769, 374] on div at bounding box center [772, 375] width 74 height 15
type input "390.93"
type input "288.05"
type input "507.42"
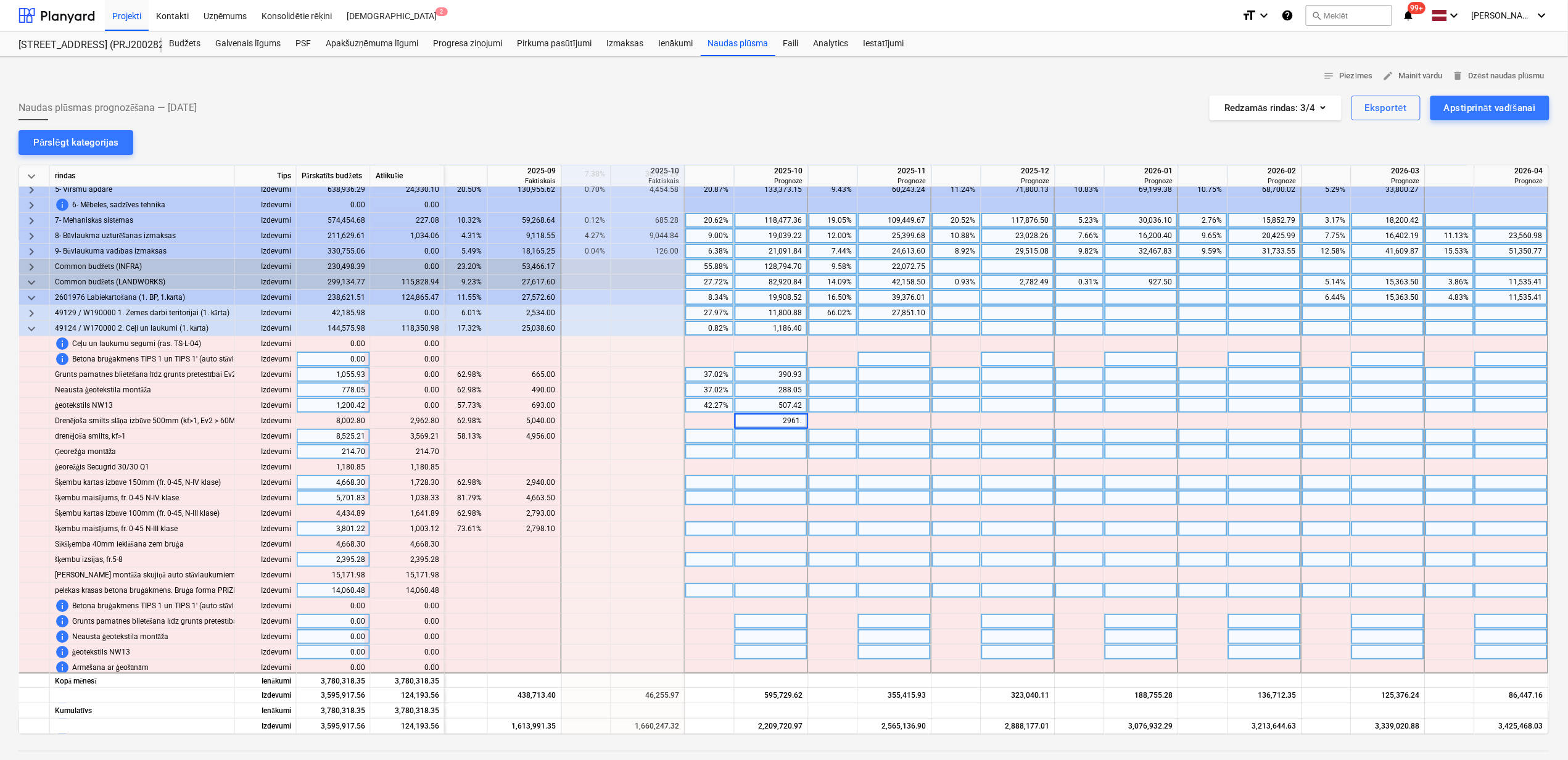
type input "2961.8"
type input "2962.8"
type input "3569.21"
type input "214.7"
type input "1180.85"
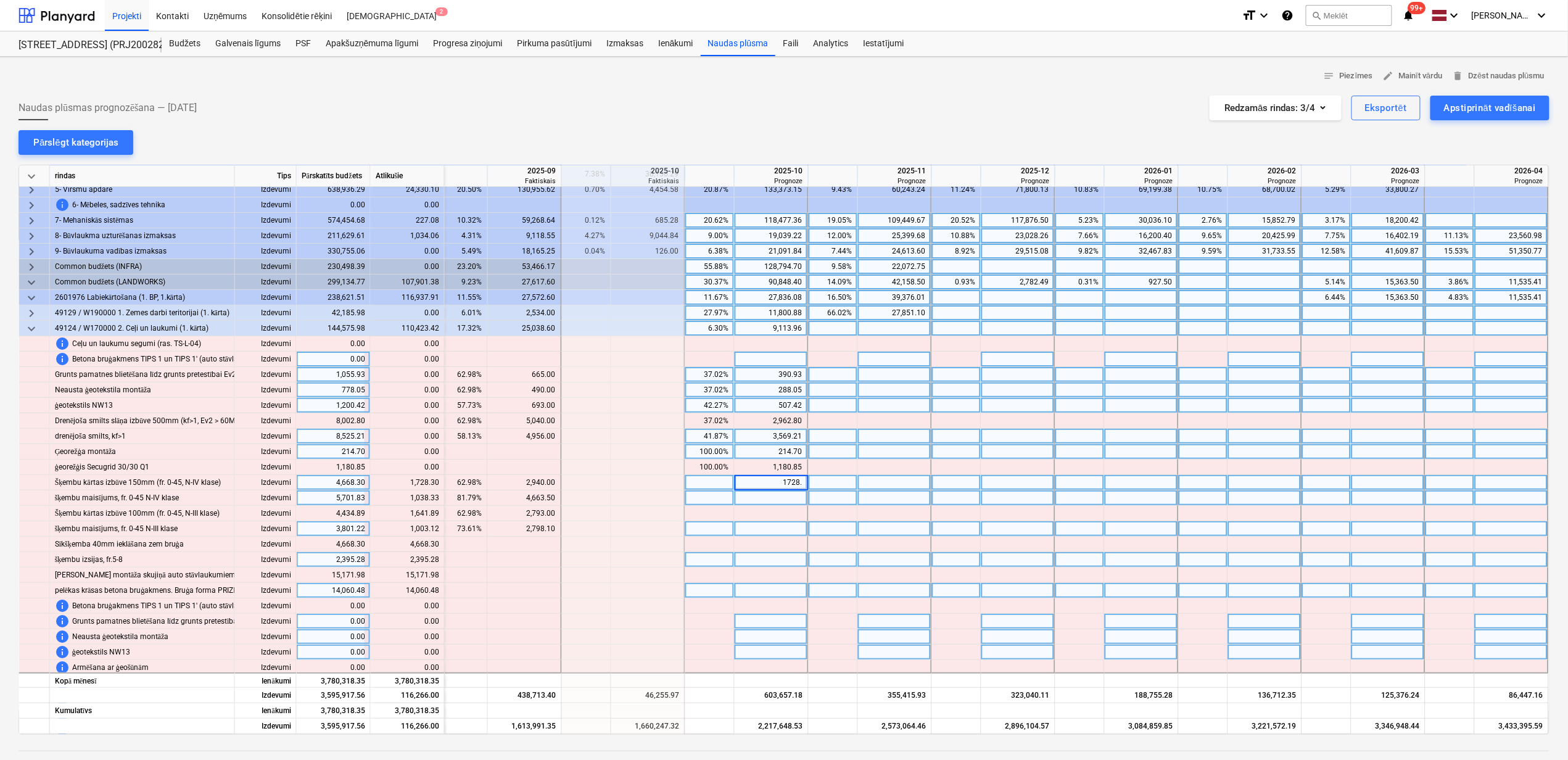
type input "1728.3"
type input "1038.33"
type input "1641.89"
type input "1003.12"
type input "4"
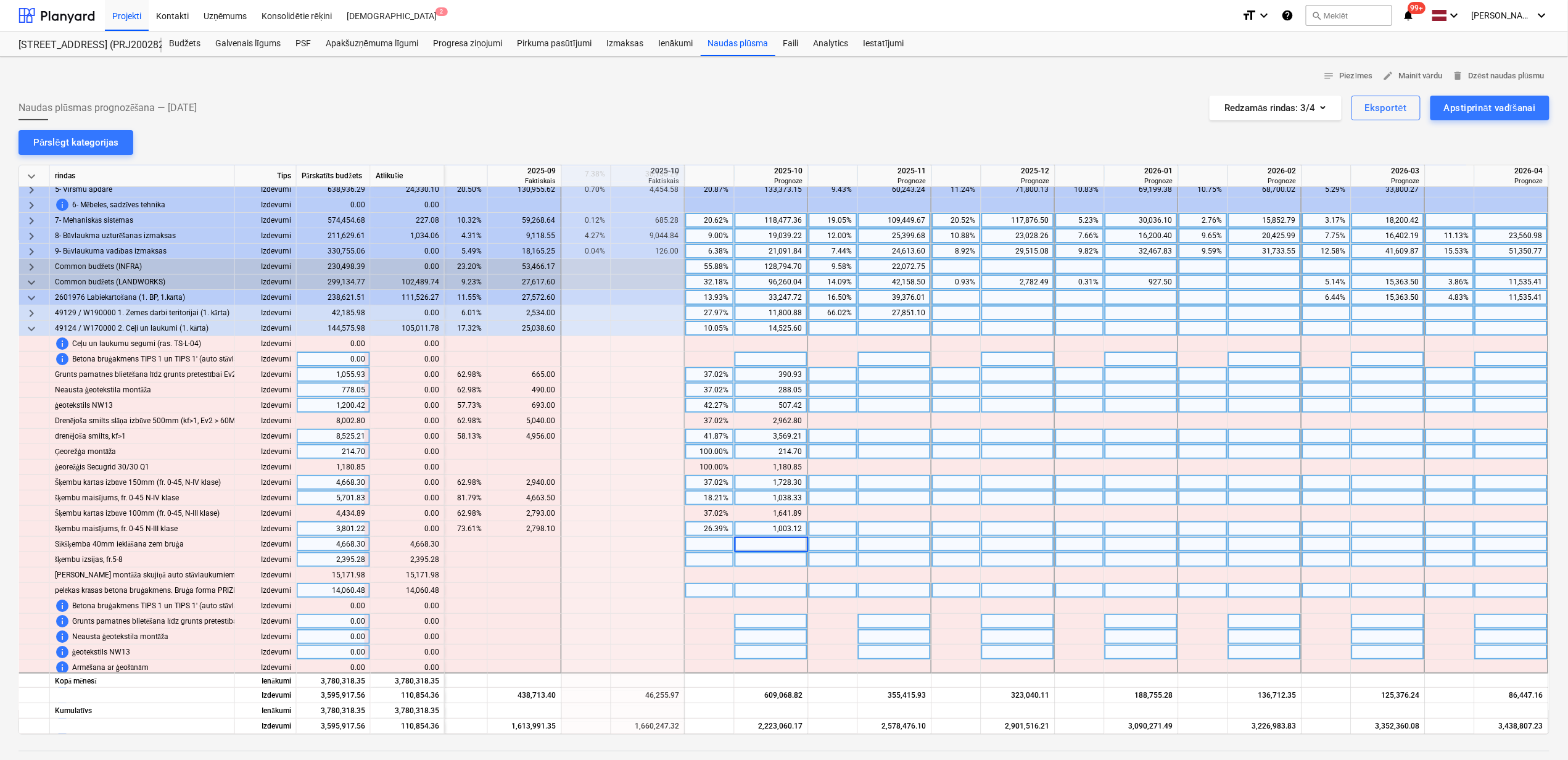
click at [875, 546] on div at bounding box center [895, 545] width 74 height 15
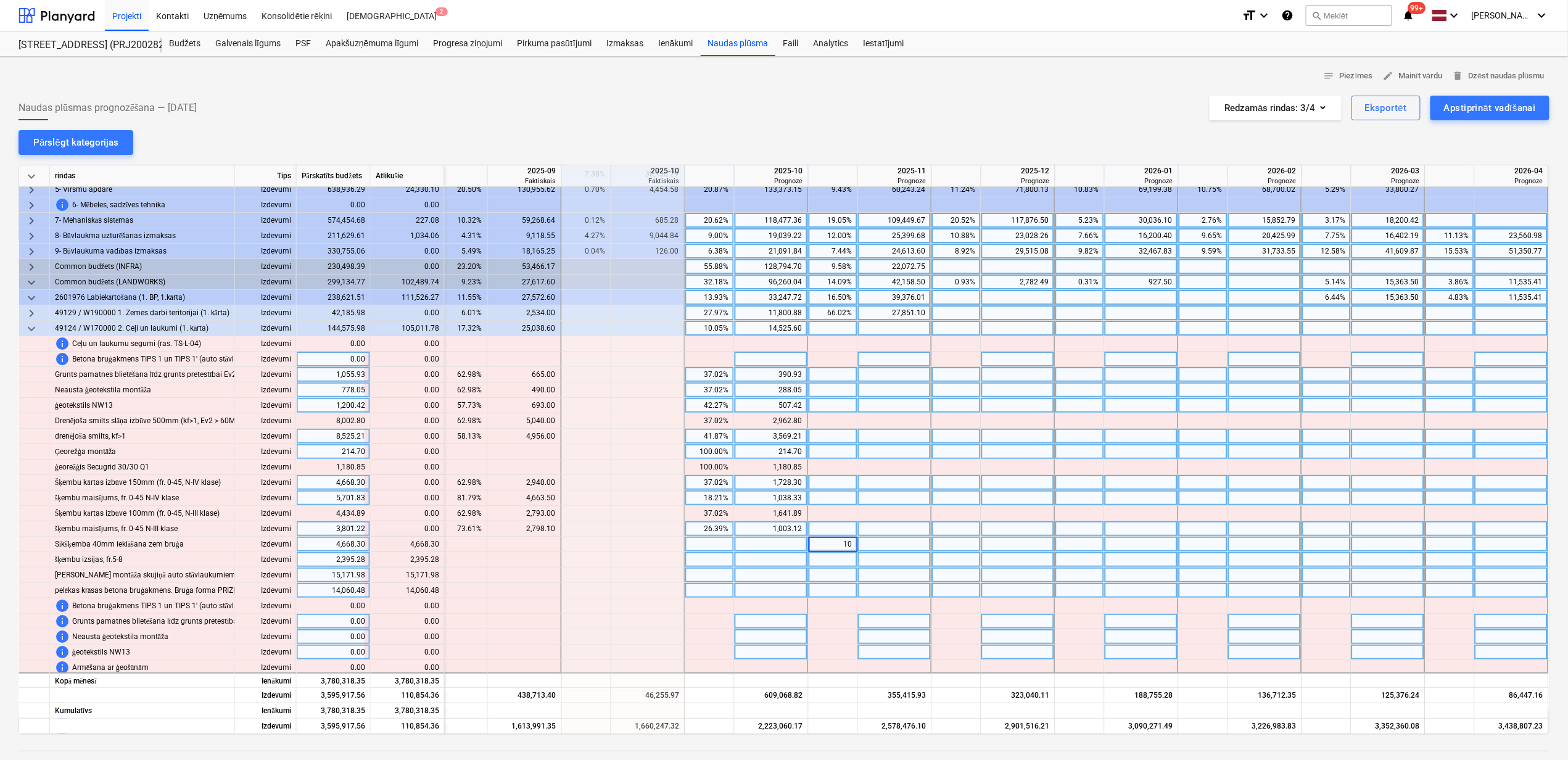
type input "100"
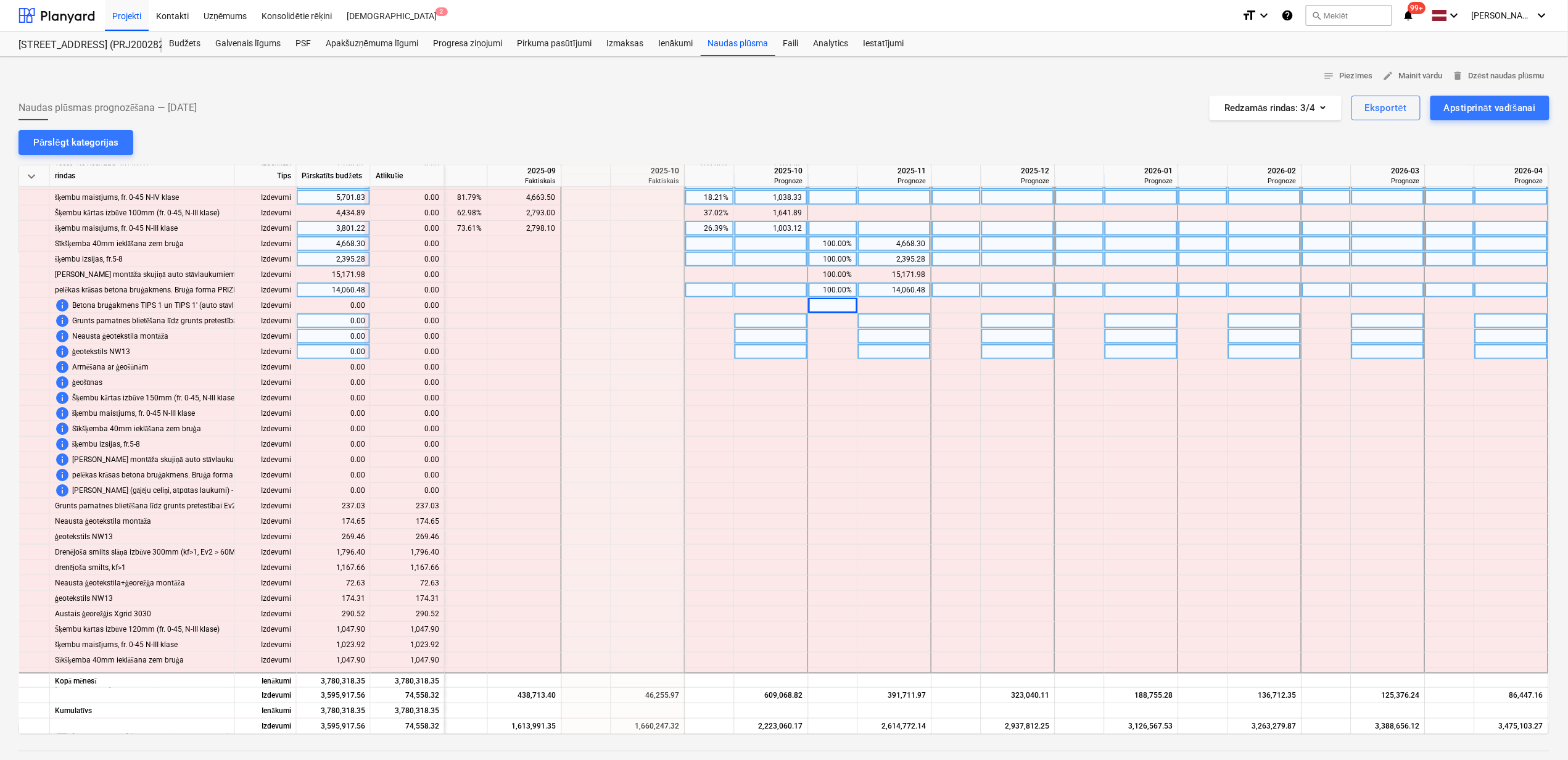
scroll to position [411, 751]
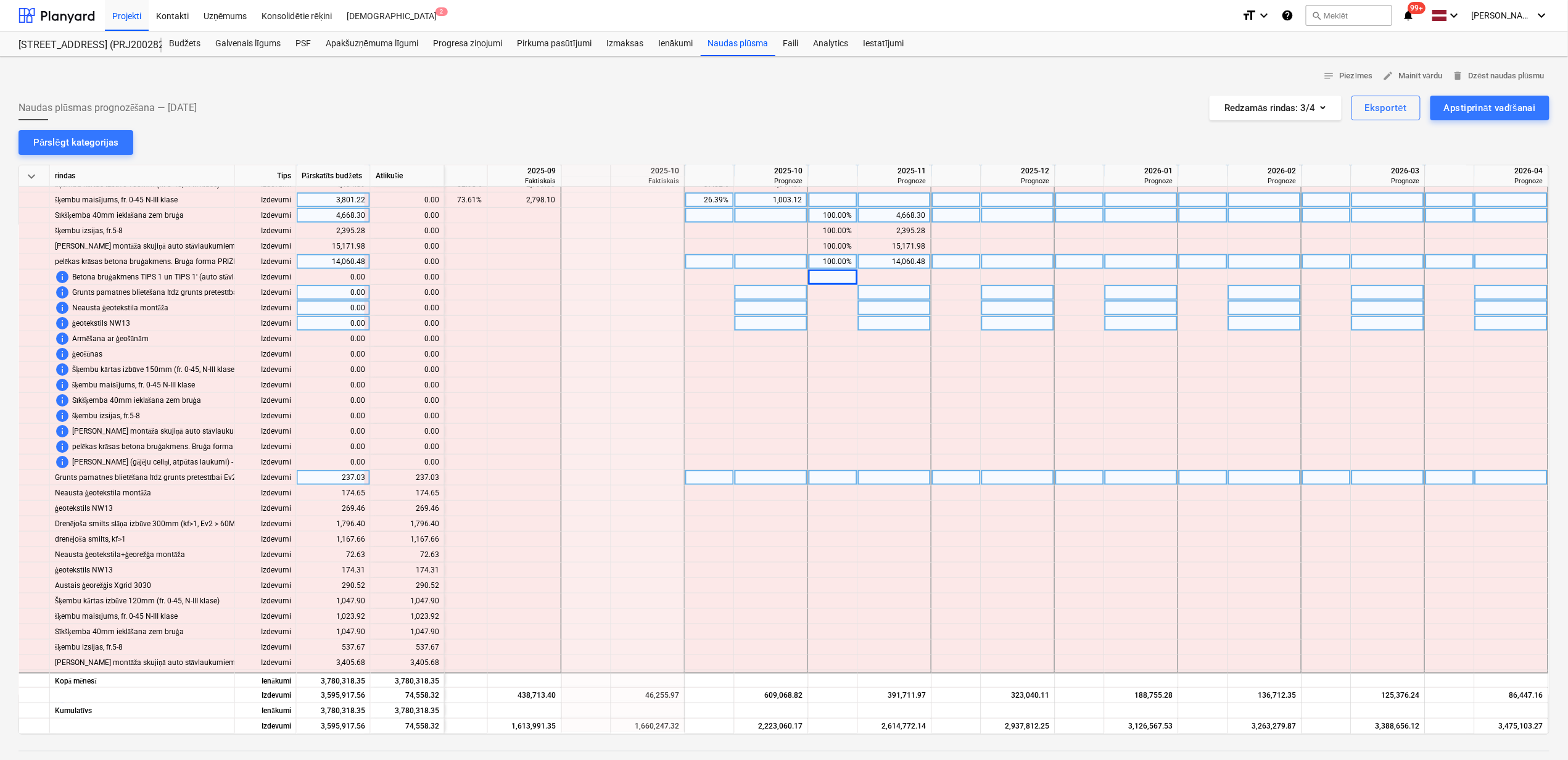
click at [832, 478] on div at bounding box center [833, 478] width 49 height 15
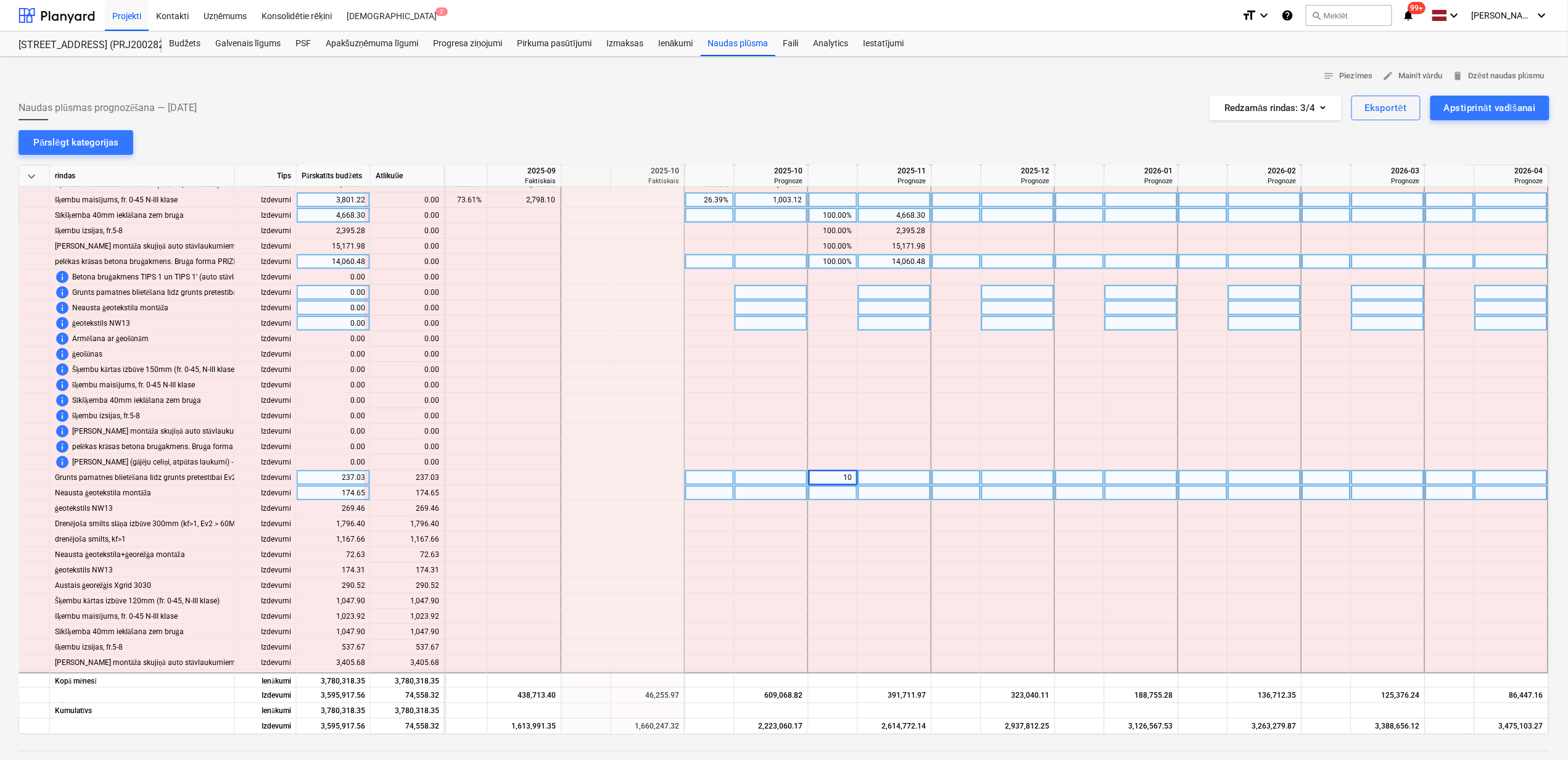
type input "100"
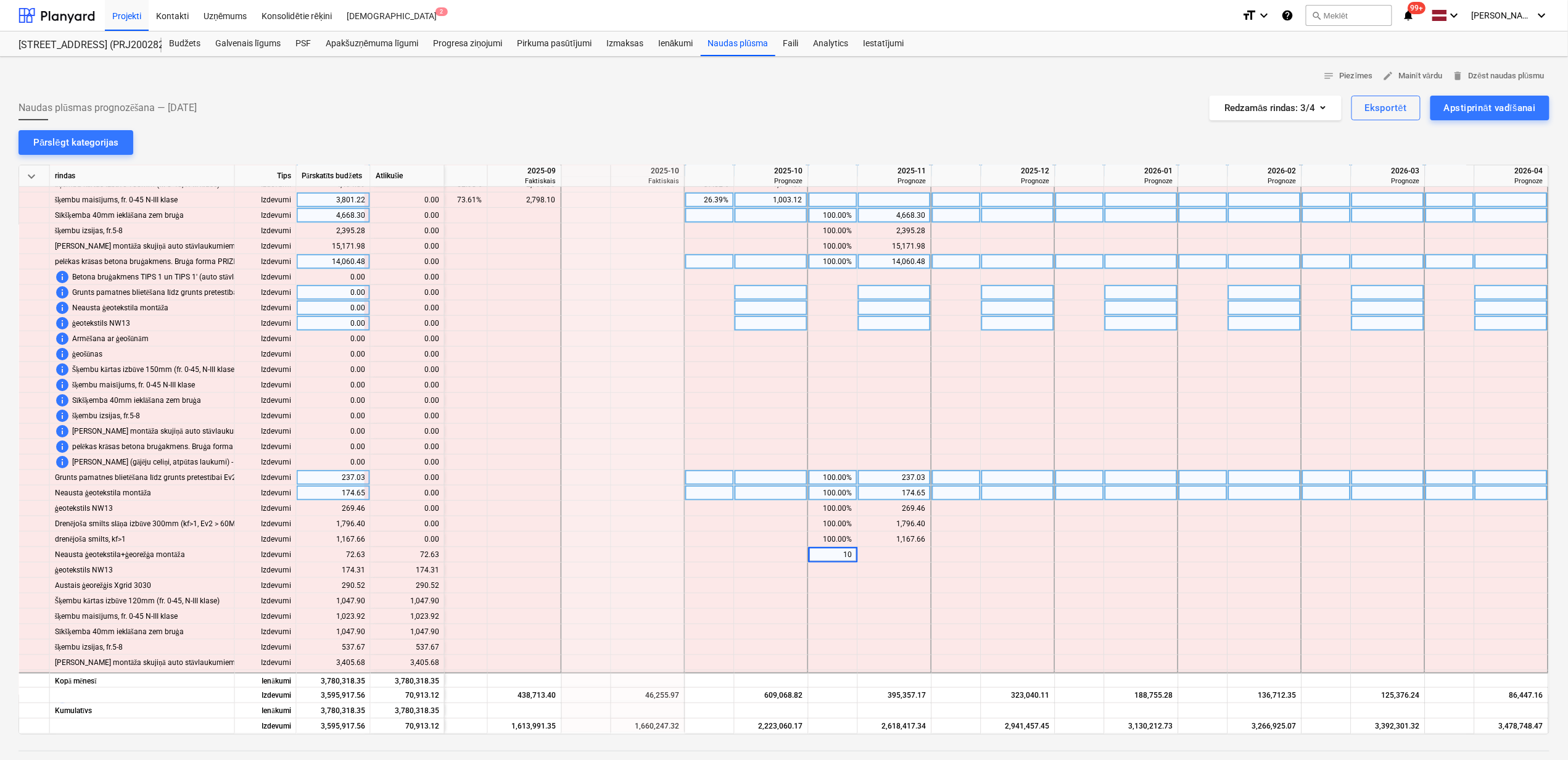
type input "100"
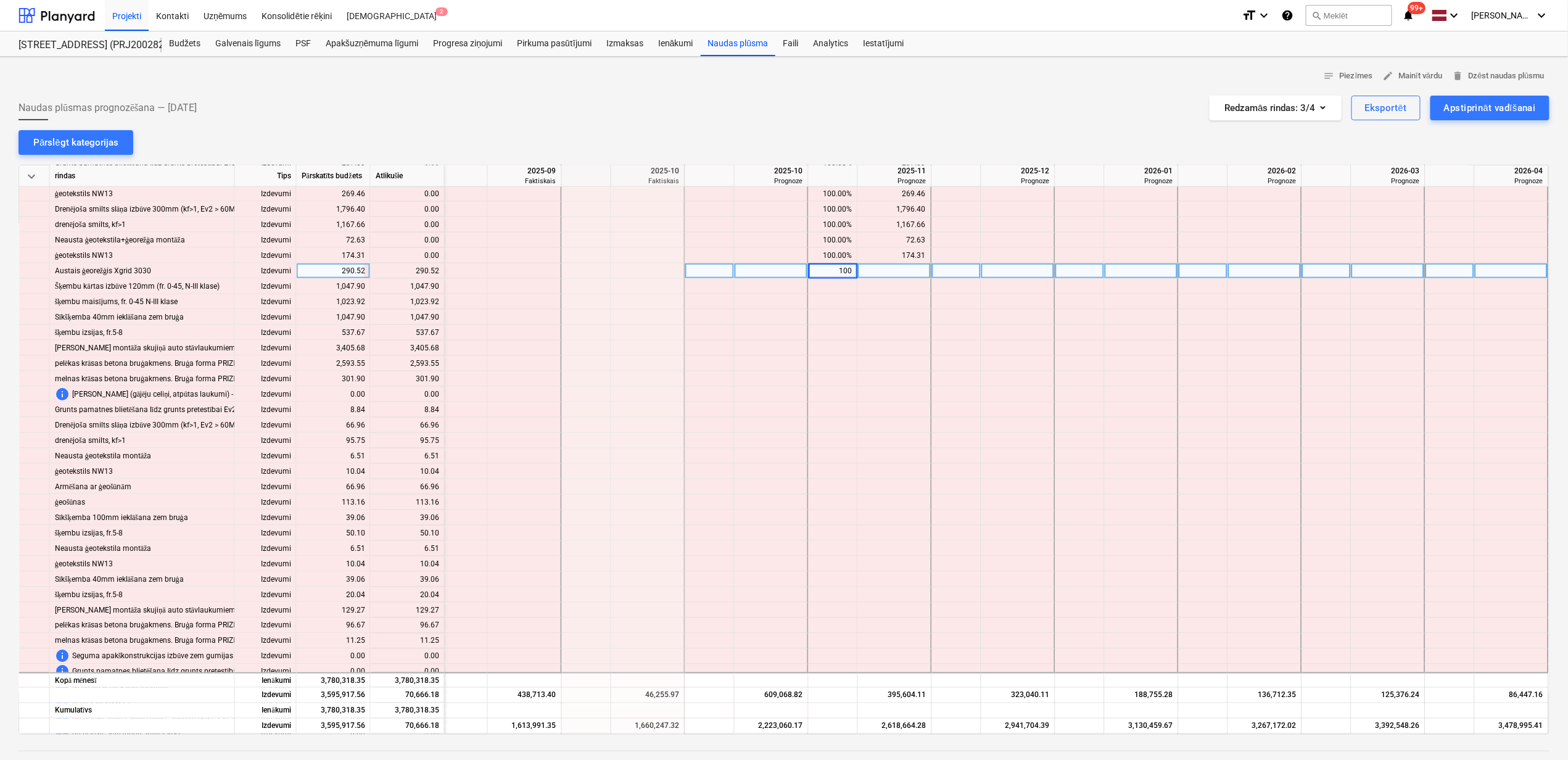
scroll to position [740, 751]
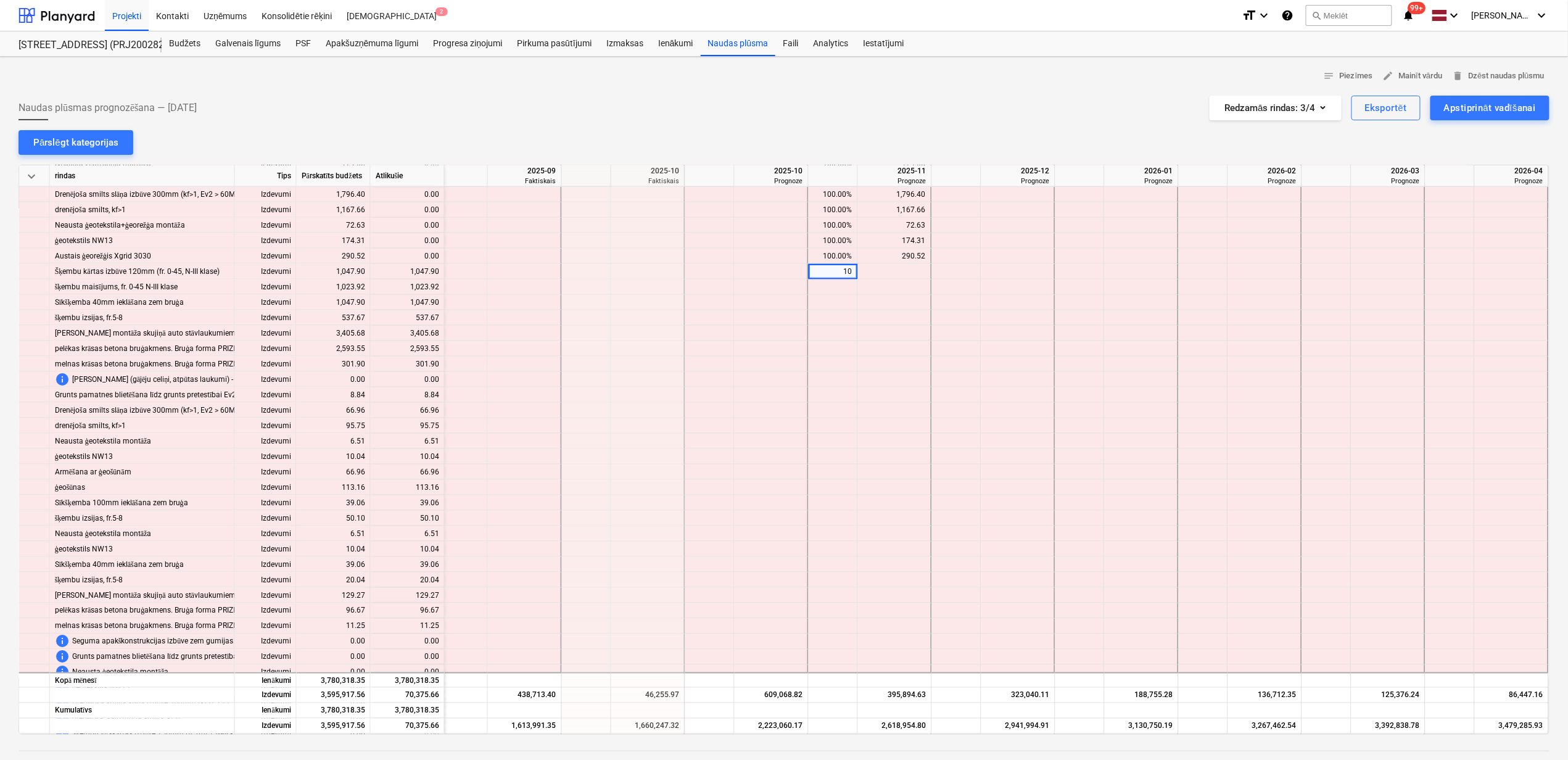
type input "100"
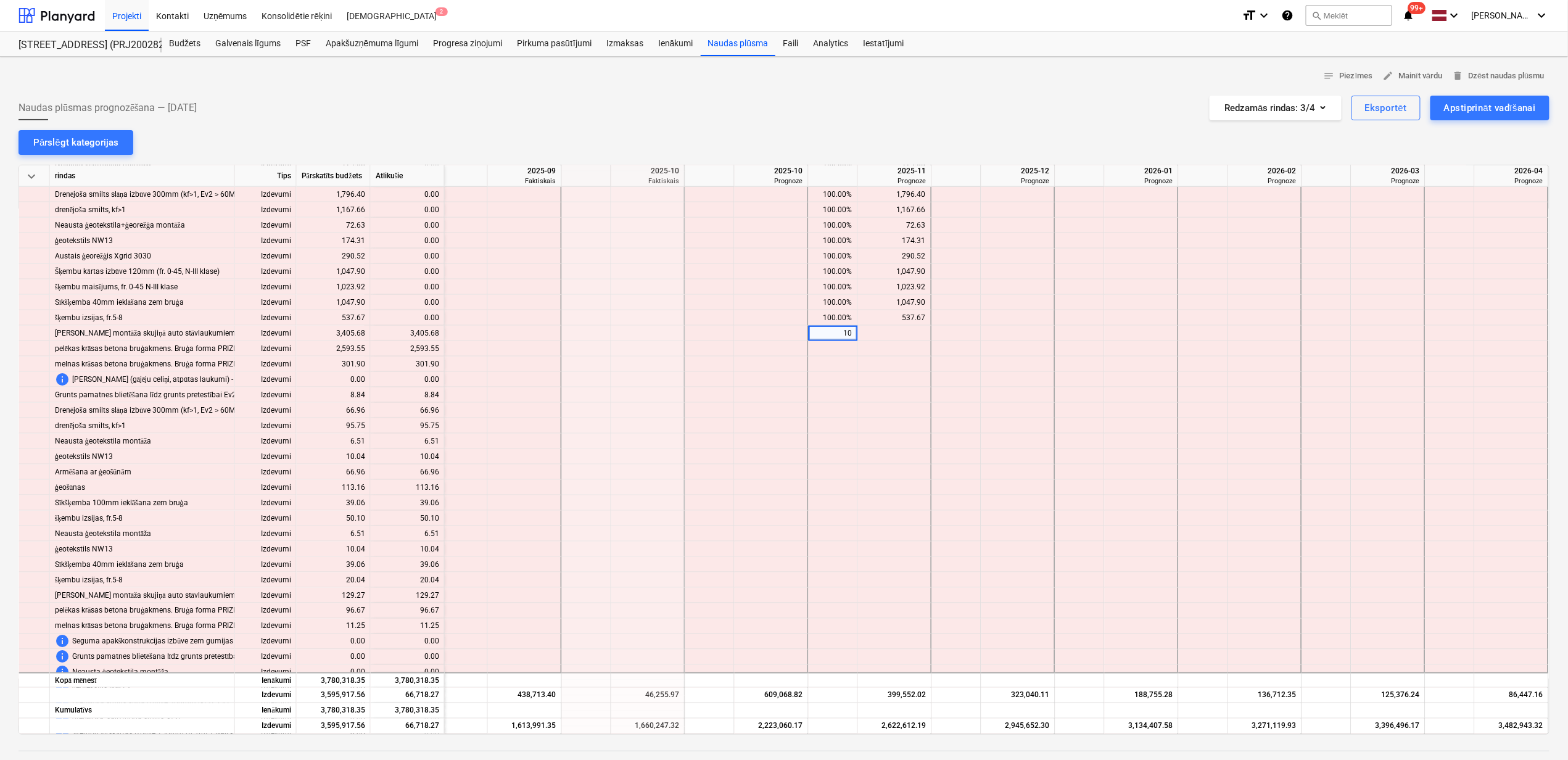
type input "100"
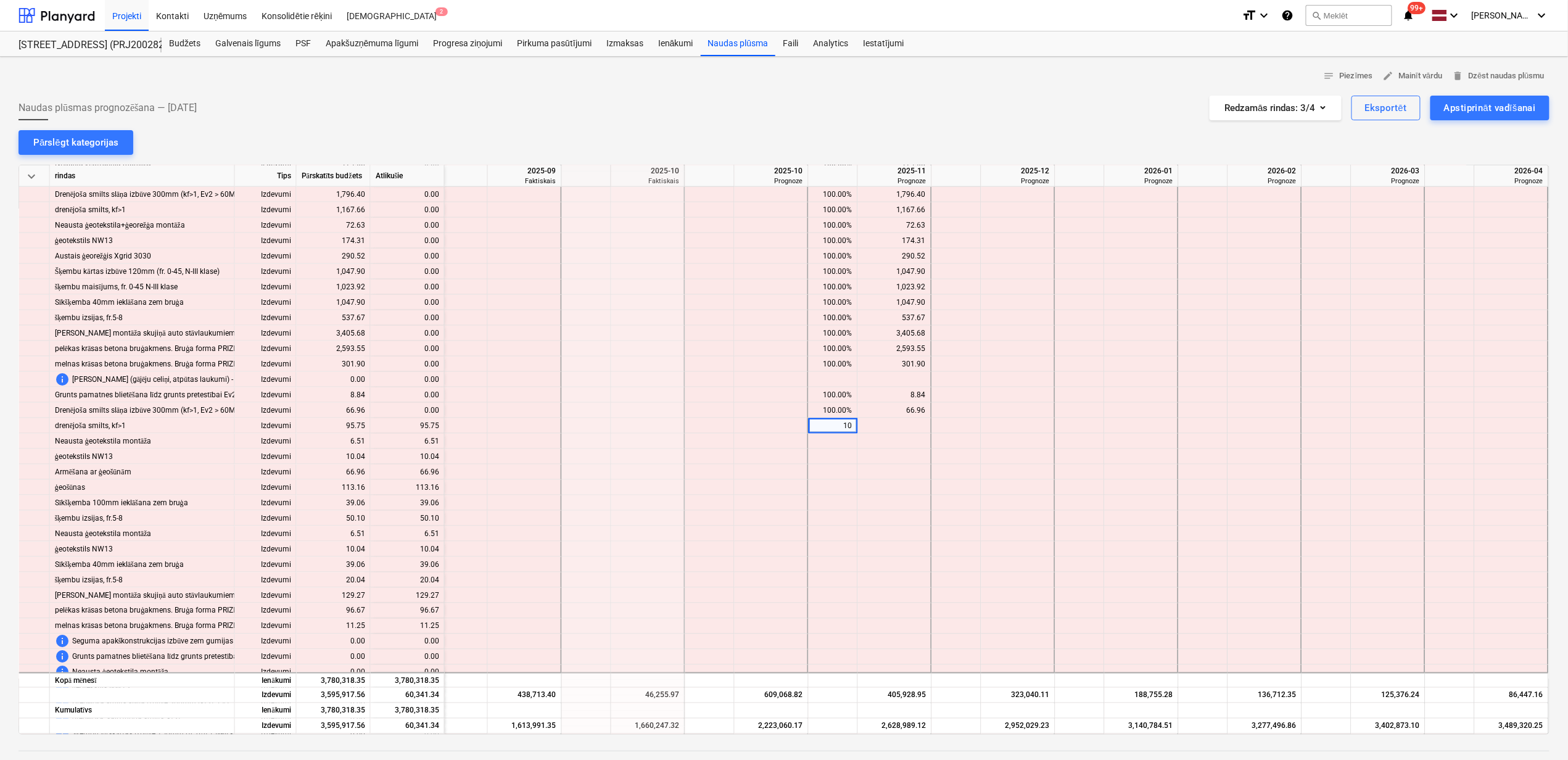
type input "100"
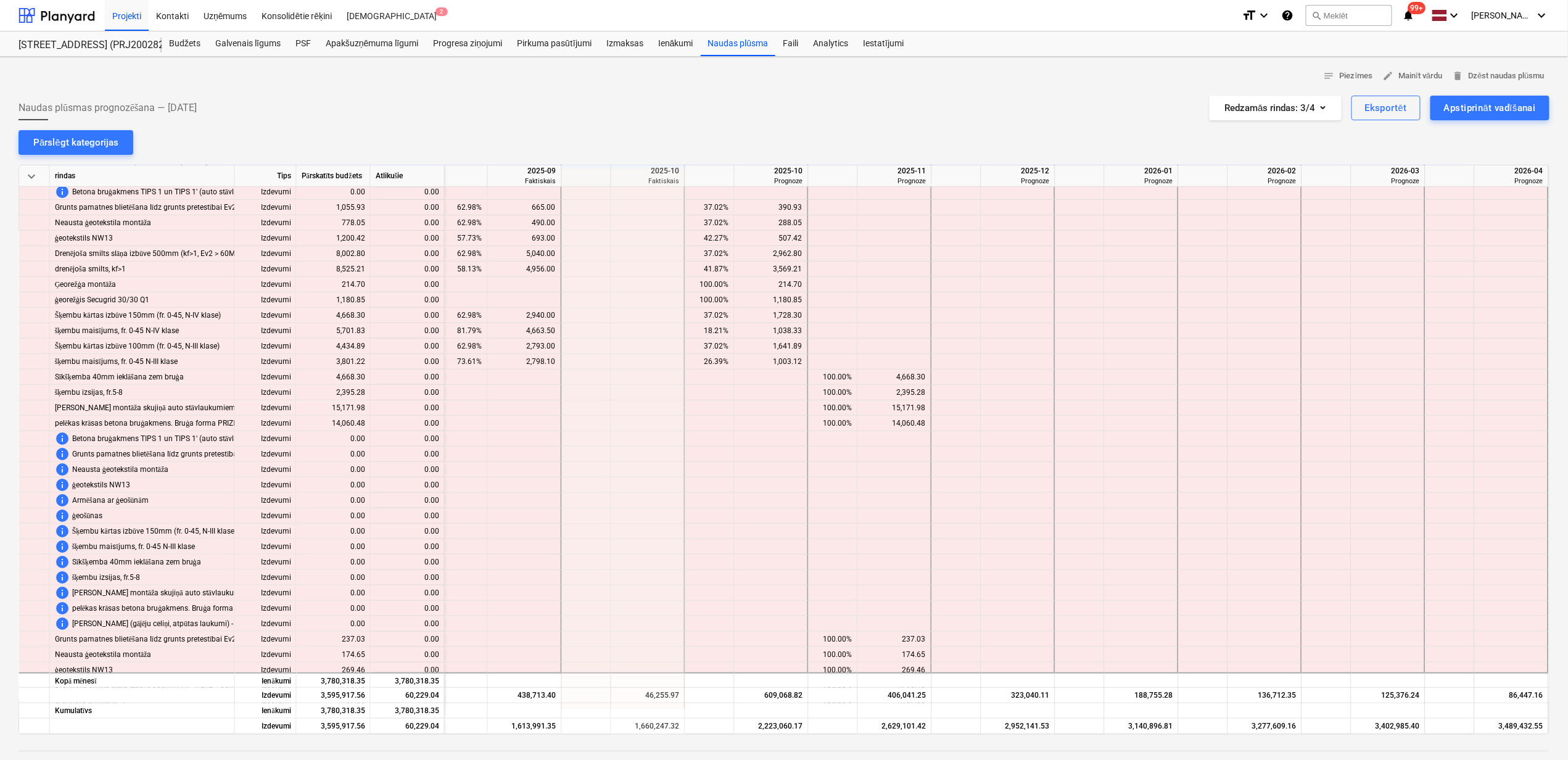
scroll to position [164, 751]
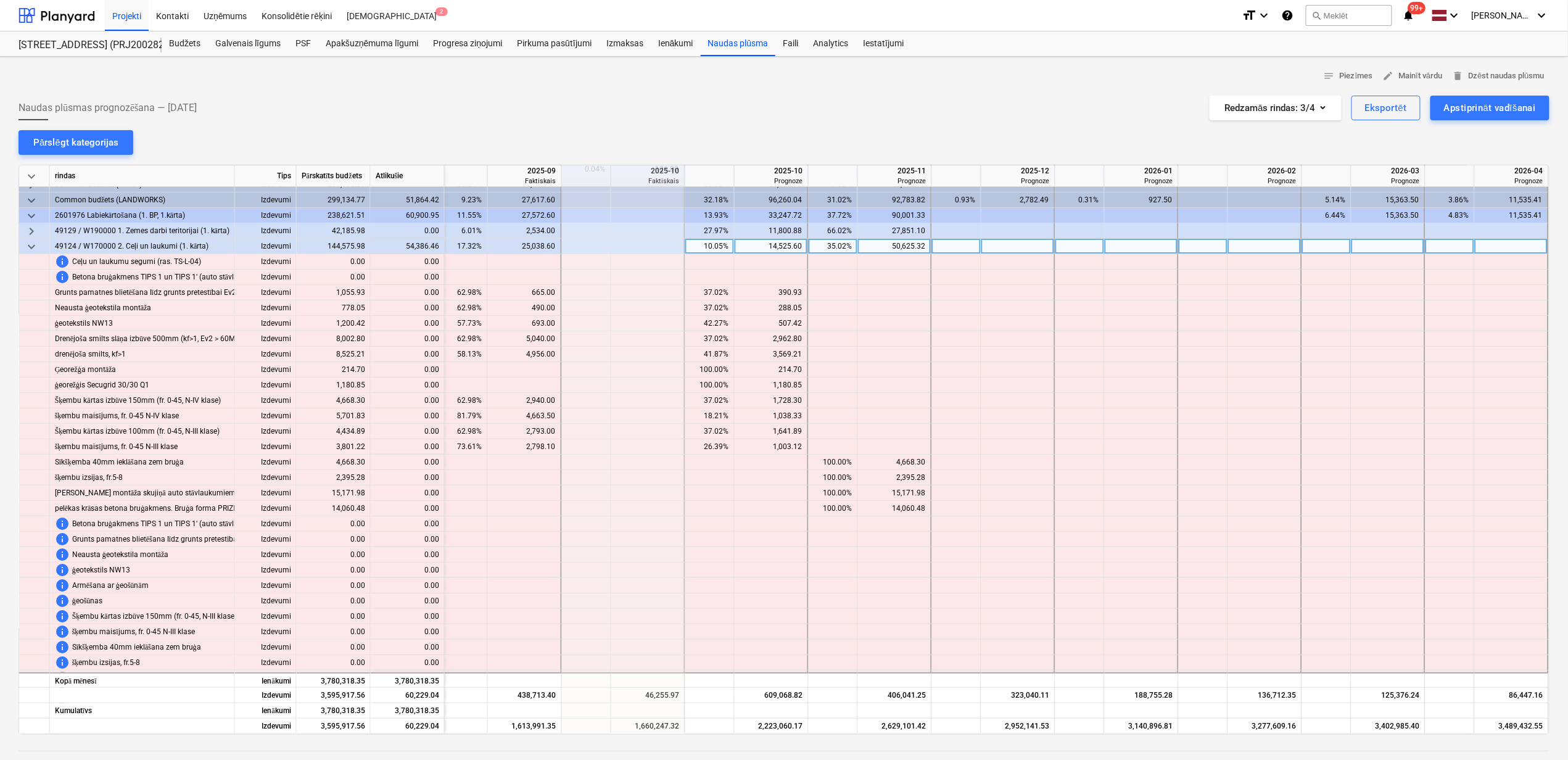
click at [838, 248] on div "35.02%" at bounding box center [833, 246] width 39 height 15
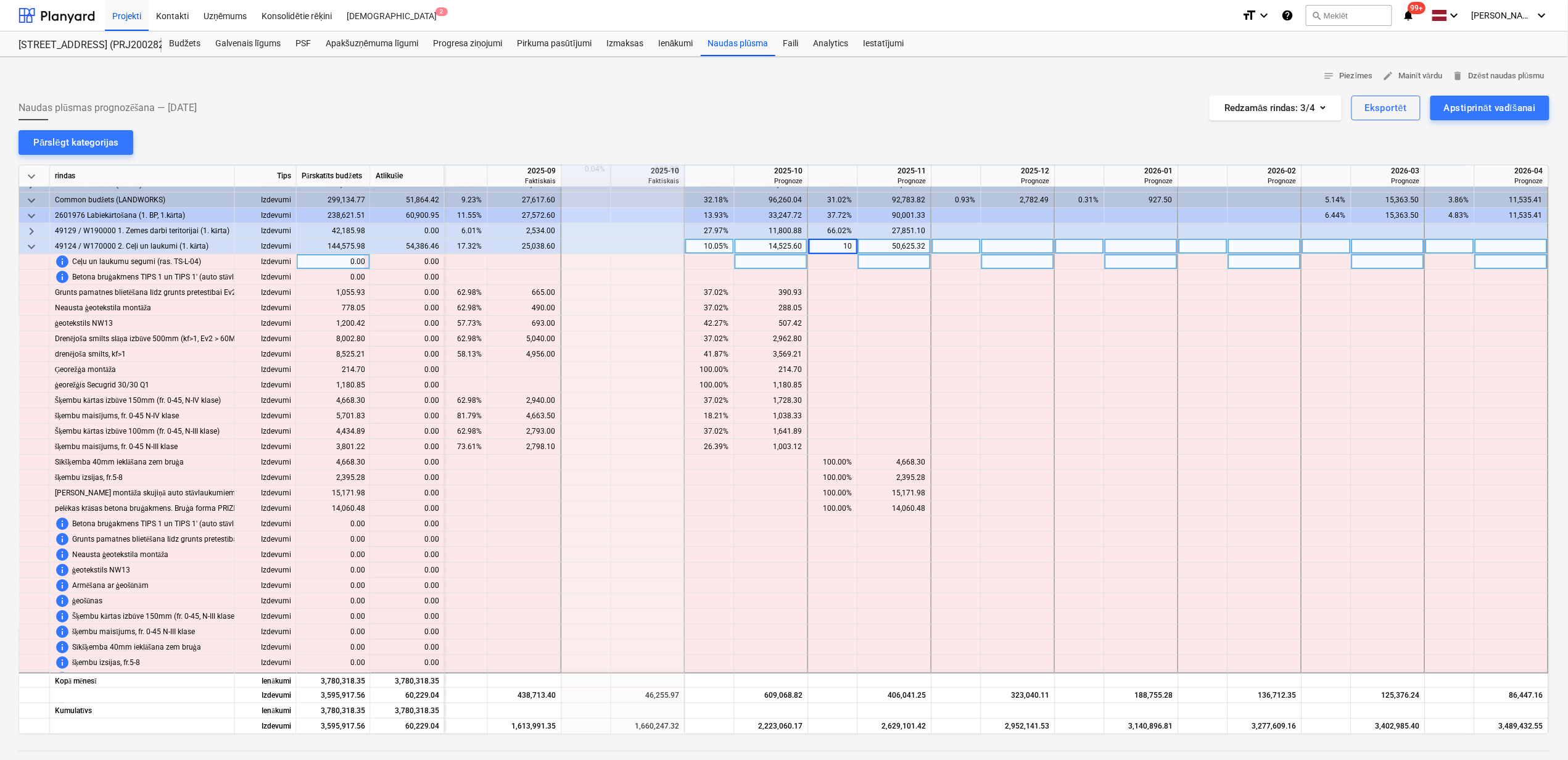
type input "100"
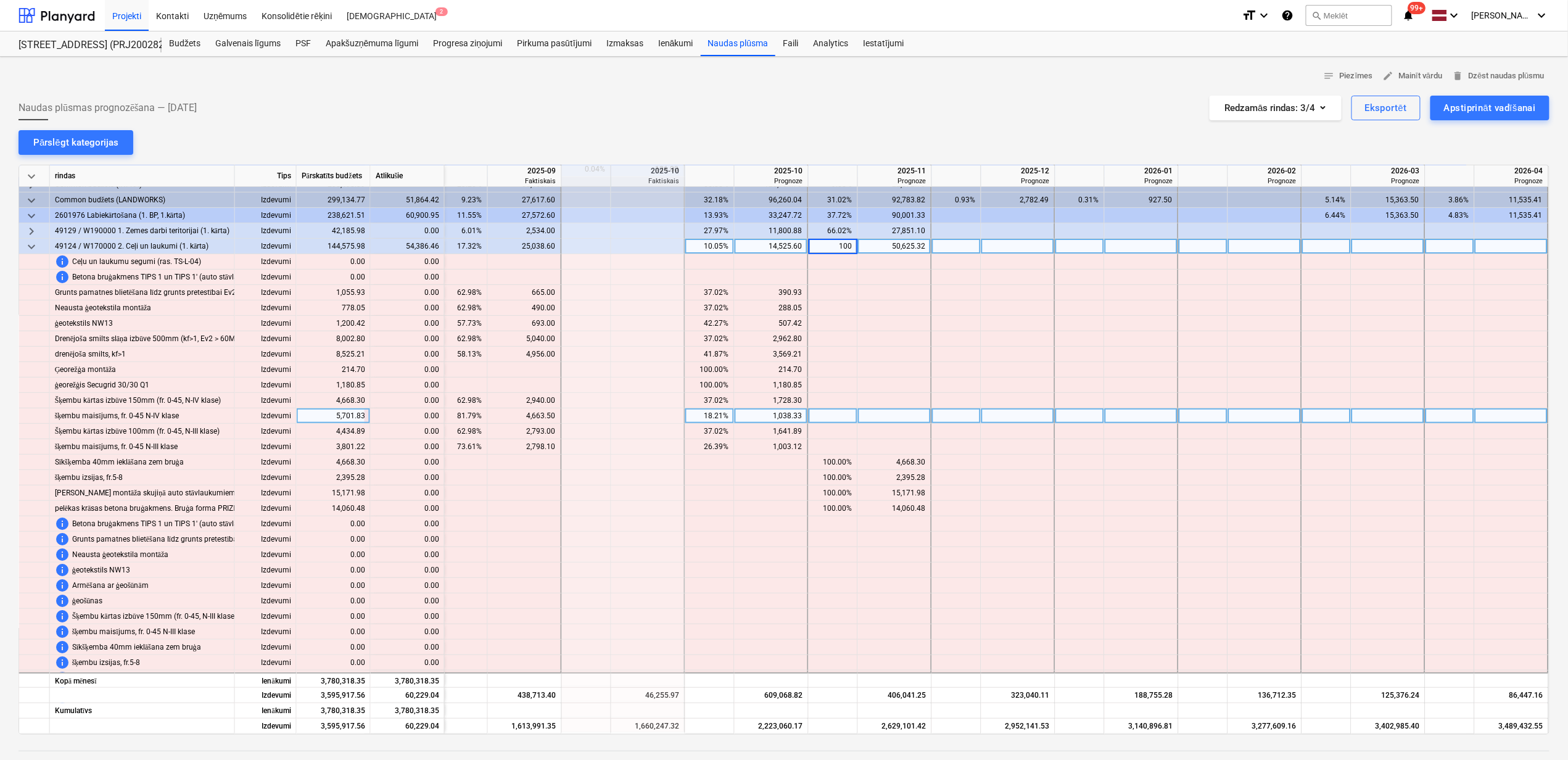
click at [909, 412] on div at bounding box center [895, 416] width 74 height 15
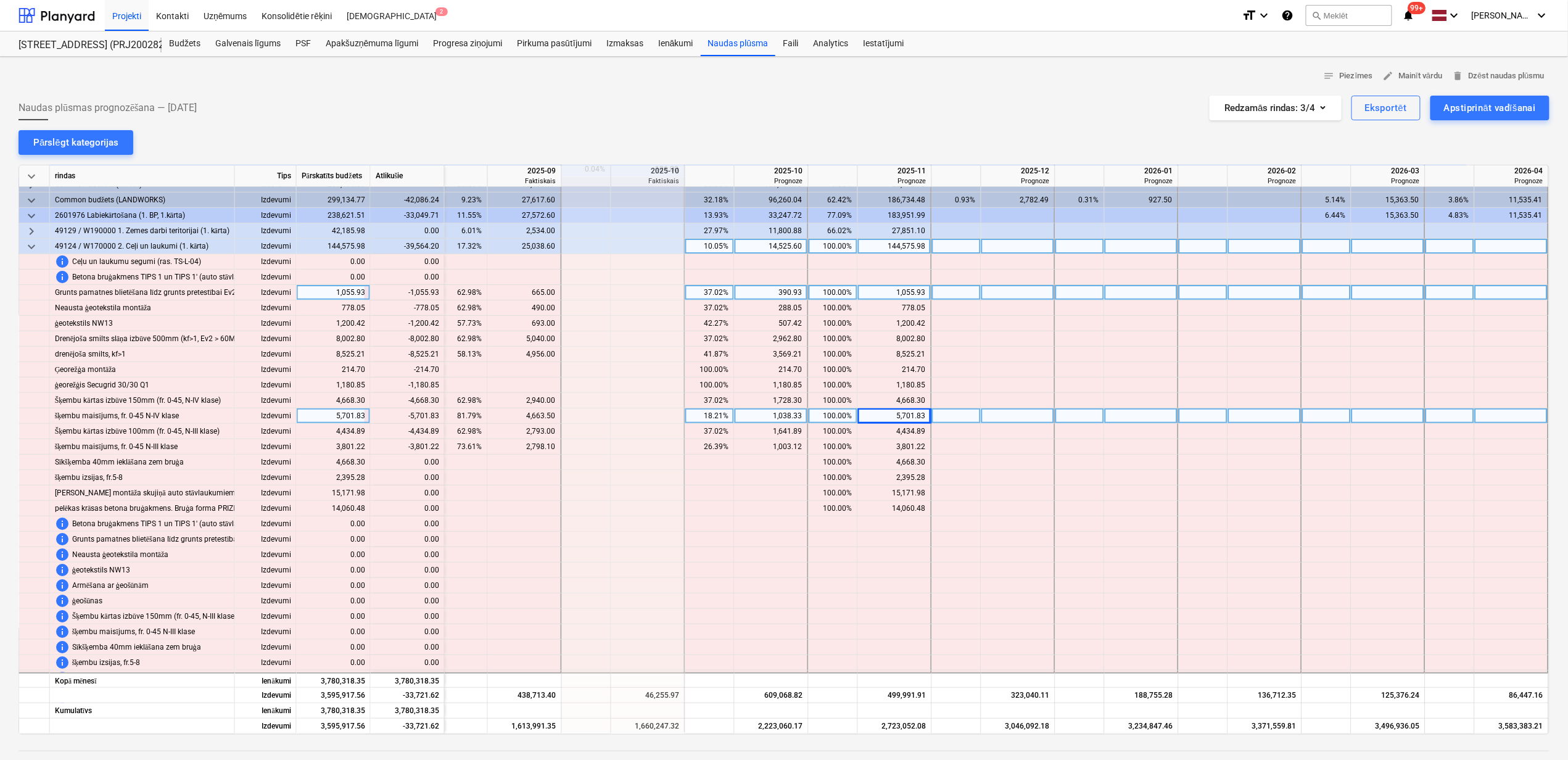
click at [832, 298] on div "100.00%" at bounding box center [833, 292] width 39 height 15
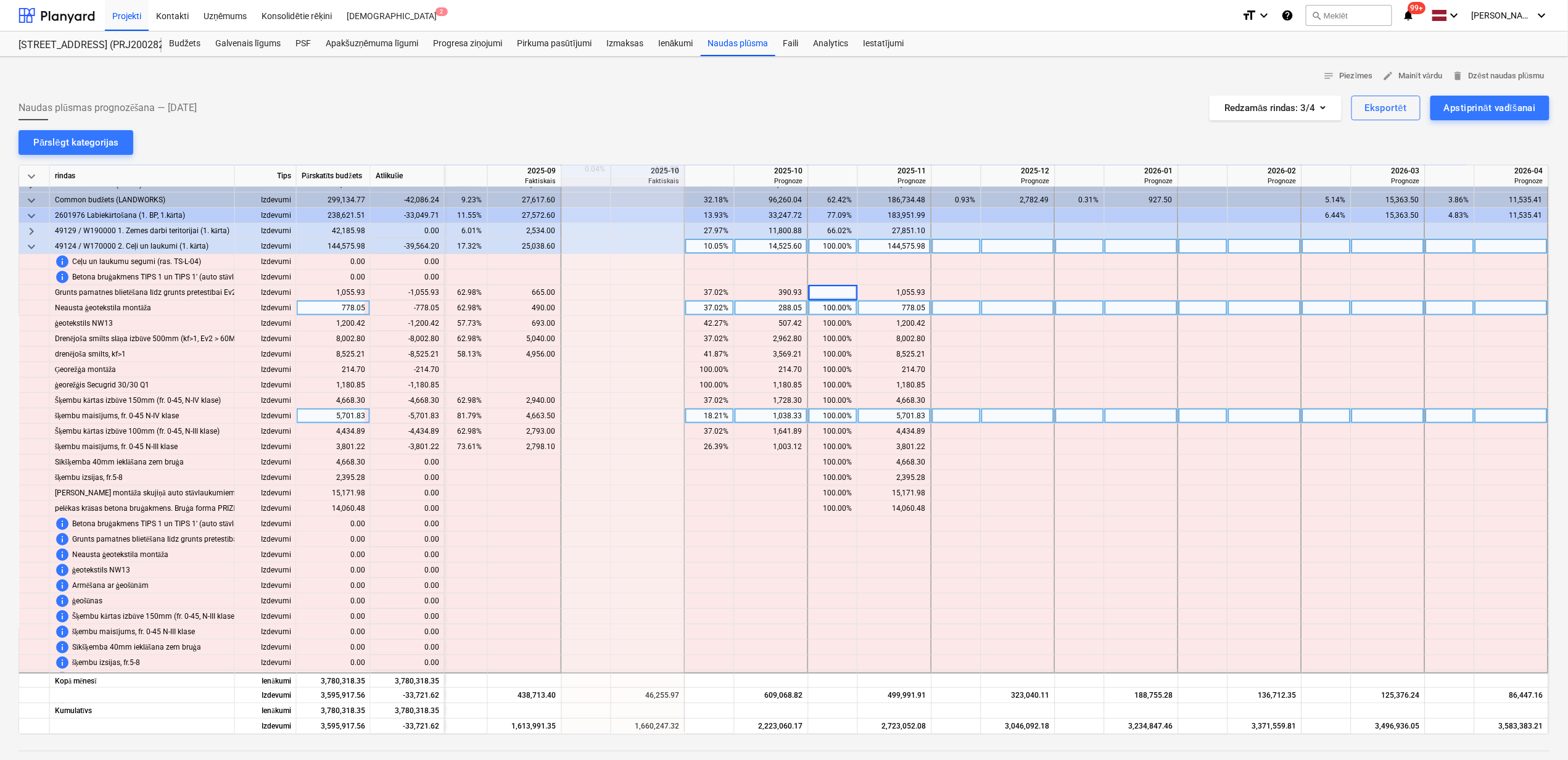
click at [832, 304] on div "100.00%" at bounding box center [833, 308] width 39 height 15
click at [832, 306] on div "100.00%" at bounding box center [833, 308] width 39 height 15
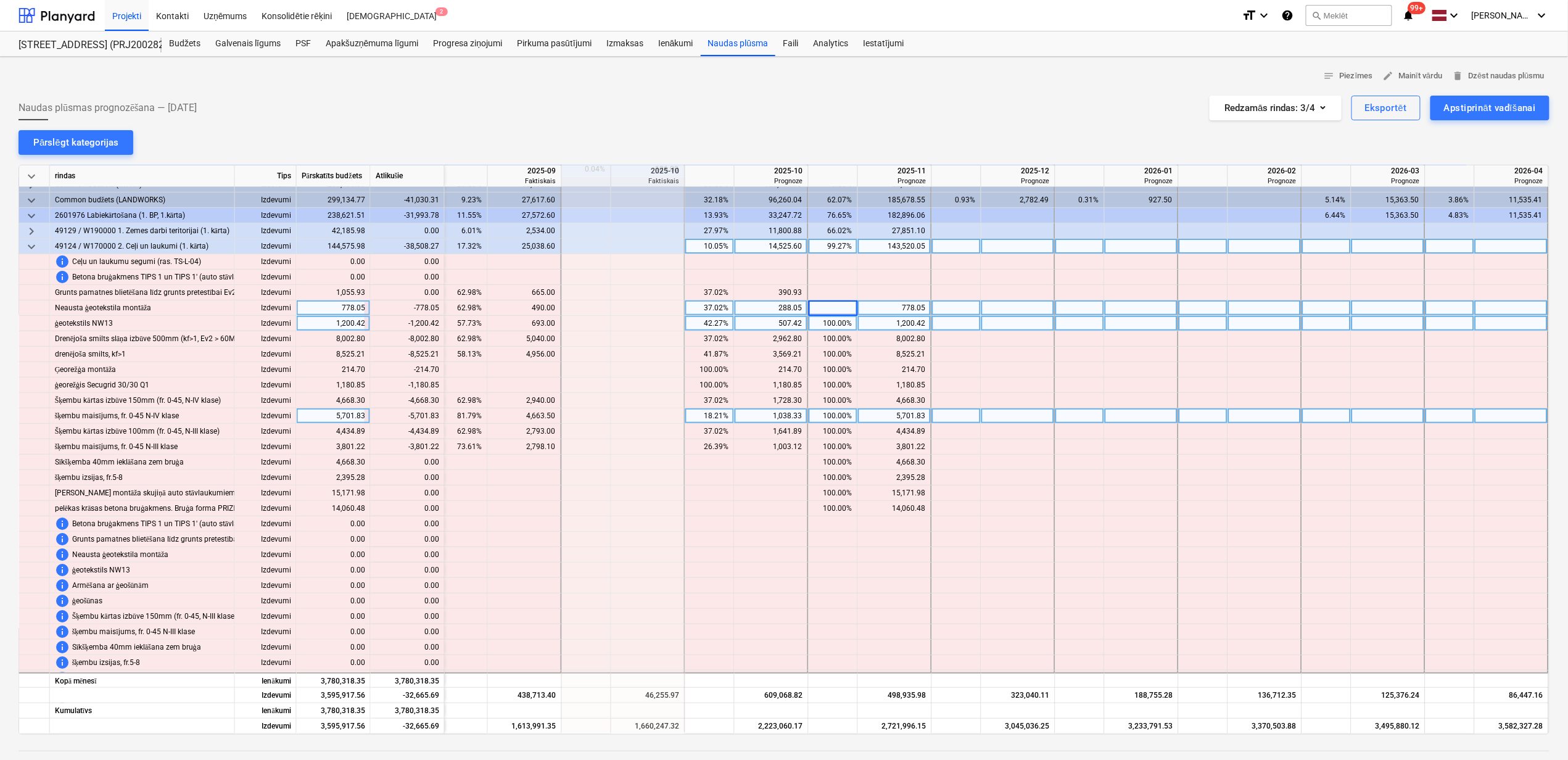
click at [836, 325] on div "100.00%" at bounding box center [833, 324] width 39 height 15
click at [836, 324] on div "100.00%" at bounding box center [833, 324] width 39 height 15
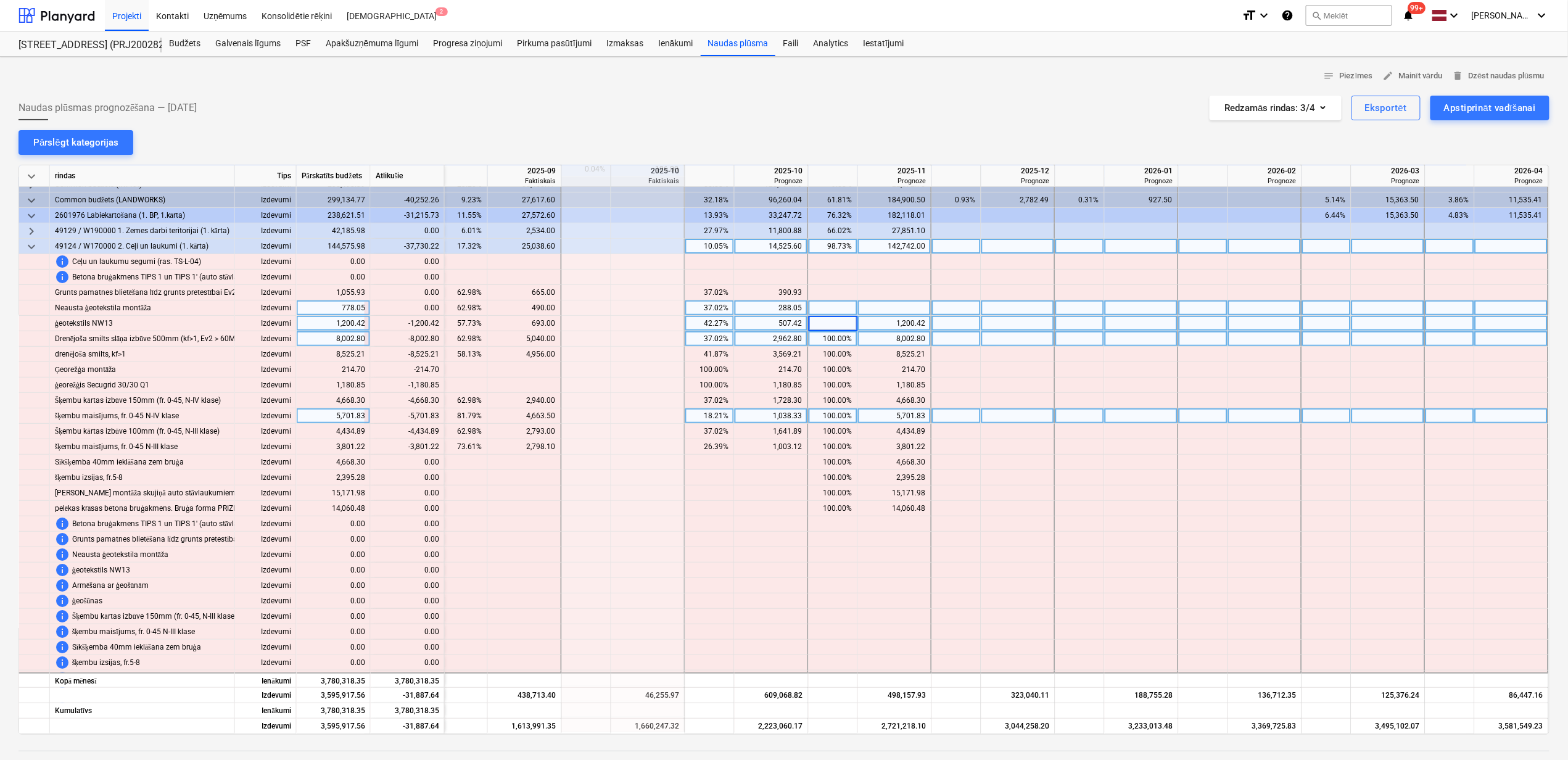
click at [835, 341] on div "100.00%" at bounding box center [833, 339] width 39 height 15
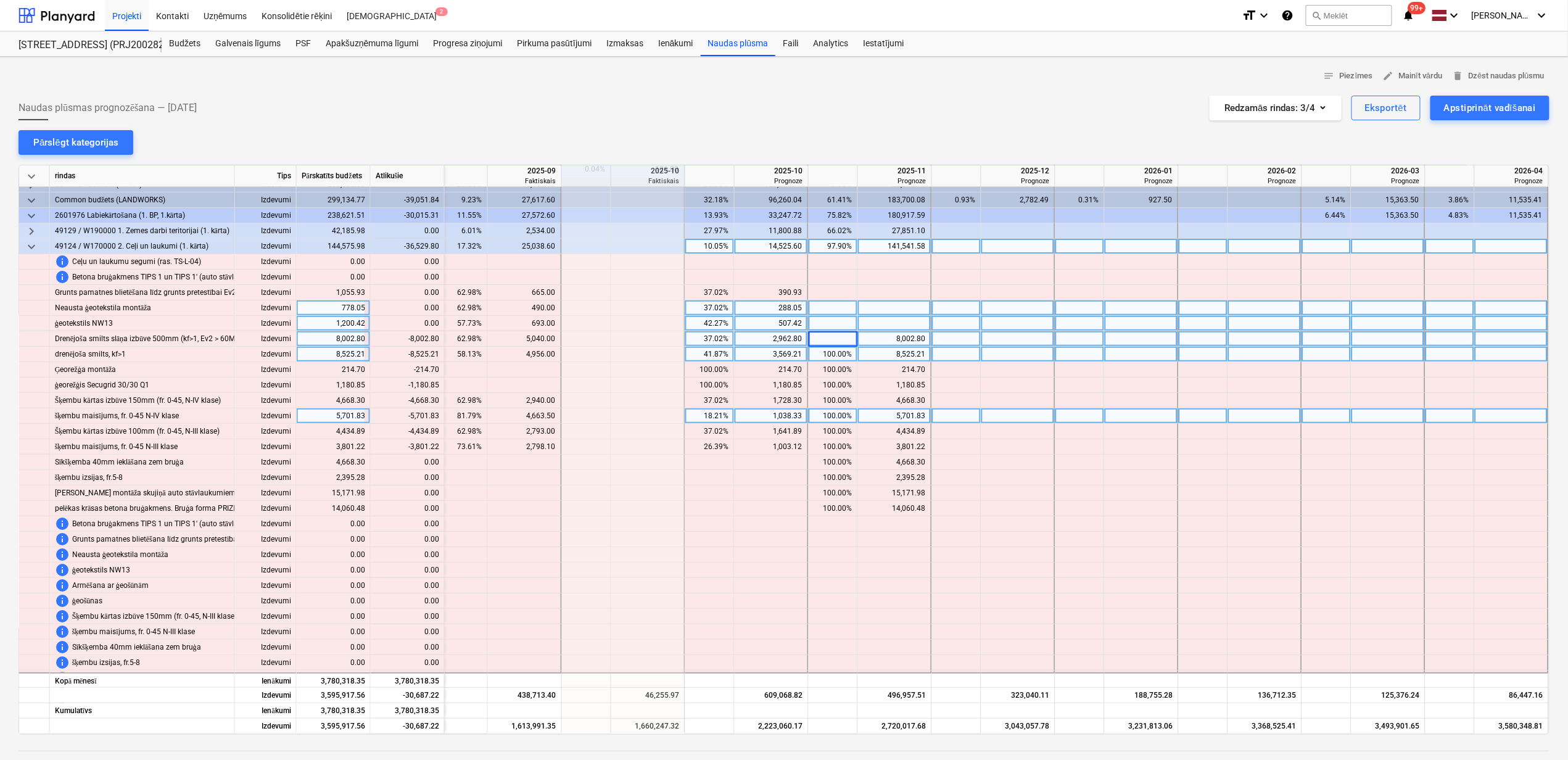
click at [832, 356] on div "100.00%" at bounding box center [833, 355] width 39 height 15
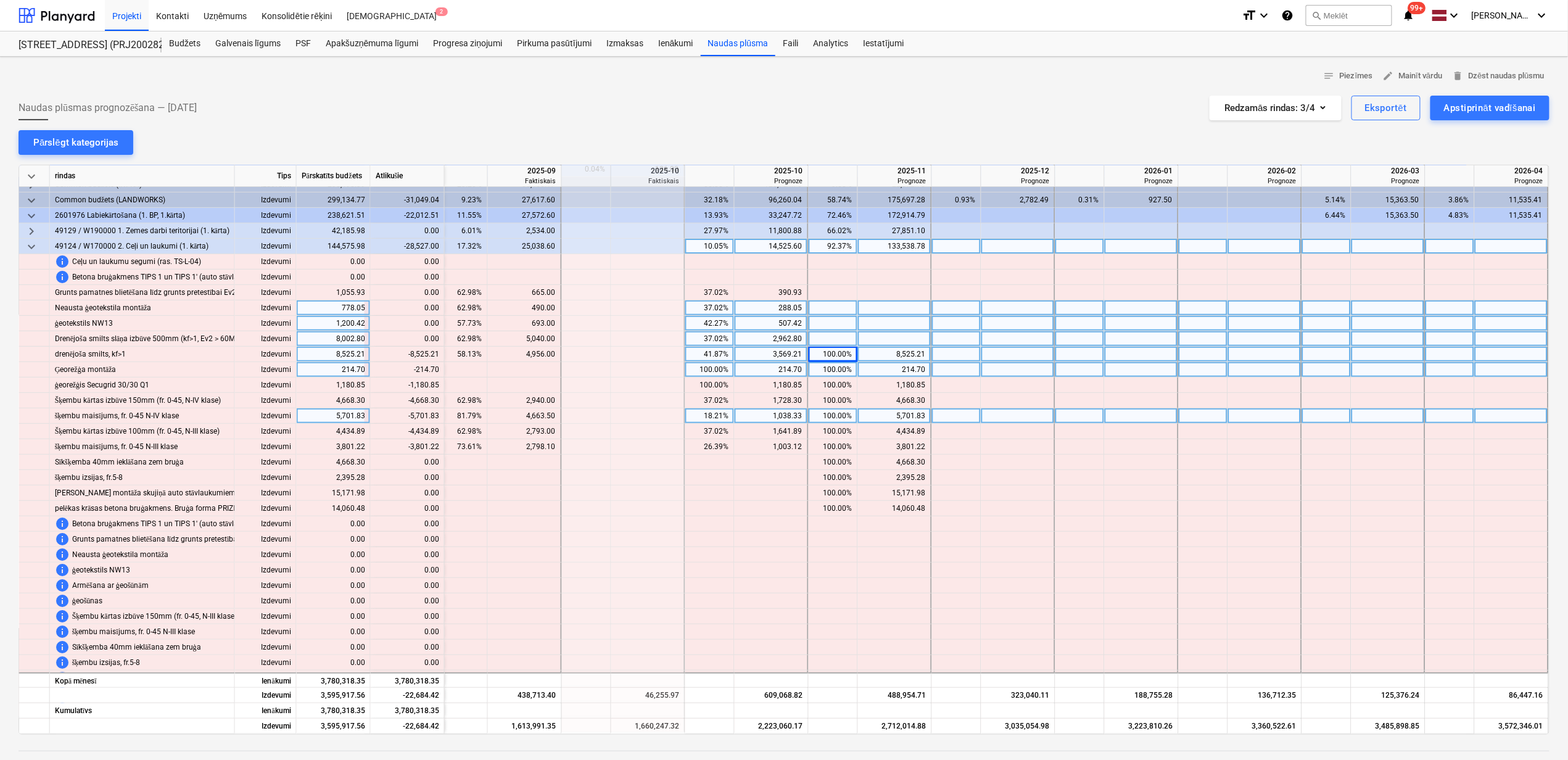
click at [830, 373] on div "100.00%" at bounding box center [833, 370] width 39 height 15
click at [830, 373] on input "100" at bounding box center [832, 369] width 48 height 15
click at [832, 360] on div "100.00%" at bounding box center [833, 355] width 39 height 15
click at [834, 366] on div "100.00%" at bounding box center [833, 370] width 39 height 15
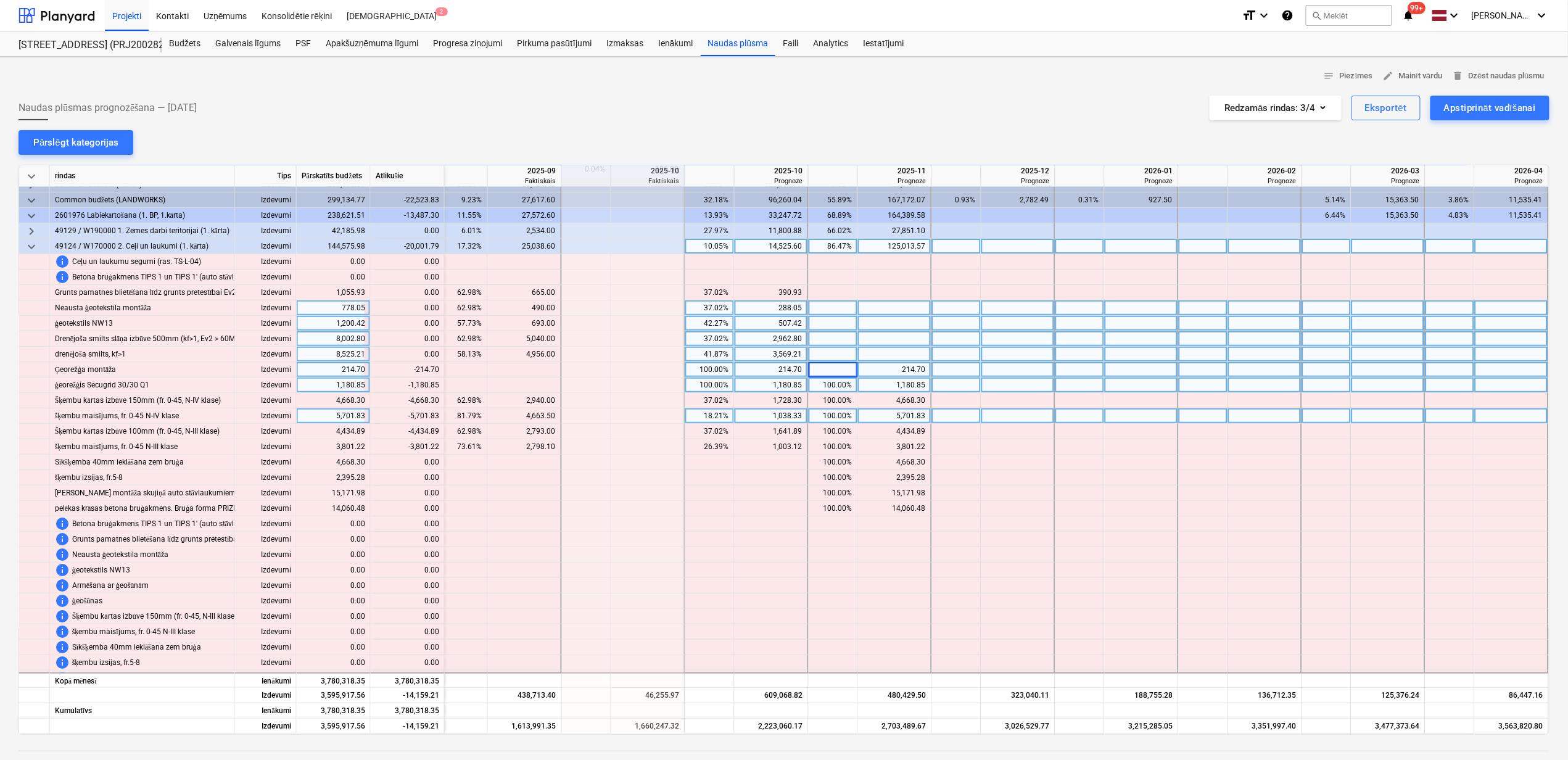
click at [835, 382] on div "100.00%" at bounding box center [833, 385] width 39 height 15
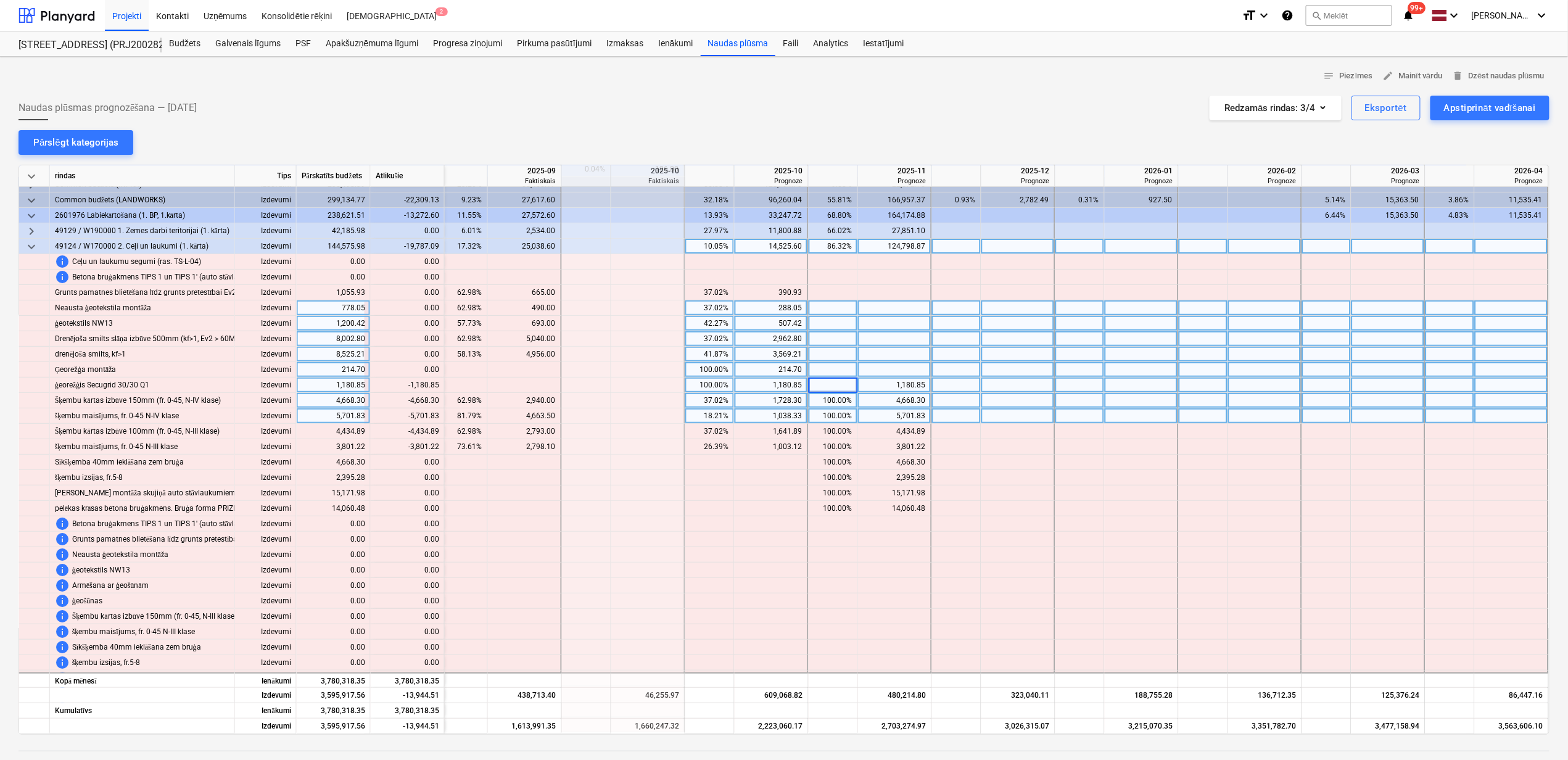
click at [829, 398] on div "100.00%" at bounding box center [833, 401] width 39 height 15
click at [830, 422] on div "100.00%" at bounding box center [833, 416] width 39 height 15
click at [830, 413] on input "100" at bounding box center [832, 415] width 48 height 15
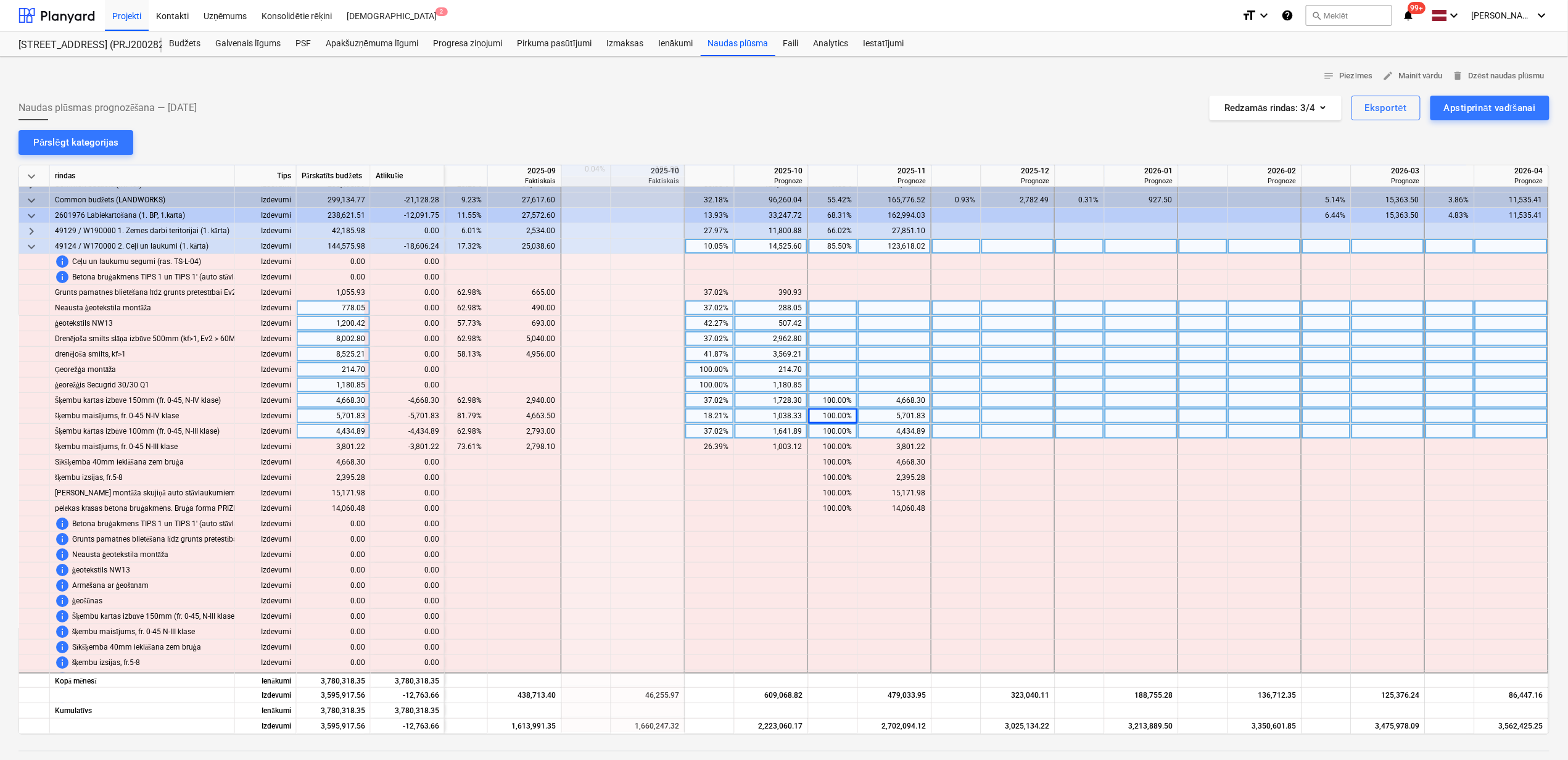
click at [829, 428] on div "100.00%" at bounding box center [833, 432] width 39 height 15
click at [836, 401] on div "100.00%" at bounding box center [833, 401] width 39 height 15
click at [836, 400] on div "100.00%" at bounding box center [833, 401] width 39 height 15
click at [836, 412] on div "100.00%" at bounding box center [833, 416] width 39 height 15
click at [836, 415] on div "100.00%" at bounding box center [833, 416] width 39 height 15
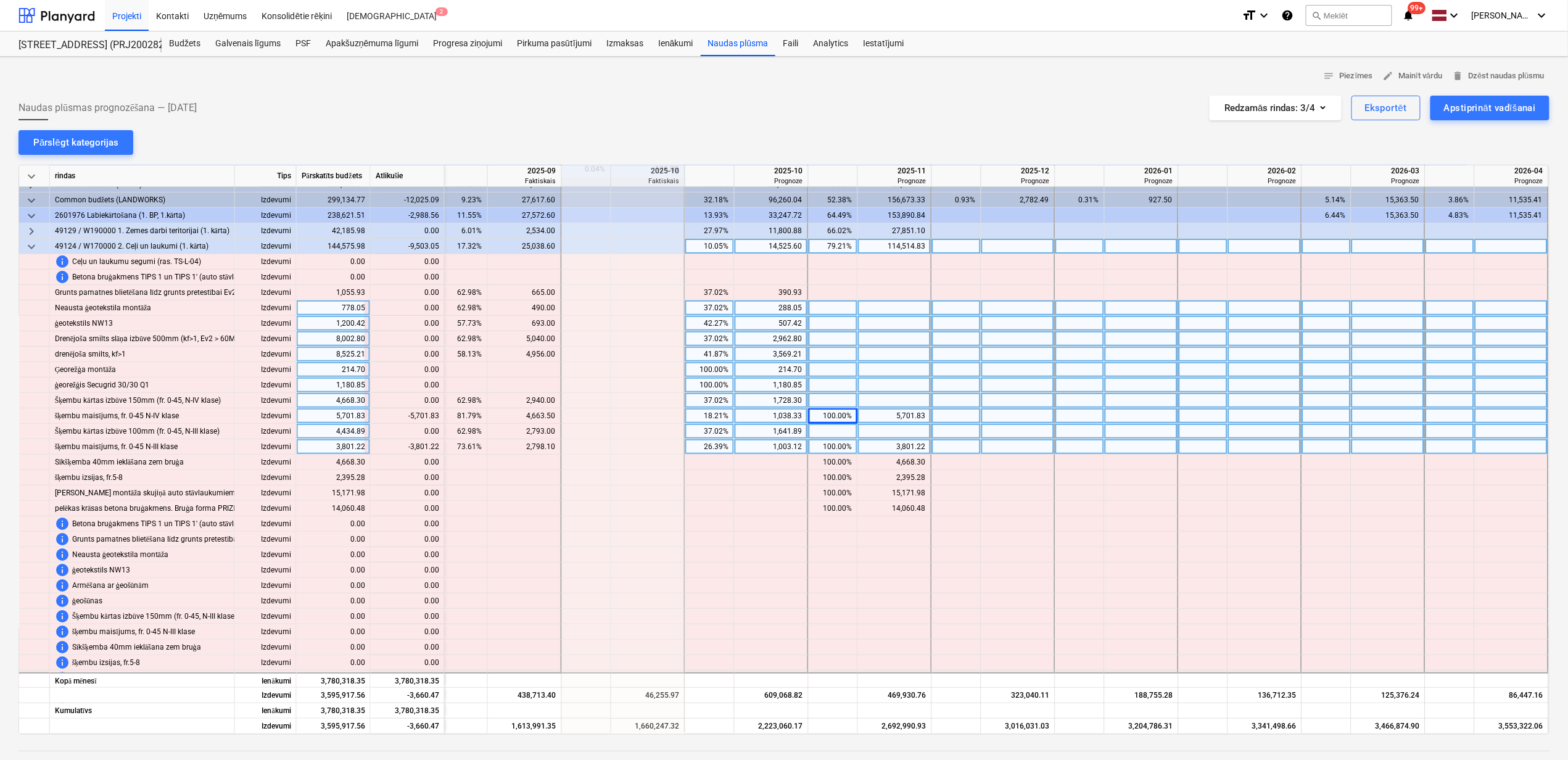
click at [840, 447] on div "100.00%" at bounding box center [833, 447] width 39 height 15
click at [858, 405] on div at bounding box center [895, 401] width 74 height 15
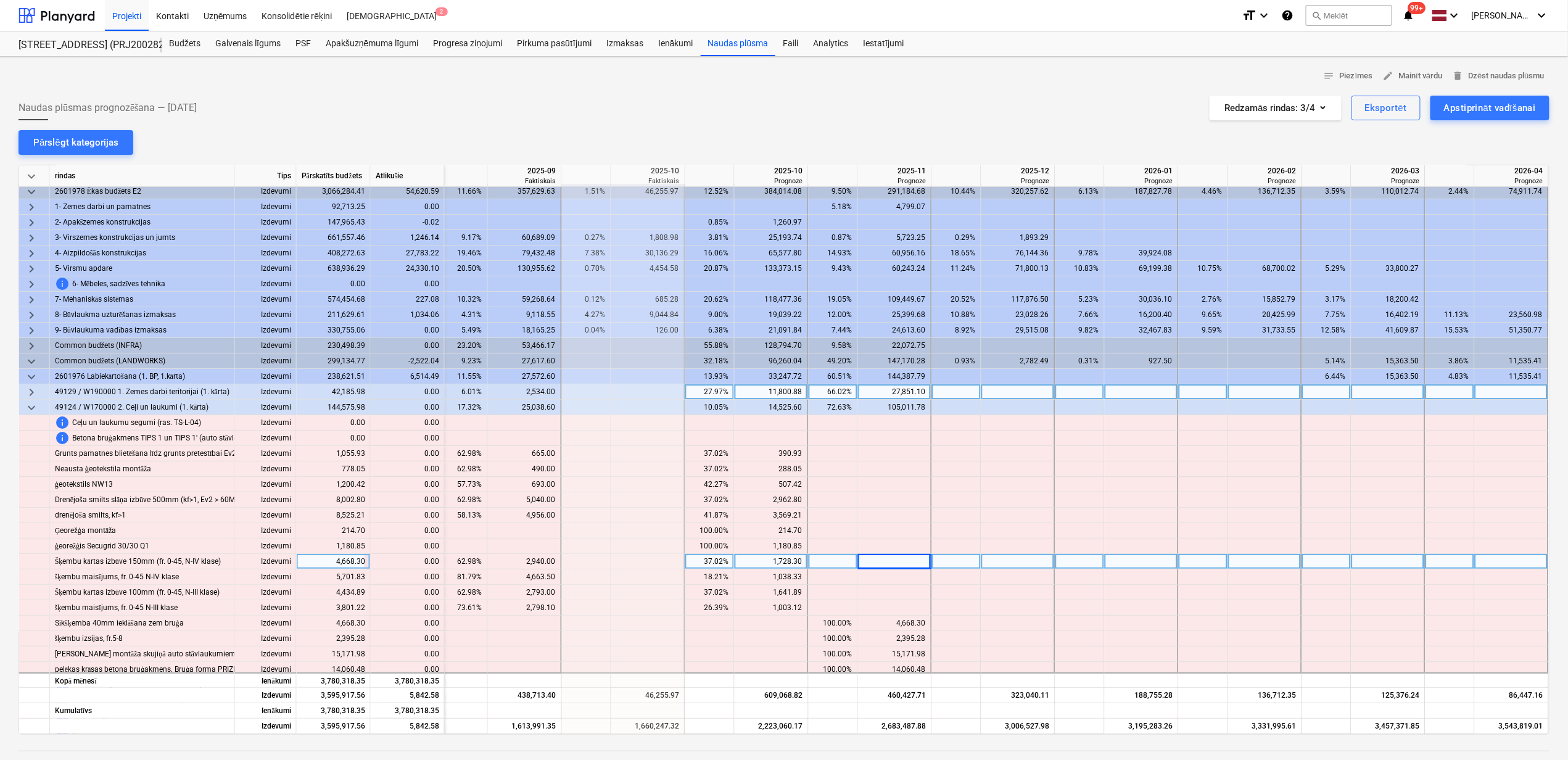
scroll to position [0, 751]
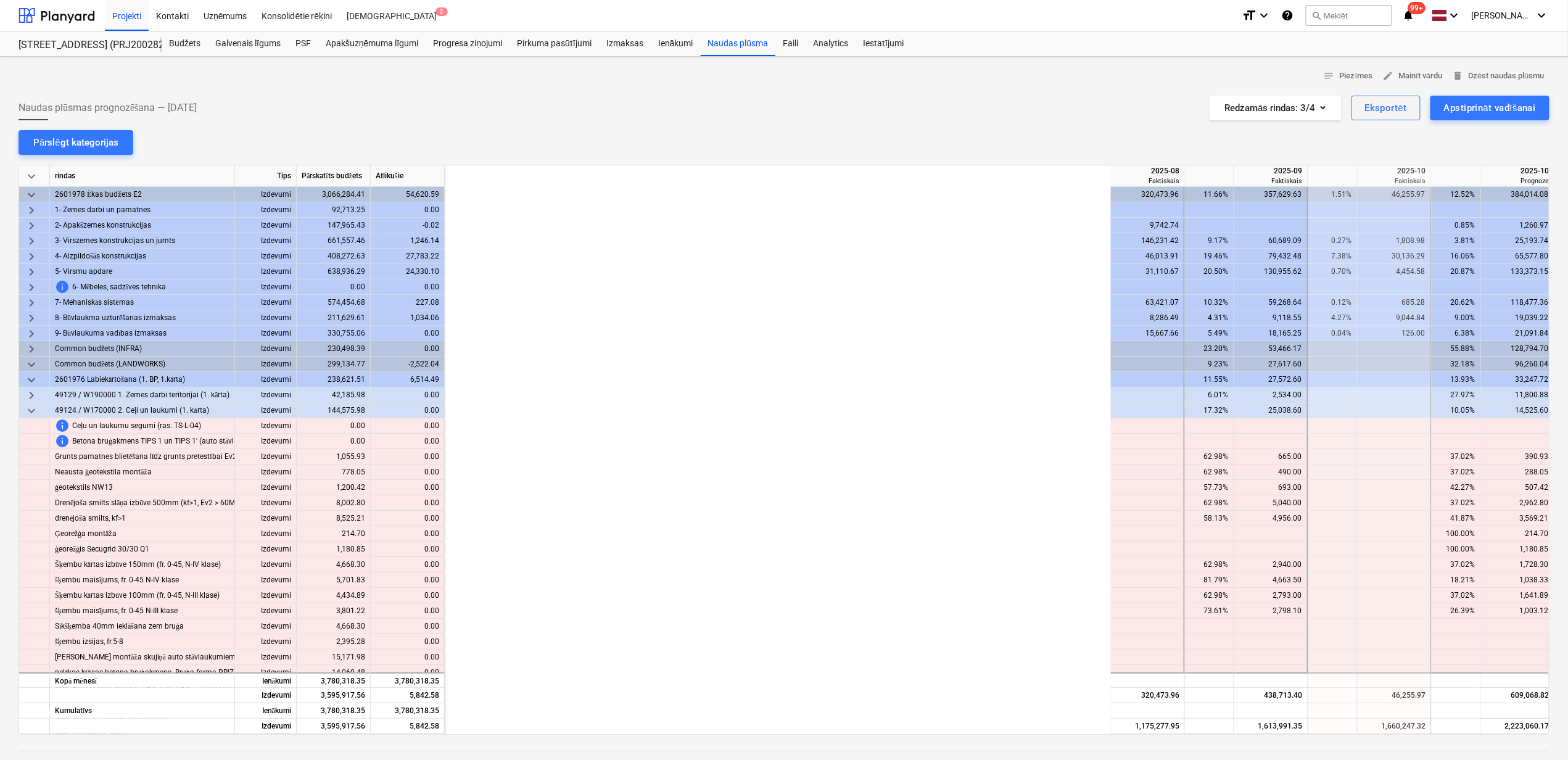
scroll to position [0, 751]
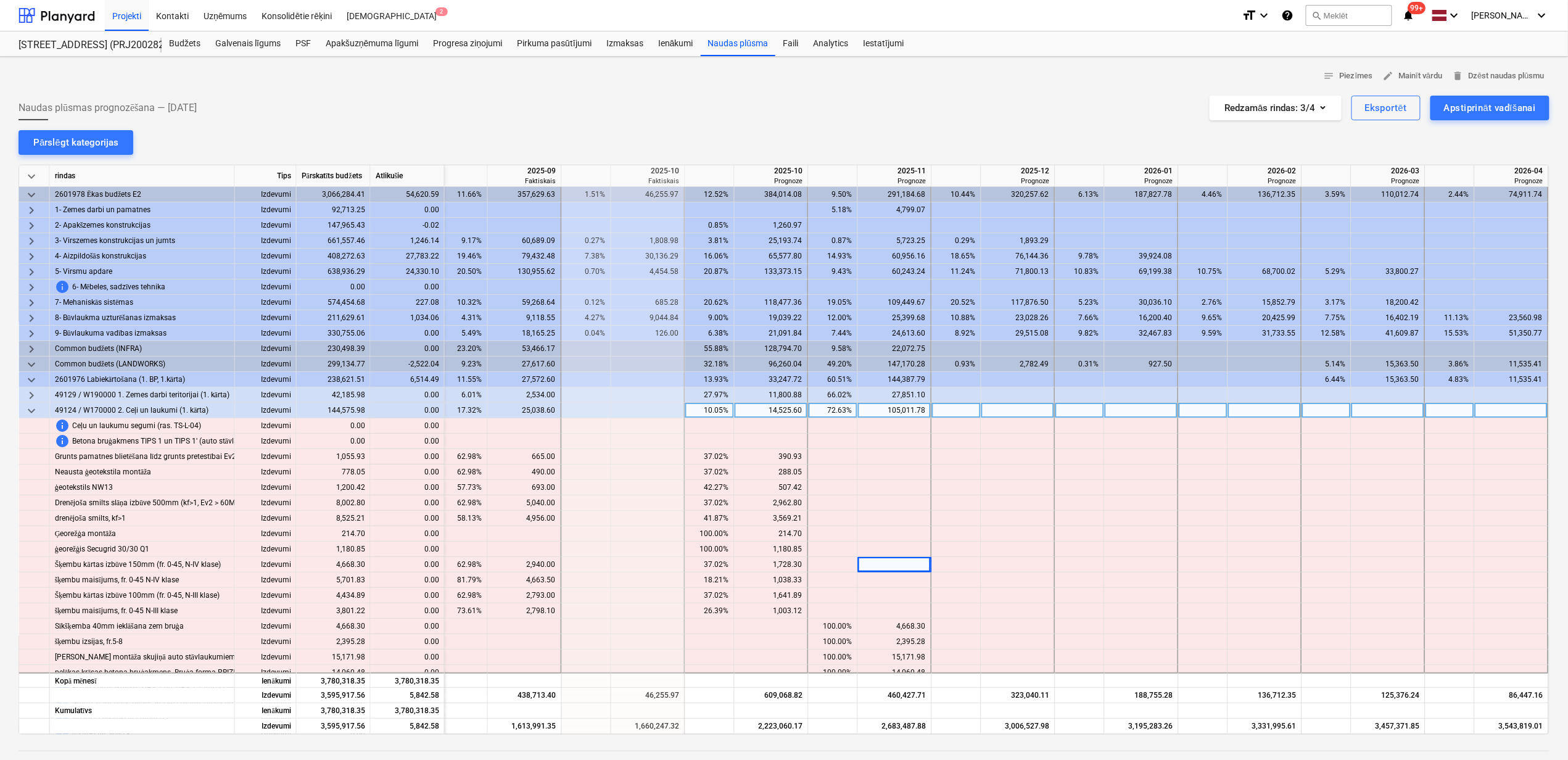
click at [33, 415] on span "keyboard_arrow_down" at bounding box center [31, 410] width 15 height 15
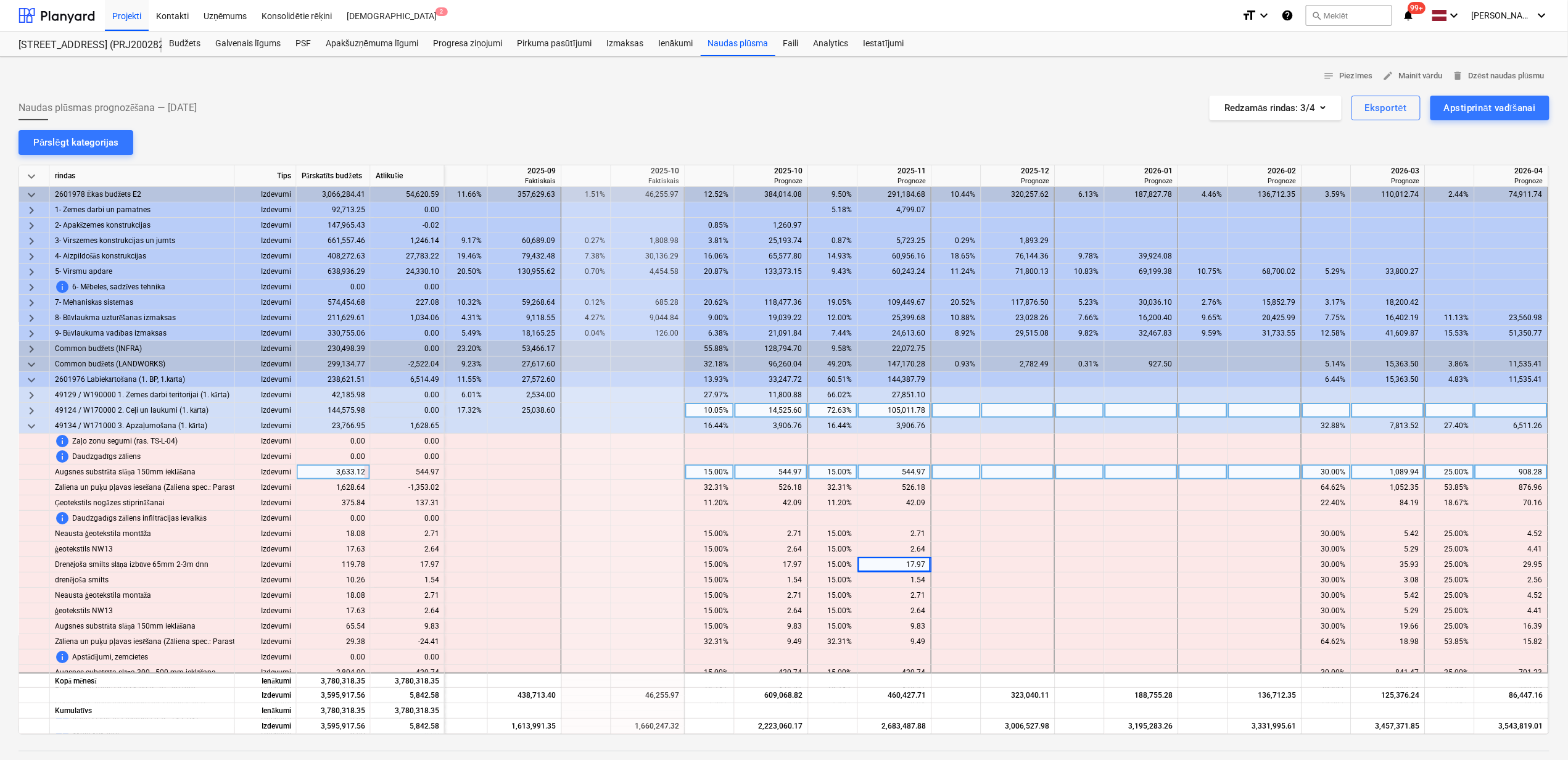
click at [814, 474] on div "15.00%" at bounding box center [833, 472] width 39 height 15
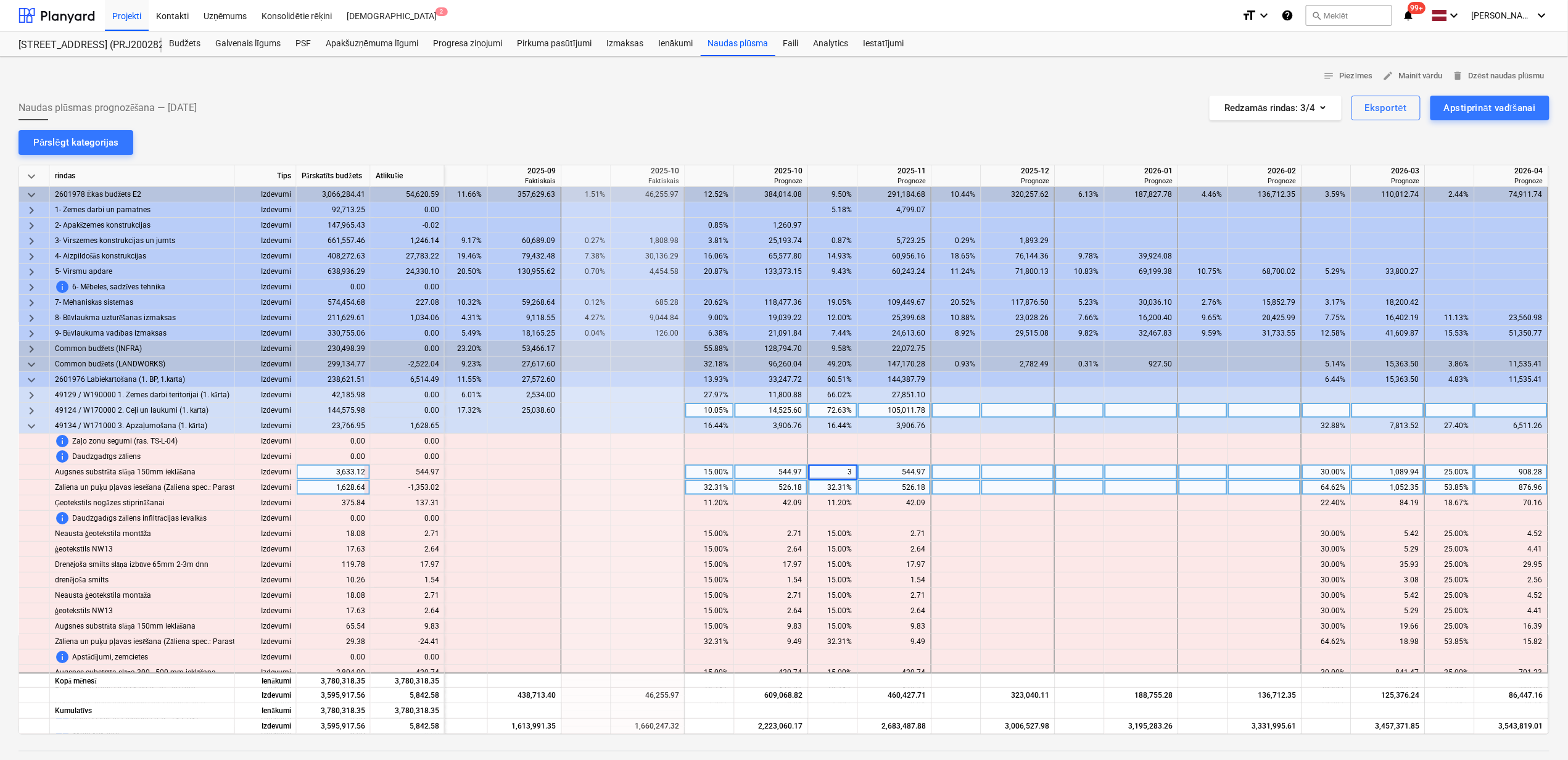
type input "30"
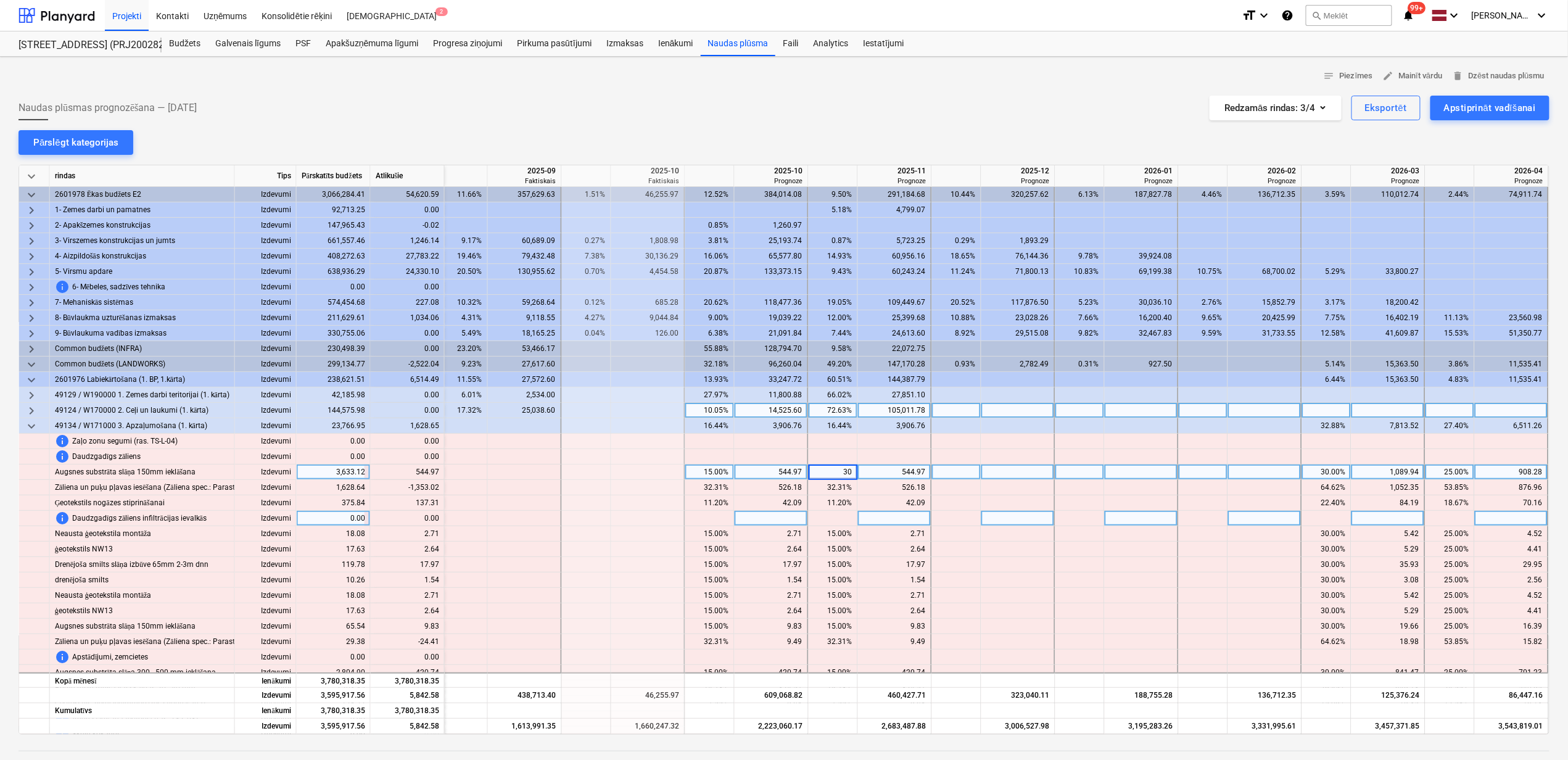
click at [860, 523] on div at bounding box center [895, 518] width 74 height 15
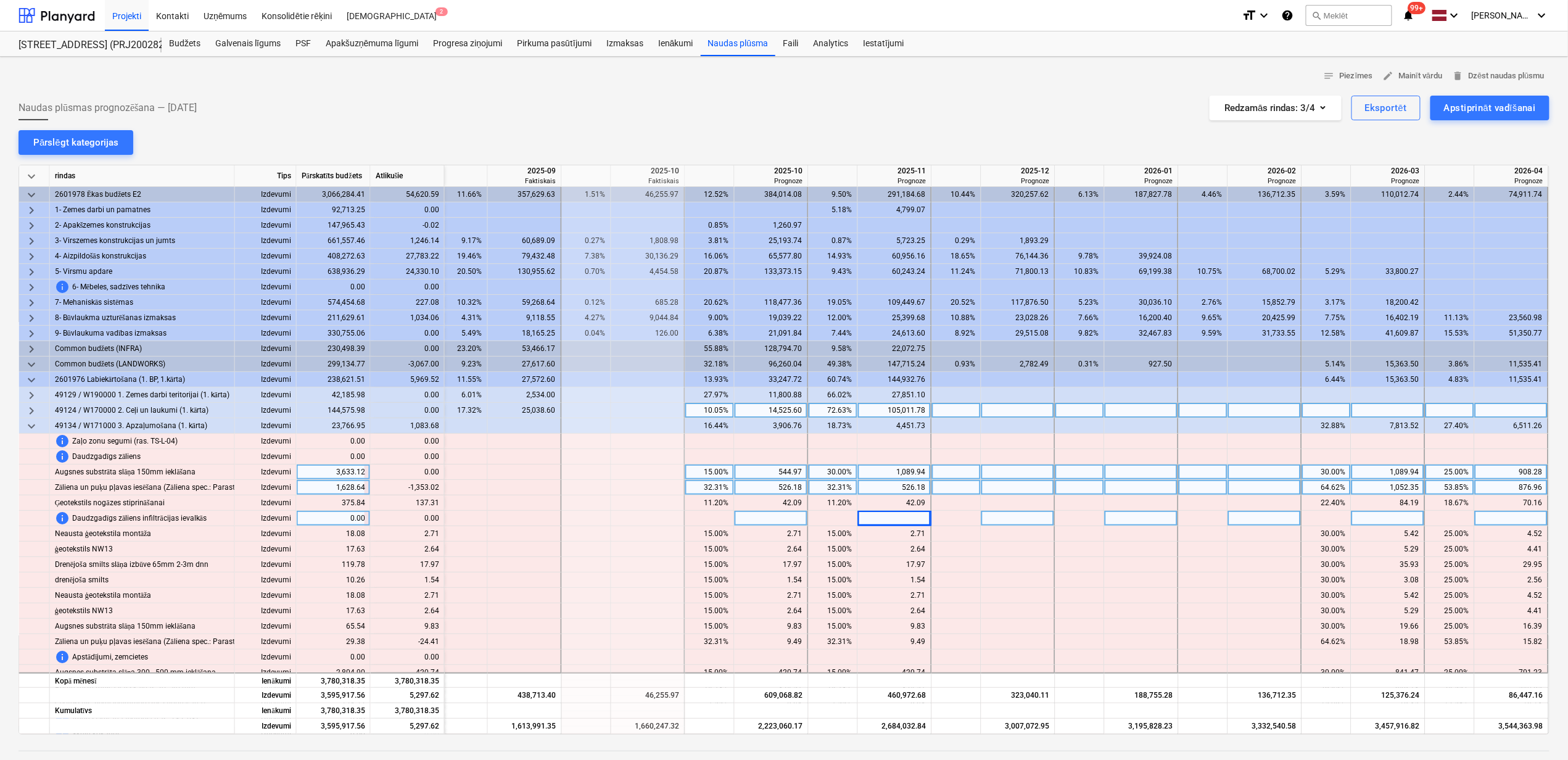
click at [1439, 491] on div "53.85%" at bounding box center [1450, 488] width 39 height 15
click at [1313, 486] on div "64.62%" at bounding box center [1326, 488] width 39 height 15
click at [1315, 486] on div "64.62%" at bounding box center [1326, 488] width 39 height 15
click at [845, 489] on div "32.31%" at bounding box center [833, 488] width 39 height 15
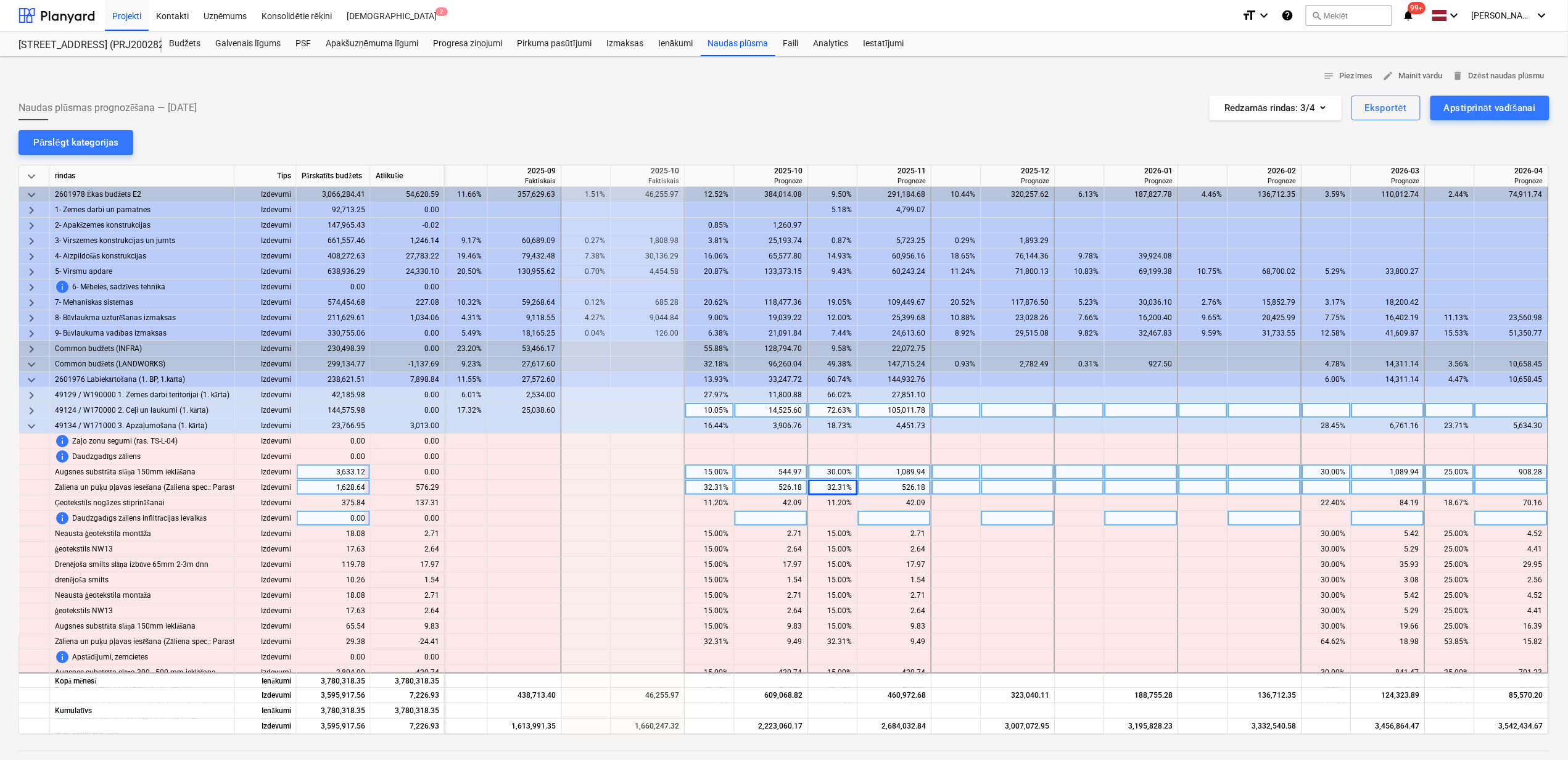
click at [848, 512] on div at bounding box center [833, 518] width 49 height 15
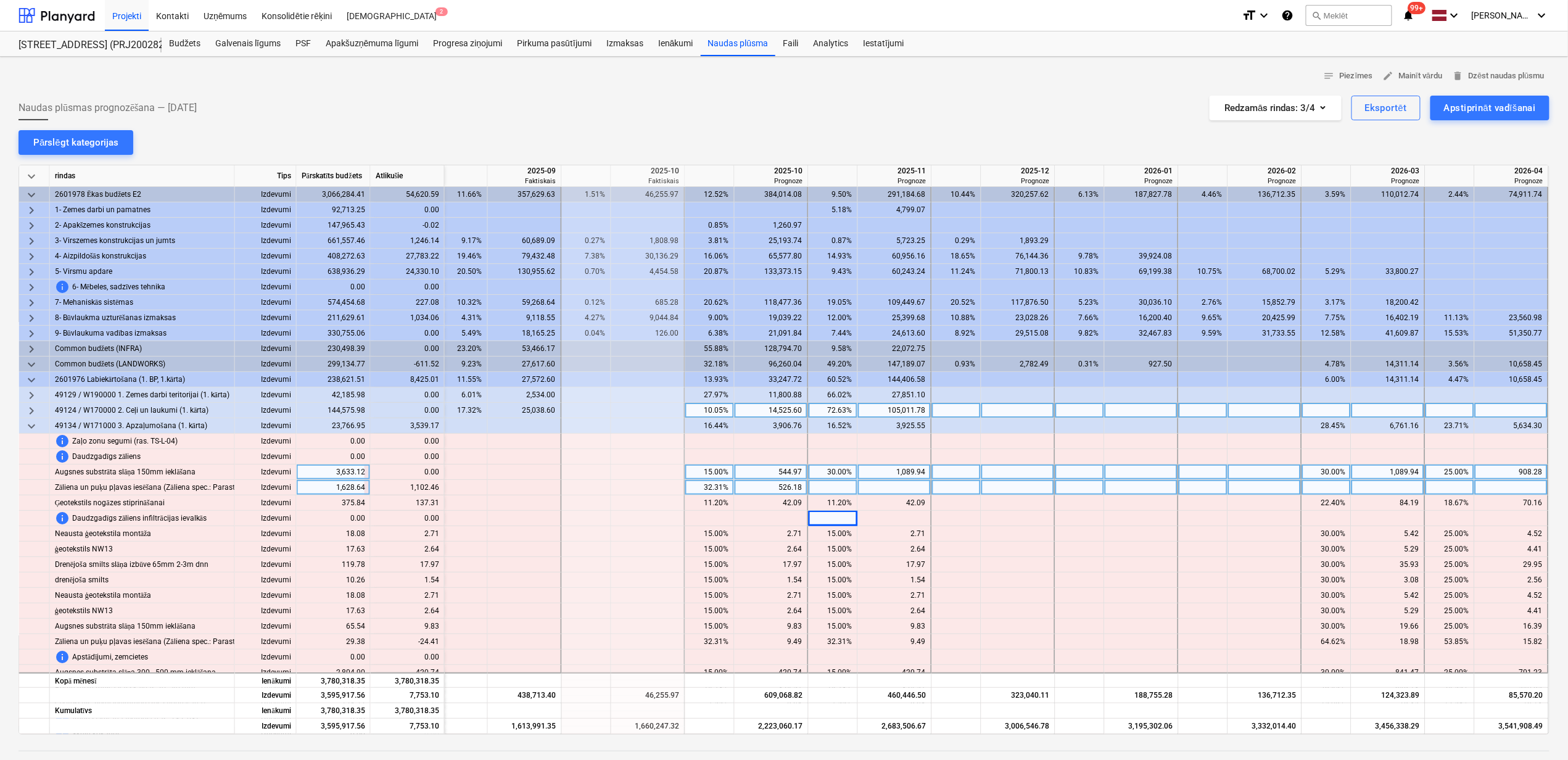
click at [822, 486] on div at bounding box center [833, 488] width 49 height 15
type input "1"
click at [861, 484] on div at bounding box center [895, 488] width 74 height 15
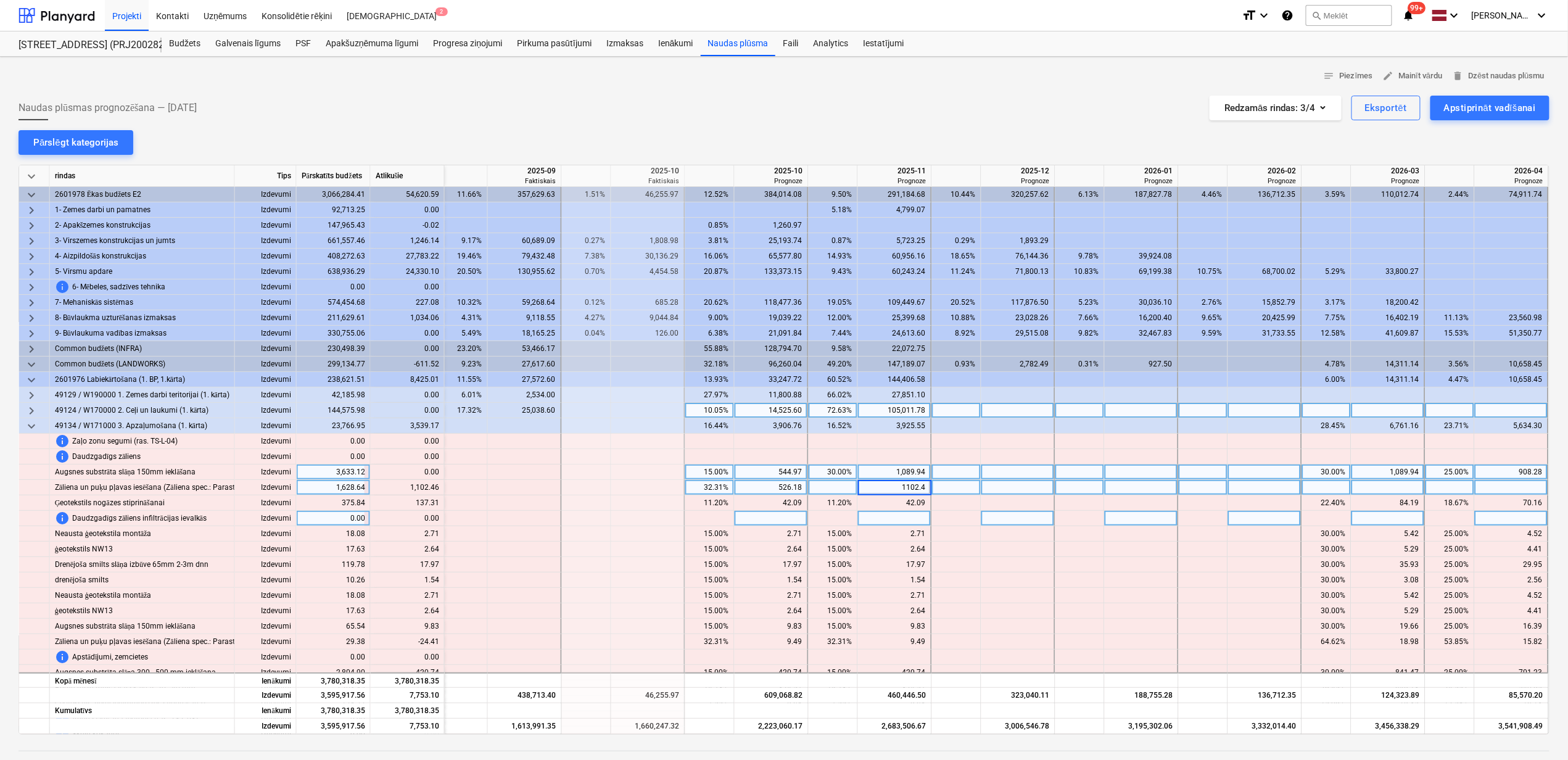
type input "1102.46"
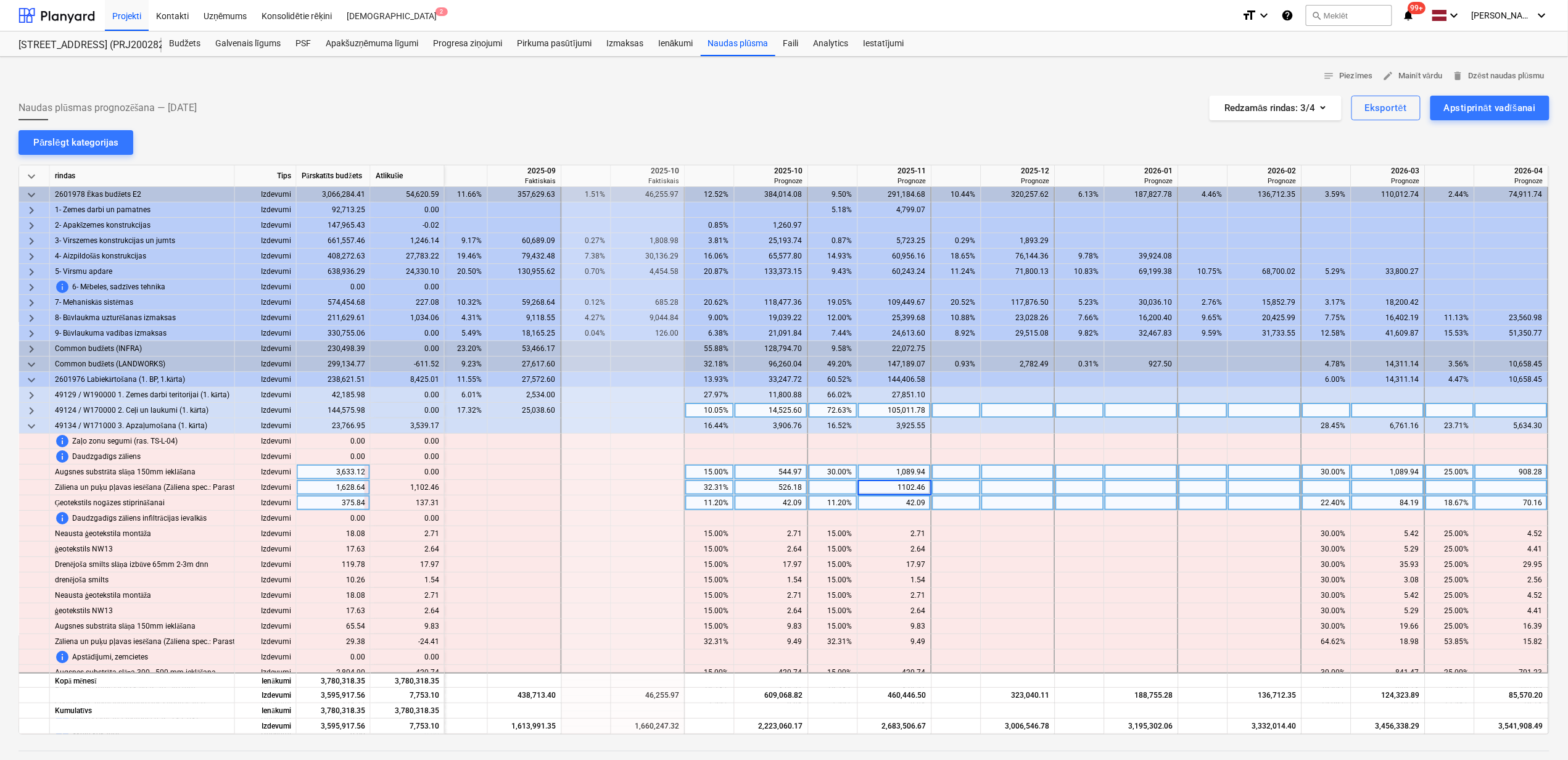
click at [936, 508] on div at bounding box center [957, 503] width 49 height 15
click at [719, 504] on div "11.20%" at bounding box center [709, 503] width 39 height 15
click at [814, 502] on div "11.20%" at bounding box center [833, 503] width 39 height 15
type input "100"
click at [739, 499] on div "42.09" at bounding box center [771, 503] width 63 height 15
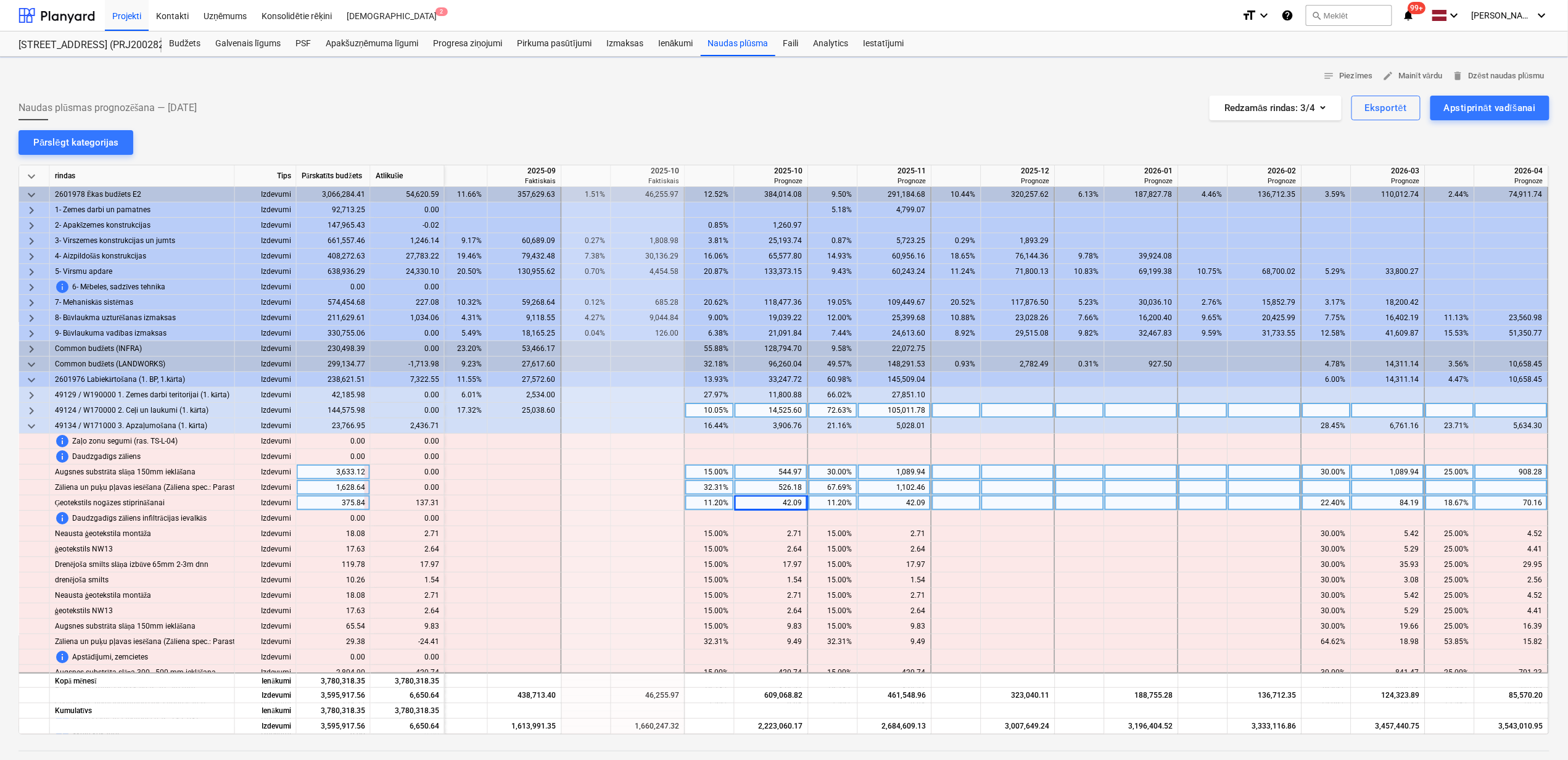
click at [709, 502] on div "11.20%" at bounding box center [709, 503] width 39 height 15
click at [716, 505] on div "11.20%" at bounding box center [709, 503] width 39 height 15
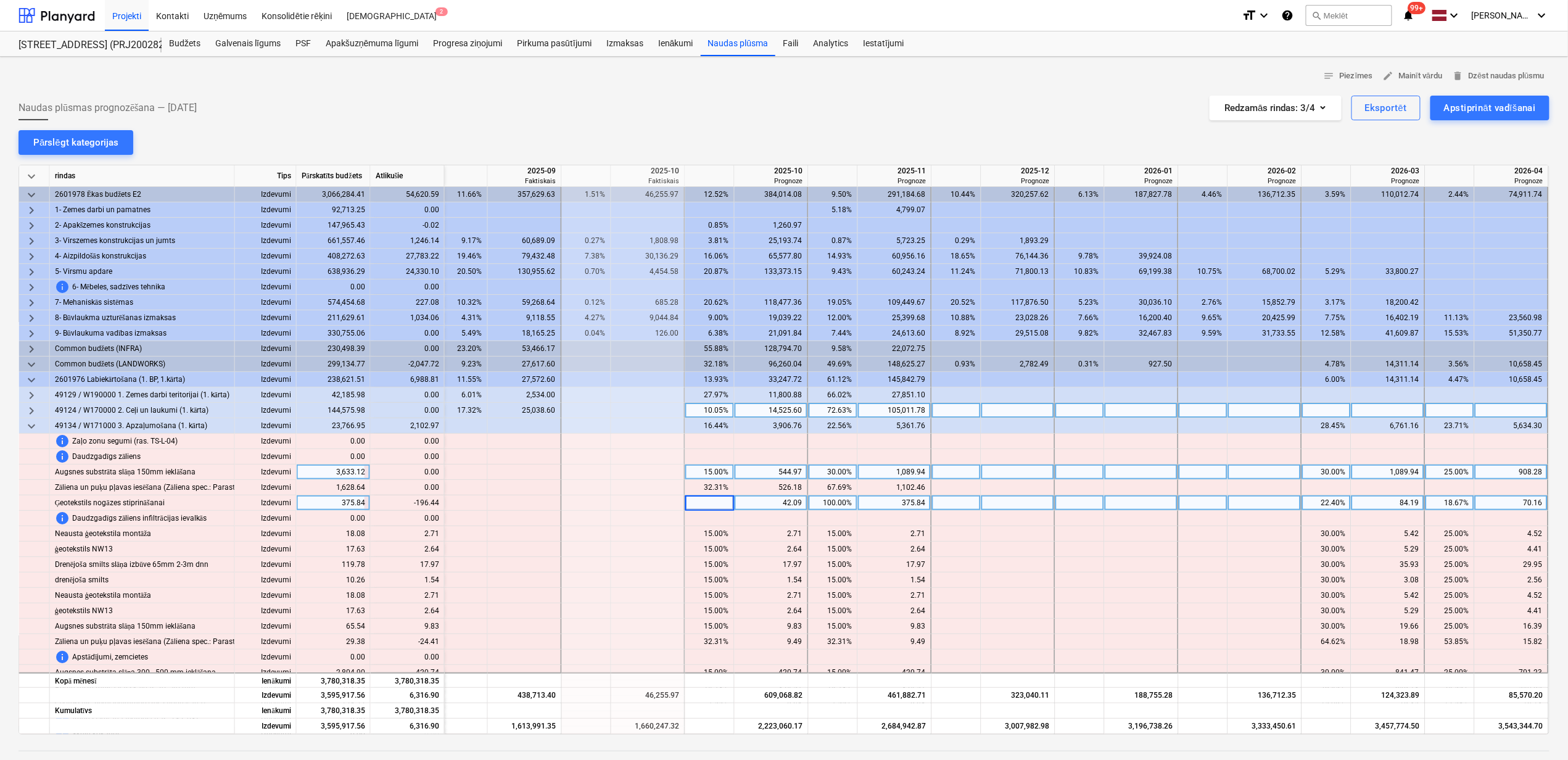
click at [1331, 508] on div "22.40%" at bounding box center [1326, 503] width 39 height 15
click at [1331, 505] on div "22.40%" at bounding box center [1326, 503] width 39 height 15
click at [1446, 497] on div "18.67%" at bounding box center [1450, 503] width 39 height 15
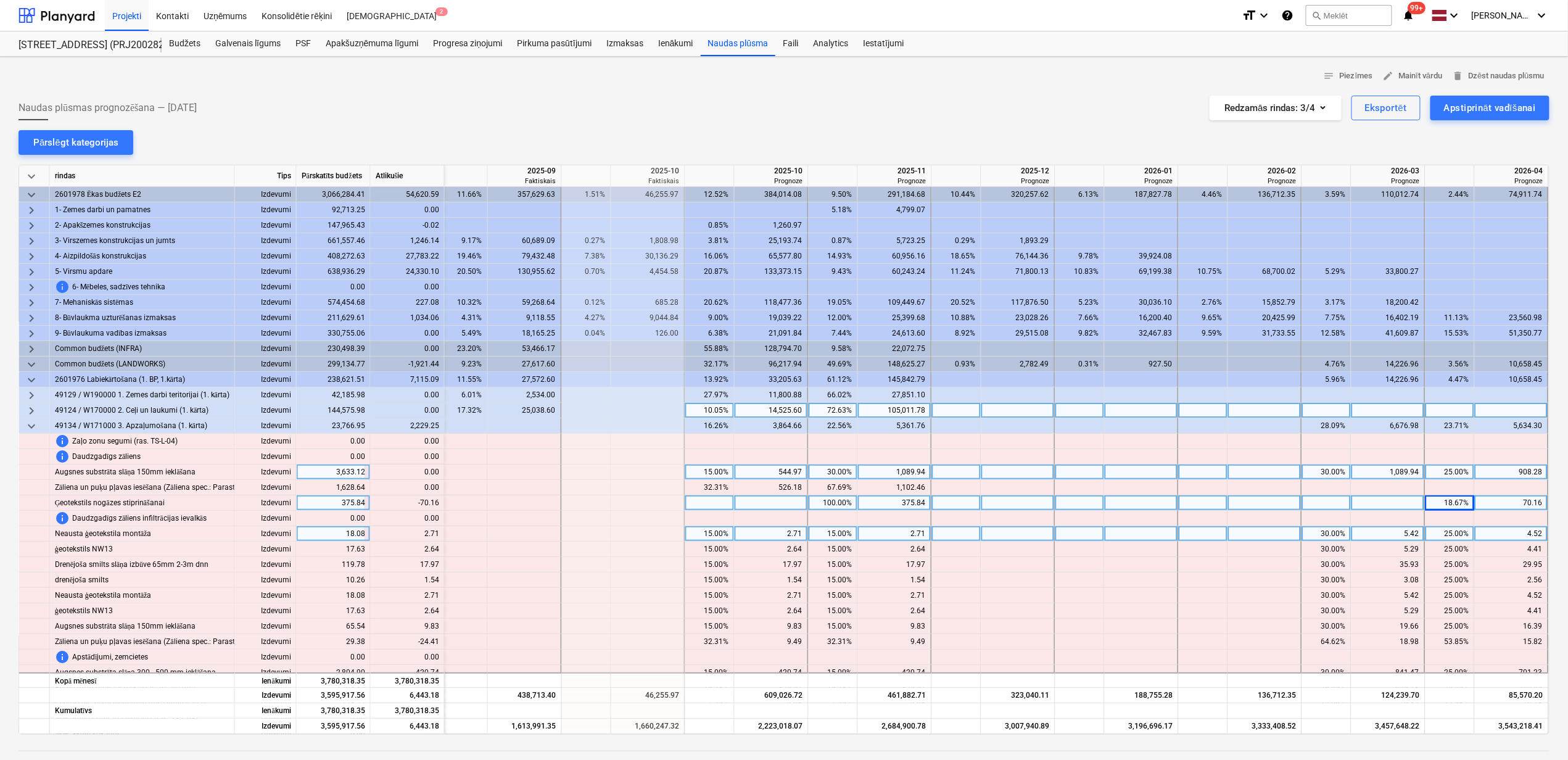
click at [1190, 542] on div at bounding box center [1203, 534] width 49 height 15
drag, startPoint x: 1453, startPoint y: 499, endPoint x: 1414, endPoint y: 513, distance: 41.4
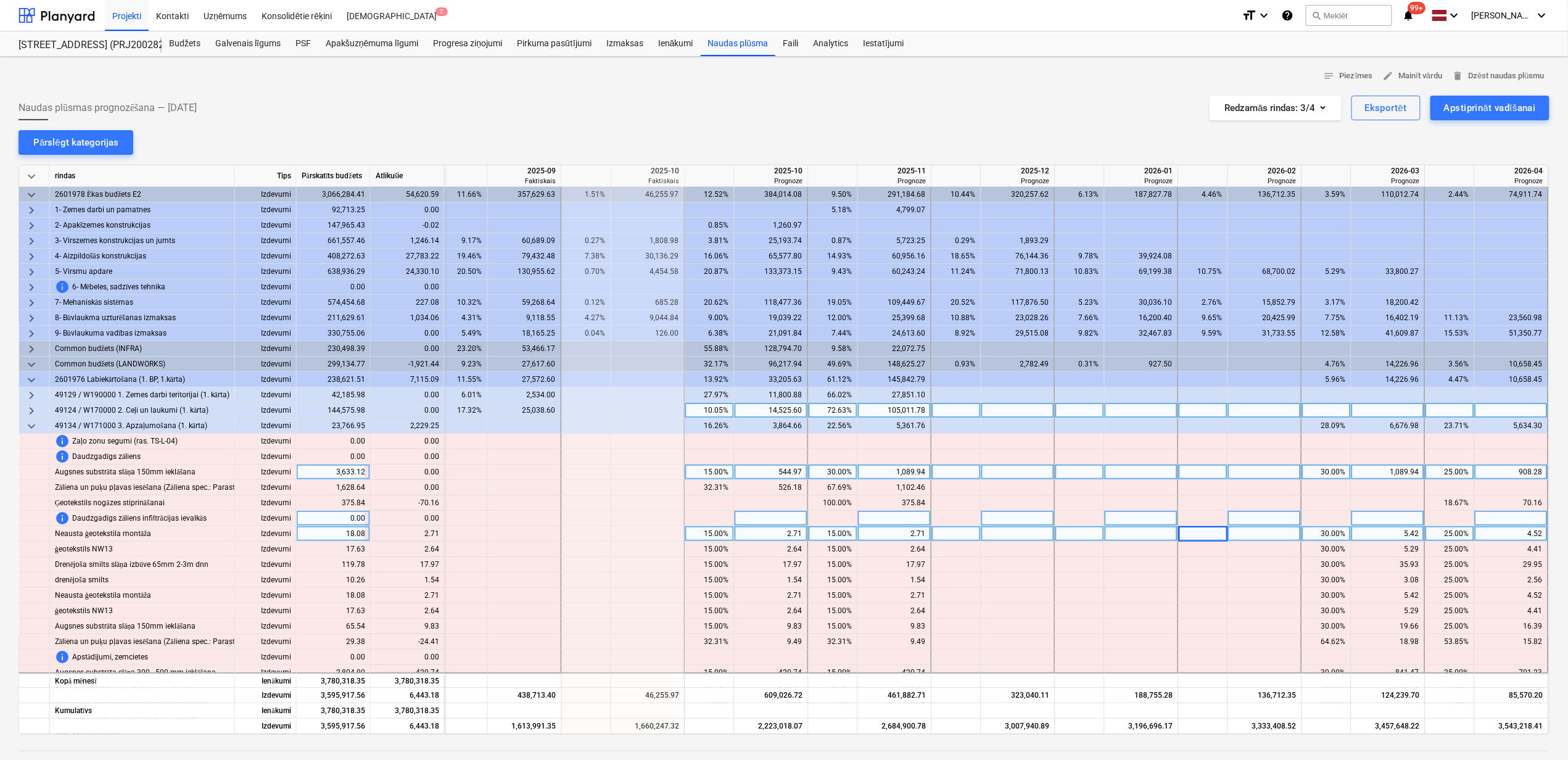
click at [1453, 499] on div "18.67%" at bounding box center [1450, 503] width 39 height 15
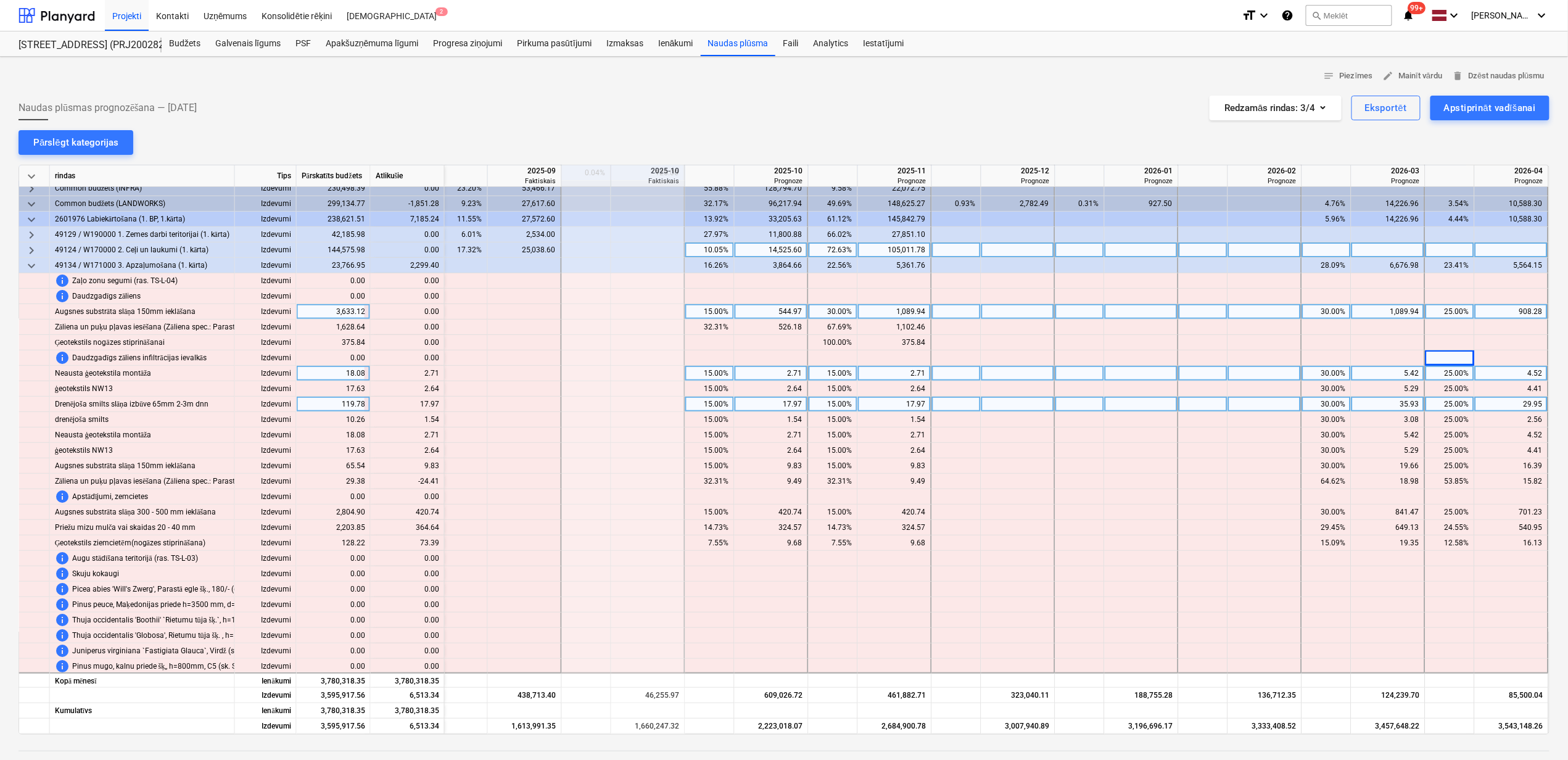
scroll to position [164, 751]
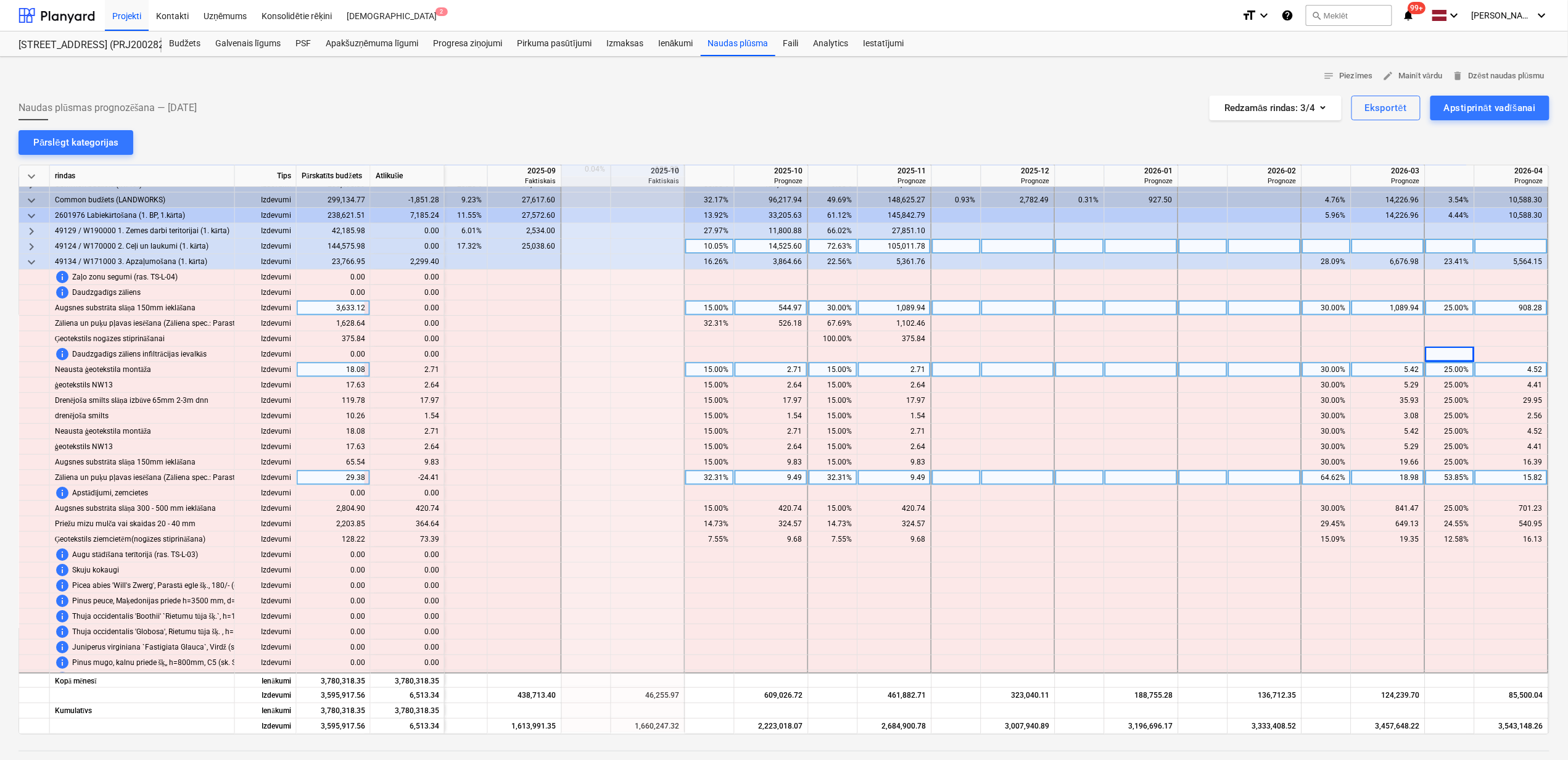
click at [1452, 475] on div "53.85%" at bounding box center [1450, 478] width 39 height 15
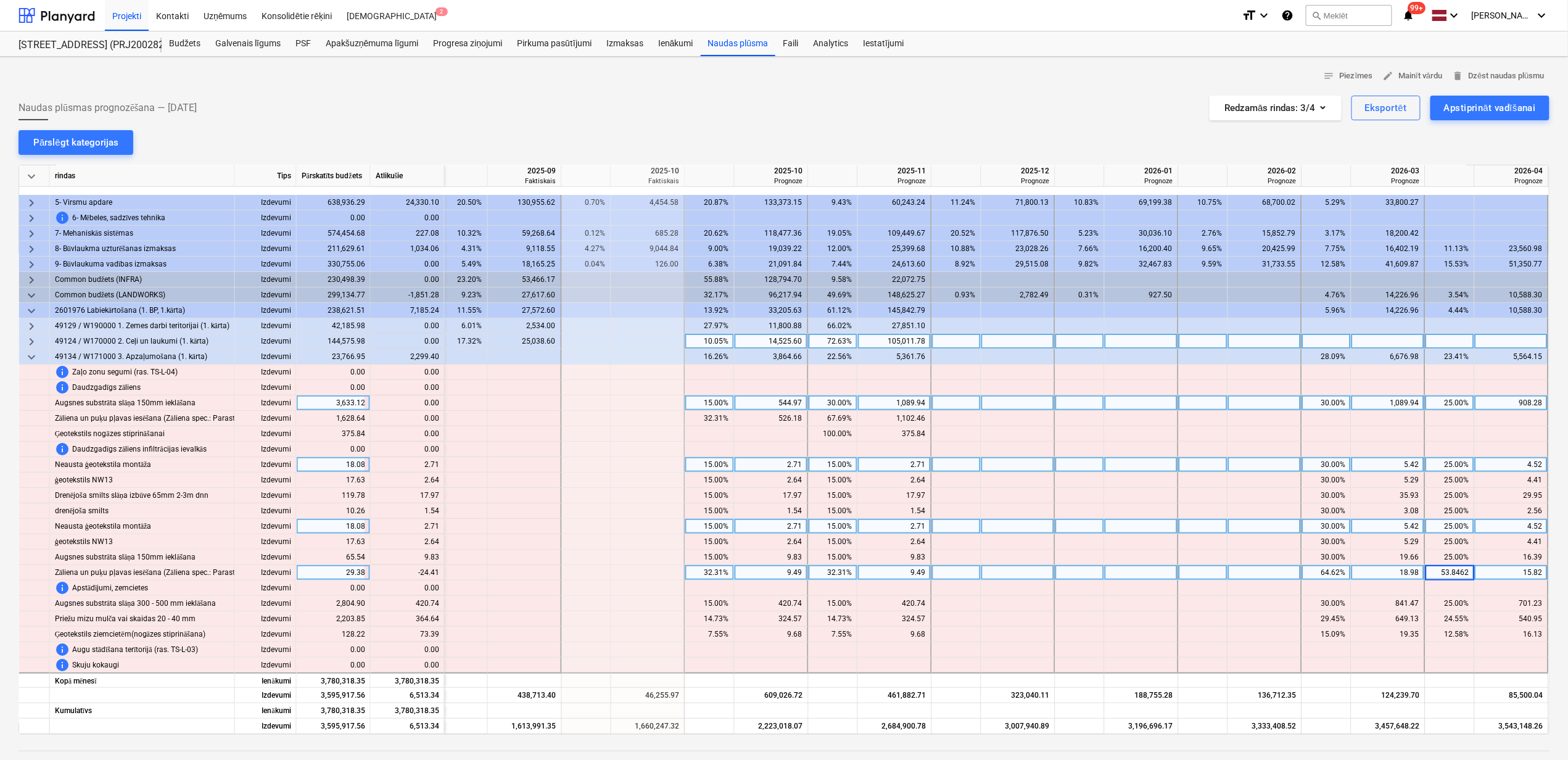
scroll to position [0, 751]
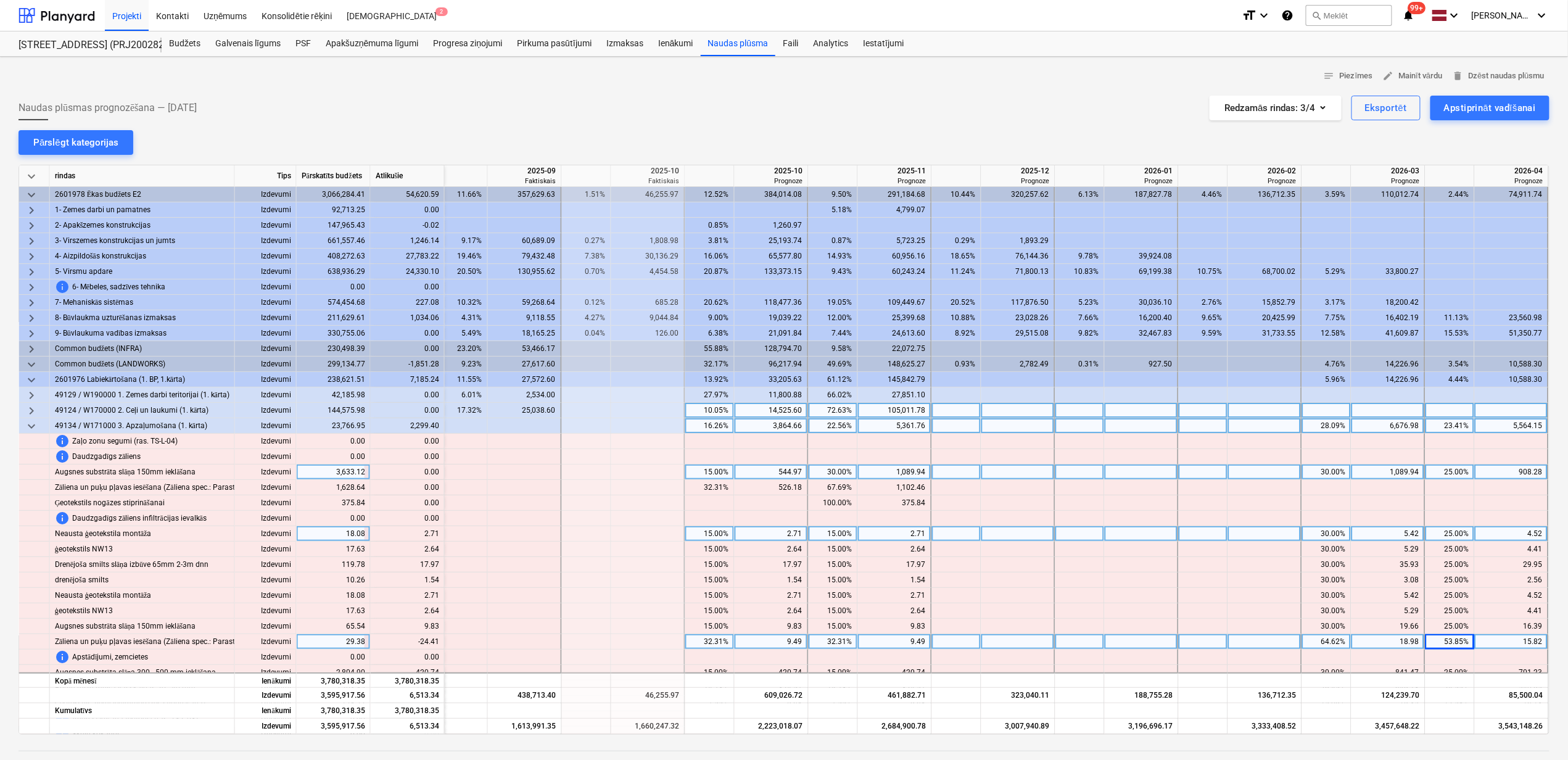
click at [1321, 429] on div "28.09%" at bounding box center [1326, 426] width 39 height 15
click at [1450, 429] on div "23.41%" at bounding box center [1450, 426] width 39 height 15
click at [1449, 425] on div "23.41%" at bounding box center [1450, 426] width 39 height 15
click at [1352, 529] on div at bounding box center [1389, 534] width 74 height 15
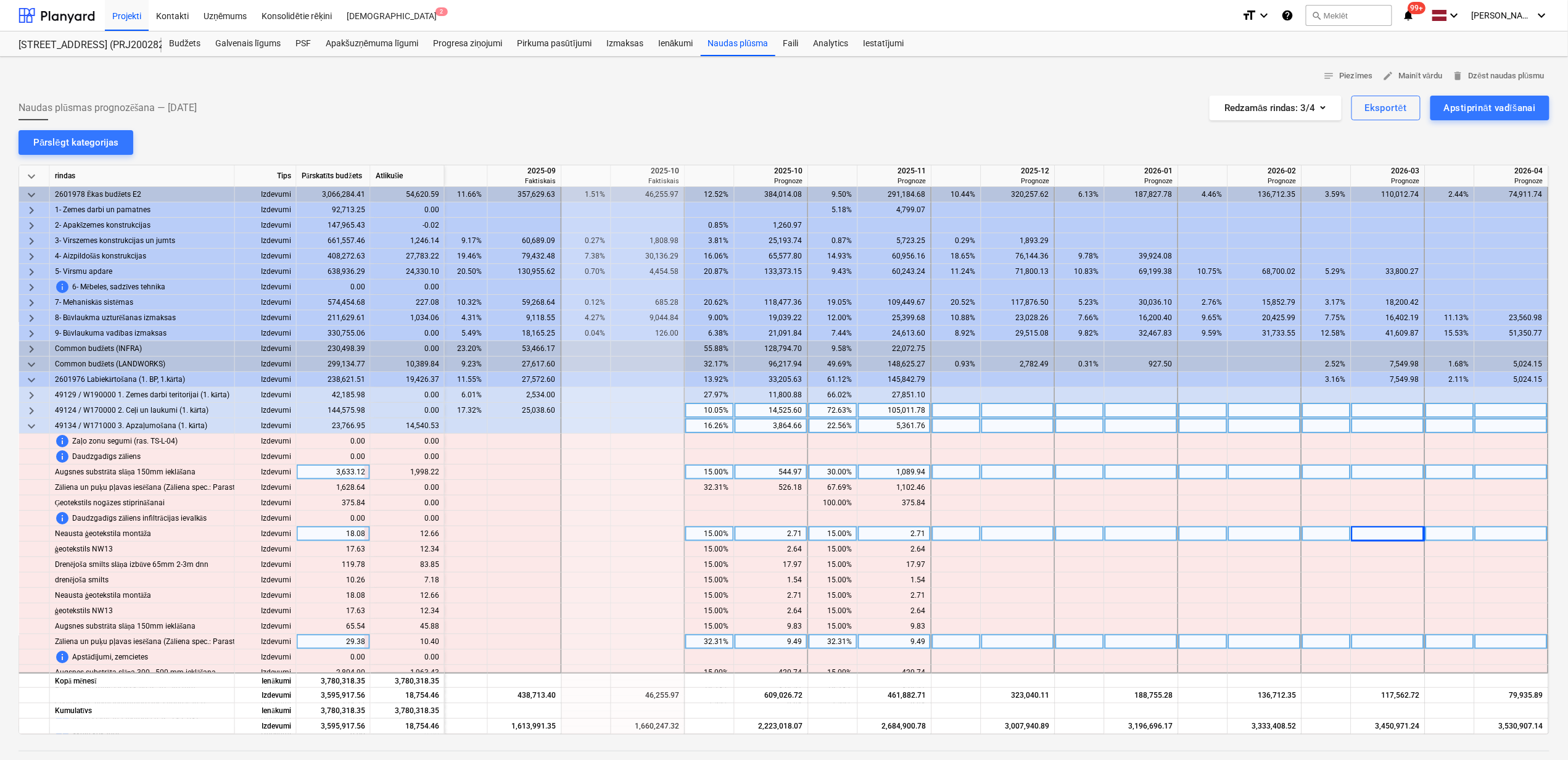
click at [716, 428] on div "16.26%" at bounding box center [709, 426] width 39 height 15
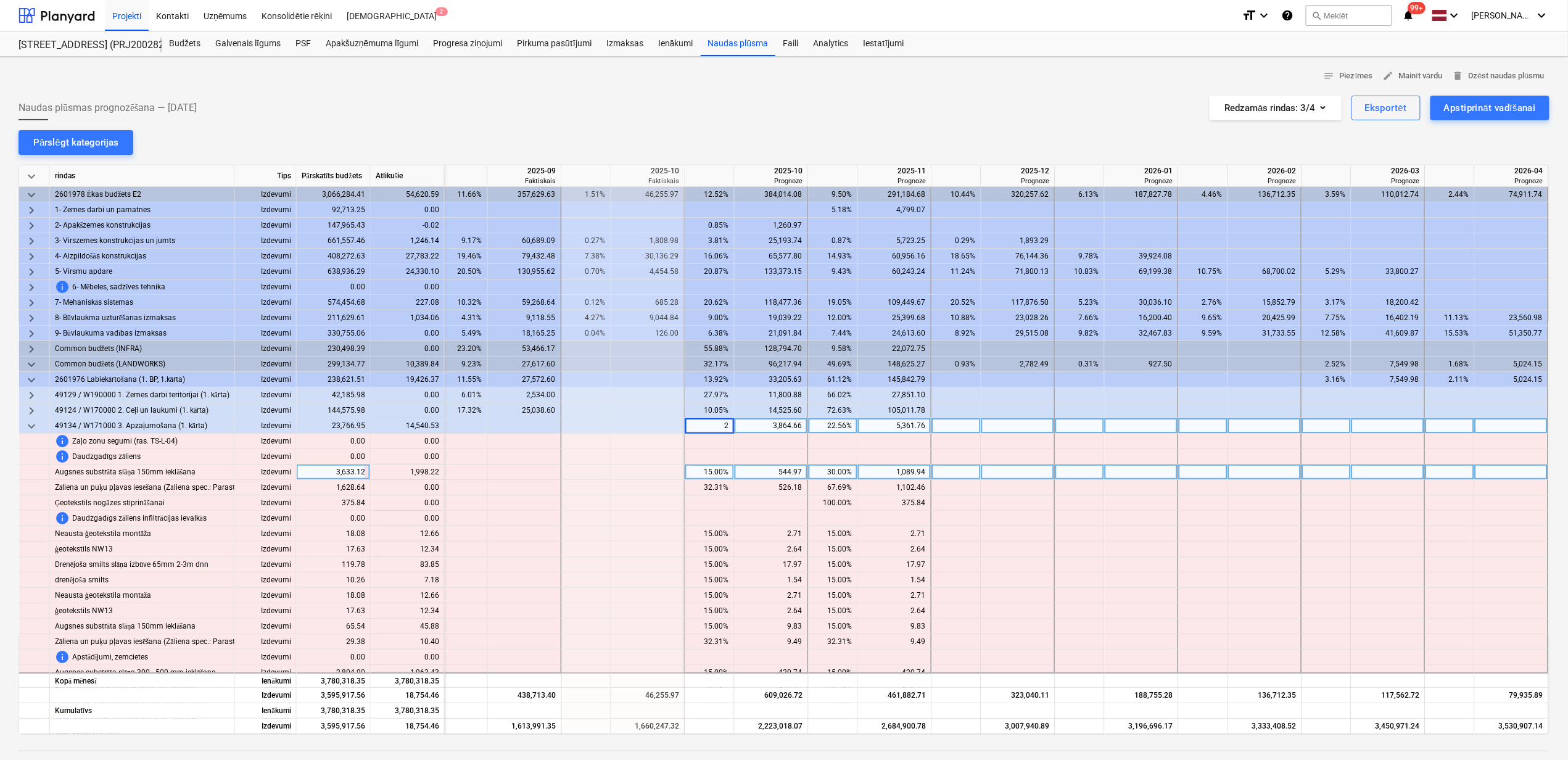
type input "20"
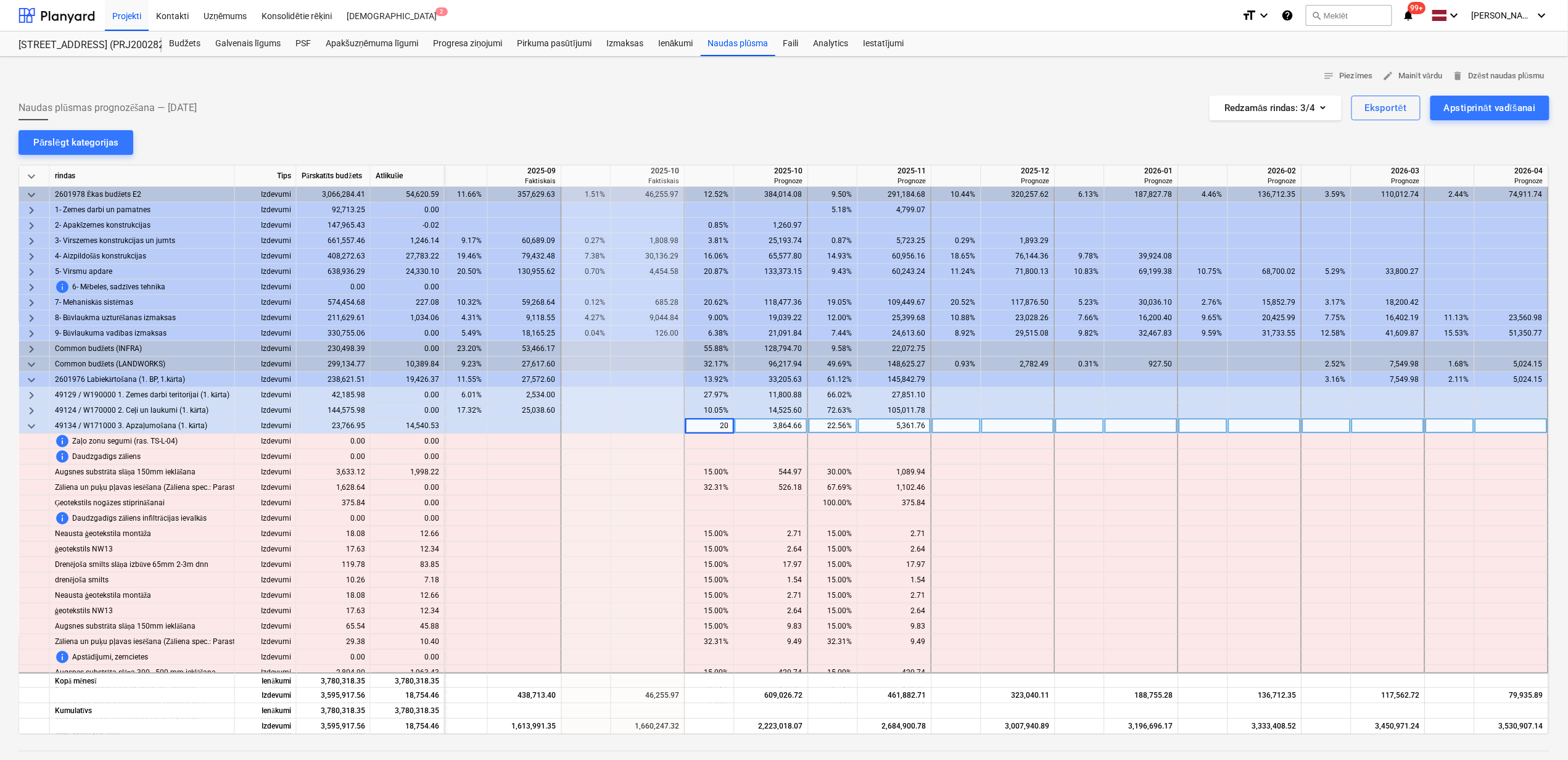
click at [836, 430] on div "22.56%" at bounding box center [833, 426] width 39 height 15
click at [828, 425] on div "22.56%" at bounding box center [833, 426] width 39 height 15
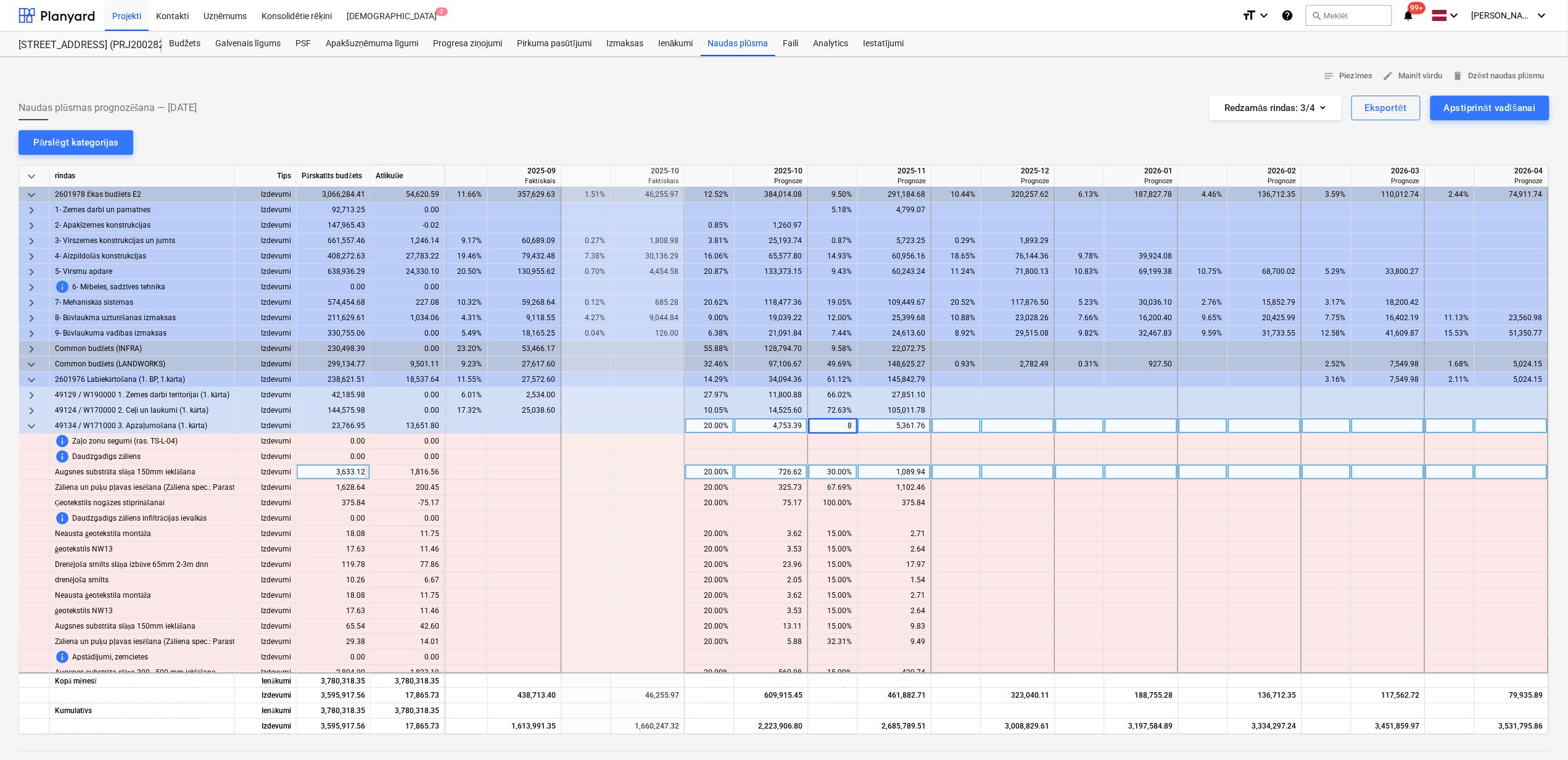
type input "80"
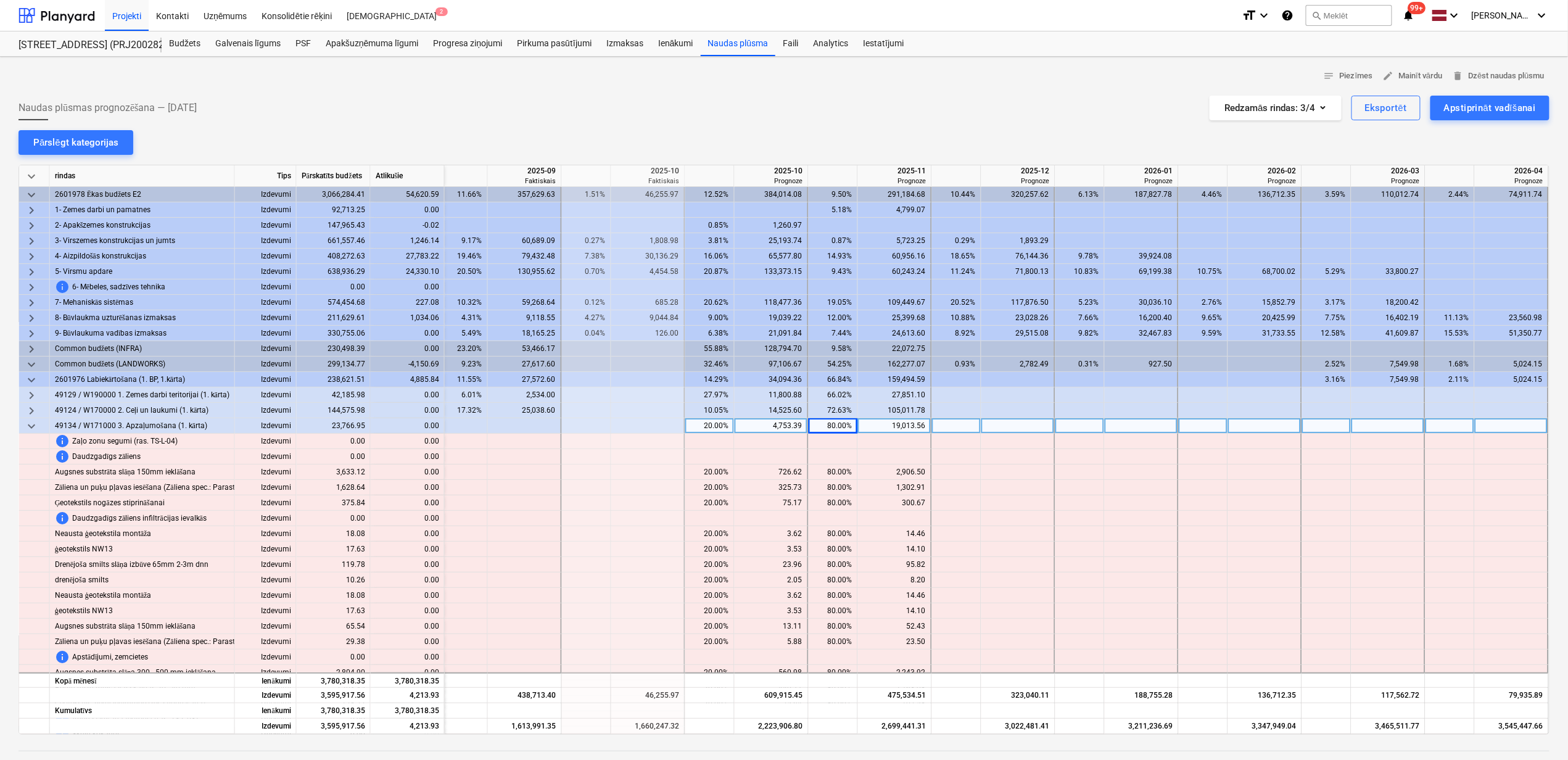
click at [29, 425] on span "keyboard_arrow_down" at bounding box center [31, 425] width 15 height 15
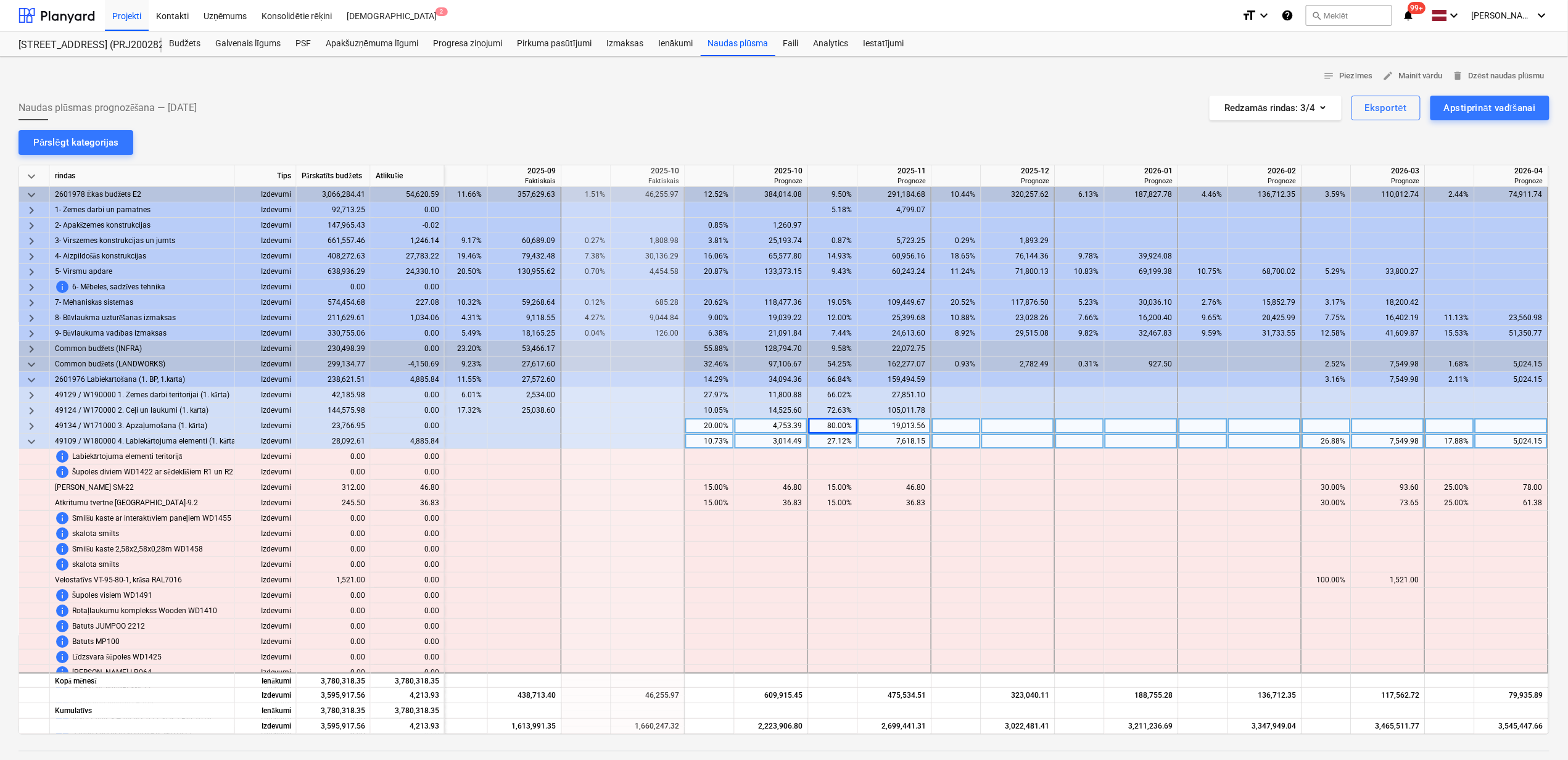
click at [1454, 442] on div "17.88%" at bounding box center [1450, 442] width 39 height 15
click at [1334, 439] on div "26.88%" at bounding box center [1326, 442] width 39 height 15
click at [1330, 443] on div "26.88%" at bounding box center [1326, 442] width 39 height 15
click at [719, 439] on div "10.73%" at bounding box center [709, 442] width 39 height 15
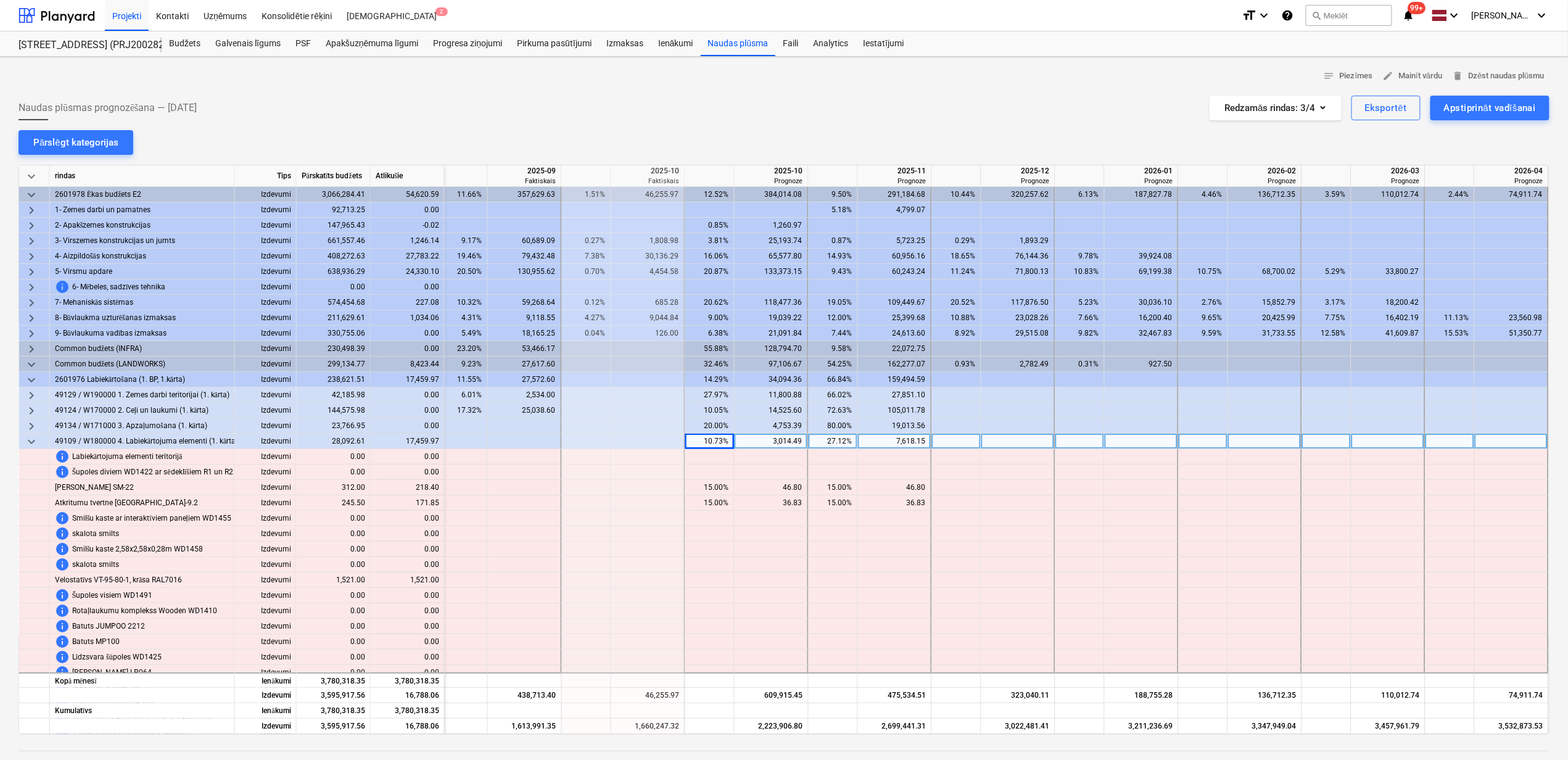
click at [839, 438] on div "27.12%" at bounding box center [833, 442] width 39 height 15
click at [836, 440] on input "27.118" at bounding box center [832, 441] width 48 height 15
click at [713, 442] on div "10.73%" at bounding box center [709, 442] width 39 height 15
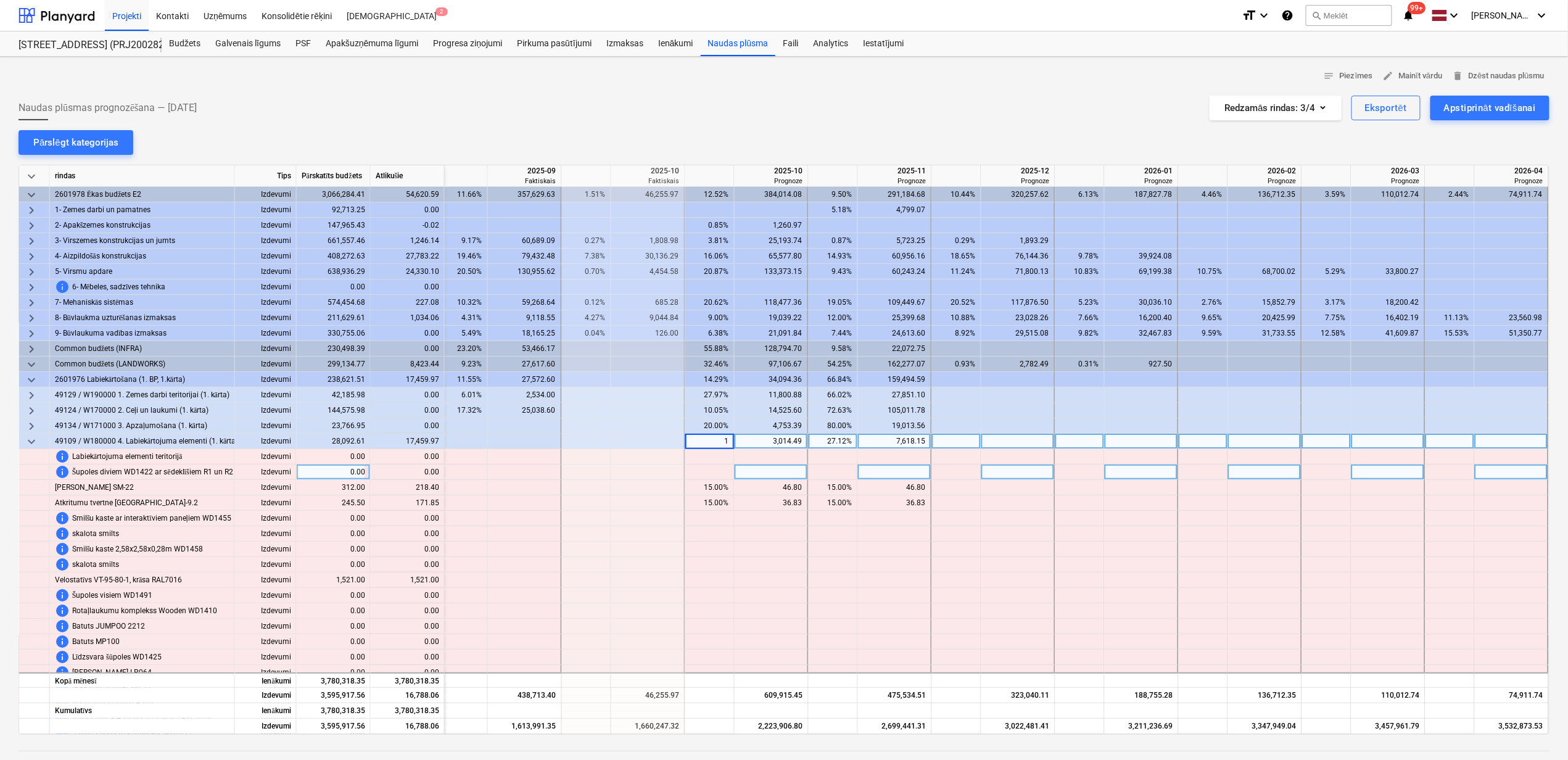
type input "10"
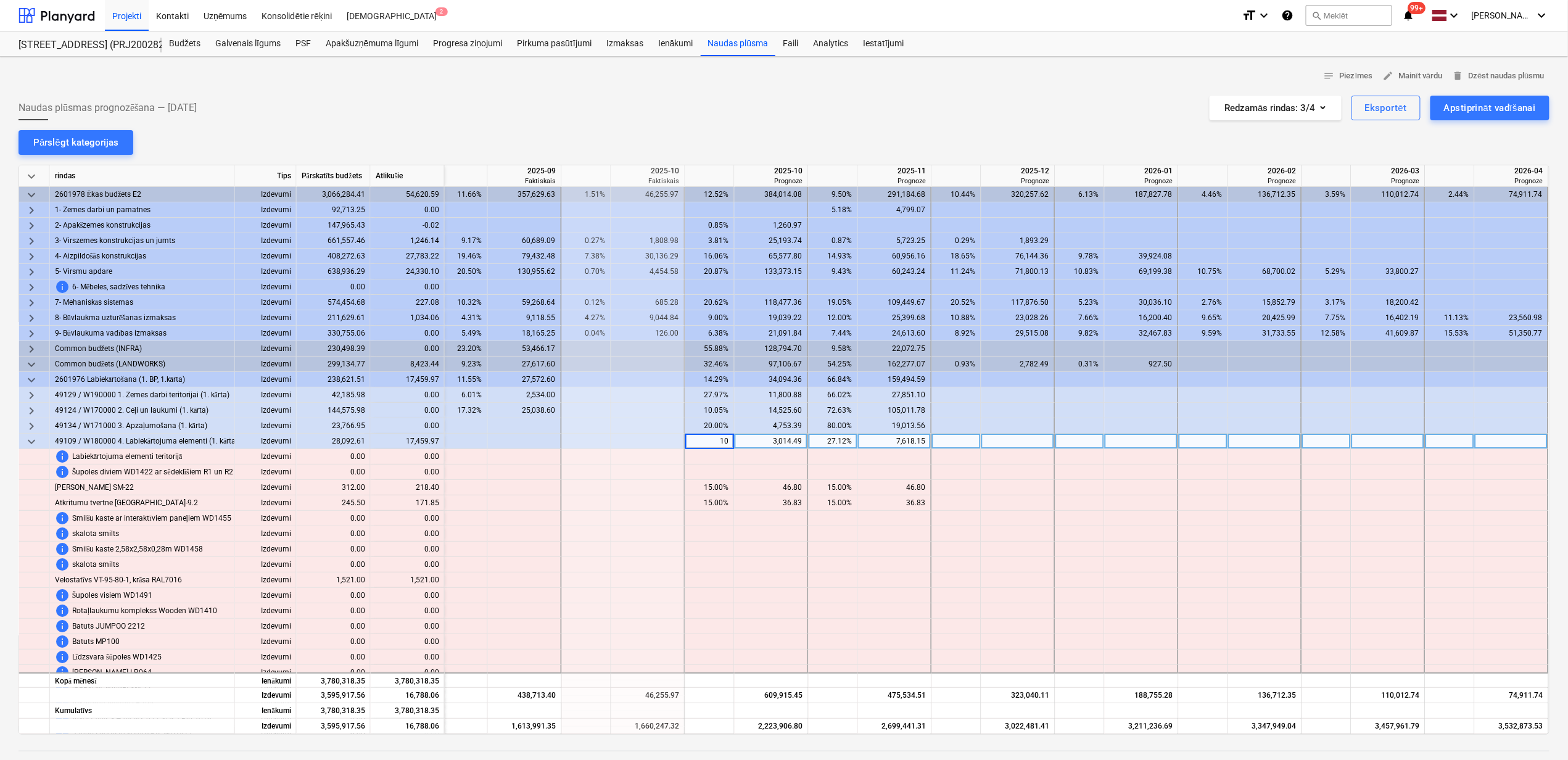
click at [832, 442] on div "27.12%" at bounding box center [833, 442] width 39 height 15
click at [832, 443] on div "27.12%" at bounding box center [833, 442] width 39 height 15
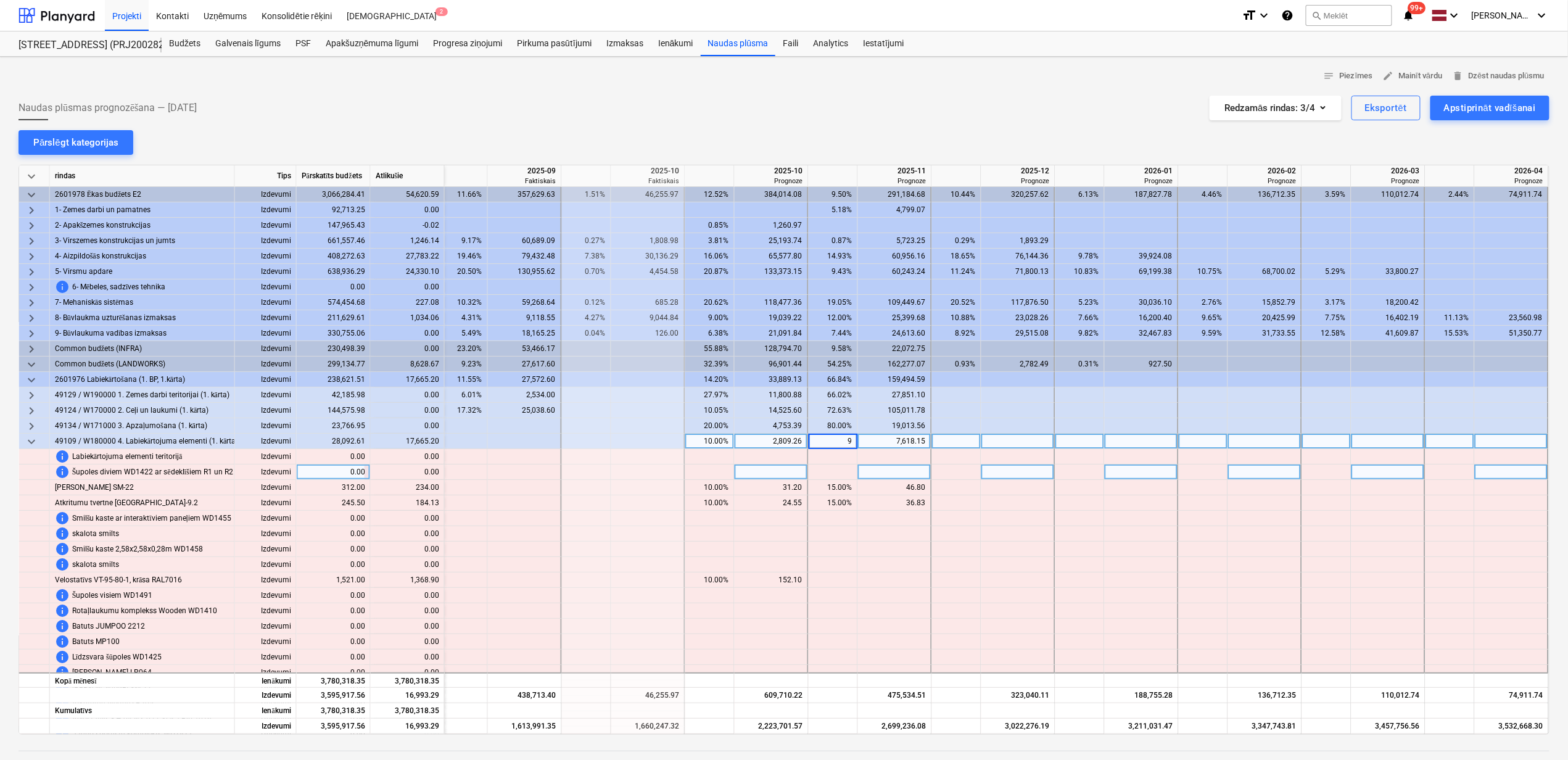
type input "90"
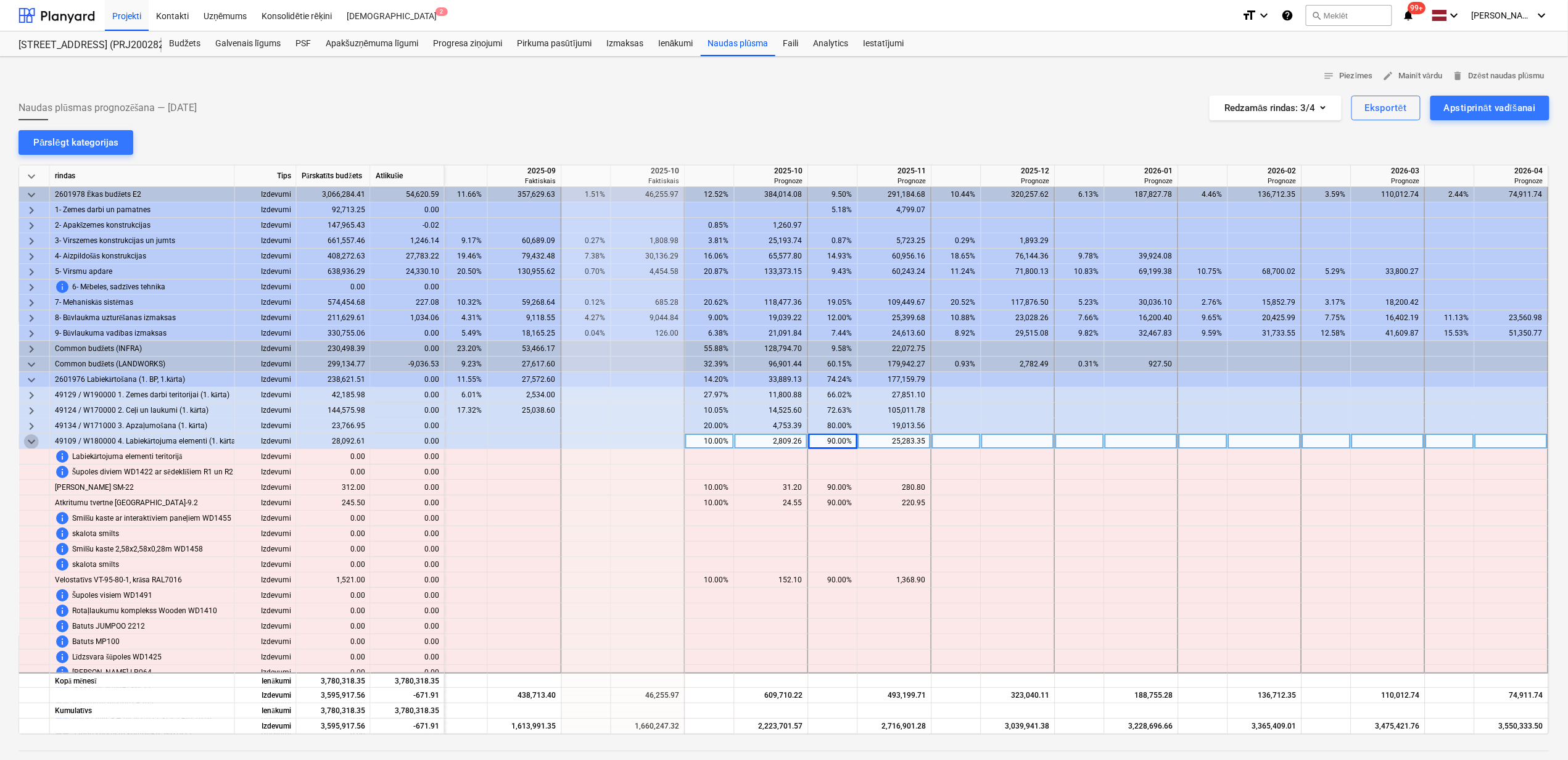
click at [38, 442] on span "keyboard_arrow_down" at bounding box center [31, 441] width 15 height 15
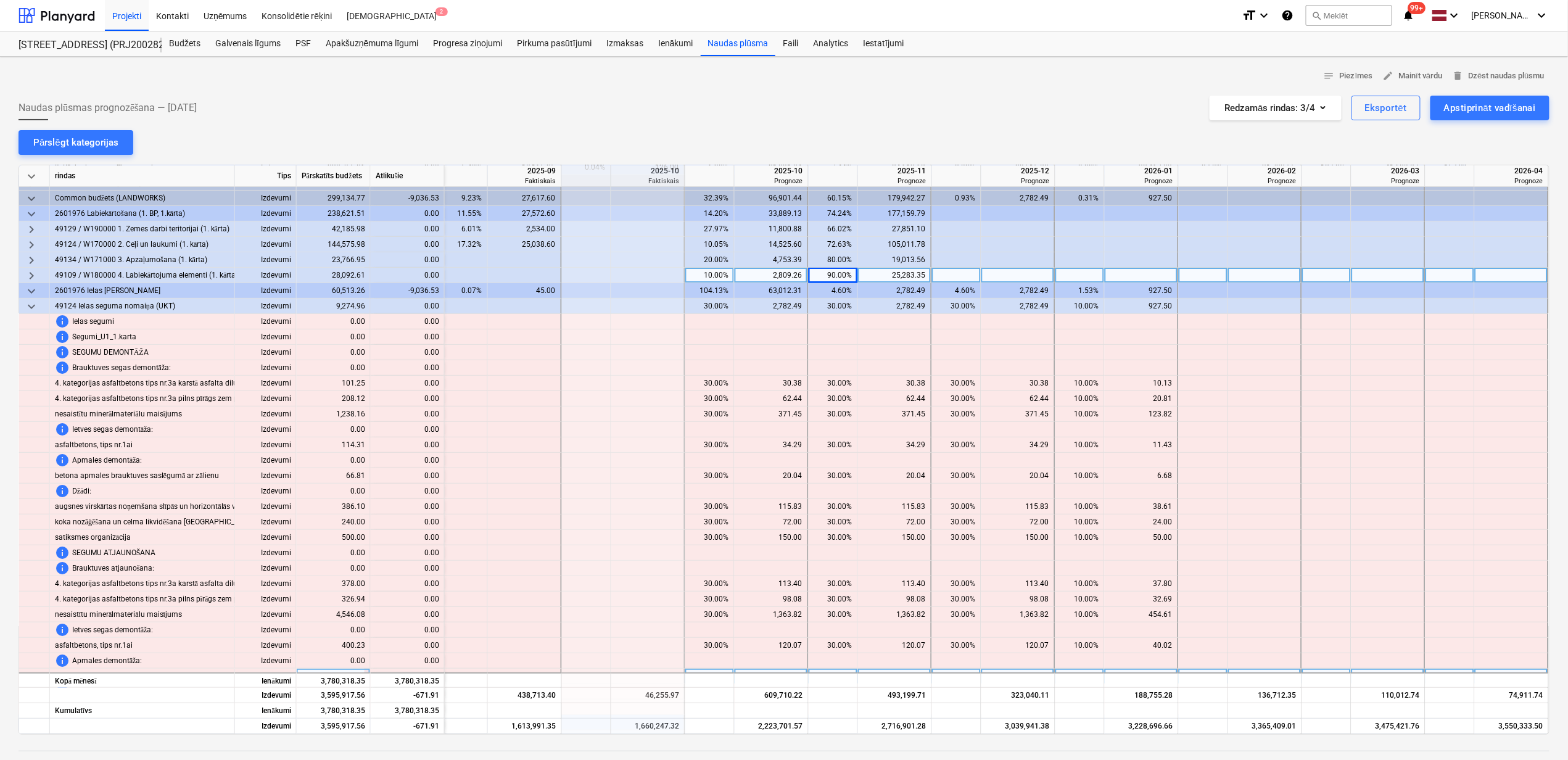
scroll to position [164, 751]
click at [31, 310] on span "keyboard_arrow_down" at bounding box center [31, 308] width 15 height 15
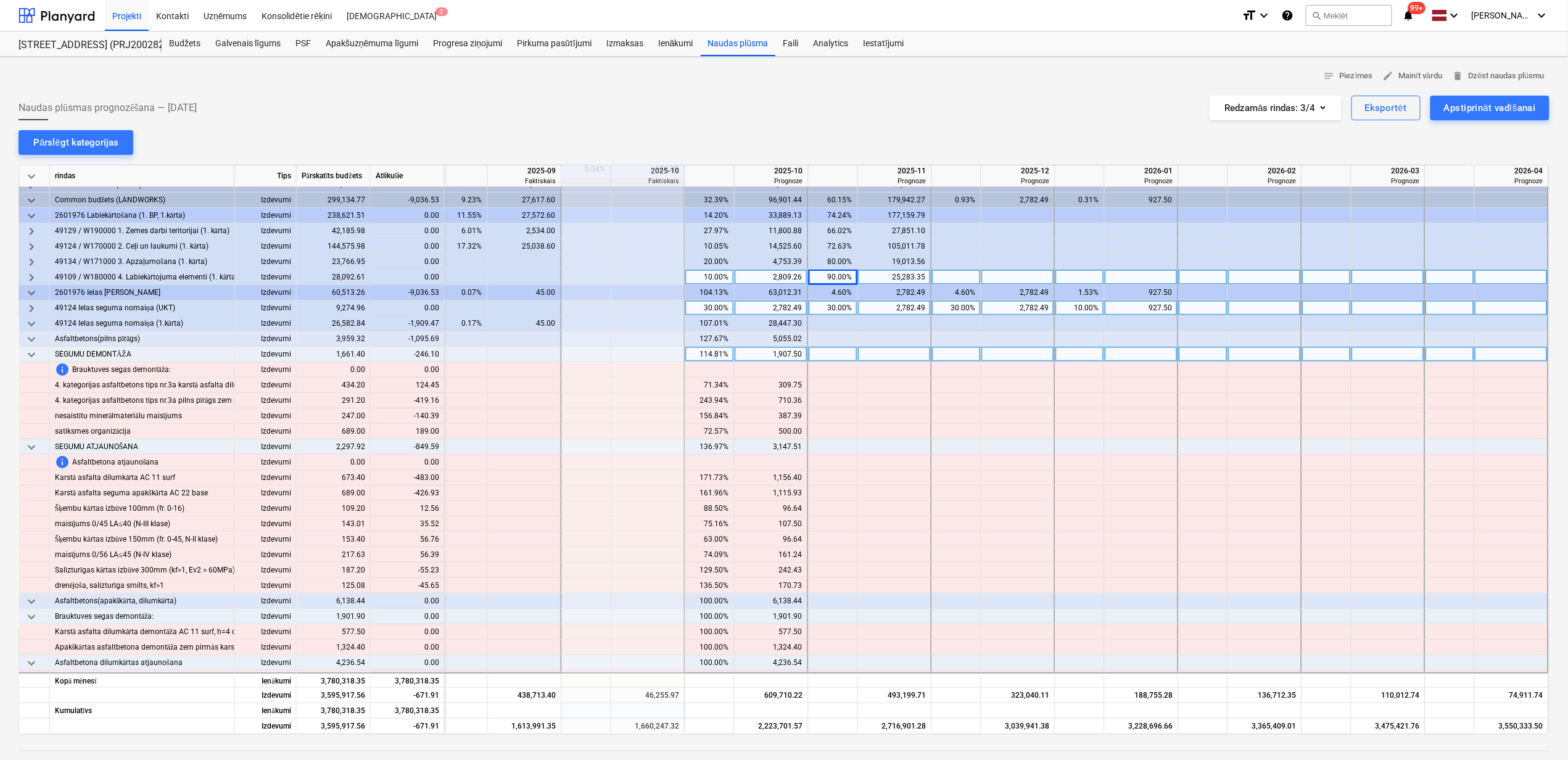
click at [708, 353] on div "114.81%" at bounding box center [709, 355] width 39 height 15
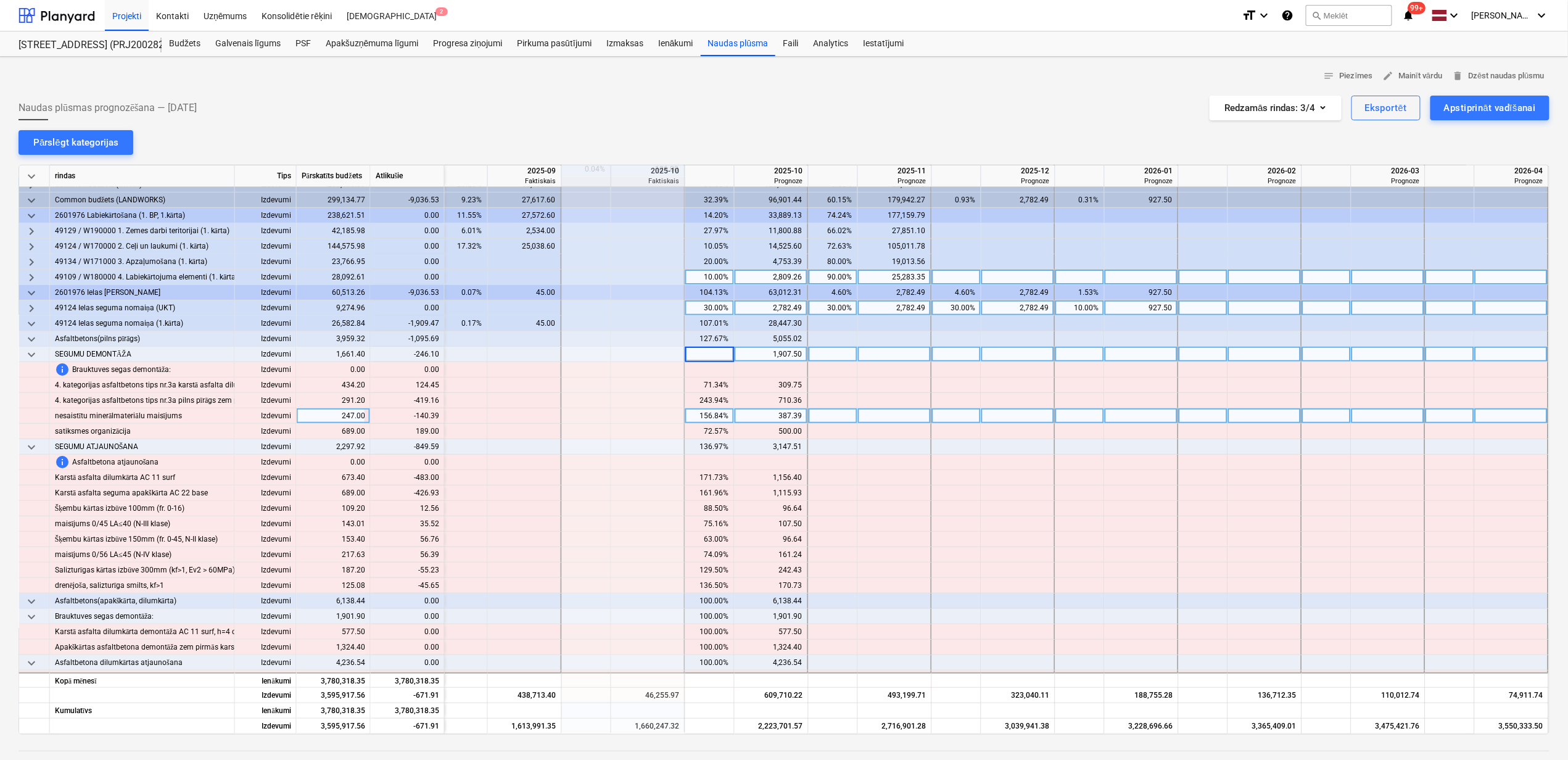
click at [932, 409] on div at bounding box center [957, 416] width 49 height 15
click at [826, 355] on div at bounding box center [833, 355] width 49 height 15
click at [719, 353] on div at bounding box center [710, 355] width 49 height 15
type input "100"
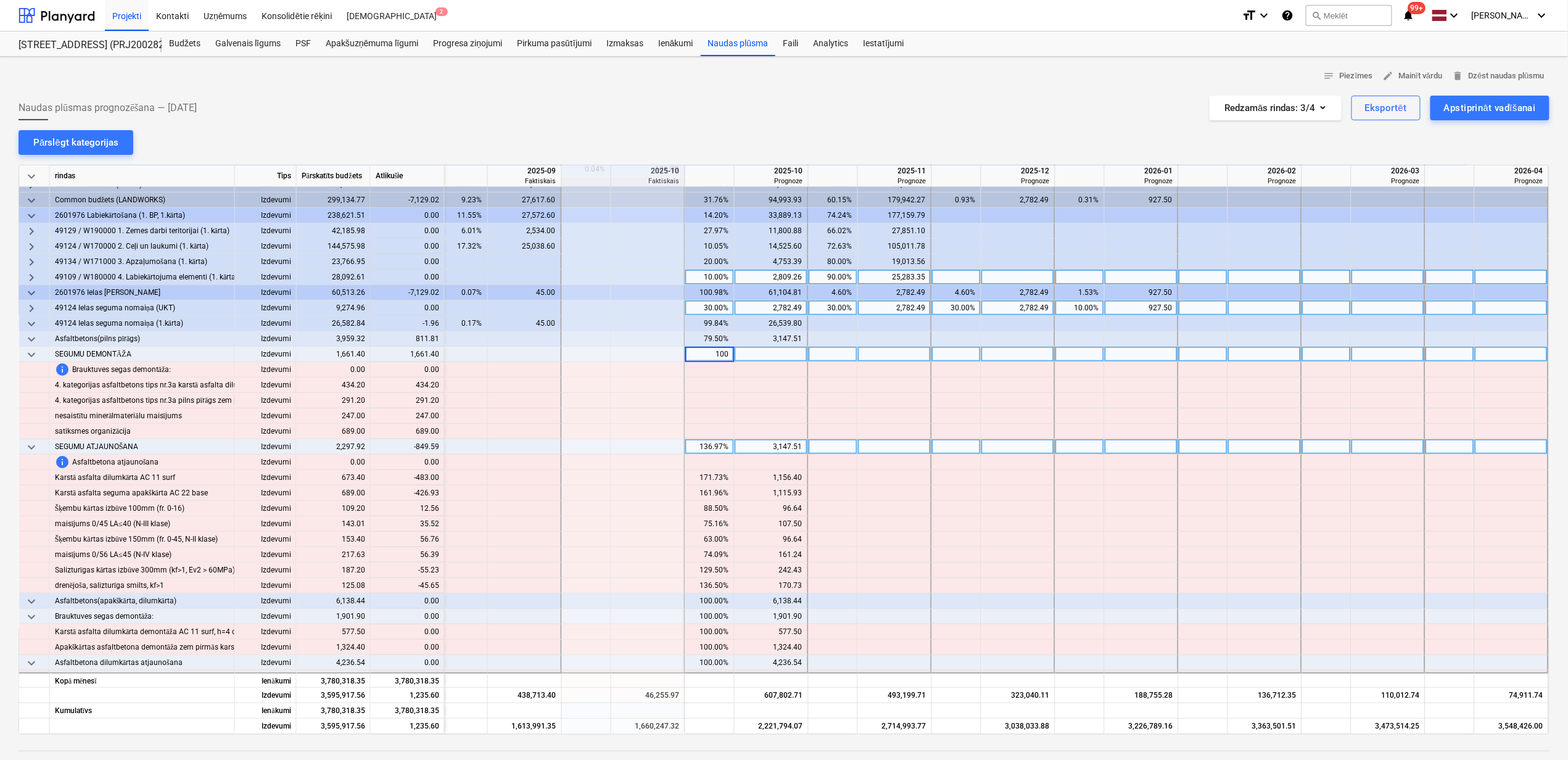
click at [717, 448] on div "136.97%" at bounding box center [709, 447] width 39 height 15
click at [709, 447] on div "136.97%" at bounding box center [709, 447] width 39 height 15
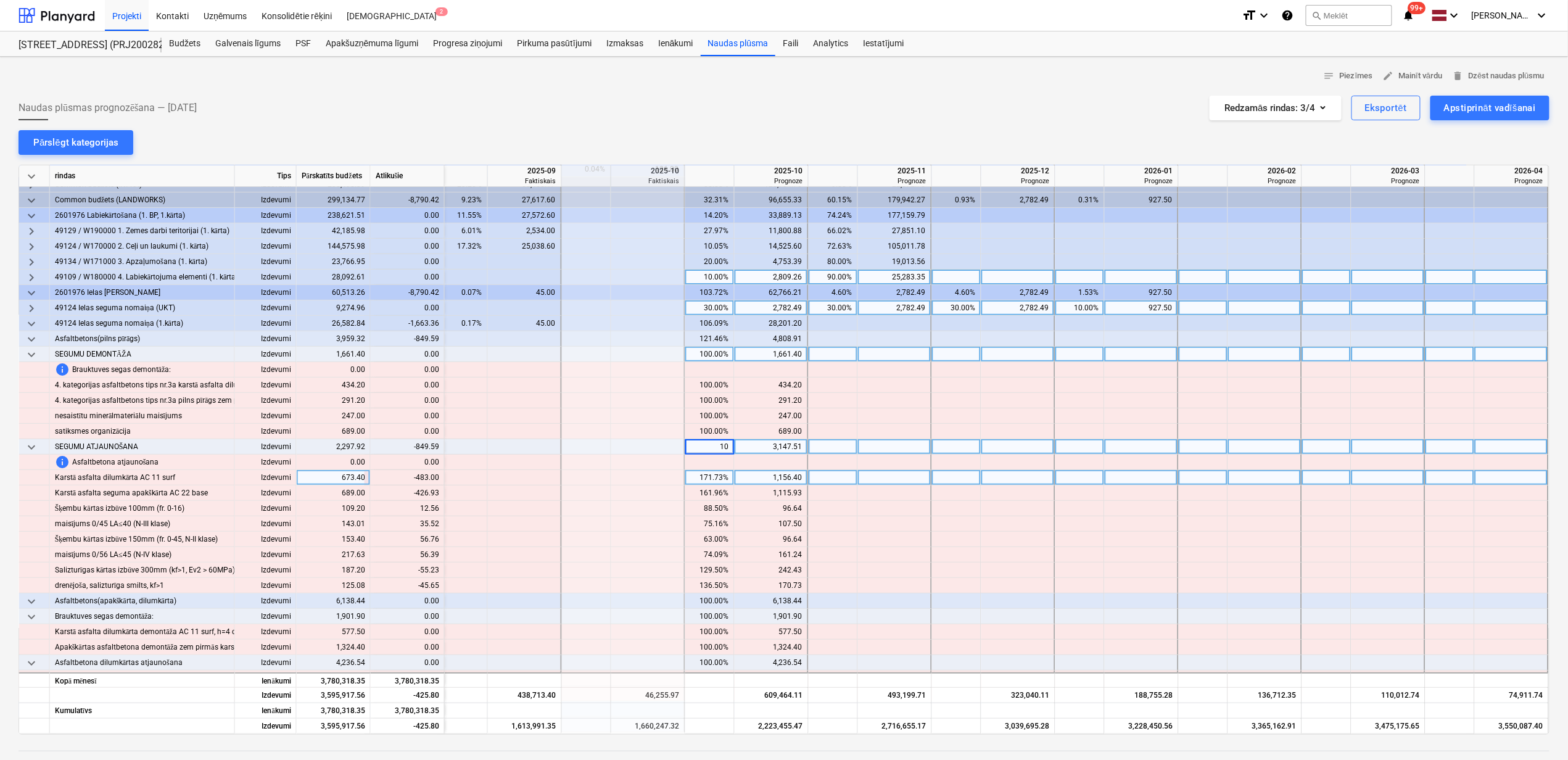
type input "100"
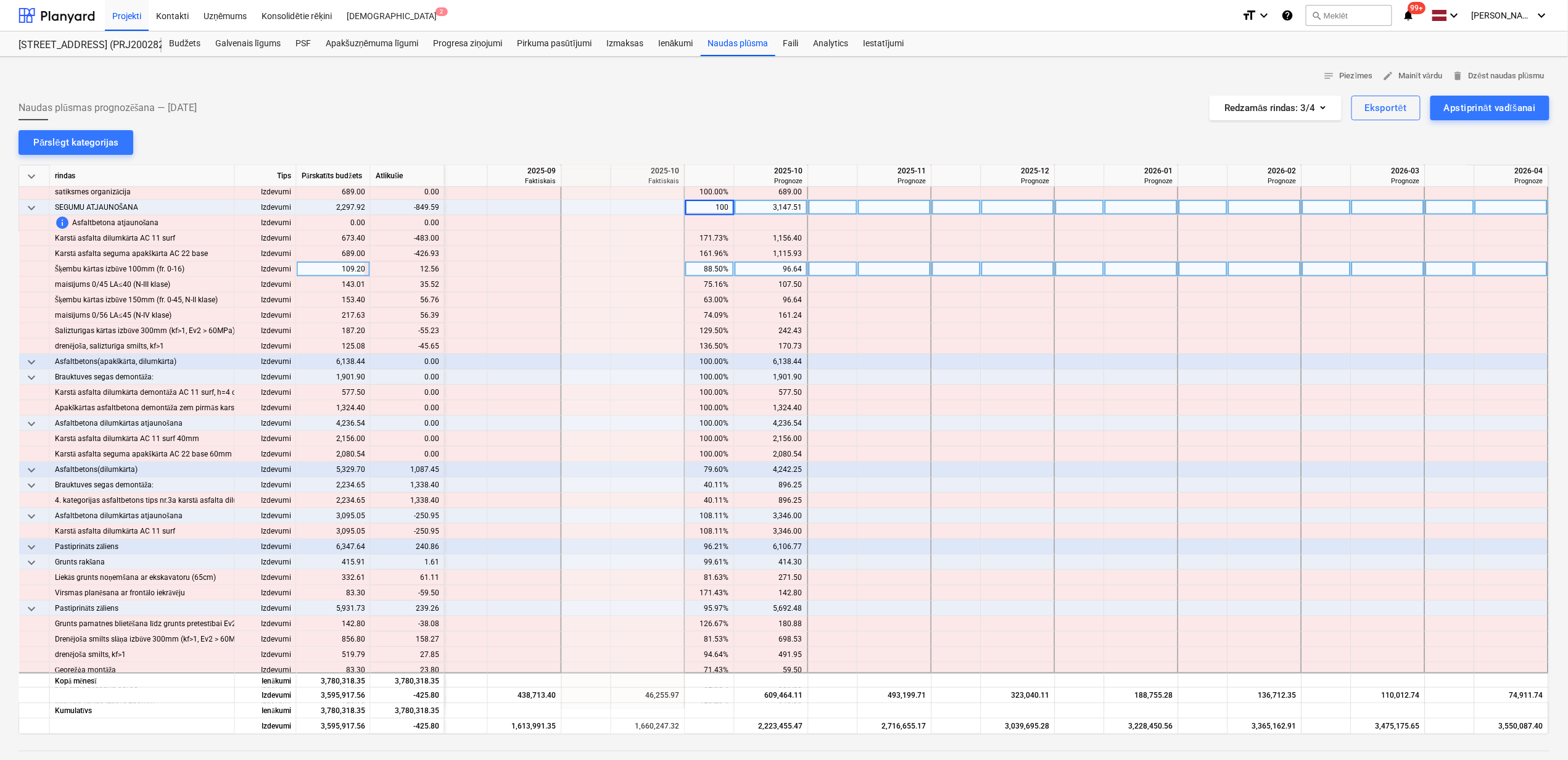
scroll to position [411, 751]
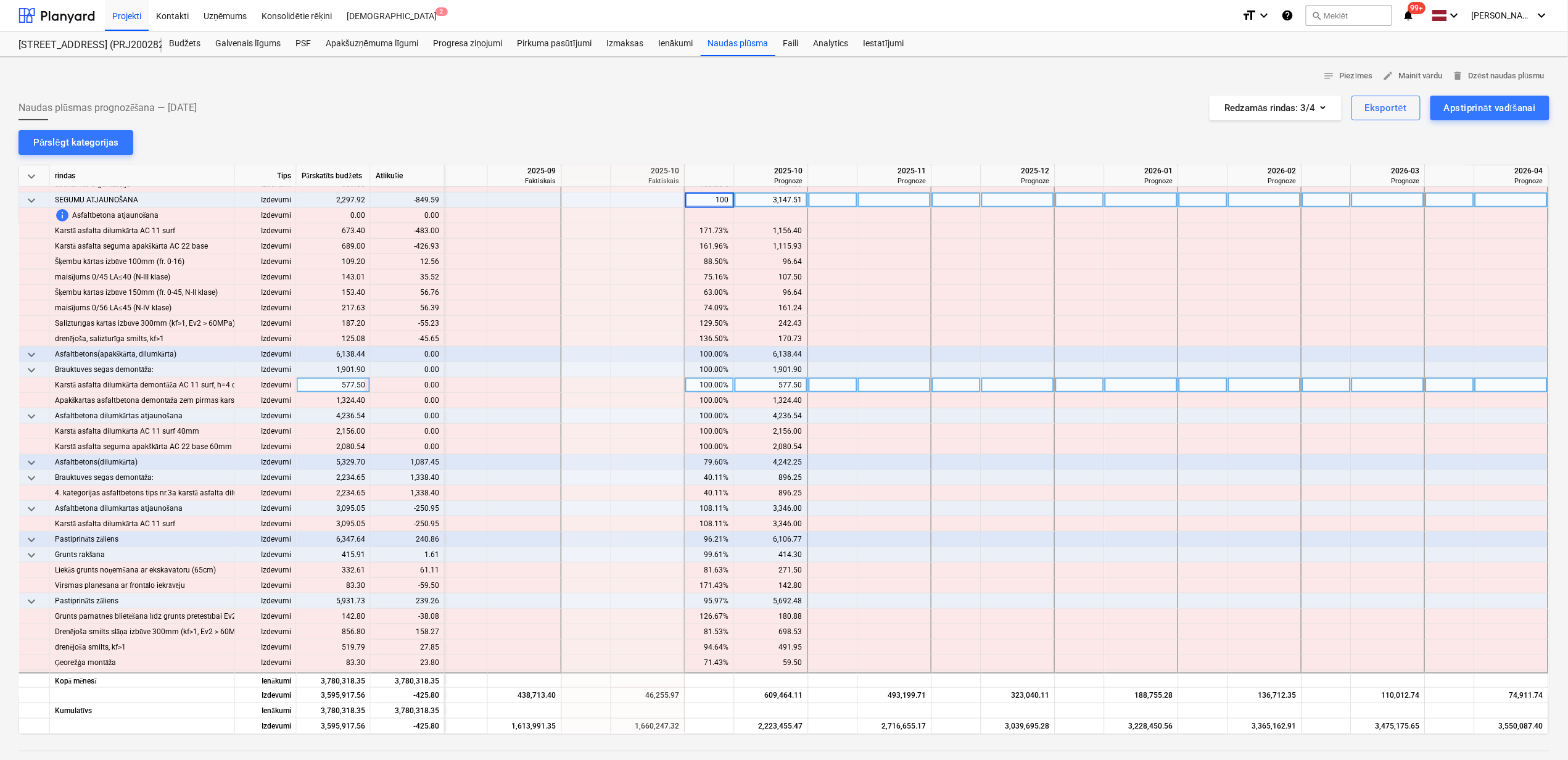
click at [612, 388] on div at bounding box center [649, 385] width 74 height 15
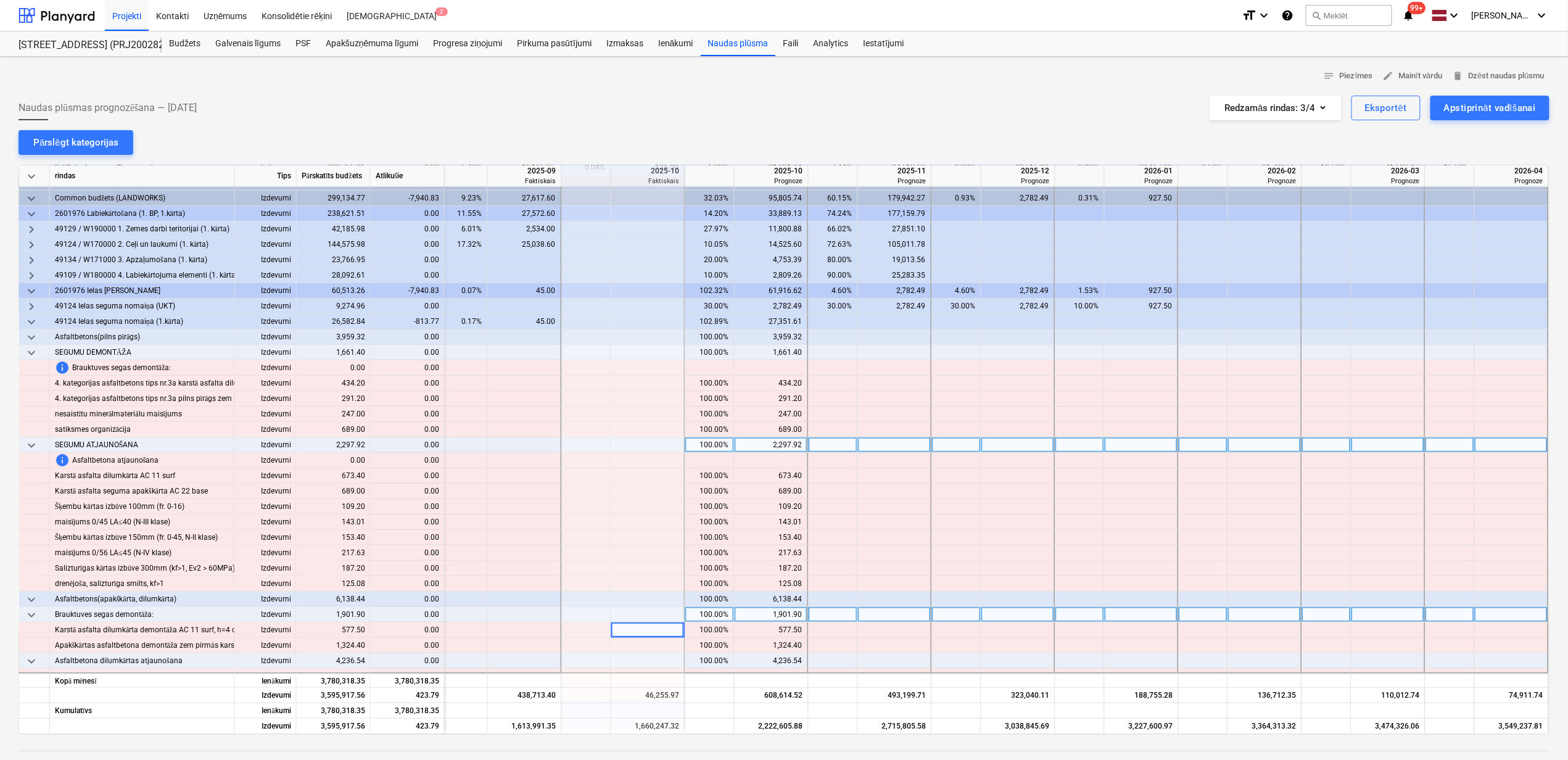
scroll to position [164, 751]
click at [38, 358] on span "keyboard_arrow_down" at bounding box center [31, 354] width 15 height 15
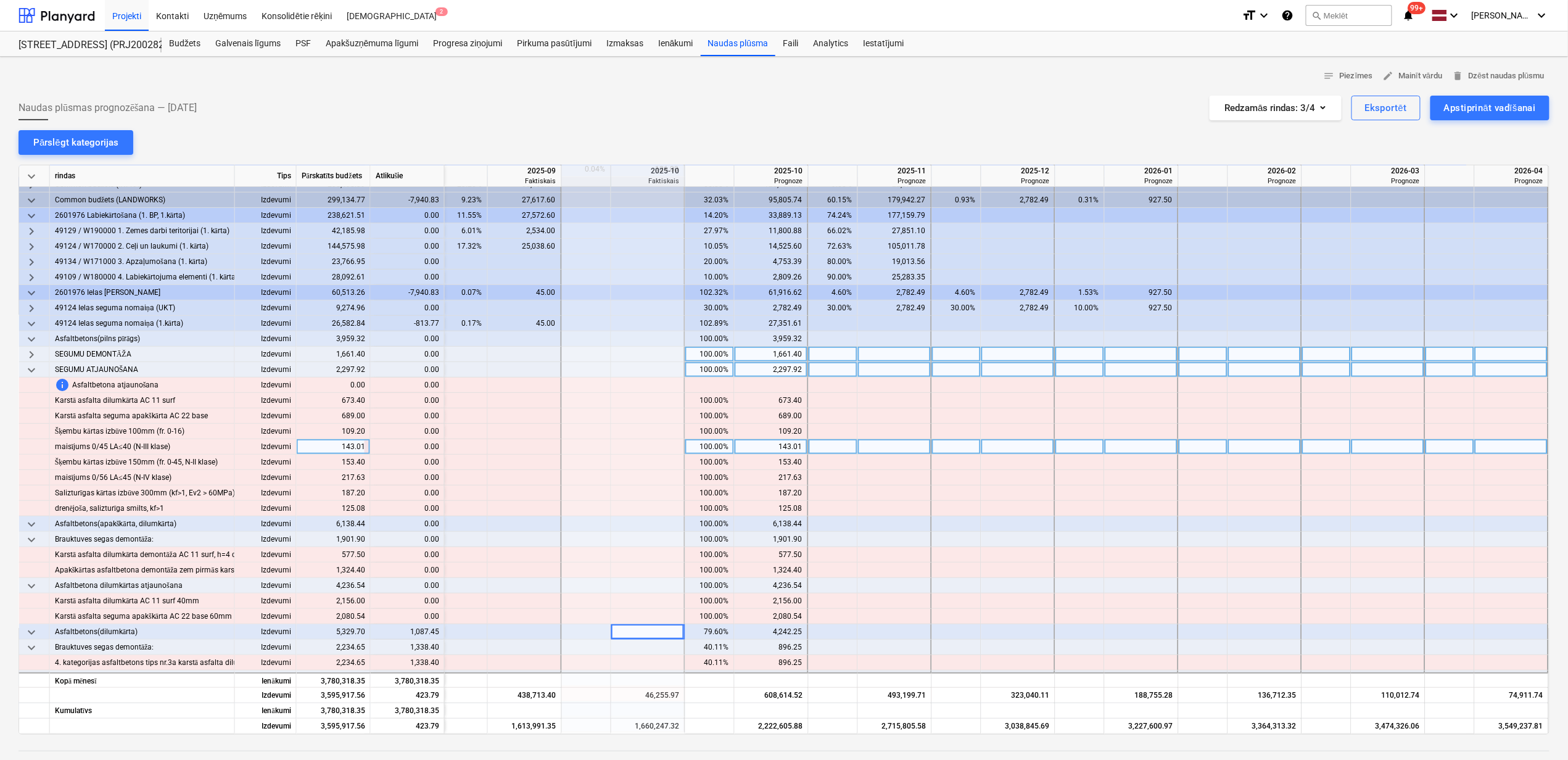
click at [36, 370] on span "keyboard_arrow_down" at bounding box center [31, 369] width 15 height 15
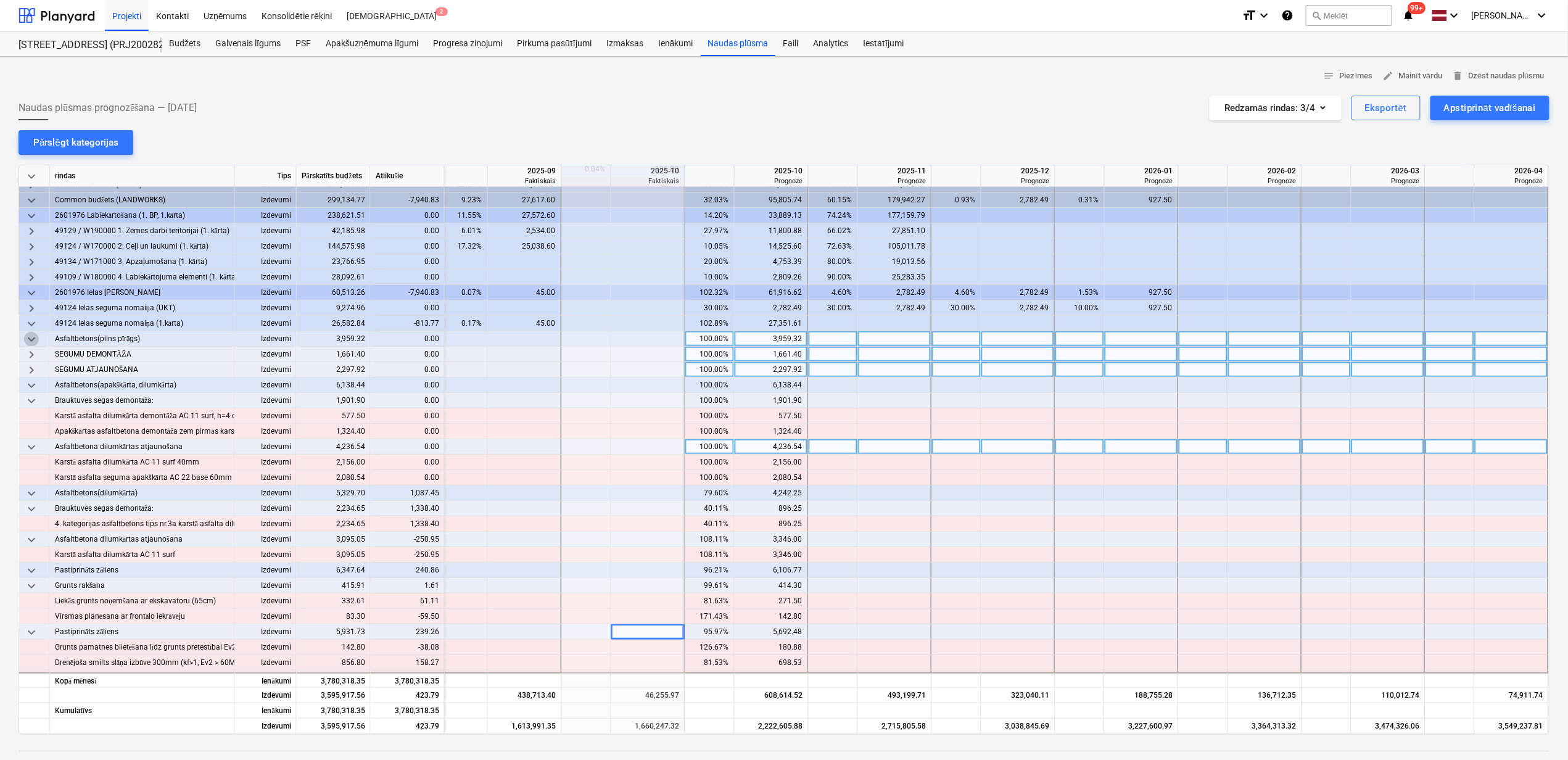
click at [35, 338] on span "keyboard_arrow_down" at bounding box center [31, 338] width 15 height 15
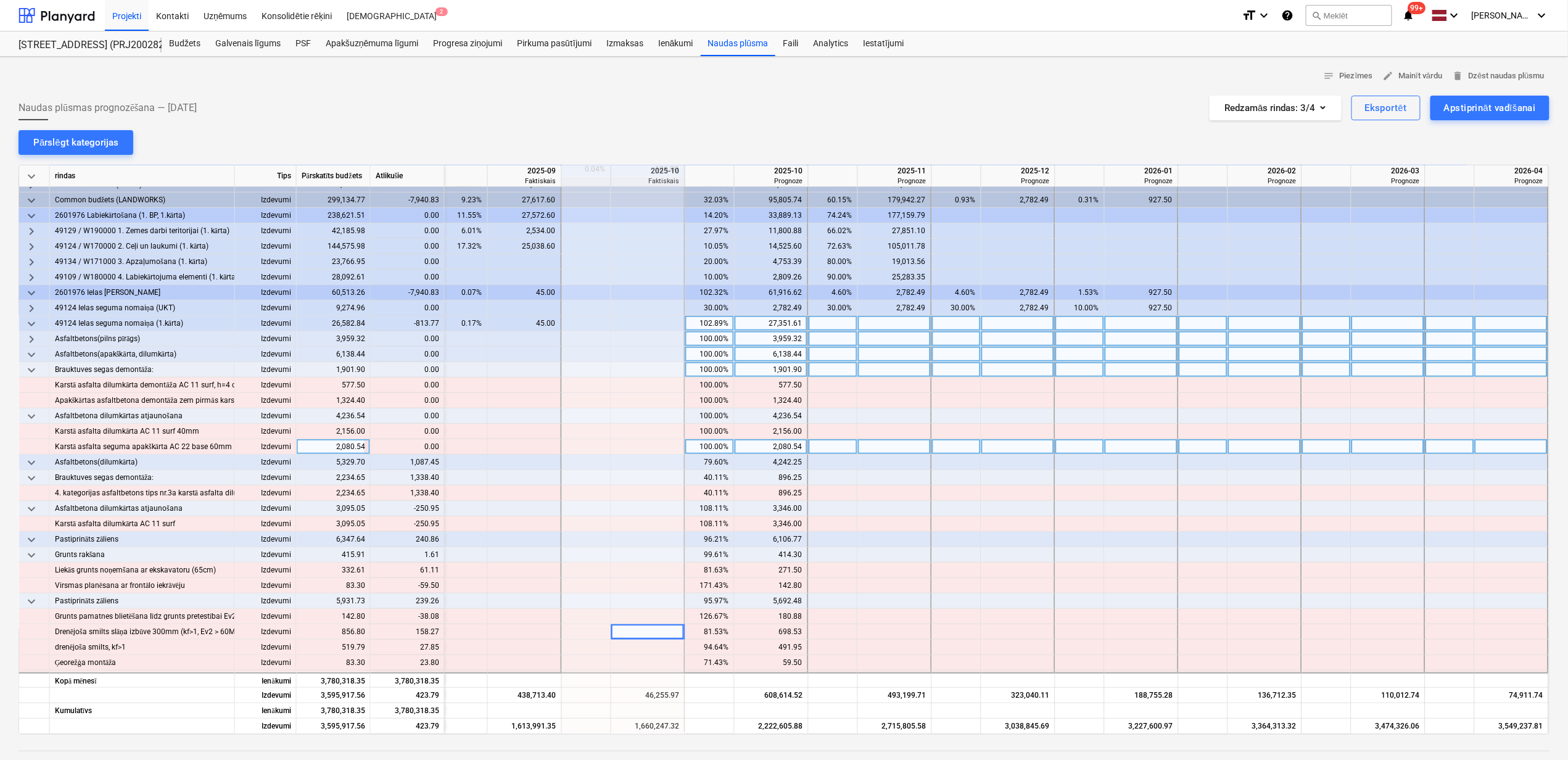
click at [35, 325] on span "keyboard_arrow_down" at bounding box center [31, 323] width 15 height 15
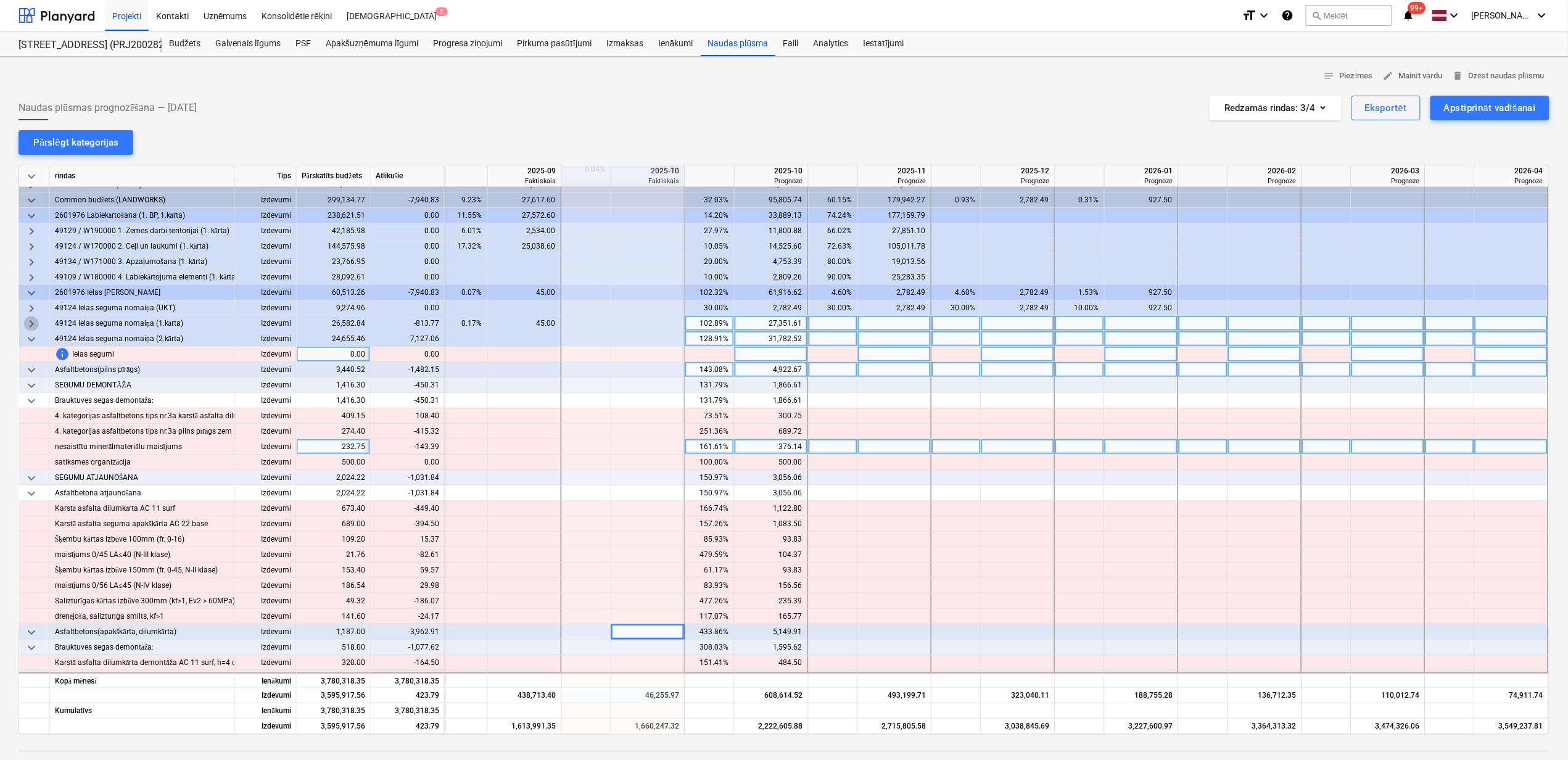
click at [35, 325] on span "keyboard_arrow_right" at bounding box center [31, 323] width 15 height 15
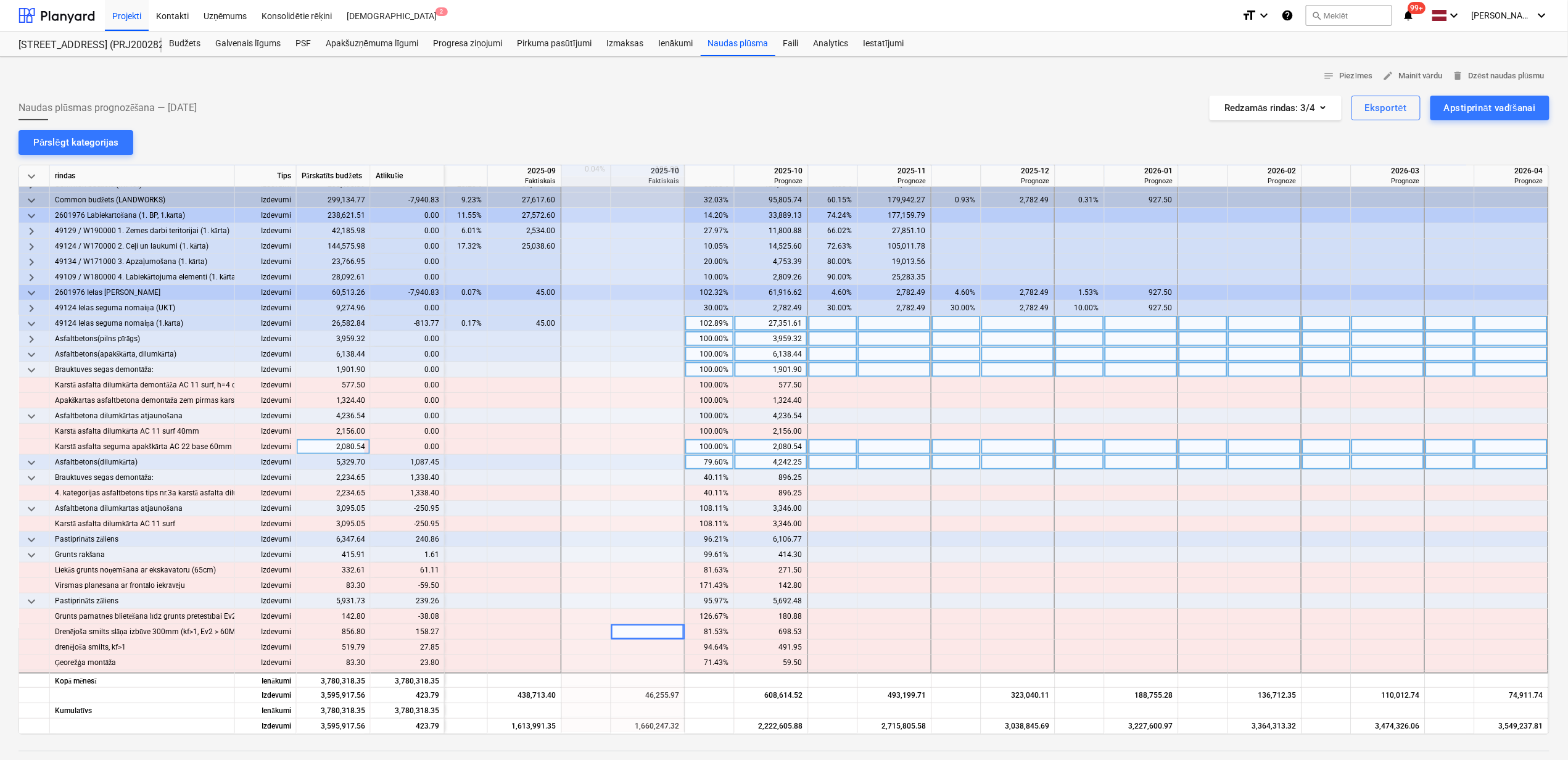
click at [29, 460] on span "keyboard_arrow_down" at bounding box center [31, 462] width 15 height 15
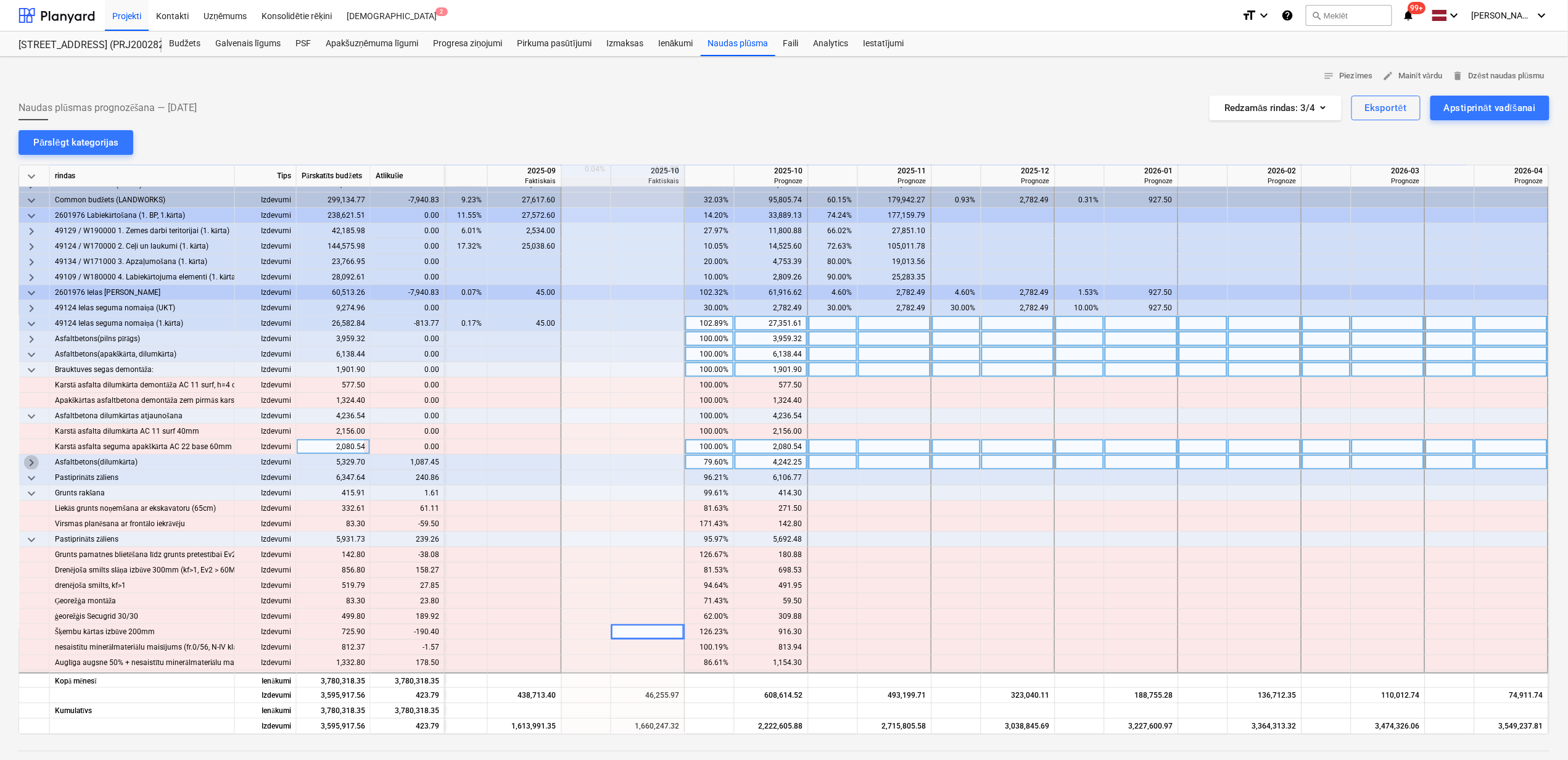
click at [29, 460] on span "keyboard_arrow_right" at bounding box center [31, 462] width 15 height 15
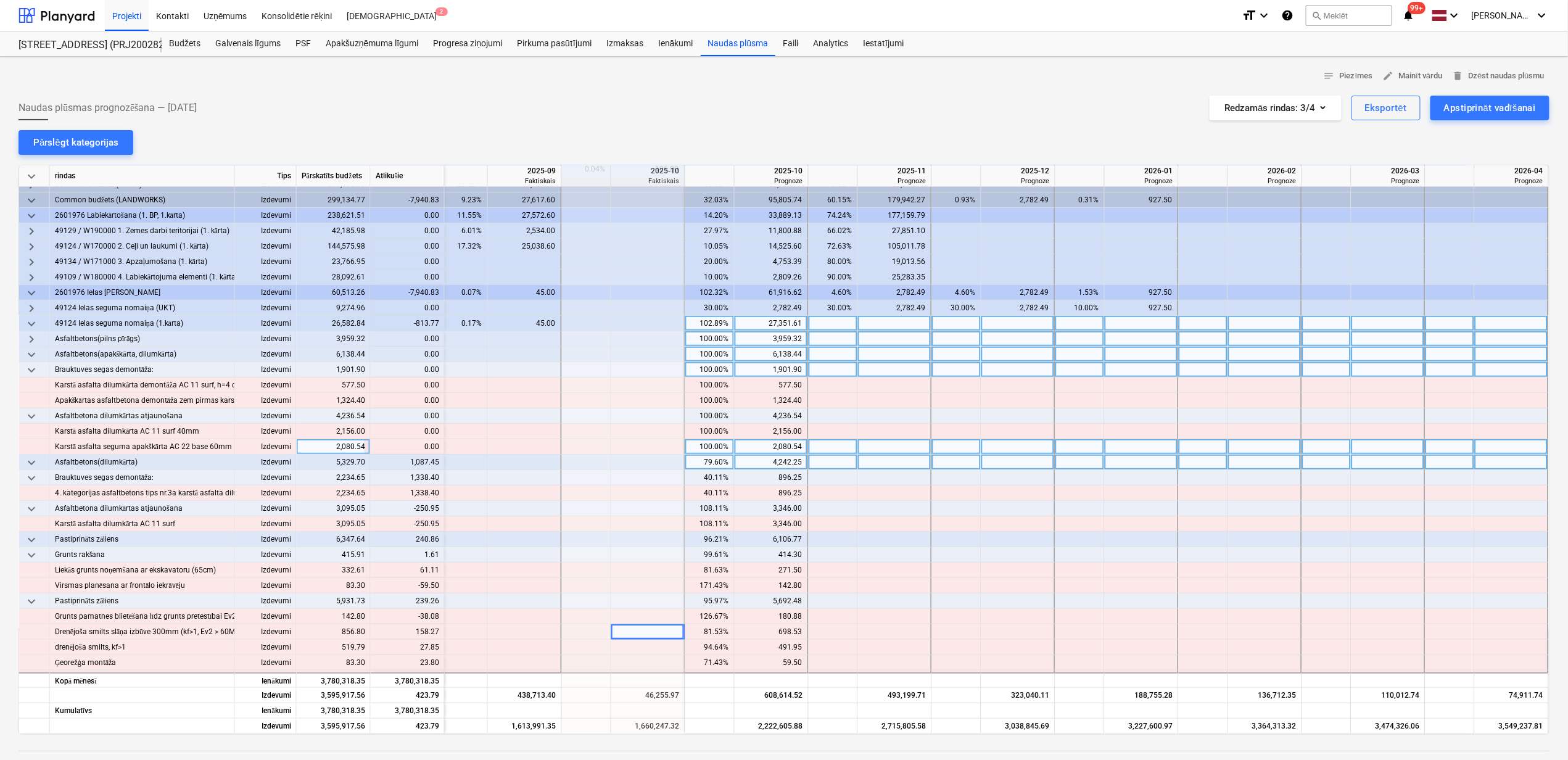
click at [706, 465] on div "79.60%" at bounding box center [709, 462] width 39 height 15
type input "100"
click at [942, 508] on div at bounding box center [957, 508] width 49 height 15
click at [716, 540] on div "96.21%" at bounding box center [709, 539] width 39 height 15
type input "100"
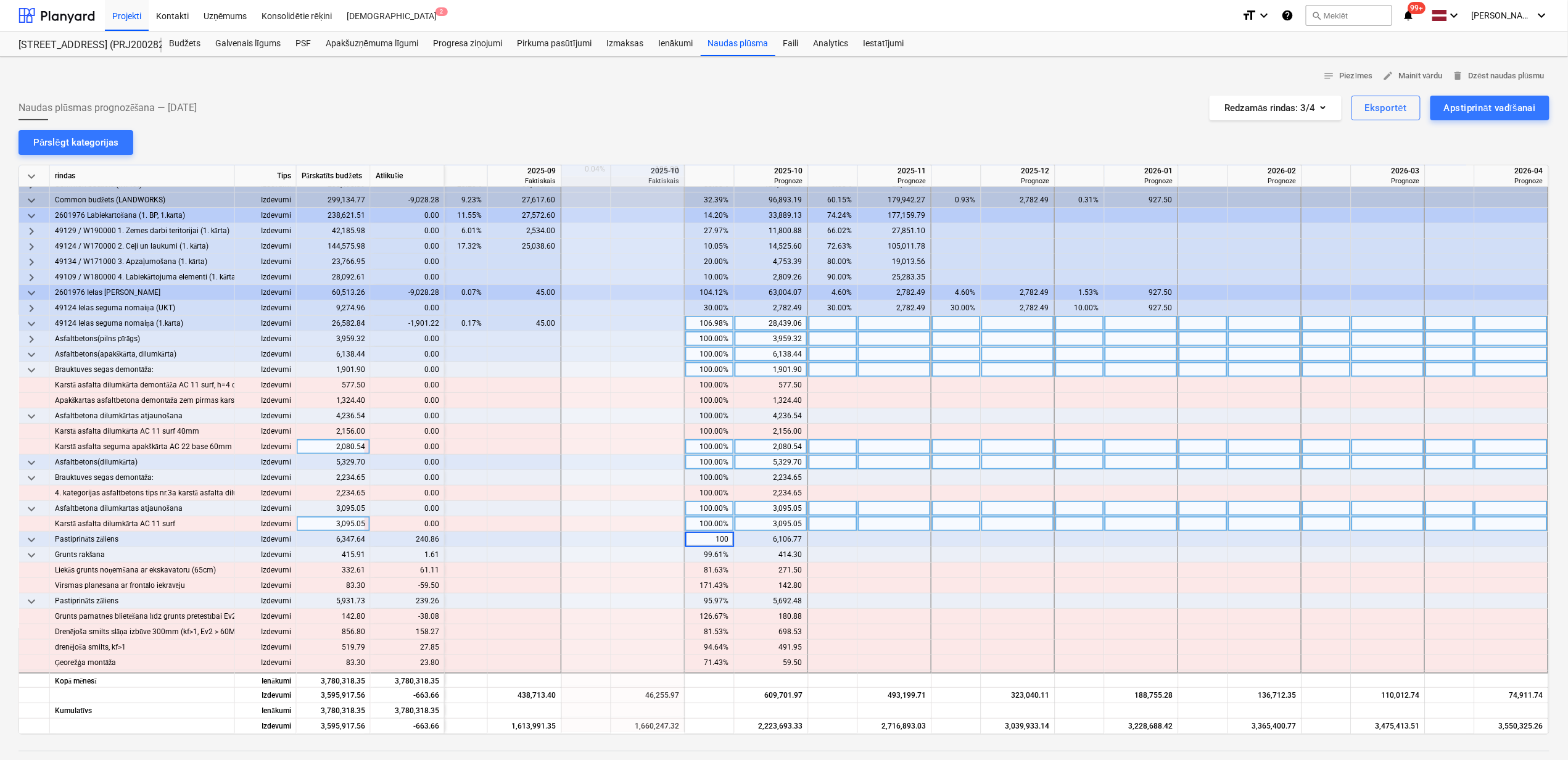
click at [948, 526] on div at bounding box center [957, 524] width 49 height 15
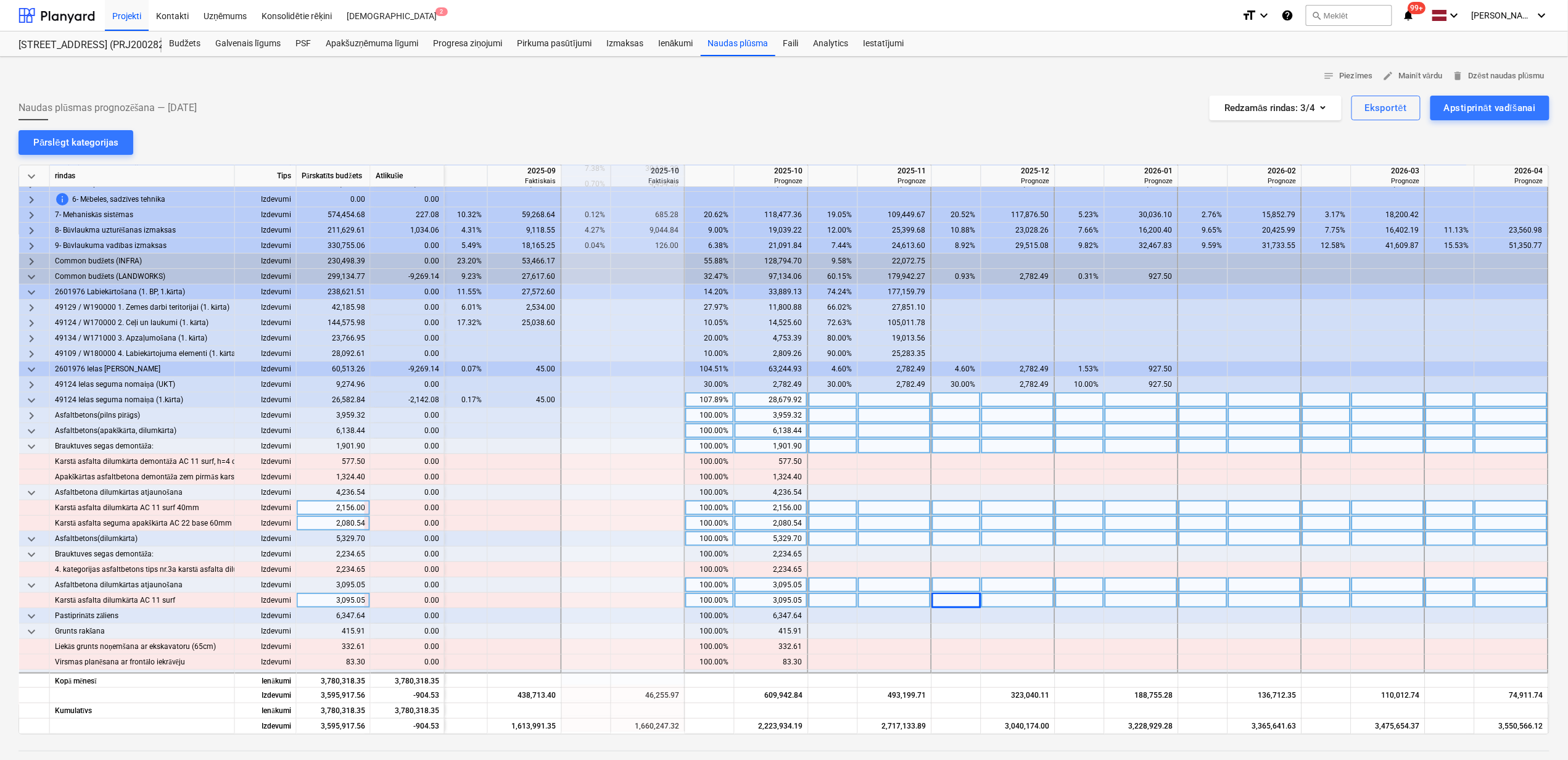
scroll to position [82, 751]
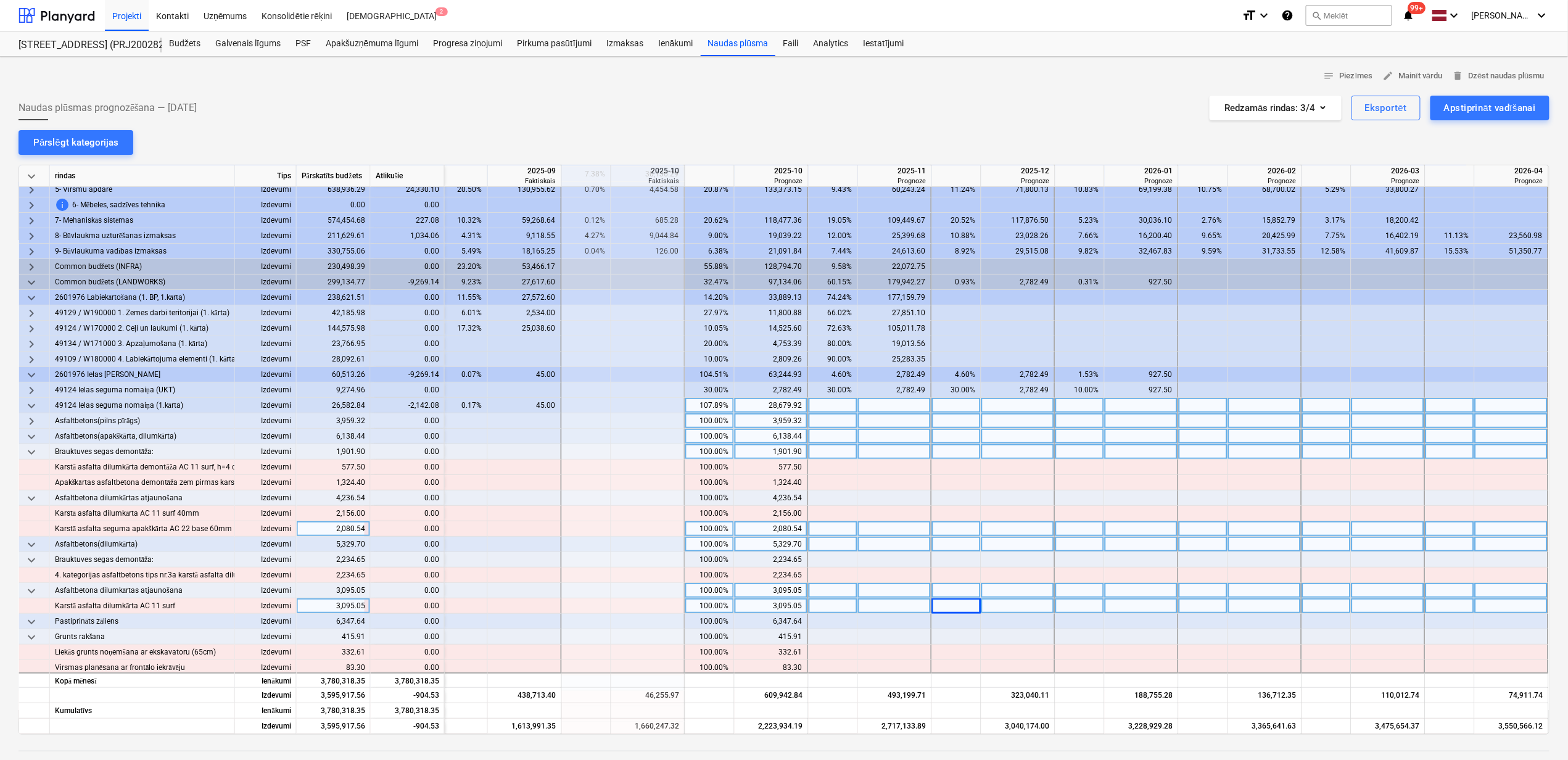
click at [33, 437] on span "keyboard_arrow_down" at bounding box center [31, 436] width 15 height 15
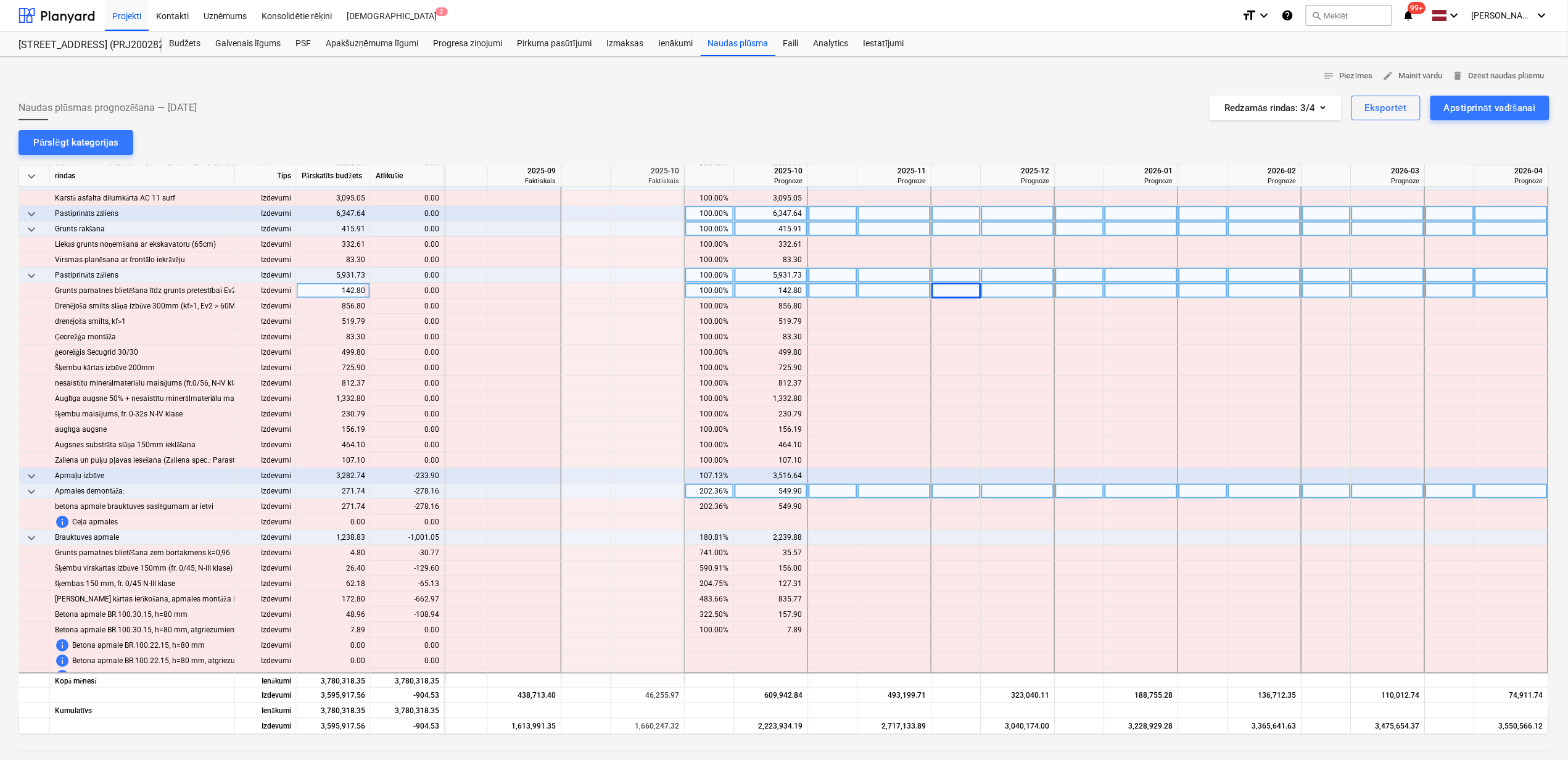
scroll to position [411, 751]
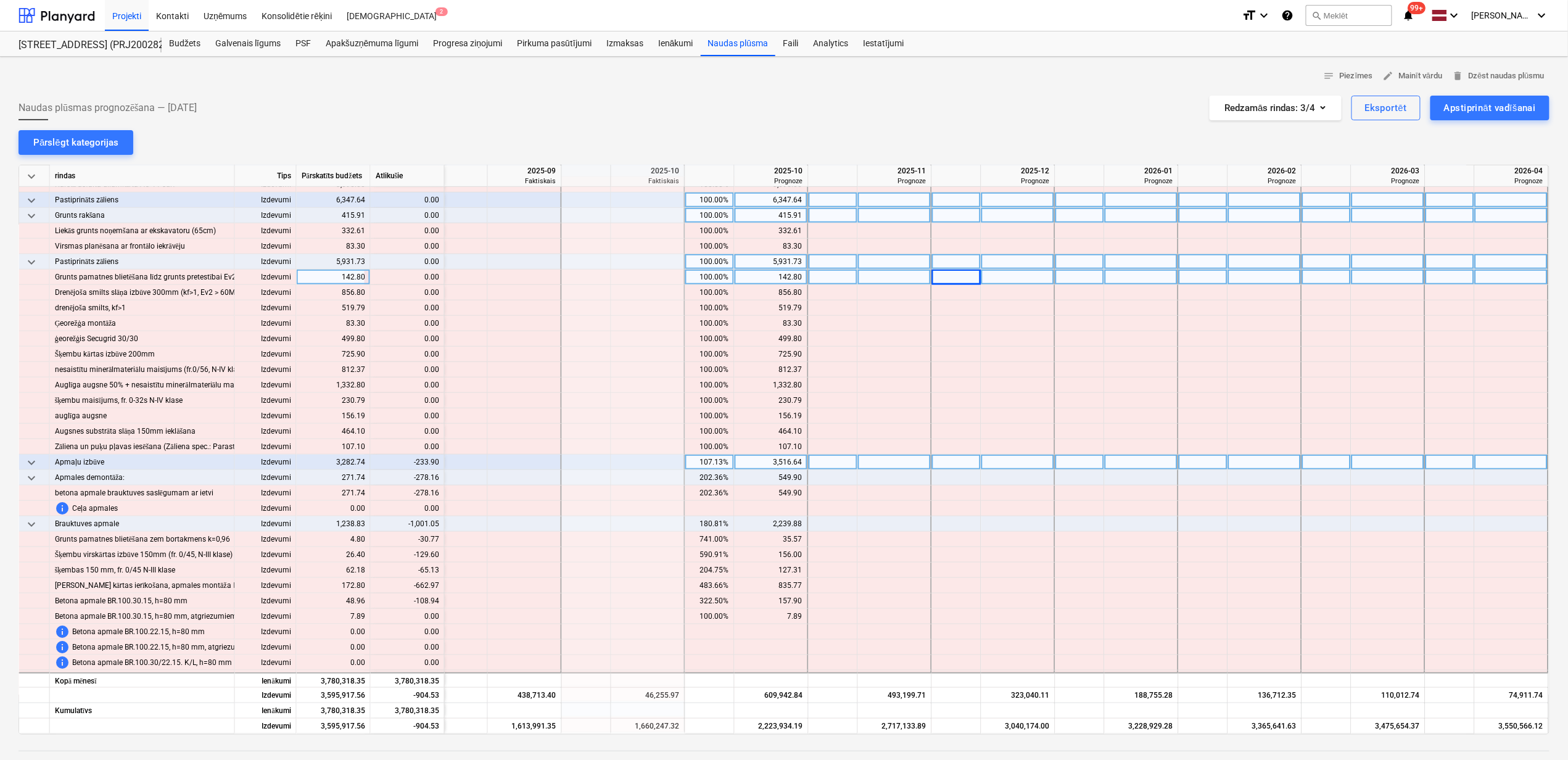
click at [702, 467] on div "107.13%" at bounding box center [709, 462] width 39 height 15
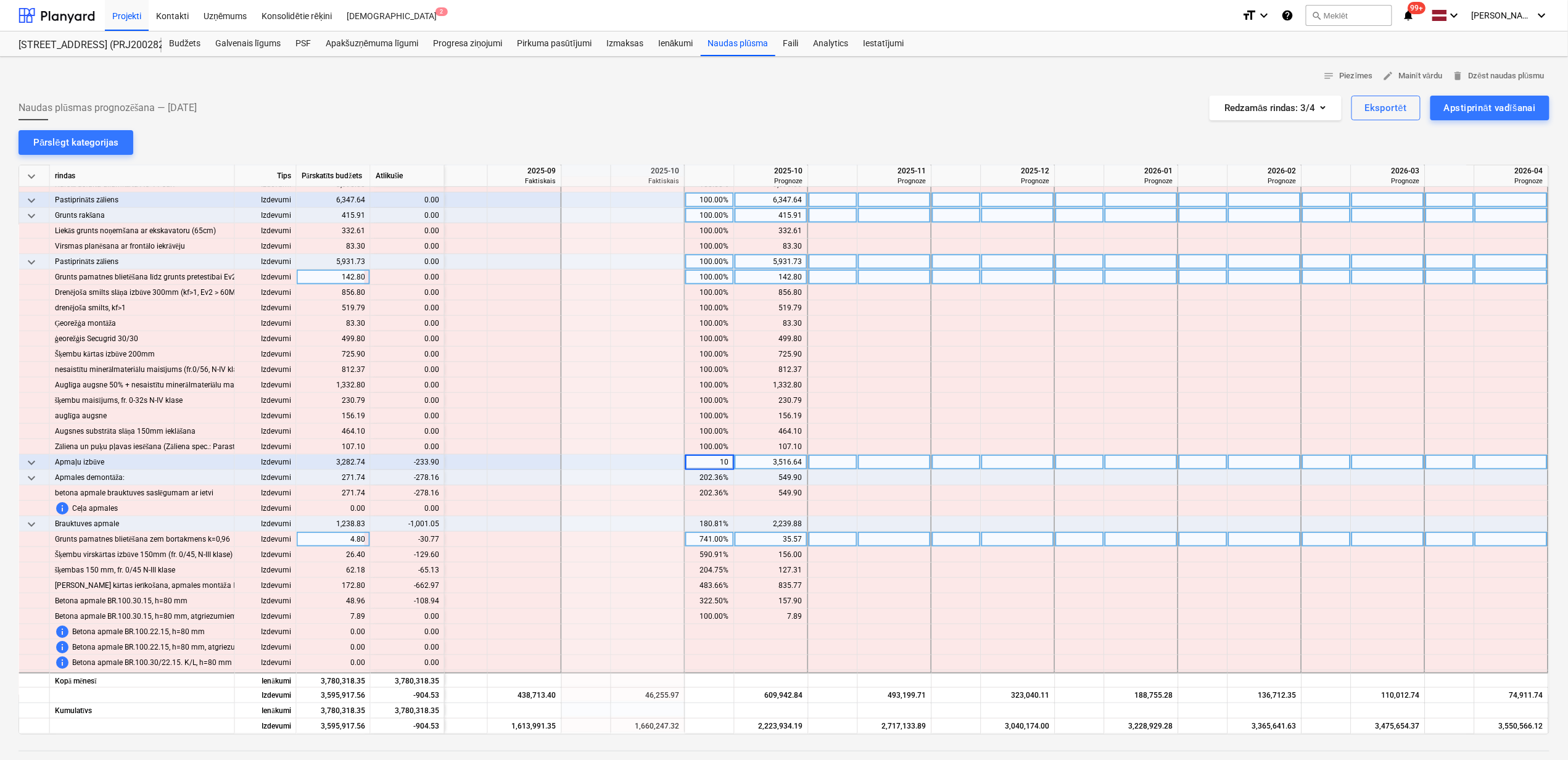
type input "100"
click at [749, 523] on div "2,239.88" at bounding box center [771, 524] width 63 height 15
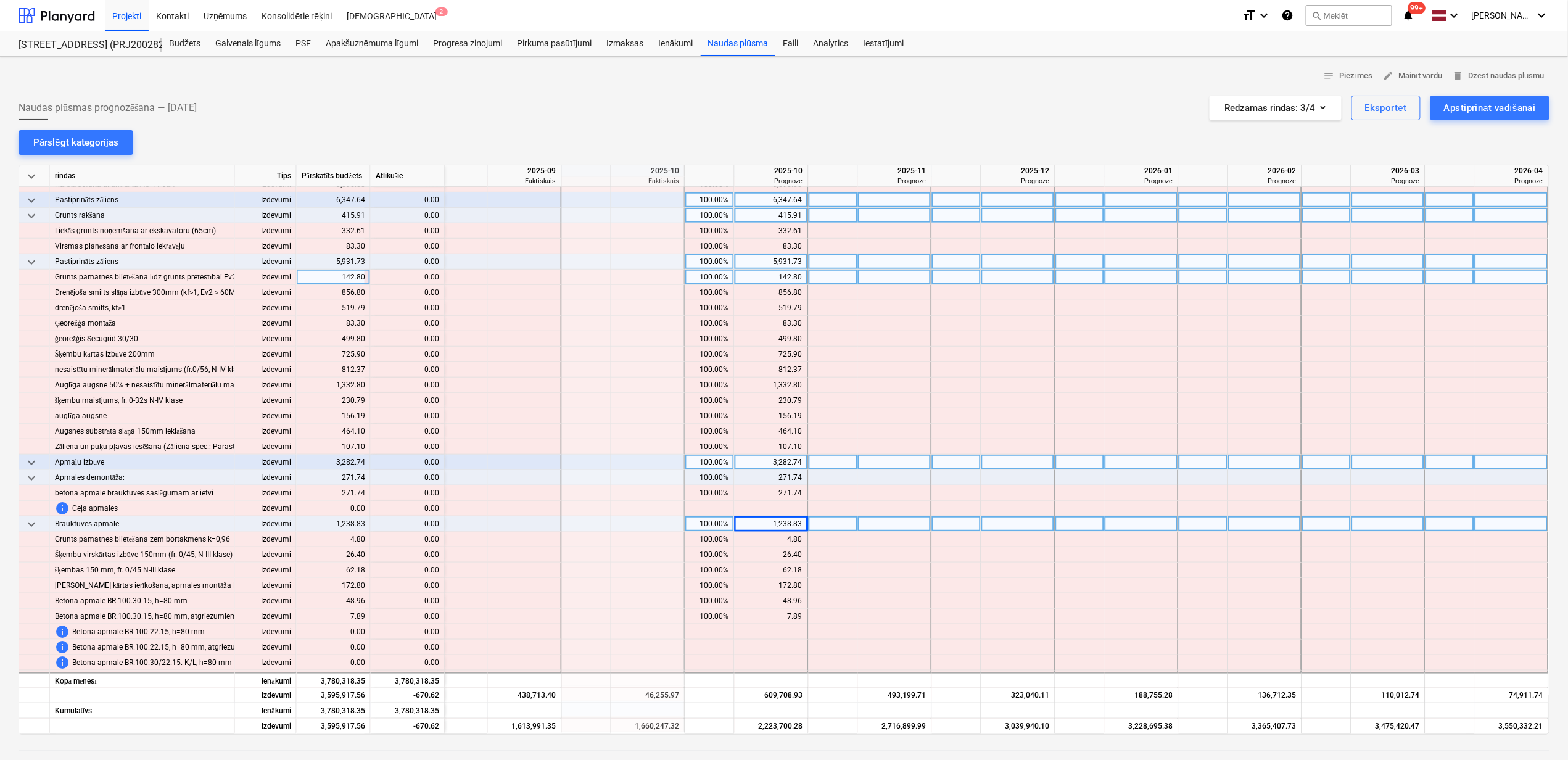
click at [32, 466] on span "keyboard_arrow_down" at bounding box center [31, 462] width 15 height 15
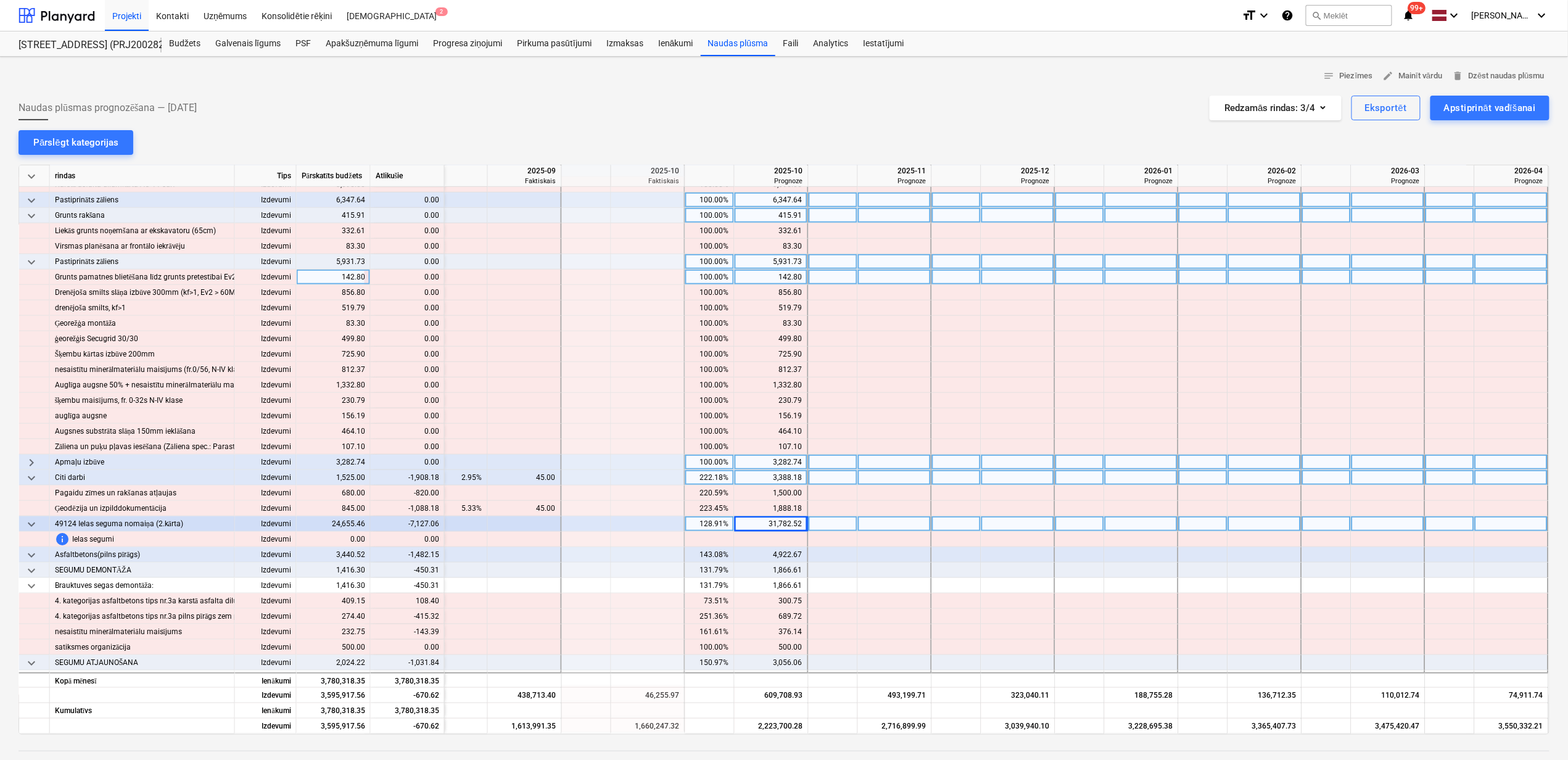
click at [706, 478] on div "222.18%" at bounding box center [709, 478] width 39 height 15
type input "100"
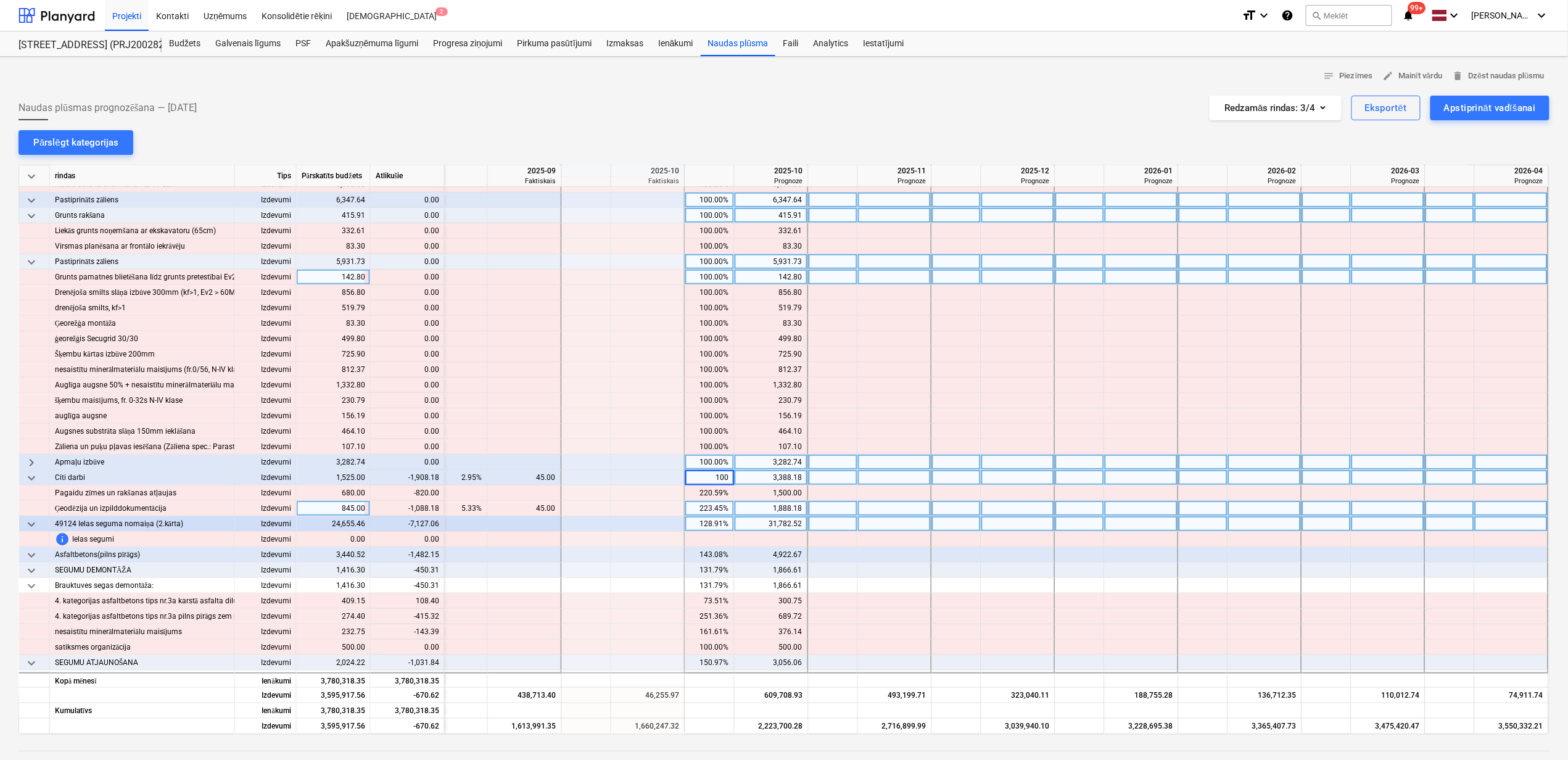
click at [642, 504] on div at bounding box center [649, 508] width 74 height 15
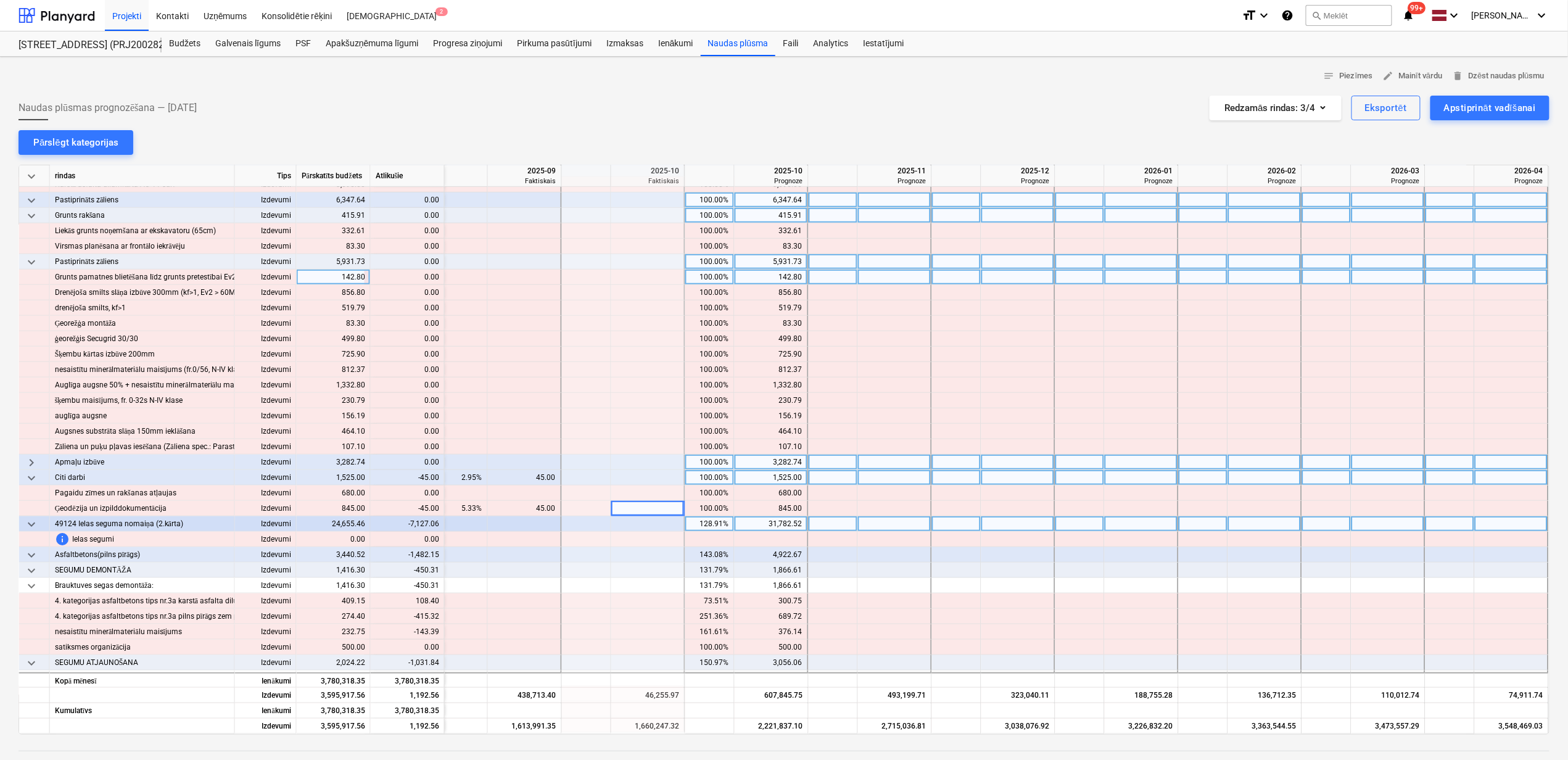
click at [692, 528] on div "128.91%" at bounding box center [709, 524] width 39 height 15
type input "100"
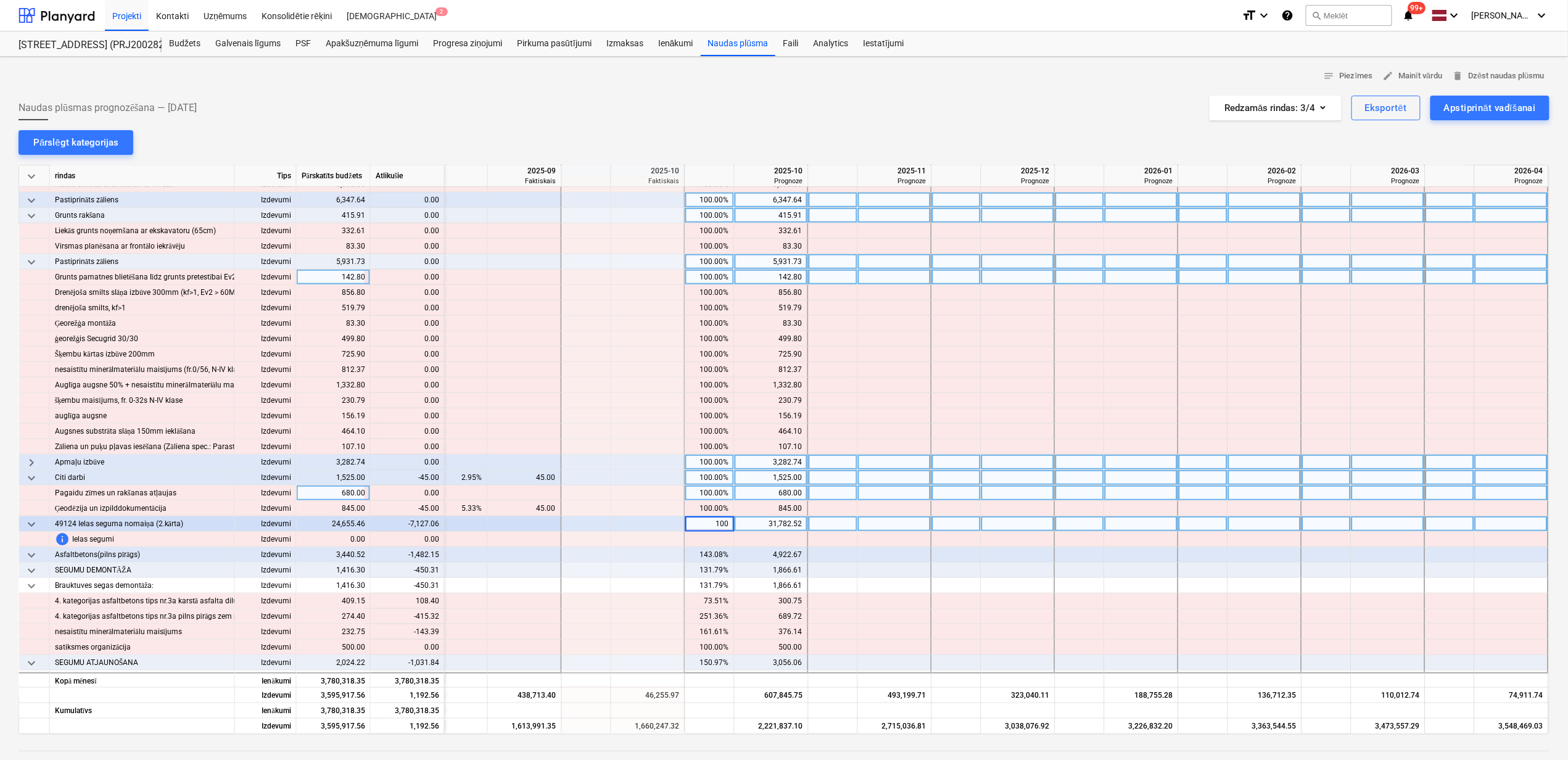
click at [626, 494] on div at bounding box center [649, 493] width 74 height 15
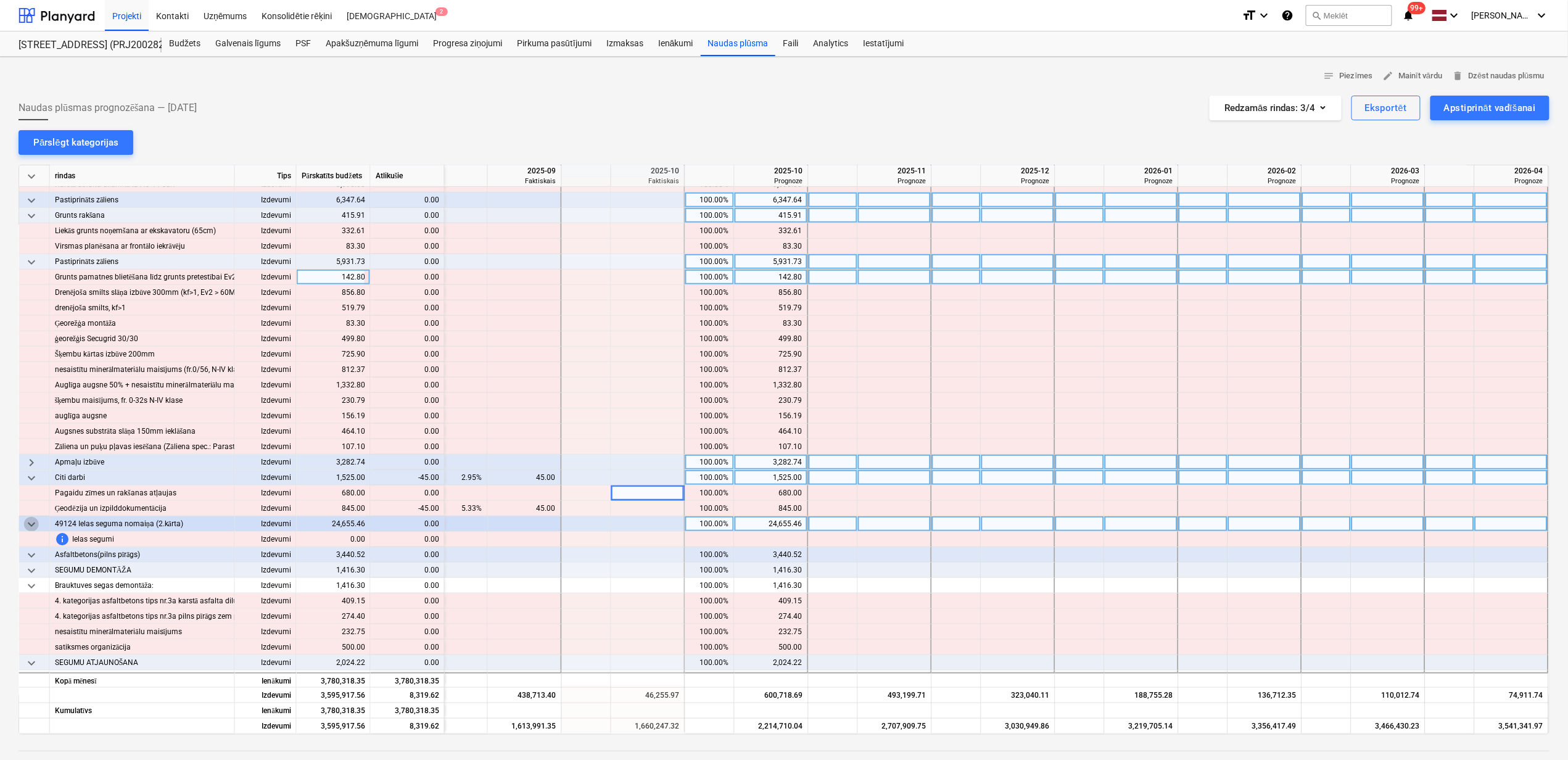
click at [36, 525] on span "keyboard_arrow_down" at bounding box center [31, 524] width 15 height 15
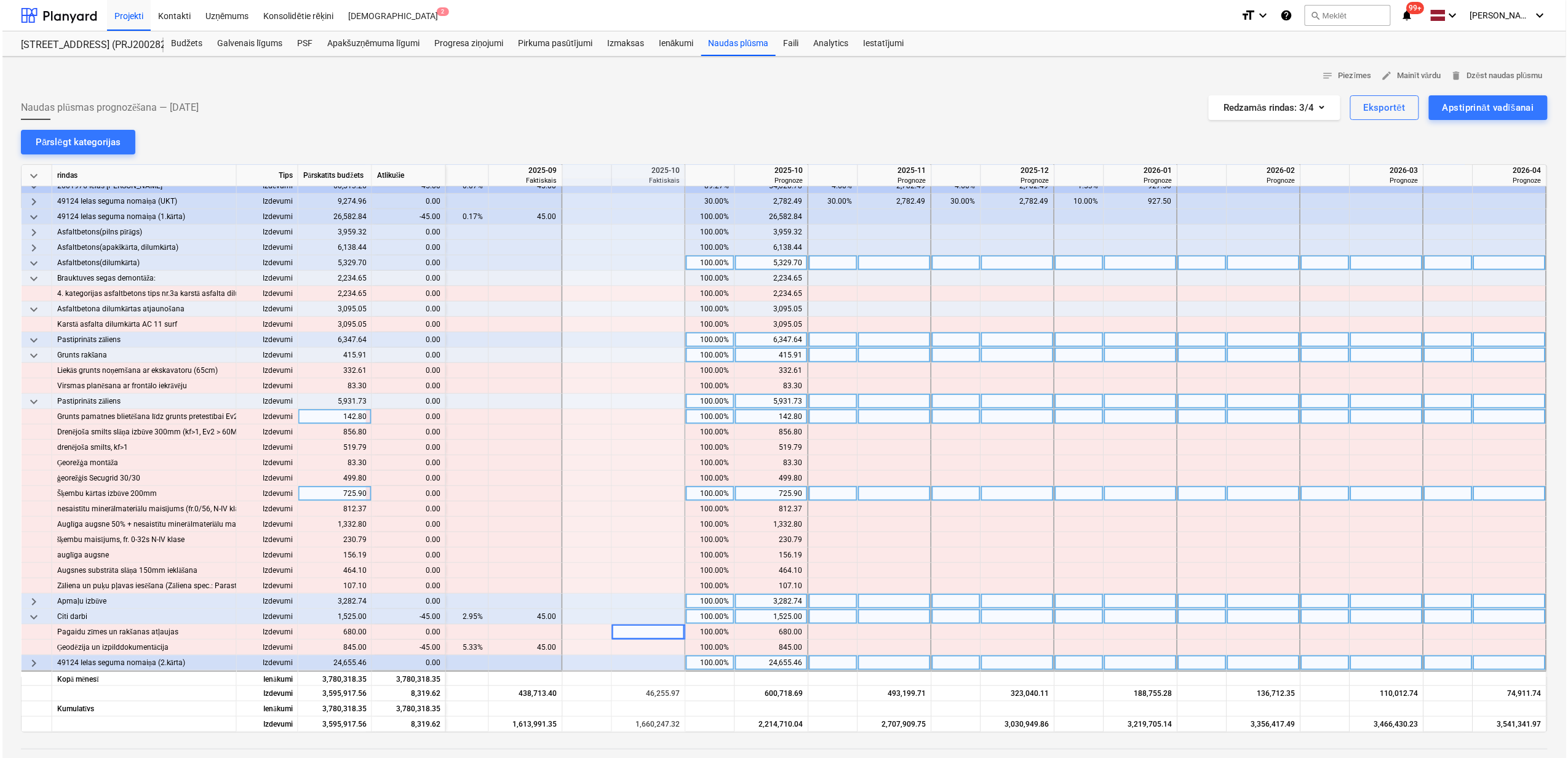
scroll to position [192, 749]
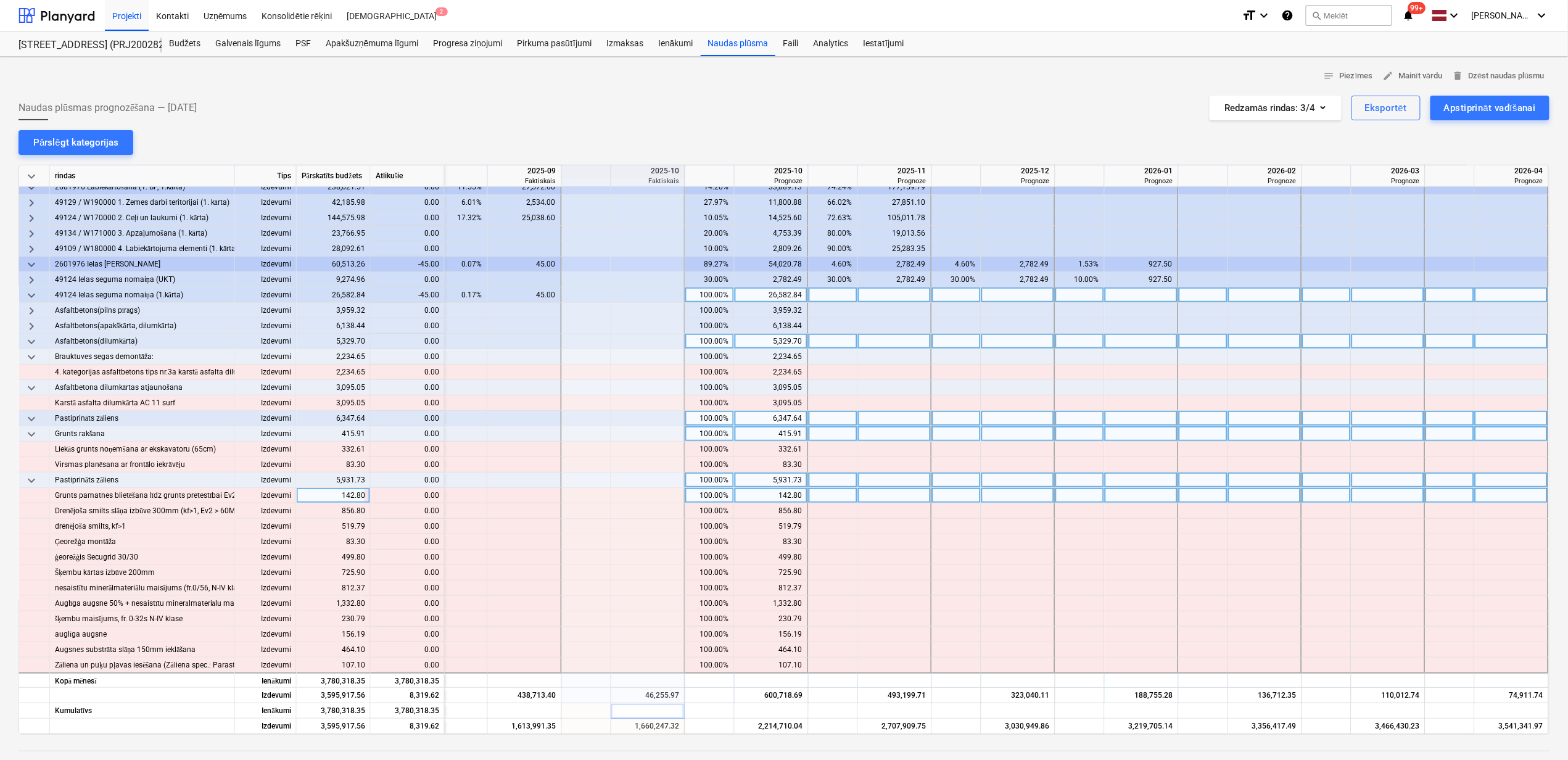
click at [30, 294] on span "keyboard_arrow_down" at bounding box center [31, 295] width 15 height 15
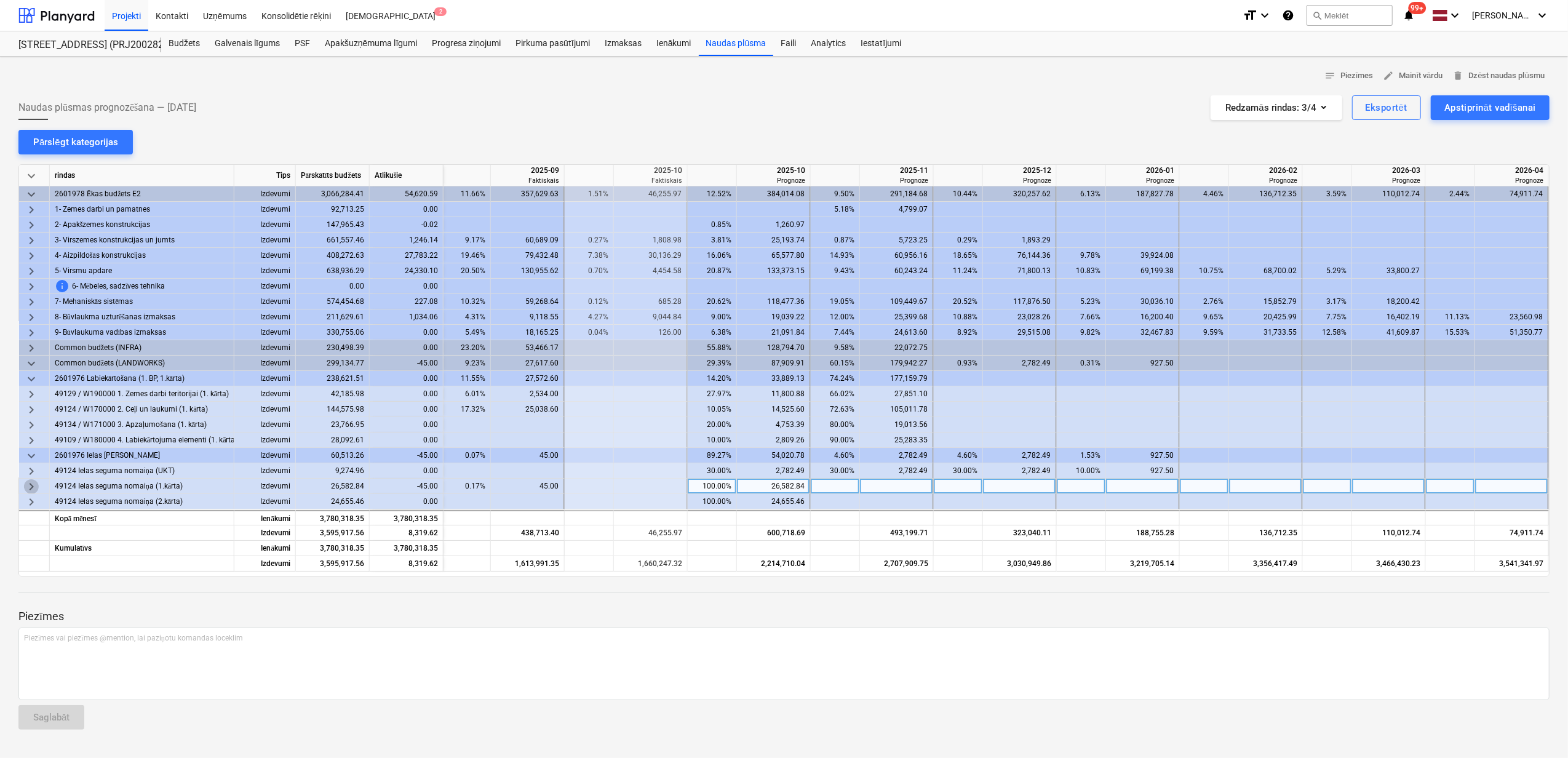
click at [32, 483] on span "keyboard_arrow_right" at bounding box center [31, 486] width 15 height 15
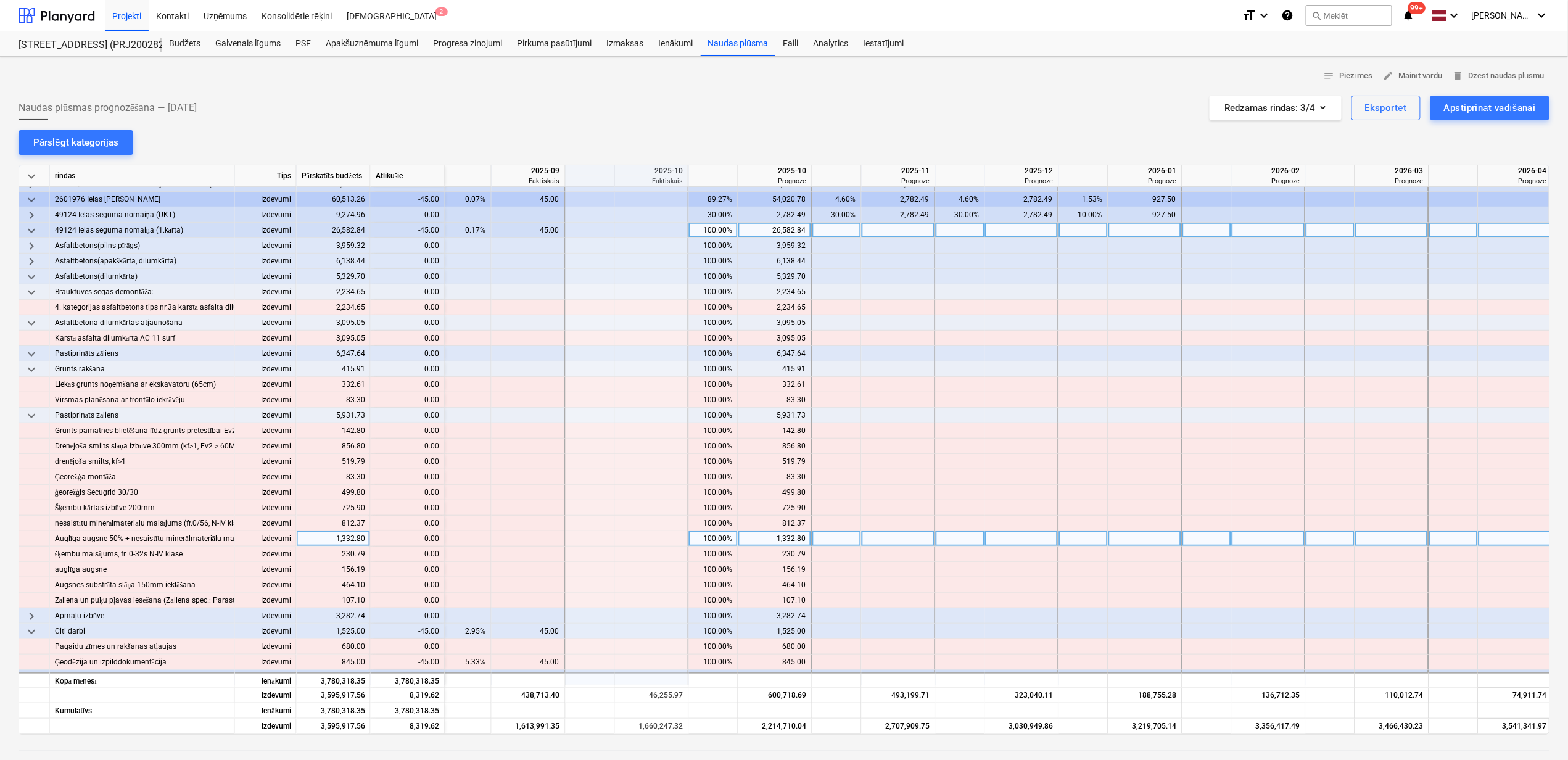
scroll to position [275, 742]
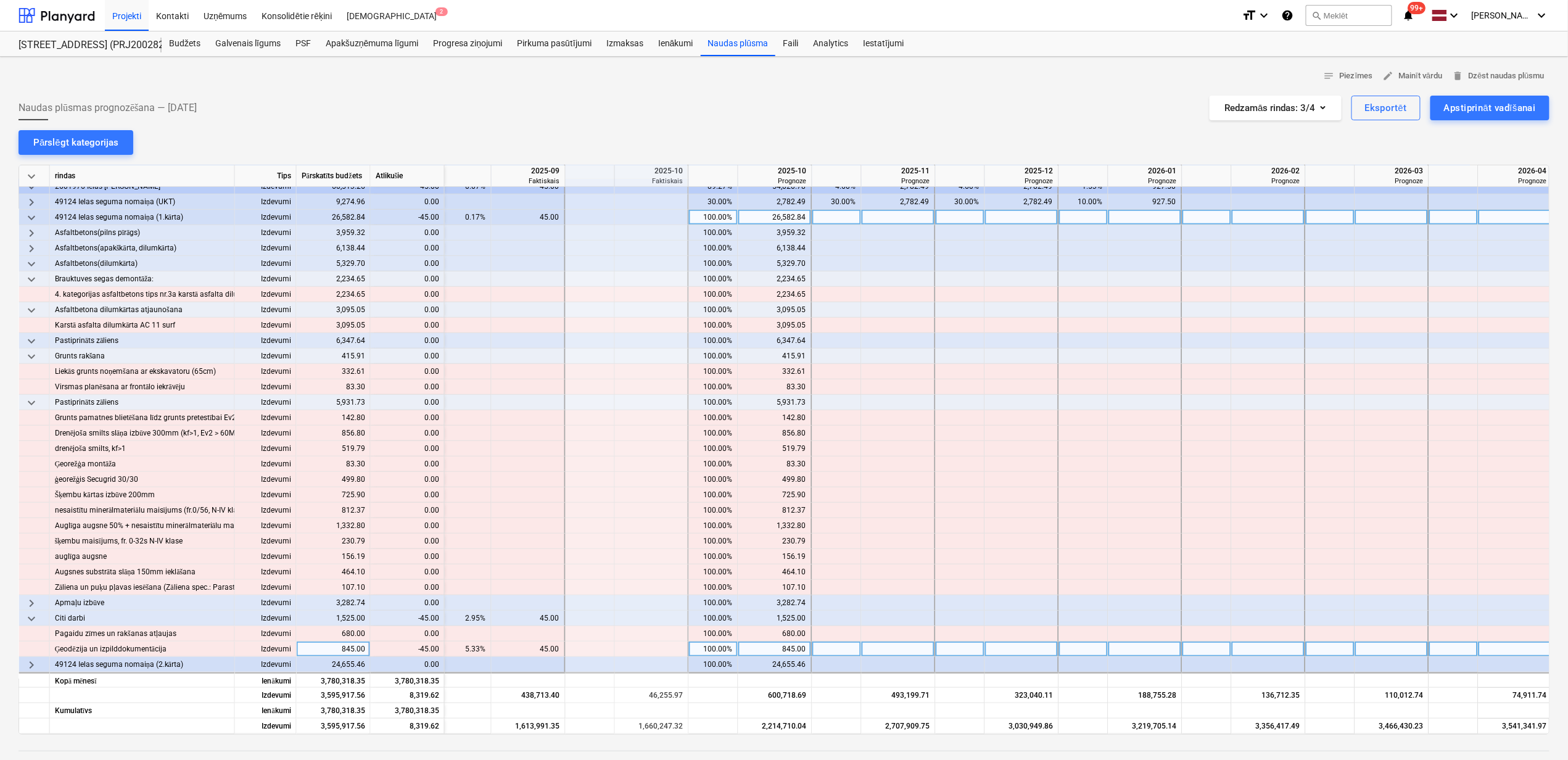
click at [706, 645] on div "100.00%" at bounding box center [713, 649] width 39 height 15
click at [980, 615] on div at bounding box center [960, 618] width 49 height 15
click at [754, 642] on div at bounding box center [776, 649] width 74 height 15
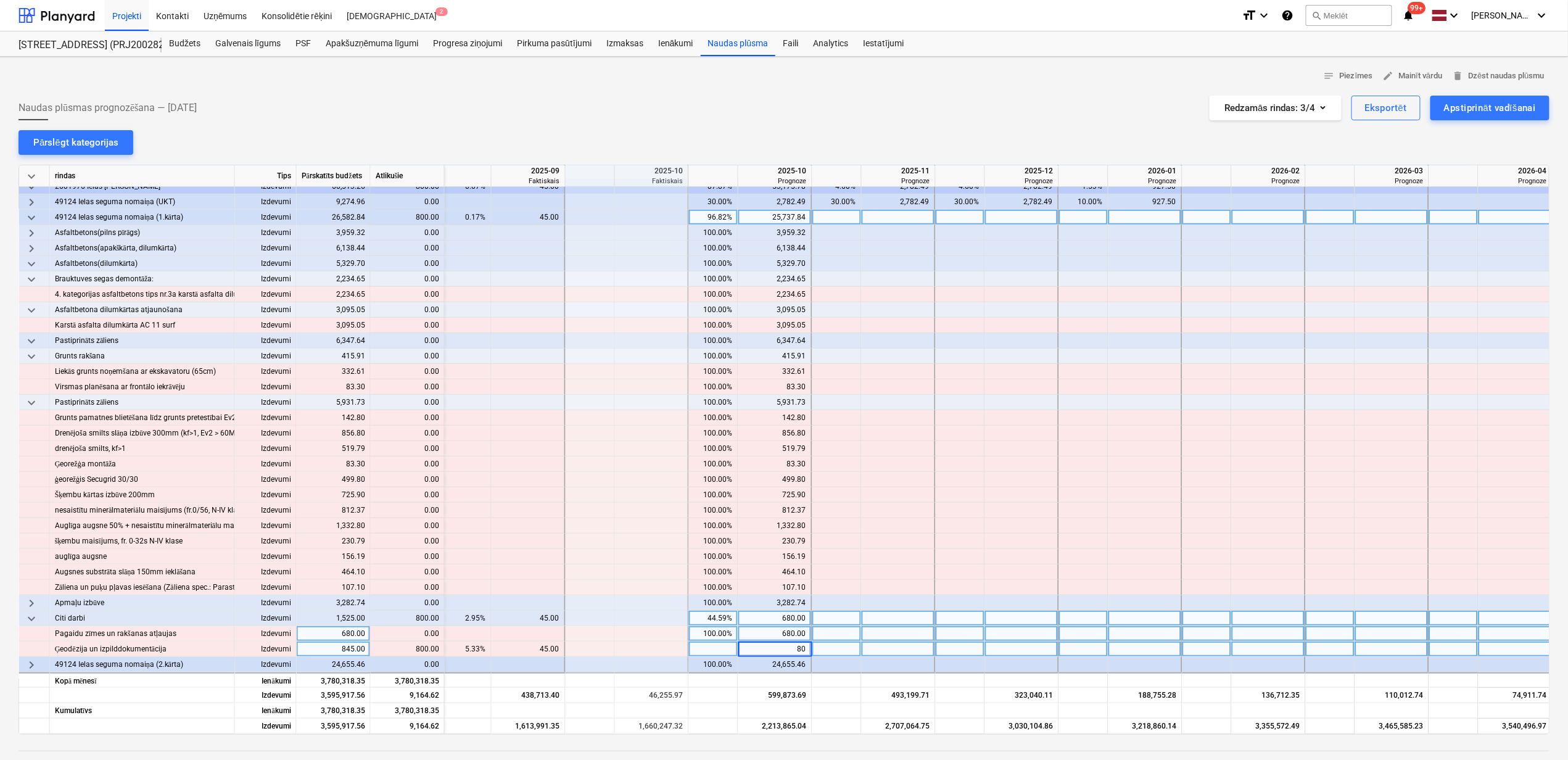
type input "800"
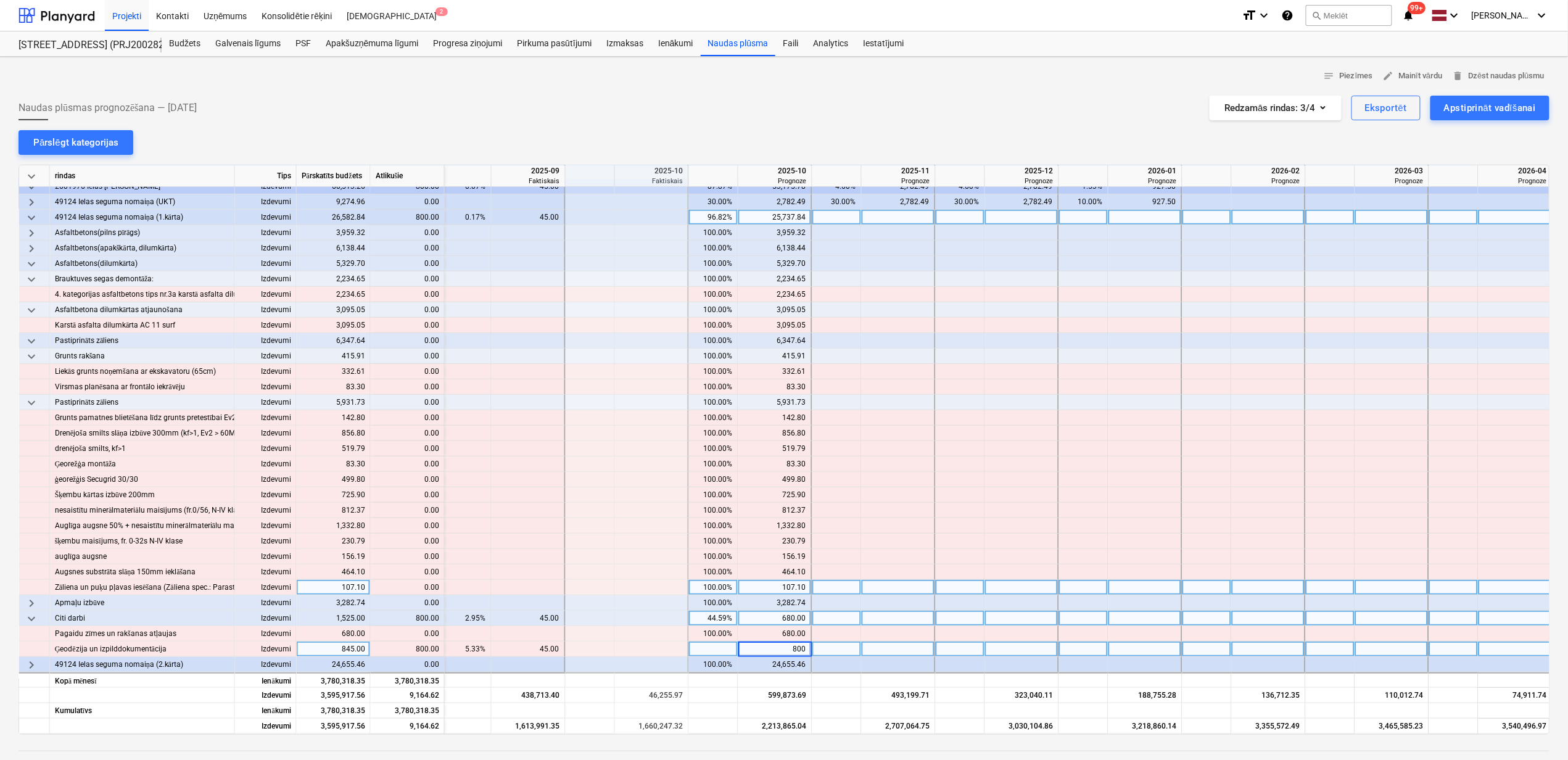
click at [919, 585] on div at bounding box center [899, 588] width 74 height 15
click at [25, 262] on span "keyboard_arrow_down" at bounding box center [31, 264] width 15 height 15
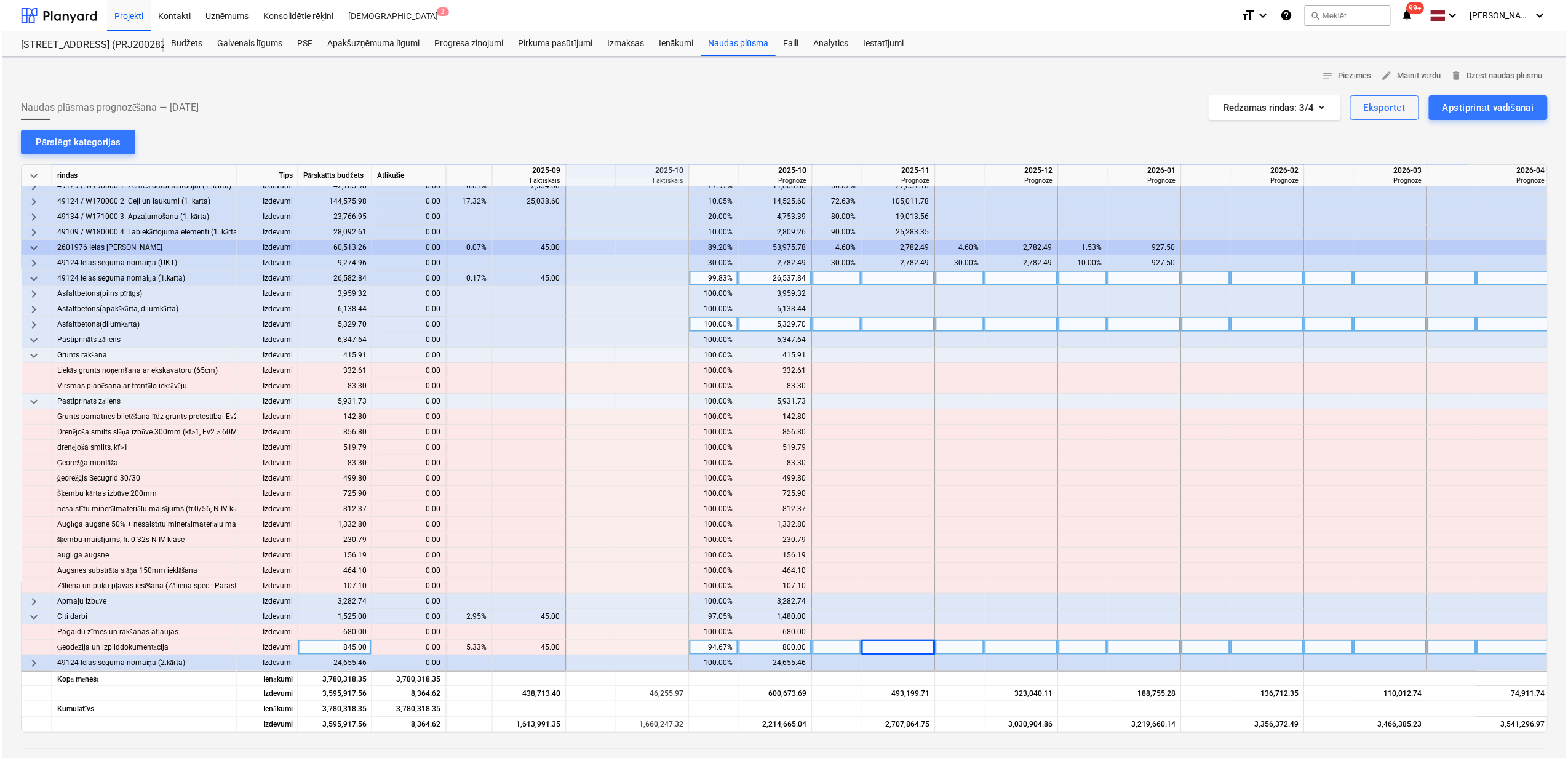
scroll to position [213, 740]
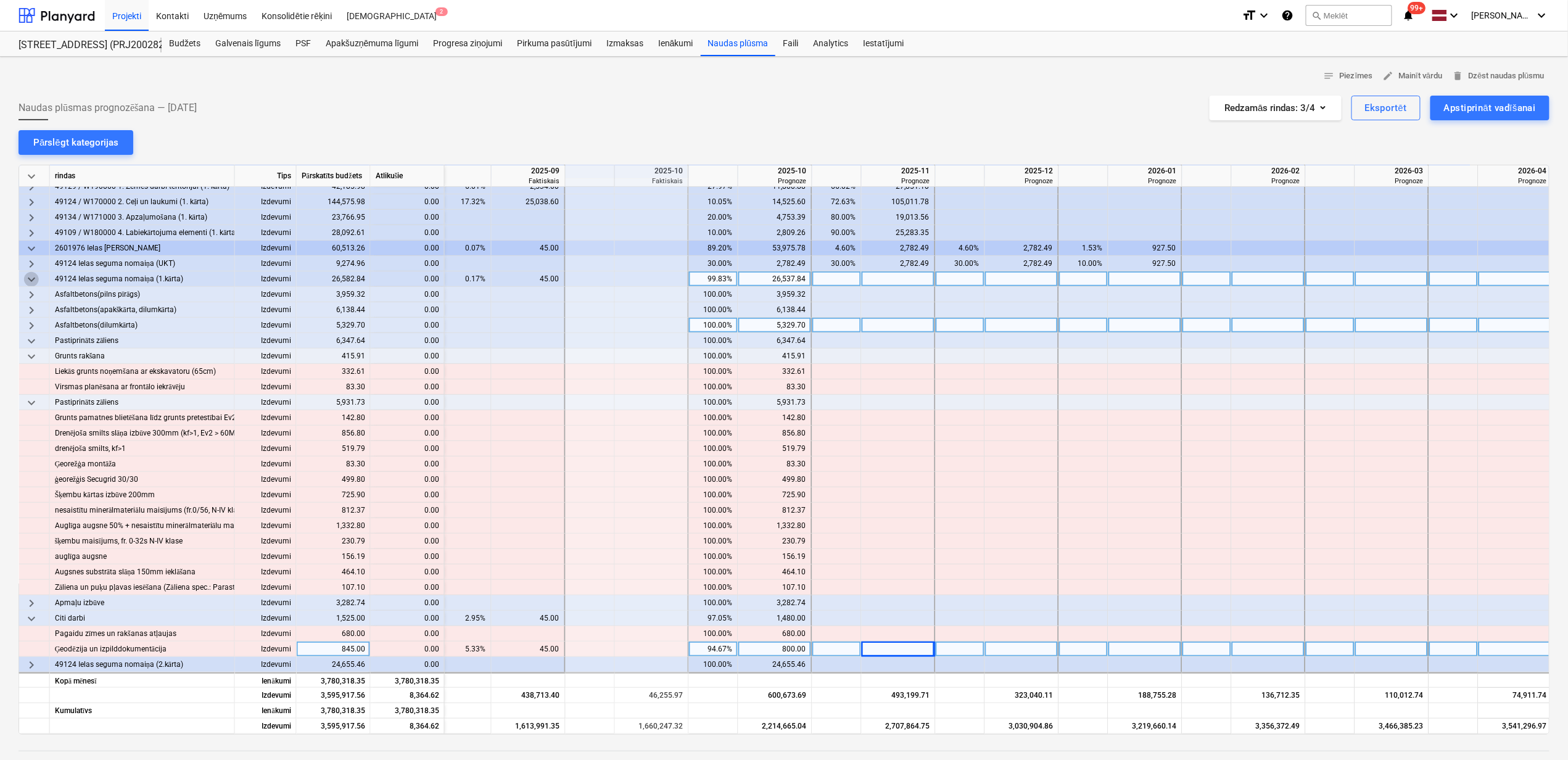
click at [33, 276] on span "keyboard_arrow_down" at bounding box center [31, 279] width 15 height 15
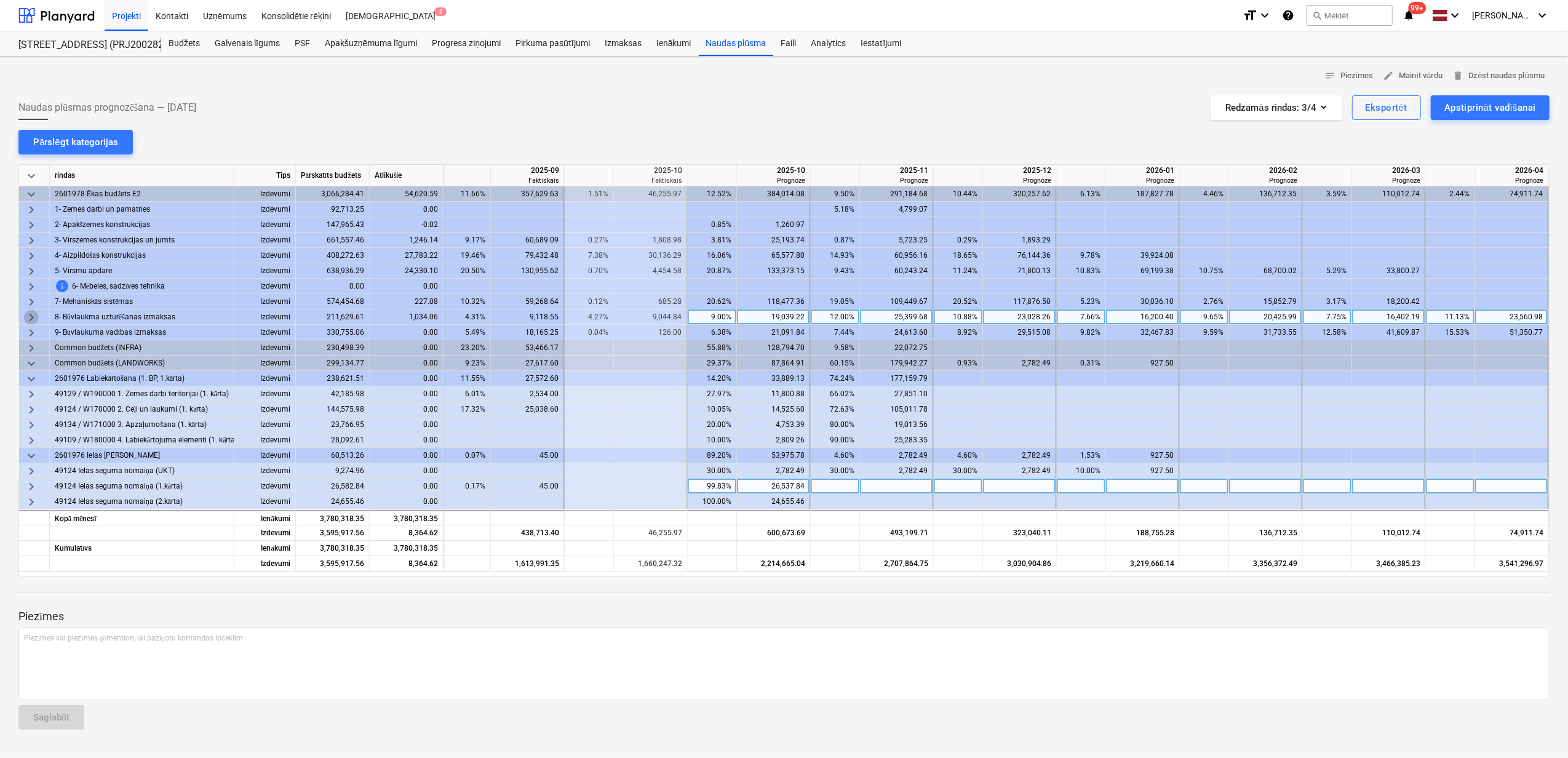
click at [27, 314] on span "keyboard_arrow_right" at bounding box center [31, 317] width 15 height 15
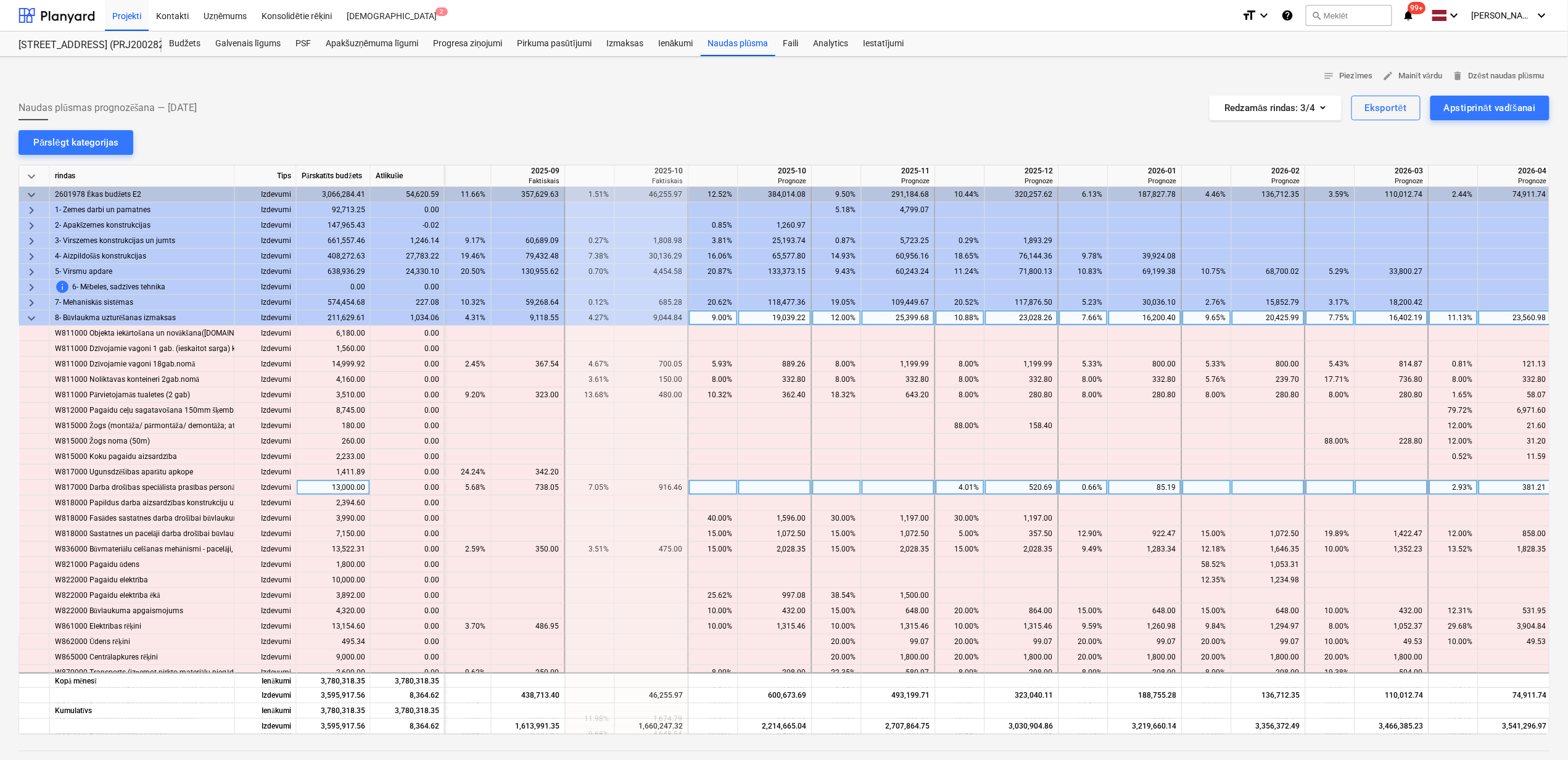
click at [21, 317] on div "keyboard_arrow_down" at bounding box center [35, 318] width 31 height 15
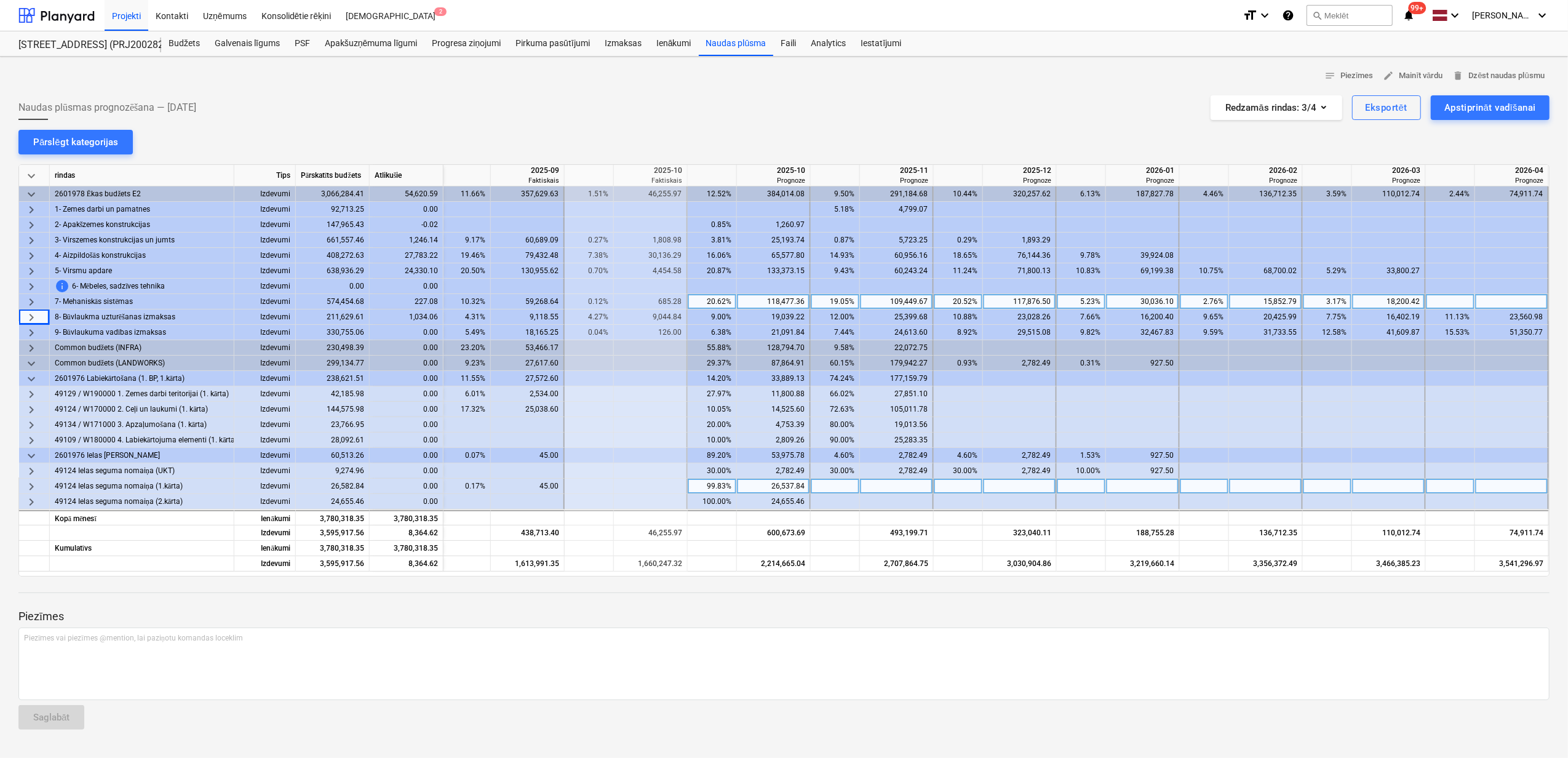
click at [28, 298] on span "keyboard_arrow_right" at bounding box center [31, 302] width 15 height 15
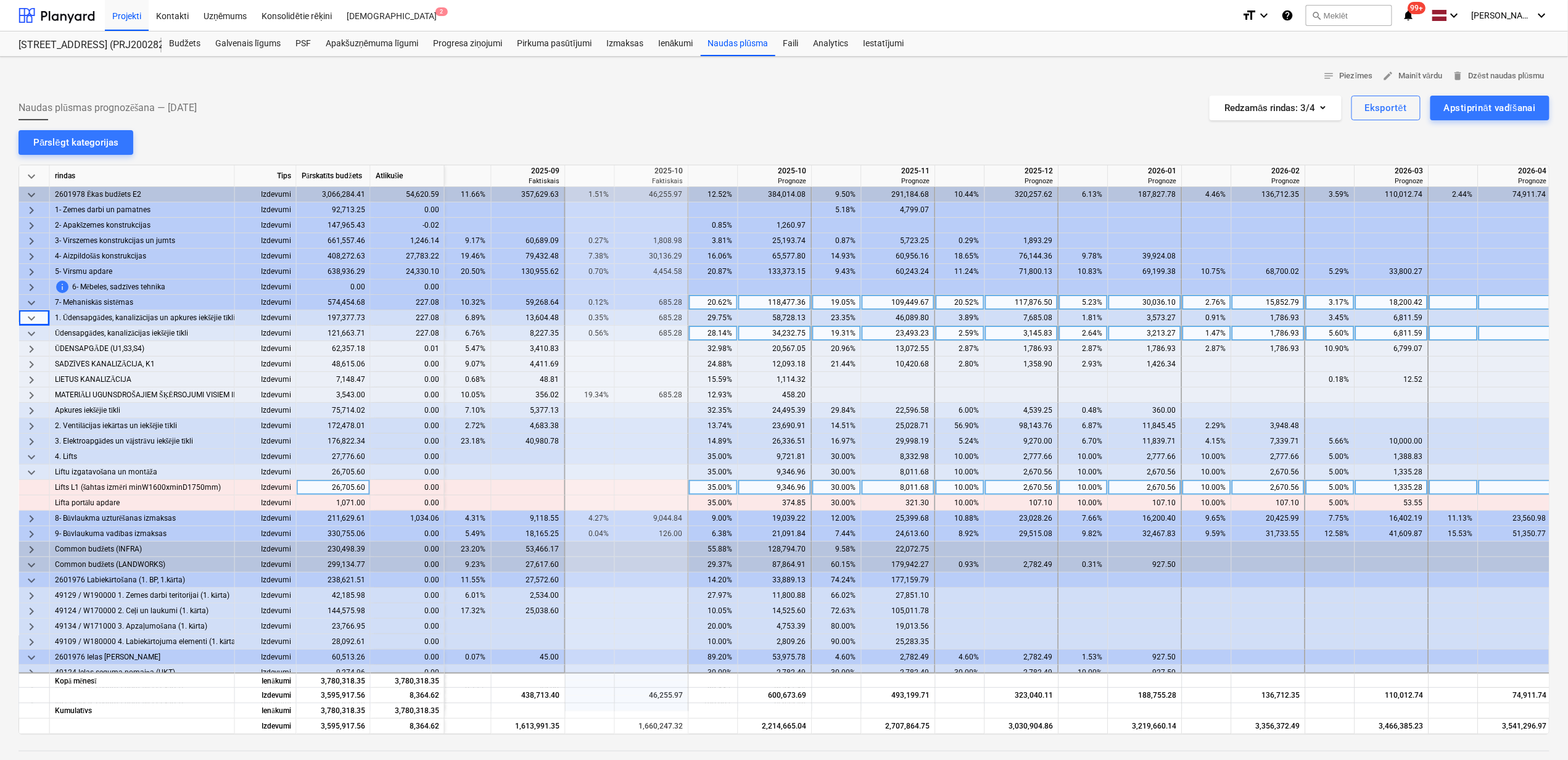
click at [36, 329] on span "keyboard_arrow_down" at bounding box center [31, 333] width 15 height 15
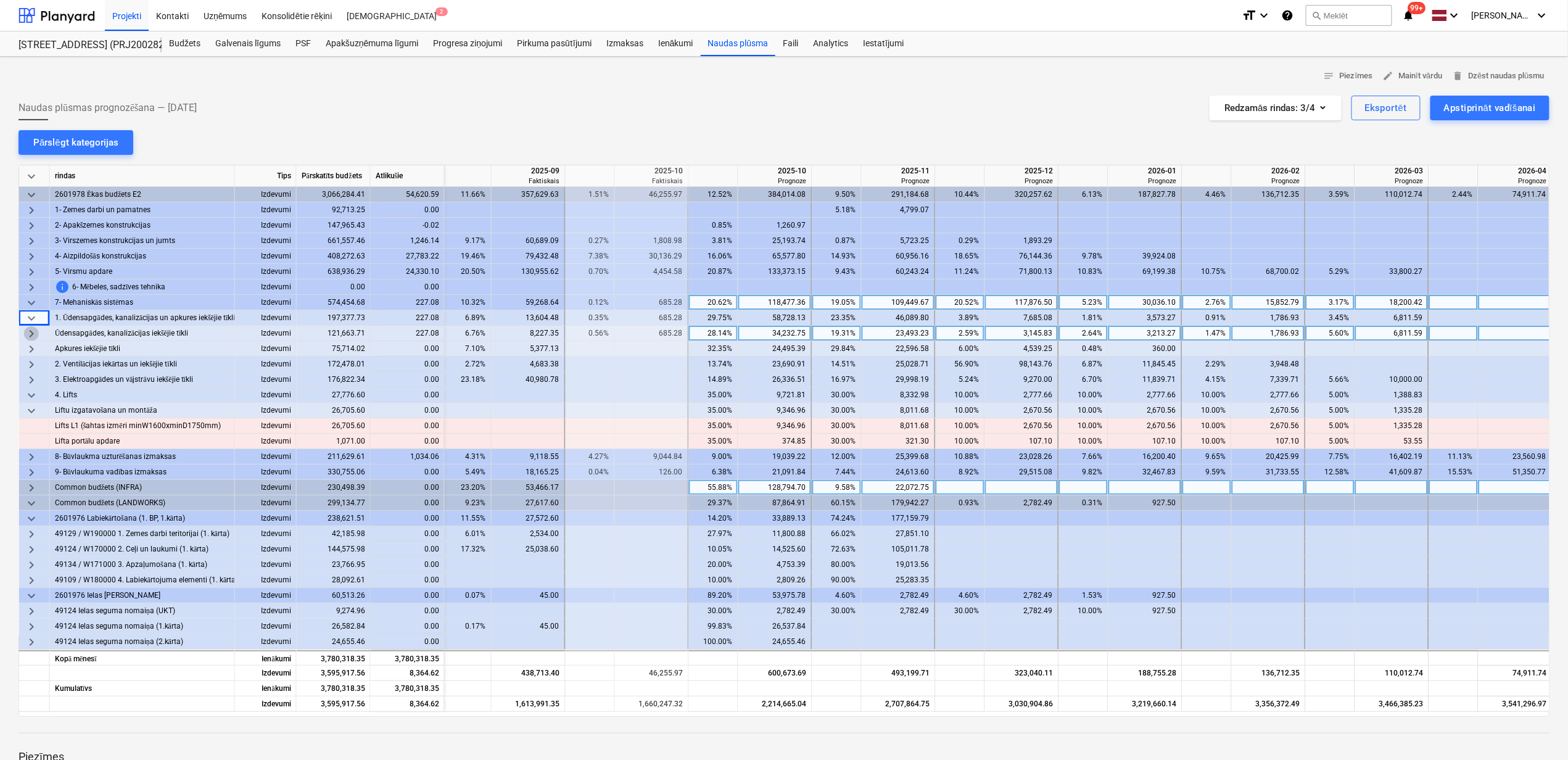
click at [36, 329] on span "keyboard_arrow_right" at bounding box center [31, 333] width 15 height 15
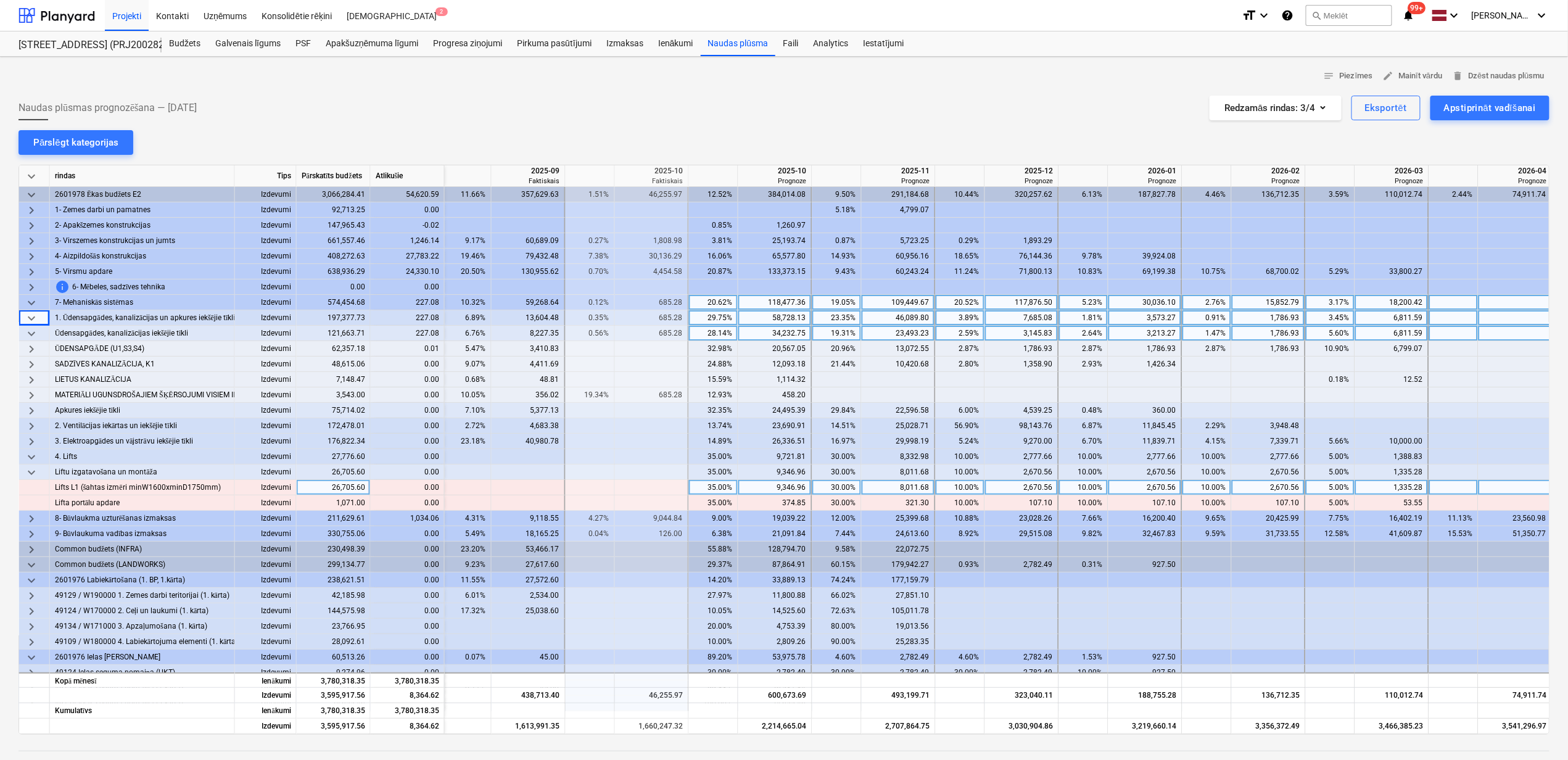
click at [33, 312] on span "keyboard_arrow_down" at bounding box center [31, 318] width 15 height 15
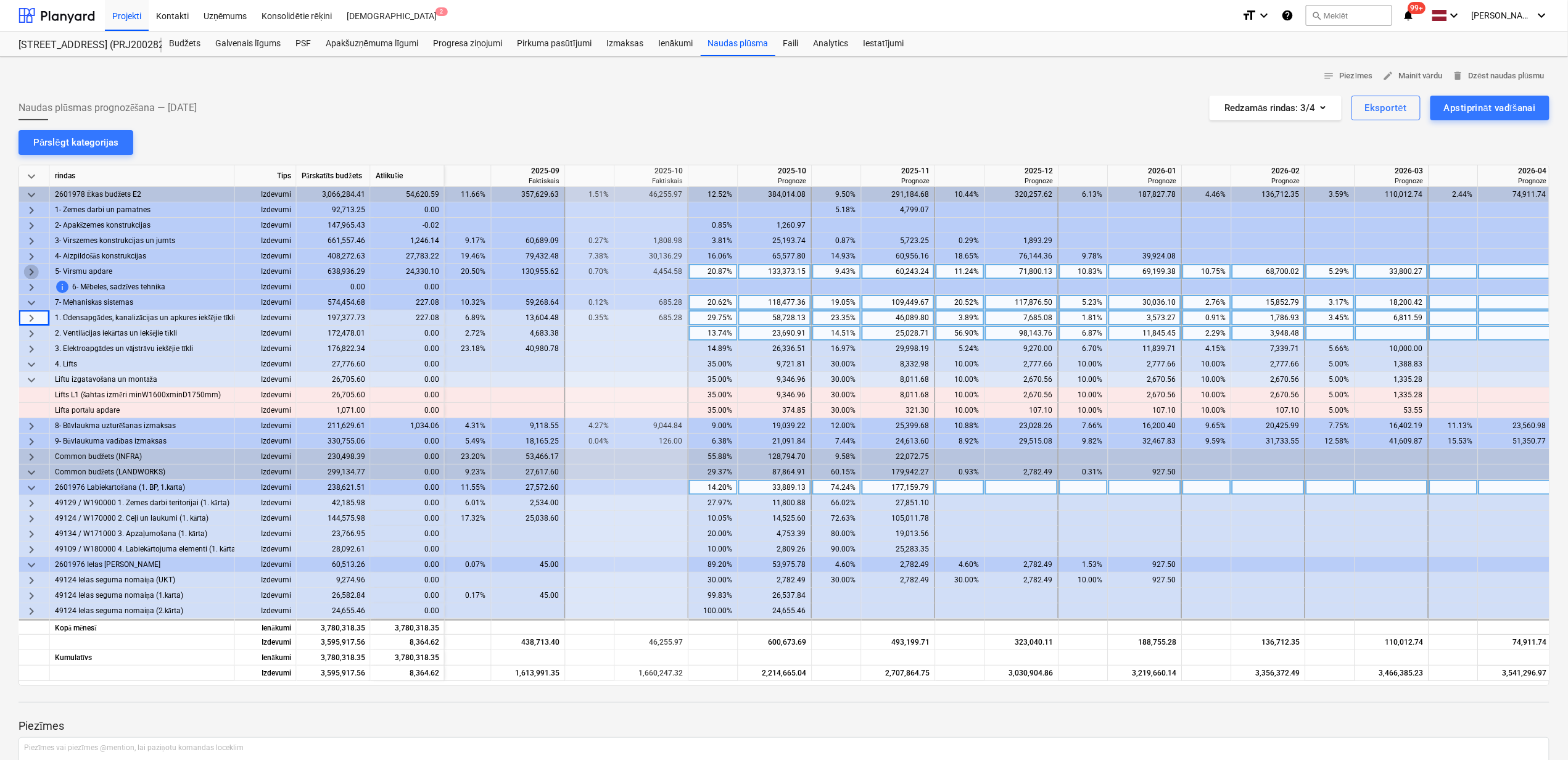
click at [28, 269] on span "keyboard_arrow_right" at bounding box center [31, 272] width 15 height 15
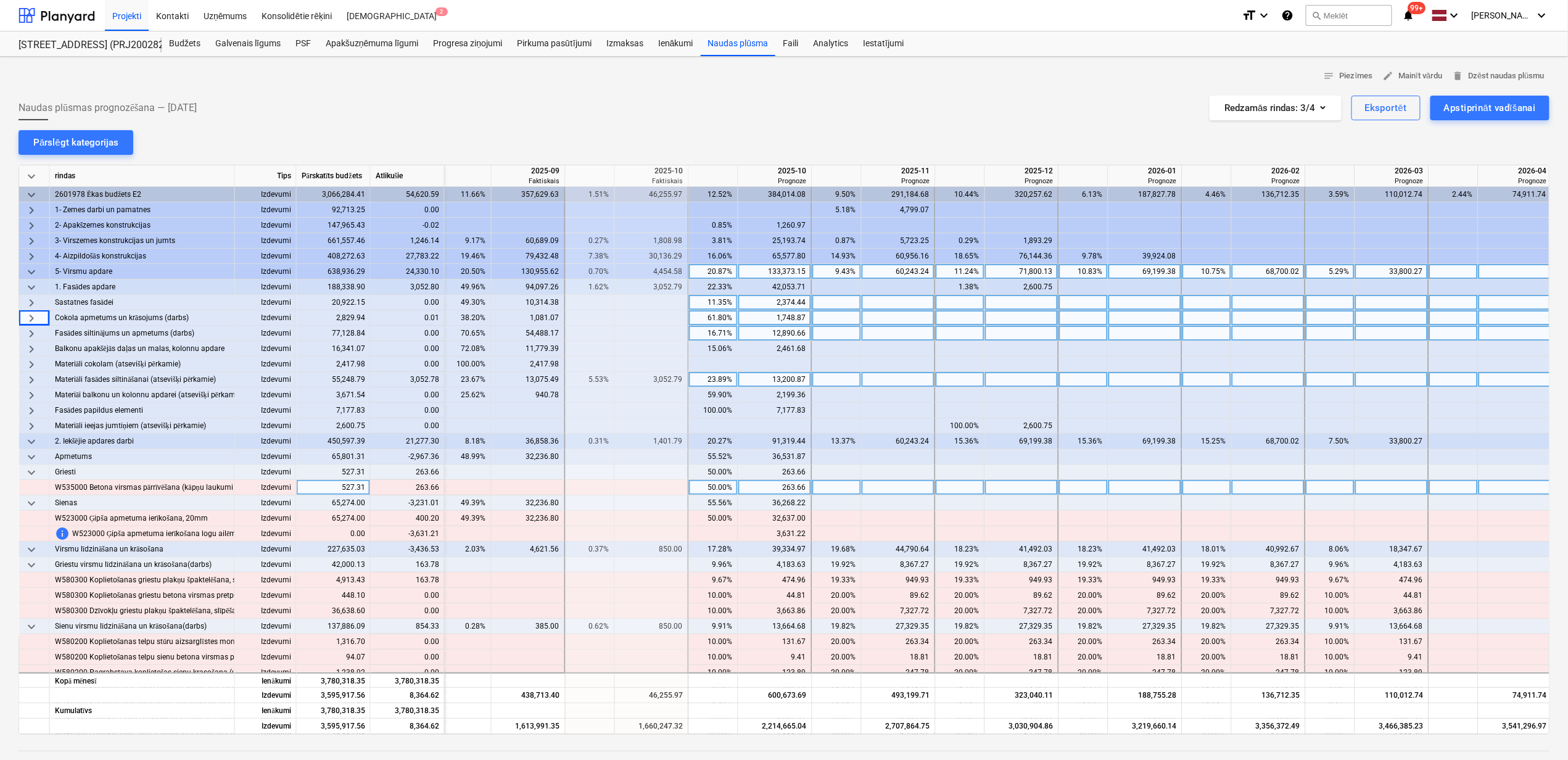
click at [32, 381] on span "keyboard_arrow_right" at bounding box center [31, 379] width 15 height 15
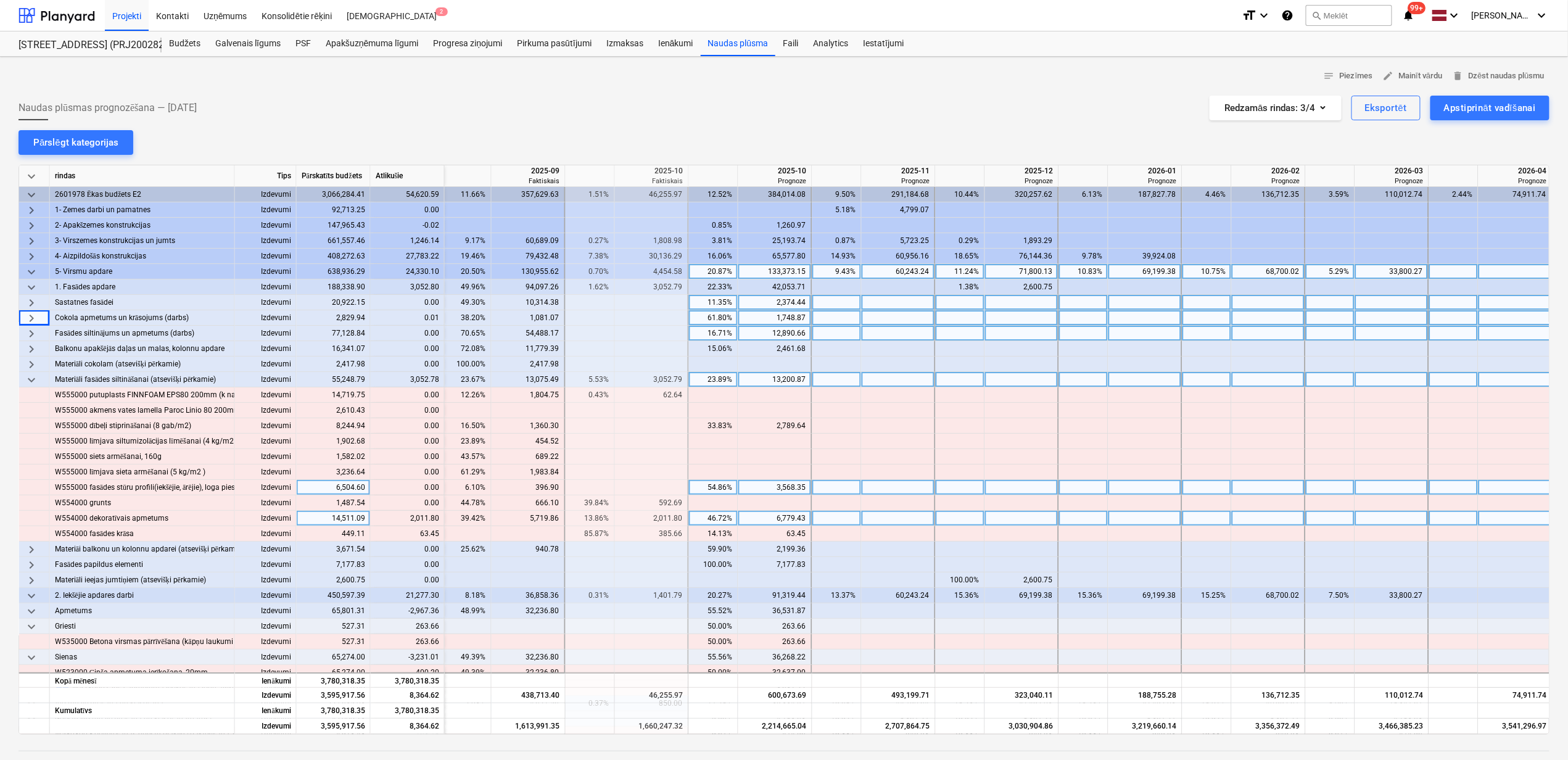
click at [909, 523] on div at bounding box center [899, 518] width 74 height 15
type input "2"
click at [694, 516] on div "46.72%" at bounding box center [714, 518] width 49 height 15
click at [889, 486] on div at bounding box center [899, 488] width 74 height 15
click at [717, 516] on div "46.72%" at bounding box center [713, 518] width 39 height 15
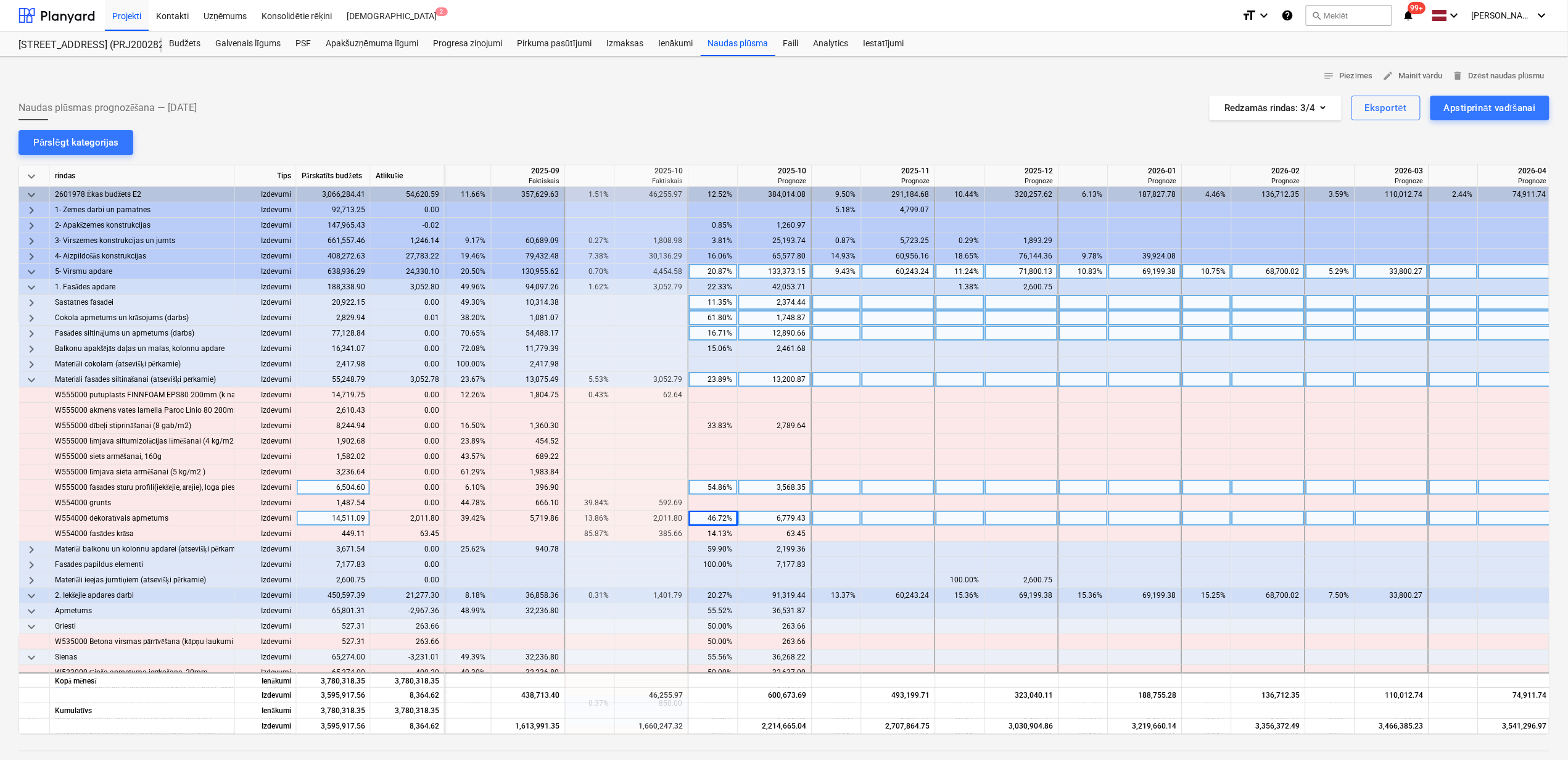
click at [944, 518] on div at bounding box center [960, 518] width 49 height 15
click at [750, 523] on div at bounding box center [776, 518] width 74 height 15
type input "8791.23"
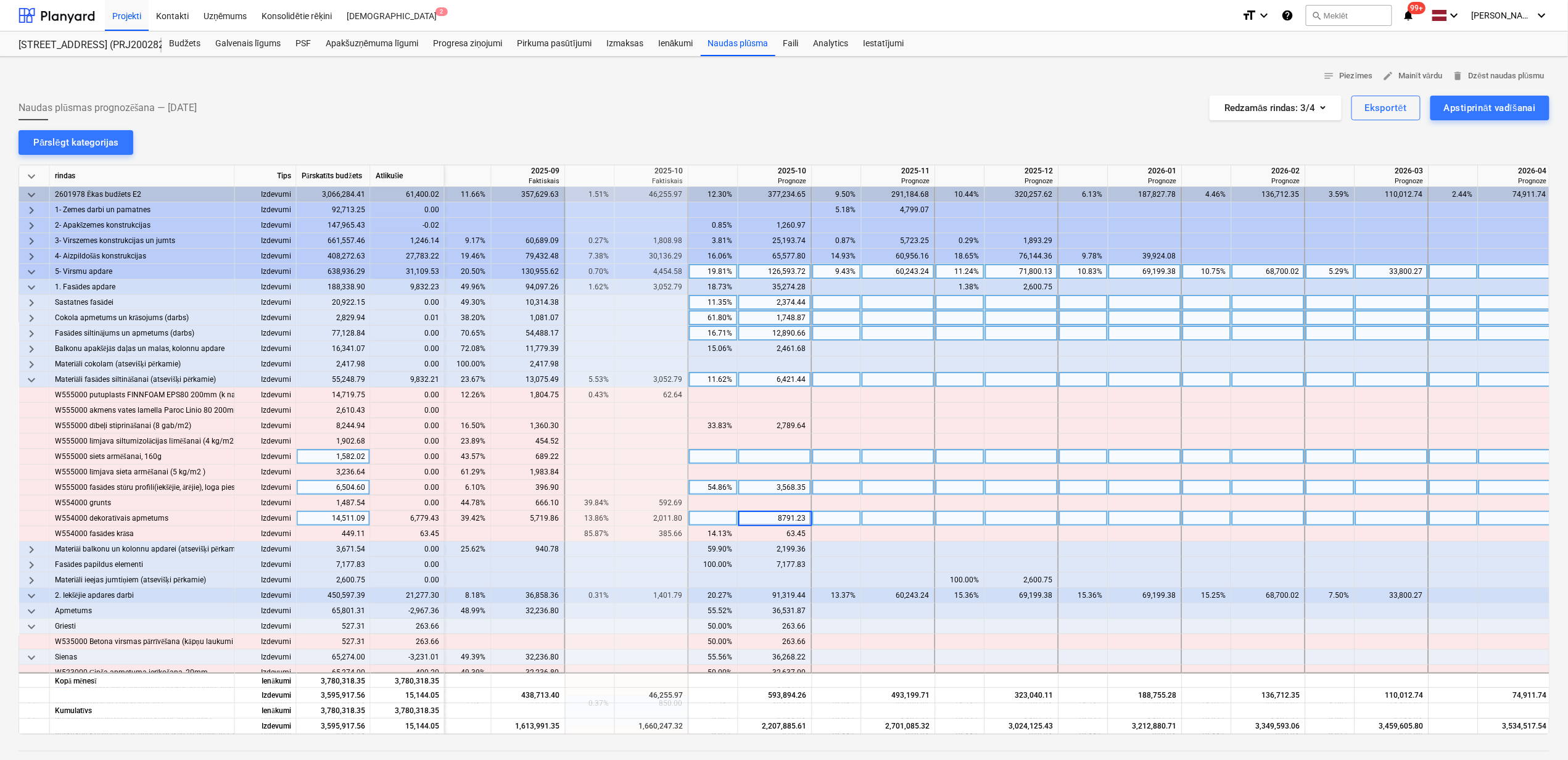
click at [1097, 460] on div at bounding box center [1084, 457] width 49 height 15
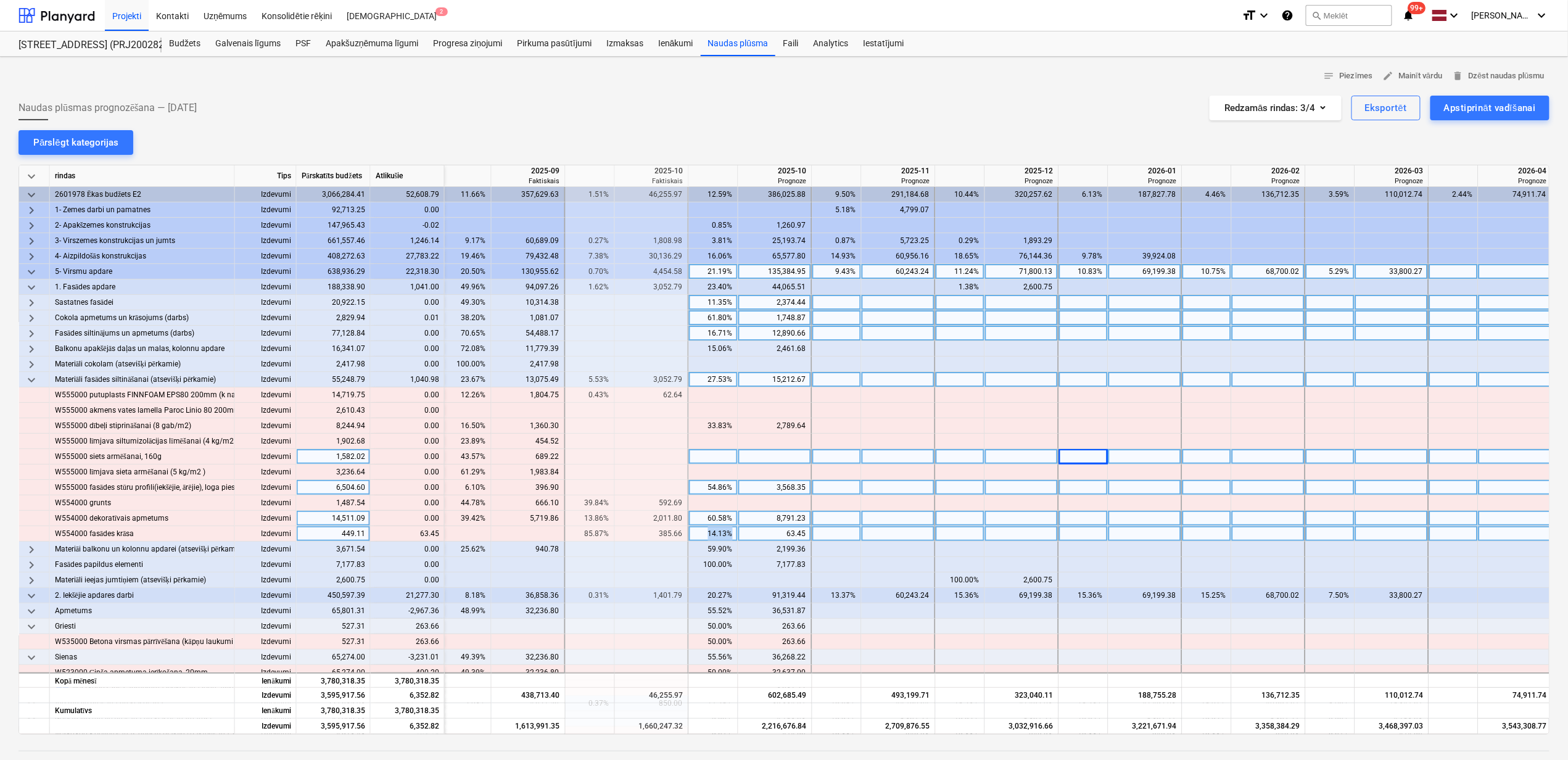
drag, startPoint x: 701, startPoint y: 535, endPoint x: 736, endPoint y: 536, distance: 35.0
click at [736, 536] on div "14.13%" at bounding box center [714, 534] width 49 height 15
click at [879, 539] on div at bounding box center [899, 534] width 74 height 15
type input "63.45"
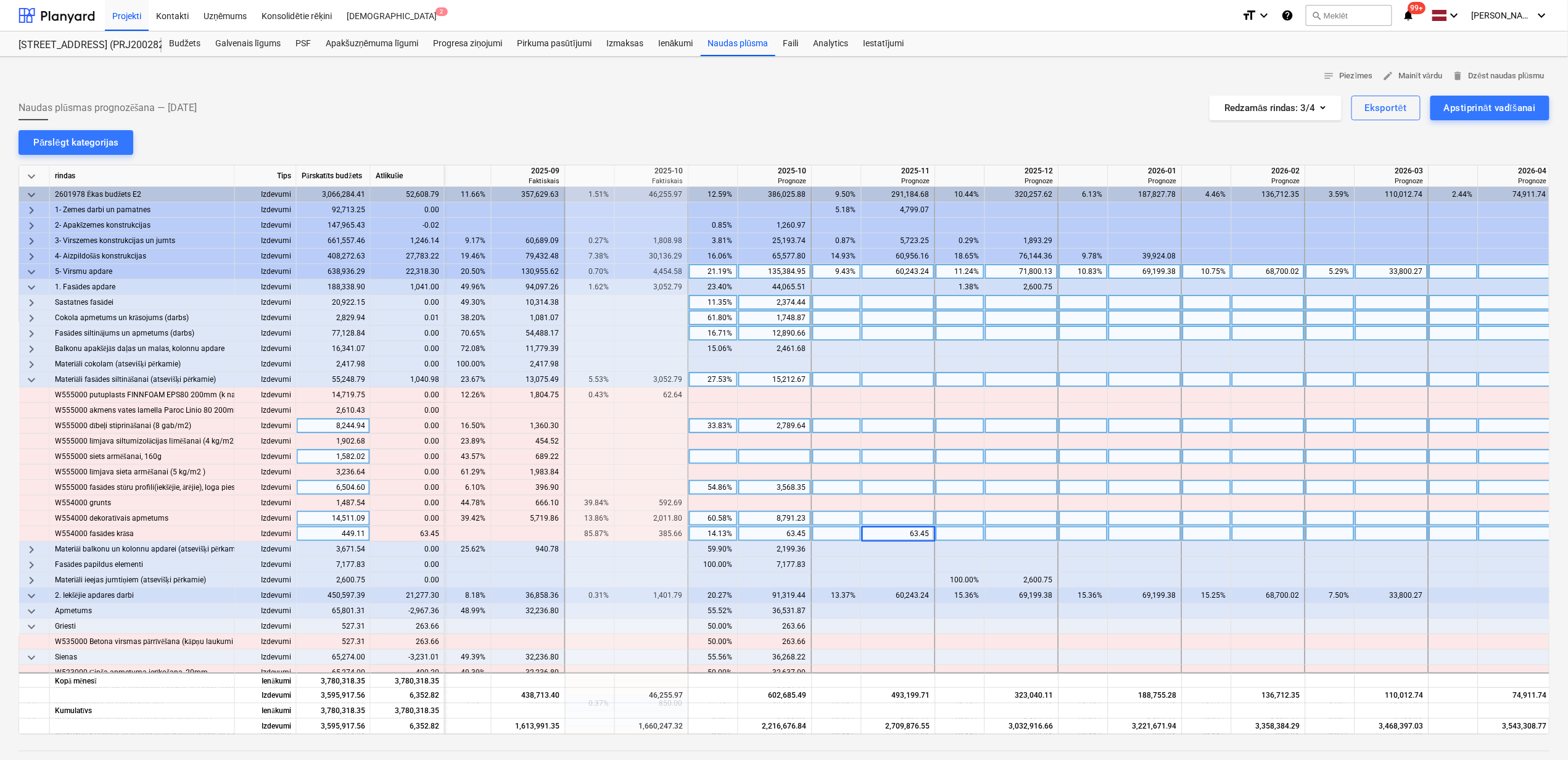
click at [1155, 425] on div at bounding box center [1146, 426] width 74 height 15
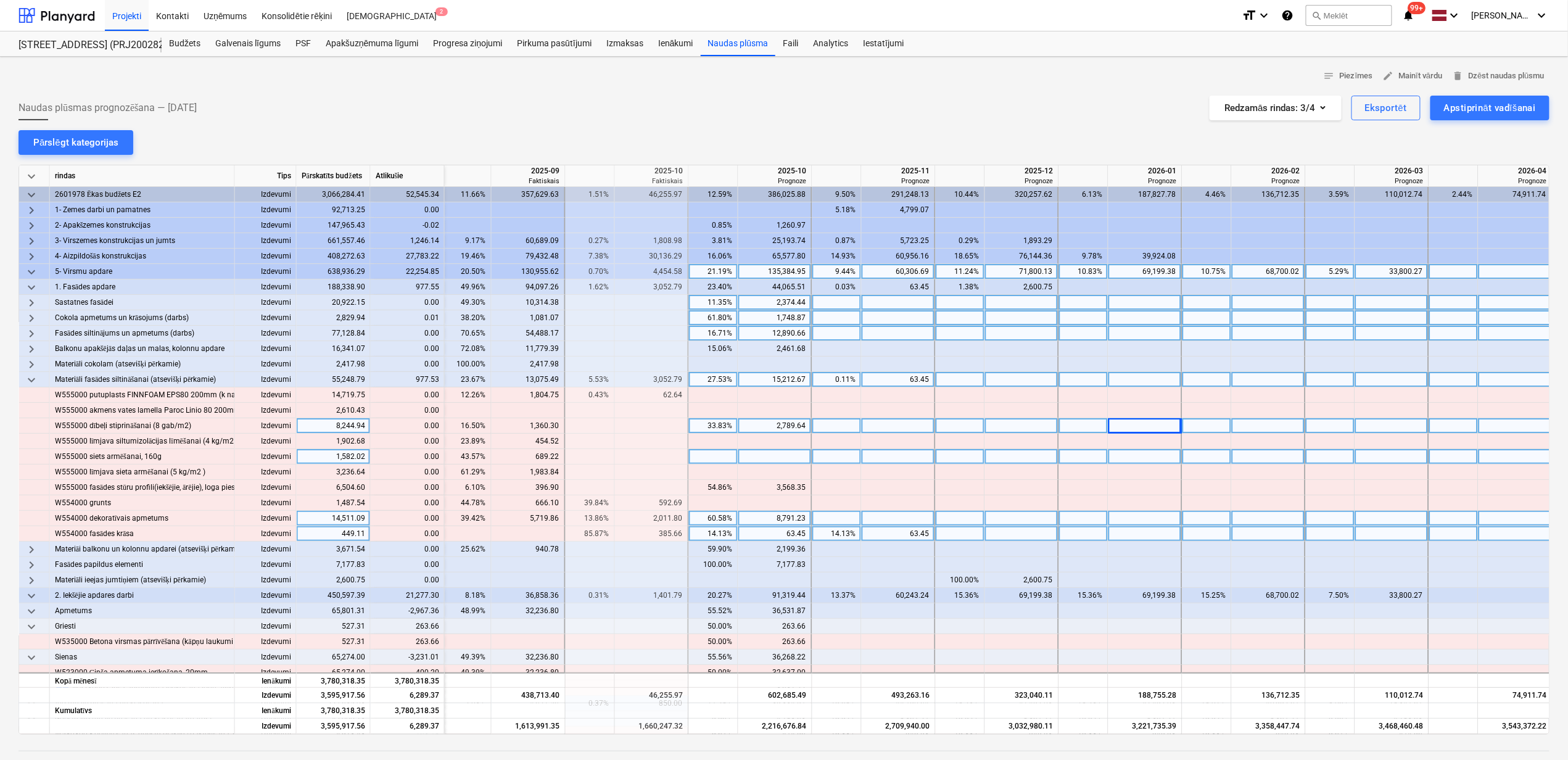
click at [35, 385] on span "keyboard_arrow_down" at bounding box center [31, 379] width 15 height 15
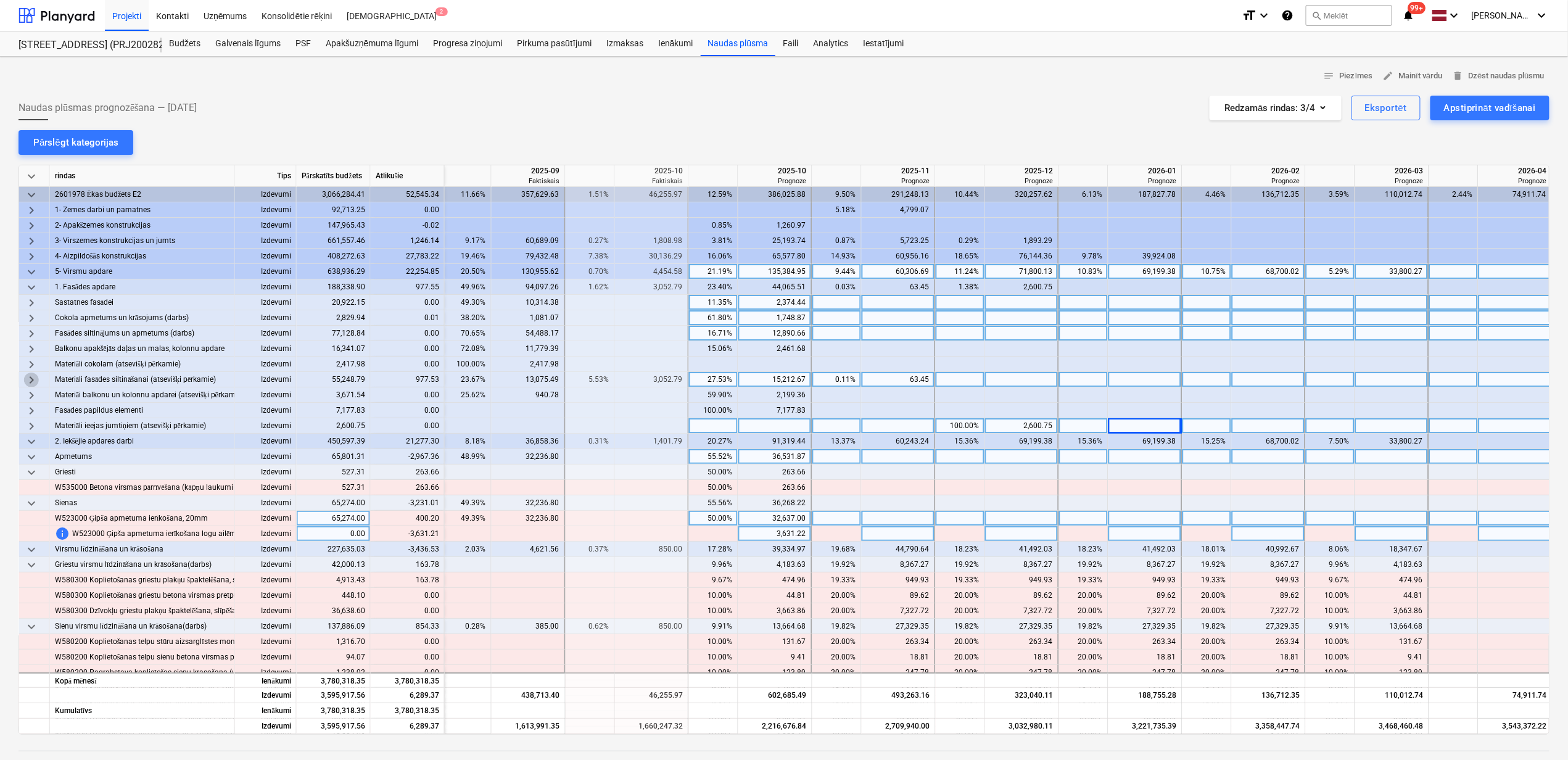
click at [35, 382] on span "keyboard_arrow_right" at bounding box center [31, 379] width 15 height 15
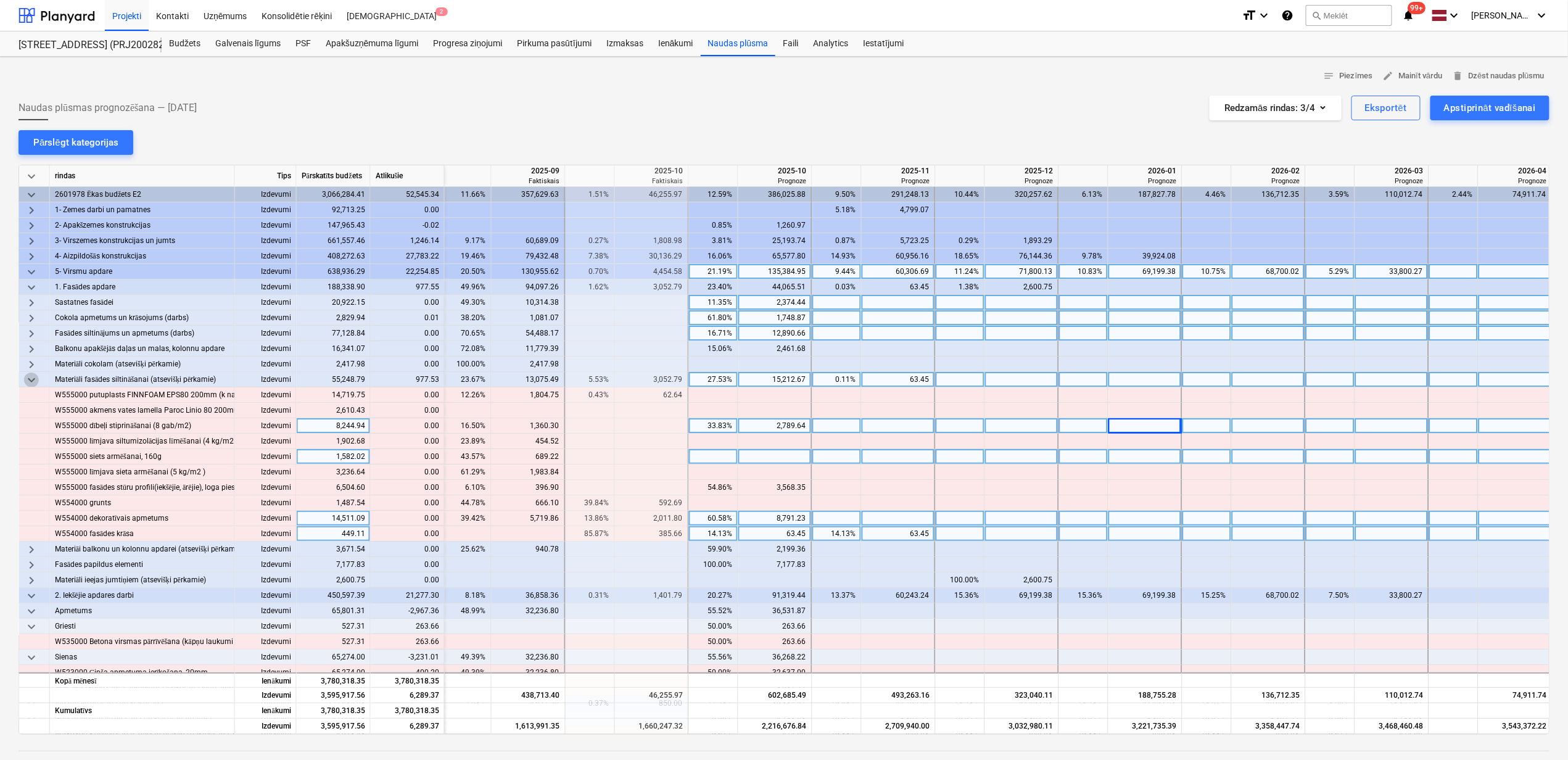
click at [35, 382] on span "keyboard_arrow_down" at bounding box center [31, 379] width 15 height 15
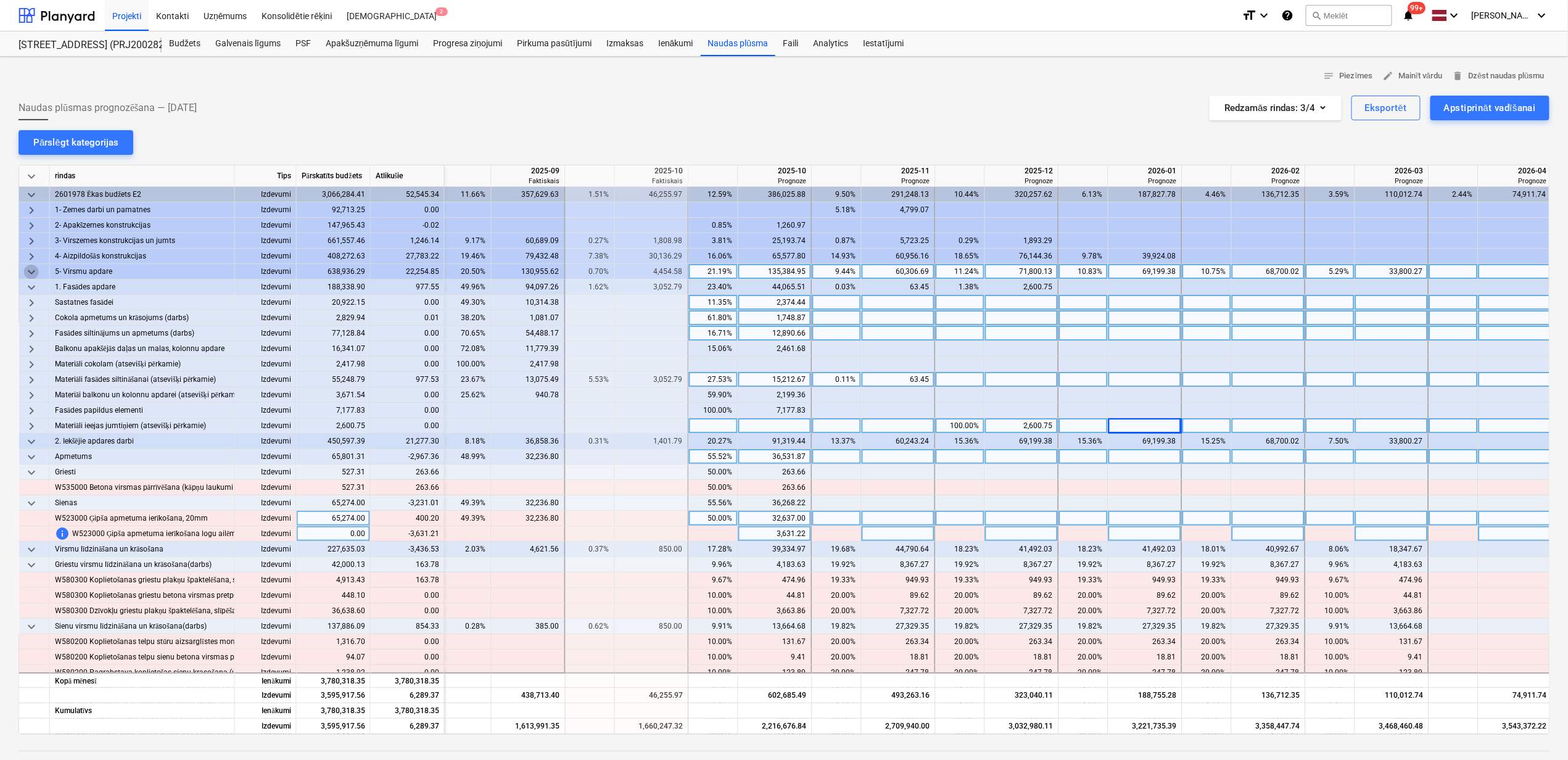
click at [30, 269] on span "keyboard_arrow_down" at bounding box center [31, 272] width 15 height 15
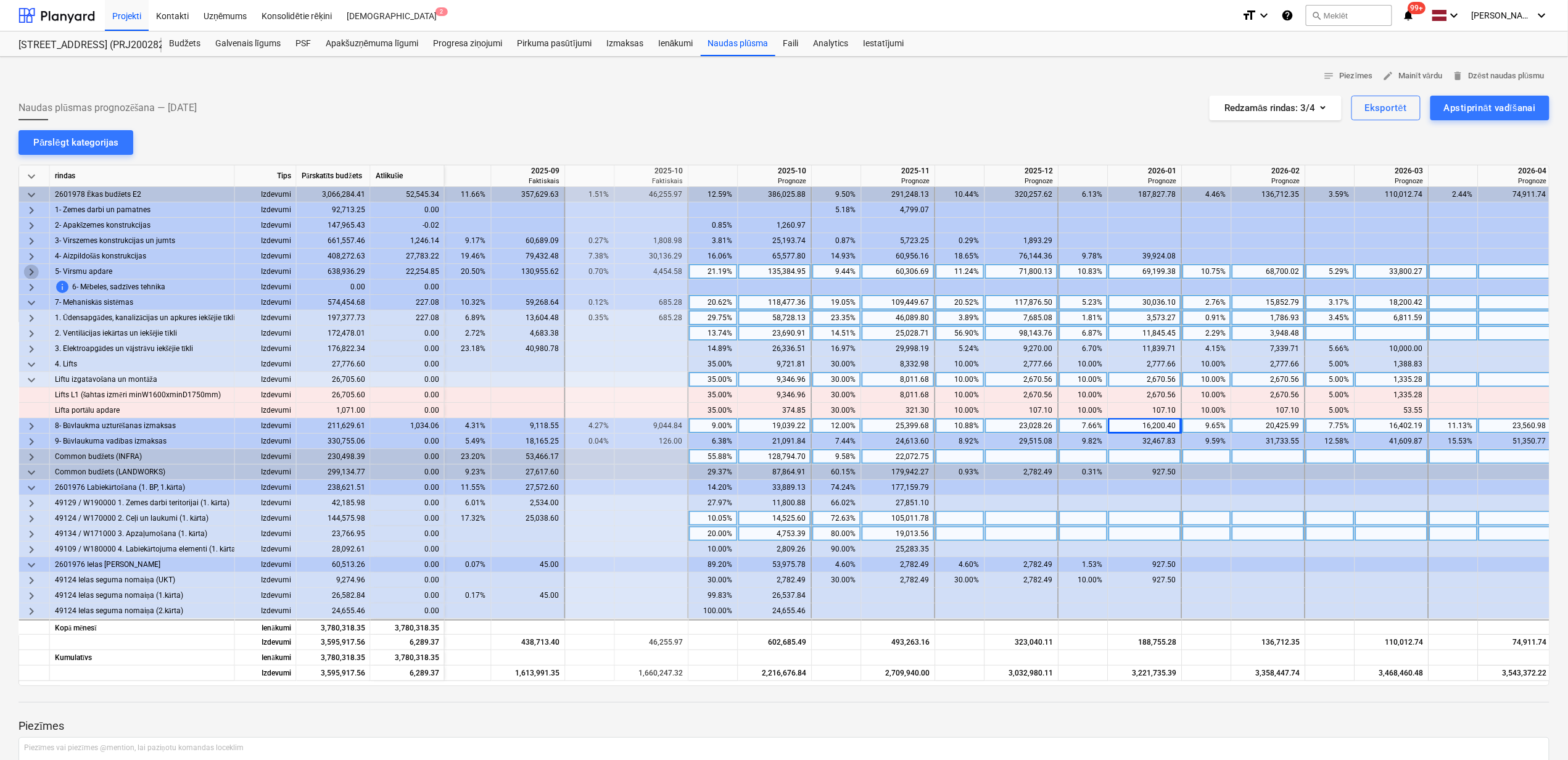
click at [30, 269] on span "keyboard_arrow_right" at bounding box center [31, 272] width 15 height 15
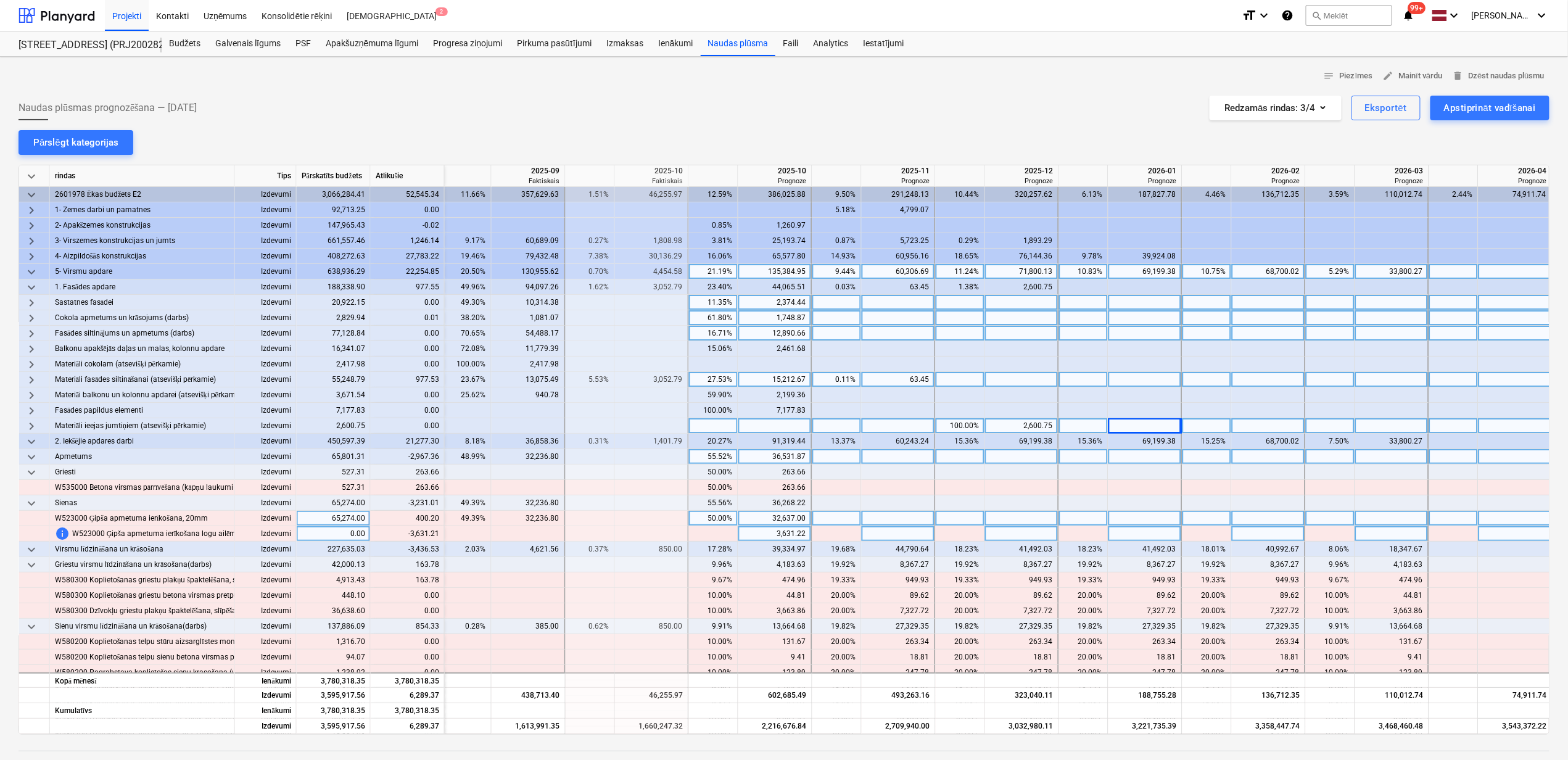
click at [32, 455] on span "keyboard_arrow_down" at bounding box center [31, 457] width 15 height 15
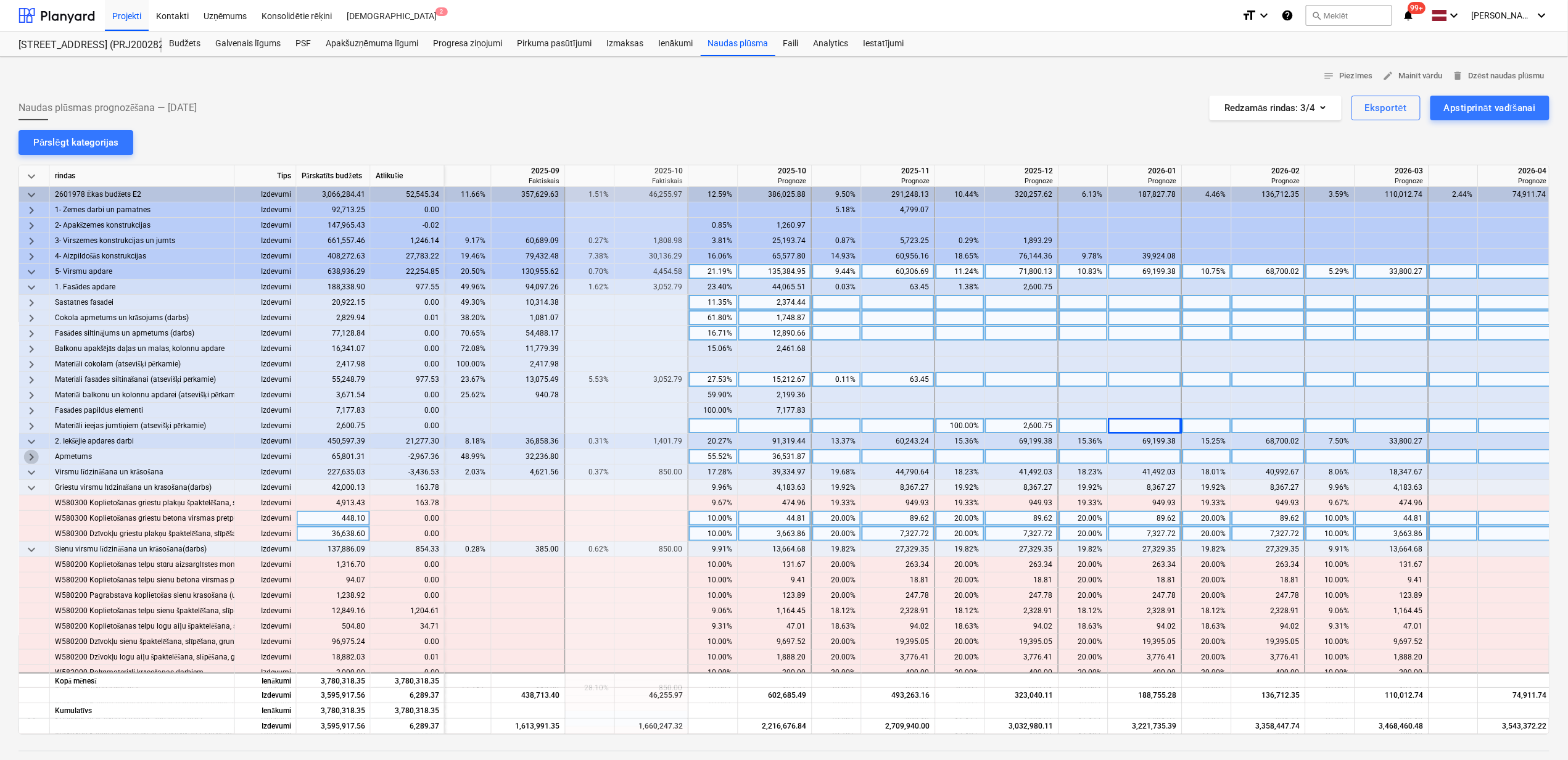
click at [32, 455] on span "keyboard_arrow_right" at bounding box center [31, 457] width 15 height 15
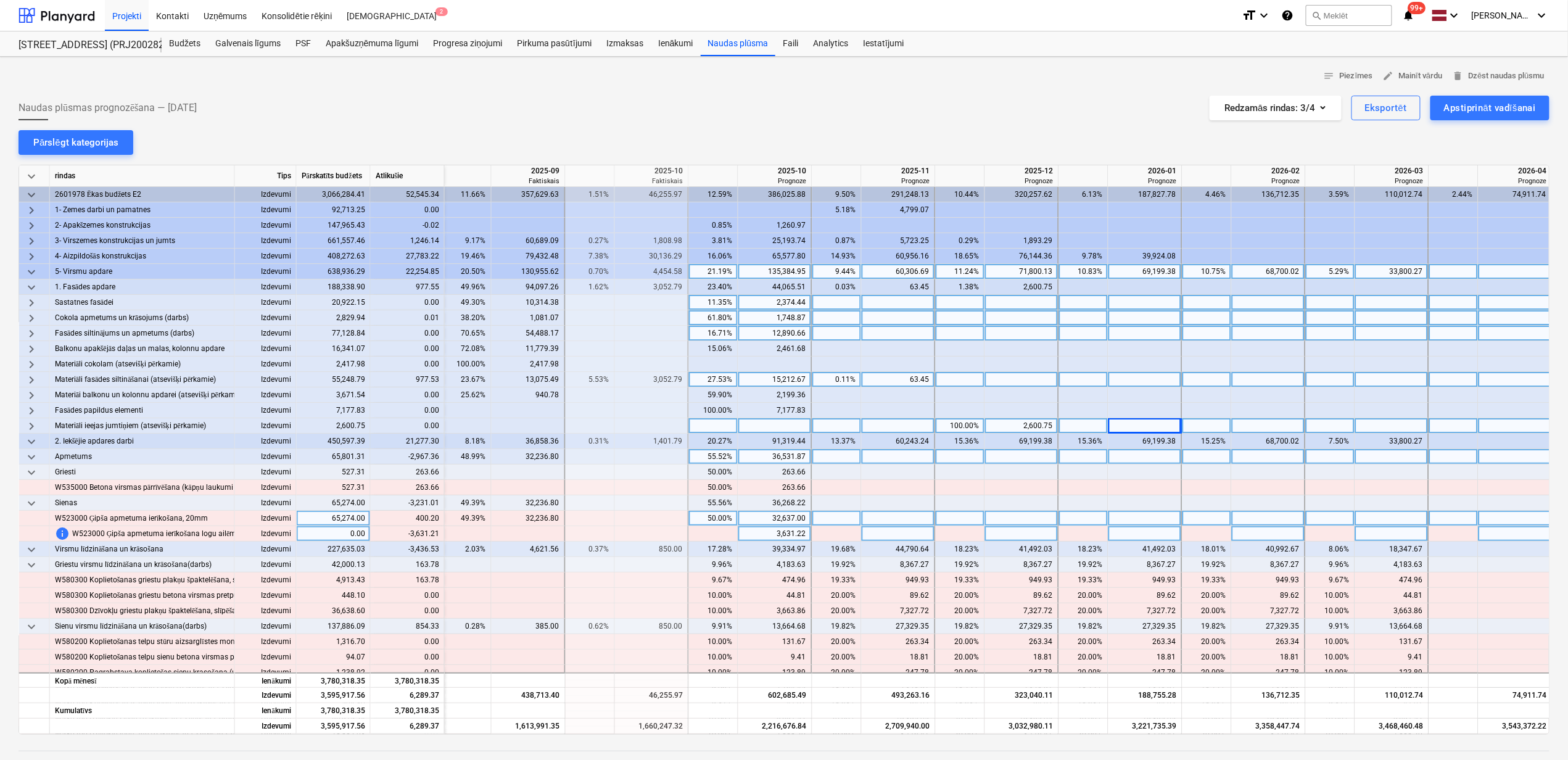
click at [779, 531] on div "3,631.22" at bounding box center [775, 534] width 63 height 15
click at [969, 531] on div at bounding box center [960, 534] width 49 height 15
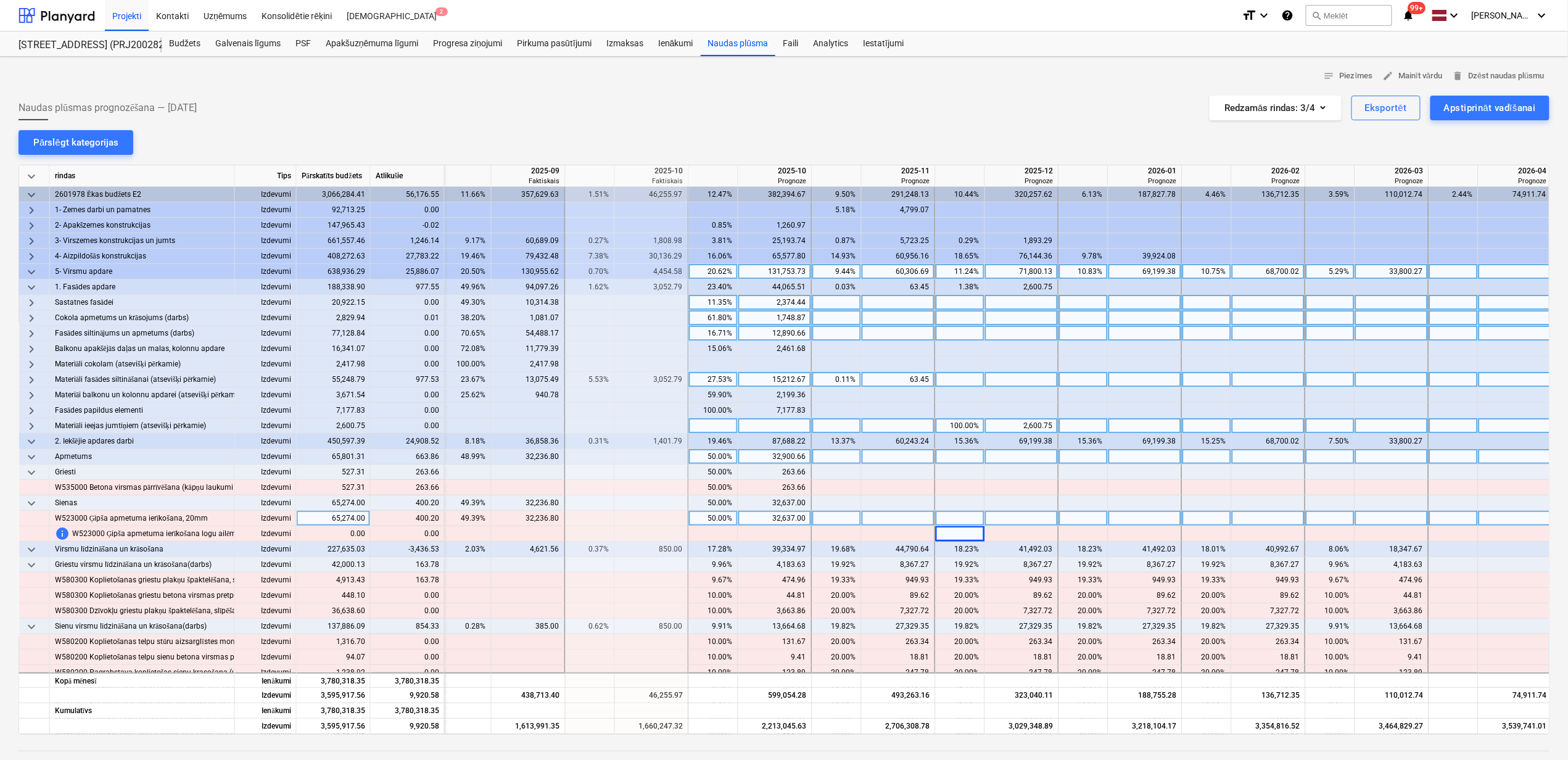
click at [705, 517] on div "50.00%" at bounding box center [713, 518] width 39 height 15
drag, startPoint x: 936, startPoint y: 542, endPoint x: 929, endPoint y: 543, distance: 7.1
click at [0, 0] on div "info W523000 Ģipša apmetuma ierīkošana logu ailēm, 20mm Izdevumi 0.00 content_c…" at bounding box center [0, 0] width 0 height 0
click at [752, 518] on div at bounding box center [776, 518] width 74 height 15
type input "33037.2"
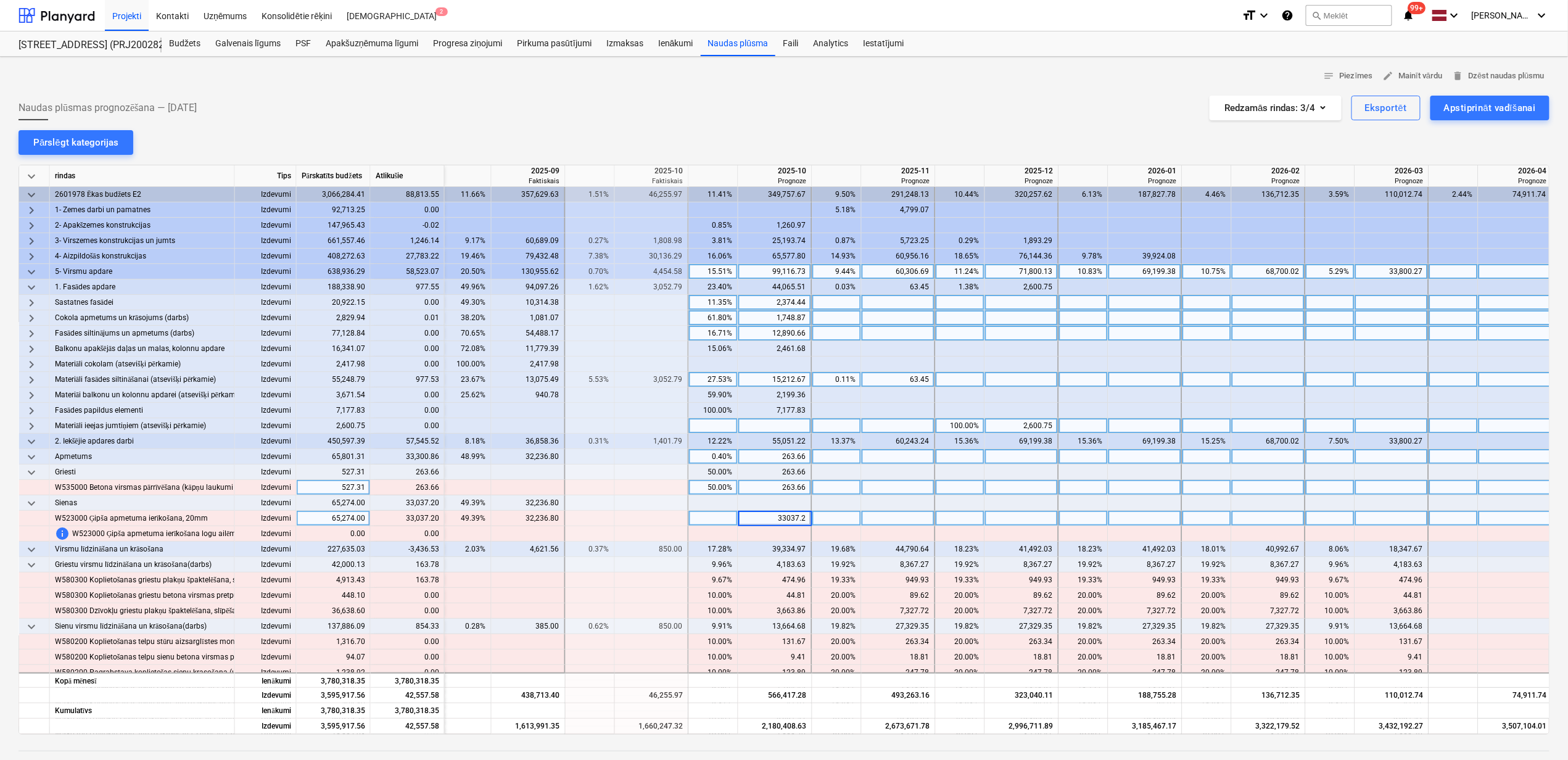
click at [1010, 487] on div at bounding box center [1022, 488] width 74 height 15
click at [708, 487] on div "50.00%" at bounding box center [713, 488] width 39 height 15
type input "100"
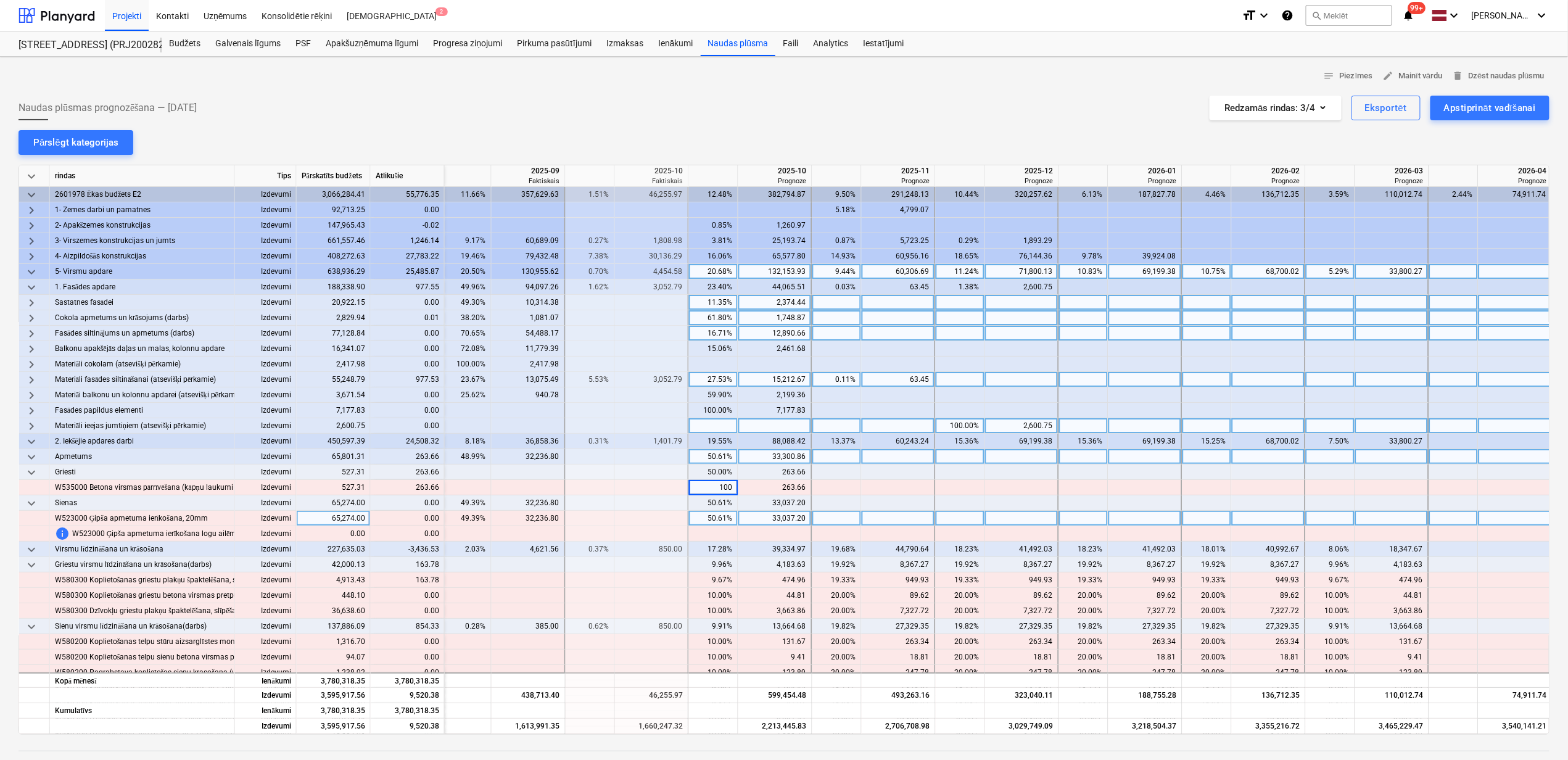
drag, startPoint x: 886, startPoint y: 512, endPoint x: 849, endPoint y: 522, distance: 38.3
click at [887, 512] on div at bounding box center [899, 518] width 74 height 15
click at [35, 474] on span "keyboard_arrow_down" at bounding box center [31, 472] width 15 height 15
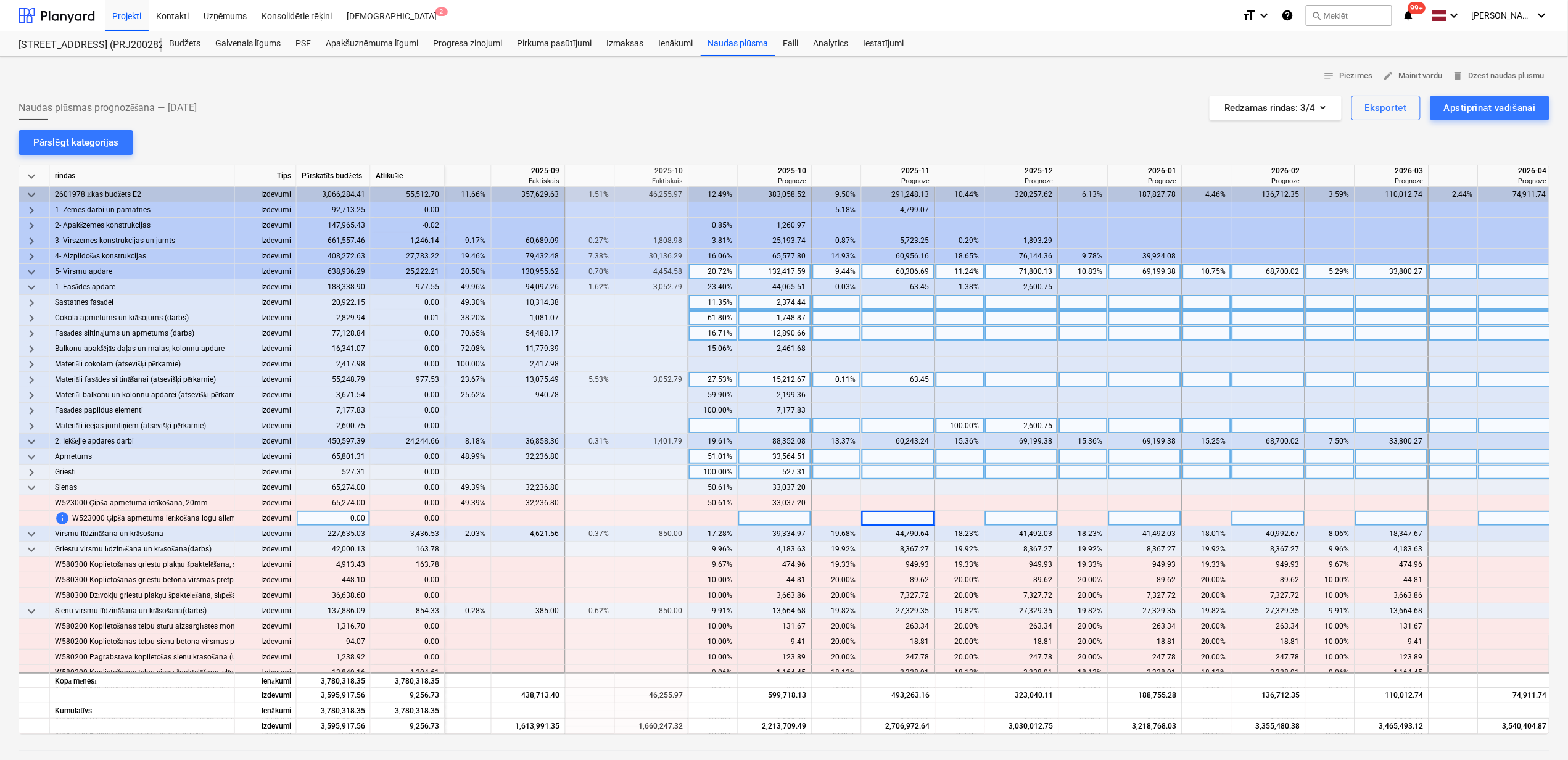
click at [29, 490] on span "keyboard_arrow_down" at bounding box center [31, 488] width 15 height 15
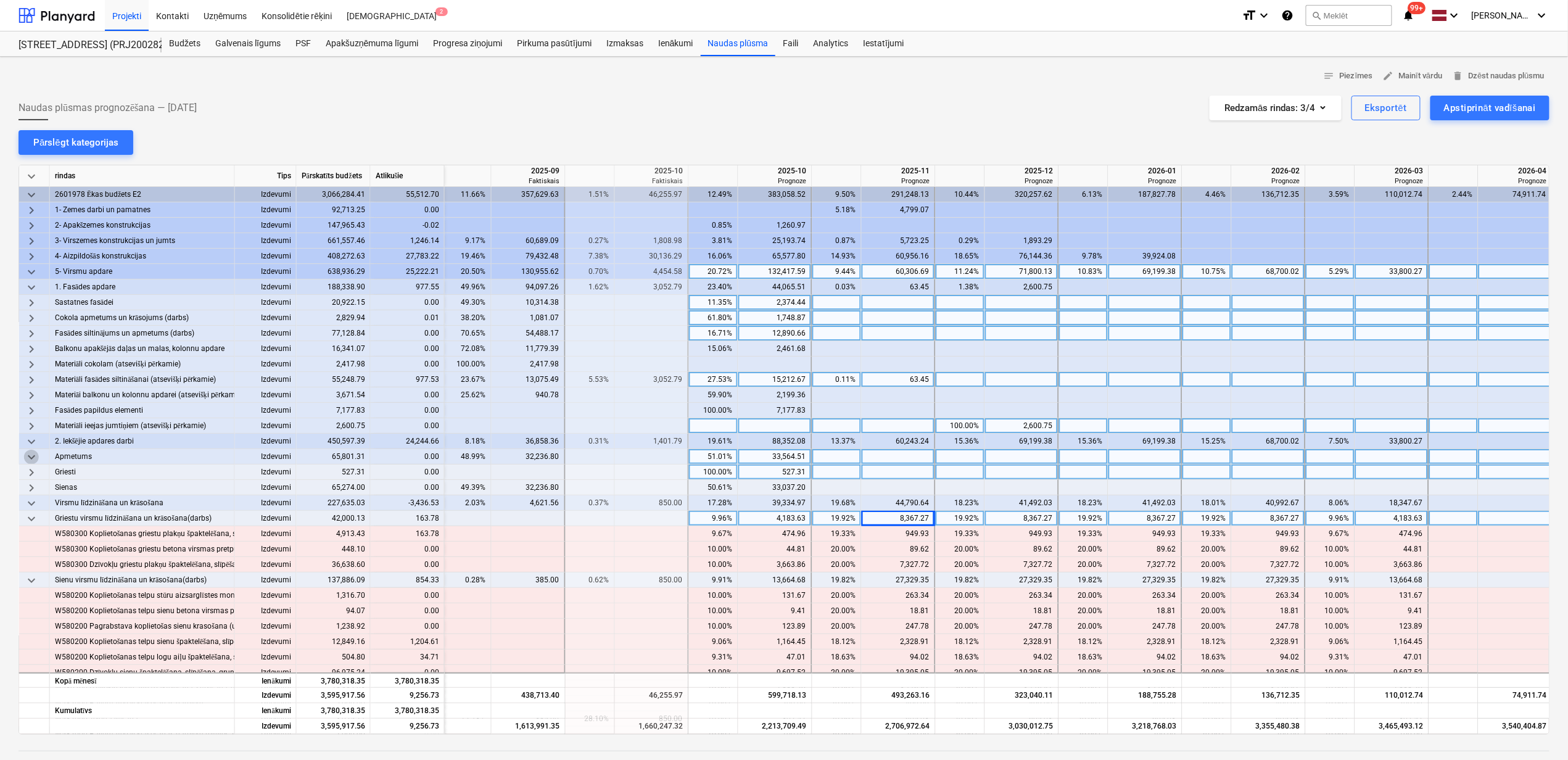
click at [35, 450] on span "keyboard_arrow_down" at bounding box center [31, 457] width 15 height 15
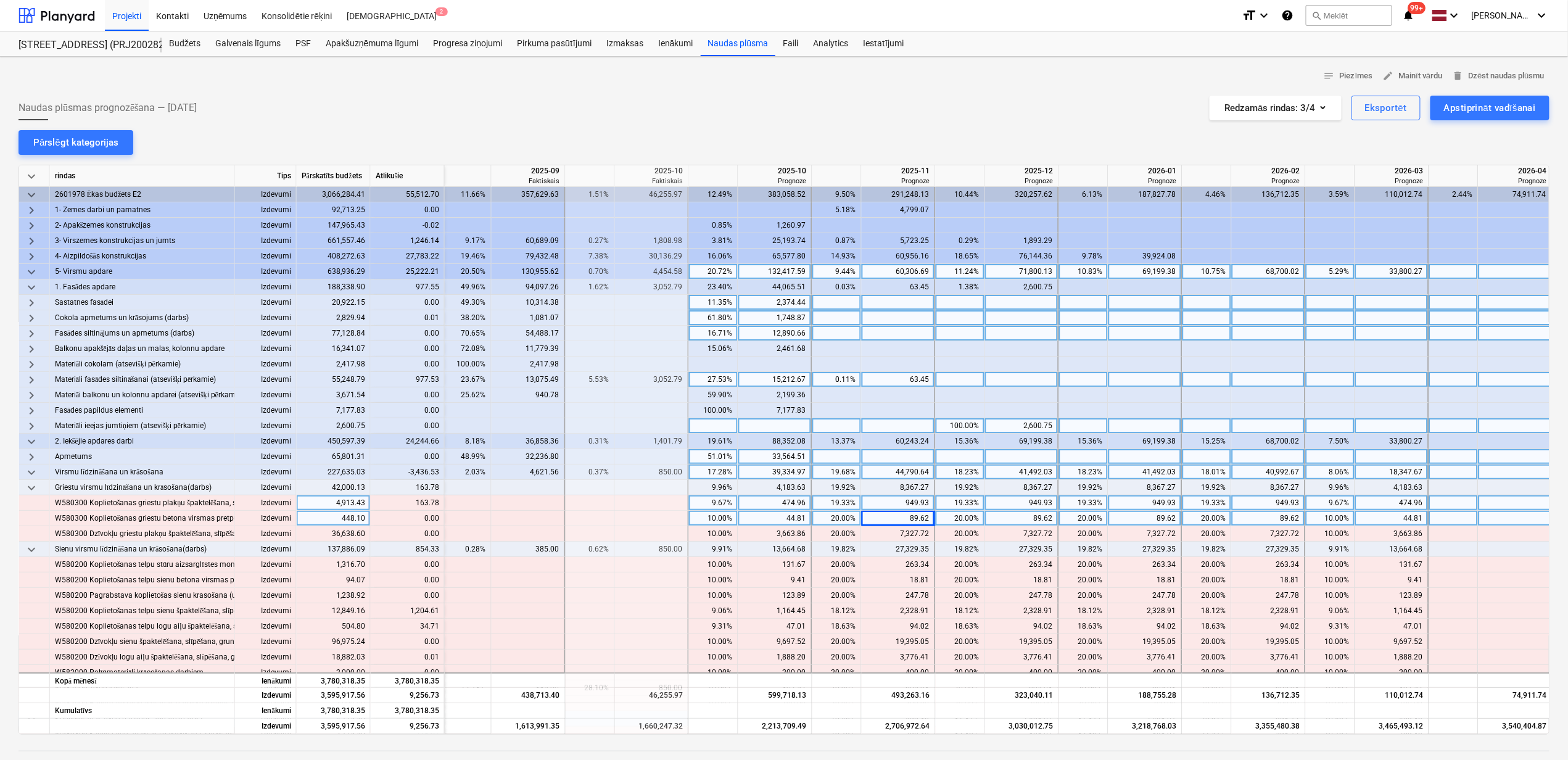
click at [724, 504] on div "9.67%" at bounding box center [713, 503] width 39 height 15
click at [812, 555] on div "13,664.68" at bounding box center [776, 549] width 74 height 15
click at [752, 504] on div at bounding box center [776, 503] width 74 height 15
type input "638.75"
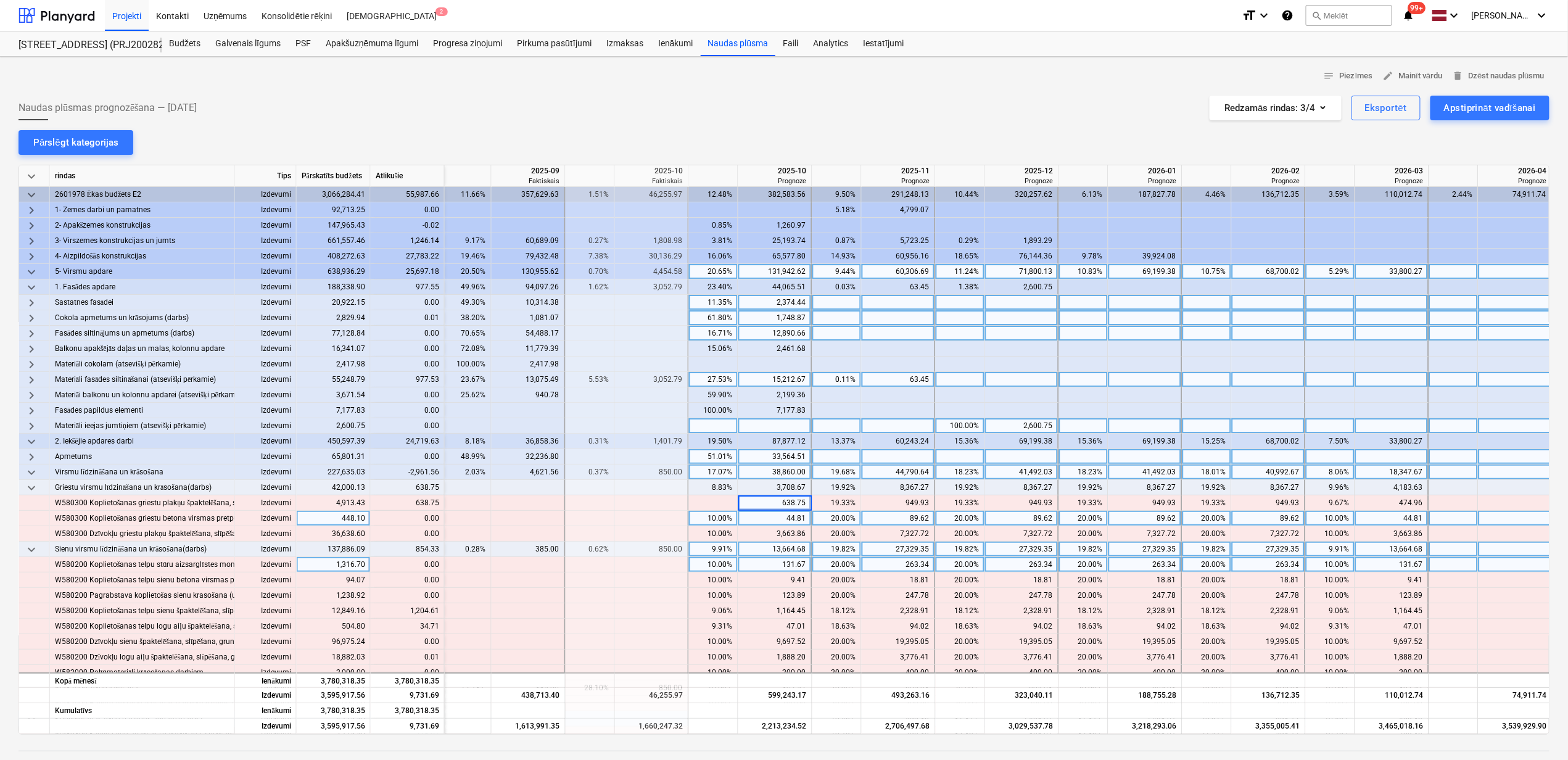
click at [808, 558] on div "131.67" at bounding box center [776, 565] width 74 height 15
click at [30, 490] on span "keyboard_arrow_down" at bounding box center [31, 488] width 15 height 15
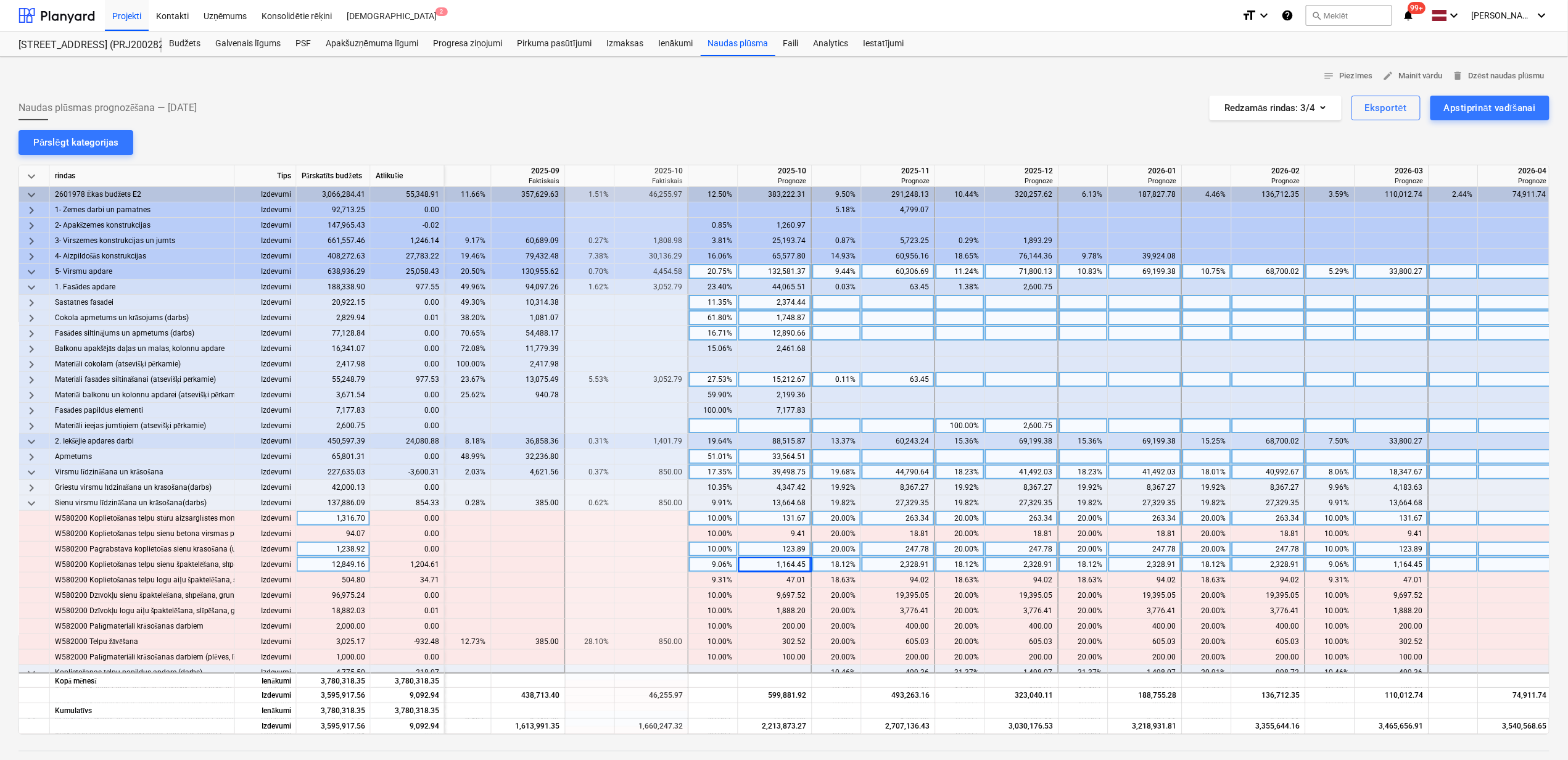
click at [1333, 555] on div "10.00%" at bounding box center [1330, 549] width 39 height 15
click at [1325, 566] on div "9.06%" at bounding box center [1330, 565] width 39 height 15
click at [1407, 563] on div at bounding box center [1393, 565] width 74 height 15
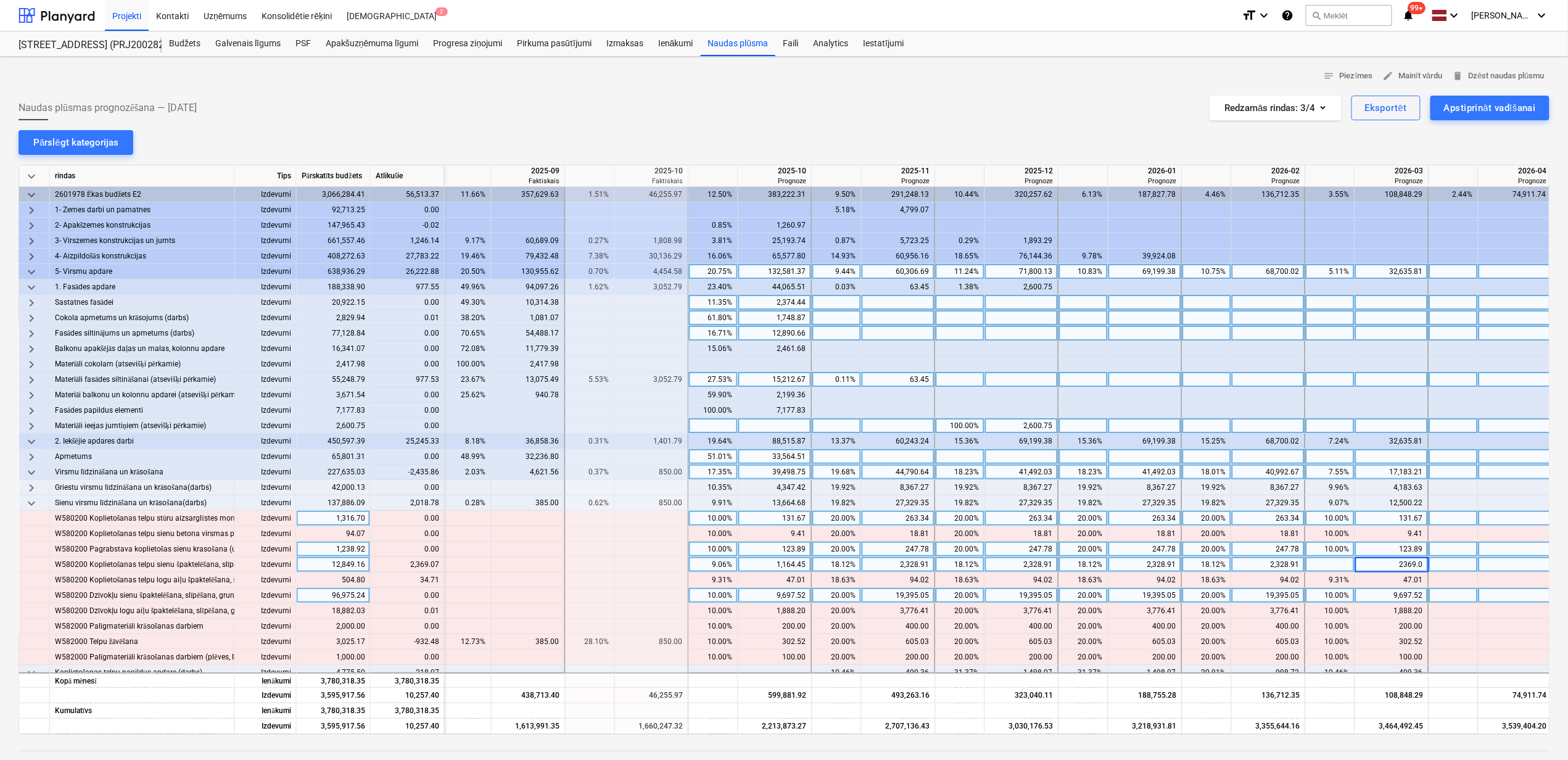
type input "2369.07"
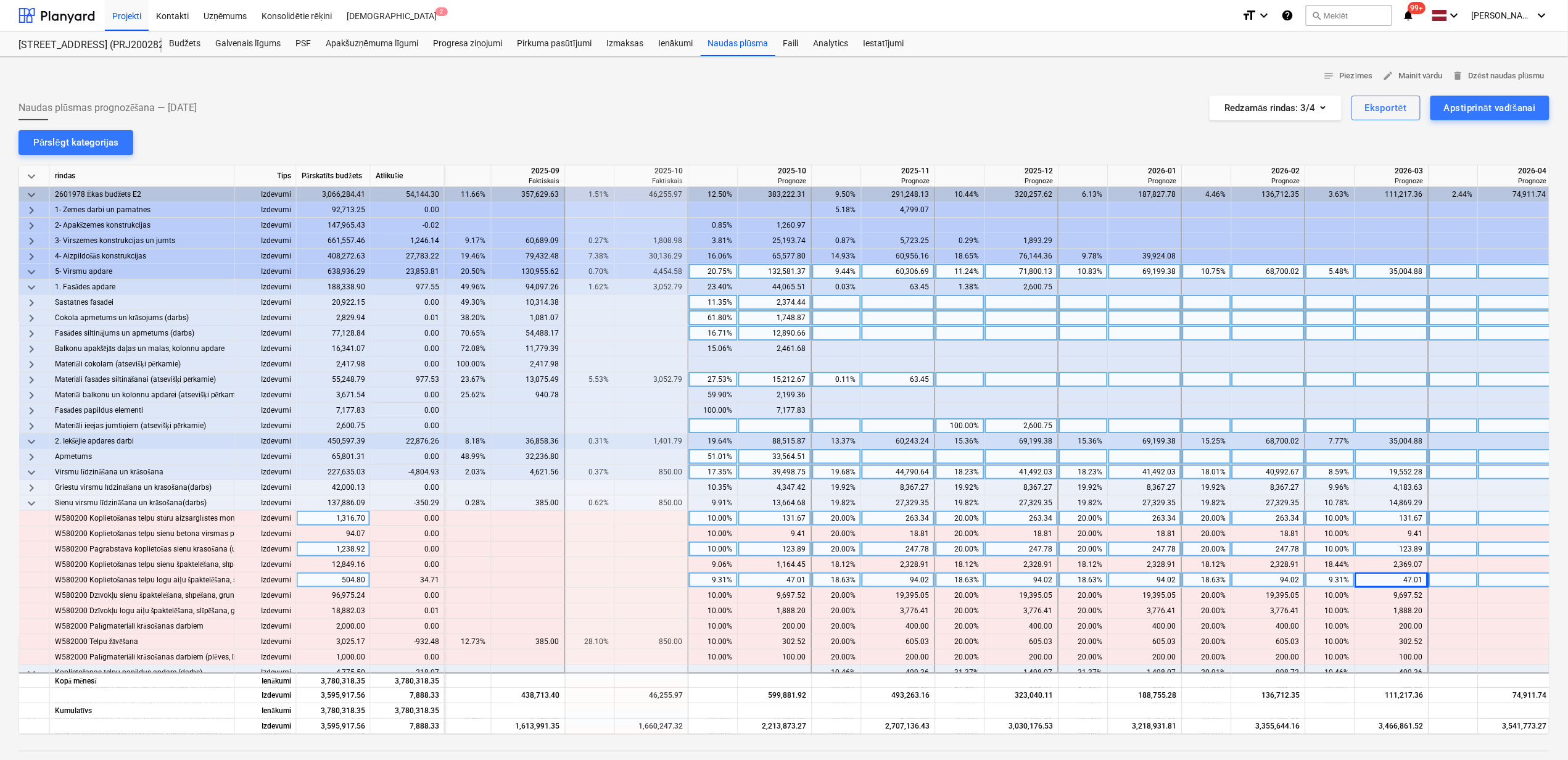
drag, startPoint x: 1396, startPoint y: 568, endPoint x: 1390, endPoint y: 578, distance: 11.7
click at [1396, 568] on div "2,369.07" at bounding box center [1392, 565] width 63 height 15
click at [1390, 578] on div "47.01" at bounding box center [1392, 580] width 63 height 15
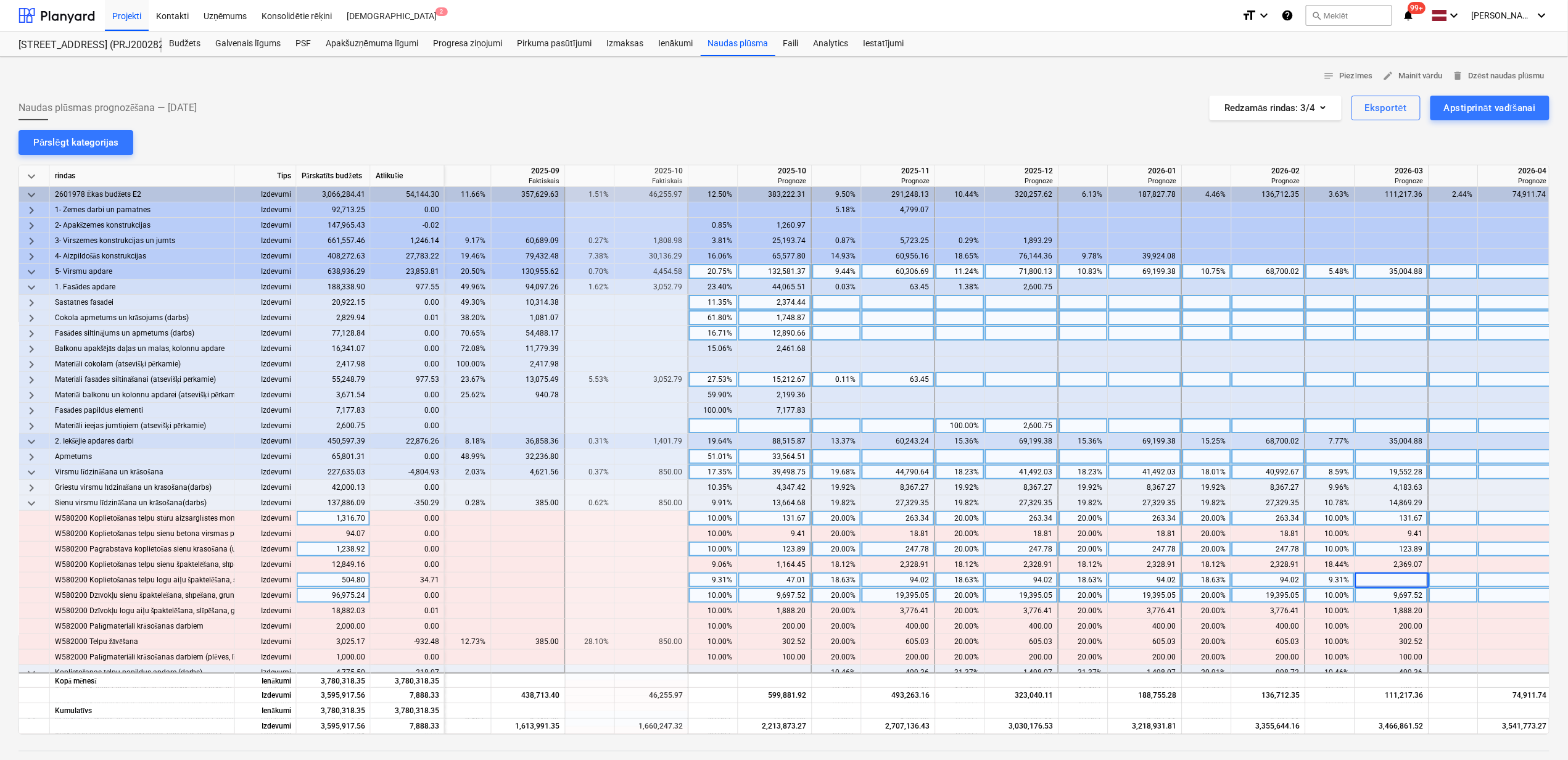
click at [1380, 595] on div "9,697.52" at bounding box center [1392, 595] width 63 height 15
click at [1386, 581] on div at bounding box center [1393, 580] width 74 height 15
type input "81.71"
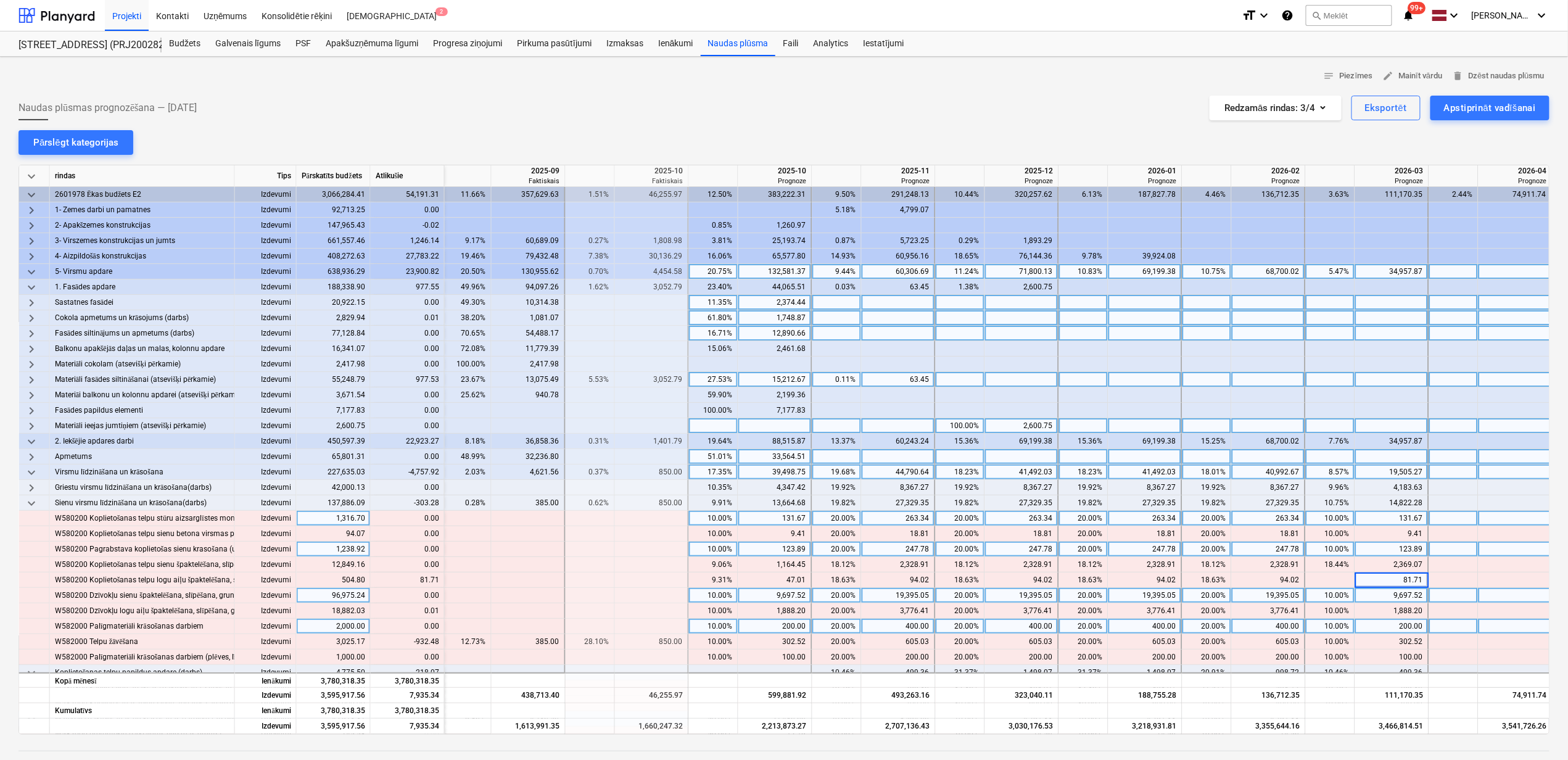
click at [1314, 625] on div "10.00%" at bounding box center [1330, 626] width 39 height 15
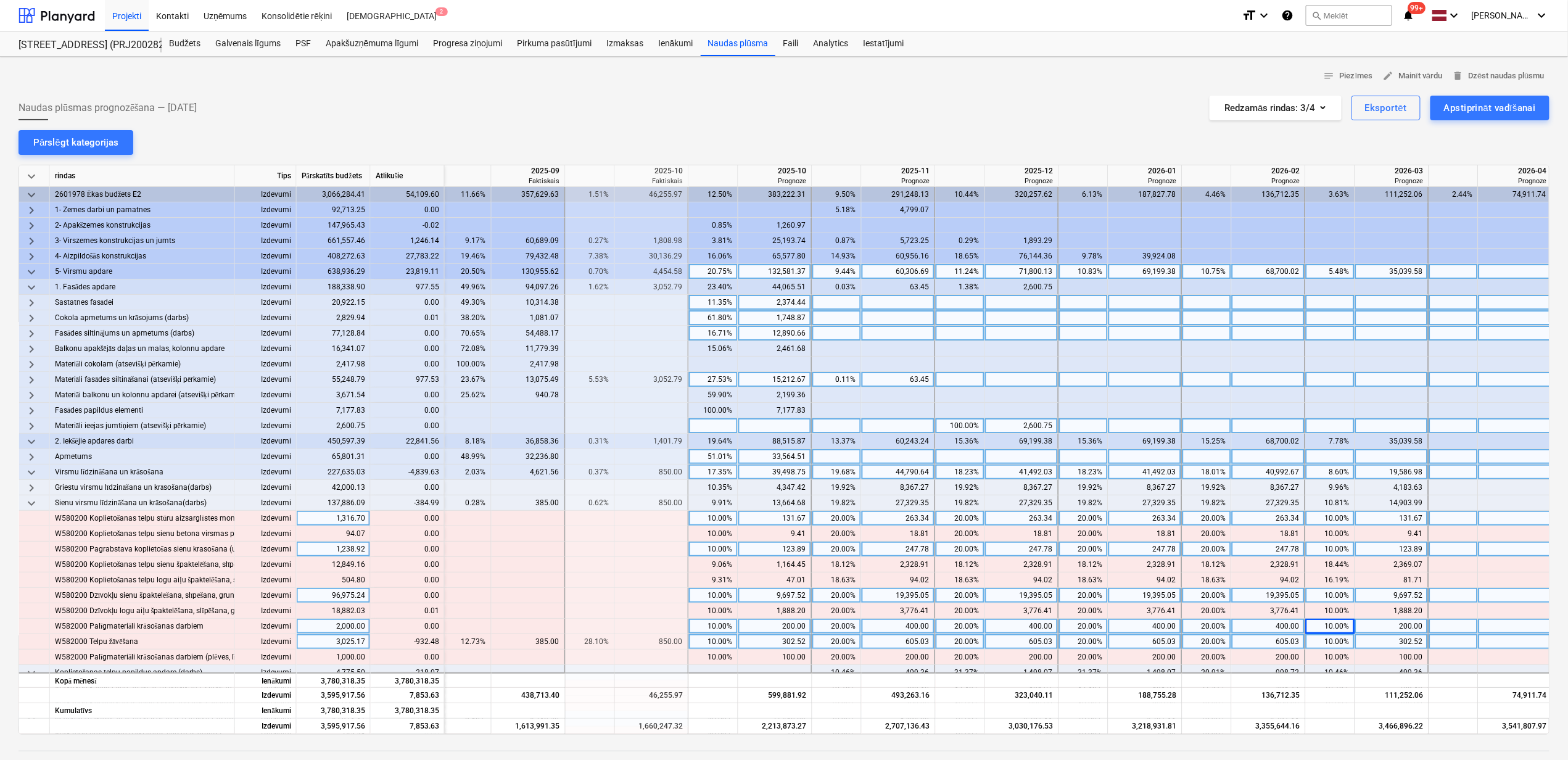
click at [1311, 645] on div "10.00%" at bounding box center [1330, 642] width 49 height 15
click at [1197, 648] on div "20.00%" at bounding box center [1206, 642] width 39 height 15
click at [1196, 642] on div "20.00%" at bounding box center [1206, 642] width 39 height 15
click at [1198, 640] on input at bounding box center [1206, 641] width 48 height 15
click at [1139, 645] on div "605.03" at bounding box center [1145, 642] width 63 height 15
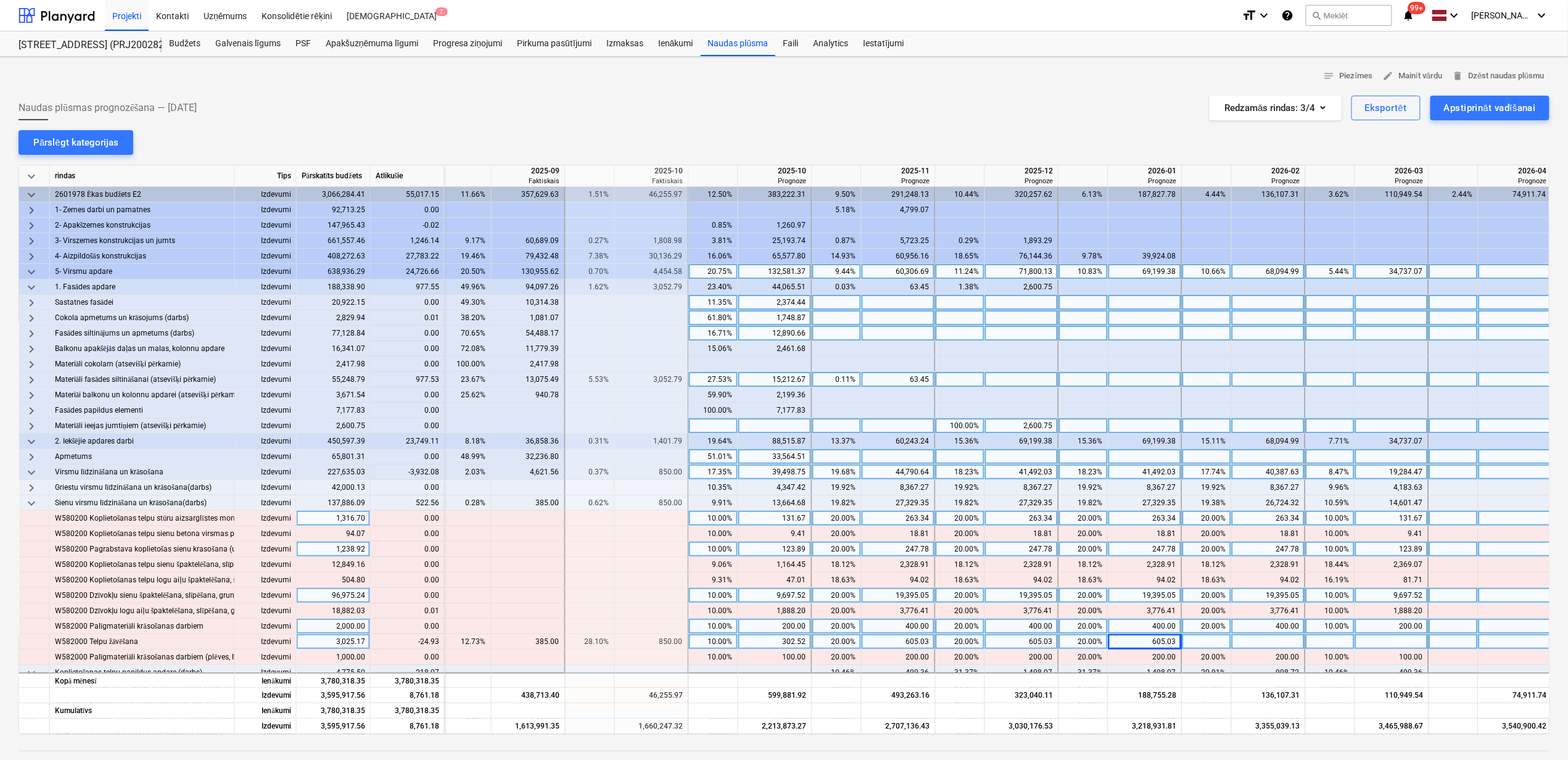
click at [1123, 642] on div "605.03" at bounding box center [1145, 642] width 63 height 15
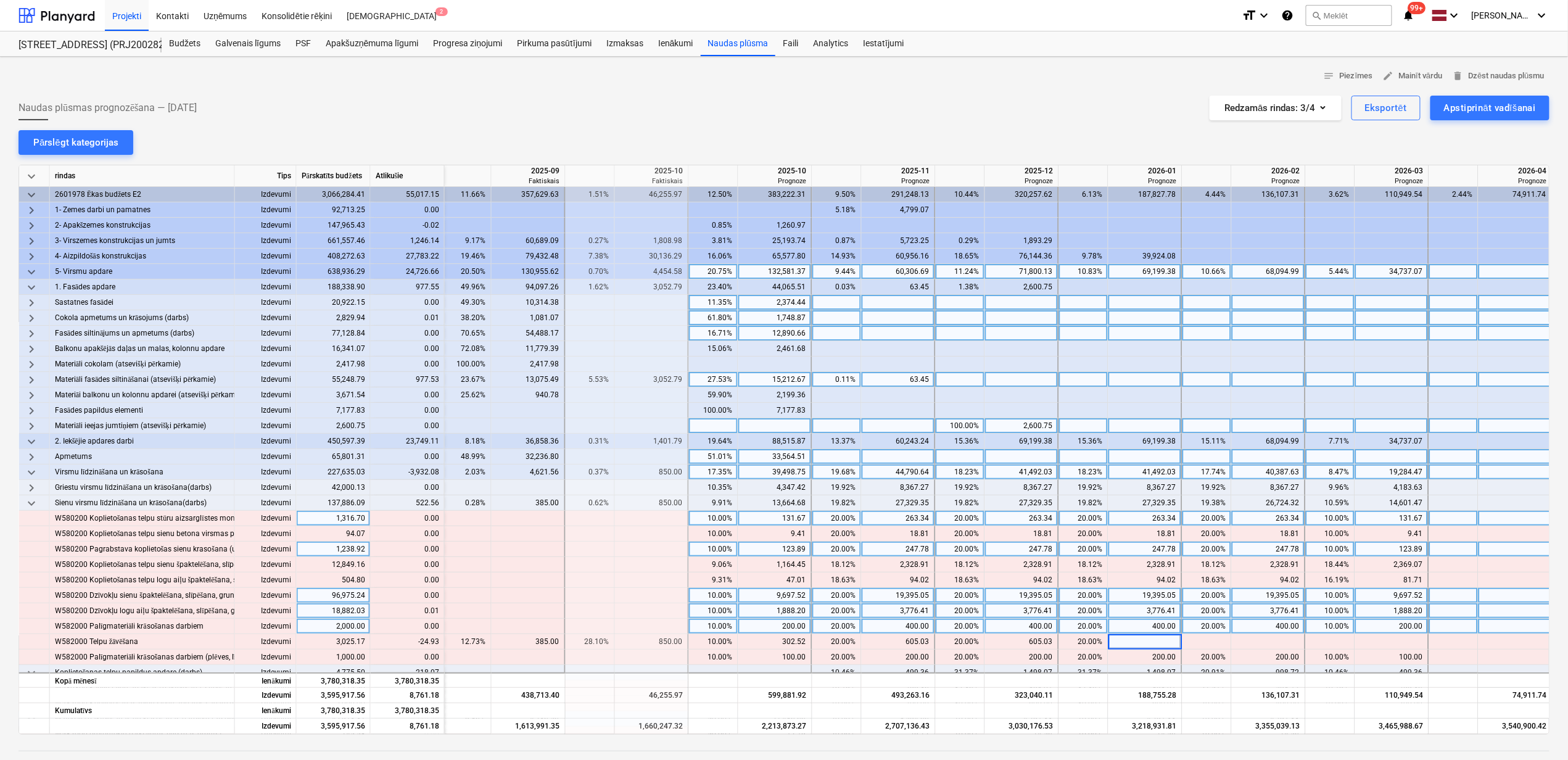
click at [1085, 615] on div "20.00%" at bounding box center [1083, 611] width 39 height 15
click at [718, 645] on div "10.00%" at bounding box center [713, 642] width 39 height 15
click at [780, 607] on div "1,888.20" at bounding box center [775, 611] width 63 height 15
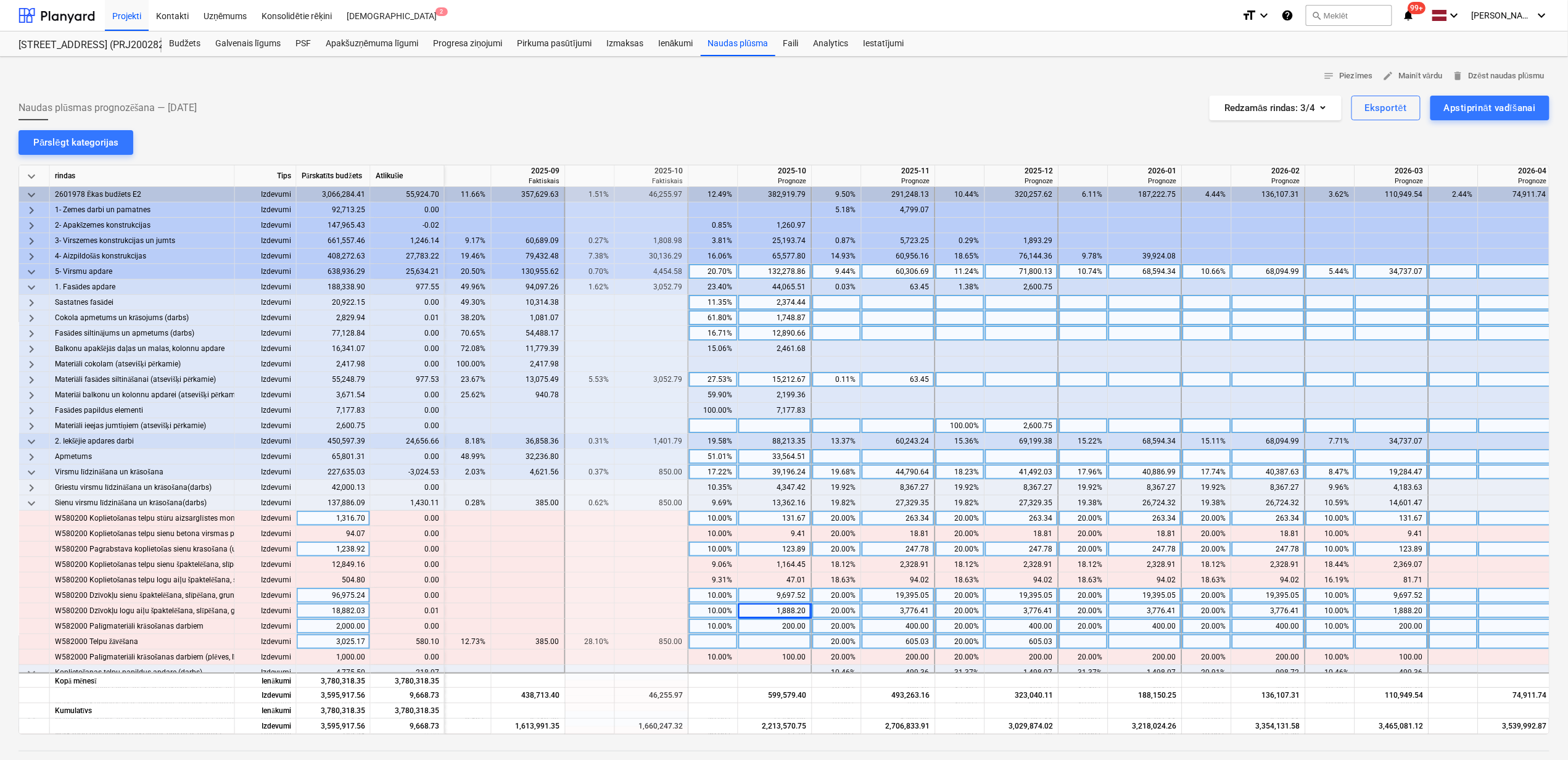
click at [712, 639] on div at bounding box center [714, 642] width 49 height 15
click at [789, 645] on div at bounding box center [776, 642] width 74 height 15
type input "580.1"
click at [933, 602] on div "19,395.05" at bounding box center [899, 595] width 74 height 15
click at [799, 608] on div "1,888.20" at bounding box center [775, 611] width 63 height 15
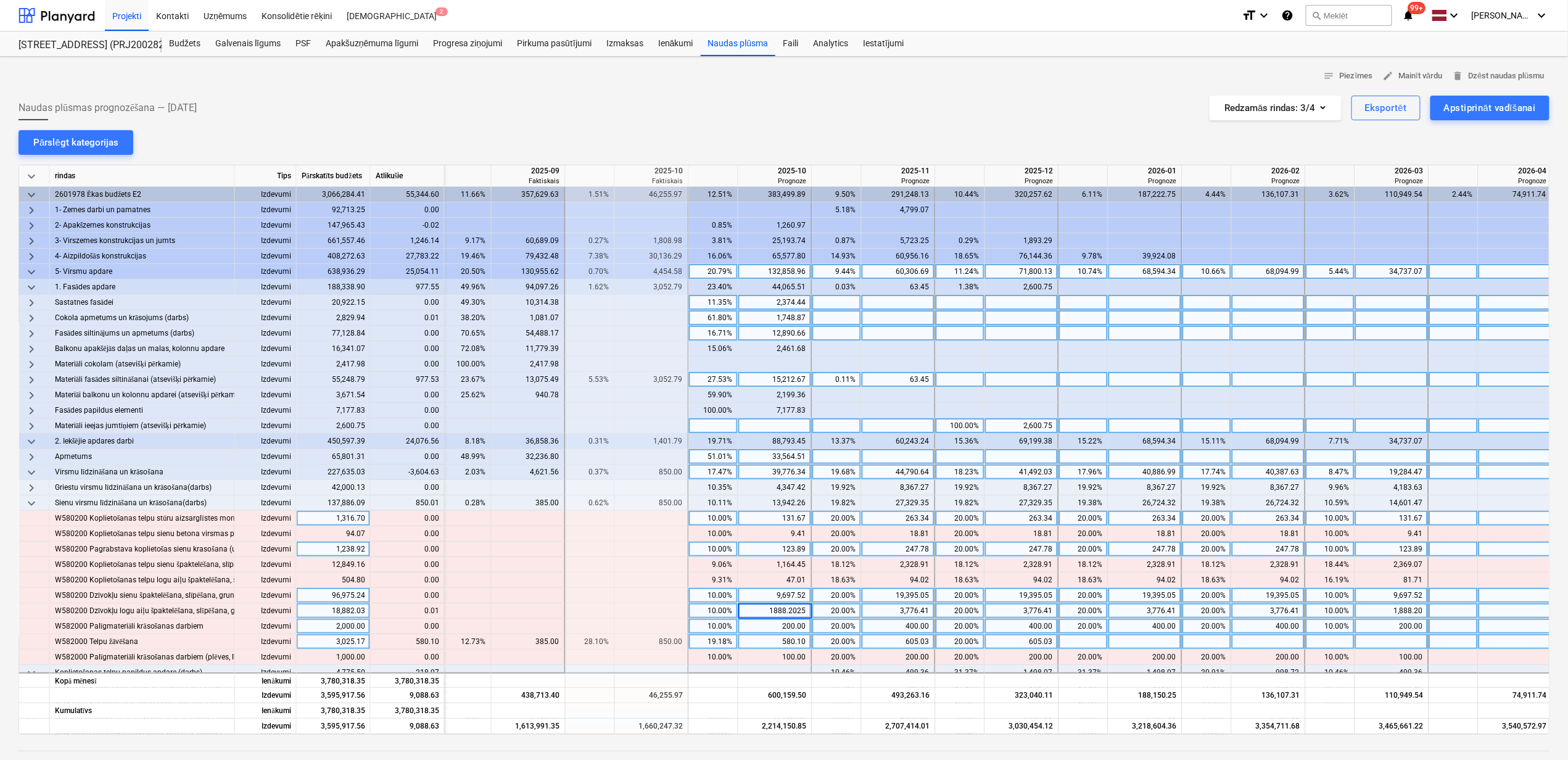
click at [807, 612] on input "1888.2025" at bounding box center [775, 610] width 73 height 15
type input "1888.21"
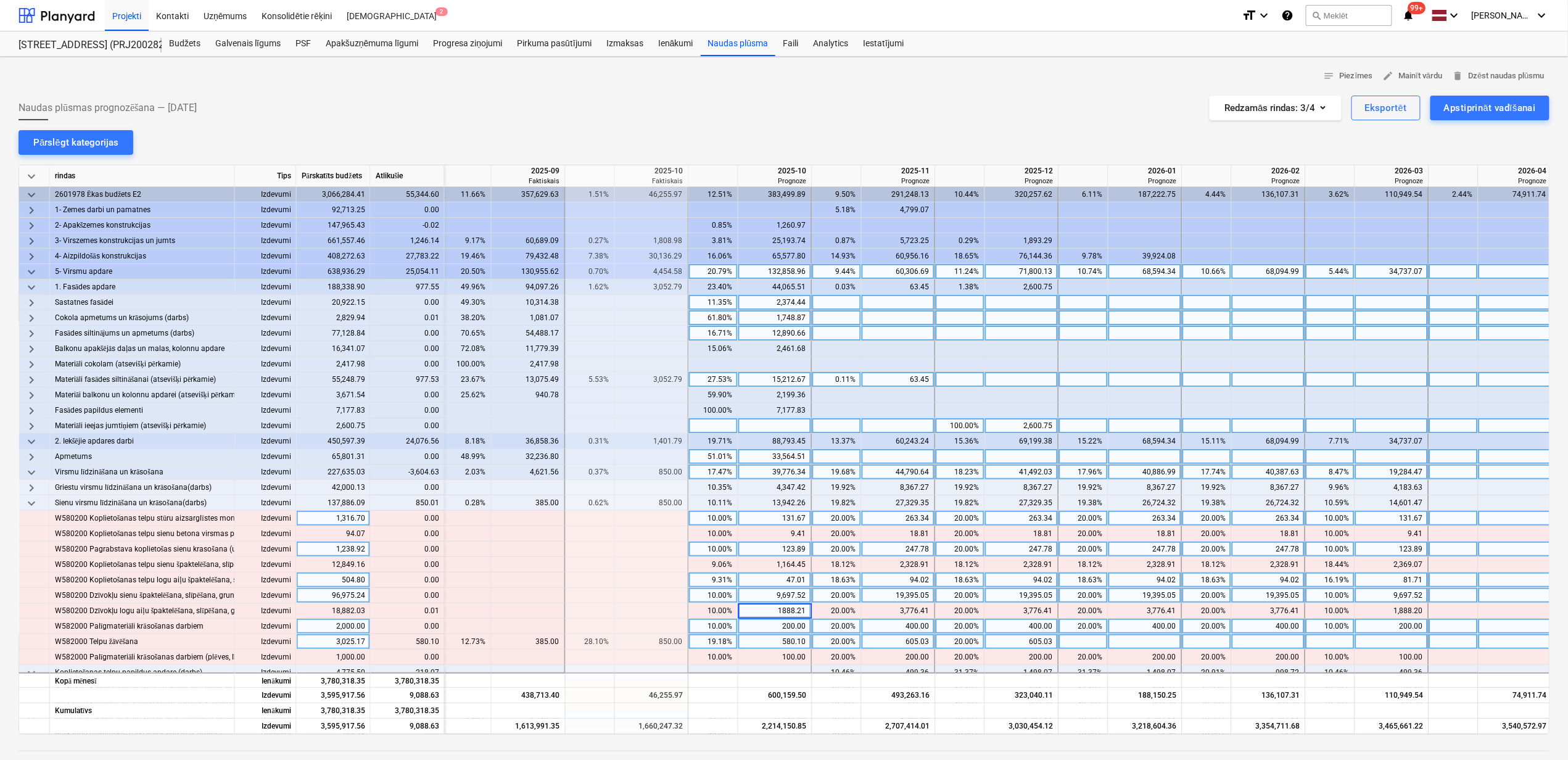
click at [826, 578] on div "18.63%" at bounding box center [836, 580] width 39 height 15
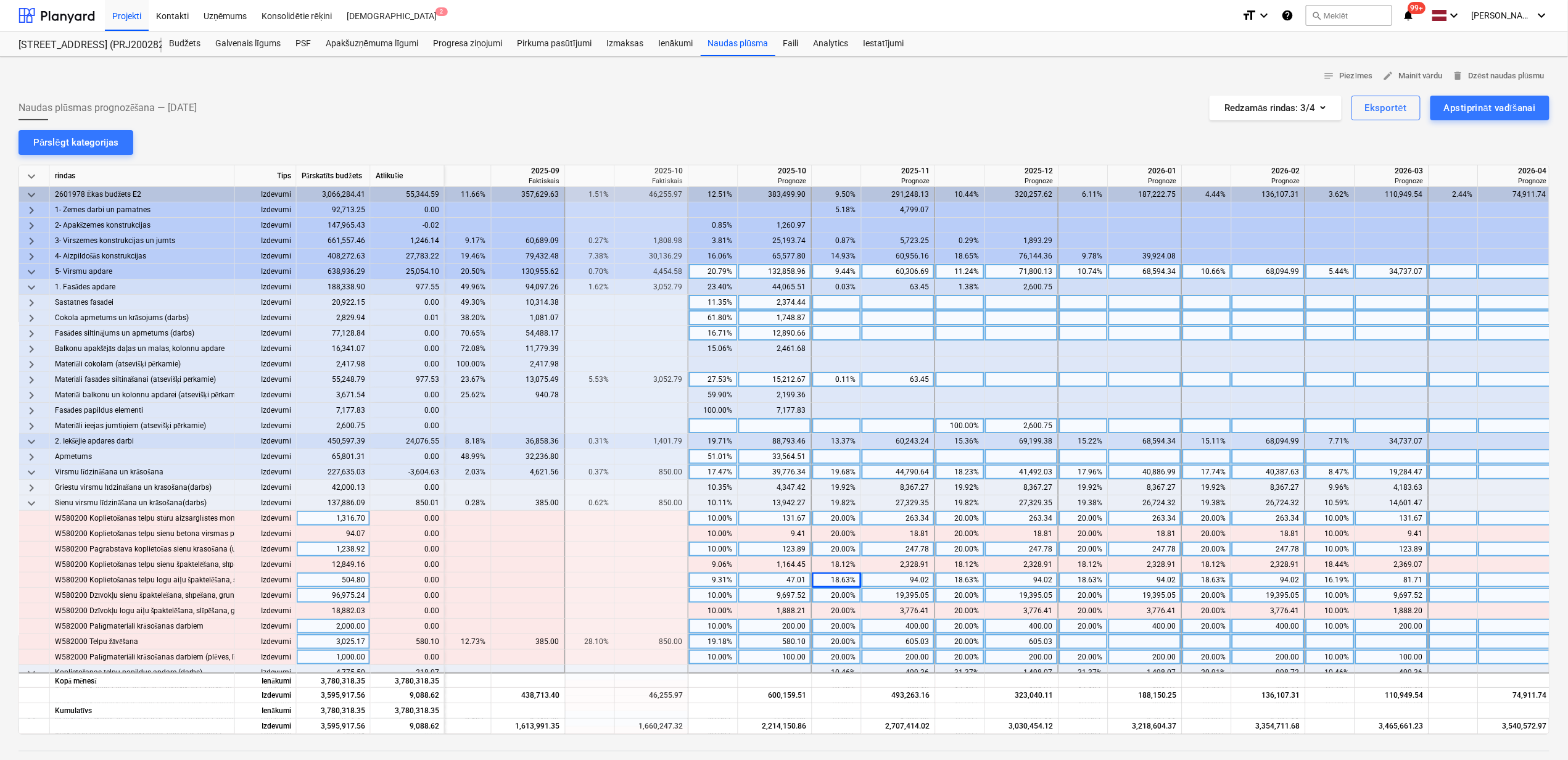
click at [849, 650] on div "20.00%" at bounding box center [836, 657] width 39 height 15
click at [943, 642] on div "20.00%" at bounding box center [960, 642] width 39 height 15
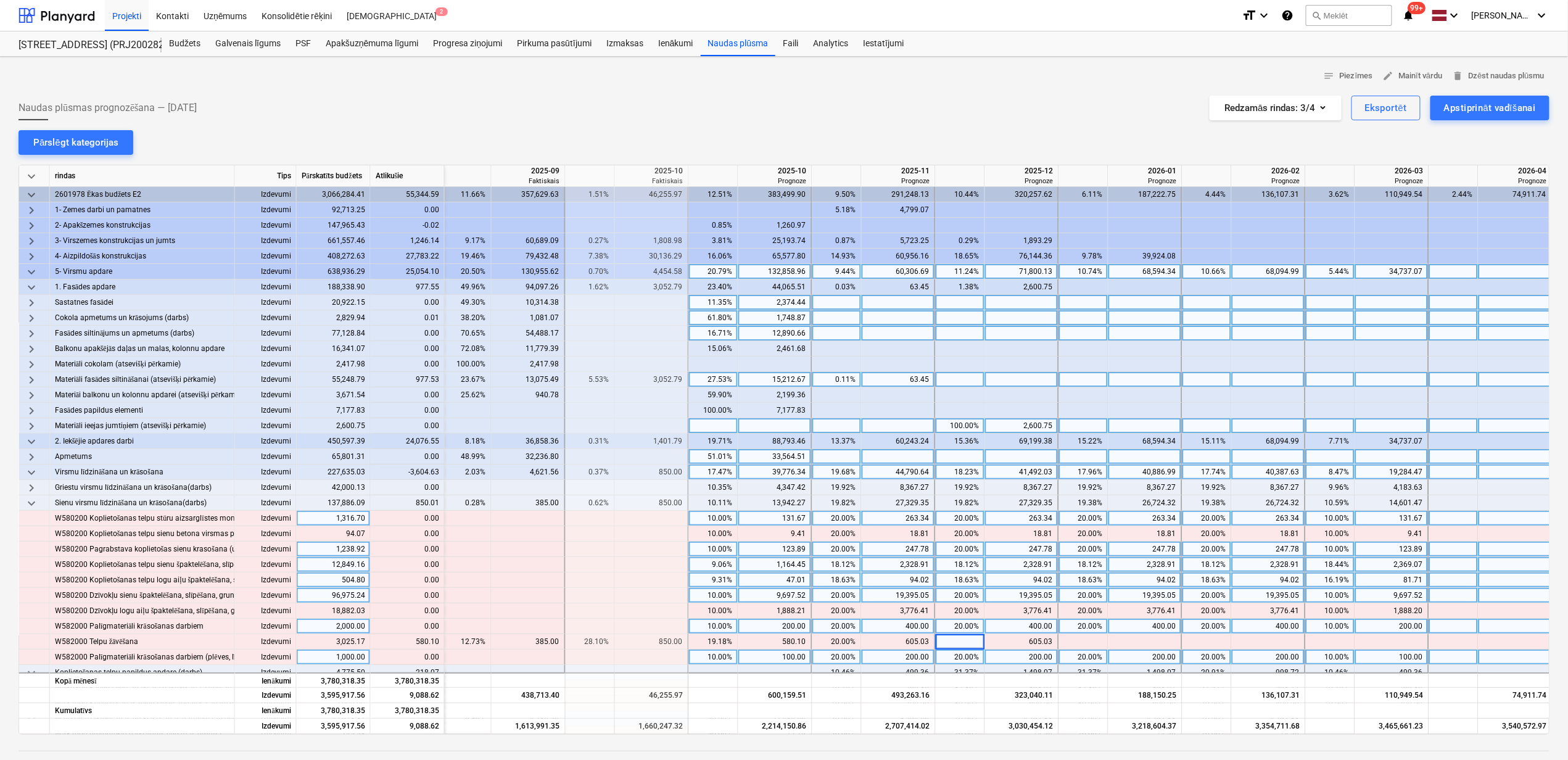
click at [1086, 571] on div "18.12%" at bounding box center [1083, 565] width 39 height 15
click at [1024, 640] on div at bounding box center [1022, 642] width 74 height 15
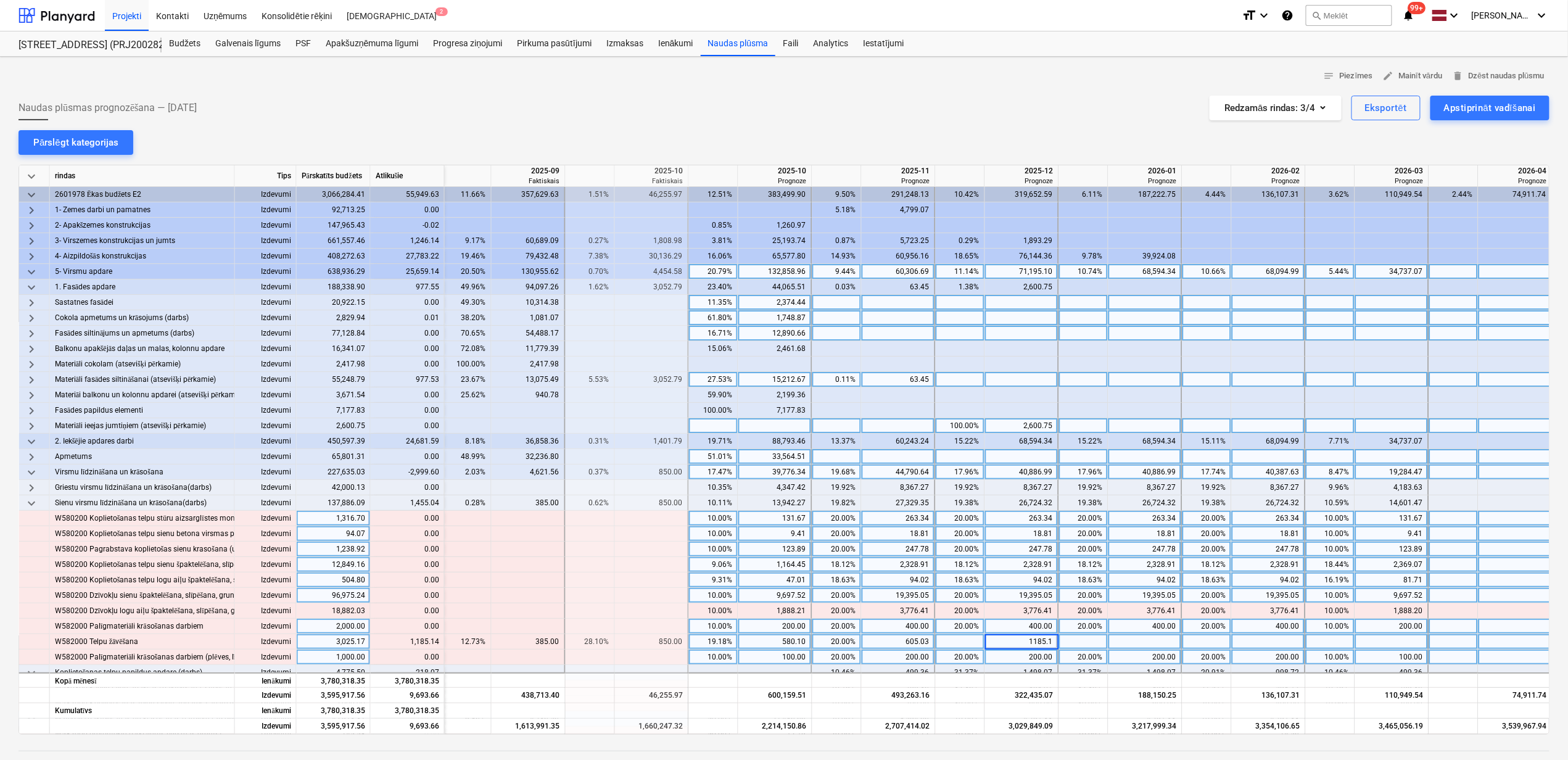
type input "1185.14"
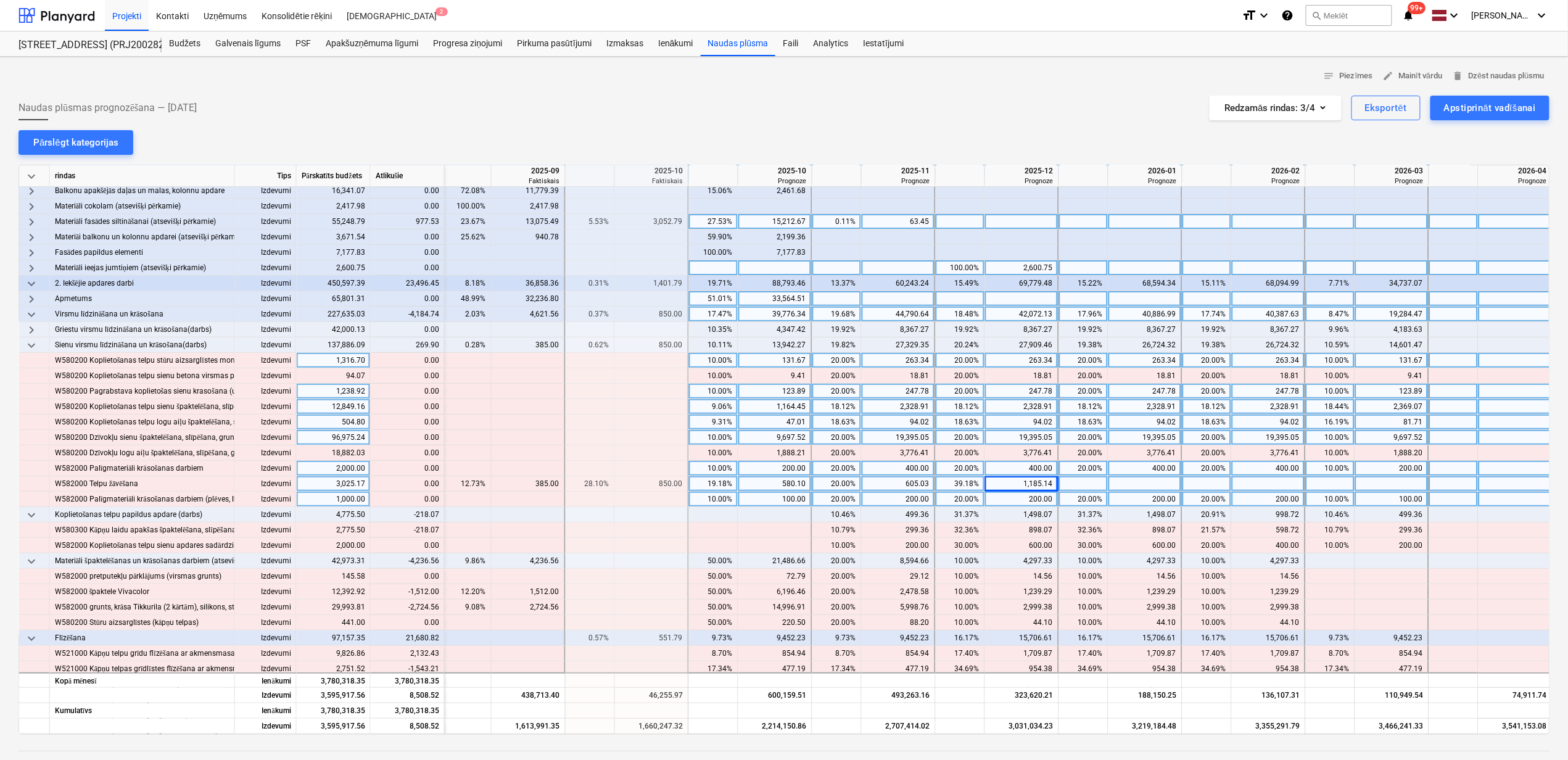
scroll to position [164, 742]
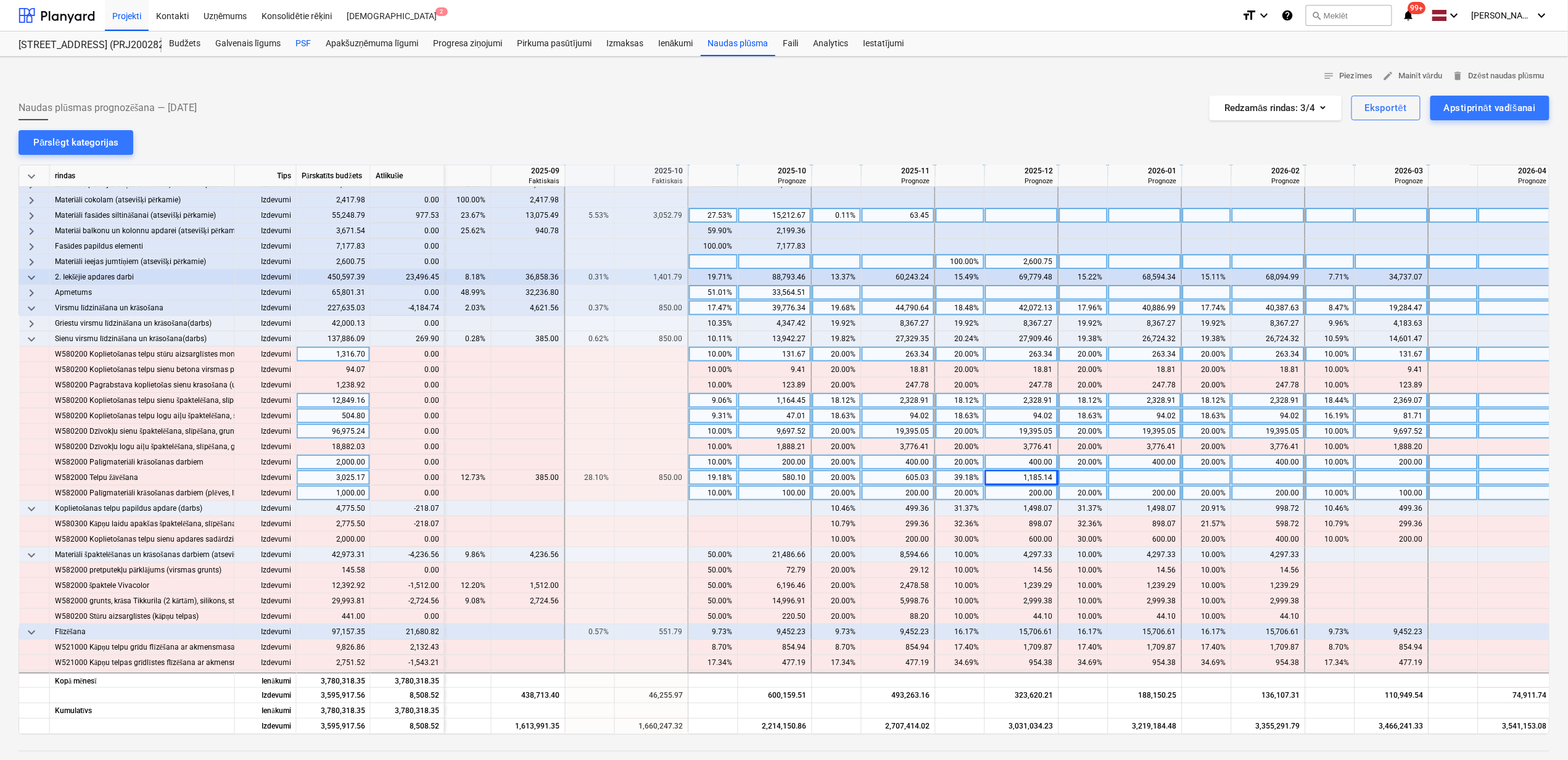
click at [296, 55] on div "PSF" at bounding box center [302, 44] width 30 height 25
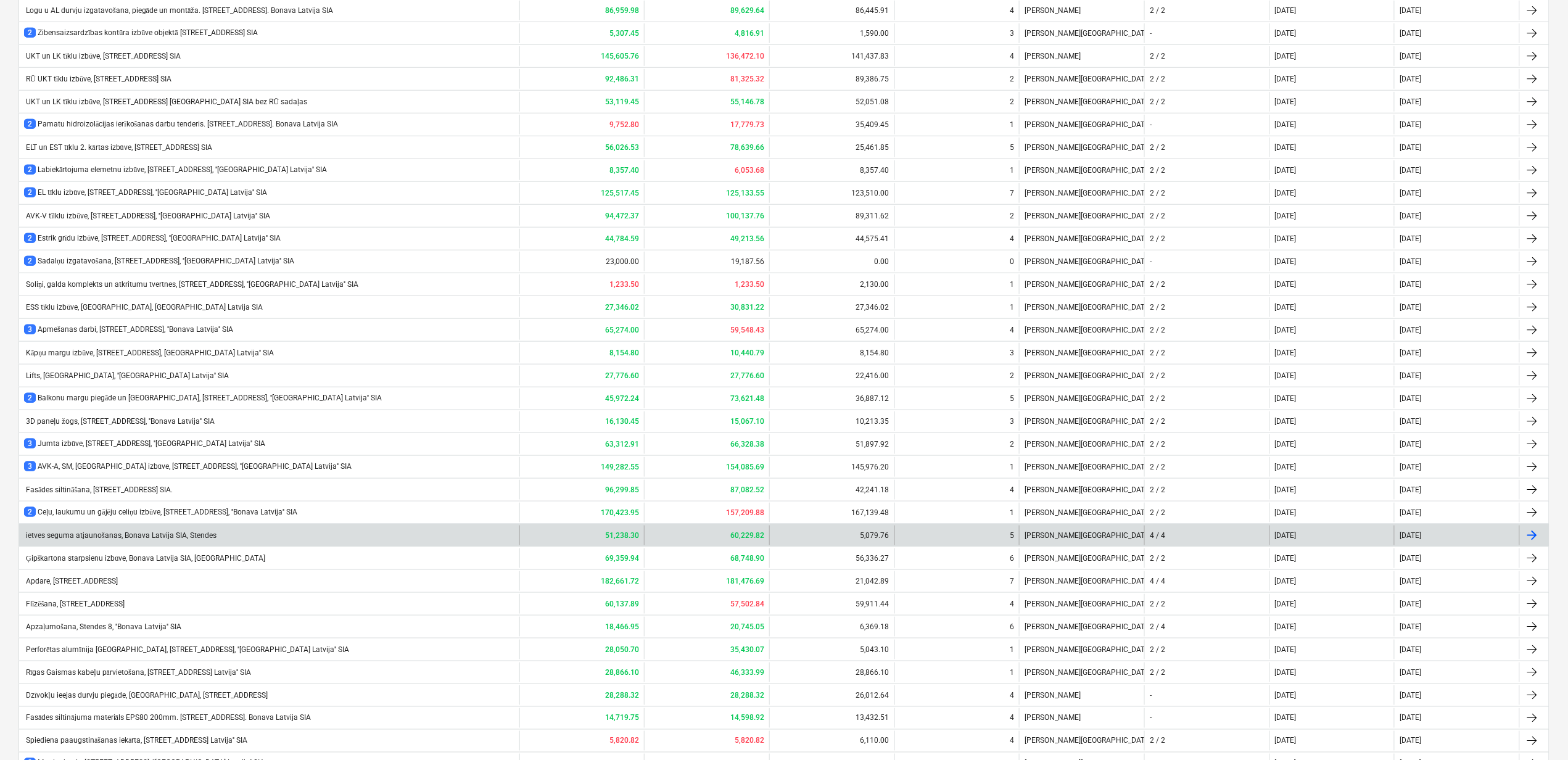
scroll to position [649, 0]
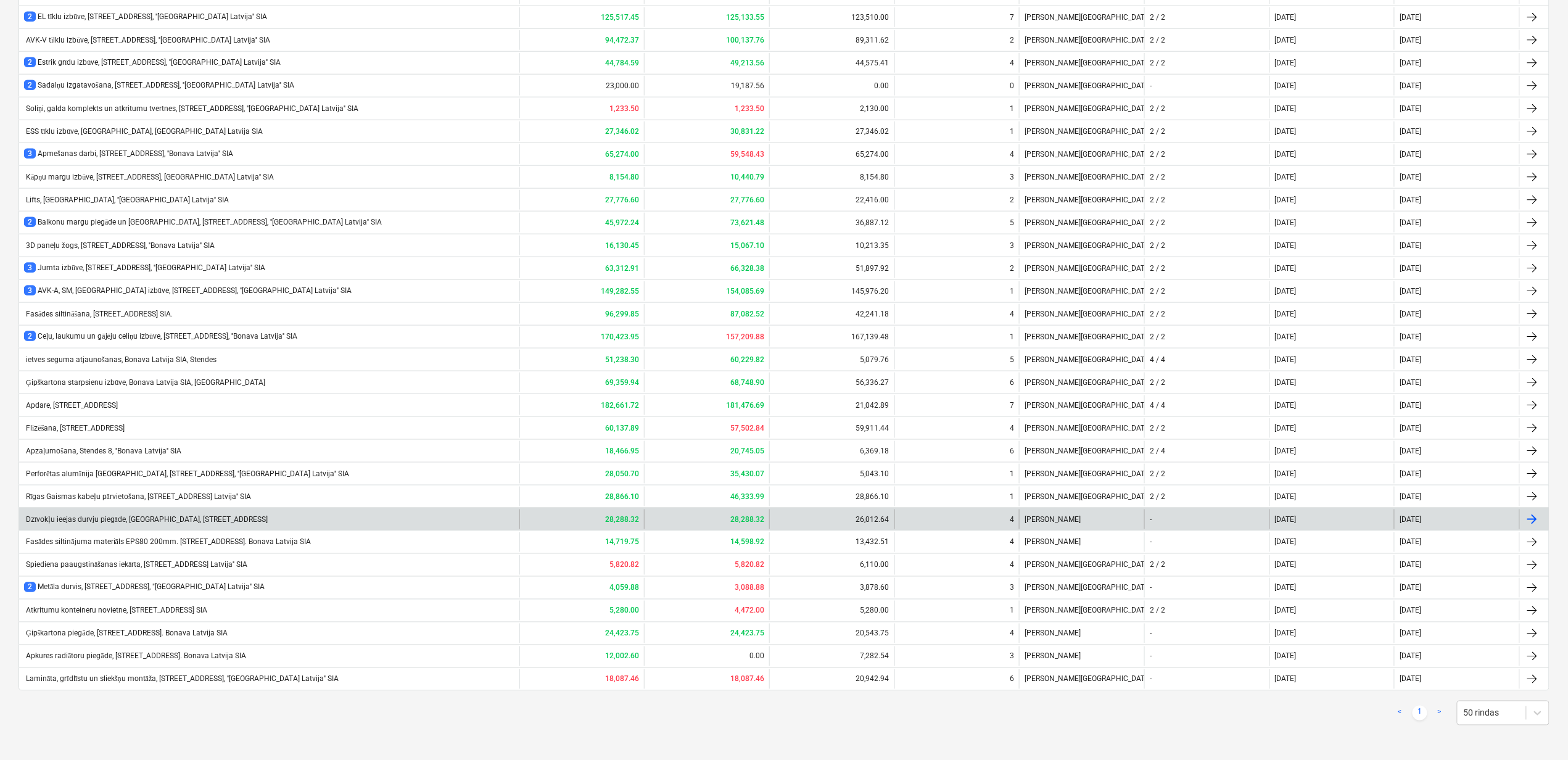
click at [121, 515] on div "Dzīvokļu ieejas durvju piegāde, montāža, Bonava Latvija SIA, Stendes iela 8" at bounding box center [145, 520] width 244 height 9
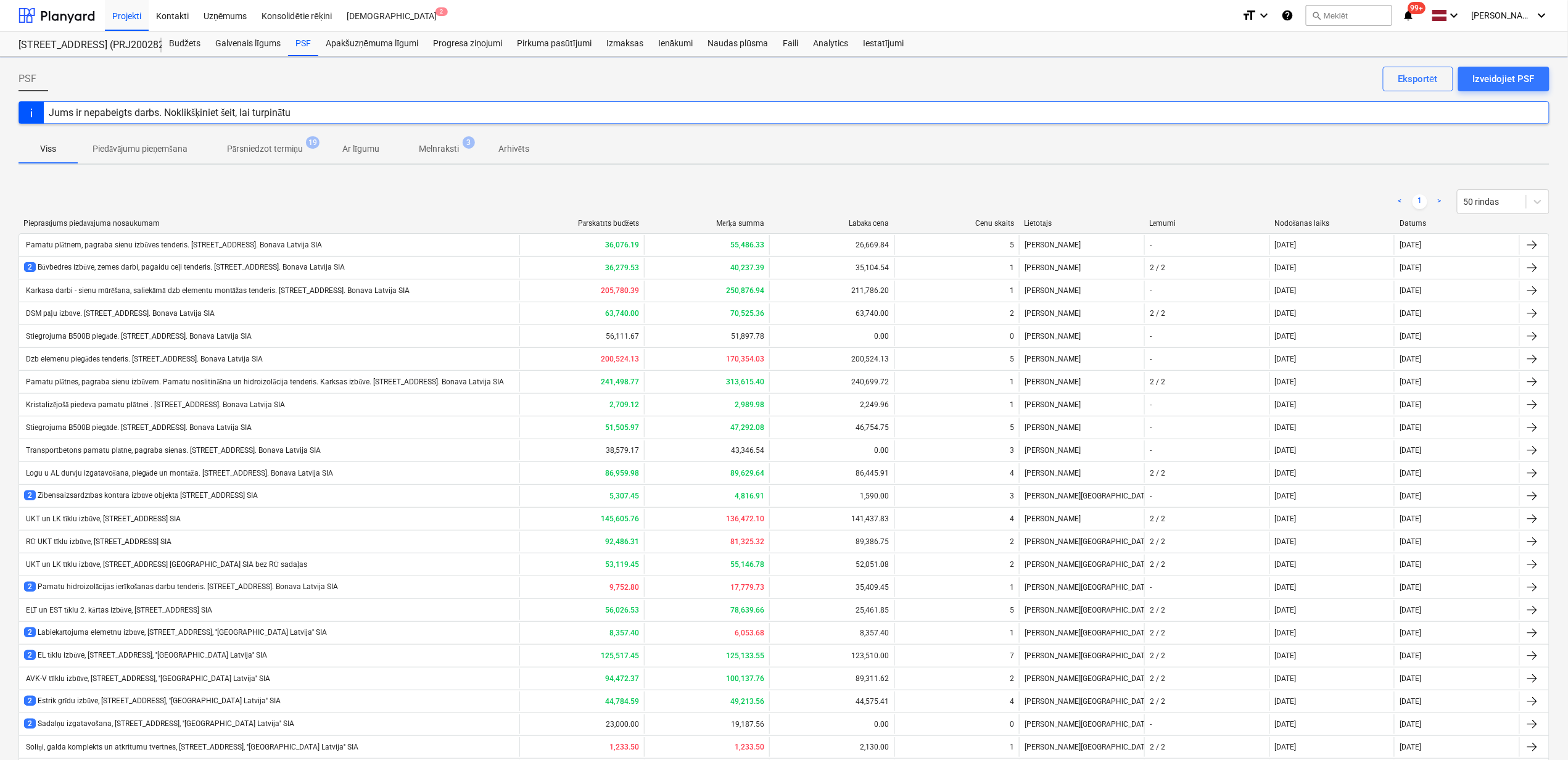
scroll to position [649, 0]
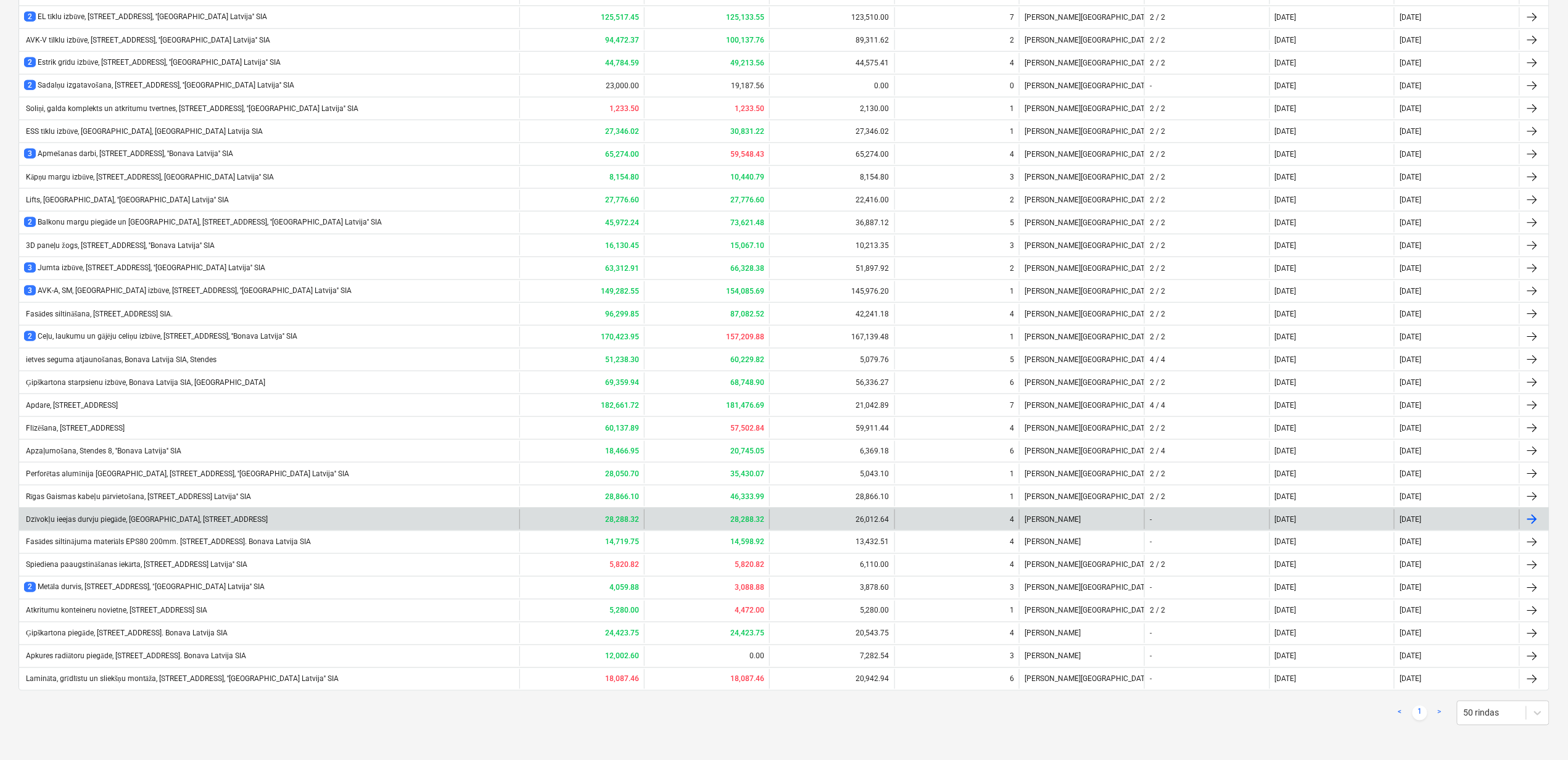
click at [82, 517] on div "Dzīvokļu ieejas durvju piegāde, montāža, Bonava Latvija SIA, Stendes iela 8" at bounding box center [145, 520] width 244 height 9
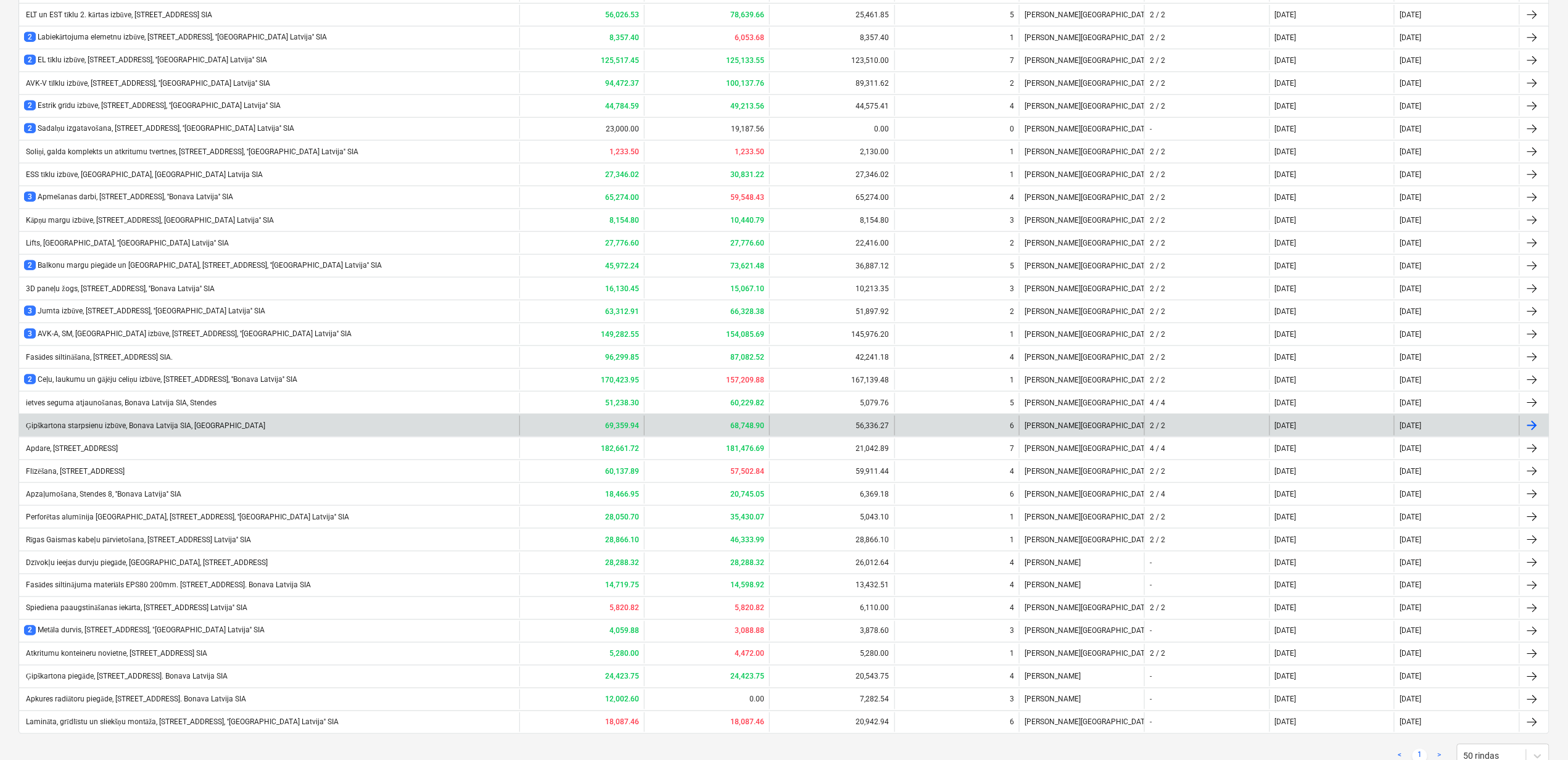
scroll to position [566, 0]
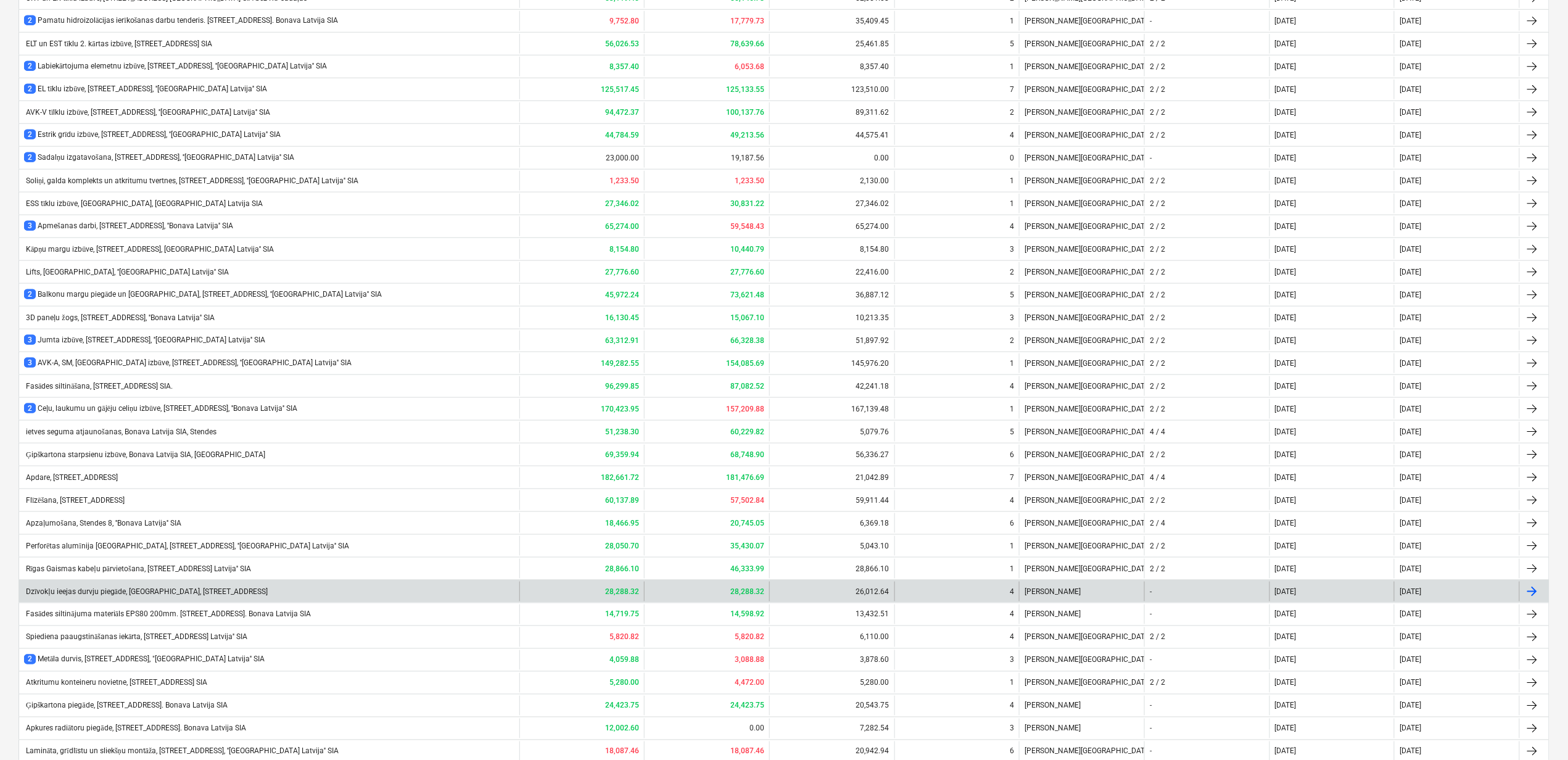
click at [90, 596] on div "Dzīvokļu ieejas durvju piegāde, montāža, Bonava Latvija SIA, Stendes iela 8" at bounding box center [145, 592] width 244 height 9
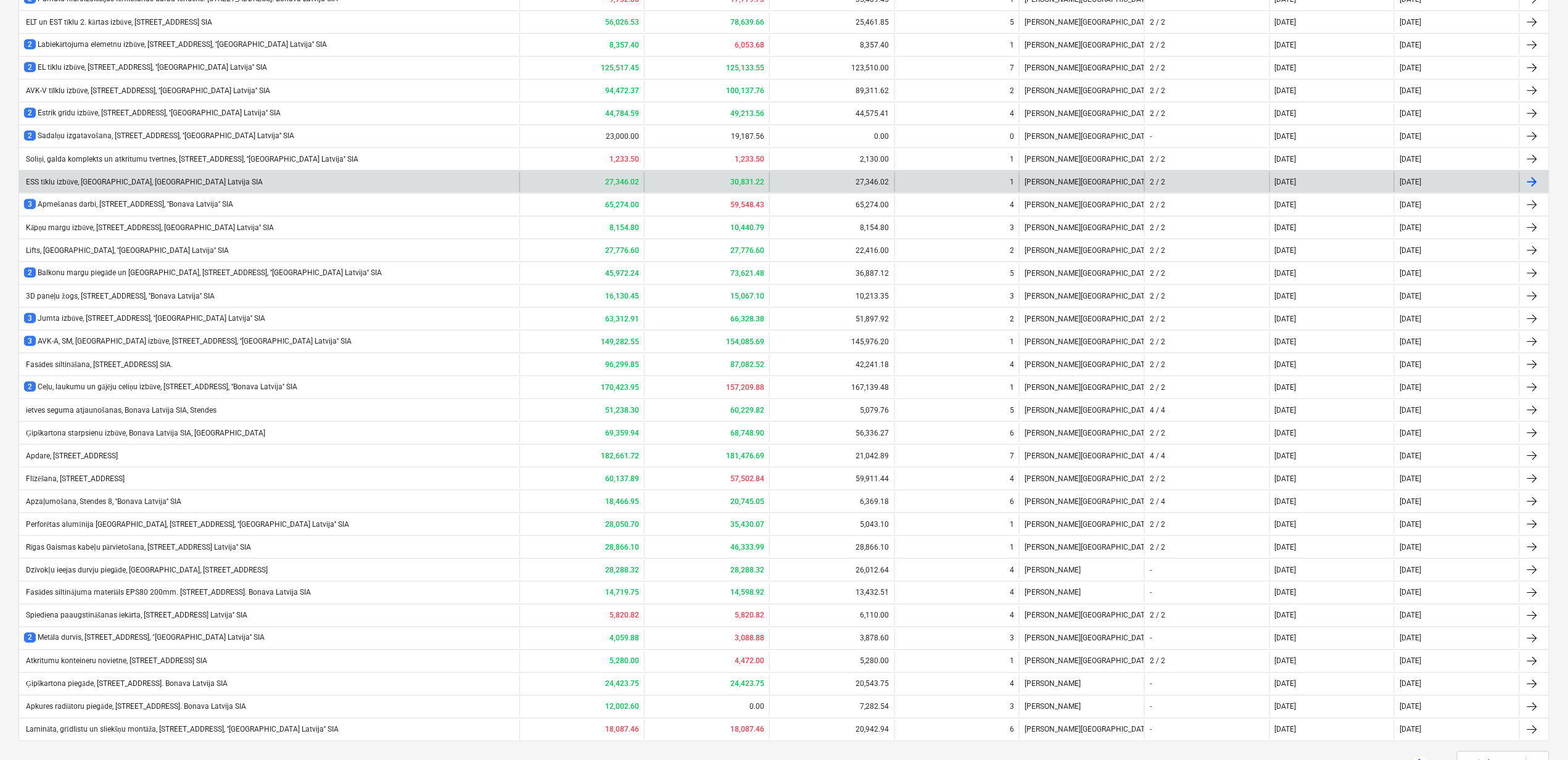
scroll to position [649, 0]
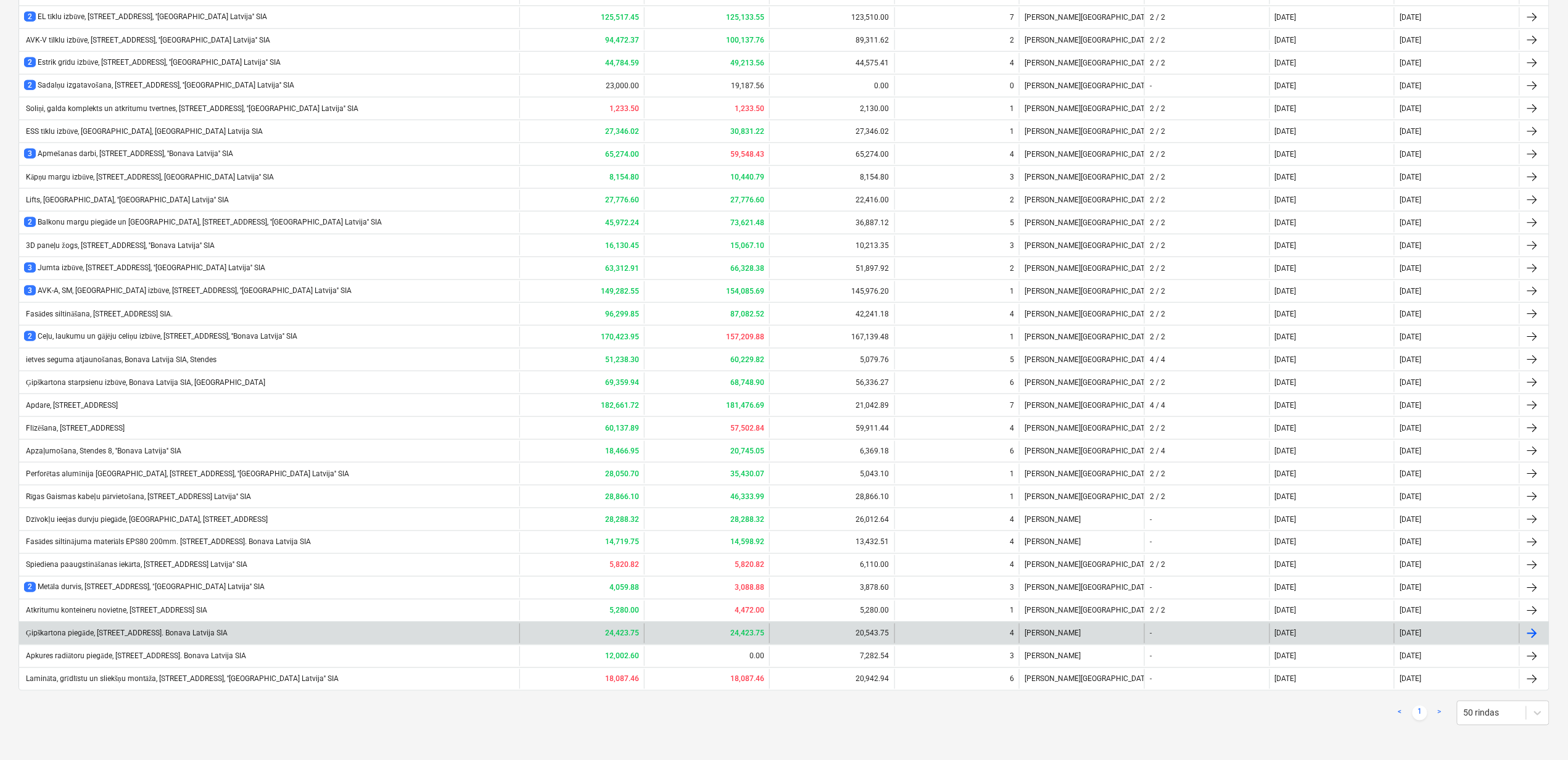
click at [148, 630] on div "Ģipškartona piegāde, Stendes iela 8, E2. Bonava Latvija SIA" at bounding box center [125, 634] width 204 height 9
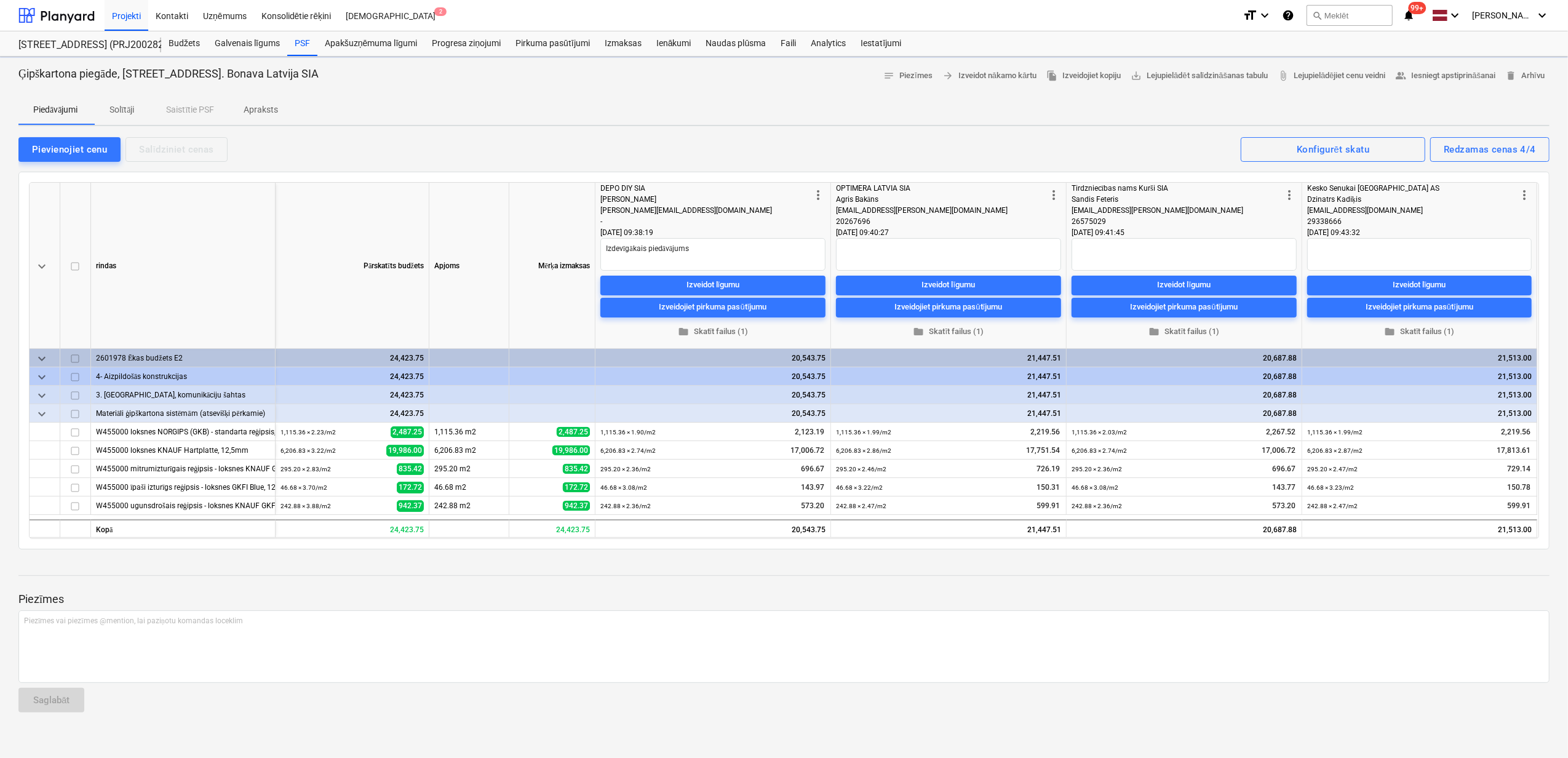
type textarea "x"
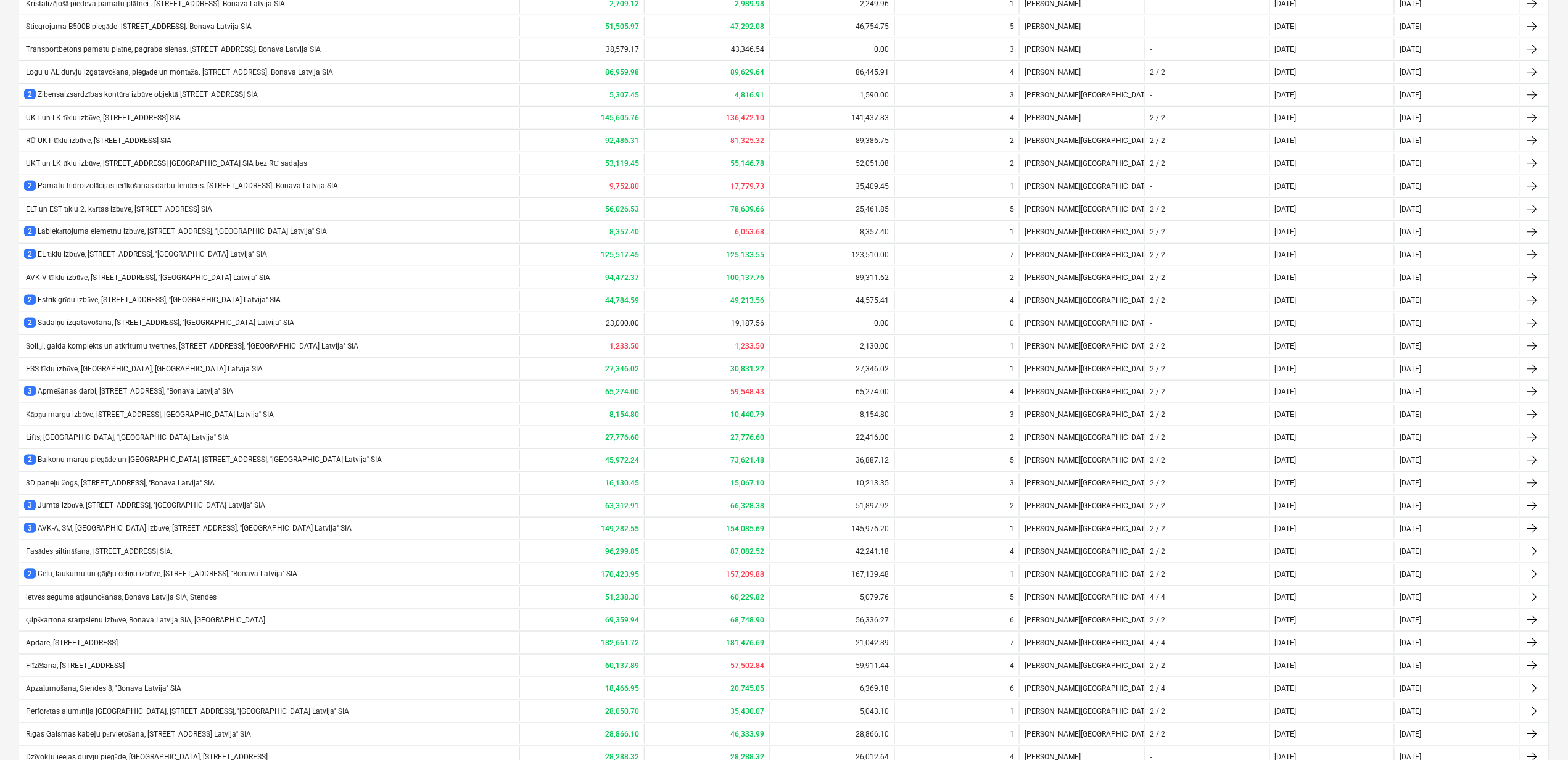
scroll to position [649, 0]
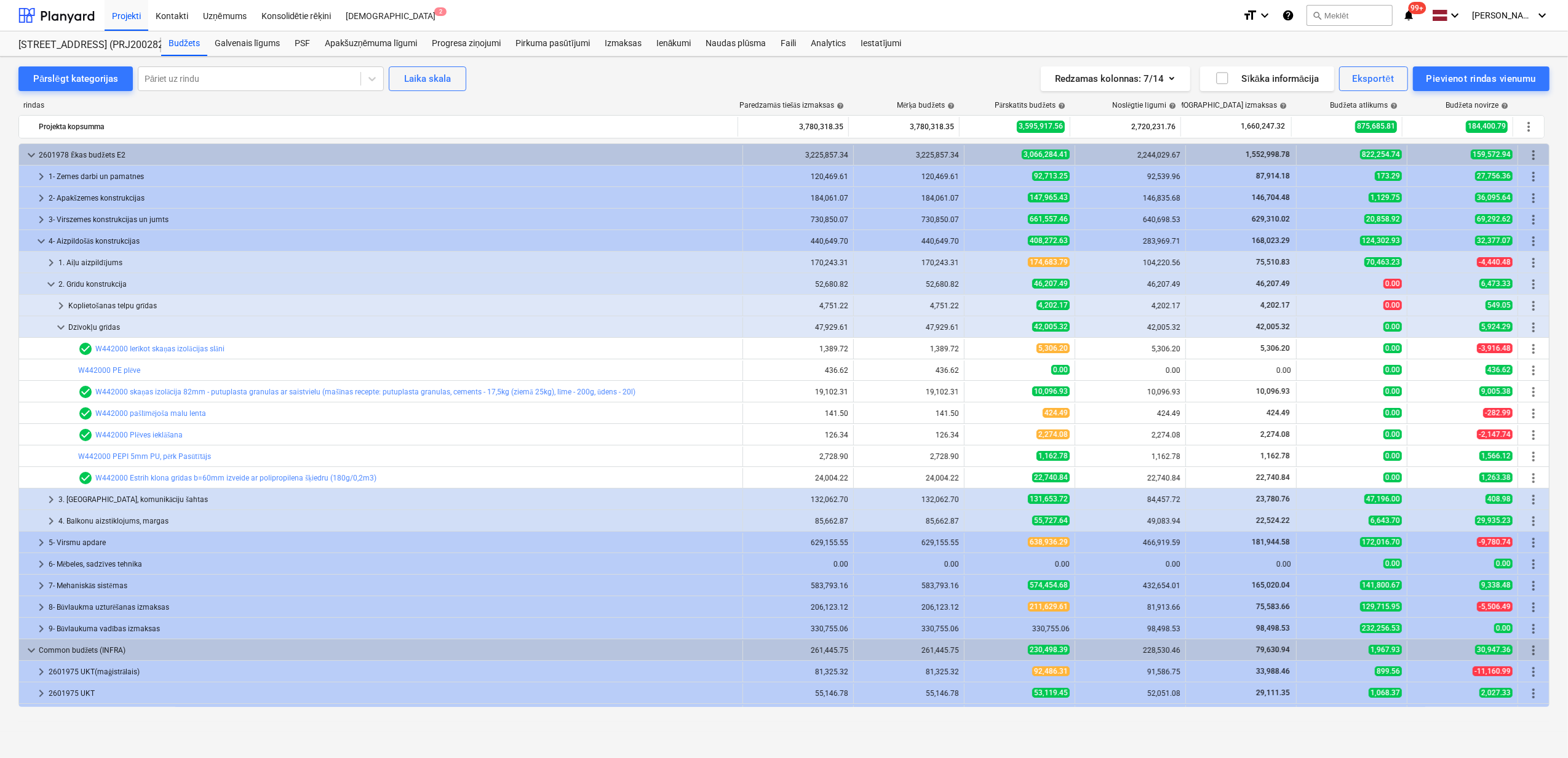
click at [37, 240] on span "keyboard_arrow_down" at bounding box center [41, 241] width 15 height 15
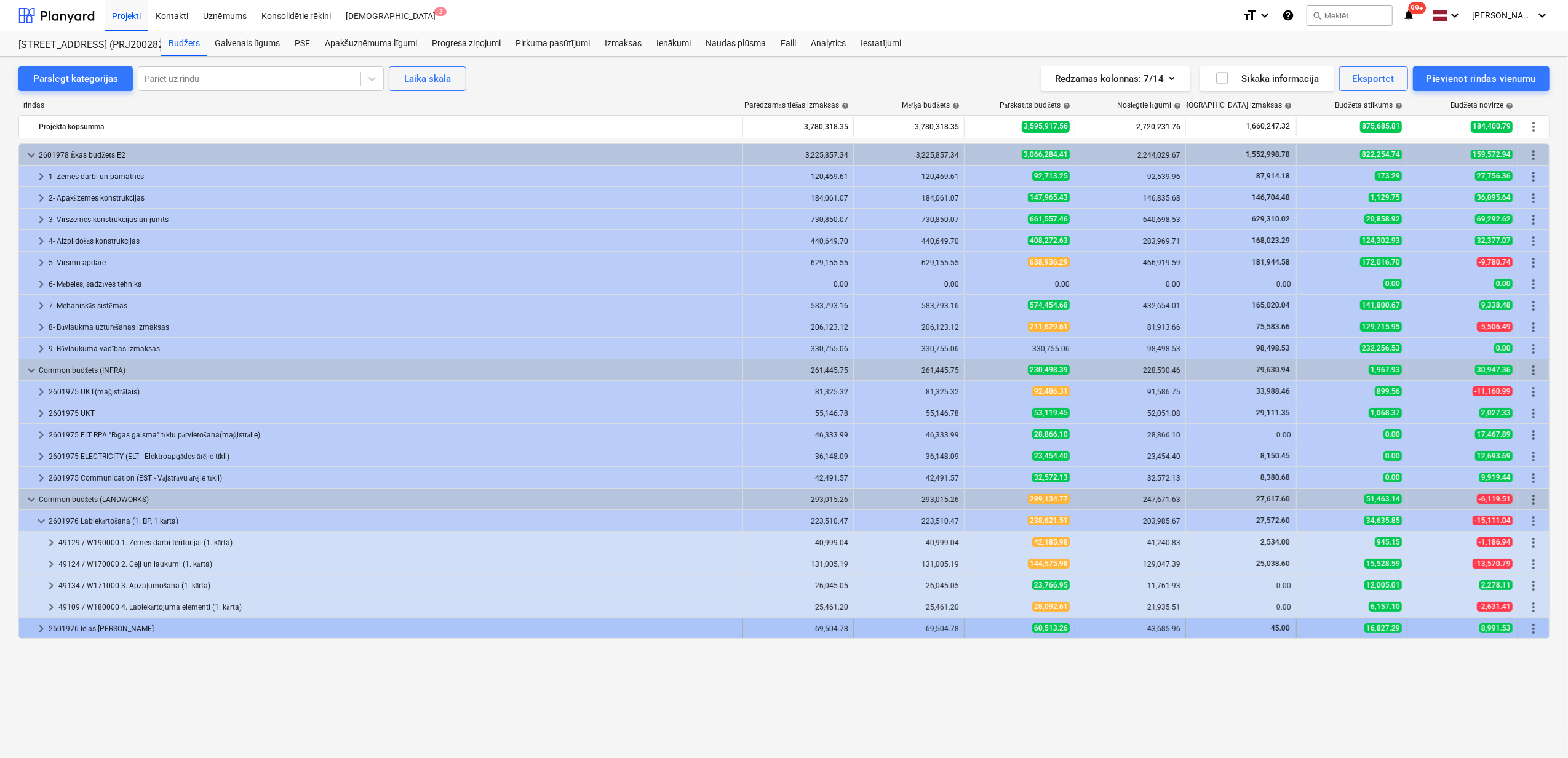
click at [37, 625] on span "keyboard_arrow_right" at bounding box center [41, 628] width 15 height 15
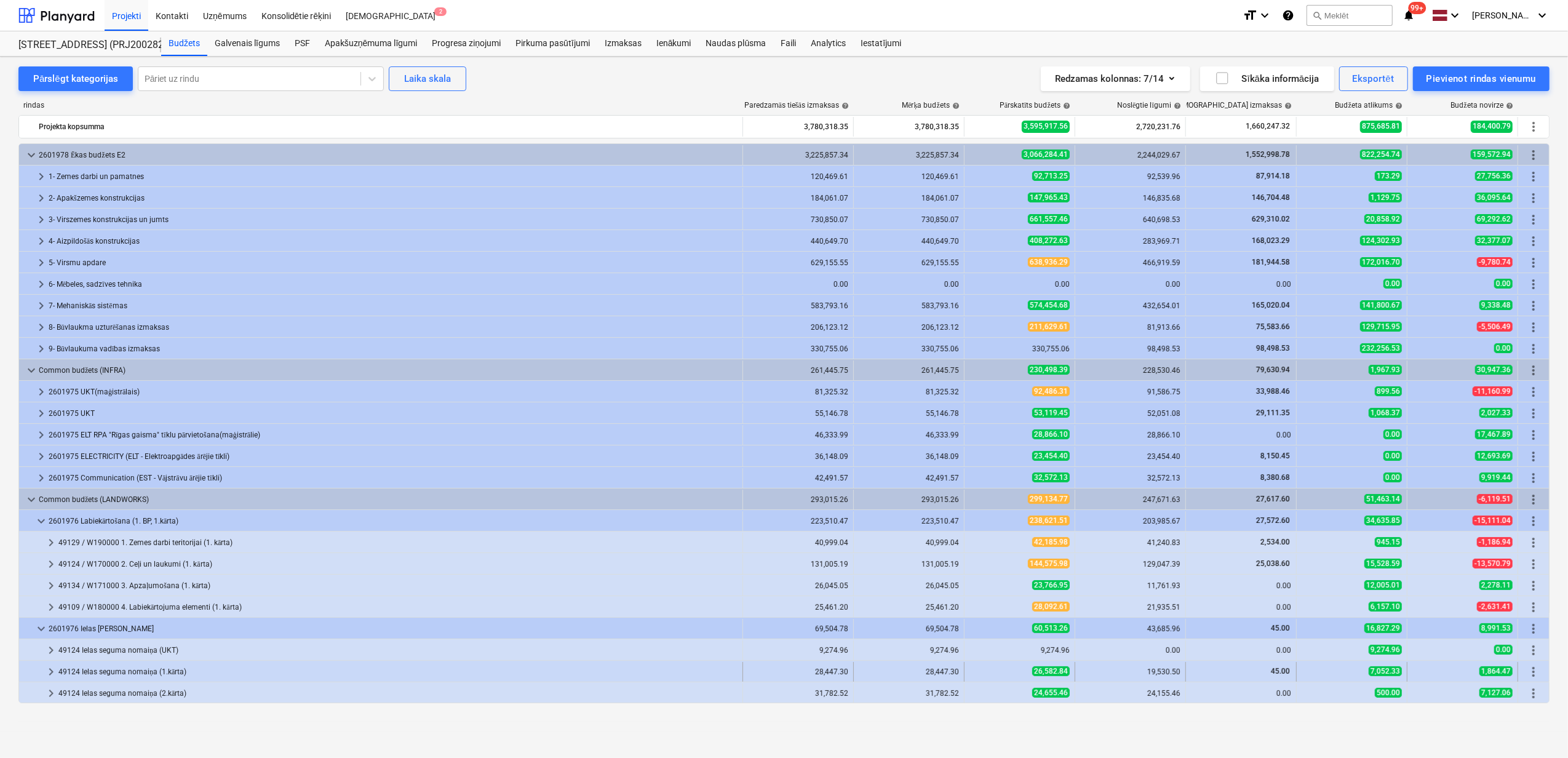
click at [54, 675] on span "keyboard_arrow_right" at bounding box center [51, 671] width 15 height 15
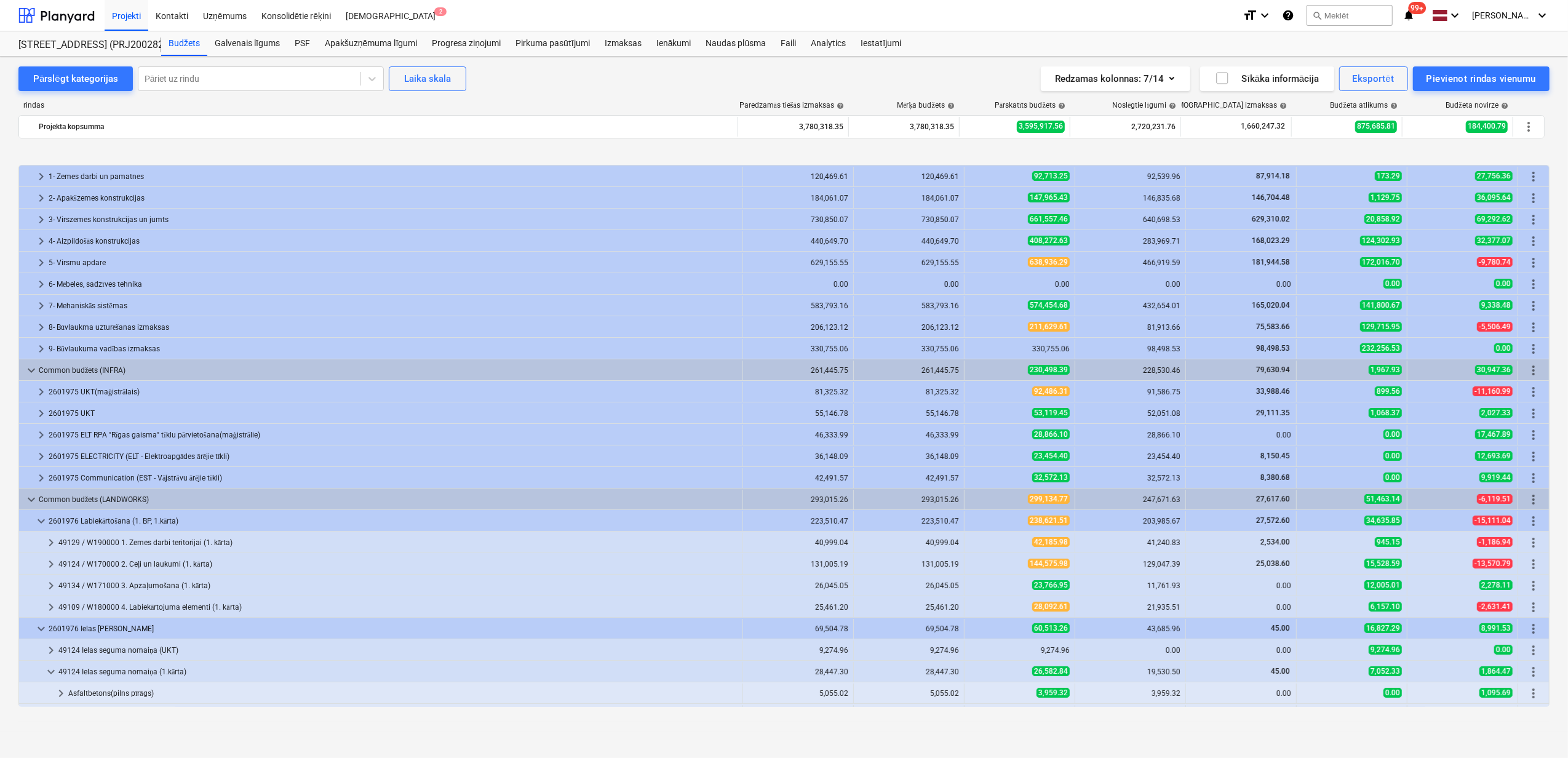
scroll to position [126, 0]
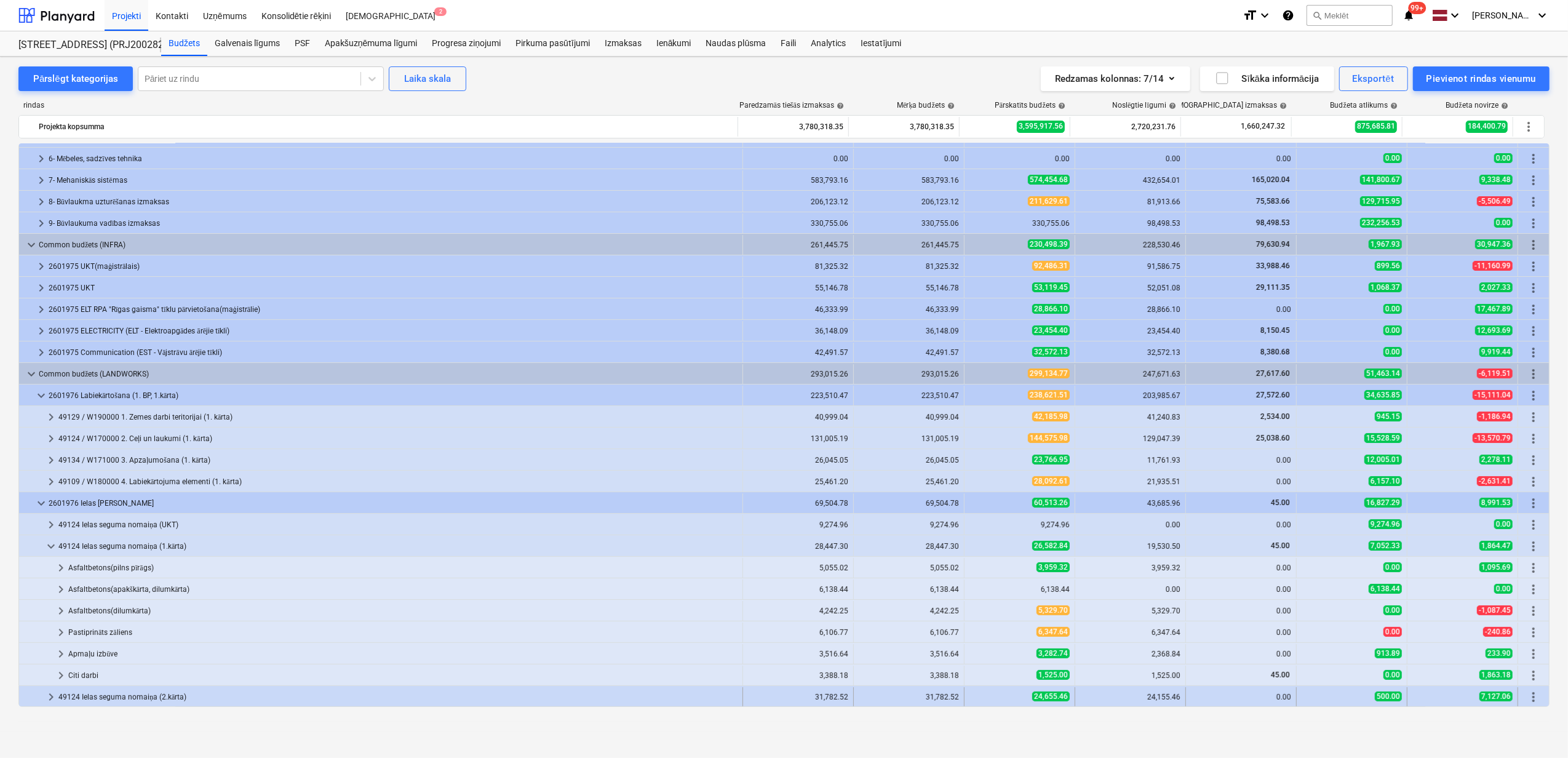
click at [55, 687] on div "keyboard_arrow_right 49124 Ielas seguma nomaiņa (2.kārta) 31,782.52 31,782.52 2…" at bounding box center [784, 696] width 1530 height 20
click at [57, 682] on span "keyboard_arrow_right" at bounding box center [61, 675] width 15 height 15
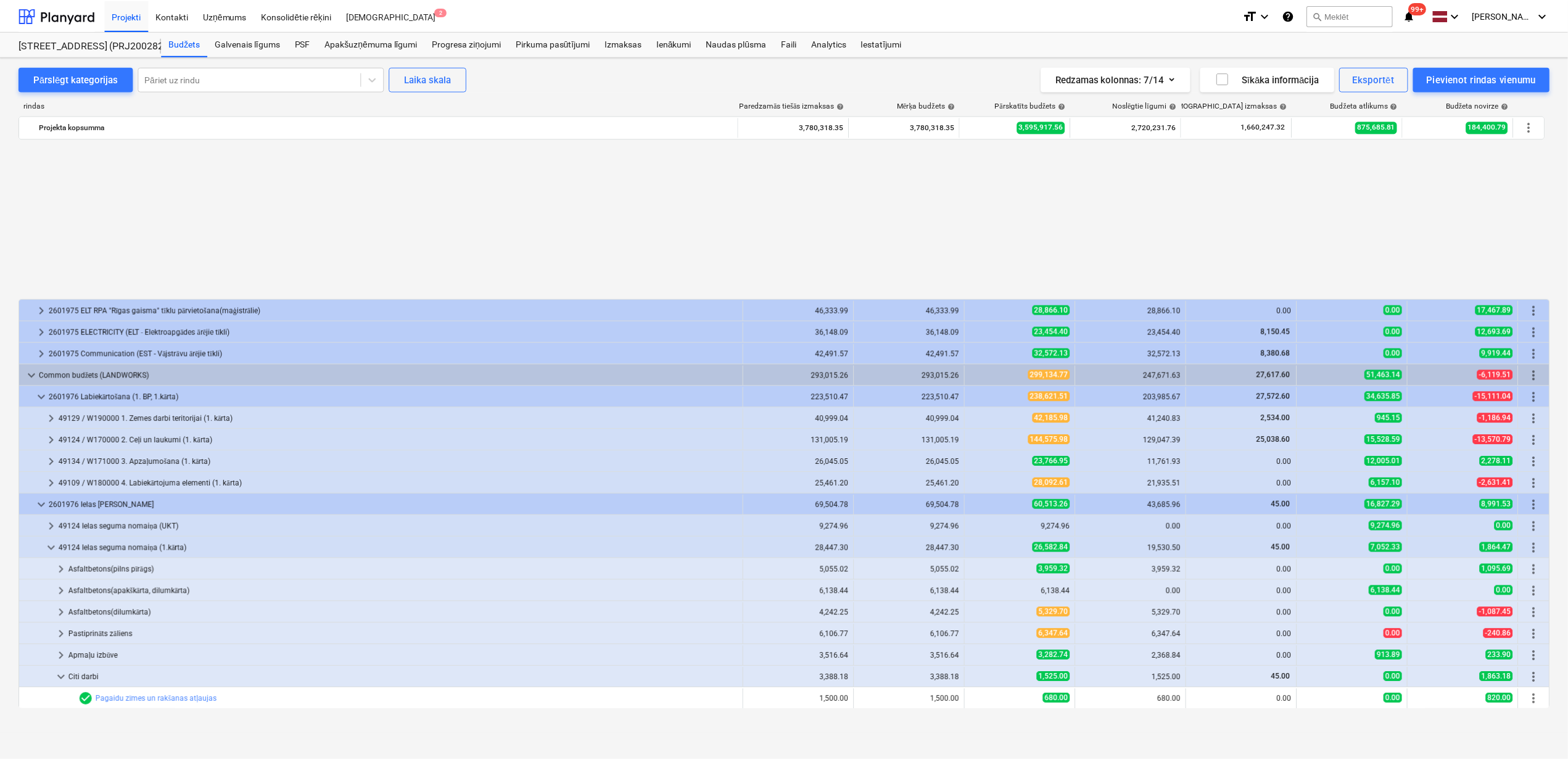
scroll to position [319, 0]
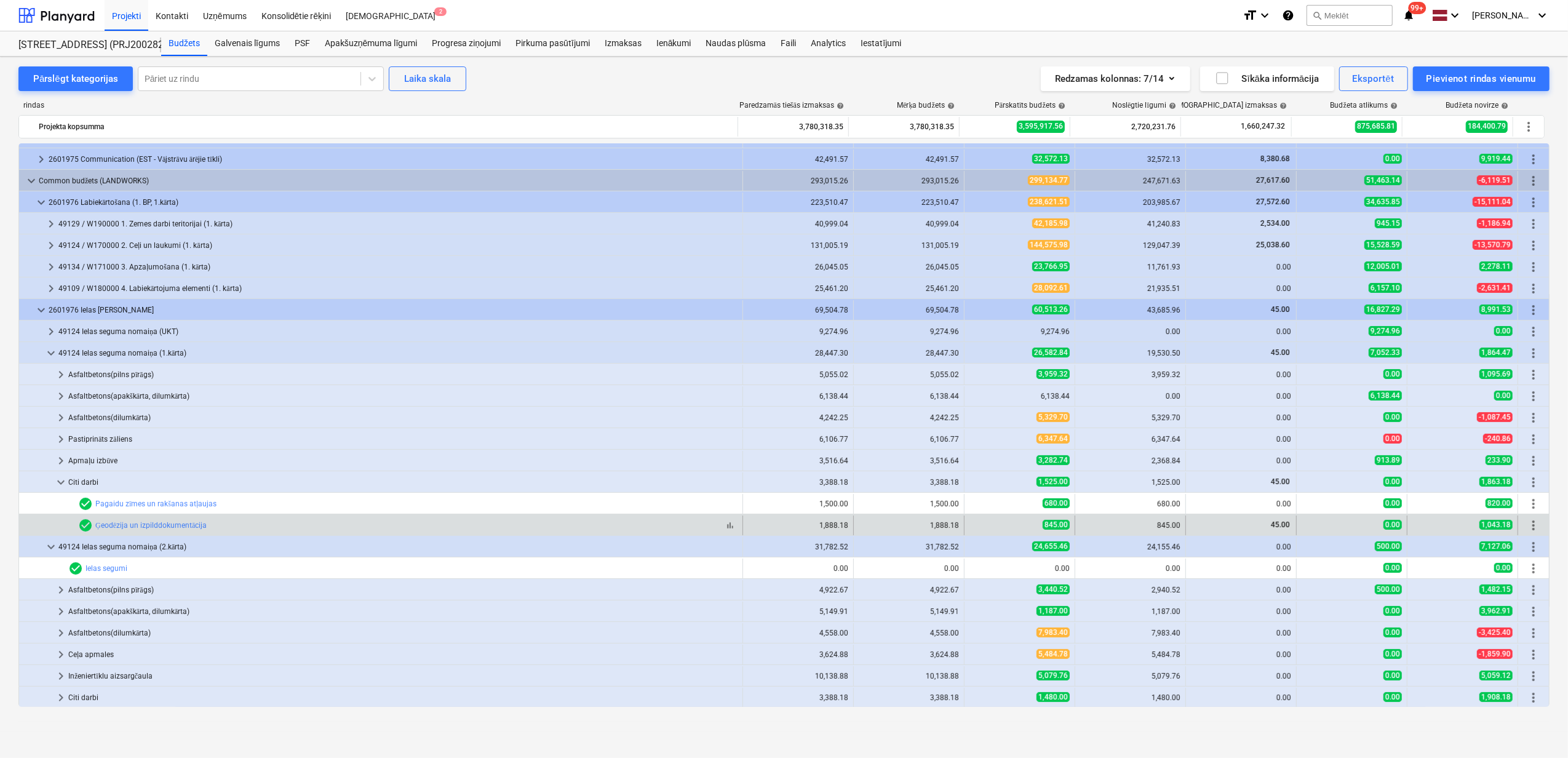
click at [318, 528] on div "bar_chart check_circle Ģeodēzija un izpilddokumentācija" at bounding box center [408, 525] width 660 height 15
click at [173, 528] on link "Ģeodēzija un izpilddokumentācija" at bounding box center [150, 525] width 111 height 8
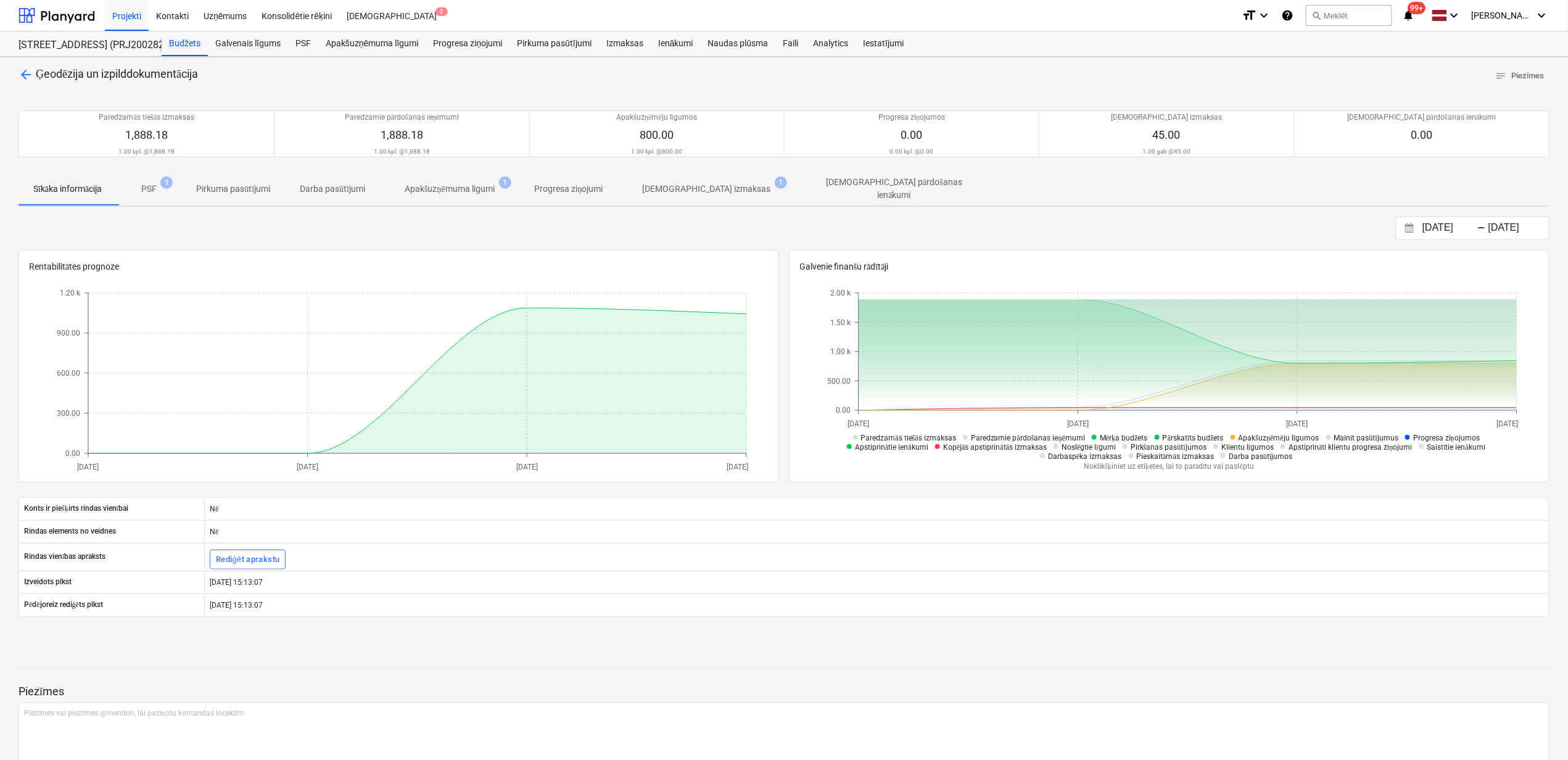
click at [683, 185] on p "[DEMOGRAPHIC_DATA] izmaksas" at bounding box center [706, 188] width 128 height 13
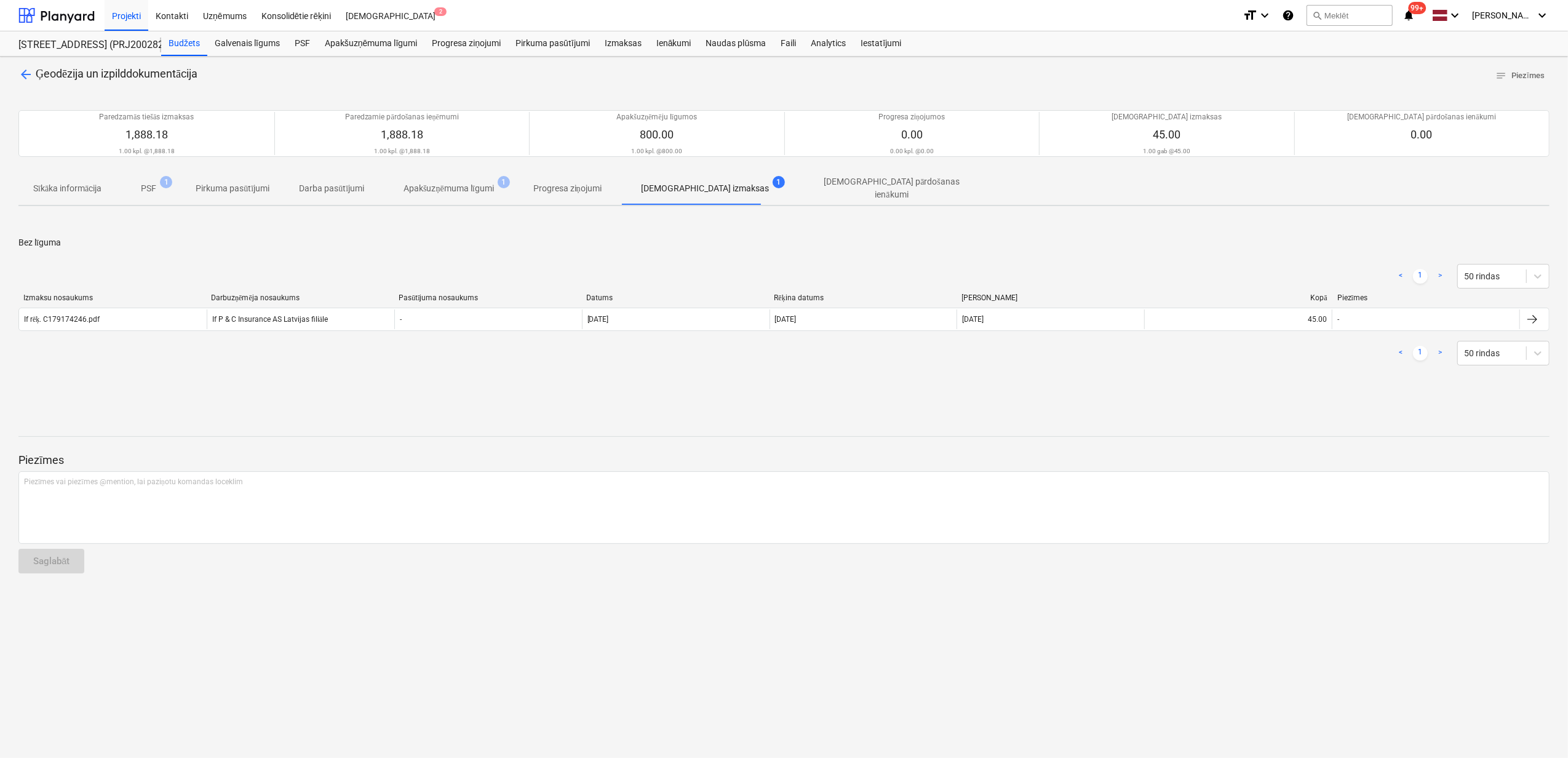
click at [446, 183] on p "Apakšuzņēmuma līgumi" at bounding box center [449, 188] width 91 height 13
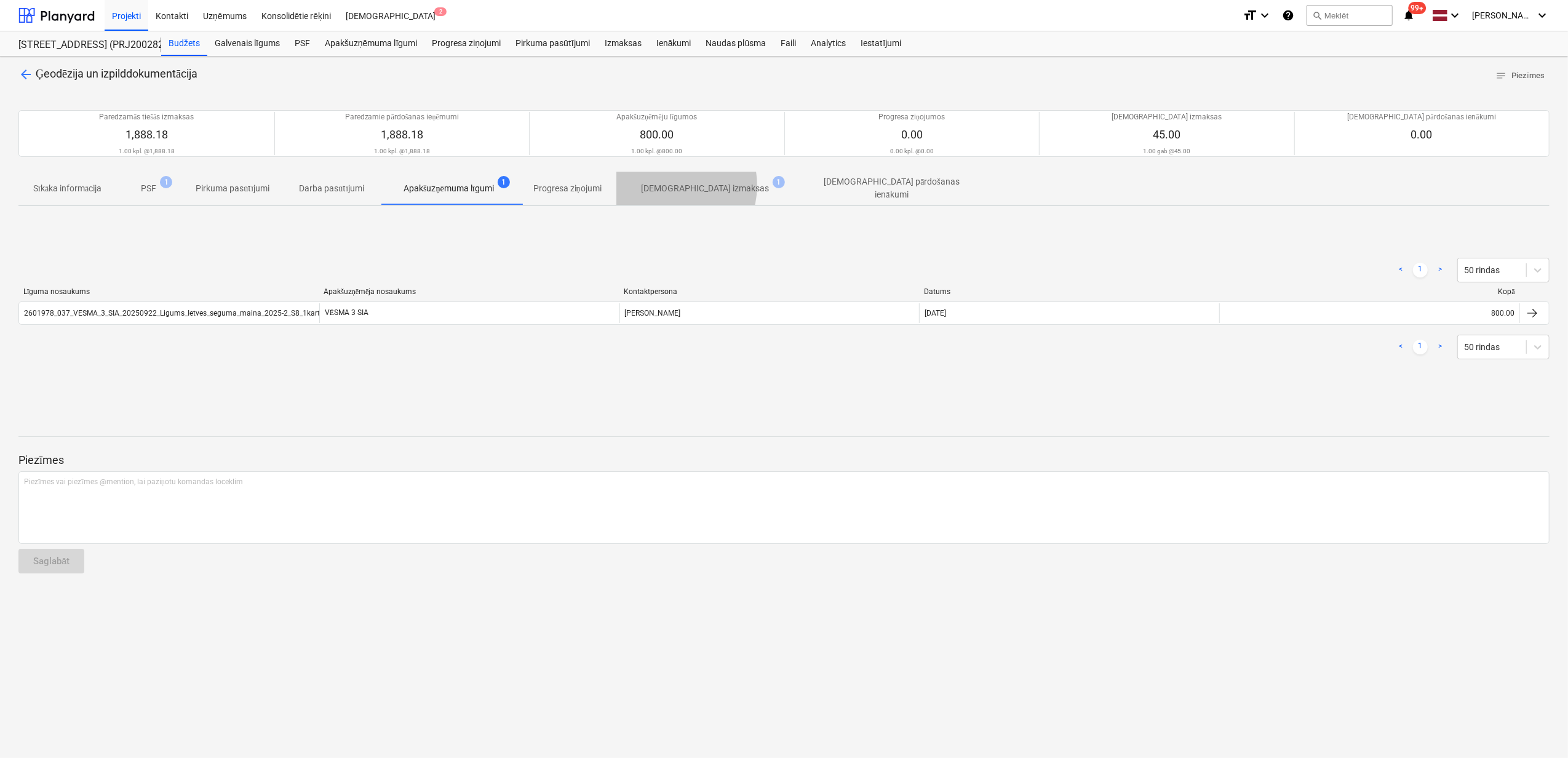
click at [674, 186] on p "[DEMOGRAPHIC_DATA] izmaksas" at bounding box center [704, 188] width 128 height 13
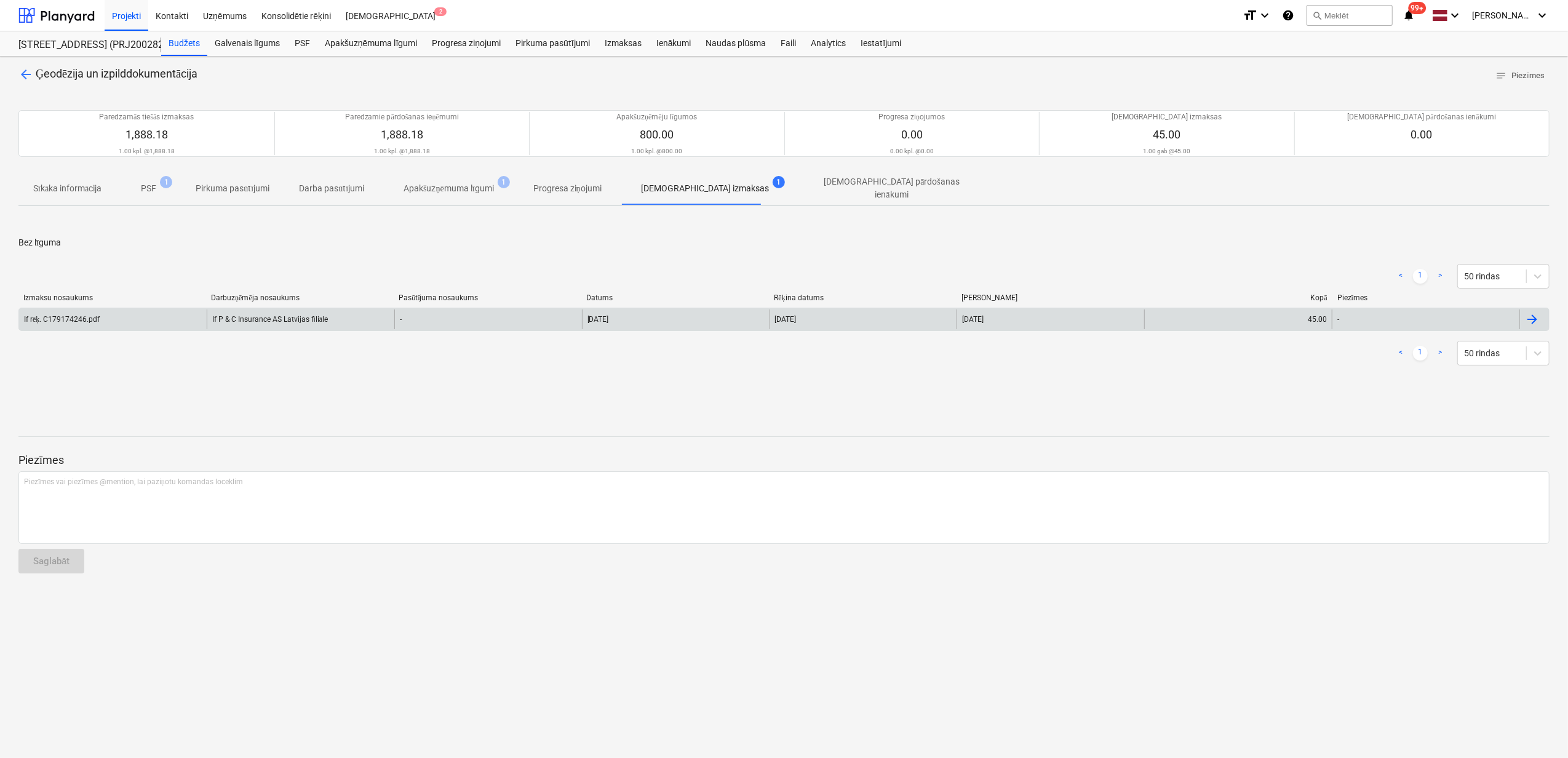
click at [276, 315] on div "If P & C Insurance AS Latvijas filiāle" at bounding box center [300, 319] width 188 height 20
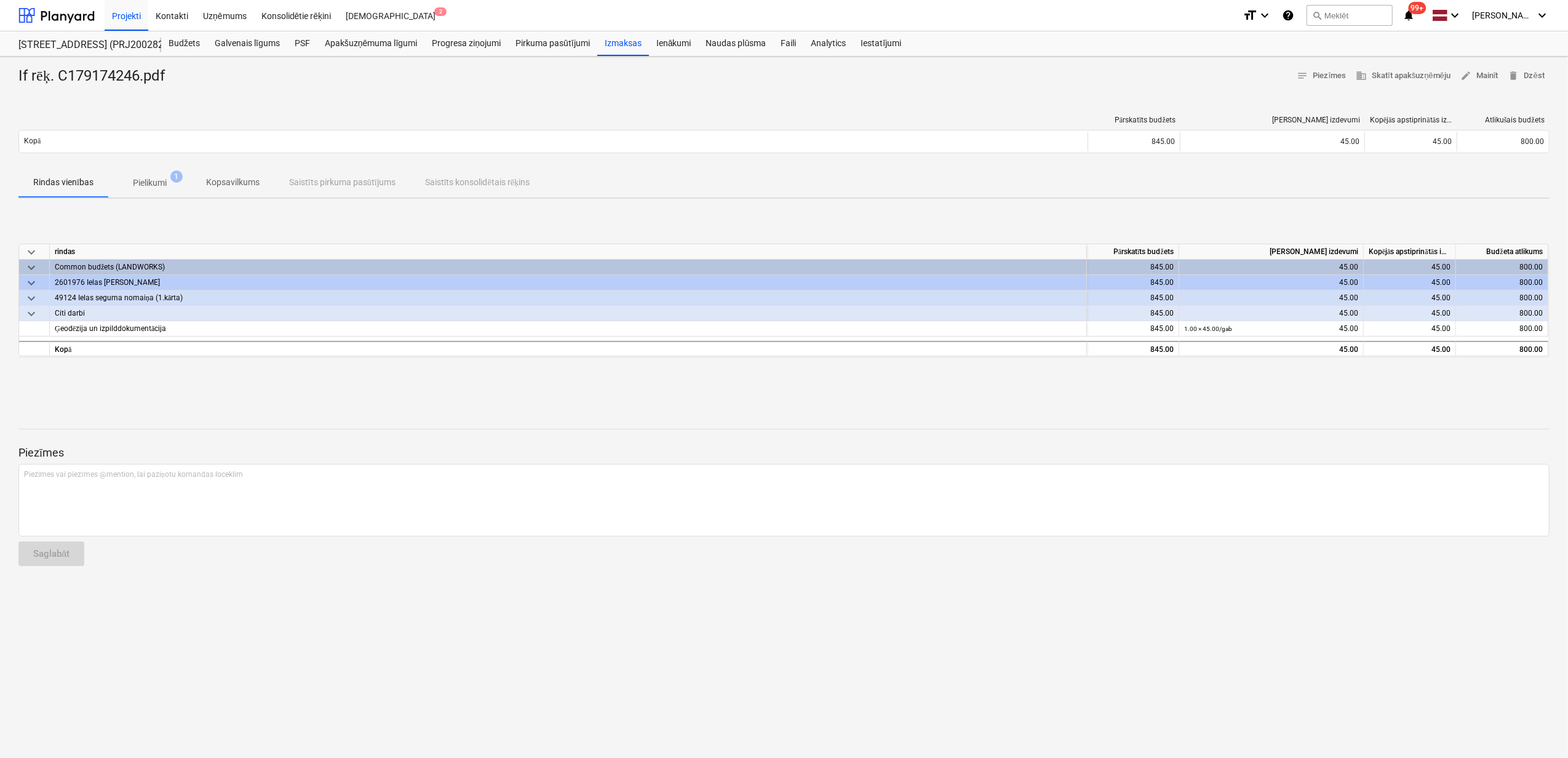
click at [144, 181] on p "Pielikumi" at bounding box center [150, 183] width 34 height 13
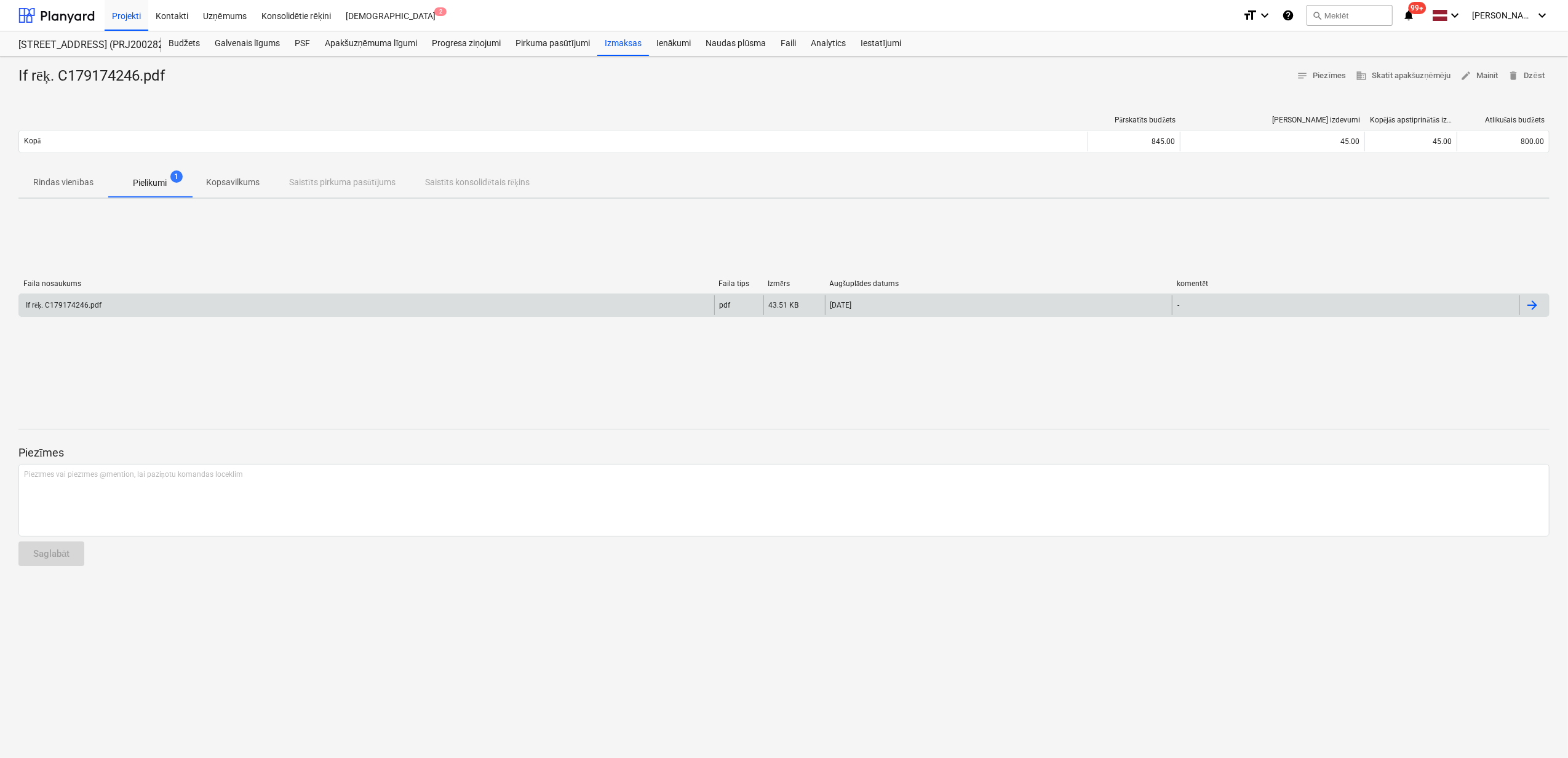
click at [120, 302] on div "If rēķ. C179174246.pdf" at bounding box center [367, 305] width 695 height 20
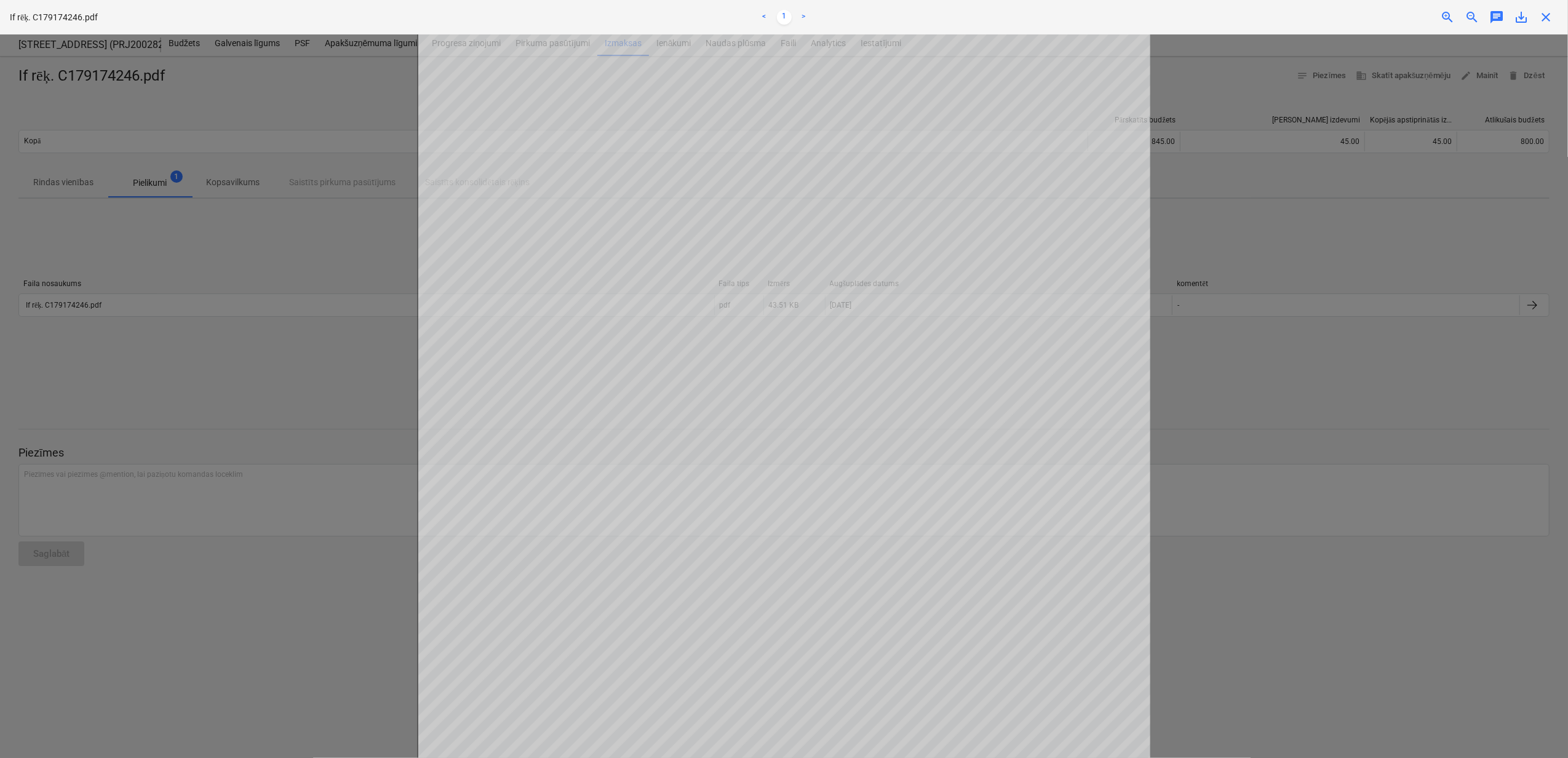
click at [1547, 20] on span "close" at bounding box center [1545, 17] width 15 height 15
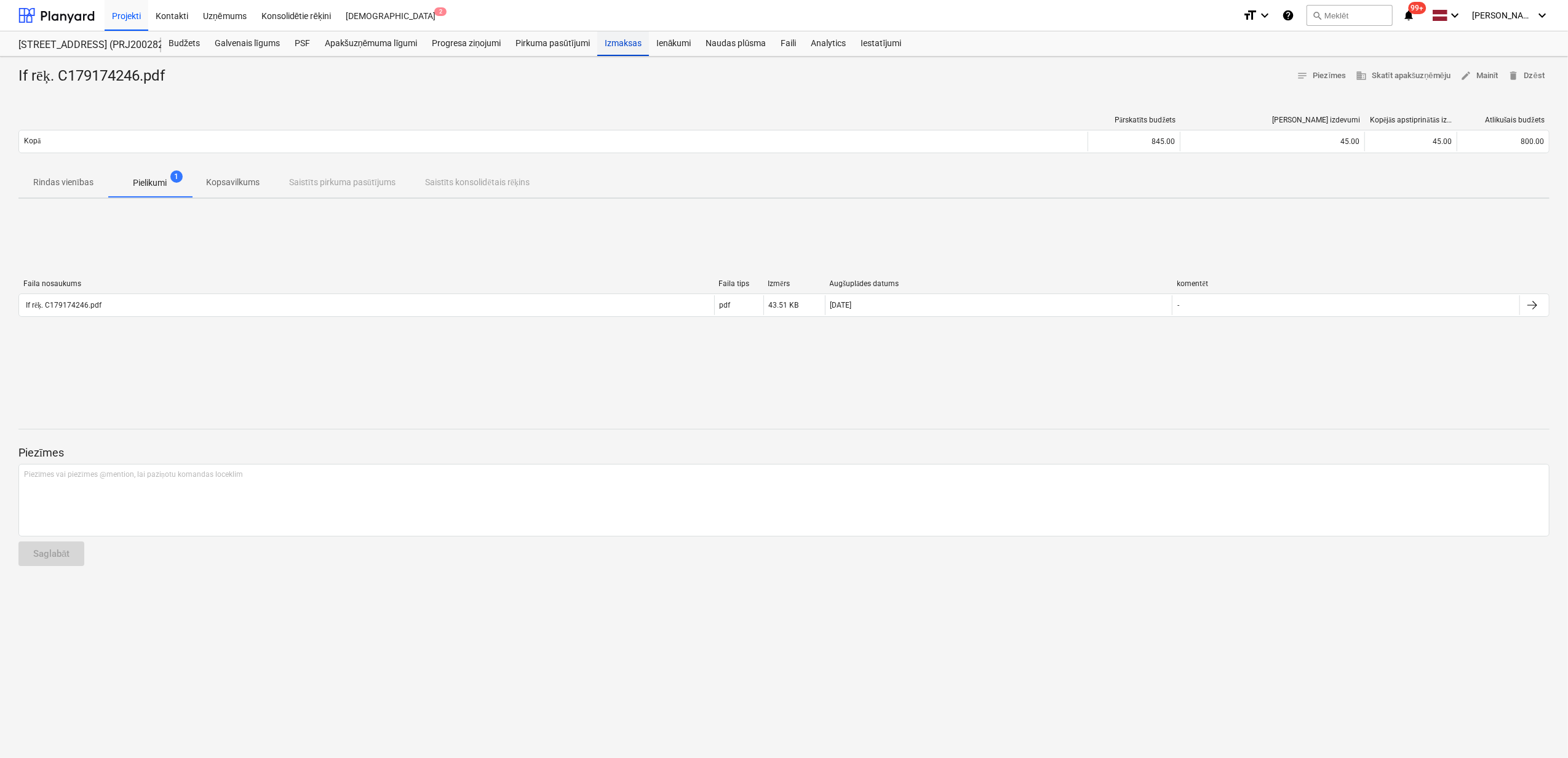
click at [619, 44] on div "Izmaksas" at bounding box center [623, 44] width 51 height 25
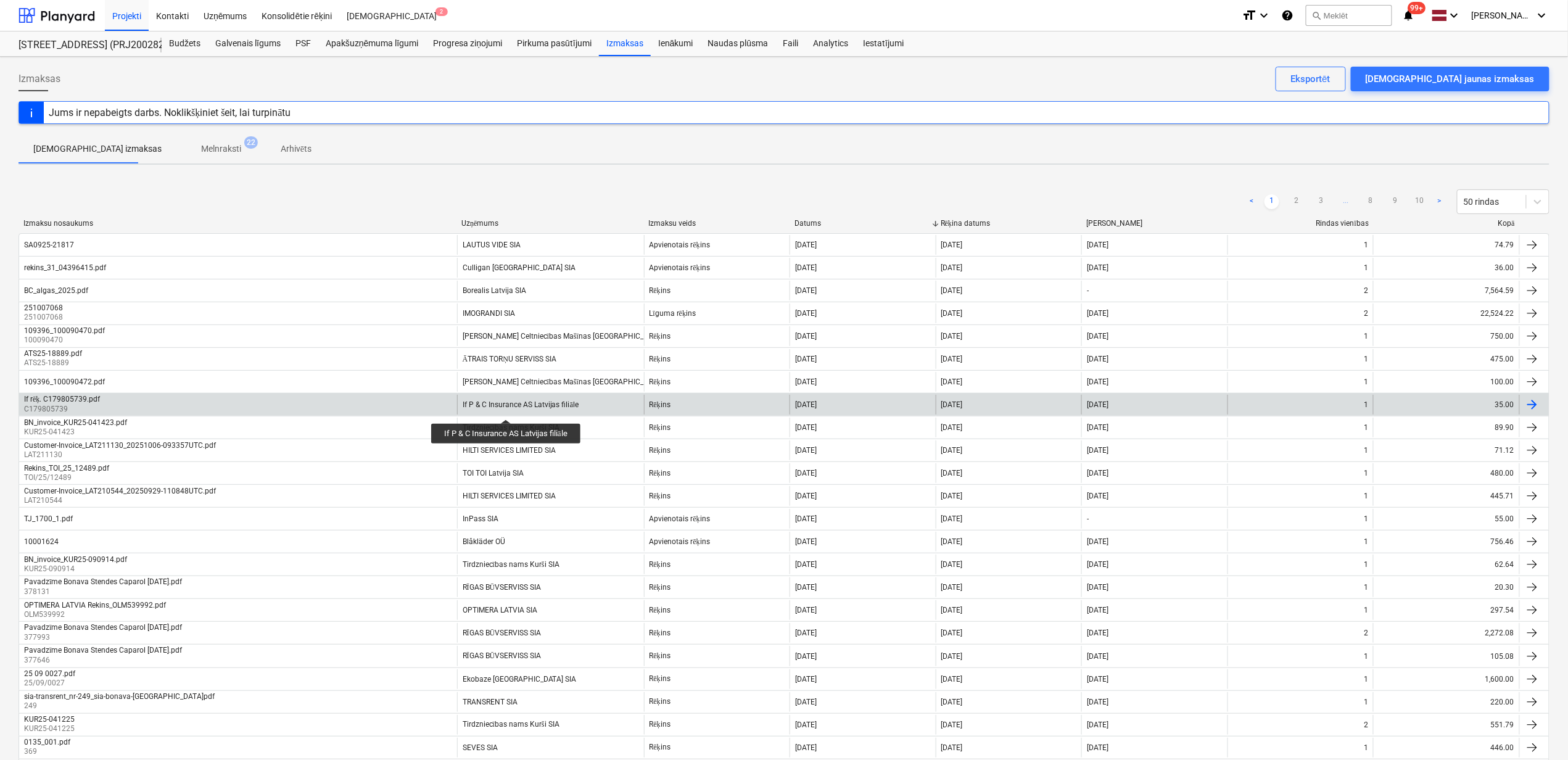
click at [507, 408] on div "If P & C Insurance AS Latvijas filiāle" at bounding box center [520, 405] width 116 height 9
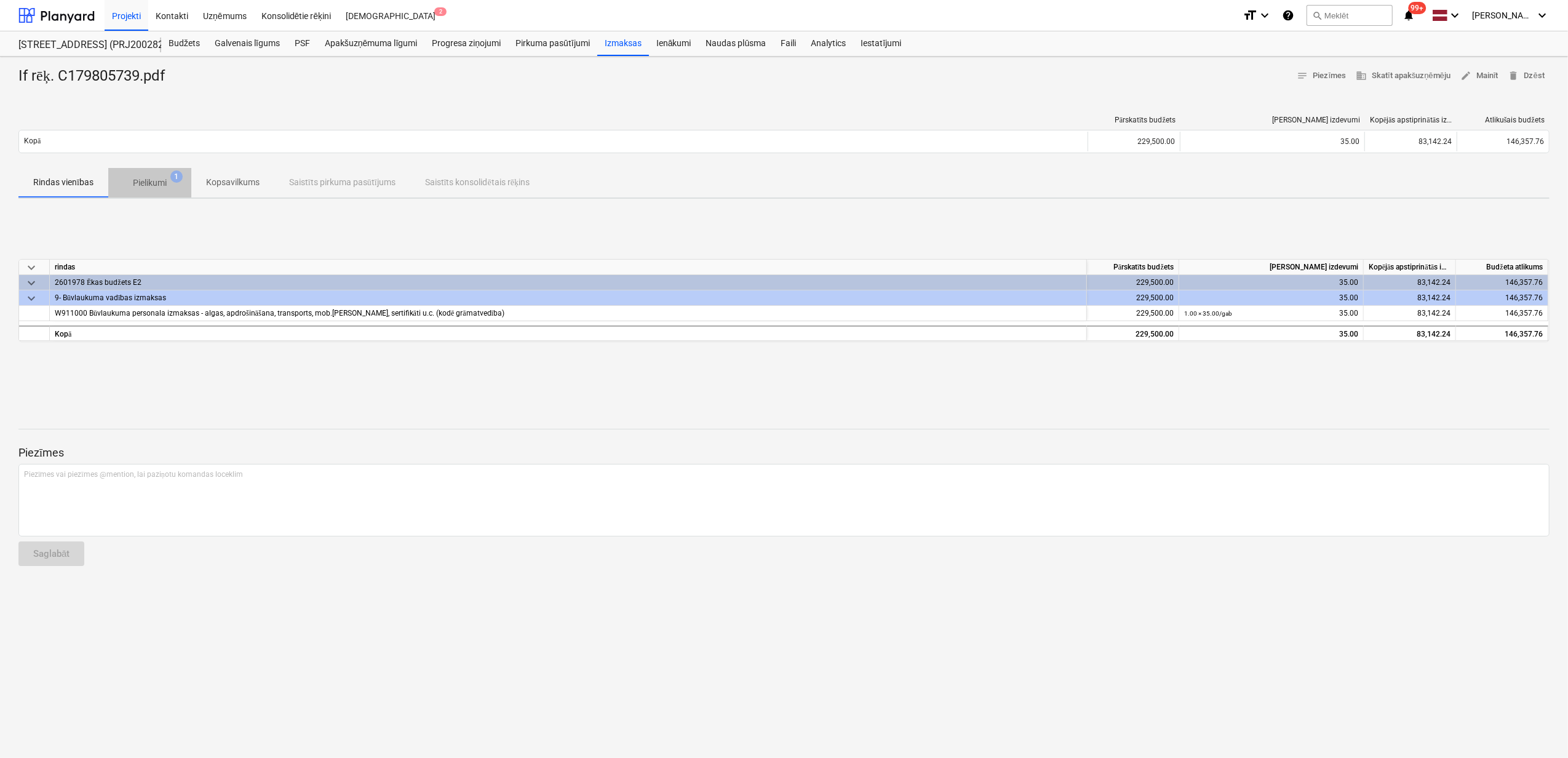
click at [147, 183] on p "Pielikumi" at bounding box center [150, 183] width 34 height 13
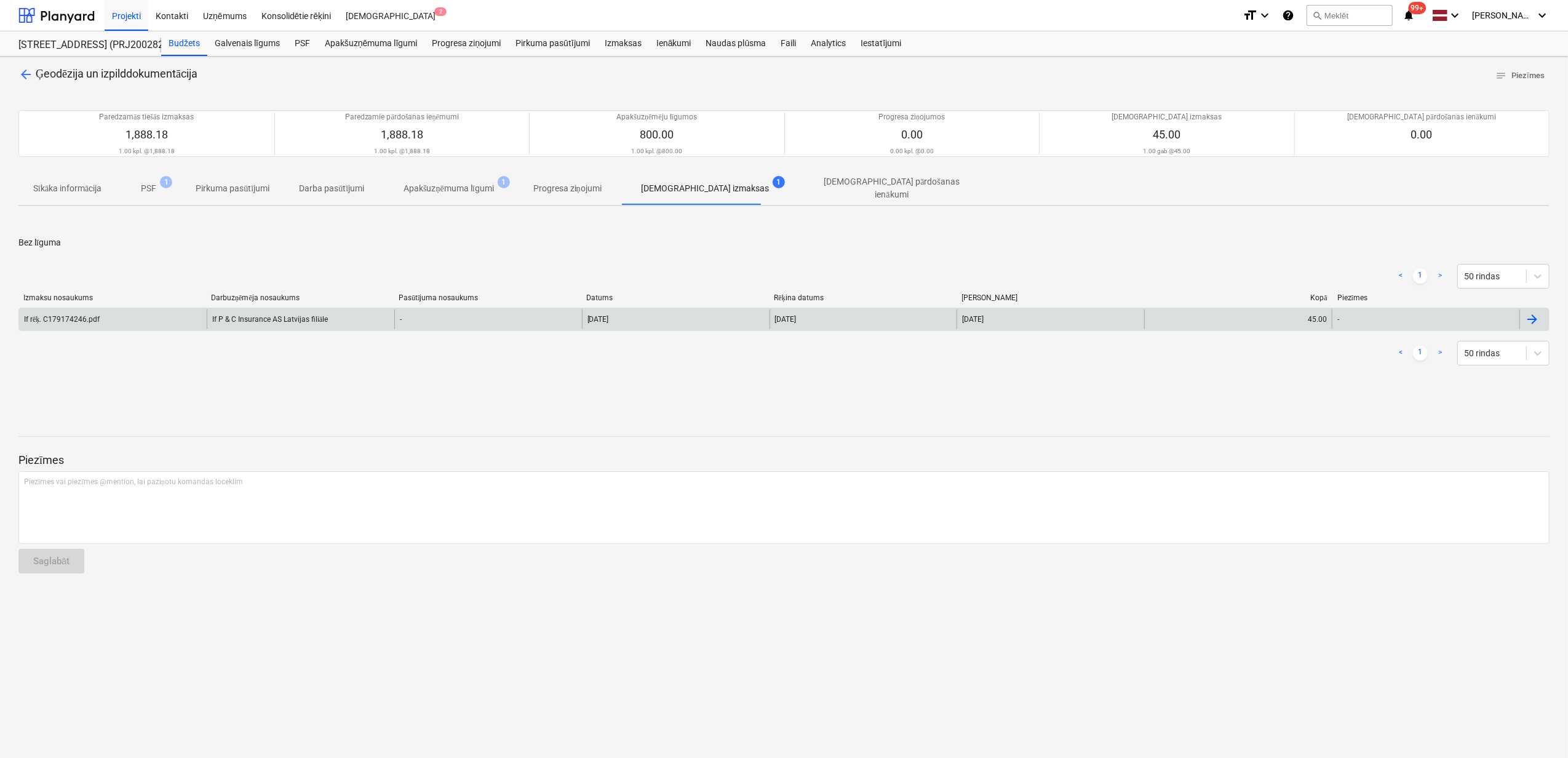
click at [140, 314] on div "If rēķ. C179174246.pdf" at bounding box center [113, 319] width 188 height 20
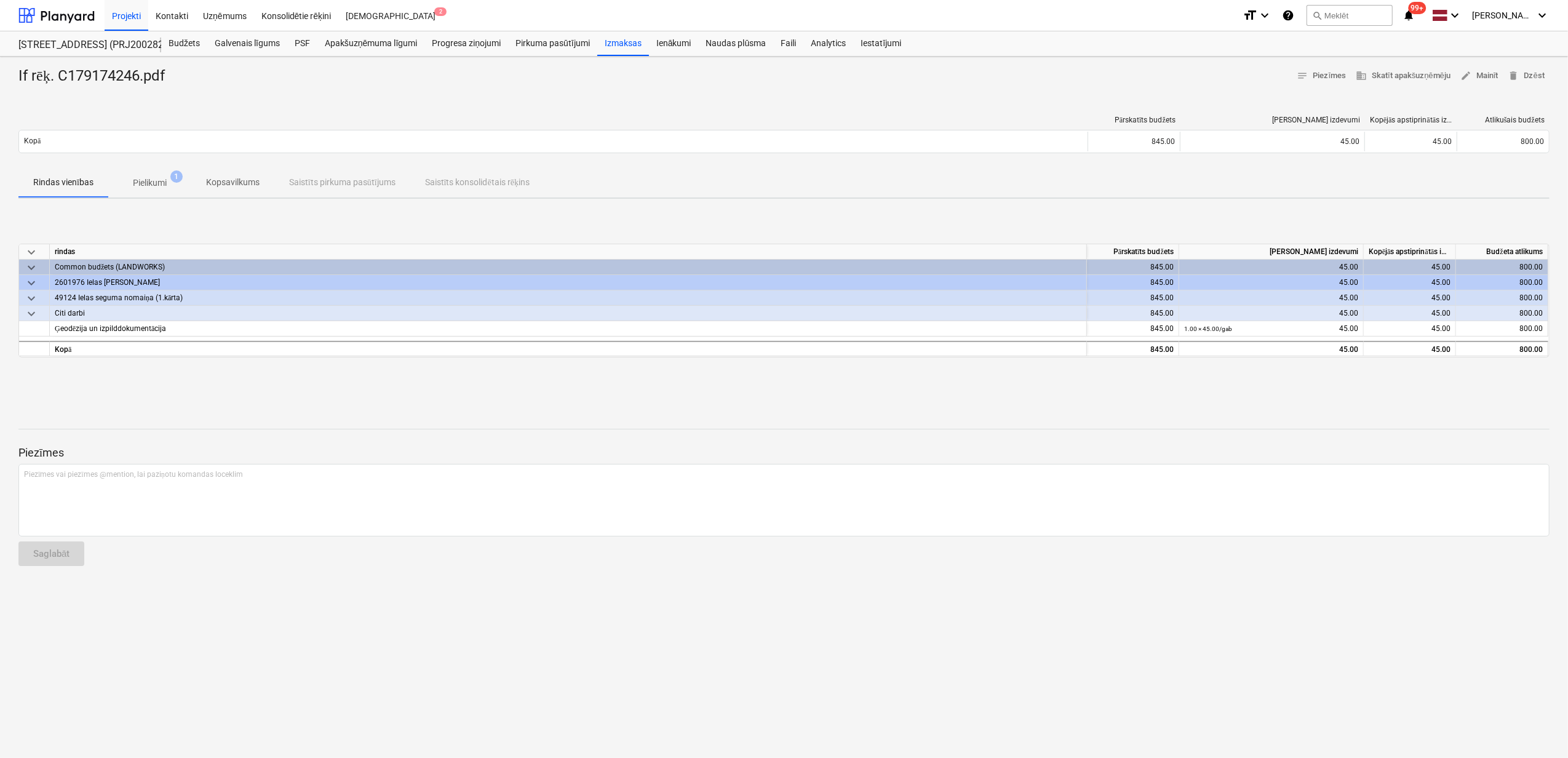
click at [145, 182] on p "Pielikumi" at bounding box center [150, 183] width 34 height 13
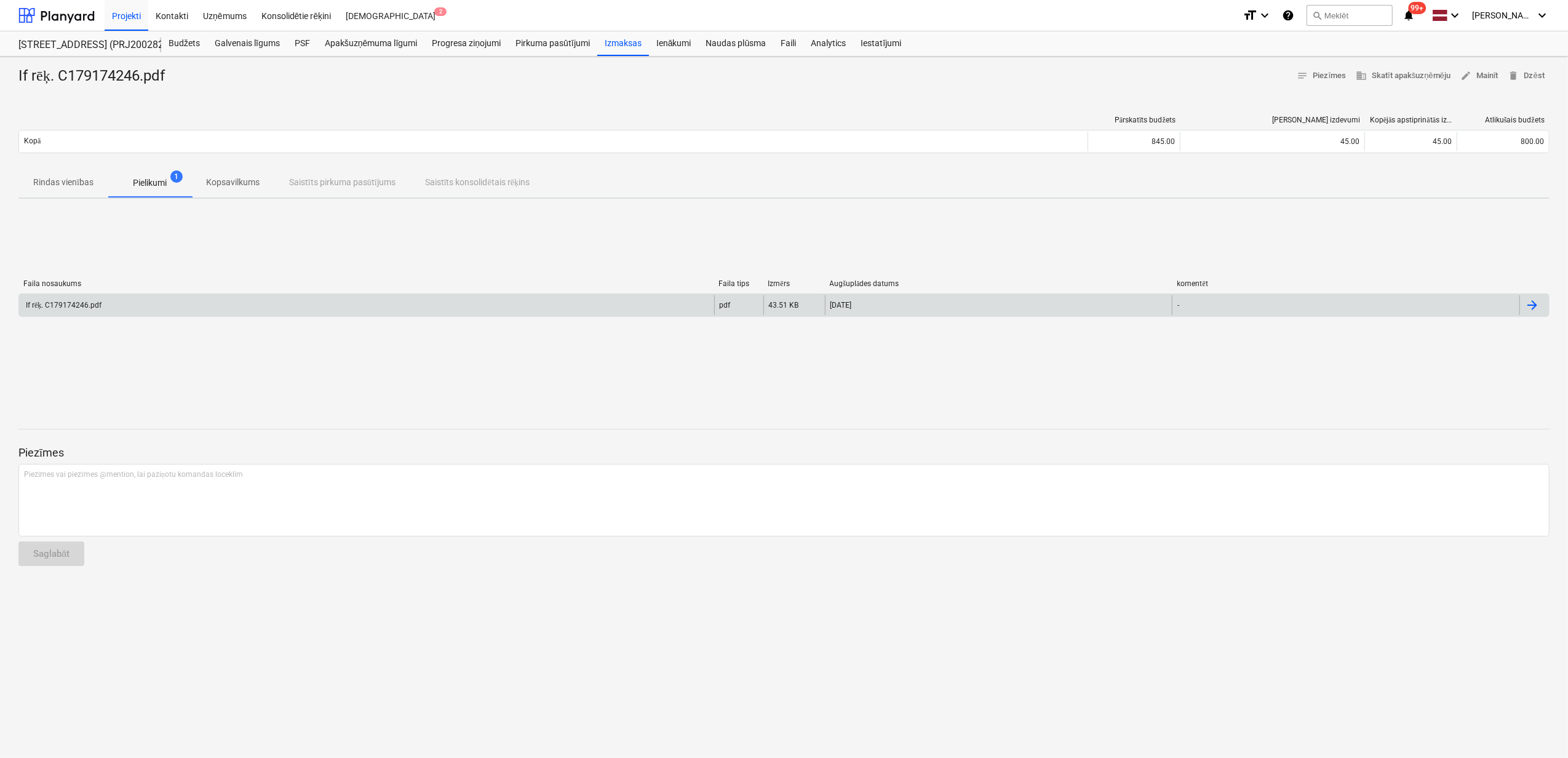
click at [268, 299] on div "If rēķ. C179174246.pdf" at bounding box center [367, 305] width 695 height 20
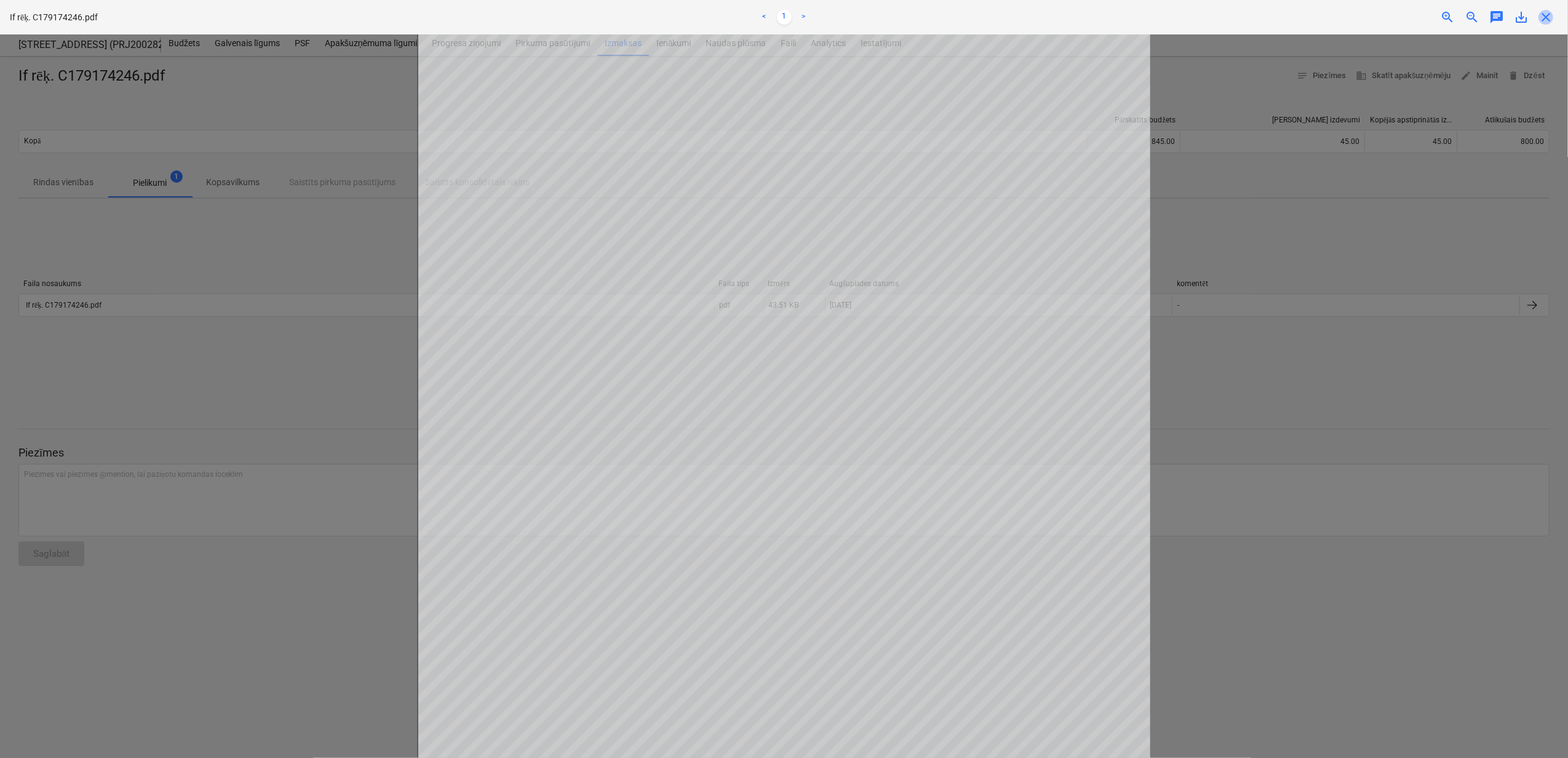
click at [1544, 15] on span "close" at bounding box center [1545, 17] width 15 height 15
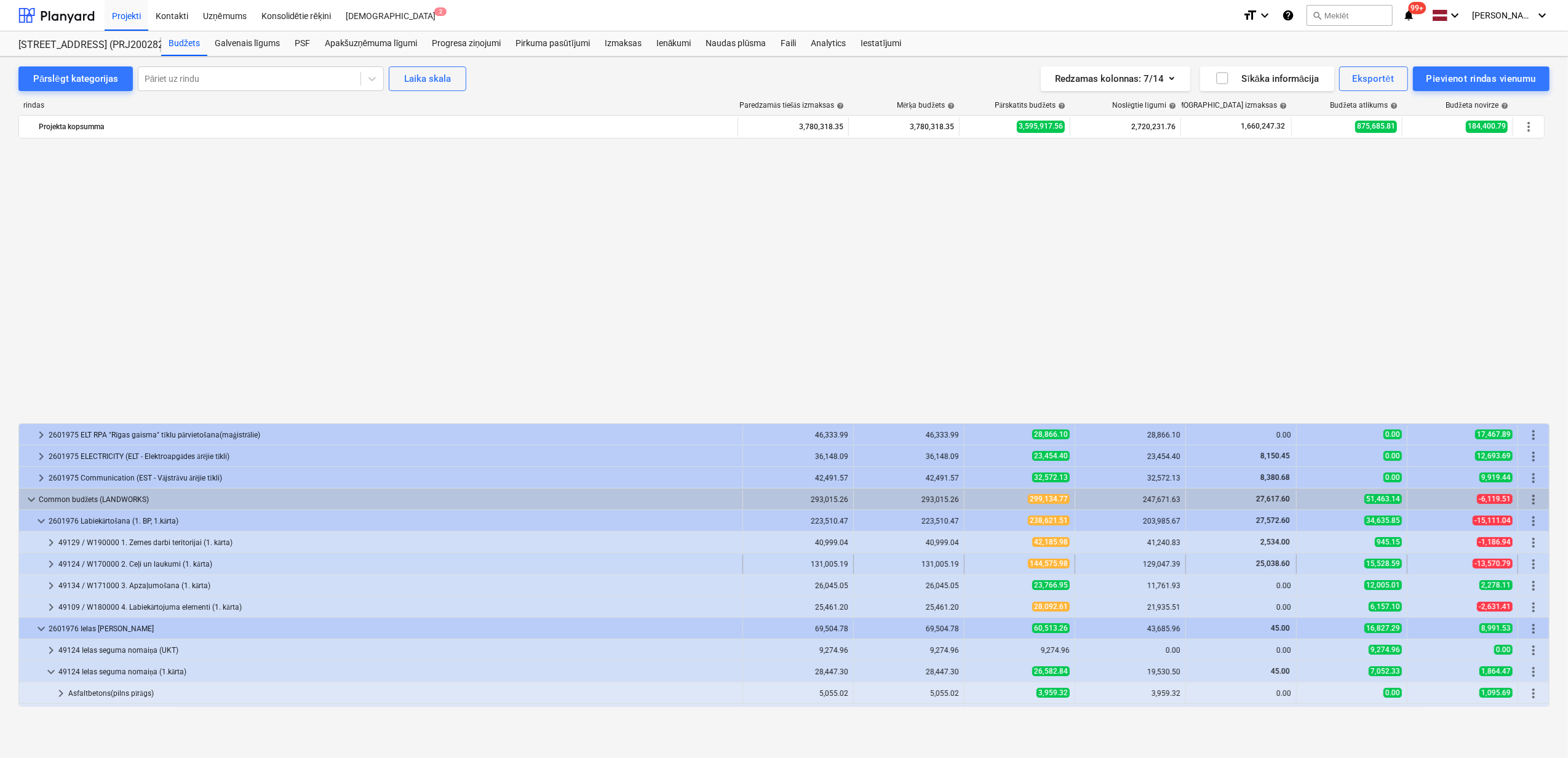
scroll to position [318, 0]
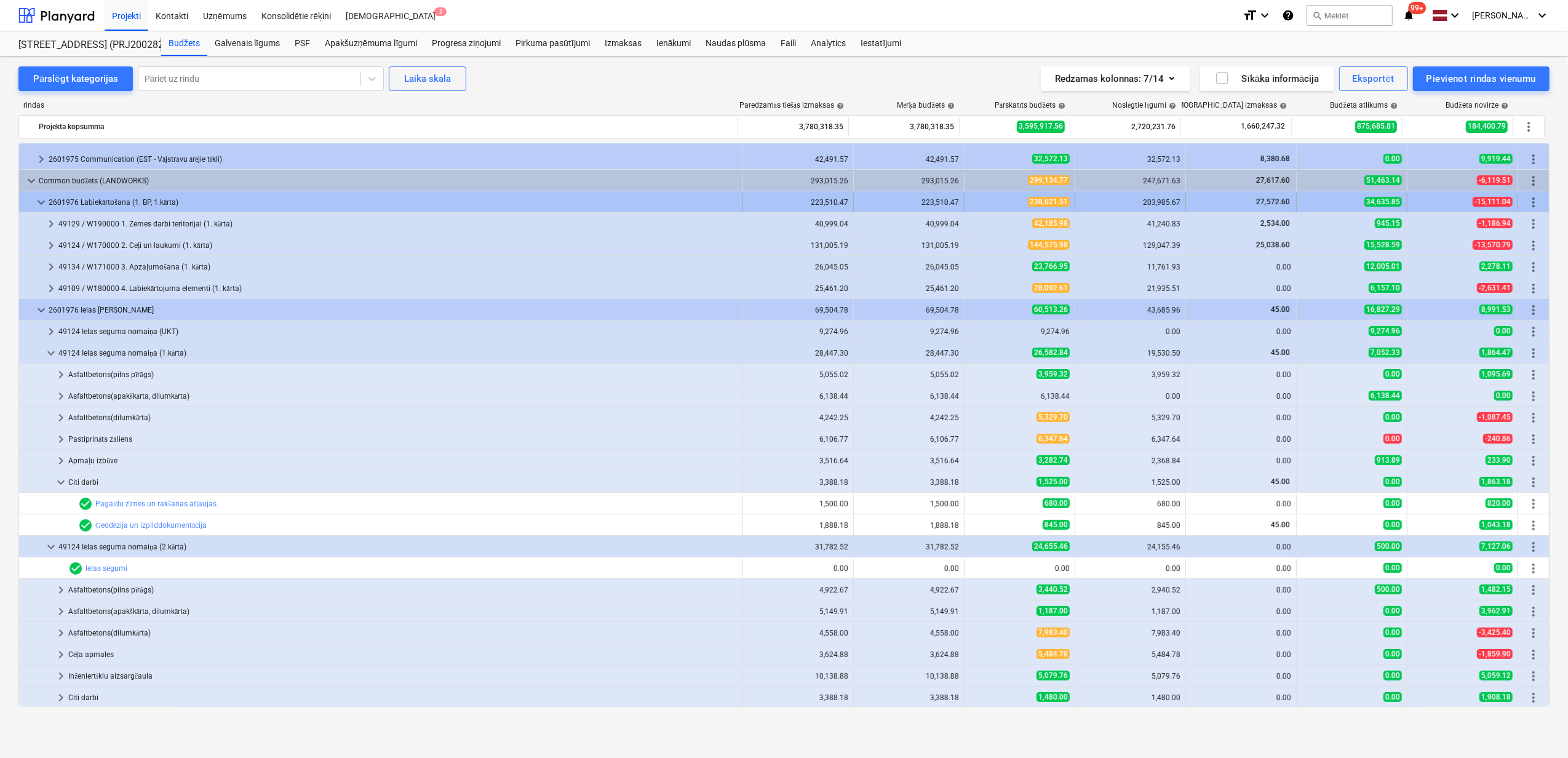
drag, startPoint x: 32, startPoint y: 203, endPoint x: 67, endPoint y: 229, distance: 43.6
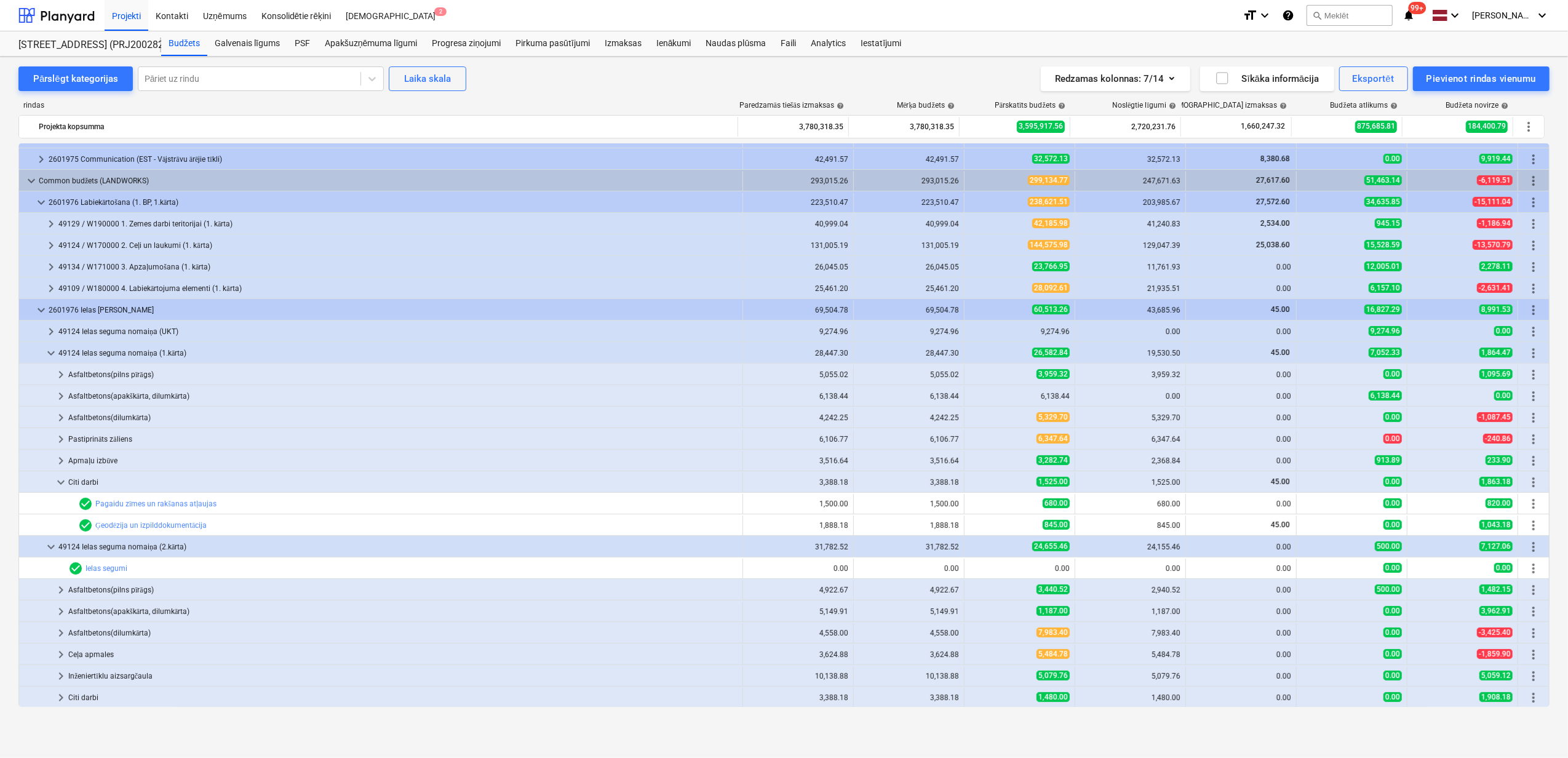
click at [32, 203] on div at bounding box center [28, 203] width 10 height 20
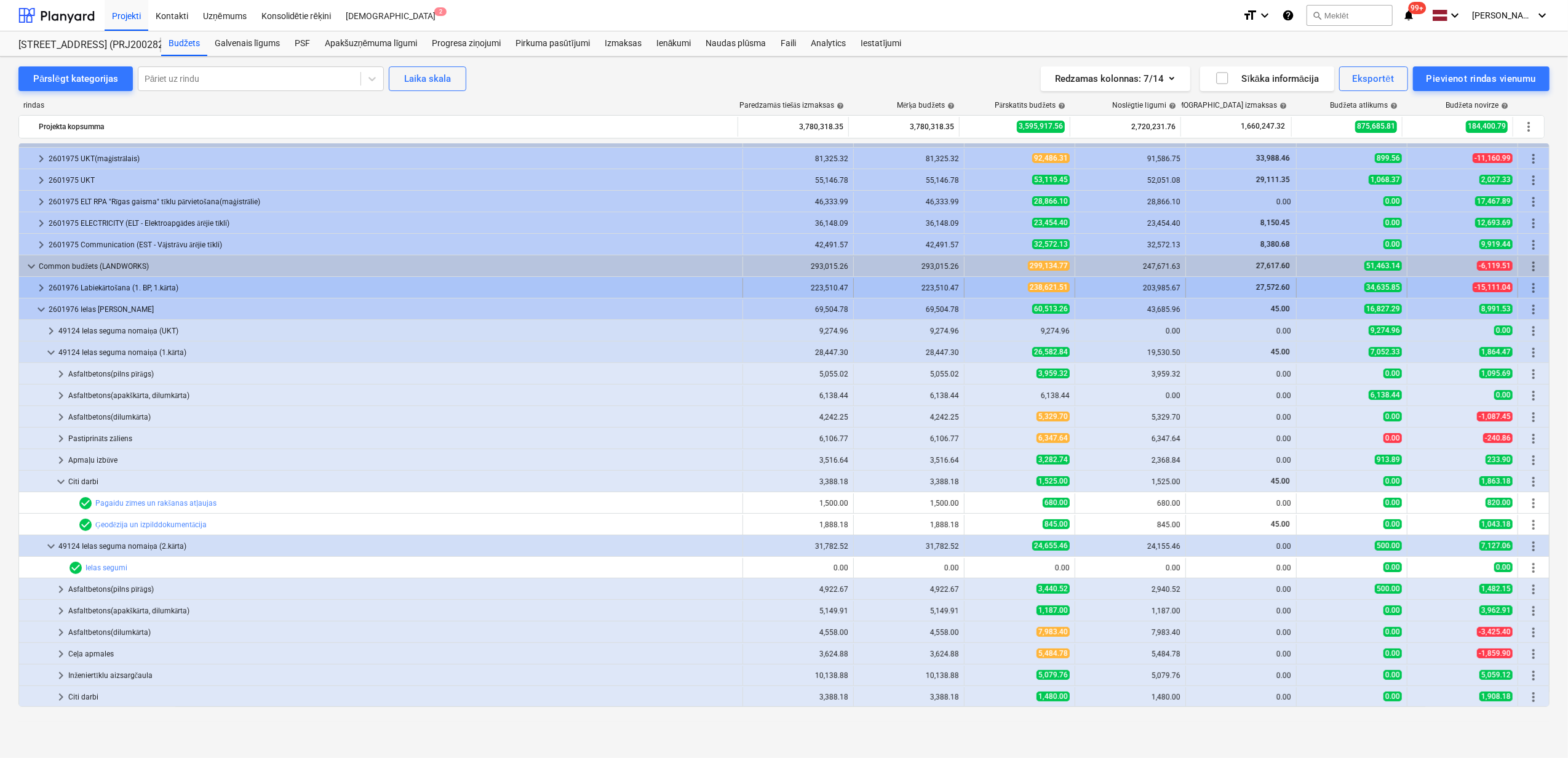
scroll to position [232, 0]
